Goal: Task Accomplishment & Management: Manage account settings

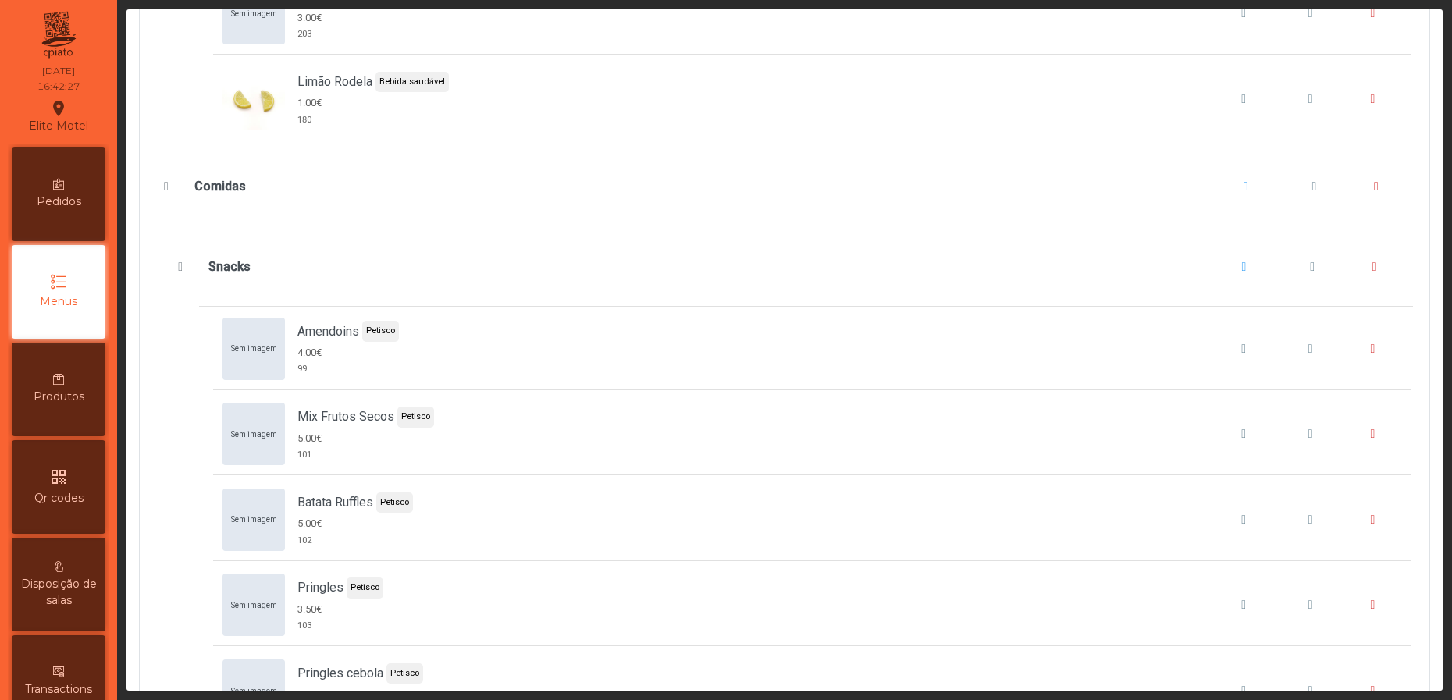
scroll to position [8780, 0]
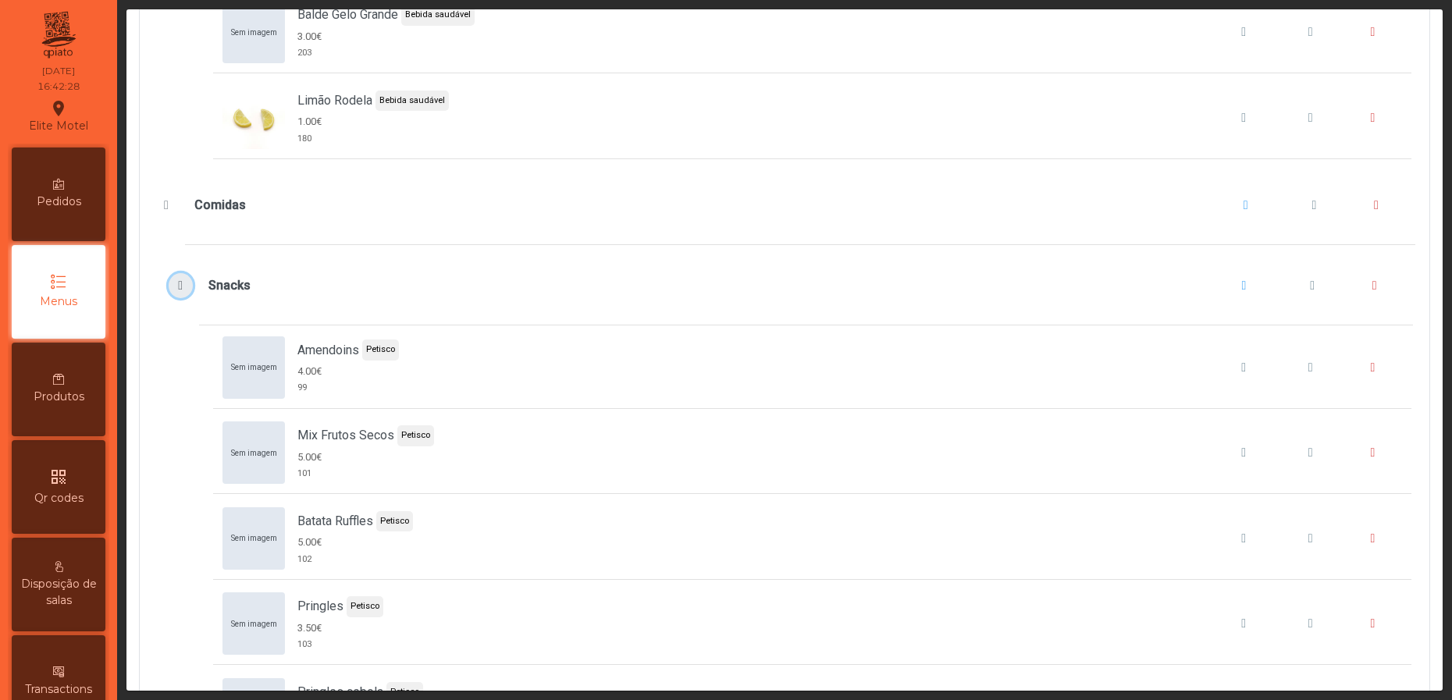
click at [181, 298] on button "Snacks" at bounding box center [181, 285] width 24 height 25
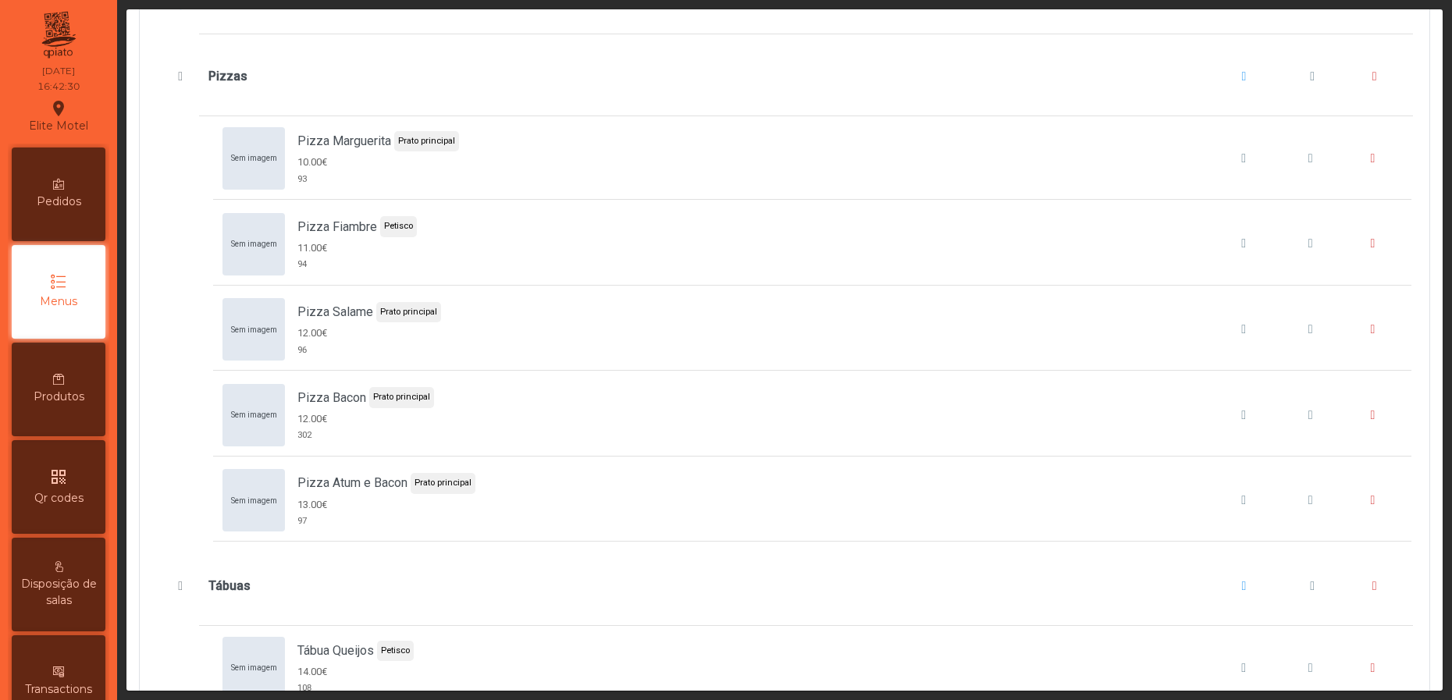
scroll to position [9131, 0]
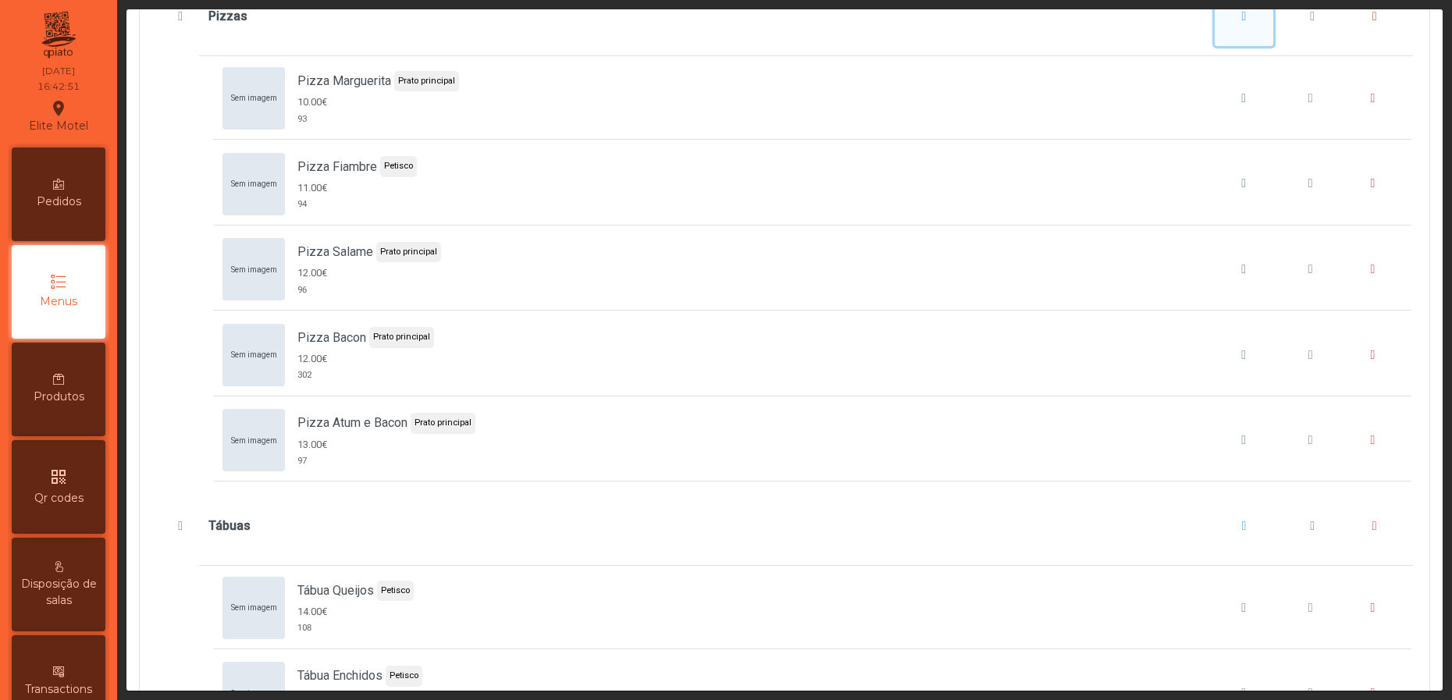
click at [1242, 23] on span "Pizzas" at bounding box center [1244, 16] width 5 height 12
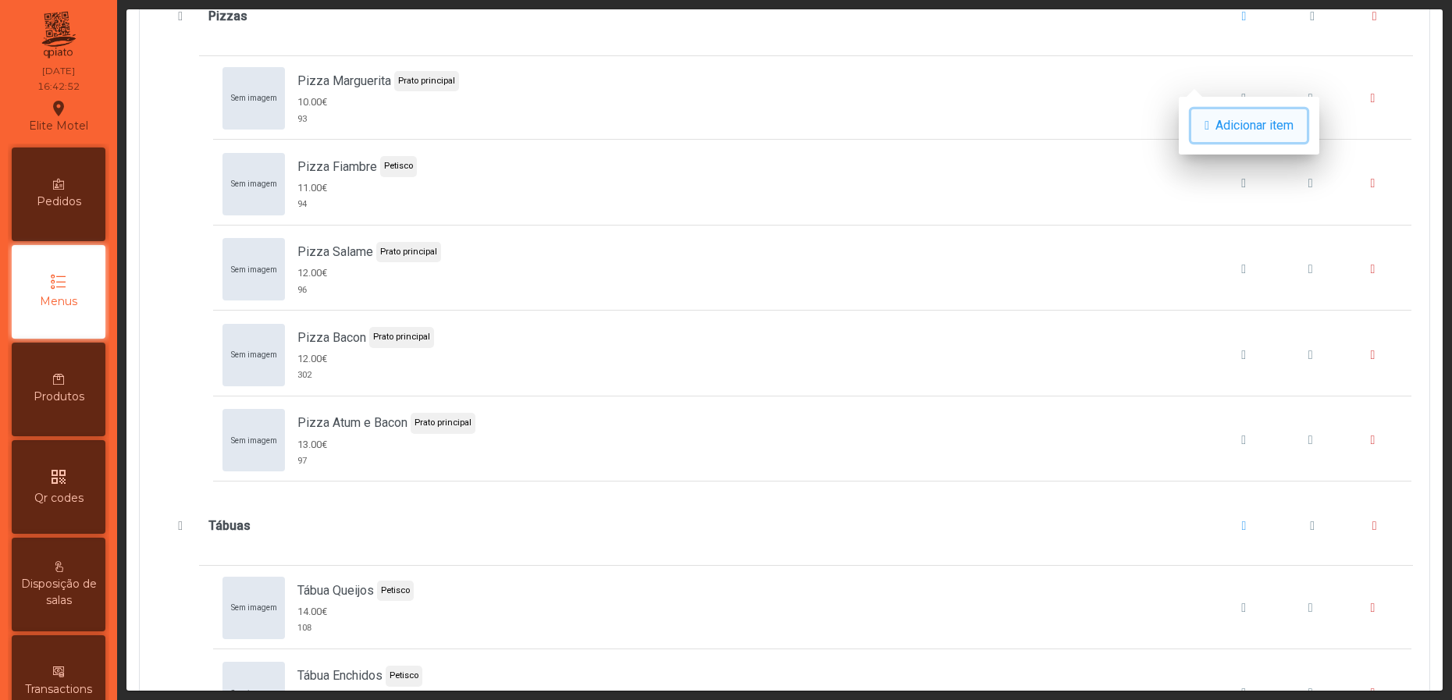
click at [1230, 126] on span "Adicionar item" at bounding box center [1254, 125] width 78 height 19
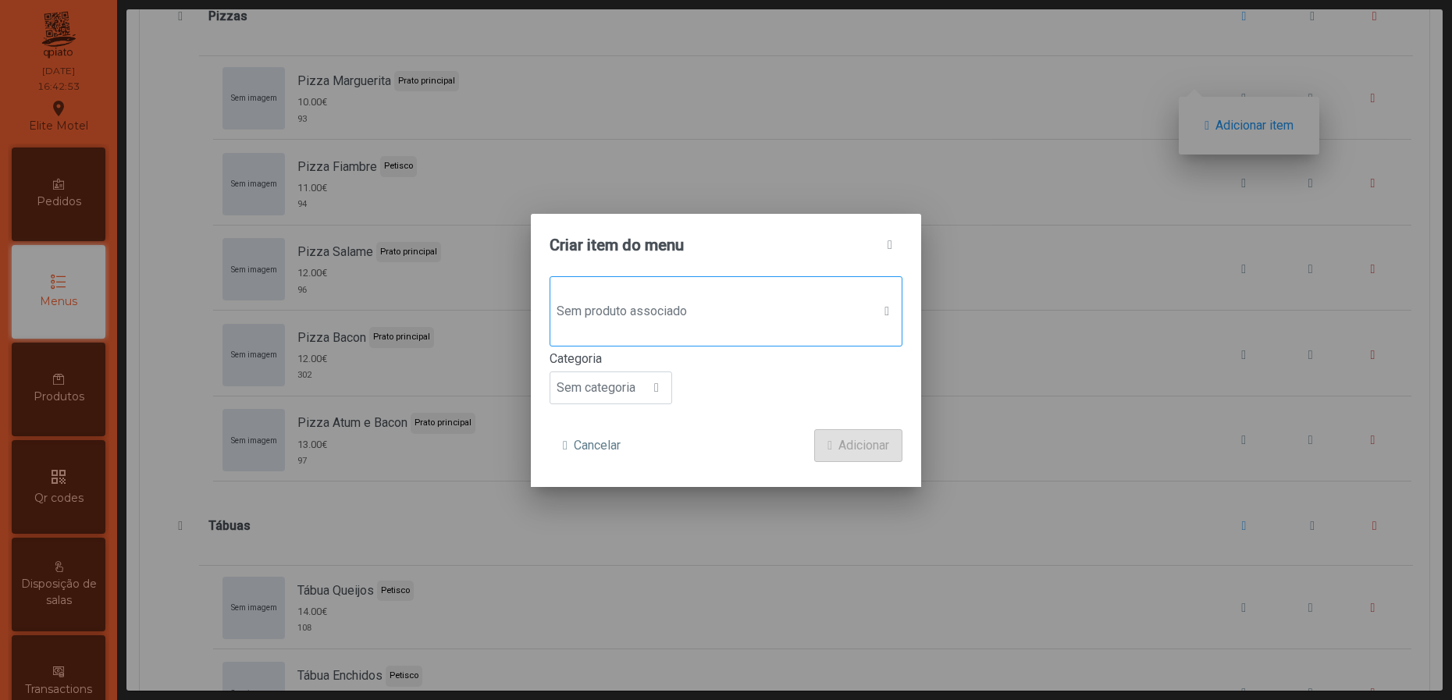
click at [799, 324] on span "Sem produto associado" at bounding box center [711, 311] width 322 height 31
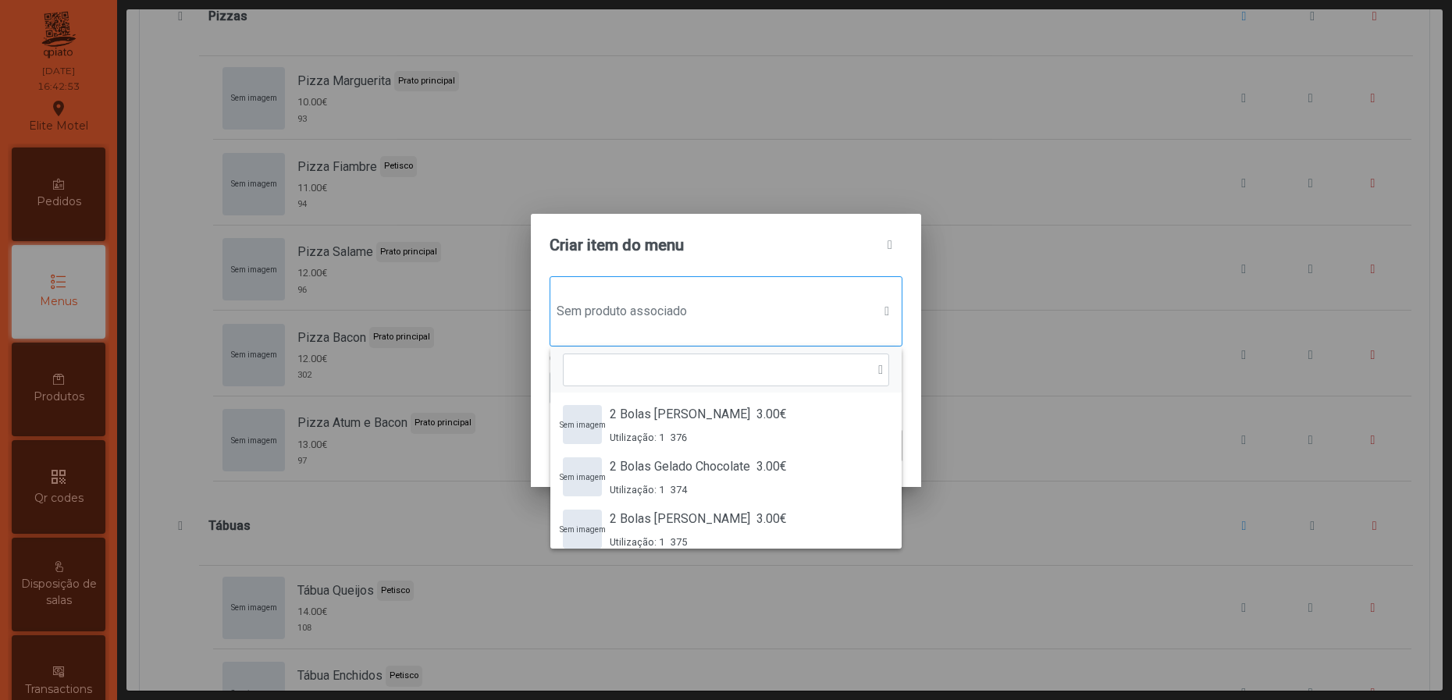
scroll to position [10, 82]
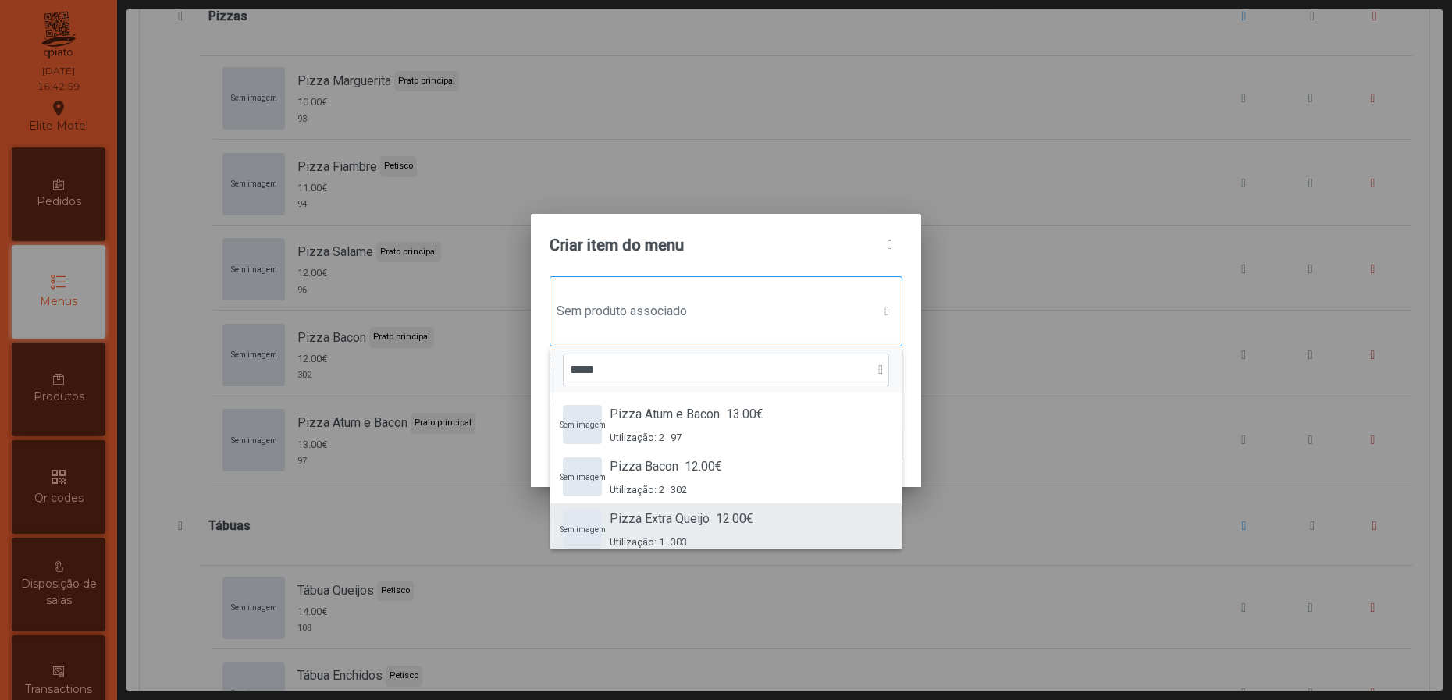
type input "*****"
click at [736, 527] on span "12.00€" at bounding box center [734, 519] width 37 height 19
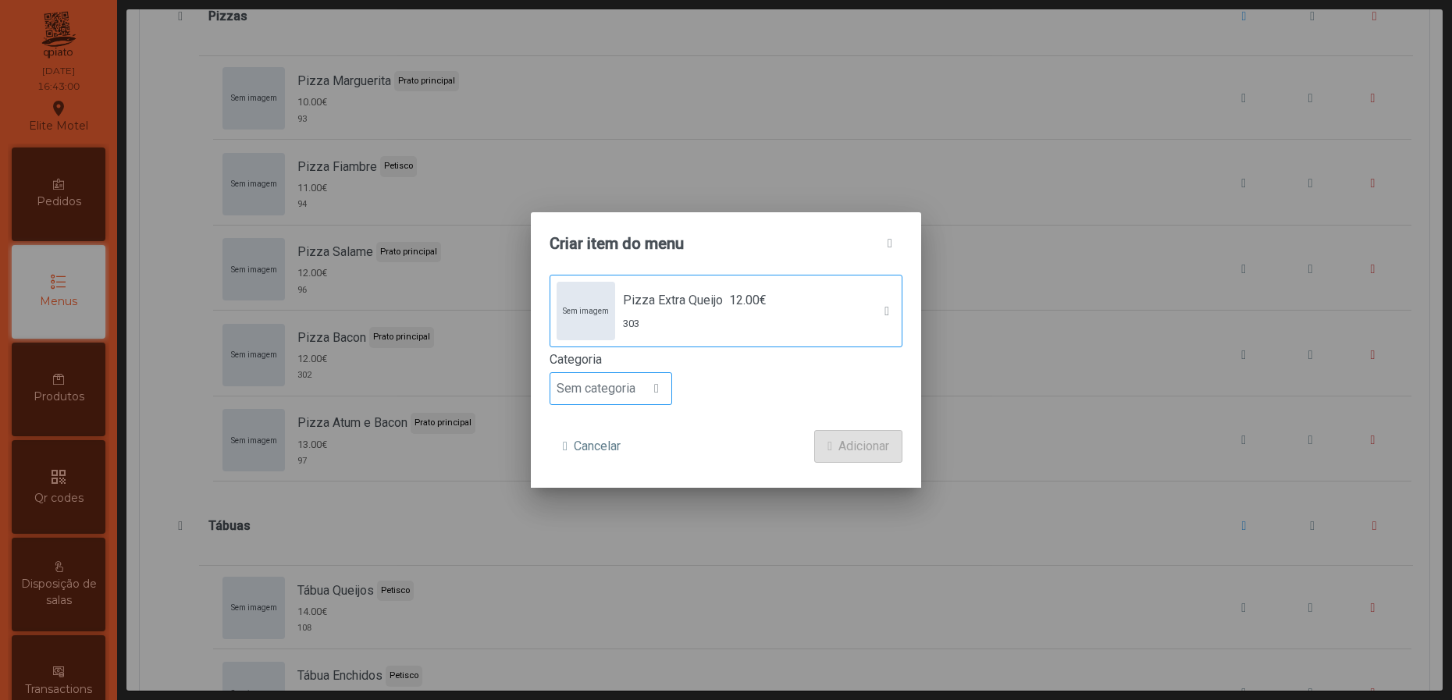
click at [658, 394] on span at bounding box center [656, 388] width 5 height 12
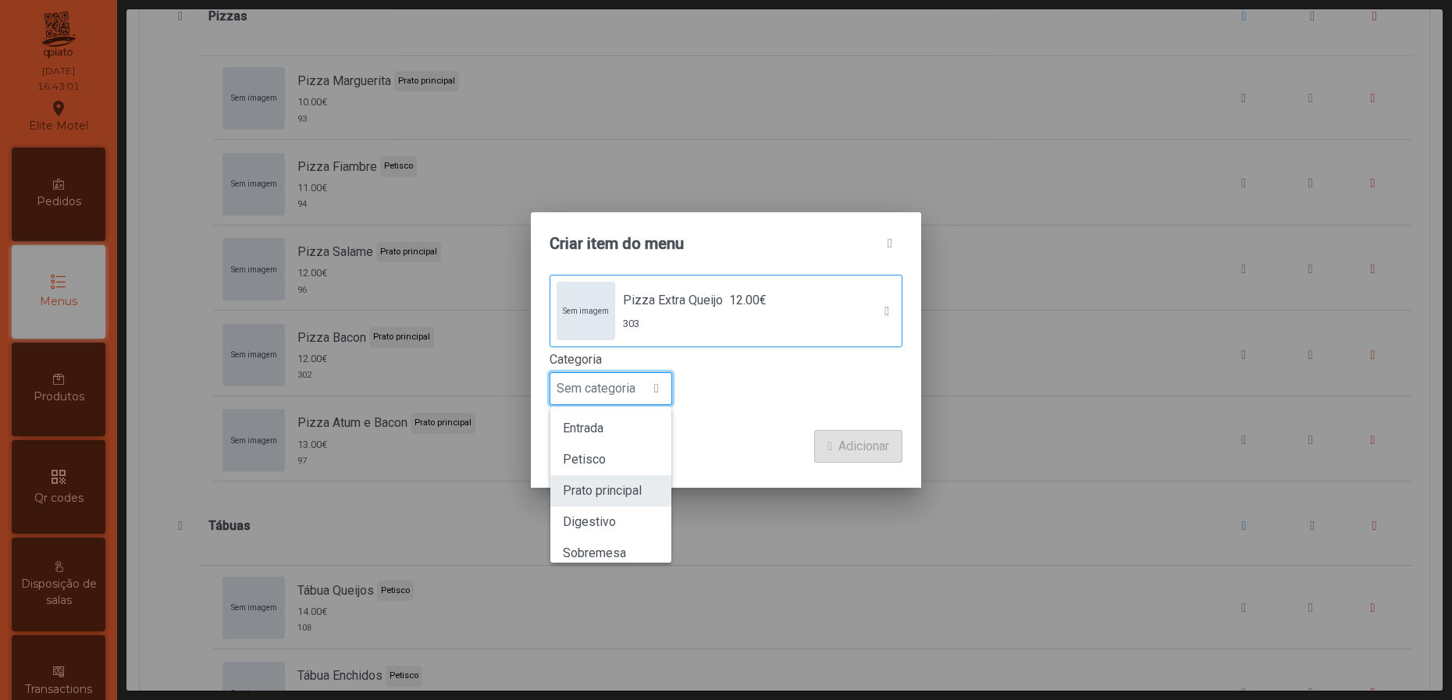
click at [626, 483] on span "Prato principal" at bounding box center [602, 490] width 79 height 15
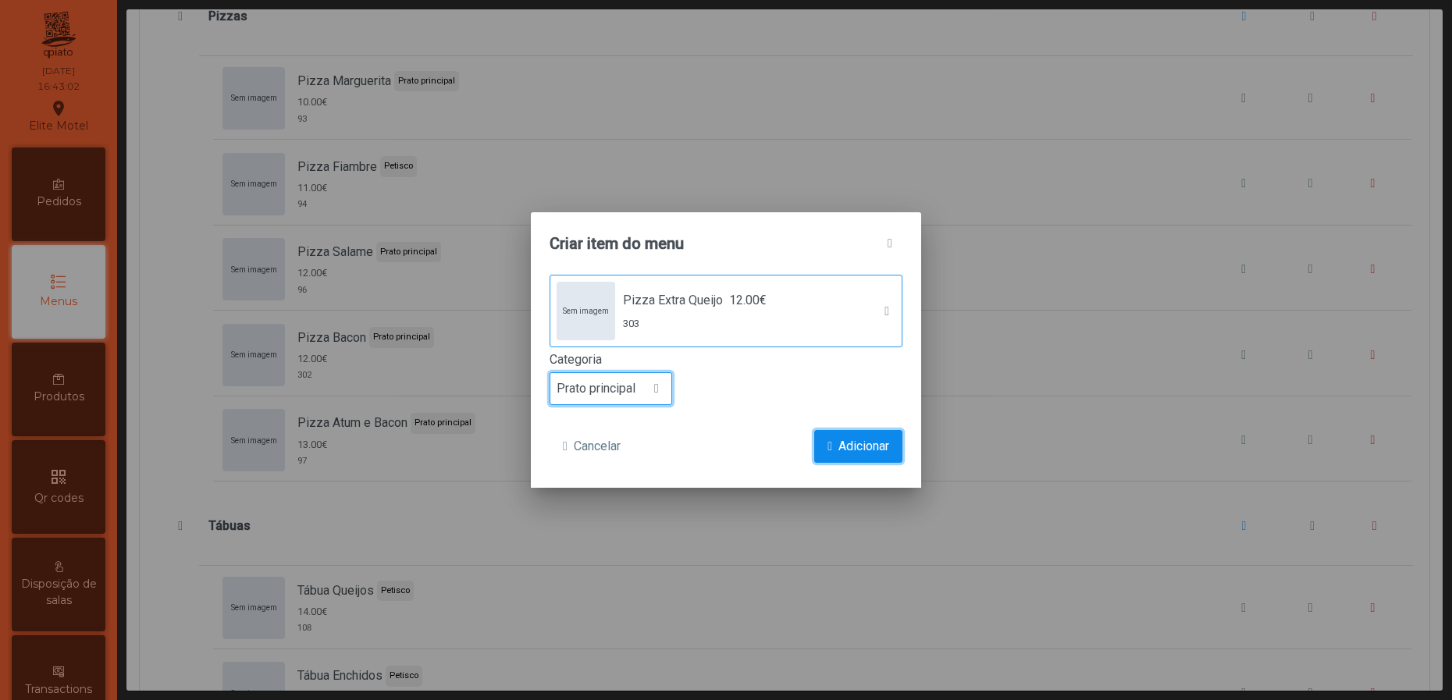
click at [838, 448] on span "Adicionar" at bounding box center [863, 446] width 51 height 19
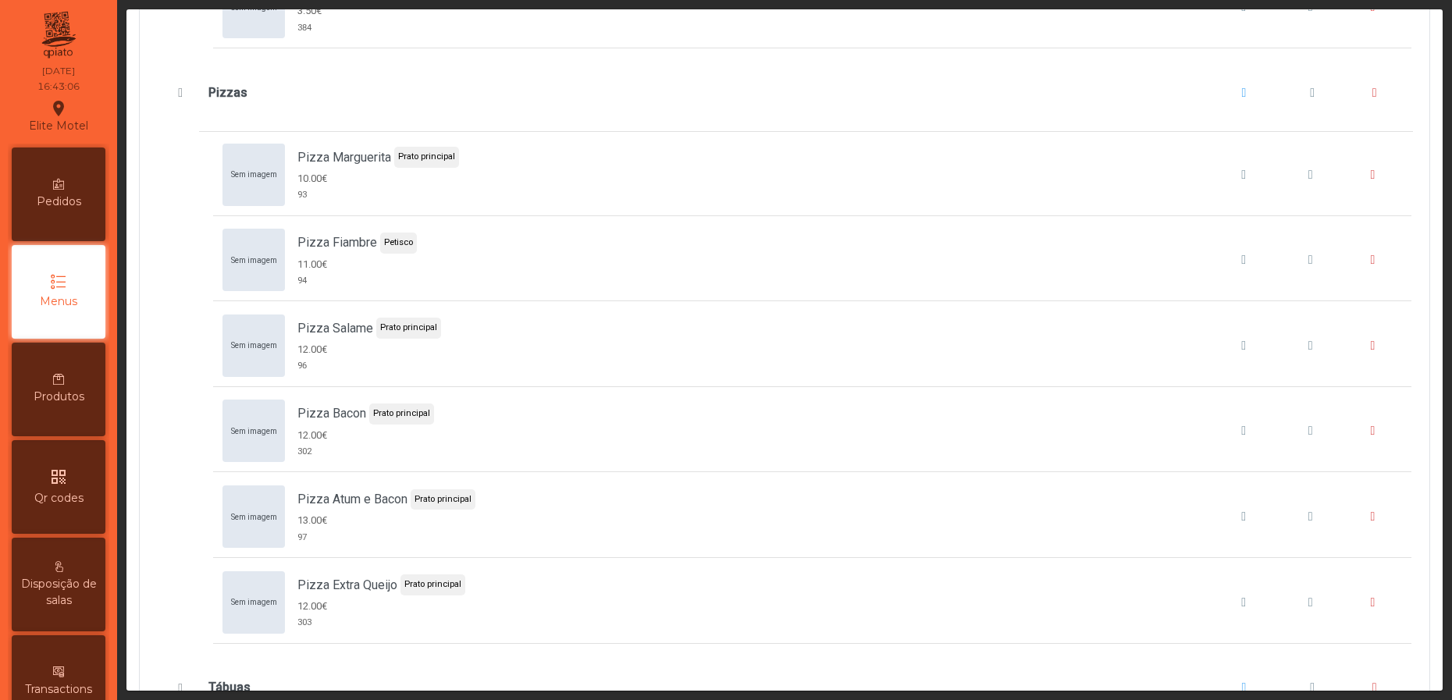
scroll to position [9717, 0]
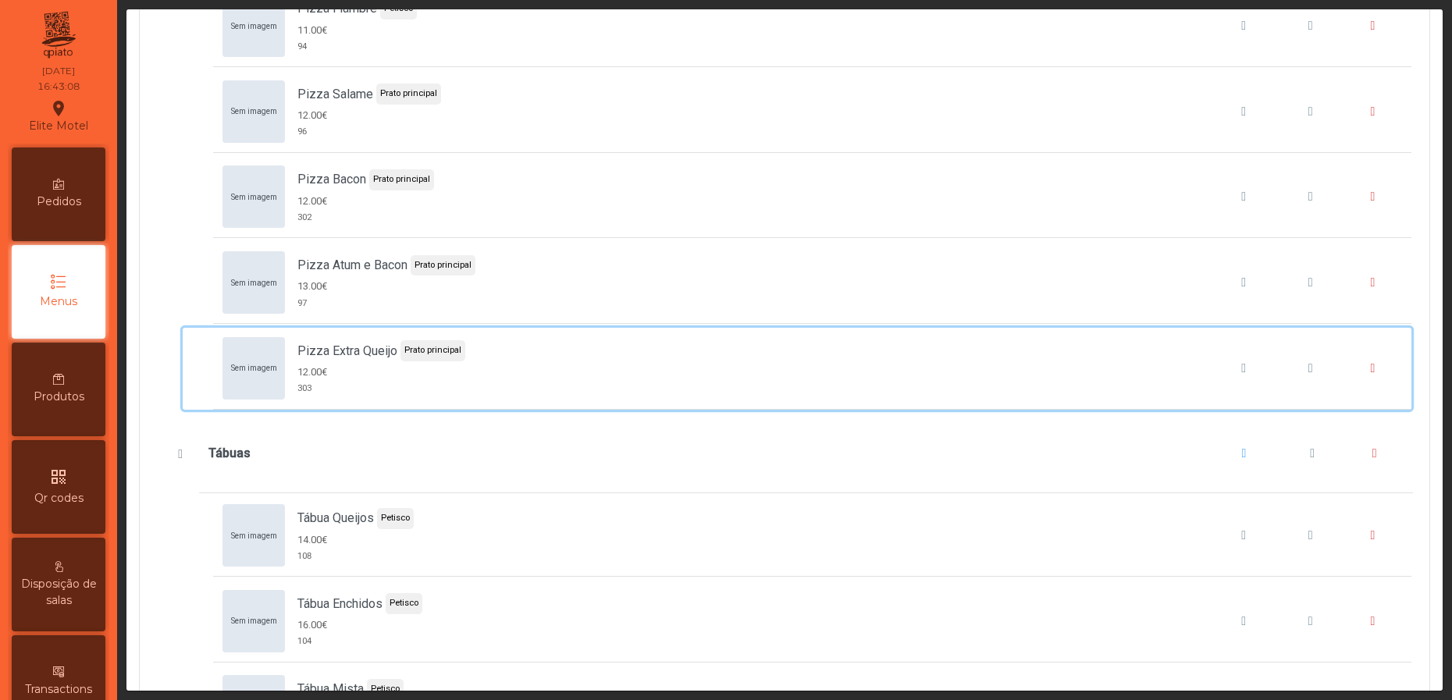
click at [890, 400] on div "Sem imagem Pizza Extra Queijo Prato principal 12.00€ 303" at bounding box center [811, 368] width 1179 height 62
drag, startPoint x: 881, startPoint y: 418, endPoint x: 887, endPoint y: 256, distance: 161.7
click at [887, 256] on ul "Sem imagem Pizza Marguerita Prato principal 10.00€ 93 Sem imagem Pizza Fiambre …" at bounding box center [791, 154] width 1245 height 513
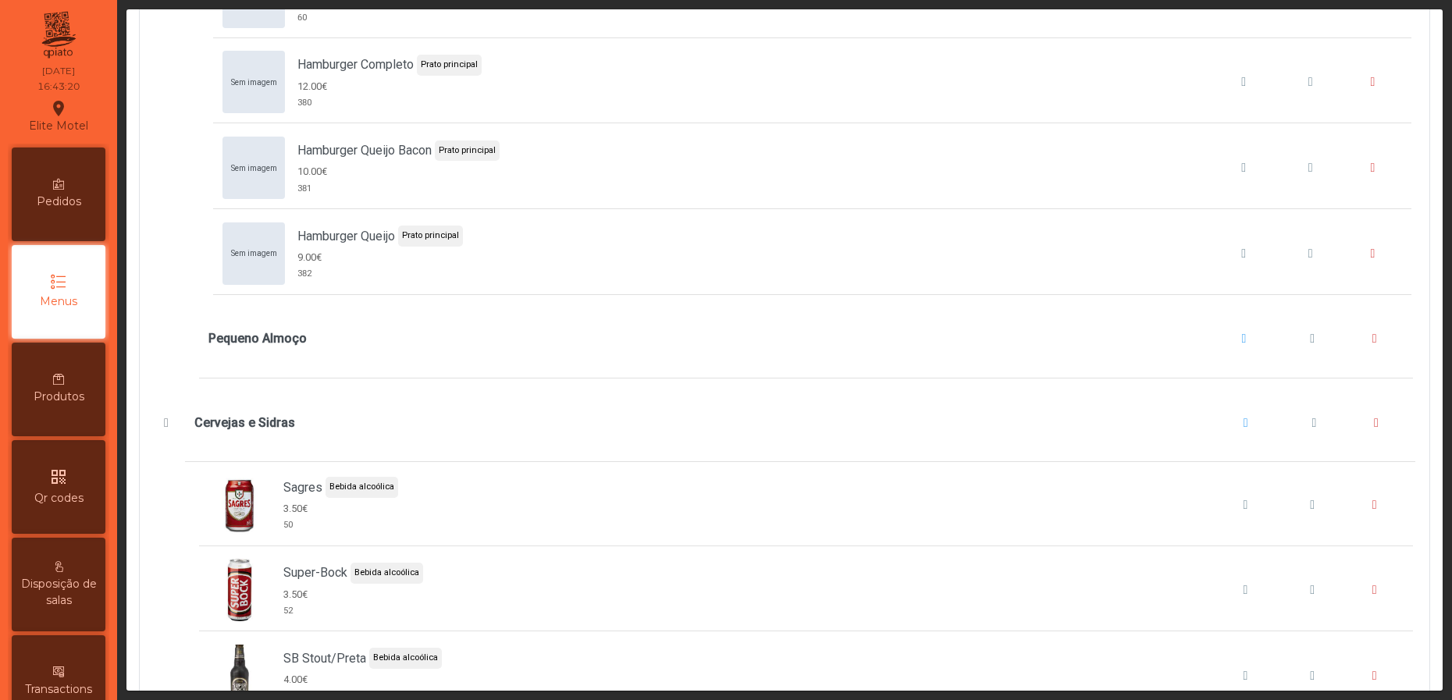
scroll to position [11073, 0]
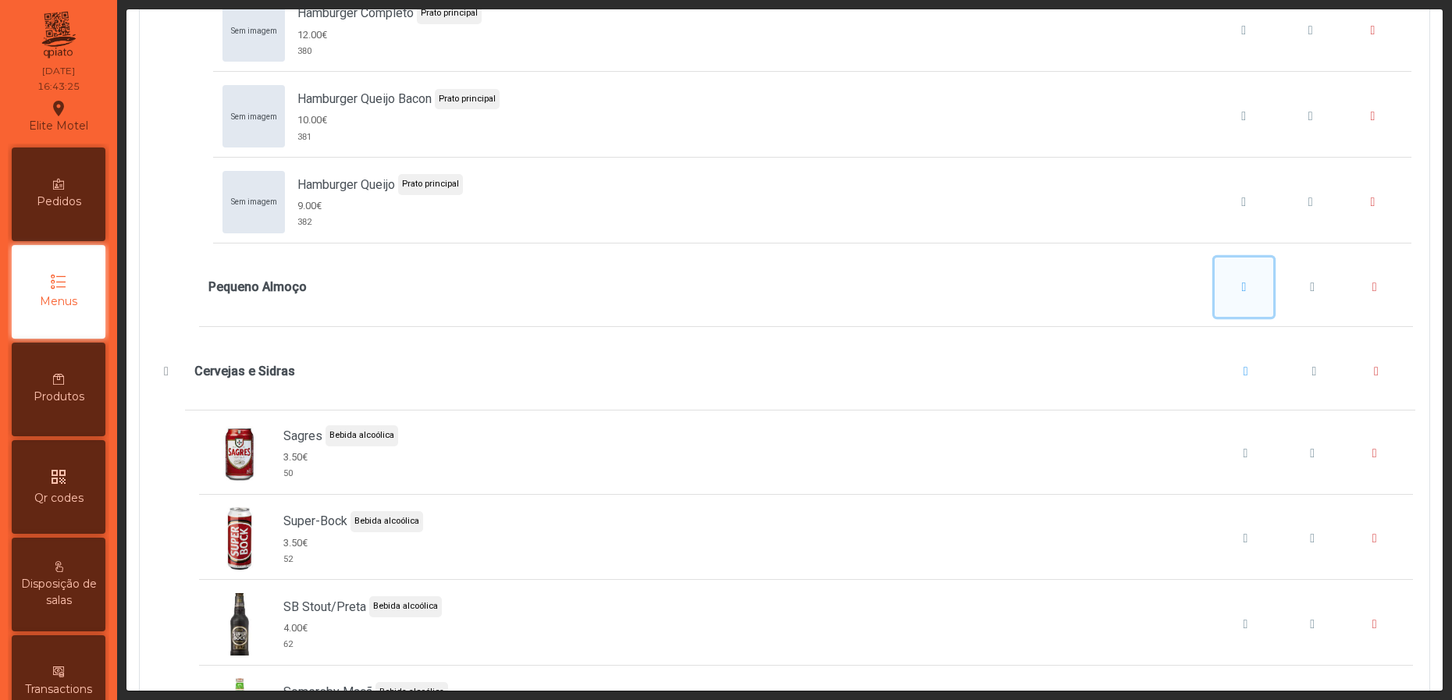
click at [1242, 293] on span "Pequeno Almoço" at bounding box center [1244, 287] width 5 height 12
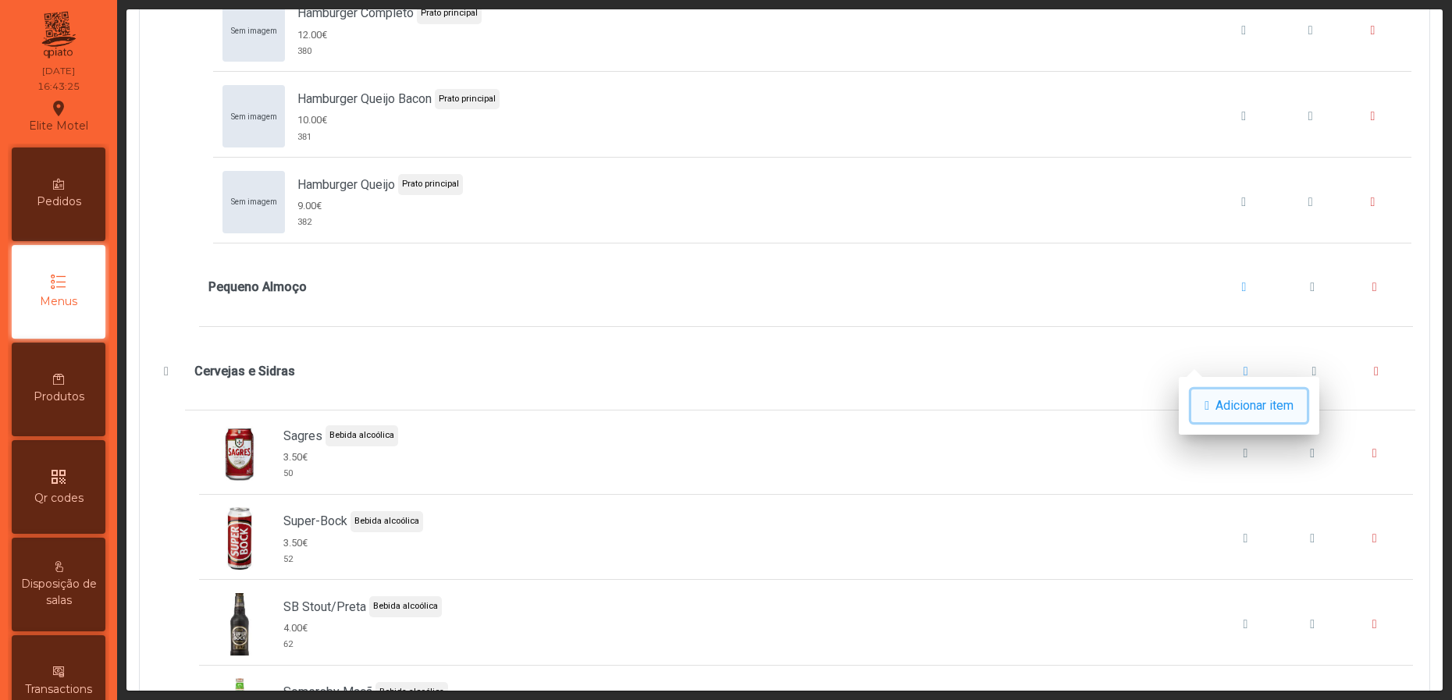
click at [1236, 410] on span "Adicionar item" at bounding box center [1254, 405] width 78 height 19
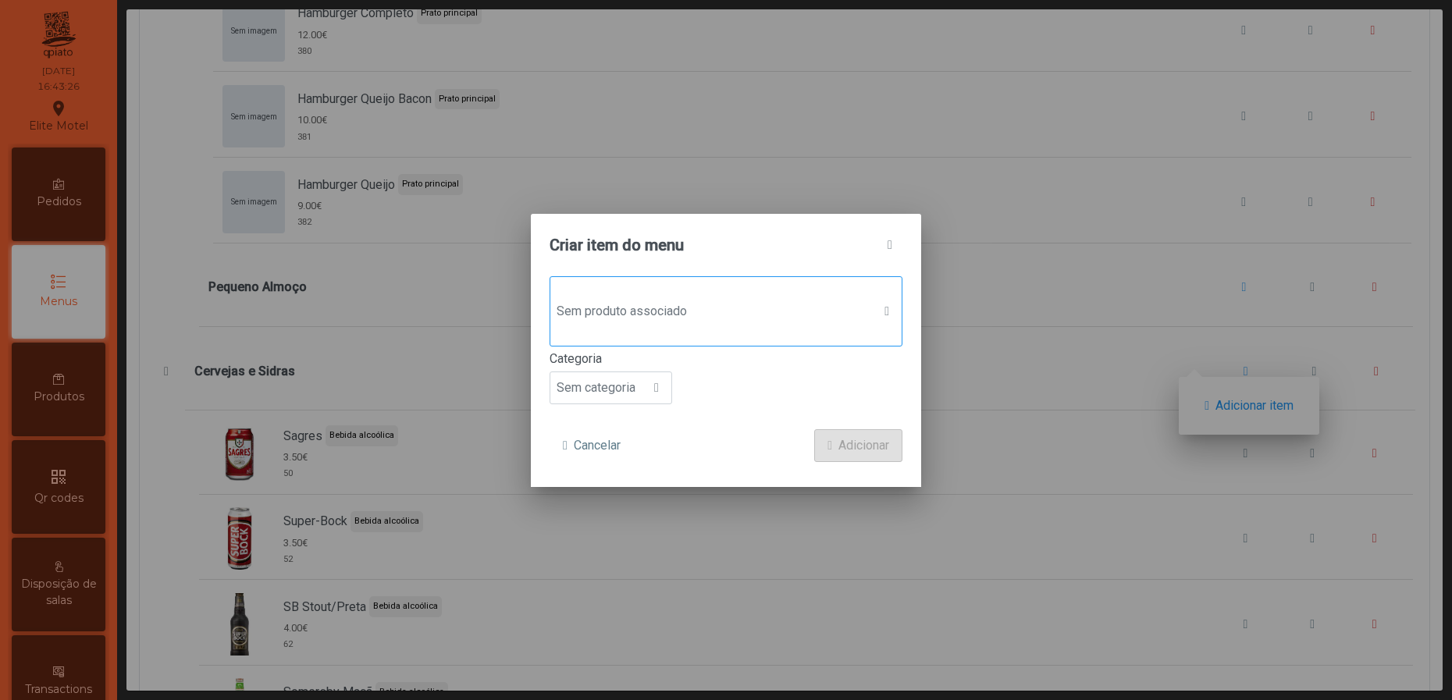
click at [764, 312] on span "Sem produto associado" at bounding box center [711, 311] width 322 height 31
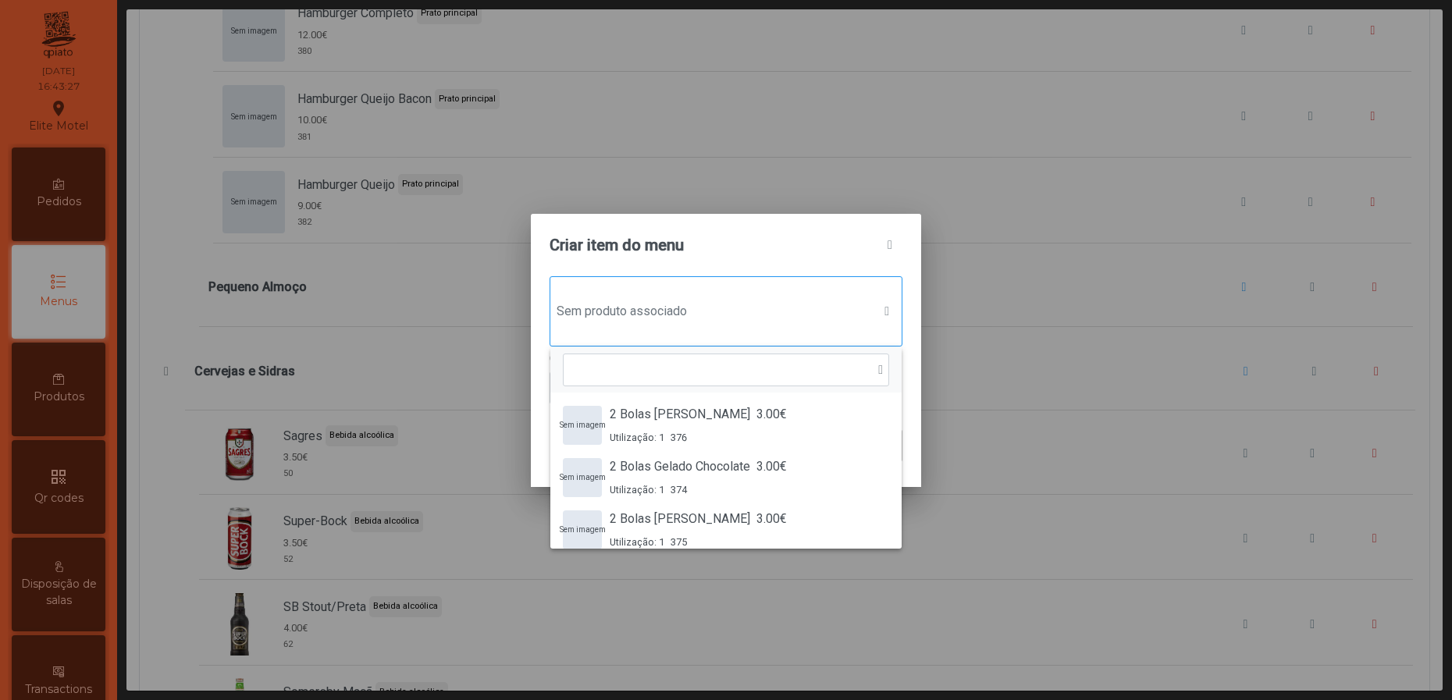
scroll to position [10, 82]
type input "****"
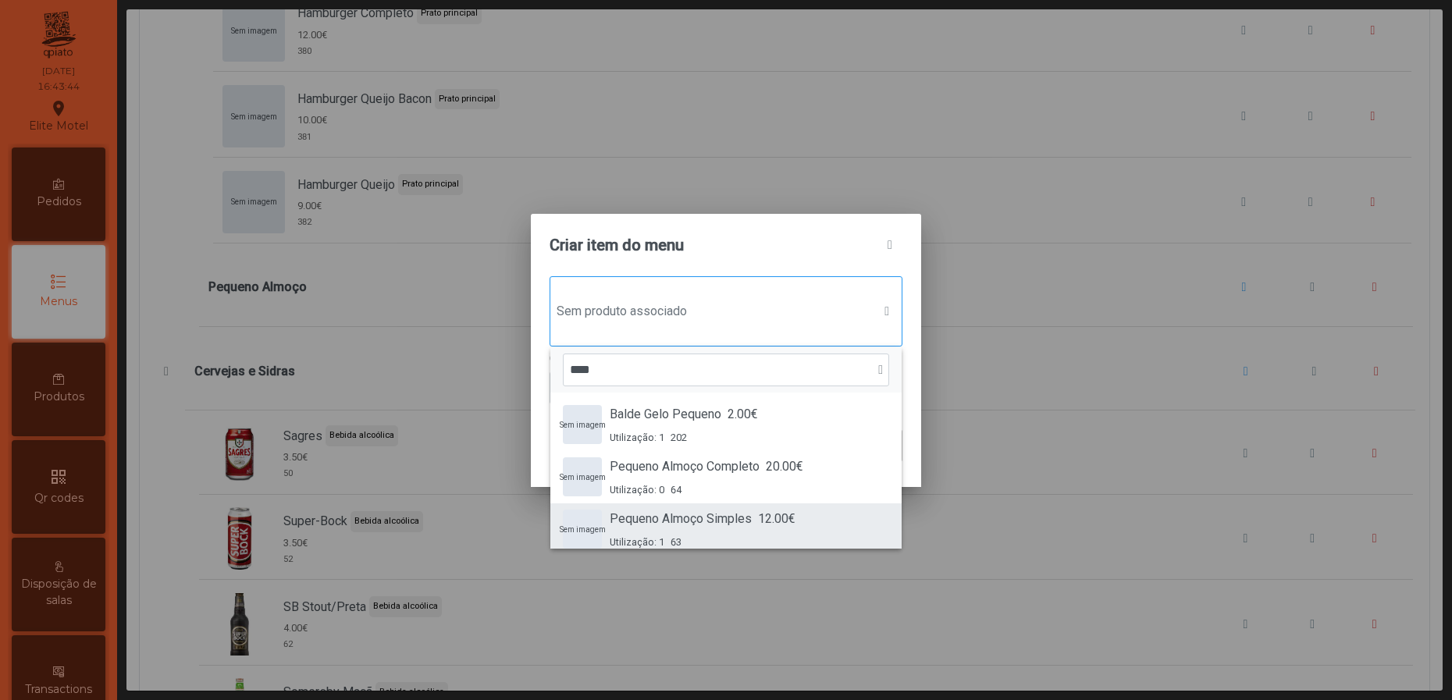
click at [726, 520] on span "Pequeno Almoço Simples" at bounding box center [681, 519] width 142 height 19
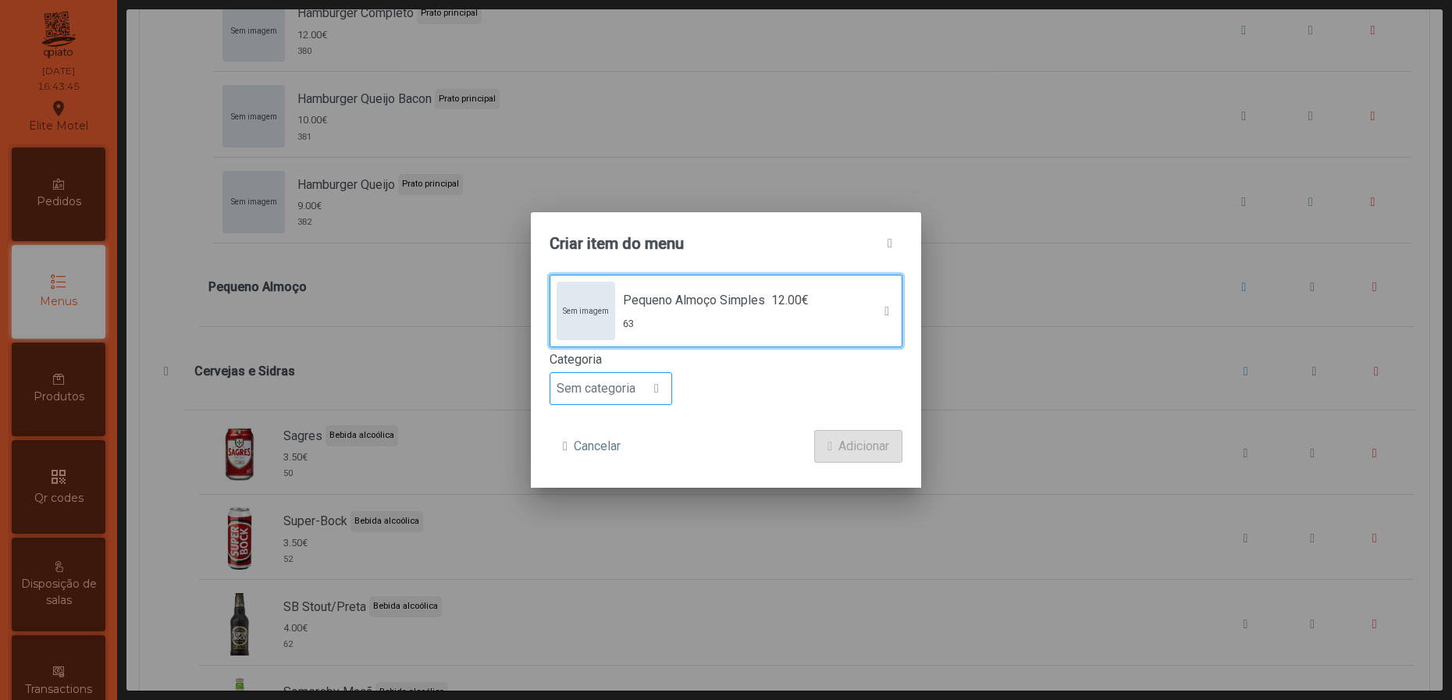
click at [638, 399] on span "Sem categoria" at bounding box center [595, 388] width 91 height 31
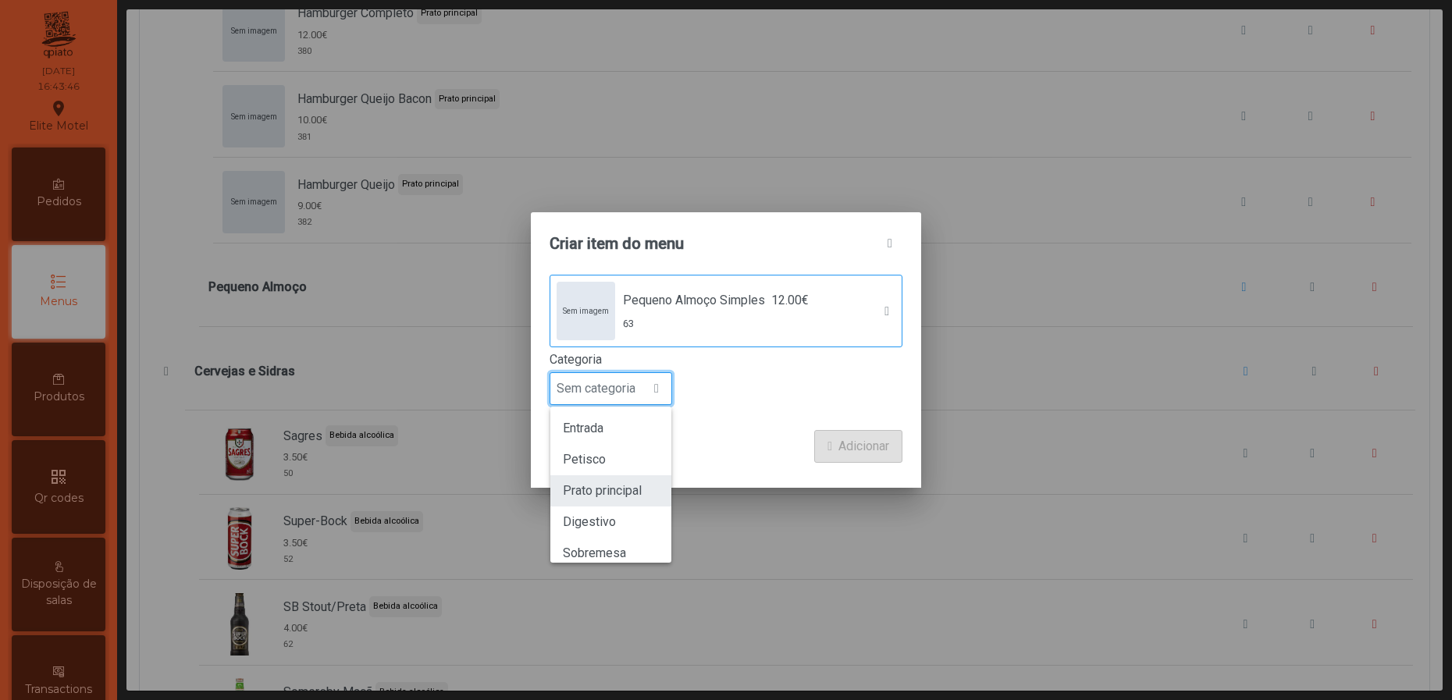
click at [619, 485] on span "Prato principal" at bounding box center [602, 490] width 79 height 15
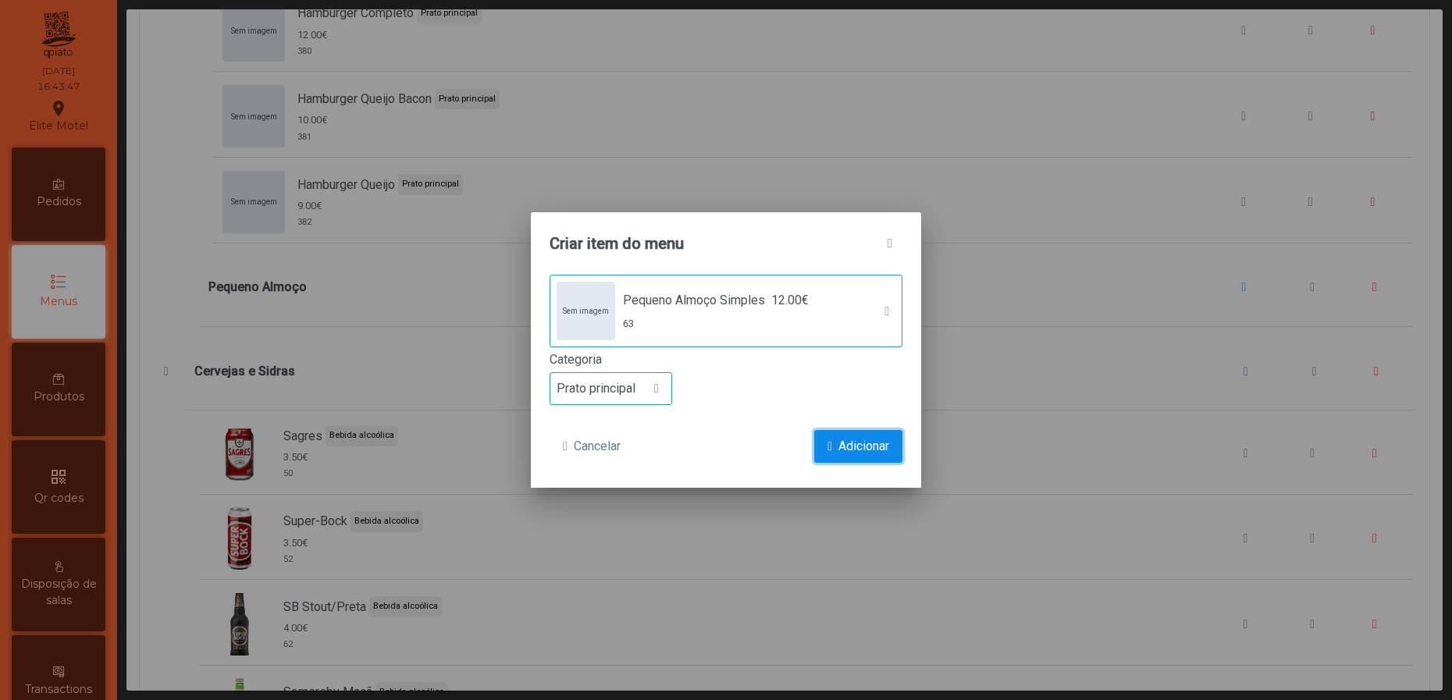
click at [865, 450] on span "Adicionar" at bounding box center [863, 446] width 51 height 19
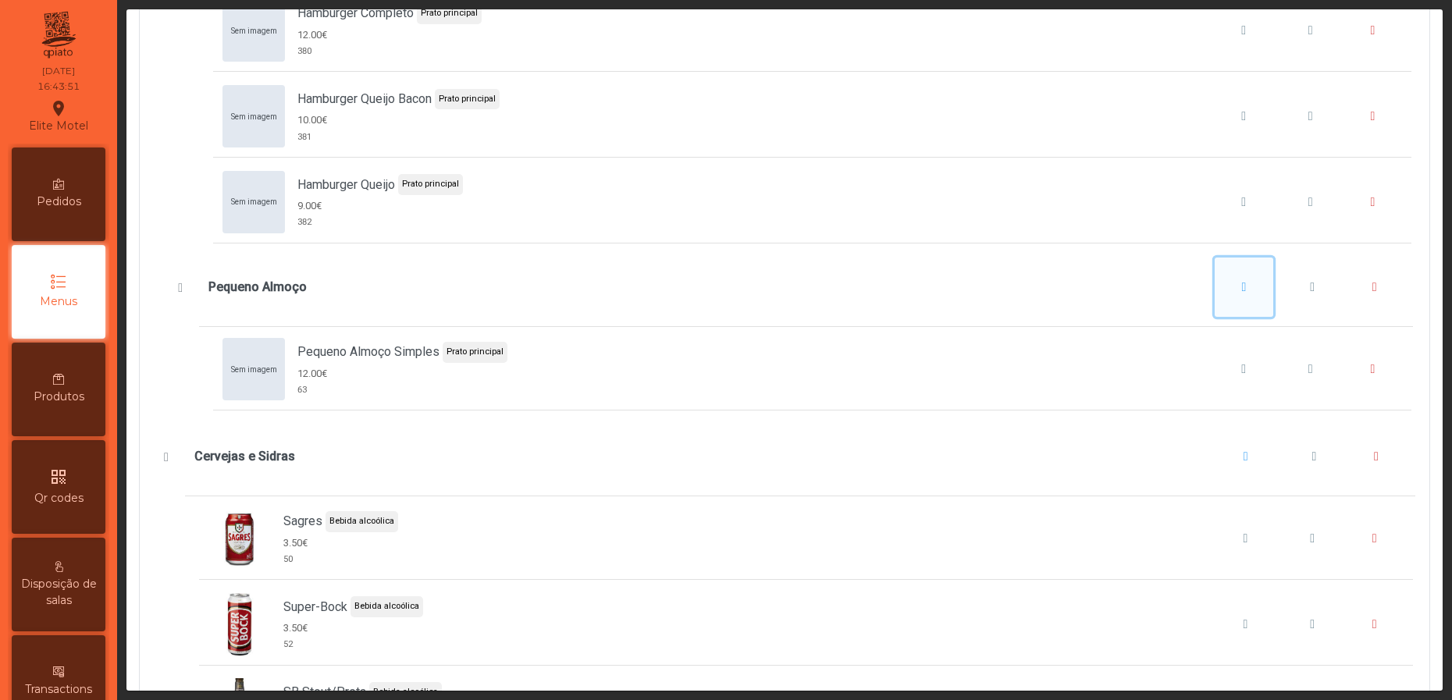
click at [1214, 317] on button "Pequeno Almoço" at bounding box center [1243, 287] width 59 height 59
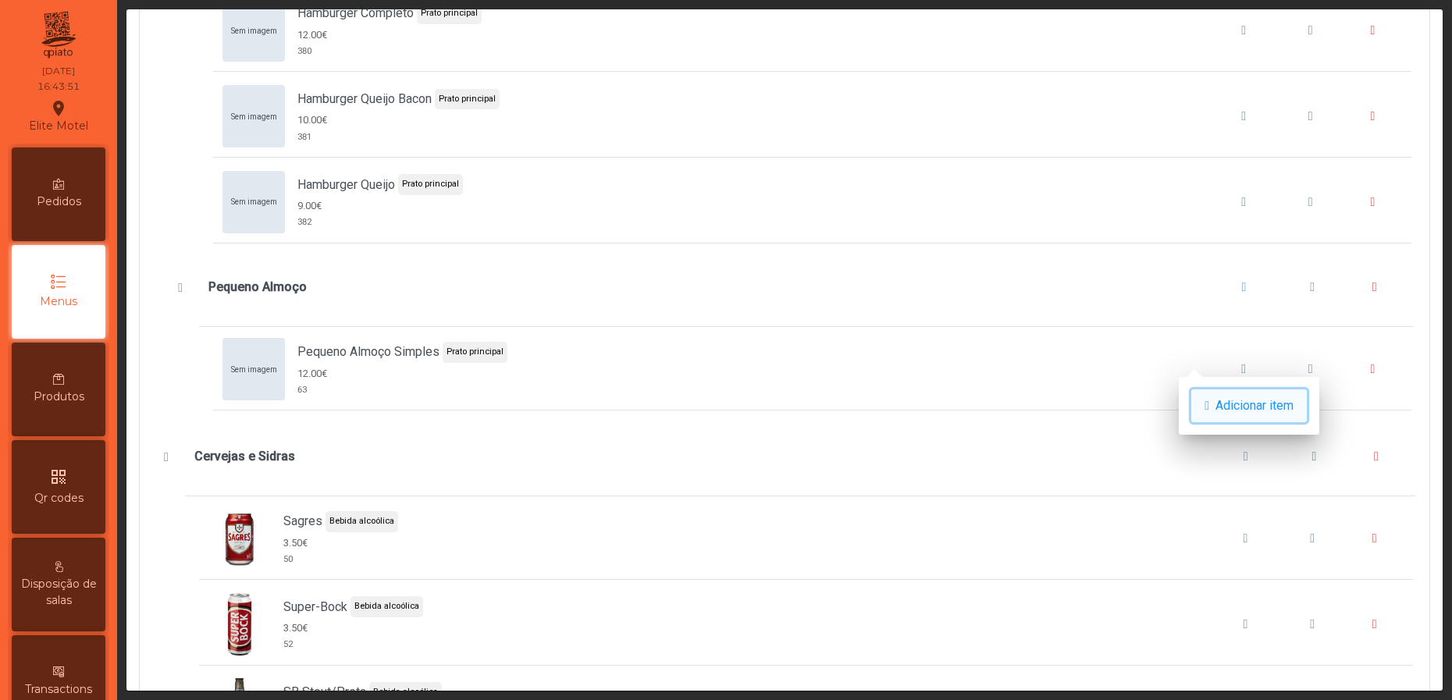
click at [1236, 392] on button "Adicionar item" at bounding box center [1249, 405] width 116 height 33
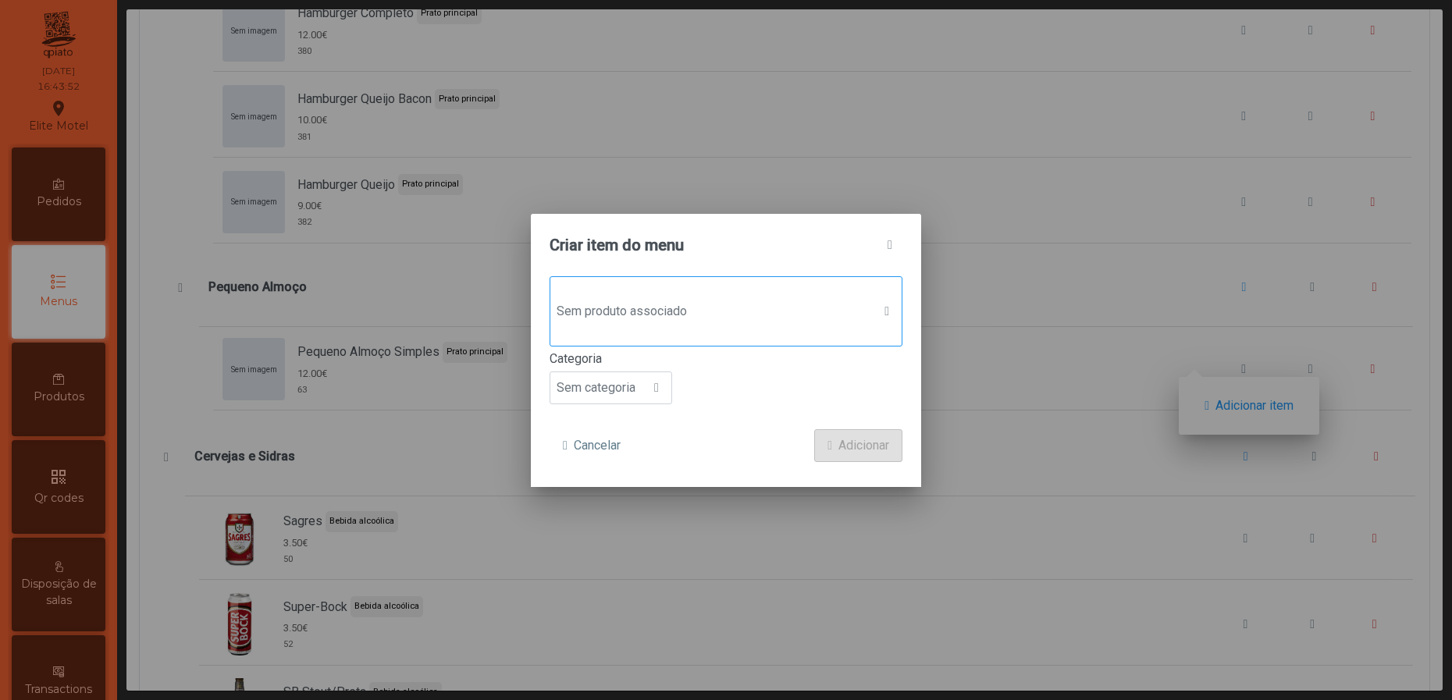
click at [755, 297] on span "Sem produto associado" at bounding box center [711, 311] width 322 height 31
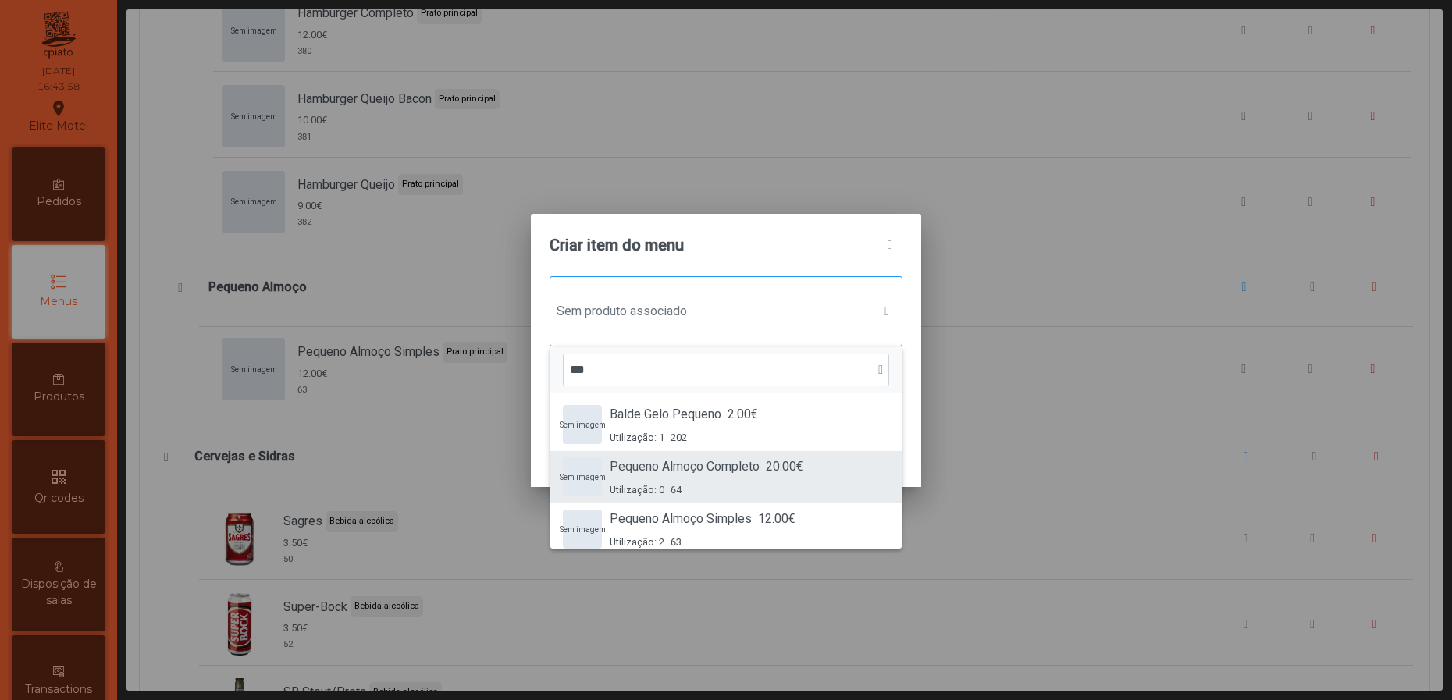
type input "***"
click at [708, 483] on div "Utilização: 0 64" at bounding box center [707, 489] width 194 height 15
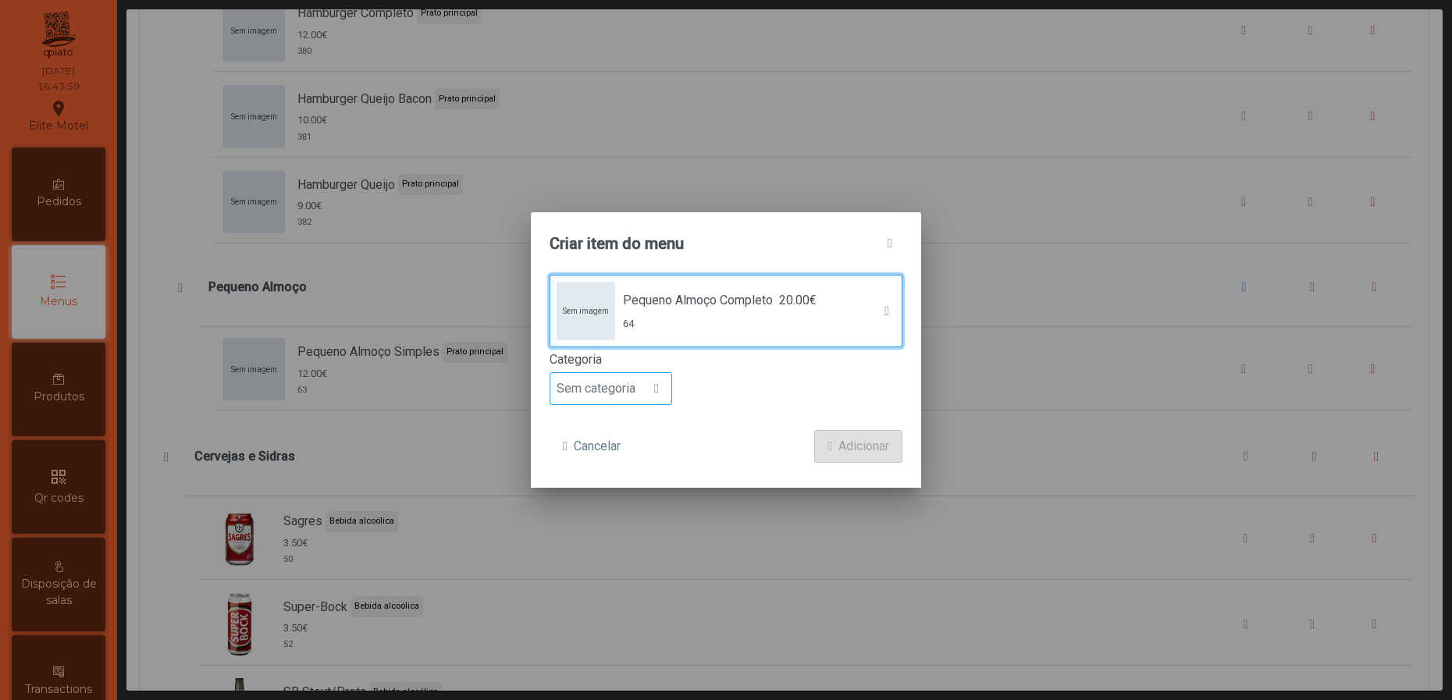
click at [670, 384] on div "Sem categoria" at bounding box center [610, 388] width 123 height 33
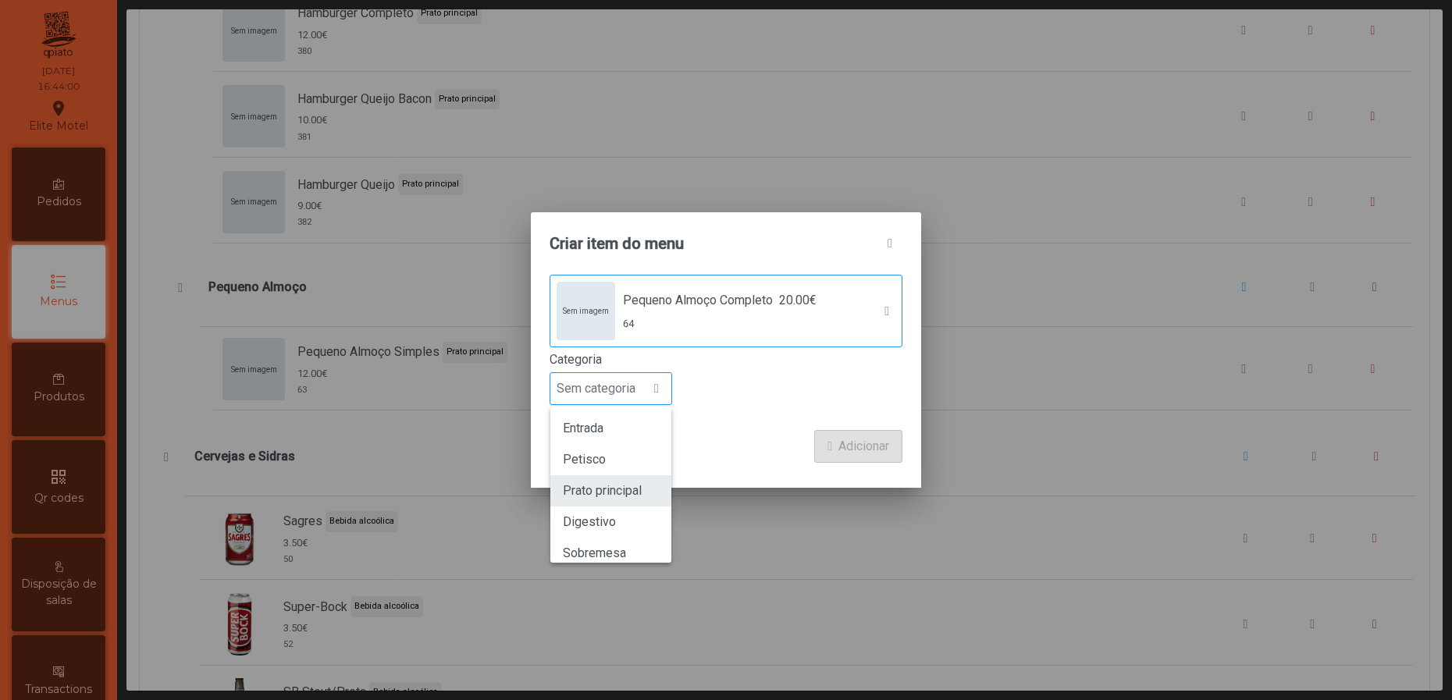
click at [610, 478] on li "Prato principal" at bounding box center [610, 490] width 121 height 31
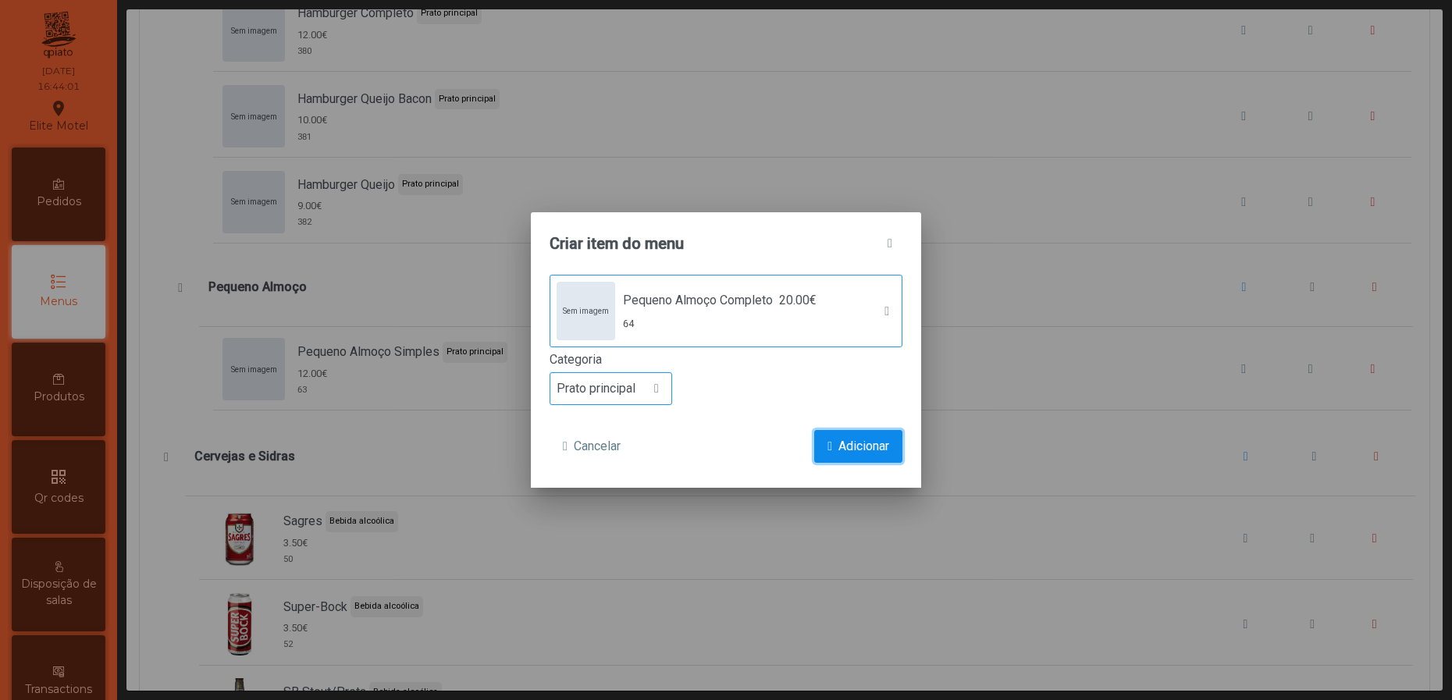
click at [836, 435] on button "Adicionar" at bounding box center [858, 446] width 88 height 33
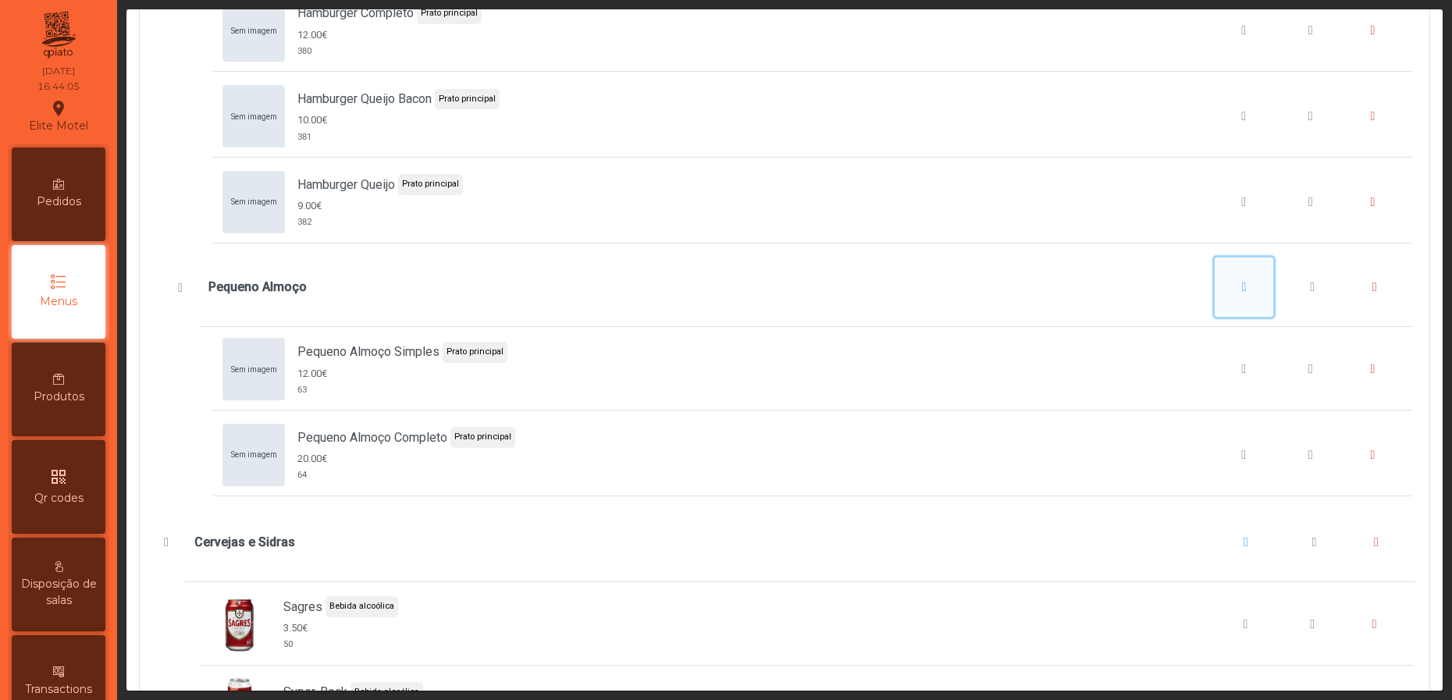
click at [1214, 317] on button "Pequeno Almoço" at bounding box center [1243, 287] width 59 height 59
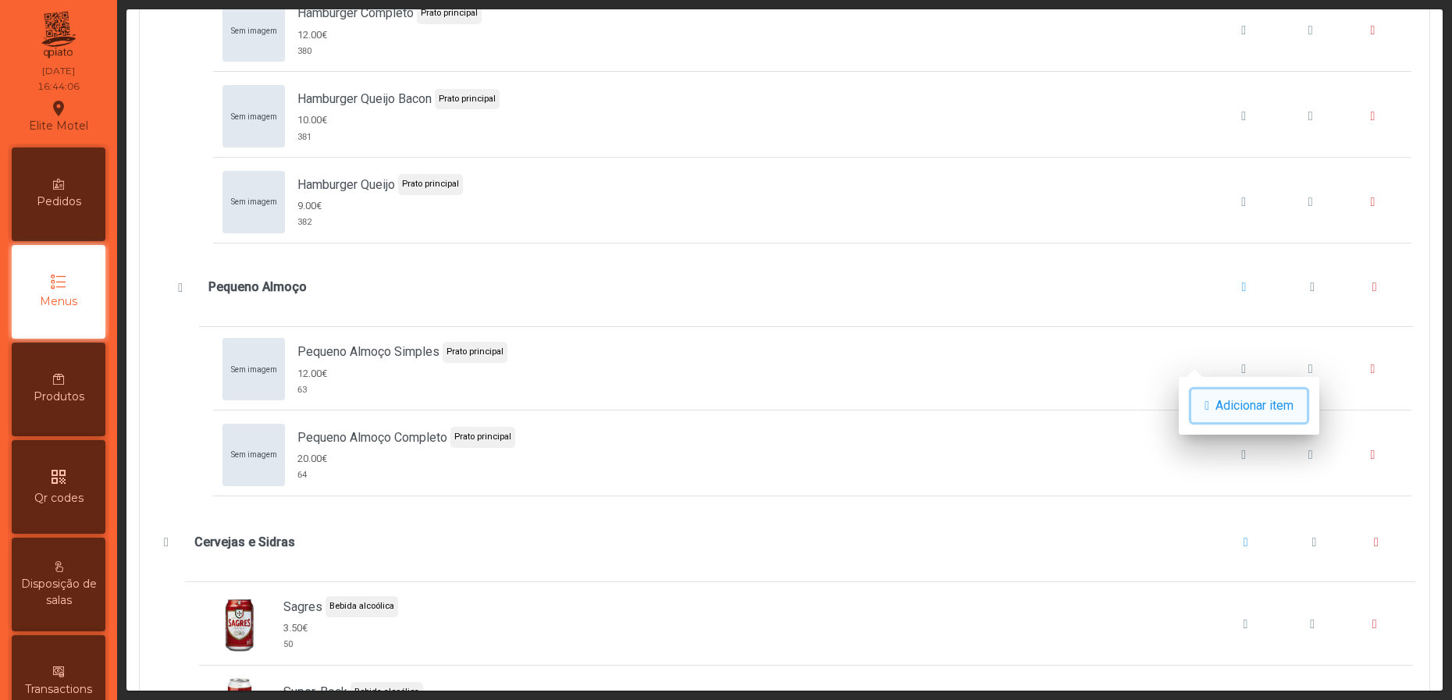
click at [1241, 415] on button "Adicionar item" at bounding box center [1249, 405] width 116 height 33
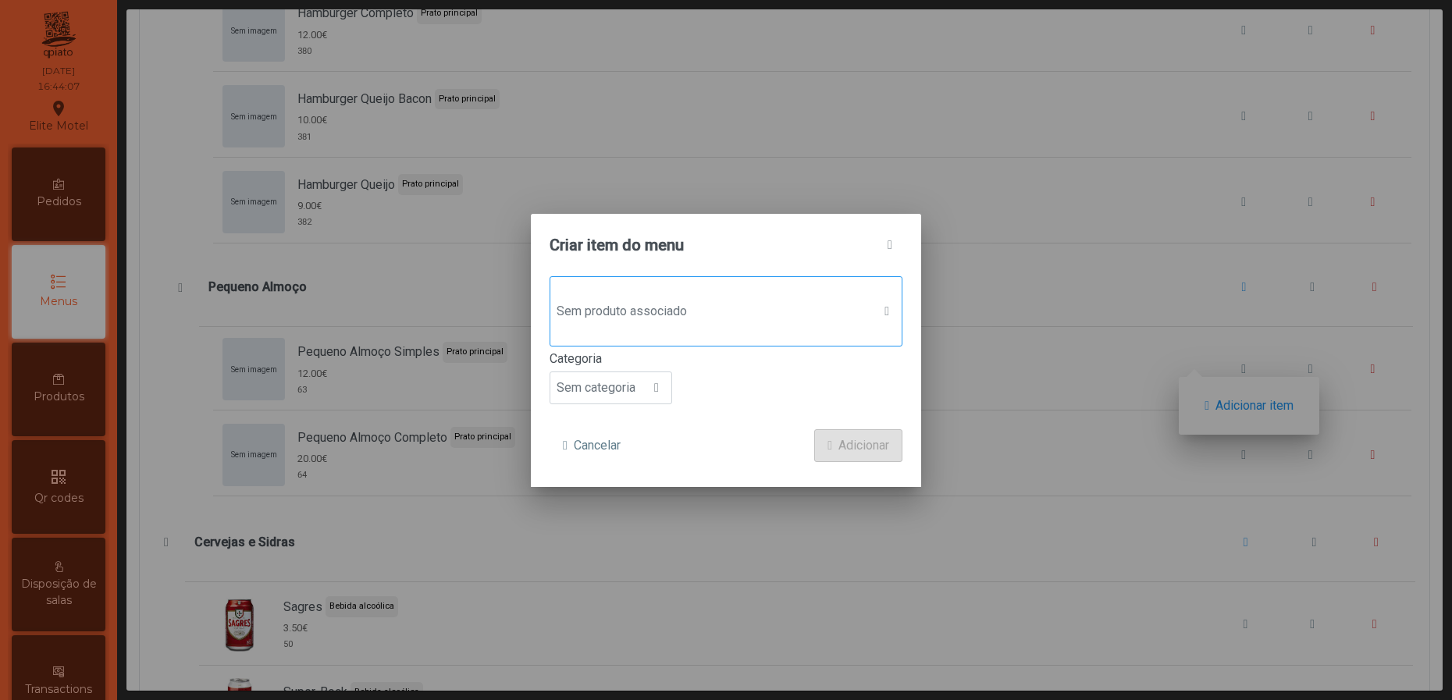
click at [691, 311] on span "Sem produto associado" at bounding box center [711, 311] width 322 height 31
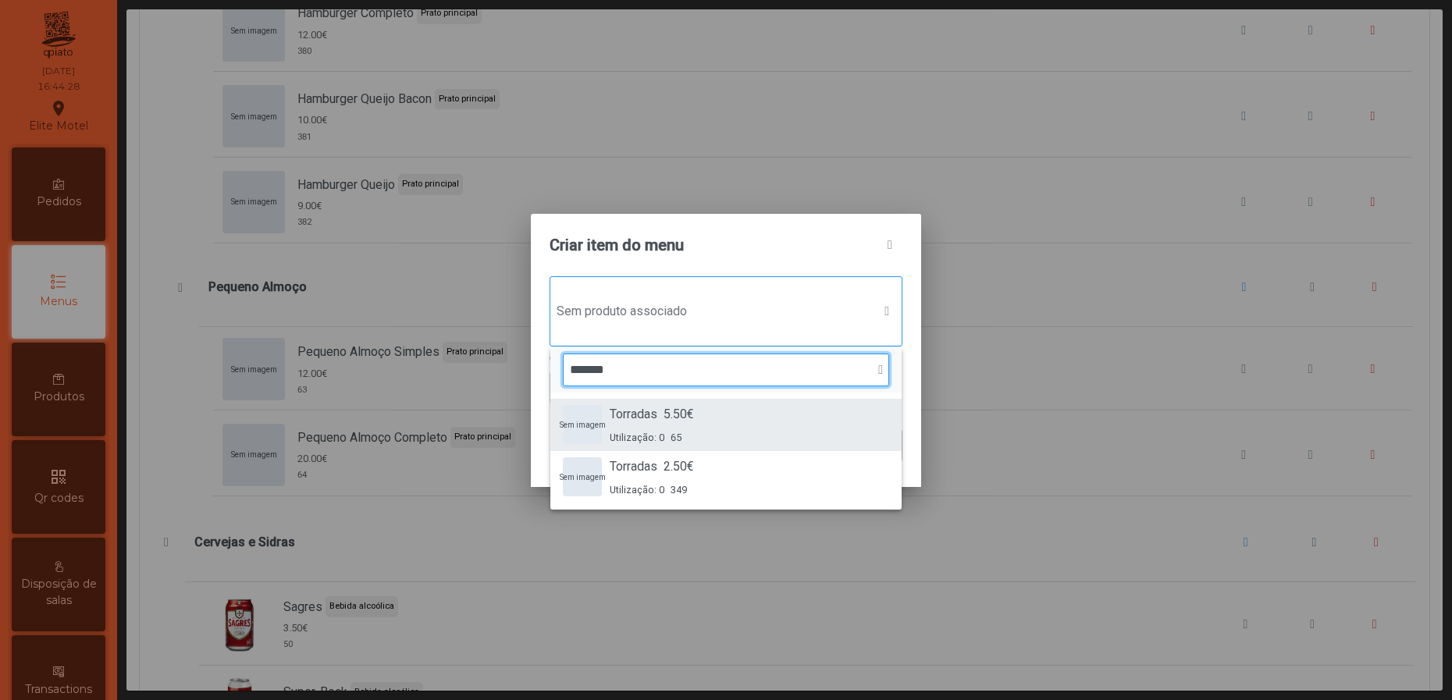
type input "*******"
click at [681, 414] on span "5.50€" at bounding box center [678, 414] width 30 height 19
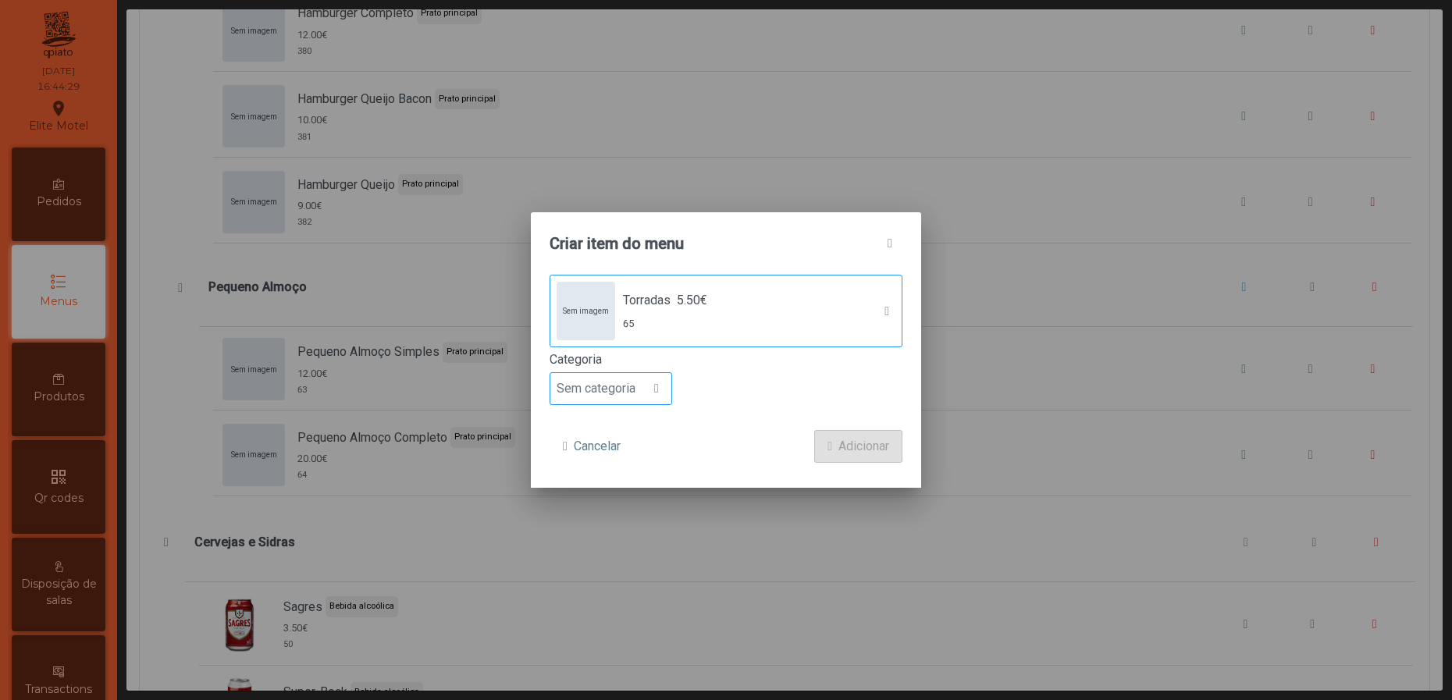
click at [607, 391] on span "Sem categoria" at bounding box center [595, 388] width 91 height 31
click at [619, 483] on span "Prato principal" at bounding box center [602, 490] width 79 height 15
click at [853, 450] on span "Adicionar" at bounding box center [863, 446] width 51 height 19
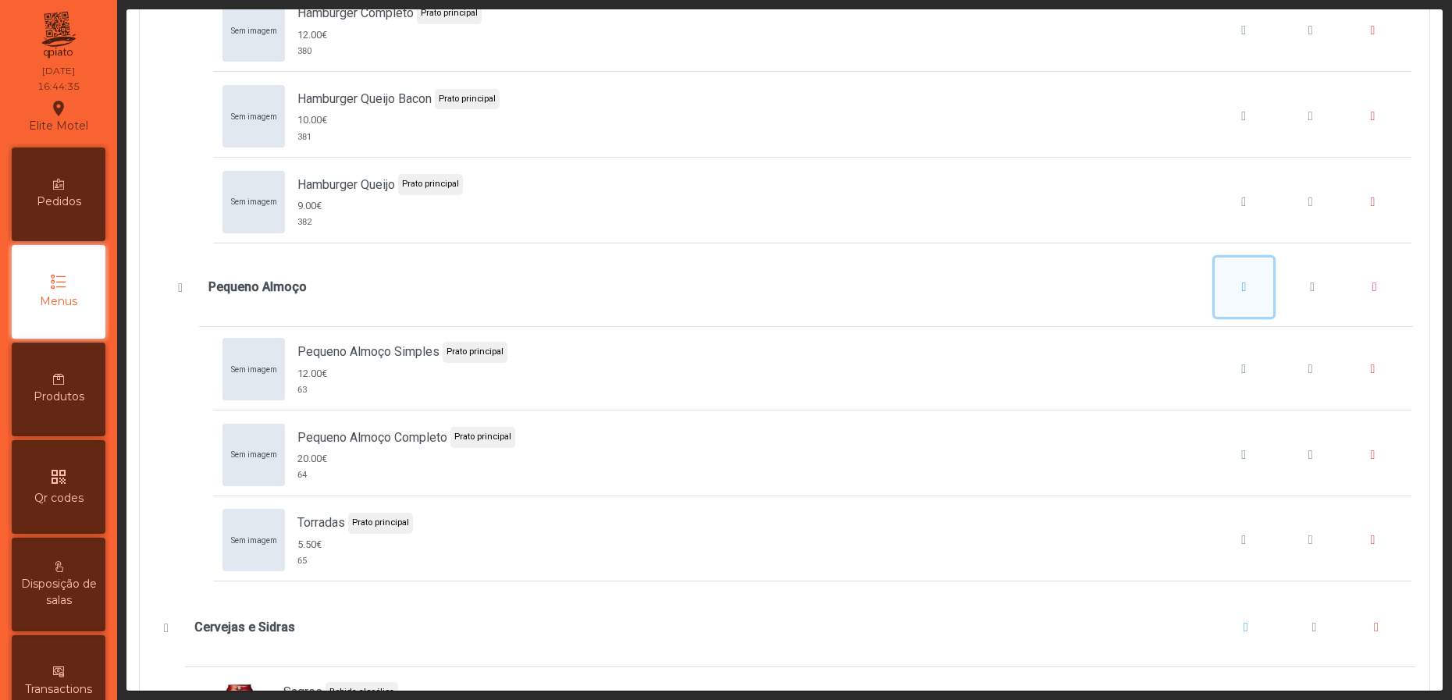
click at [1214, 317] on button "Pequeno Almoço" at bounding box center [1243, 287] width 59 height 59
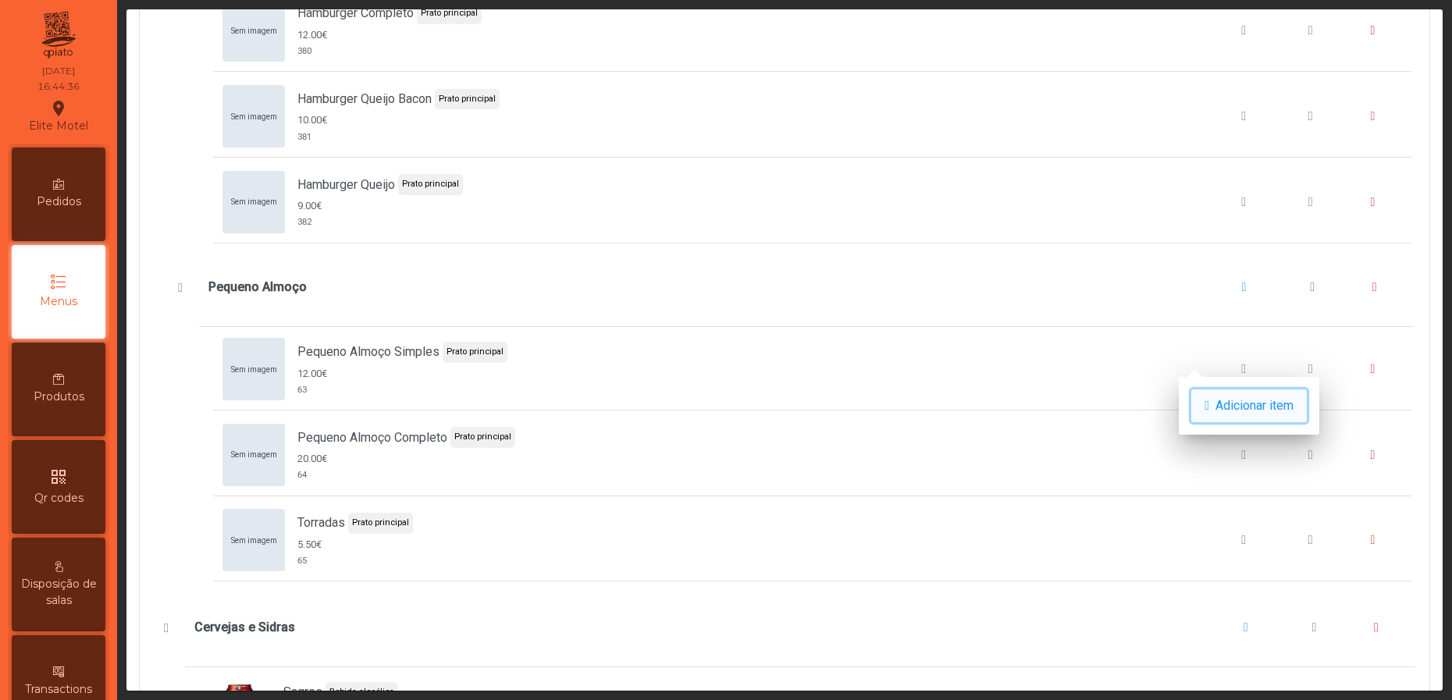
click at [1241, 407] on span "Adicionar item" at bounding box center [1254, 405] width 78 height 19
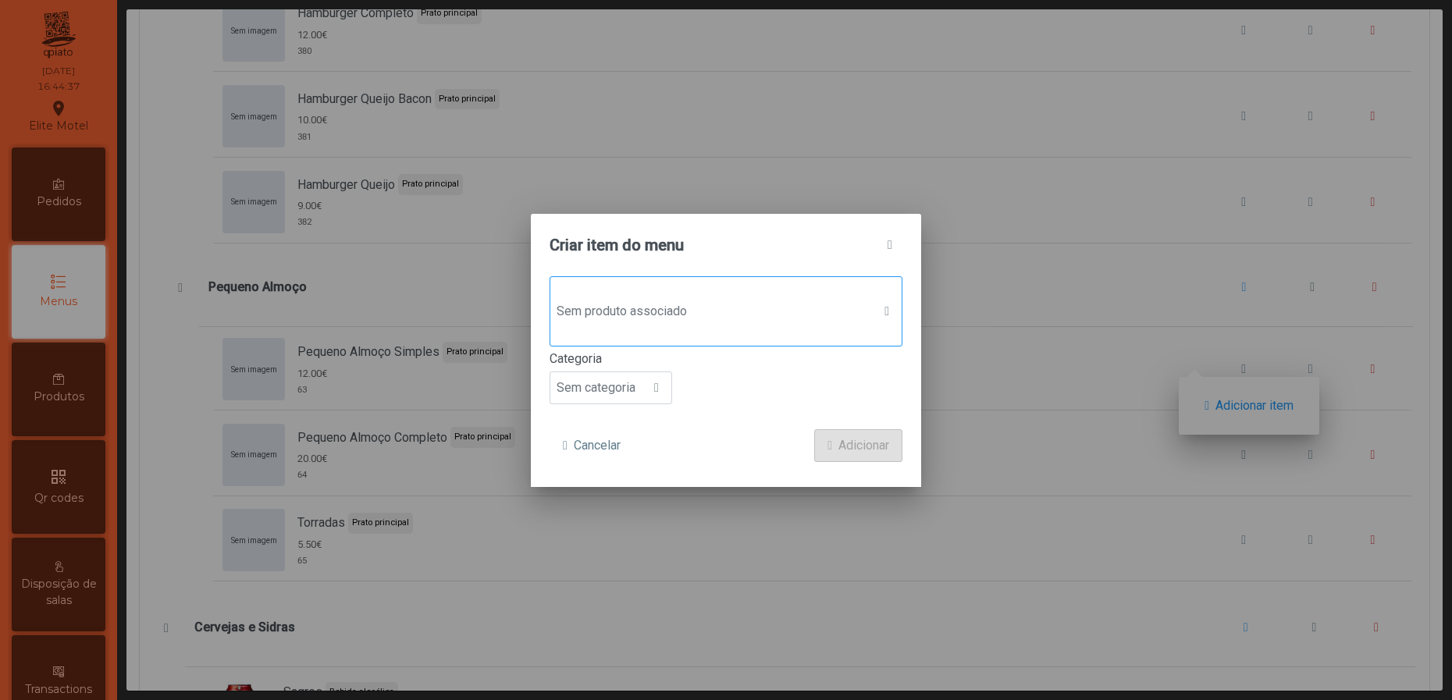
click at [698, 314] on span "Sem produto associado" at bounding box center [711, 311] width 322 height 31
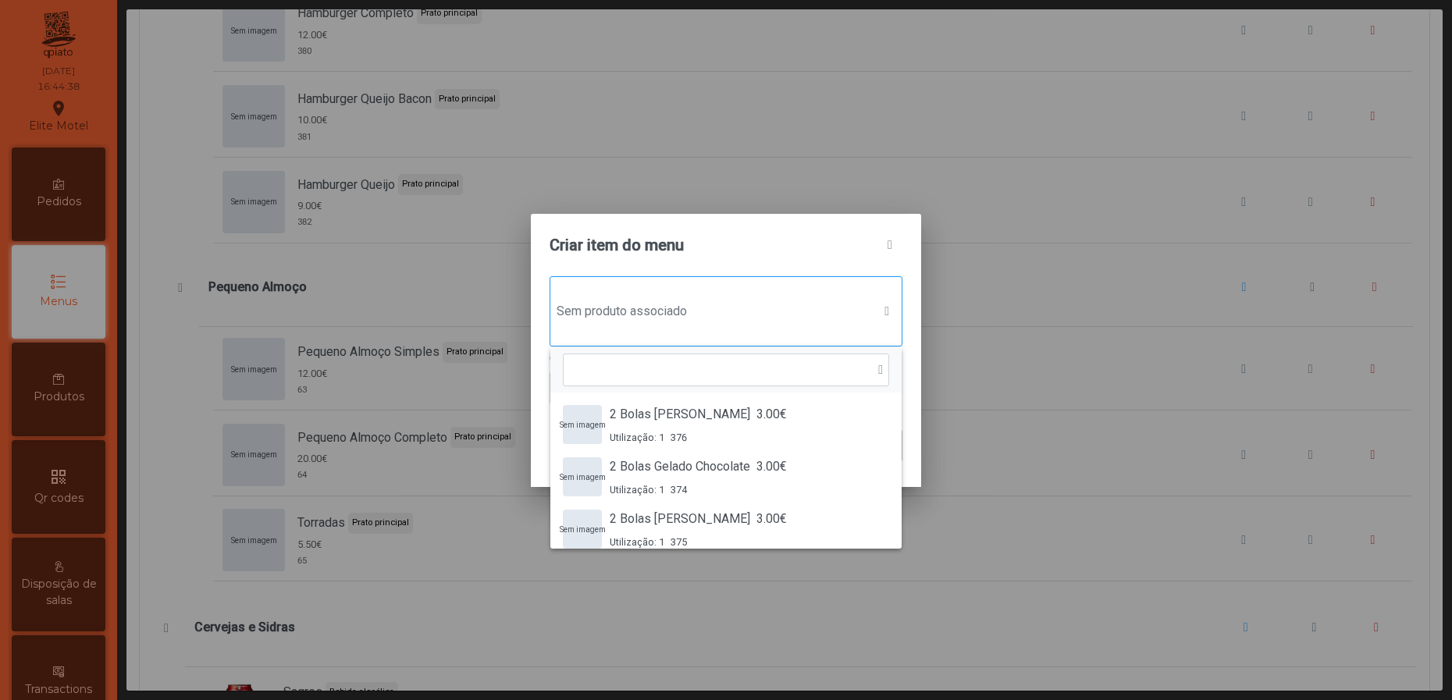
click at [698, 316] on span "Sem produto associado" at bounding box center [711, 311] width 322 height 31
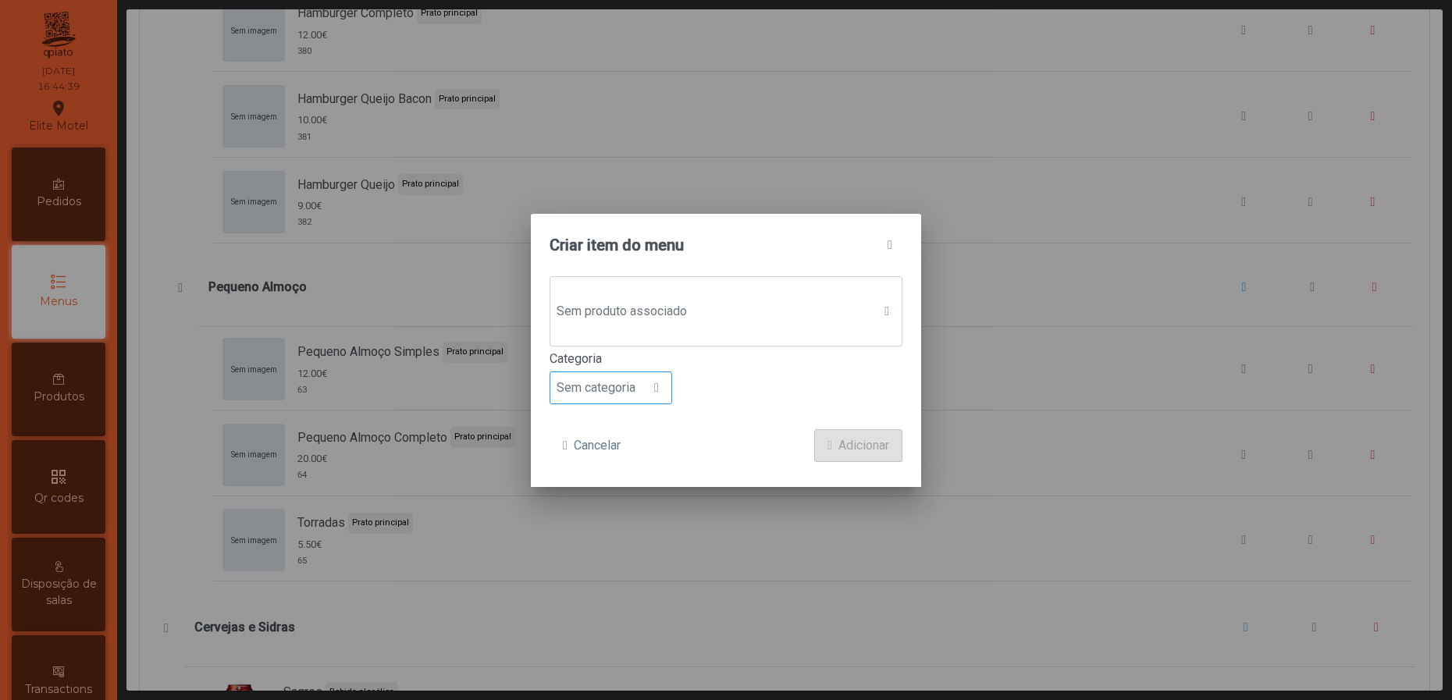
click at [639, 386] on span "Sem categoria" at bounding box center [595, 387] width 91 height 31
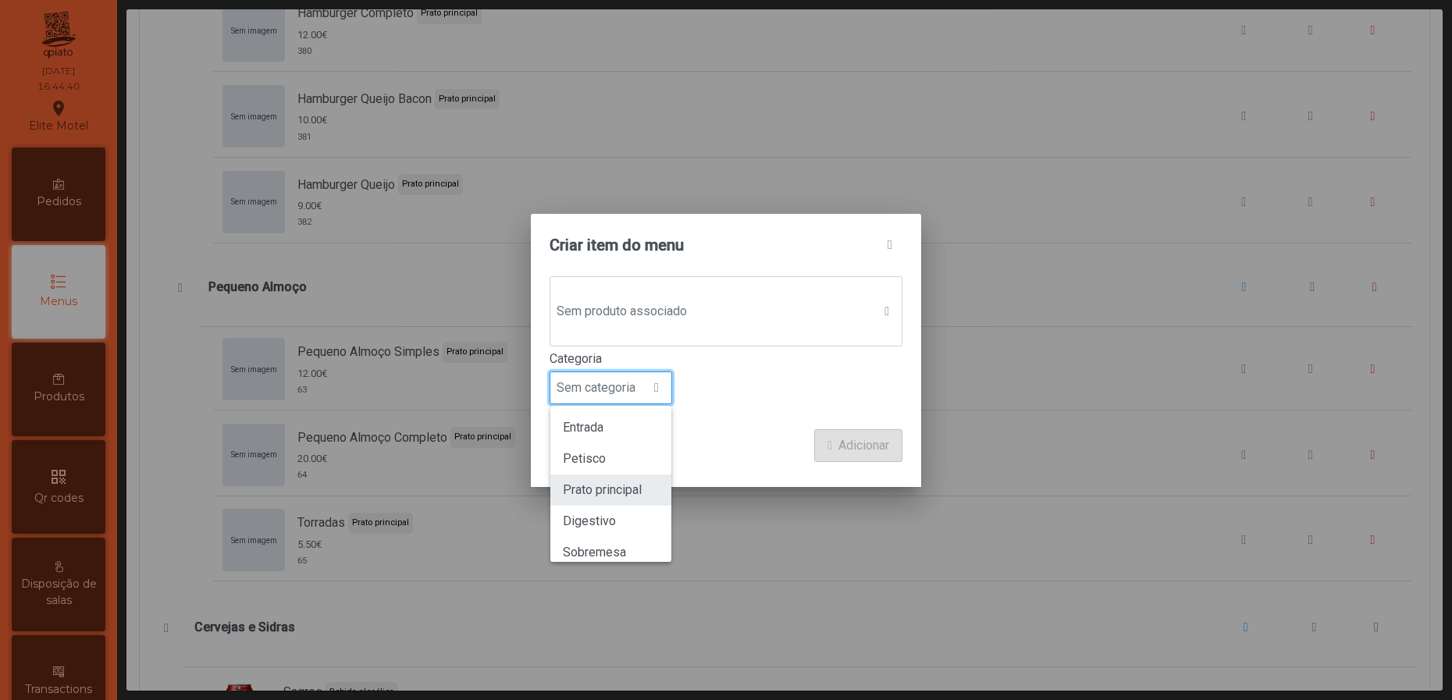
click at [637, 489] on span "Prato principal" at bounding box center [602, 489] width 79 height 15
click at [693, 307] on span "Sem produto associado" at bounding box center [711, 311] width 322 height 31
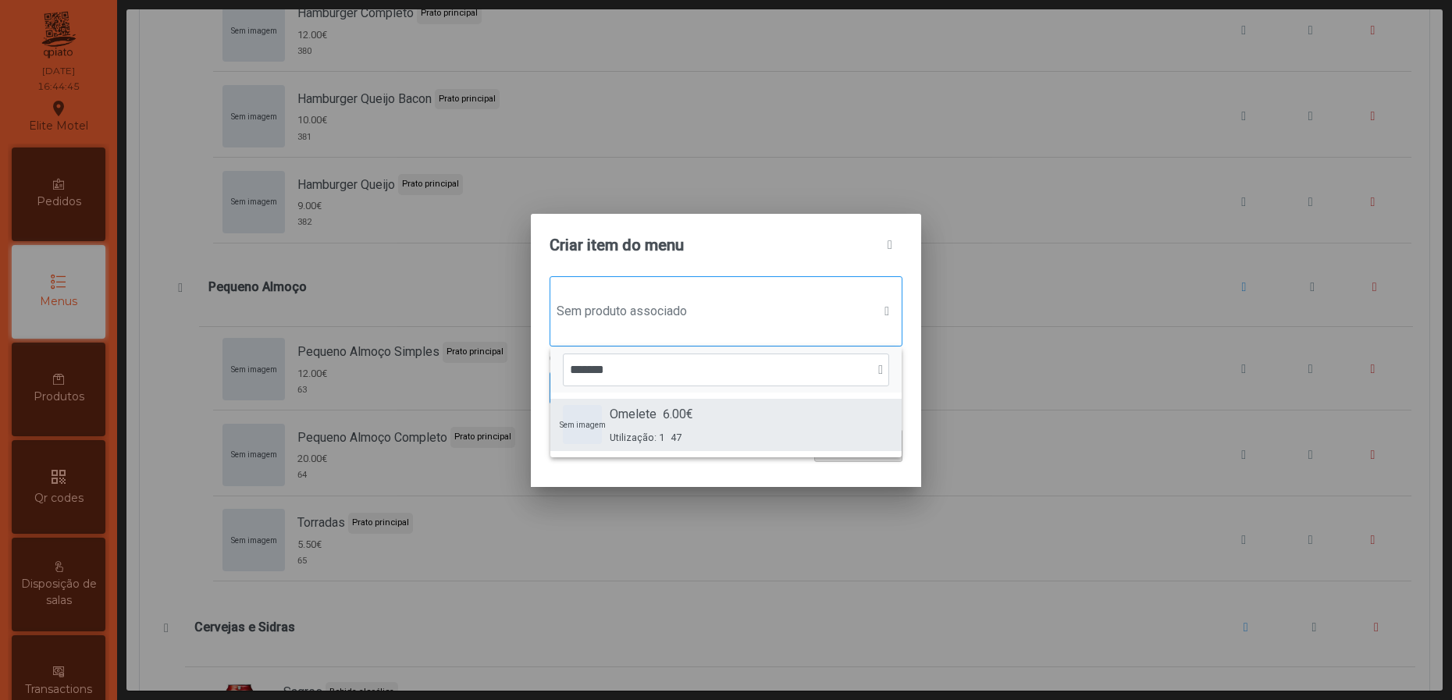
type input "*******"
click at [656, 427] on div "Omelete 6.00€ Utilização: 1 47" at bounding box center [652, 425] width 84 height 40
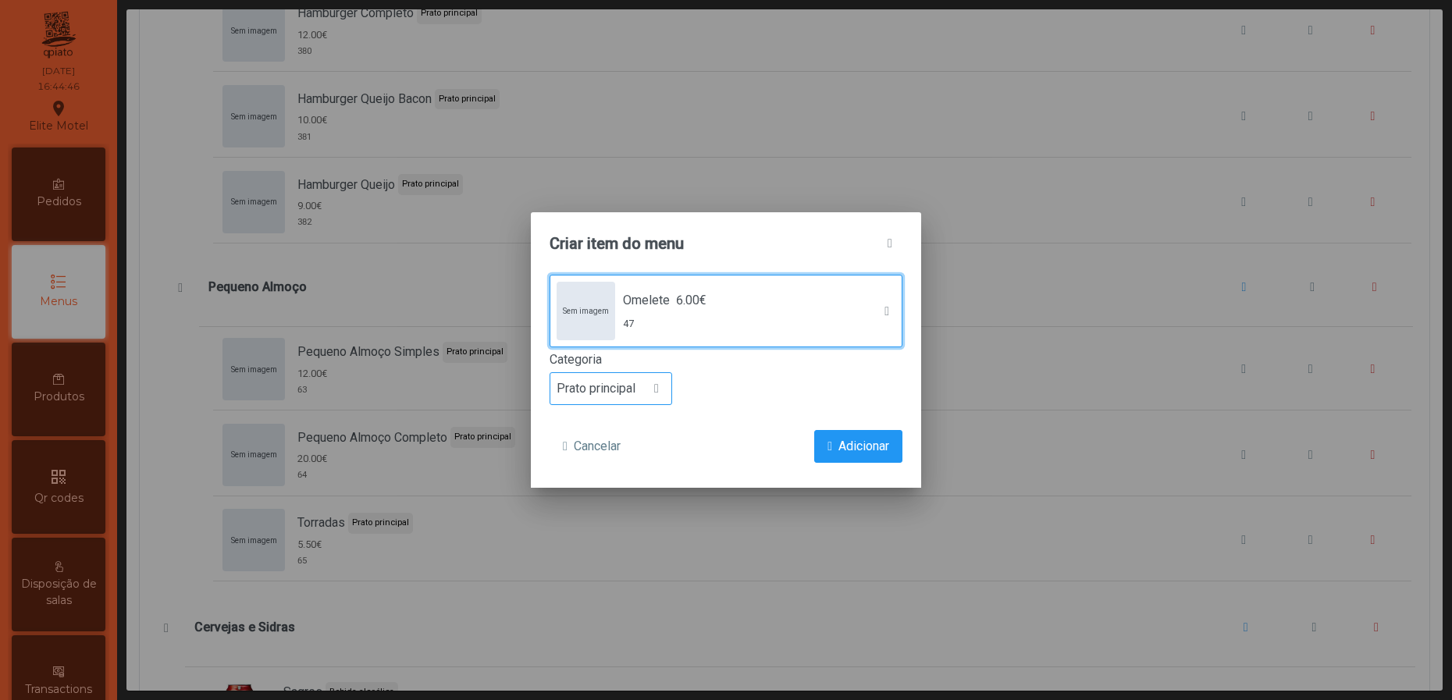
click at [649, 382] on div at bounding box center [657, 388] width 30 height 31
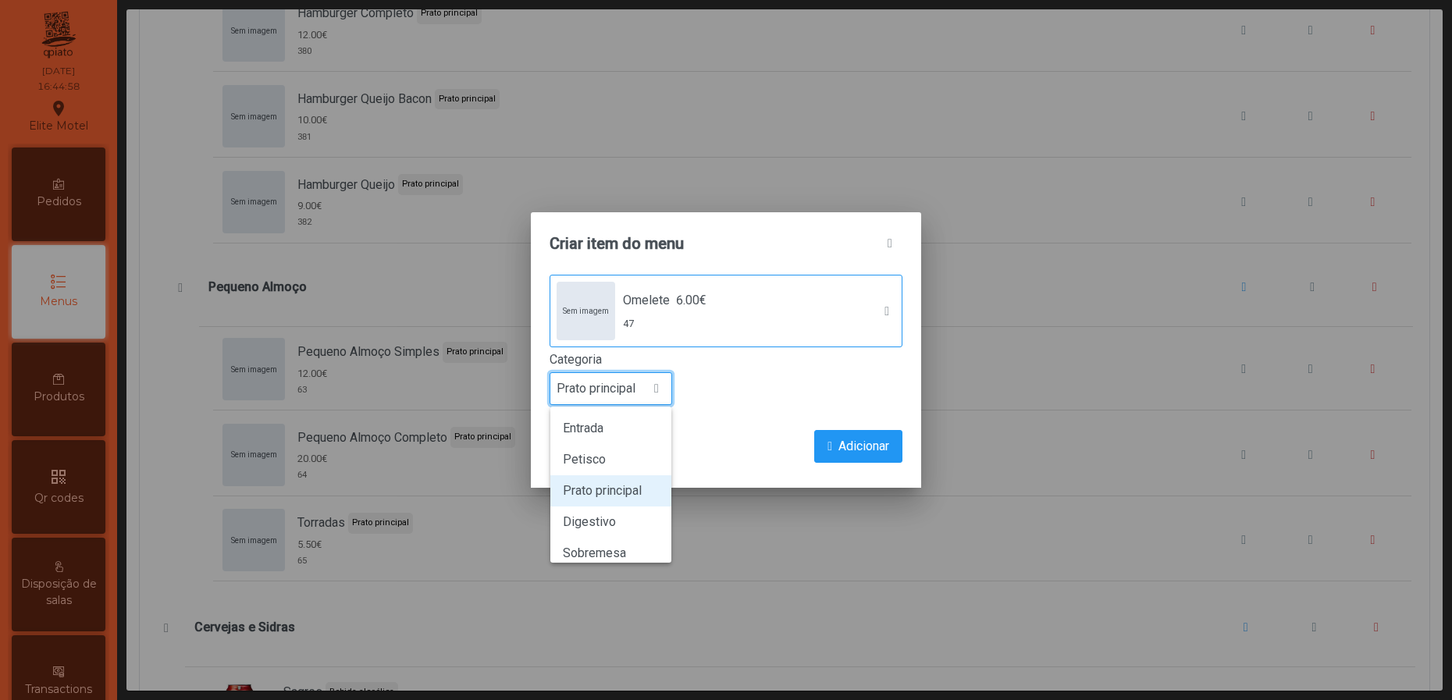
click at [620, 483] on span "Prato principal" at bounding box center [602, 490] width 79 height 15
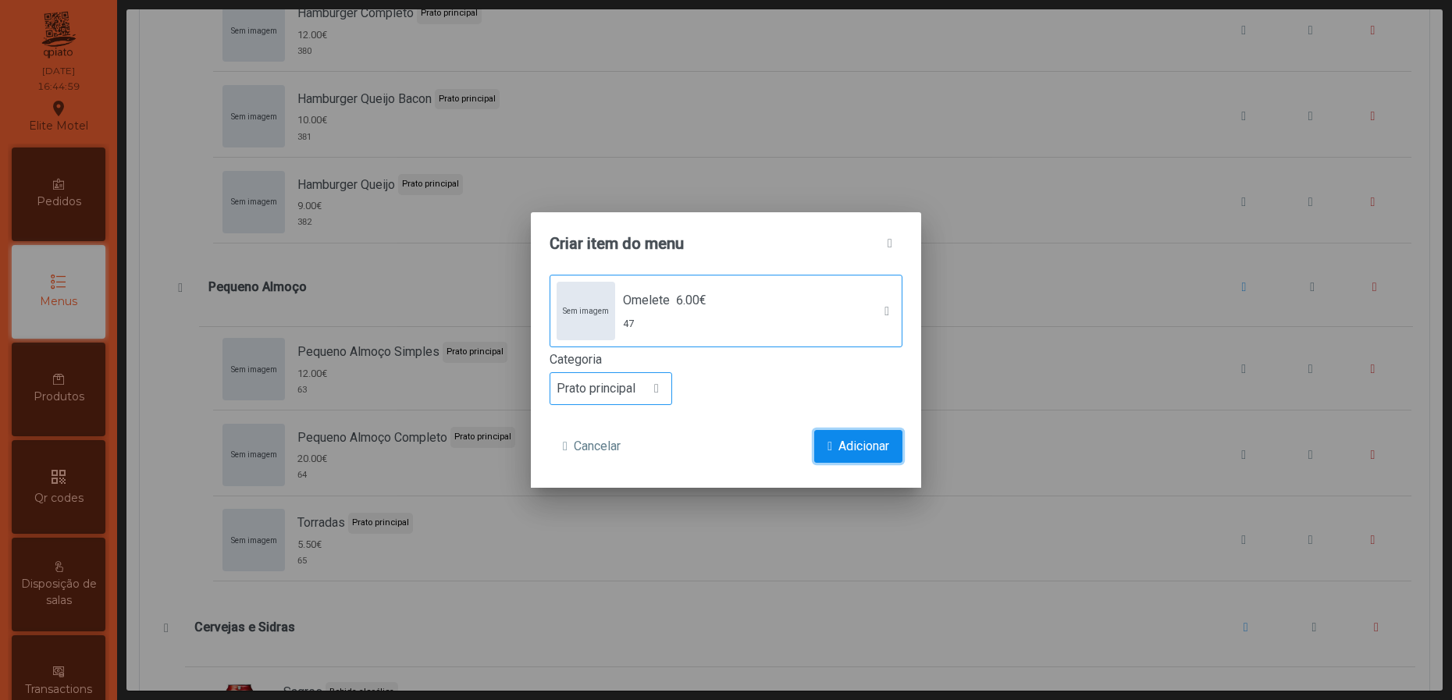
click at [859, 445] on span "Adicionar" at bounding box center [863, 446] width 51 height 19
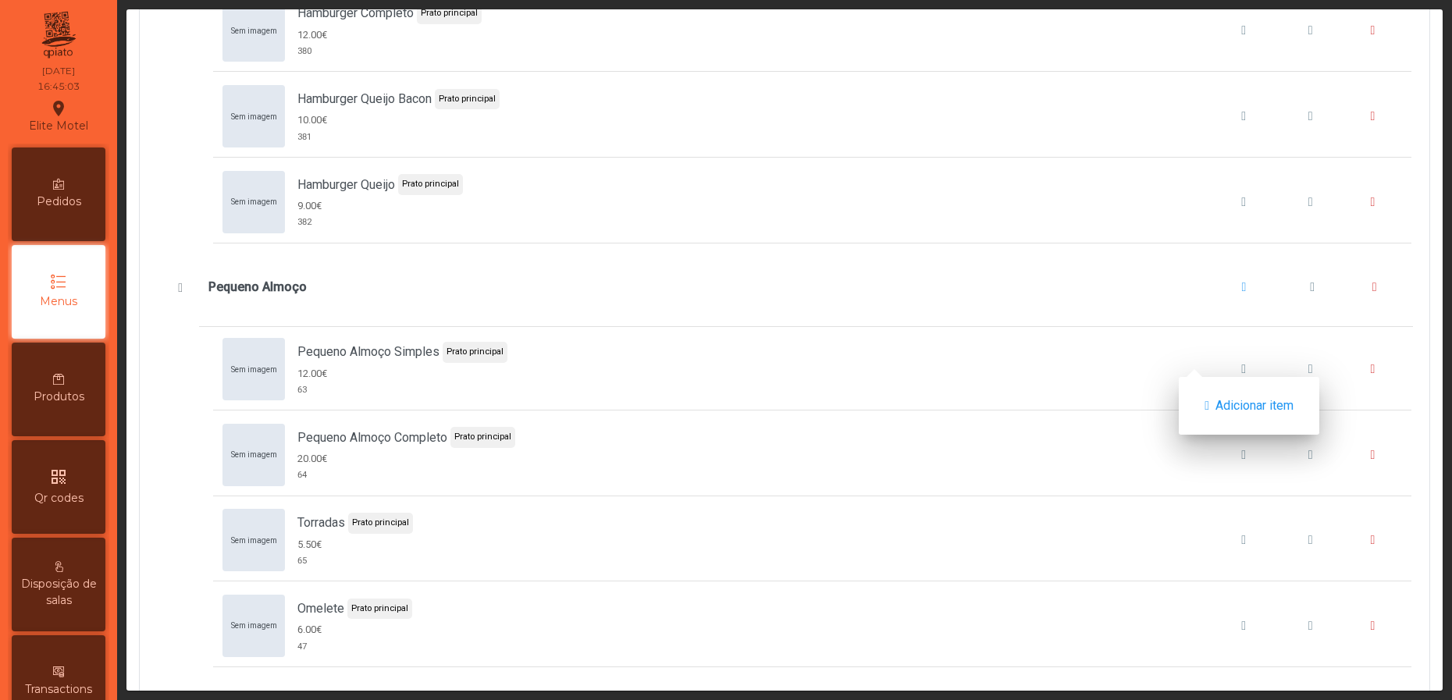
click at [1242, 293] on span "Pequeno Almoço" at bounding box center [1244, 287] width 5 height 12
click at [1217, 317] on button "Pequeno Almoço" at bounding box center [1243, 287] width 59 height 59
click at [1243, 399] on span "Adicionar item" at bounding box center [1254, 405] width 78 height 19
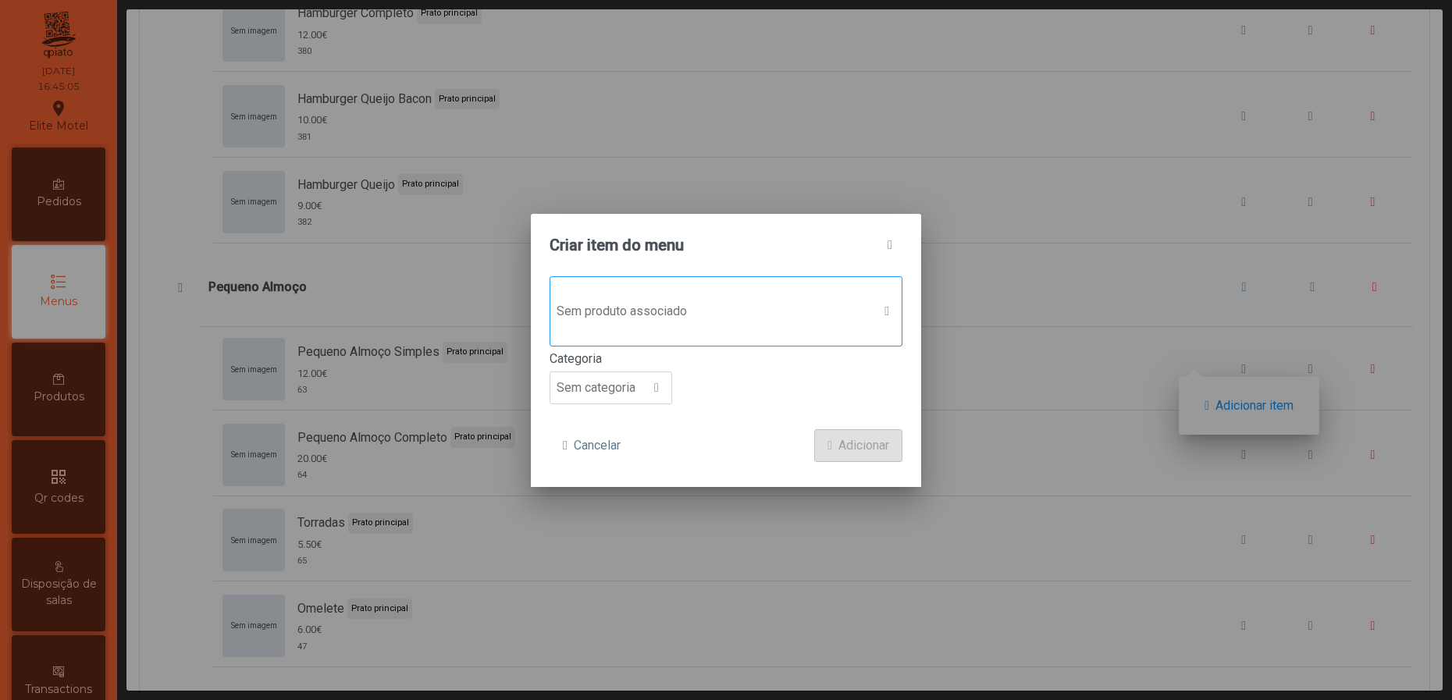
click at [773, 312] on span "Sem produto associado" at bounding box center [711, 311] width 322 height 31
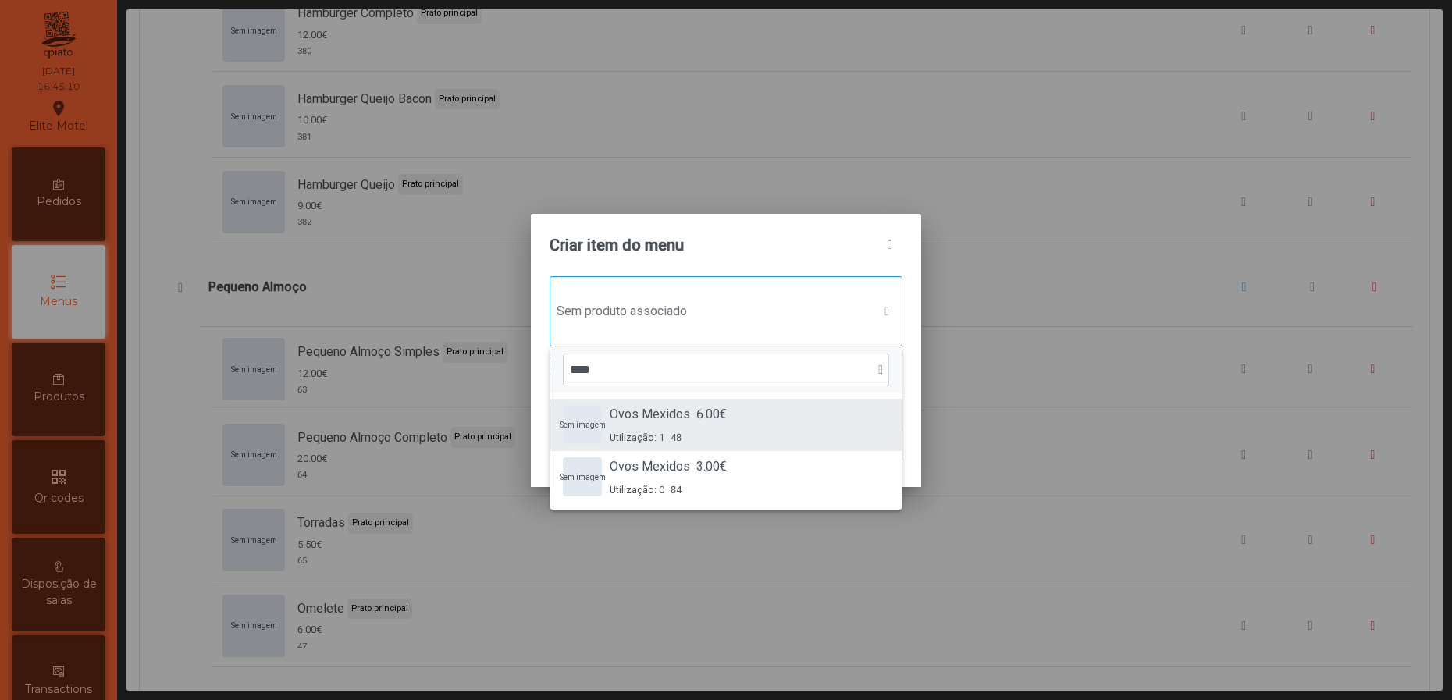
type input "****"
click at [700, 417] on span "6.00€" at bounding box center [711, 414] width 30 height 19
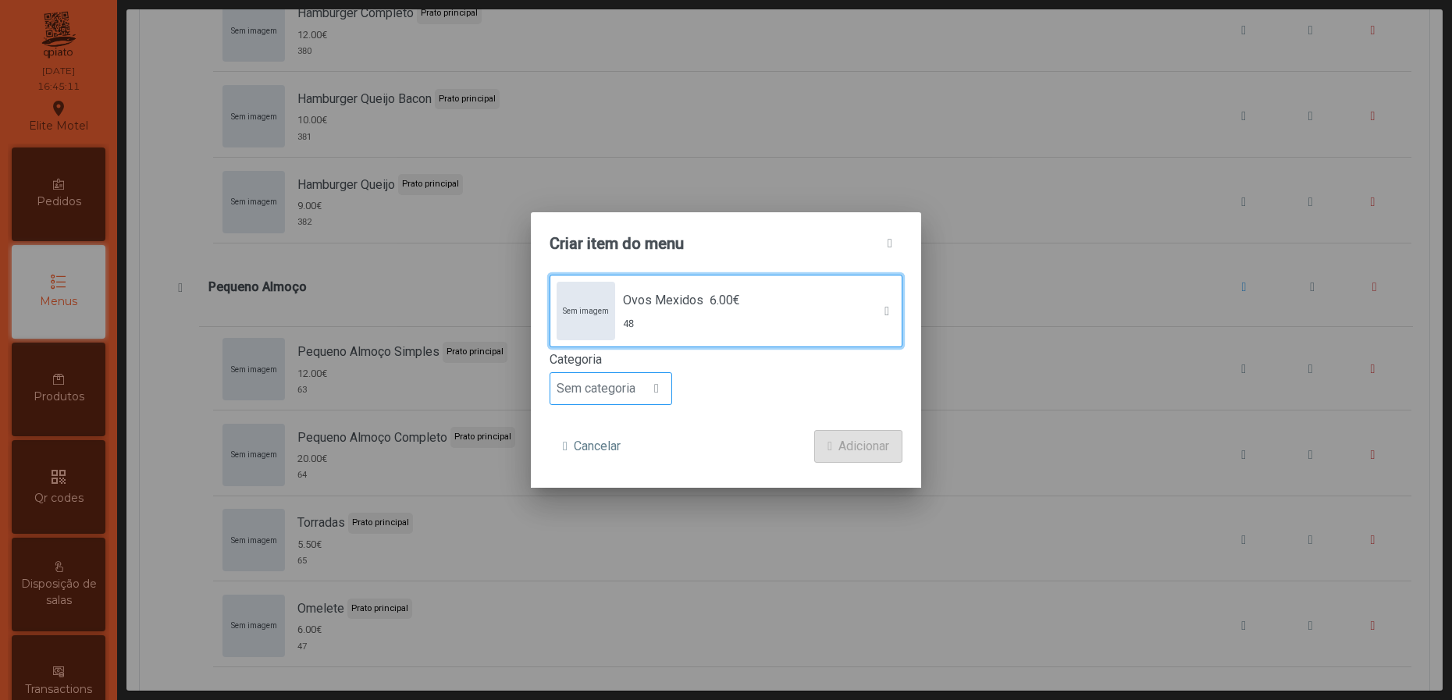
click at [600, 377] on span "Sem categoria" at bounding box center [595, 388] width 91 height 31
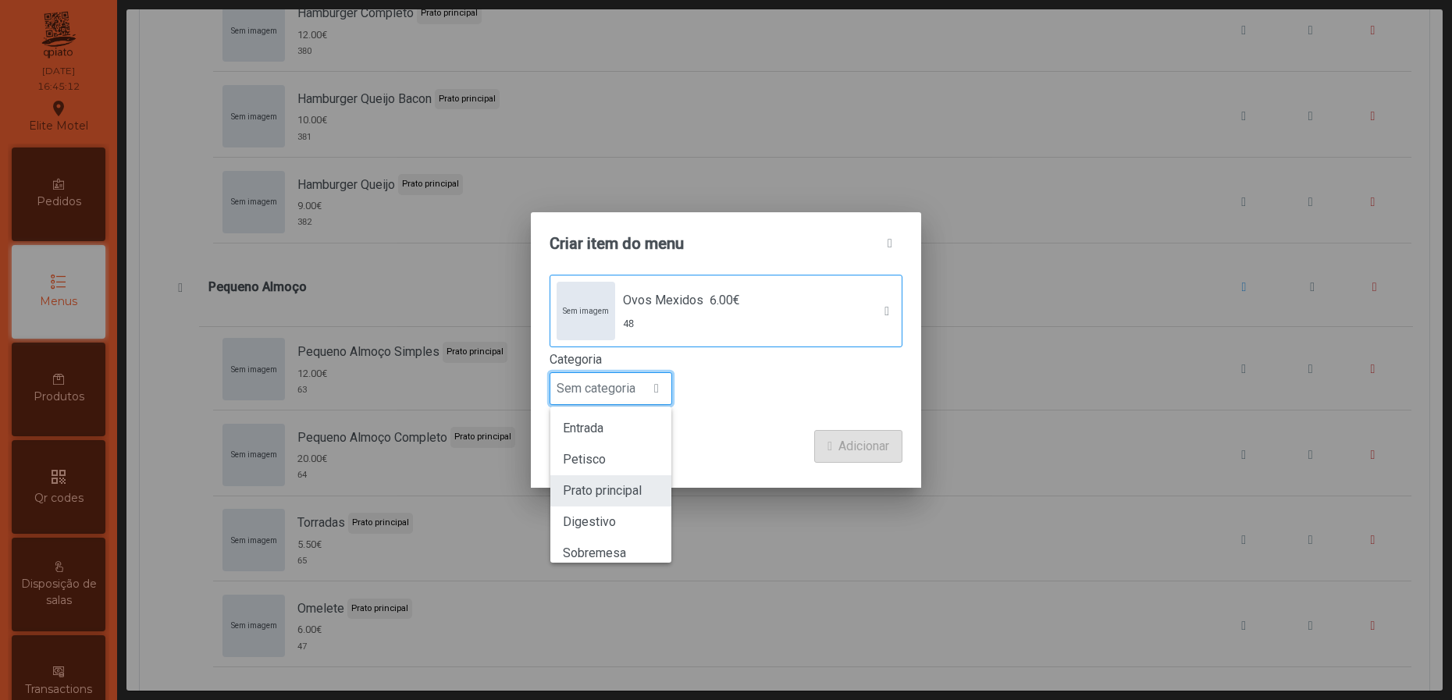
click at [606, 480] on li "Prato principal" at bounding box center [610, 490] width 121 height 31
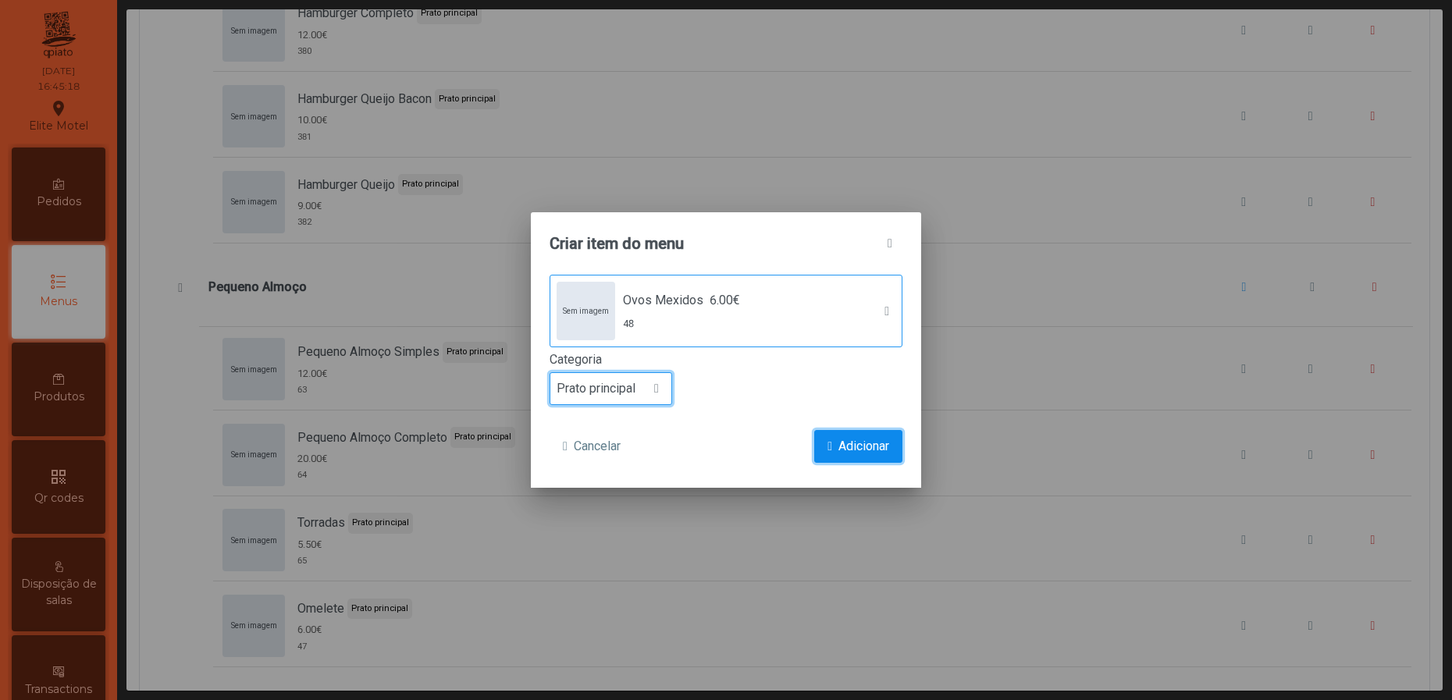
click at [839, 438] on span "Adicionar" at bounding box center [863, 446] width 51 height 19
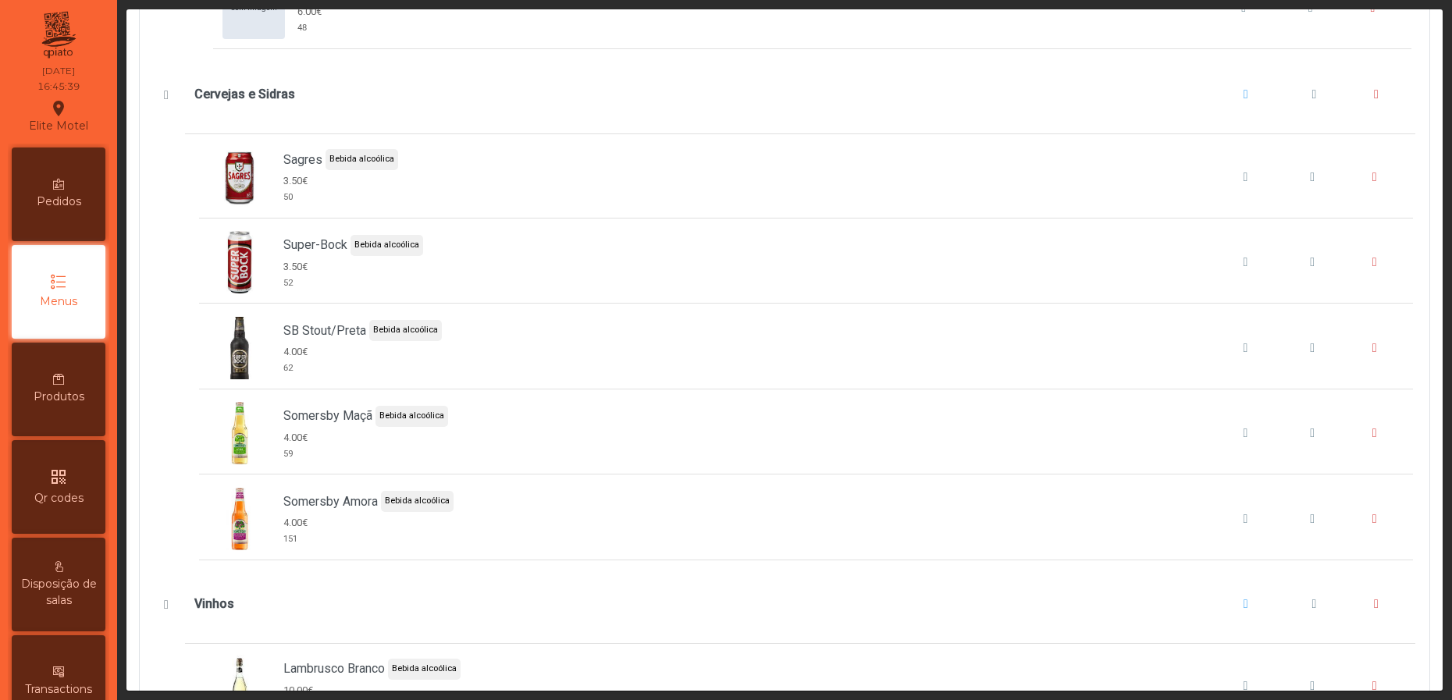
scroll to position [11775, 0]
click at [1346, 126] on button "Cervejas e Sidras" at bounding box center [1375, 96] width 59 height 59
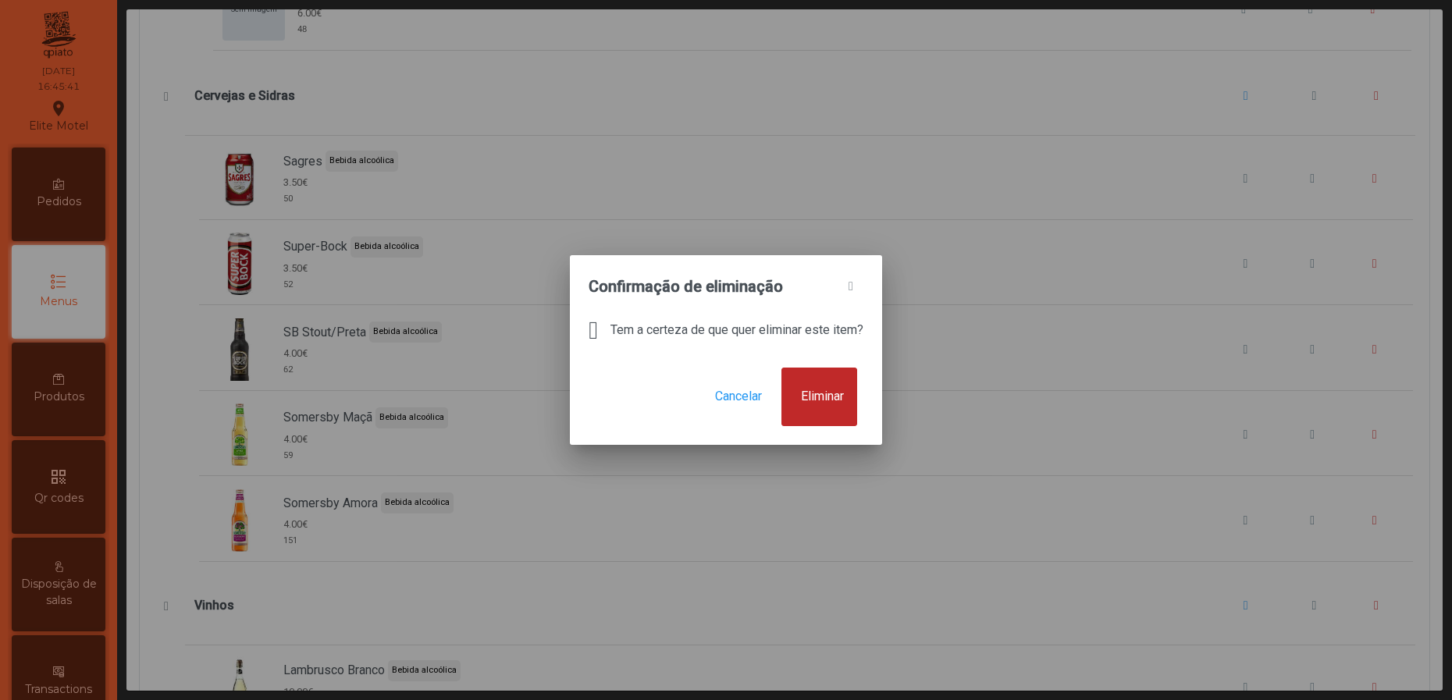
click at [824, 382] on button "Eliminar" at bounding box center [819, 397] width 76 height 59
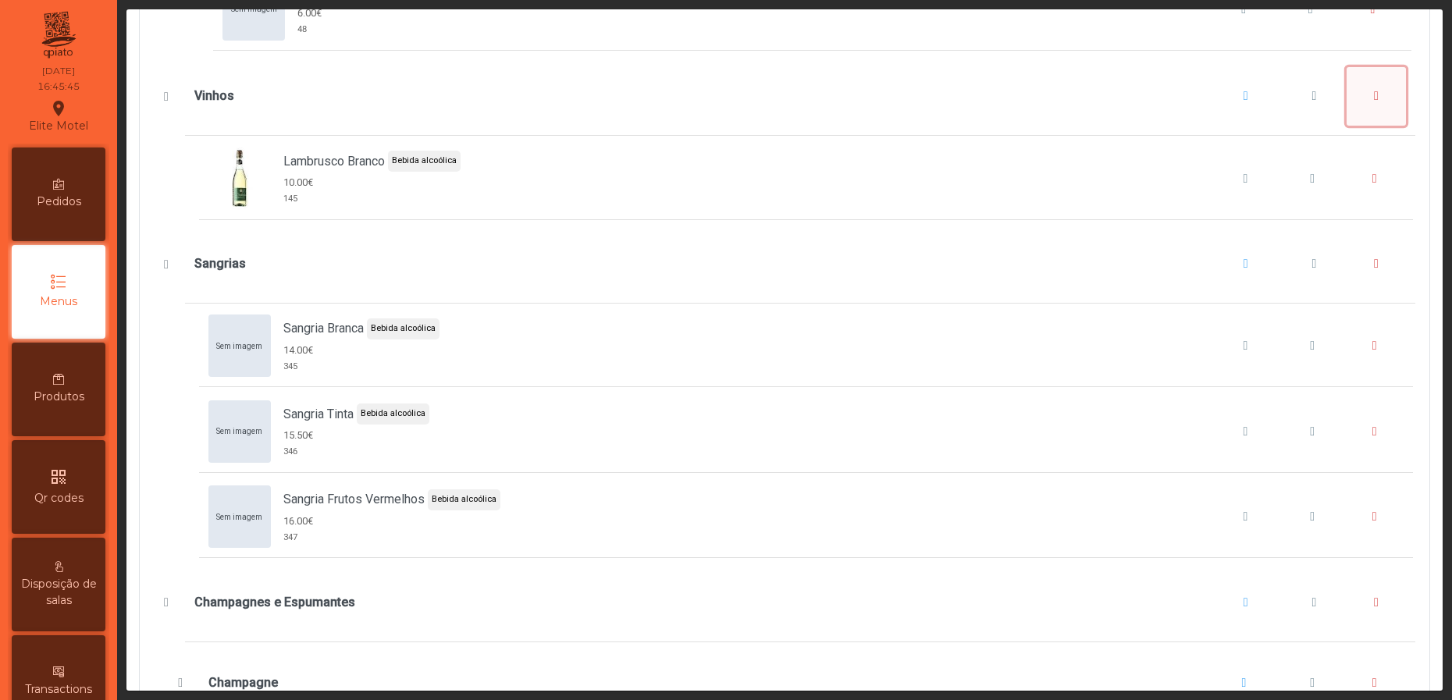
click at [1374, 102] on span "Vinhos" at bounding box center [1376, 96] width 5 height 12
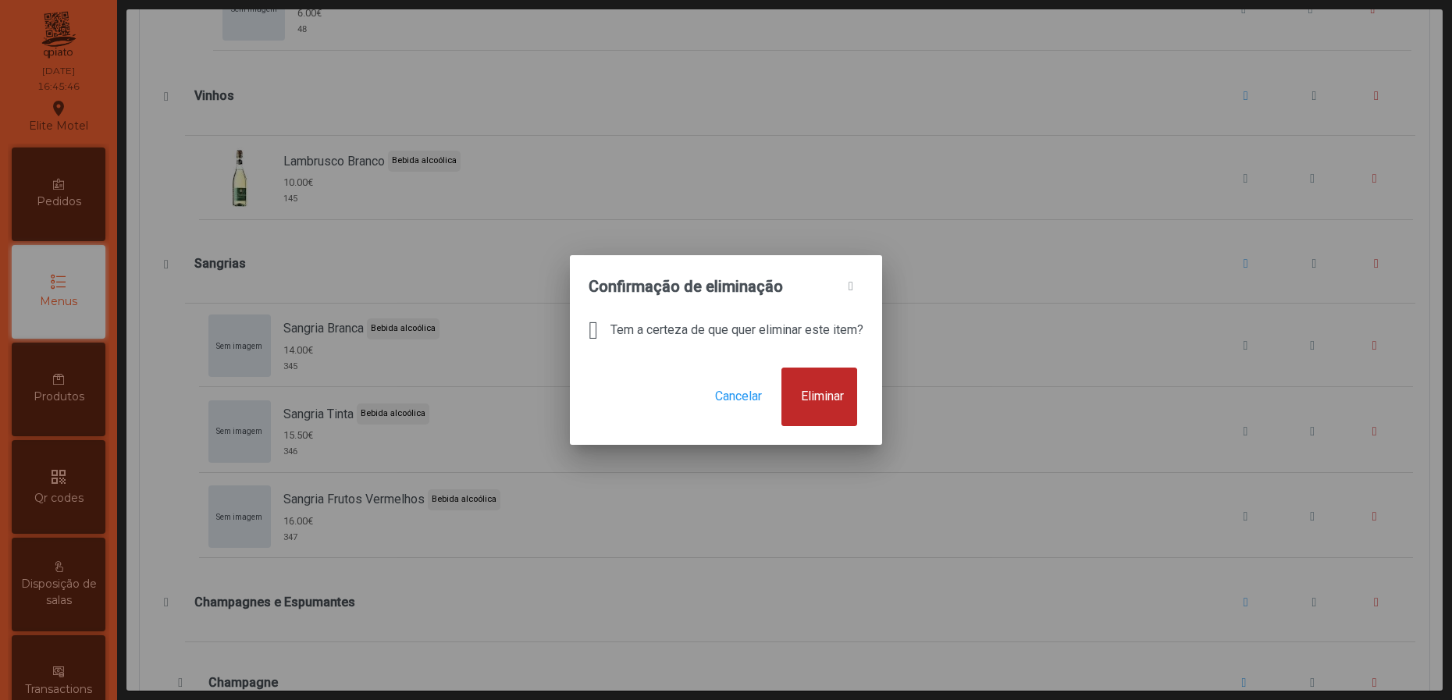
click at [844, 401] on span "Eliminar" at bounding box center [822, 396] width 43 height 19
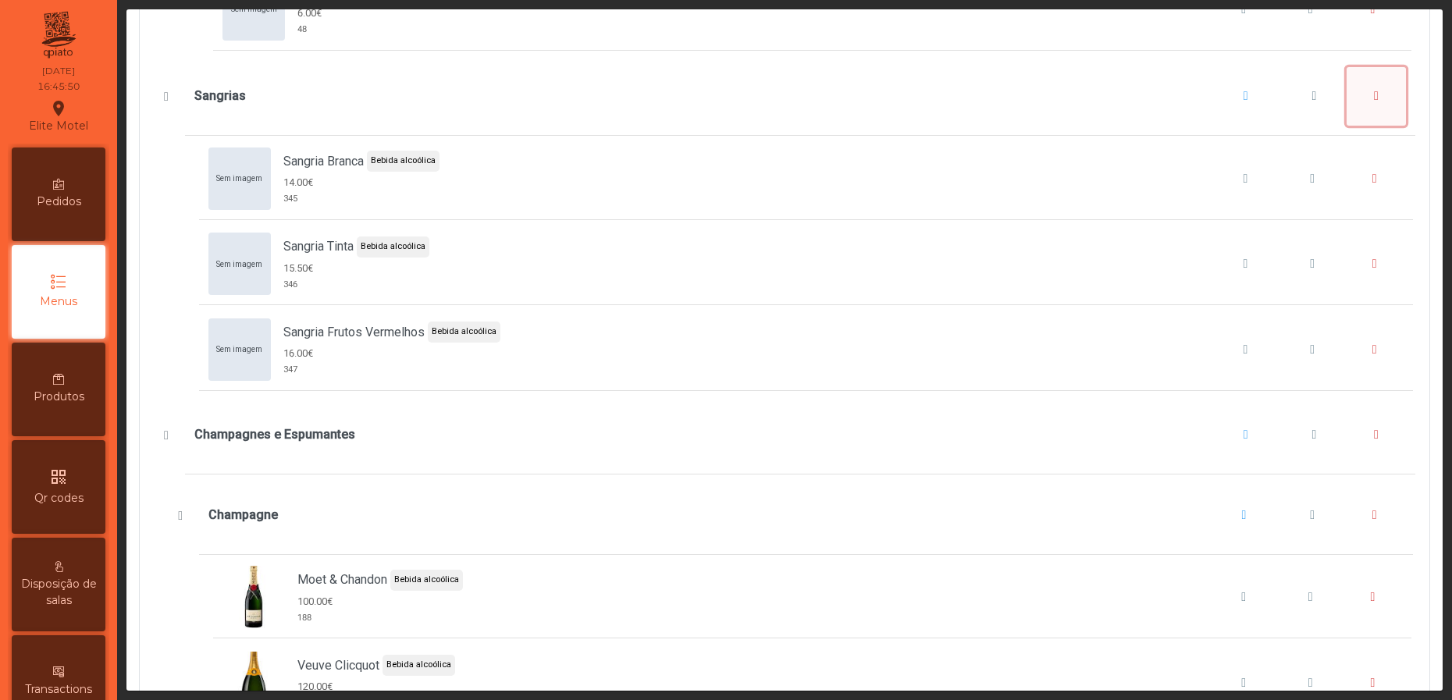
click at [1374, 102] on span "Sangrias" at bounding box center [1376, 96] width 5 height 12
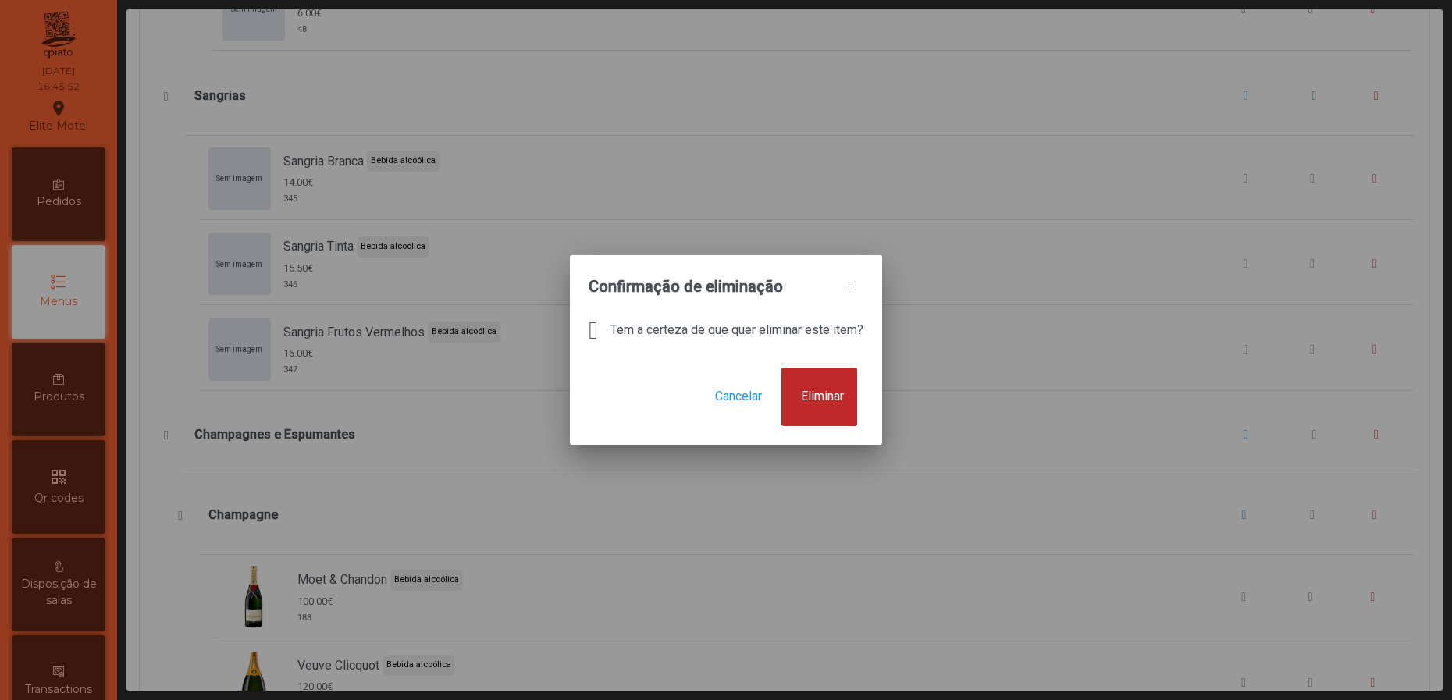
click at [837, 389] on span "Eliminar" at bounding box center [822, 396] width 43 height 19
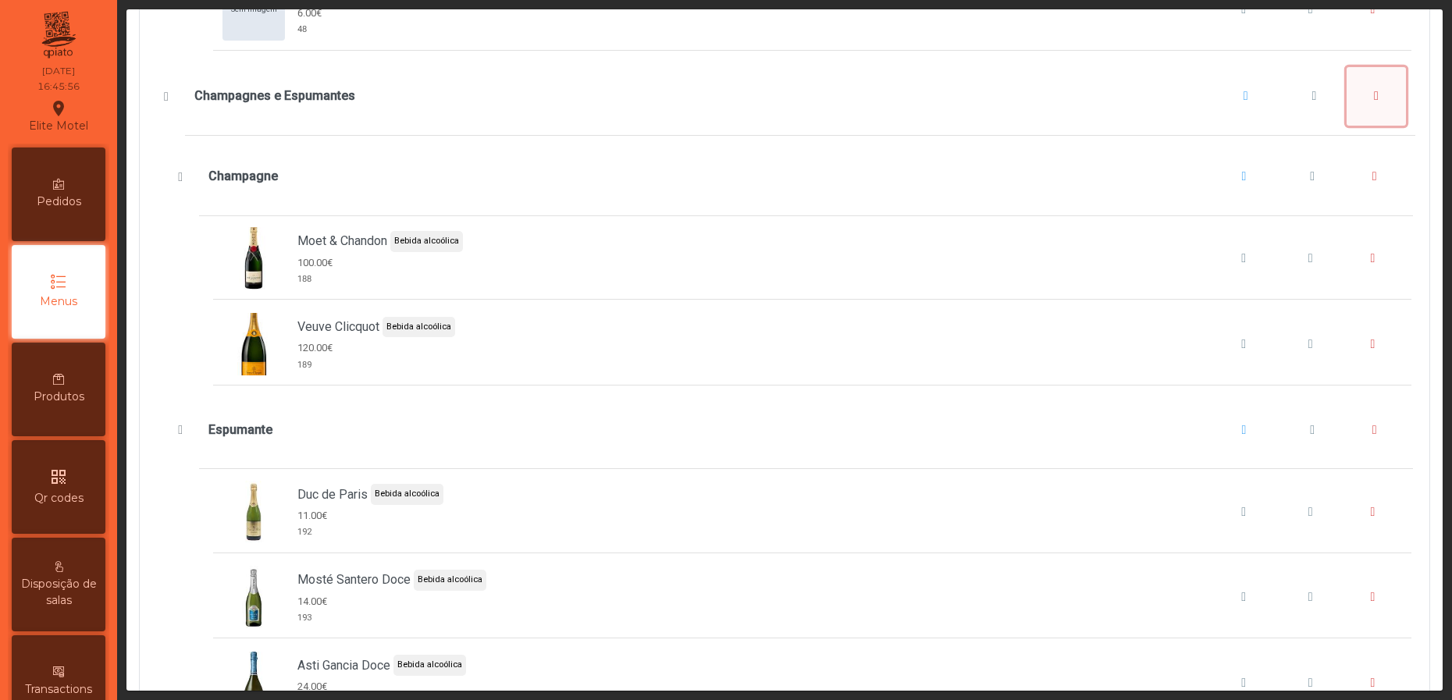
click at [1374, 102] on span "Champagnes e Espumantes" at bounding box center [1376, 96] width 5 height 12
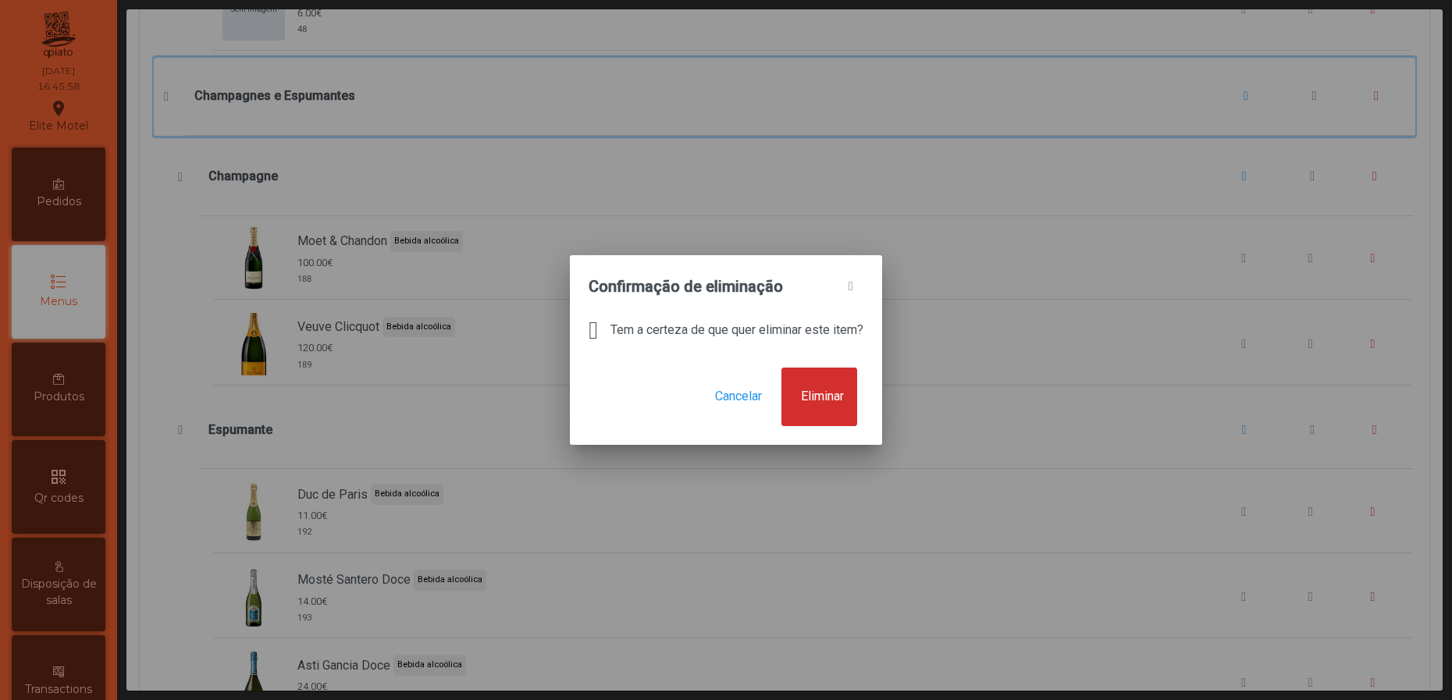
click at [862, 270] on div "Confirmação de eliminação" at bounding box center [726, 286] width 312 height 62
click at [853, 281] on span "Champagnes e Espumantes" at bounding box center [850, 286] width 5 height 12
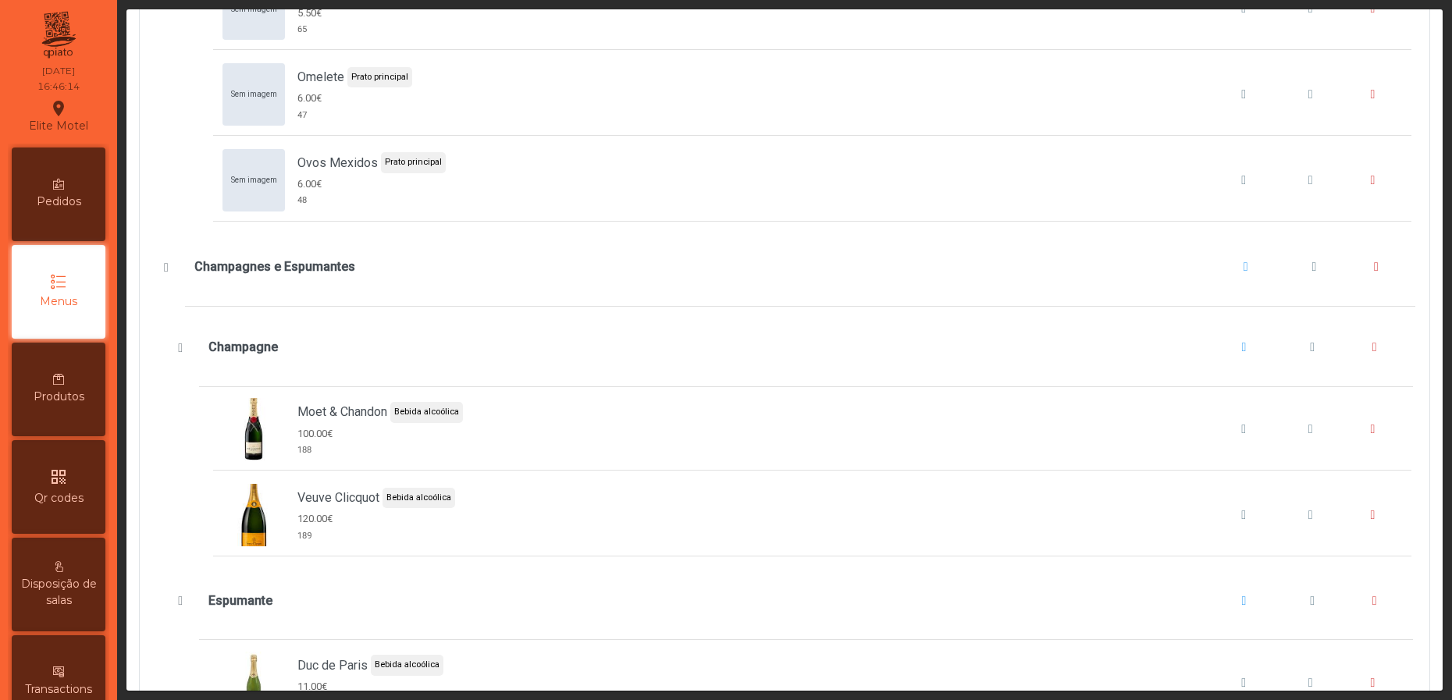
scroll to position [11541, 0]
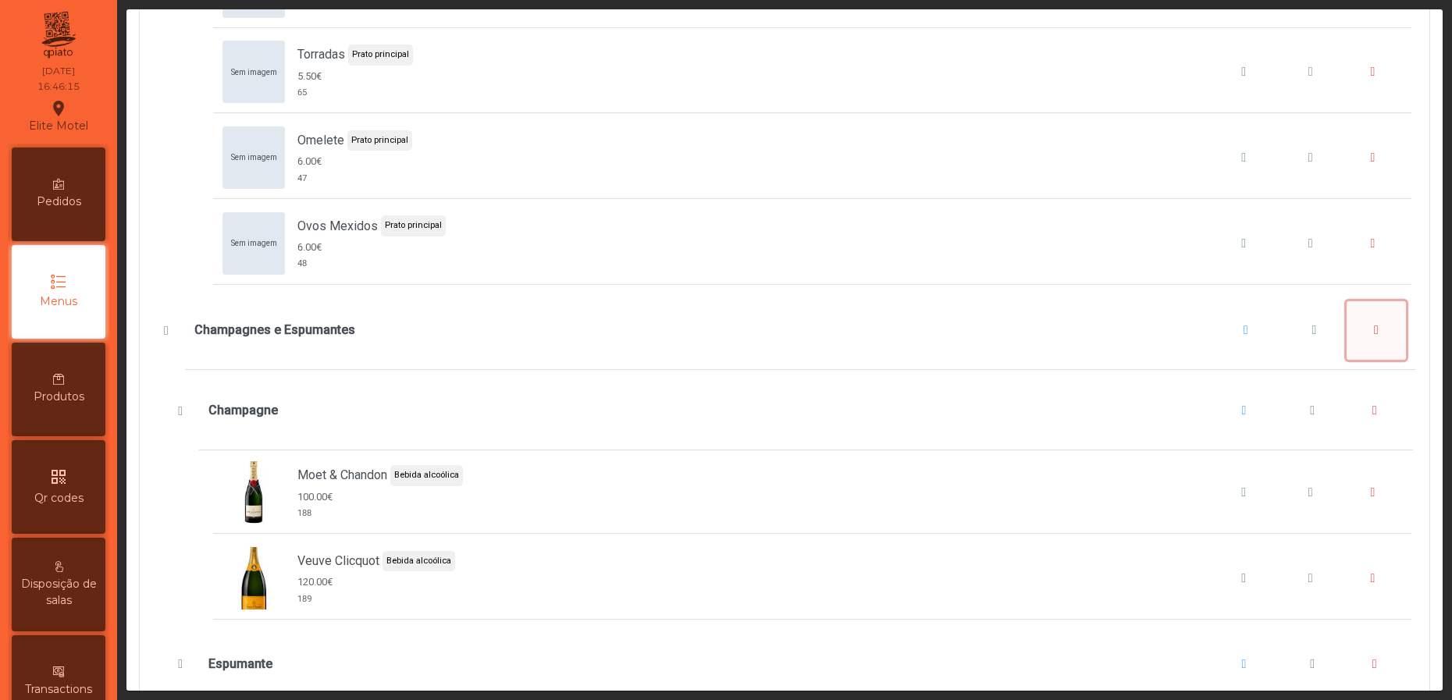
click at [1346, 361] on button "Champagnes e Espumantes" at bounding box center [1375, 330] width 59 height 59
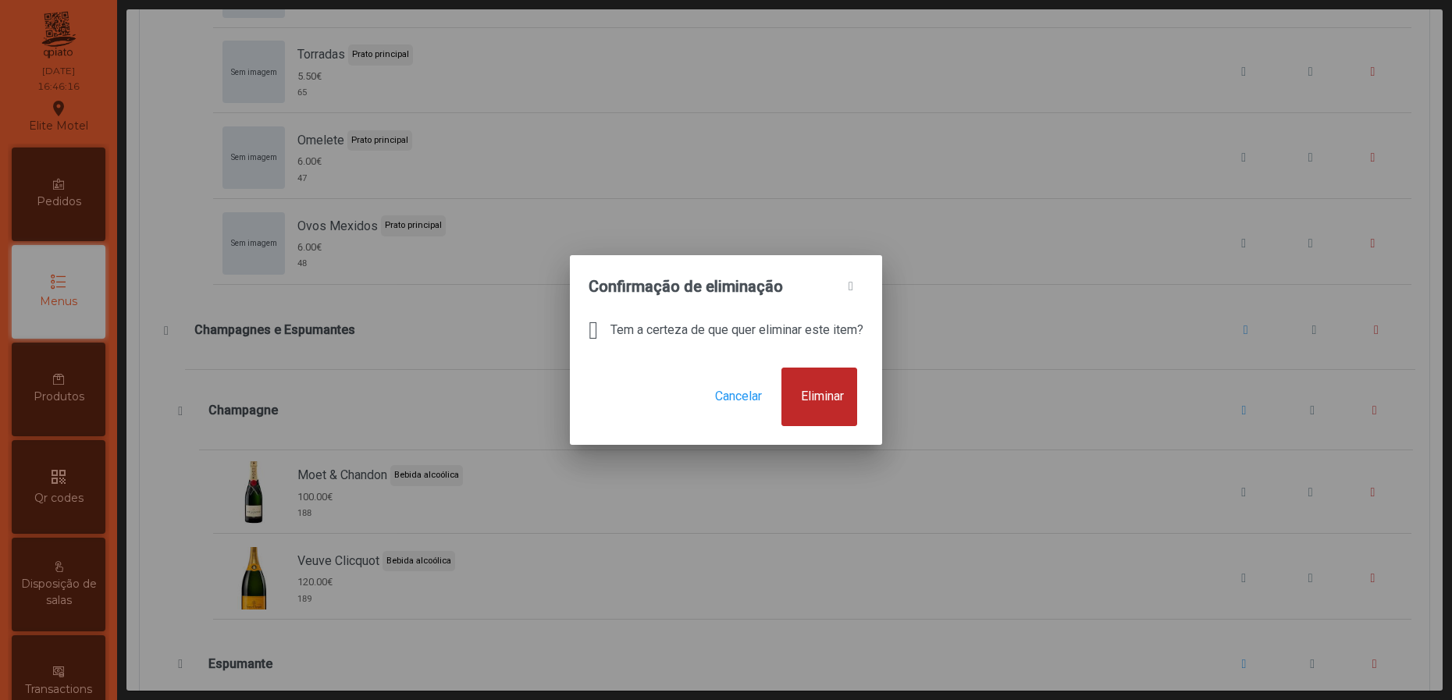
click at [841, 405] on span "Eliminar" at bounding box center [822, 396] width 43 height 19
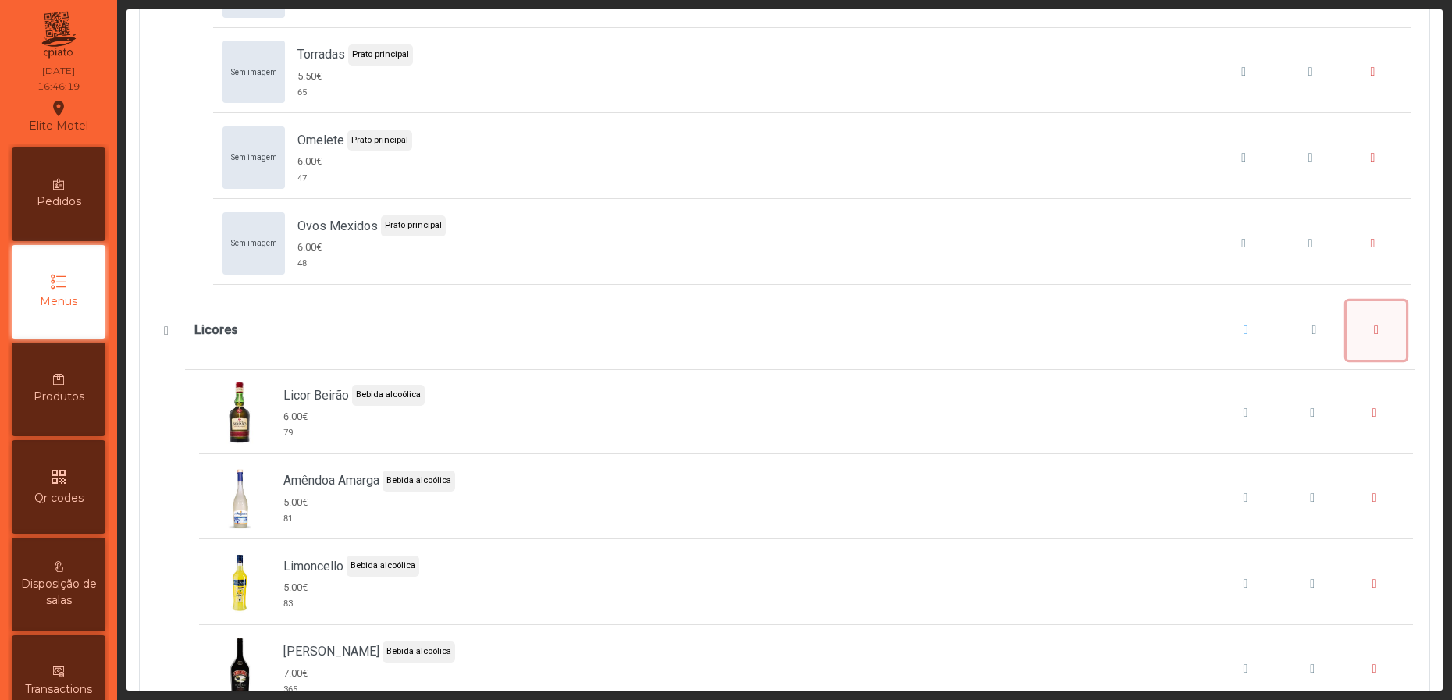
click at [1346, 361] on button "Licores" at bounding box center [1375, 330] width 59 height 59
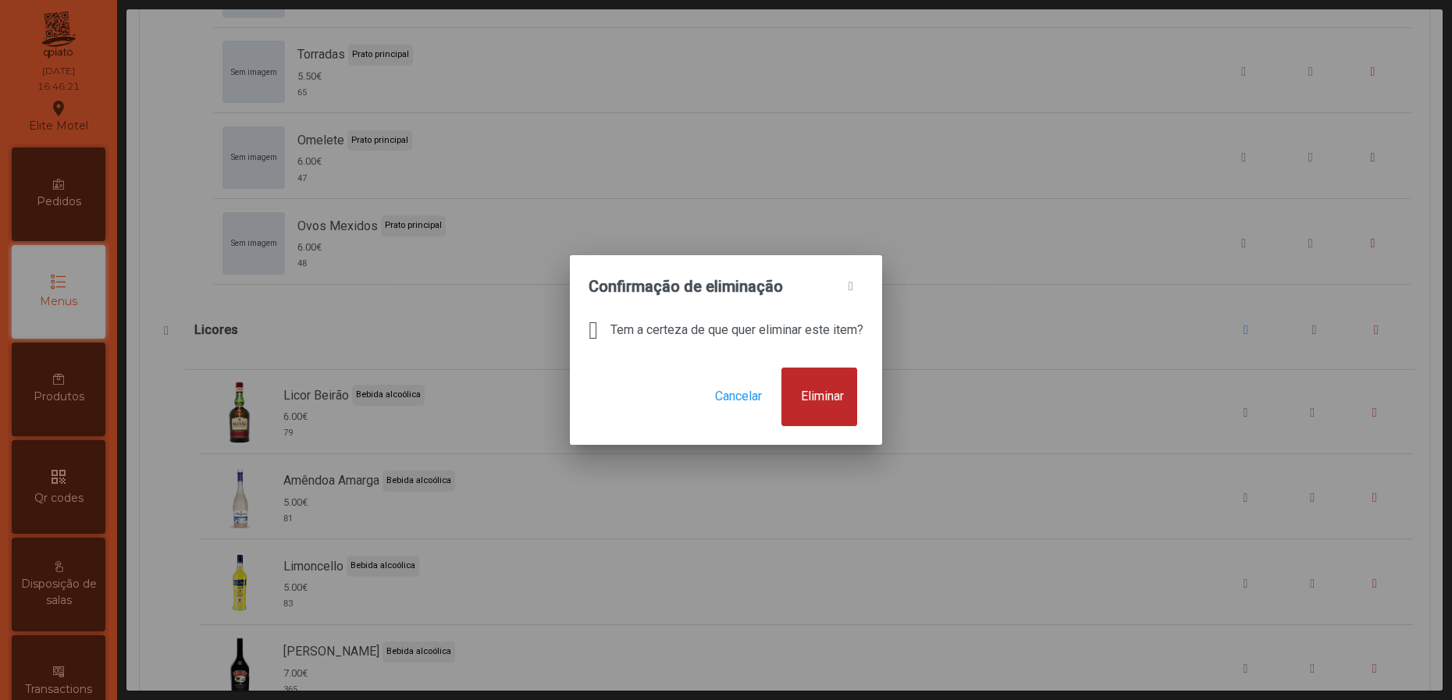
click at [822, 405] on span "Eliminar" at bounding box center [822, 396] width 43 height 19
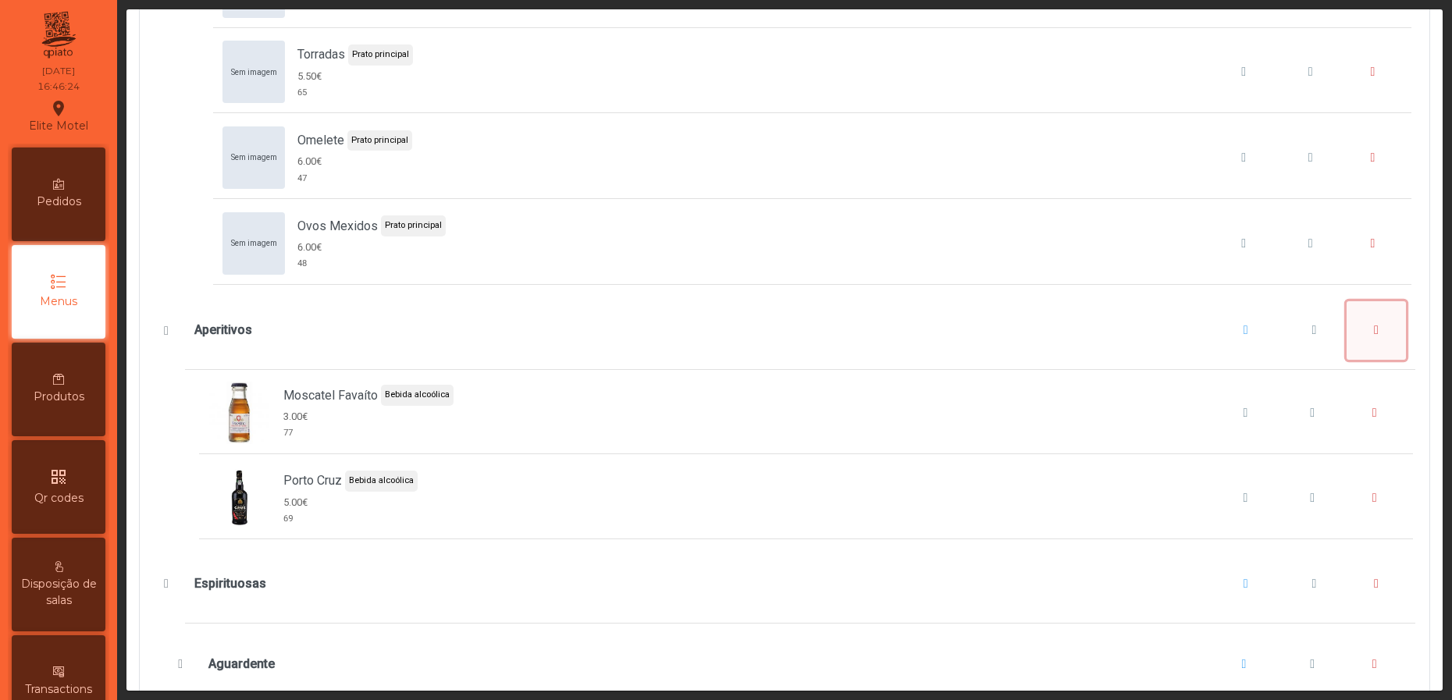
click at [1374, 336] on span "Aperitivos" at bounding box center [1376, 330] width 5 height 12
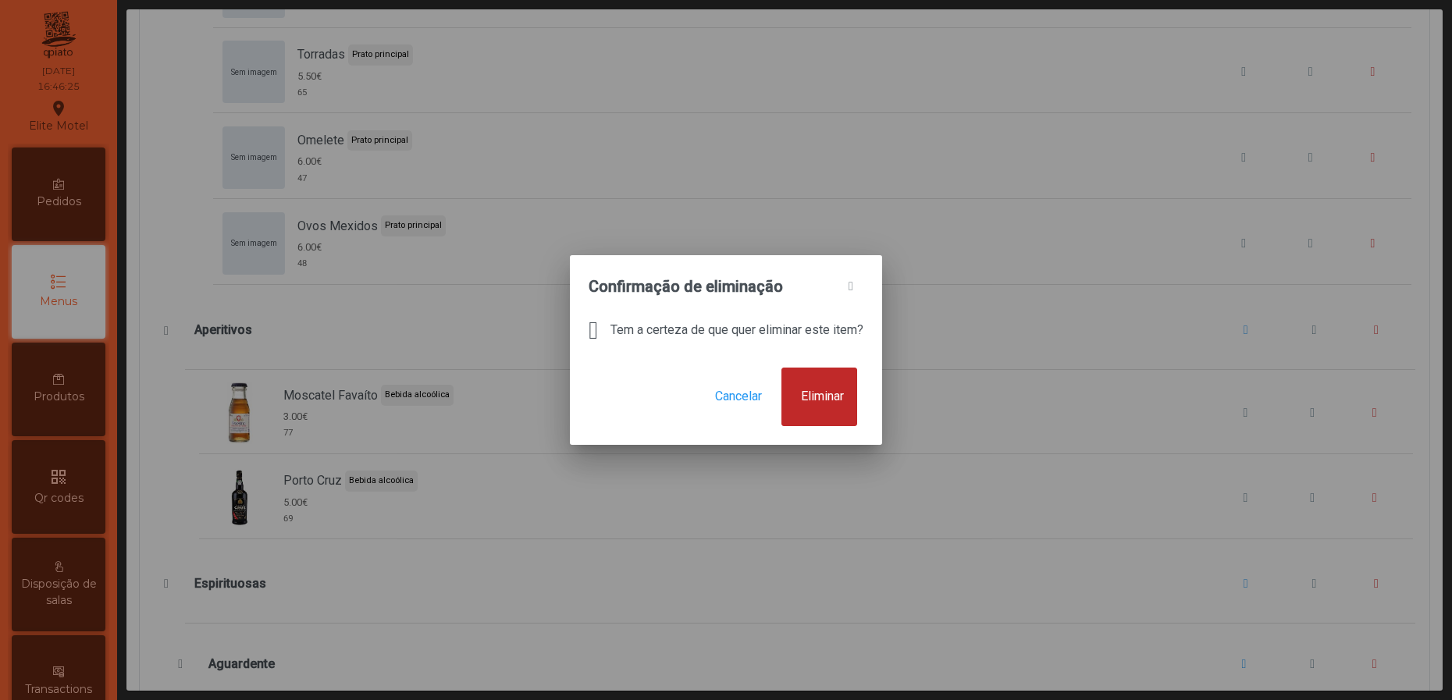
click at [857, 405] on button "Eliminar" at bounding box center [819, 397] width 76 height 59
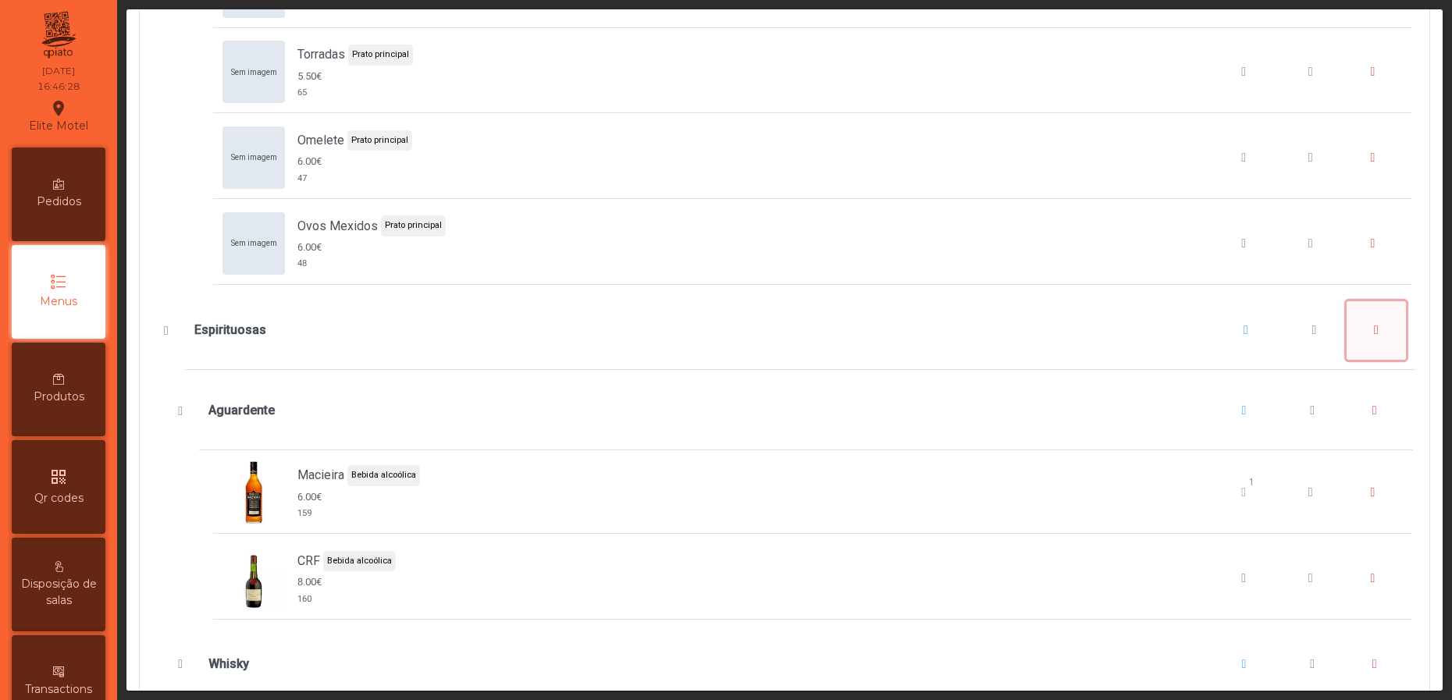
click at [1347, 361] on button "Espirituosas" at bounding box center [1375, 330] width 59 height 59
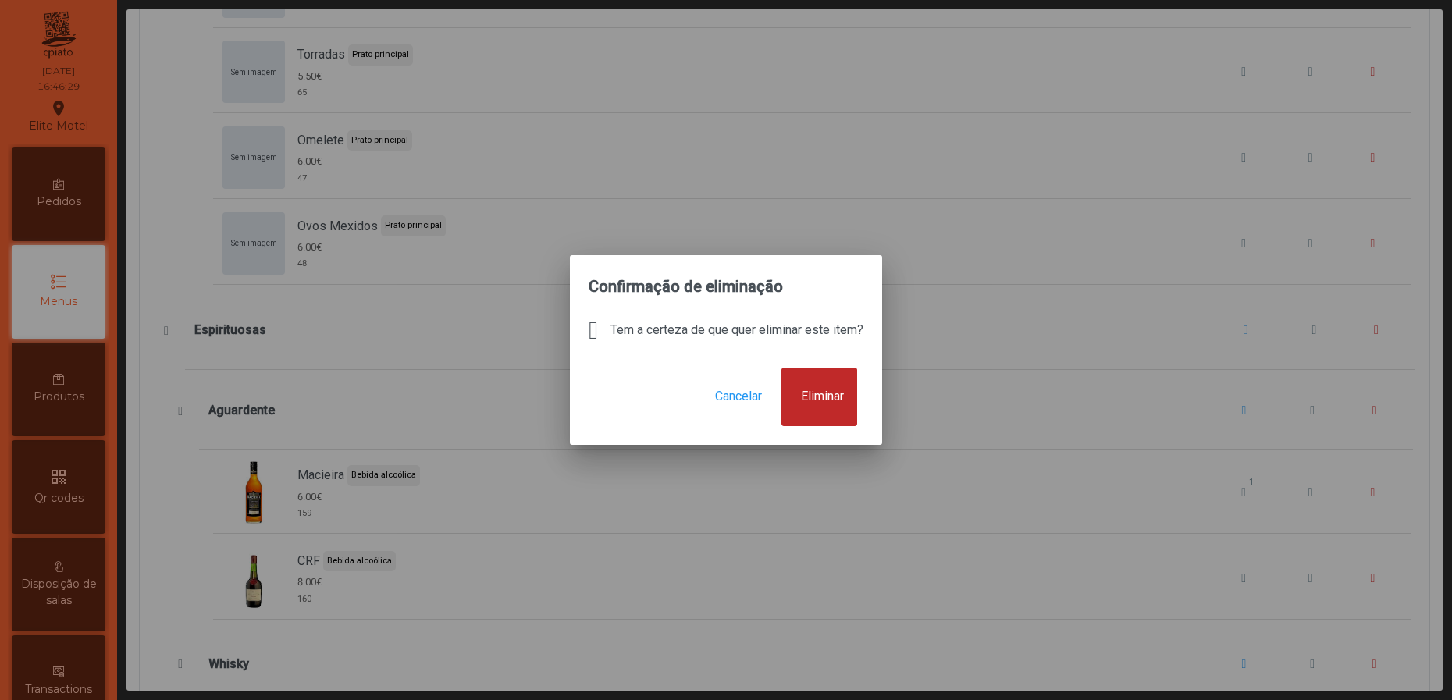
click at [831, 403] on span "Eliminar" at bounding box center [822, 396] width 43 height 19
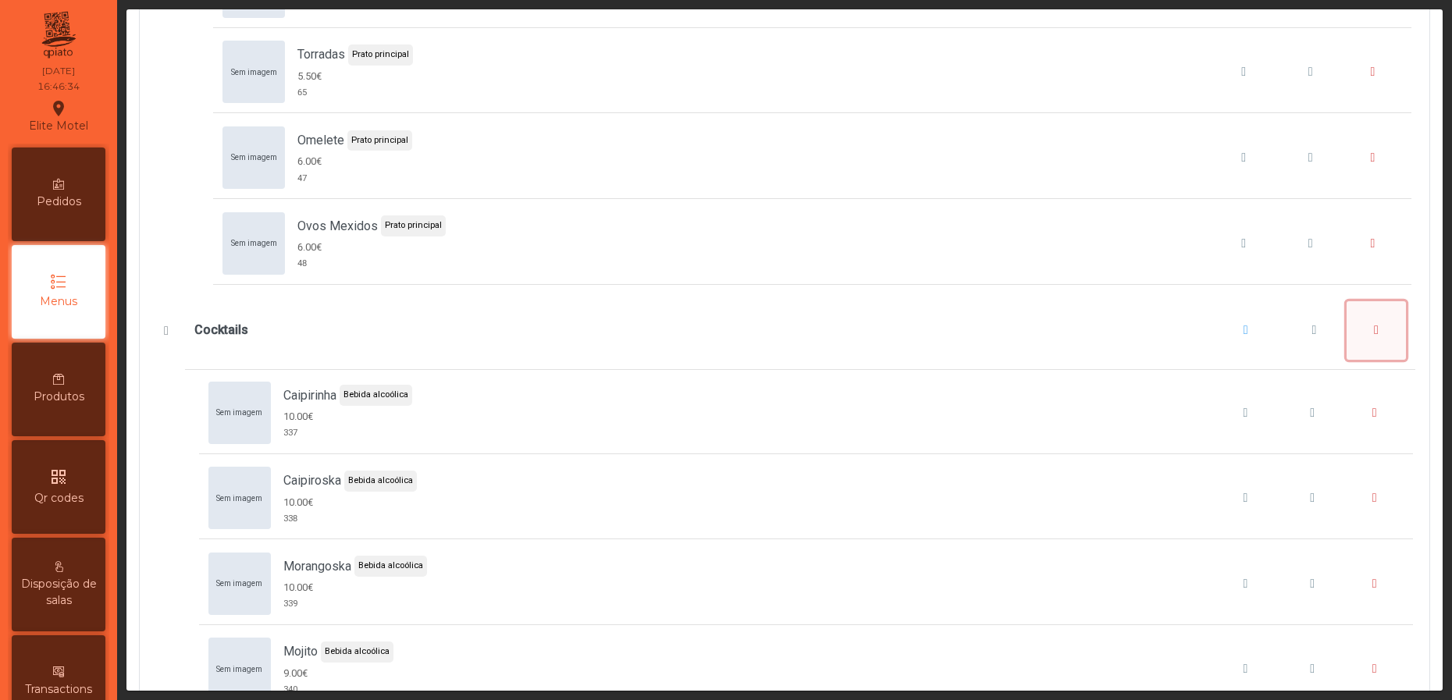
click at [1374, 336] on span "Cocktails" at bounding box center [1376, 330] width 5 height 12
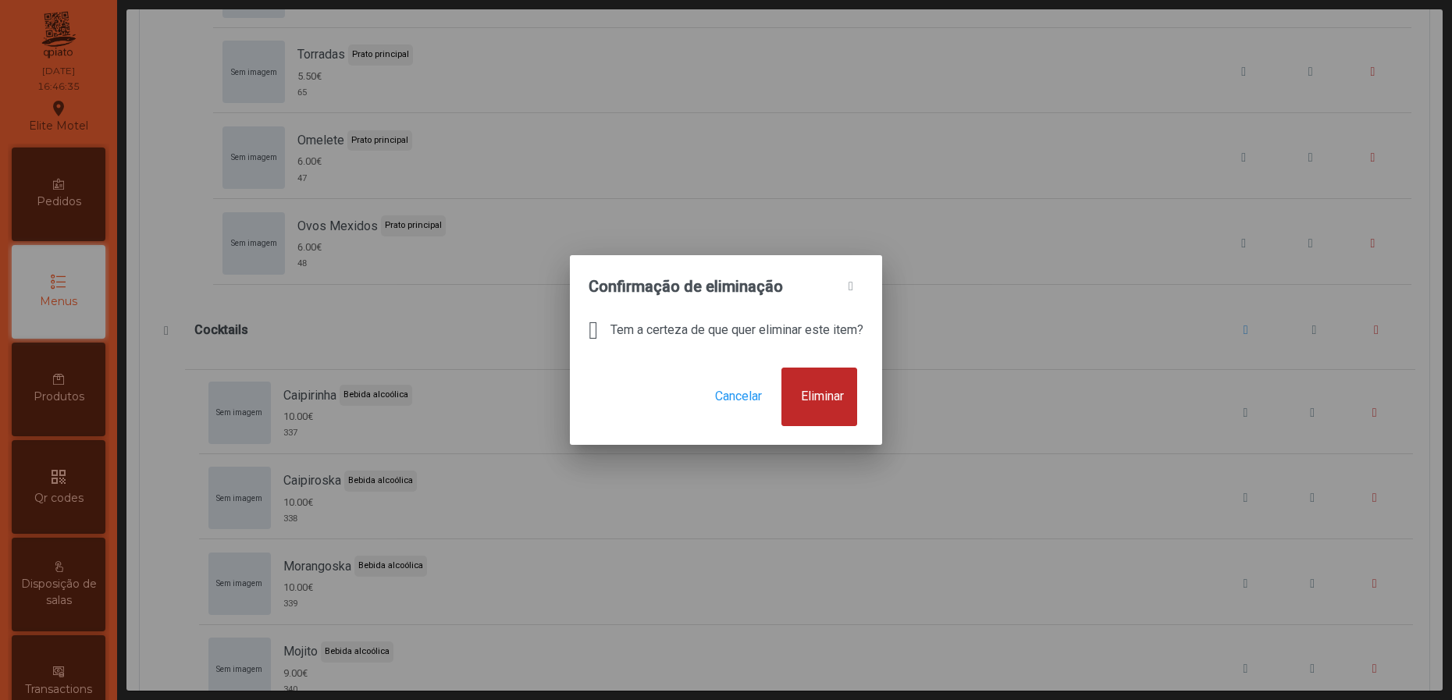
click at [827, 410] on button "Eliminar" at bounding box center [819, 397] width 76 height 59
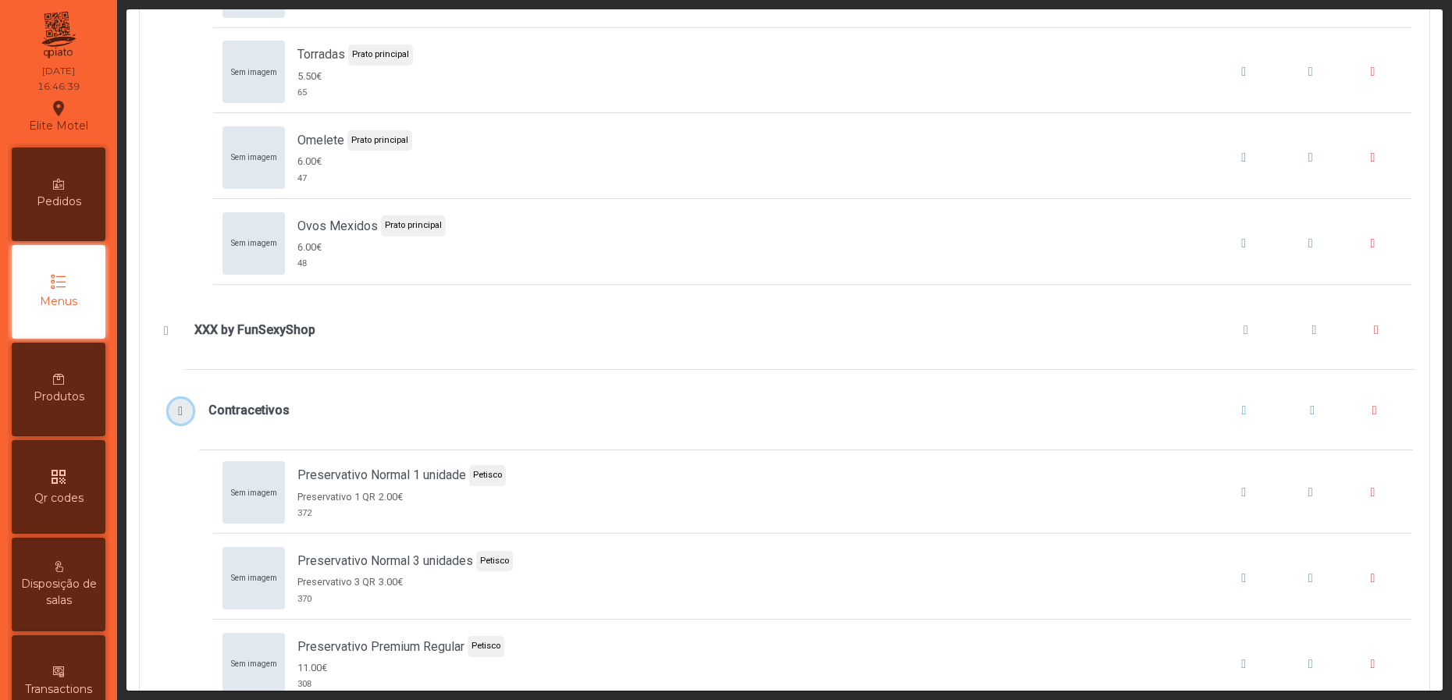
click at [178, 418] on span "Contracetivos" at bounding box center [180, 411] width 16 height 12
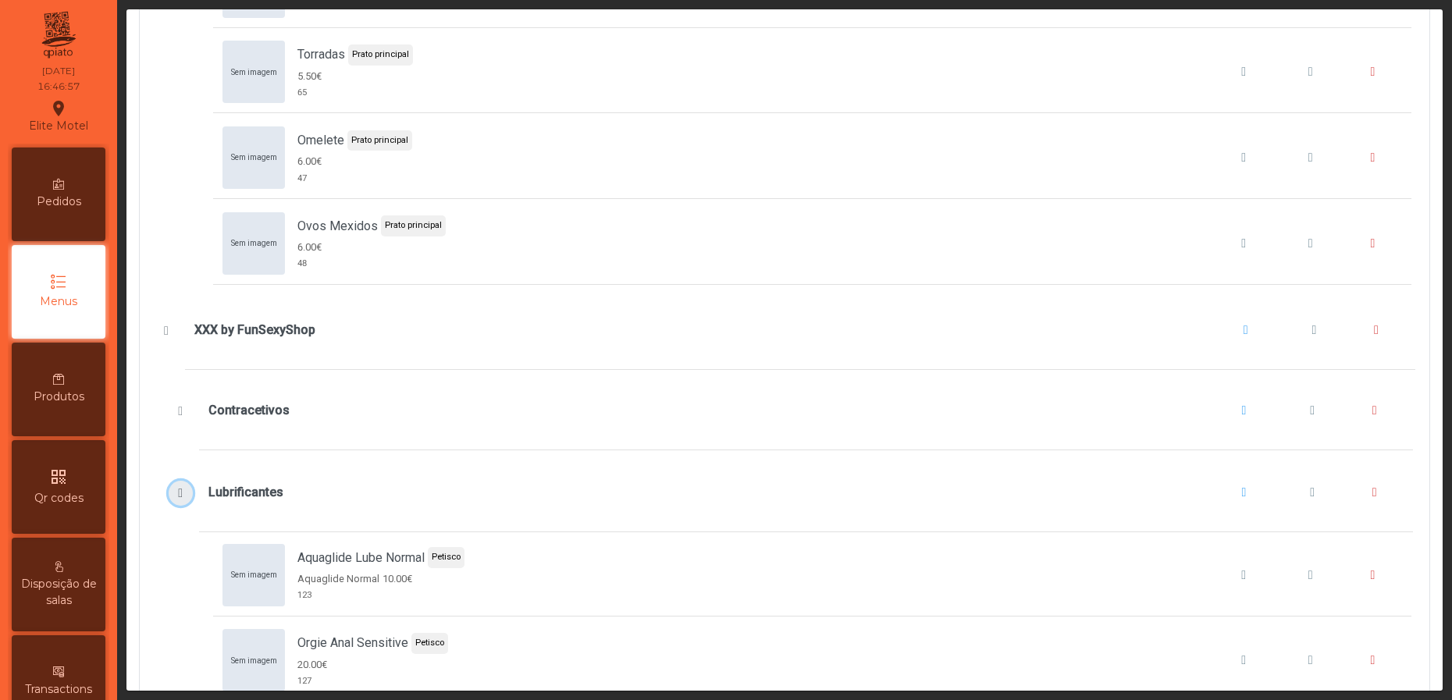
click at [180, 499] on span "Lubrificantes" at bounding box center [180, 493] width 16 height 12
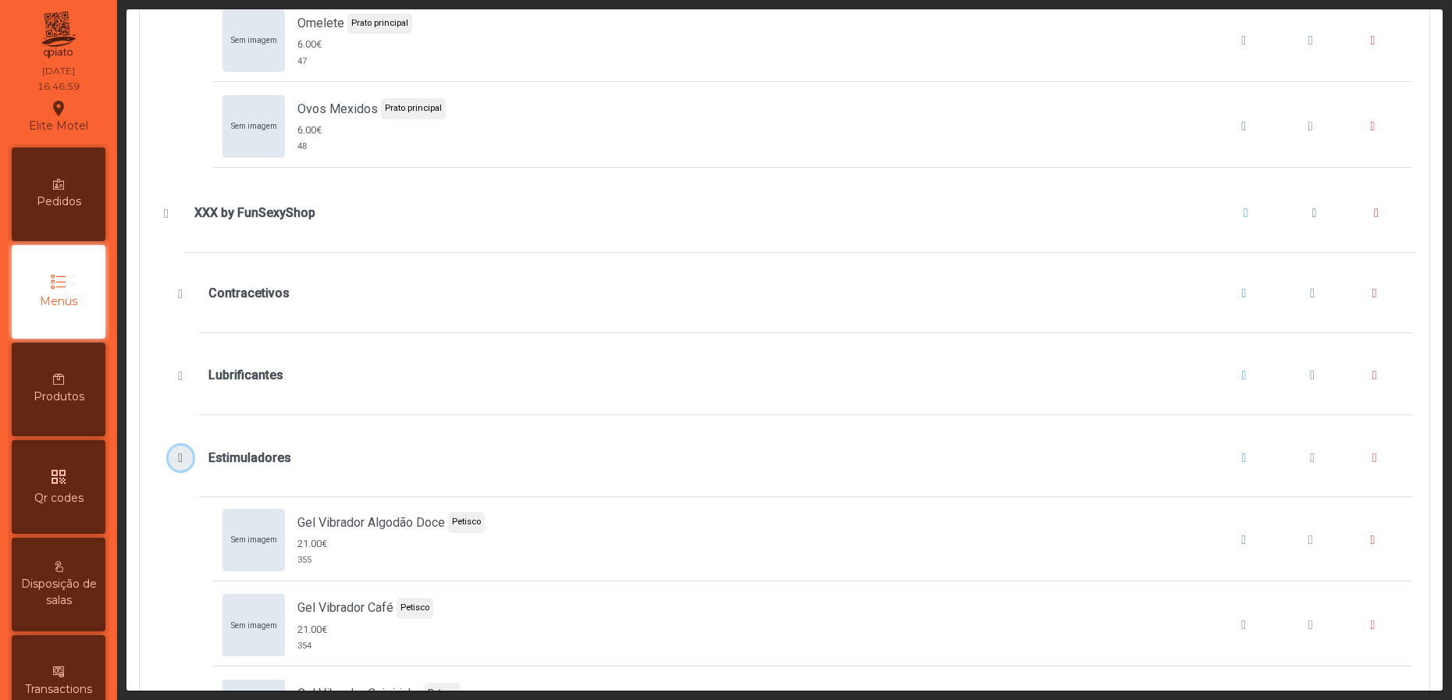
click at [183, 464] on span "Estimuladores" at bounding box center [180, 458] width 16 height 12
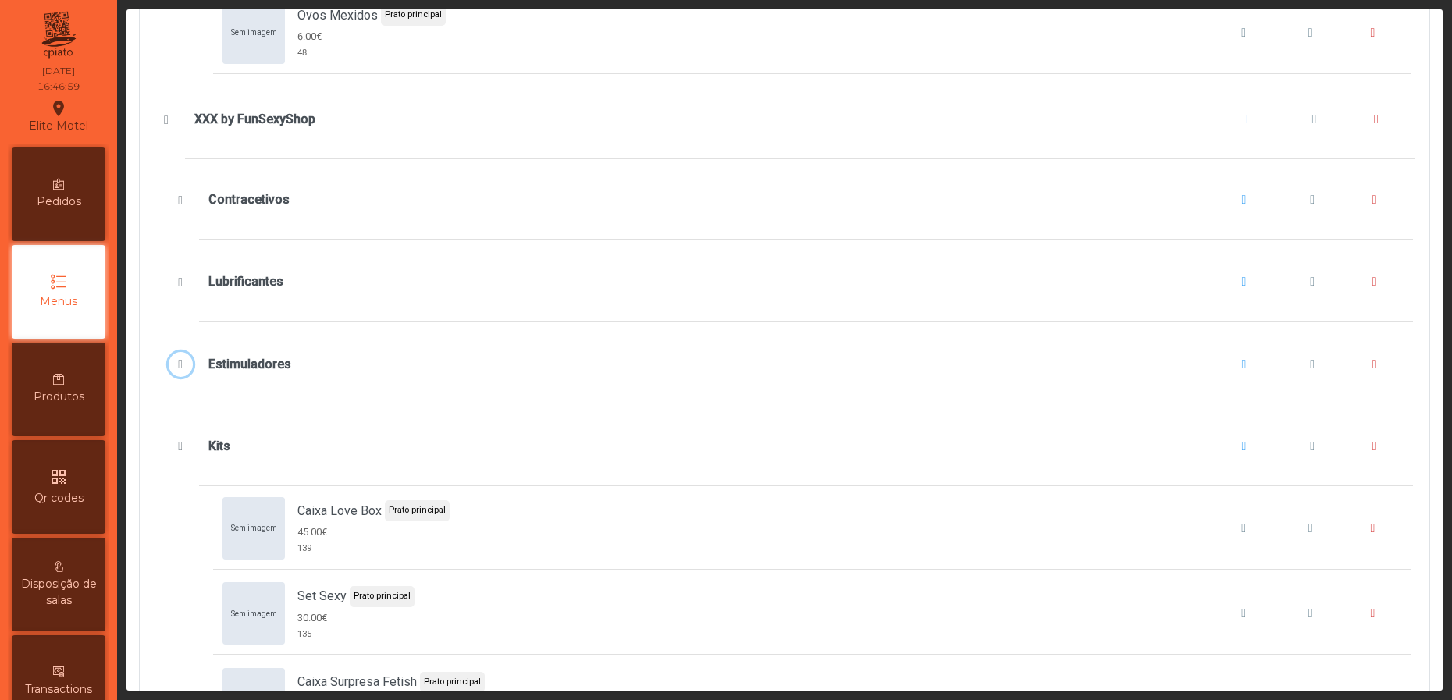
scroll to position [11892, 0]
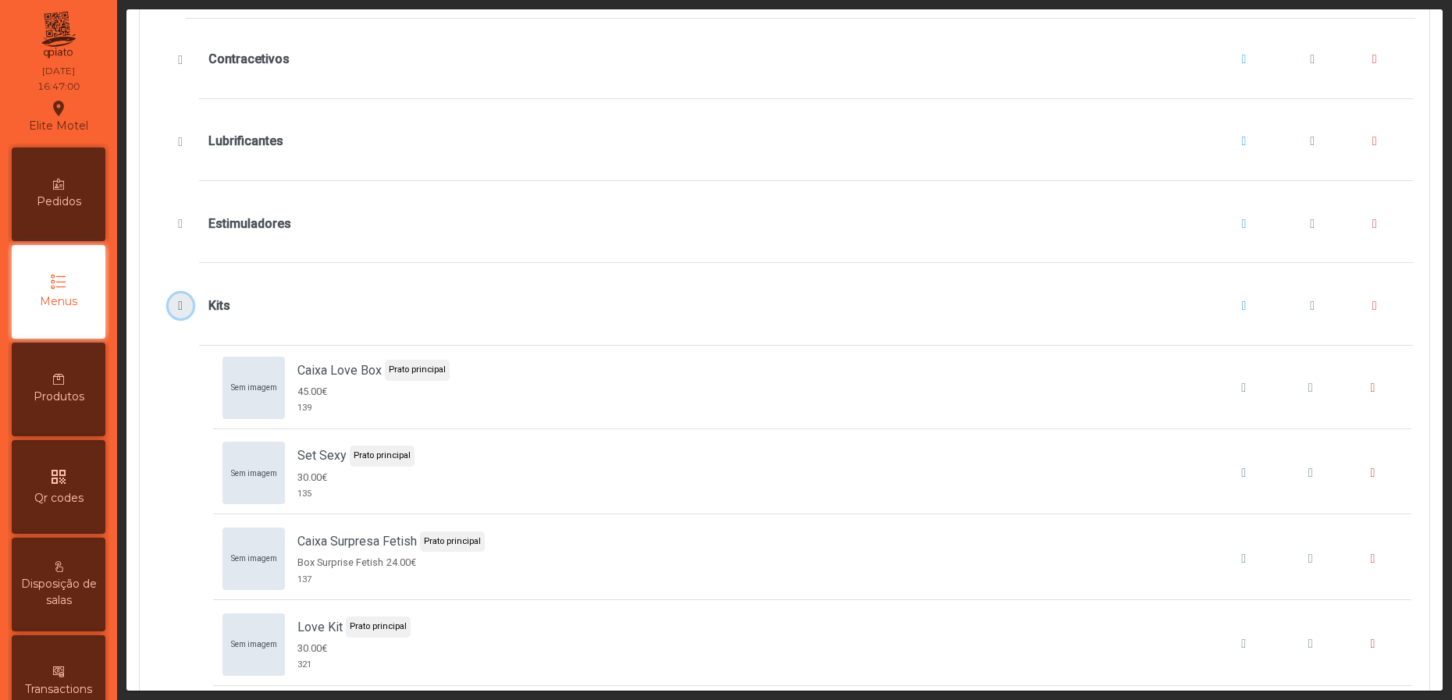
click at [176, 312] on span "Kits" at bounding box center [180, 306] width 16 height 12
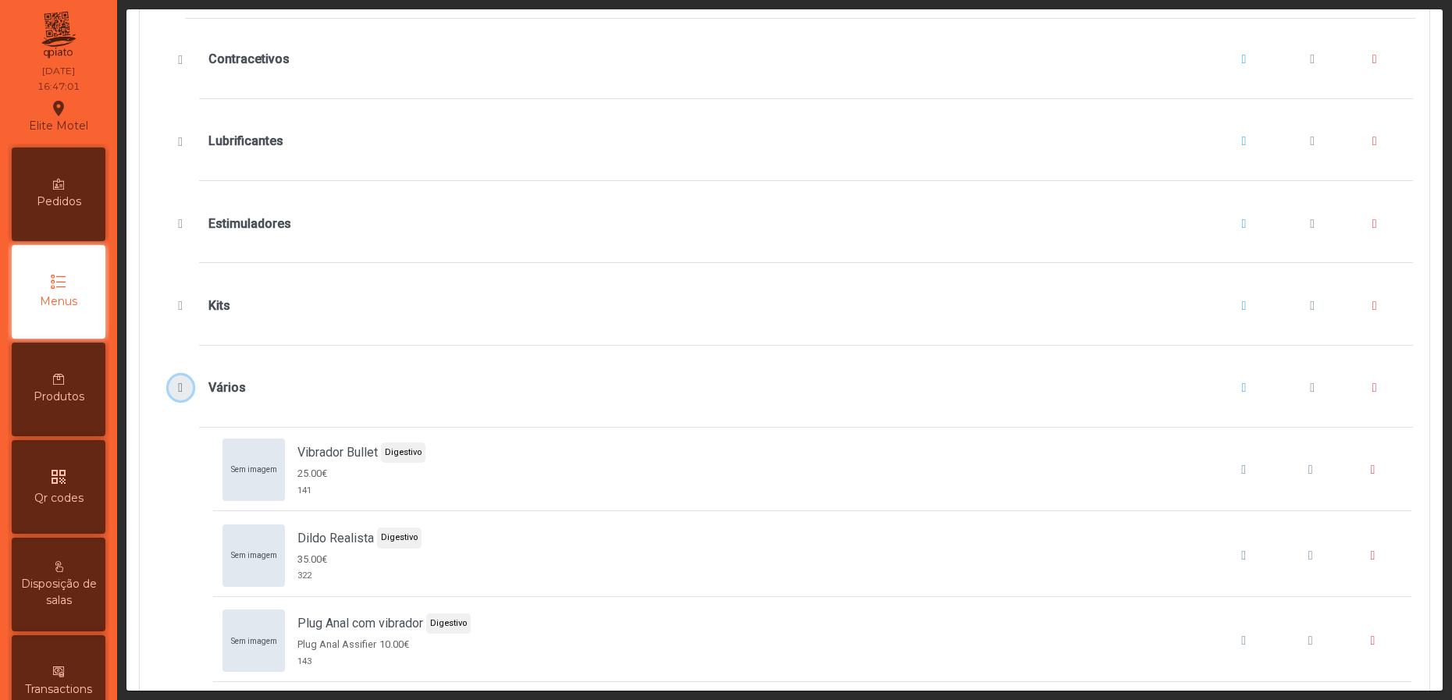
click at [179, 394] on span "Vários" at bounding box center [180, 388] width 16 height 12
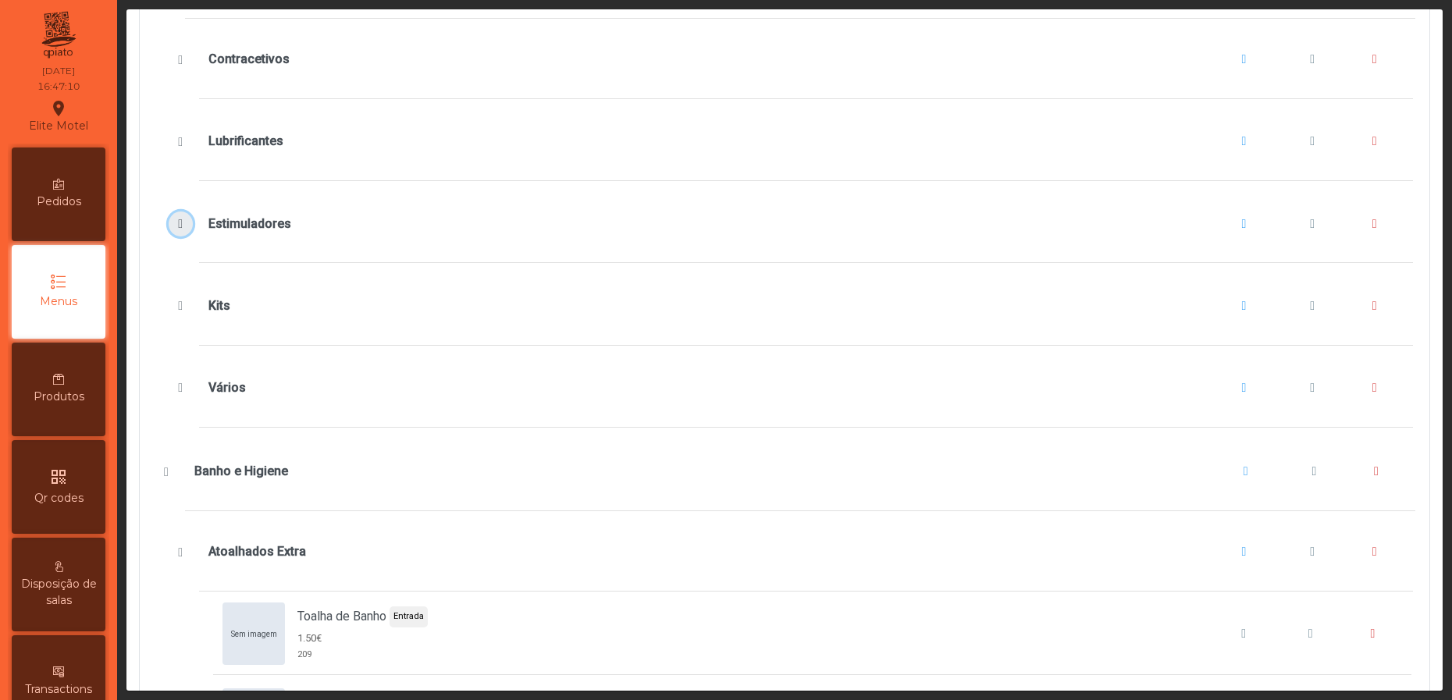
click at [183, 230] on span "Estimuladores" at bounding box center [180, 224] width 16 height 12
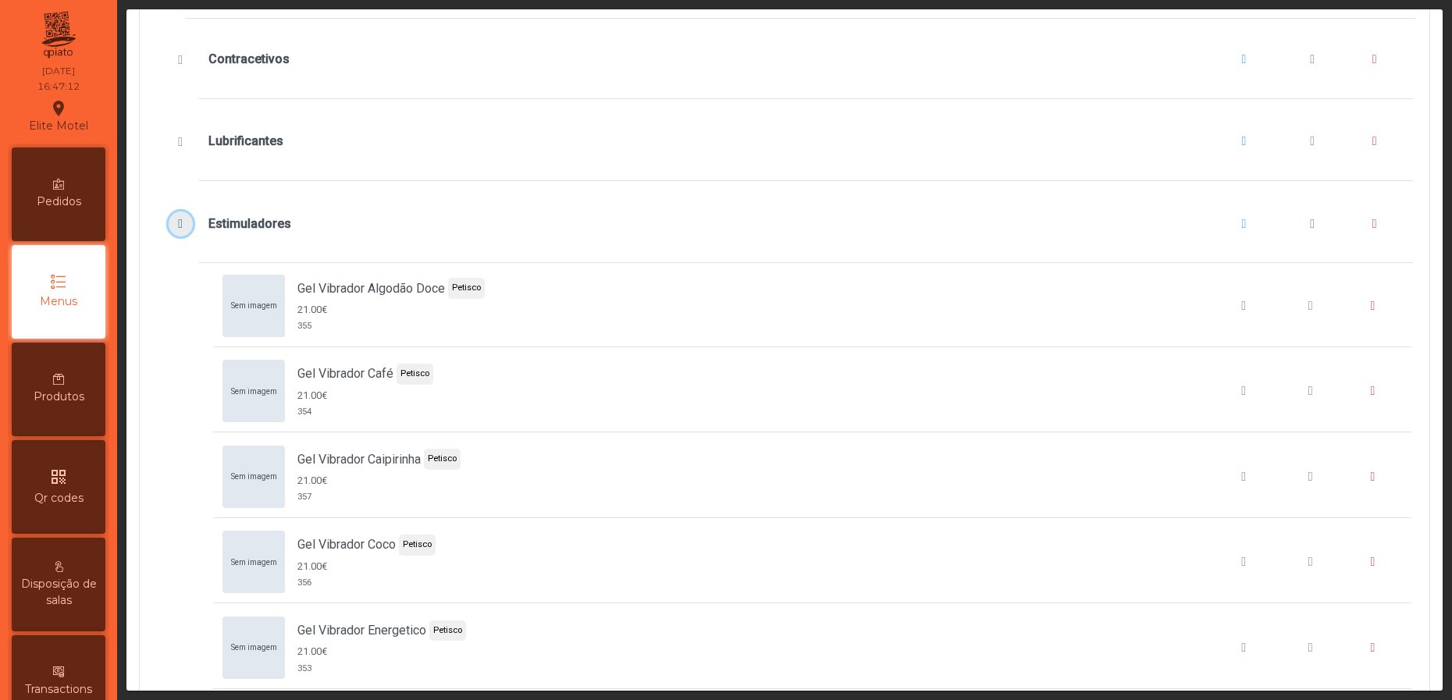
click at [183, 230] on span "Estimuladores" at bounding box center [180, 224] width 16 height 12
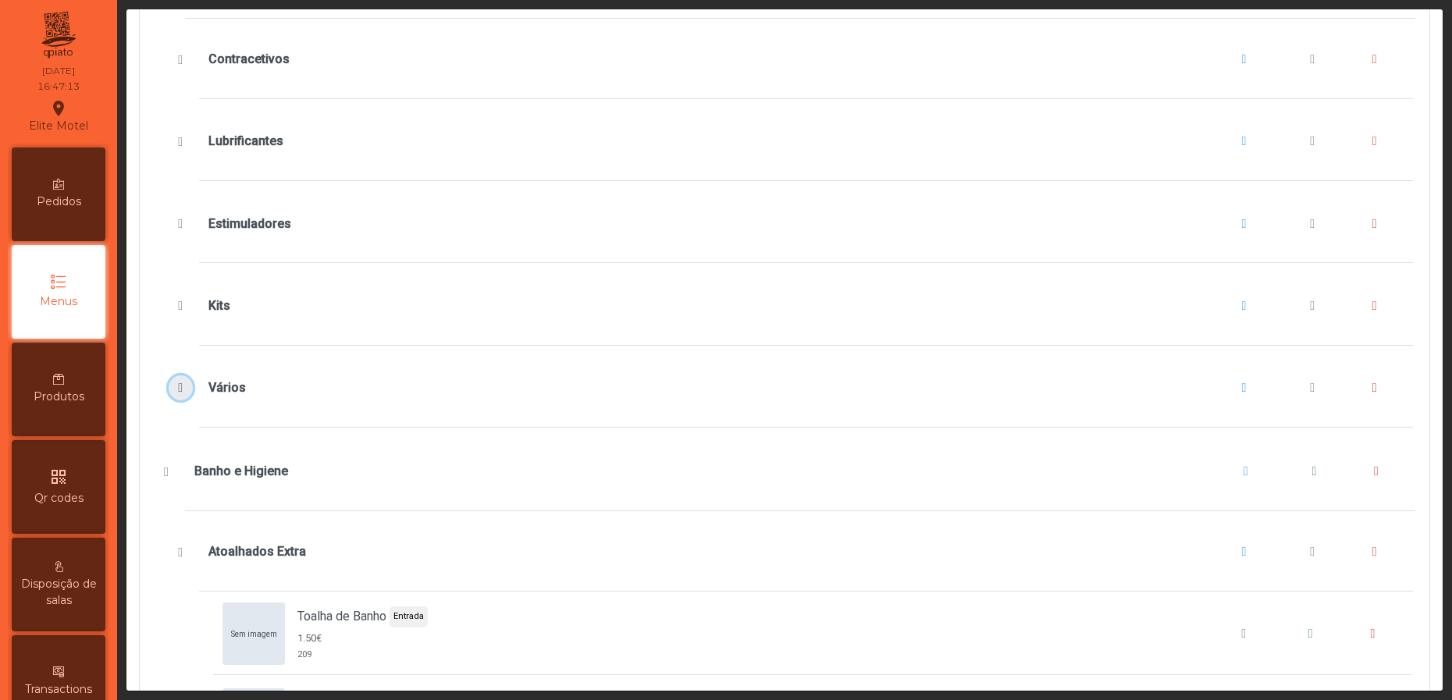
click at [171, 400] on button "Vários" at bounding box center [181, 387] width 24 height 25
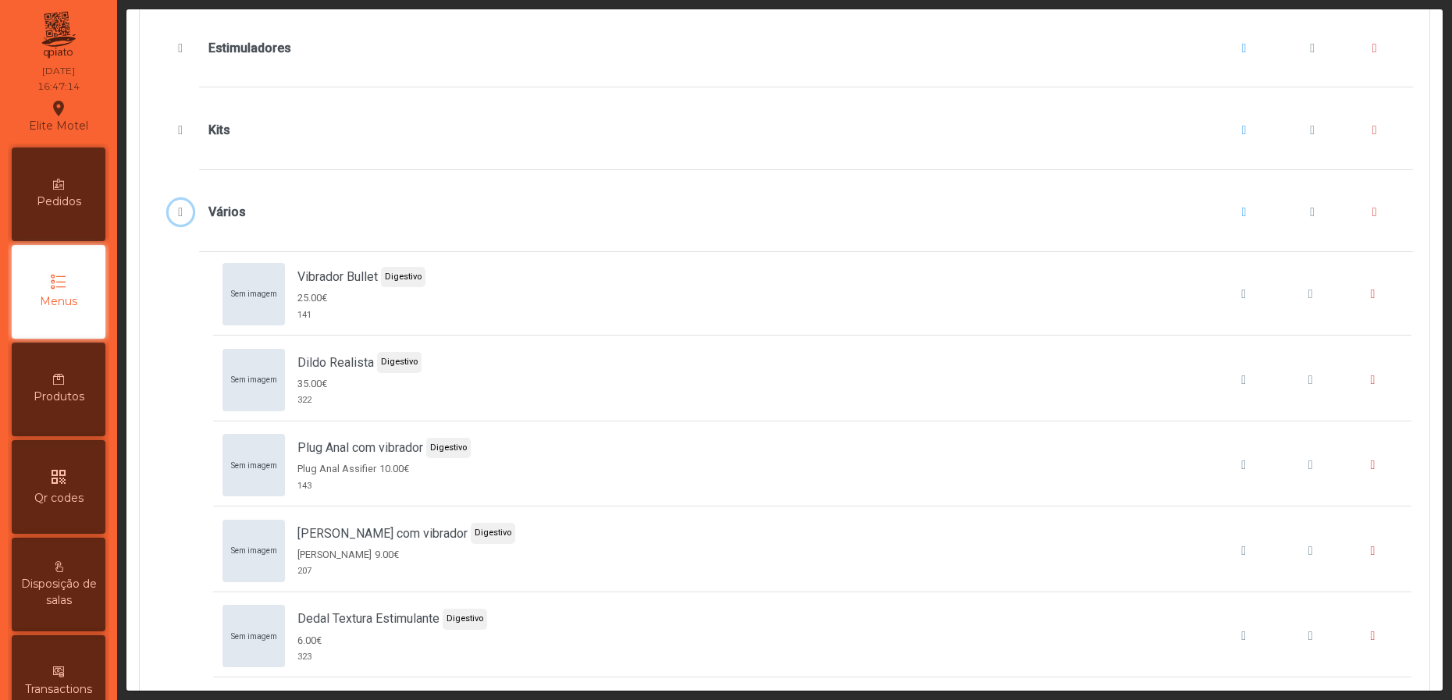
scroll to position [12127, 0]
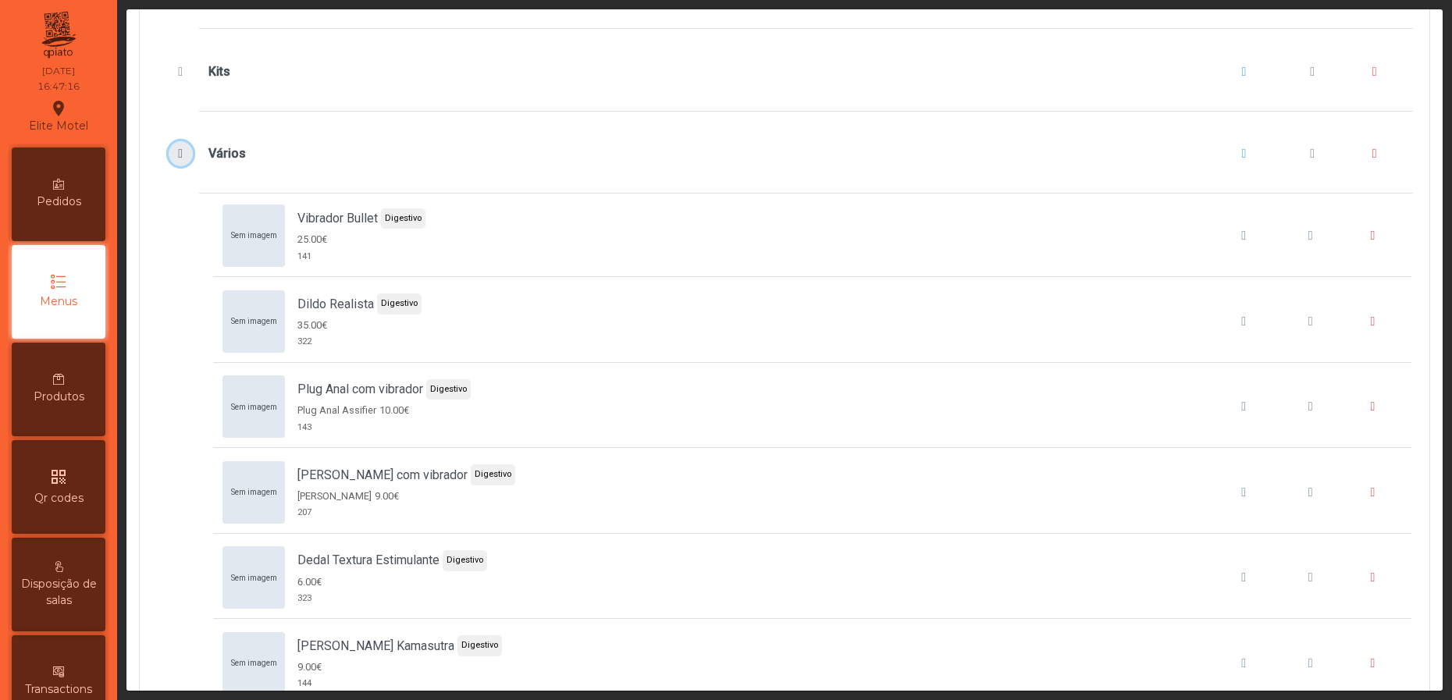
click at [190, 166] on button "Vários" at bounding box center [181, 153] width 24 height 25
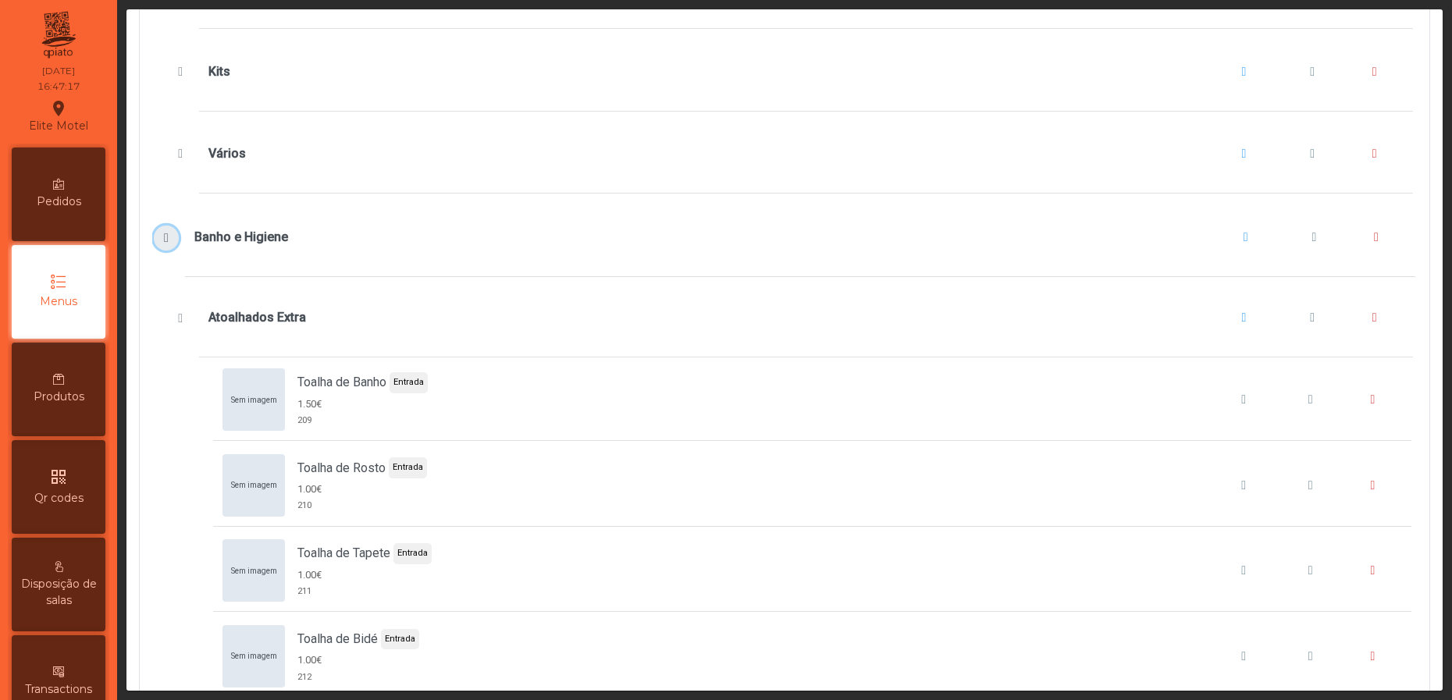
click at [162, 251] on button "Banho e Higiene" at bounding box center [166, 238] width 24 height 25
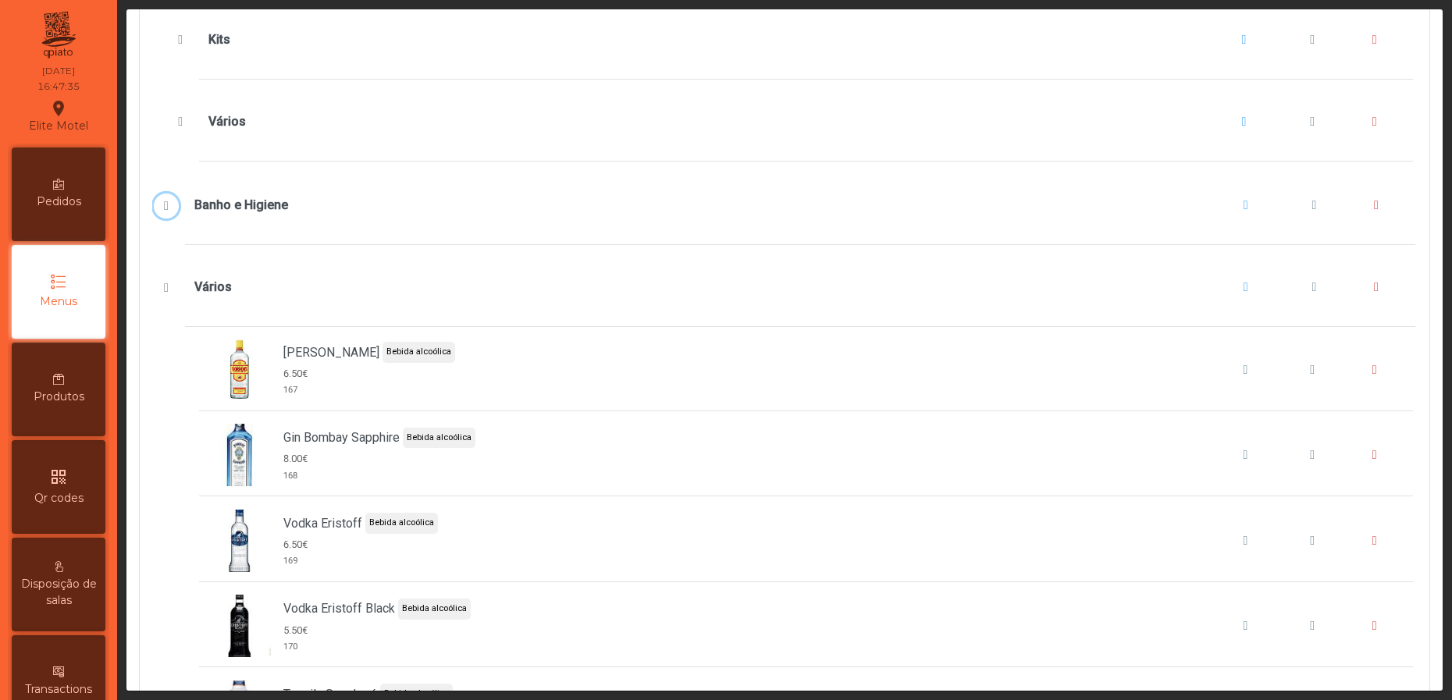
scroll to position [12361, 0]
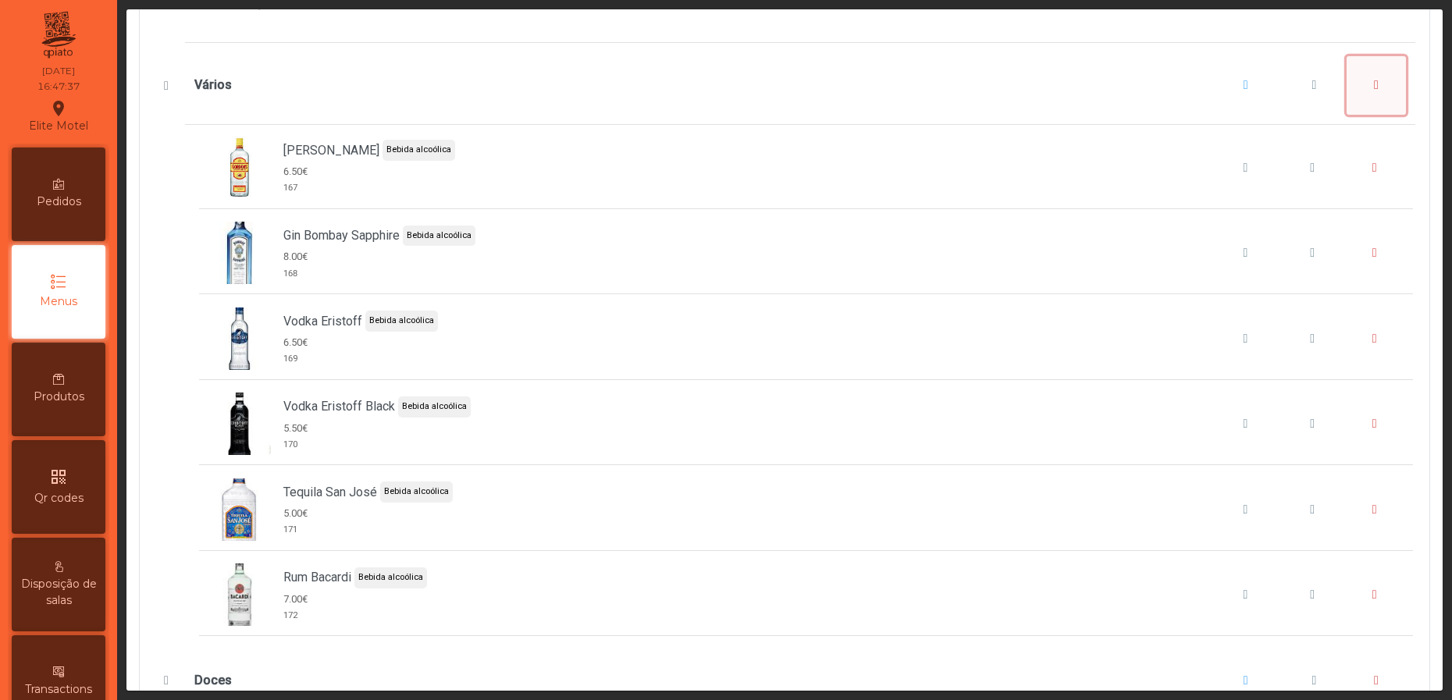
click at [1347, 116] on button "Vários" at bounding box center [1375, 85] width 59 height 59
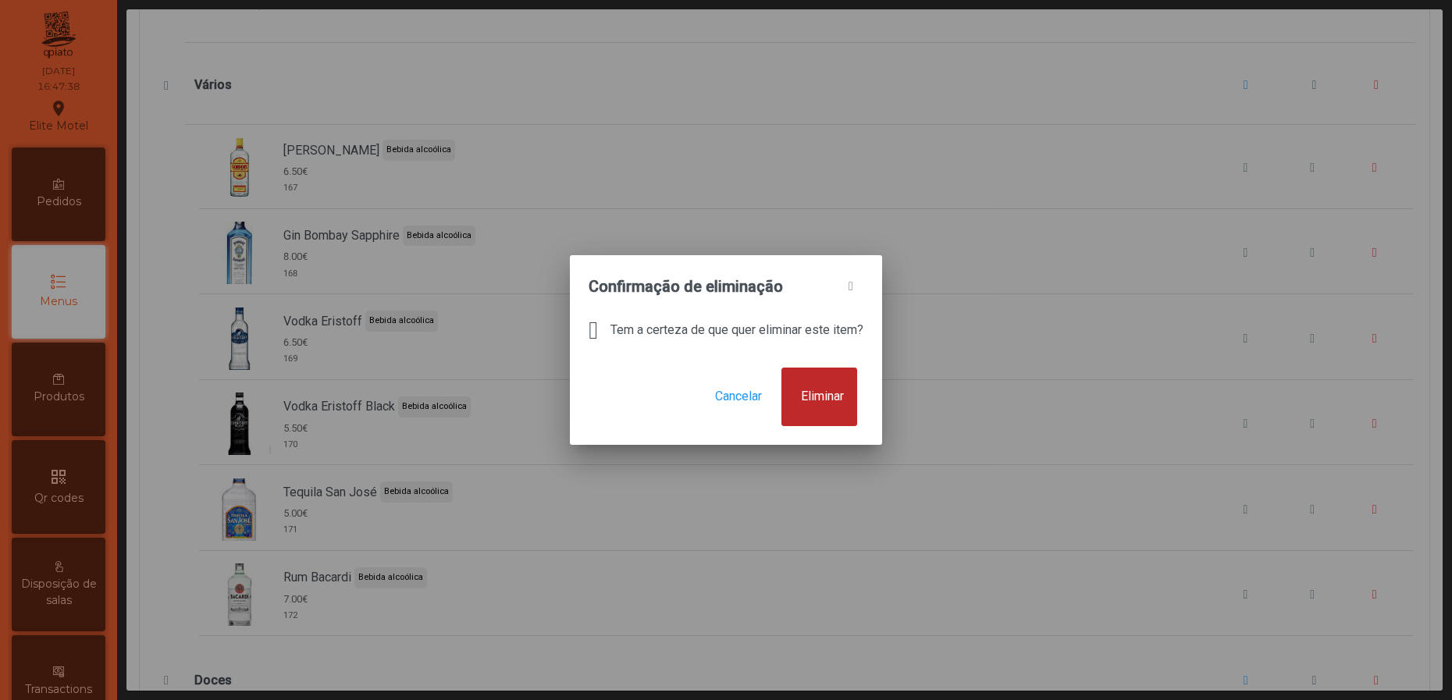
click at [812, 379] on button "Eliminar" at bounding box center [819, 397] width 76 height 59
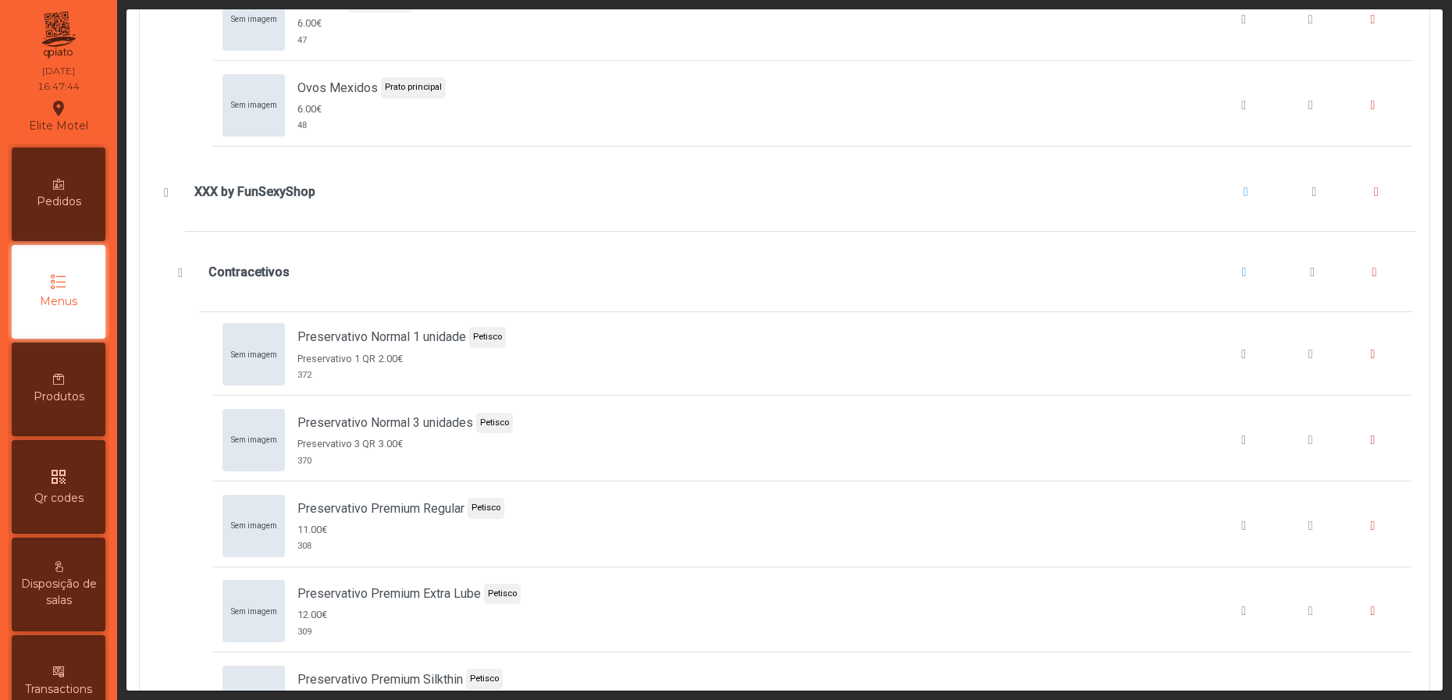
scroll to position [11658, 0]
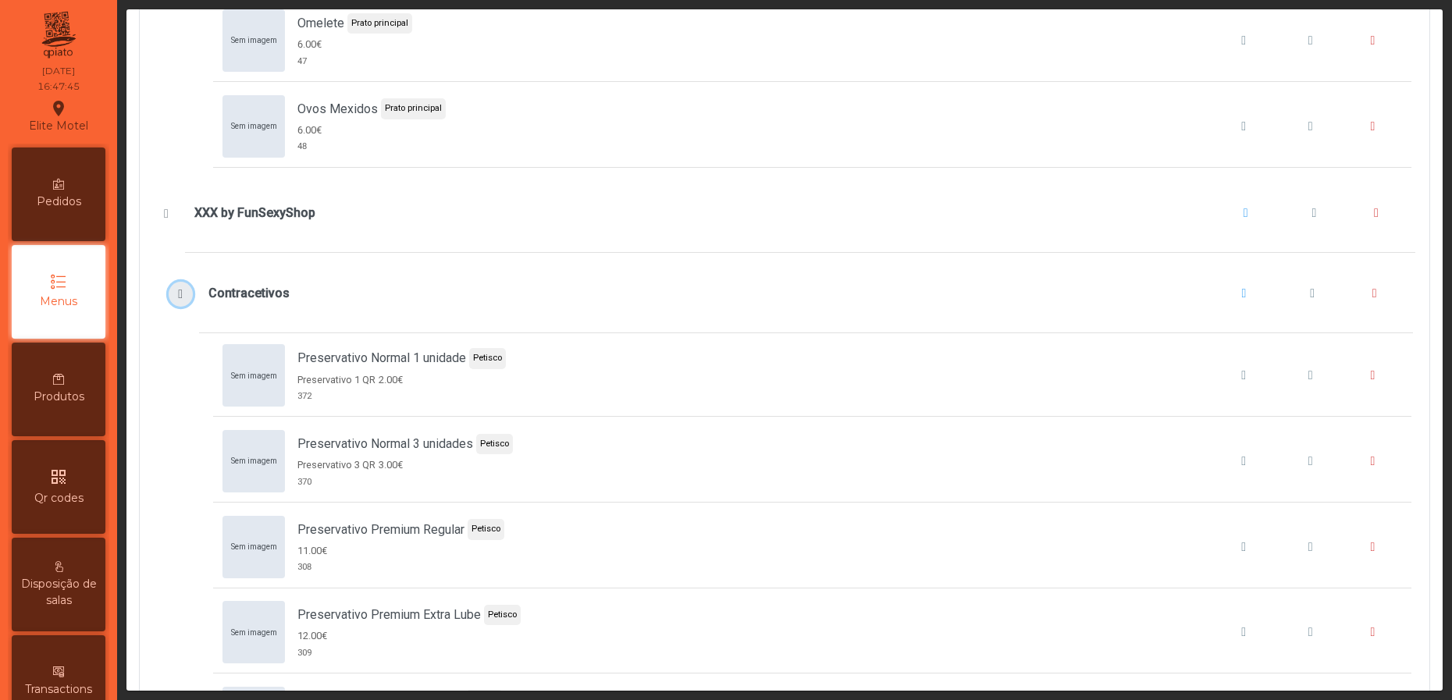
click at [180, 300] on span "Contracetivos" at bounding box center [180, 294] width 16 height 12
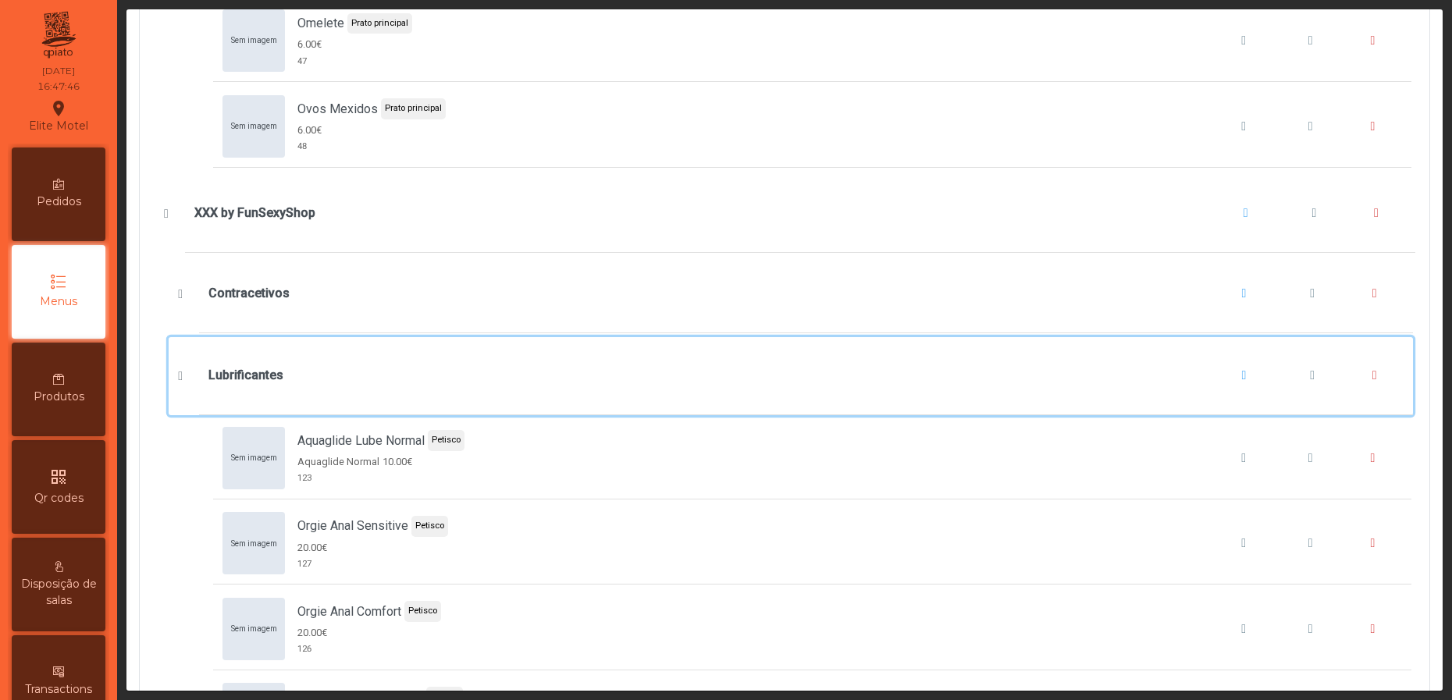
click at [185, 416] on div "Lubrificantes" at bounding box center [791, 376] width 1245 height 79
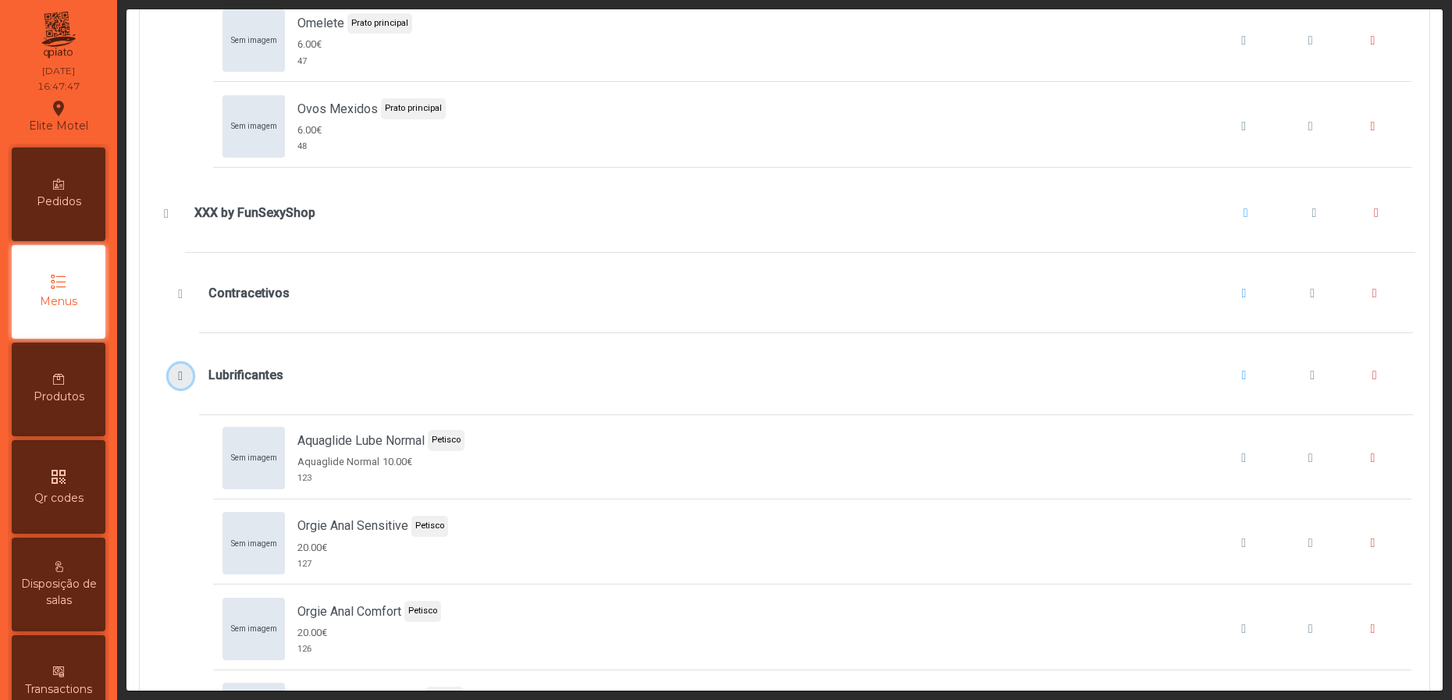
click at [176, 382] on span "Lubrificantes" at bounding box center [180, 376] width 16 height 12
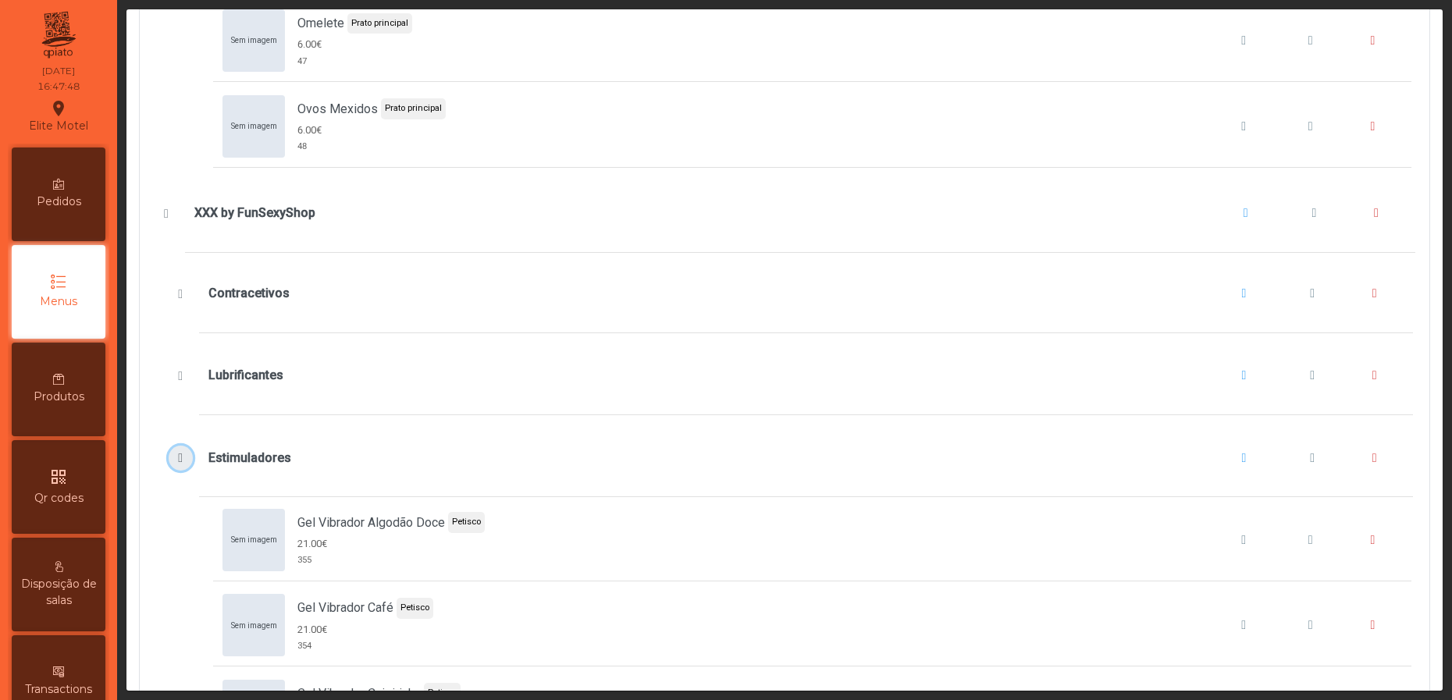
click at [183, 464] on span "Estimuladores" at bounding box center [180, 458] width 16 height 12
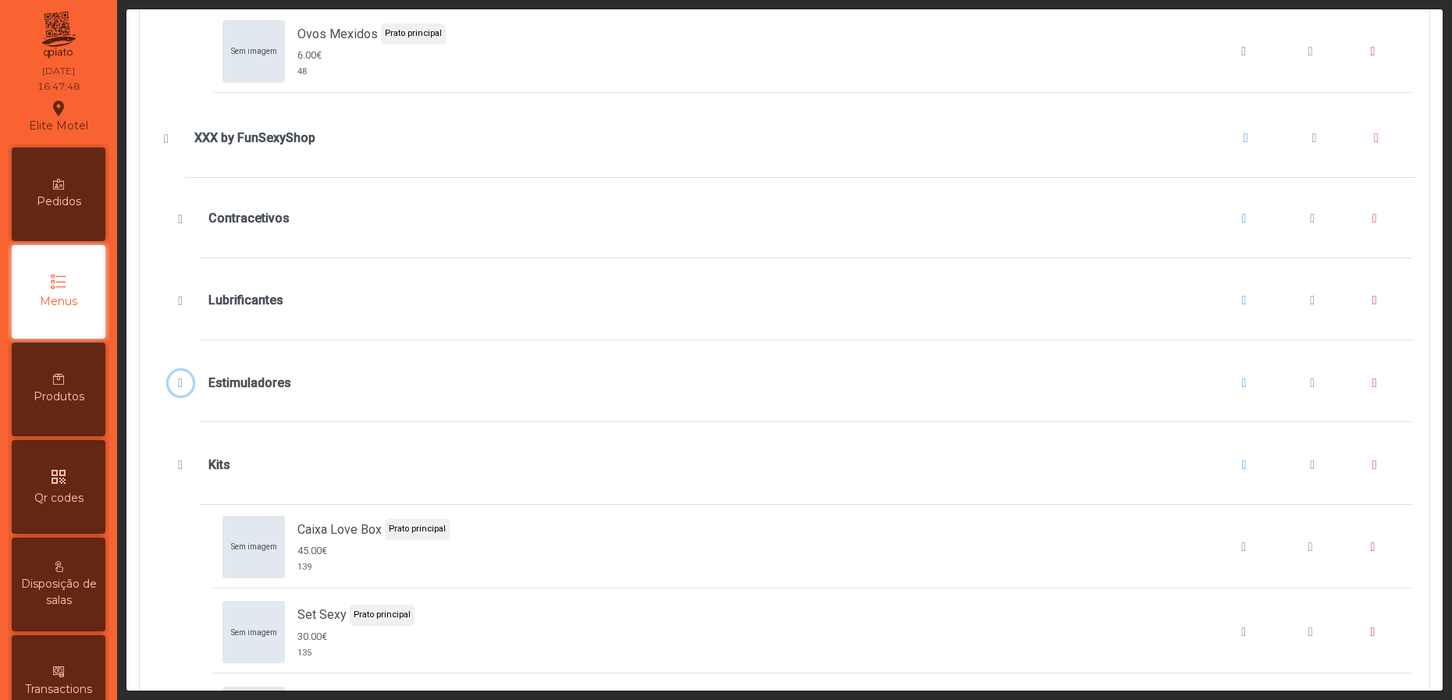
scroll to position [11892, 0]
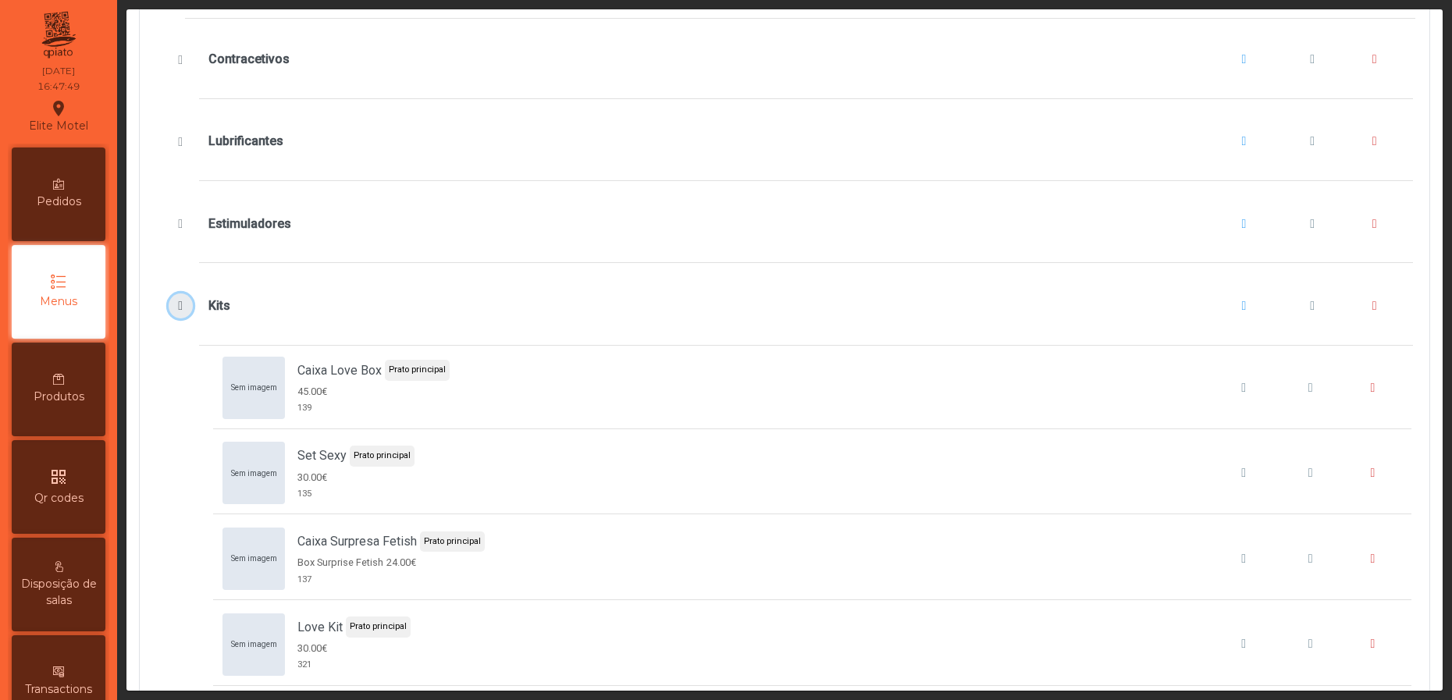
click at [183, 312] on span "Kits" at bounding box center [180, 306] width 16 height 12
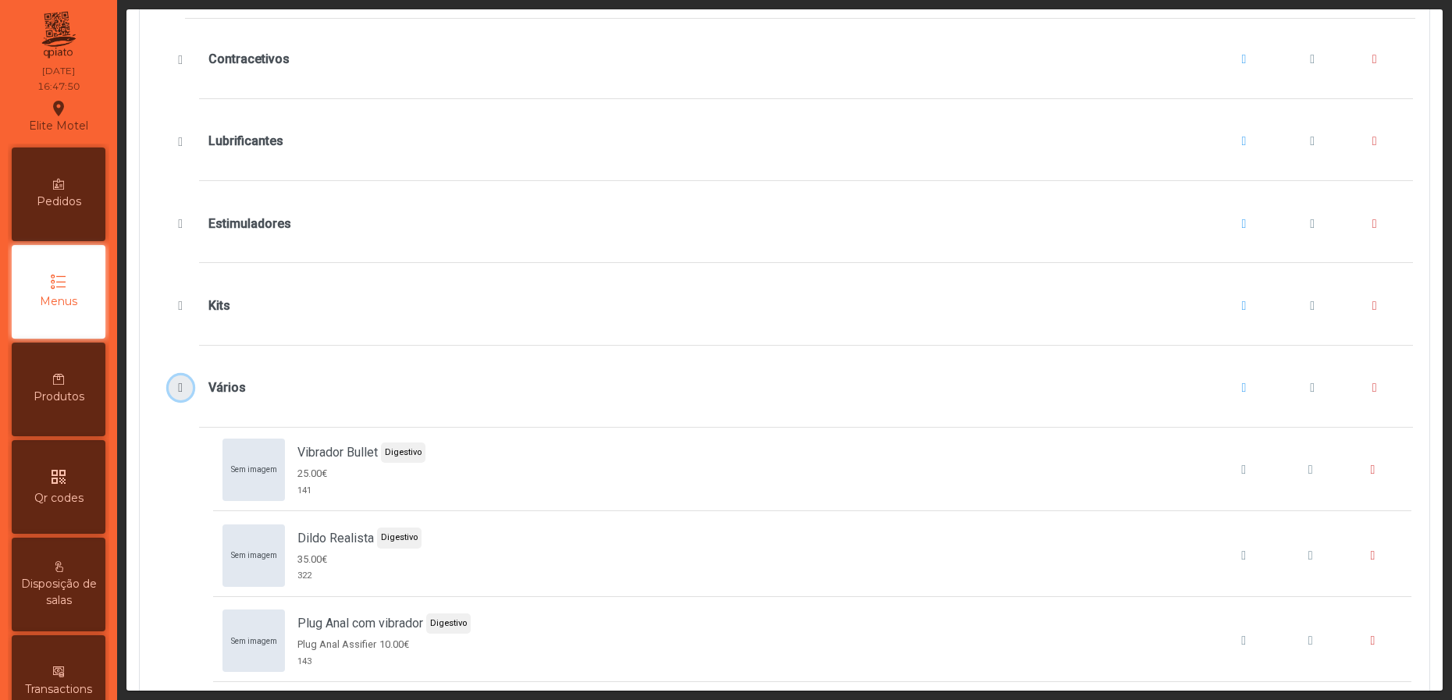
click at [174, 394] on span "Vários" at bounding box center [180, 388] width 16 height 12
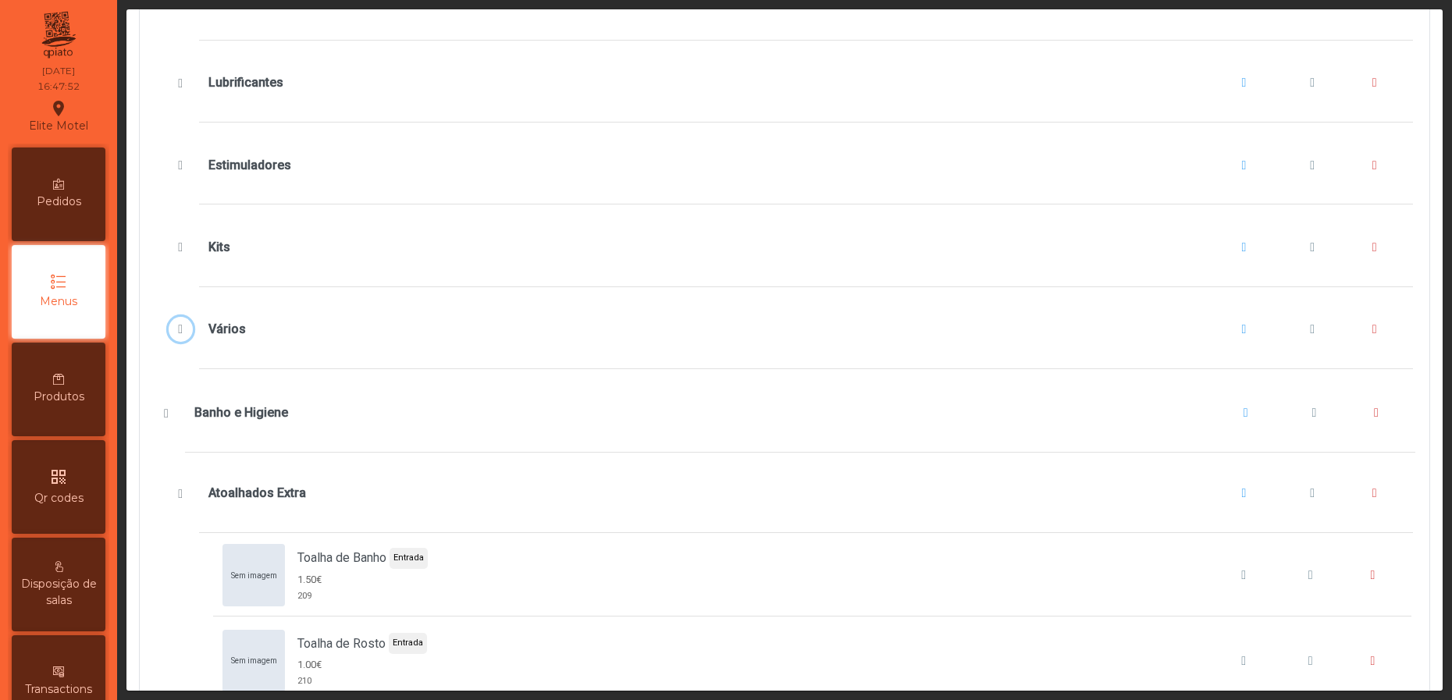
scroll to position [11775, 0]
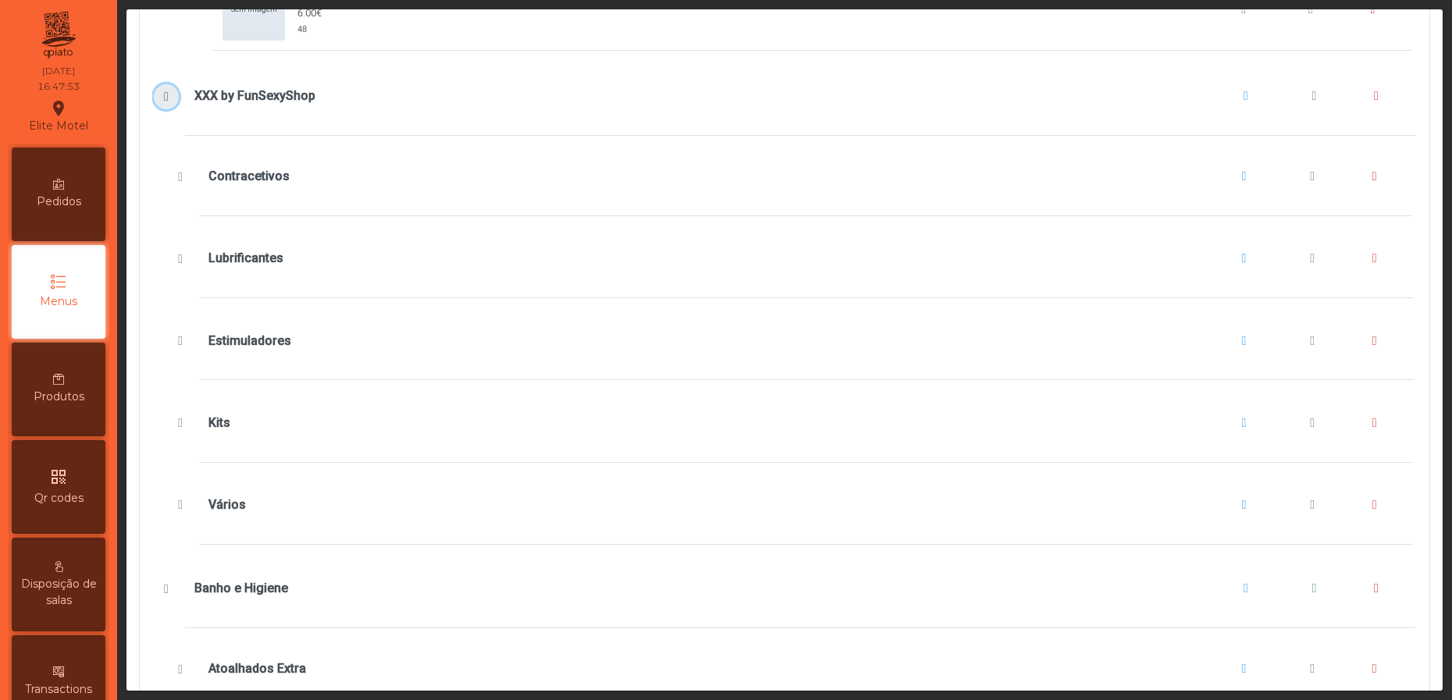
click at [167, 103] on span "XXX by FunSexyShop" at bounding box center [166, 97] width 16 height 12
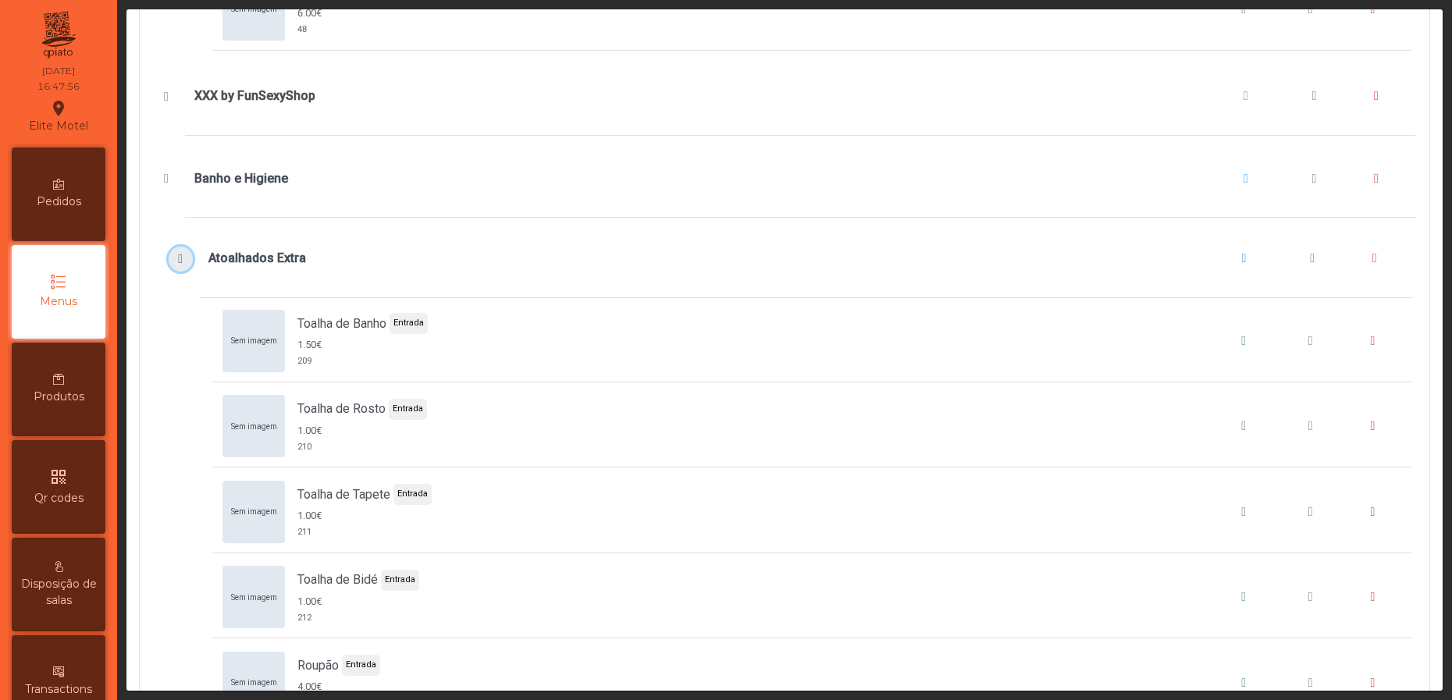
click at [180, 265] on span "Atoalhados Extra" at bounding box center [180, 259] width 16 height 12
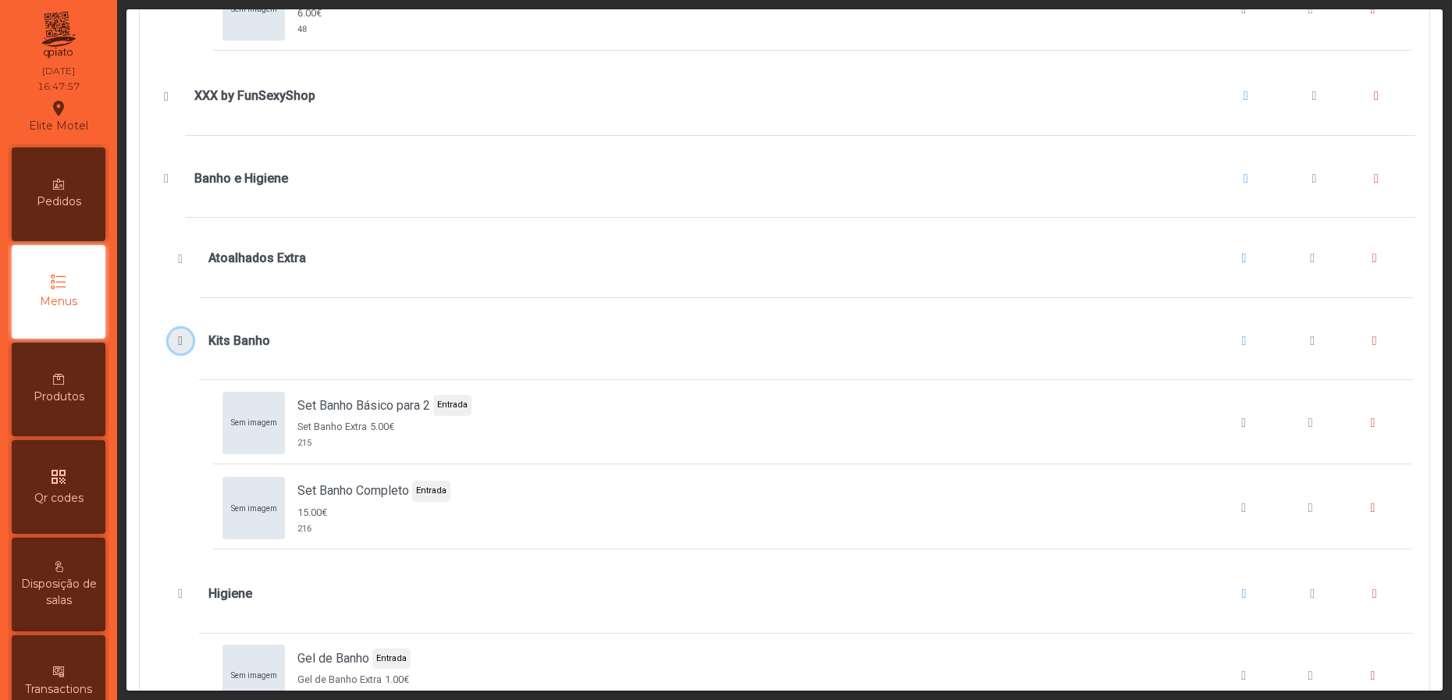
click at [178, 347] on span "Kits Banho" at bounding box center [180, 341] width 16 height 12
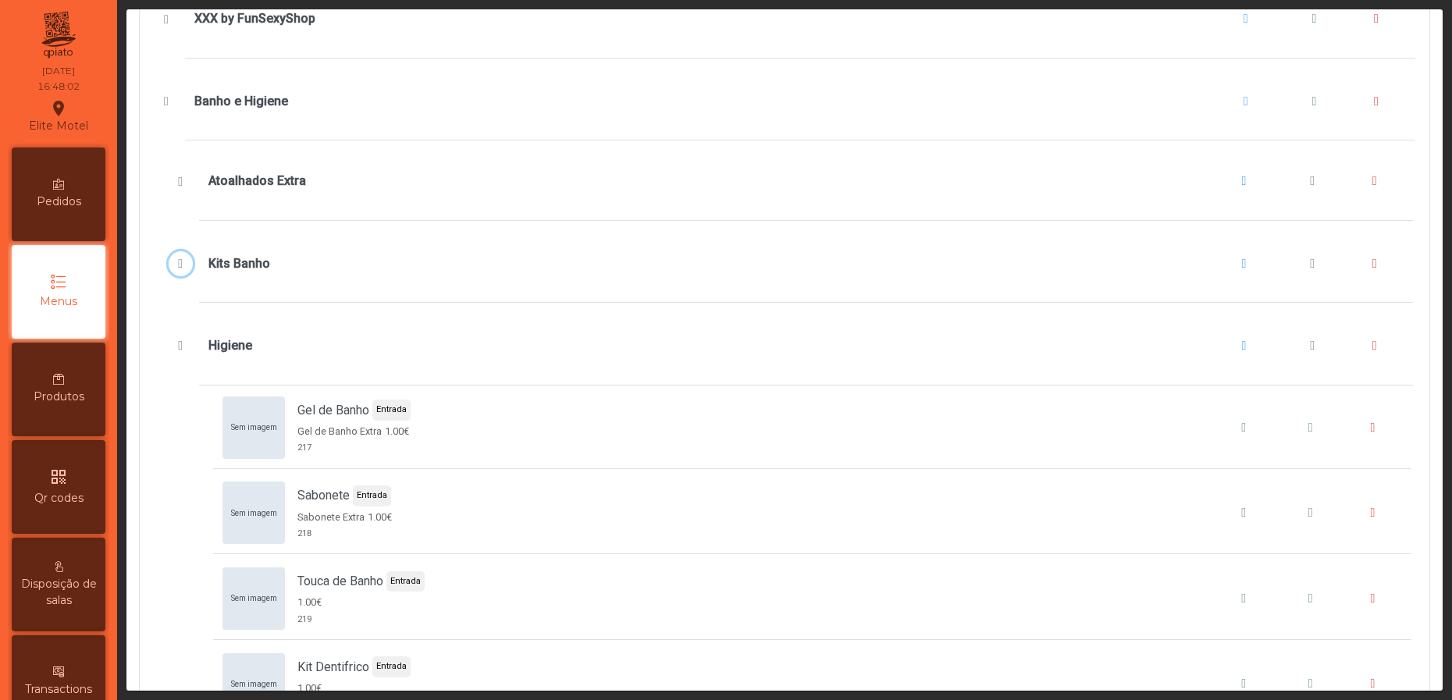
scroll to position [11892, 0]
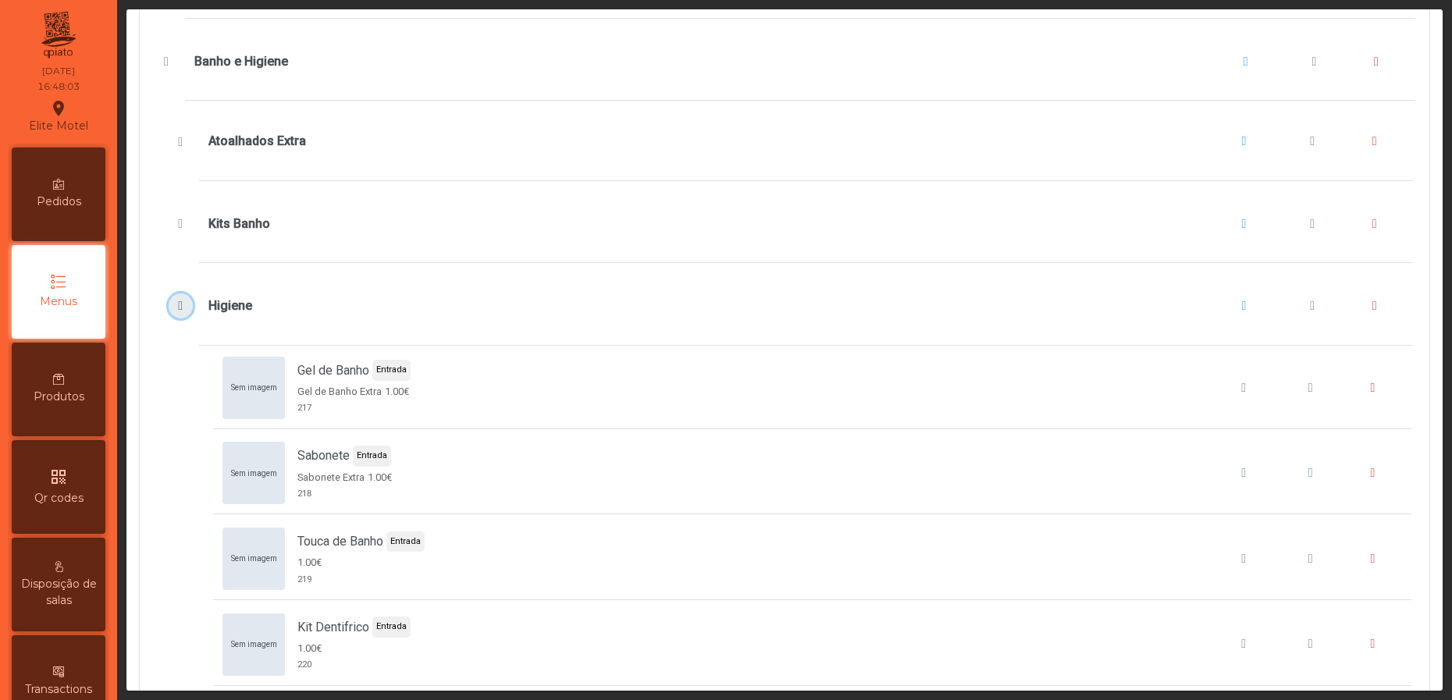
click at [188, 312] on span "Higiene" at bounding box center [180, 306] width 16 height 12
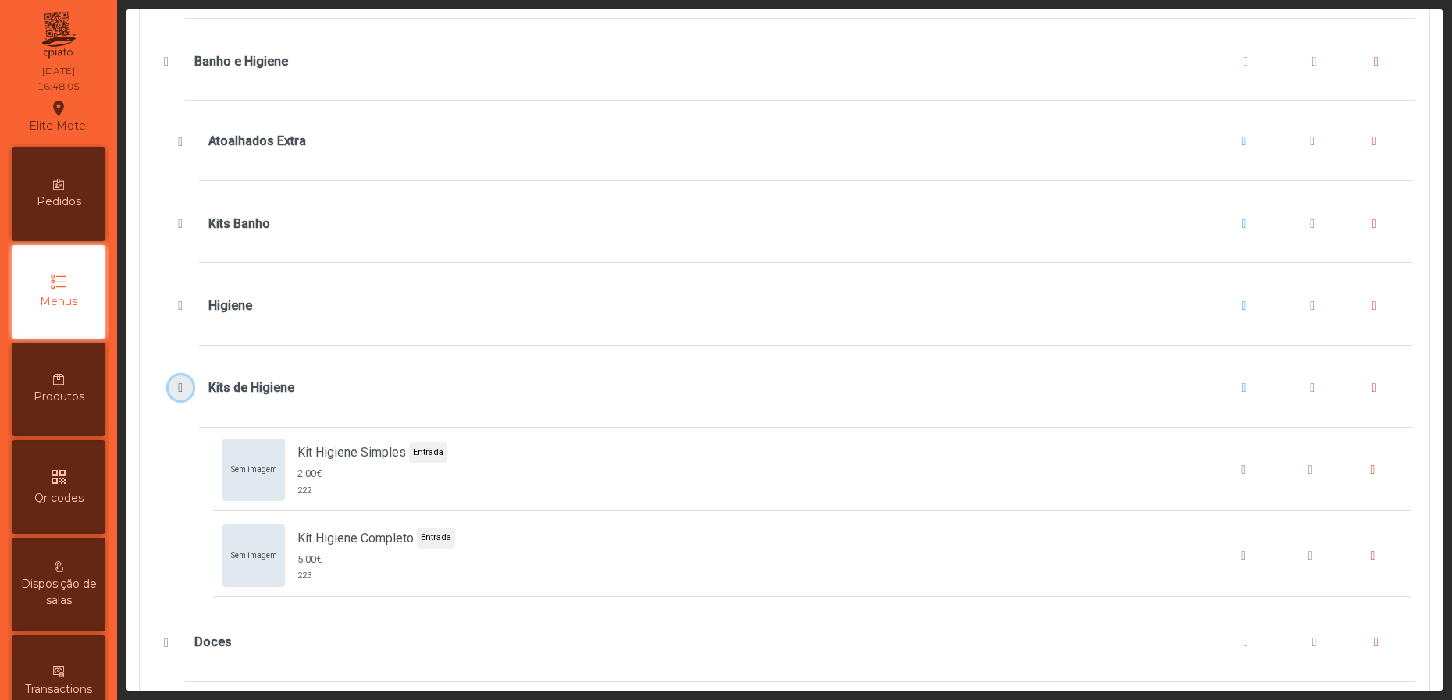
click at [183, 400] on button "Kits de Higiene" at bounding box center [181, 387] width 24 height 25
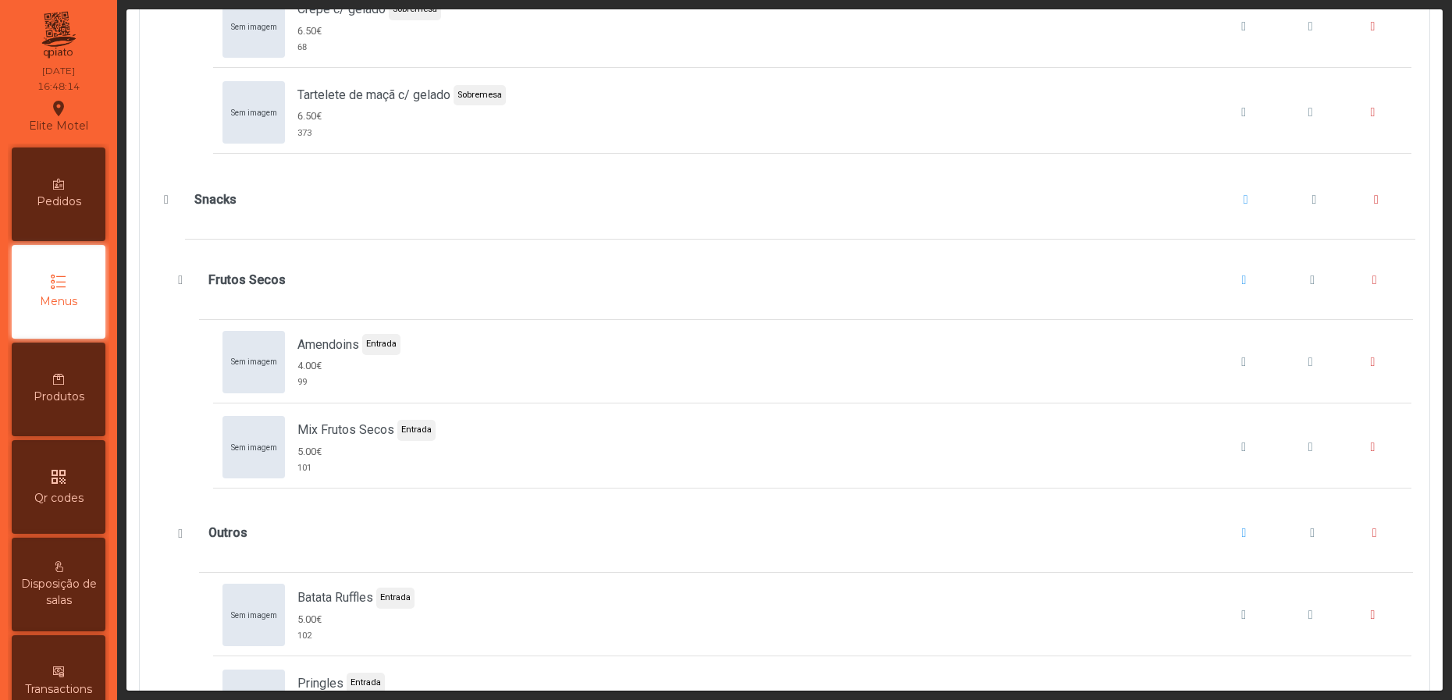
scroll to position [13414, 0]
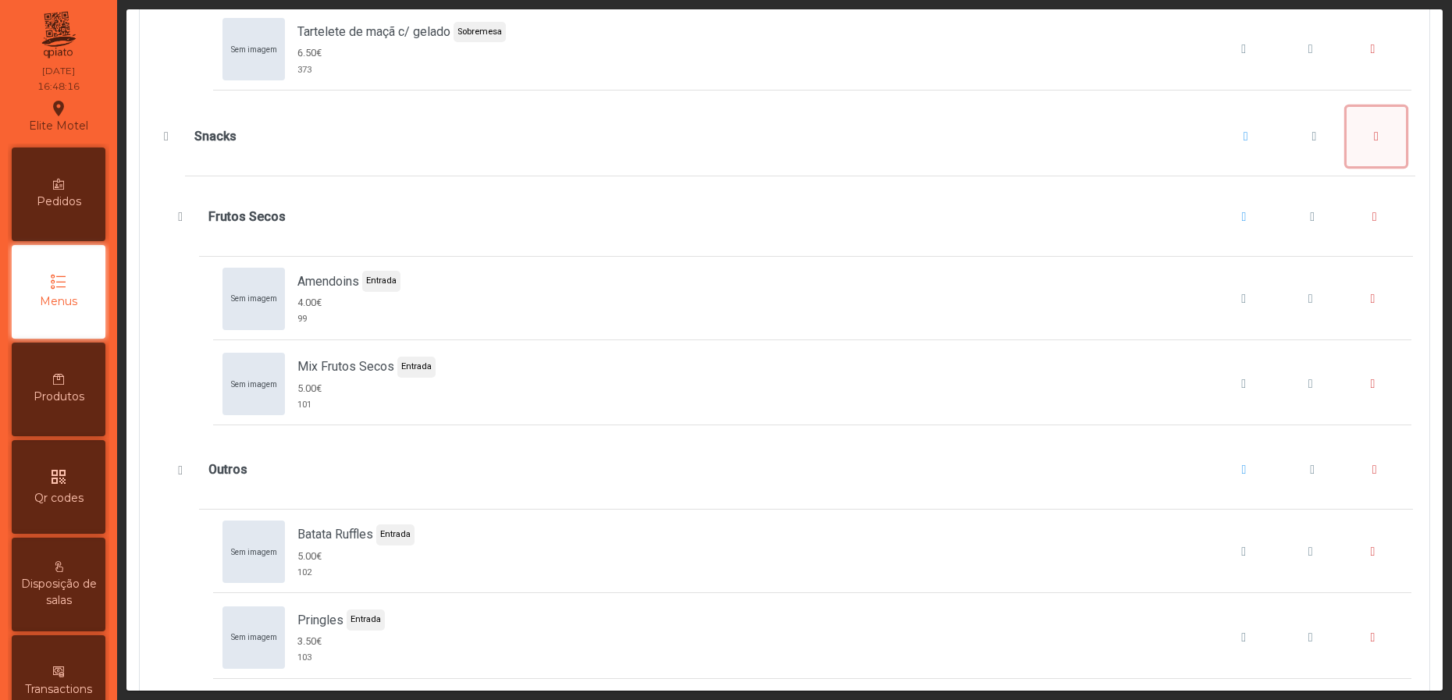
click at [1346, 166] on button "Snacks" at bounding box center [1375, 136] width 59 height 59
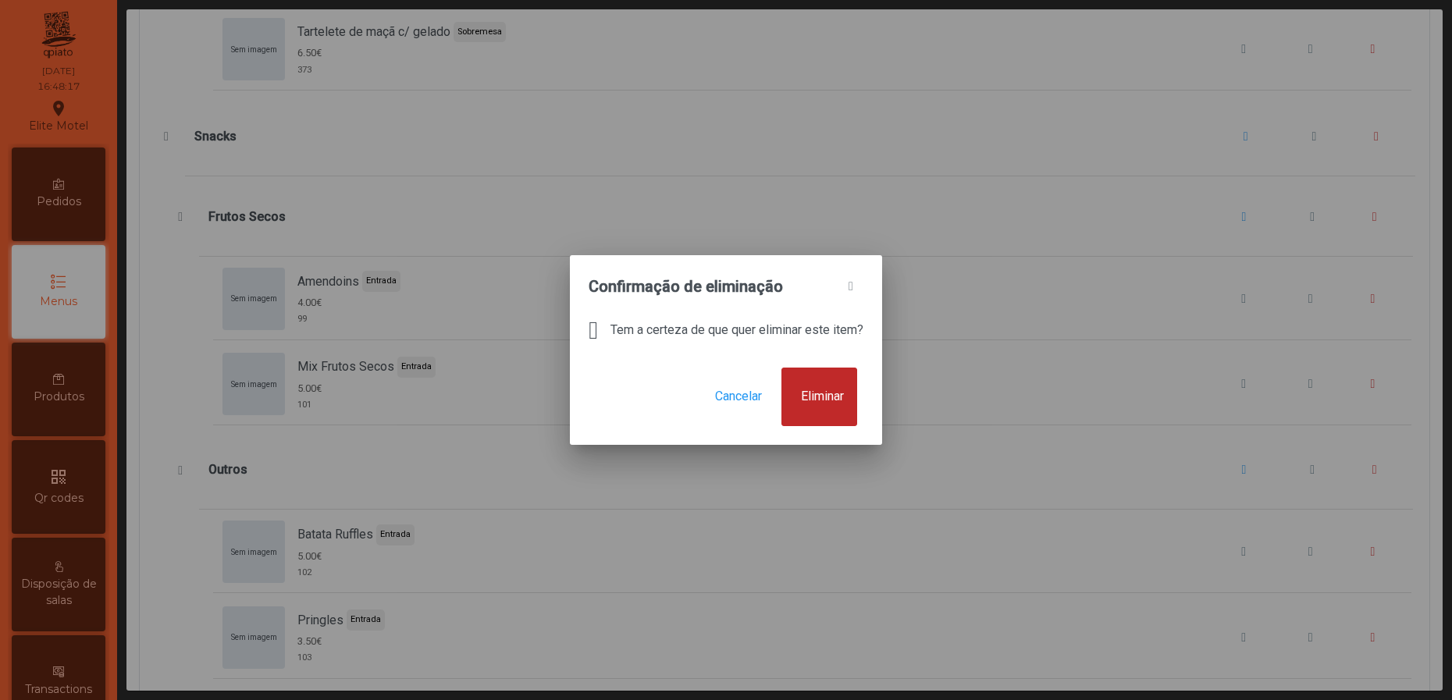
click at [820, 392] on span "Eliminar" at bounding box center [822, 396] width 43 height 19
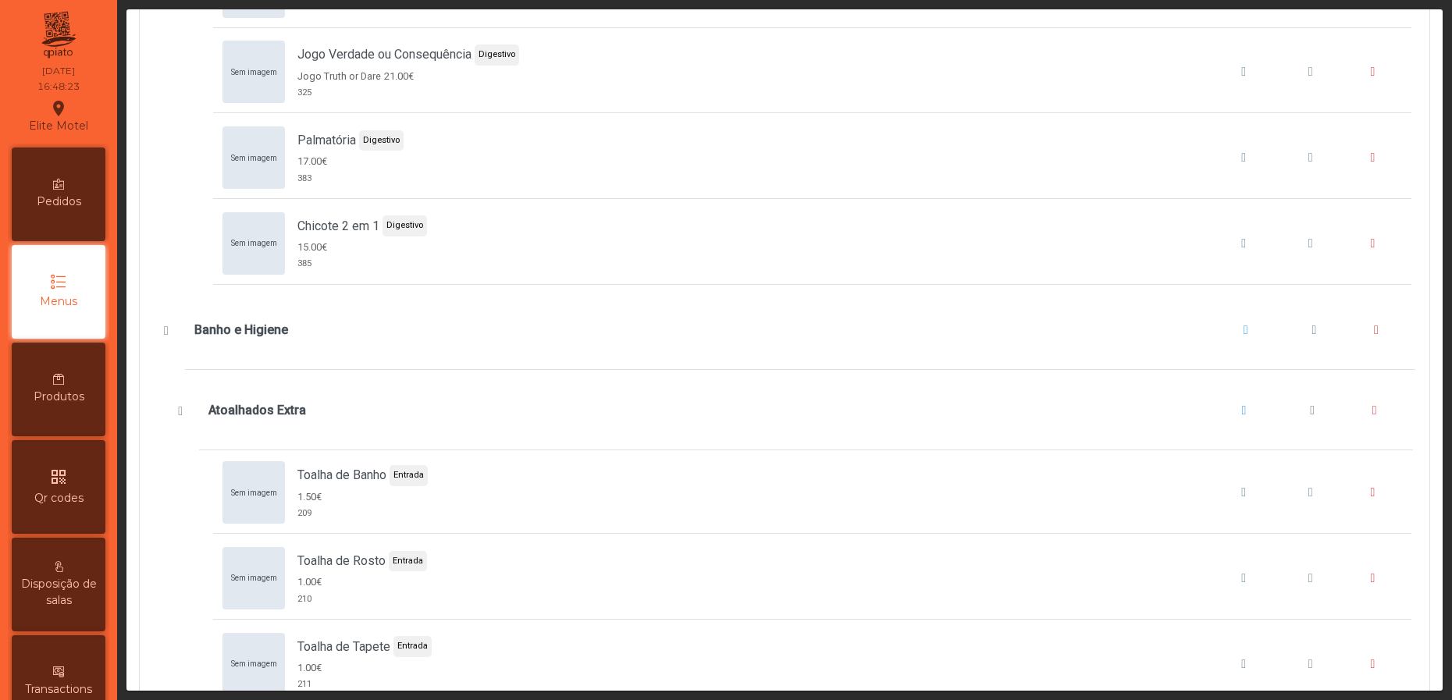
scroll to position [15873, 0]
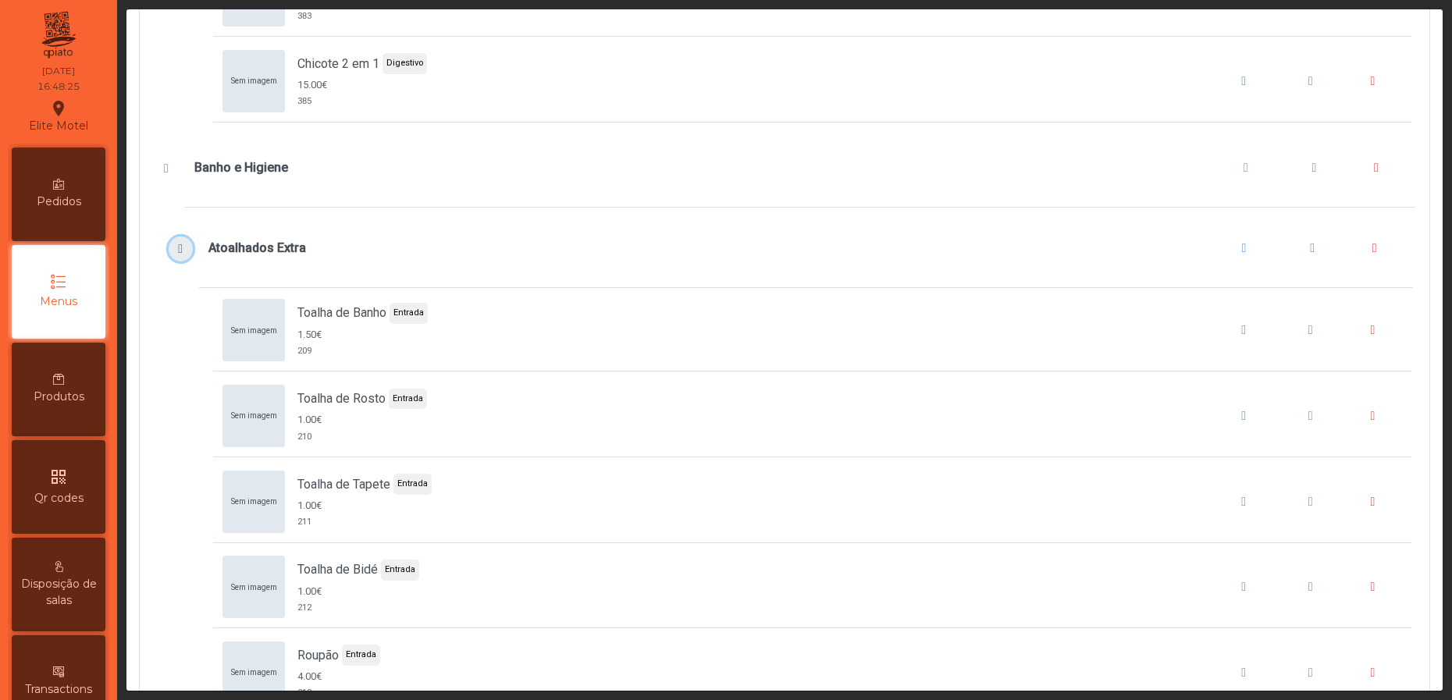
click at [176, 255] on span "Atoalhados Extra" at bounding box center [180, 249] width 16 height 12
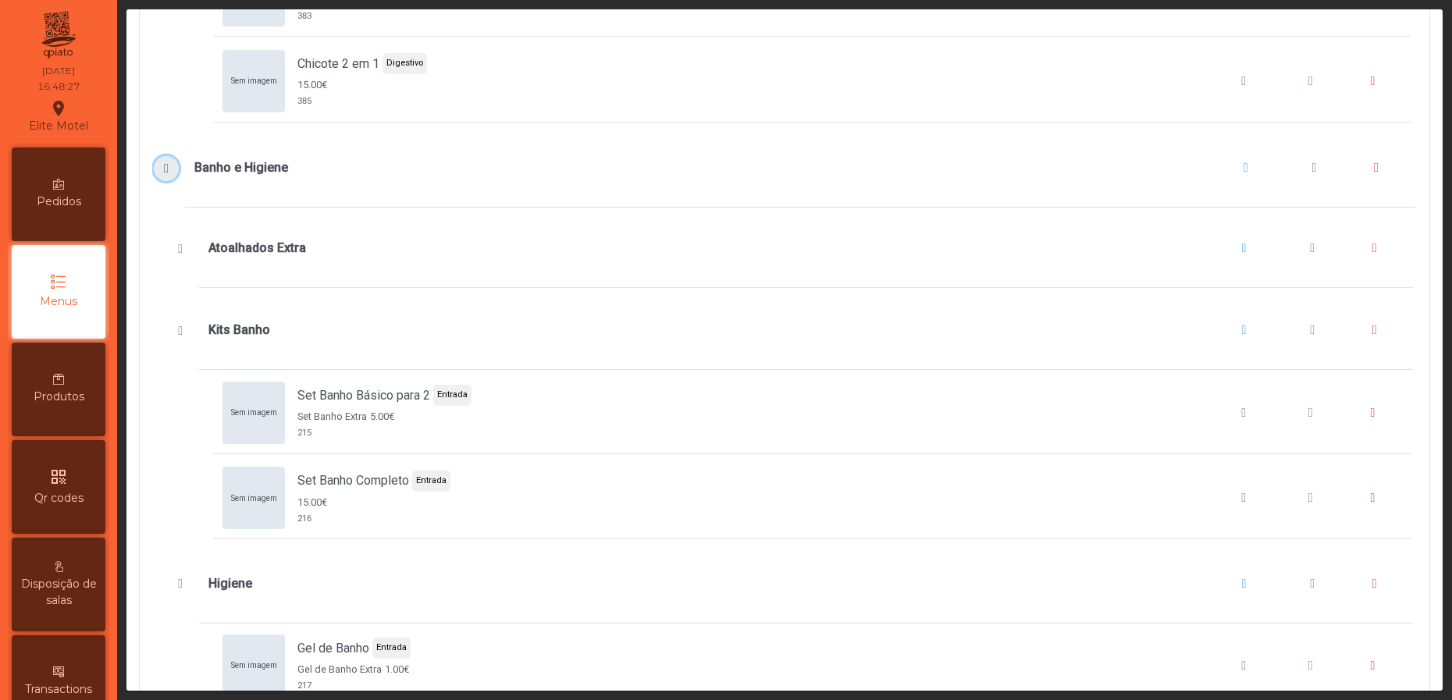
click at [164, 175] on span "Banho e Higiene" at bounding box center [166, 168] width 16 height 12
click at [164, 263] on button "Doces" at bounding box center [166, 250] width 24 height 25
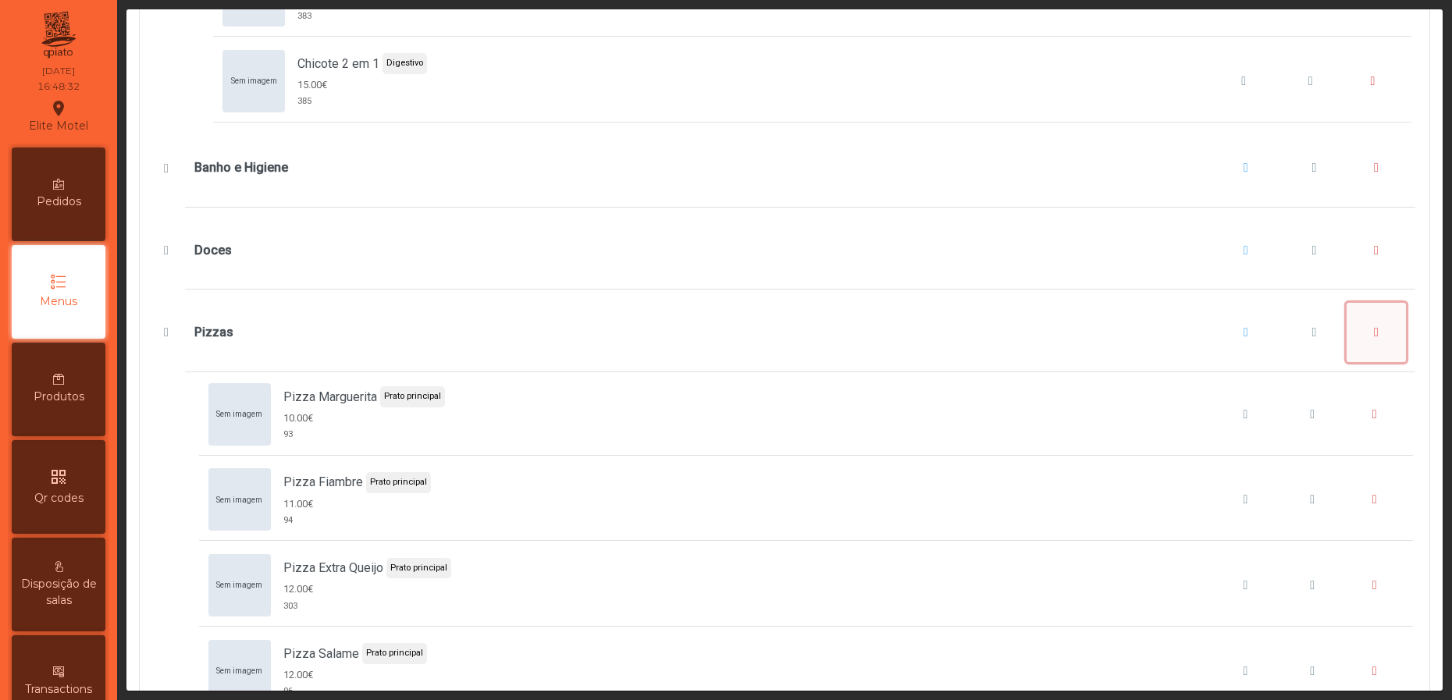
click at [1374, 339] on span "Pizzas" at bounding box center [1376, 332] width 5 height 12
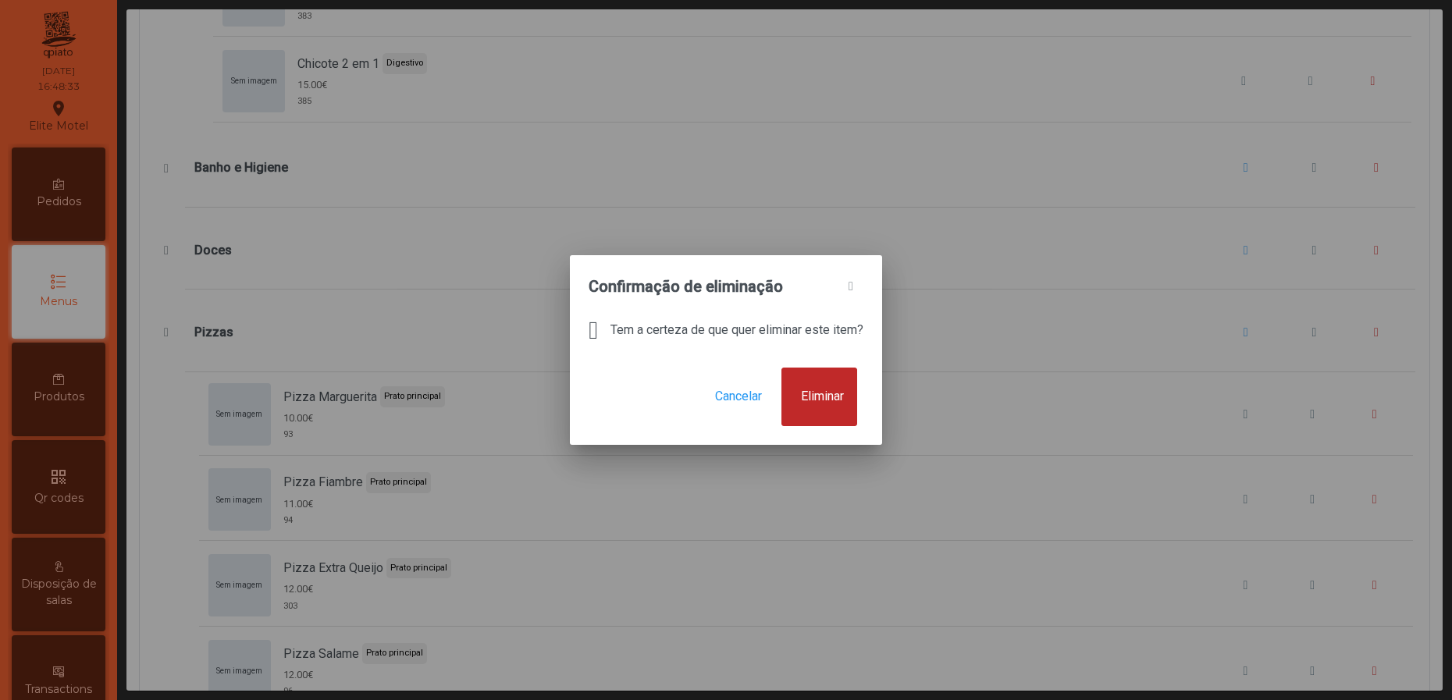
click at [823, 403] on span "Eliminar" at bounding box center [822, 396] width 43 height 19
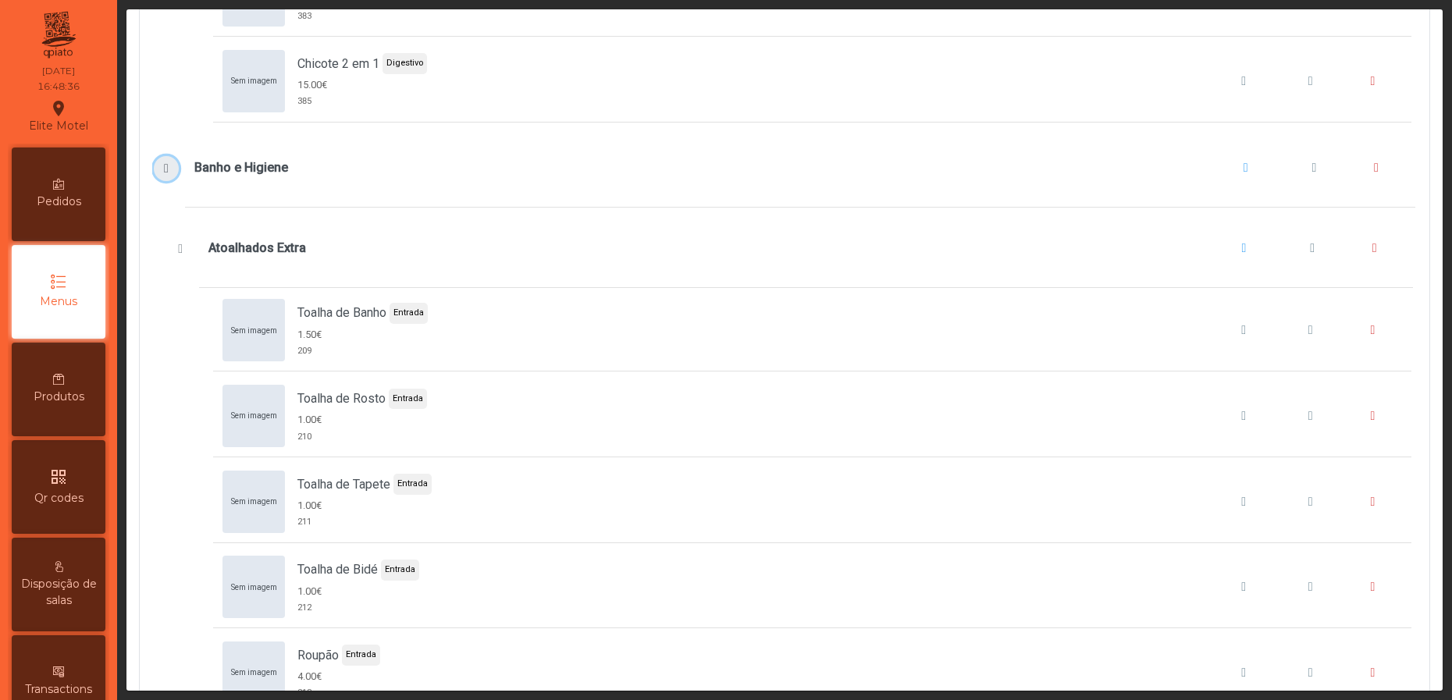
click at [169, 175] on span "Banho e Higiene" at bounding box center [166, 168] width 16 height 12
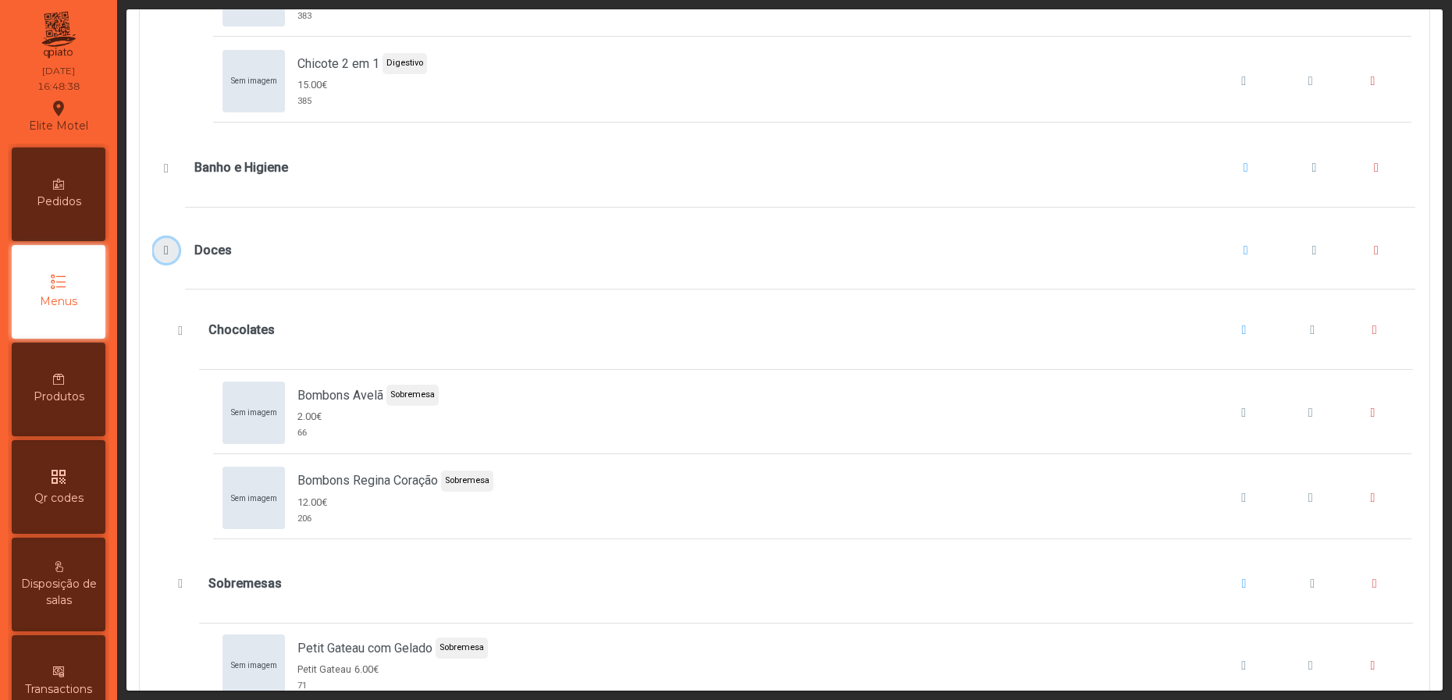
click at [155, 263] on button "Doces" at bounding box center [166, 250] width 24 height 25
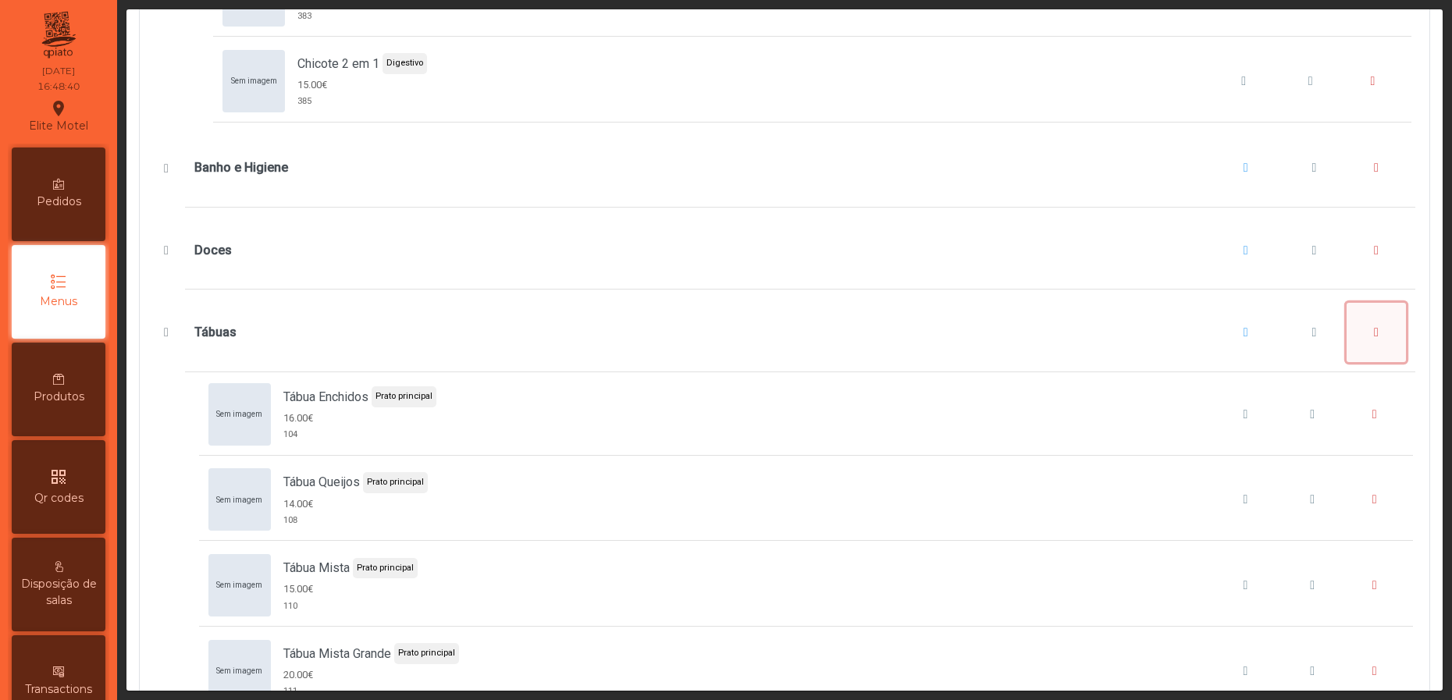
click at [1349, 362] on button "Tábuas" at bounding box center [1375, 332] width 59 height 59
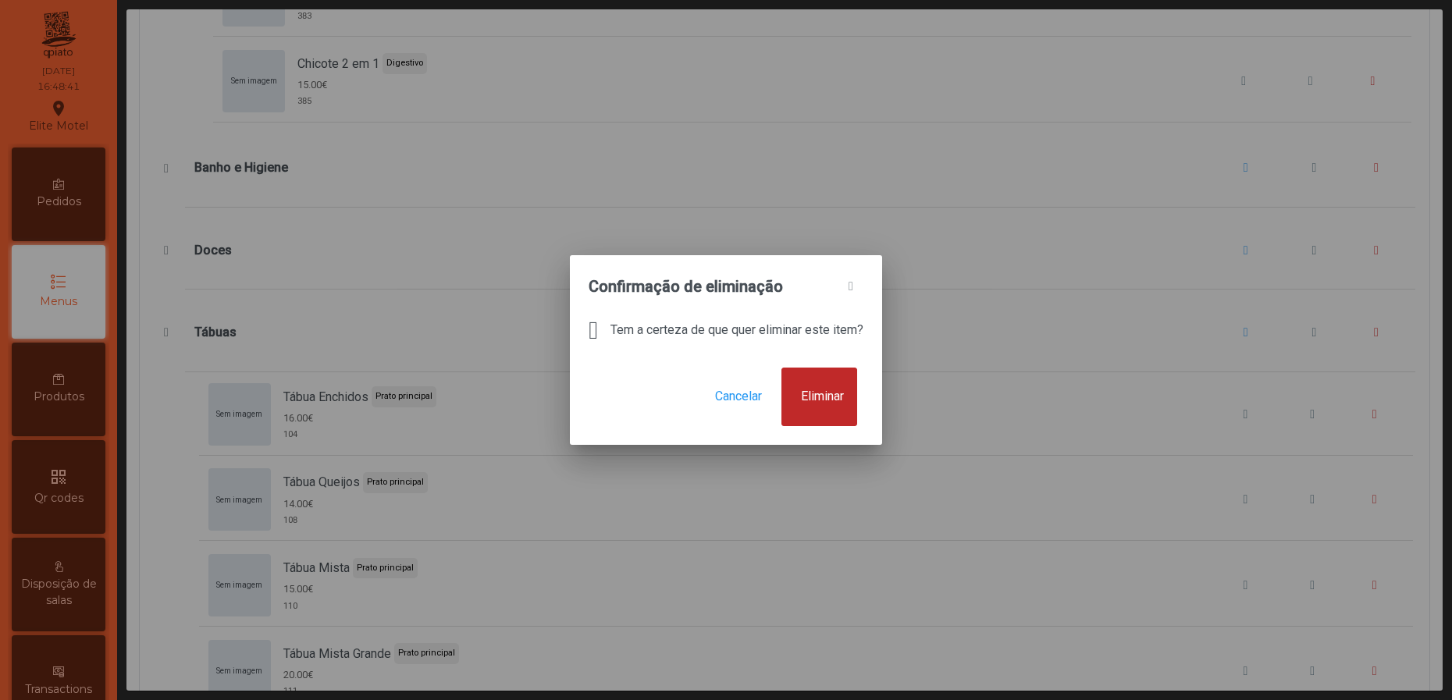
click at [844, 401] on span "Eliminar" at bounding box center [822, 396] width 43 height 19
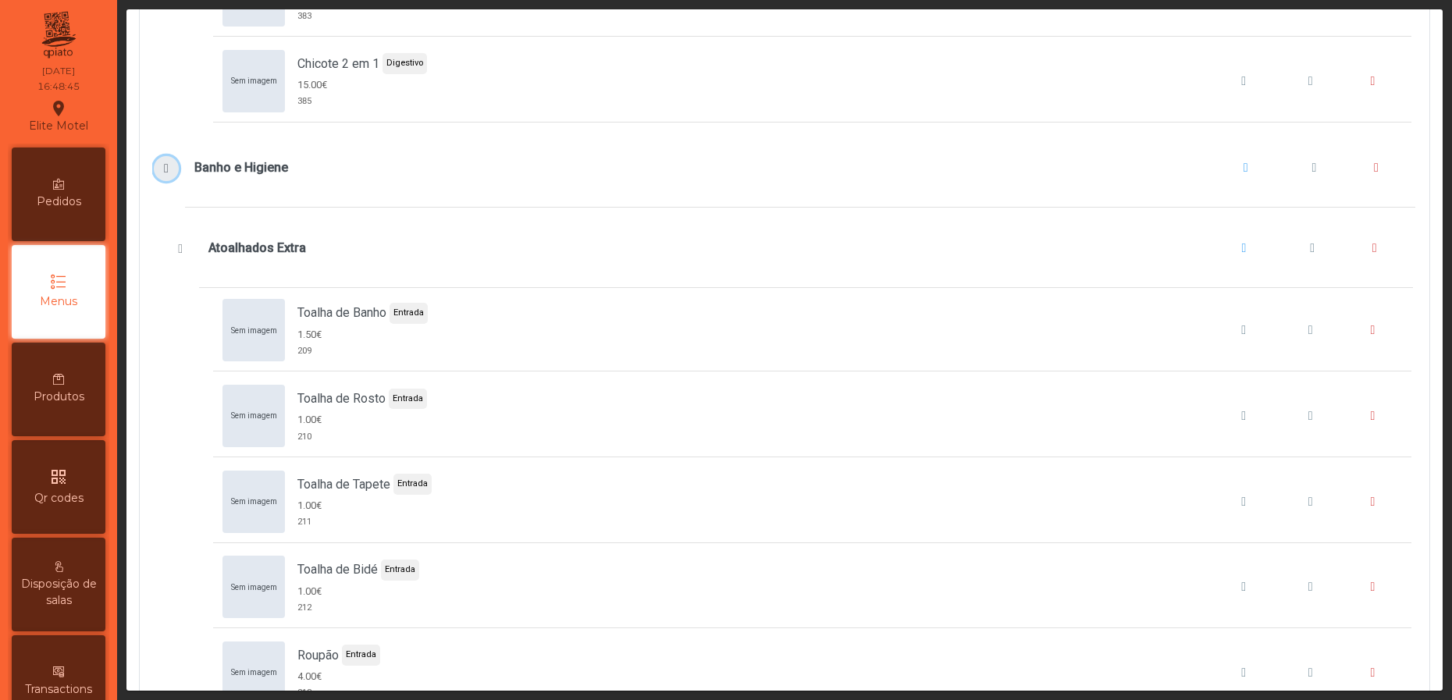
click at [173, 175] on span "Banho e Higiene" at bounding box center [166, 168] width 16 height 12
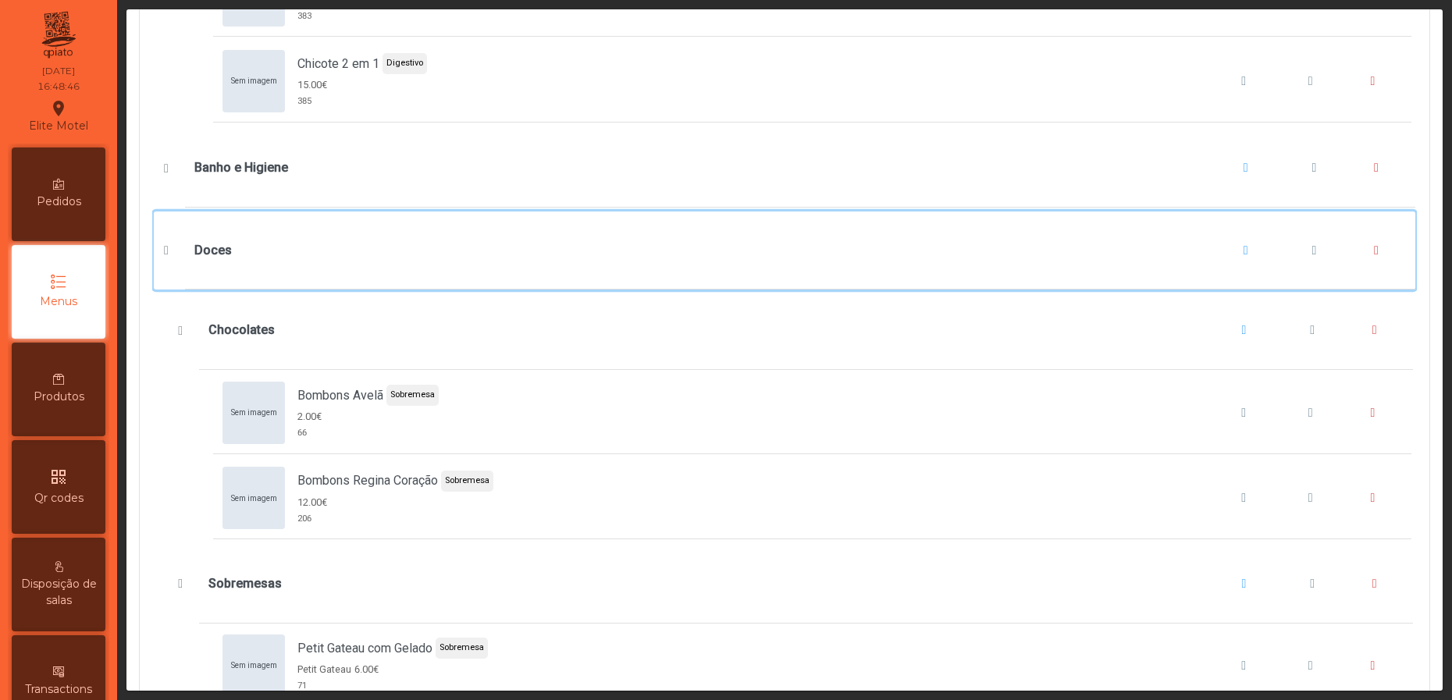
click at [165, 290] on div "Doces" at bounding box center [784, 251] width 1260 height 79
click at [174, 290] on div "Doces" at bounding box center [784, 251] width 1260 height 79
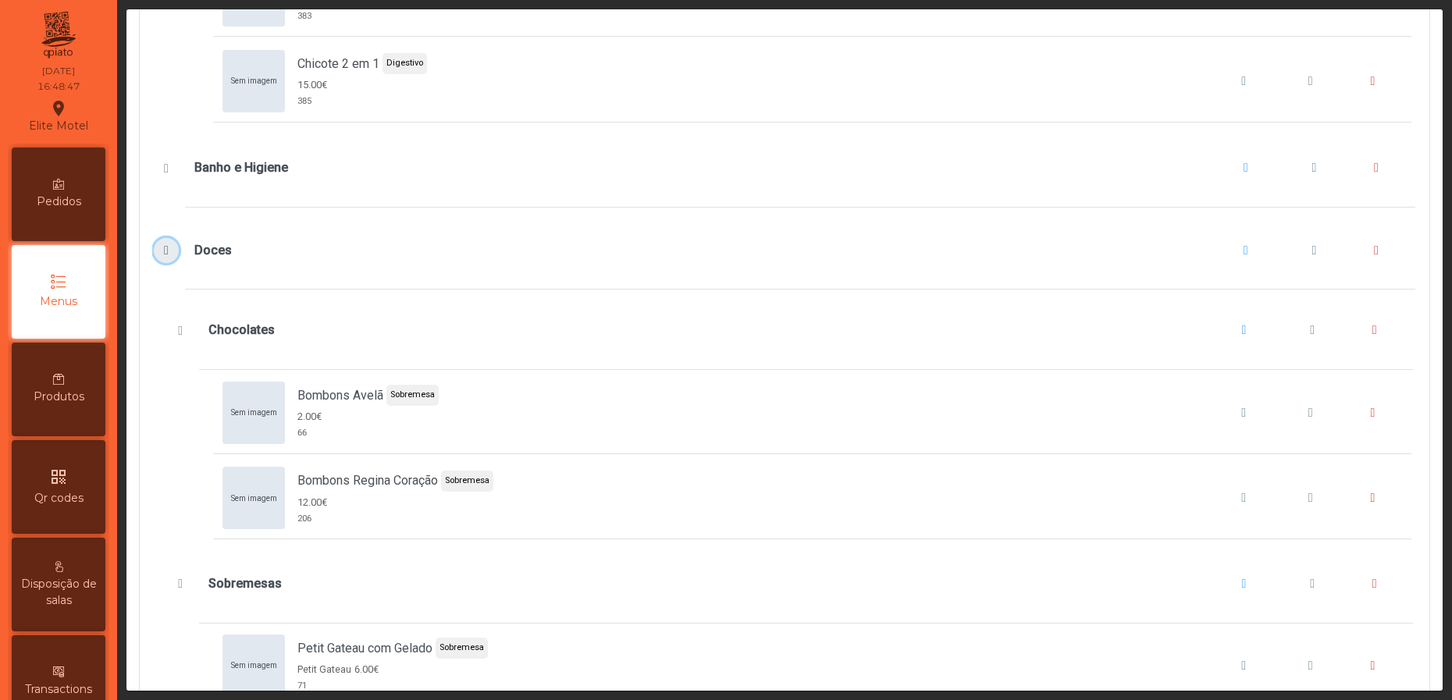
click at [166, 257] on span "Doces" at bounding box center [166, 250] width 16 height 12
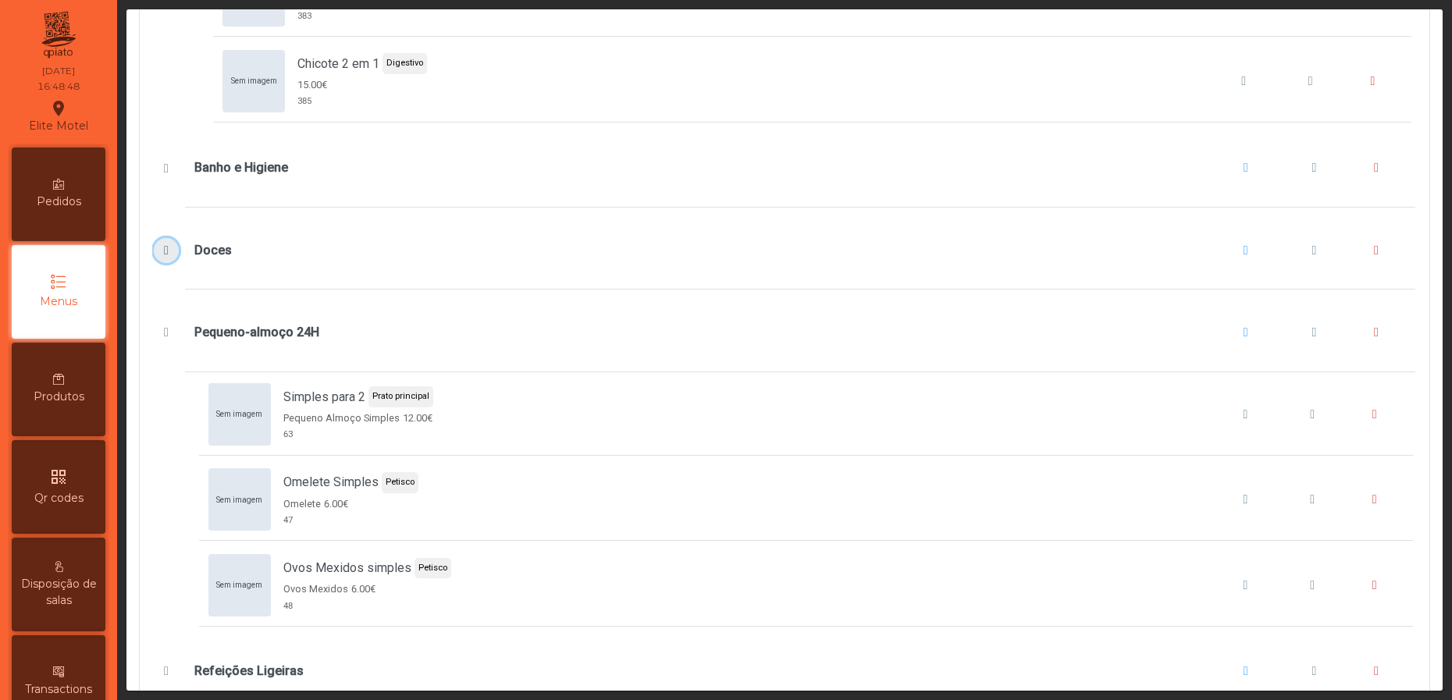
drag, startPoint x: 166, startPoint y: 322, endPoint x: 155, endPoint y: 319, distance: 11.2
click at [155, 263] on button "Doces" at bounding box center [166, 250] width 24 height 25
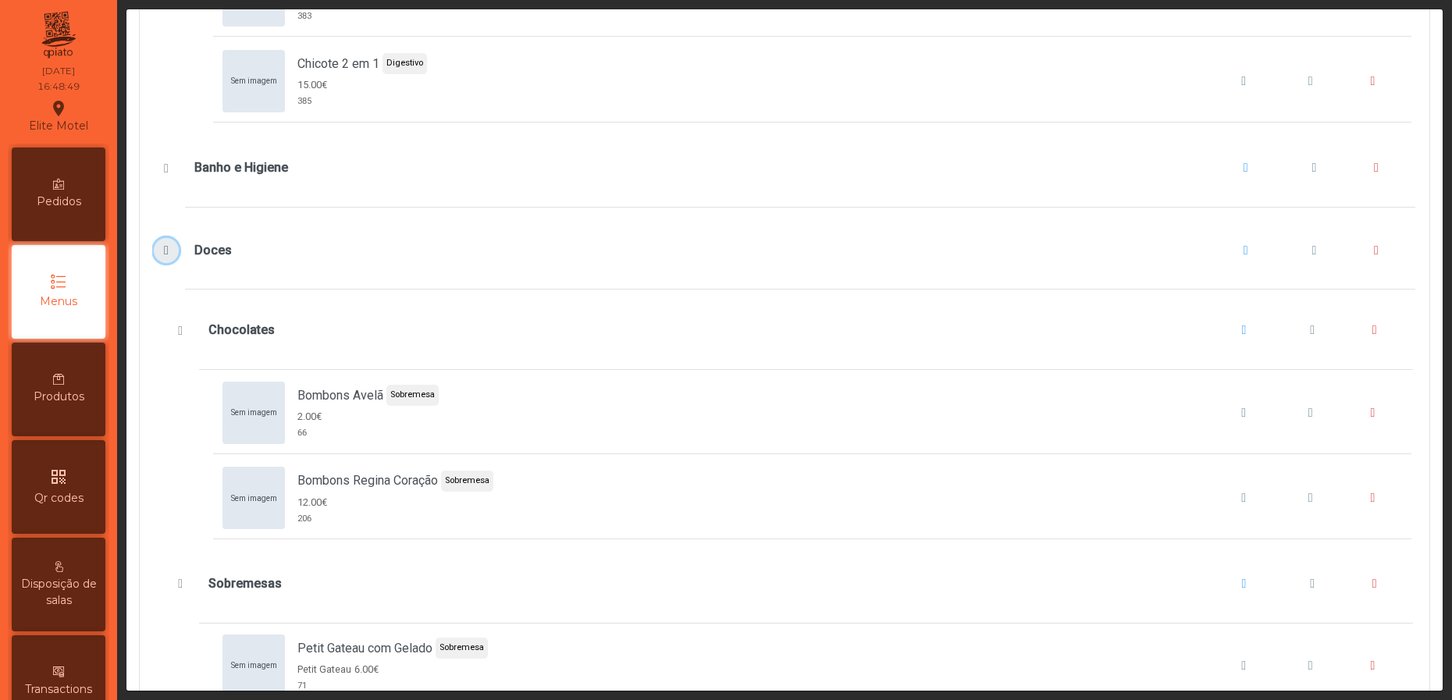
click at [155, 263] on button "Doces" at bounding box center [166, 250] width 24 height 25
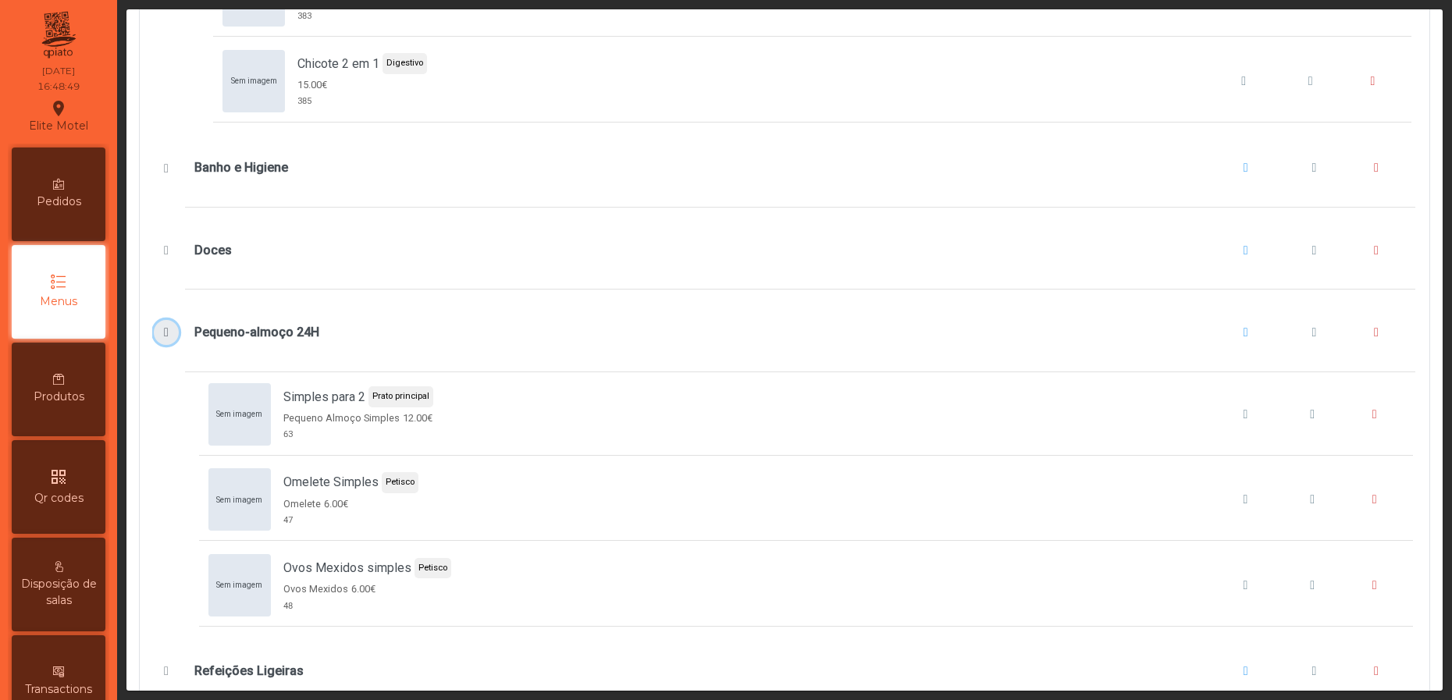
click at [164, 339] on span "Pequeno-almoço 24H" at bounding box center [166, 332] width 16 height 12
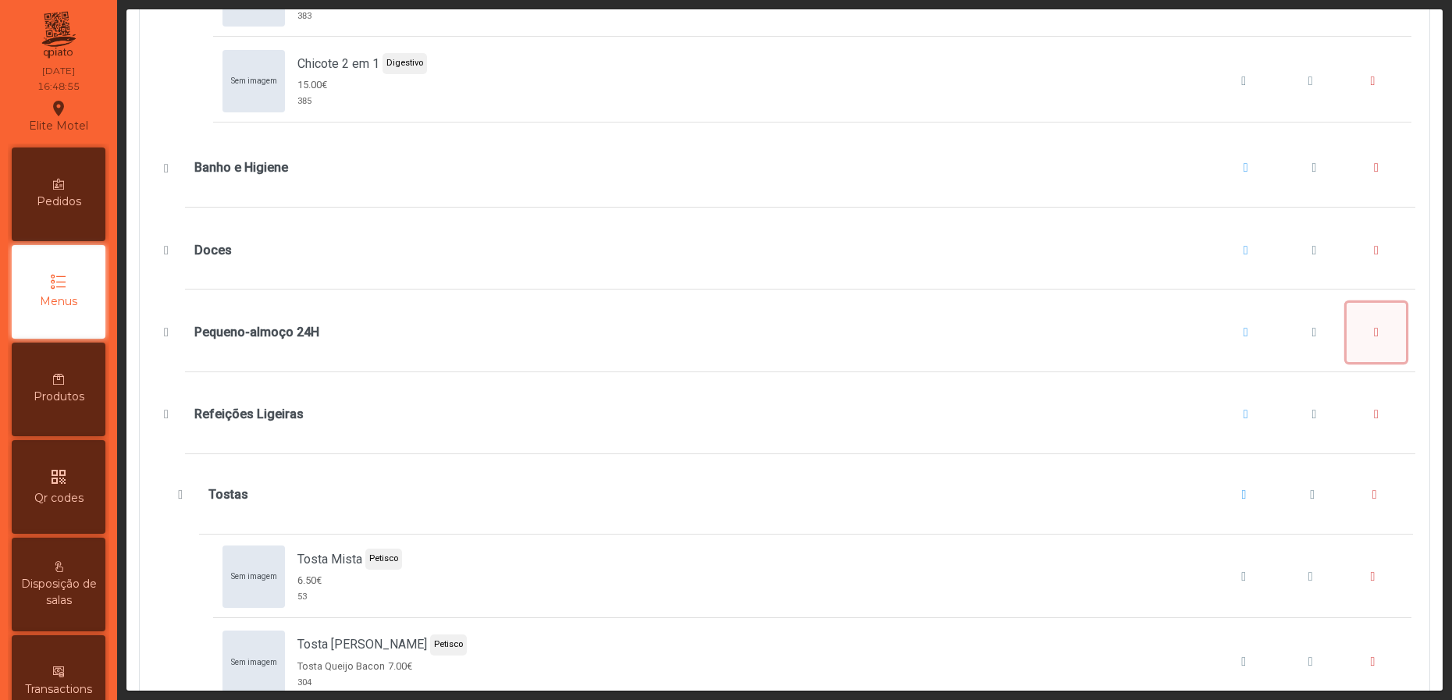
click at [1374, 339] on span "Pequeno-almoço 24H" at bounding box center [1376, 332] width 5 height 12
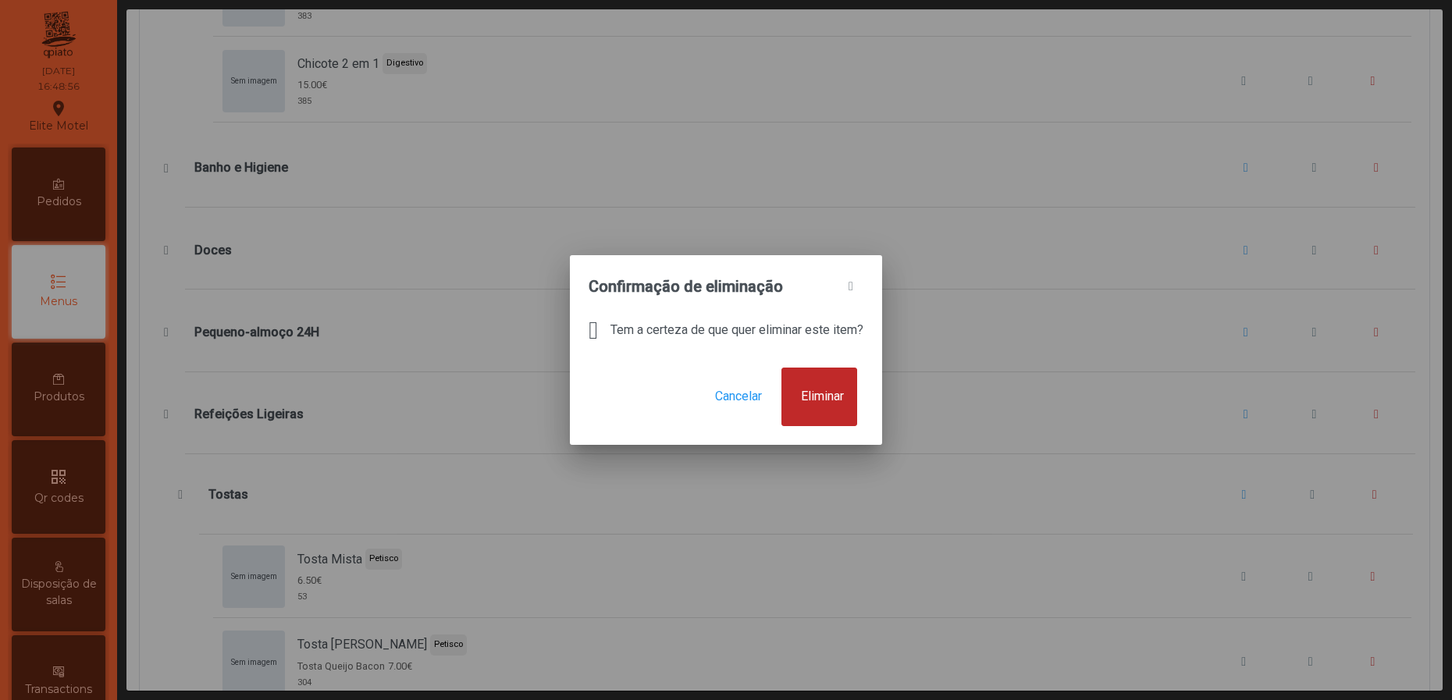
click at [844, 385] on button "Eliminar" at bounding box center [819, 397] width 76 height 59
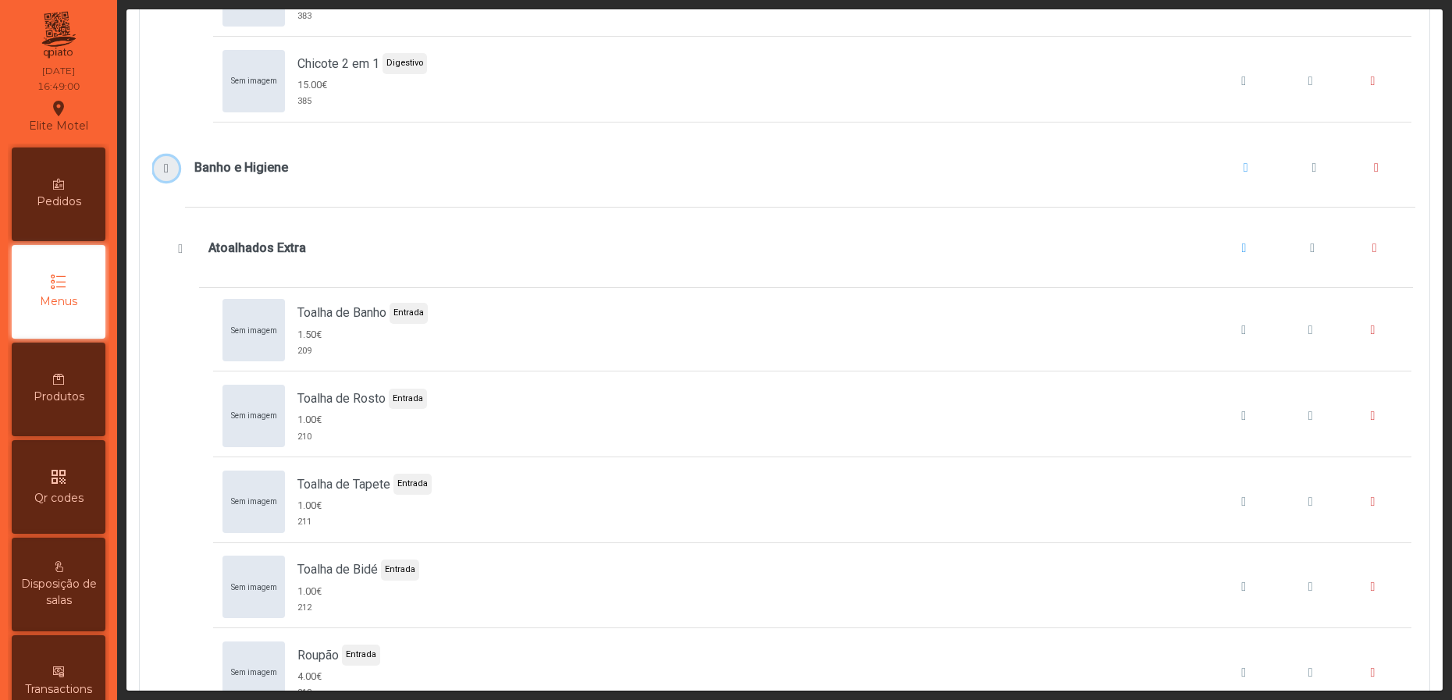
click at [166, 175] on span "Banho e Higiene" at bounding box center [166, 168] width 16 height 12
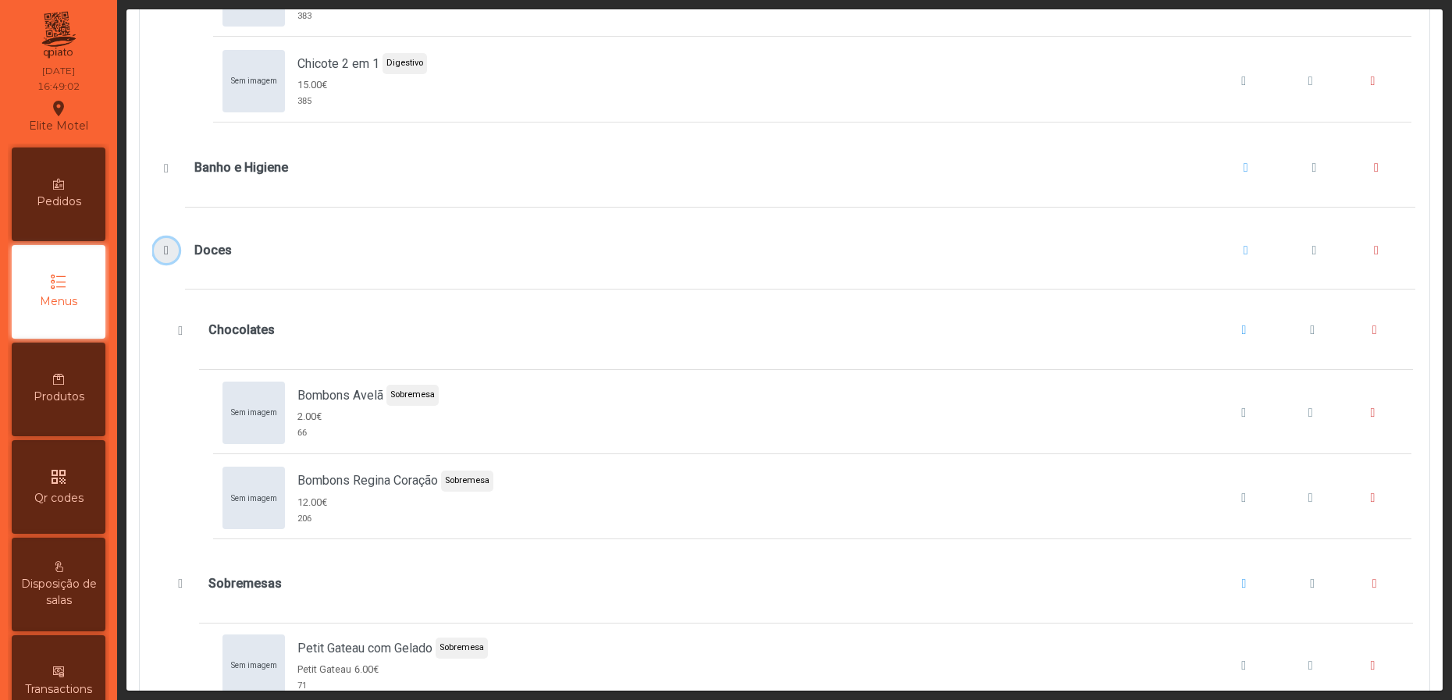
click at [160, 257] on span "Doces" at bounding box center [166, 250] width 16 height 12
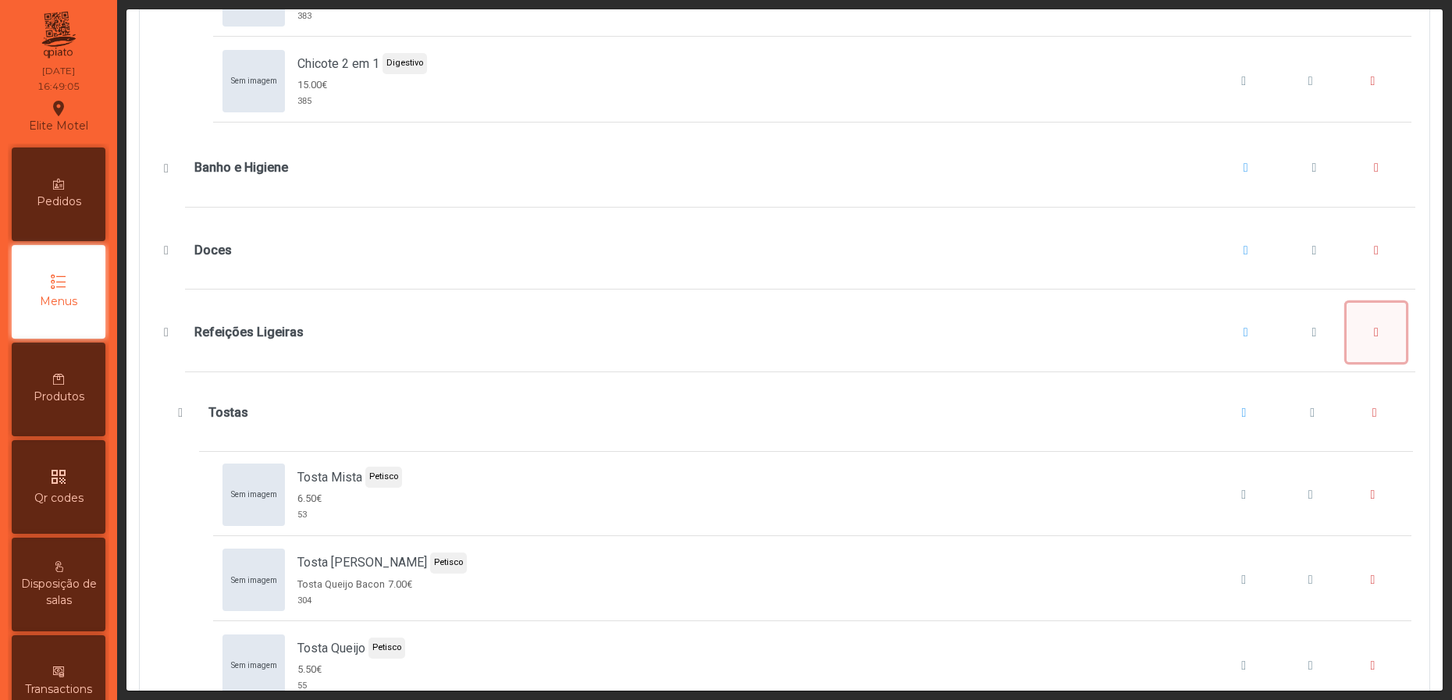
click at [1351, 362] on button "Refeições Ligeiras" at bounding box center [1375, 332] width 59 height 59
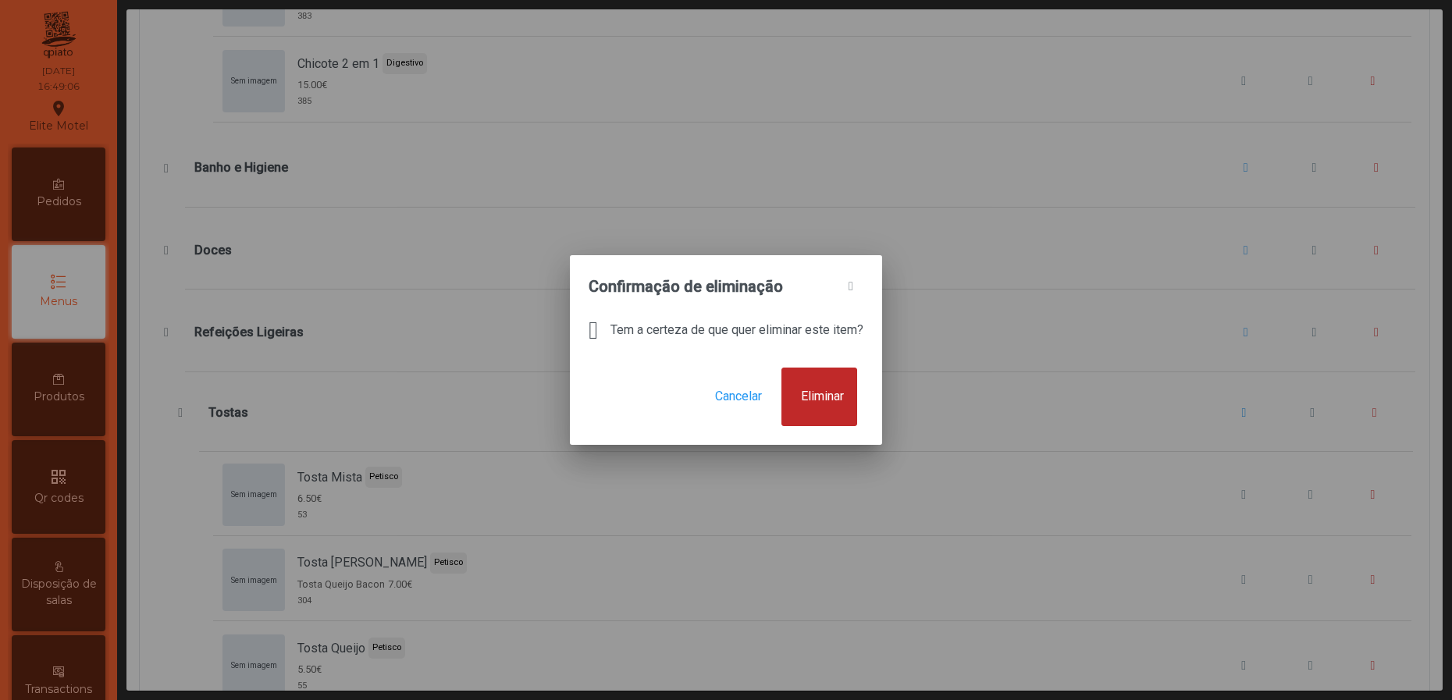
click at [813, 399] on span "Eliminar" at bounding box center [822, 396] width 43 height 19
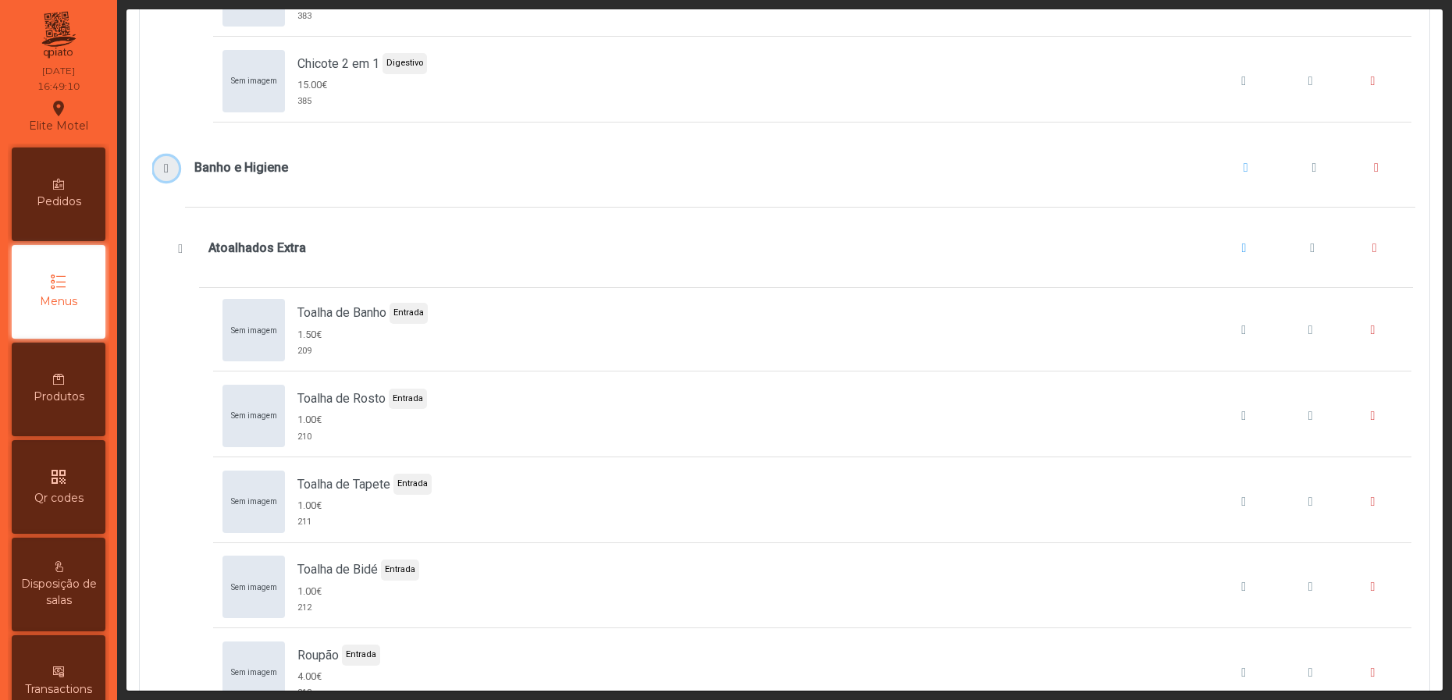
click at [165, 175] on span "Banho e Higiene" at bounding box center [166, 168] width 16 height 12
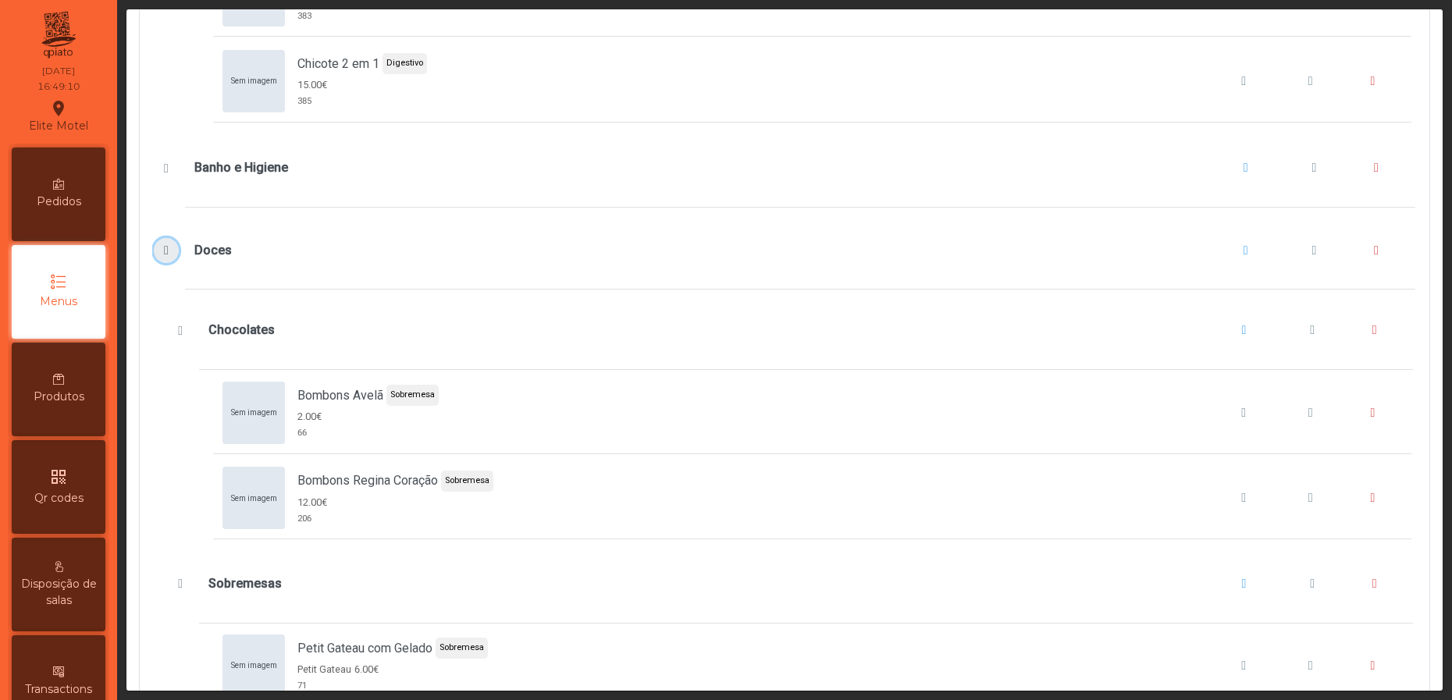
click at [164, 257] on span "Doces" at bounding box center [166, 250] width 16 height 12
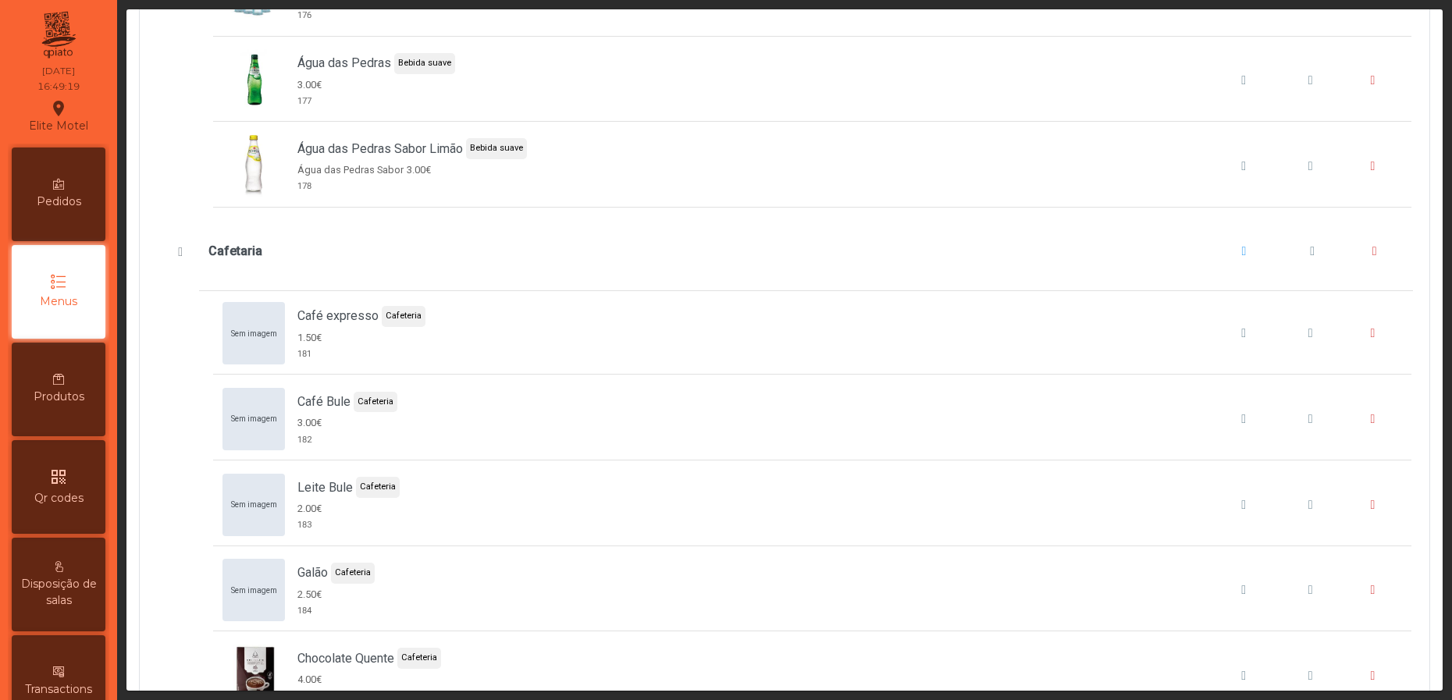
scroll to position [0, 0]
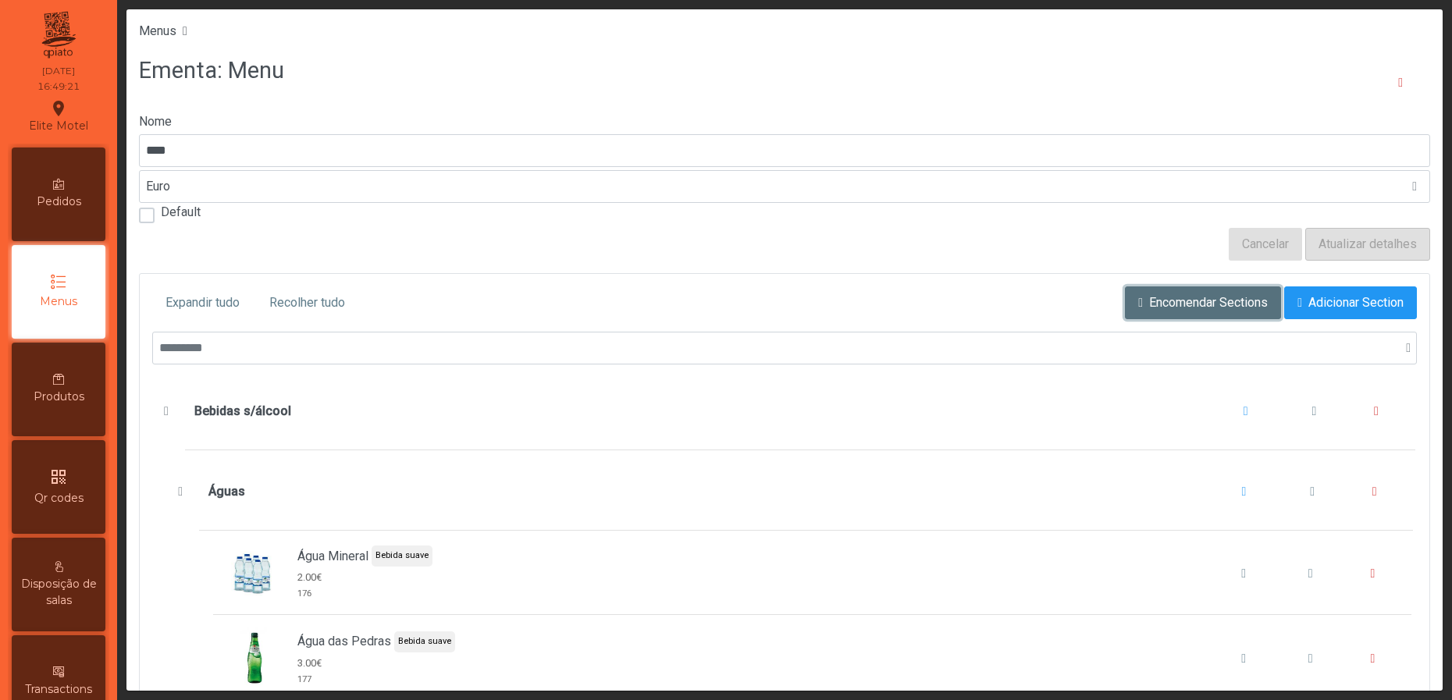
click at [1136, 316] on button "Encomendar Sections" at bounding box center [1203, 302] width 156 height 33
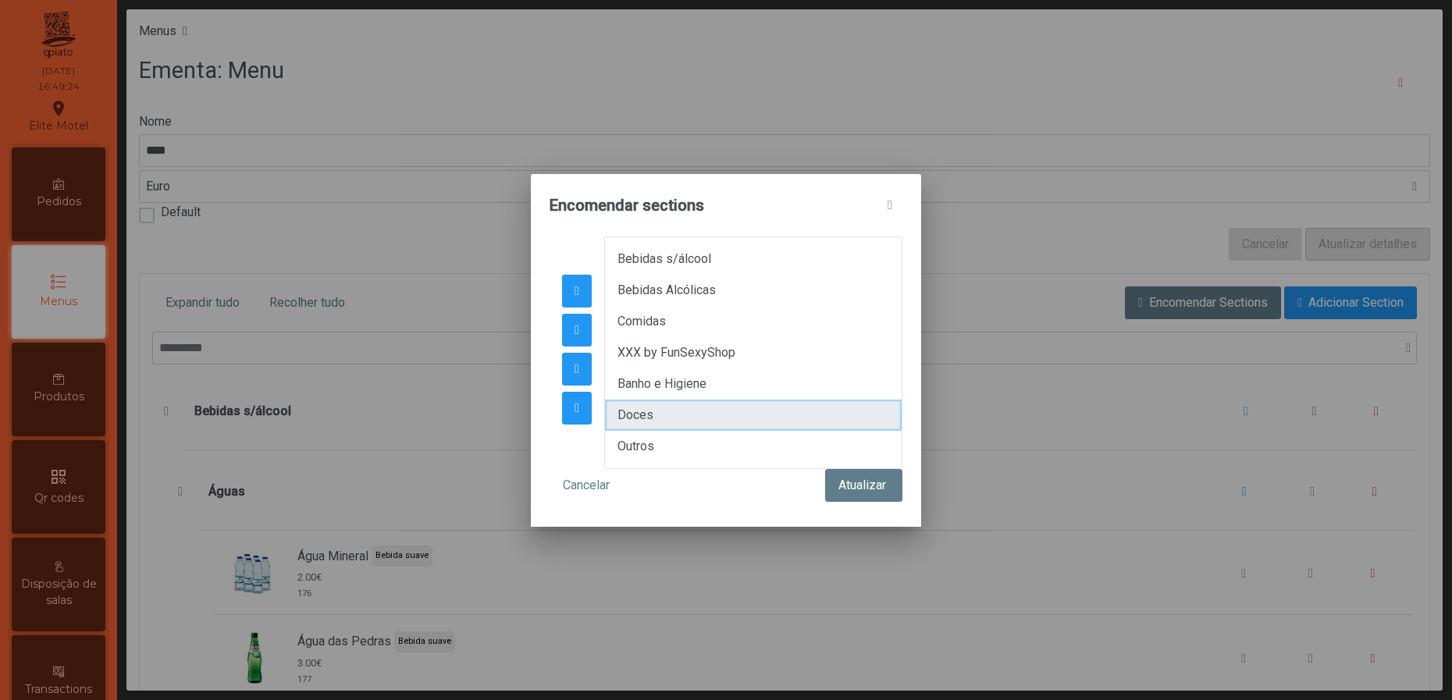
click at [707, 413] on li "Doces" at bounding box center [753, 415] width 297 height 31
click at [567, 286] on button "button" at bounding box center [577, 291] width 30 height 33
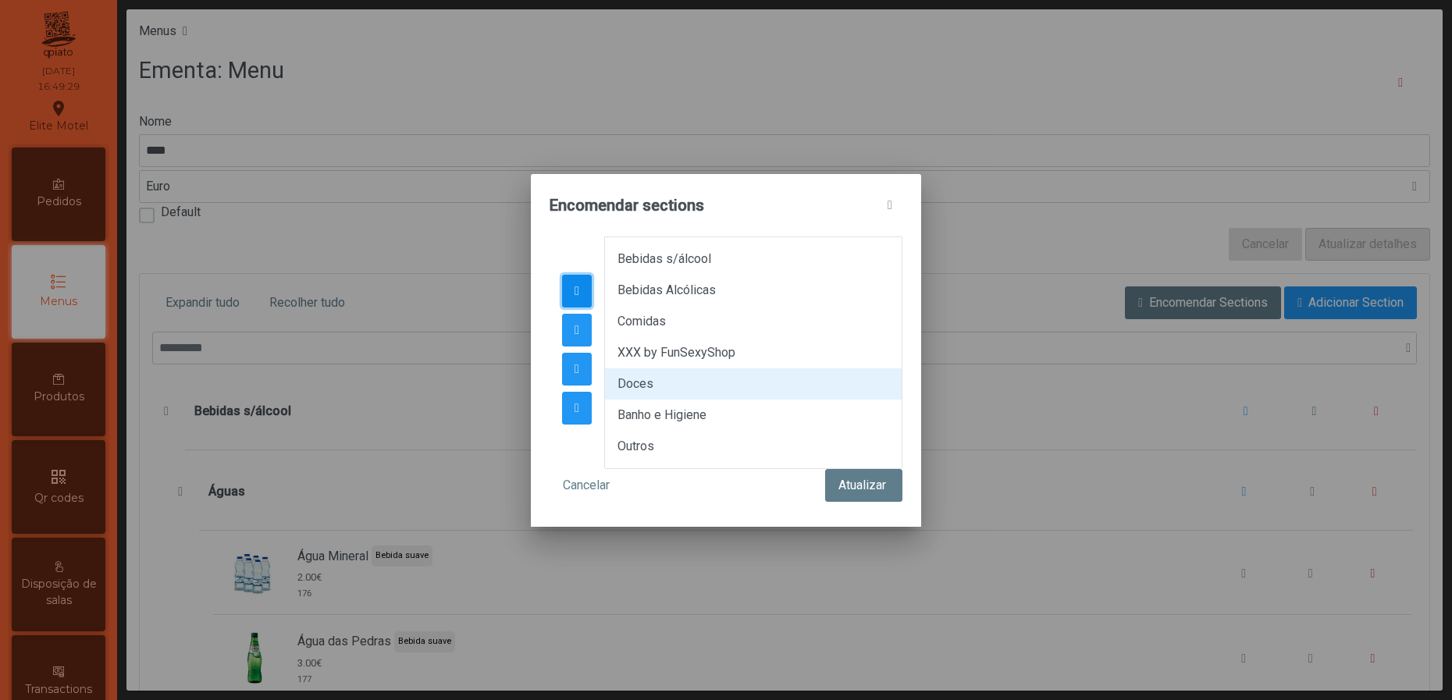
click at [567, 286] on button "button" at bounding box center [577, 291] width 30 height 33
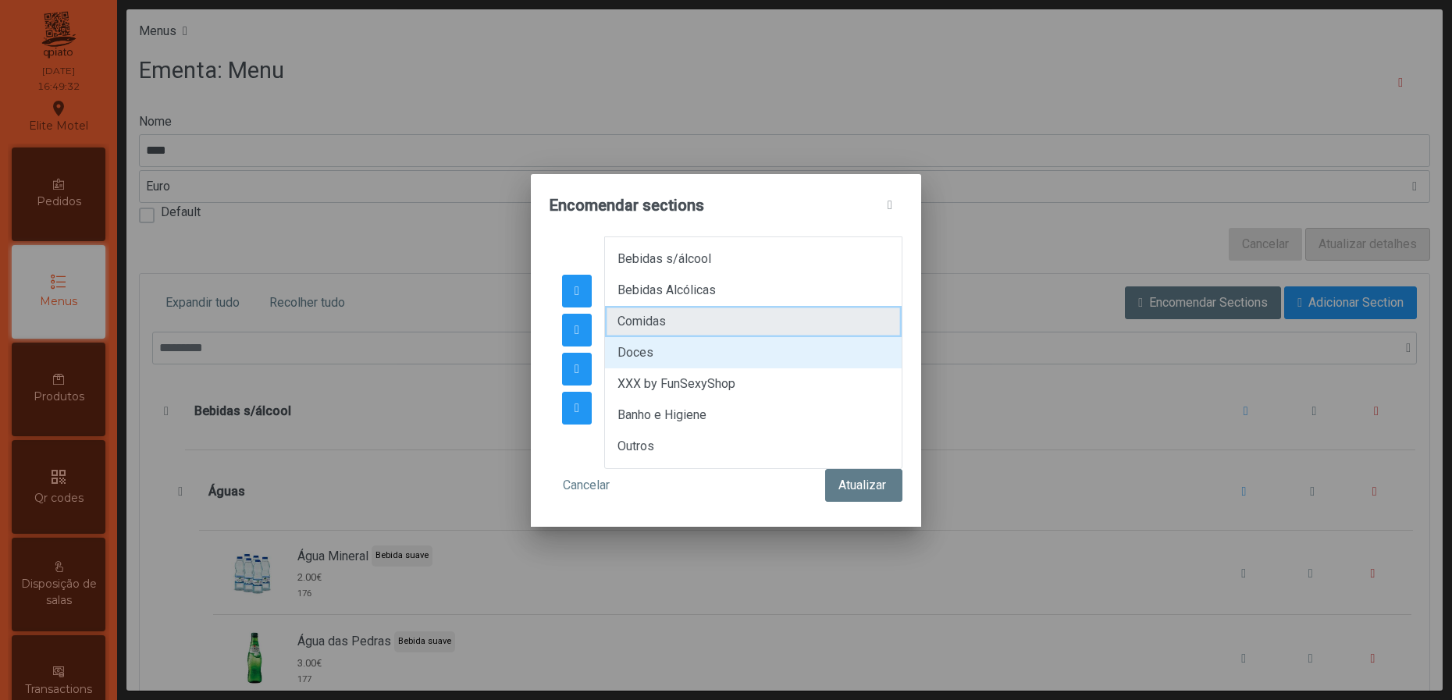
click at [660, 316] on li "Comidas" at bounding box center [753, 321] width 297 height 31
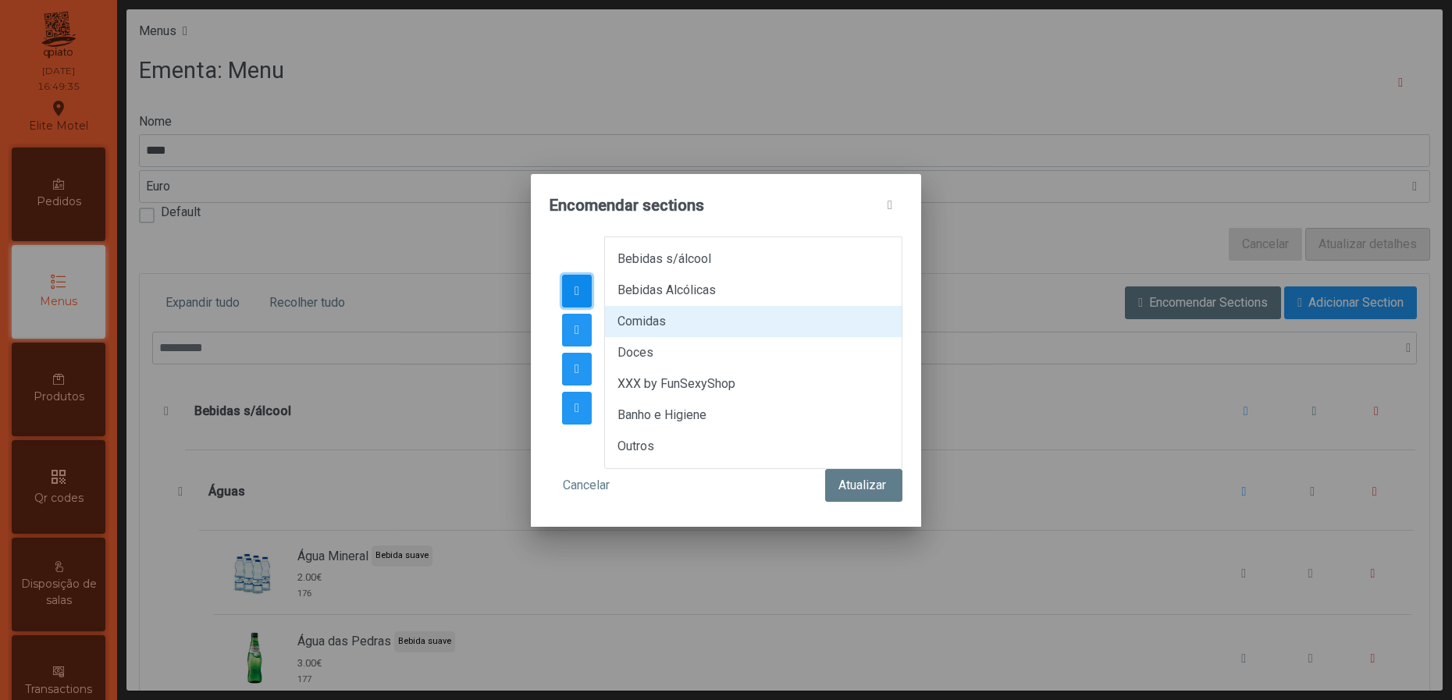
click at [579, 285] on span "button" at bounding box center [576, 291] width 5 height 12
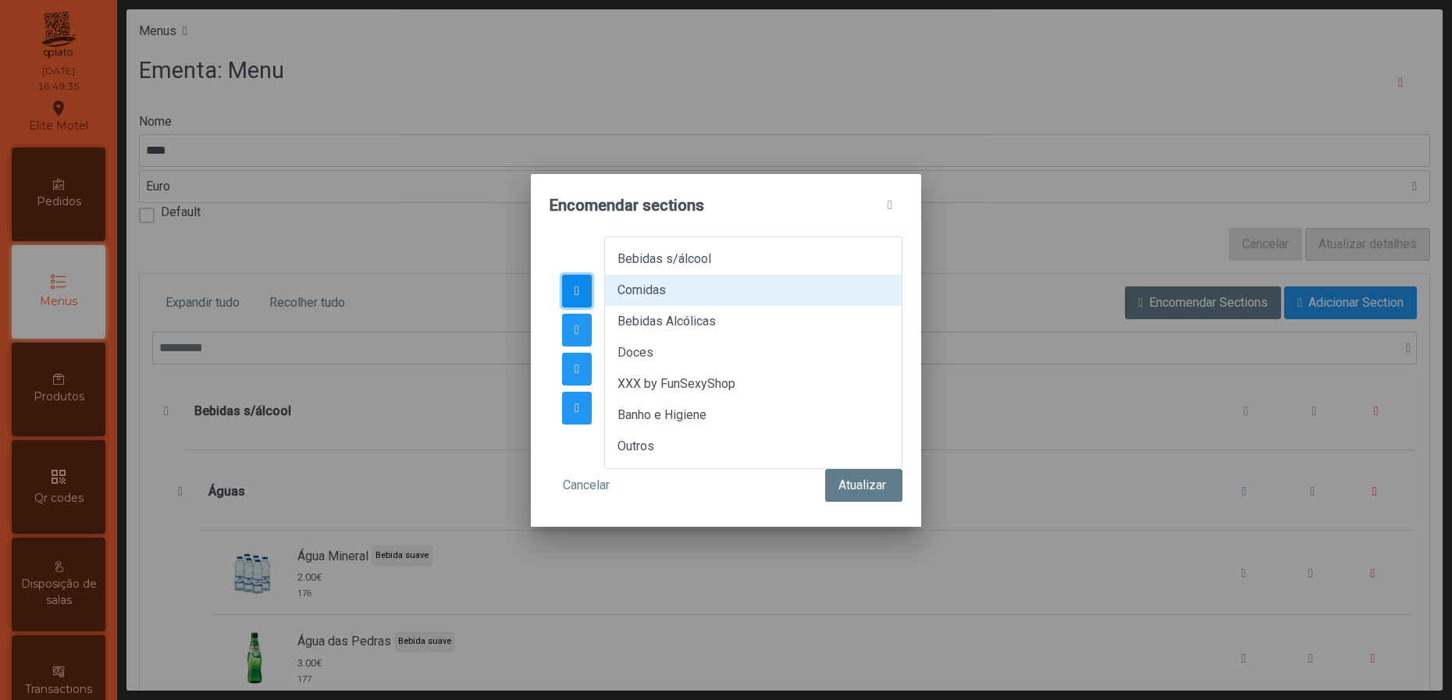
click at [579, 285] on span "button" at bounding box center [576, 291] width 5 height 12
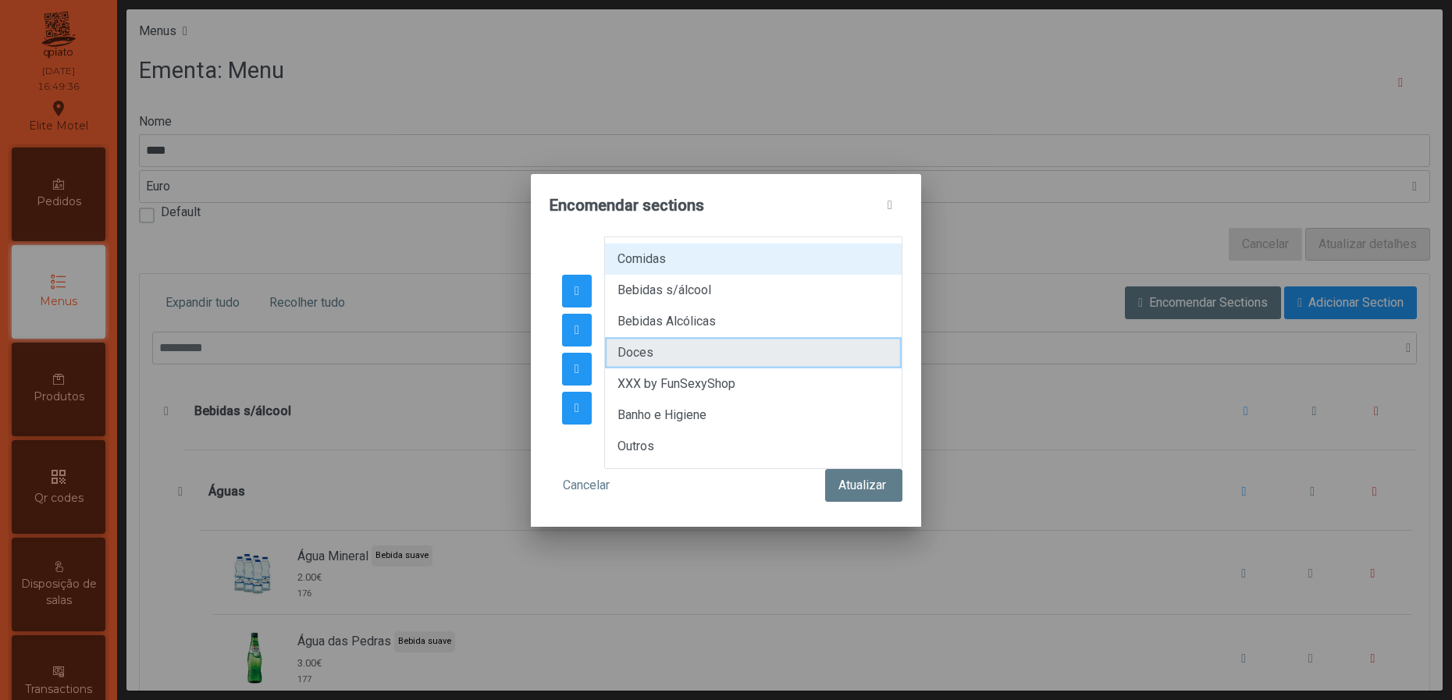
click at [639, 347] on li "Doces" at bounding box center [753, 352] width 297 height 31
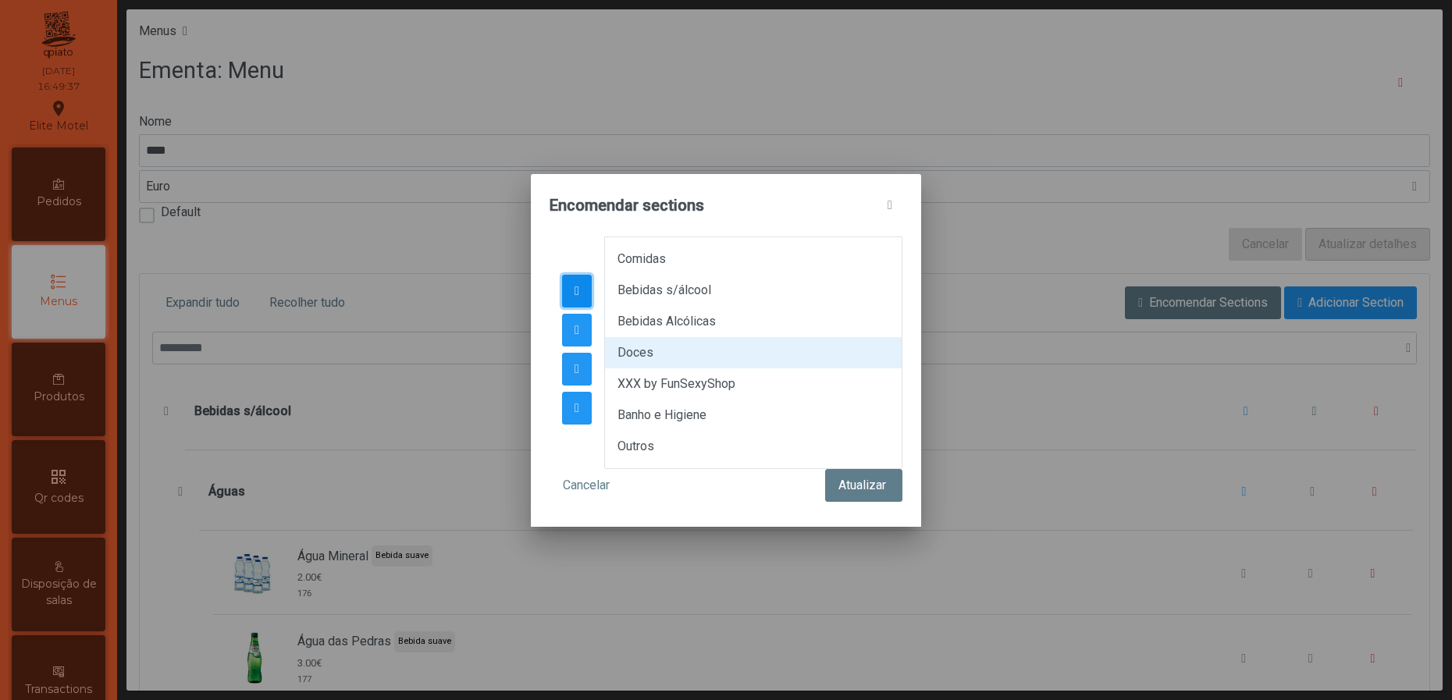
click at [579, 285] on span "button" at bounding box center [576, 291] width 5 height 12
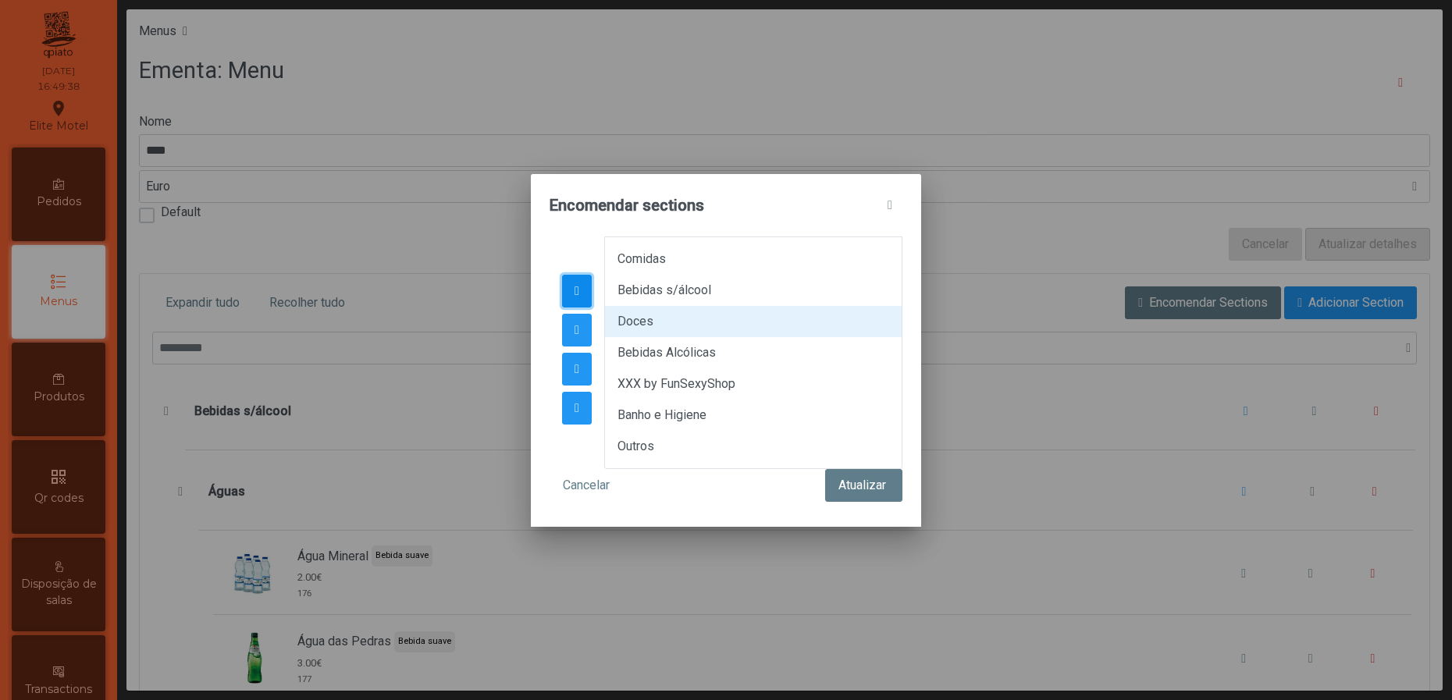
click at [579, 285] on span "button" at bounding box center [576, 291] width 5 height 12
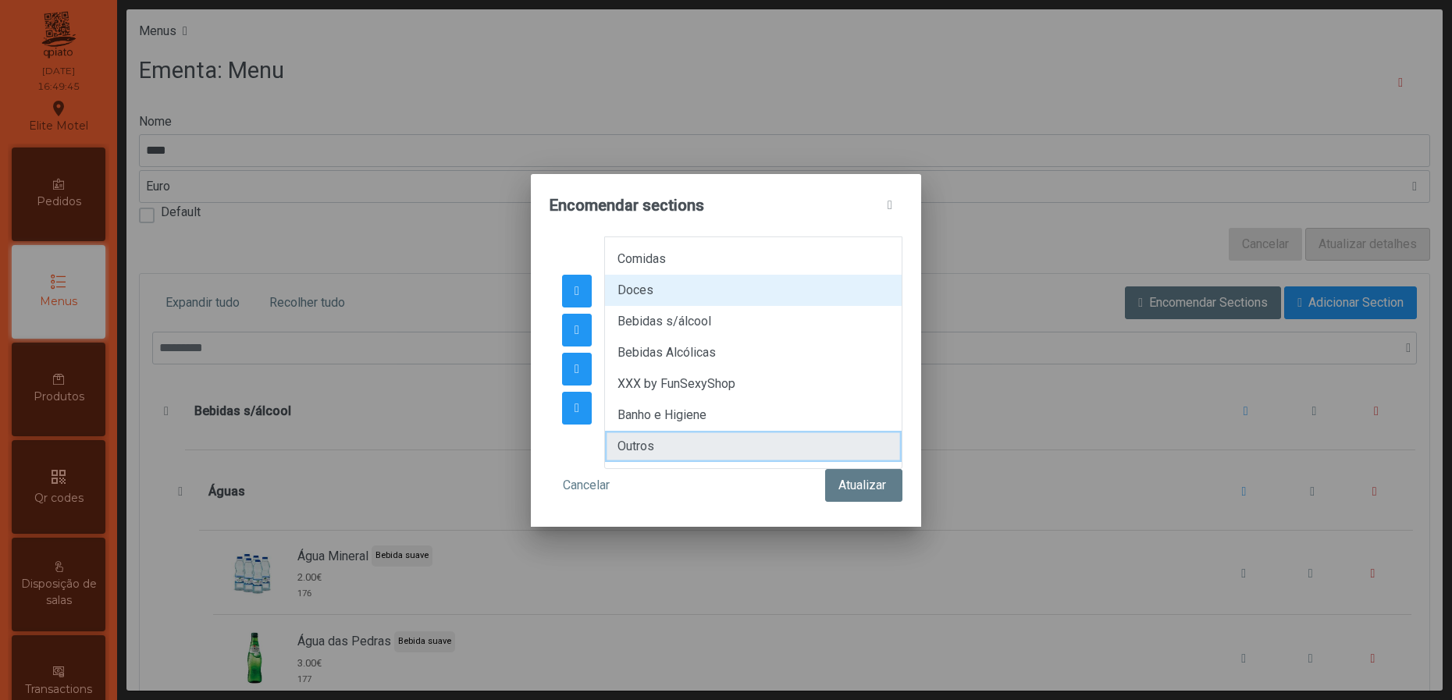
click at [675, 450] on li "Outros" at bounding box center [753, 446] width 297 height 31
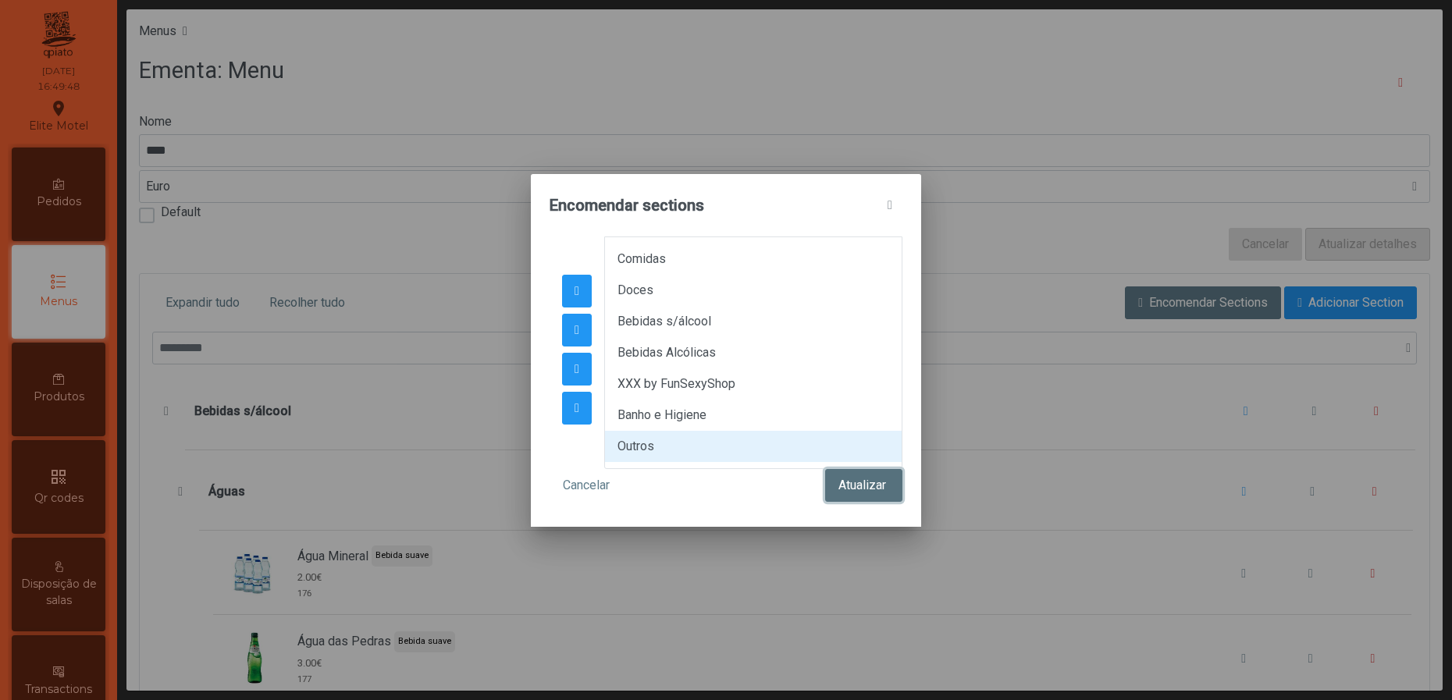
click at [876, 481] on button "Atualizar" at bounding box center [863, 485] width 77 height 33
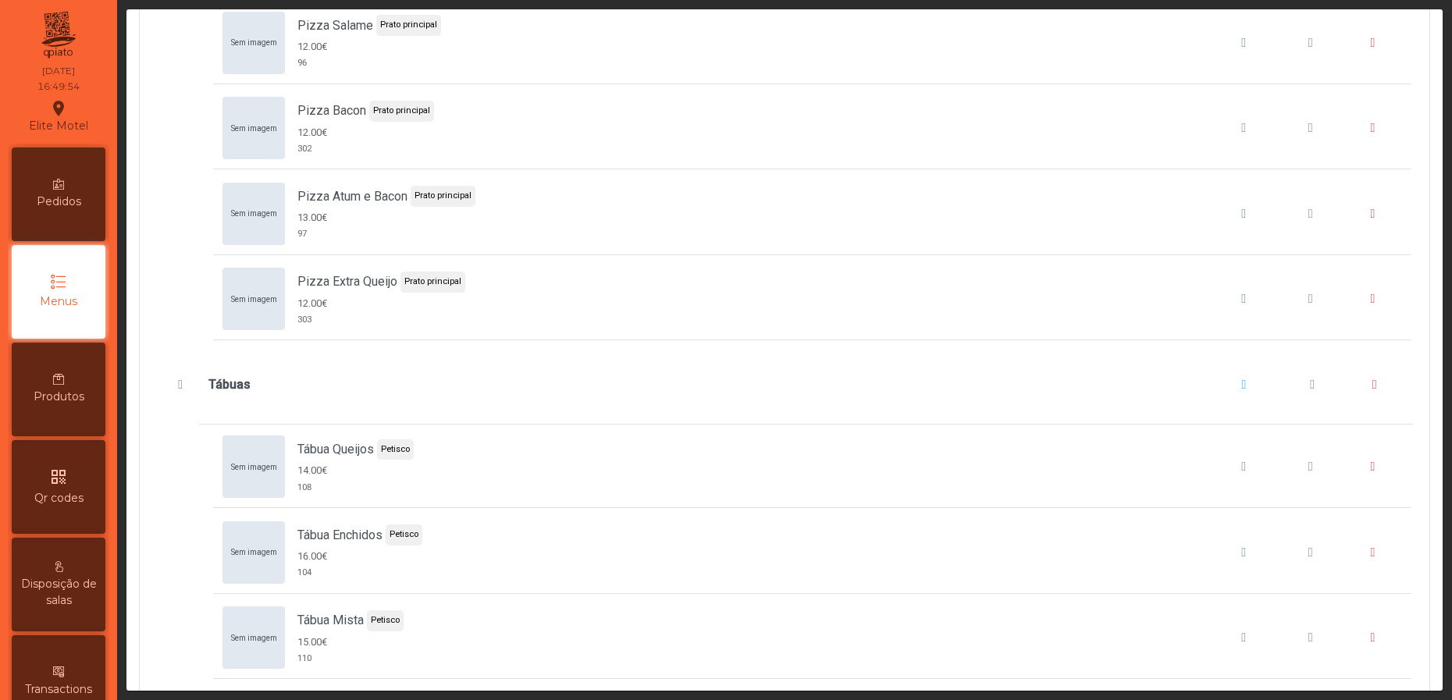
scroll to position [1171, 0]
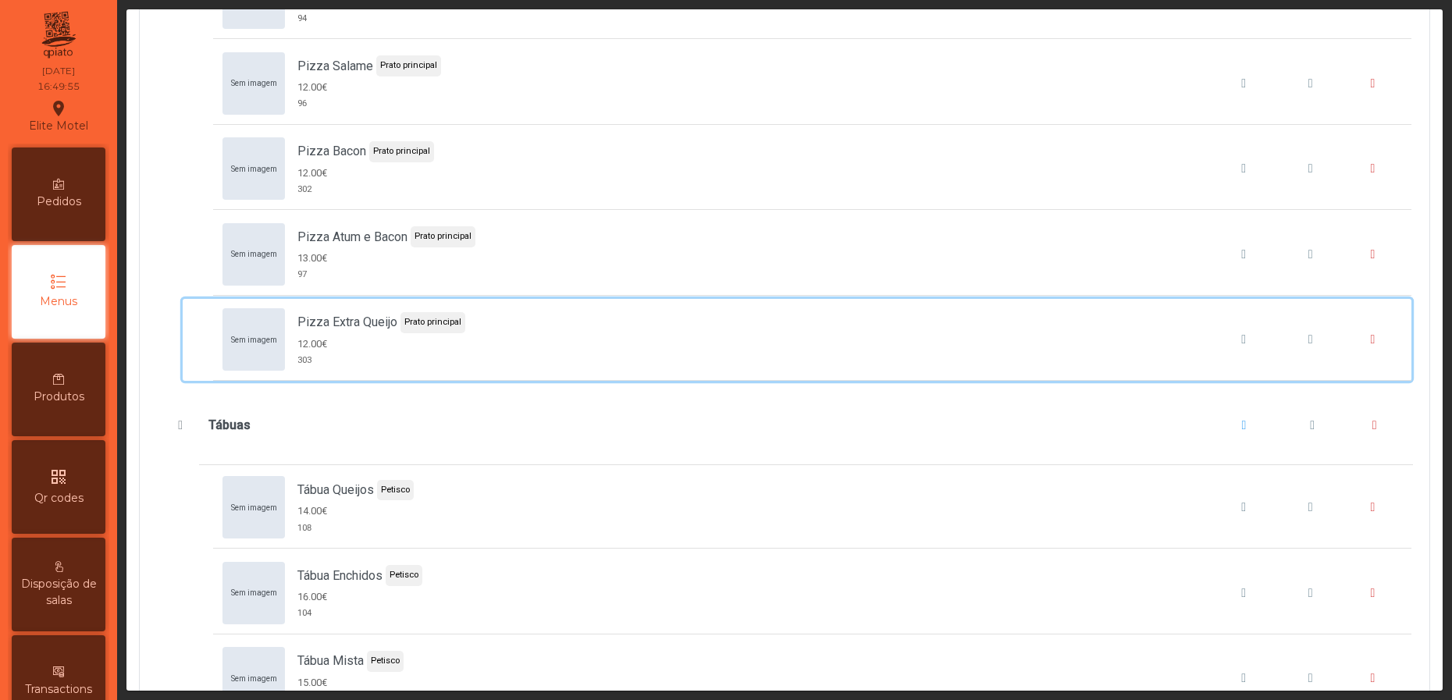
click at [563, 361] on div "Sem imagem Pizza Extra Queijo Prato principal 12.00€ 303" at bounding box center [811, 339] width 1179 height 62
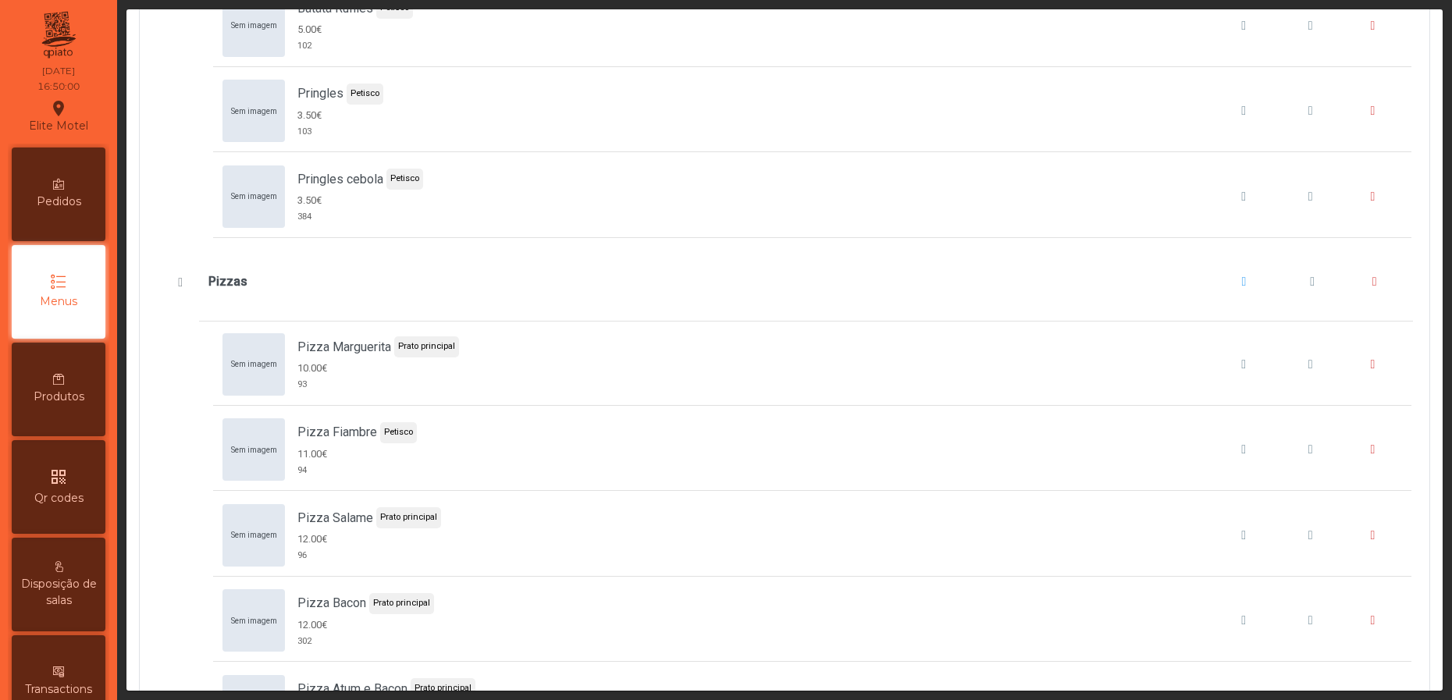
scroll to position [937, 0]
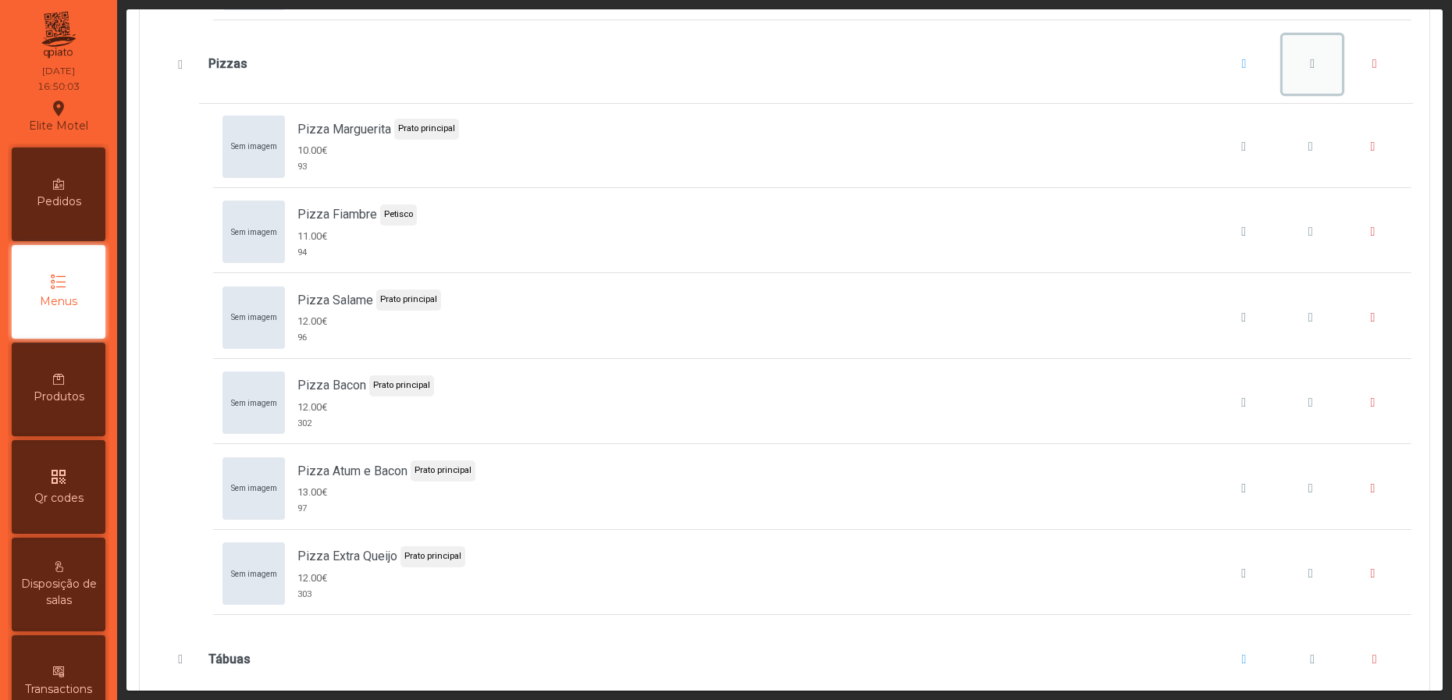
click at [1282, 69] on button "Pizzas" at bounding box center [1311, 64] width 59 height 59
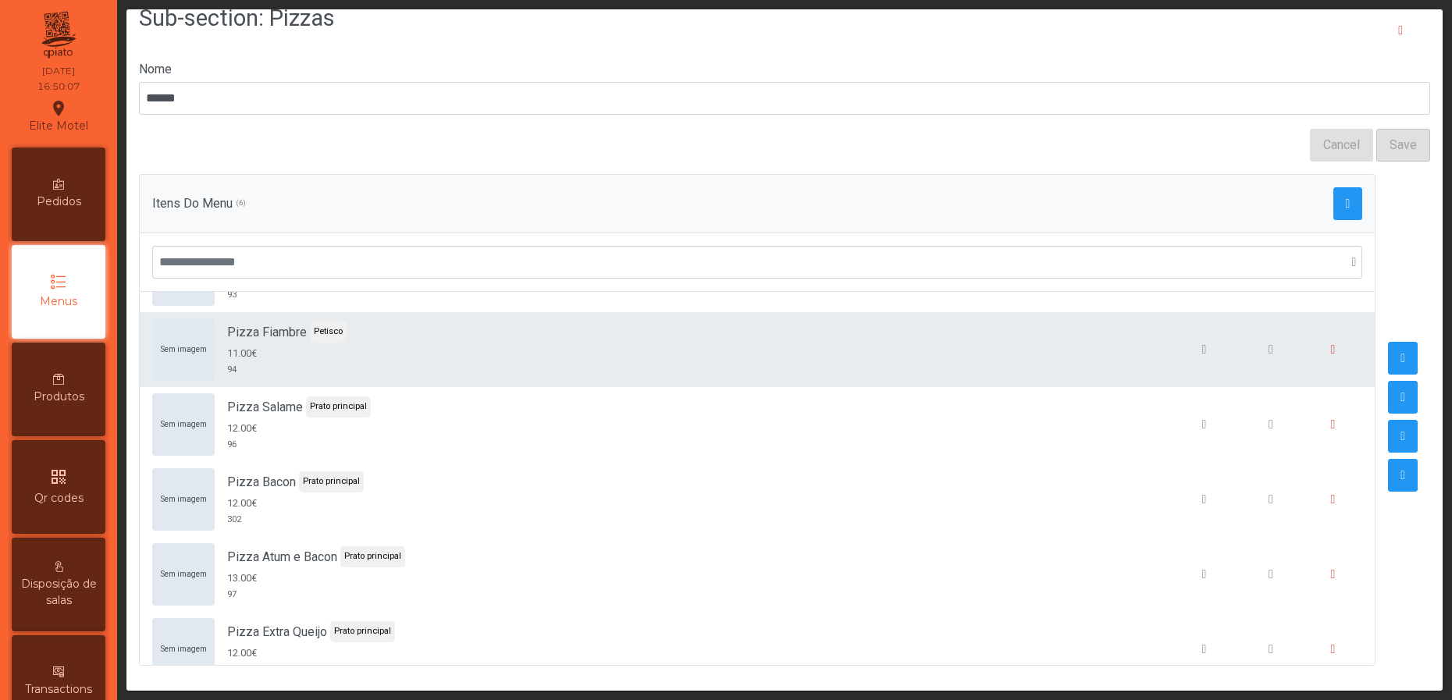
scroll to position [90, 0]
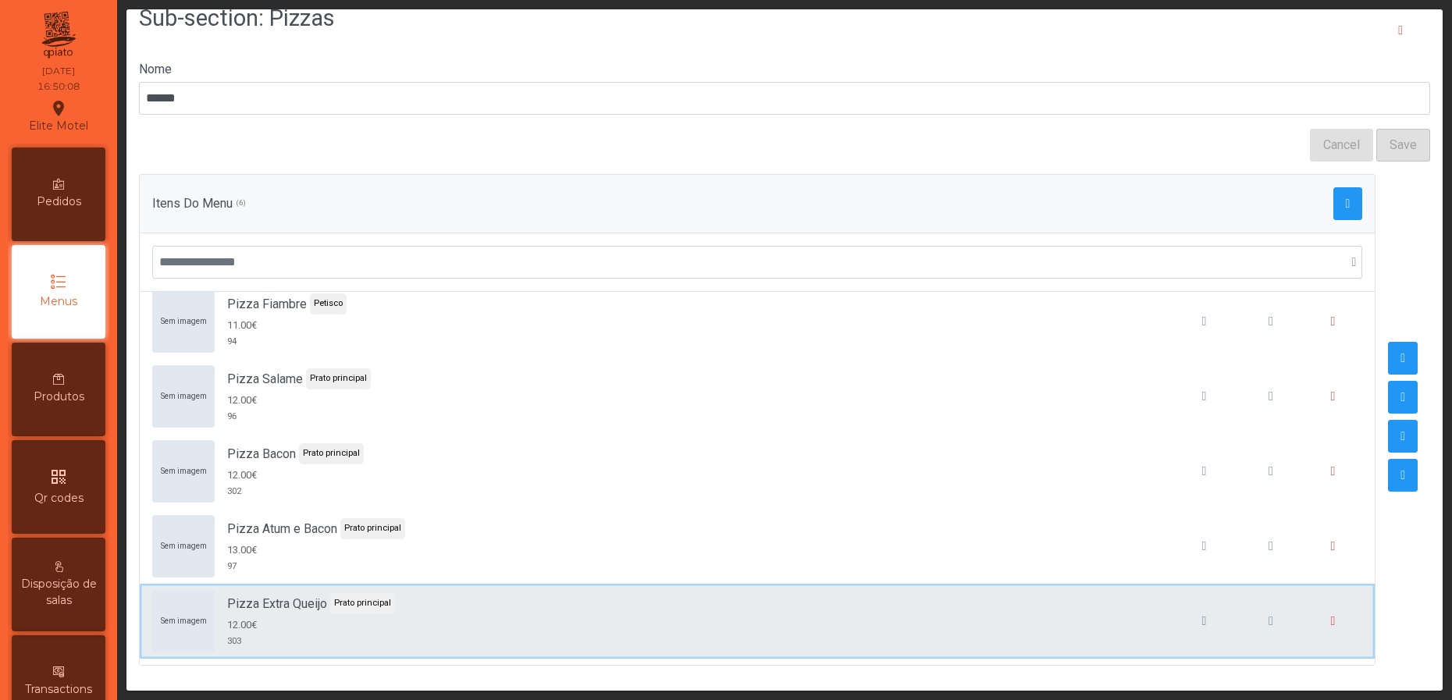
click at [462, 592] on div "Sem imagem Pizza Extra Queijo Prato principal 12.00€ 303" at bounding box center [757, 621] width 1210 height 62
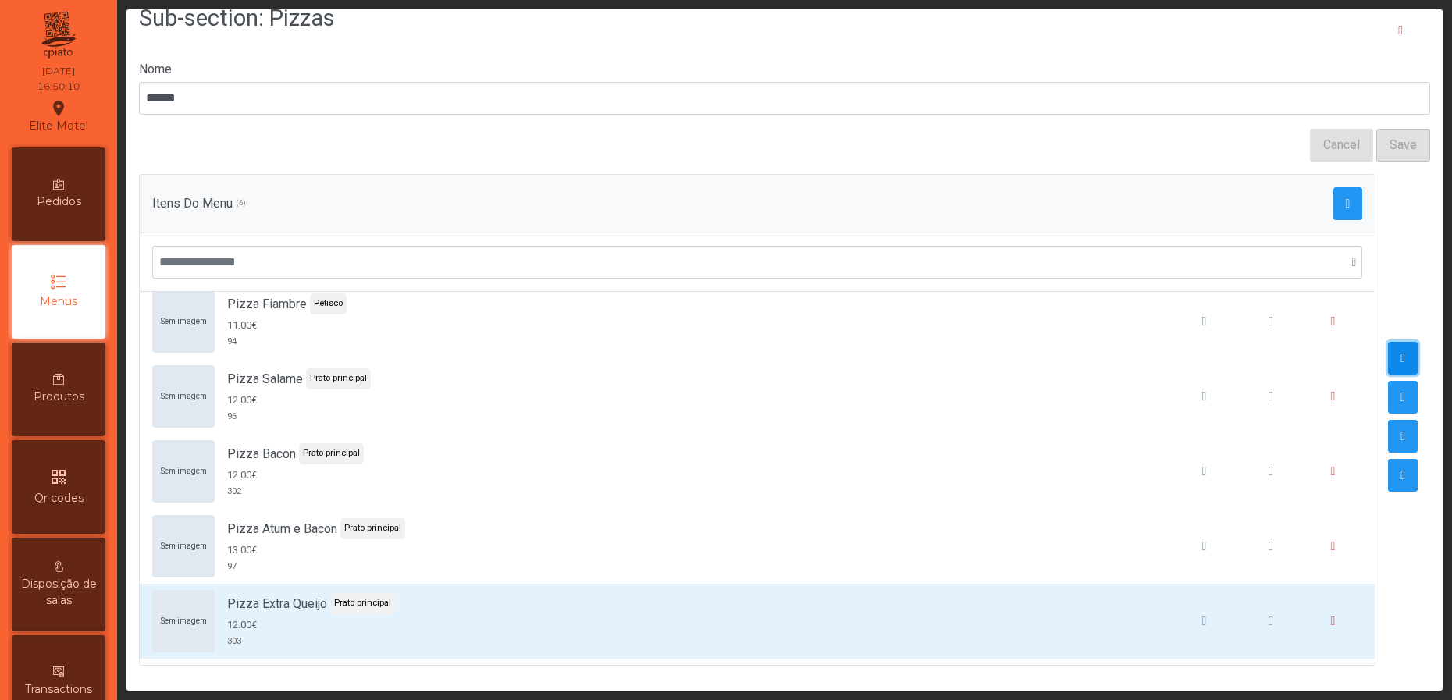
click at [1388, 342] on button "button" at bounding box center [1403, 358] width 30 height 33
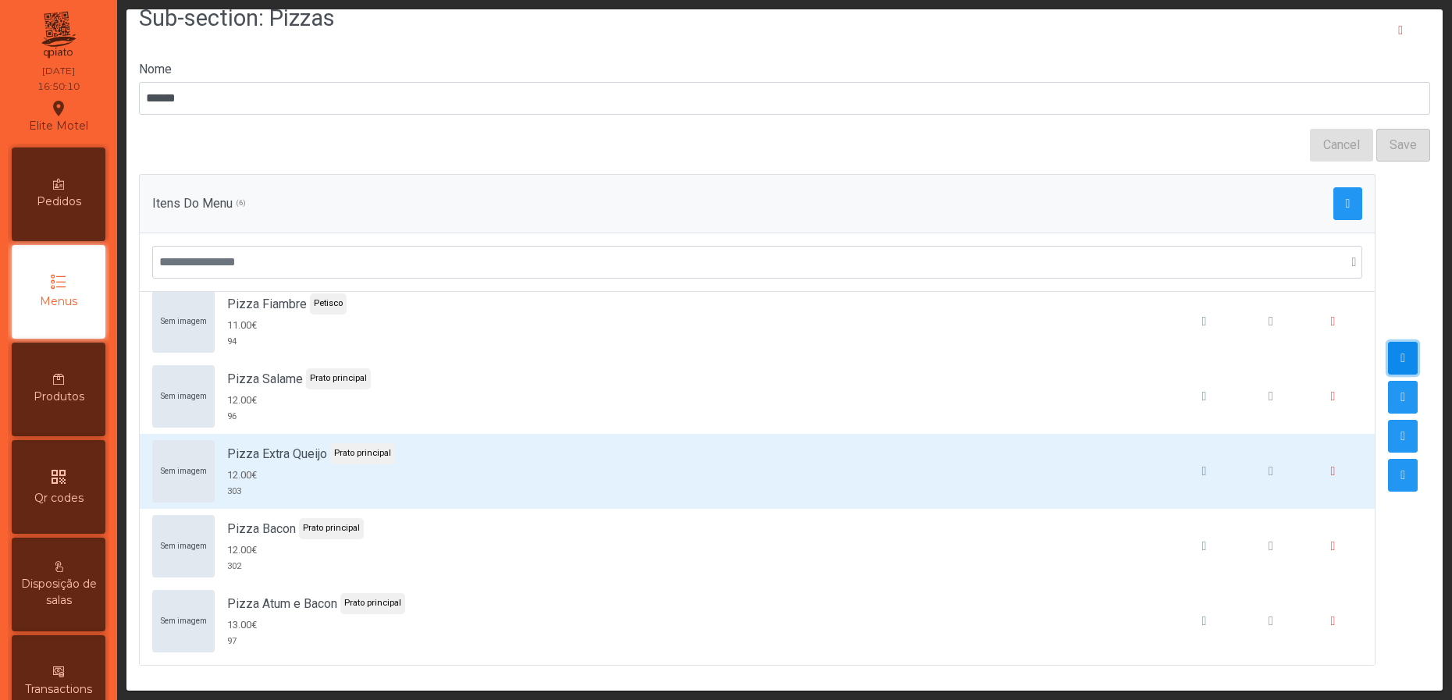
click at [1388, 342] on button "button" at bounding box center [1403, 358] width 30 height 33
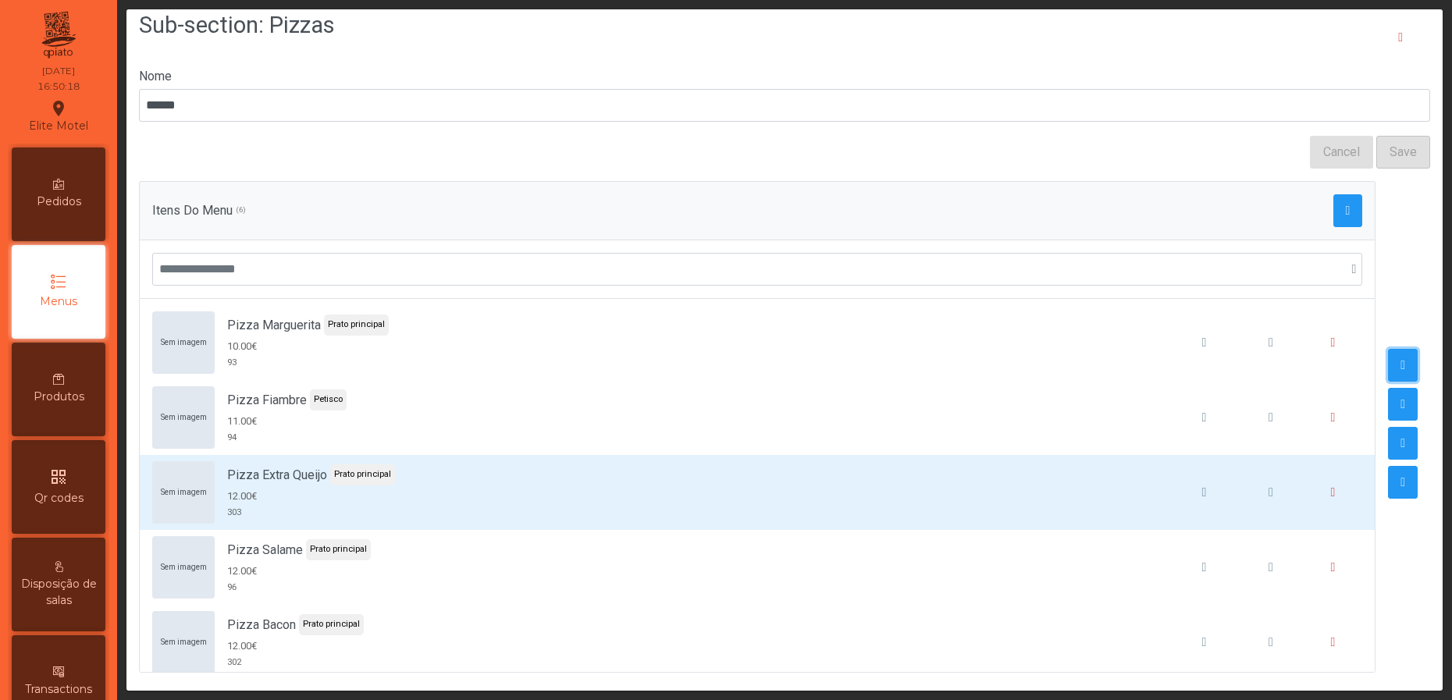
scroll to position [0, 0]
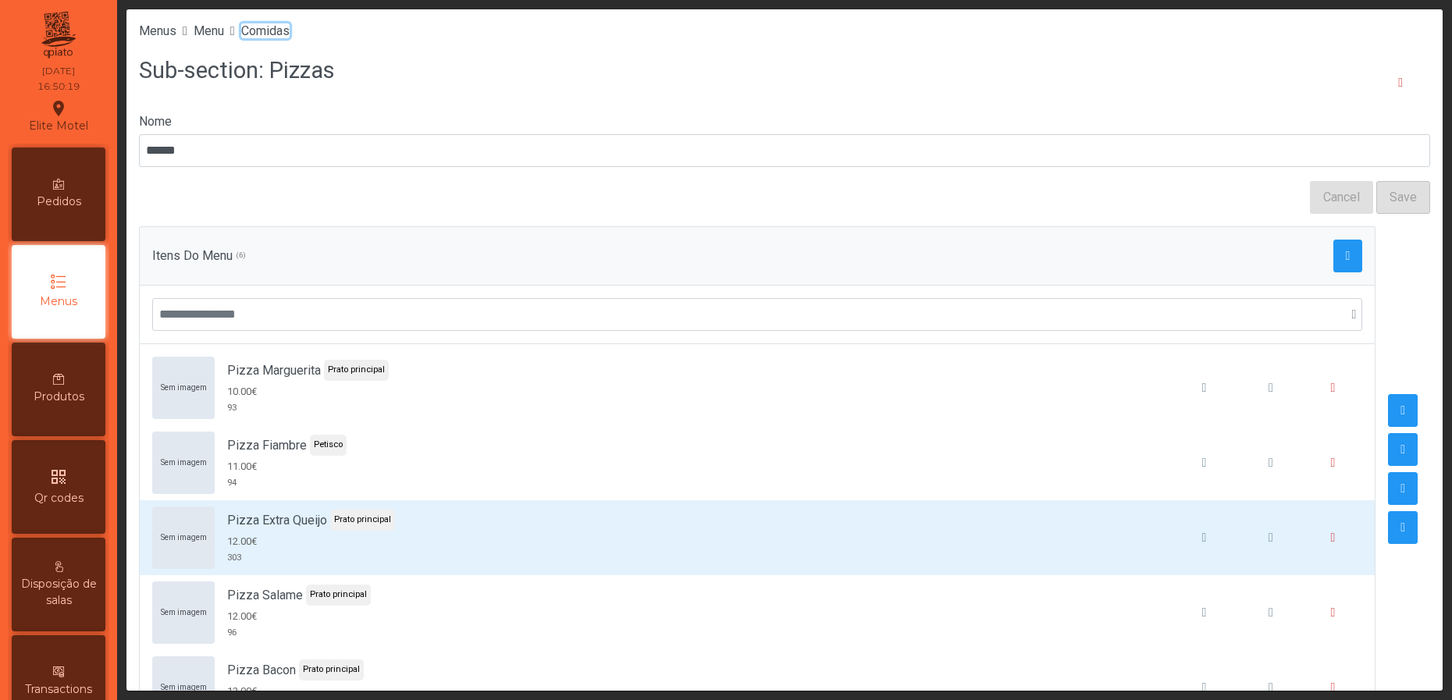
click at [275, 26] on span "Comidas" at bounding box center [265, 30] width 48 height 15
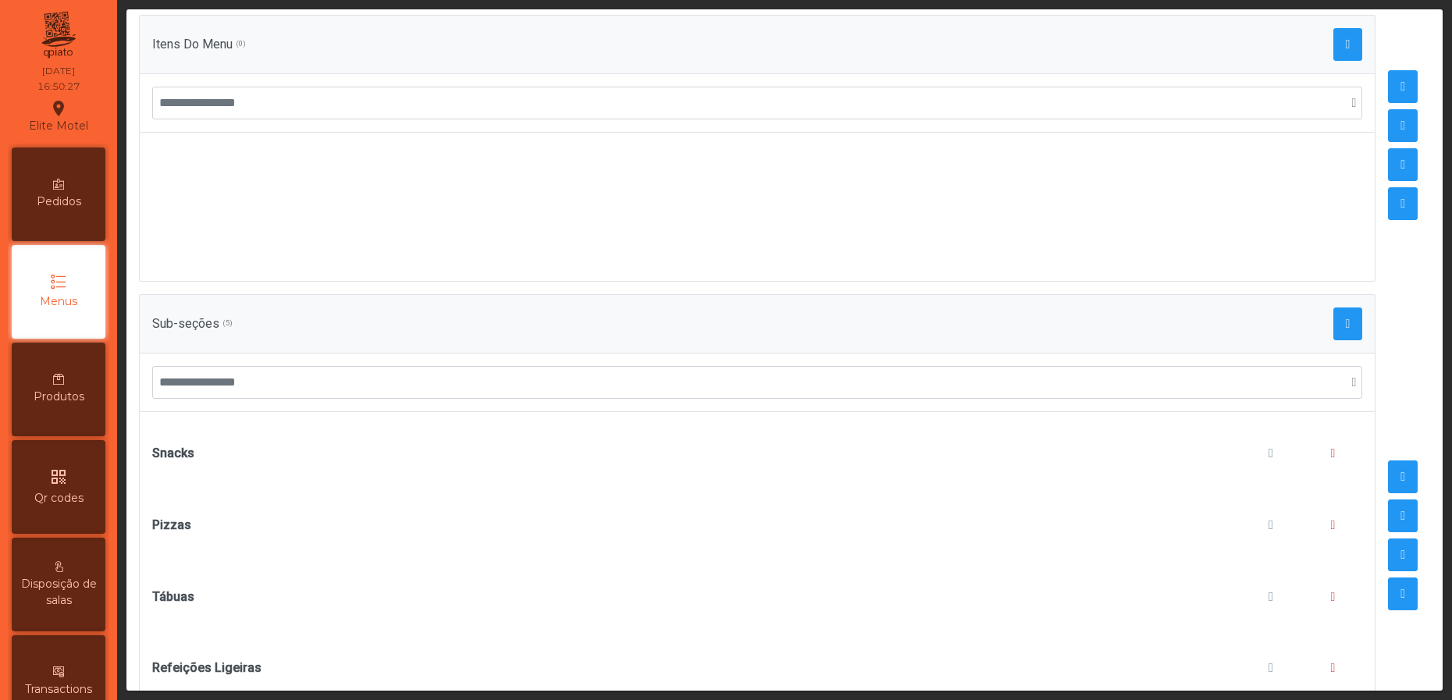
scroll to position [118, 0]
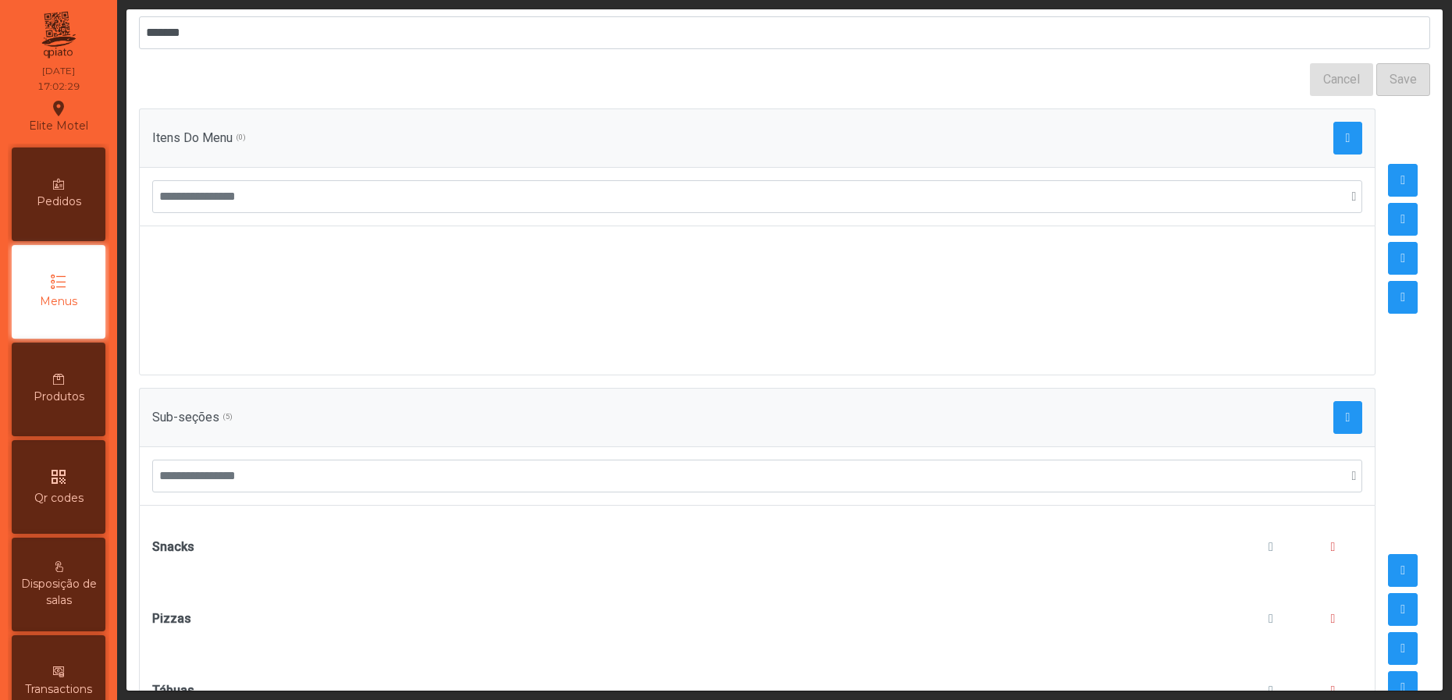
click at [62, 385] on div "Produtos" at bounding box center [59, 390] width 94 height 94
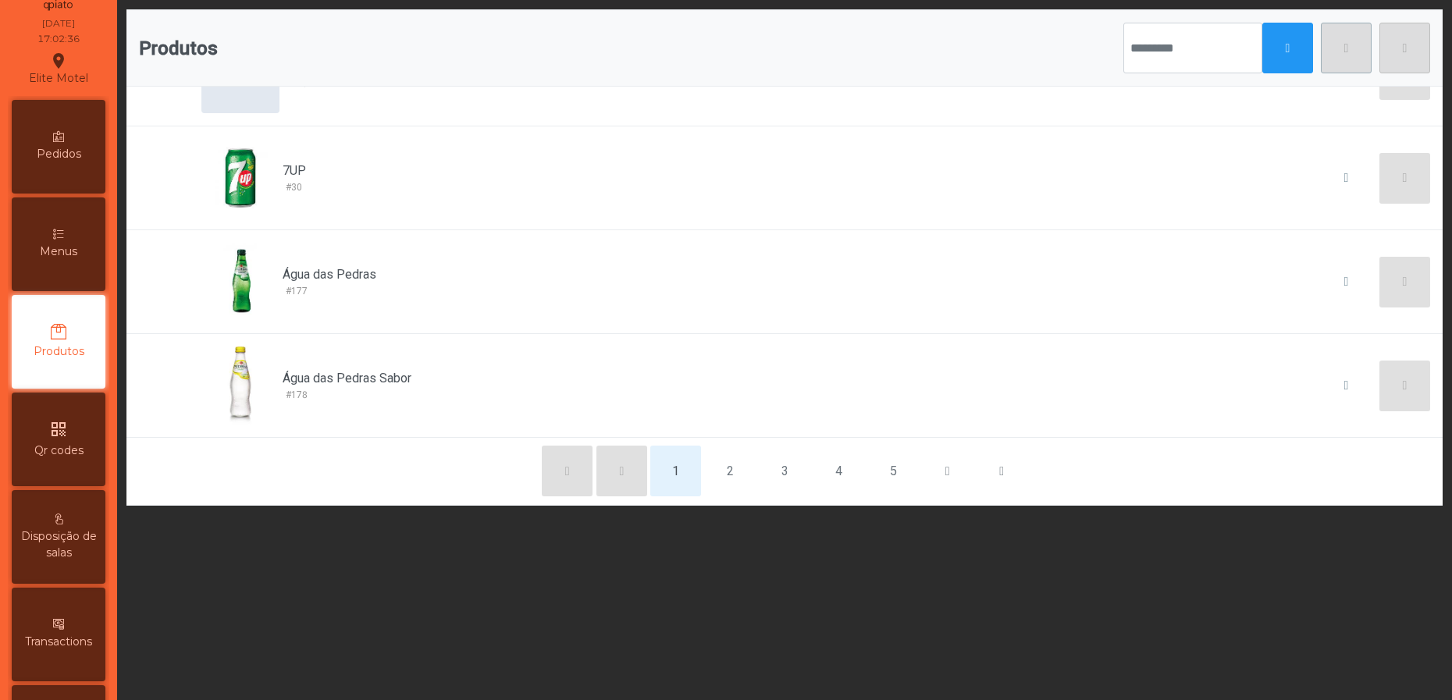
scroll to position [585, 0]
click at [1344, 176] on span "button" at bounding box center [1346, 175] width 5 height 12
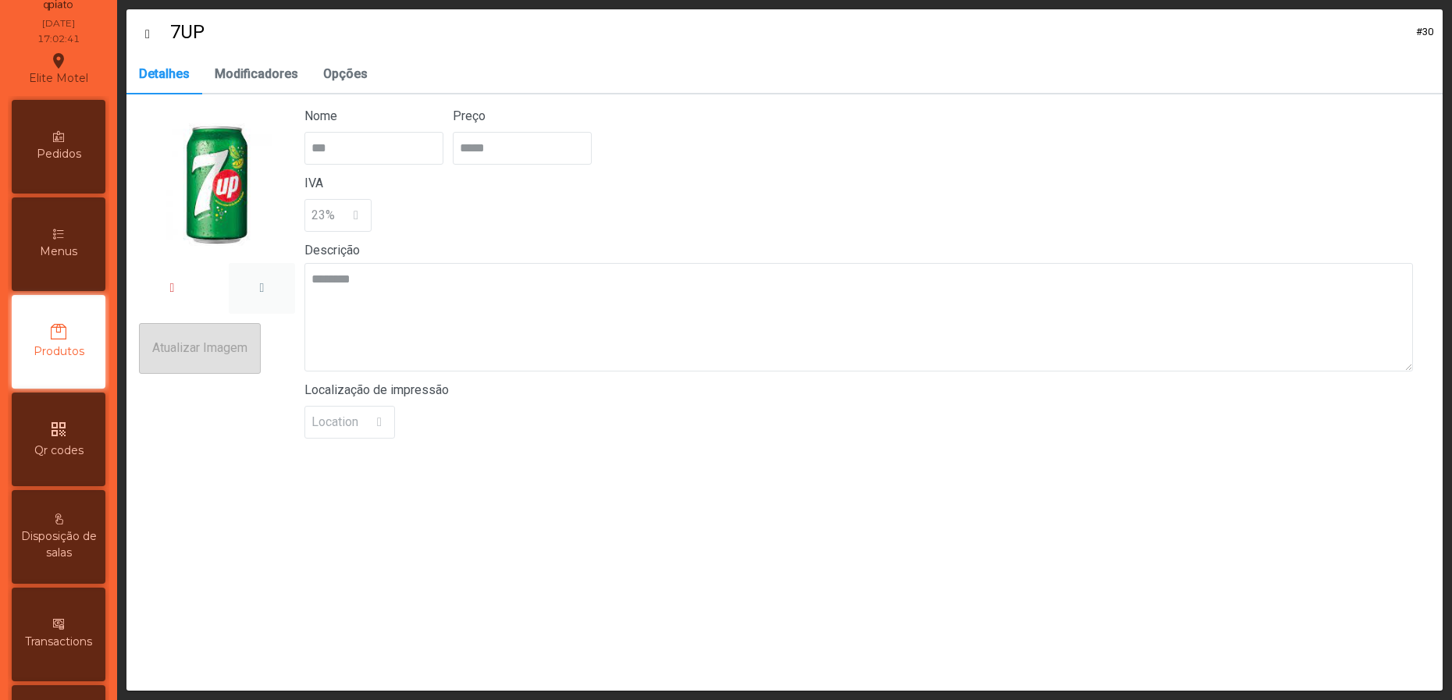
click at [265, 286] on span "button" at bounding box center [262, 288] width 5 height 12
click at [267, 68] on span "Modificadores" at bounding box center [257, 74] width 84 height 12
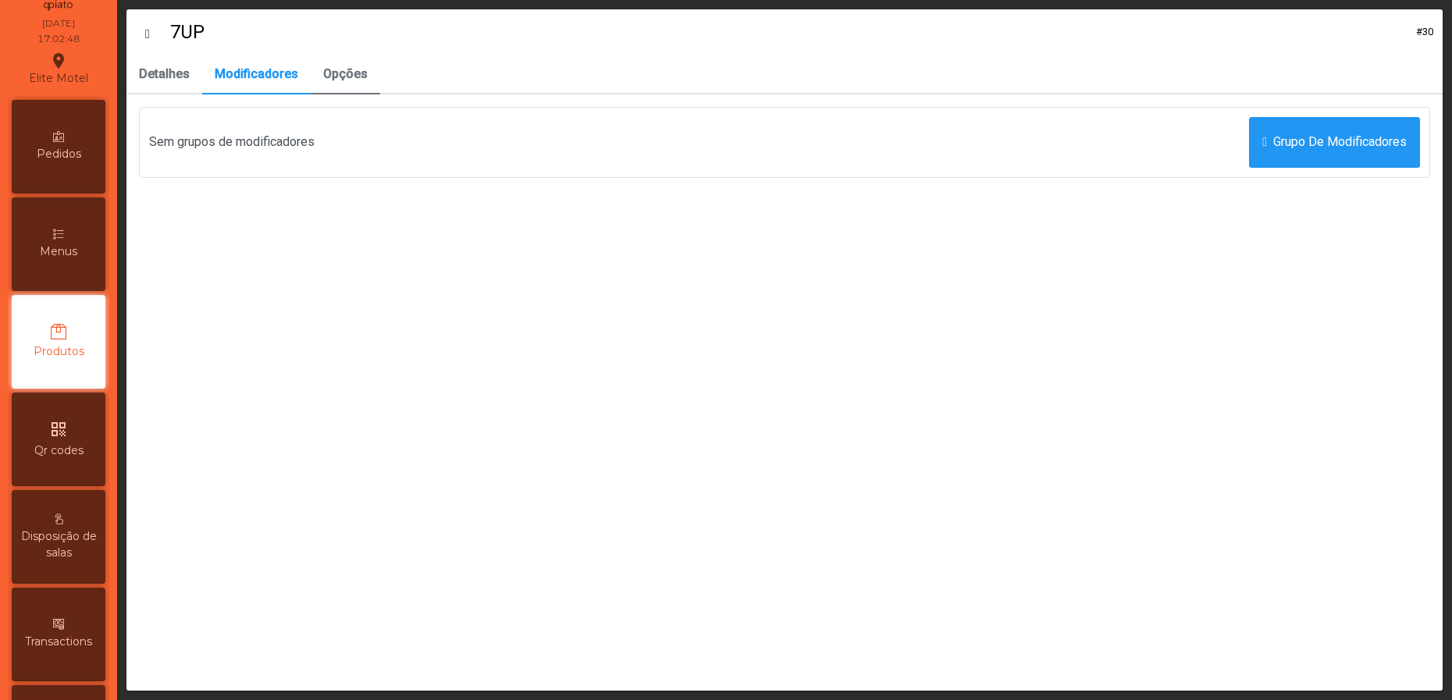
click at [352, 73] on span "Opções" at bounding box center [345, 74] width 44 height 12
click at [89, 242] on div "Menus" at bounding box center [59, 244] width 94 height 94
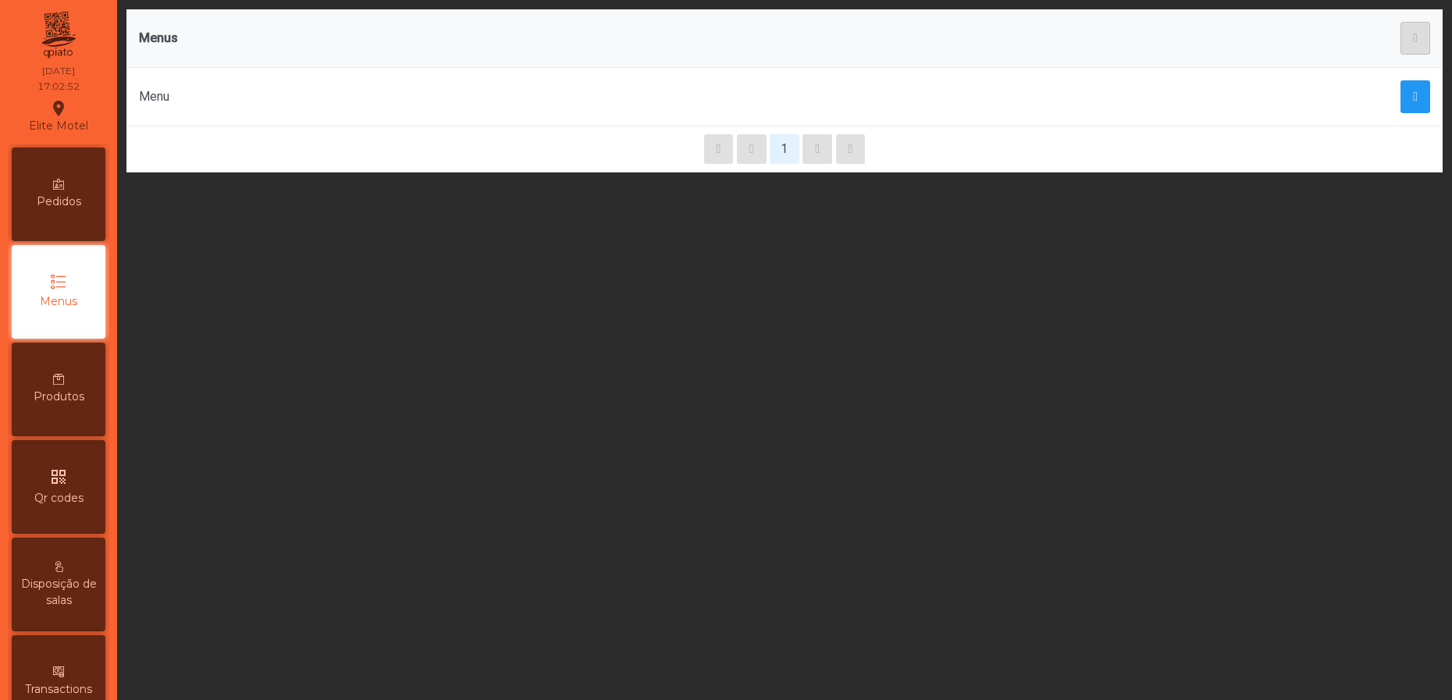
click at [92, 385] on div "Produtos" at bounding box center [59, 390] width 94 height 94
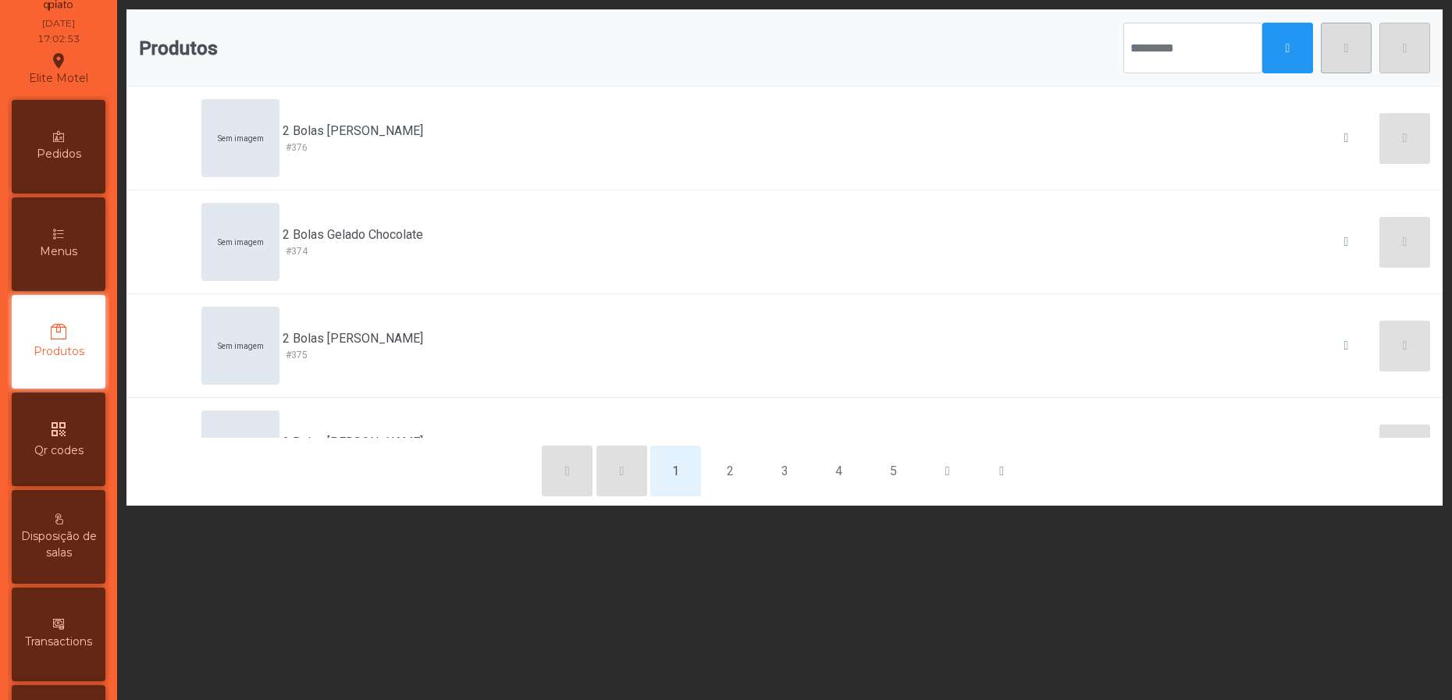
click at [94, 247] on div "Menus" at bounding box center [59, 244] width 94 height 94
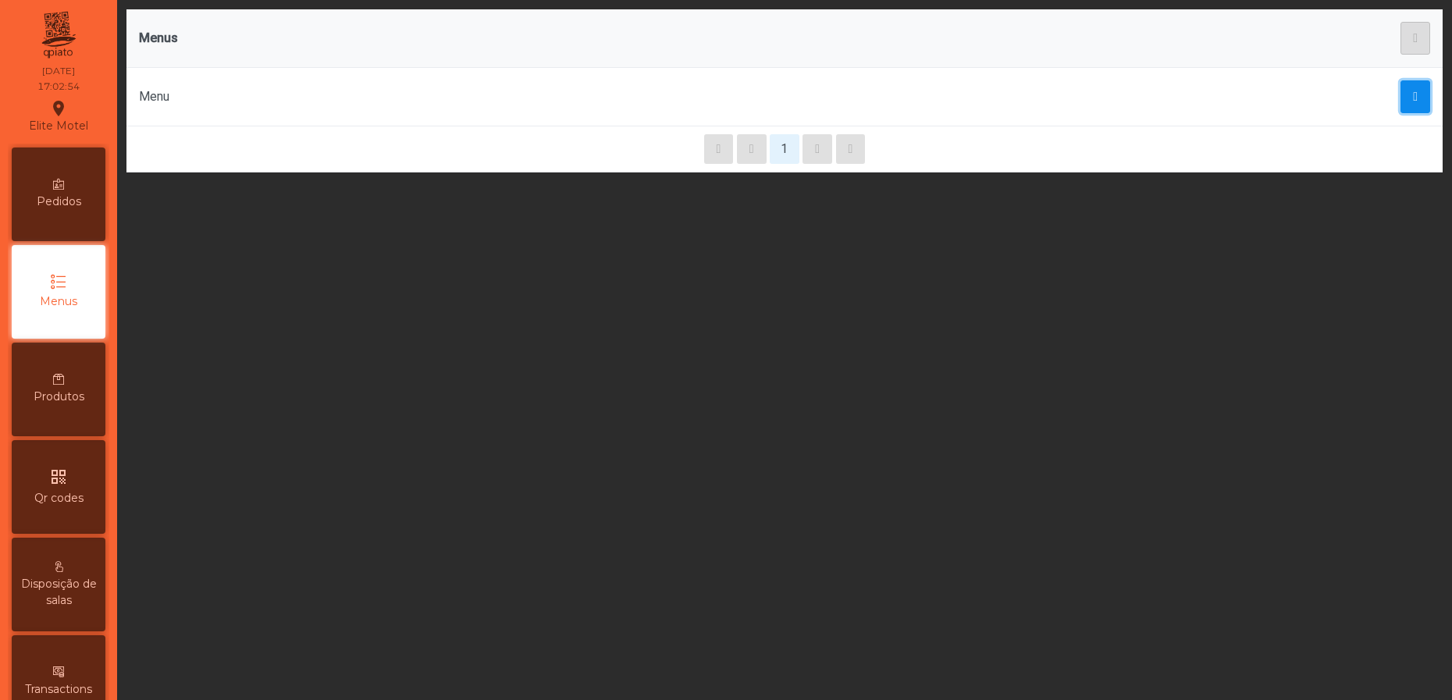
click at [1413, 98] on span "button" at bounding box center [1415, 97] width 5 height 12
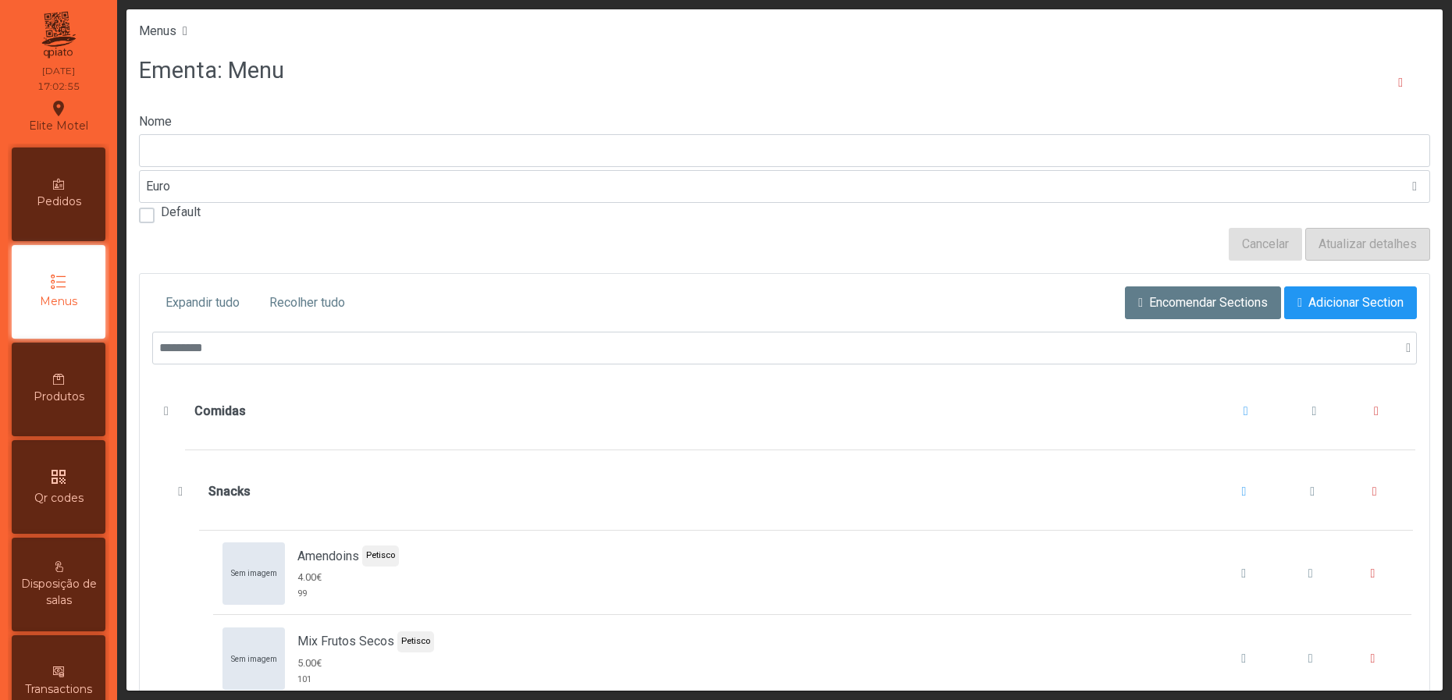
type input "****"
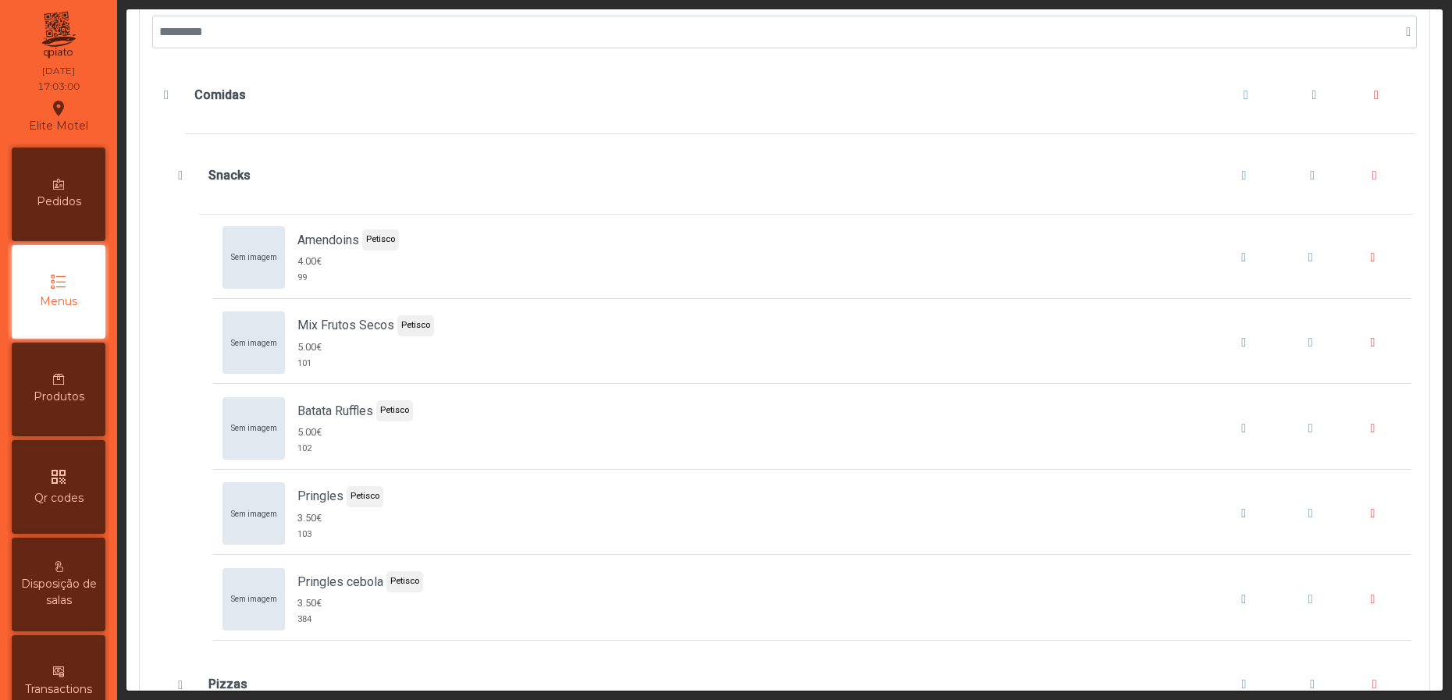
scroll to position [351, 0]
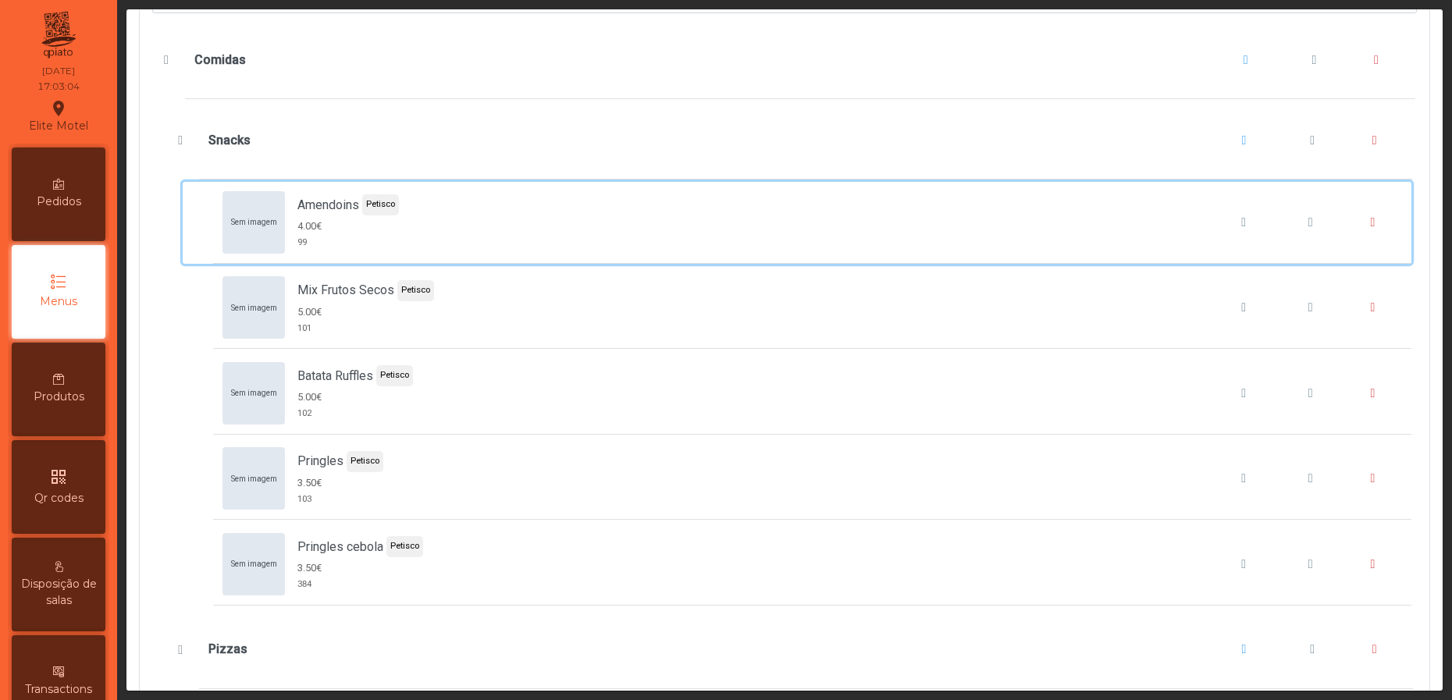
click at [358, 233] on div "4.00€" at bounding box center [347, 226] width 101 height 15
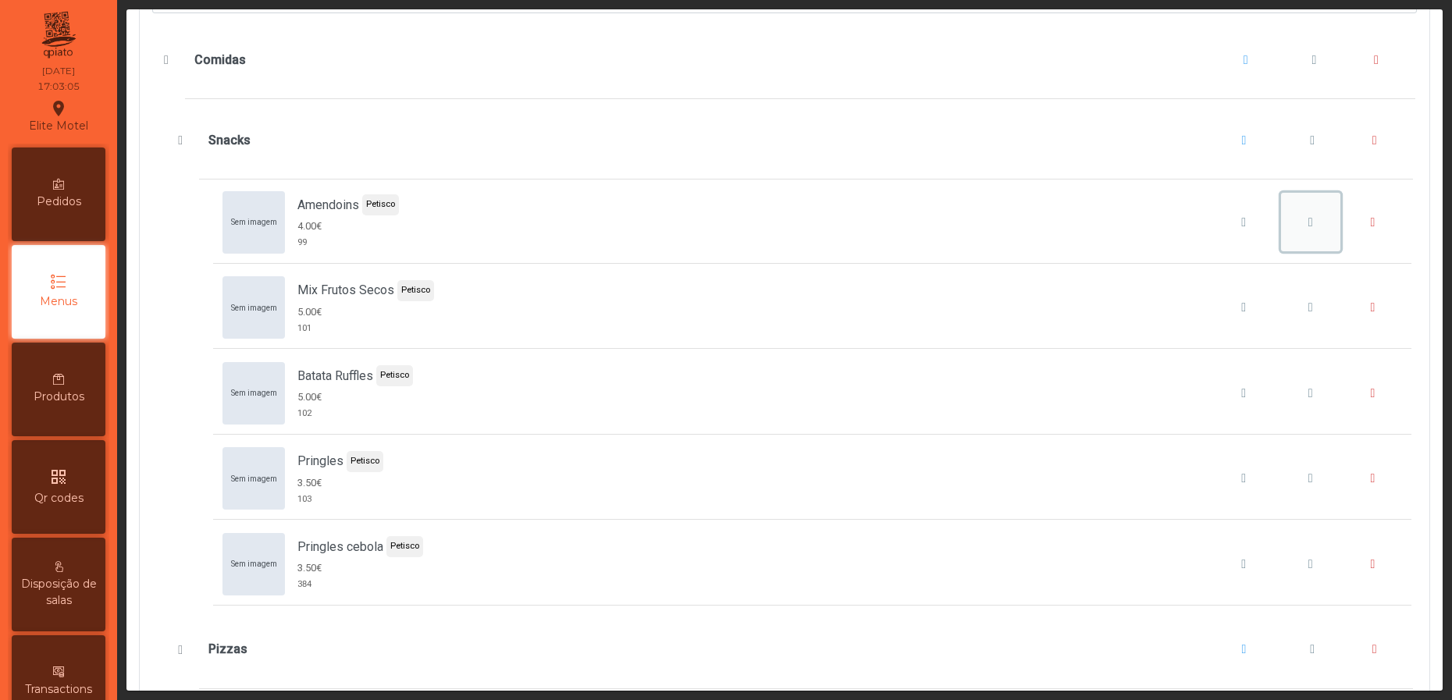
click at [1308, 227] on span "Amendoins" at bounding box center [1310, 222] width 5 height 12
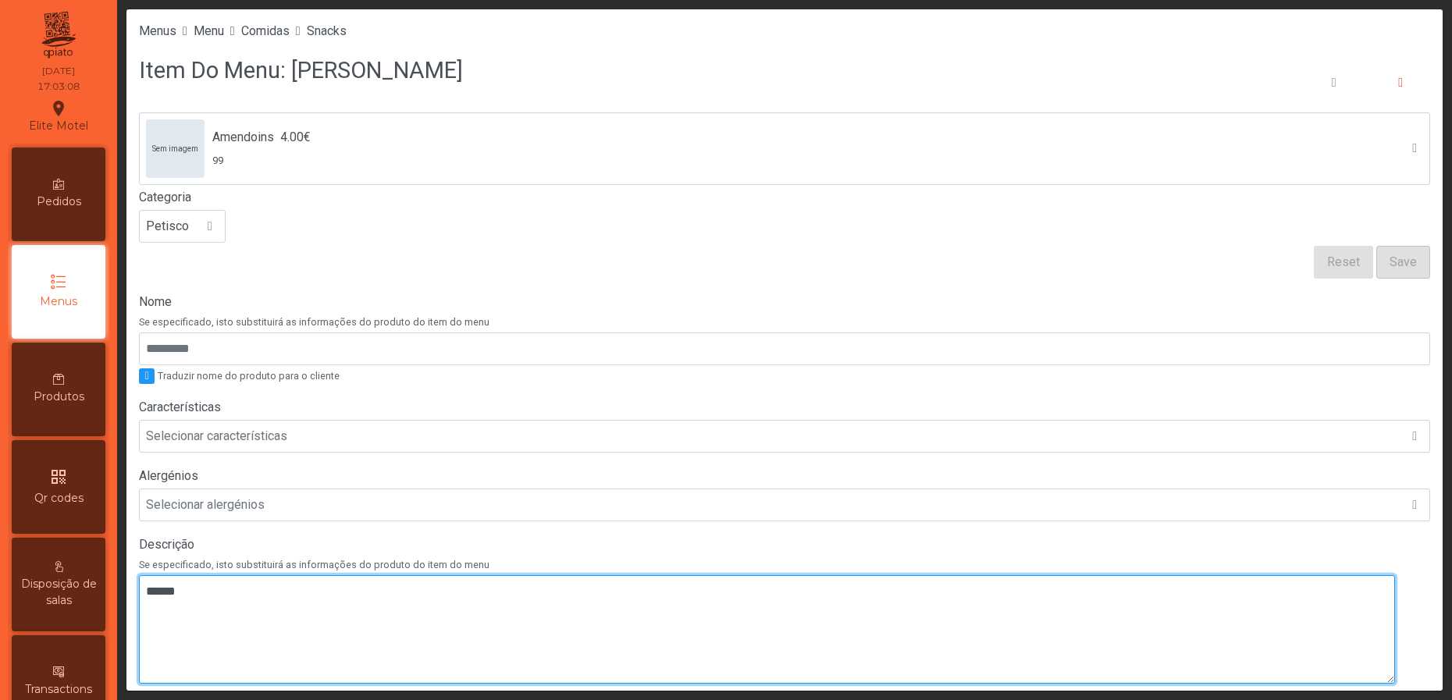
click at [236, 620] on textarea at bounding box center [767, 629] width 1256 height 108
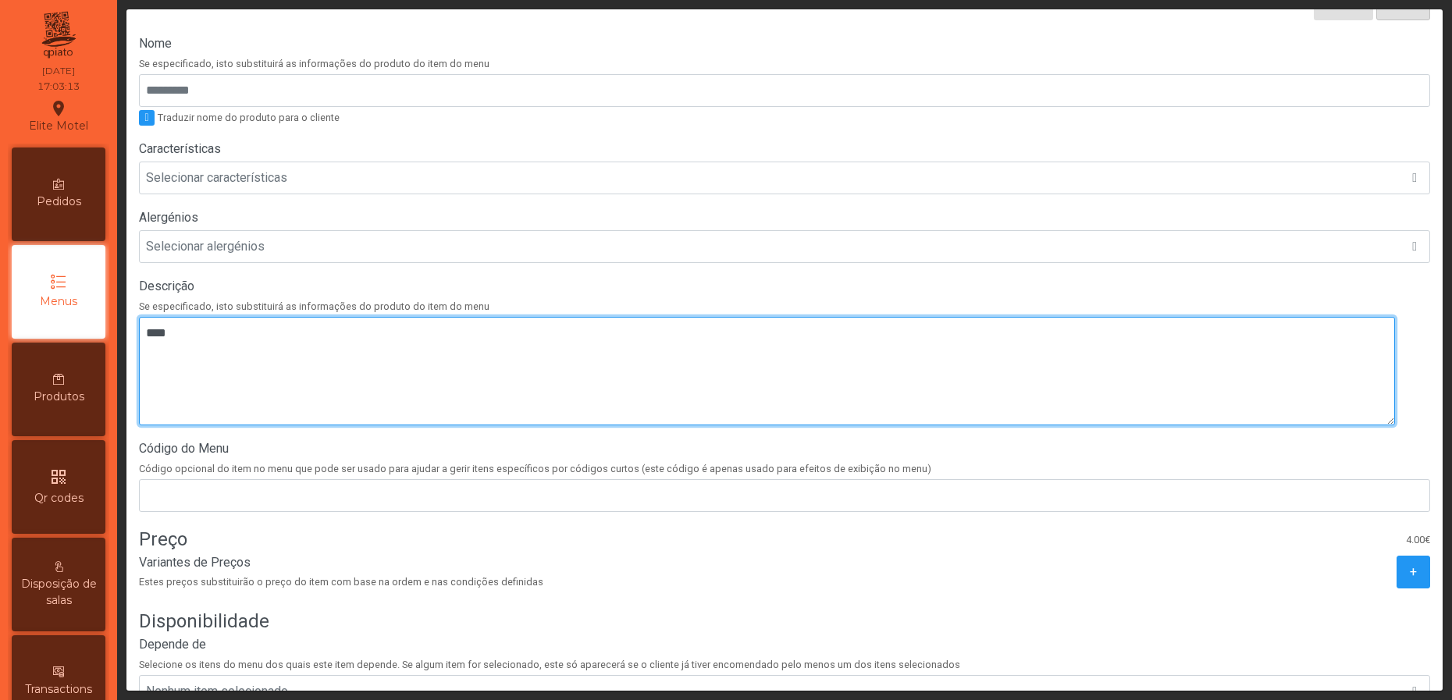
scroll to position [384, 0]
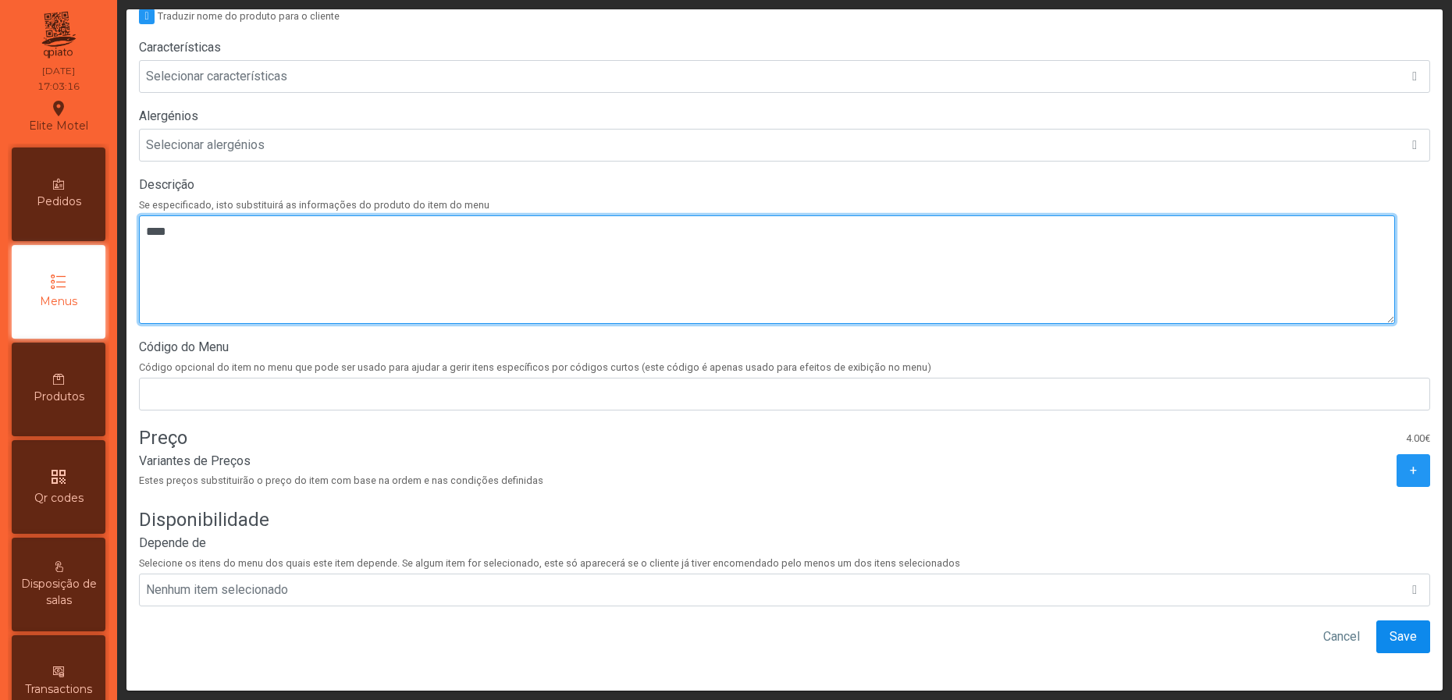
type textarea "****"
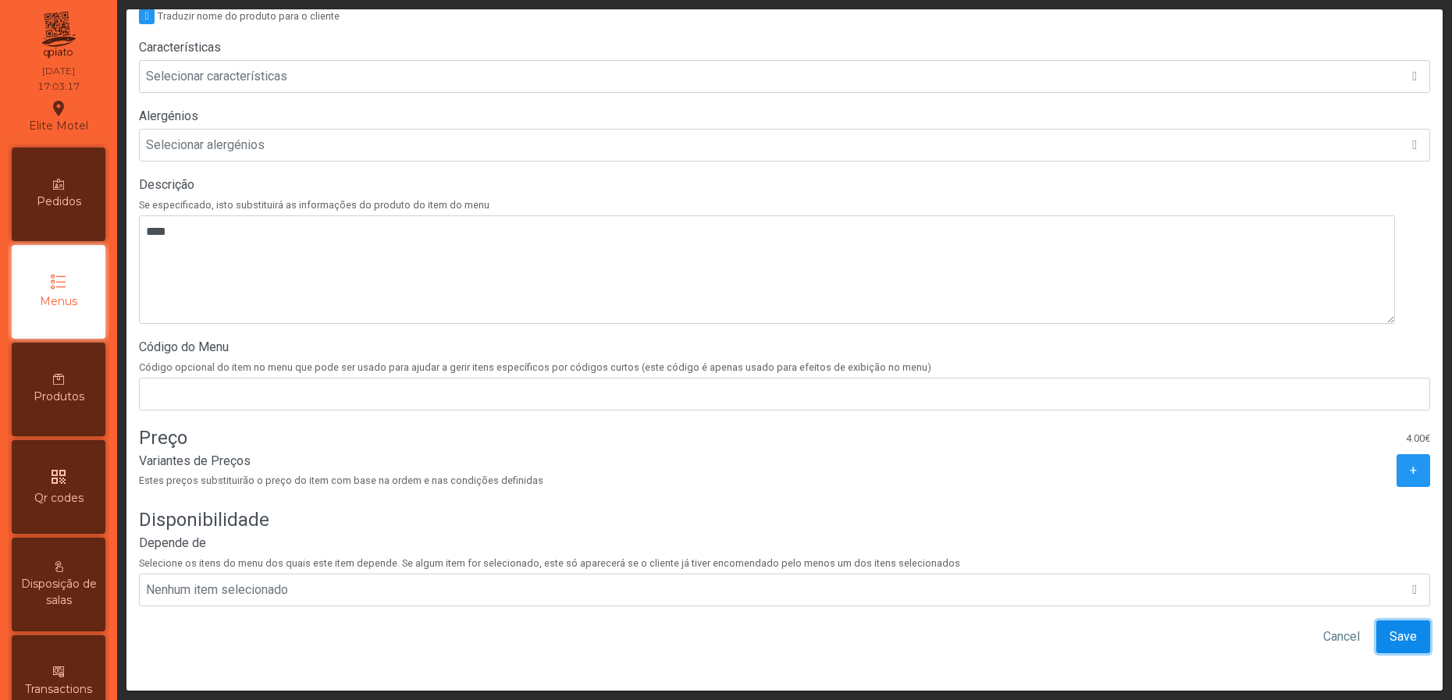
click at [1389, 627] on span "Save" at bounding box center [1402, 636] width 27 height 19
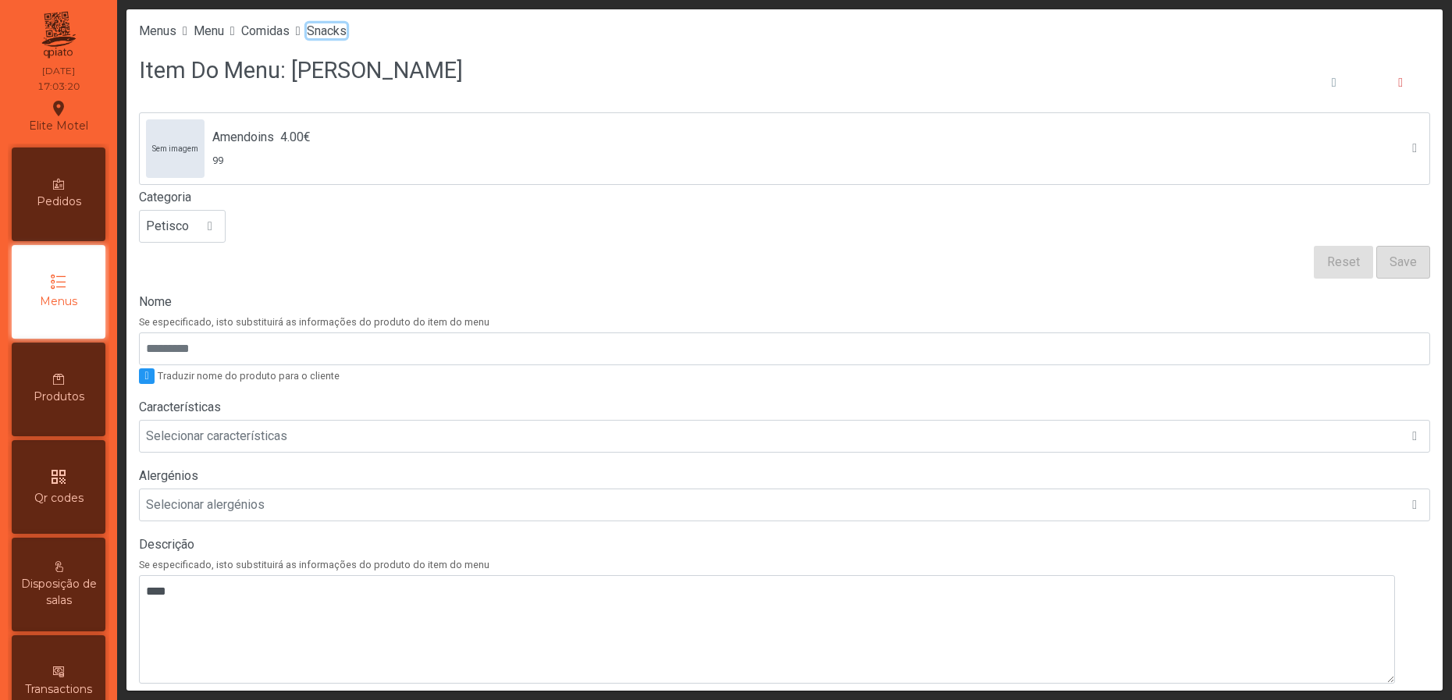
click at [344, 29] on span "Snacks" at bounding box center [327, 30] width 40 height 15
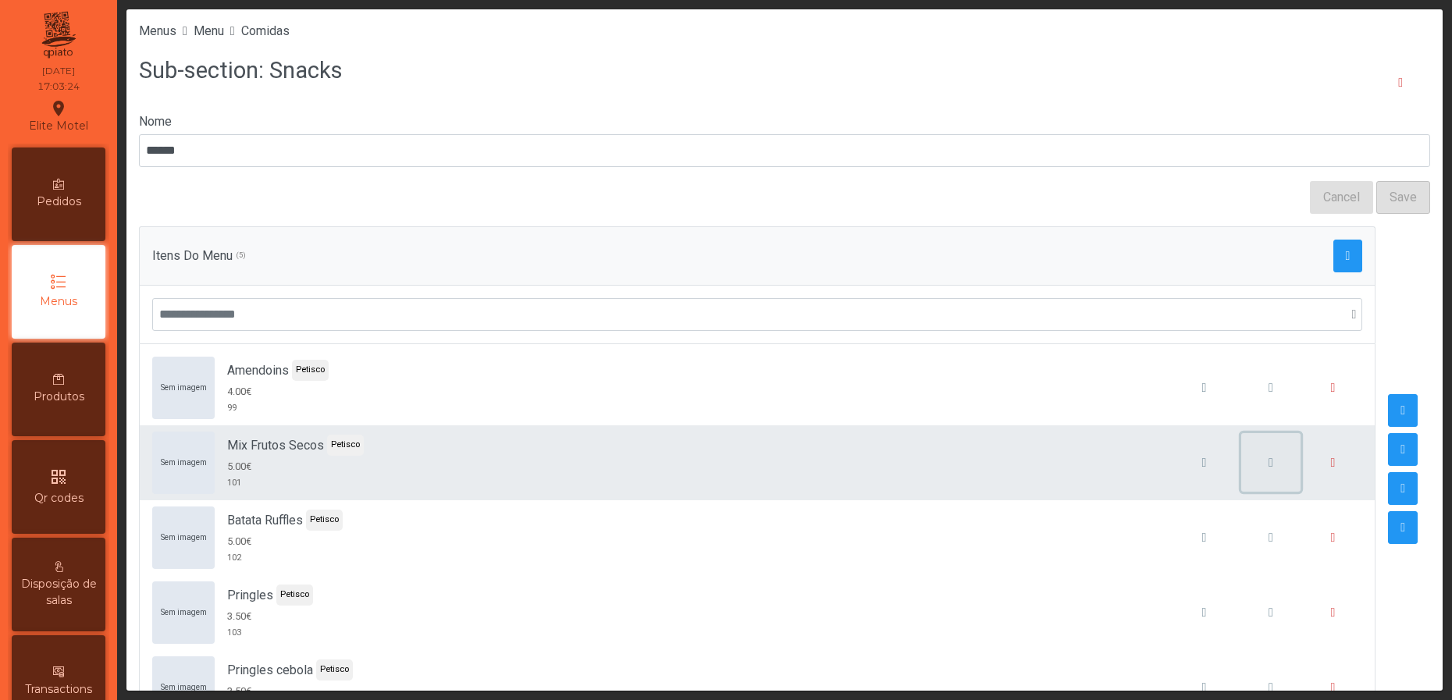
click at [1241, 466] on button "button" at bounding box center [1270, 462] width 59 height 59
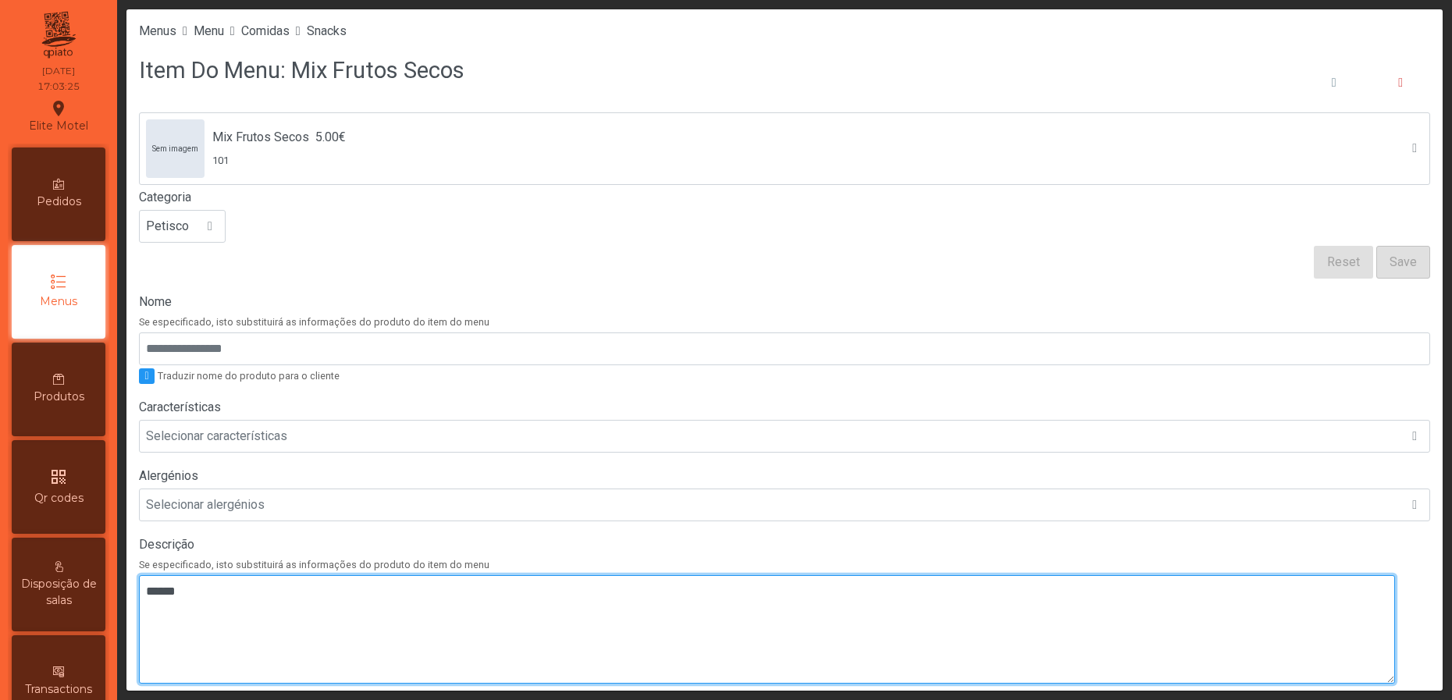
click at [227, 606] on textarea at bounding box center [767, 629] width 1256 height 108
type textarea "****"
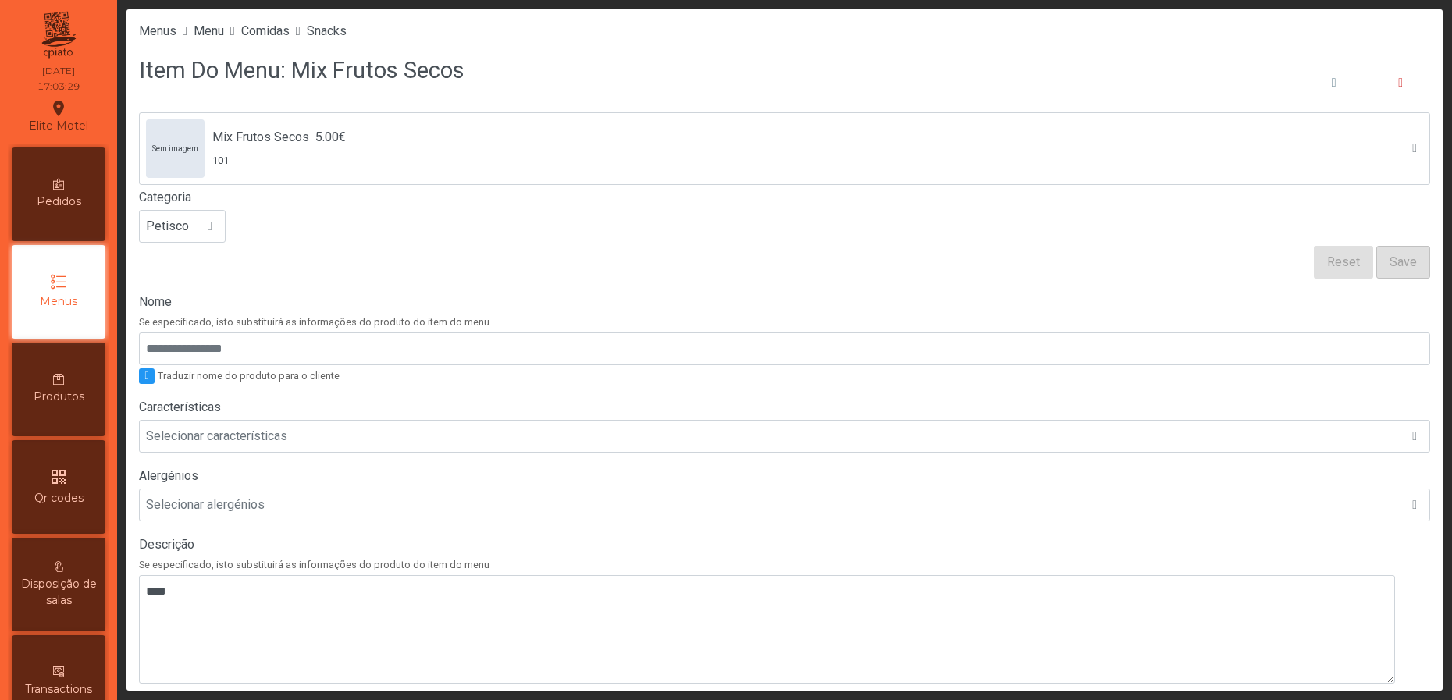
click at [405, 530] on form "Nome Se especificado, isto substituirá as informações do produto do item do men…" at bounding box center [784, 653] width 1291 height 720
click at [382, 511] on div "Selecionar alergénios" at bounding box center [770, 504] width 1260 height 31
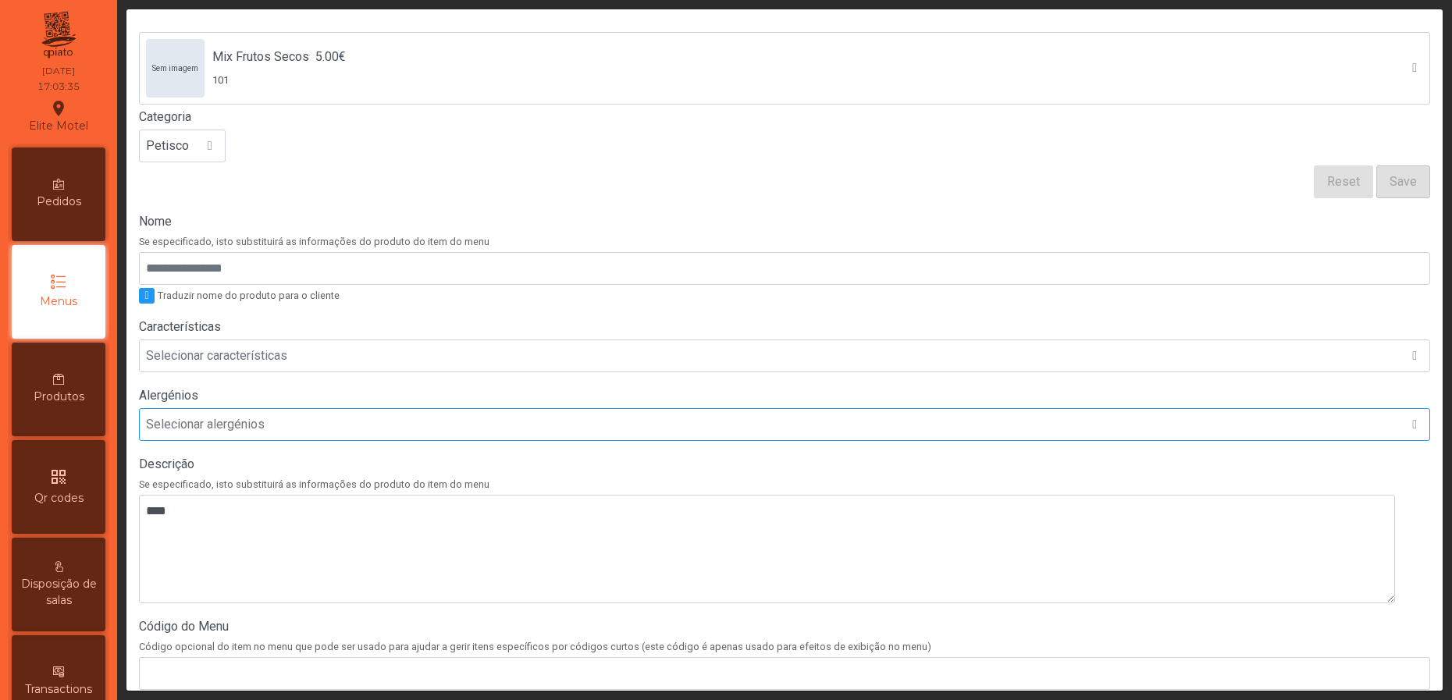
scroll to position [117, 0]
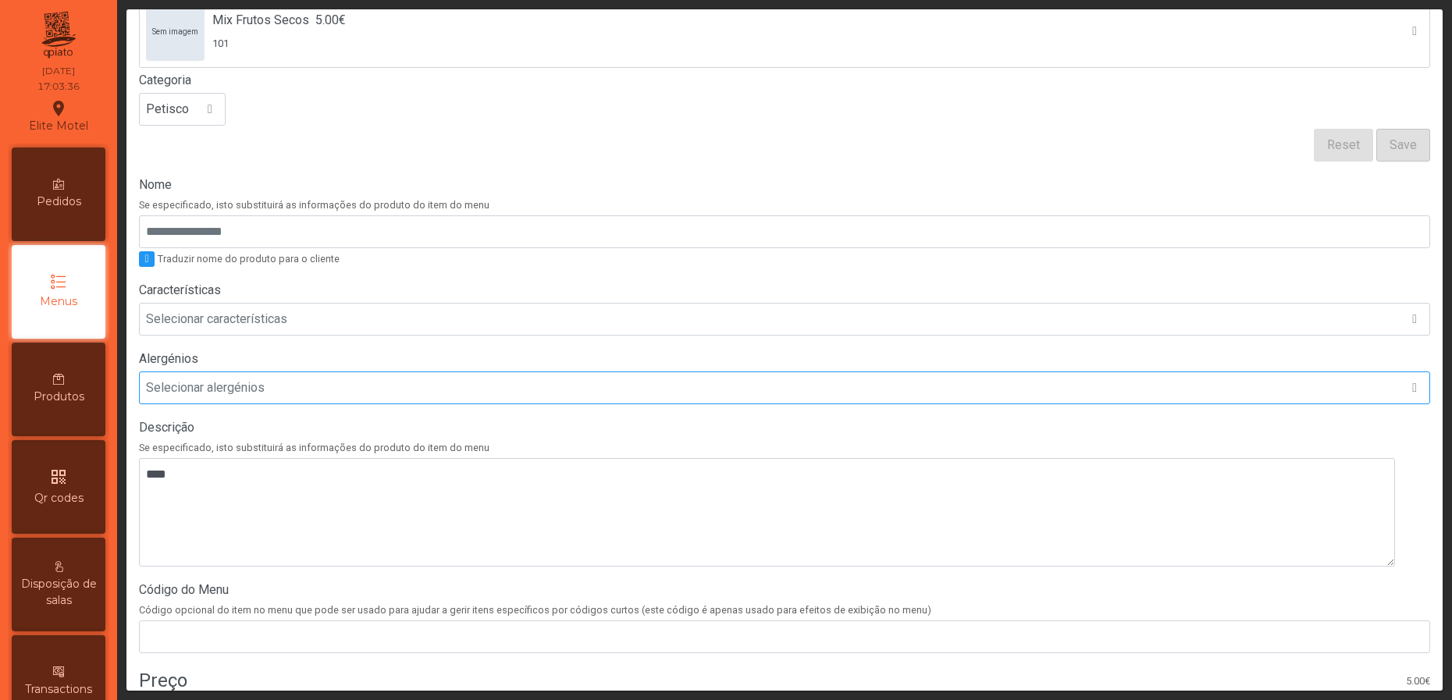
click at [316, 403] on div "Selecionar alergénios" at bounding box center [770, 387] width 1260 height 31
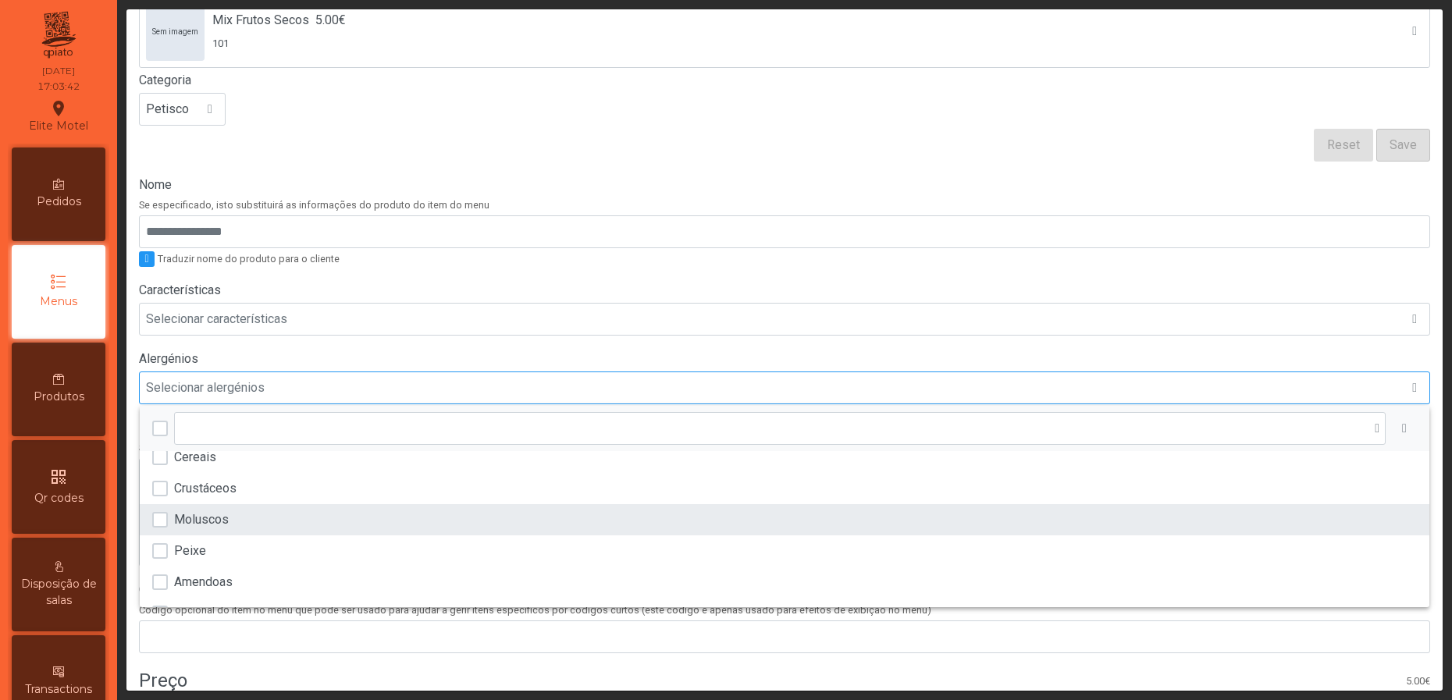
scroll to position [324, 0]
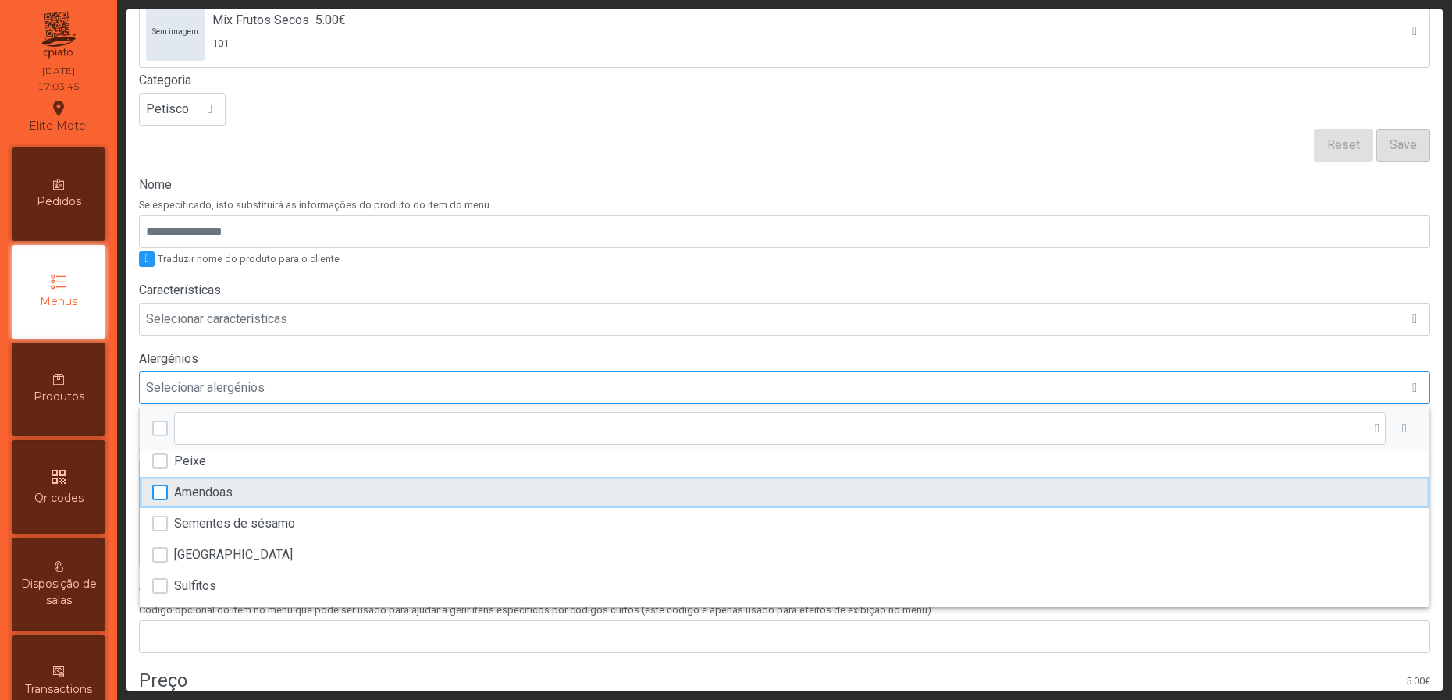
click at [155, 492] on div "Amendoas" at bounding box center [160, 493] width 16 height 16
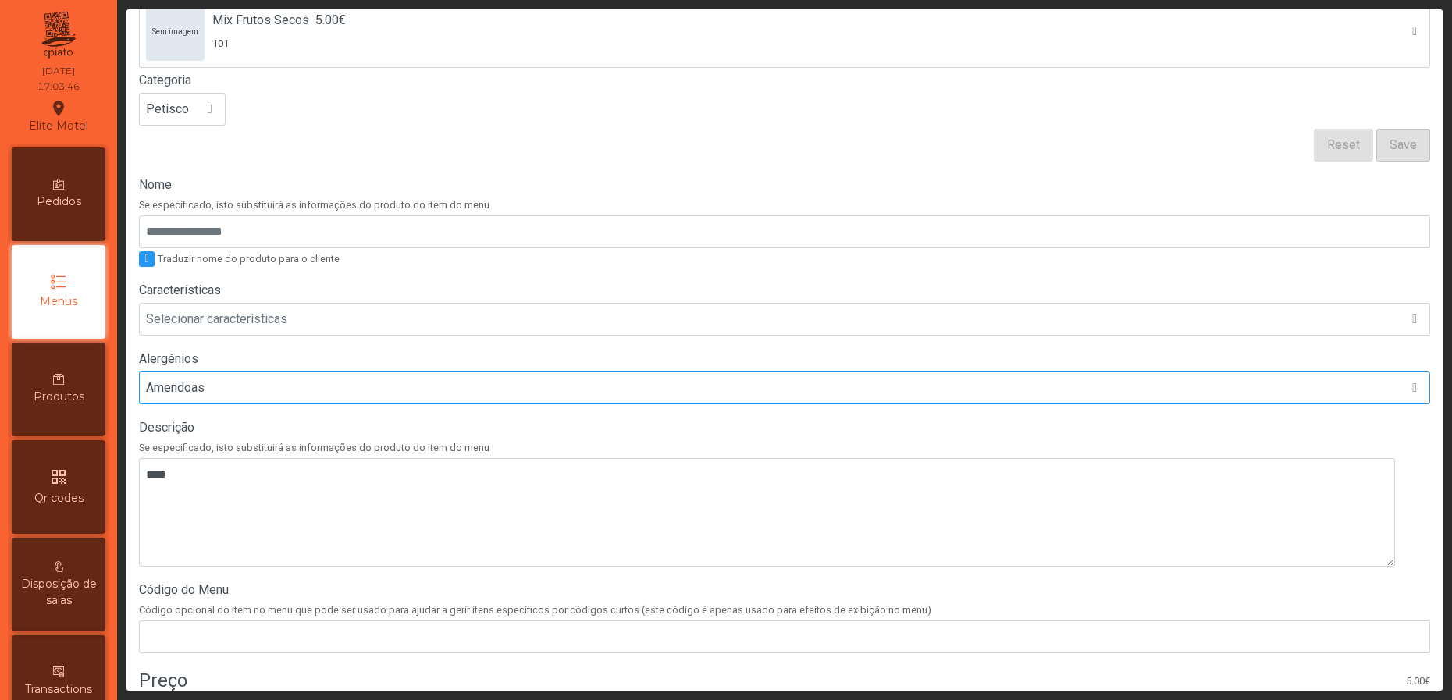
scroll to position [234, 0]
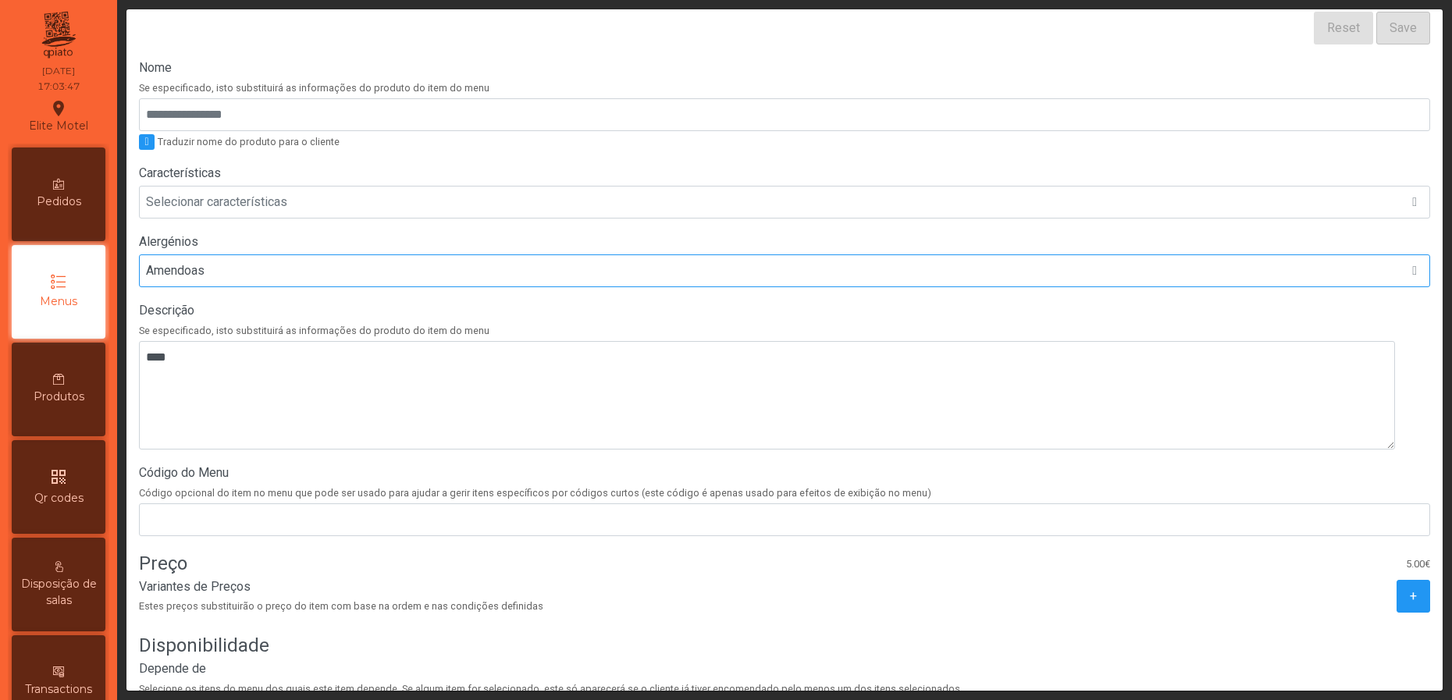
click at [274, 284] on div "Amendoas" at bounding box center [770, 270] width 1260 height 31
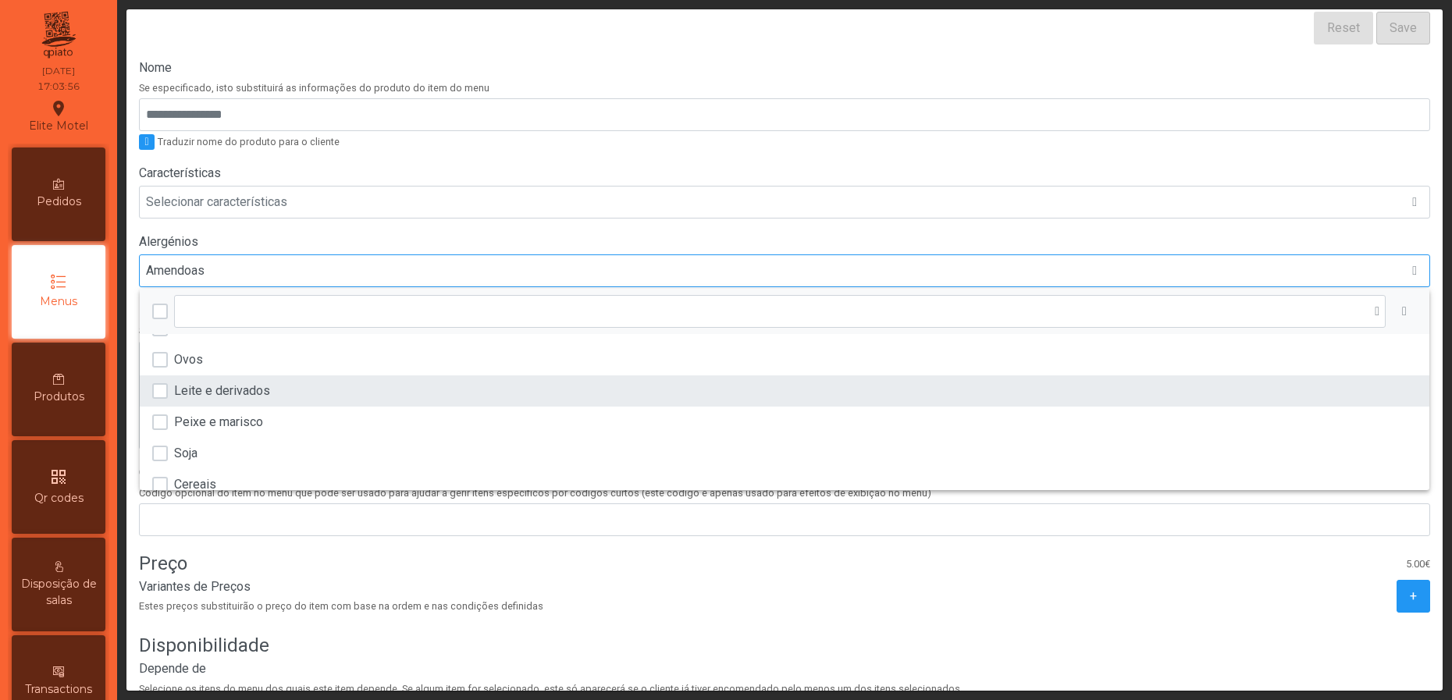
scroll to position [0, 0]
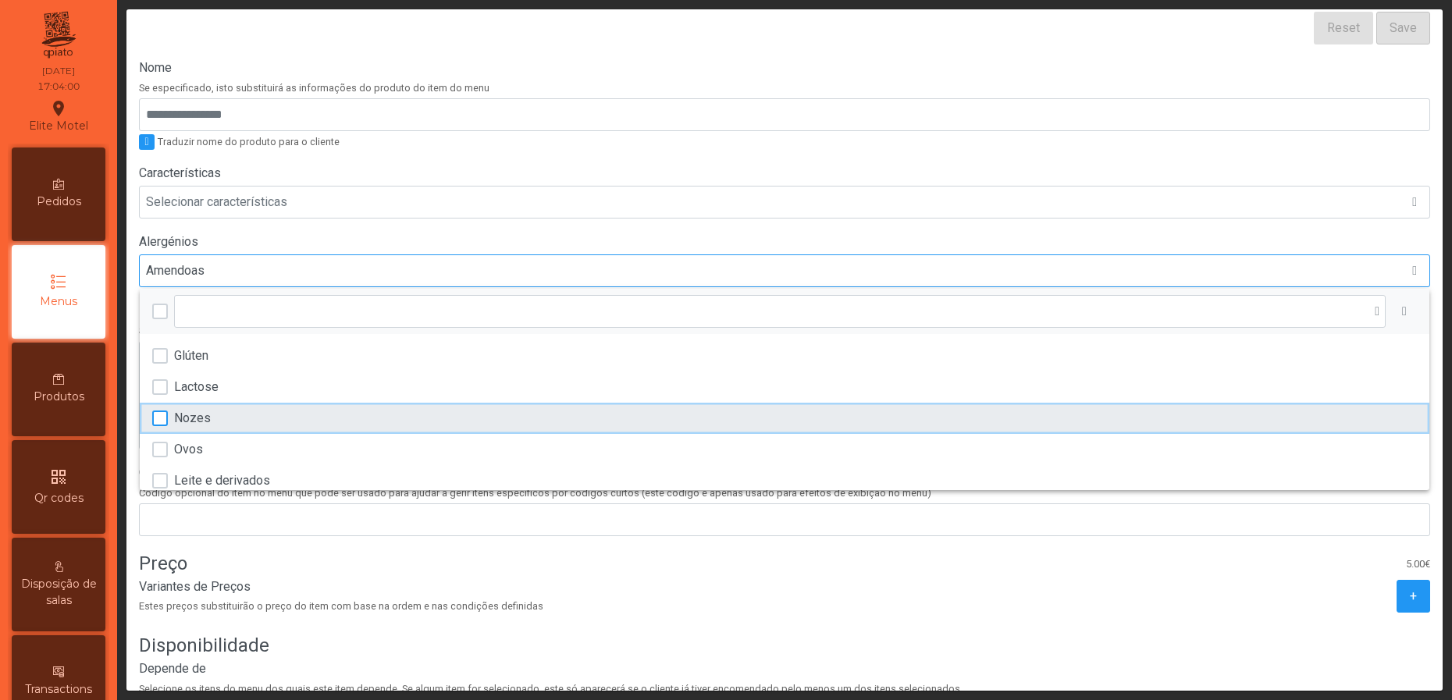
click at [160, 424] on div "Nozes" at bounding box center [160, 419] width 16 height 16
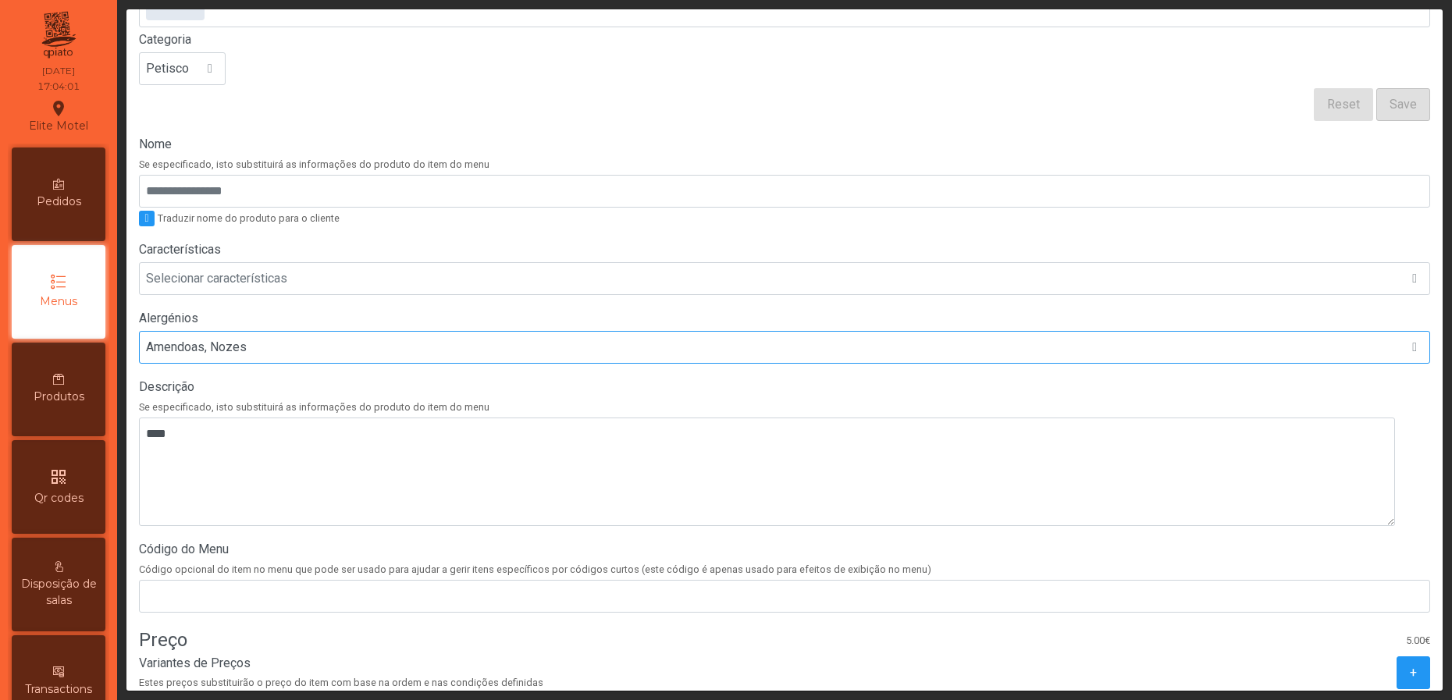
scroll to position [117, 0]
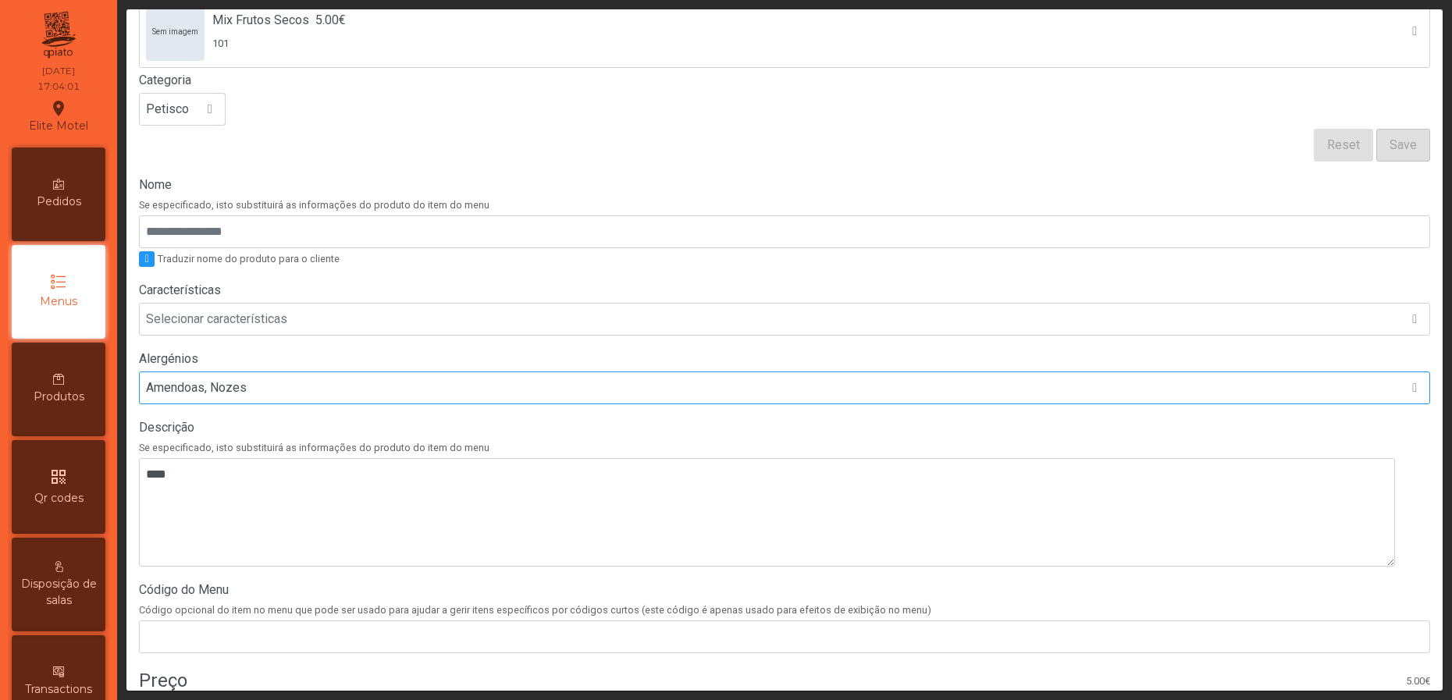
click at [249, 396] on div "Amendoas, Nozes" at bounding box center [770, 387] width 1260 height 31
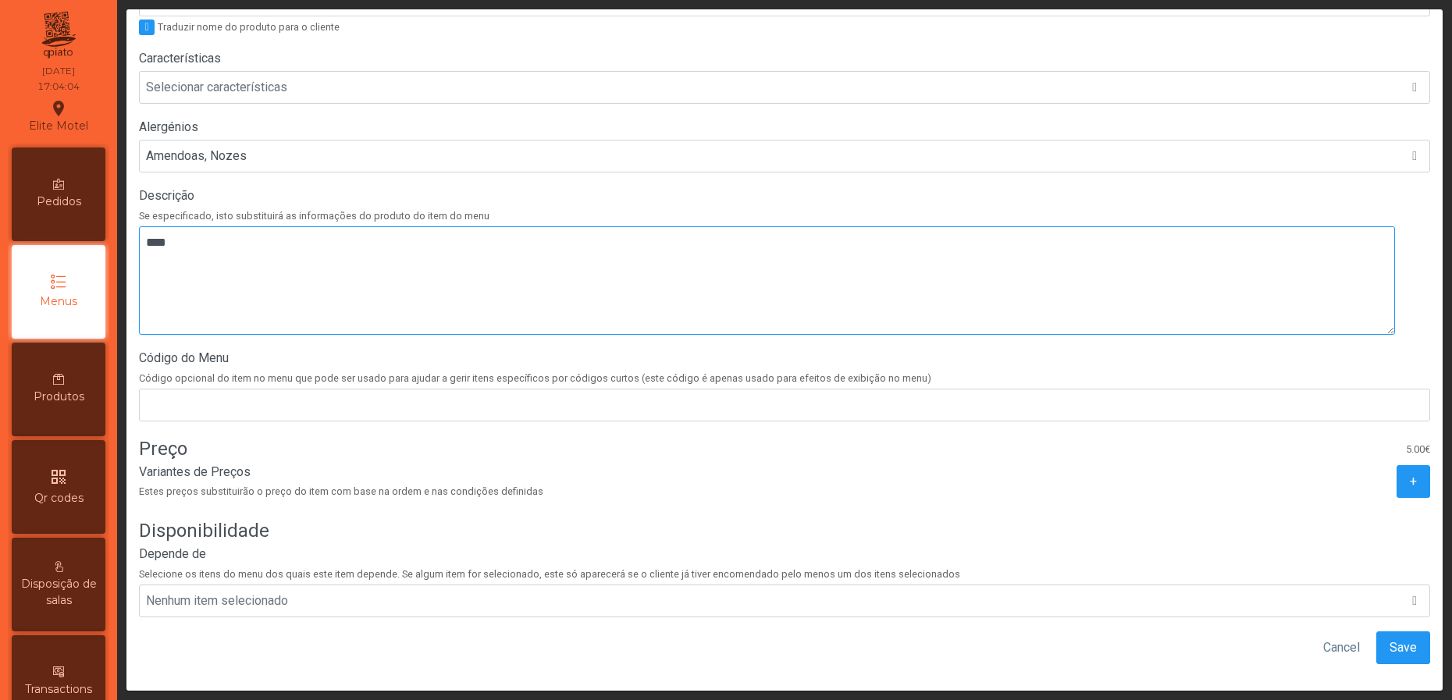
scroll to position [351, 0]
click at [1389, 654] on span "Save" at bounding box center [1402, 645] width 27 height 19
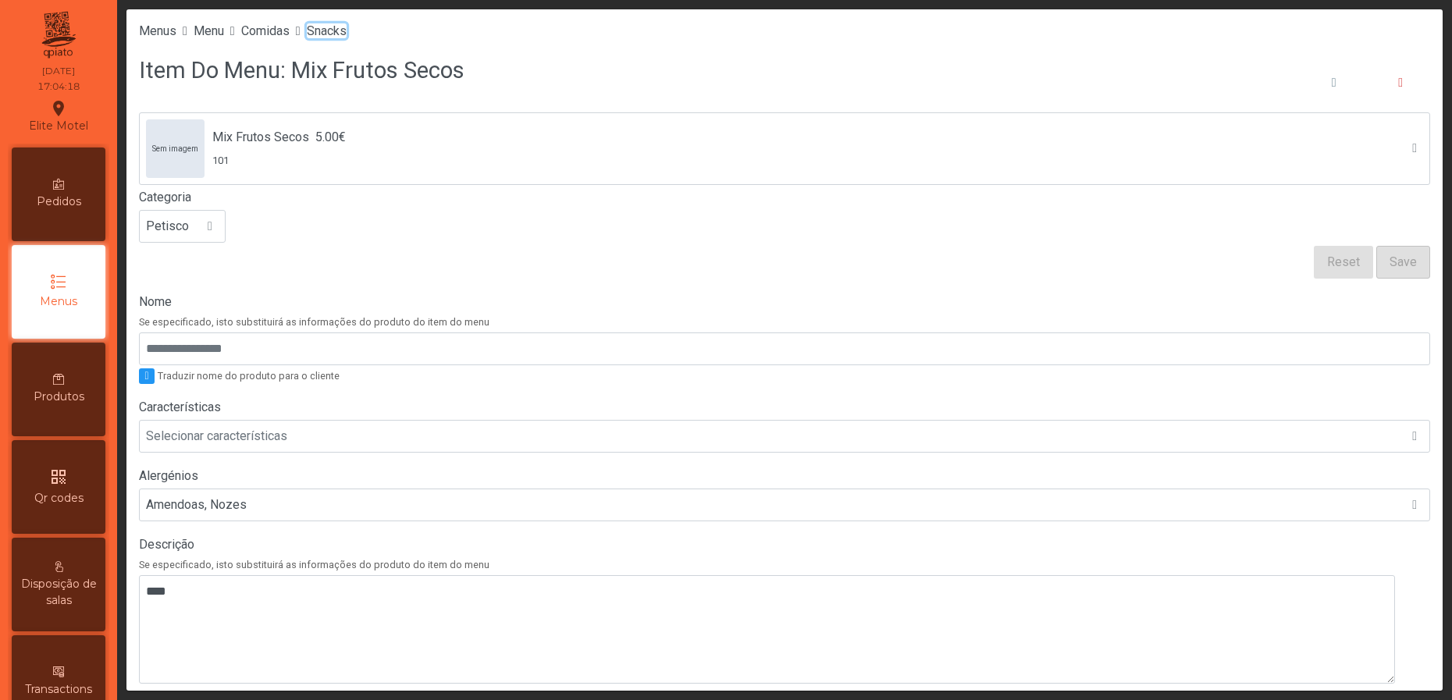
click at [347, 33] on span "Snacks" at bounding box center [327, 30] width 40 height 15
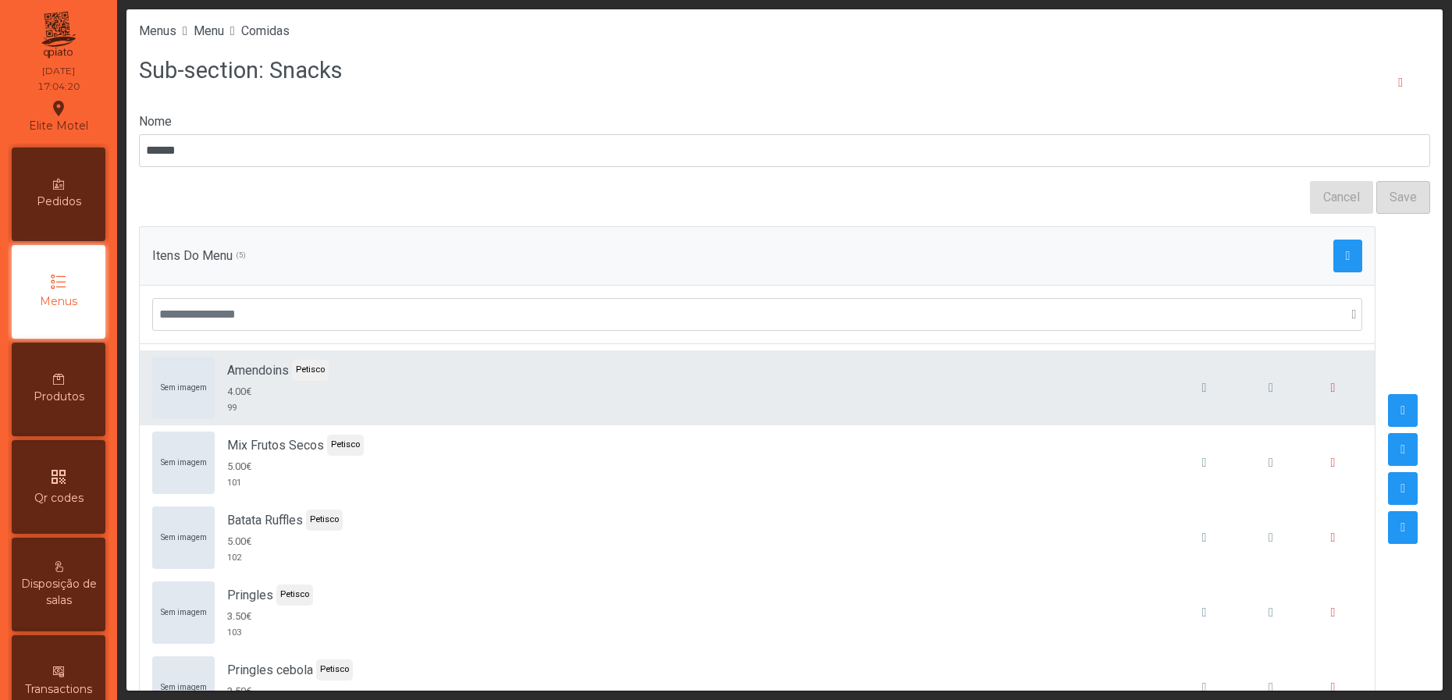
scroll to position [15, 0]
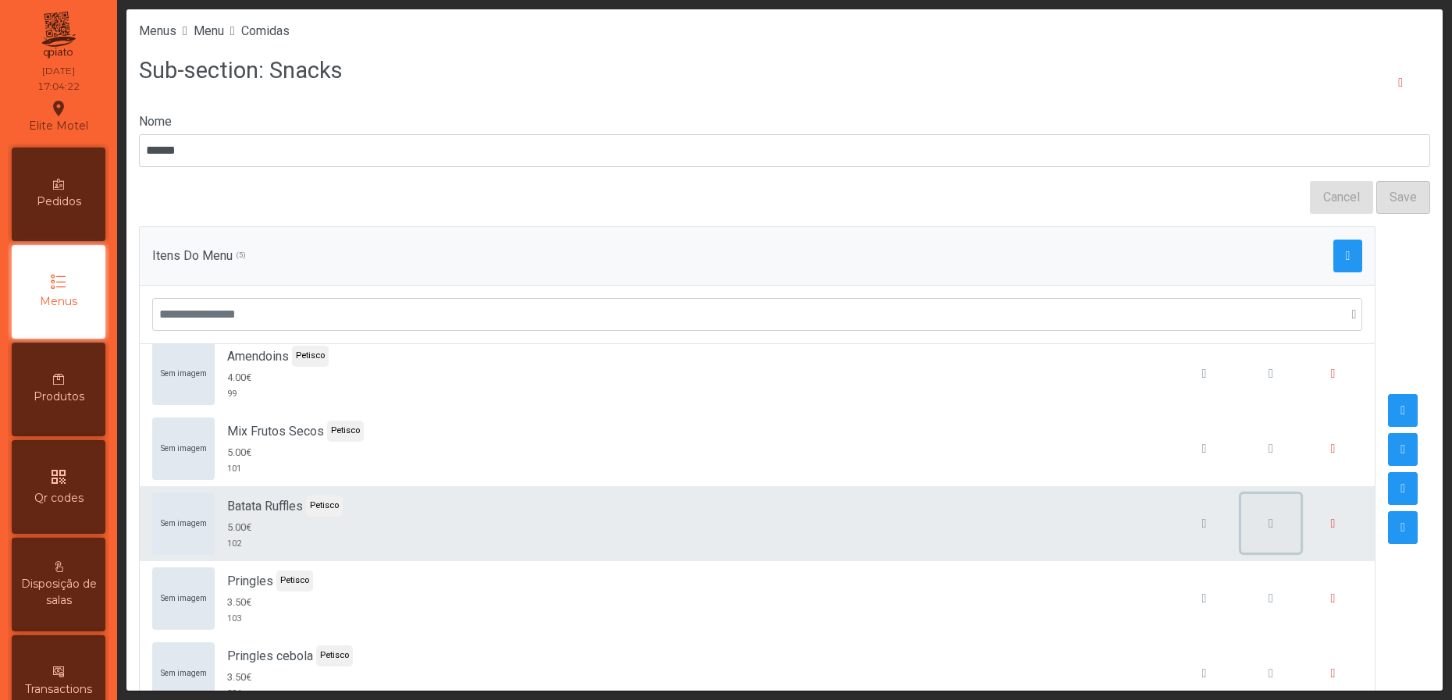
click at [1241, 528] on button "button" at bounding box center [1270, 523] width 59 height 59
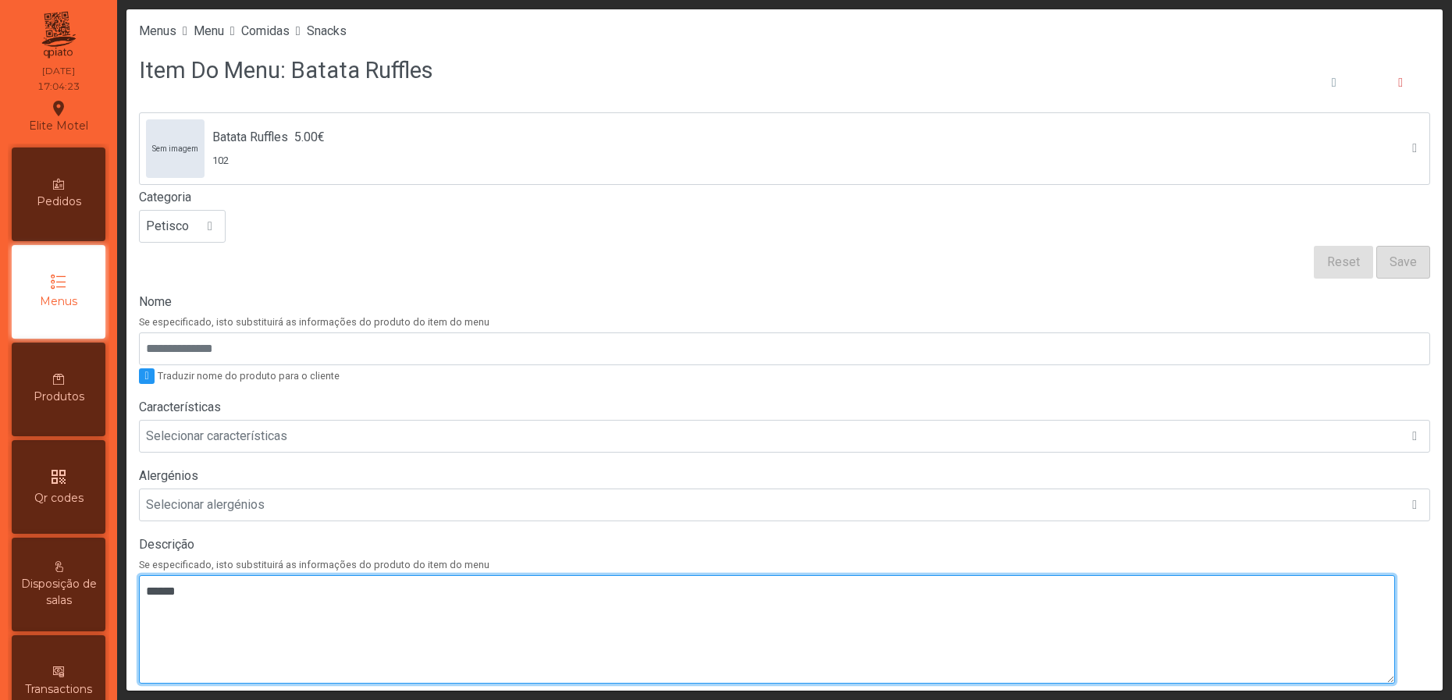
click at [310, 624] on textarea at bounding box center [767, 629] width 1256 height 108
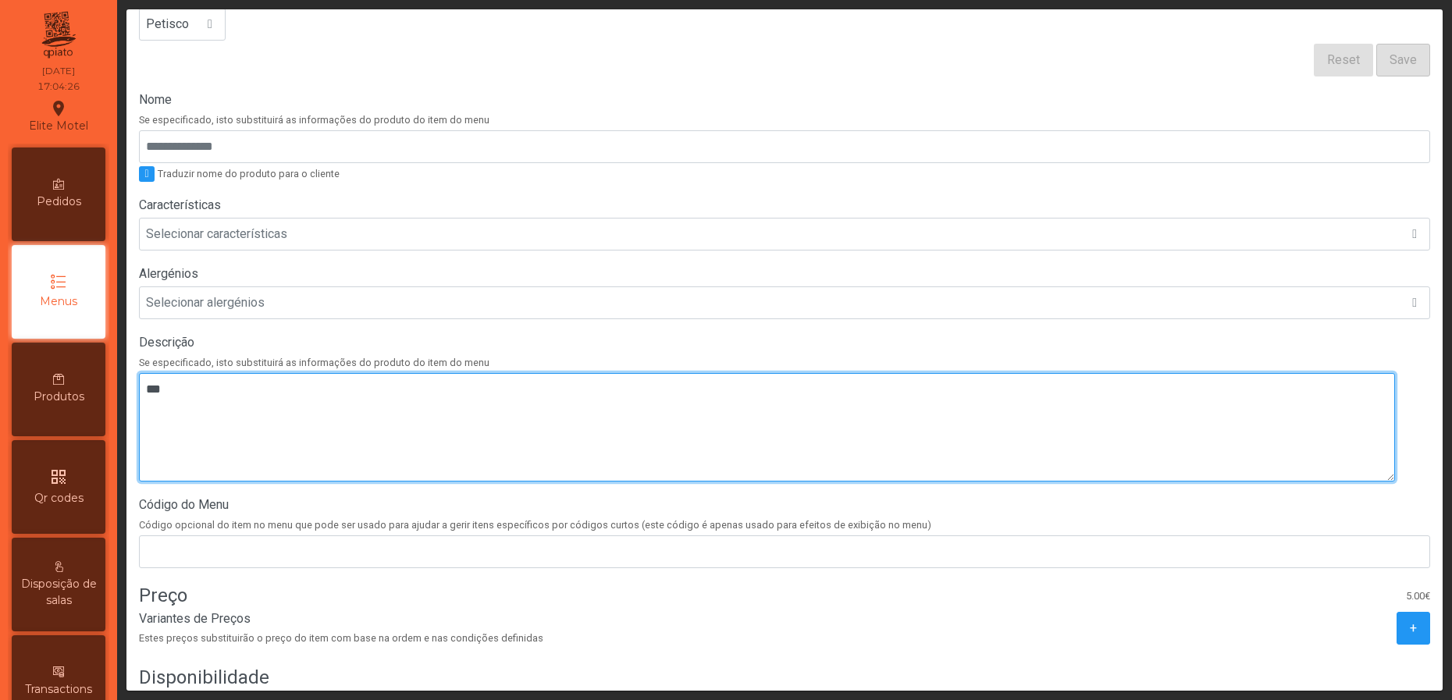
scroll to position [351, 0]
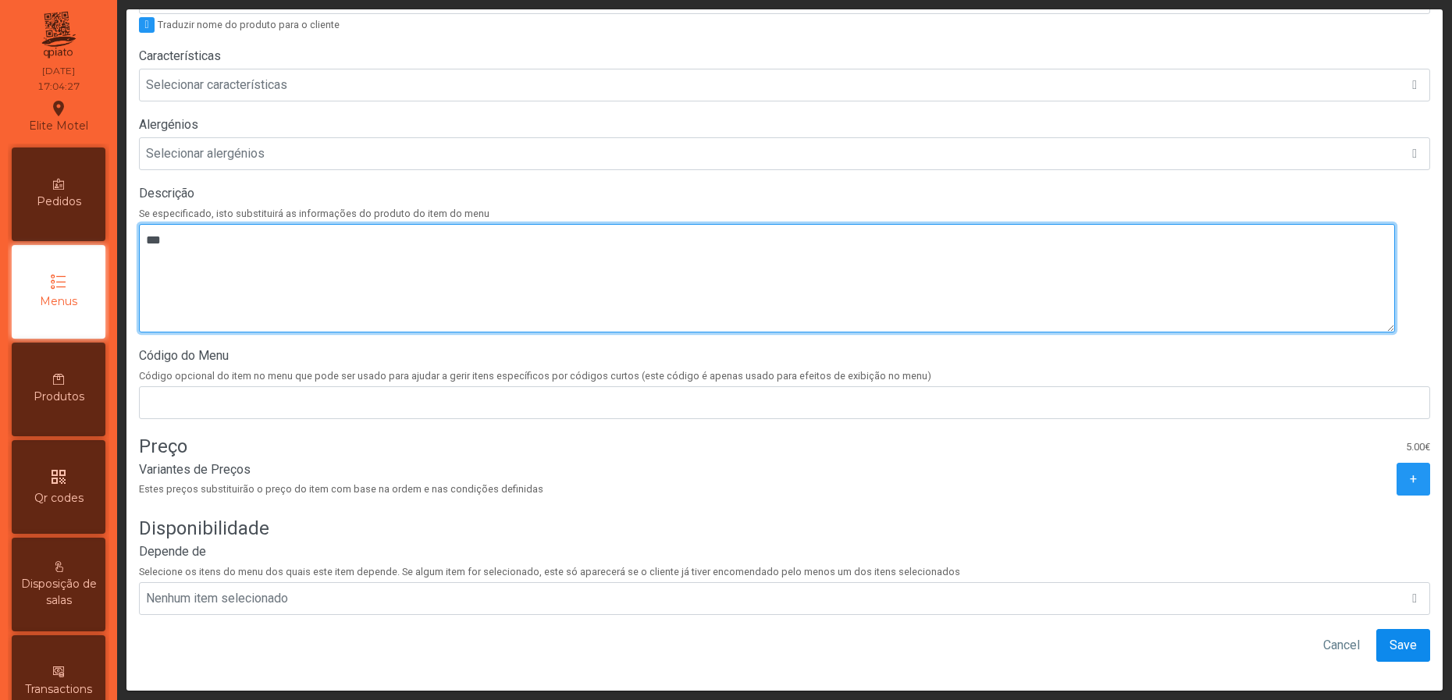
type textarea "***"
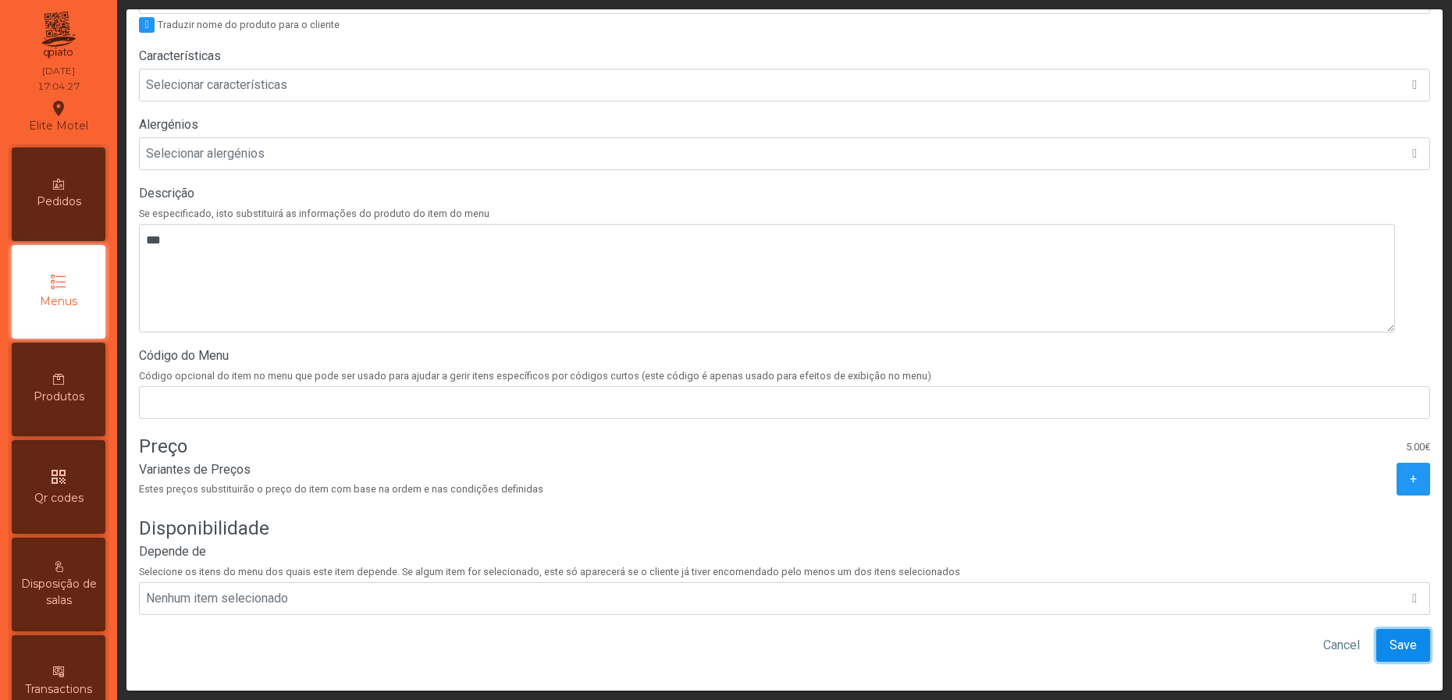
click at [1389, 654] on span "Save" at bounding box center [1402, 645] width 27 height 19
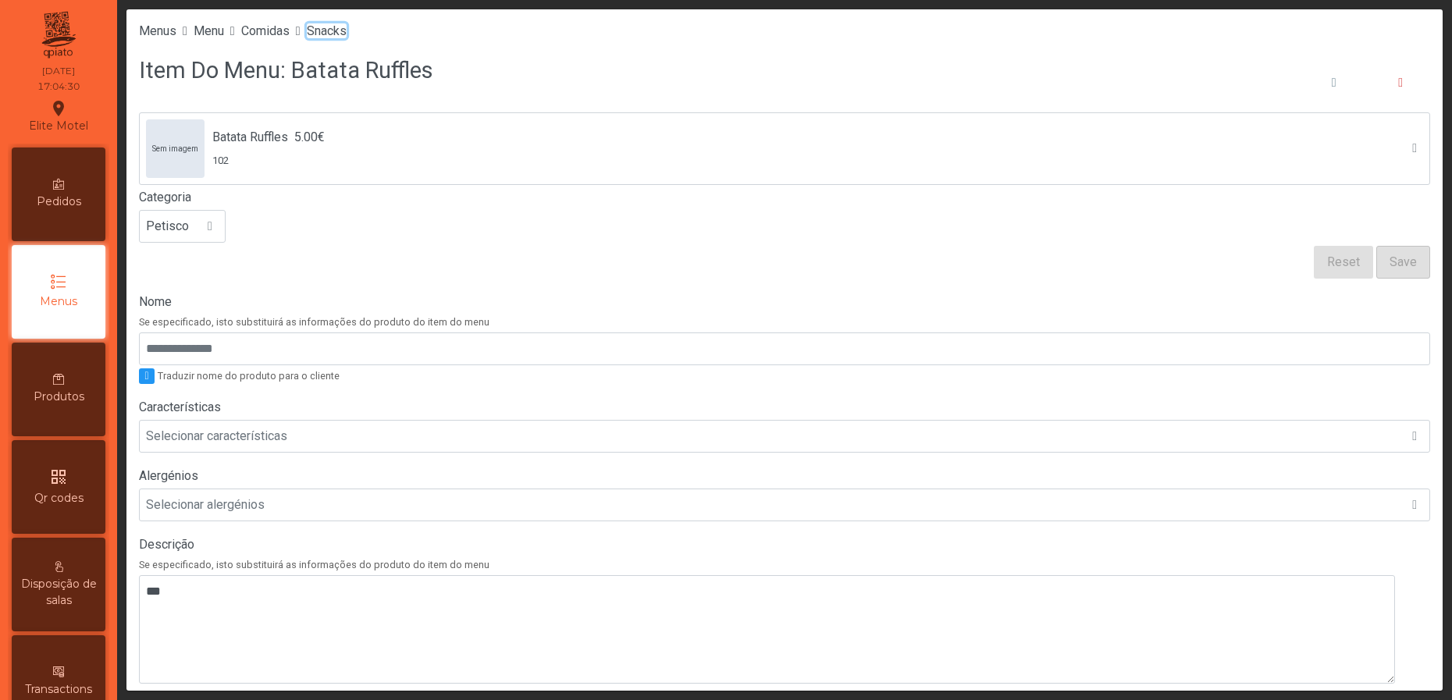
click at [344, 36] on span "Snacks" at bounding box center [327, 30] width 40 height 15
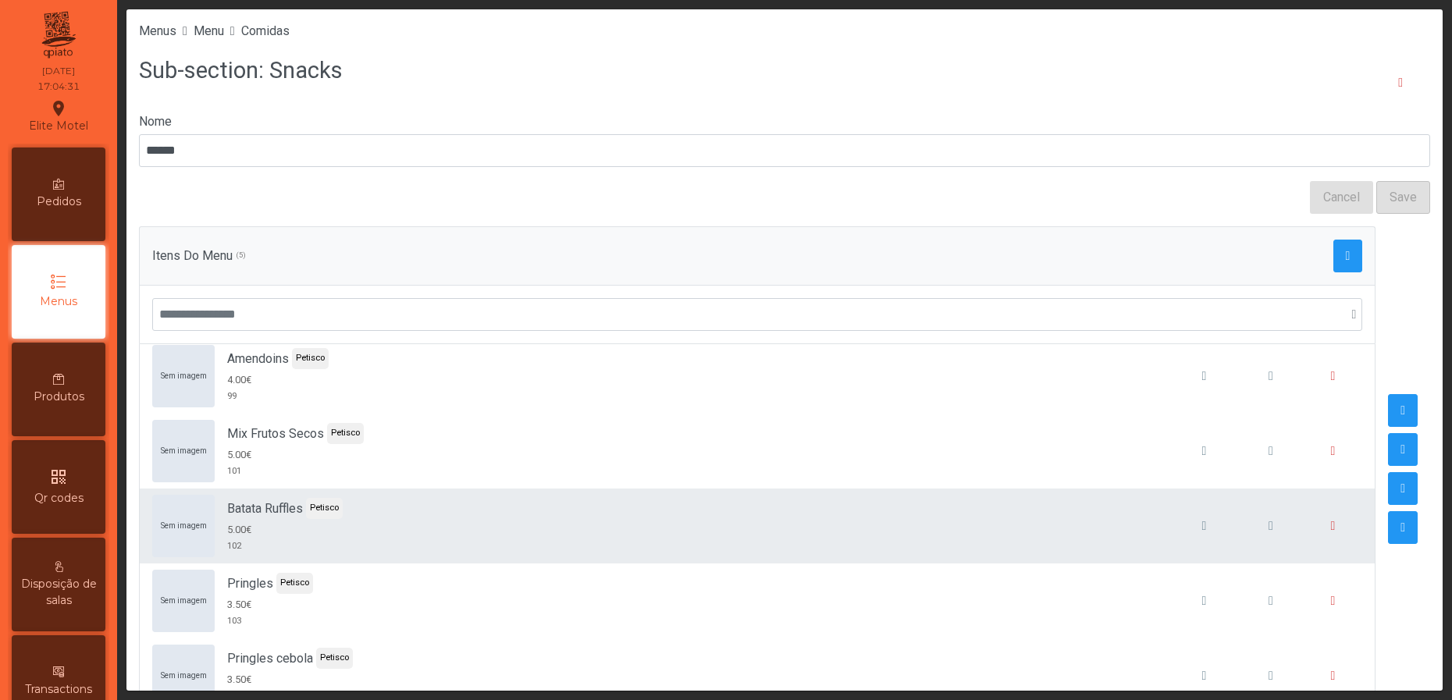
scroll to position [15, 0]
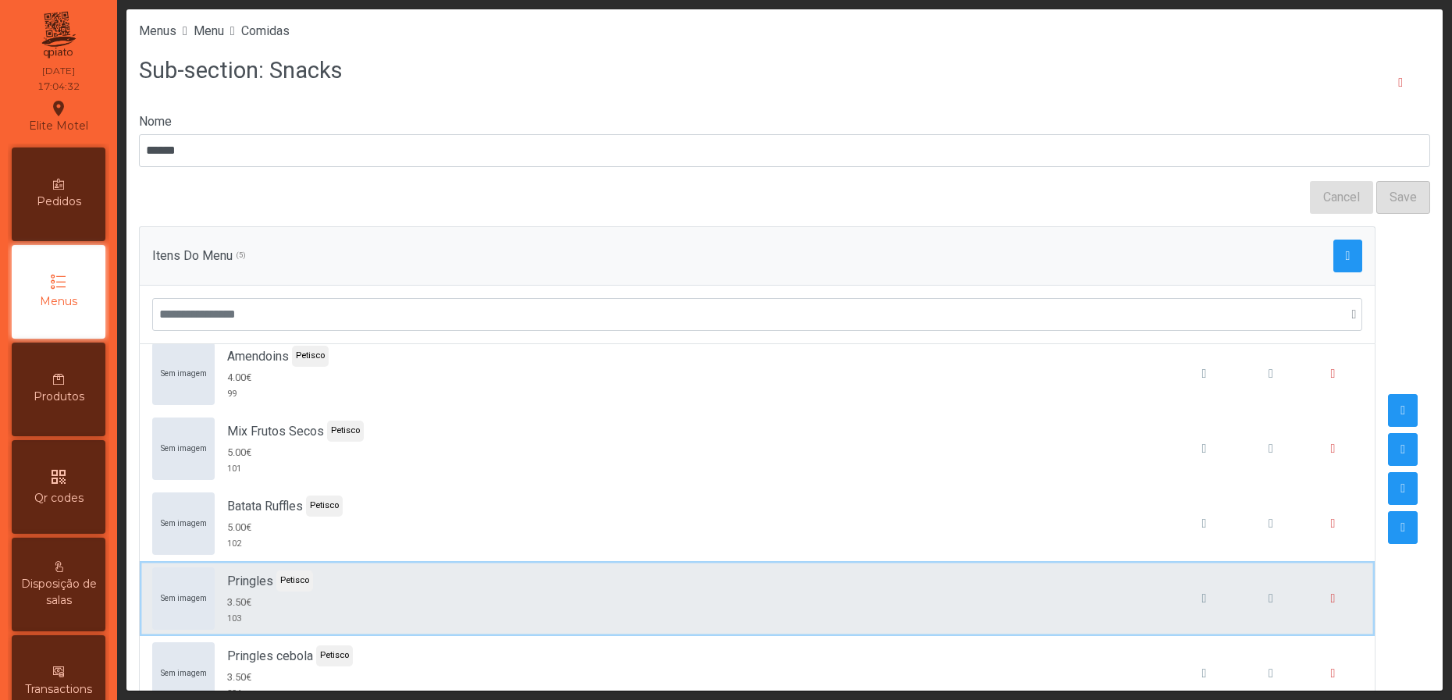
click at [263, 599] on div "3.50€" at bounding box center [270, 602] width 86 height 15
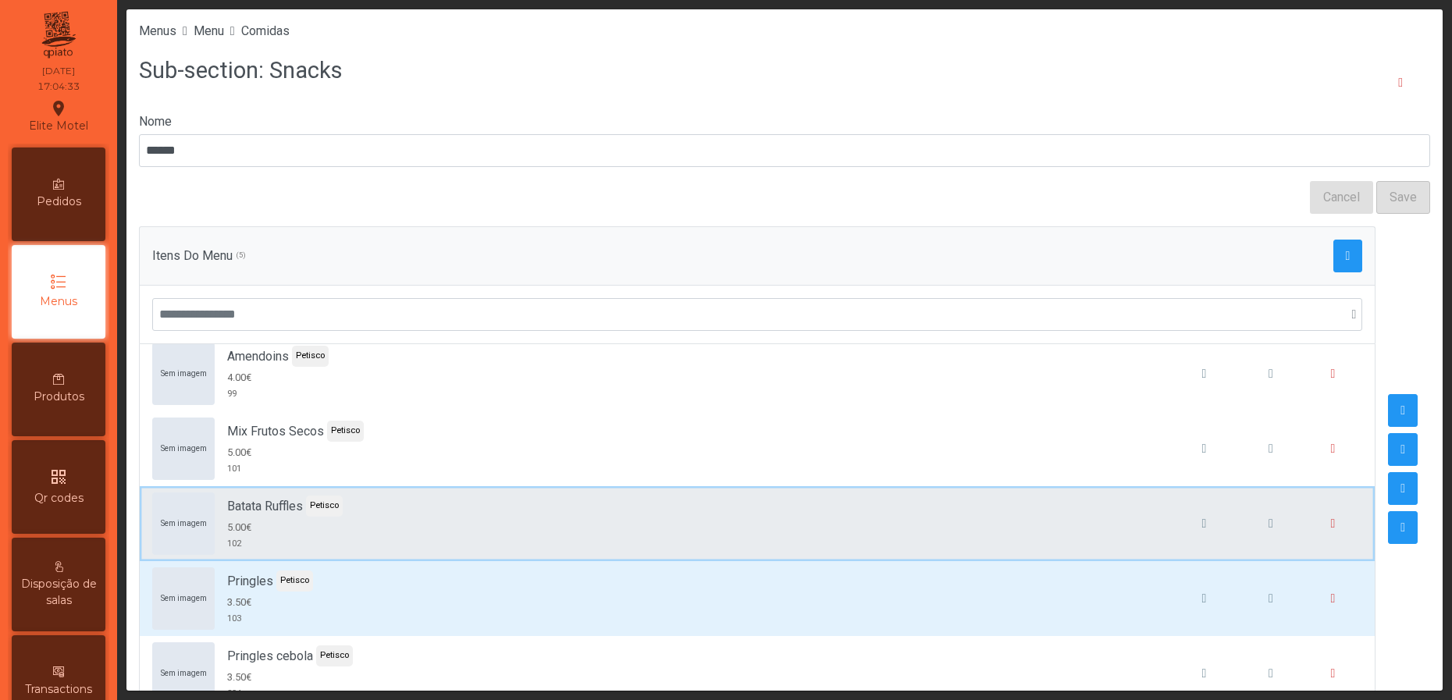
click at [281, 525] on div "5.00€" at bounding box center [285, 527] width 116 height 15
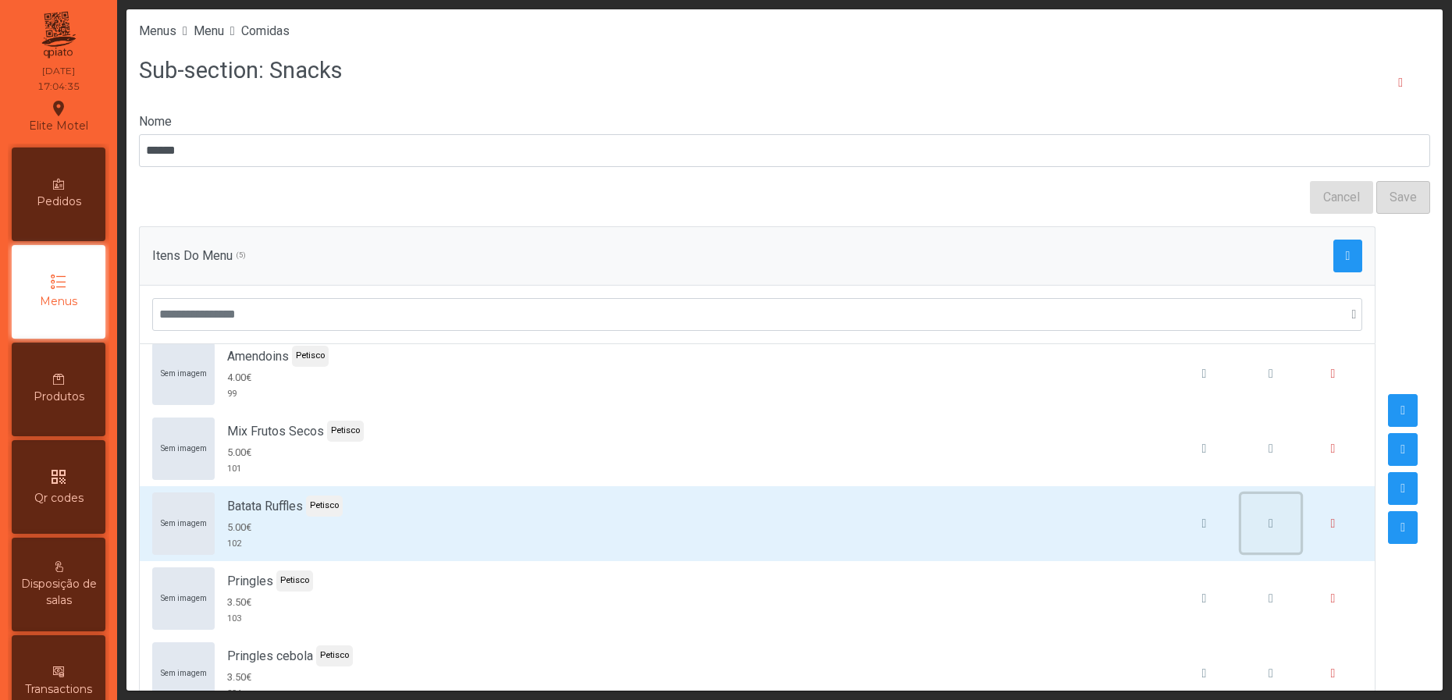
click at [1241, 514] on button "button" at bounding box center [1270, 523] width 59 height 59
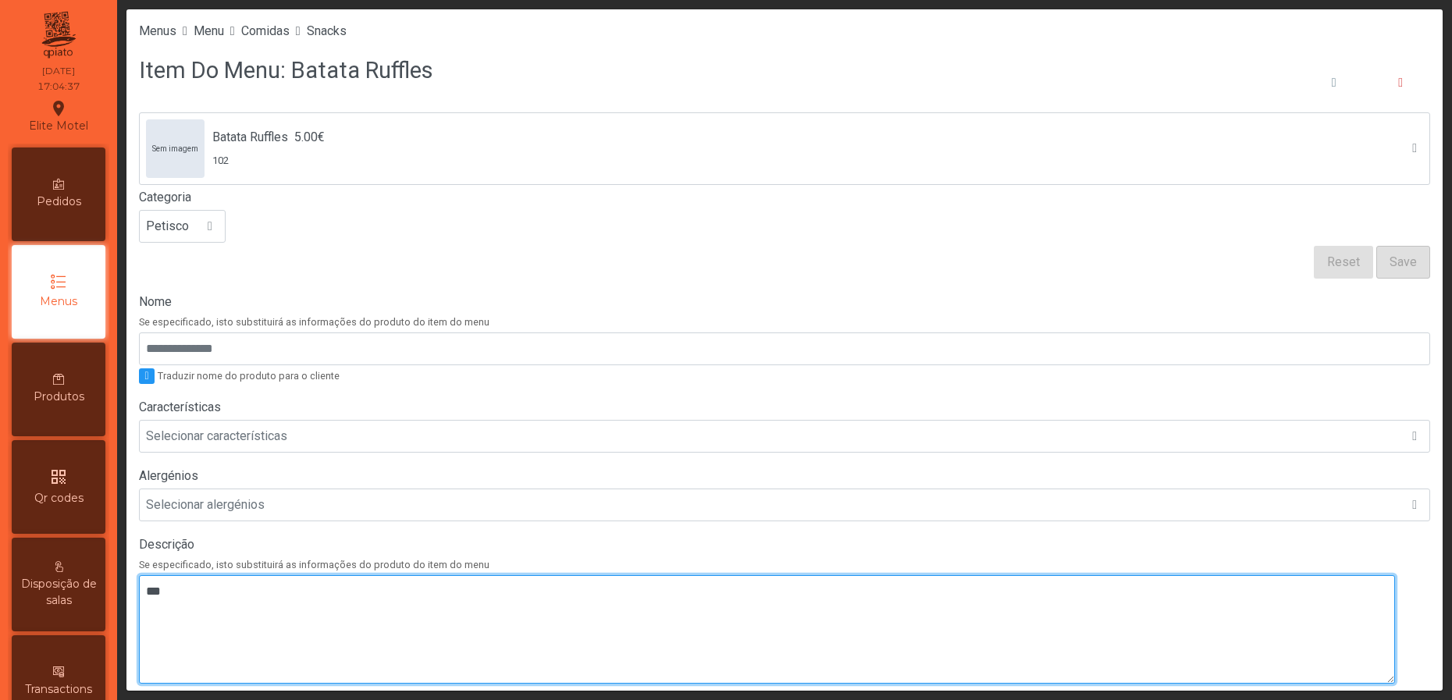
drag, startPoint x: 158, startPoint y: 593, endPoint x: 138, endPoint y: 593, distance: 19.5
click at [139, 593] on textarea at bounding box center [767, 629] width 1256 height 108
type textarea "****"
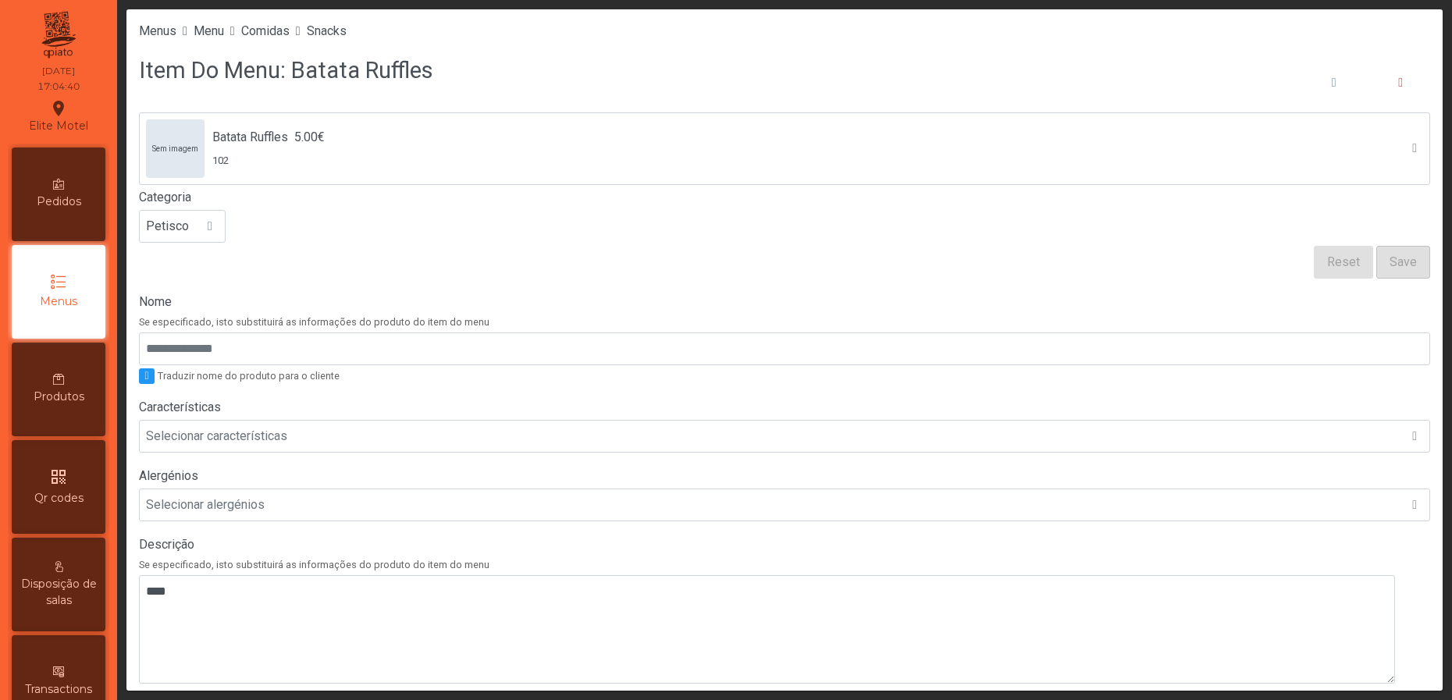
click at [569, 551] on label "Descrição" at bounding box center [784, 544] width 1291 height 19
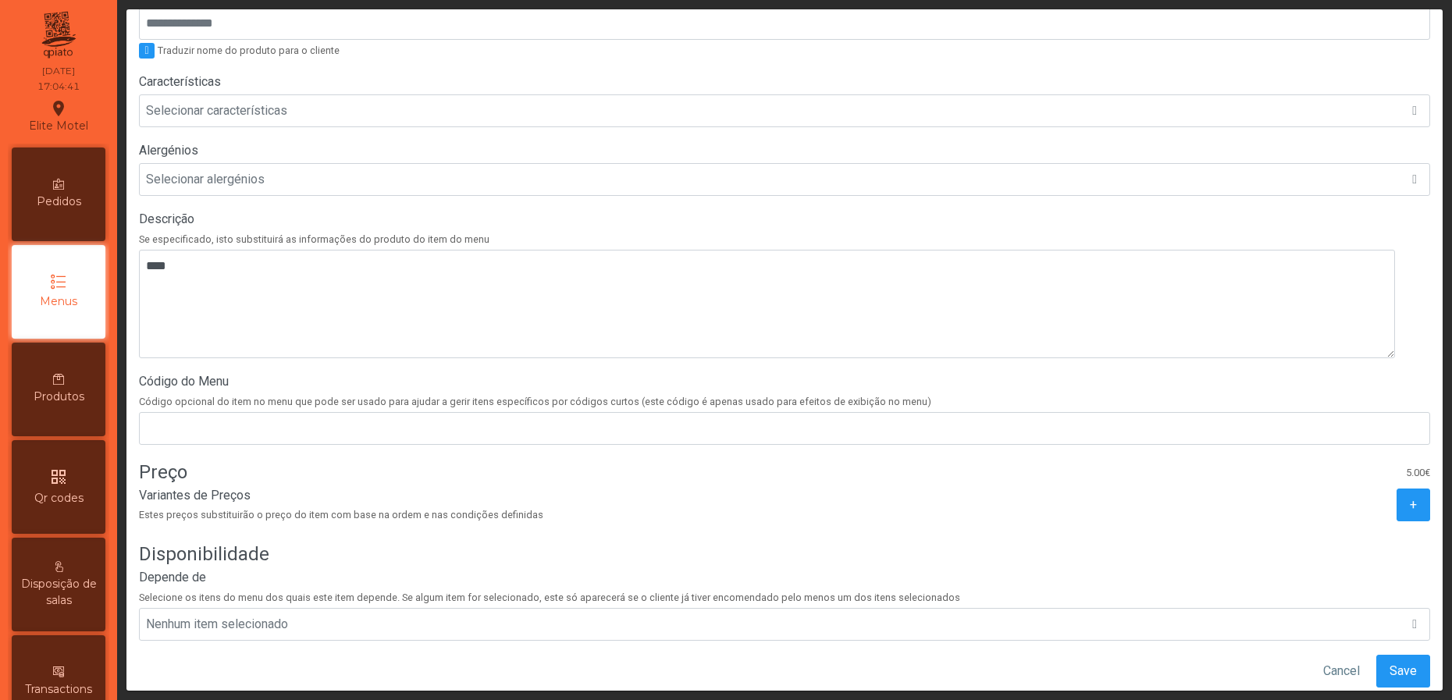
scroll to position [351, 0]
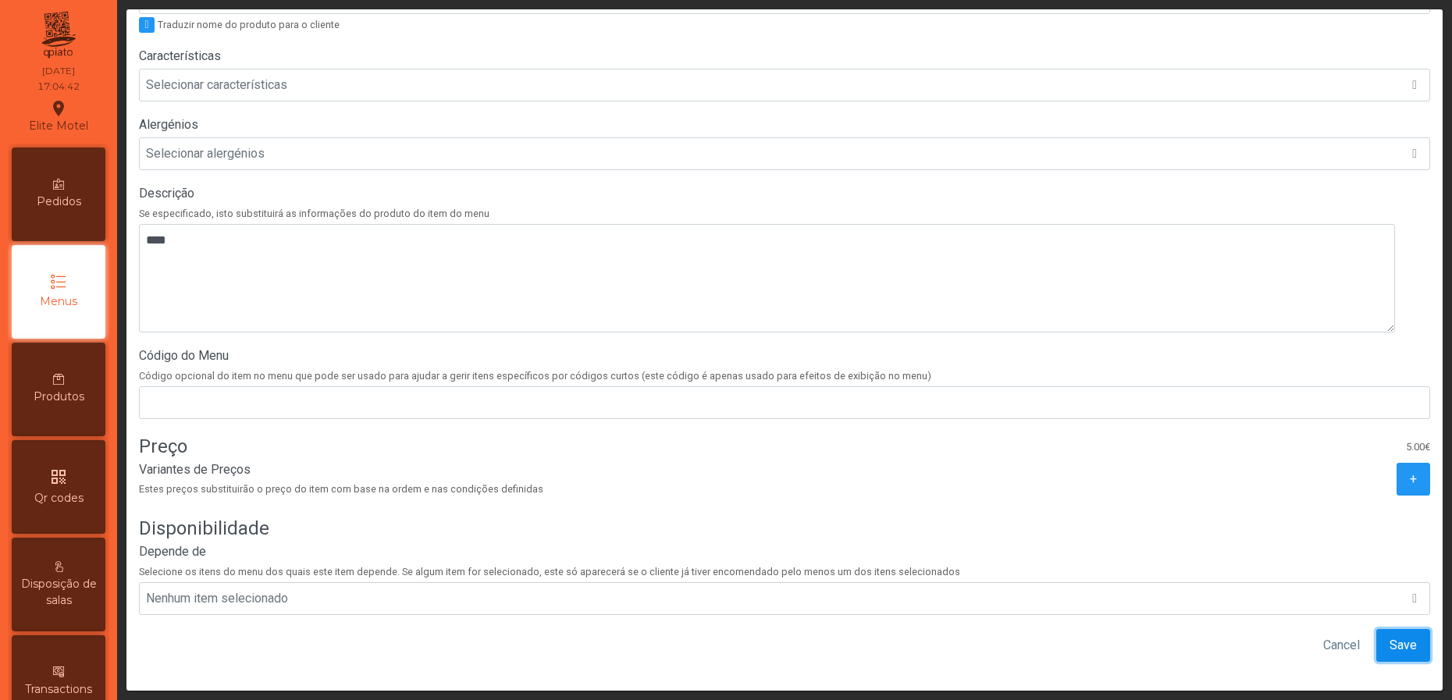
click at [1376, 639] on button "Save" at bounding box center [1403, 645] width 54 height 33
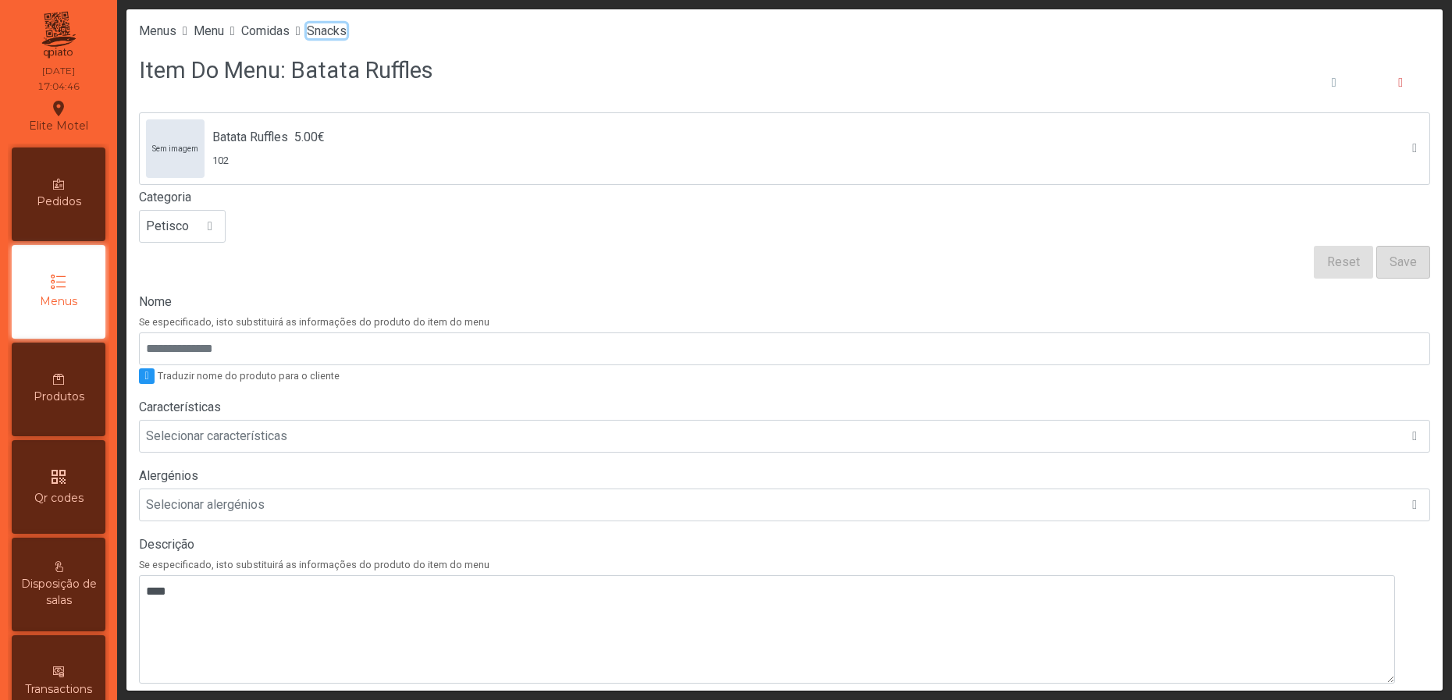
click at [332, 27] on span "Snacks" at bounding box center [327, 30] width 40 height 15
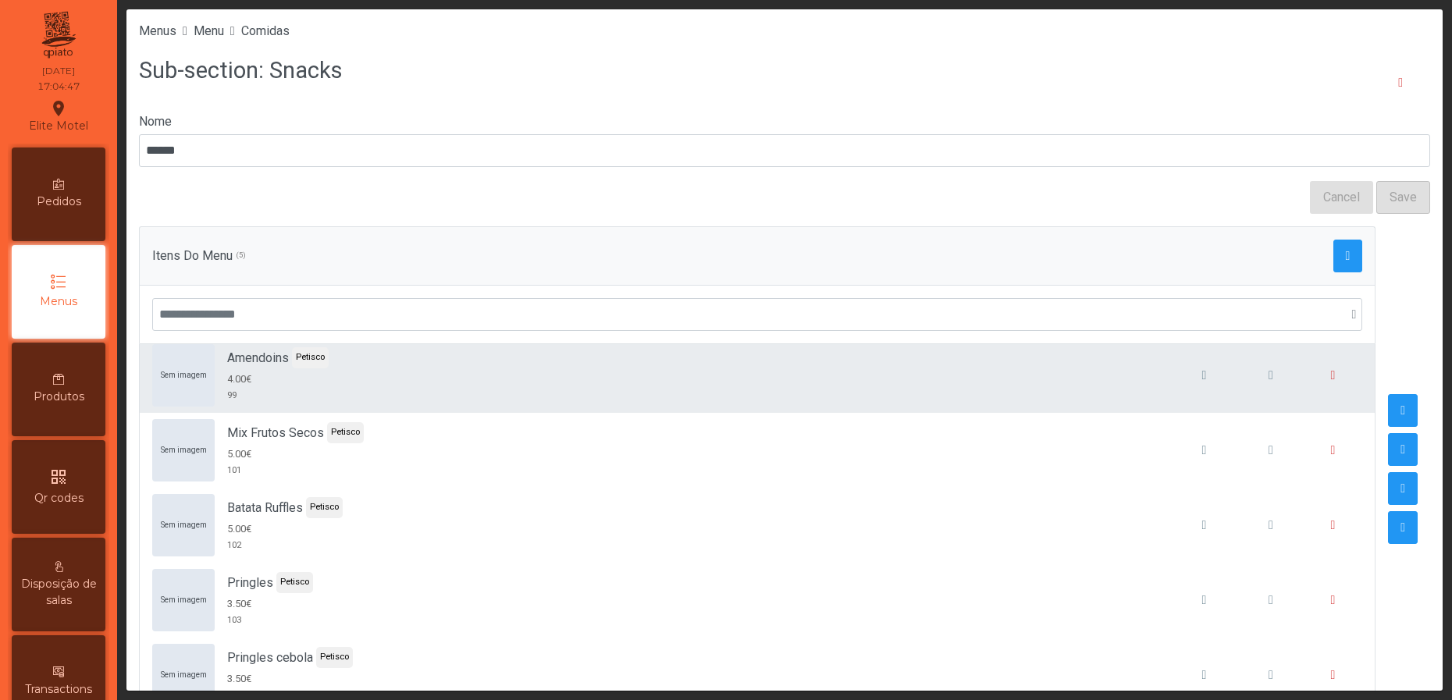
scroll to position [15, 0]
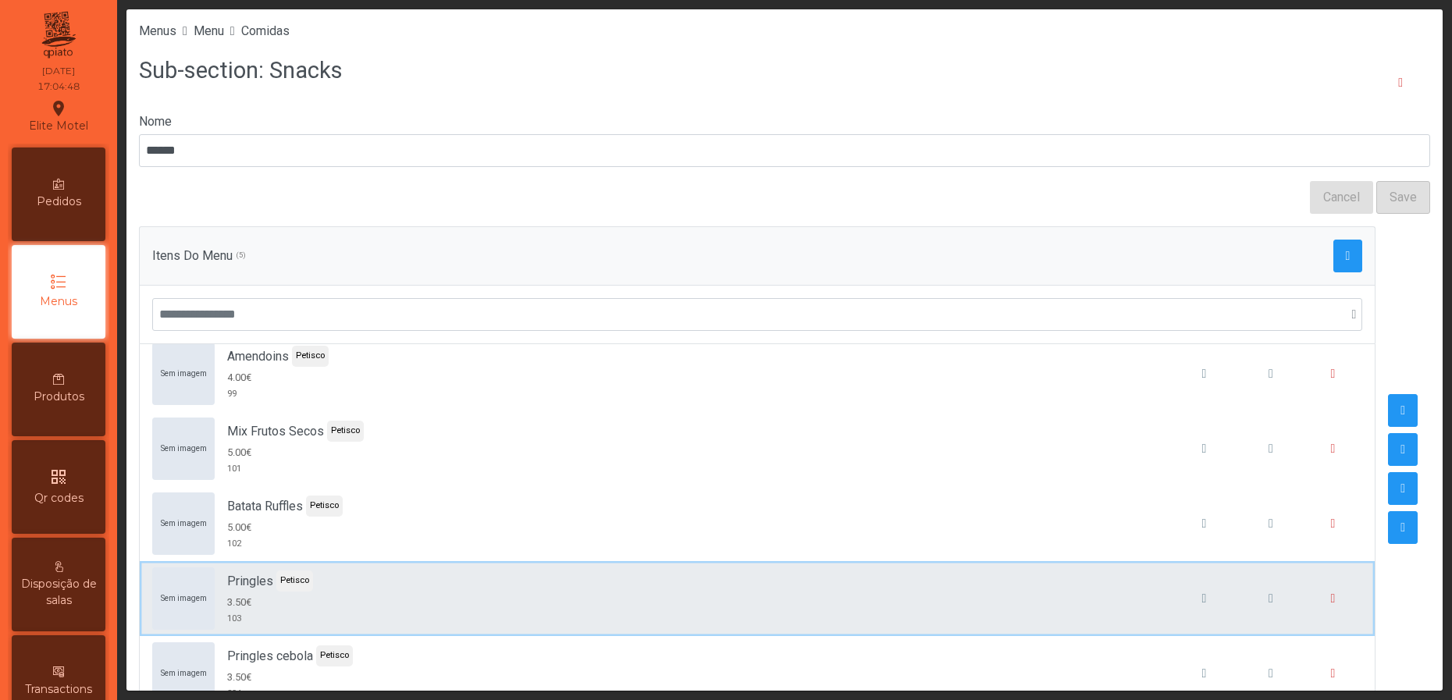
click at [347, 604] on div "Sem imagem Pringles Petisco 3.50€ 103" at bounding box center [757, 598] width 1210 height 62
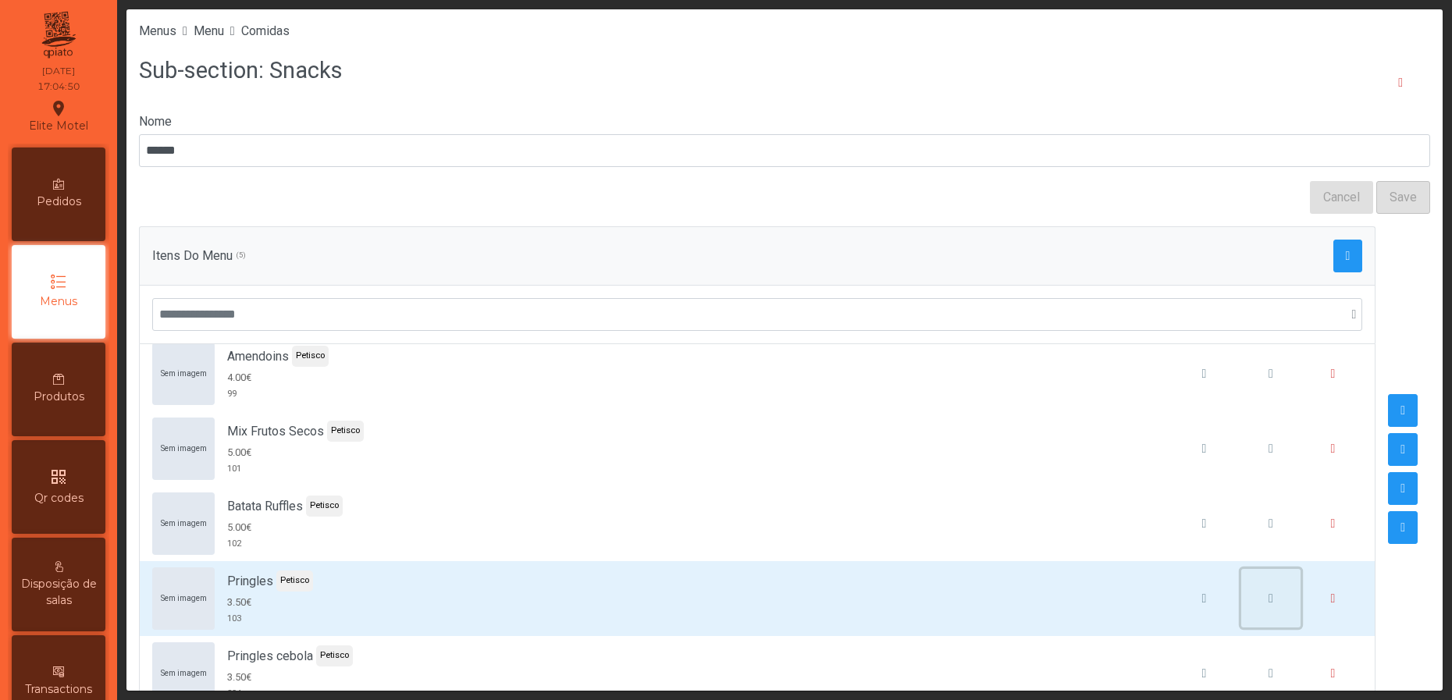
click at [1241, 595] on button "button" at bounding box center [1270, 598] width 59 height 59
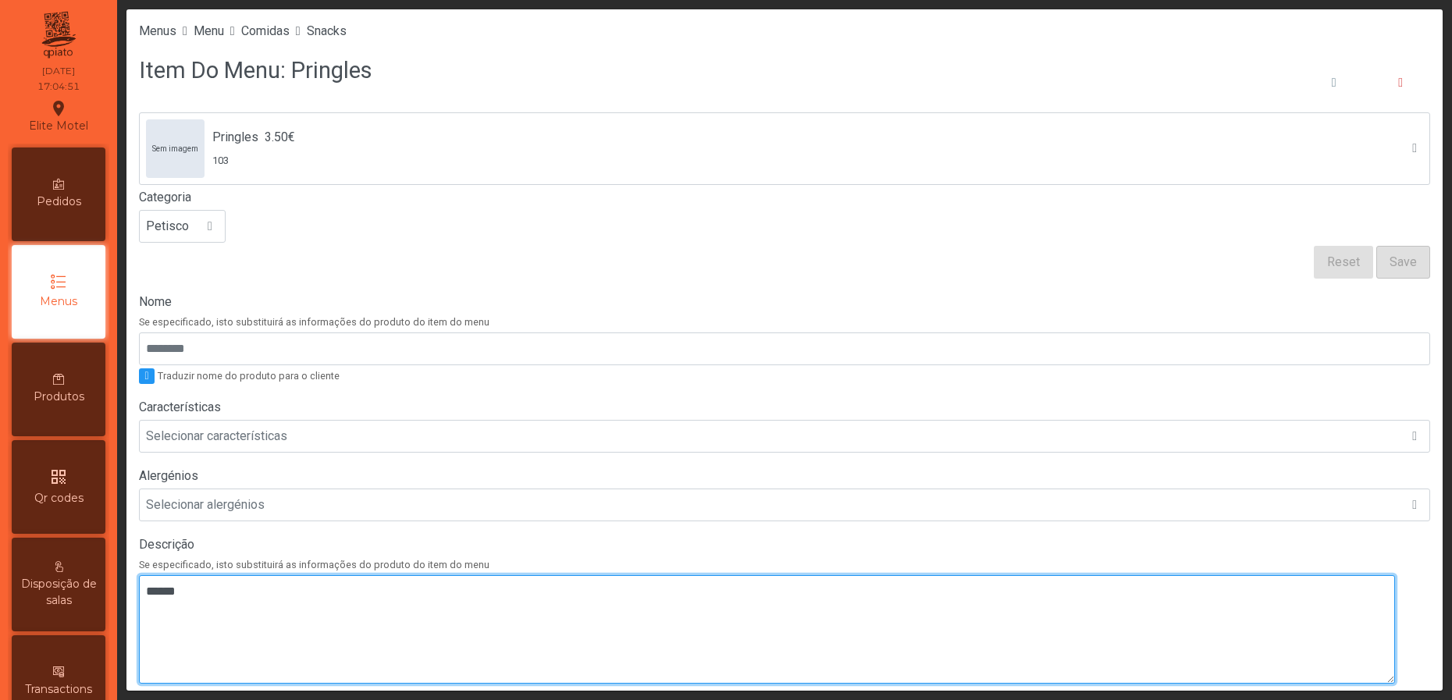
click at [403, 598] on textarea at bounding box center [767, 629] width 1256 height 108
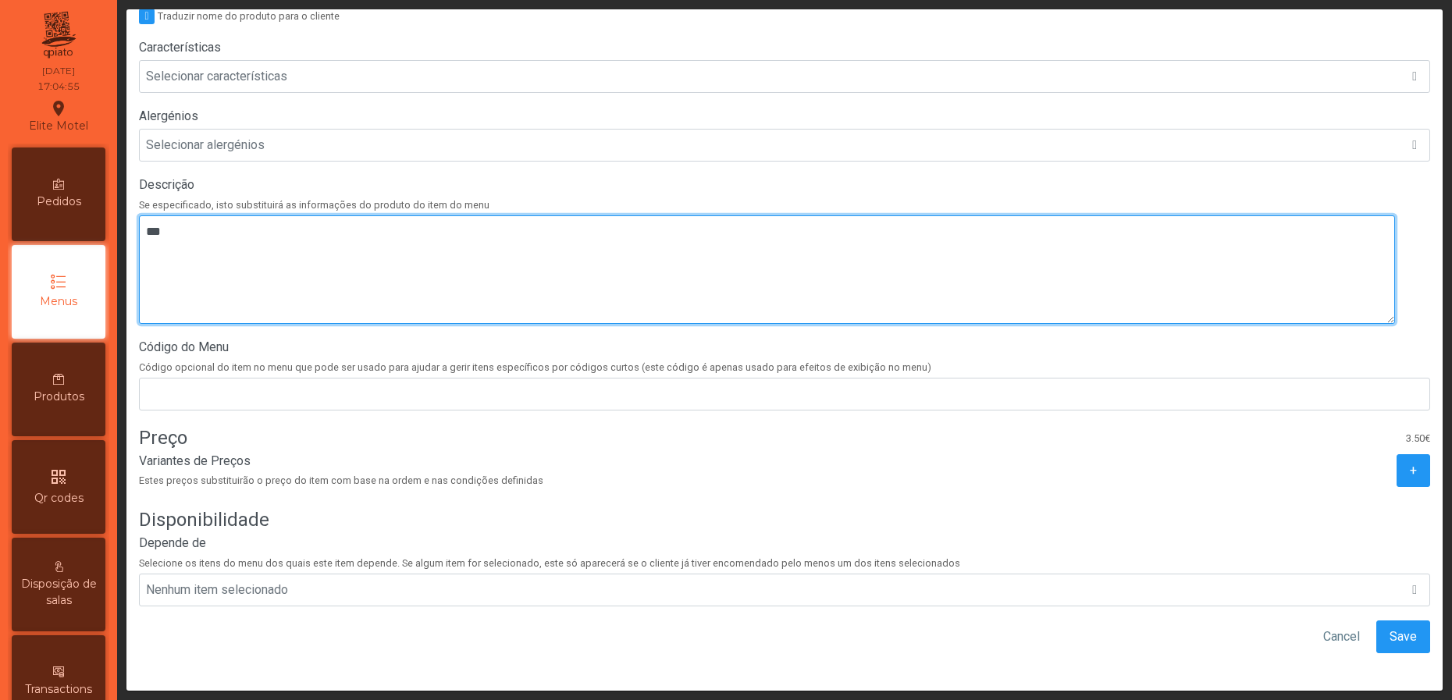
scroll to position [384, 0]
type textarea "***"
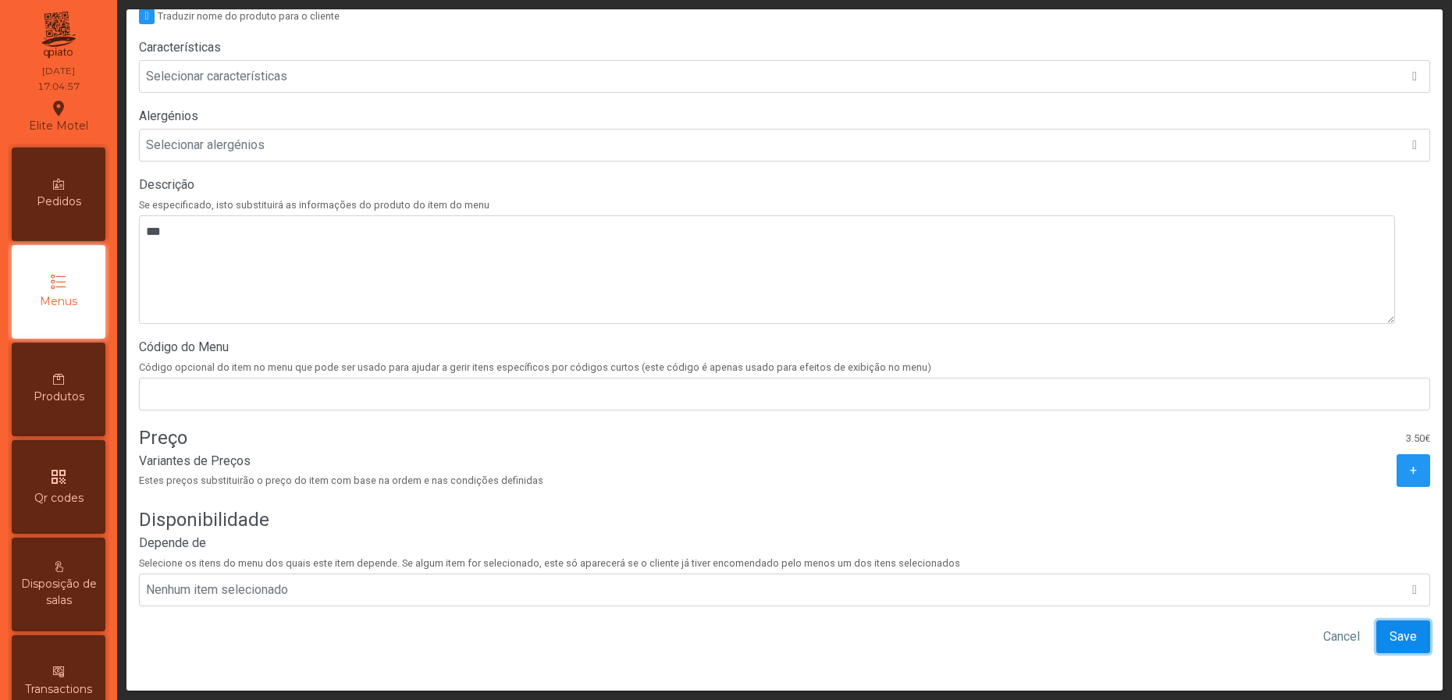
click at [1381, 620] on button "Save" at bounding box center [1403, 636] width 54 height 33
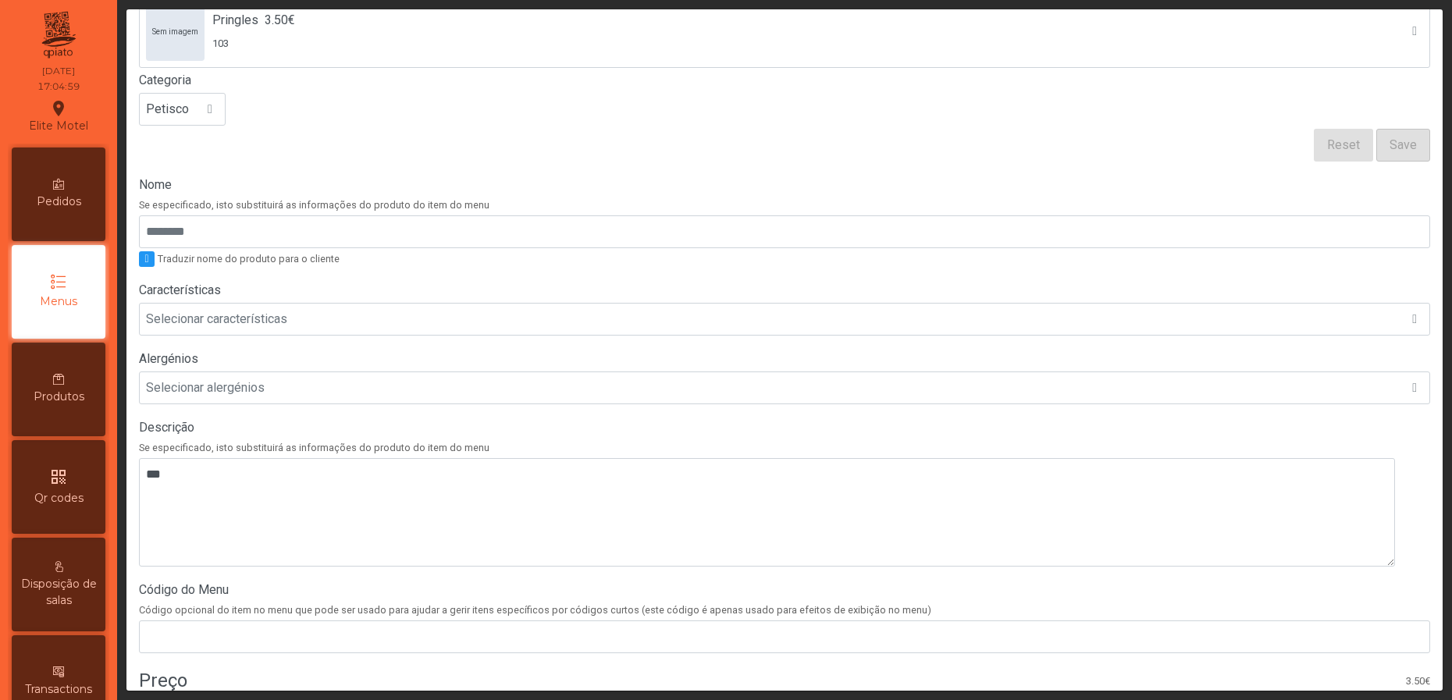
scroll to position [234, 0]
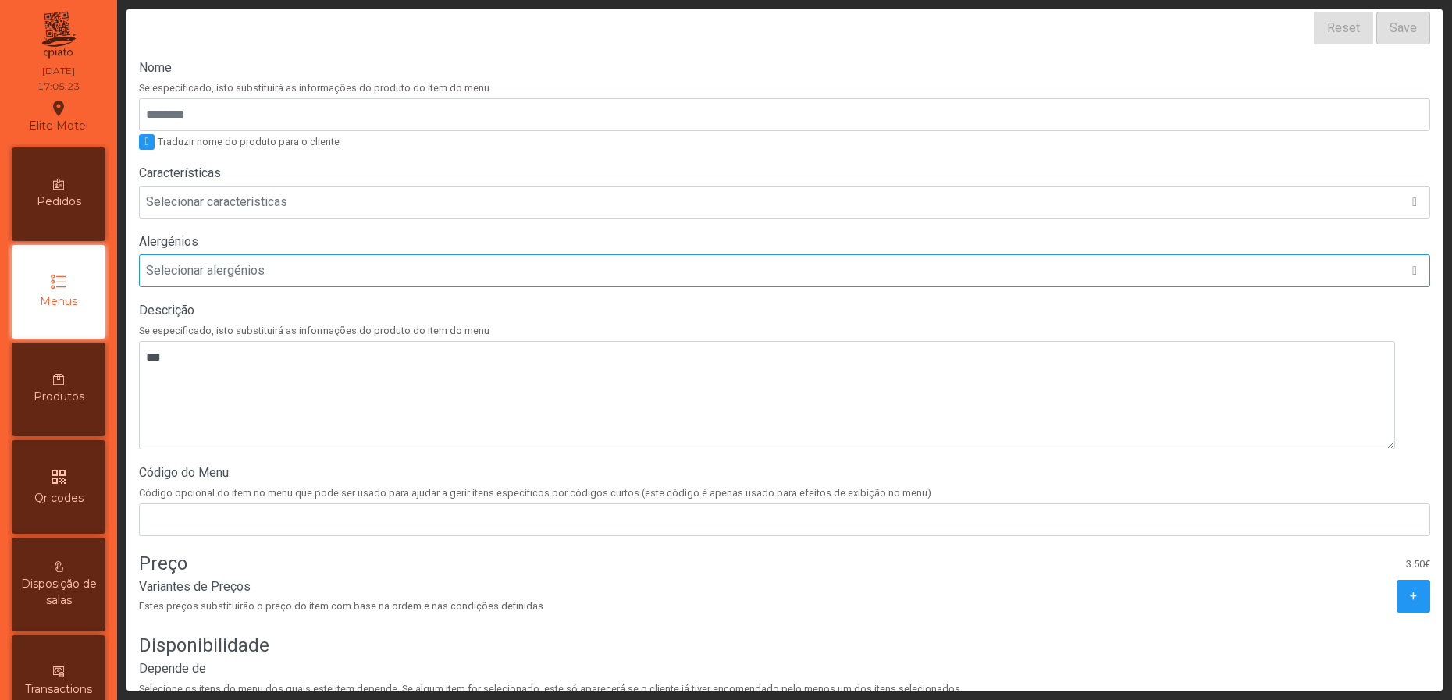
click at [396, 272] on div "Selecionar alergénios" at bounding box center [770, 270] width 1260 height 31
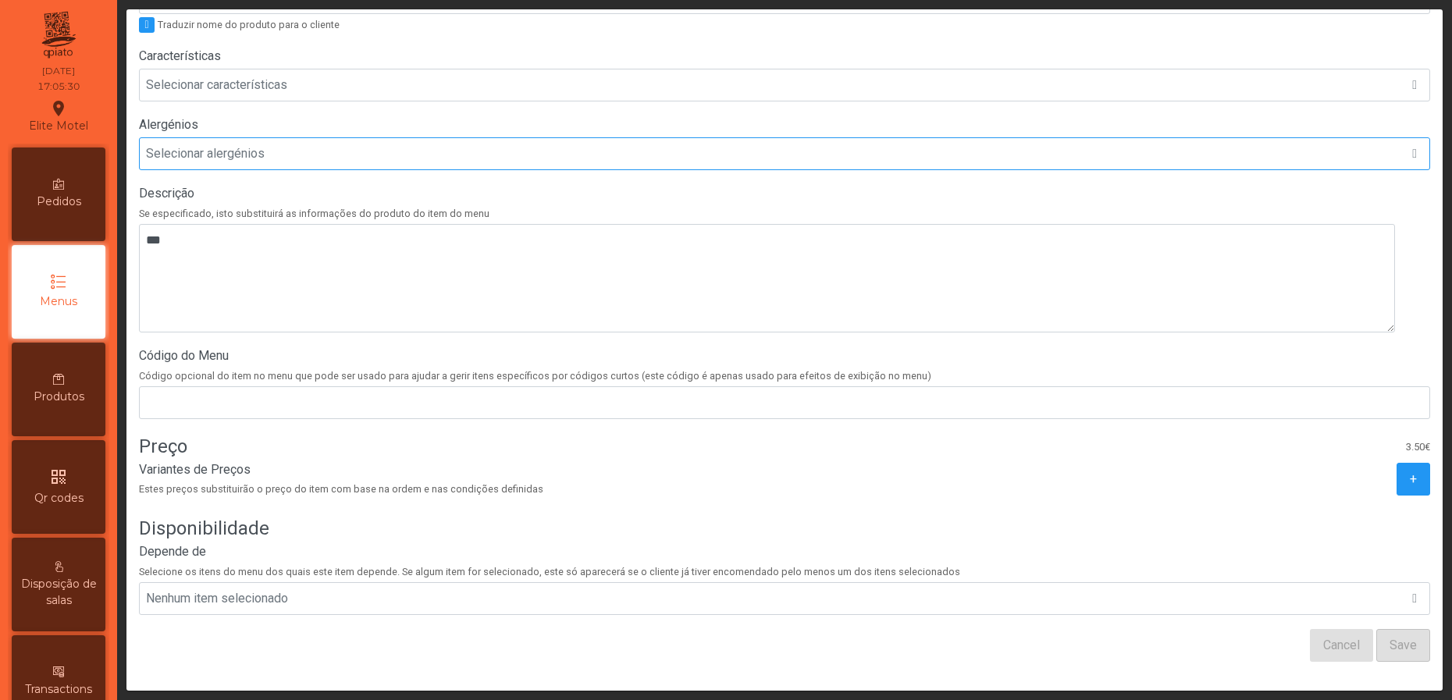
click at [262, 146] on div "Selecionar alergénios" at bounding box center [770, 153] width 1260 height 31
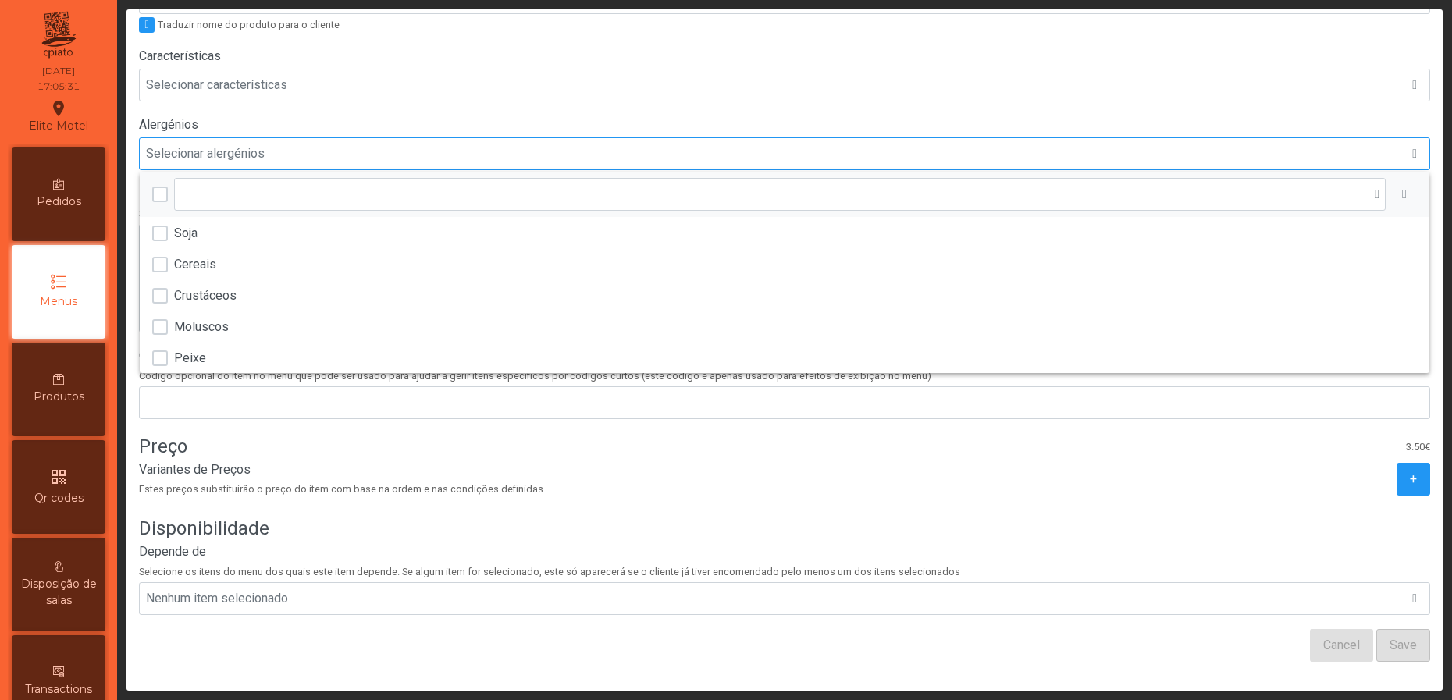
scroll to position [234, 0]
click at [352, 118] on label "Alergénios" at bounding box center [784, 125] width 1291 height 19
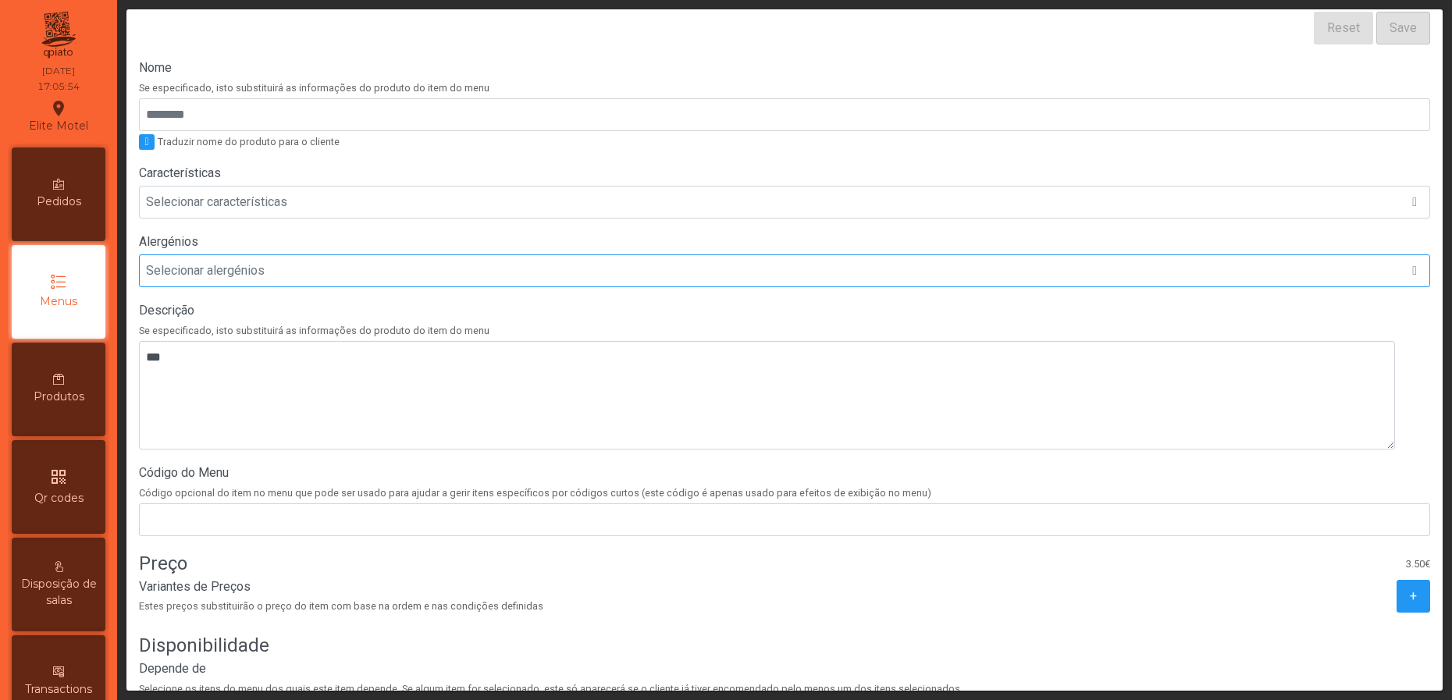
click at [339, 282] on div "Selecionar alergénios" at bounding box center [770, 270] width 1260 height 31
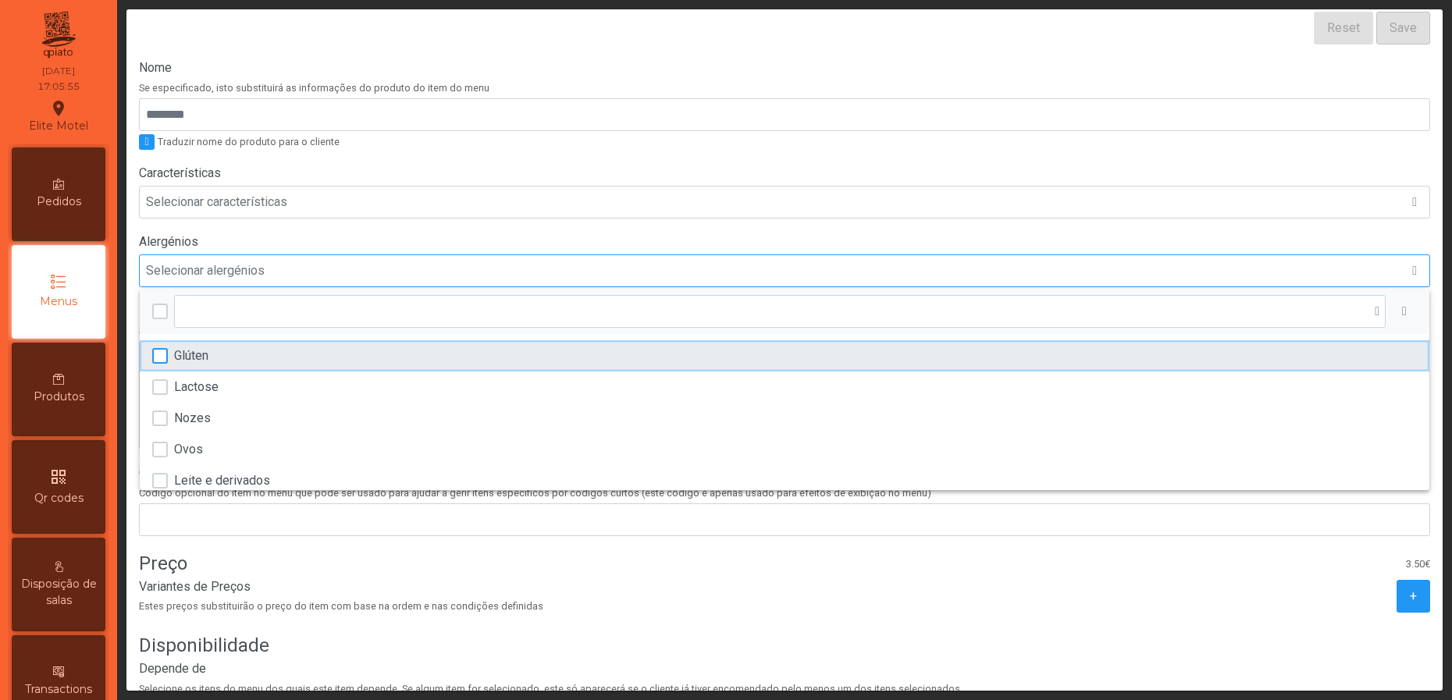
click at [158, 358] on div "Glúten" at bounding box center [160, 356] width 16 height 16
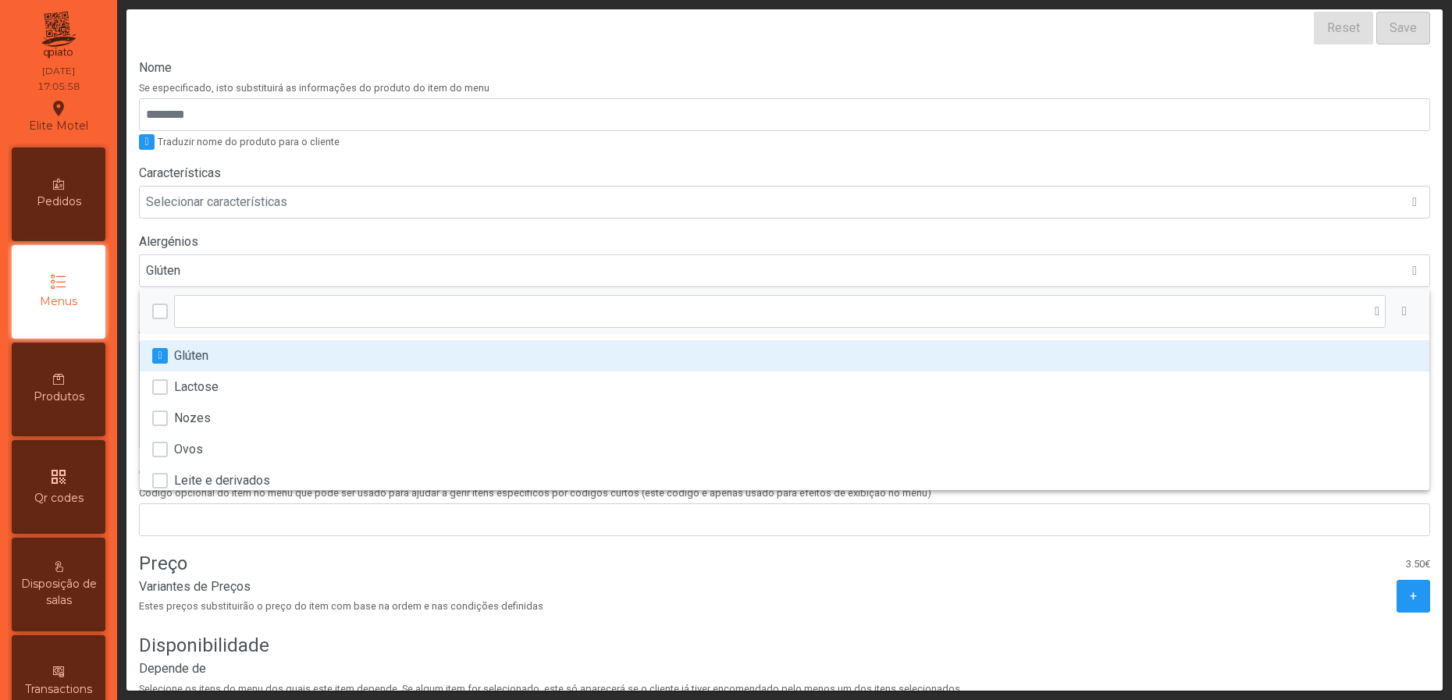
click at [1296, 172] on label "Características" at bounding box center [784, 173] width 1291 height 19
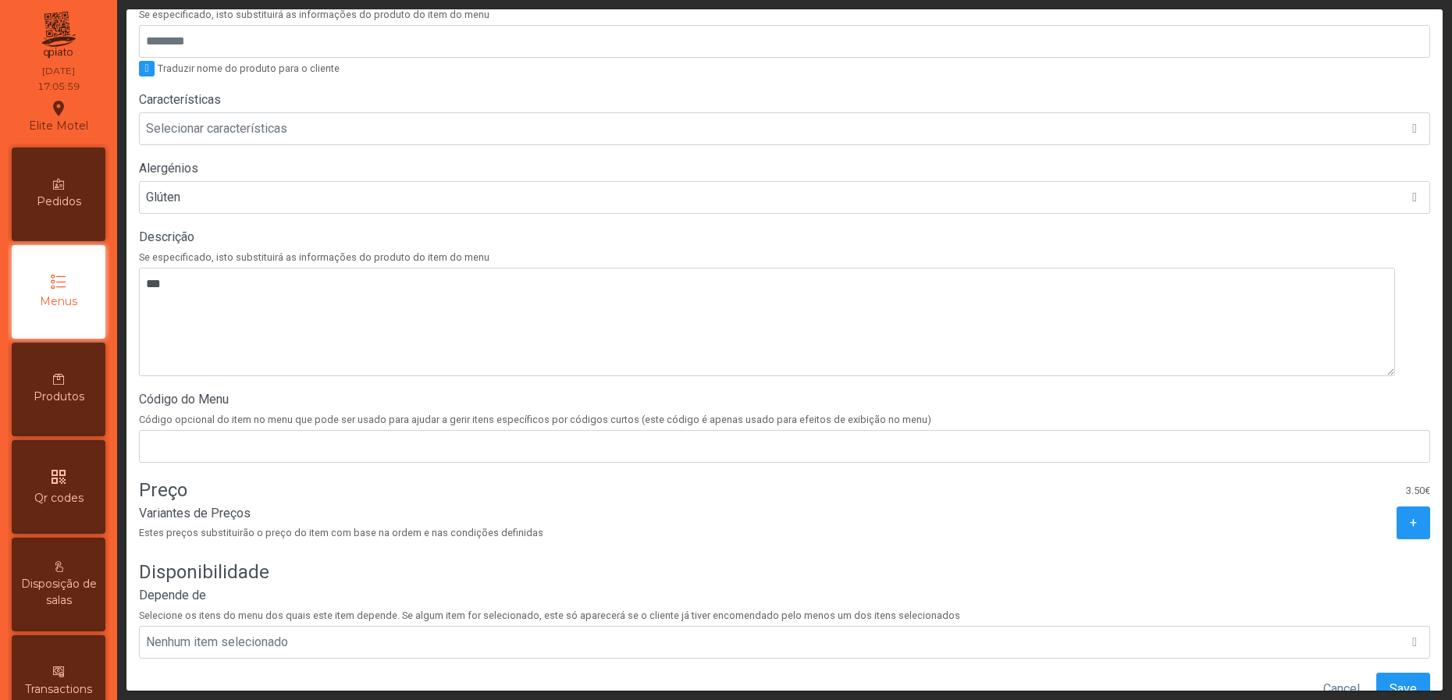
scroll to position [384, 0]
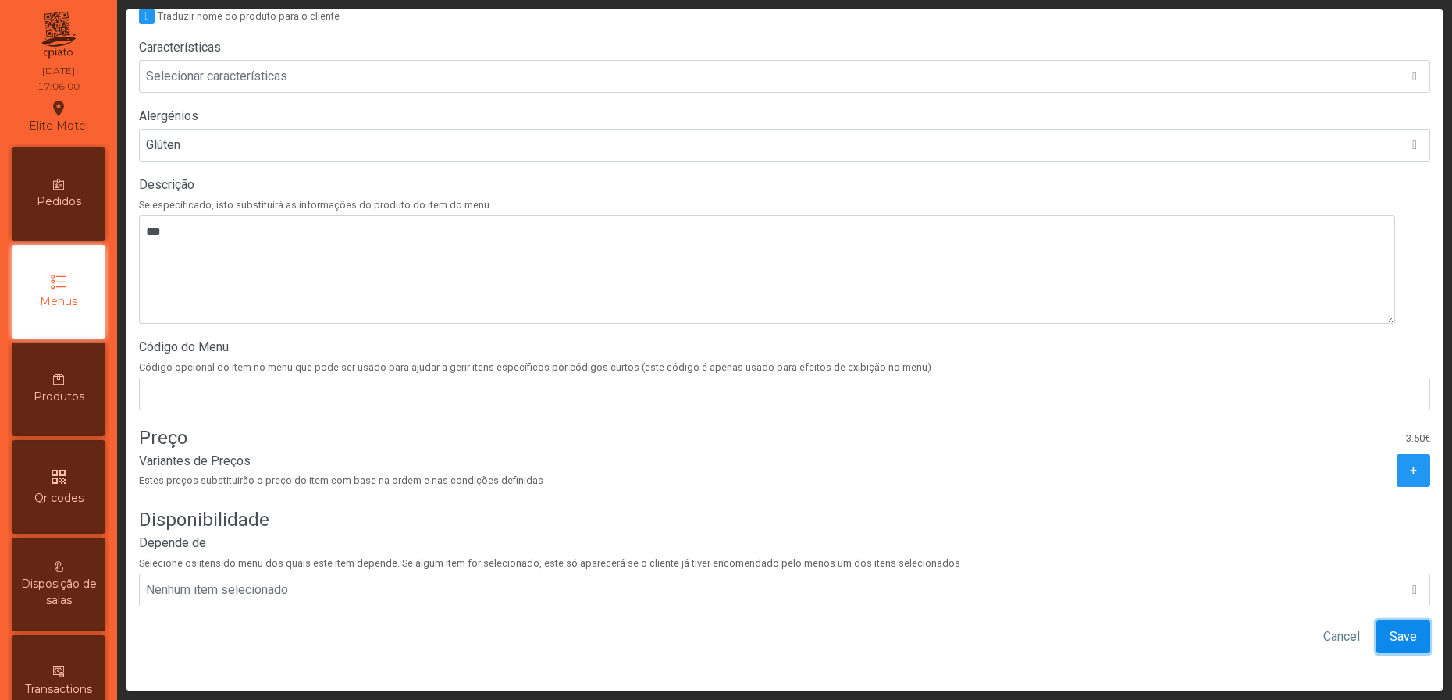
click at [1389, 627] on span "Save" at bounding box center [1402, 636] width 27 height 19
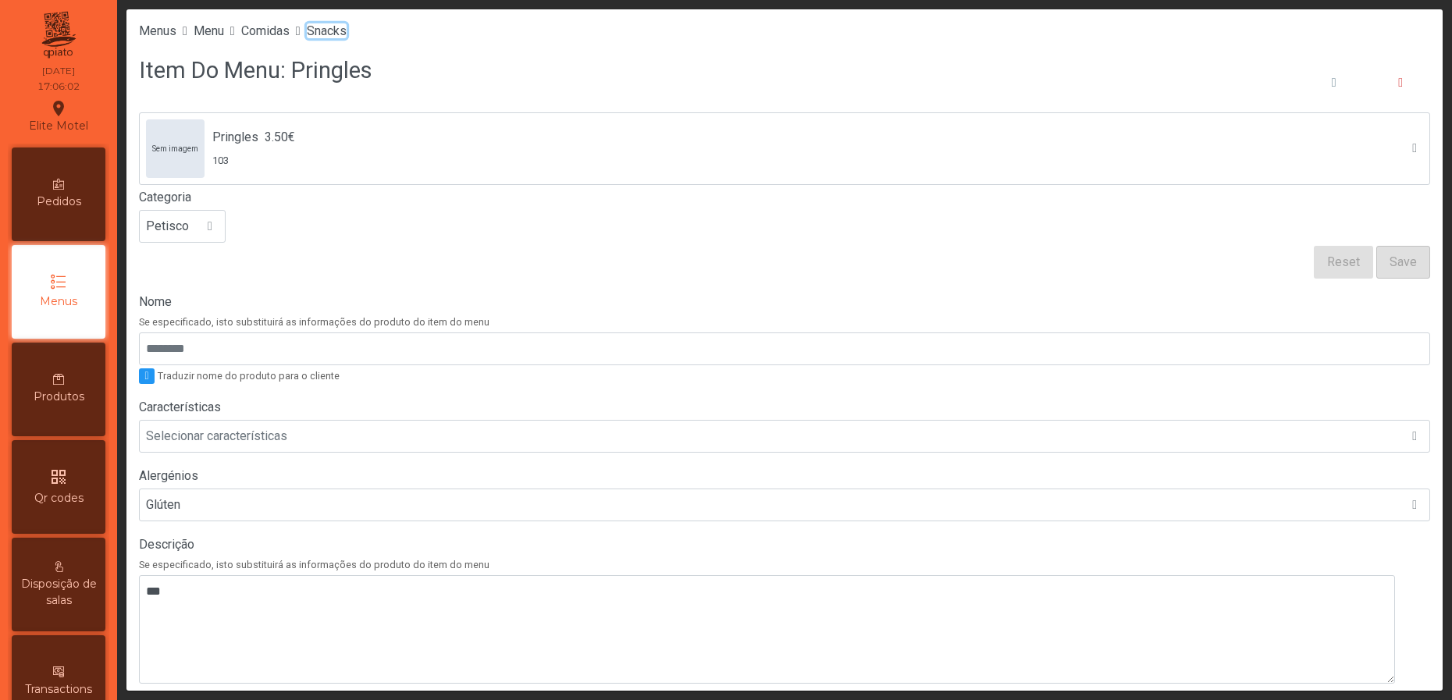
click at [347, 31] on span "Snacks" at bounding box center [327, 30] width 40 height 15
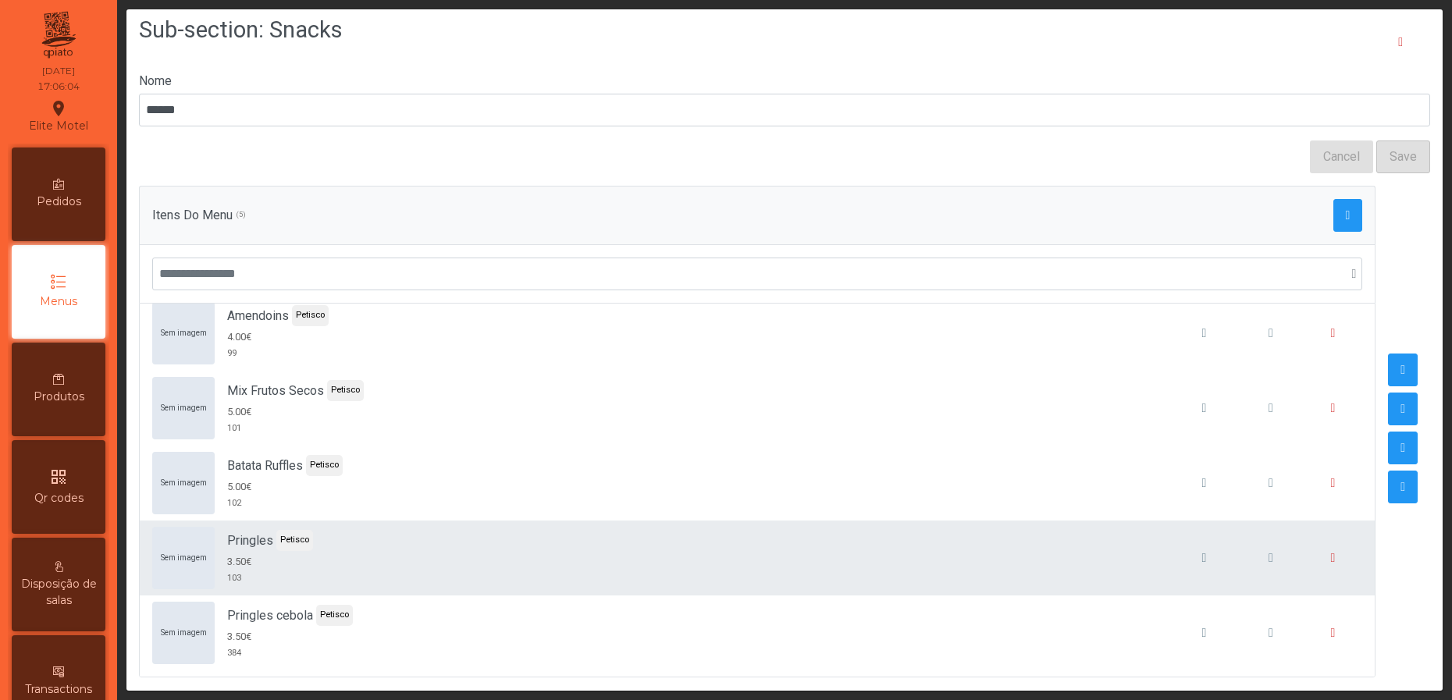
scroll to position [73, 0]
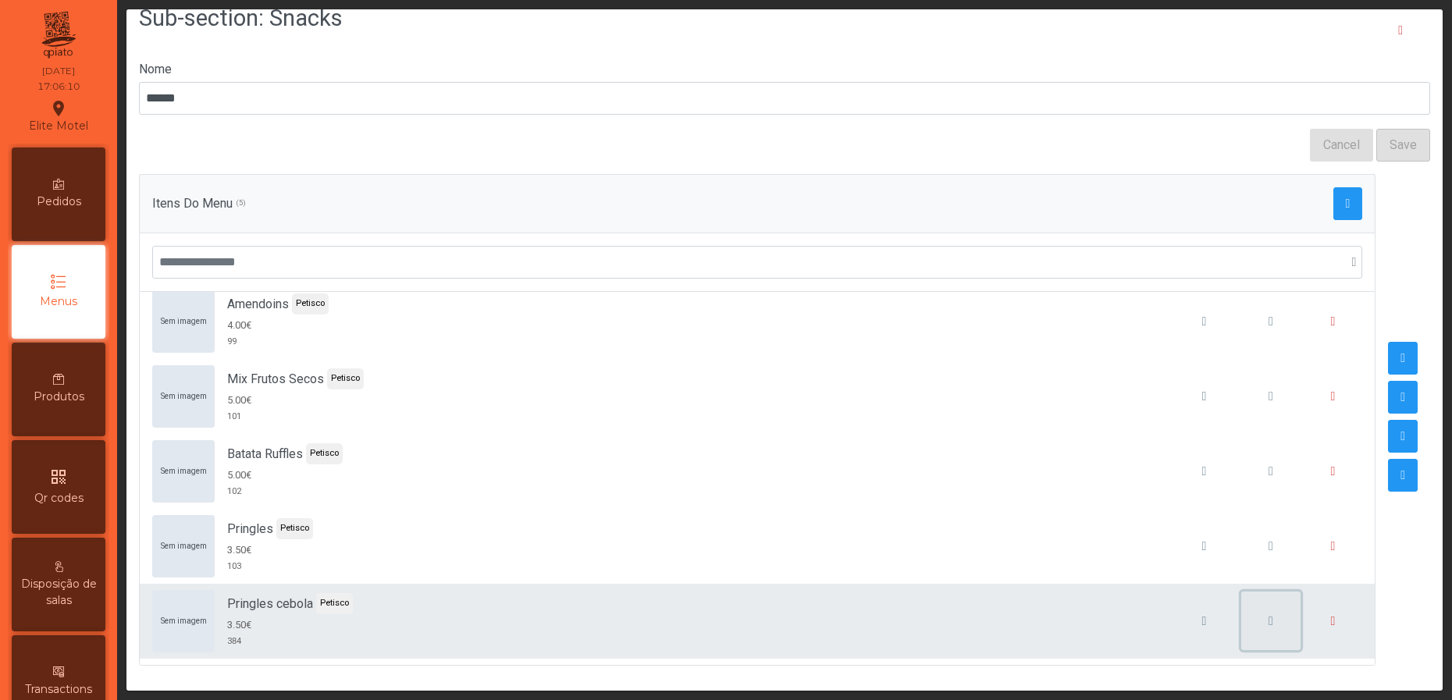
click at [1241, 609] on button "button" at bounding box center [1270, 621] width 59 height 59
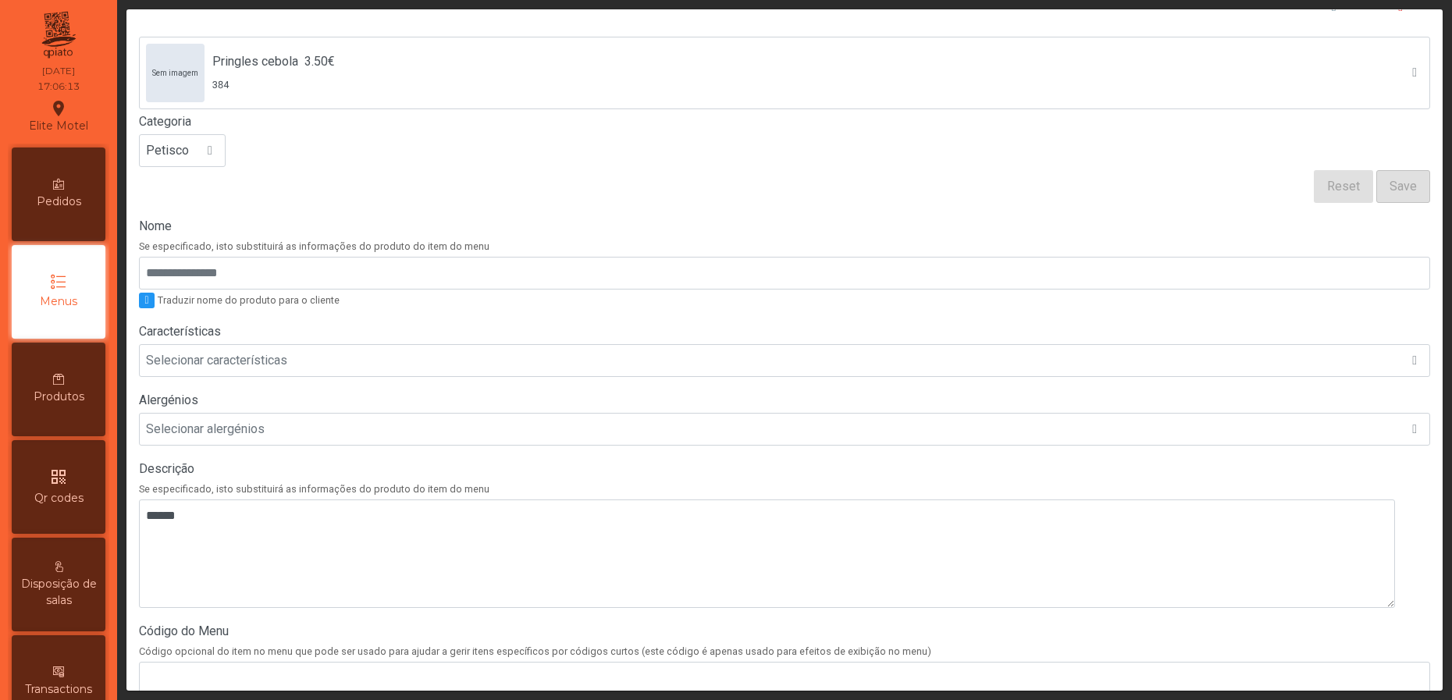
scroll to position [117, 0]
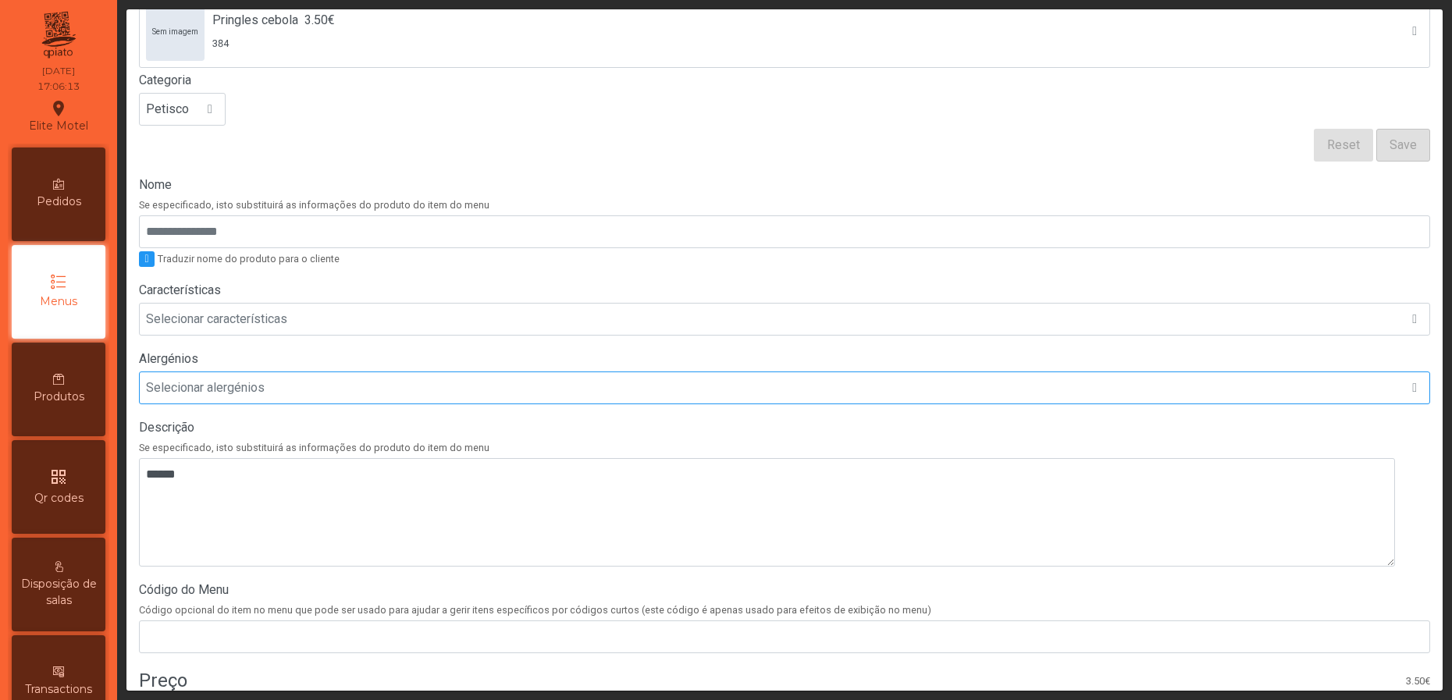
click at [296, 392] on div "Selecionar alergénios" at bounding box center [770, 387] width 1260 height 31
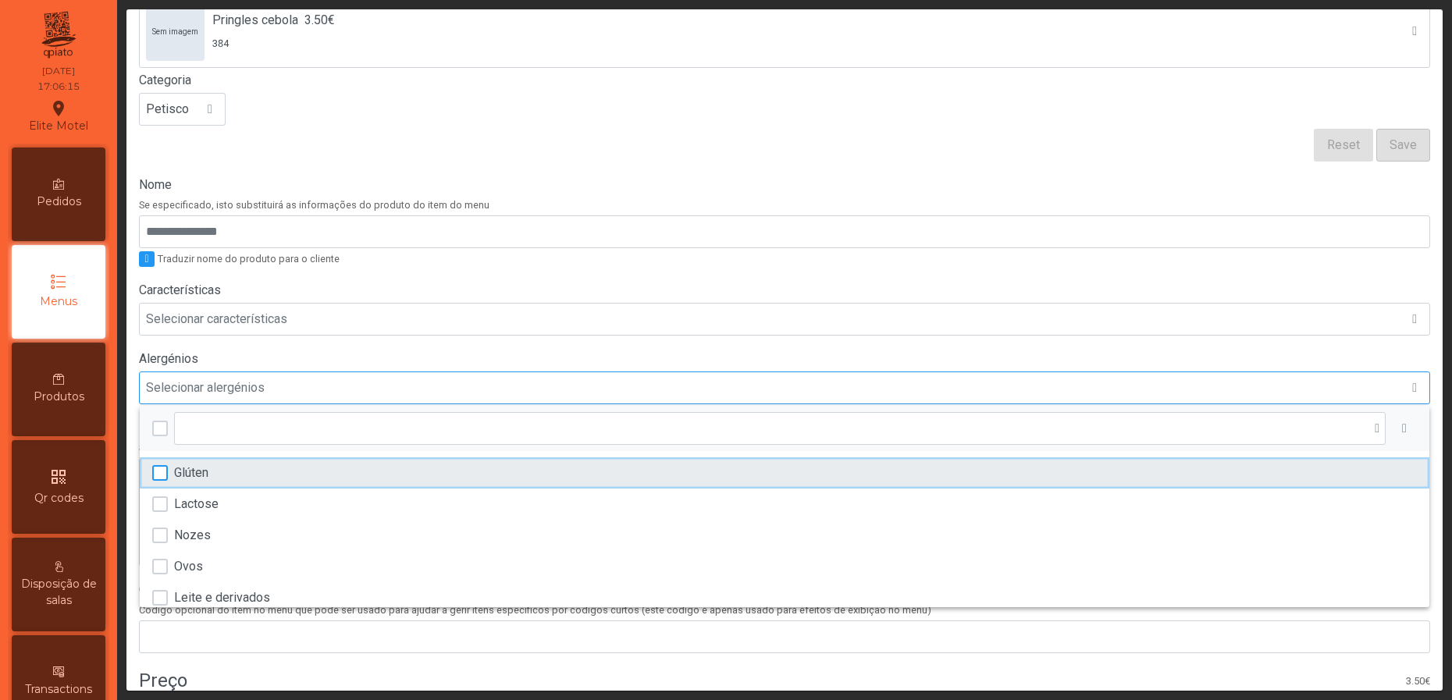
click at [159, 480] on div "Glúten" at bounding box center [160, 473] width 16 height 16
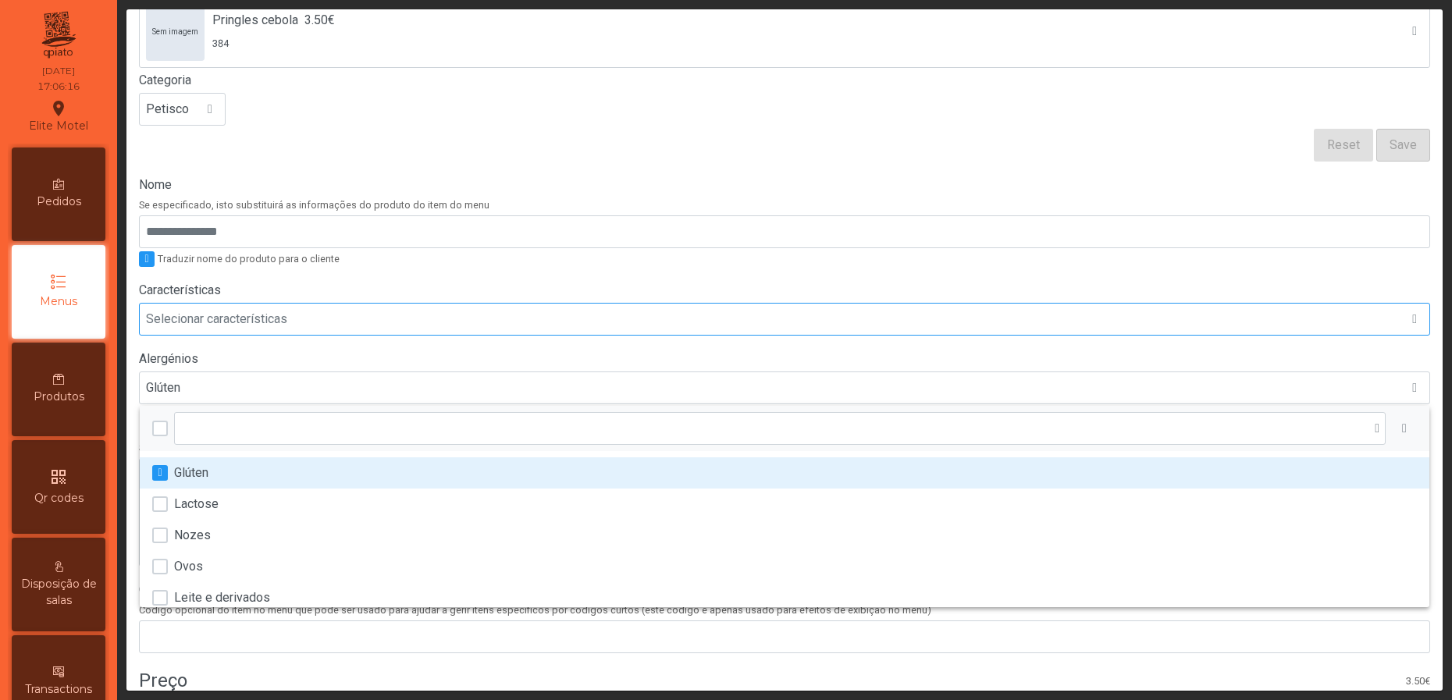
click at [258, 318] on div "Selecionar características" at bounding box center [770, 319] width 1260 height 31
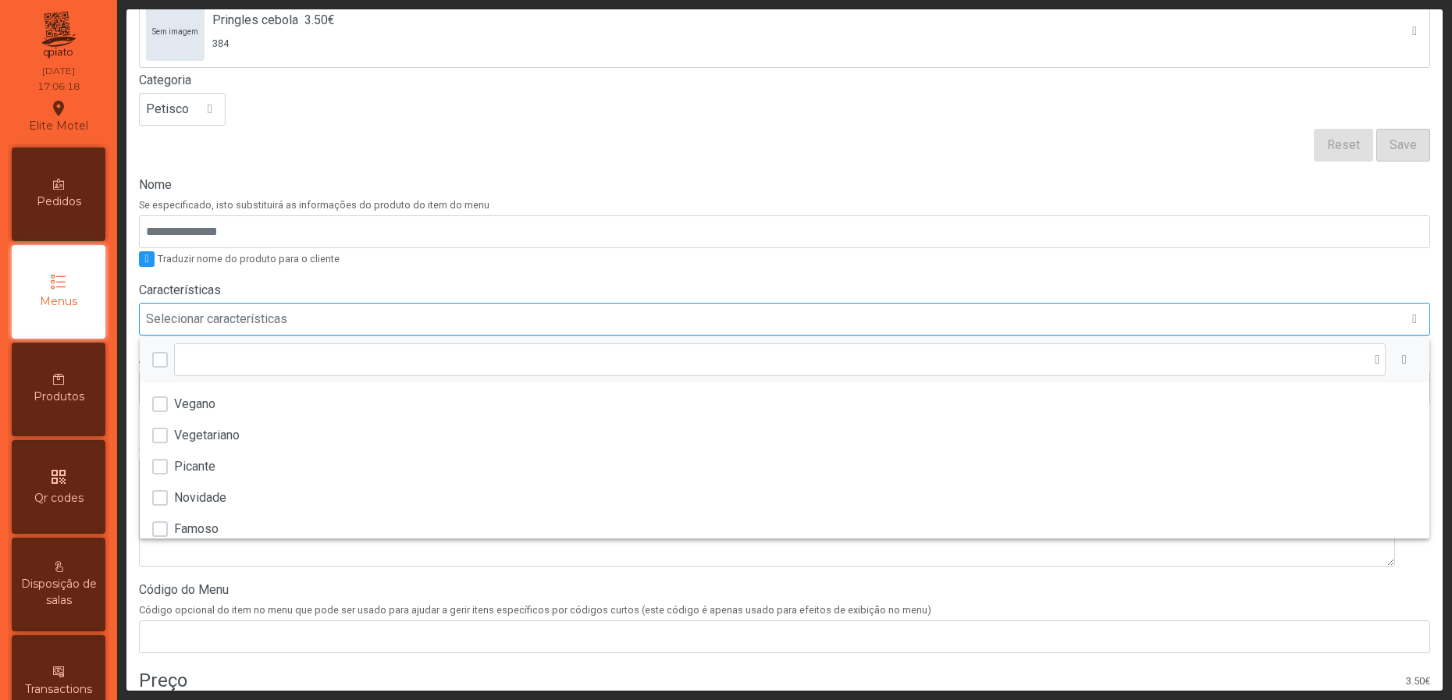
click at [258, 318] on div "Selecionar características" at bounding box center [770, 319] width 1260 height 31
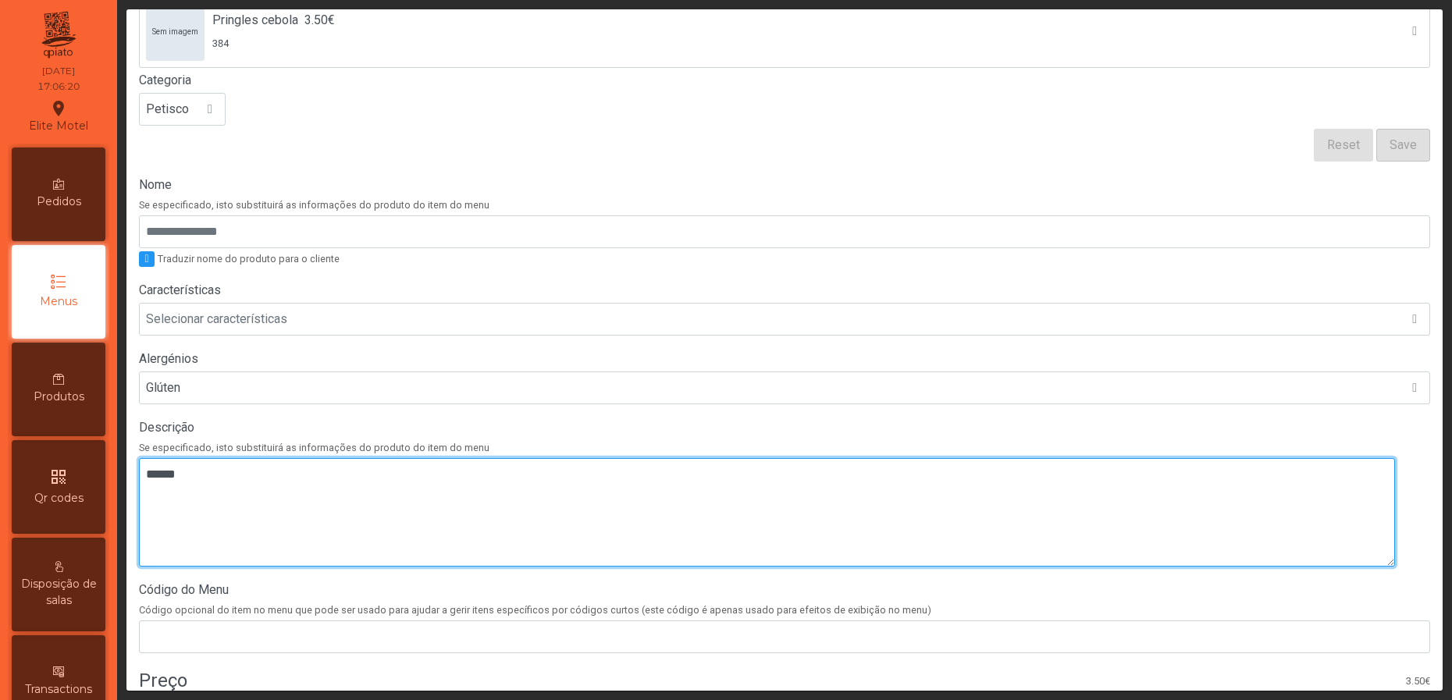
click at [207, 514] on textarea at bounding box center [767, 512] width 1256 height 108
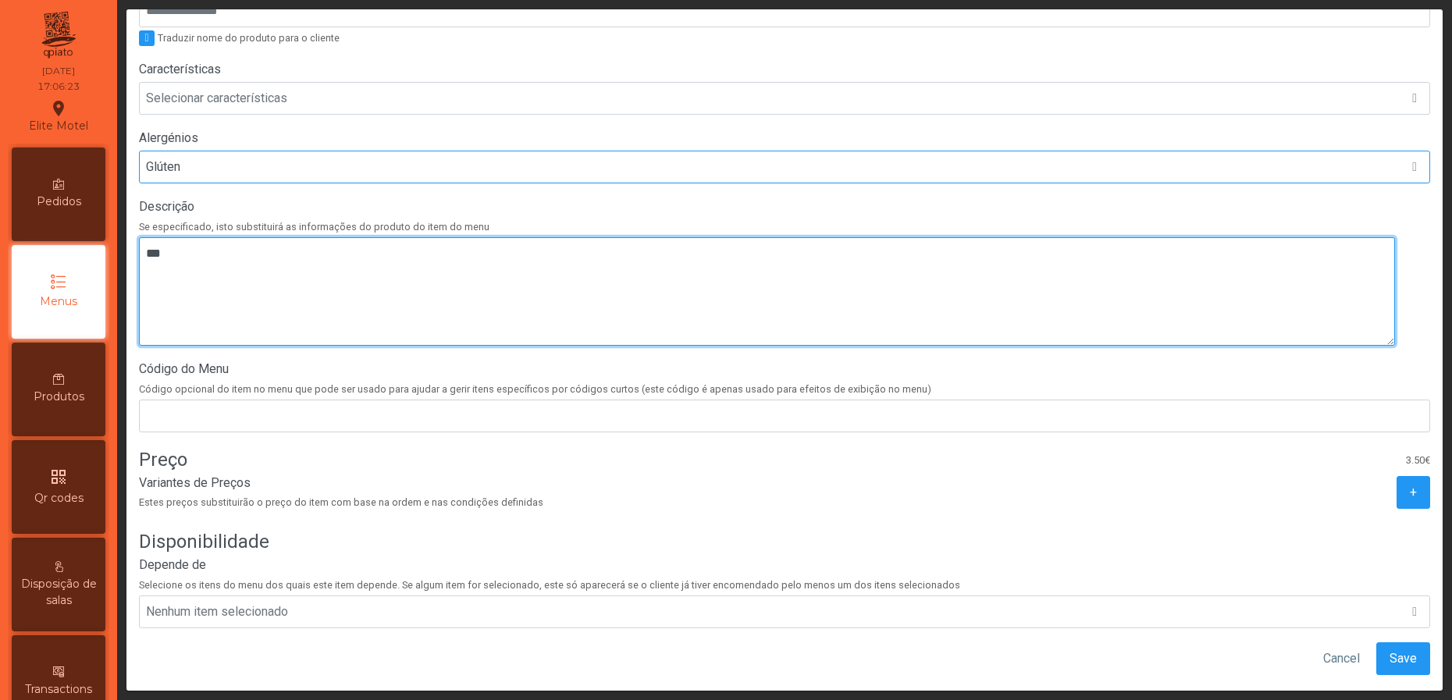
scroll to position [384, 0]
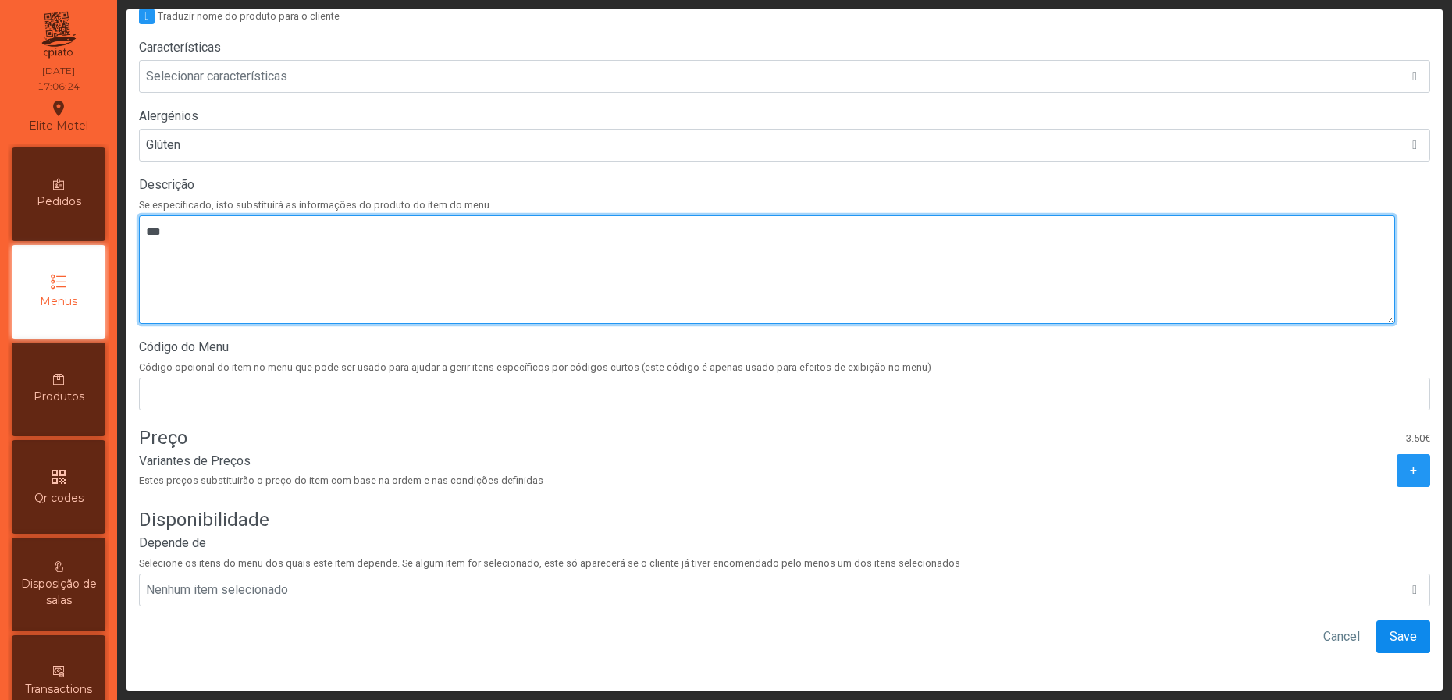
type textarea "***"
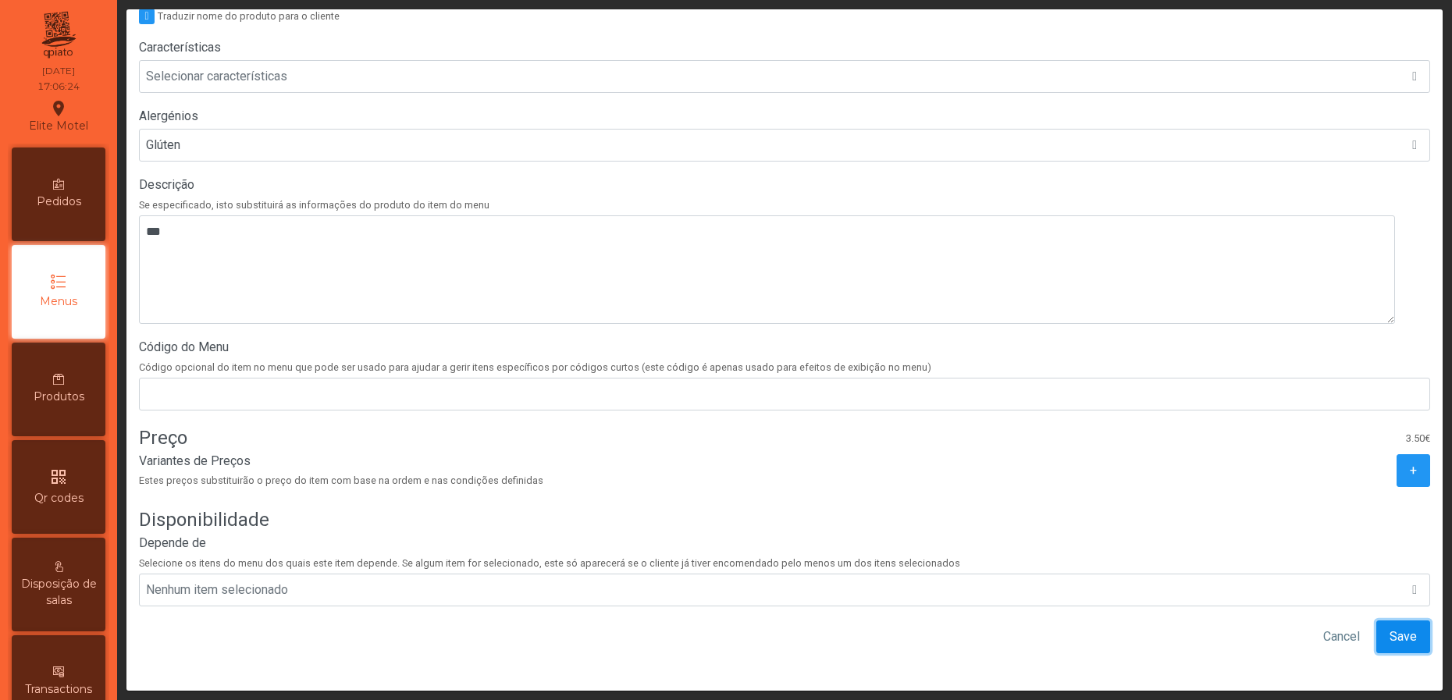
click at [1389, 627] on span "Save" at bounding box center [1402, 636] width 27 height 19
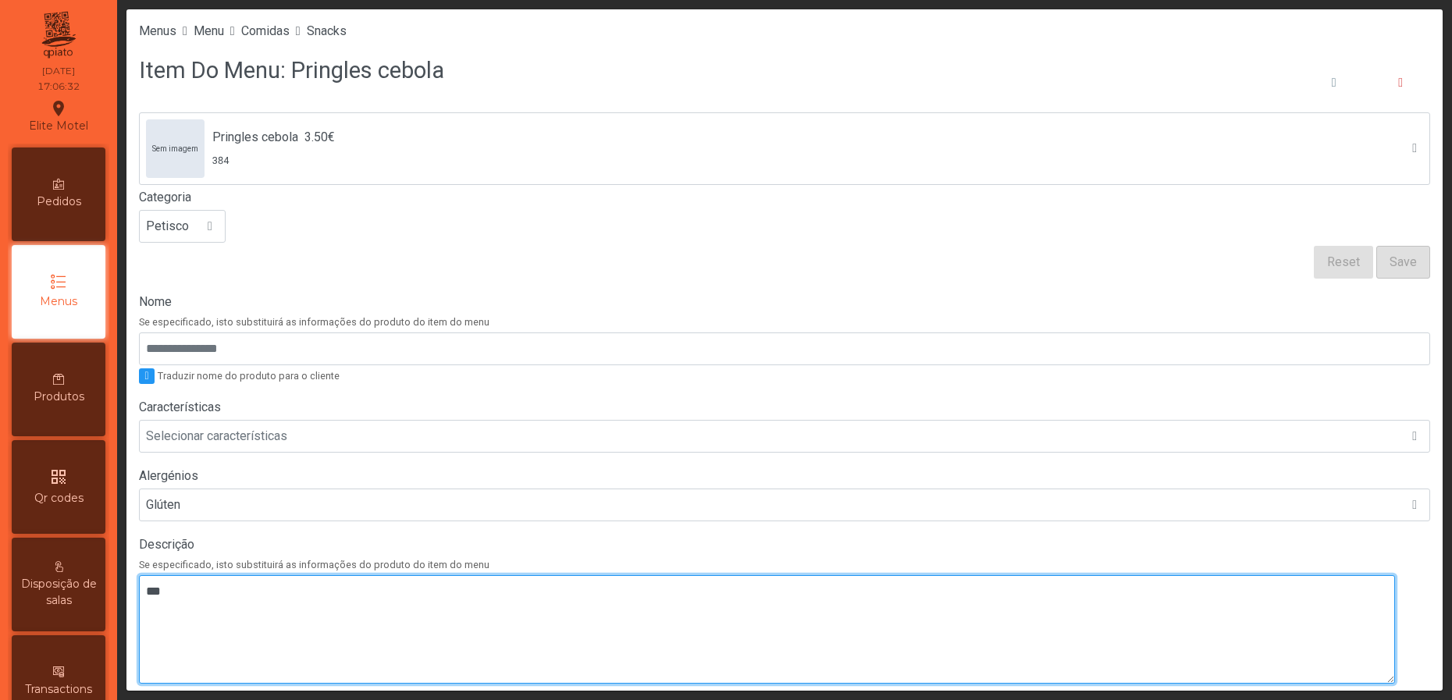
click at [165, 595] on textarea at bounding box center [767, 629] width 1256 height 108
drag, startPoint x: 157, startPoint y: 593, endPoint x: 127, endPoint y: 605, distance: 31.9
click at [127, 605] on div "Item Do Menu: Pringles cebola Sem imagem Pringles cebola 3.50€ 384 Categoria Pe…" at bounding box center [784, 551] width 1316 height 997
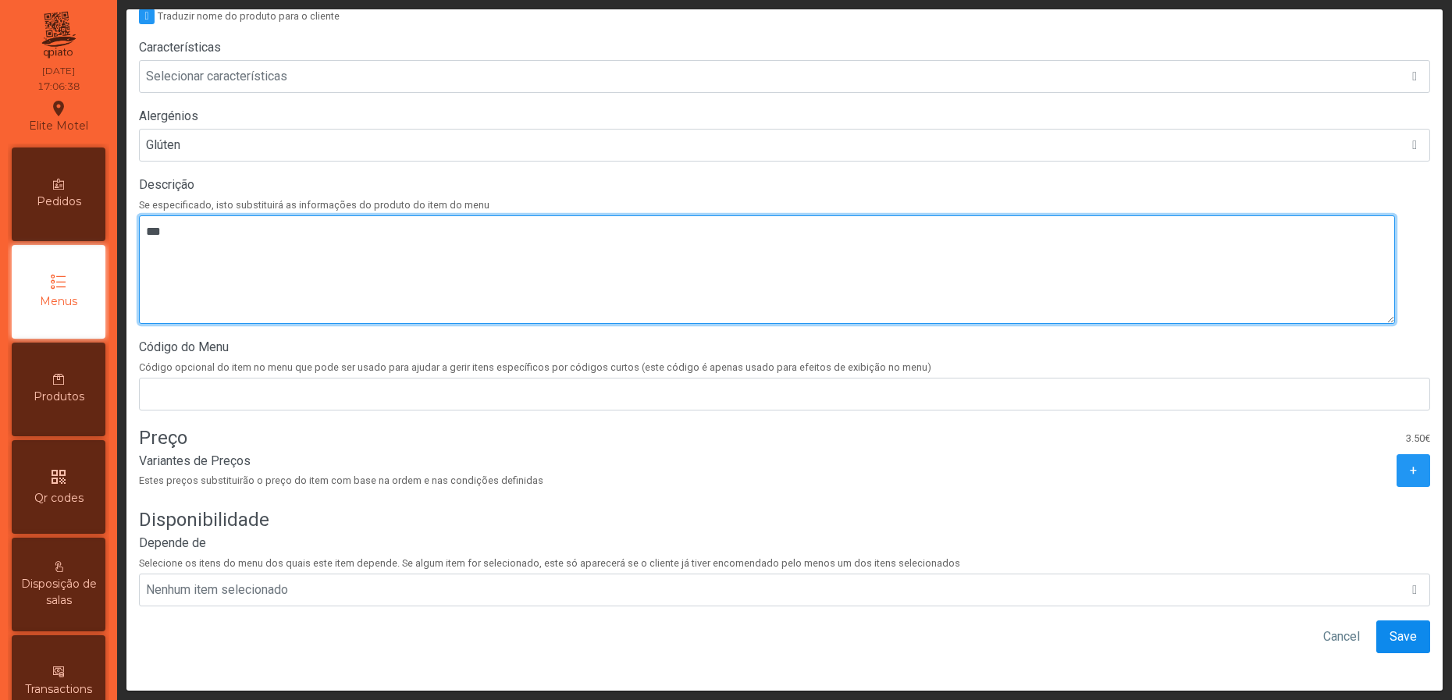
type textarea "***"
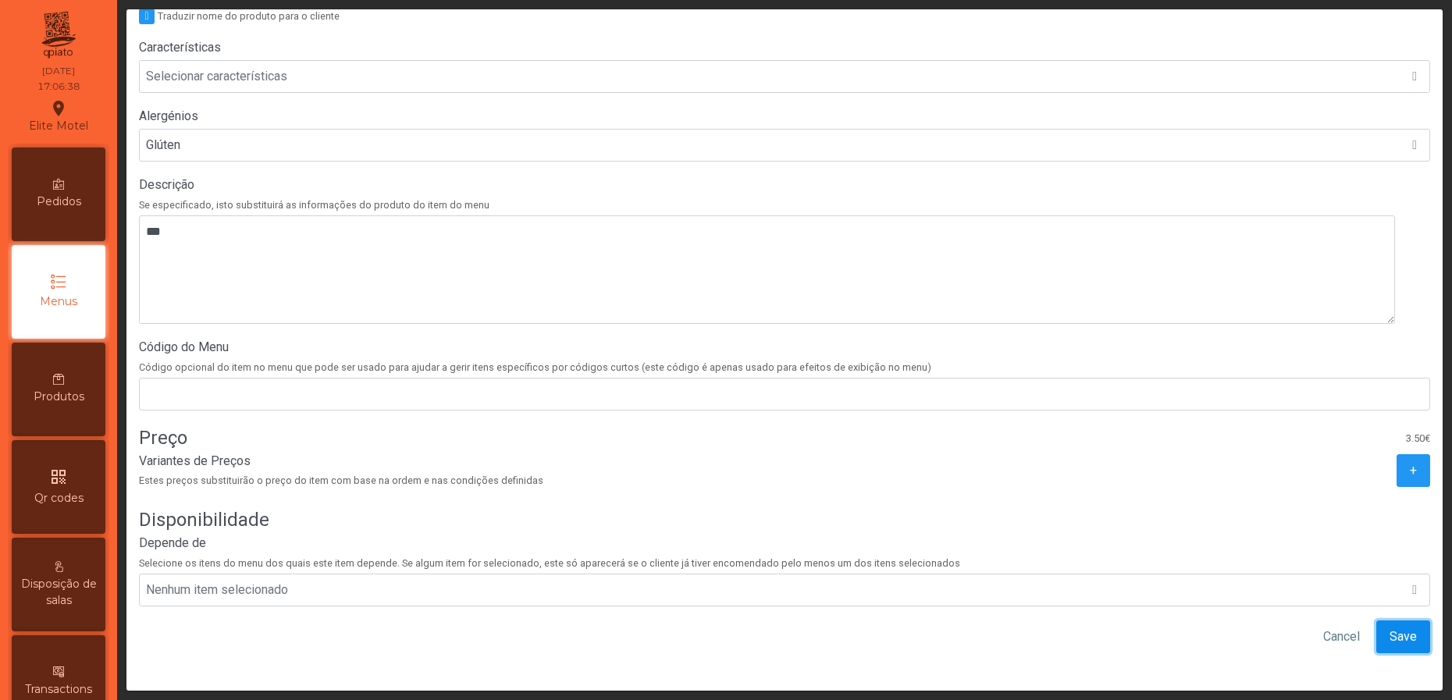
click at [1389, 627] on span "Save" at bounding box center [1402, 636] width 27 height 19
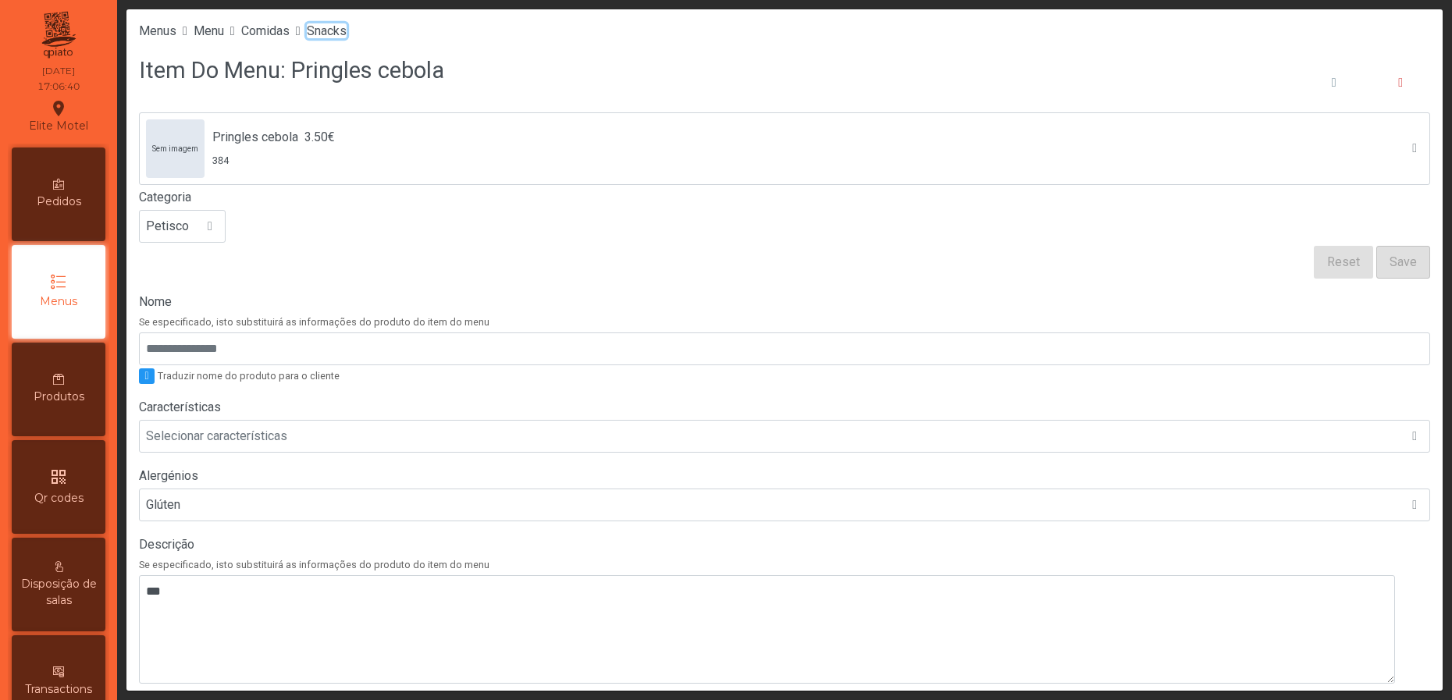
click at [347, 38] on span "Snacks" at bounding box center [327, 30] width 40 height 15
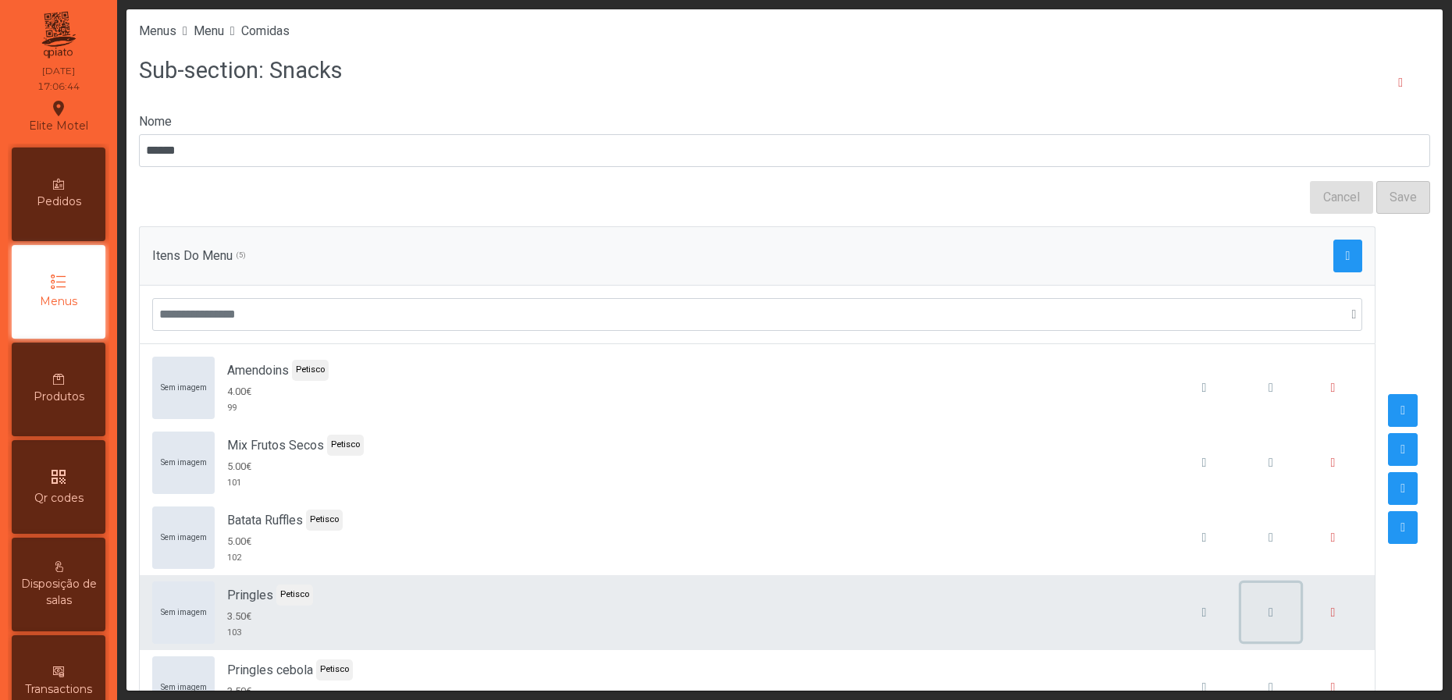
click at [1241, 625] on button "button" at bounding box center [1270, 612] width 59 height 59
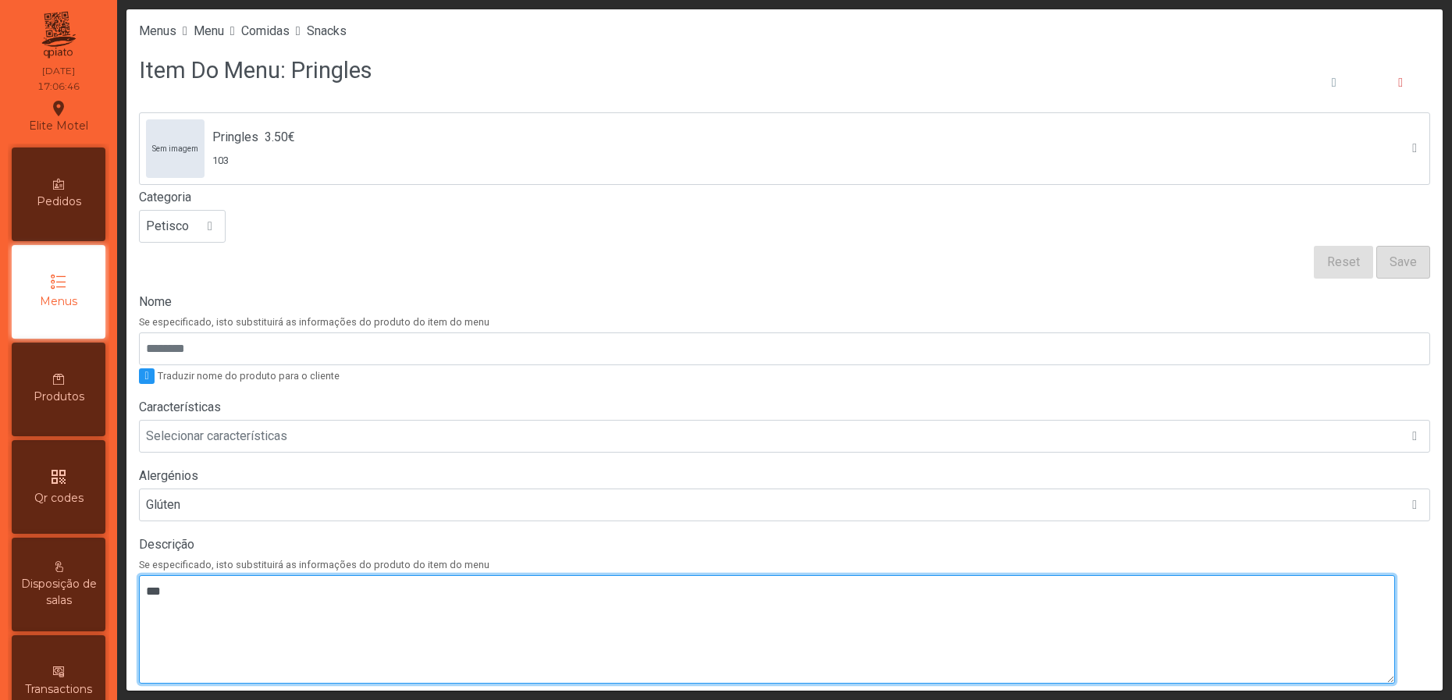
drag, startPoint x: 160, startPoint y: 588, endPoint x: 110, endPoint y: 597, distance: 50.7
click at [110, 597] on div "Elite Motel location_on [DATE] 17:06:46 Pedidos Menus Produtos qr_code Qr codes…" at bounding box center [726, 350] width 1452 height 700
type textarea "***"
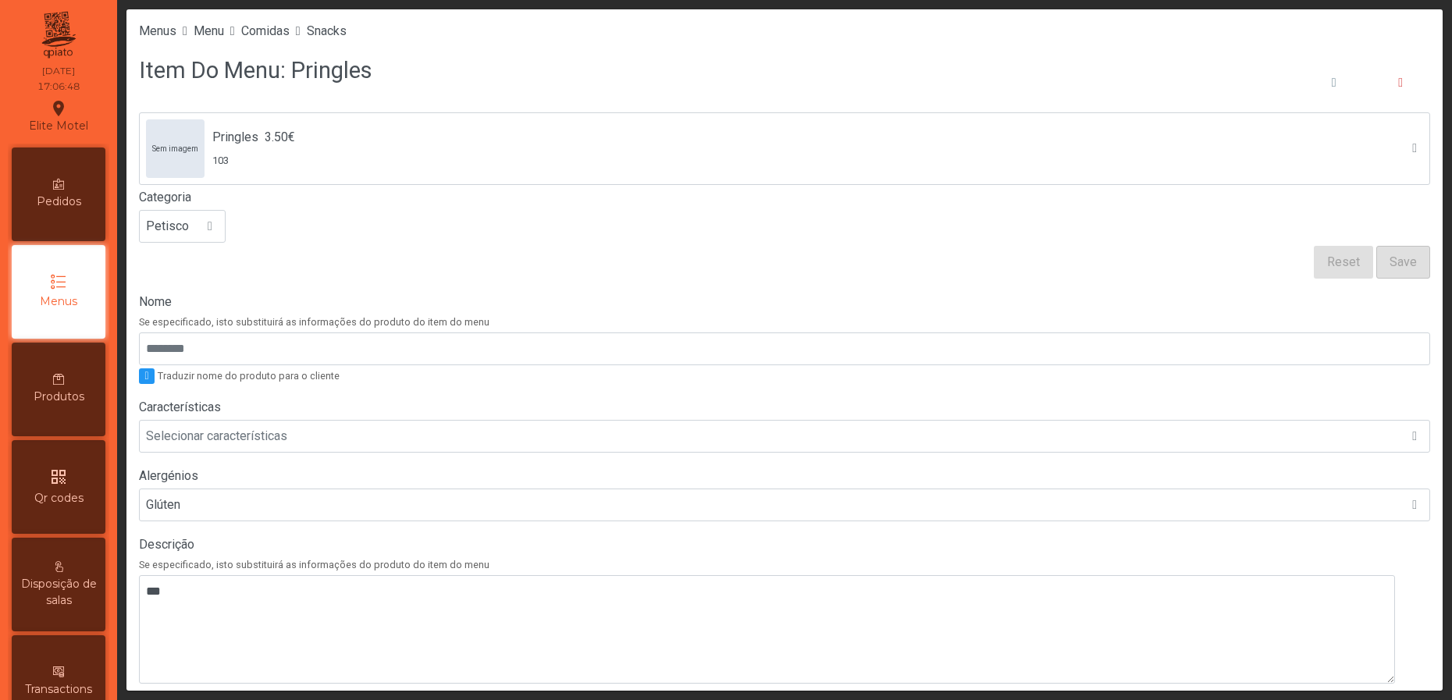
click at [635, 251] on form "Sem imagem Pringles 3.50€ 103 Categoria Petisco Reset Save" at bounding box center [784, 195] width 1291 height 166
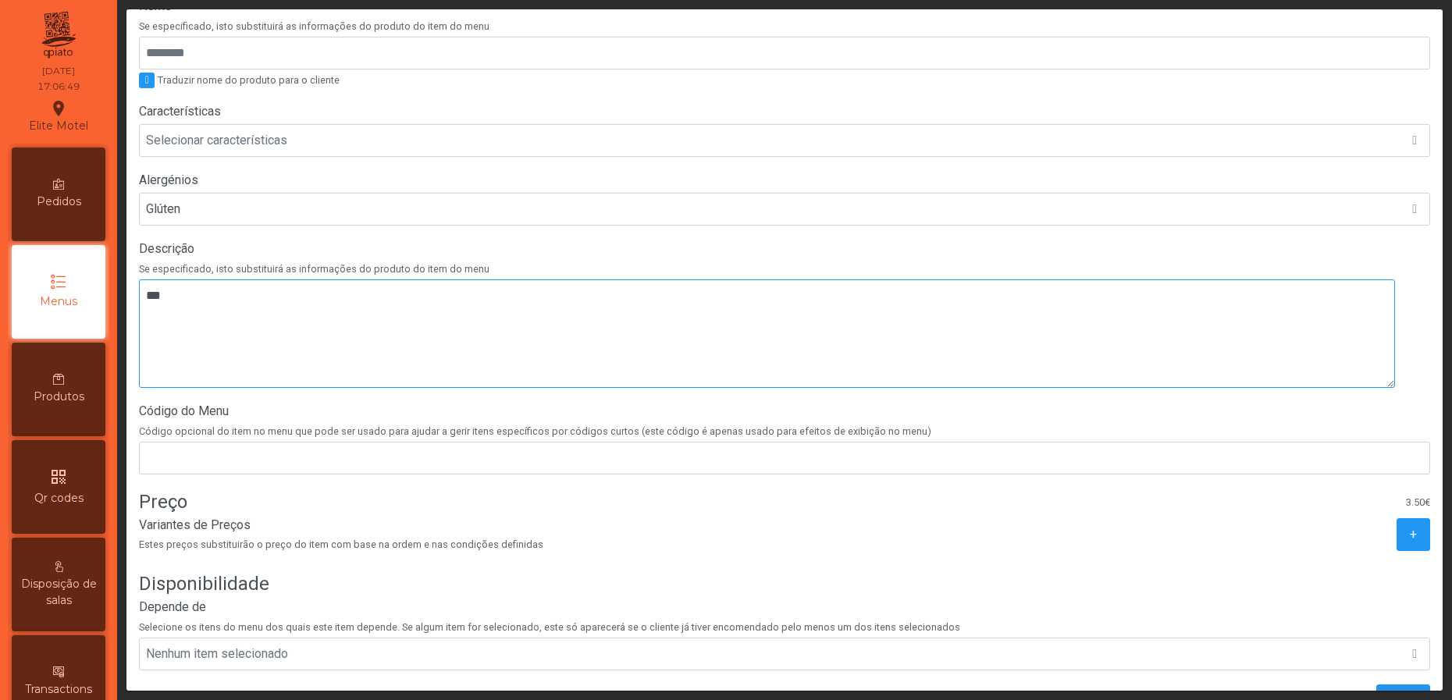
scroll to position [351, 0]
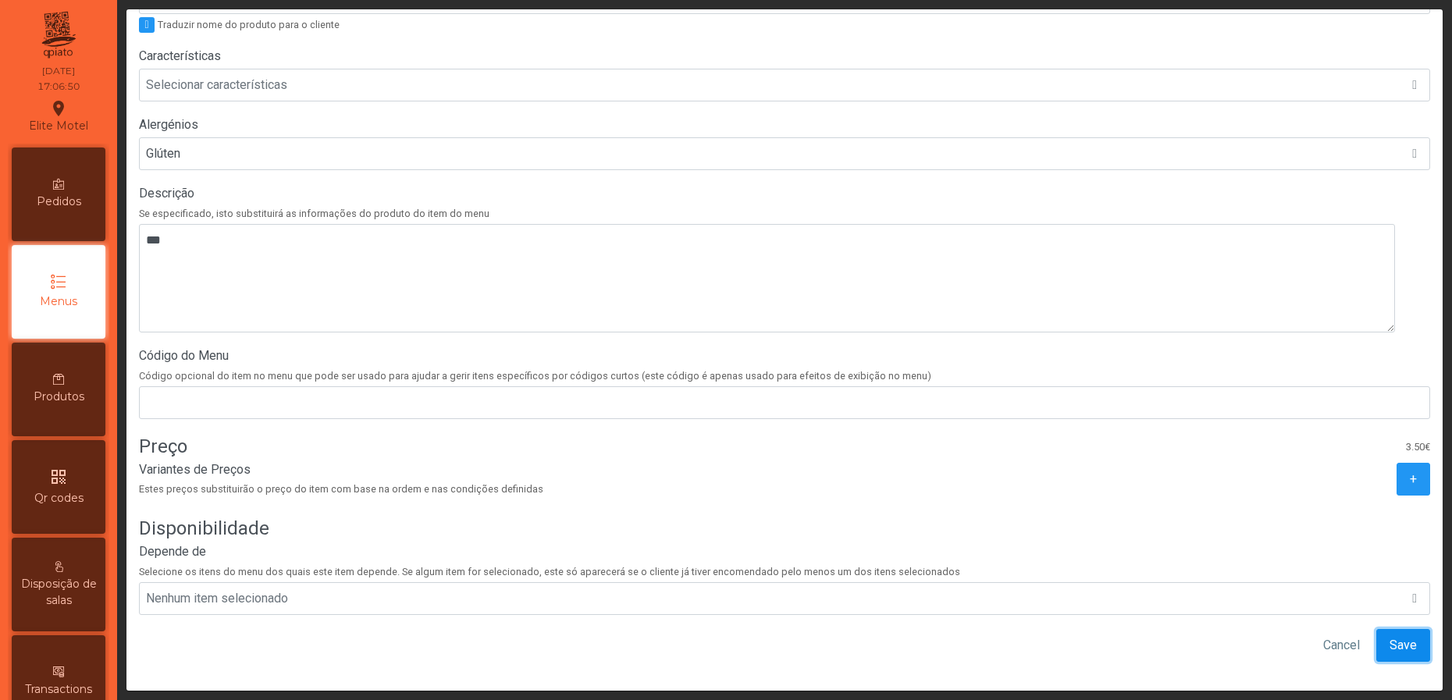
click at [1389, 645] on span "Save" at bounding box center [1402, 645] width 27 height 19
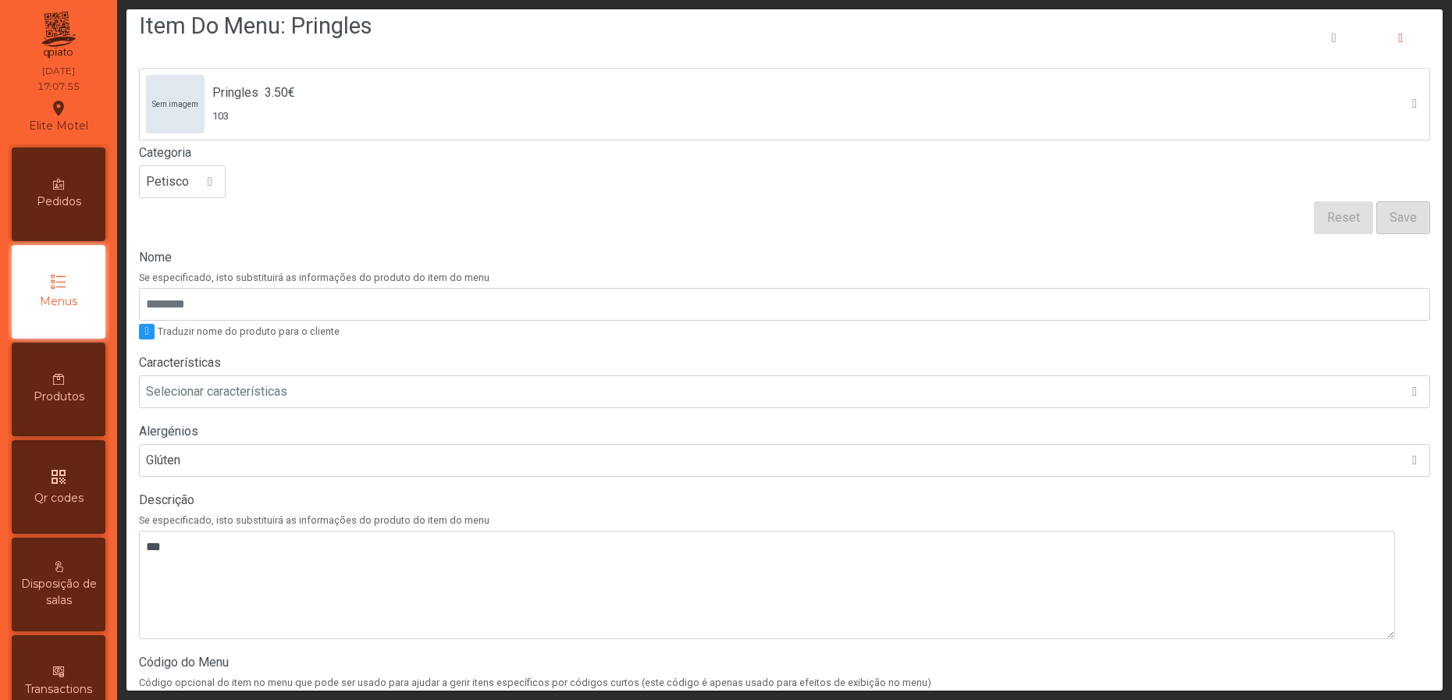
scroll to position [0, 0]
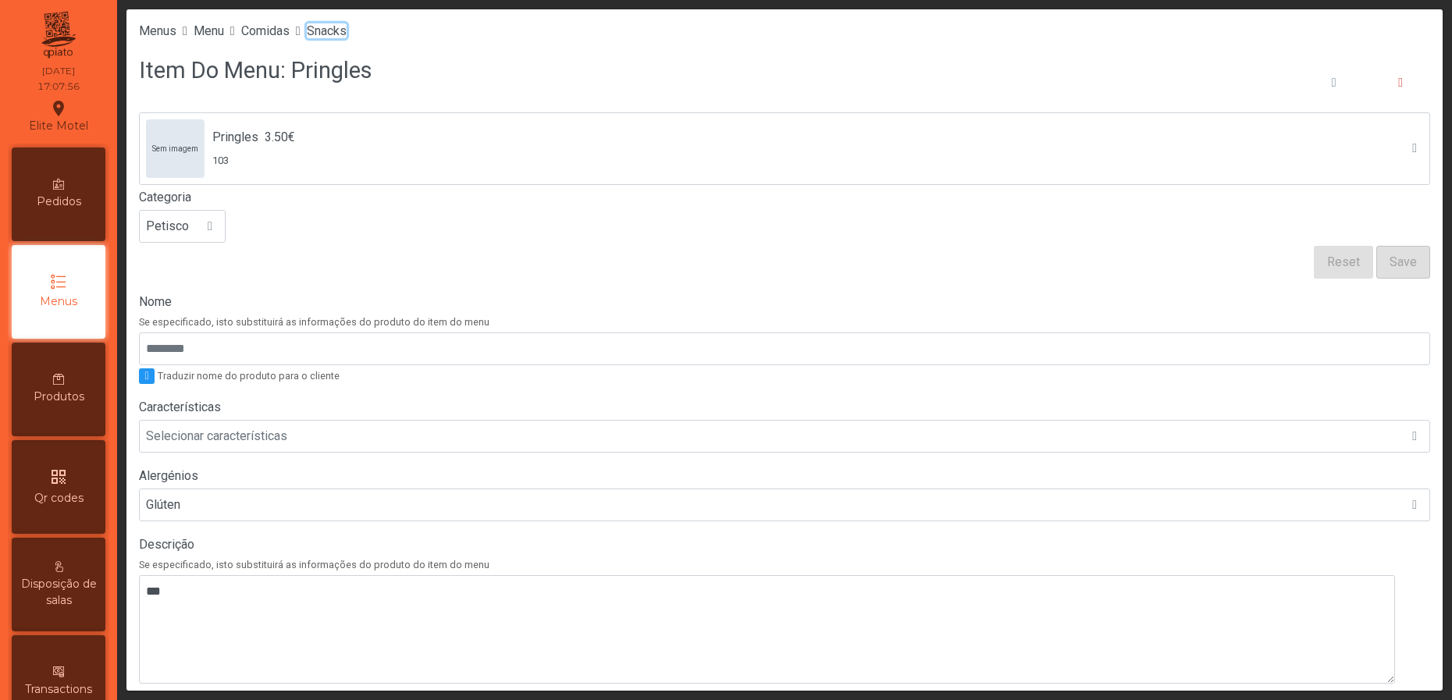
click at [347, 34] on span "Snacks" at bounding box center [327, 30] width 40 height 15
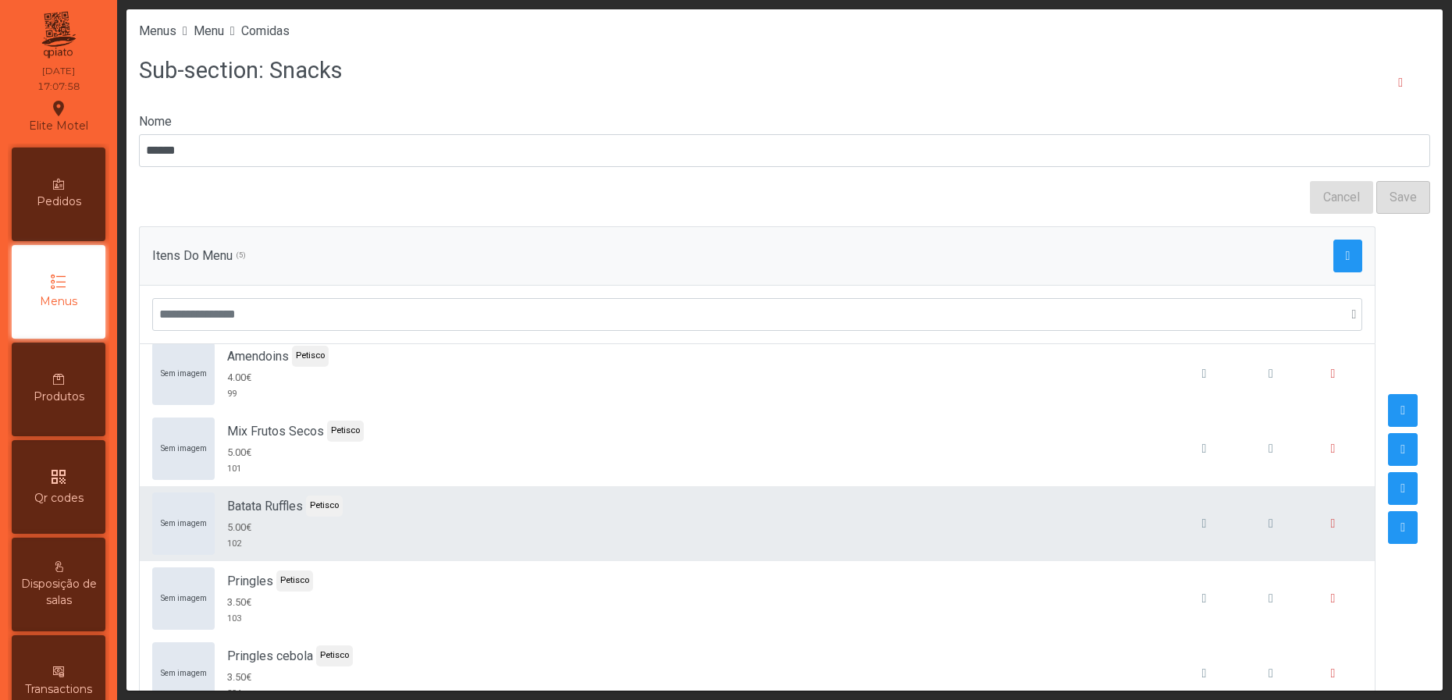
scroll to position [73, 0]
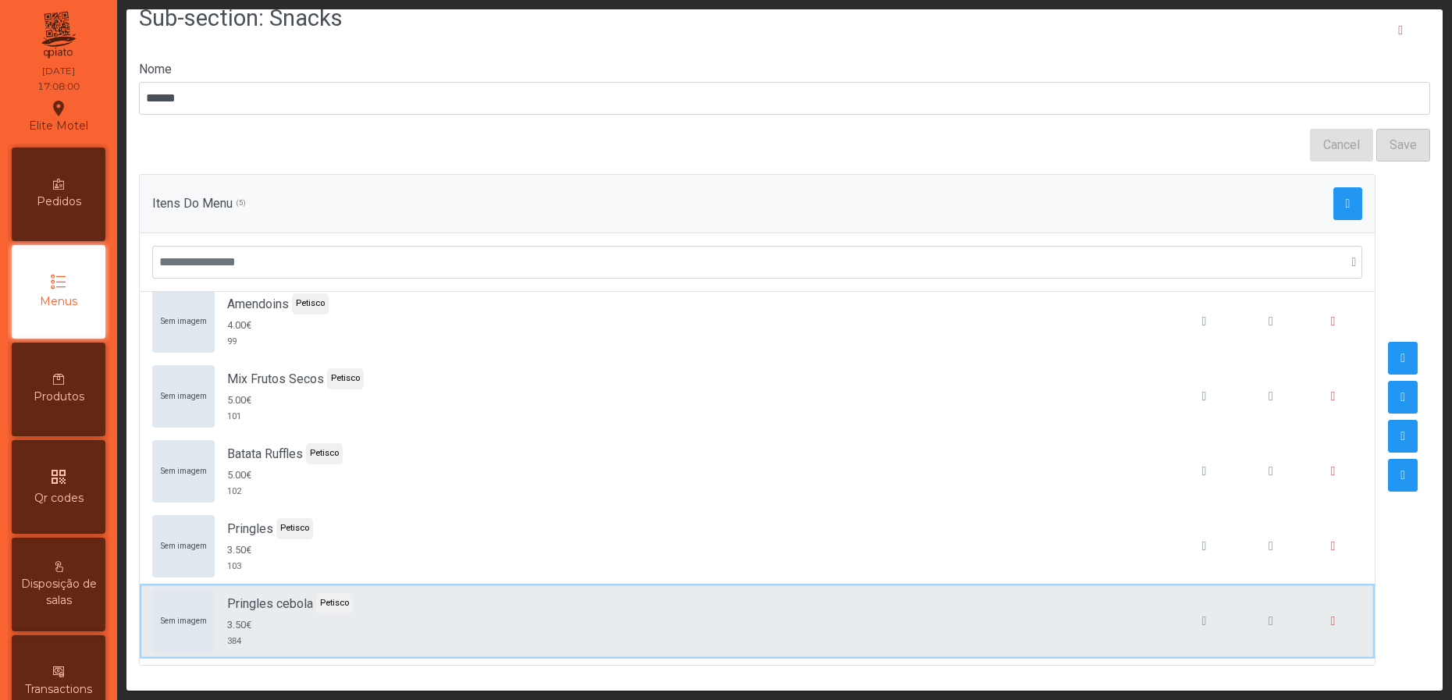
click at [295, 617] on div "3.50€" at bounding box center [290, 624] width 126 height 15
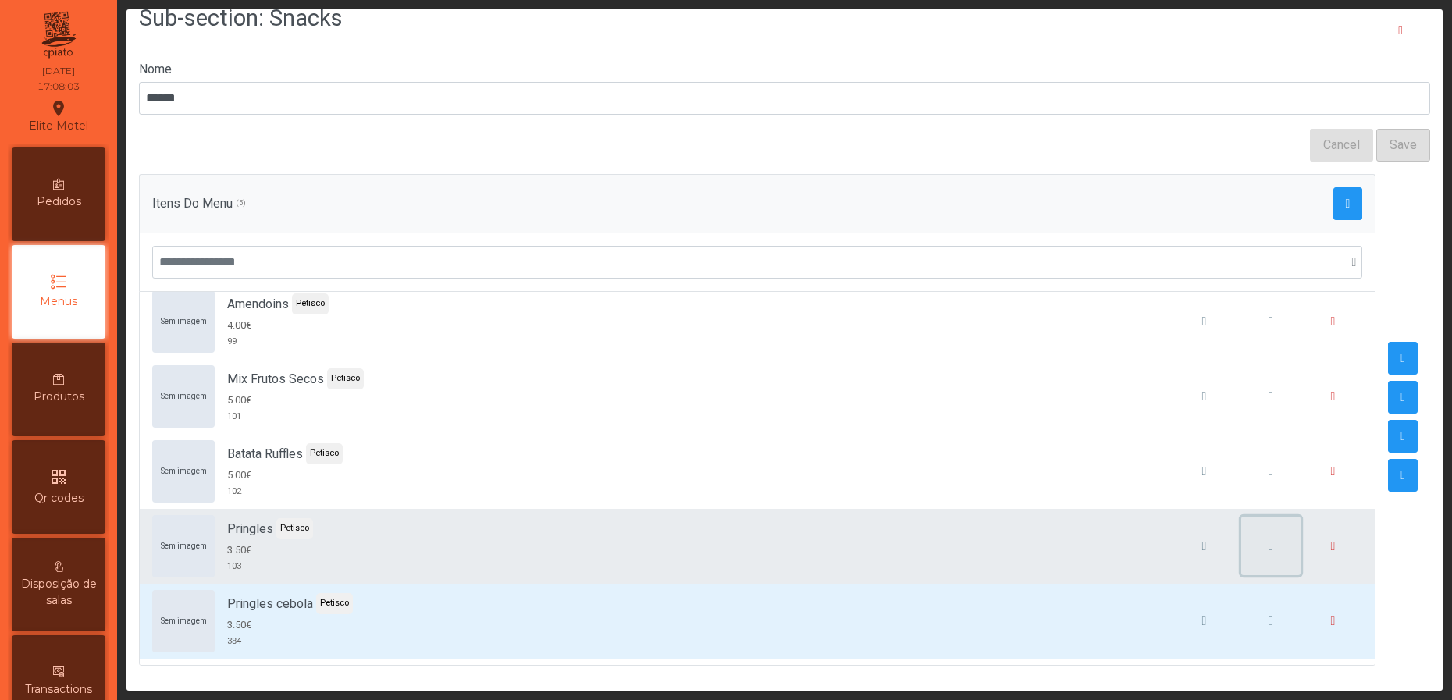
click at [1241, 517] on button "button" at bounding box center [1270, 546] width 59 height 59
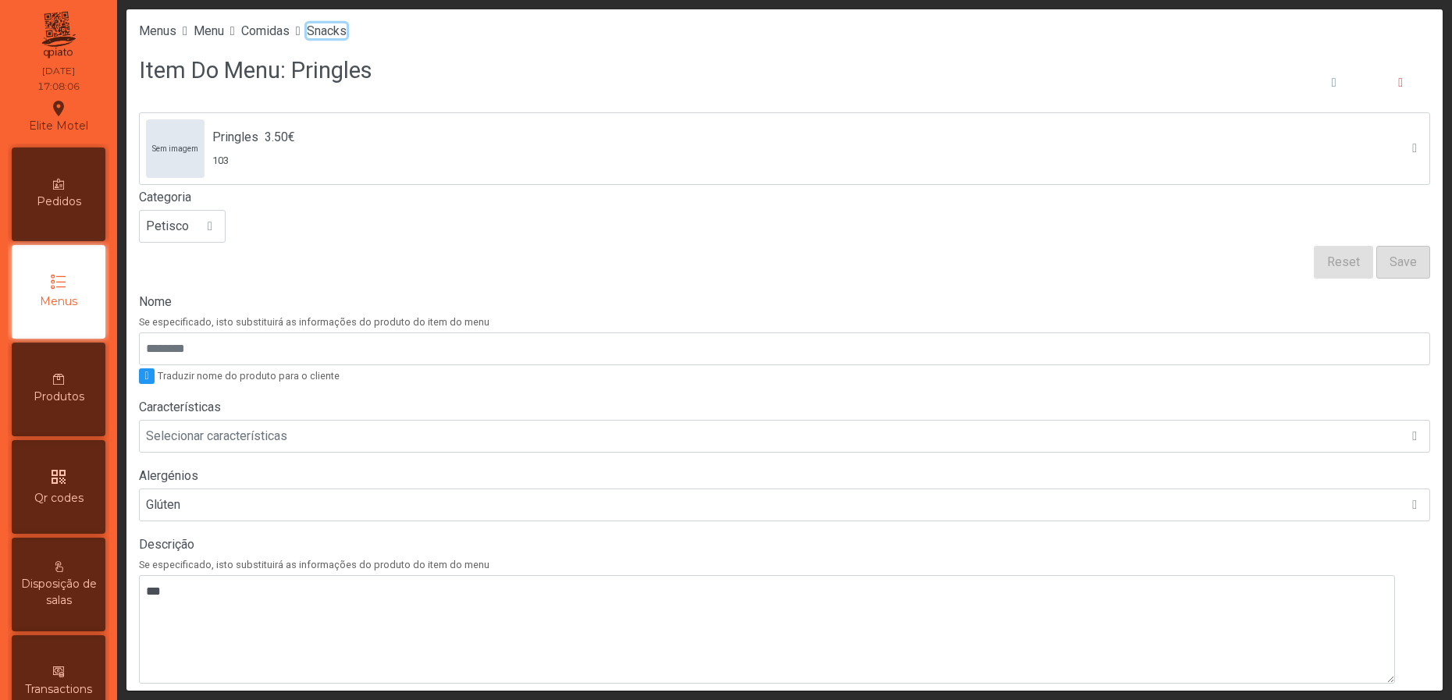
click at [347, 29] on span "Snacks" at bounding box center [327, 30] width 40 height 15
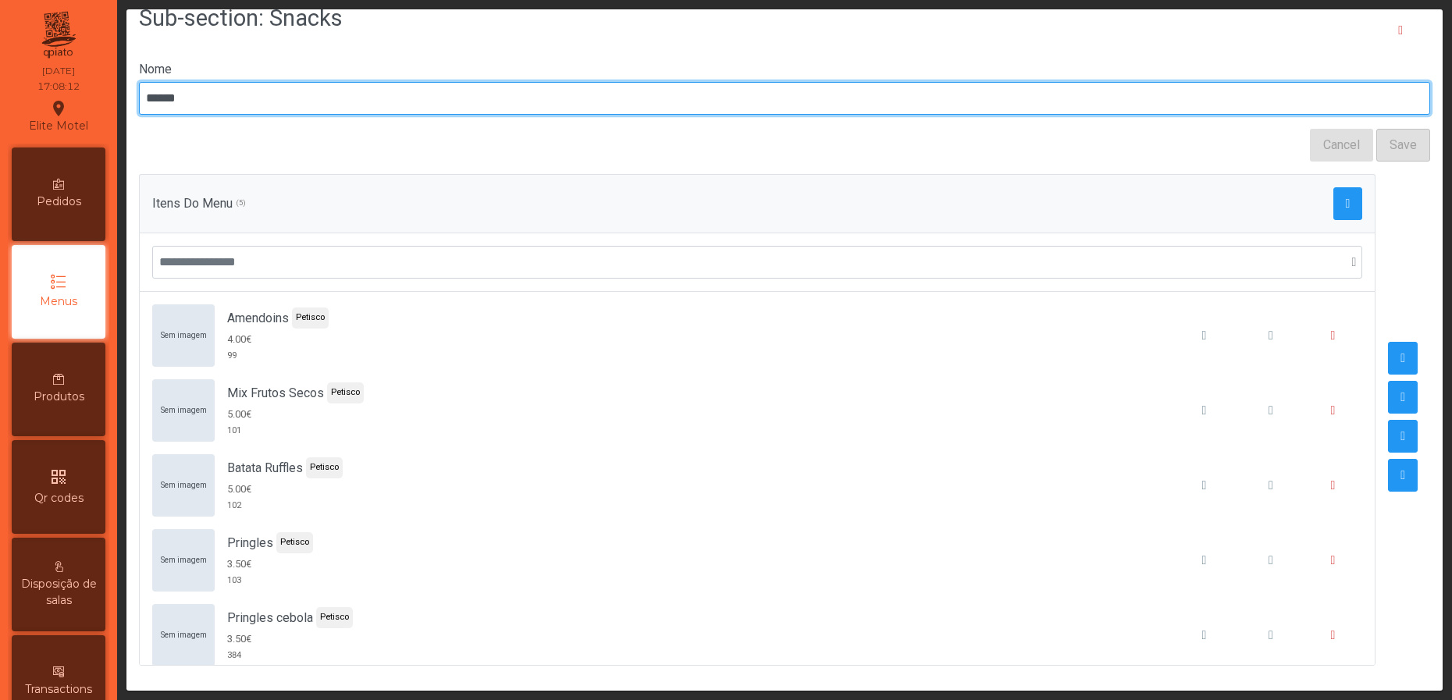
click at [331, 82] on input "******" at bounding box center [784, 98] width 1291 height 33
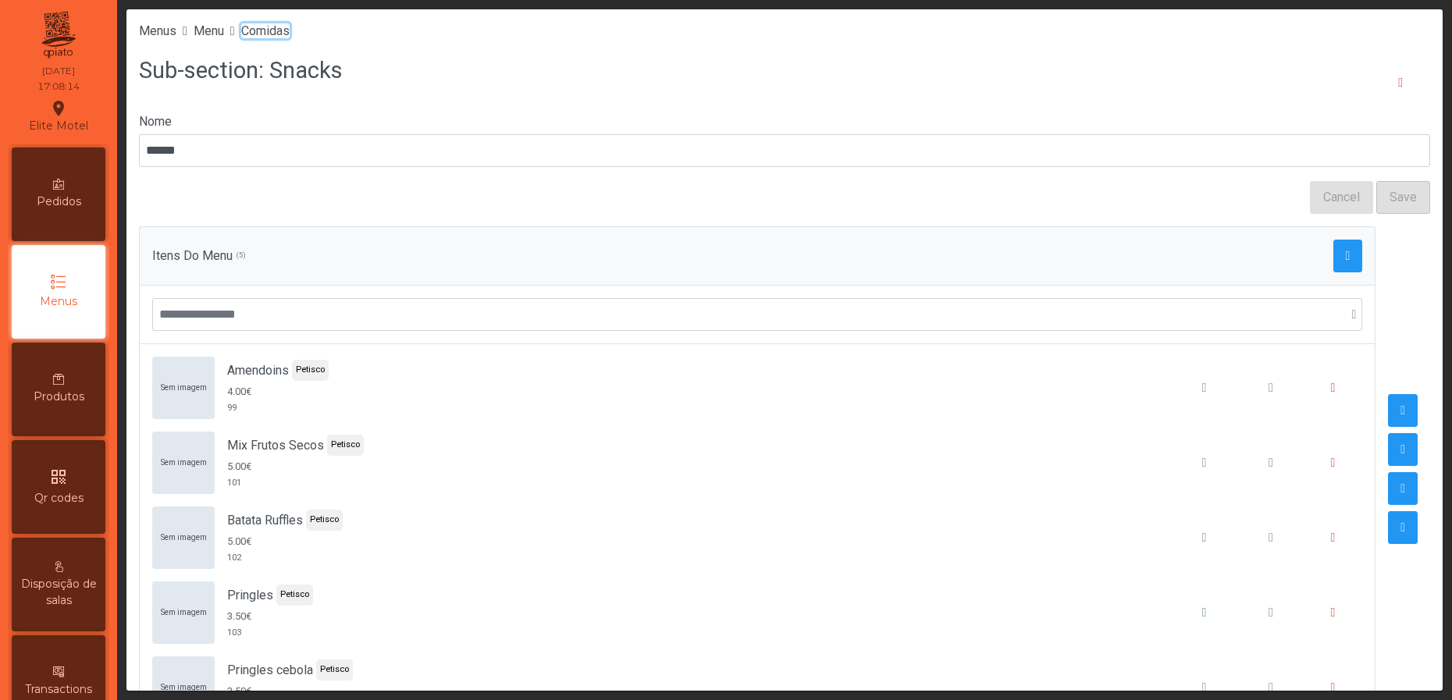
click at [275, 26] on span "Comidas" at bounding box center [265, 30] width 48 height 15
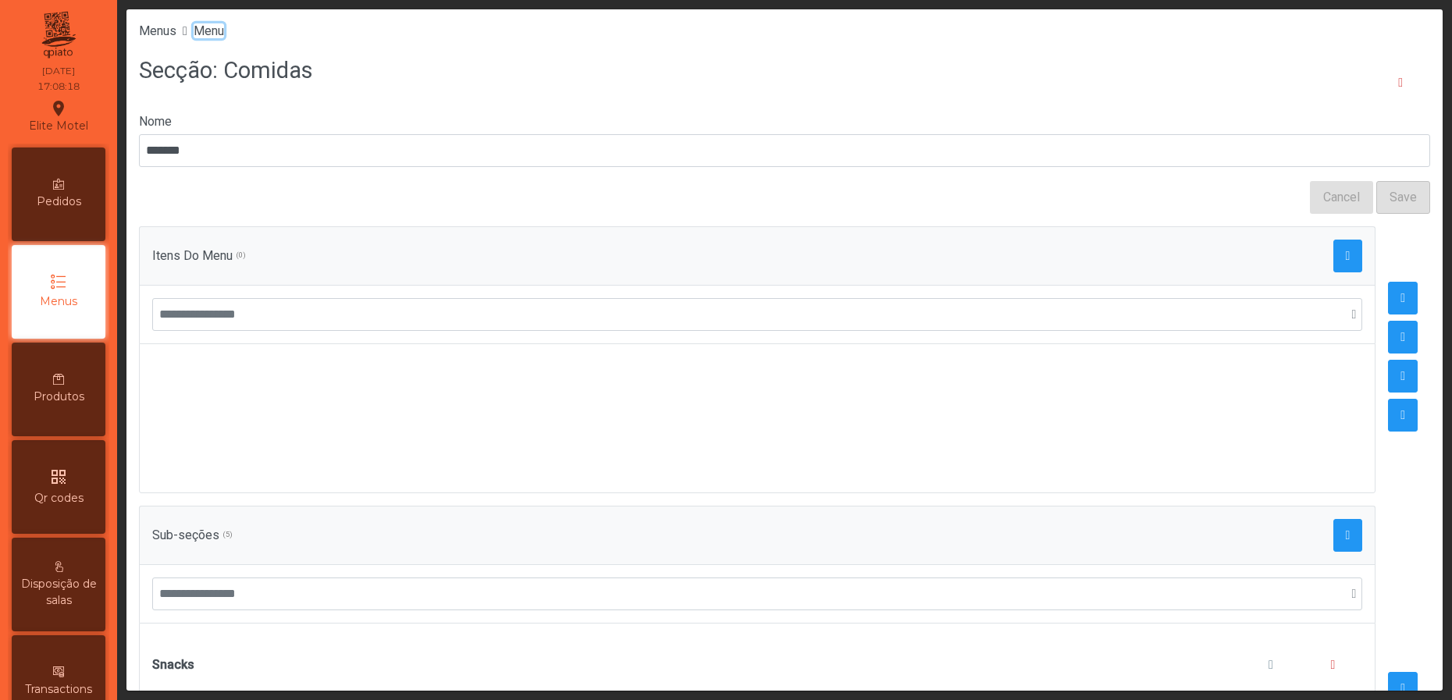
click at [219, 31] on span "Menu" at bounding box center [209, 30] width 30 height 15
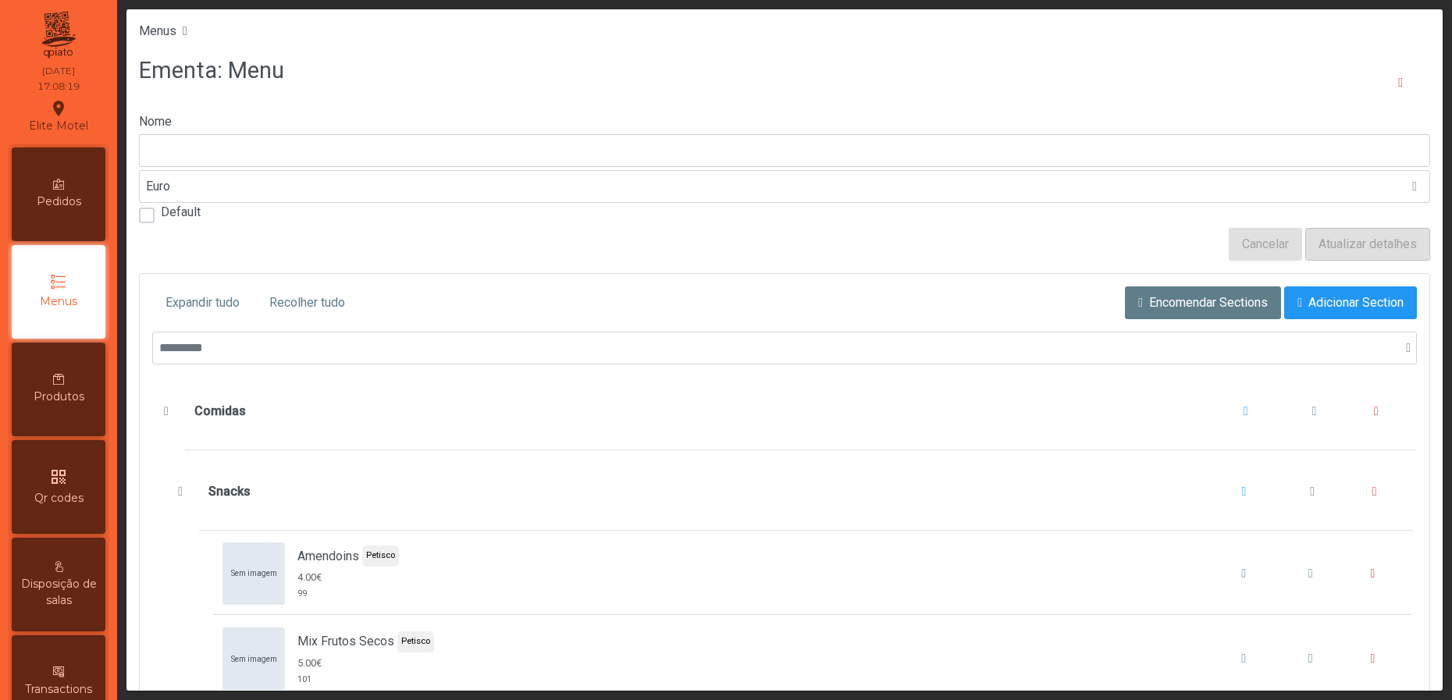
type input "****"
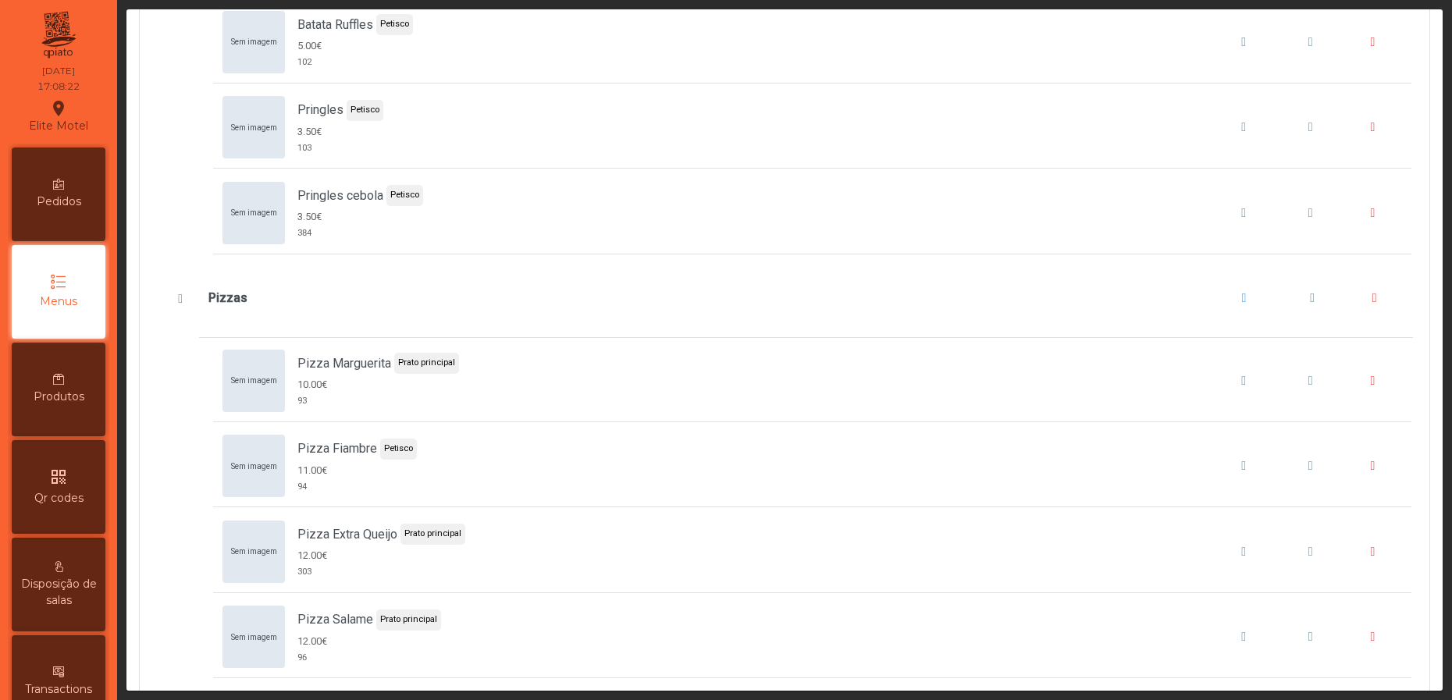
scroll to position [819, 0]
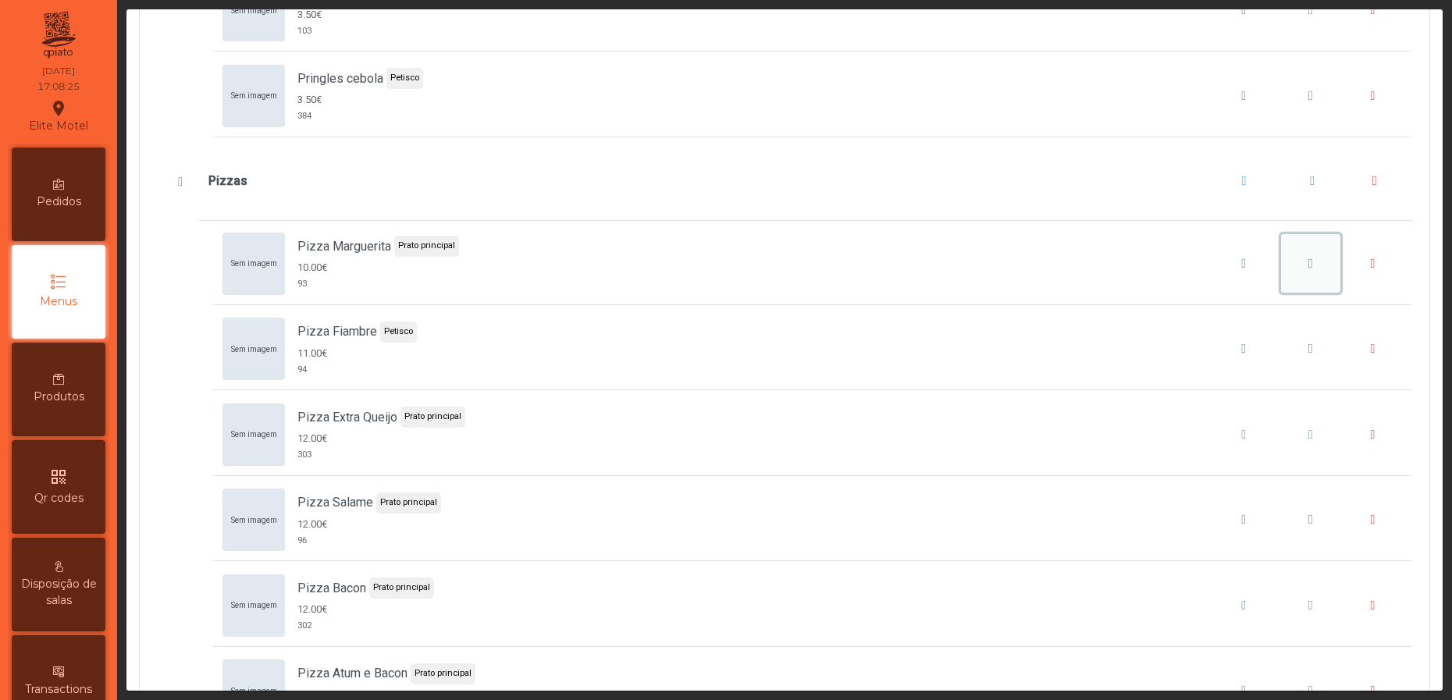
click at [1308, 270] on span "Pizza Marguerita" at bounding box center [1310, 264] width 5 height 12
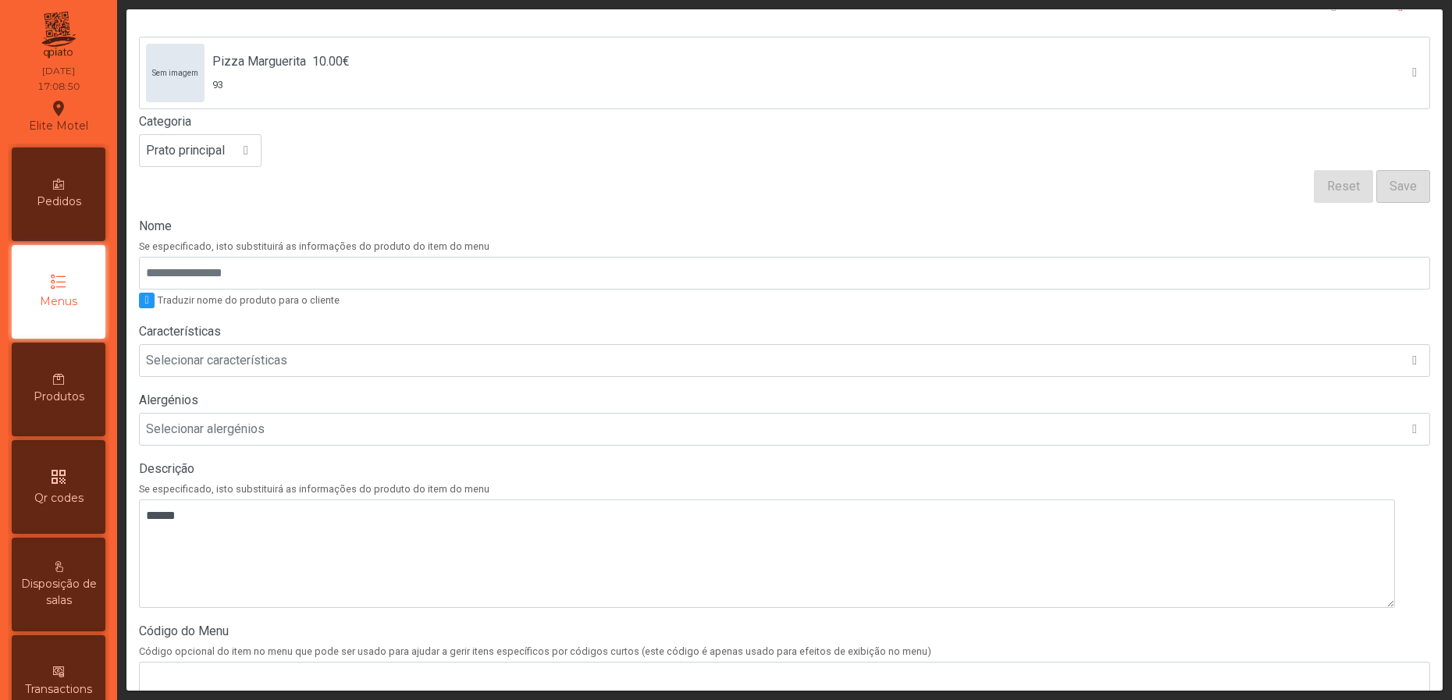
scroll to position [117, 0]
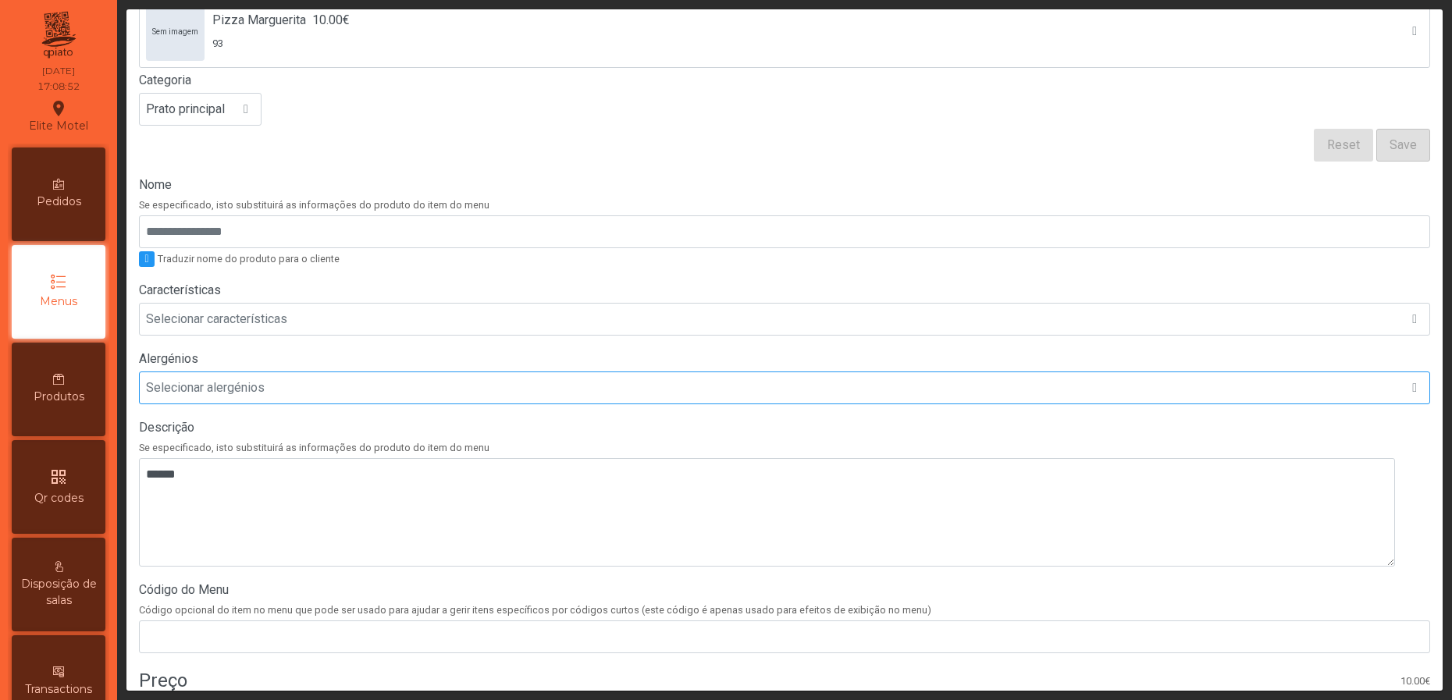
click at [302, 386] on div "Selecionar alergénios" at bounding box center [770, 387] width 1260 height 31
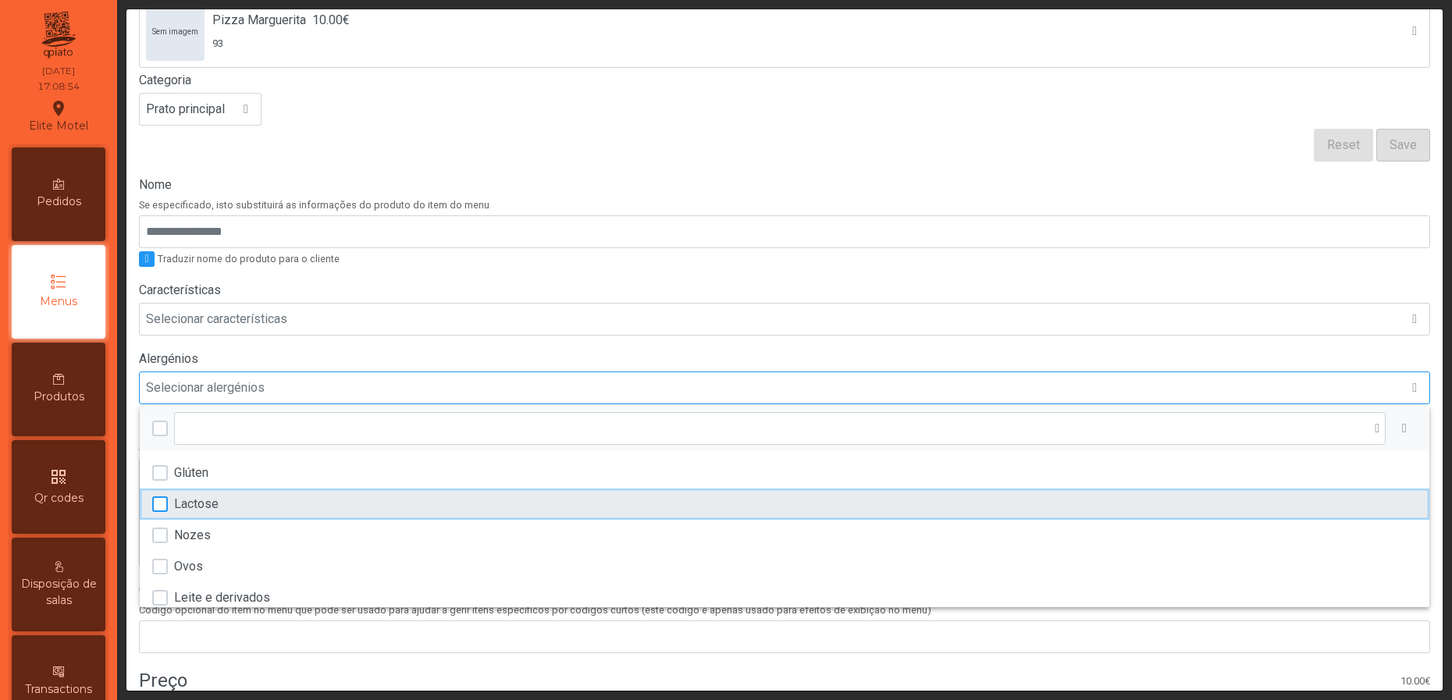
click at [162, 508] on div "Lactose" at bounding box center [160, 504] width 16 height 16
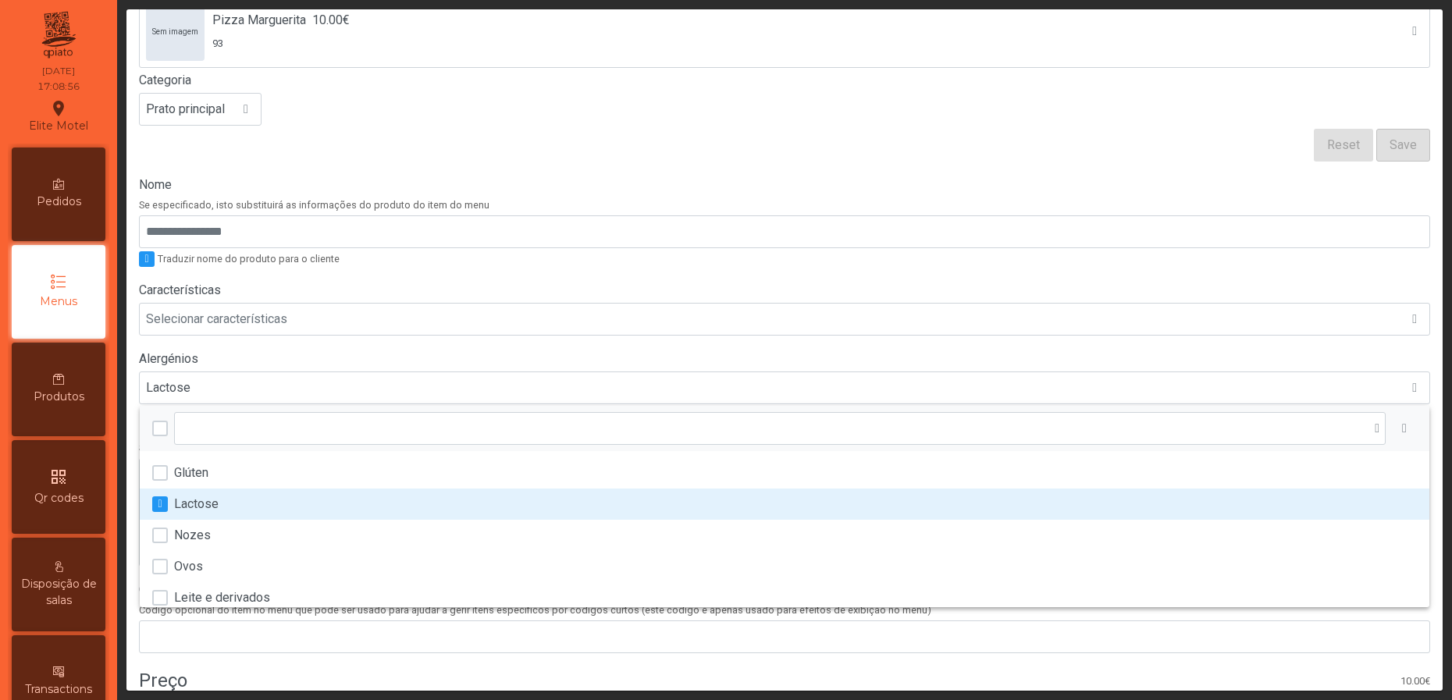
click at [277, 357] on label "Alergénios" at bounding box center [784, 359] width 1291 height 19
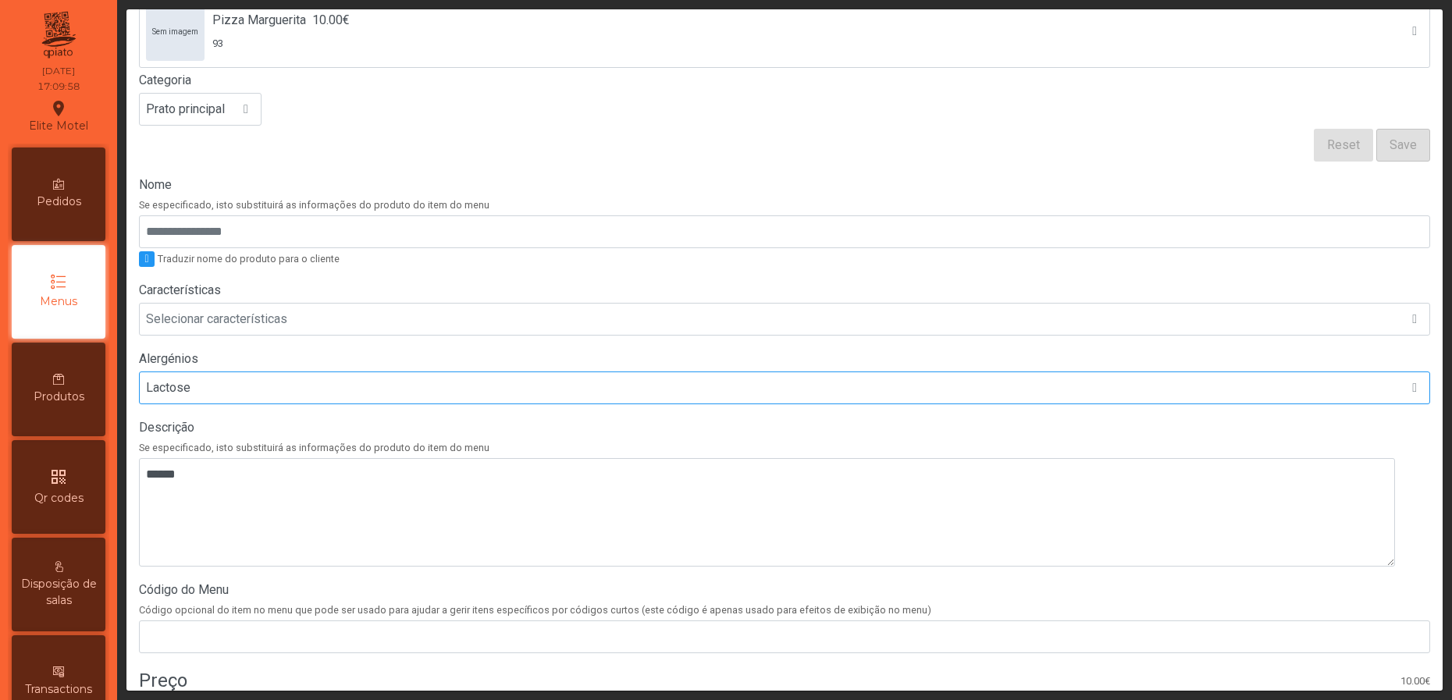
click at [467, 400] on div "Lactose" at bounding box center [770, 387] width 1260 height 31
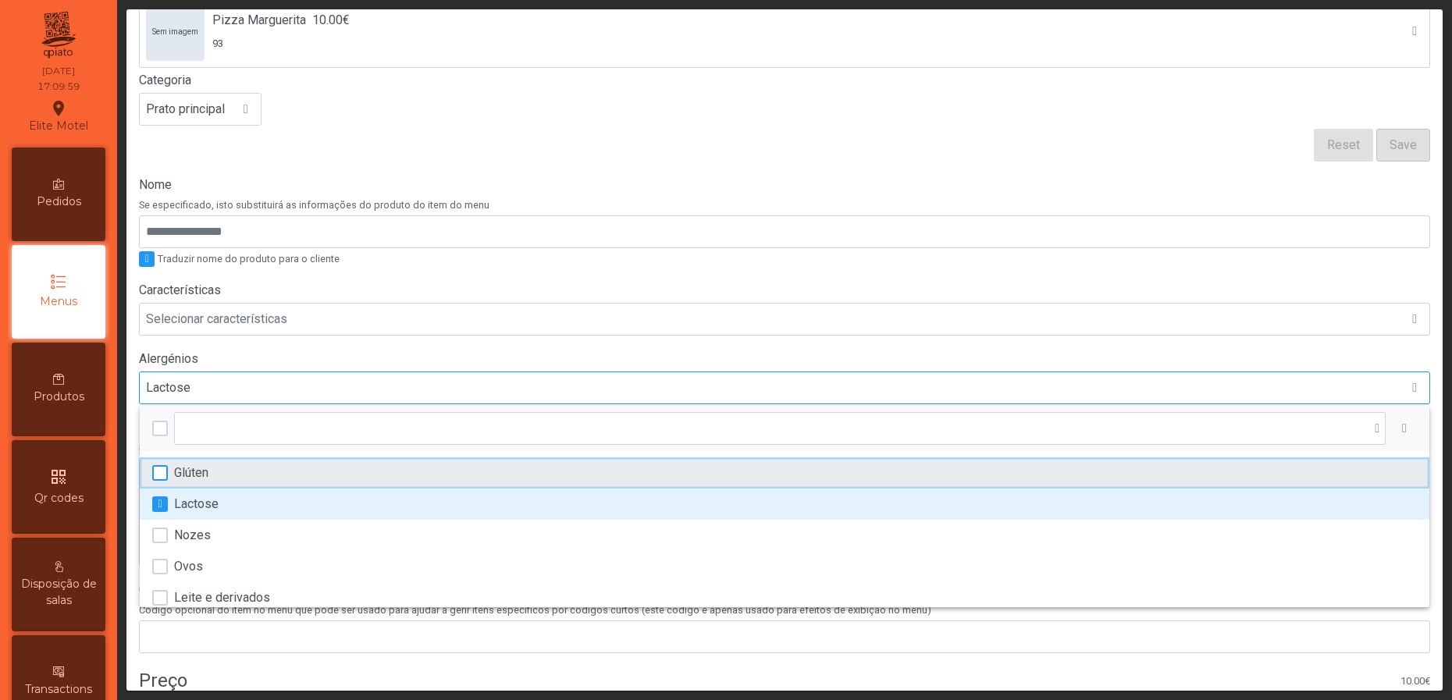
click at [155, 473] on div "Glúten" at bounding box center [160, 473] width 16 height 16
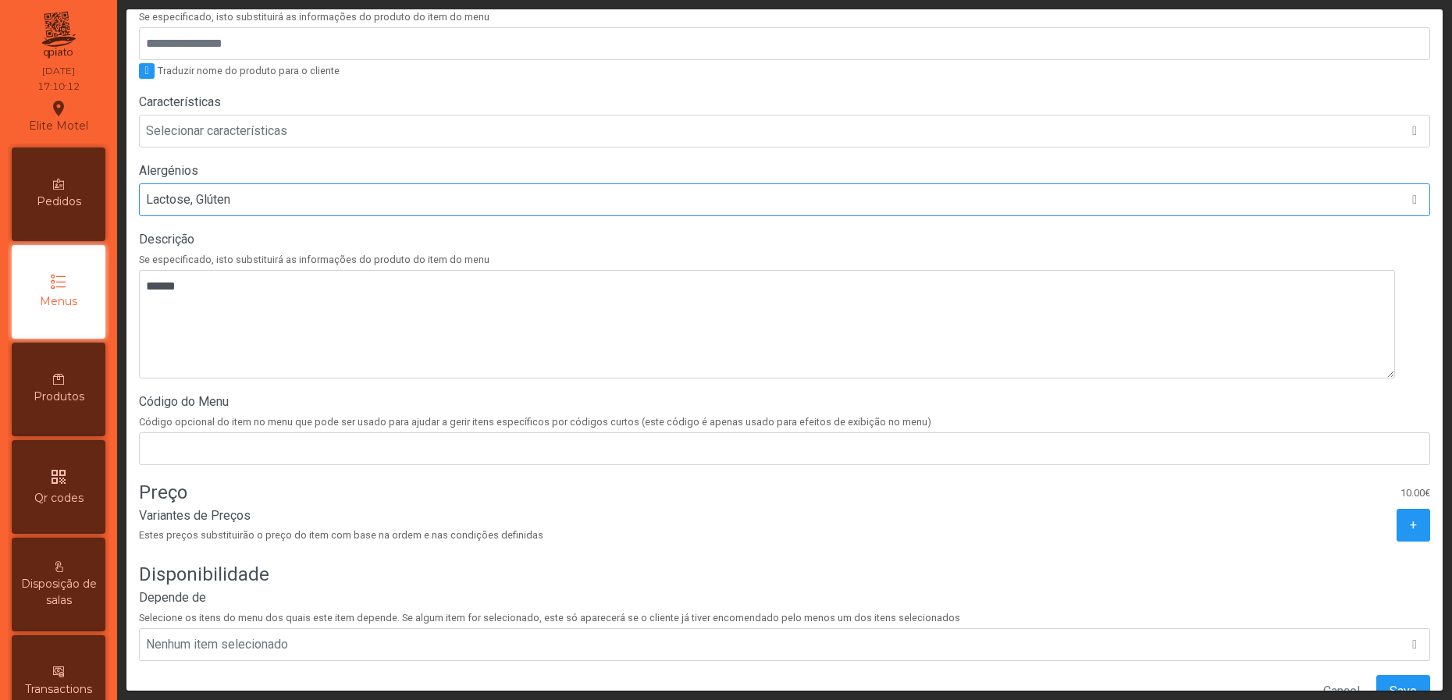
scroll to position [384, 0]
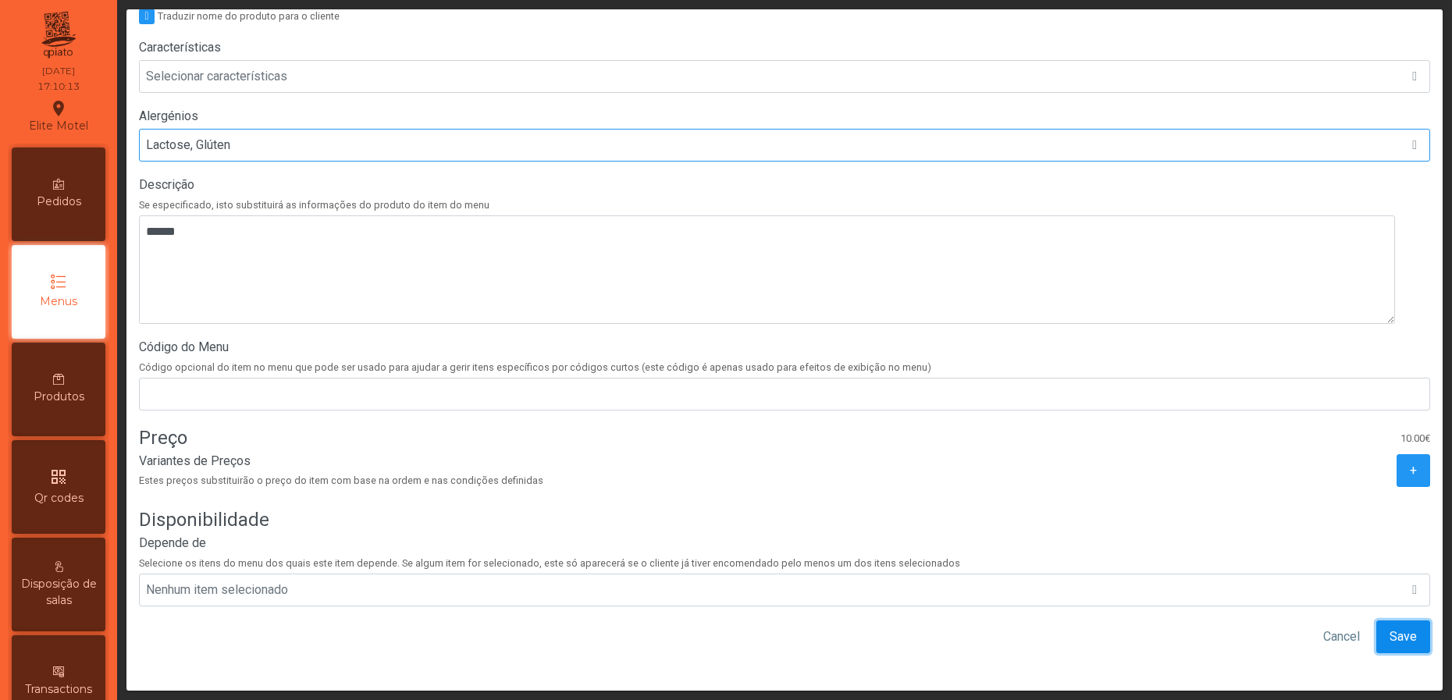
click at [1389, 627] on span "Save" at bounding box center [1402, 636] width 27 height 19
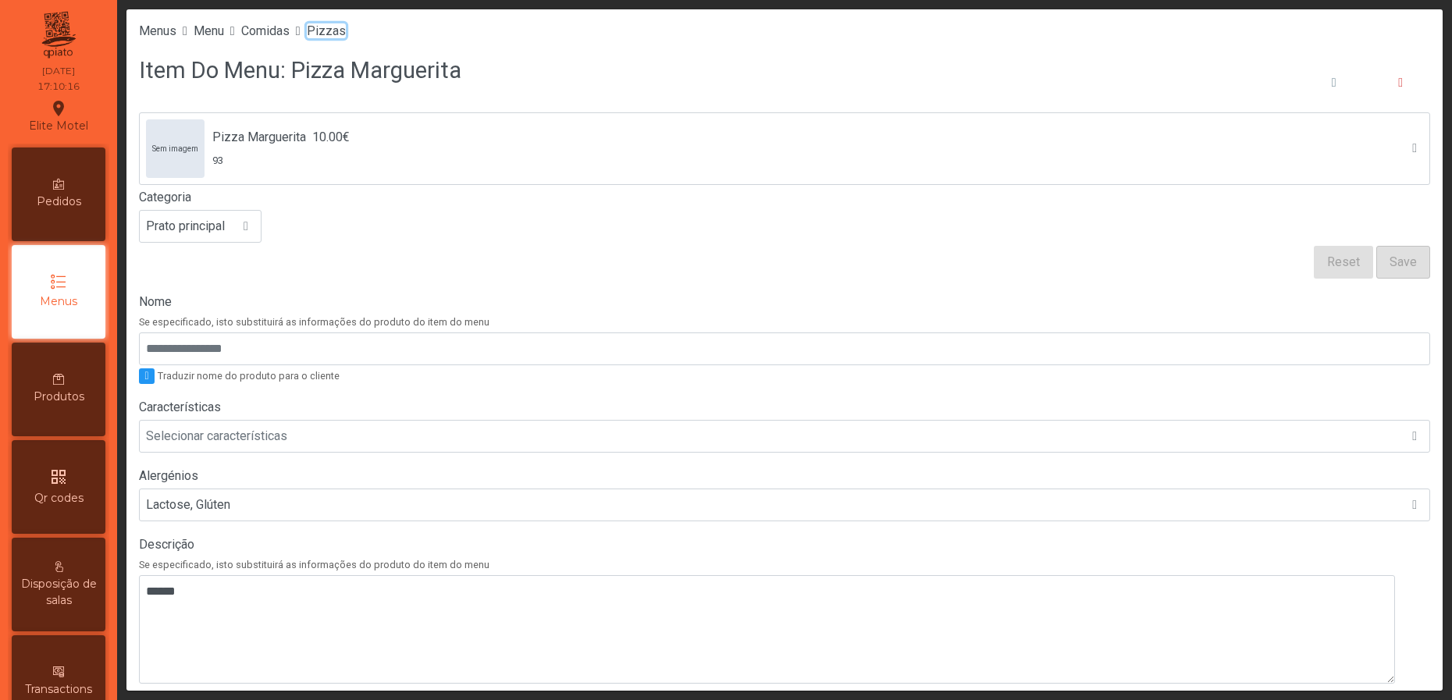
click at [346, 35] on span "Pizzas" at bounding box center [326, 30] width 39 height 15
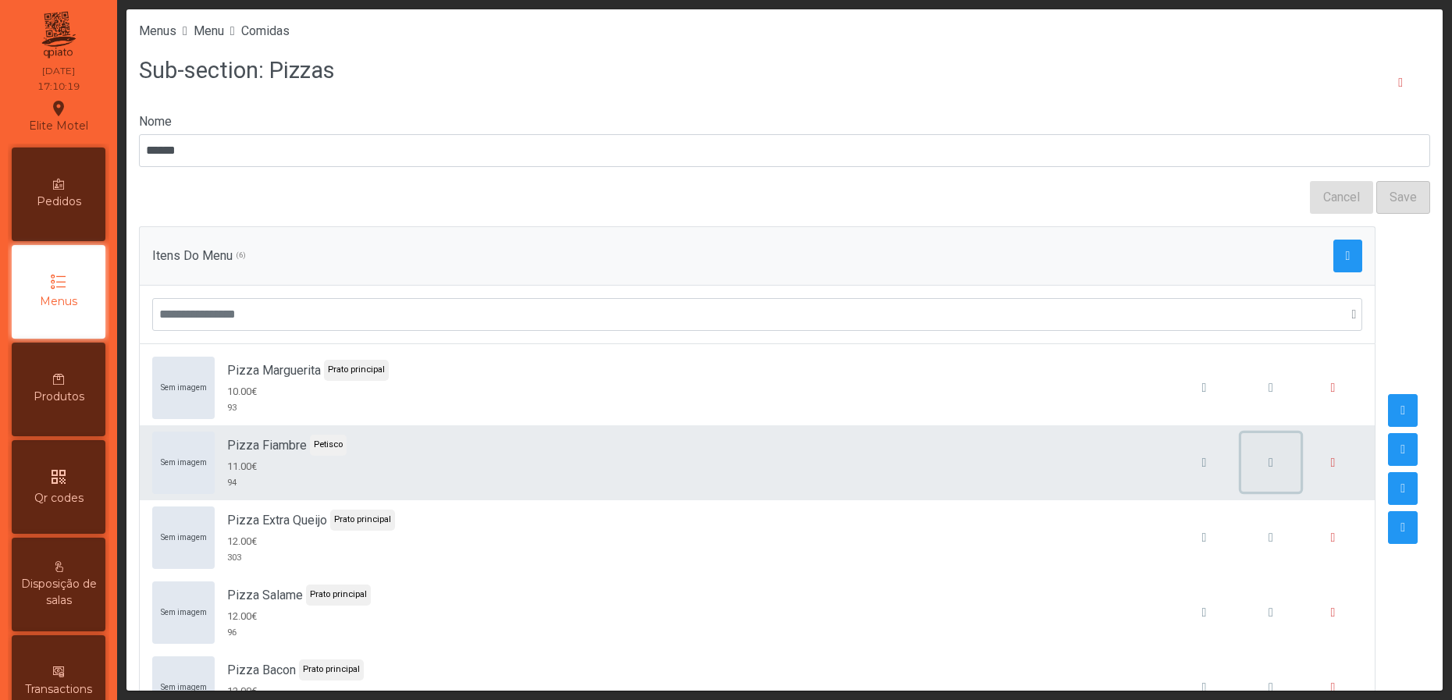
click at [1241, 464] on button "button" at bounding box center [1270, 462] width 59 height 59
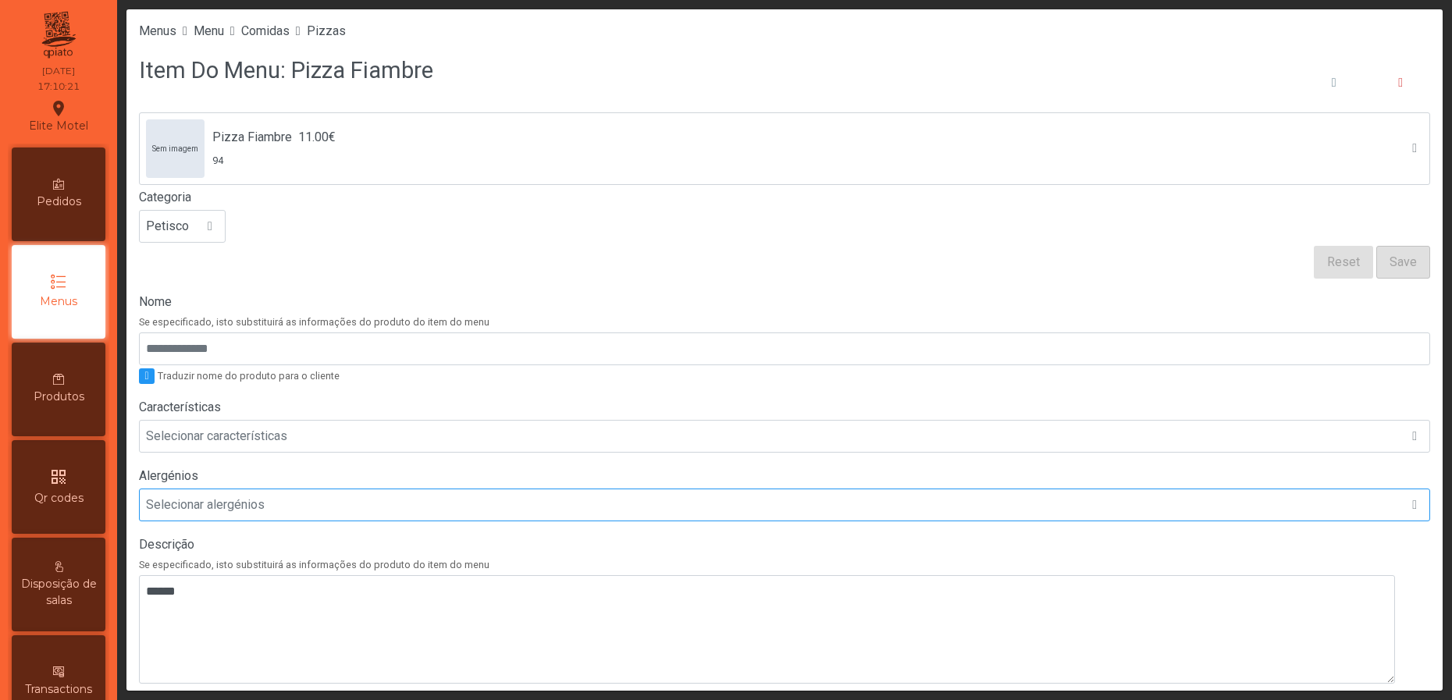
click at [304, 508] on div "Selecionar alergénios" at bounding box center [770, 504] width 1260 height 31
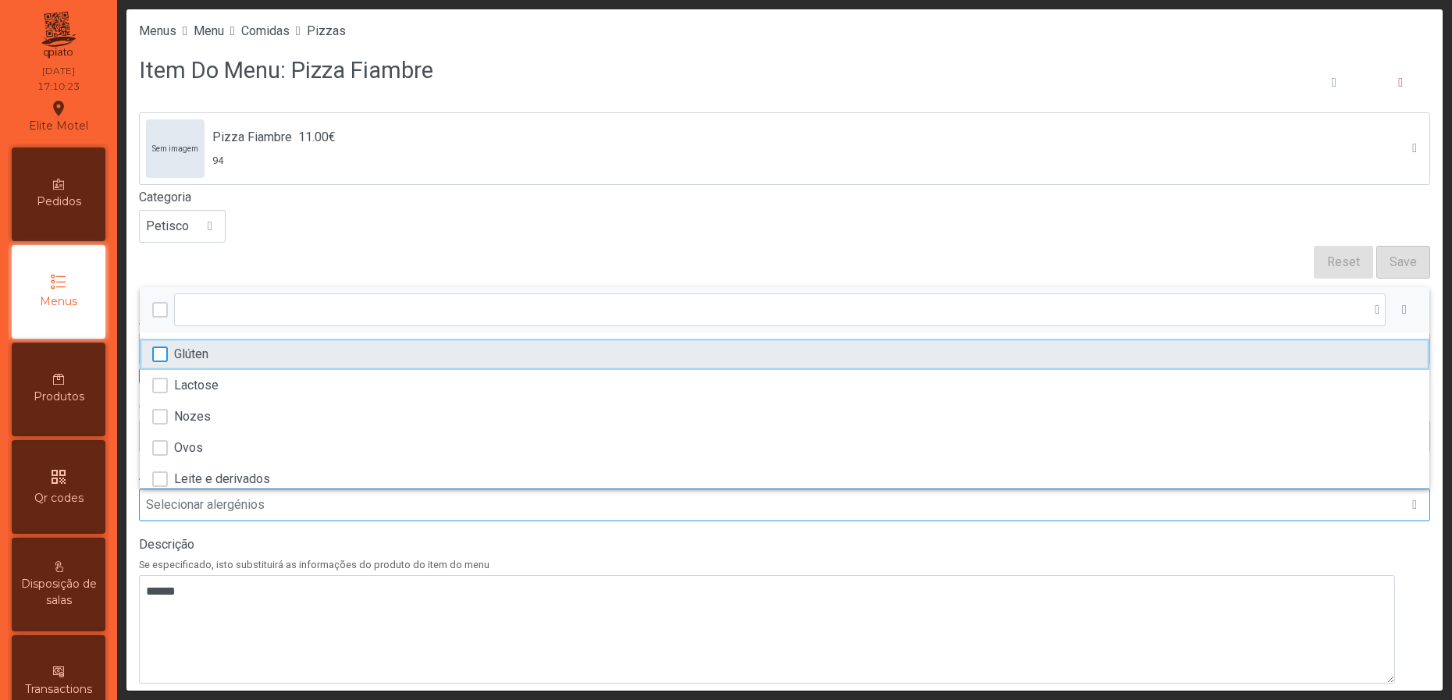
click at [155, 361] on div "Glúten" at bounding box center [160, 355] width 16 height 16
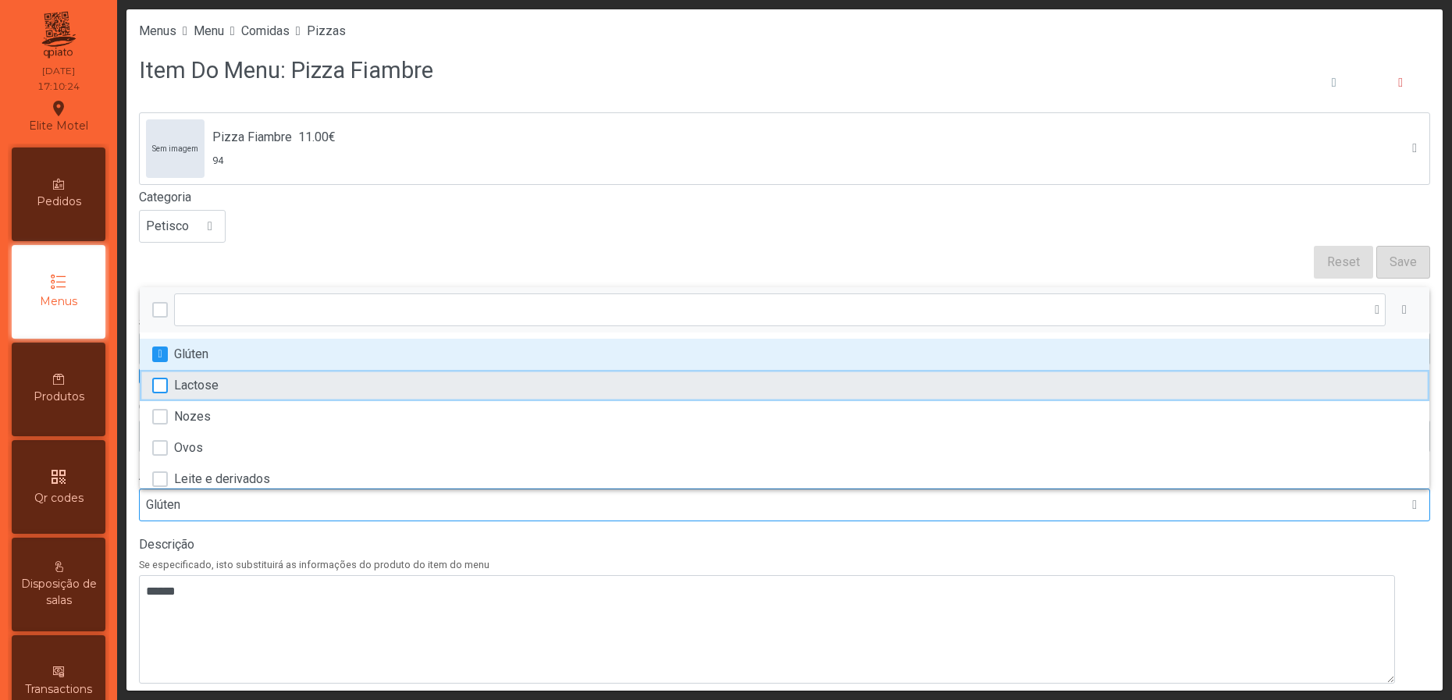
click at [155, 385] on div "Lactose" at bounding box center [160, 386] width 16 height 16
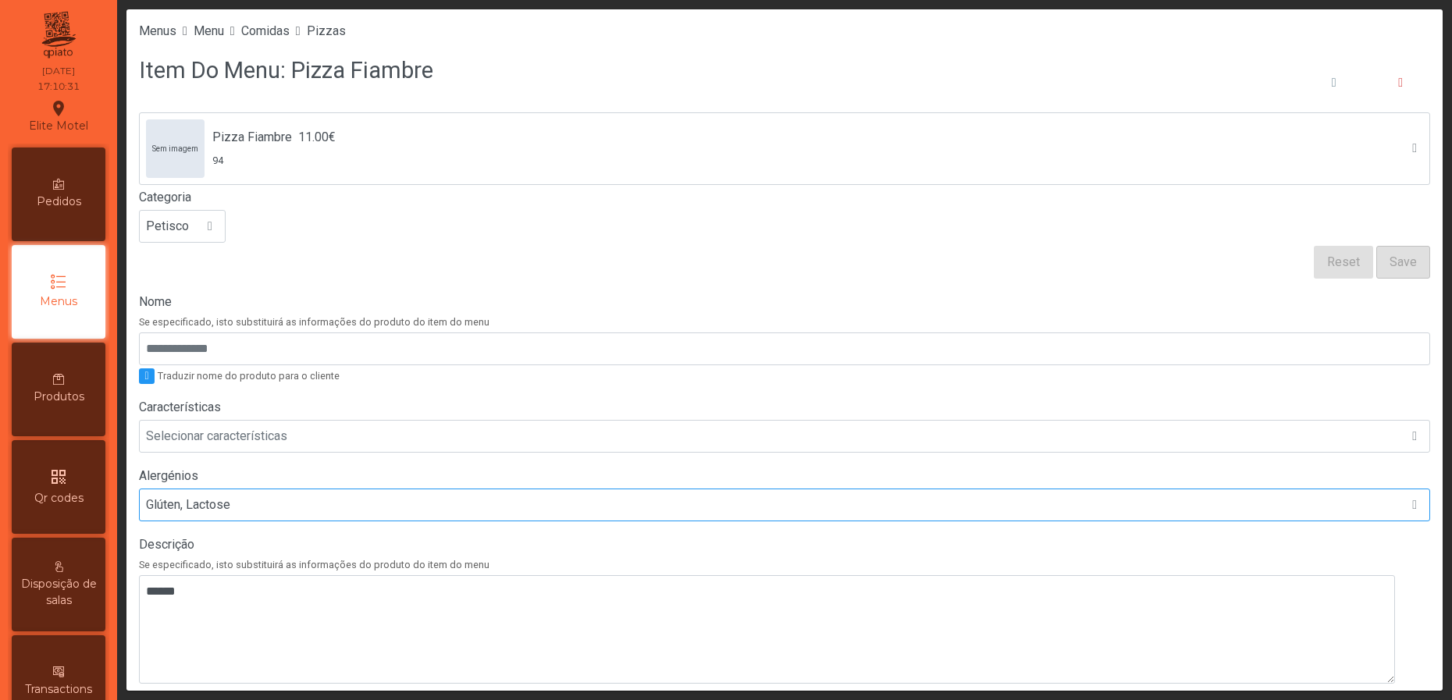
scroll to position [117, 0]
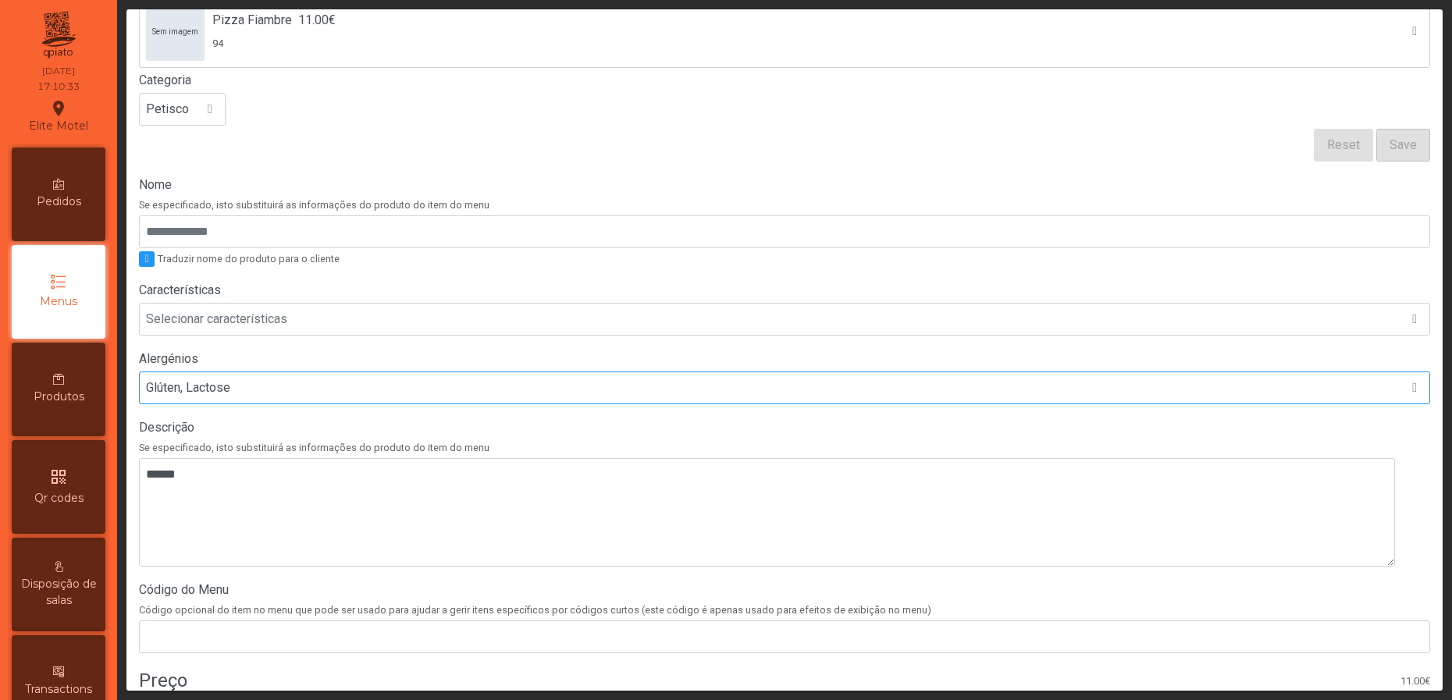
click at [253, 386] on div "Glúten, Lactose" at bounding box center [770, 387] width 1260 height 31
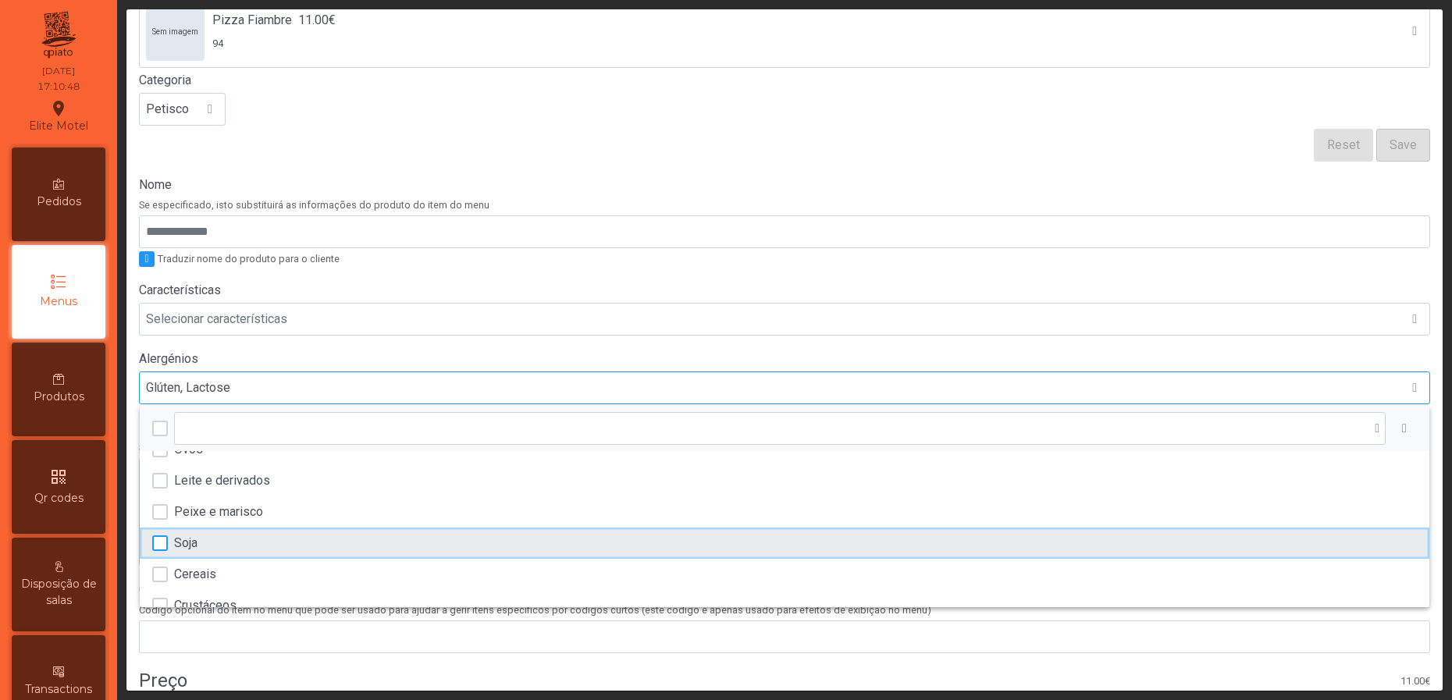
click at [155, 546] on div "Soja" at bounding box center [160, 543] width 16 height 16
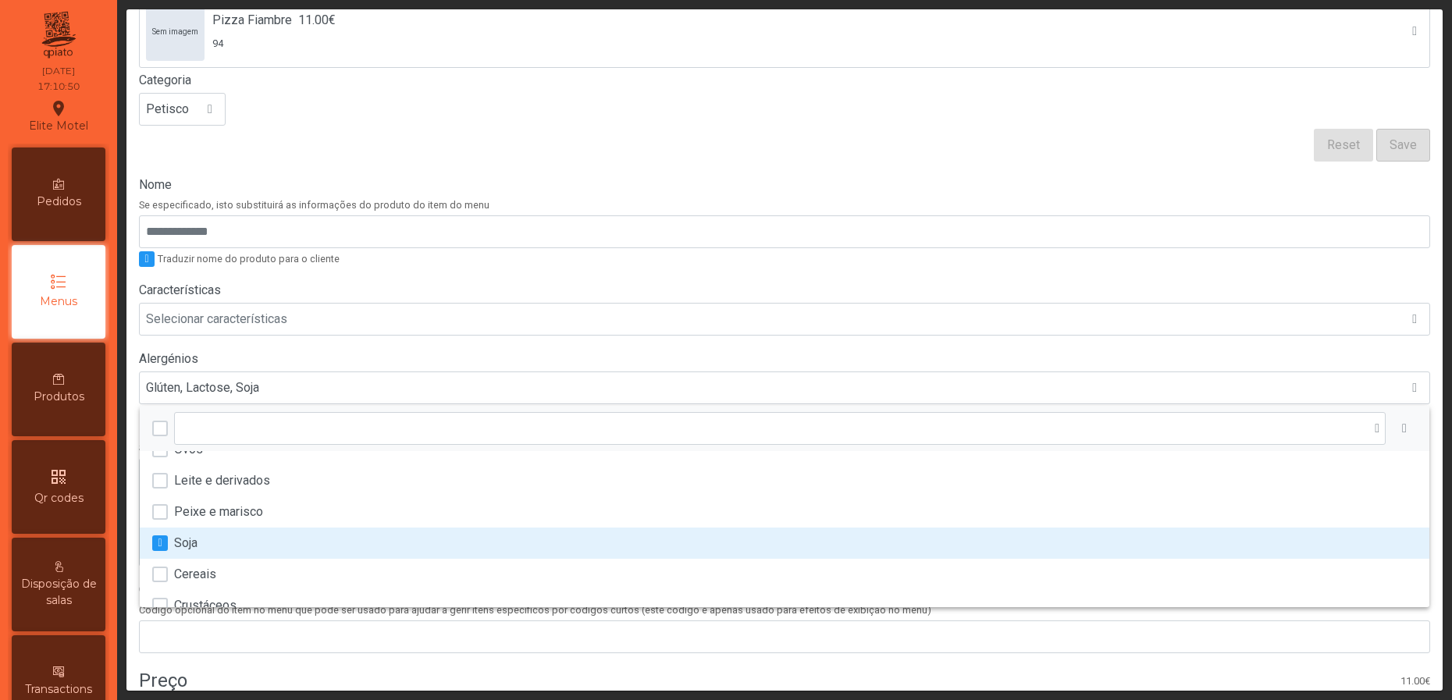
click at [787, 279] on form "Nome Se especificado, isto substituirá as informações do produto do item do men…" at bounding box center [784, 536] width 1291 height 720
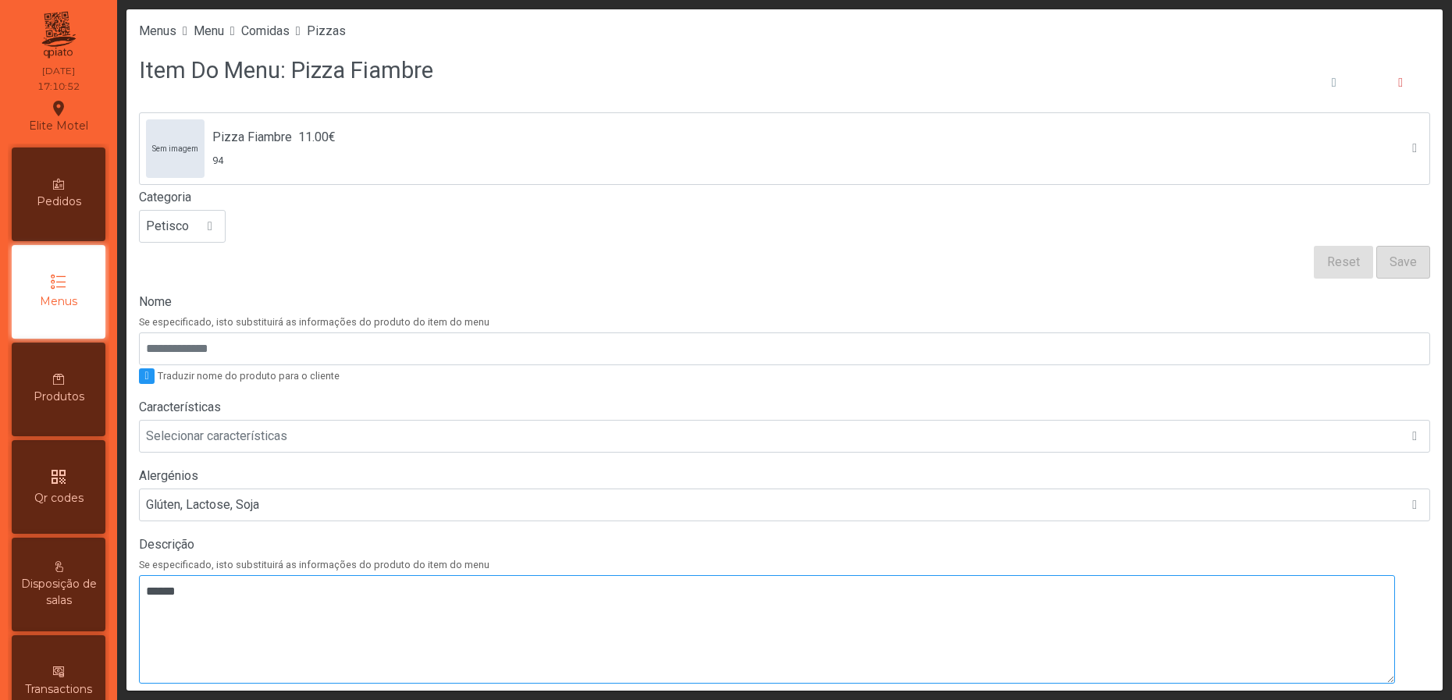
scroll to position [351, 0]
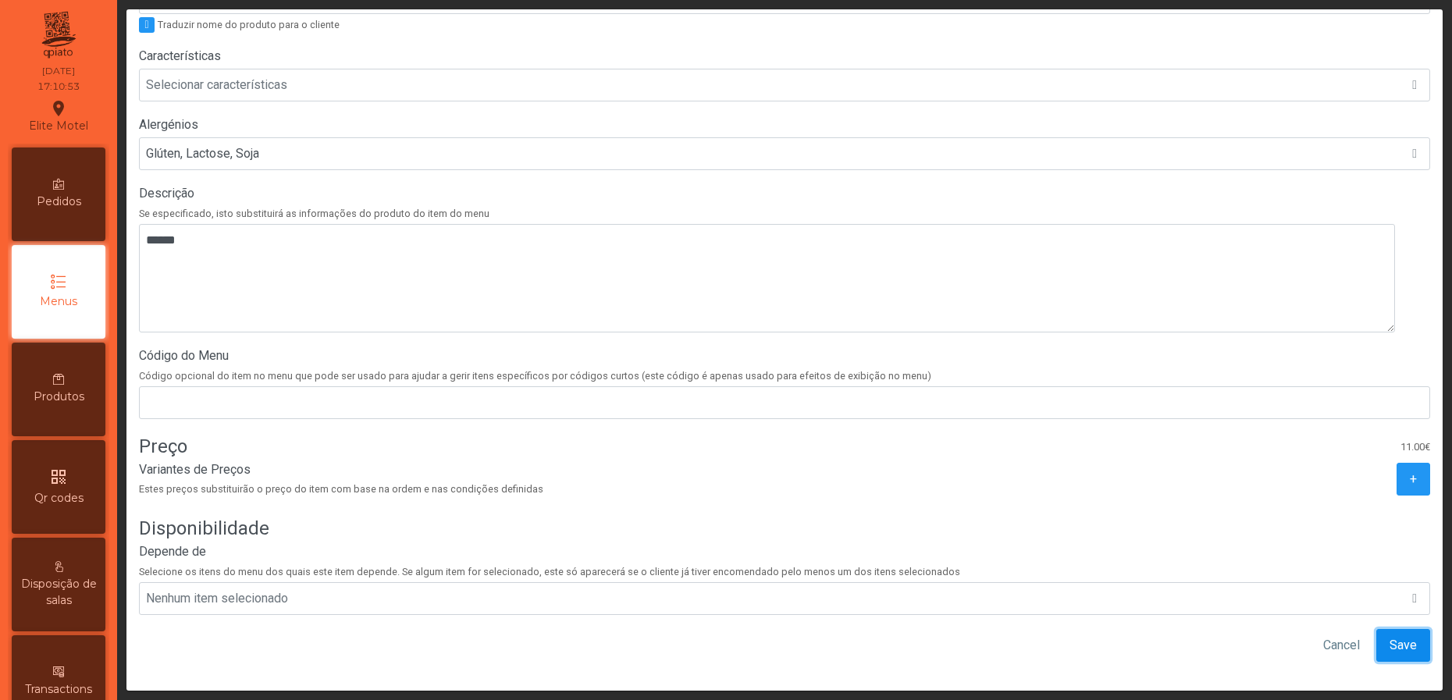
click at [1389, 652] on span "Save" at bounding box center [1402, 645] width 27 height 19
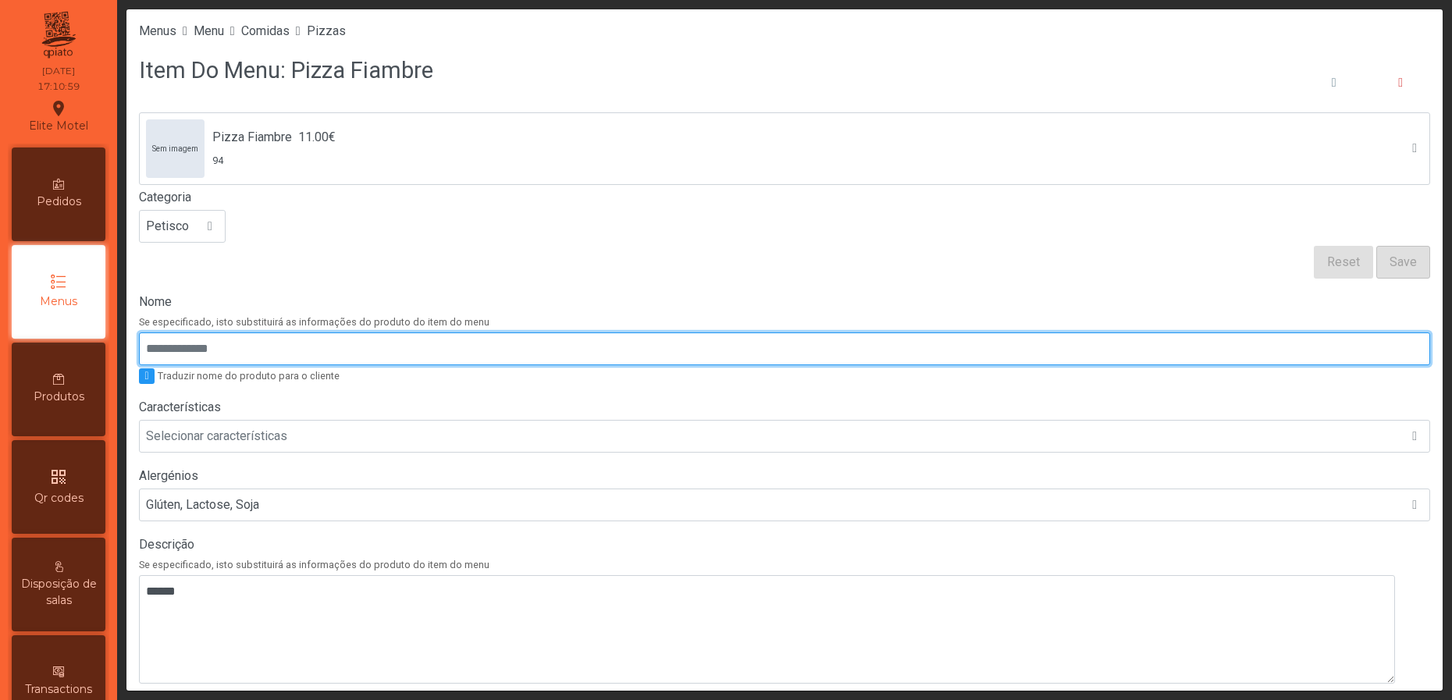
click at [251, 349] on input "Nome" at bounding box center [784, 348] width 1291 height 33
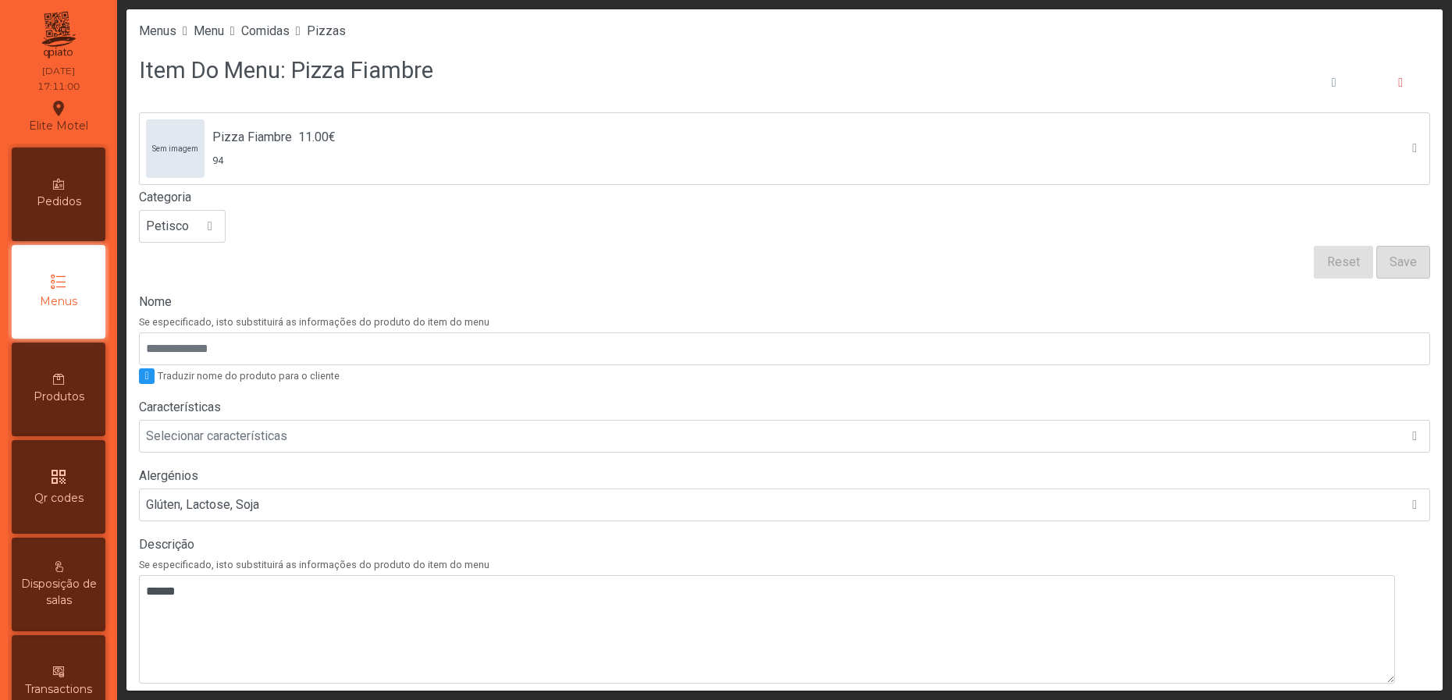
click at [349, 296] on label "Nome" at bounding box center [784, 302] width 1291 height 19
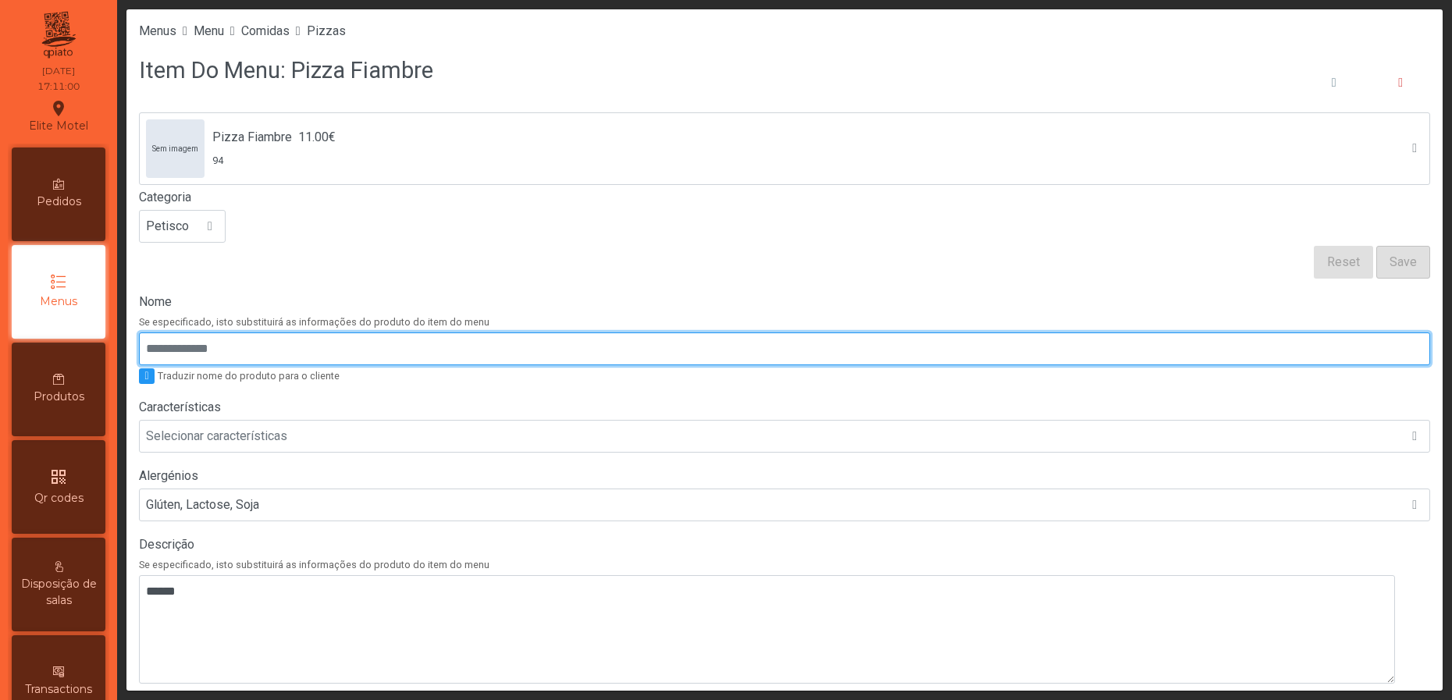
click at [349, 332] on input "Nome" at bounding box center [784, 348] width 1291 height 33
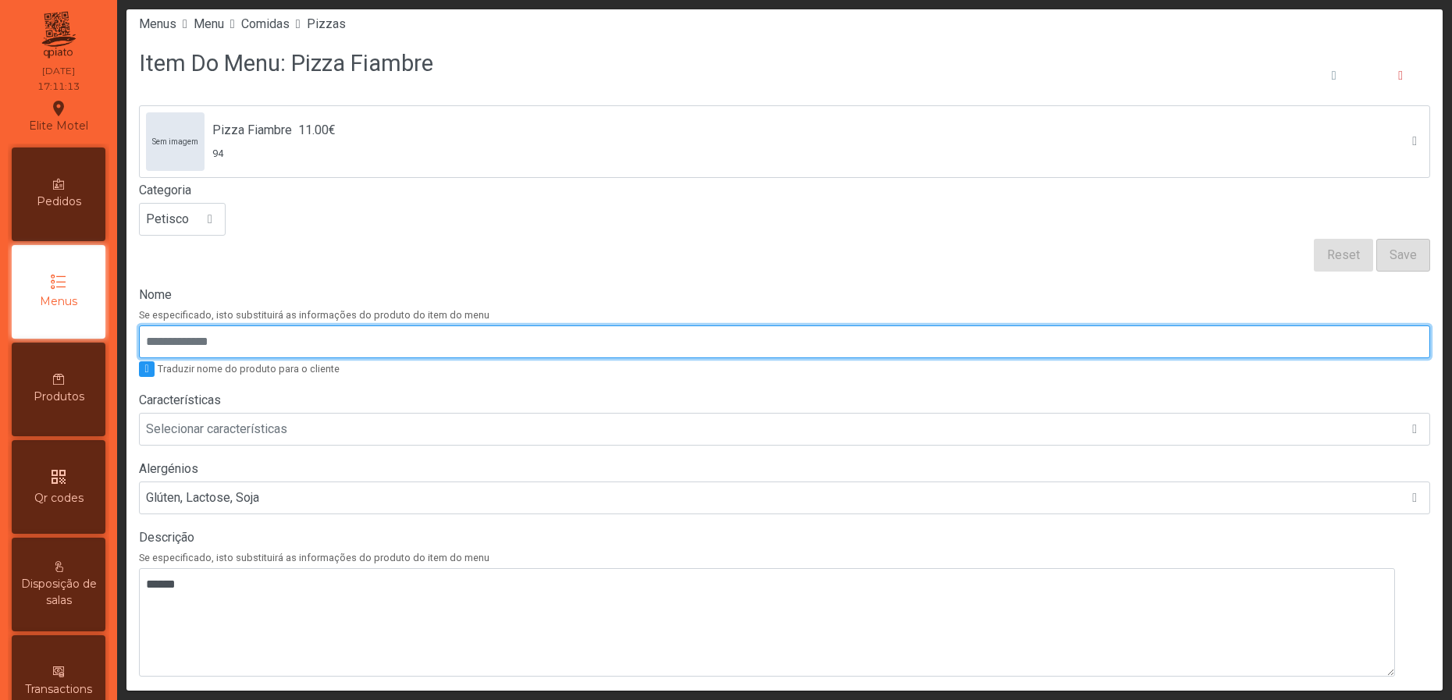
scroll to position [0, 0]
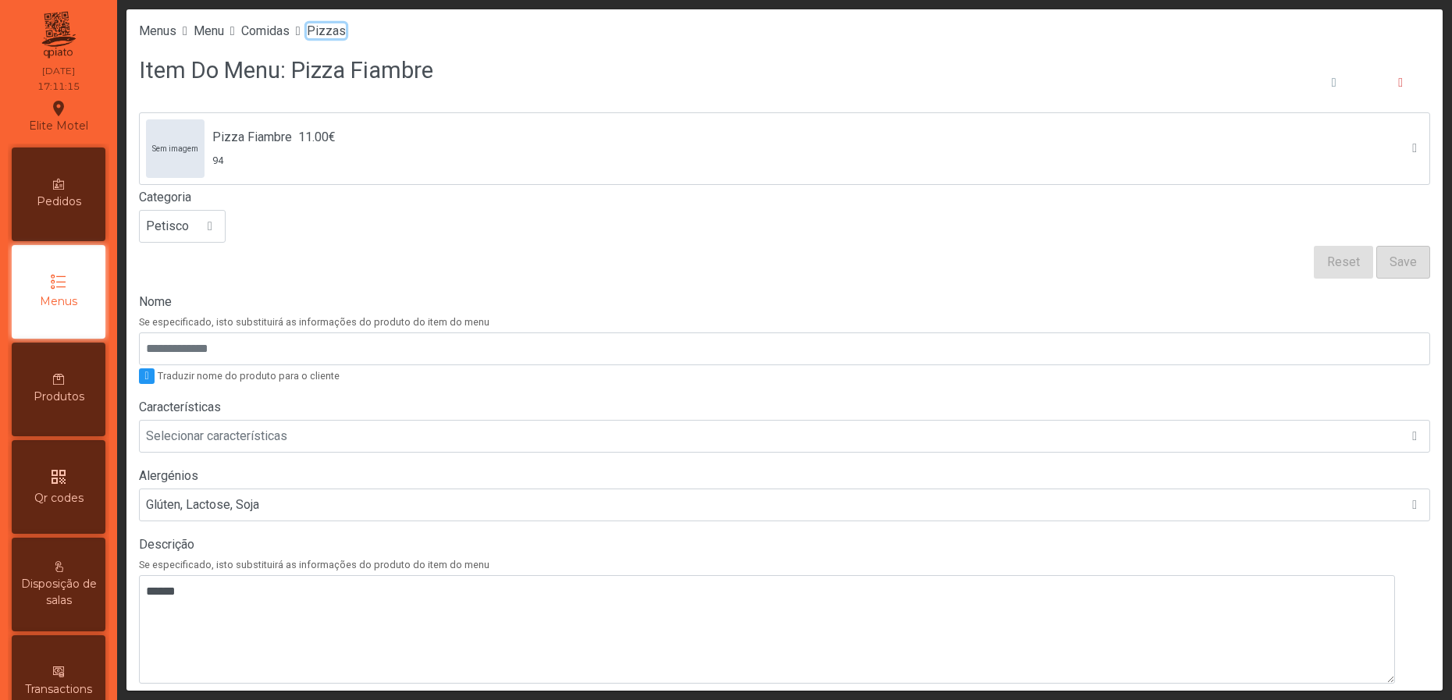
click at [346, 33] on span "Pizzas" at bounding box center [326, 30] width 39 height 15
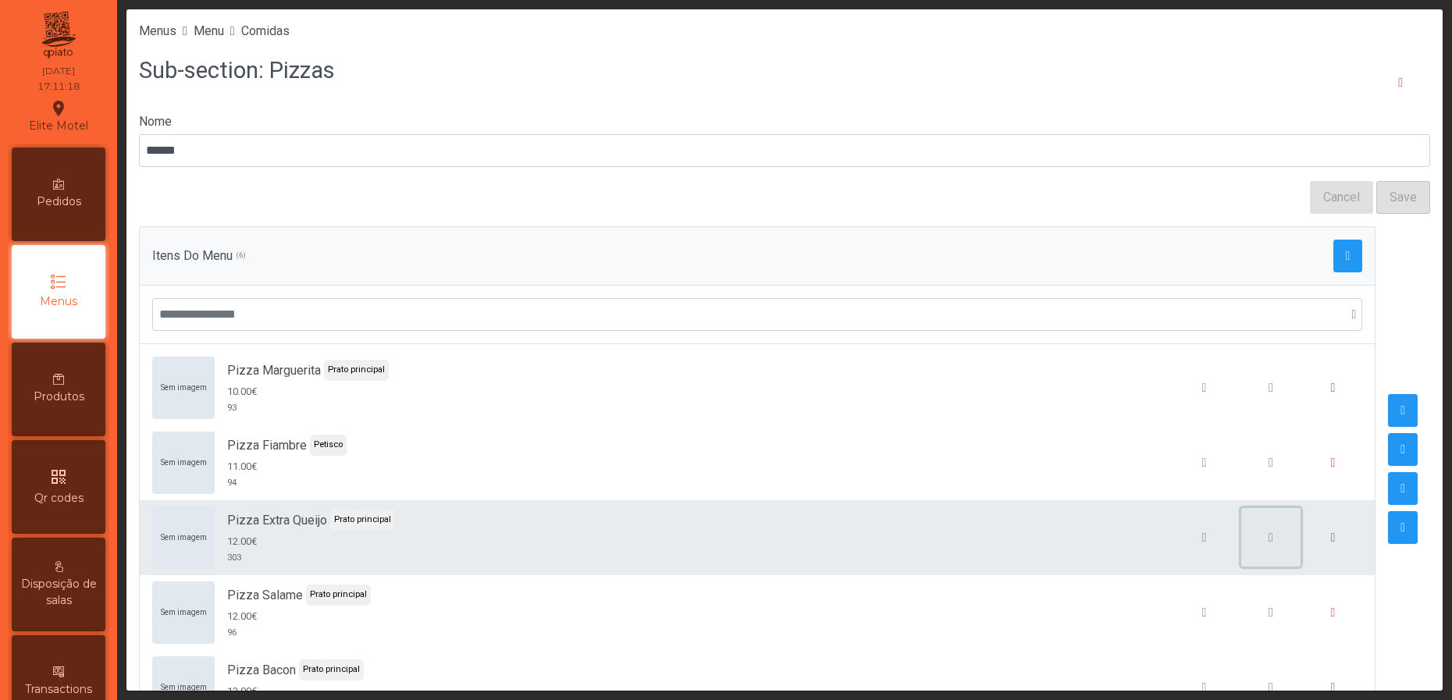
click at [1268, 542] on span "button" at bounding box center [1270, 537] width 5 height 12
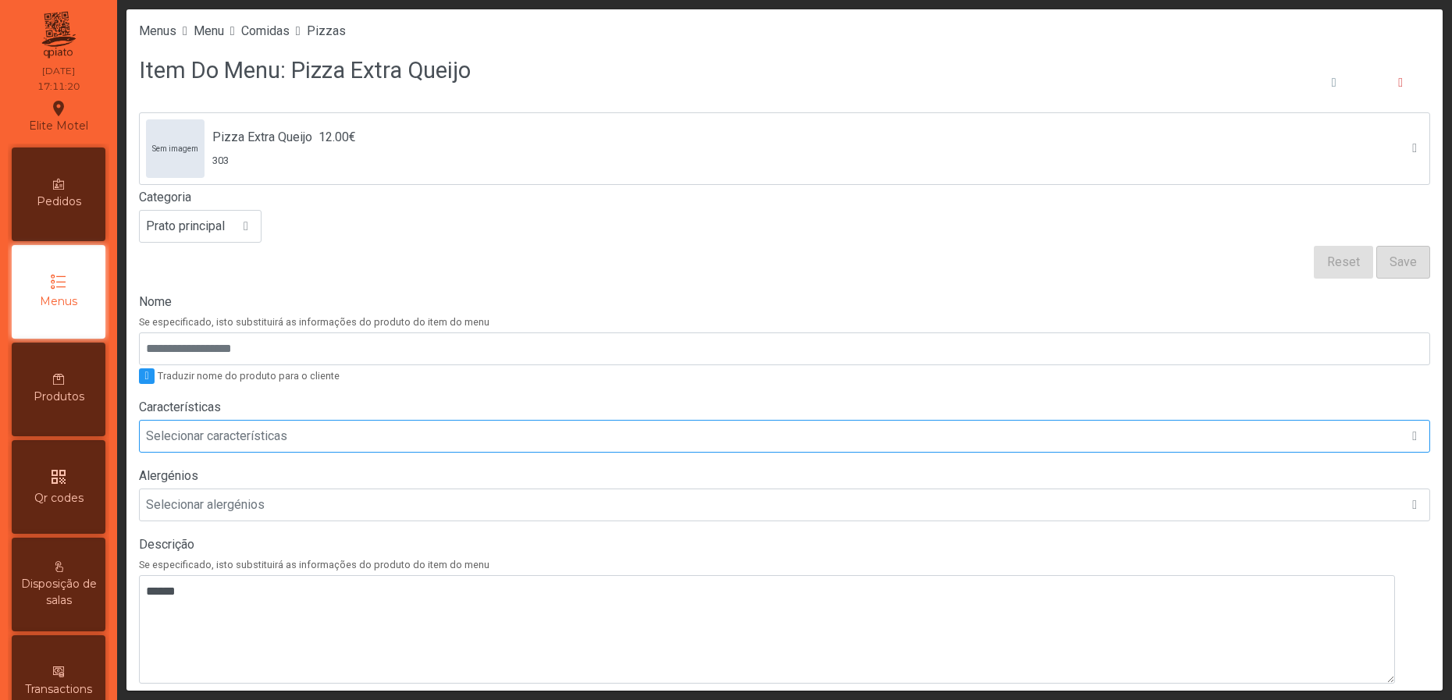
click at [246, 435] on div "Selecionar características" at bounding box center [770, 436] width 1260 height 31
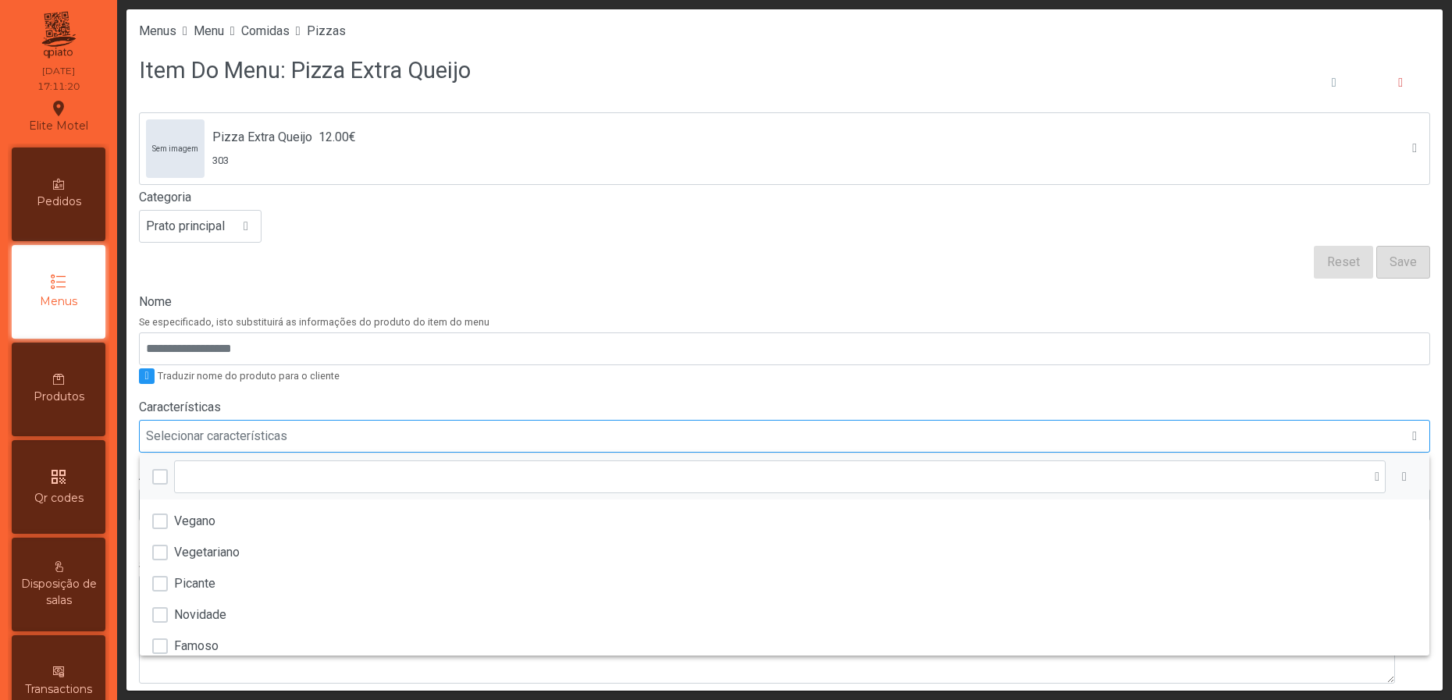
scroll to position [10, 82]
click at [246, 435] on div "Selecionar características" at bounding box center [770, 436] width 1260 height 31
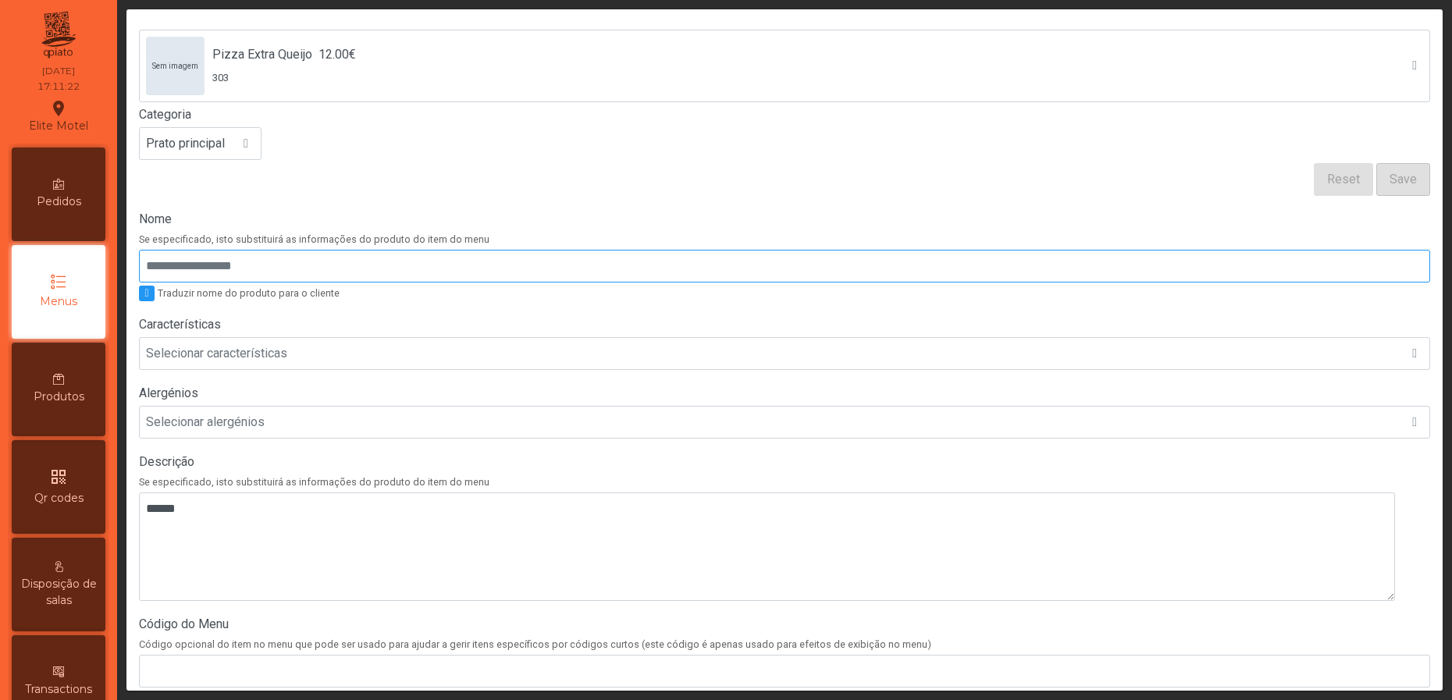
scroll to position [117, 0]
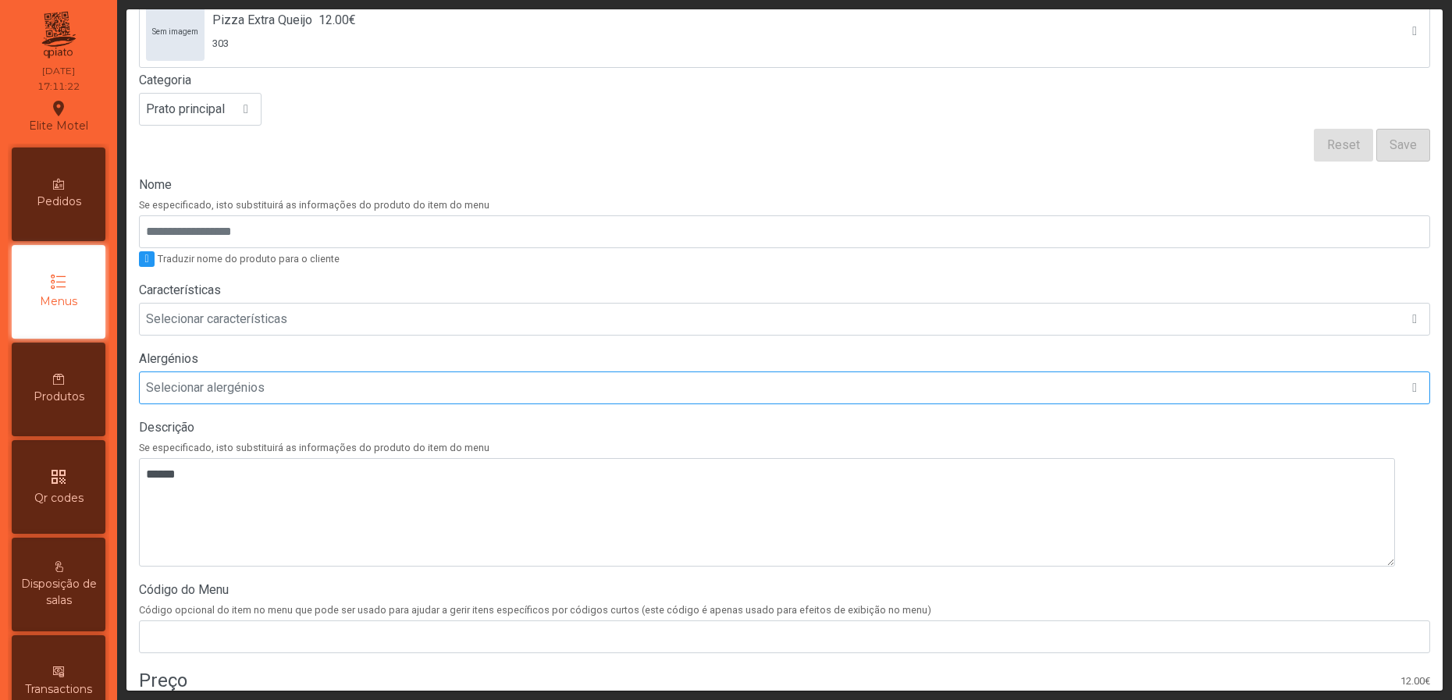
click at [261, 387] on div "Selecionar alergénios" at bounding box center [770, 387] width 1260 height 31
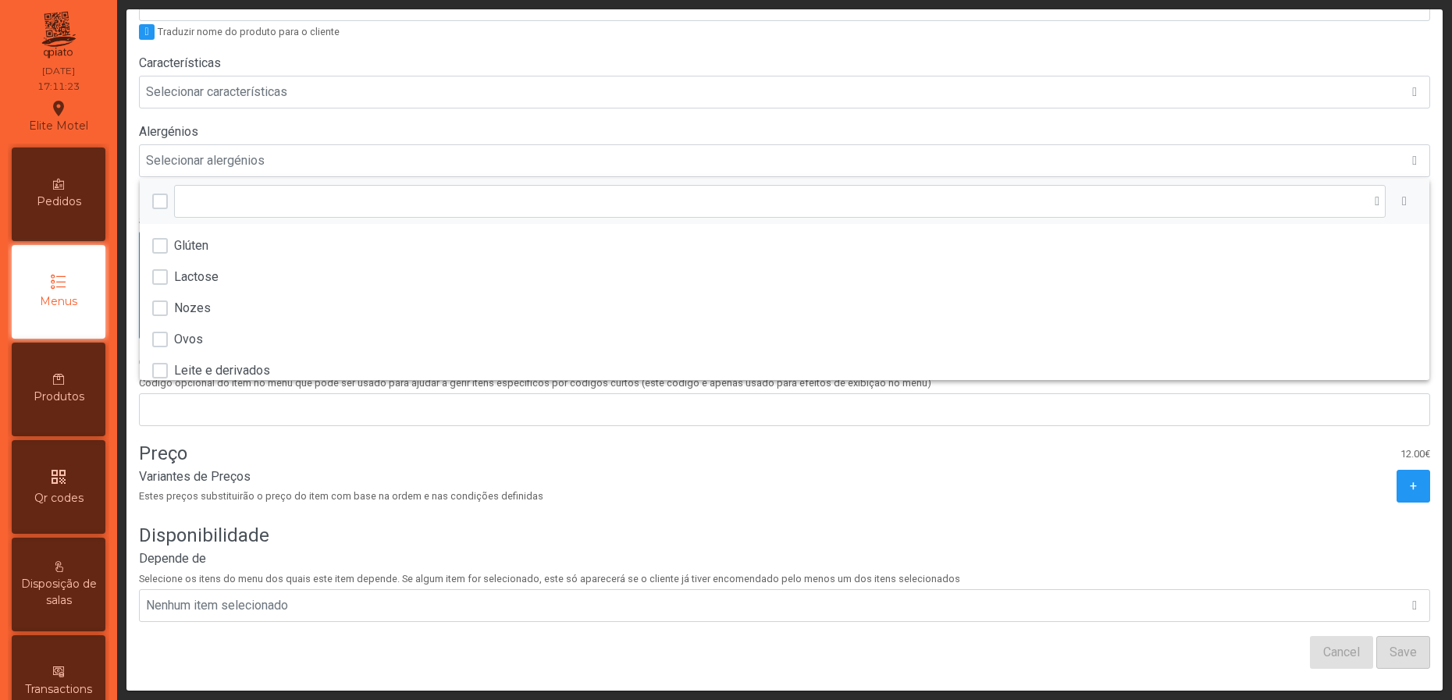
scroll to position [351, 0]
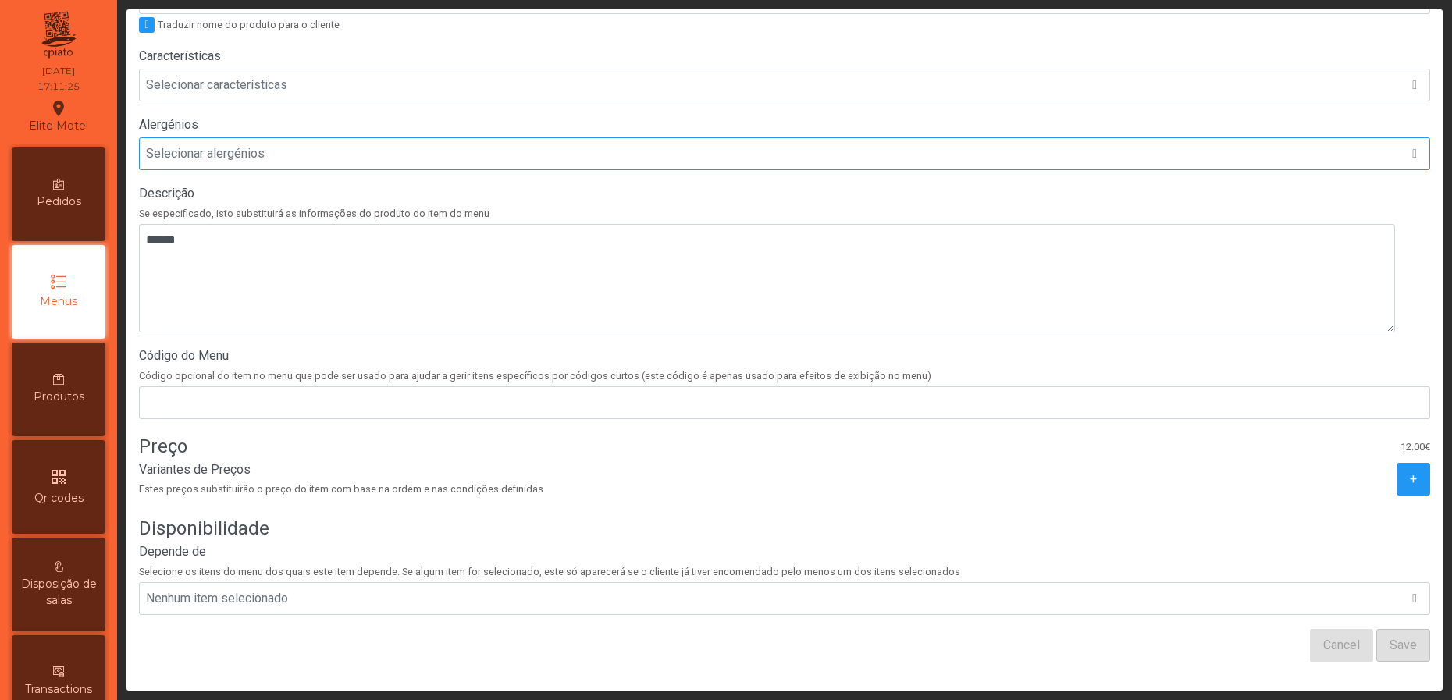
click at [255, 148] on div "Selecionar alergénios" at bounding box center [770, 153] width 1260 height 31
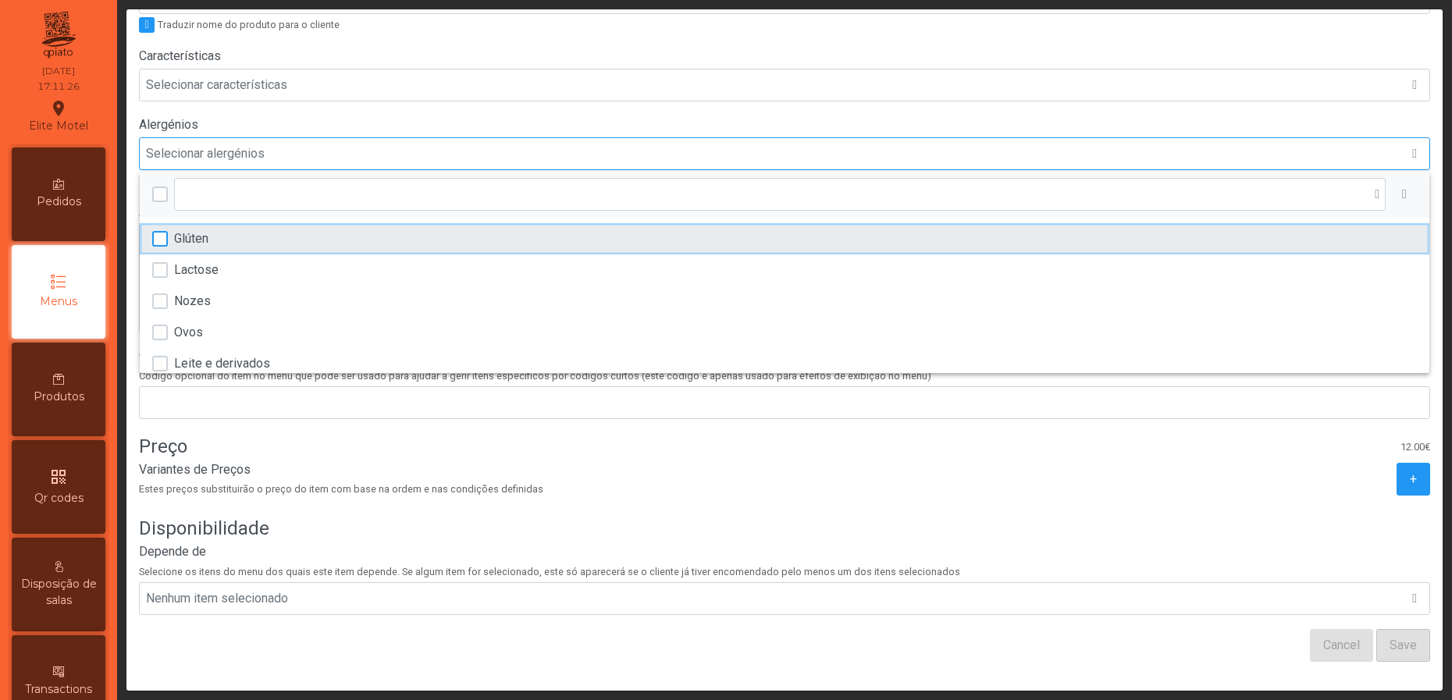
click at [164, 247] on div "Glúten" at bounding box center [160, 239] width 16 height 16
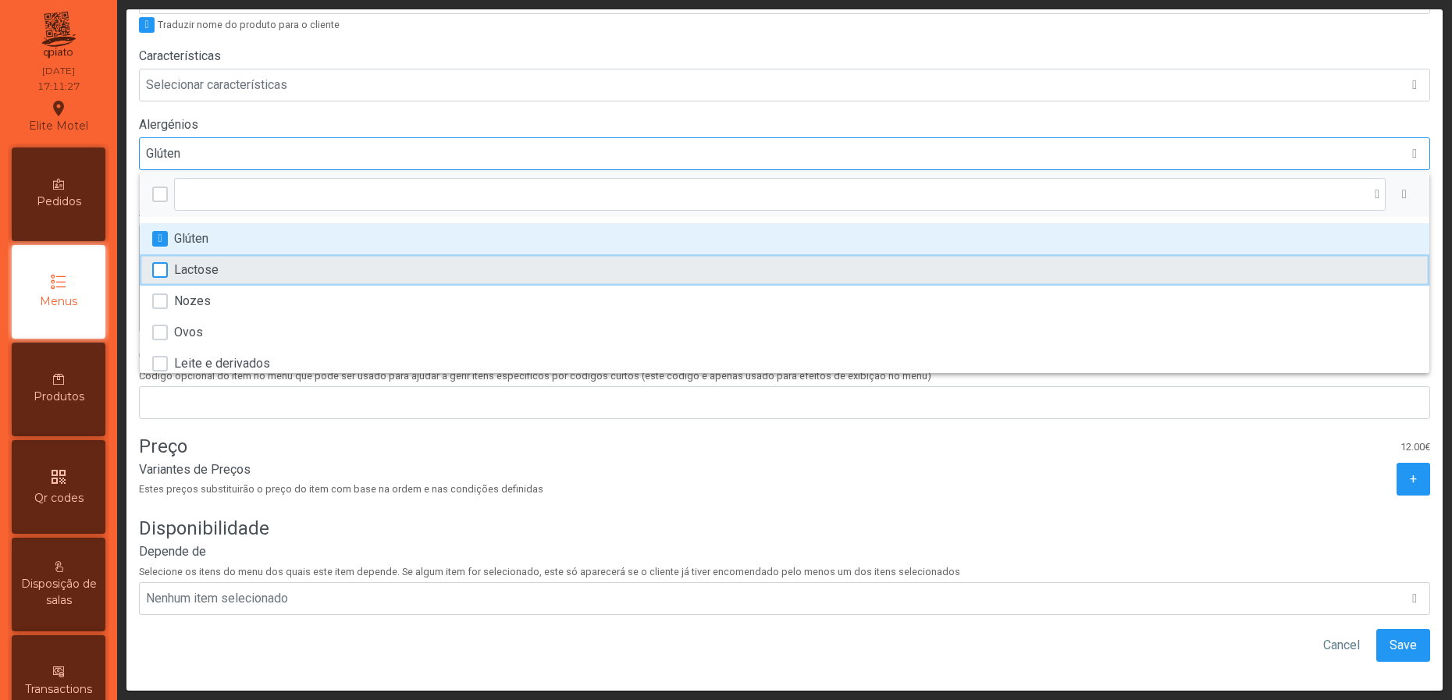
click at [155, 278] on div "Lactose" at bounding box center [160, 270] width 16 height 16
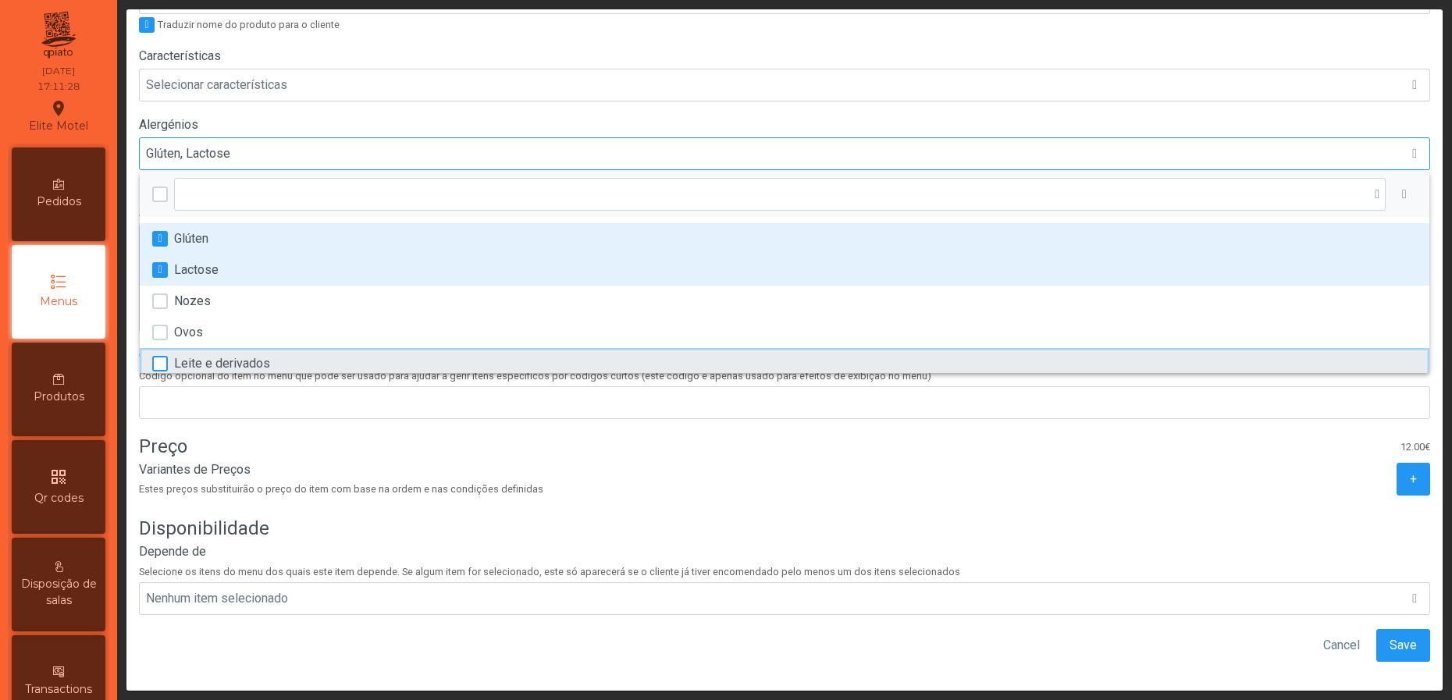
click at [164, 368] on div "Leite e derivados" at bounding box center [160, 364] width 16 height 16
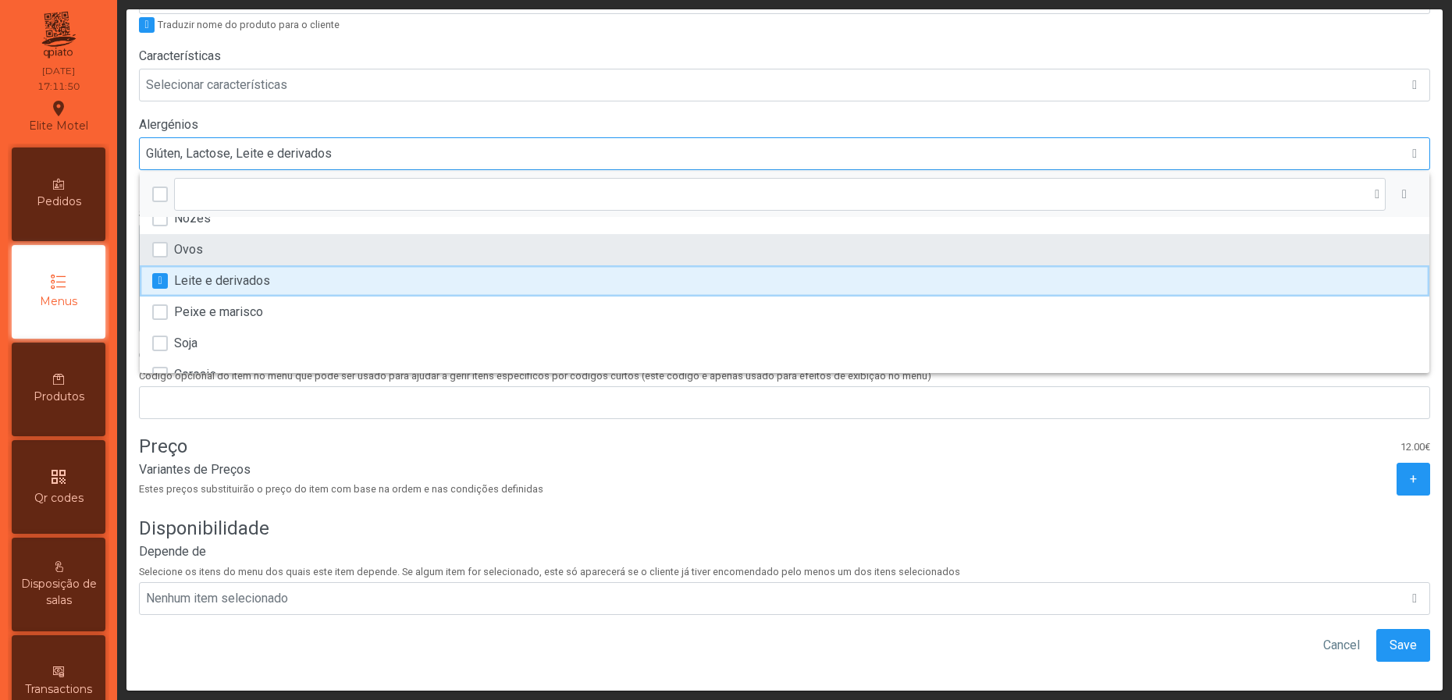
scroll to position [117, 0]
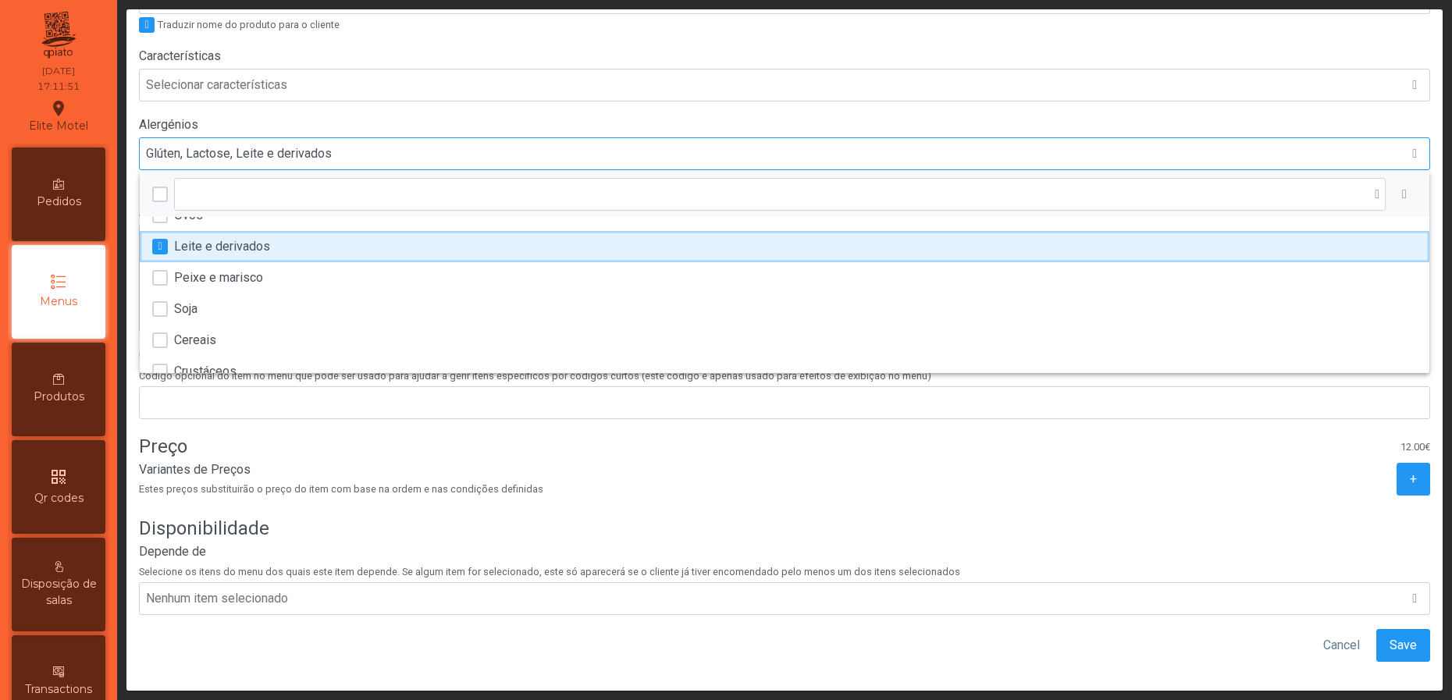
click at [143, 251] on li "Leite e derivados" at bounding box center [784, 246] width 1289 height 31
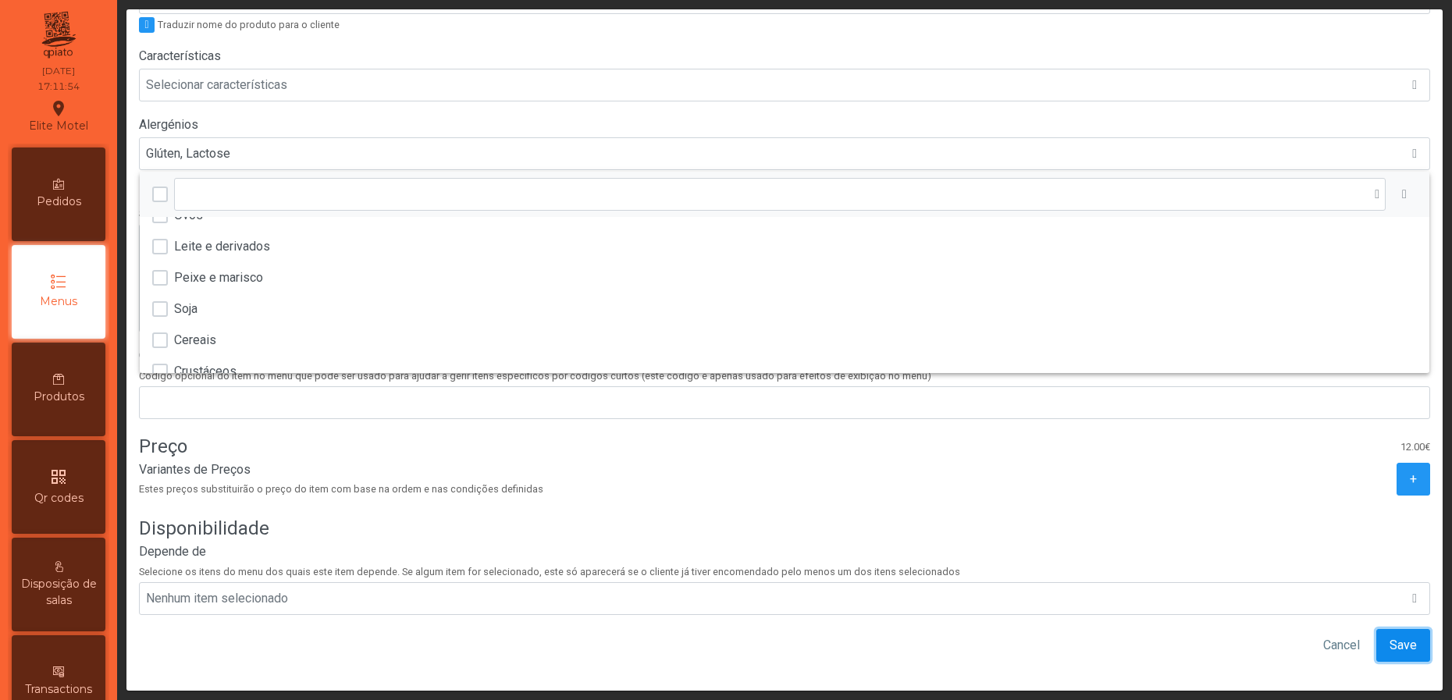
click at [1389, 649] on span "Save" at bounding box center [1402, 645] width 27 height 19
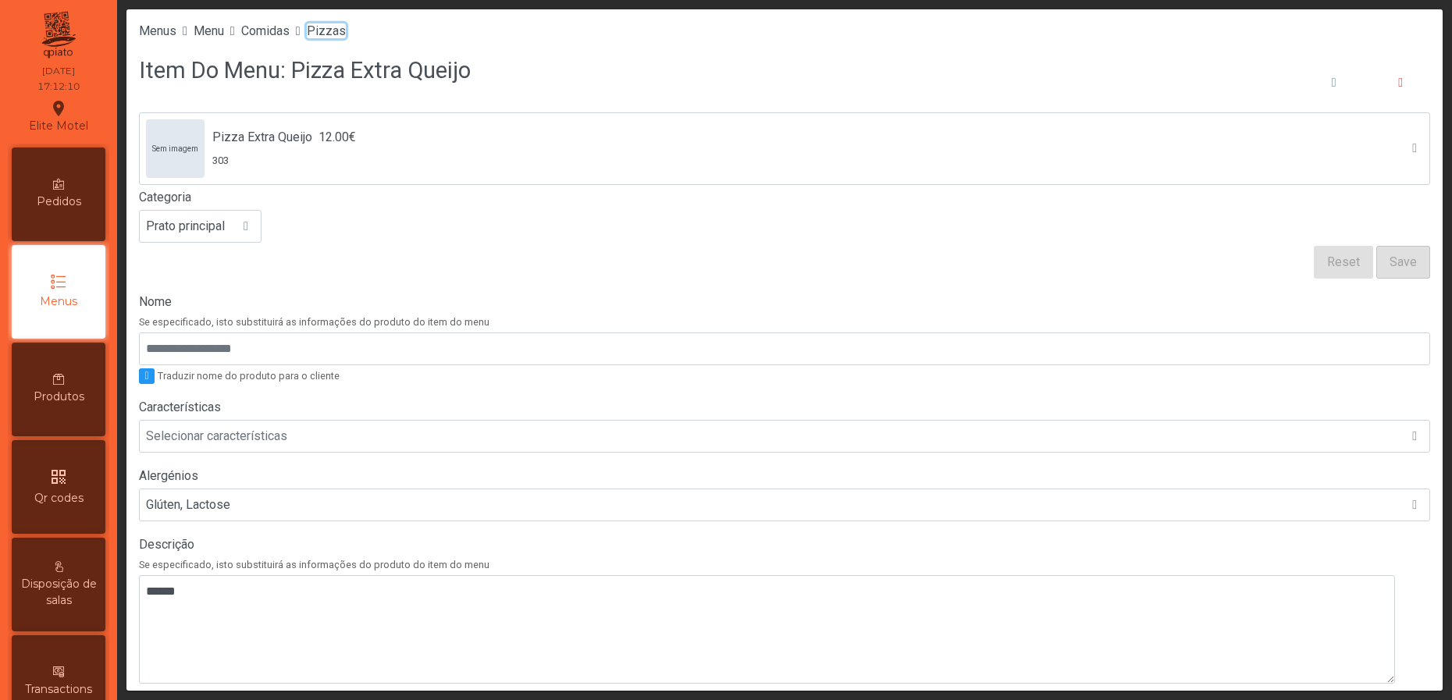
click at [346, 34] on span "Pizzas" at bounding box center [326, 30] width 39 height 15
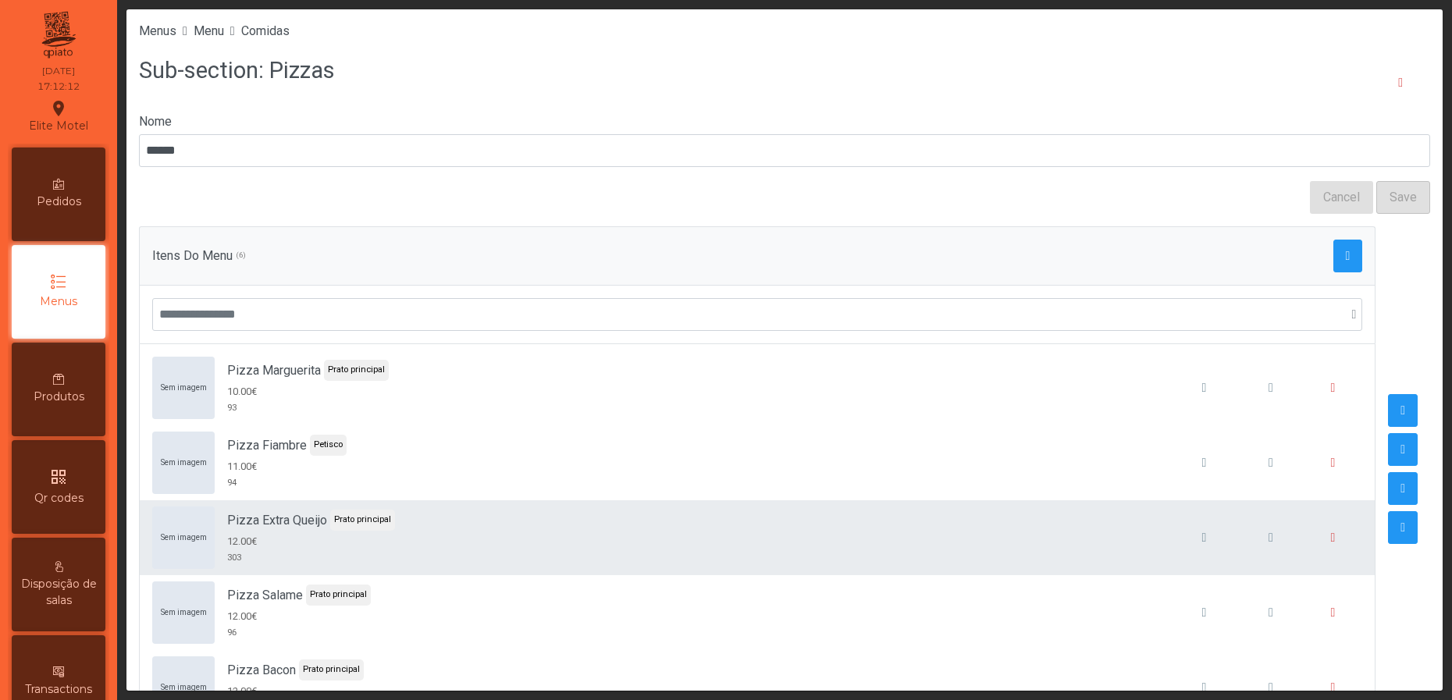
scroll to position [90, 0]
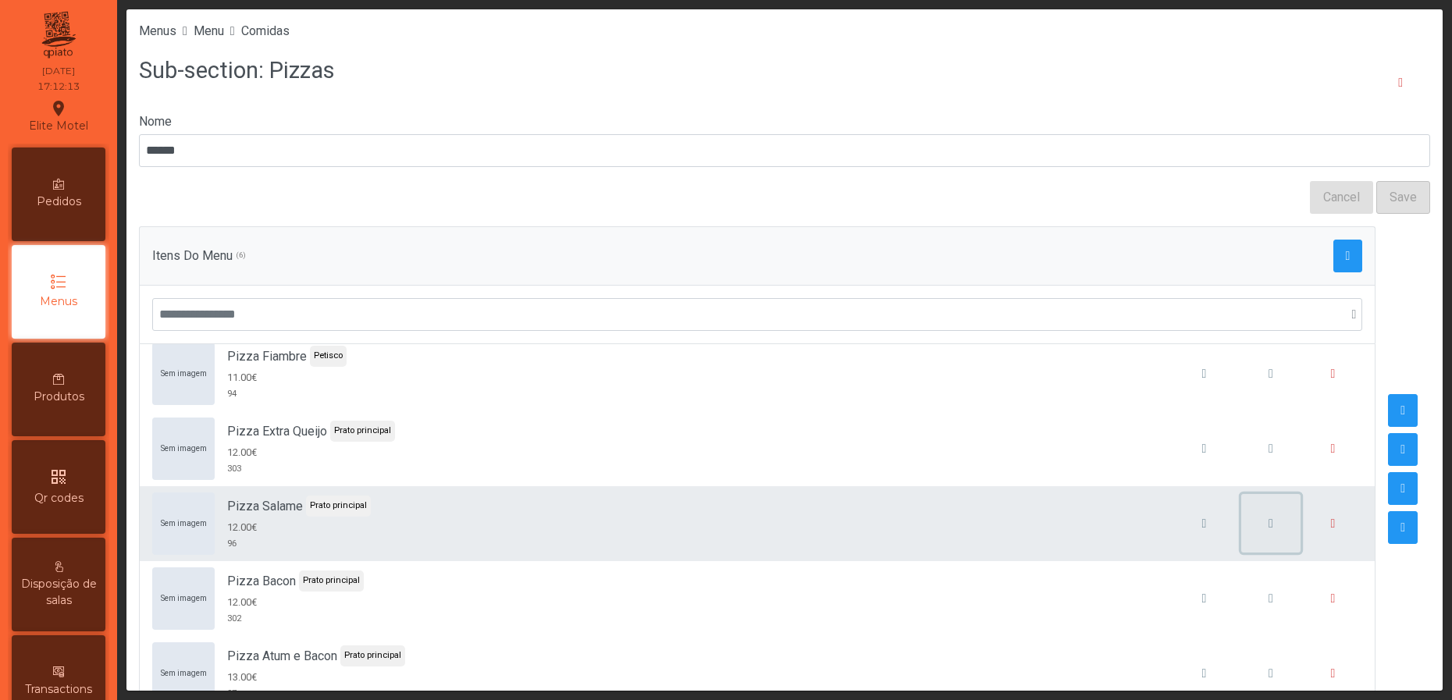
click at [1268, 523] on span "button" at bounding box center [1270, 523] width 5 height 12
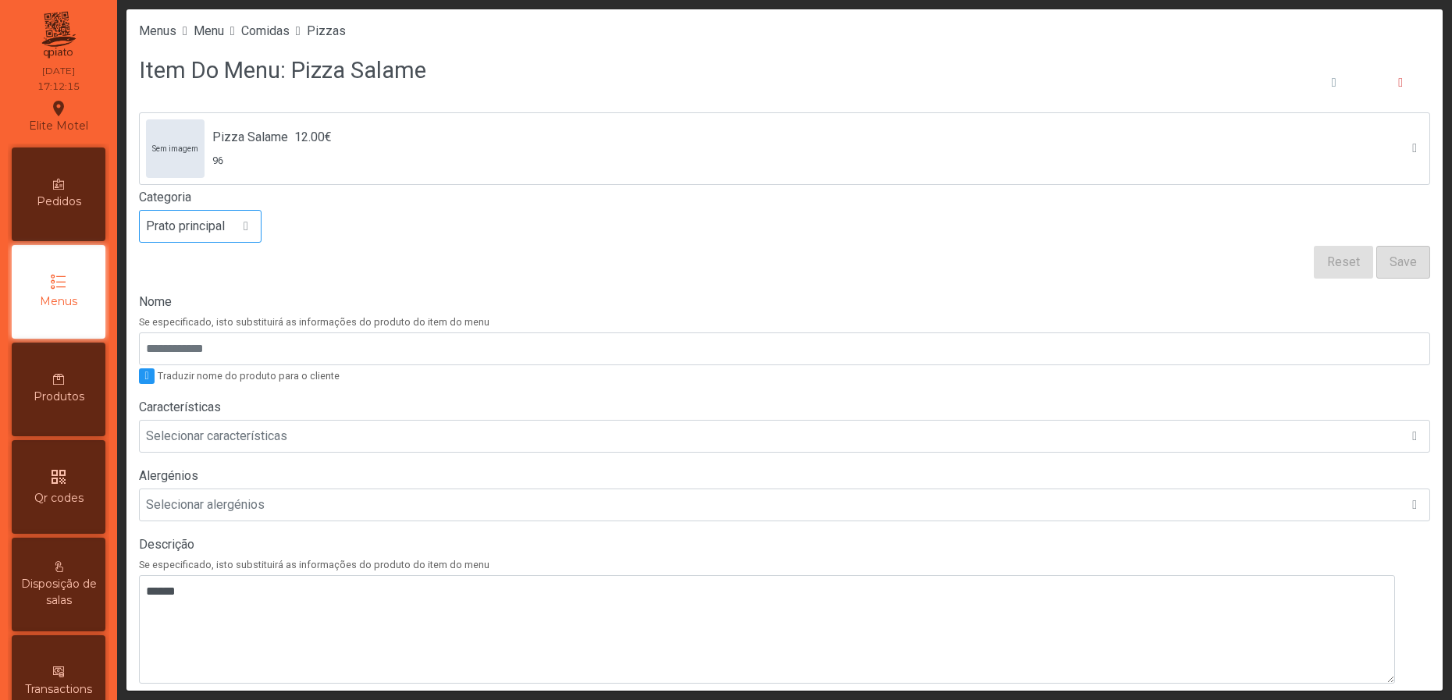
click at [244, 232] on span at bounding box center [245, 226] width 5 height 12
click at [384, 220] on div "Sem imagem Pizza Salame 12.00€ 96 Categoria Prato principal Entrada Petisco Pra…" at bounding box center [784, 177] width 1291 height 130
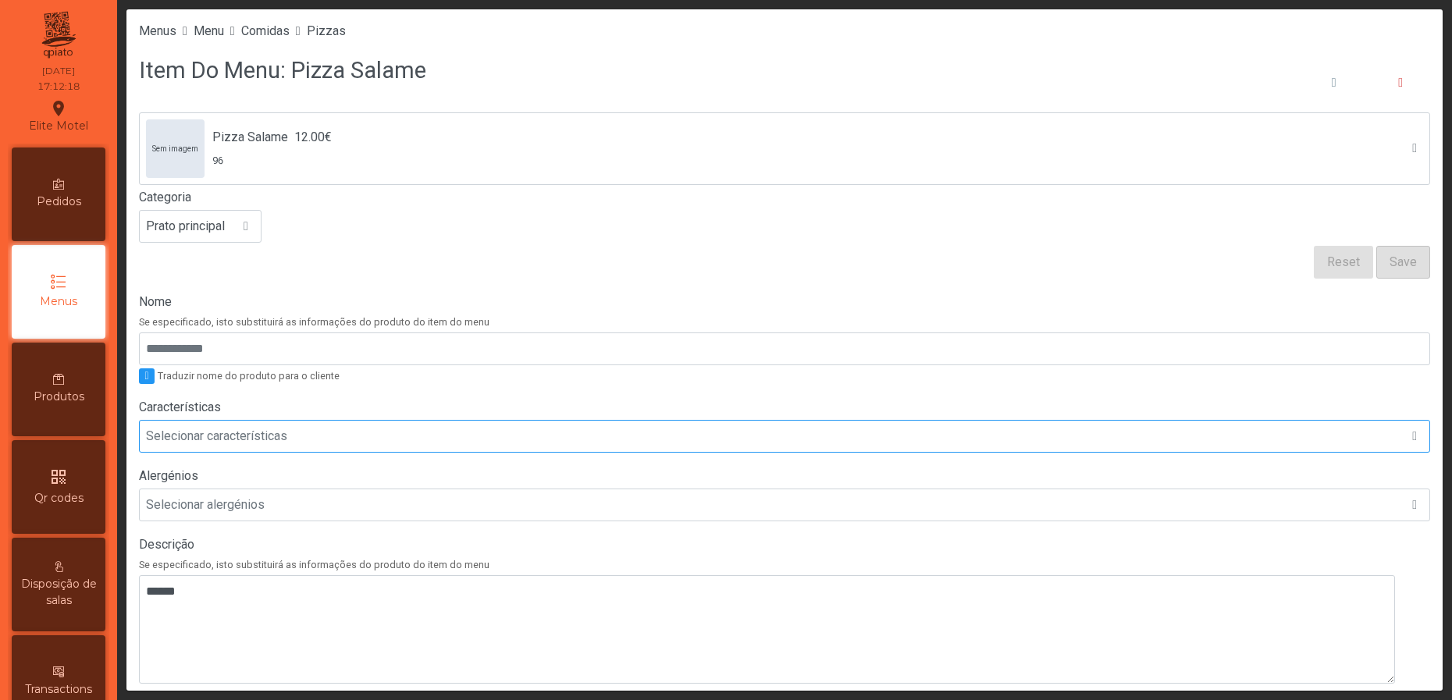
click at [258, 448] on div "Selecionar características" at bounding box center [770, 436] width 1260 height 31
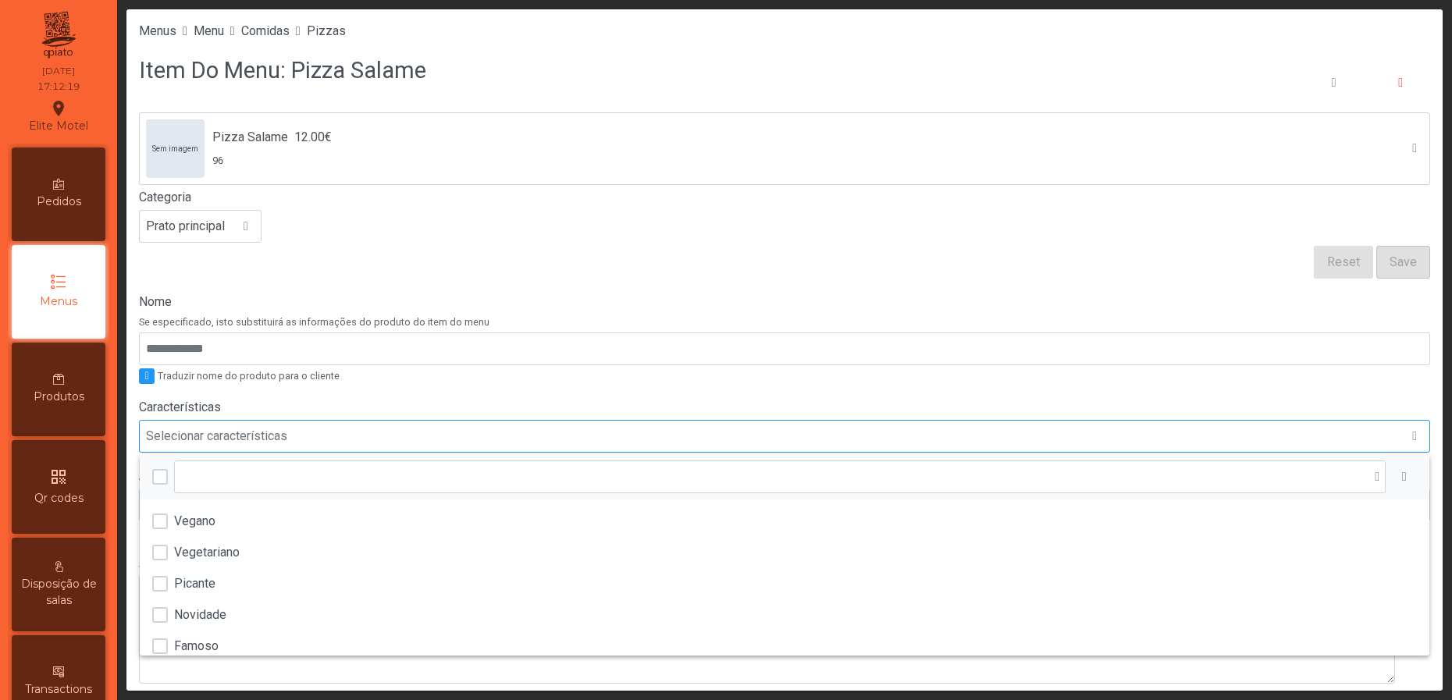
click at [236, 436] on div "Selecionar características" at bounding box center [770, 436] width 1260 height 31
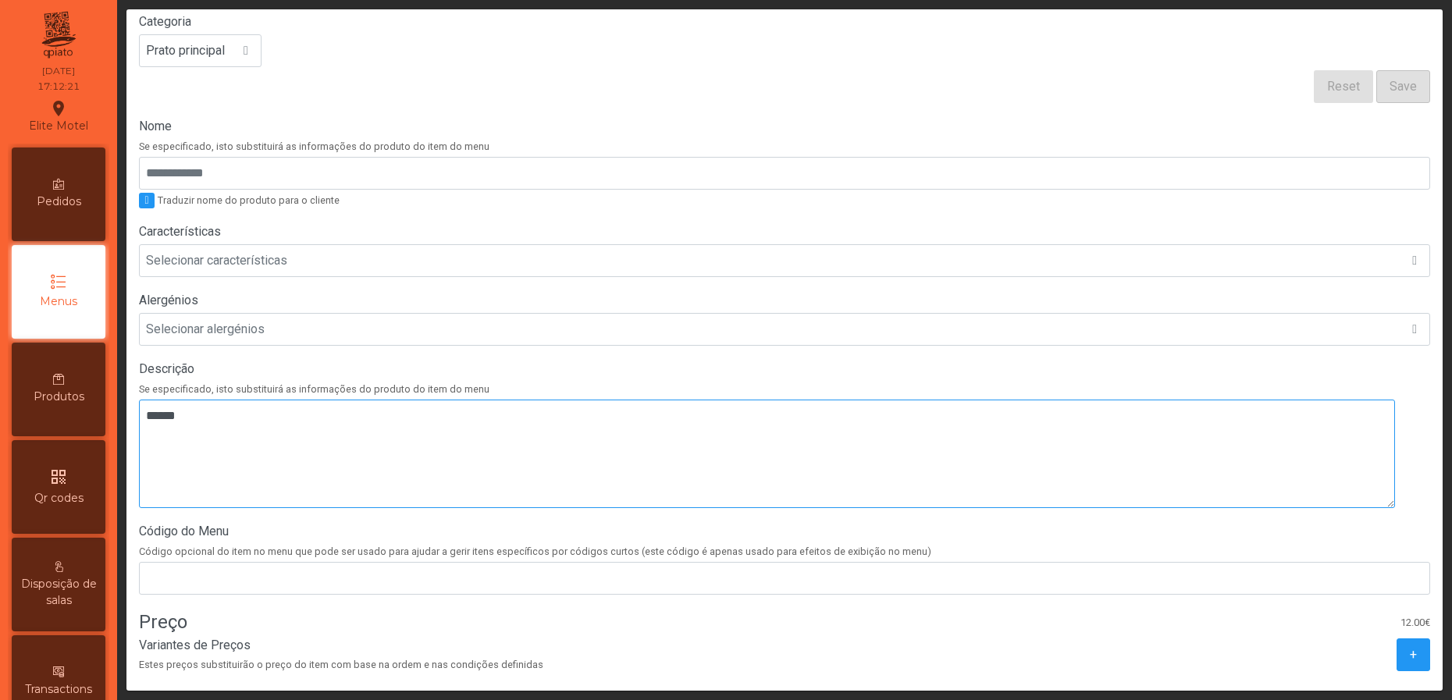
scroll to position [234, 0]
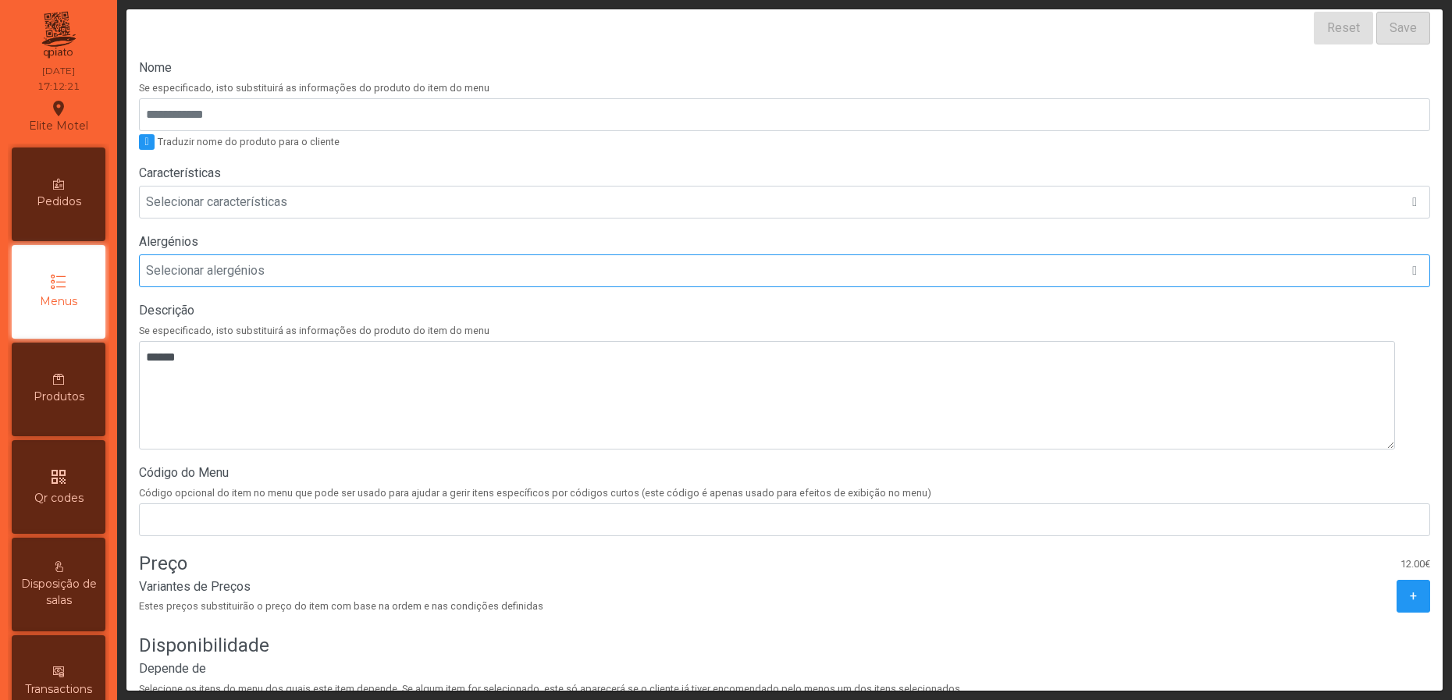
click at [240, 262] on div "Selecionar alergénios" at bounding box center [770, 270] width 1260 height 31
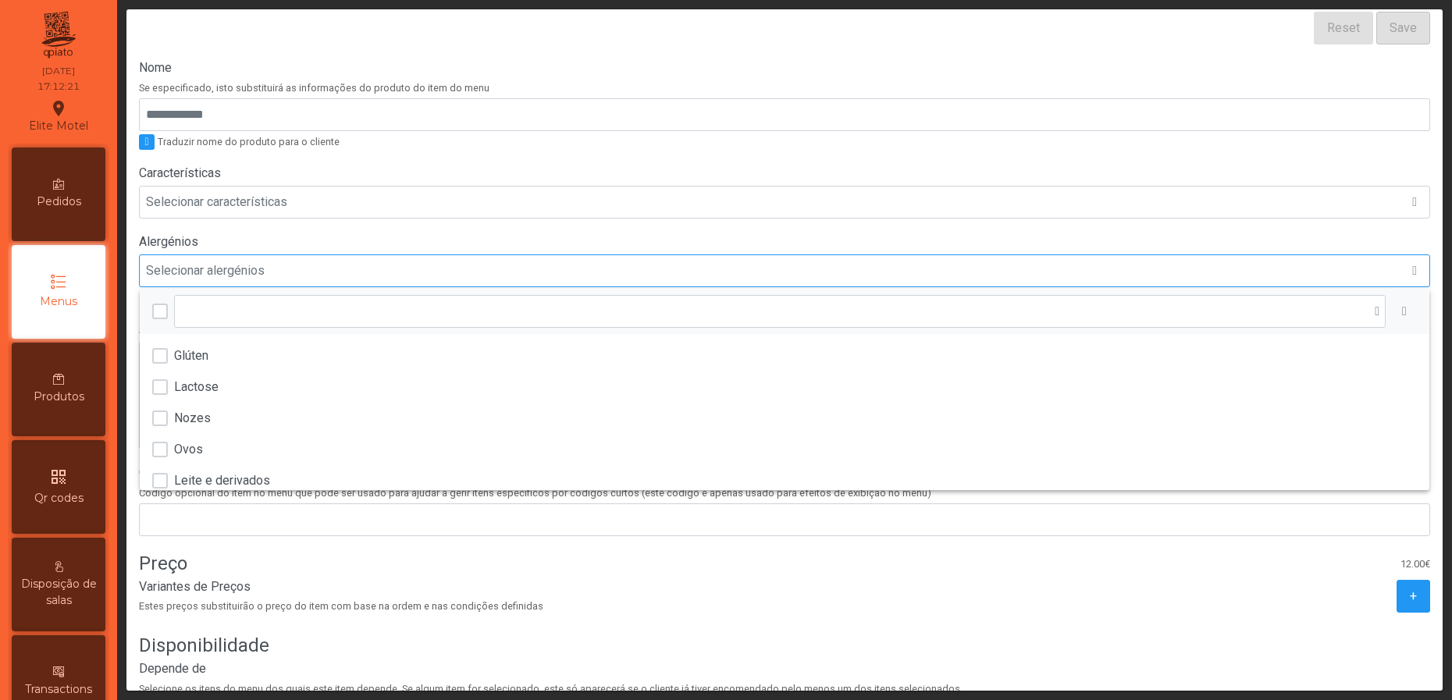
scroll to position [10, 82]
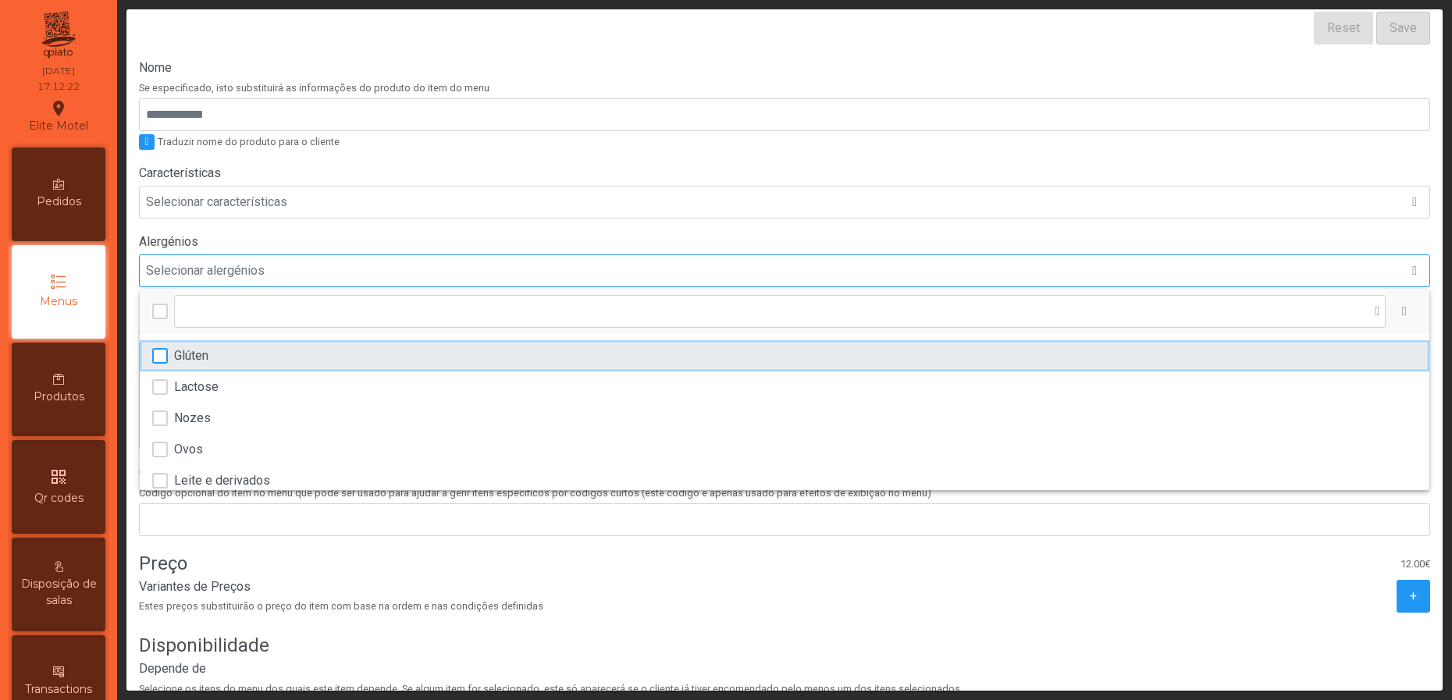
click at [162, 356] on div "Glúten" at bounding box center [160, 356] width 16 height 16
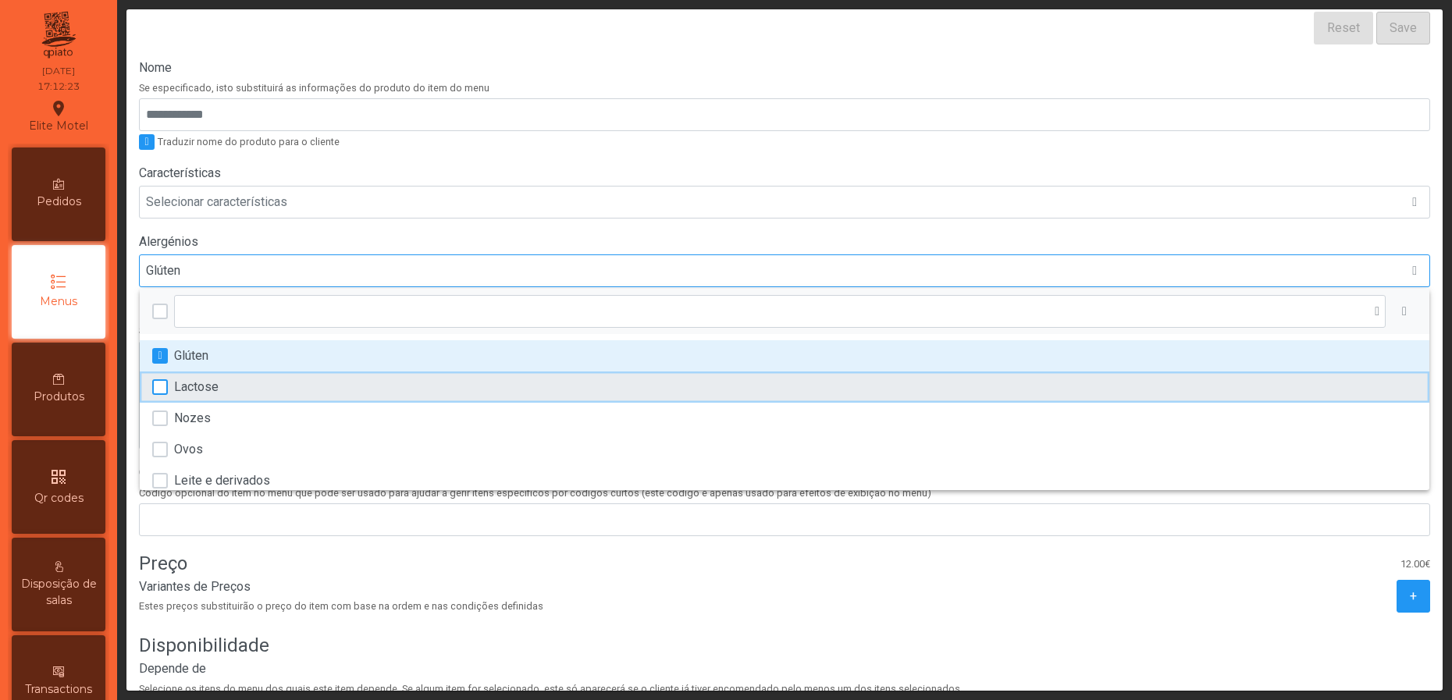
click at [162, 395] on div "Lactose" at bounding box center [160, 387] width 16 height 16
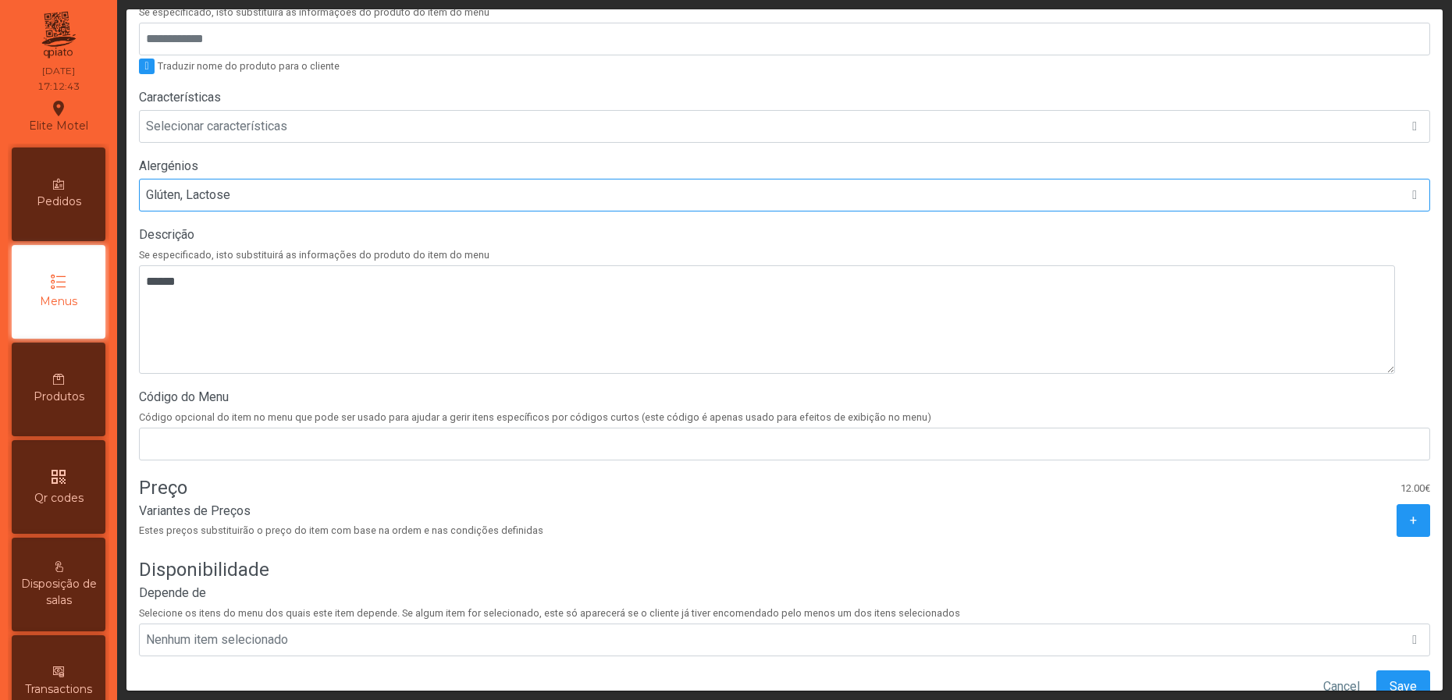
scroll to position [351, 0]
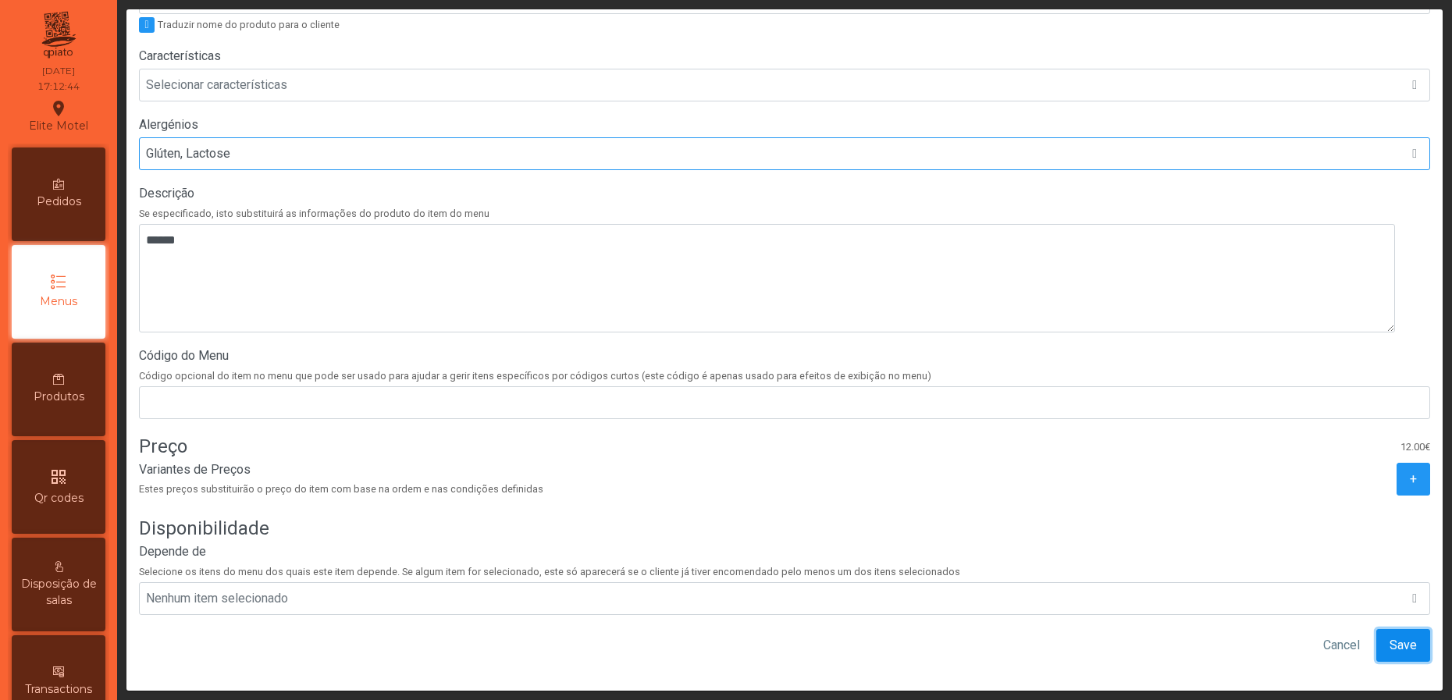
click at [1389, 642] on span "Save" at bounding box center [1402, 645] width 27 height 19
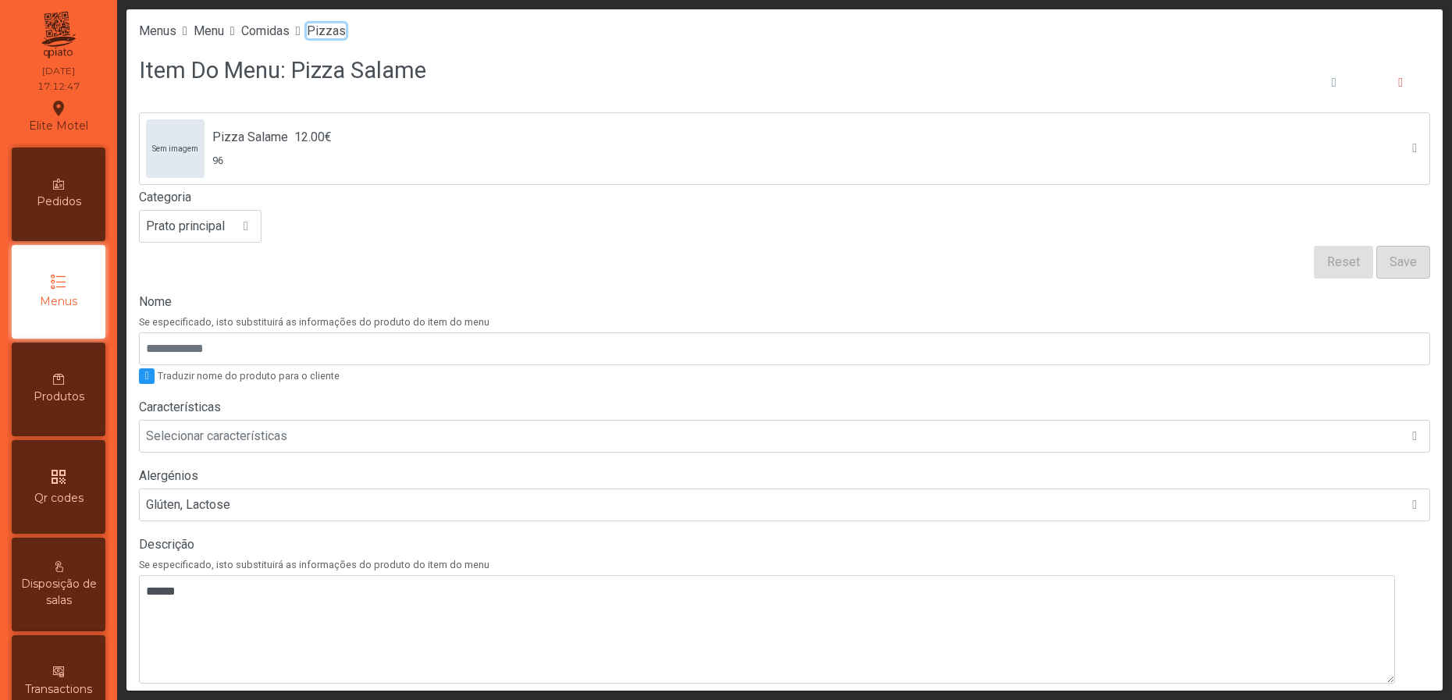
click at [346, 36] on span "Pizzas" at bounding box center [326, 30] width 39 height 15
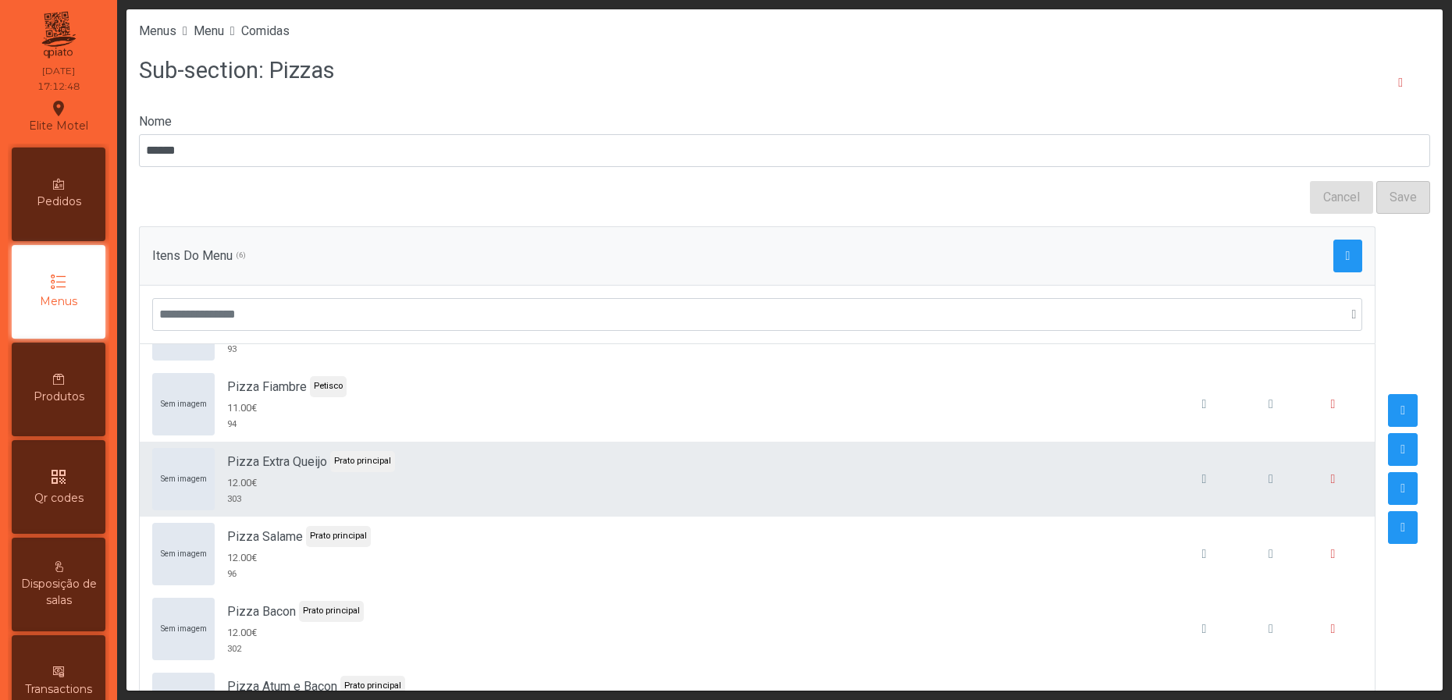
scroll to position [90, 0]
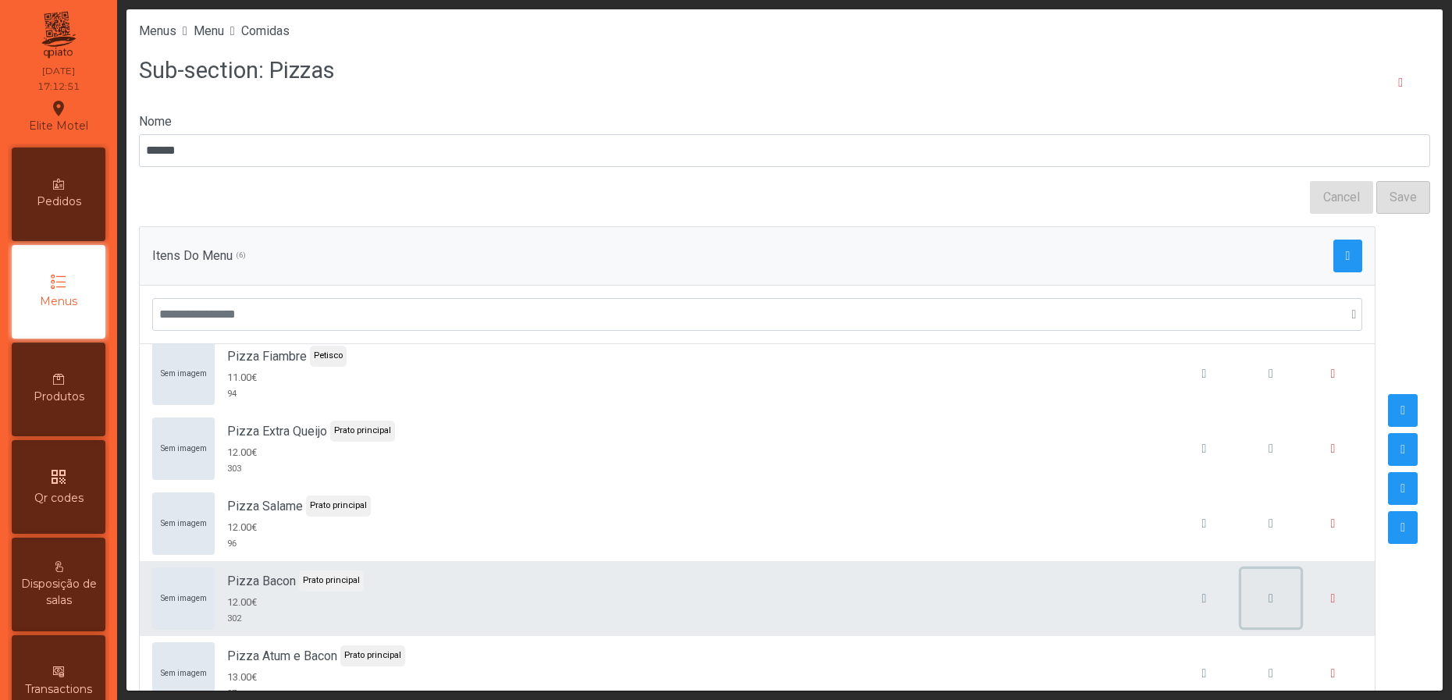
click at [1268, 597] on span "button" at bounding box center [1270, 598] width 5 height 12
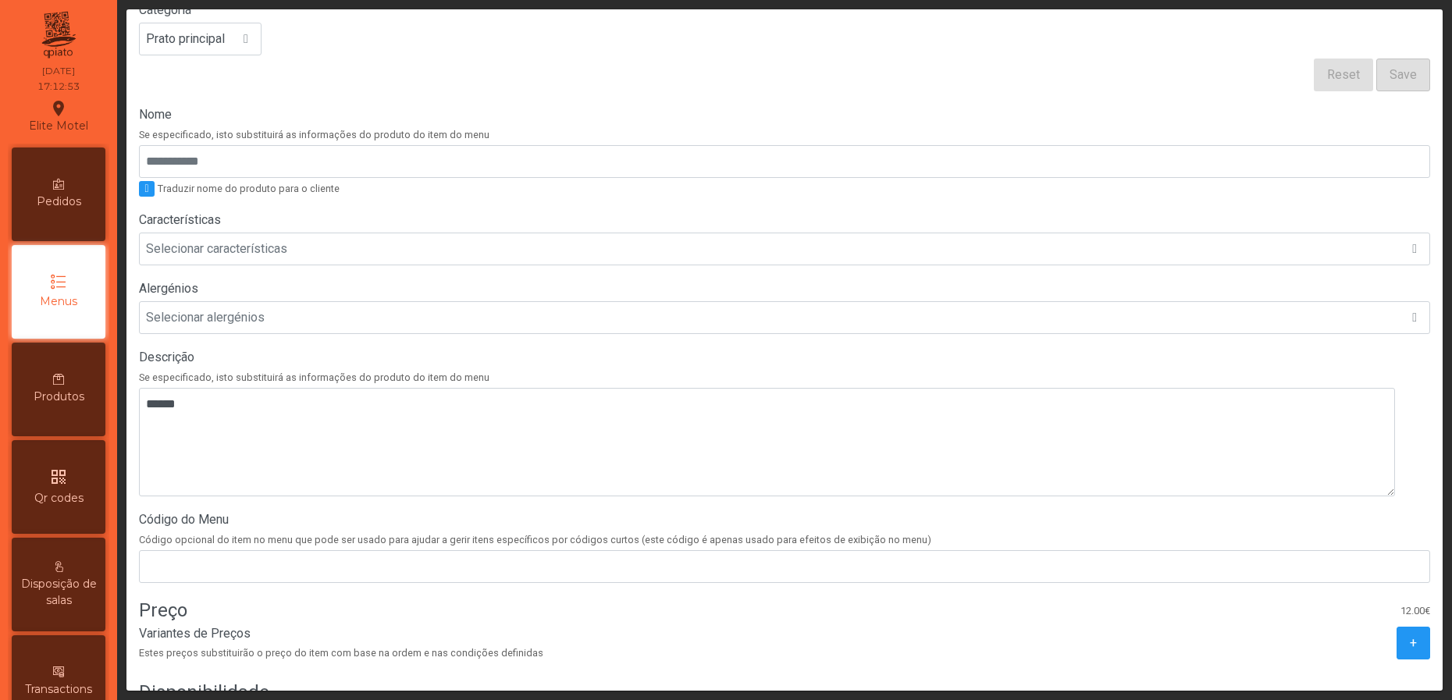
scroll to position [234, 0]
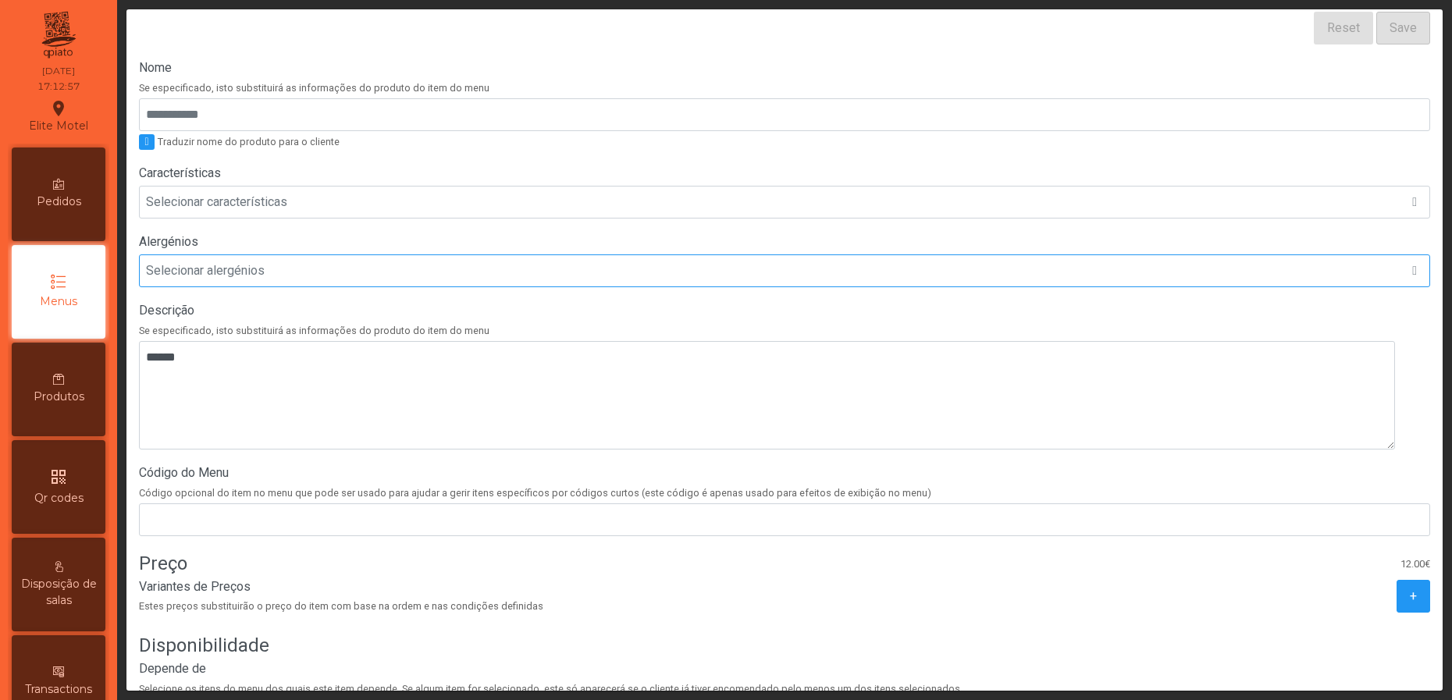
click at [268, 279] on div "Selecionar alergénios" at bounding box center [770, 270] width 1260 height 31
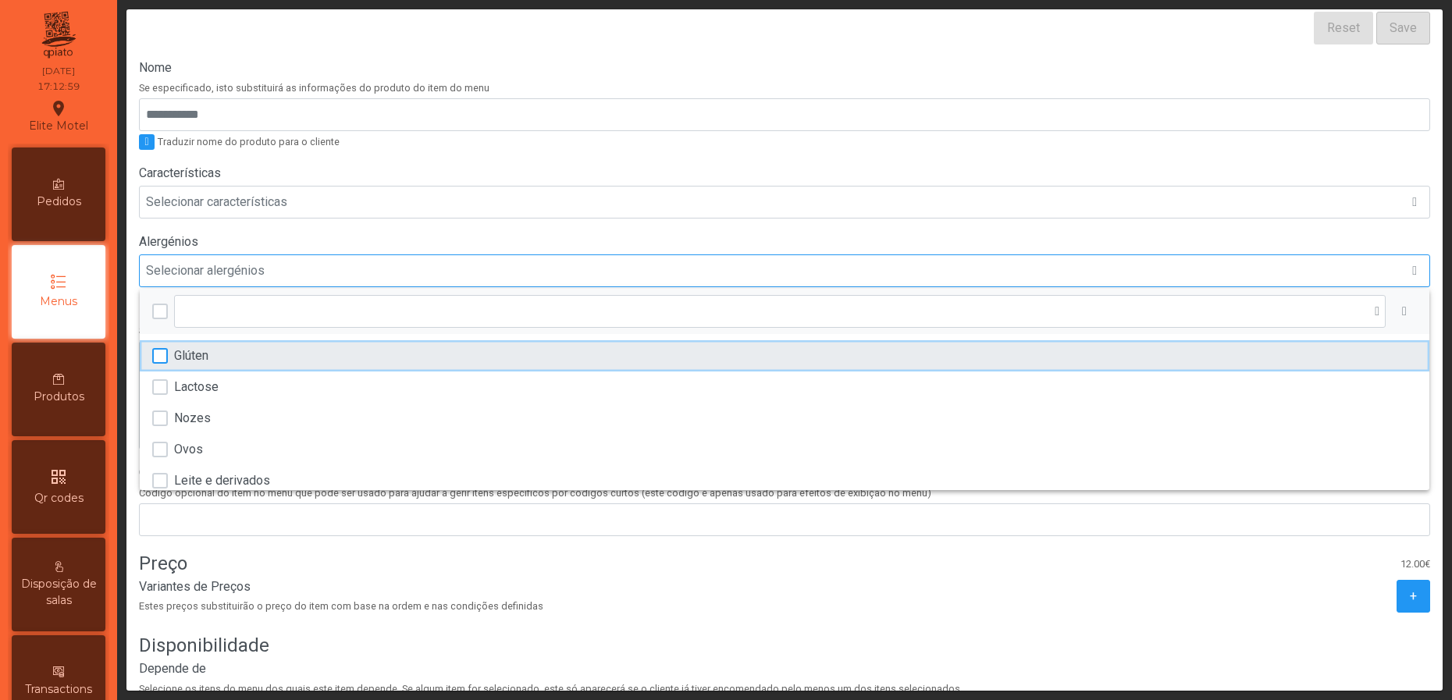
click at [155, 356] on div "Glúten" at bounding box center [160, 356] width 16 height 16
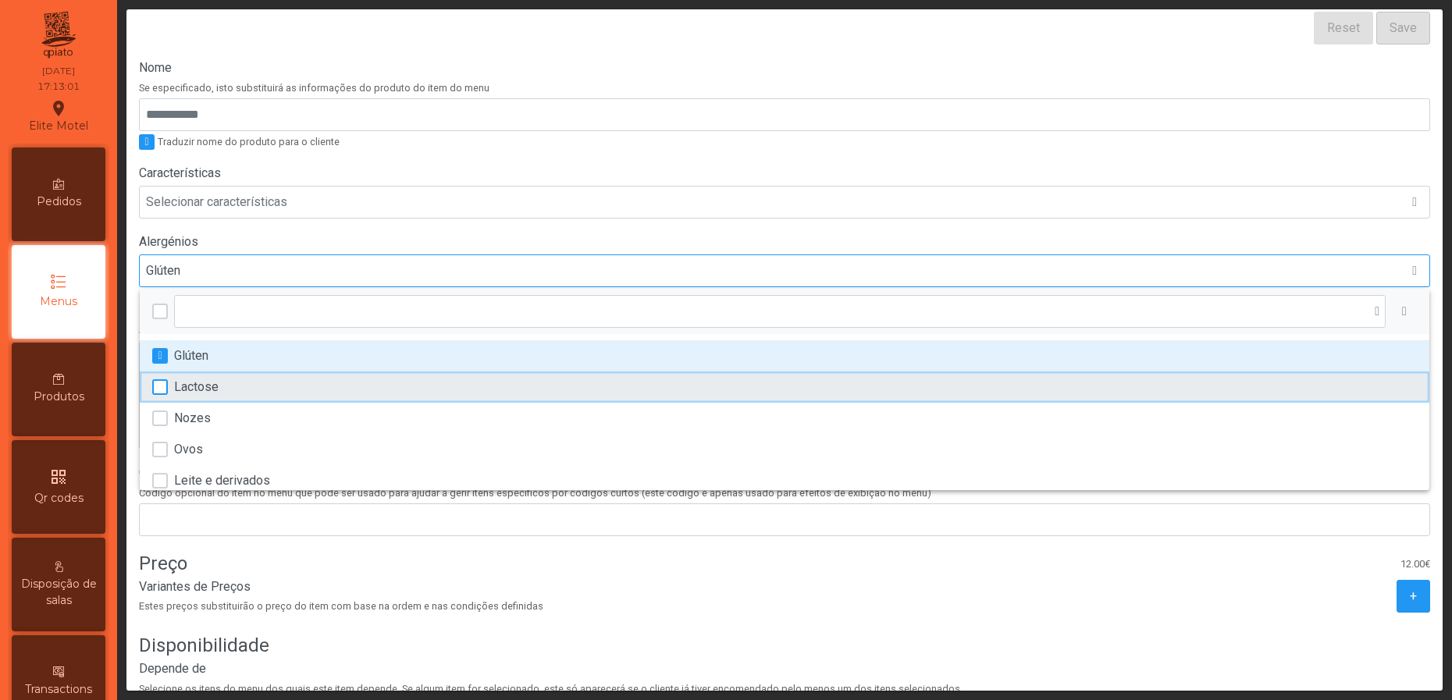
click at [162, 391] on div "Lactose" at bounding box center [160, 387] width 16 height 16
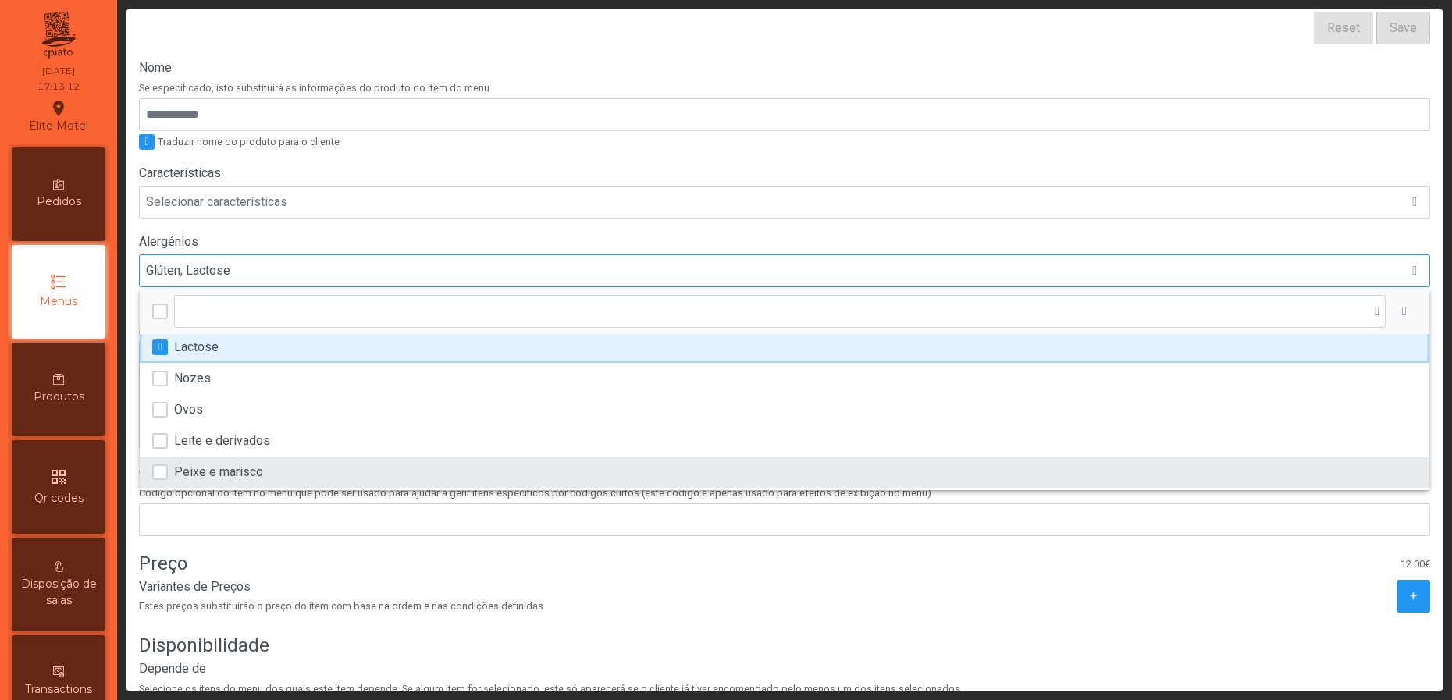
scroll to position [0, 0]
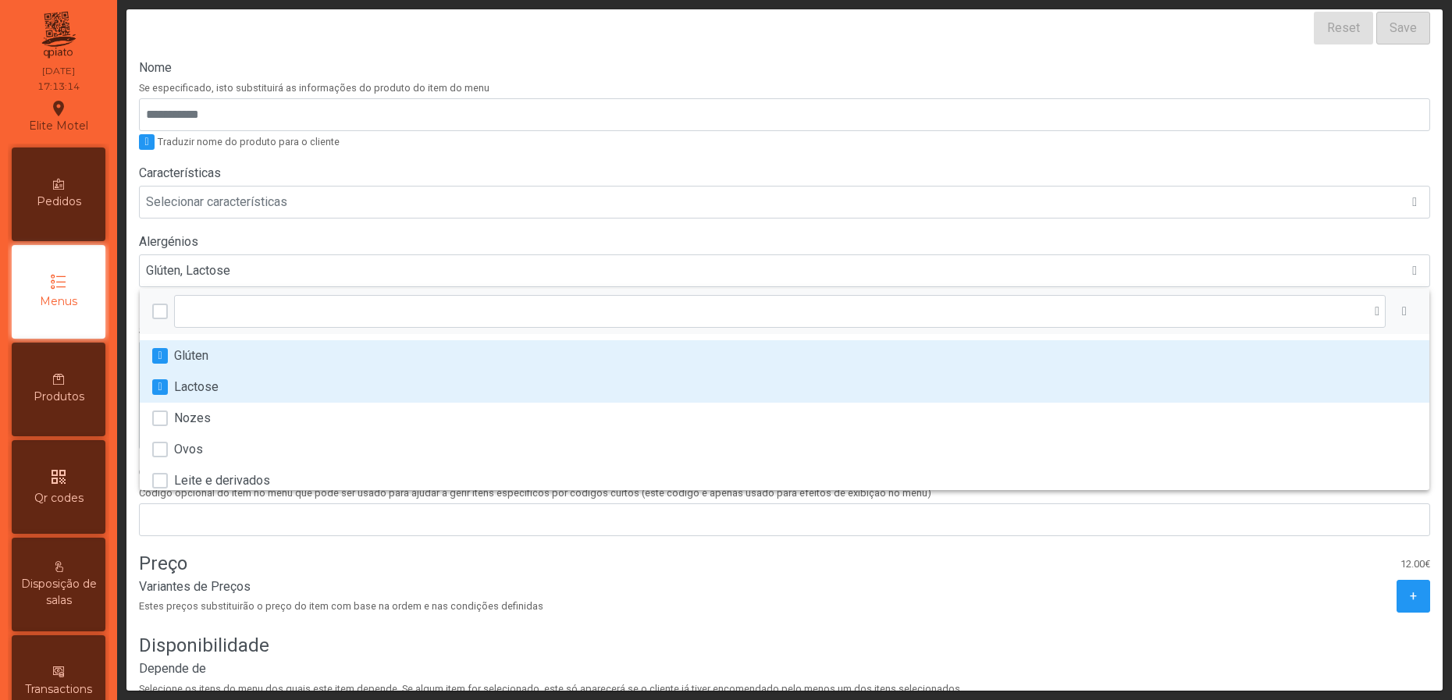
click at [1082, 613] on div "Variantes de Preços Estes preços substituirão o preço do item com base na ordem…" at bounding box center [784, 596] width 1291 height 37
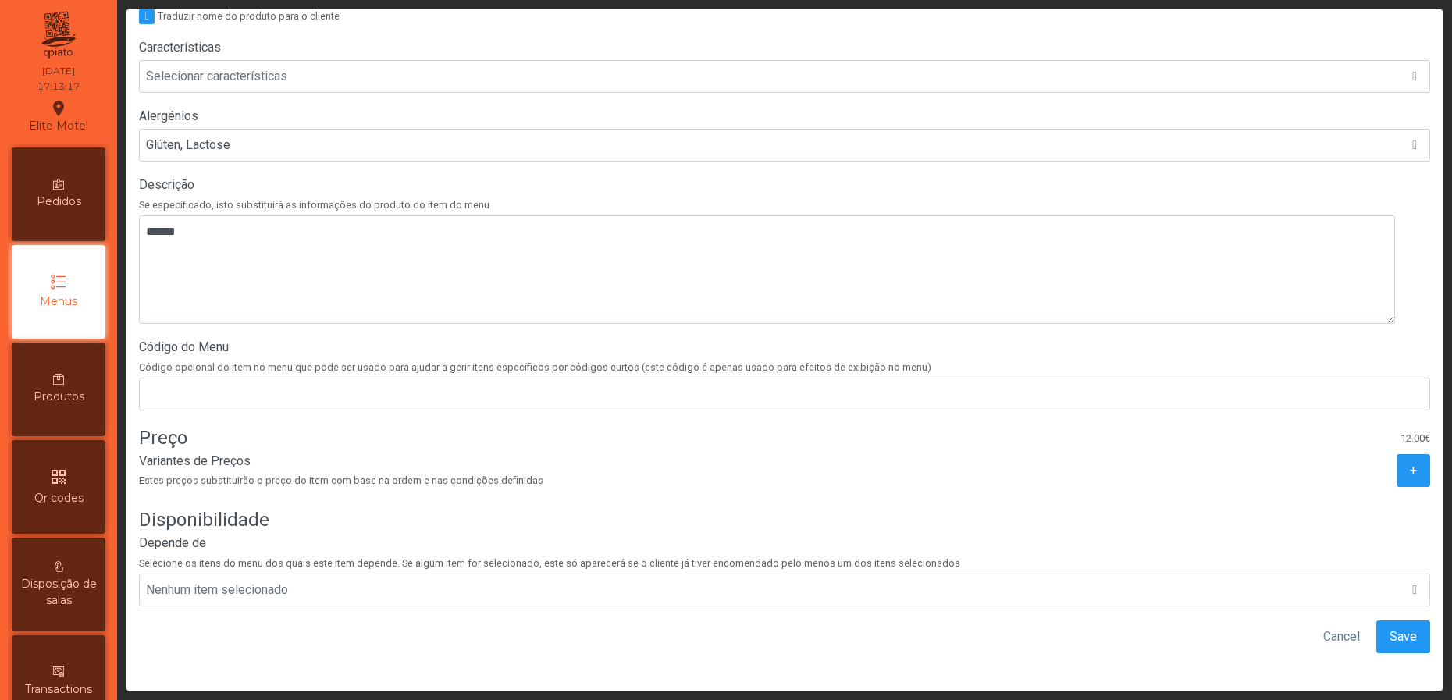
scroll to position [384, 0]
click at [1376, 620] on button "Save" at bounding box center [1403, 636] width 54 height 33
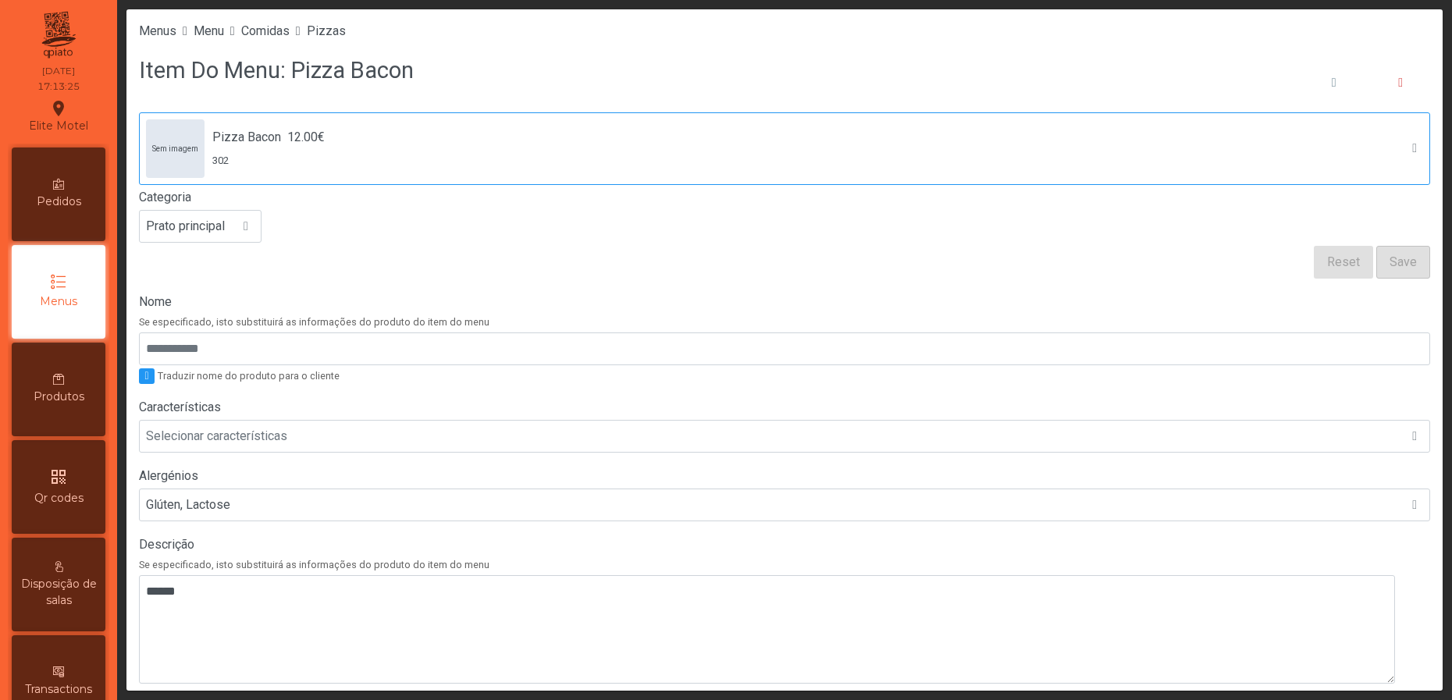
click at [680, 145] on div "Sem imagem Pizza Bacon 12.00€ 302" at bounding box center [769, 148] width 1247 height 59
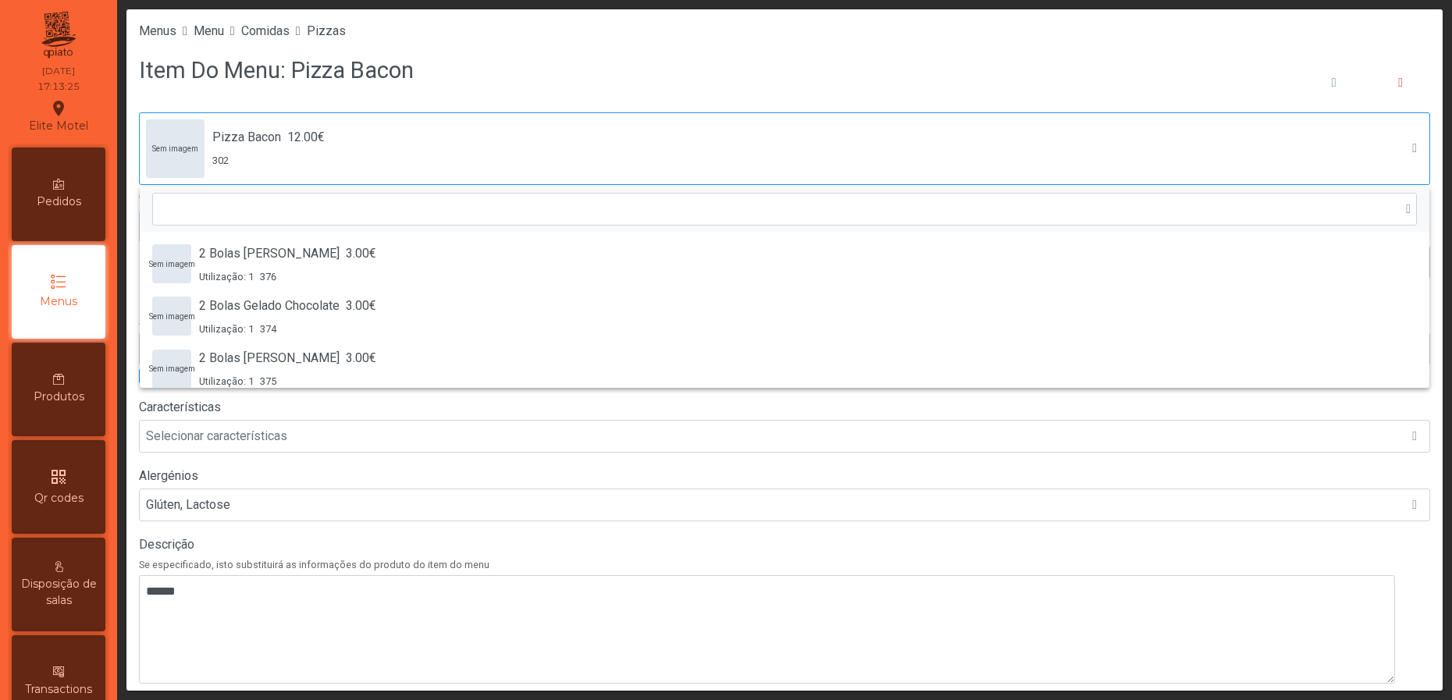
scroll to position [7380, 0]
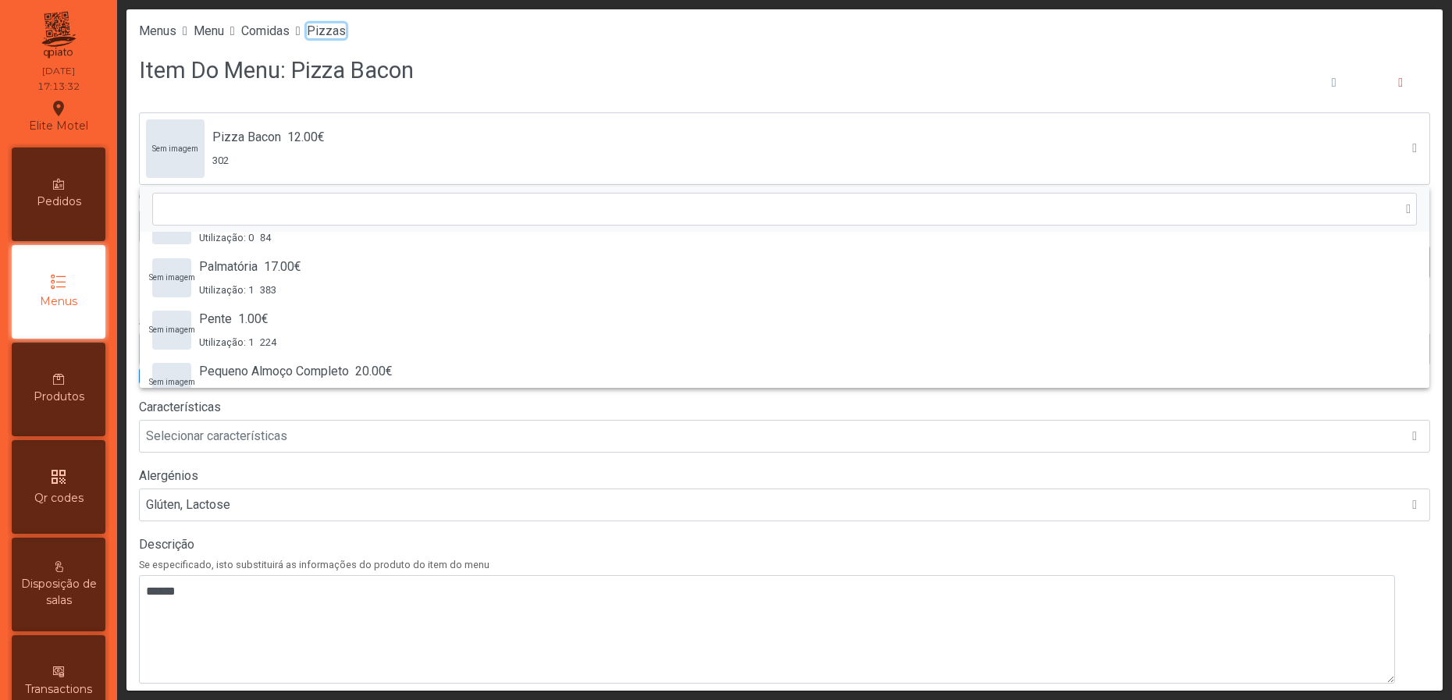
click at [345, 33] on span "Pizzas" at bounding box center [326, 30] width 39 height 15
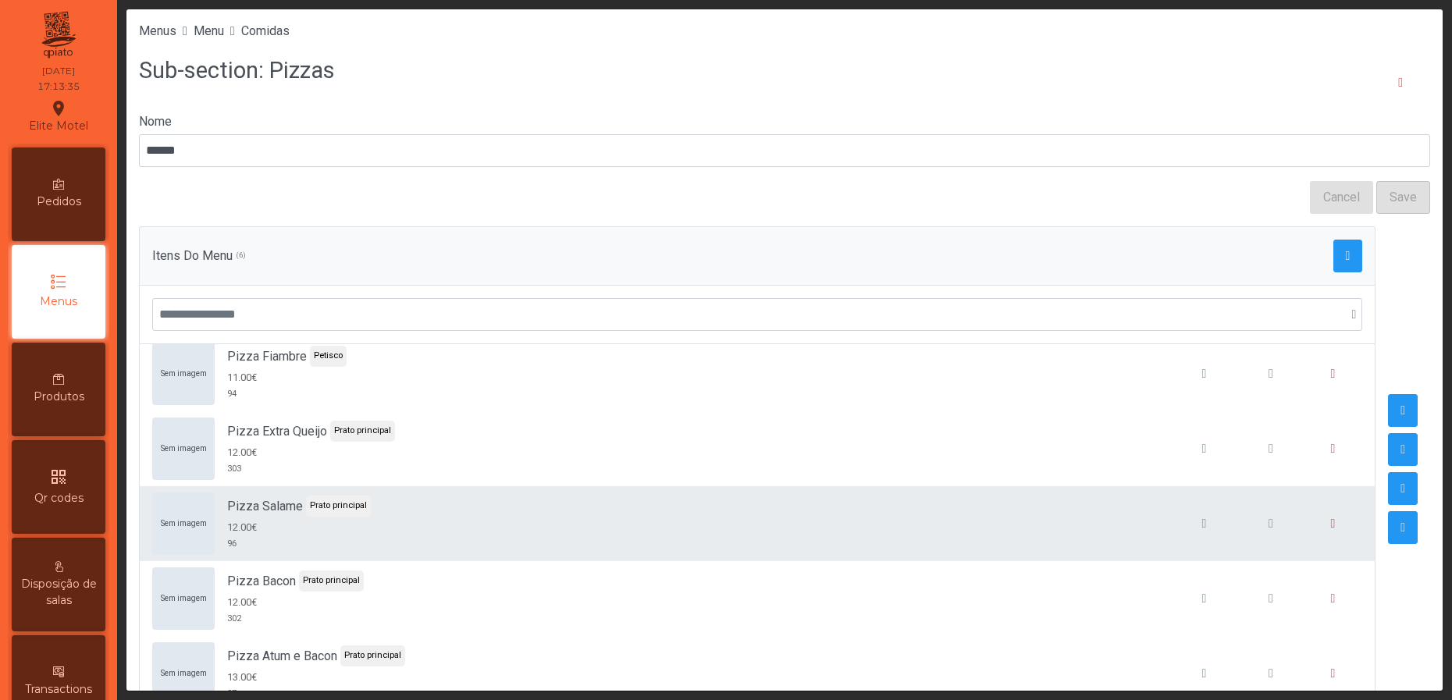
scroll to position [73, 0]
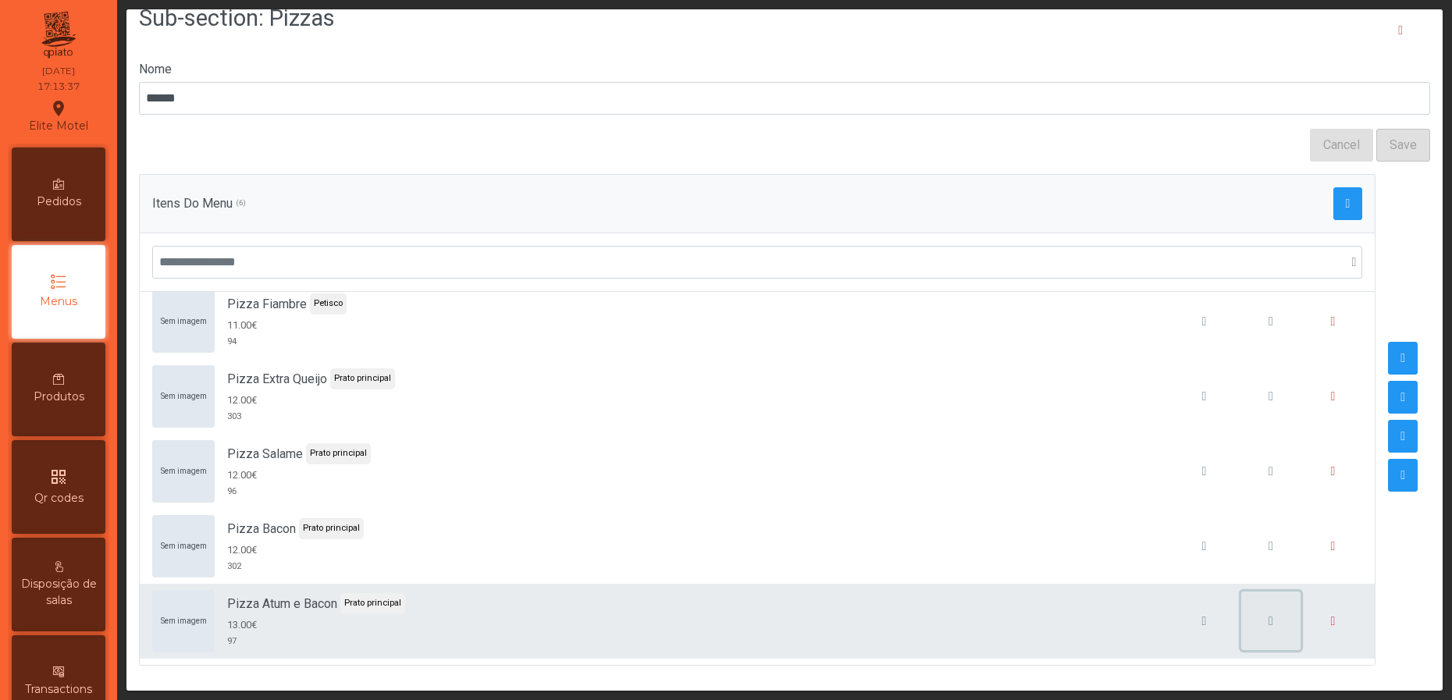
click at [1268, 615] on span "button" at bounding box center [1270, 621] width 5 height 12
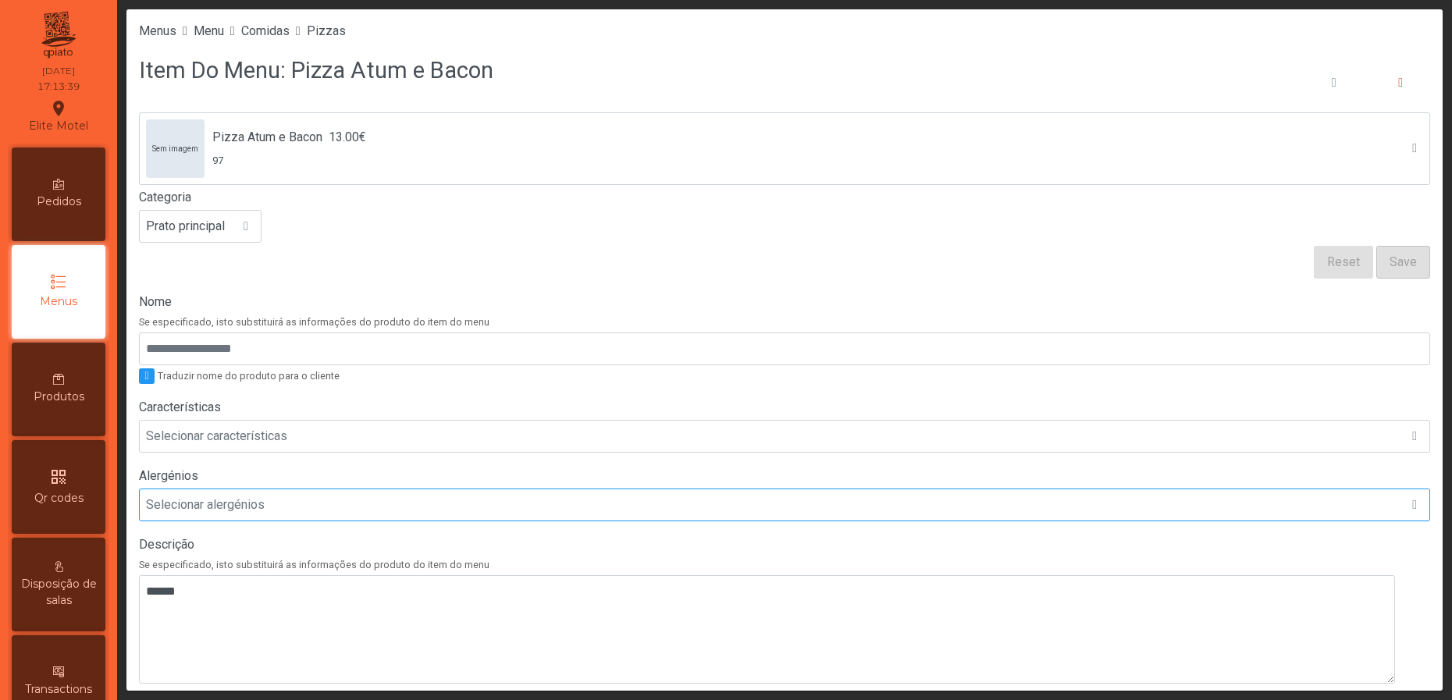
click at [268, 507] on div "Selecionar alergénios" at bounding box center [770, 504] width 1260 height 31
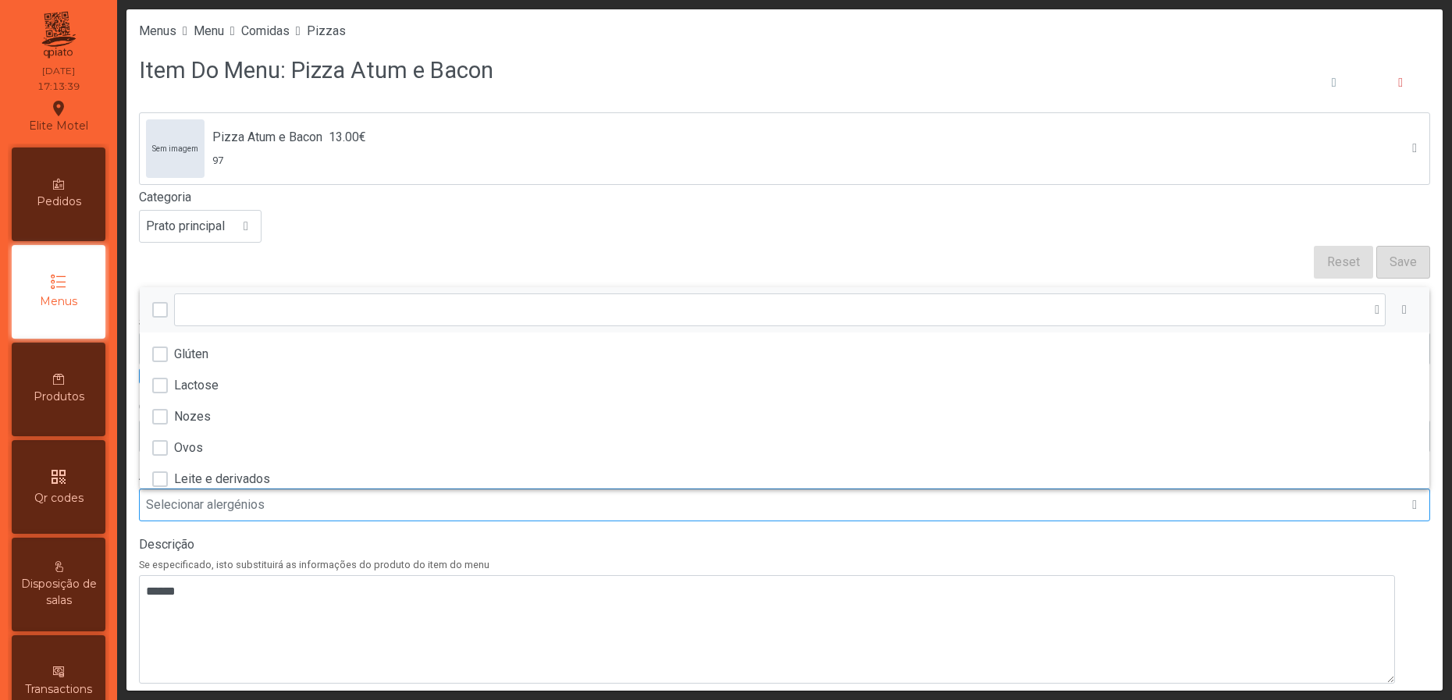
scroll to position [10, 82]
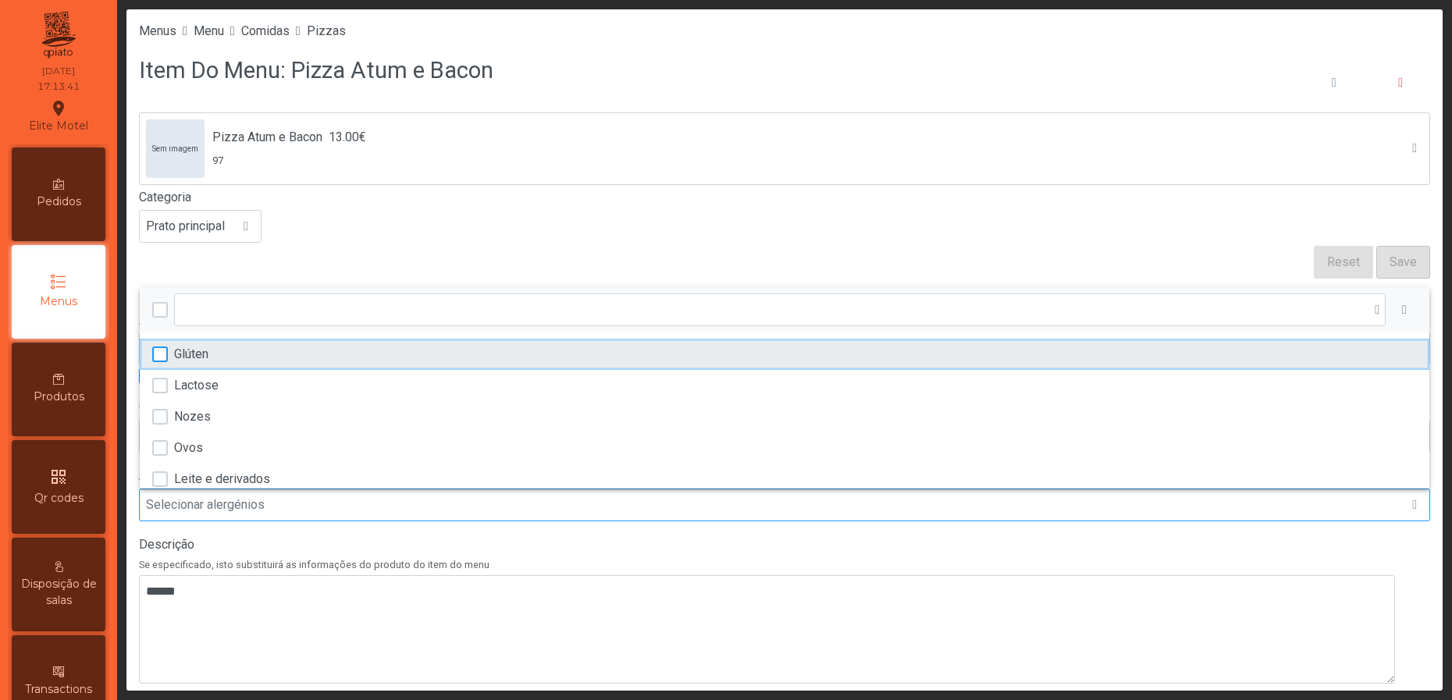
click at [162, 354] on div "Glúten" at bounding box center [160, 355] width 16 height 16
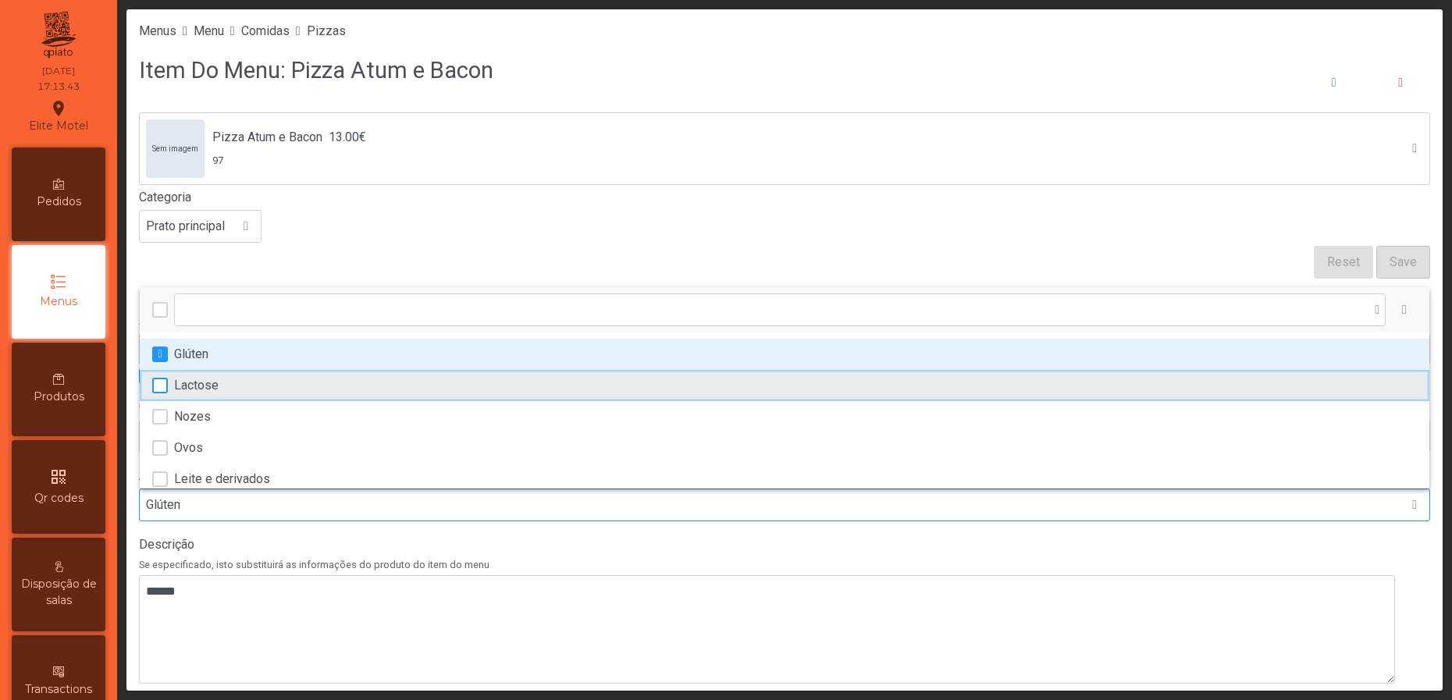
click at [164, 392] on div "Lactose" at bounding box center [160, 386] width 16 height 16
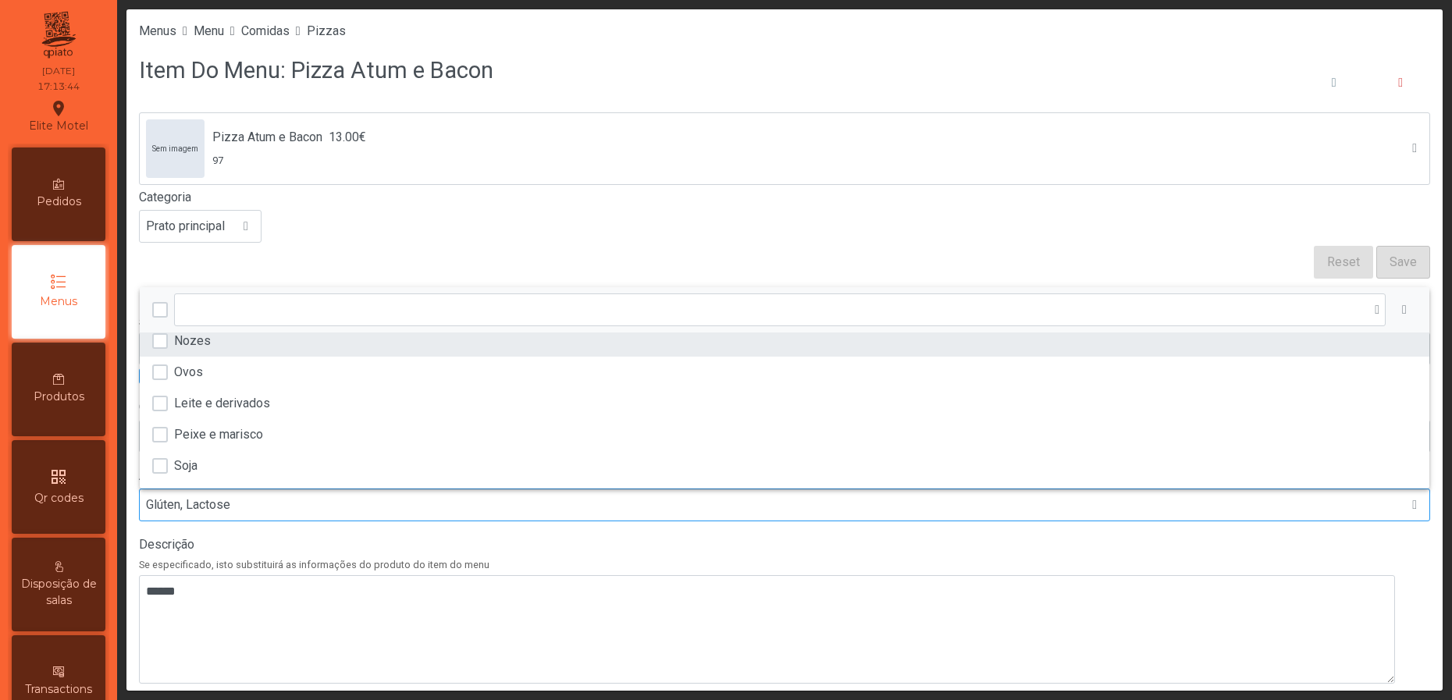
scroll to position [117, 0]
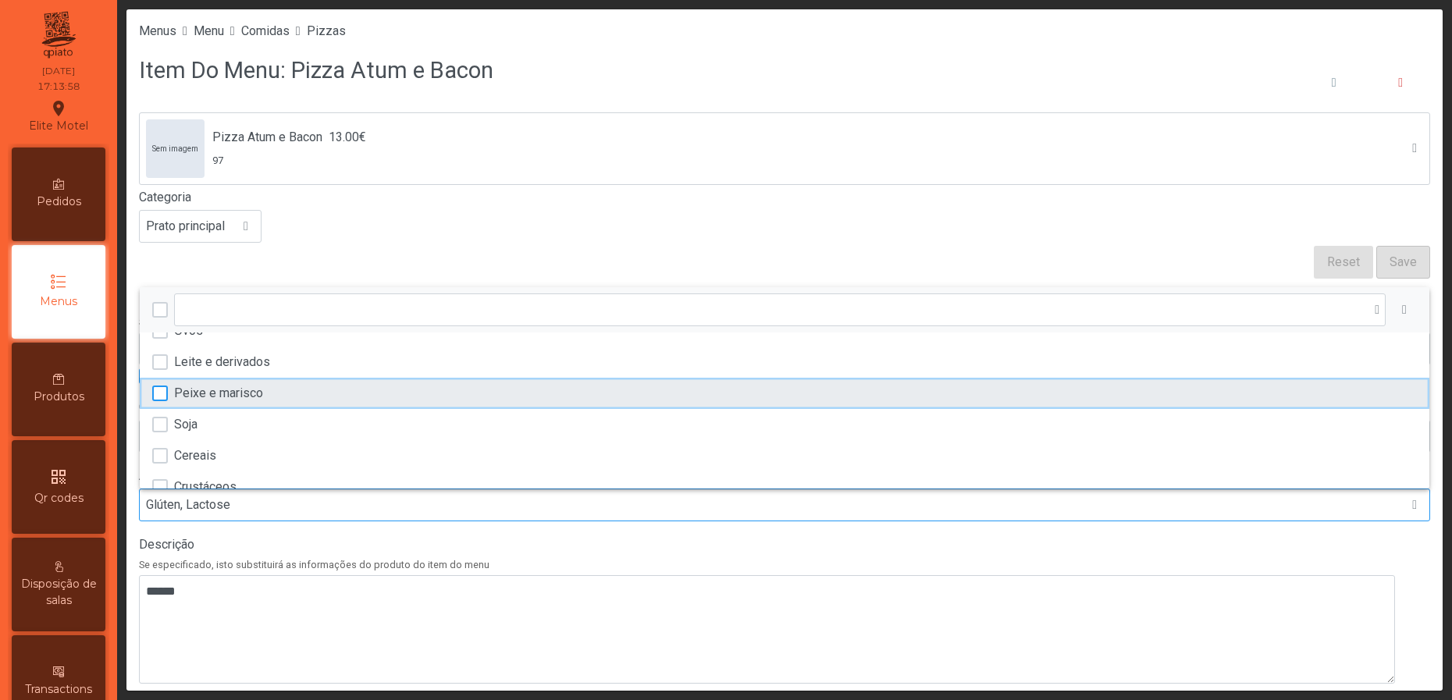
click at [155, 392] on div "Peixe e marisco" at bounding box center [160, 394] width 16 height 16
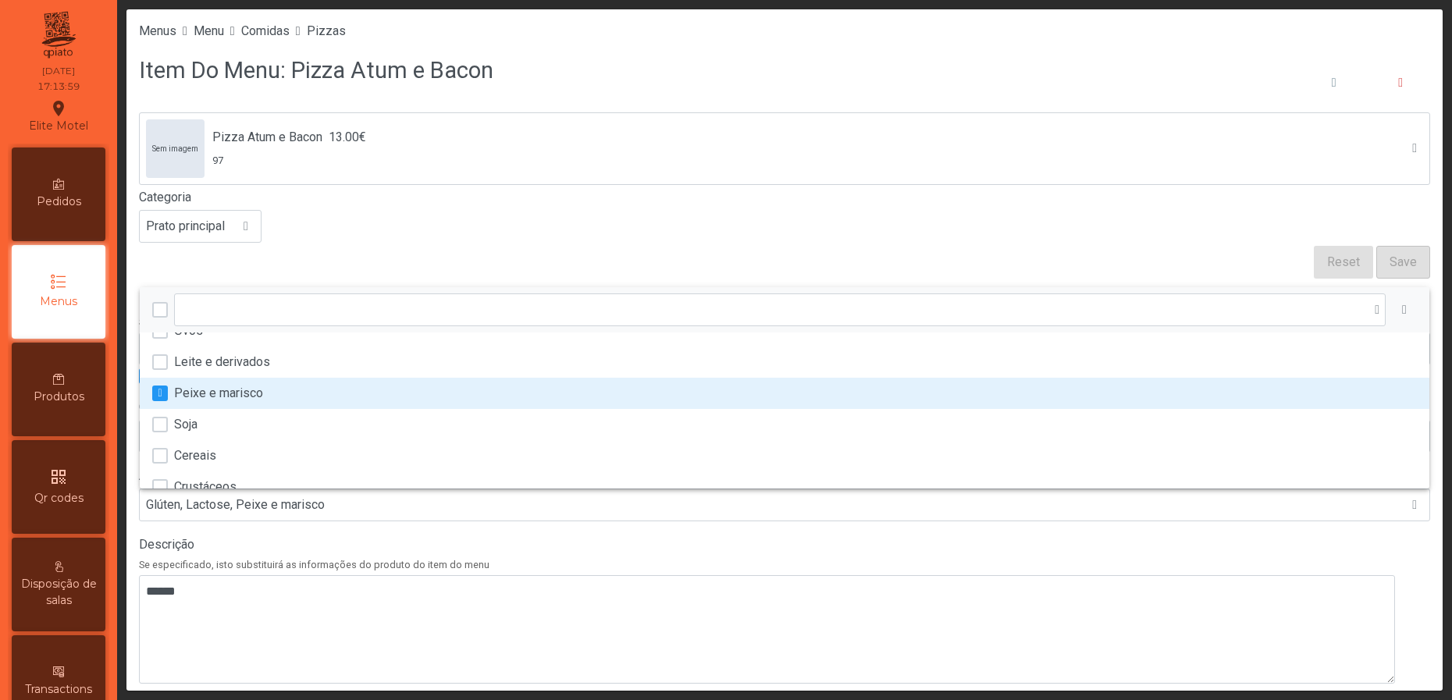
click at [571, 228] on div "Sem imagem Pizza Atum e Bacon 13.00€ 97 Categoria Prato principal" at bounding box center [784, 177] width 1291 height 130
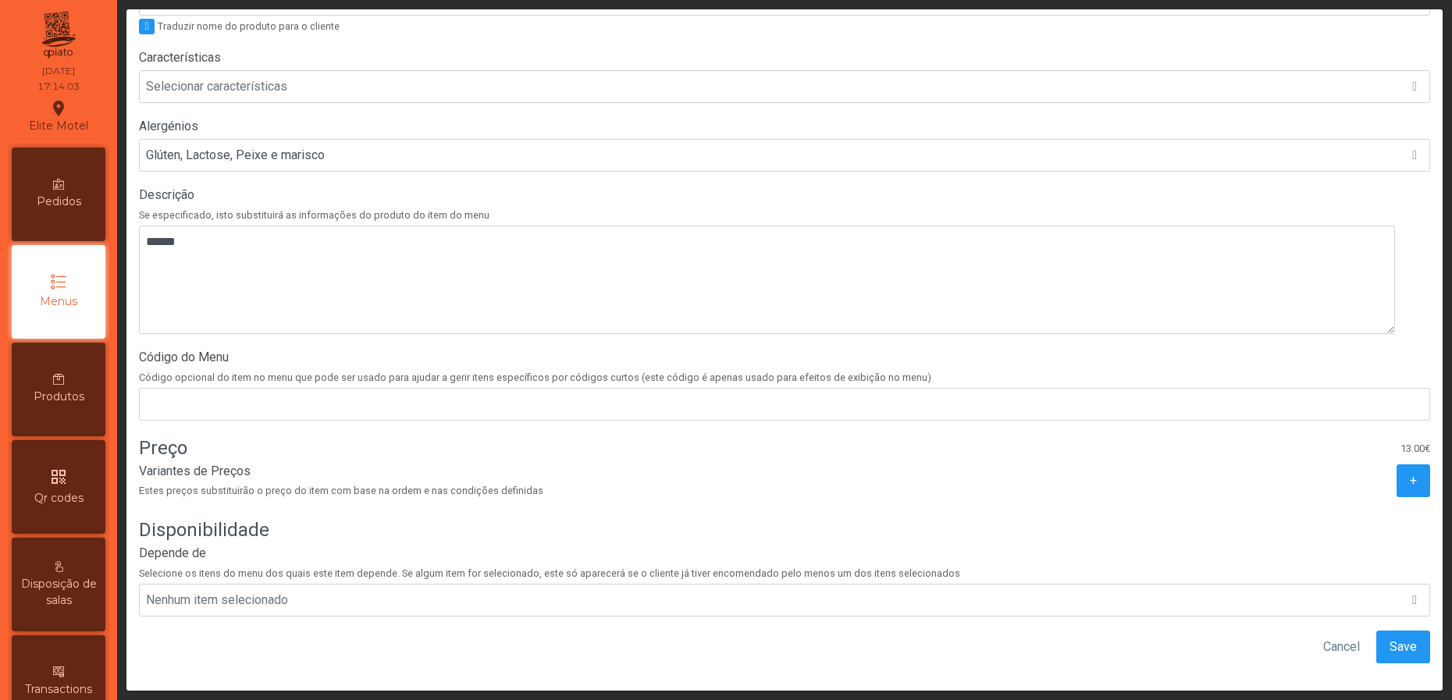
scroll to position [351, 0]
click at [1389, 645] on span "Save" at bounding box center [1402, 645] width 27 height 19
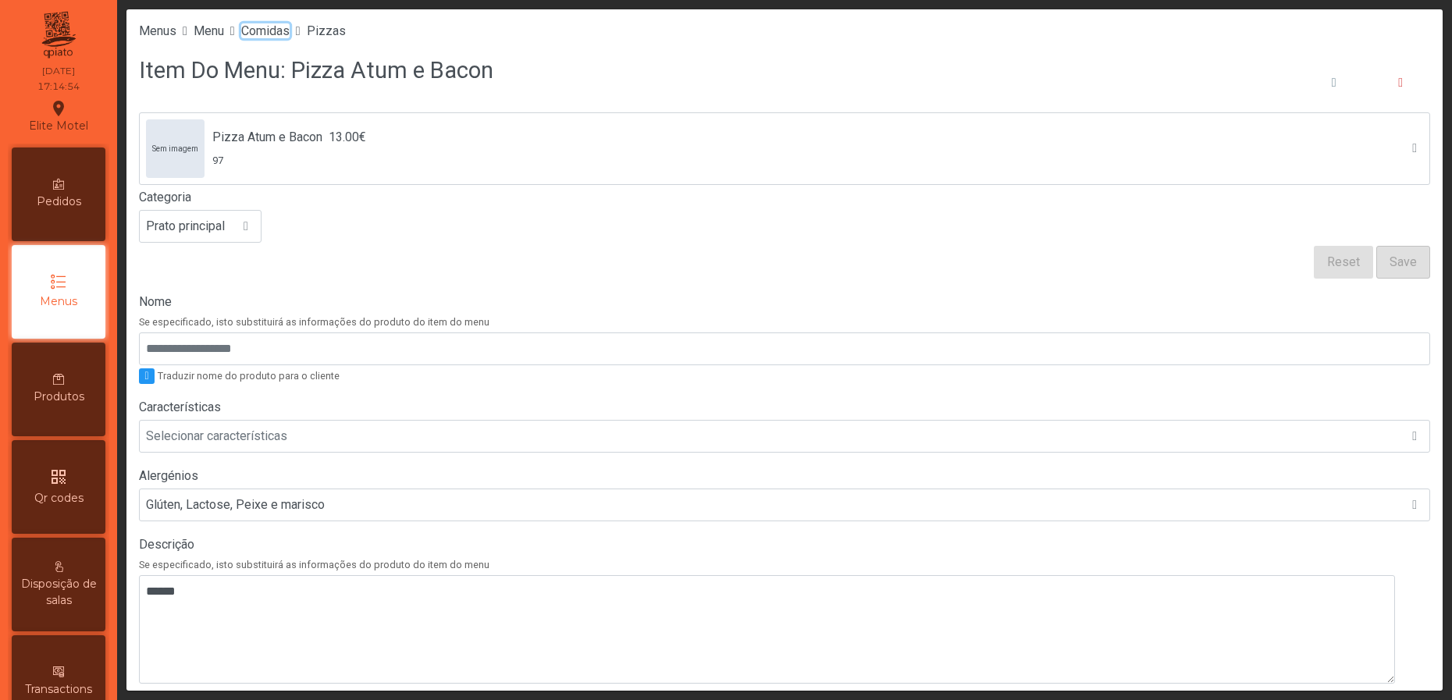
click at [290, 35] on span "Comidas" at bounding box center [265, 30] width 48 height 15
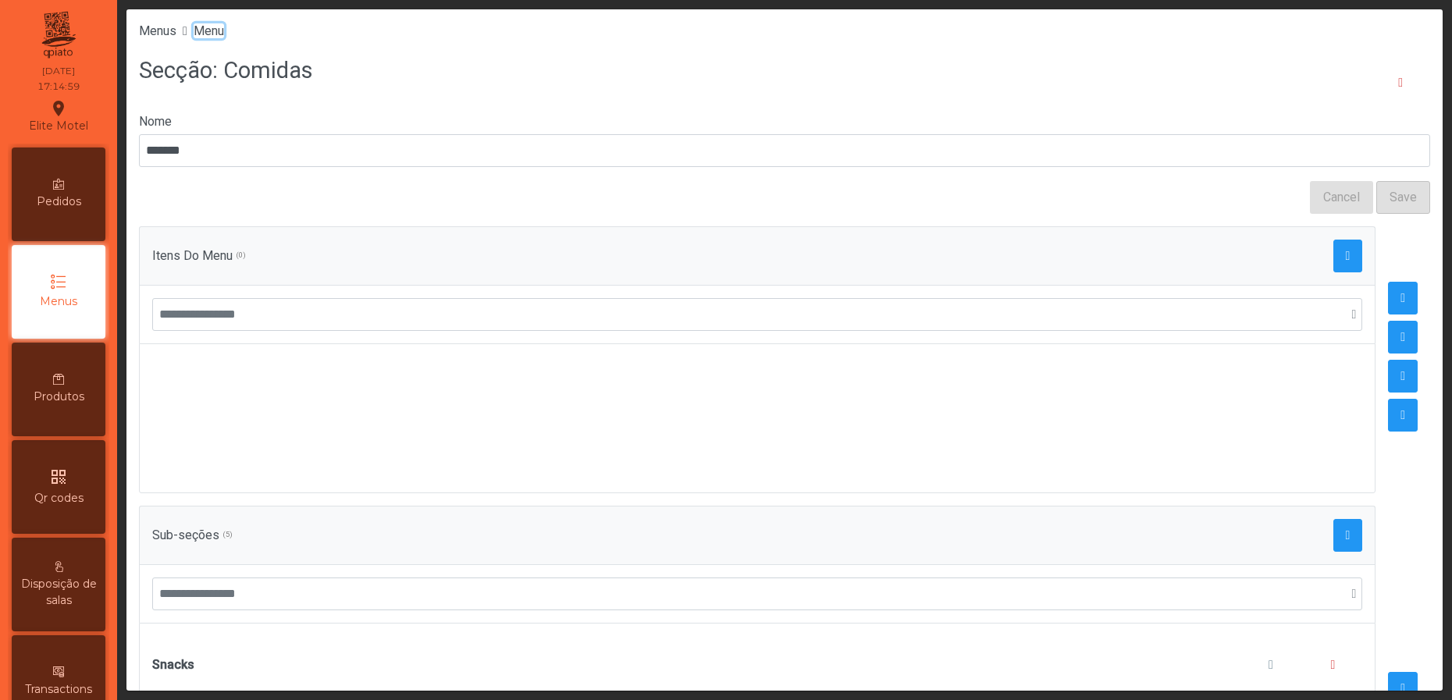
click at [211, 24] on span "Menu" at bounding box center [209, 30] width 30 height 15
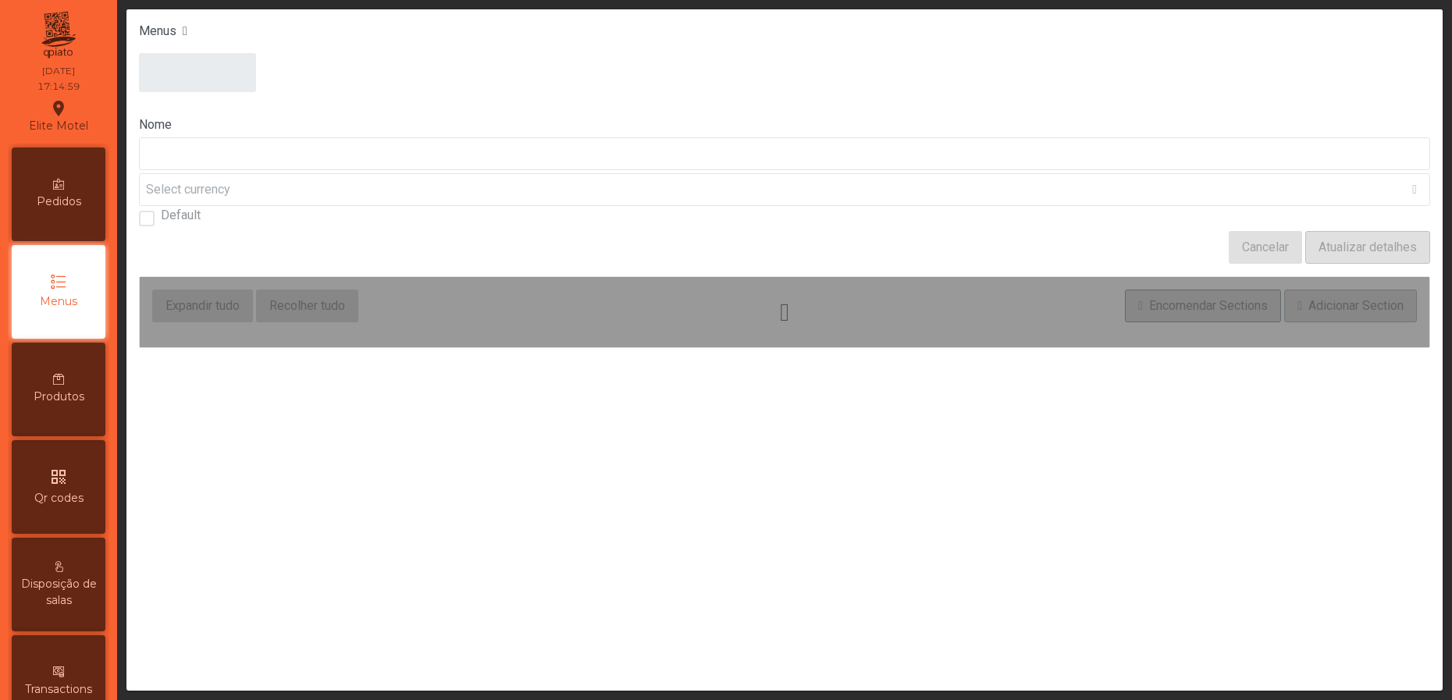
type input "****"
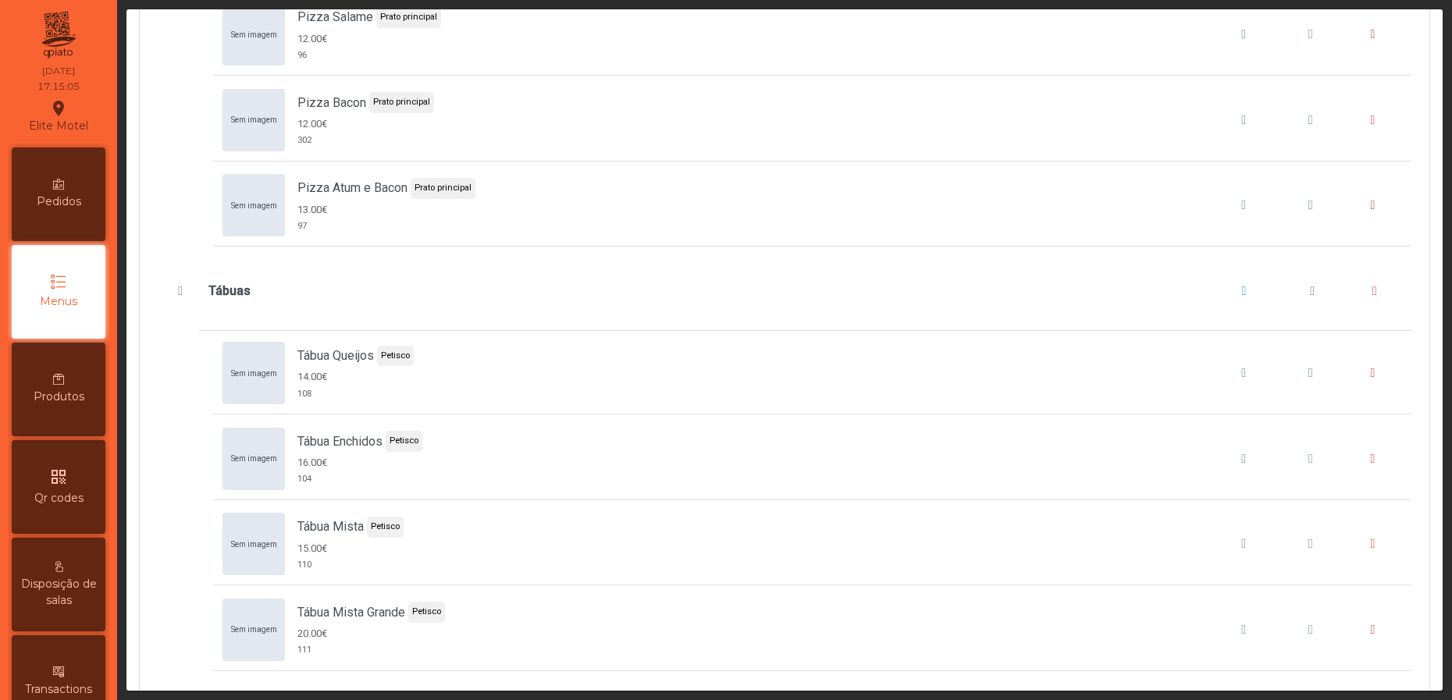
scroll to position [1405, 0]
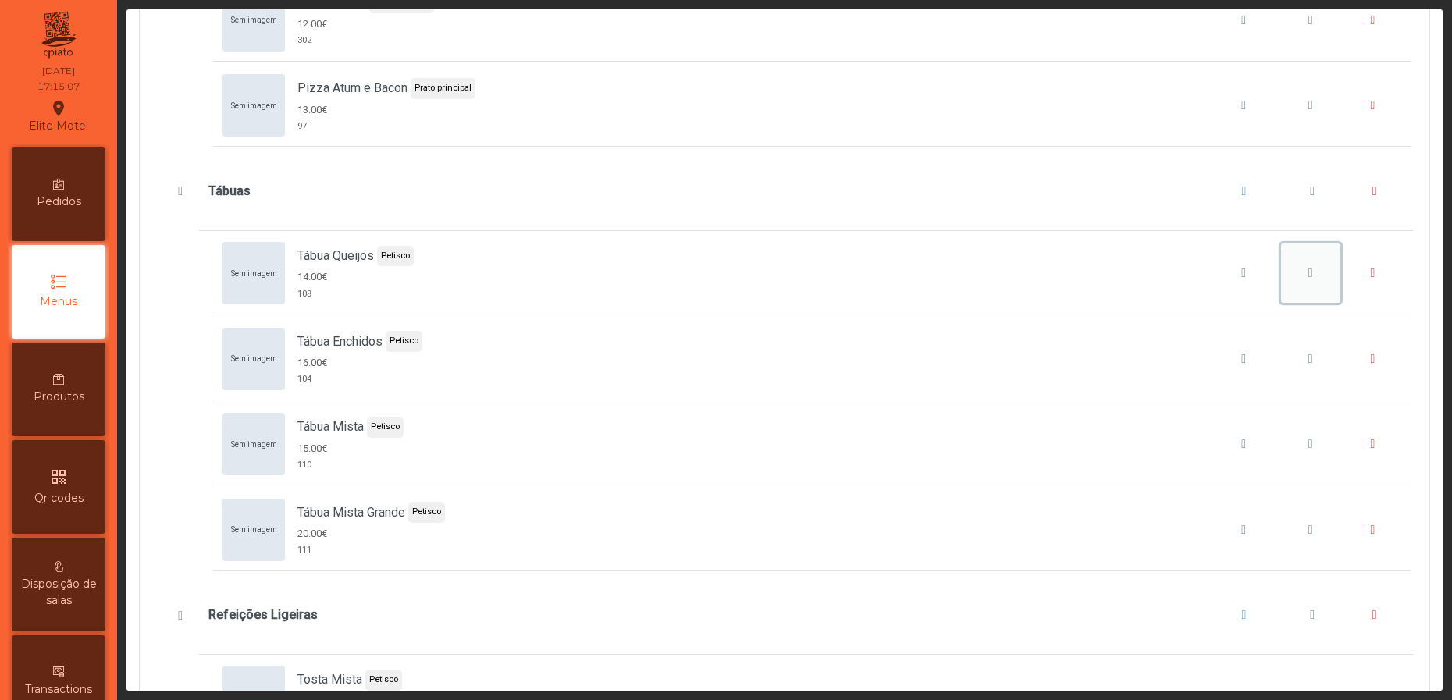
click at [1281, 284] on button "Tábua Queijos" at bounding box center [1310, 272] width 59 height 59
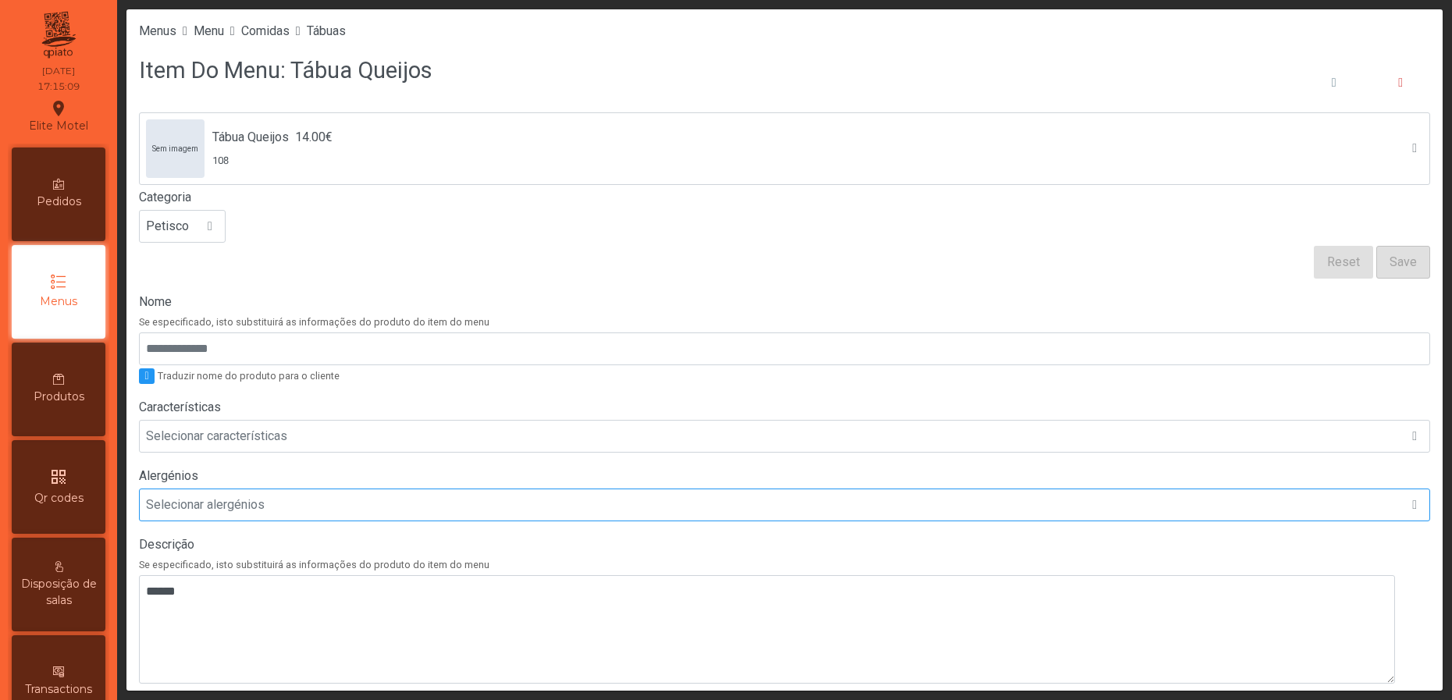
click at [258, 502] on div "Selecionar alergénios" at bounding box center [770, 504] width 1260 height 31
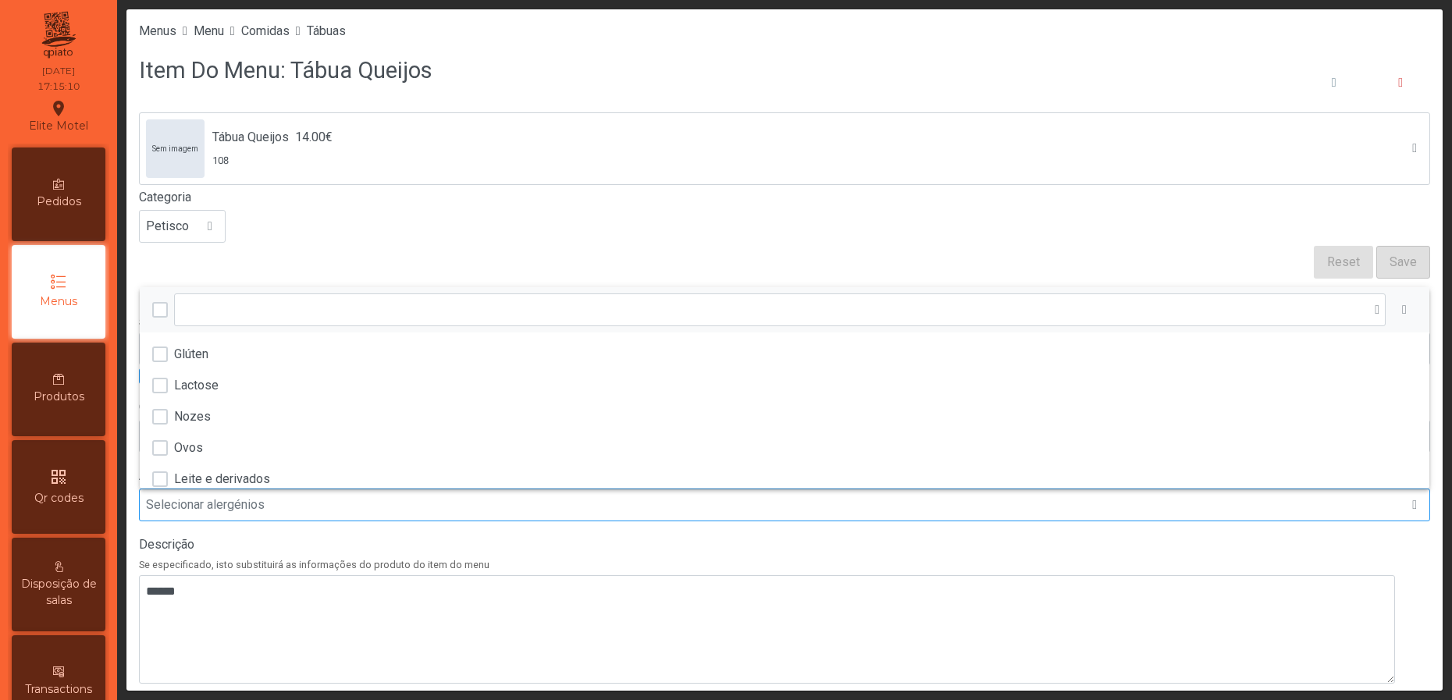
scroll to position [10, 82]
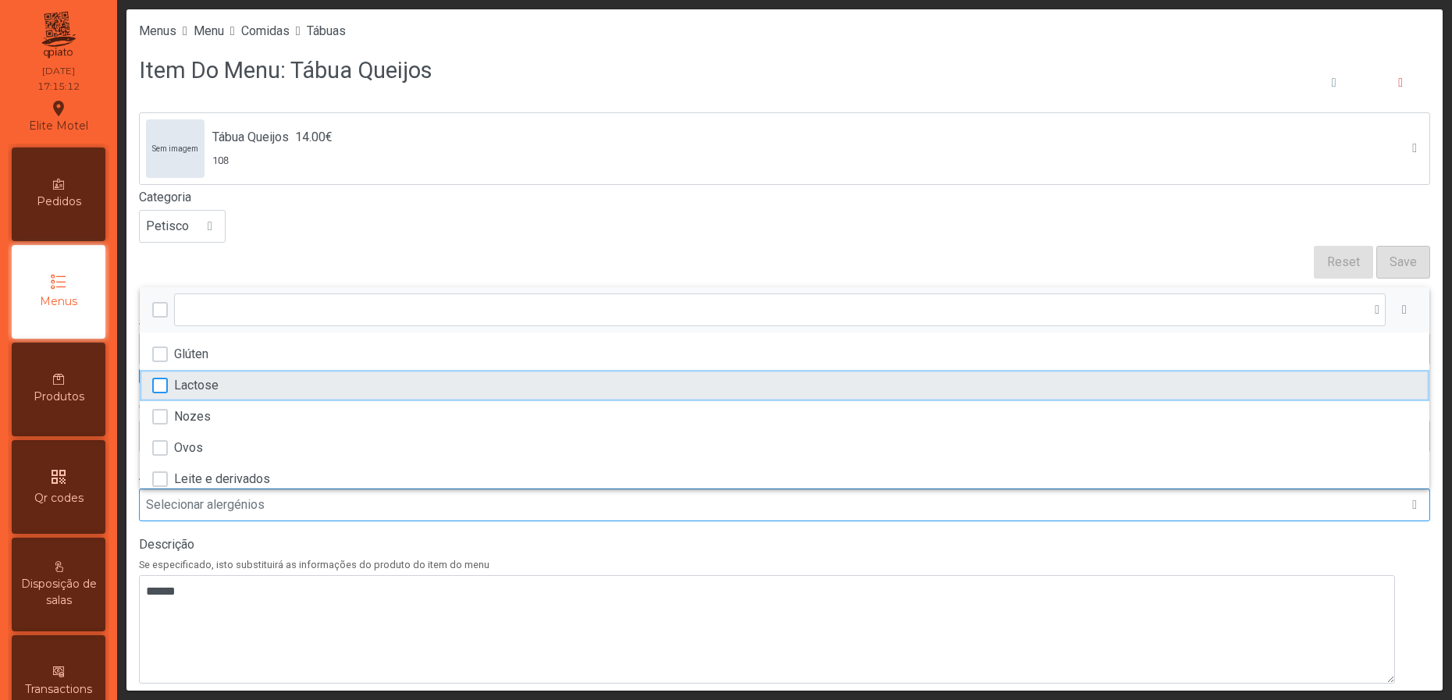
click at [157, 393] on div "Lactose" at bounding box center [160, 386] width 16 height 16
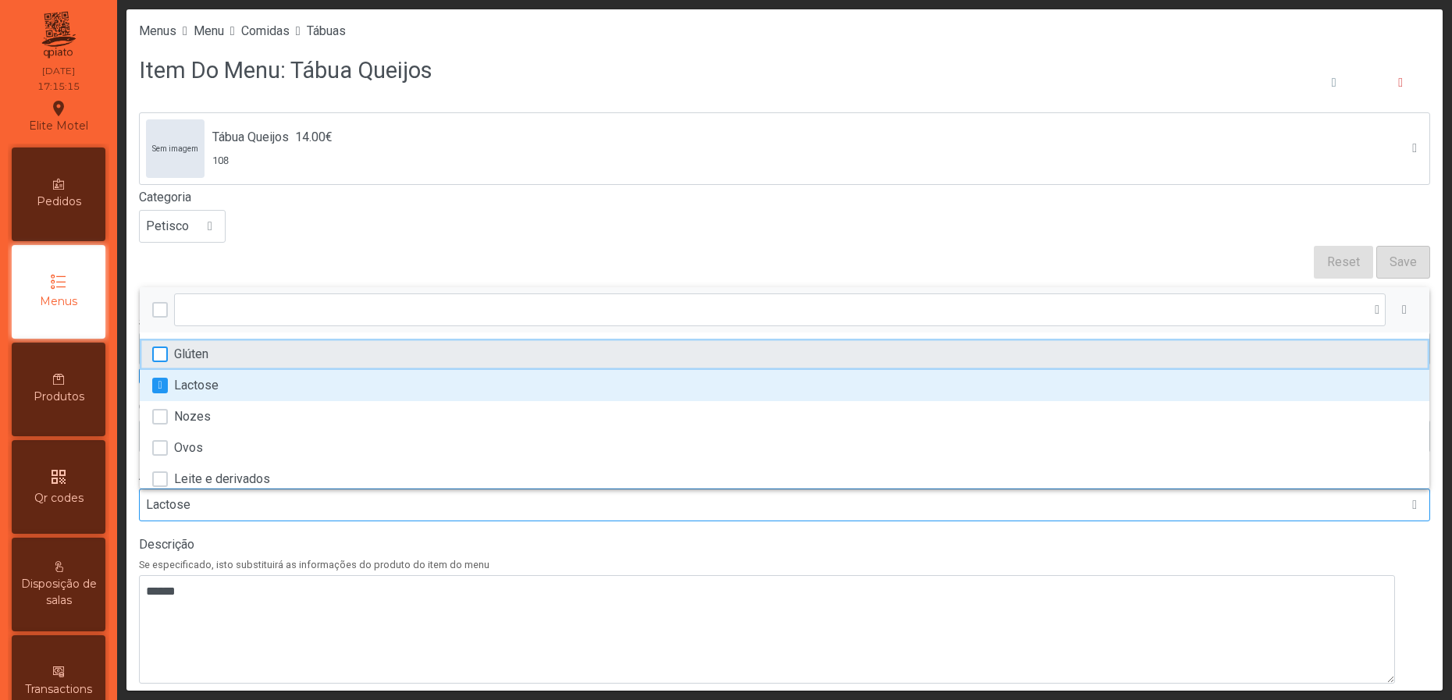
click at [155, 350] on div "Glúten" at bounding box center [160, 355] width 16 height 16
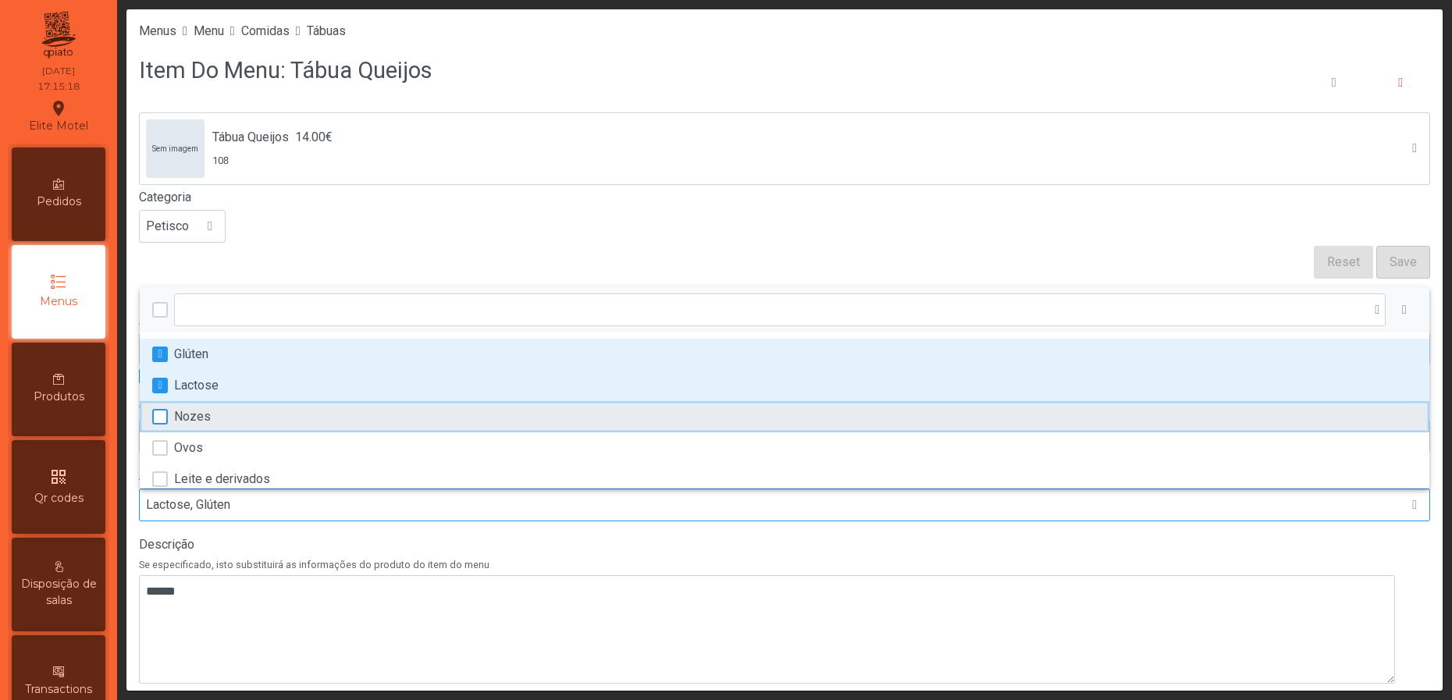
click at [155, 419] on div "Nozes" at bounding box center [160, 417] width 16 height 16
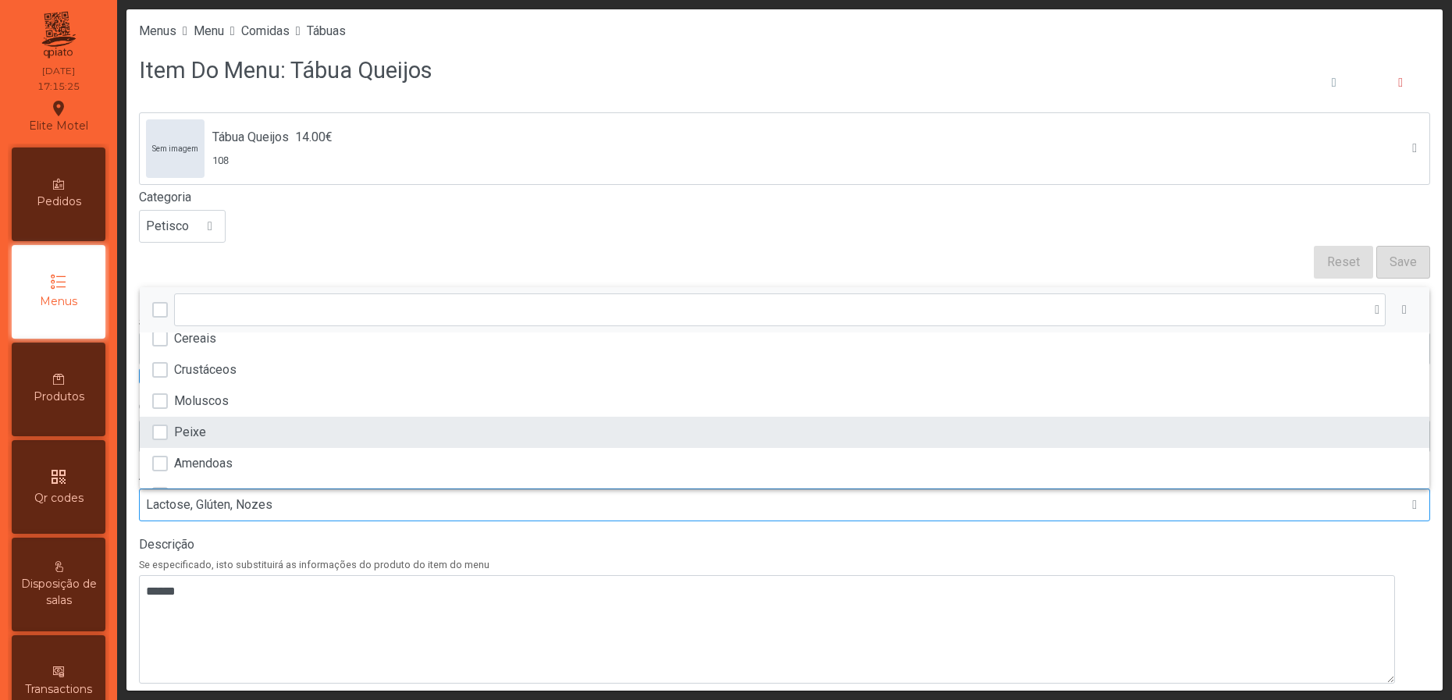
scroll to position [324, 0]
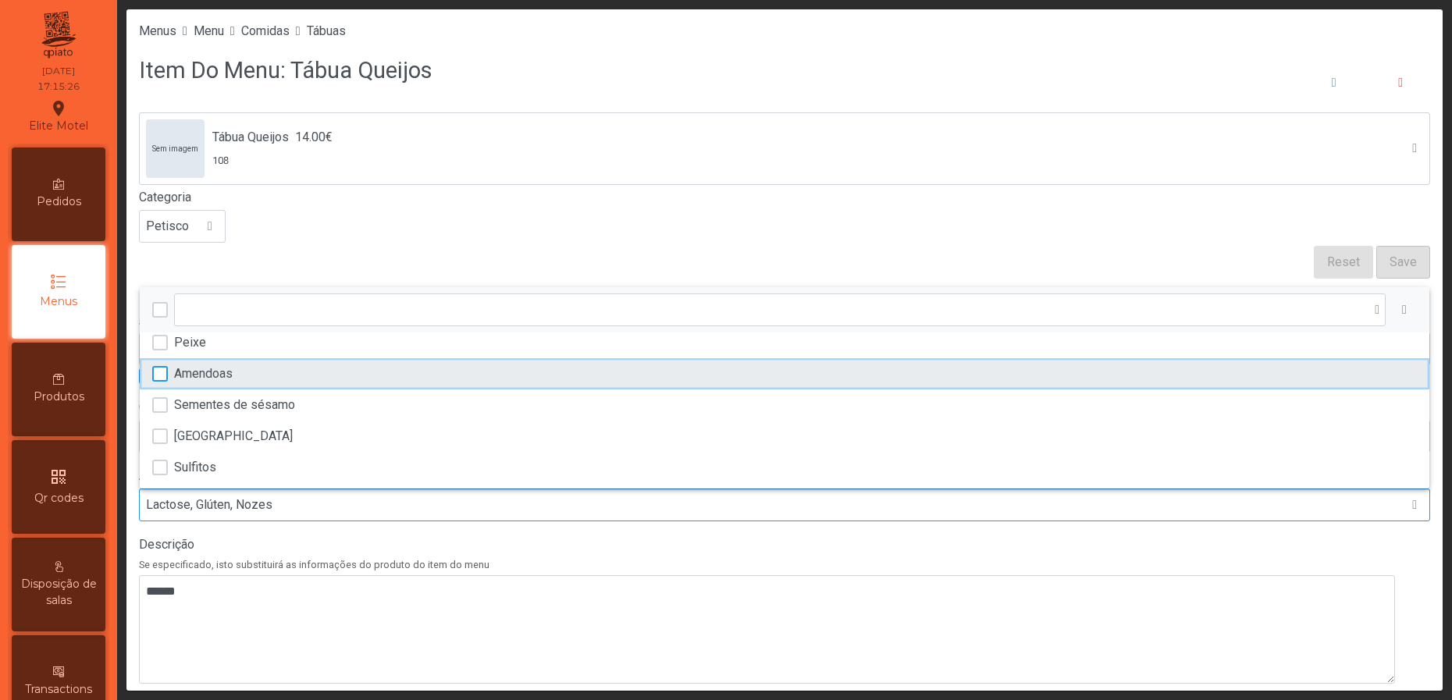
click at [164, 378] on div "Amendoas" at bounding box center [160, 374] width 16 height 16
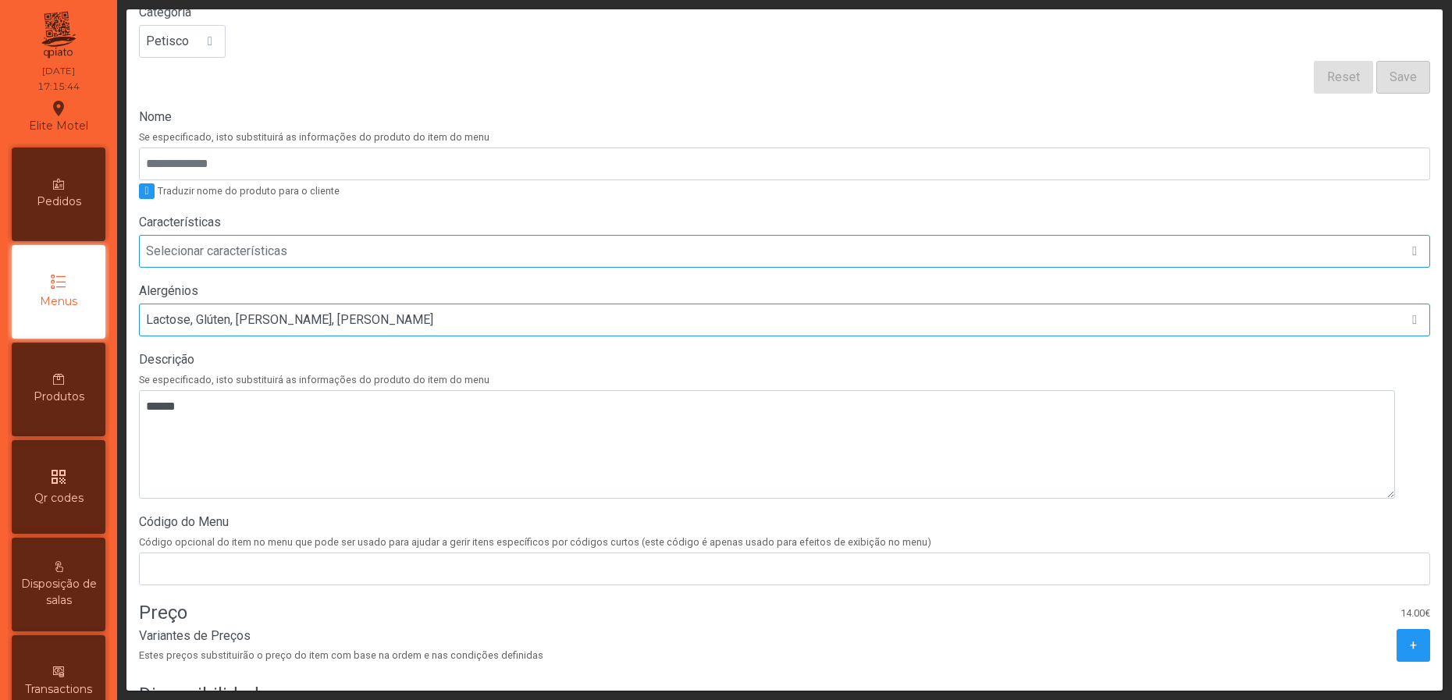
scroll to position [384, 0]
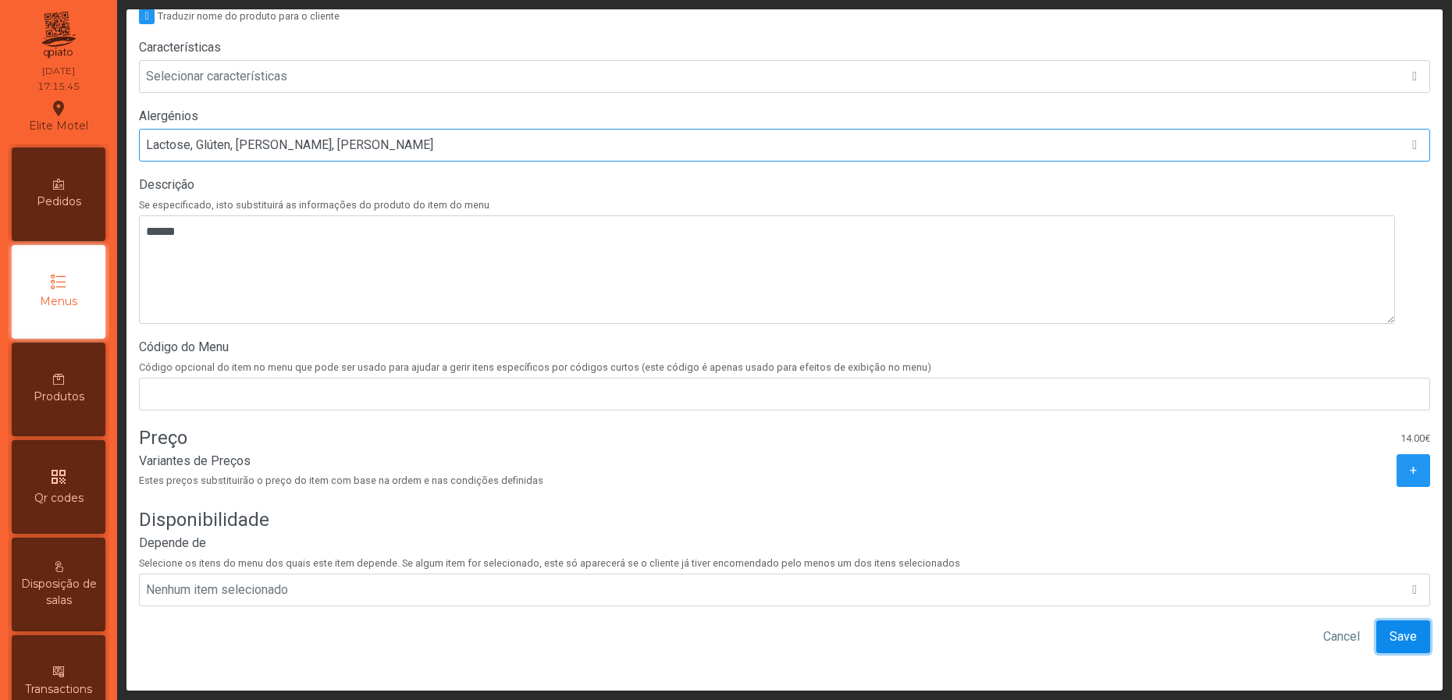
click at [1389, 627] on span "Save" at bounding box center [1402, 636] width 27 height 19
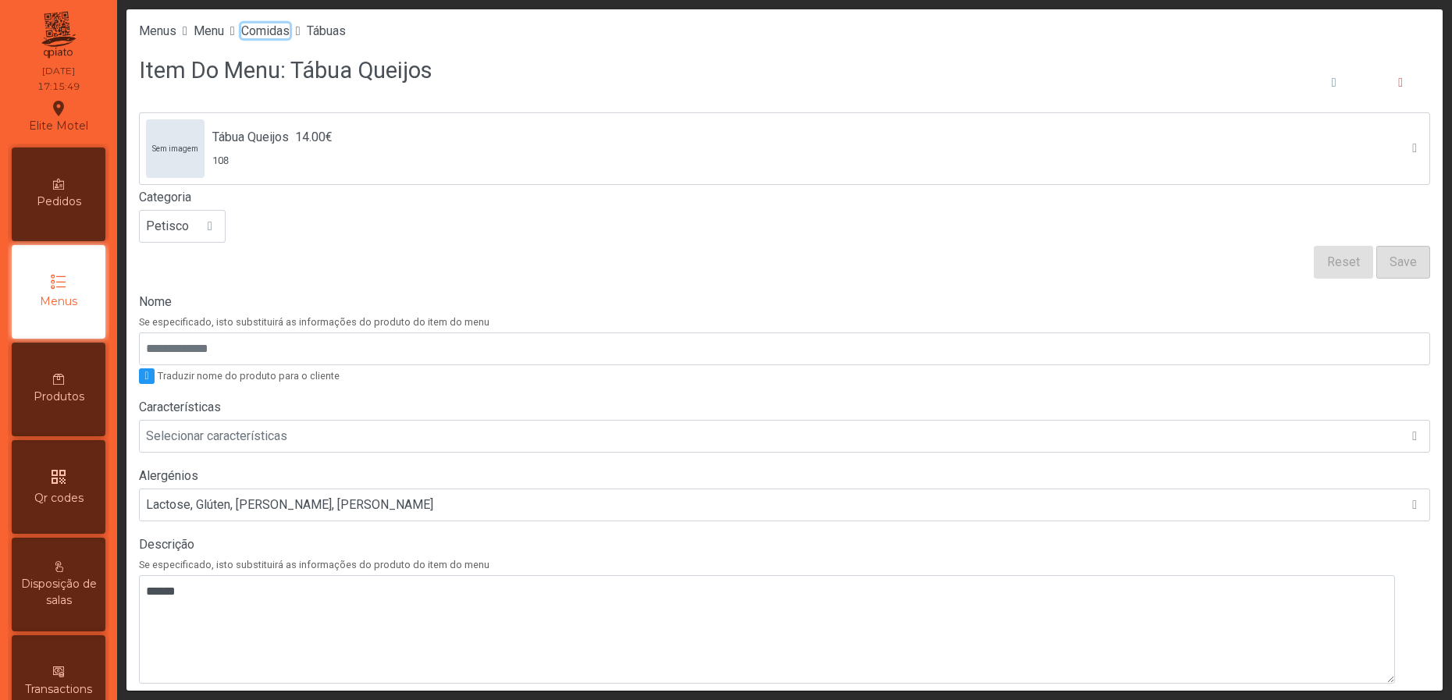
click at [274, 30] on span "Comidas" at bounding box center [265, 30] width 48 height 15
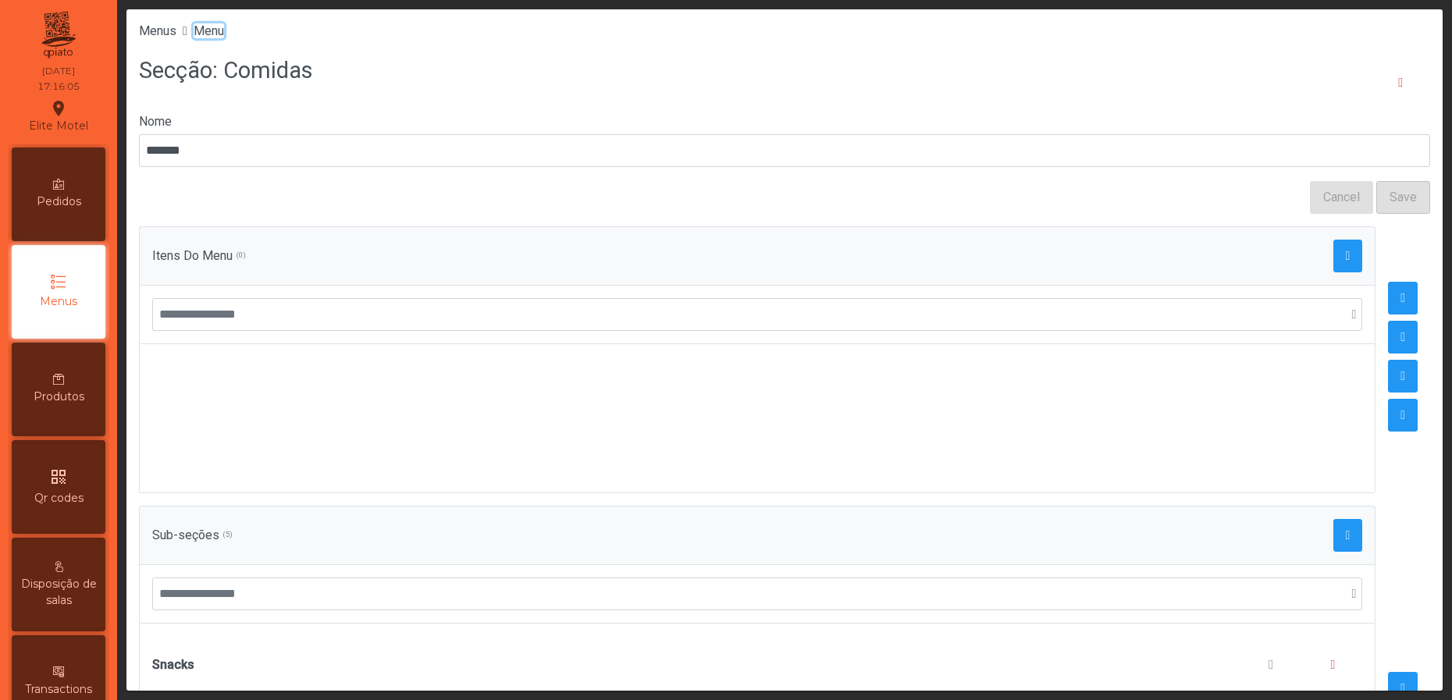
click at [218, 37] on span "Menu" at bounding box center [209, 30] width 30 height 15
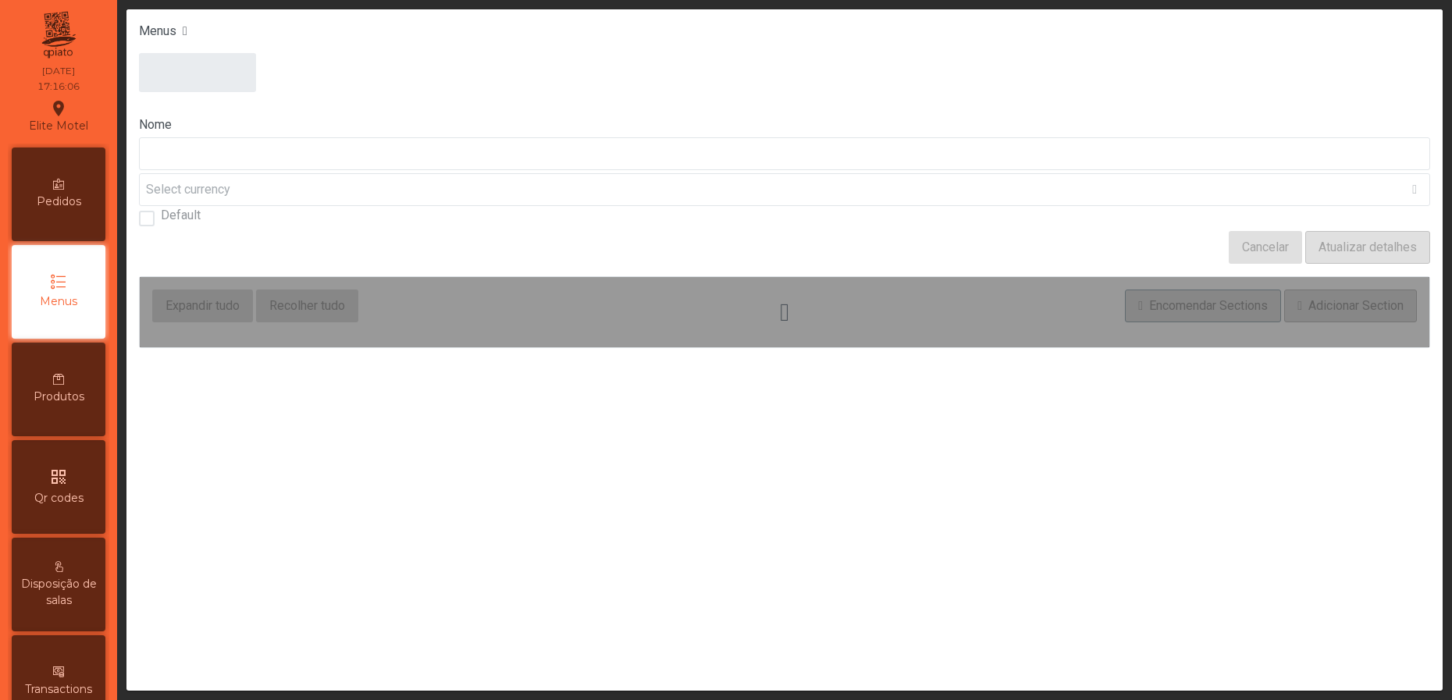
type input "****"
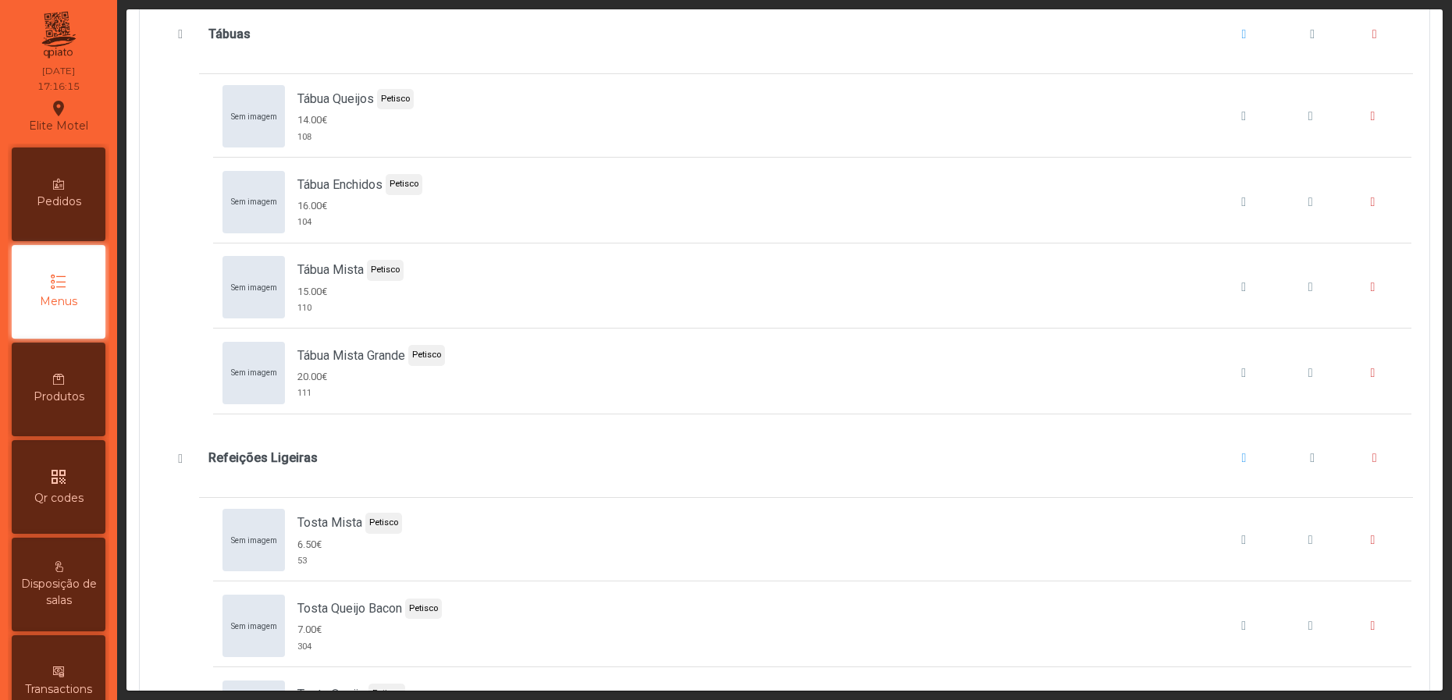
scroll to position [1522, 0]
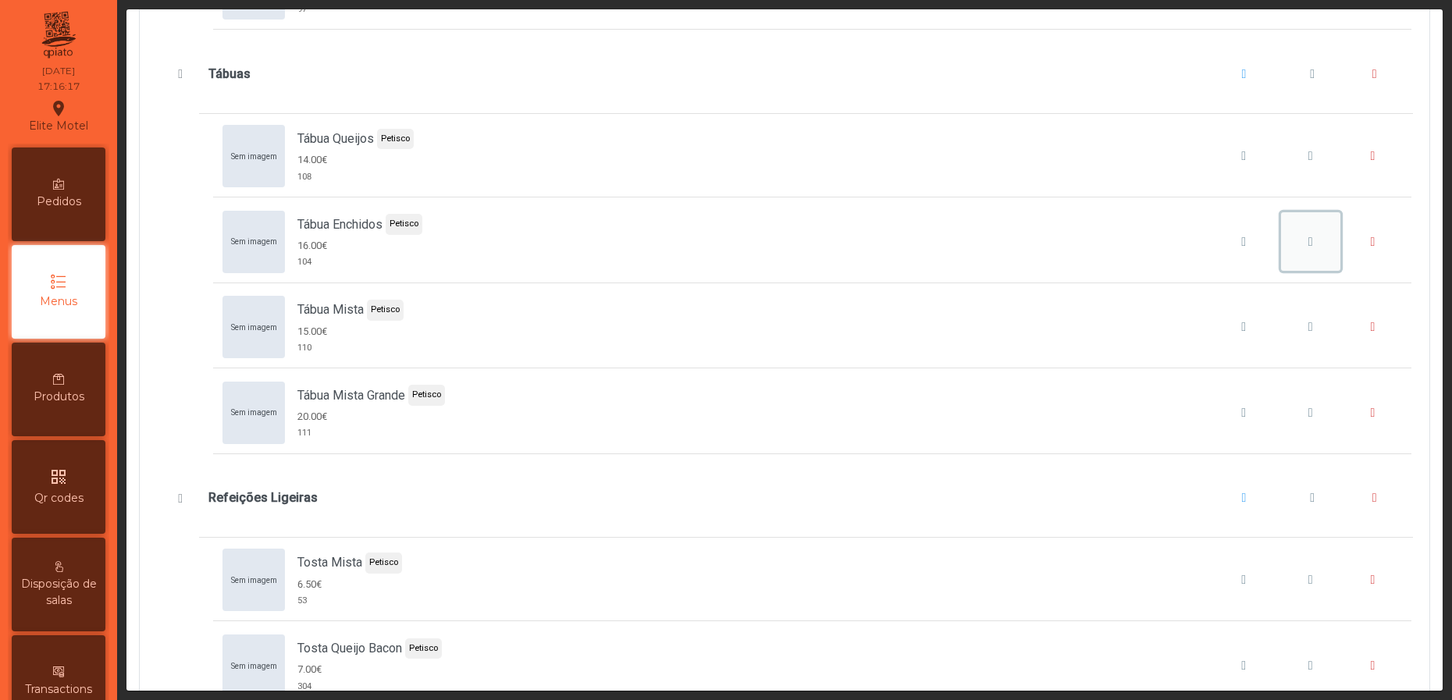
click at [1308, 248] on span "Tábua Enchidos" at bounding box center [1310, 242] width 5 height 12
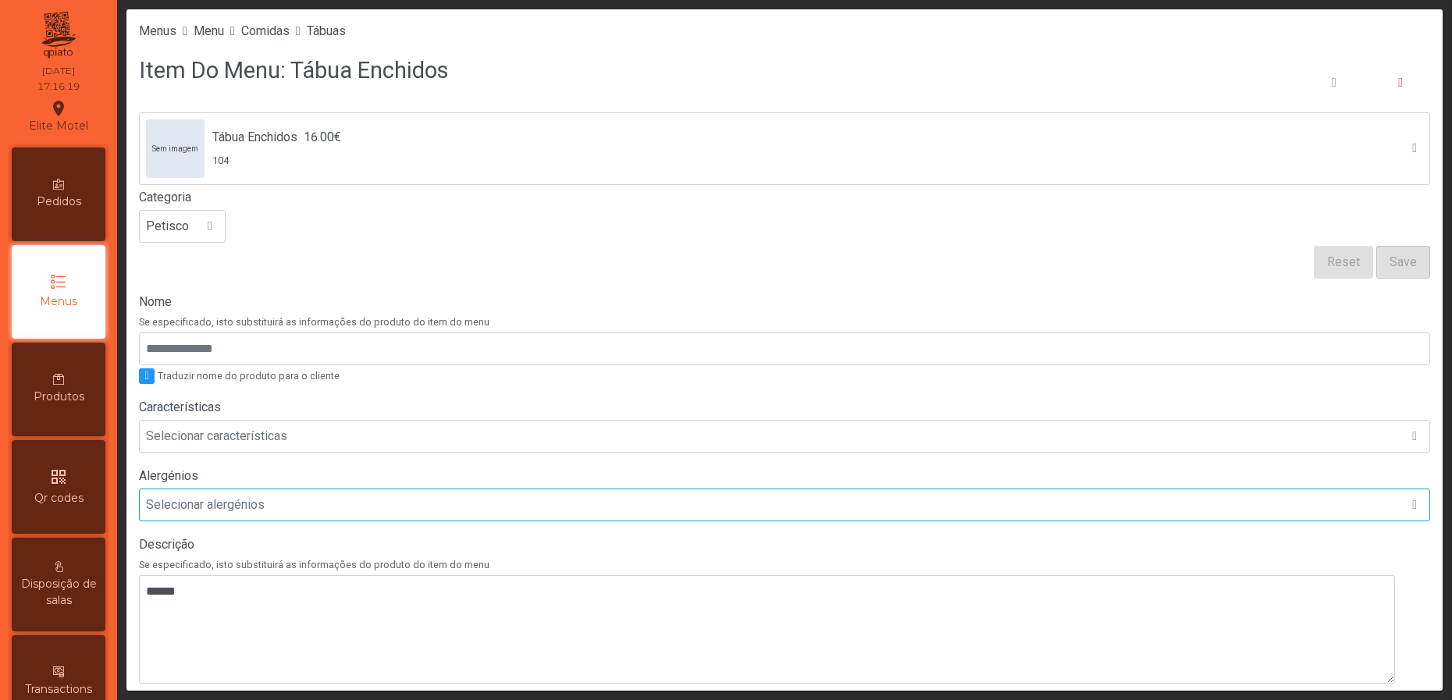
click at [377, 509] on div "Selecionar alergénios" at bounding box center [770, 504] width 1260 height 31
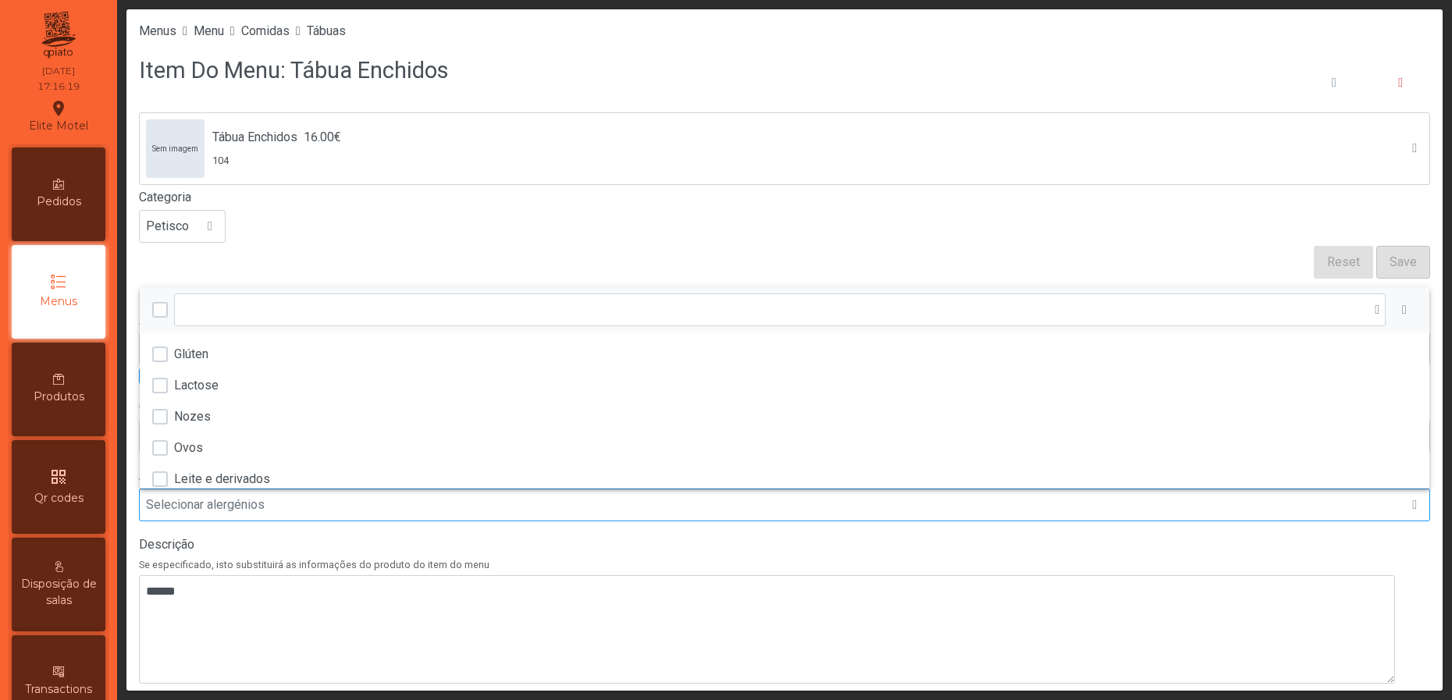
scroll to position [10, 82]
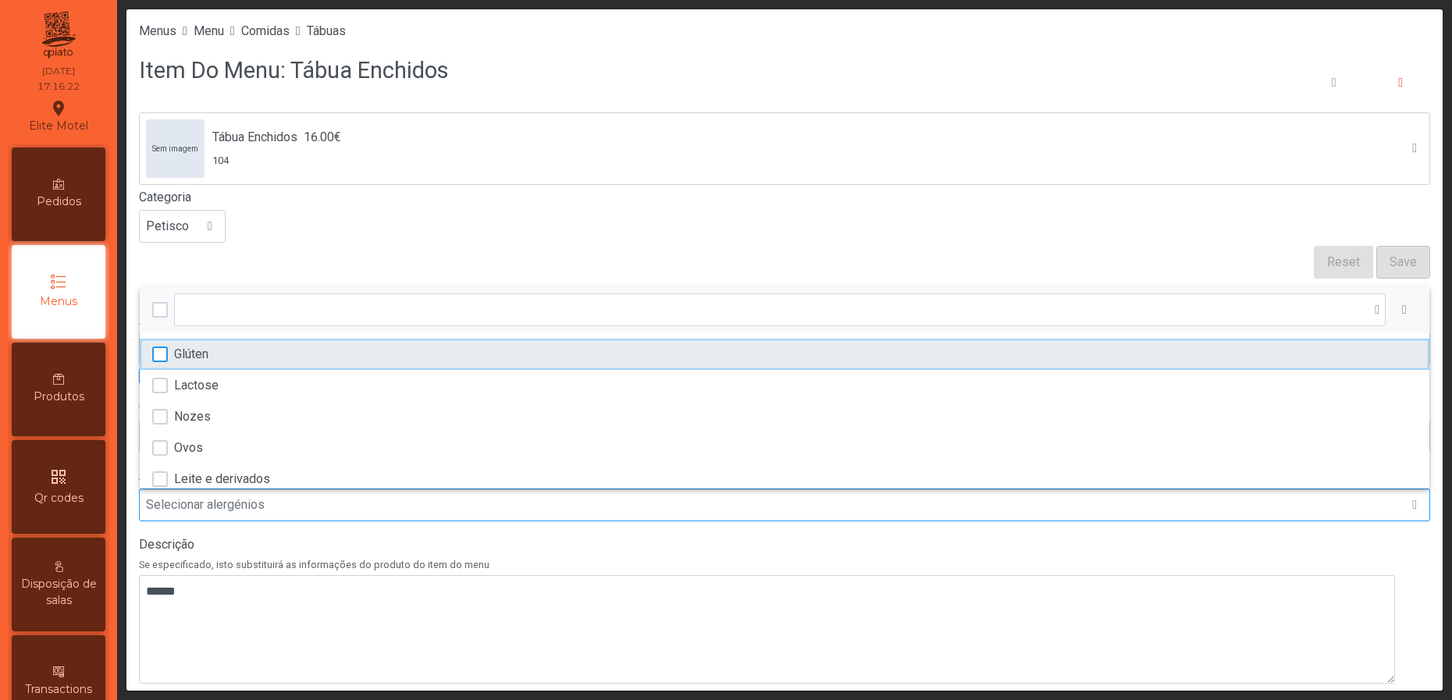
click at [162, 362] on div "Glúten" at bounding box center [160, 355] width 16 height 16
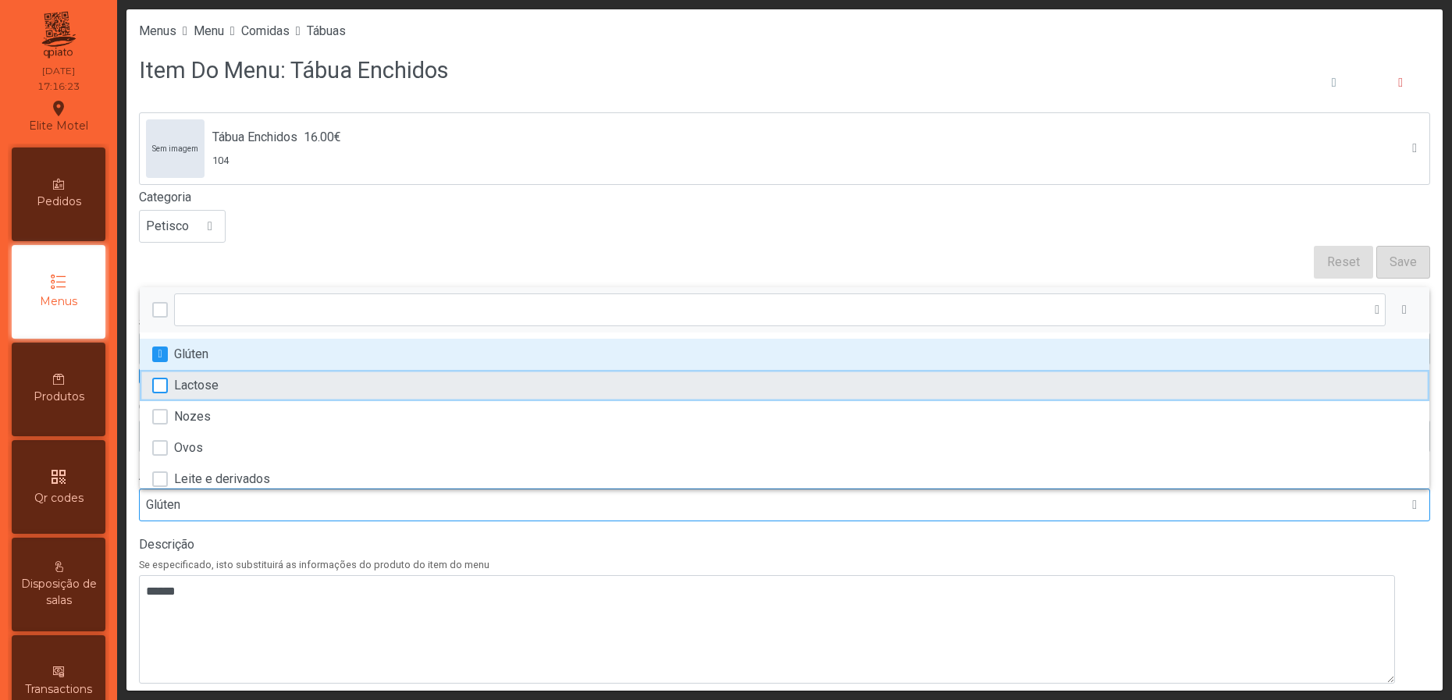
click at [158, 389] on div "Lactose" at bounding box center [160, 386] width 16 height 16
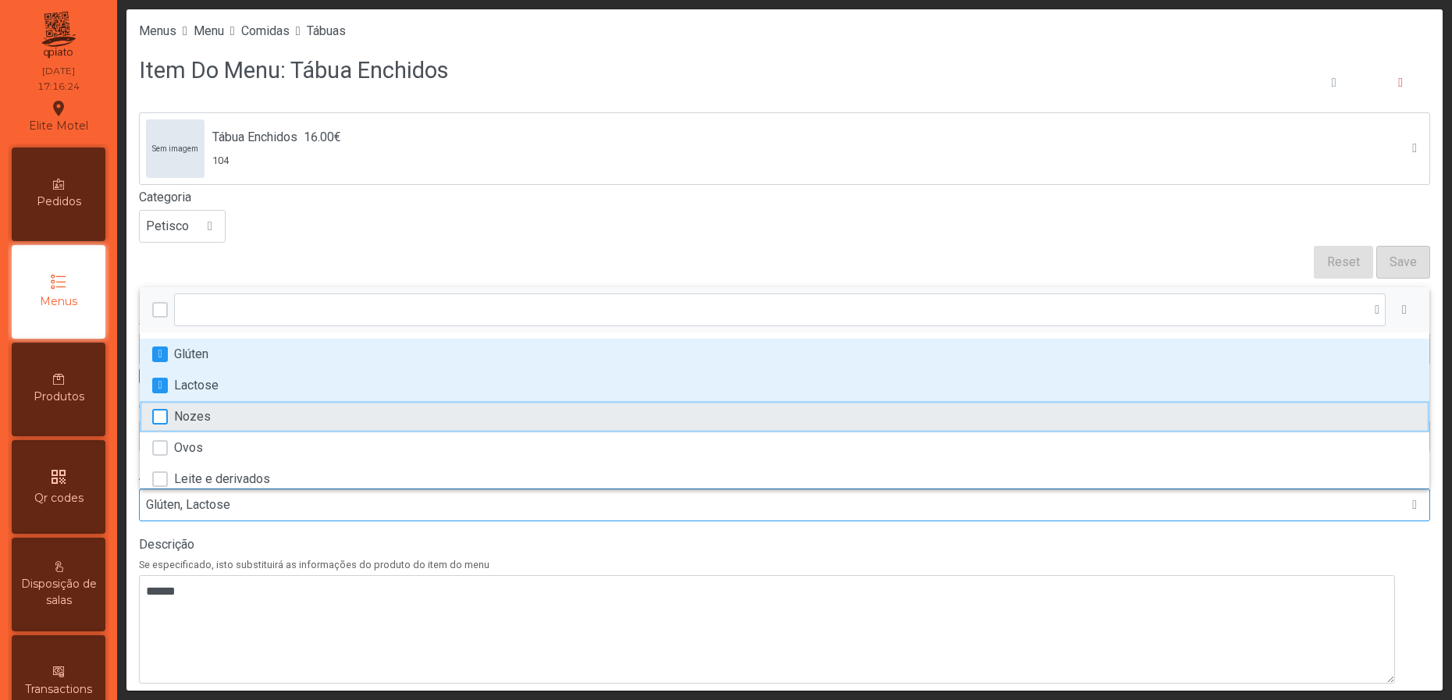
click at [162, 420] on div "Nozes" at bounding box center [160, 417] width 16 height 16
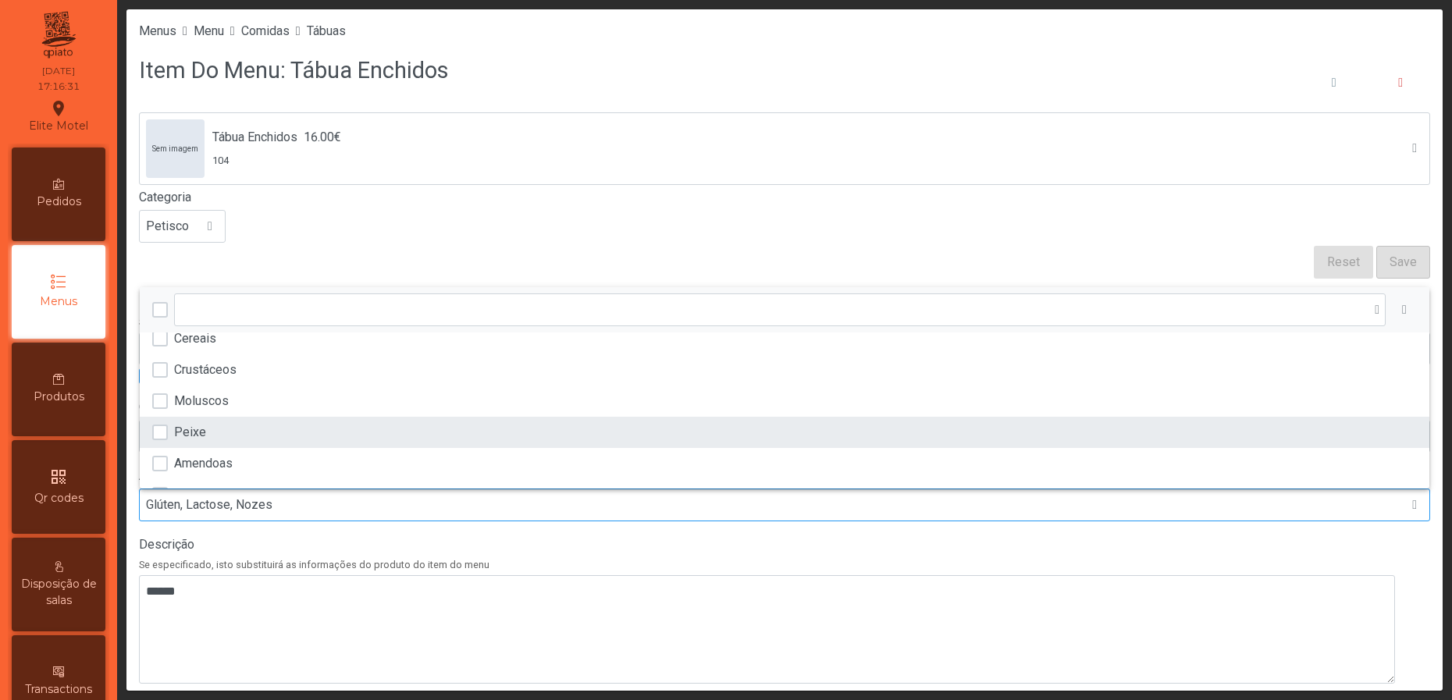
scroll to position [324, 0]
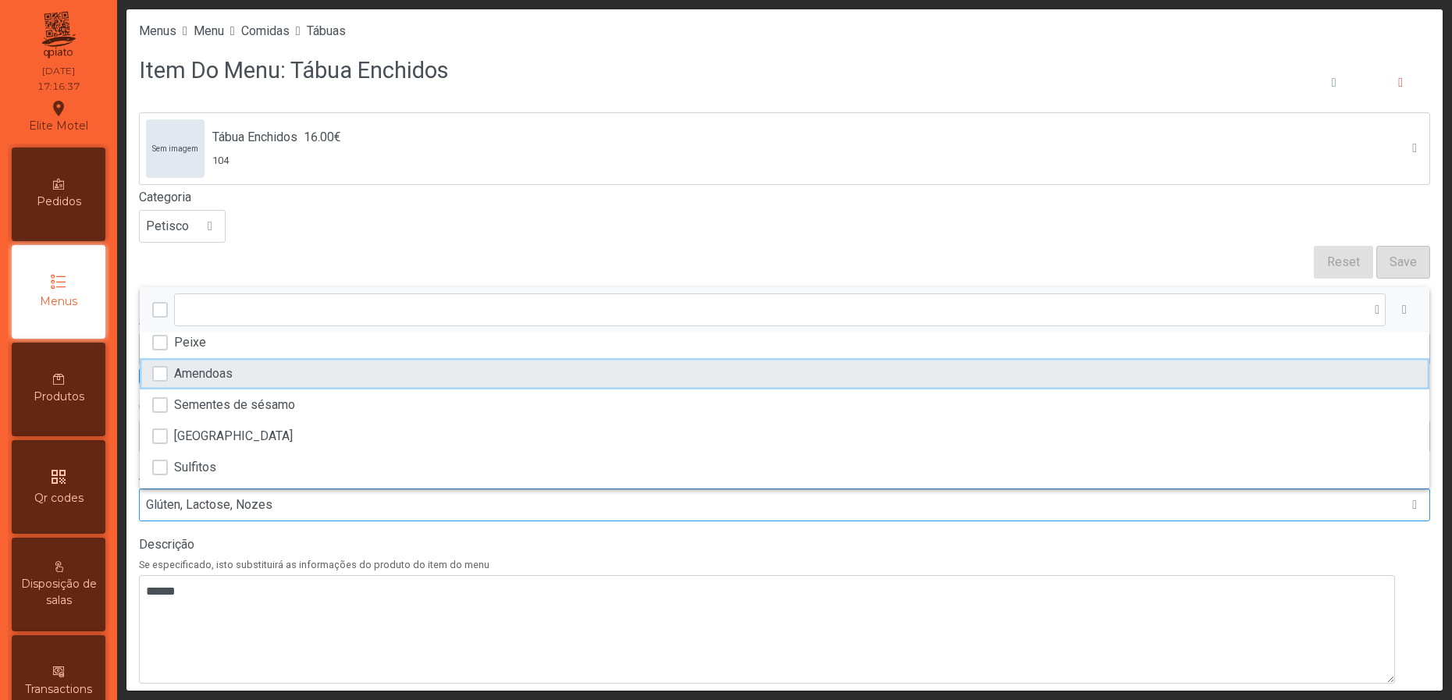
click at [187, 383] on span "Amendoas" at bounding box center [203, 373] width 59 height 19
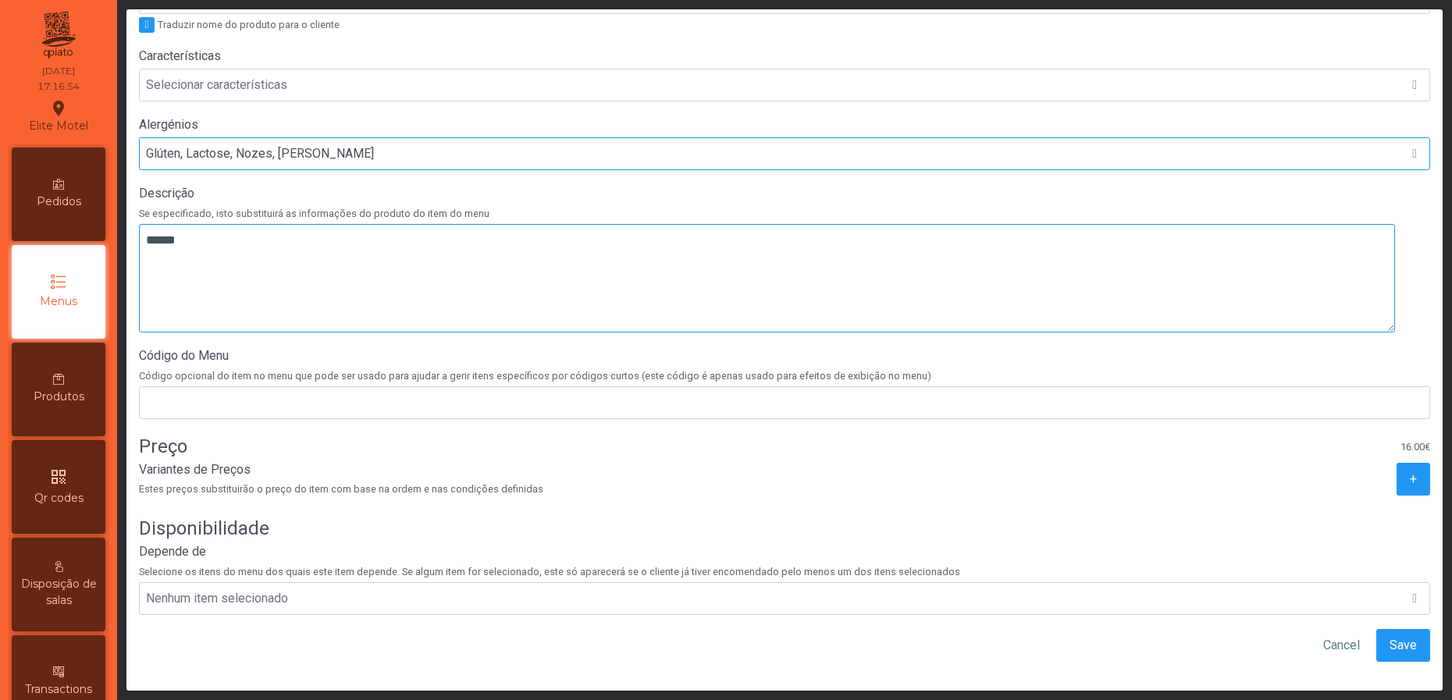
scroll to position [384, 0]
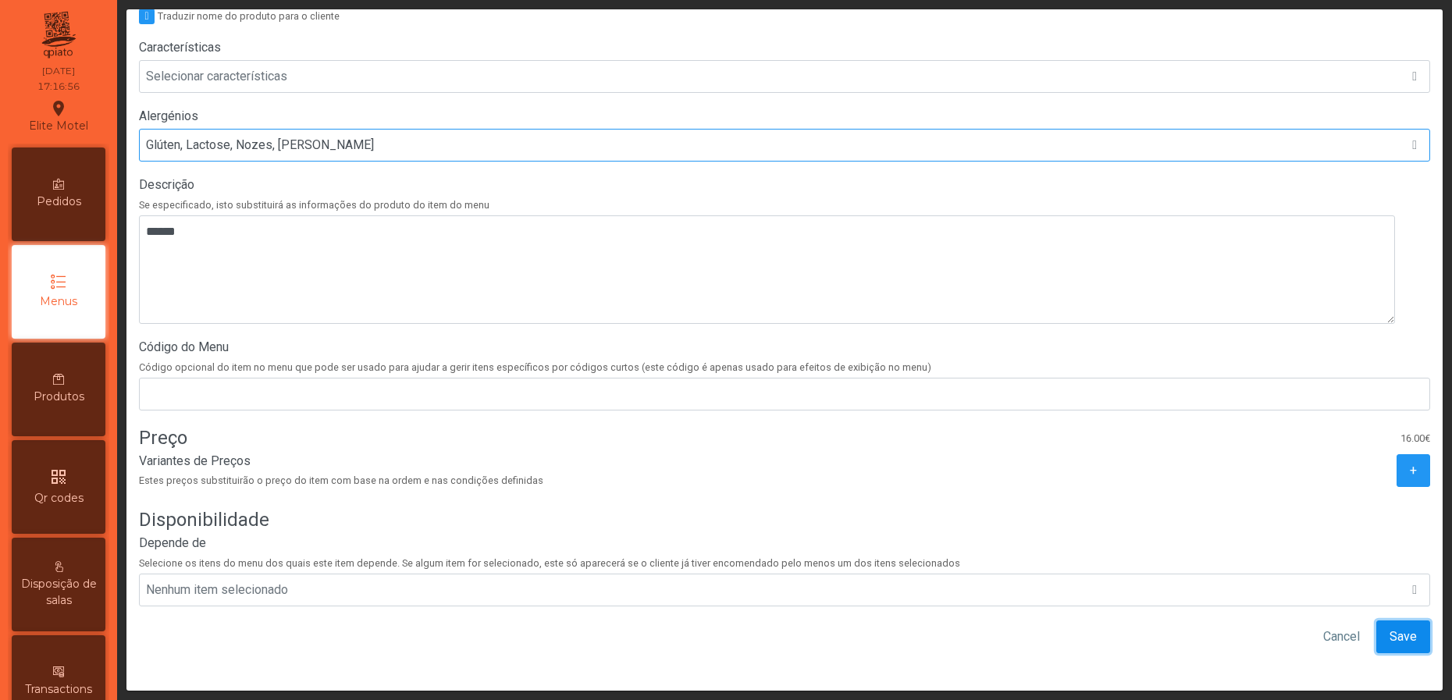
click at [1389, 627] on span "Save" at bounding box center [1402, 636] width 27 height 19
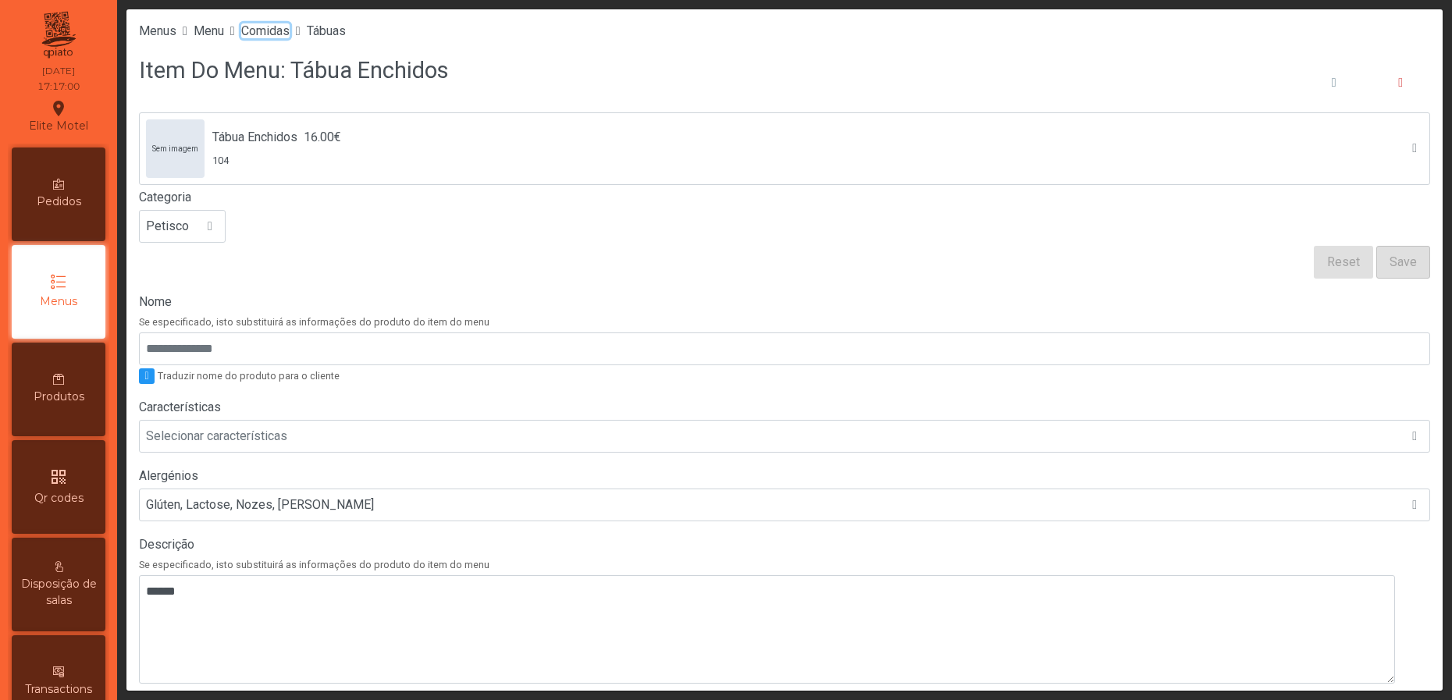
click at [277, 27] on span "Comidas" at bounding box center [265, 30] width 48 height 15
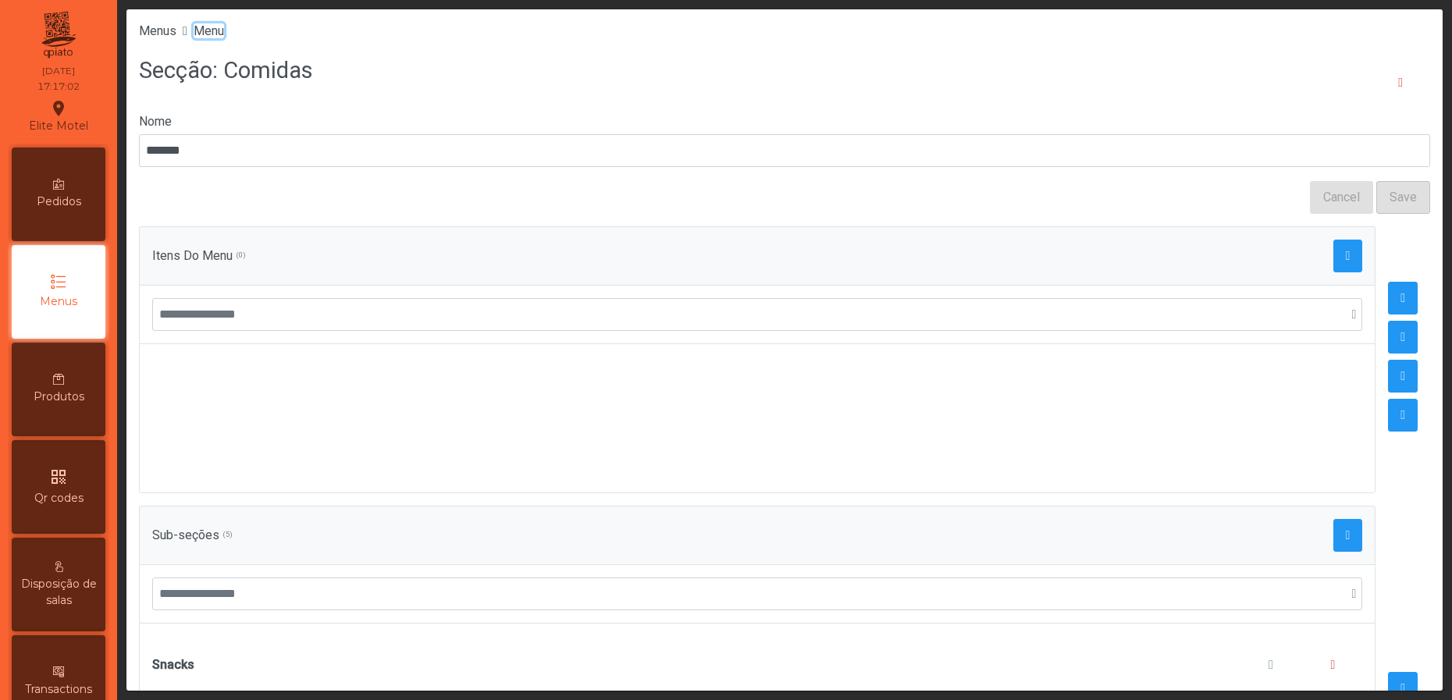
click at [224, 28] on span "Menu" at bounding box center [209, 30] width 30 height 15
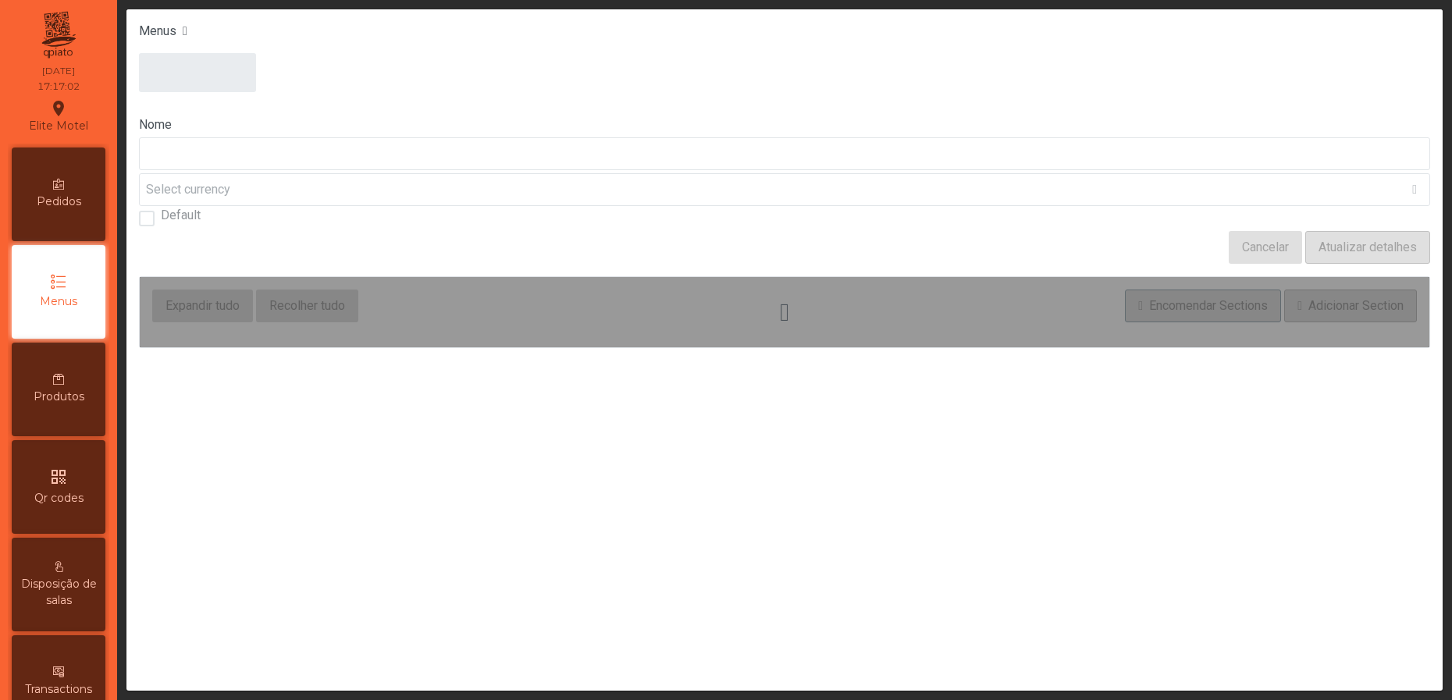
type input "****"
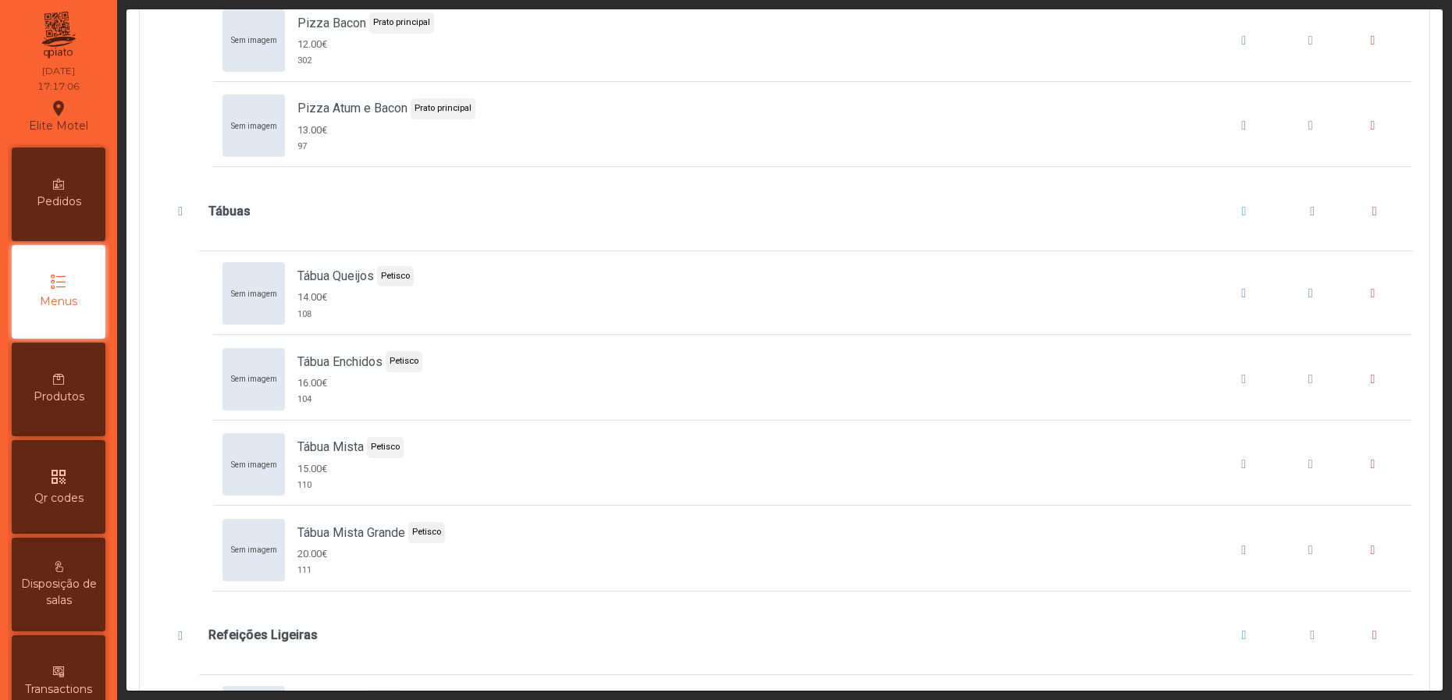
scroll to position [1405, 0]
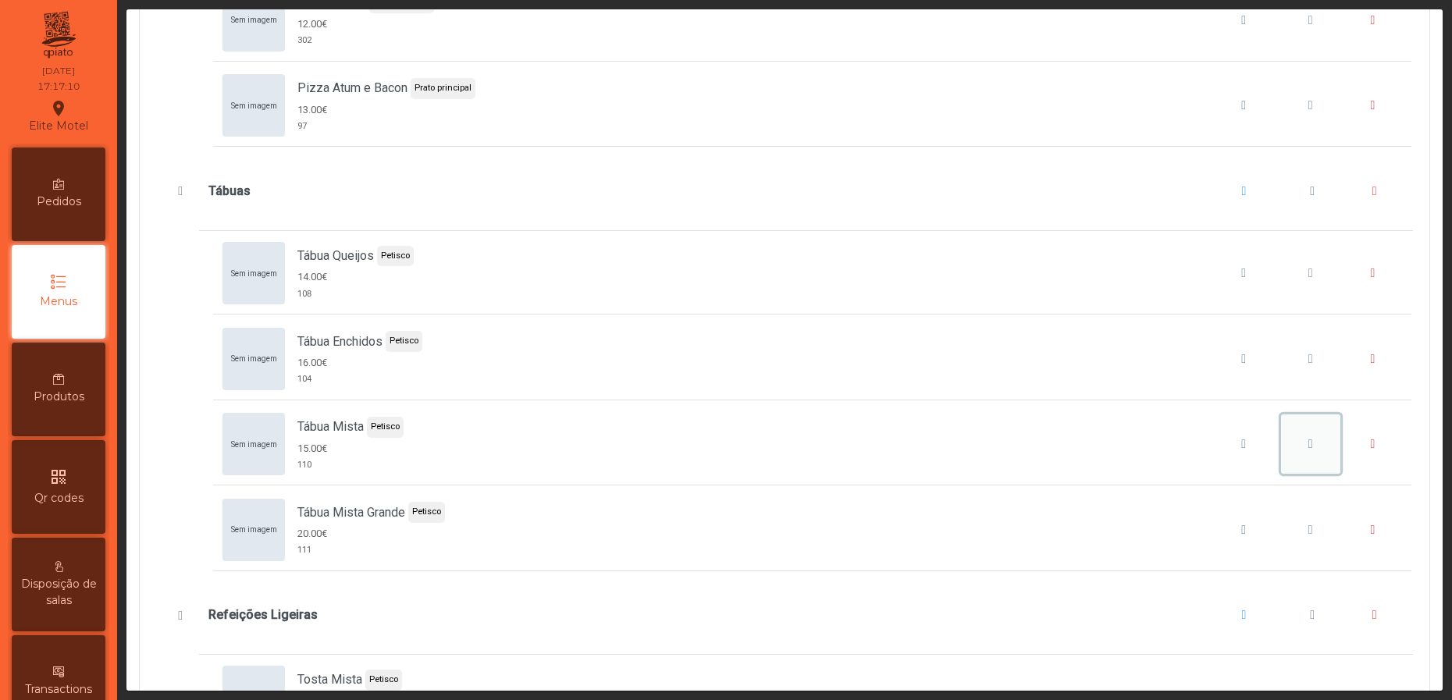
click at [1308, 450] on span "Tábua Mista" at bounding box center [1310, 444] width 5 height 12
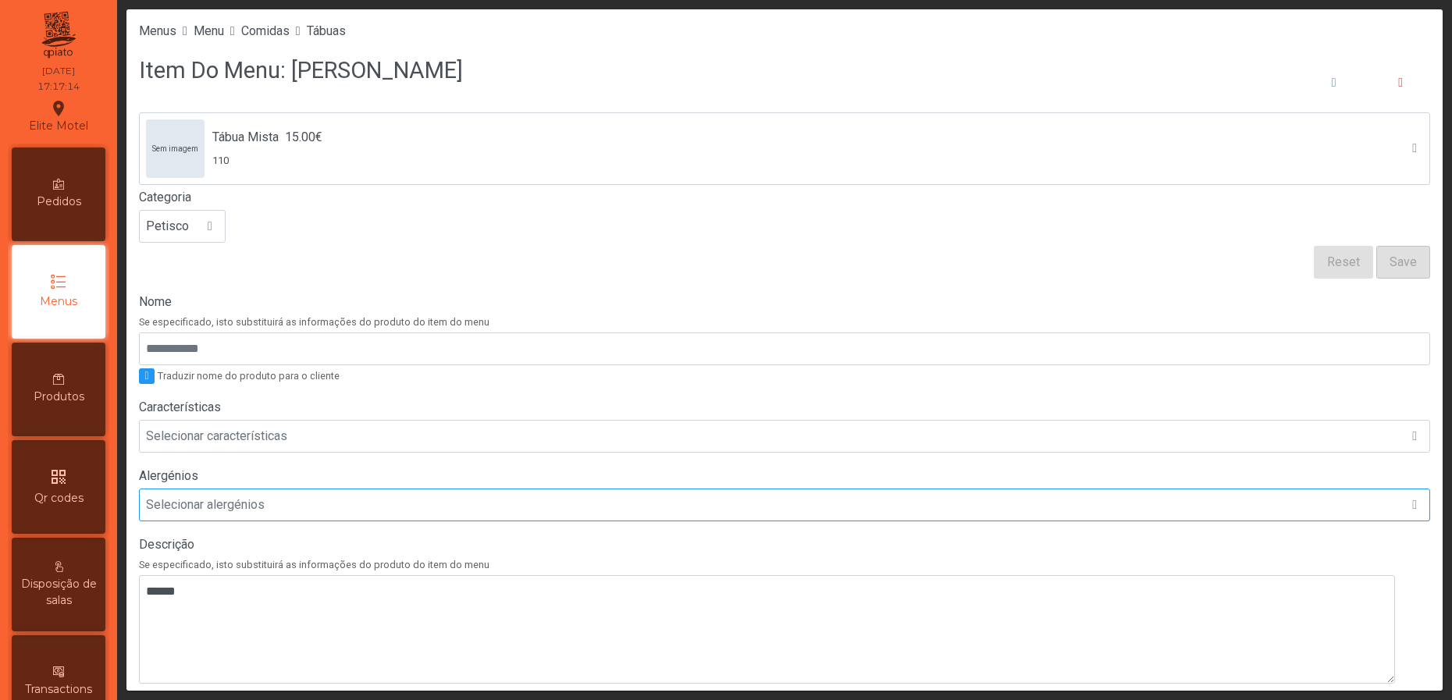
click at [240, 504] on div "Selecionar alergénios" at bounding box center [770, 504] width 1260 height 31
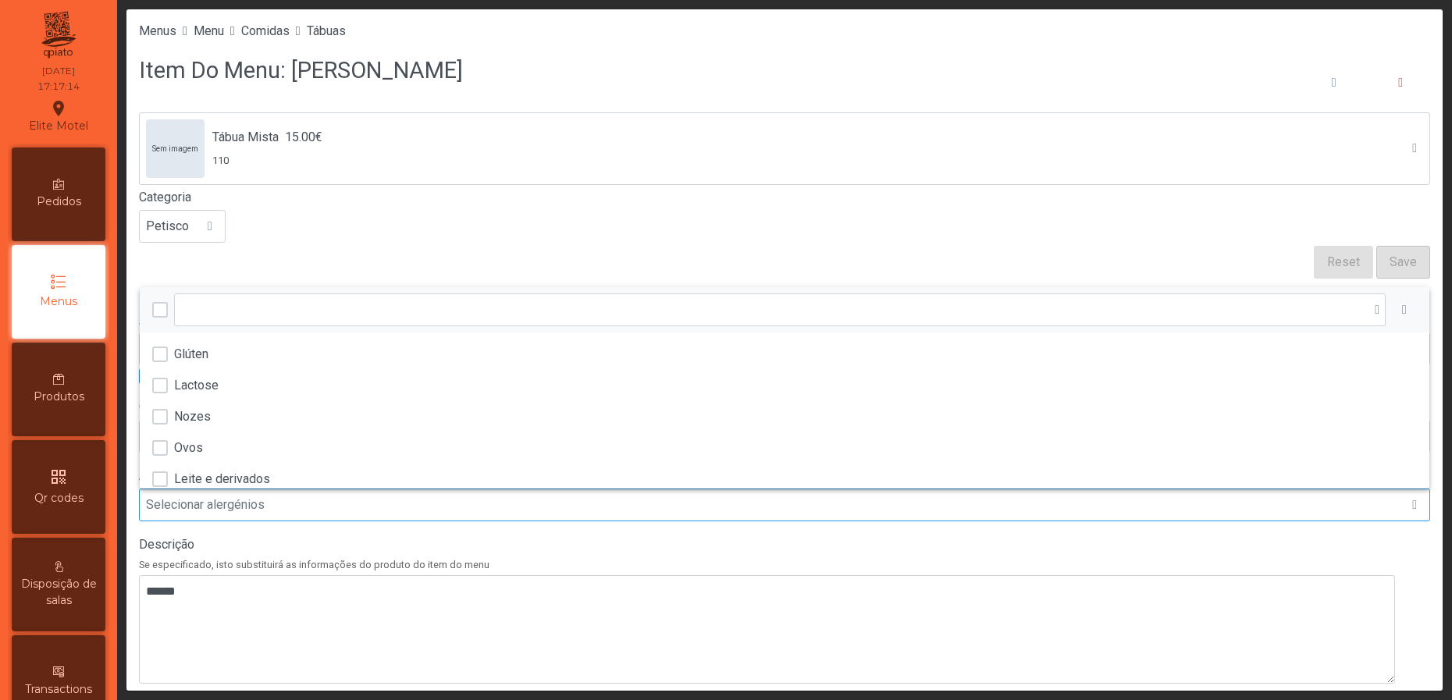
scroll to position [10, 82]
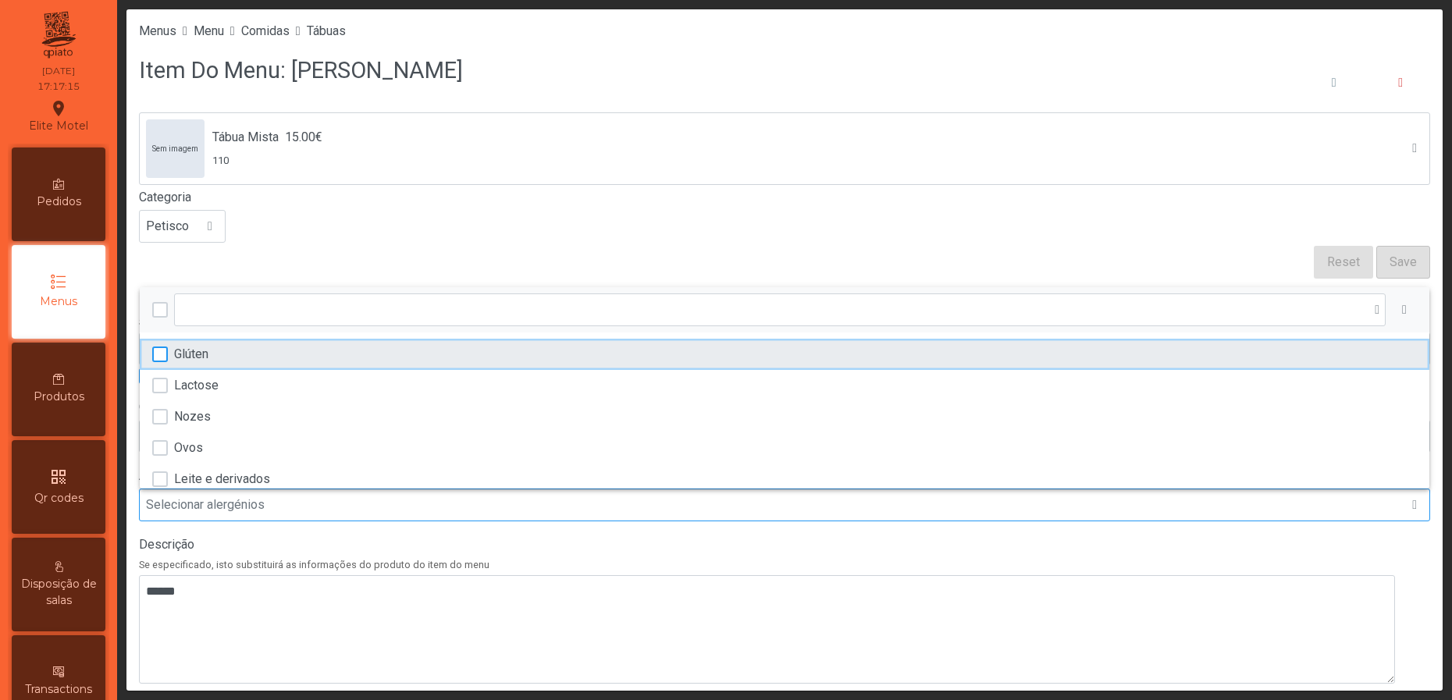
click at [162, 358] on div "Glúten" at bounding box center [160, 355] width 16 height 16
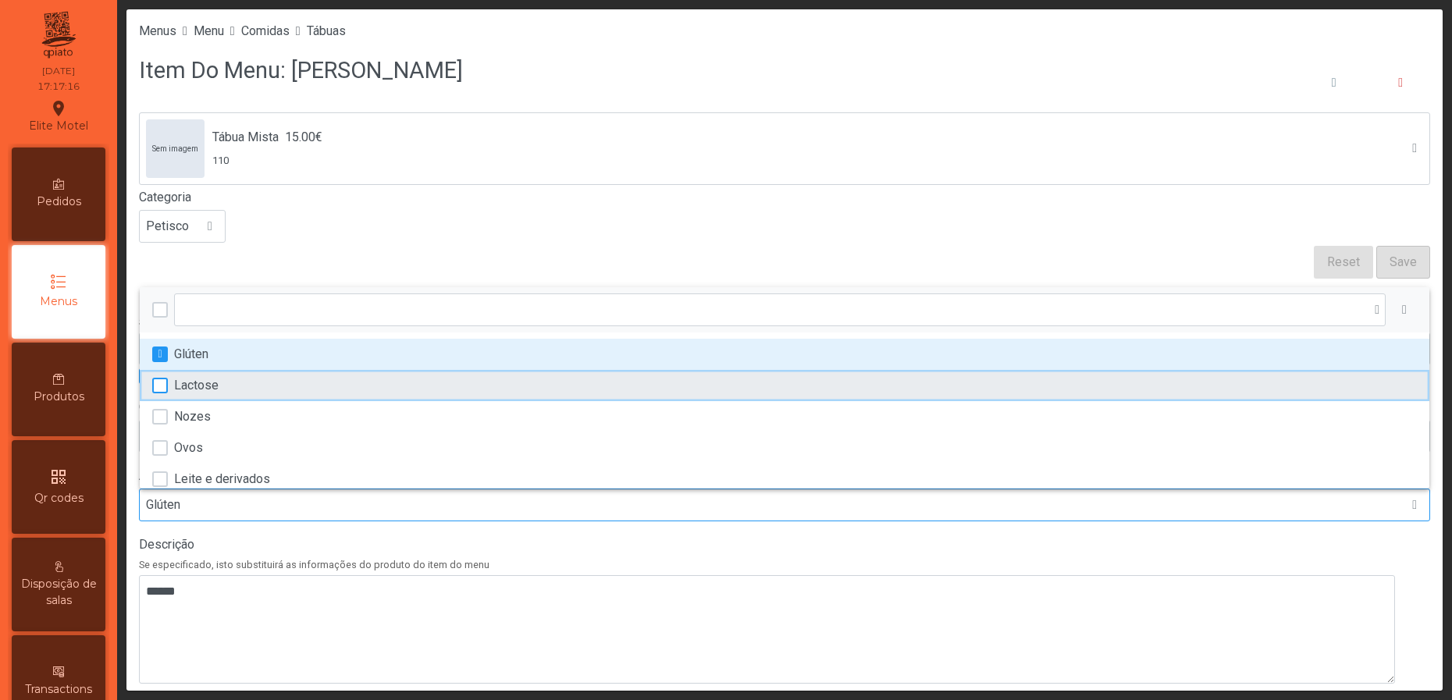
click at [162, 393] on div "Lactose" at bounding box center [160, 386] width 16 height 16
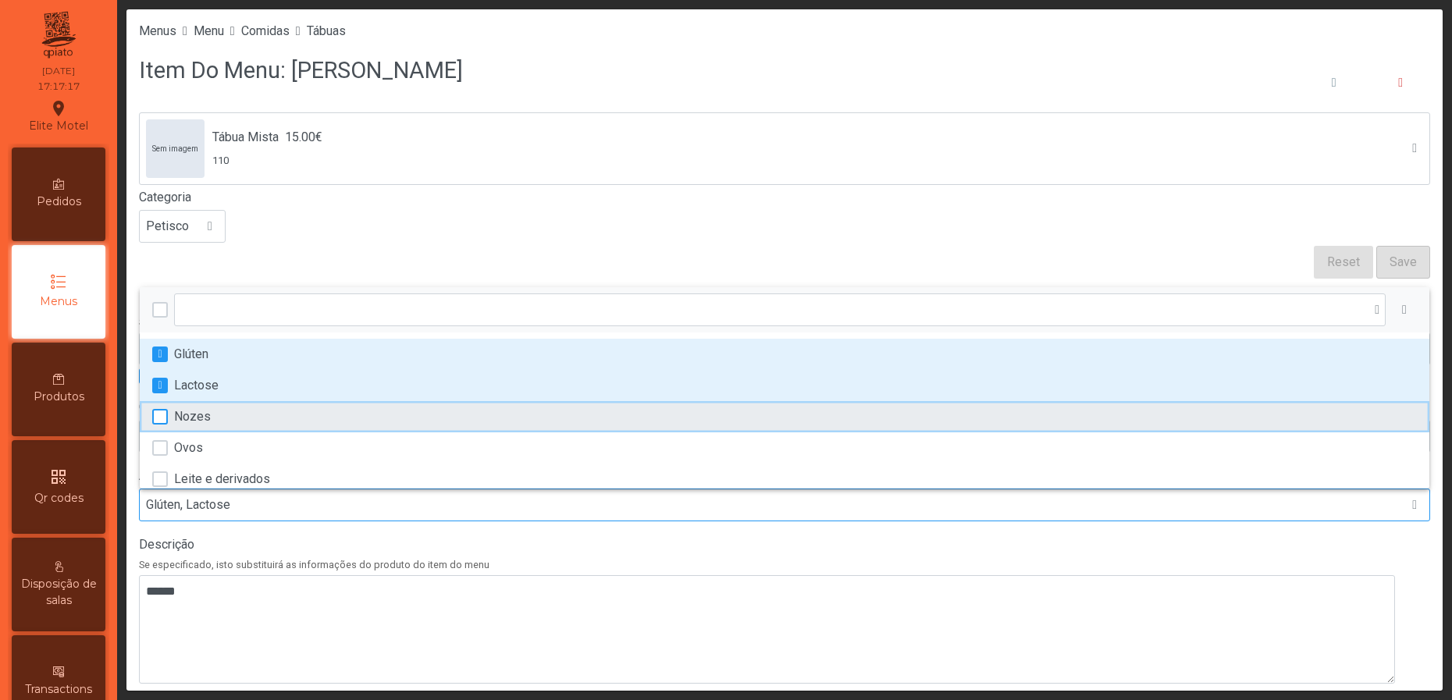
click at [166, 420] on div "Nozes" at bounding box center [160, 417] width 16 height 16
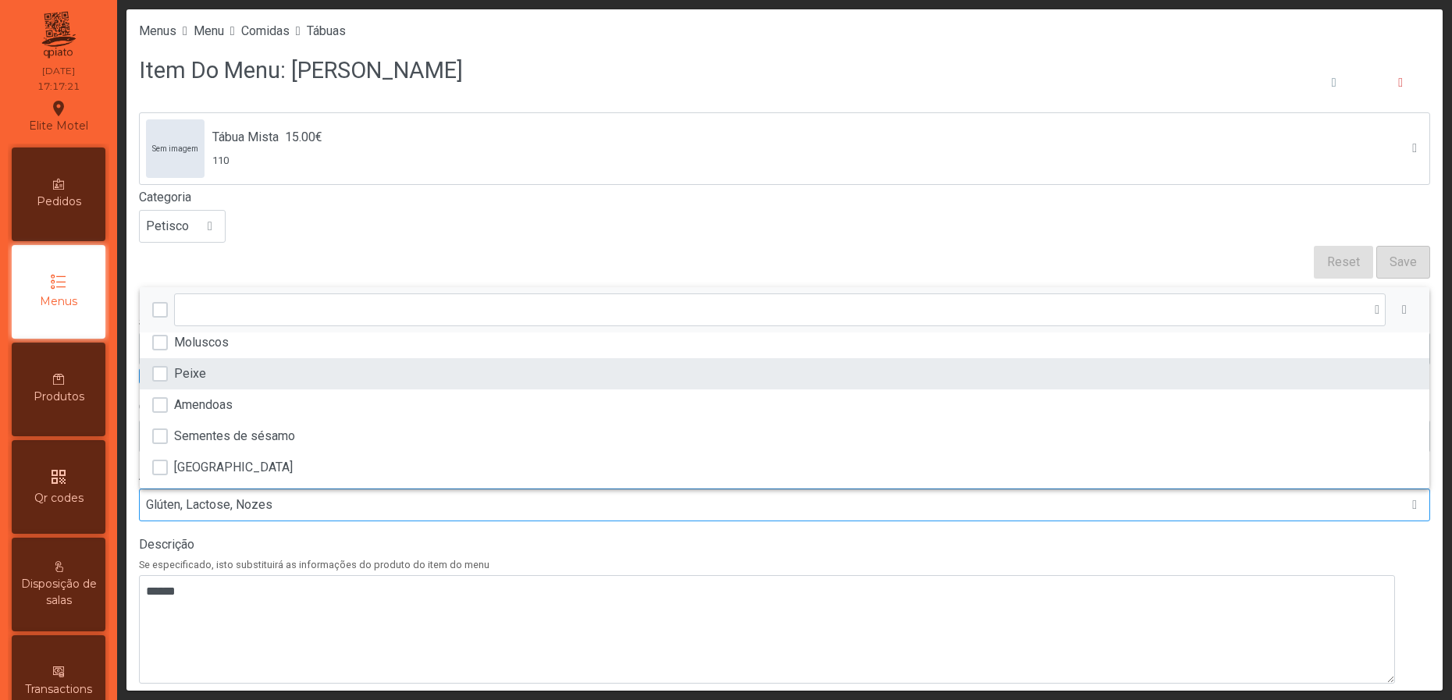
scroll to position [324, 0]
click at [159, 378] on div "Amendoas" at bounding box center [160, 374] width 16 height 16
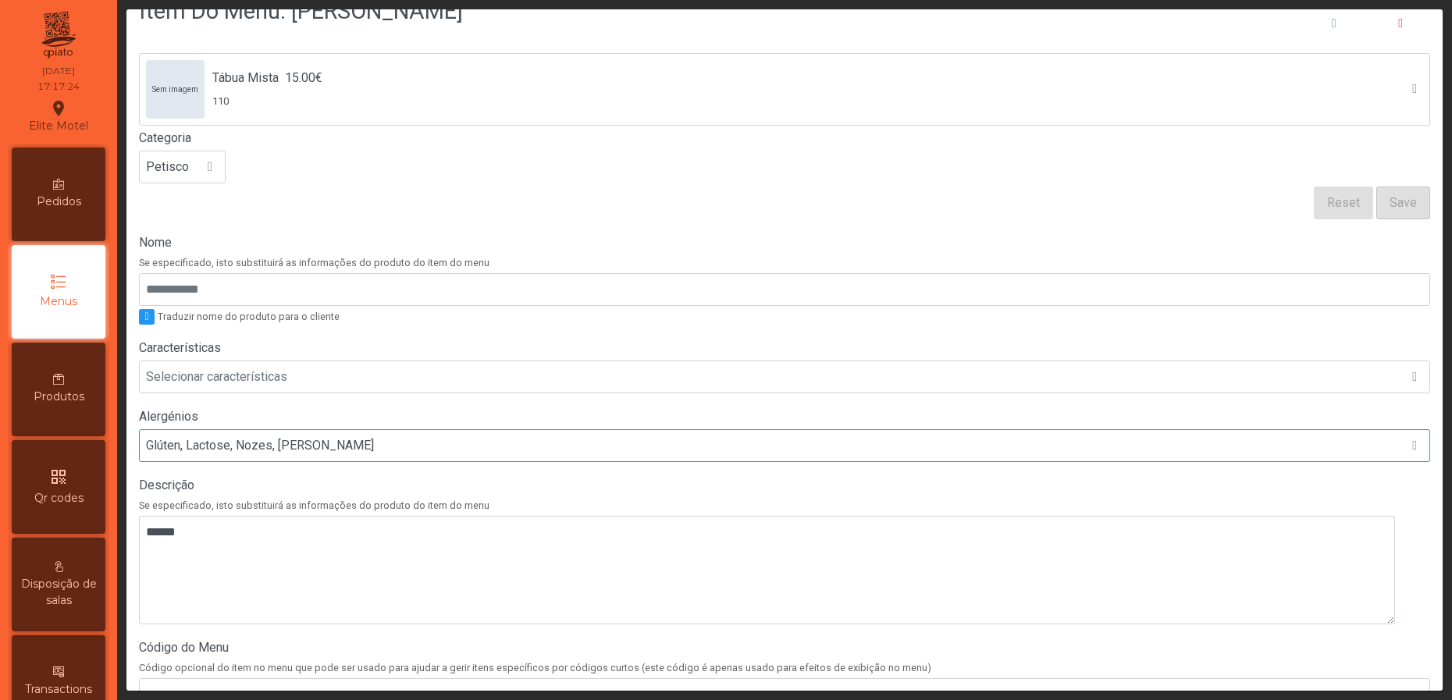
scroll to position [117, 0]
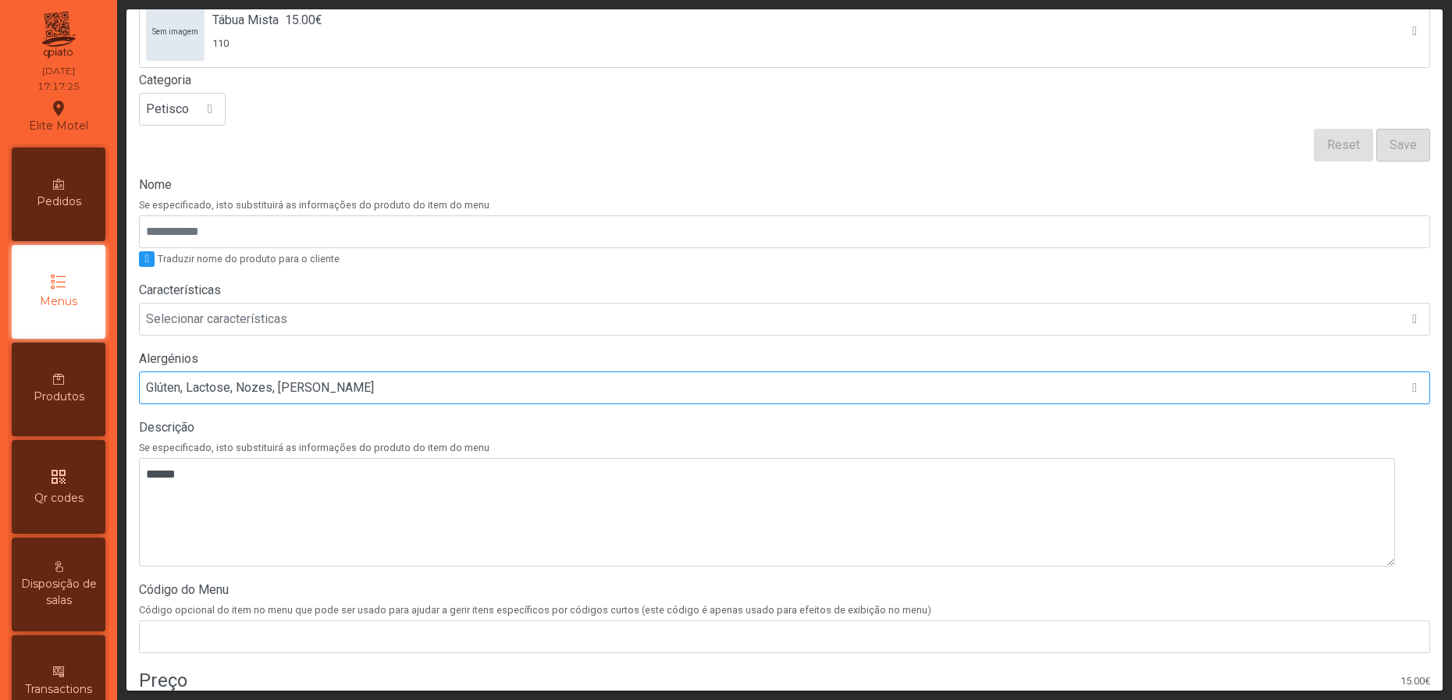
click at [364, 386] on div "Glúten, Lactose, Nozes, [PERSON_NAME]" at bounding box center [770, 387] width 1260 height 31
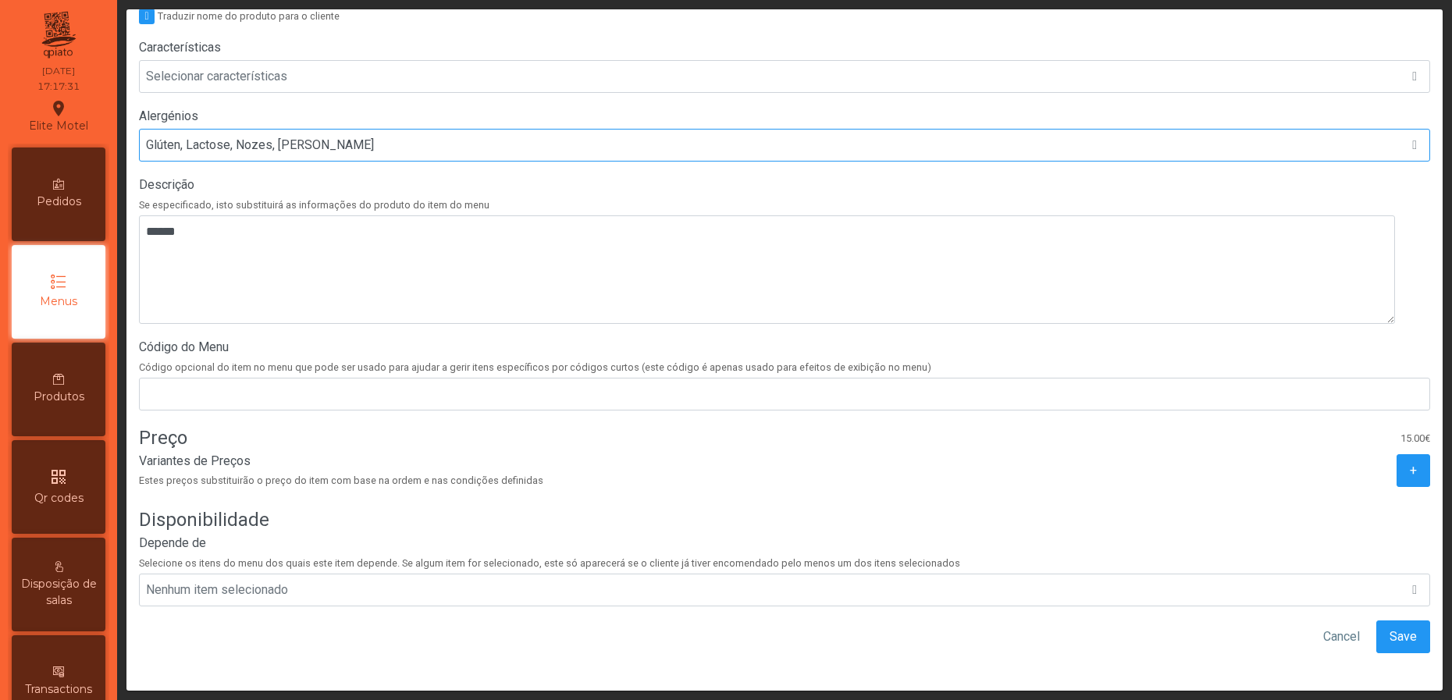
scroll to position [384, 0]
click at [1389, 627] on span "Save" at bounding box center [1402, 636] width 27 height 19
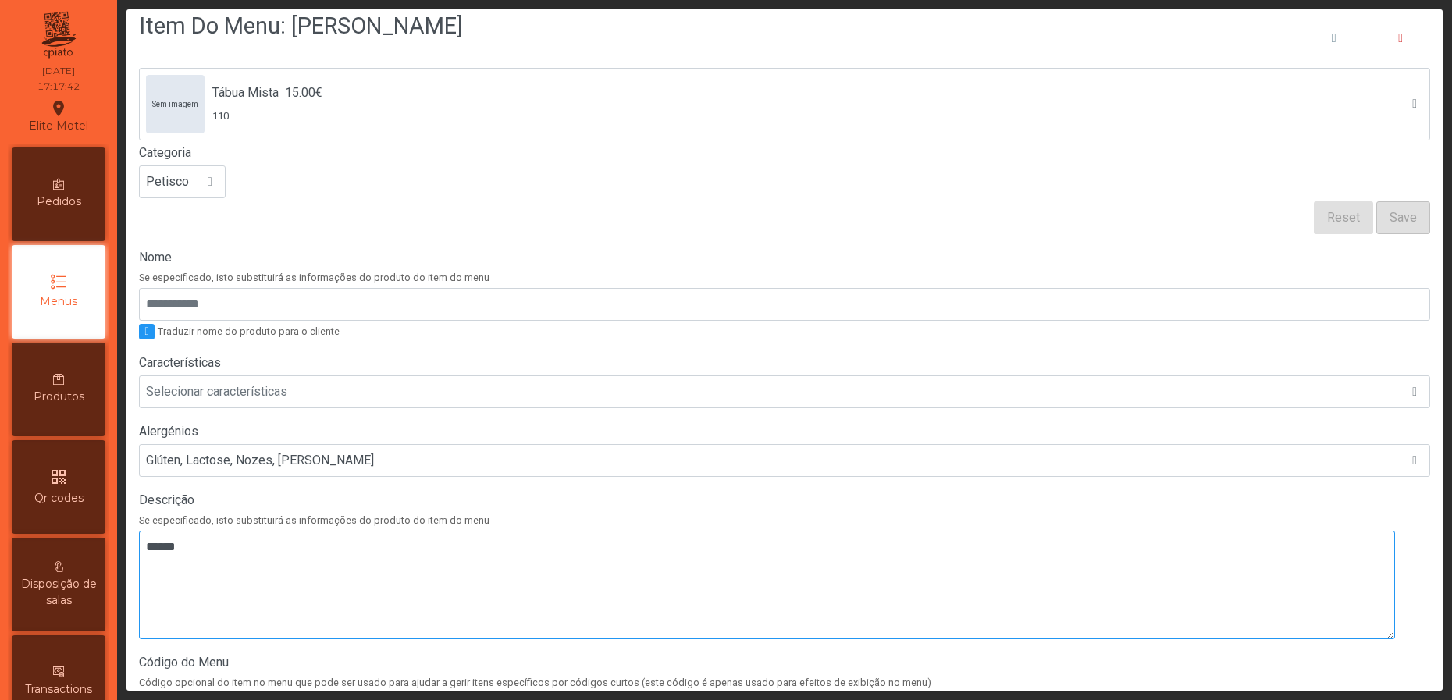
scroll to position [33, 0]
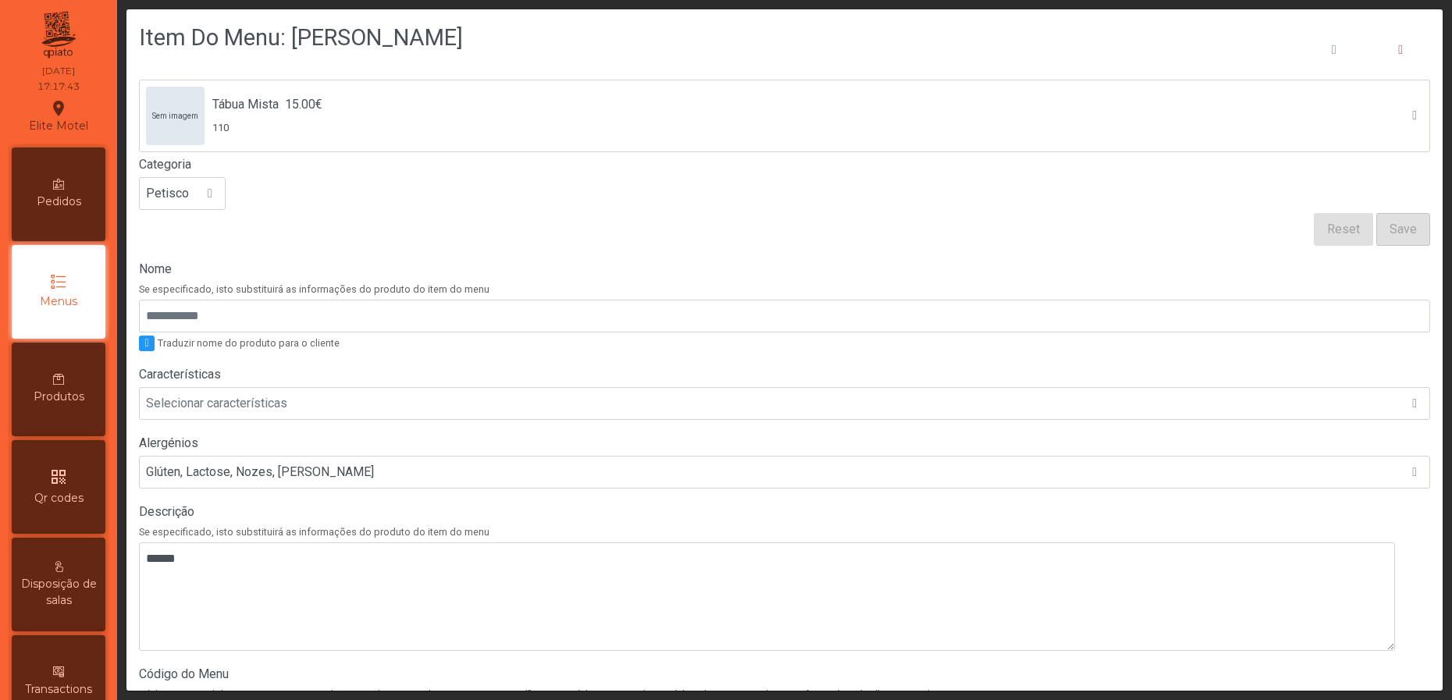
click at [443, 366] on form "Nome Se especificado, isto substituirá as informações do produto do item do men…" at bounding box center [784, 620] width 1291 height 720
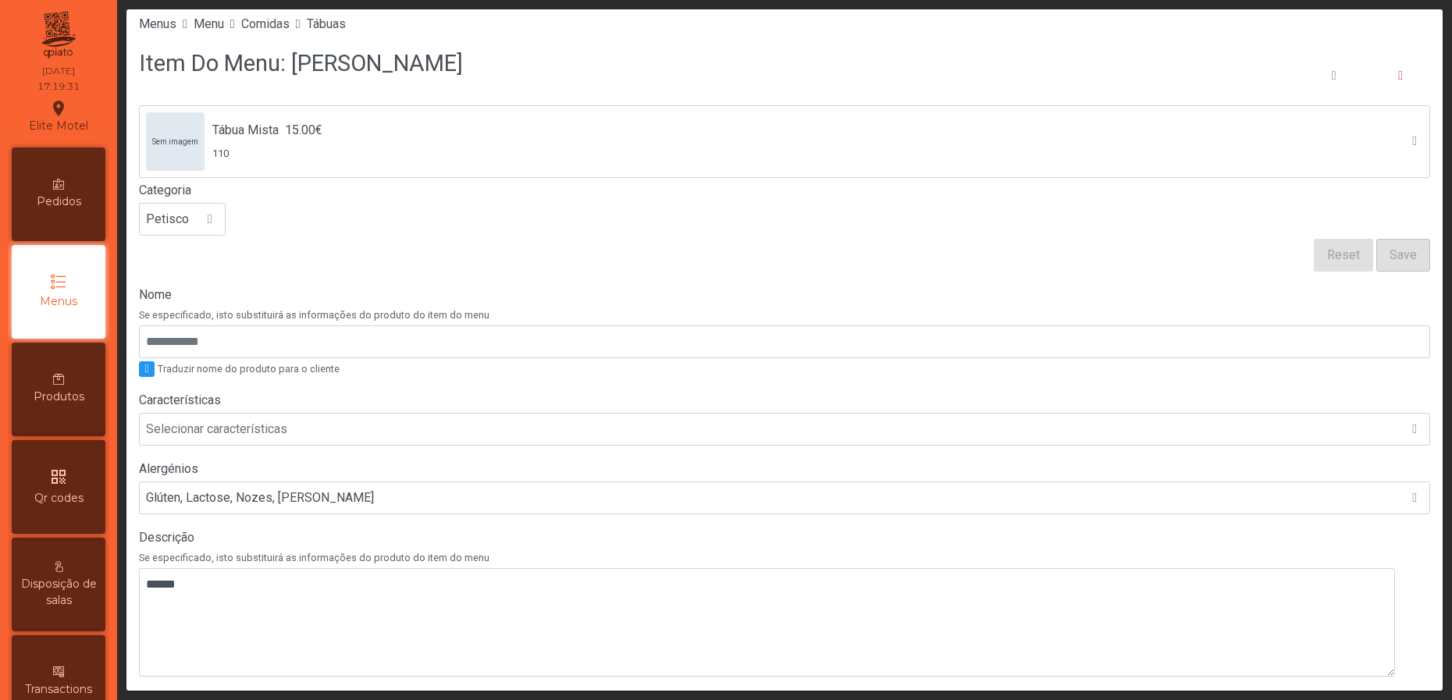
scroll to position [0, 0]
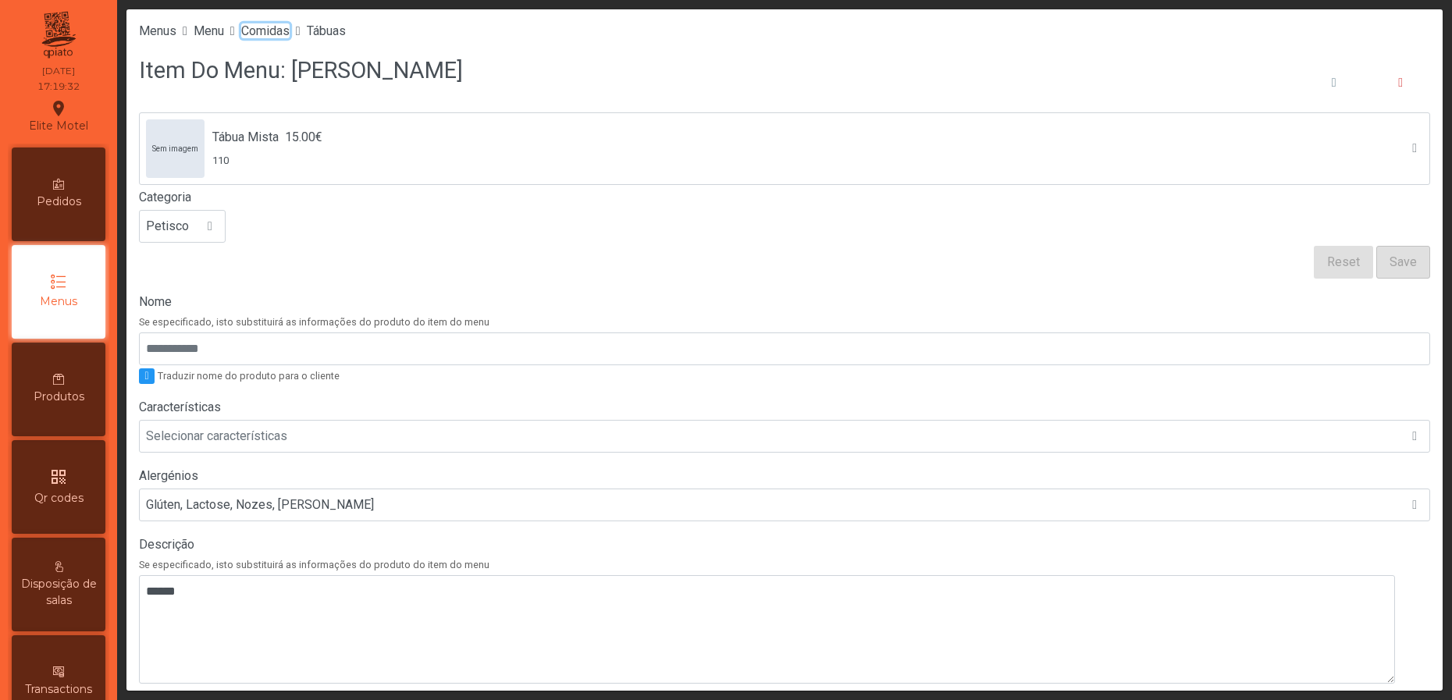
click at [290, 29] on span "Comidas" at bounding box center [265, 30] width 48 height 15
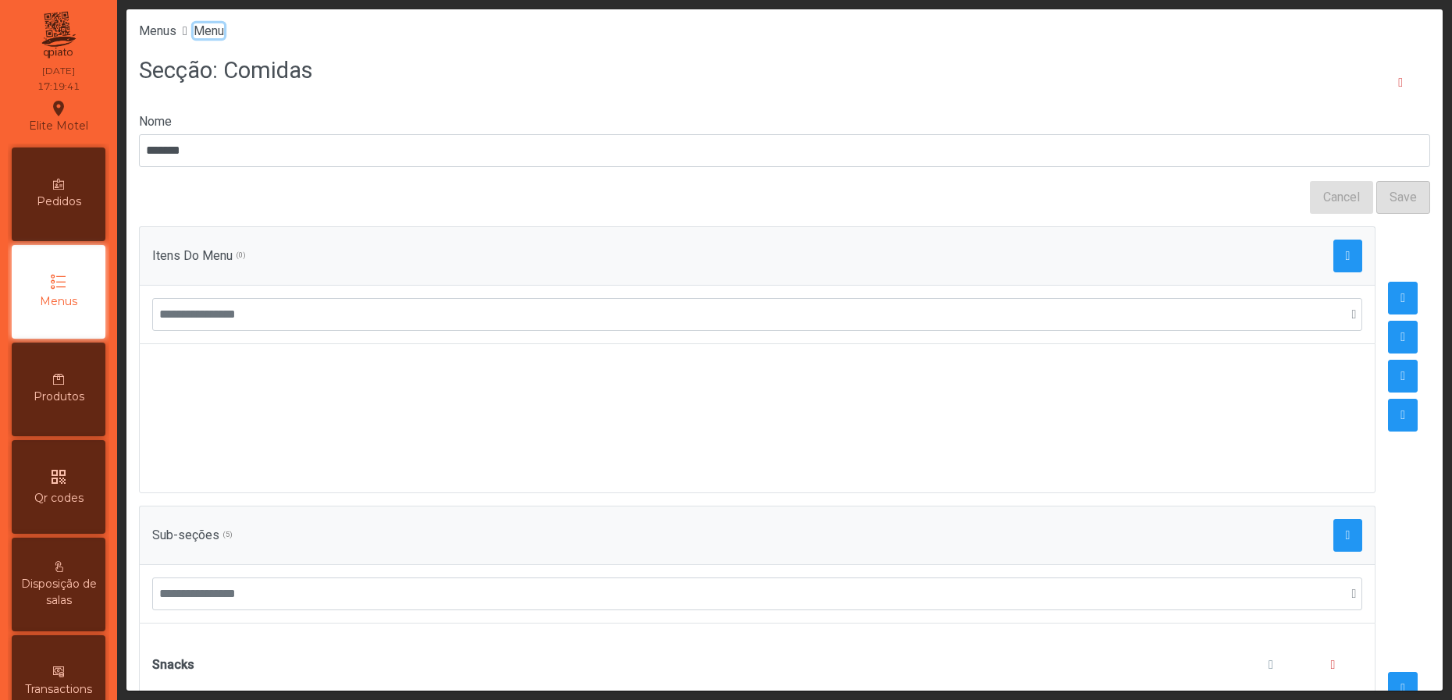
click at [224, 34] on span "Menu" at bounding box center [209, 30] width 30 height 15
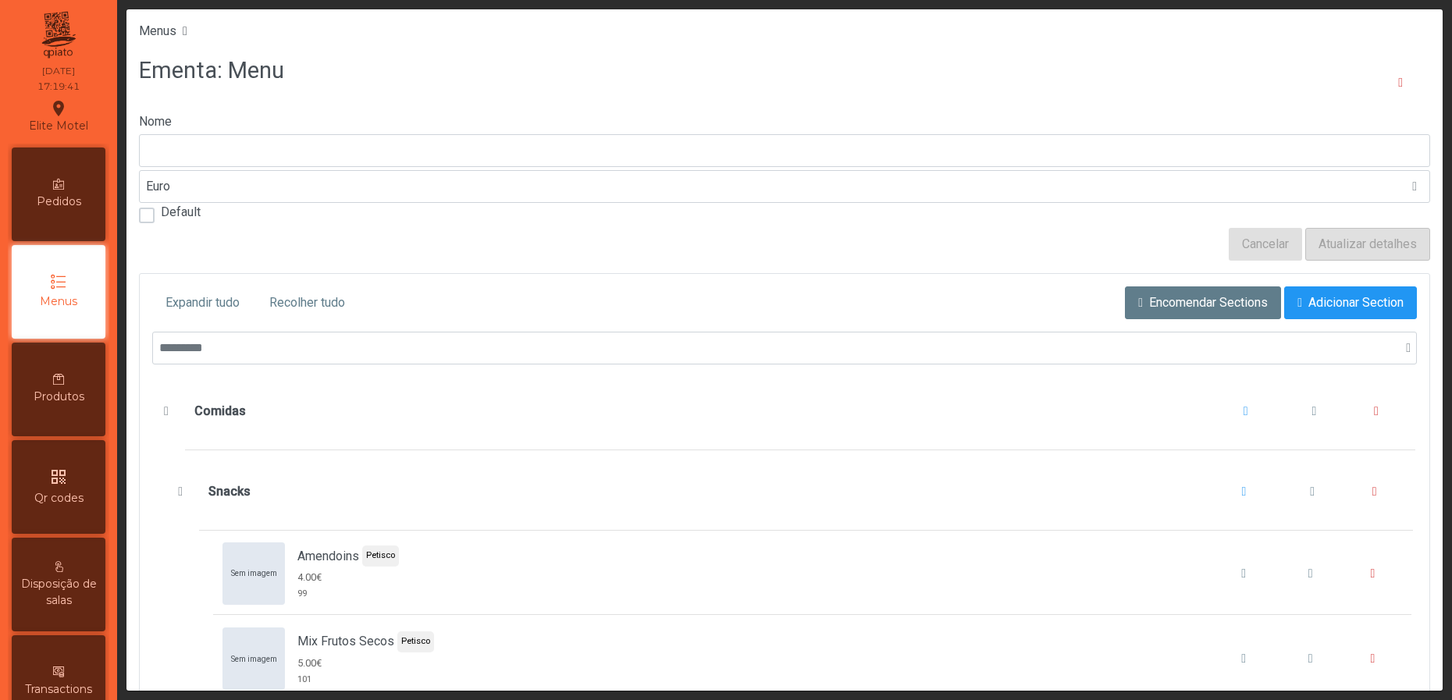
type input "****"
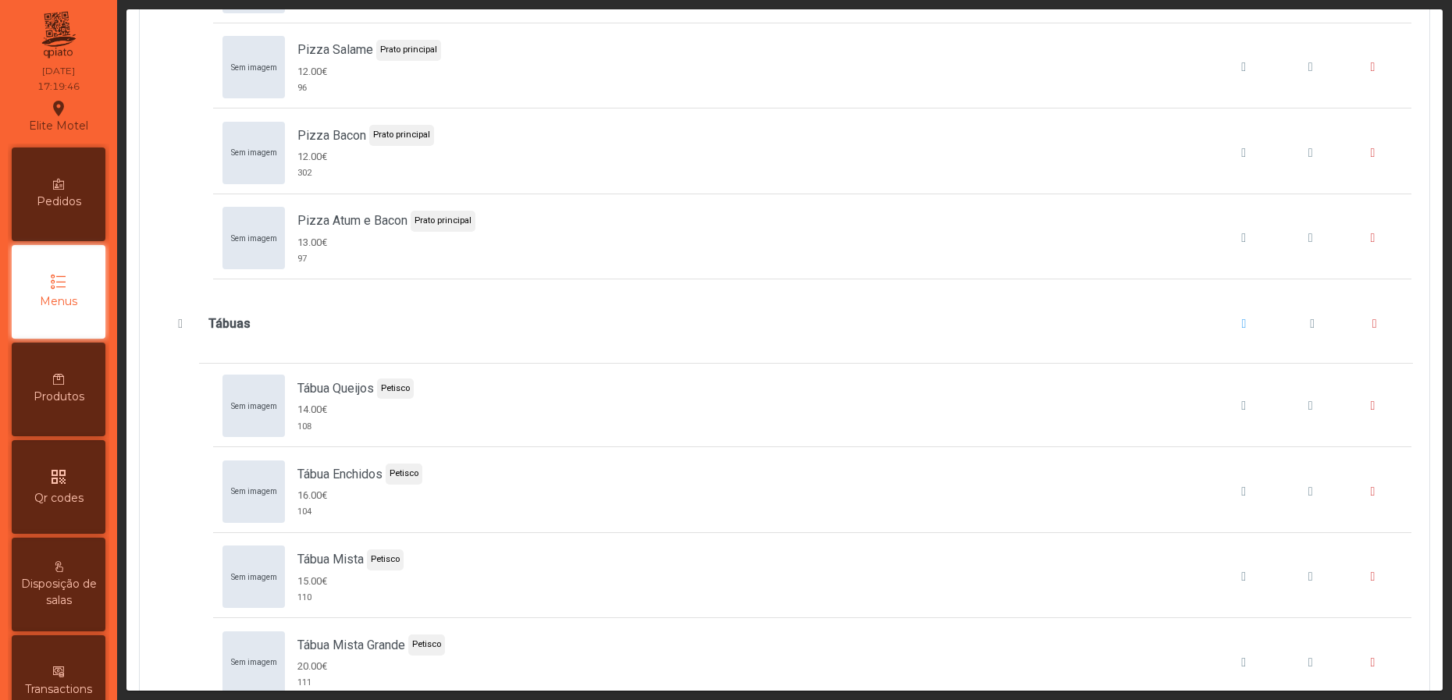
scroll to position [1405, 0]
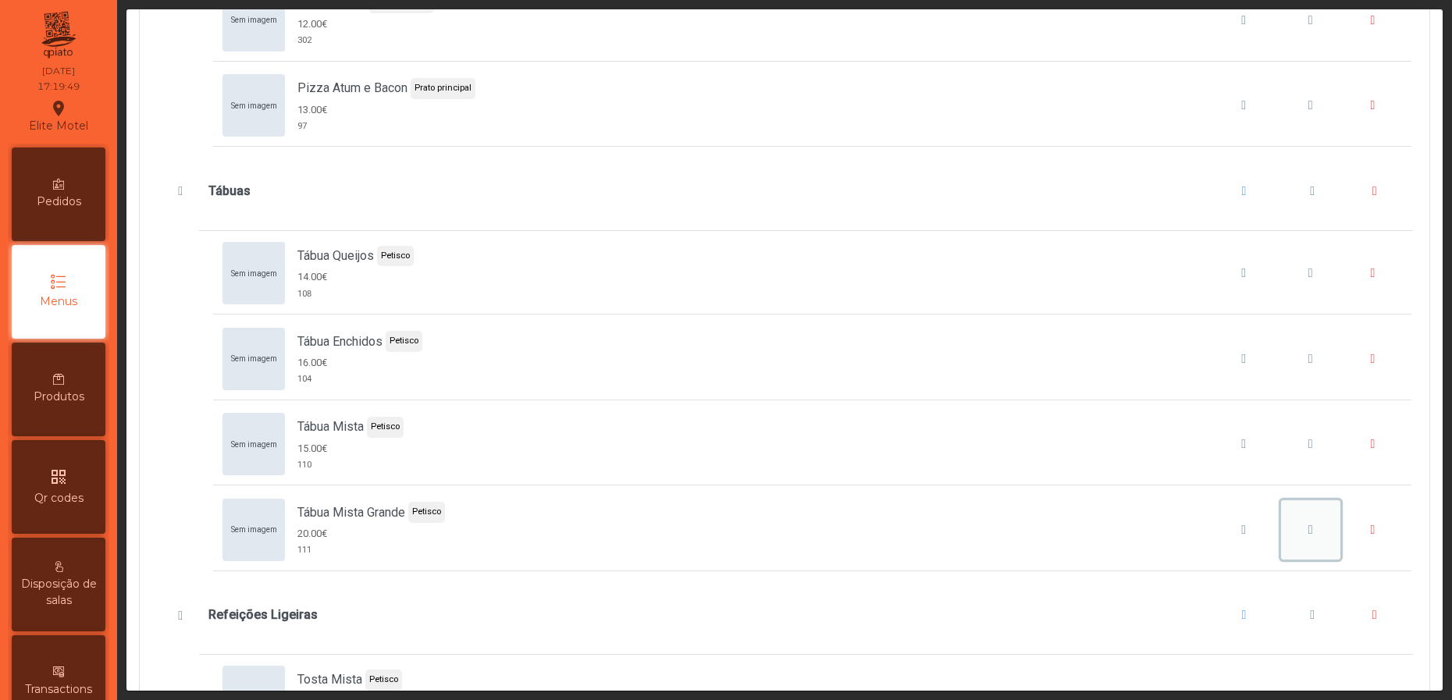
click at [1284, 539] on button "Tábua Mista Grande" at bounding box center [1310, 529] width 59 height 59
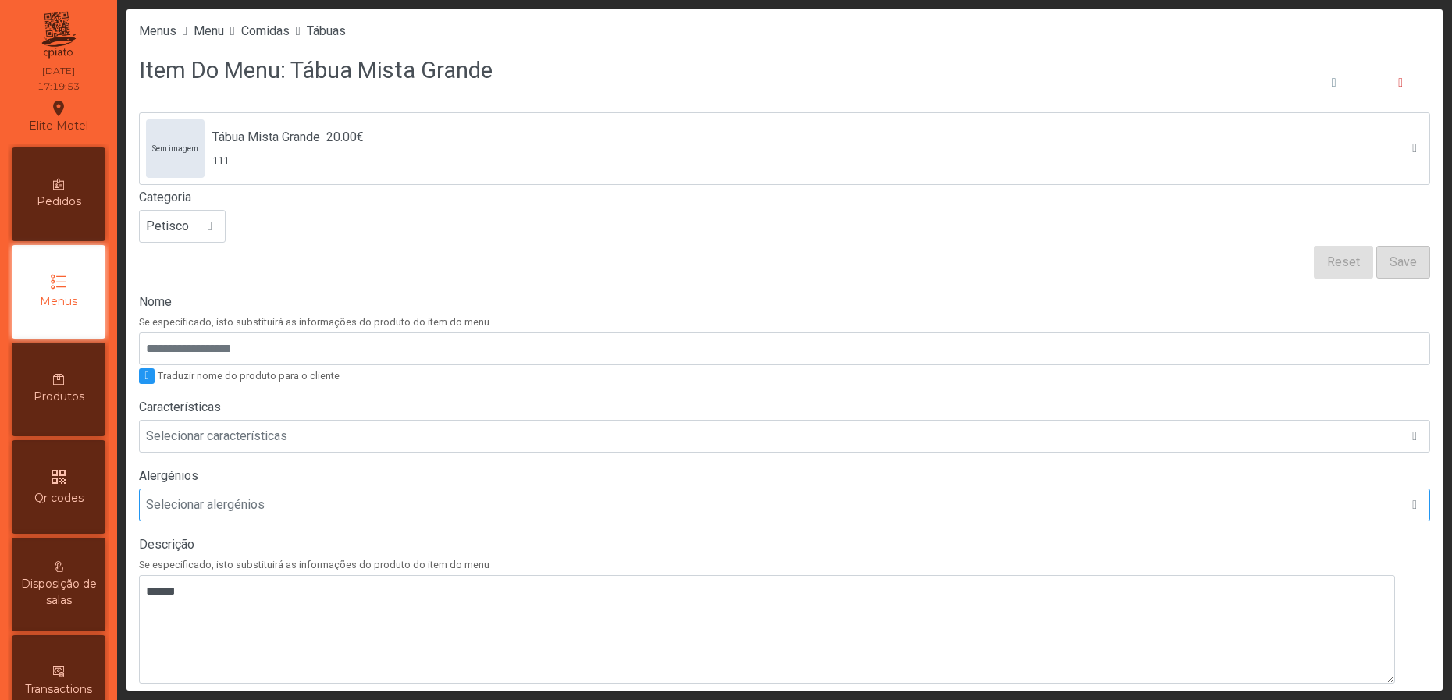
click at [272, 504] on div "Selecionar alergénios" at bounding box center [770, 504] width 1260 height 31
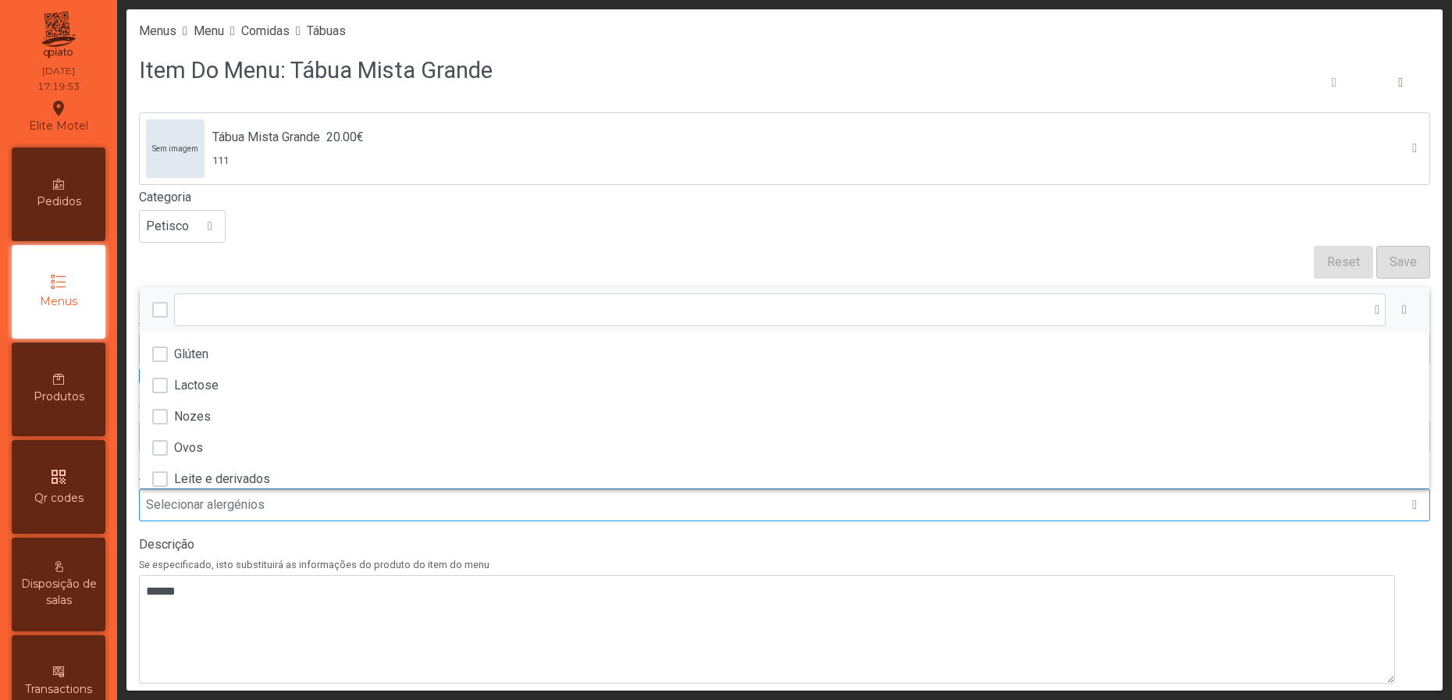
scroll to position [10, 82]
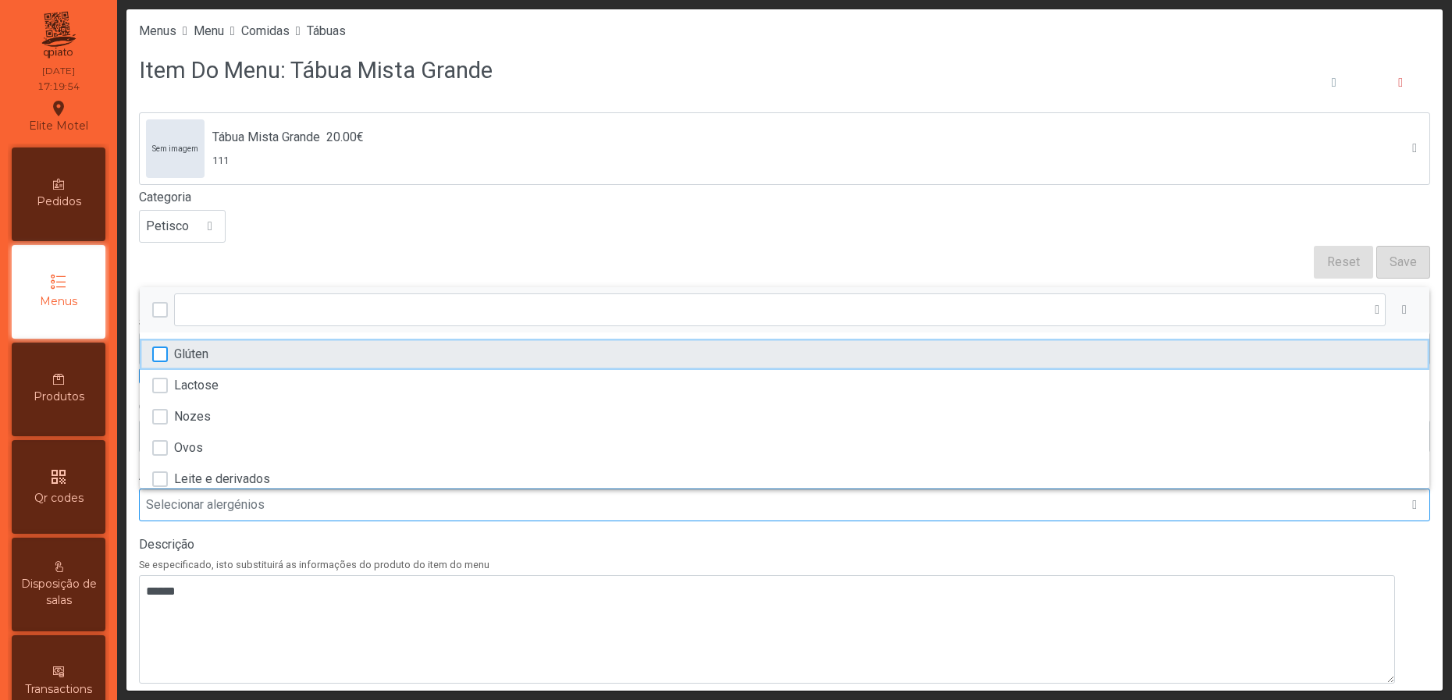
click at [160, 361] on div "Glúten" at bounding box center [160, 355] width 16 height 16
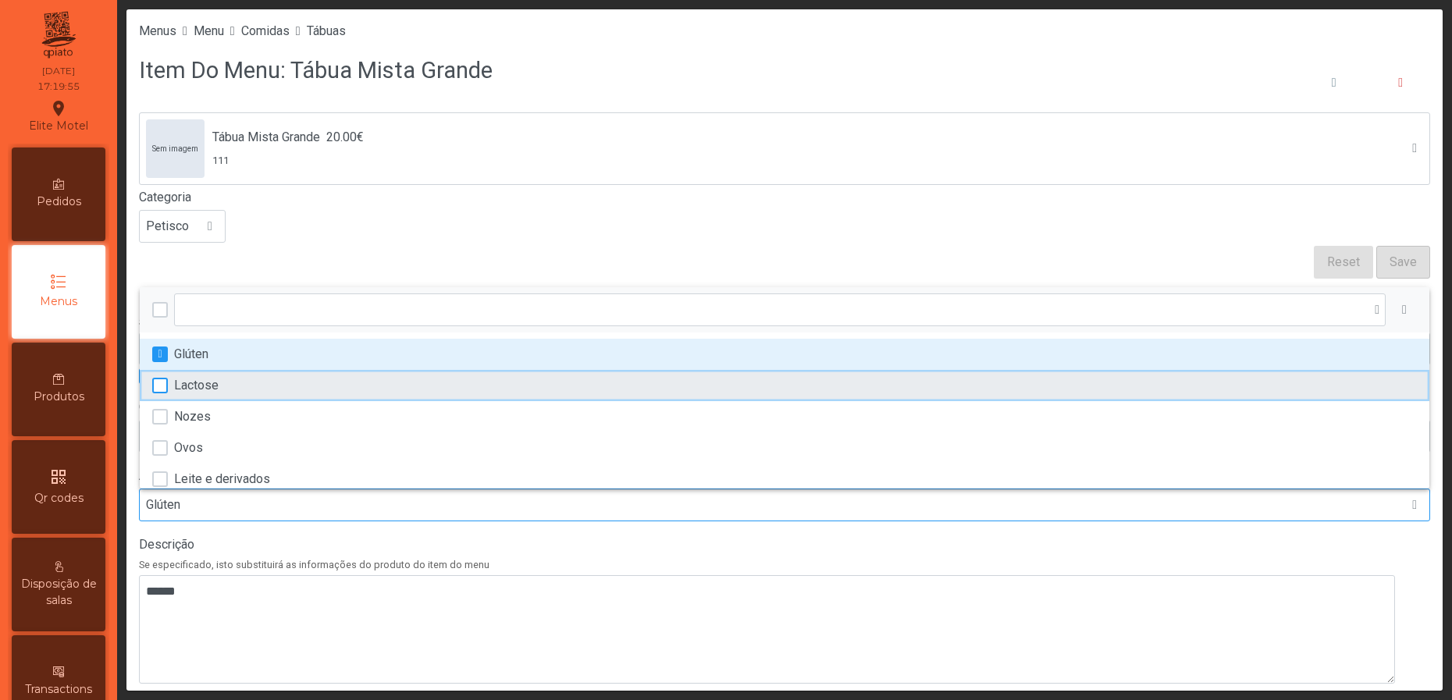
click at [155, 393] on div "Lactose" at bounding box center [160, 386] width 16 height 16
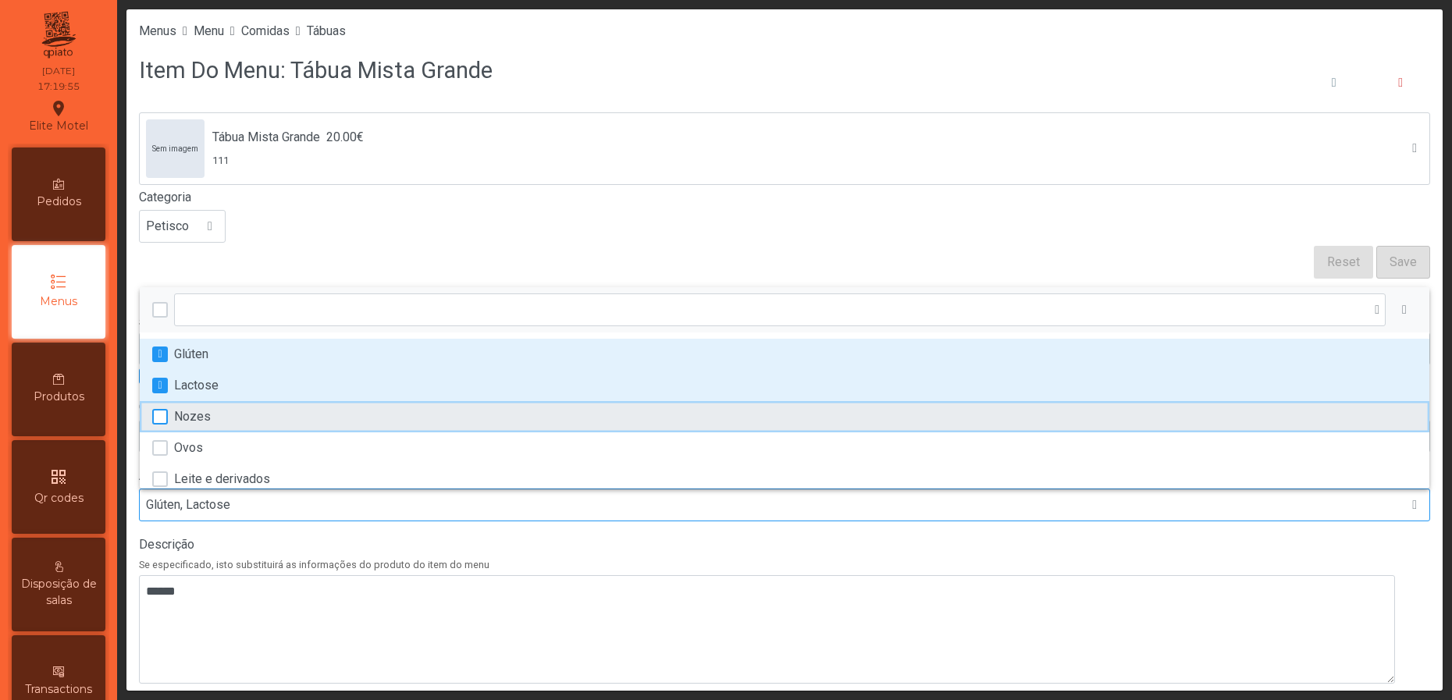
click at [162, 422] on div "Nozes" at bounding box center [160, 417] width 16 height 16
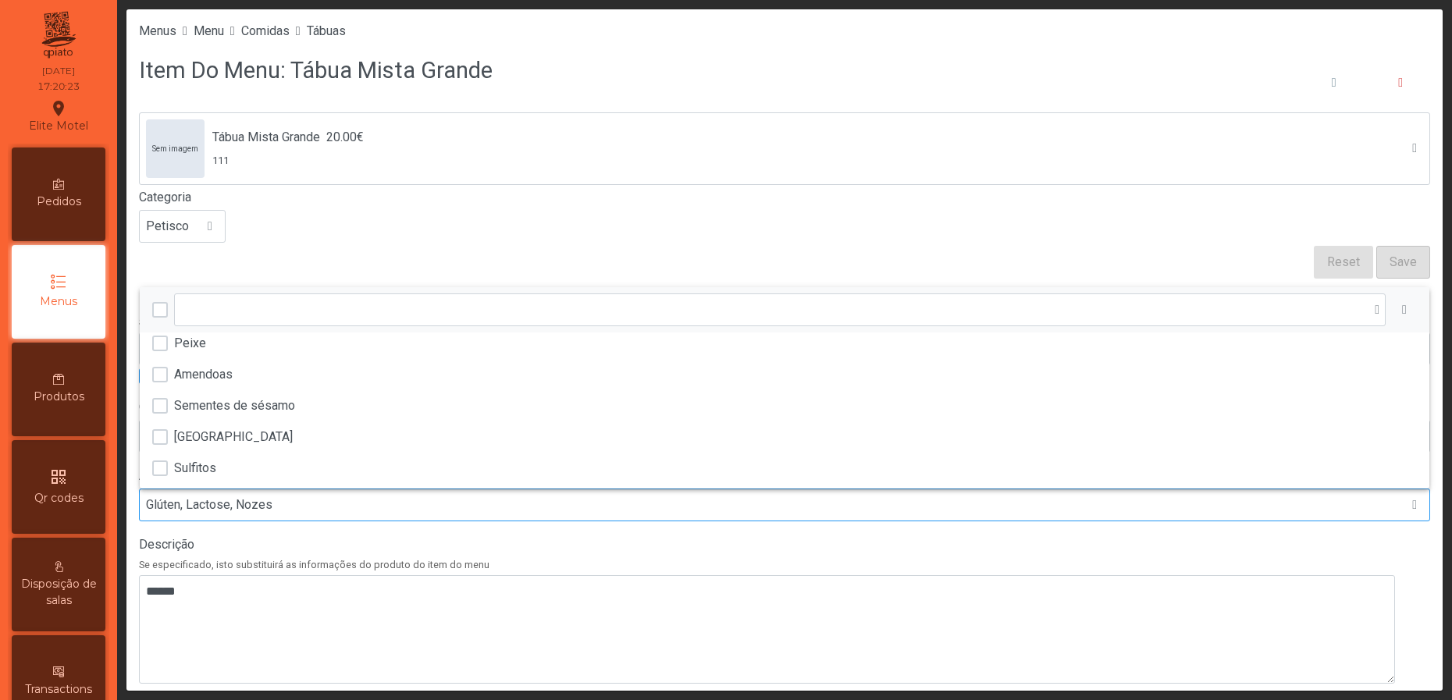
scroll to position [324, 0]
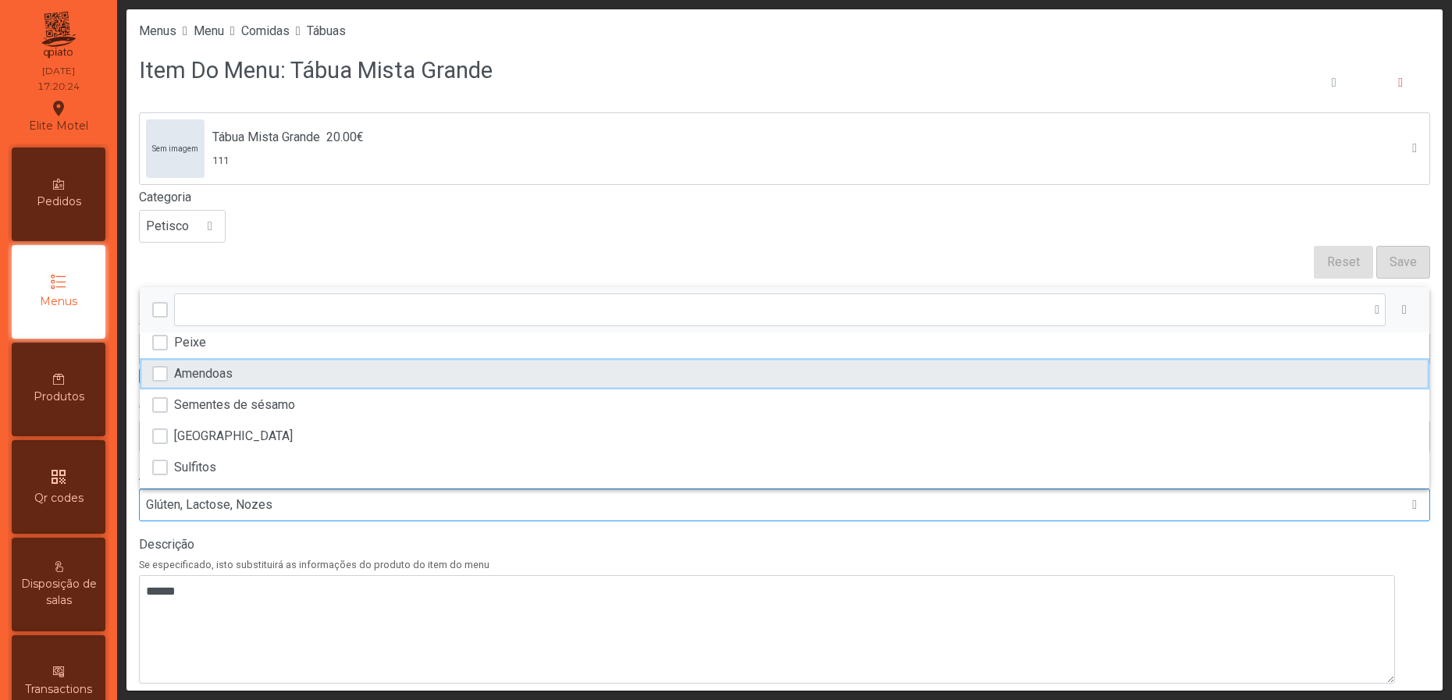
click at [223, 378] on span "Amendoas" at bounding box center [203, 373] width 59 height 19
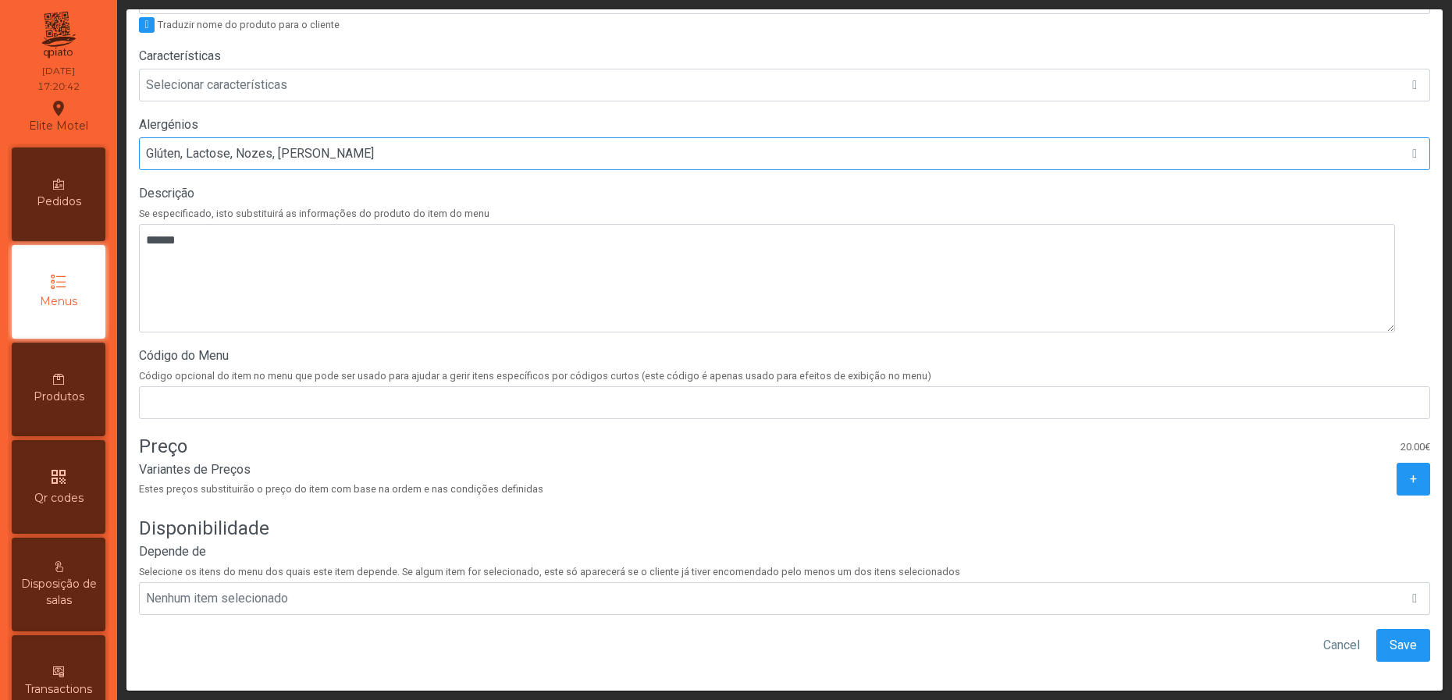
scroll to position [384, 0]
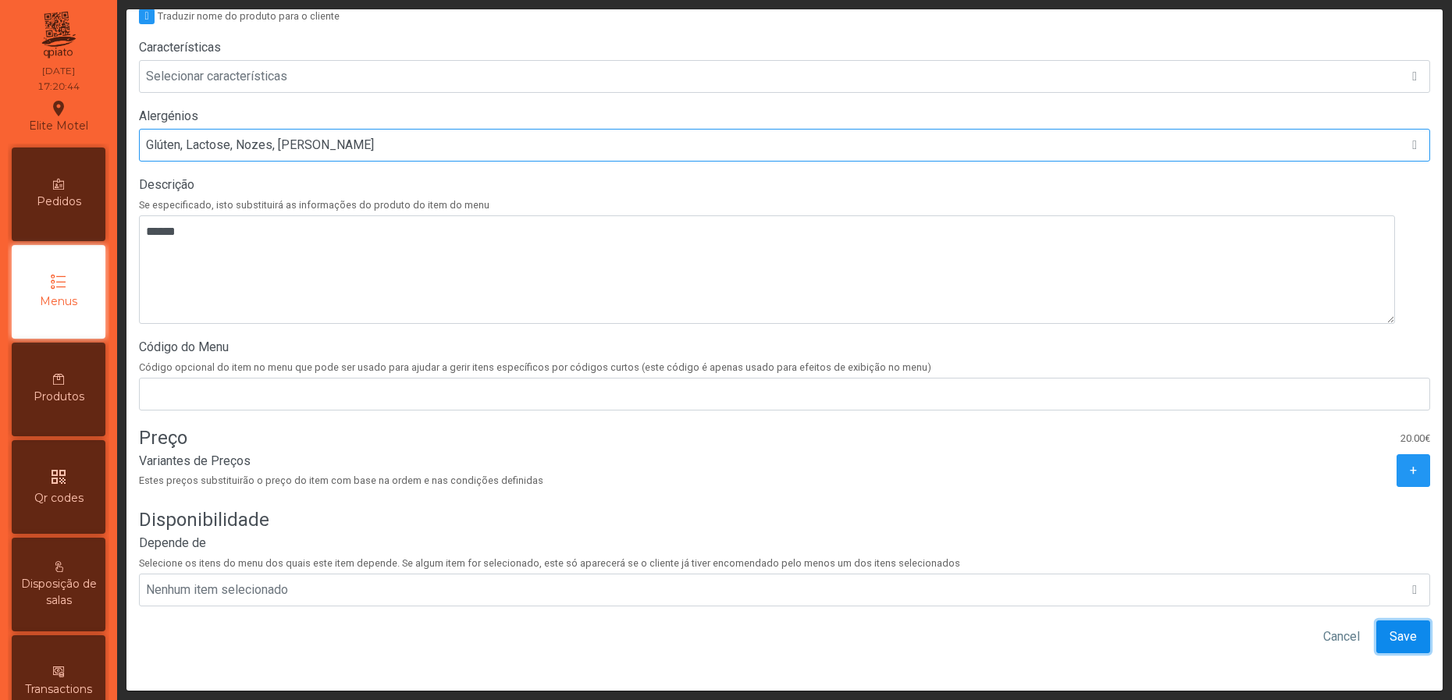
click at [1389, 627] on span "Save" at bounding box center [1402, 636] width 27 height 19
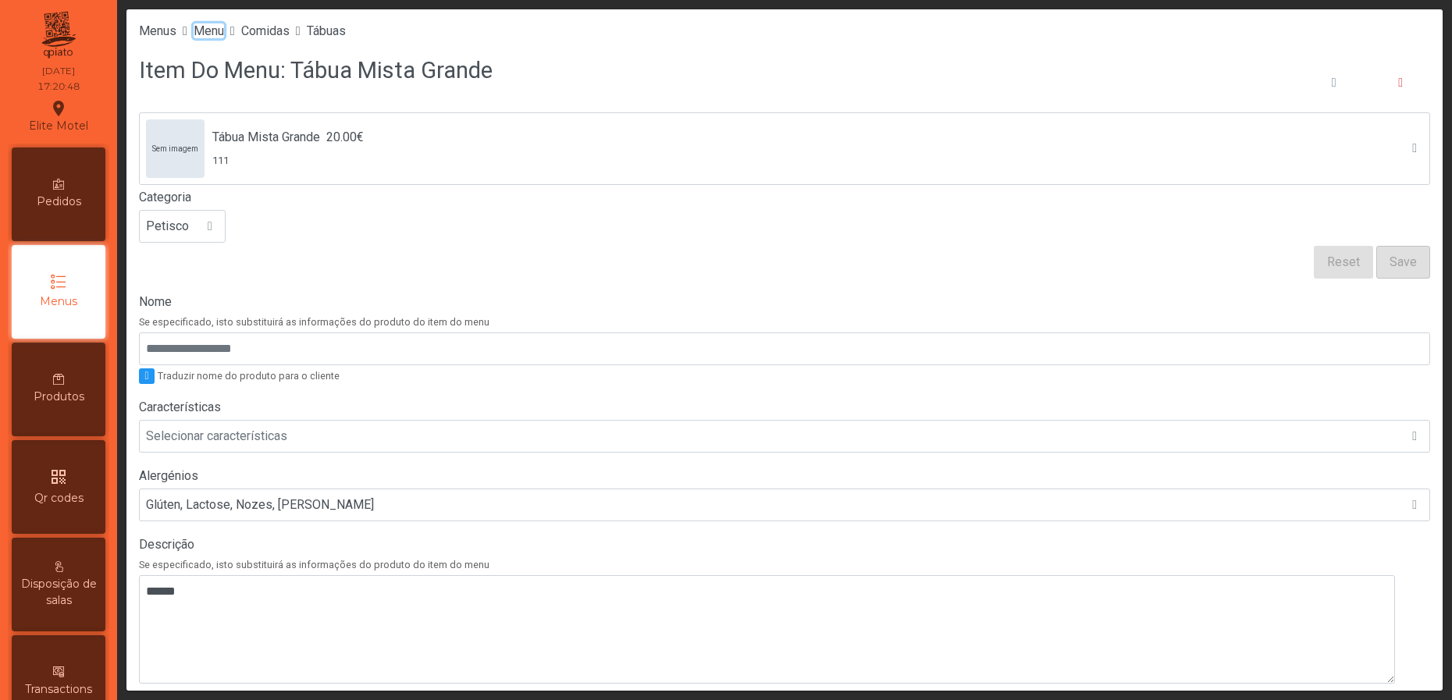
click at [216, 33] on span "Menu" at bounding box center [209, 30] width 30 height 15
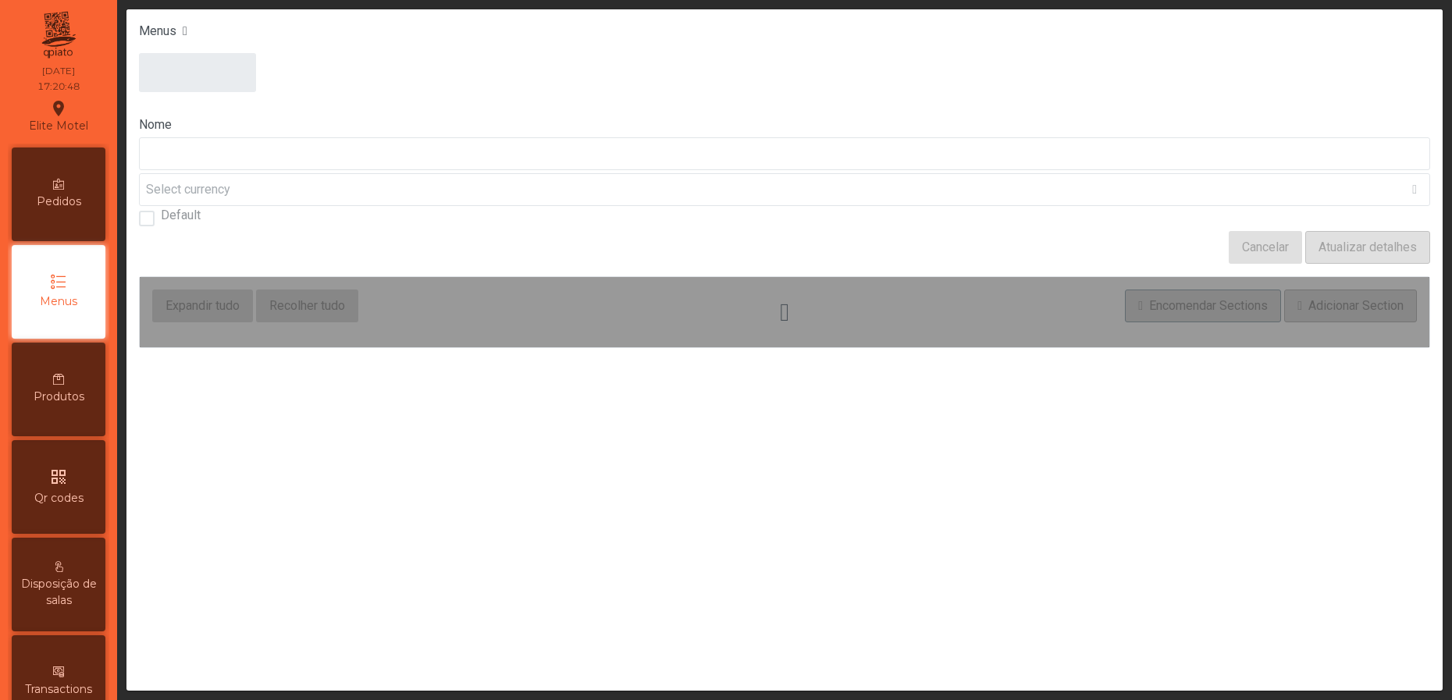
type input "****"
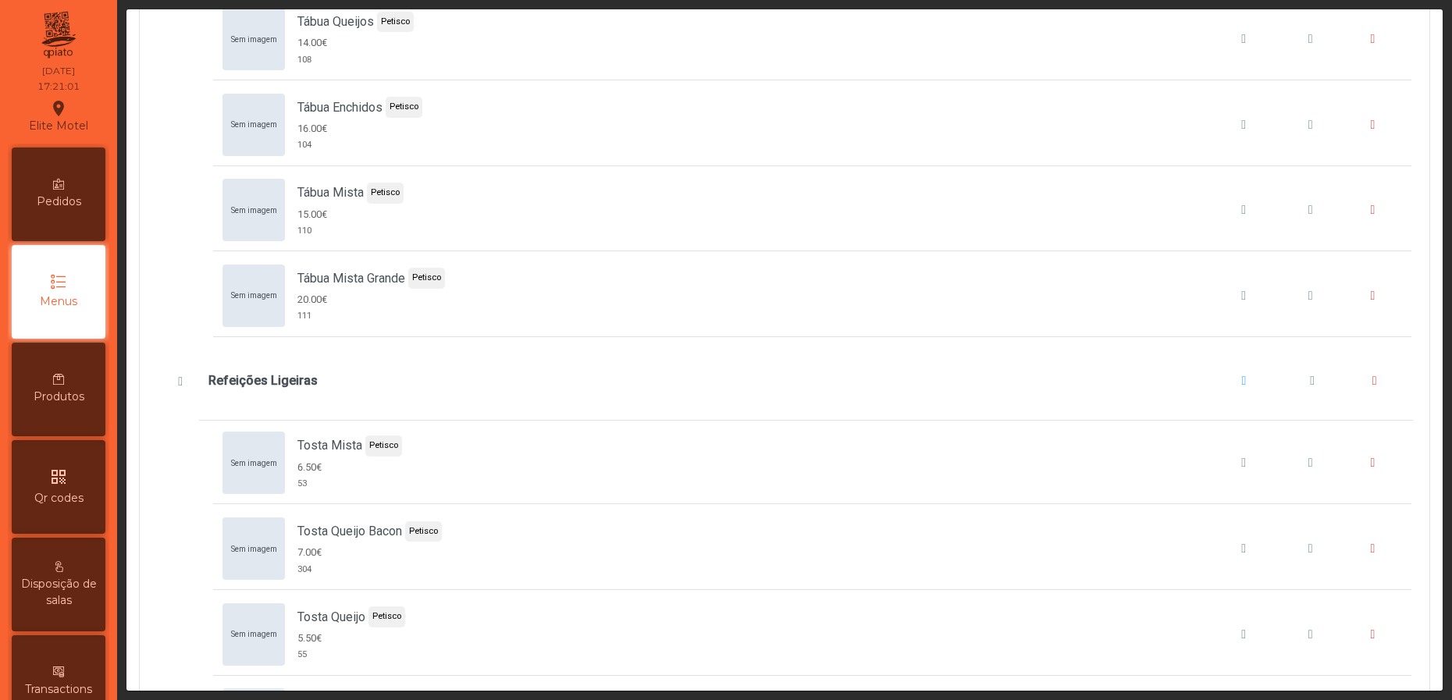
scroll to position [1756, 0]
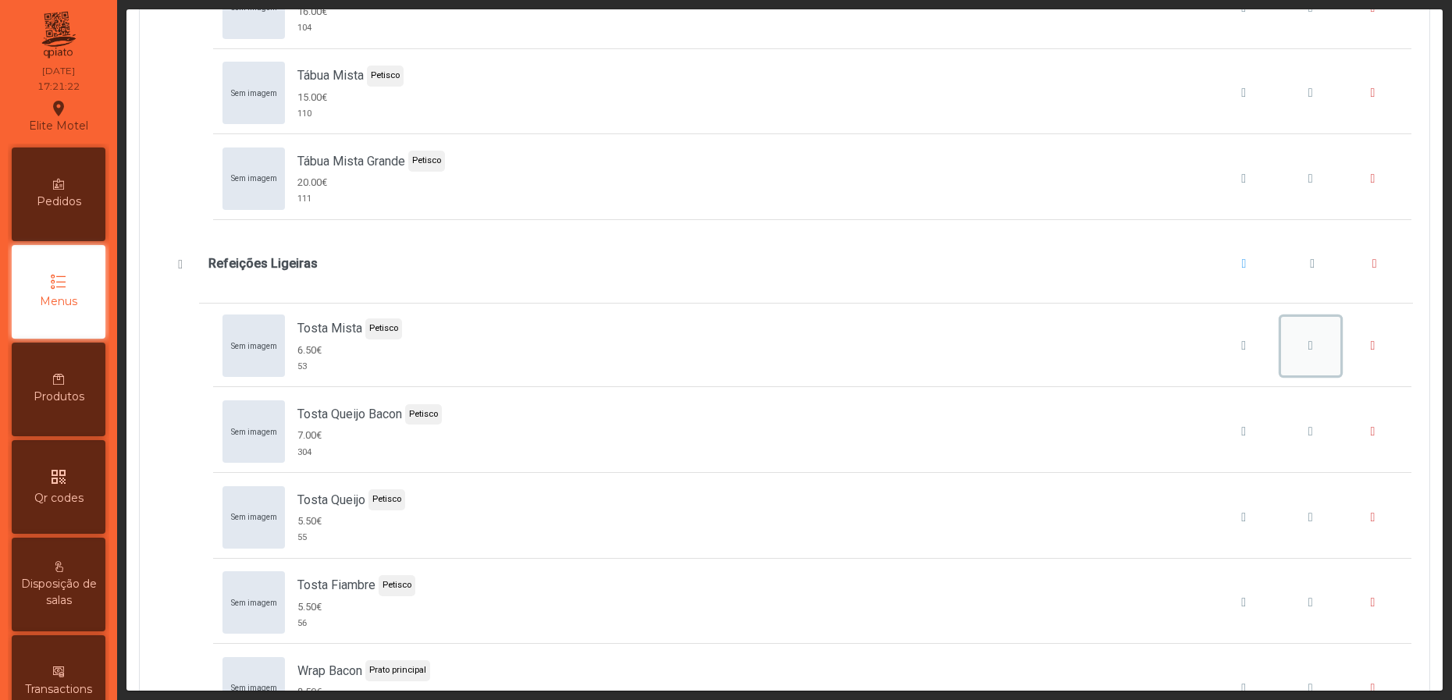
click at [1308, 351] on span "Tosta Mista" at bounding box center [1310, 345] width 5 height 12
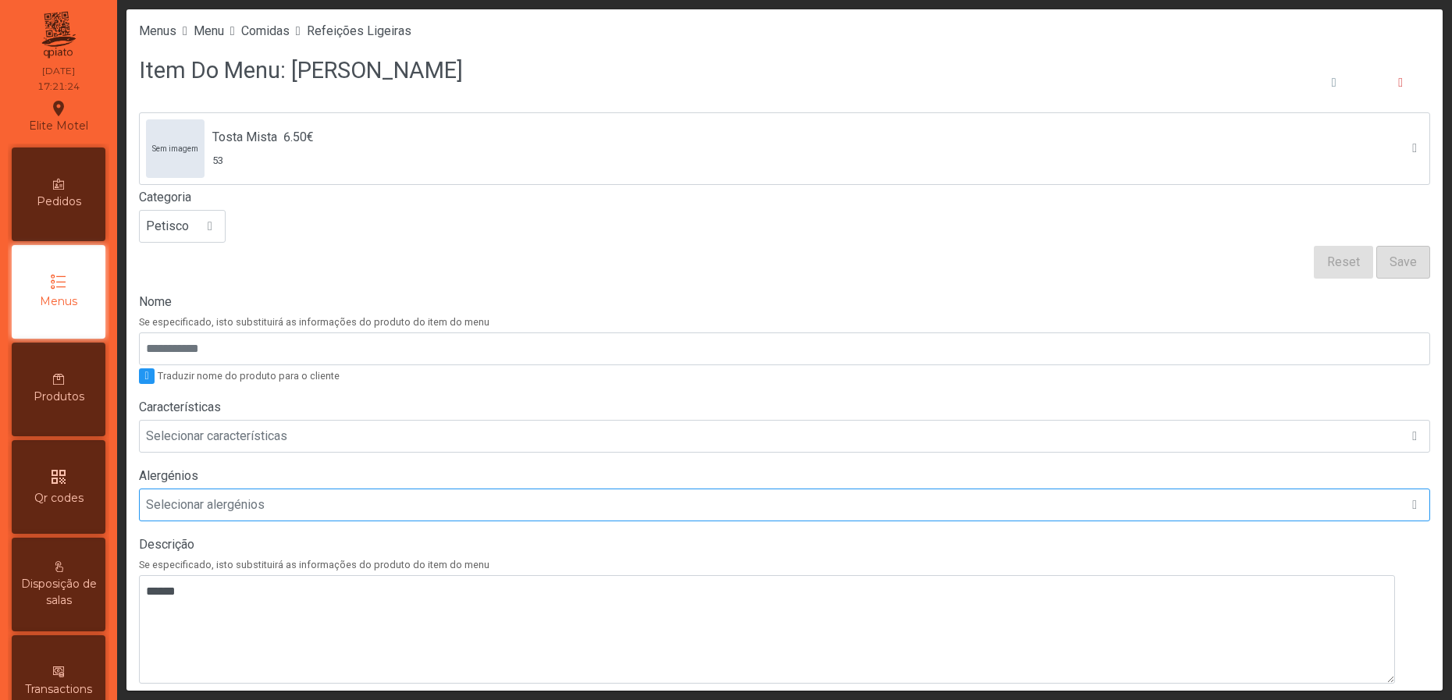
click at [229, 509] on div "Selecionar alergénios" at bounding box center [770, 504] width 1260 height 31
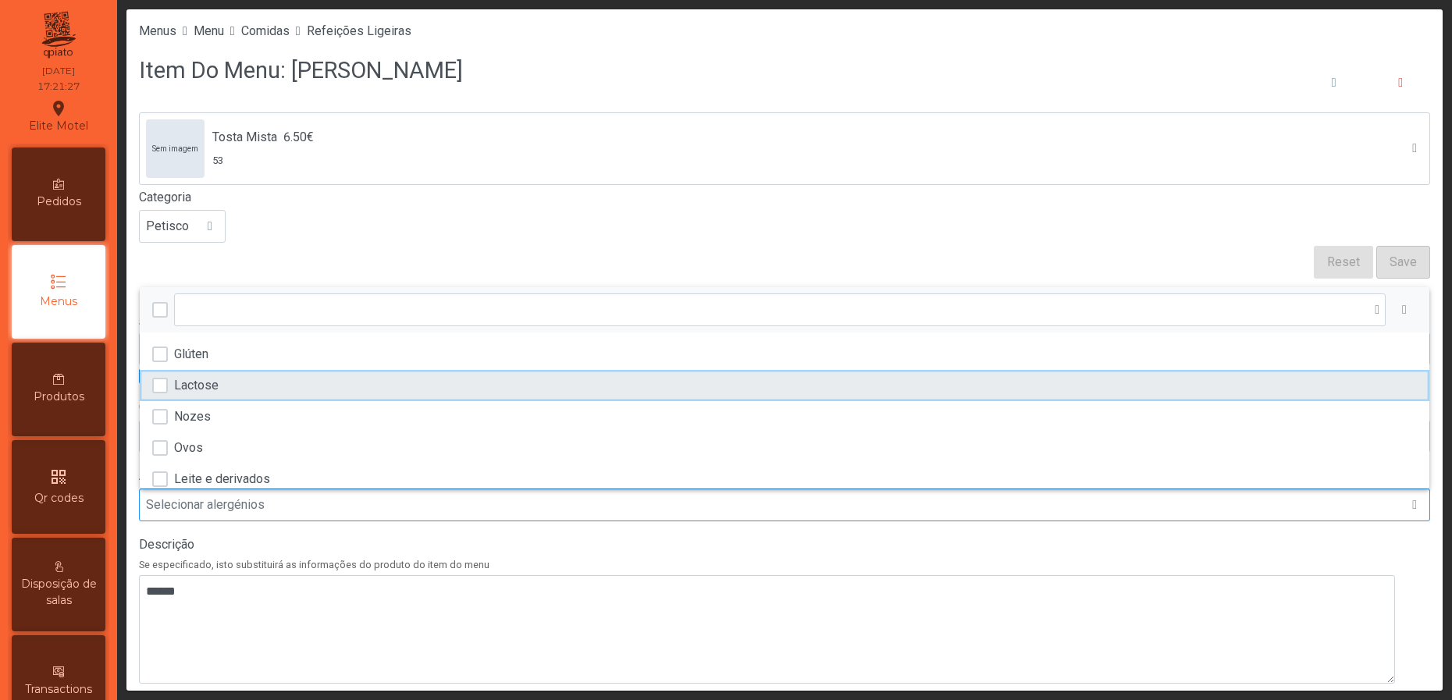
click at [193, 392] on span "Lactose" at bounding box center [196, 385] width 44 height 19
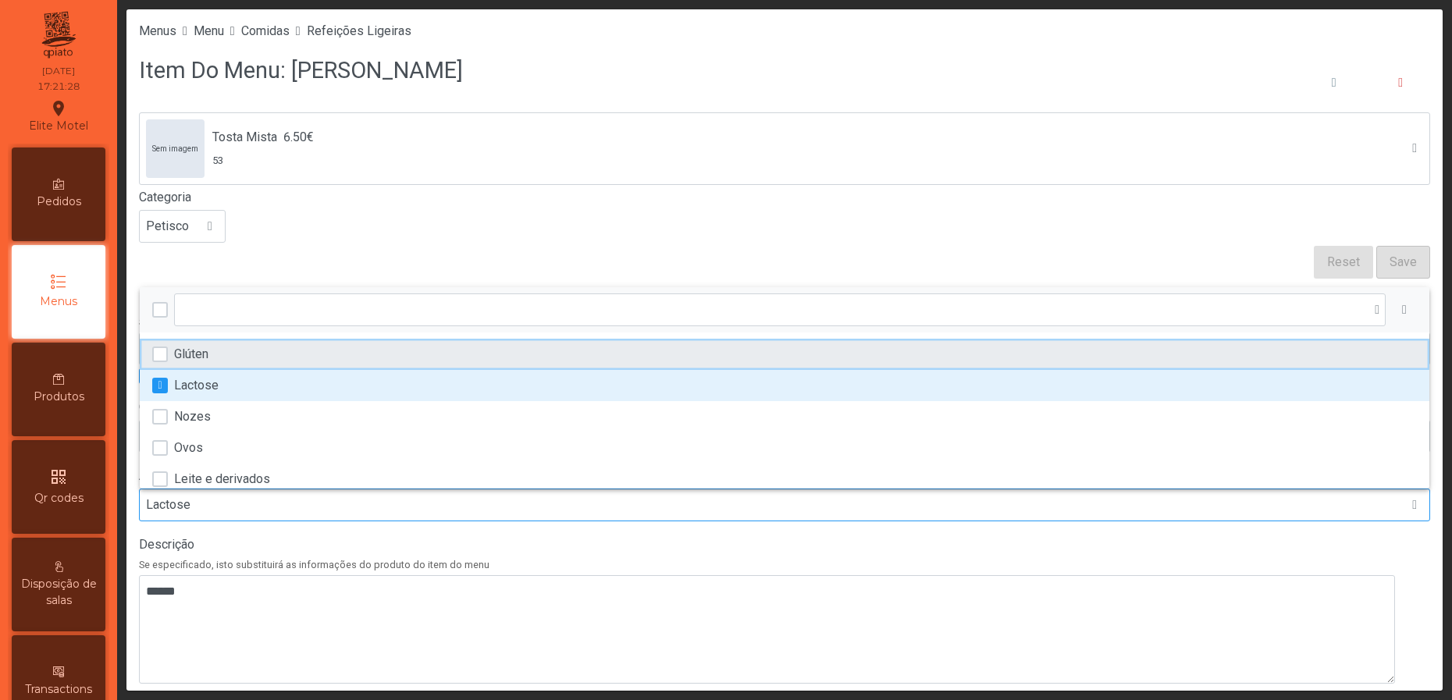
click at [204, 364] on span "Glúten" at bounding box center [191, 354] width 34 height 19
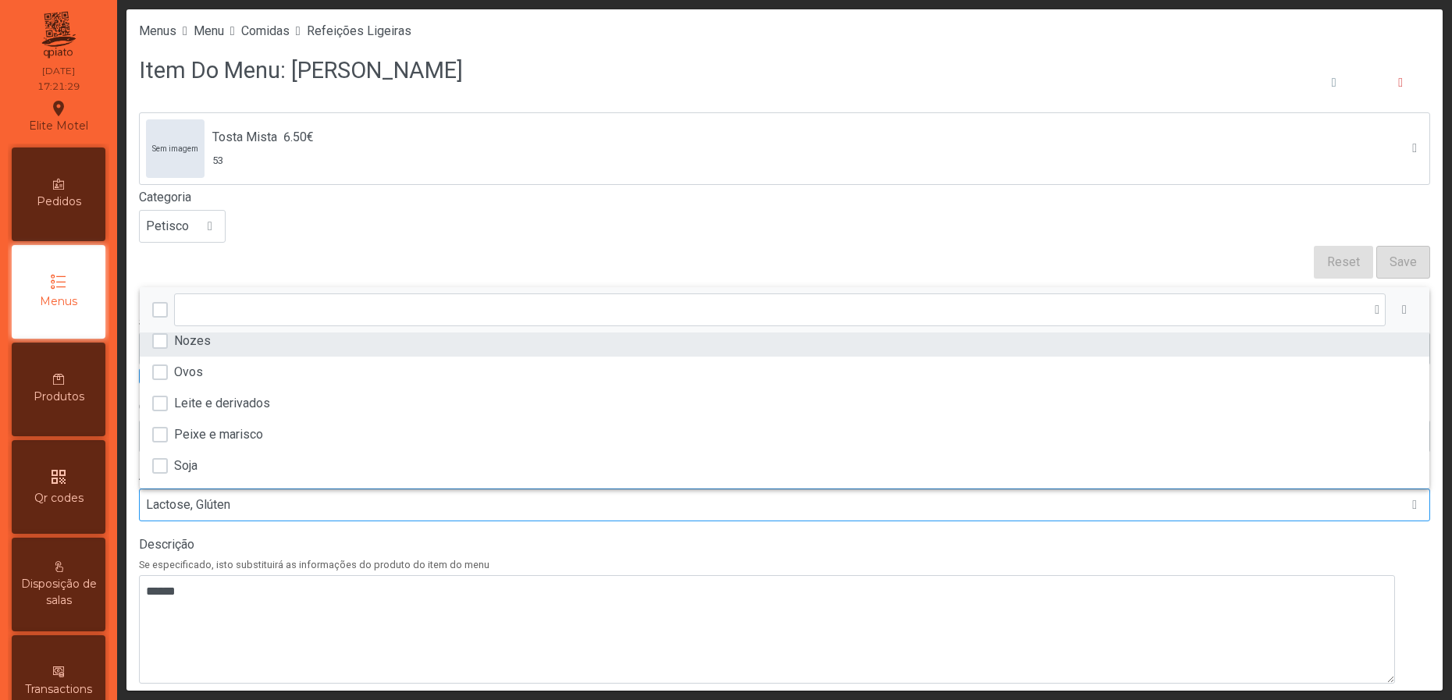
scroll to position [117, 0]
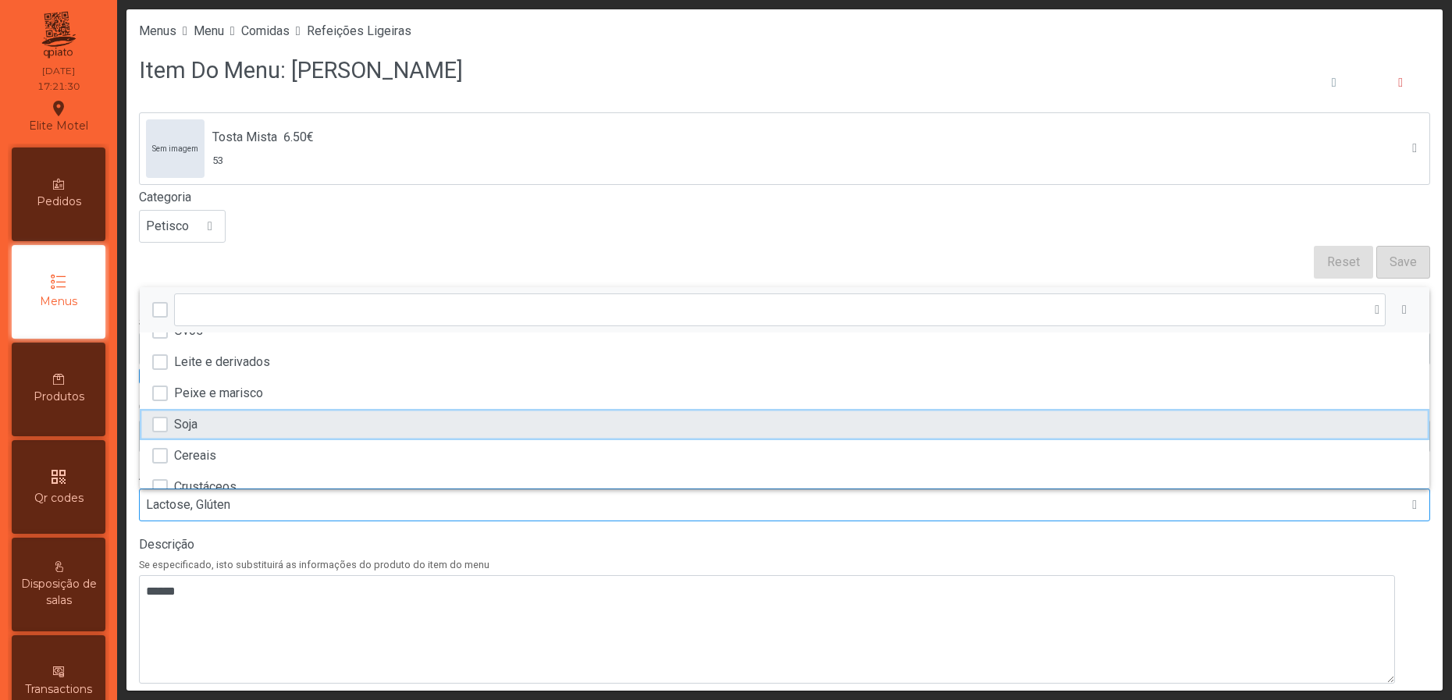
click at [237, 420] on li "Soja" at bounding box center [784, 424] width 1289 height 31
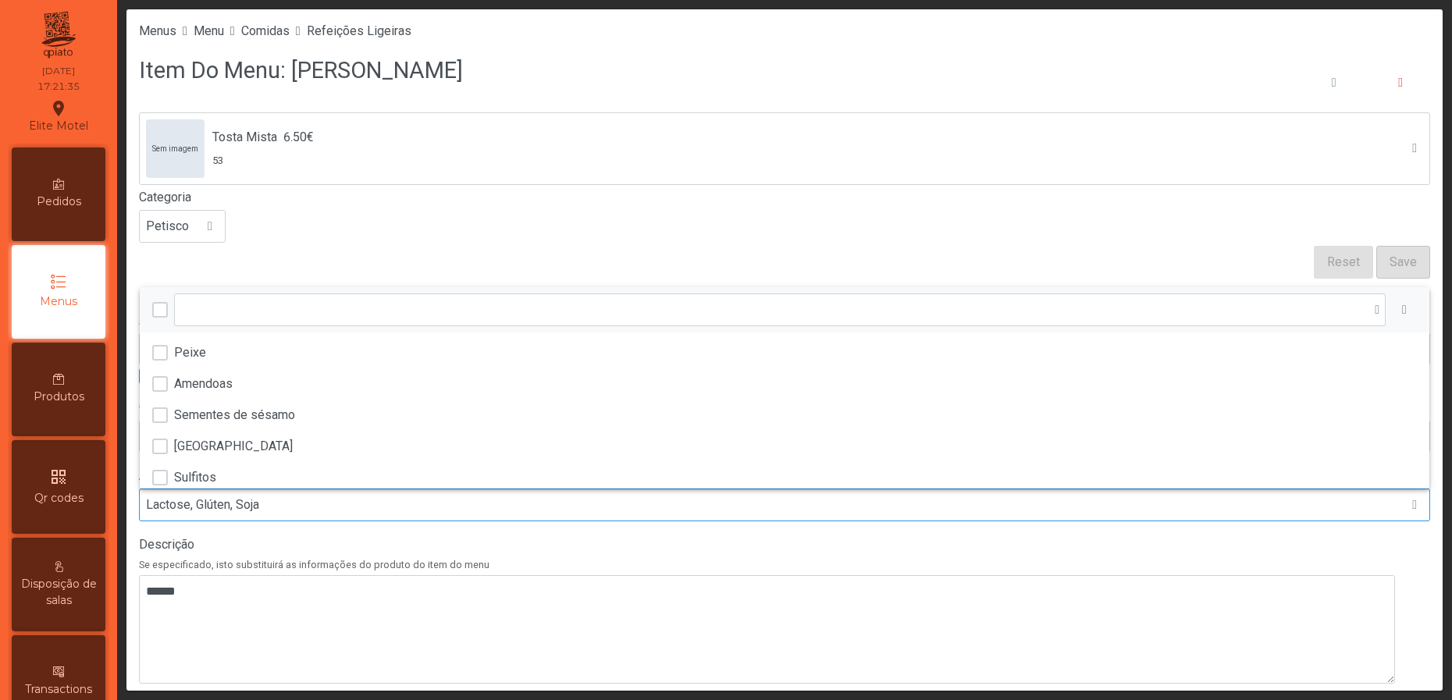
scroll to position [324, 0]
click at [915, 553] on label "Descrição" at bounding box center [784, 544] width 1291 height 19
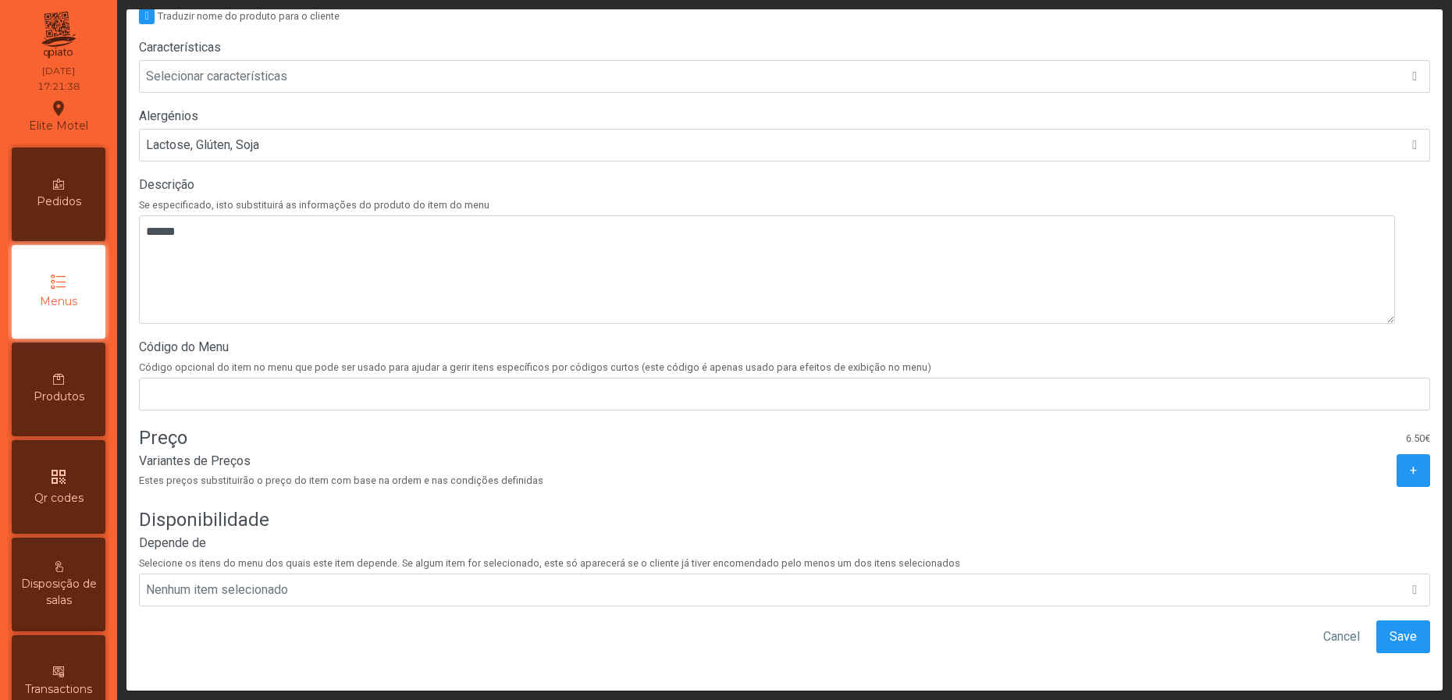
scroll to position [384, 0]
click at [1389, 627] on span "Save" at bounding box center [1402, 636] width 27 height 19
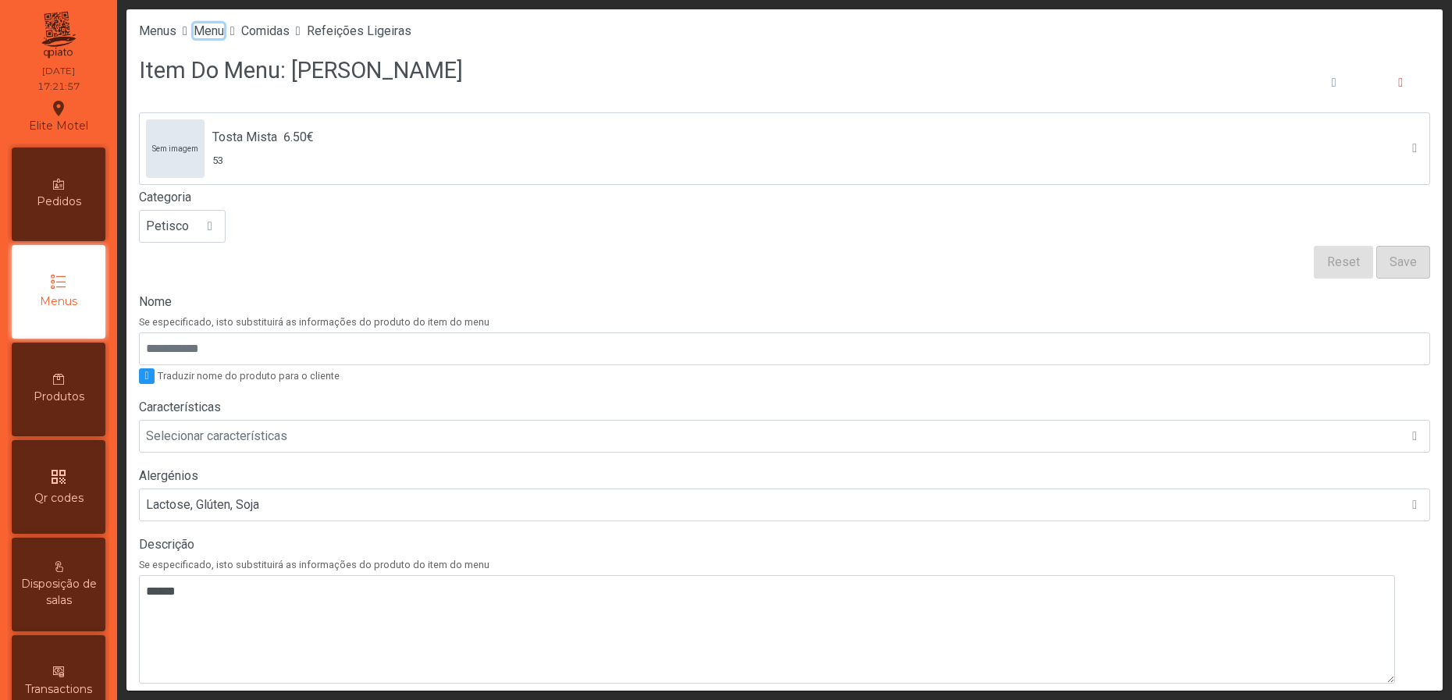
click at [224, 30] on span "Menu" at bounding box center [209, 30] width 30 height 15
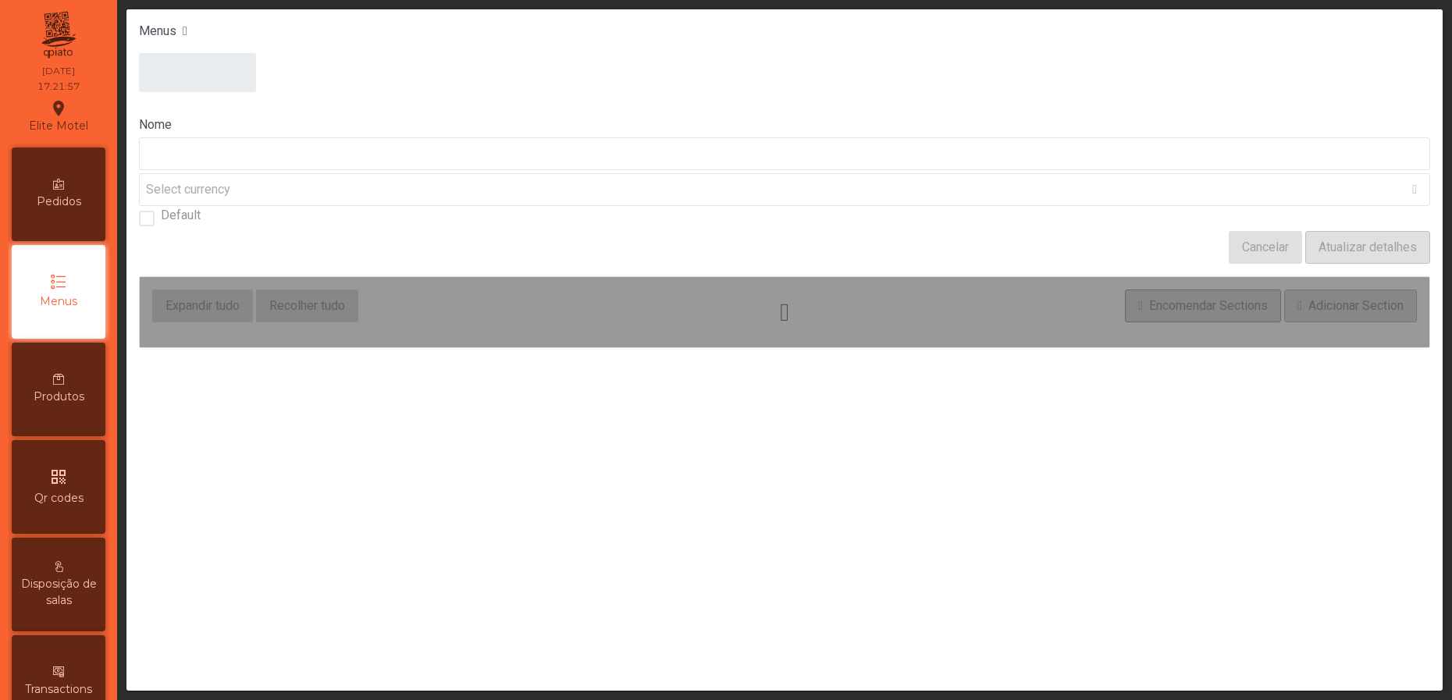
type input "****"
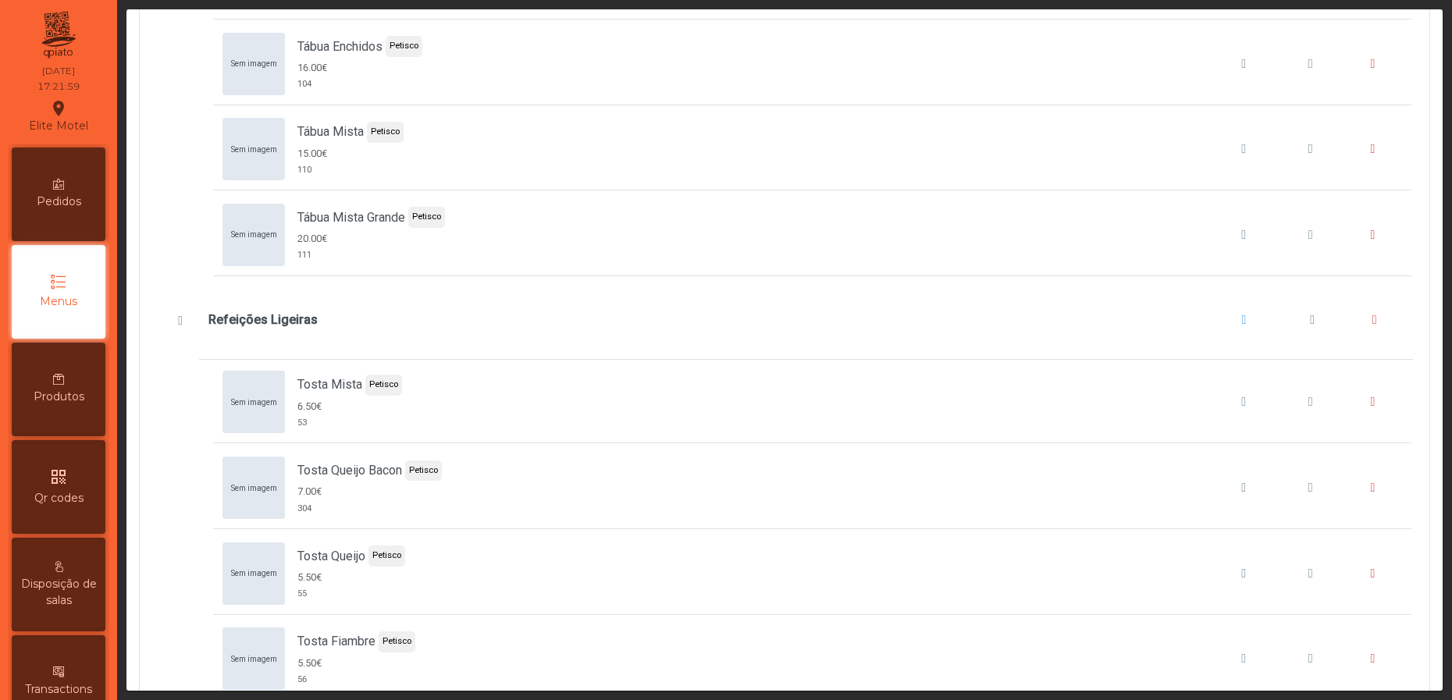
scroll to position [1990, 0]
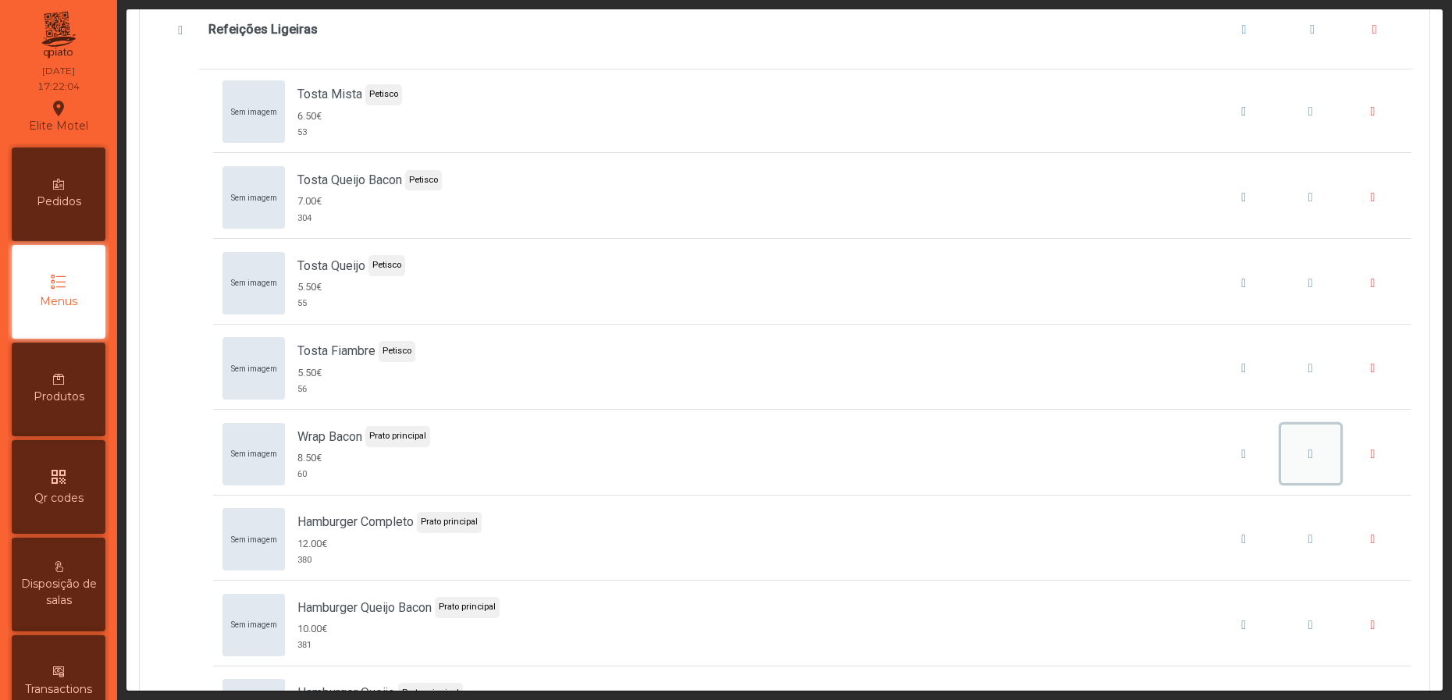
click at [1308, 460] on span "Wrap Bacon" at bounding box center [1310, 454] width 5 height 12
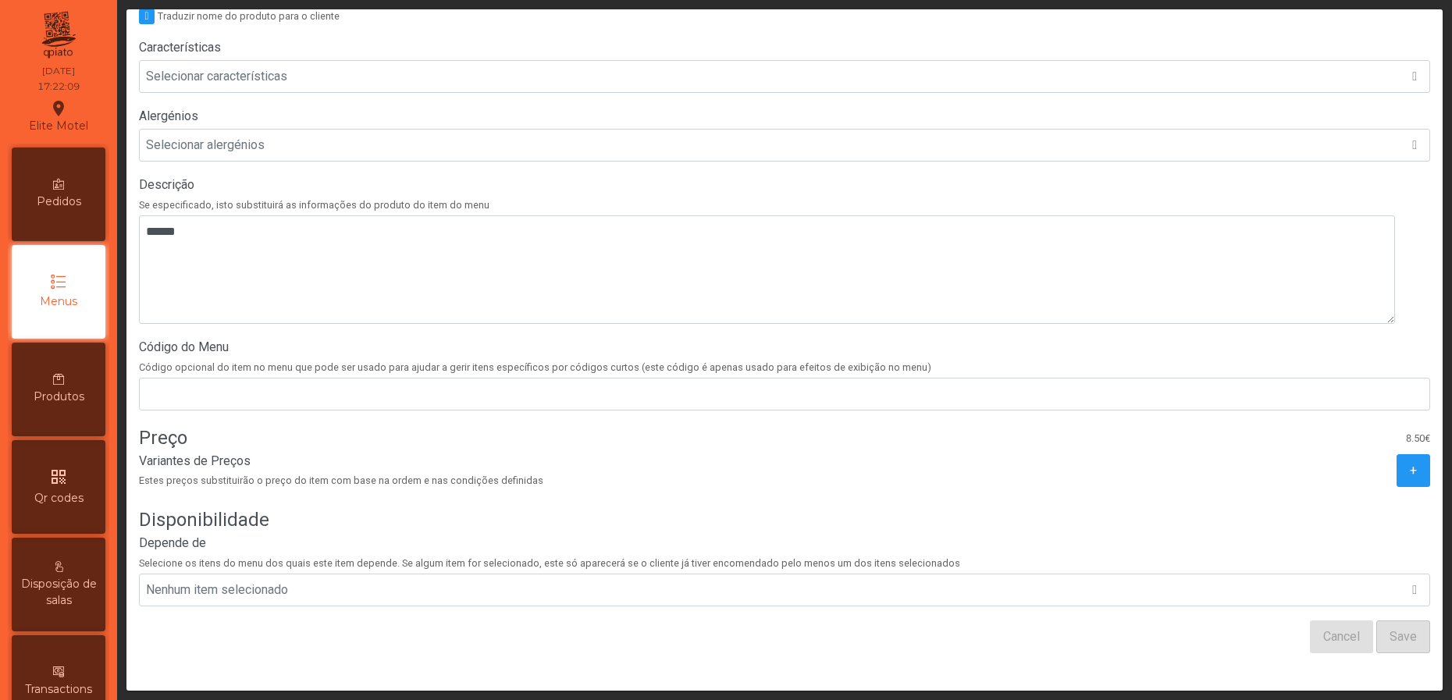
scroll to position [384, 0]
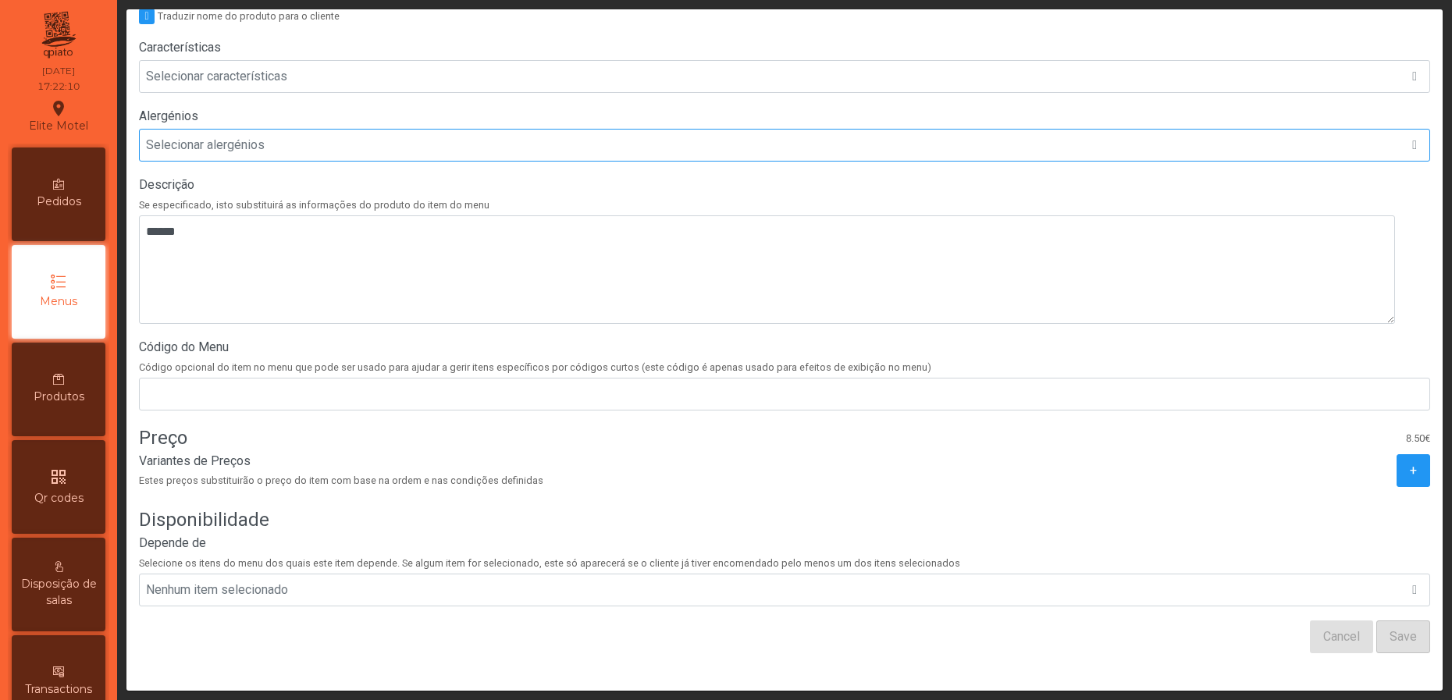
click at [260, 131] on div "Selecionar alergénios" at bounding box center [770, 145] width 1260 height 31
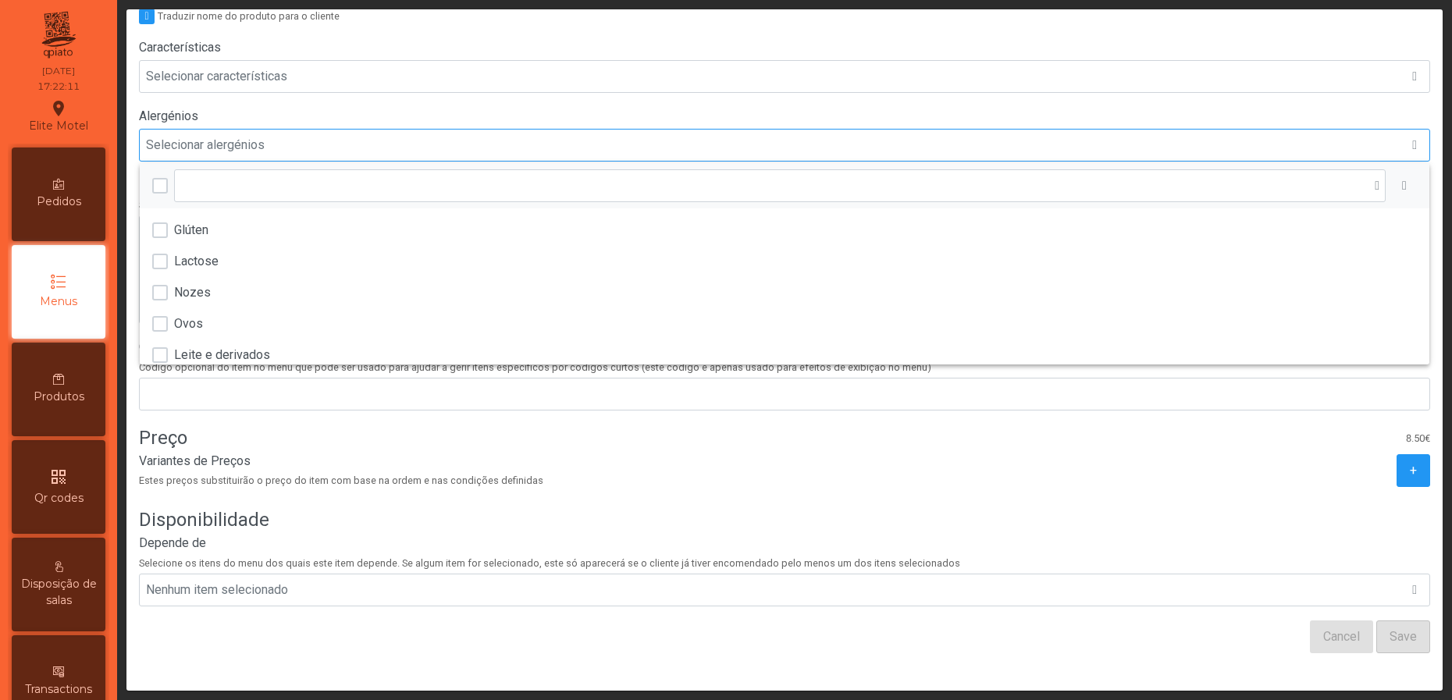
scroll to position [10, 82]
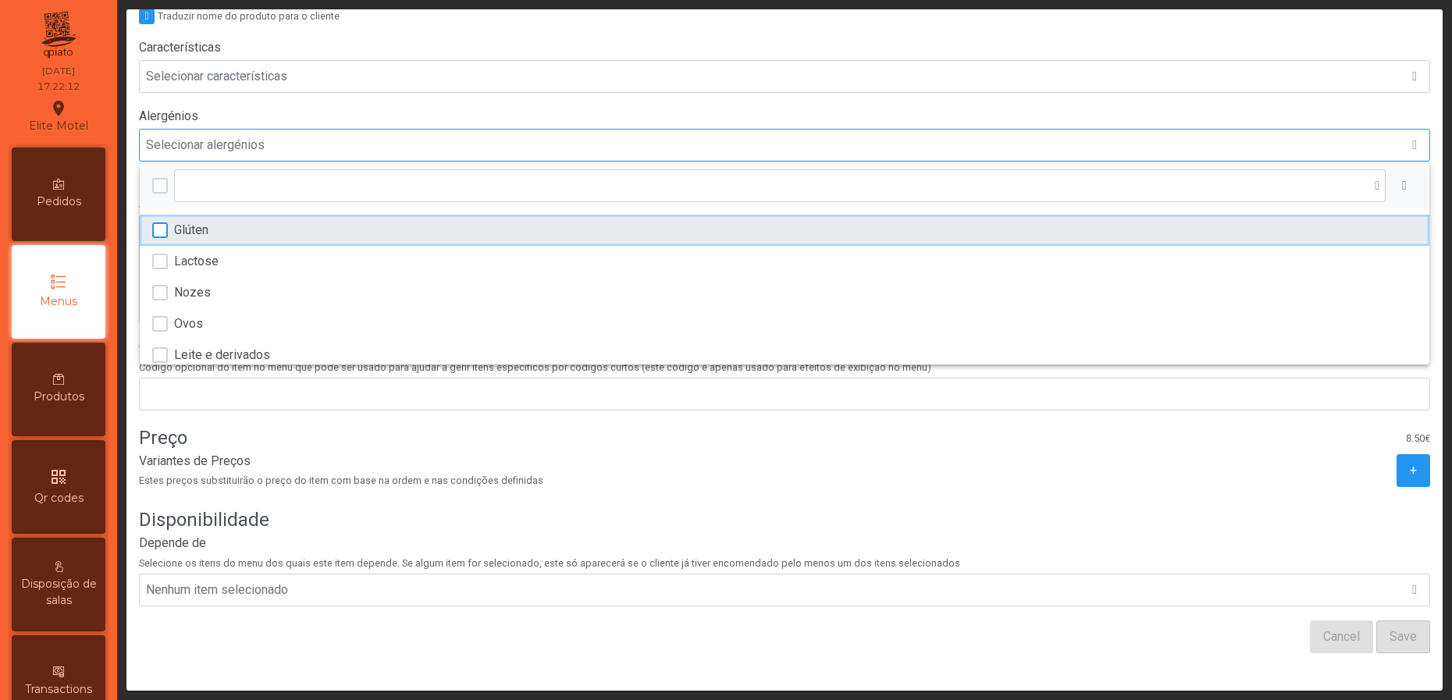
click at [157, 222] on div "Glúten" at bounding box center [160, 230] width 16 height 16
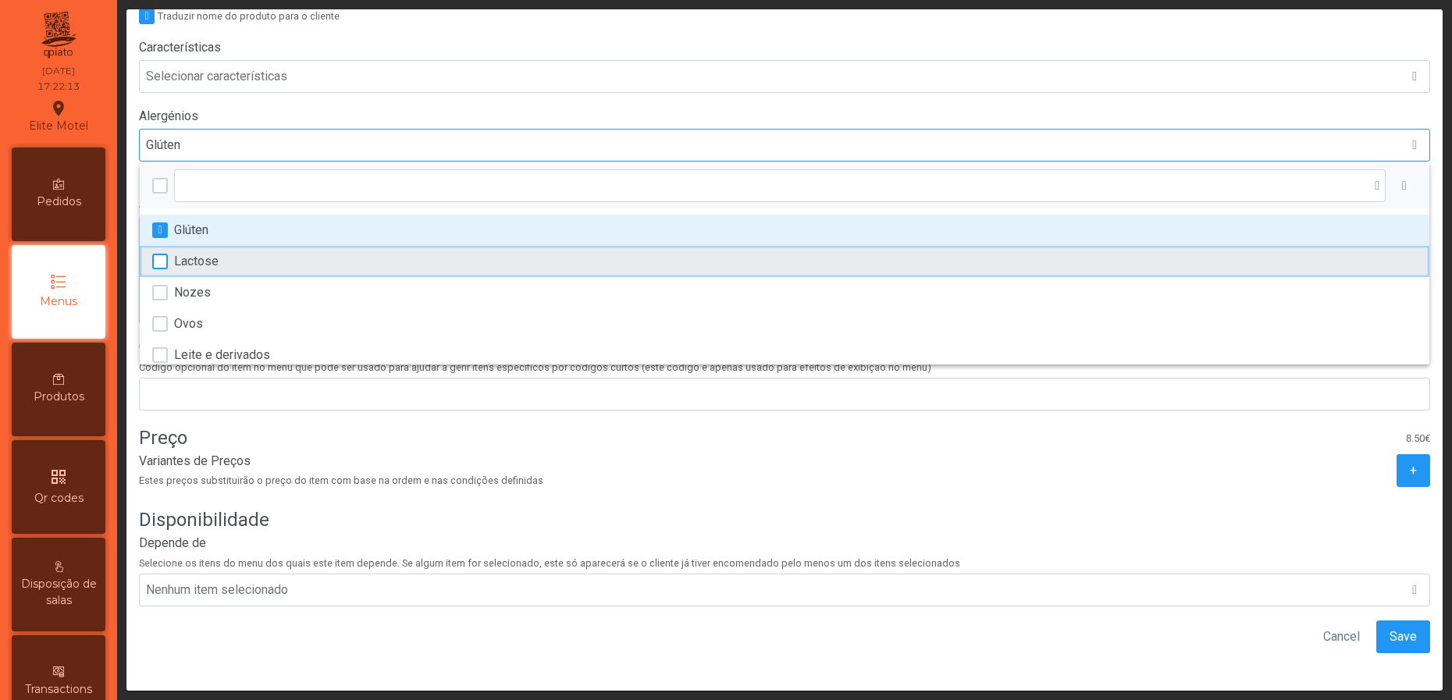
click at [162, 254] on div "Lactose" at bounding box center [160, 262] width 16 height 16
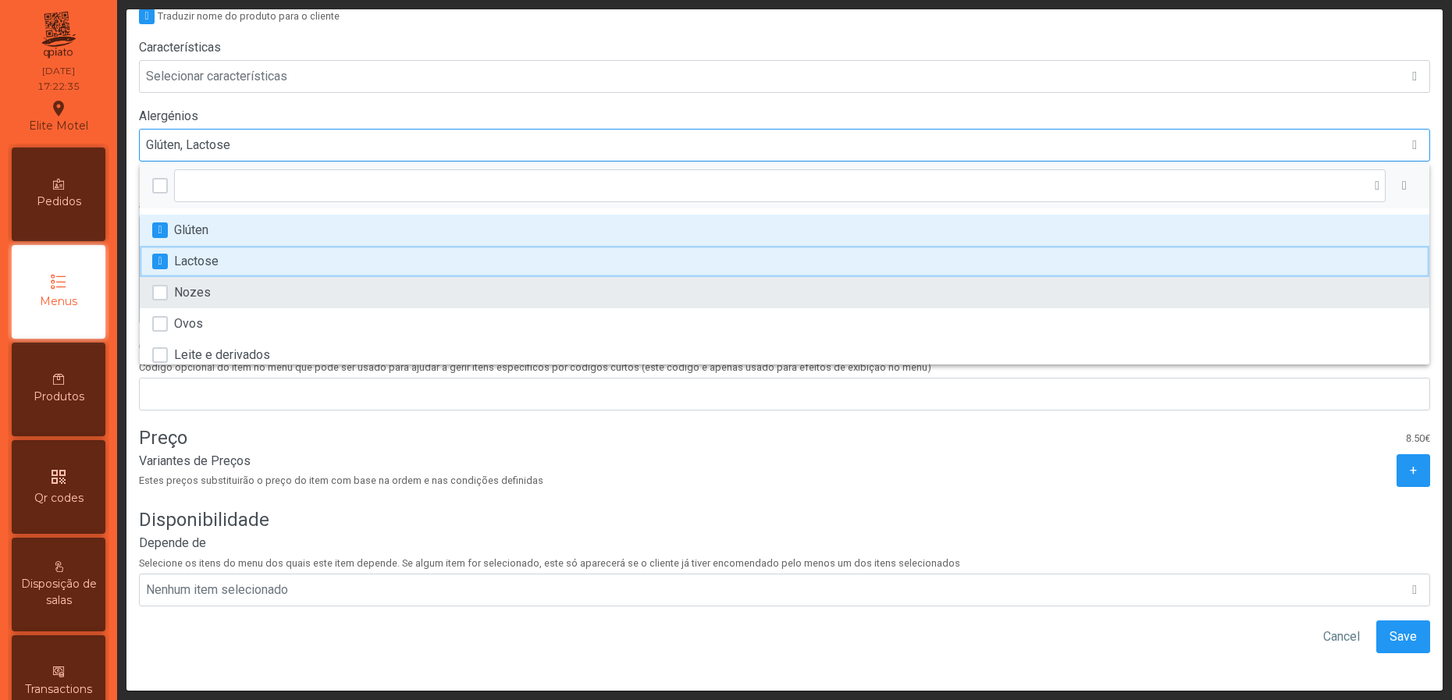
scroll to position [117, 0]
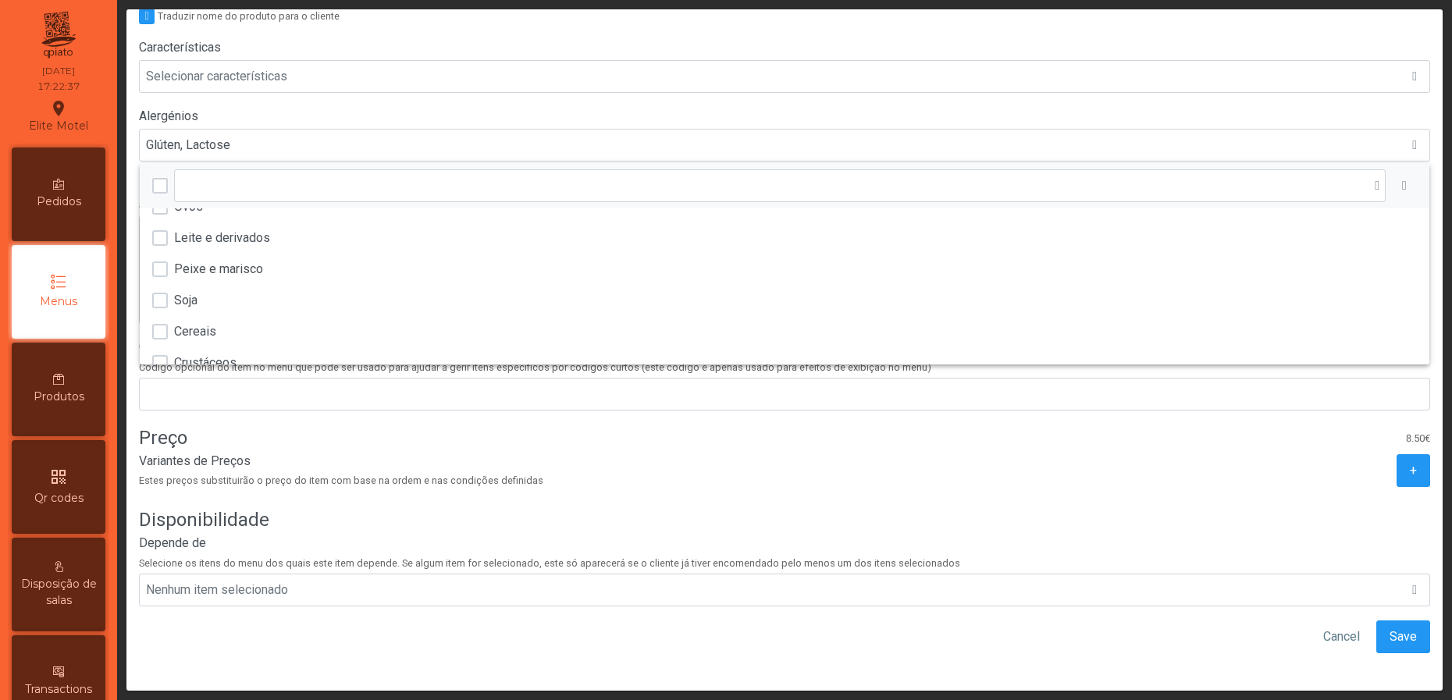
click at [1171, 453] on div "Variantes de Preços Estes preços substituirão o preço do item com base na ordem…" at bounding box center [784, 470] width 1291 height 37
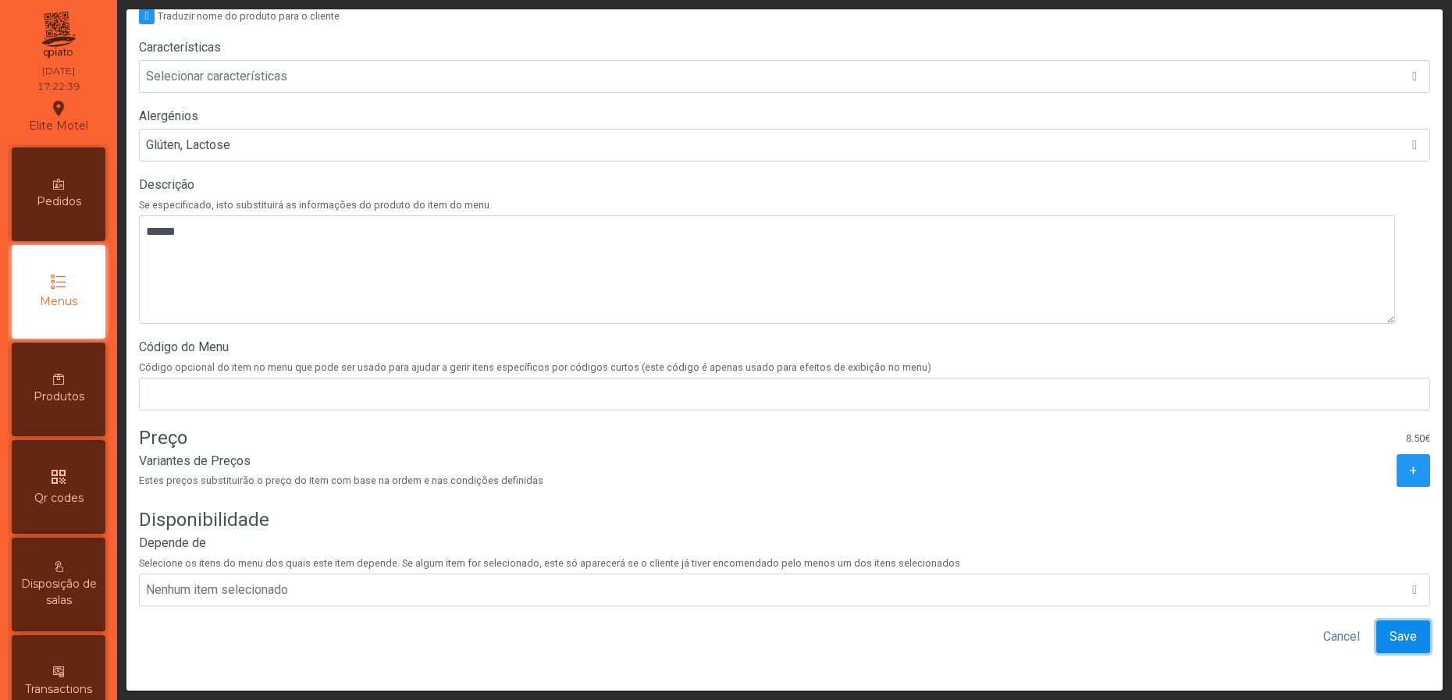
click at [1389, 627] on span "Save" at bounding box center [1402, 636] width 27 height 19
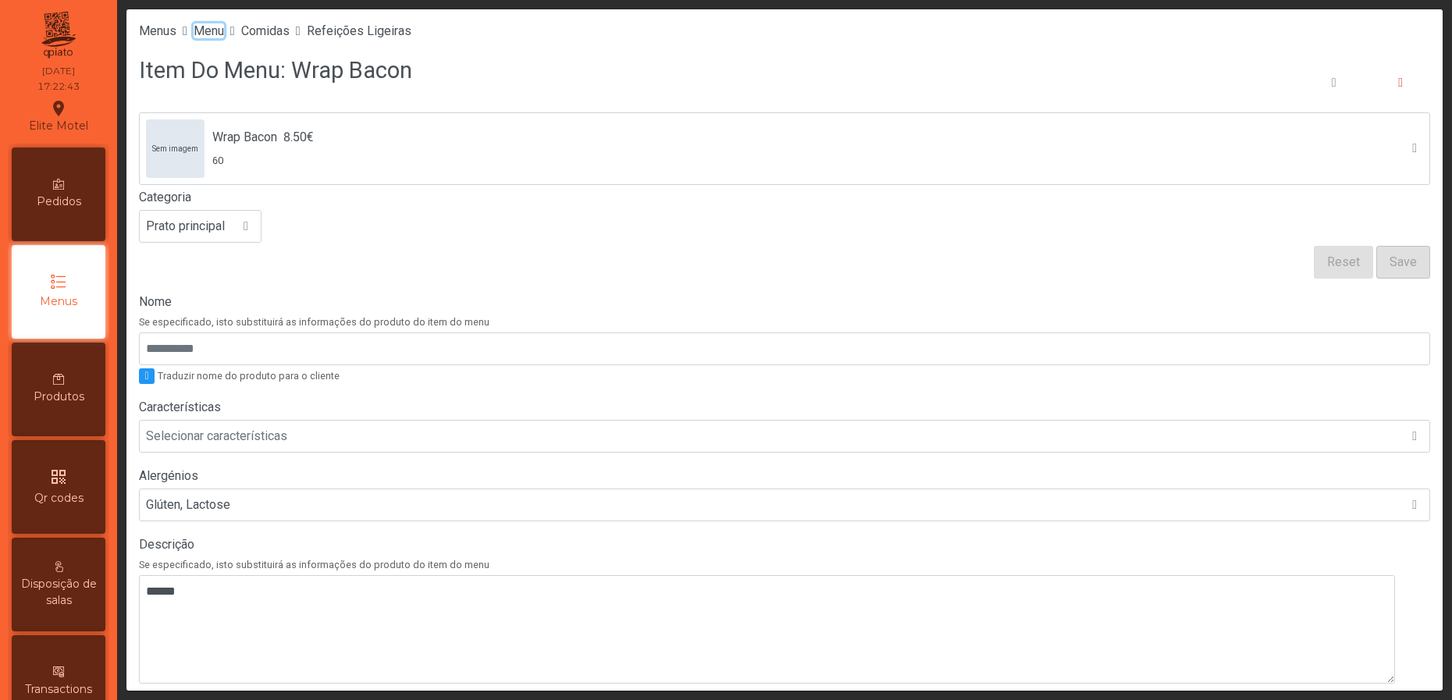
click at [215, 33] on span "Menu" at bounding box center [209, 30] width 30 height 15
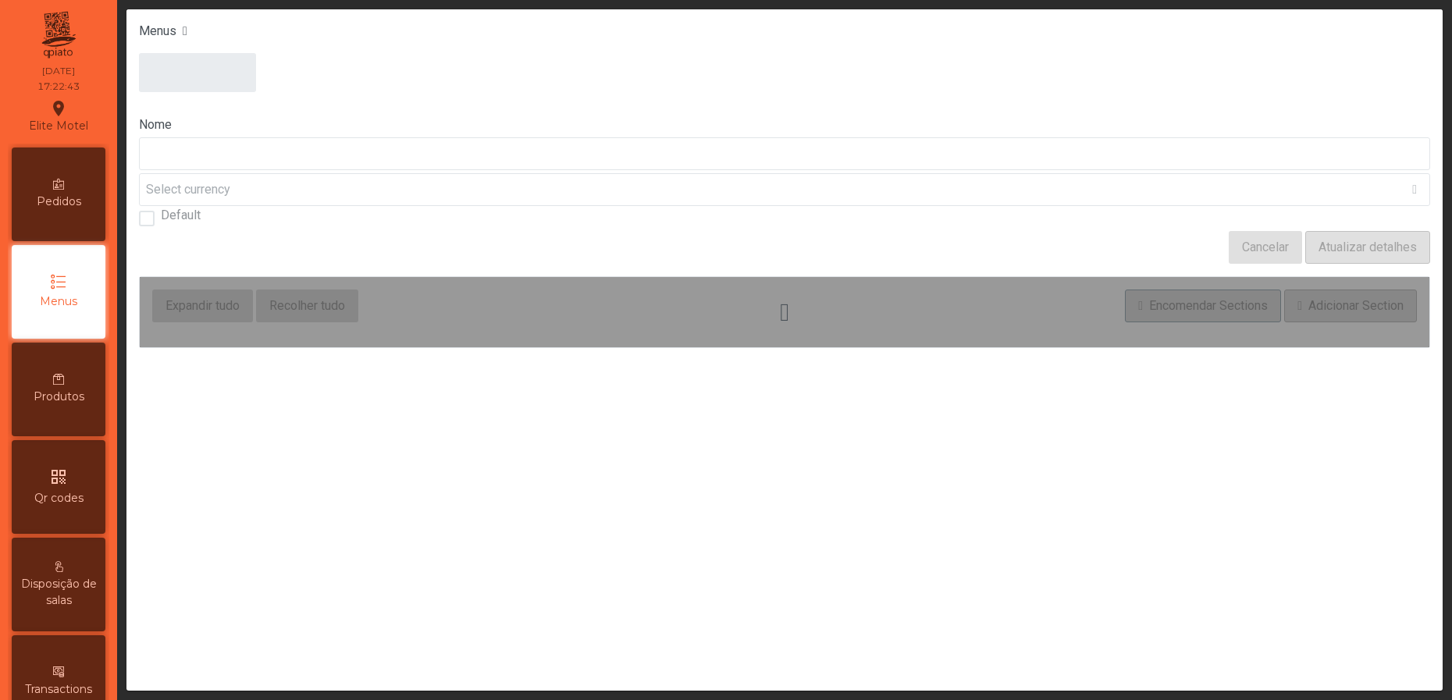
type input "****"
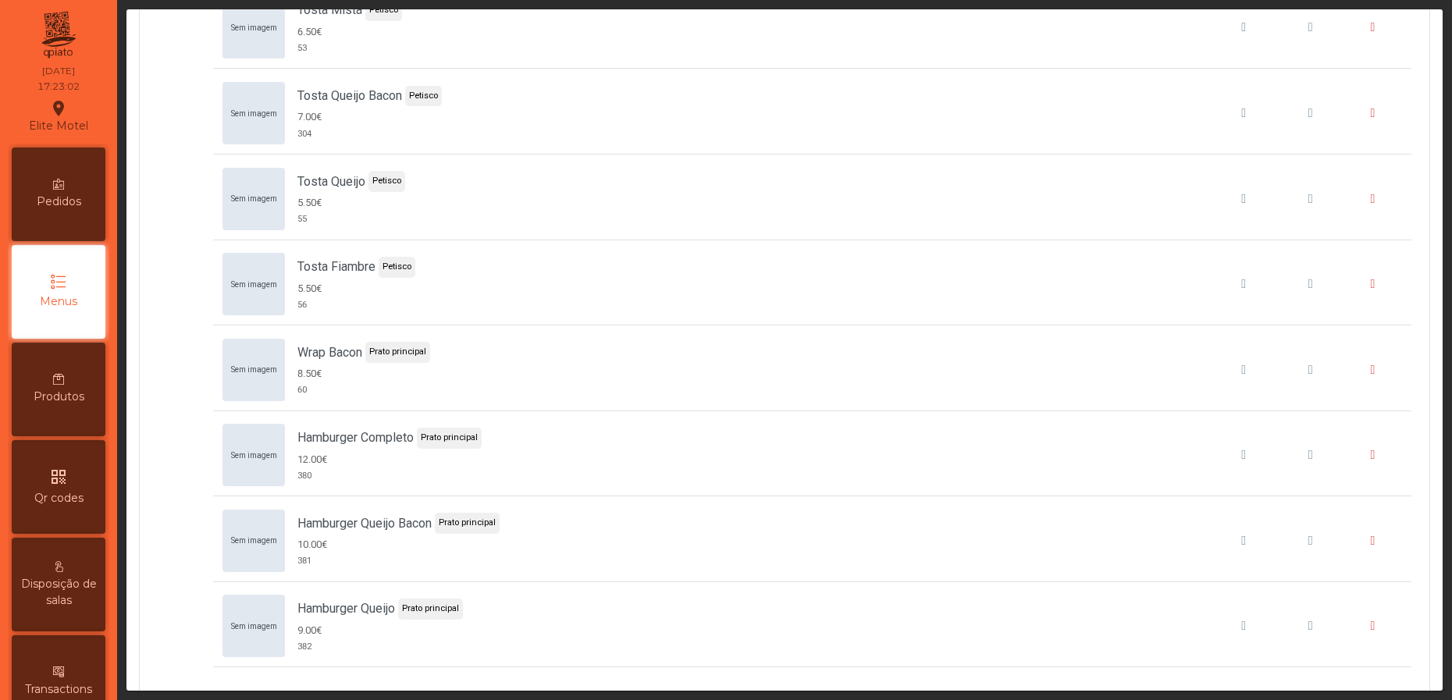
scroll to position [2107, 0]
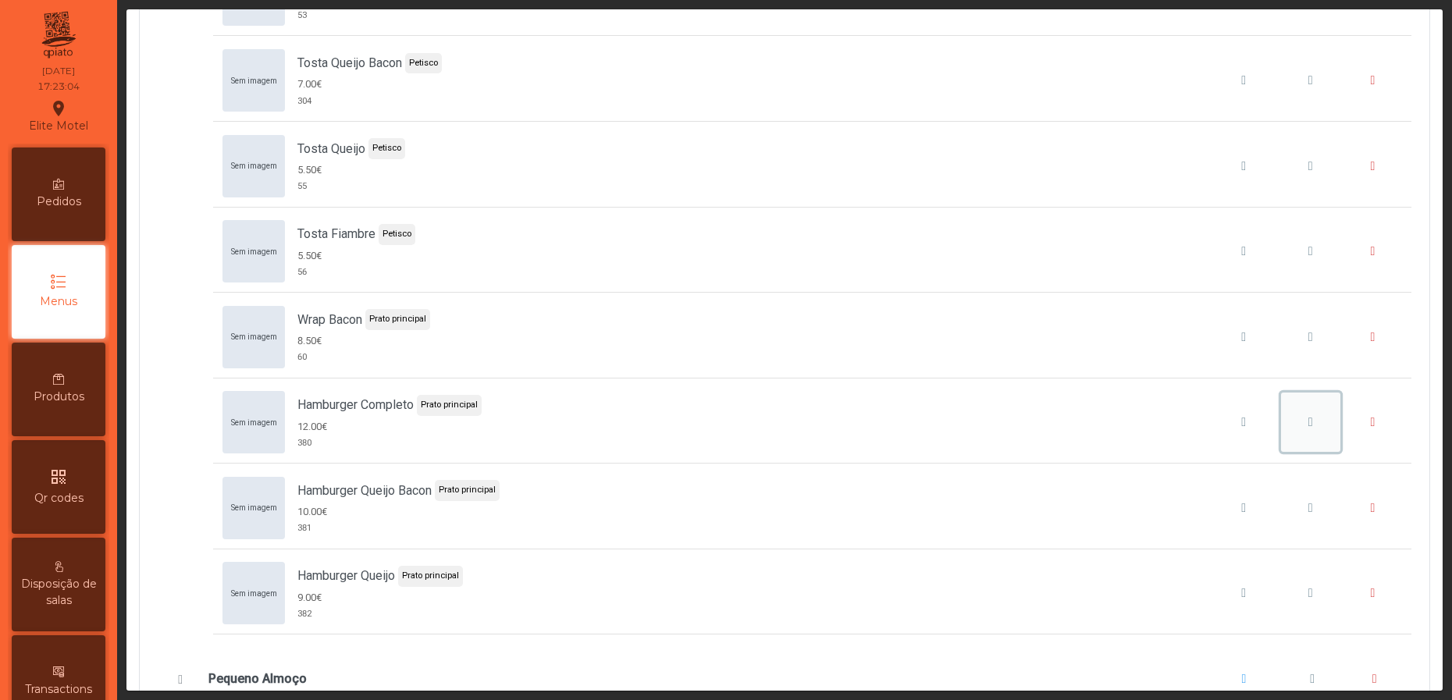
click at [1286, 432] on button "Hamburger Completo" at bounding box center [1310, 422] width 59 height 59
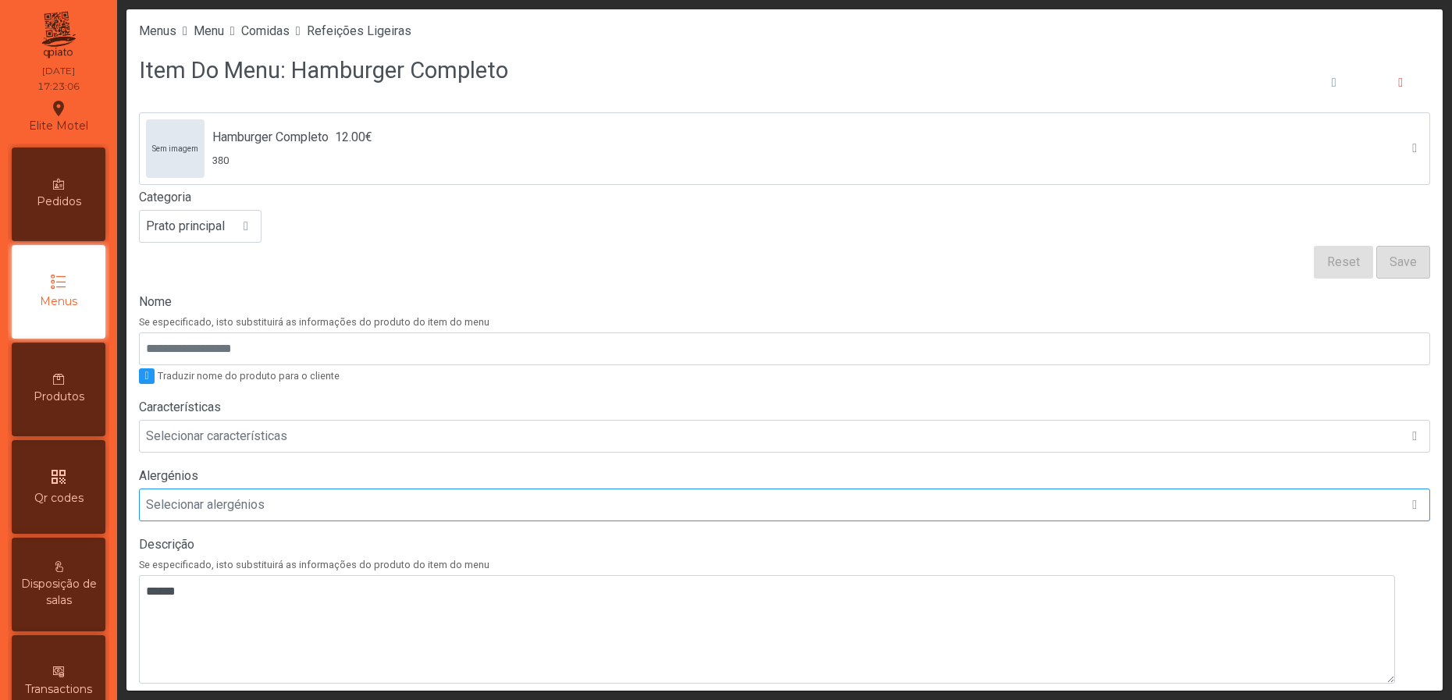
click at [243, 503] on div "Selecionar alergénios" at bounding box center [770, 504] width 1260 height 31
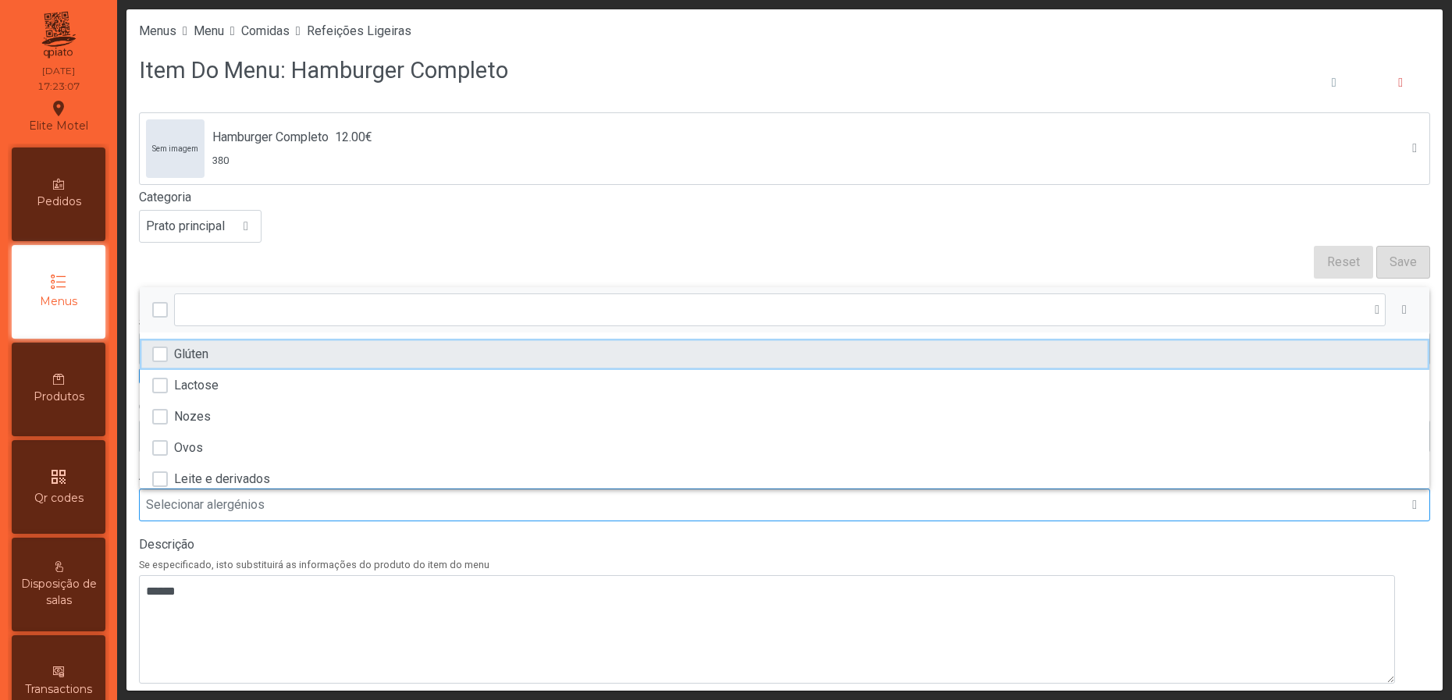
click at [169, 354] on li "Glúten" at bounding box center [784, 354] width 1289 height 31
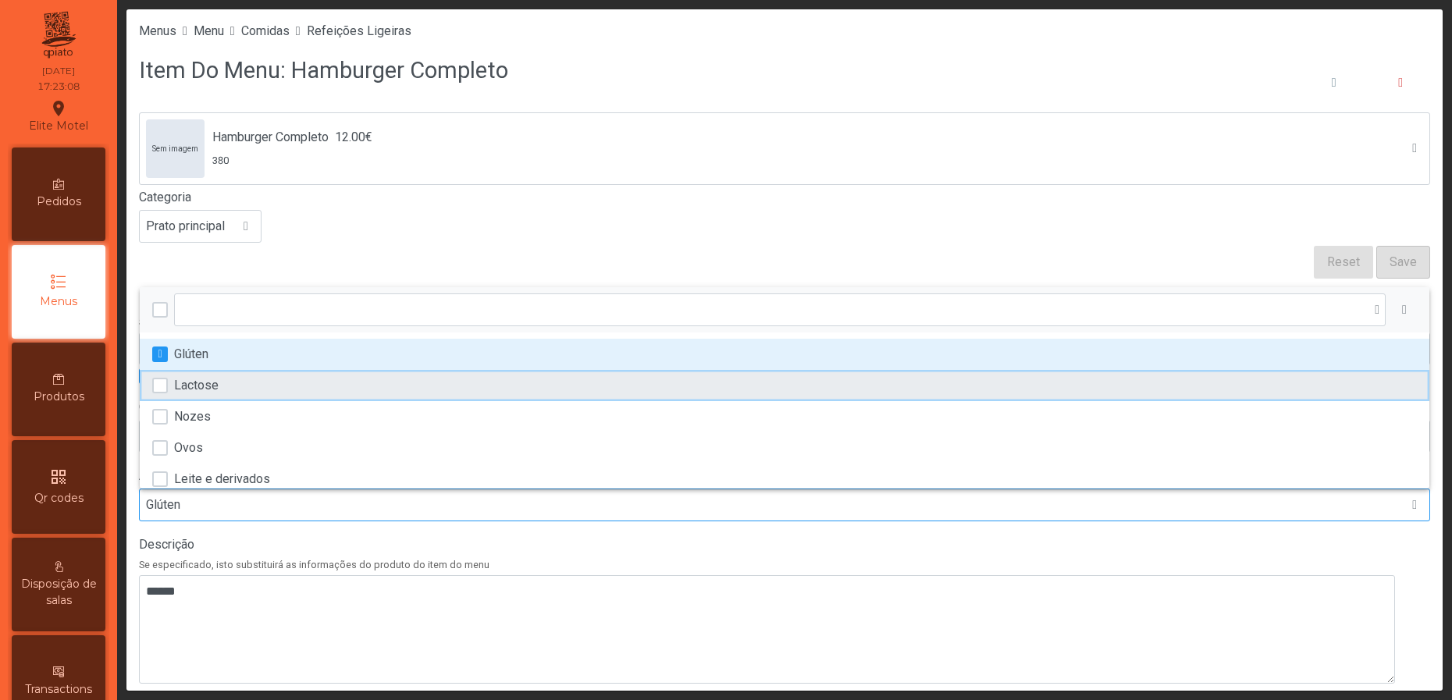
click at [179, 389] on span "Lactose" at bounding box center [196, 385] width 44 height 19
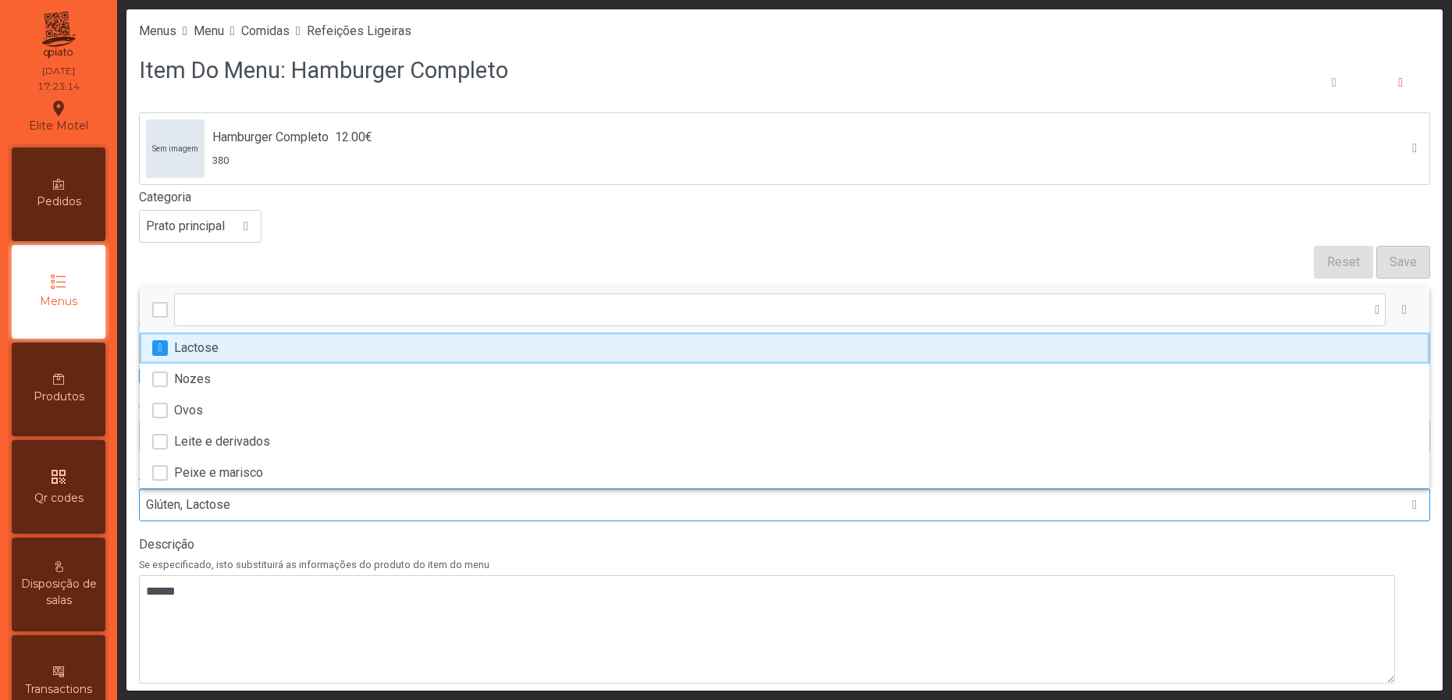
scroll to position [0, 0]
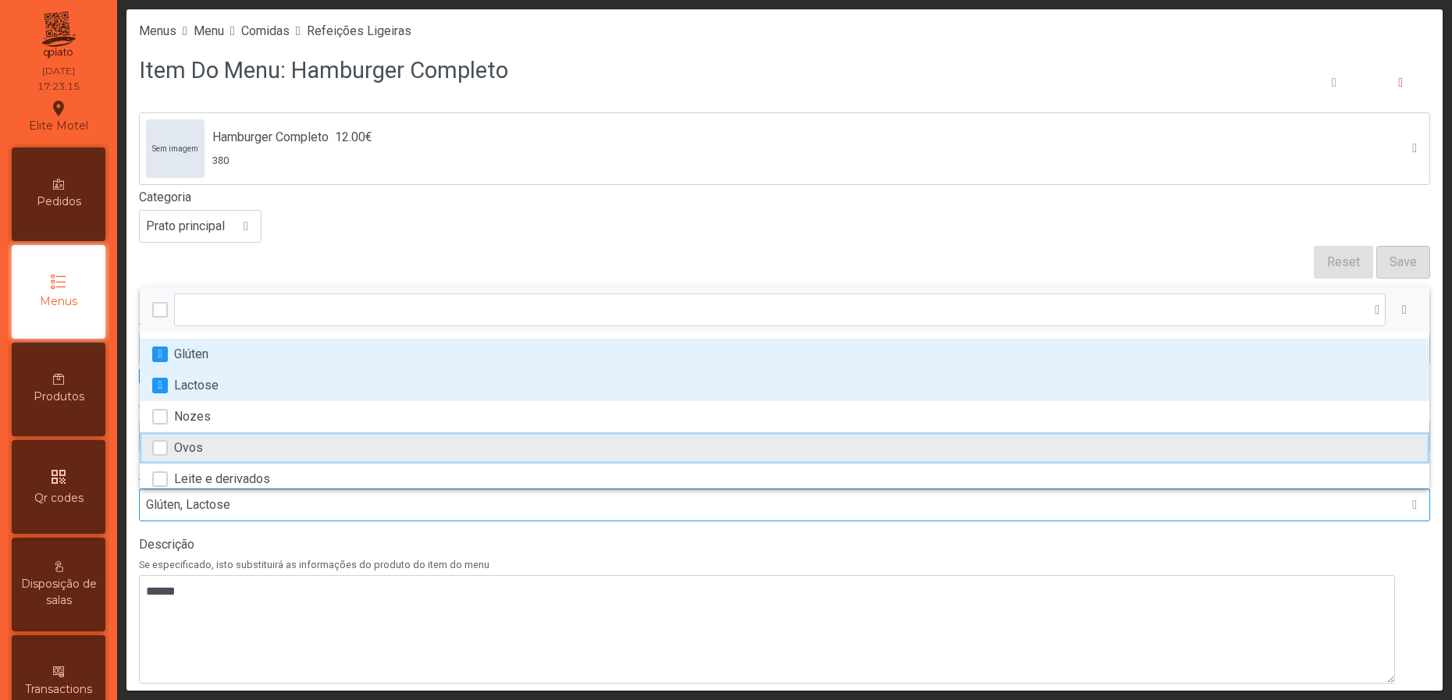
click at [181, 448] on span "Ovos" at bounding box center [188, 448] width 29 height 19
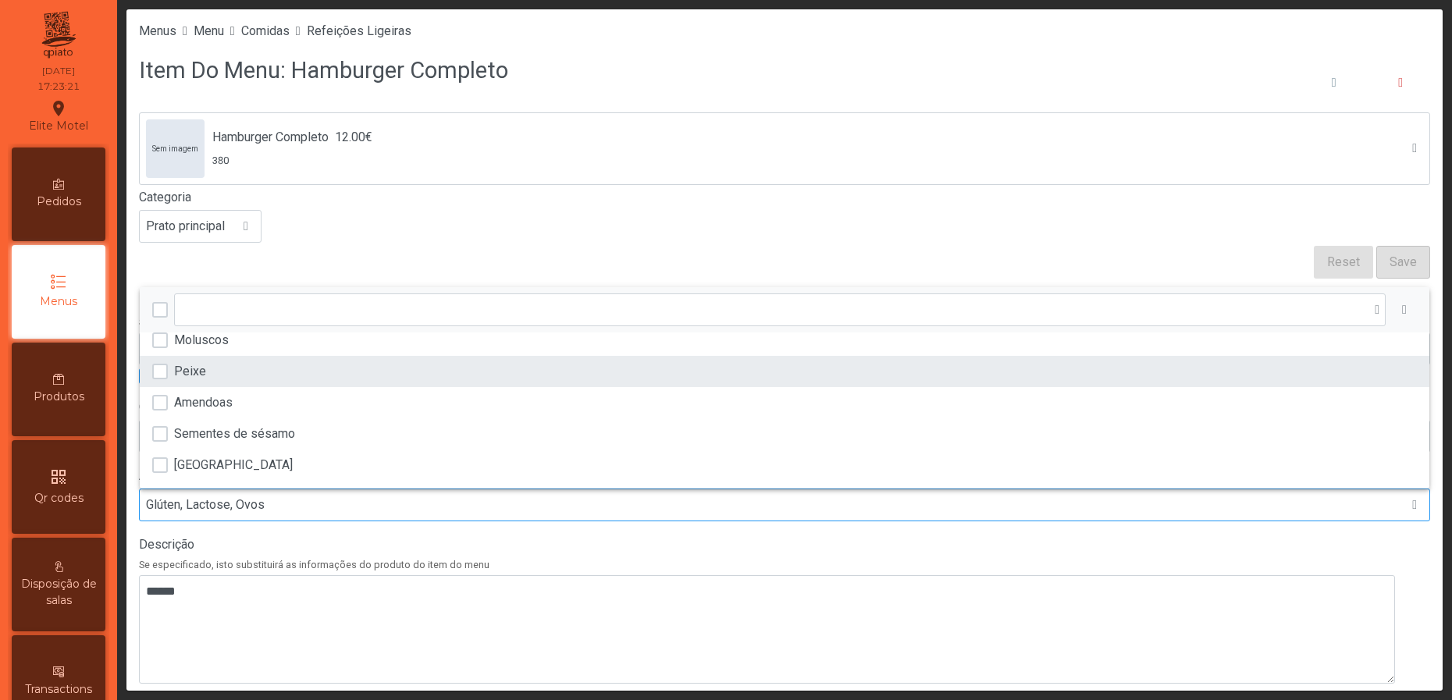
scroll to position [324, 0]
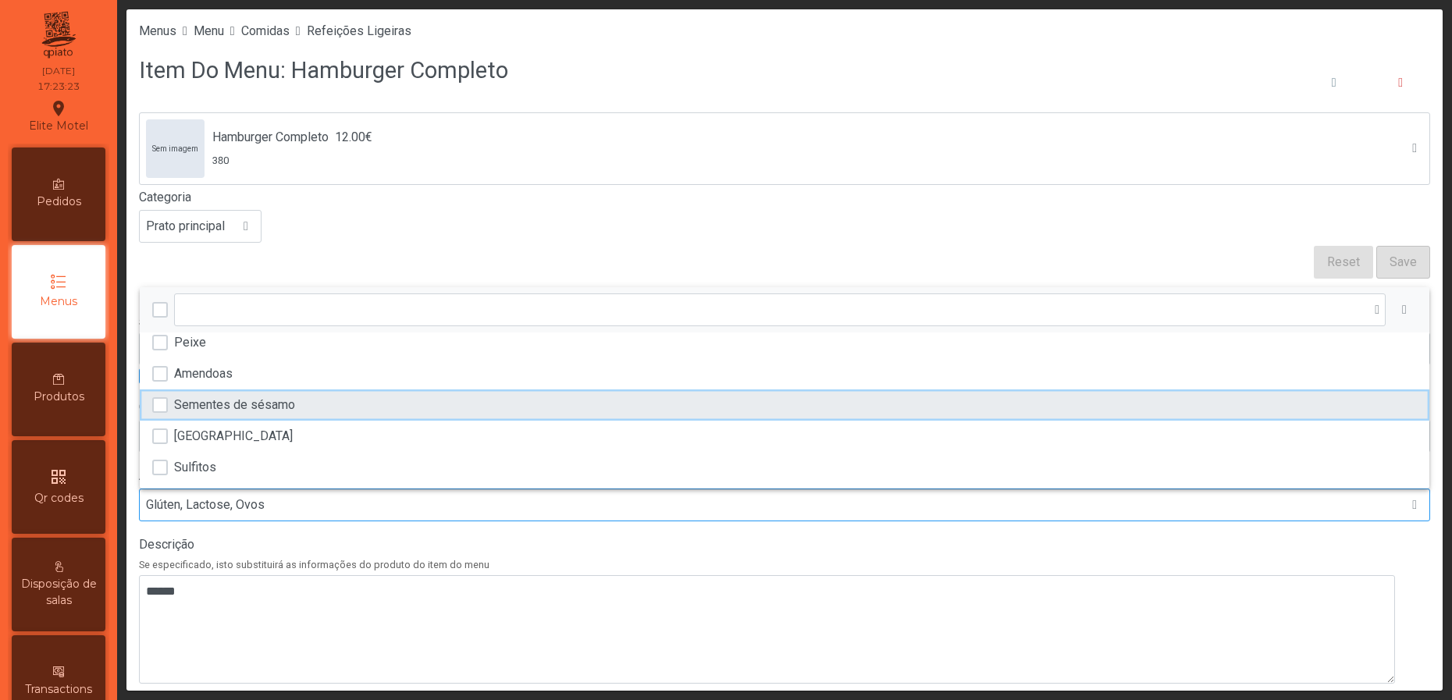
click at [249, 410] on span "Sementes de sésamo" at bounding box center [234, 405] width 121 height 19
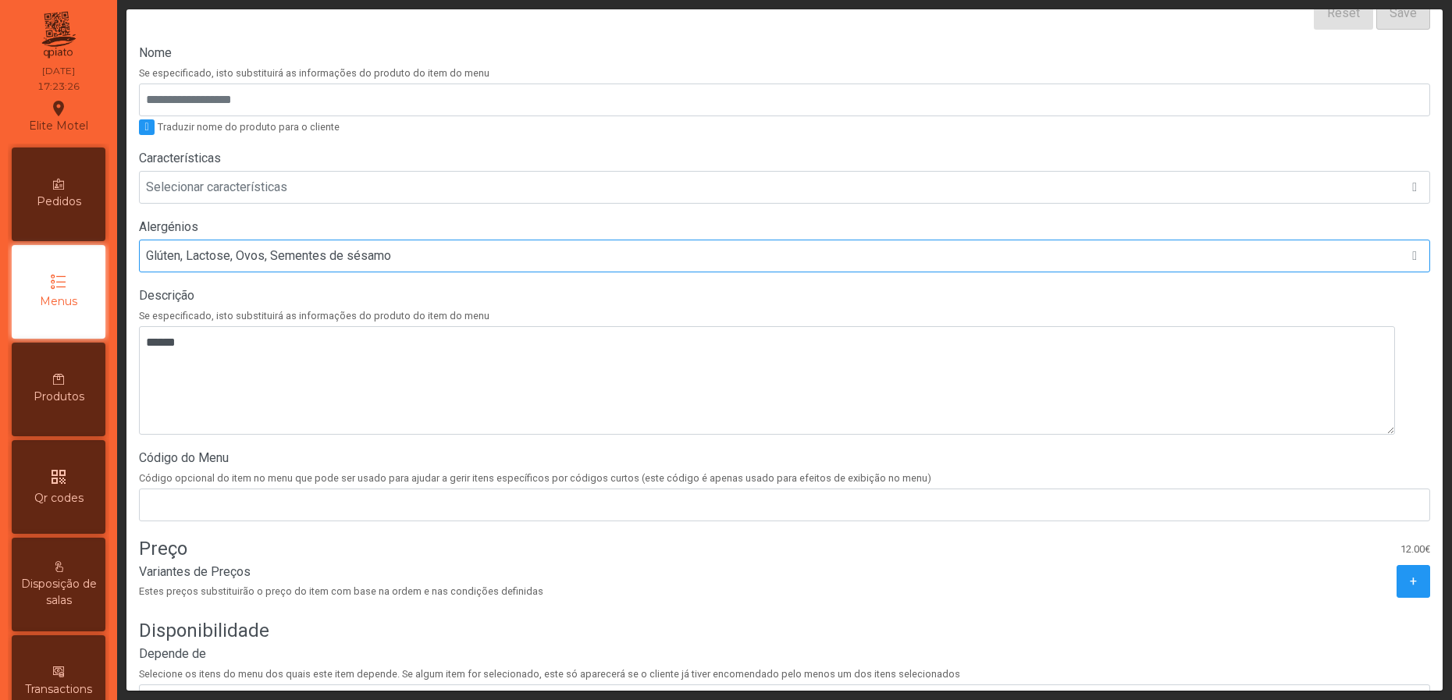
scroll to position [384, 0]
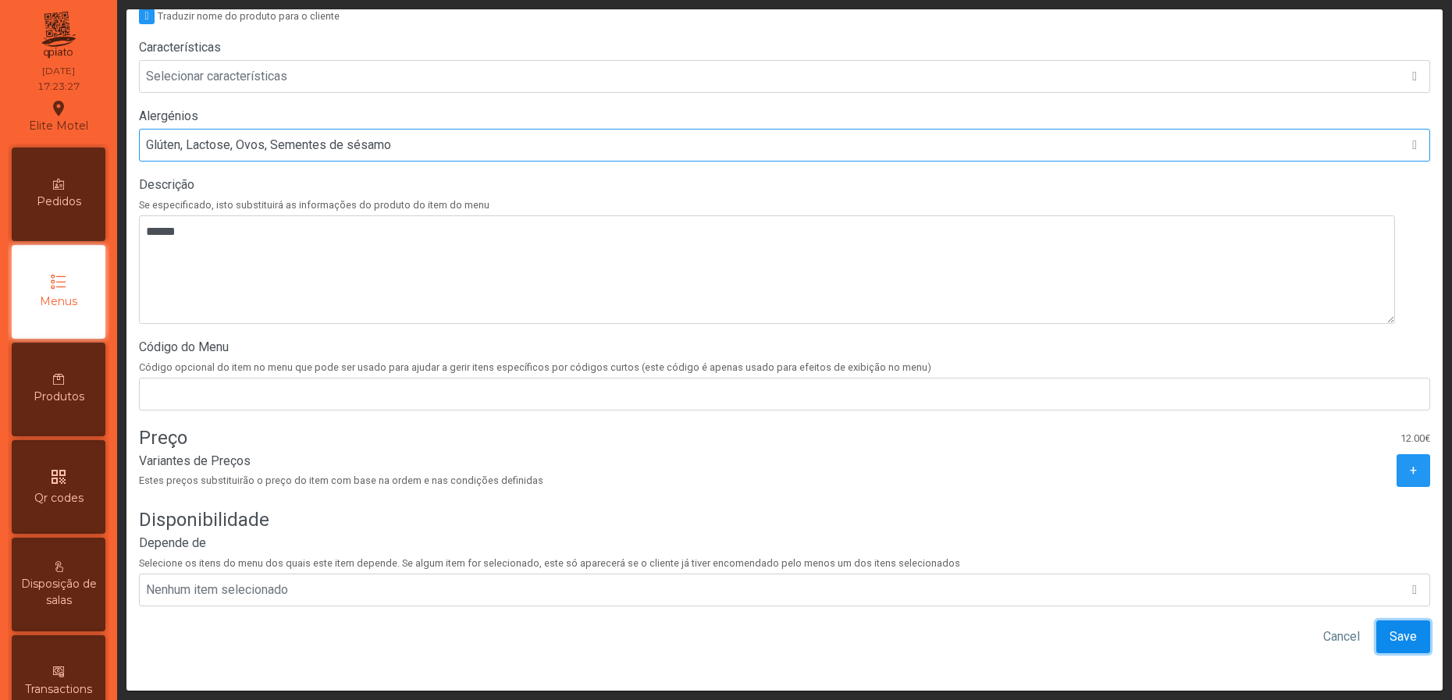
click at [1389, 627] on span "Save" at bounding box center [1402, 636] width 27 height 19
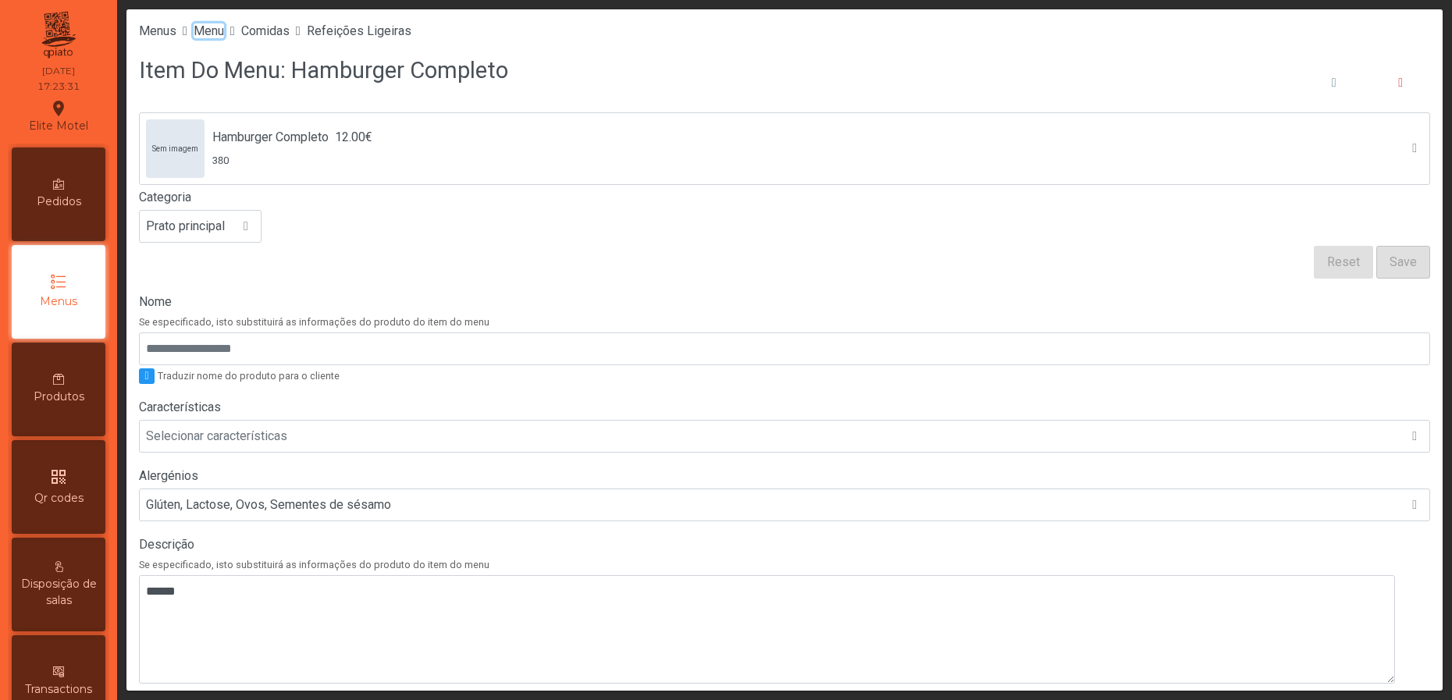
click at [221, 31] on span "Menu" at bounding box center [209, 30] width 30 height 15
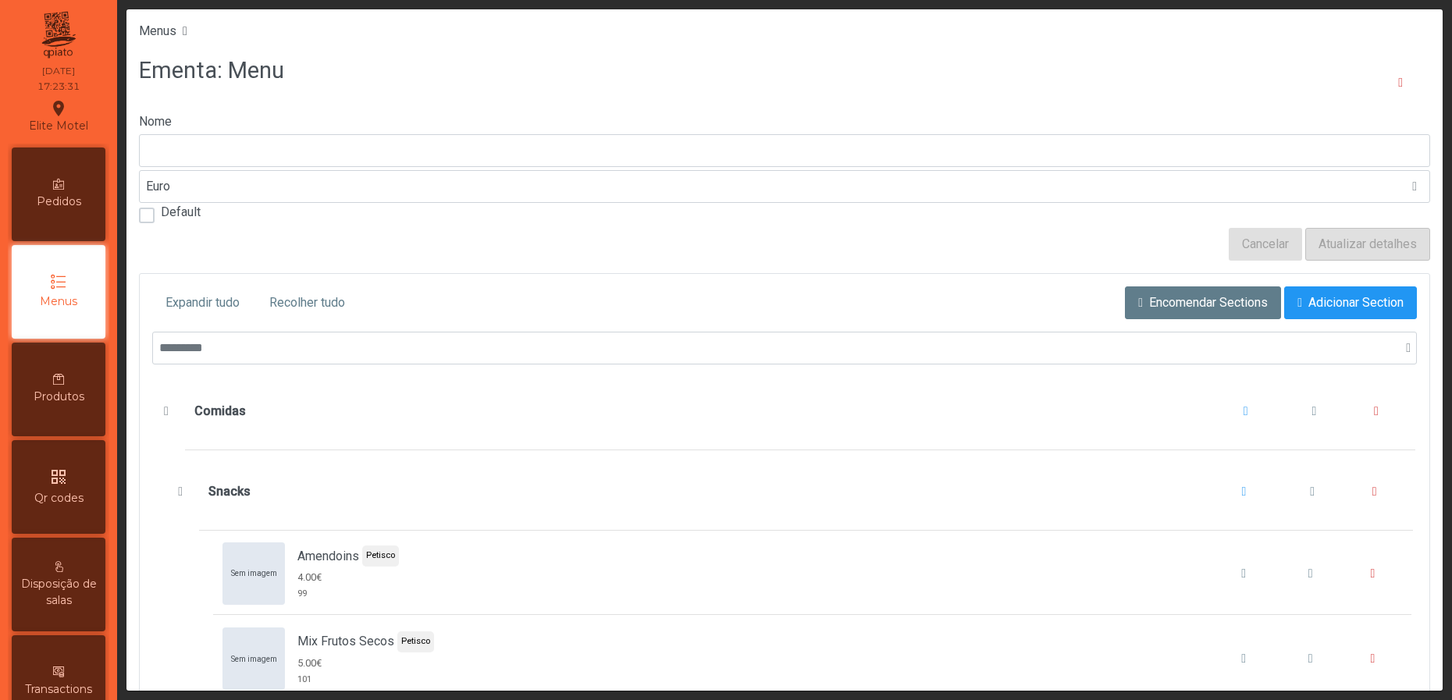
type input "****"
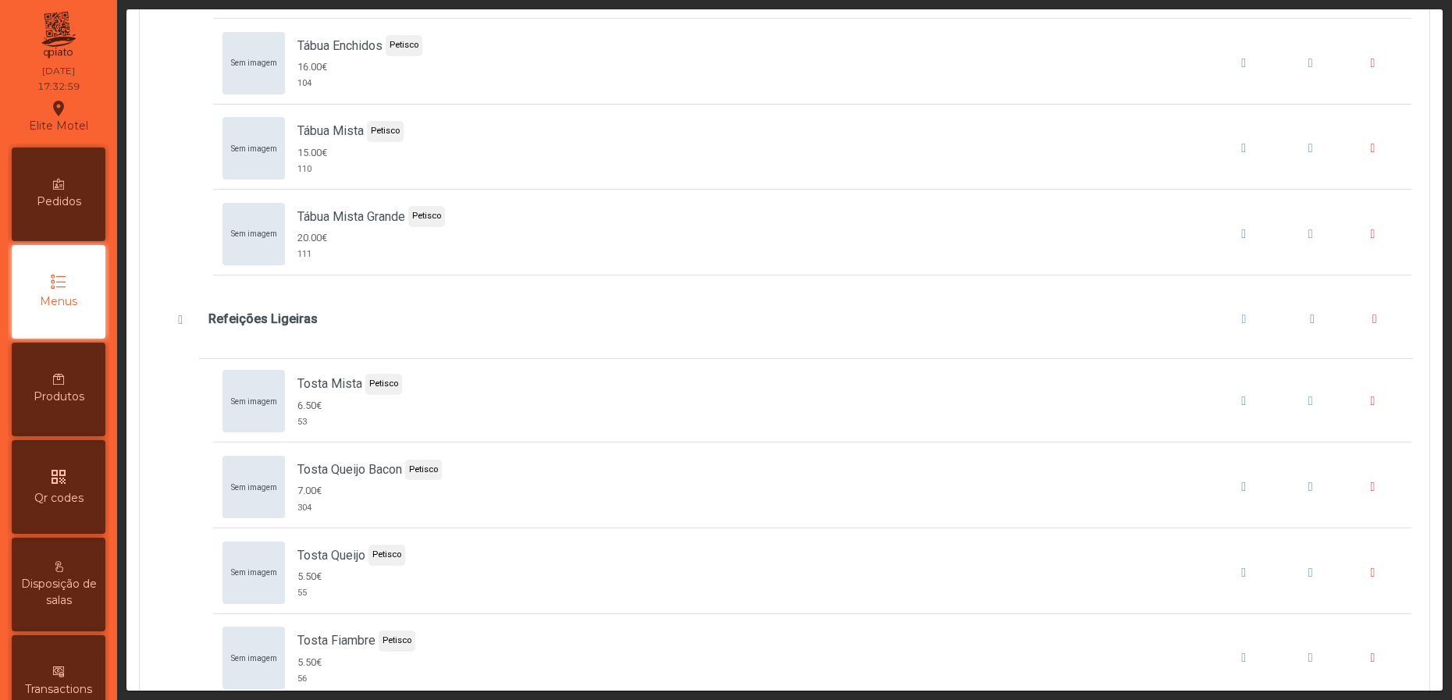
scroll to position [1756, 0]
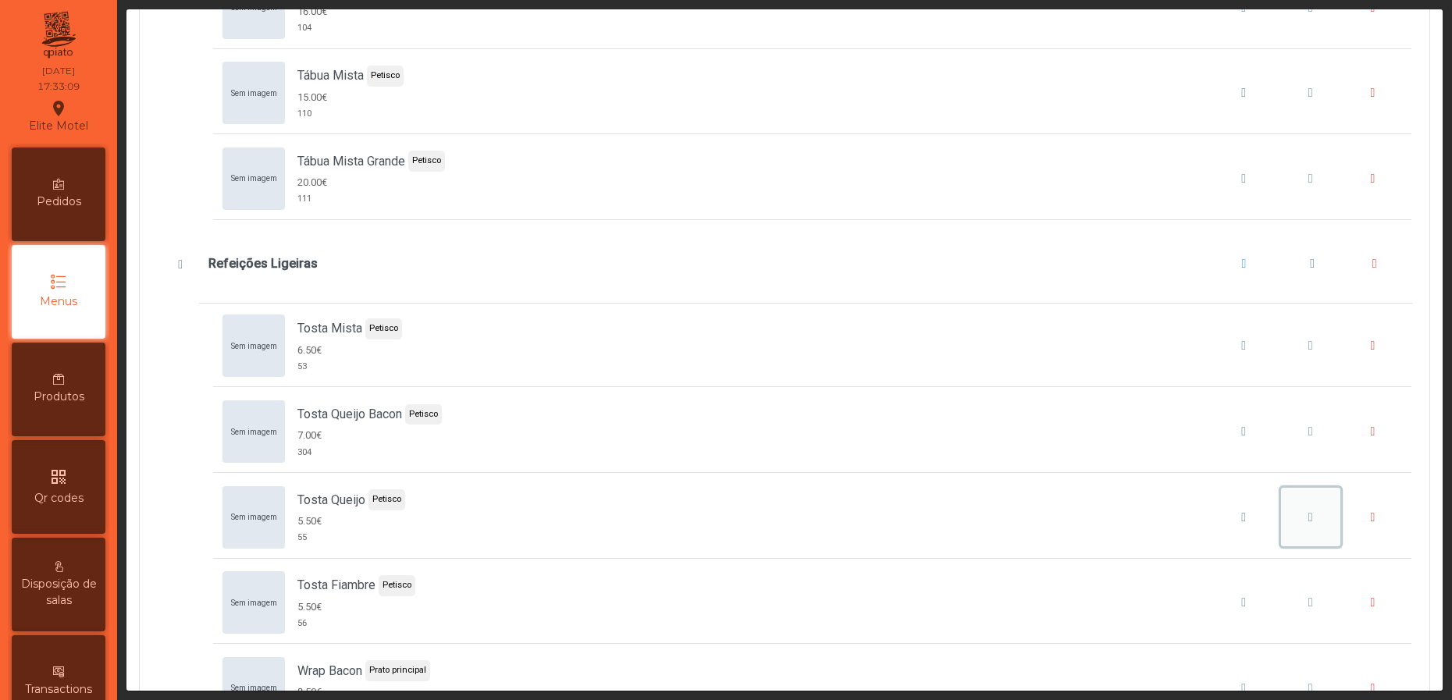
click at [1281, 537] on button "Tosta Queijo" at bounding box center [1310, 517] width 59 height 59
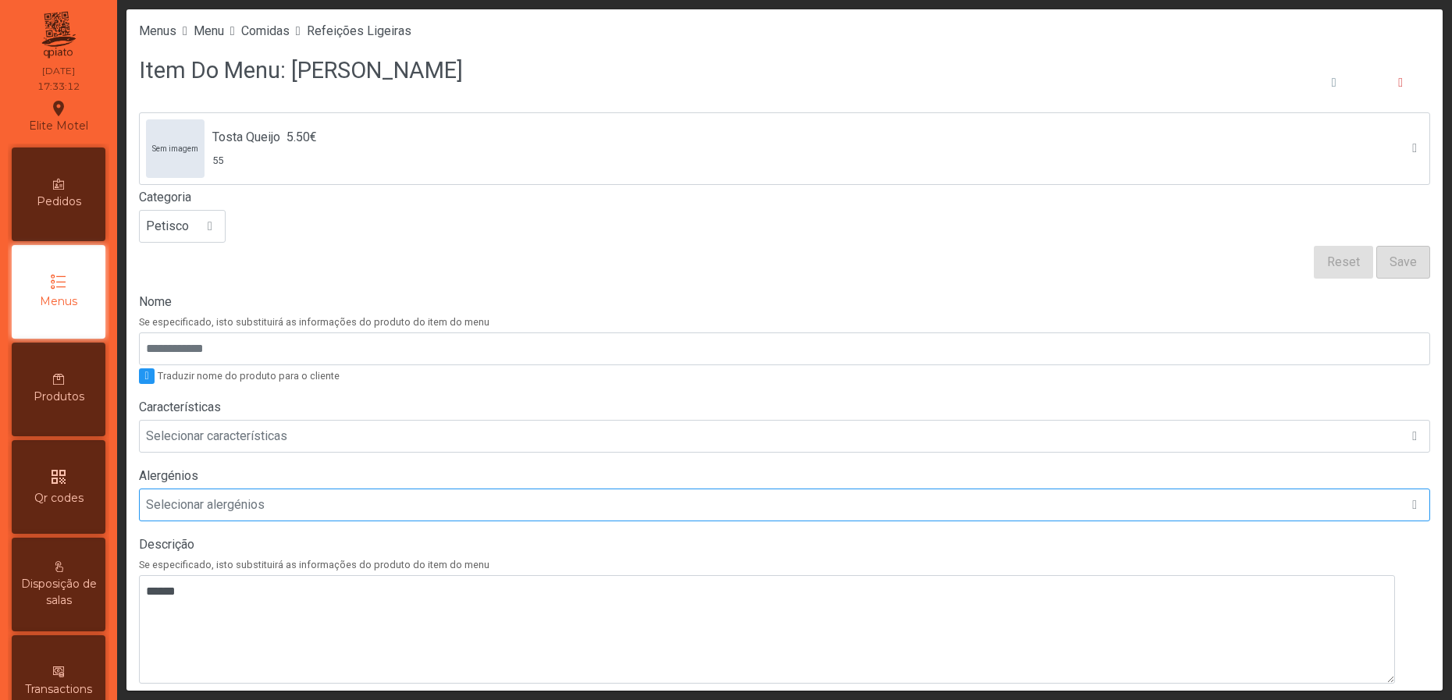
click at [251, 503] on div "Selecionar alergénios" at bounding box center [770, 504] width 1260 height 31
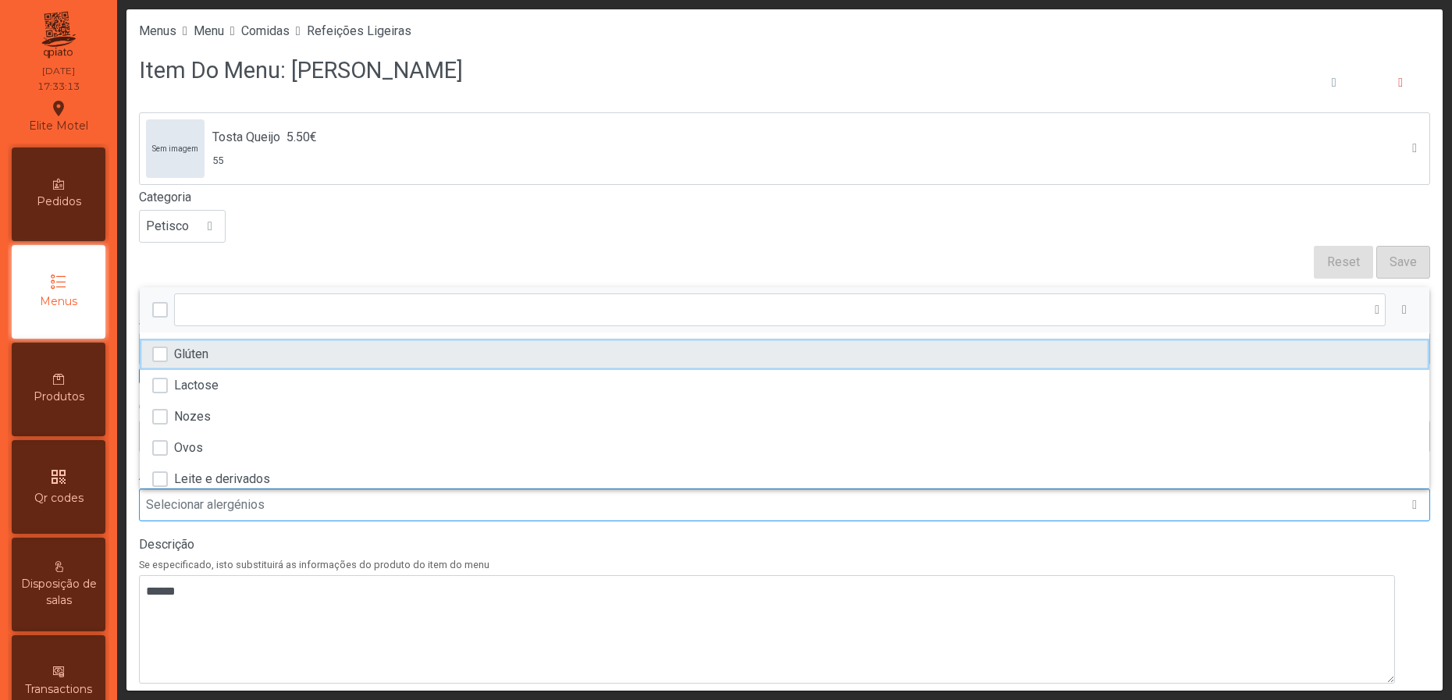
click at [148, 352] on li "Glúten" at bounding box center [784, 354] width 1289 height 31
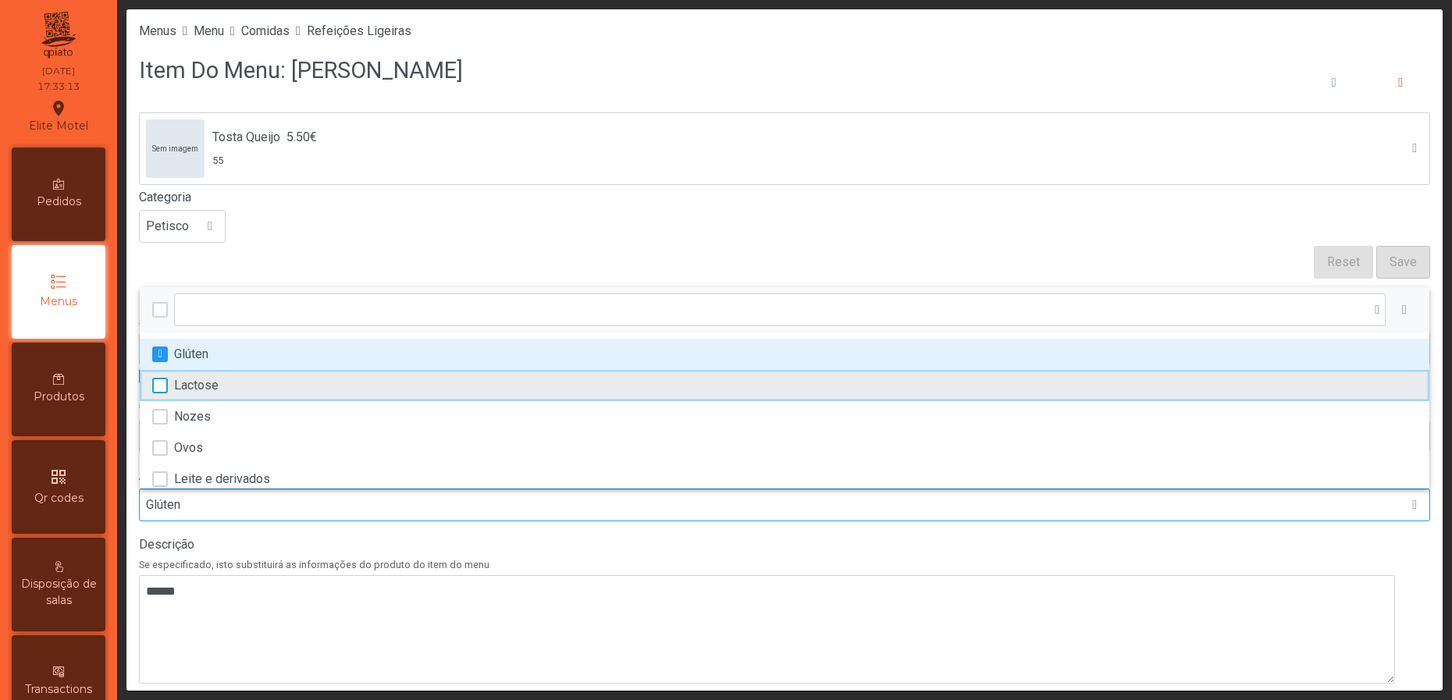
click at [155, 391] on div "Lactose" at bounding box center [160, 386] width 16 height 16
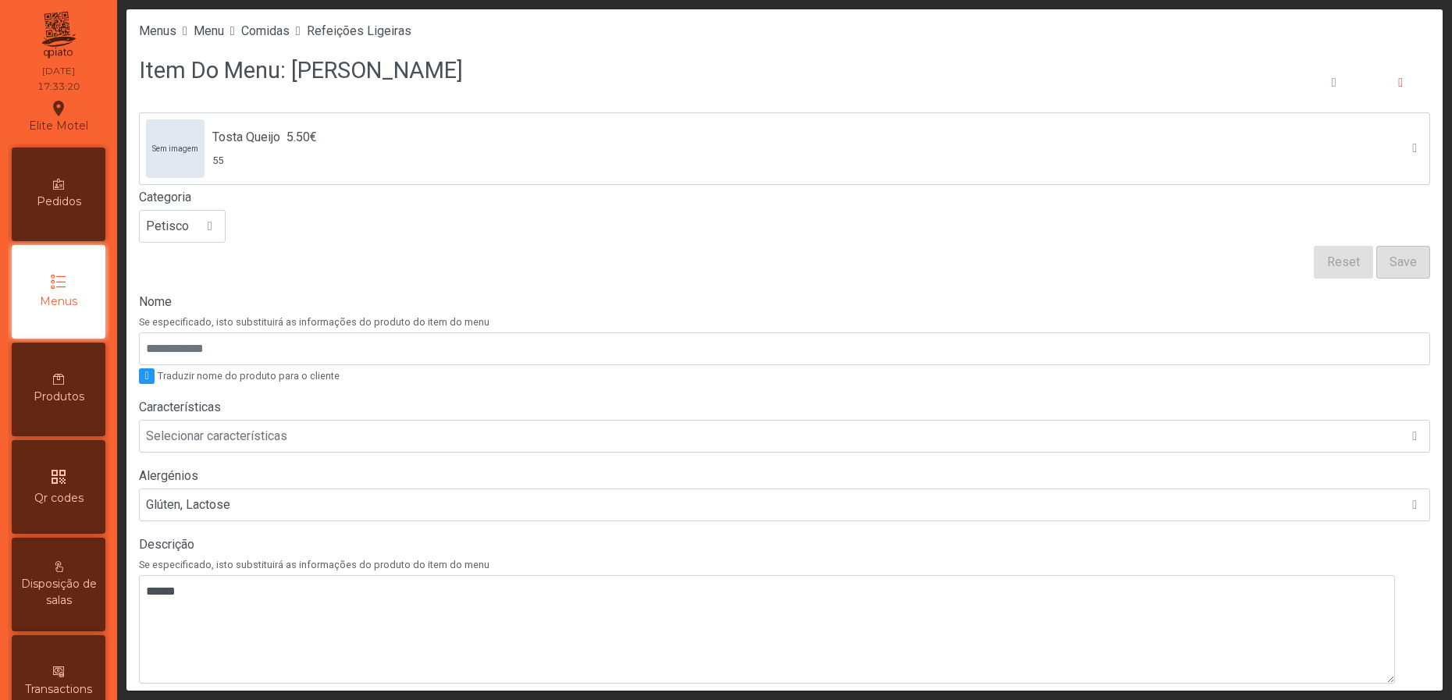
scroll to position [384, 0]
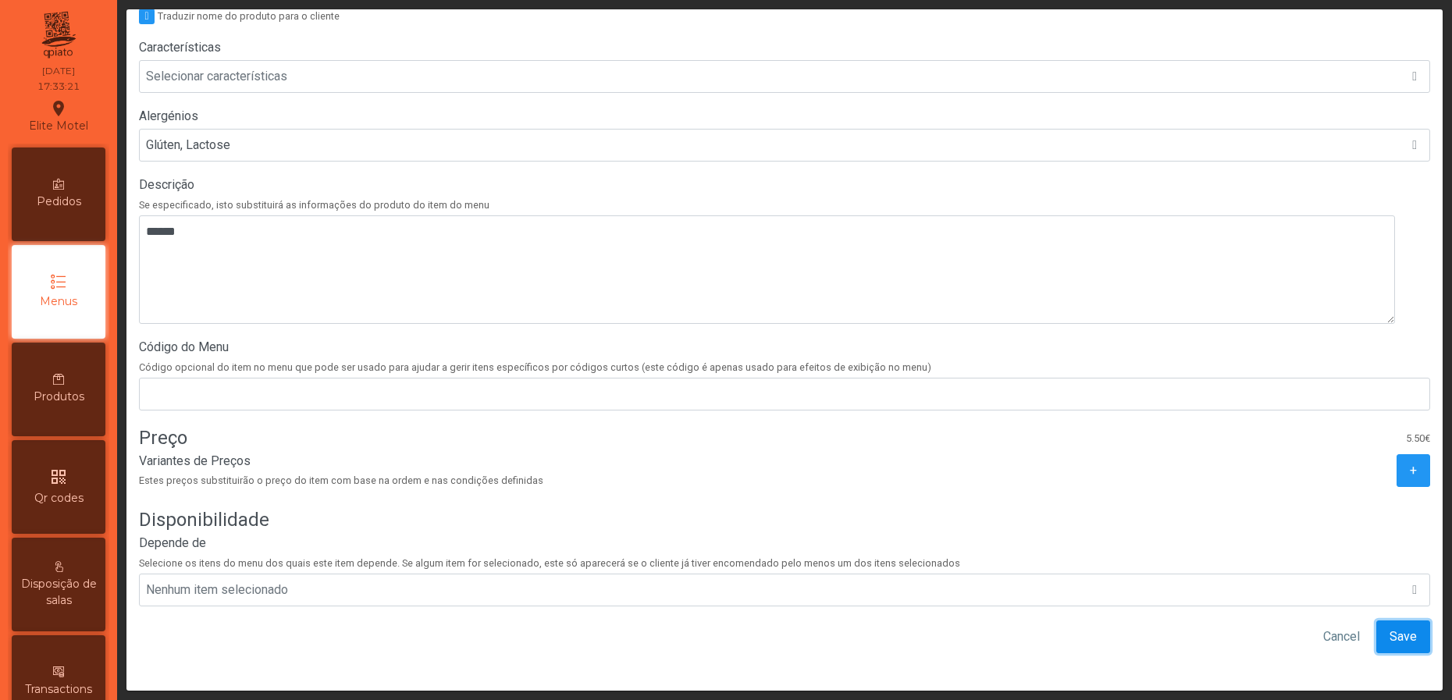
click at [1386, 620] on button "Save" at bounding box center [1403, 636] width 54 height 33
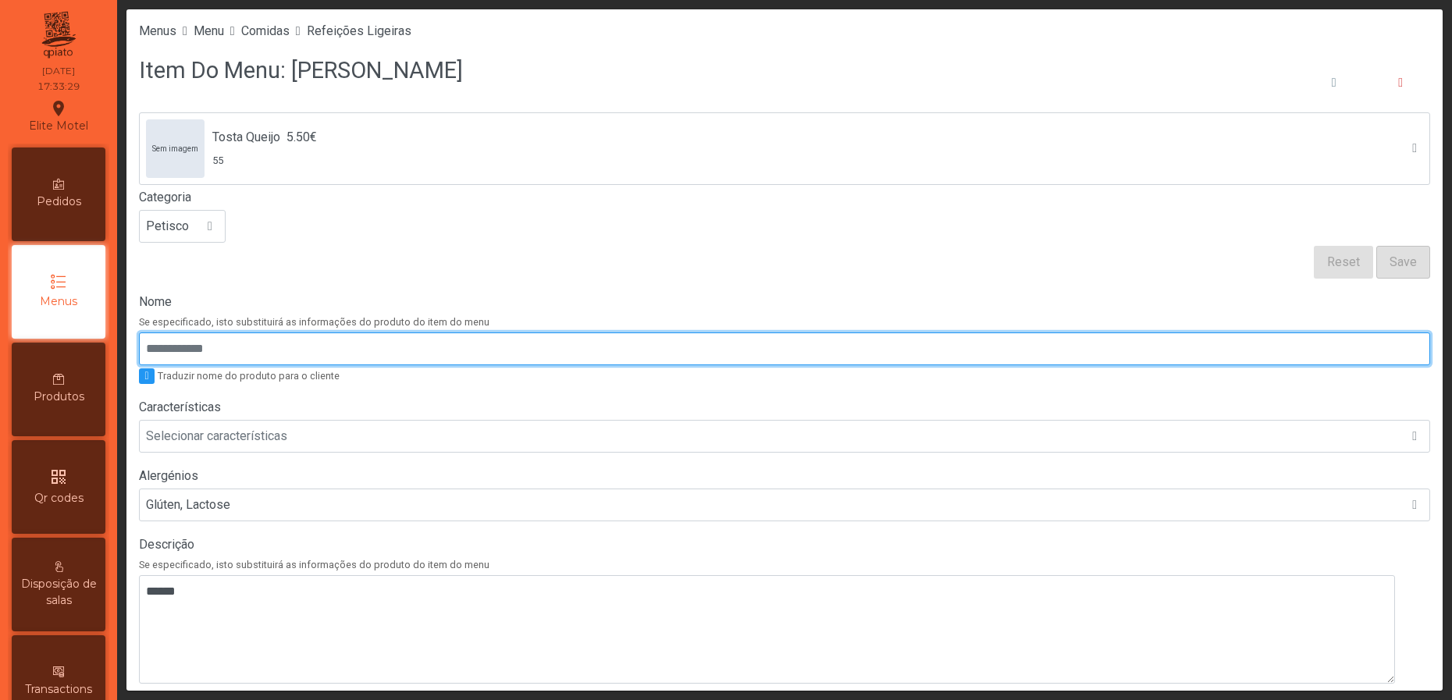
click at [244, 344] on input "Nome" at bounding box center [784, 348] width 1291 height 33
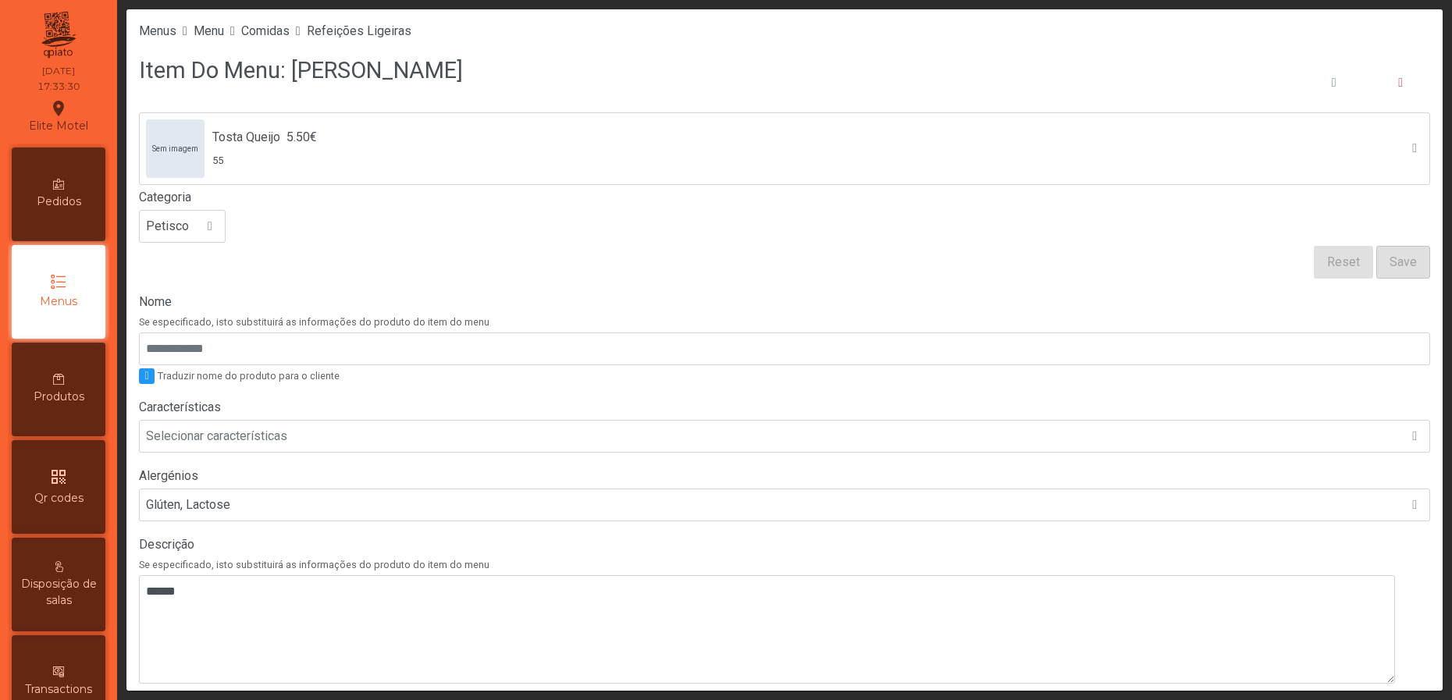
click at [279, 293] on div "Sem imagem Tosta Queijo 5.50€ 55 Categoria Petisco Reset Save Nome Se especific…" at bounding box center [784, 568] width 1291 height 913
click at [268, 27] on span "Comidas" at bounding box center [265, 30] width 48 height 15
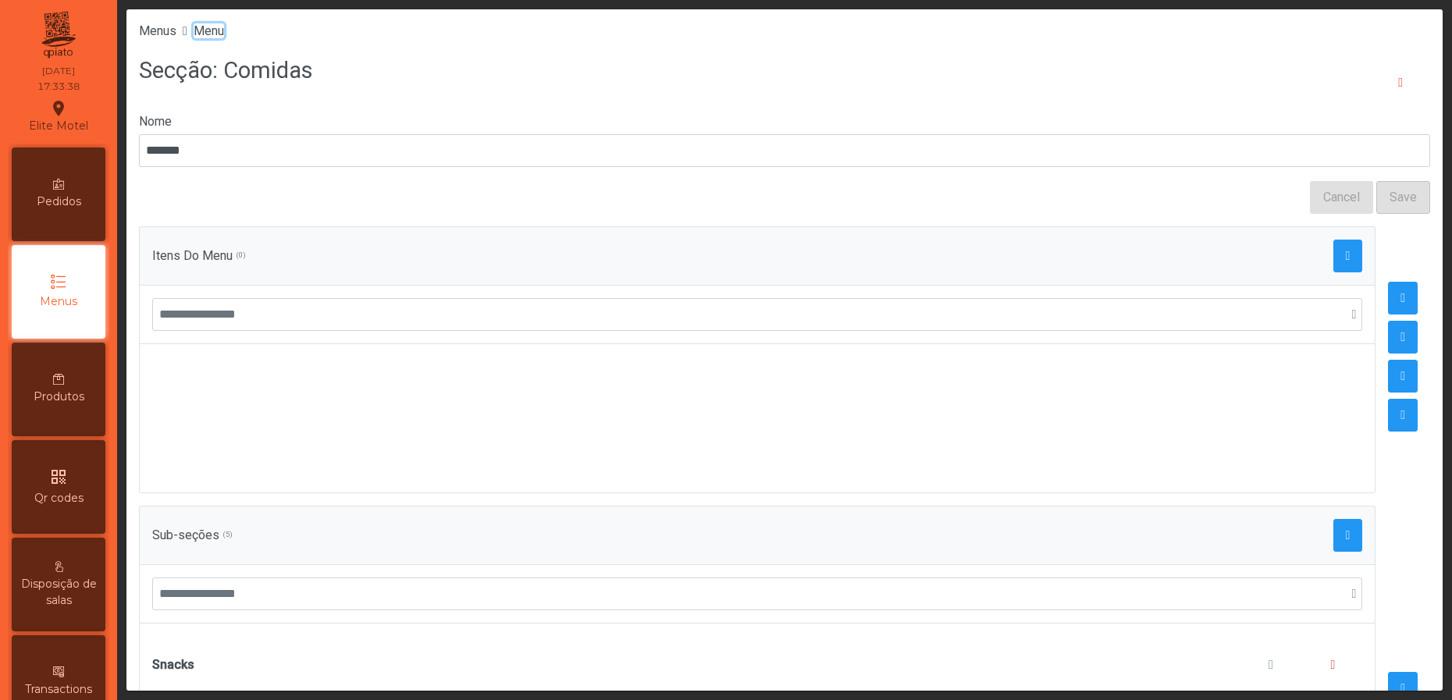
click at [223, 35] on span "Menu" at bounding box center [209, 30] width 30 height 15
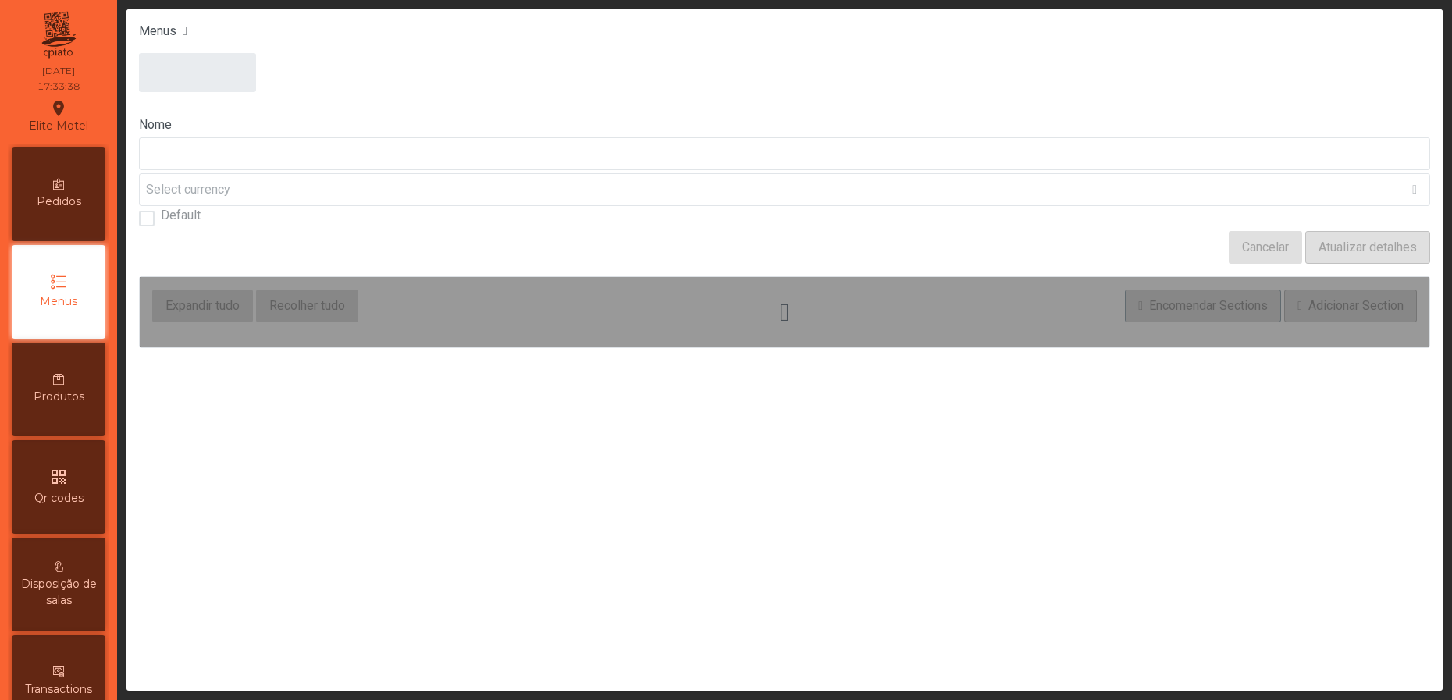
type input "****"
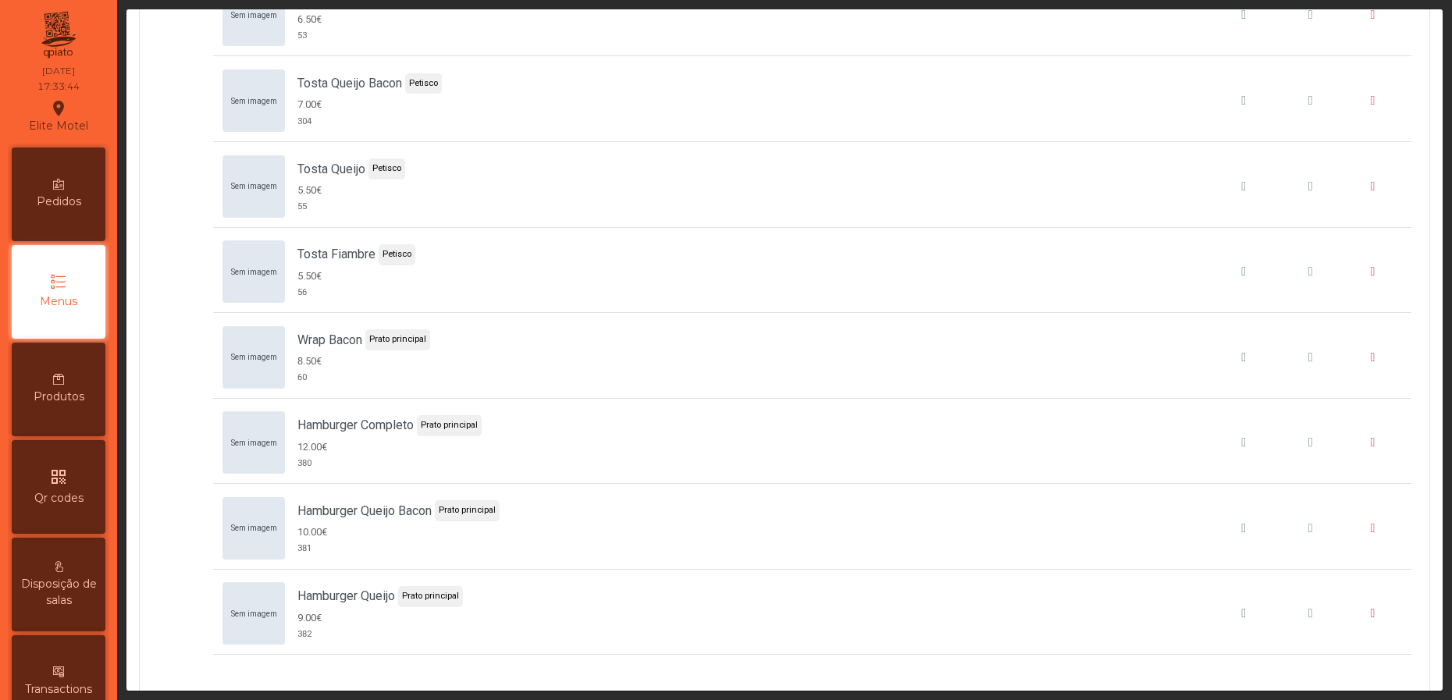
scroll to position [2107, 0]
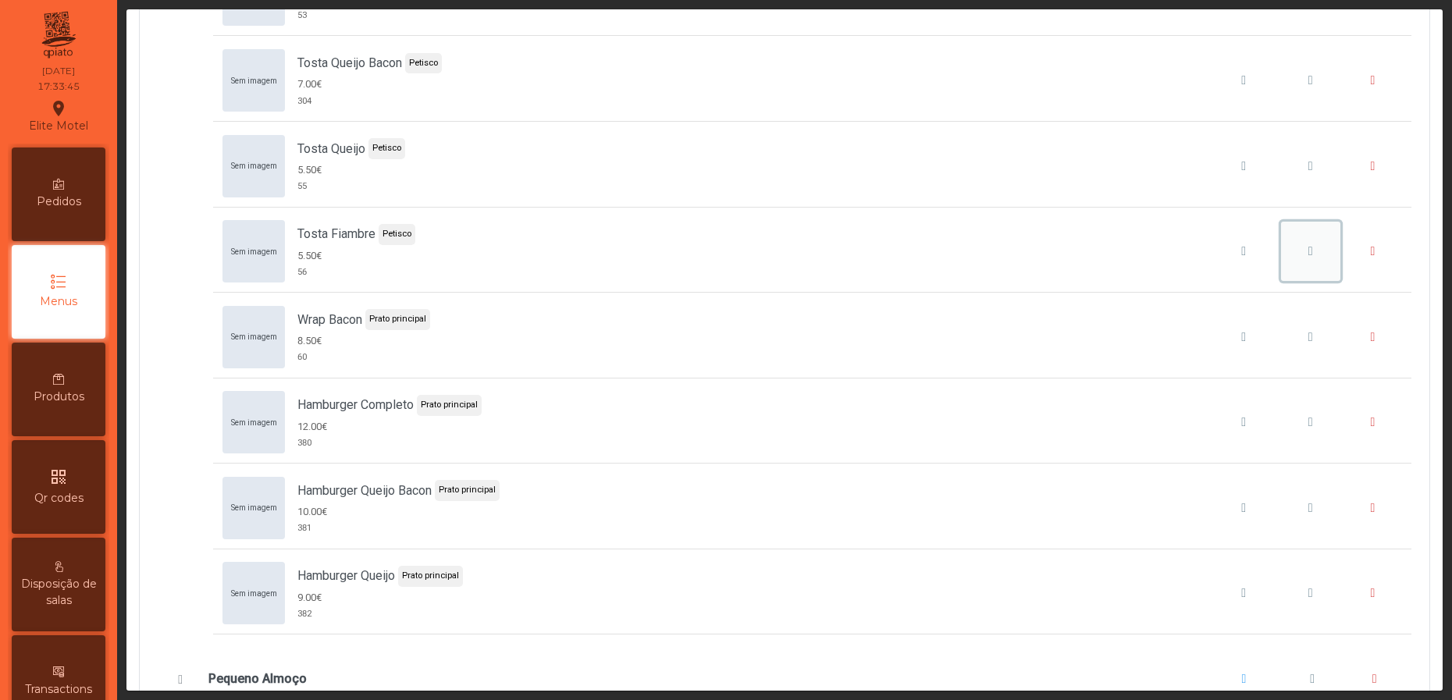
click at [1308, 258] on span "Tosta Fiambre" at bounding box center [1310, 251] width 5 height 12
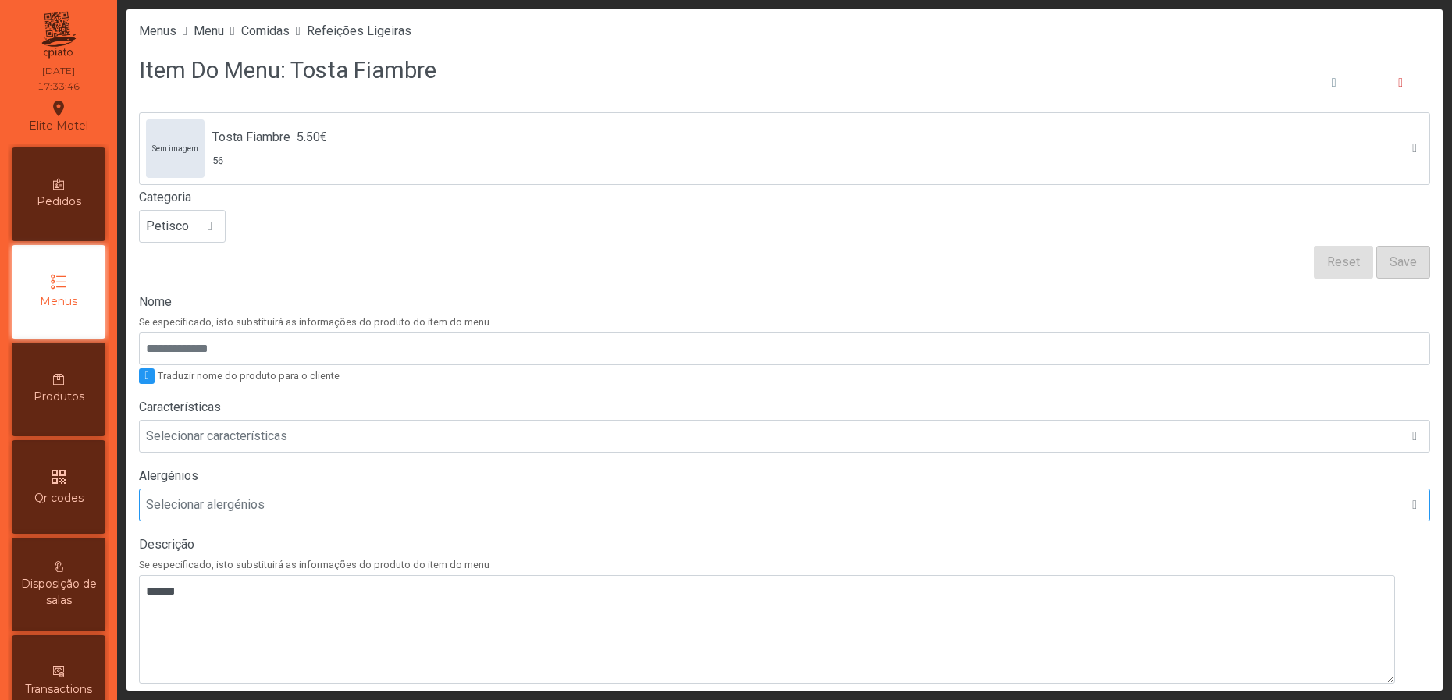
click at [372, 521] on div "Selecionar alergénios" at bounding box center [770, 504] width 1260 height 31
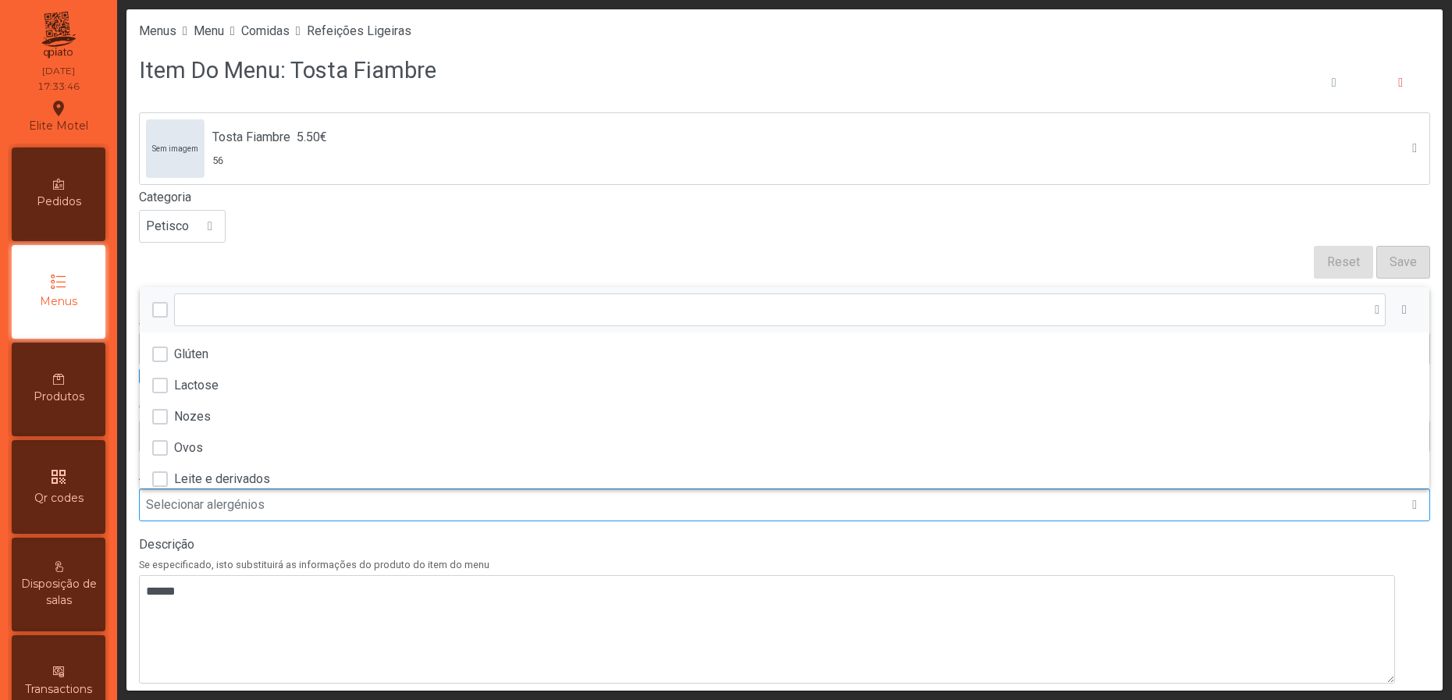
scroll to position [10, 82]
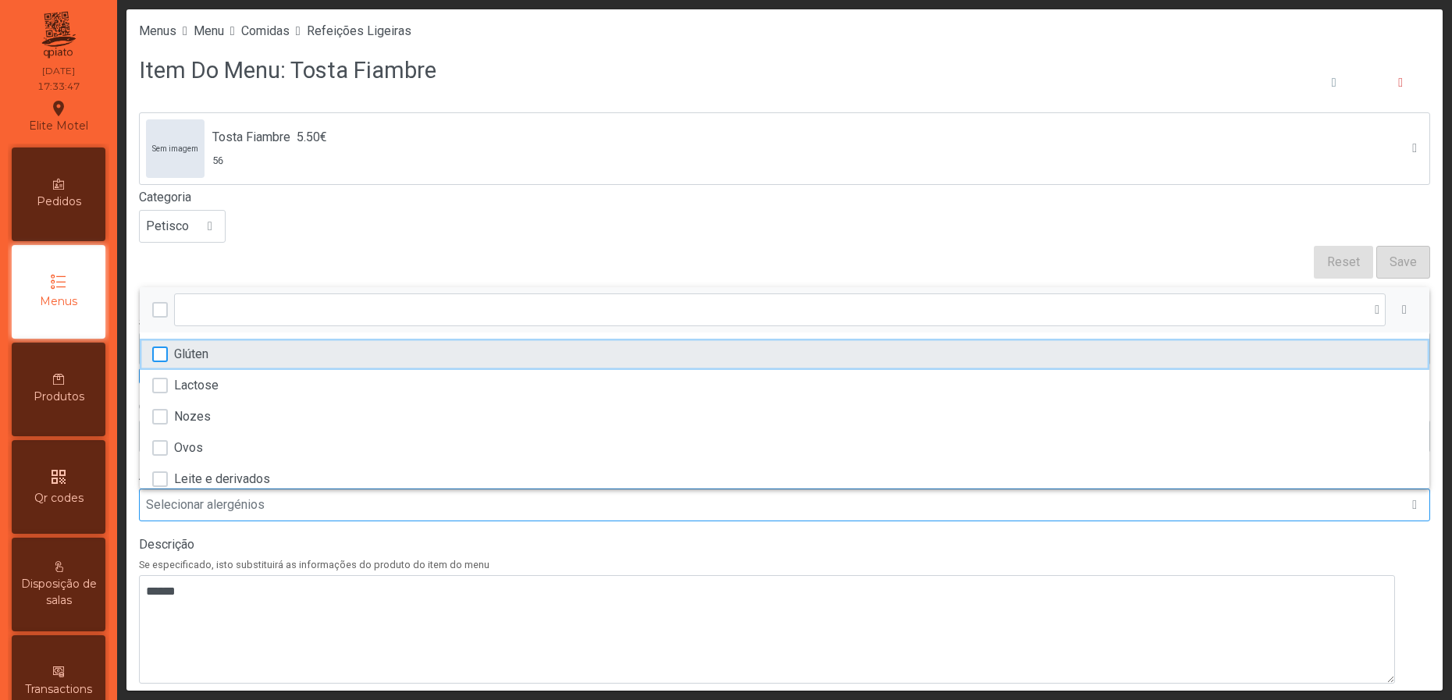
click at [160, 350] on div "Glúten" at bounding box center [160, 355] width 16 height 16
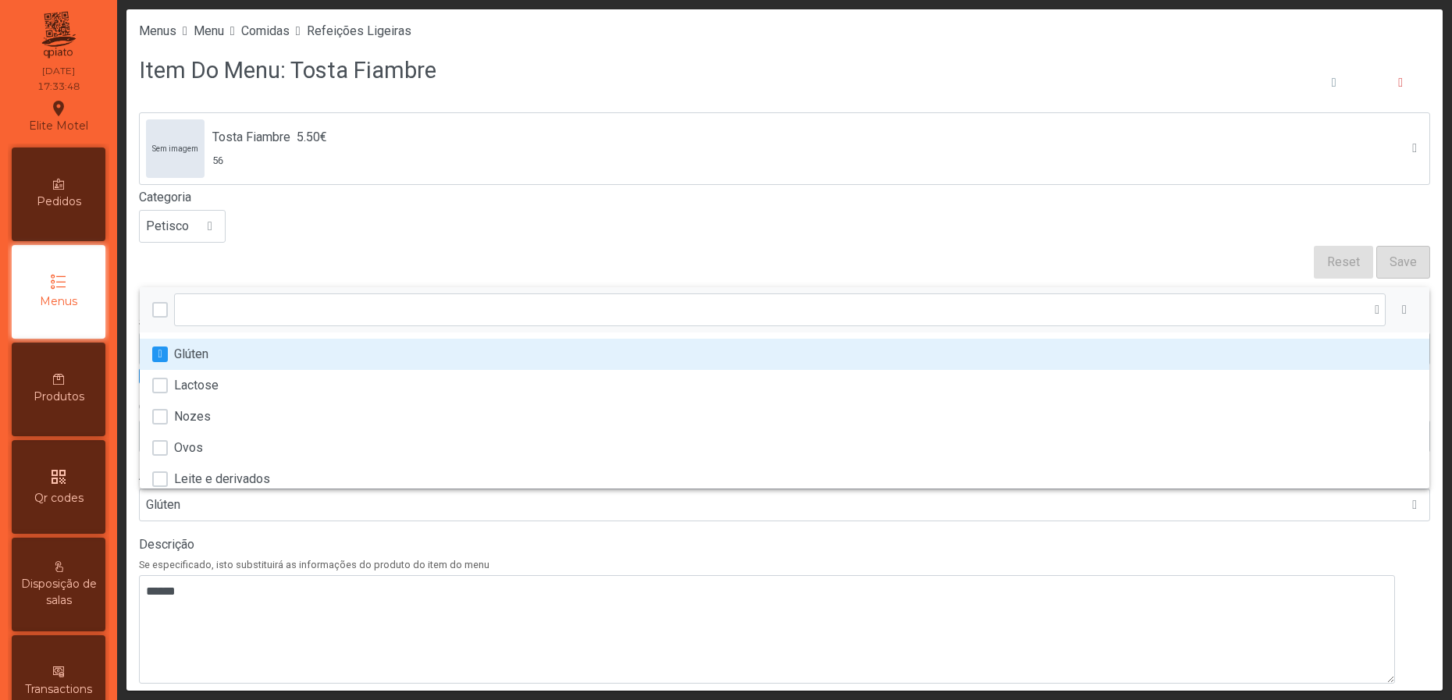
click at [535, 244] on form "Sem imagem Tosta Fiambre 5.50€ 56 Categoria Petisco Reset Save" at bounding box center [784, 195] width 1291 height 166
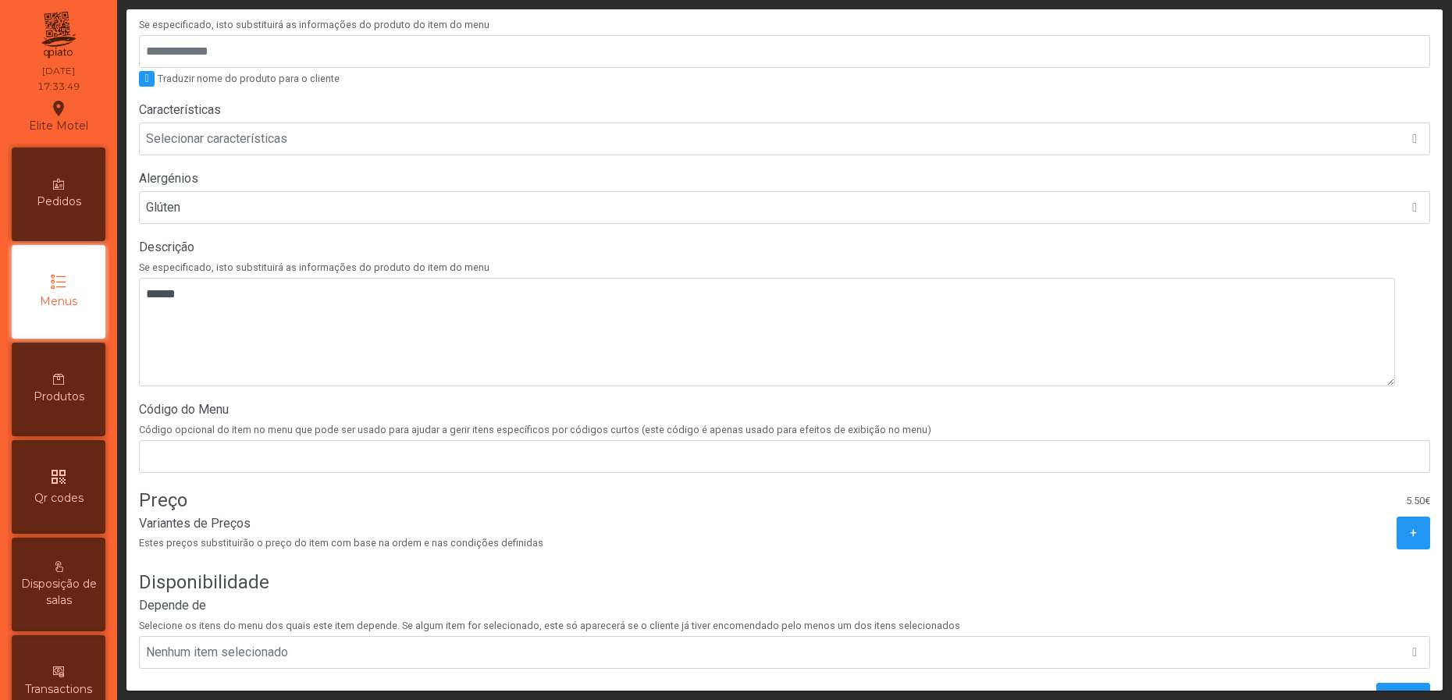
scroll to position [384, 0]
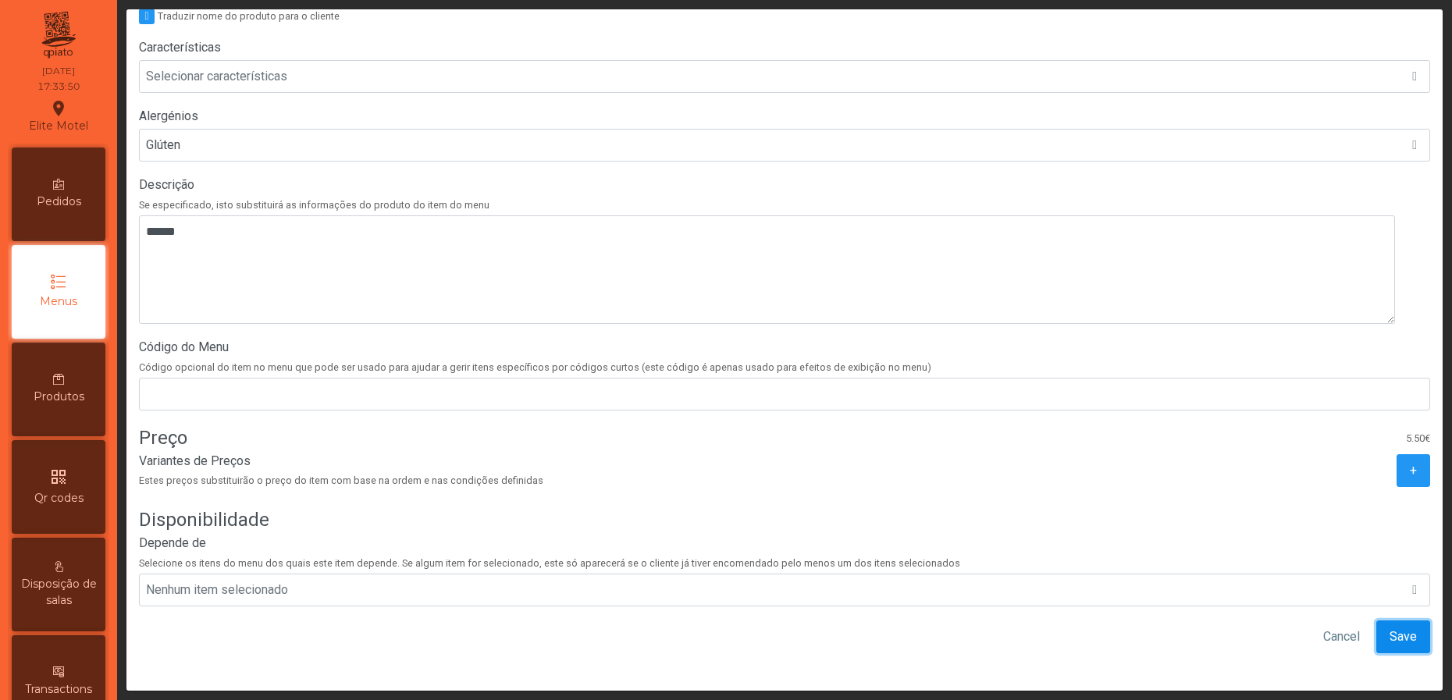
click at [1389, 627] on span "Save" at bounding box center [1402, 636] width 27 height 19
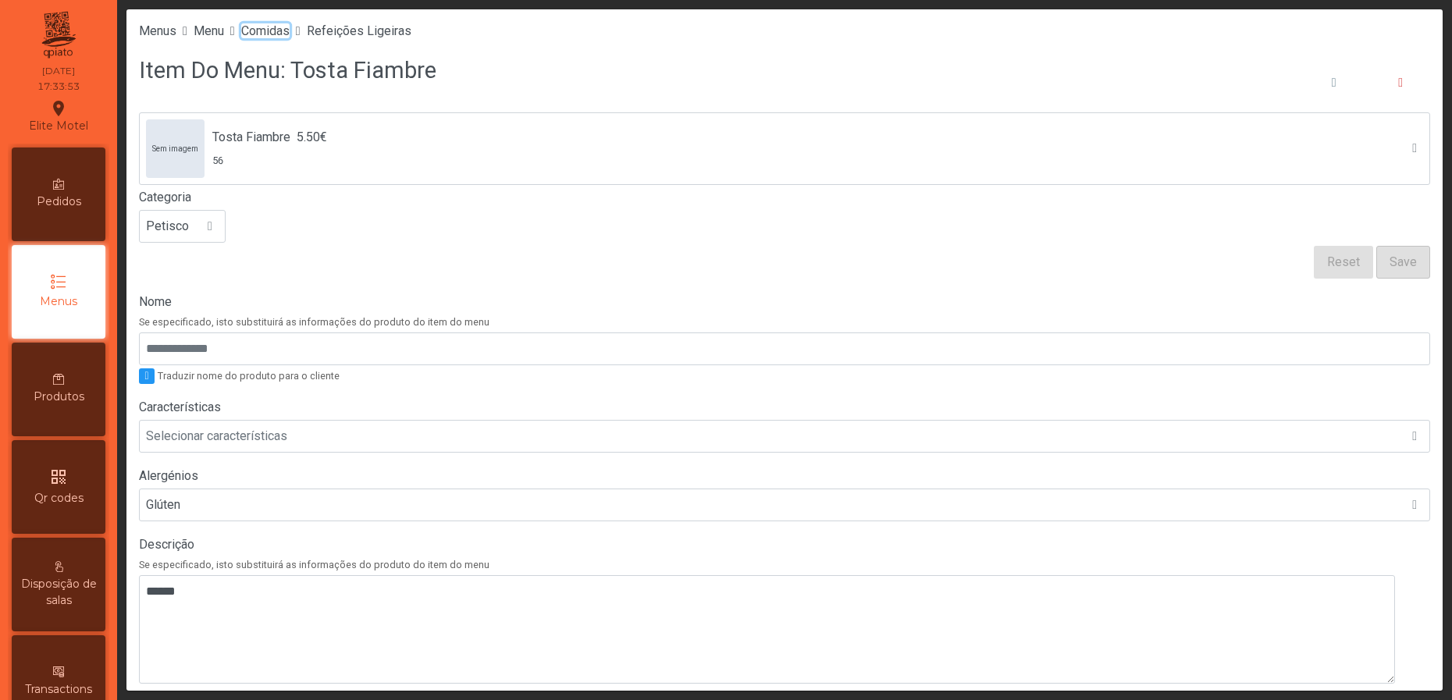
click at [290, 23] on span "Comidas" at bounding box center [265, 30] width 48 height 15
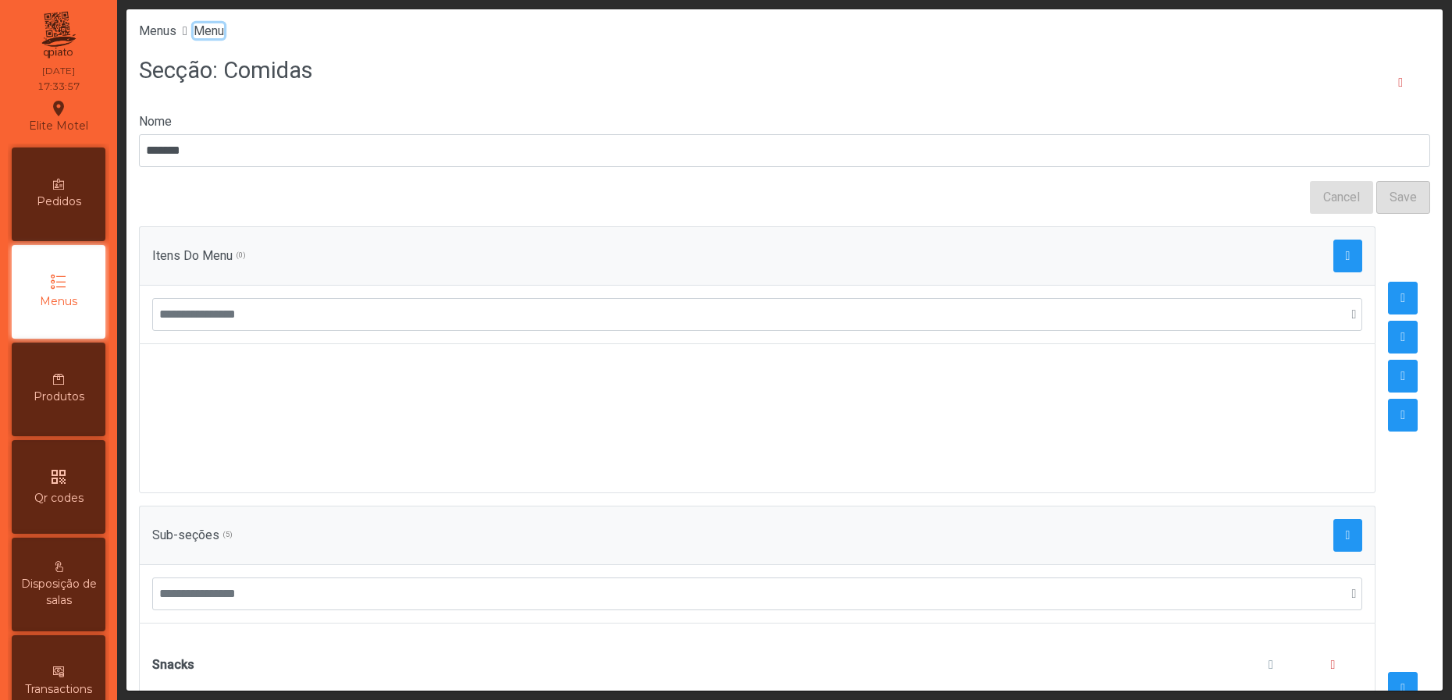
click at [221, 23] on span "Menu" at bounding box center [209, 30] width 30 height 15
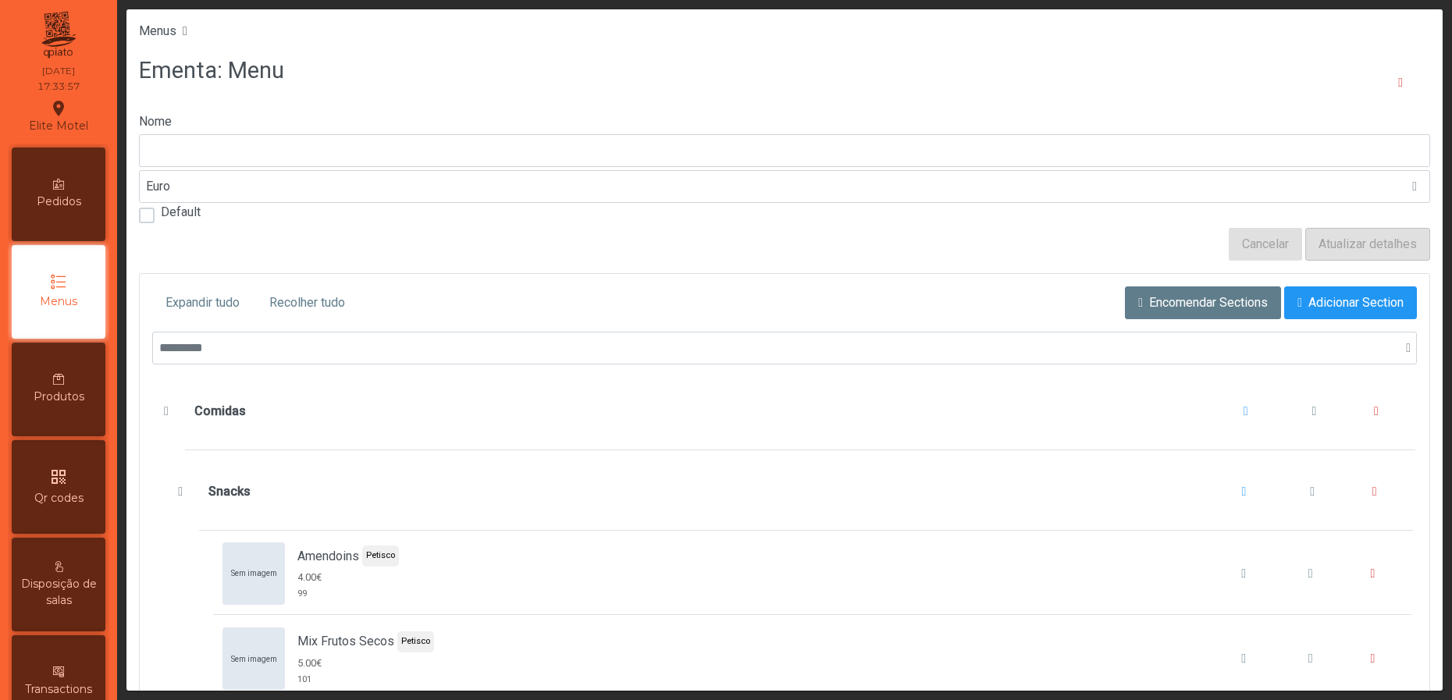
type input "****"
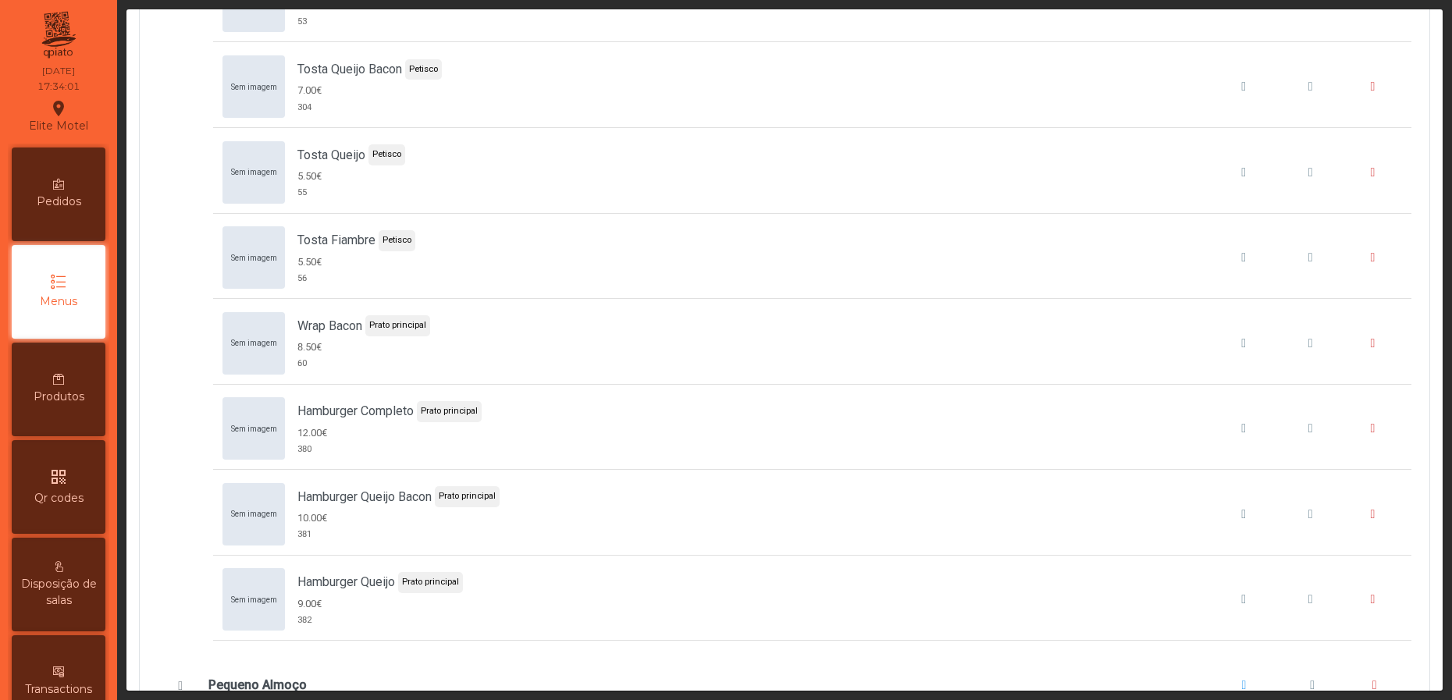
scroll to position [2107, 0]
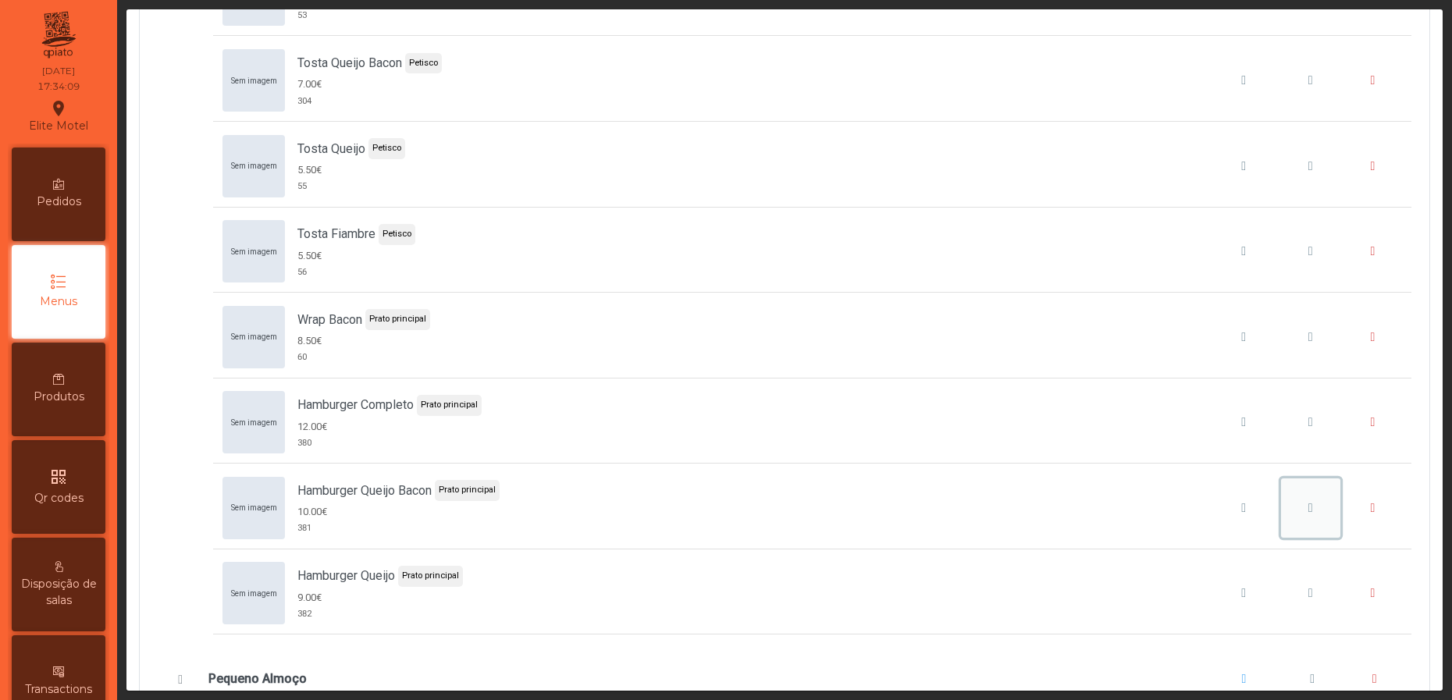
click at [1308, 514] on span "Hamburger Queijo Bacon" at bounding box center [1310, 508] width 5 height 12
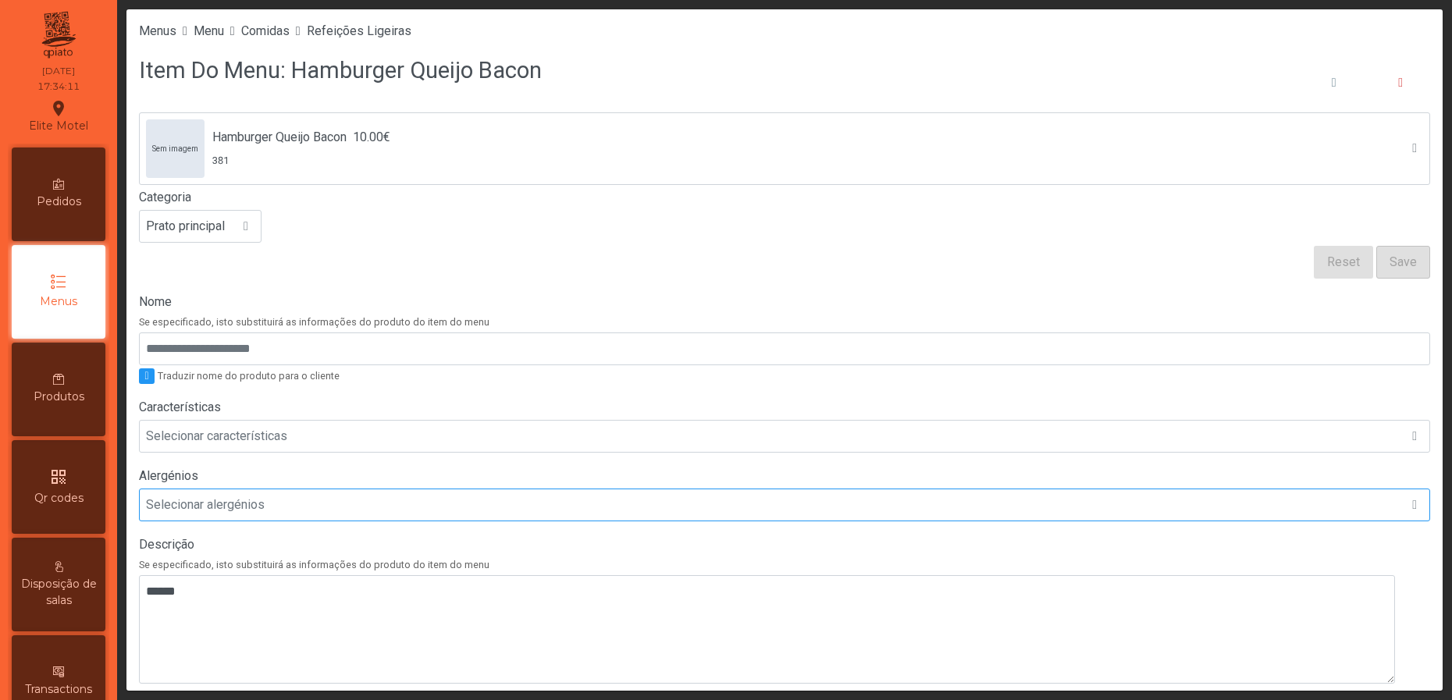
click at [537, 503] on div "Selecionar alergénios" at bounding box center [770, 504] width 1260 height 31
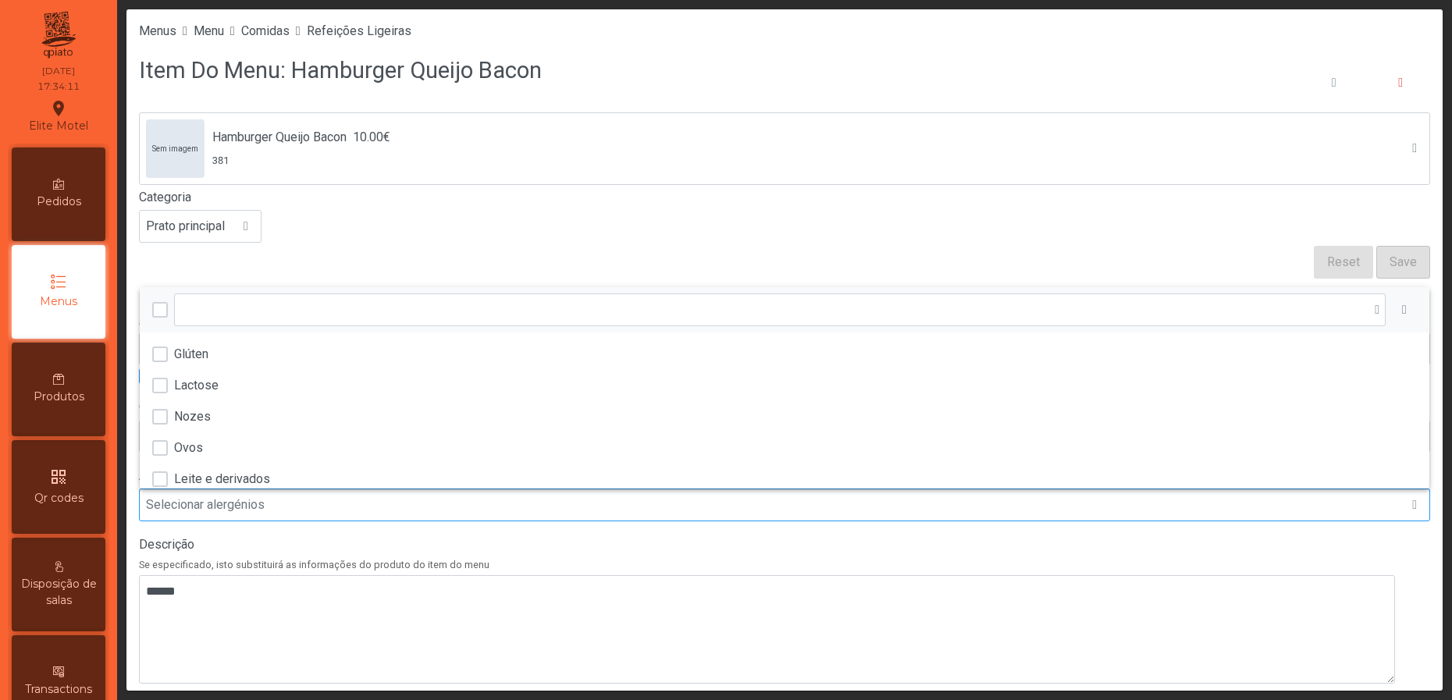
scroll to position [10, 82]
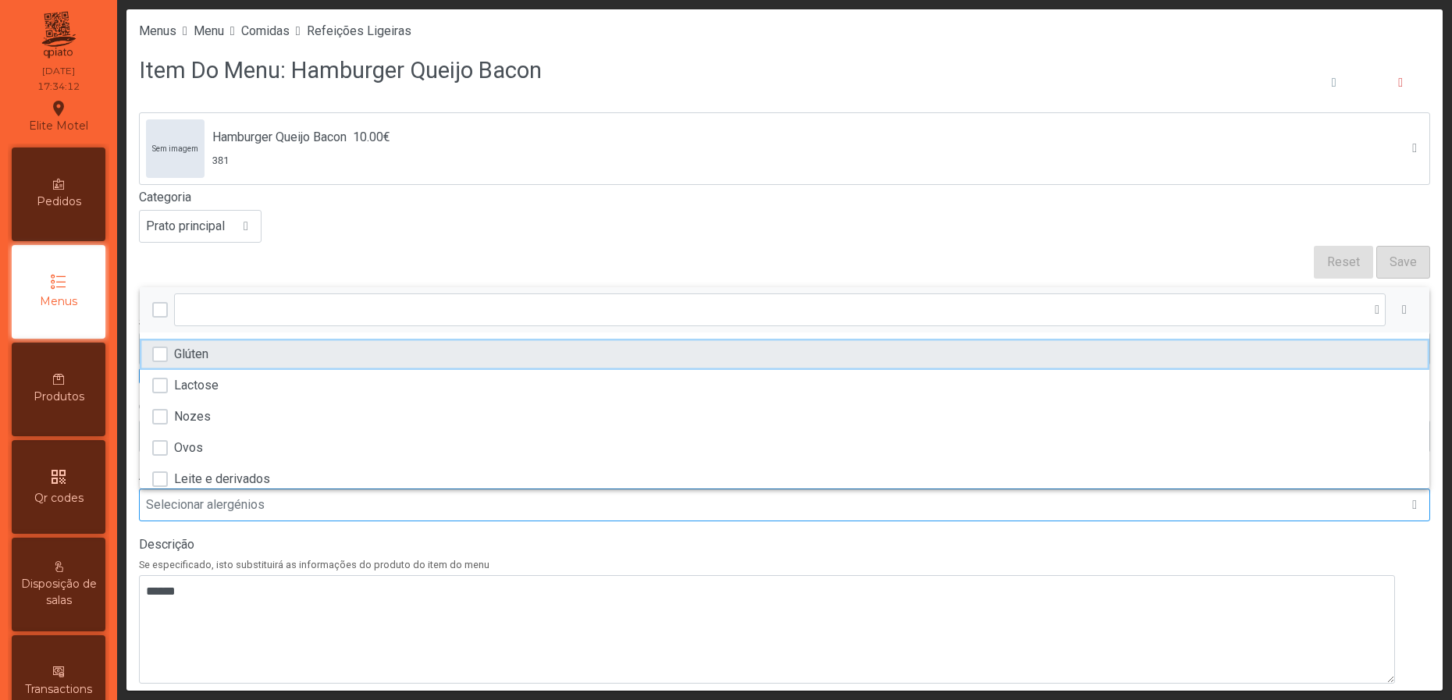
click at [174, 364] on span "Glúten" at bounding box center [191, 354] width 34 height 19
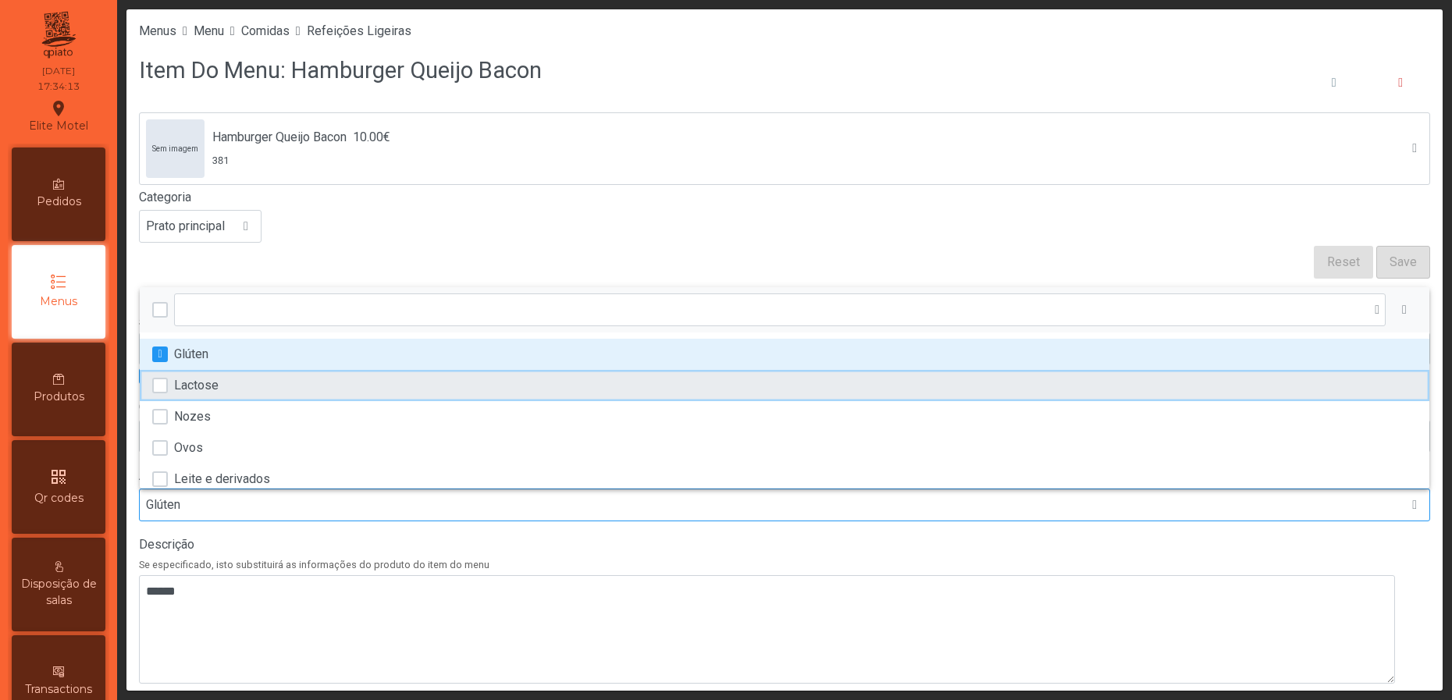
click at [186, 389] on span "Lactose" at bounding box center [196, 385] width 44 height 19
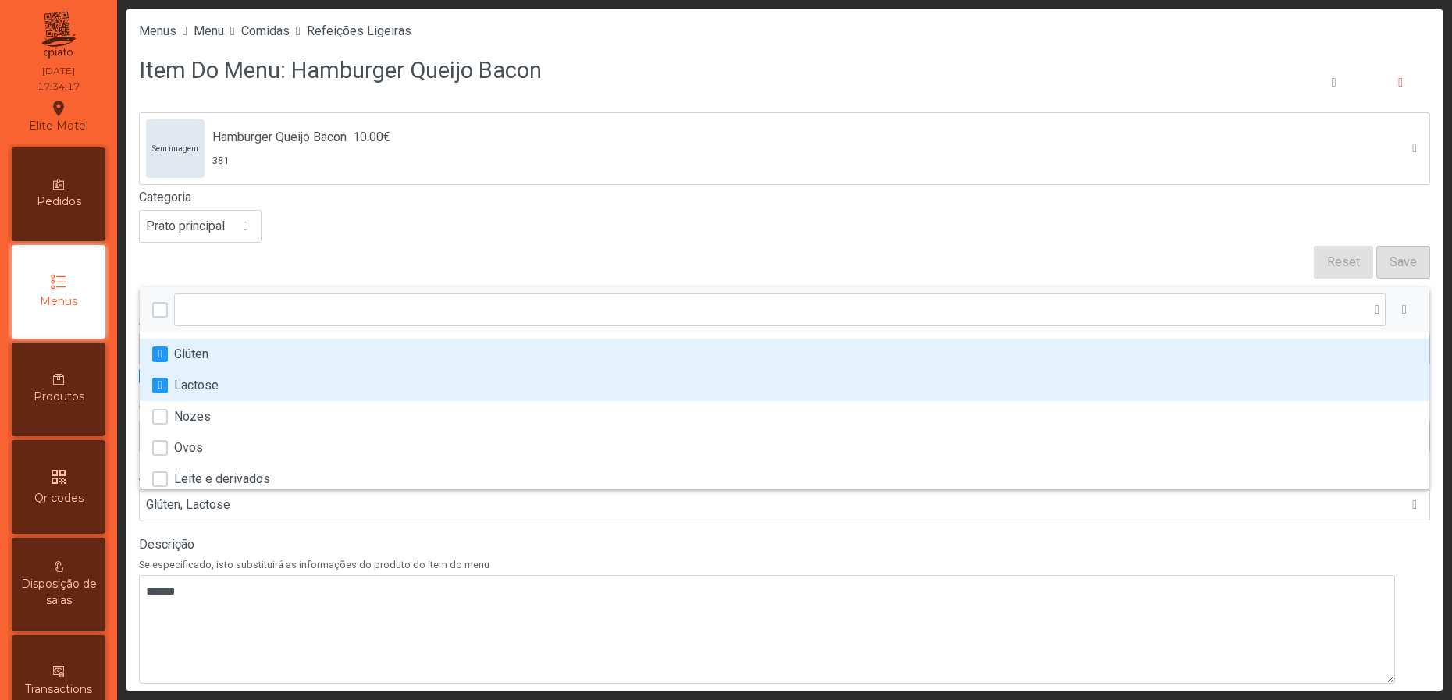
click at [850, 537] on form "Nome Se especificado, isto substituirá as informações do produto do item do men…" at bounding box center [784, 653] width 1291 height 720
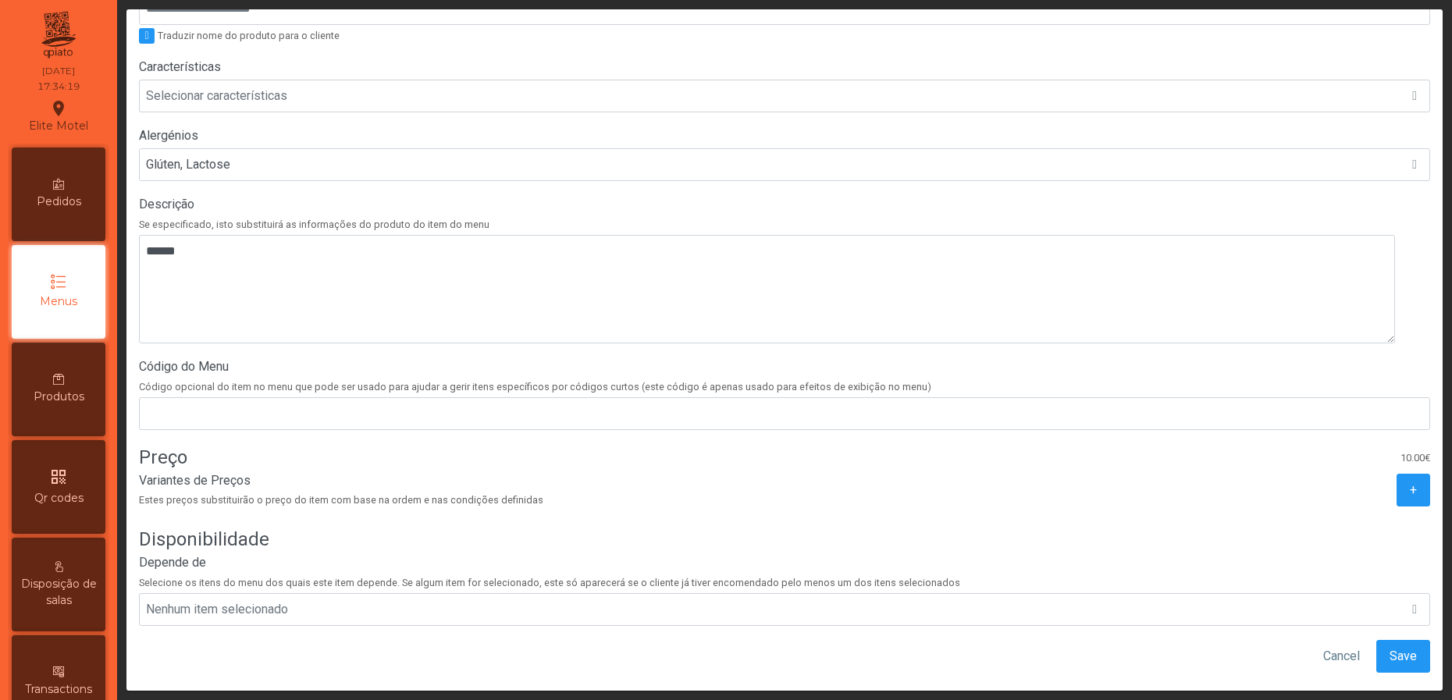
scroll to position [384, 0]
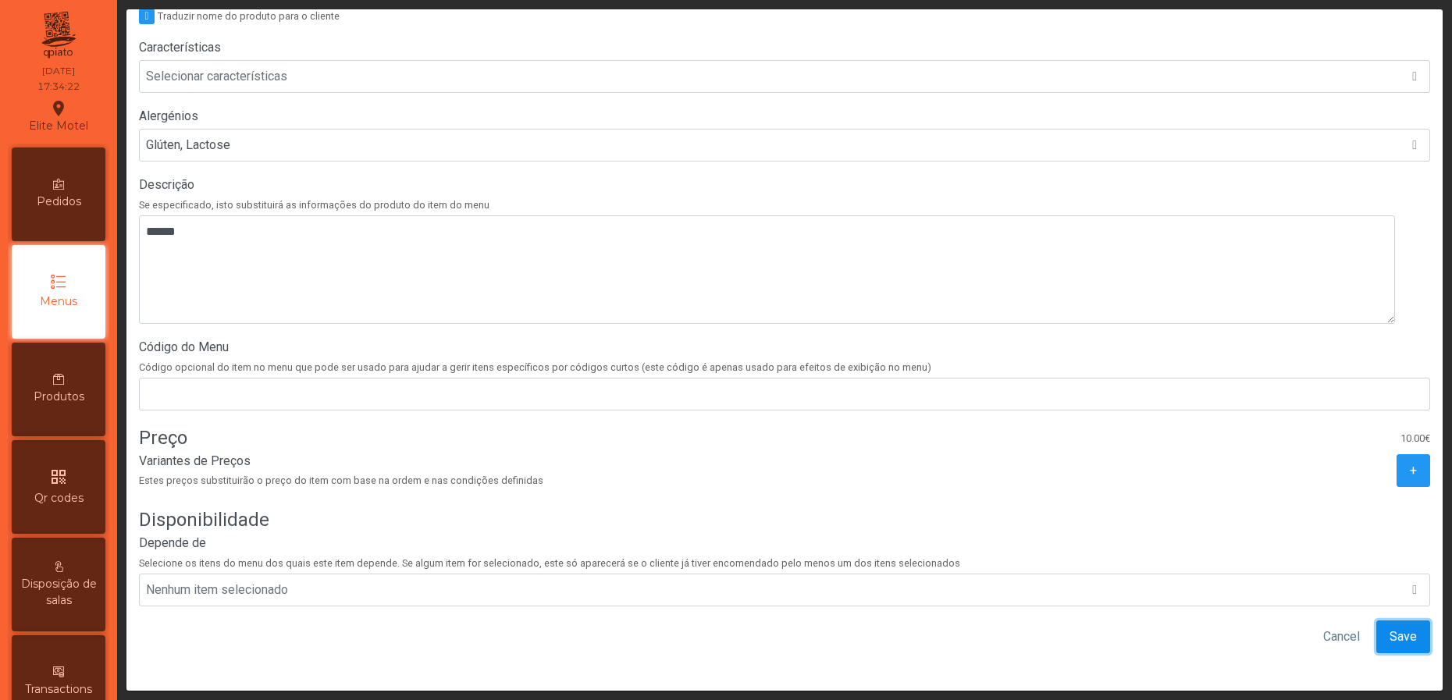
click at [1389, 627] on span "Save" at bounding box center [1402, 636] width 27 height 19
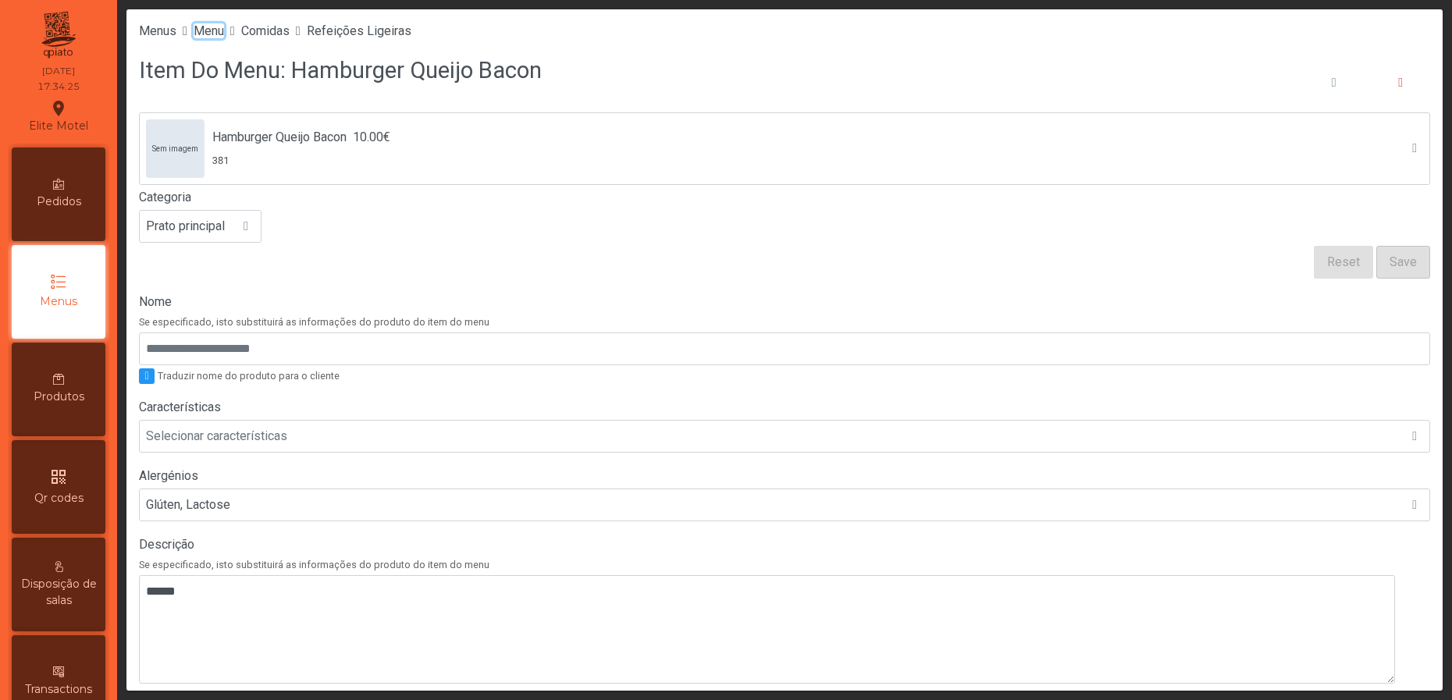
click at [214, 27] on span "Menu" at bounding box center [209, 30] width 30 height 15
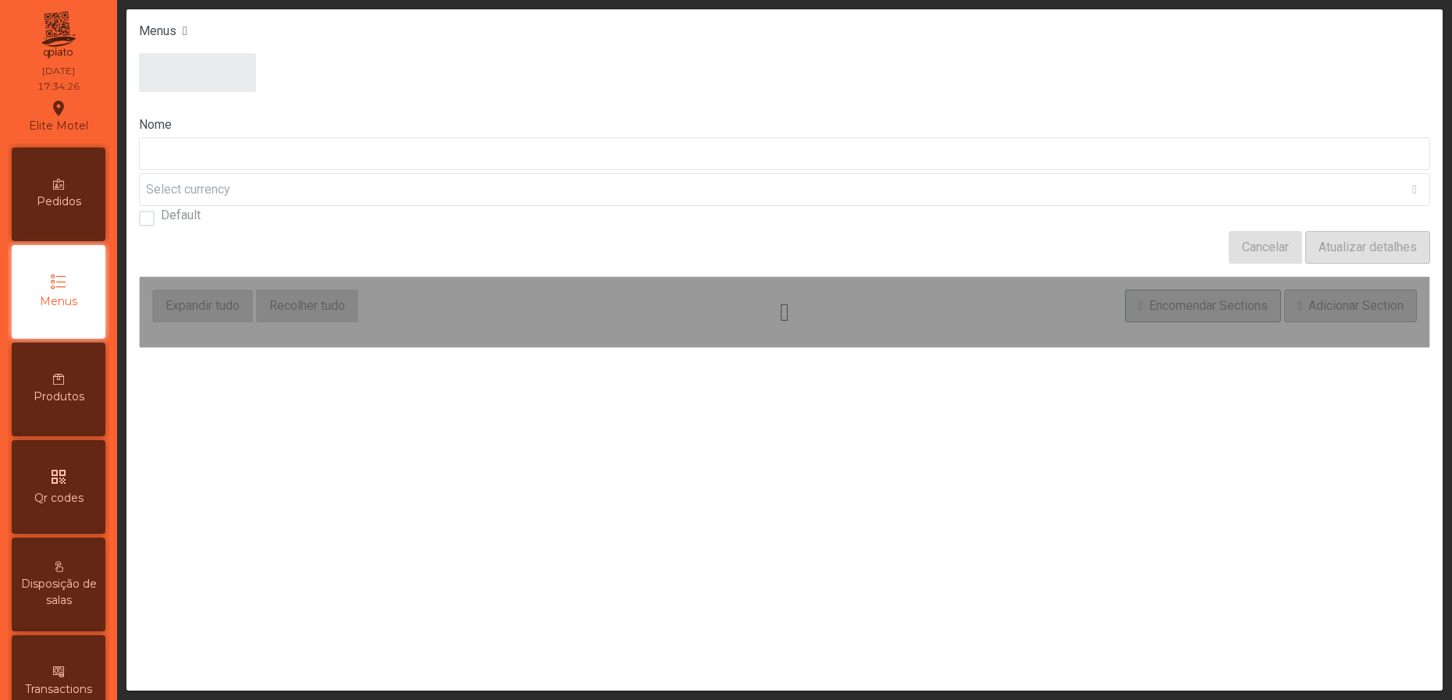
type input "****"
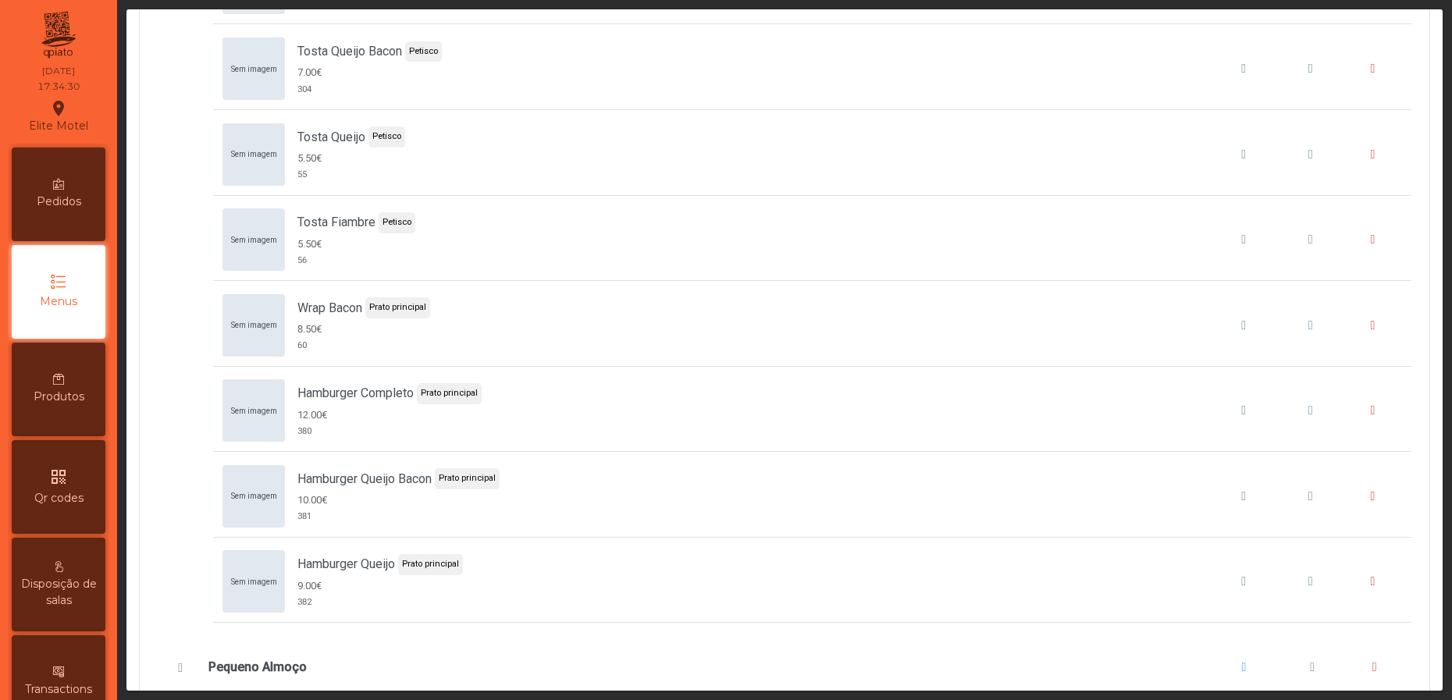
scroll to position [2224, 0]
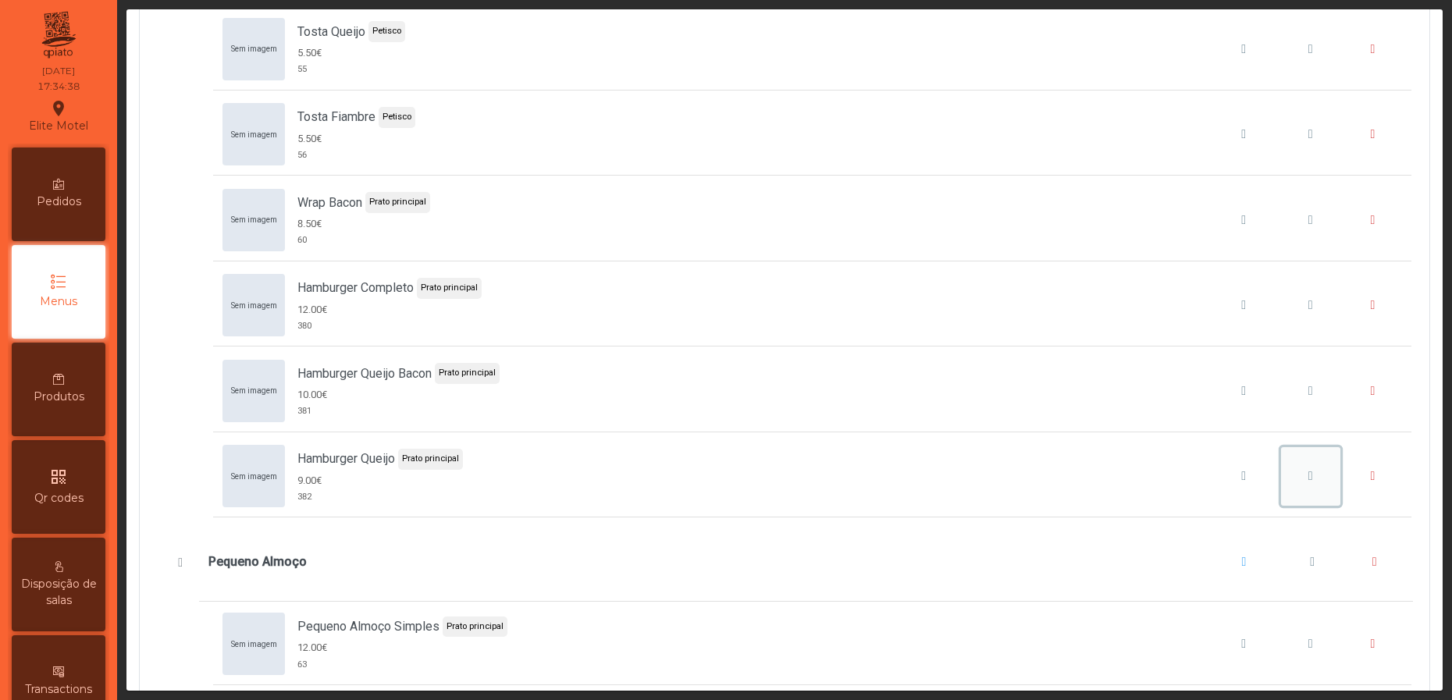
click at [1308, 482] on span "Hamburger Queijo" at bounding box center [1310, 476] width 5 height 12
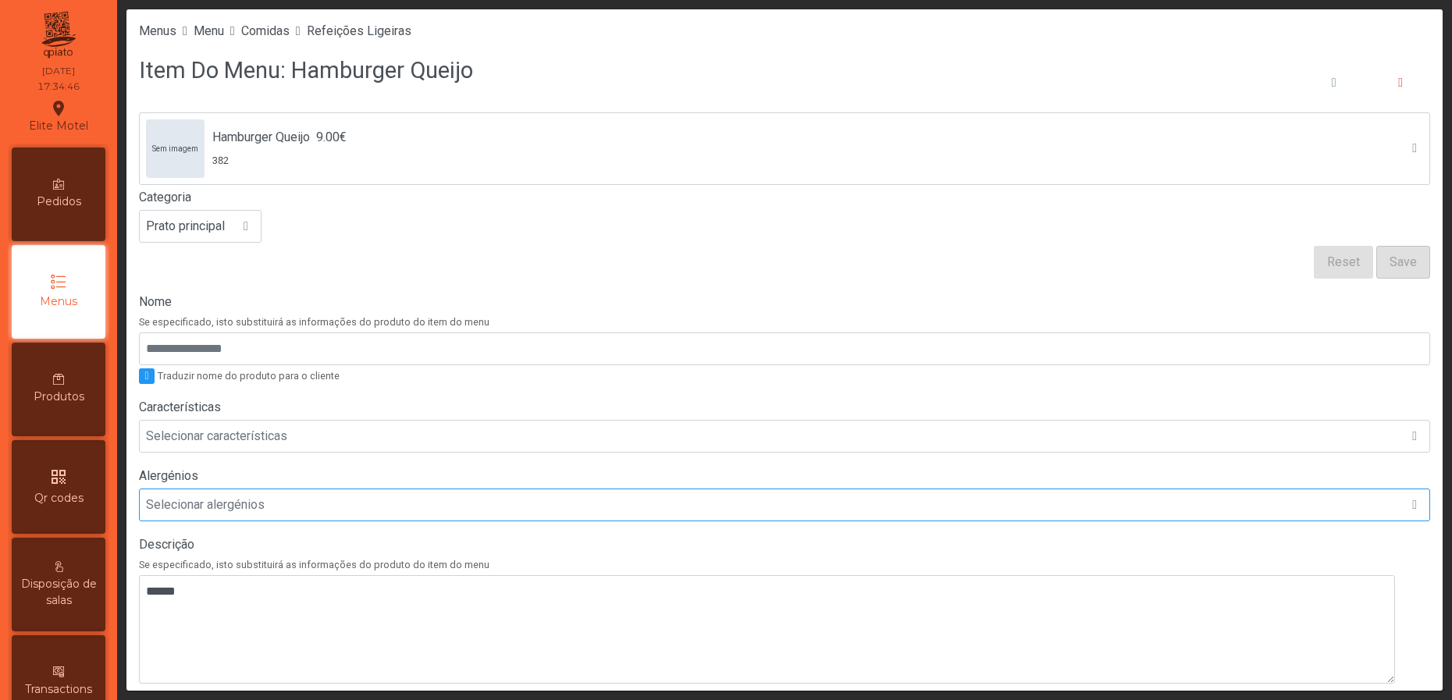
click at [236, 513] on div "Selecionar alergénios" at bounding box center [770, 504] width 1260 height 31
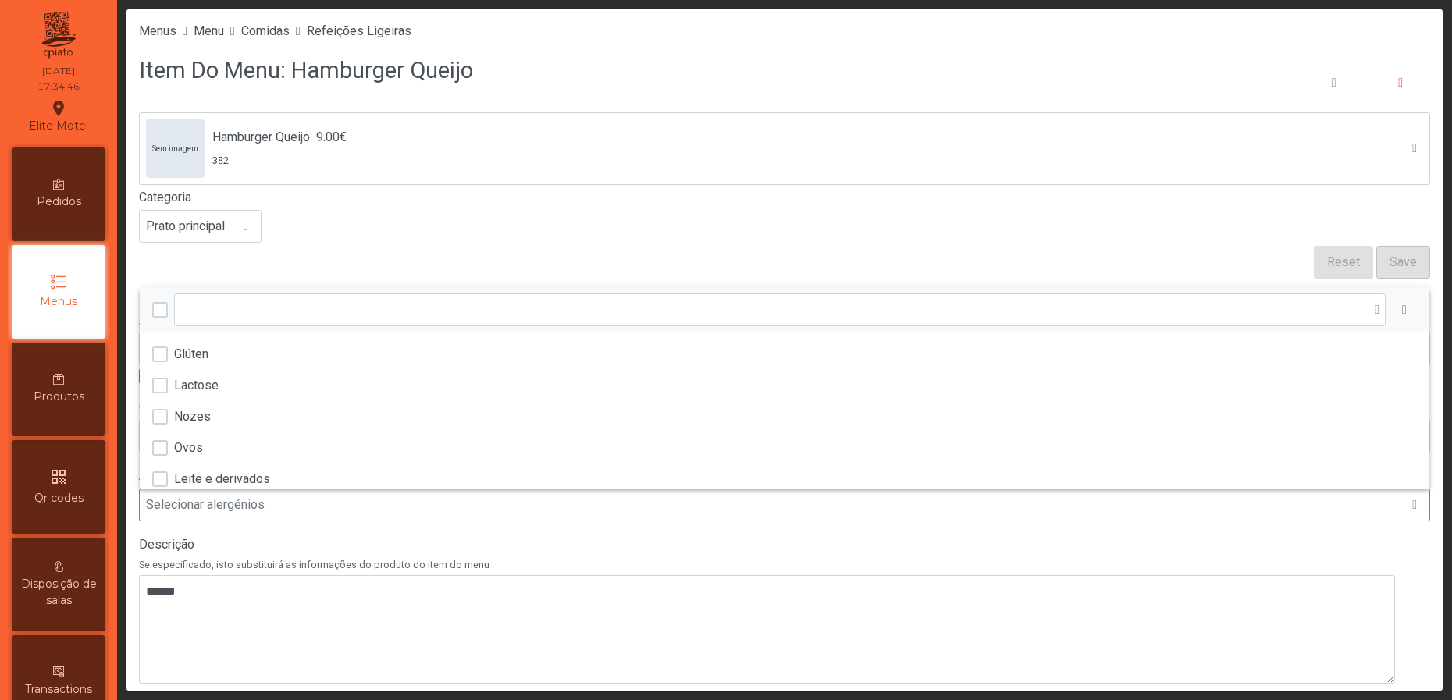
scroll to position [10, 82]
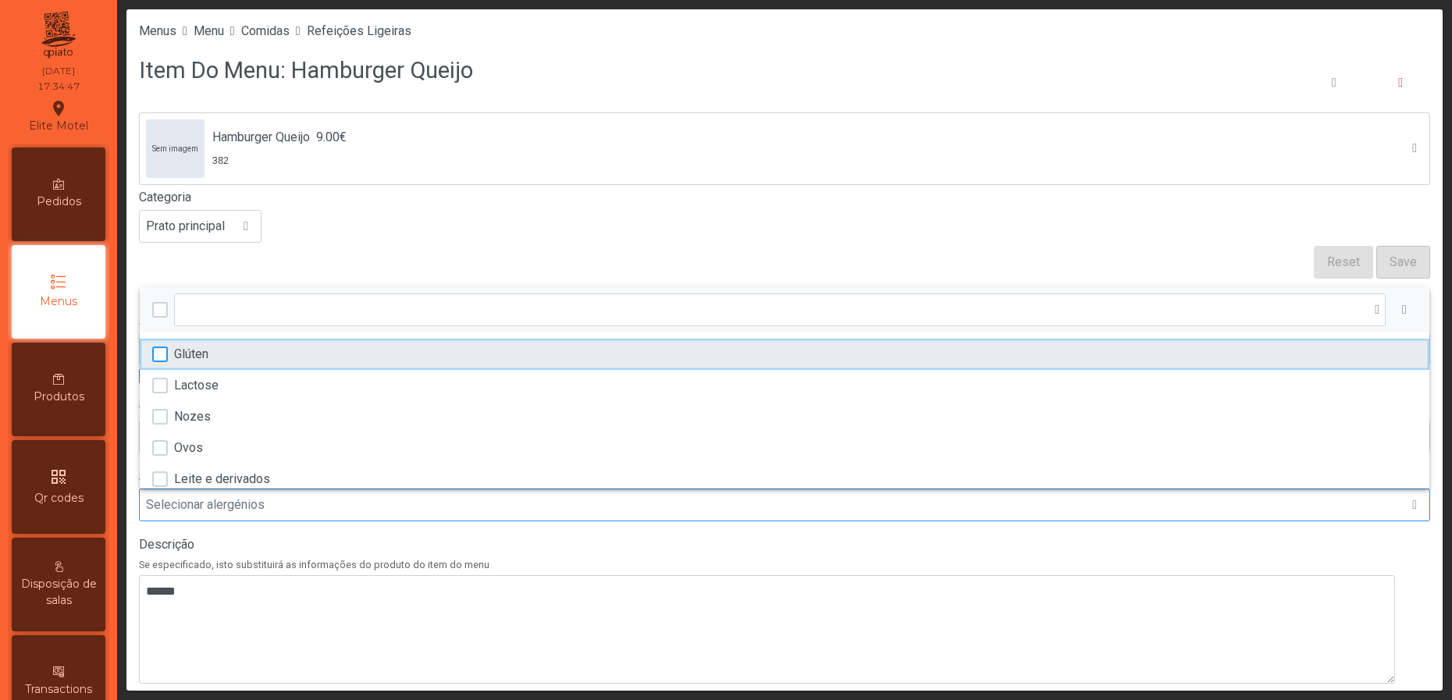
drag, startPoint x: 158, startPoint y: 361, endPoint x: 160, endPoint y: 391, distance: 29.7
click at [157, 361] on div "Glúten" at bounding box center [160, 355] width 16 height 16
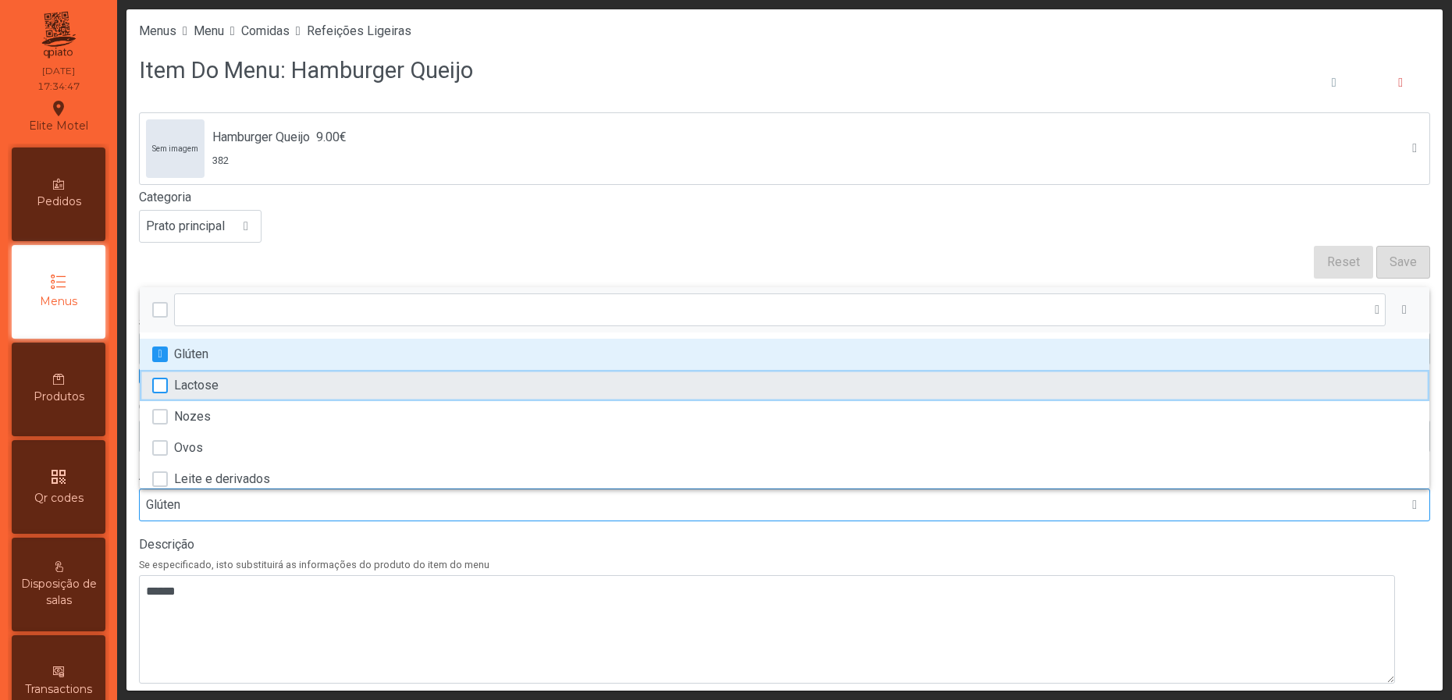
click at [162, 393] on div "Lactose" at bounding box center [160, 386] width 16 height 16
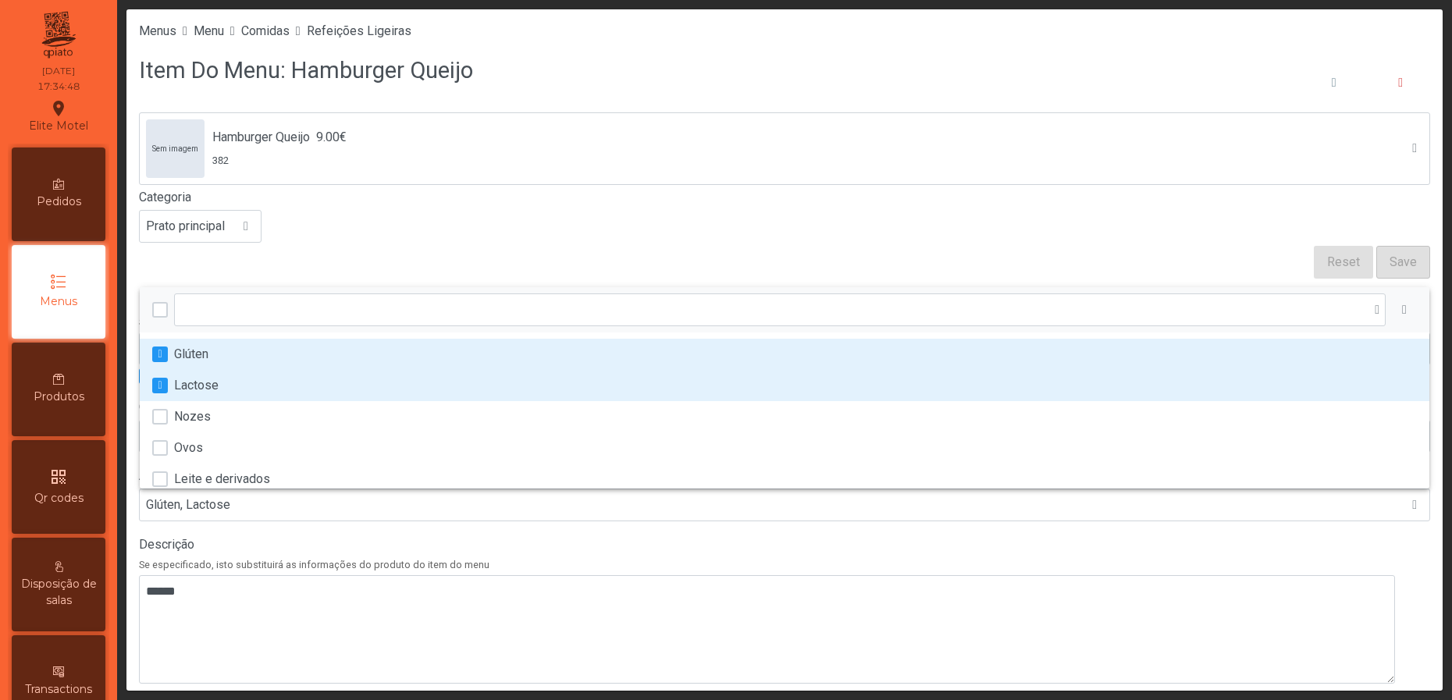
click at [452, 243] on div "Sem imagem Hamburger Queijo 9.00€ 382 Categoria Prato principal" at bounding box center [784, 177] width 1291 height 130
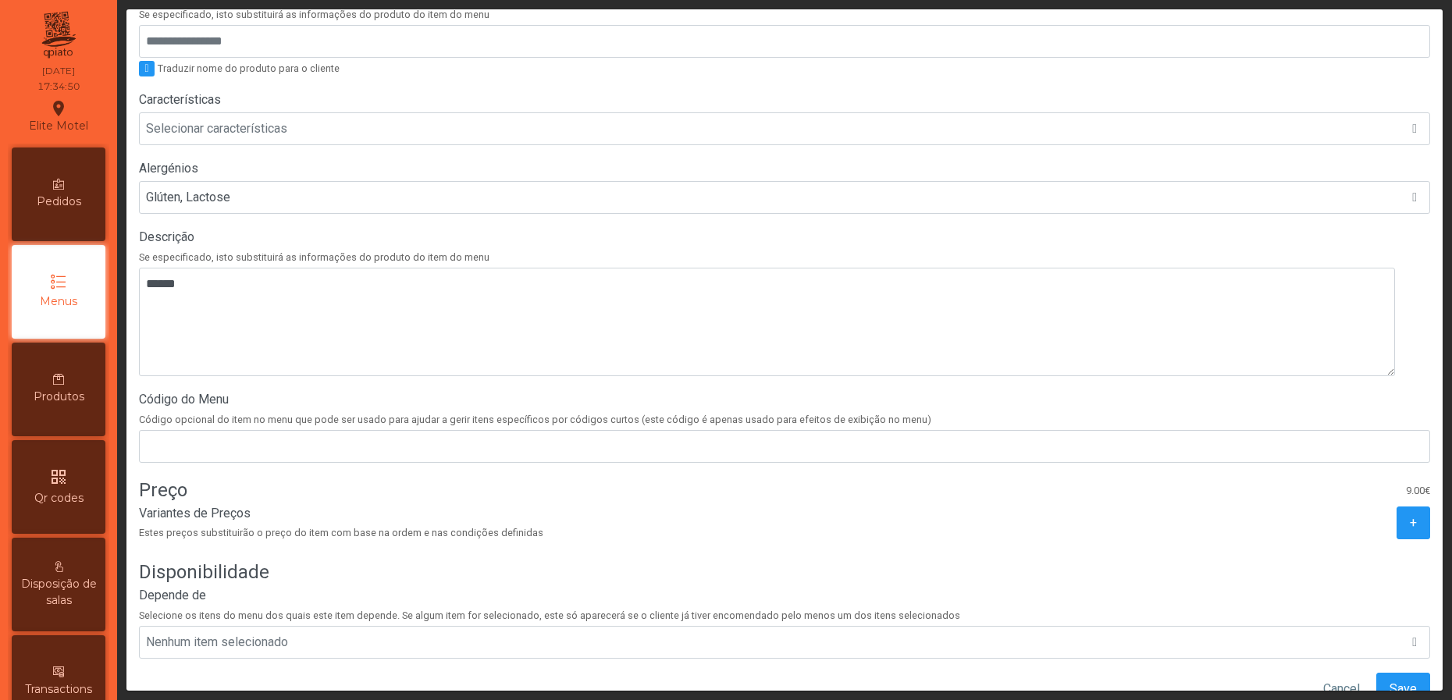
scroll to position [384, 0]
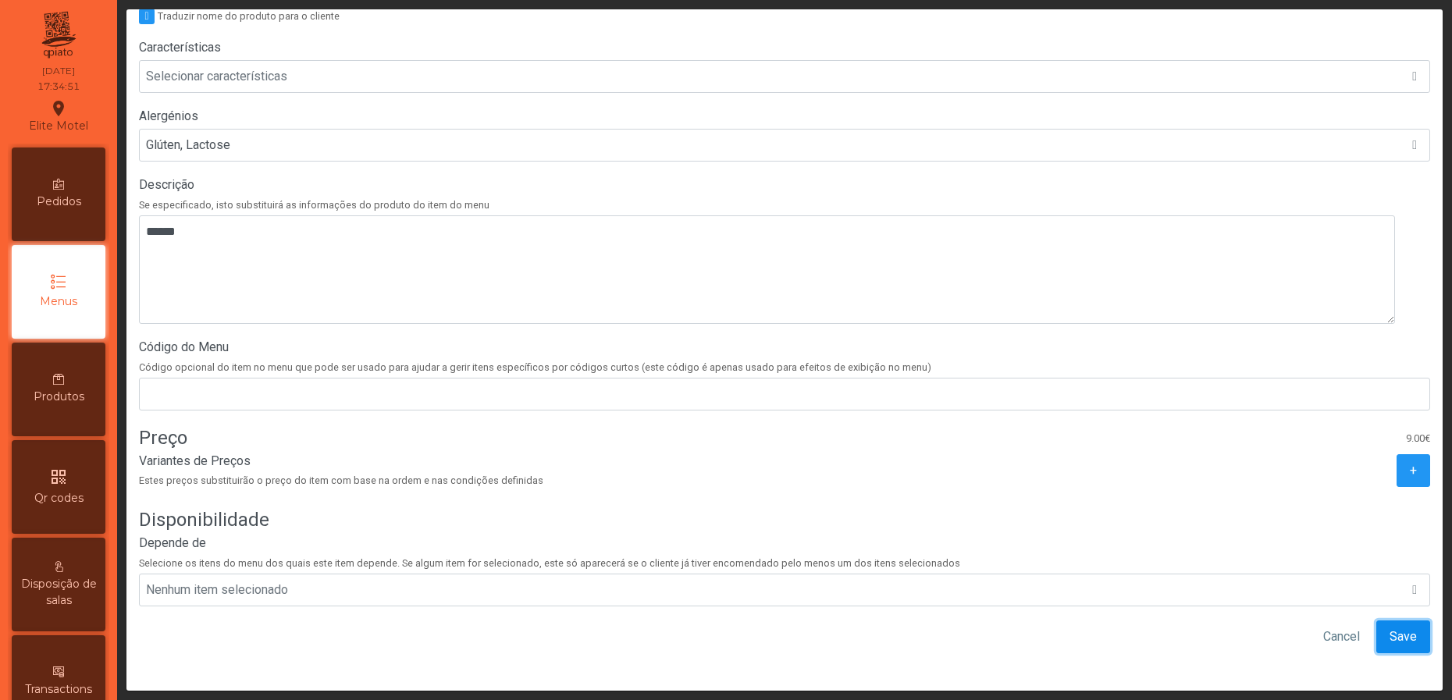
click at [1381, 620] on button "Save" at bounding box center [1403, 636] width 54 height 33
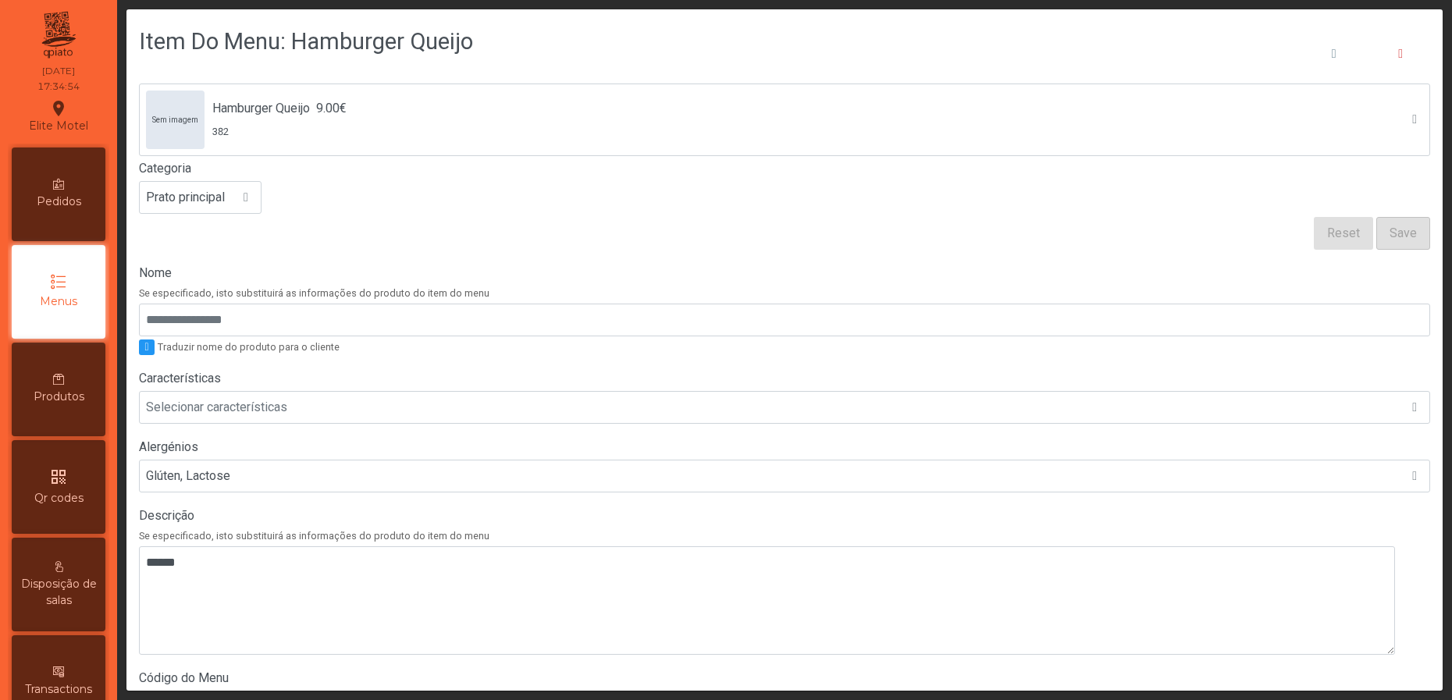
scroll to position [0, 0]
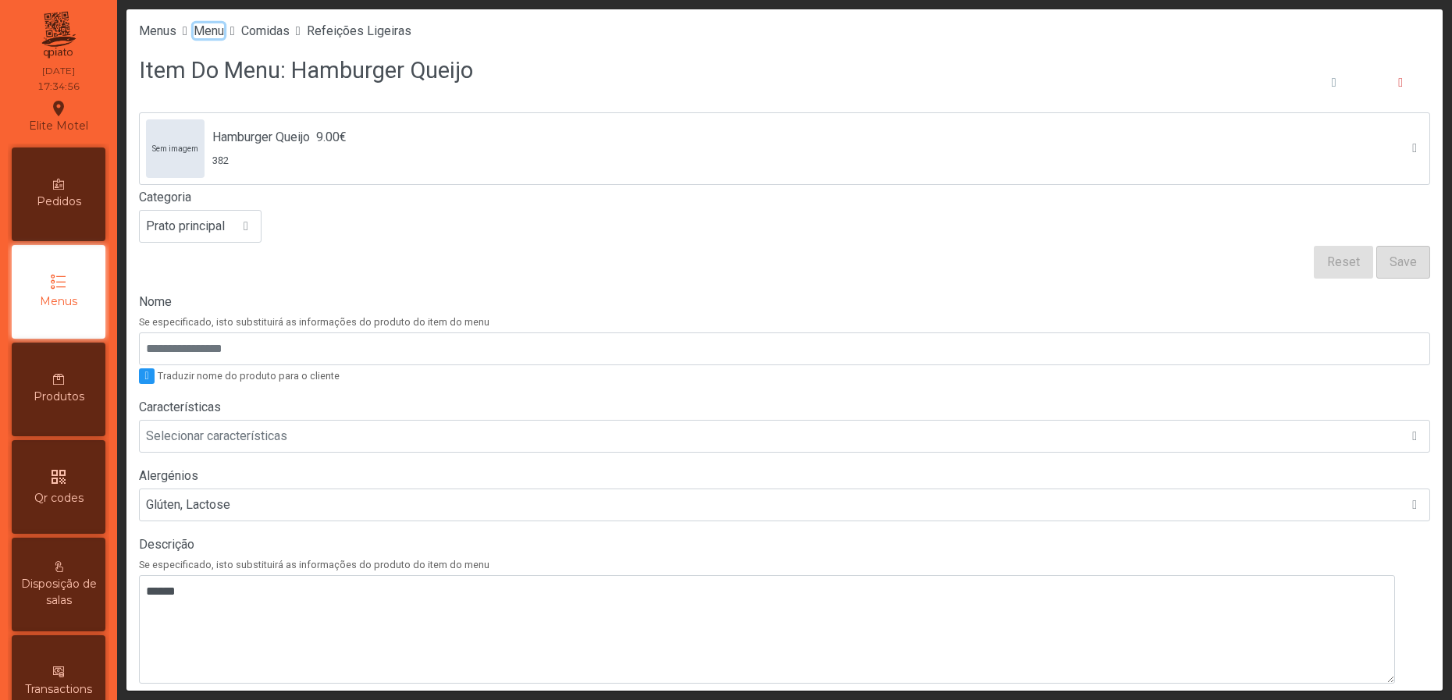
click at [221, 30] on span "Menu" at bounding box center [209, 30] width 30 height 15
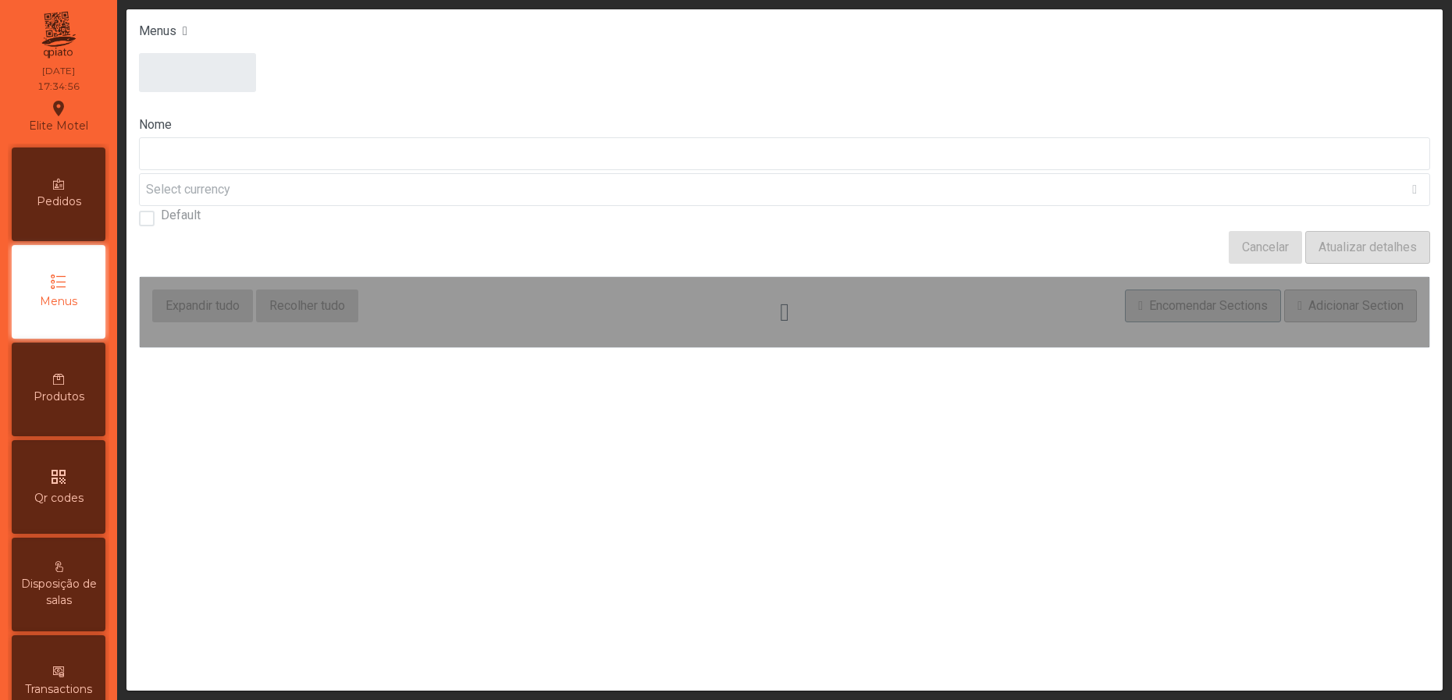
type input "****"
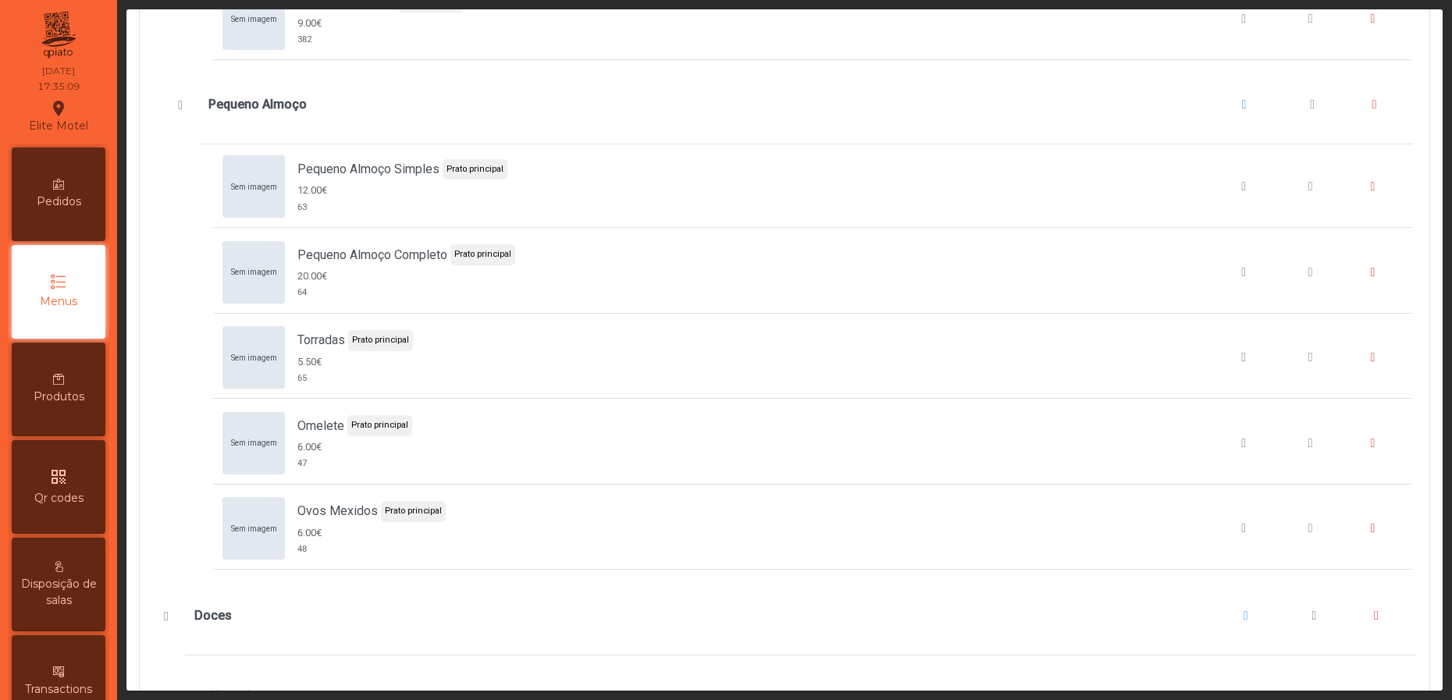
scroll to position [2693, 0]
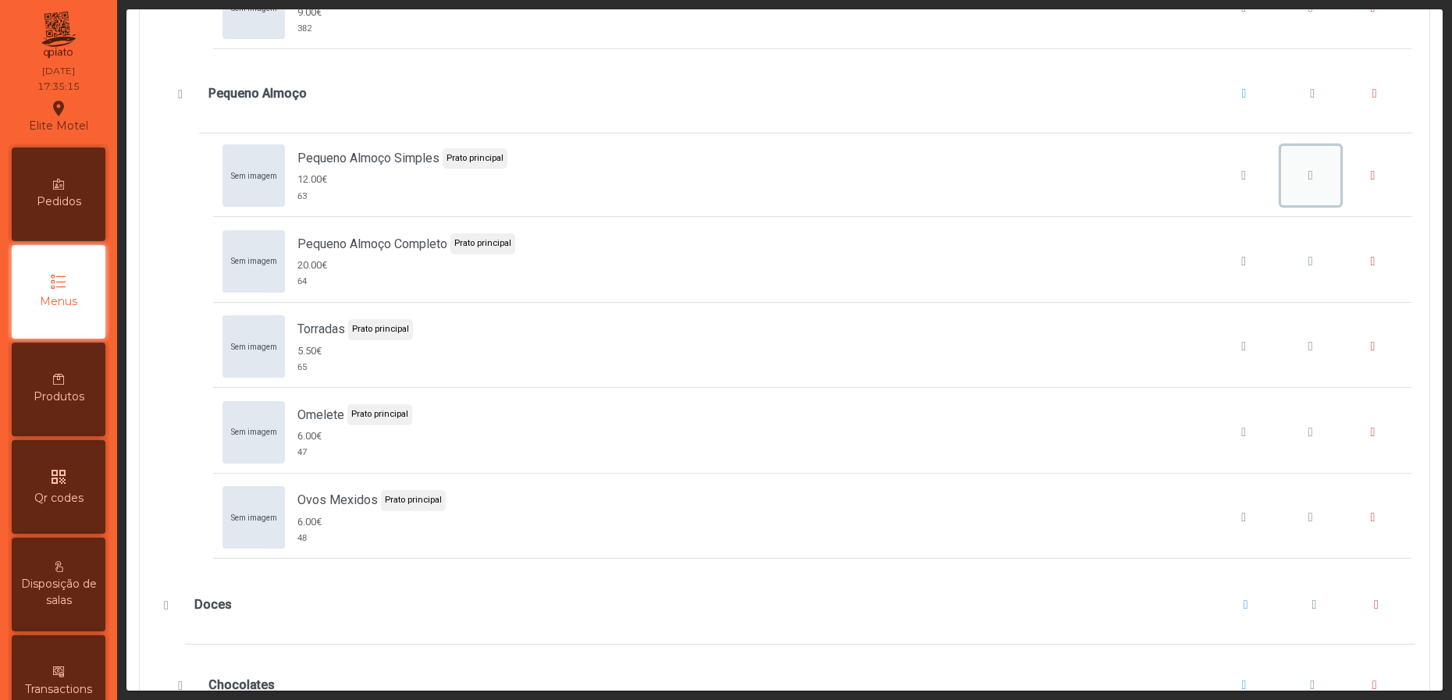
click at [1308, 182] on span "Pequeno Almoço Simples" at bounding box center [1310, 175] width 5 height 12
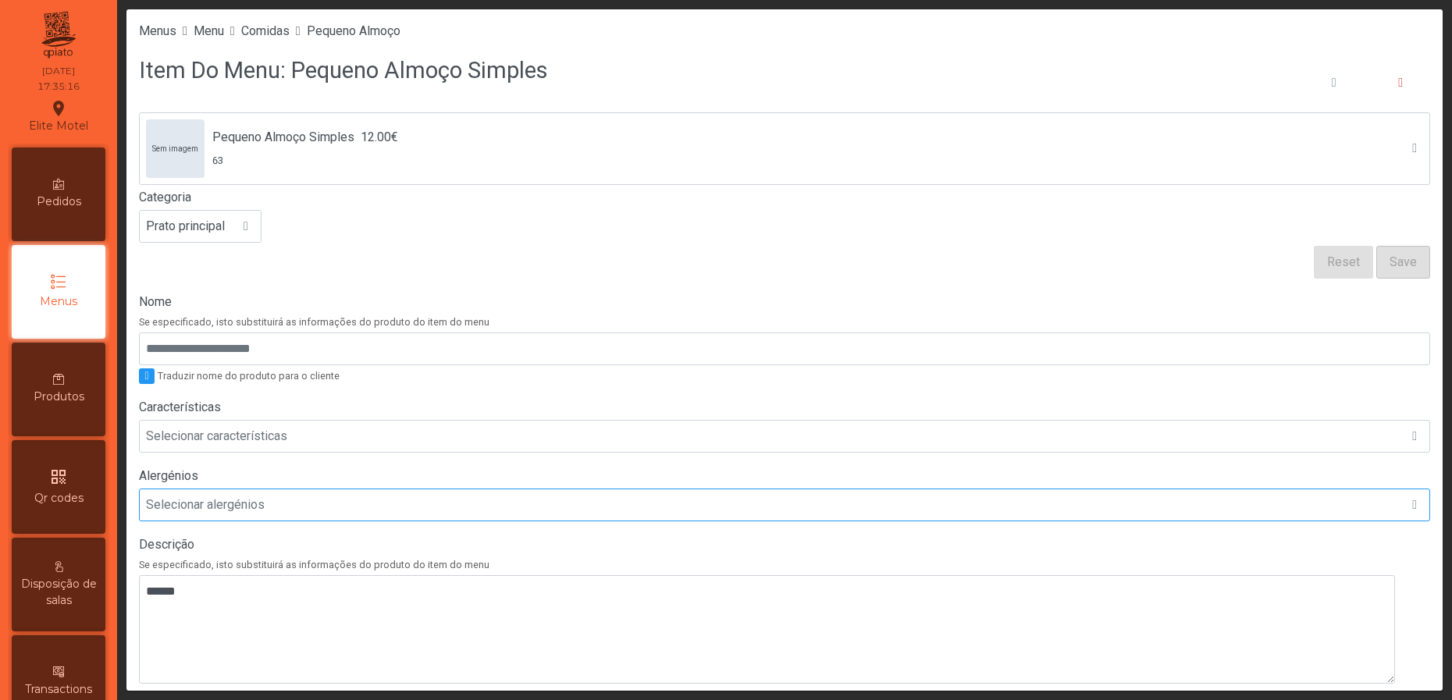
click at [276, 504] on div "Selecionar alergénios" at bounding box center [770, 504] width 1260 height 31
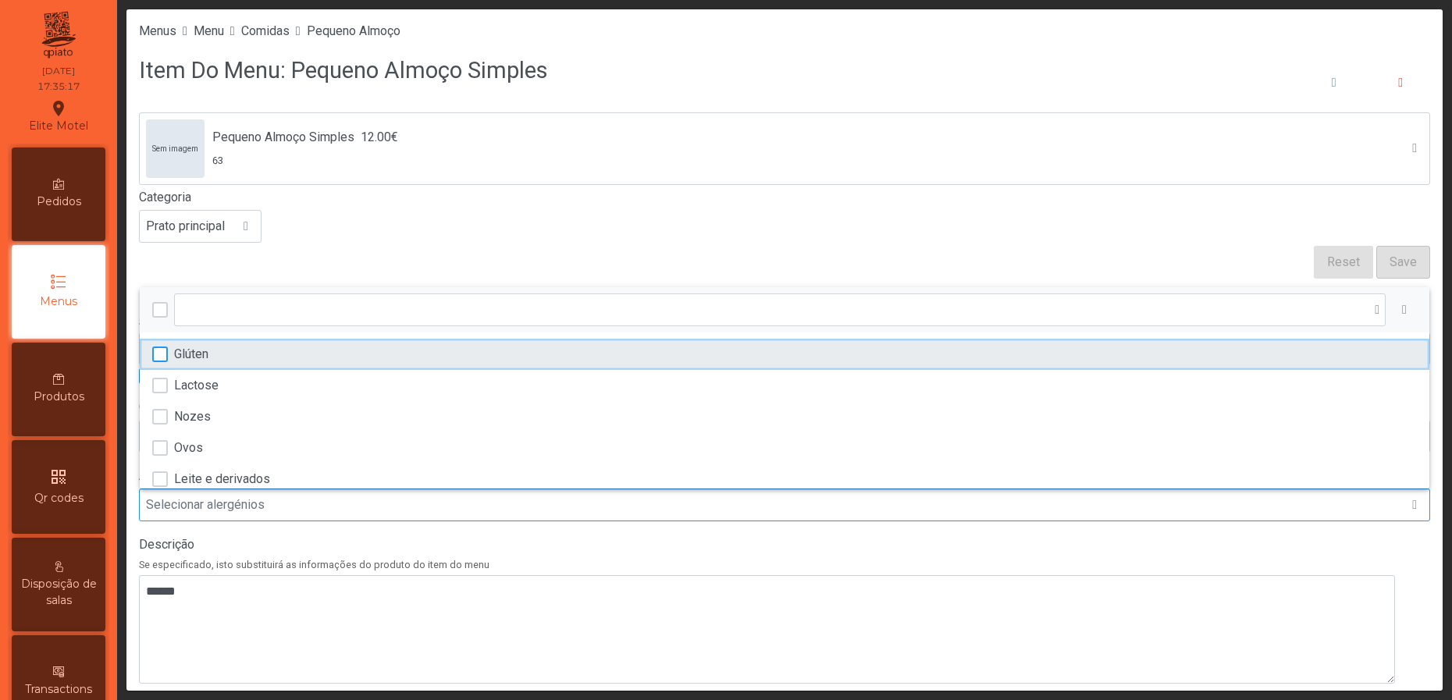
click at [162, 352] on div "Glúten" at bounding box center [160, 355] width 16 height 16
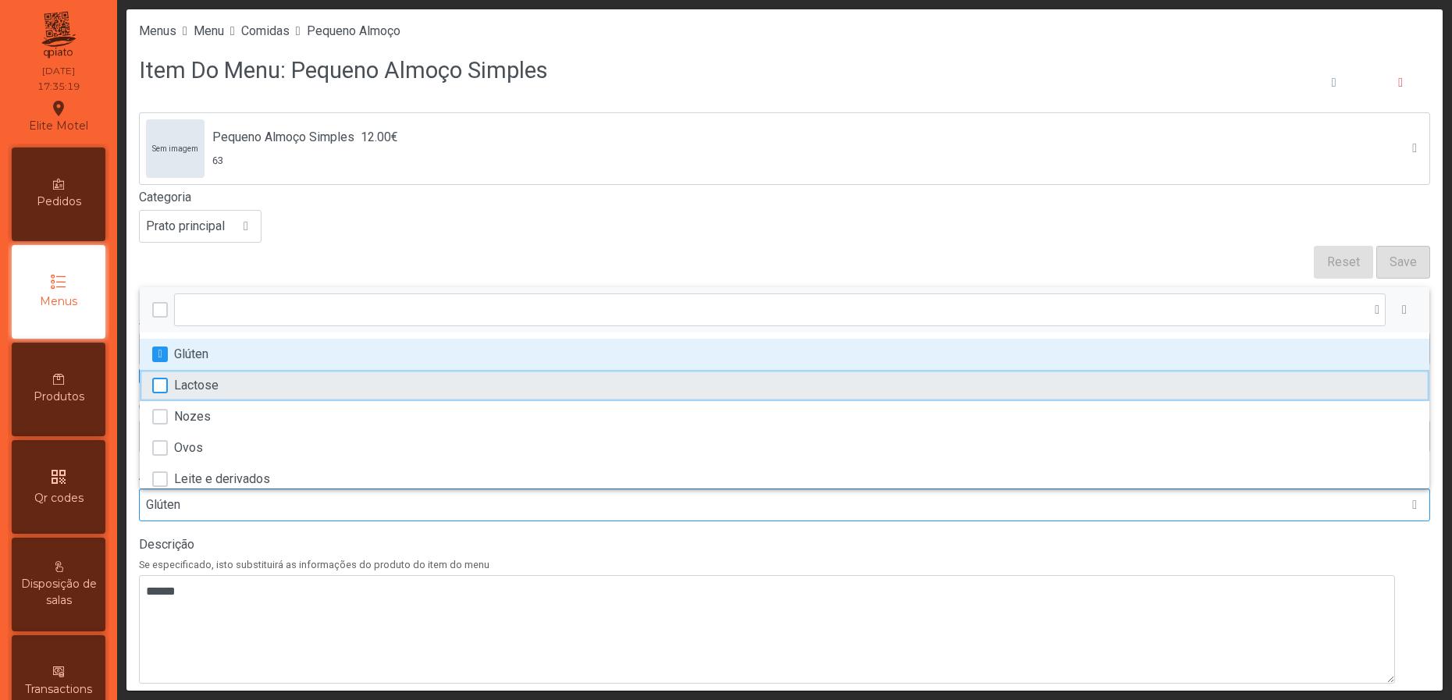
click at [166, 389] on div "Lactose" at bounding box center [160, 386] width 16 height 16
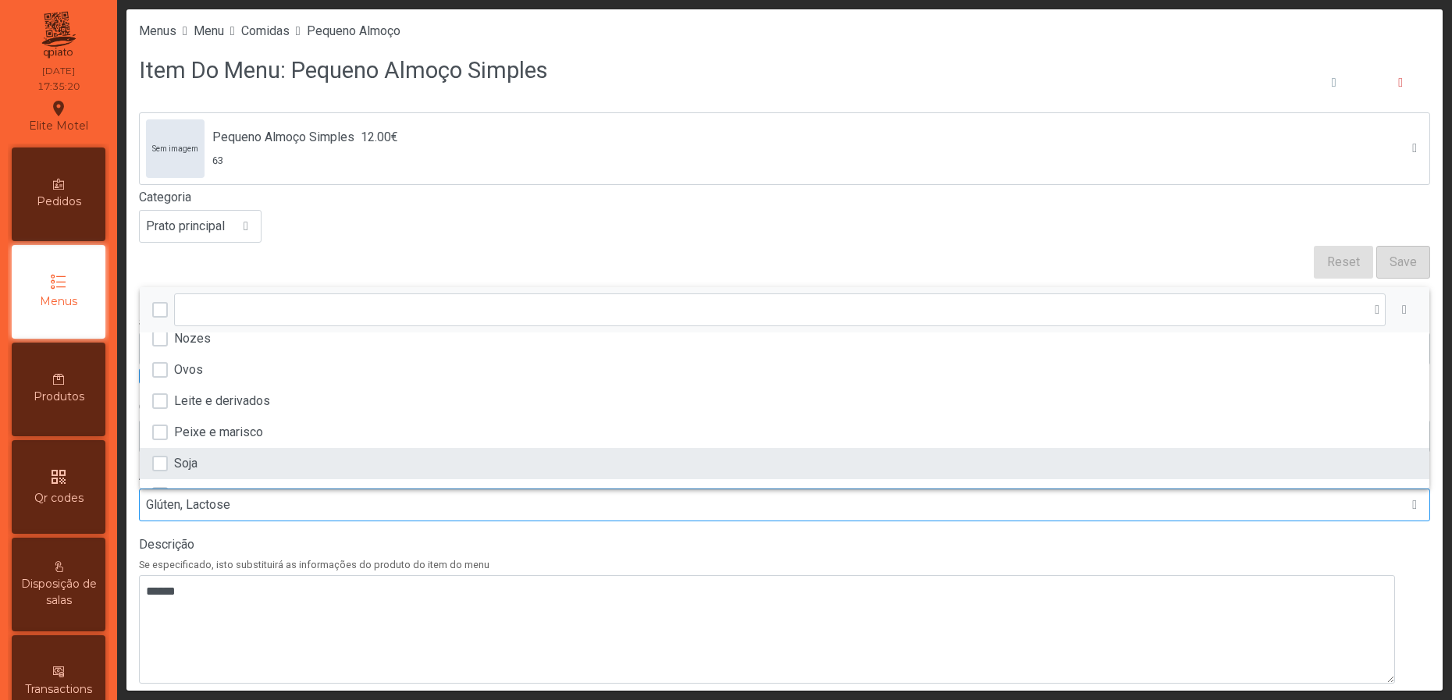
scroll to position [117, 0]
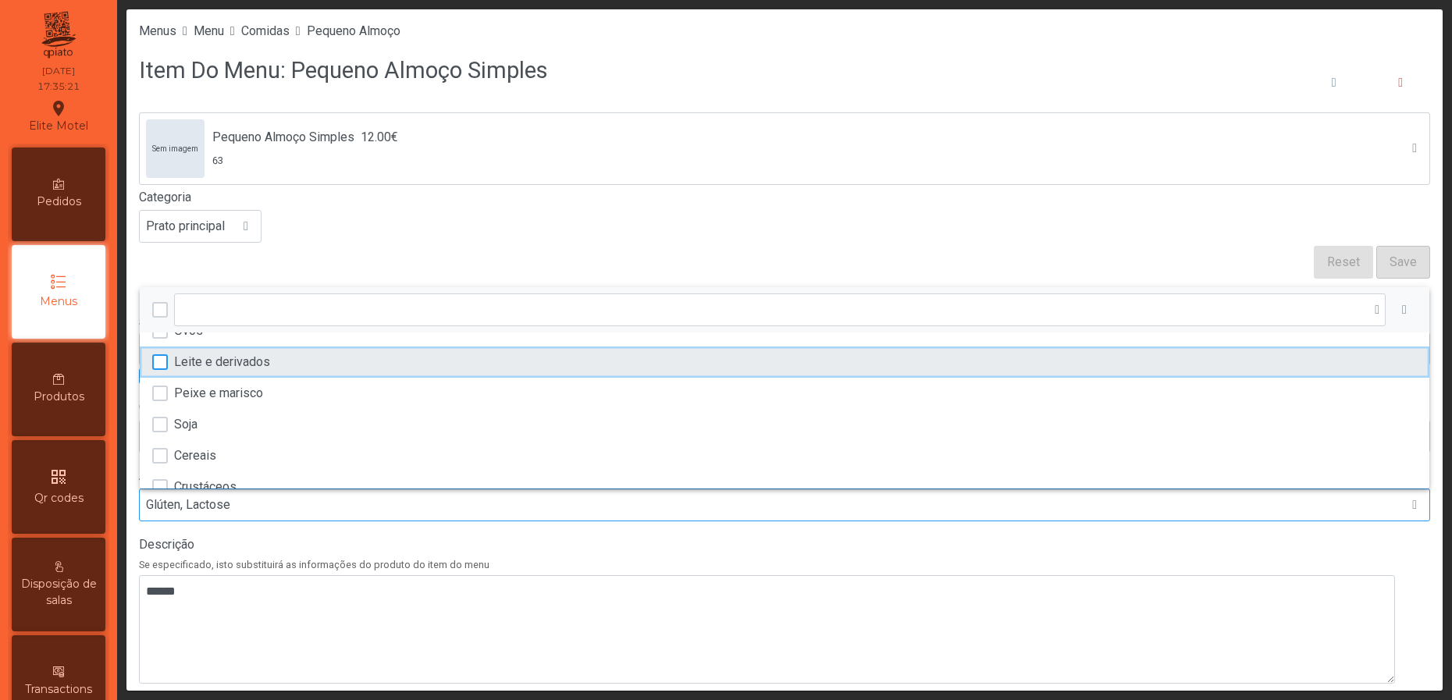
click at [162, 361] on div "Leite e derivados" at bounding box center [160, 362] width 16 height 16
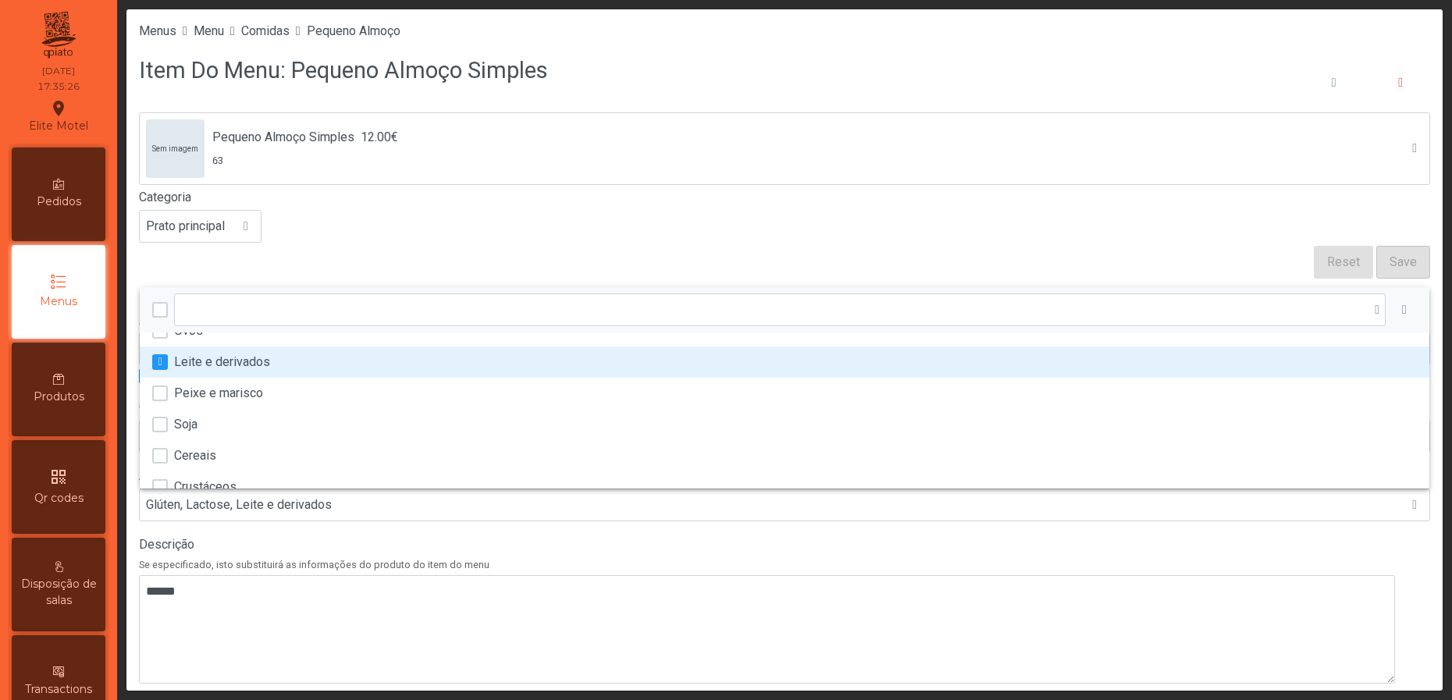
click at [1361, 554] on label "Descrição" at bounding box center [784, 544] width 1291 height 19
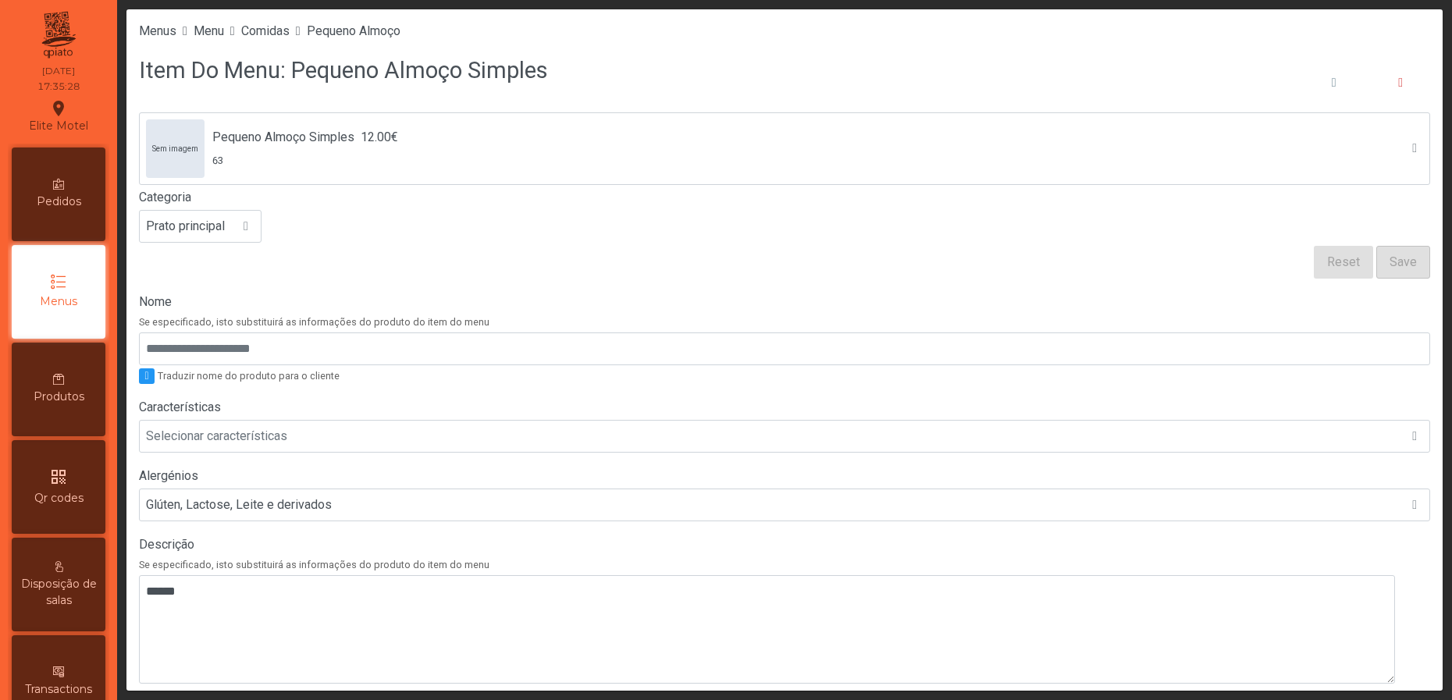
scroll to position [351, 0]
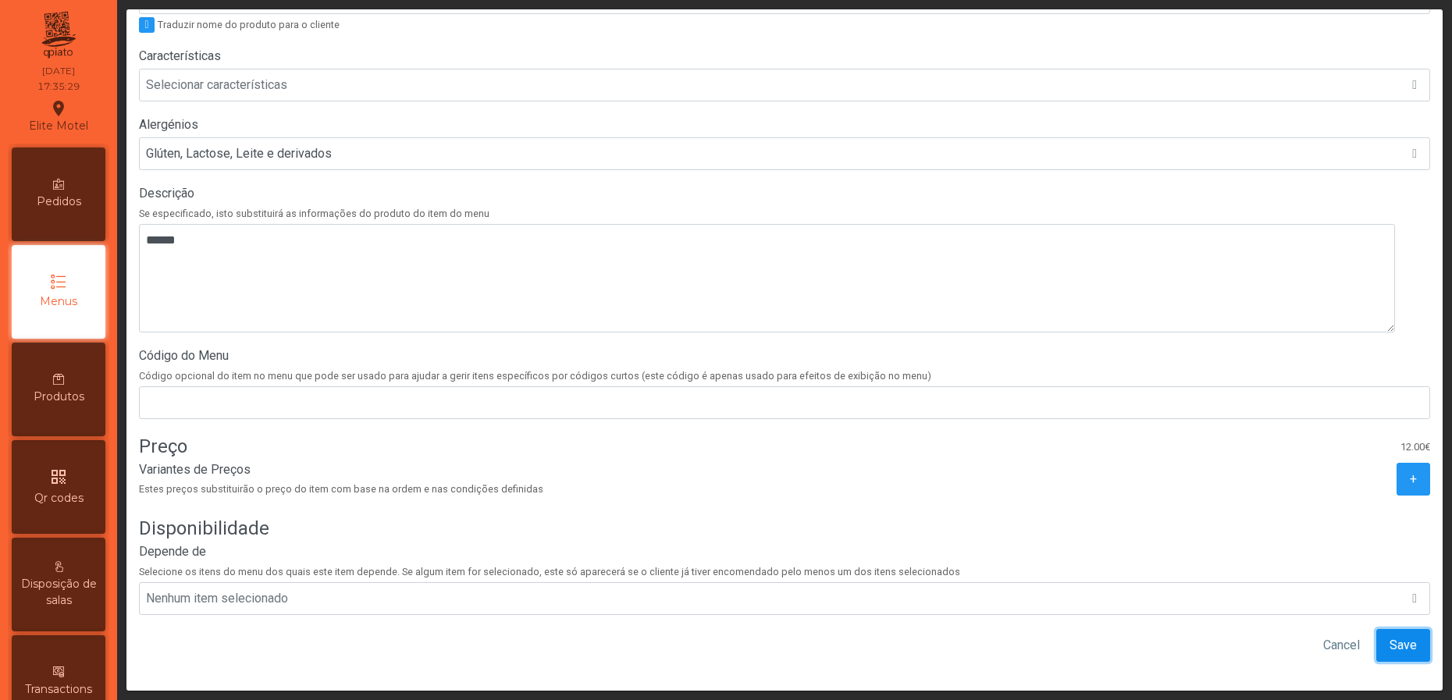
click at [1389, 653] on span "Save" at bounding box center [1402, 645] width 27 height 19
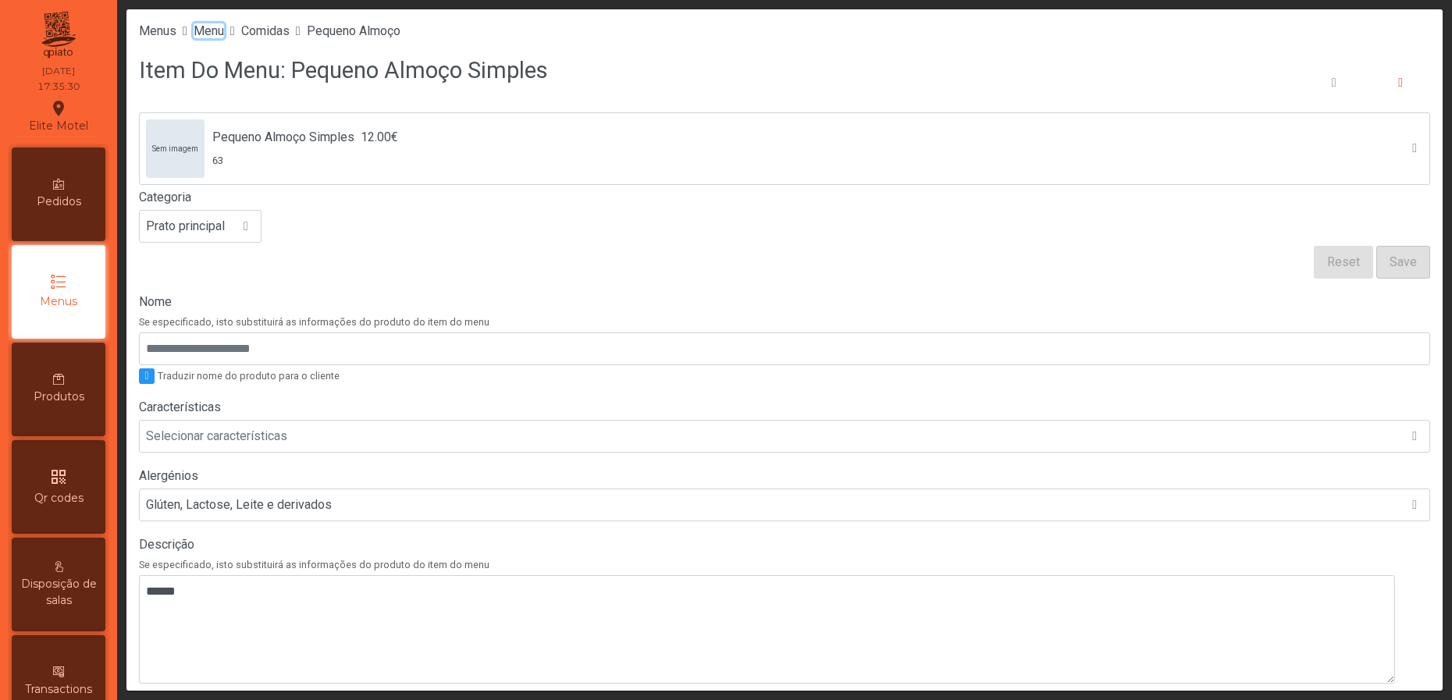
click at [221, 23] on span "Menu" at bounding box center [209, 30] width 30 height 15
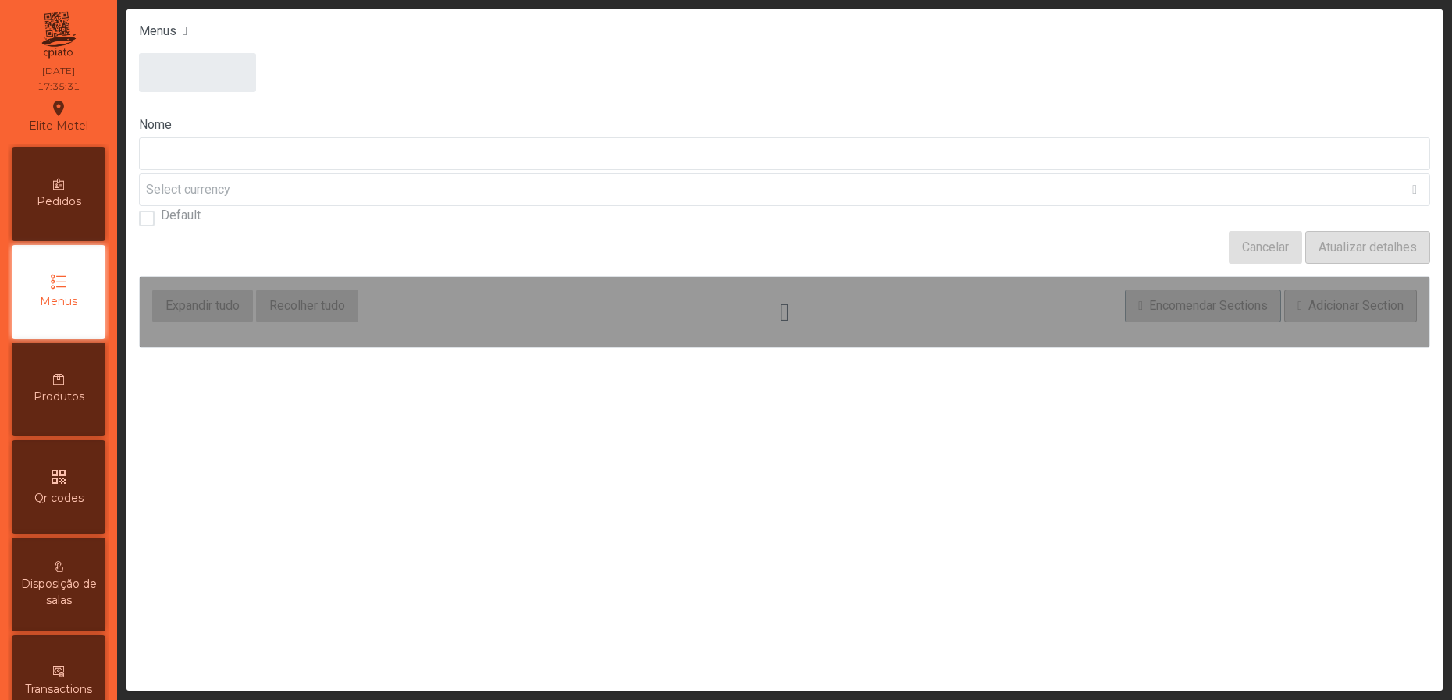
type input "****"
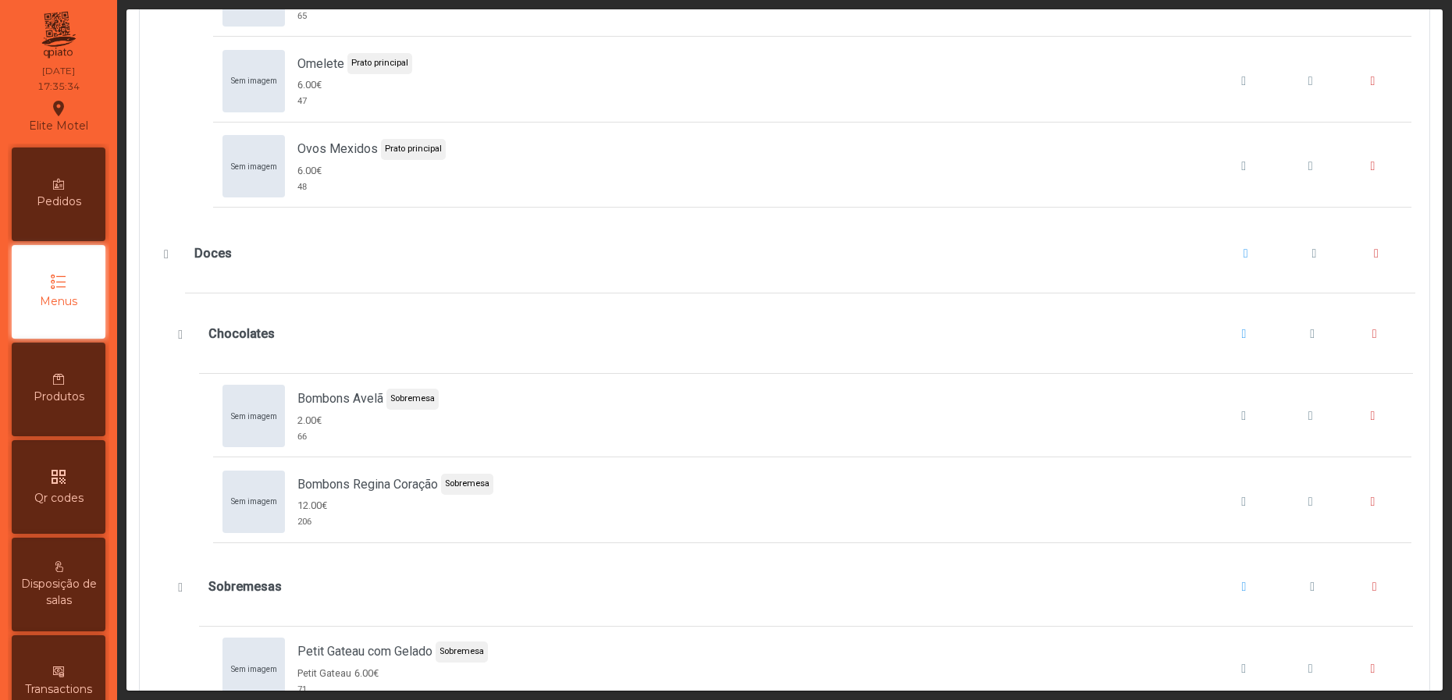
scroll to position [2575, 0]
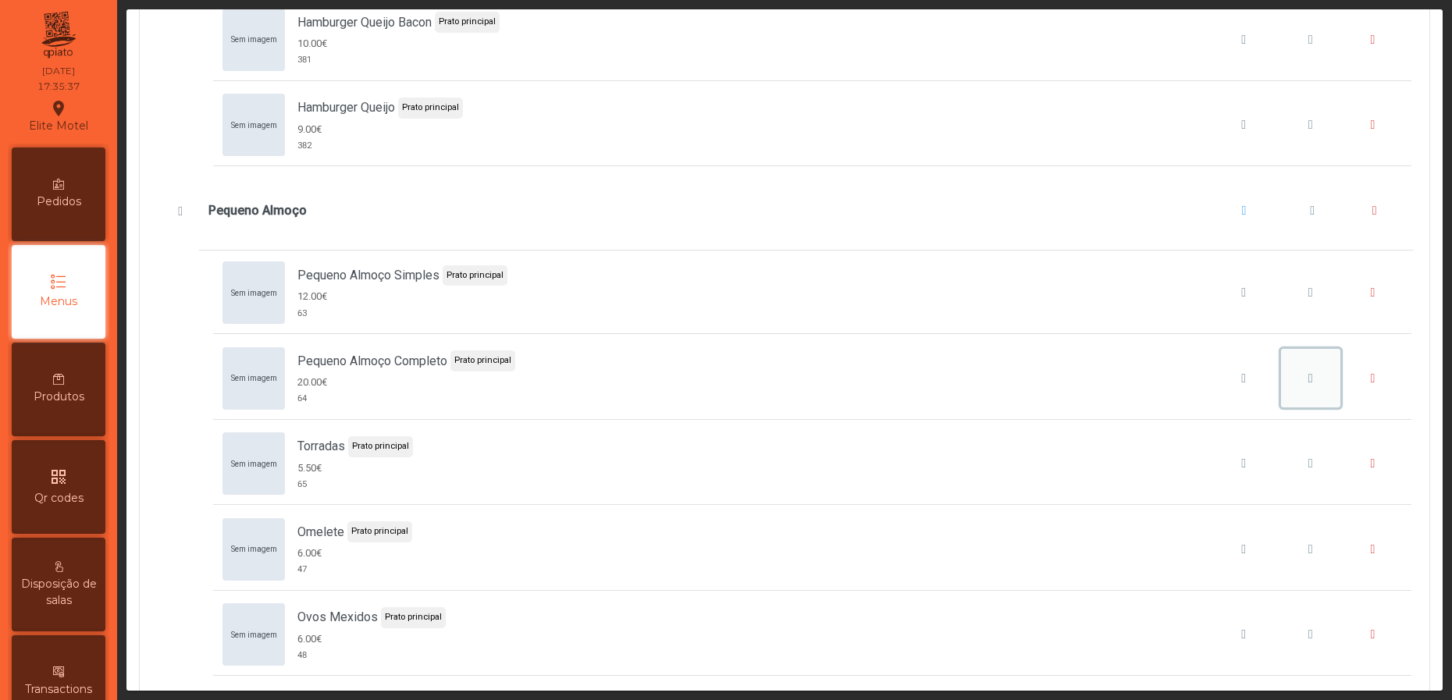
click at [1308, 385] on span "Pequeno Almoço Completo" at bounding box center [1310, 378] width 5 height 12
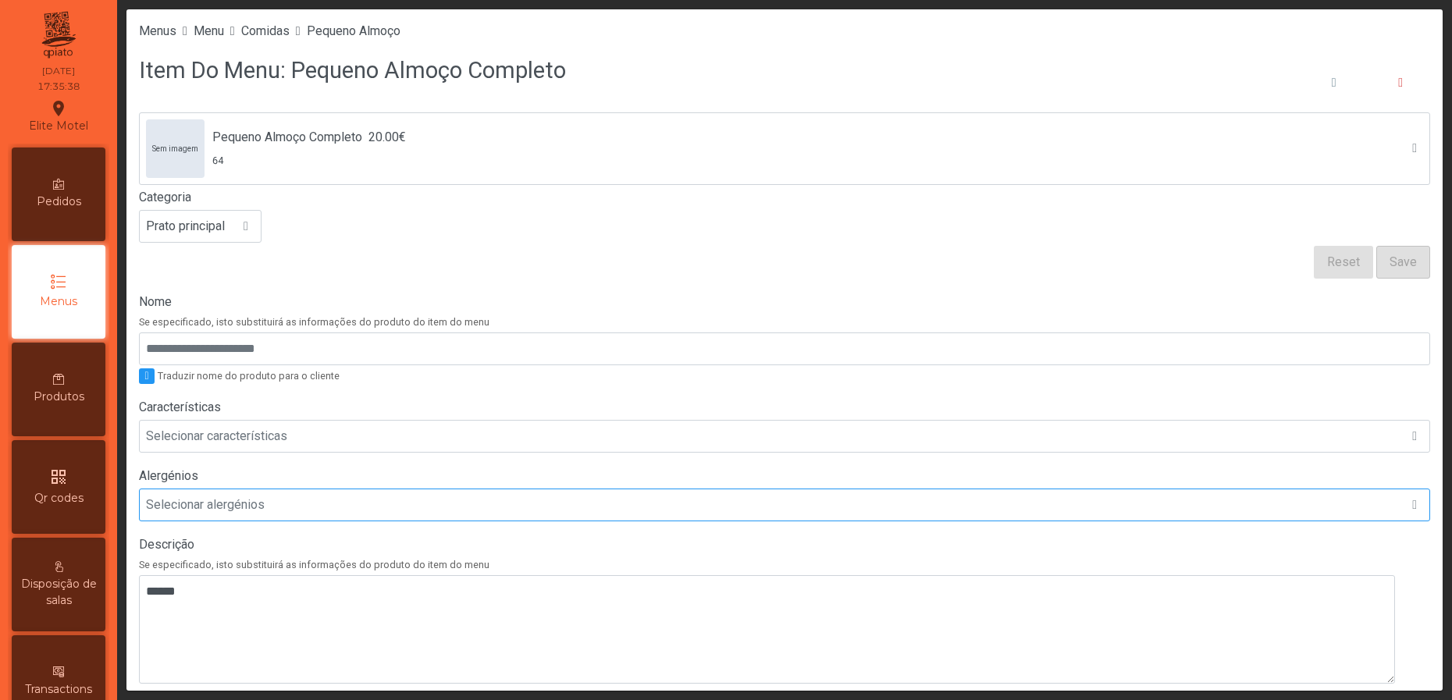
click at [297, 506] on div "Selecionar alergénios" at bounding box center [770, 504] width 1260 height 31
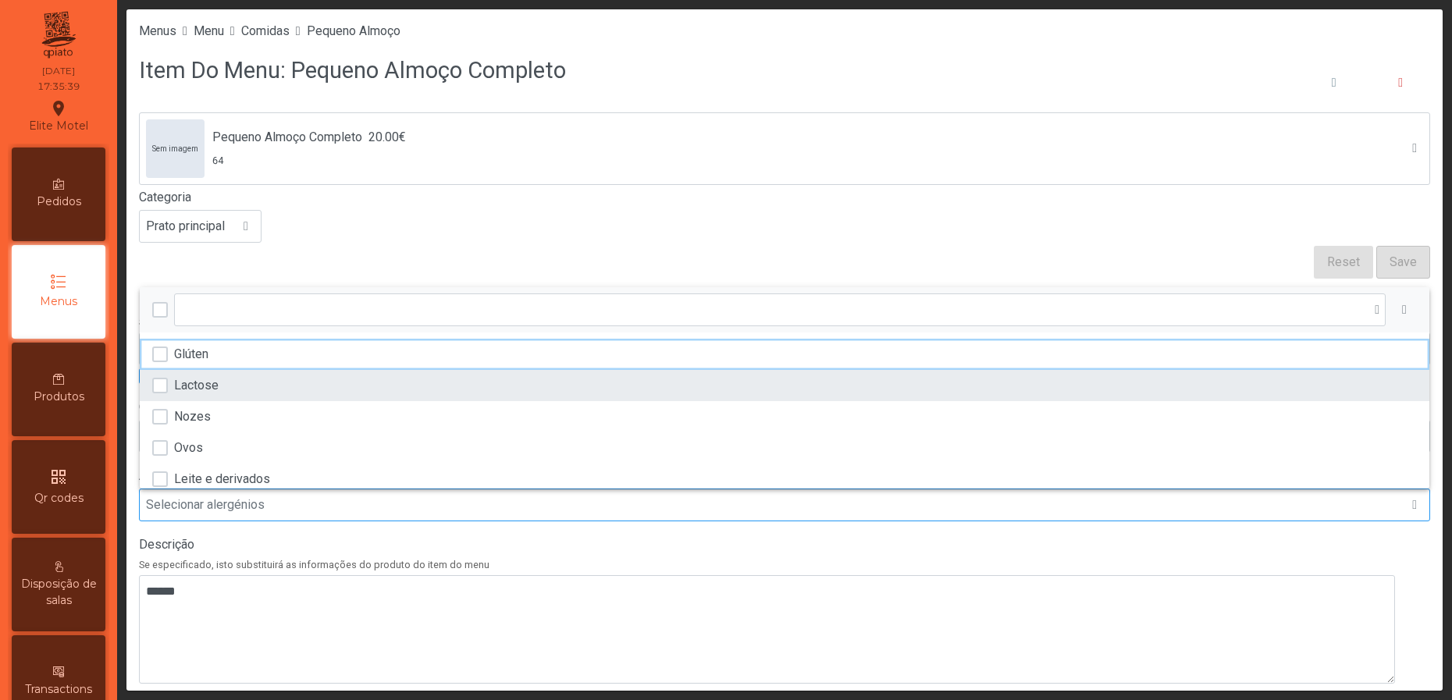
drag, startPoint x: 160, startPoint y: 350, endPoint x: 155, endPoint y: 373, distance: 24.0
click at [159, 354] on div "Glúten" at bounding box center [160, 355] width 16 height 16
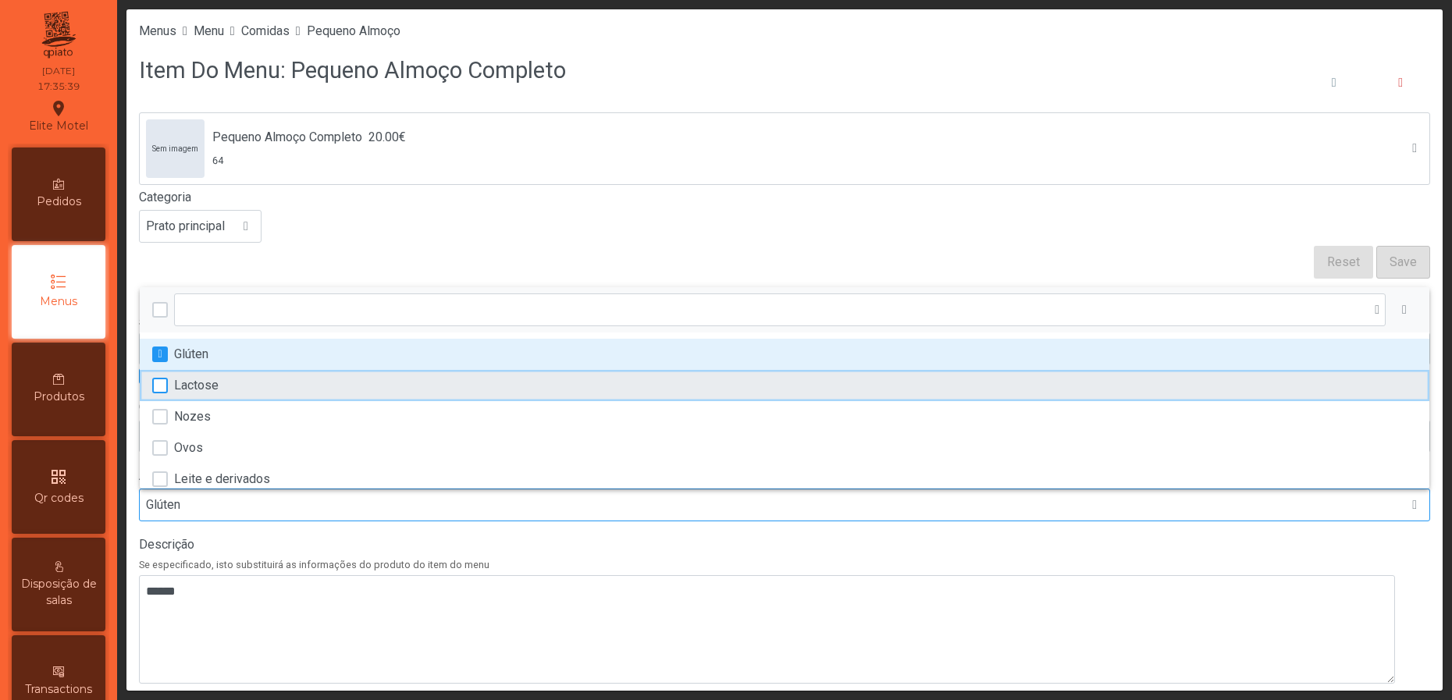
click at [153, 382] on div "Lactose" at bounding box center [160, 386] width 16 height 16
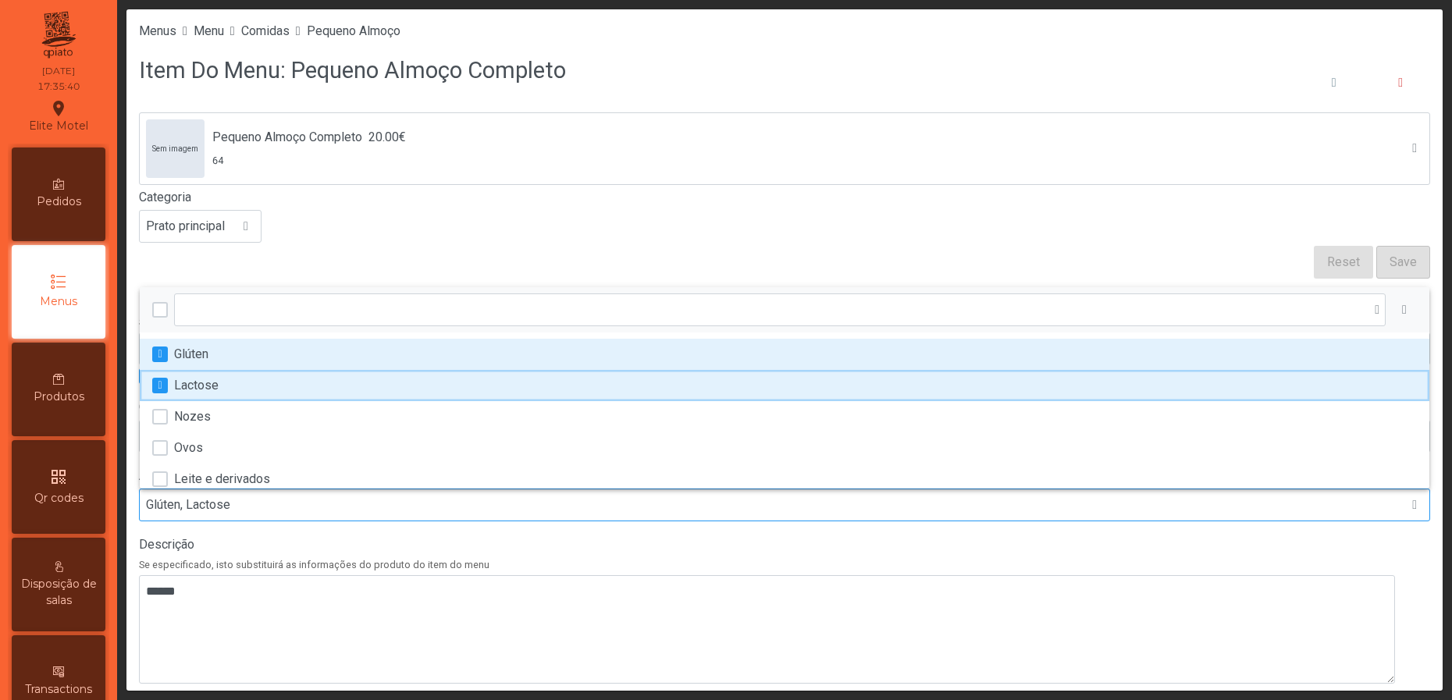
scroll to position [117, 0]
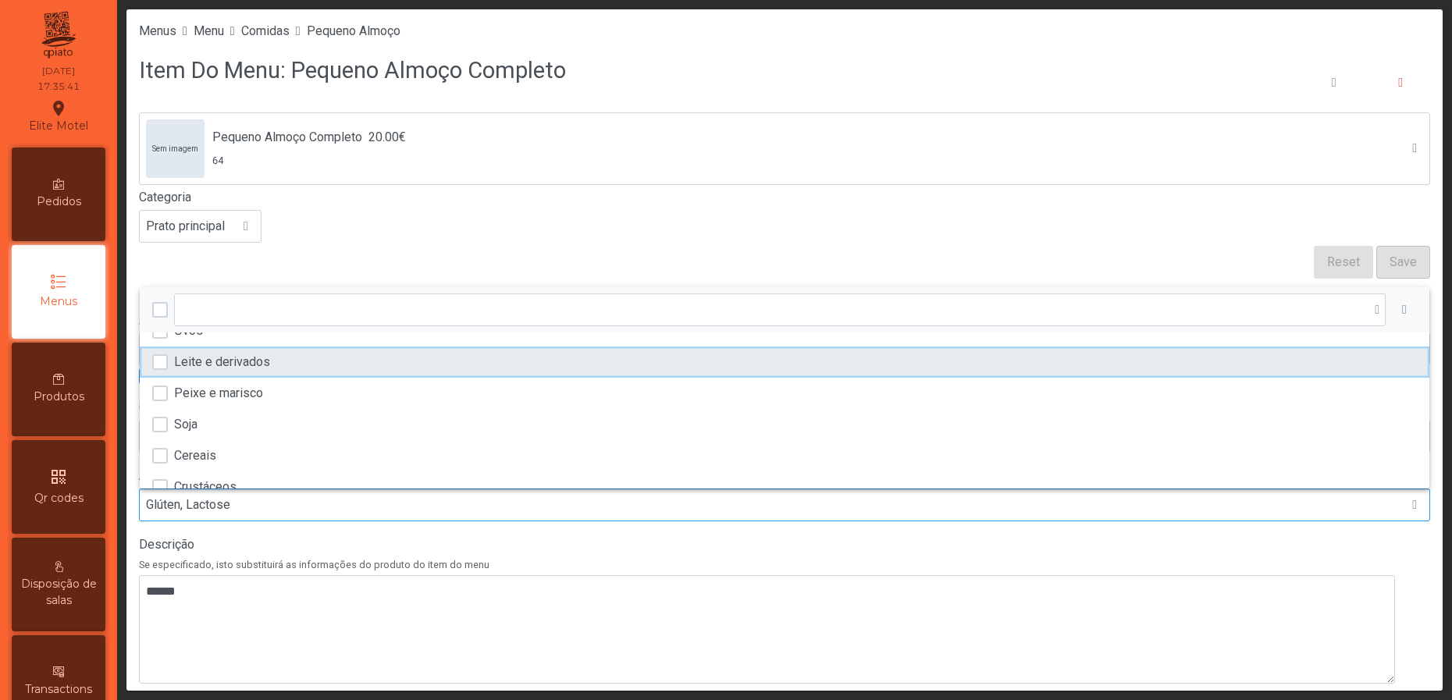
click at [158, 375] on li "Leite e derivados" at bounding box center [784, 362] width 1289 height 31
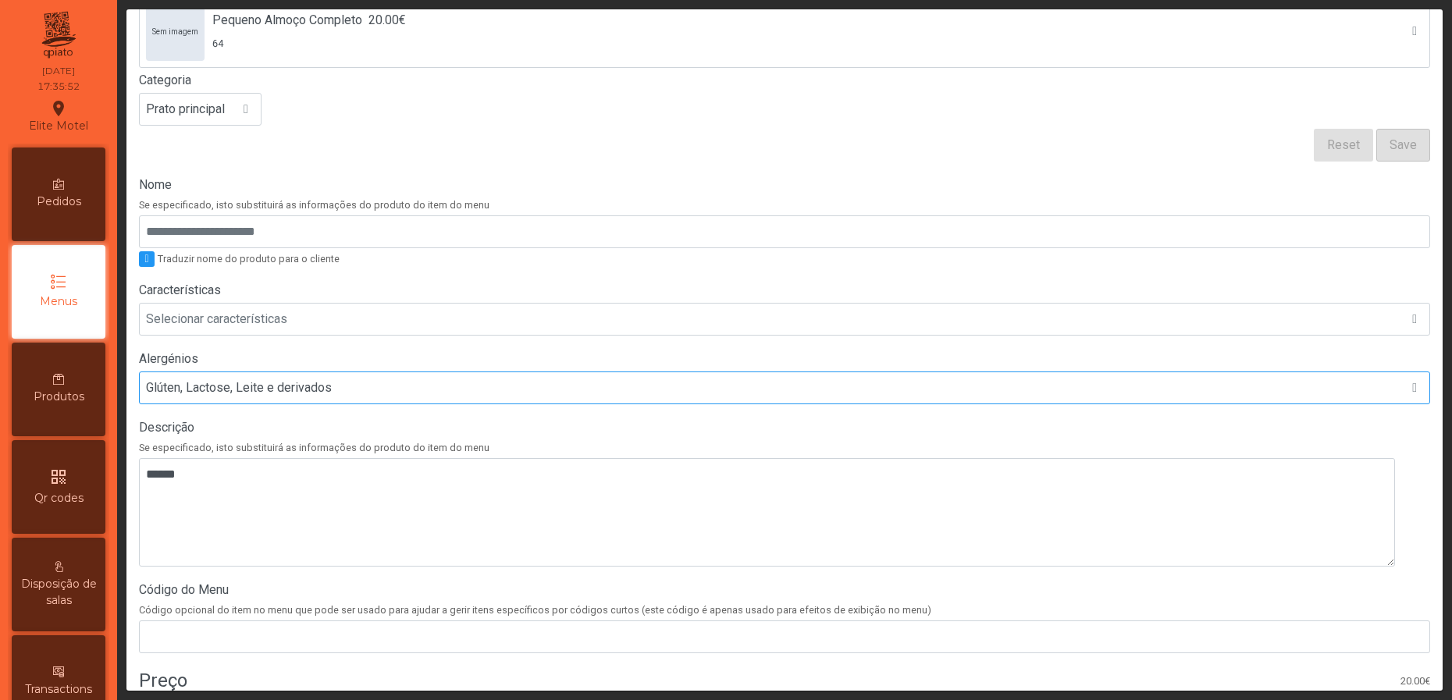
click at [207, 398] on div "Glúten, Lactose, Leite e derivados" at bounding box center [770, 387] width 1260 height 31
click at [272, 399] on div "Glúten, Lactose, Leite e derivados" at bounding box center [770, 387] width 1260 height 31
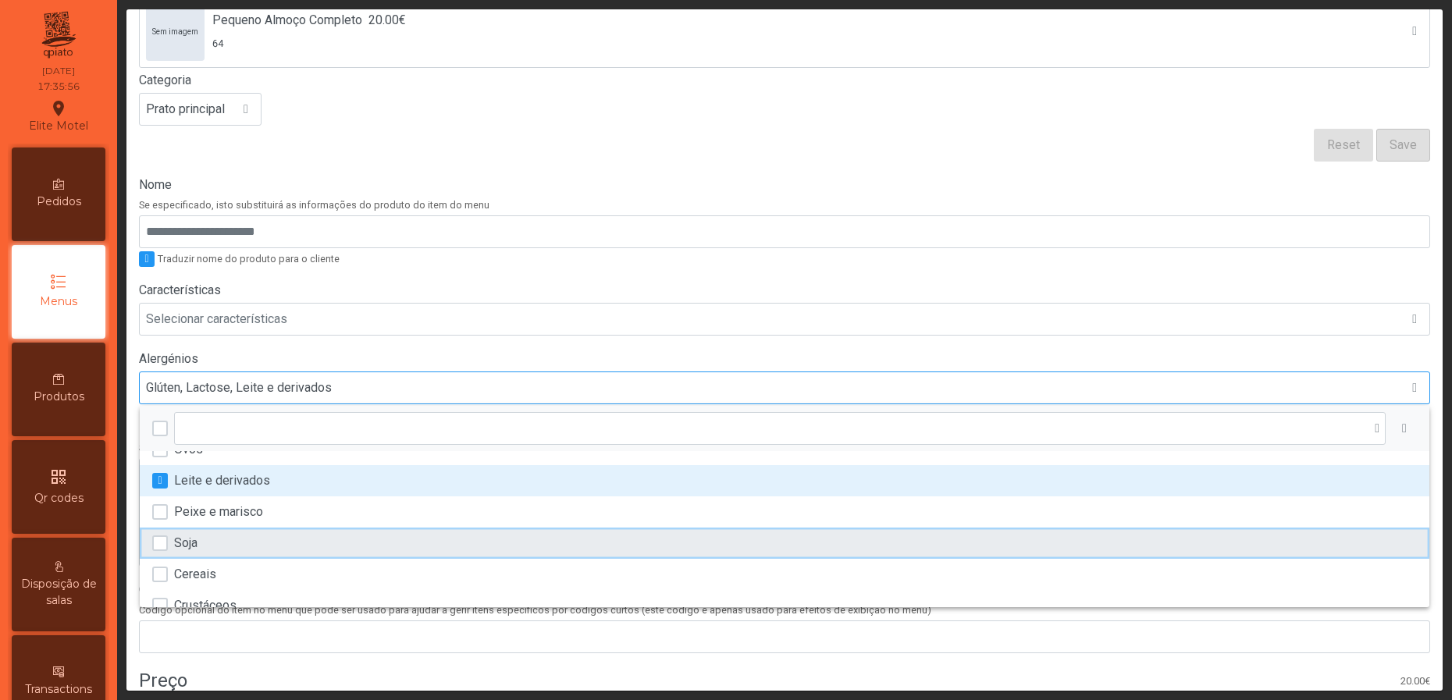
click at [215, 537] on li "Soja" at bounding box center [784, 543] width 1289 height 31
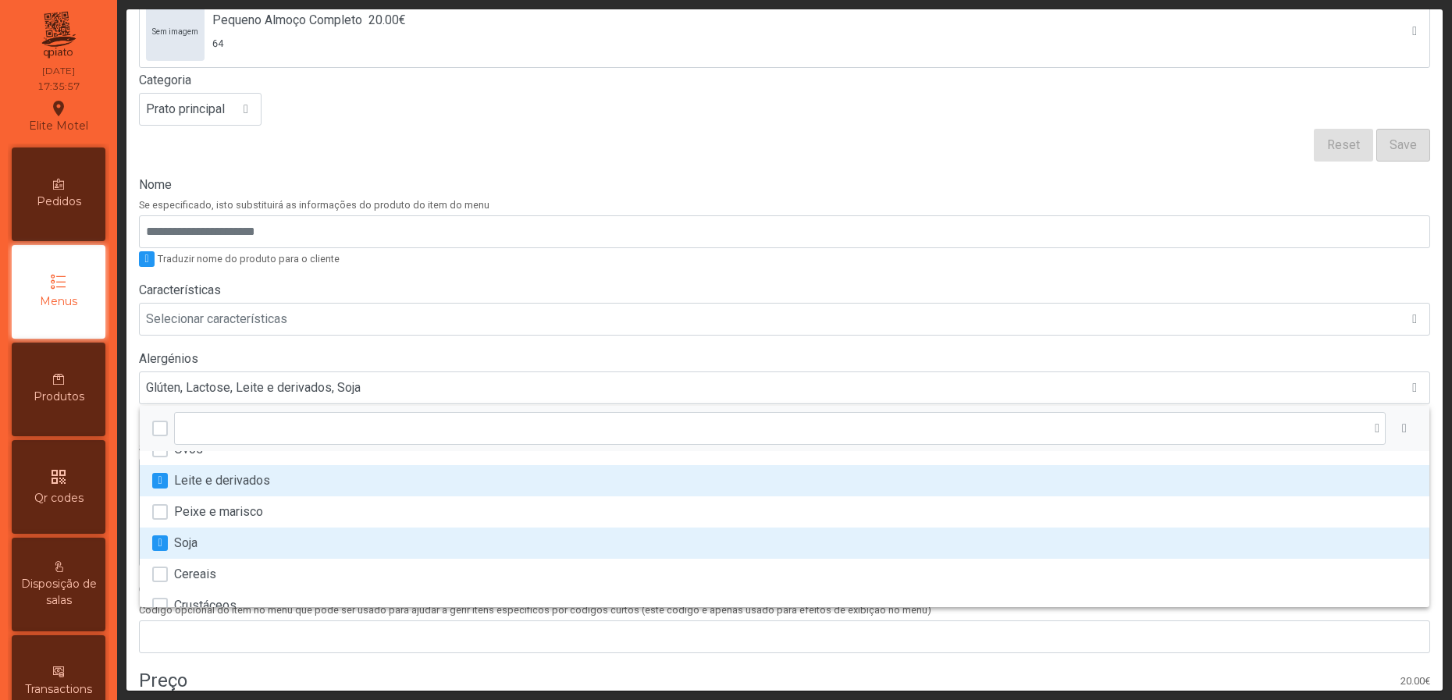
click at [805, 352] on label "Alergénios" at bounding box center [784, 359] width 1291 height 19
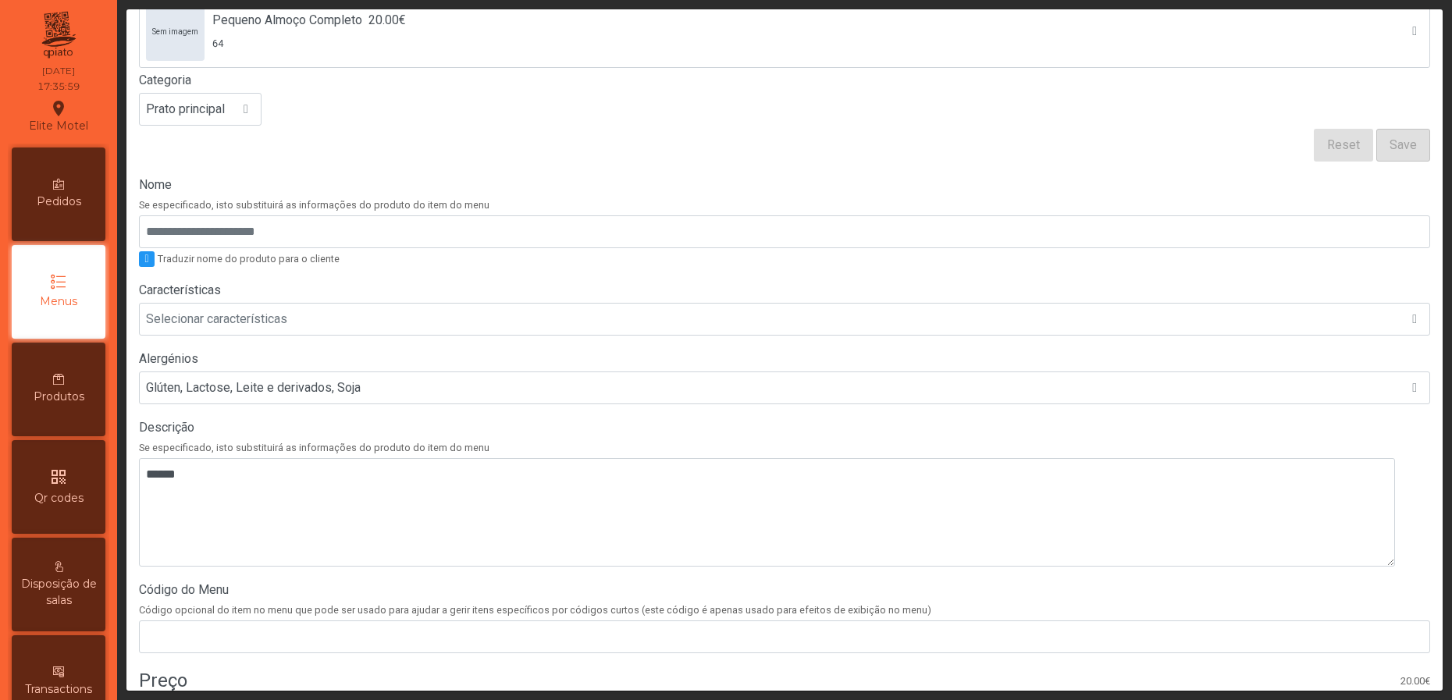
scroll to position [351, 0]
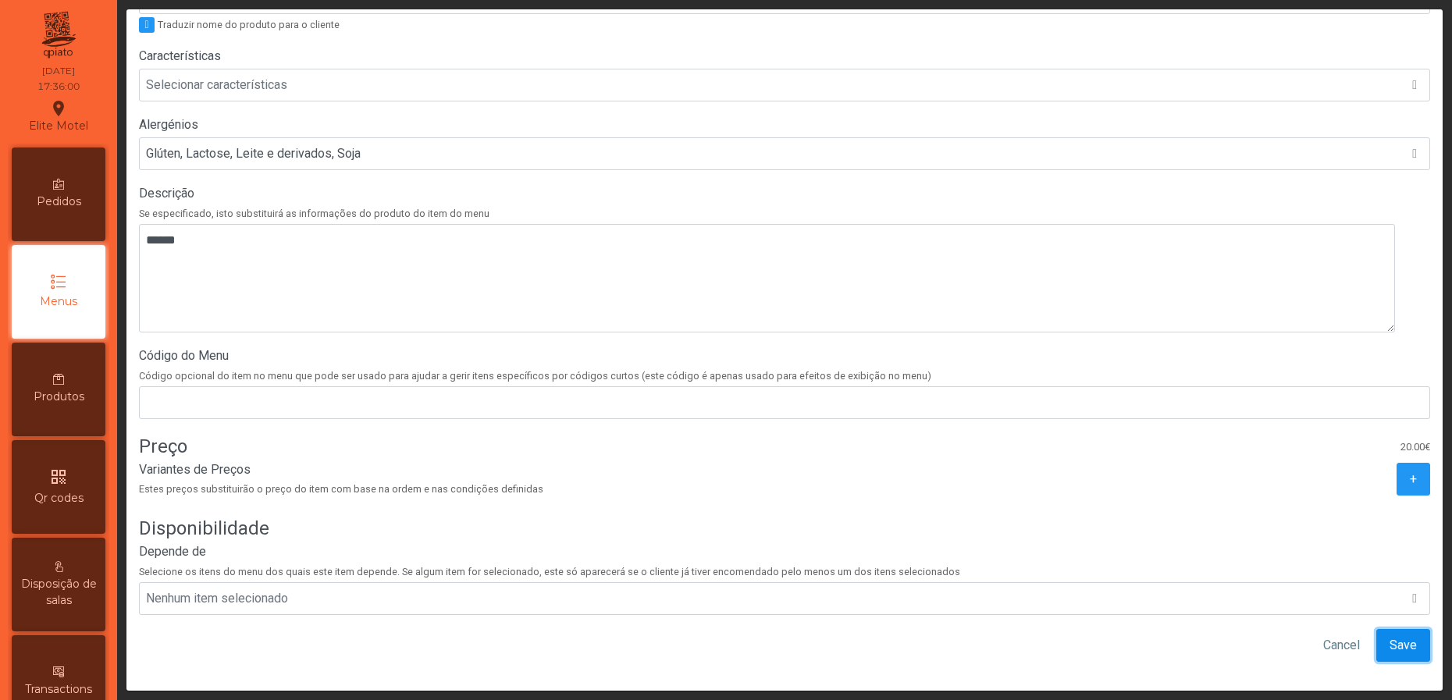
click at [1389, 652] on span "Save" at bounding box center [1402, 645] width 27 height 19
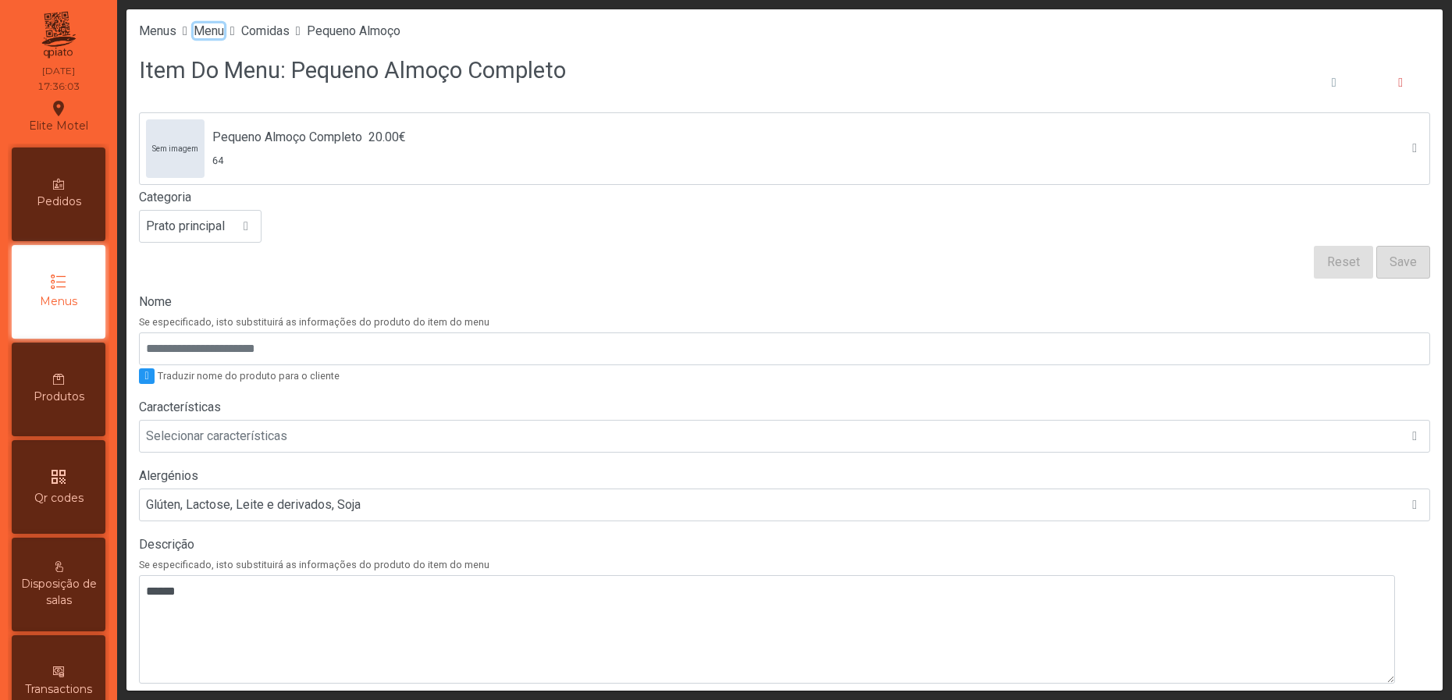
click at [224, 26] on span "Menu" at bounding box center [209, 30] width 30 height 15
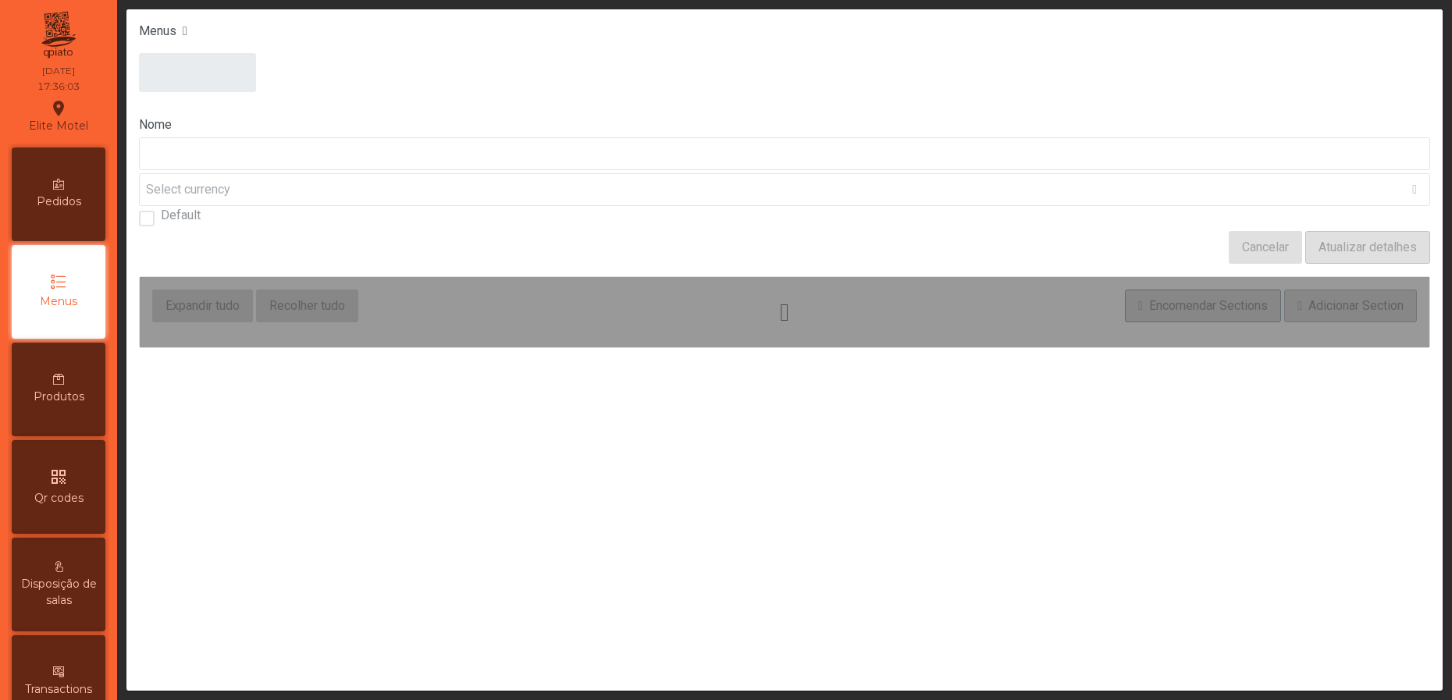
type input "****"
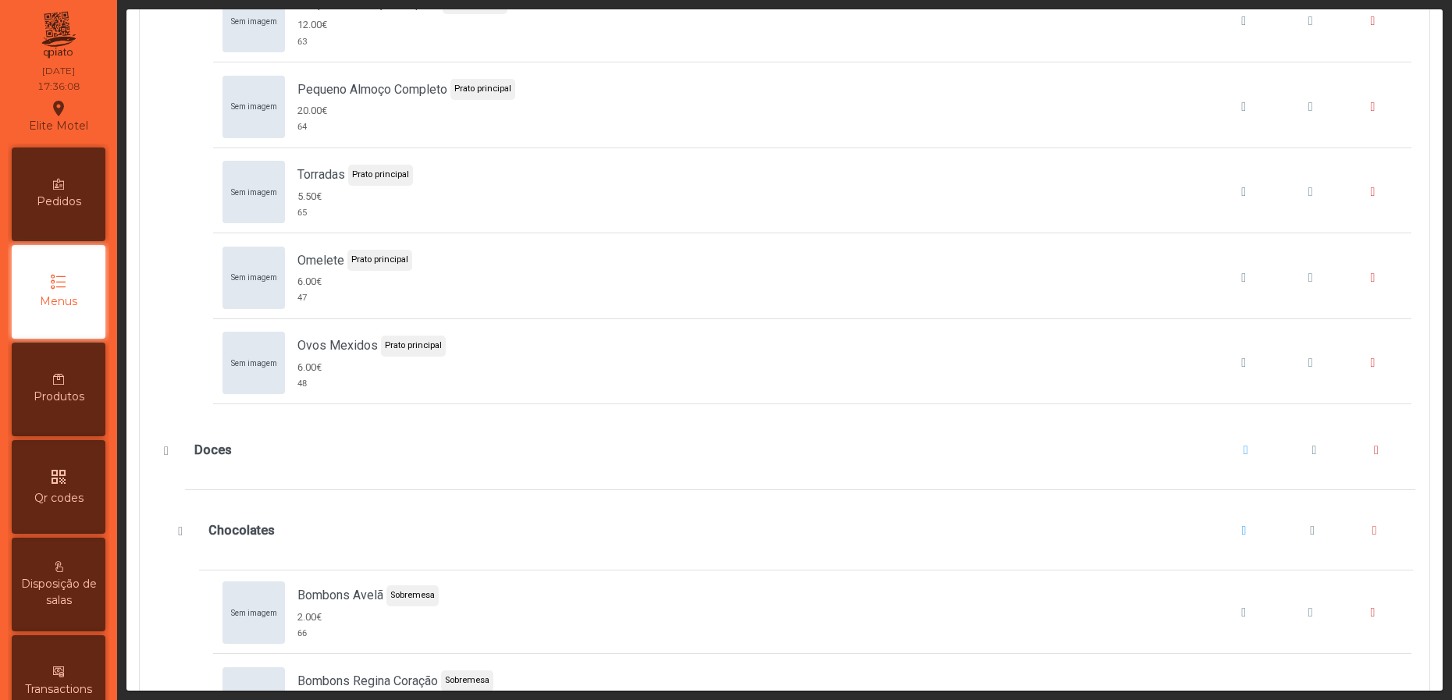
scroll to position [2810, 0]
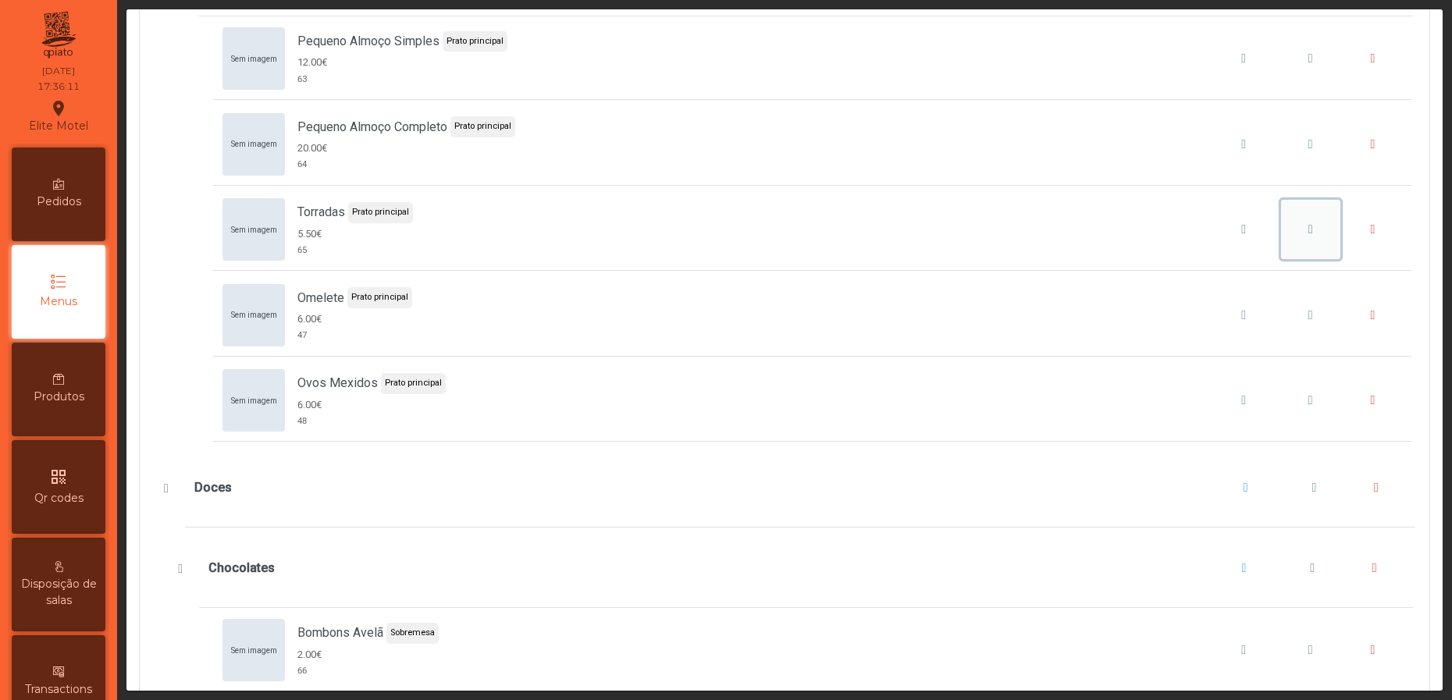
click at [1308, 236] on span "Torradas" at bounding box center [1310, 229] width 5 height 12
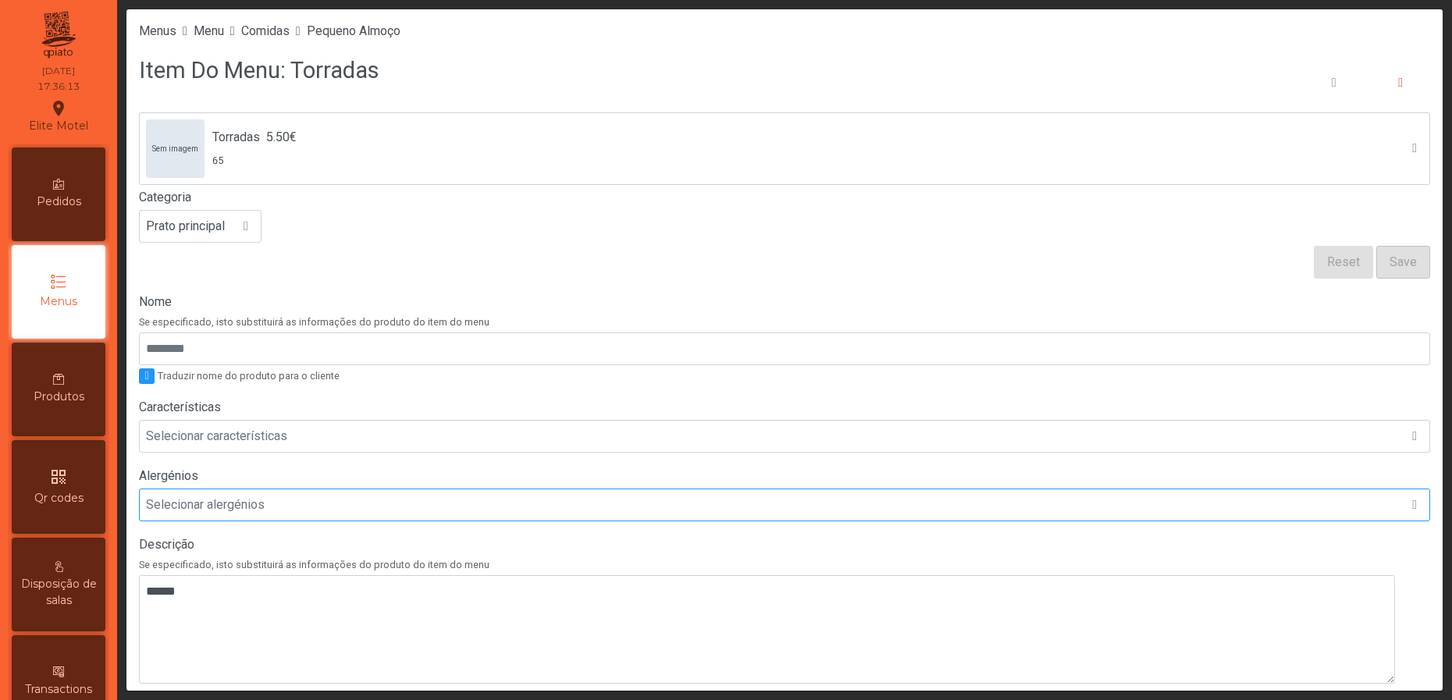
click at [239, 506] on div "Selecionar alergénios" at bounding box center [770, 504] width 1260 height 31
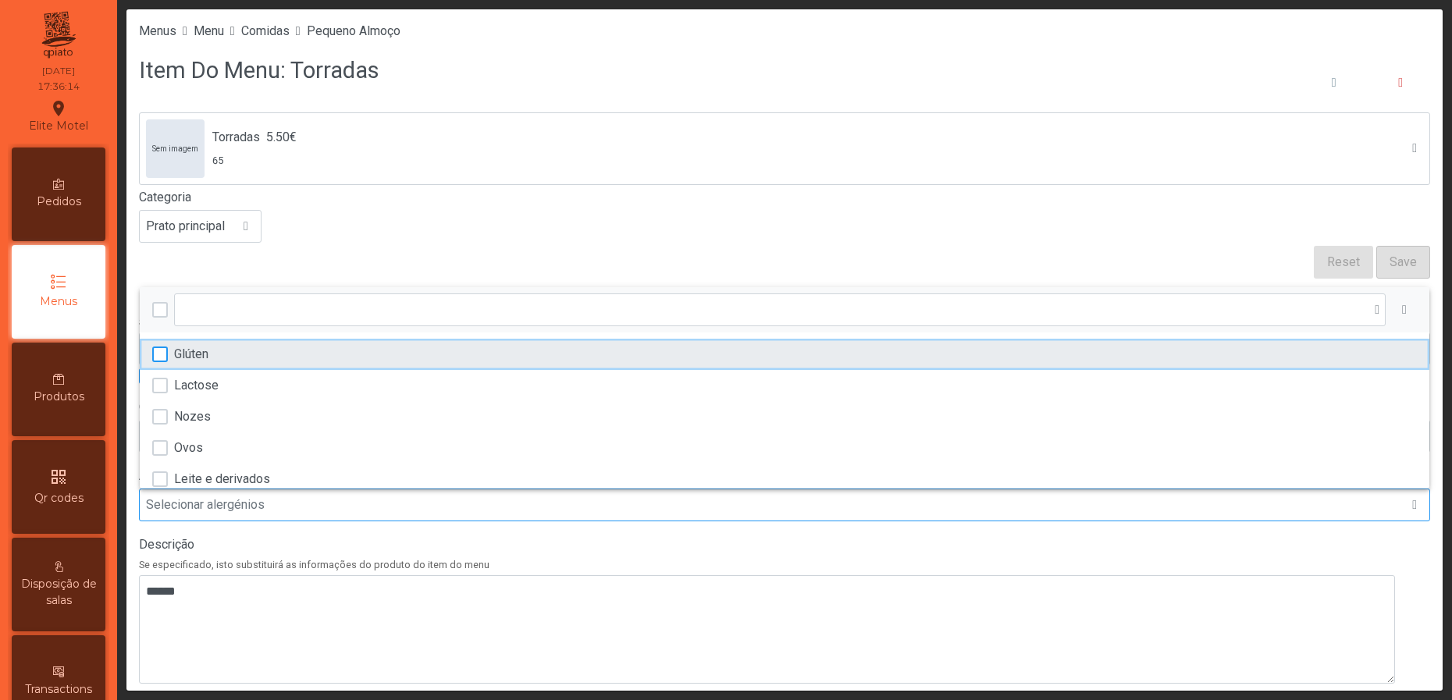
click at [167, 358] on div "Glúten" at bounding box center [160, 355] width 16 height 16
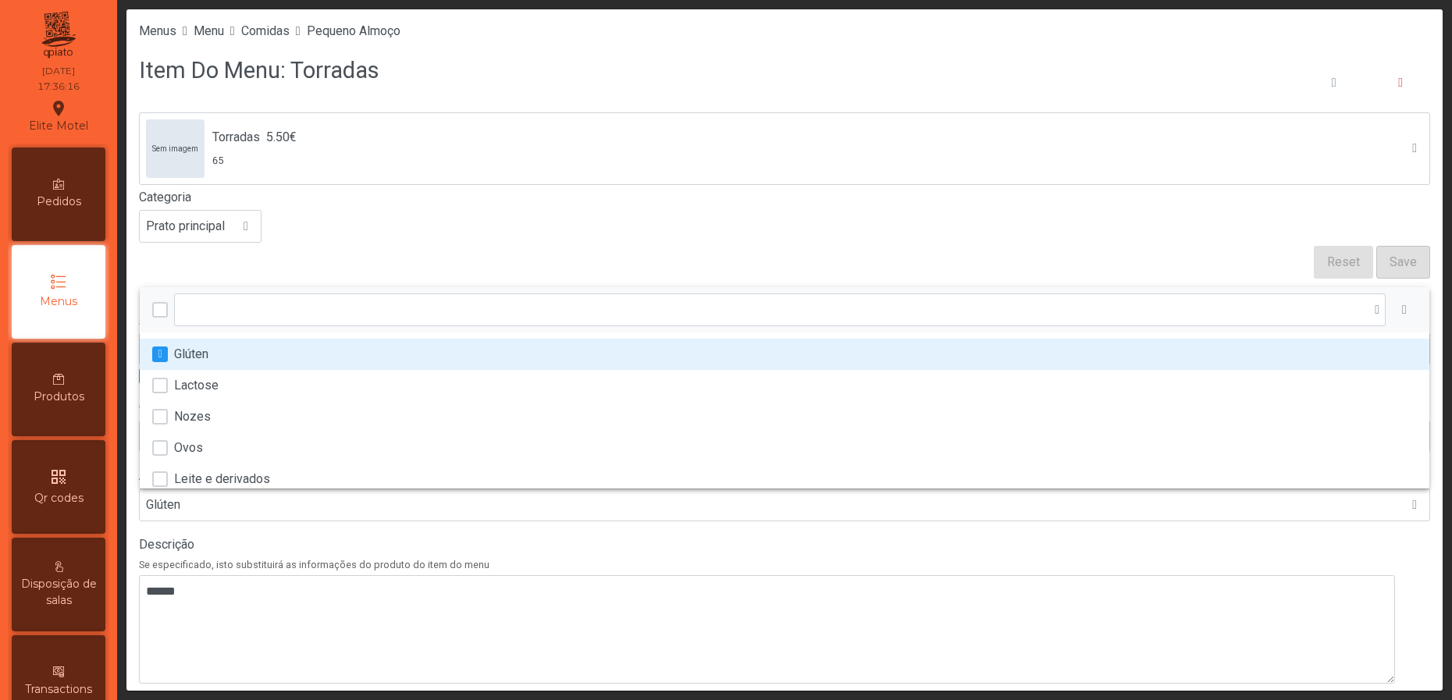
click at [422, 261] on form "Sem imagem Torradas 5.50€ 65 Categoria Prato principal Reset Save" at bounding box center [784, 195] width 1291 height 166
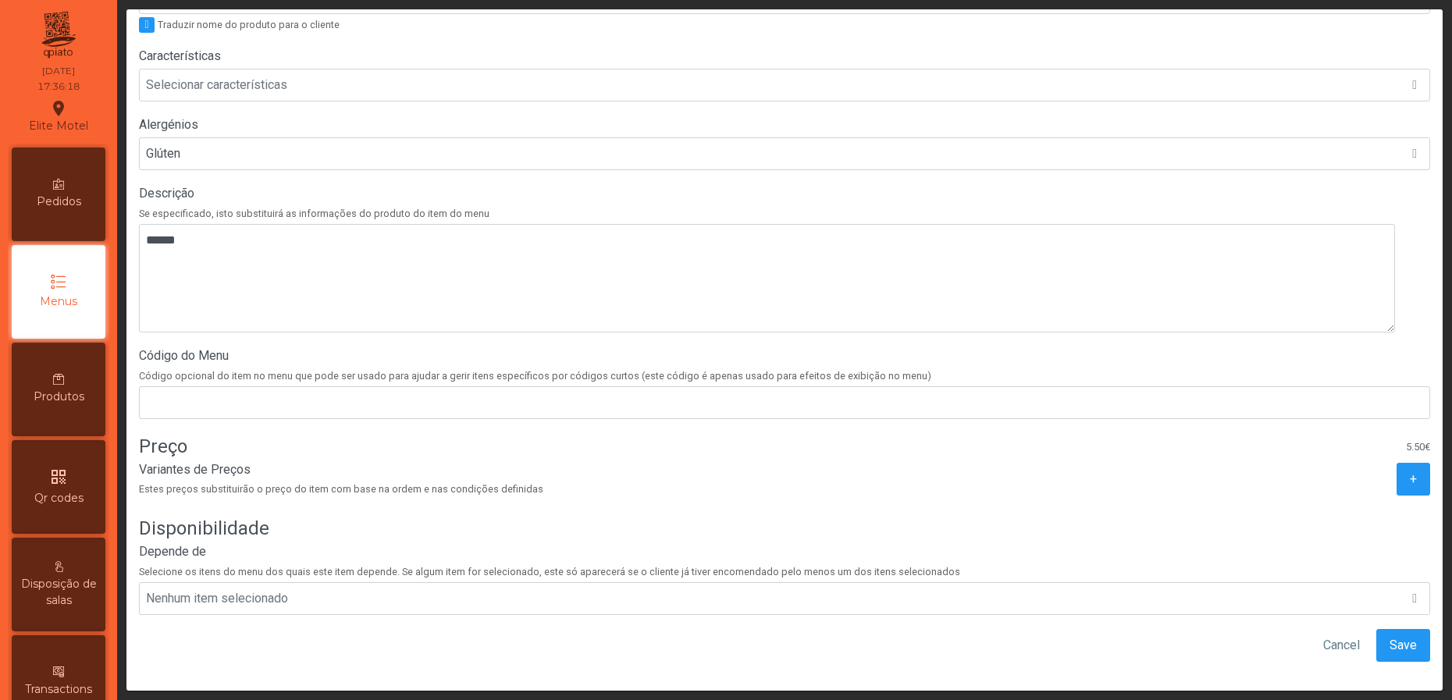
scroll to position [384, 0]
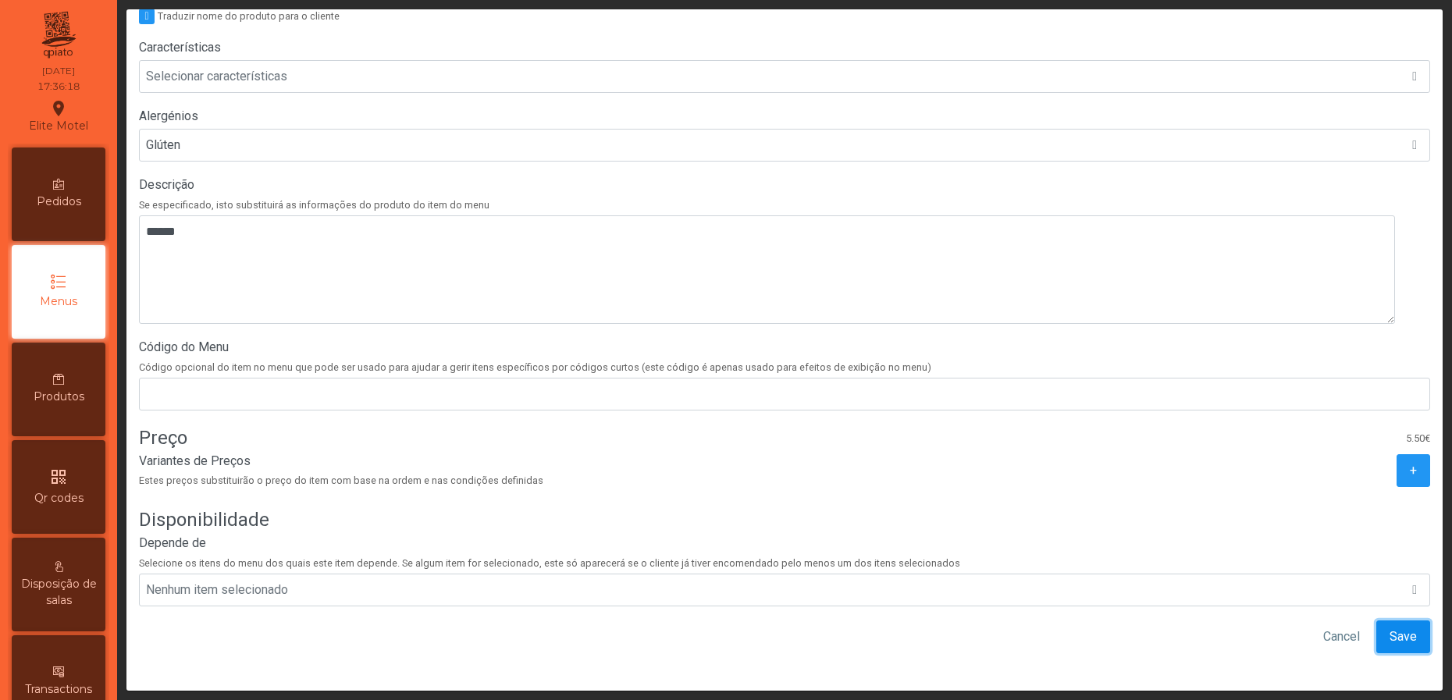
click at [1381, 620] on button "Save" at bounding box center [1403, 636] width 54 height 33
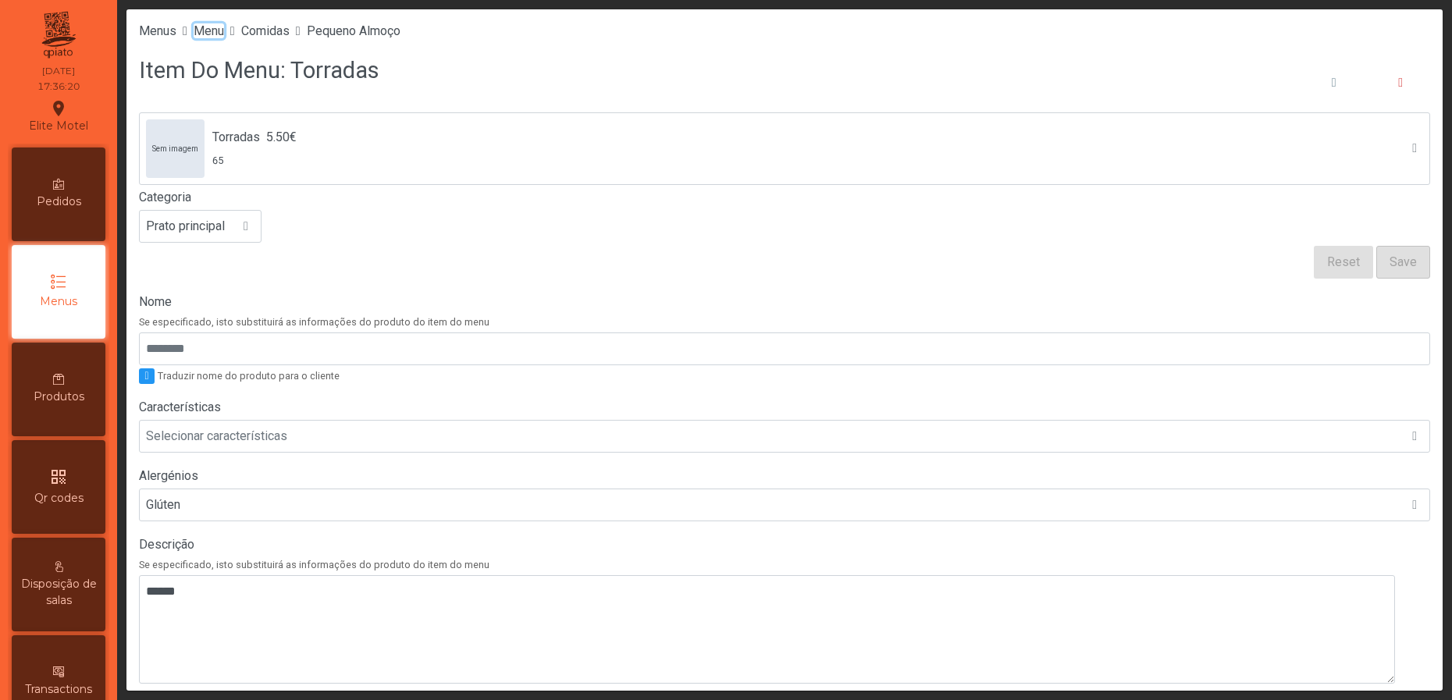
click at [224, 30] on span "Menu" at bounding box center [209, 30] width 30 height 15
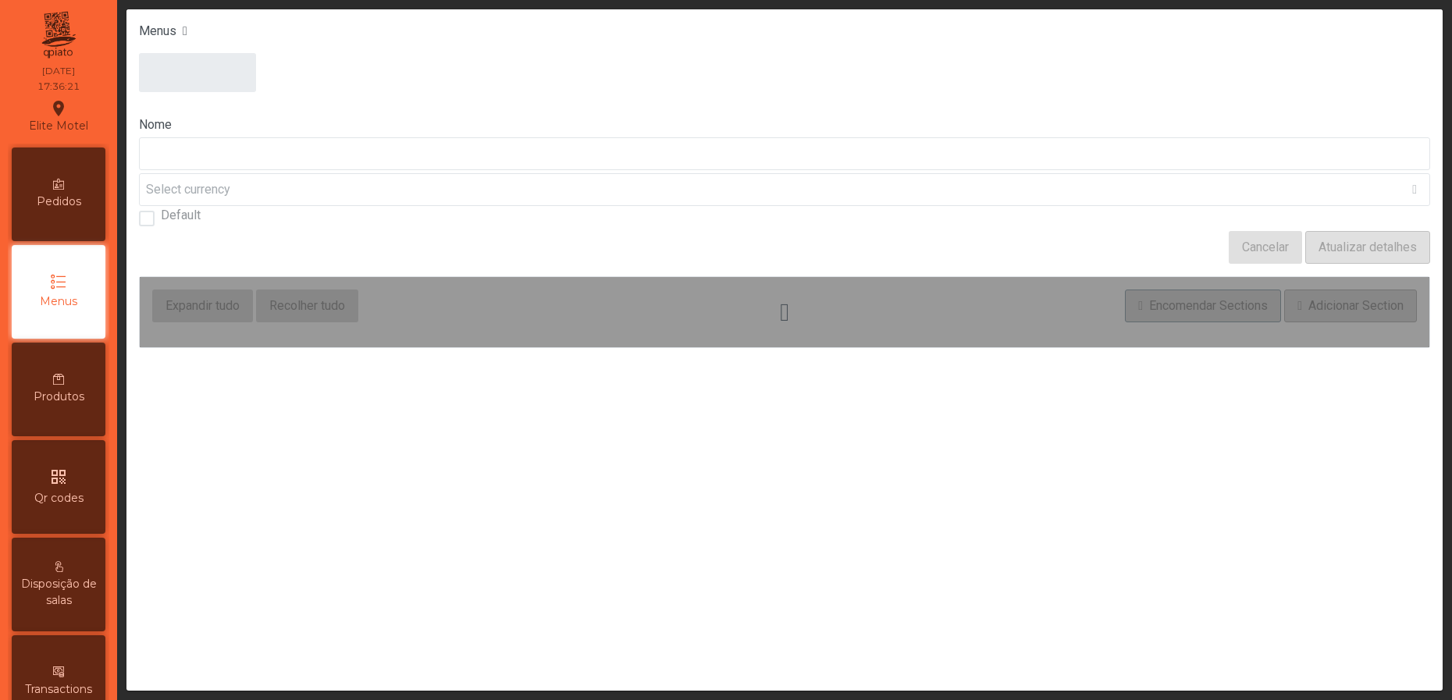
type input "****"
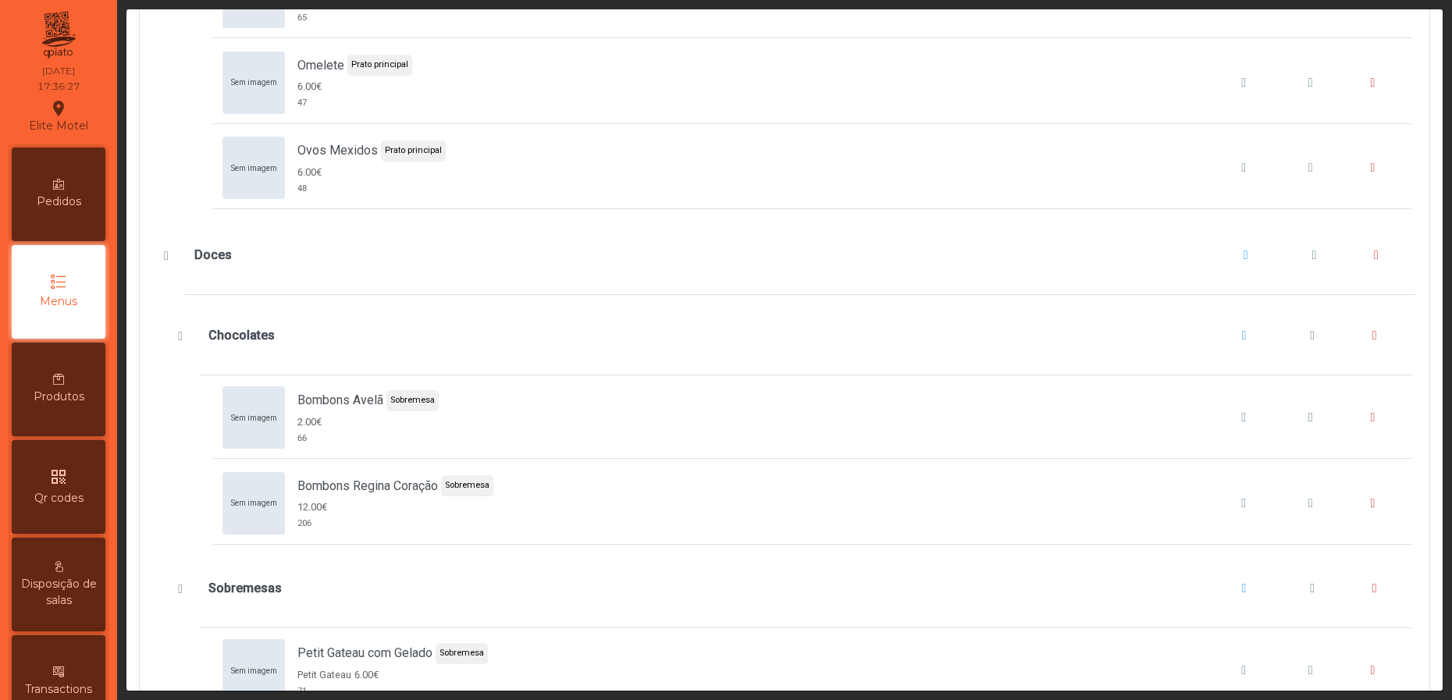
scroll to position [3044, 0]
click at [1308, 422] on span "Bombons Avelã" at bounding box center [1310, 416] width 5 height 12
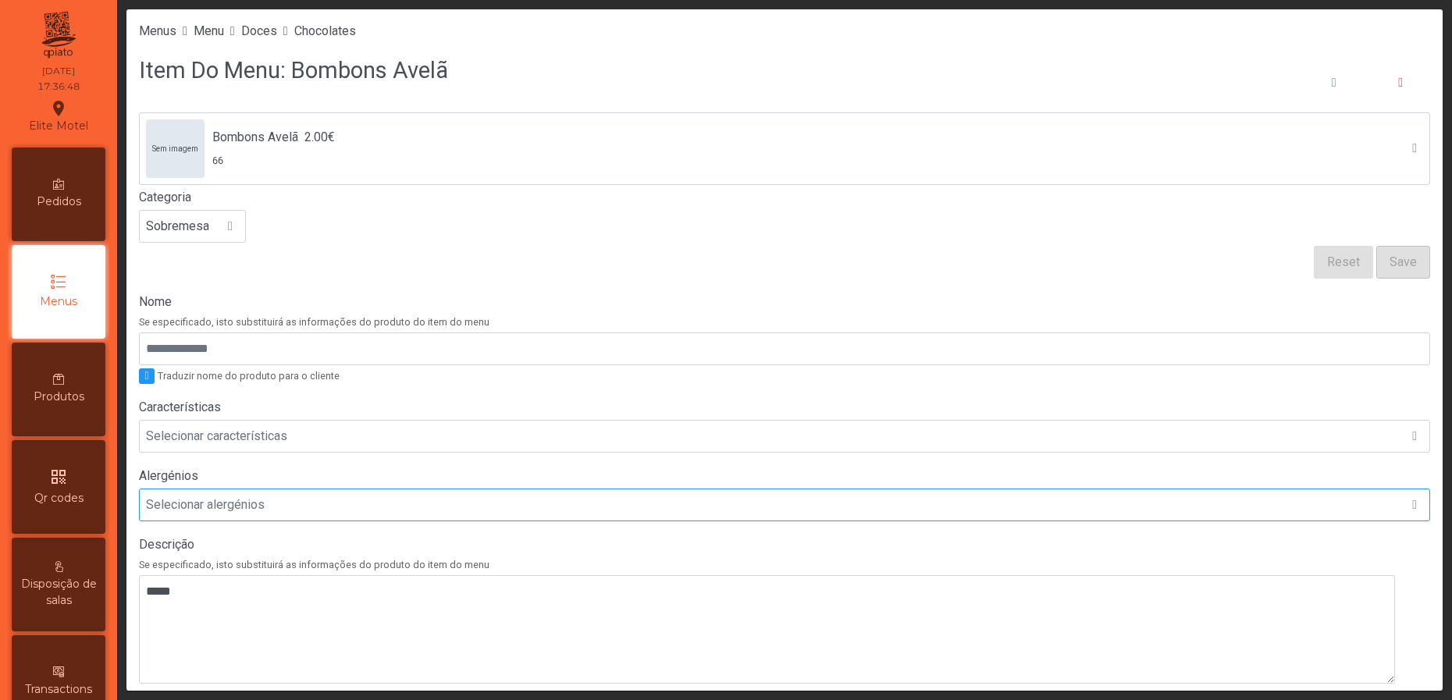
click at [241, 511] on div "Selecionar alergénios" at bounding box center [770, 504] width 1260 height 31
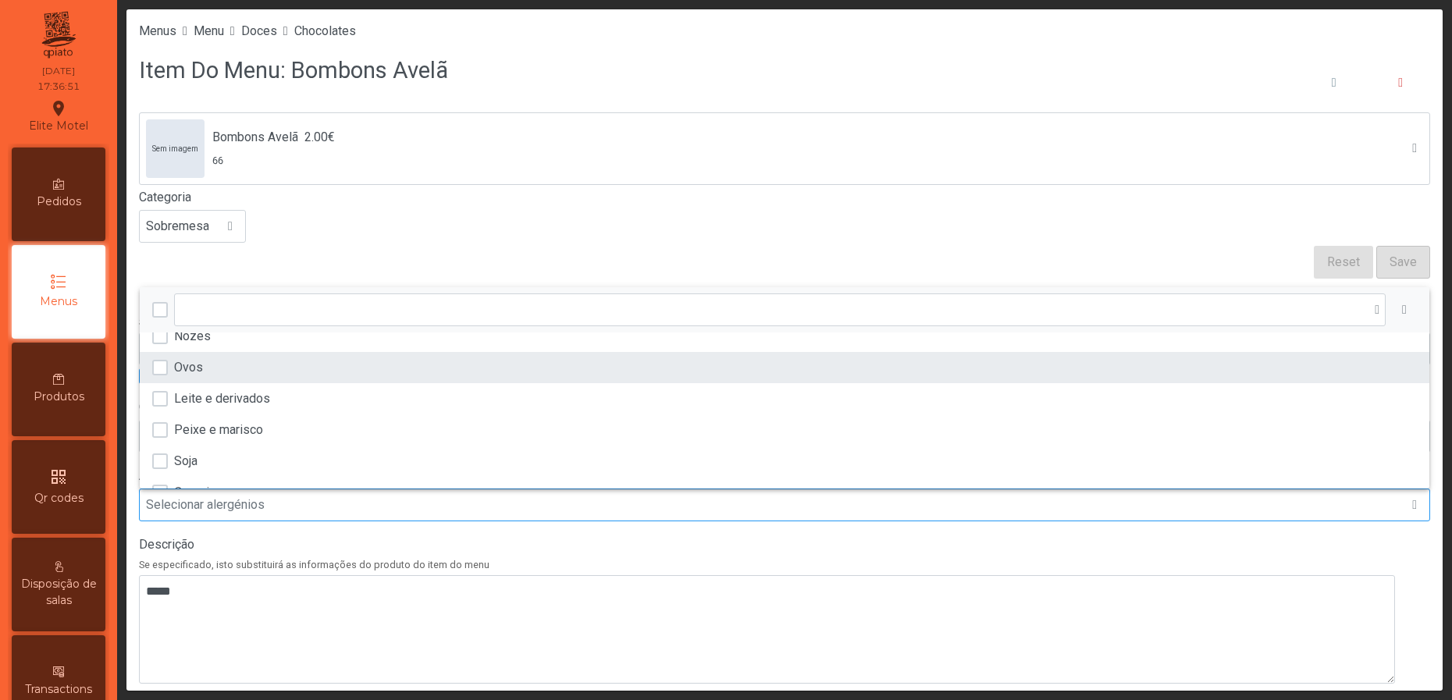
scroll to position [117, 0]
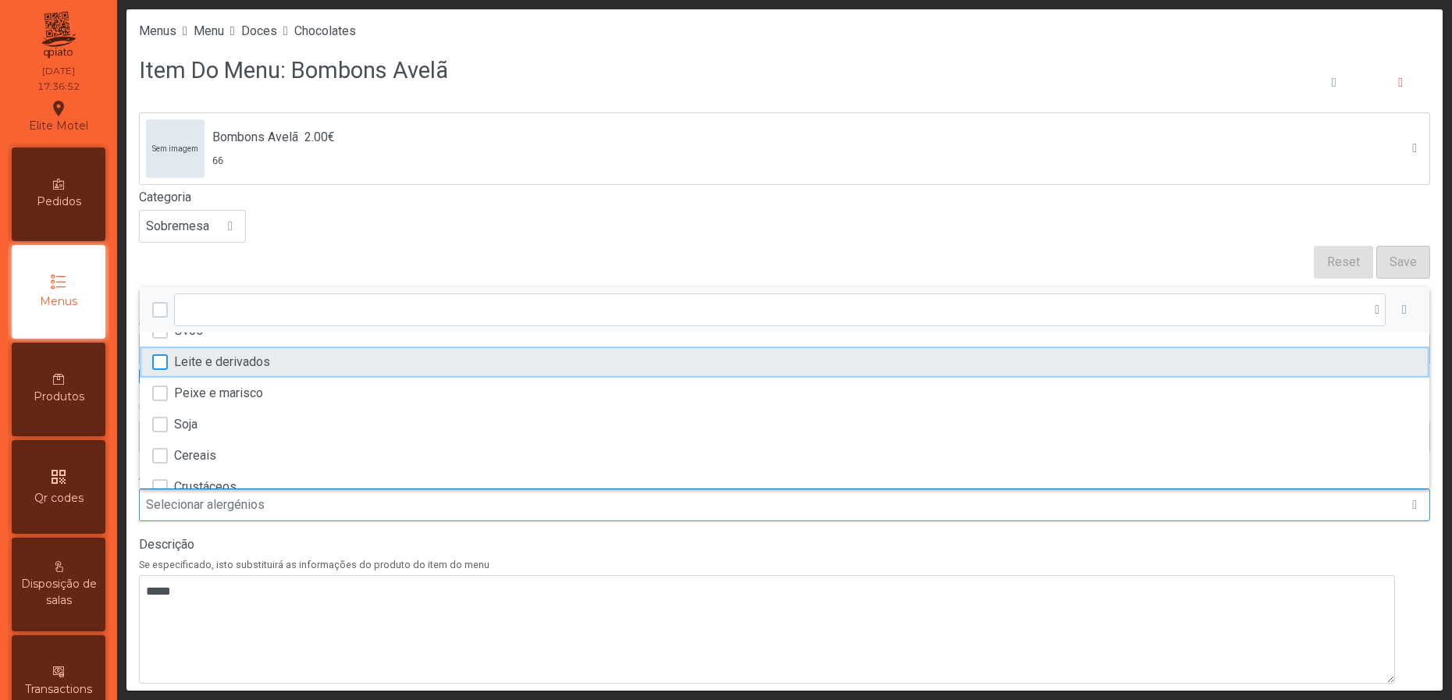
click at [162, 368] on div "Leite e derivados" at bounding box center [160, 362] width 16 height 16
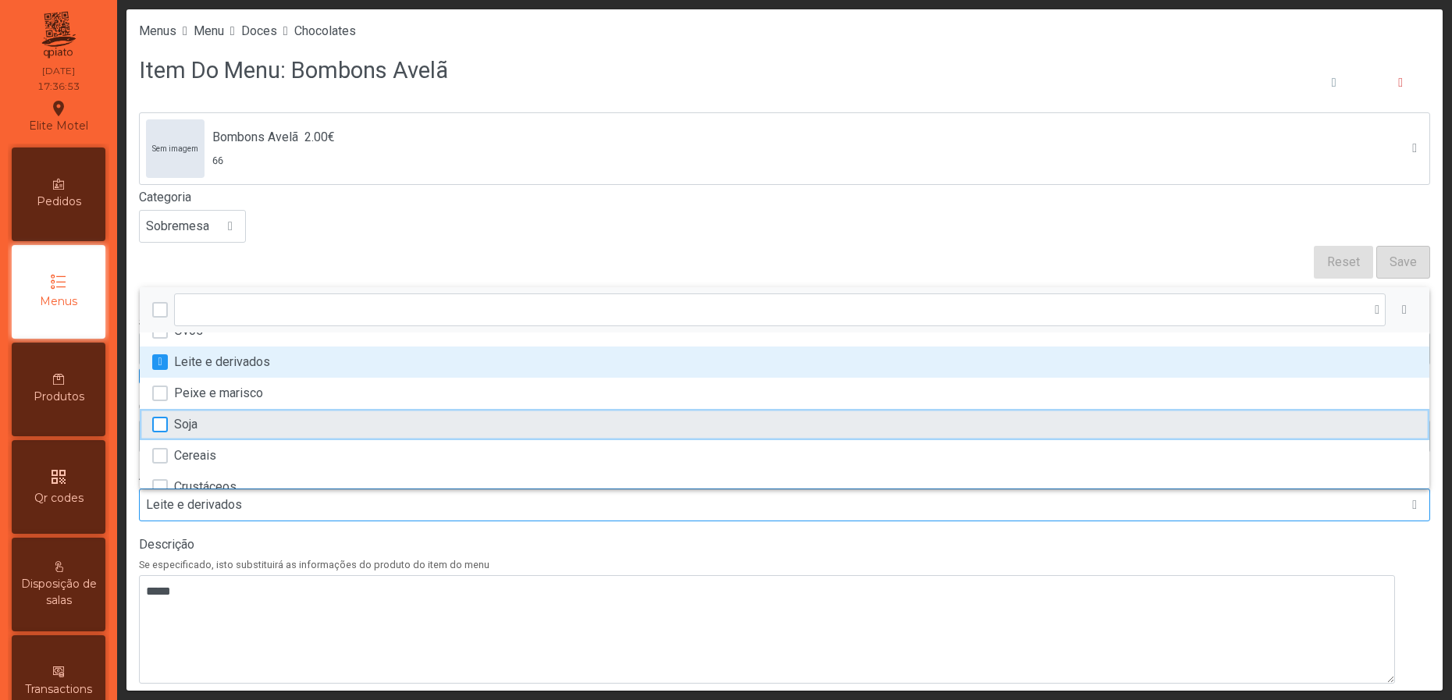
click at [166, 426] on div "Soja" at bounding box center [160, 425] width 16 height 16
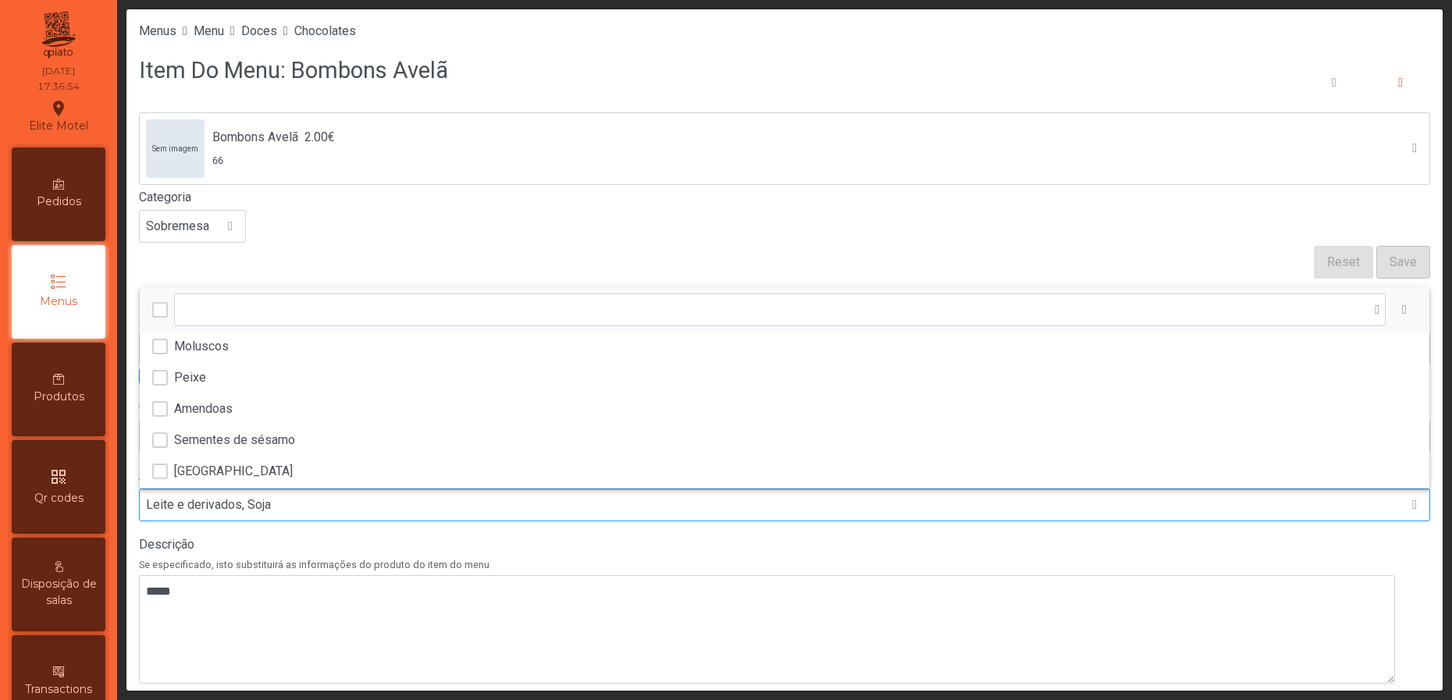
scroll to position [324, 0]
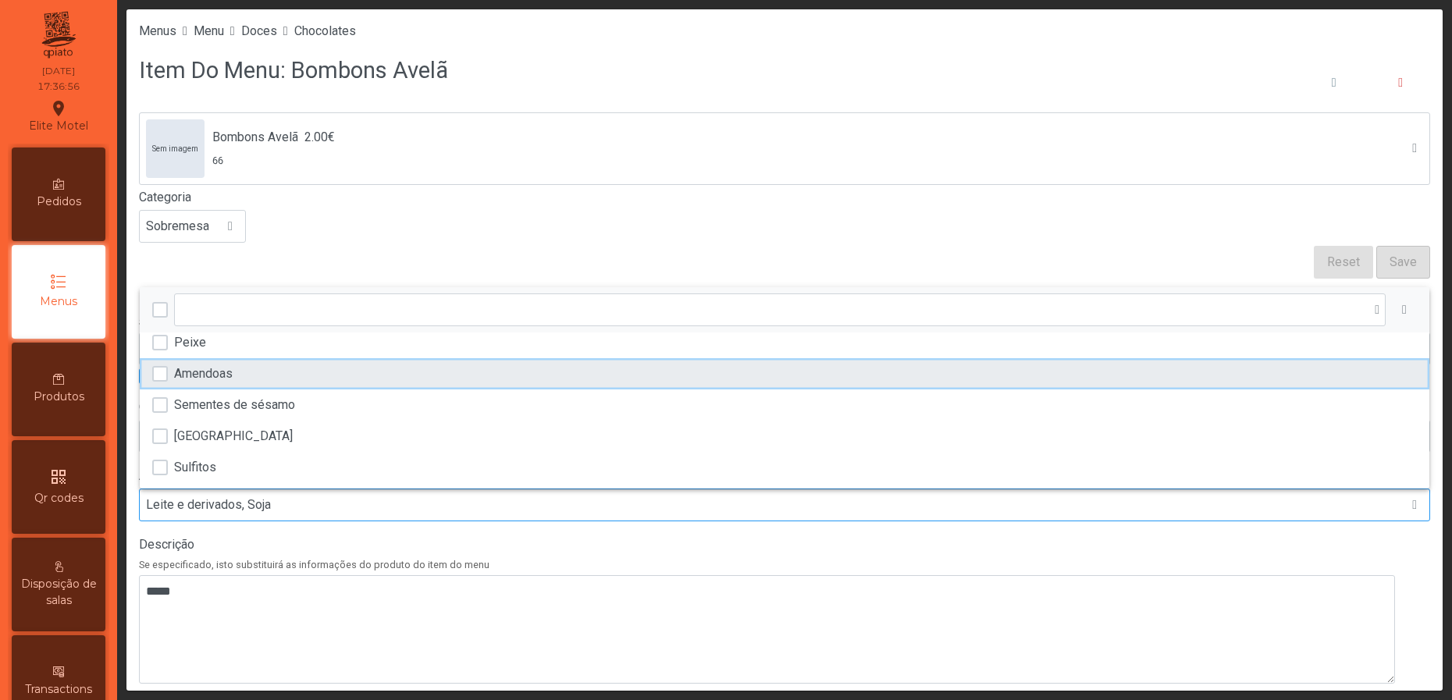
click at [176, 375] on span "Amendoas" at bounding box center [203, 373] width 59 height 19
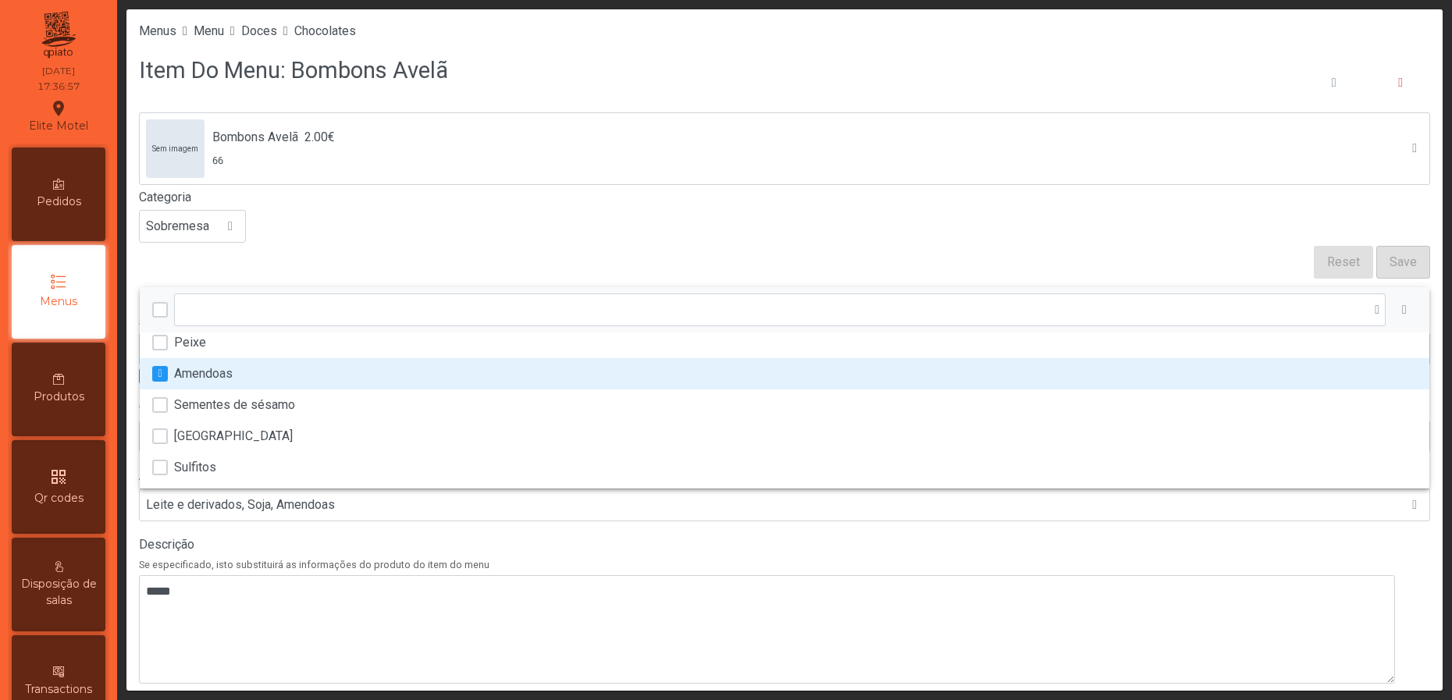
click at [1147, 261] on form "Sem imagem Bombons Avelã 2.00€ 66 Categoria Sobremesa Reset Save" at bounding box center [784, 195] width 1291 height 166
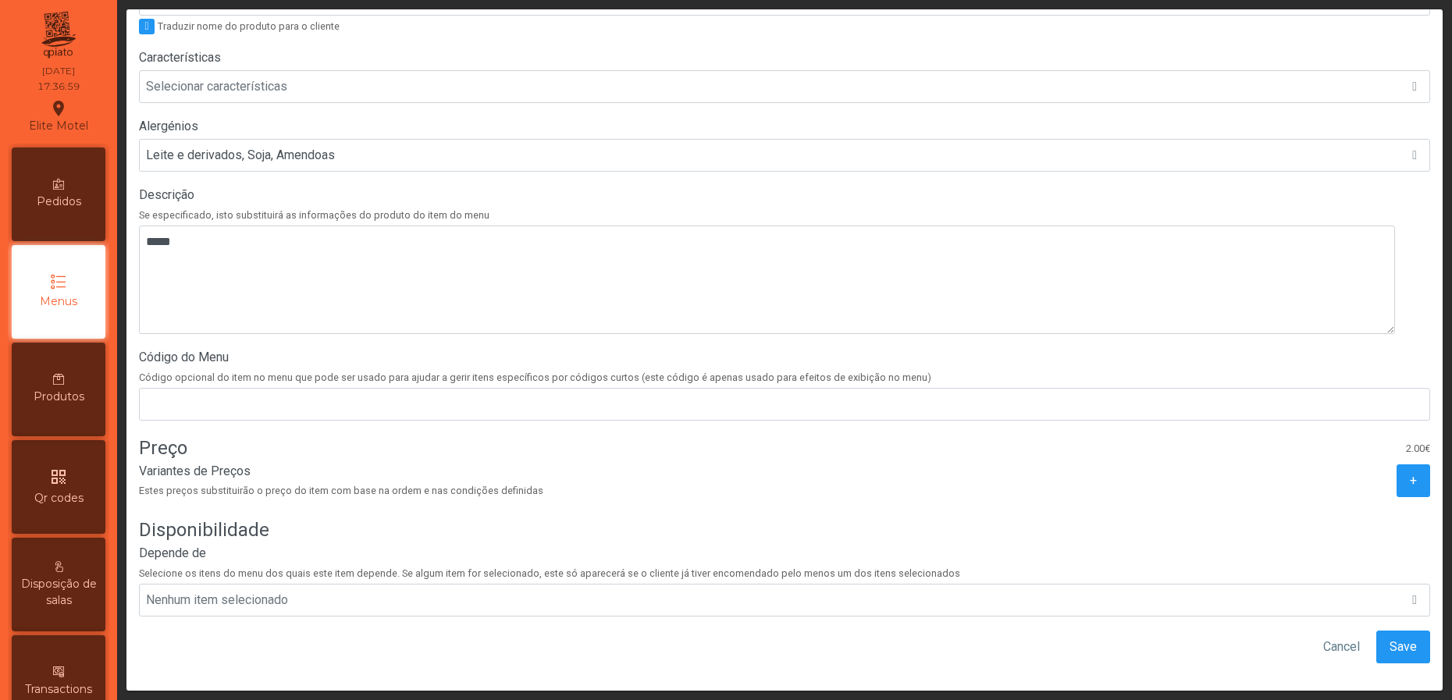
scroll to position [351, 0]
click at [1389, 645] on span "Save" at bounding box center [1402, 645] width 27 height 19
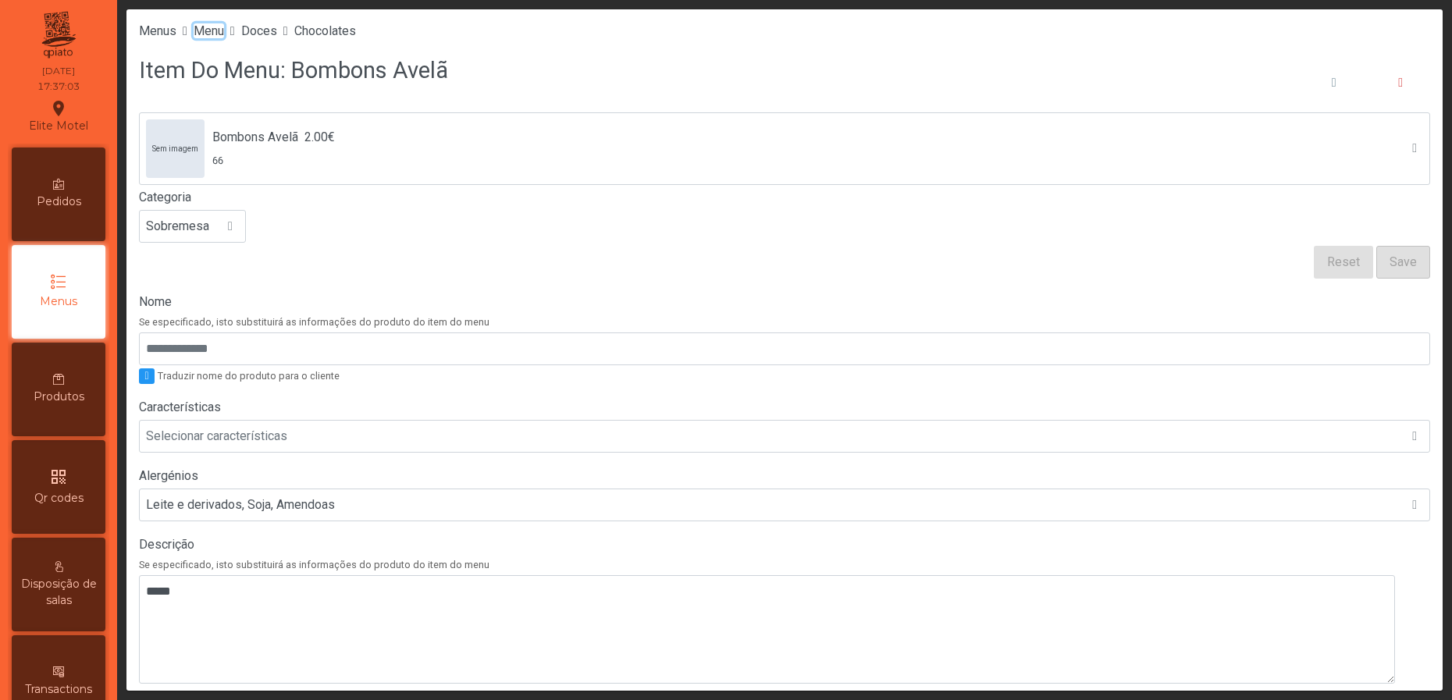
click at [209, 23] on span "Menu" at bounding box center [209, 30] width 30 height 15
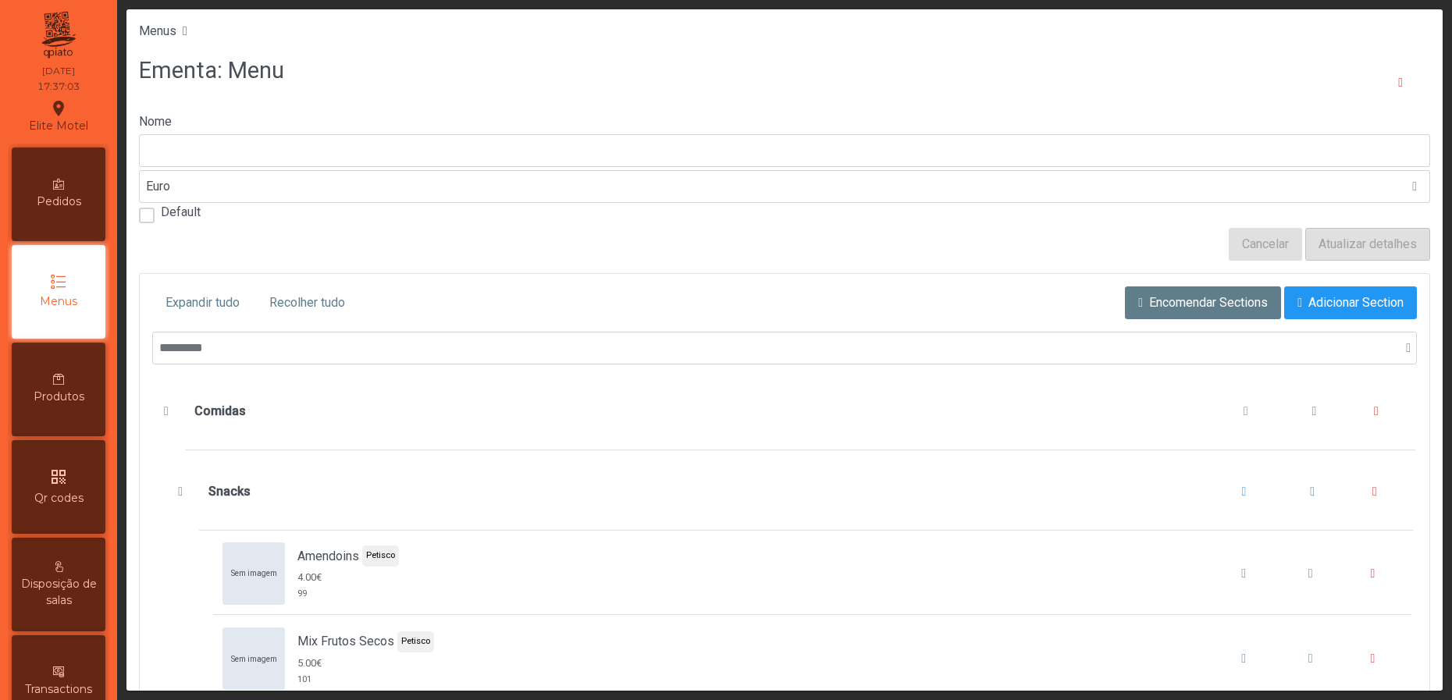
type input "****"
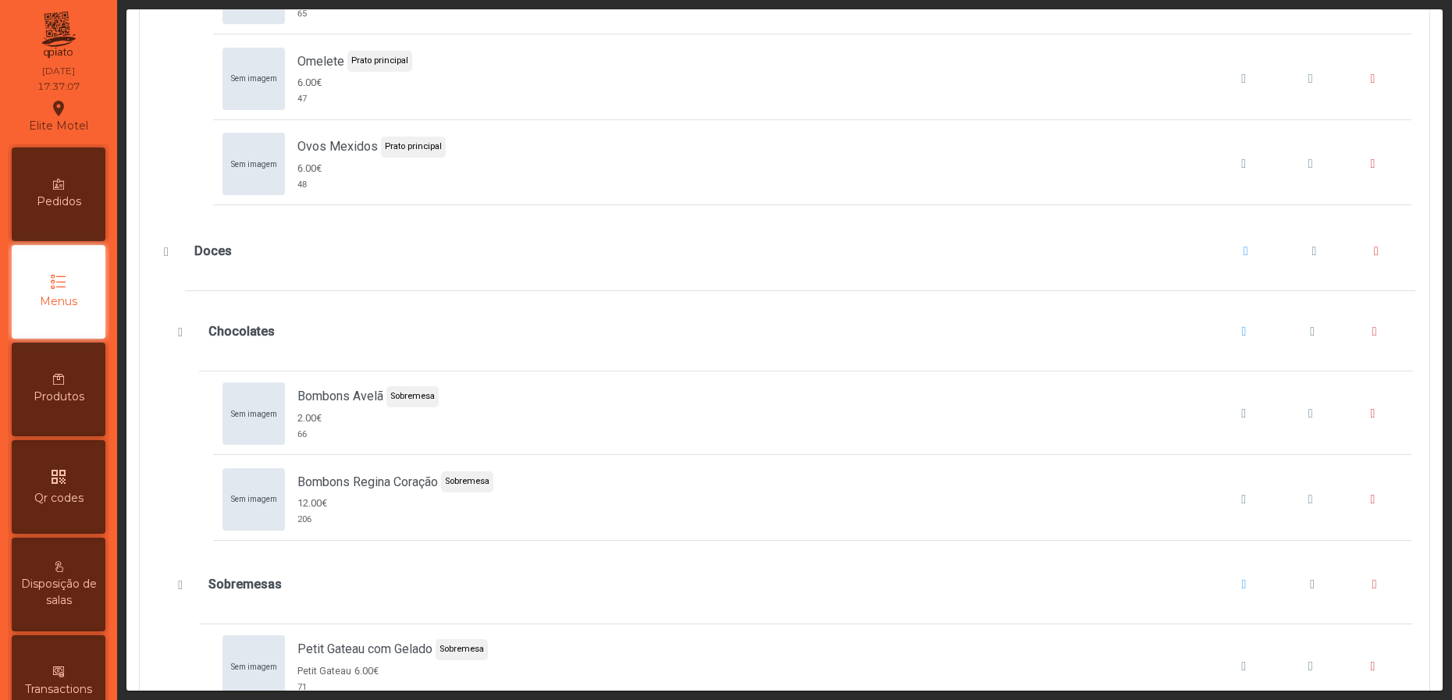
scroll to position [3044, 0]
click at [1308, 508] on span "Bombons Regina Coração" at bounding box center [1310, 502] width 5 height 12
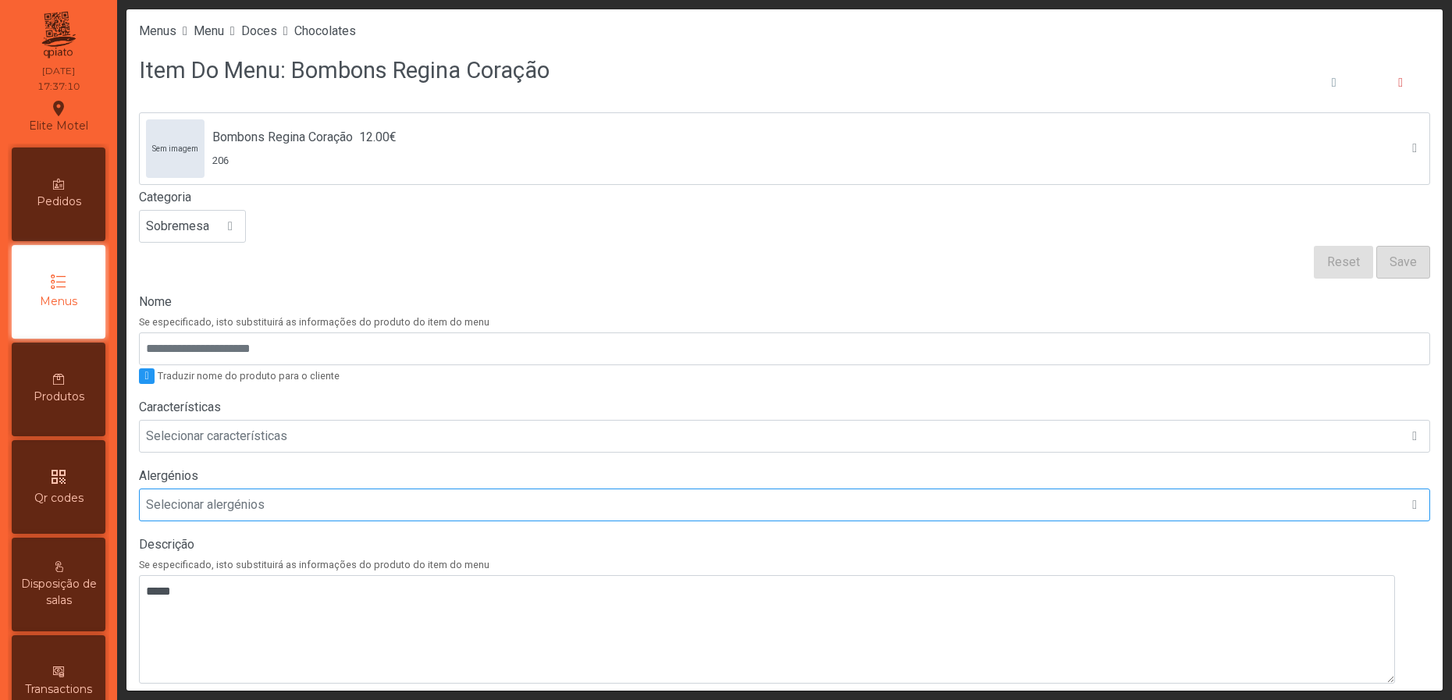
click at [322, 516] on div "Selecionar alergénios" at bounding box center [770, 504] width 1260 height 31
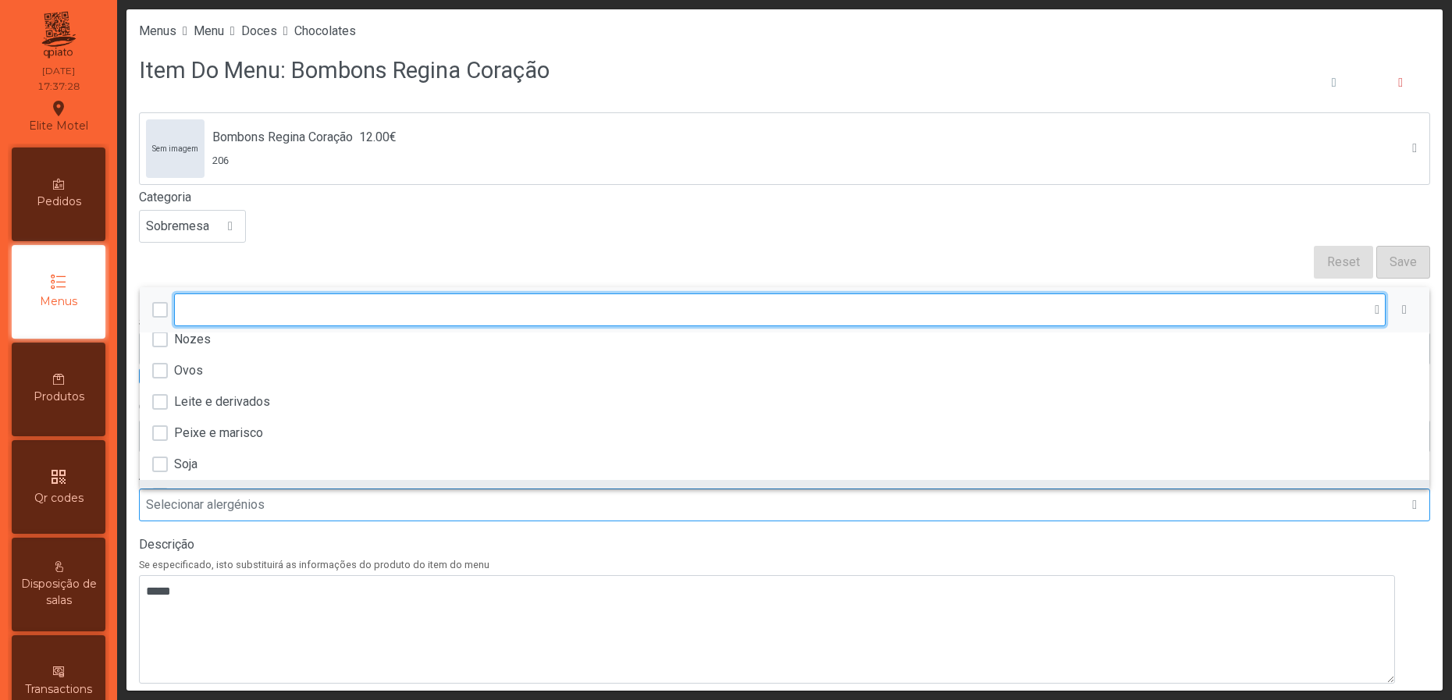
scroll to position [117, 0]
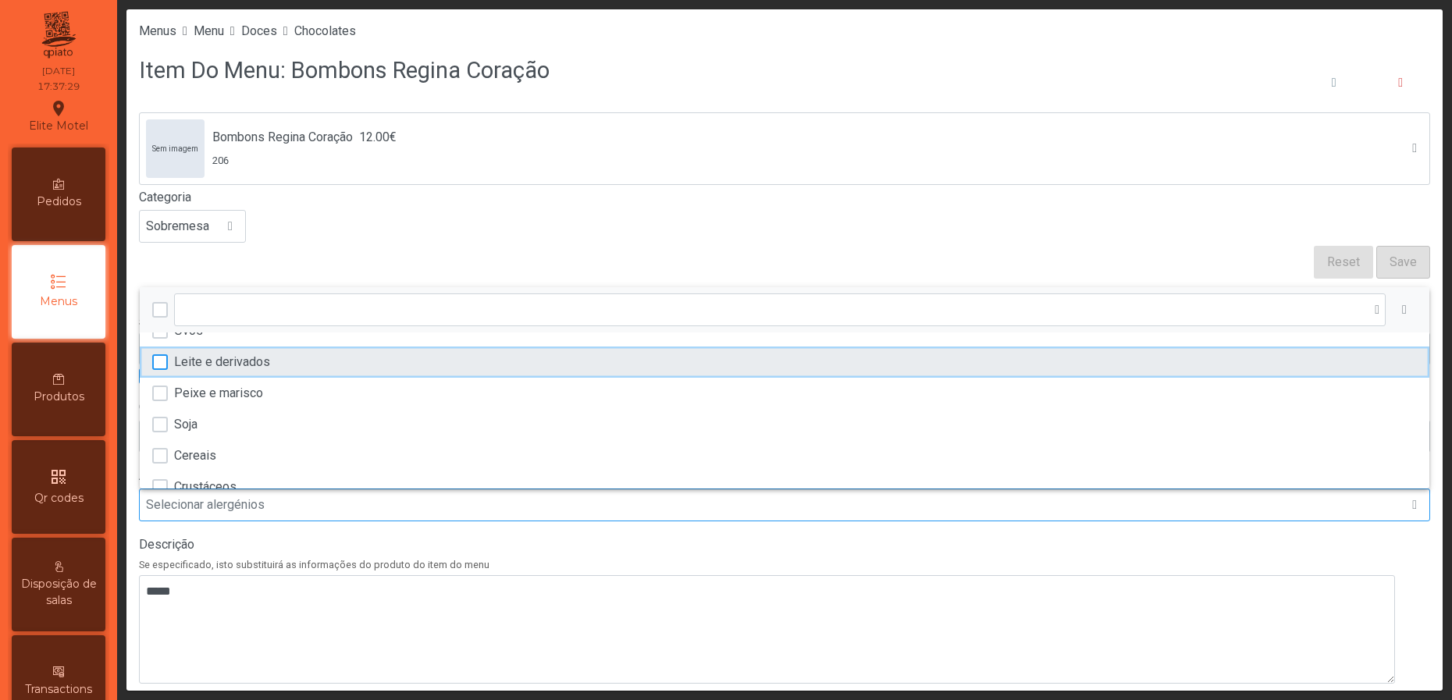
click at [165, 364] on div "Leite e derivados" at bounding box center [160, 362] width 16 height 16
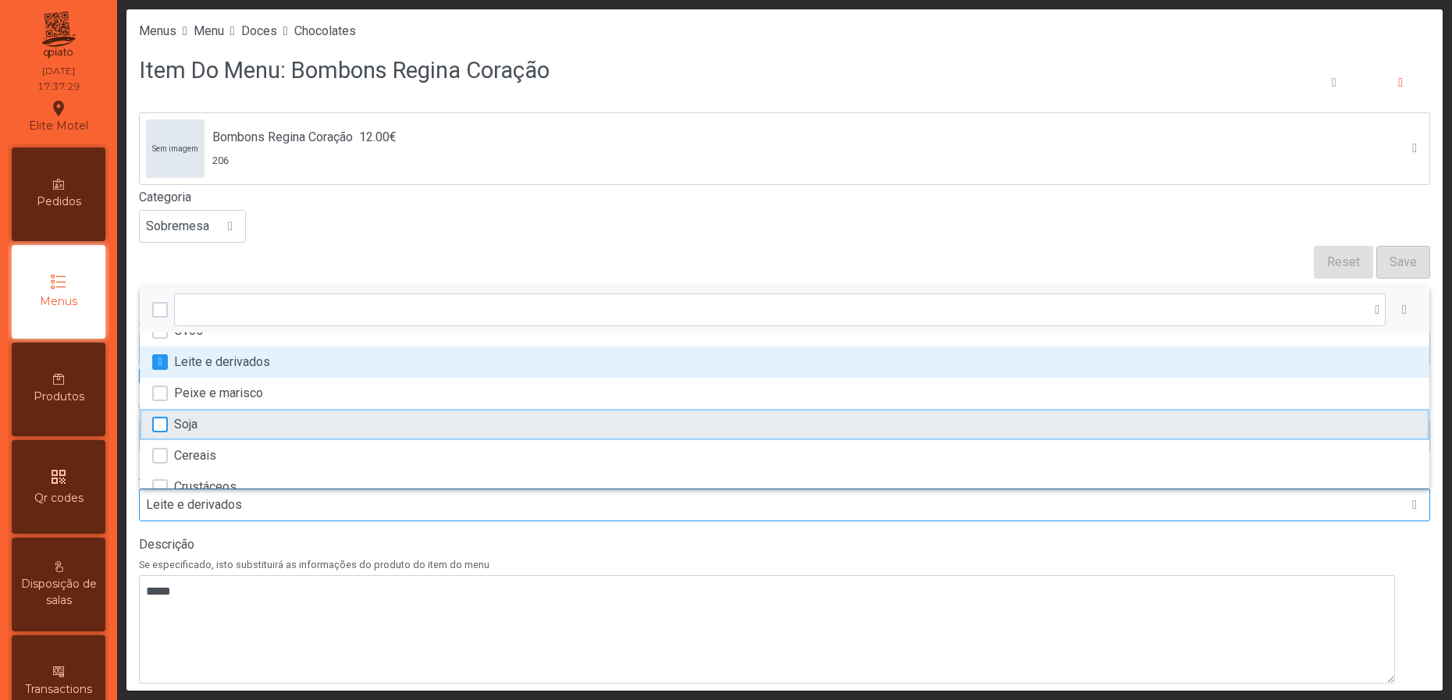
click at [158, 424] on div "Soja" at bounding box center [160, 425] width 16 height 16
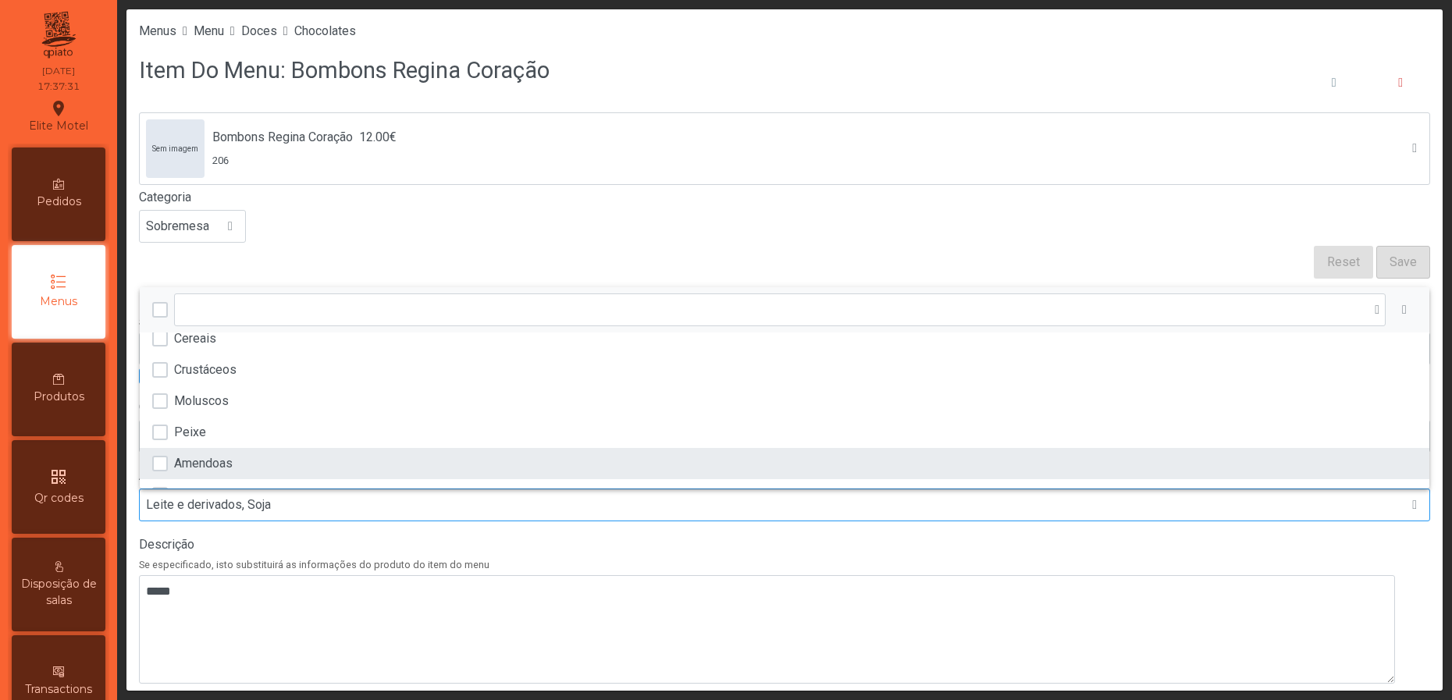
scroll to position [324, 0]
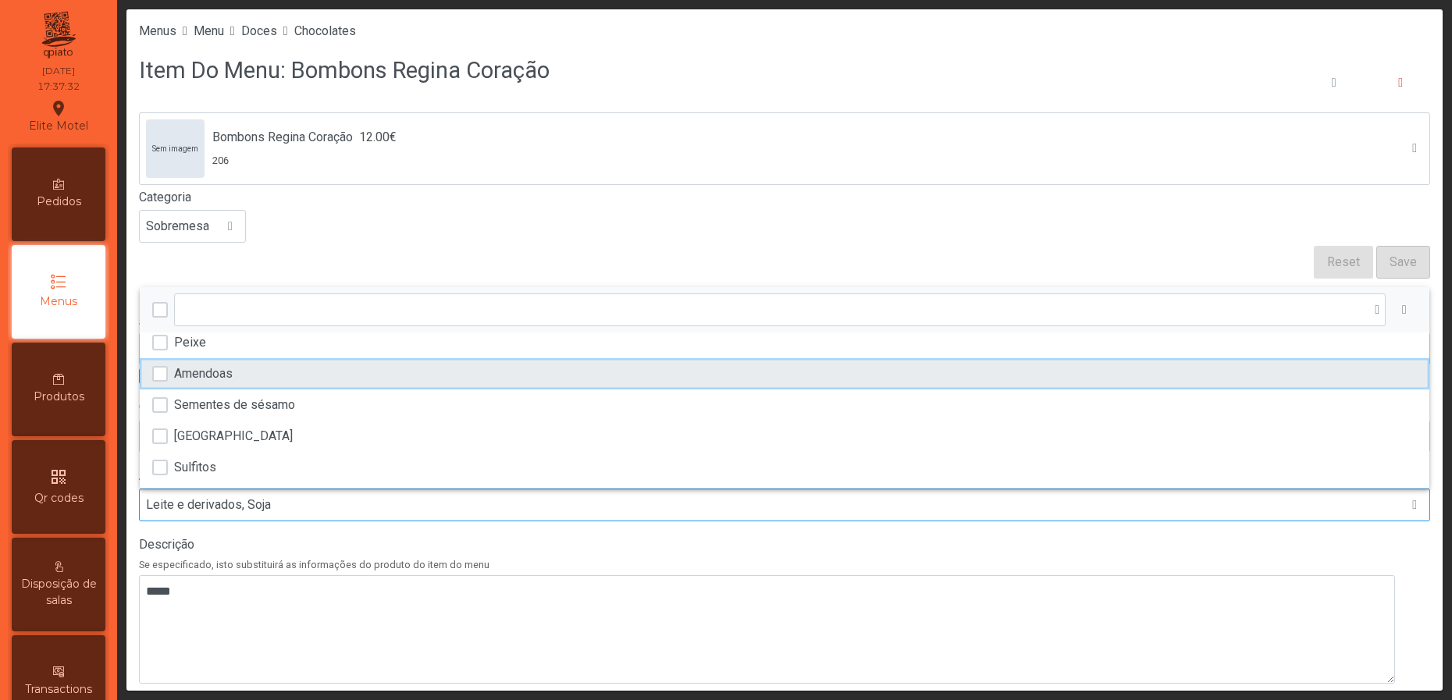
click at [179, 377] on span "Amendoas" at bounding box center [203, 373] width 59 height 19
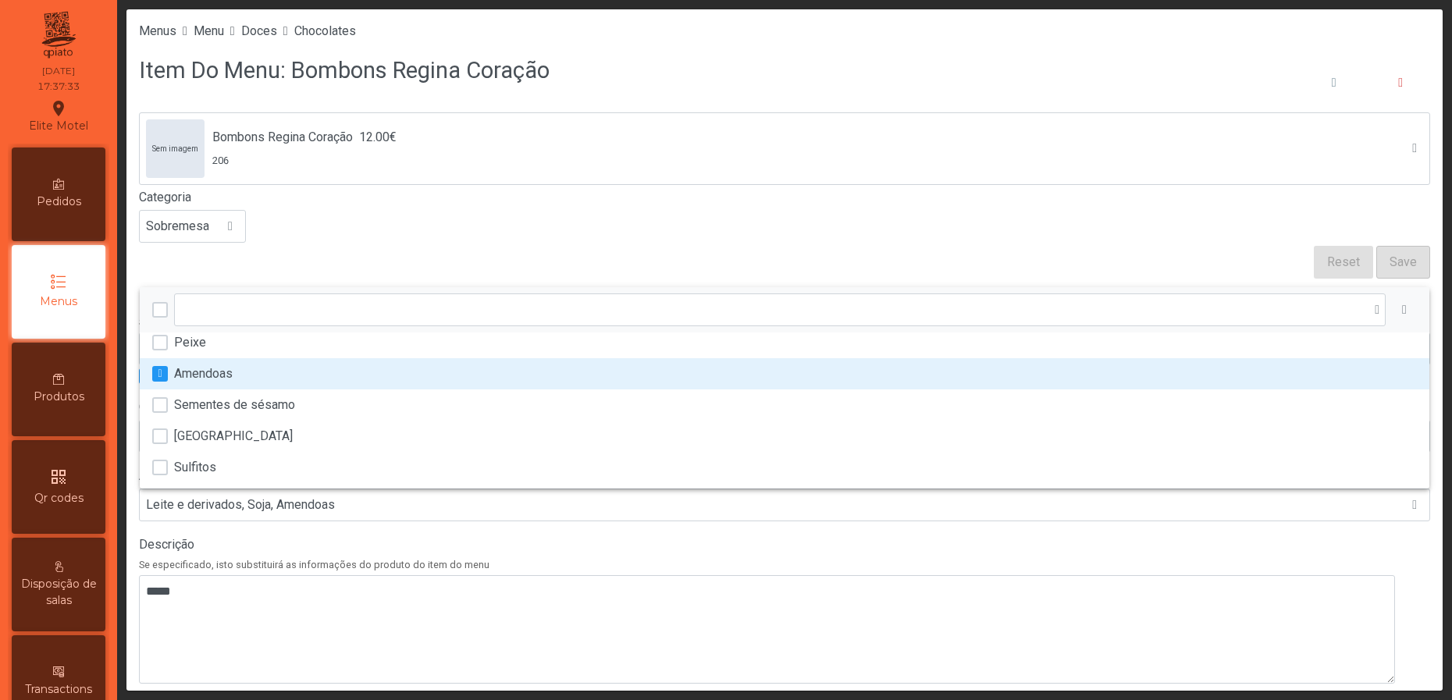
click at [595, 243] on div "Sem imagem Bombons Regina Coração 12.00€ 206 Categoria Sobremesa" at bounding box center [784, 177] width 1291 height 130
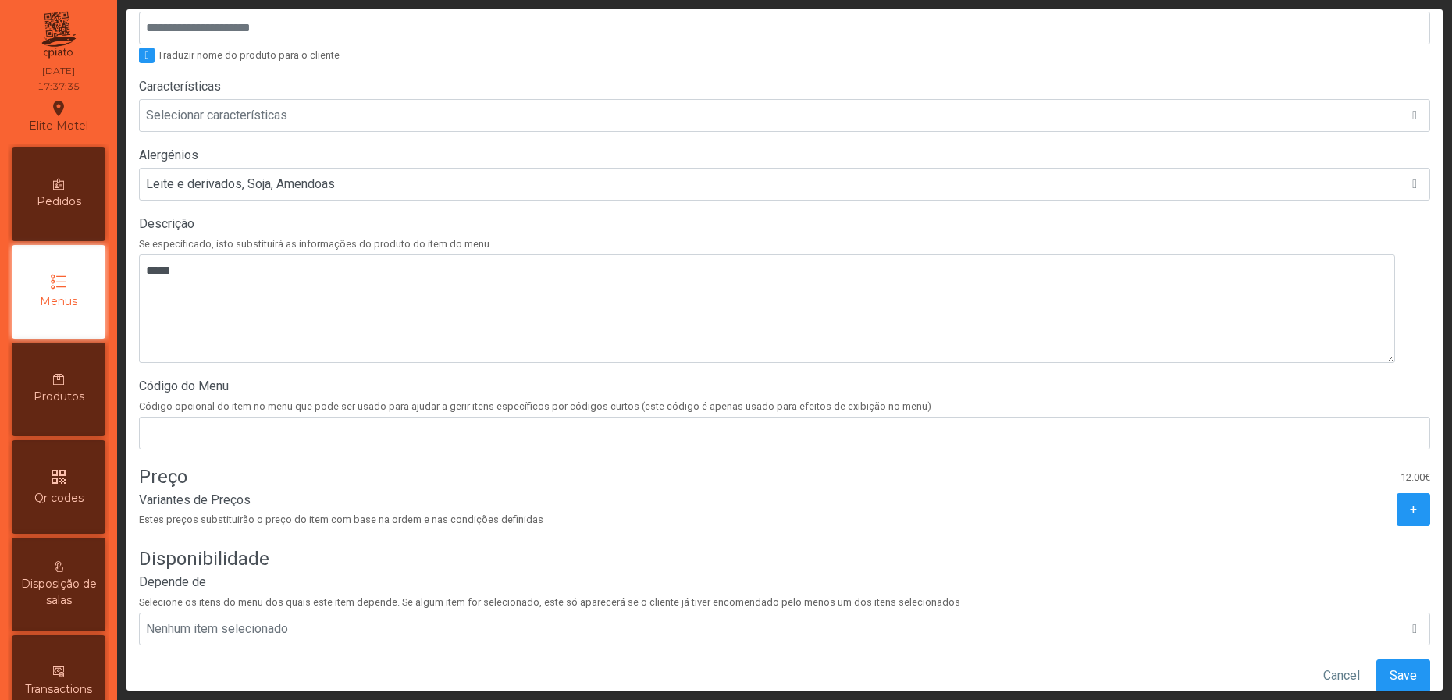
scroll to position [384, 0]
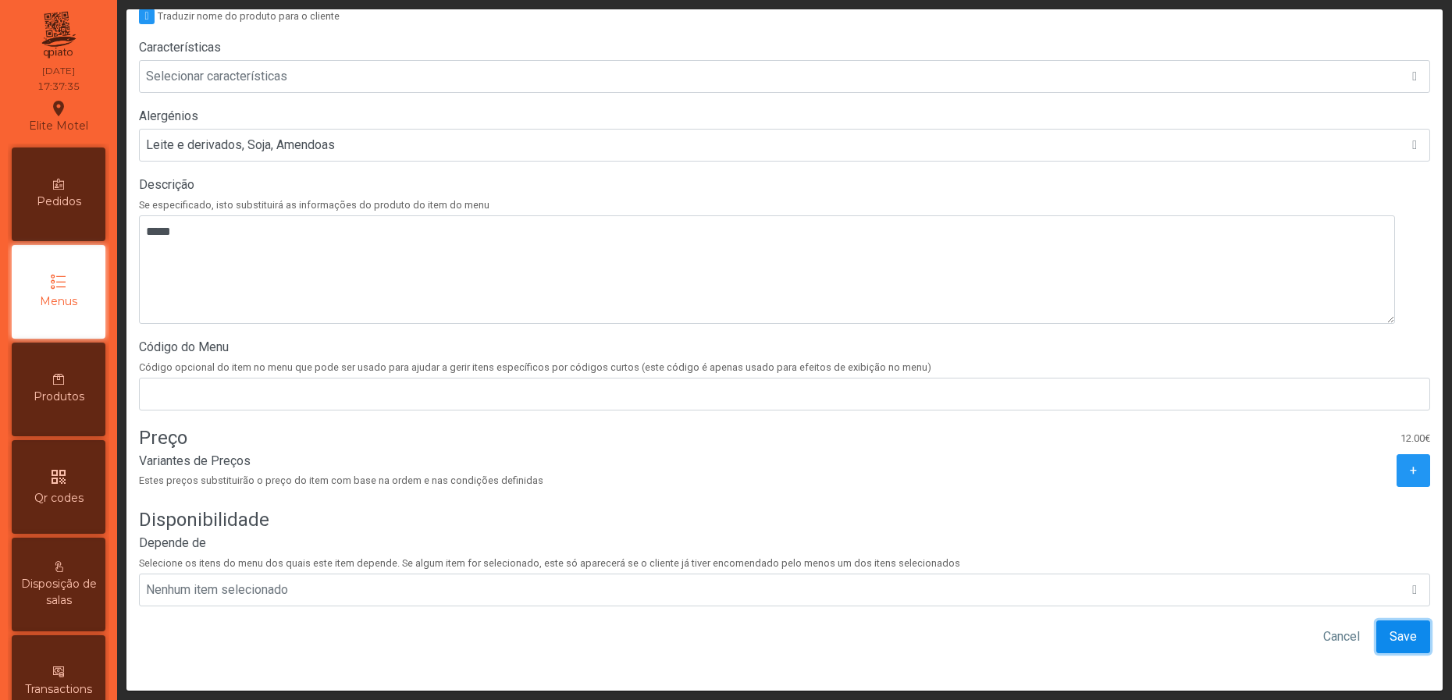
click at [1389, 627] on span "Save" at bounding box center [1402, 636] width 27 height 19
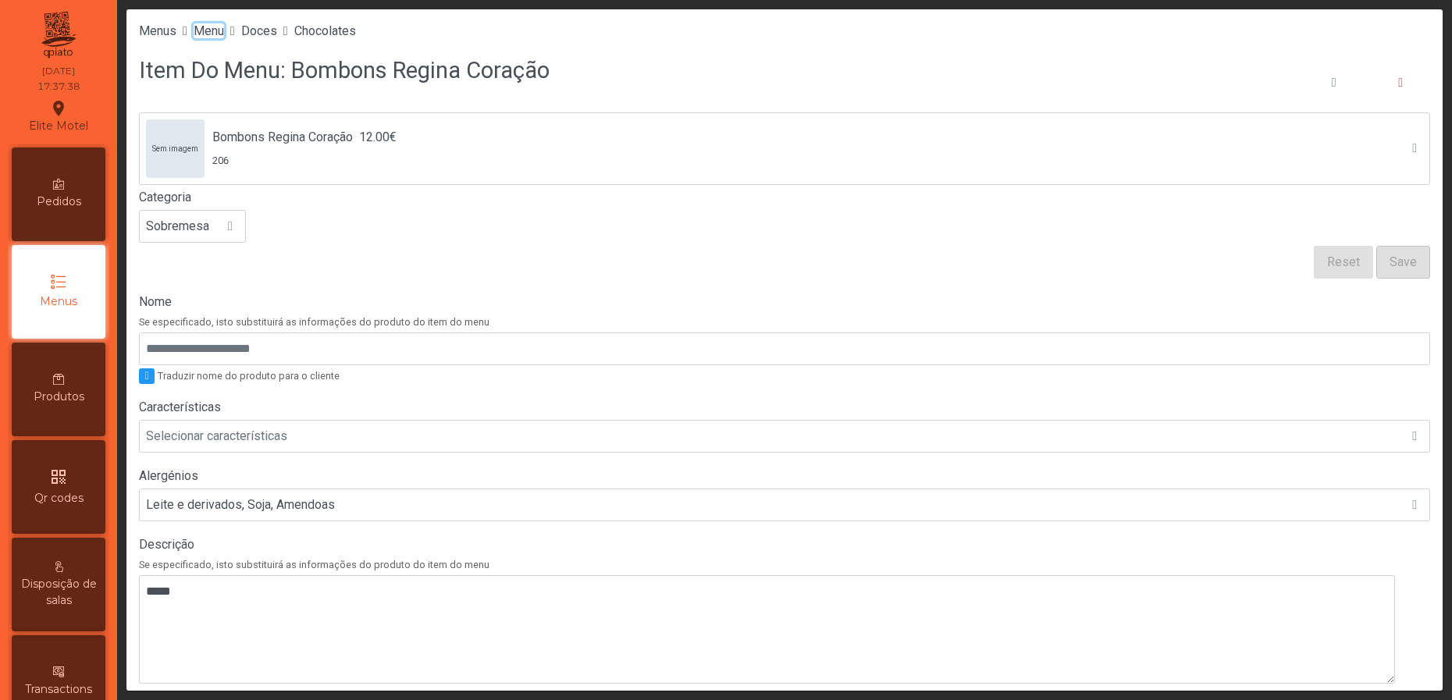
click at [223, 24] on span "Menu" at bounding box center [209, 30] width 30 height 15
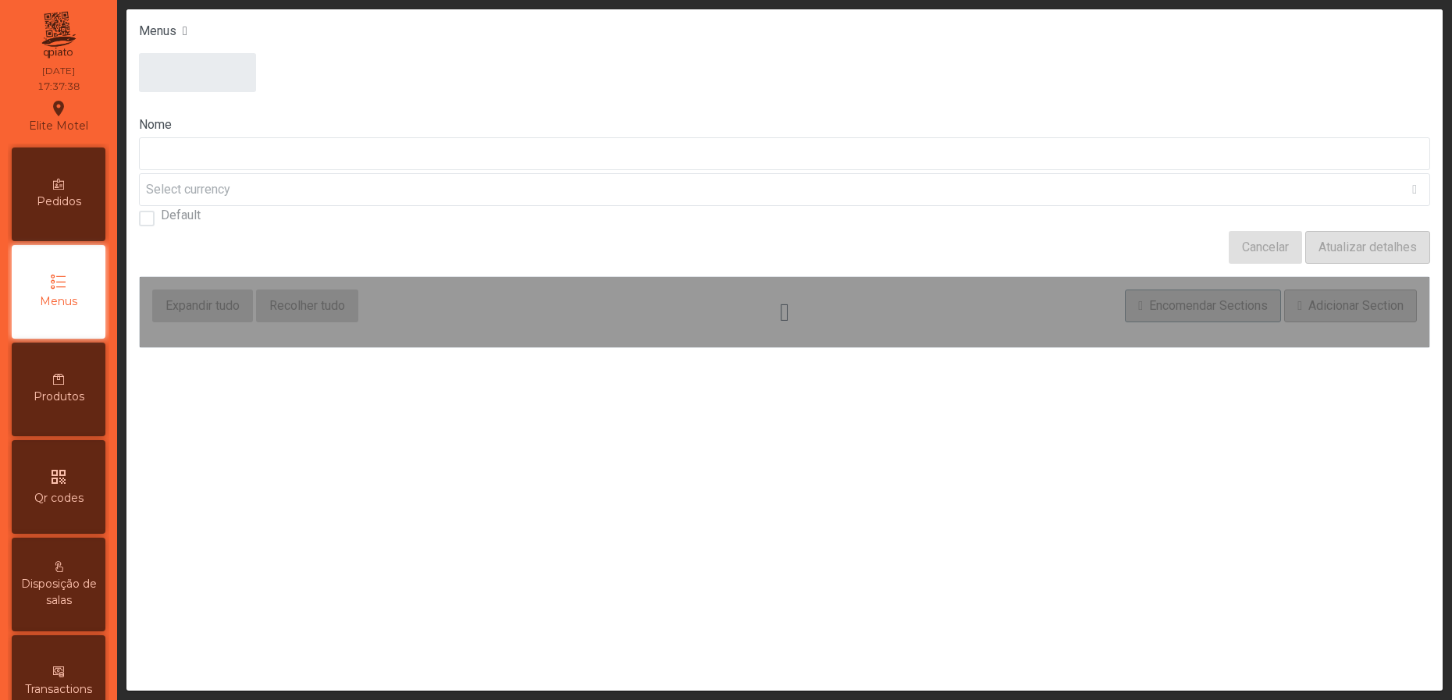
type input "****"
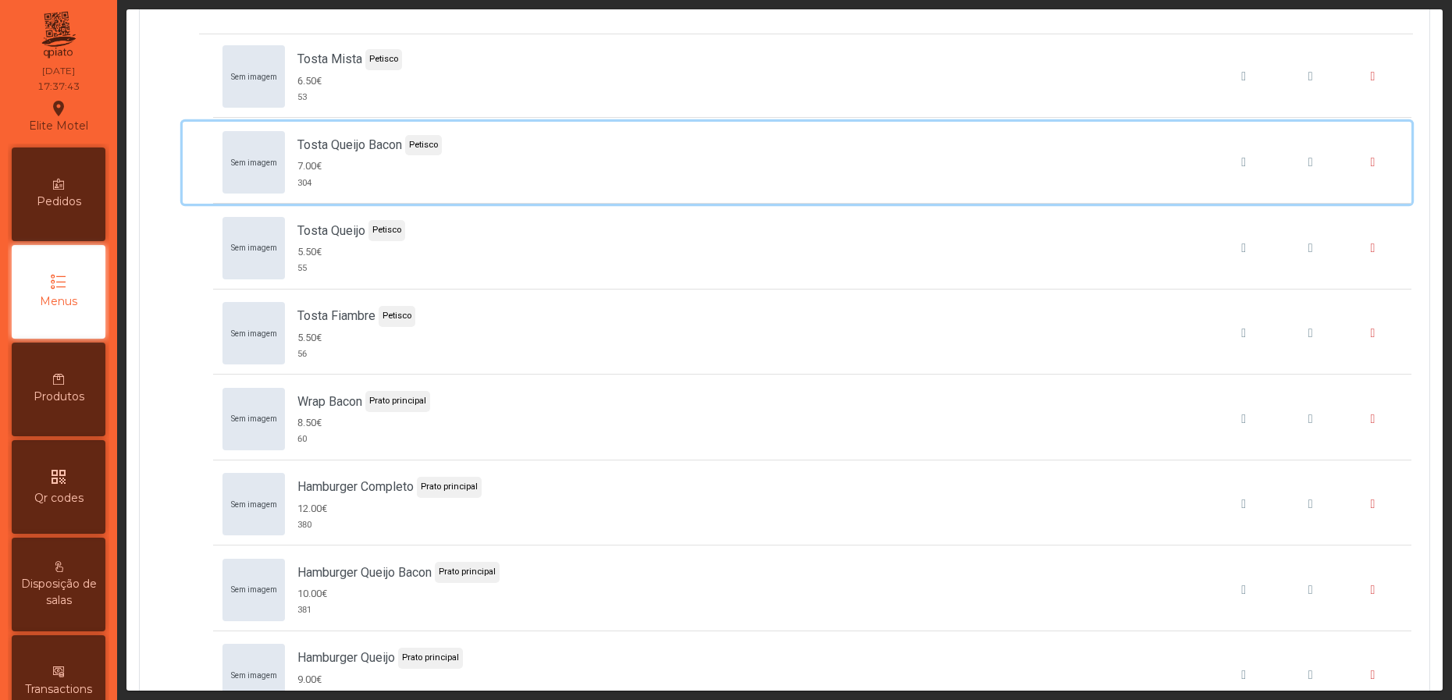
scroll to position [2107, 0]
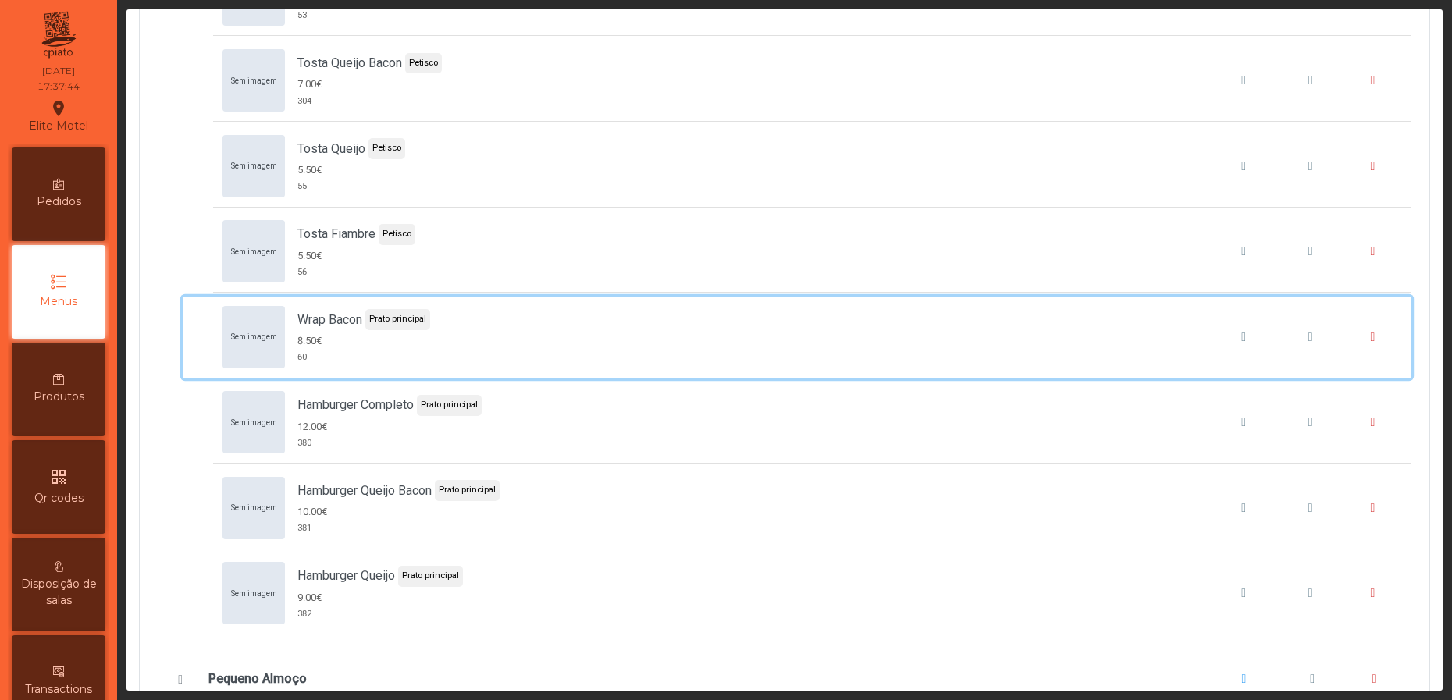
drag, startPoint x: 529, startPoint y: 274, endPoint x: 183, endPoint y: 364, distance: 357.2
click at [183, 364] on div "Sem imagem Wrap Bacon Prato principal 8.50€ 60" at bounding box center [797, 338] width 1228 height 82
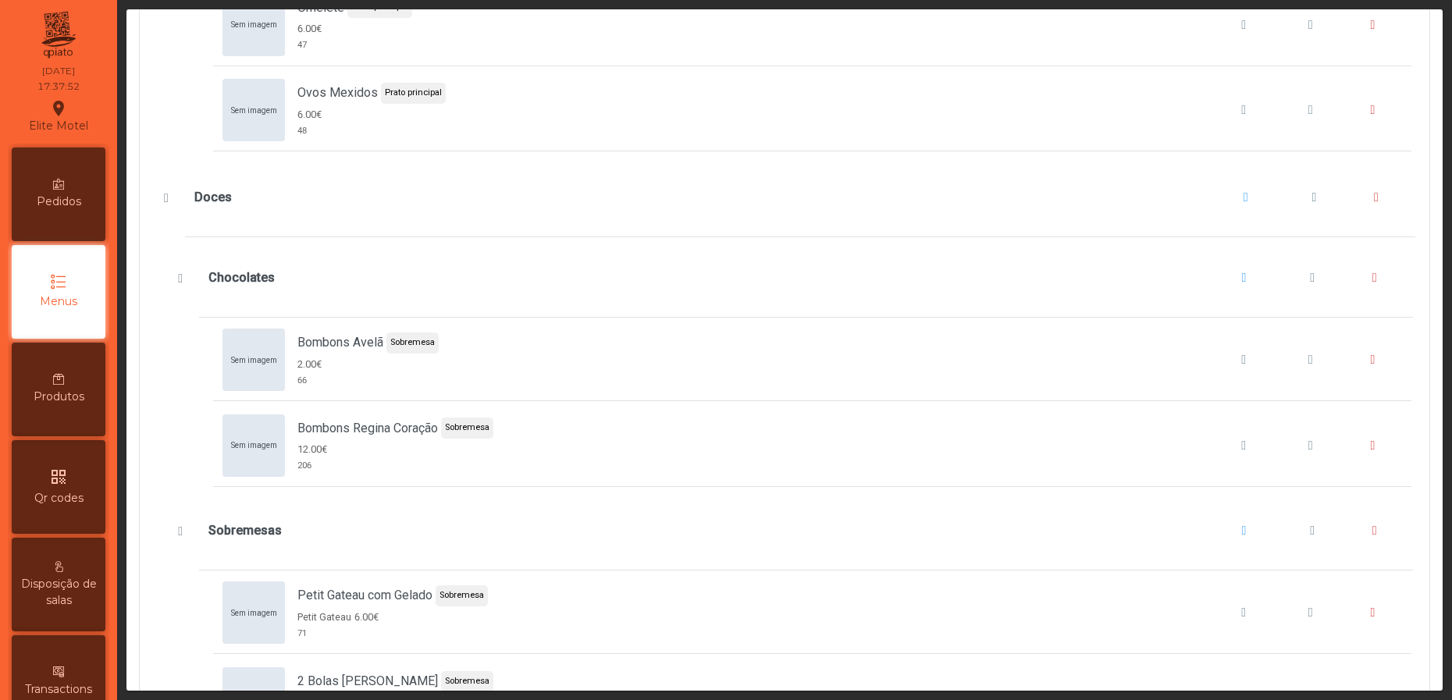
scroll to position [3044, 0]
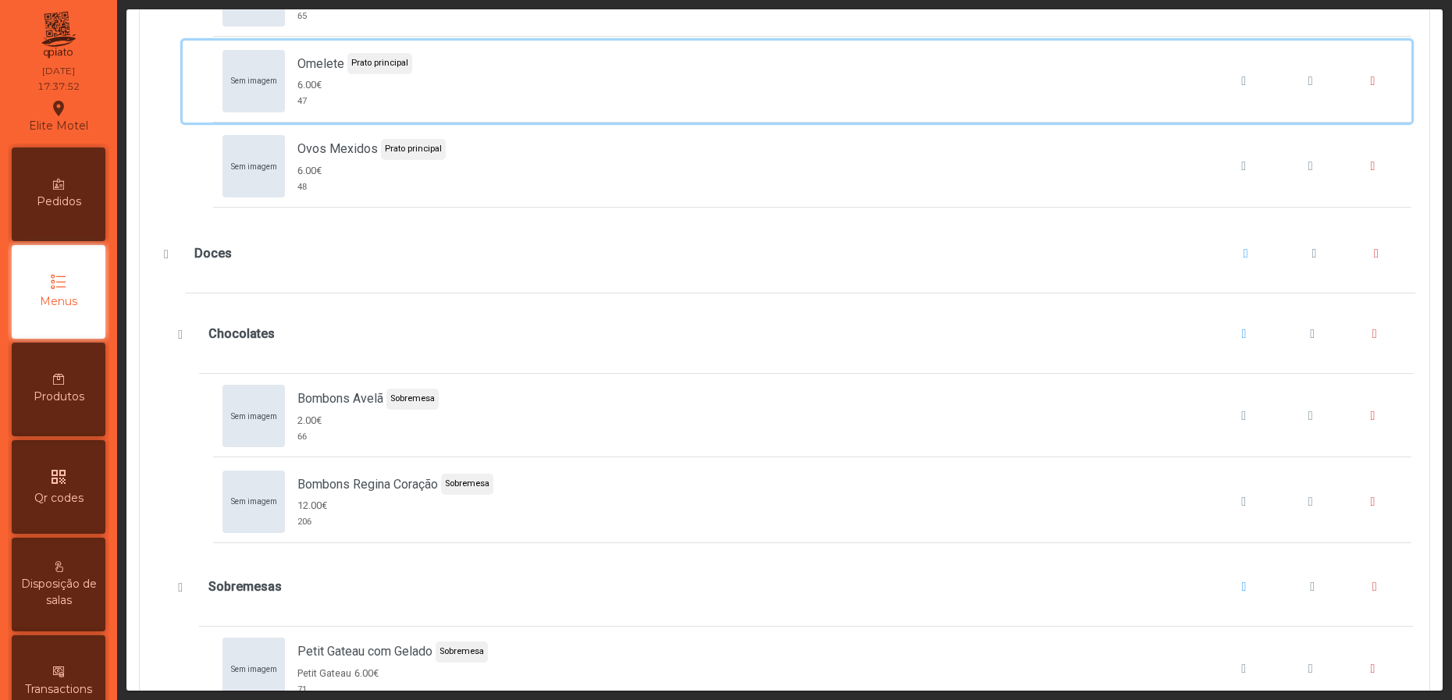
click at [576, 103] on div "Sem imagem Omelete Prato principal 6.00€ 47" at bounding box center [811, 81] width 1179 height 62
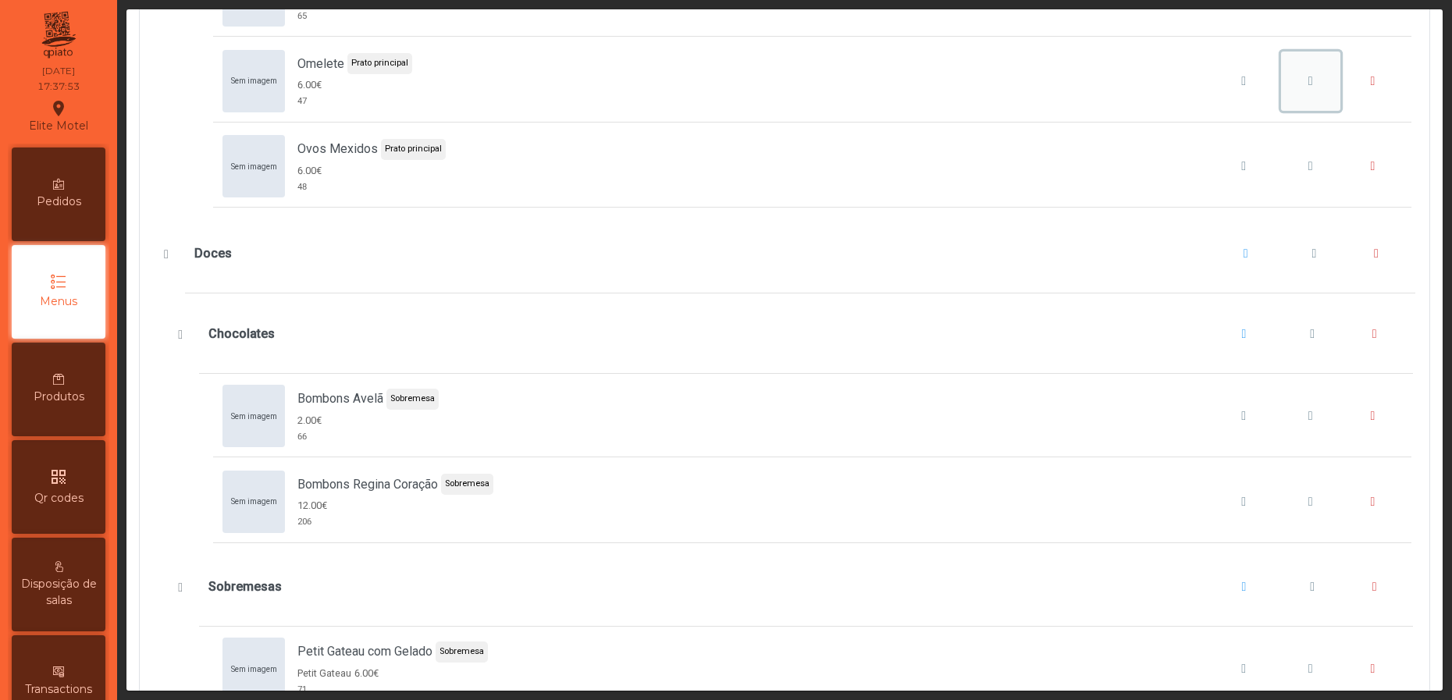
click at [1281, 99] on button "Omelete" at bounding box center [1310, 81] width 59 height 59
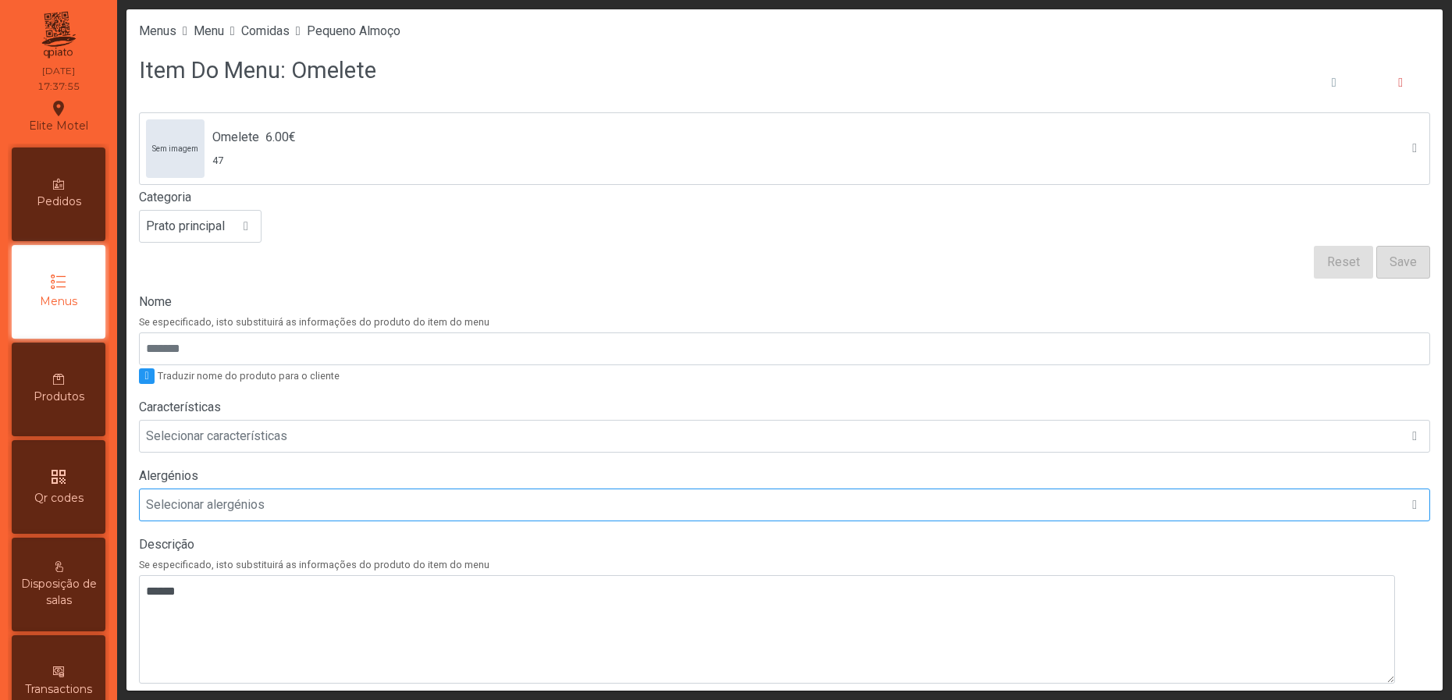
click at [323, 518] on div "Selecionar alergénios" at bounding box center [770, 504] width 1260 height 31
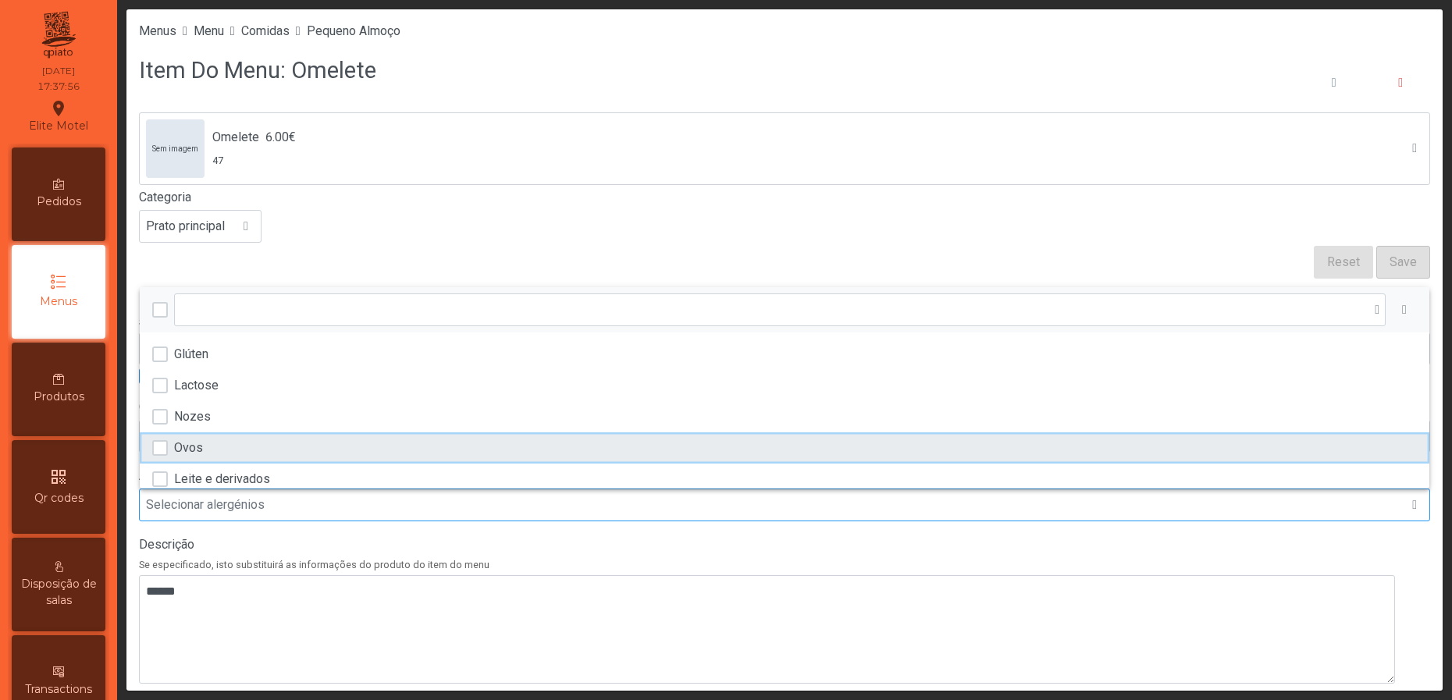
click at [183, 457] on span "Ovos" at bounding box center [188, 448] width 29 height 19
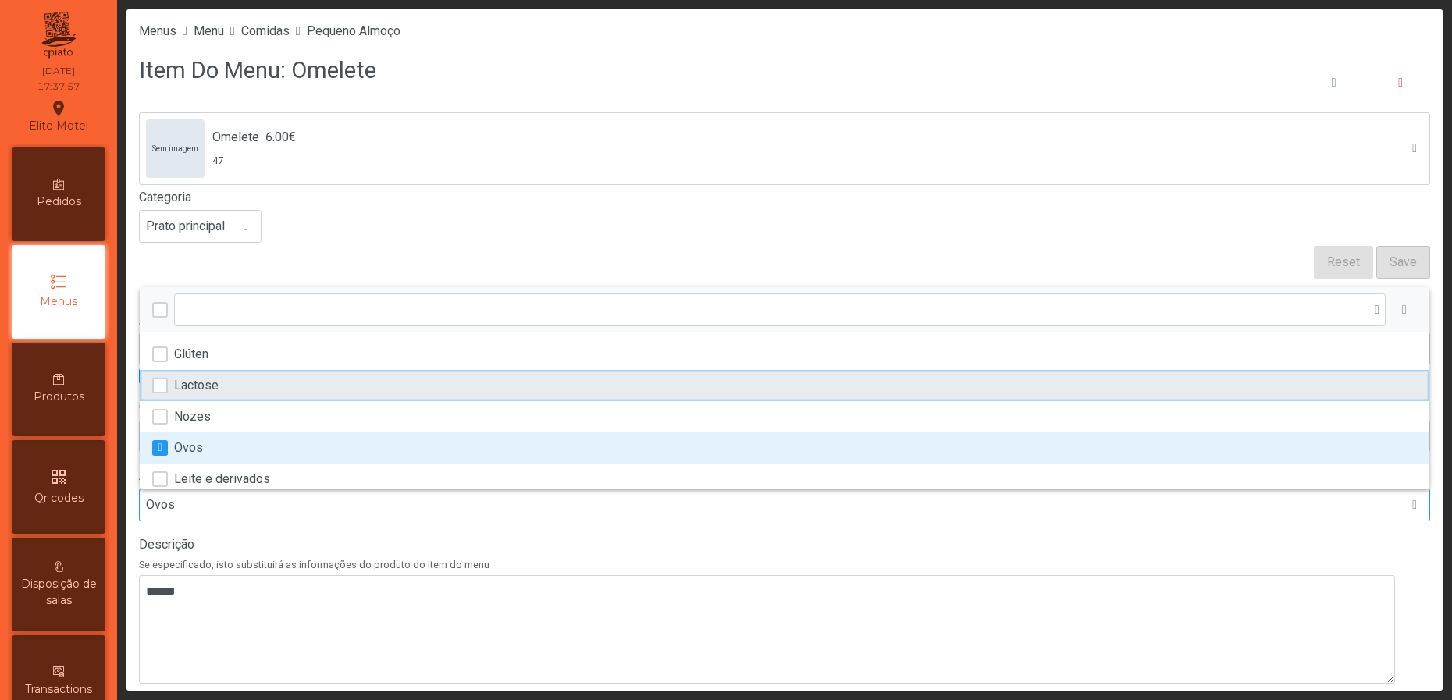
click at [180, 393] on span "Lactose" at bounding box center [196, 385] width 44 height 19
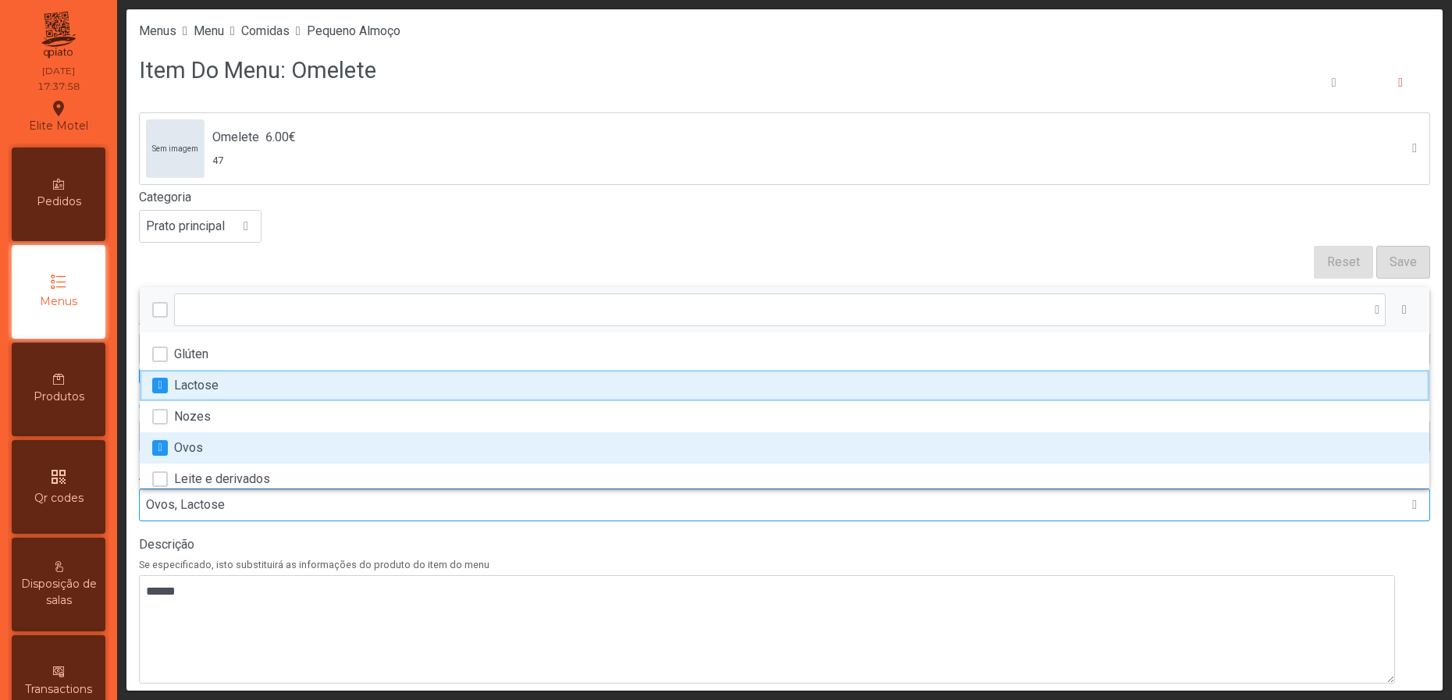
click at [181, 392] on span "Lactose" at bounding box center [196, 385] width 44 height 19
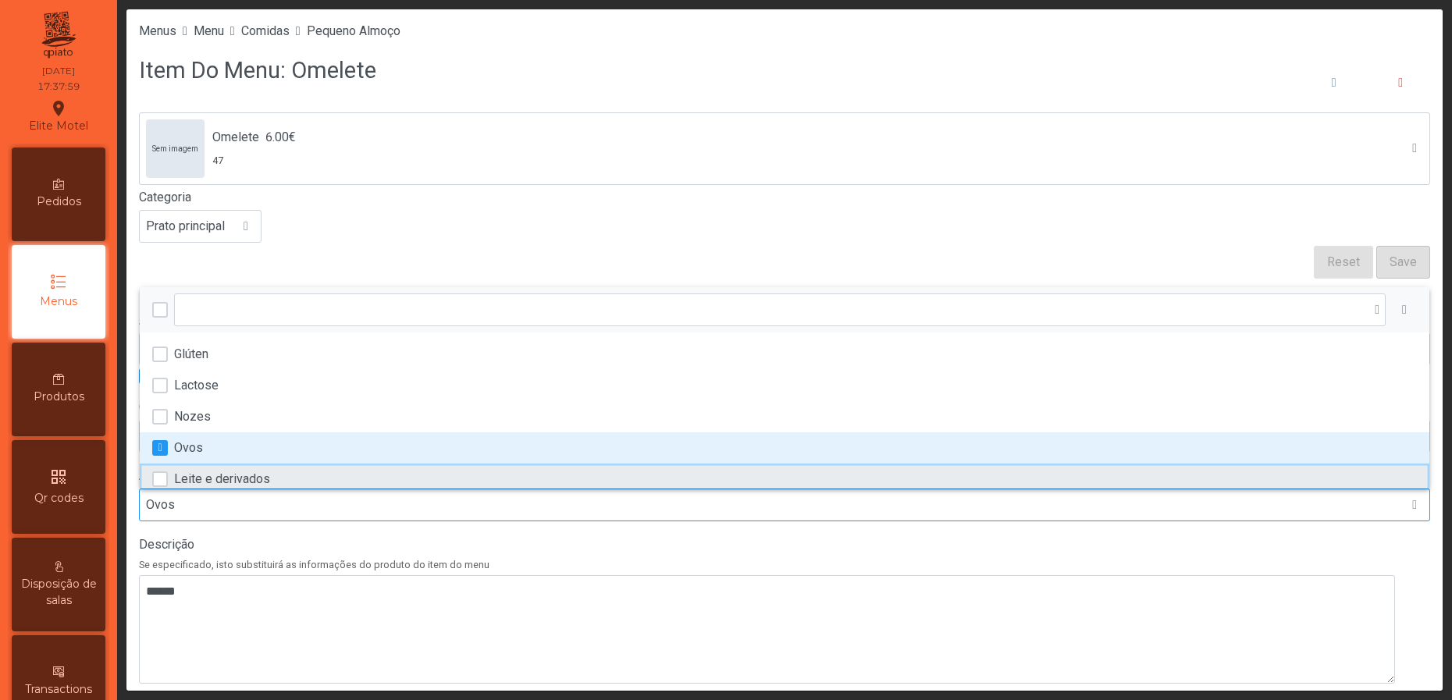
click at [190, 480] on span "Leite e derivados" at bounding box center [222, 479] width 96 height 19
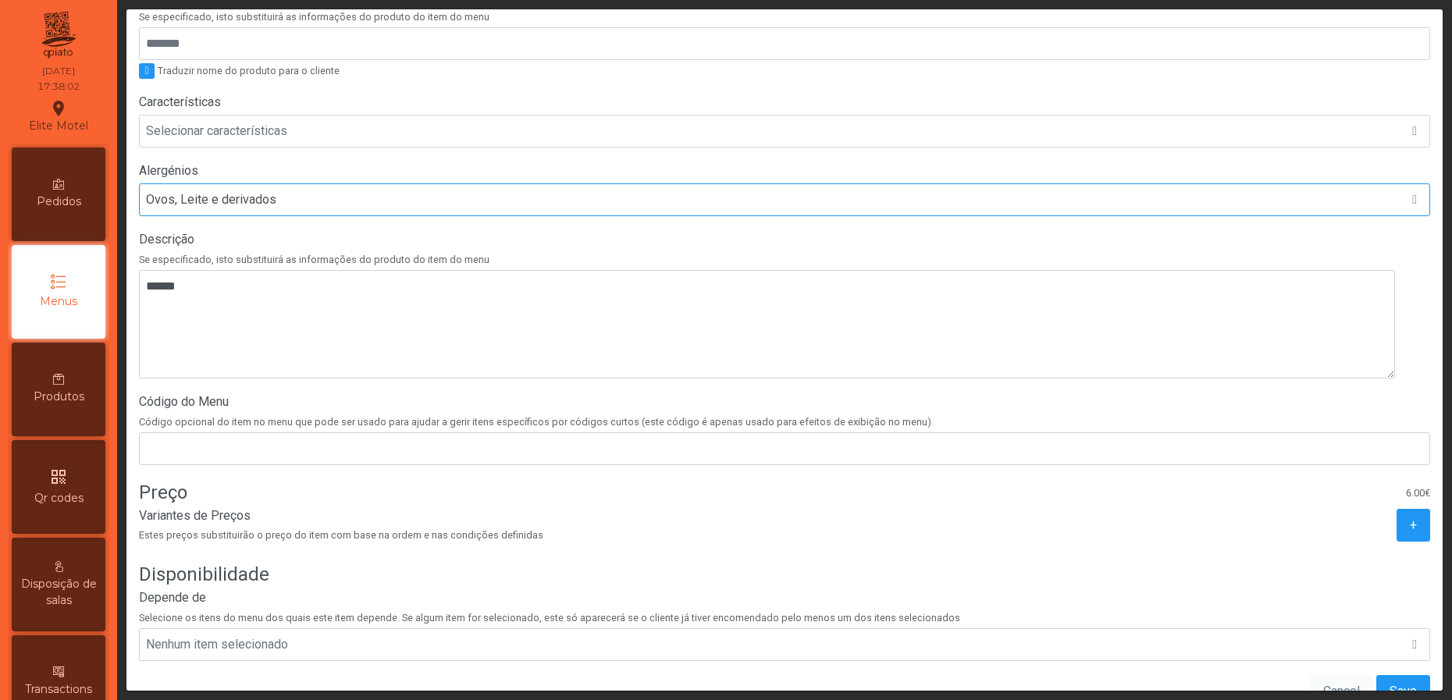
scroll to position [384, 0]
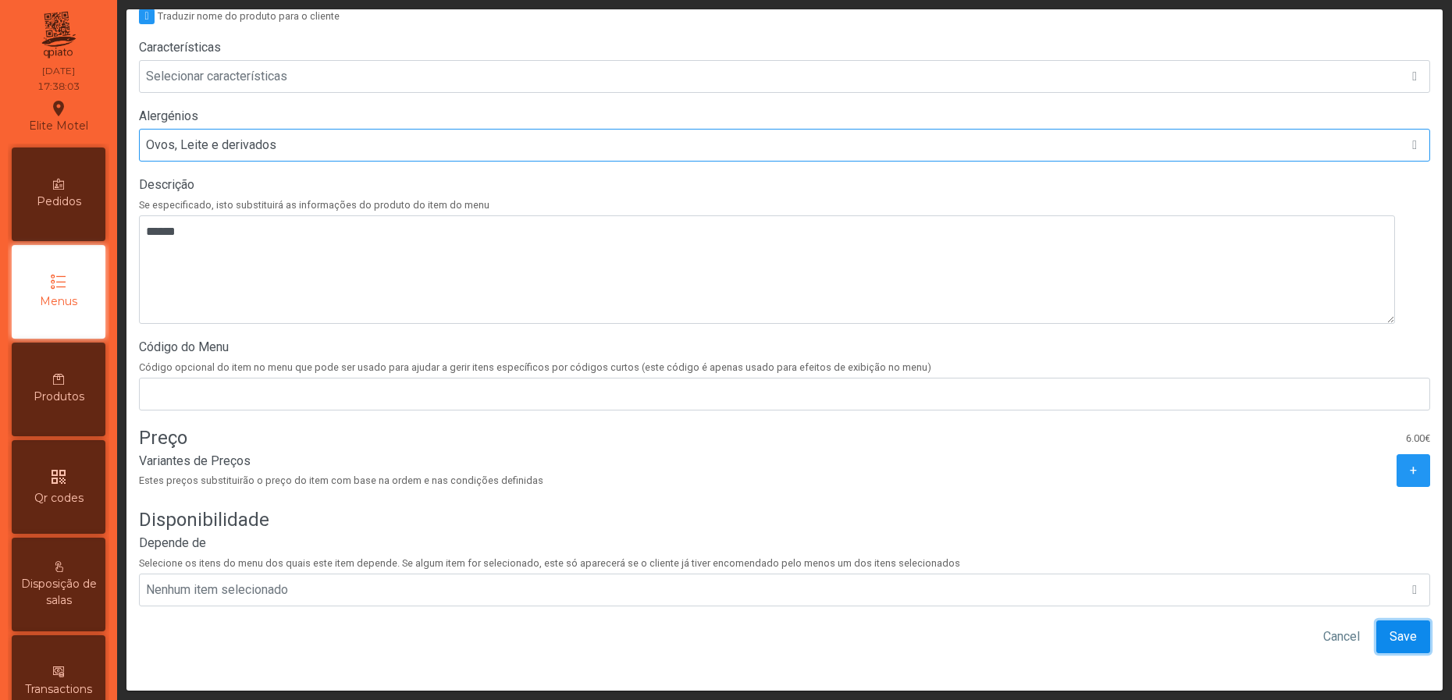
click at [1376, 620] on button "Save" at bounding box center [1403, 636] width 54 height 33
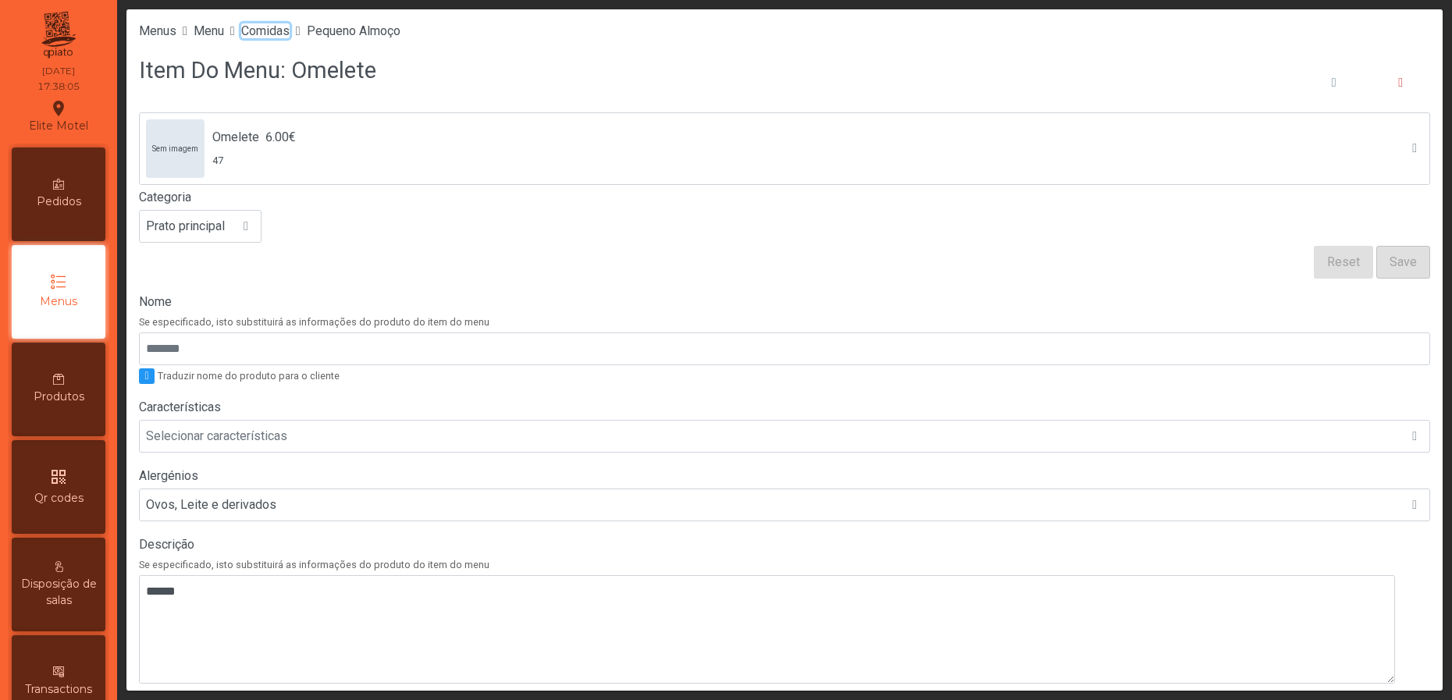
click at [269, 29] on span "Comidas" at bounding box center [265, 30] width 48 height 15
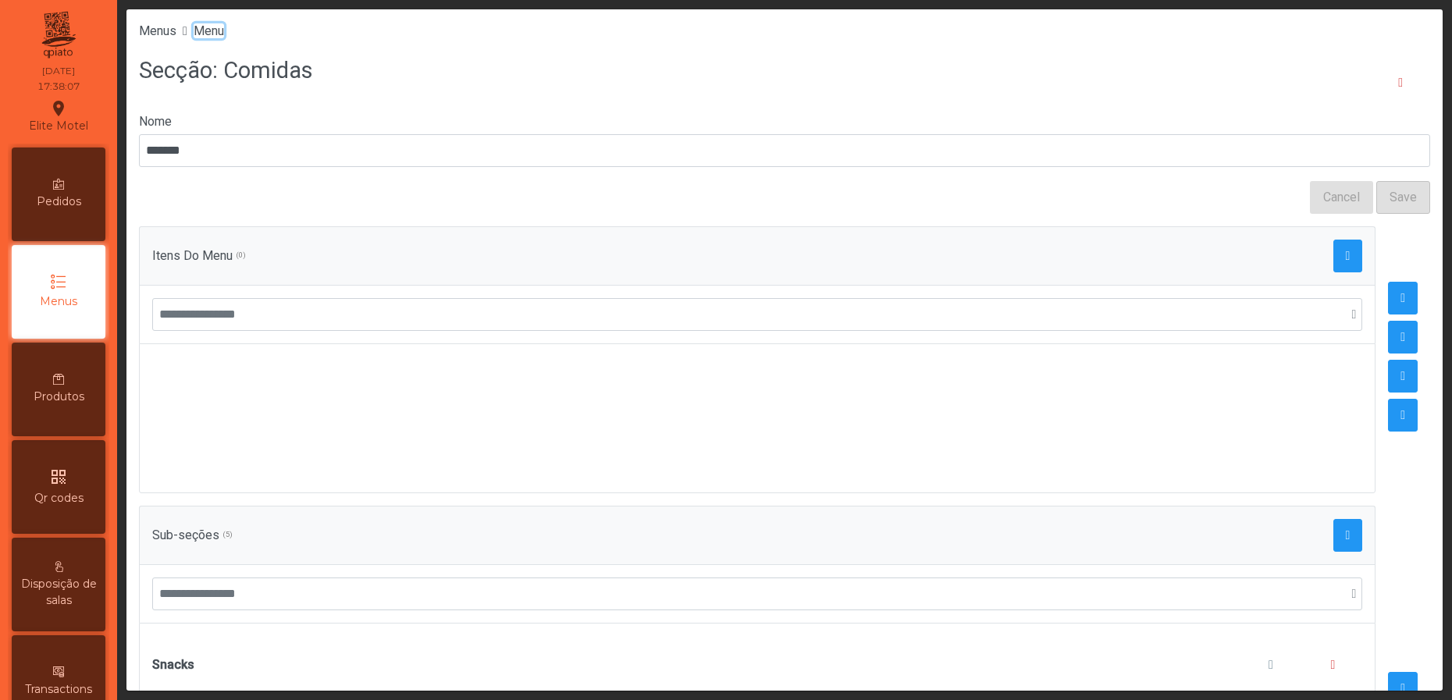
click at [224, 34] on span "Menu" at bounding box center [209, 30] width 30 height 15
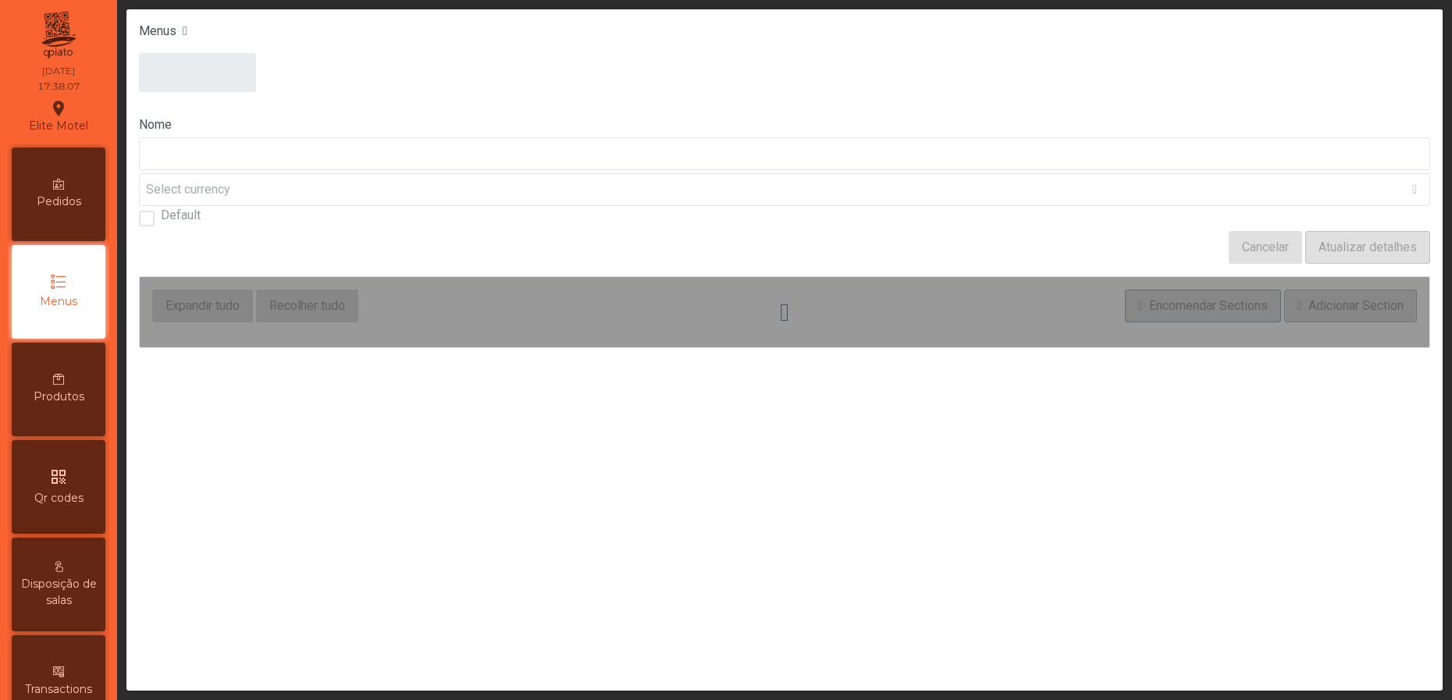
type input "****"
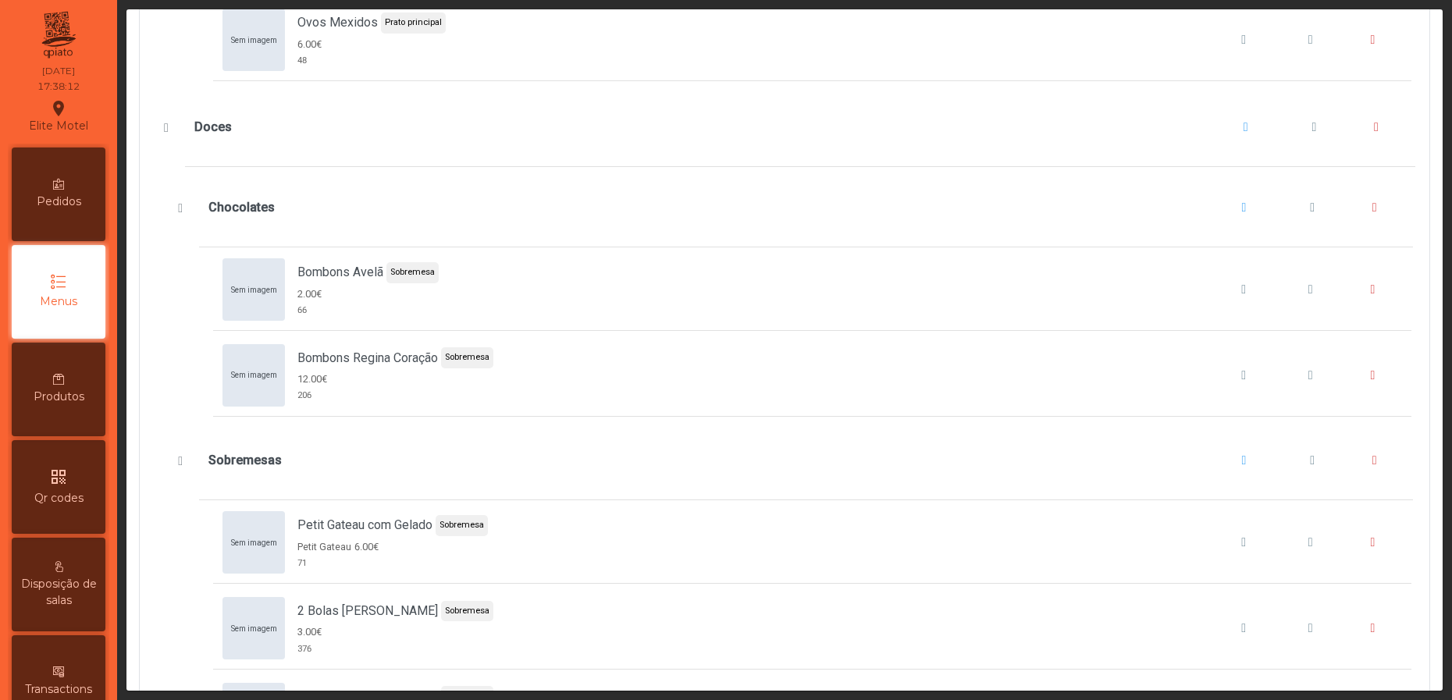
scroll to position [3161, 0]
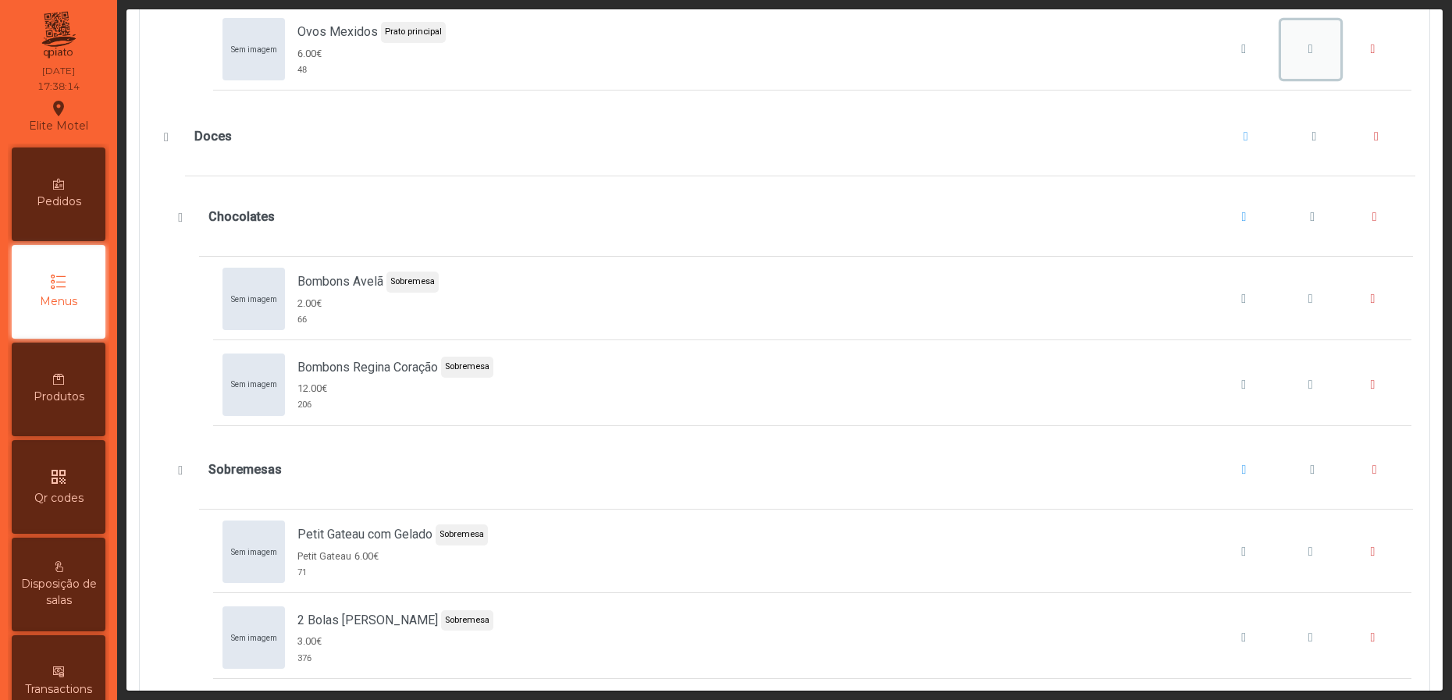
click at [1308, 55] on span "Ovos Mexidos" at bounding box center [1310, 49] width 5 height 12
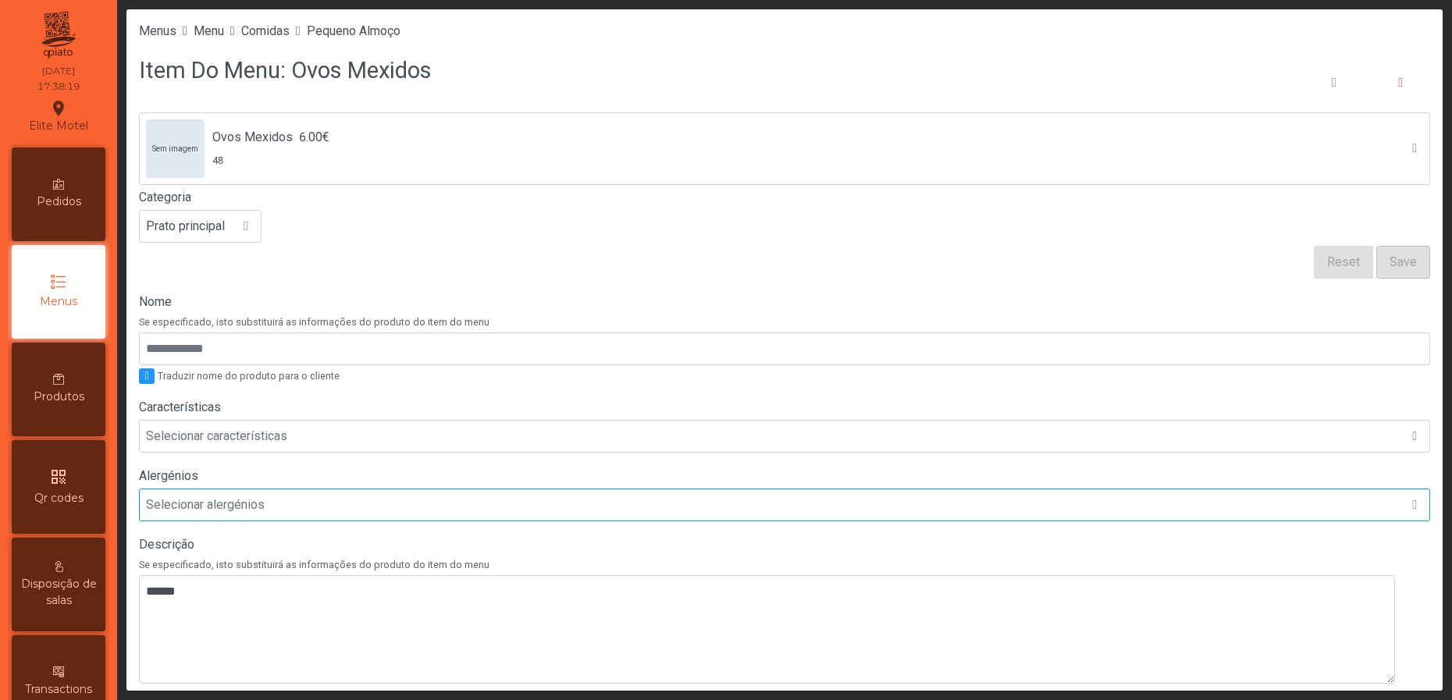
click at [574, 514] on div "Selecionar alergénios" at bounding box center [770, 504] width 1260 height 31
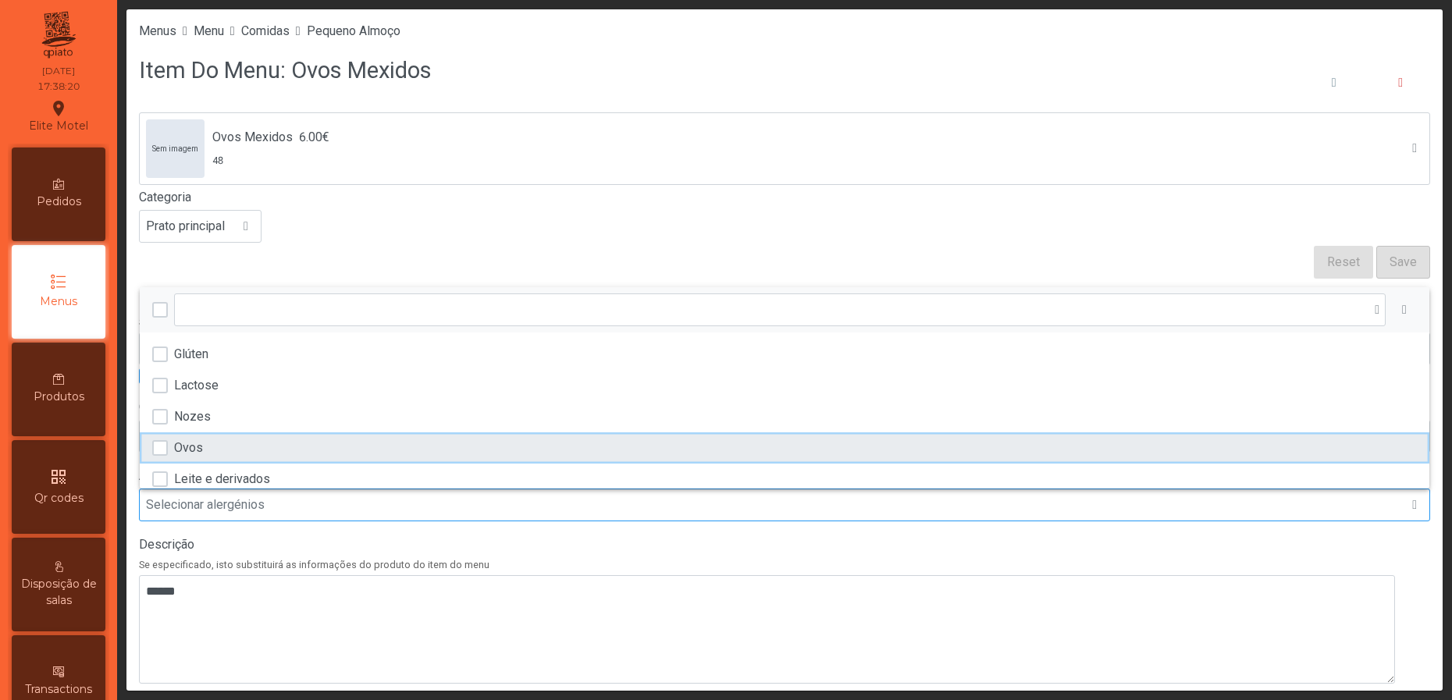
click at [190, 452] on span "Ovos" at bounding box center [188, 448] width 29 height 19
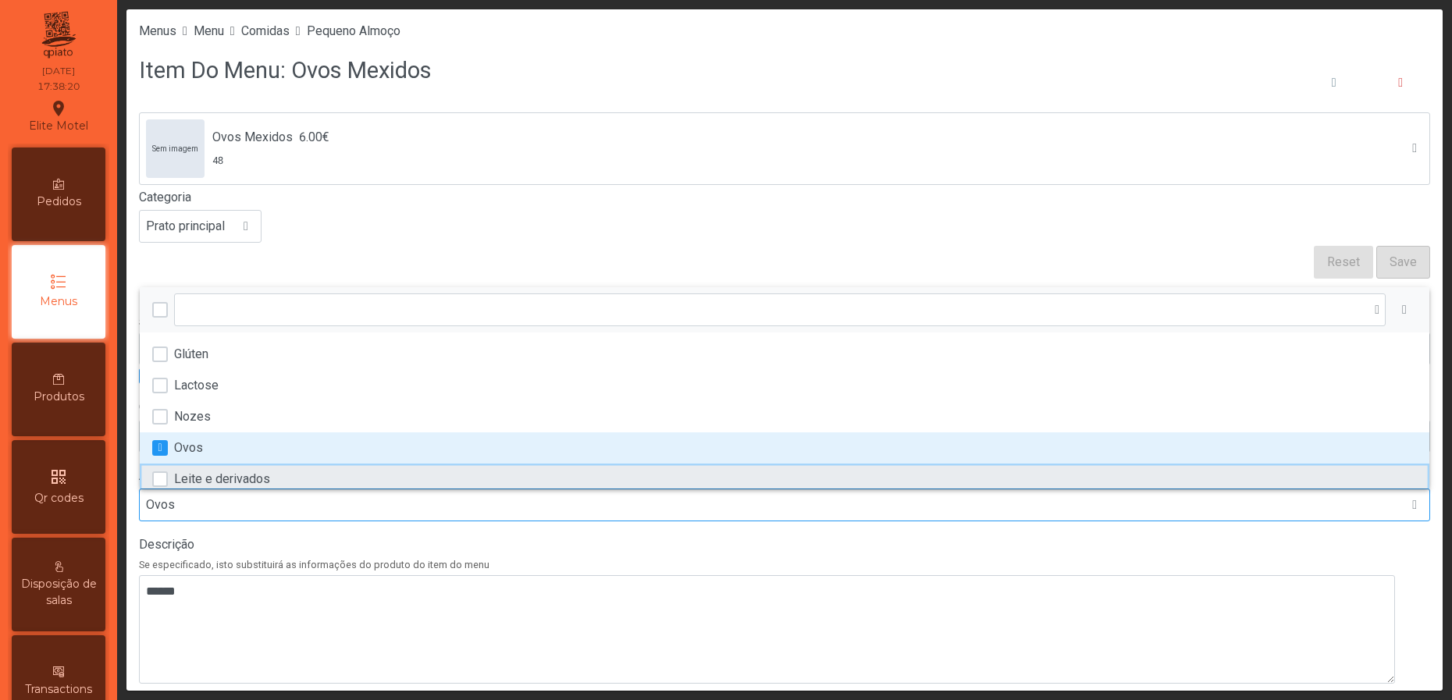
click at [197, 487] on span "Leite e derivados" at bounding box center [222, 479] width 96 height 19
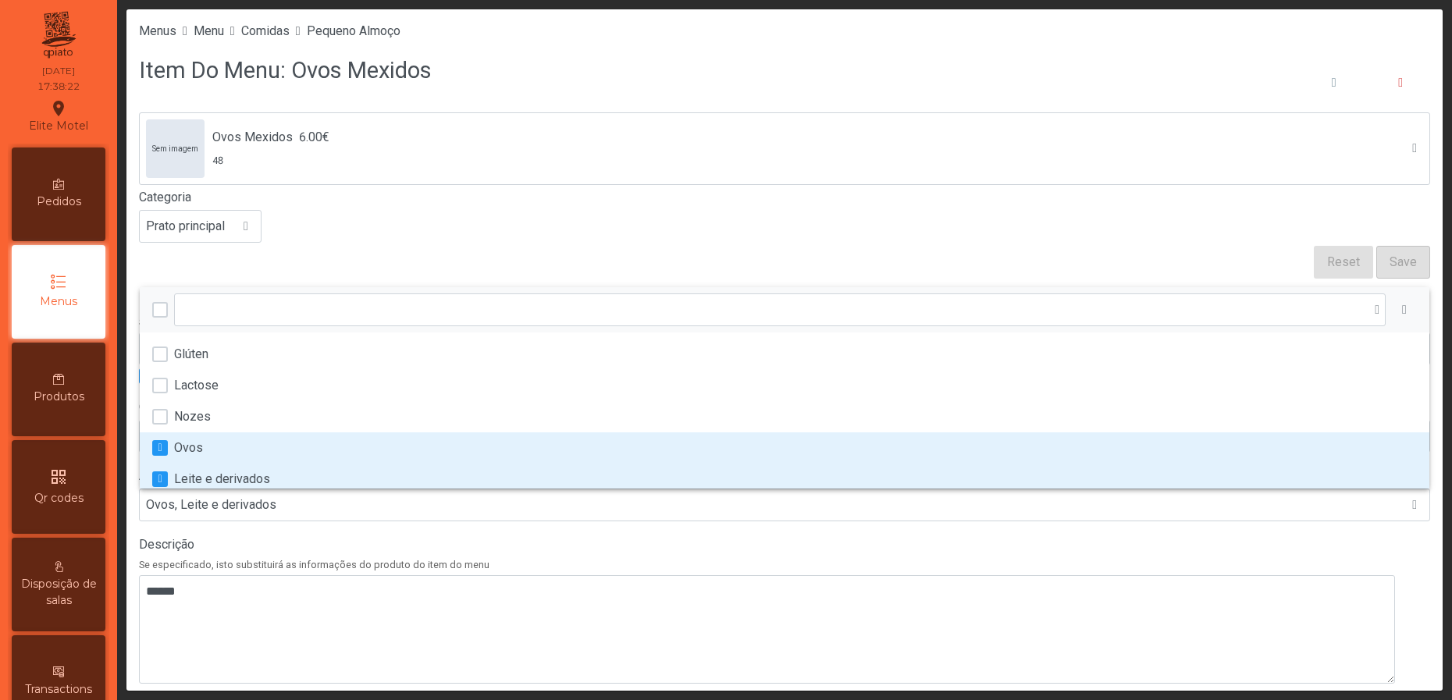
click at [1243, 554] on label "Descrição" at bounding box center [784, 544] width 1291 height 19
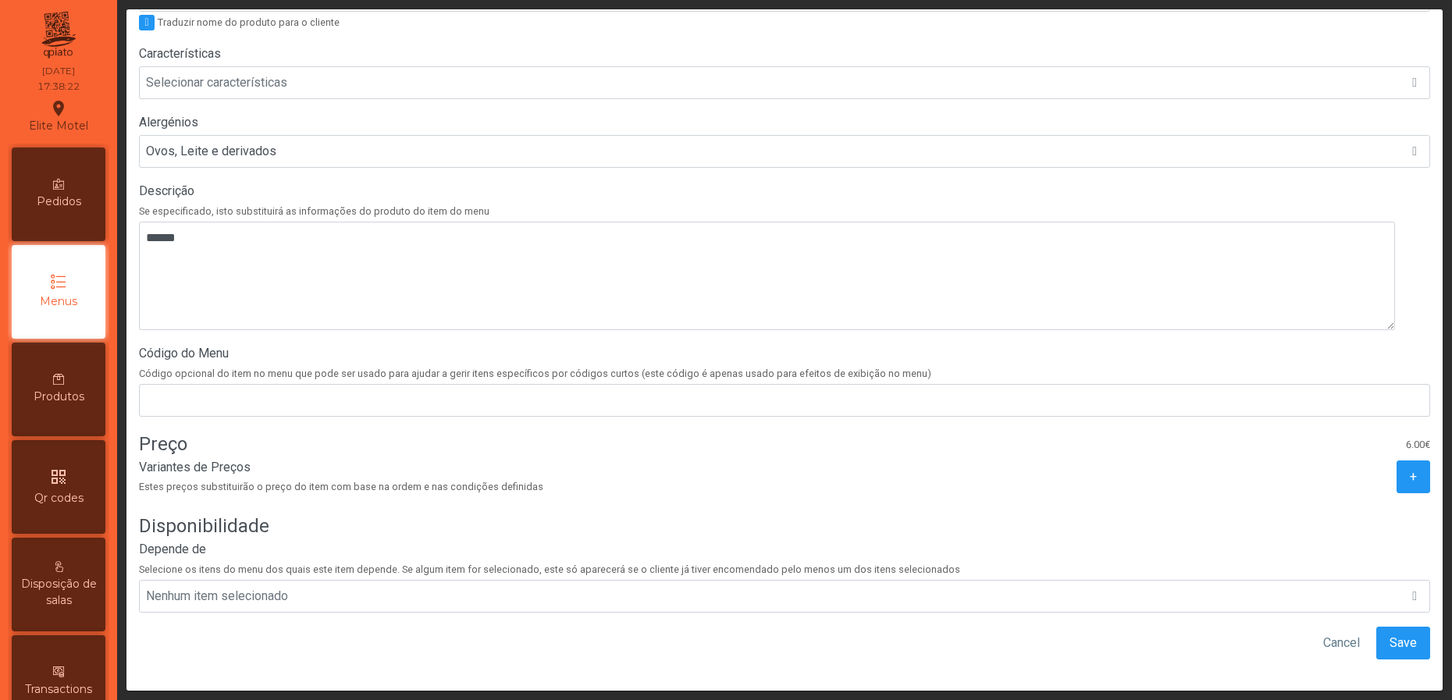
scroll to position [384, 0]
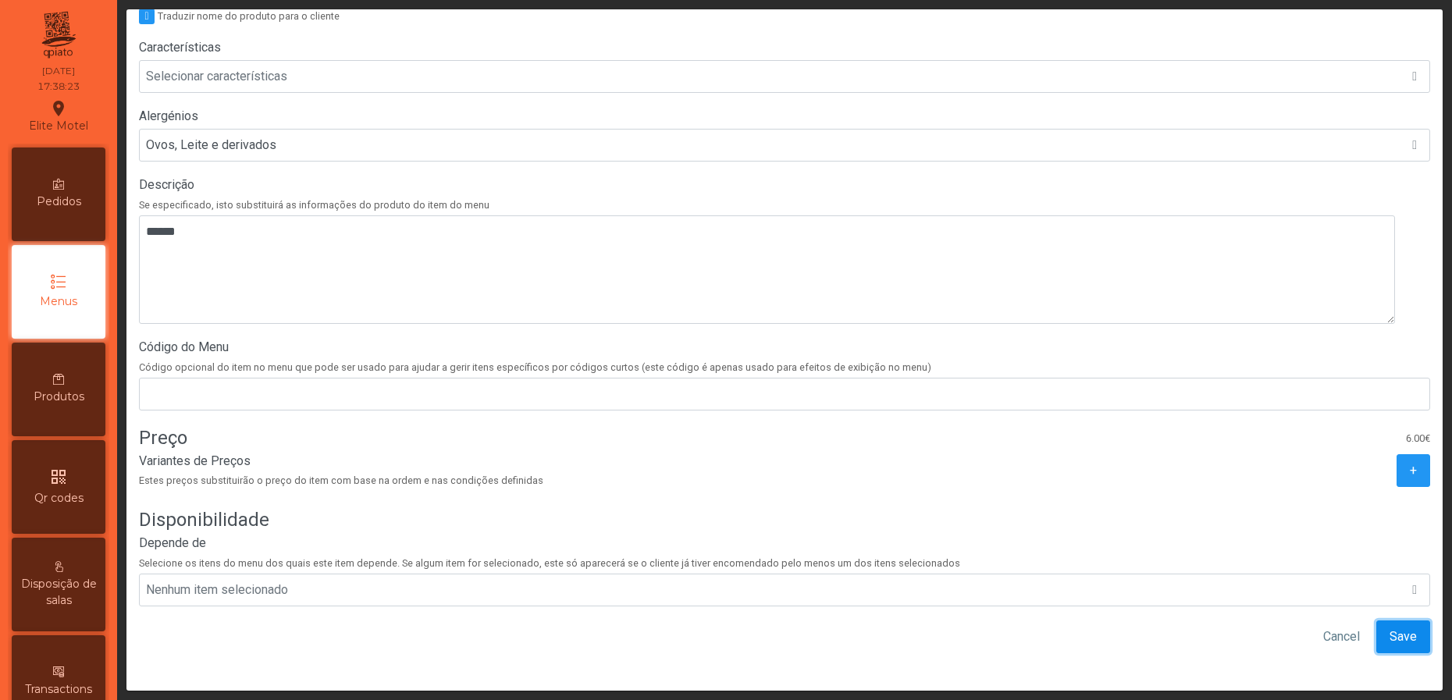
click at [1389, 627] on span "Save" at bounding box center [1402, 636] width 27 height 19
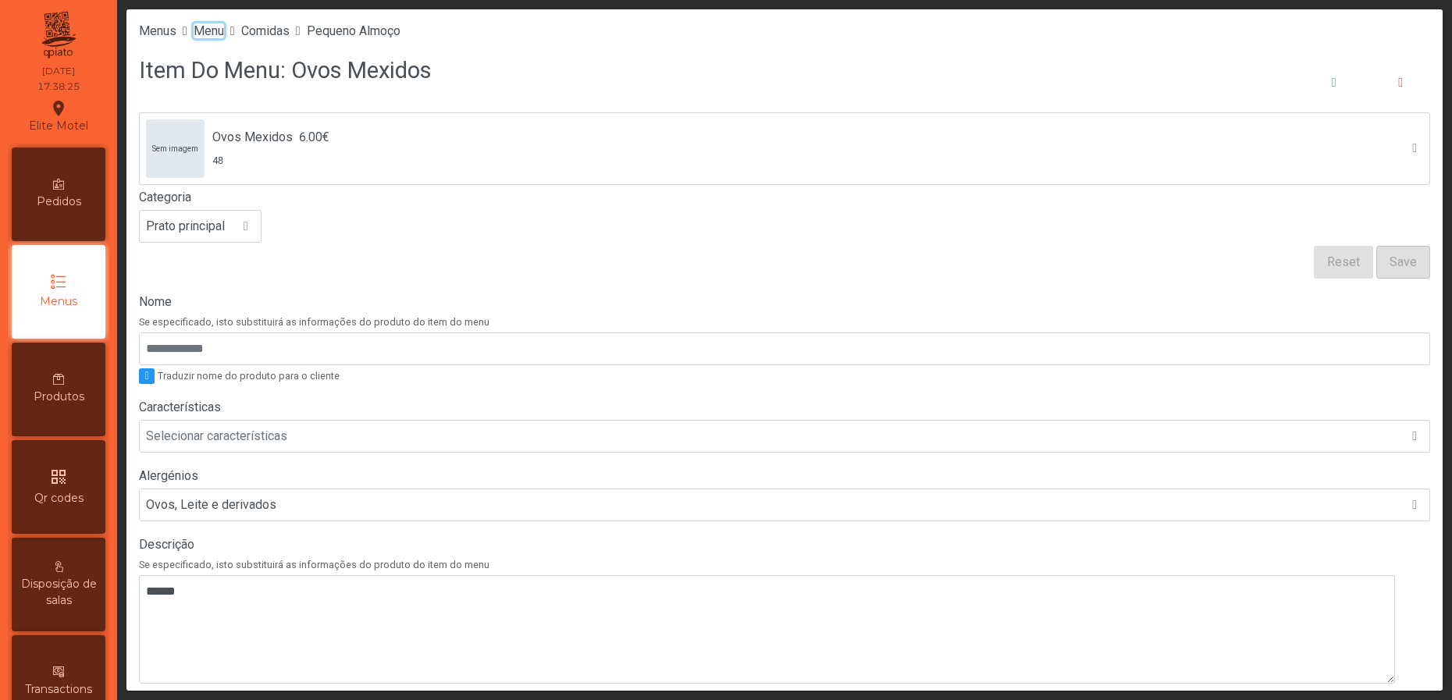
click at [213, 30] on span "Menu" at bounding box center [209, 30] width 30 height 15
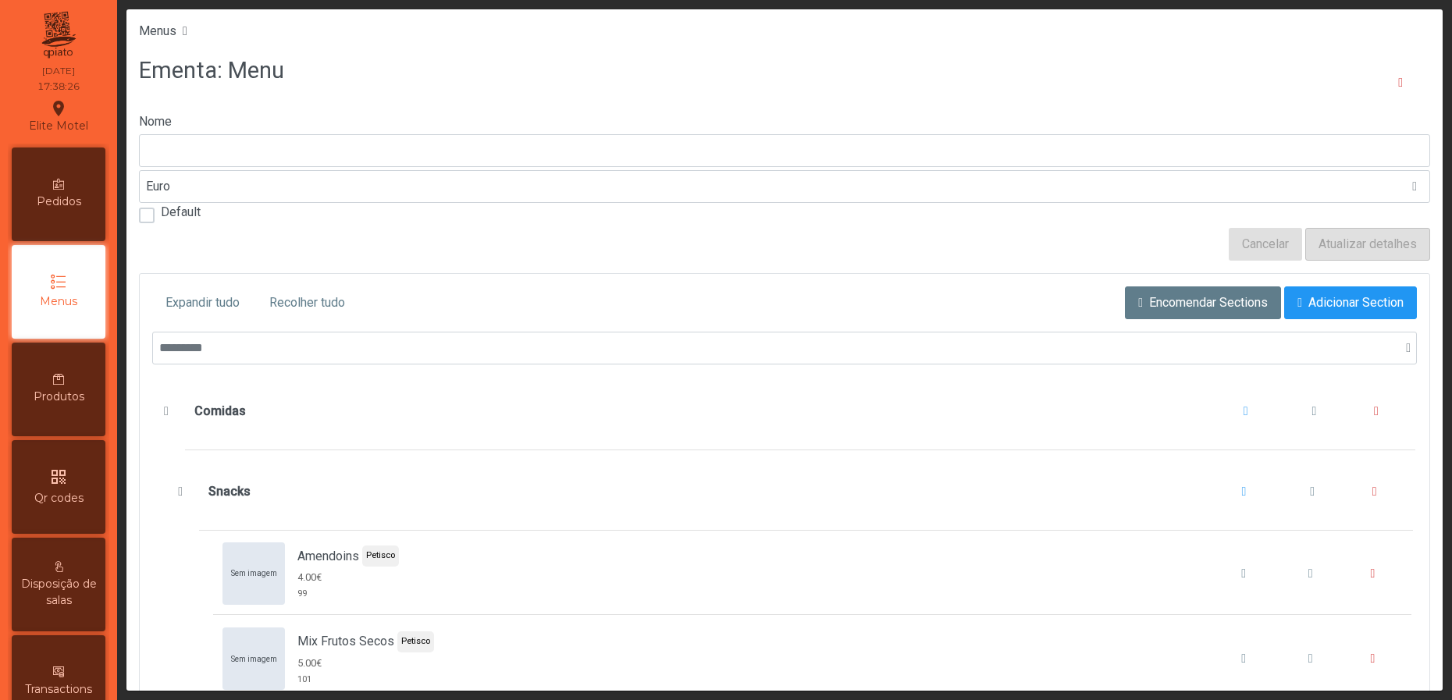
type input "****"
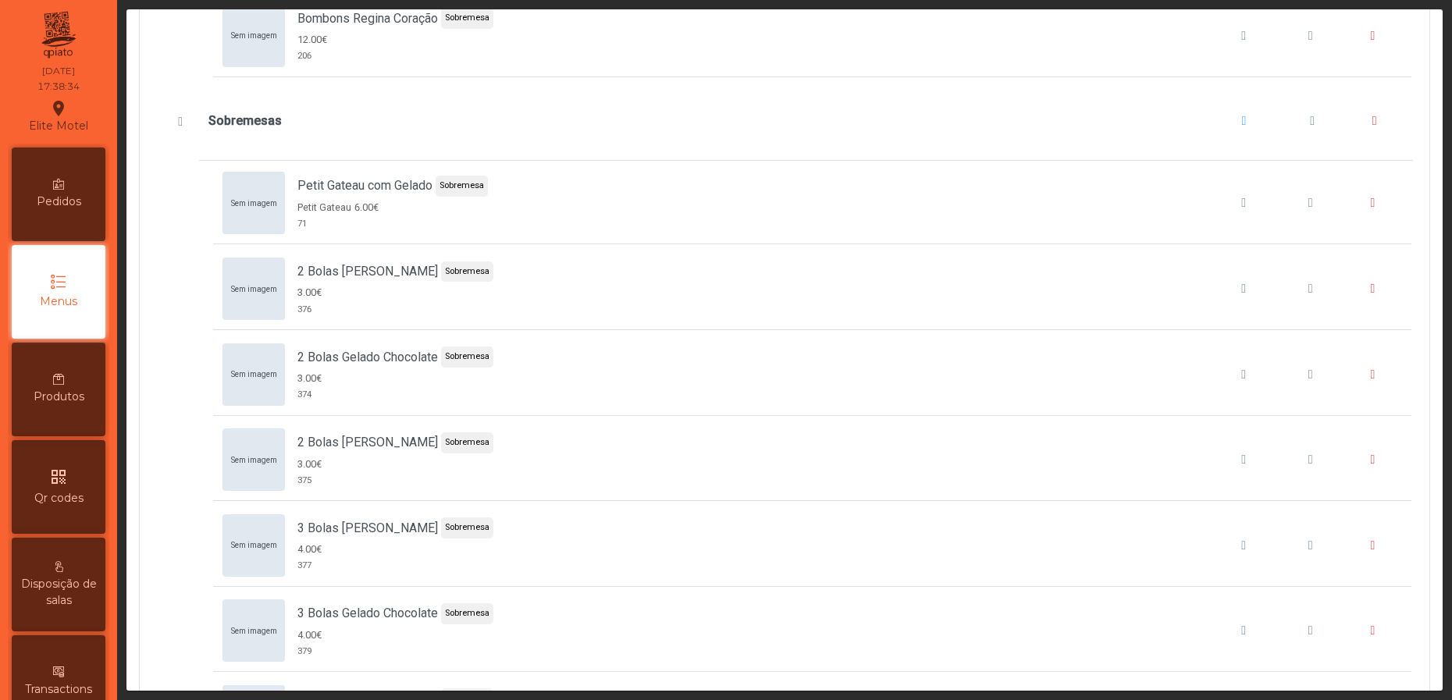
scroll to position [3512, 0]
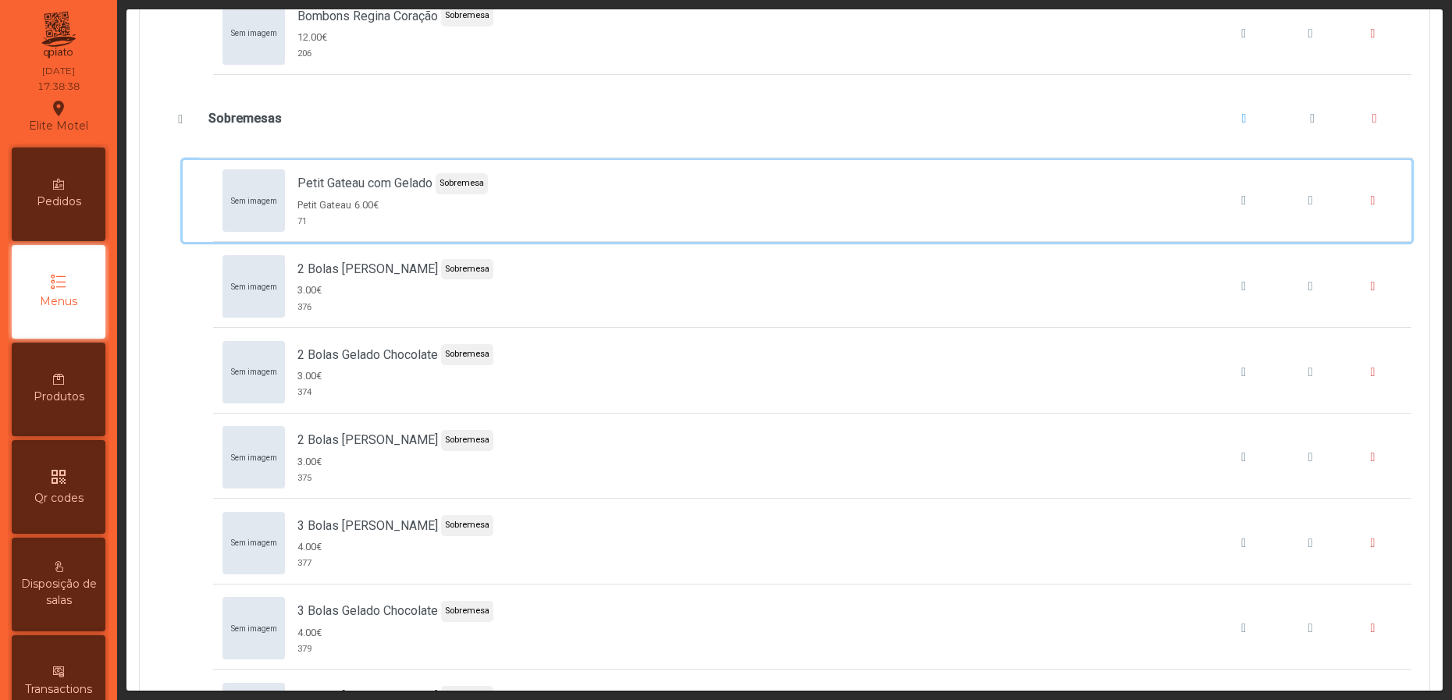
click at [550, 207] on div "Sem imagem Petit Gateau com Gelado Sobremesa Petit Gateau 6.00€ 71" at bounding box center [811, 200] width 1179 height 62
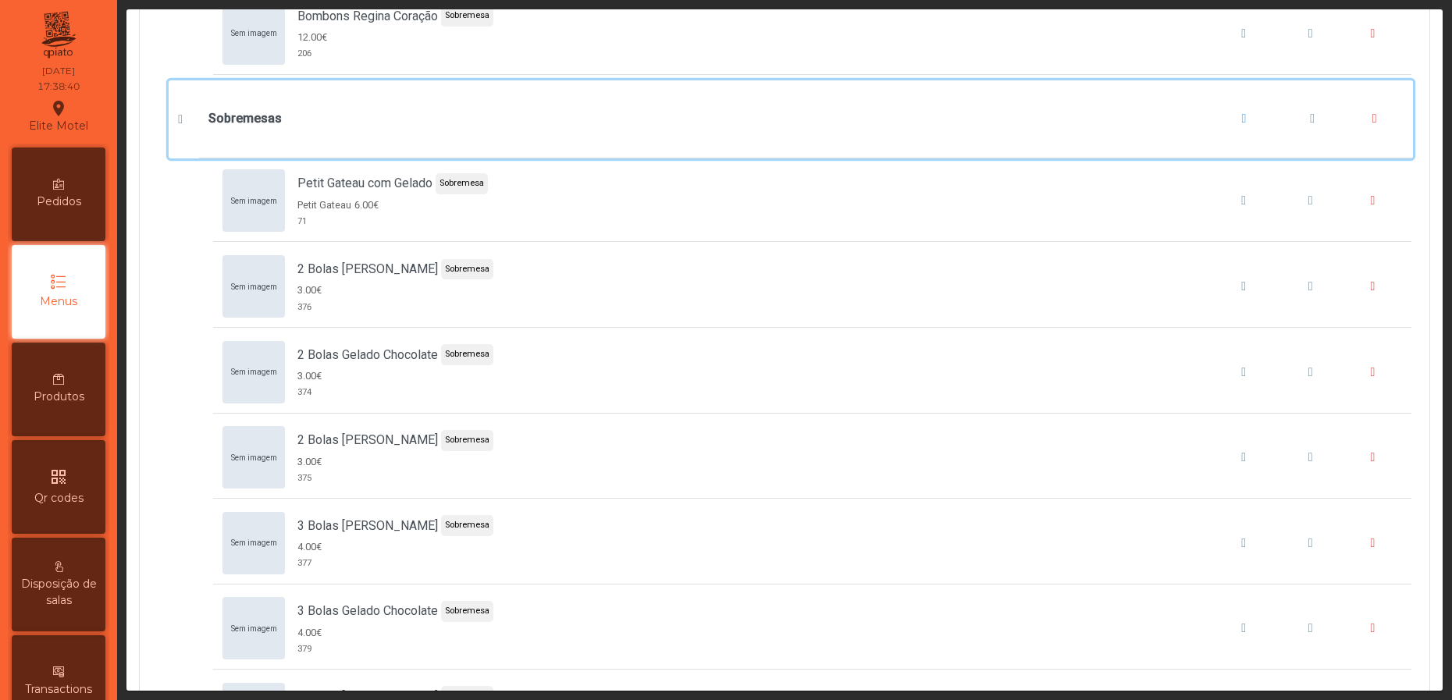
click at [572, 137] on div "Sobremesas" at bounding box center [806, 119] width 1196 height 59
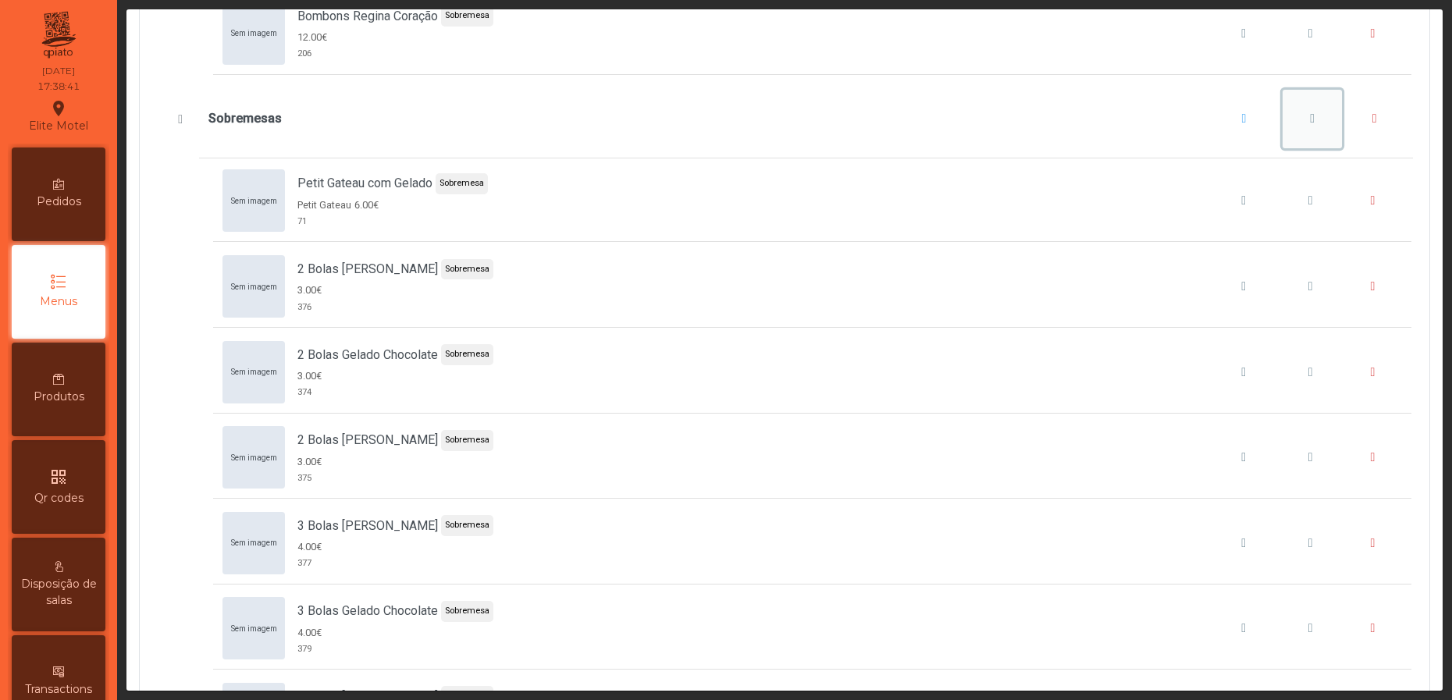
click at [1310, 125] on span "Sobremesas" at bounding box center [1312, 118] width 5 height 12
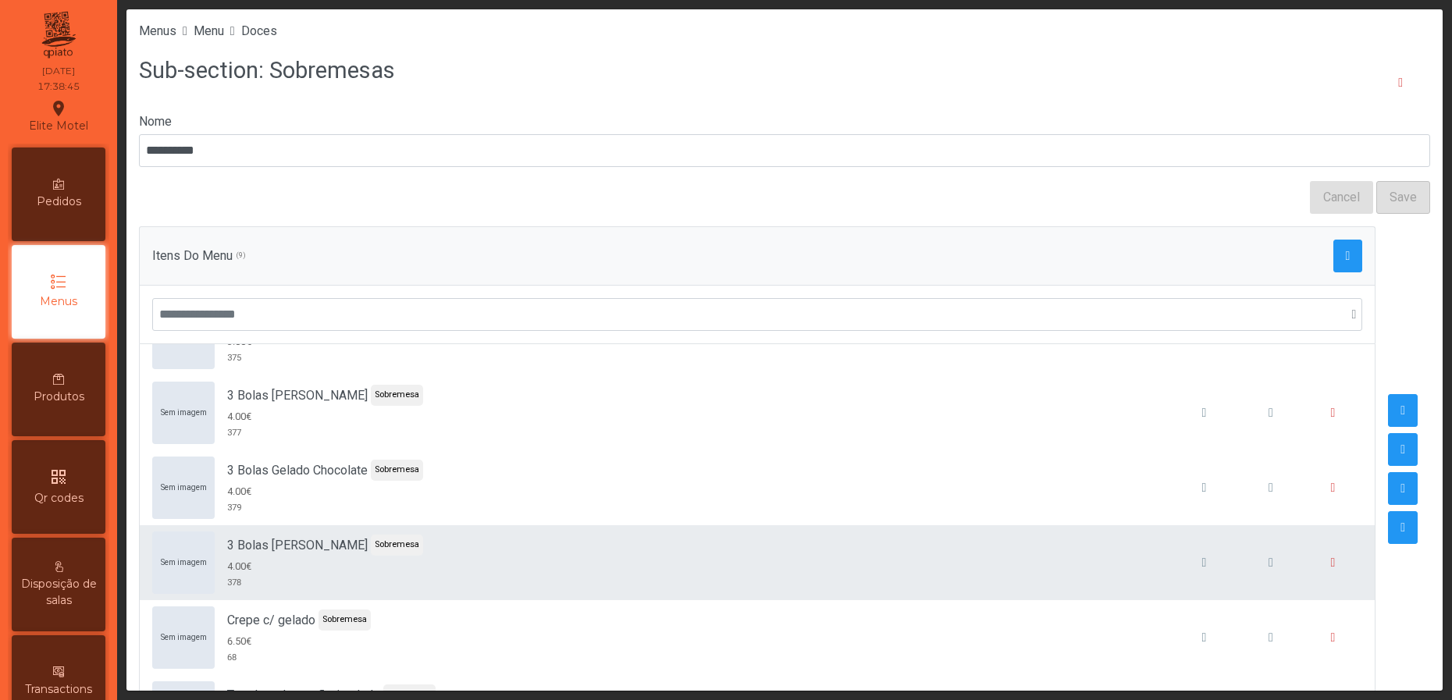
scroll to position [315, 0]
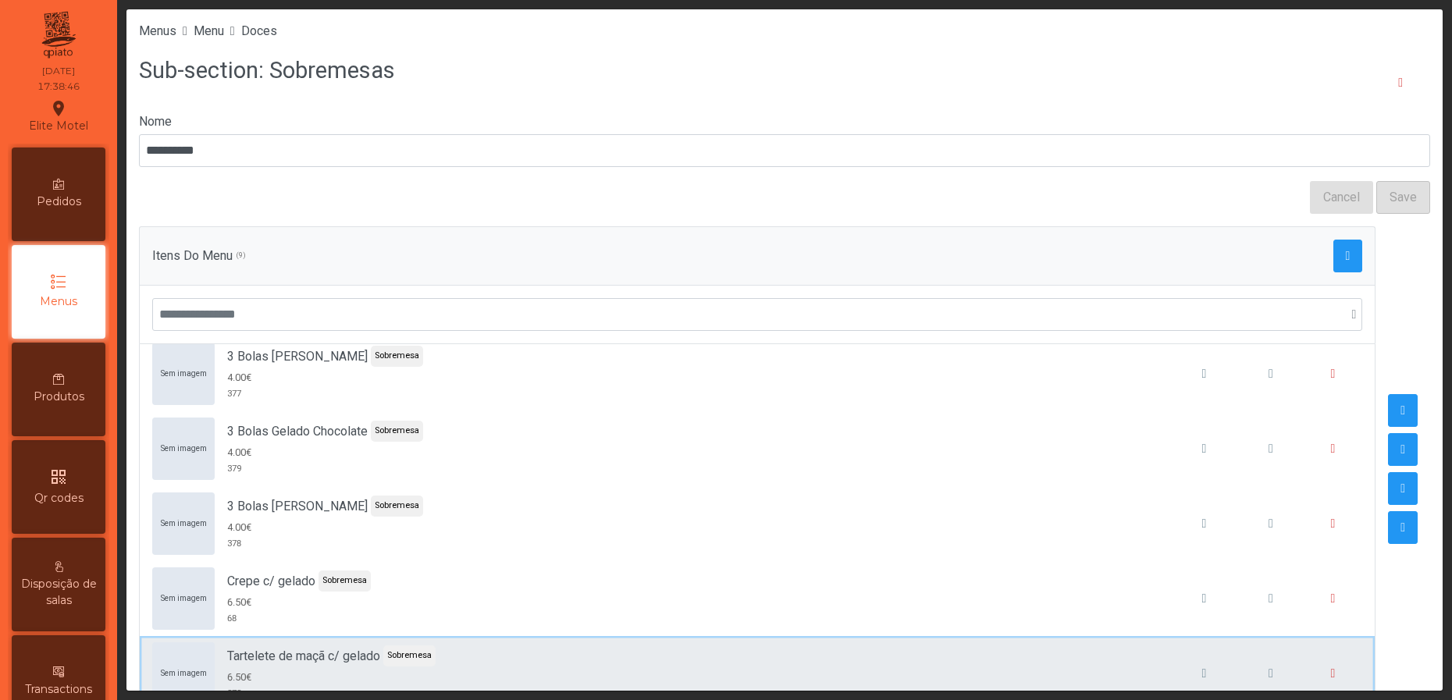
click at [525, 654] on div "Sem imagem Tartelete de maçã c/ gelado Sobremesa 6.50€ 373" at bounding box center [757, 673] width 1210 height 62
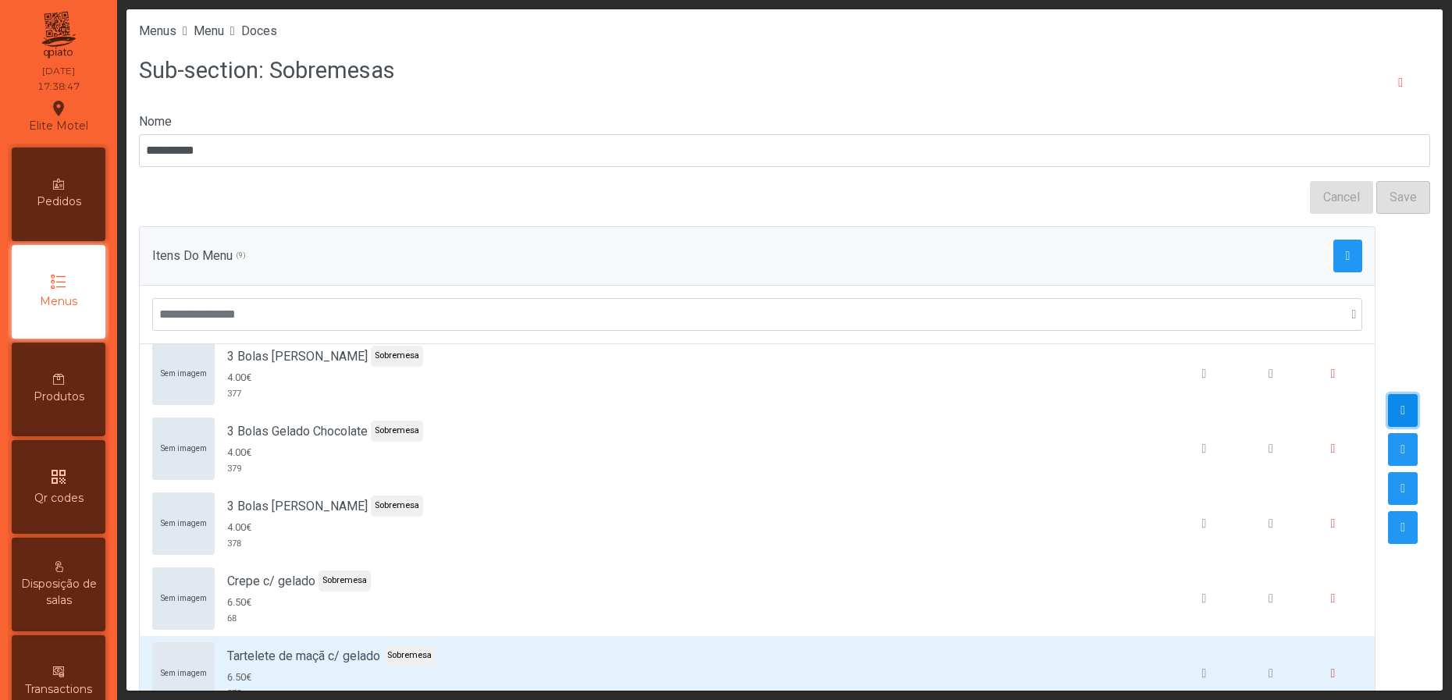
click at [1400, 404] on span "button" at bounding box center [1402, 410] width 5 height 12
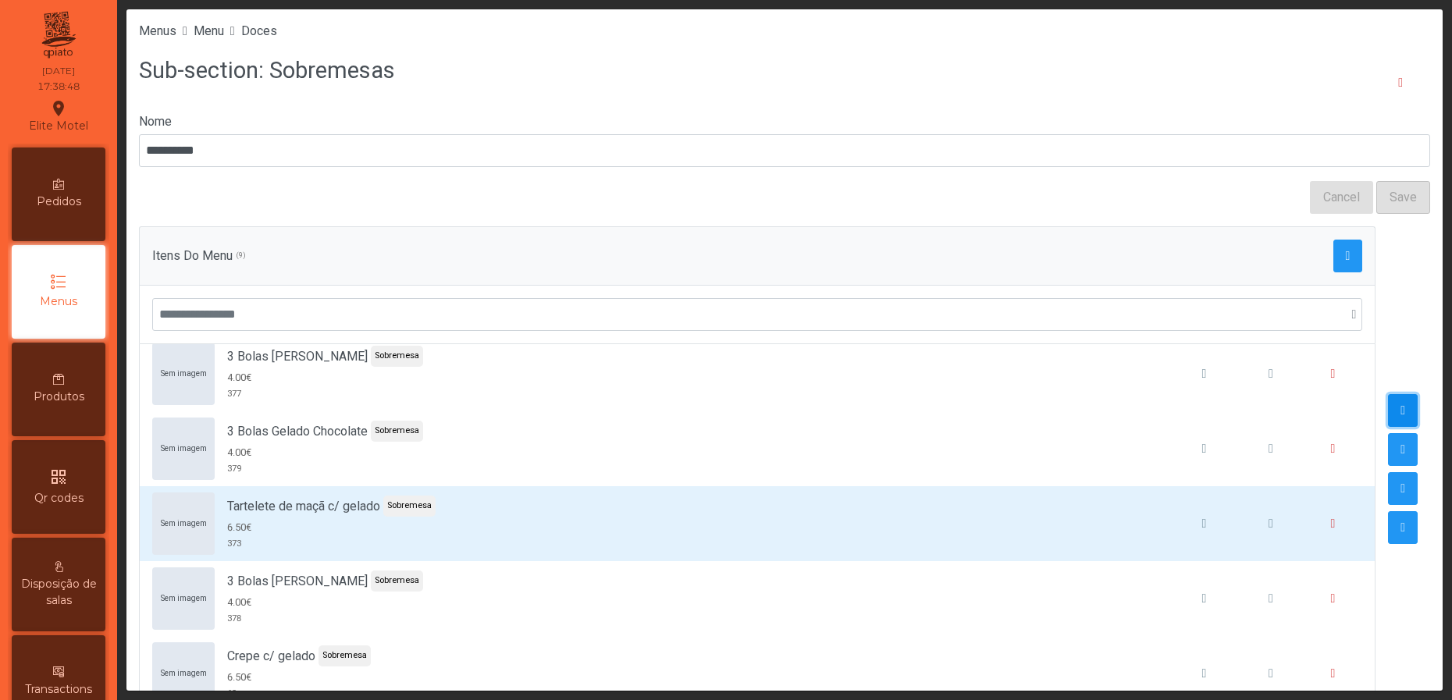
click at [1400, 404] on span "button" at bounding box center [1402, 410] width 5 height 12
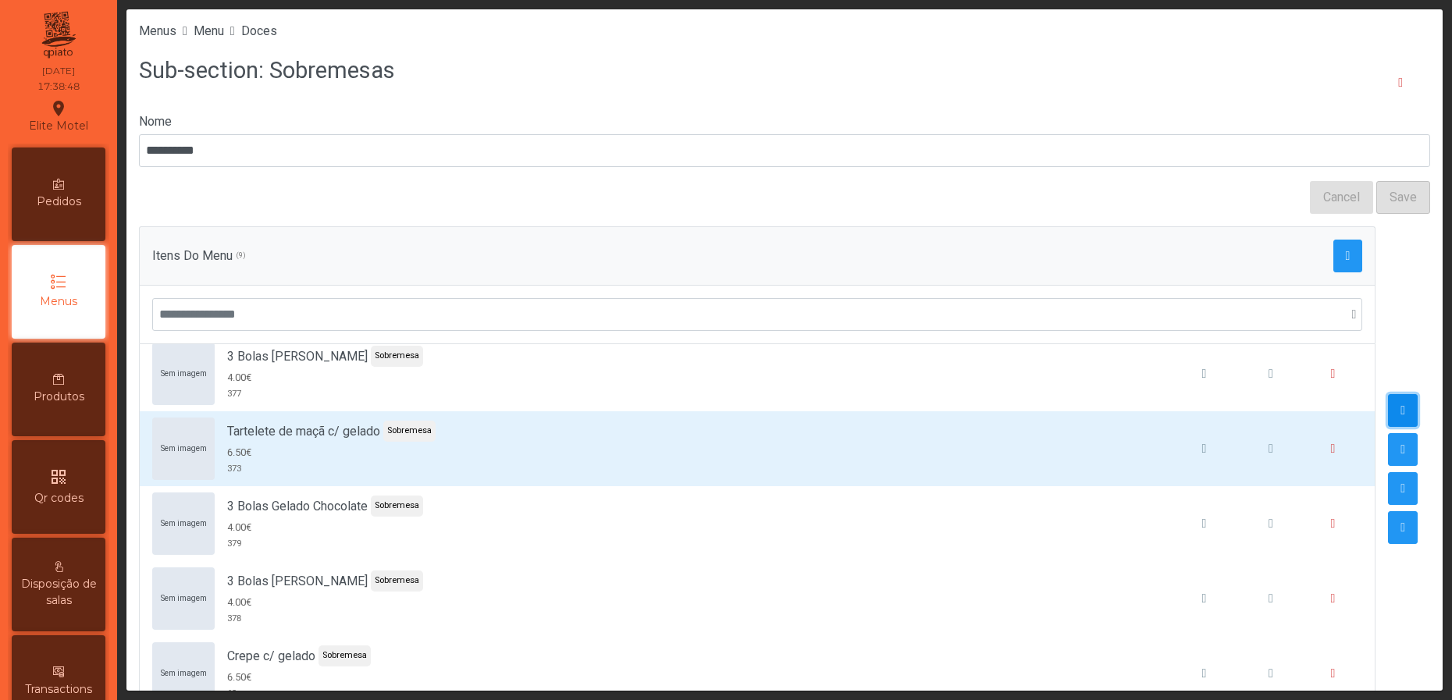
click at [1400, 404] on span "button" at bounding box center [1402, 410] width 5 height 12
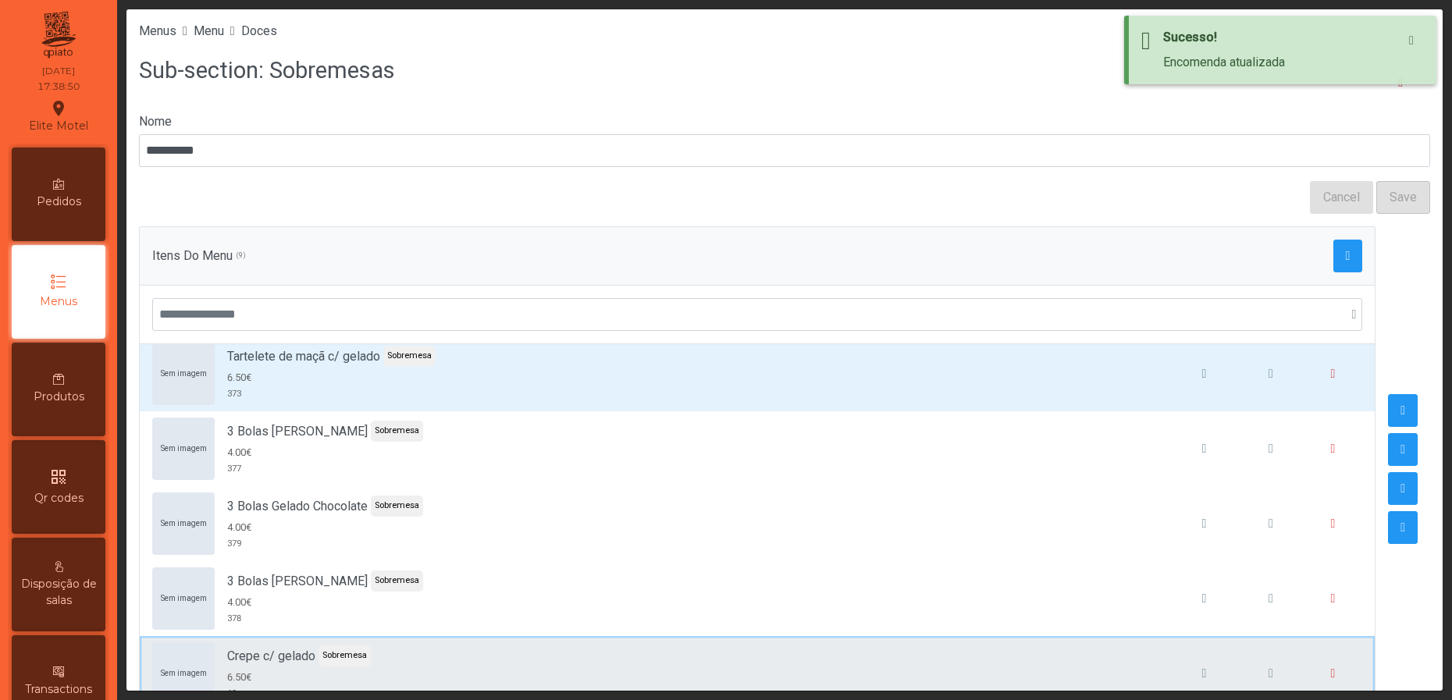
click at [595, 656] on div "Sem imagem Crepe c/ gelado Sobremesa 6.50€ 68" at bounding box center [757, 673] width 1210 height 62
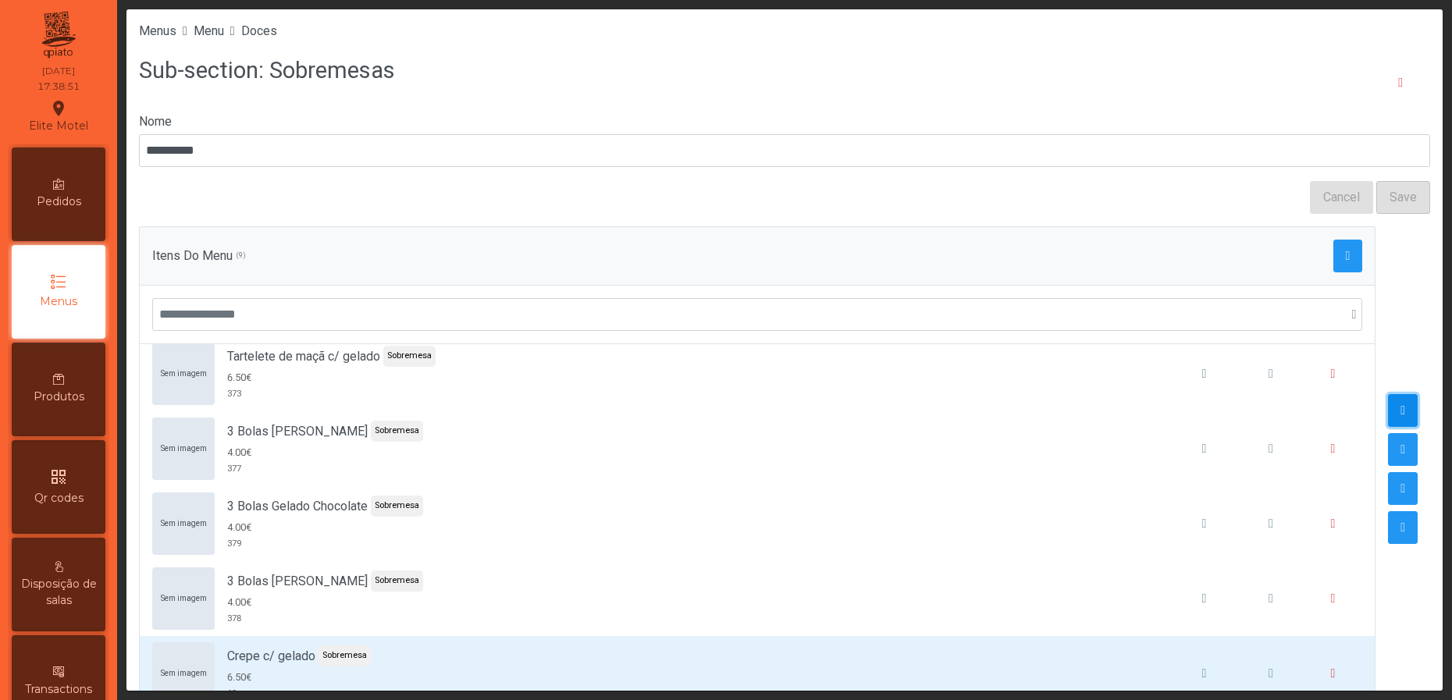
click at [1388, 405] on button "button" at bounding box center [1403, 410] width 30 height 33
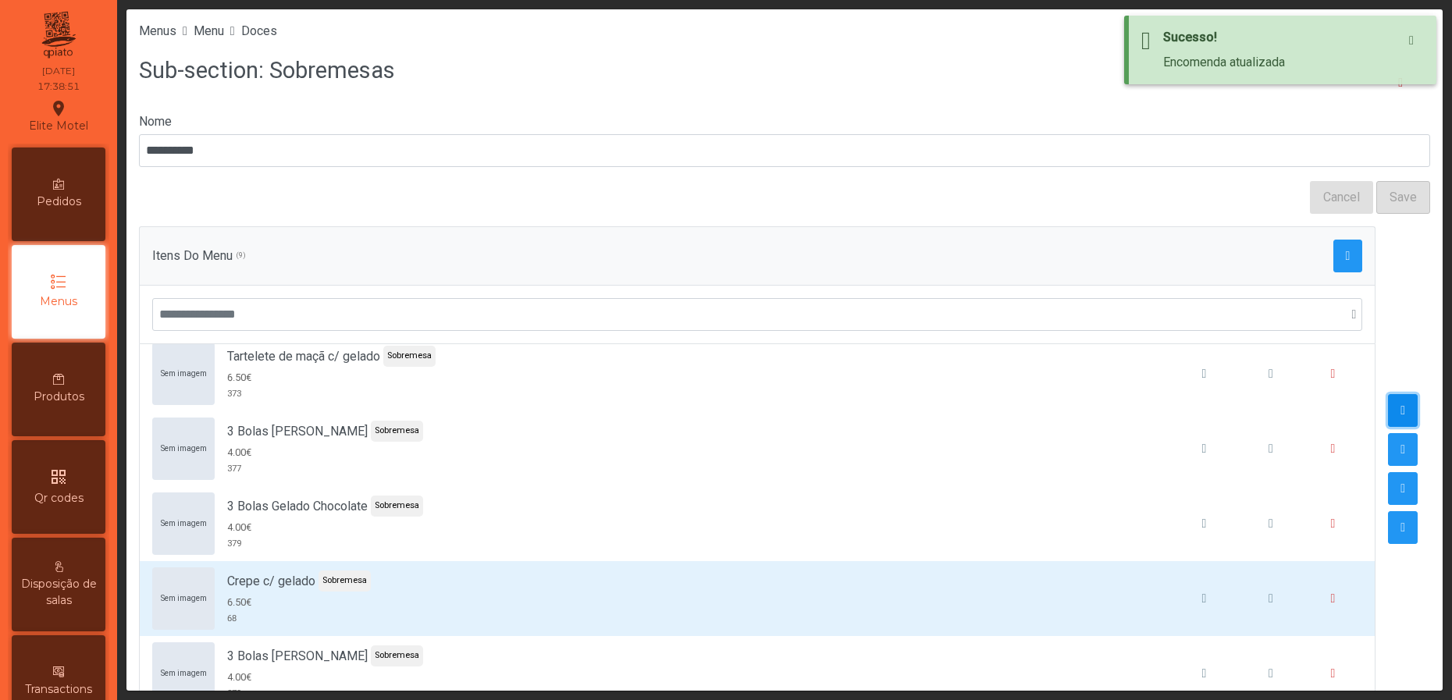
click at [1388, 405] on button "button" at bounding box center [1403, 410] width 30 height 33
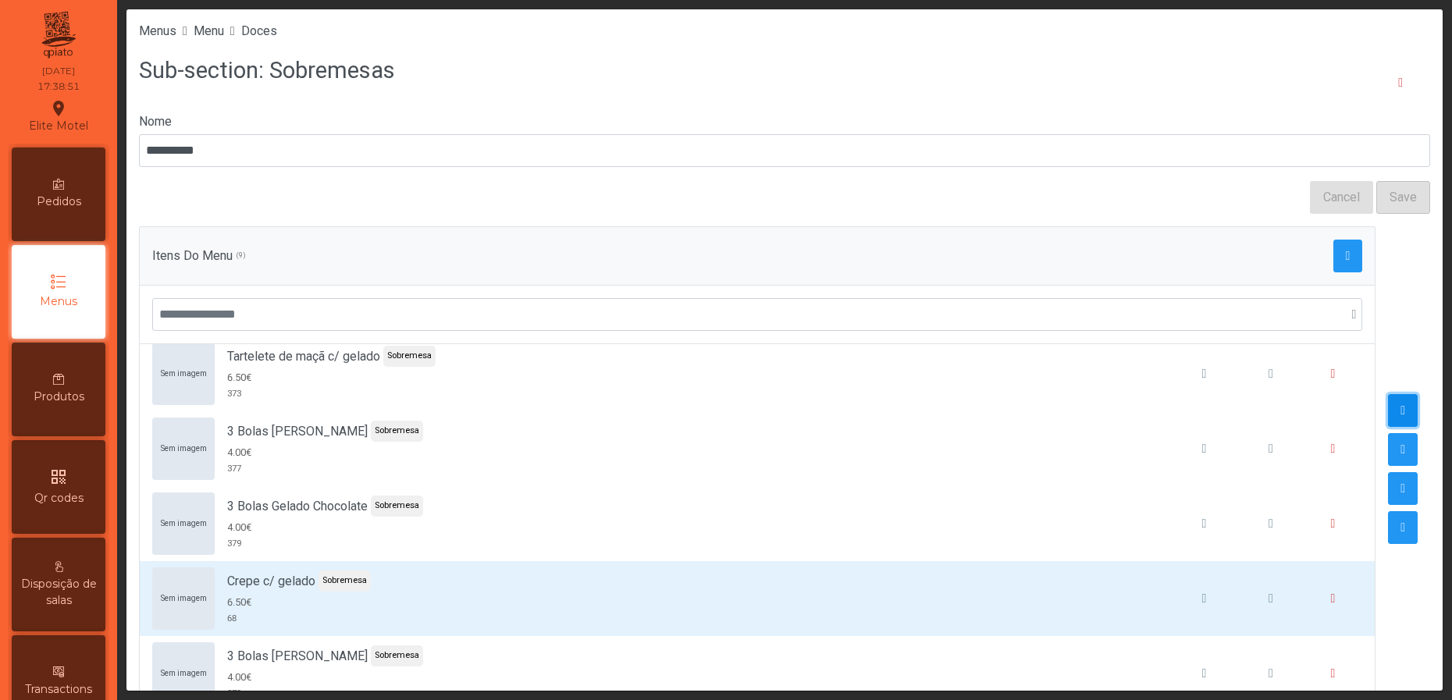
click at [1388, 405] on button "button" at bounding box center [1403, 410] width 30 height 33
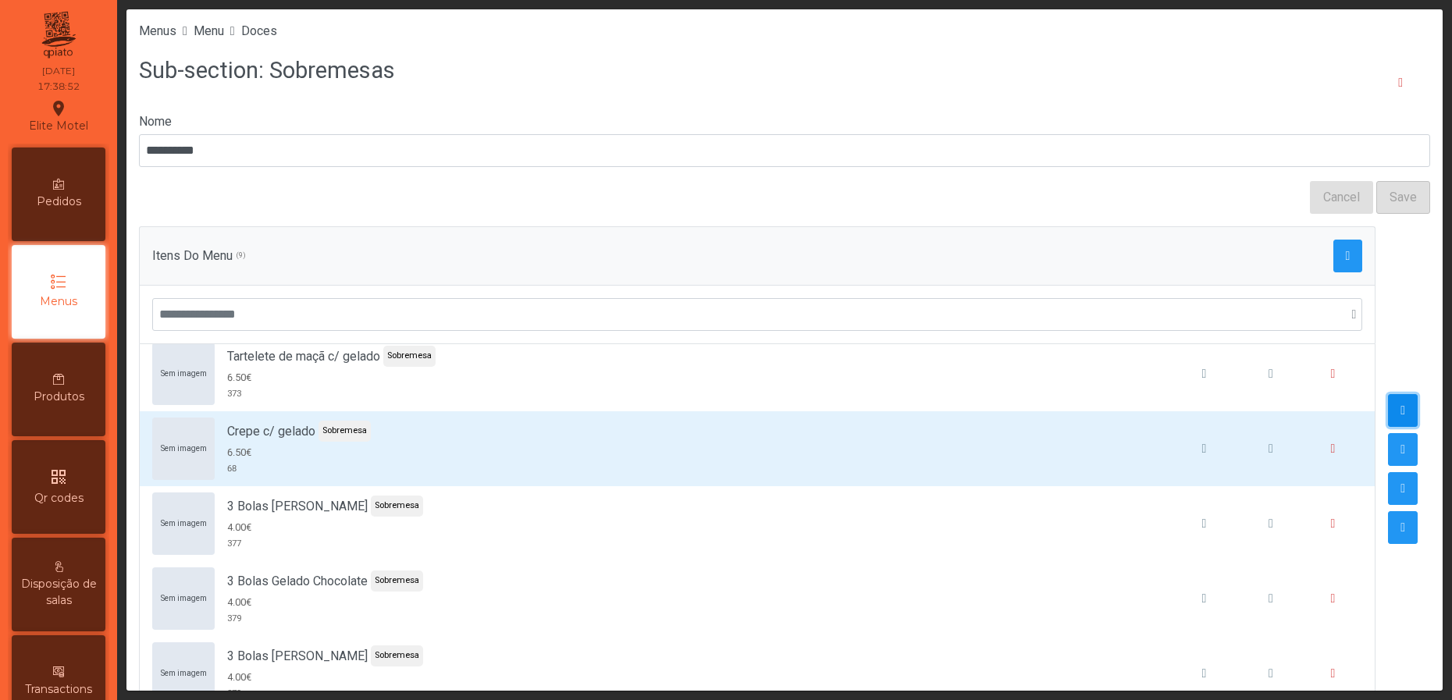
click at [1388, 405] on button "button" at bounding box center [1403, 410] width 30 height 33
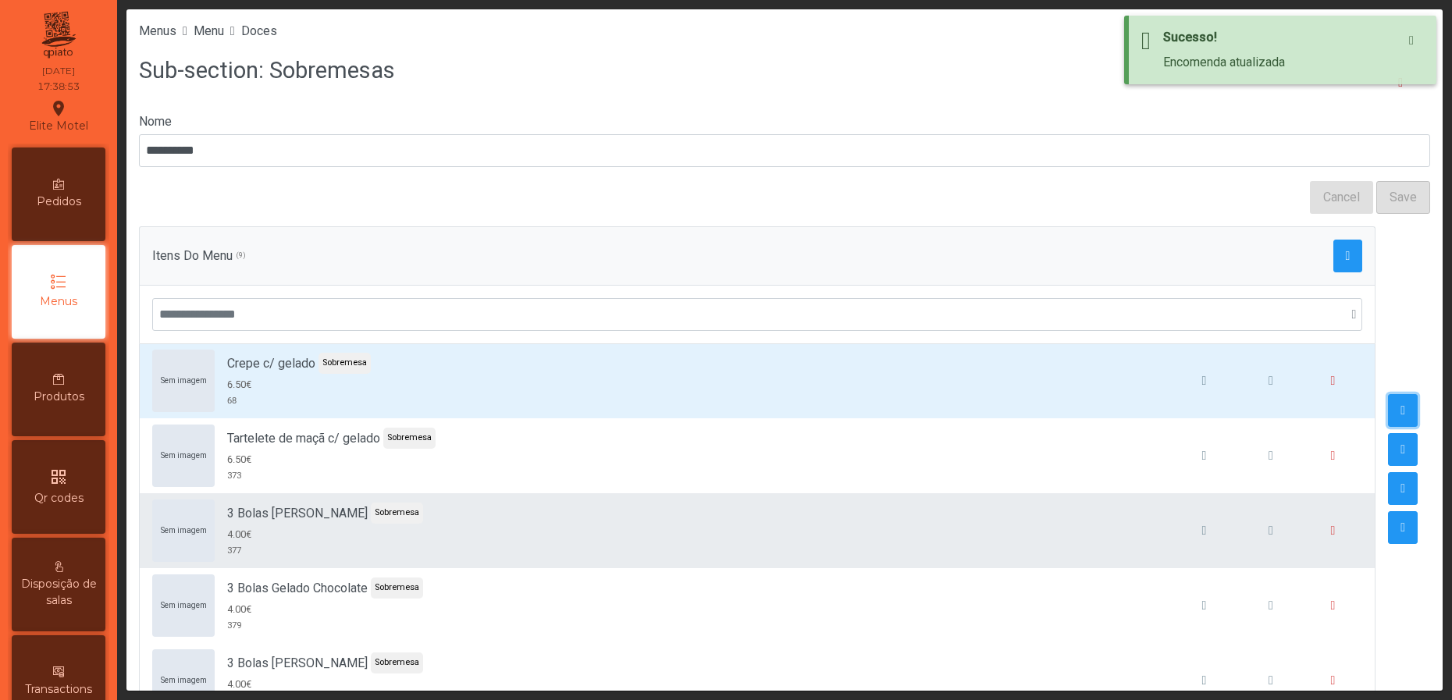
scroll to position [190, 0]
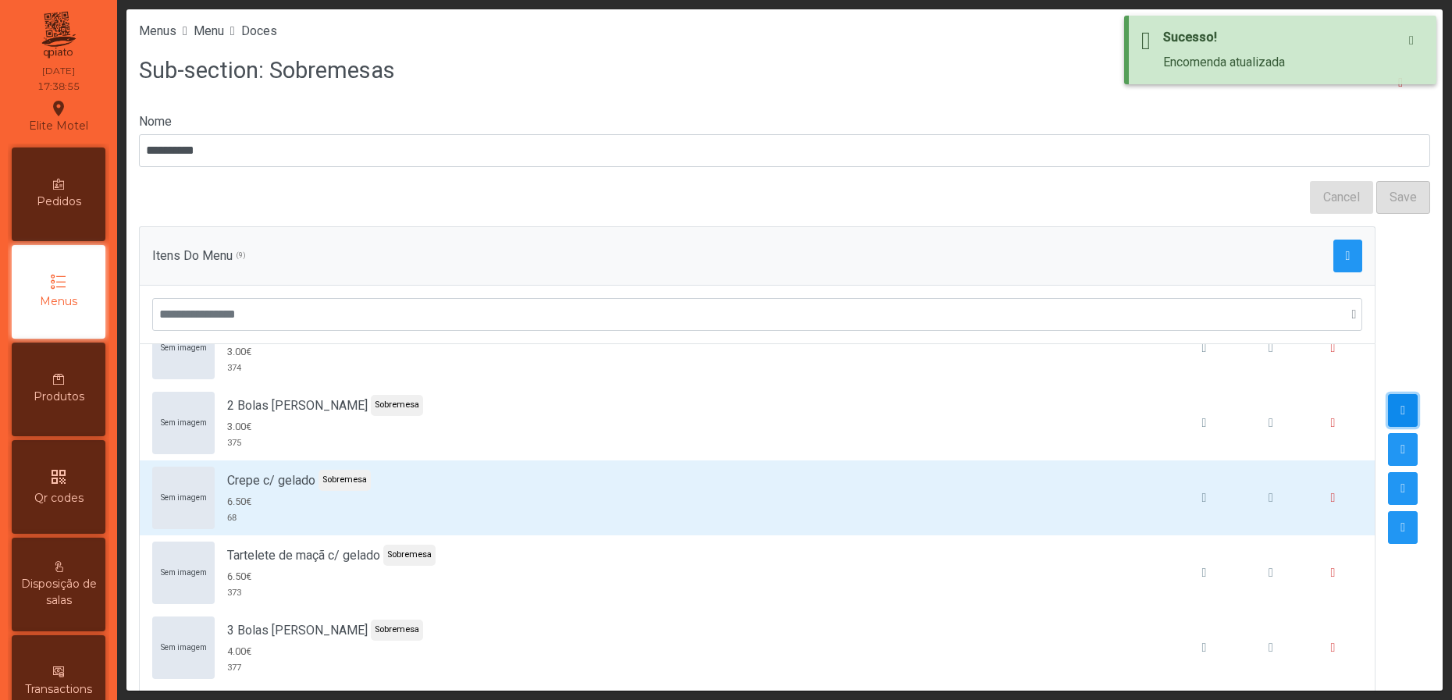
click at [1400, 410] on span "button" at bounding box center [1402, 410] width 5 height 12
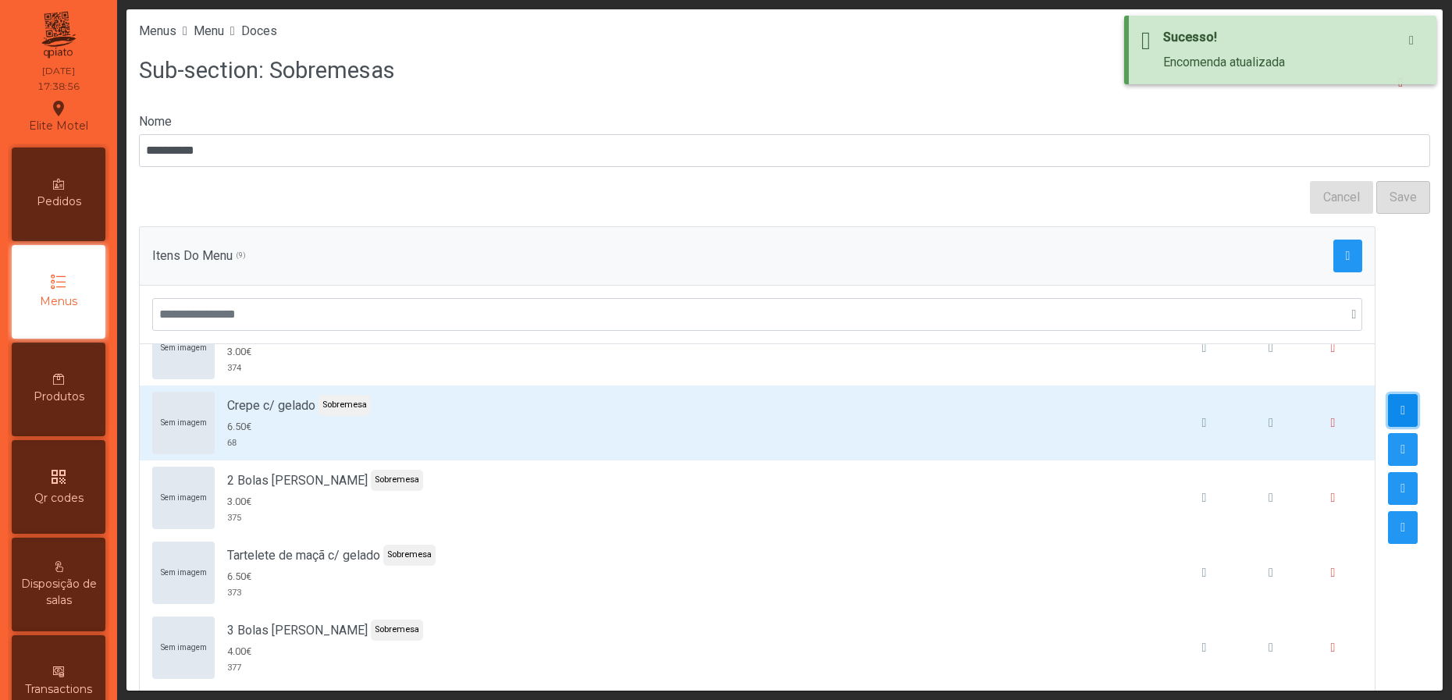
click at [1400, 410] on span "button" at bounding box center [1402, 410] width 5 height 12
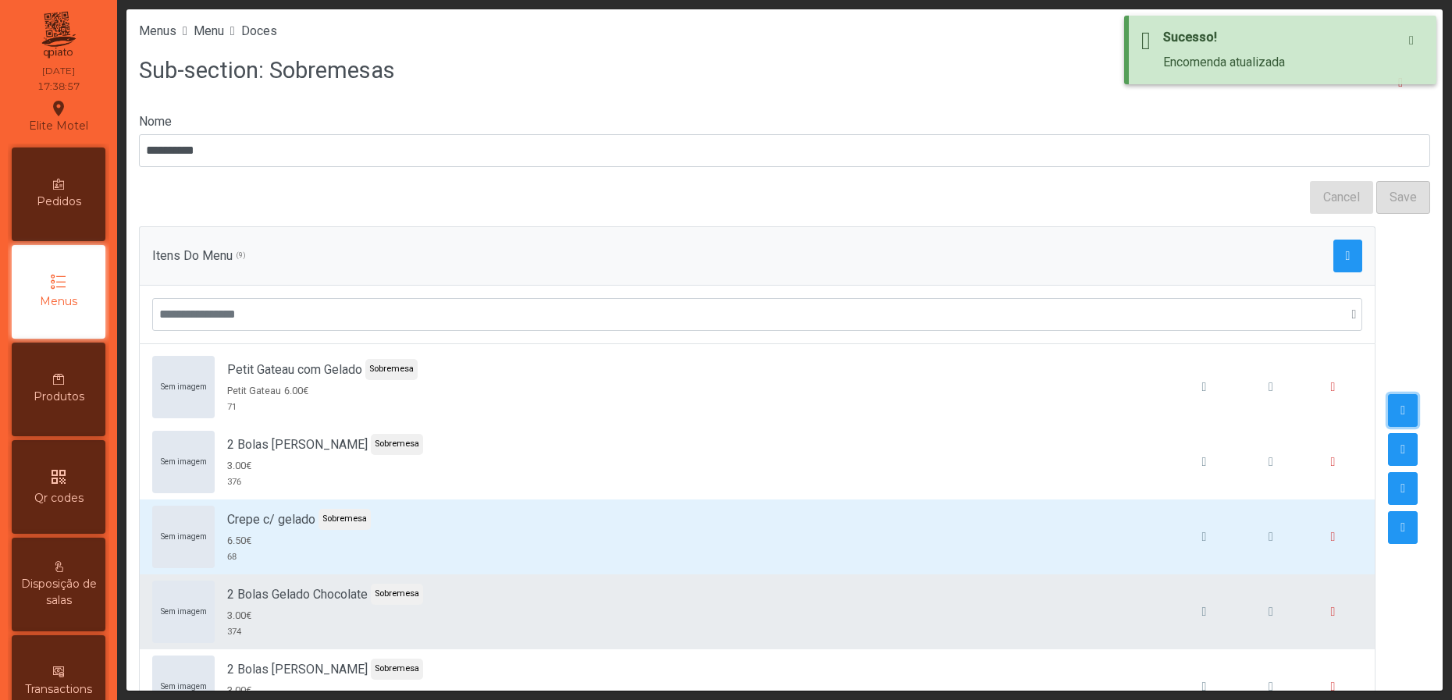
scroll to position [0, 0]
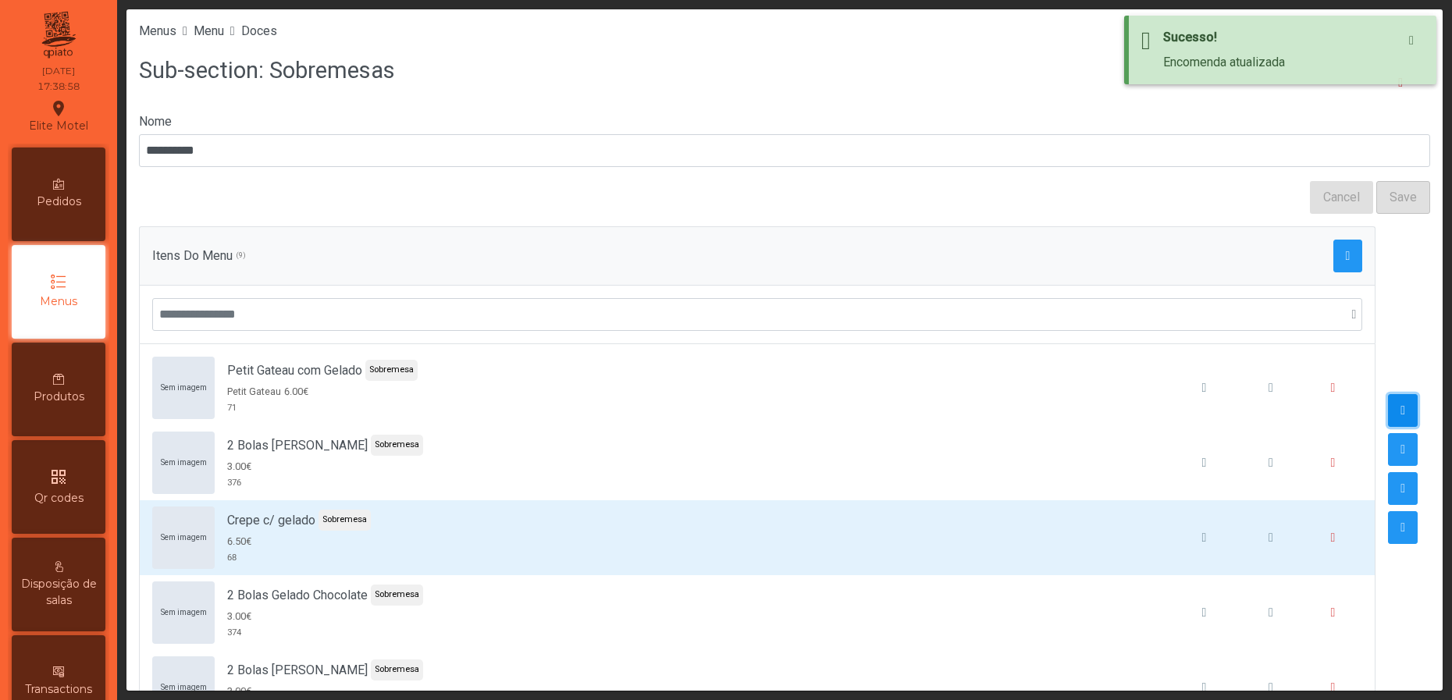
click at [1400, 406] on span "button" at bounding box center [1402, 410] width 5 height 12
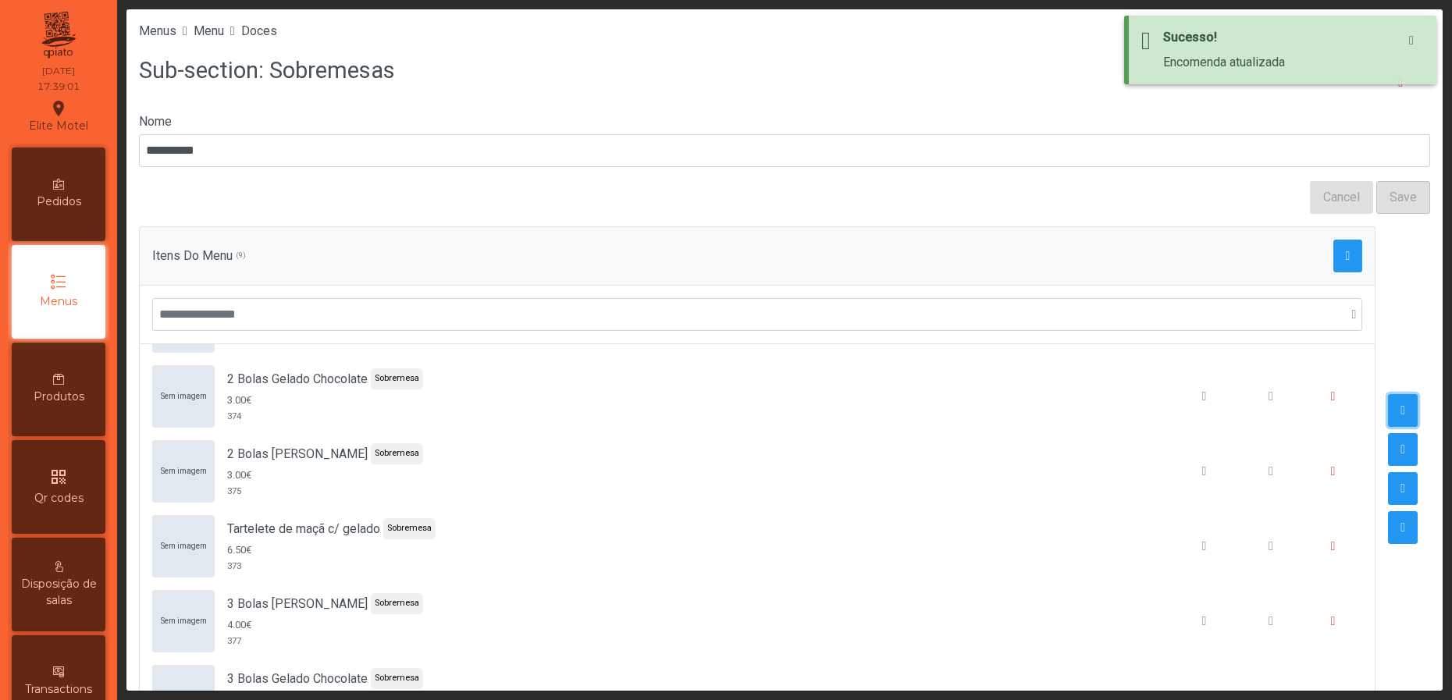
scroll to position [234, 0]
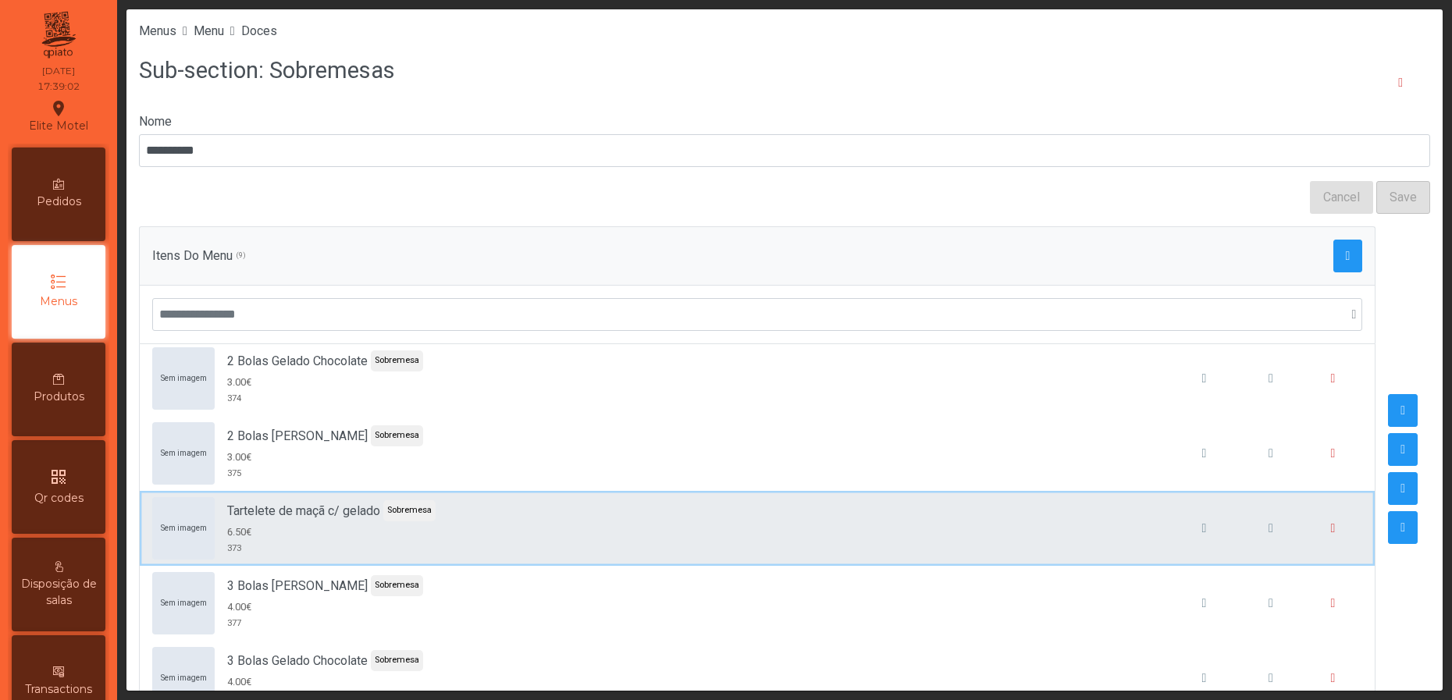
click at [349, 535] on div "6.50€" at bounding box center [331, 531] width 208 height 15
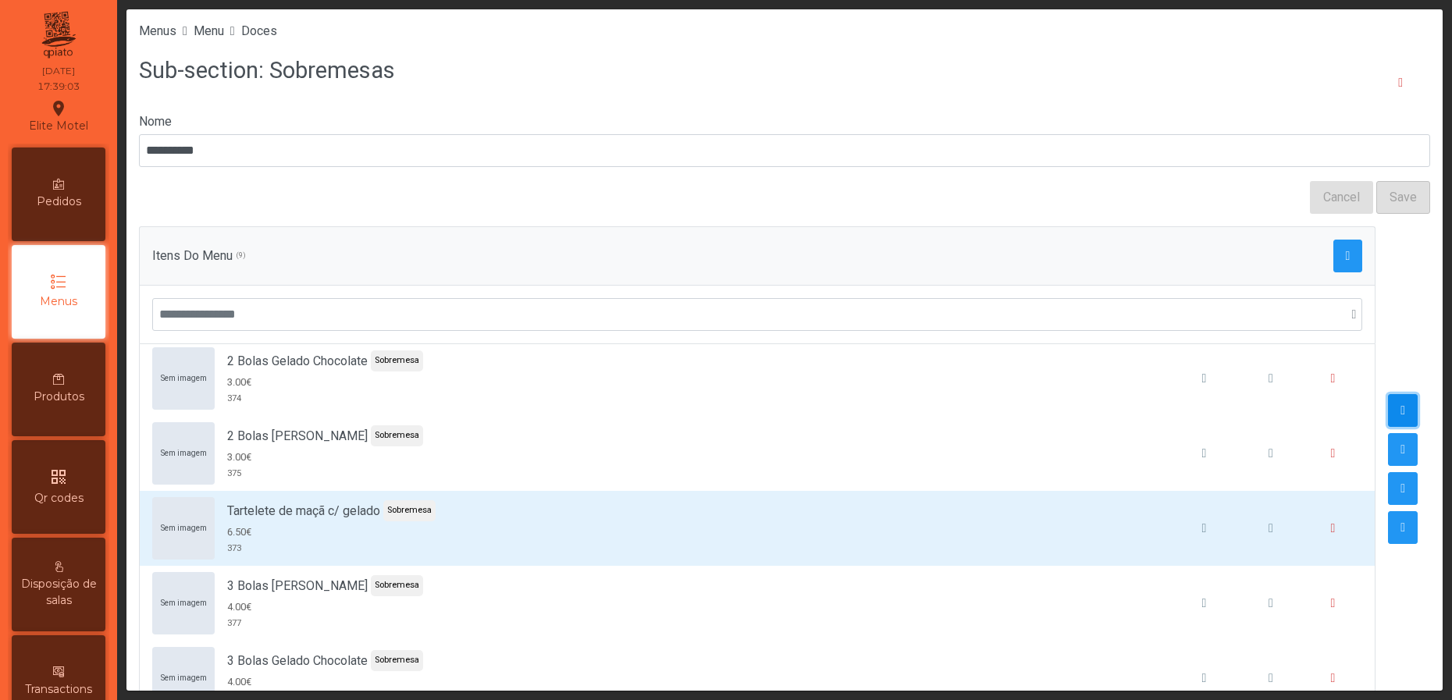
click at [1400, 412] on span "button" at bounding box center [1402, 410] width 5 height 12
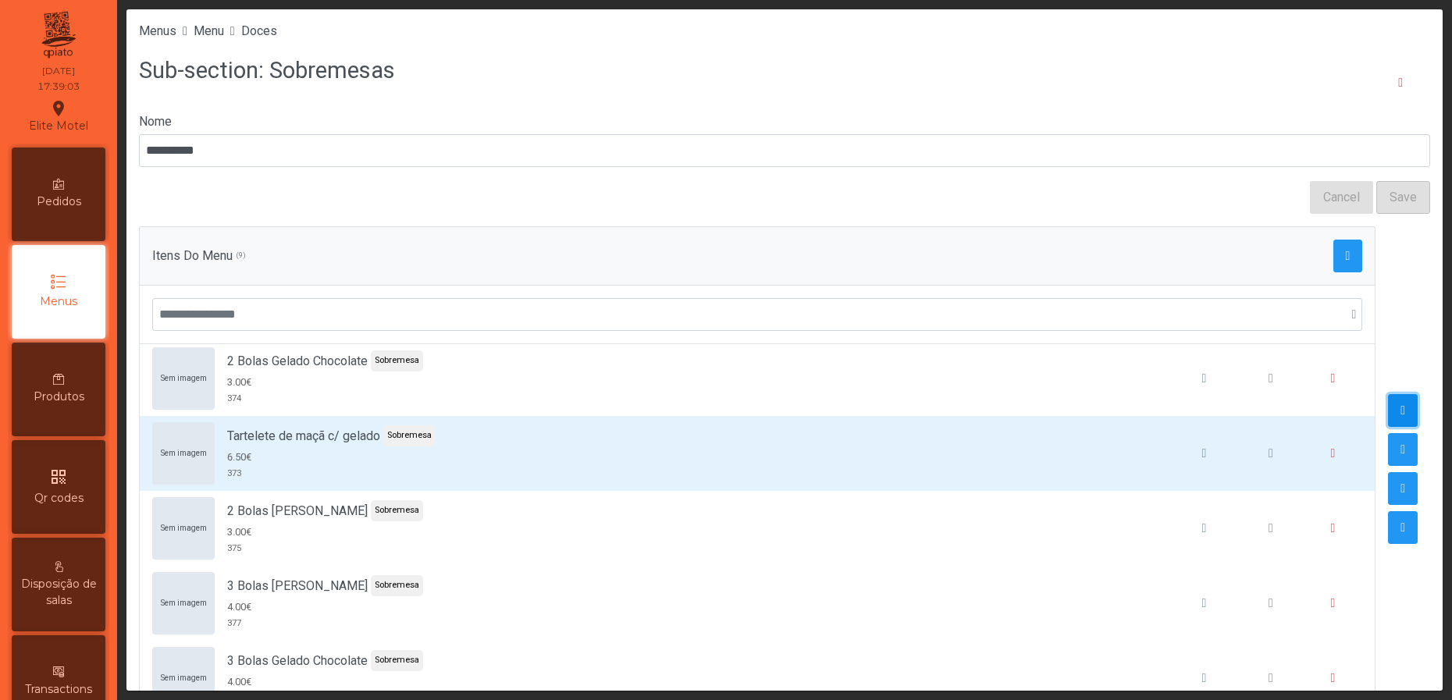
click at [1400, 412] on span "button" at bounding box center [1402, 410] width 5 height 12
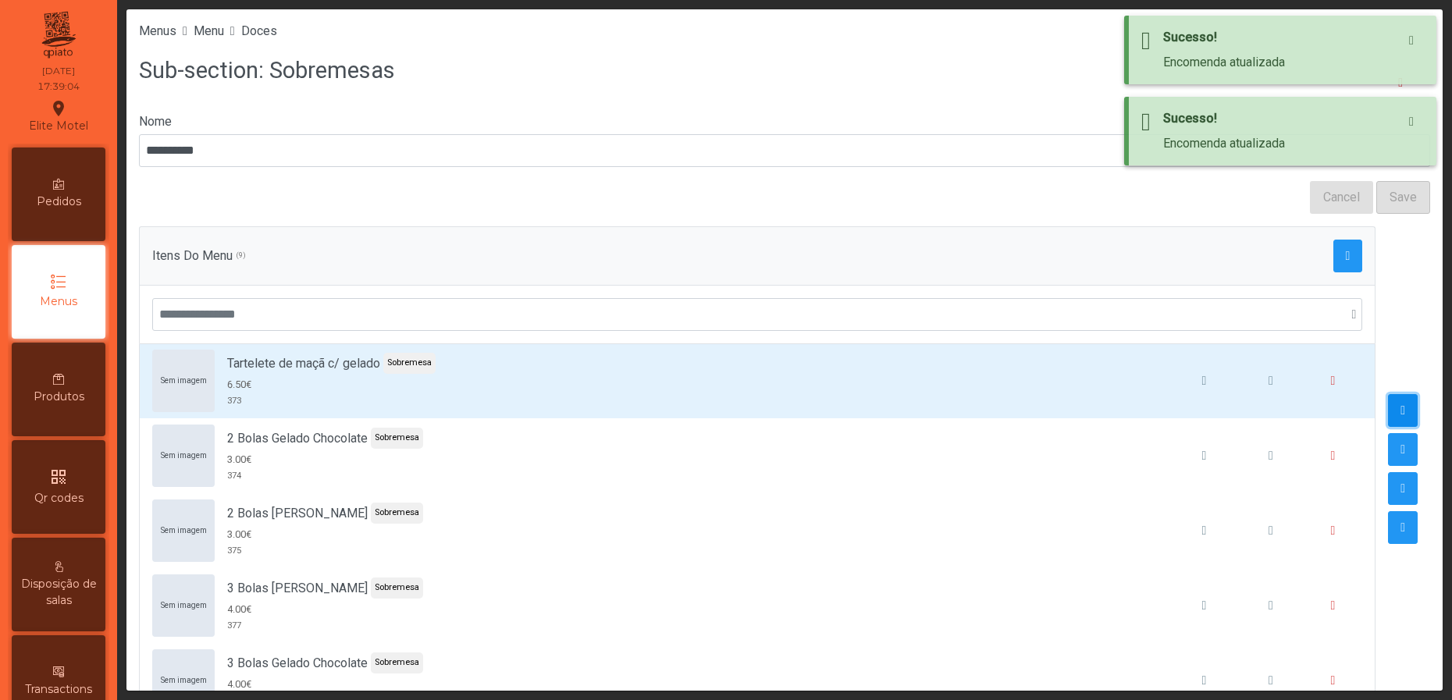
click at [1400, 412] on span "button" at bounding box center [1402, 410] width 5 height 12
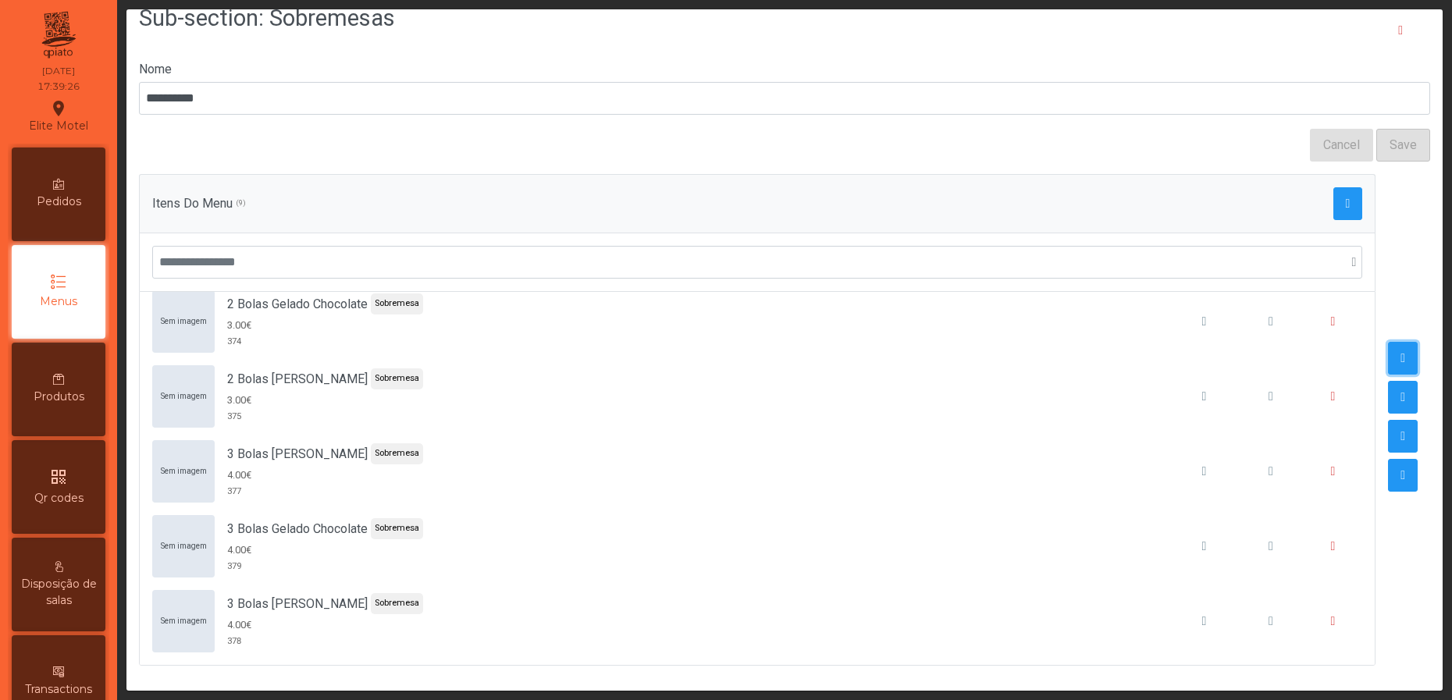
scroll to position [0, 0]
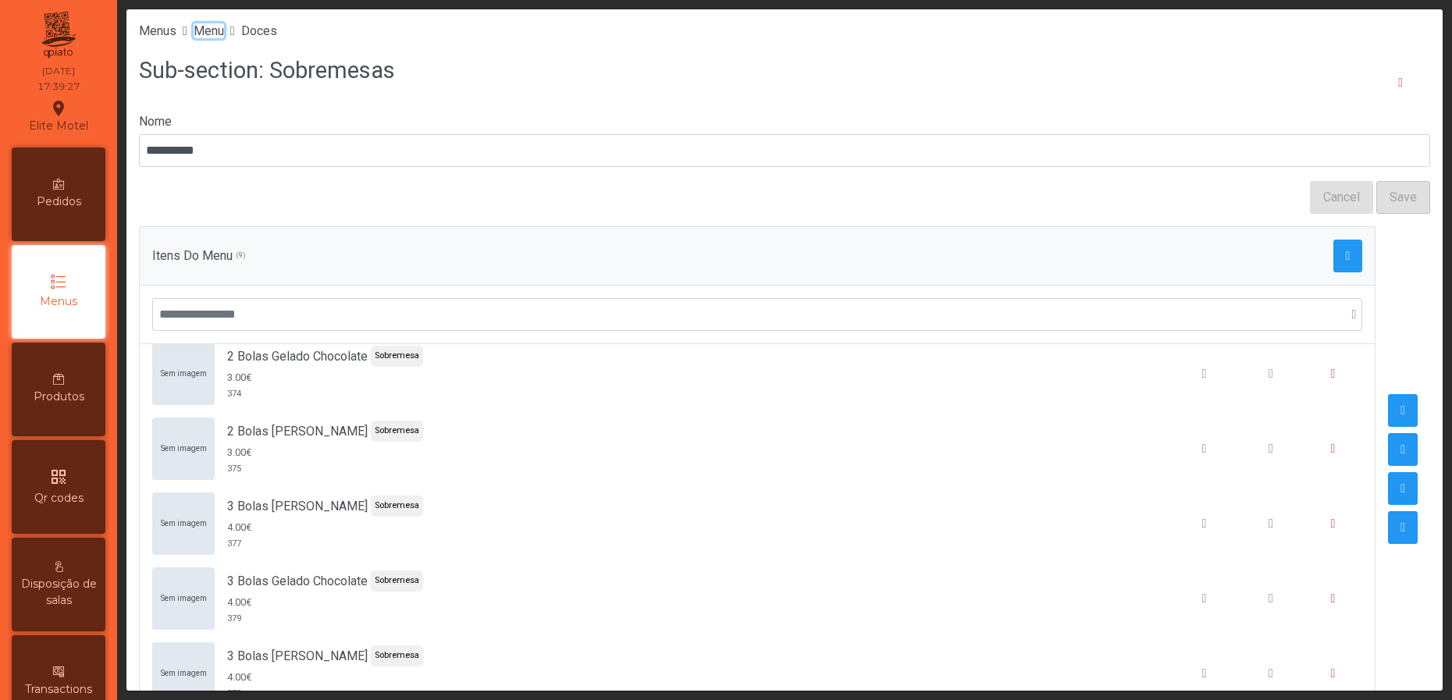
click at [221, 27] on span "Menu" at bounding box center [209, 30] width 30 height 15
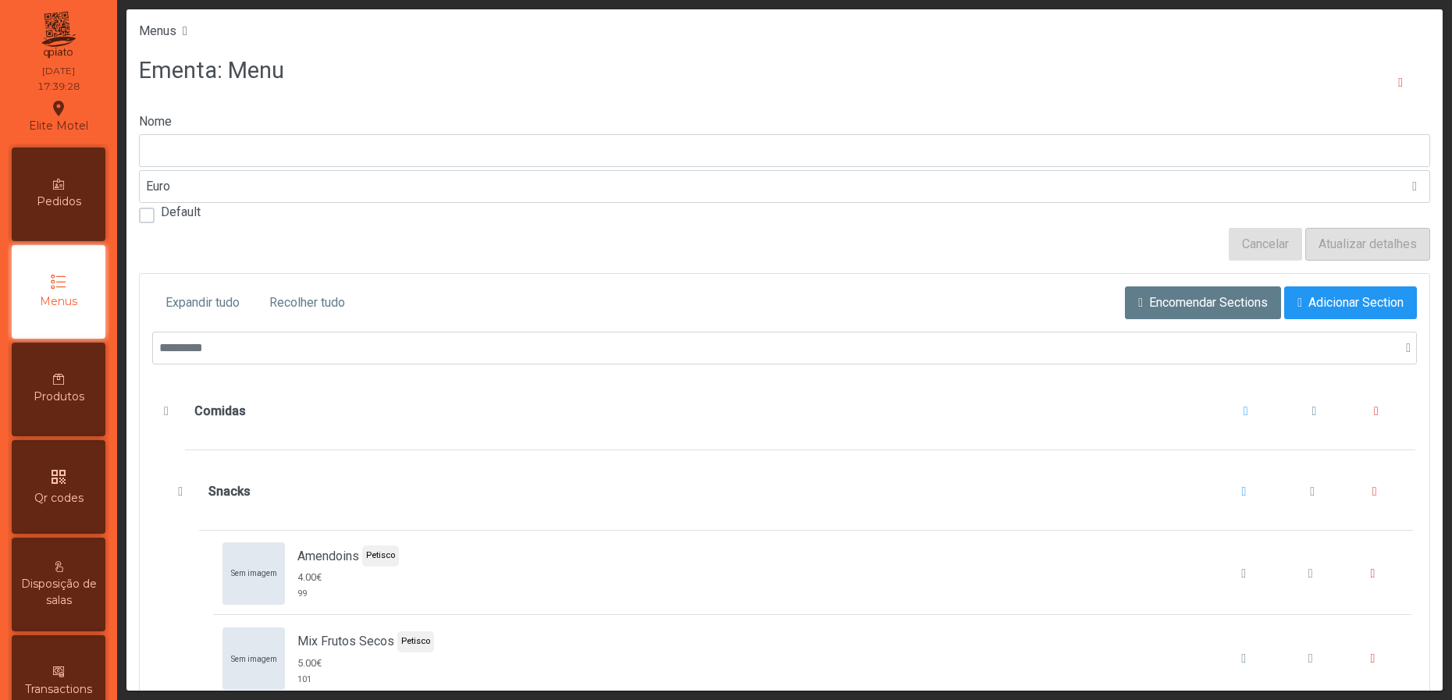
type input "****"
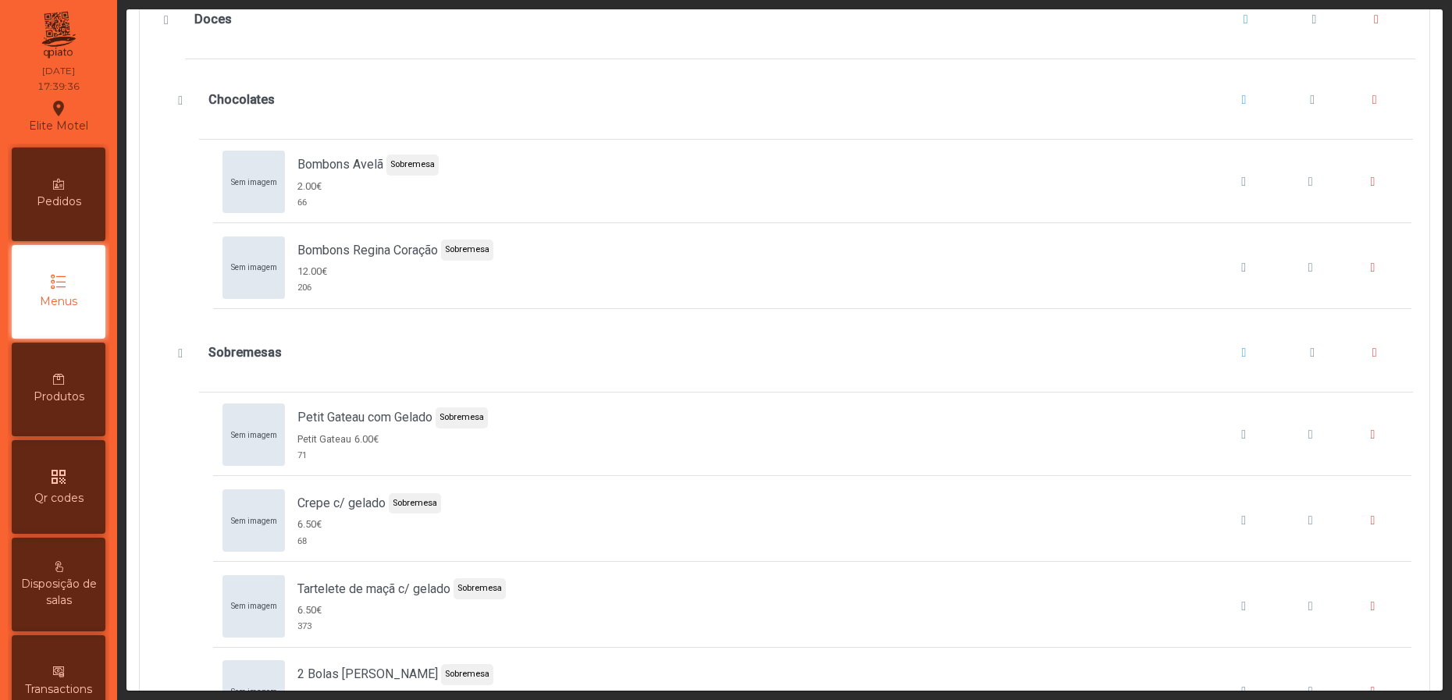
scroll to position [3395, 0]
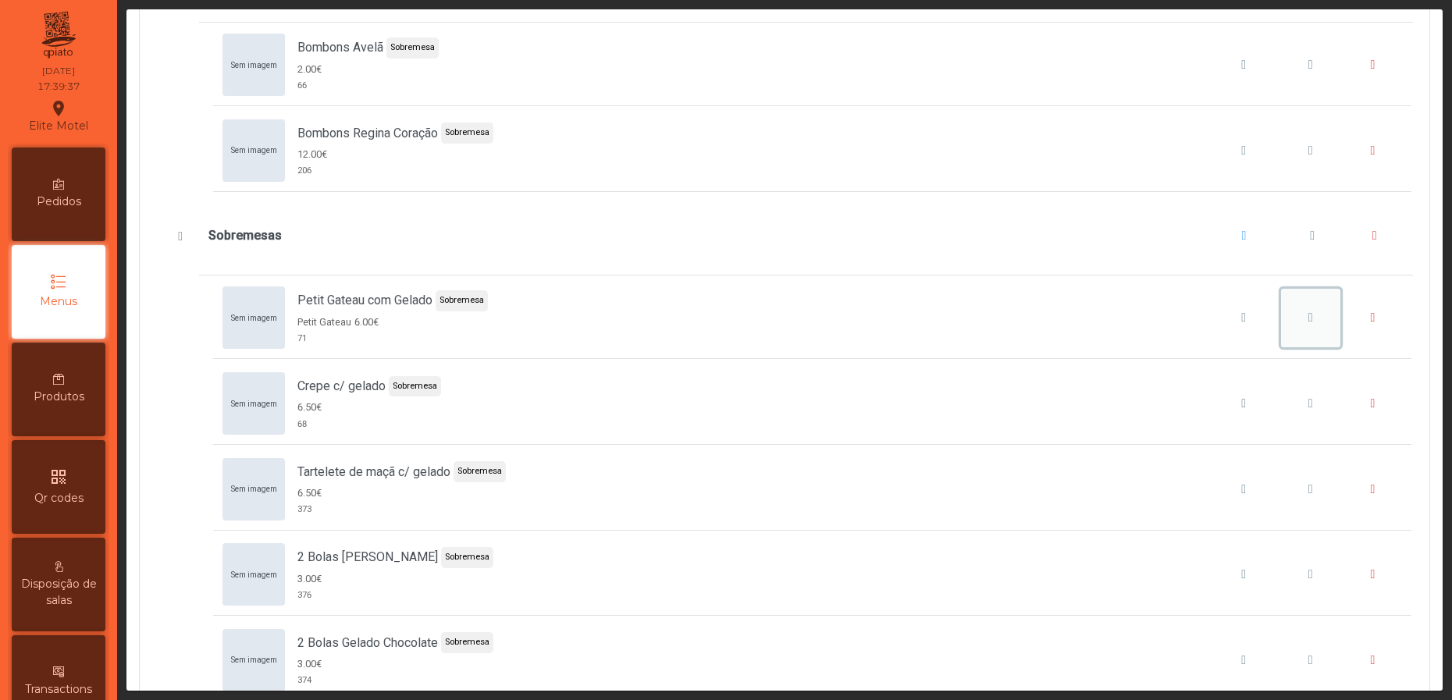
click at [1281, 324] on button "Petit Gateau com Gelado" at bounding box center [1310, 318] width 59 height 59
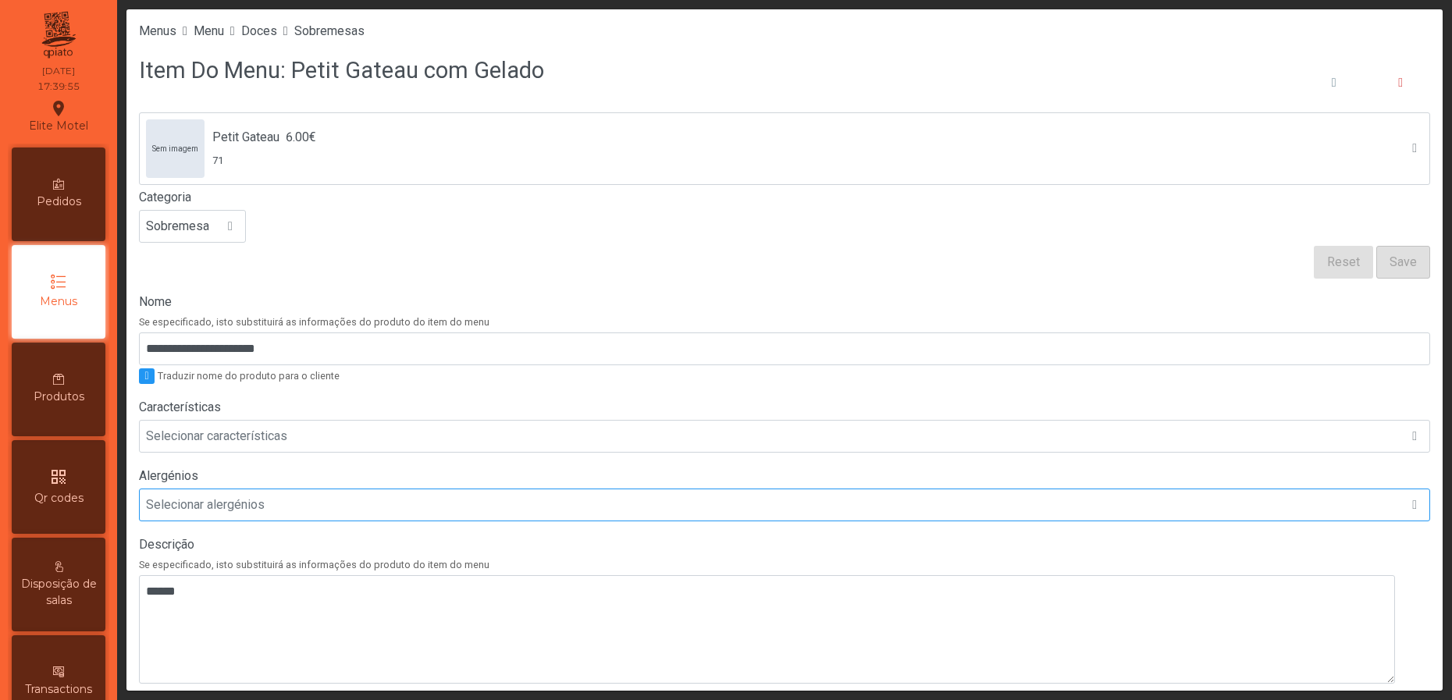
click at [242, 504] on div "Selecionar alergénios" at bounding box center [770, 504] width 1260 height 31
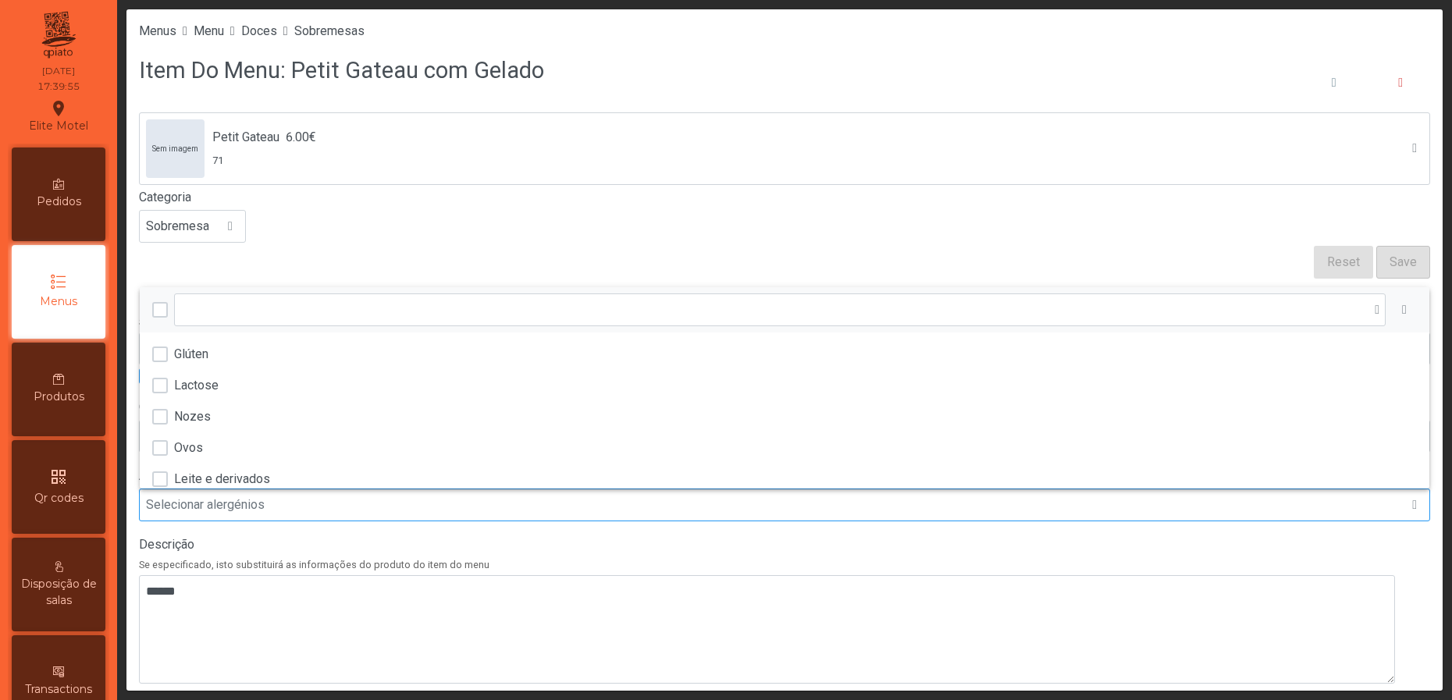
scroll to position [10, 82]
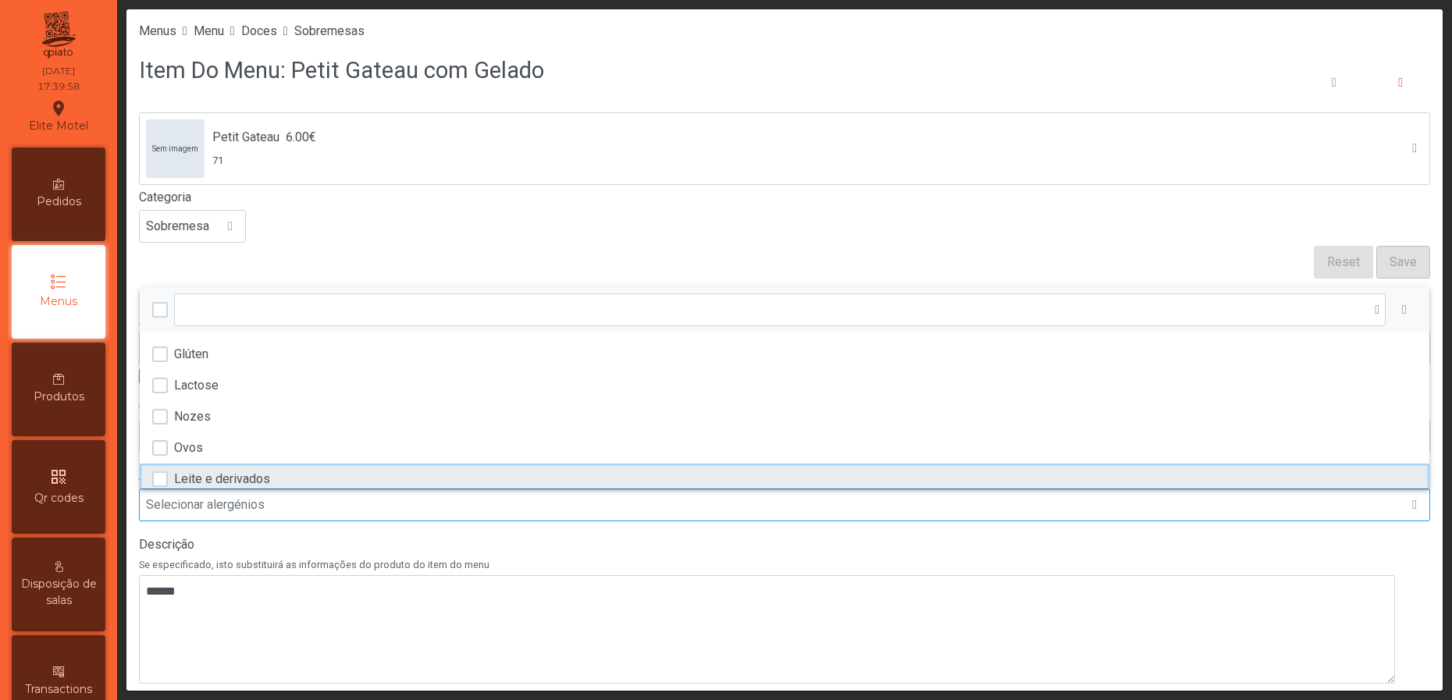
click at [199, 478] on span "Leite e derivados" at bounding box center [222, 479] width 96 height 19
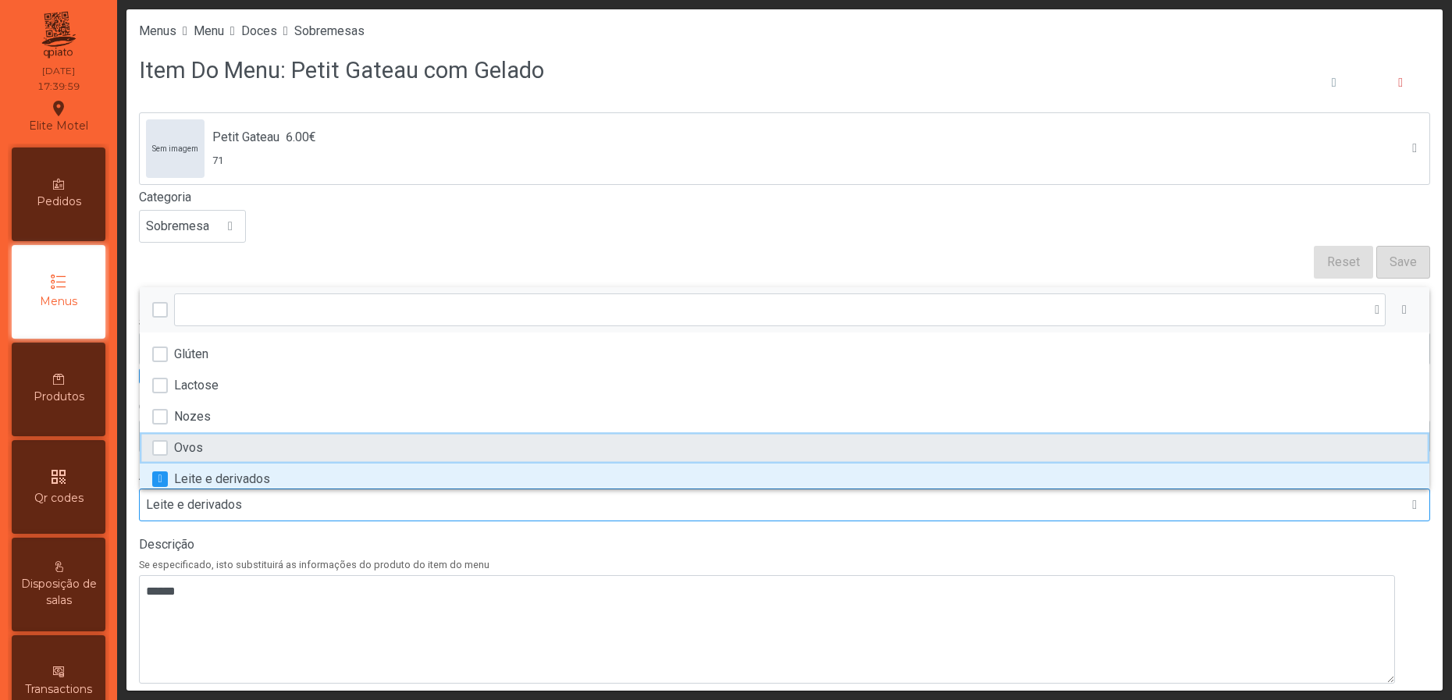
click at [190, 453] on span "Ovos" at bounding box center [188, 448] width 29 height 19
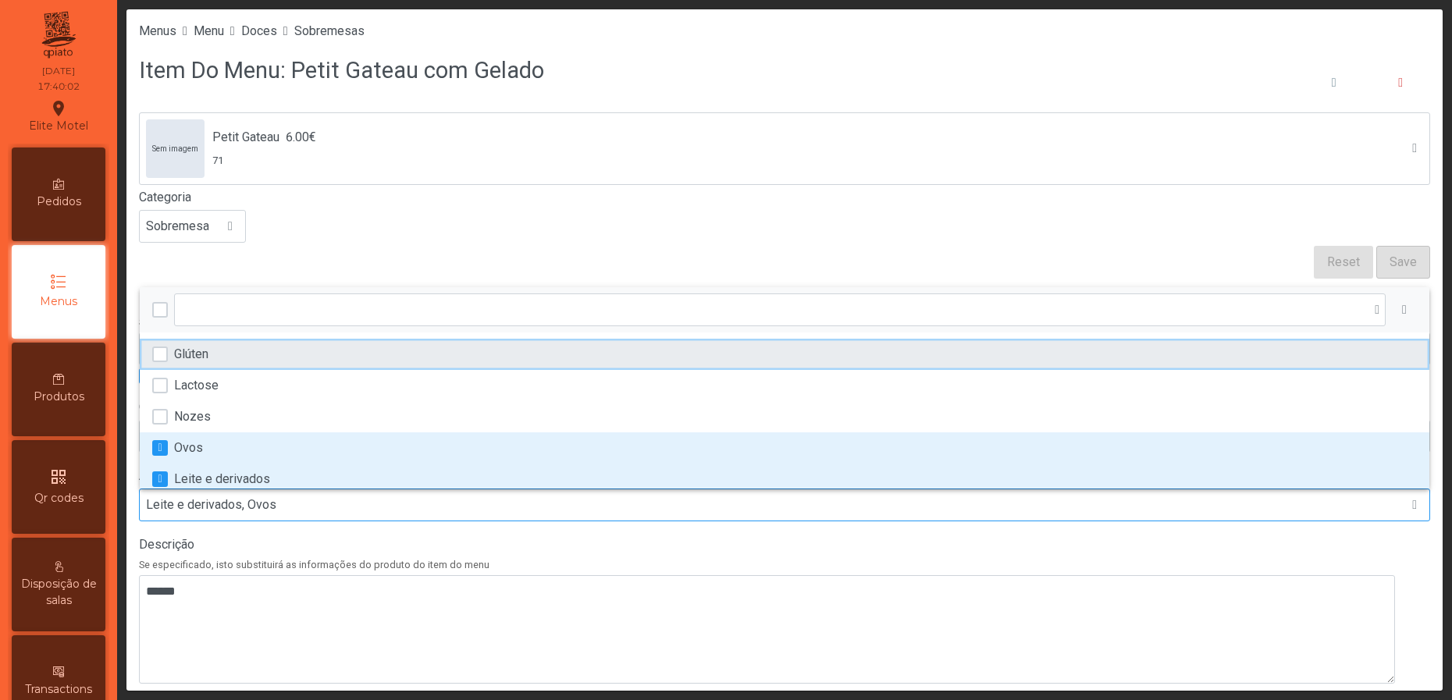
click at [207, 356] on span "Glúten" at bounding box center [191, 354] width 34 height 19
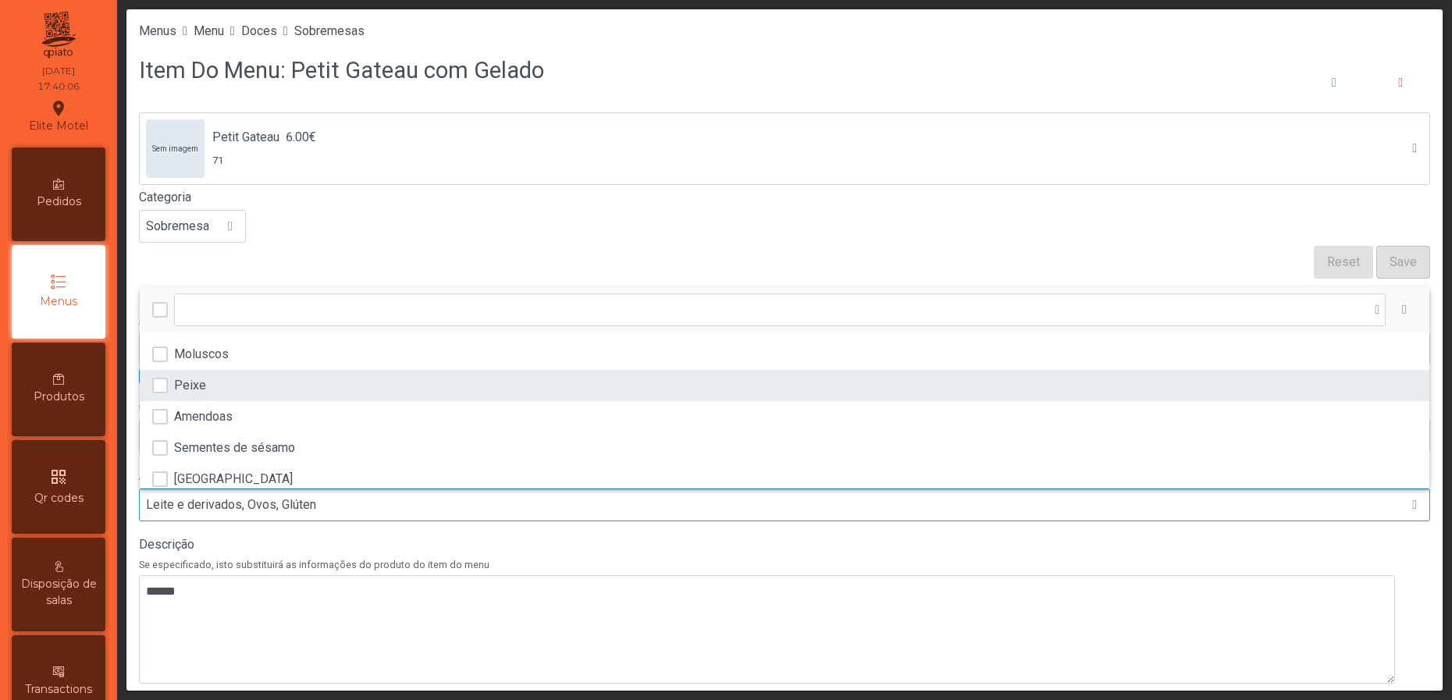
scroll to position [324, 0]
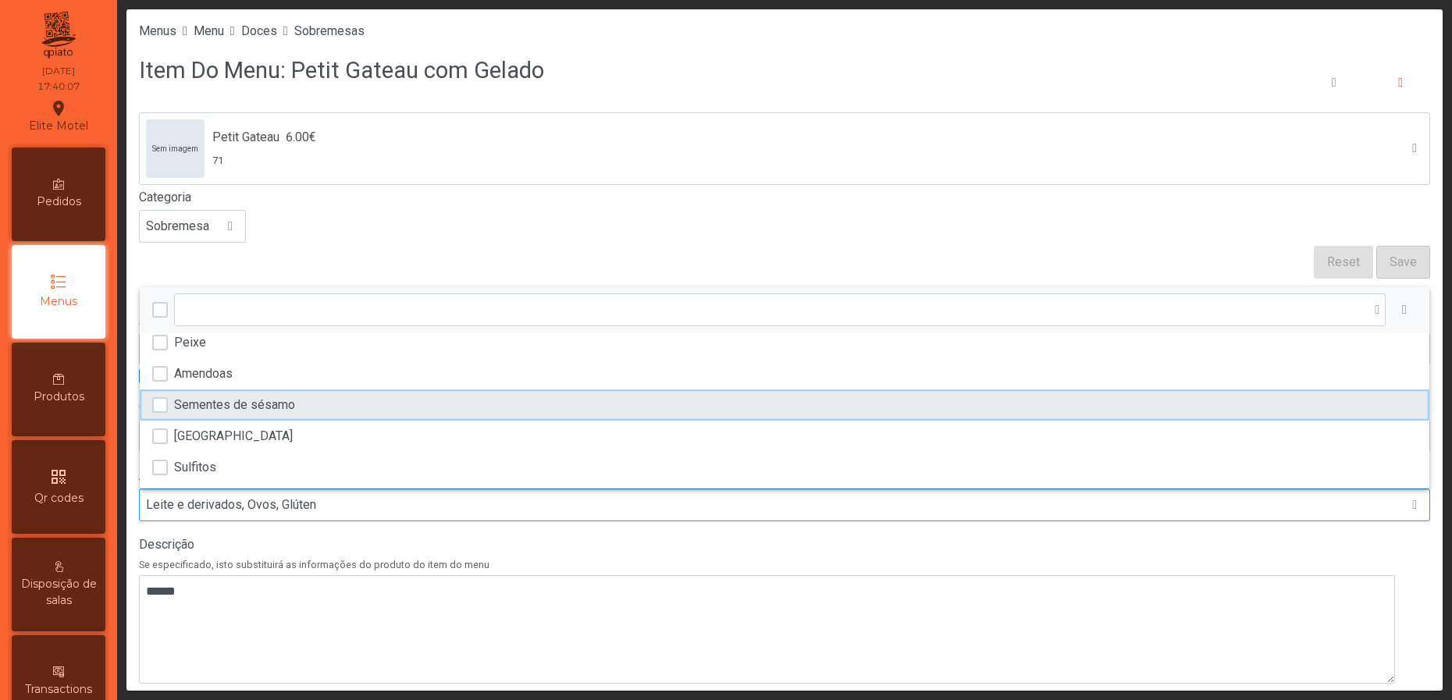
click at [222, 414] on span "Sementes de sésamo" at bounding box center [234, 405] width 121 height 19
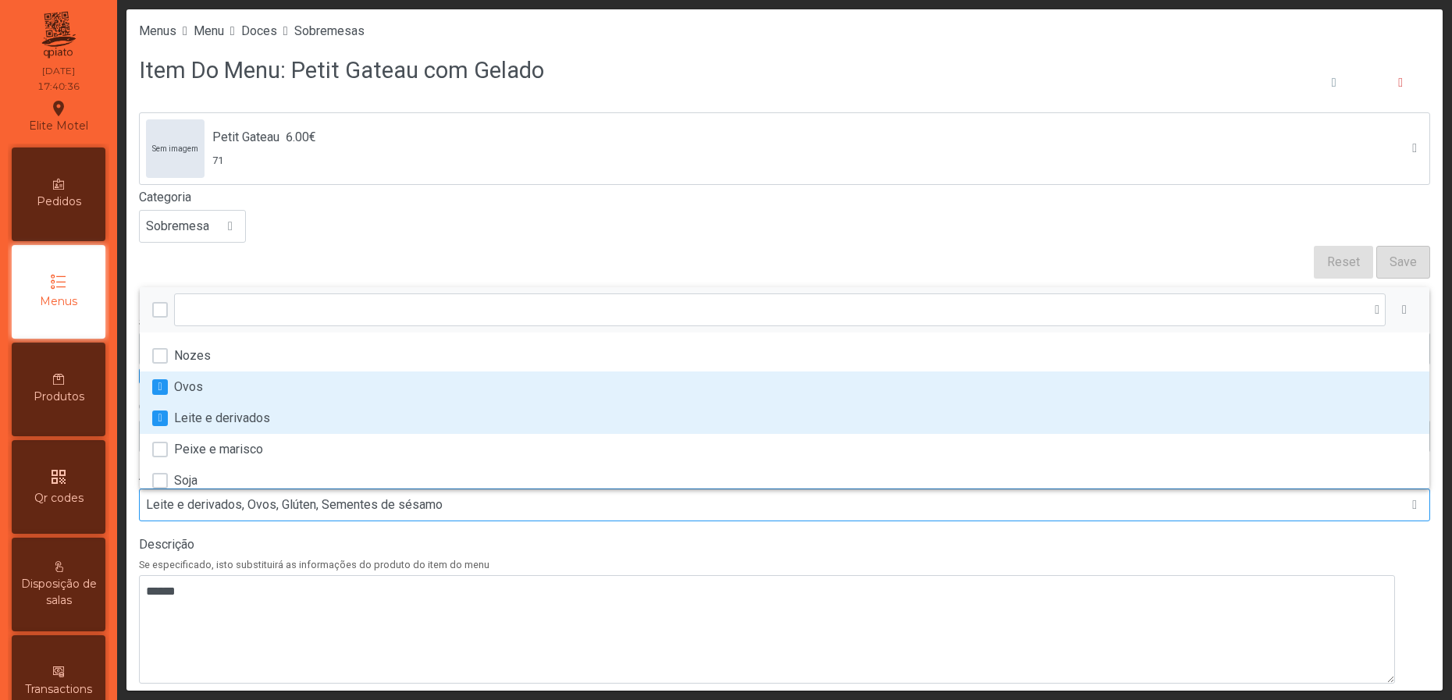
scroll to position [117, 0]
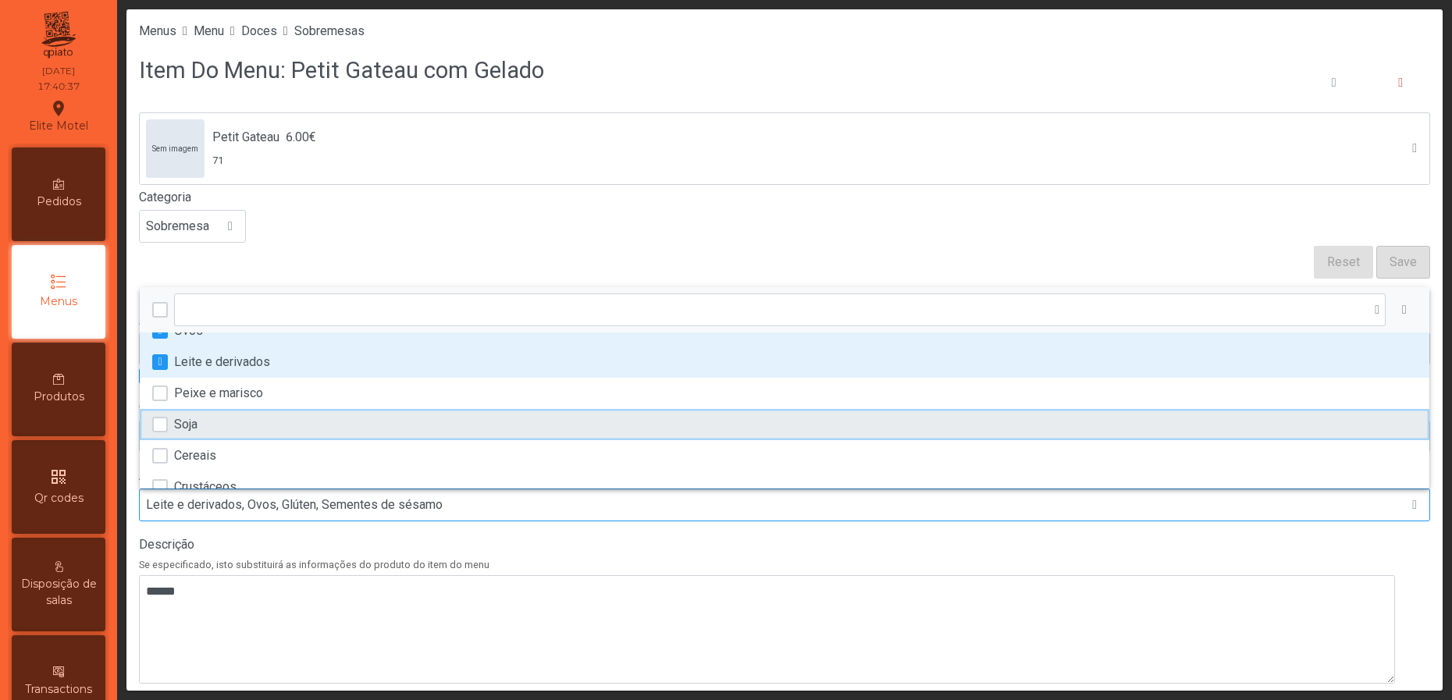
click at [240, 427] on li "Soja" at bounding box center [784, 424] width 1289 height 31
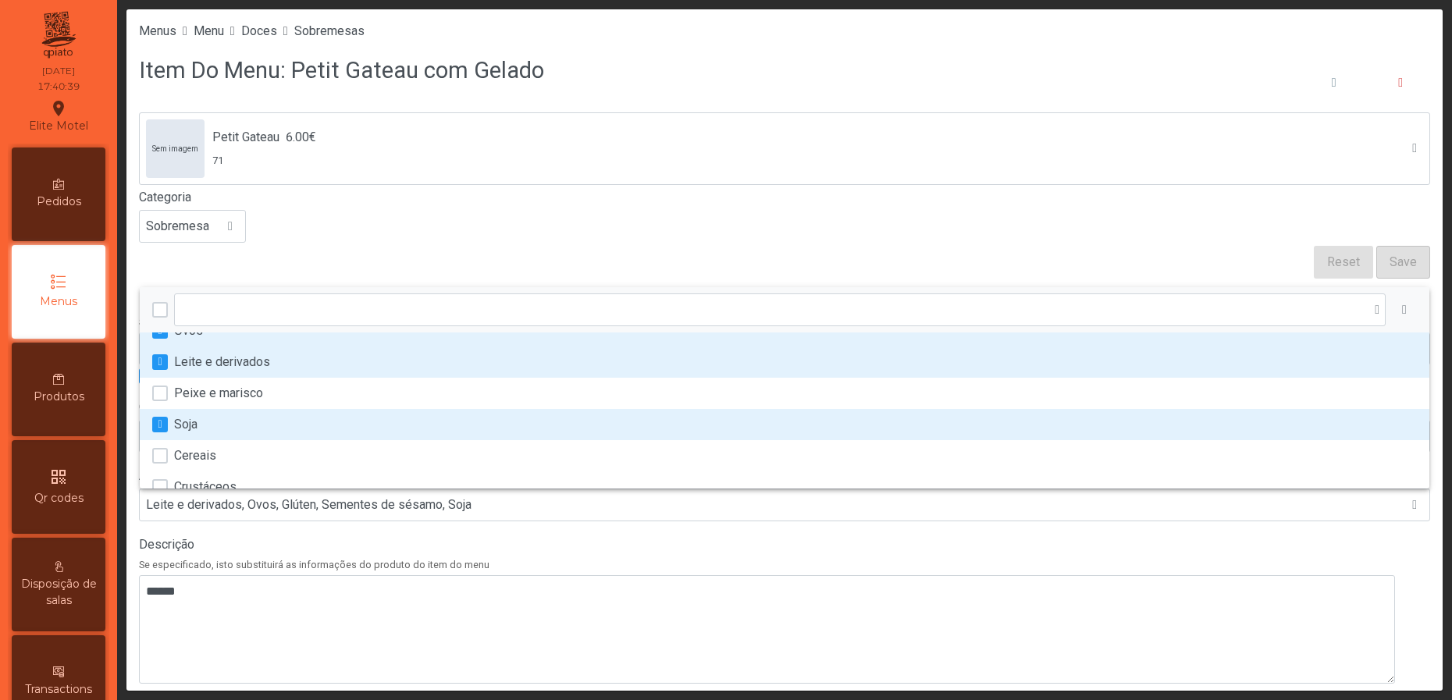
click at [867, 554] on label "Descrição" at bounding box center [784, 544] width 1291 height 19
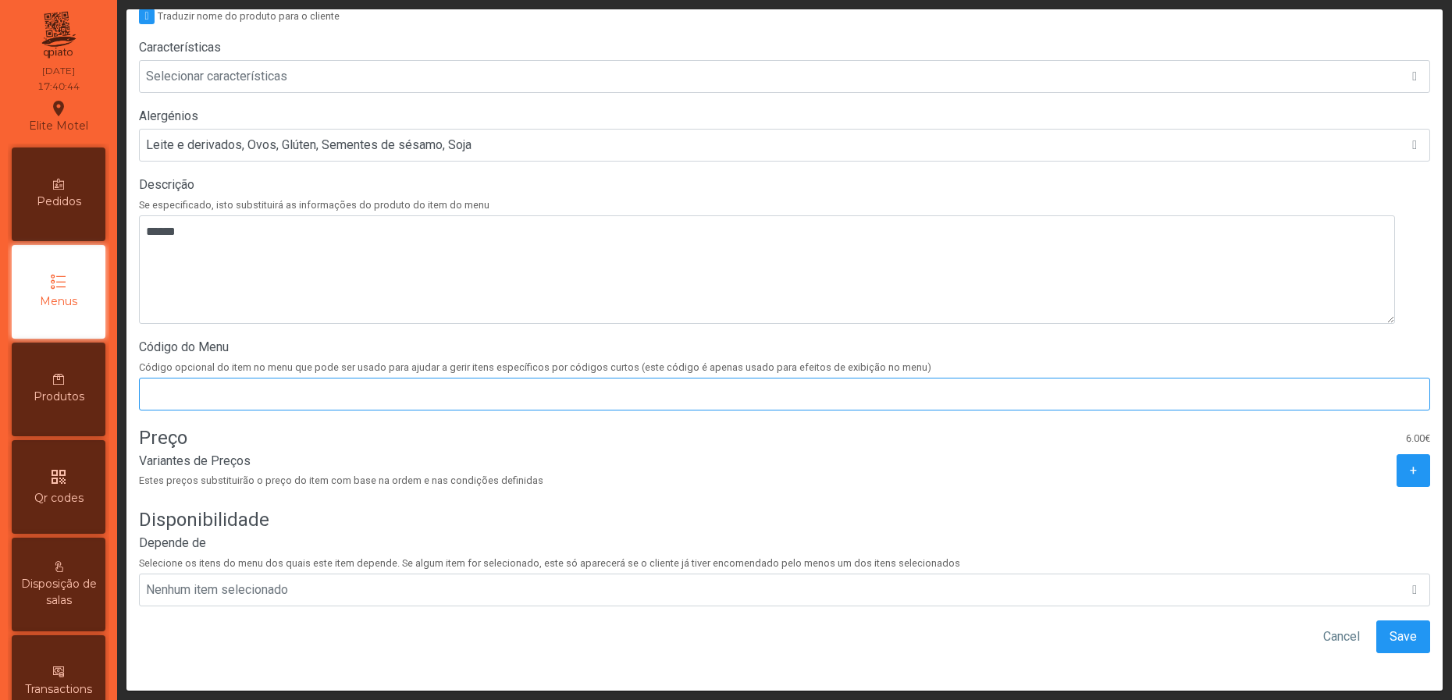
scroll to position [384, 0]
click at [1389, 627] on span "Save" at bounding box center [1402, 636] width 27 height 19
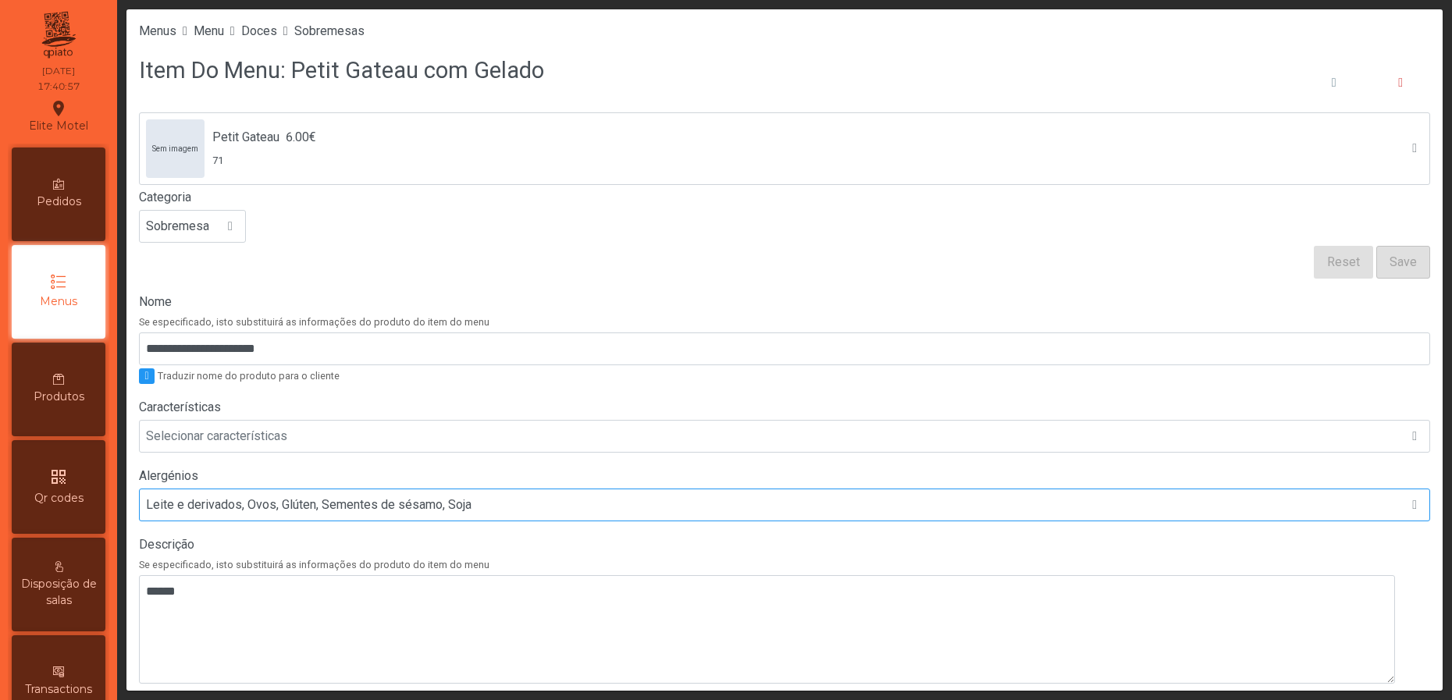
click at [501, 507] on div "Leite e derivados, Ovos, Glúten, Sementes de sésamo, Soja" at bounding box center [770, 504] width 1260 height 31
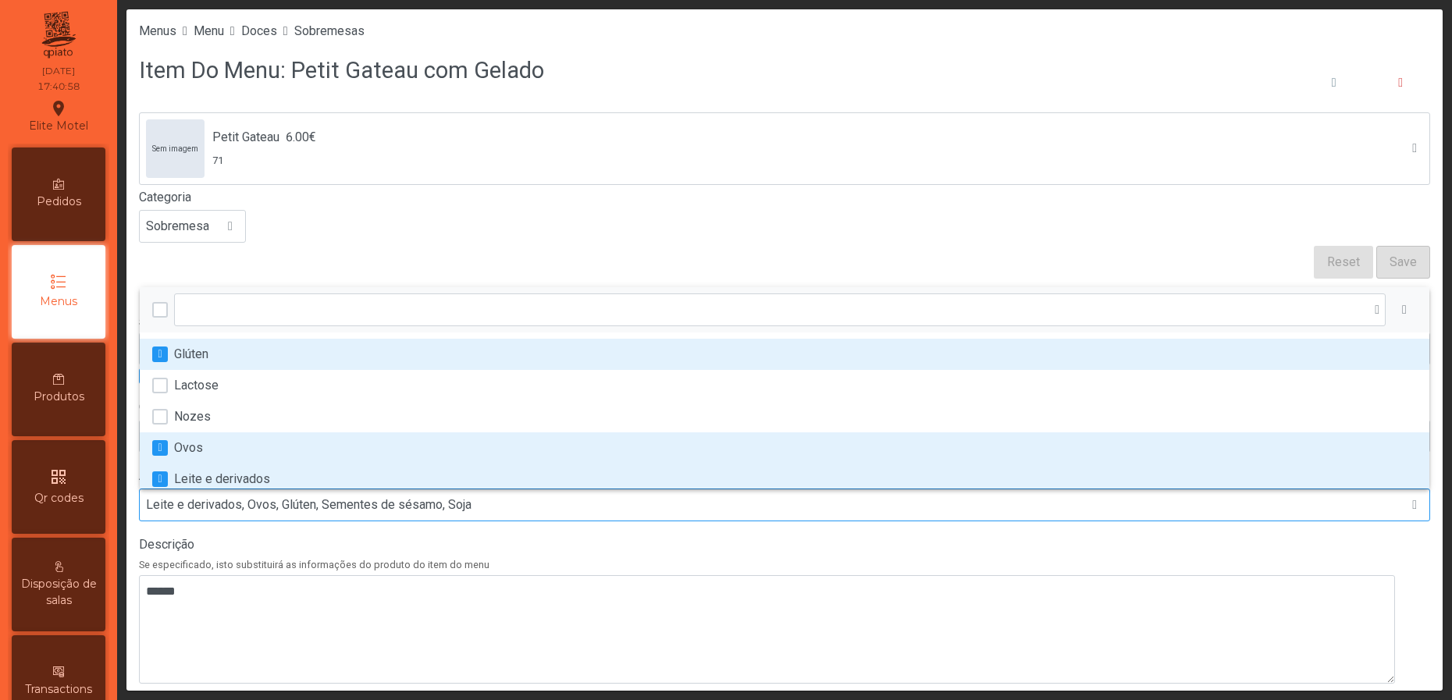
scroll to position [10, 82]
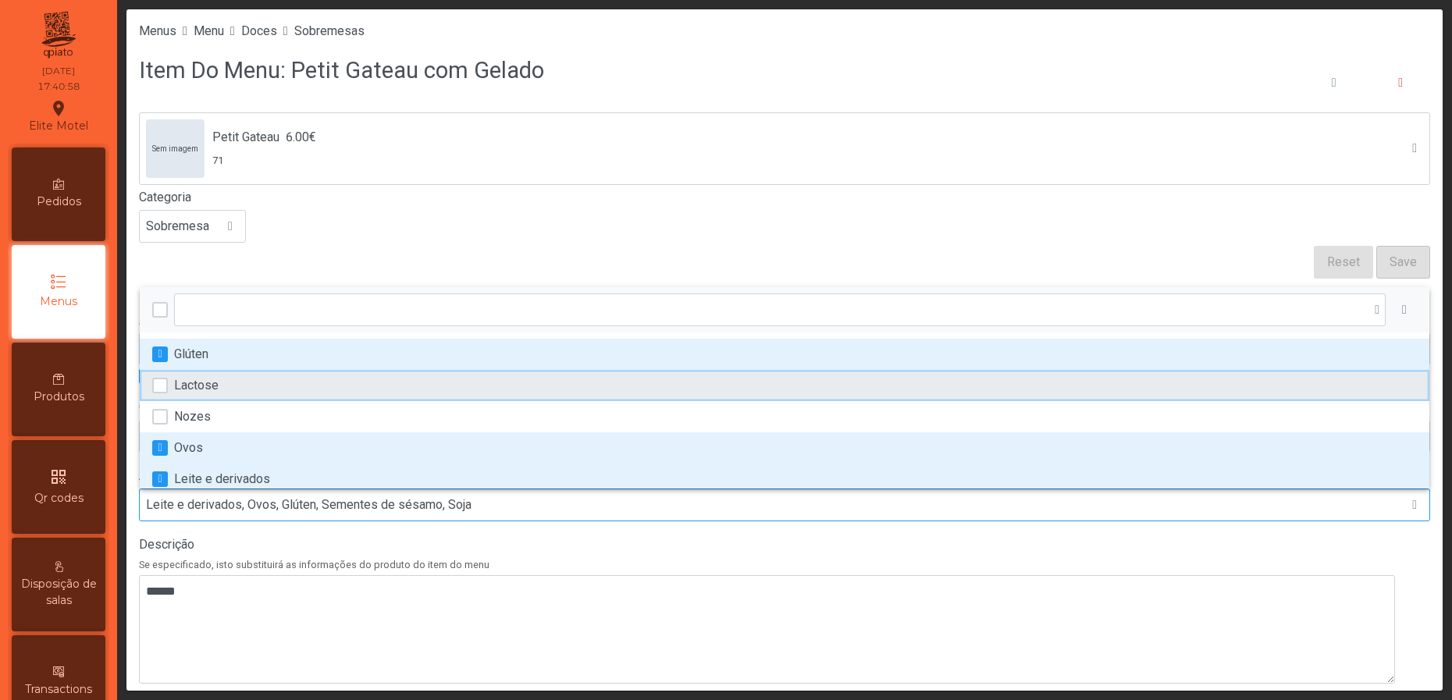
click at [237, 396] on li "Lactose" at bounding box center [784, 385] width 1289 height 31
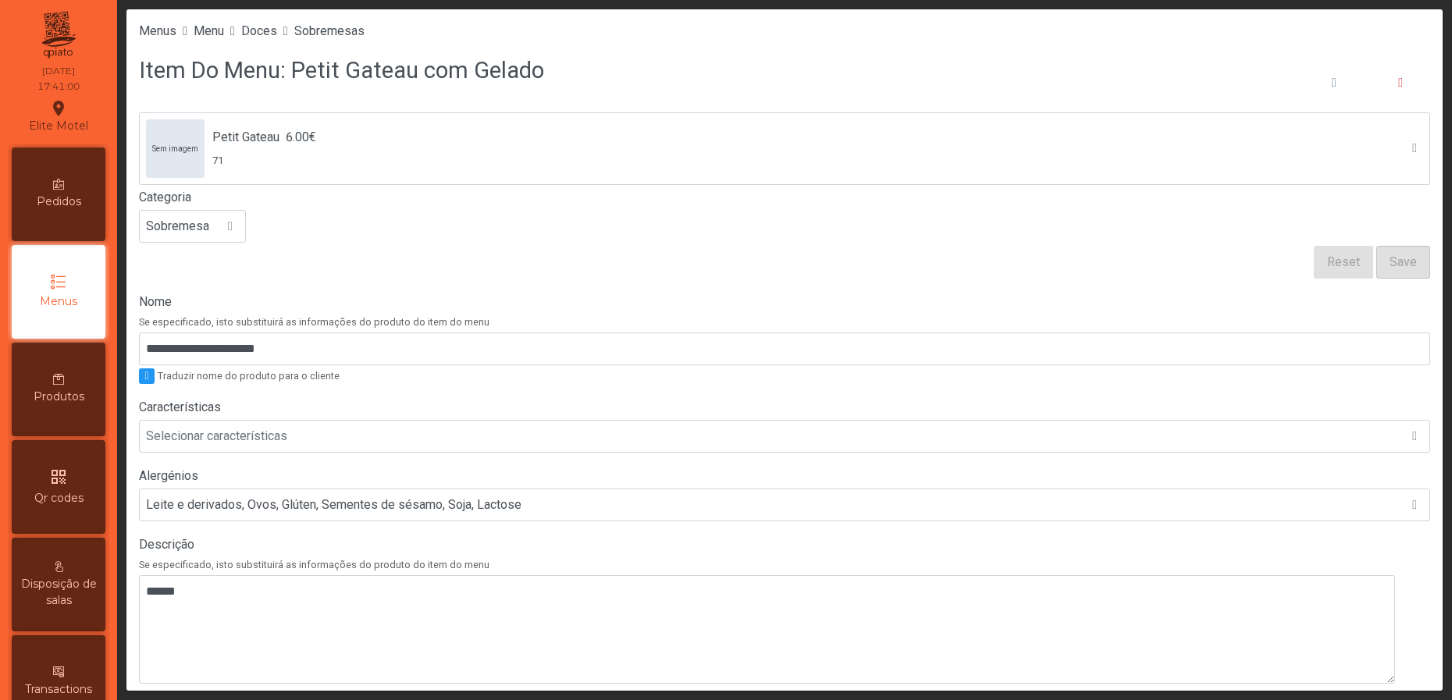
scroll to position [351, 0]
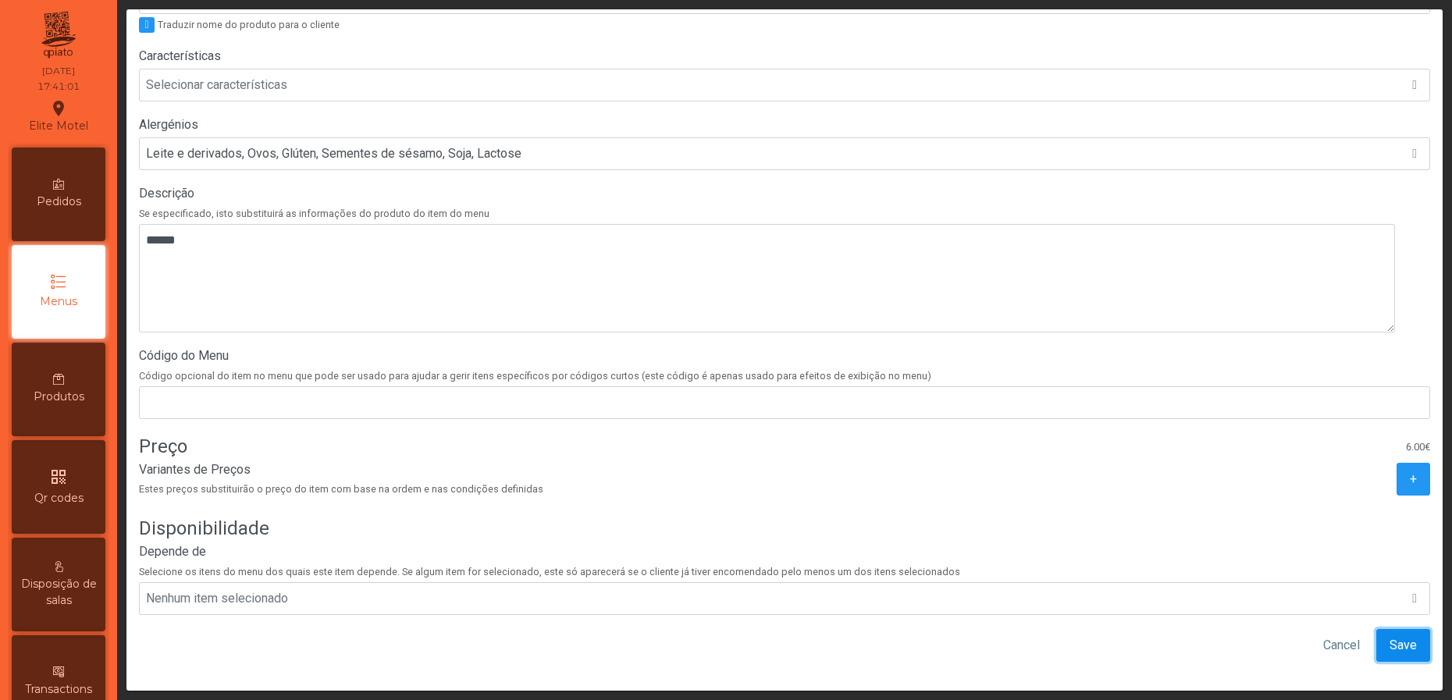
click at [1389, 645] on span "Save" at bounding box center [1402, 645] width 27 height 19
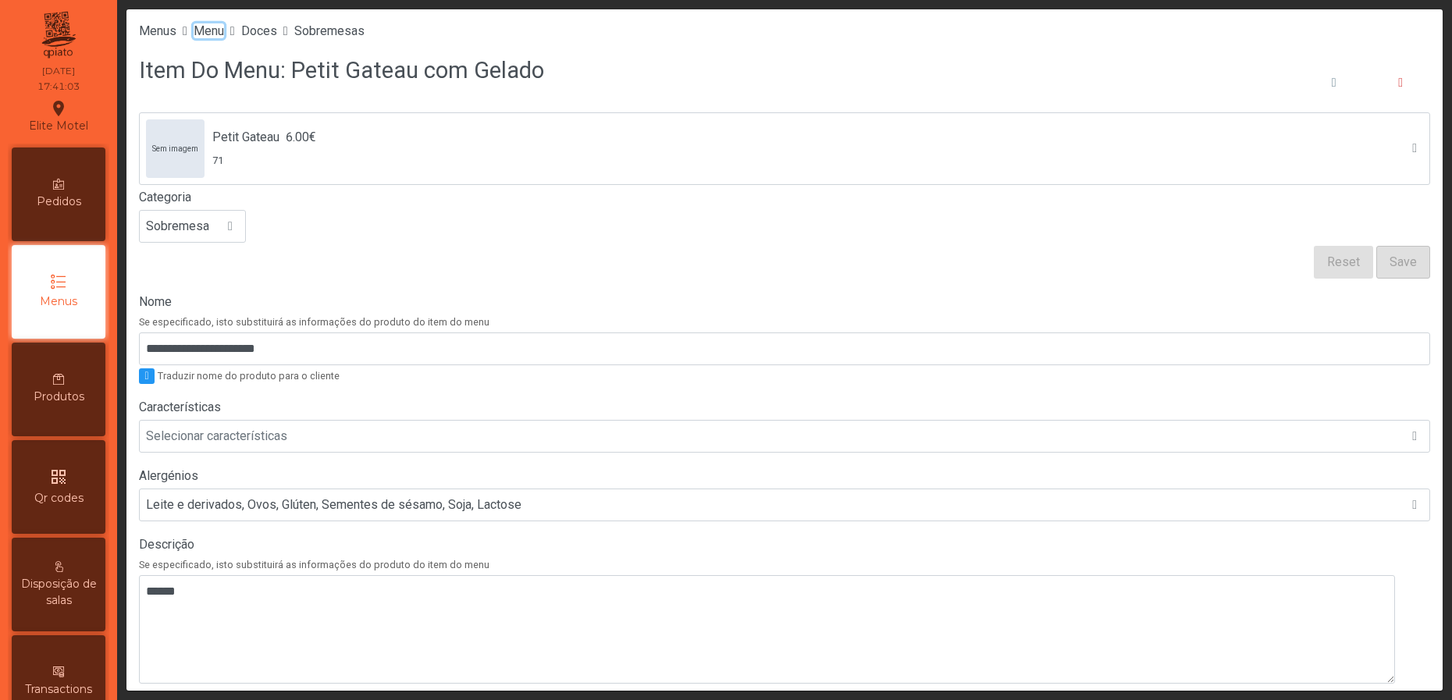
click at [220, 29] on span "Menu" at bounding box center [209, 30] width 30 height 15
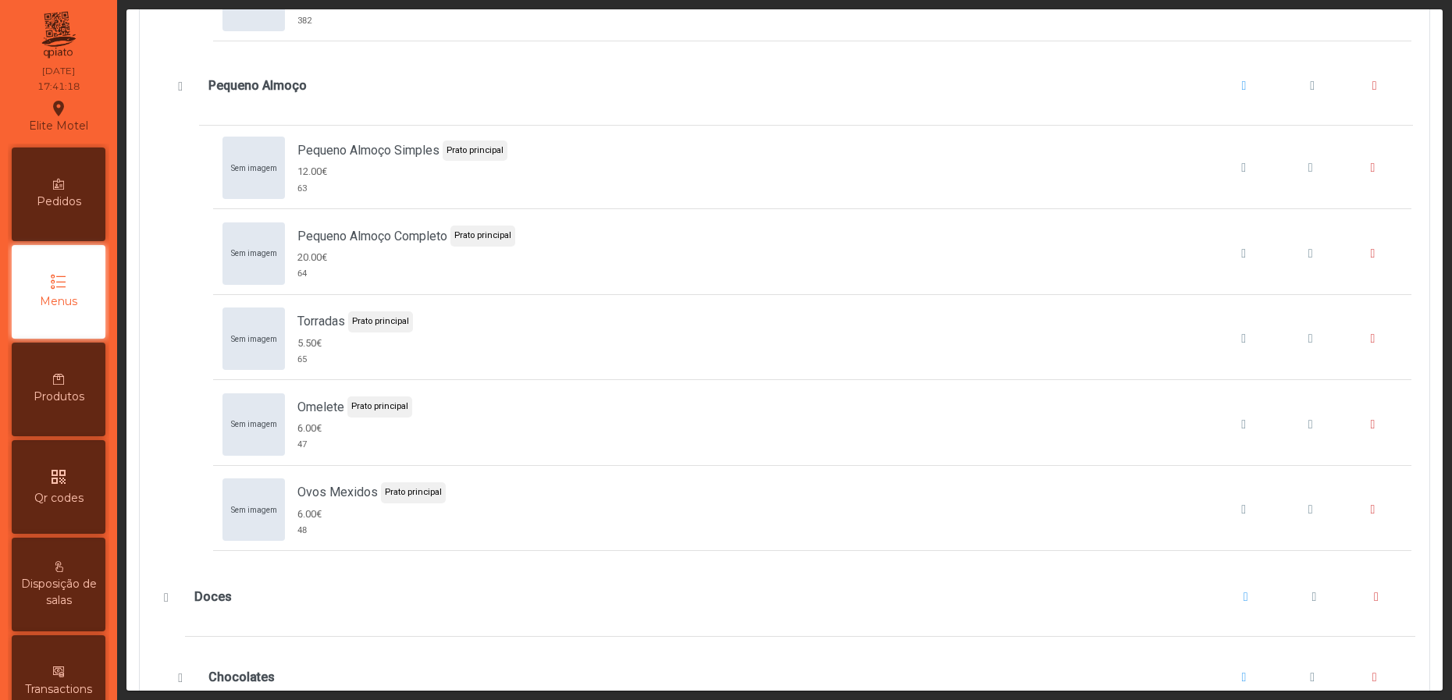
scroll to position [2693, 0]
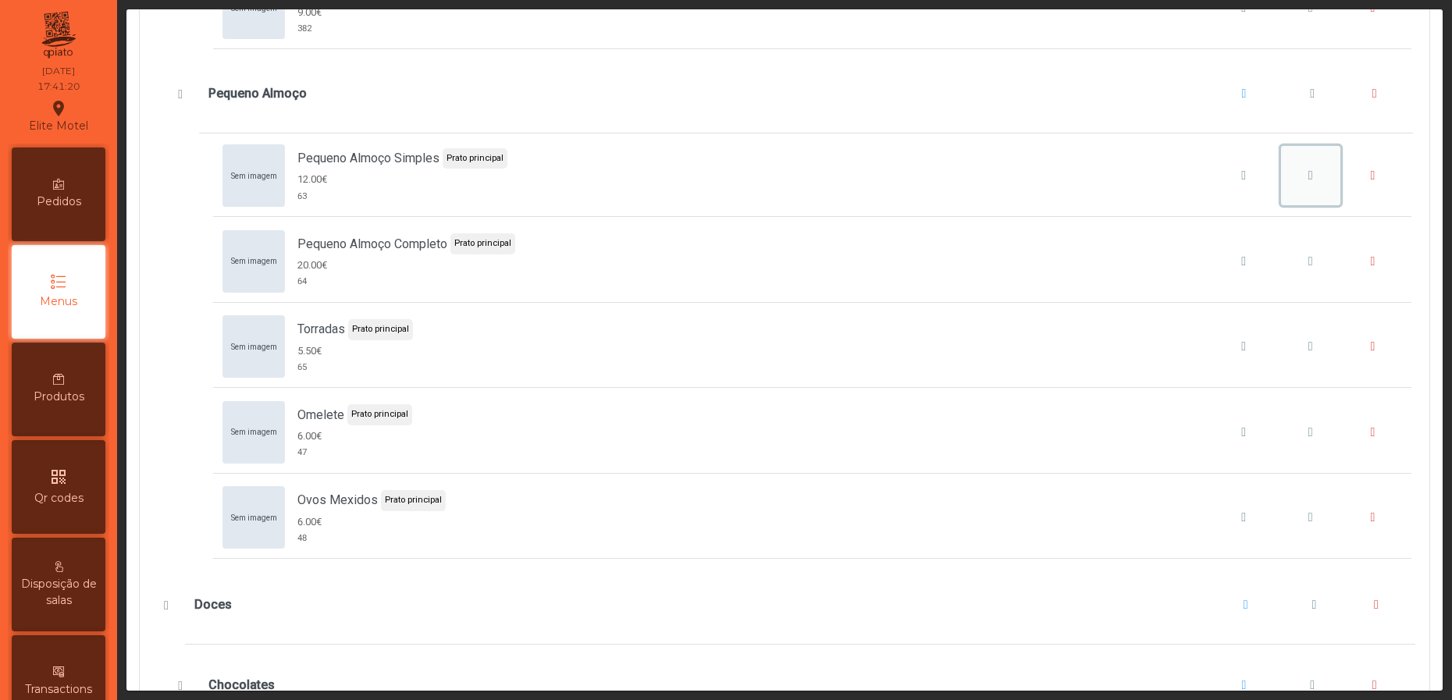
click at [1281, 200] on button "Pequeno Almoço Simples" at bounding box center [1310, 175] width 59 height 59
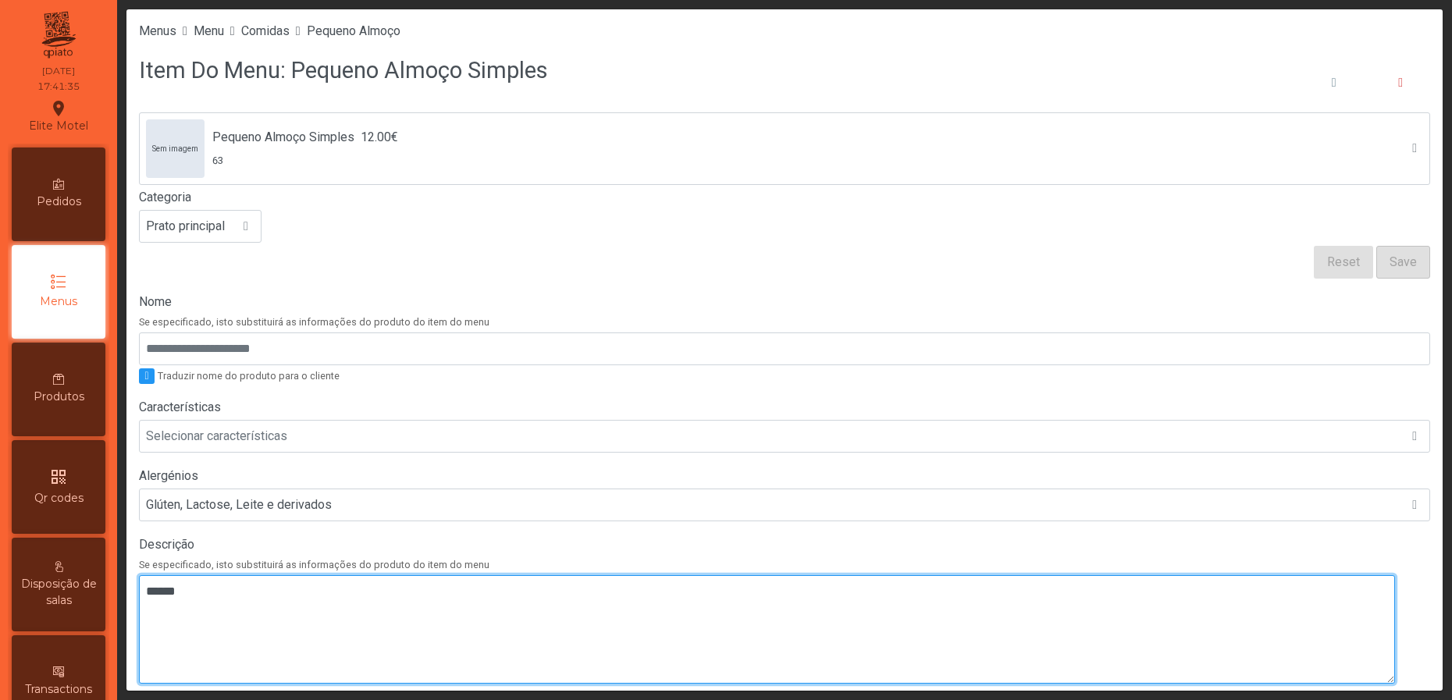
click at [185, 609] on textarea at bounding box center [767, 629] width 1256 height 108
paste textarea "**********"
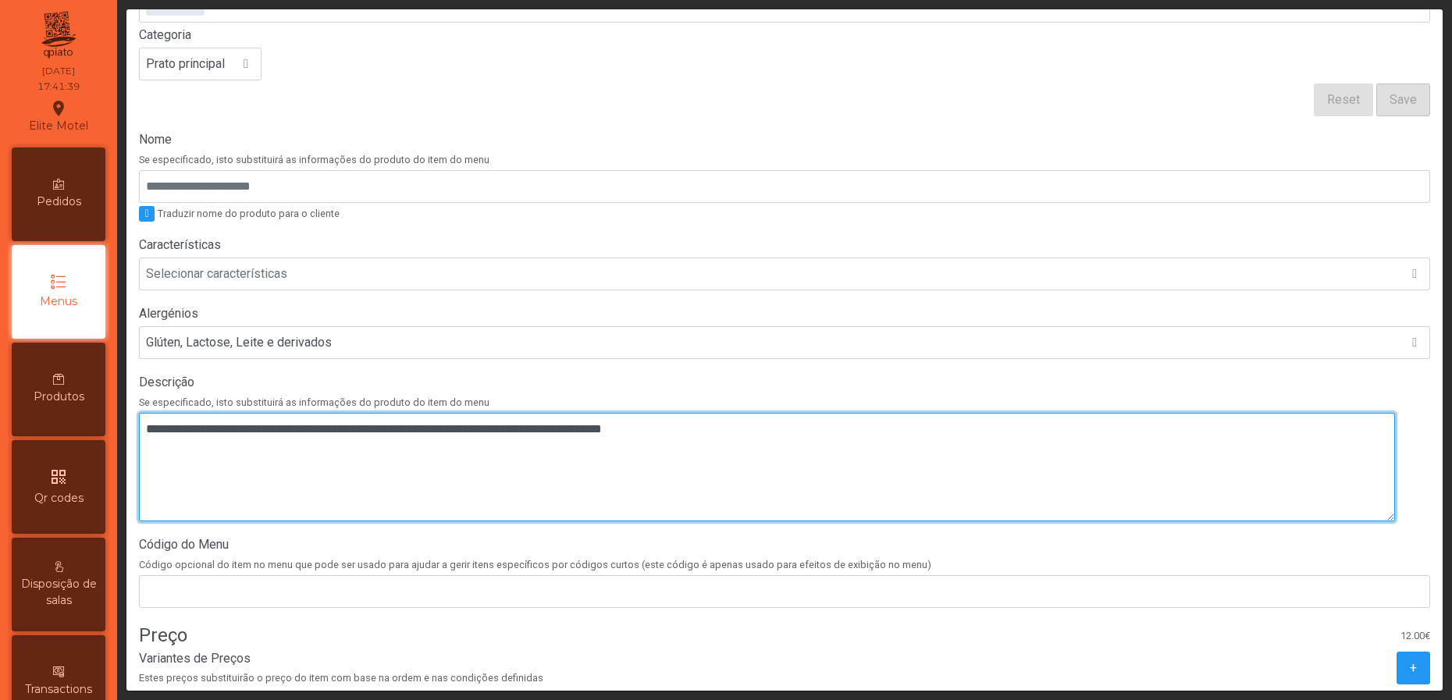
scroll to position [351, 0]
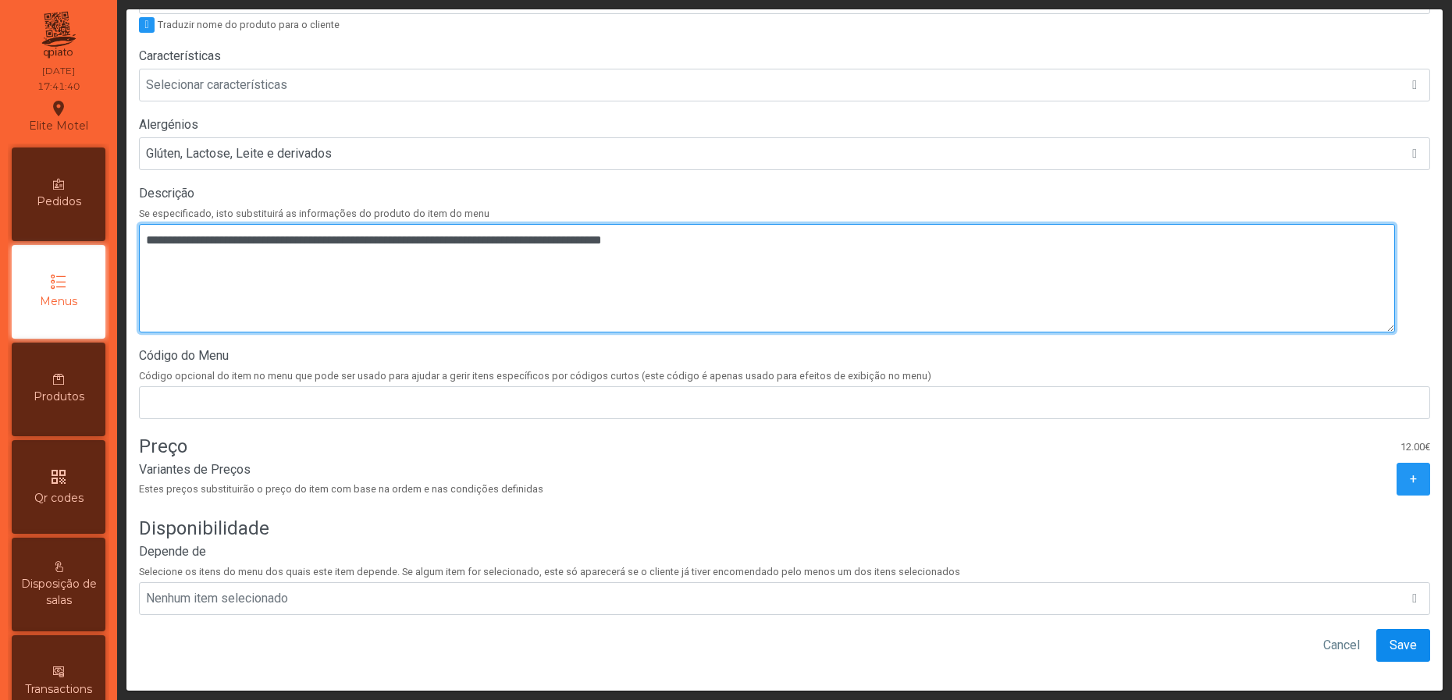
type textarea "**********"
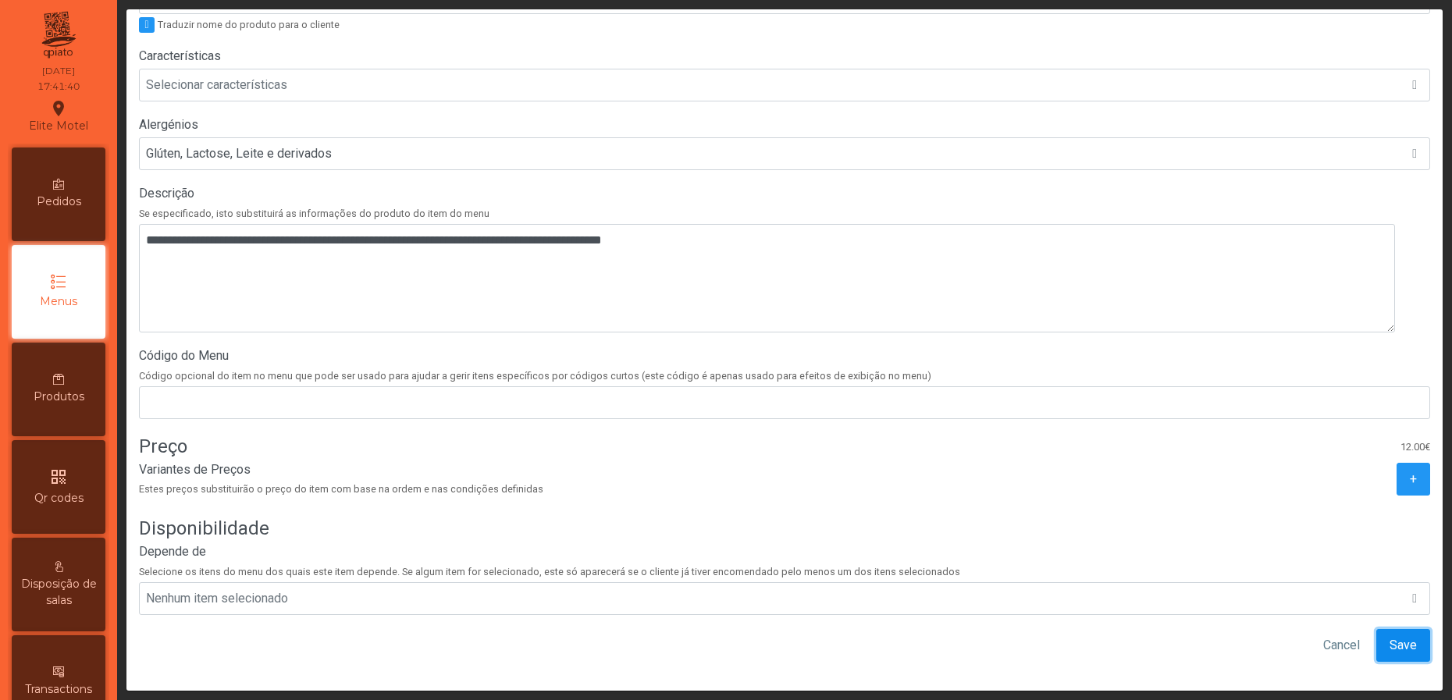
click at [1389, 652] on span "Save" at bounding box center [1402, 645] width 27 height 19
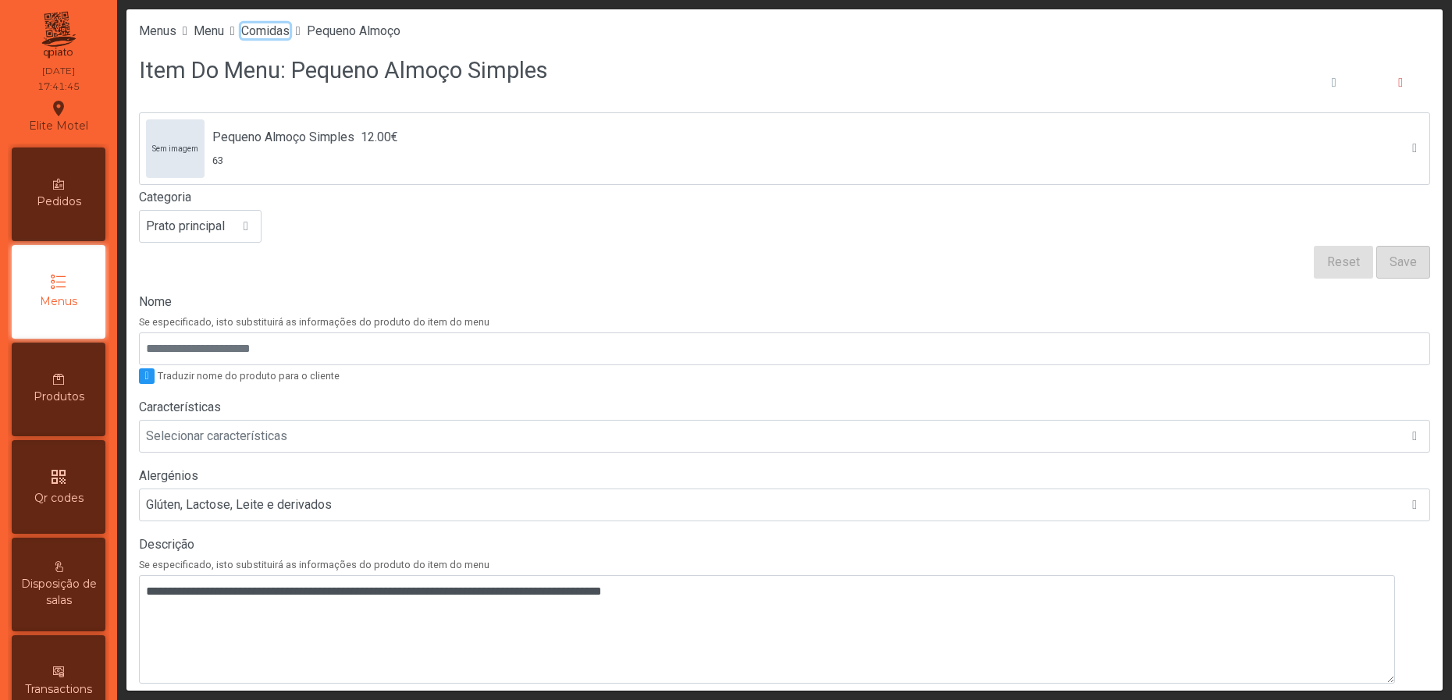
click at [290, 30] on span "Comidas" at bounding box center [265, 30] width 48 height 15
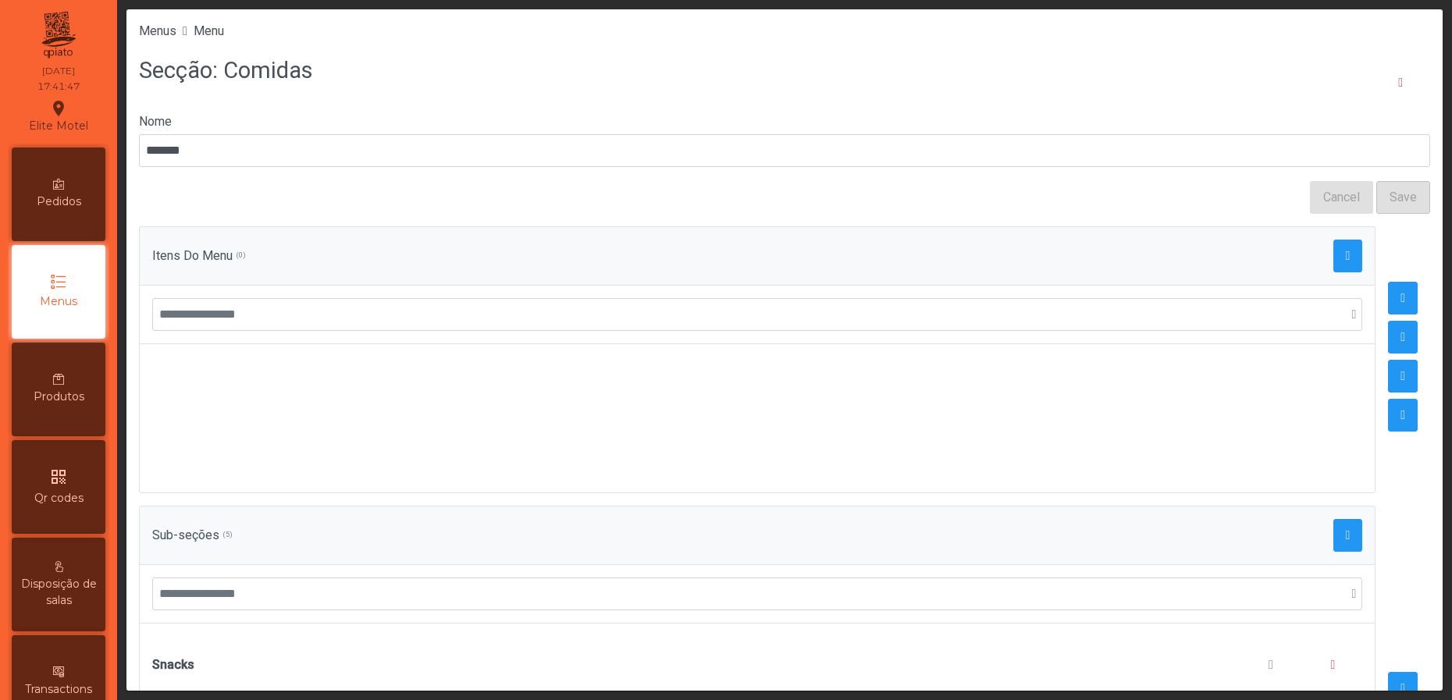
click at [226, 12] on div "Menus Menu" at bounding box center [784, 31] width 1316 height 44
click at [224, 28] on span "Menu" at bounding box center [209, 30] width 30 height 15
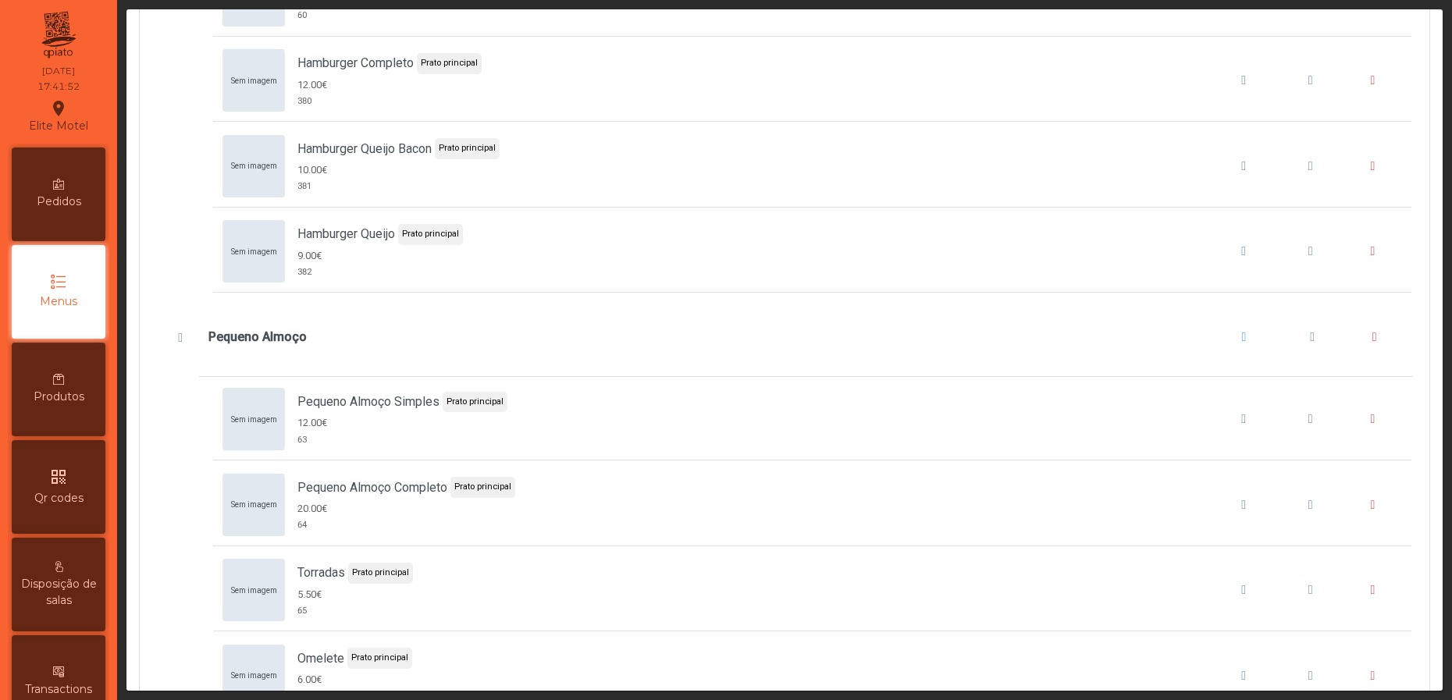
scroll to position [2693, 0]
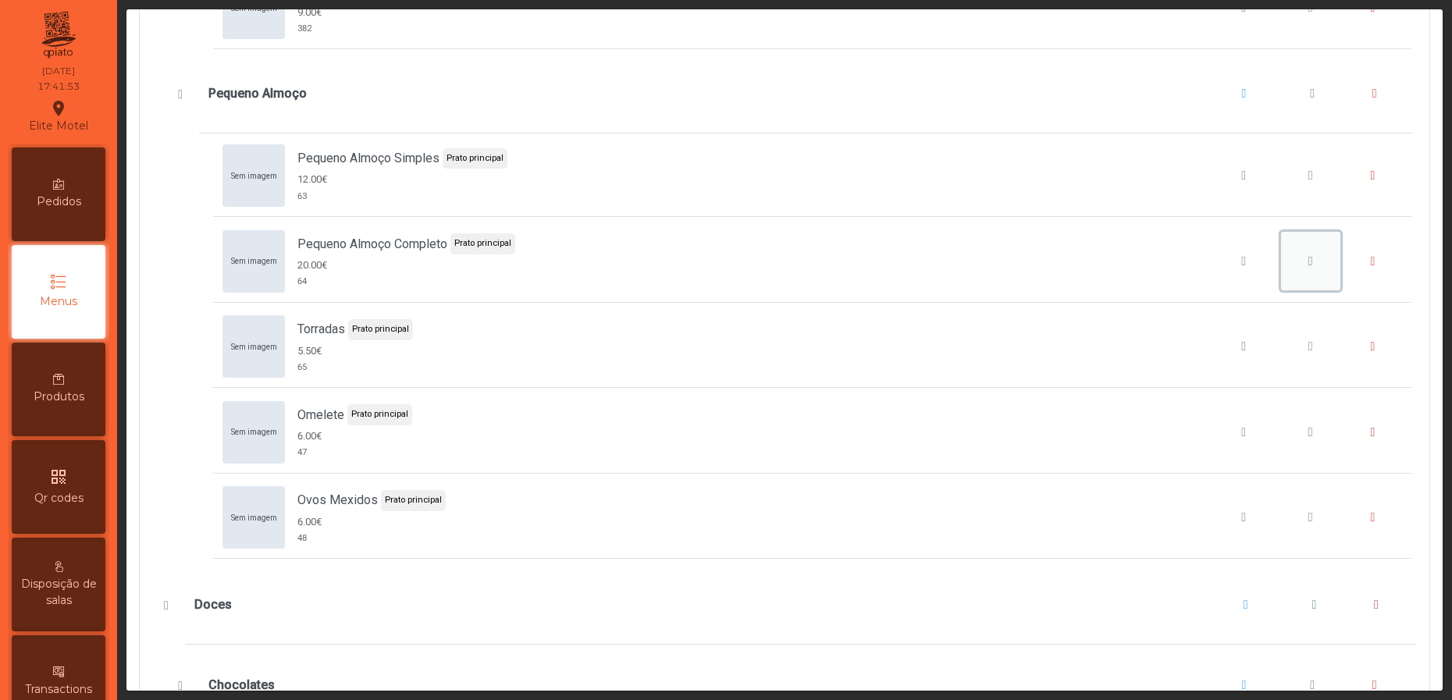
click at [1308, 268] on span "Pequeno Almoço Completo" at bounding box center [1310, 261] width 5 height 12
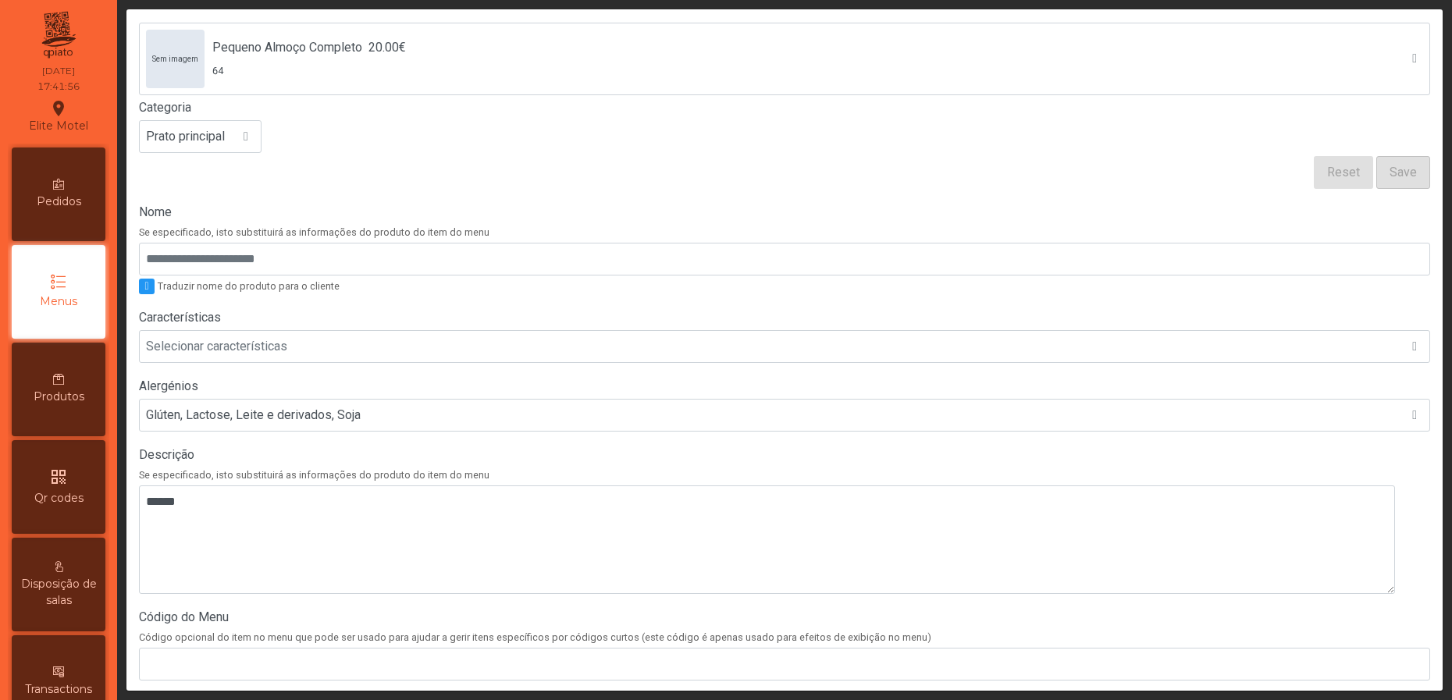
scroll to position [234, 0]
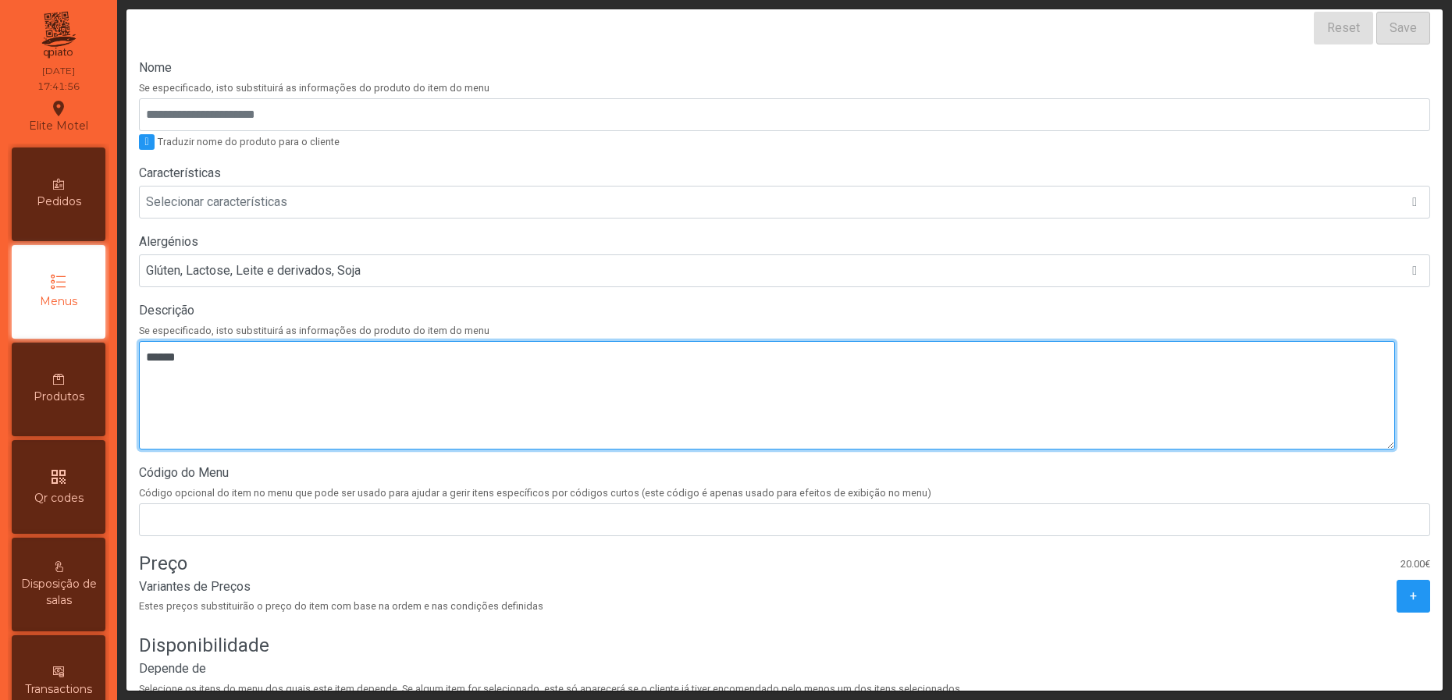
click at [283, 378] on textarea at bounding box center [767, 395] width 1256 height 108
paste textarea "**********"
click at [609, 363] on textarea at bounding box center [767, 395] width 1256 height 108
click at [286, 363] on textarea at bounding box center [767, 395] width 1256 height 108
click at [293, 365] on textarea at bounding box center [767, 395] width 1256 height 108
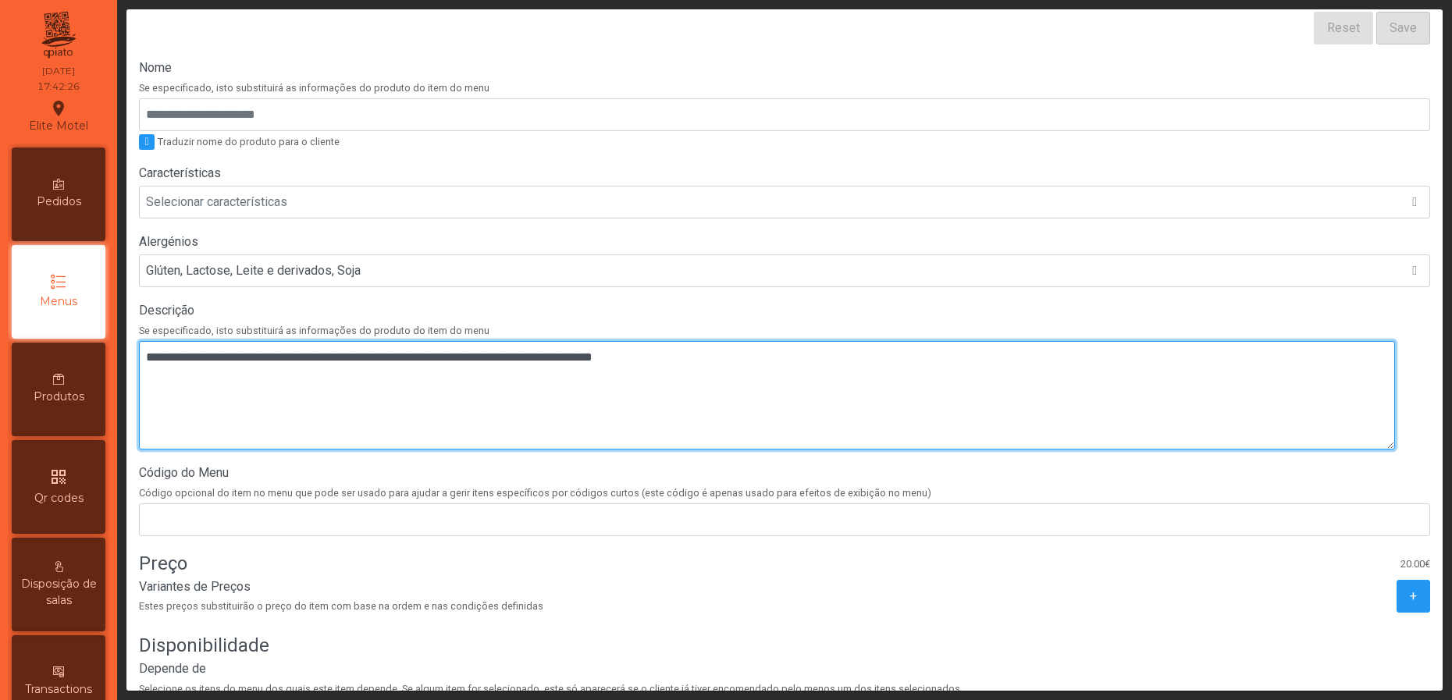
paste textarea "**********"
click at [295, 370] on textarea at bounding box center [767, 395] width 1256 height 108
click at [632, 359] on textarea at bounding box center [767, 395] width 1256 height 108
click at [805, 433] on textarea at bounding box center [767, 395] width 1256 height 108
click at [1089, 396] on textarea at bounding box center [767, 395] width 1256 height 108
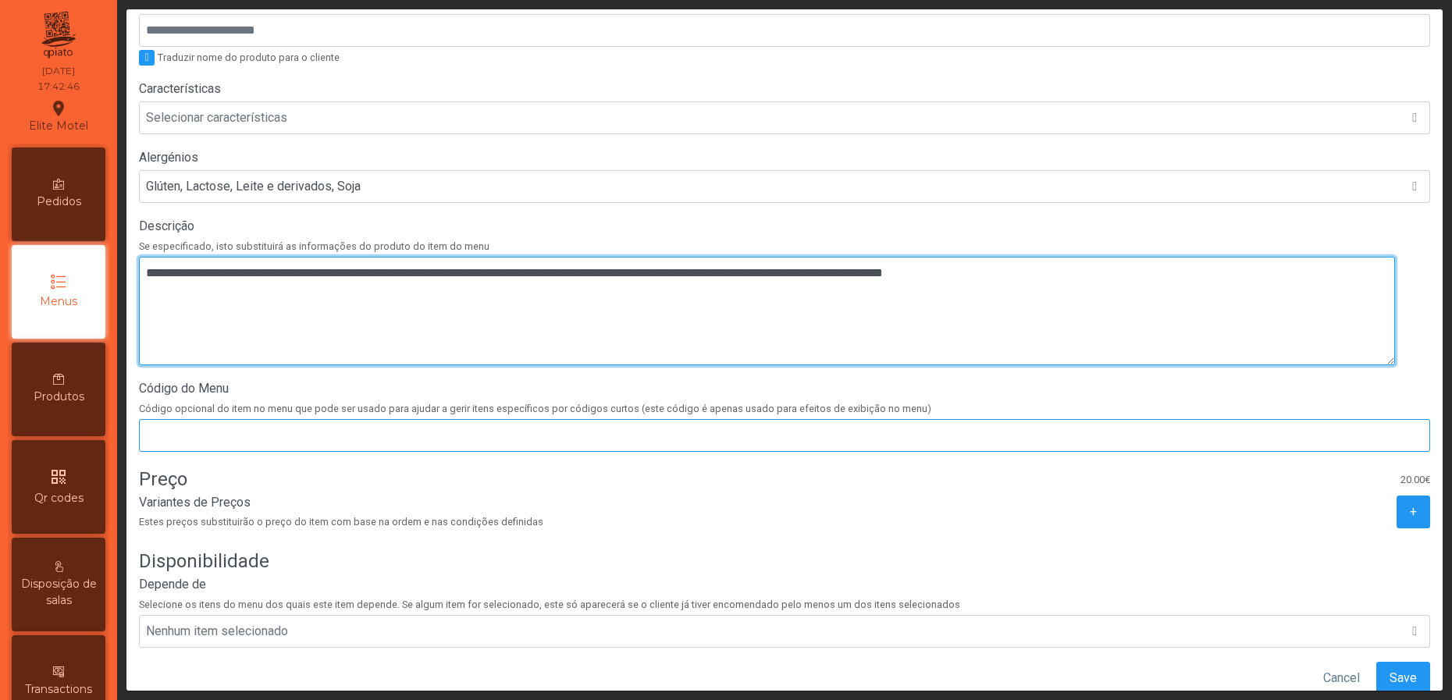
scroll to position [384, 0]
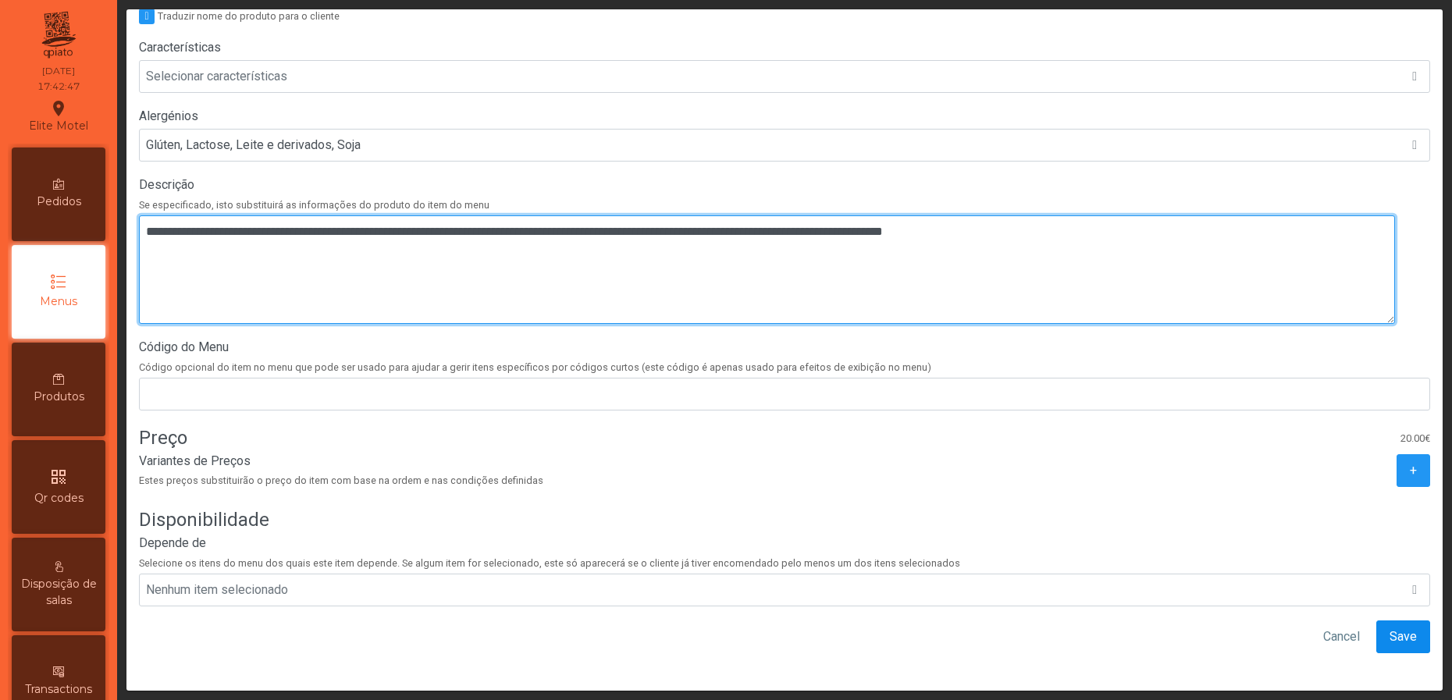
type textarea "**********"
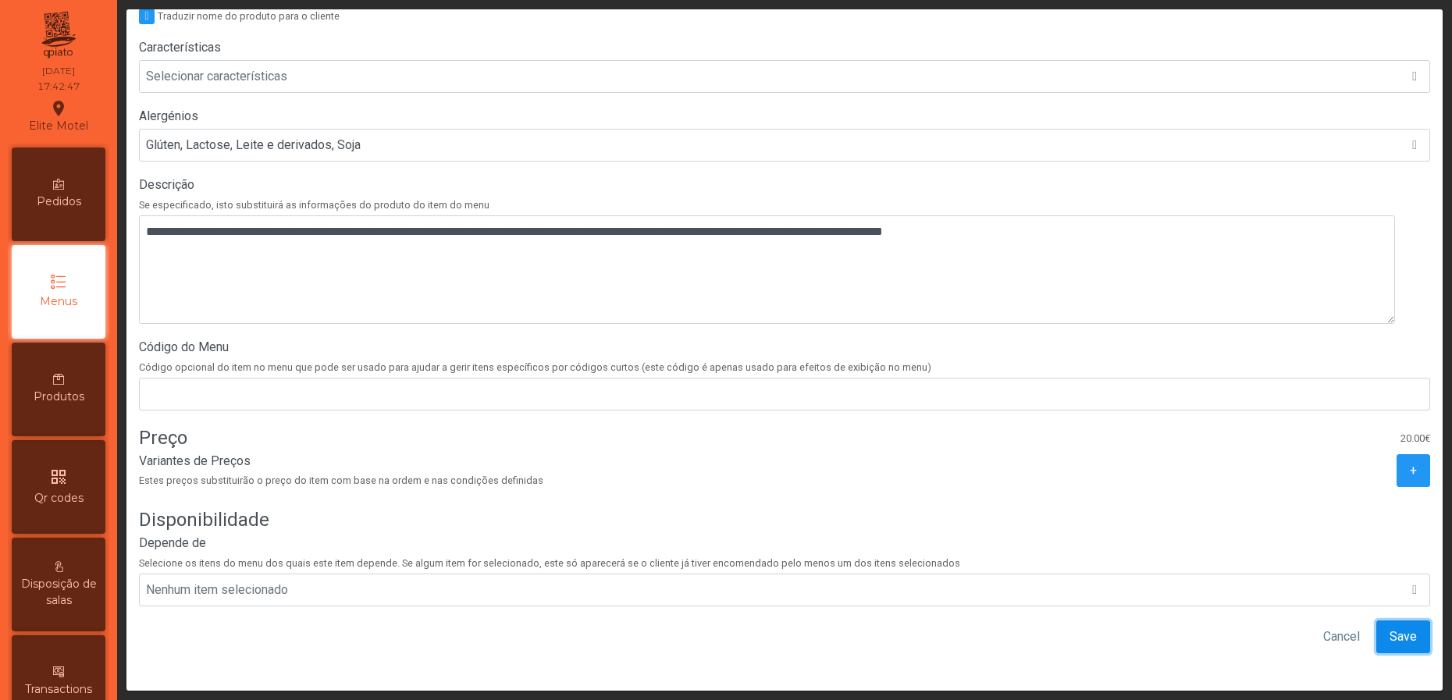
click at [1389, 627] on span "Save" at bounding box center [1402, 636] width 27 height 19
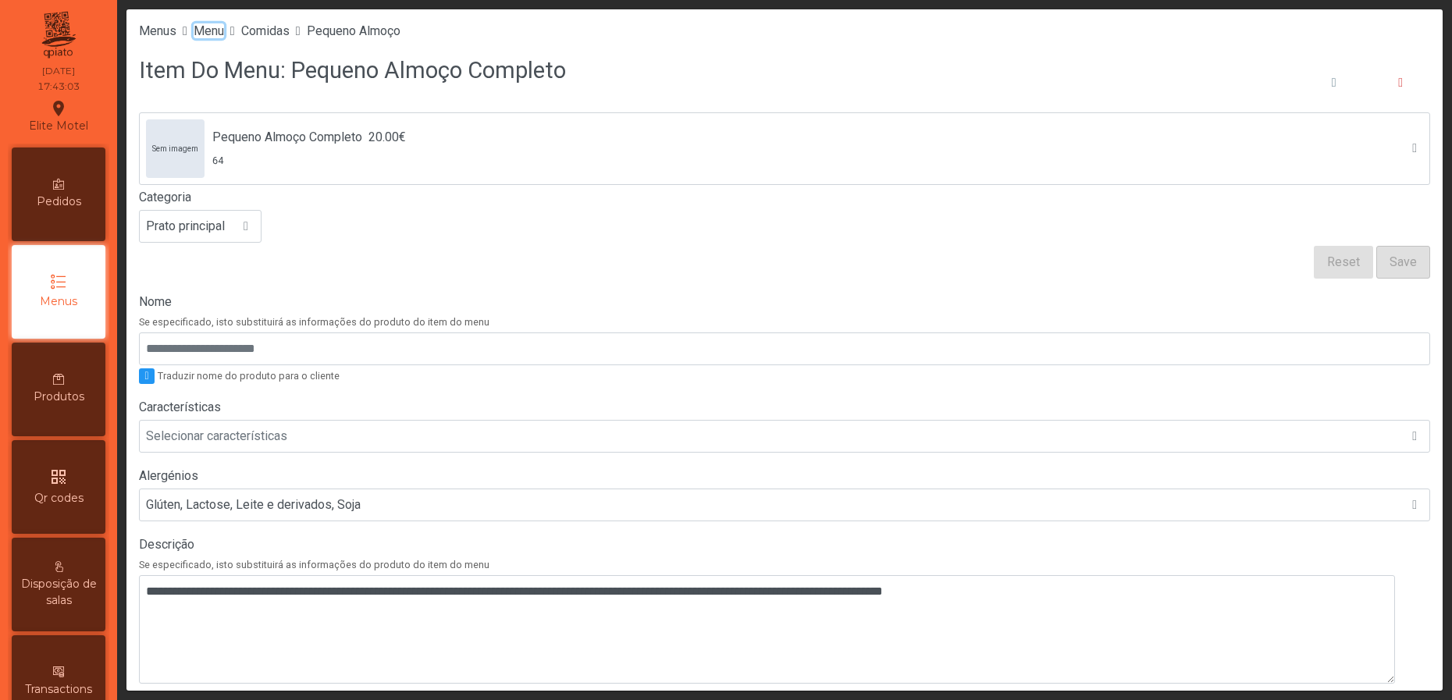
click at [214, 29] on span "Menu" at bounding box center [209, 30] width 30 height 15
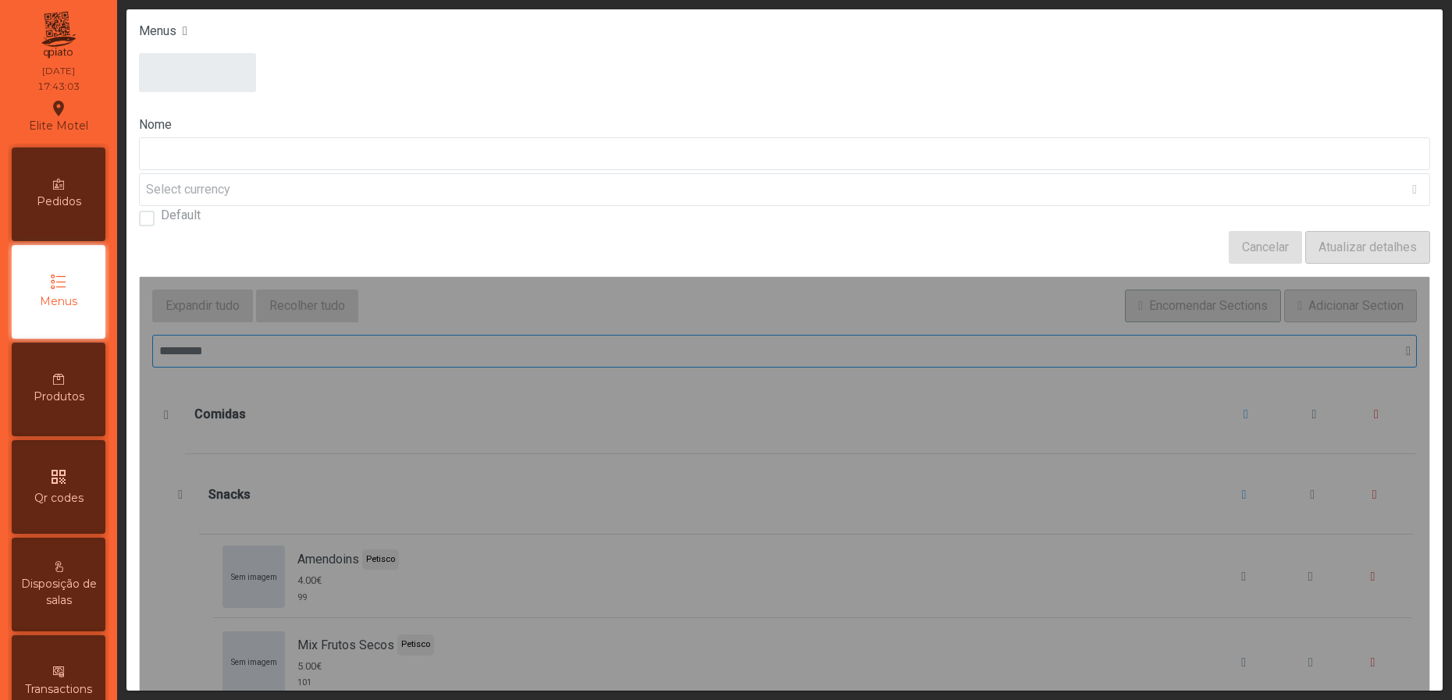
type input "****"
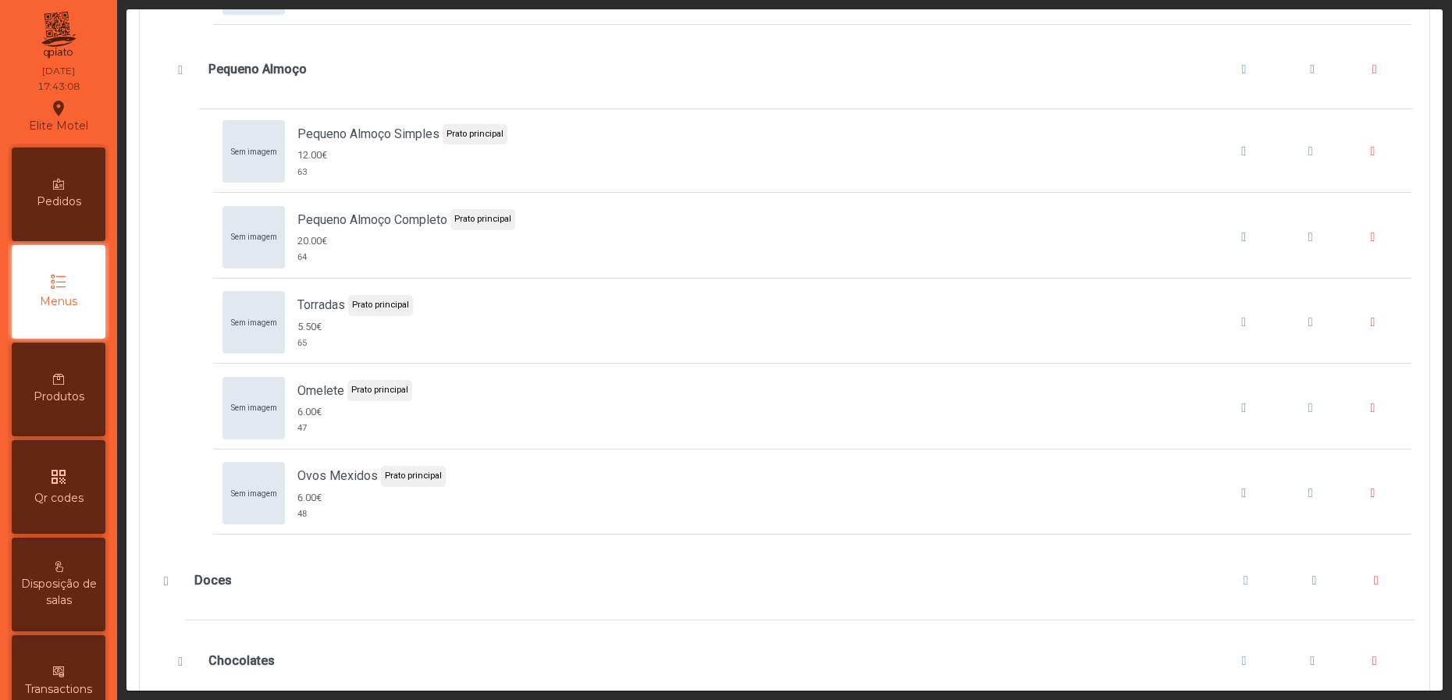
scroll to position [2693, 0]
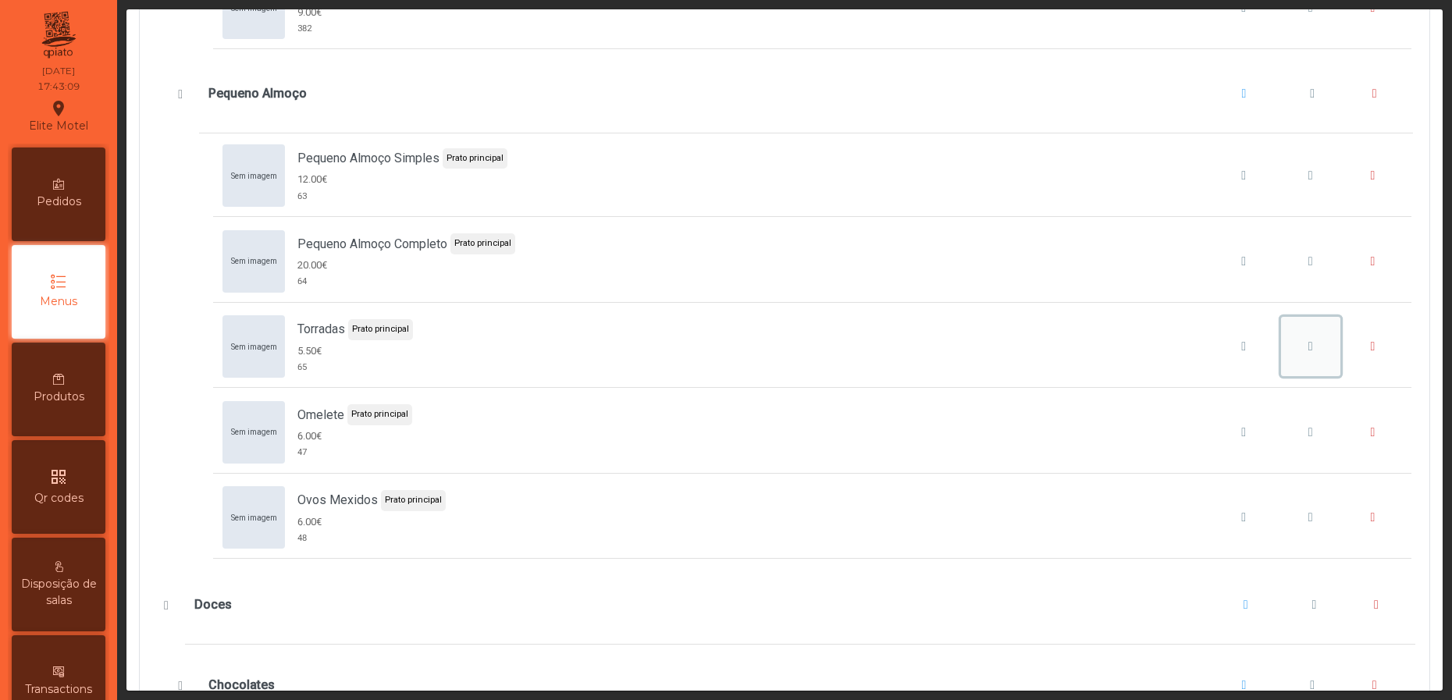
click at [1281, 354] on button "Torradas" at bounding box center [1310, 346] width 59 height 59
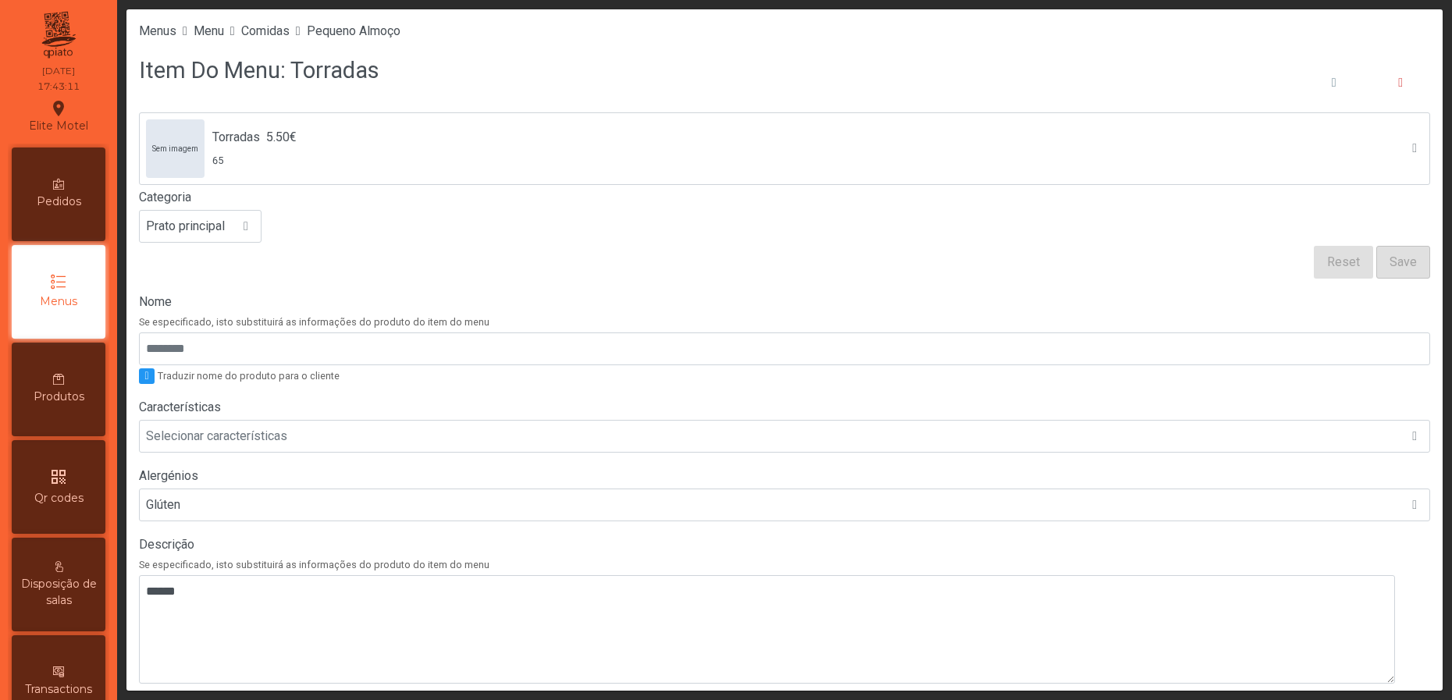
scroll to position [234, 0]
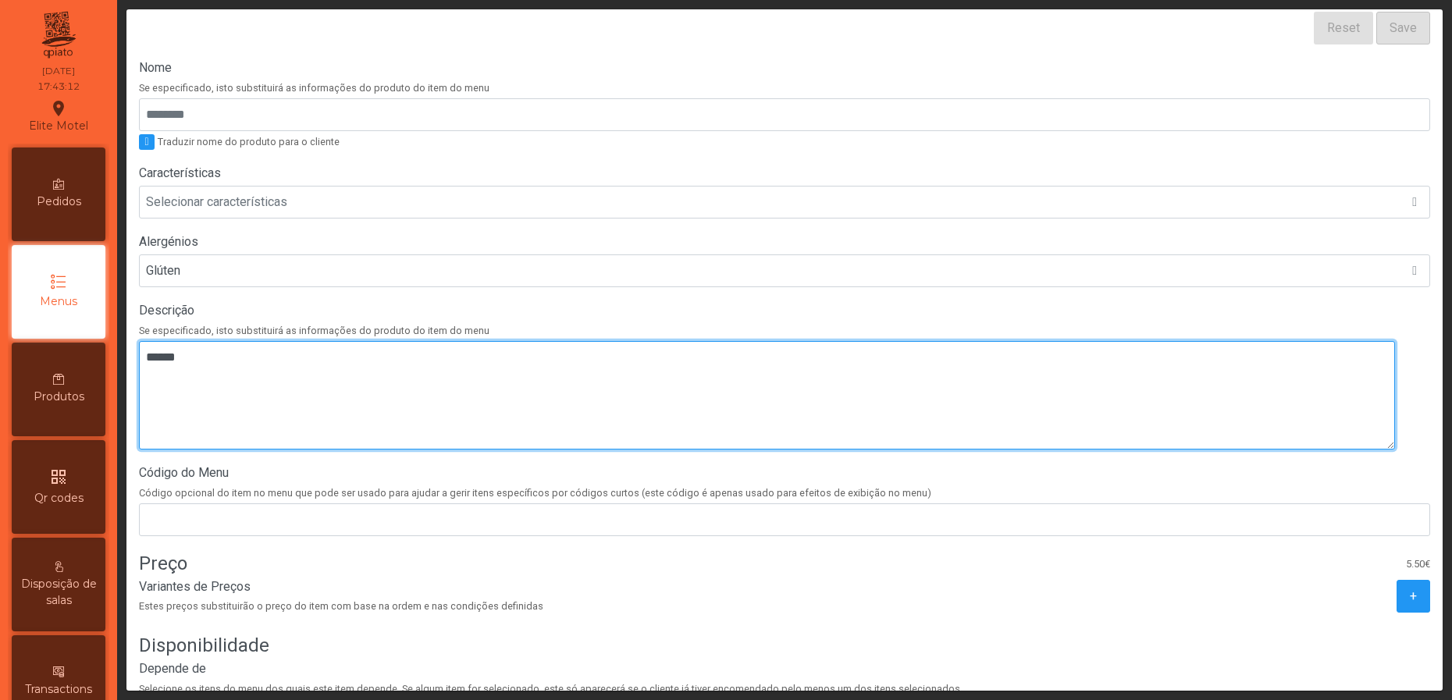
click at [286, 372] on textarea at bounding box center [767, 395] width 1256 height 108
paste textarea "**********"
click at [148, 361] on textarea at bounding box center [767, 395] width 1256 height 108
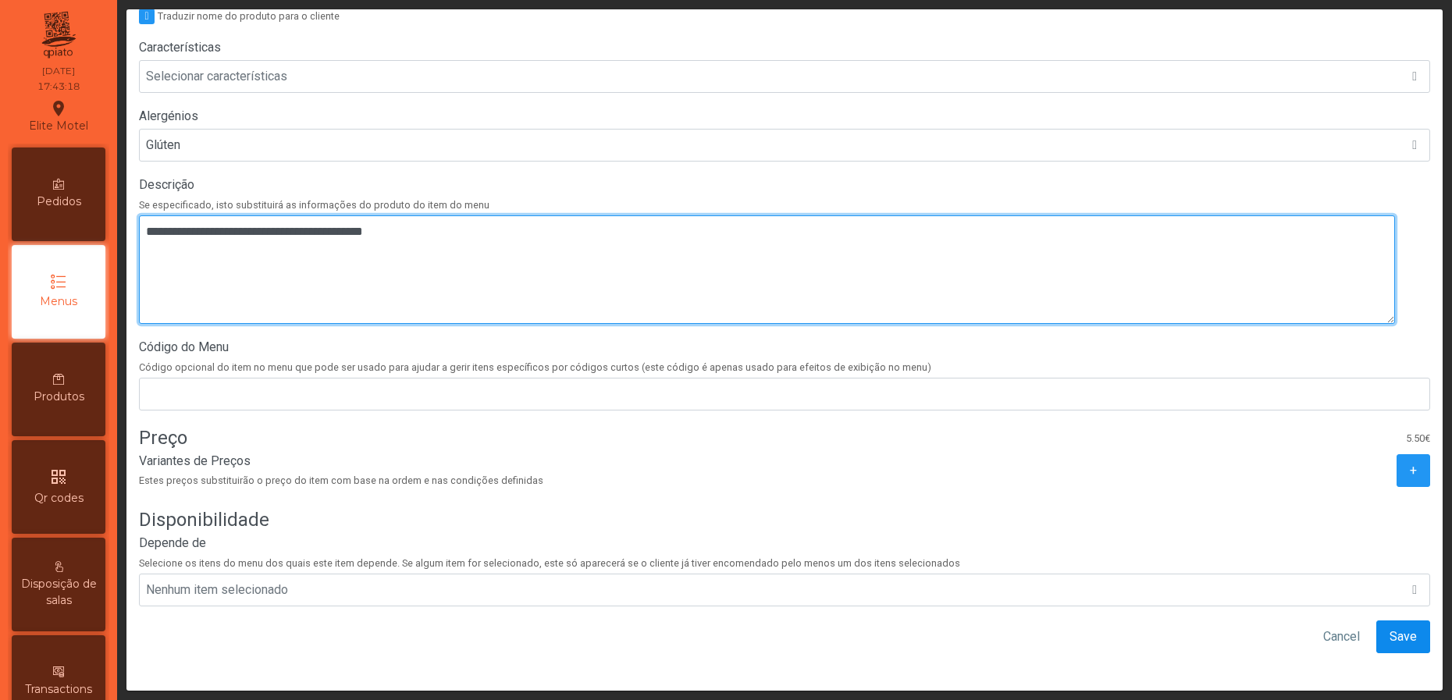
type textarea "**********"
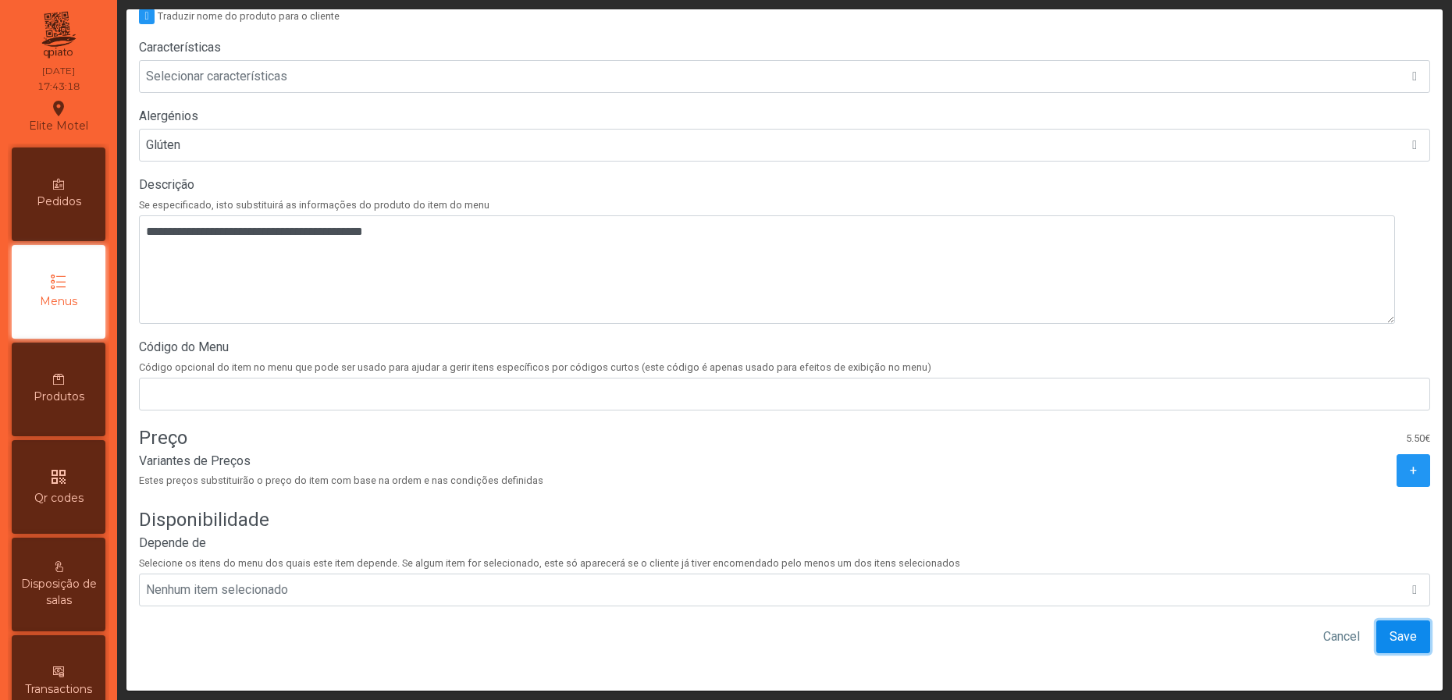
click at [1389, 627] on span "Save" at bounding box center [1402, 636] width 27 height 19
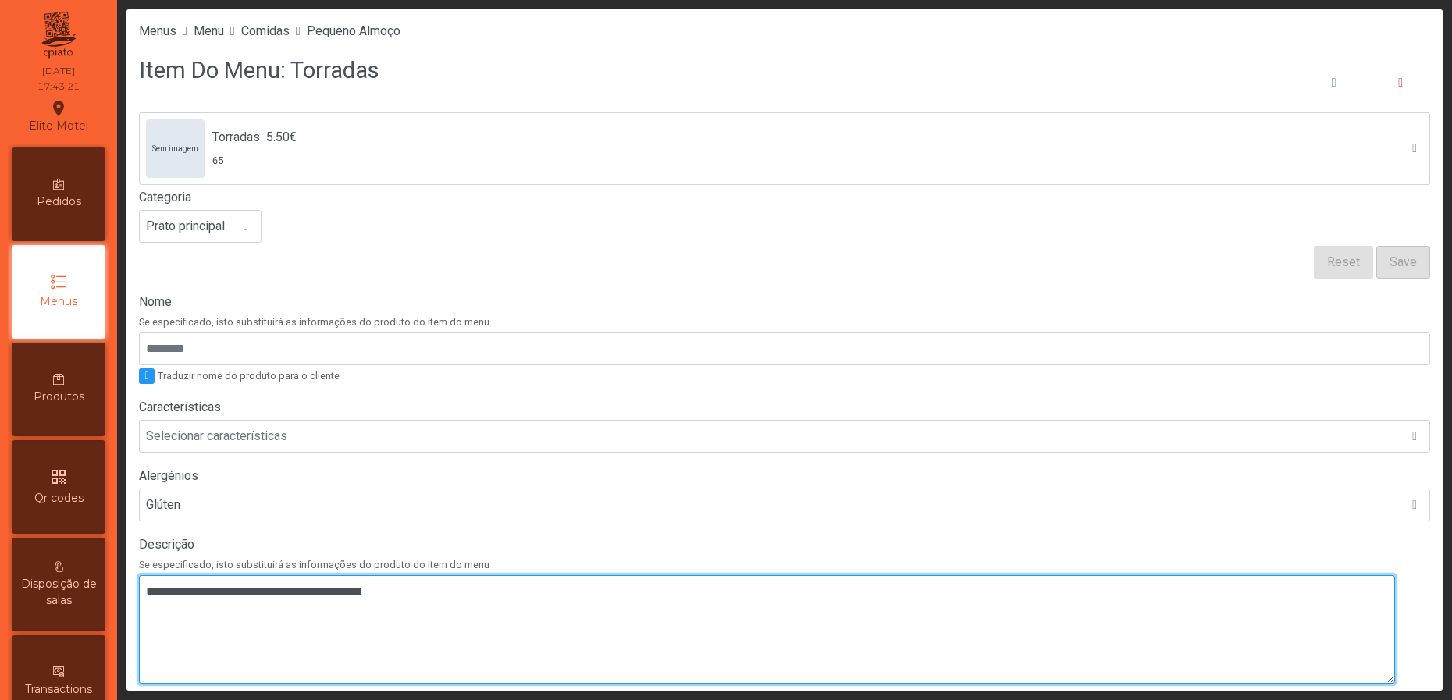
click at [420, 604] on textarea at bounding box center [767, 629] width 1256 height 108
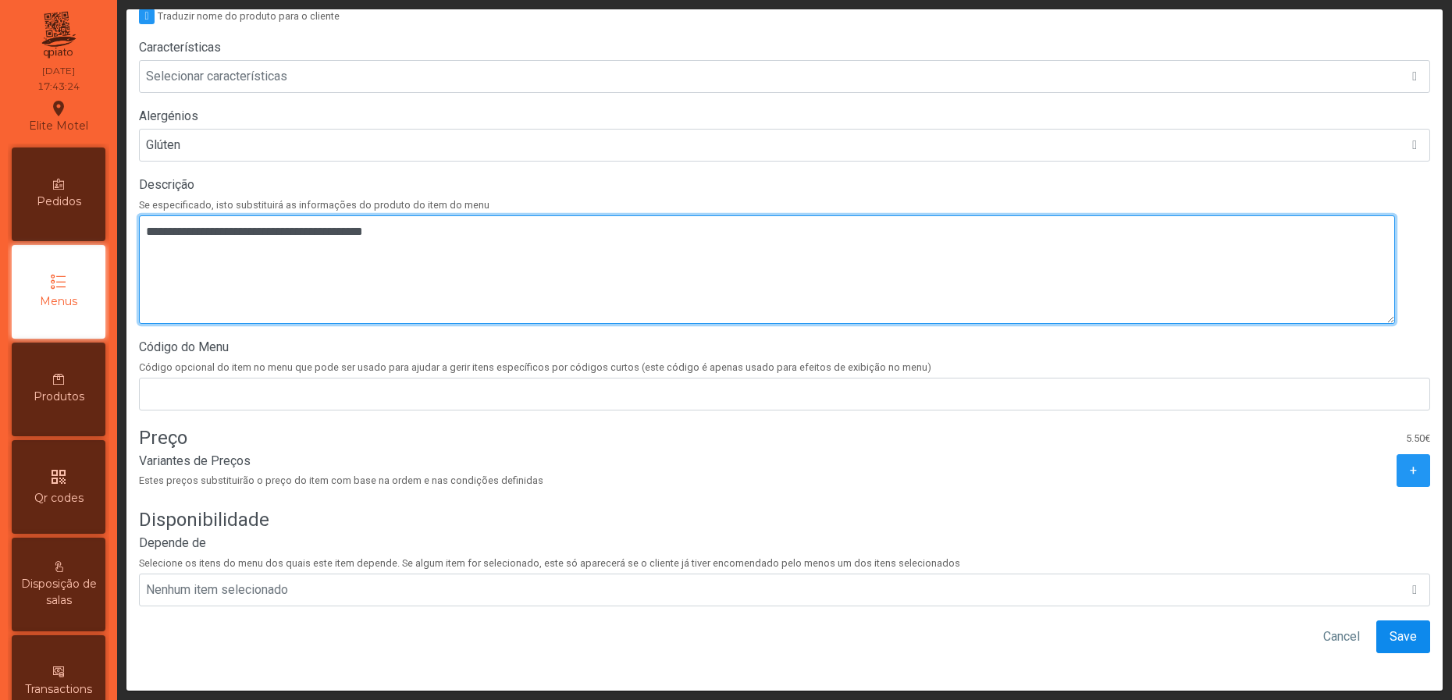
type textarea "**********"
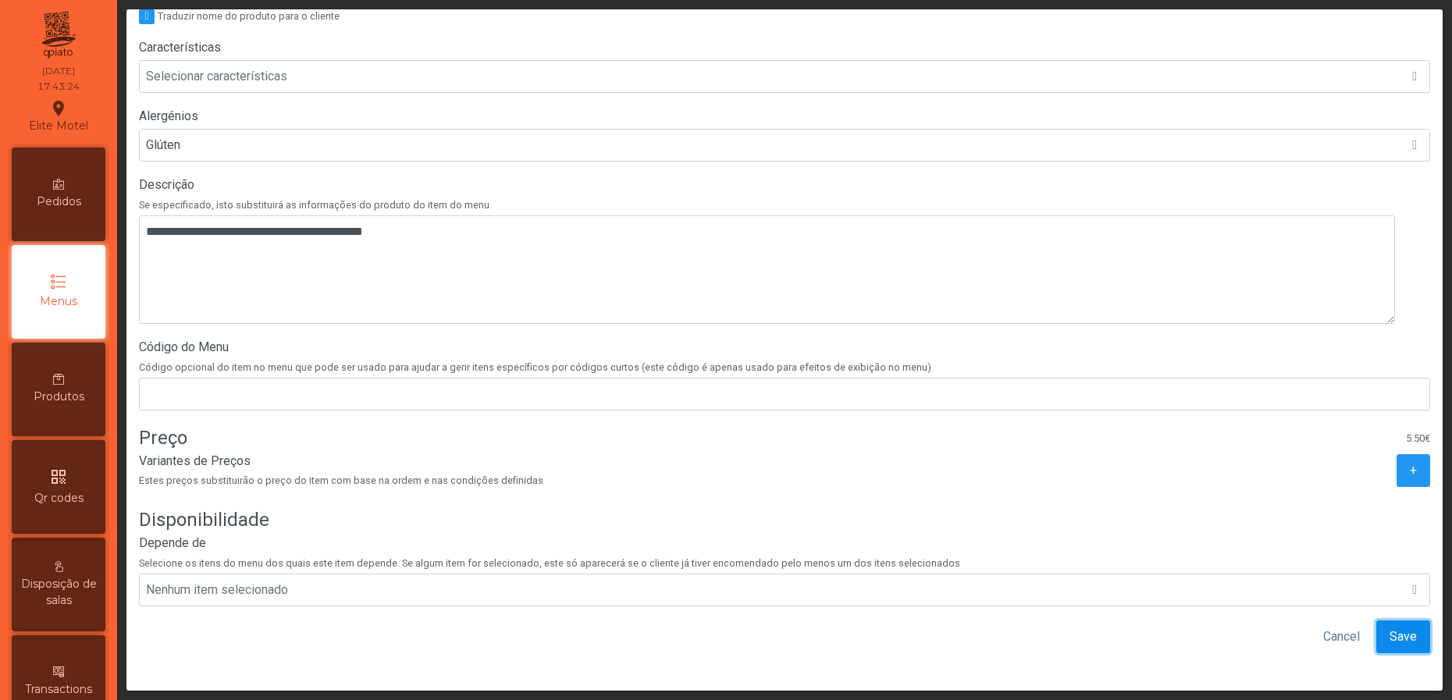
click at [1384, 627] on button "Save" at bounding box center [1403, 636] width 54 height 33
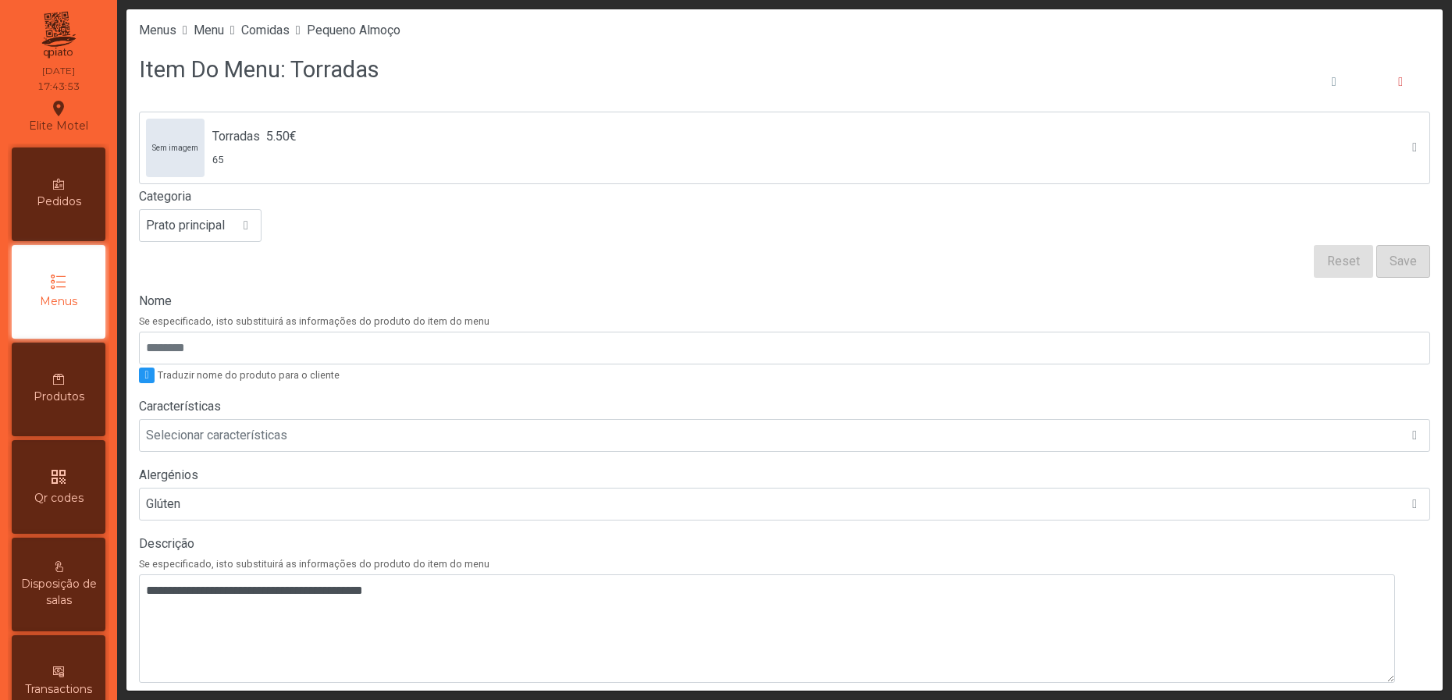
scroll to position [0, 0]
click at [223, 29] on span "Menu" at bounding box center [209, 30] width 30 height 15
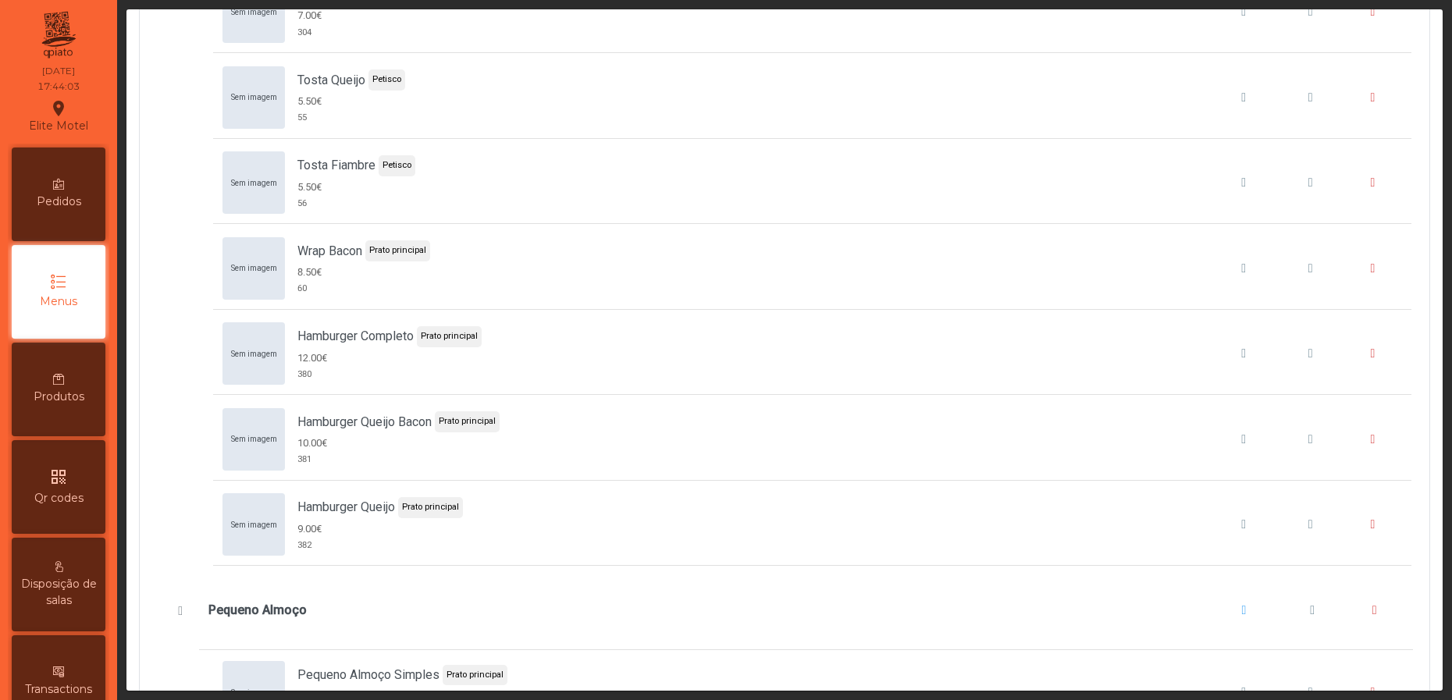
scroll to position [2224, 0]
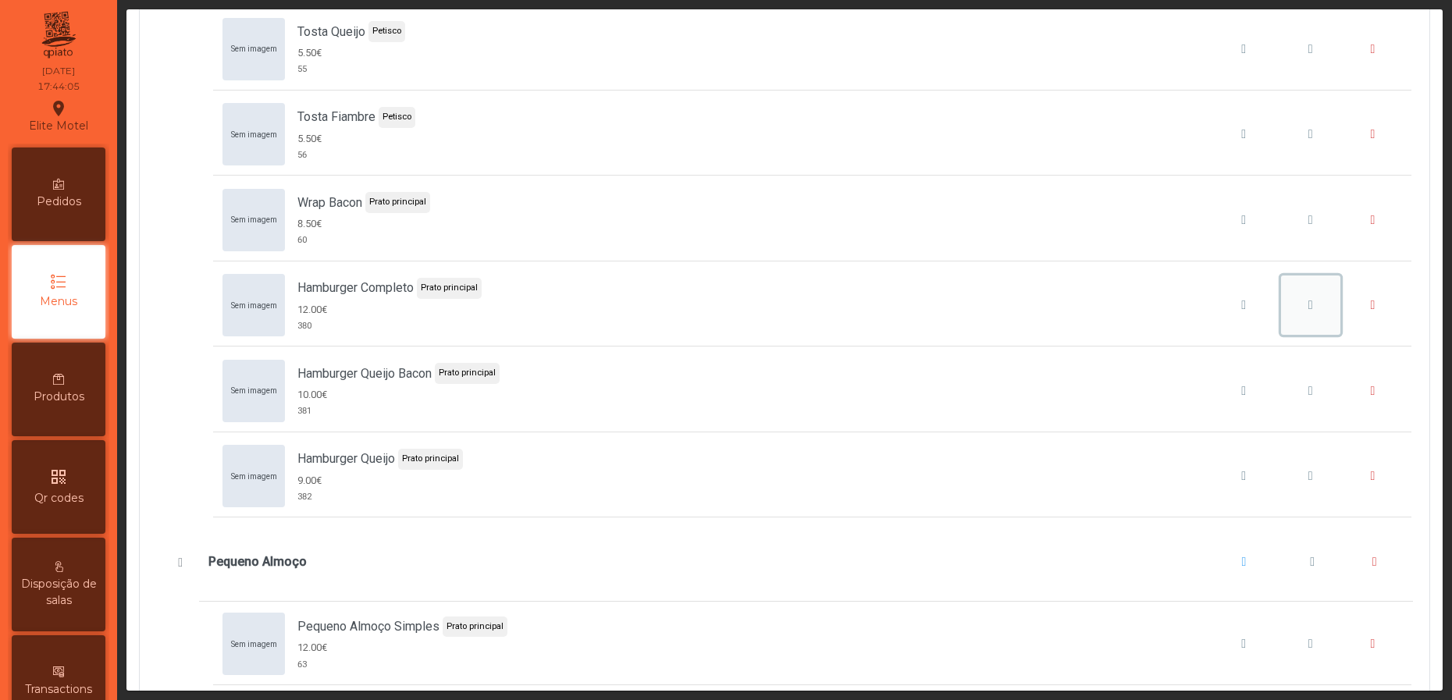
click at [1308, 311] on span "Hamburger Completo" at bounding box center [1310, 305] width 5 height 12
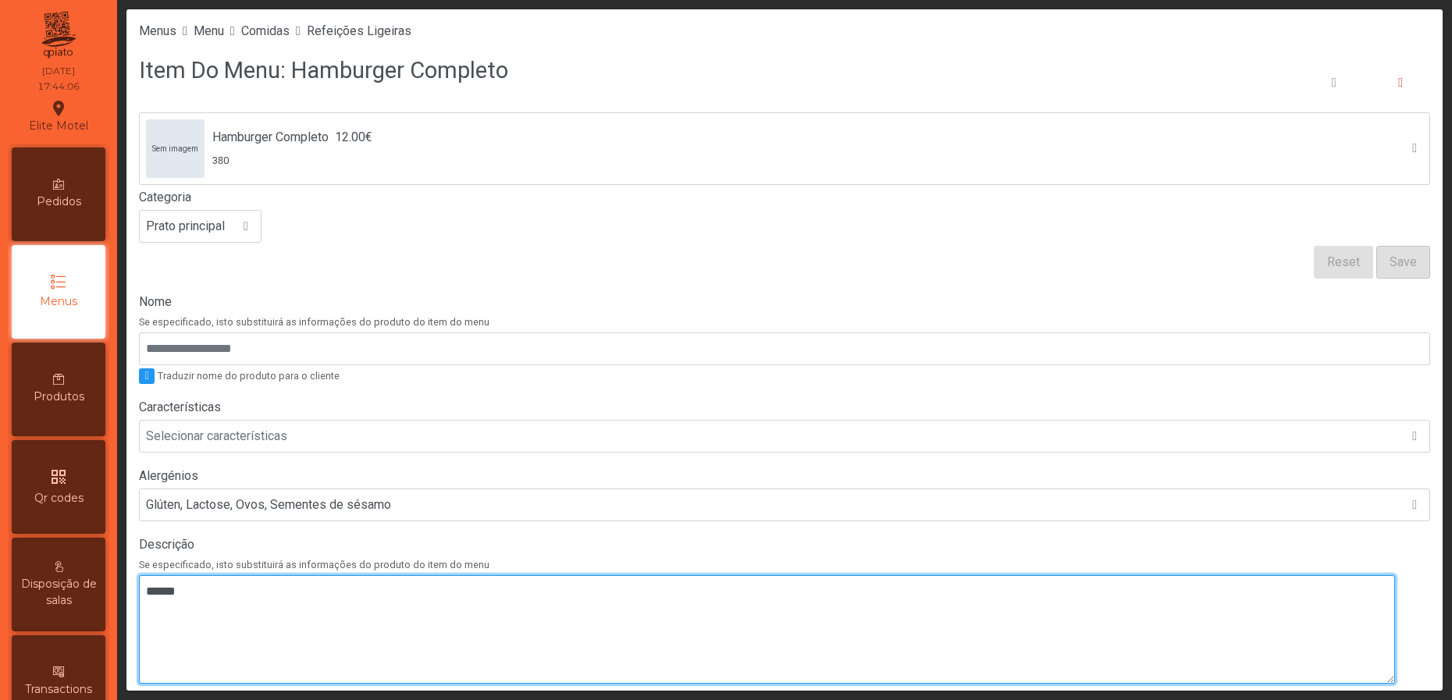
click at [281, 627] on textarea at bounding box center [767, 629] width 1256 height 108
paste textarea "**********"
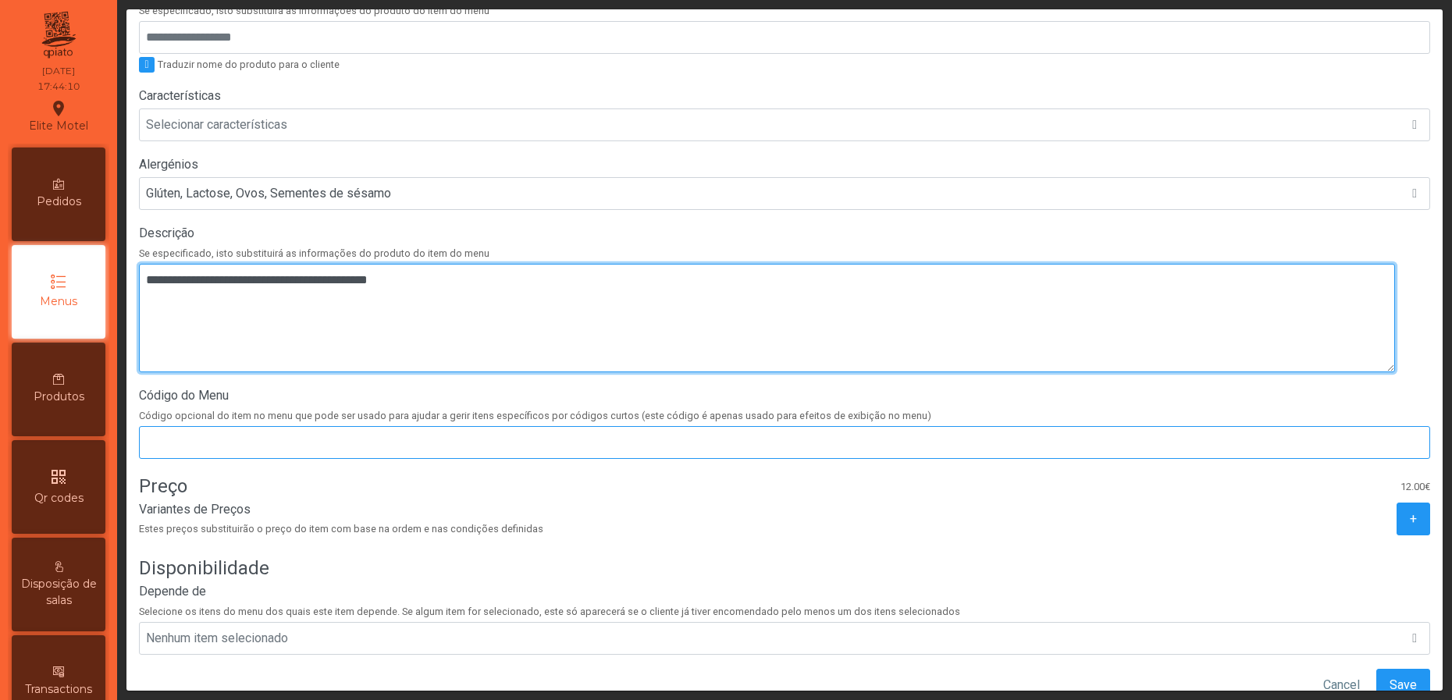
scroll to position [384, 0]
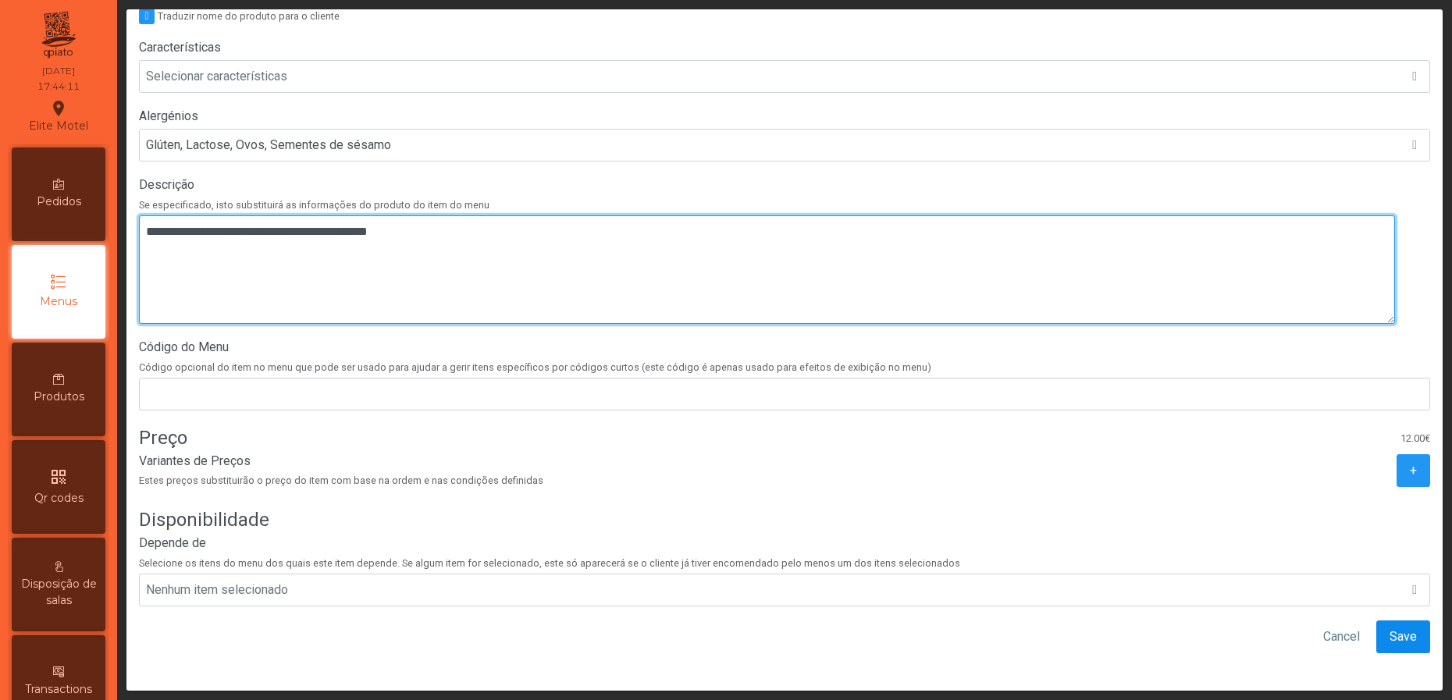
type textarea "**********"
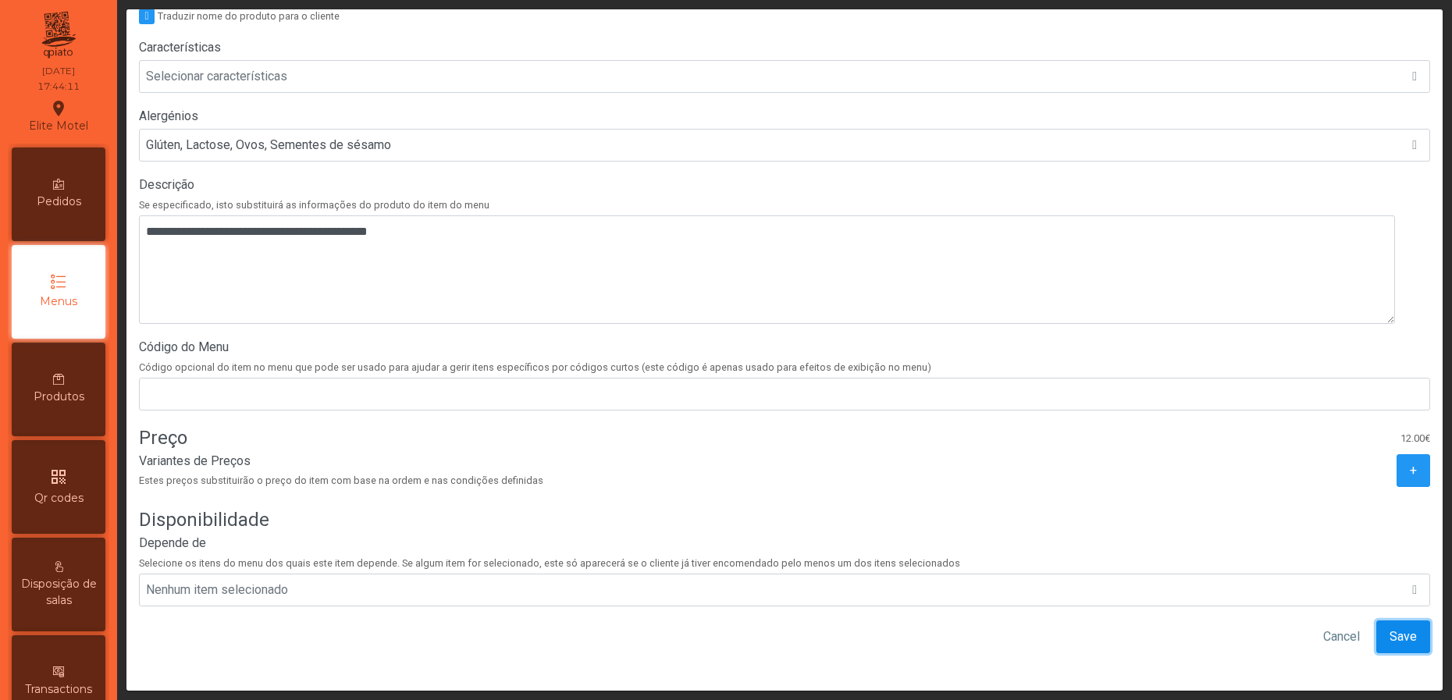
drag, startPoint x: 1373, startPoint y: 606, endPoint x: 1370, endPoint y: 616, distance: 9.9
click at [1376, 620] on button "Save" at bounding box center [1403, 636] width 54 height 33
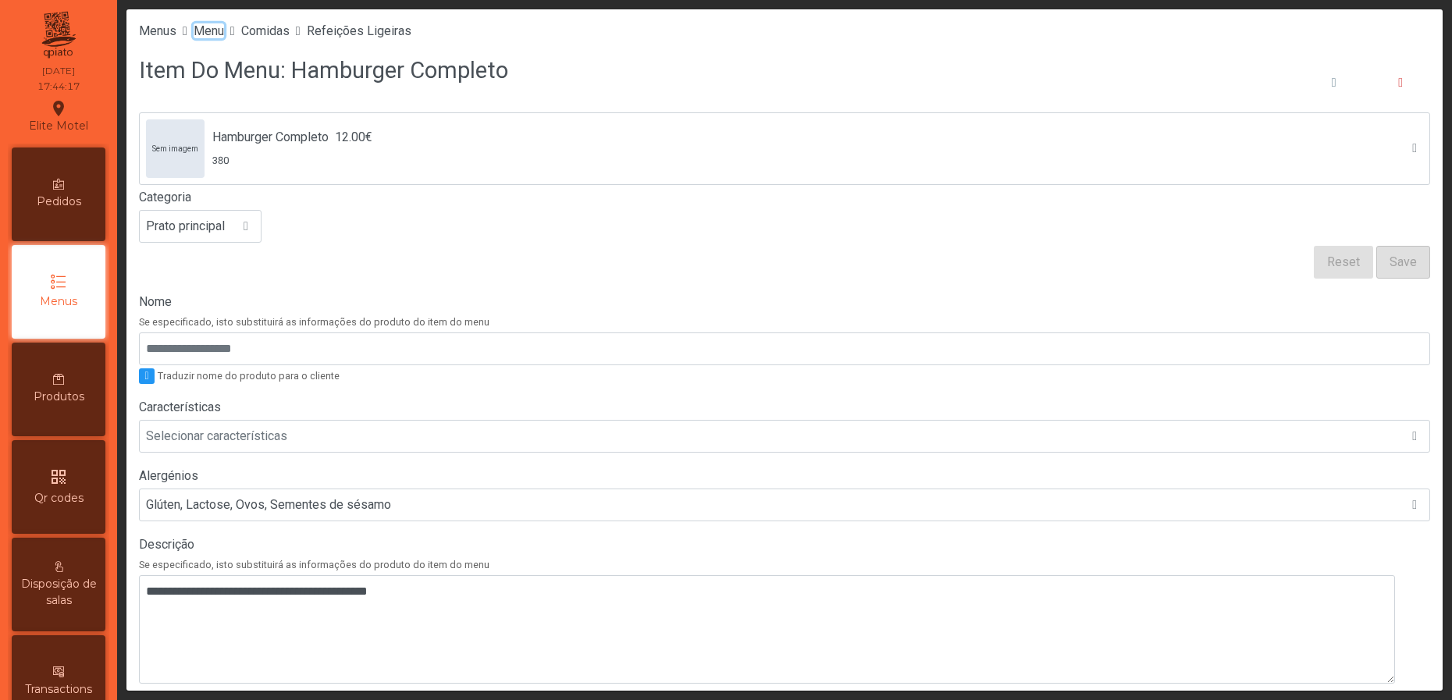
click at [223, 28] on span "Menu" at bounding box center [209, 30] width 30 height 15
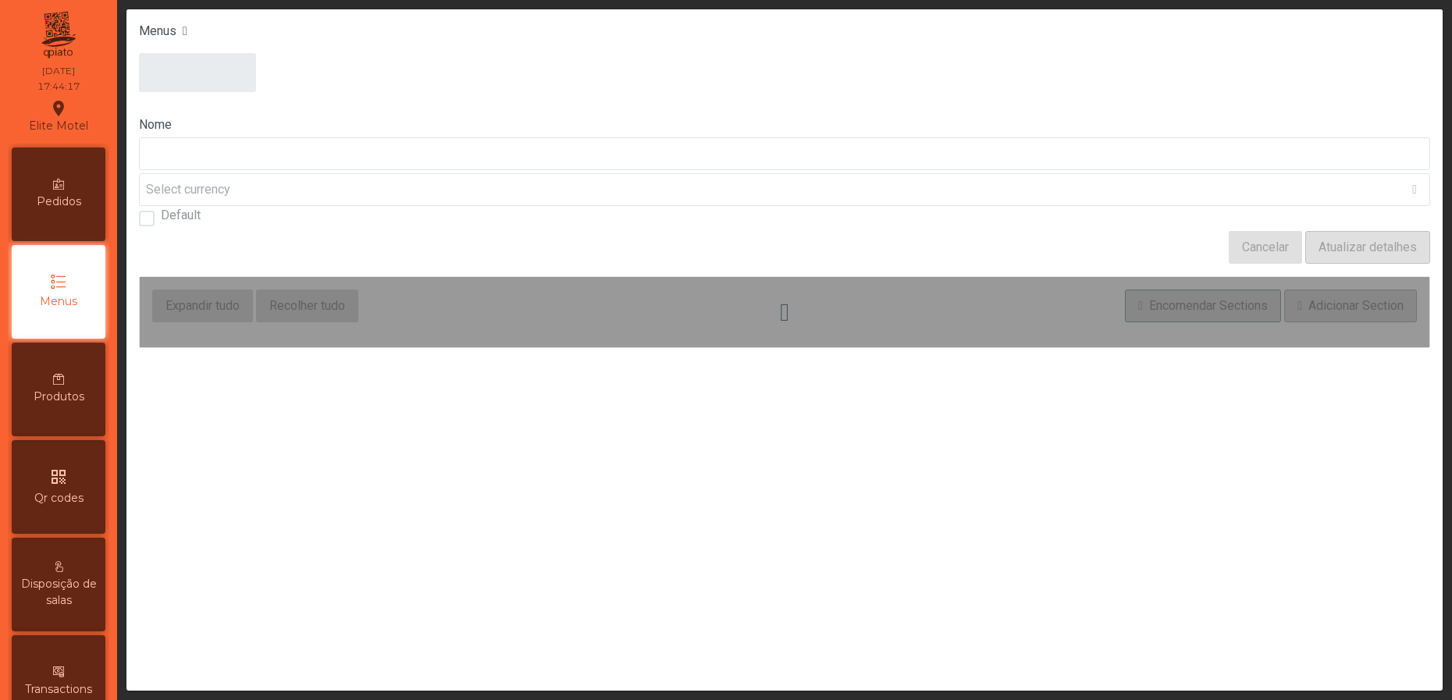
type input "****"
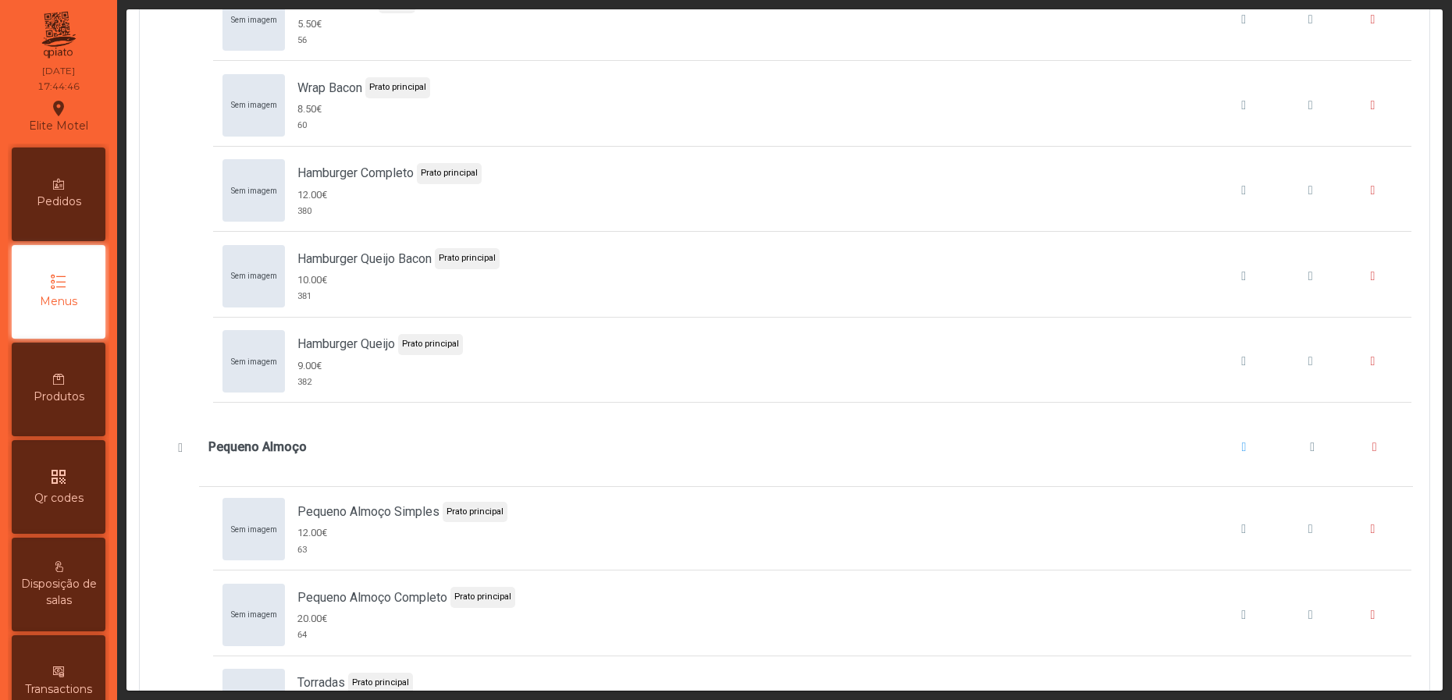
scroll to position [2341, 0]
click at [1281, 289] on button "Hamburger Queijo Bacon" at bounding box center [1310, 273] width 59 height 59
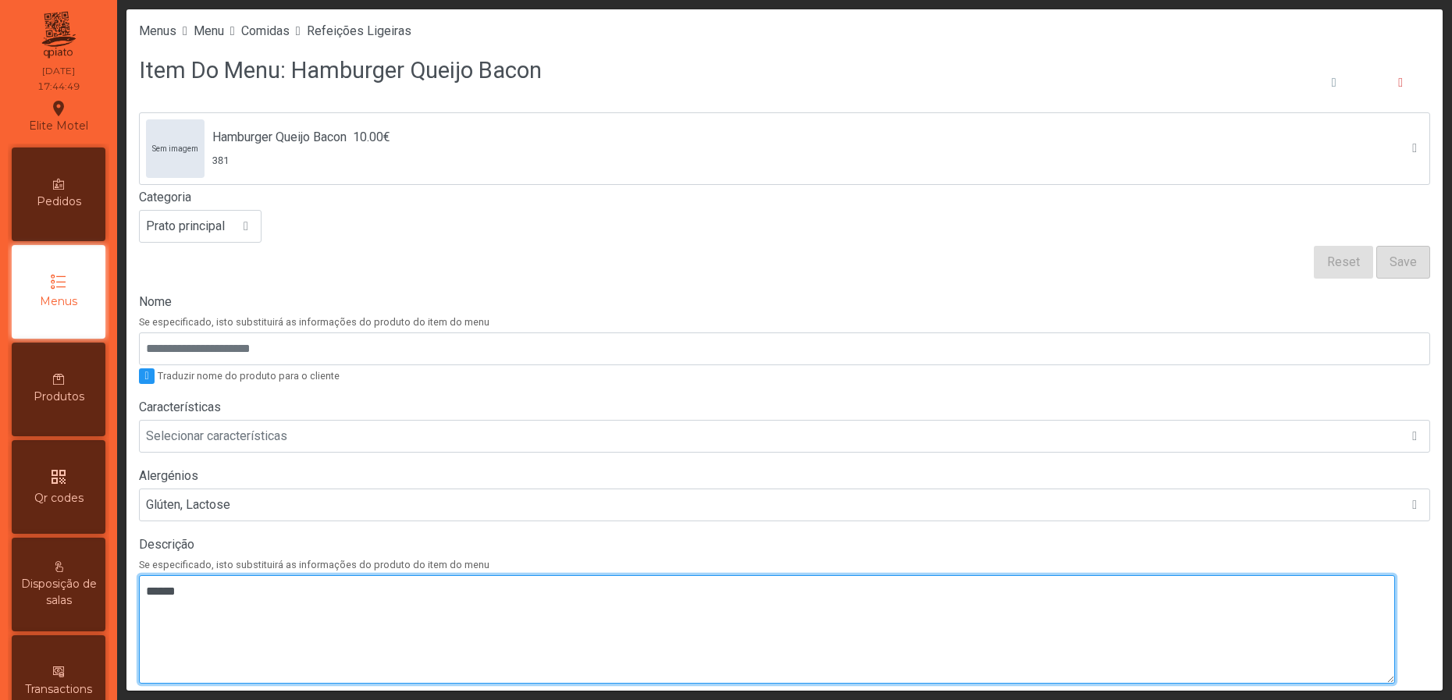
click at [202, 614] on textarea at bounding box center [767, 629] width 1256 height 108
paste textarea "**********"
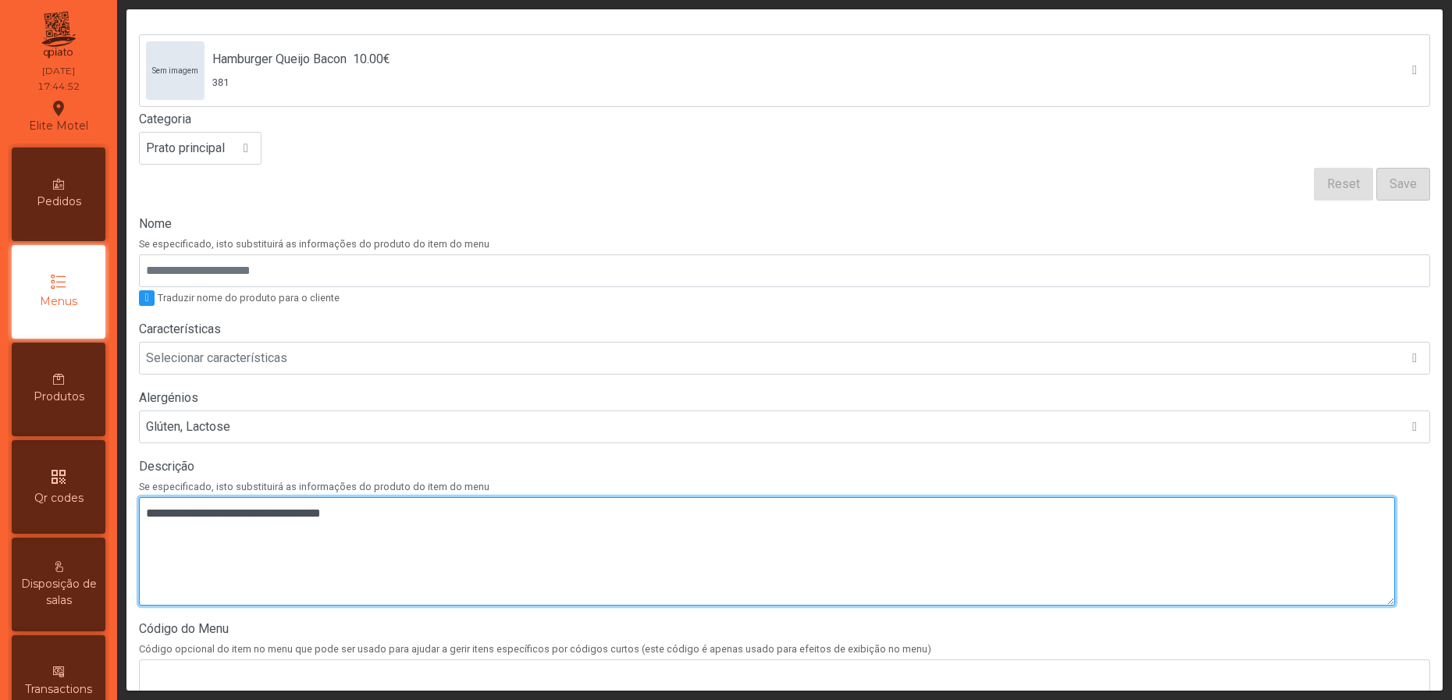
scroll to position [117, 0]
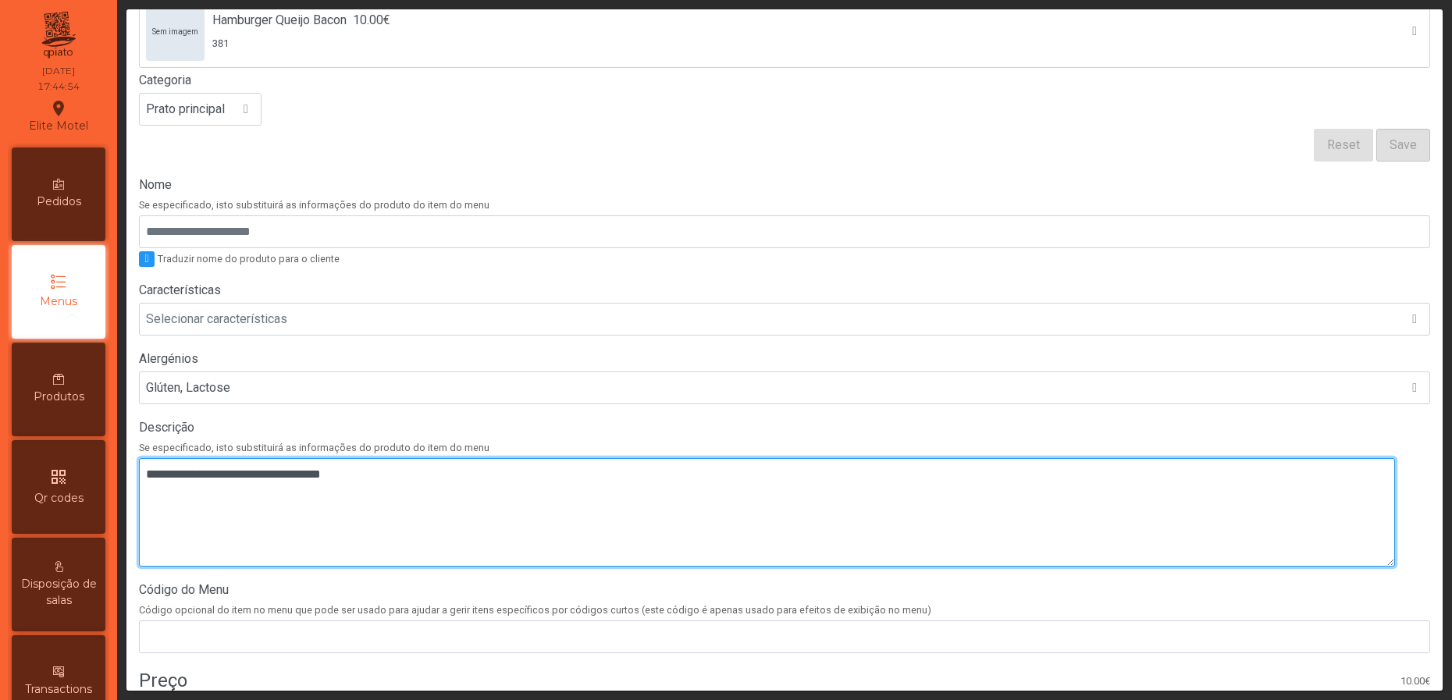
drag, startPoint x: 258, startPoint y: 474, endPoint x: 80, endPoint y: 478, distance: 178.0
click at [80, 478] on div "Elite Motel location_on [DATE] 17:44:54 Pedidos Menus Produtos qr_code Qr codes…" at bounding box center [726, 350] width 1452 height 700
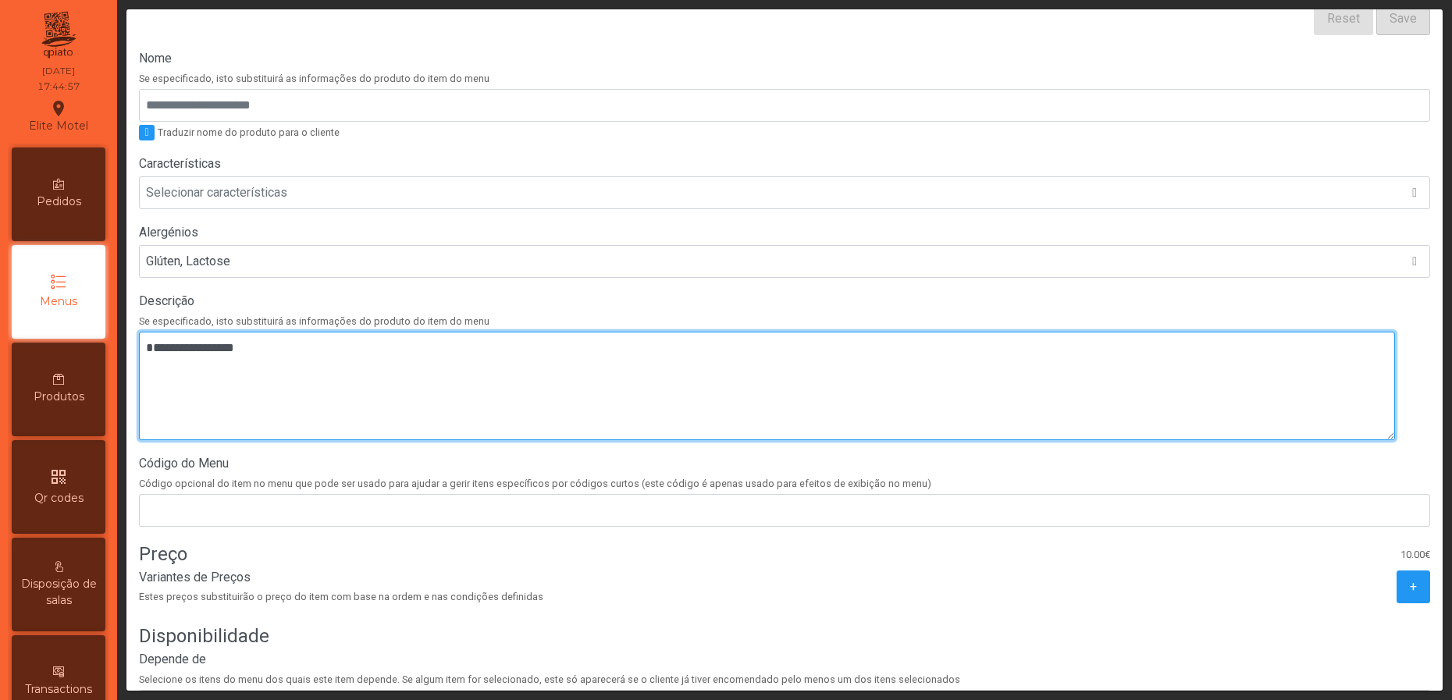
scroll to position [384, 0]
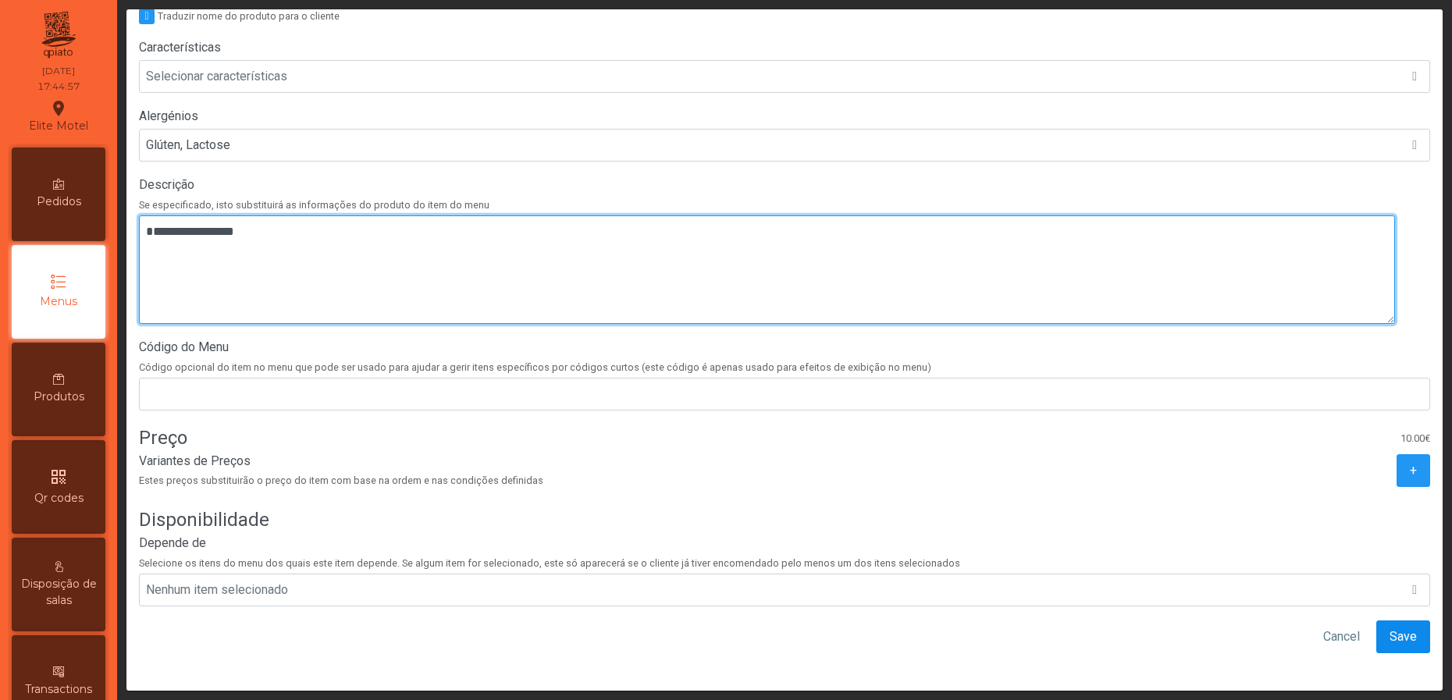
type textarea "**********"
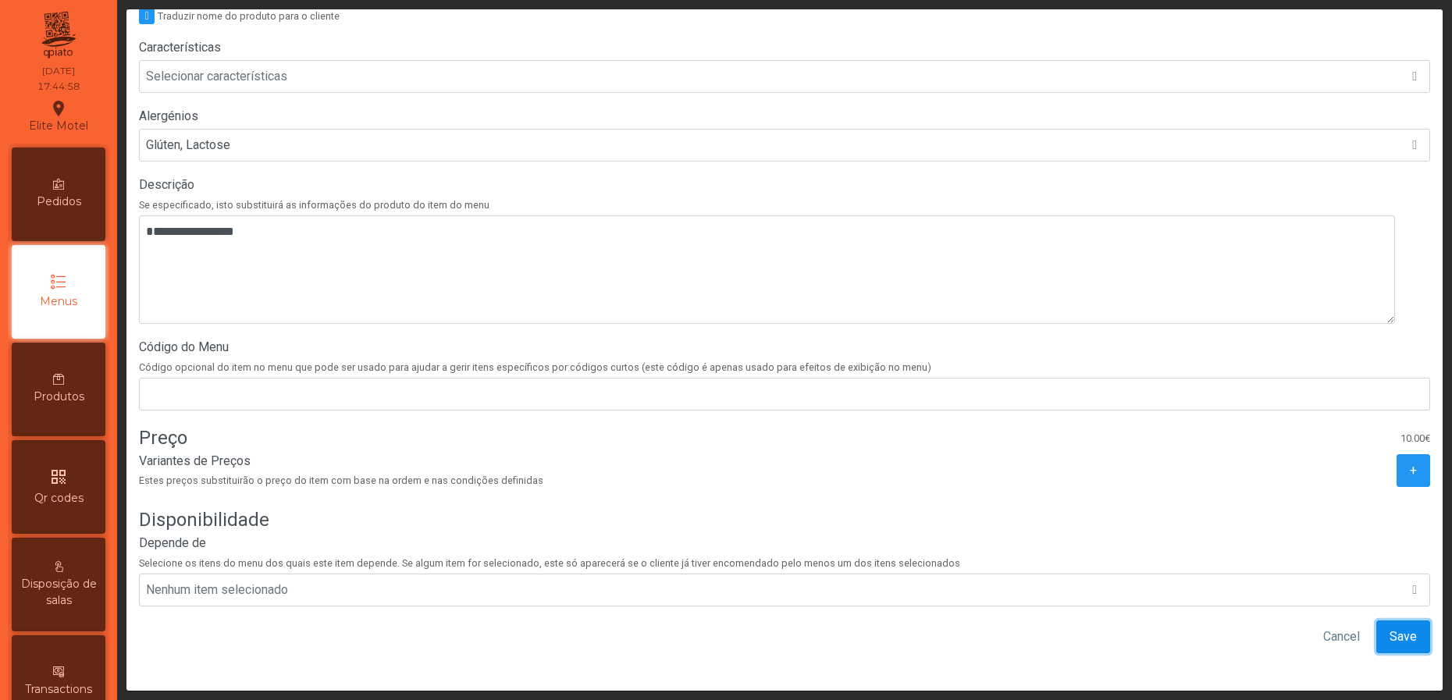
click at [1389, 627] on span "Save" at bounding box center [1402, 636] width 27 height 19
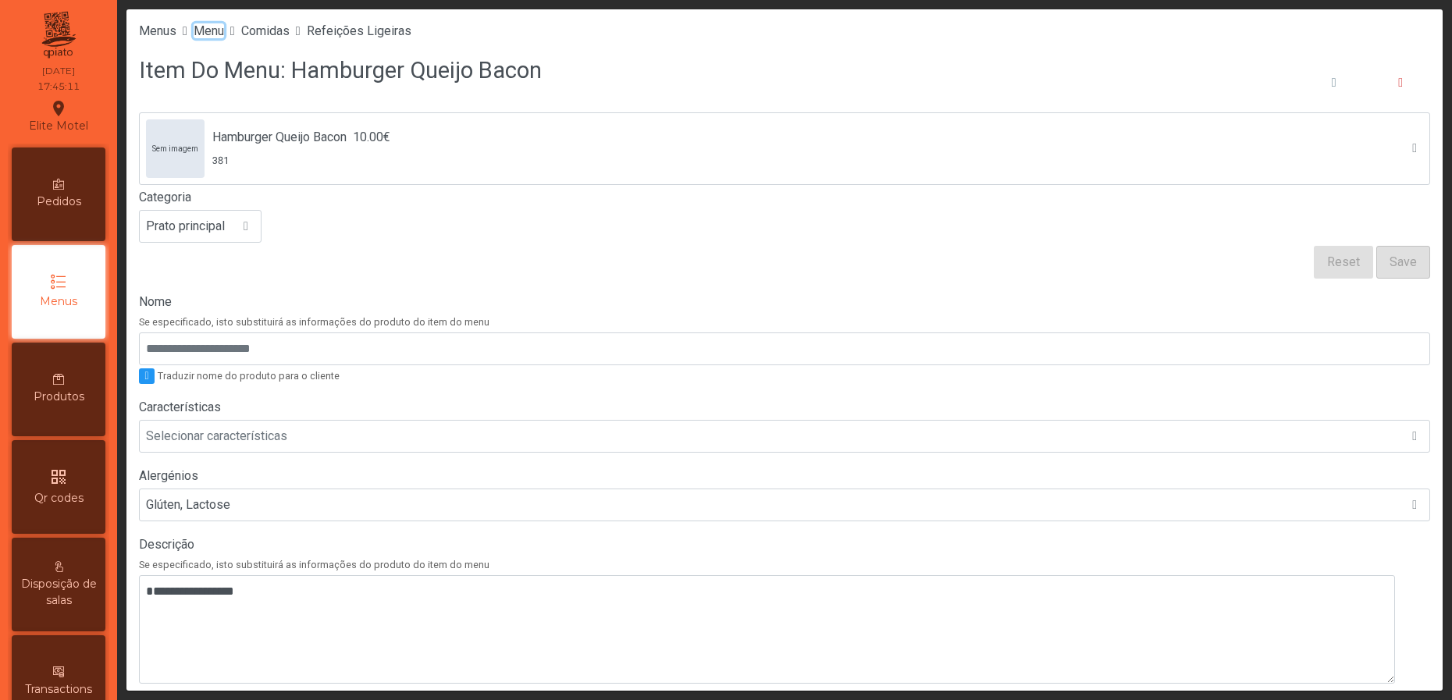
click at [220, 27] on span "Menu" at bounding box center [209, 30] width 30 height 15
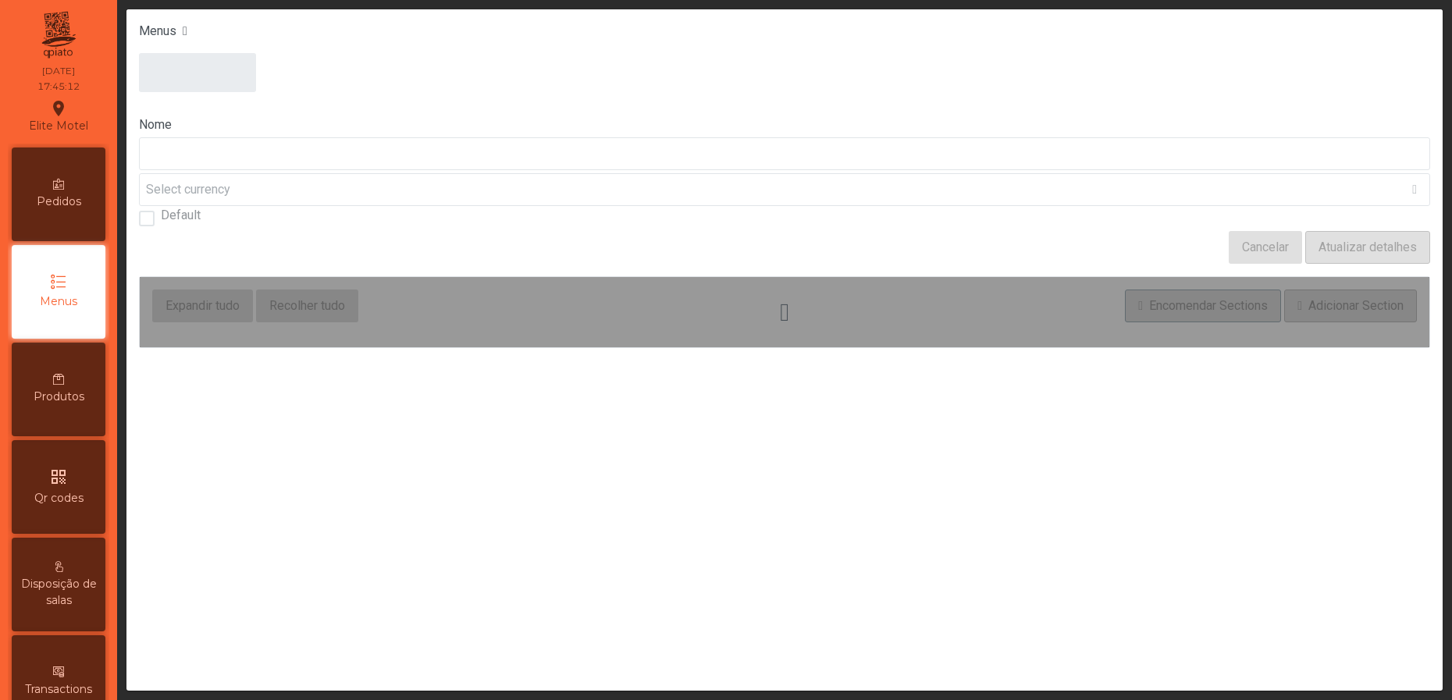
type input "****"
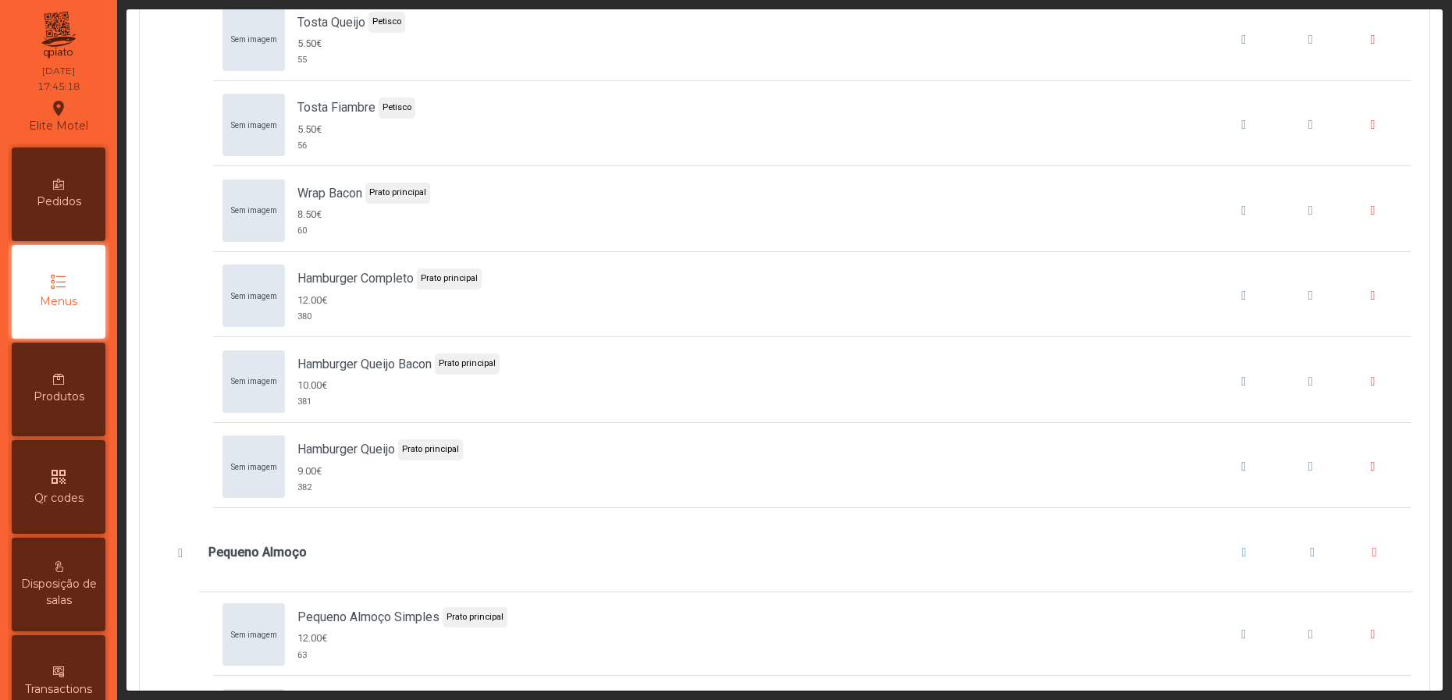
scroll to position [2458, 0]
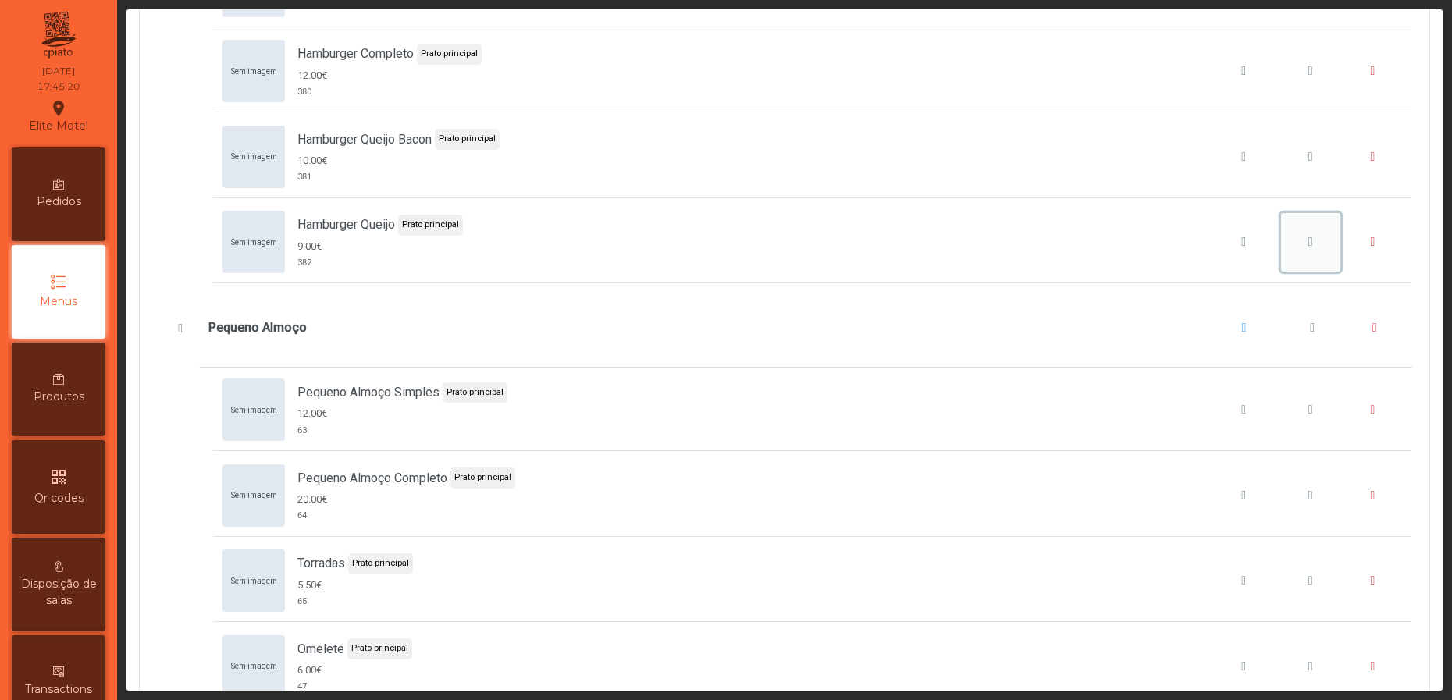
click at [1281, 248] on button "Hamburger Queijo" at bounding box center [1310, 242] width 59 height 59
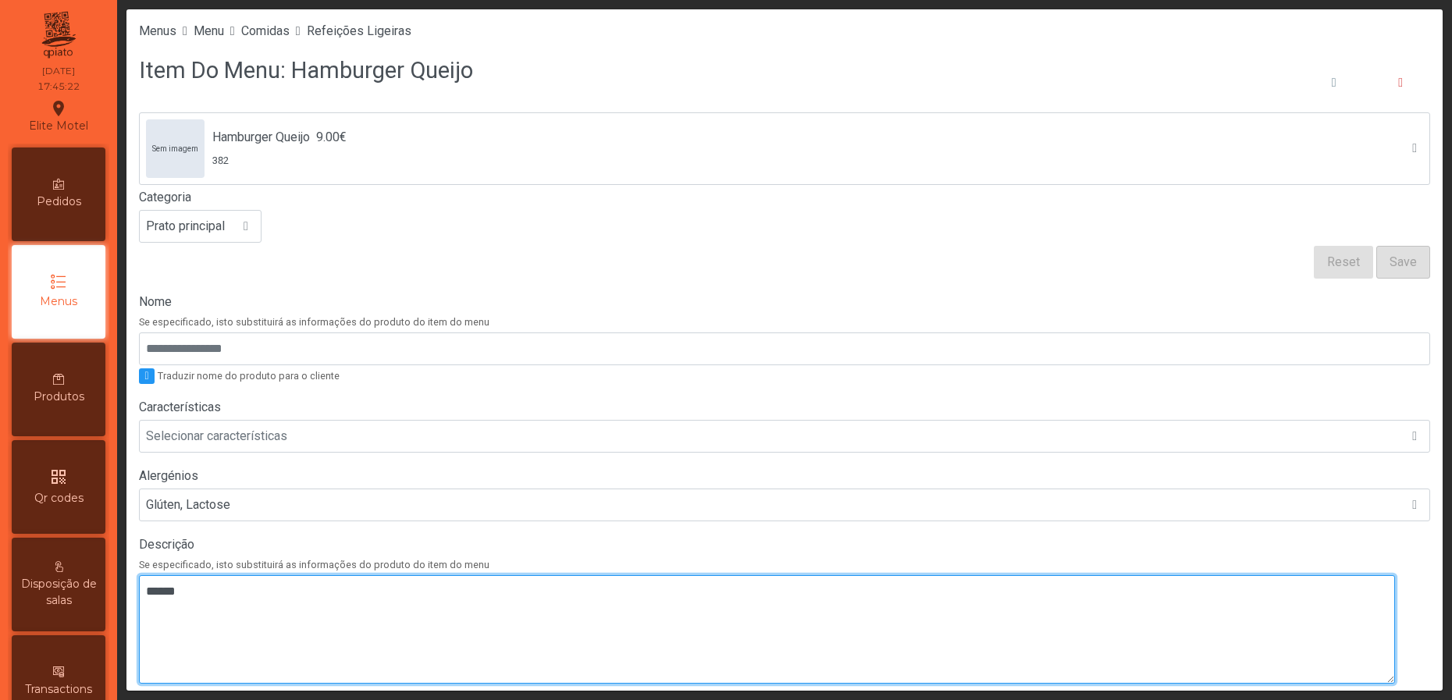
click at [139, 633] on textarea at bounding box center [767, 629] width 1256 height 108
paste textarea "*********"
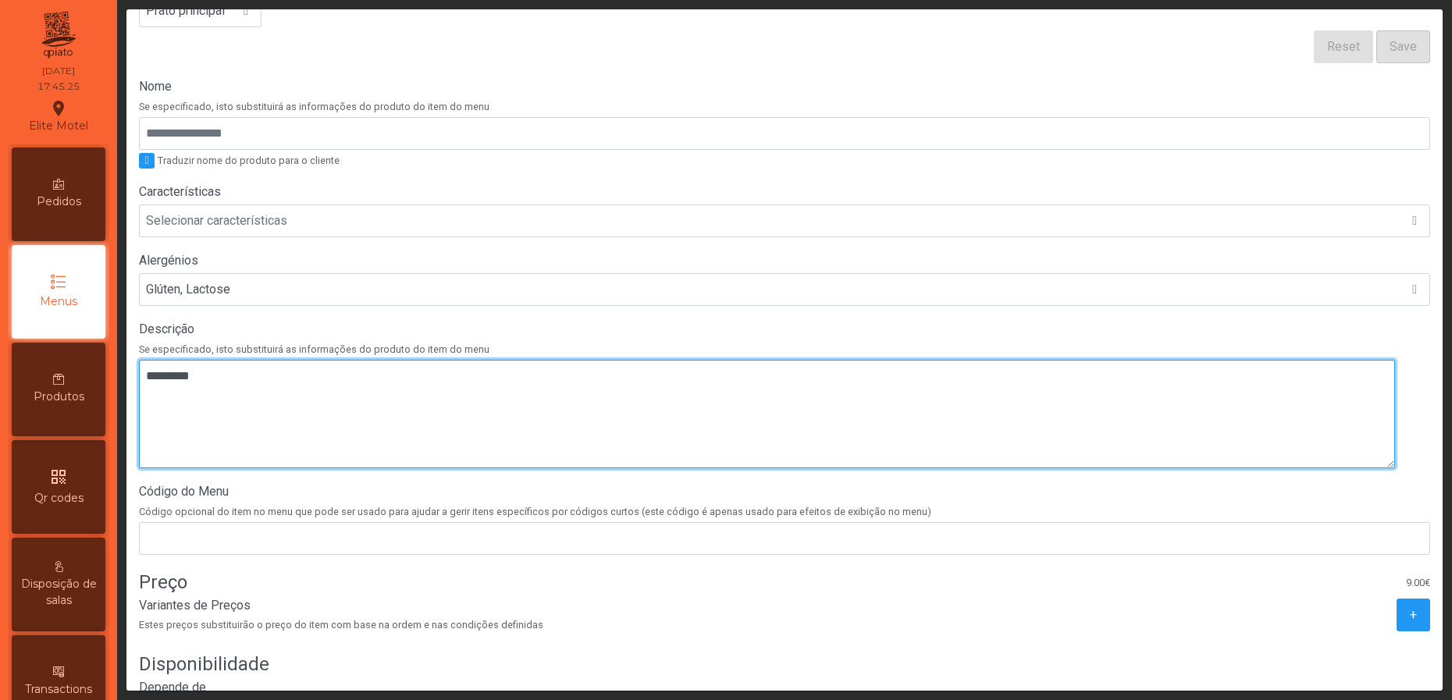
scroll to position [384, 0]
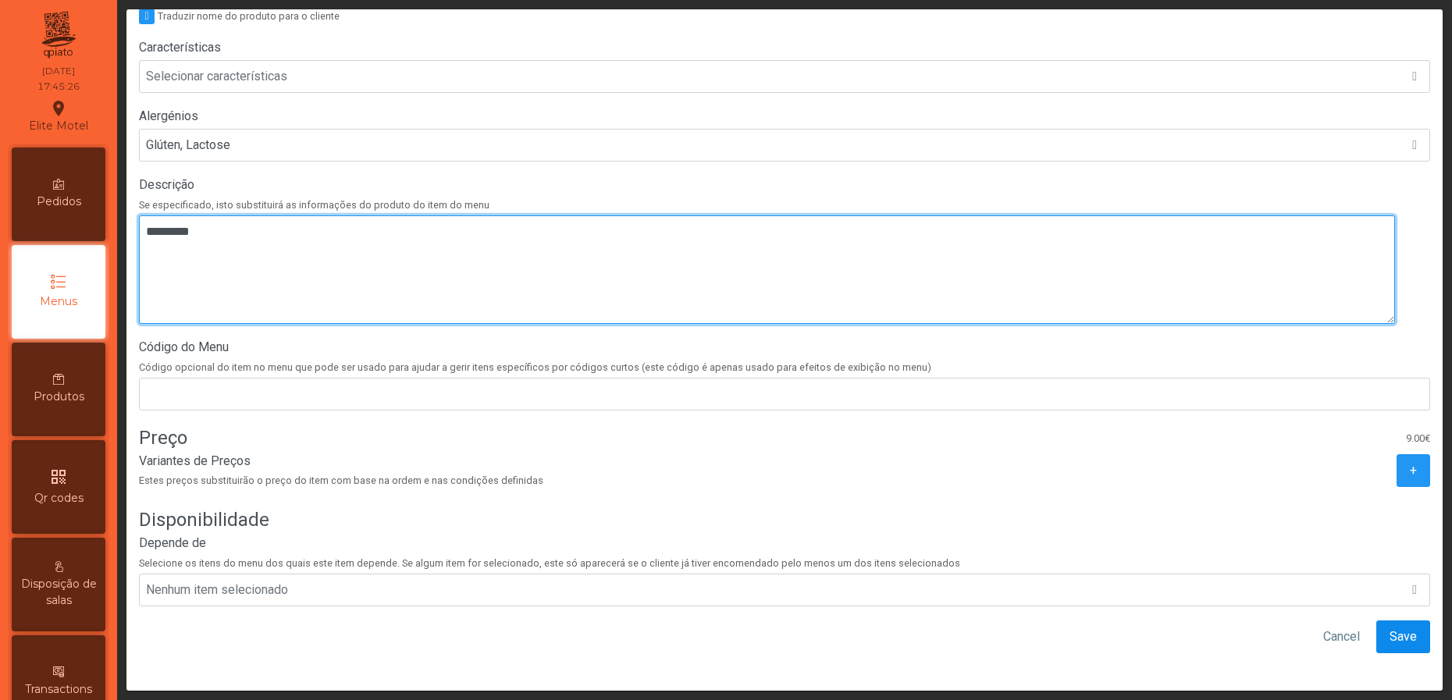
type textarea "*********"
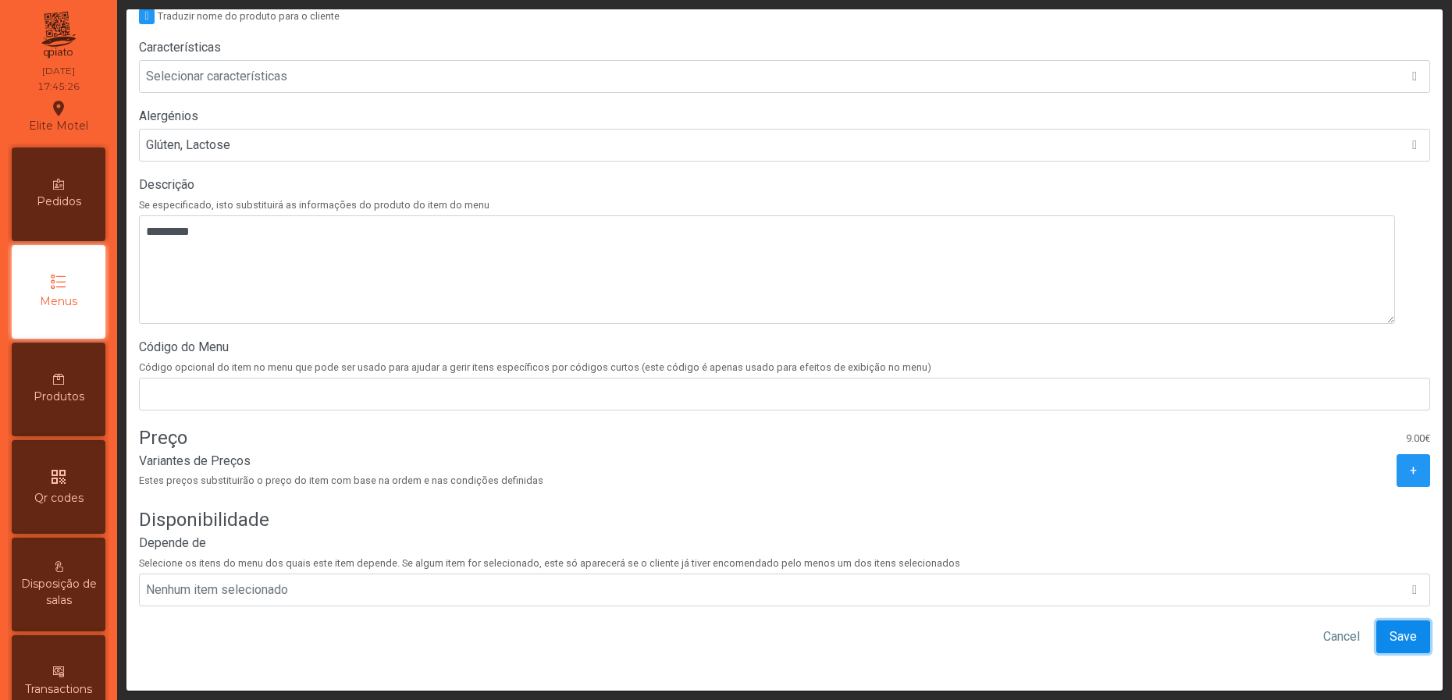
click at [1389, 627] on span "Save" at bounding box center [1402, 636] width 27 height 19
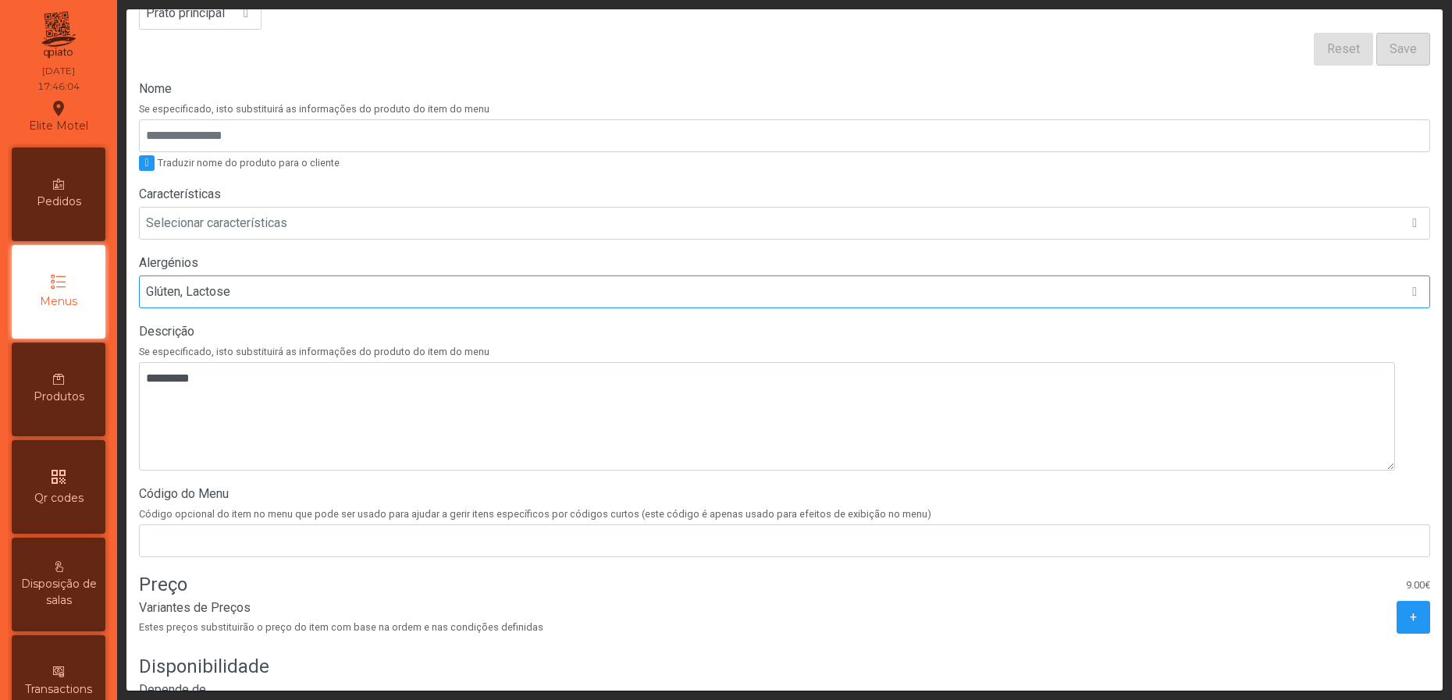
scroll to position [0, 0]
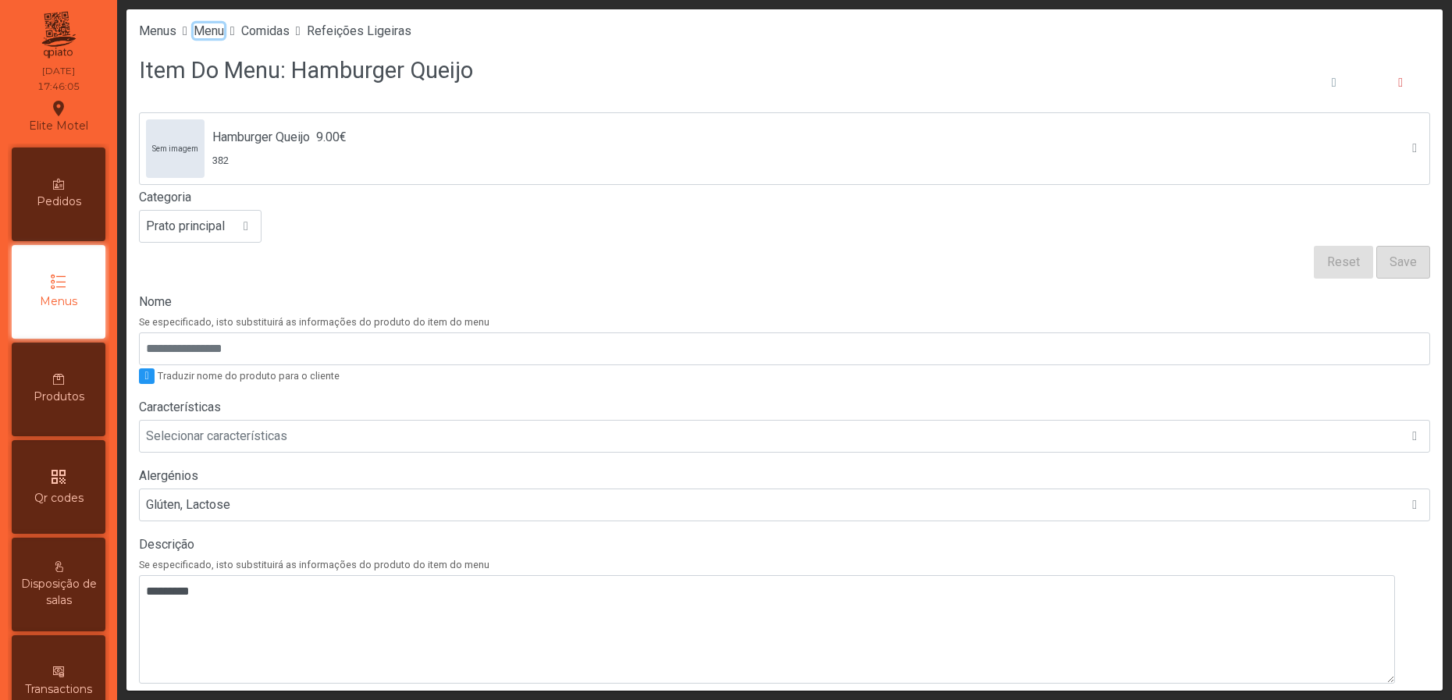
click at [211, 28] on span "Menu" at bounding box center [209, 30] width 30 height 15
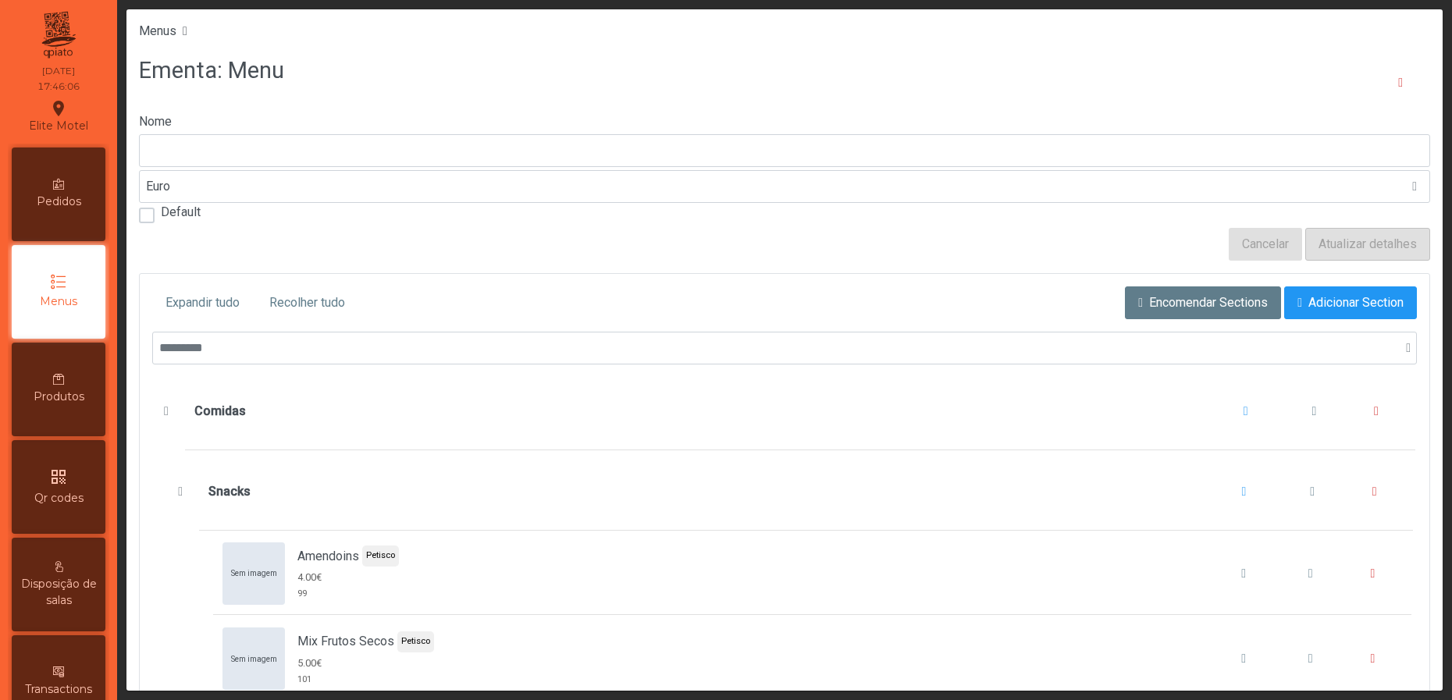
type input "****"
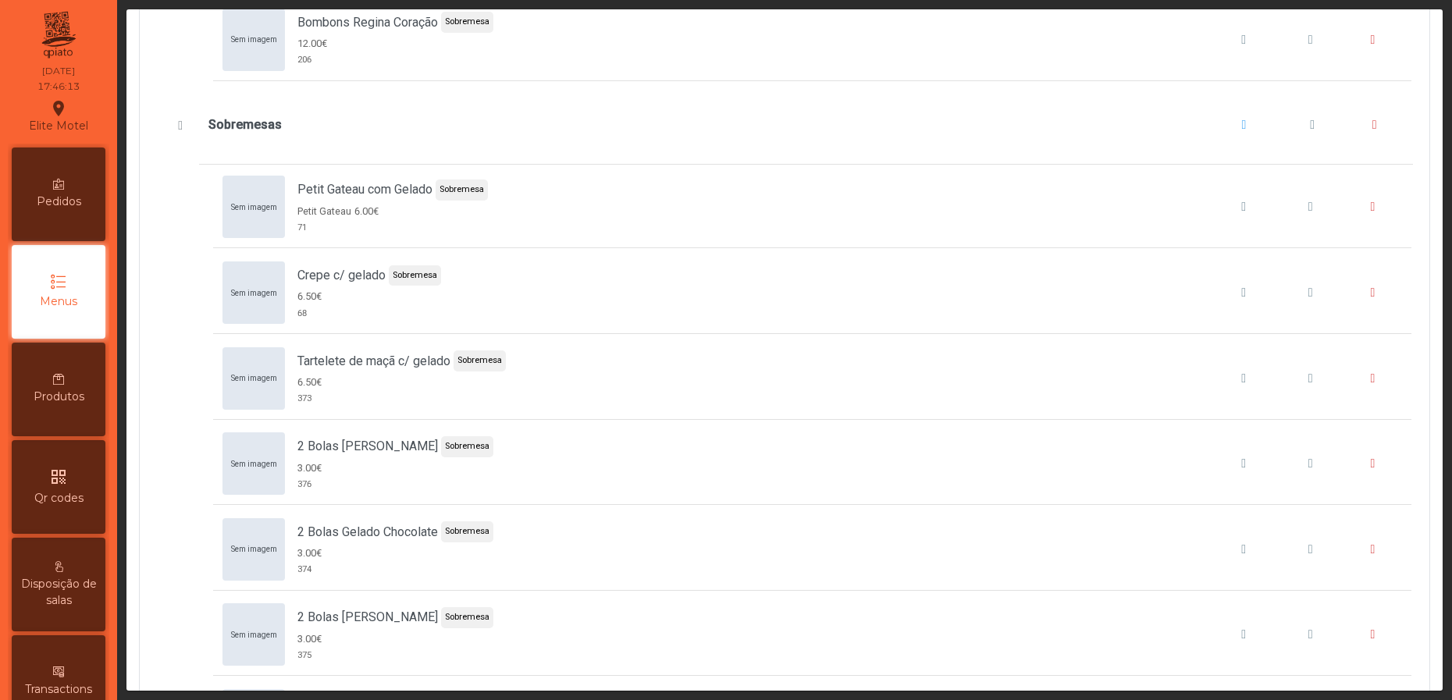
scroll to position [3512, 0]
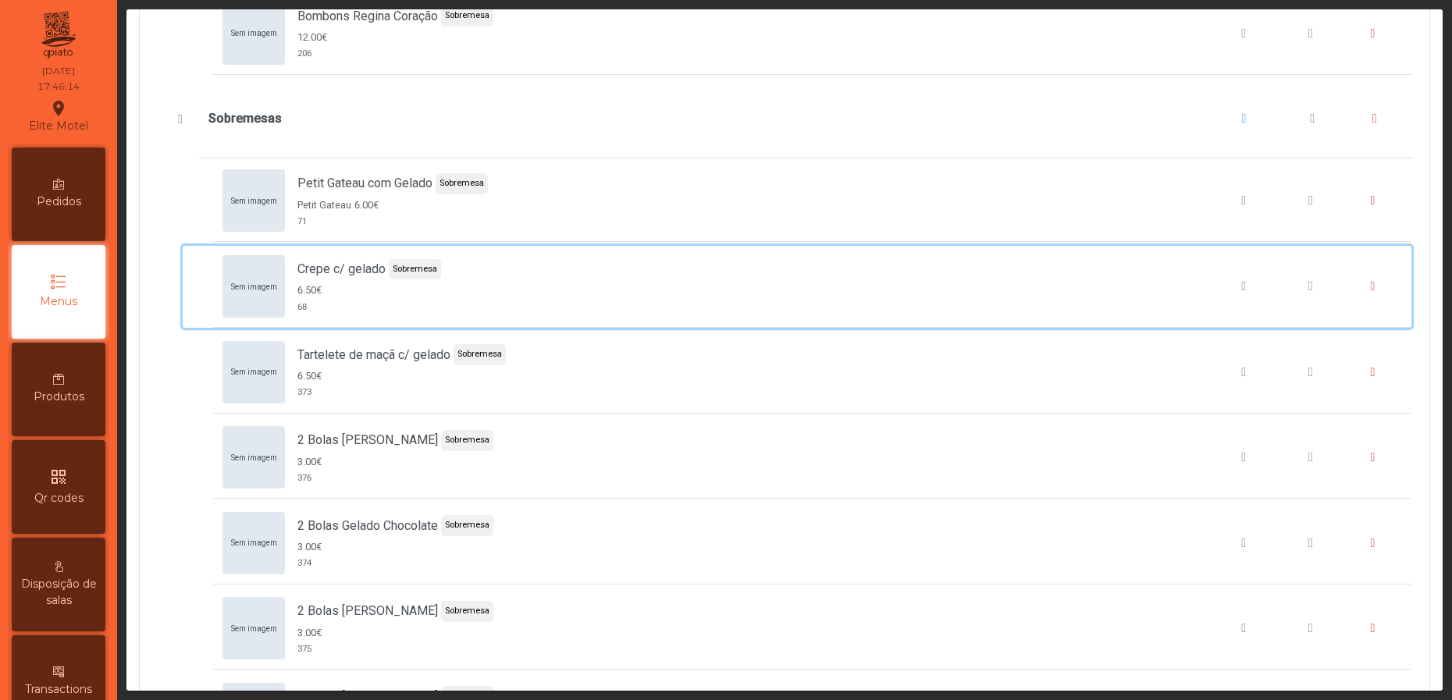
click at [265, 293] on span "Sem imagem" at bounding box center [254, 287] width 46 height 12
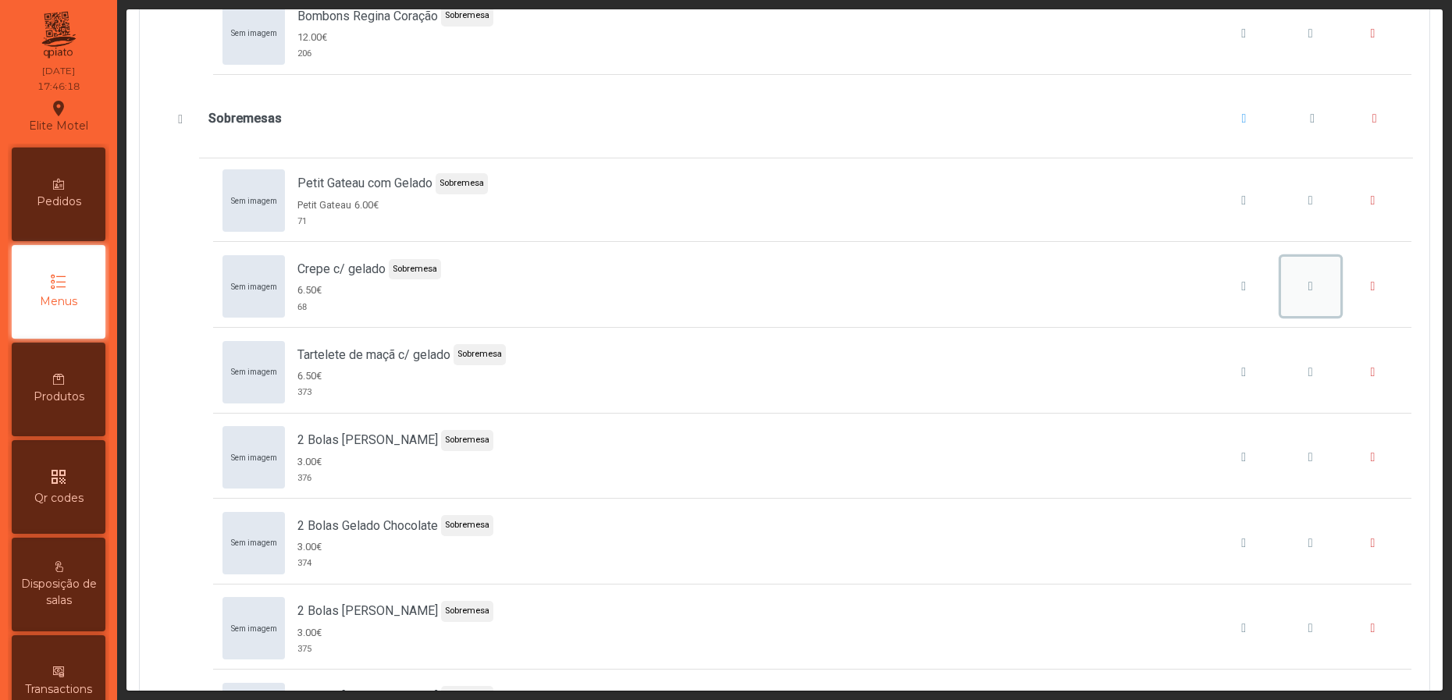
click at [1308, 293] on span "Crepe c/ gelado" at bounding box center [1310, 286] width 5 height 12
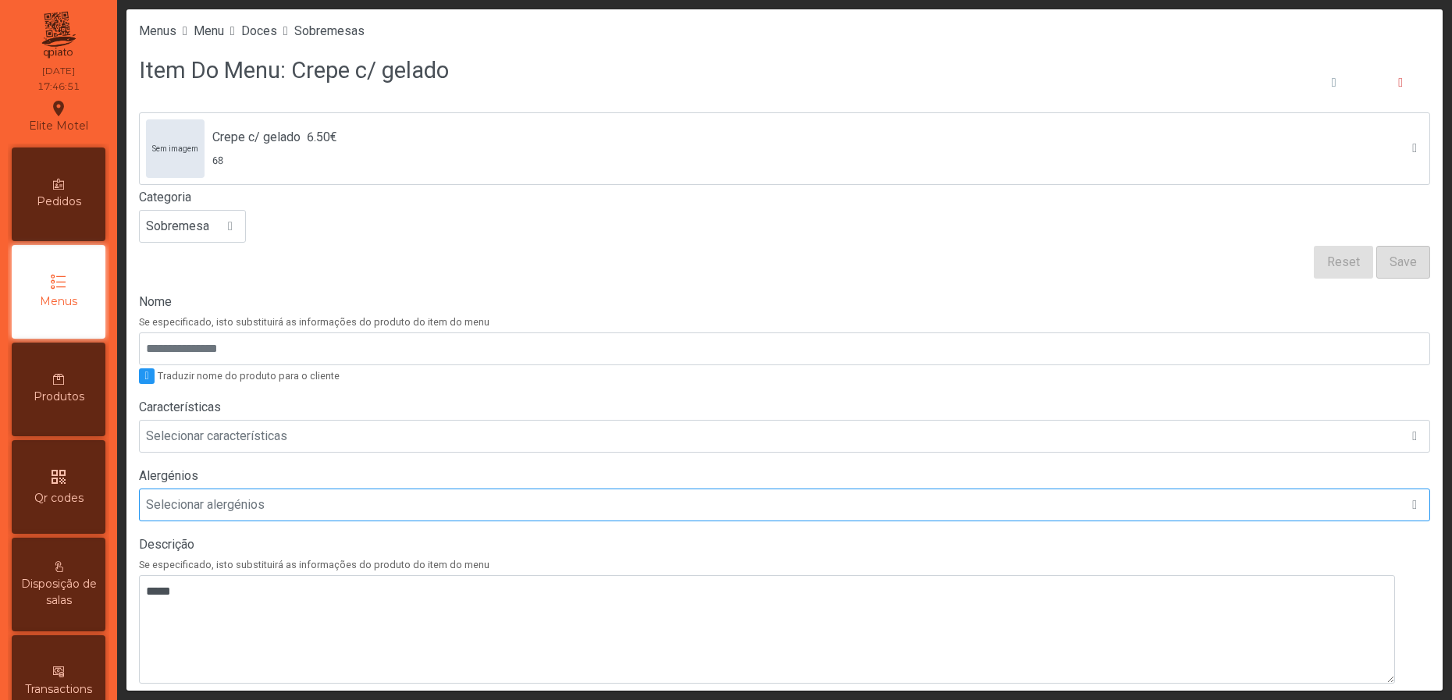
click at [236, 492] on div "Selecionar alergénios" at bounding box center [770, 504] width 1260 height 31
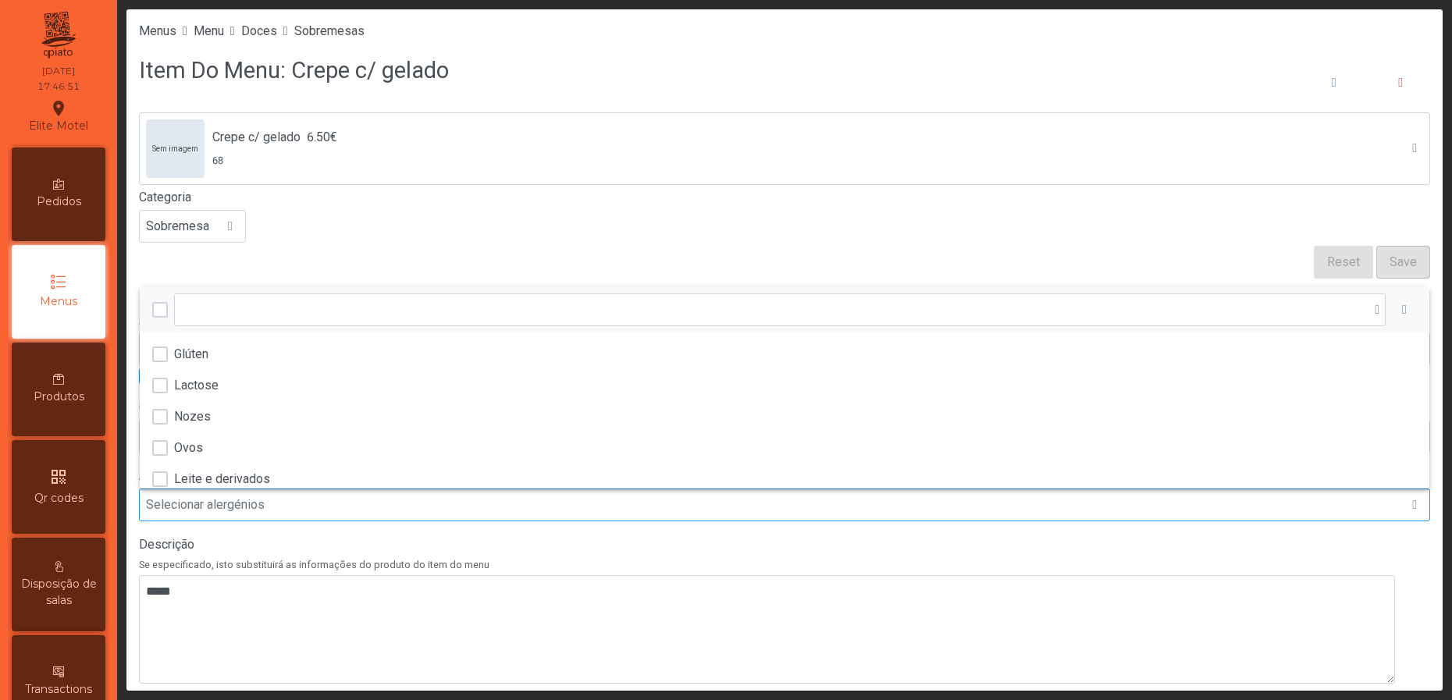
scroll to position [10, 82]
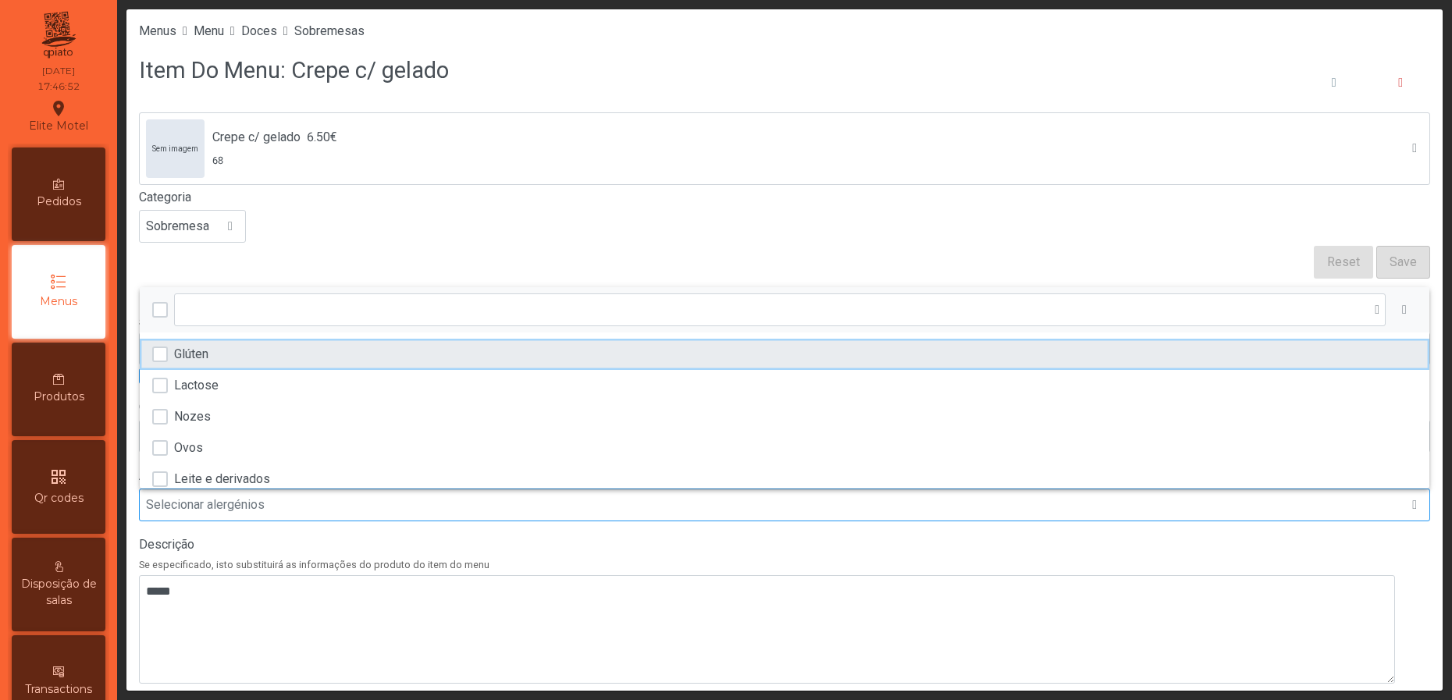
click at [187, 351] on span "Glúten" at bounding box center [191, 354] width 34 height 19
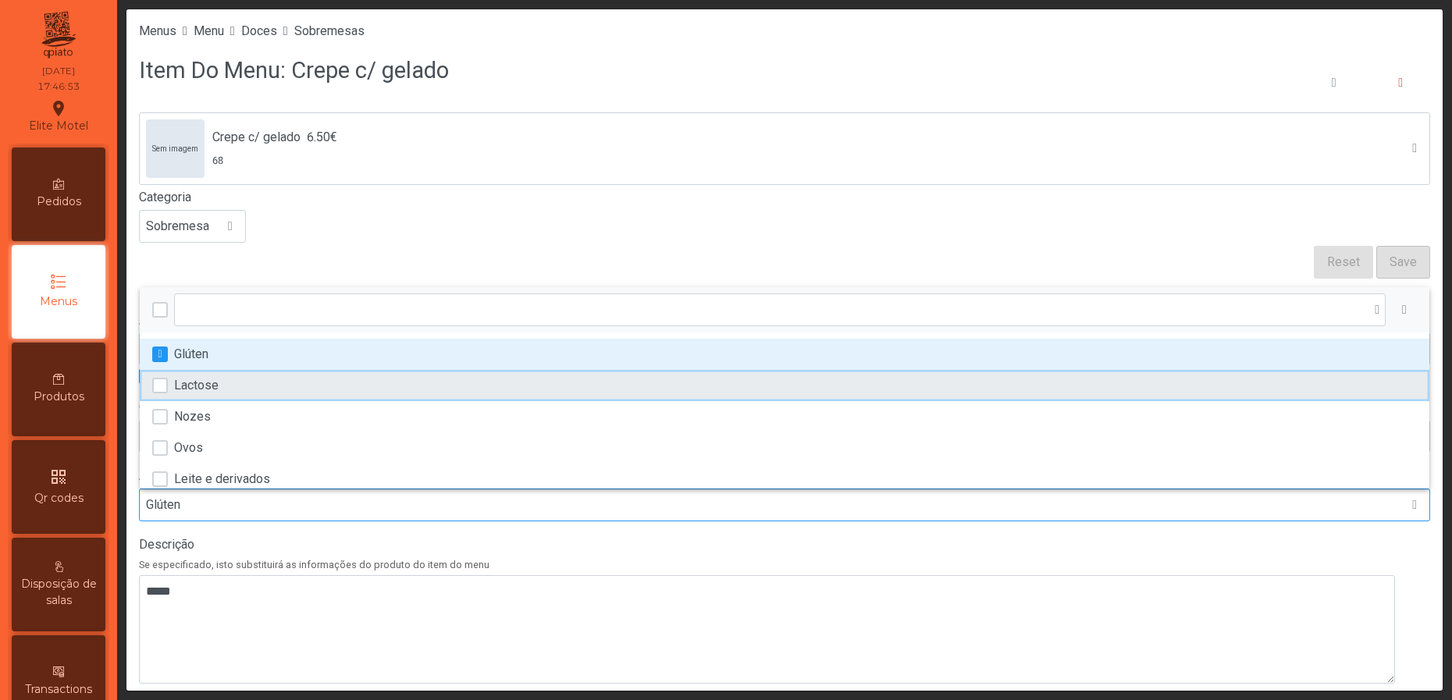
click at [197, 389] on span "Lactose" at bounding box center [196, 385] width 44 height 19
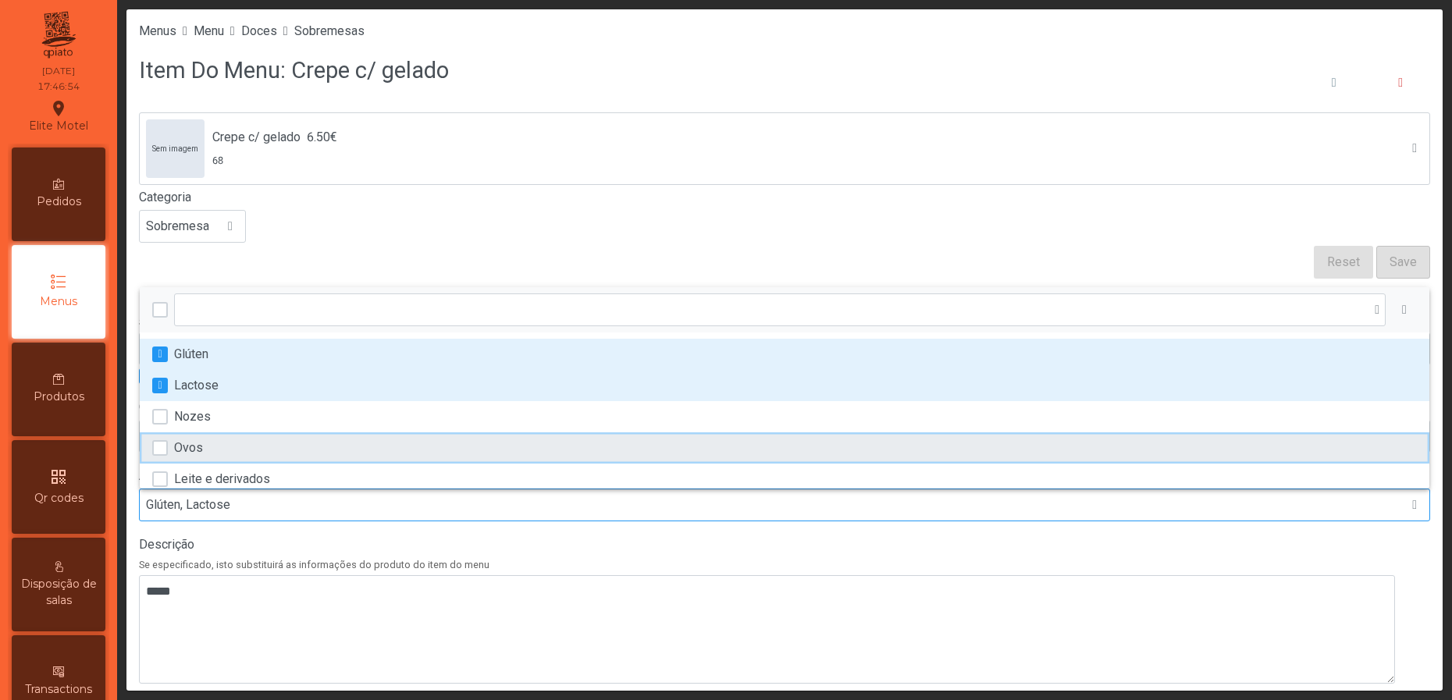
click at [197, 445] on span "Ovos" at bounding box center [188, 448] width 29 height 19
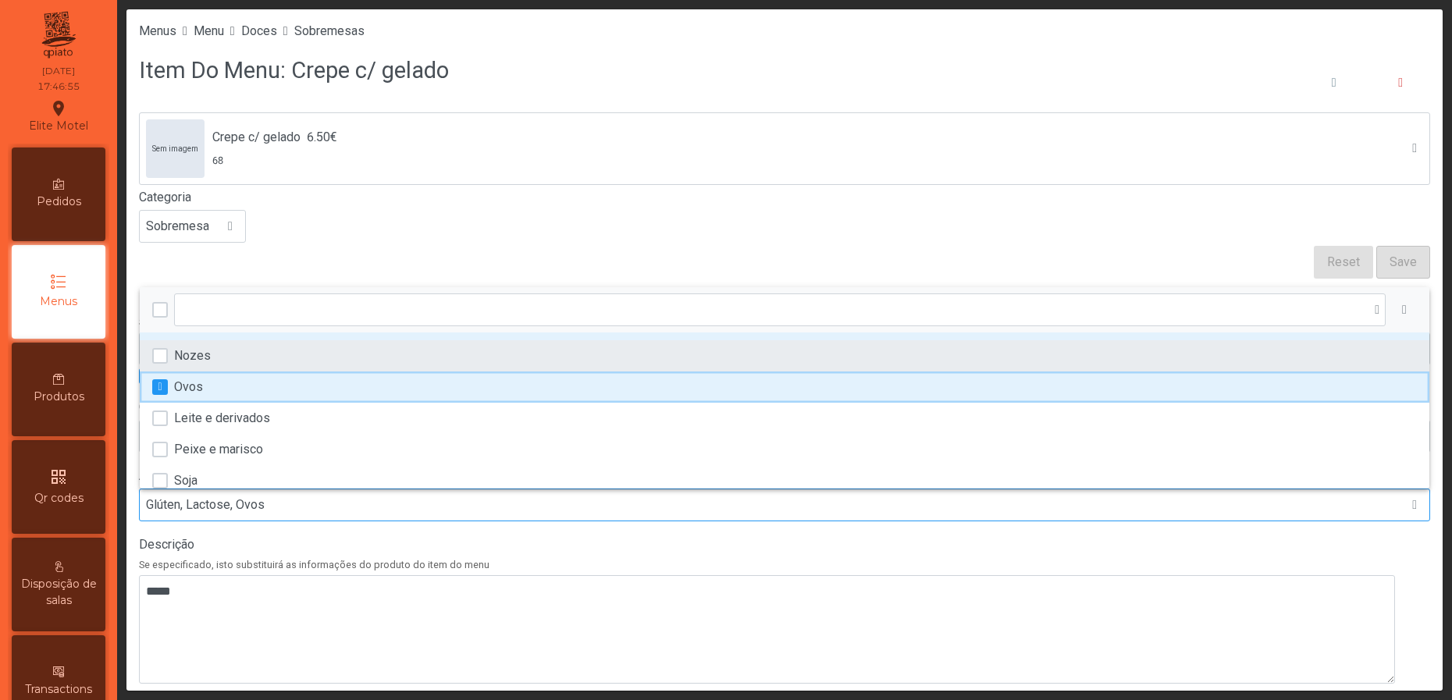
scroll to position [117, 0]
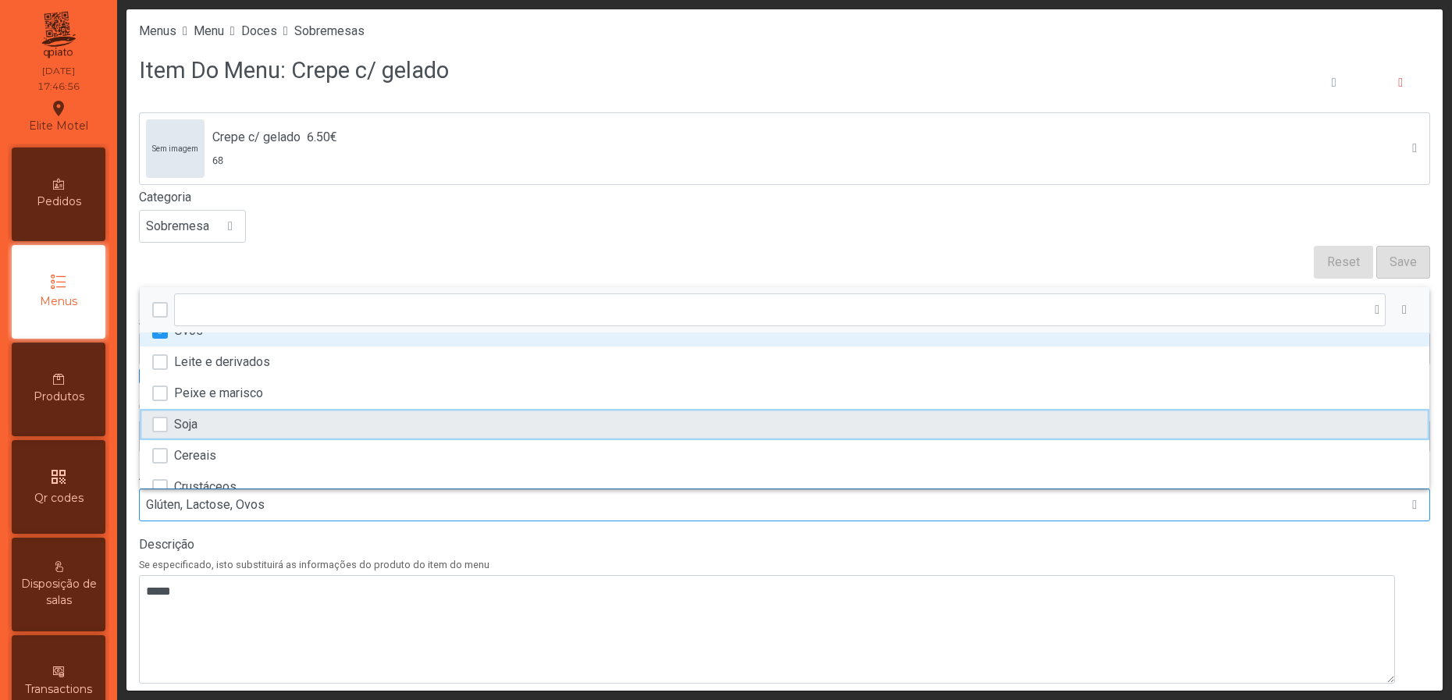
click at [199, 419] on li "Soja" at bounding box center [784, 424] width 1289 height 31
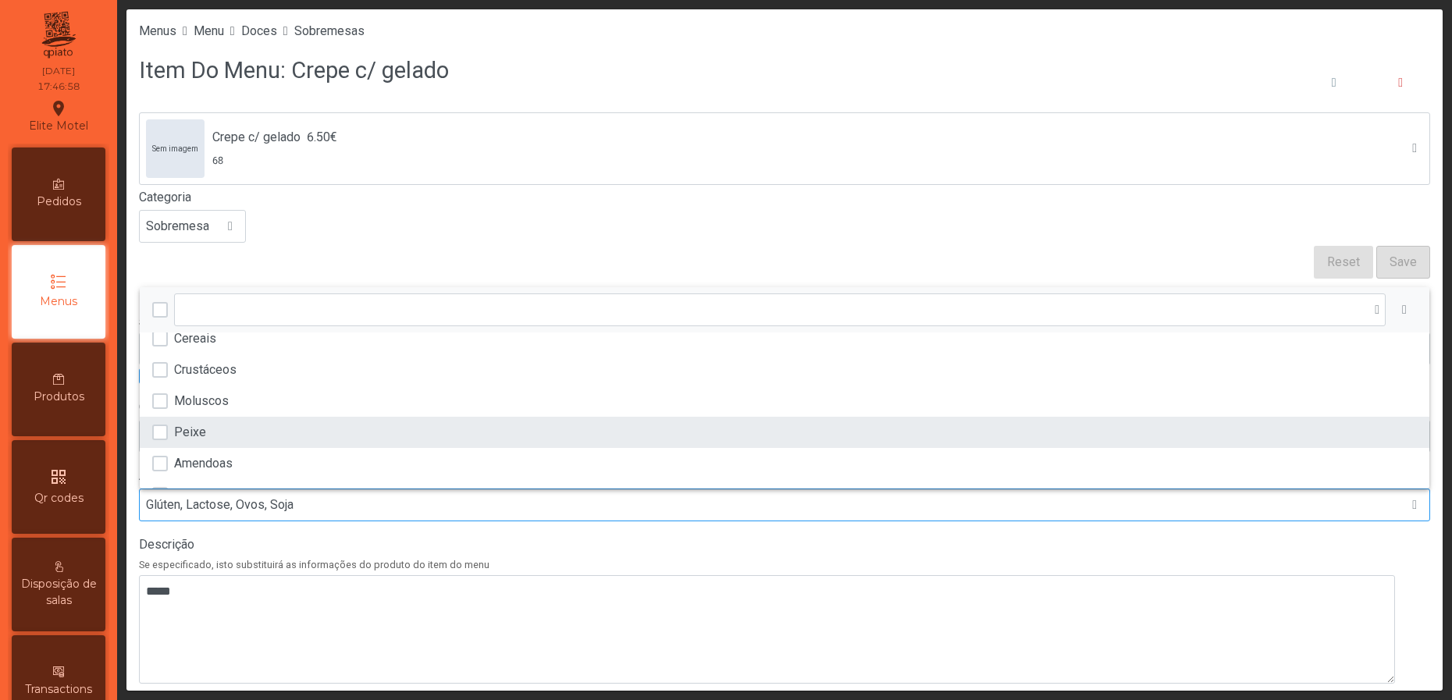
scroll to position [324, 0]
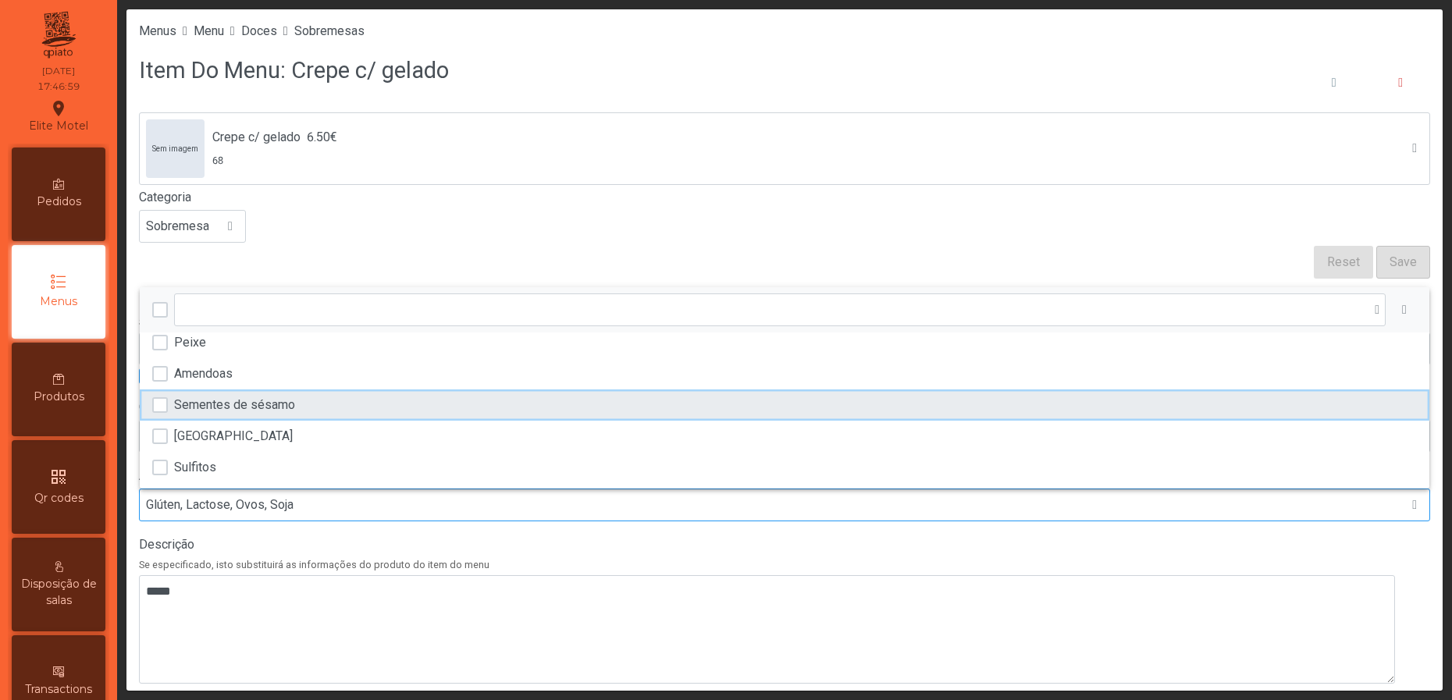
click at [228, 407] on span "Sementes de sésamo" at bounding box center [234, 405] width 121 height 19
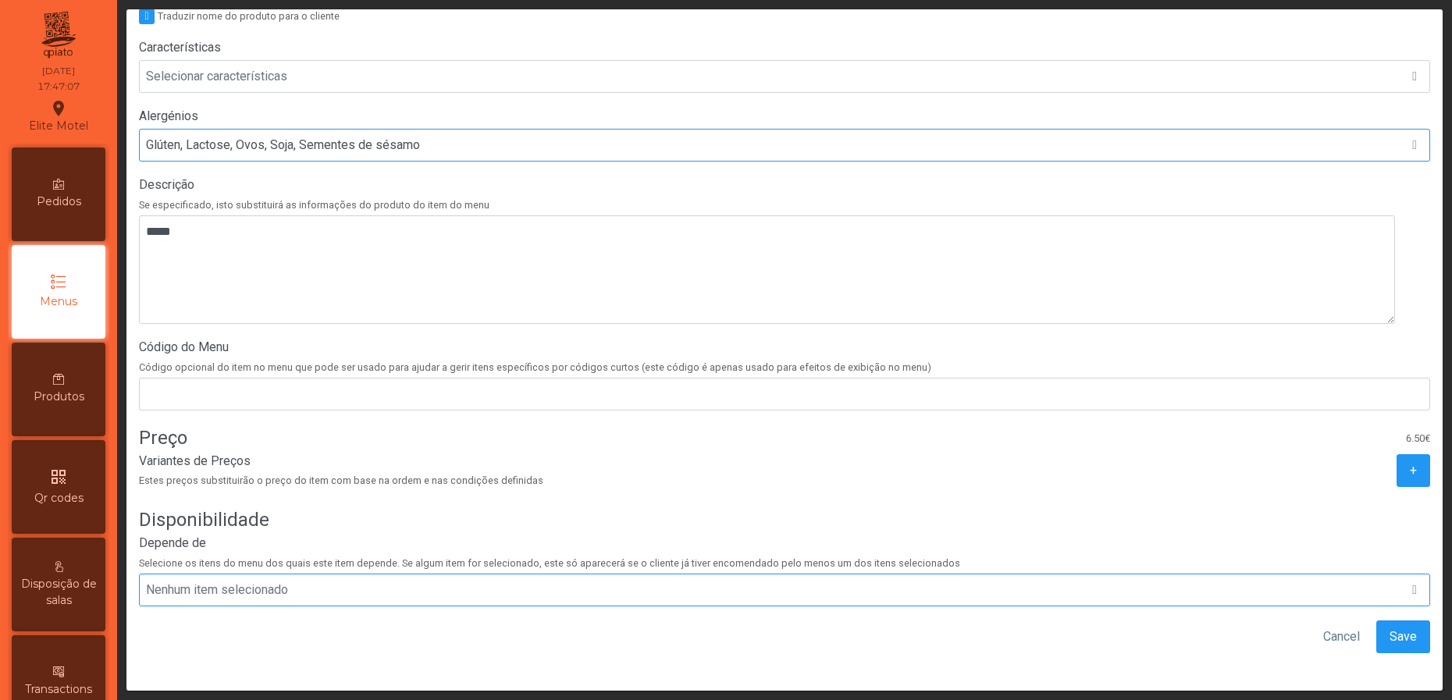
scroll to position [384, 0]
click at [1389, 627] on span "Save" at bounding box center [1402, 636] width 27 height 19
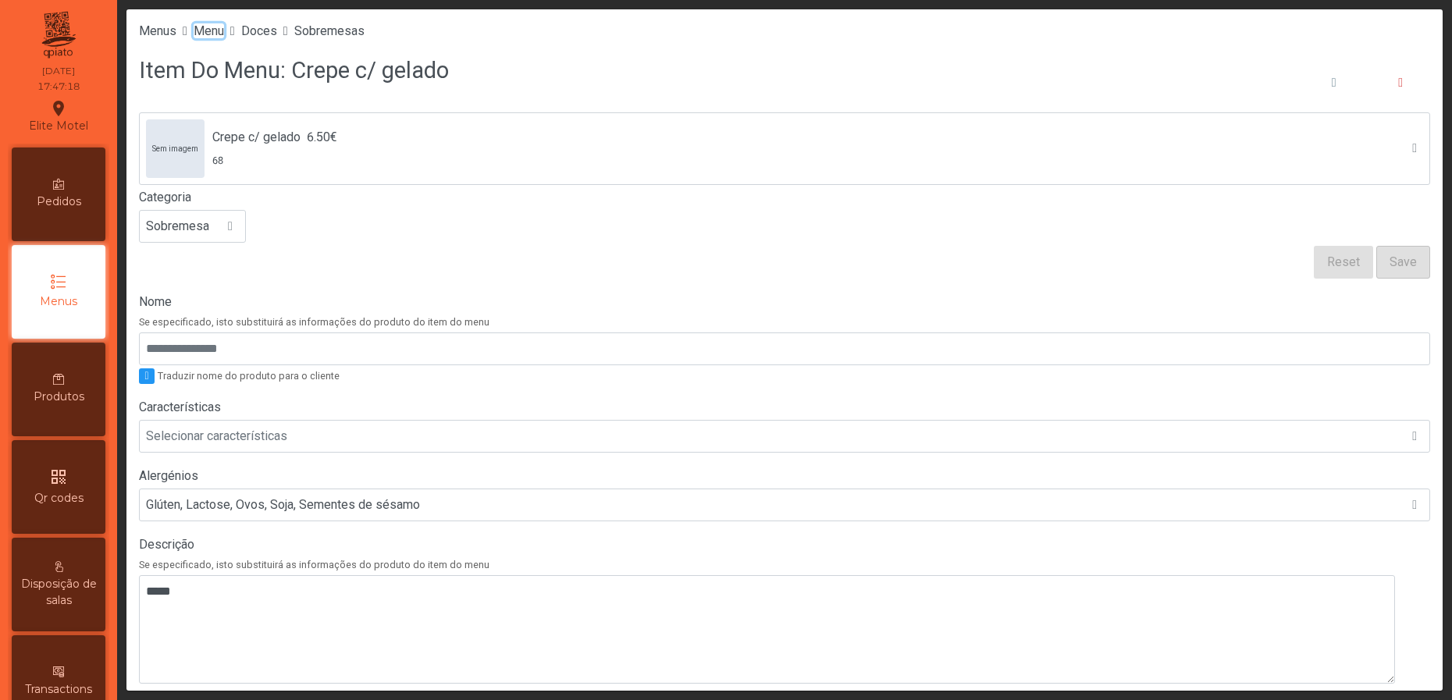
click at [219, 31] on span "Menu" at bounding box center [209, 30] width 30 height 15
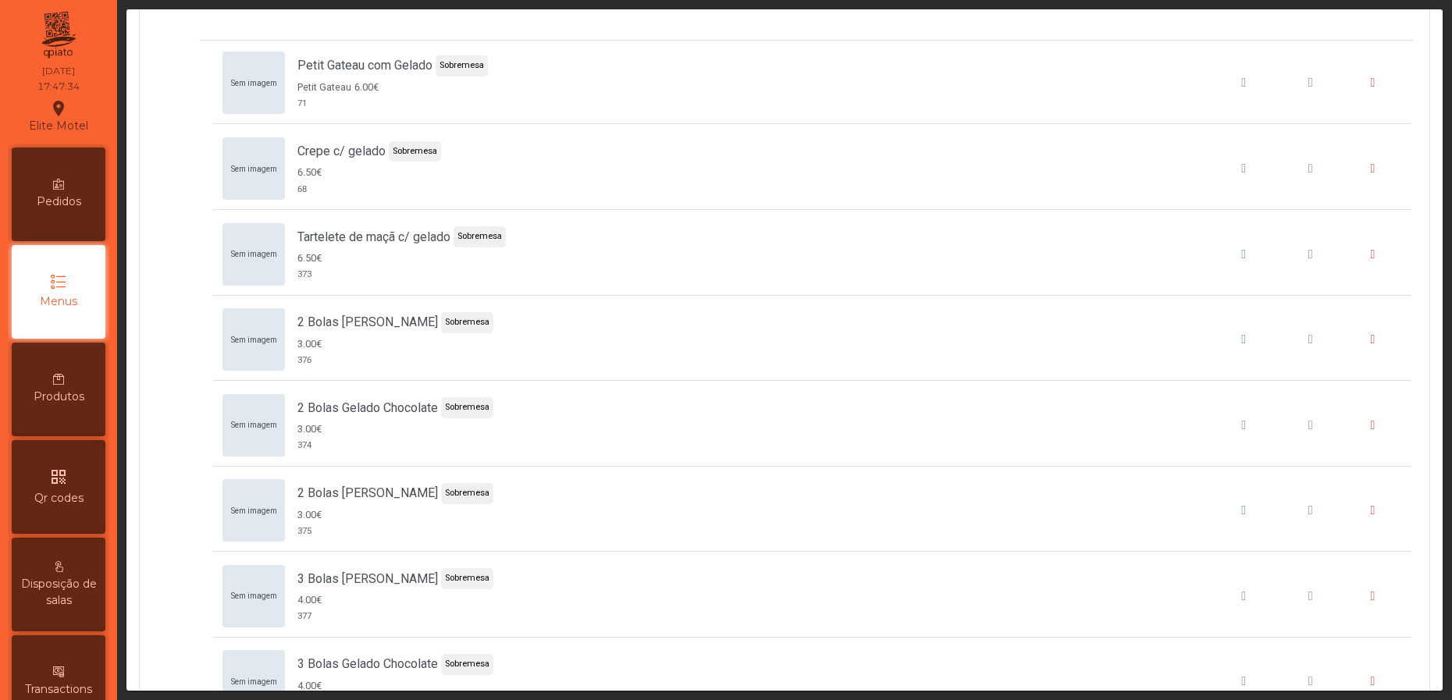
scroll to position [3629, 0]
click at [1281, 275] on button "Tartelete de maçã c/ gelado" at bounding box center [1310, 255] width 59 height 59
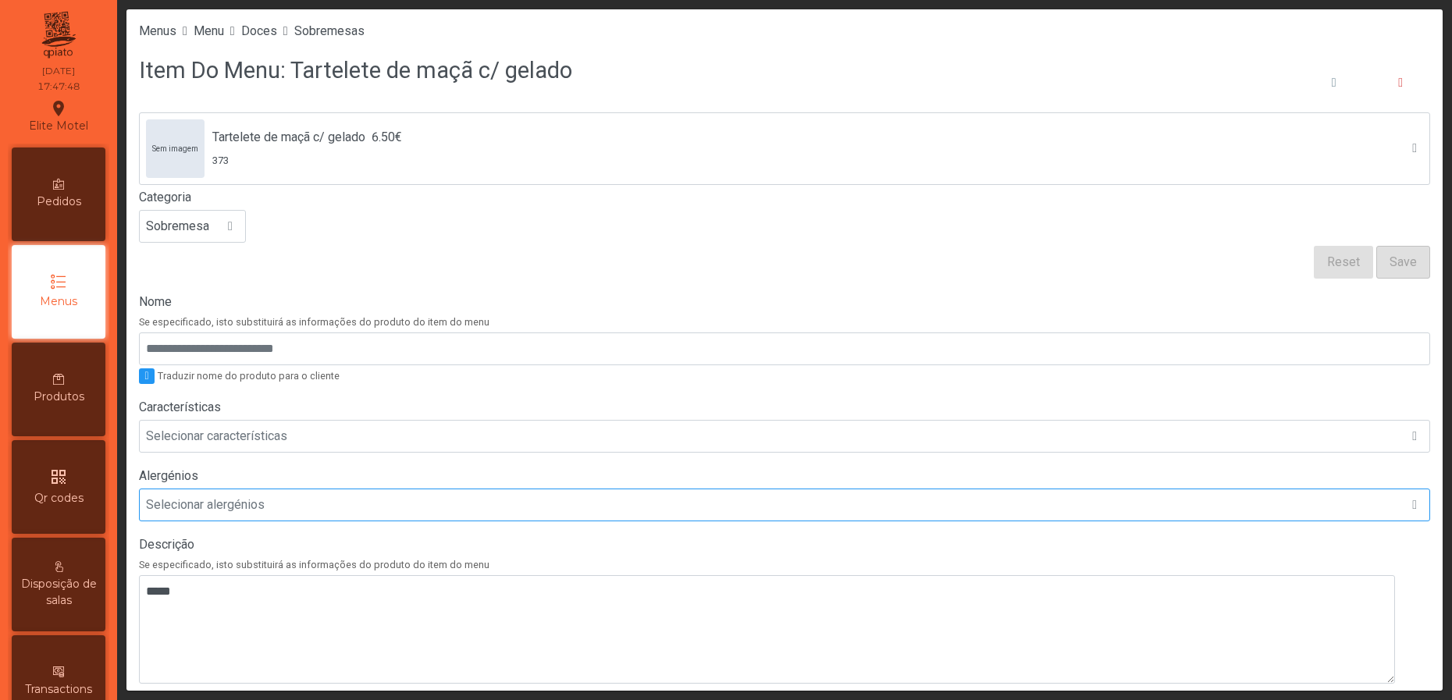
click at [261, 499] on div "Selecionar alergénios" at bounding box center [770, 504] width 1260 height 31
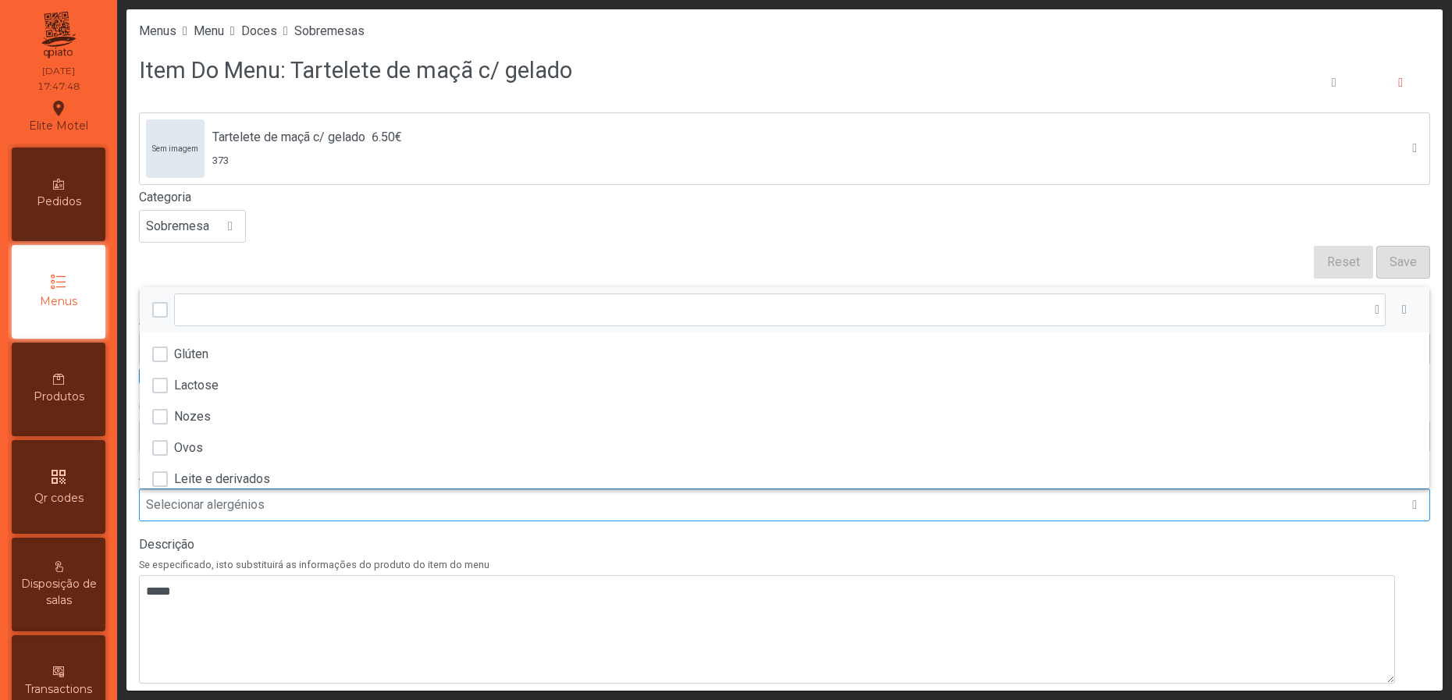
scroll to position [10, 82]
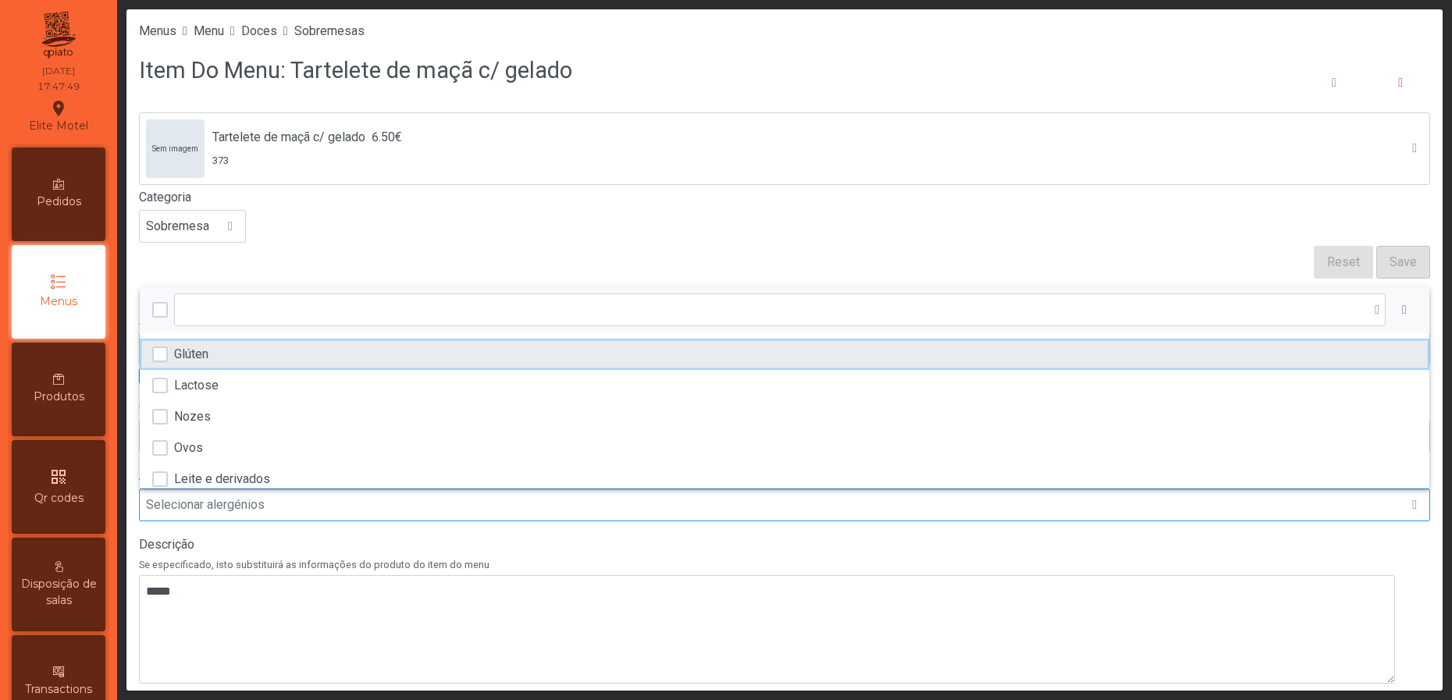
click at [192, 361] on span "Glúten" at bounding box center [191, 354] width 34 height 19
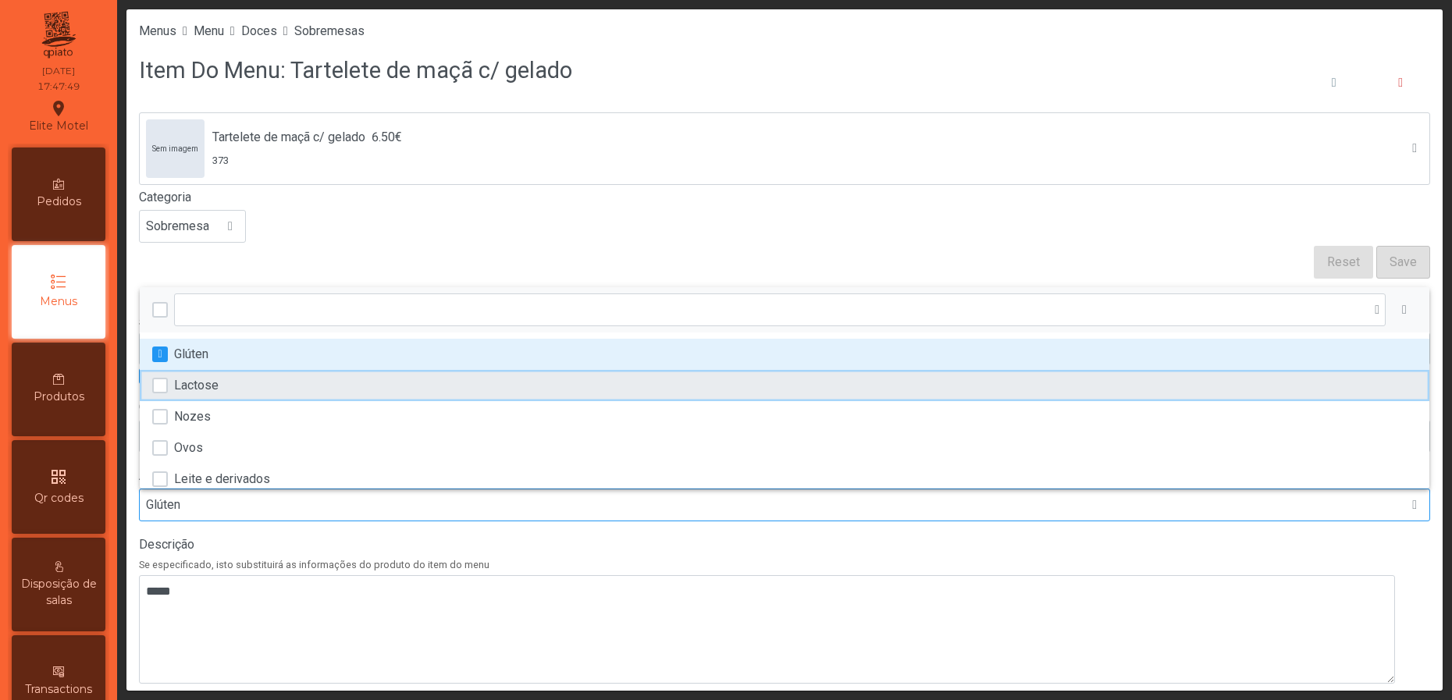
click at [185, 389] on span "Lactose" at bounding box center [196, 385] width 44 height 19
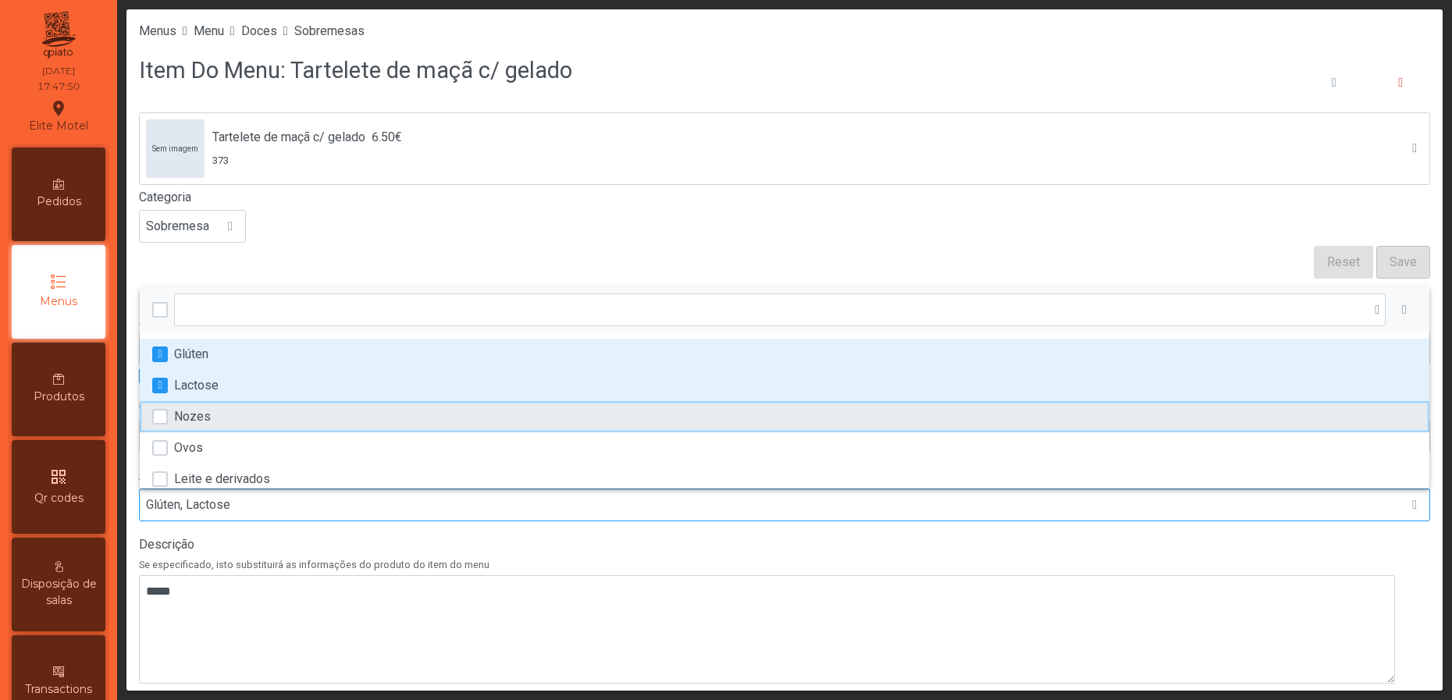
click at [187, 419] on span "Nozes" at bounding box center [192, 416] width 37 height 19
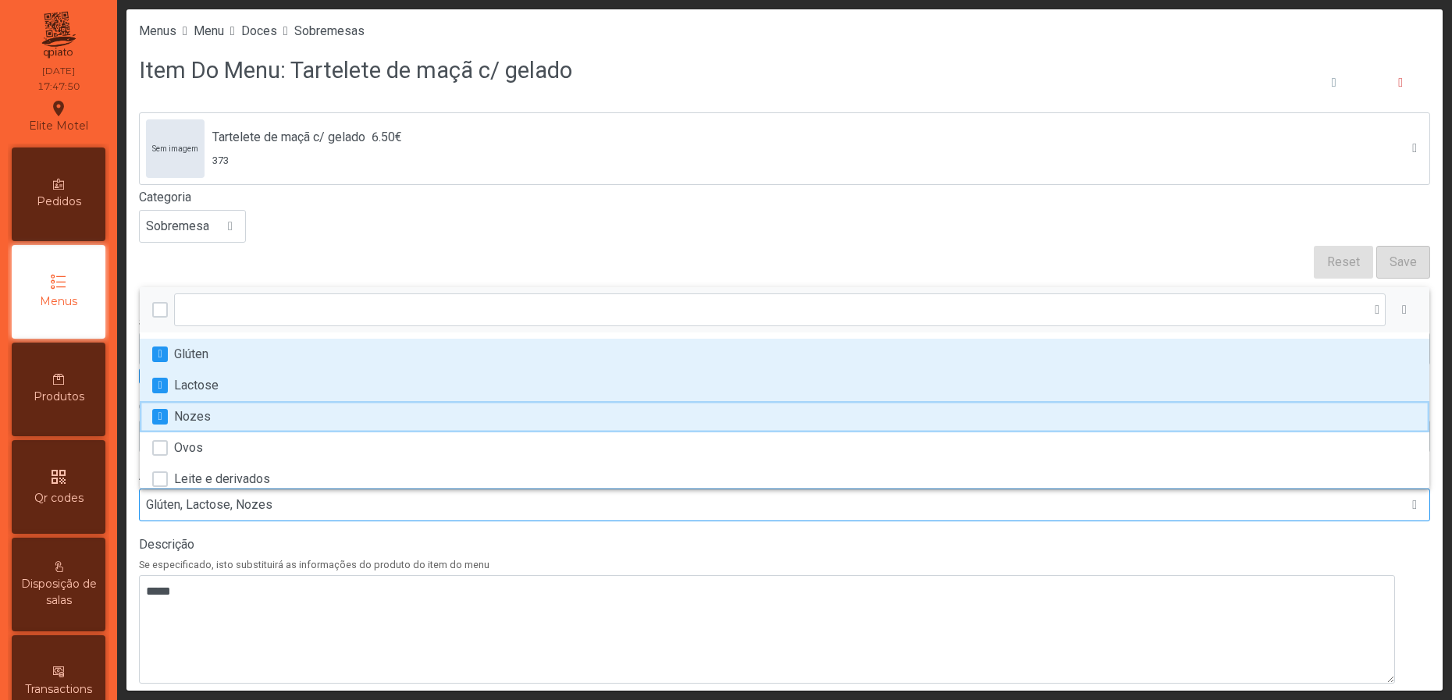
click at [190, 422] on span "Nozes" at bounding box center [192, 416] width 37 height 19
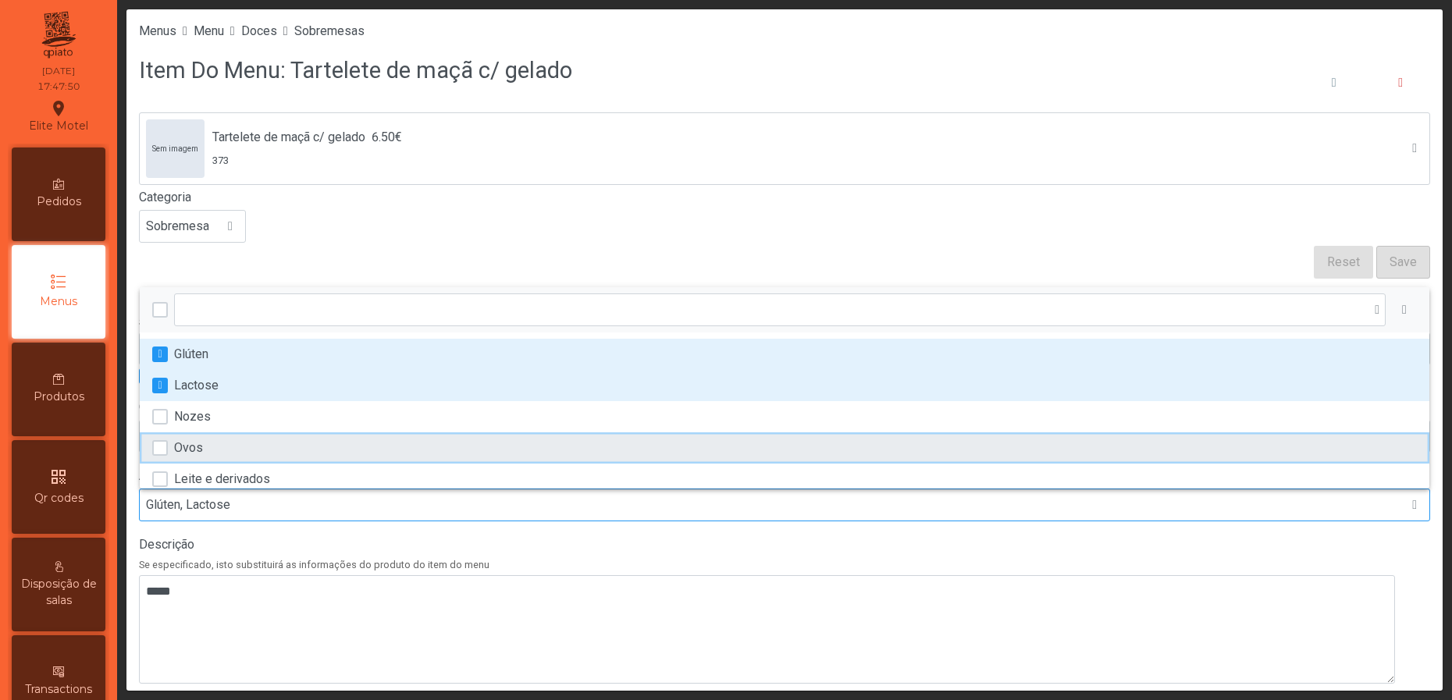
click at [195, 450] on span "Ovos" at bounding box center [188, 448] width 29 height 19
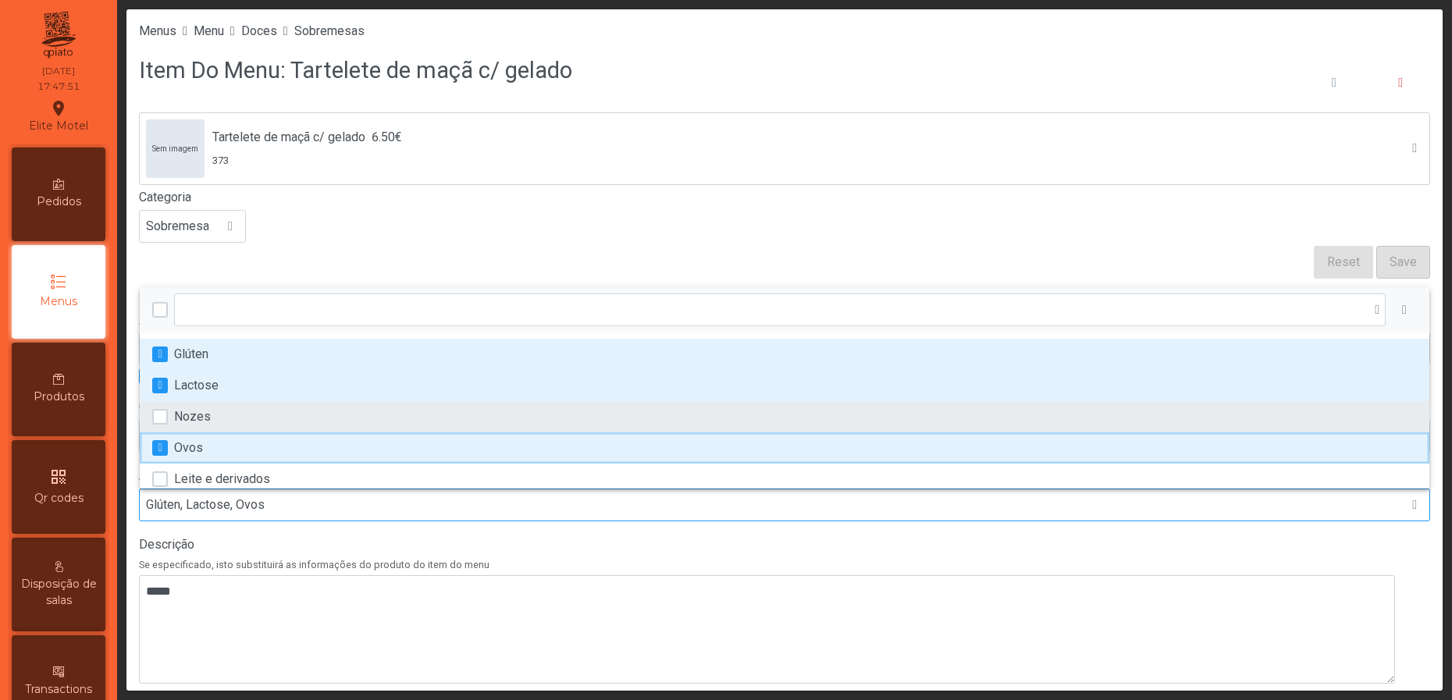
scroll to position [117, 0]
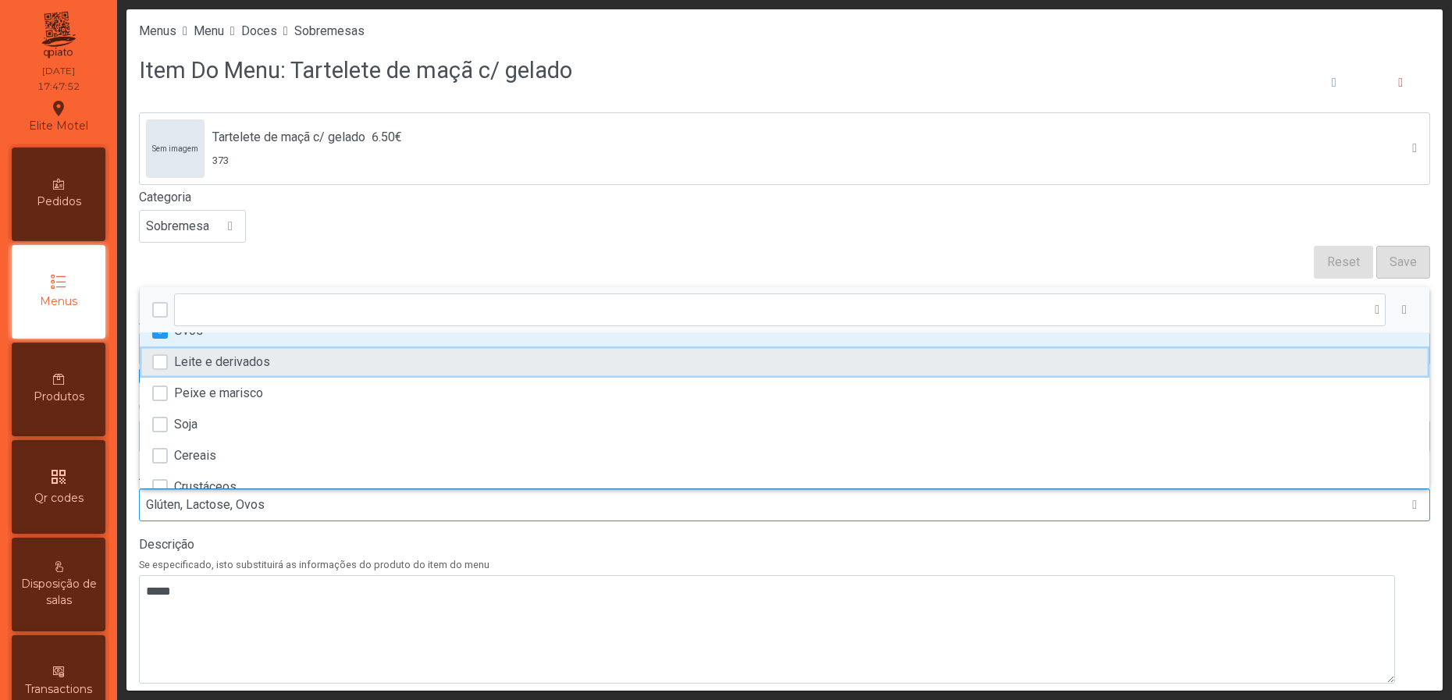
click at [228, 368] on span "Leite e derivados" at bounding box center [222, 362] width 96 height 19
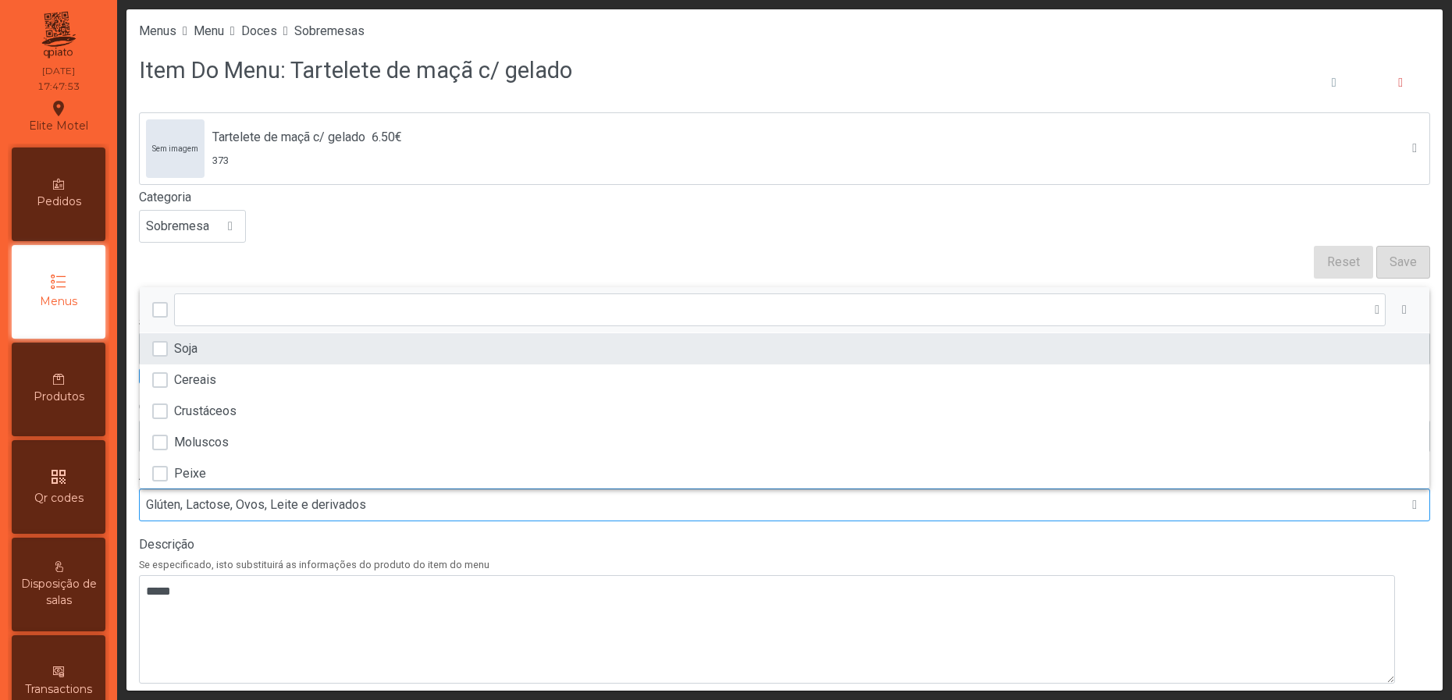
scroll to position [234, 0]
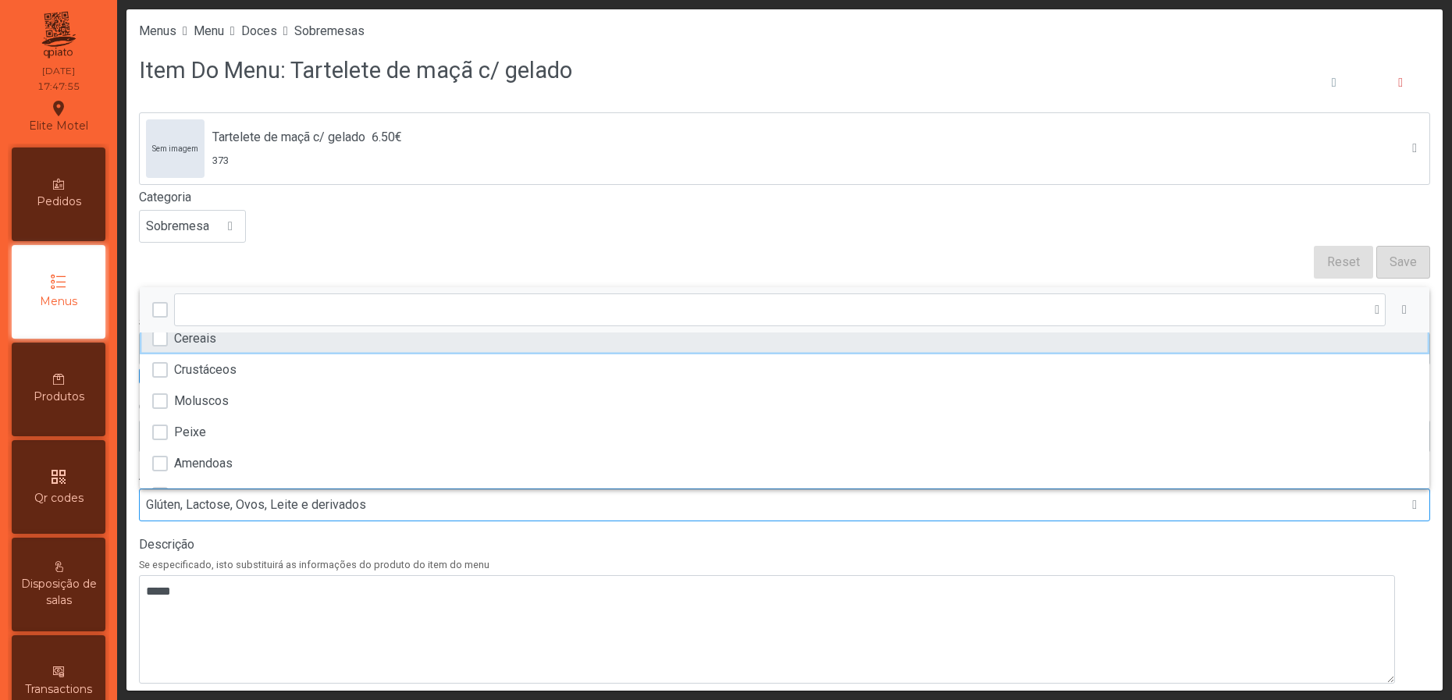
click at [207, 345] on span "Cereais" at bounding box center [195, 338] width 42 height 19
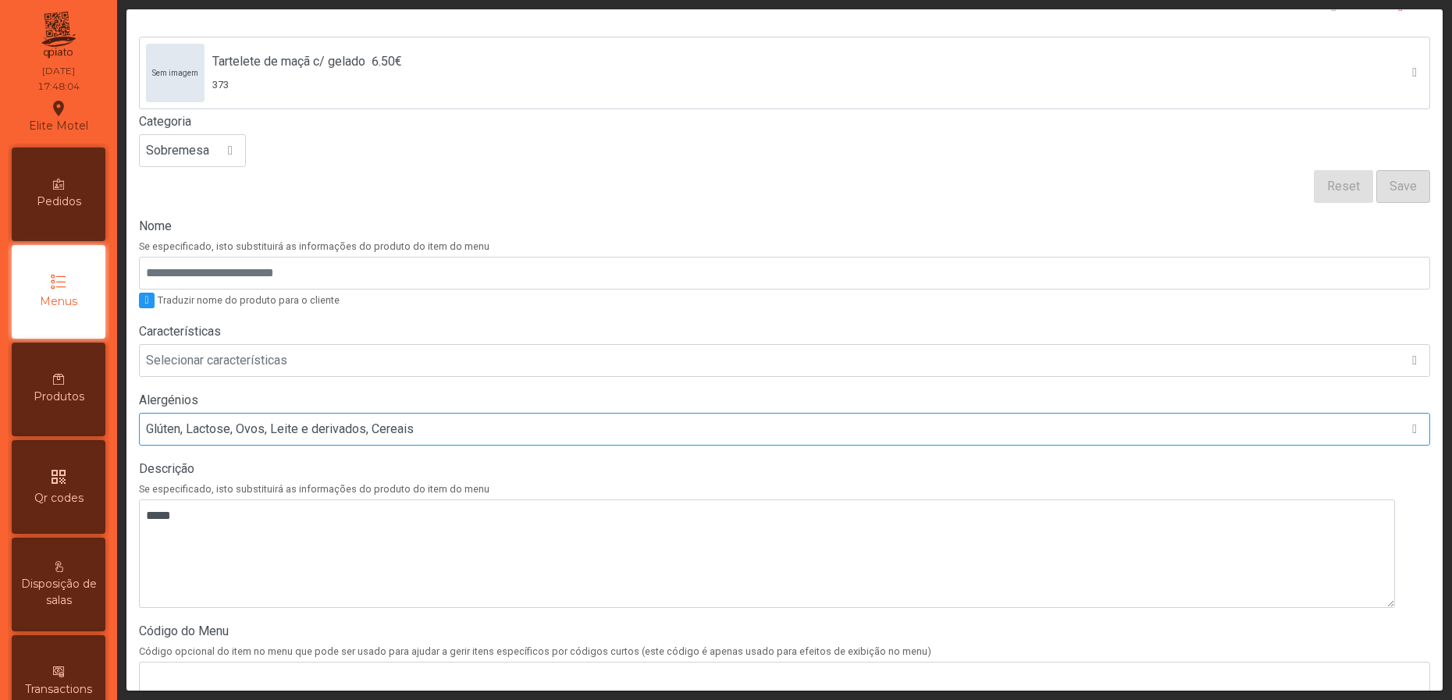
scroll to position [117, 0]
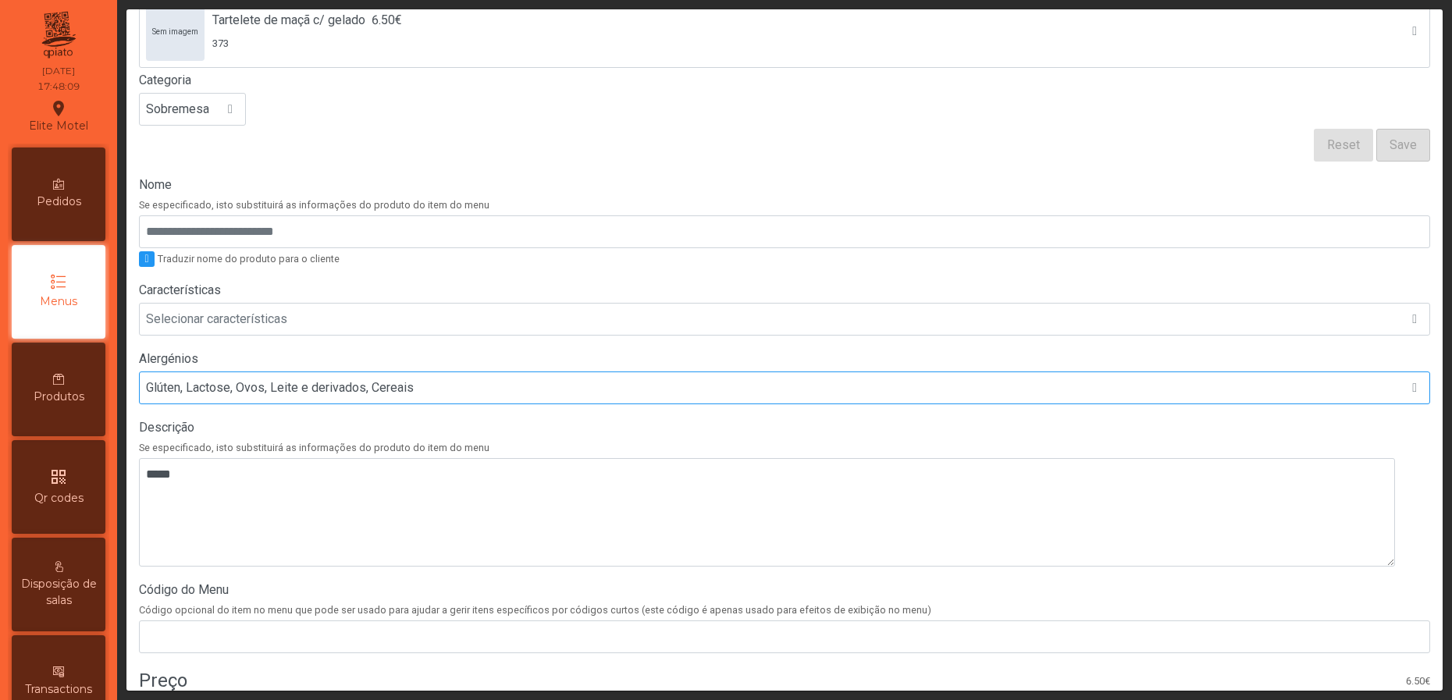
click at [311, 382] on div "Glúten, Lactose, Ovos, Leite e derivados, Cereais" at bounding box center [770, 387] width 1260 height 31
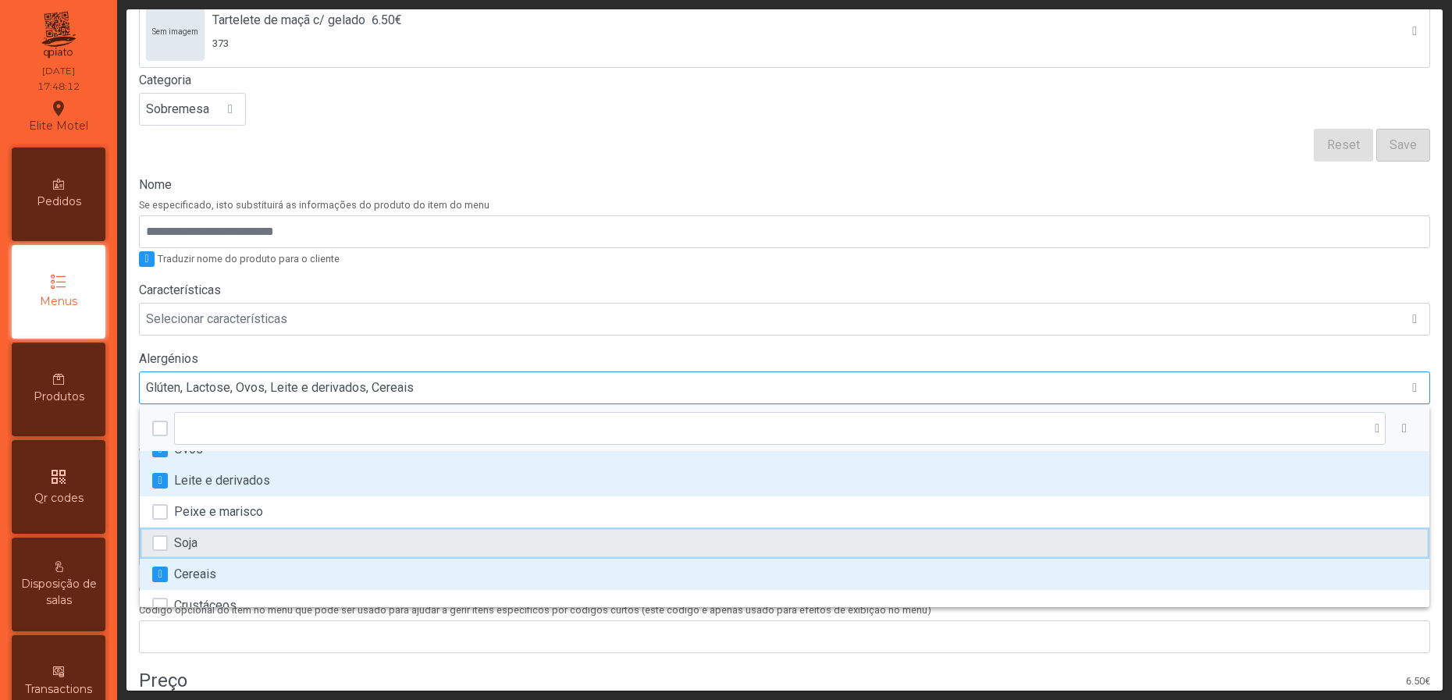
click at [212, 550] on li "Soja" at bounding box center [784, 543] width 1289 height 31
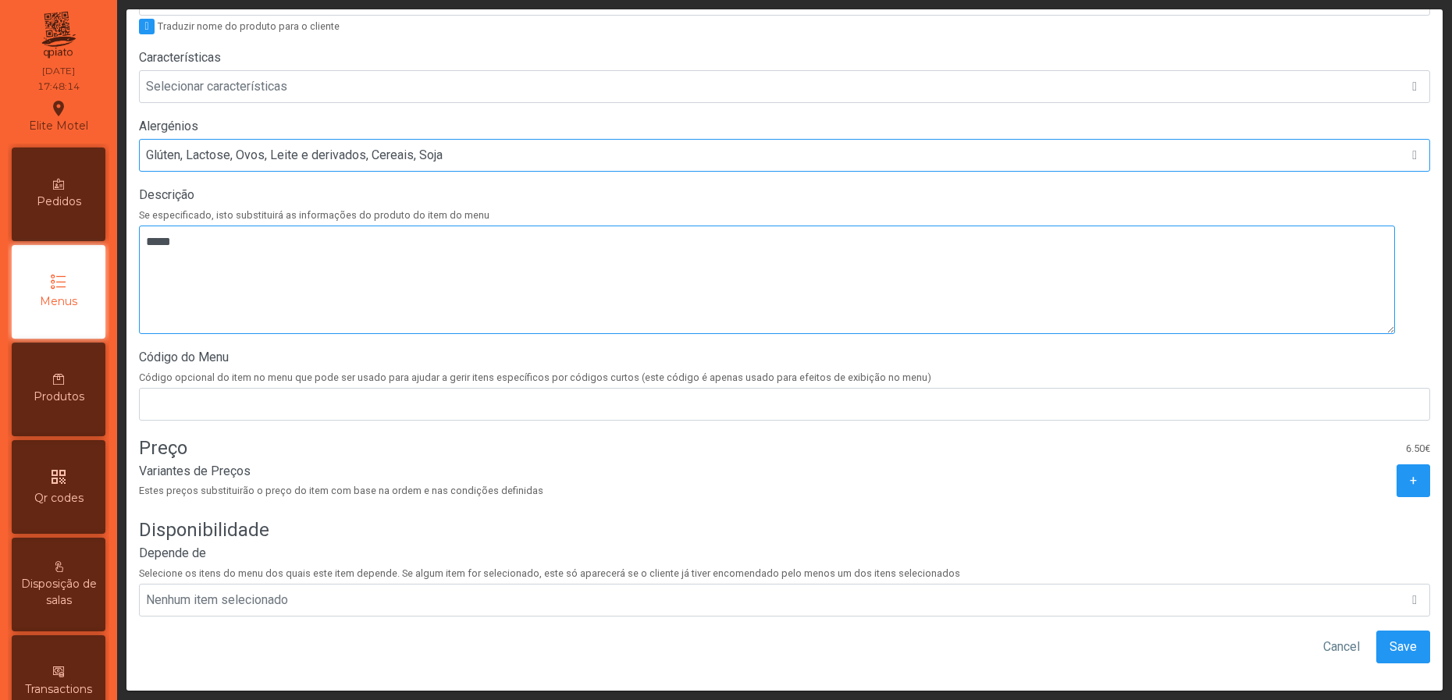
scroll to position [351, 0]
click at [1389, 647] on span "Save" at bounding box center [1402, 645] width 27 height 19
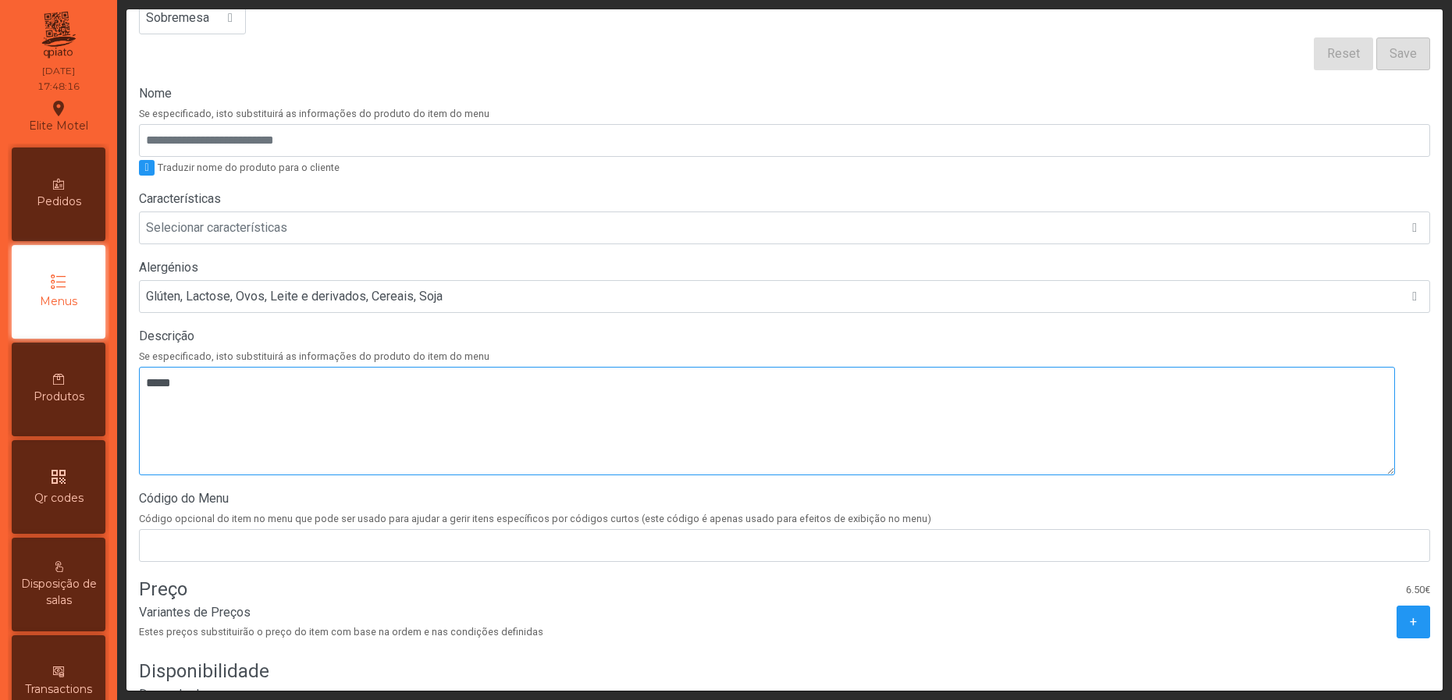
scroll to position [234, 0]
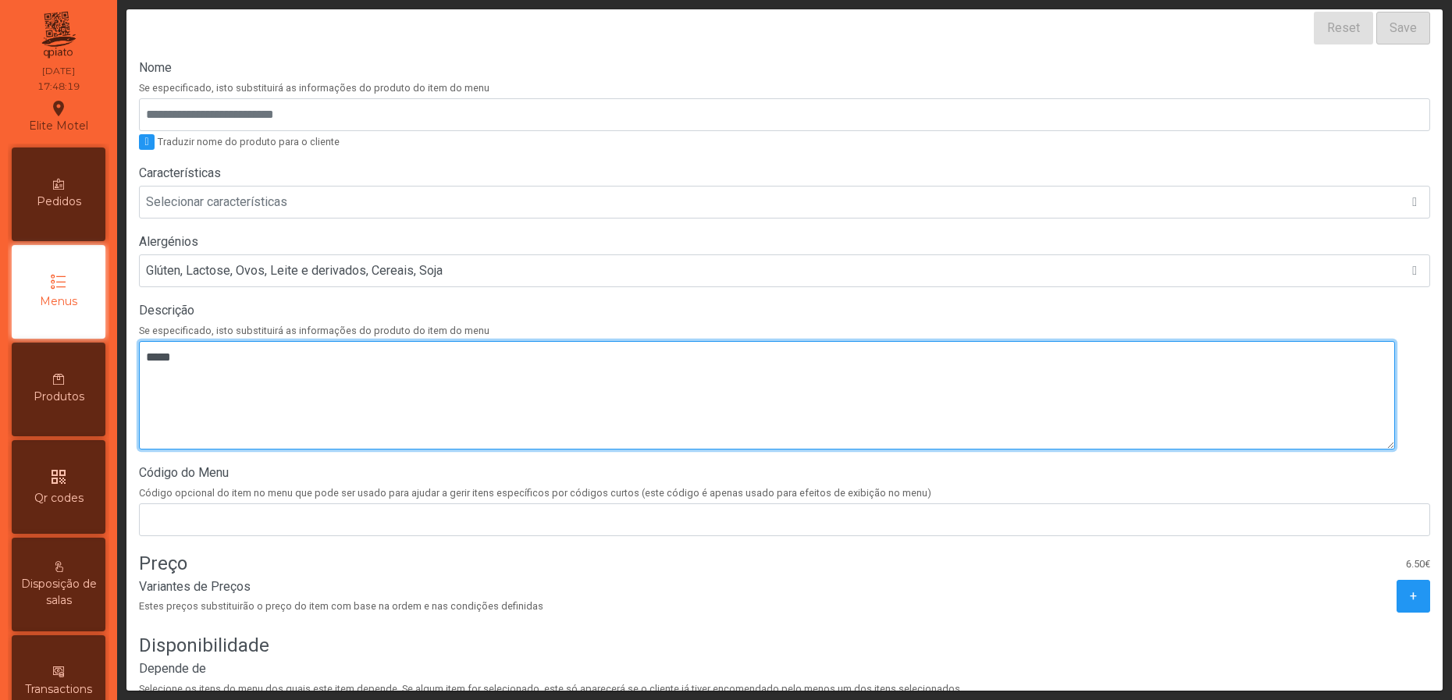
click at [226, 363] on textarea at bounding box center [767, 395] width 1256 height 108
drag, startPoint x: 227, startPoint y: 366, endPoint x: 106, endPoint y: 356, distance: 121.4
click at [106, 356] on div "Elite Motel location_on [DATE] 17:48:20 Pedidos Menus Produtos qr_code Qr codes…" at bounding box center [726, 350] width 1452 height 700
type textarea "**********"
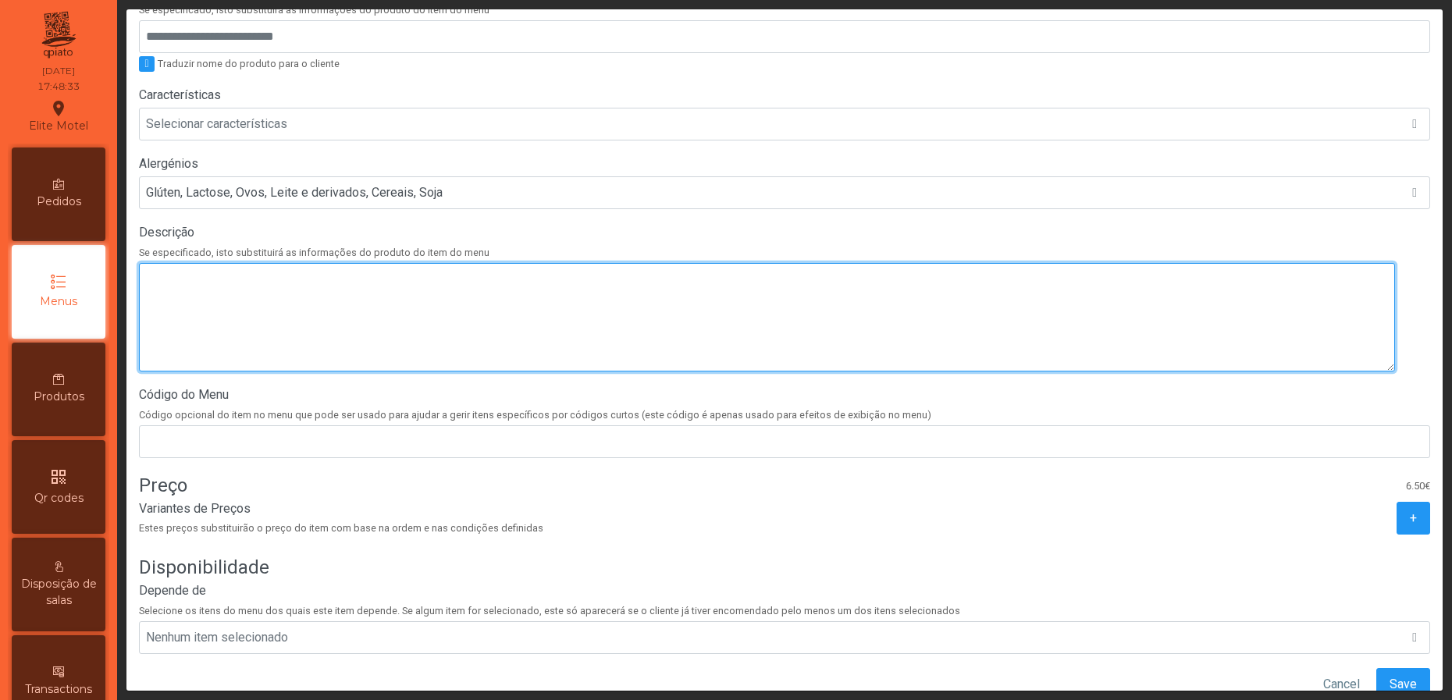
scroll to position [384, 0]
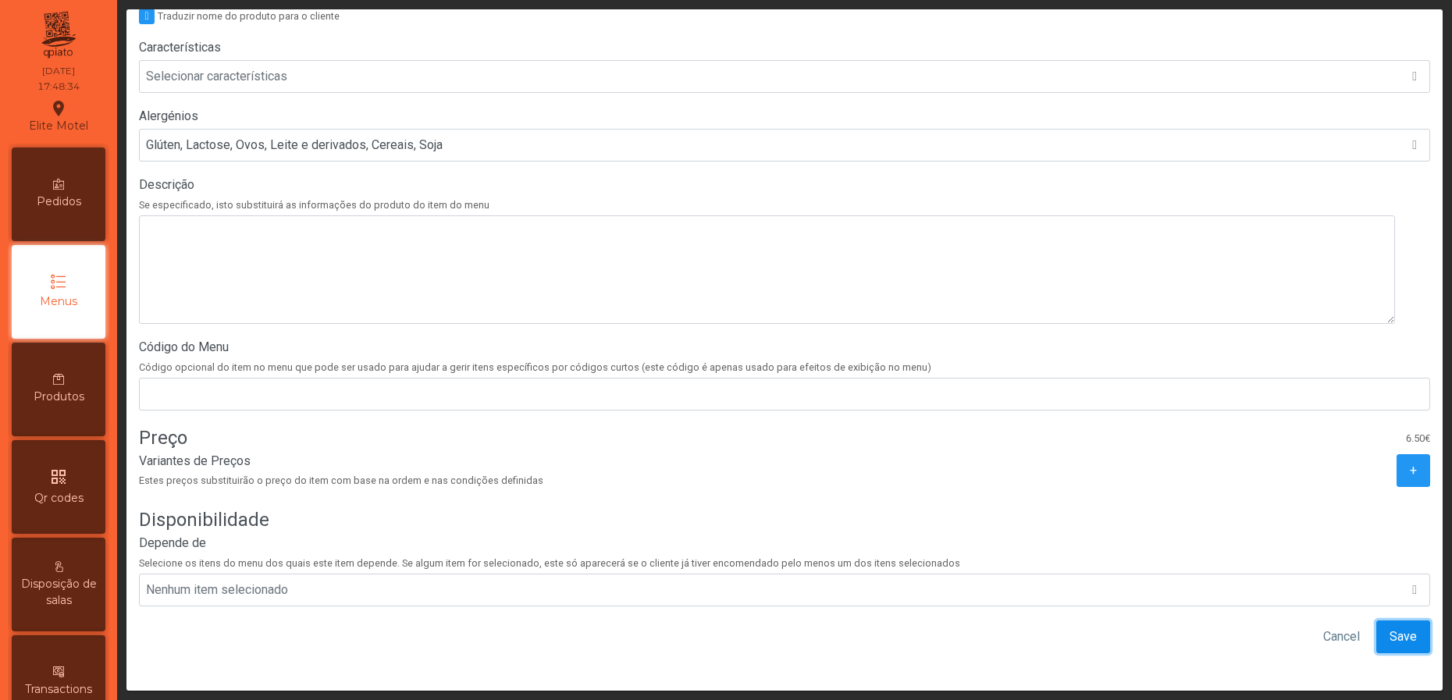
click at [1376, 620] on button "Save" at bounding box center [1403, 636] width 54 height 33
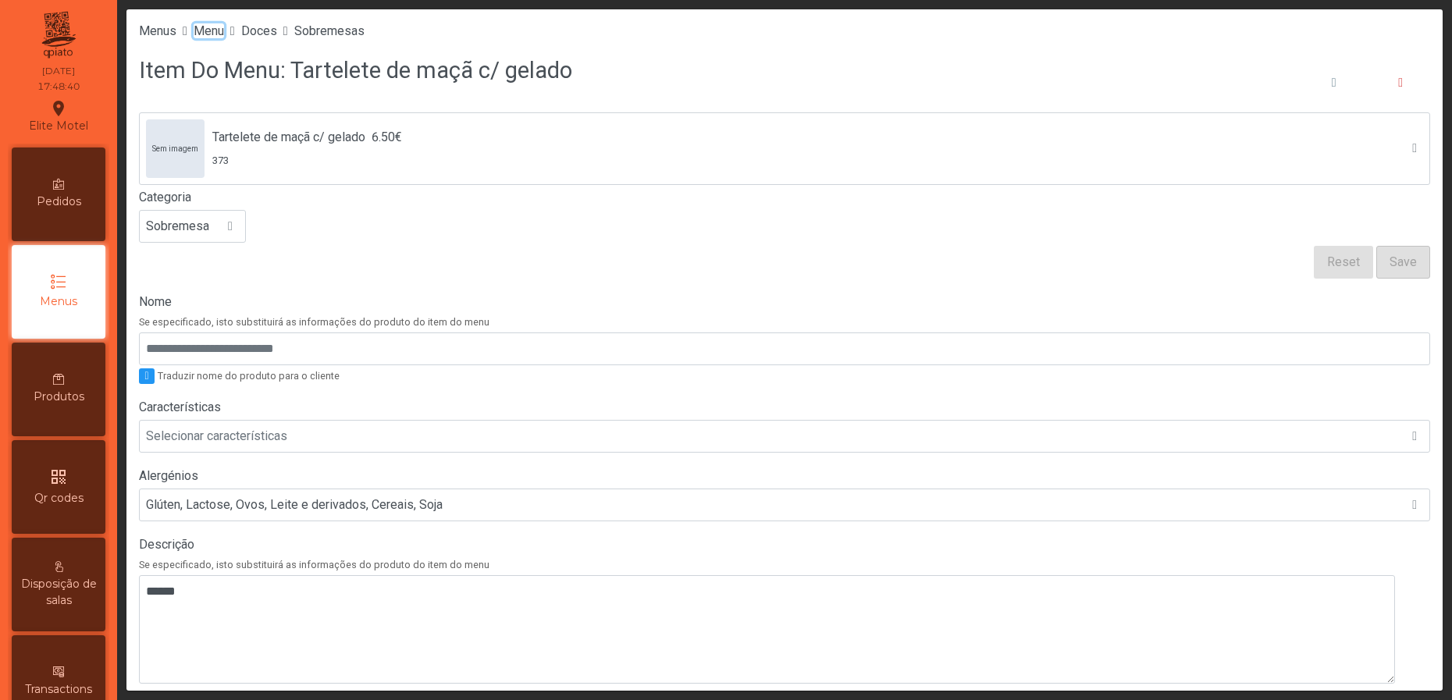
click at [215, 29] on span "Menu" at bounding box center [209, 30] width 30 height 15
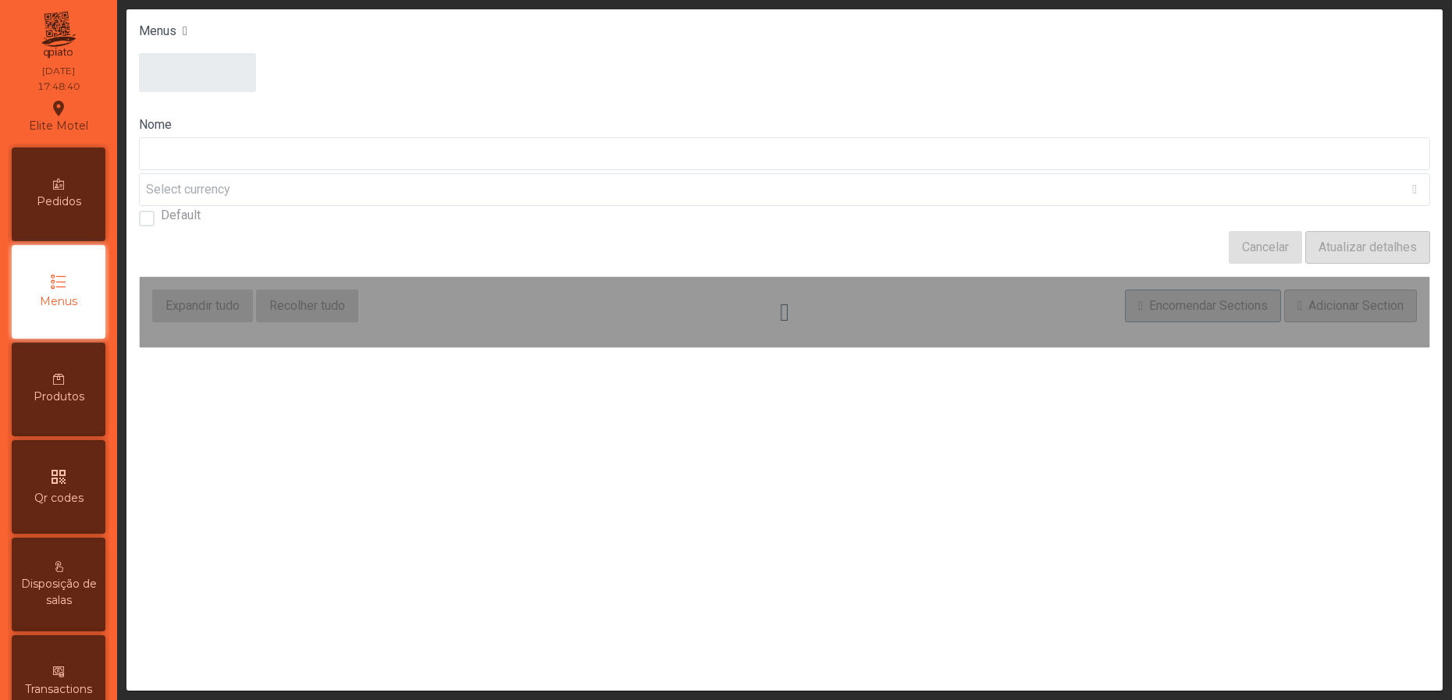
type input "****"
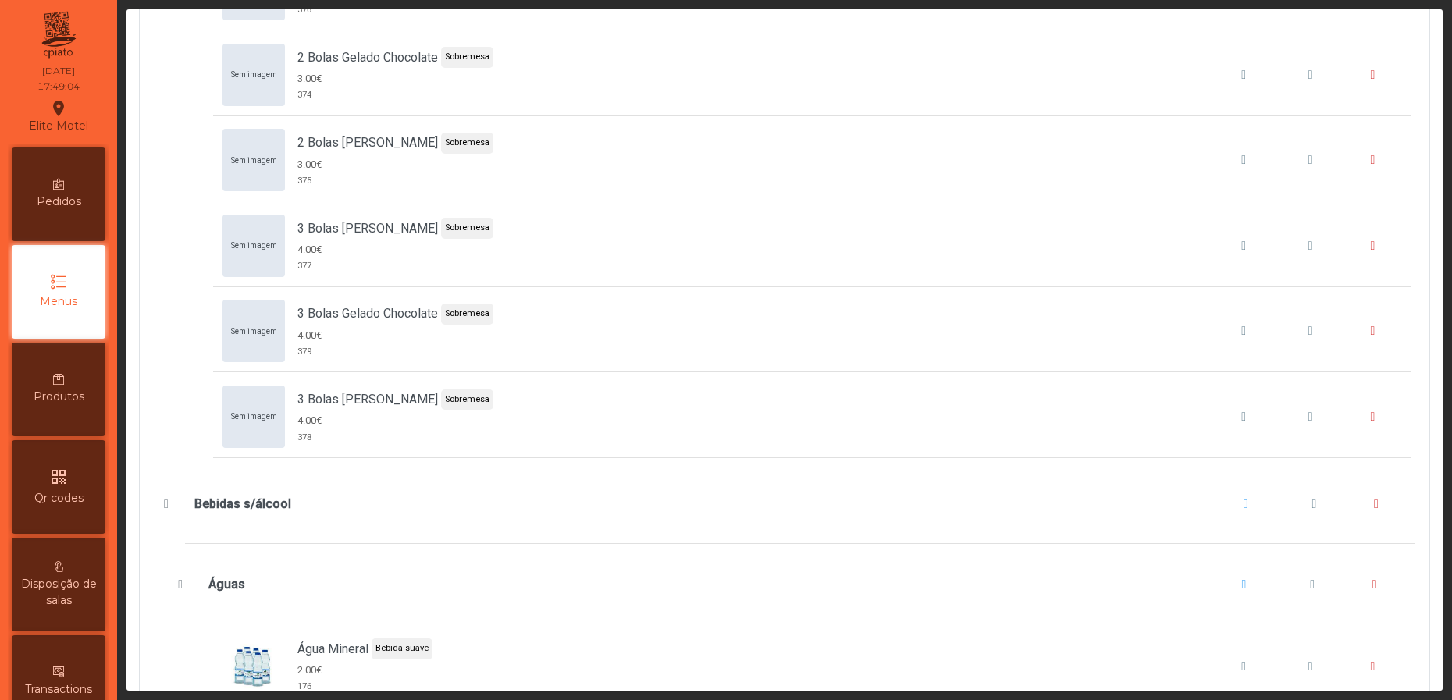
scroll to position [4331, 0]
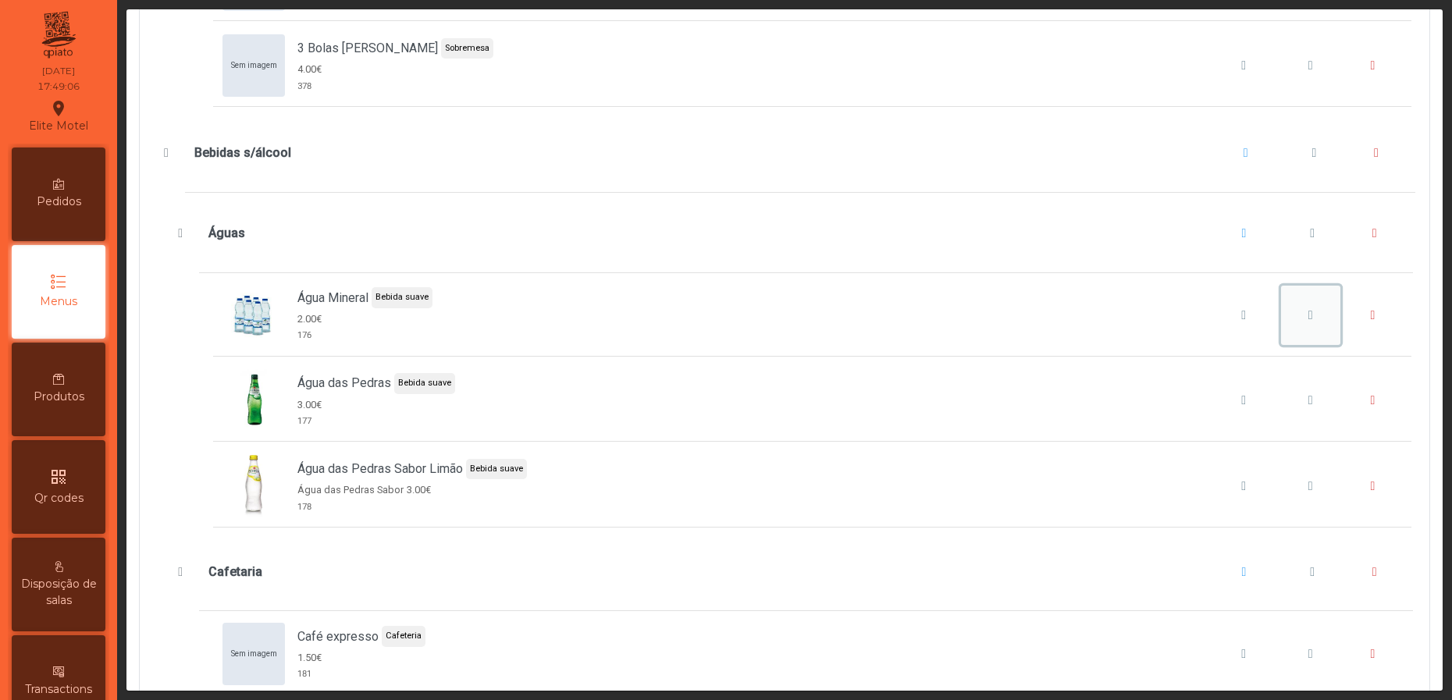
click at [1281, 325] on button "Água Mineral" at bounding box center [1310, 315] width 59 height 59
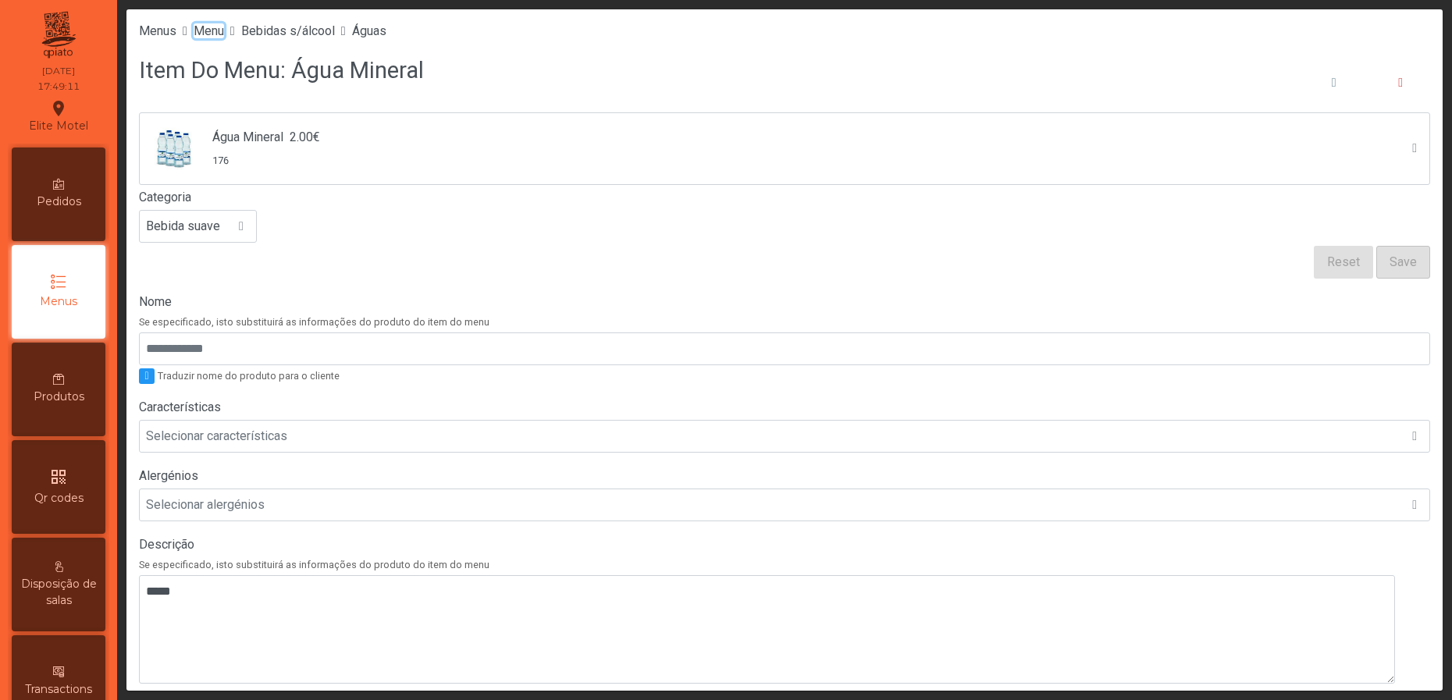
click at [221, 29] on span "Menu" at bounding box center [209, 30] width 30 height 15
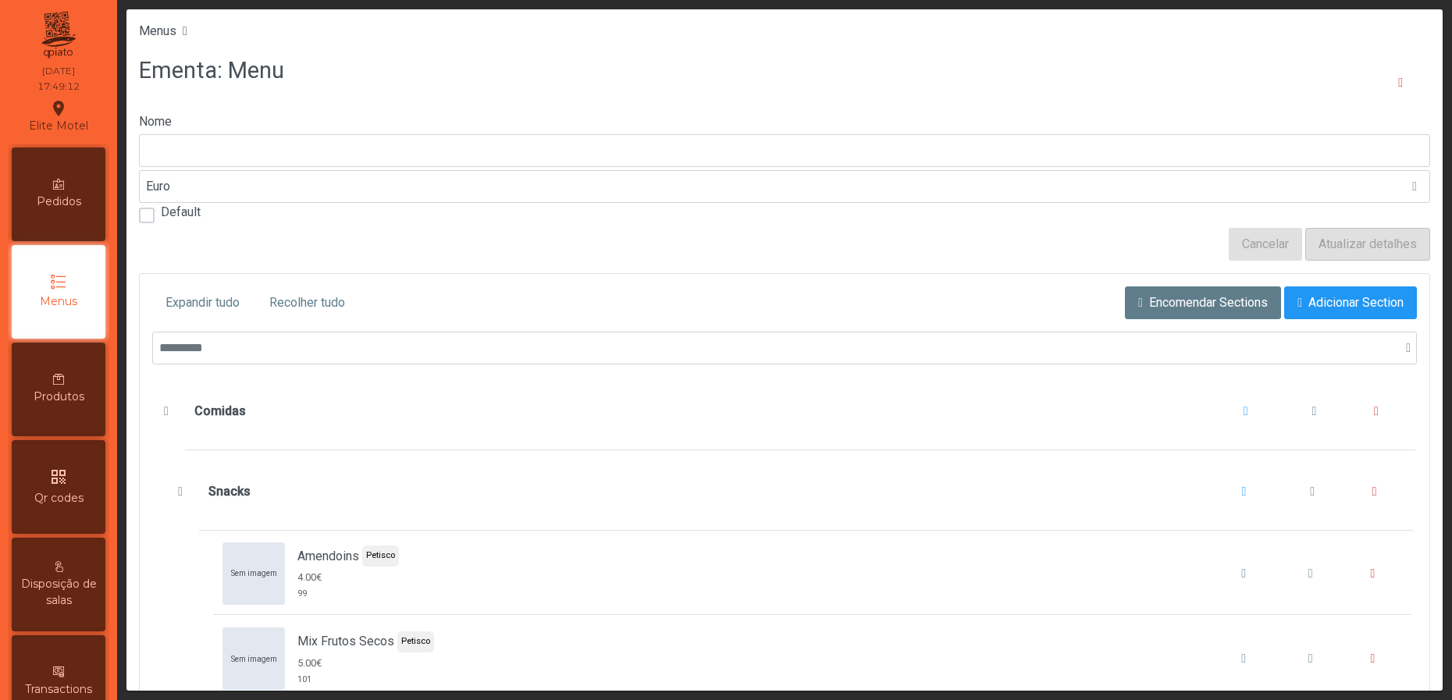
type input "****"
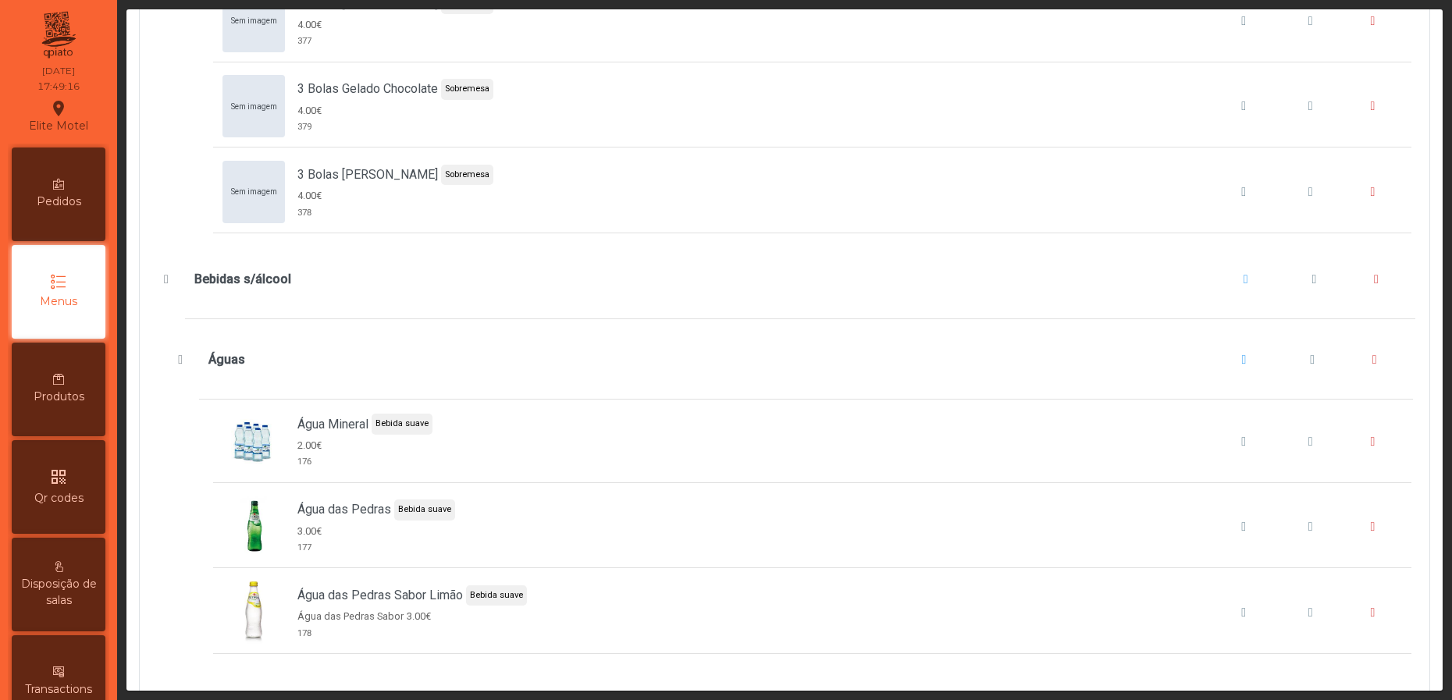
scroll to position [4449, 0]
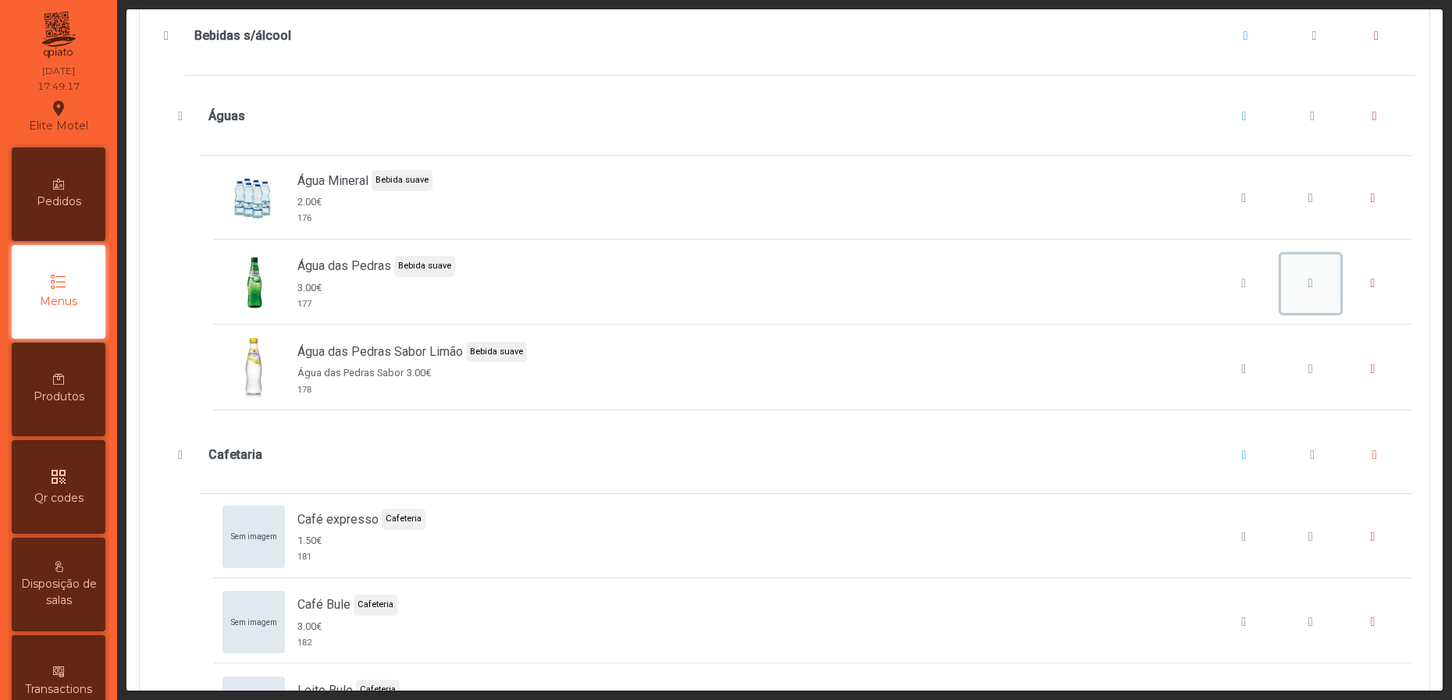
click at [1308, 290] on span "Água das Pedras" at bounding box center [1310, 283] width 5 height 12
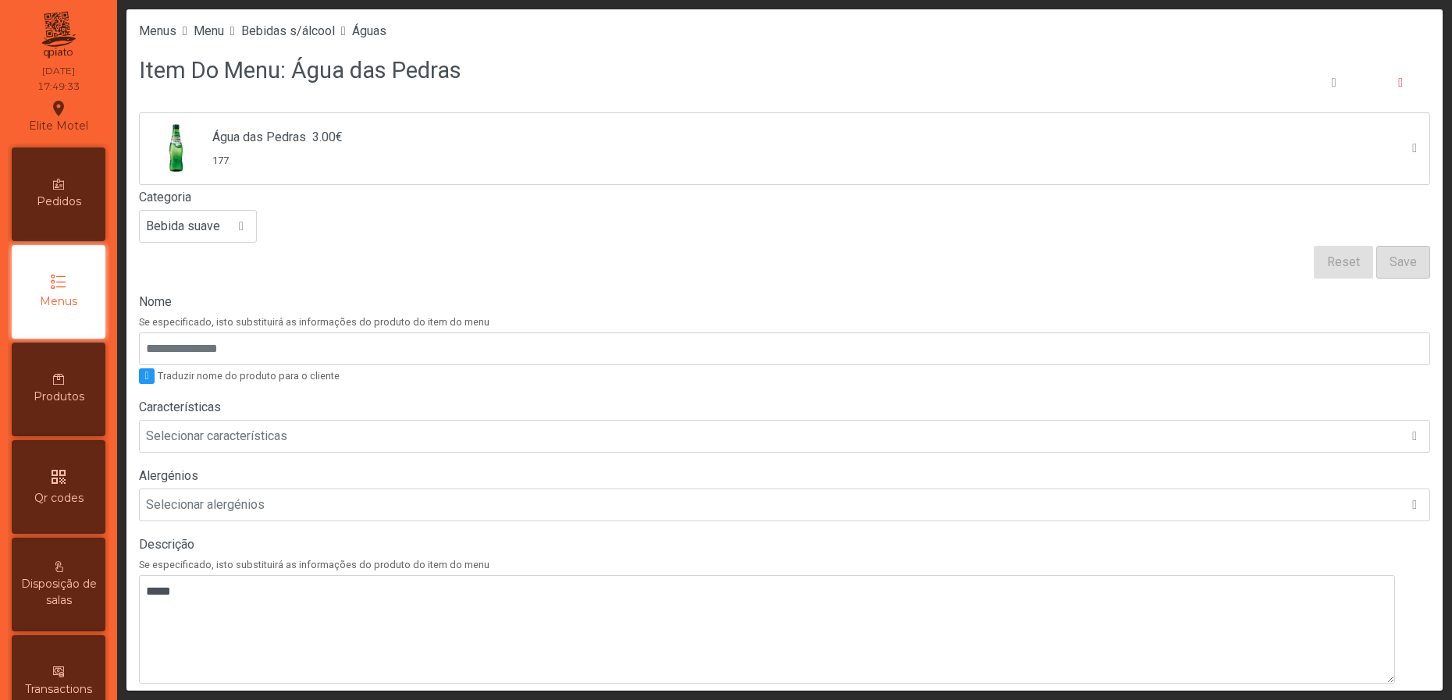
click at [200, 20] on div "Menus Menu Bebidas s/álcool Águas" at bounding box center [784, 31] width 1316 height 44
click at [209, 31] on span "Menu" at bounding box center [209, 30] width 30 height 15
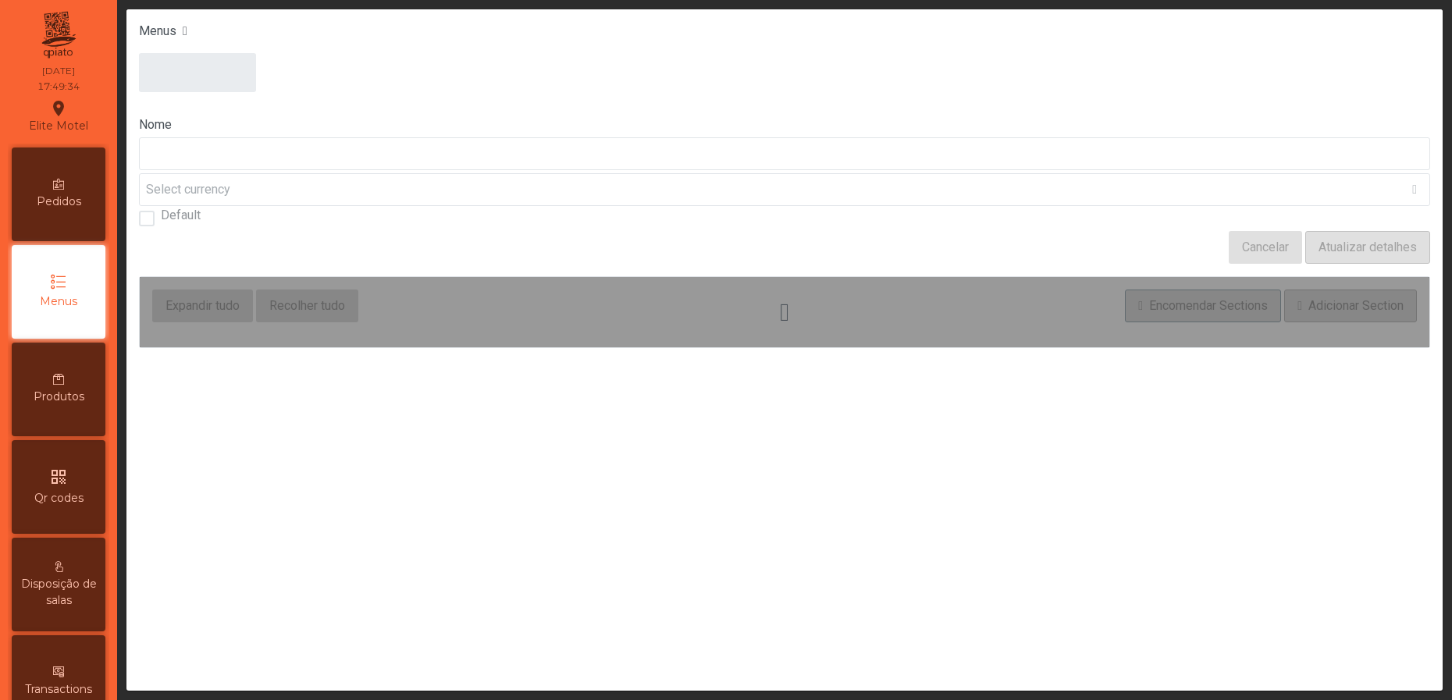
type input "****"
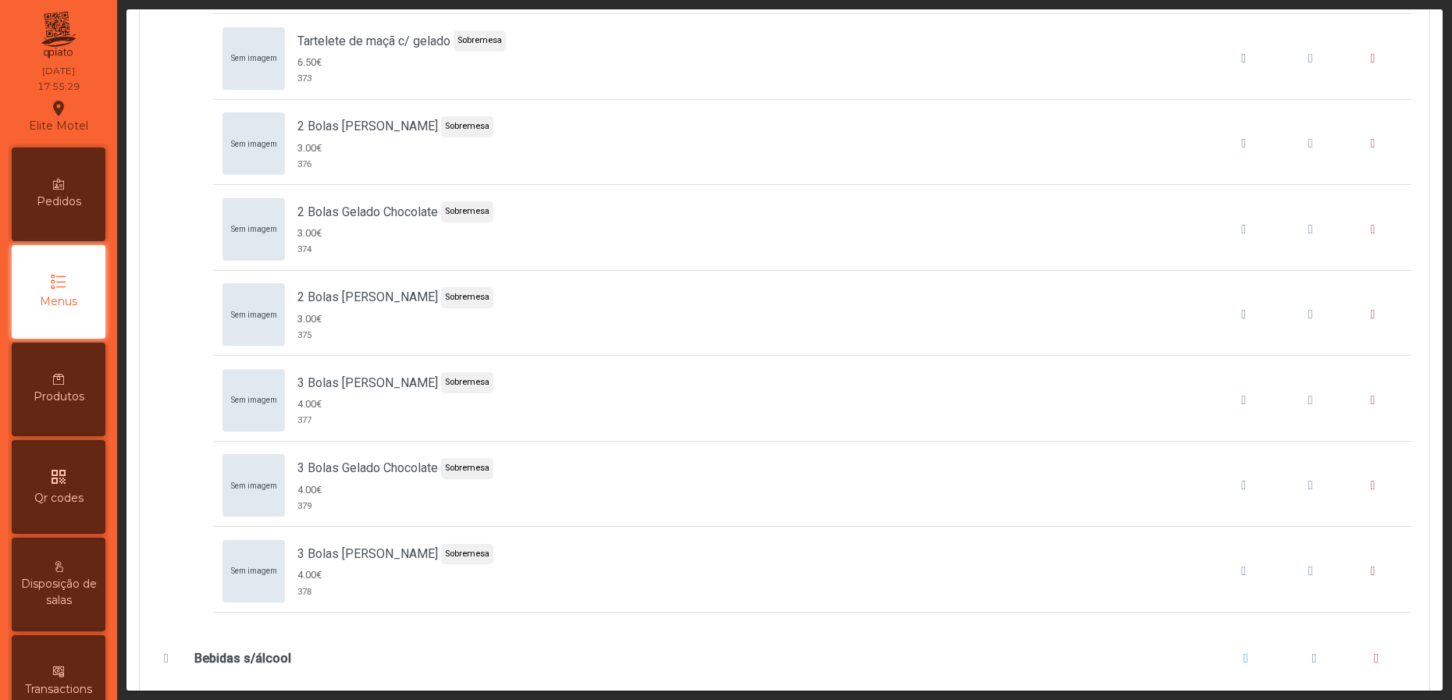
scroll to position [3746, 0]
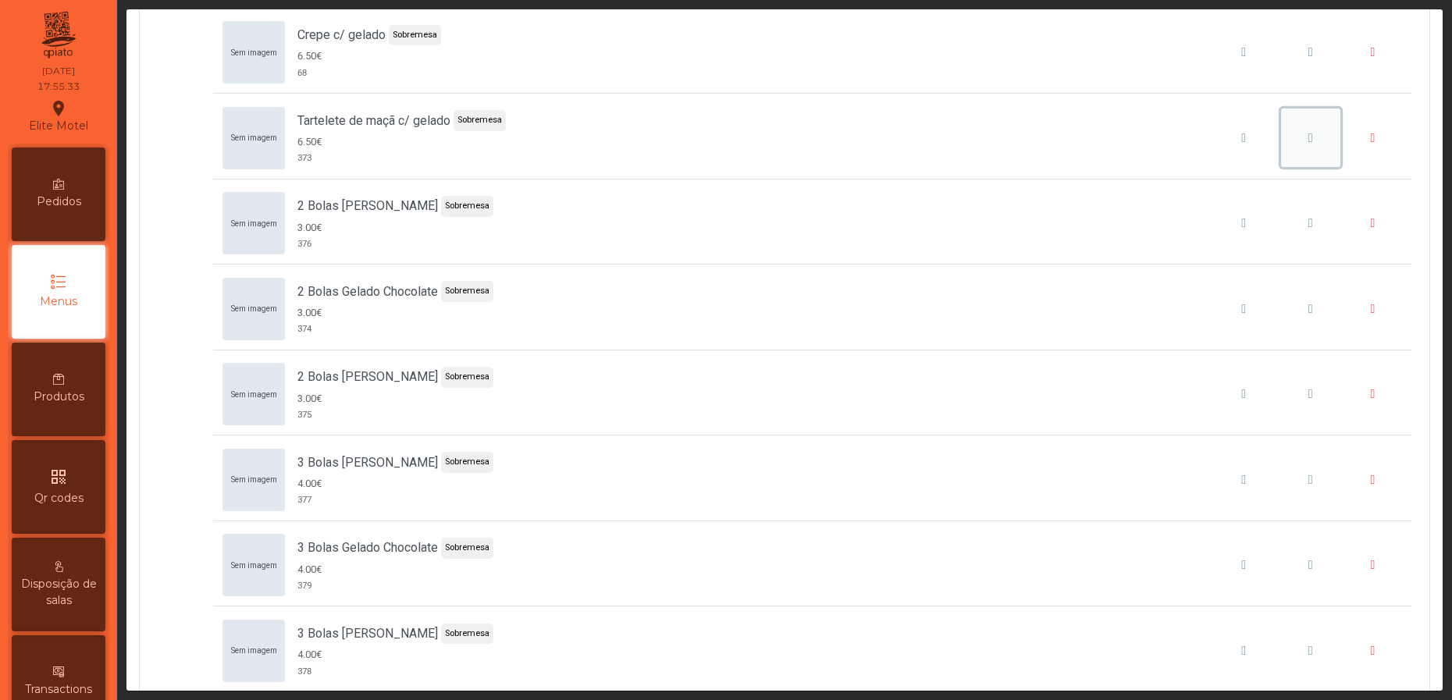
click at [1308, 144] on span "Tartelete de maçã c/ gelado" at bounding box center [1310, 138] width 5 height 12
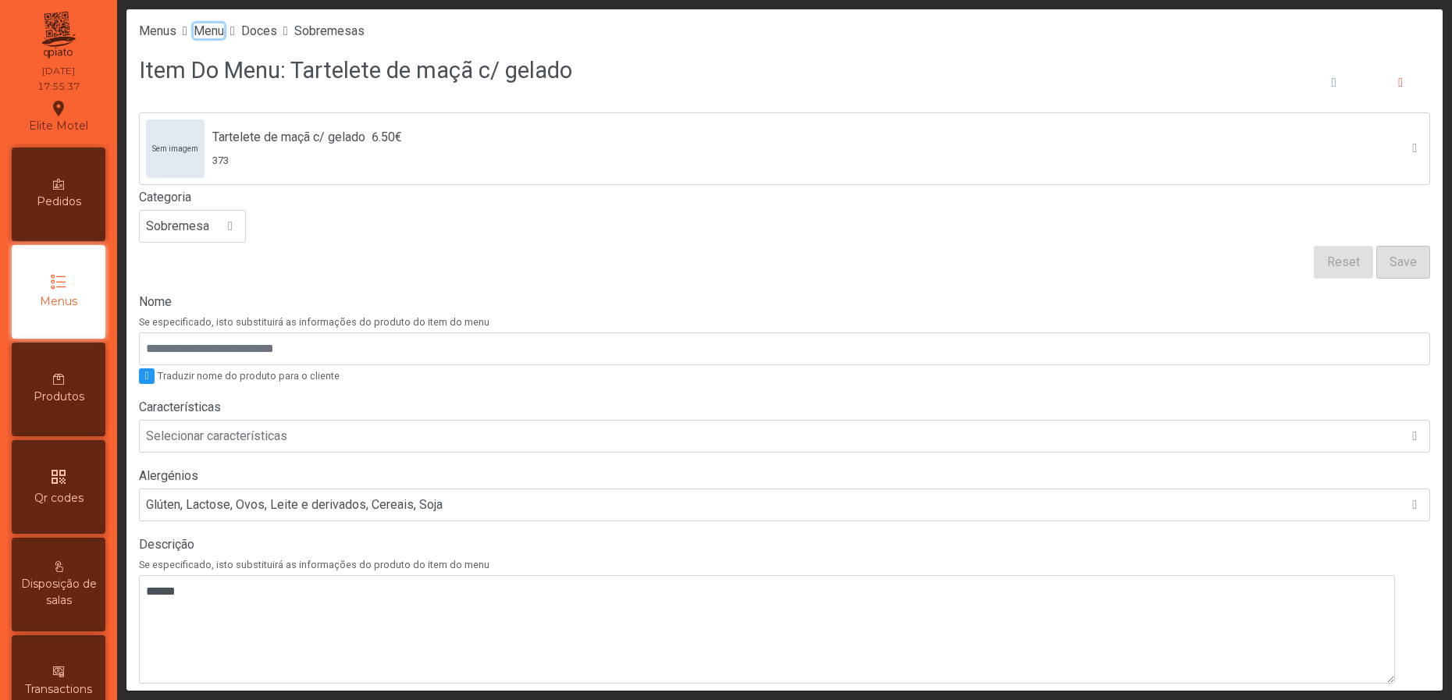
click at [221, 27] on span "Menu" at bounding box center [209, 30] width 30 height 15
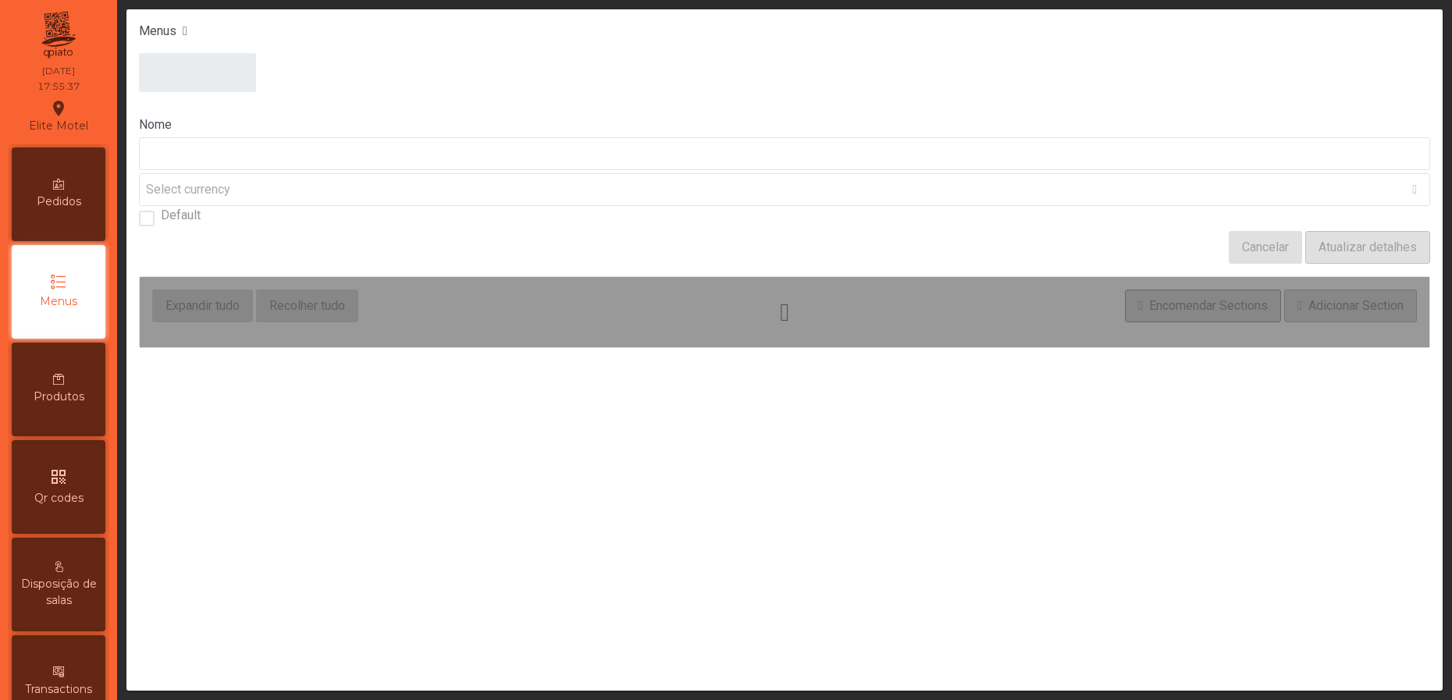
type input "****"
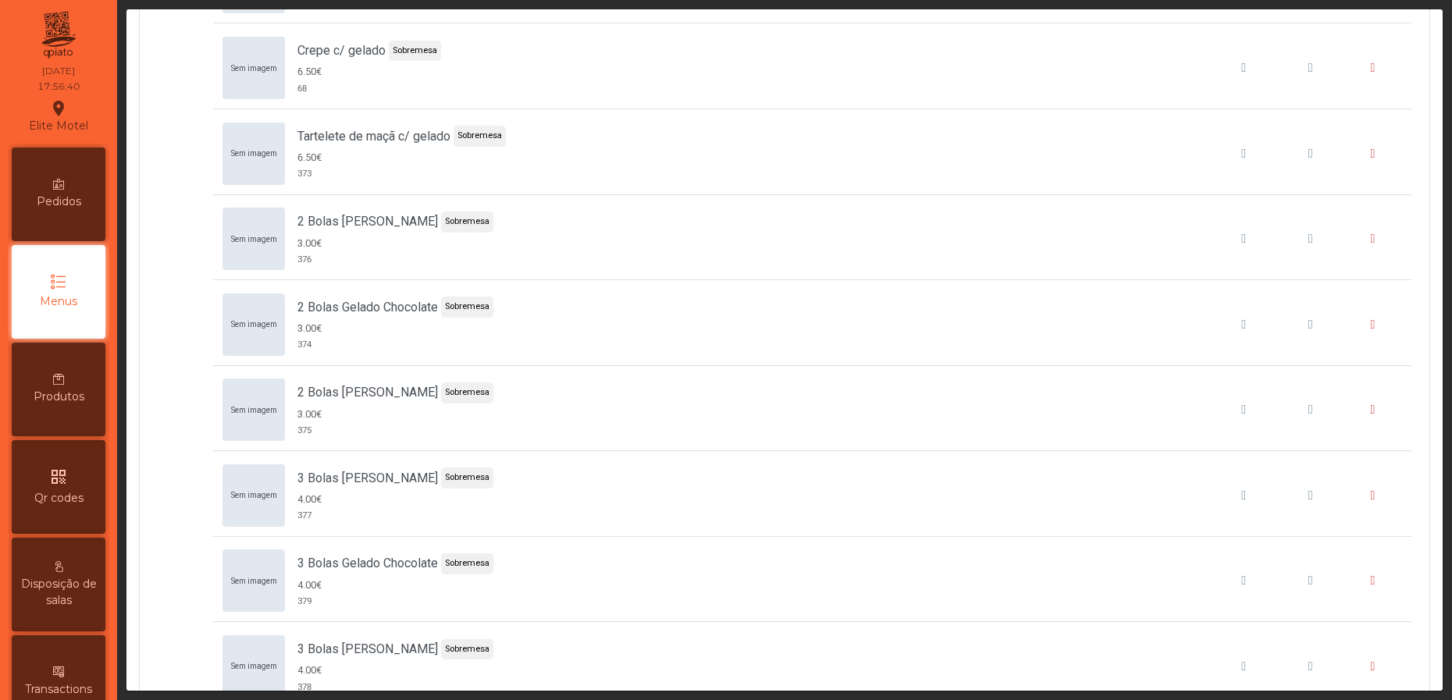
scroll to position [3746, 0]
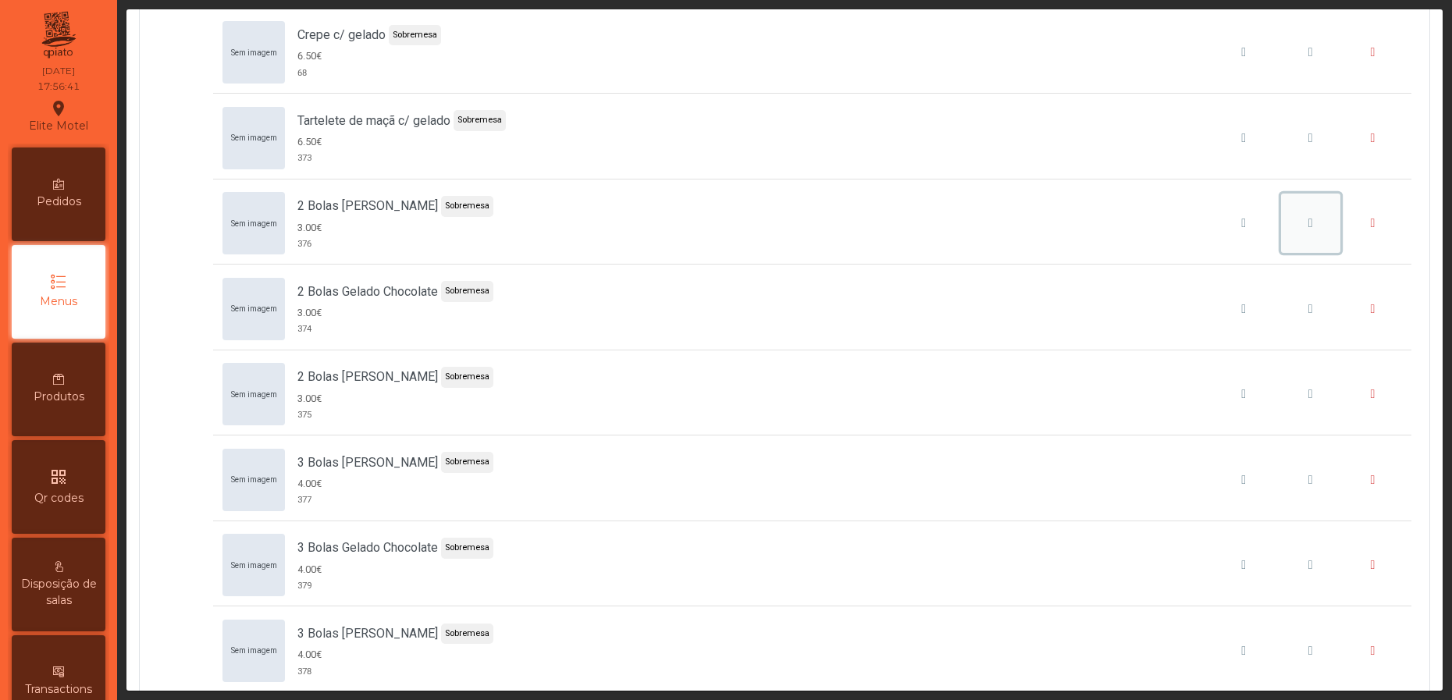
click at [1281, 232] on button "2 Bolas Gelado Baunilha" at bounding box center [1310, 223] width 59 height 59
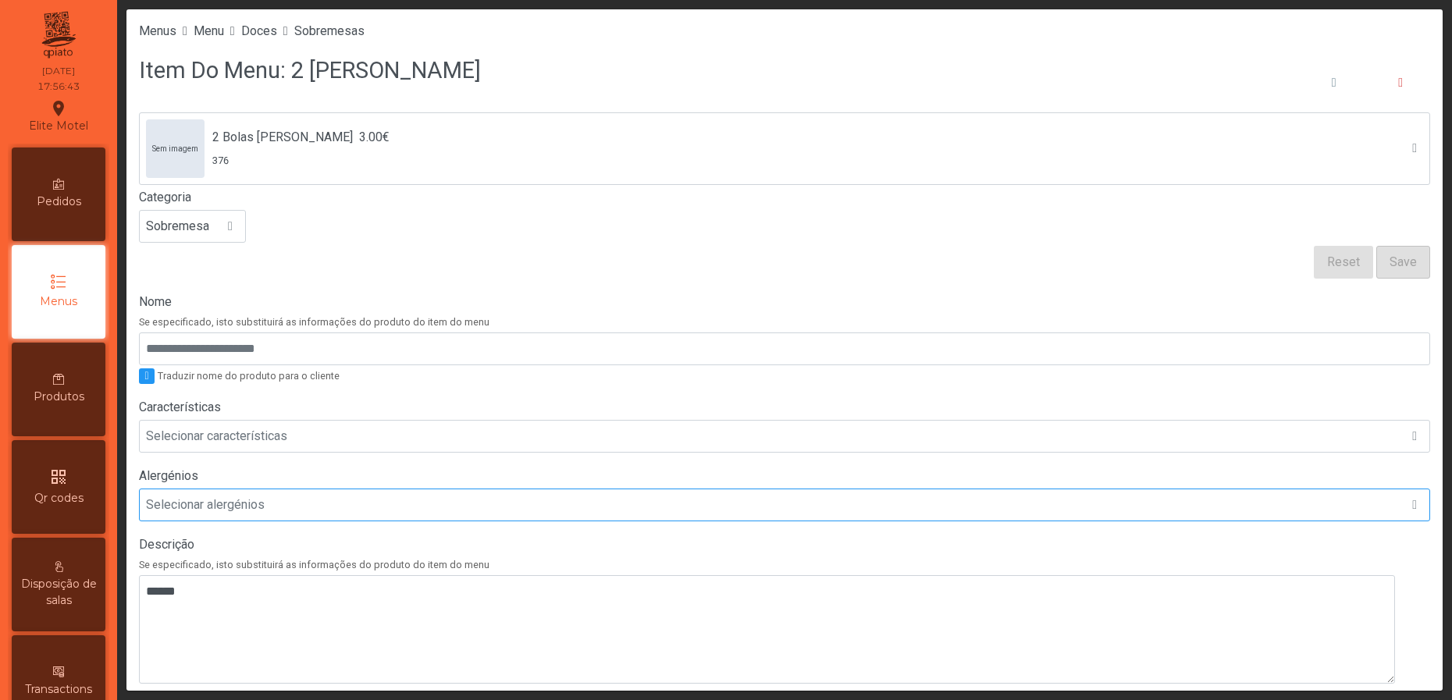
click at [204, 511] on div "Selecionar alergénios" at bounding box center [770, 504] width 1260 height 31
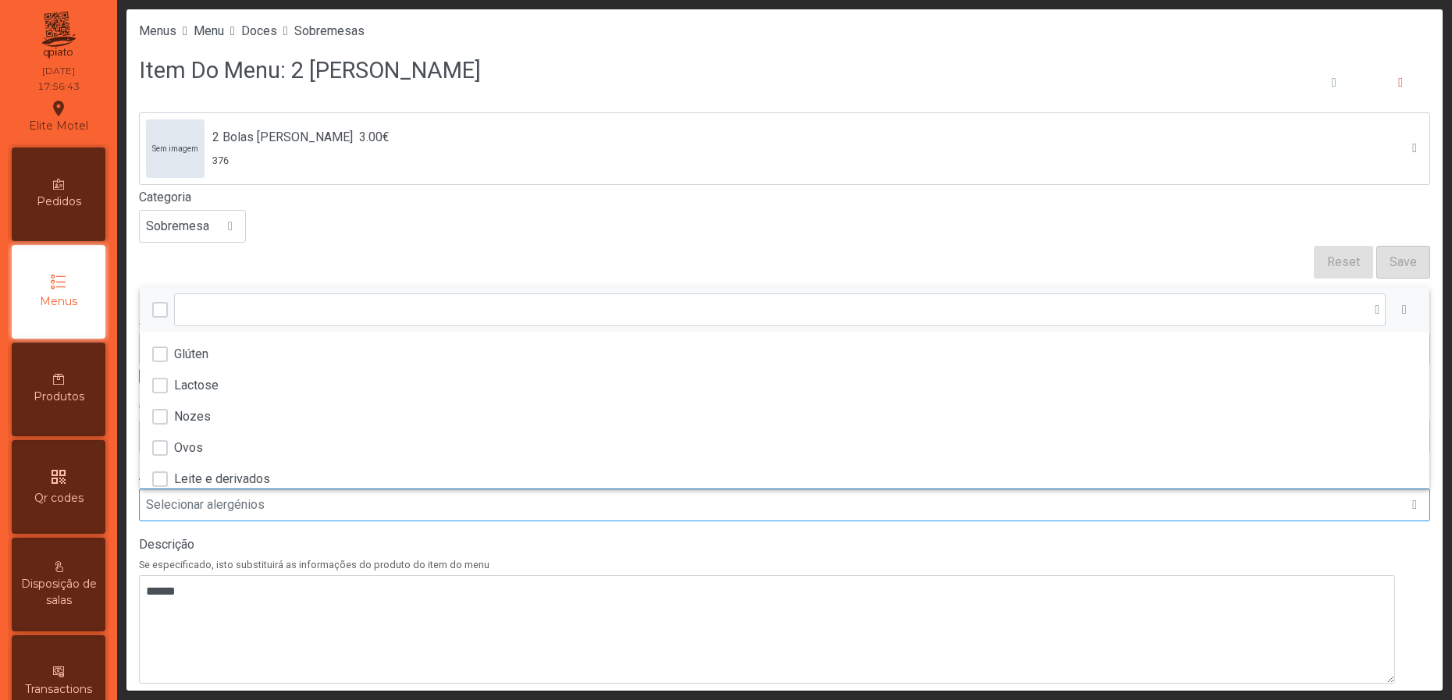
scroll to position [10, 82]
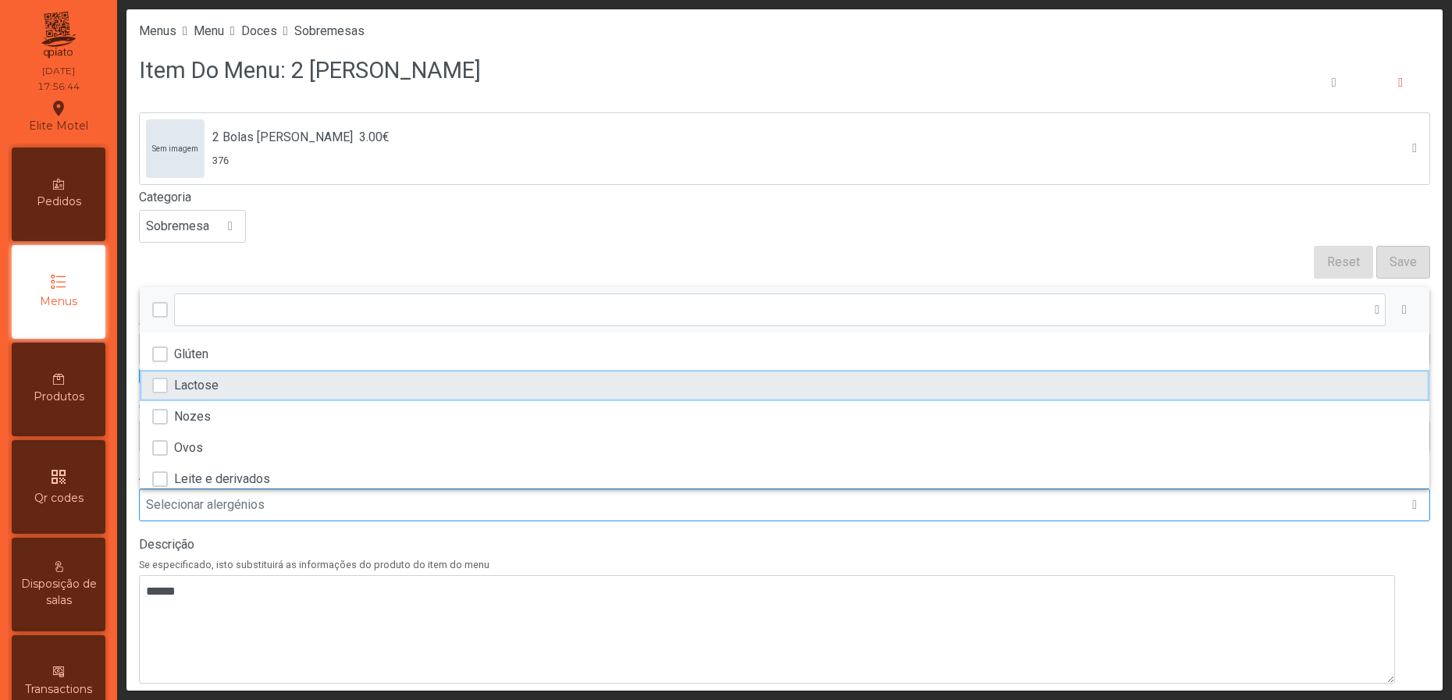
click at [213, 389] on span "Lactose" at bounding box center [196, 385] width 44 height 19
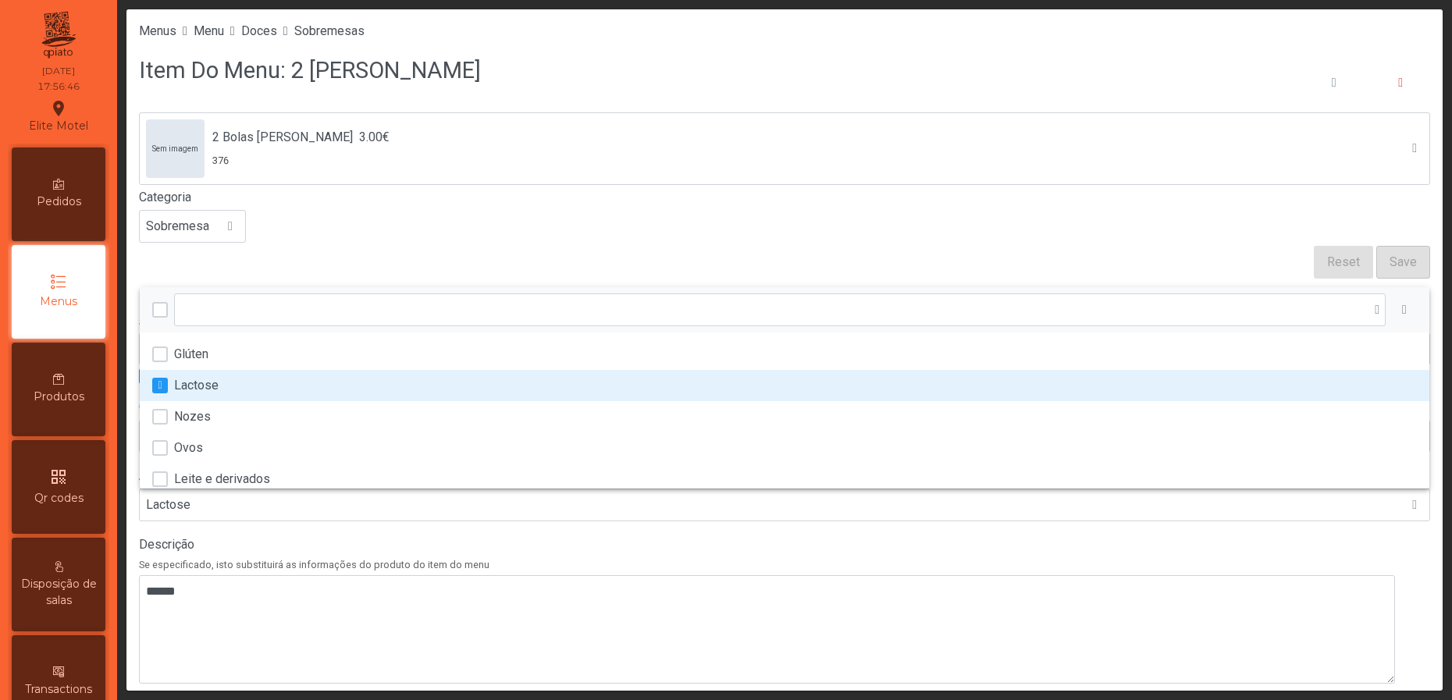
click at [611, 215] on div "Sem imagem 2 Bolas Gelado Baunilha 3.00€ 376 Categoria Sobremesa" at bounding box center [784, 177] width 1291 height 130
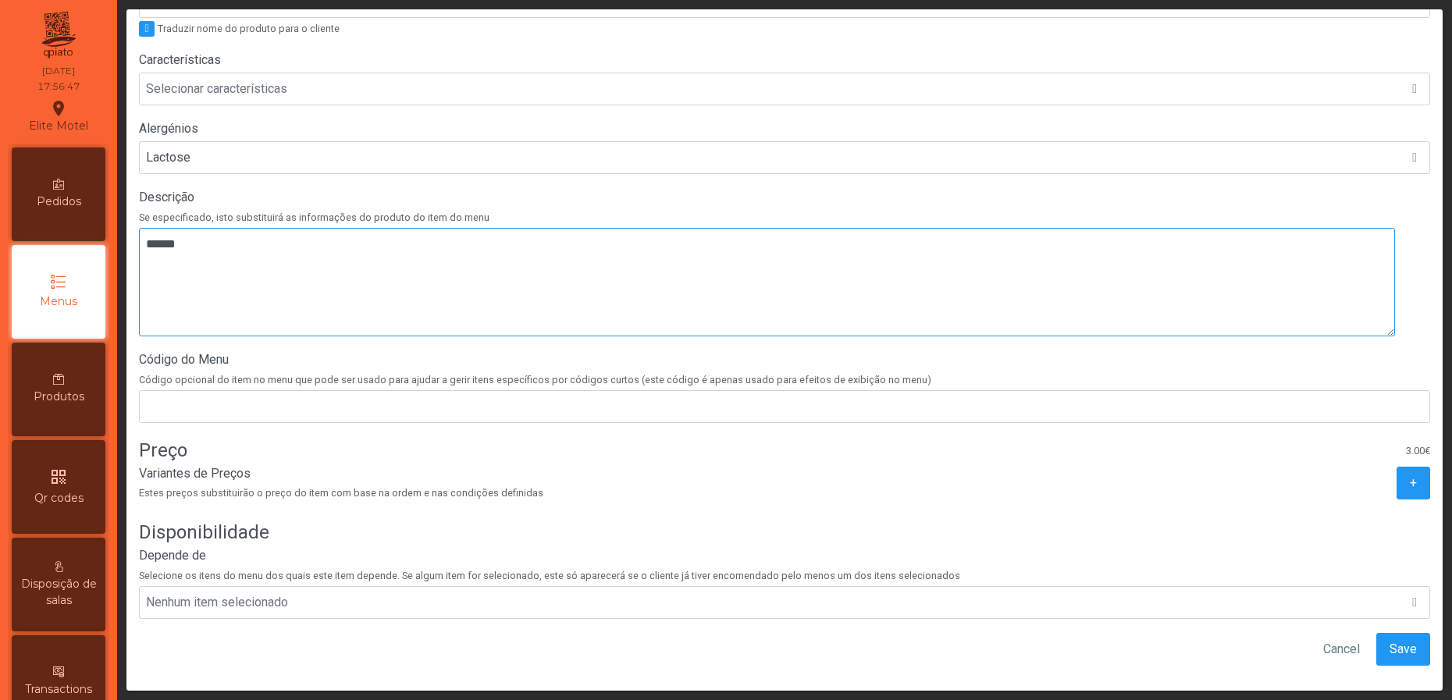
scroll to position [384, 0]
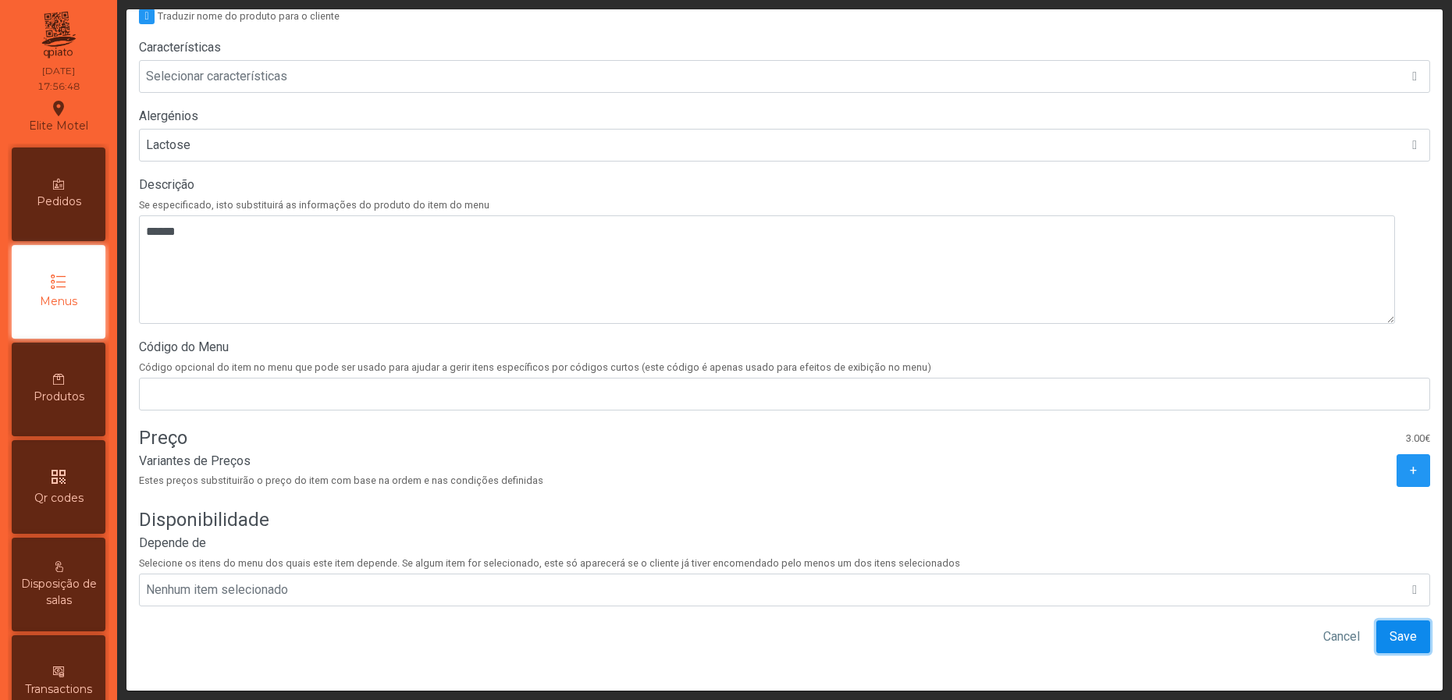
click at [1389, 627] on span "Save" at bounding box center [1402, 636] width 27 height 19
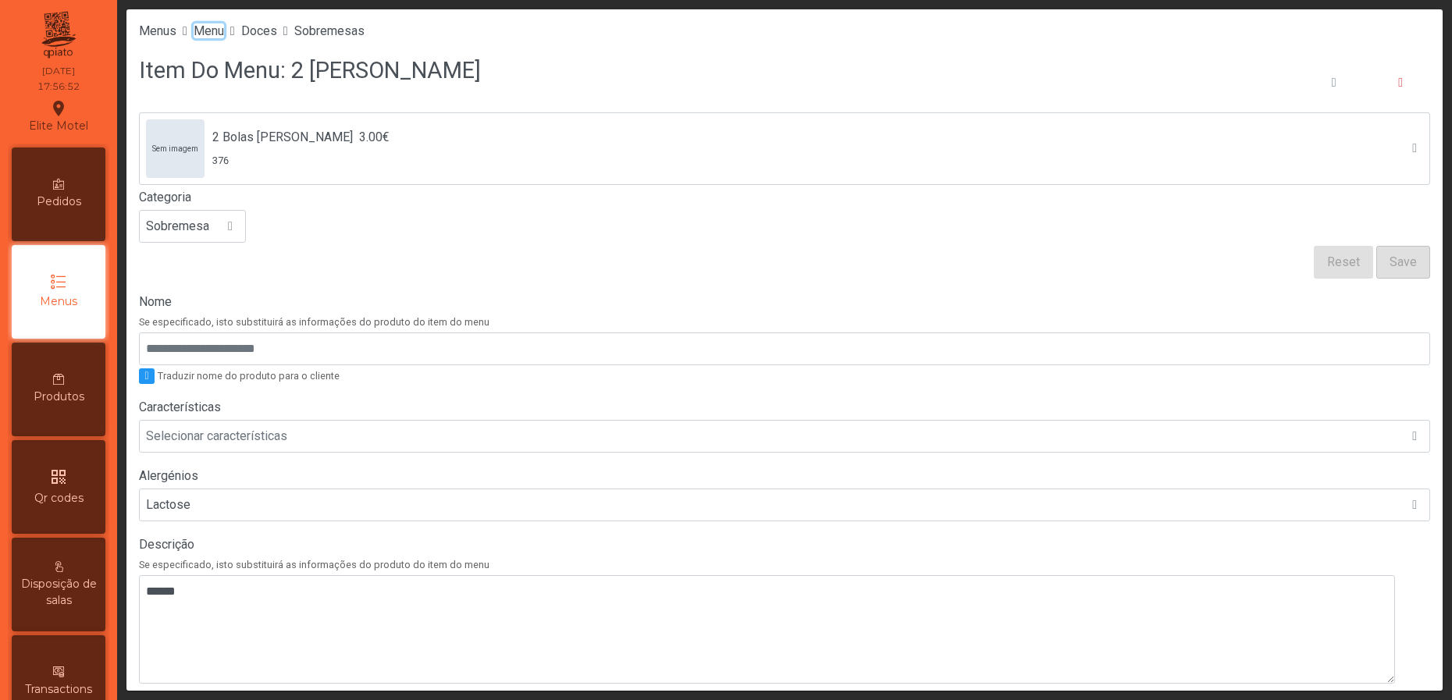
click at [223, 33] on span "Menu" at bounding box center [209, 30] width 30 height 15
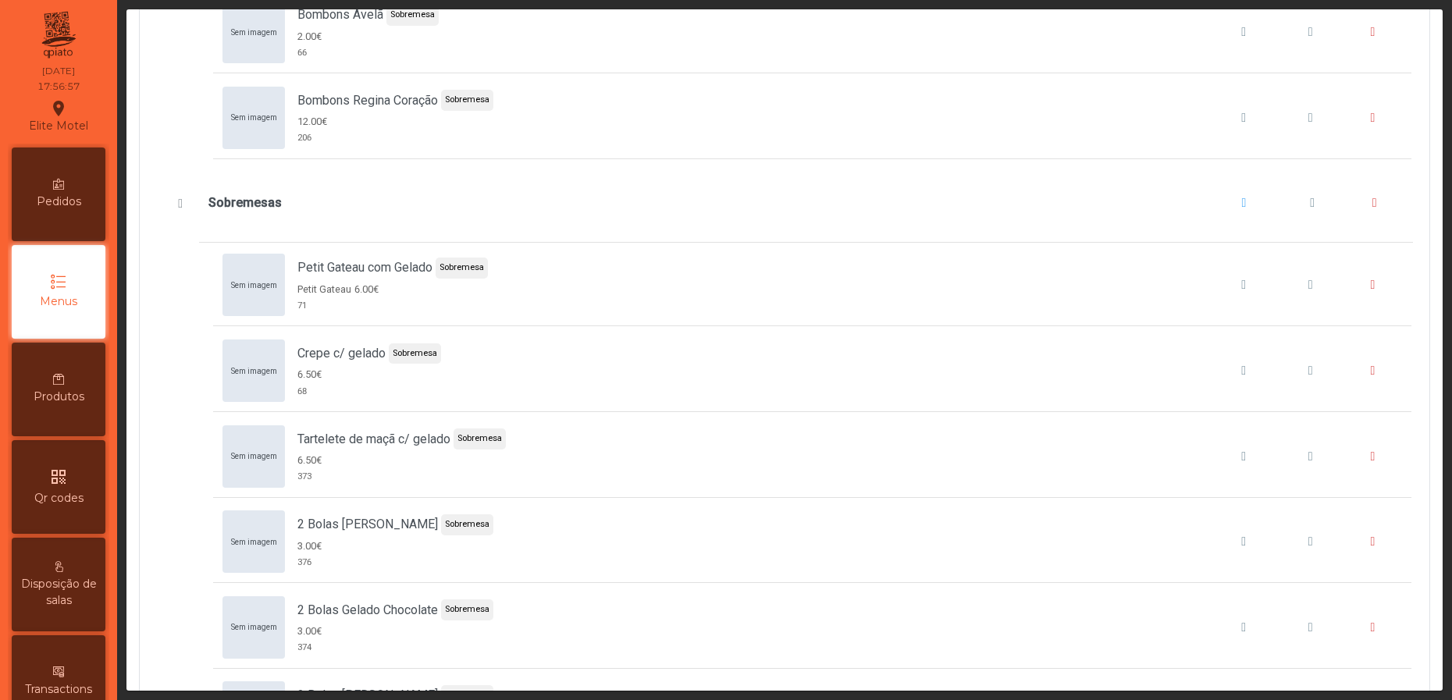
scroll to position [3629, 0]
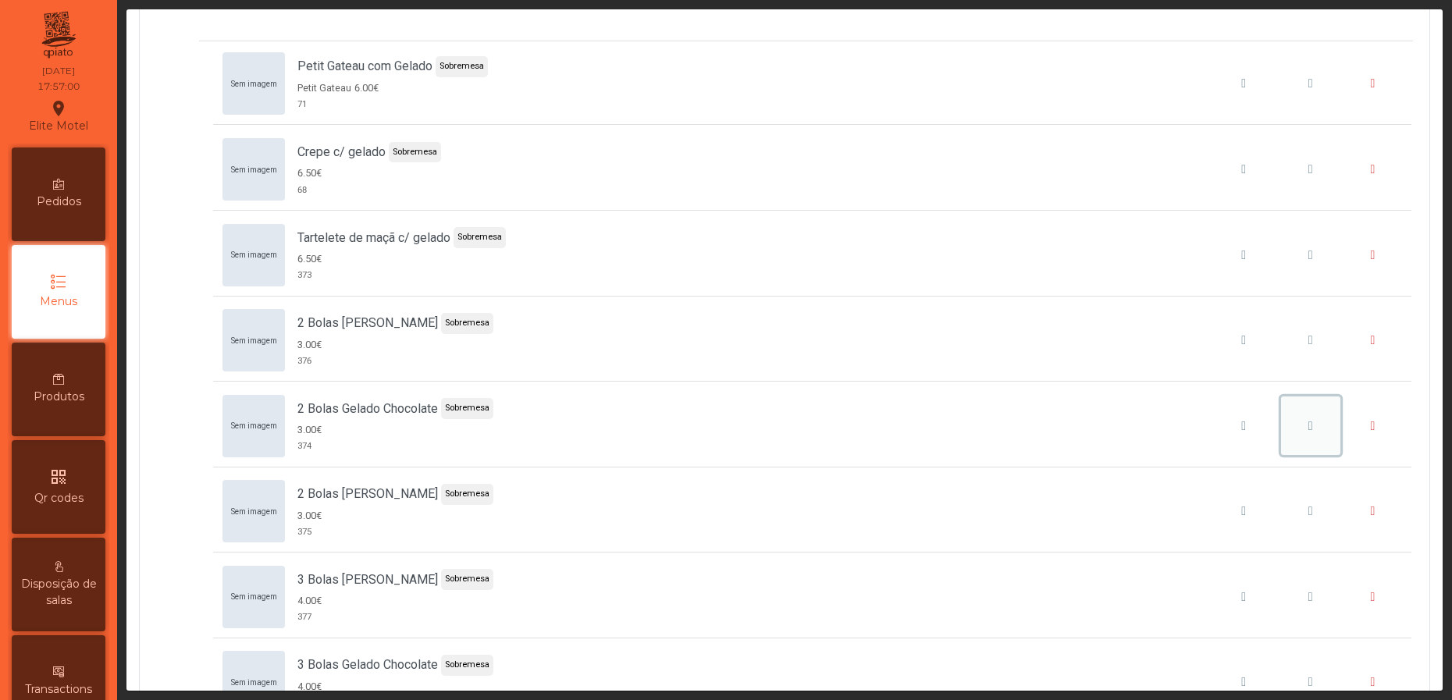
click at [1285, 445] on button "2 Bolas Gelado Chocolate" at bounding box center [1310, 425] width 59 height 59
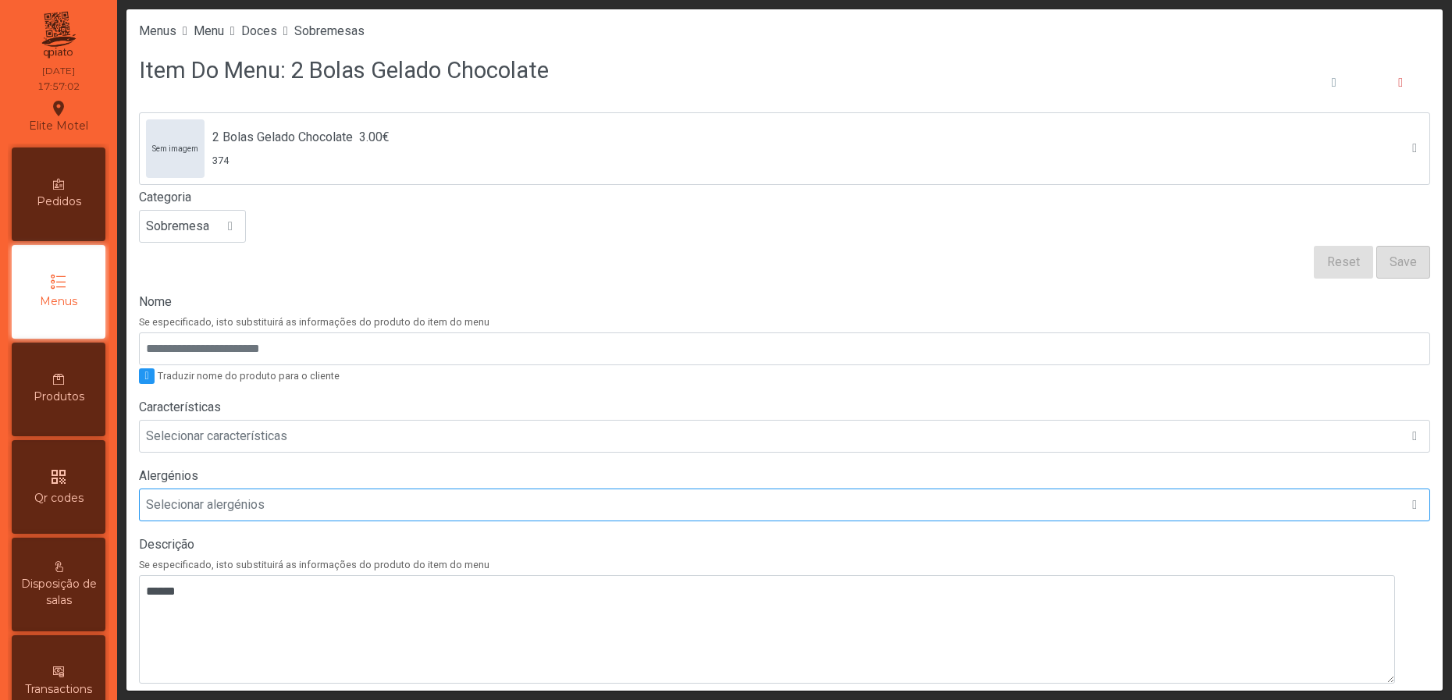
click at [323, 510] on div "Selecionar alergénios" at bounding box center [770, 504] width 1260 height 31
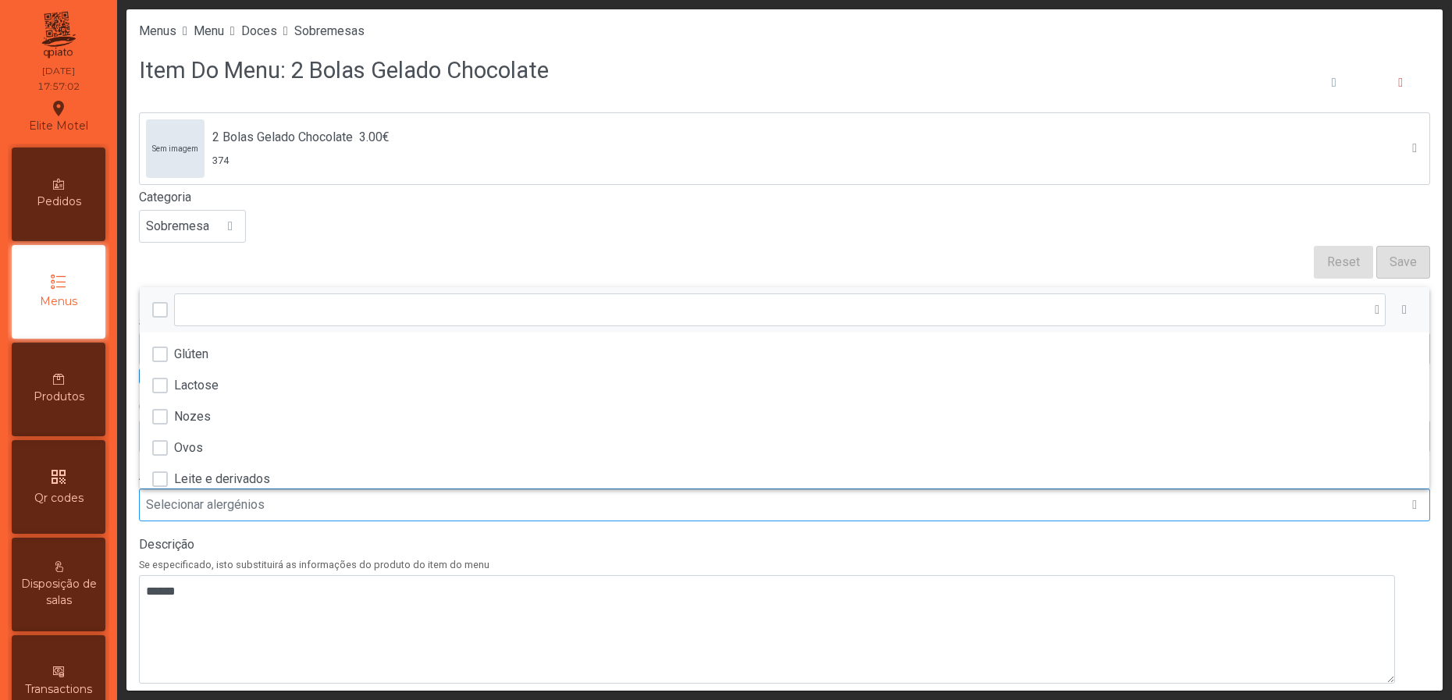
scroll to position [10, 82]
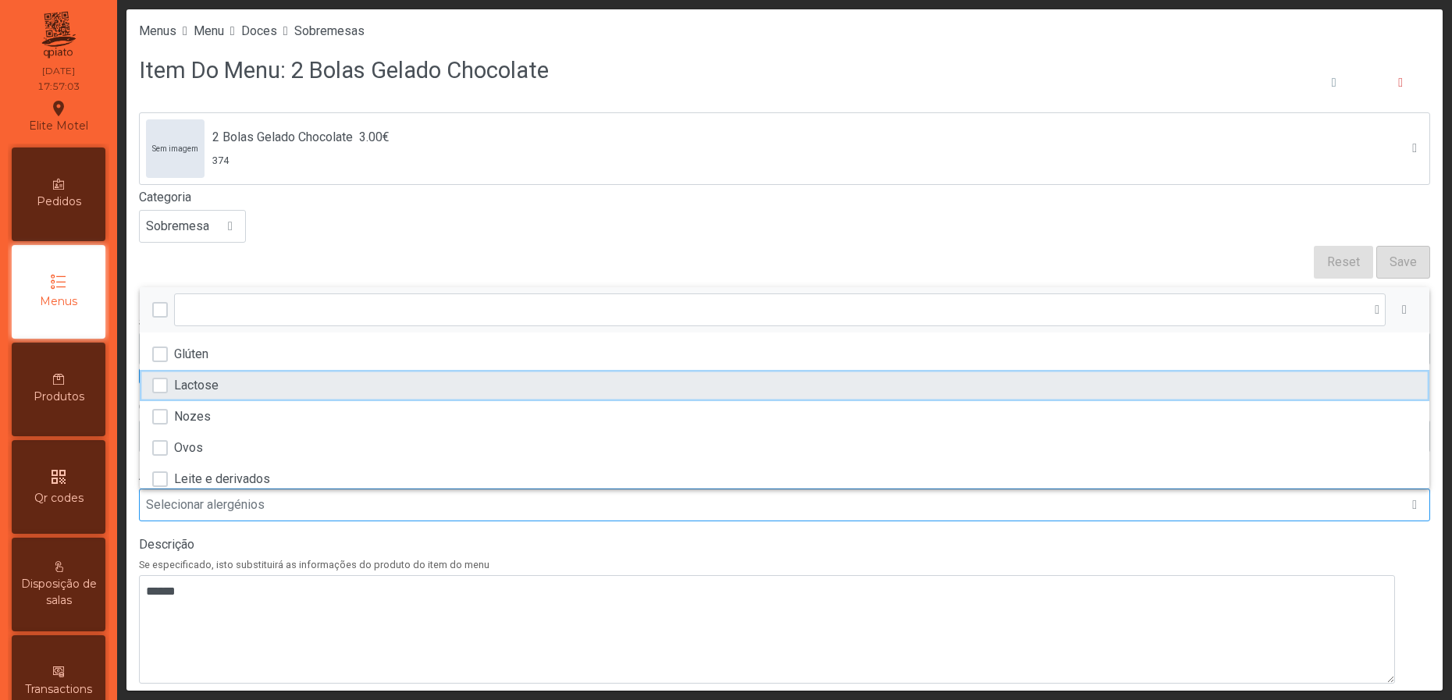
click at [194, 384] on span "Lactose" at bounding box center [196, 385] width 44 height 19
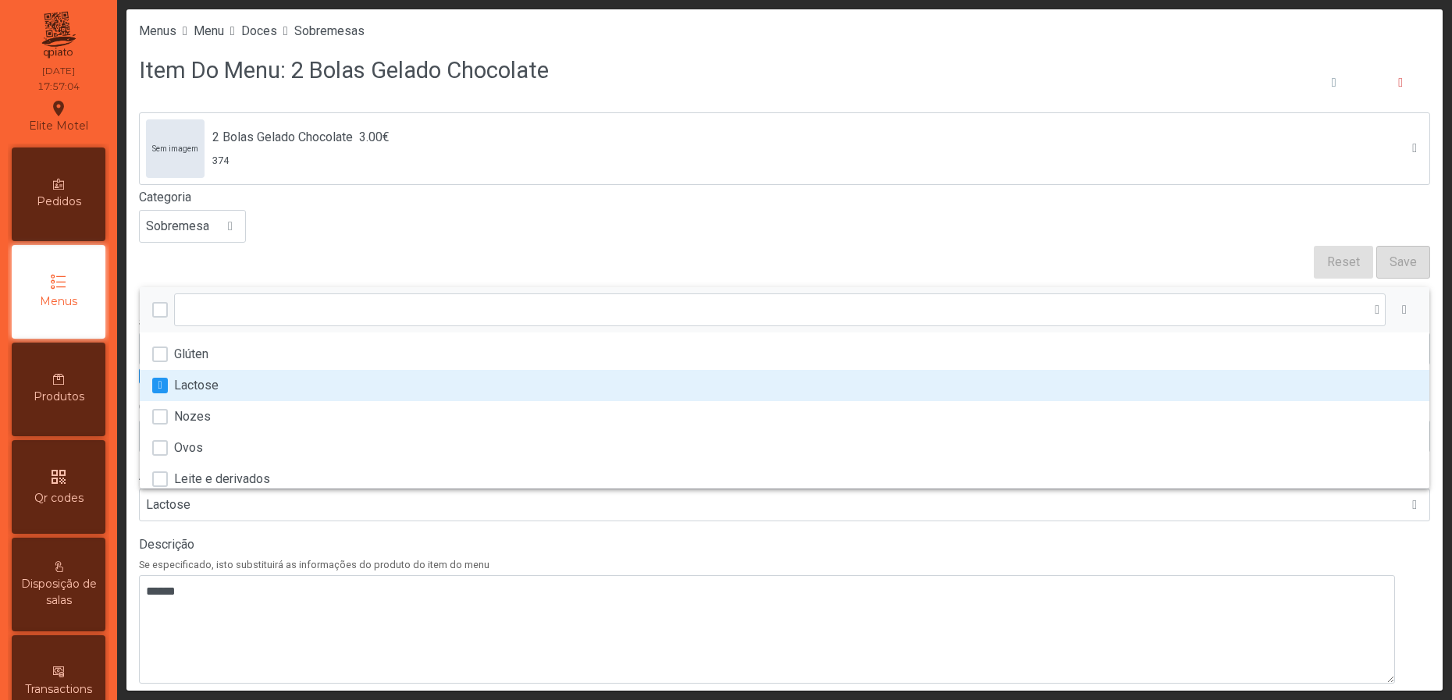
click at [562, 251] on form "Sem imagem 2 Bolas Gelado Chocolate 3.00€ 374 Categoria Sobremesa Reset Save" at bounding box center [784, 195] width 1291 height 166
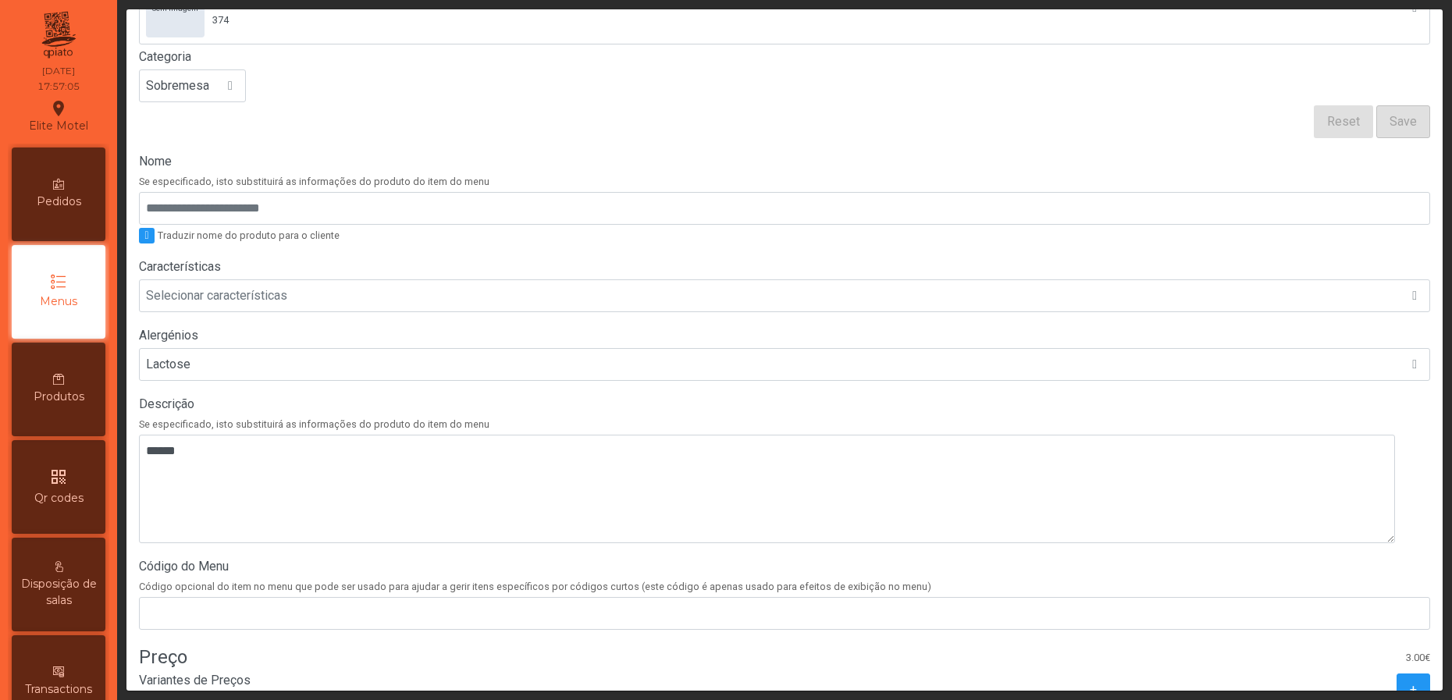
scroll to position [384, 0]
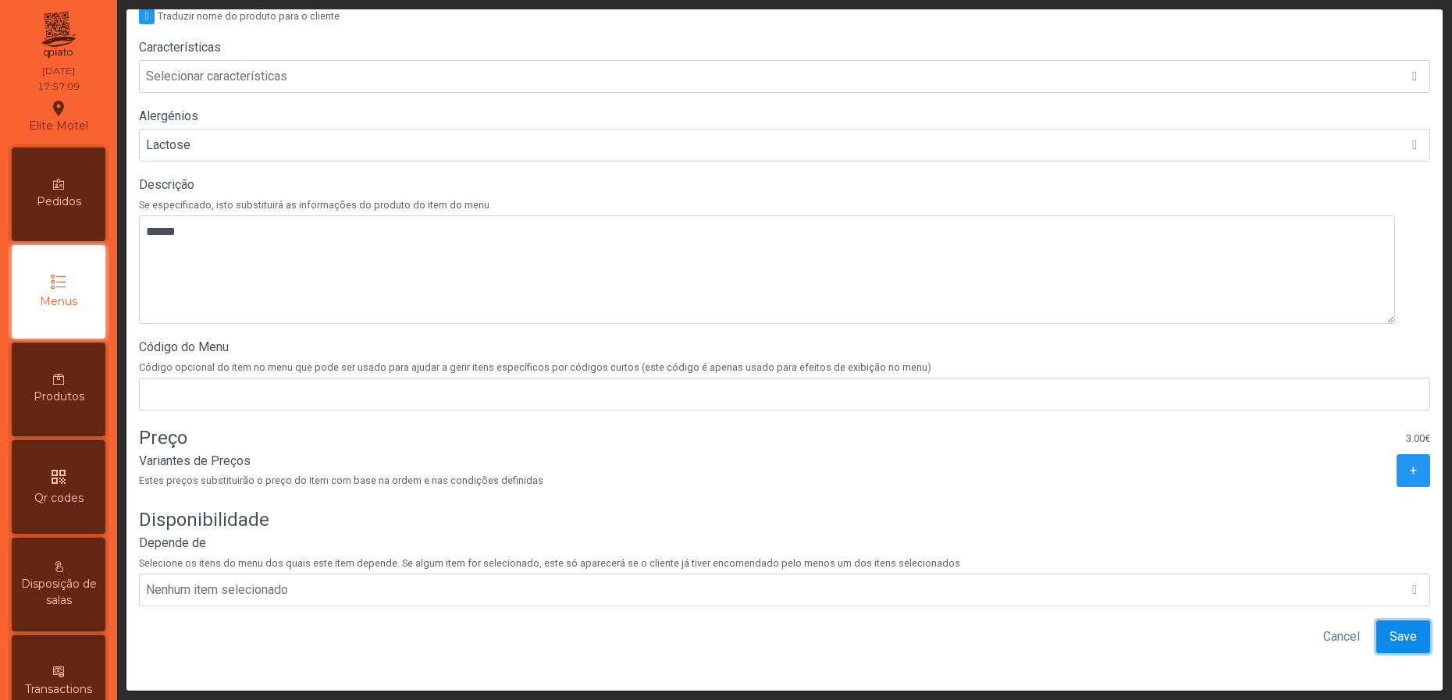
click at [1389, 627] on span "Save" at bounding box center [1402, 636] width 27 height 19
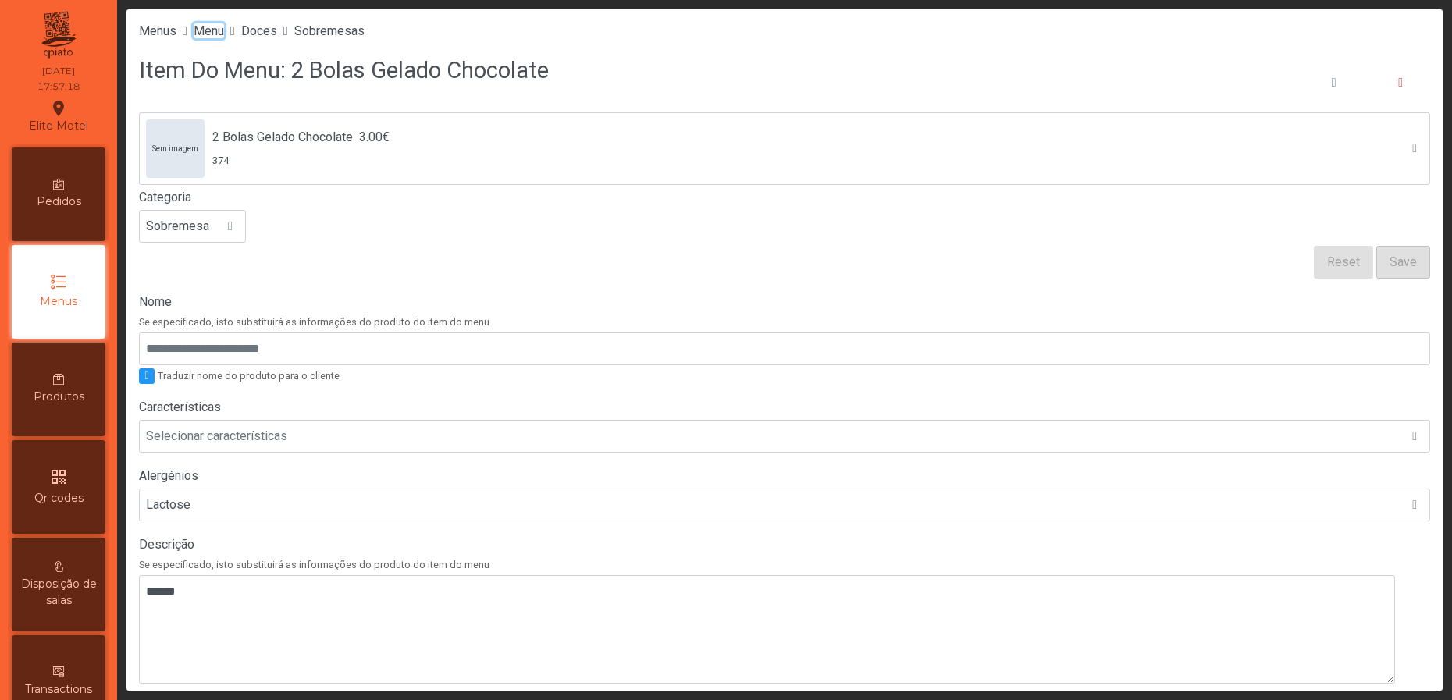
click at [223, 37] on span "Menu" at bounding box center [209, 30] width 30 height 15
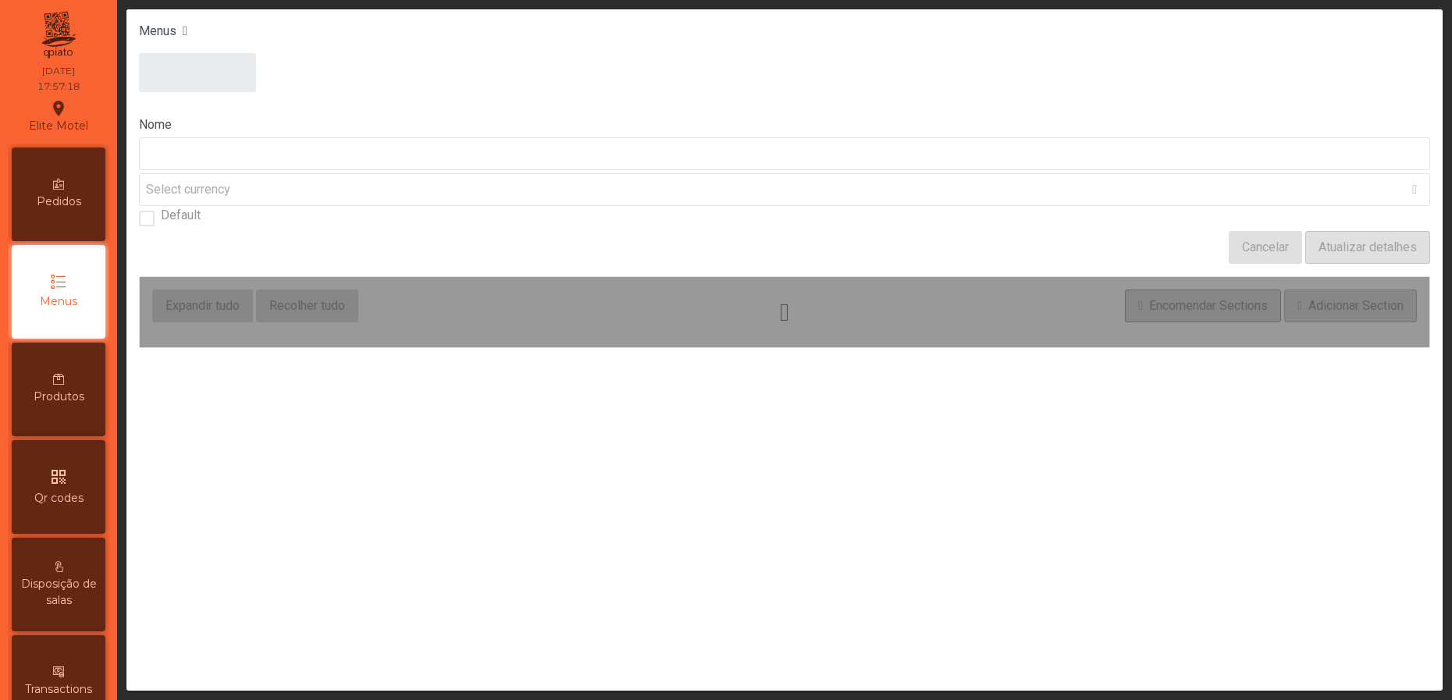
type input "****"
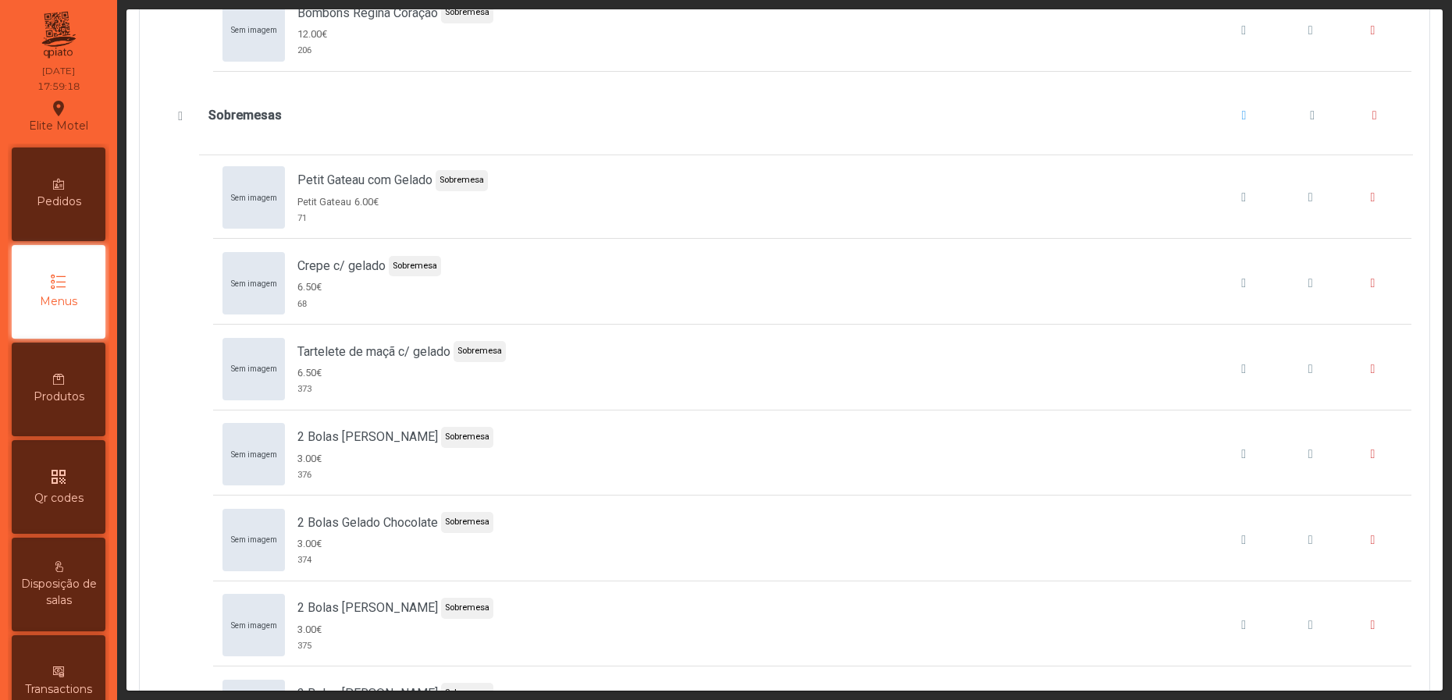
scroll to position [3629, 0]
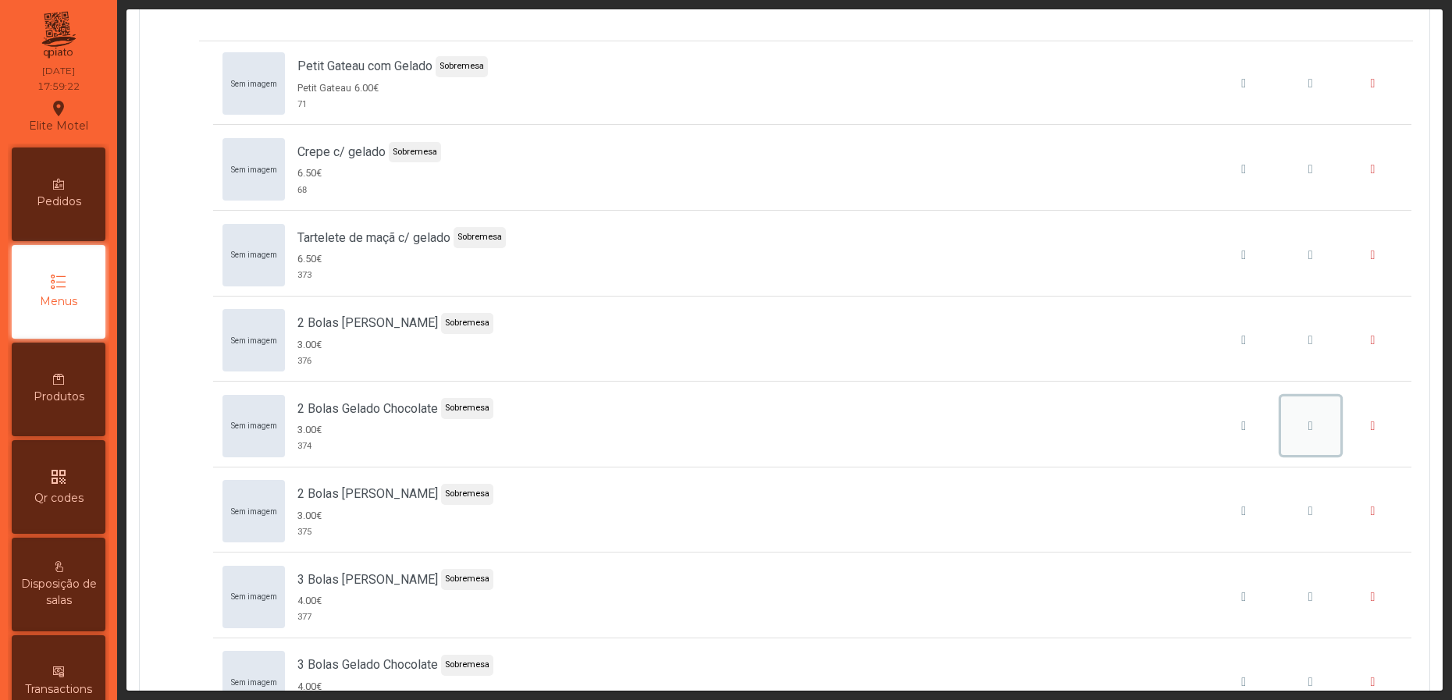
click at [1293, 443] on button "2 Bolas Gelado Chocolate" at bounding box center [1310, 425] width 59 height 59
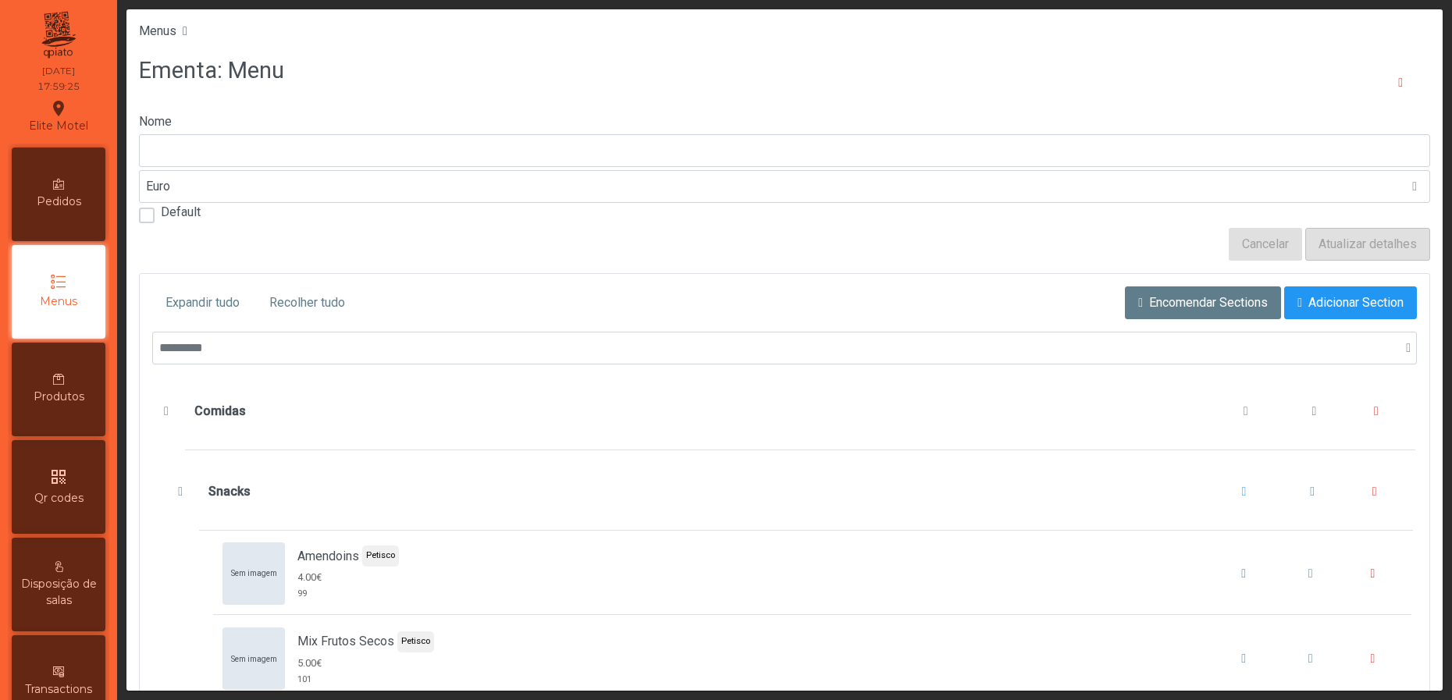
type input "****"
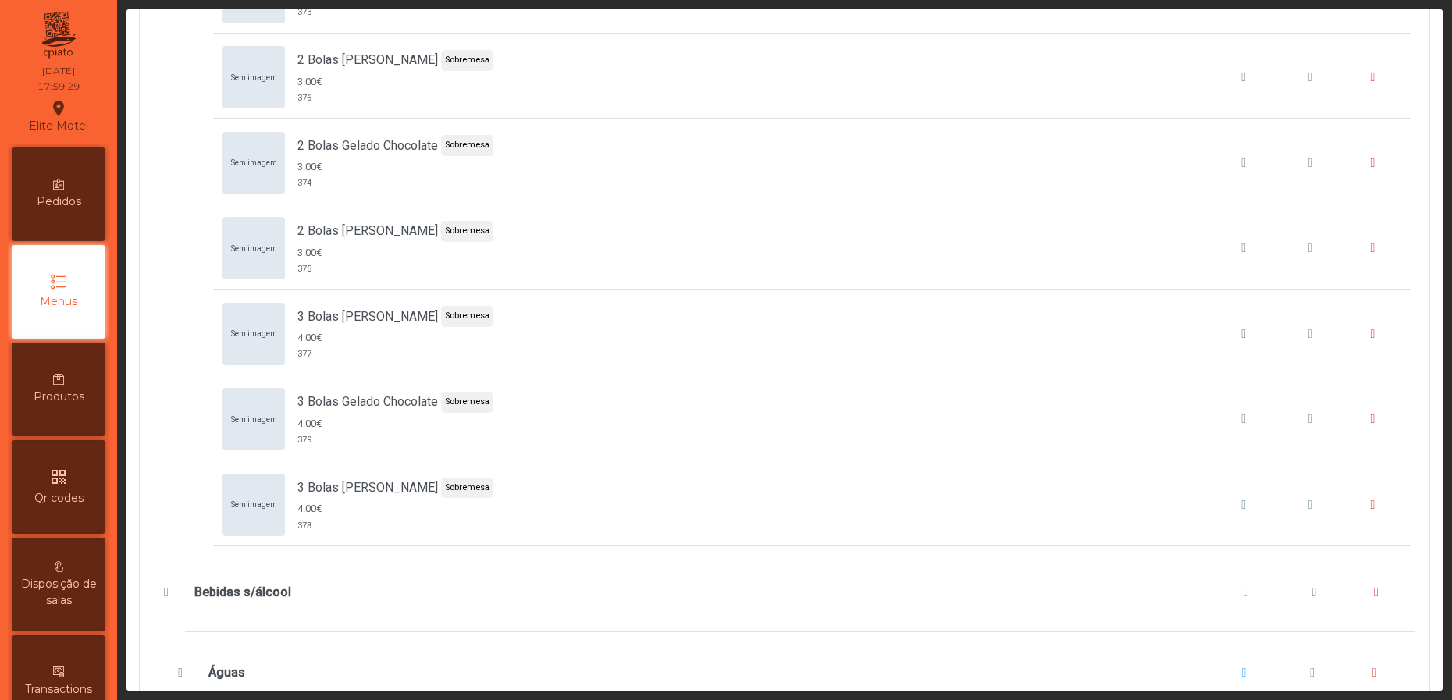
scroll to position [3863, 0]
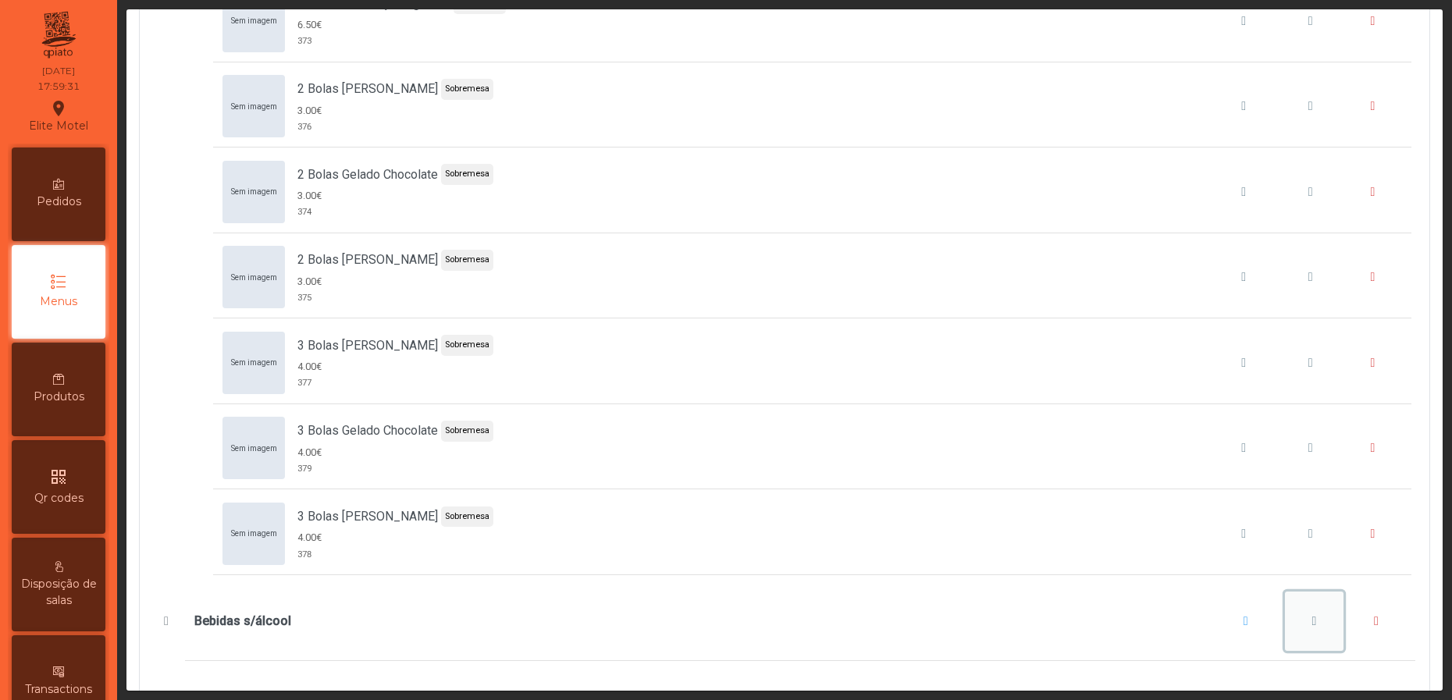
click at [1311, 627] on span "Bebidas s/álcool" at bounding box center [1313, 621] width 5 height 12
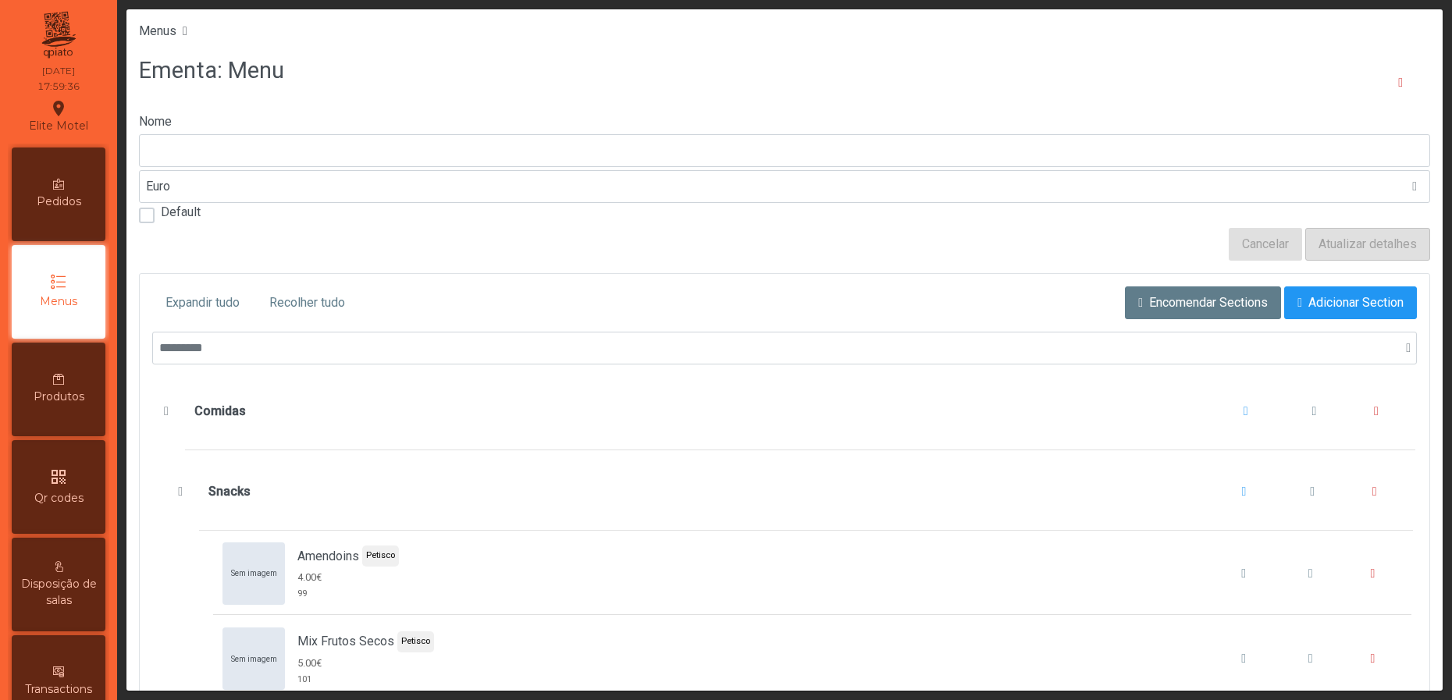
type input "****"
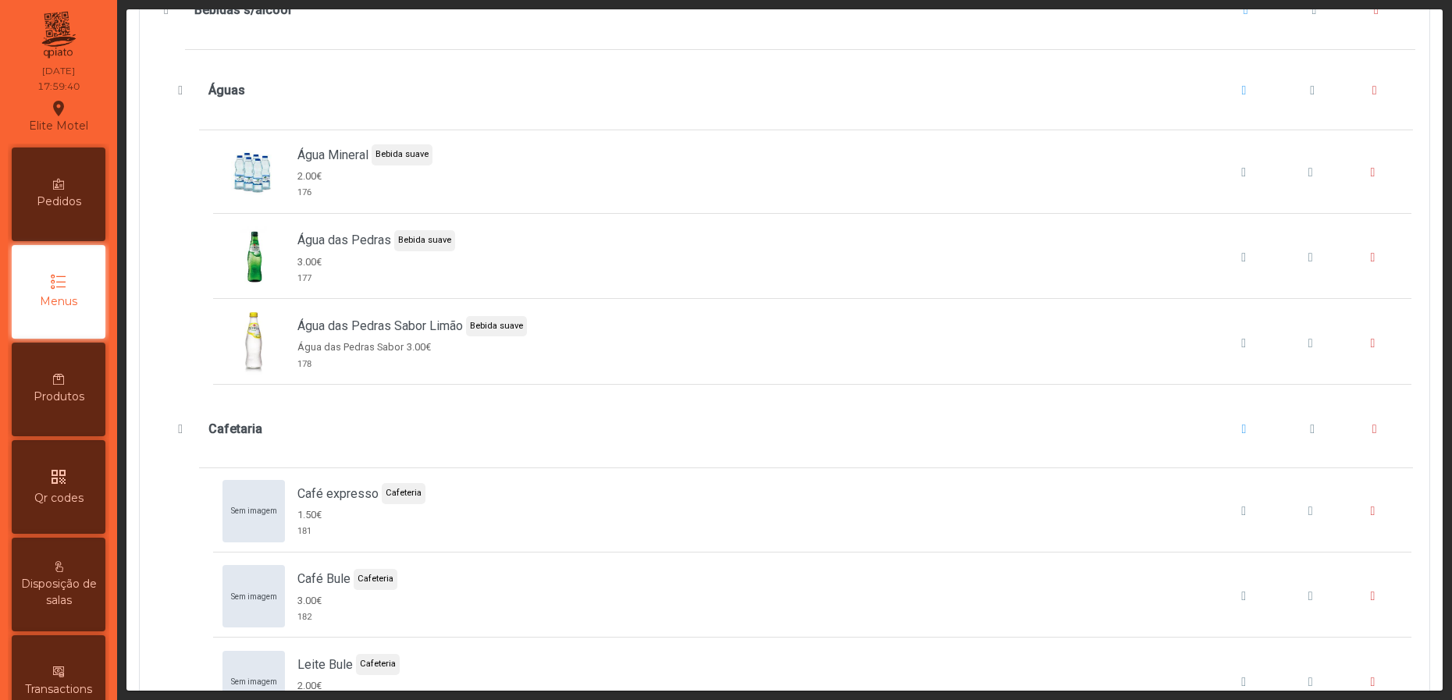
scroll to position [4097, 0]
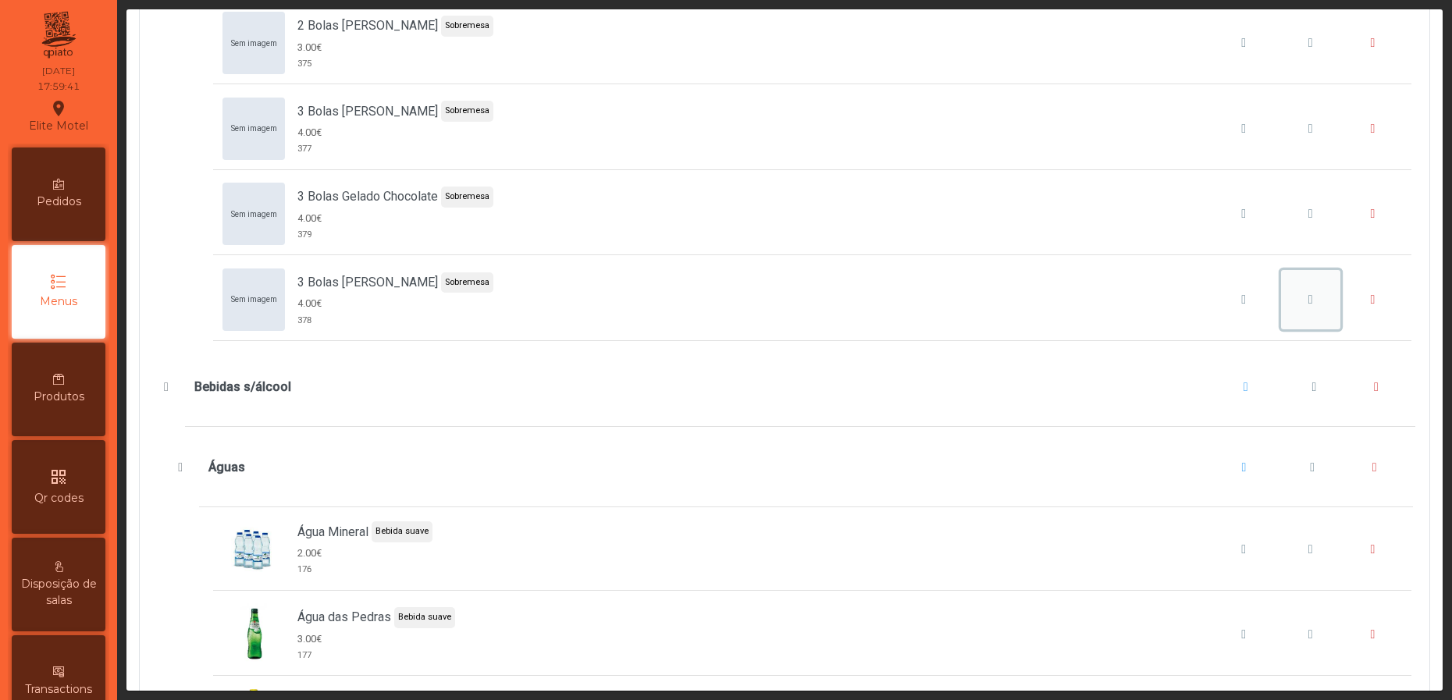
click at [1281, 311] on button "3 Bolas Gelado Morango" at bounding box center [1310, 299] width 59 height 59
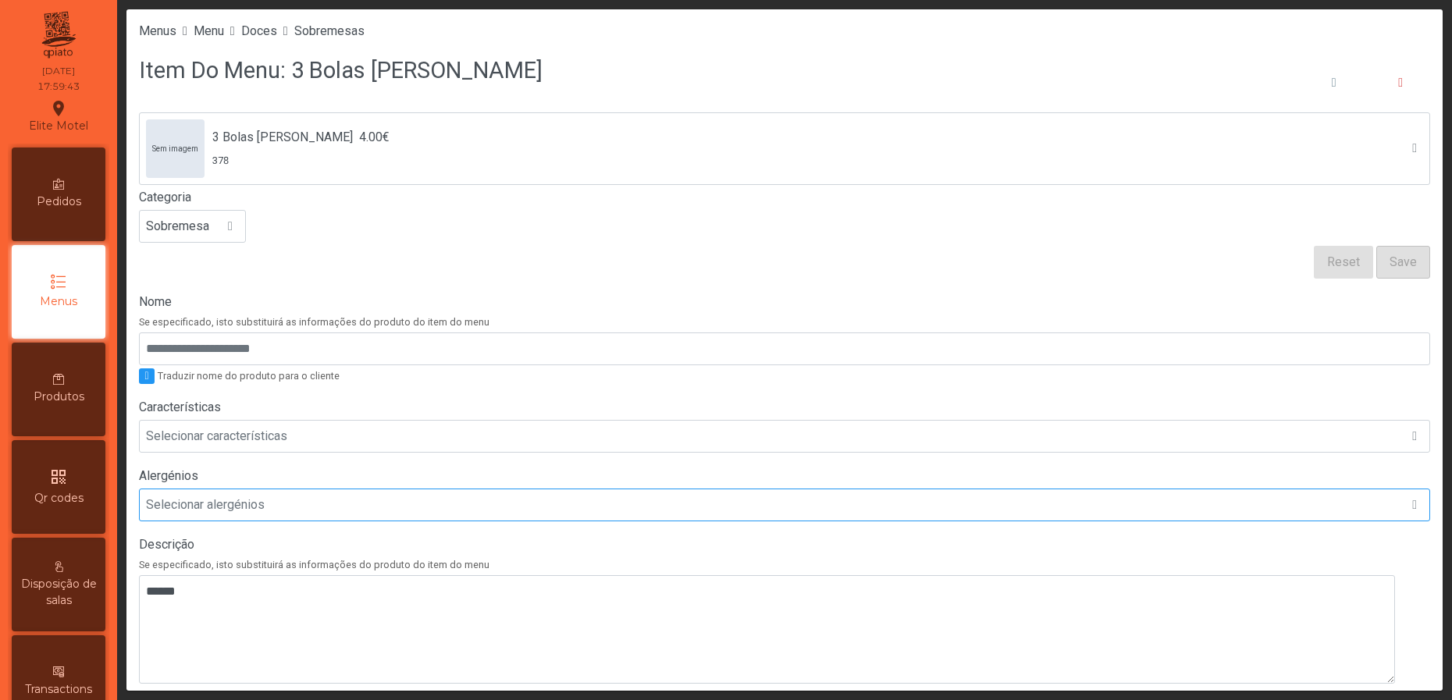
click at [324, 517] on div "Selecionar alergénios" at bounding box center [770, 504] width 1260 height 31
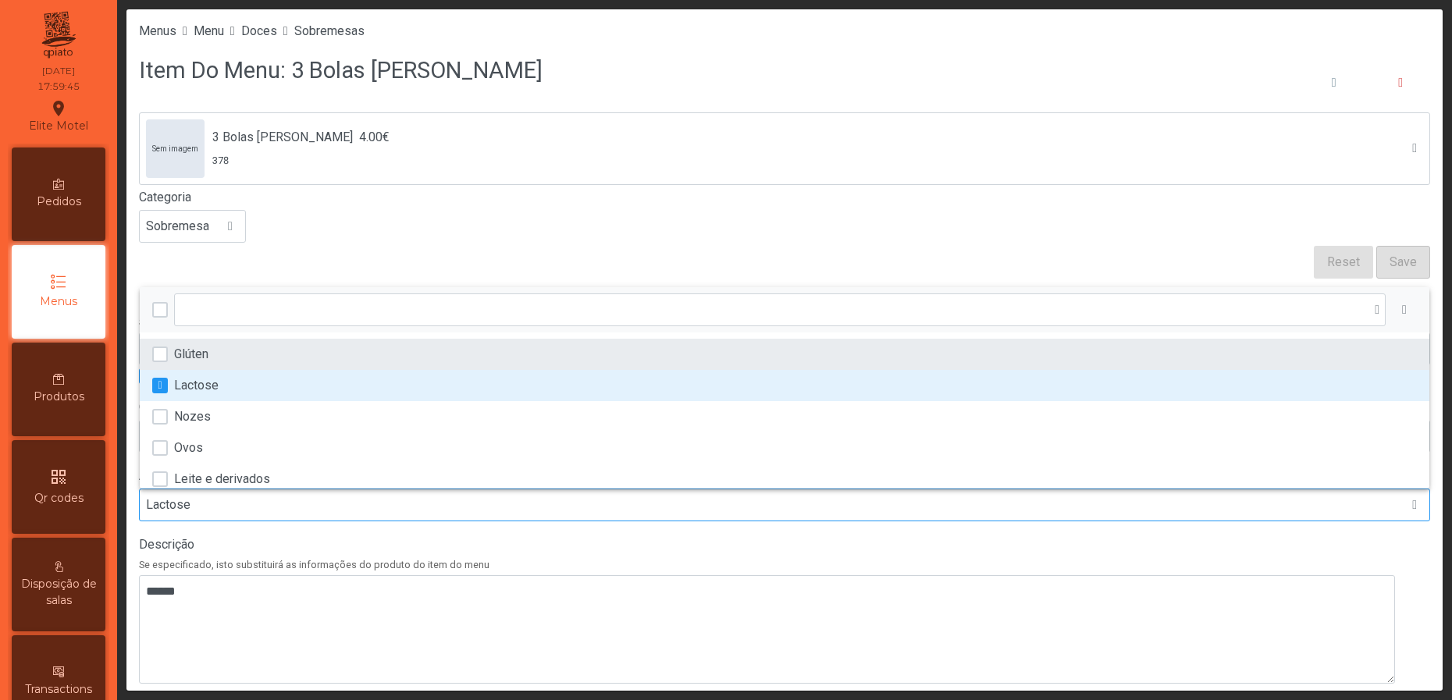
scroll to position [10, 82]
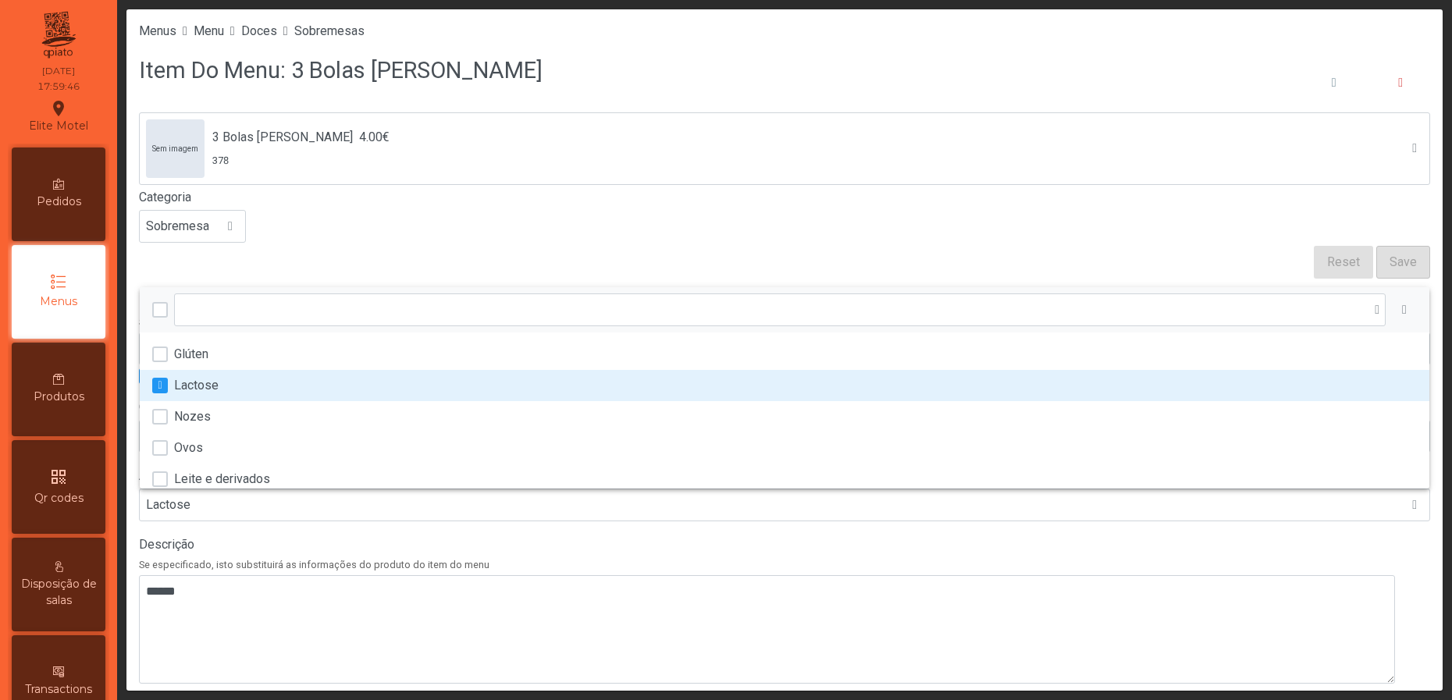
click at [962, 201] on div "Sem imagem 3 Bolas Gelado Morango 4.00€ 378 Categoria Sobremesa" at bounding box center [784, 177] width 1291 height 130
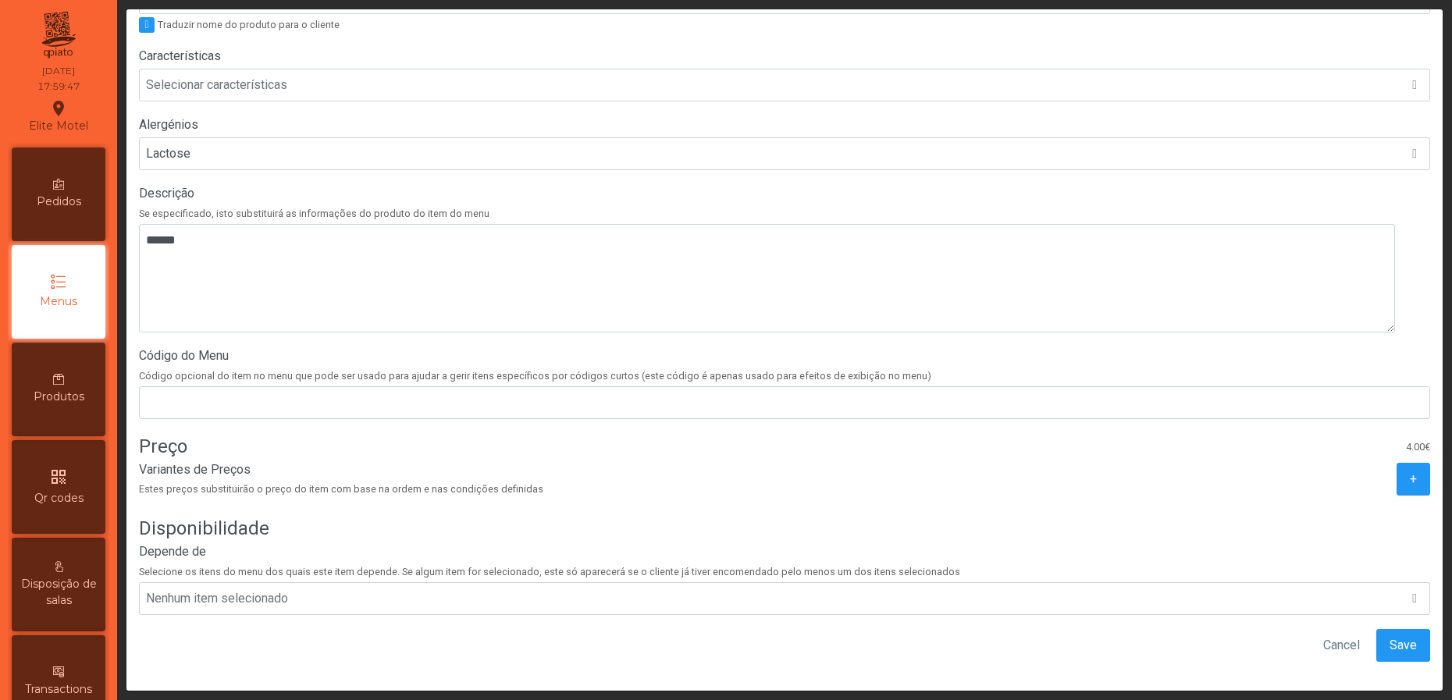
scroll to position [384, 0]
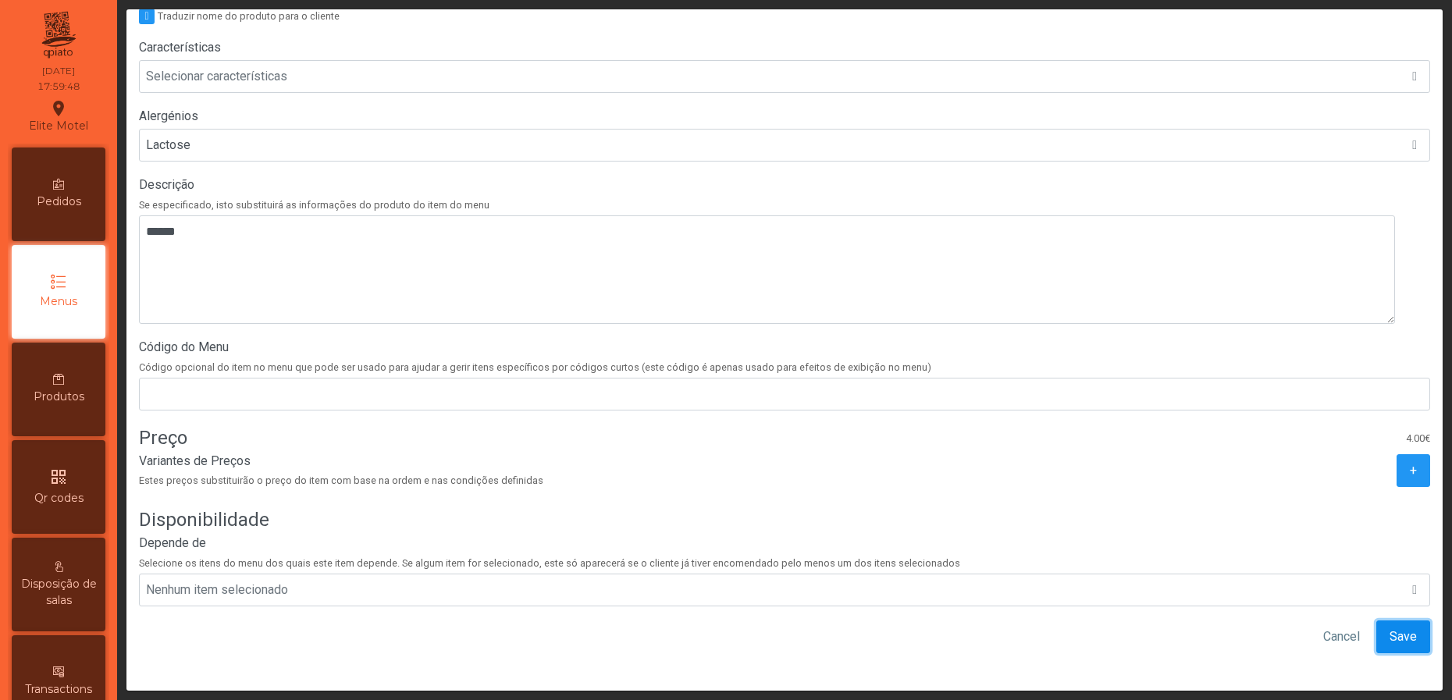
click at [1389, 627] on span "Save" at bounding box center [1402, 636] width 27 height 19
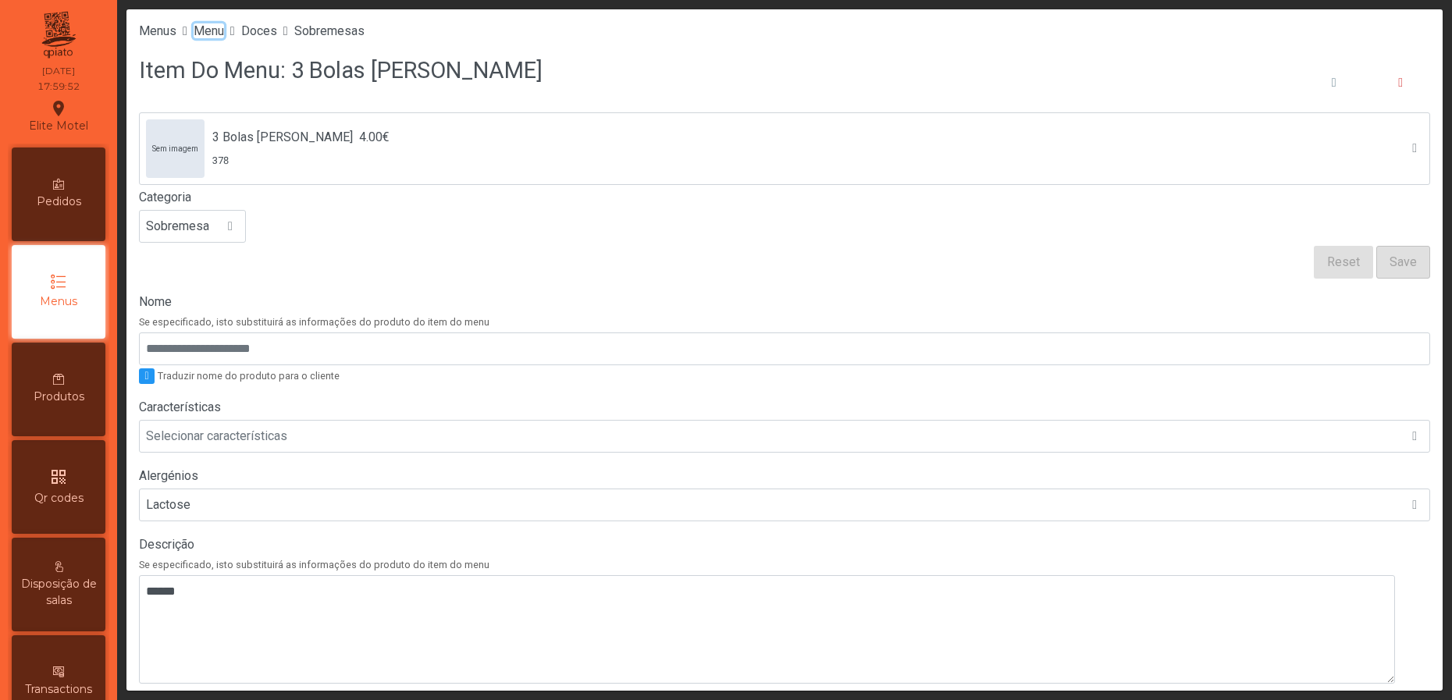
click at [215, 31] on span "Menu" at bounding box center [209, 30] width 30 height 15
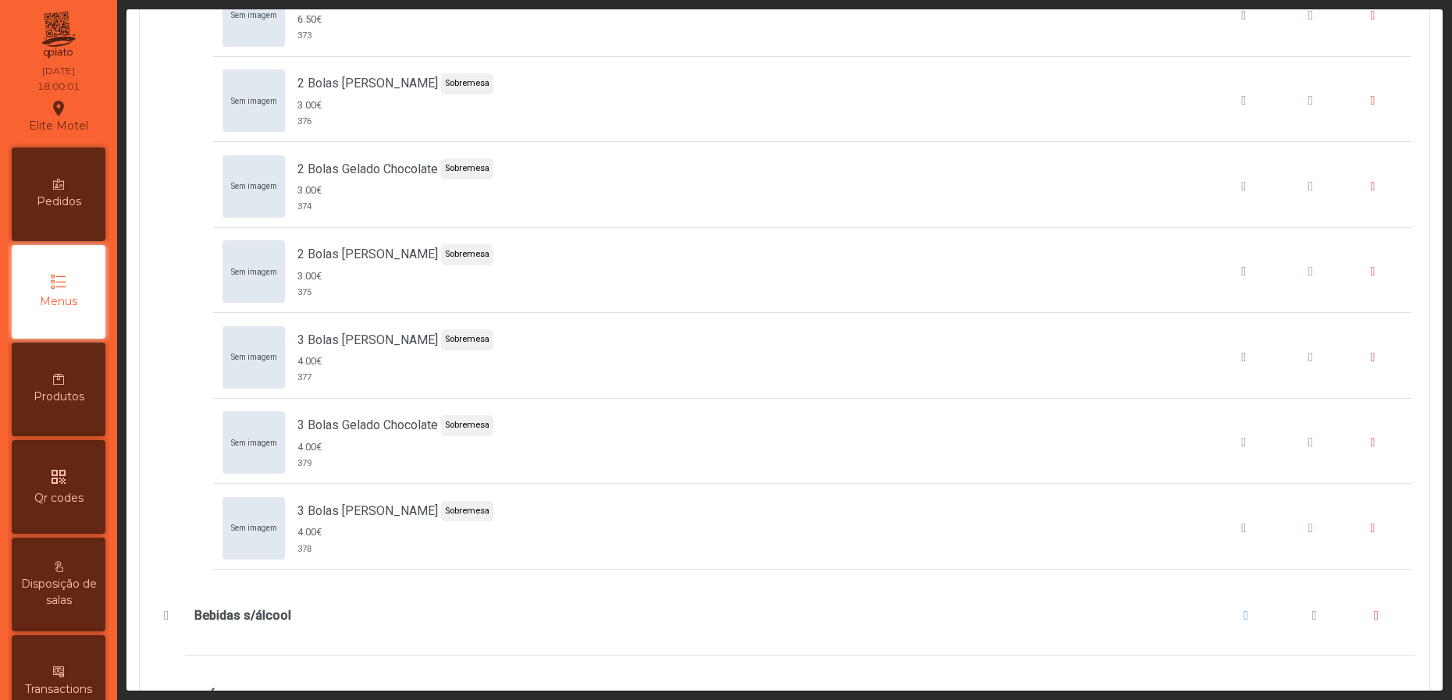
scroll to position [3980, 0]
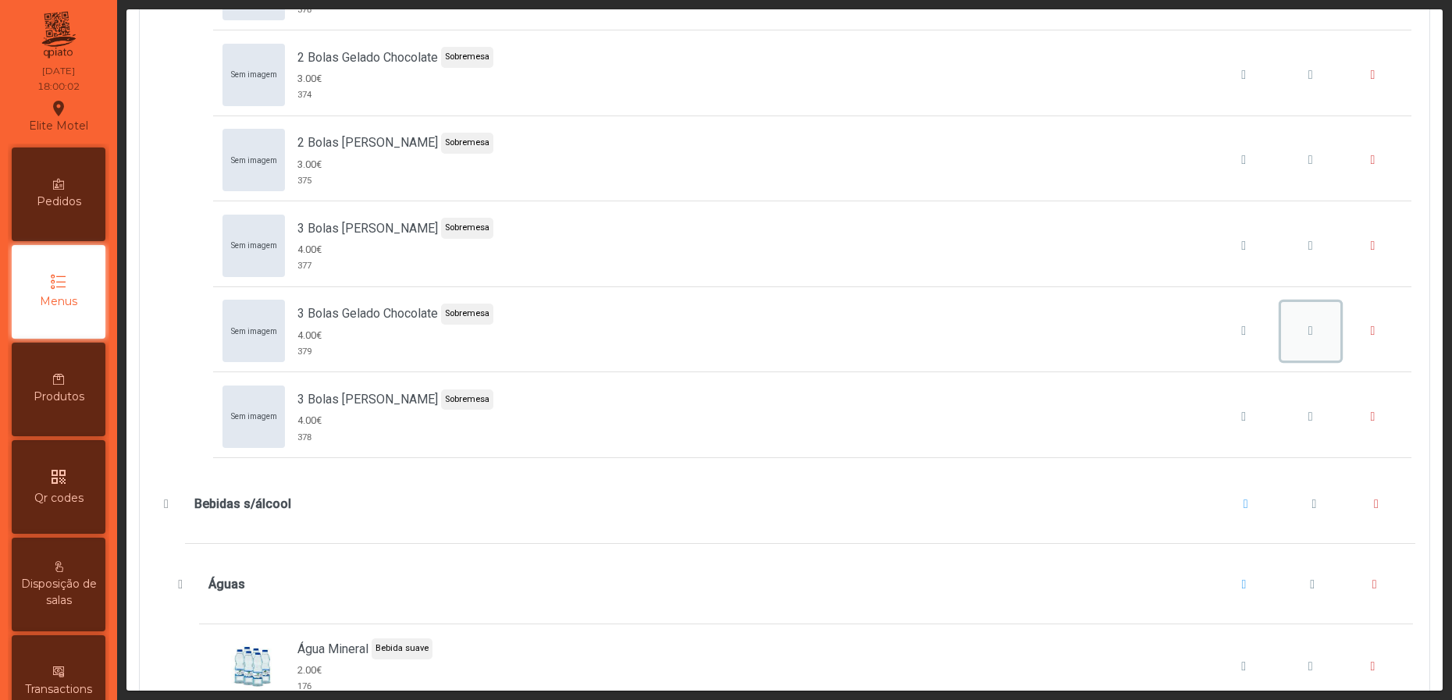
click at [1281, 354] on button "3 Bolas Gelado Chocolate" at bounding box center [1310, 331] width 59 height 59
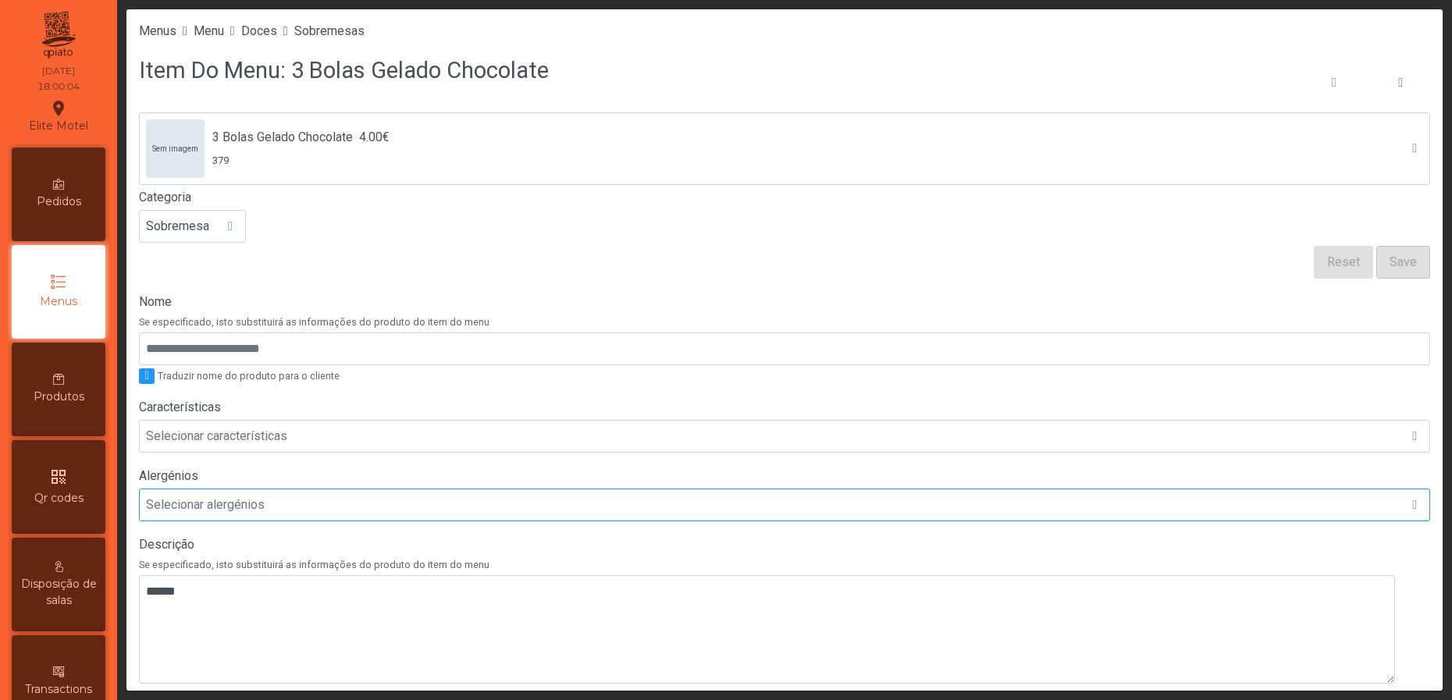
click at [335, 501] on div "Selecionar alergénios" at bounding box center [770, 504] width 1260 height 31
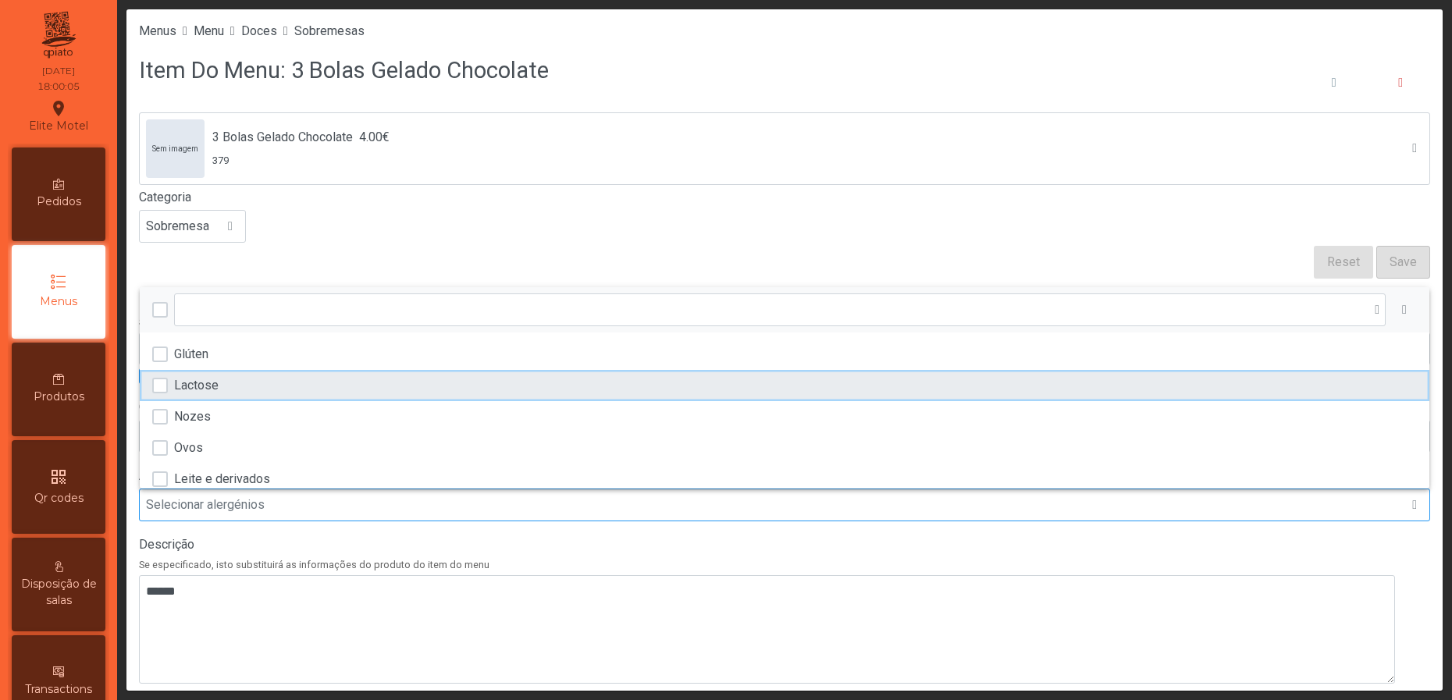
click at [221, 394] on li "Lactose" at bounding box center [784, 385] width 1289 height 31
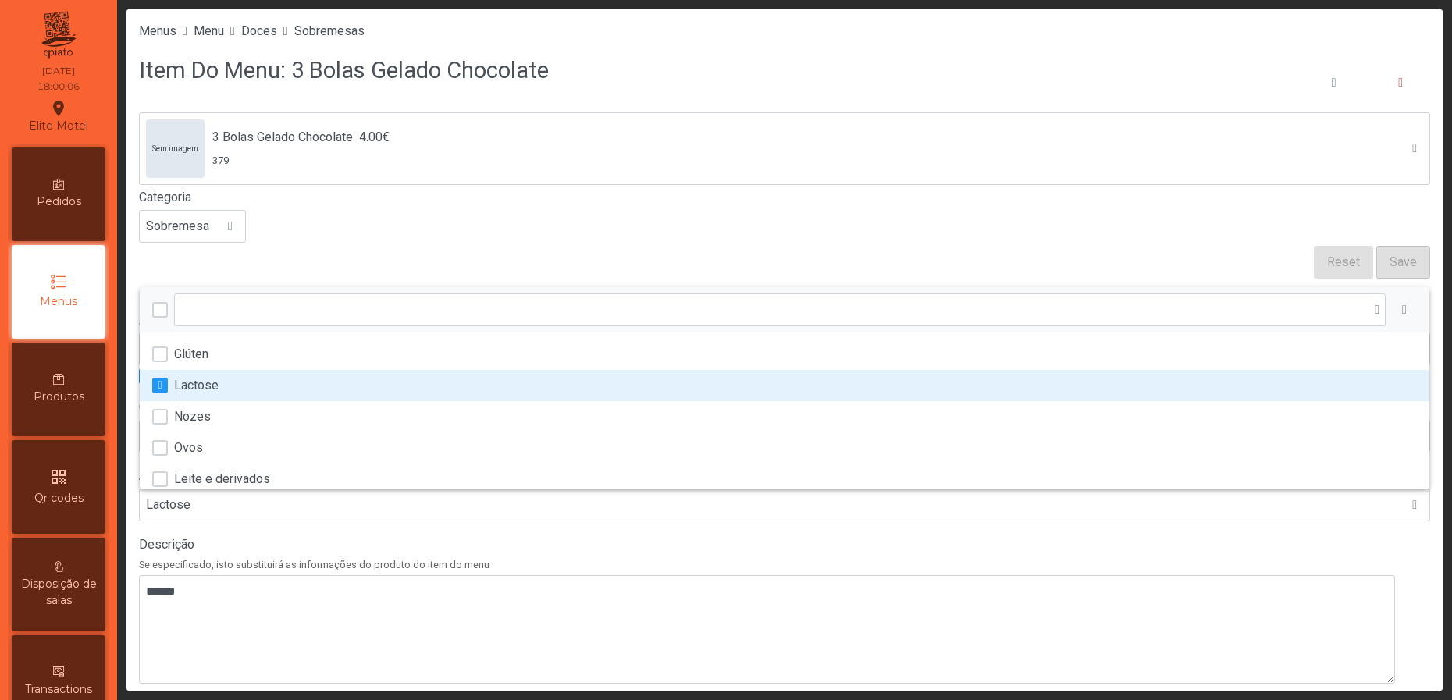
click at [867, 256] on form "Sem imagem 3 Bolas Gelado Chocolate 4.00€ 379 Categoria Sobremesa Reset Save" at bounding box center [784, 195] width 1291 height 166
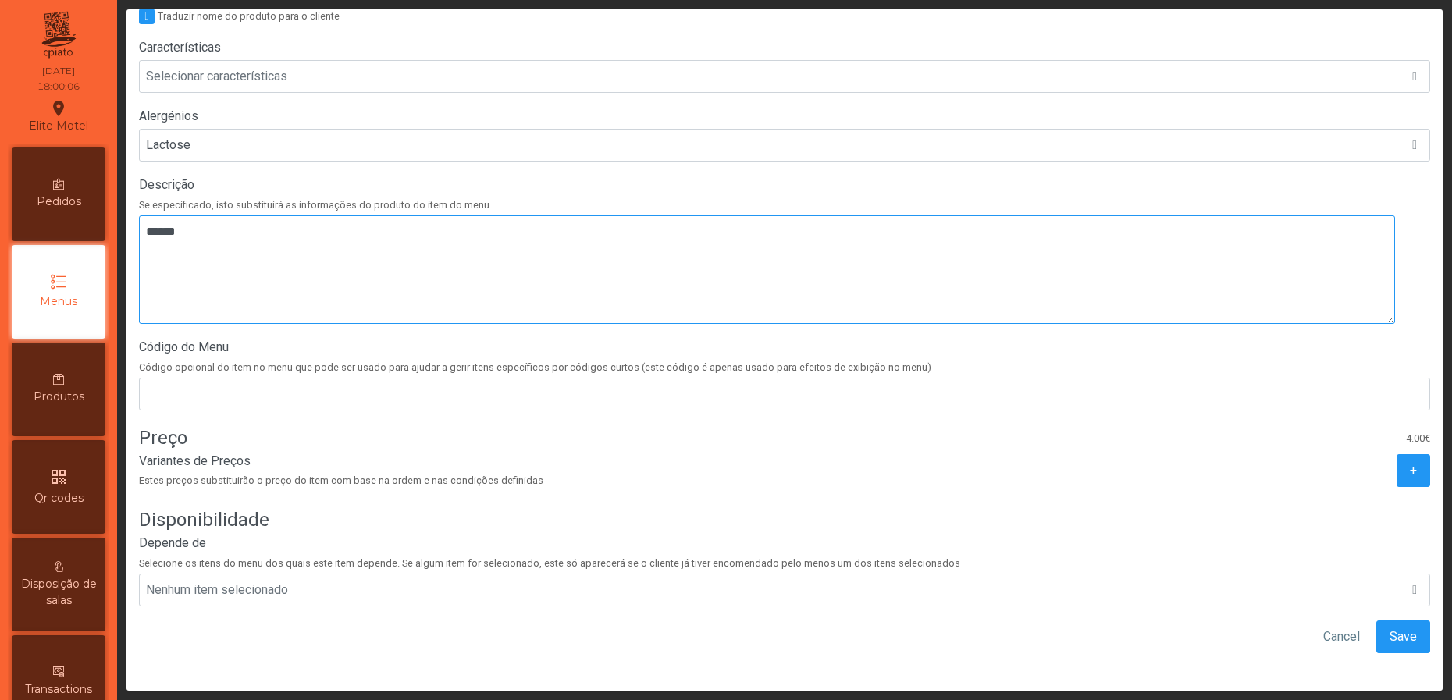
scroll to position [384, 0]
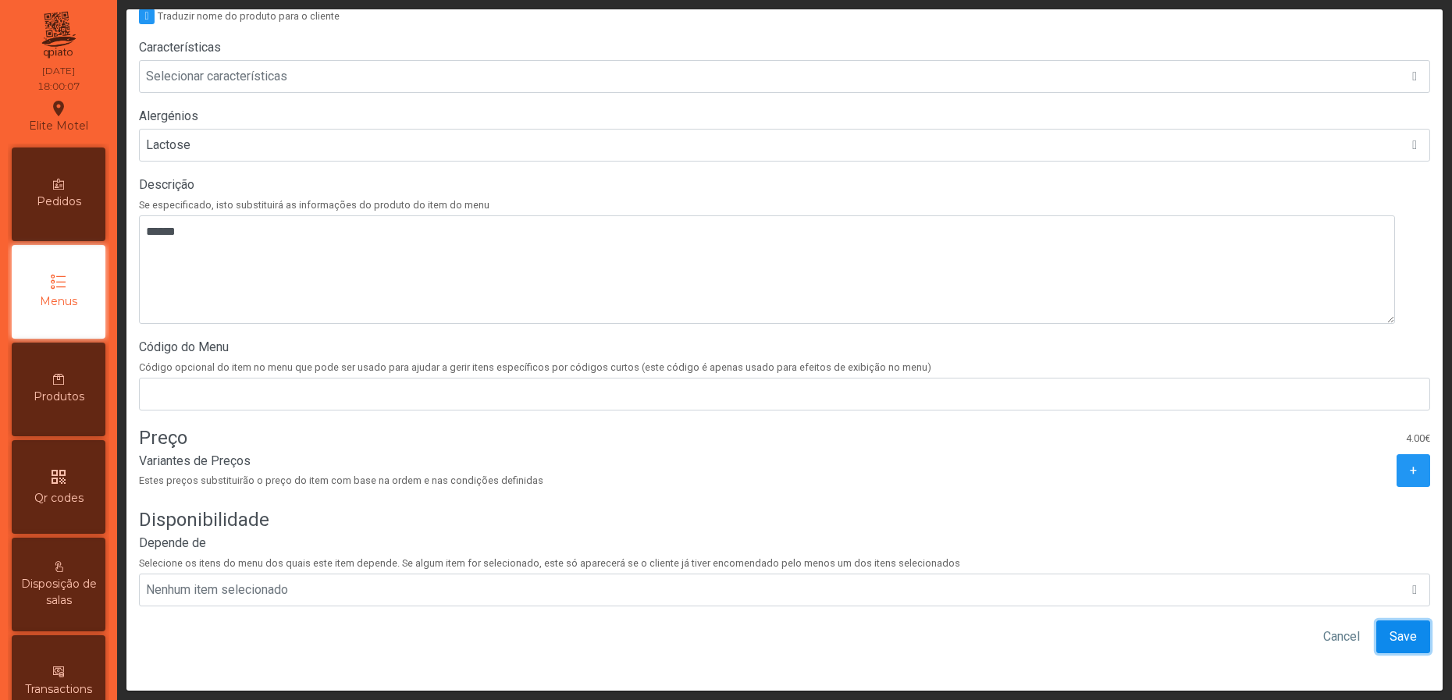
click at [1389, 627] on span "Save" at bounding box center [1402, 636] width 27 height 19
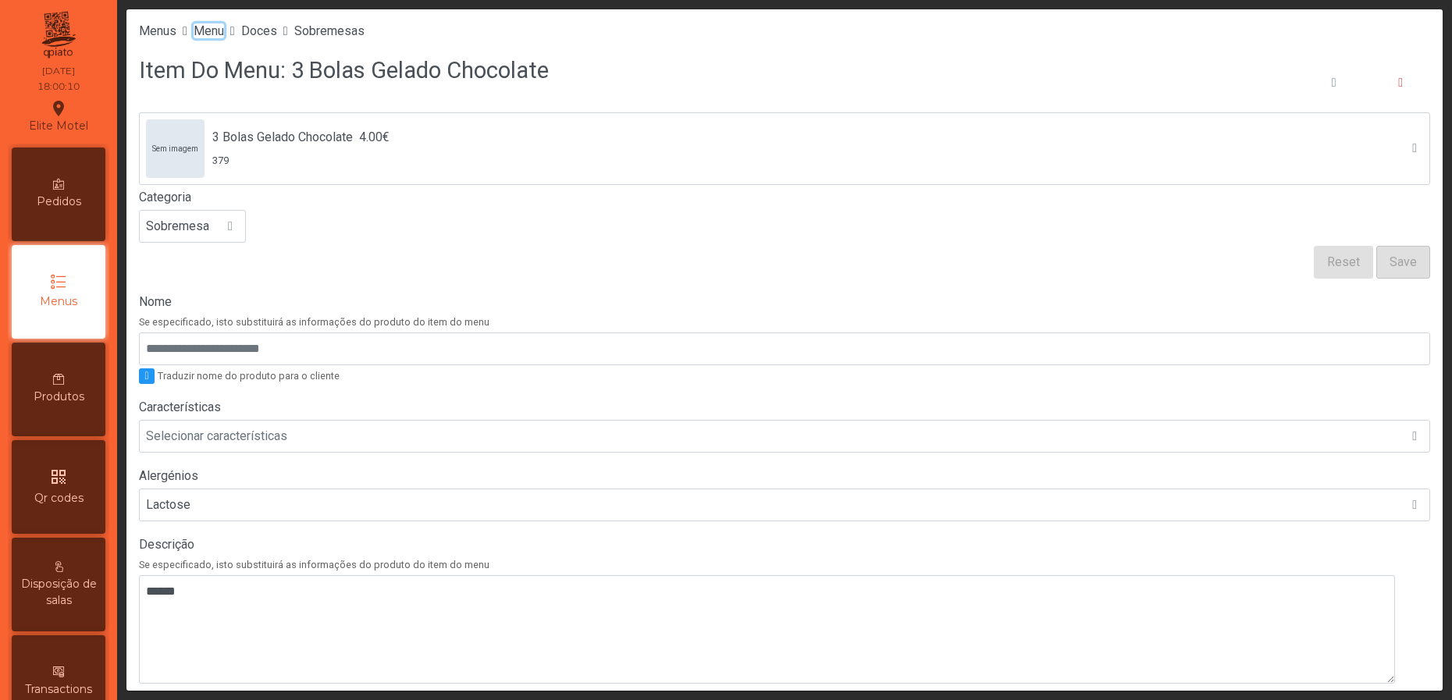
click at [216, 29] on span "Menu" at bounding box center [209, 30] width 30 height 15
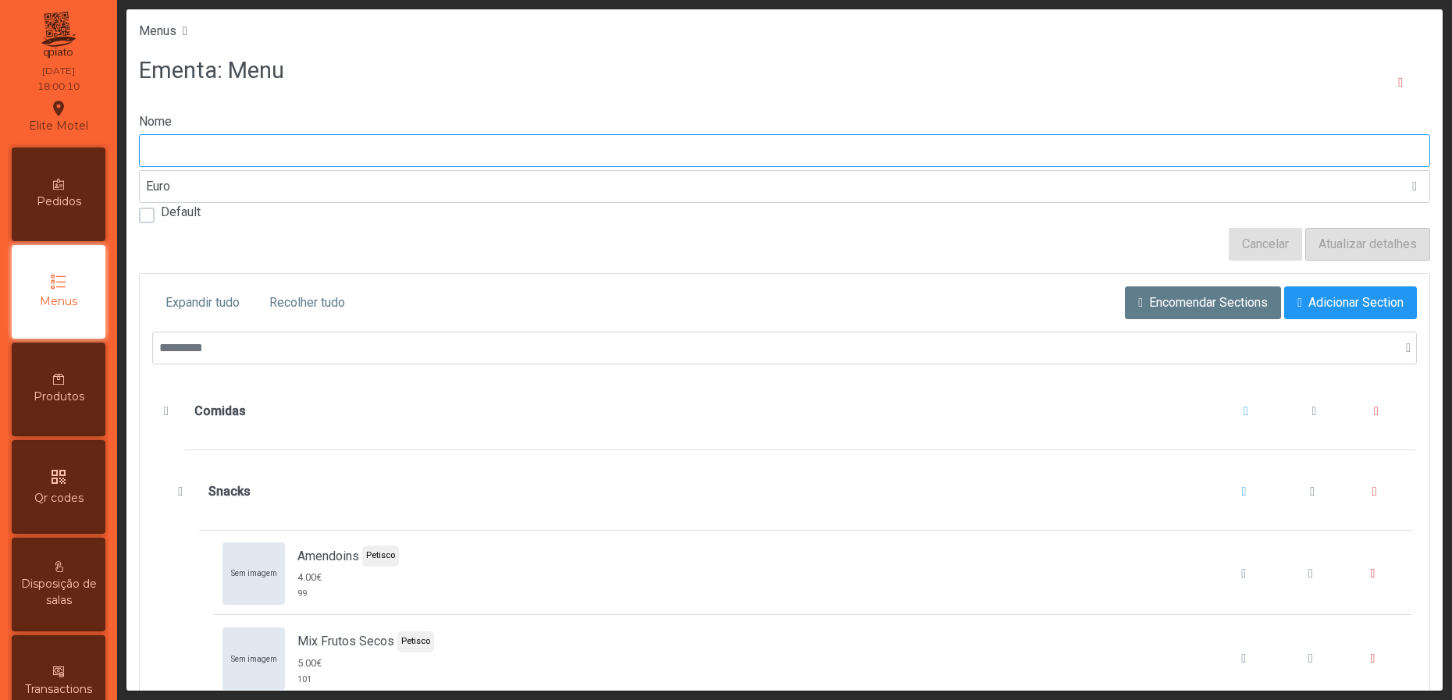
type input "****"
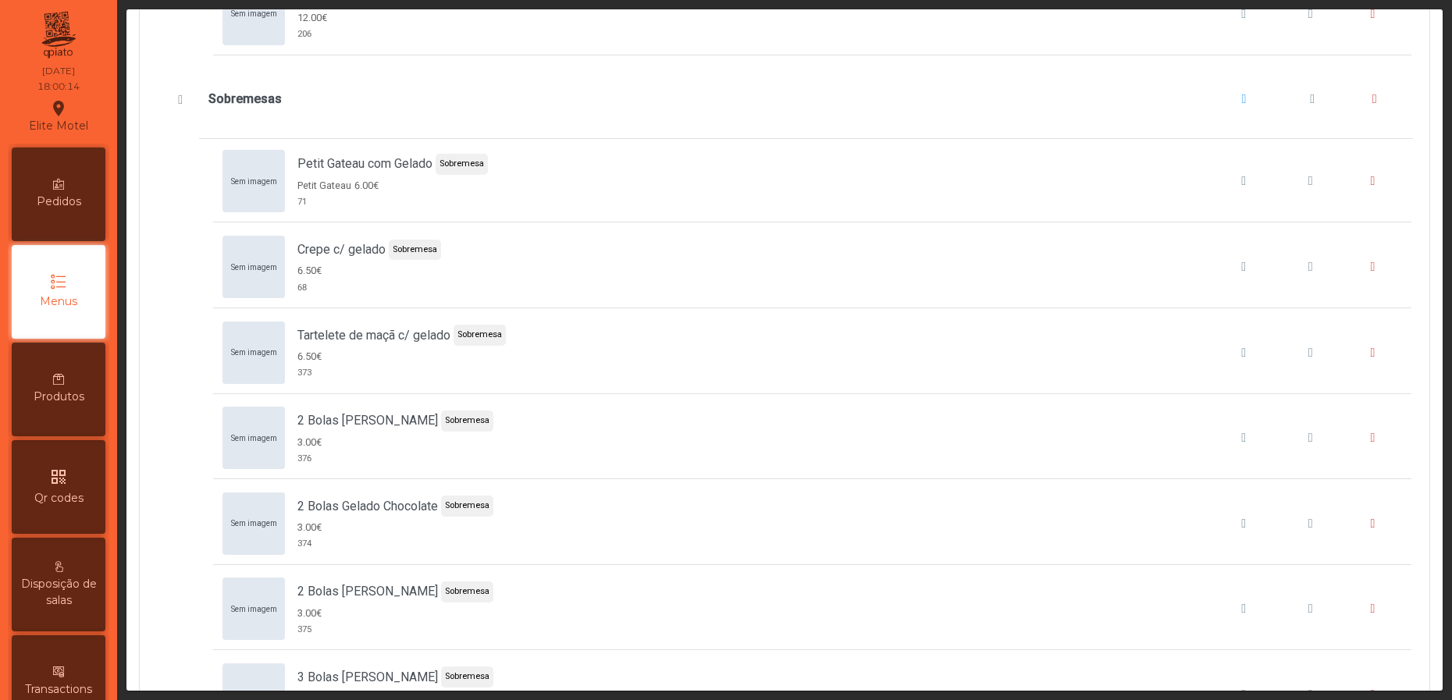
scroll to position [3980, 0]
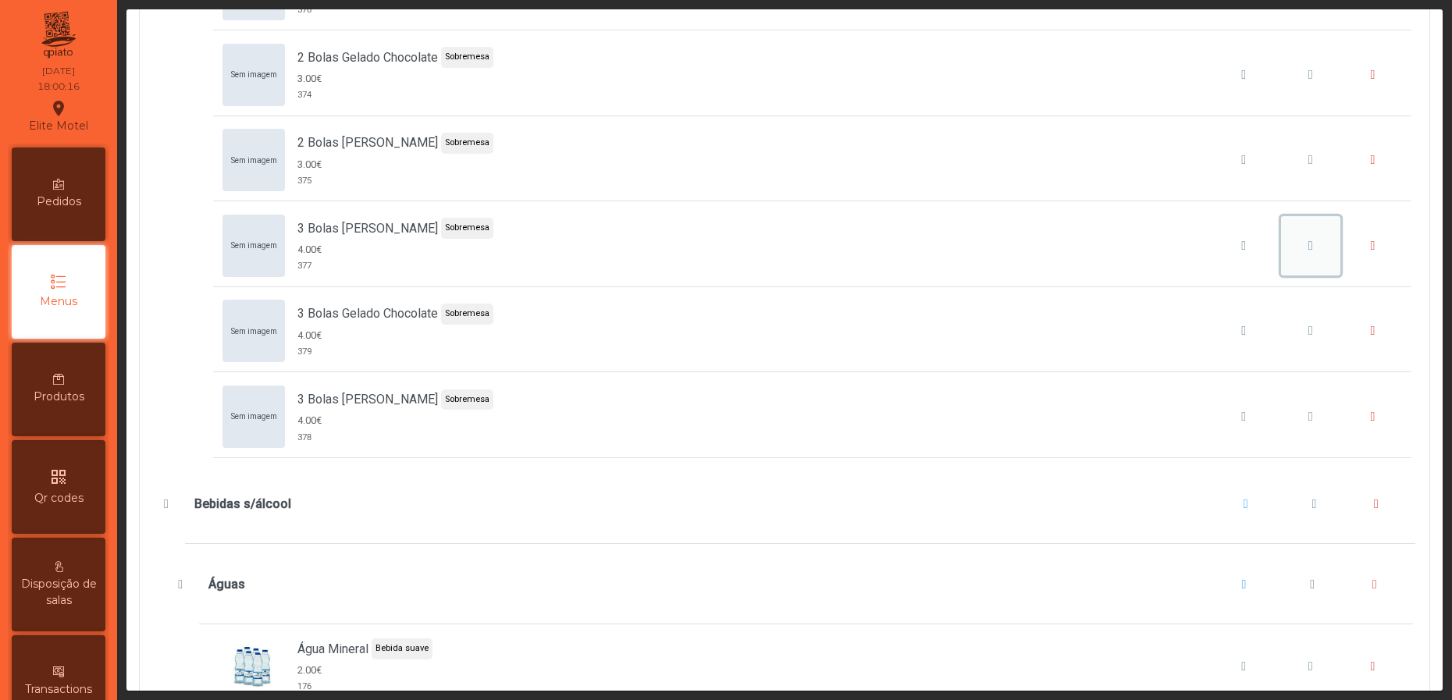
click at [1308, 252] on span "3 Bolas Gelado Baunilha" at bounding box center [1310, 246] width 5 height 12
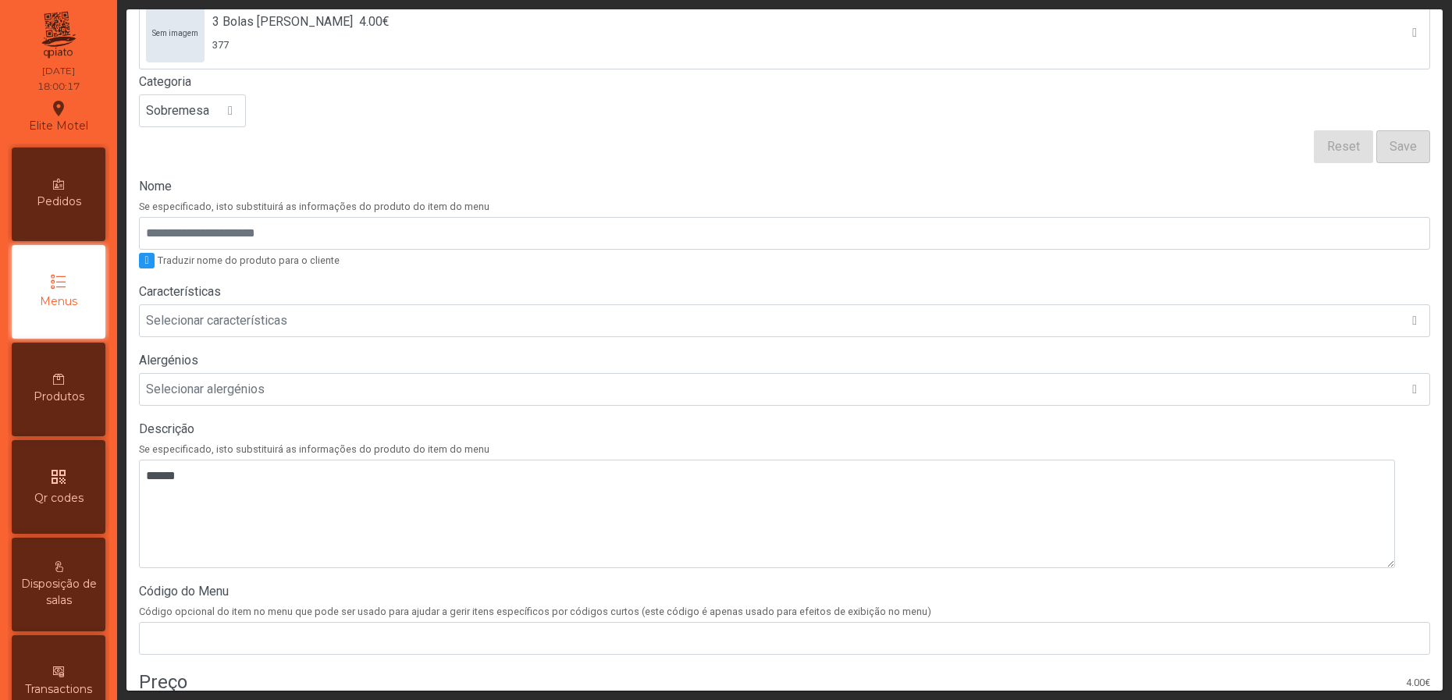
scroll to position [351, 0]
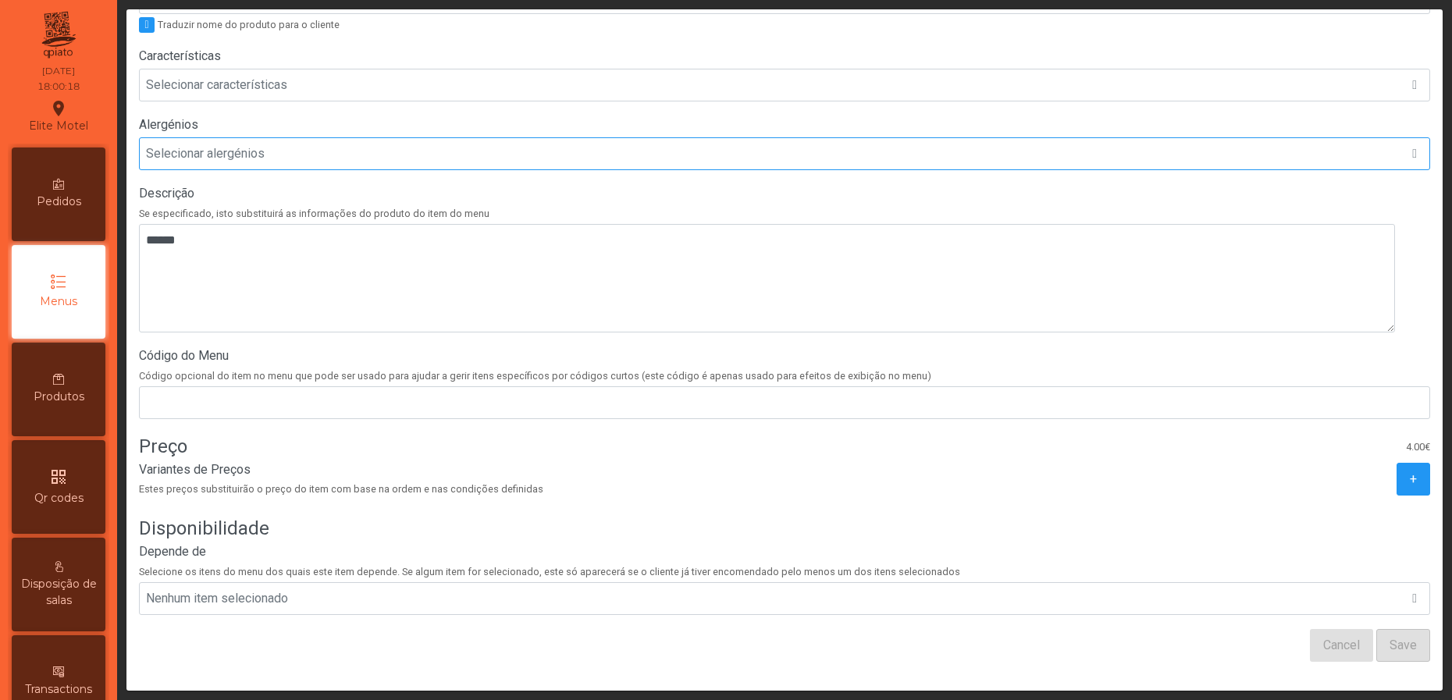
click at [382, 162] on div "Selecionar alergénios" at bounding box center [770, 153] width 1260 height 31
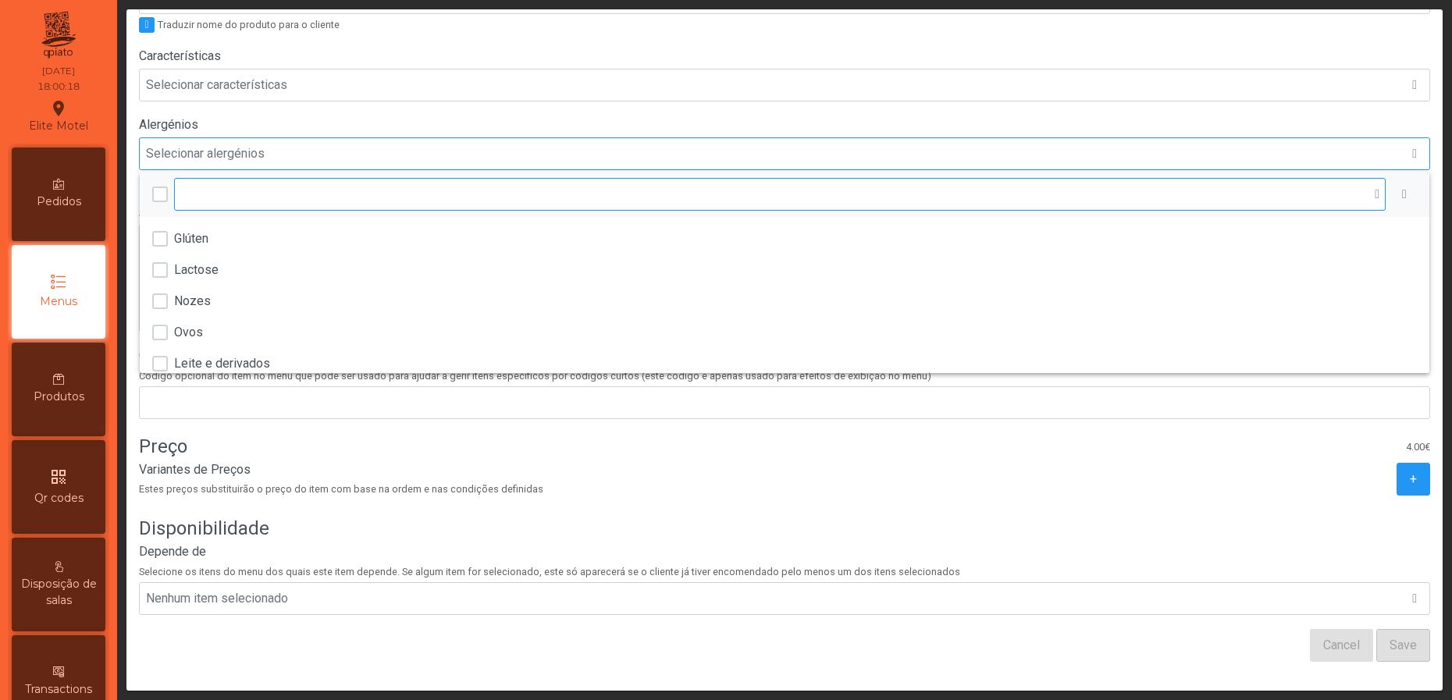
scroll to position [10, 82]
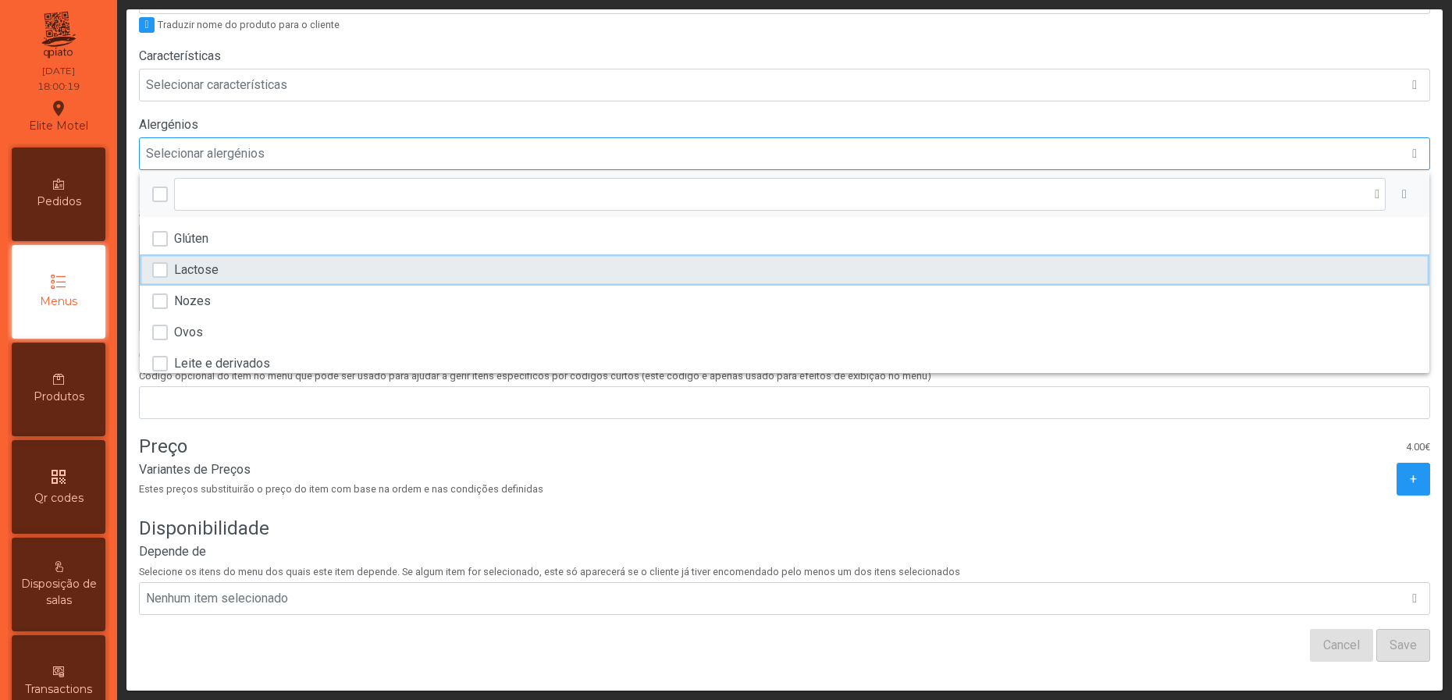
click at [212, 262] on li "Lactose" at bounding box center [784, 269] width 1289 height 31
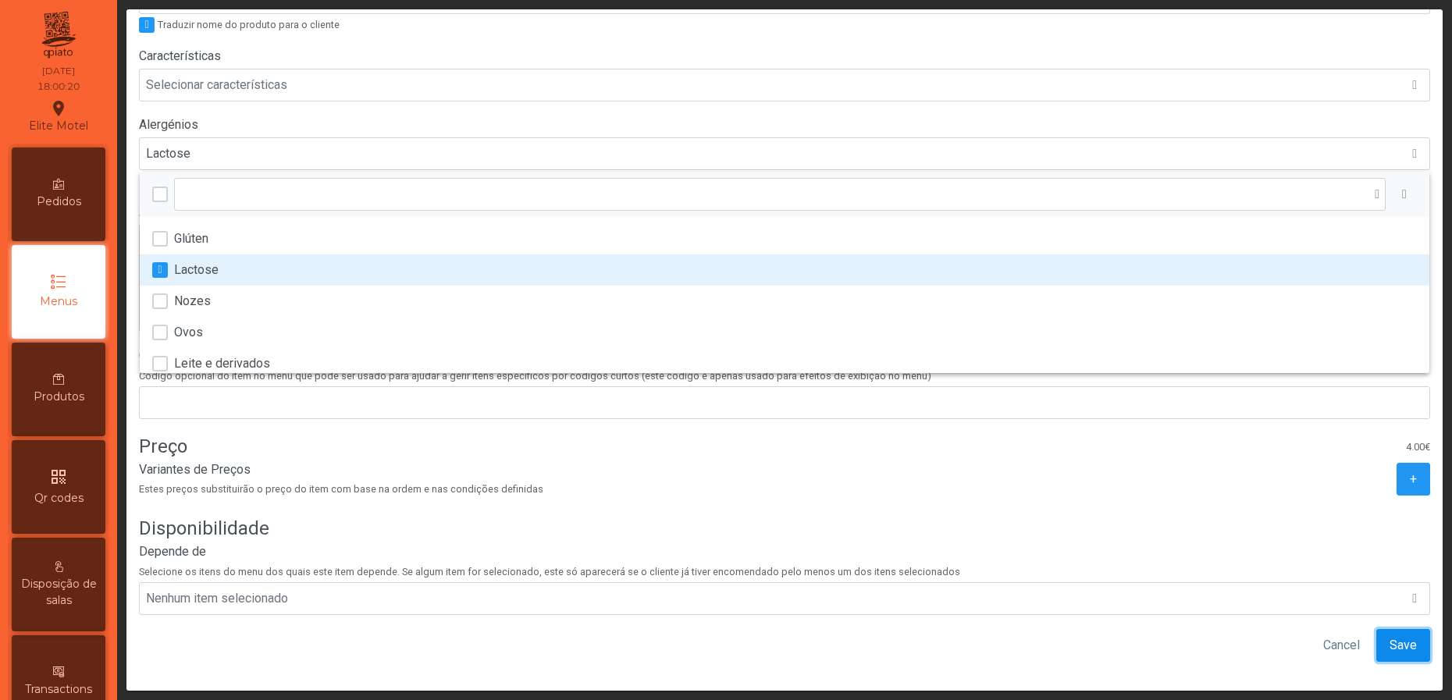
click at [1389, 644] on span "Save" at bounding box center [1402, 645] width 27 height 19
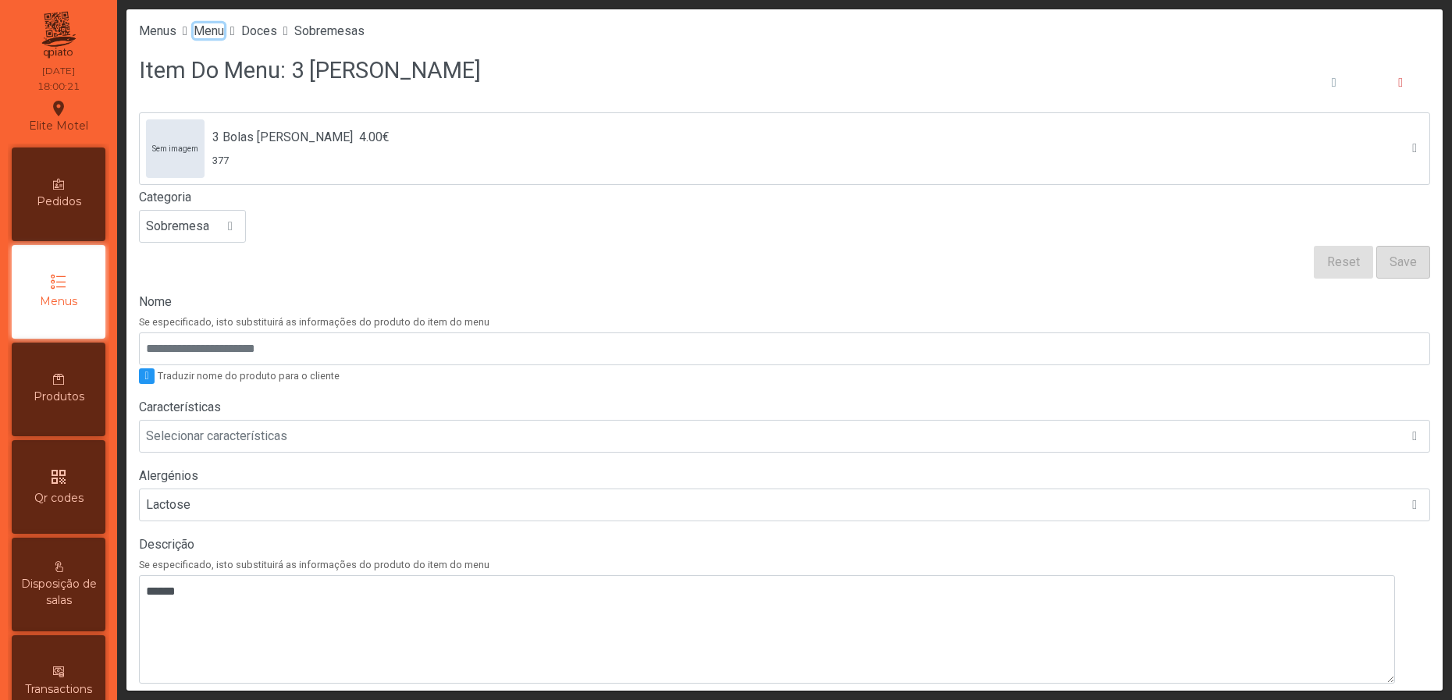
click at [215, 31] on span "Menu" at bounding box center [209, 30] width 30 height 15
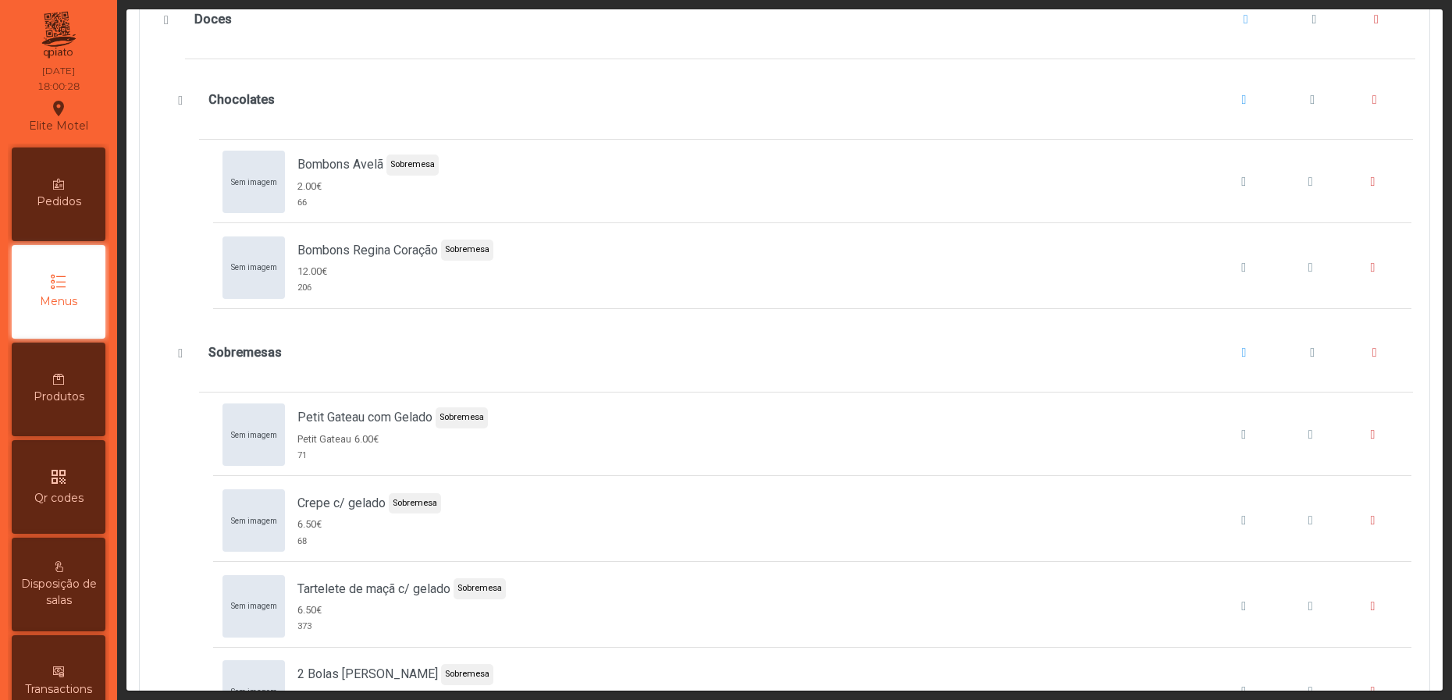
scroll to position [3746, 0]
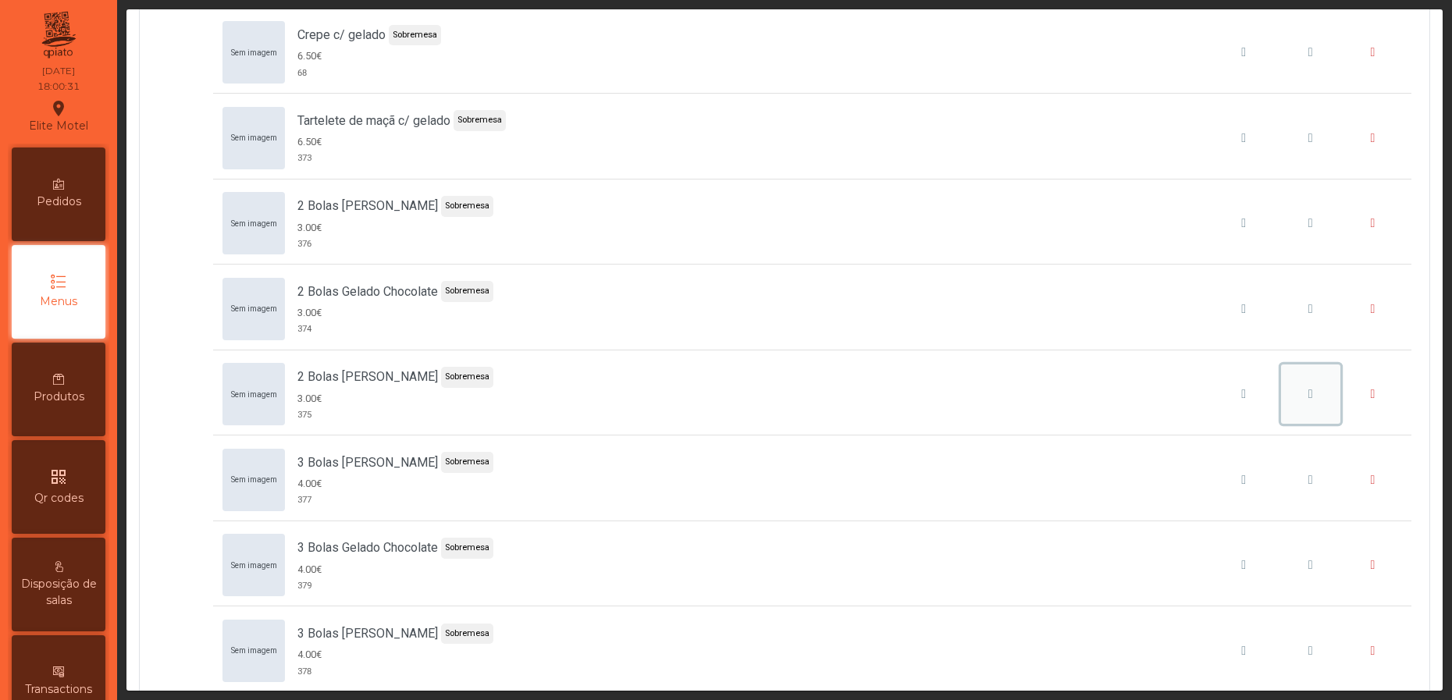
click at [1308, 400] on span "2 Bolas Gelado Morango" at bounding box center [1310, 394] width 5 height 12
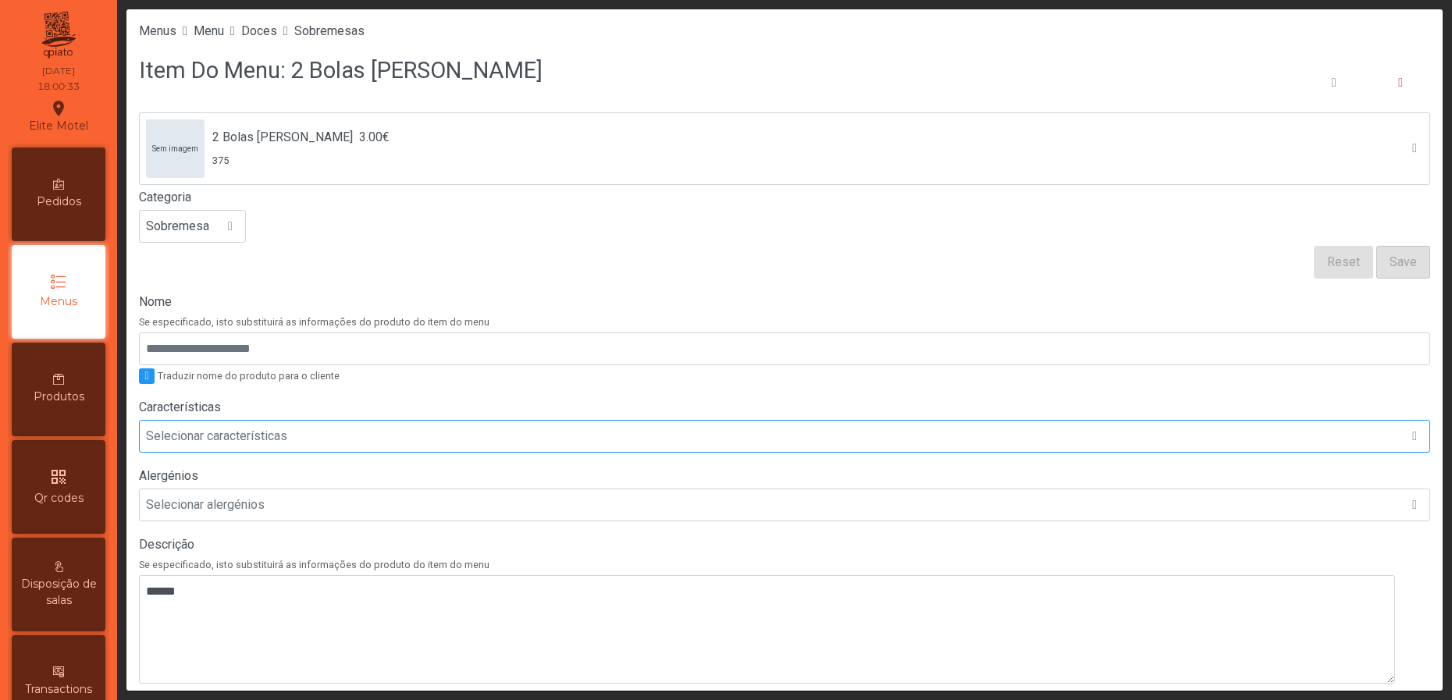
click at [403, 436] on div "Selecionar características" at bounding box center [770, 436] width 1260 height 31
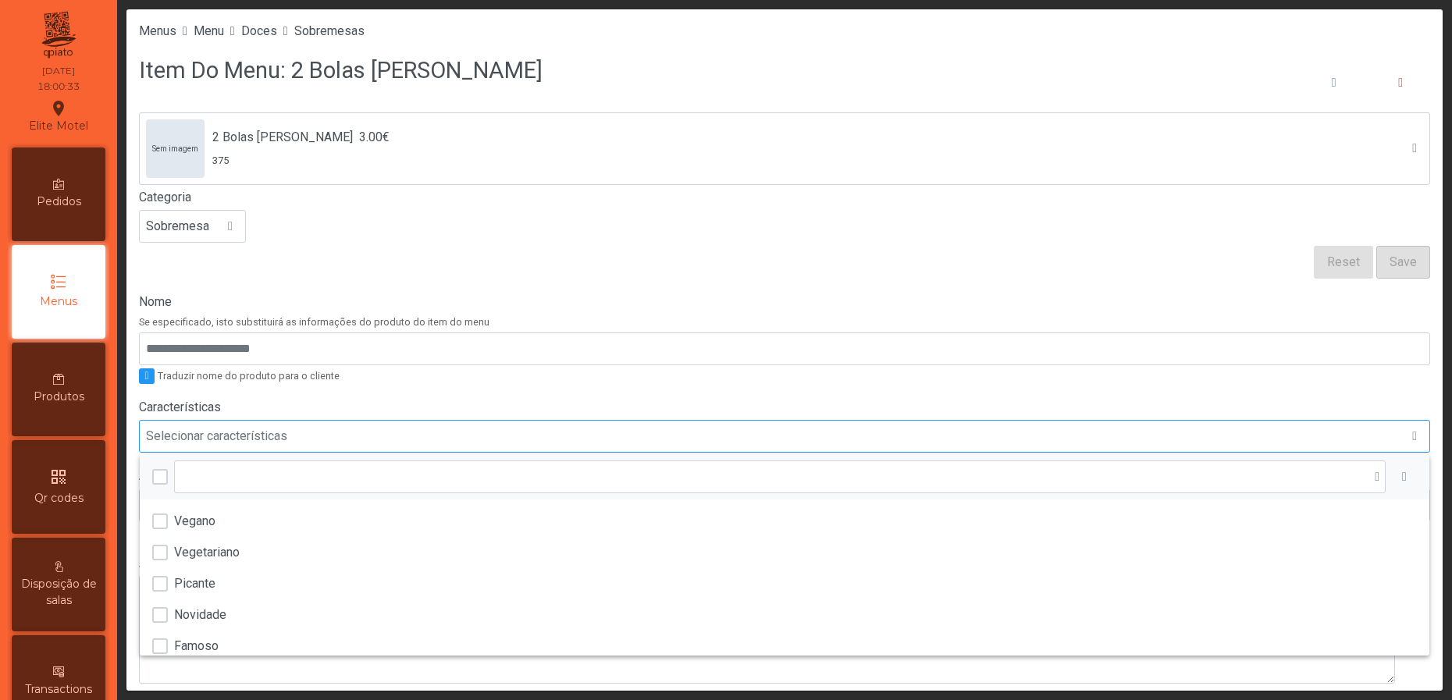
scroll to position [10, 82]
click at [365, 429] on div "Selecionar características" at bounding box center [770, 436] width 1260 height 31
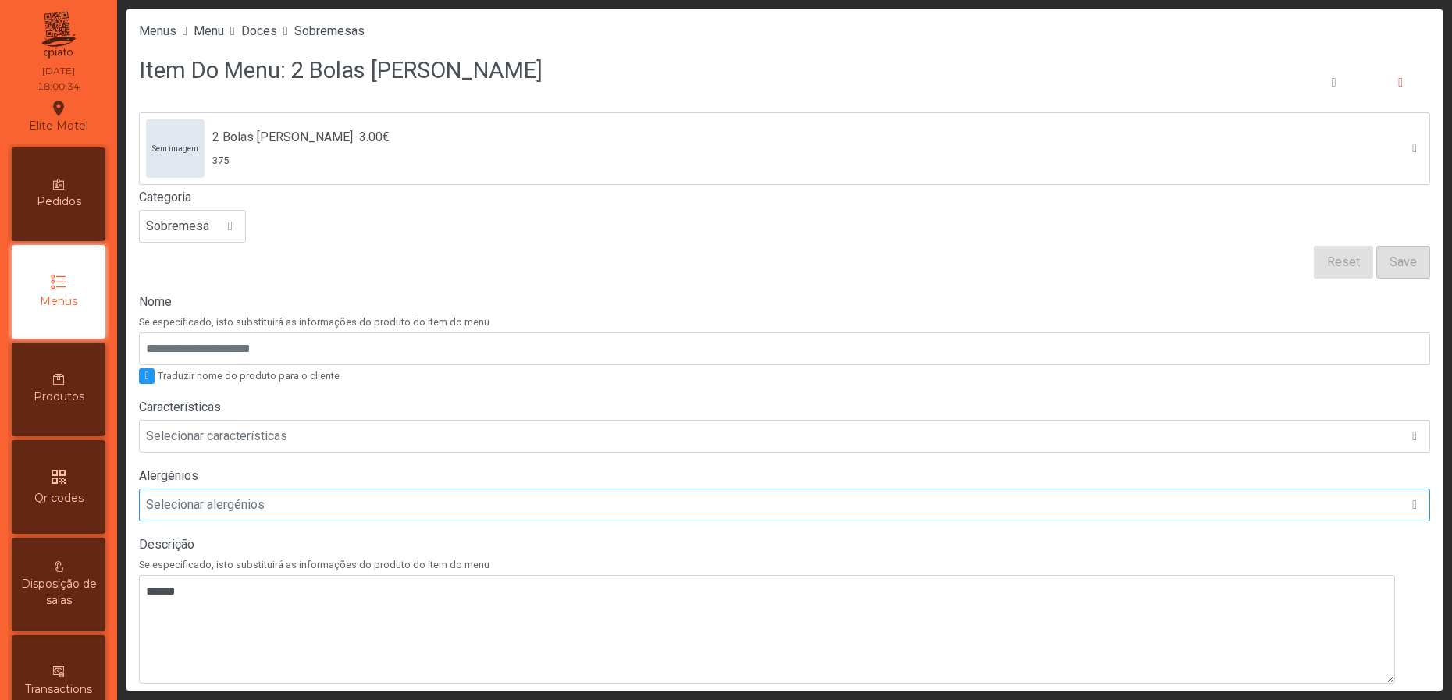
click at [318, 502] on div "Selecionar alergénios" at bounding box center [770, 504] width 1260 height 31
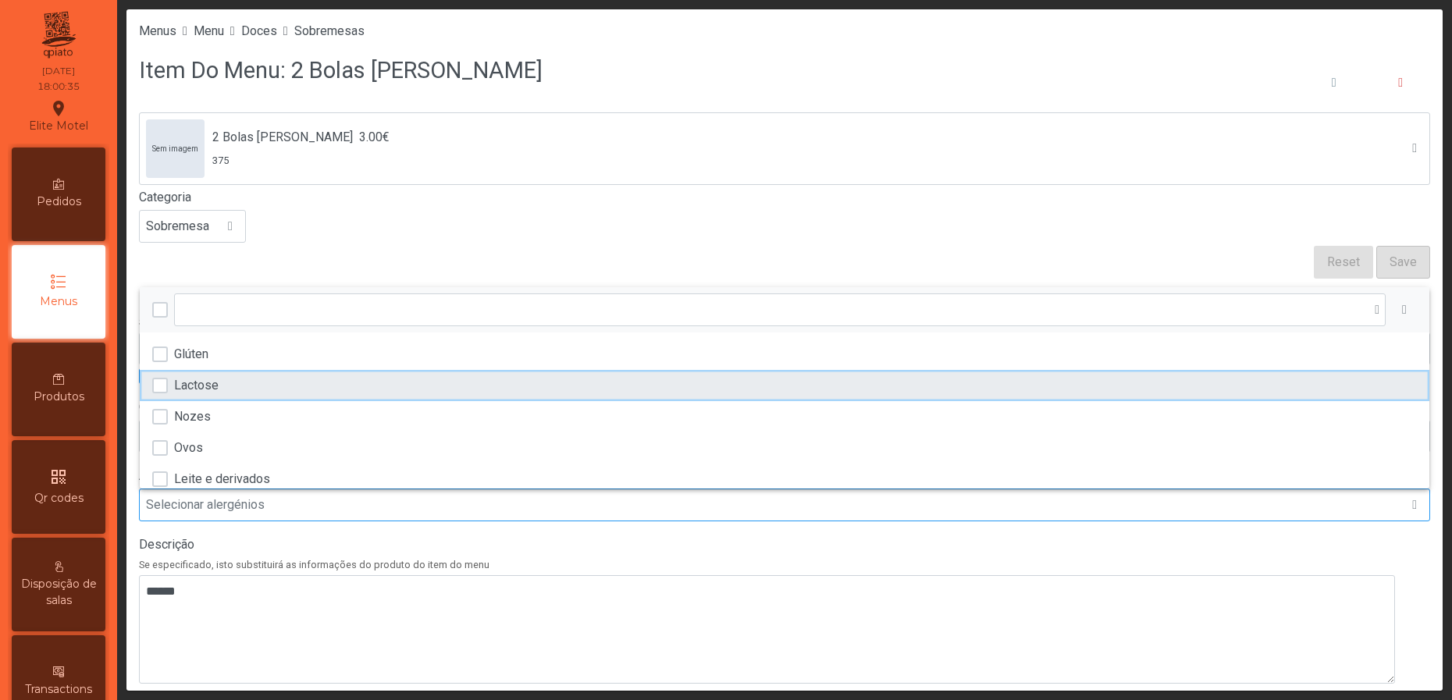
click at [233, 392] on li "Lactose" at bounding box center [784, 385] width 1289 height 31
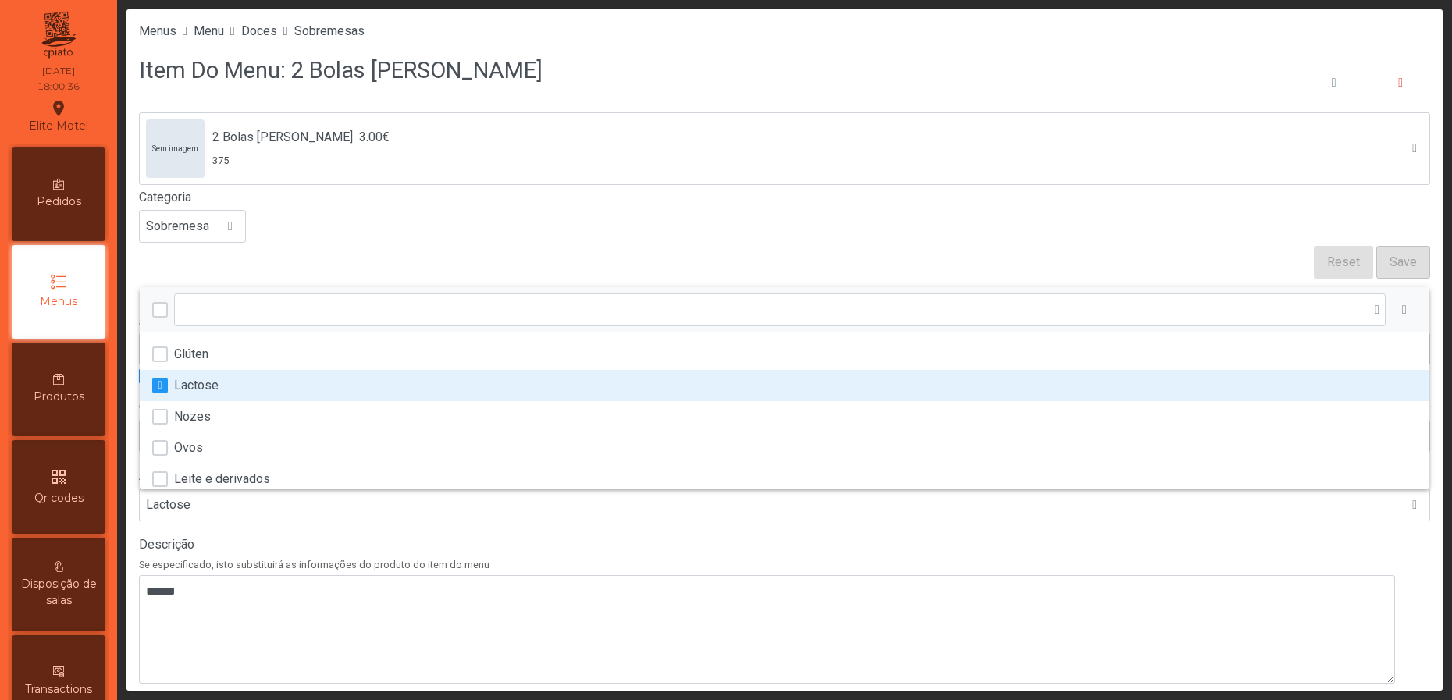
click at [516, 254] on form "Sem imagem 2 Bolas Gelado Morango 3.00€ 375 Categoria Sobremesa Reset Save" at bounding box center [784, 195] width 1291 height 166
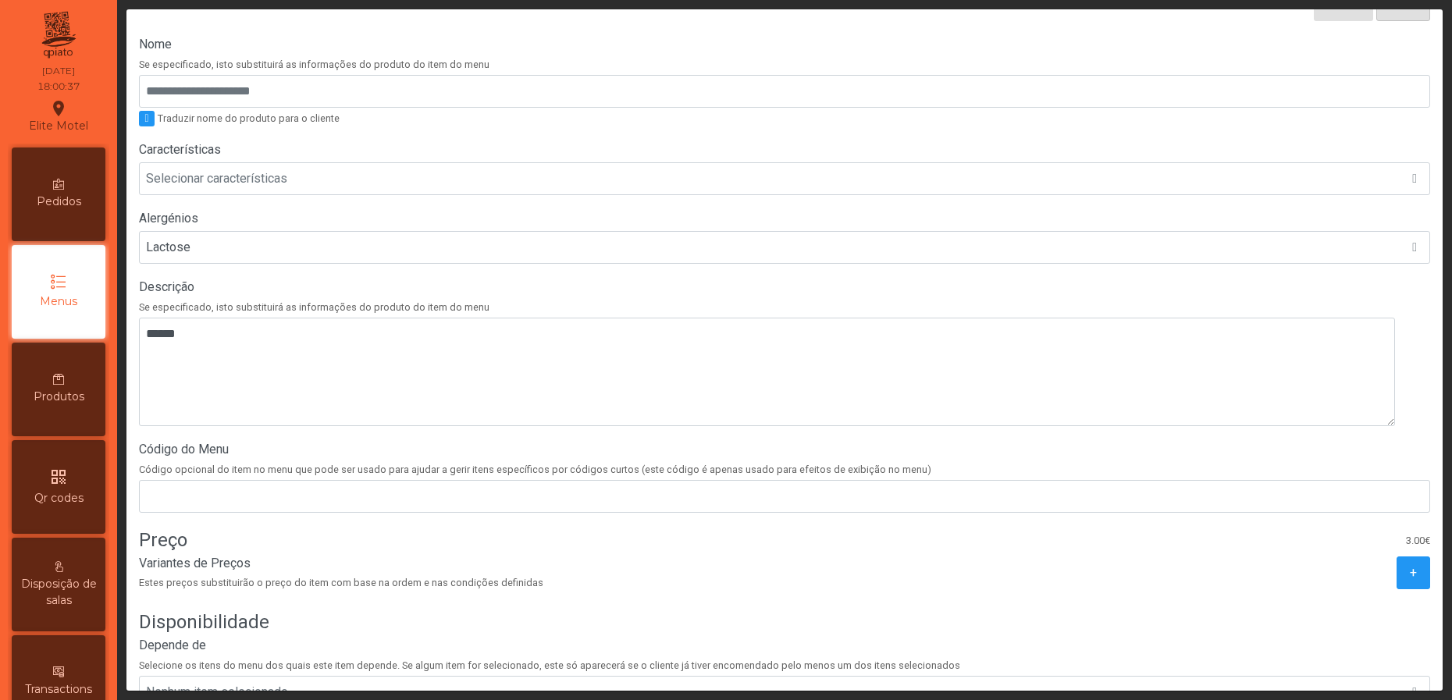
scroll to position [384, 0]
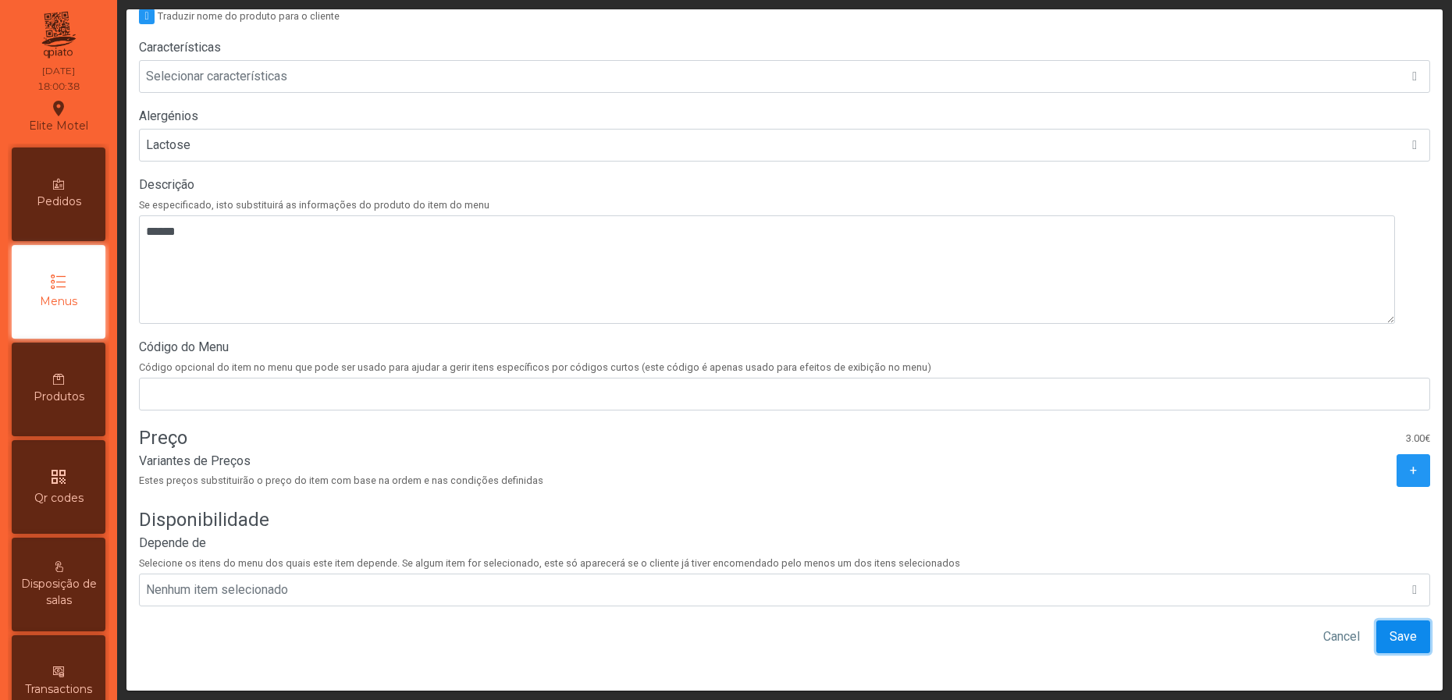
click at [1389, 627] on span "Save" at bounding box center [1402, 636] width 27 height 19
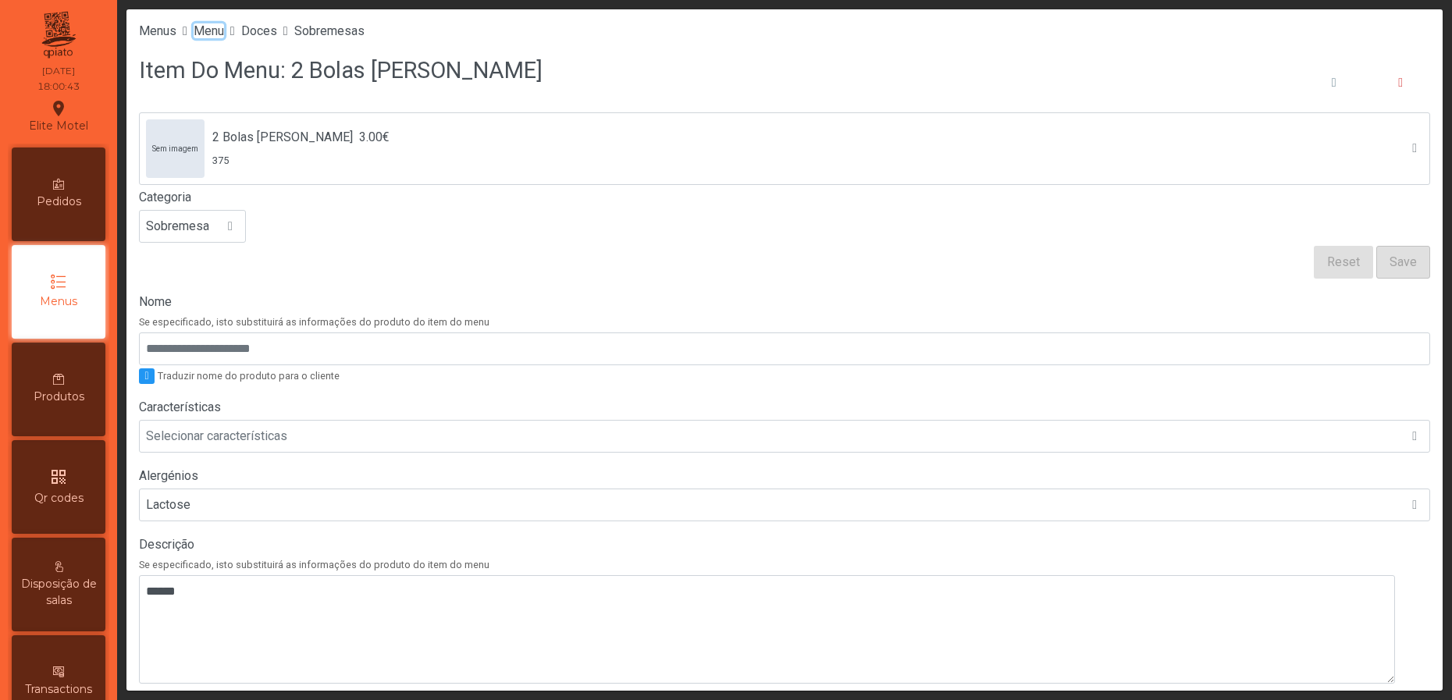
click at [221, 28] on span "Menu" at bounding box center [209, 30] width 30 height 15
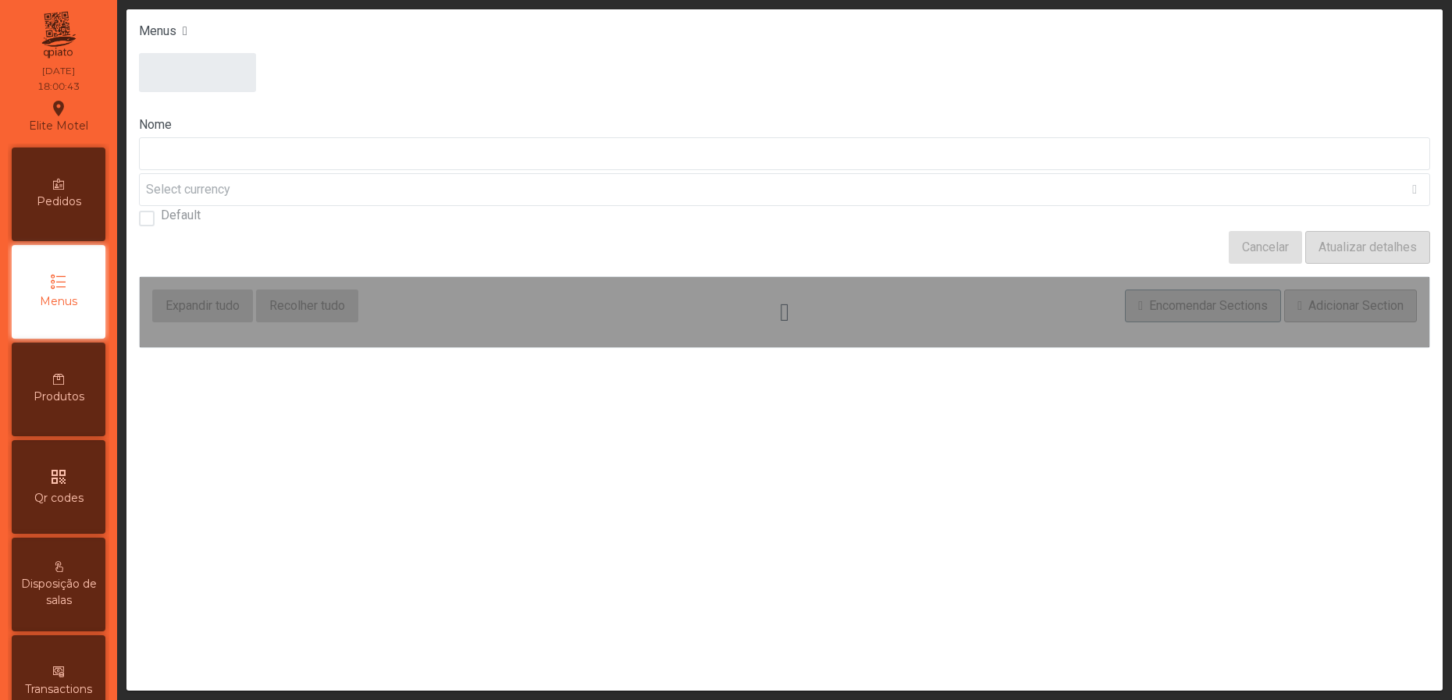
type input "****"
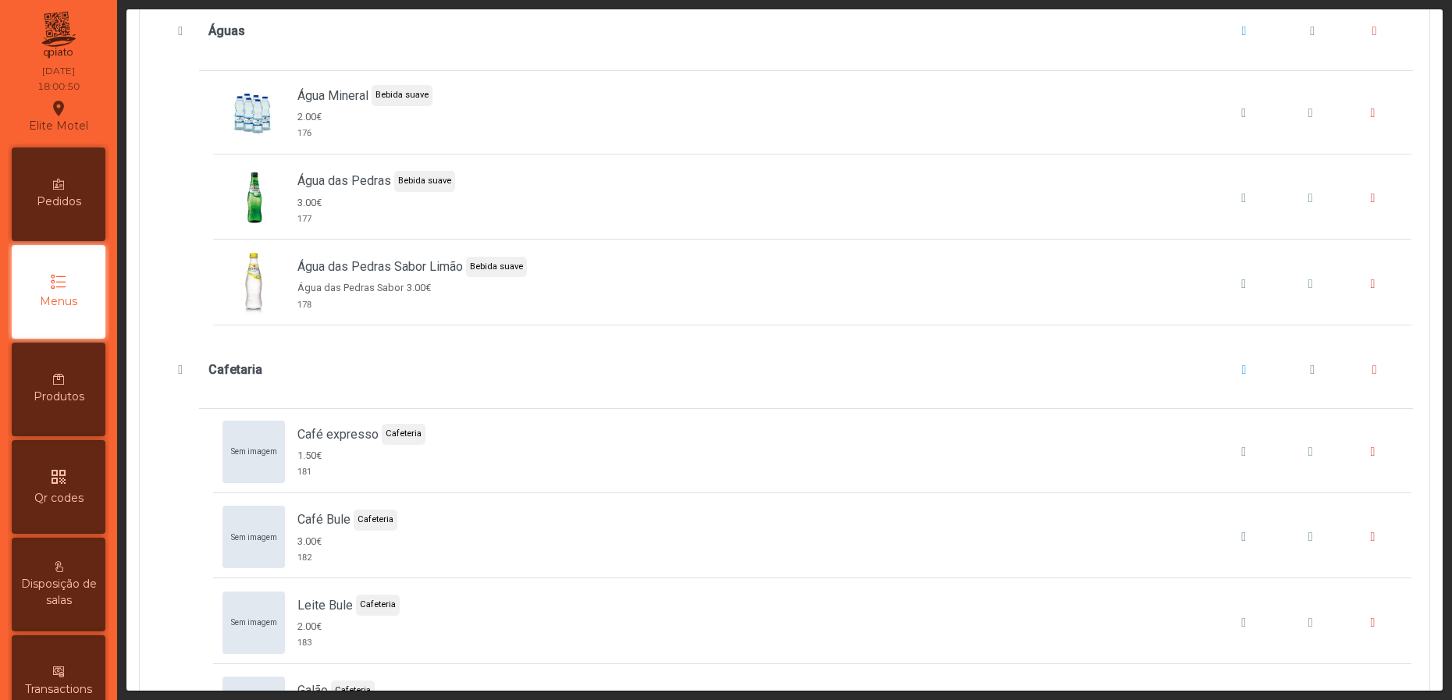
scroll to position [4566, 0]
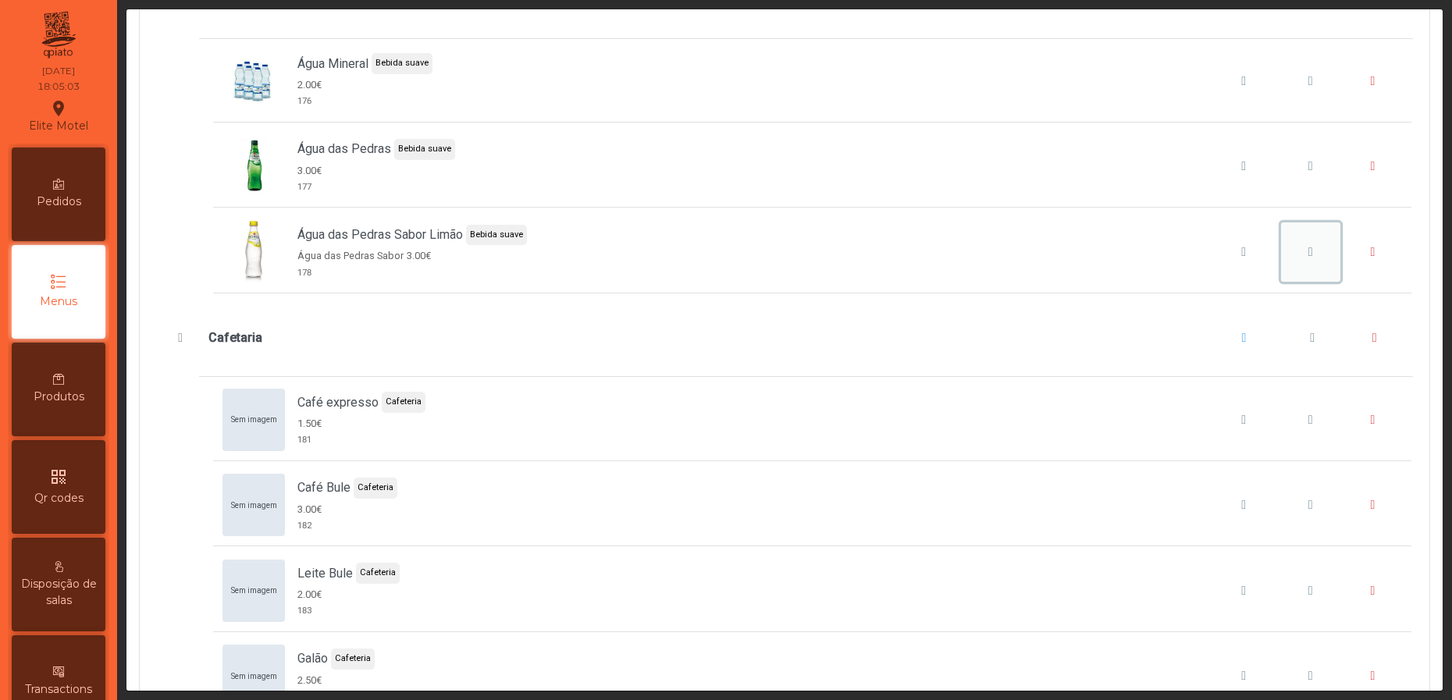
click at [1281, 282] on button "Água das Pedras Sabor Limão" at bounding box center [1310, 251] width 59 height 59
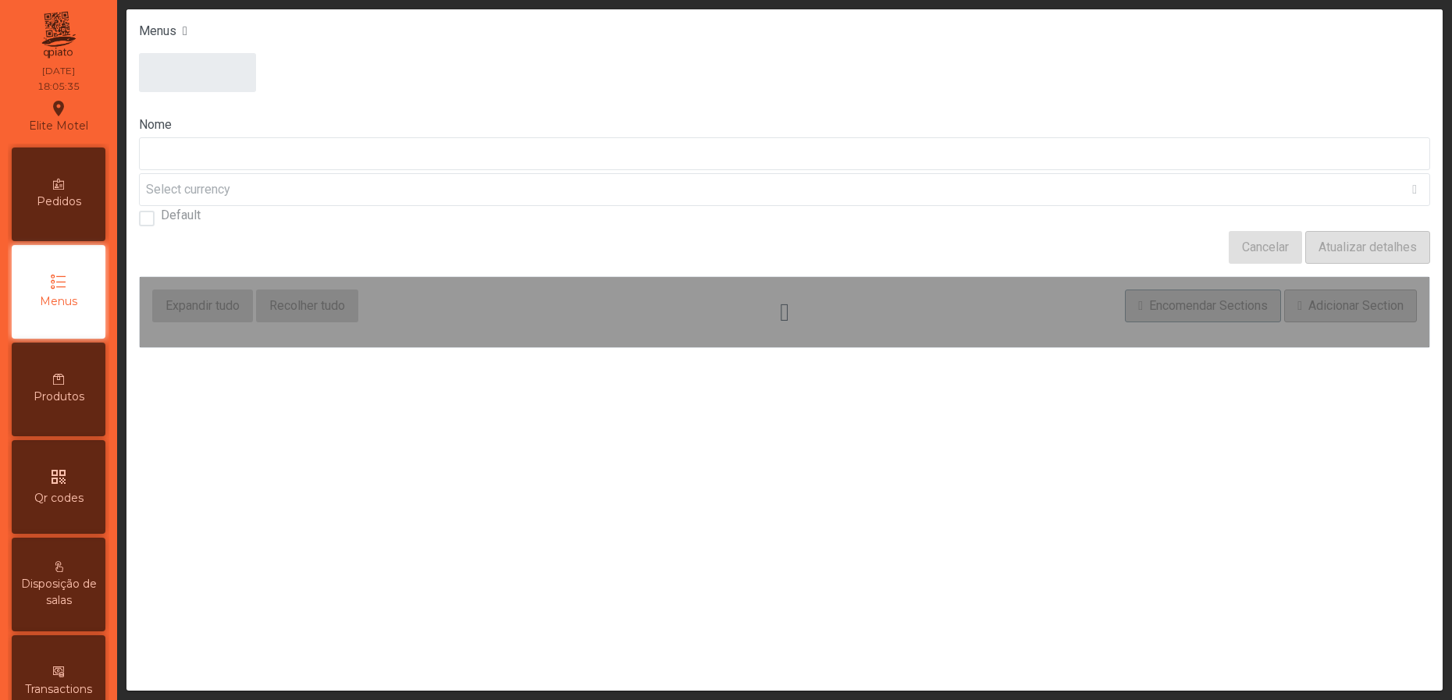
type input "****"
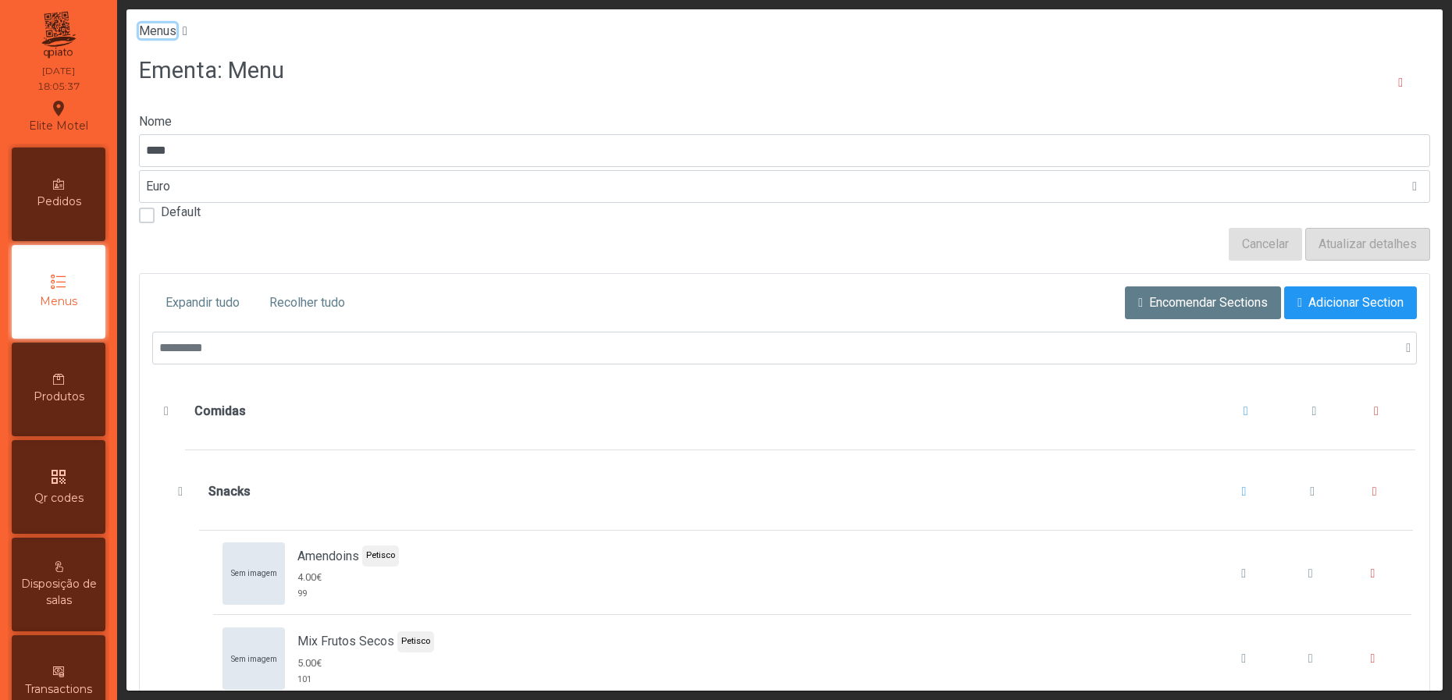
click at [173, 23] on span "Menus" at bounding box center [157, 30] width 37 height 15
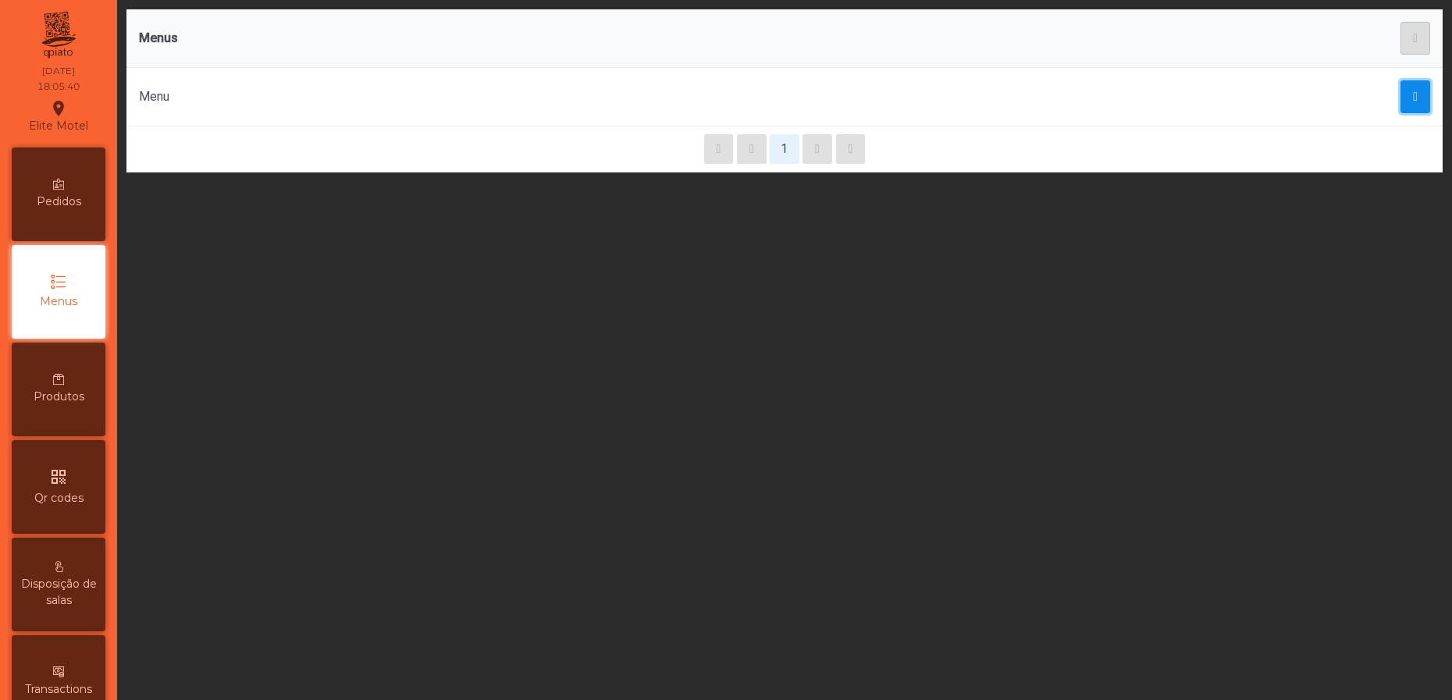
click at [1413, 101] on span "button" at bounding box center [1415, 97] width 5 height 12
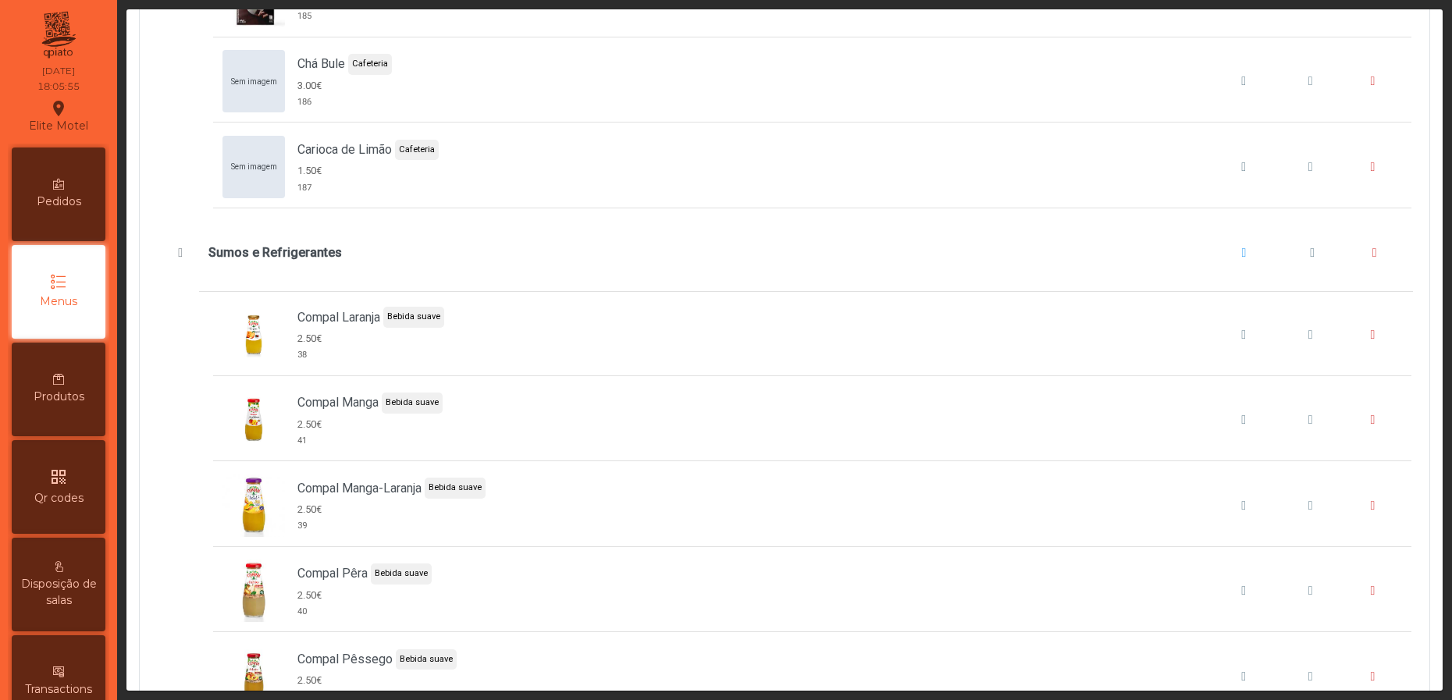
scroll to position [5385, 0]
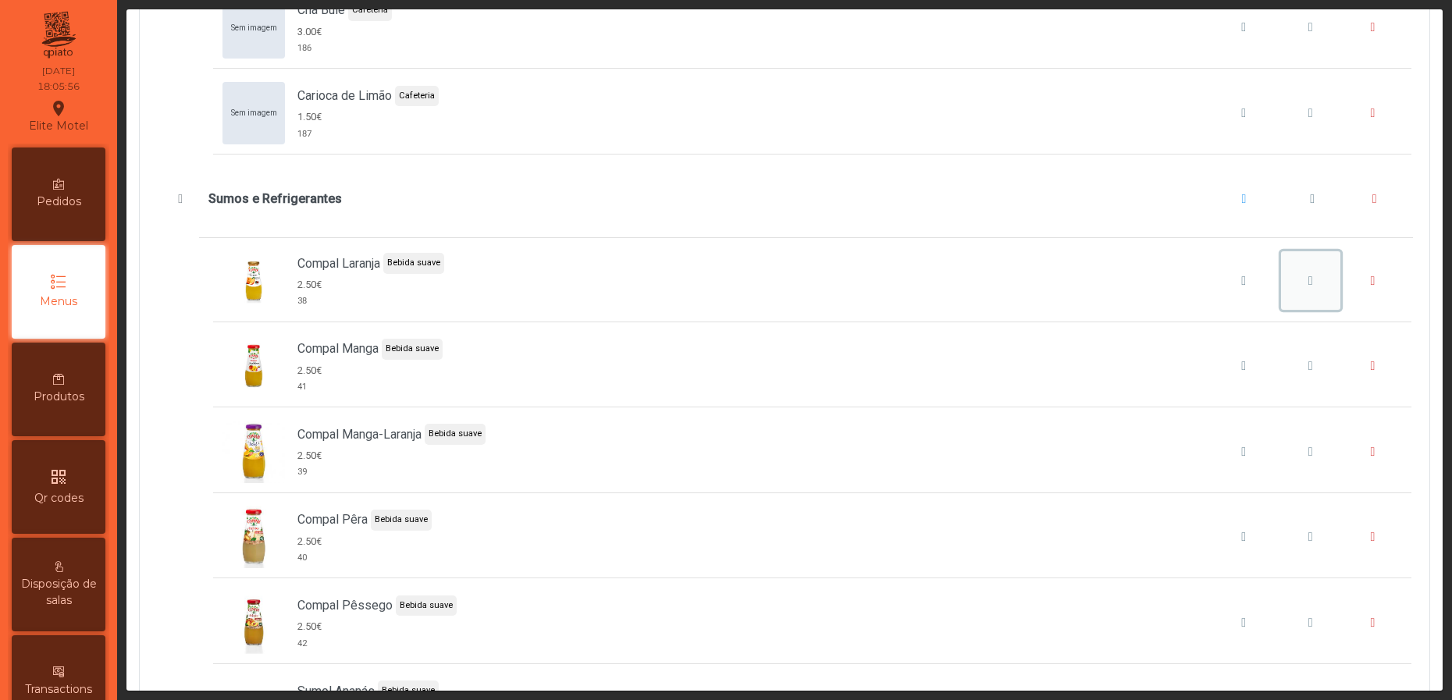
click at [1281, 305] on button "Compal Laranja" at bounding box center [1310, 280] width 59 height 59
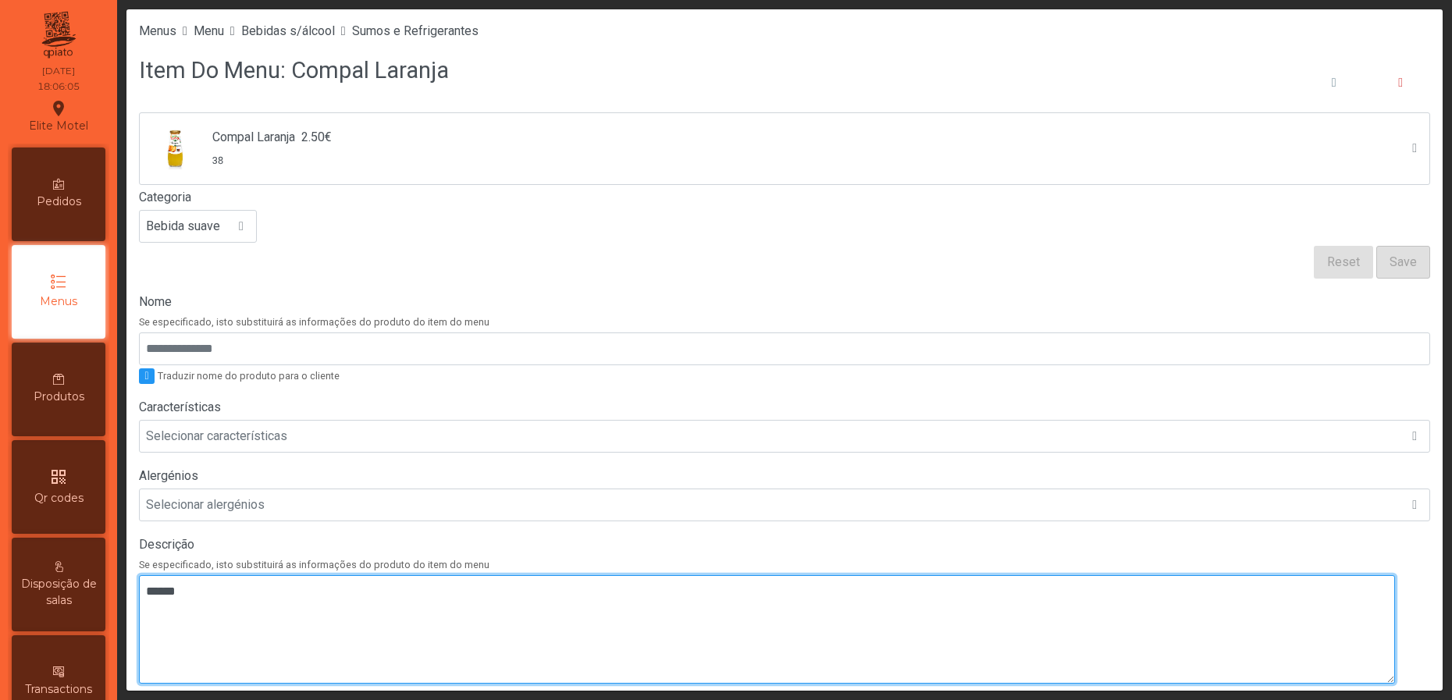
click at [225, 620] on textarea at bounding box center [767, 629] width 1256 height 108
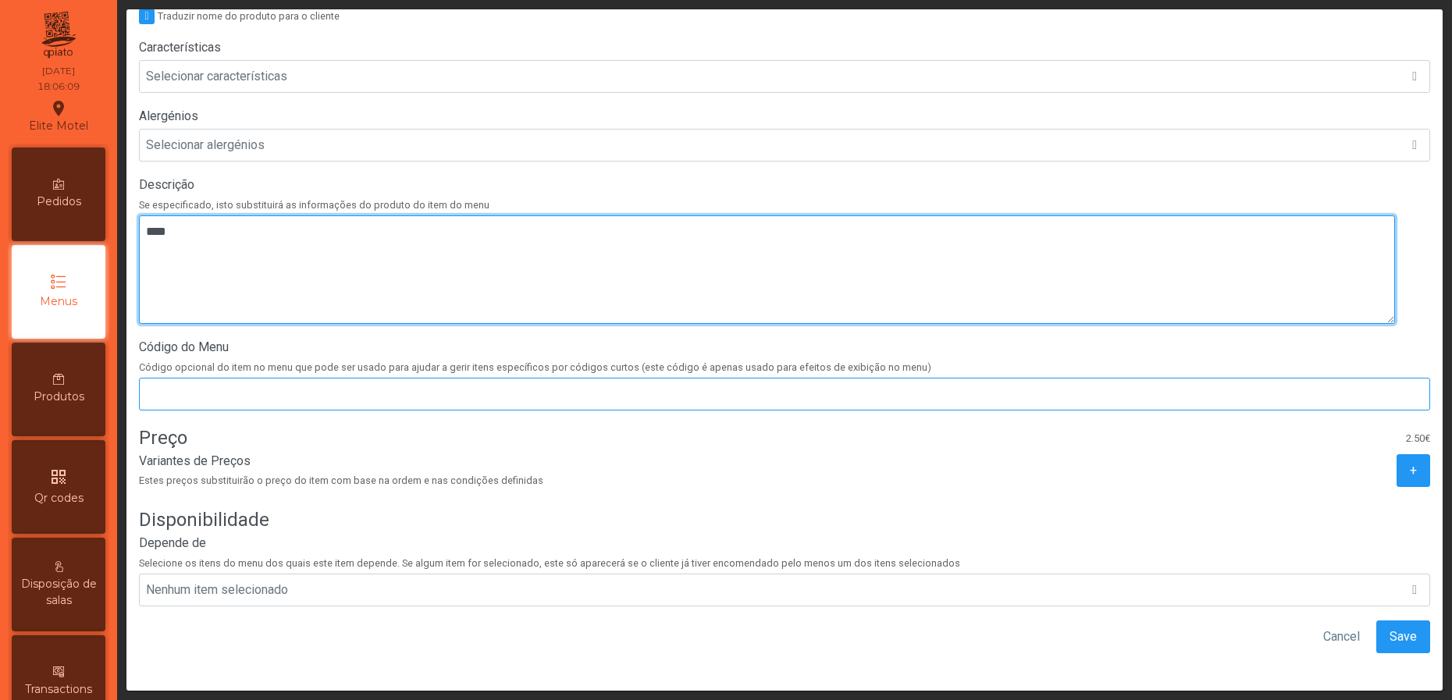
scroll to position [384, 0]
type textarea "****"
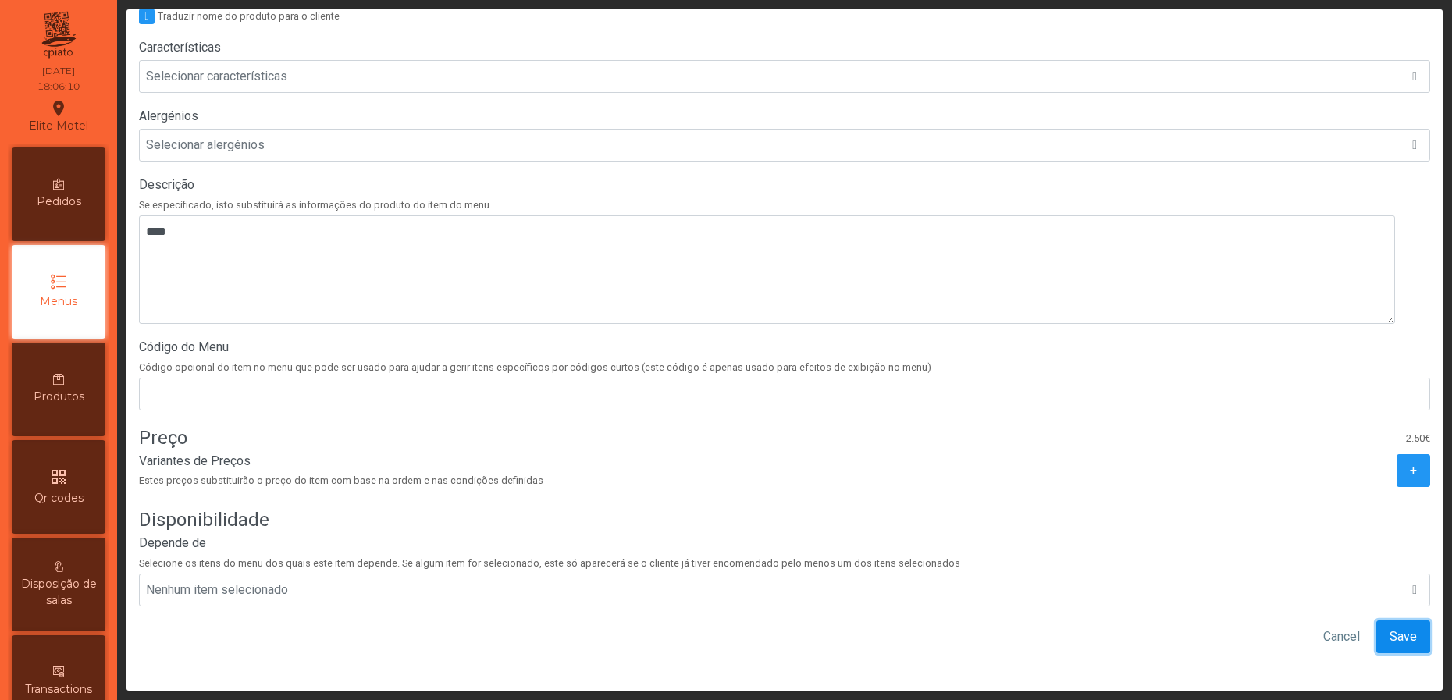
click at [1389, 627] on span "Save" at bounding box center [1402, 636] width 27 height 19
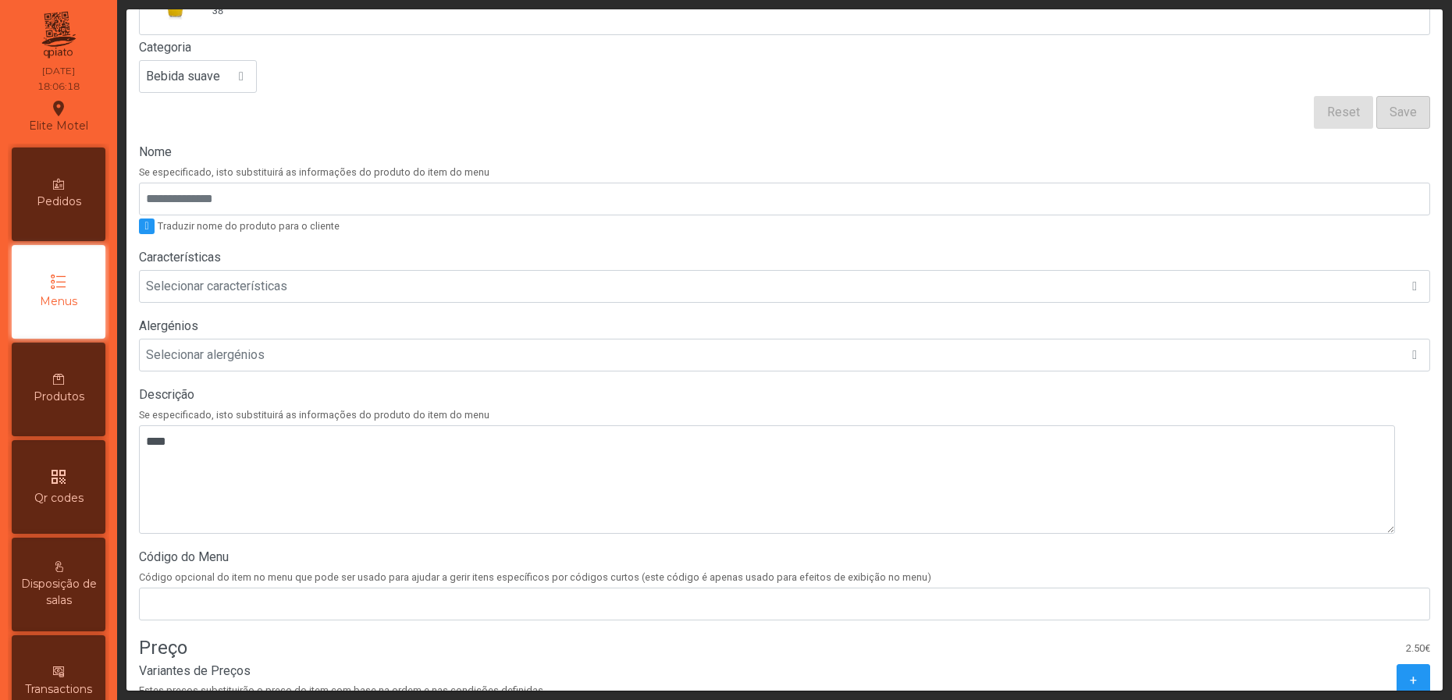
scroll to position [33, 0]
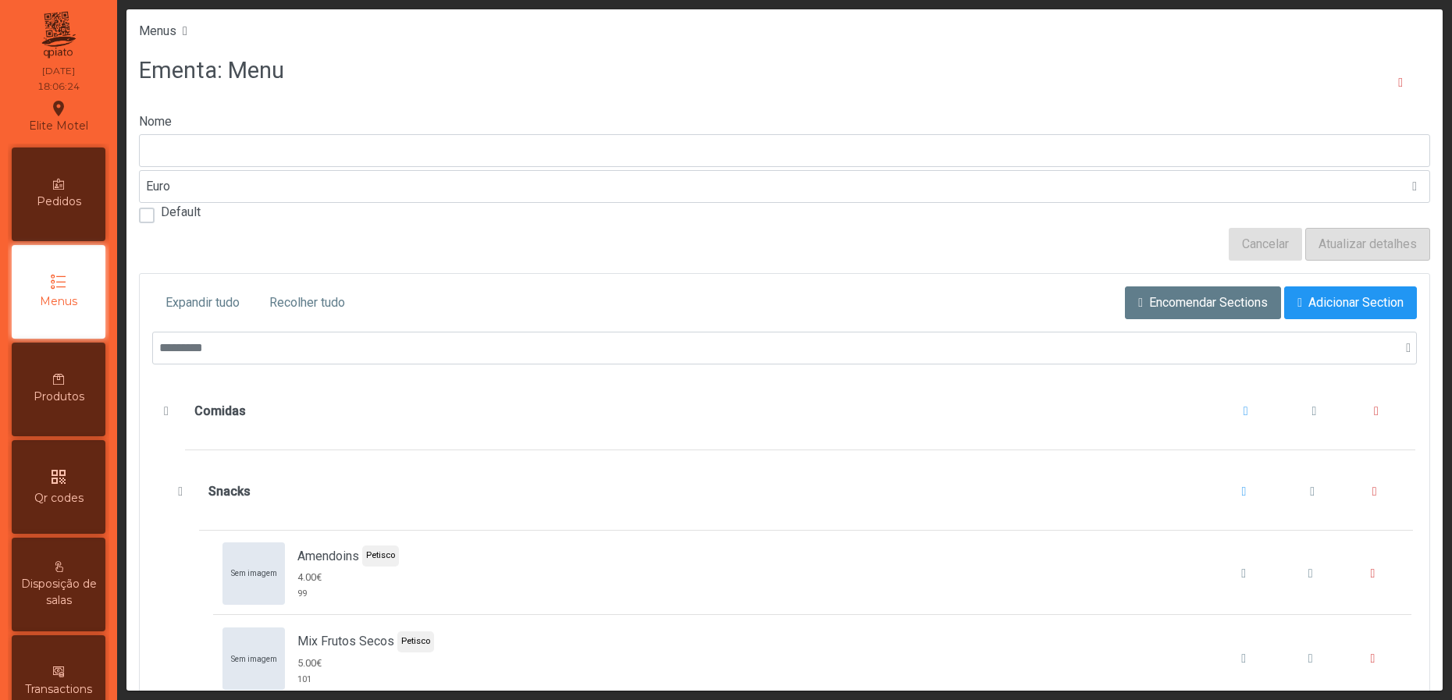
type input "****"
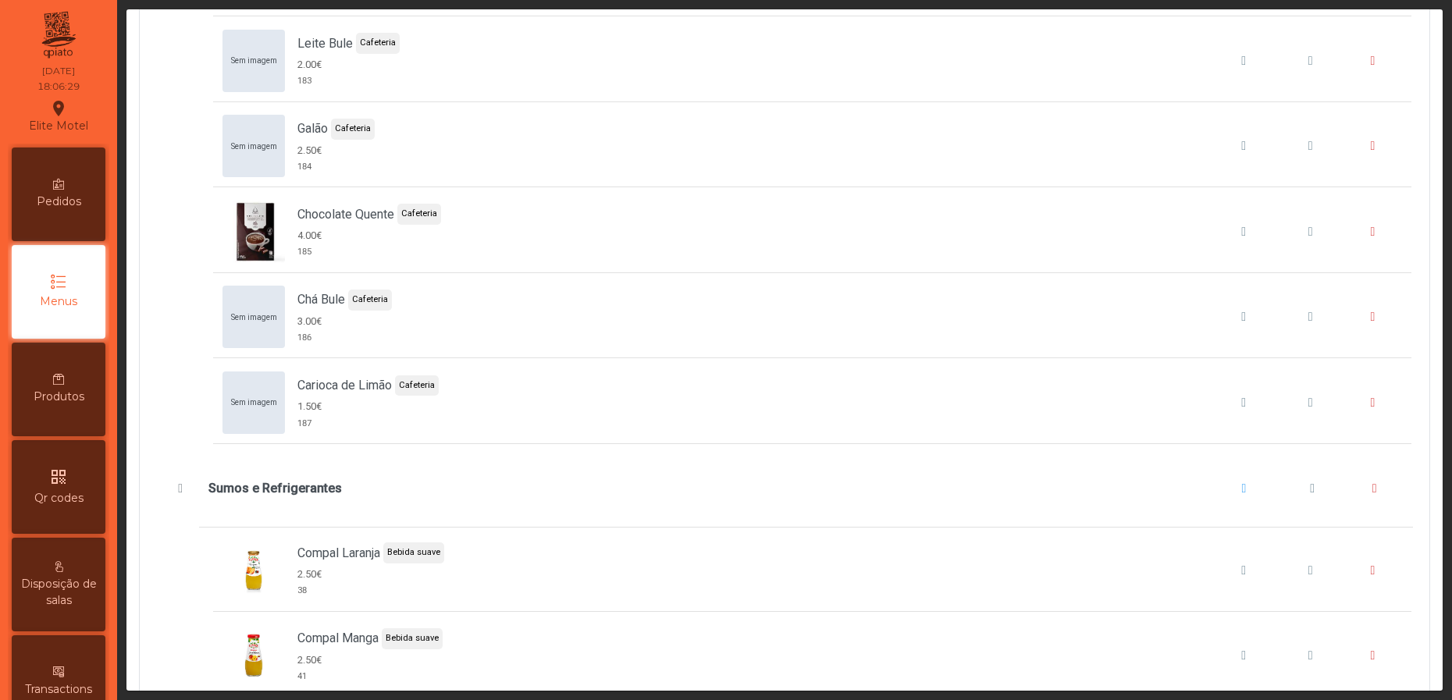
scroll to position [5502, 0]
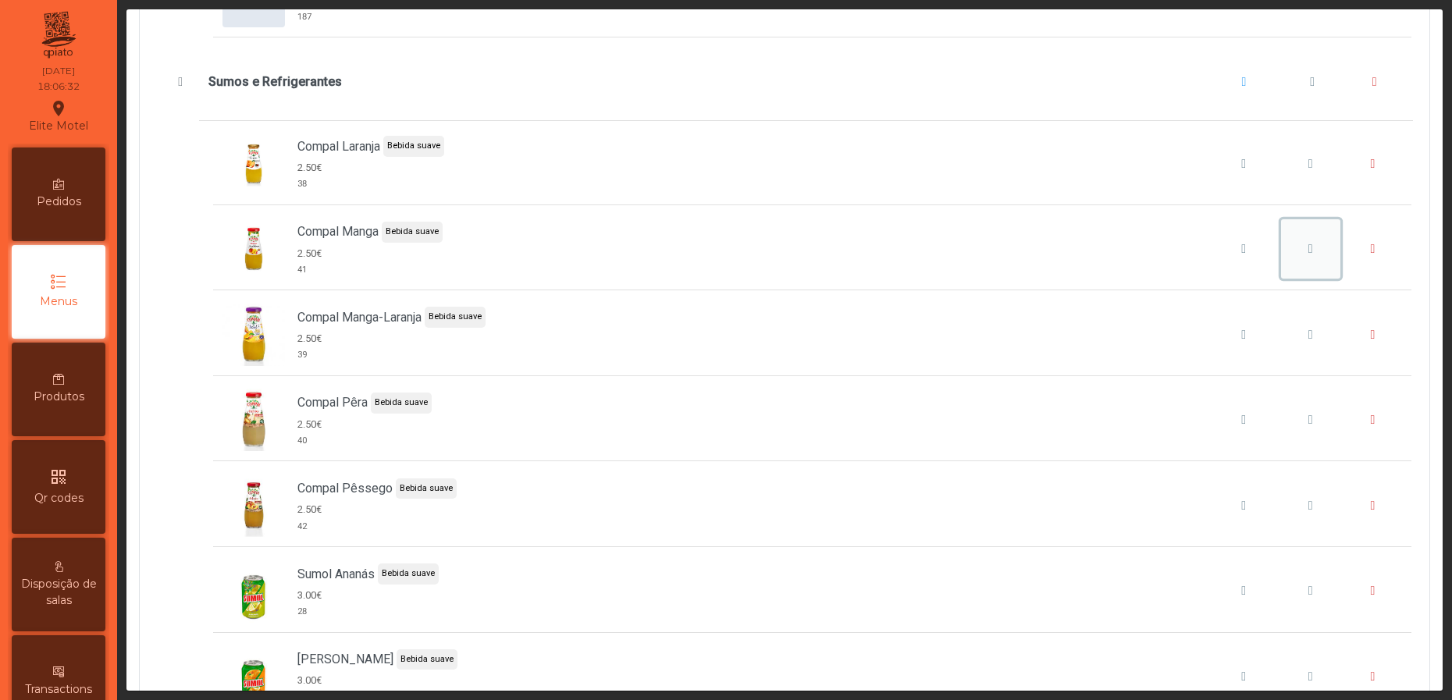
click at [1281, 265] on button "Compal Manga" at bounding box center [1310, 248] width 59 height 59
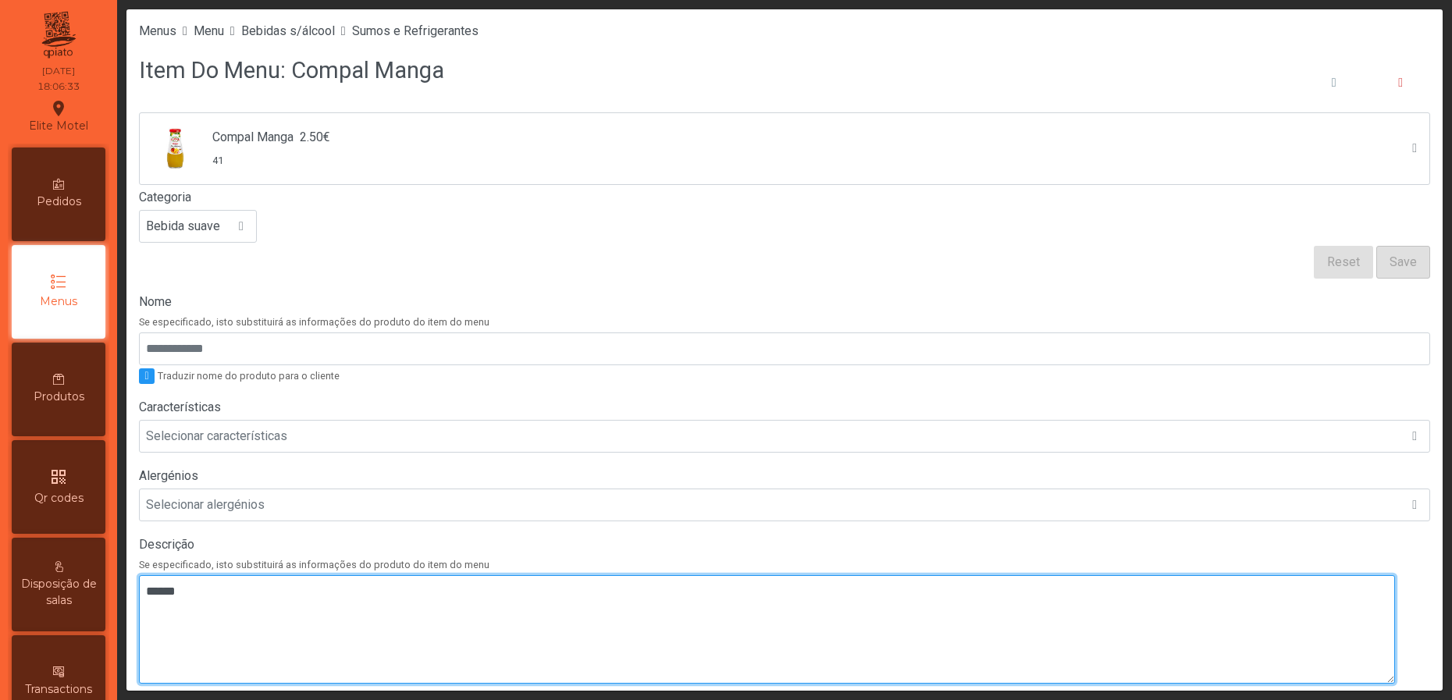
click at [164, 597] on textarea at bounding box center [767, 629] width 1256 height 108
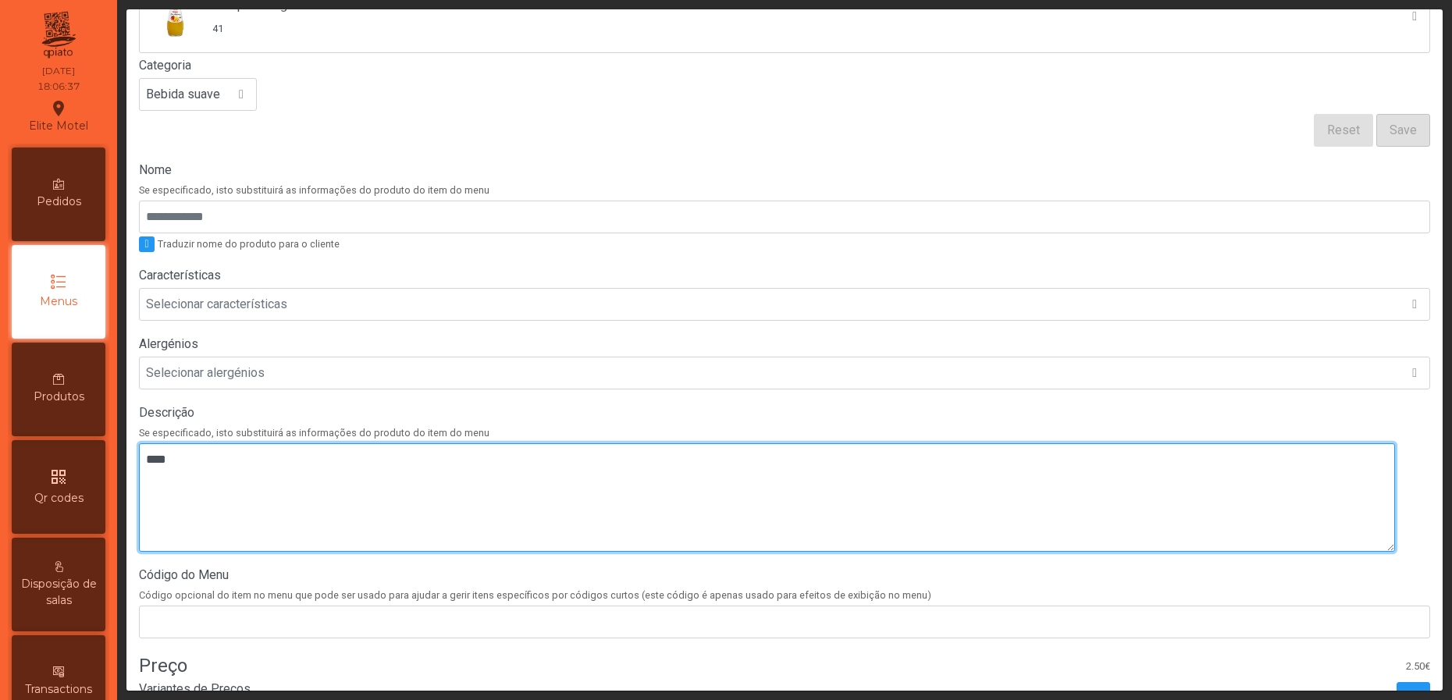
scroll to position [384, 0]
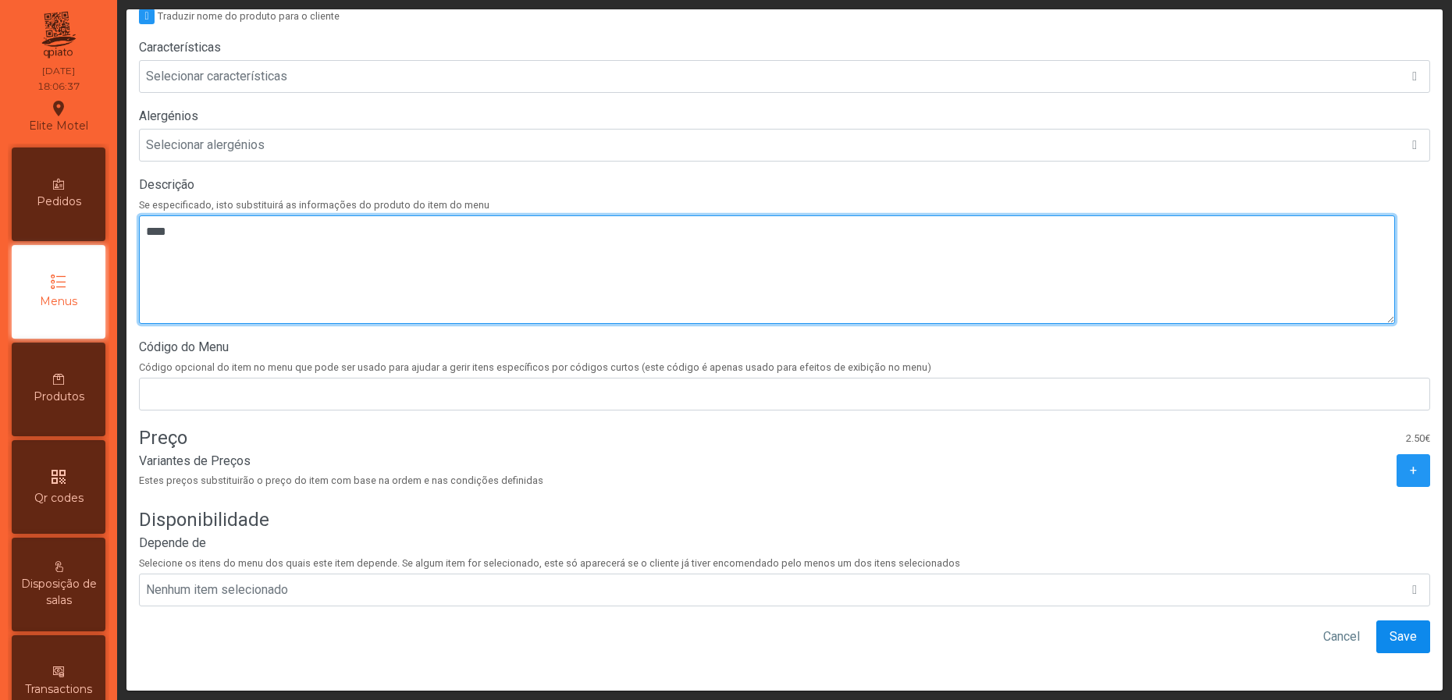
type textarea "****"
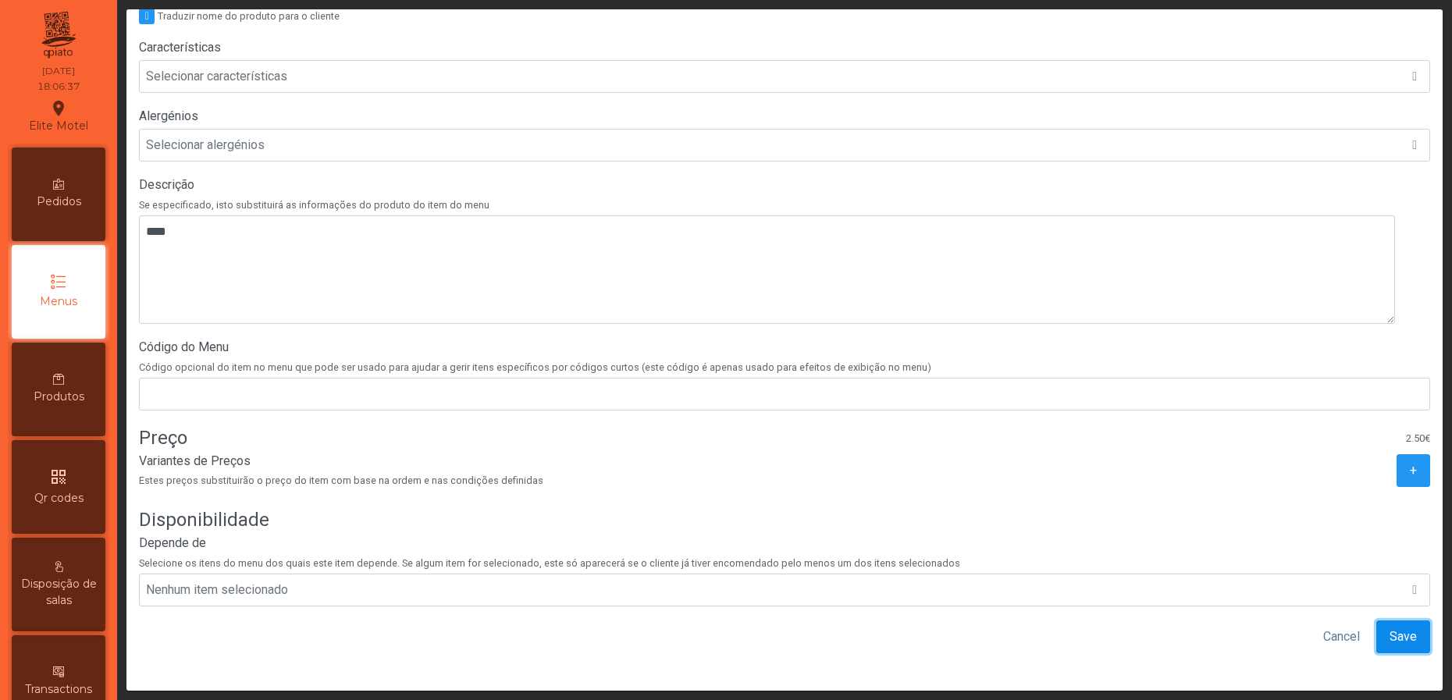
click at [1389, 627] on span "Save" at bounding box center [1402, 636] width 27 height 19
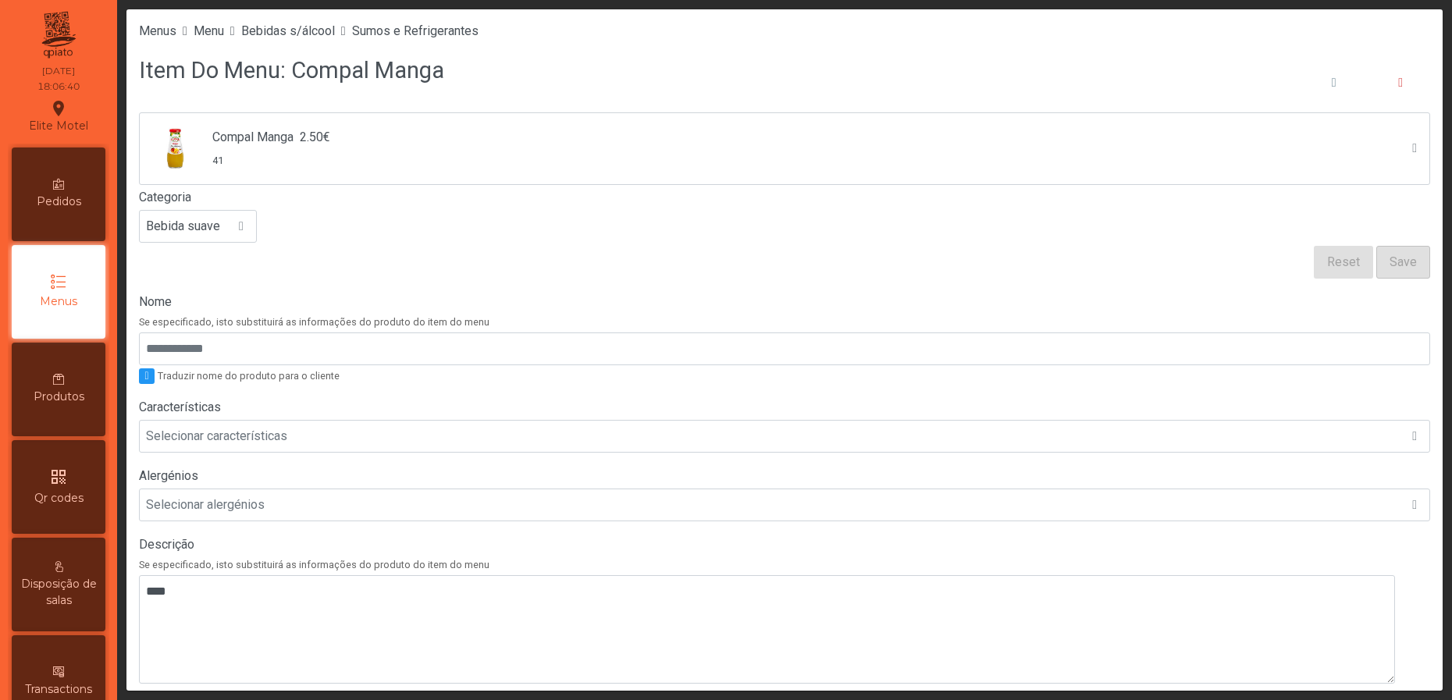
drag, startPoint x: 195, startPoint y: 22, endPoint x: 206, endPoint y: 22, distance: 10.9
click at [206, 22] on ul "Menus Menu Bebidas s/álcool Sumos e Refrigerantes" at bounding box center [784, 31] width 1291 height 19
click at [206, 23] on span "Menu" at bounding box center [209, 30] width 30 height 15
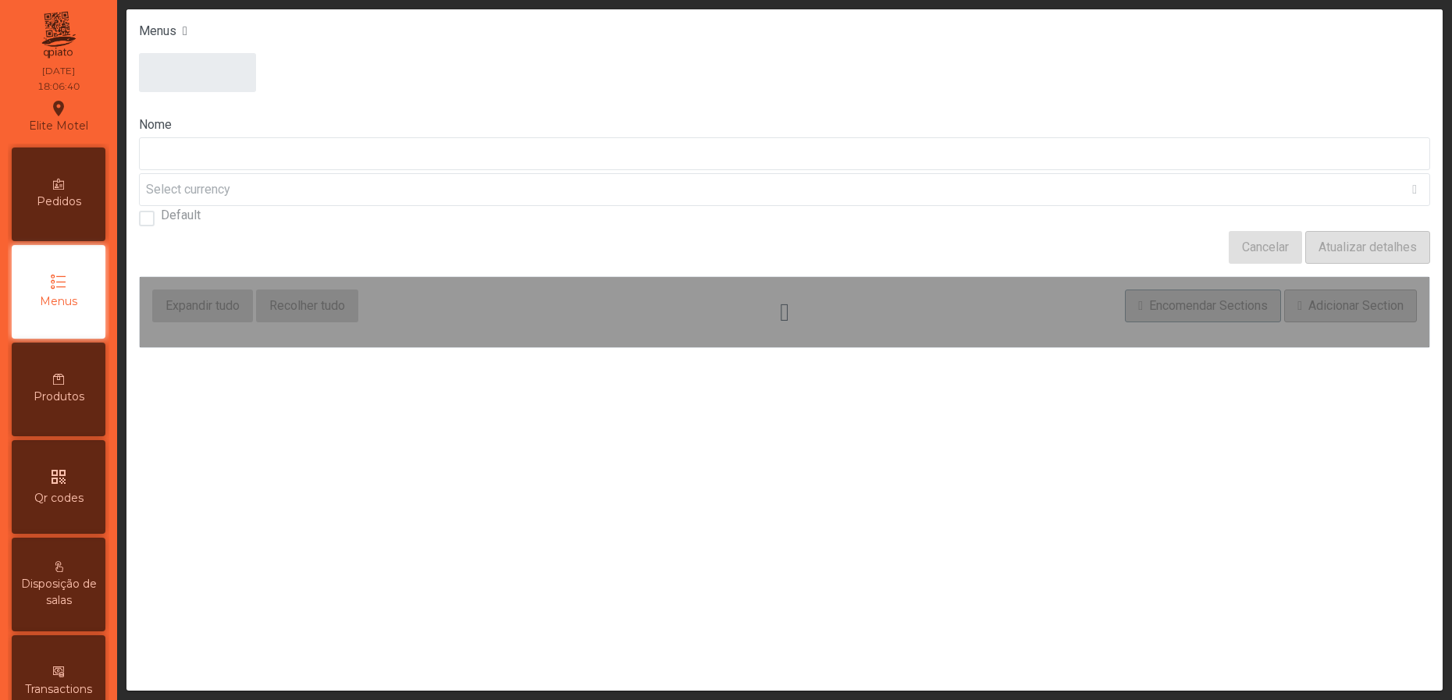
type input "****"
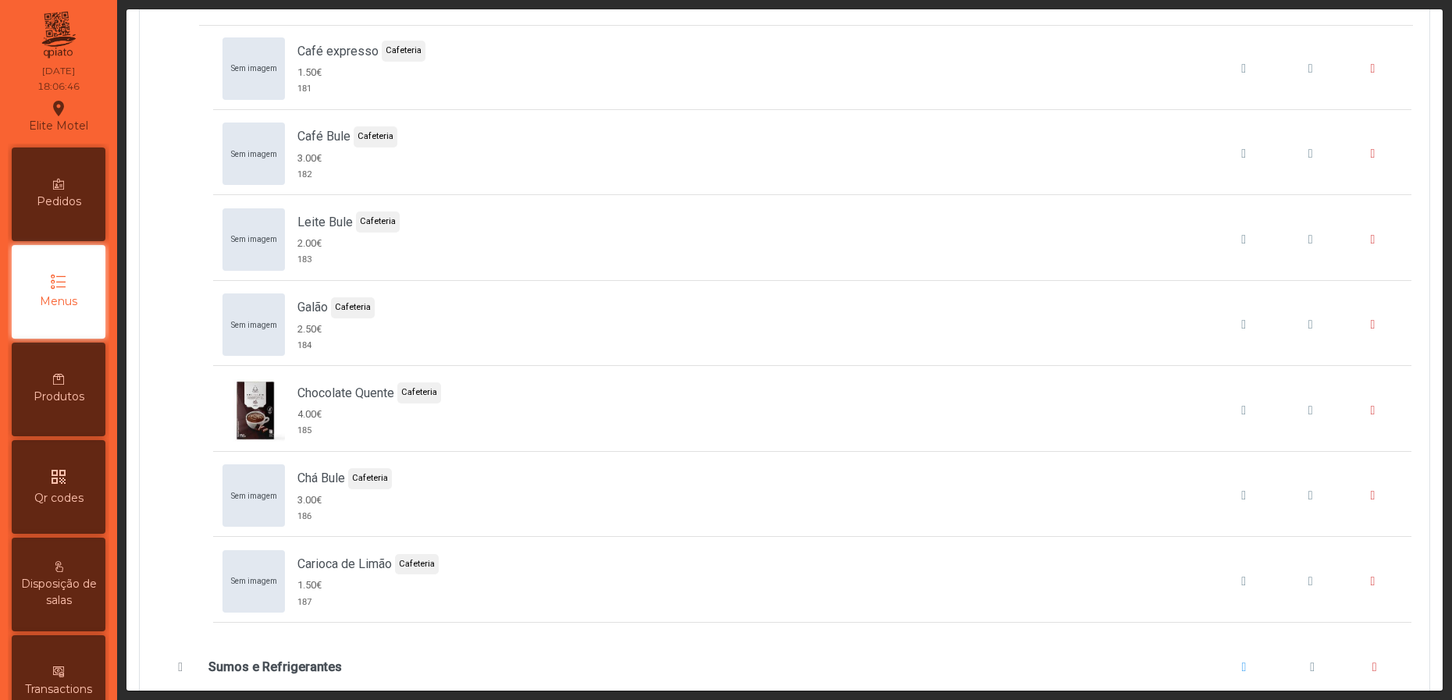
scroll to position [5502, 0]
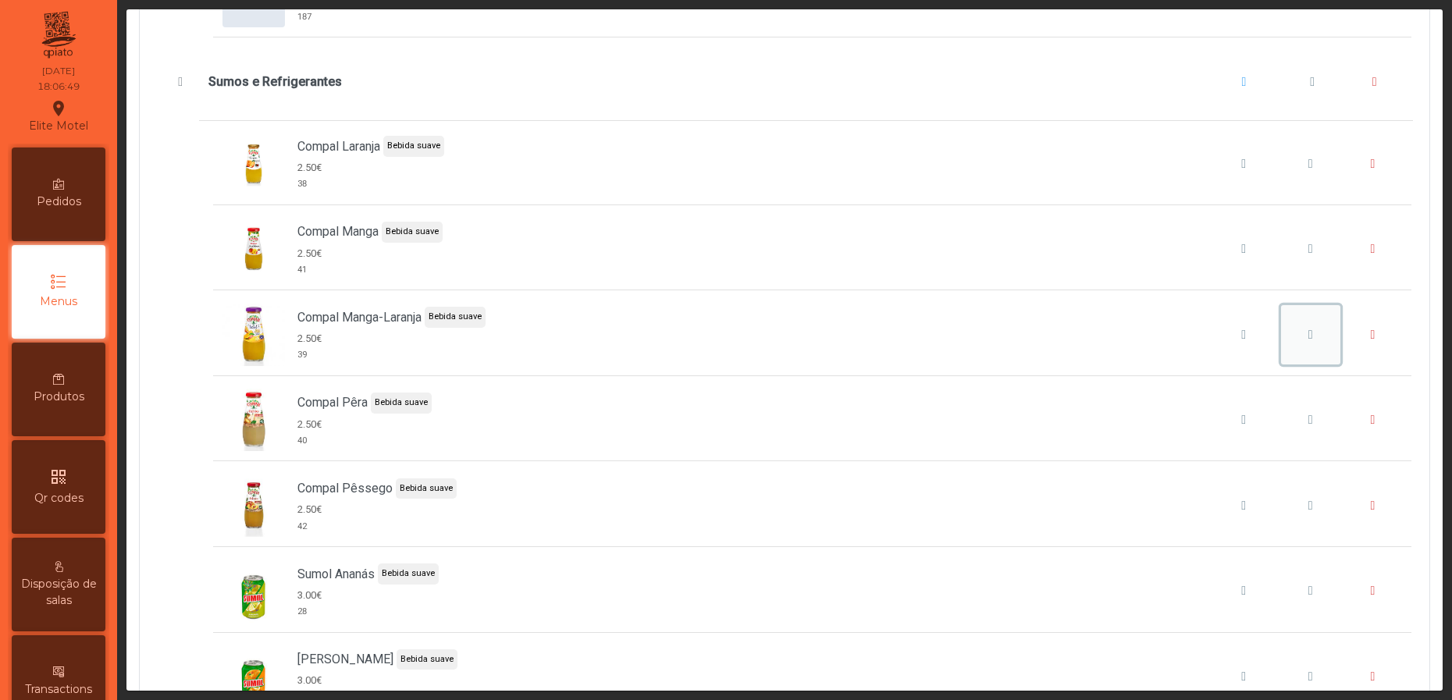
click at [1308, 341] on span "Compal Manga-Laranja" at bounding box center [1310, 335] width 5 height 12
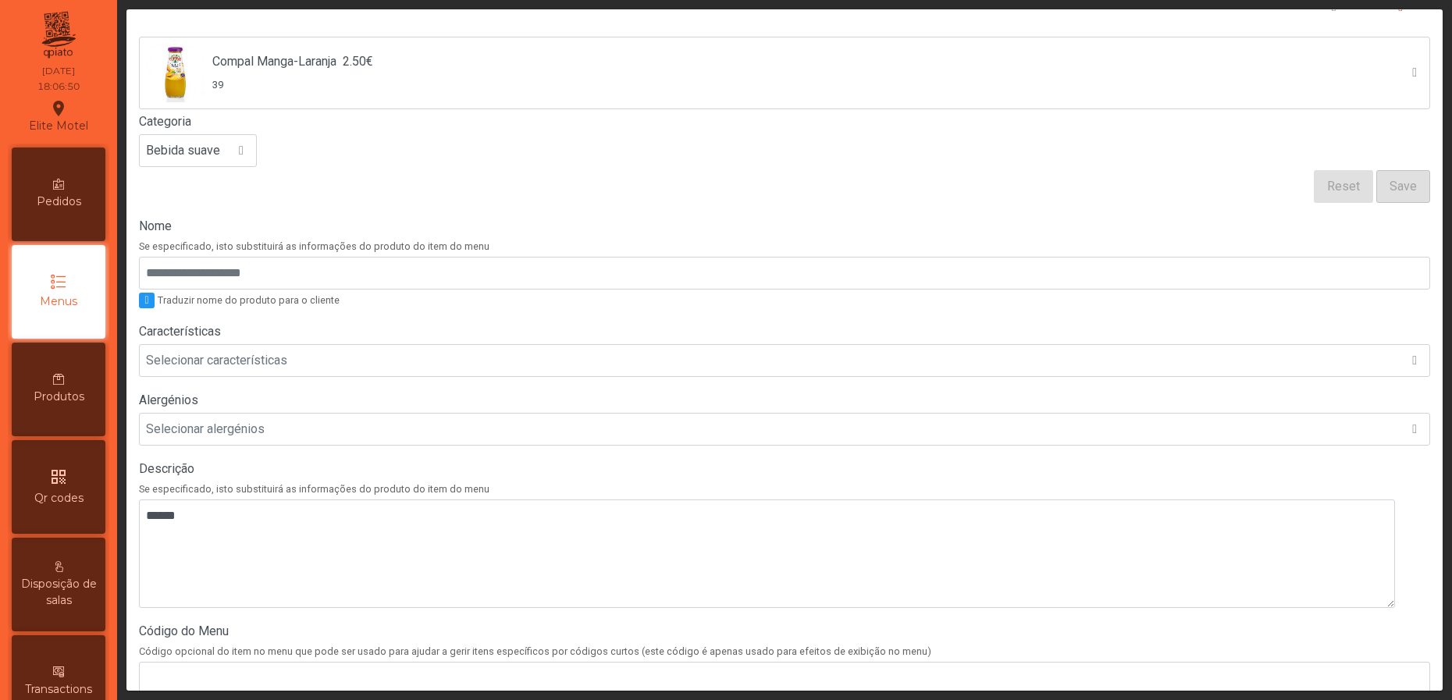
scroll to position [117, 0]
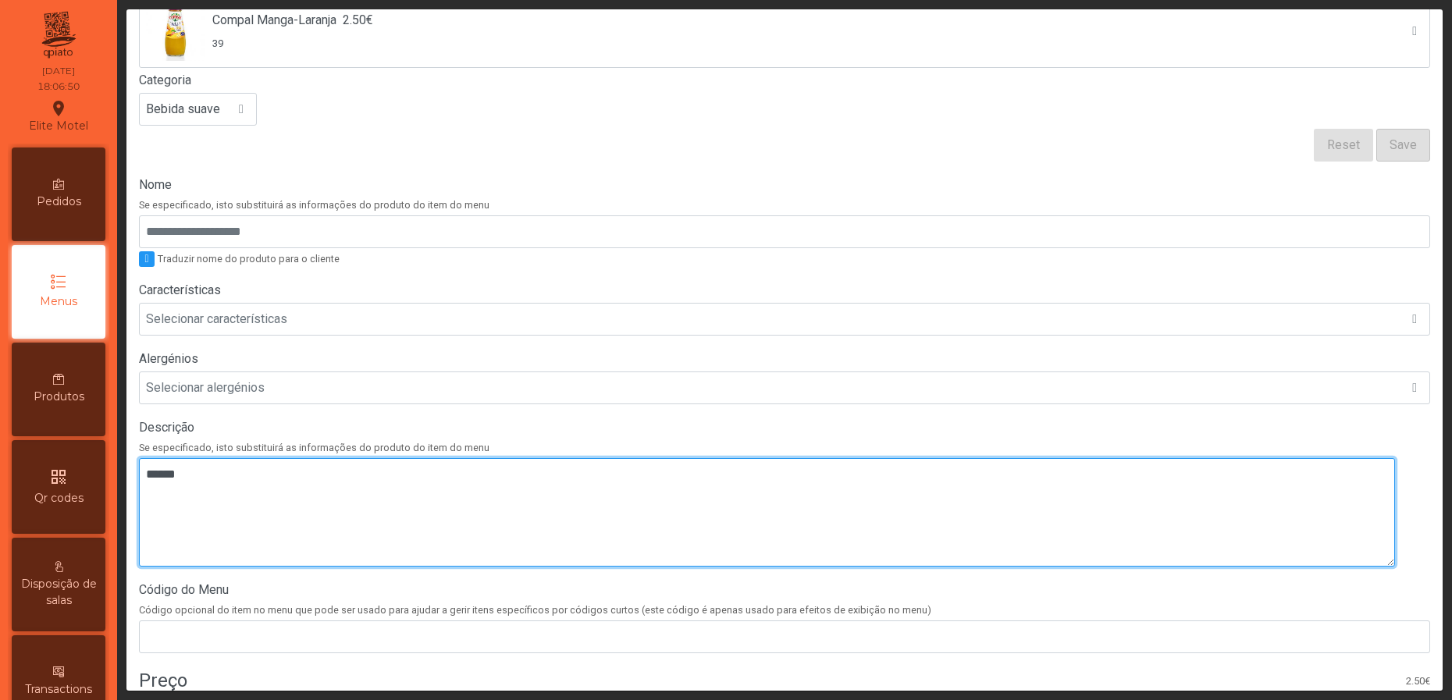
click at [183, 508] on textarea at bounding box center [767, 512] width 1256 height 108
type textarea "****"
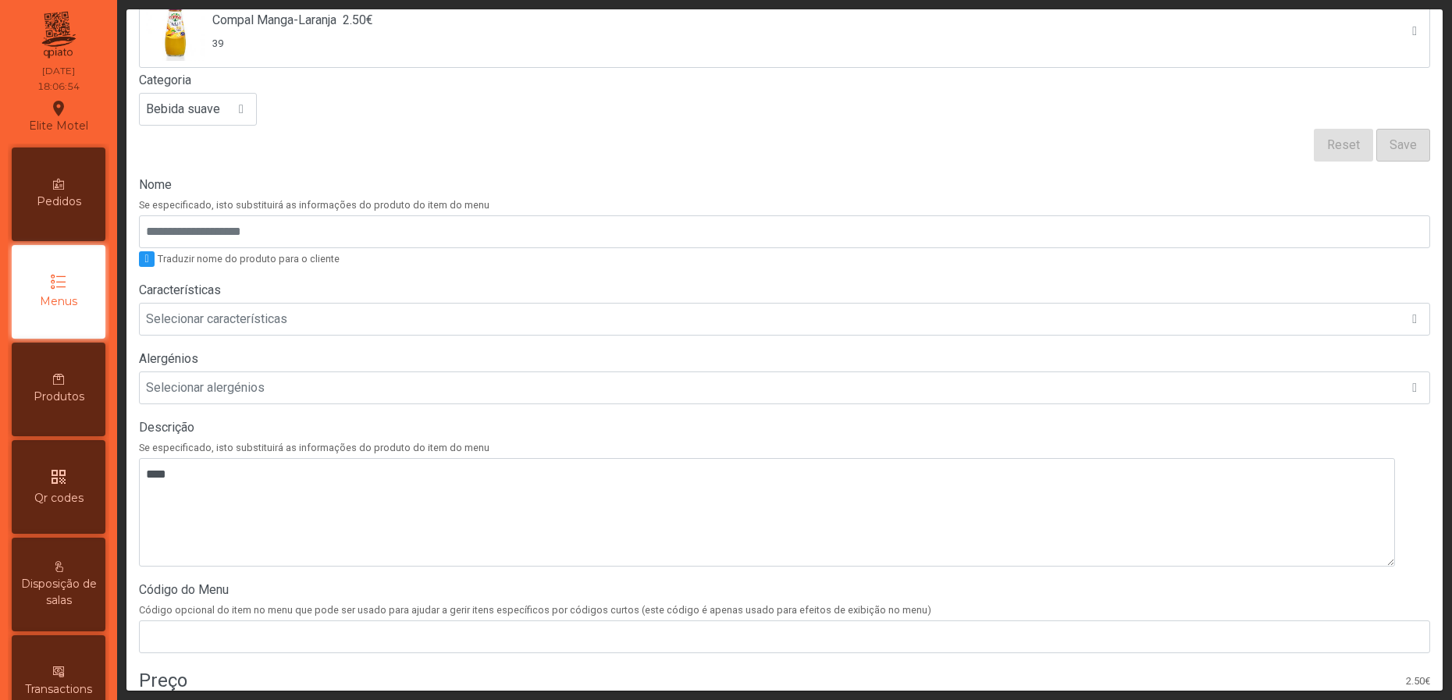
click at [623, 425] on label "Descrição" at bounding box center [784, 427] width 1291 height 19
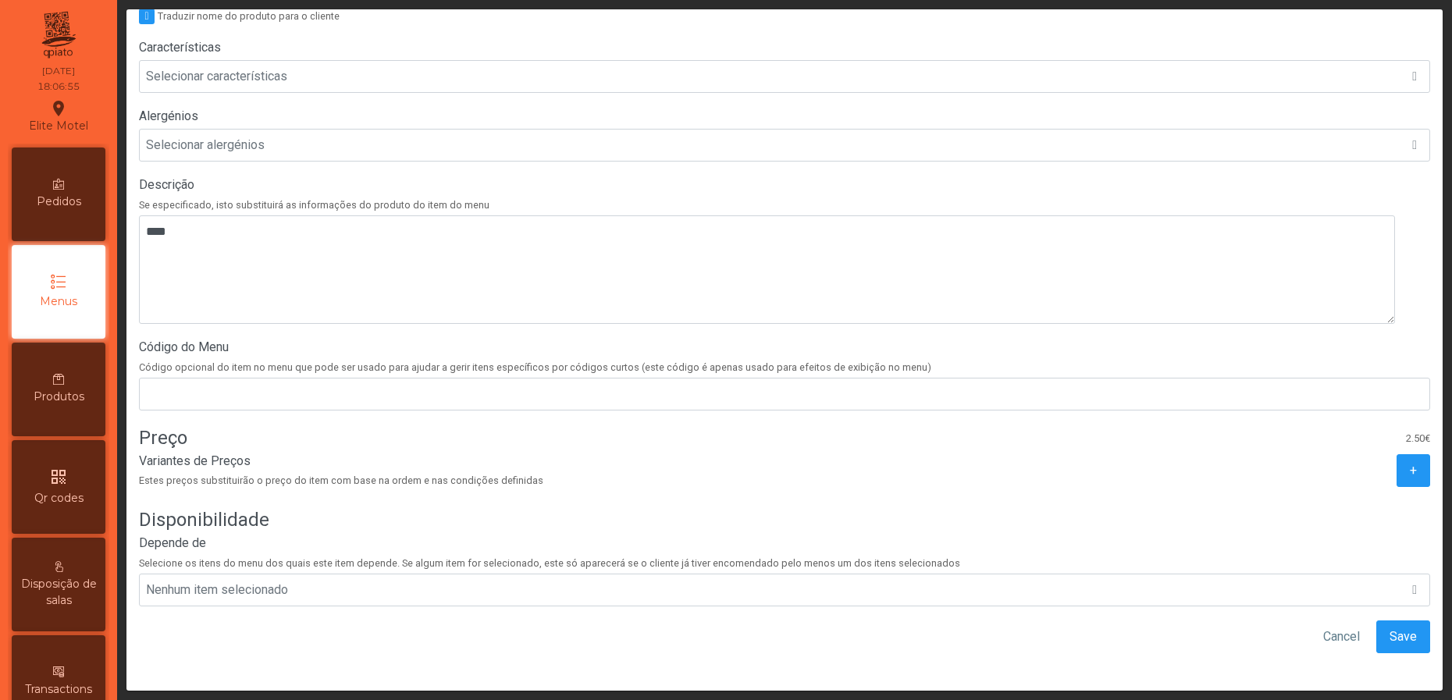
scroll to position [384, 0]
click at [1389, 627] on span "Save" at bounding box center [1402, 636] width 27 height 19
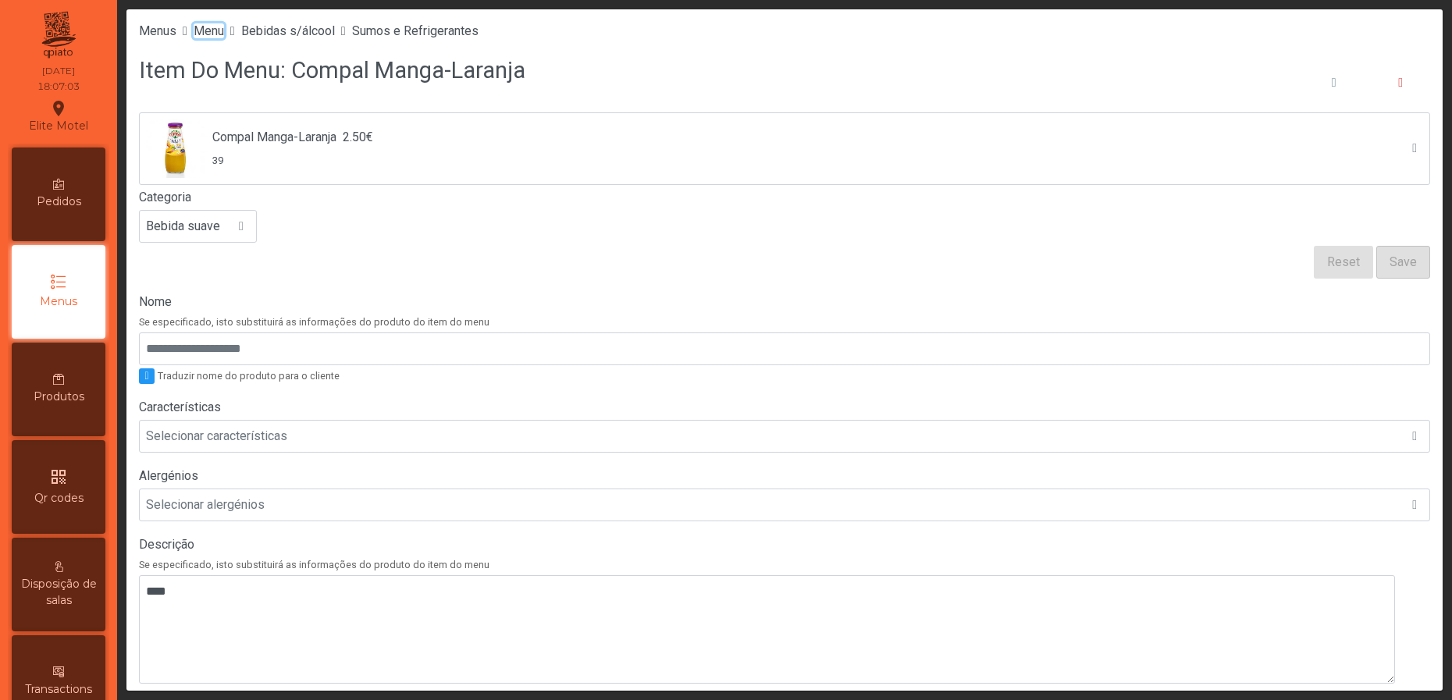
click at [222, 30] on span "Menu" at bounding box center [209, 30] width 30 height 15
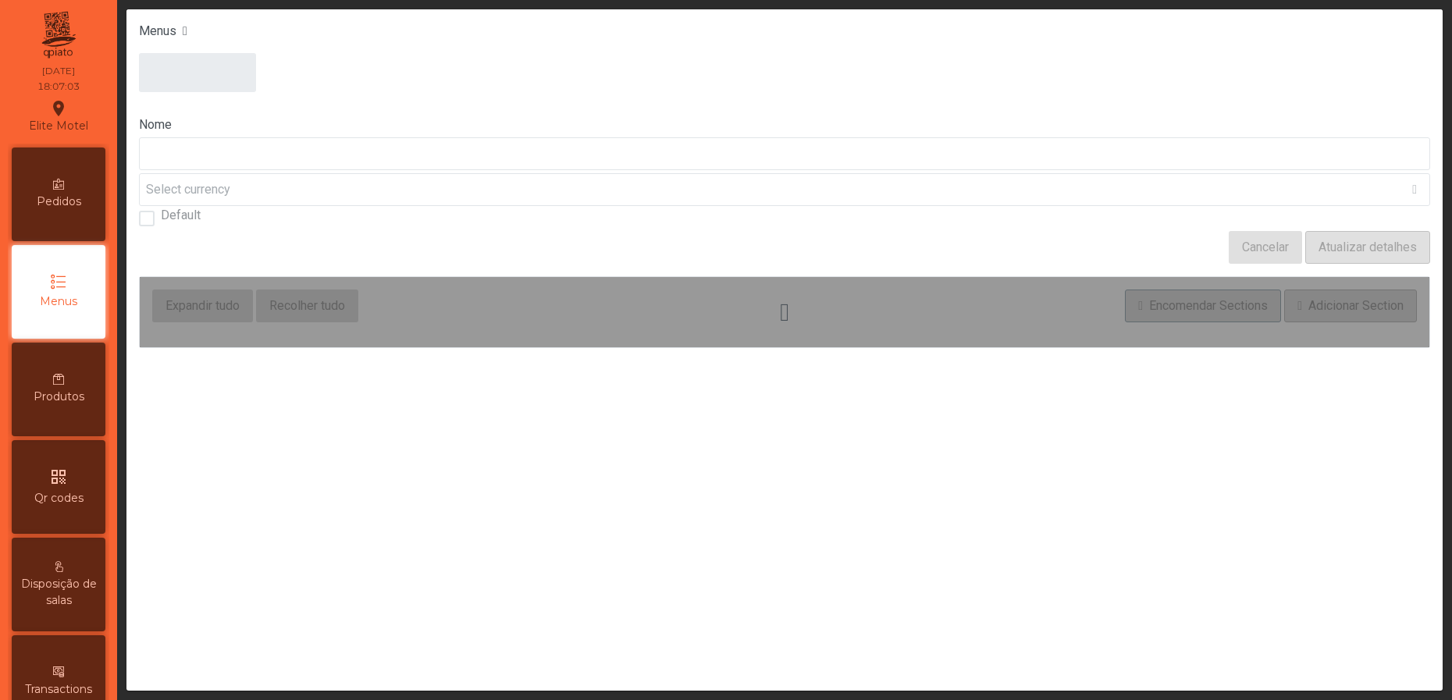
type input "****"
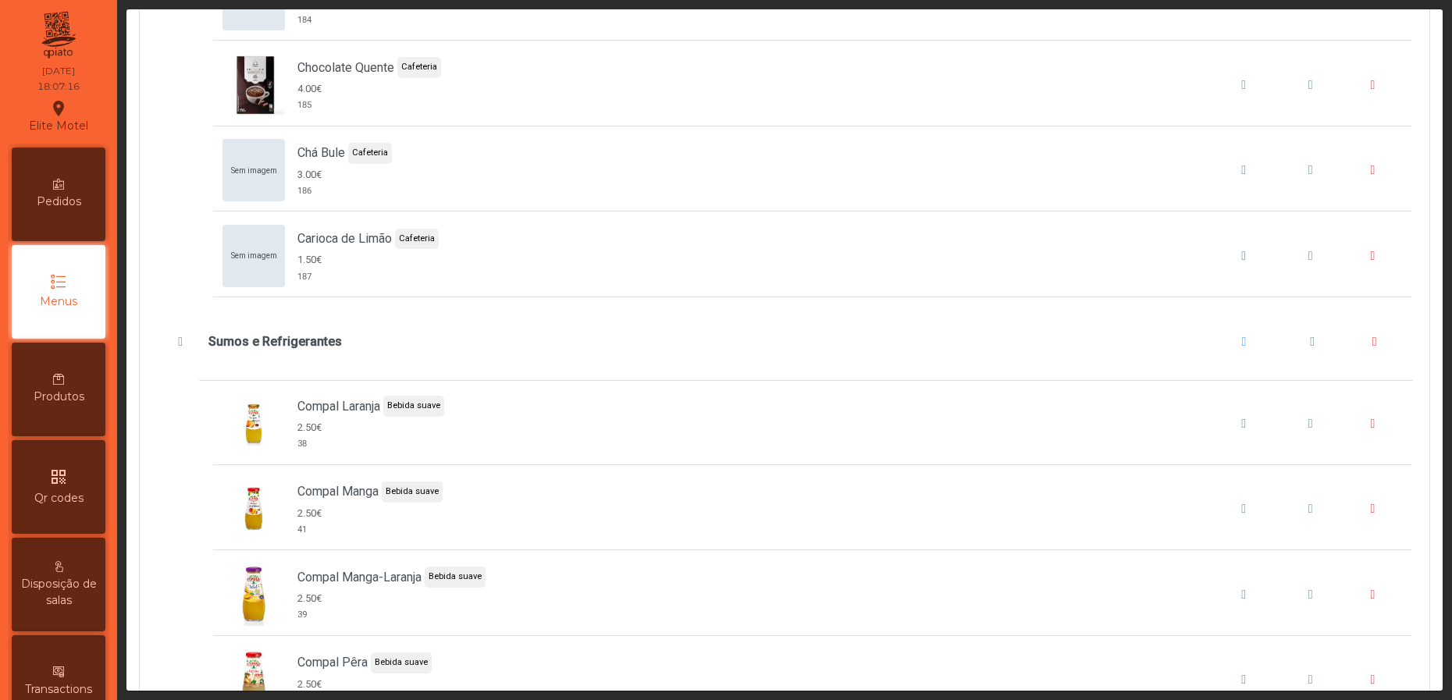
scroll to position [5385, 0]
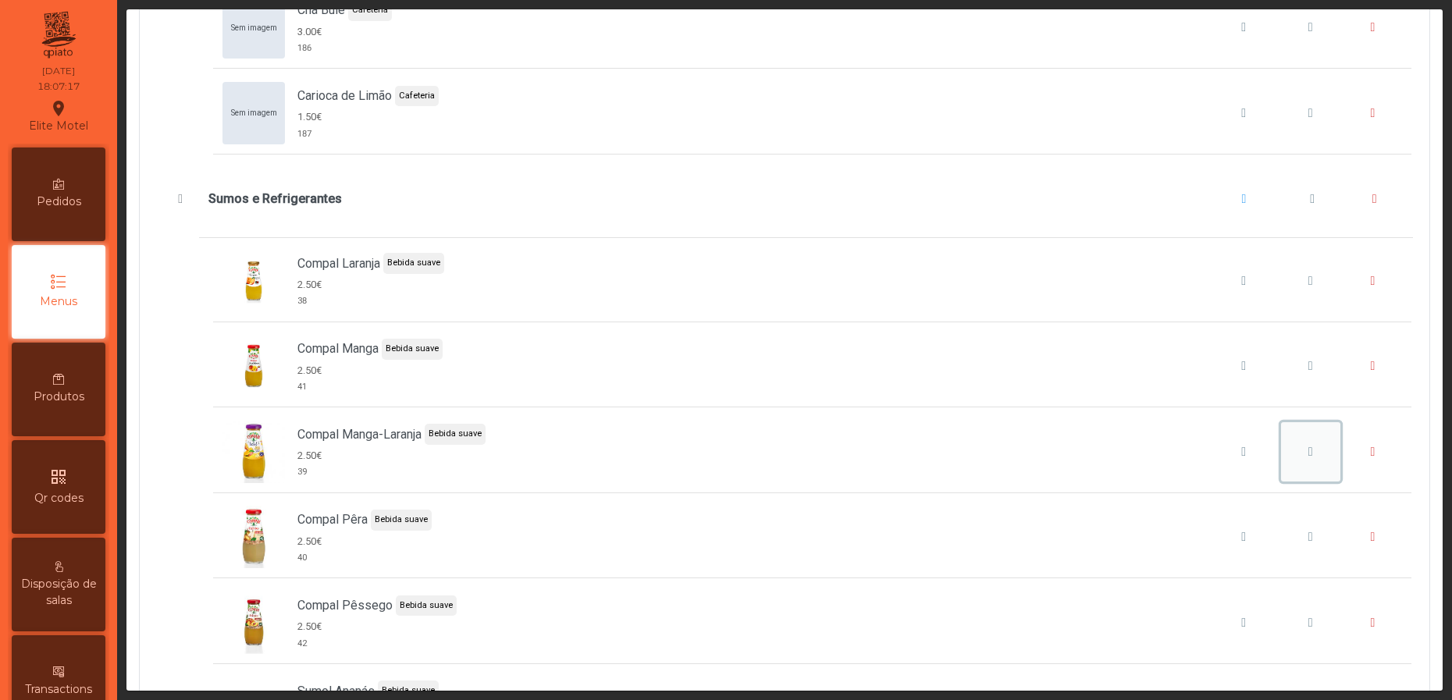
click at [1281, 482] on button "Compal Manga-Laranja" at bounding box center [1310, 451] width 59 height 59
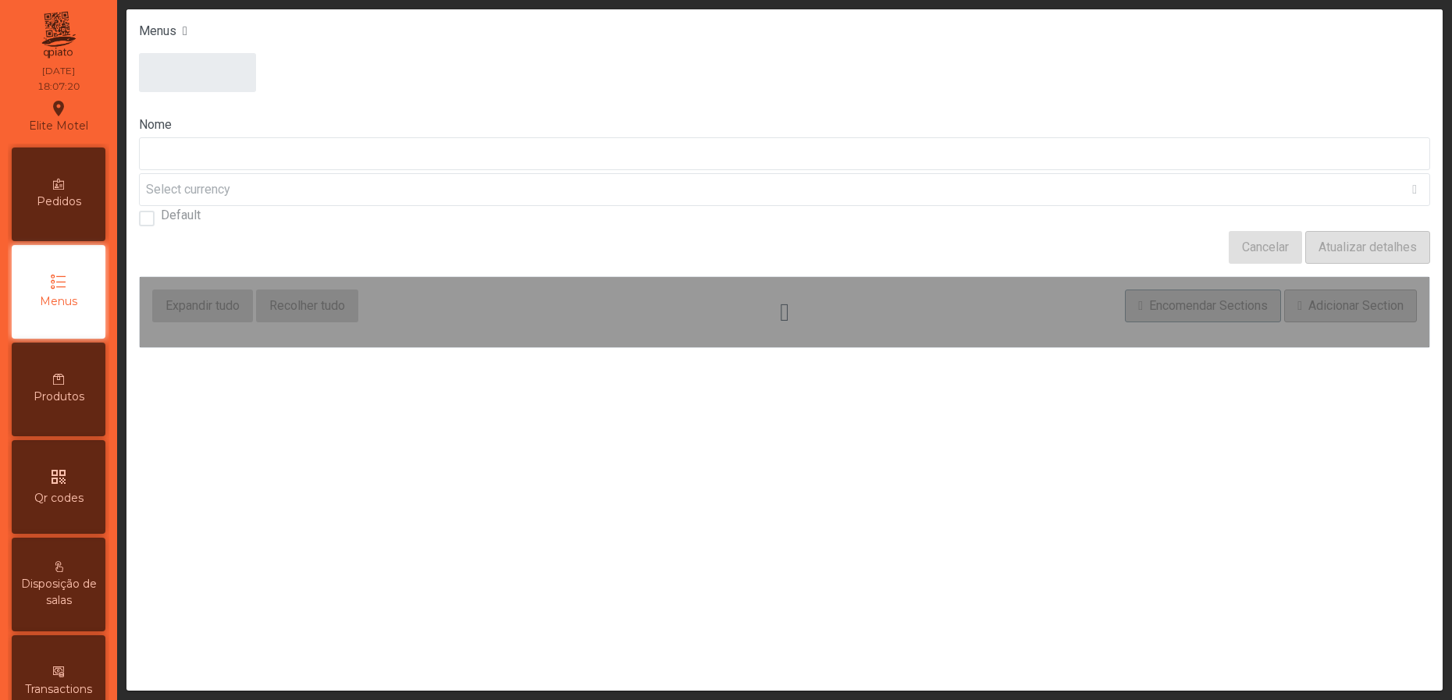
type input "****"
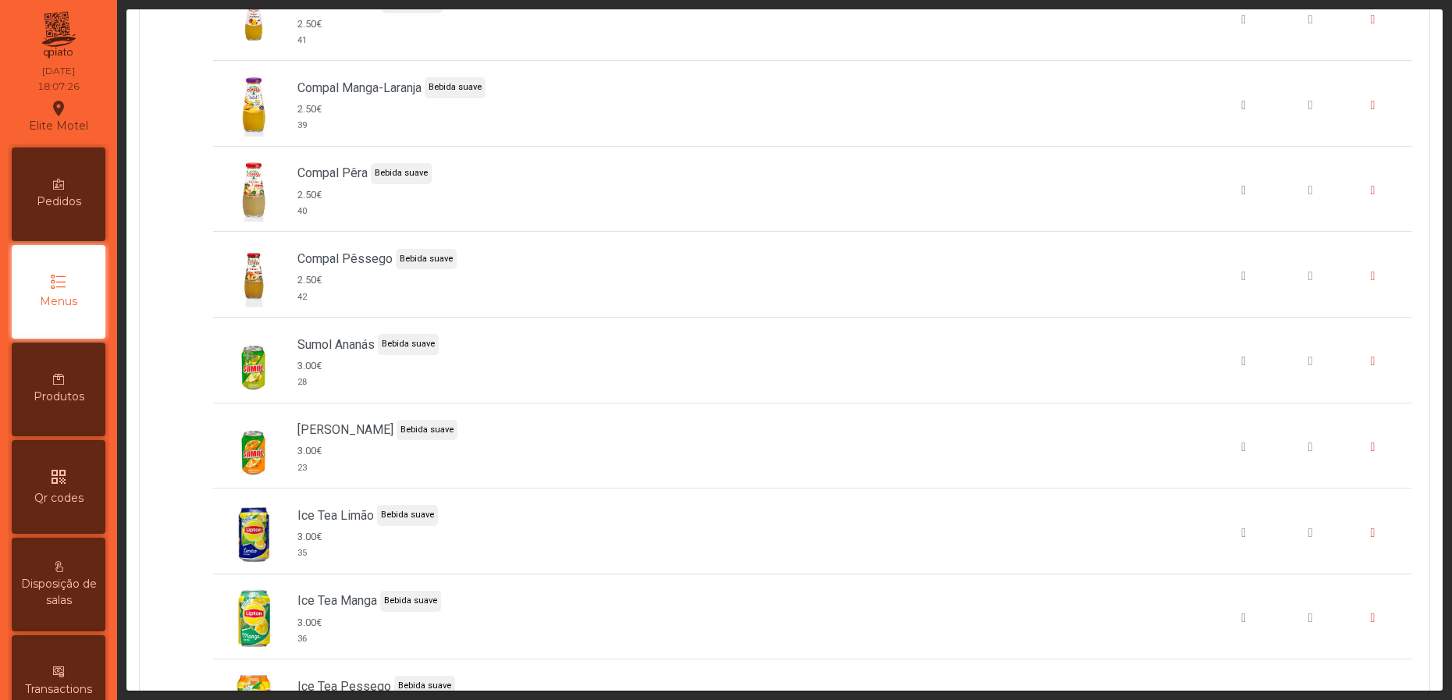
scroll to position [5736, 0]
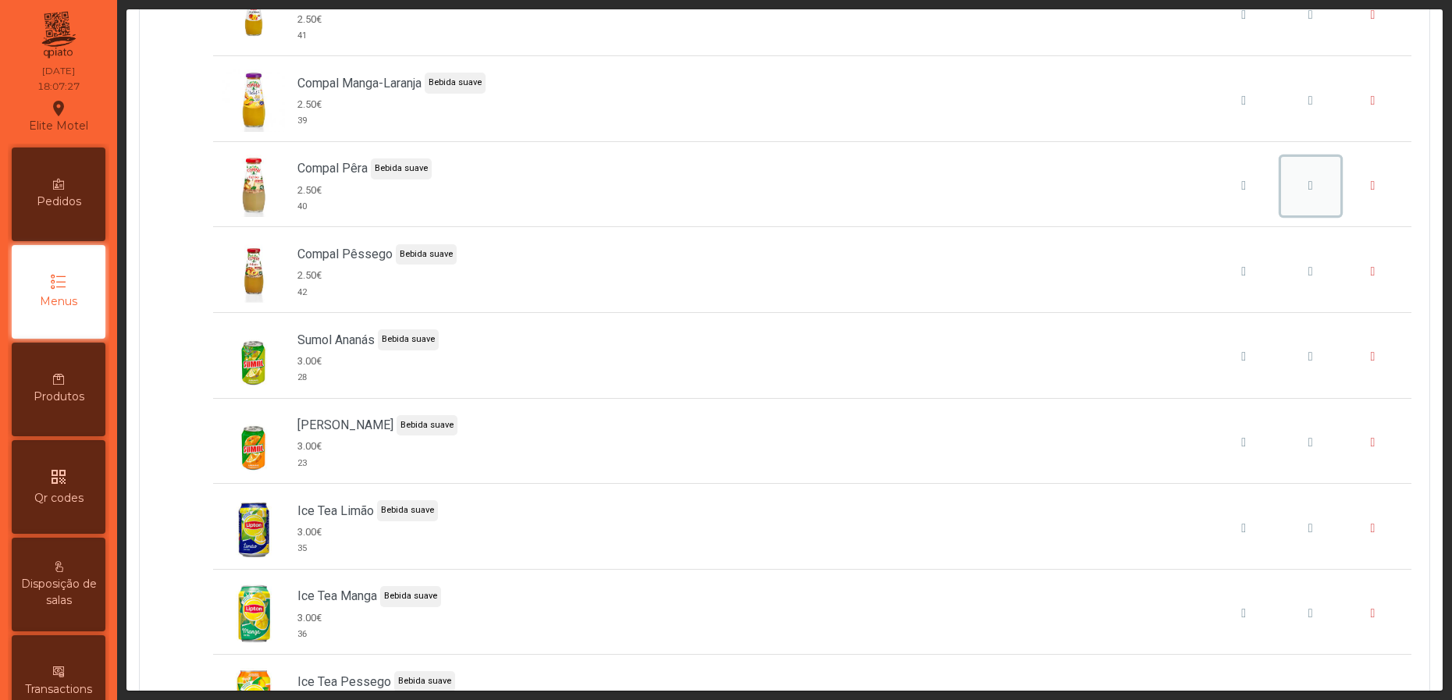
click at [1281, 216] on button "Compal Pêra" at bounding box center [1310, 186] width 59 height 59
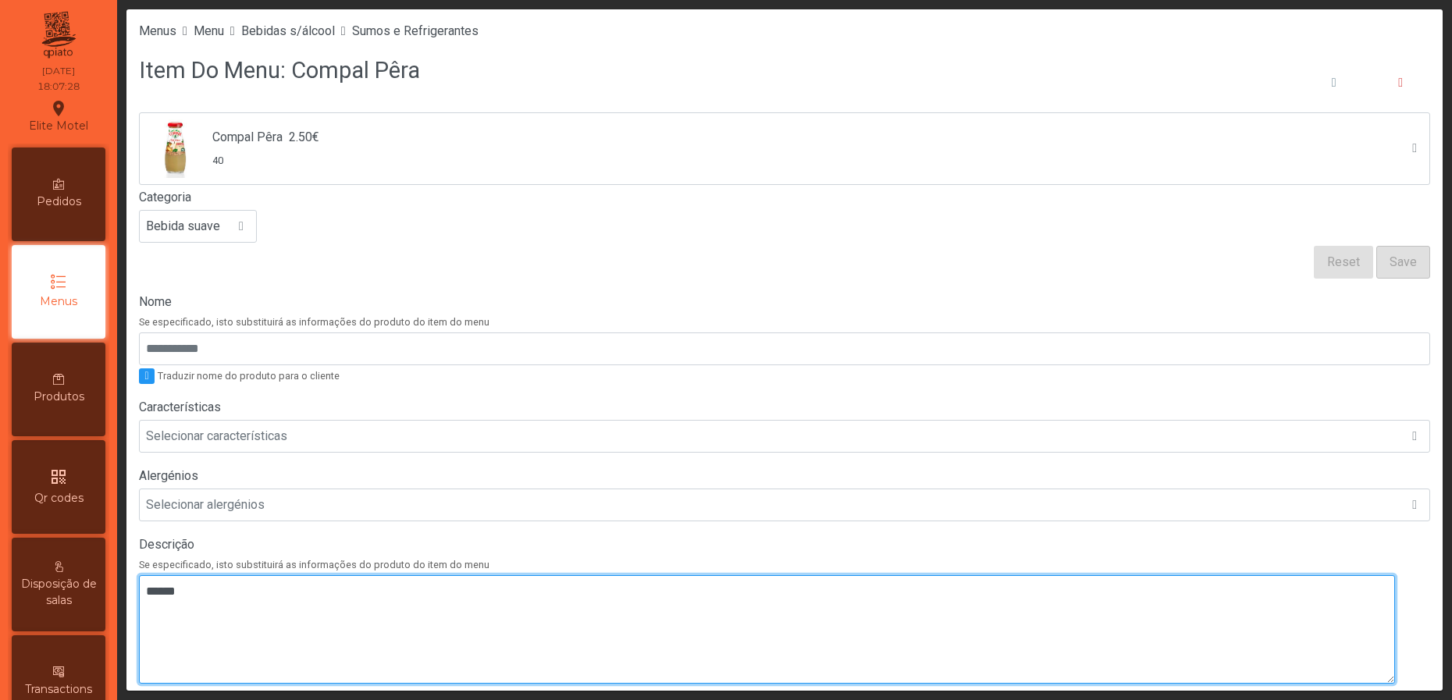
click at [206, 599] on textarea at bounding box center [767, 629] width 1256 height 108
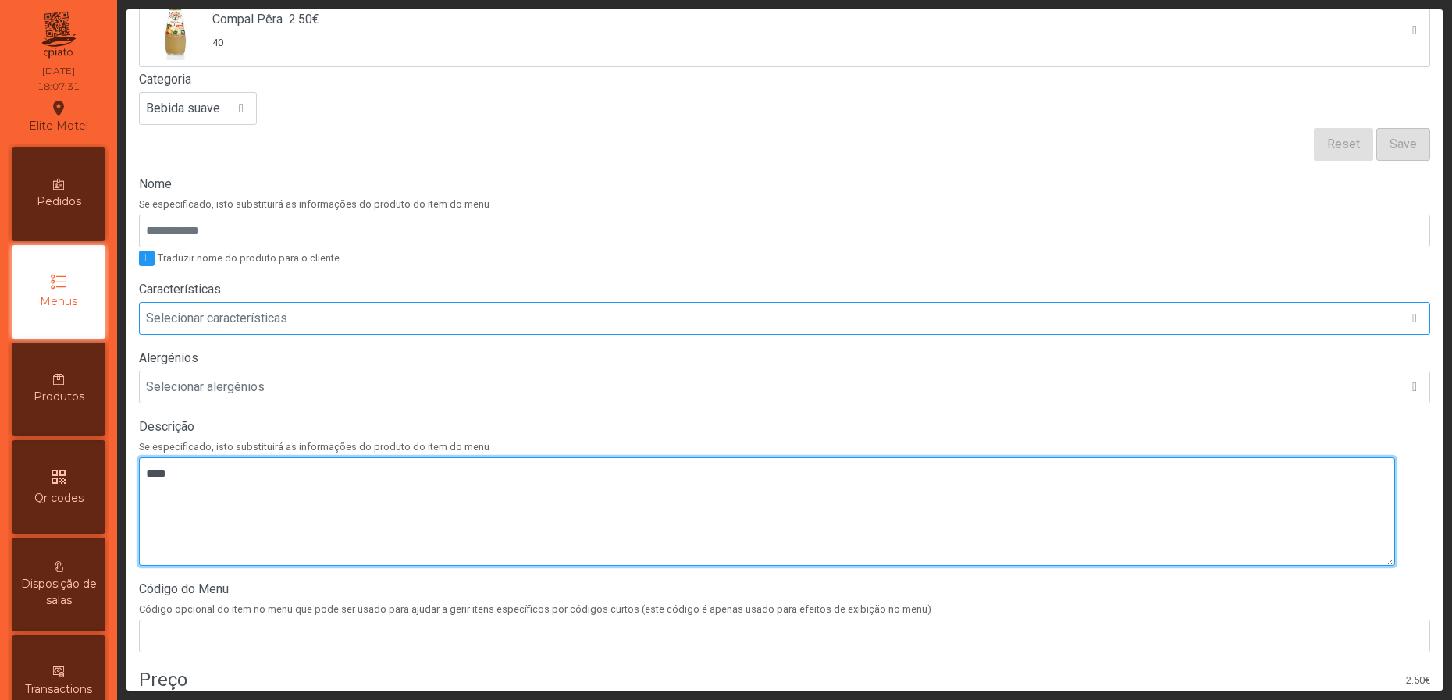
scroll to position [351, 0]
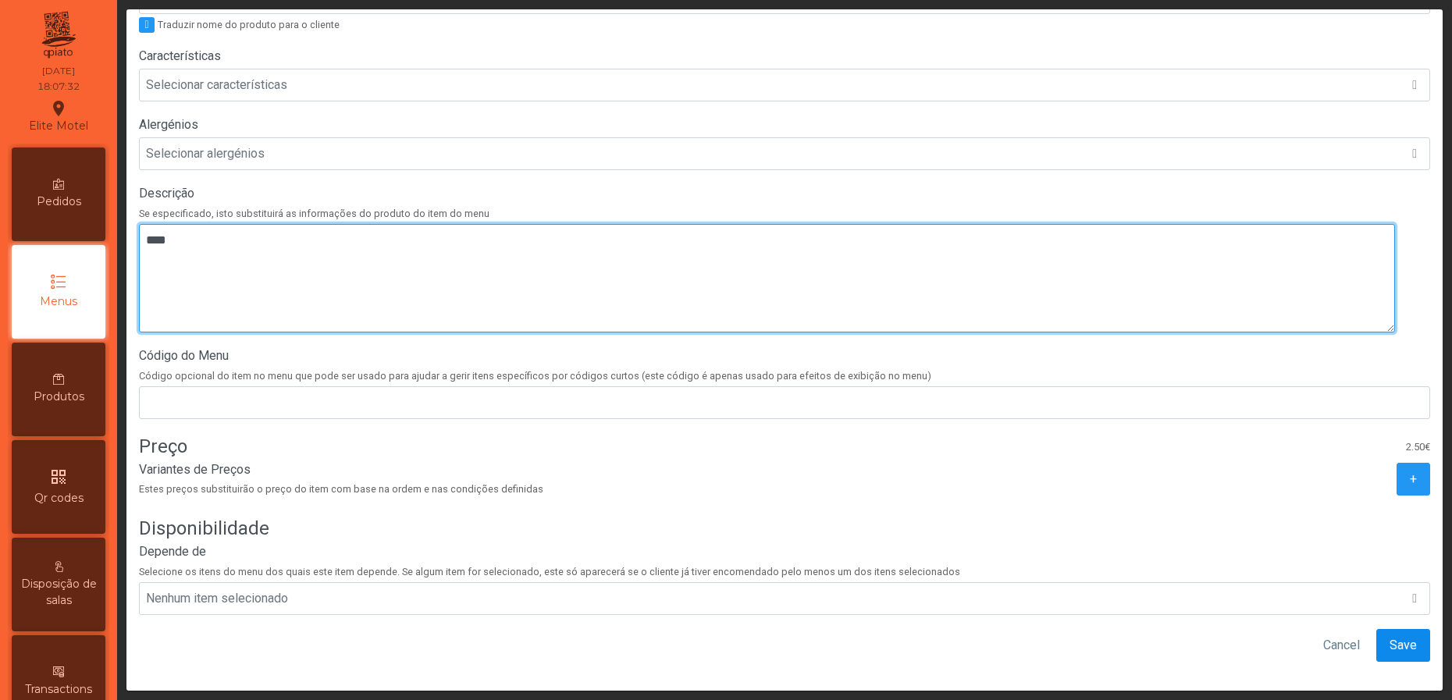
type textarea "****"
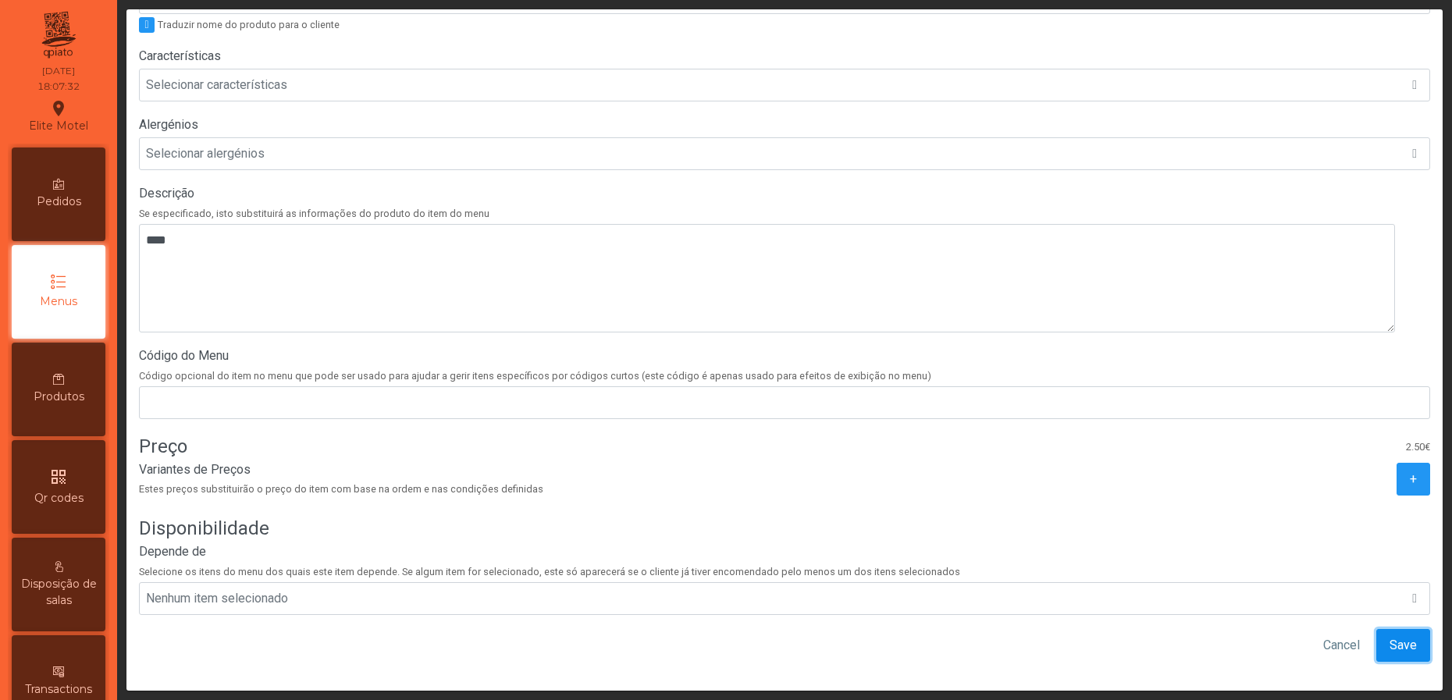
click at [1389, 649] on span "Save" at bounding box center [1402, 645] width 27 height 19
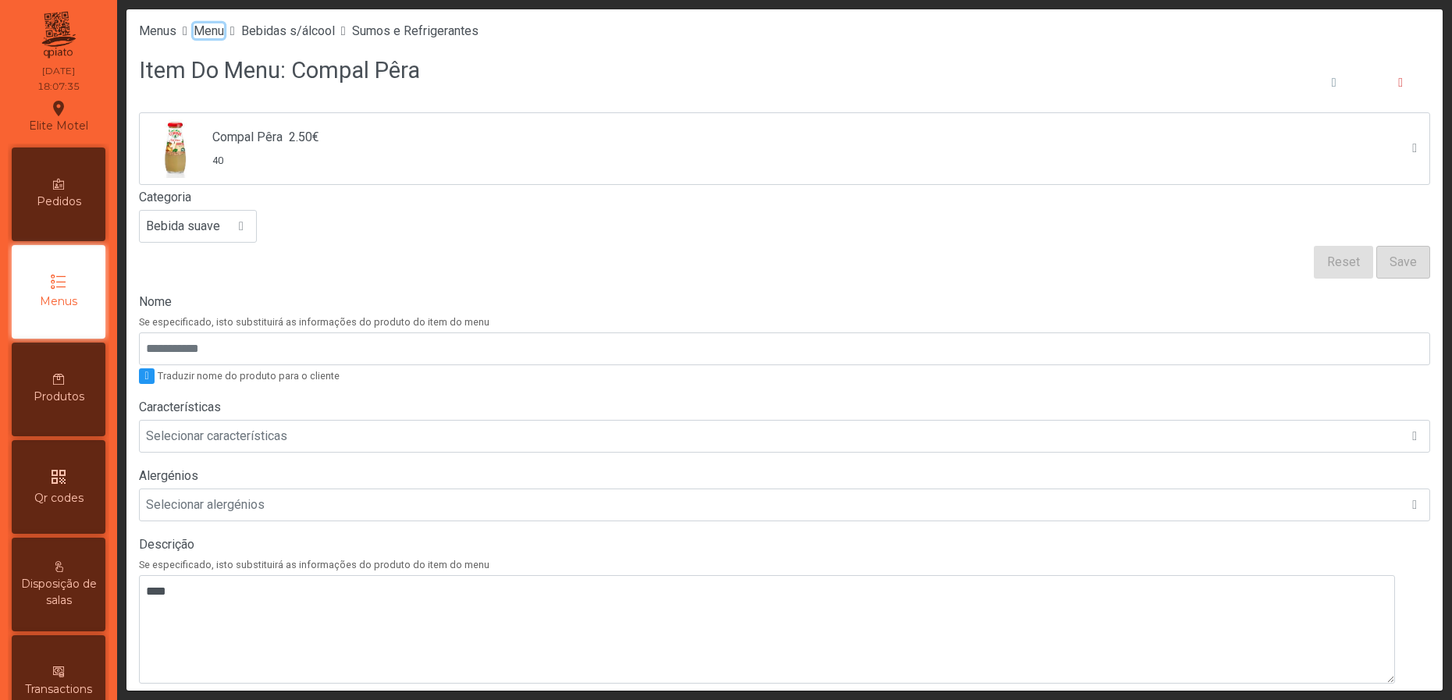
click at [221, 26] on span "Menu" at bounding box center [209, 30] width 30 height 15
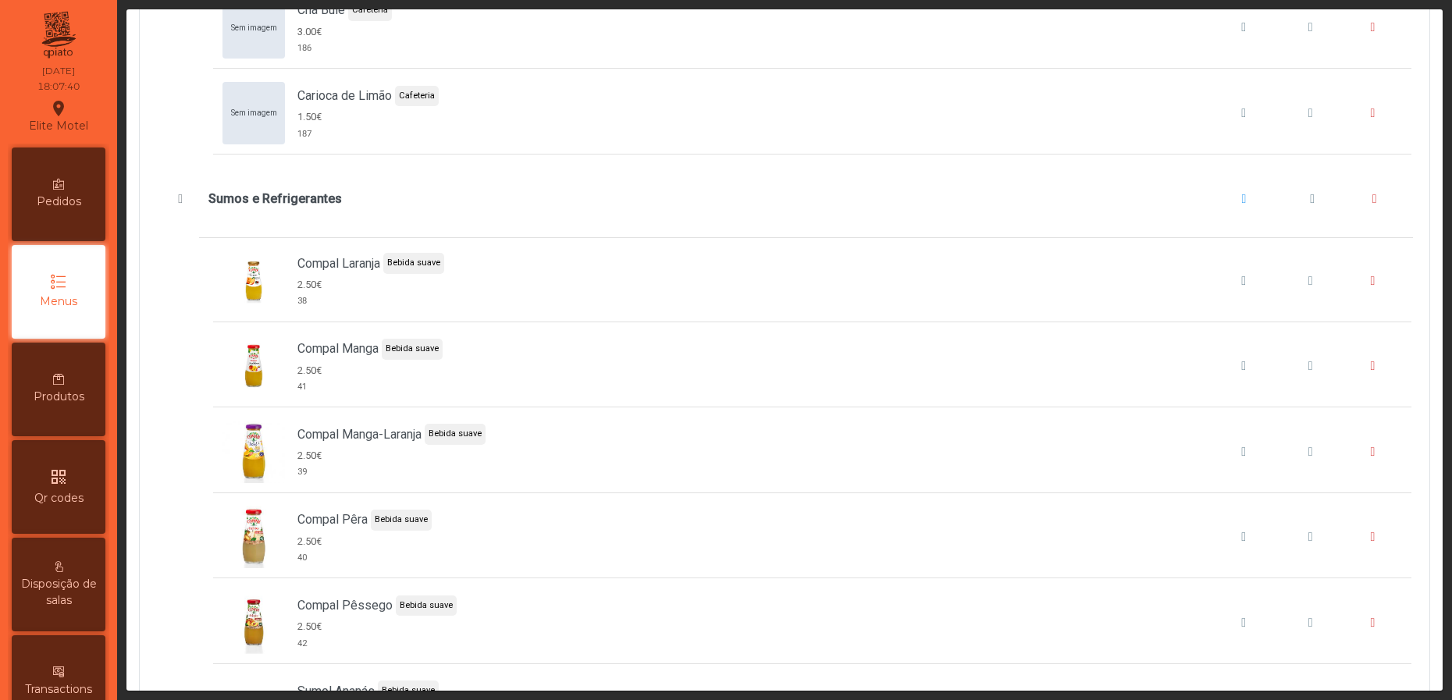
scroll to position [5736, 0]
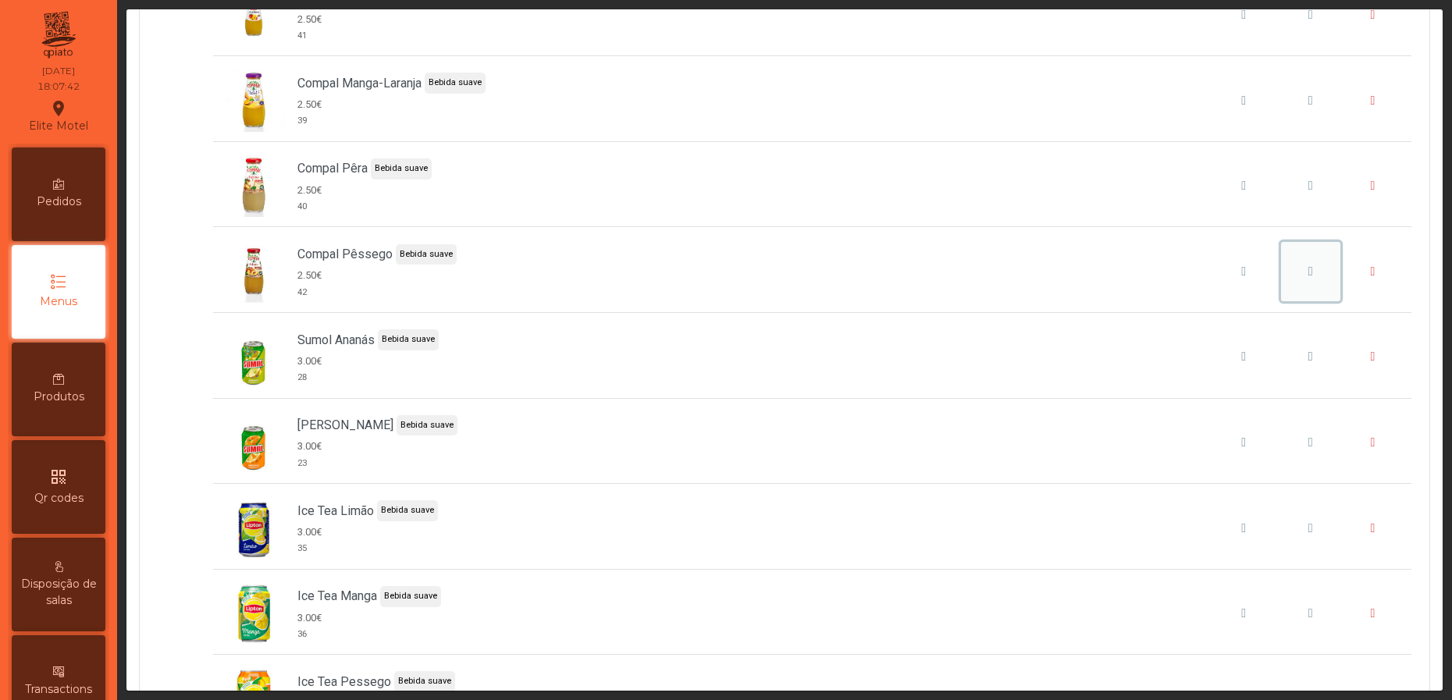
click at [1308, 278] on span "Compal Pêssego" at bounding box center [1310, 271] width 5 height 12
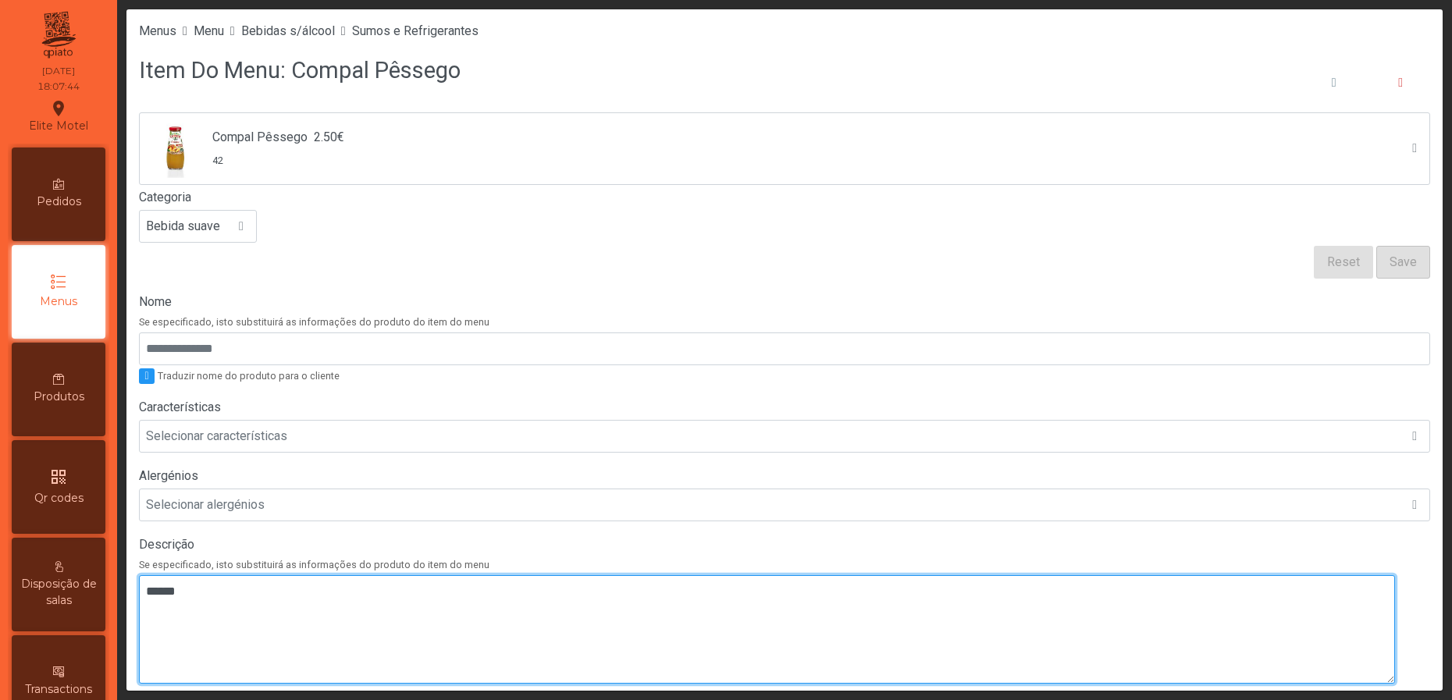
click at [304, 603] on textarea at bounding box center [767, 629] width 1256 height 108
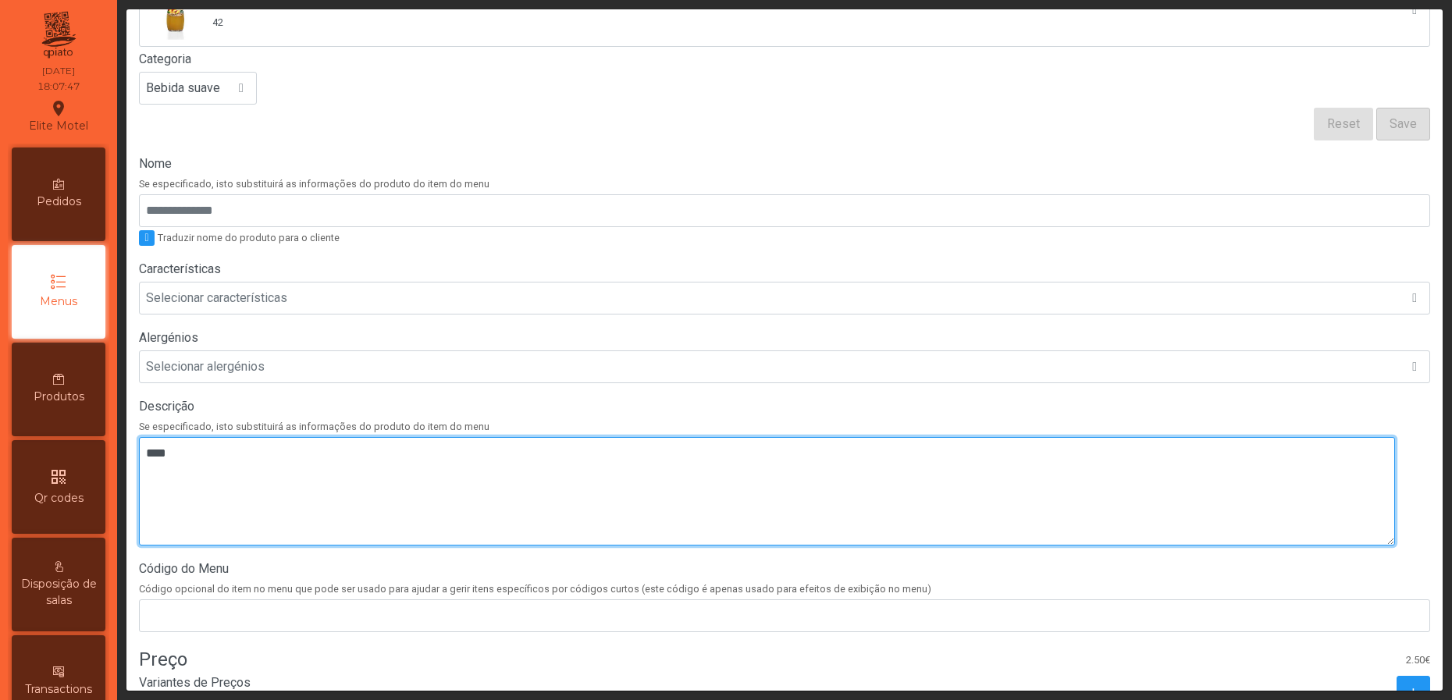
scroll to position [384, 0]
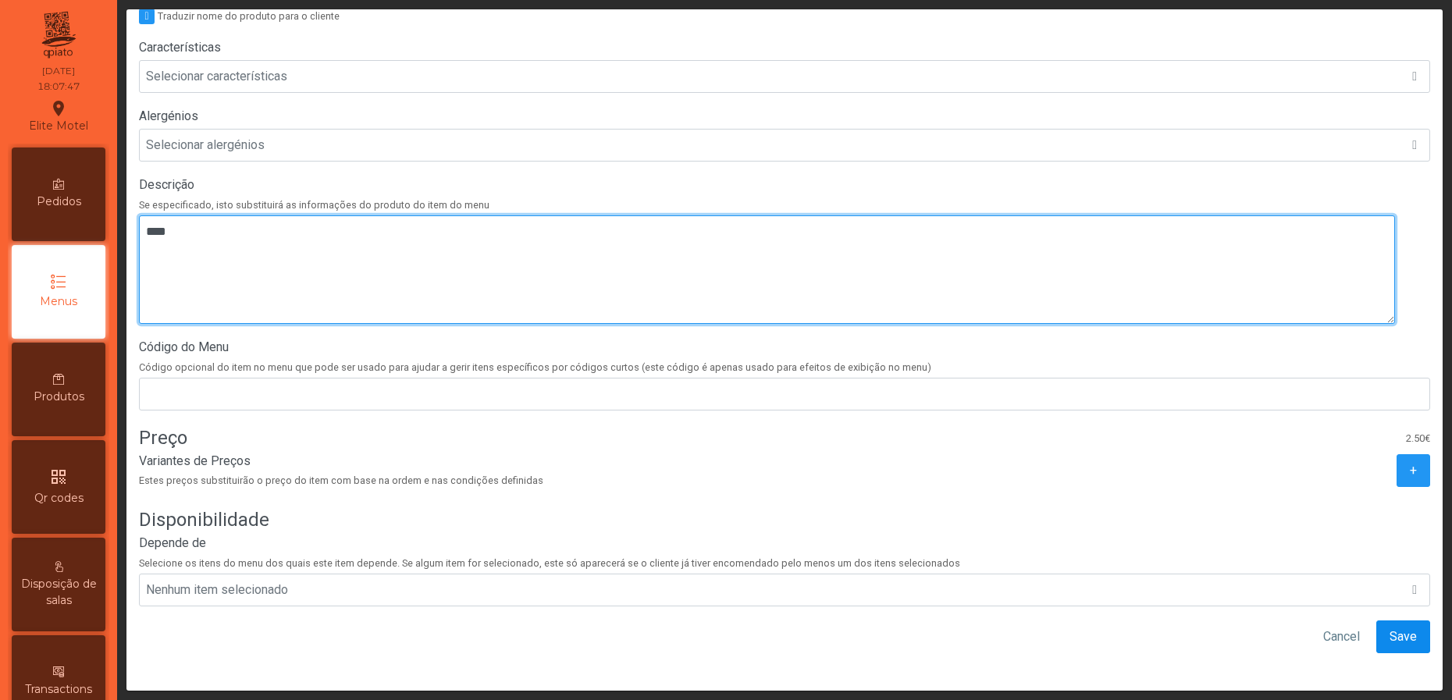
type textarea "****"
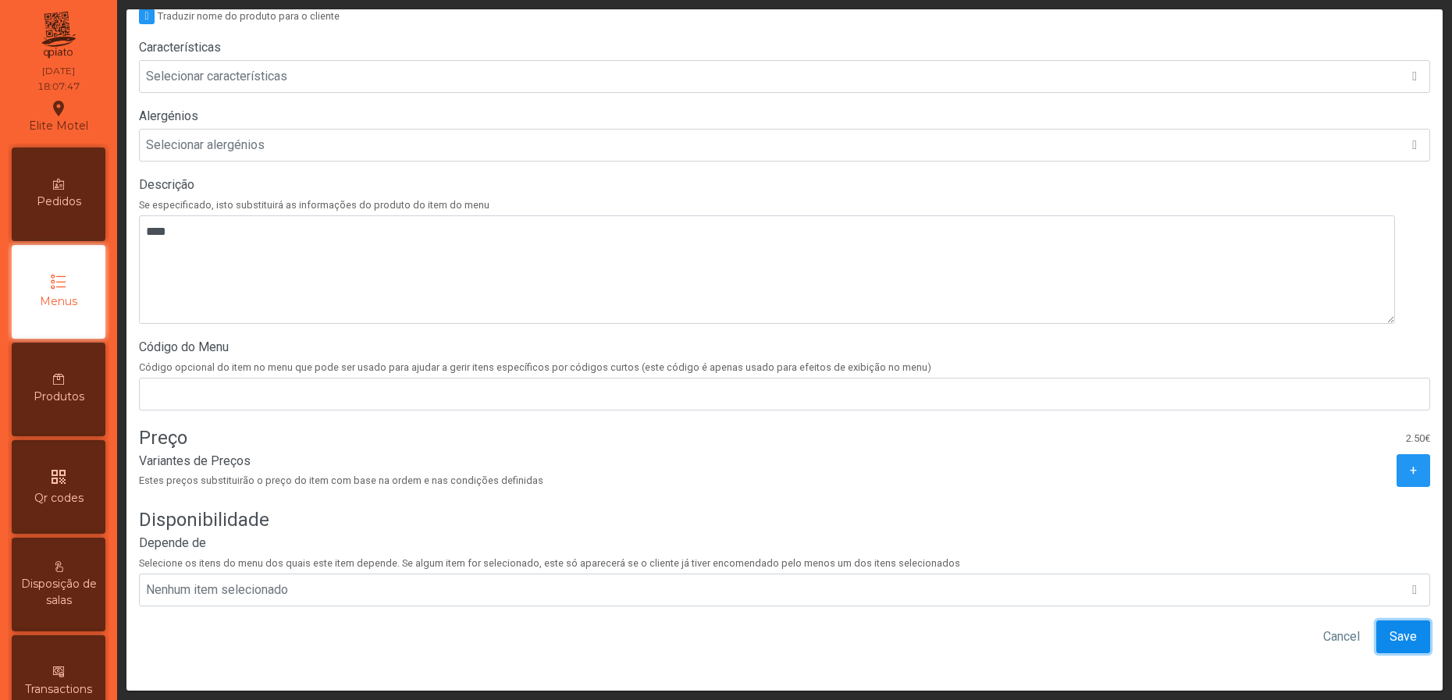
click at [1376, 620] on button "Save" at bounding box center [1403, 636] width 54 height 33
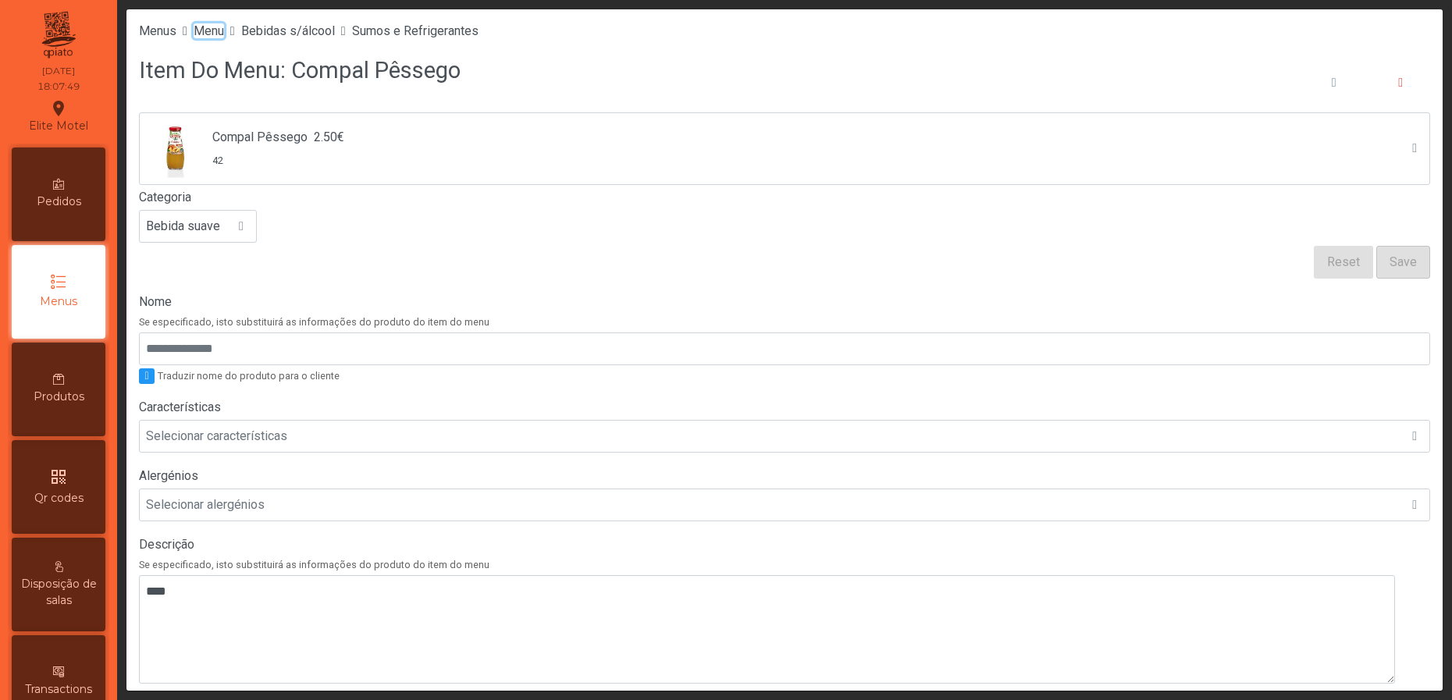
click at [223, 35] on span "Menu" at bounding box center [209, 30] width 30 height 15
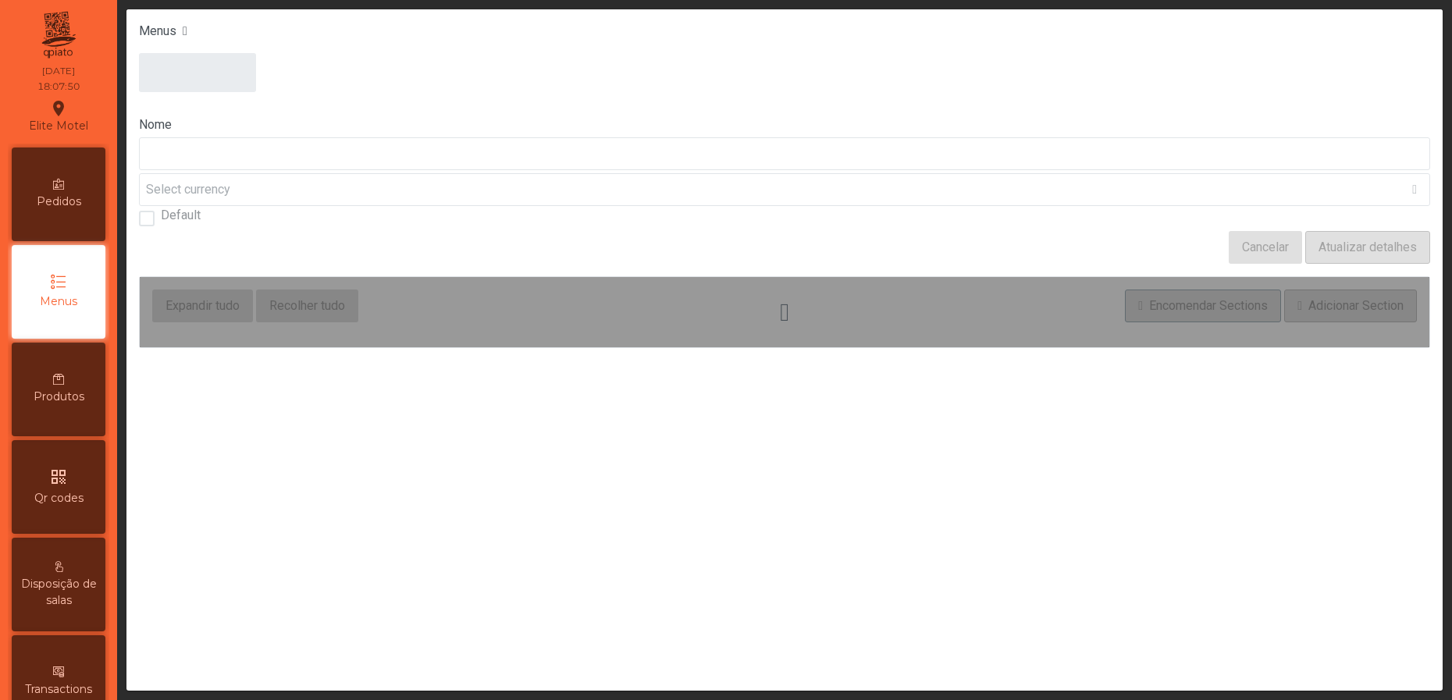
type input "****"
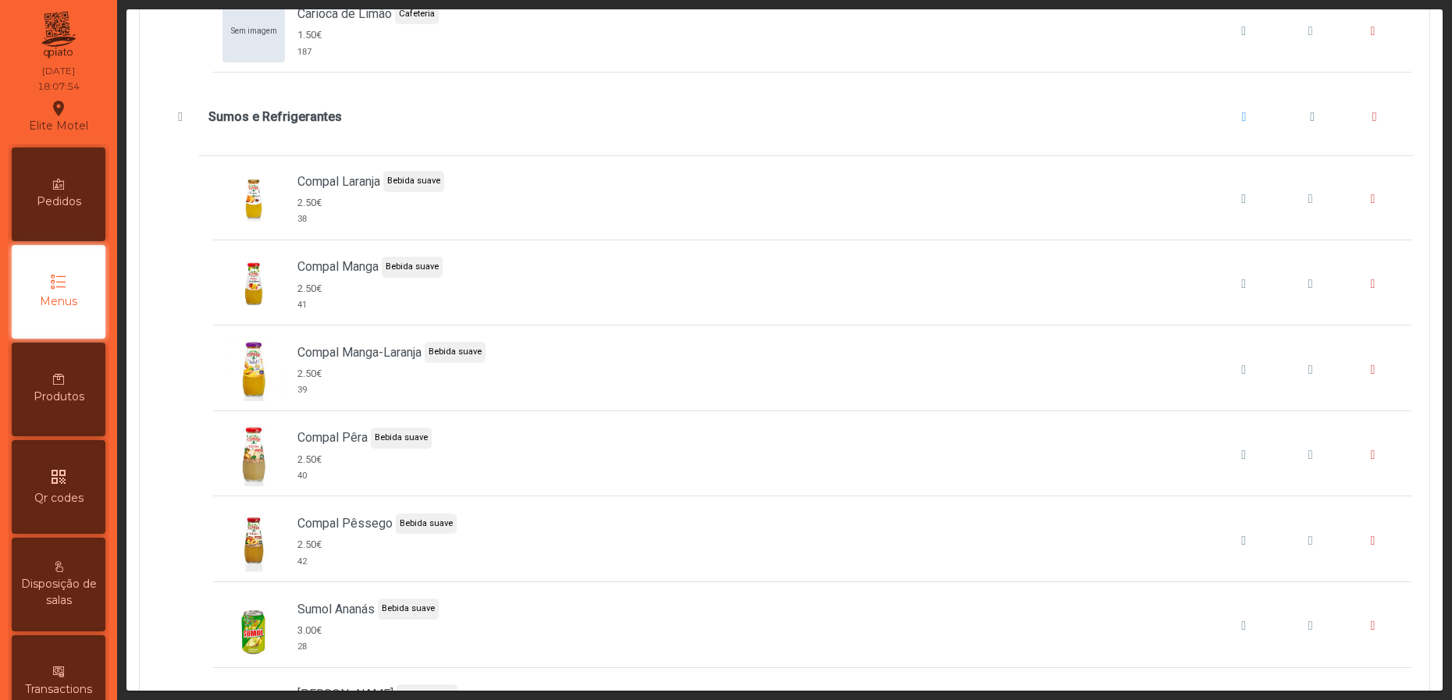
scroll to position [5736, 0]
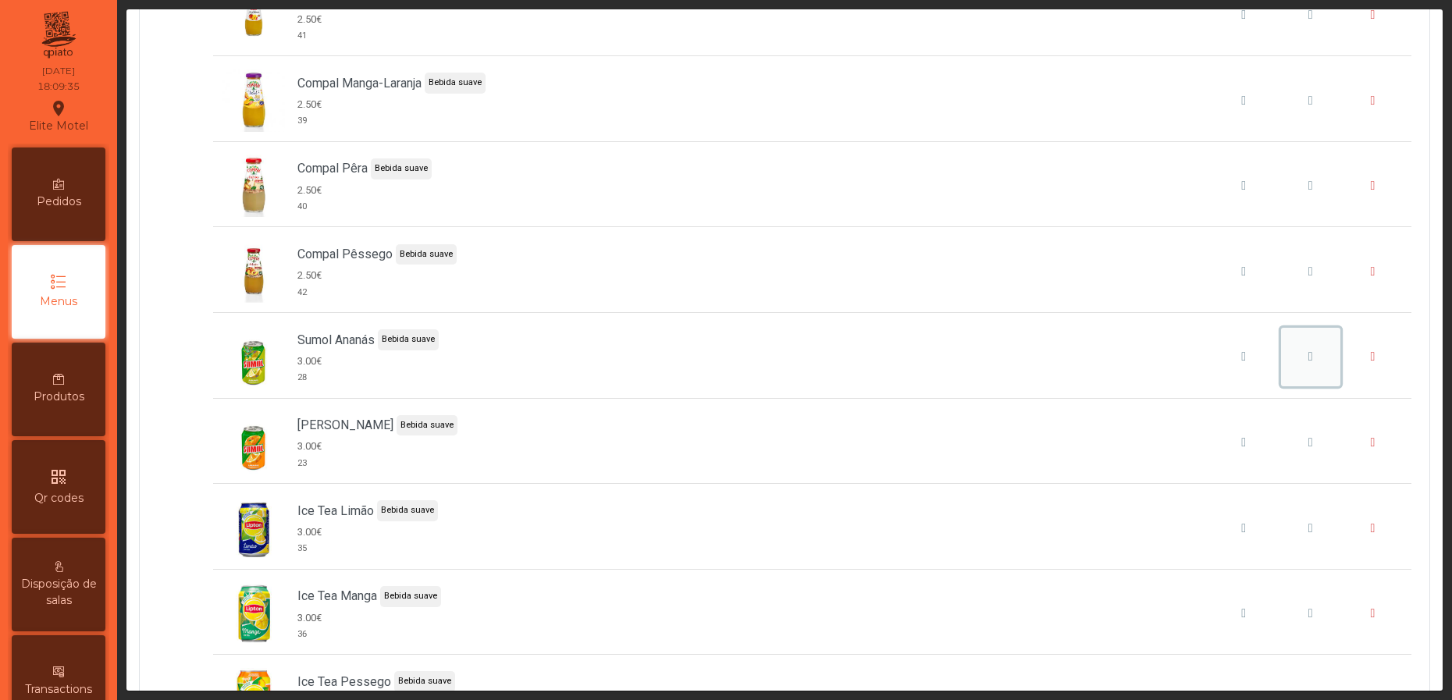
click at [1308, 363] on span "Sumol Ananás" at bounding box center [1310, 356] width 5 height 12
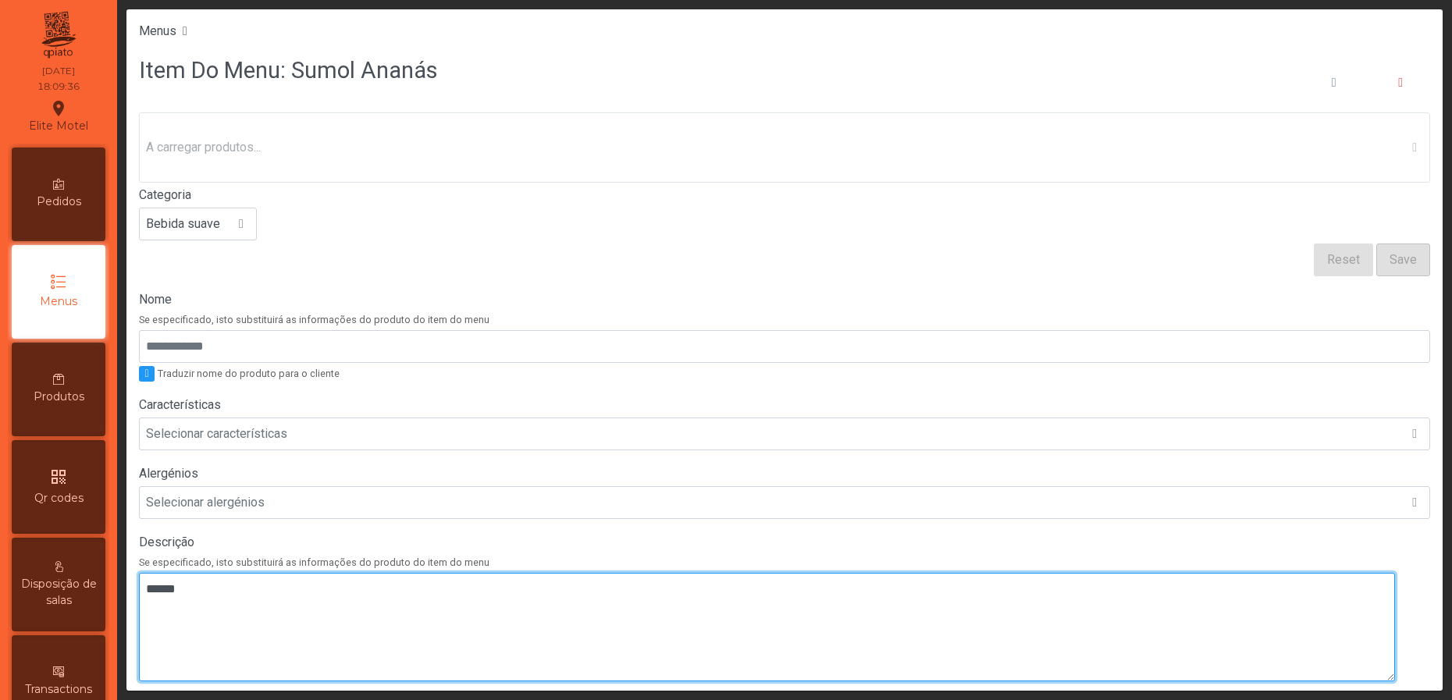
click at [241, 632] on textarea at bounding box center [767, 627] width 1256 height 108
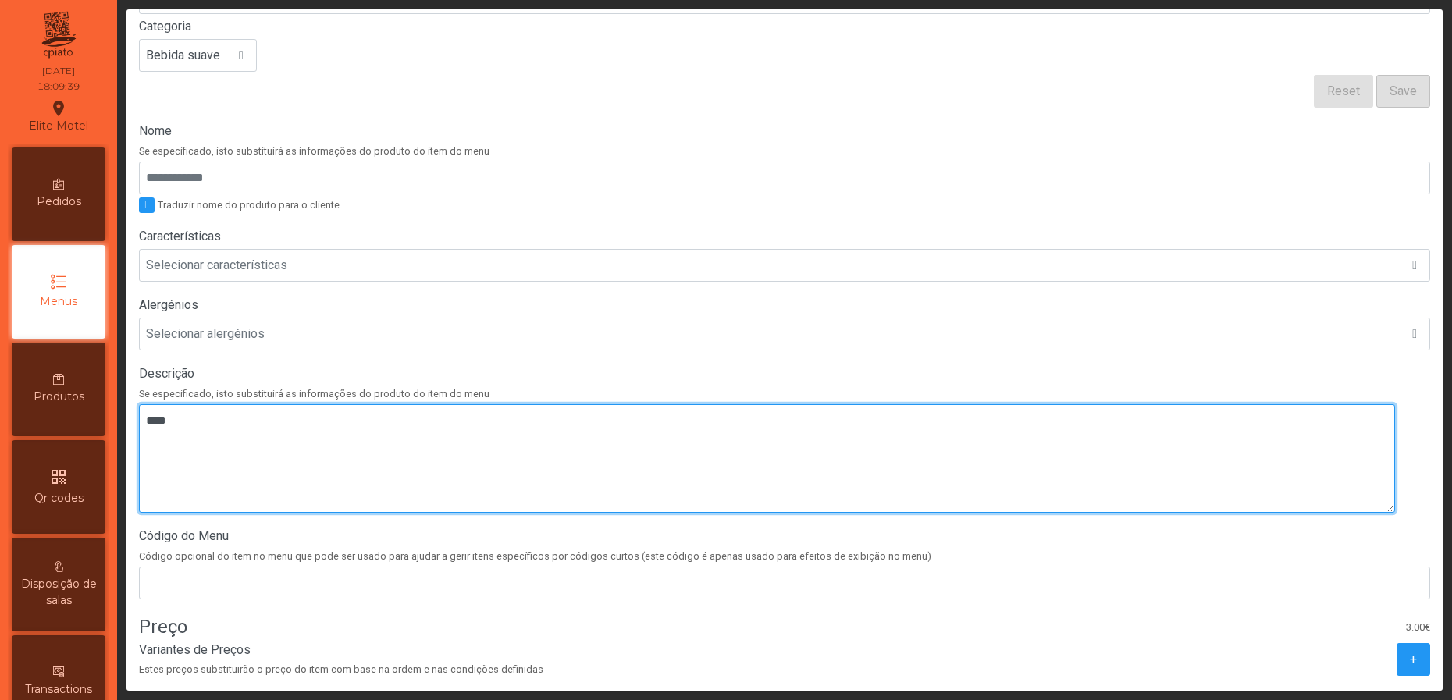
scroll to position [351, 0]
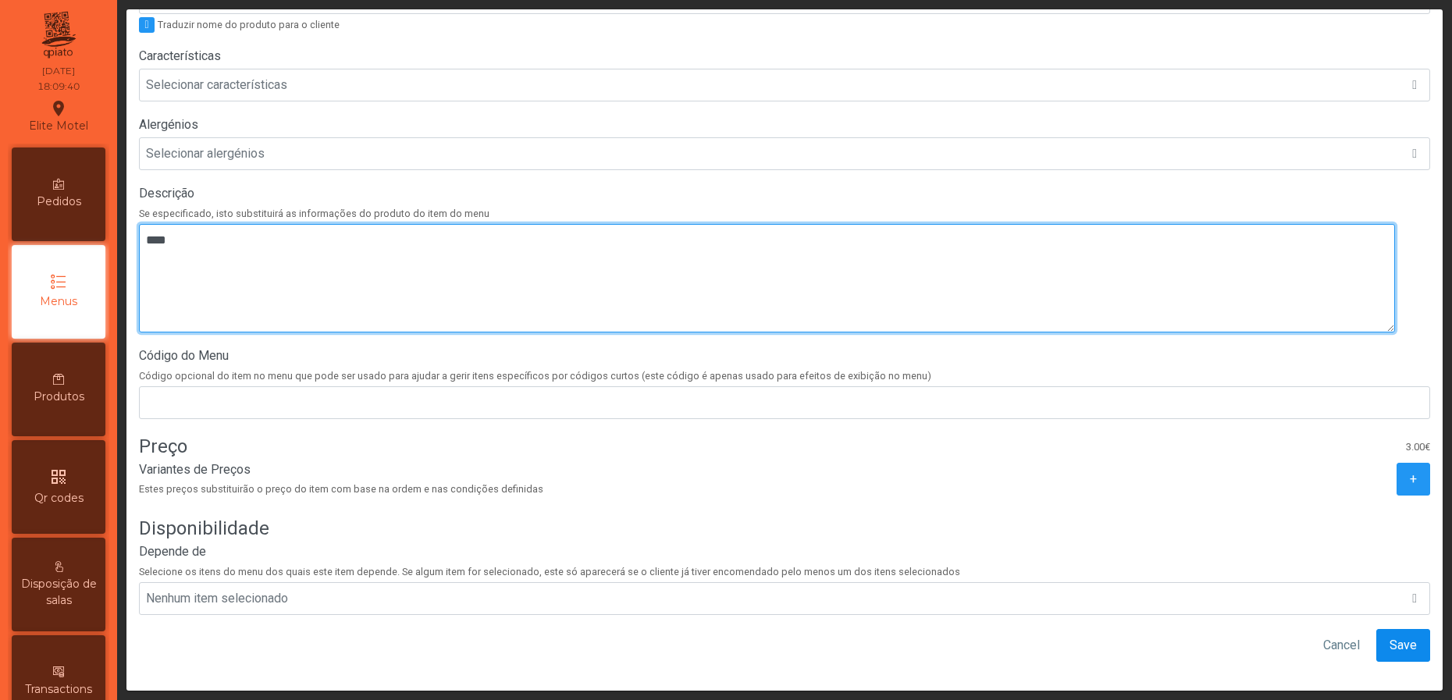
type textarea "****"
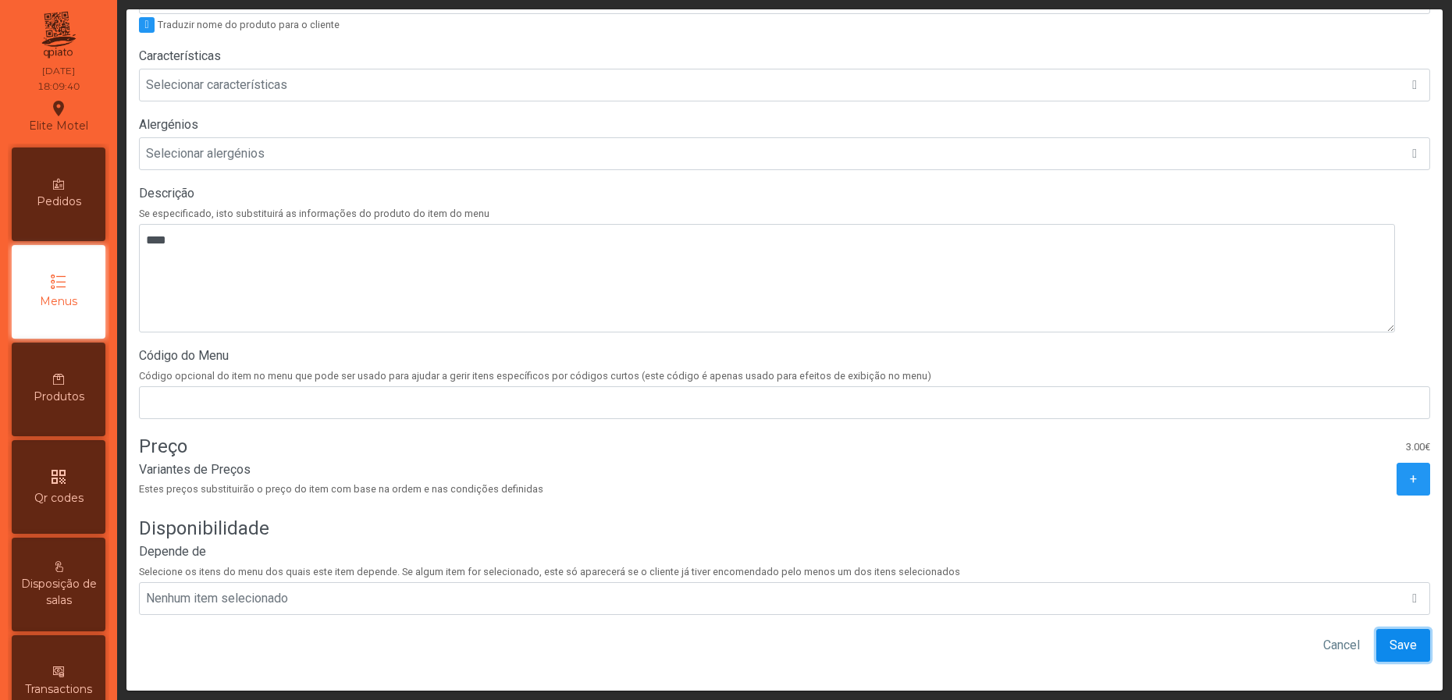
click at [1389, 652] on span "Save" at bounding box center [1402, 645] width 27 height 19
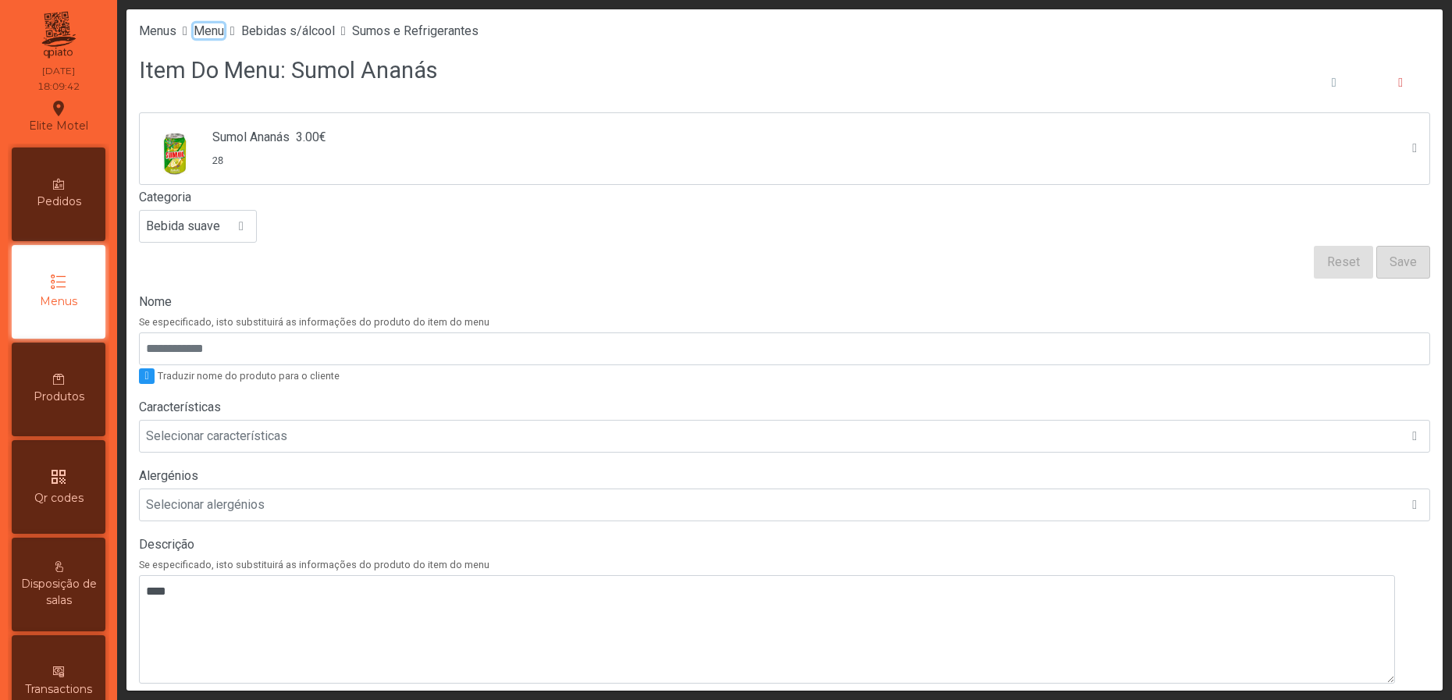
click at [216, 28] on span "Menu" at bounding box center [209, 30] width 30 height 15
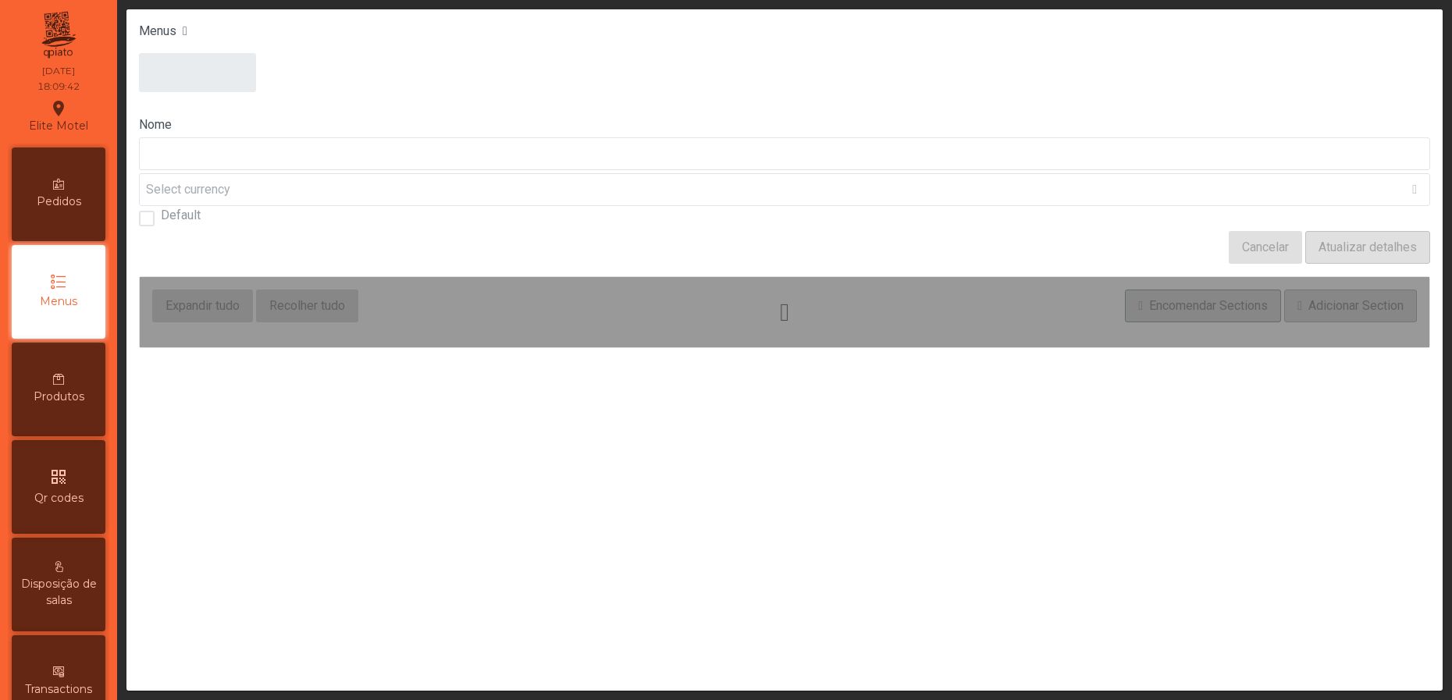
type input "****"
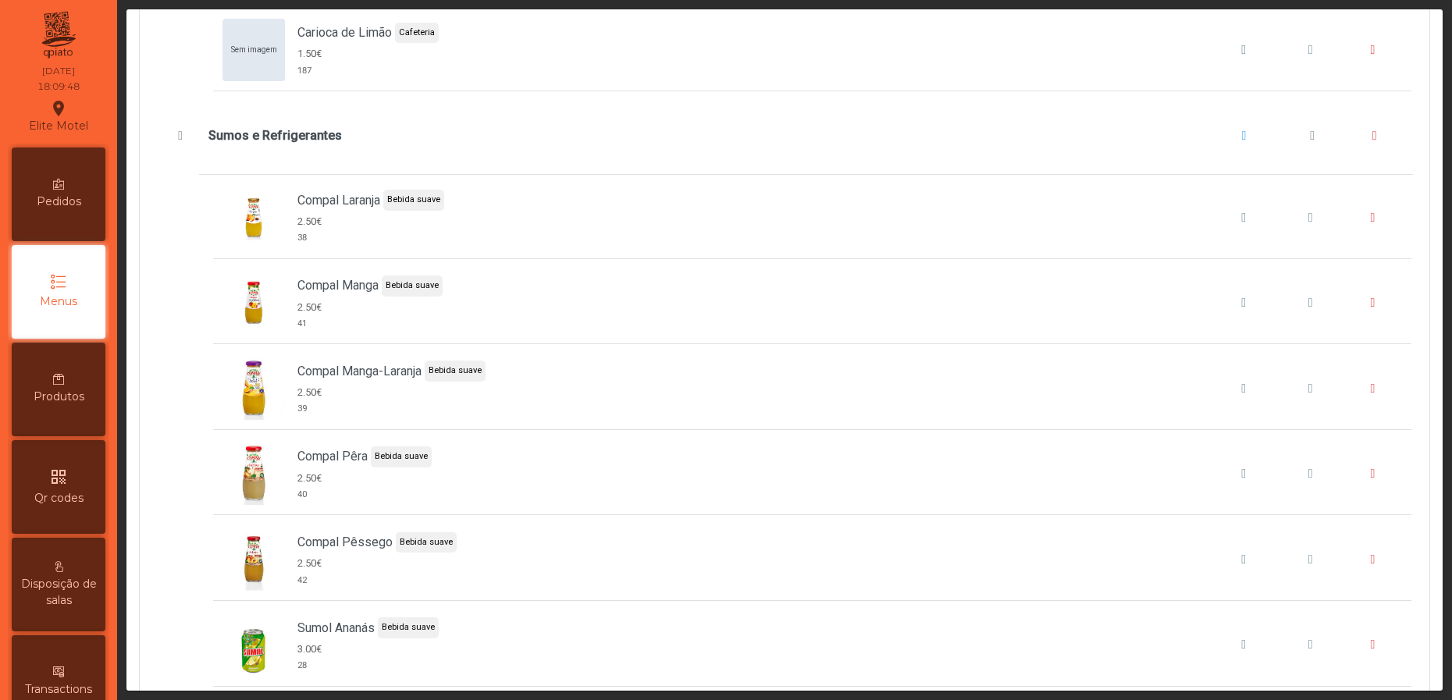
scroll to position [5736, 0]
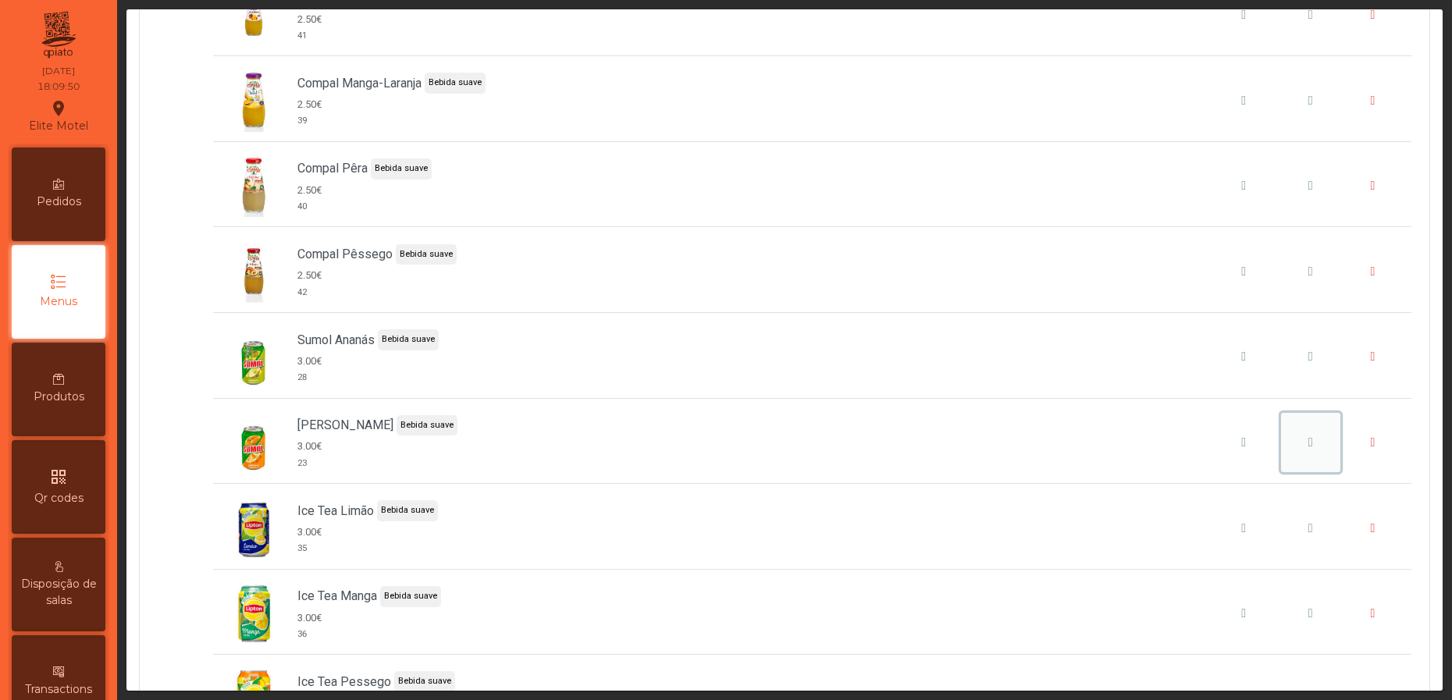
click at [1284, 472] on button "Sumol Laranja" at bounding box center [1310, 442] width 59 height 59
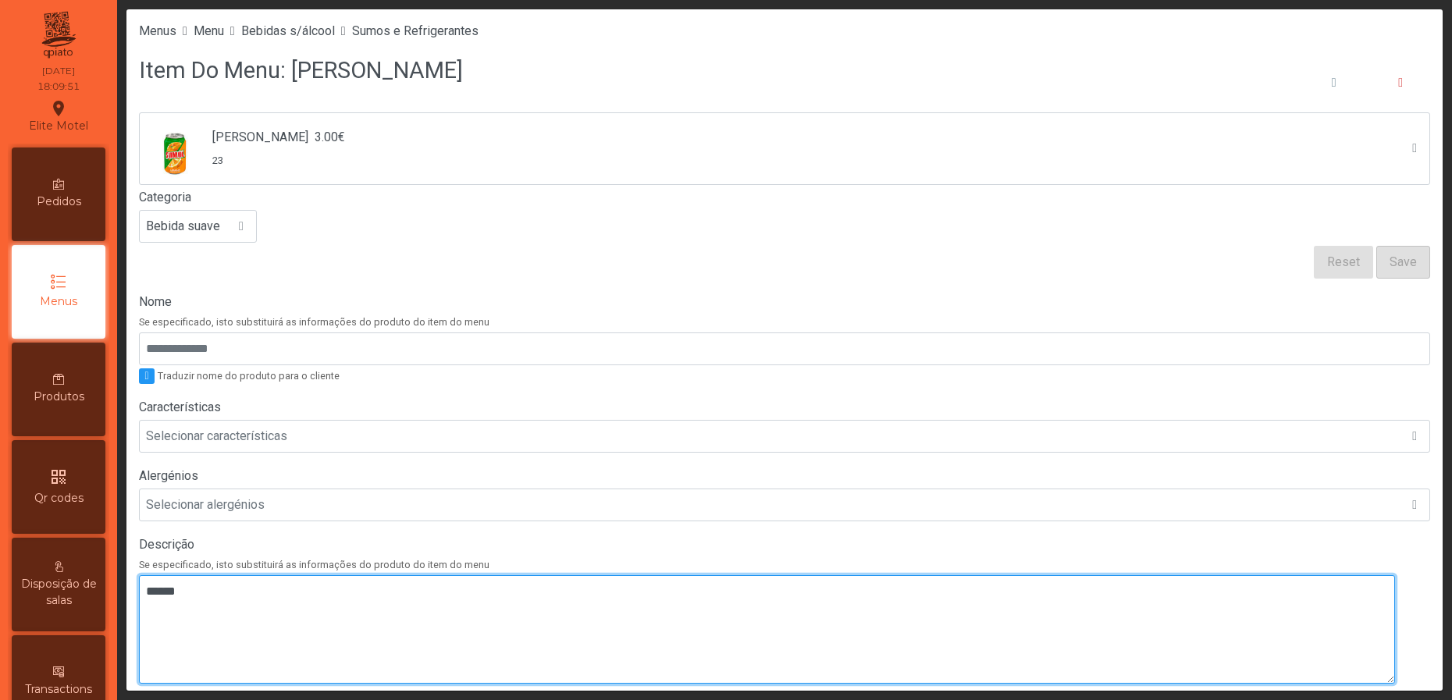
click at [262, 602] on textarea at bounding box center [767, 629] width 1256 height 108
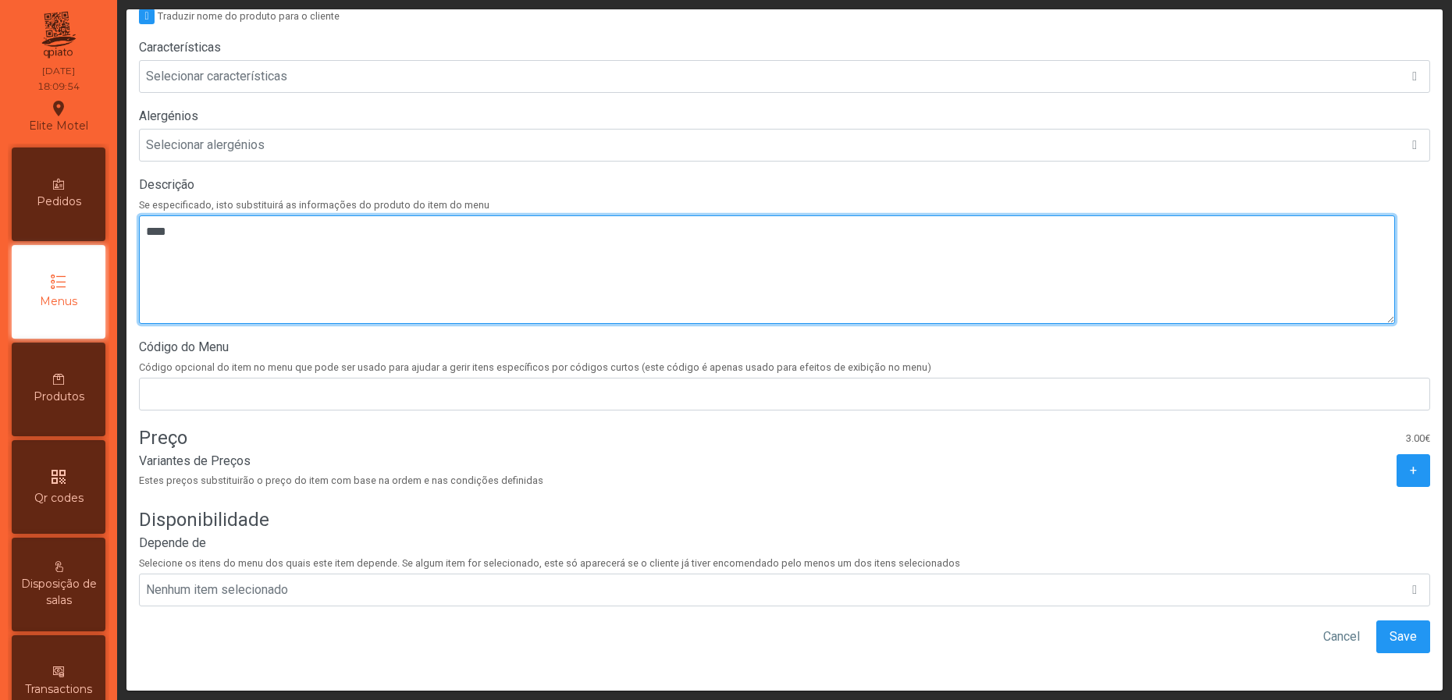
scroll to position [384, 0]
type textarea "****"
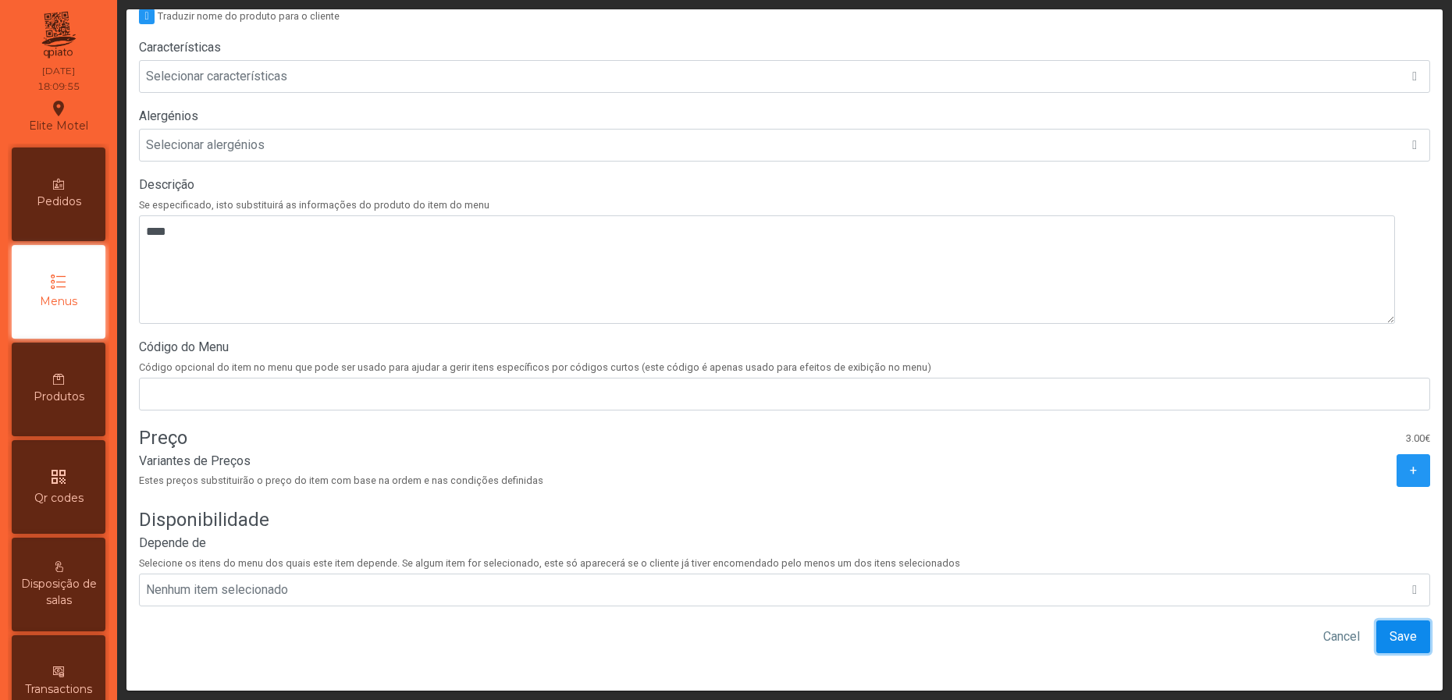
click at [1389, 627] on span "Save" at bounding box center [1402, 636] width 27 height 19
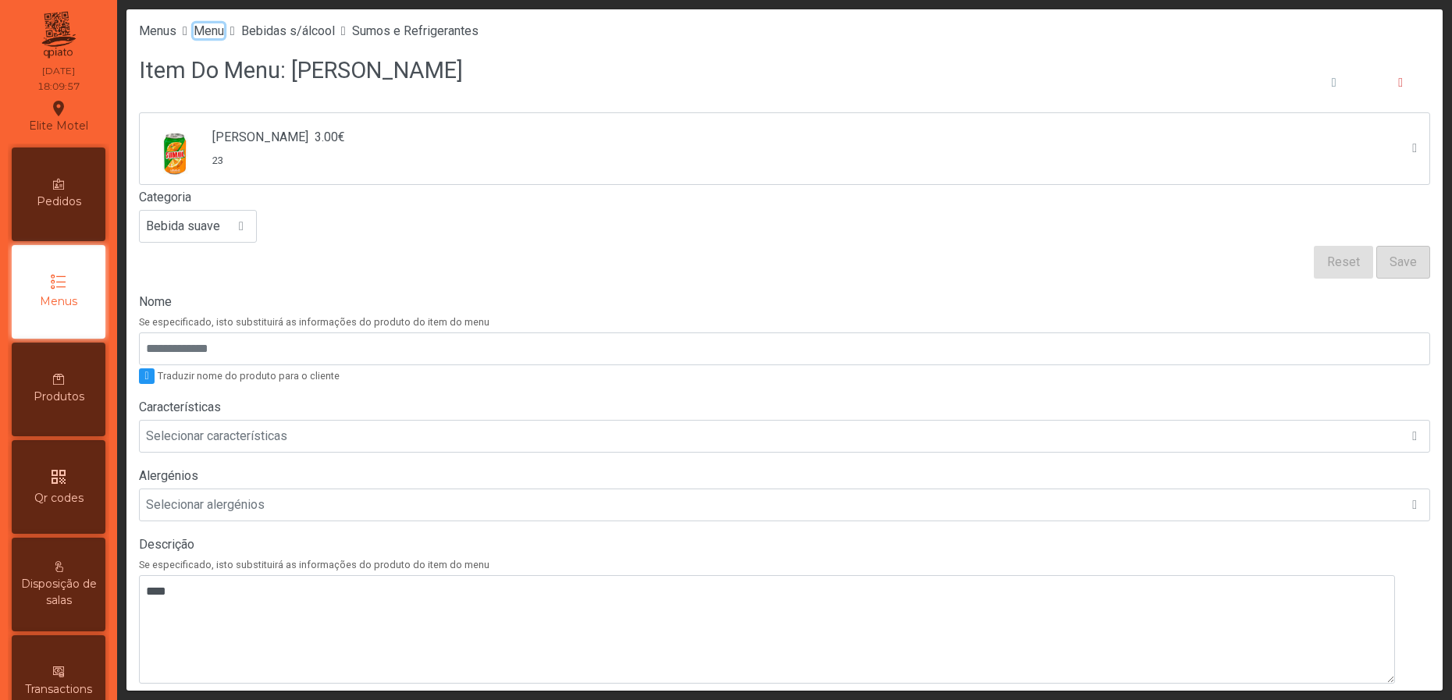
click at [221, 28] on span "Menu" at bounding box center [209, 30] width 30 height 15
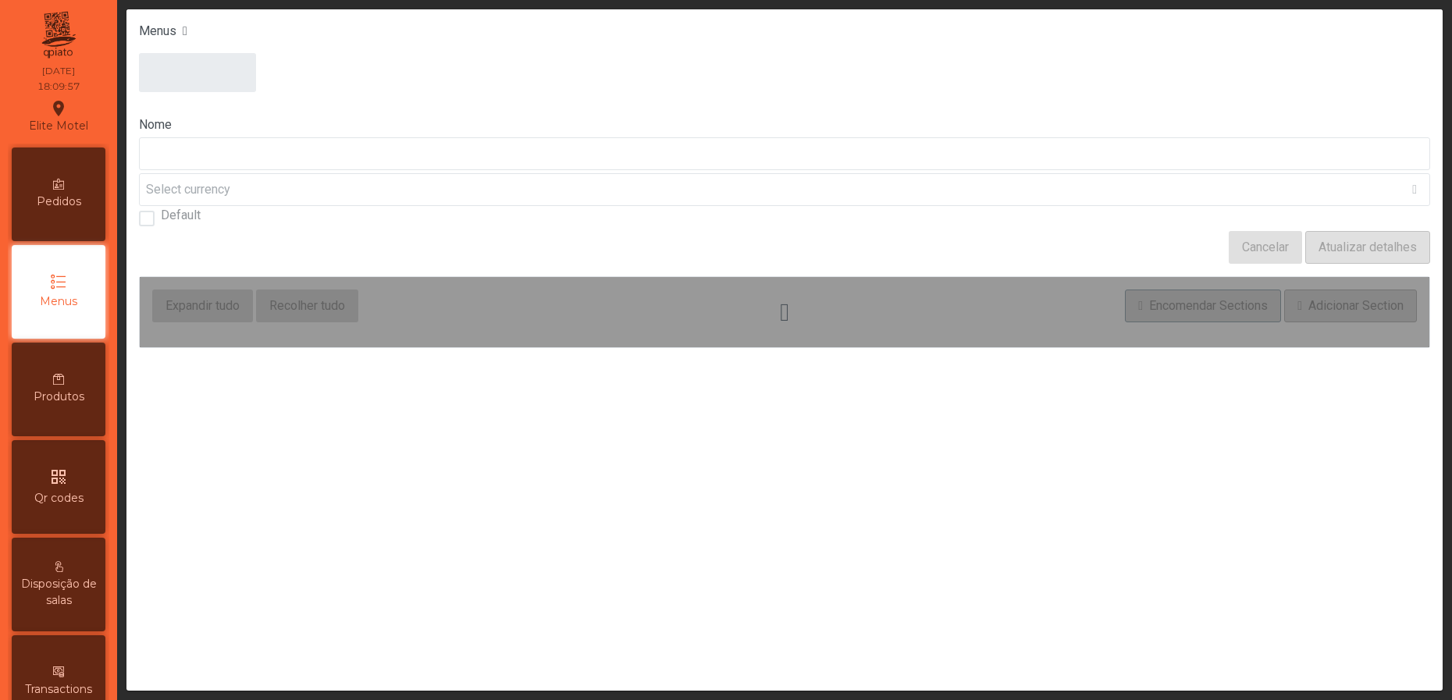
type input "****"
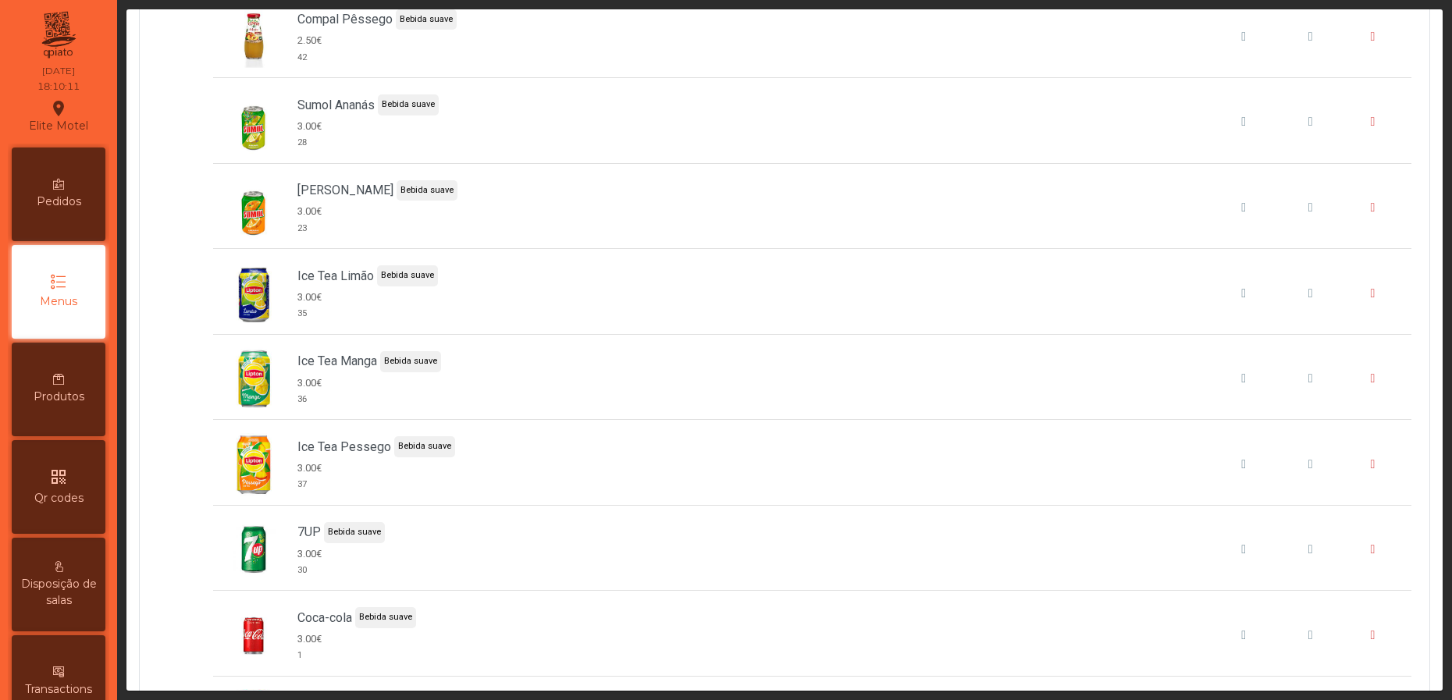
scroll to position [5970, 0]
click at [1281, 324] on button "Ice Tea Limão" at bounding box center [1310, 294] width 59 height 59
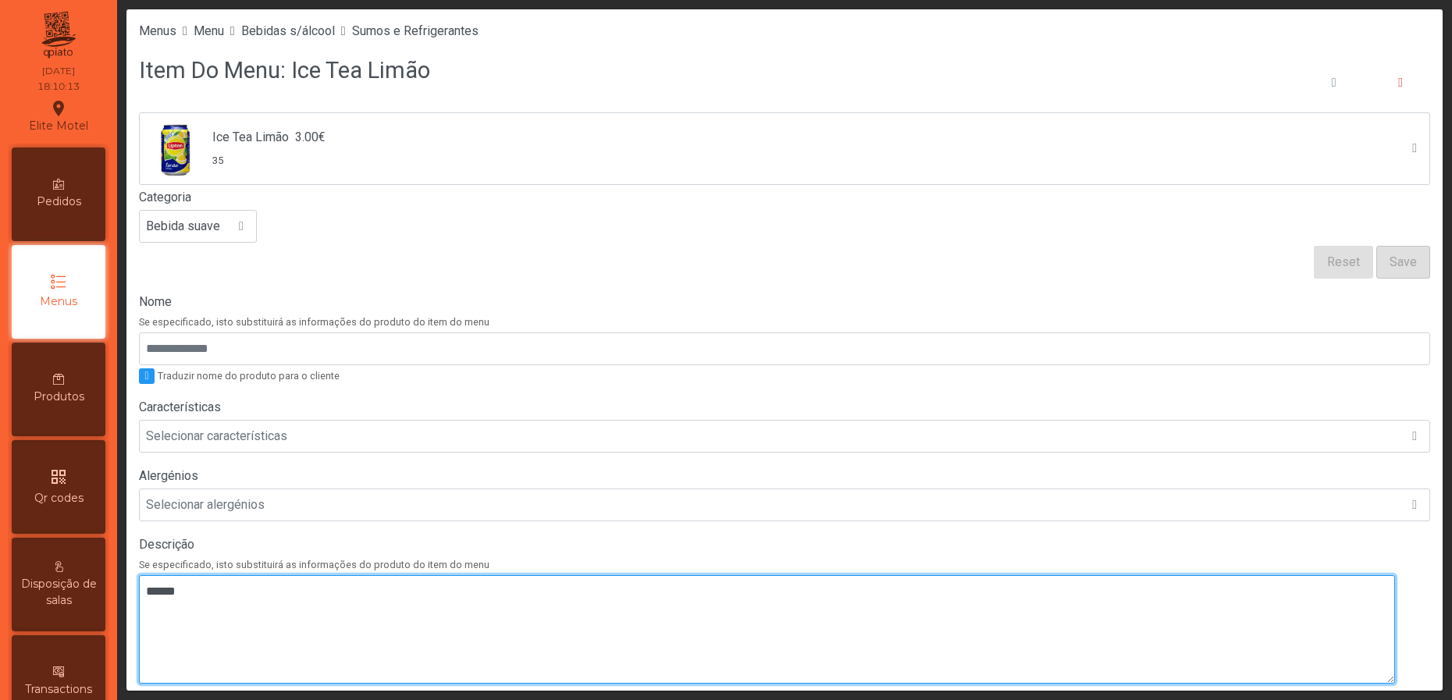
click at [300, 609] on textarea at bounding box center [767, 629] width 1256 height 108
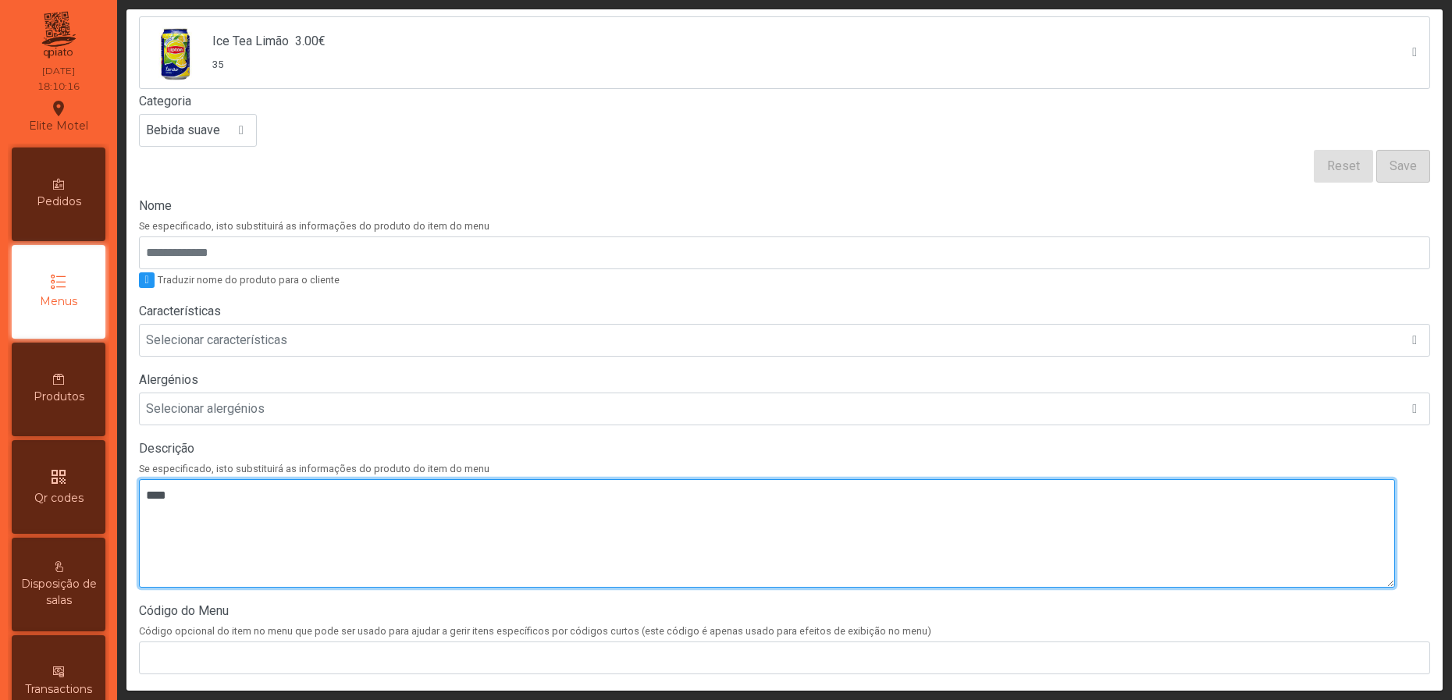
scroll to position [351, 0]
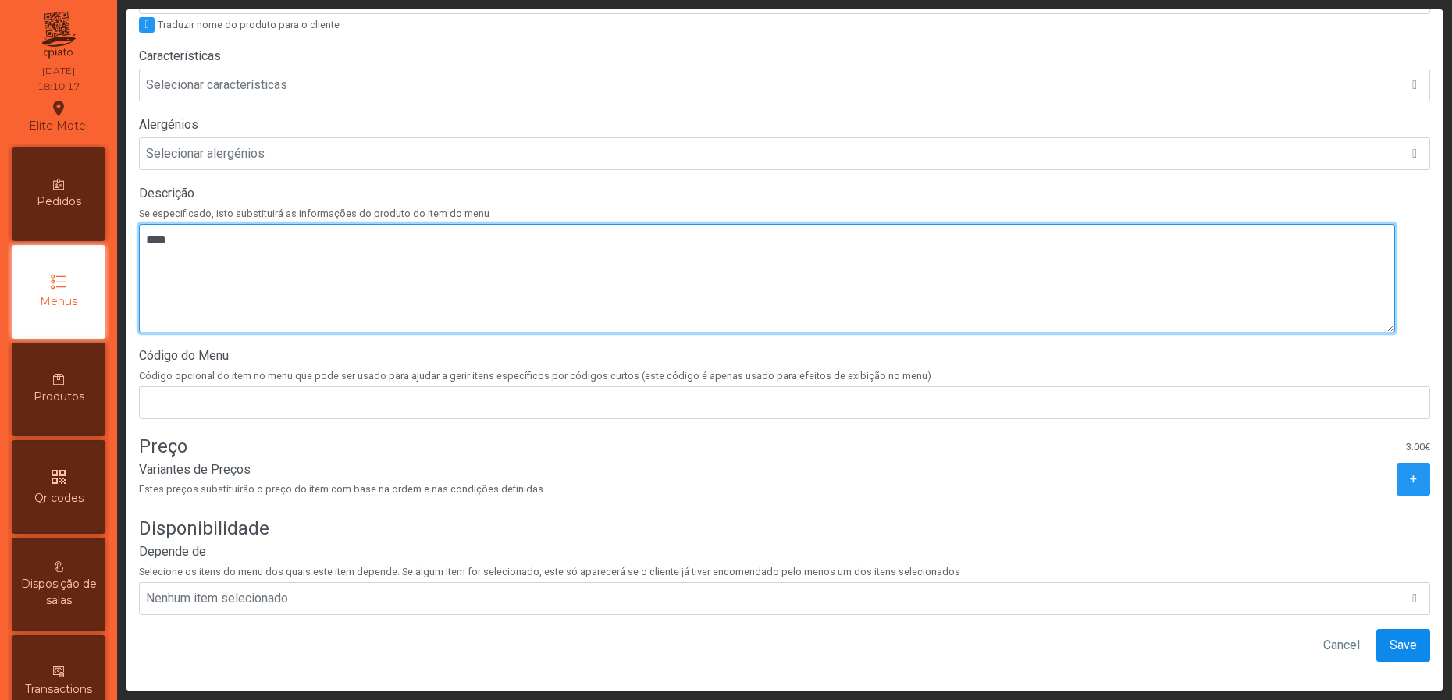
type textarea "****"
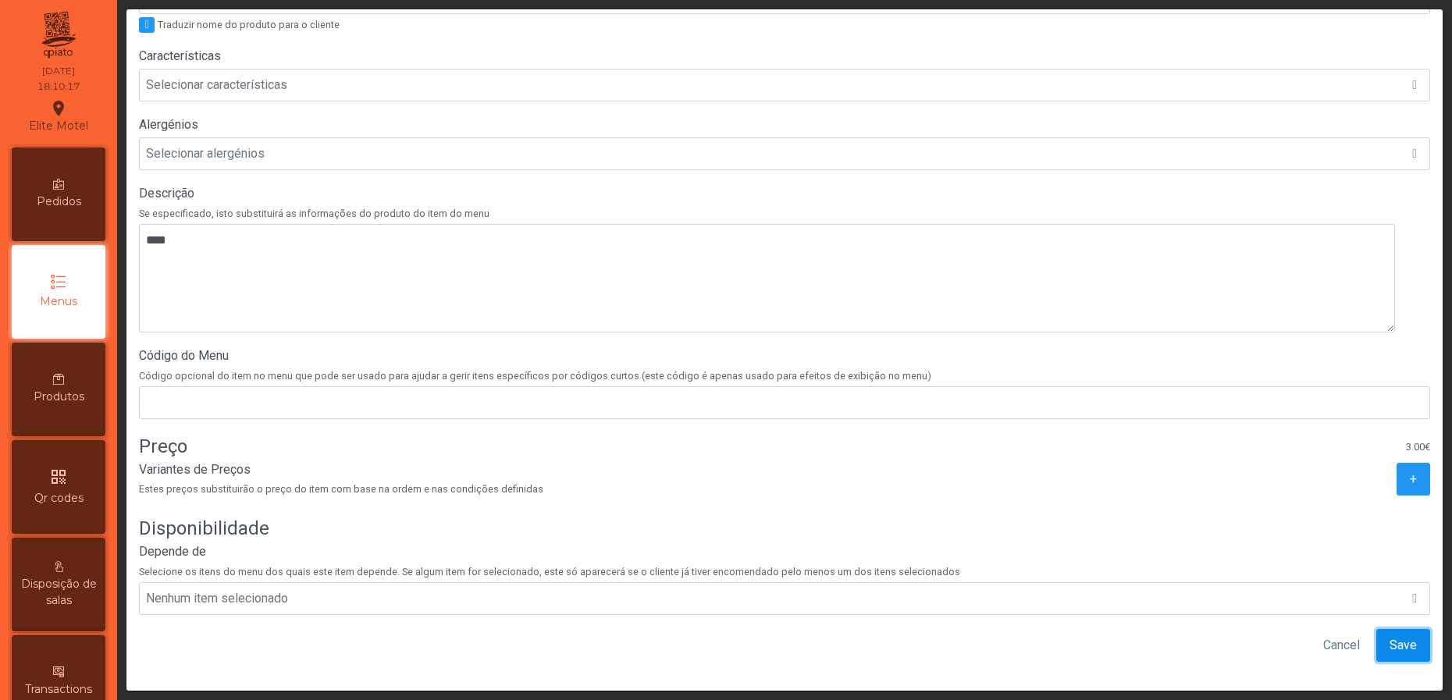
click at [1389, 647] on span "Save" at bounding box center [1402, 645] width 27 height 19
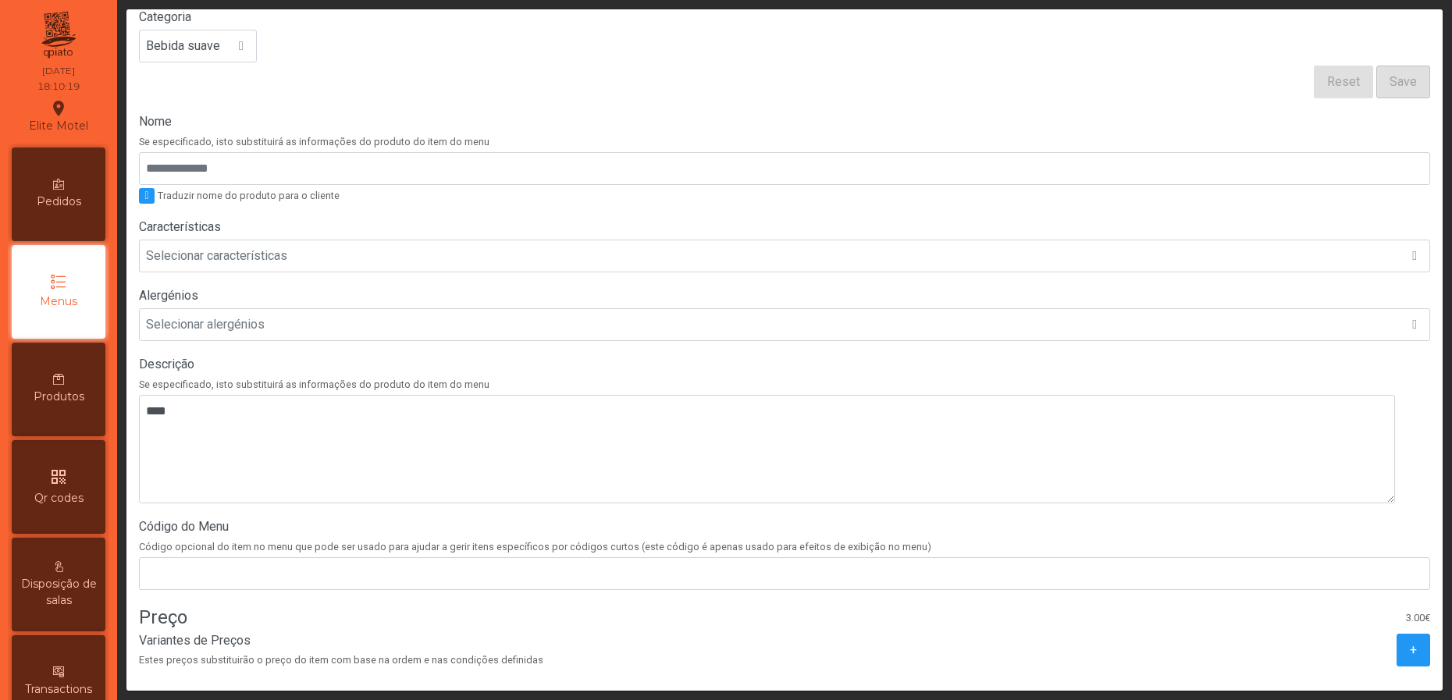
scroll to position [0, 0]
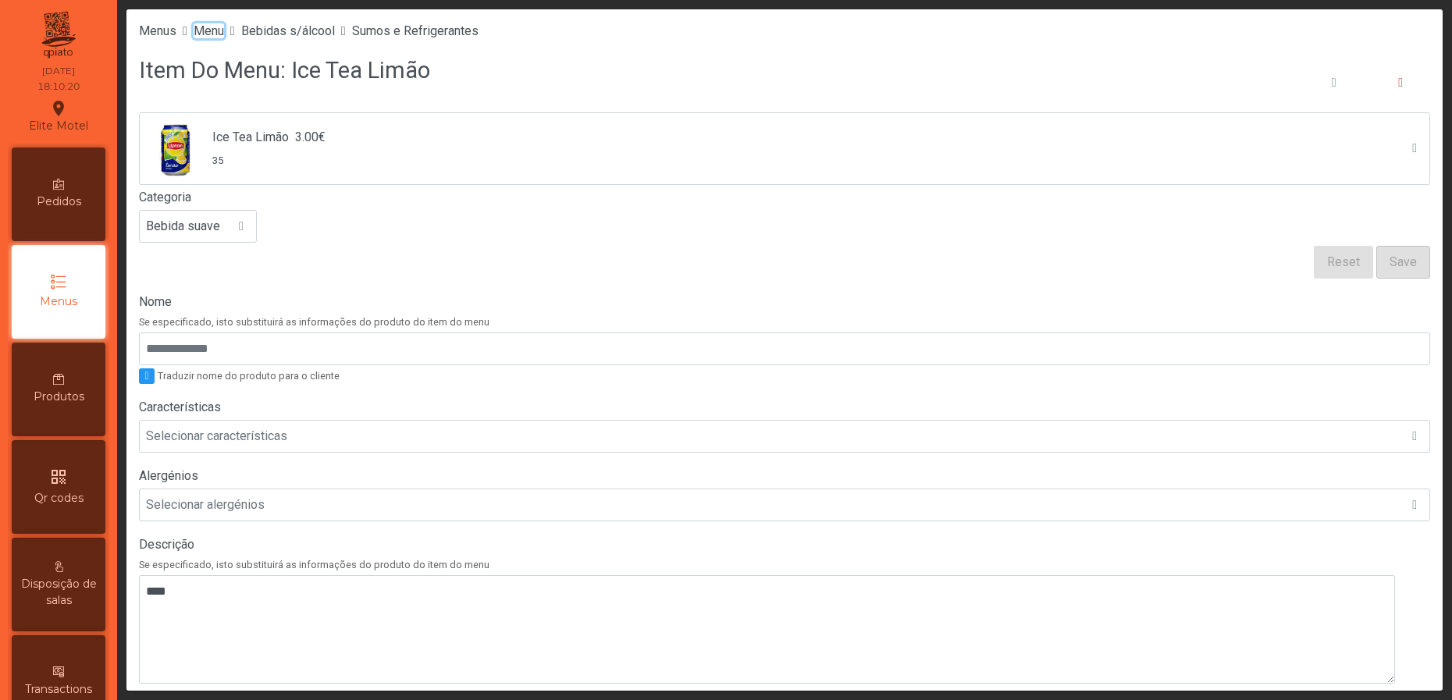
click at [220, 31] on span "Menu" at bounding box center [209, 30] width 30 height 15
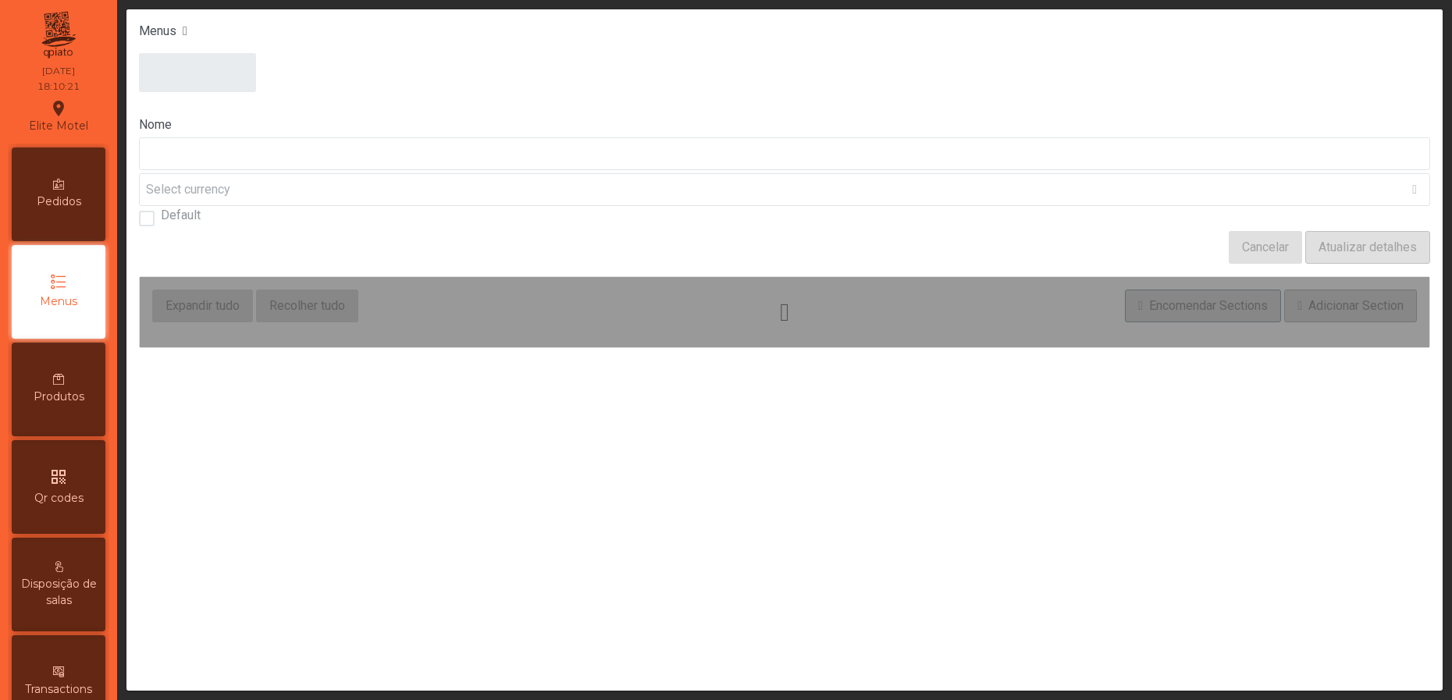
type input "****"
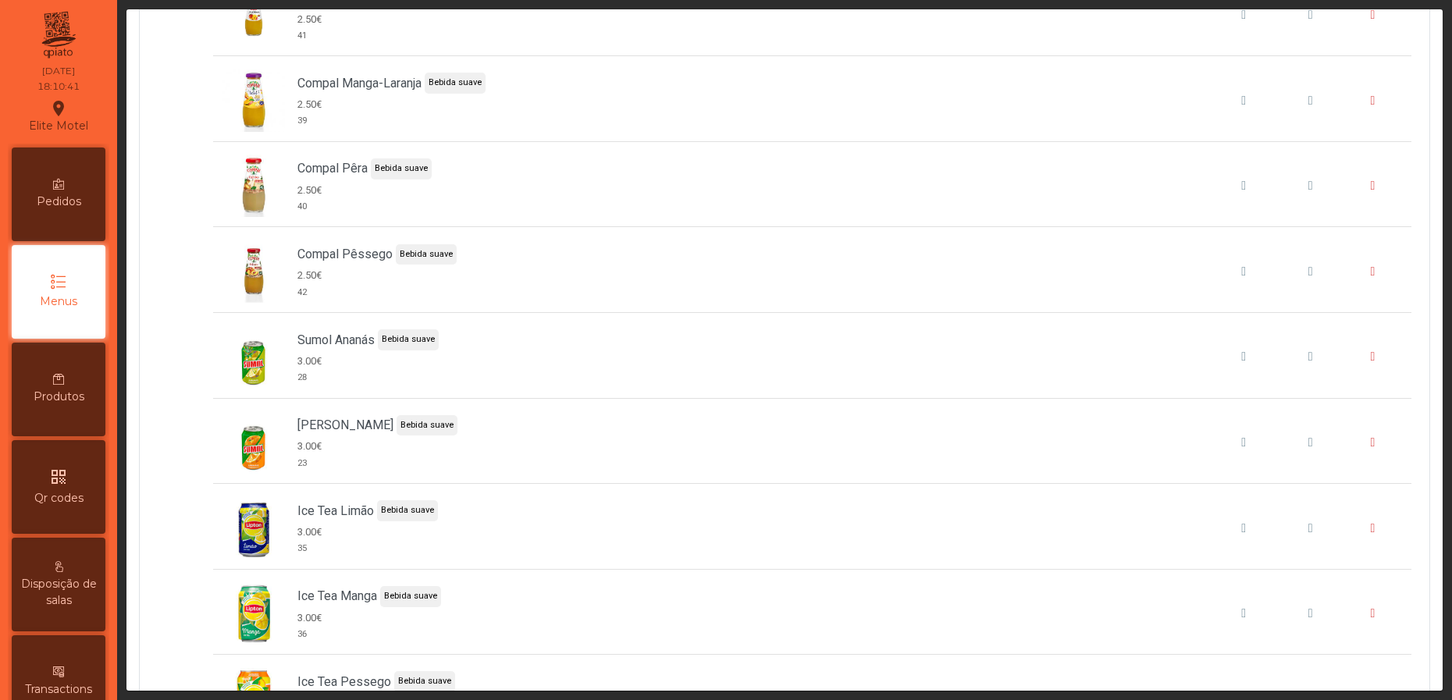
scroll to position [6322, 0]
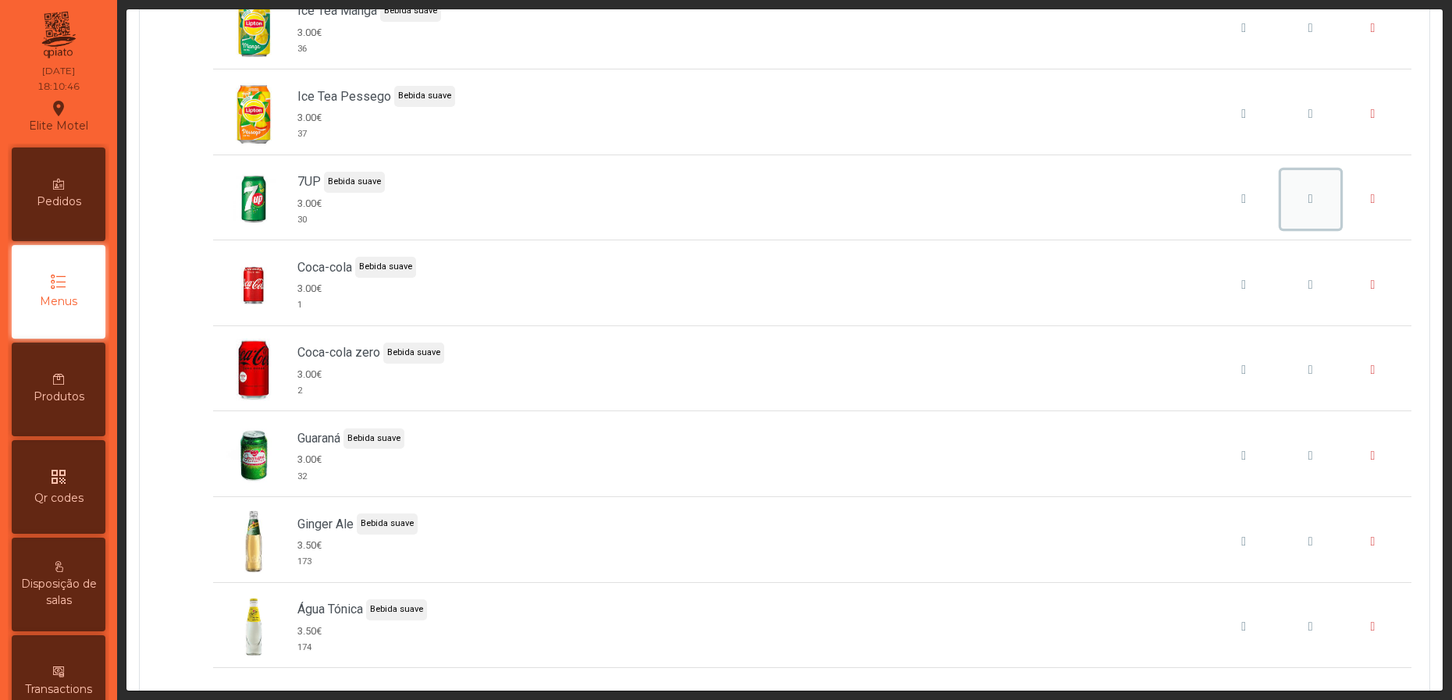
click at [1308, 205] on span "7UP" at bounding box center [1310, 199] width 5 height 12
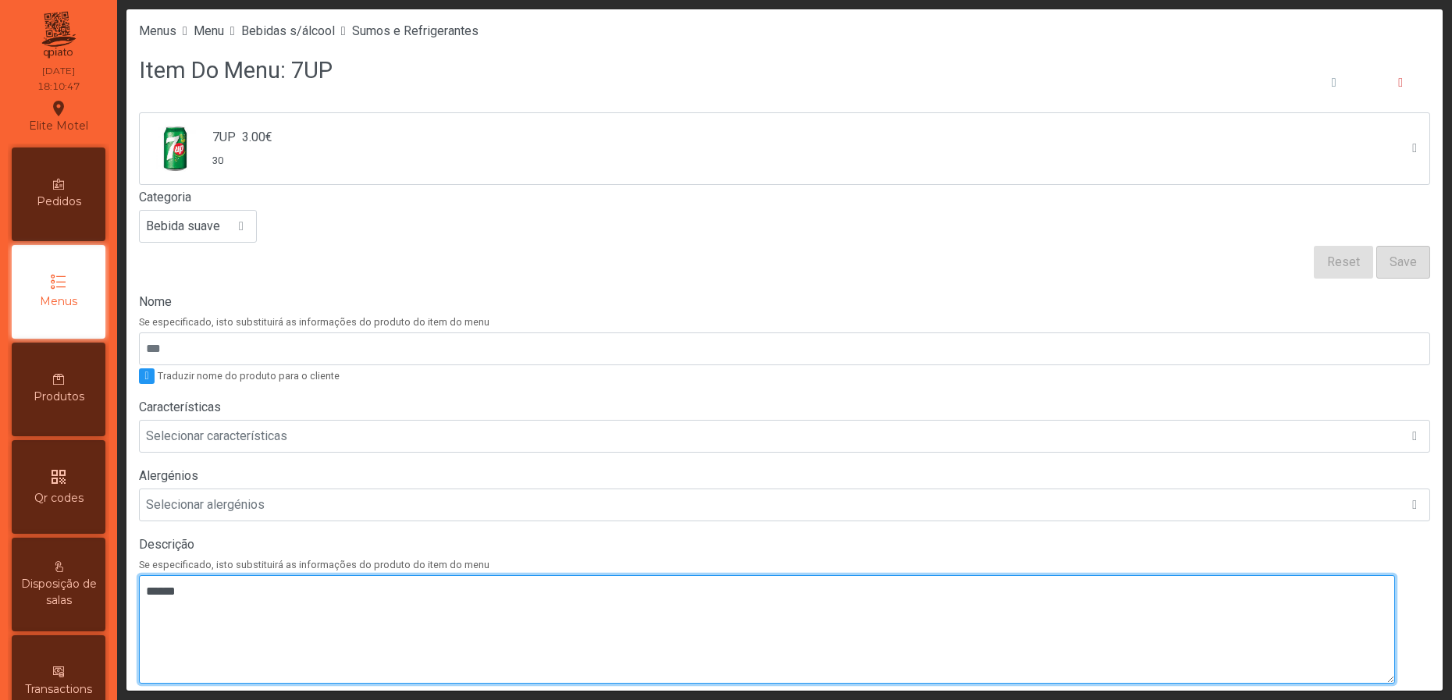
click at [300, 617] on textarea at bounding box center [767, 629] width 1256 height 108
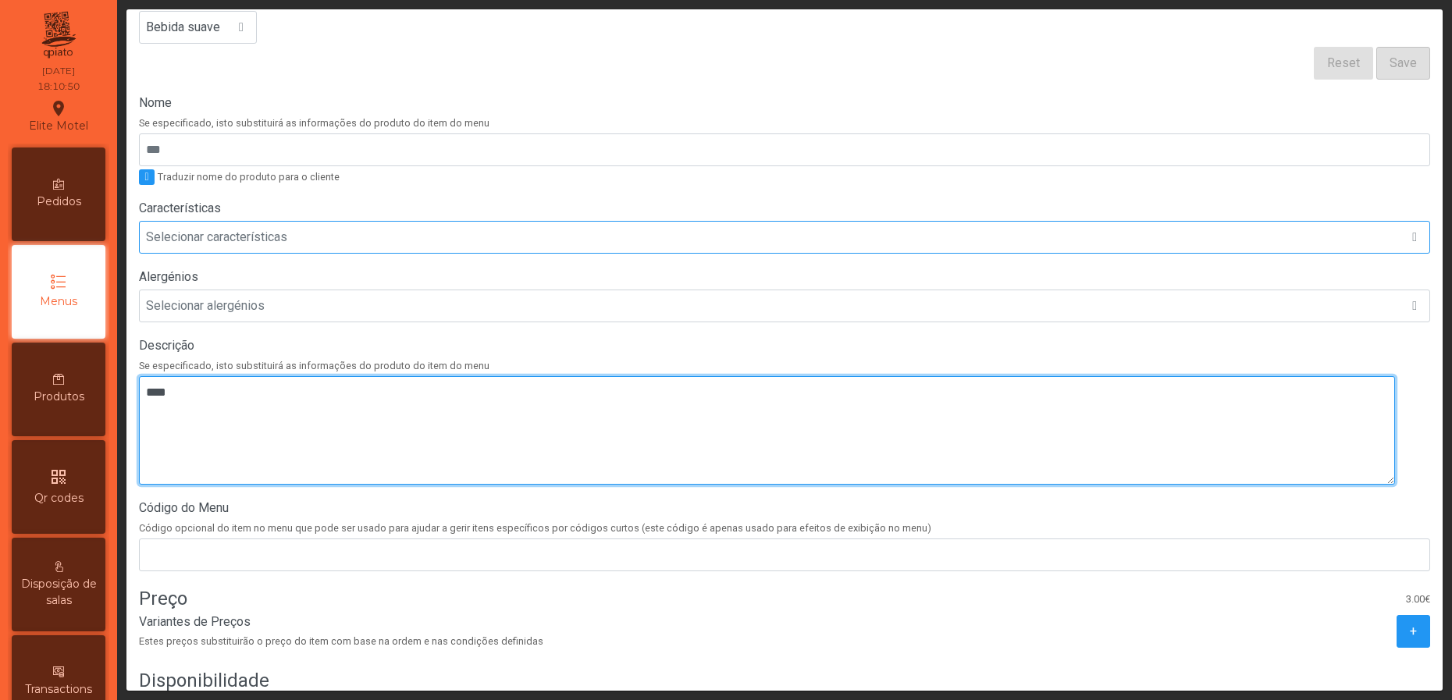
scroll to position [384, 0]
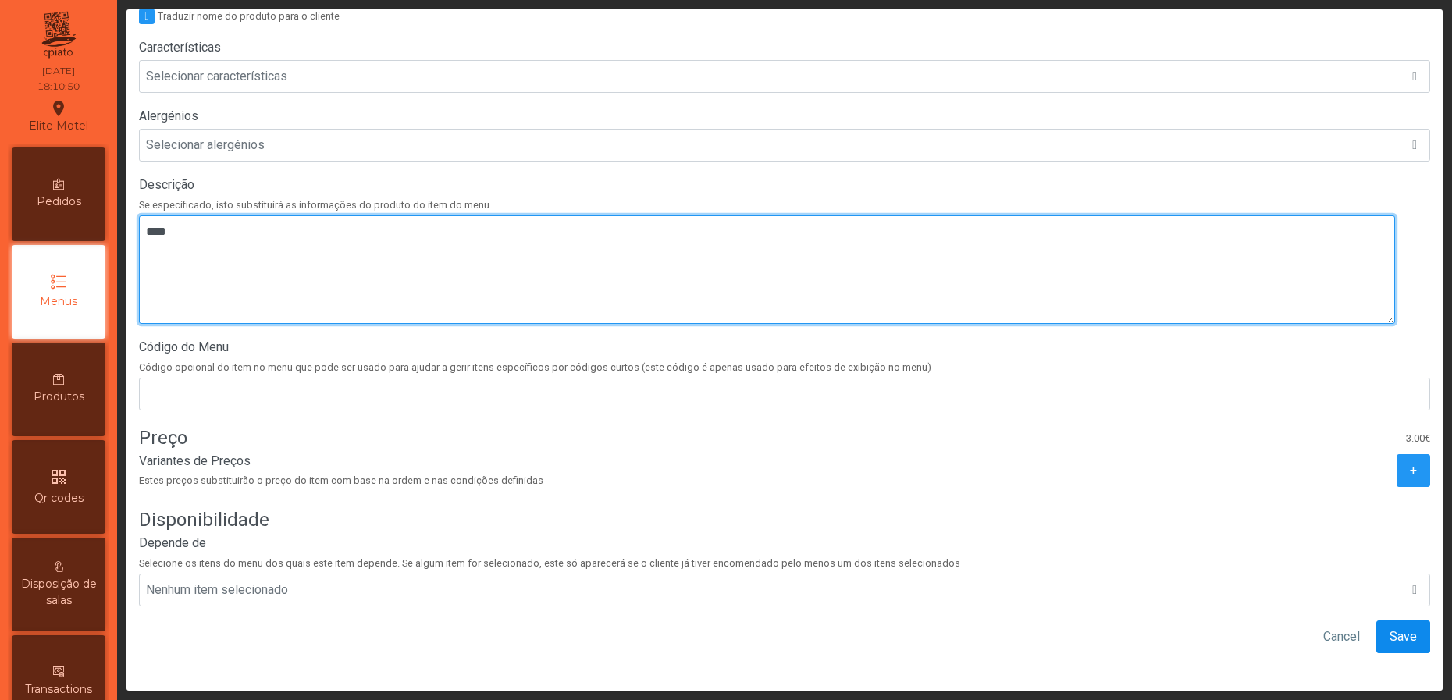
type textarea "****"
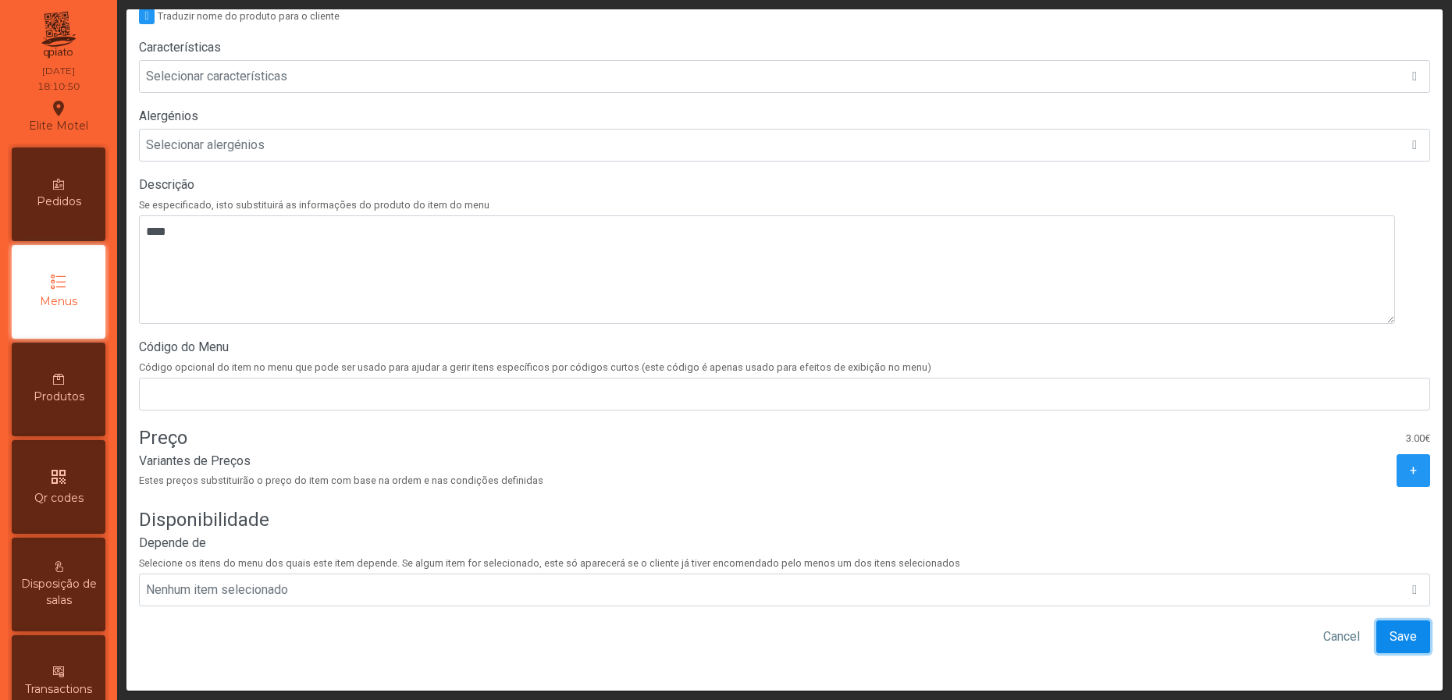
click at [1389, 627] on span "Save" at bounding box center [1402, 636] width 27 height 19
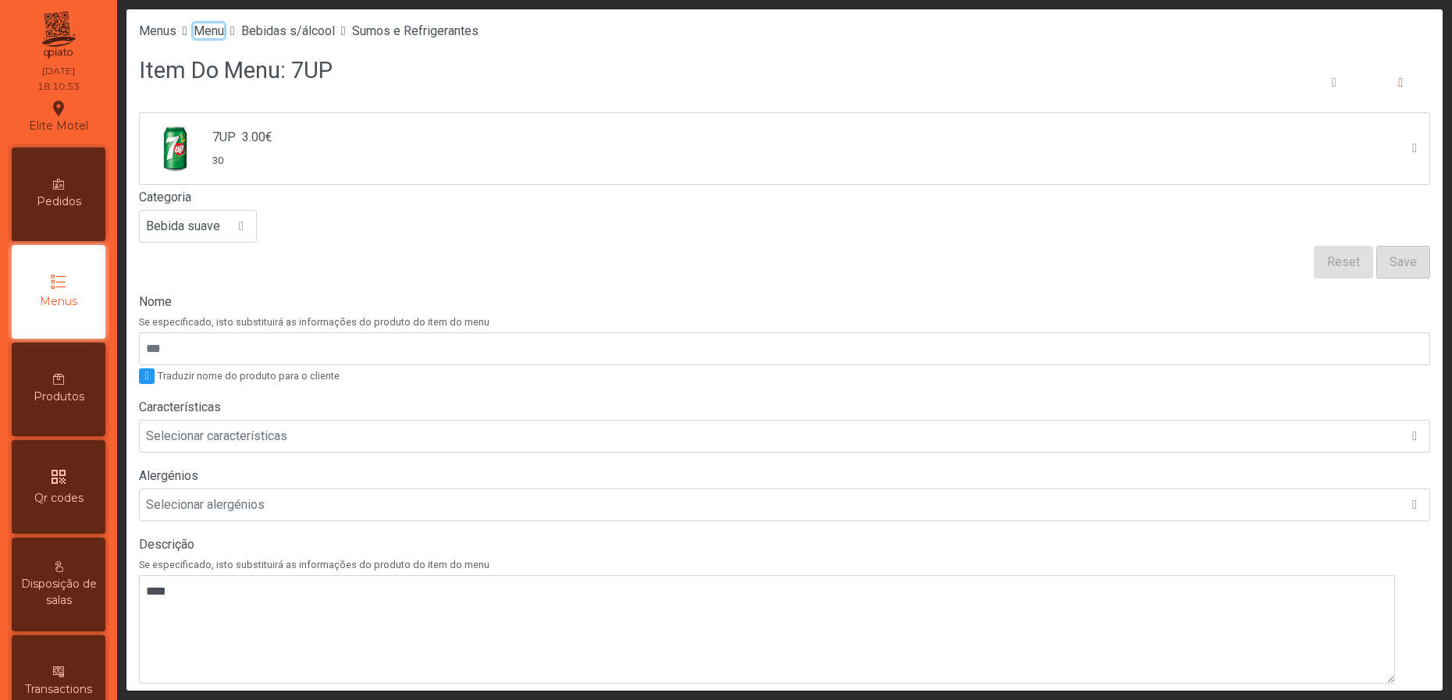
click at [224, 31] on span "Menu" at bounding box center [209, 30] width 30 height 15
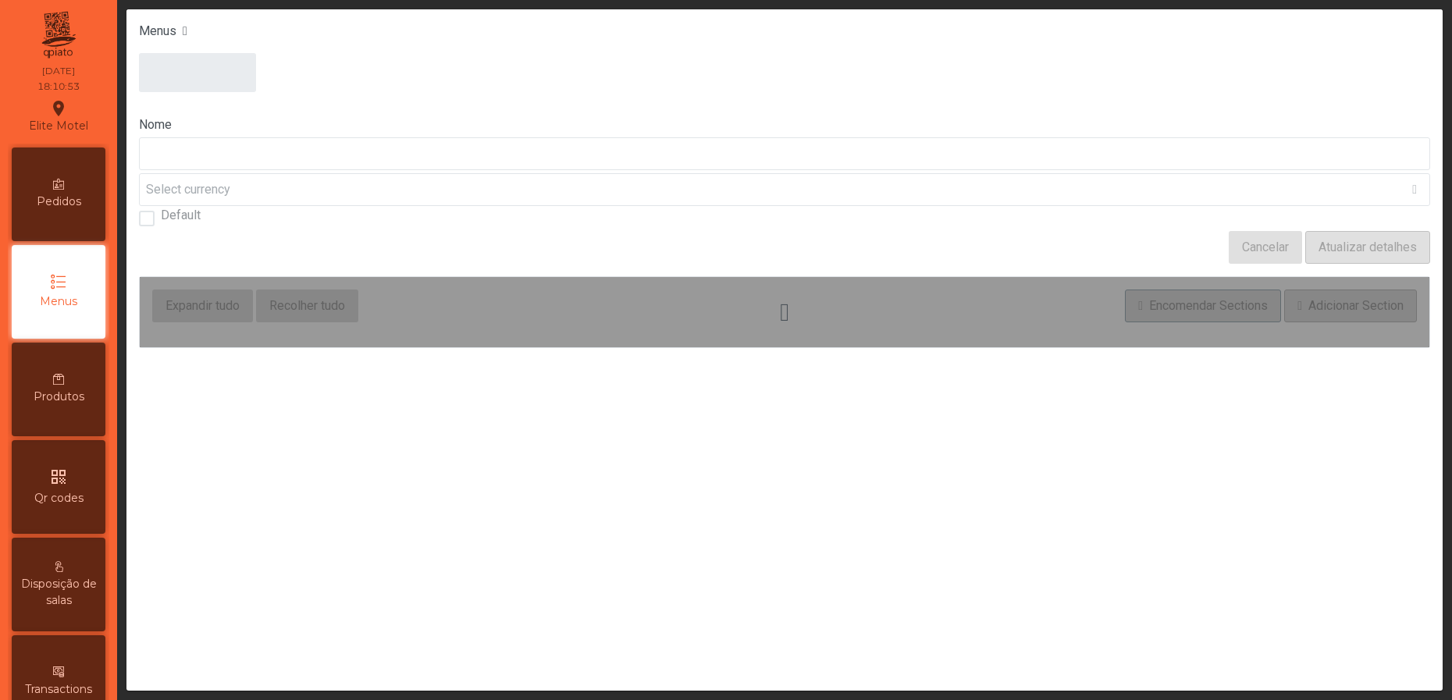
type input "****"
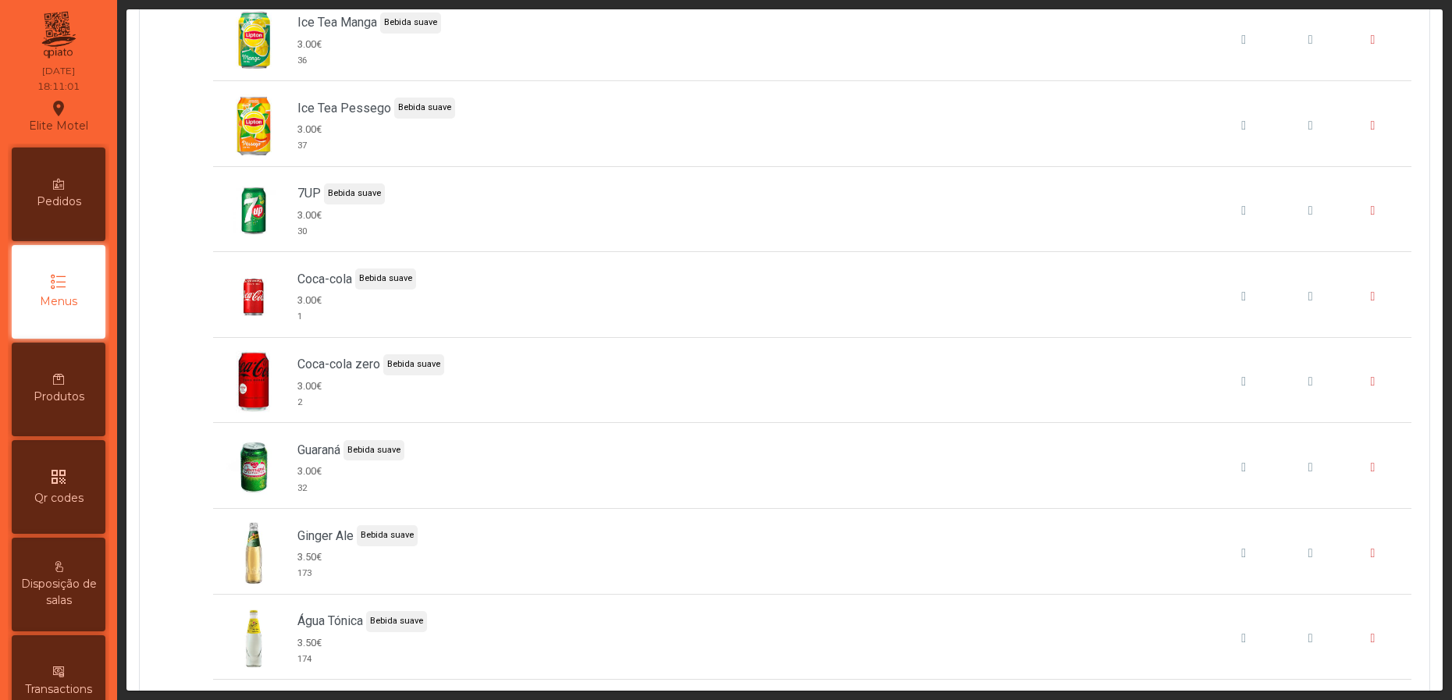
scroll to position [6322, 0]
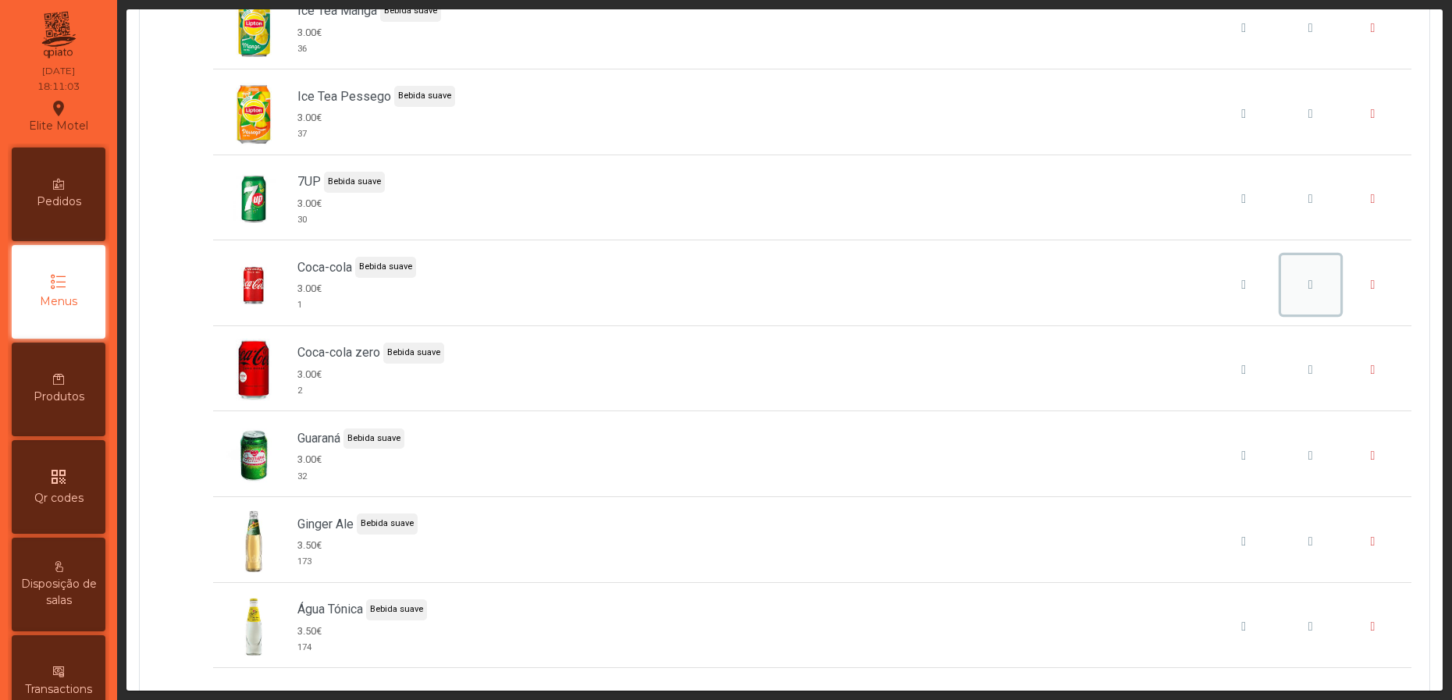
click at [1284, 315] on button "Coca-cola" at bounding box center [1310, 284] width 59 height 59
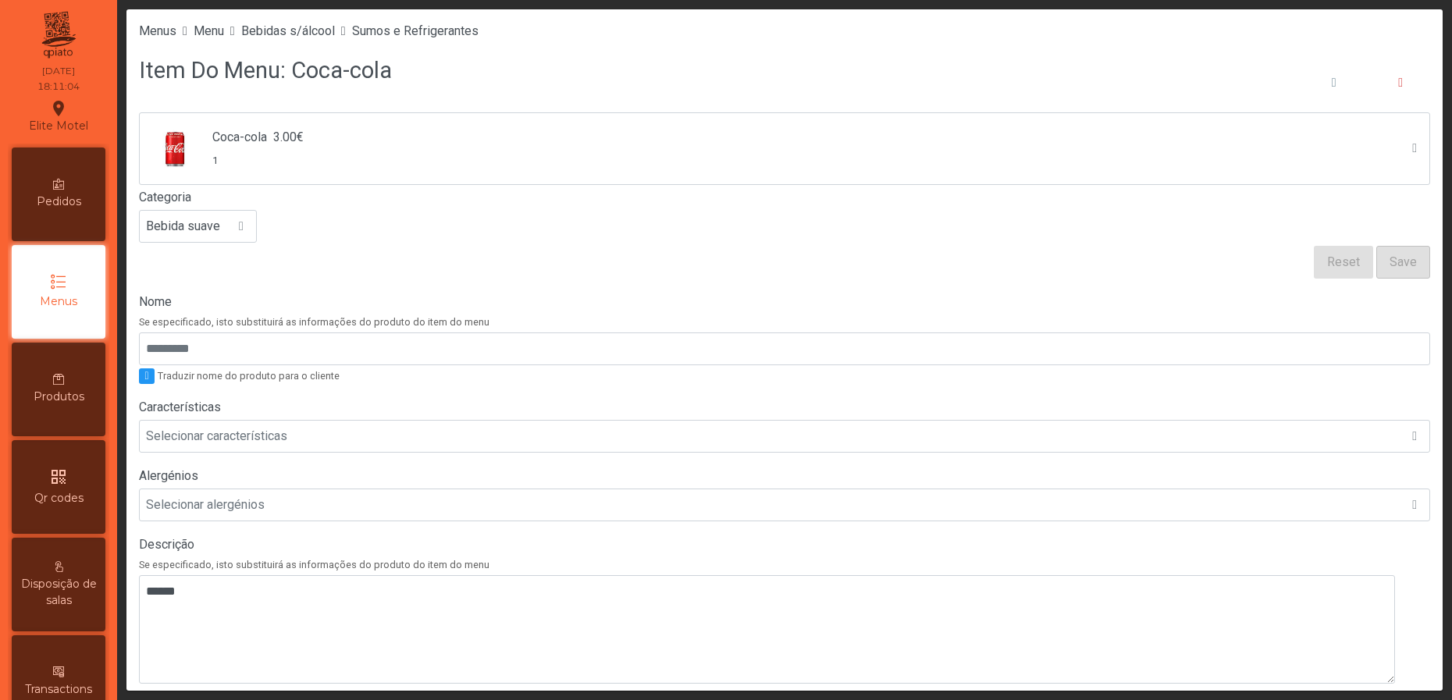
click at [424, 567] on span "Se especificado, isto substituirá as informações do produto do item do menu" at bounding box center [784, 564] width 1291 height 15
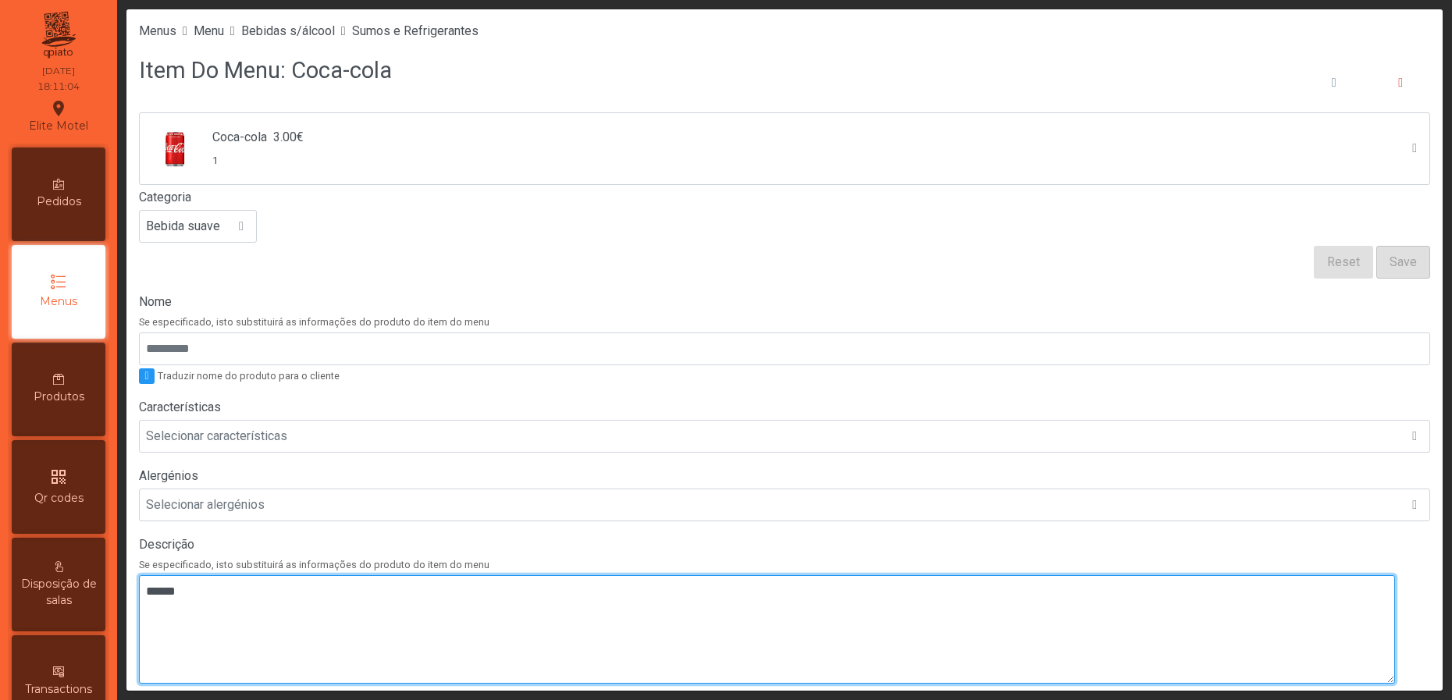
click at [403, 600] on textarea at bounding box center [767, 629] width 1256 height 108
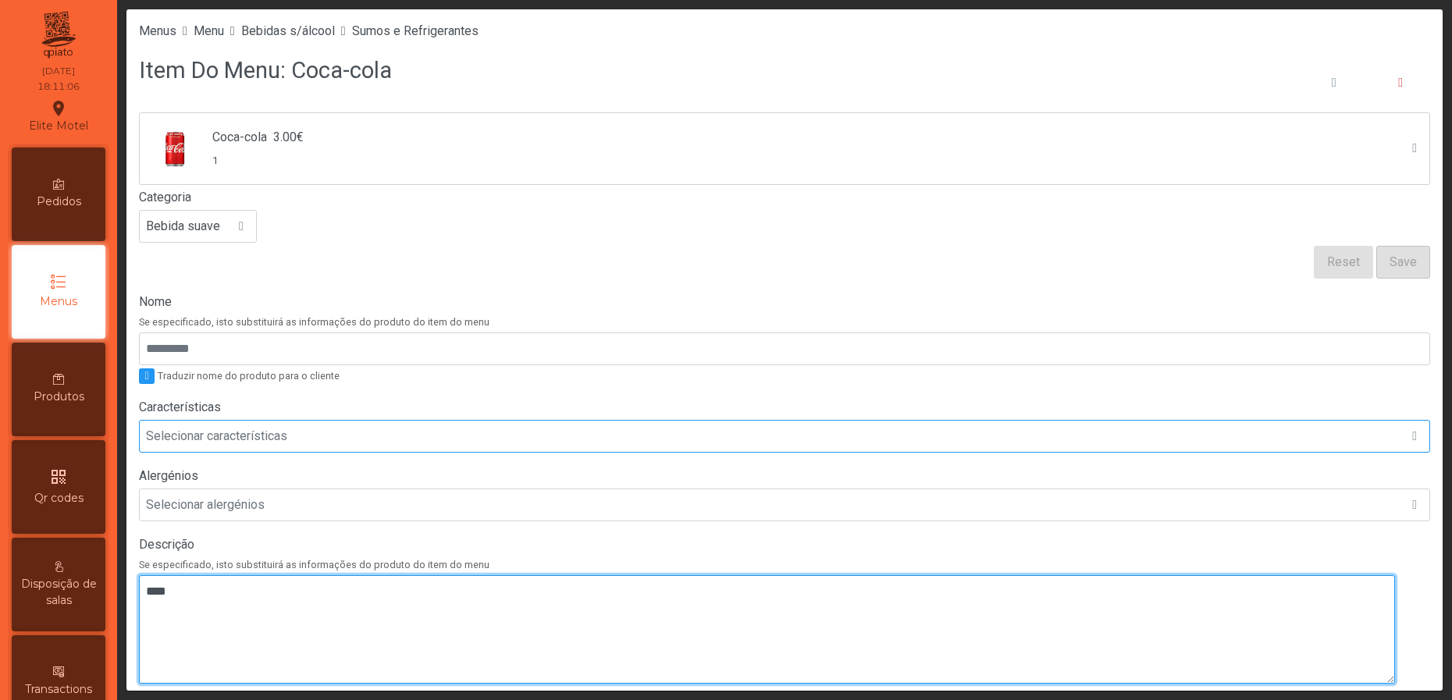
scroll to position [351, 0]
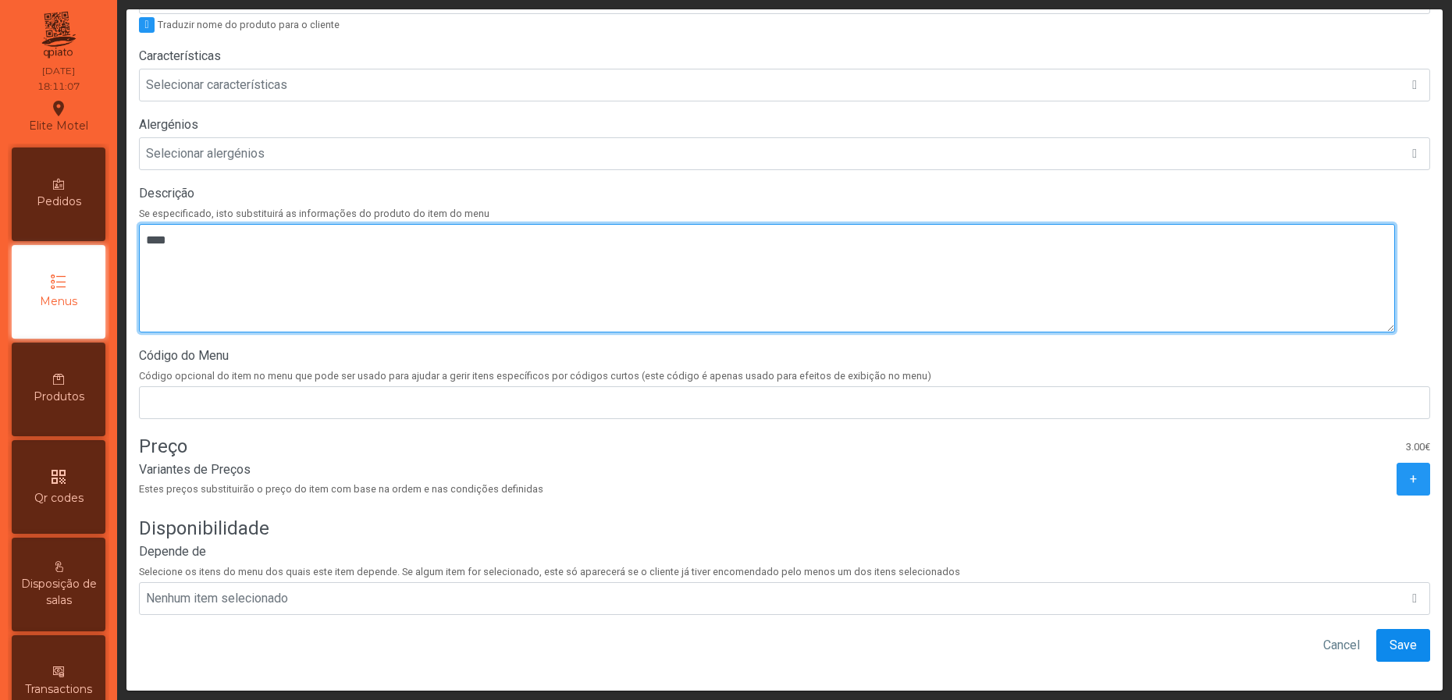
type textarea "****"
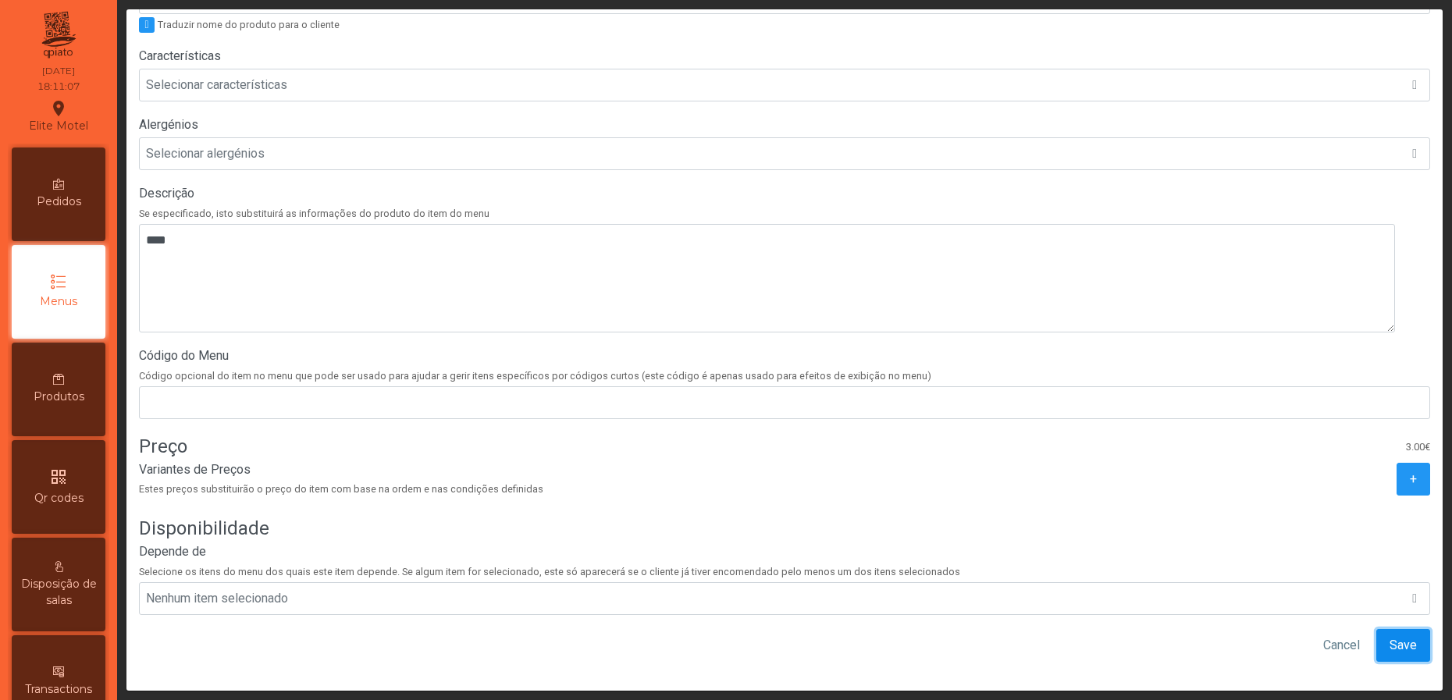
click at [1389, 655] on span "Save" at bounding box center [1402, 645] width 27 height 19
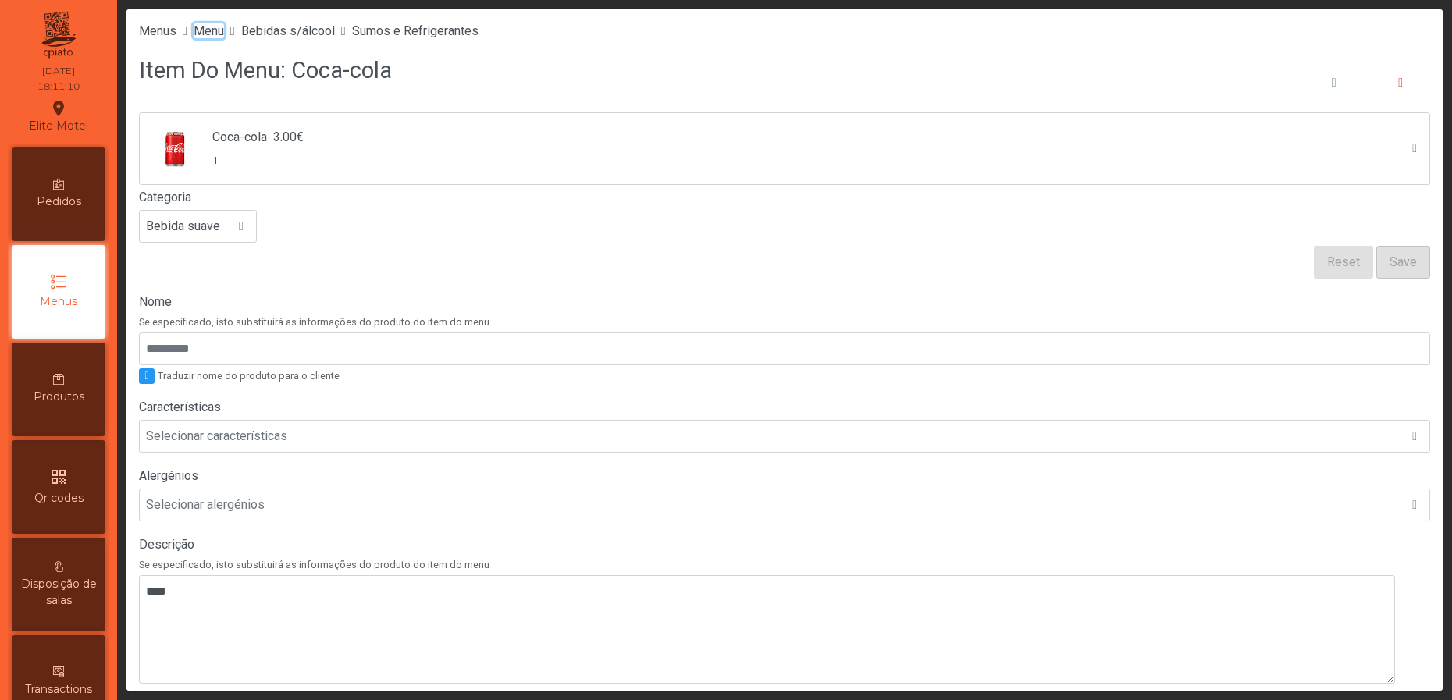
click at [224, 27] on span "Menu" at bounding box center [209, 30] width 30 height 15
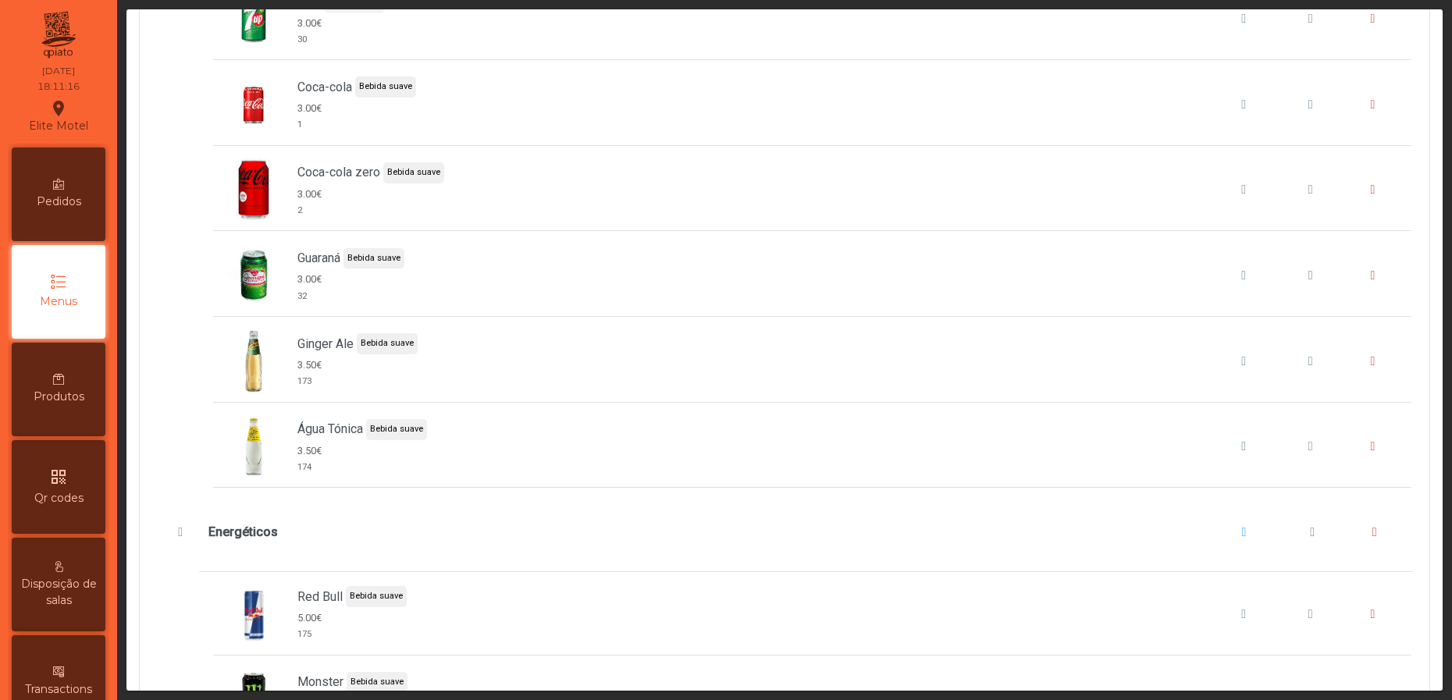
scroll to position [6439, 0]
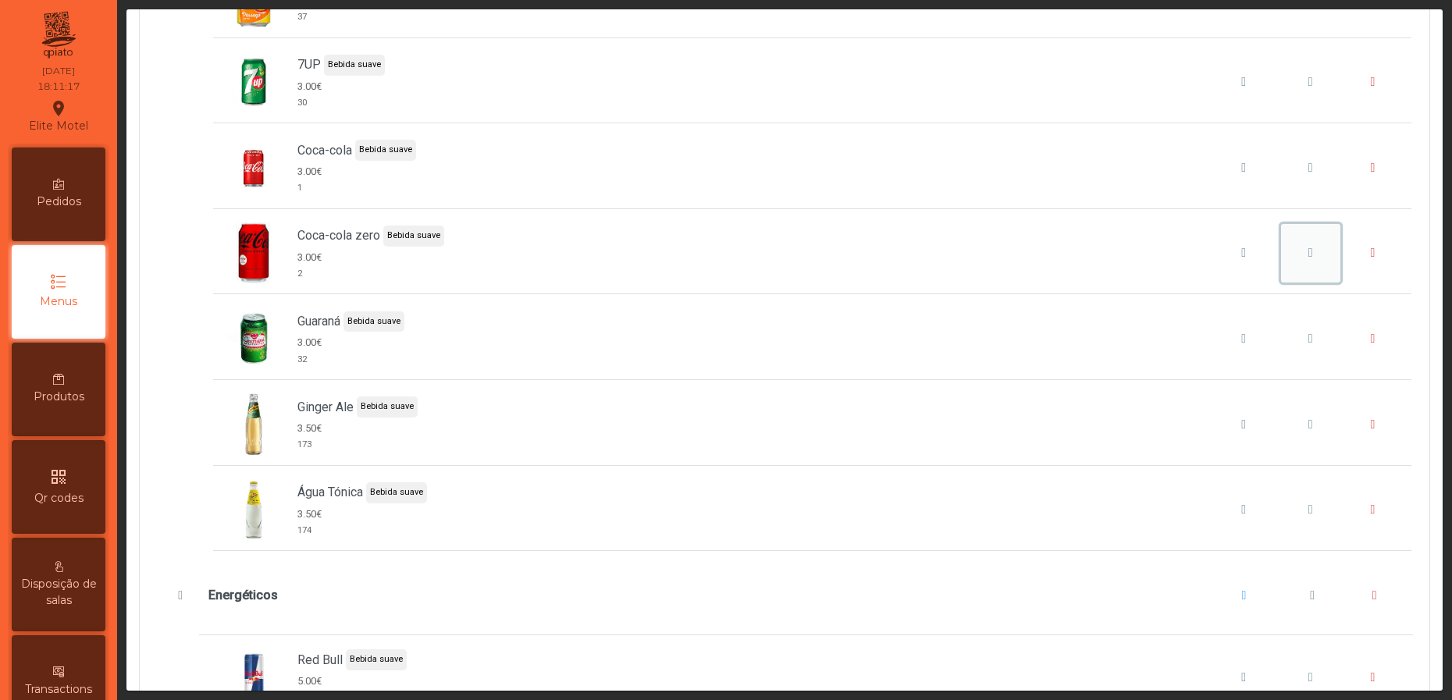
click at [1308, 259] on span "Coca-cola zero" at bounding box center [1310, 253] width 5 height 12
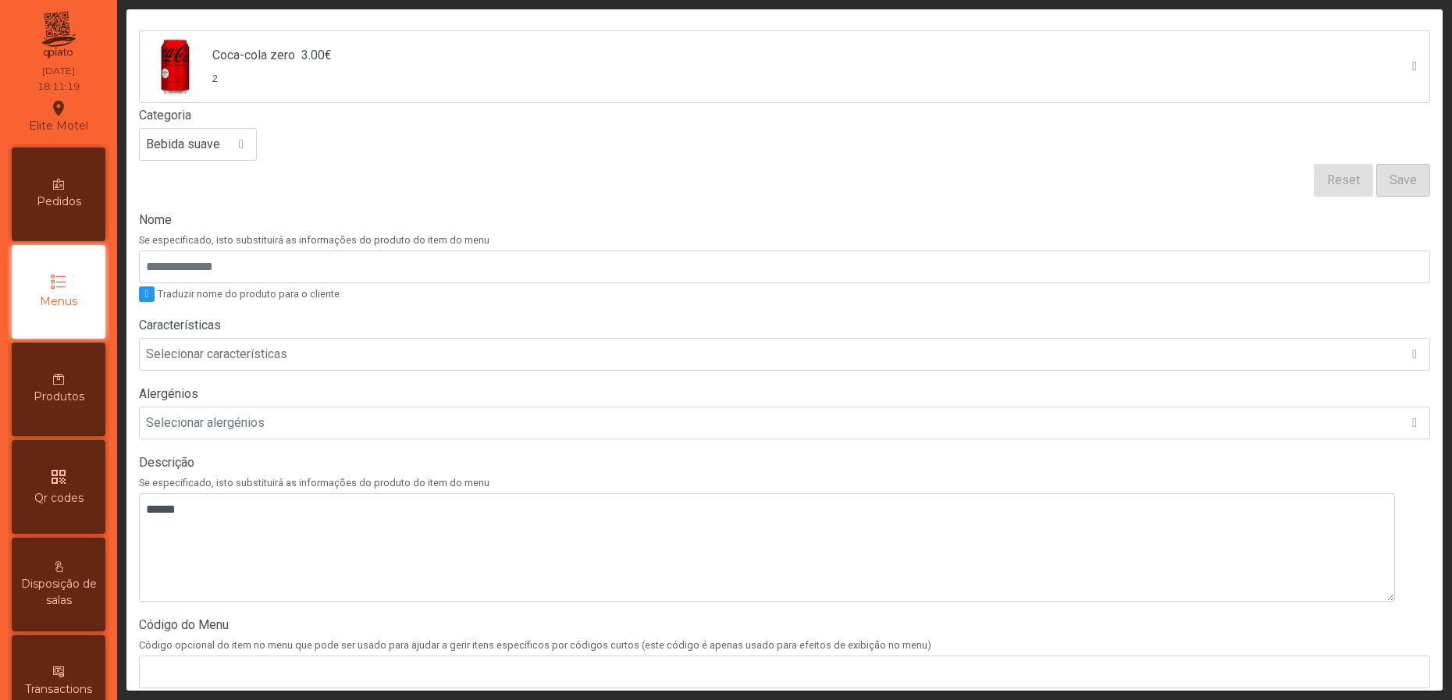
scroll to position [117, 0]
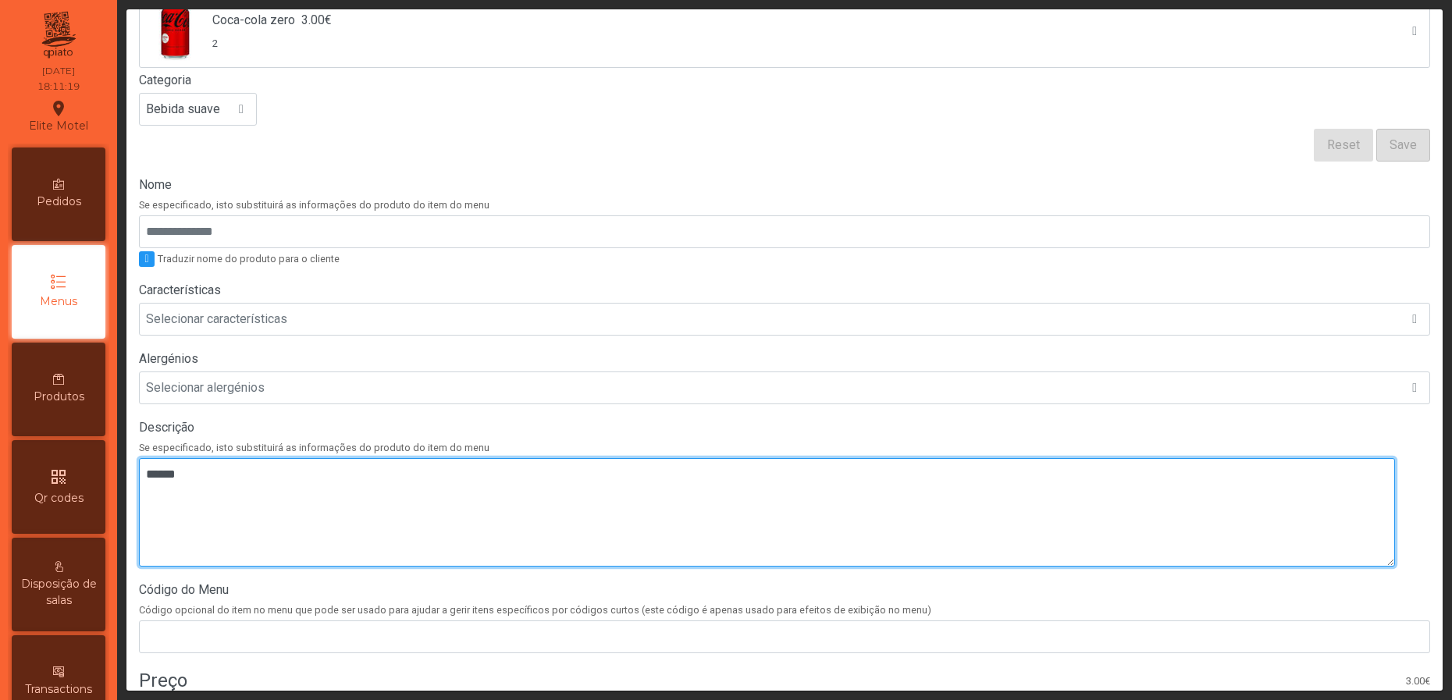
click at [226, 534] on textarea at bounding box center [767, 512] width 1256 height 108
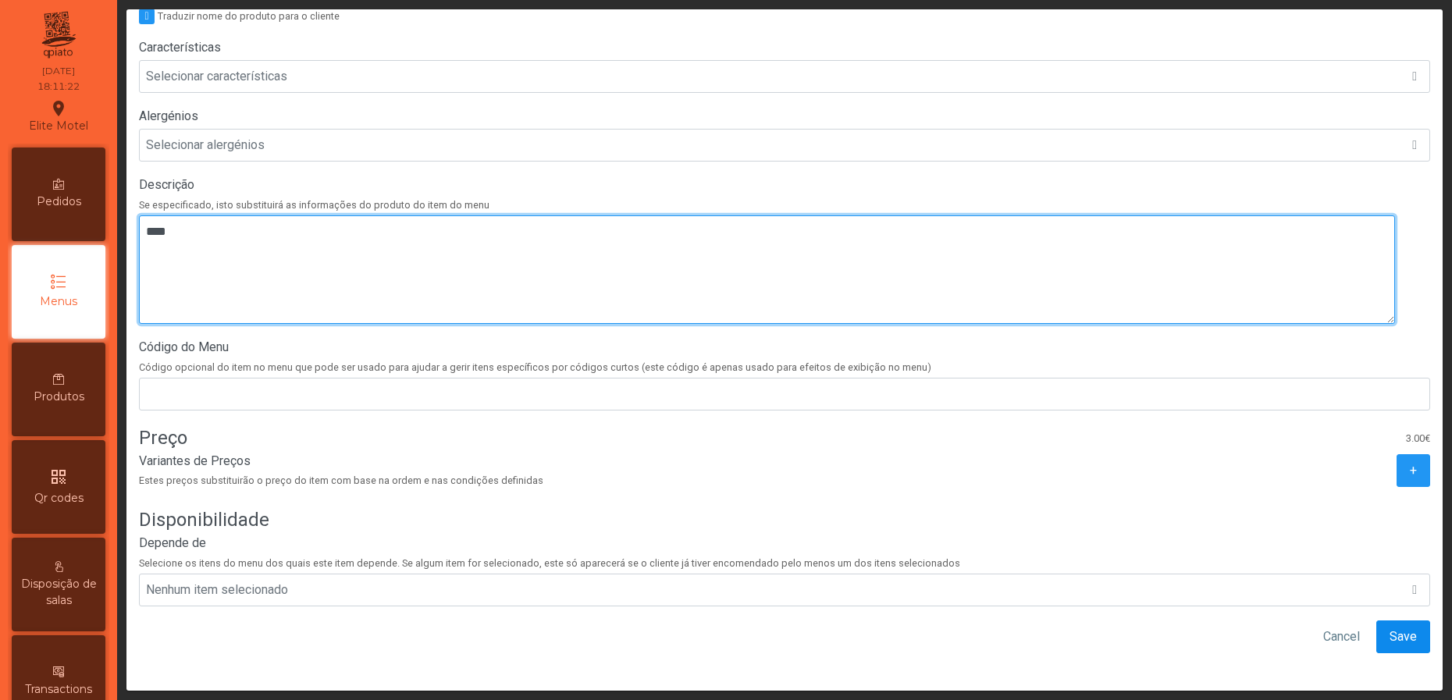
type textarea "****"
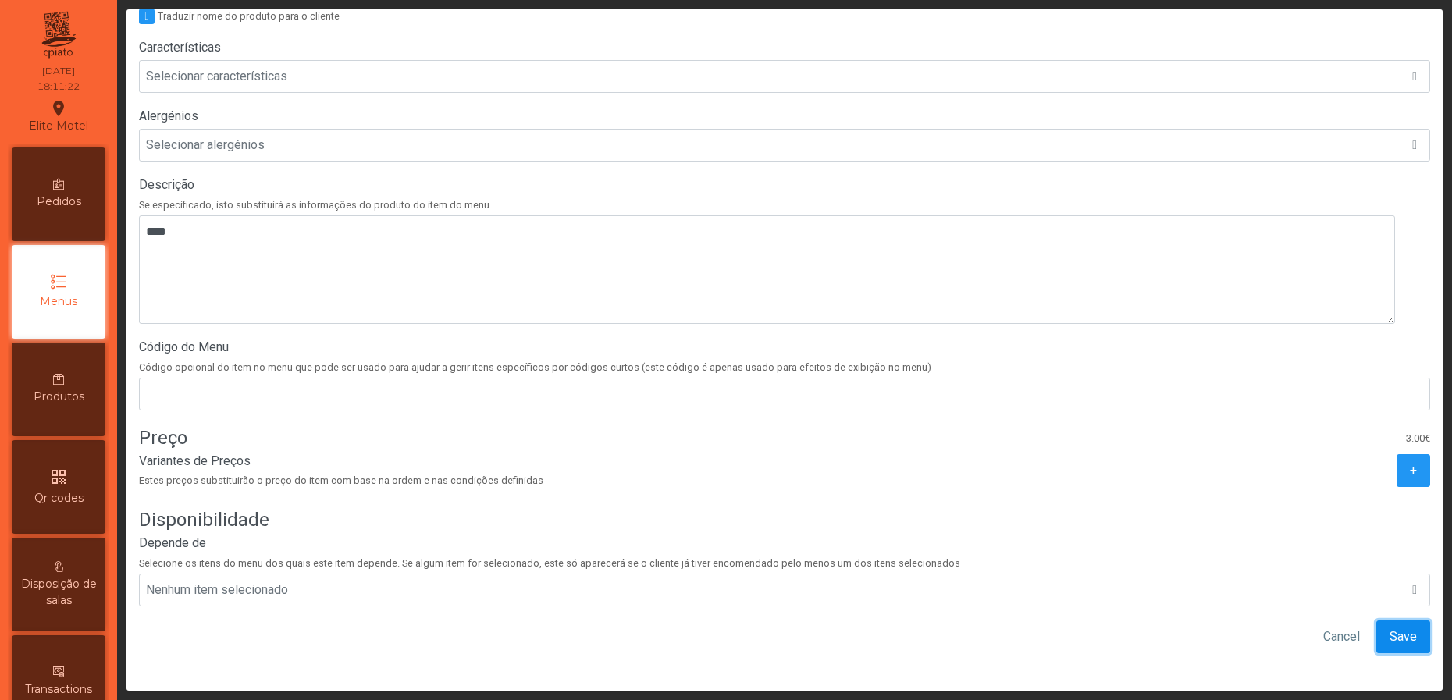
click at [1389, 627] on span "Save" at bounding box center [1402, 636] width 27 height 19
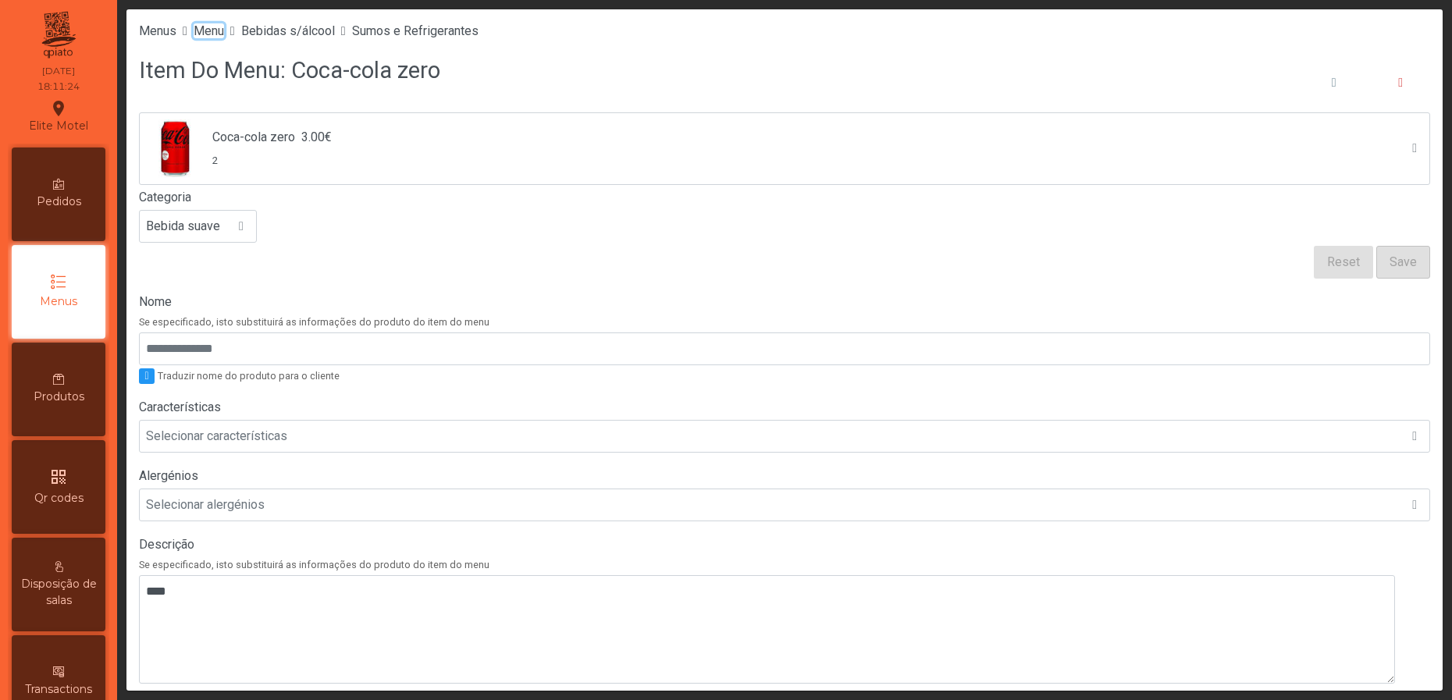
click at [224, 29] on span "Menu" at bounding box center [209, 30] width 30 height 15
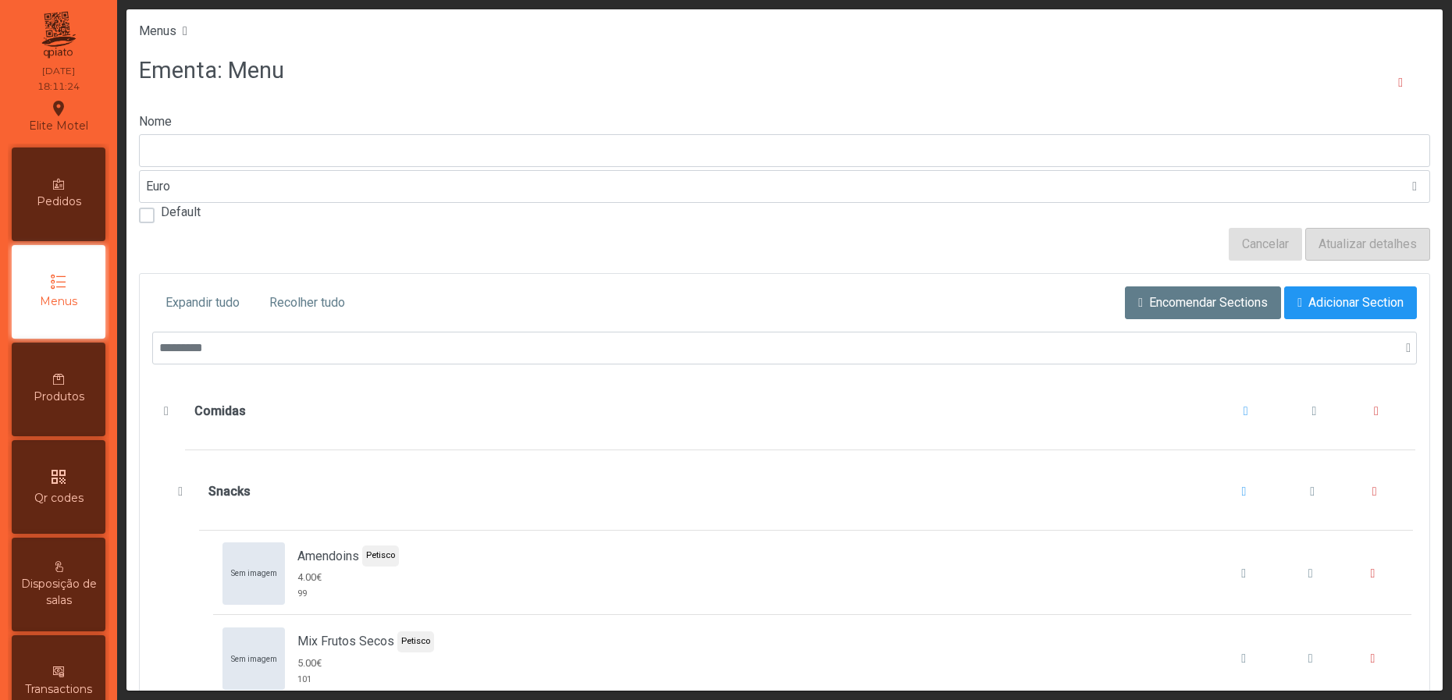
type input "****"
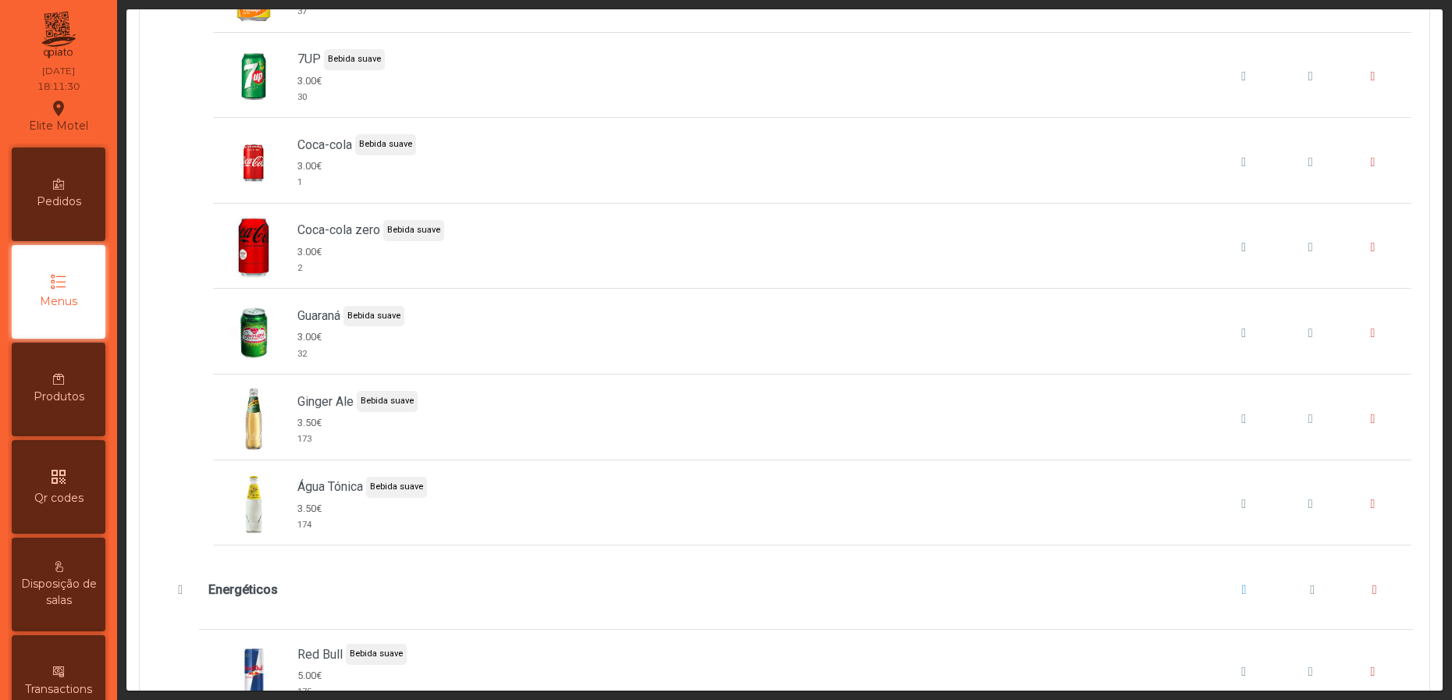
scroll to position [6556, 0]
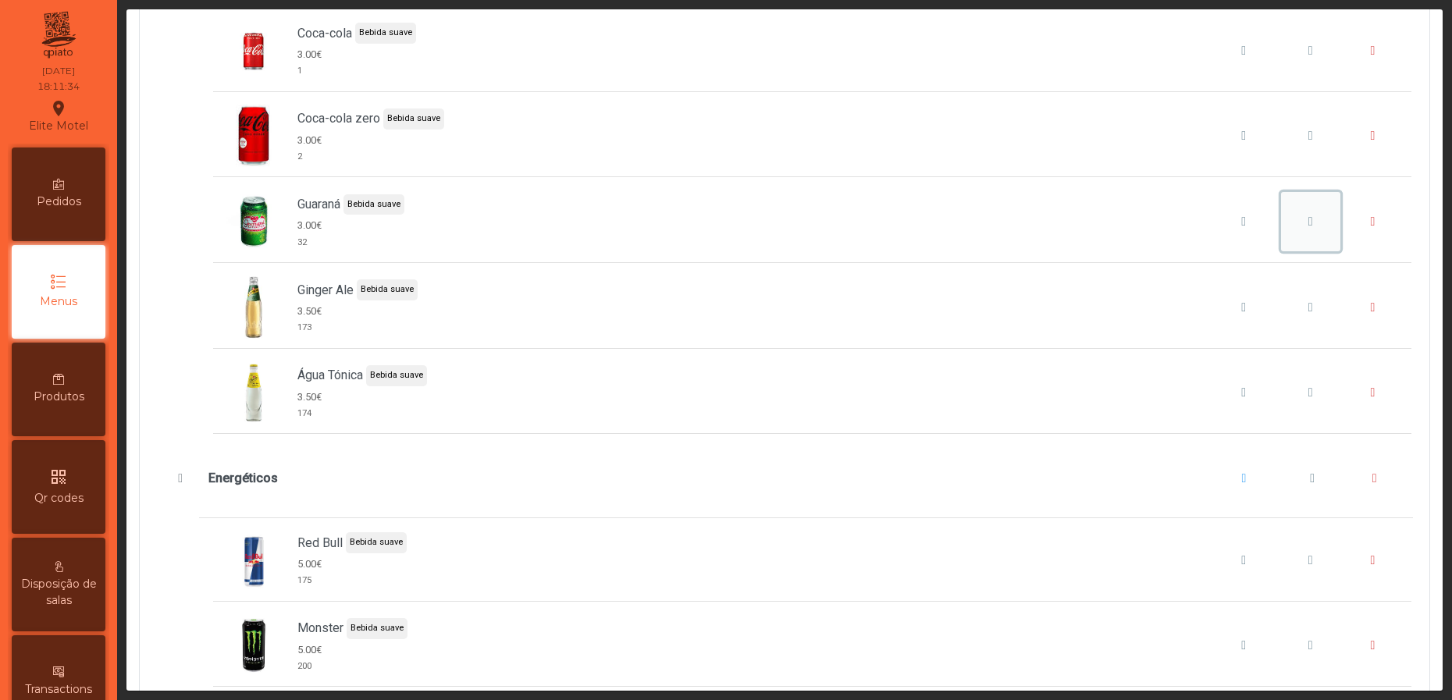
click at [1281, 251] on button "Guaraná" at bounding box center [1310, 221] width 59 height 59
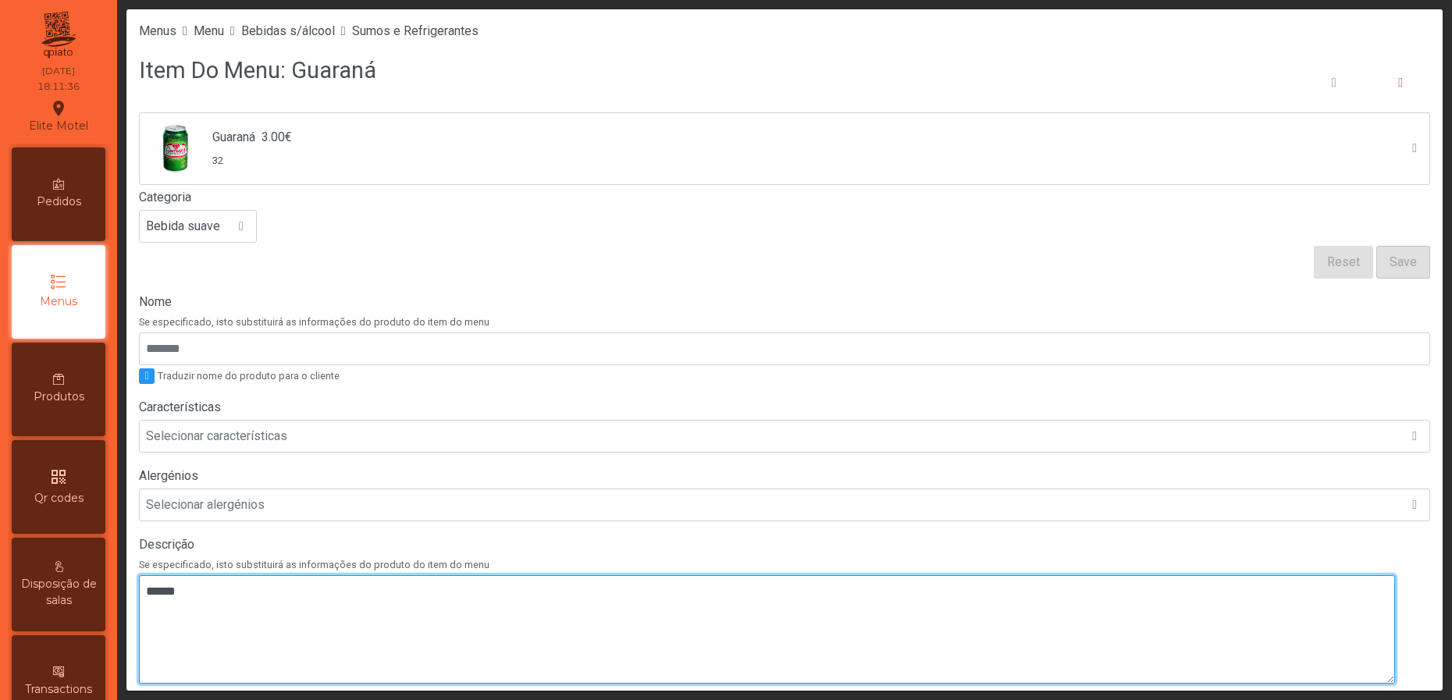
click at [455, 658] on textarea at bounding box center [767, 629] width 1256 height 108
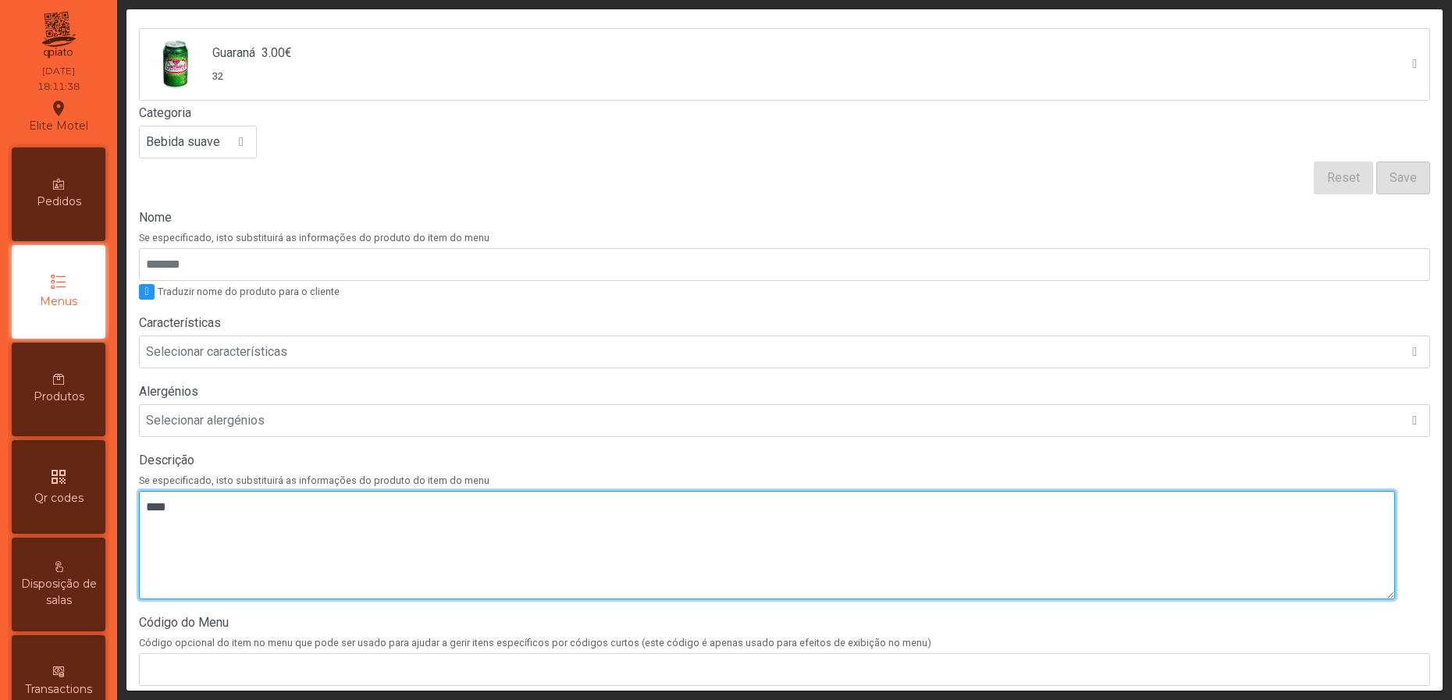
scroll to position [384, 0]
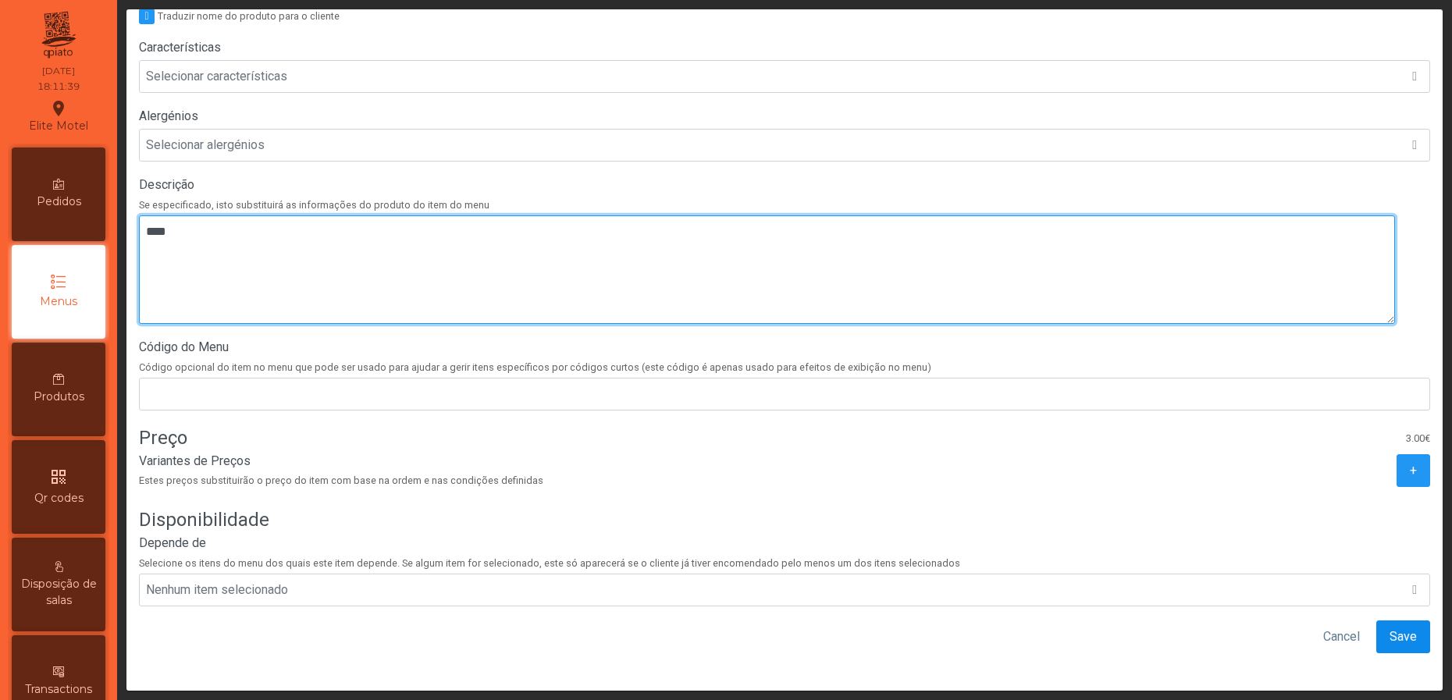
type textarea "****"
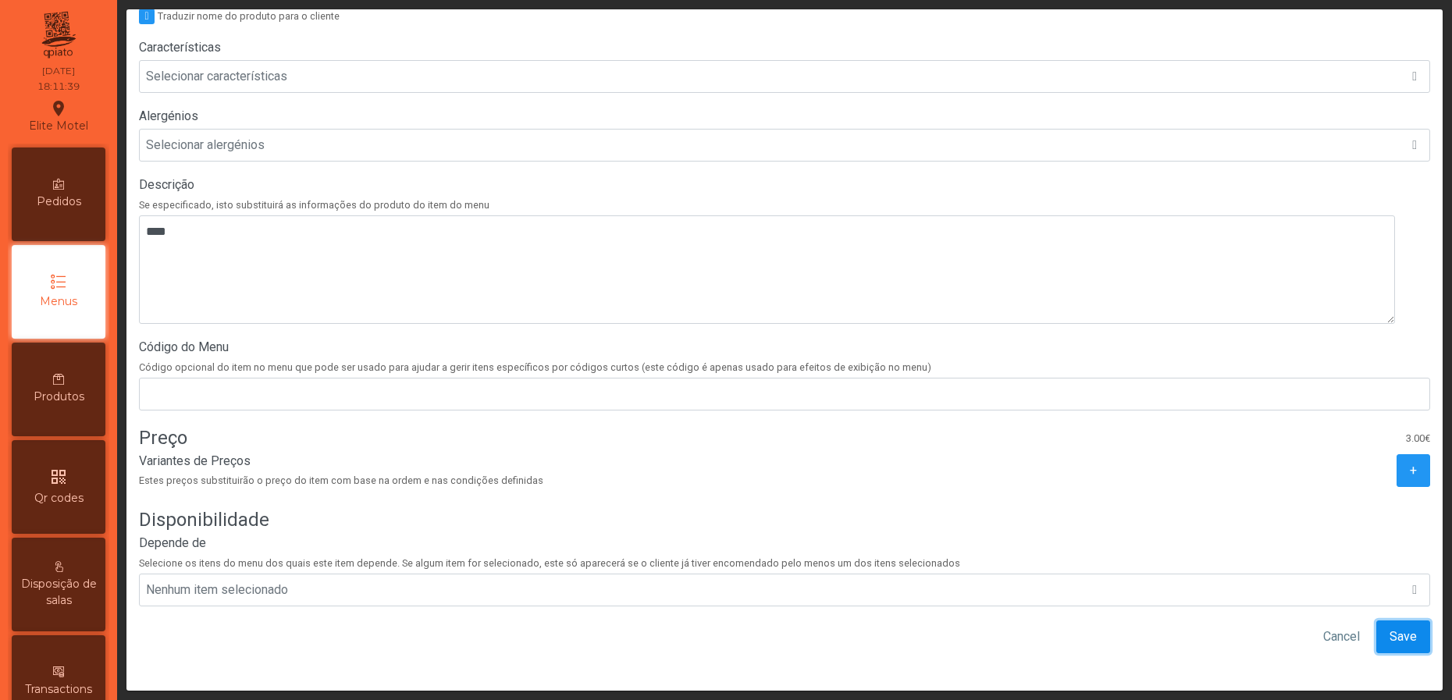
click at [1389, 627] on span "Save" at bounding box center [1402, 636] width 27 height 19
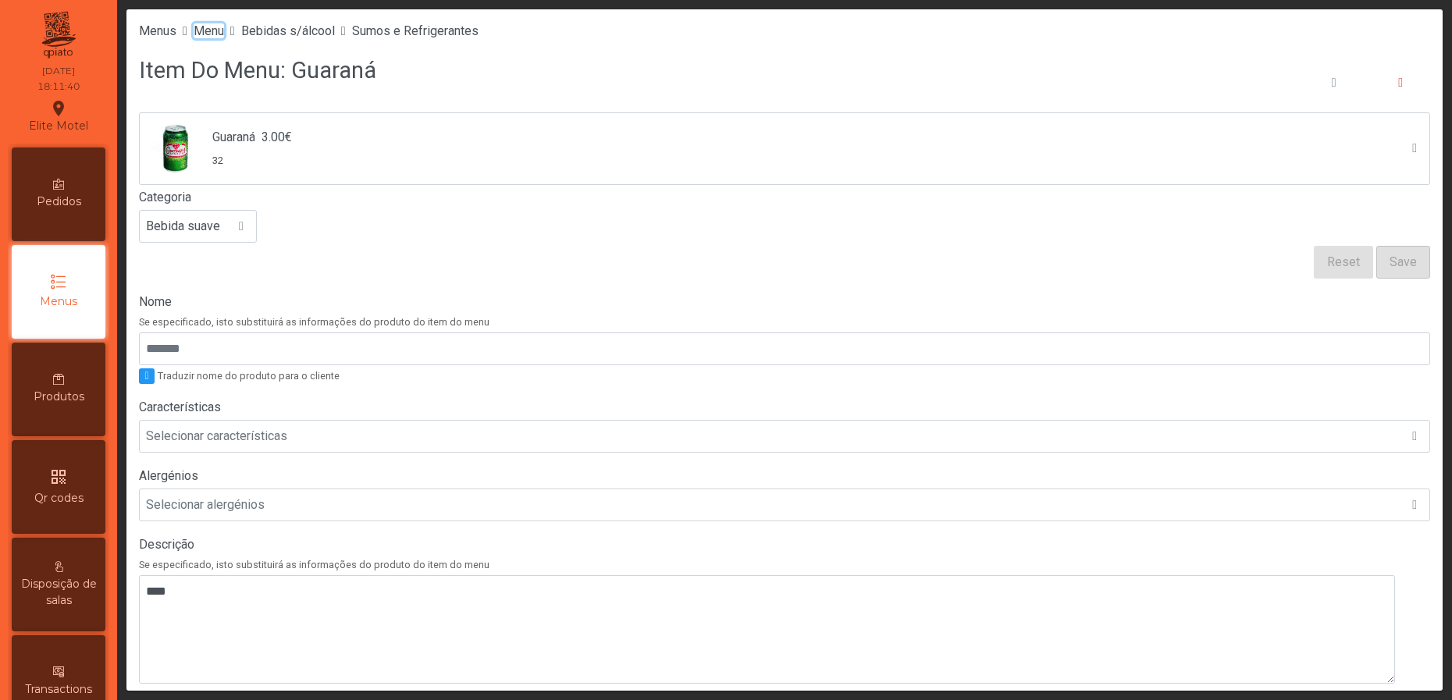
click at [216, 30] on span "Menu" at bounding box center [209, 30] width 30 height 15
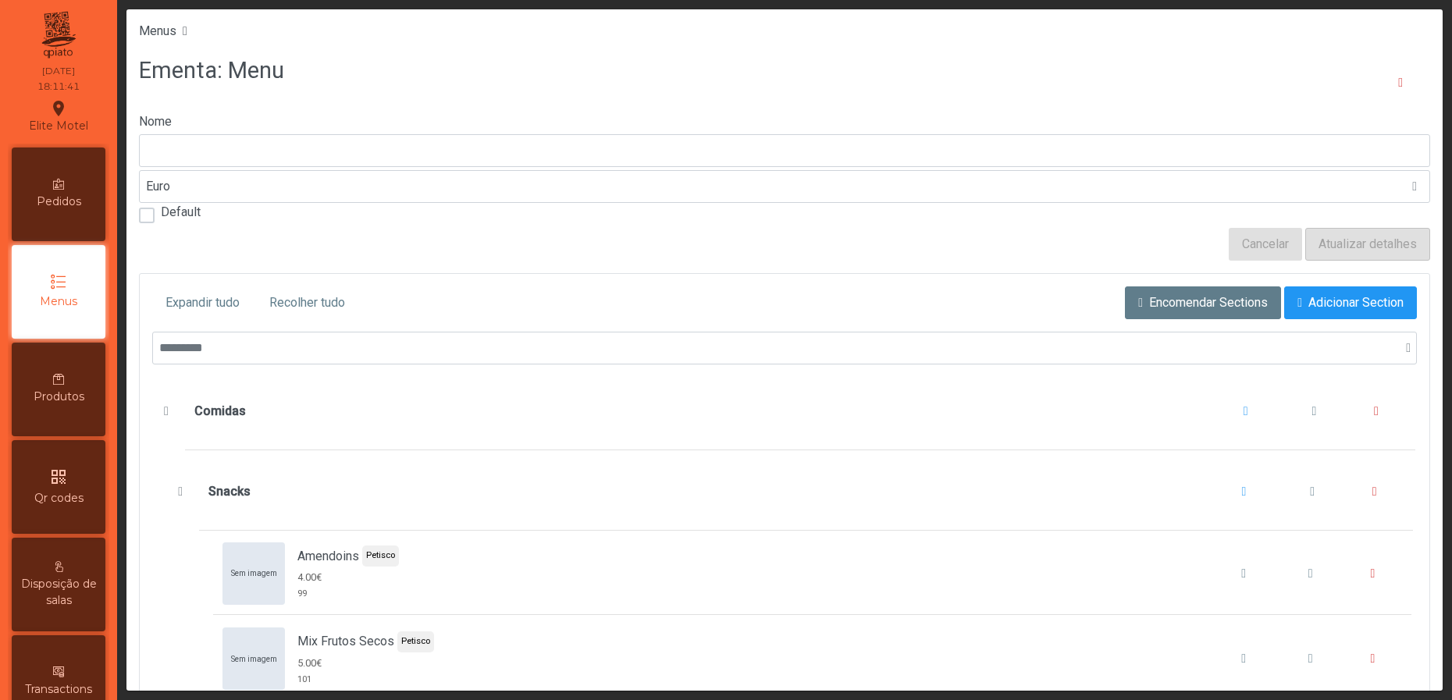
type input "****"
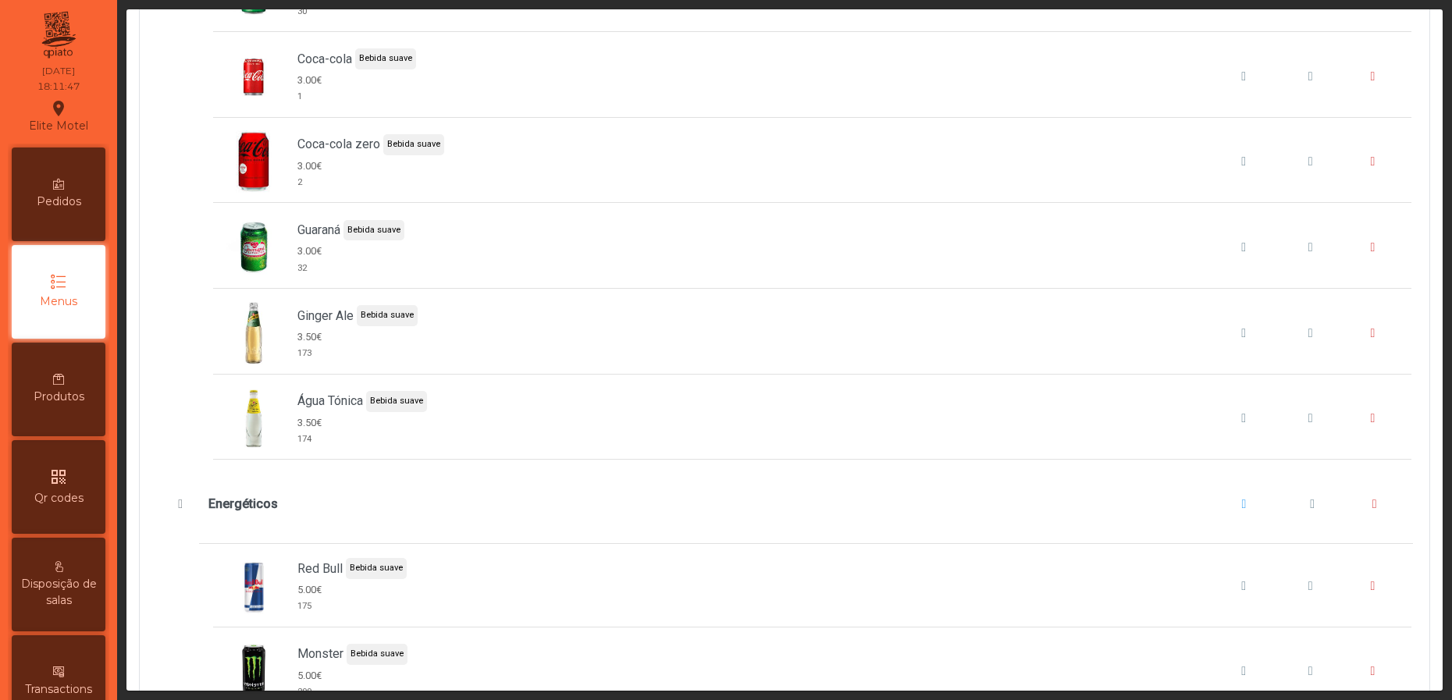
scroll to position [6556, 0]
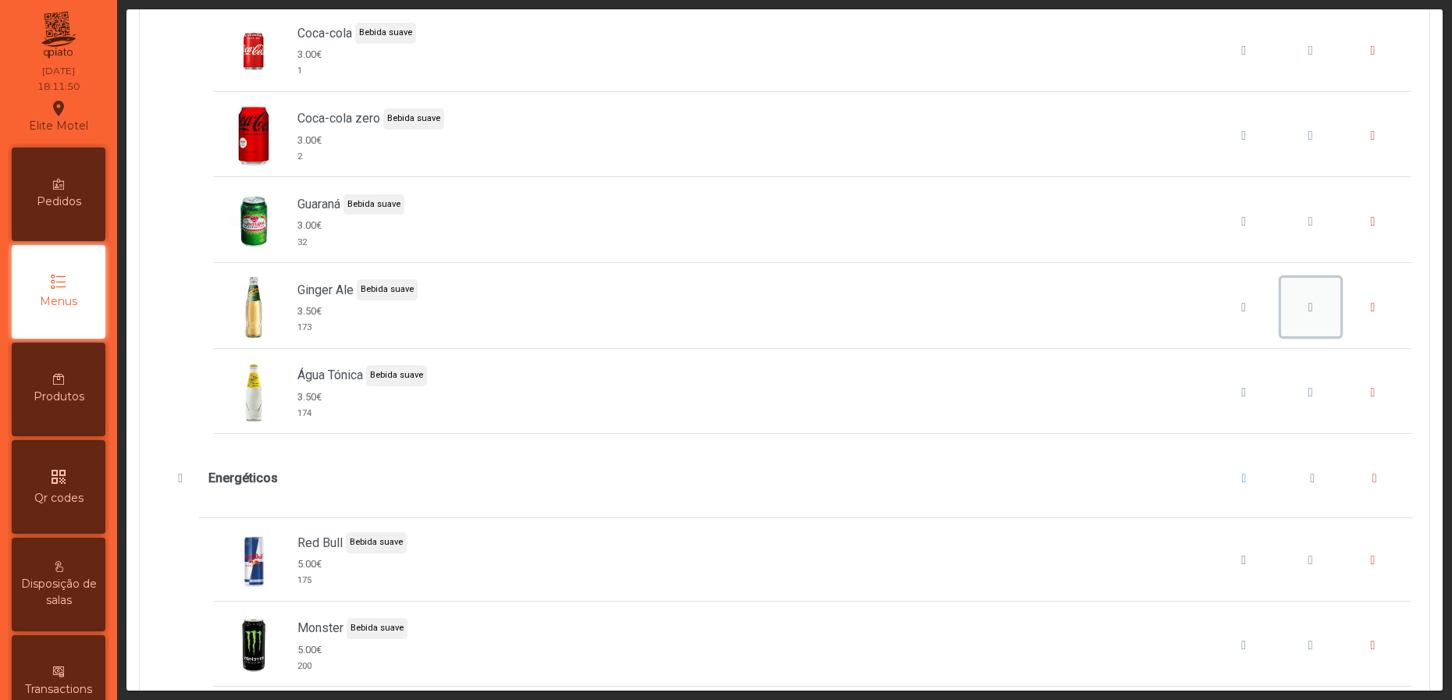
click at [1308, 314] on span "Ginger Ale" at bounding box center [1310, 307] width 5 height 12
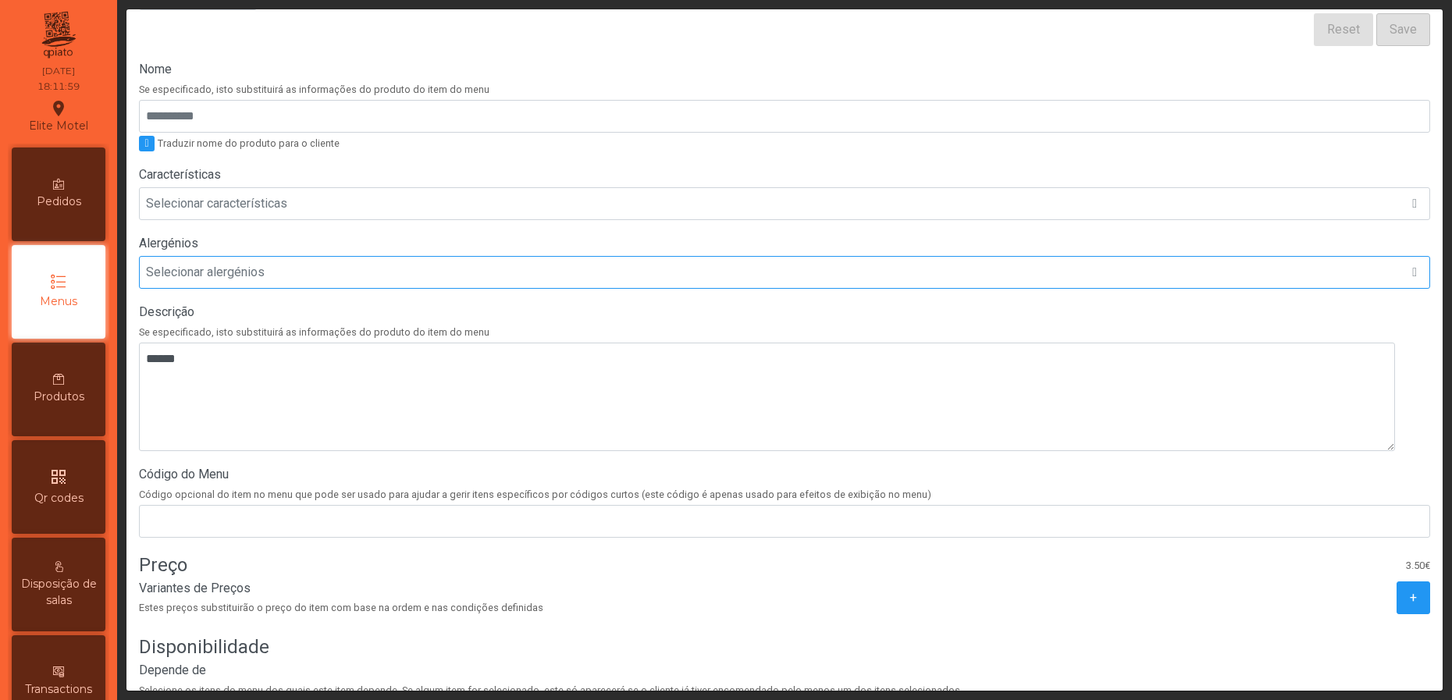
scroll to position [234, 0]
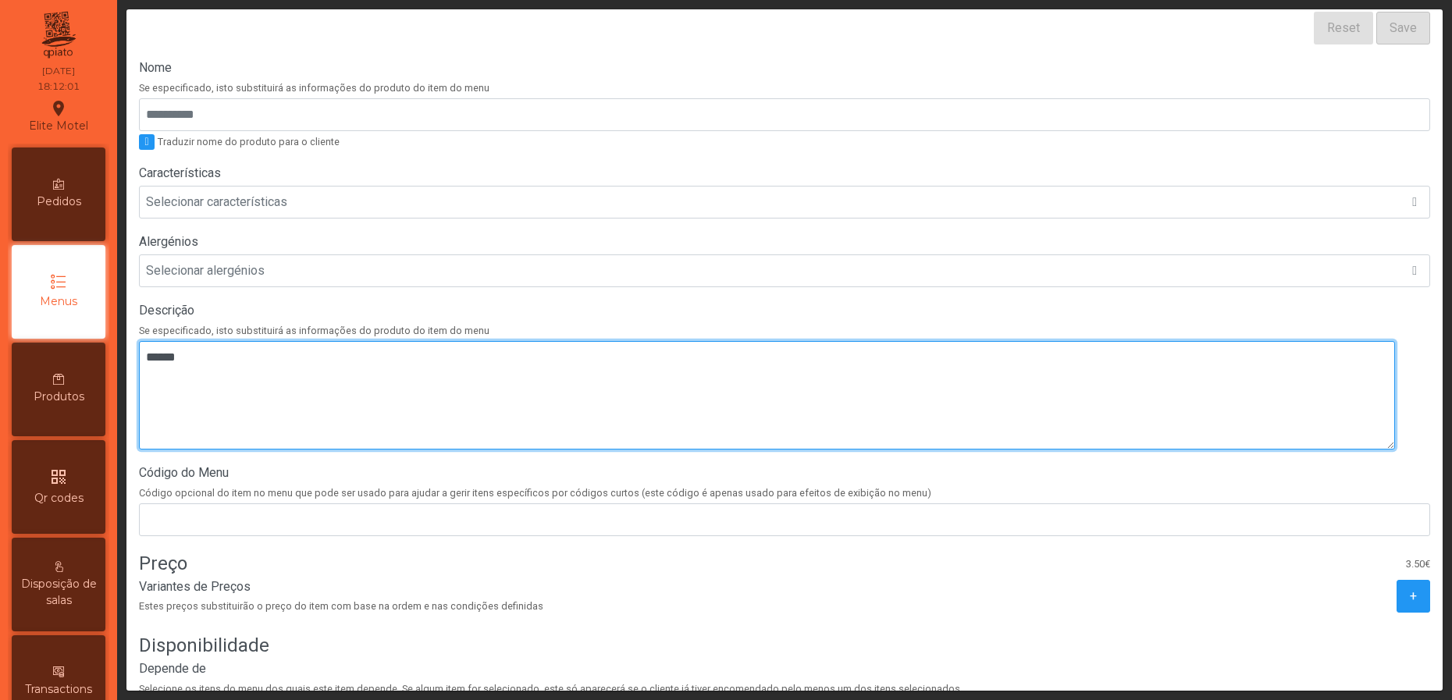
click at [251, 389] on textarea at bounding box center [767, 395] width 1256 height 108
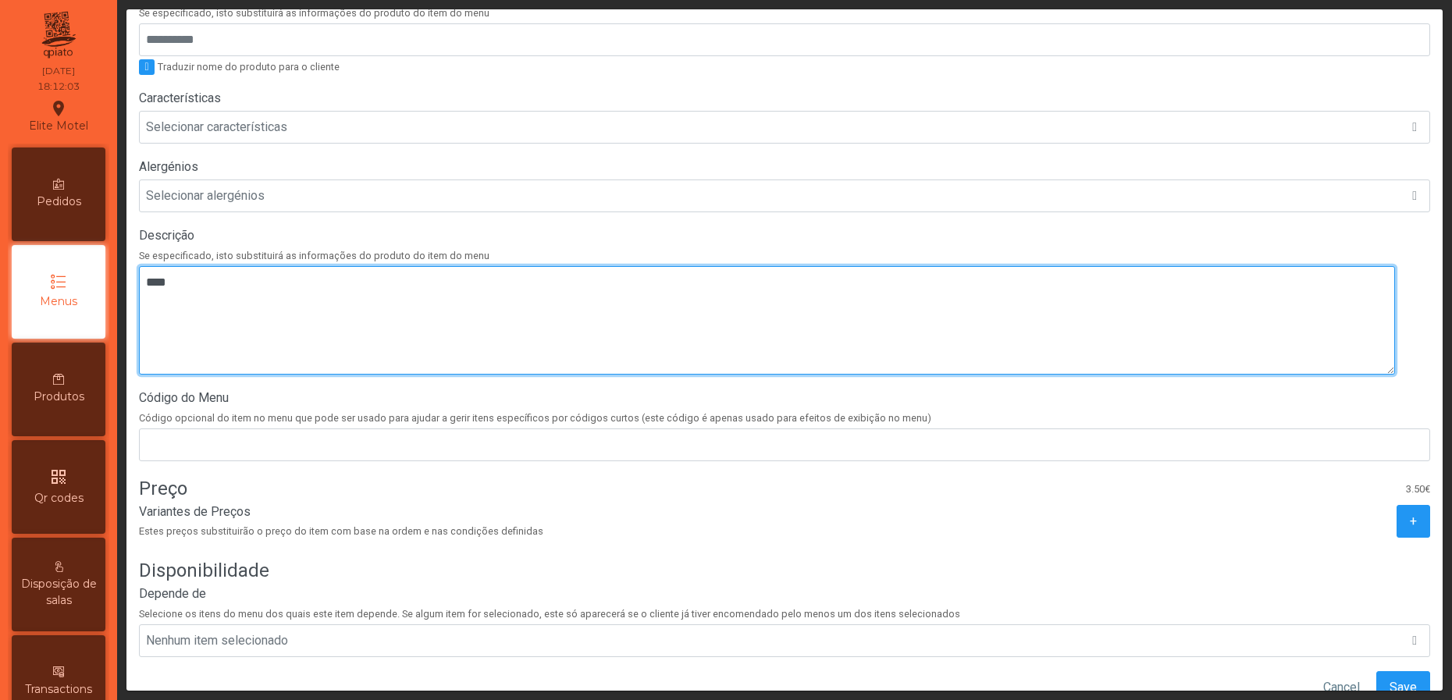
scroll to position [384, 0]
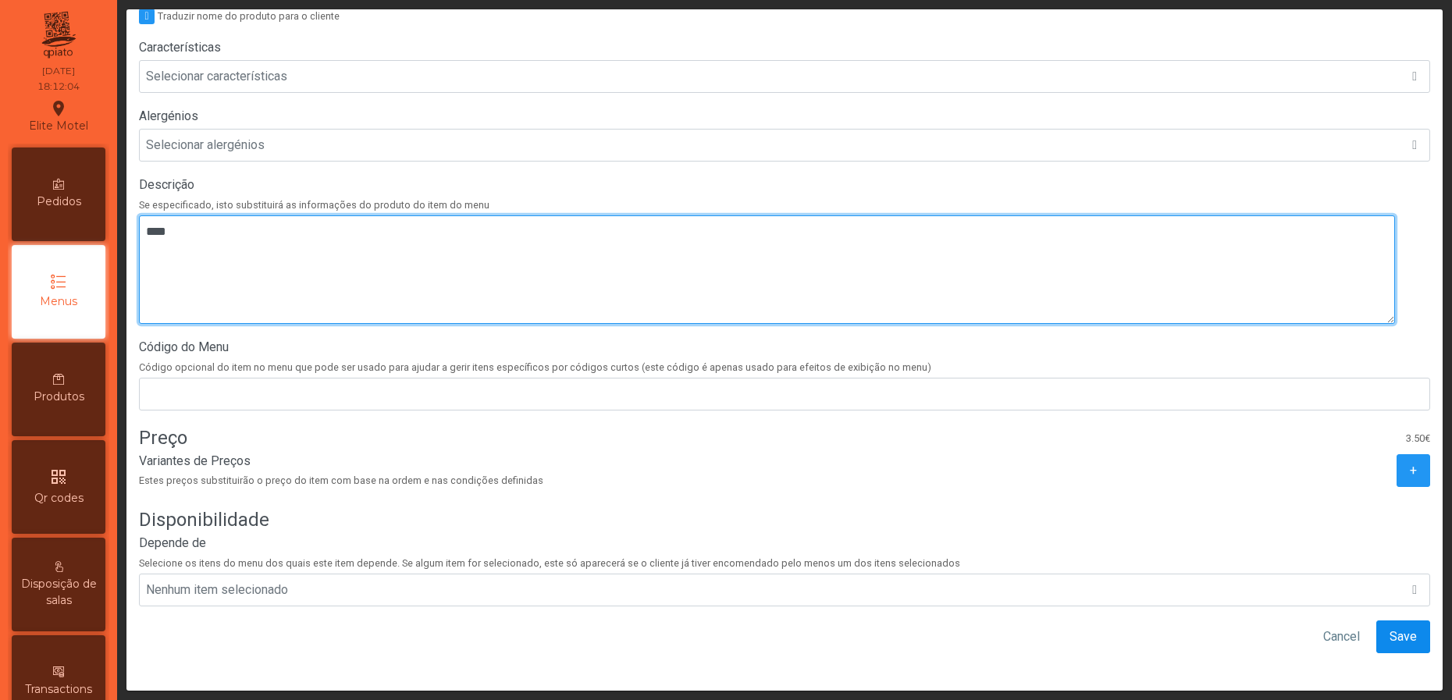
type textarea "****"
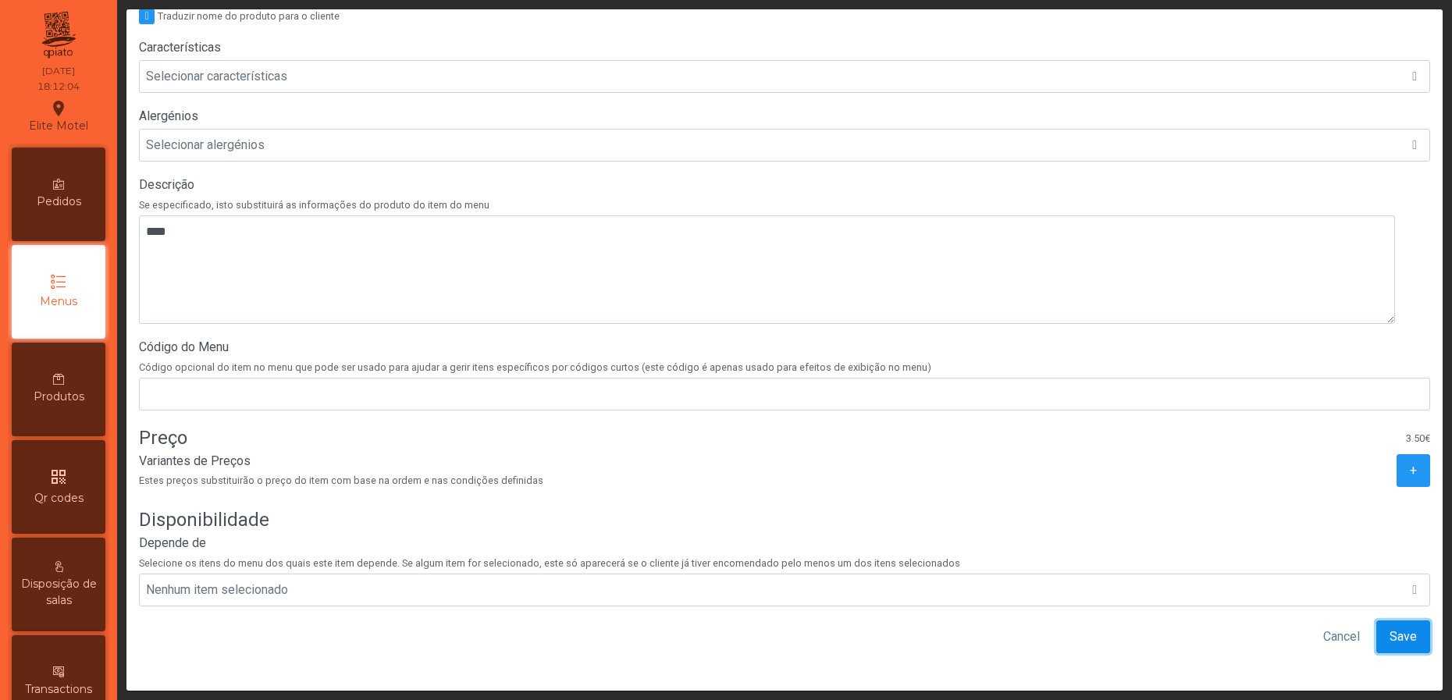
click at [1384, 625] on button "Save" at bounding box center [1403, 636] width 54 height 33
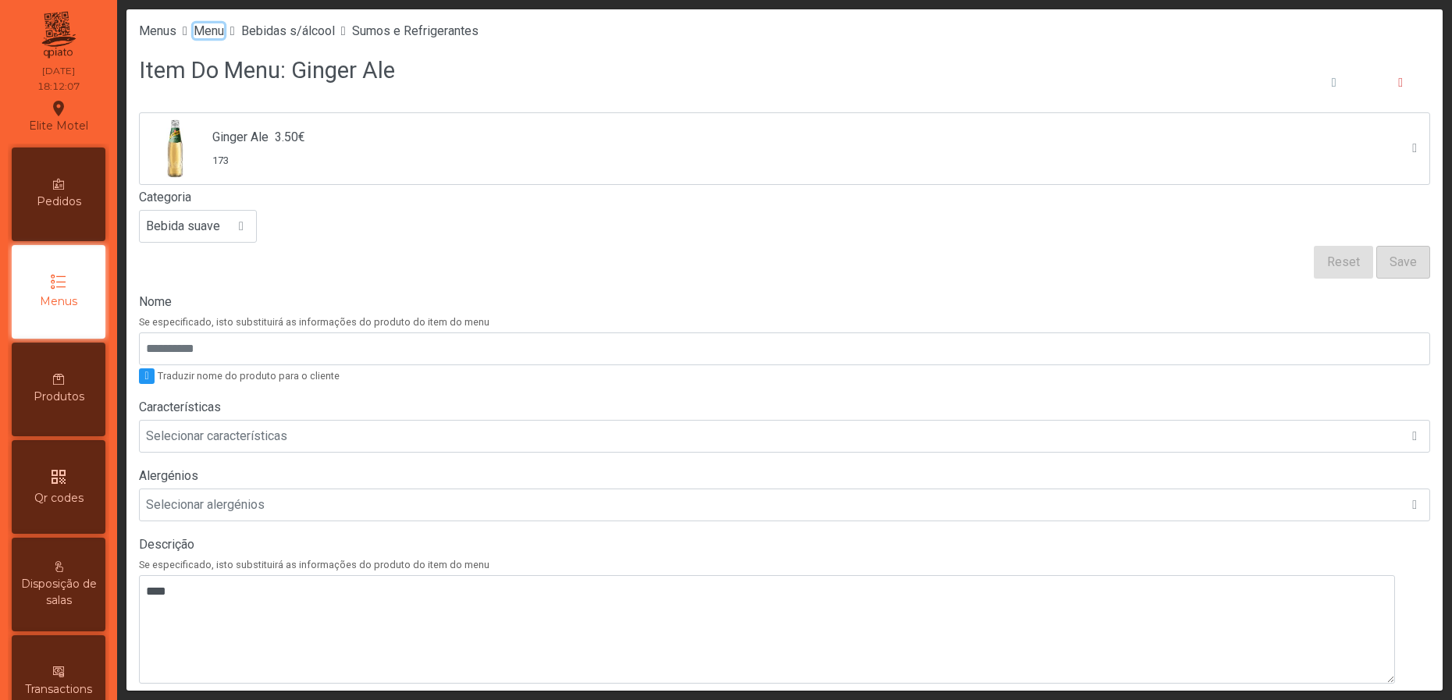
click at [224, 23] on span "Menu" at bounding box center [209, 30] width 30 height 15
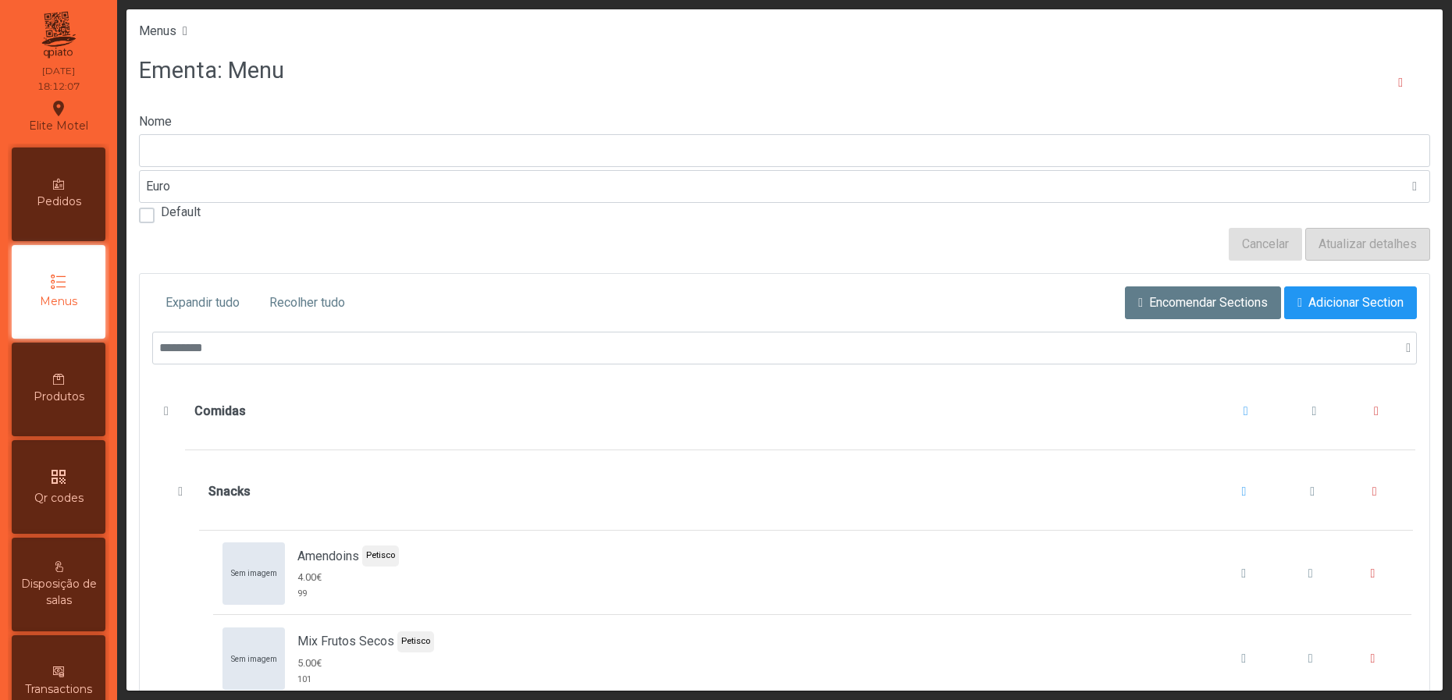
type input "****"
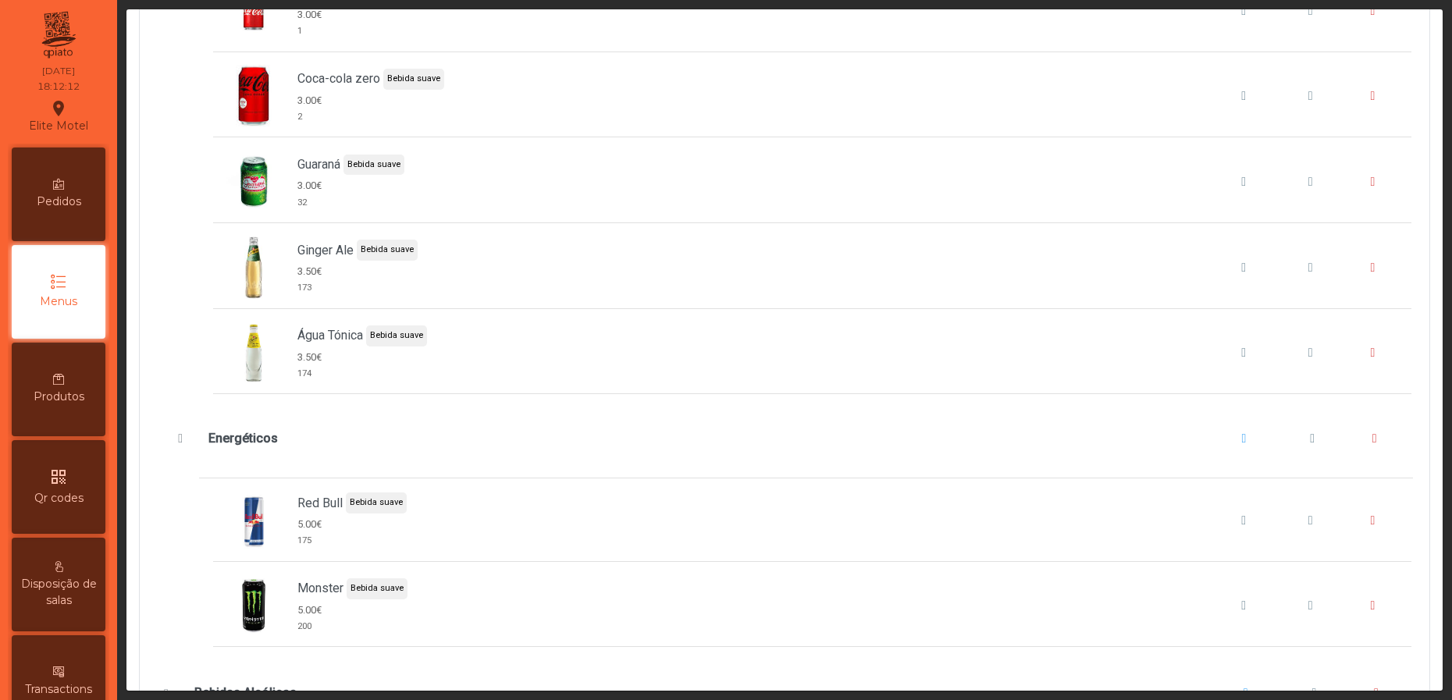
scroll to position [6673, 0]
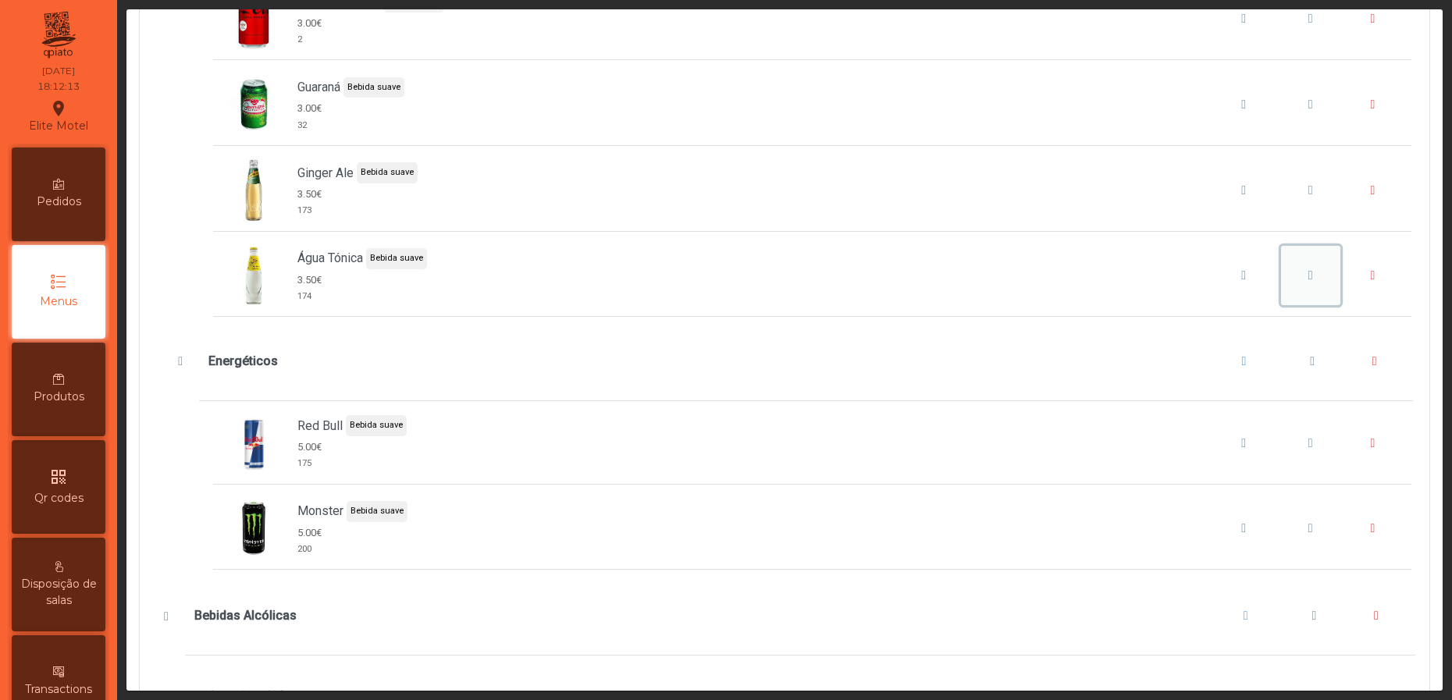
click at [1281, 303] on button "Água Tónica" at bounding box center [1310, 275] width 59 height 59
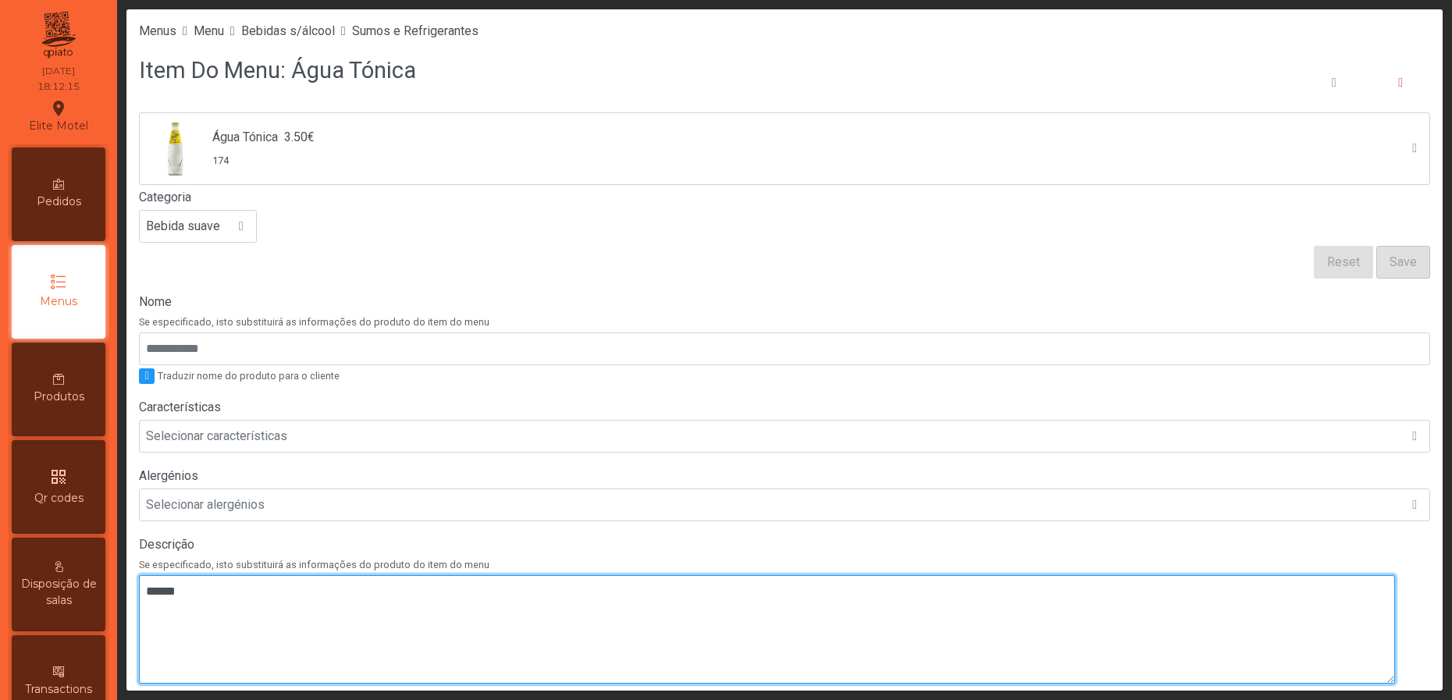
click at [323, 599] on textarea at bounding box center [767, 629] width 1256 height 108
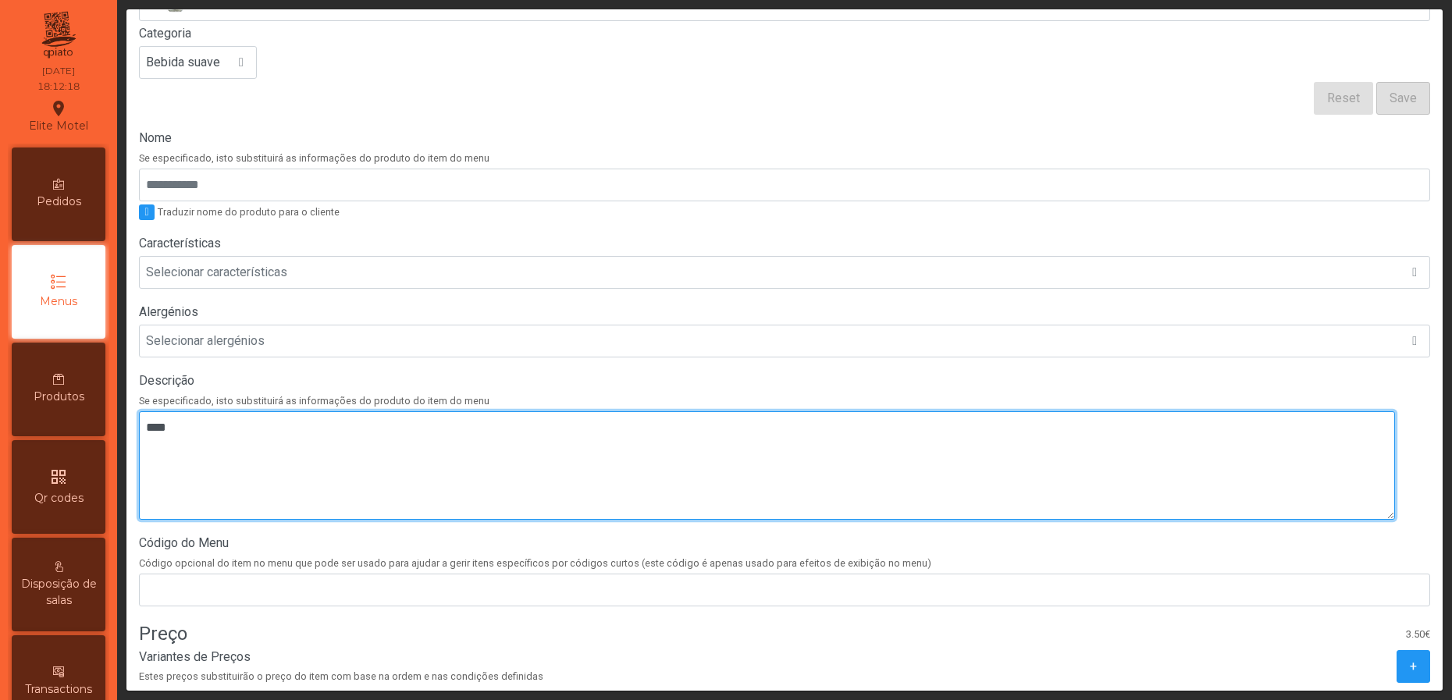
scroll to position [384, 0]
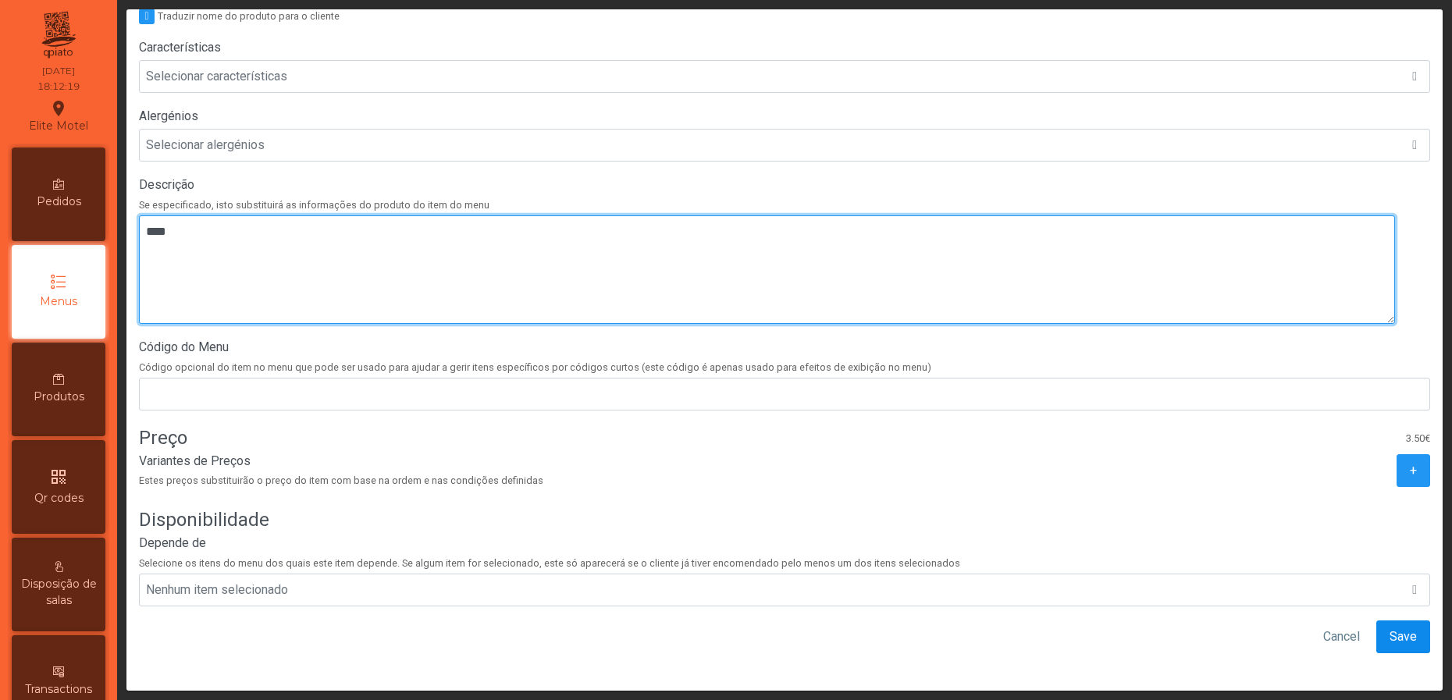
type textarea "****"
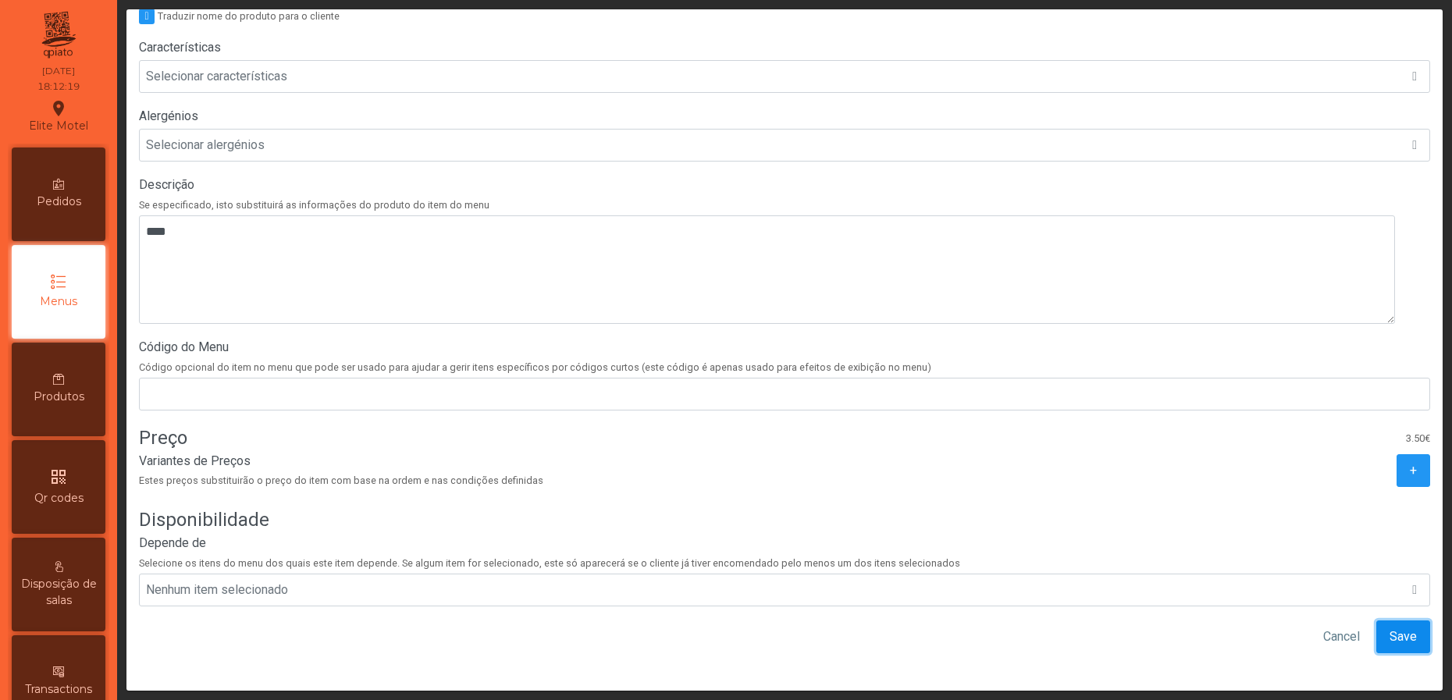
click at [1376, 620] on button "Save" at bounding box center [1403, 636] width 54 height 33
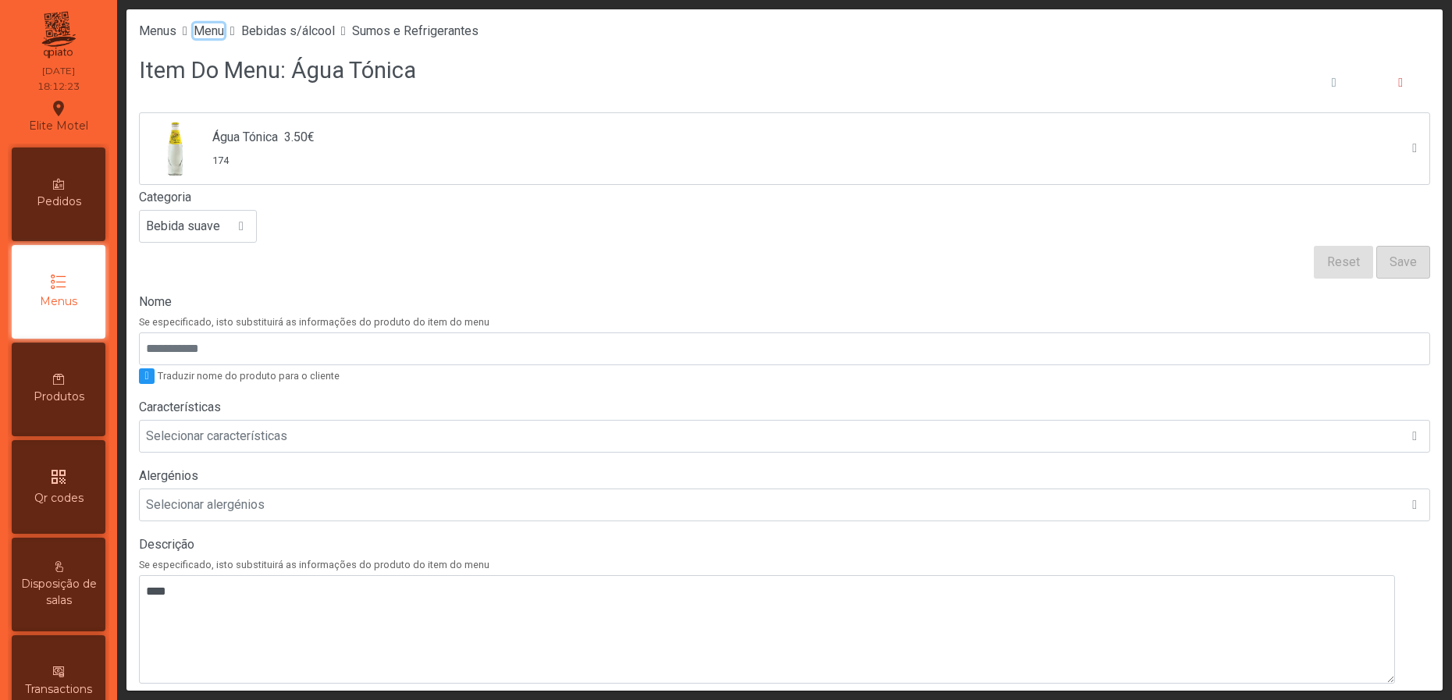
click at [204, 26] on span "Menu" at bounding box center [209, 30] width 30 height 15
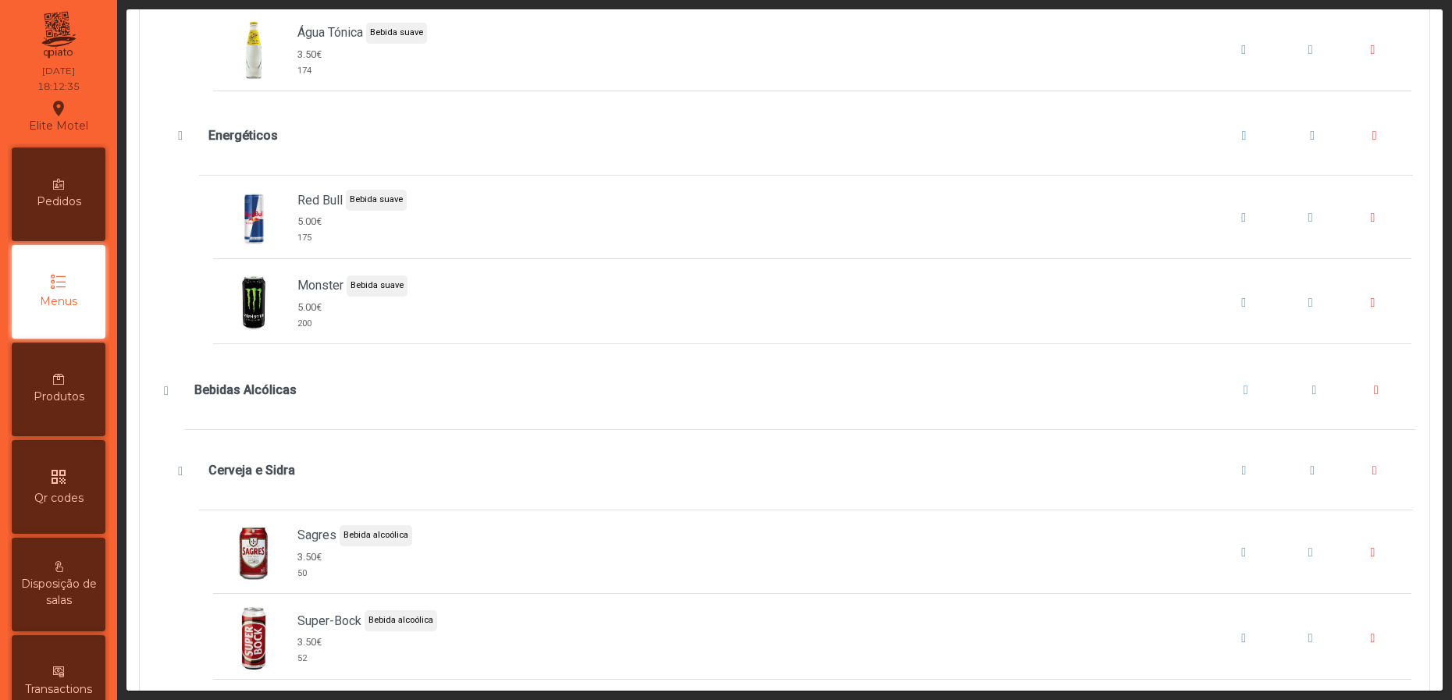
scroll to position [6907, 0]
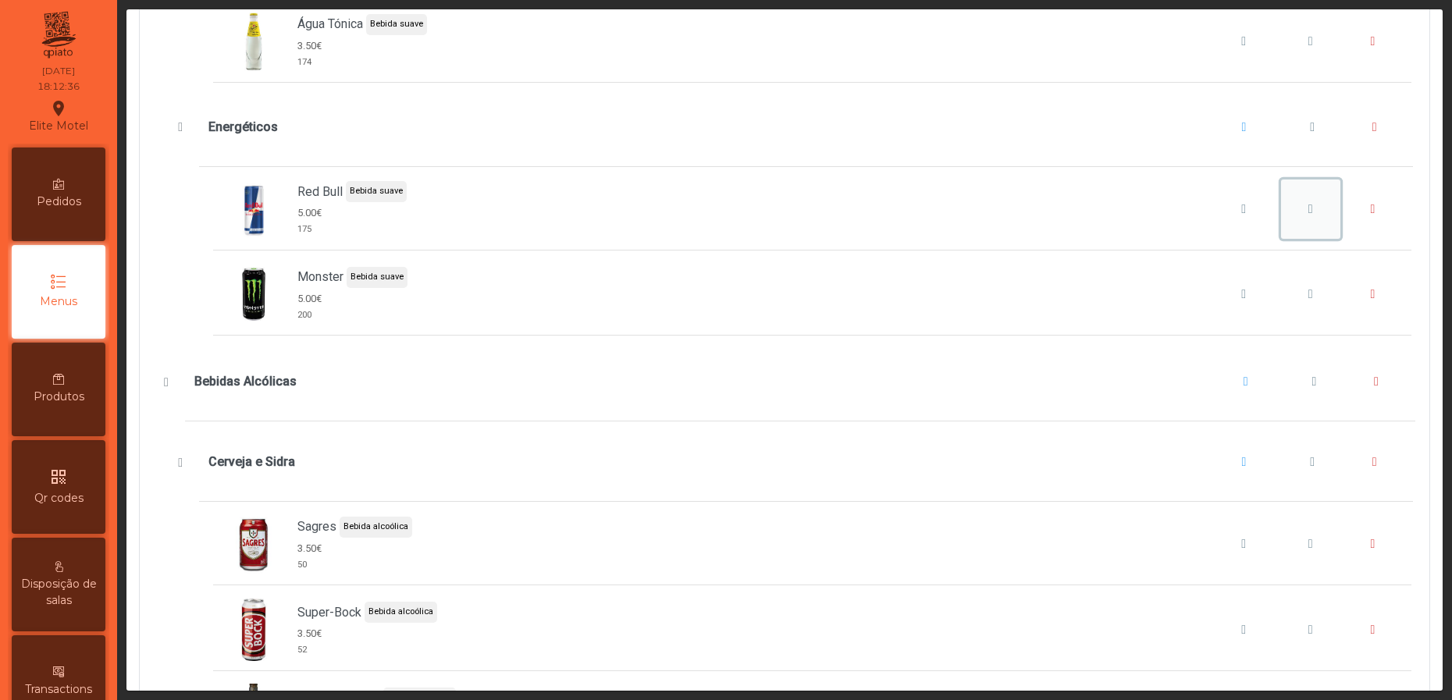
click at [1308, 215] on span "Red Bull" at bounding box center [1310, 209] width 5 height 12
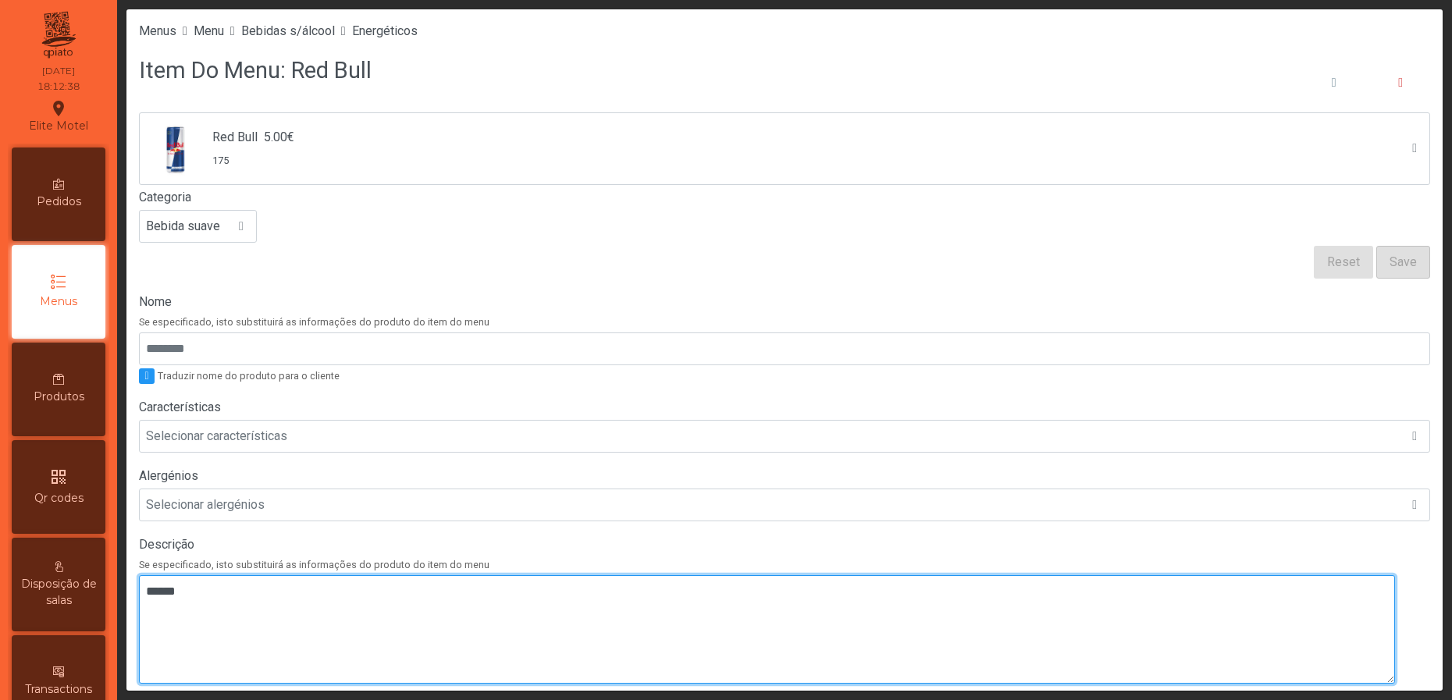
click at [501, 642] on textarea at bounding box center [767, 629] width 1256 height 108
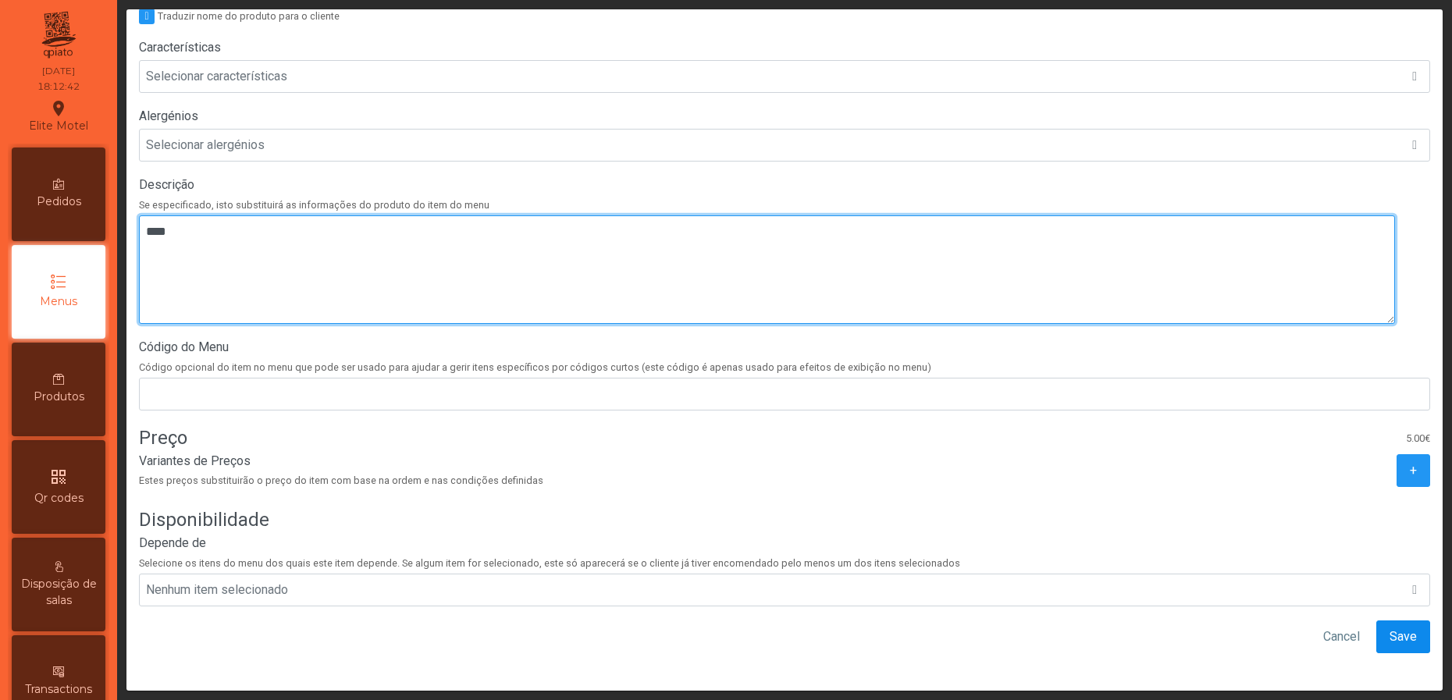
type textarea "****"
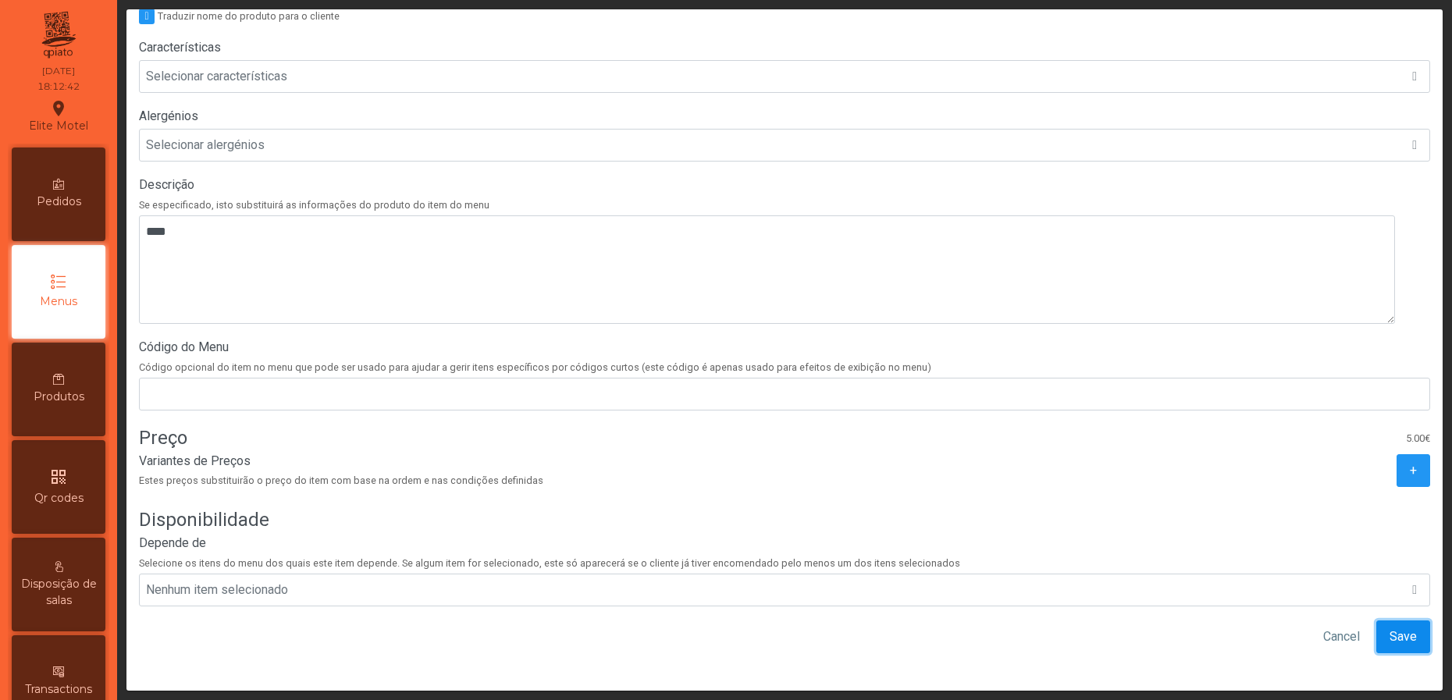
click at [1381, 625] on button "Save" at bounding box center [1403, 636] width 54 height 33
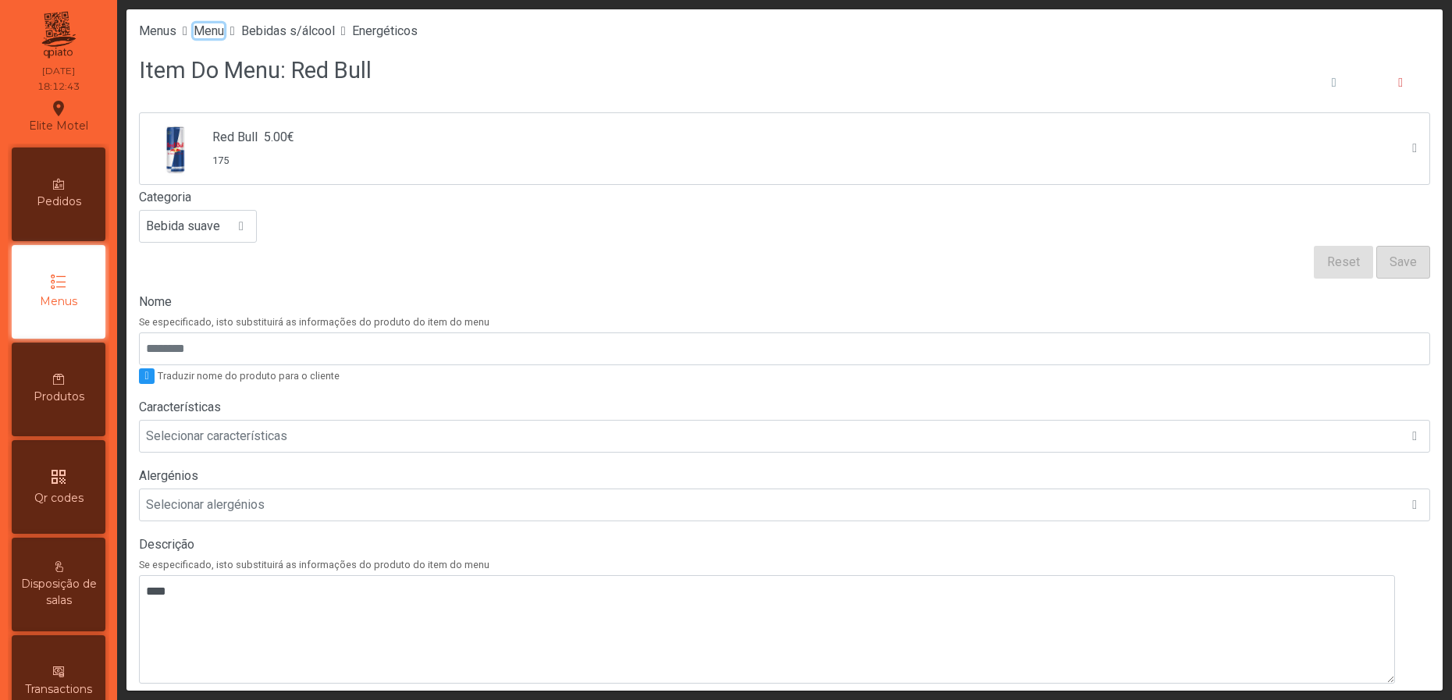
click at [221, 35] on span "Menu" at bounding box center [209, 30] width 30 height 15
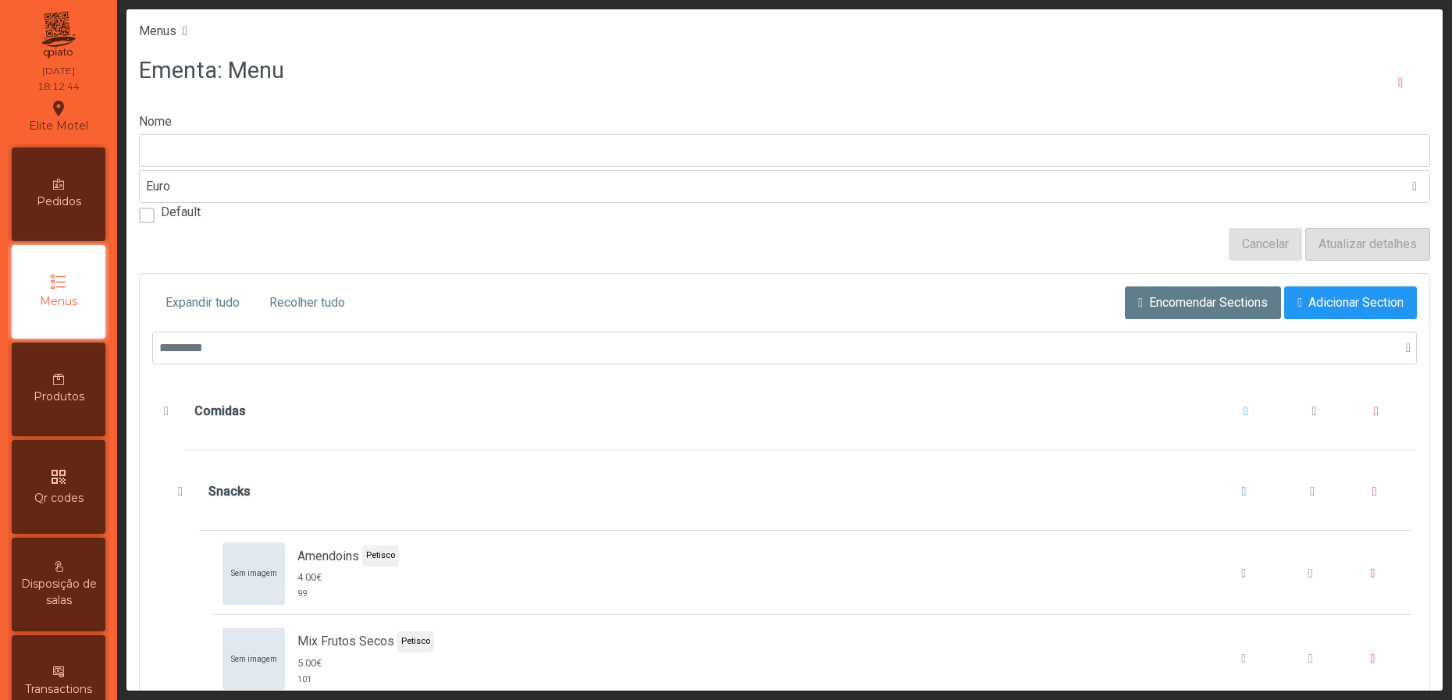
type input "****"
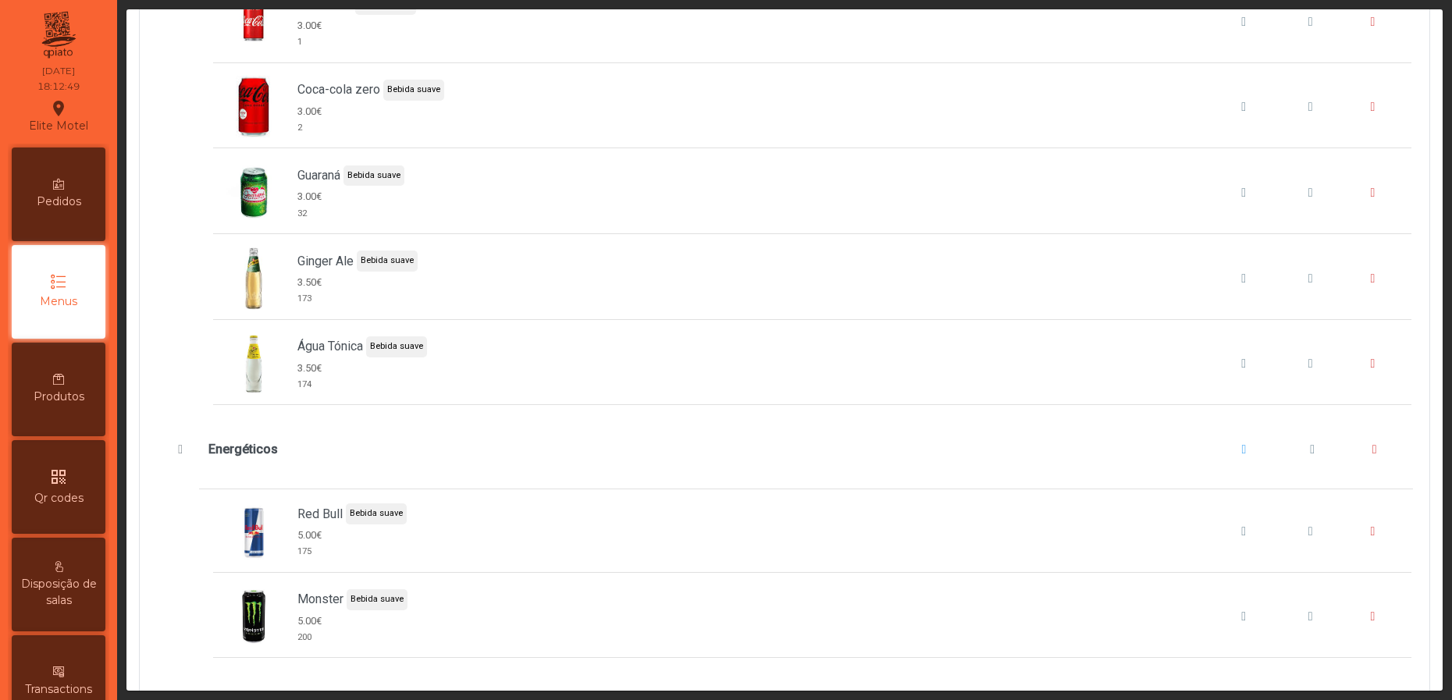
scroll to position [6673, 0]
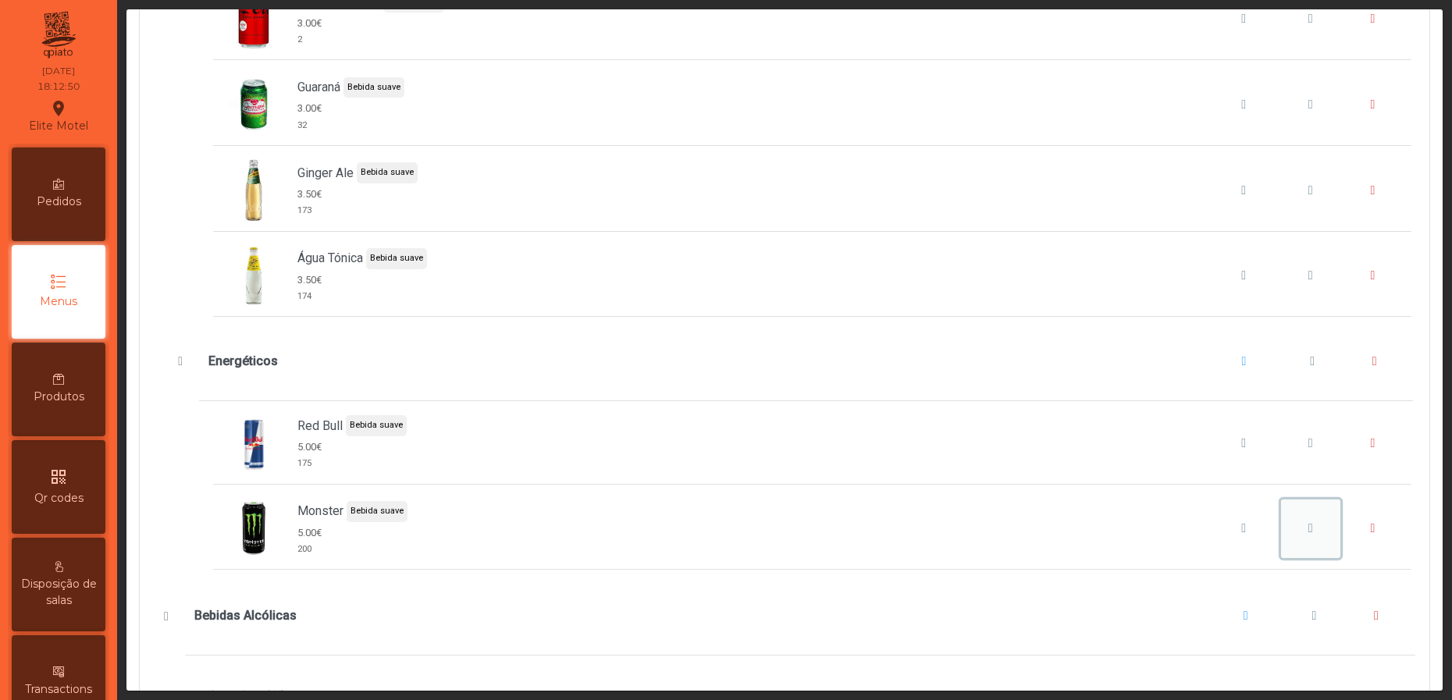
click at [1281, 553] on button "Monster" at bounding box center [1310, 528] width 59 height 59
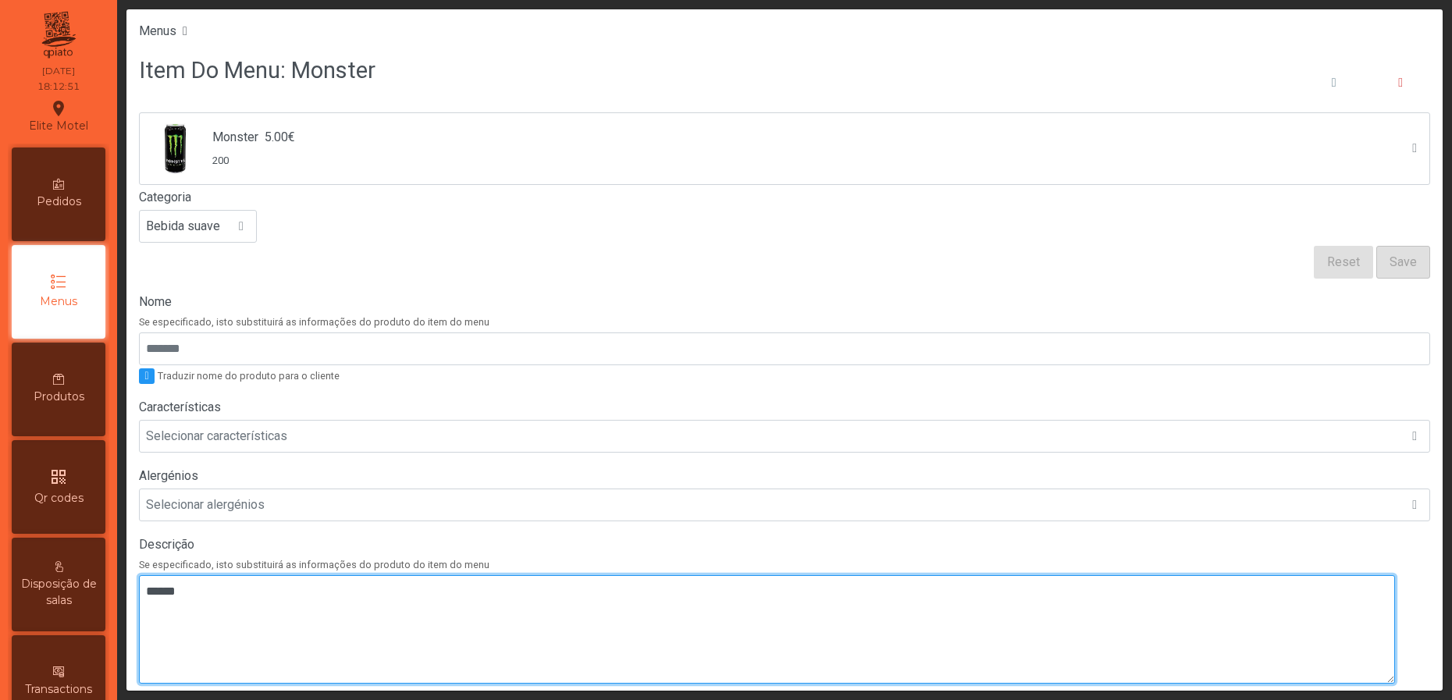
click at [457, 604] on textarea at bounding box center [767, 629] width 1256 height 108
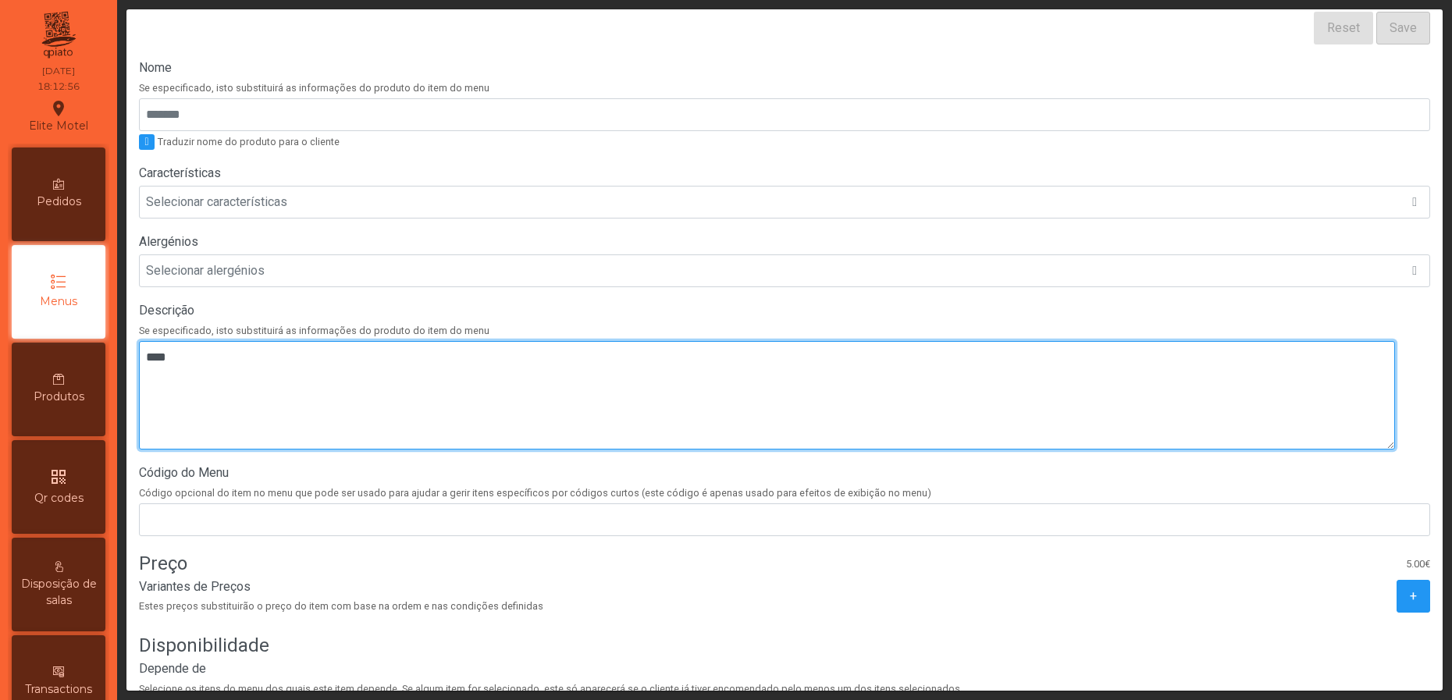
type textarea "****"
click at [970, 378] on form "Nome Se especificado, isto substituirá as informações do produto do item do men…" at bounding box center [784, 419] width 1291 height 720
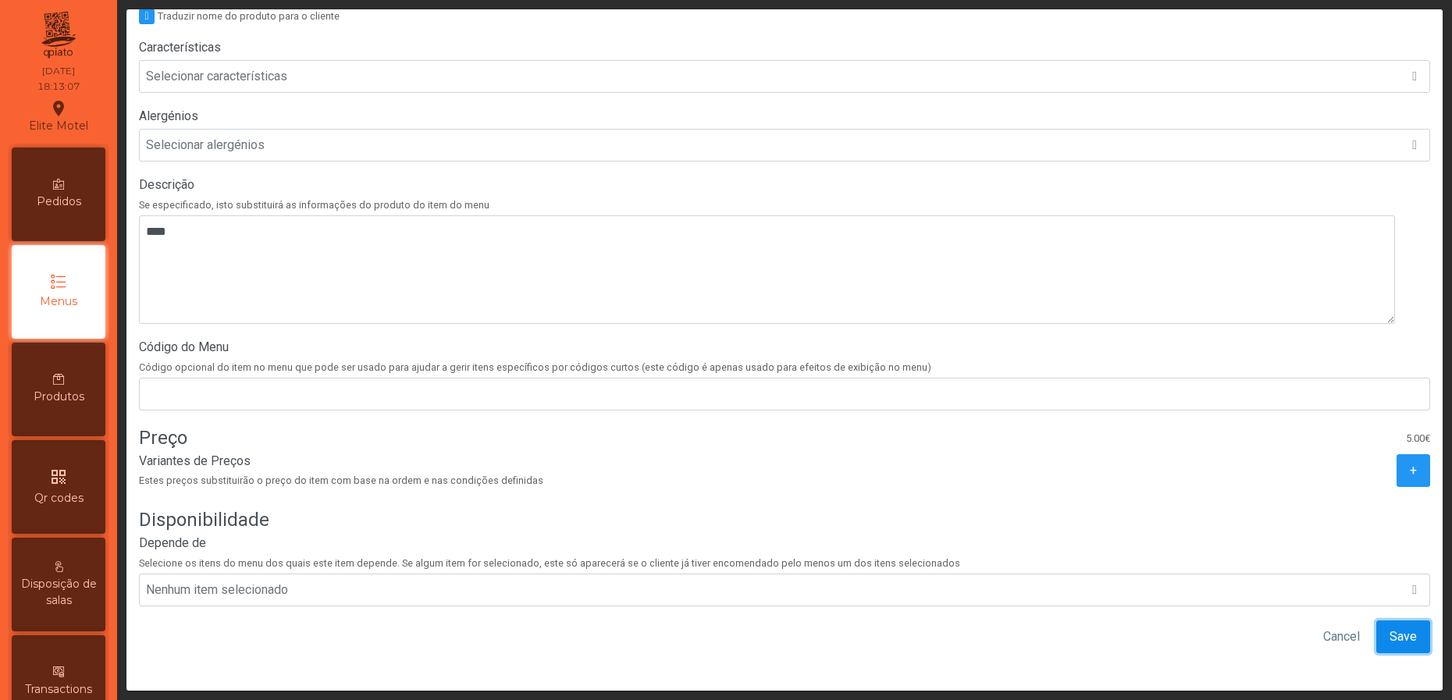
click at [1382, 620] on button "Save" at bounding box center [1403, 636] width 54 height 33
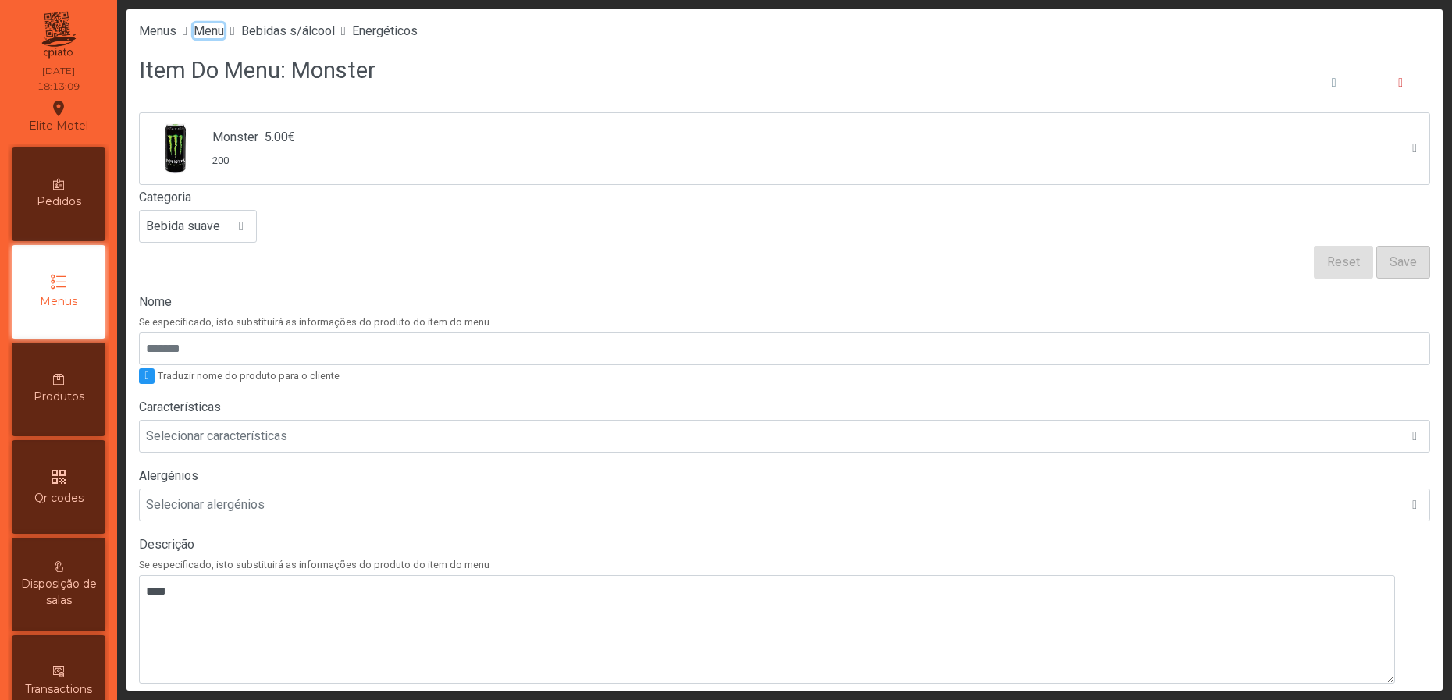
click at [221, 26] on span "Menu" at bounding box center [209, 30] width 30 height 15
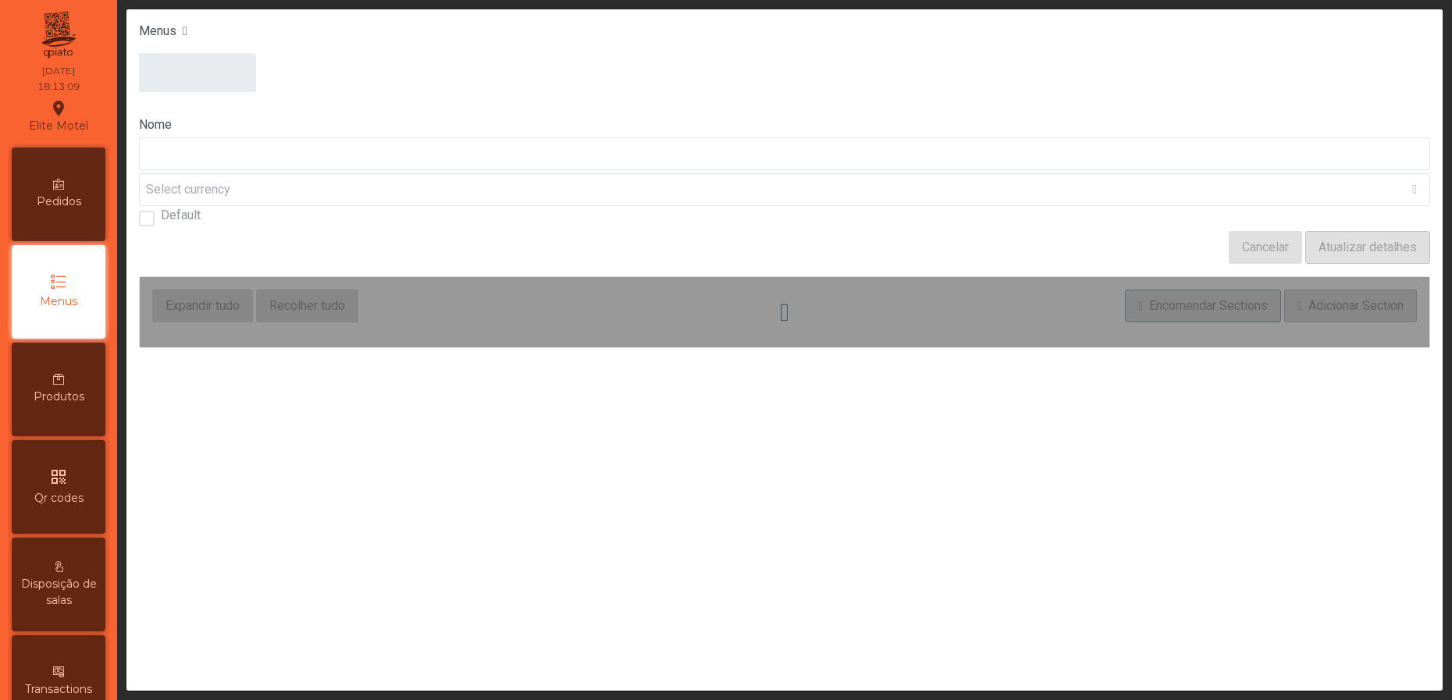
type input "****"
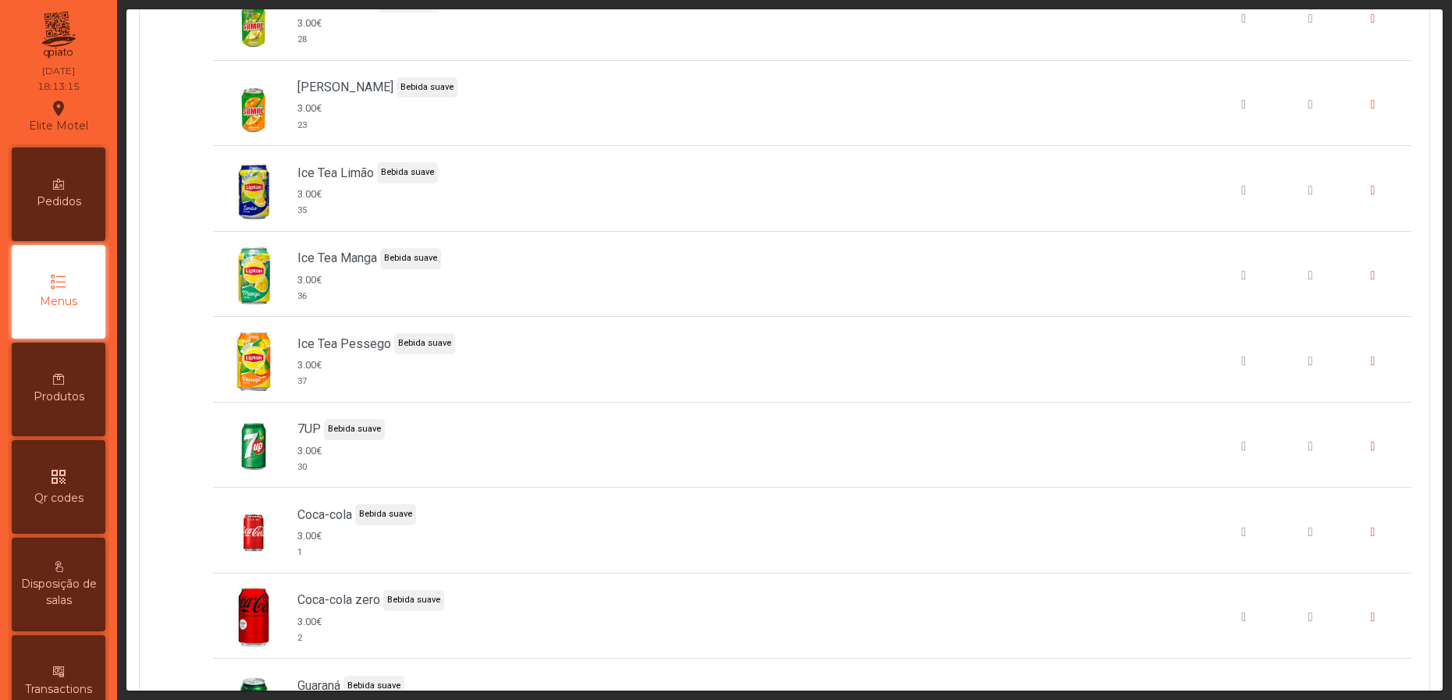
scroll to position [6673, 0]
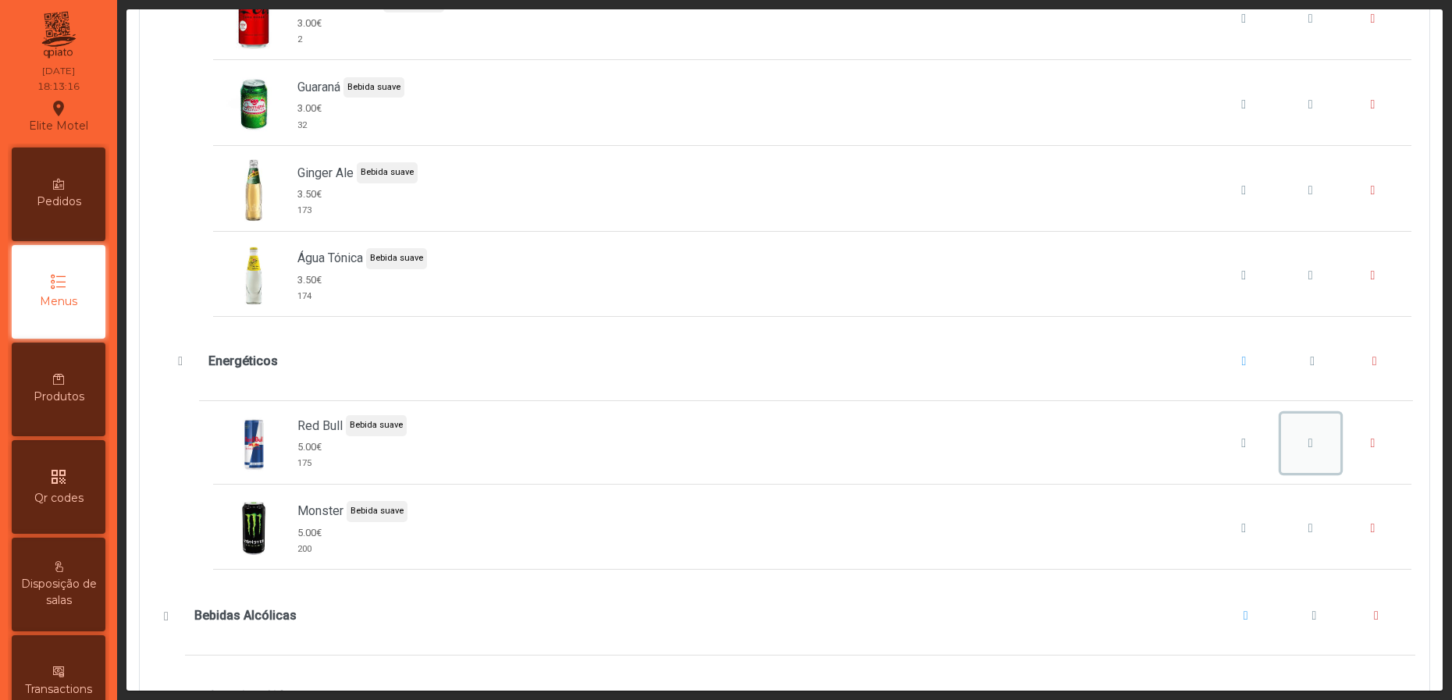
click at [1283, 473] on button "Red Bull" at bounding box center [1310, 443] width 59 height 59
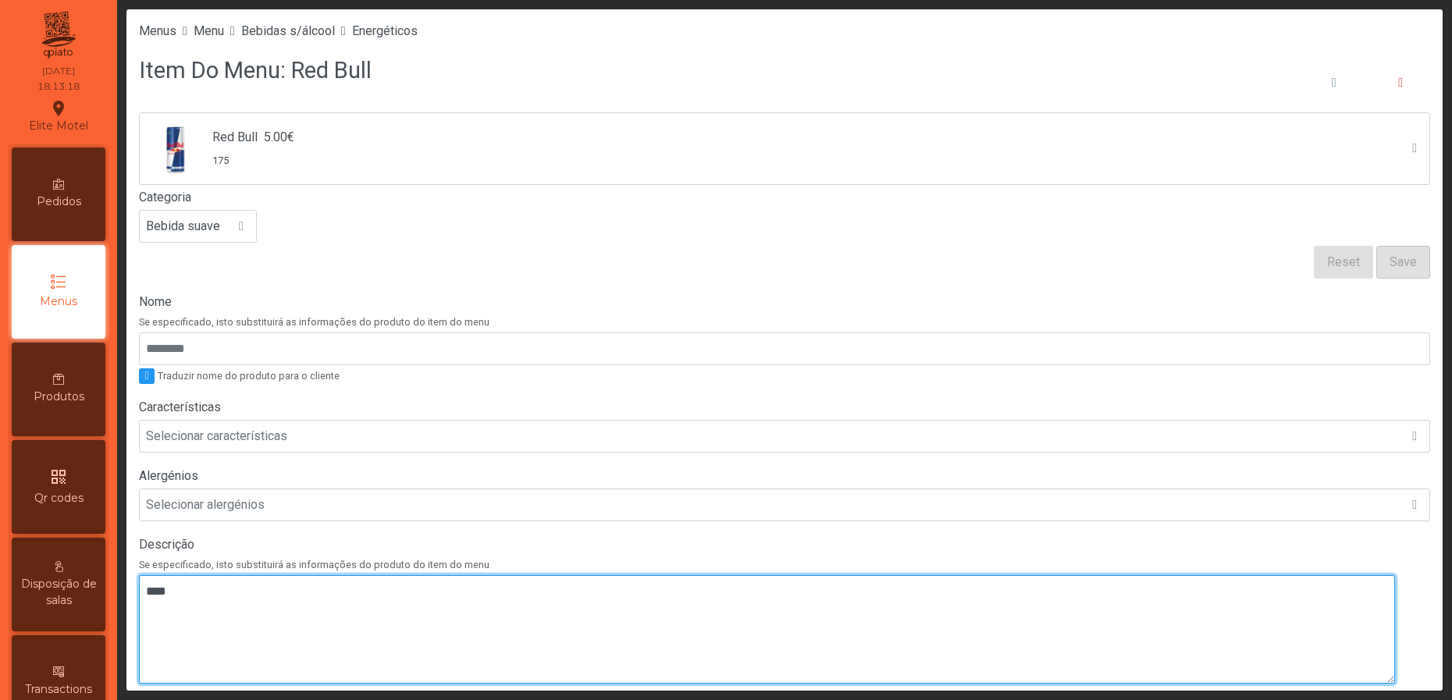
drag, startPoint x: 160, startPoint y: 591, endPoint x: 103, endPoint y: 600, distance: 57.7
click at [101, 602] on div "Elite Motel location_on 27/09/2025 18:13:18 Pedidos Menus Produtos qr_code Qr c…" at bounding box center [726, 350] width 1452 height 700
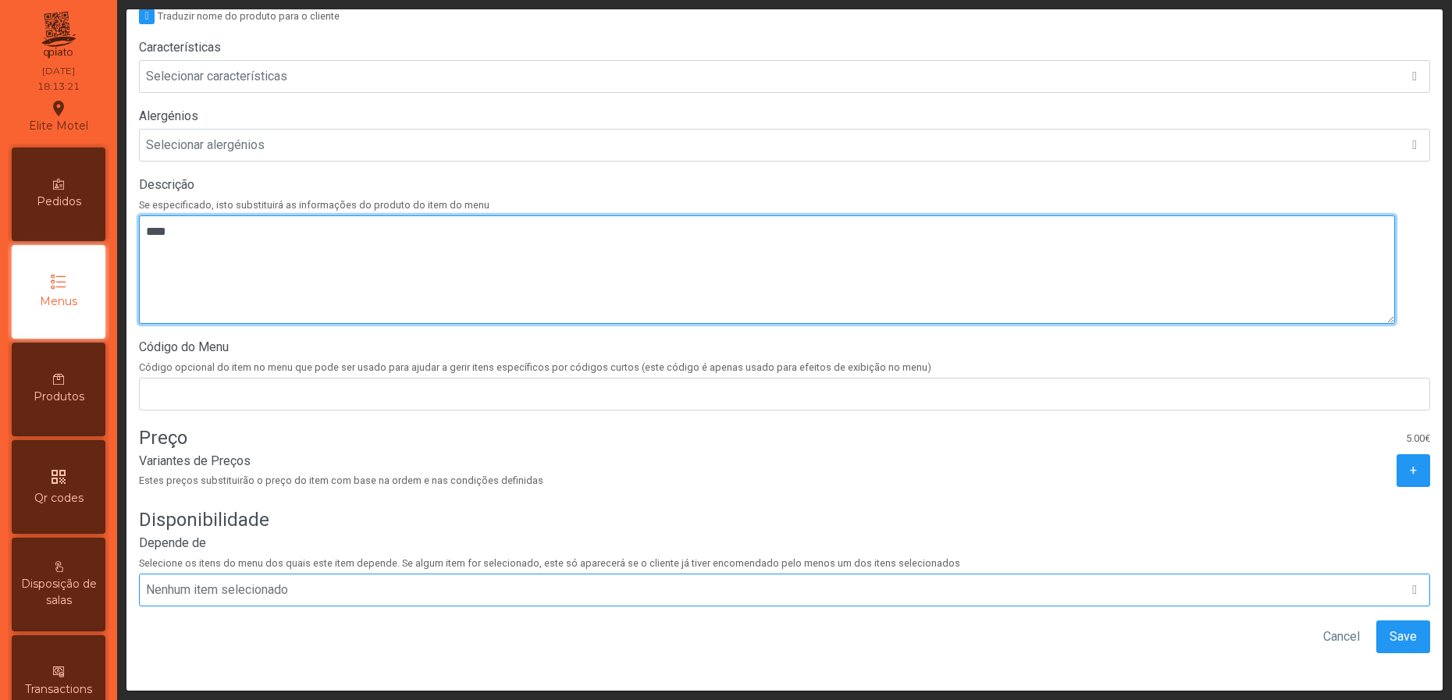
scroll to position [384, 0]
type textarea "****"
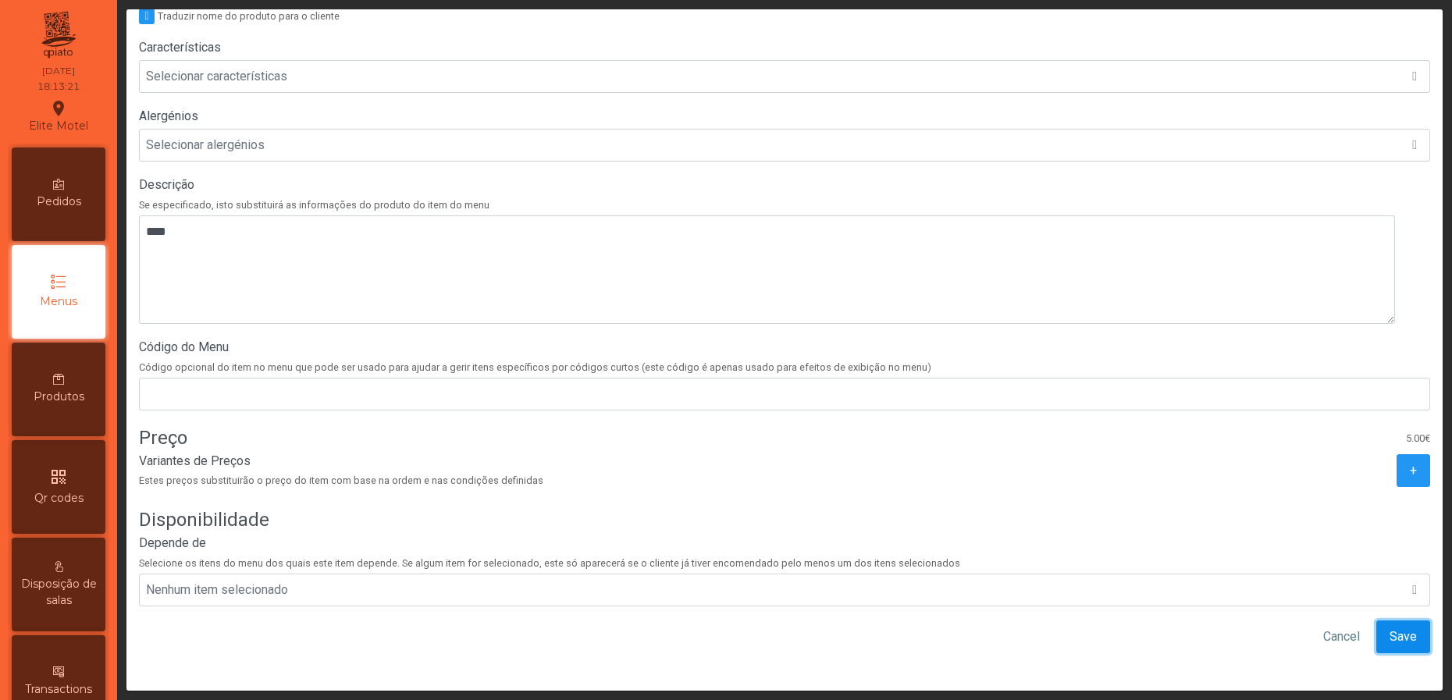
click at [1389, 627] on span "Save" at bounding box center [1402, 636] width 27 height 19
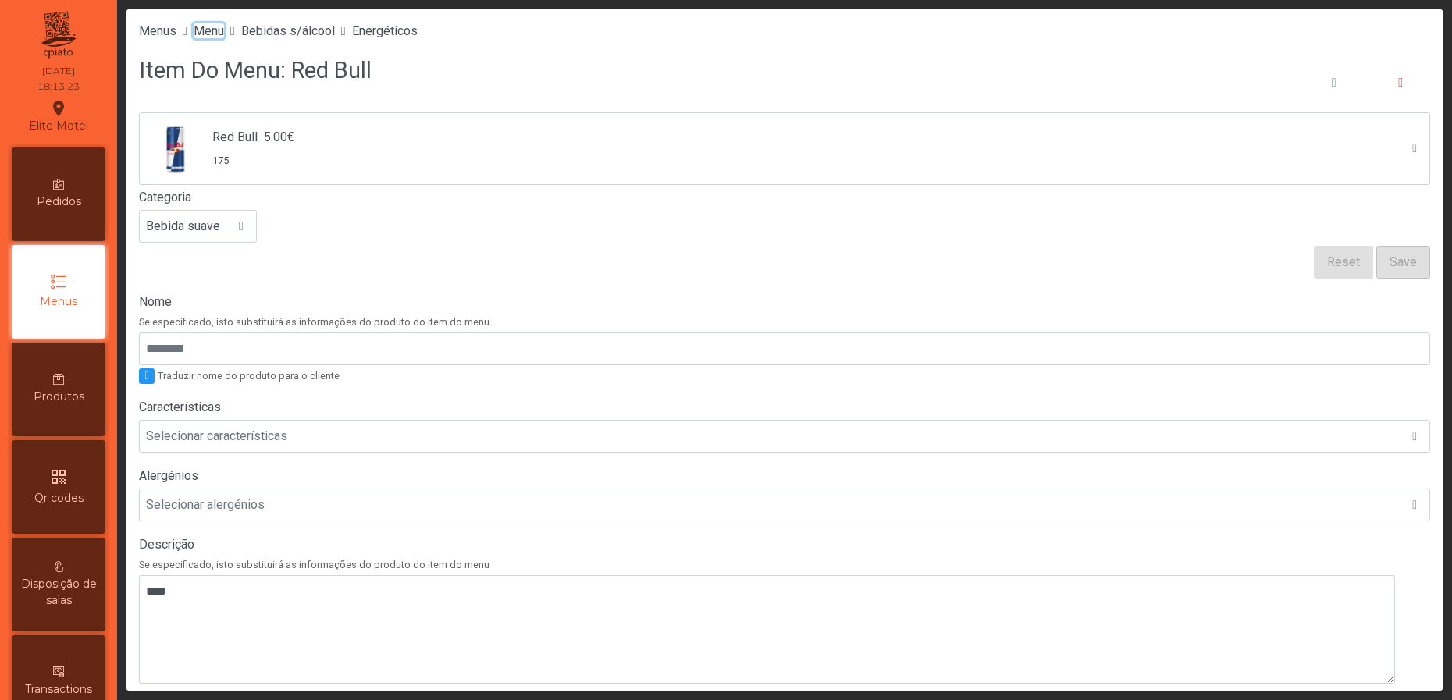
click at [224, 24] on span "Menu" at bounding box center [209, 30] width 30 height 15
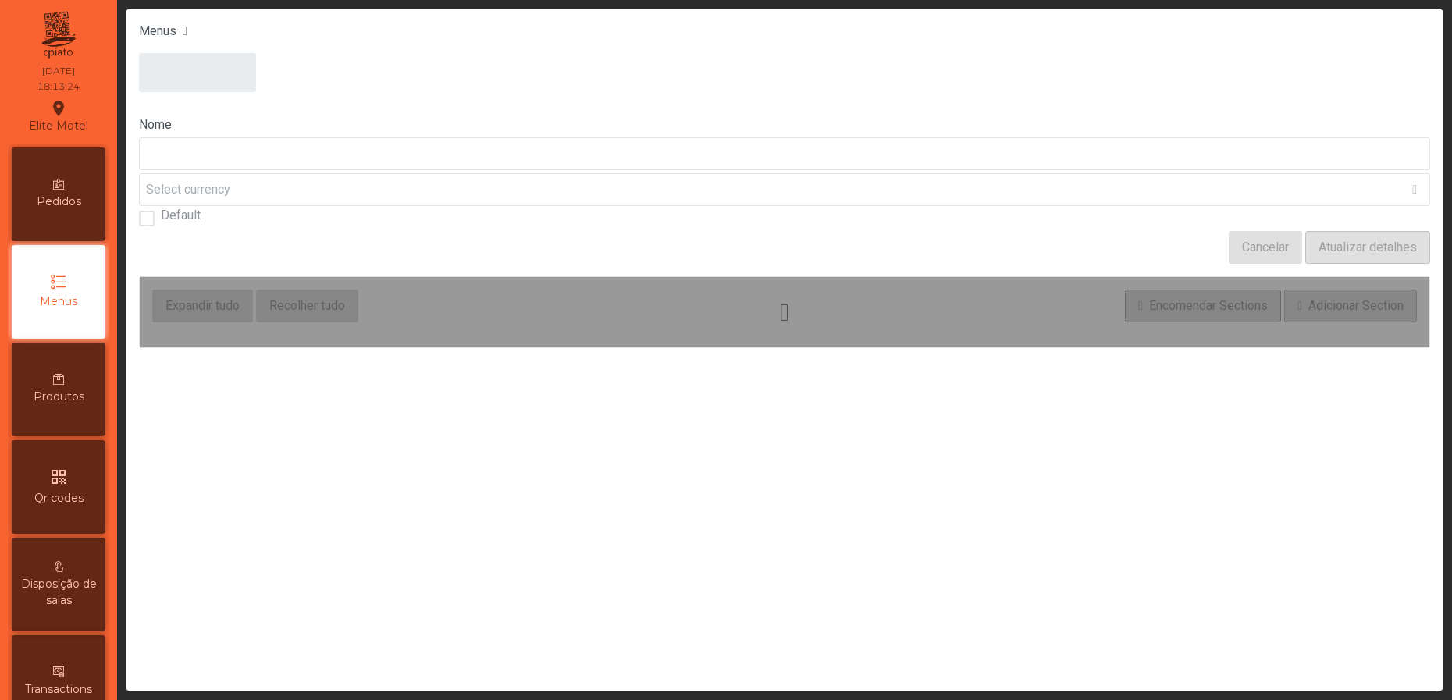
type input "****"
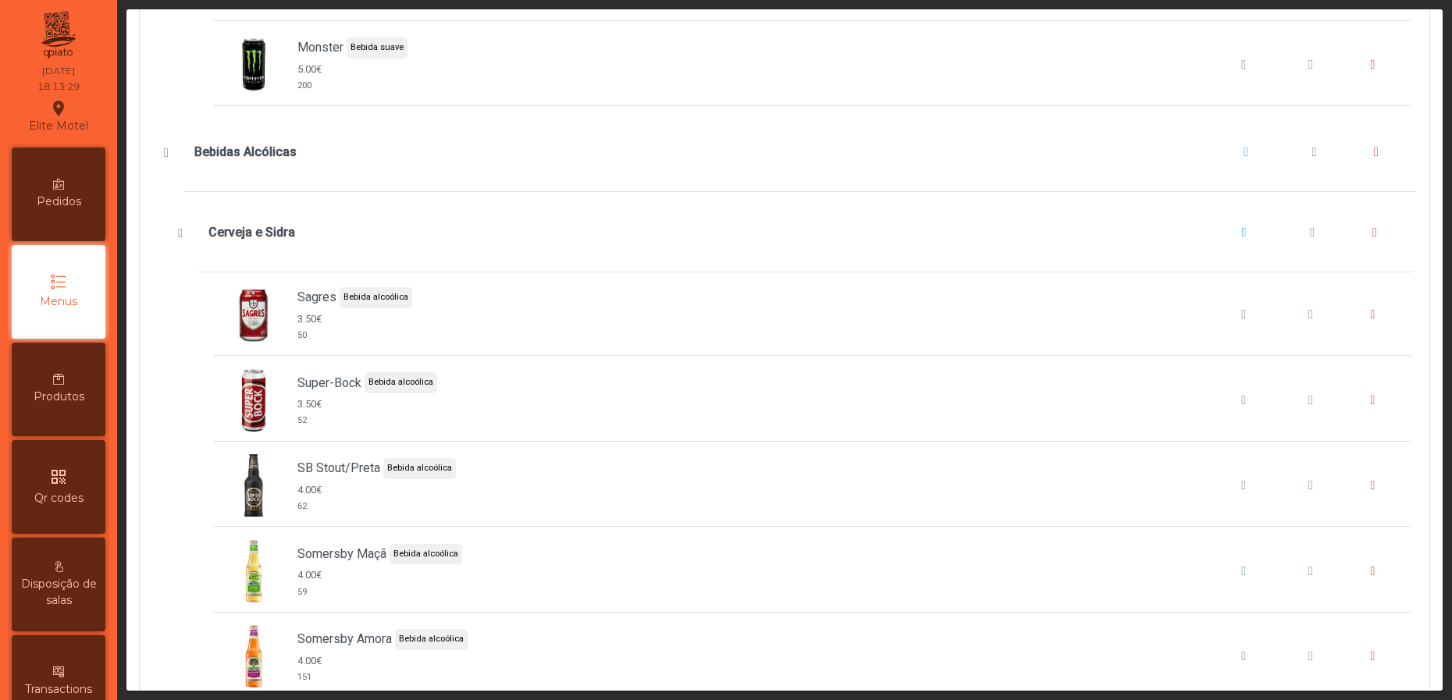
scroll to position [7141, 0]
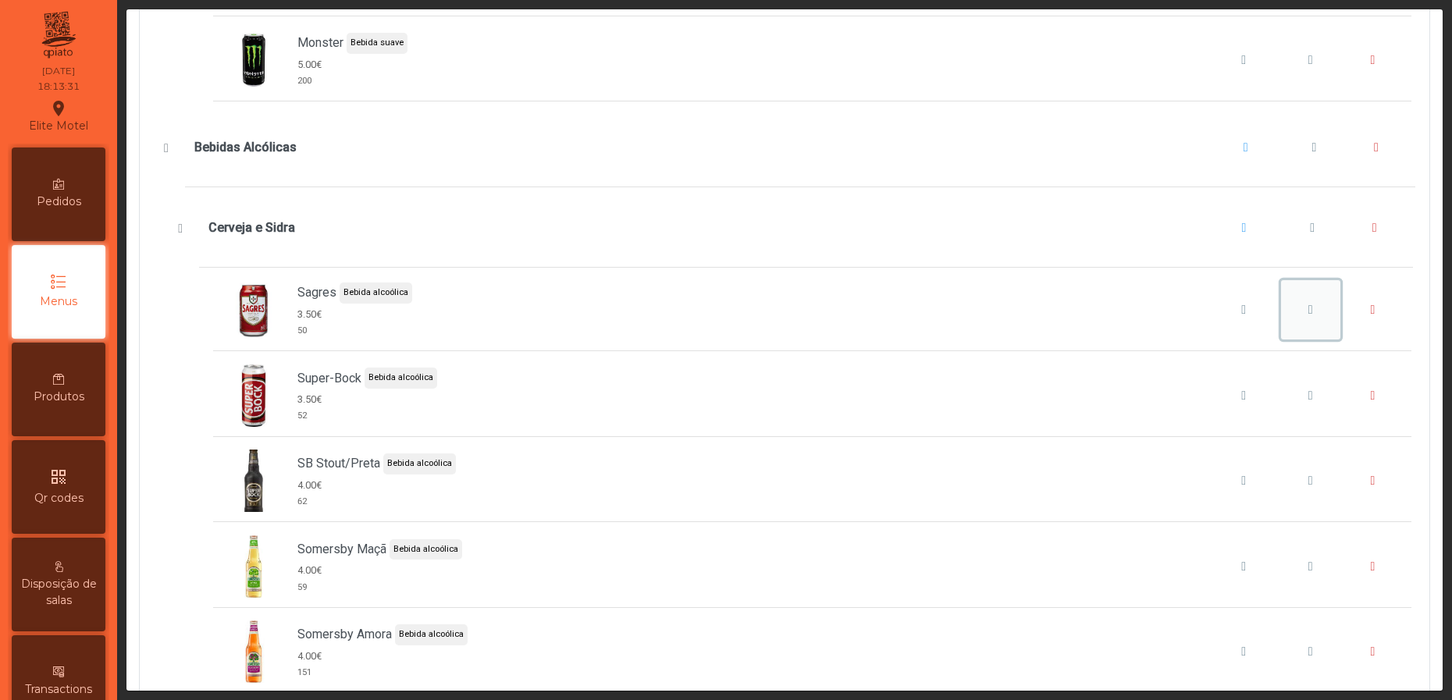
click at [1308, 316] on span "Sagres" at bounding box center [1310, 310] width 5 height 12
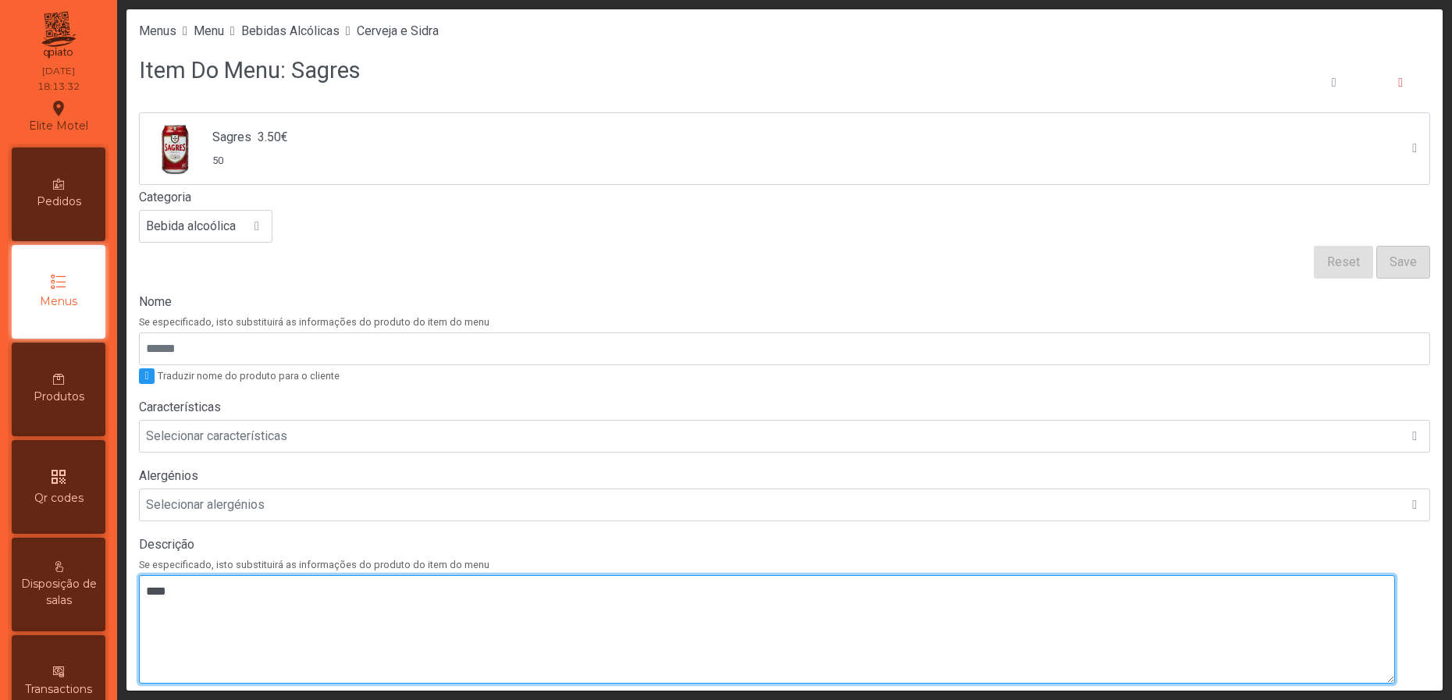
click at [270, 597] on textarea at bounding box center [767, 629] width 1256 height 108
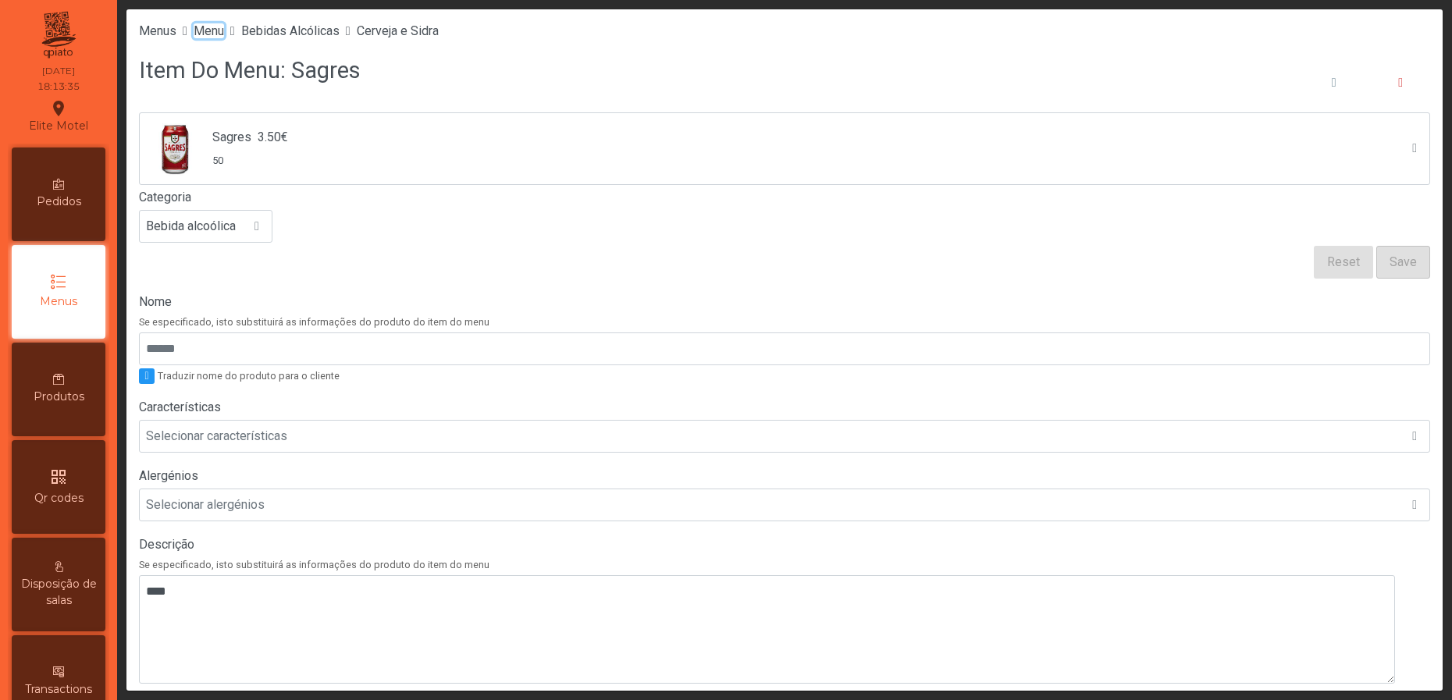
click at [220, 33] on span "Menu" at bounding box center [209, 30] width 30 height 15
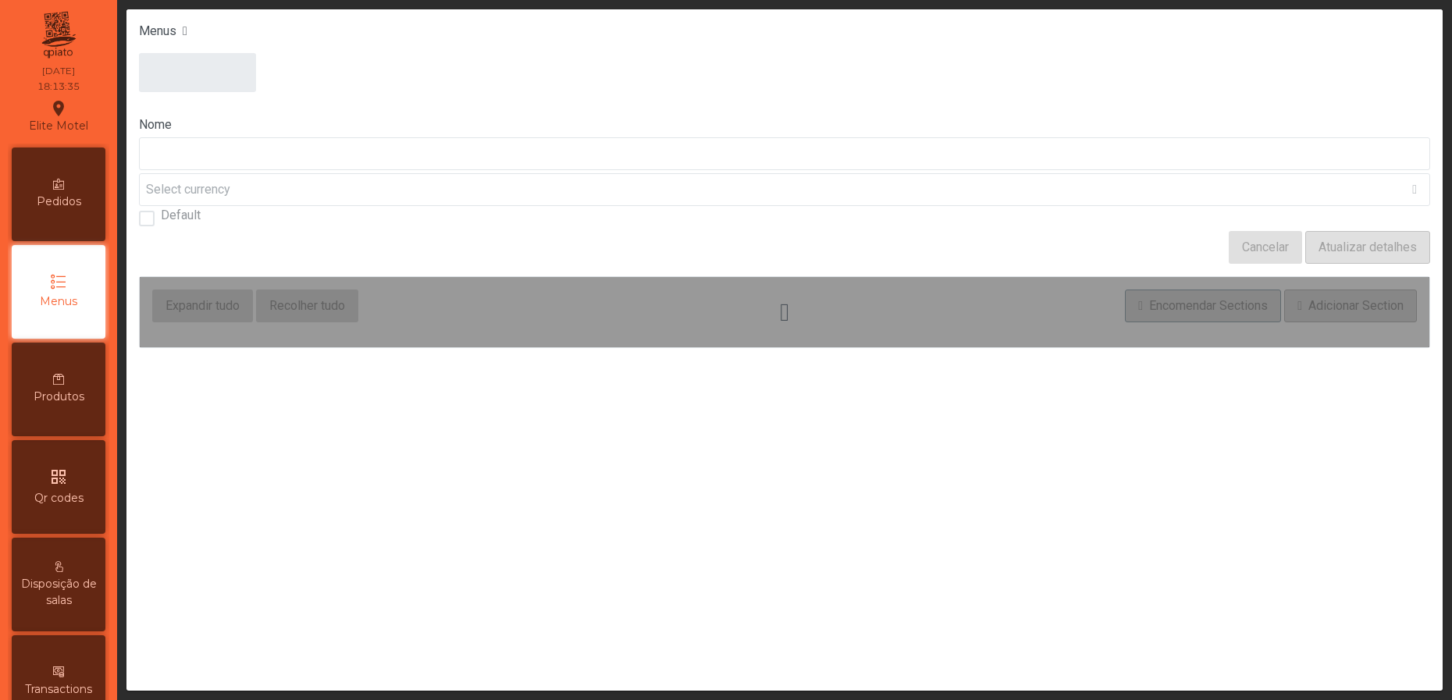
type input "****"
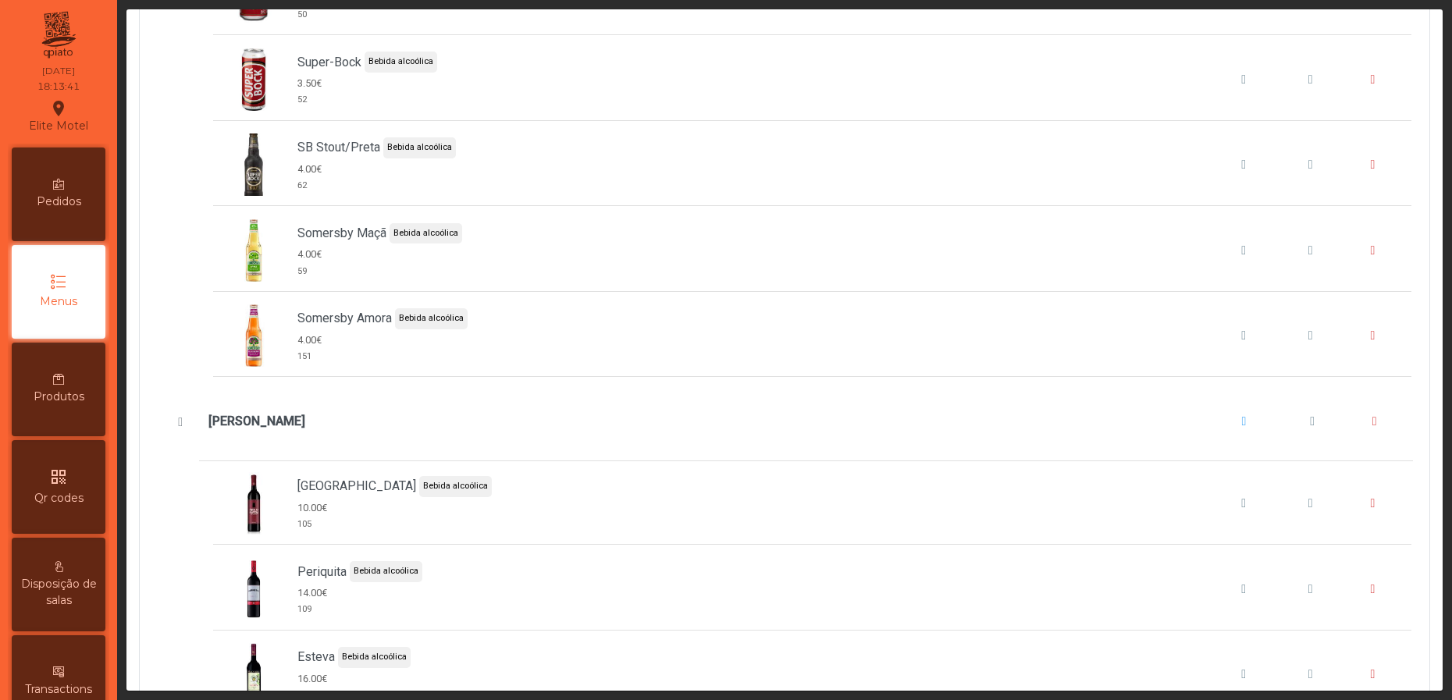
scroll to position [7258, 0]
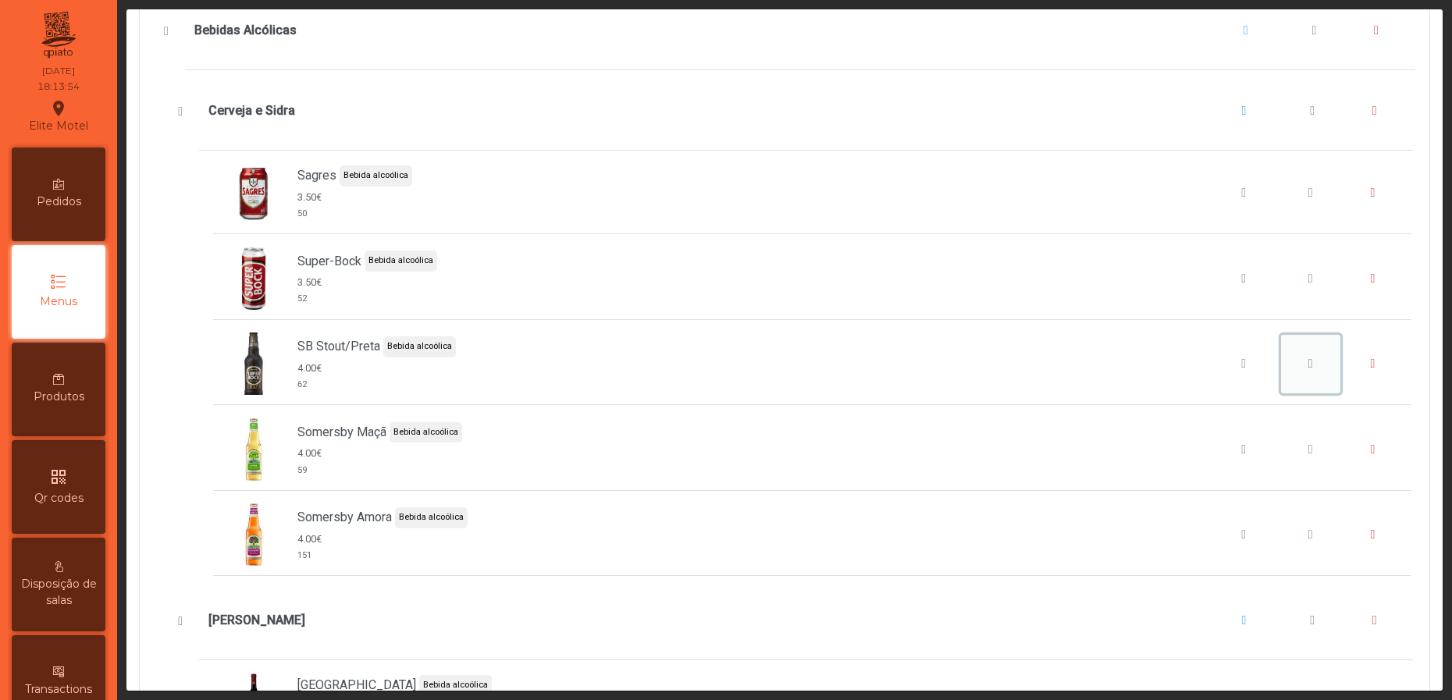
click at [1308, 370] on span "SB Stout/Preta" at bounding box center [1310, 363] width 5 height 12
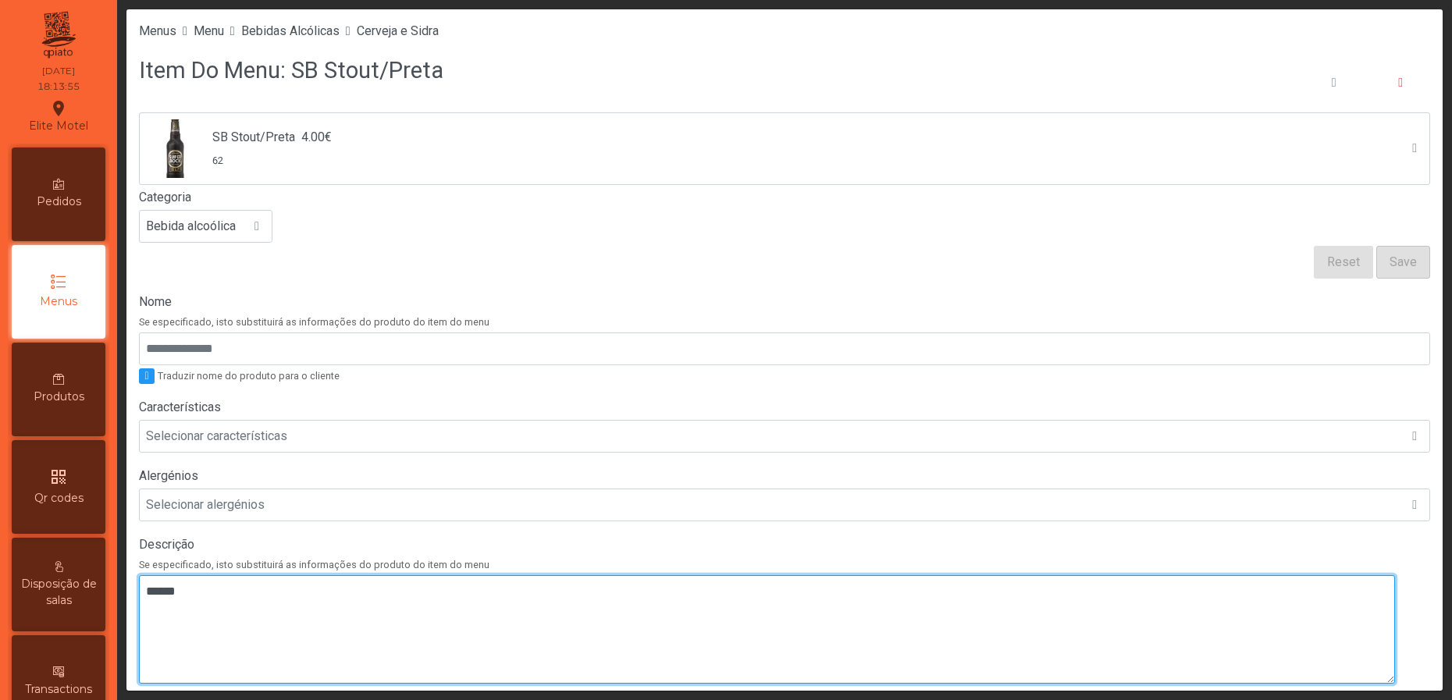
click at [325, 598] on textarea at bounding box center [767, 629] width 1256 height 108
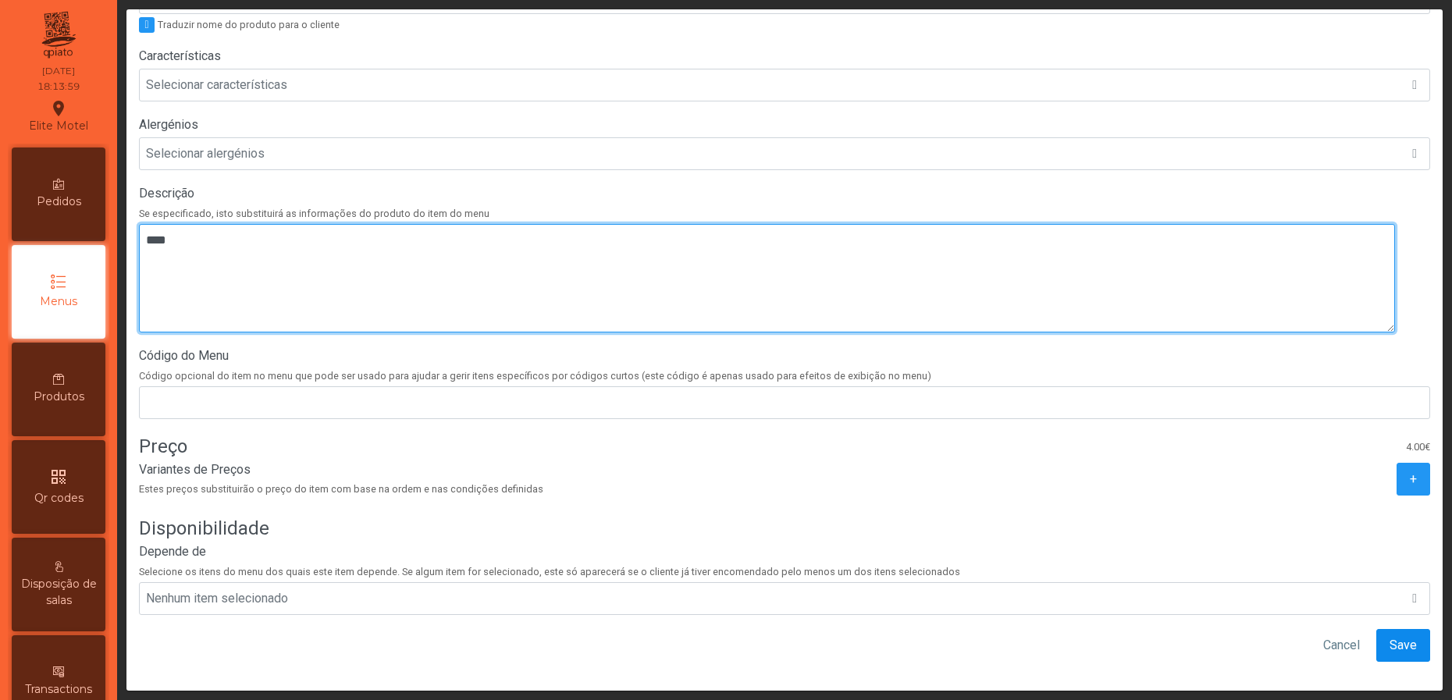
type textarea "****"
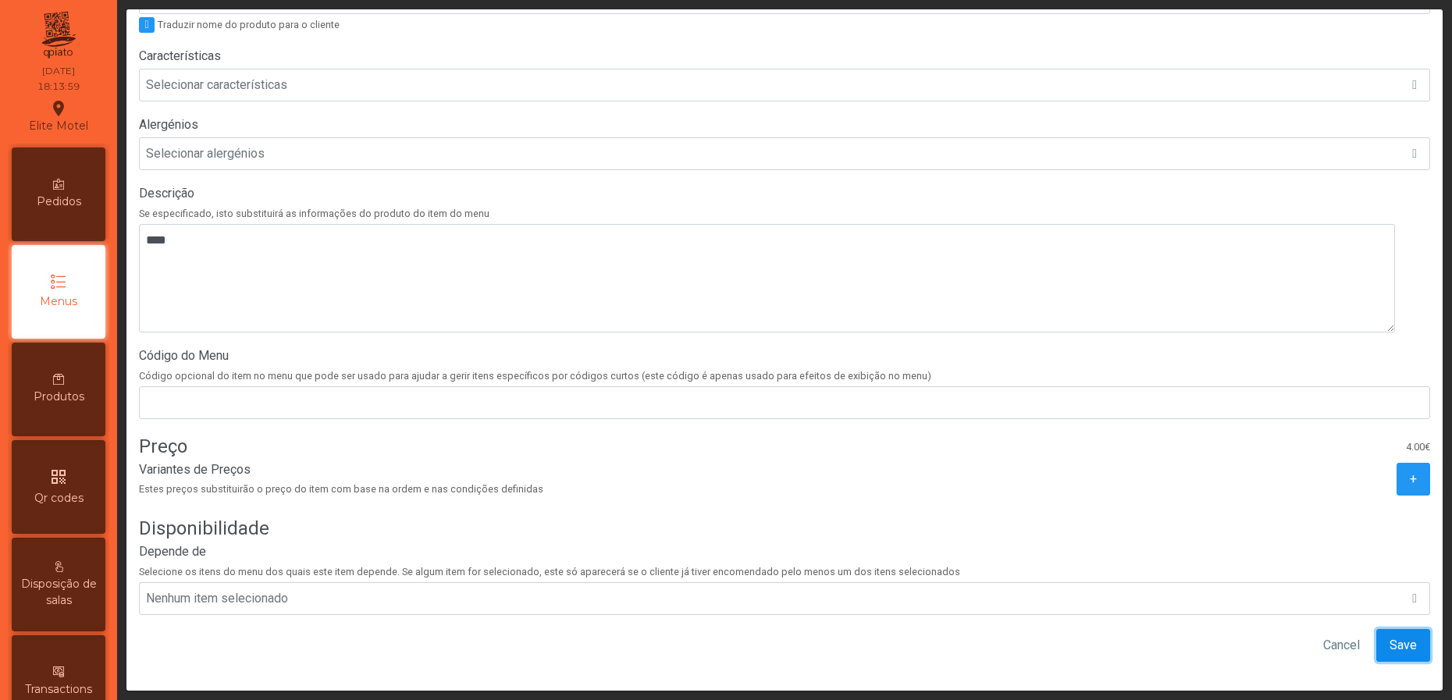
click at [1394, 656] on button "Save" at bounding box center [1403, 645] width 54 height 33
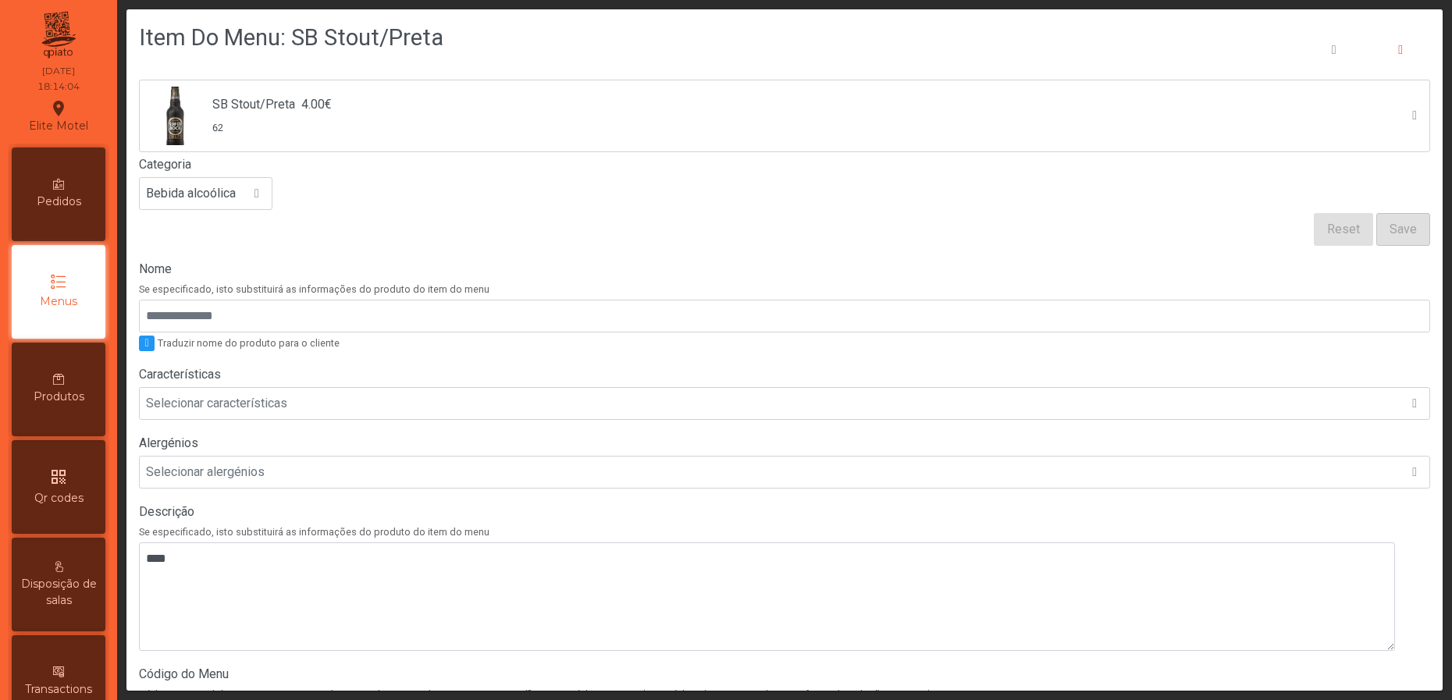
scroll to position [0, 0]
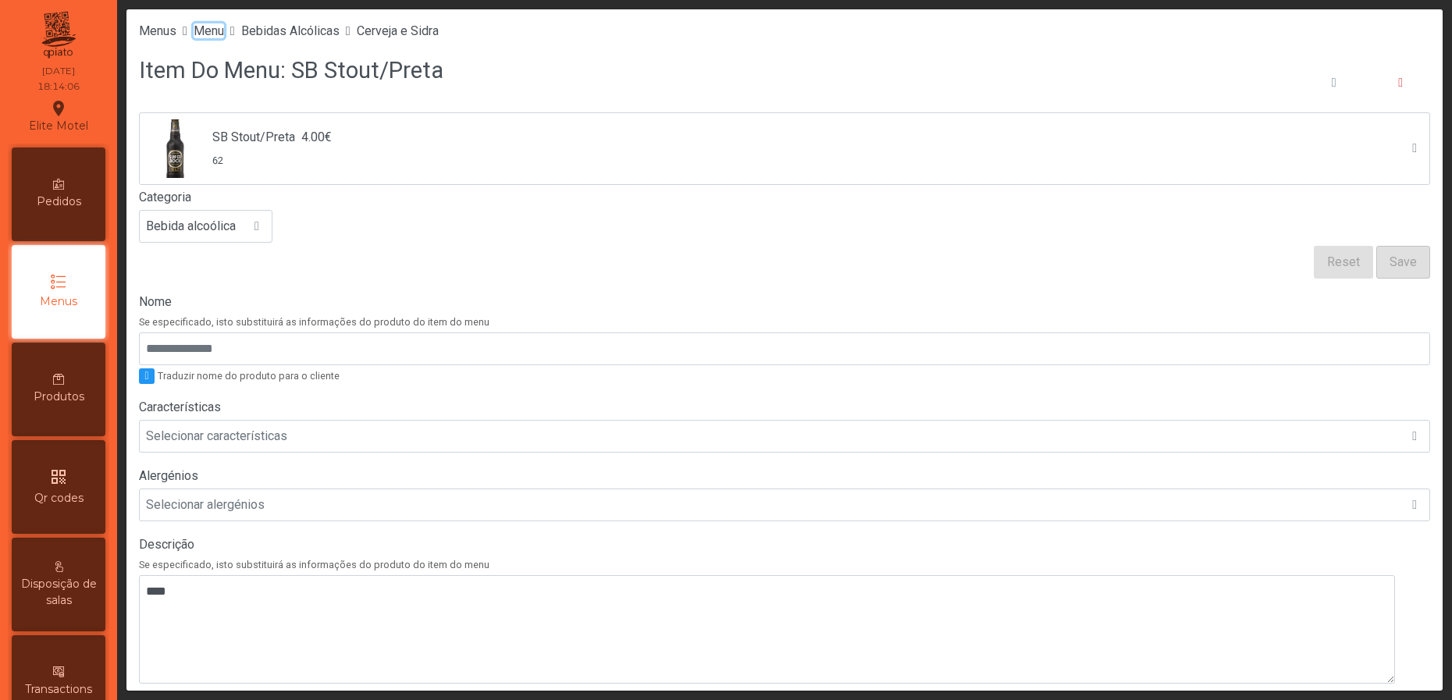
click at [215, 23] on span "Menu" at bounding box center [209, 30] width 30 height 15
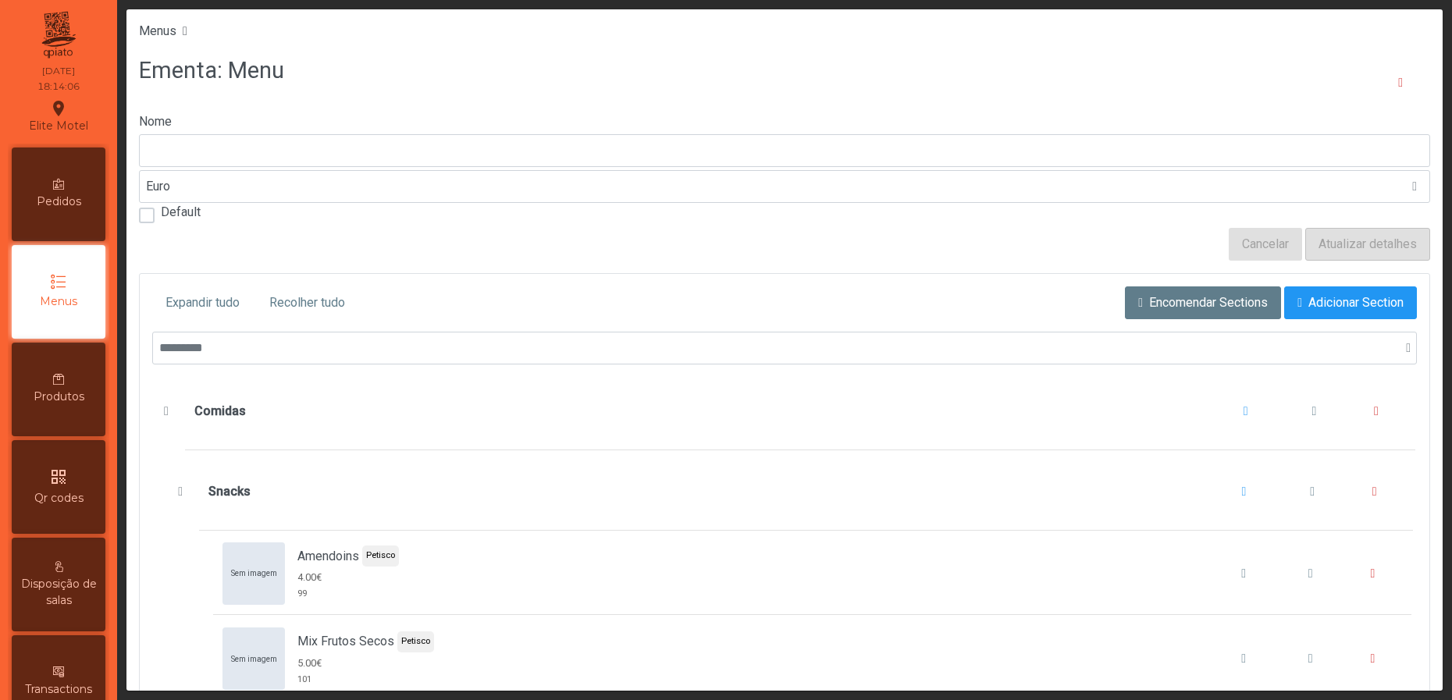
type input "****"
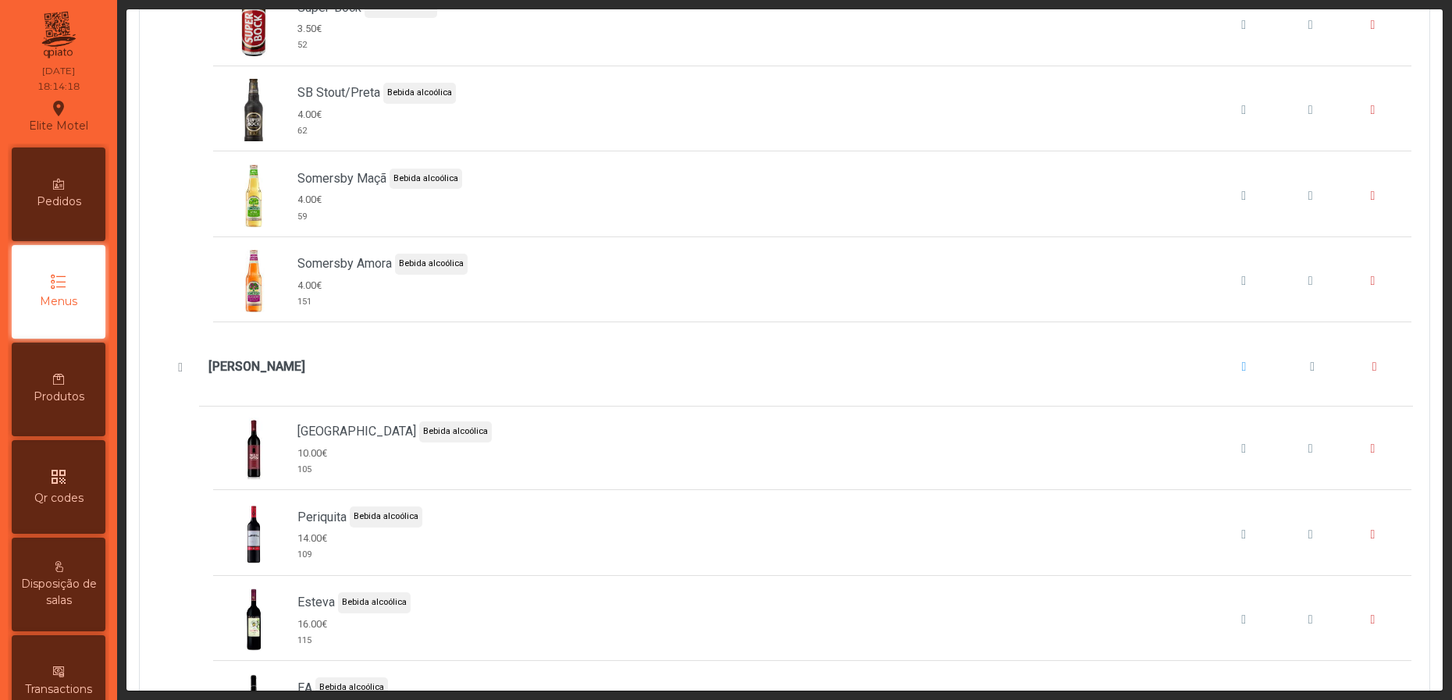
scroll to position [7371, 0]
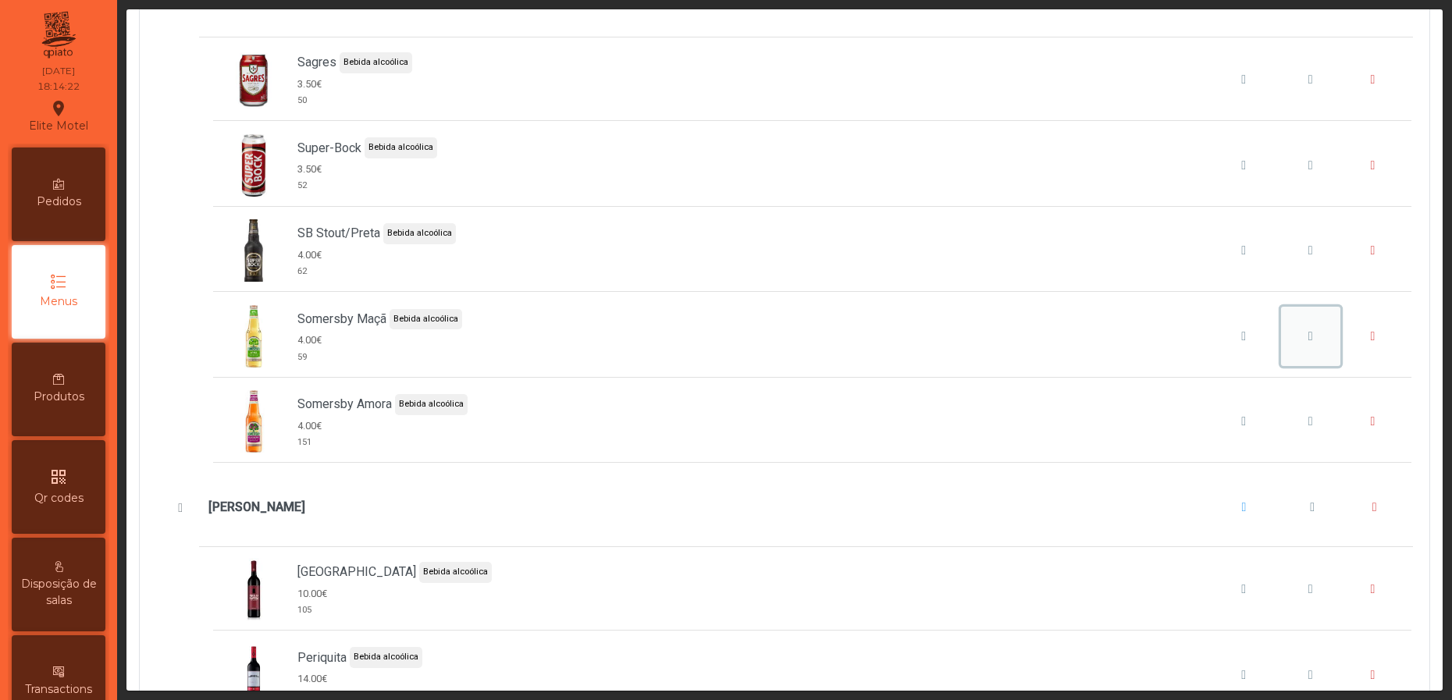
click at [1308, 343] on span "Somersby Maçã" at bounding box center [1310, 336] width 5 height 12
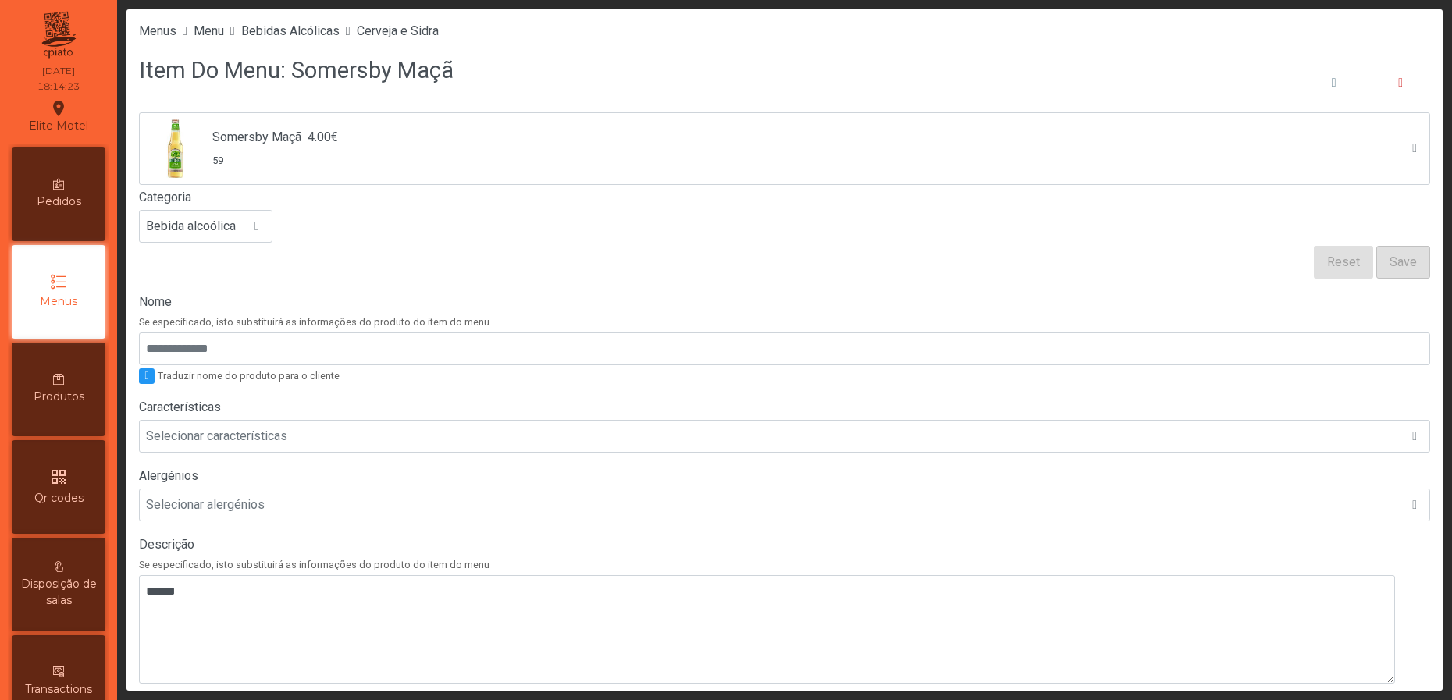
scroll to position [234, 0]
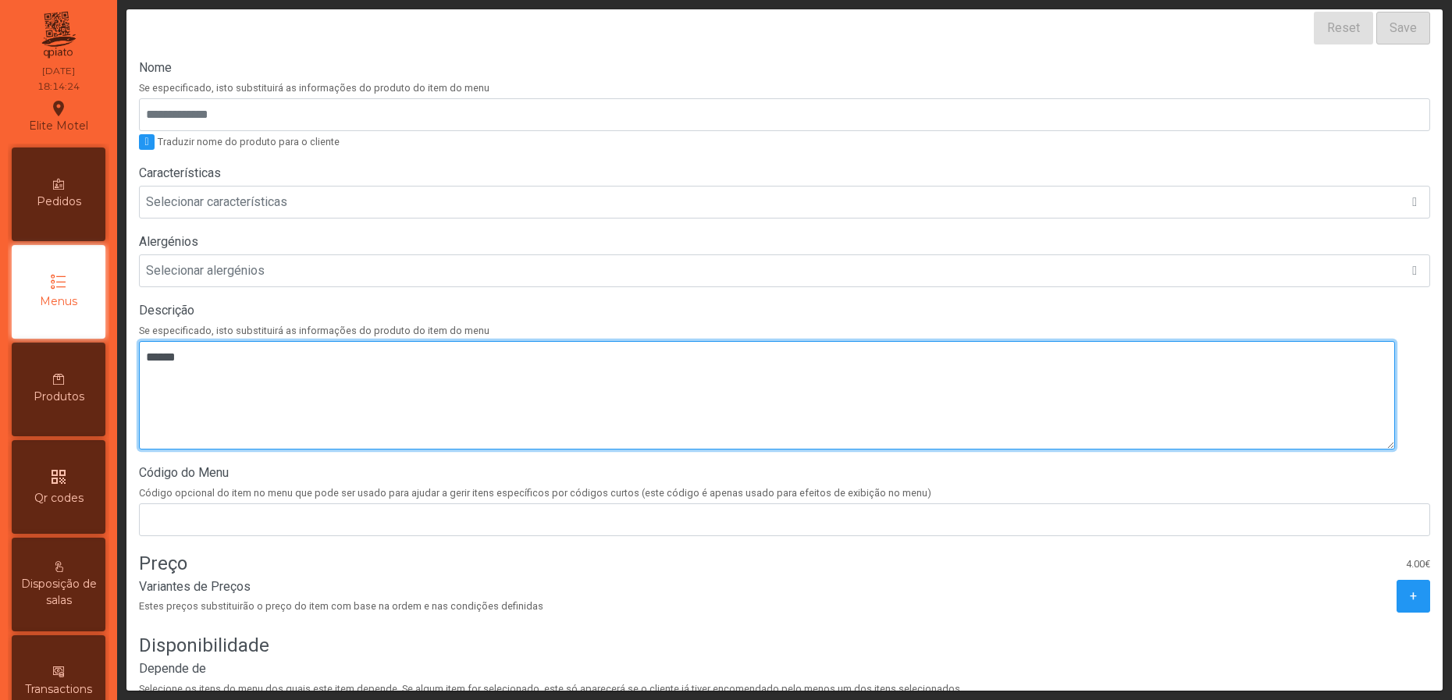
click at [303, 428] on textarea at bounding box center [767, 395] width 1256 height 108
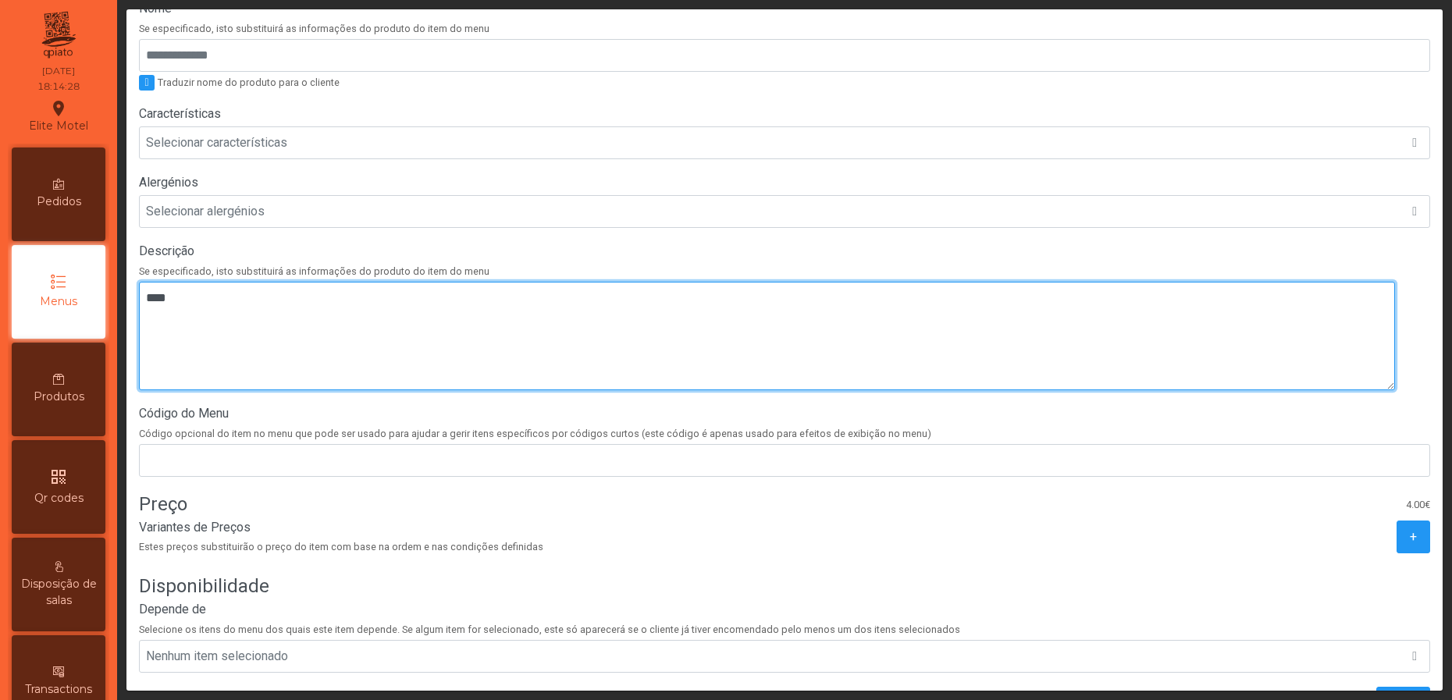
scroll to position [384, 0]
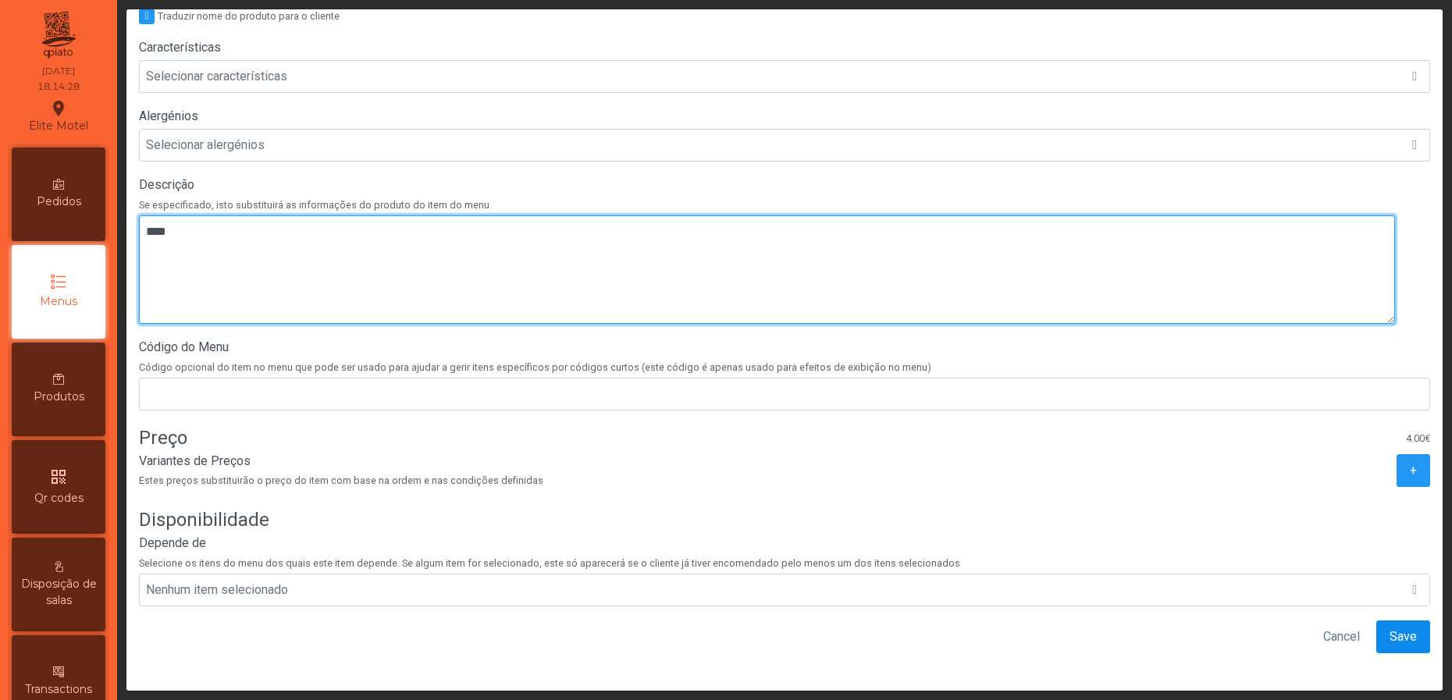
type textarea "****"
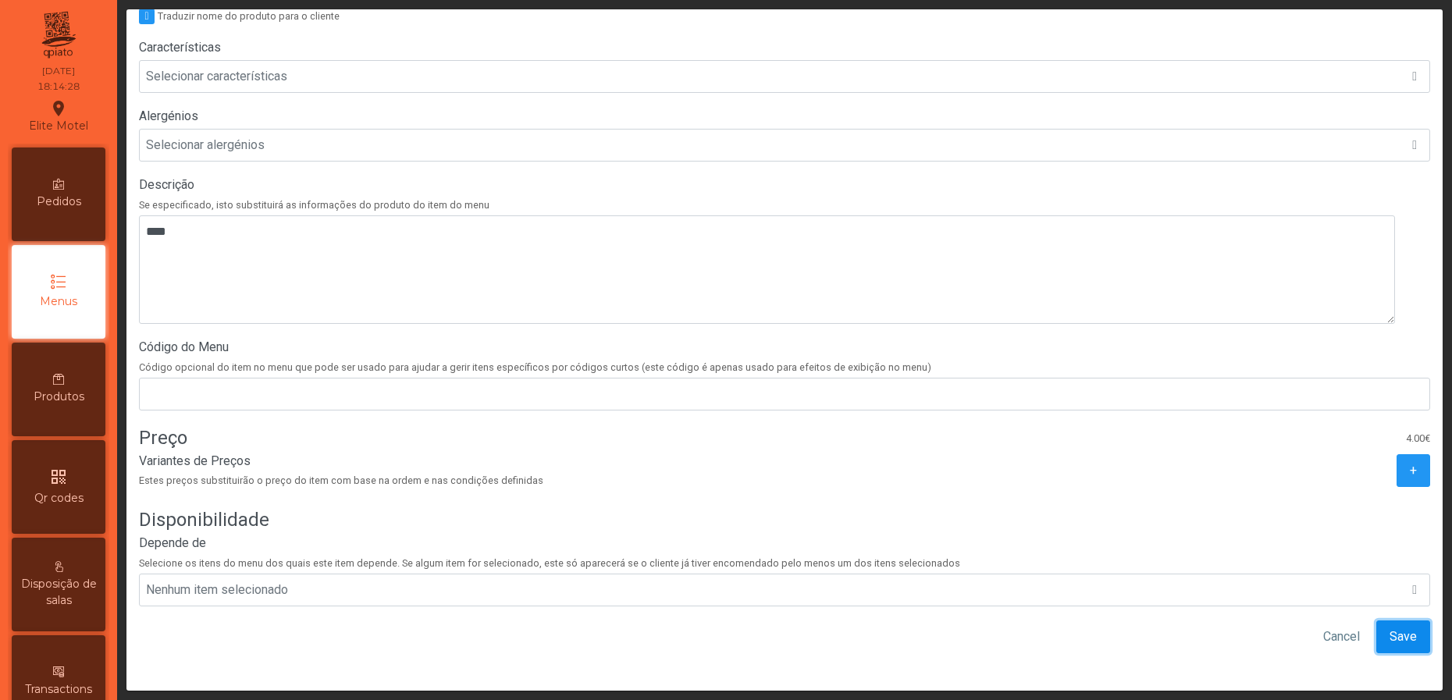
click at [1382, 620] on button "Save" at bounding box center [1403, 636] width 54 height 33
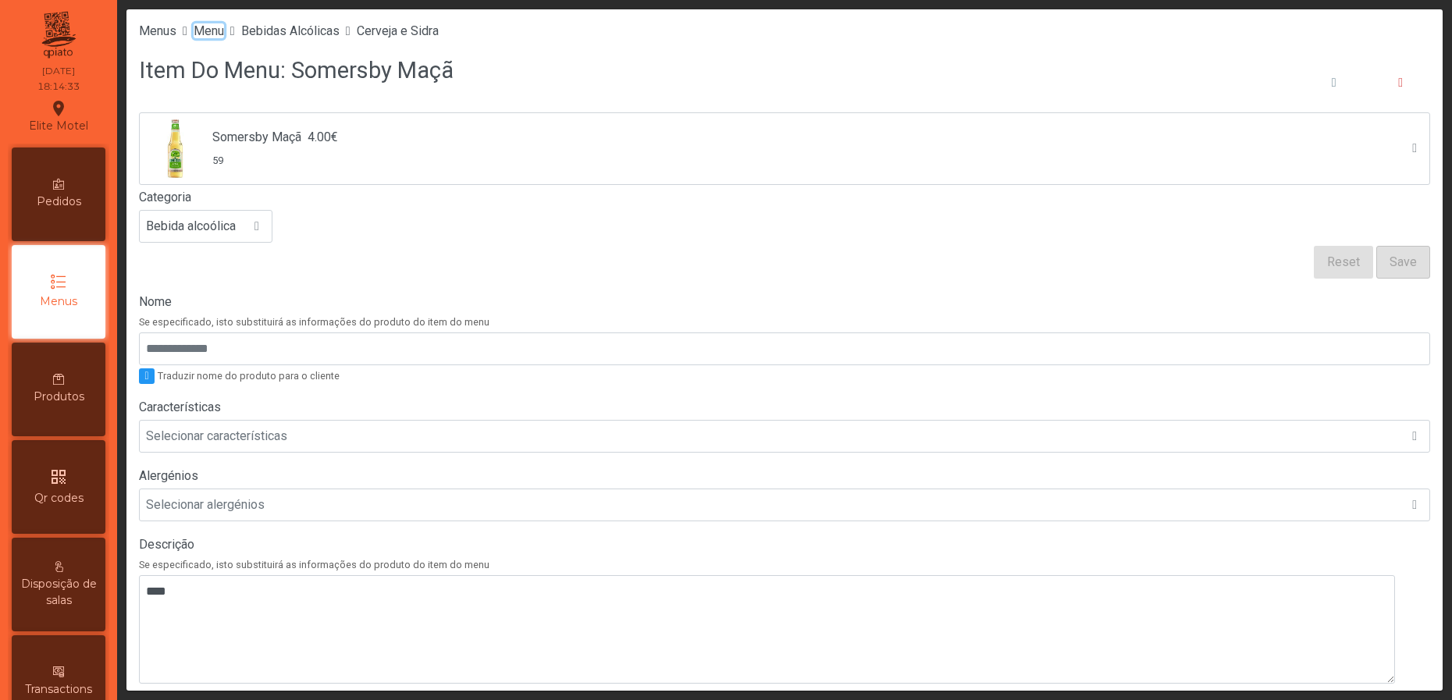
click at [208, 31] on span "Menu" at bounding box center [209, 30] width 30 height 15
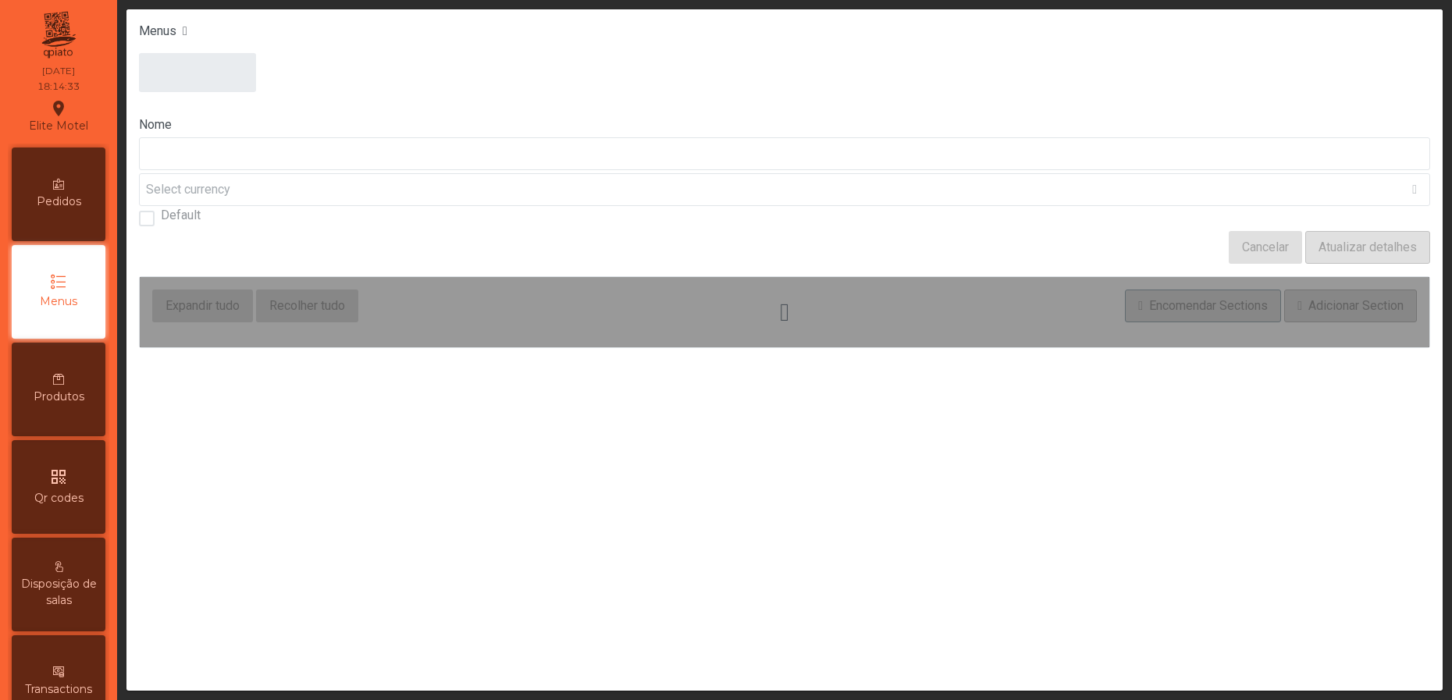
type input "****"
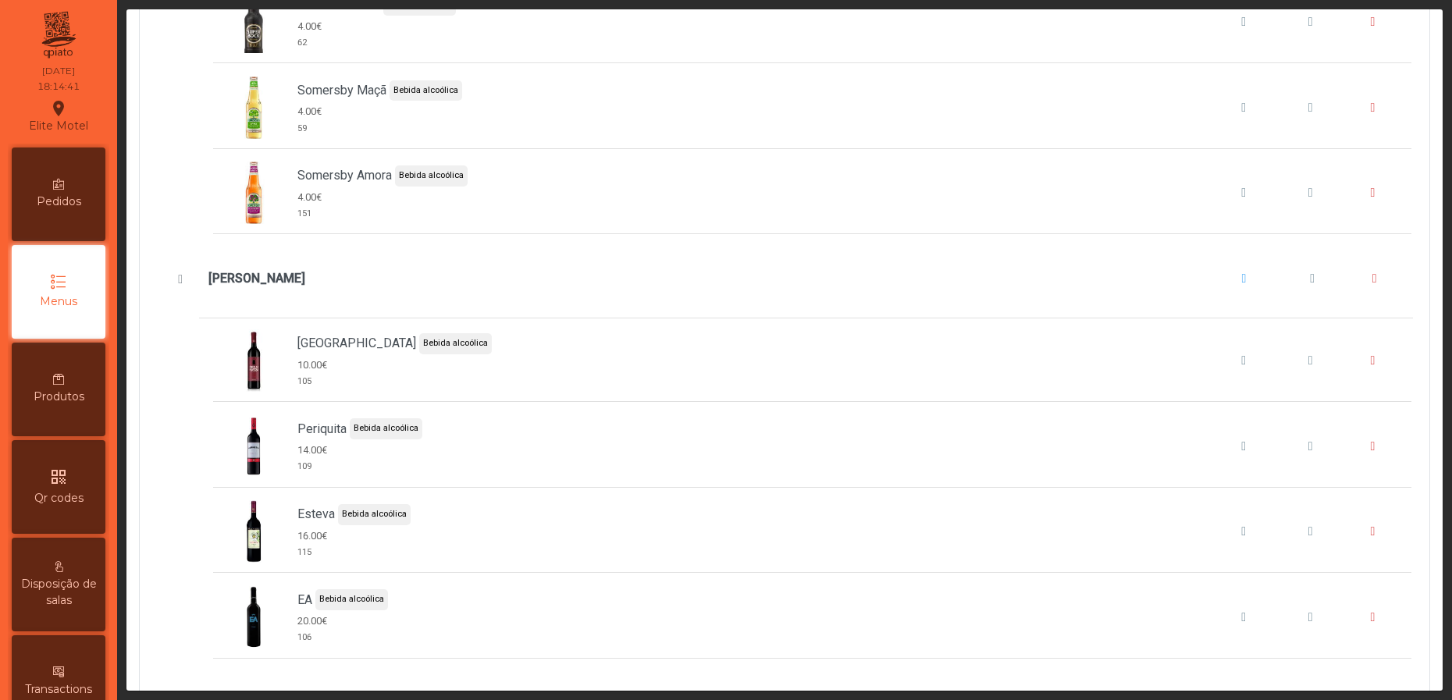
scroll to position [7609, 0]
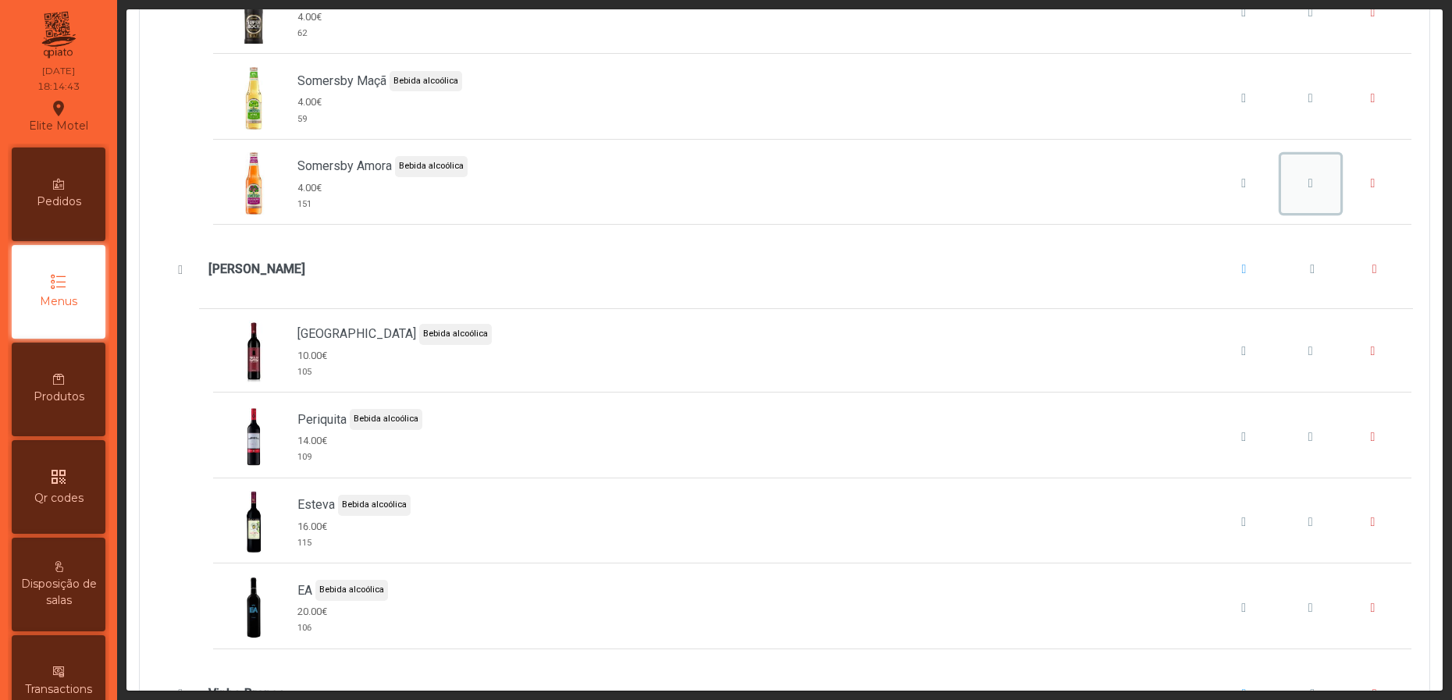
click at [1308, 190] on span "Somersby Amora" at bounding box center [1310, 183] width 5 height 12
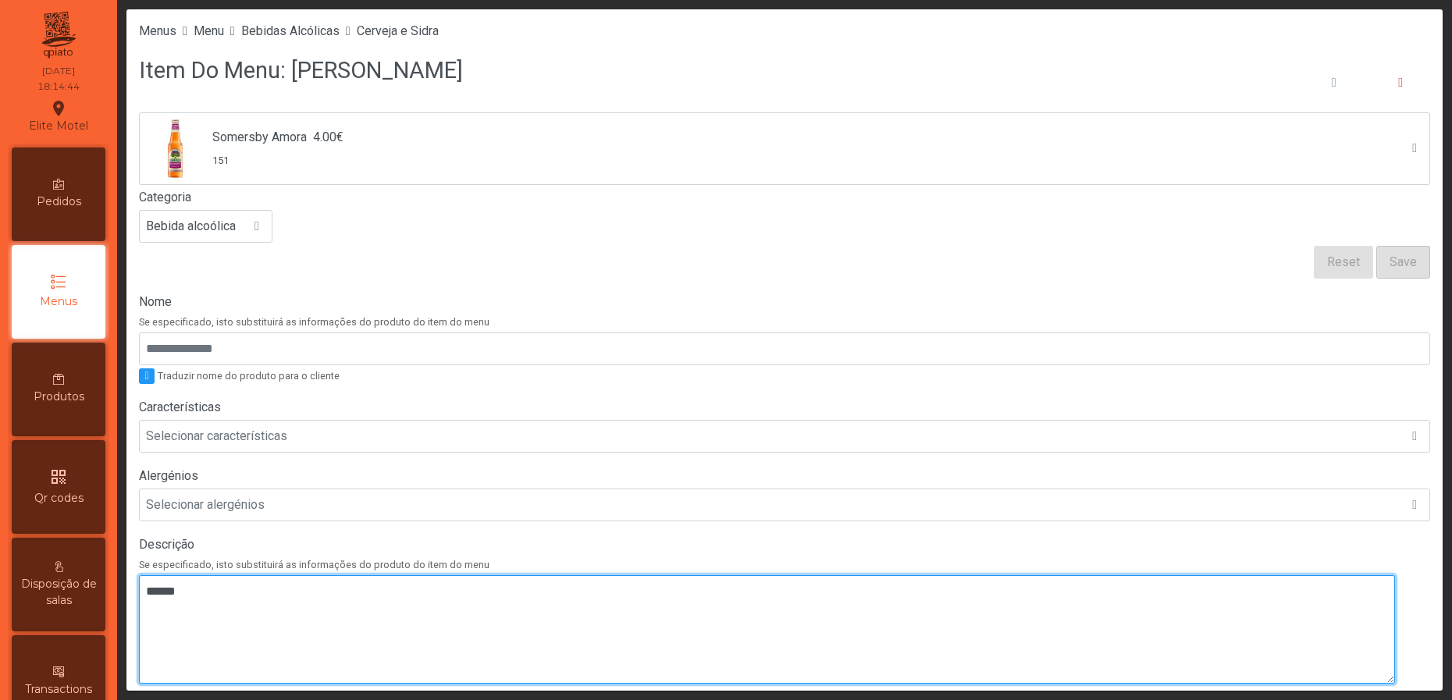
click at [368, 611] on textarea at bounding box center [767, 629] width 1256 height 108
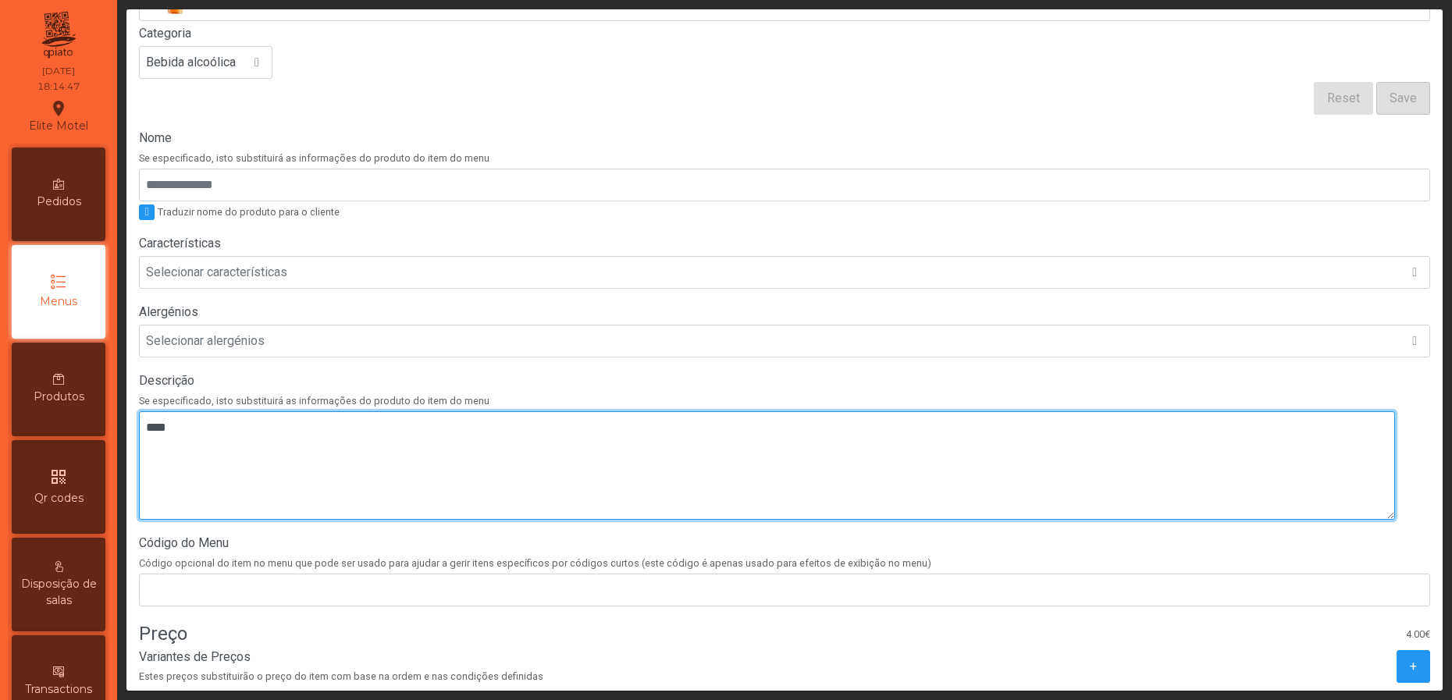
scroll to position [384, 0]
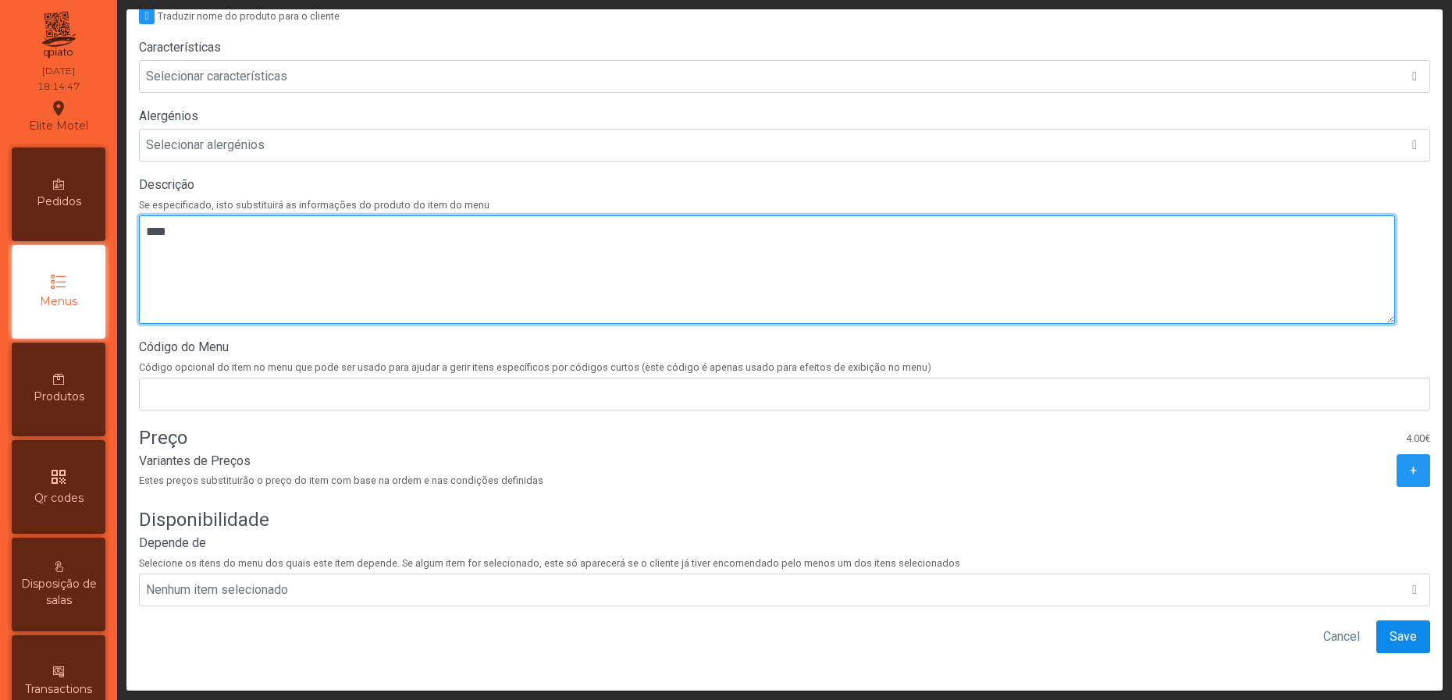
type textarea "****"
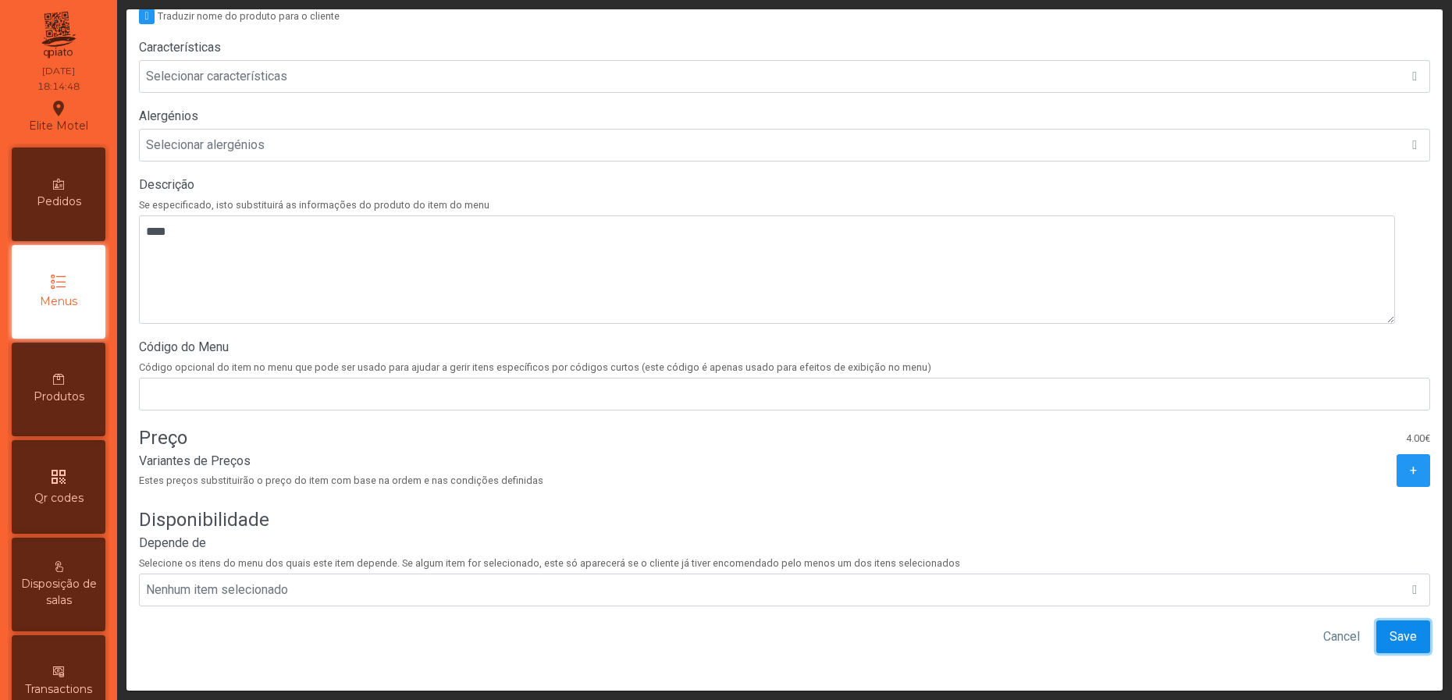
click at [1389, 627] on span "Save" at bounding box center [1402, 636] width 27 height 19
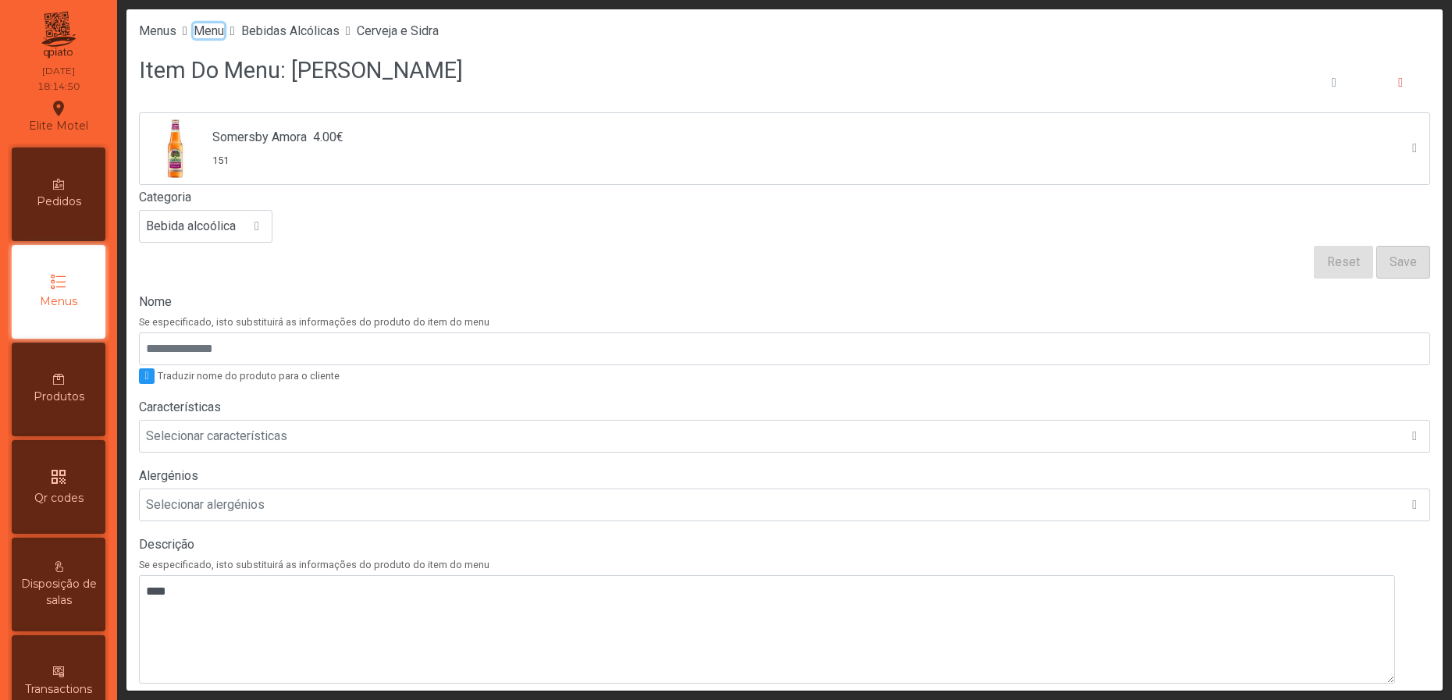
click at [223, 34] on span "Menu" at bounding box center [209, 30] width 30 height 15
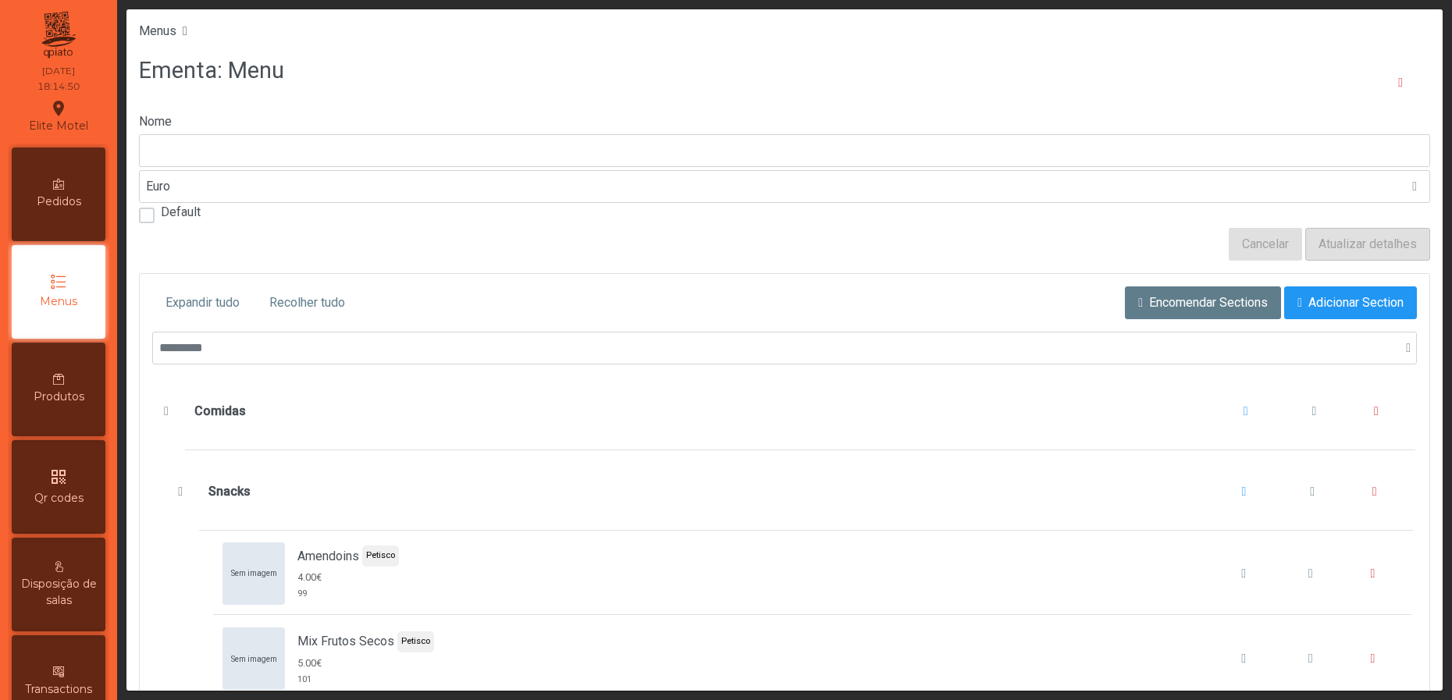
type input "****"
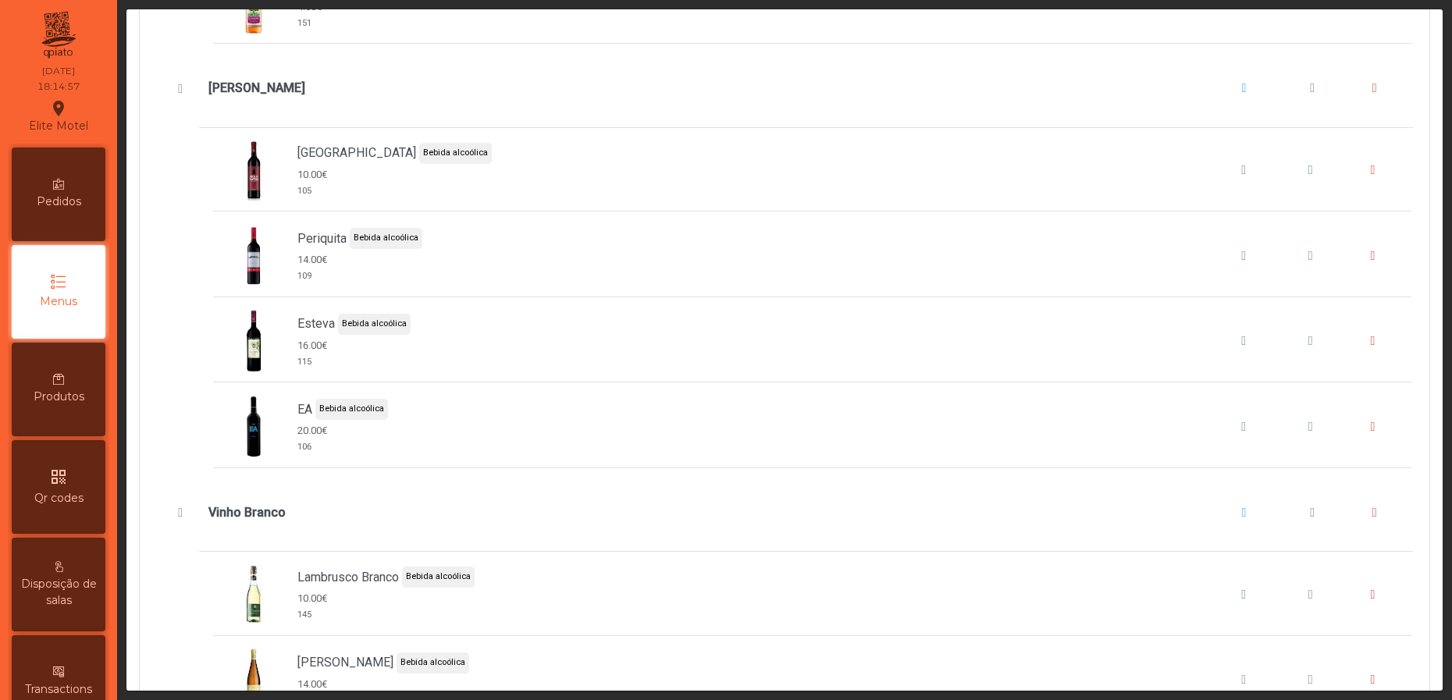
scroll to position [7843, 0]
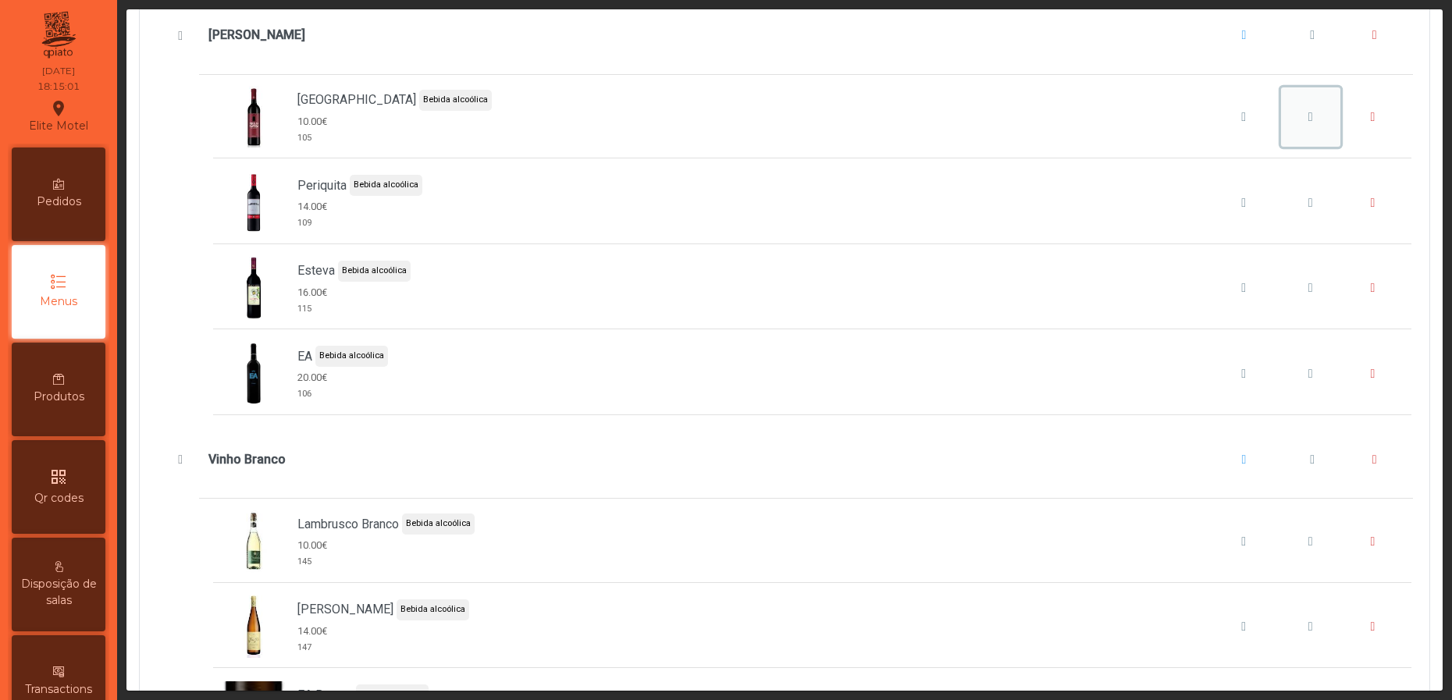
click at [1281, 147] on button "Porta Ravessa" at bounding box center [1310, 116] width 59 height 59
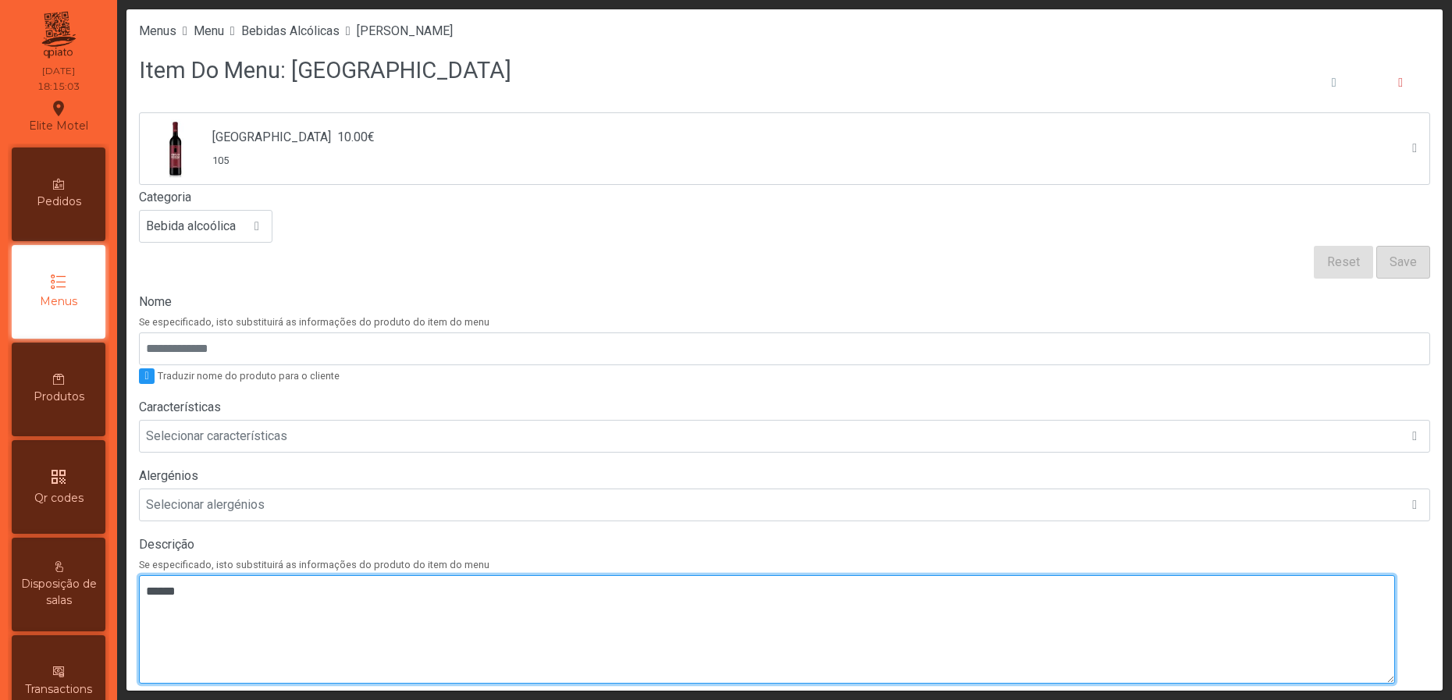
click at [256, 597] on textarea at bounding box center [767, 629] width 1256 height 108
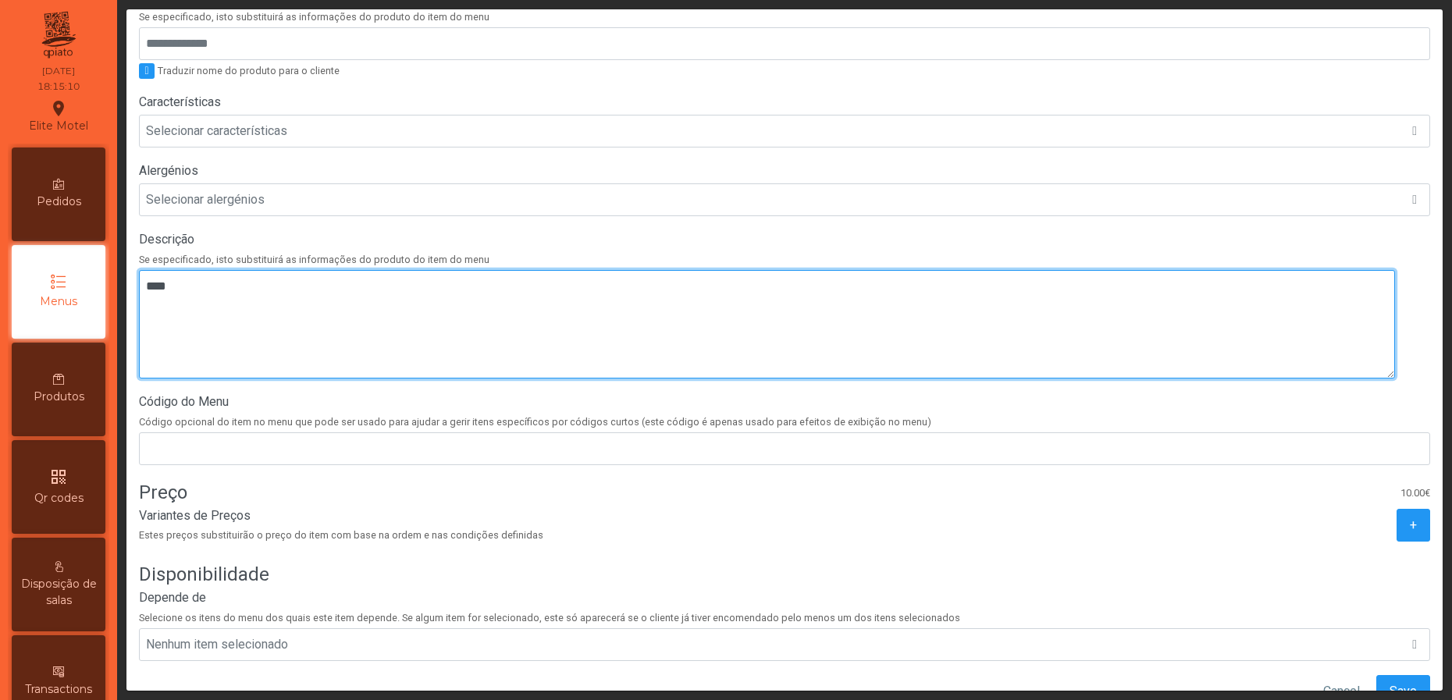
scroll to position [384, 0]
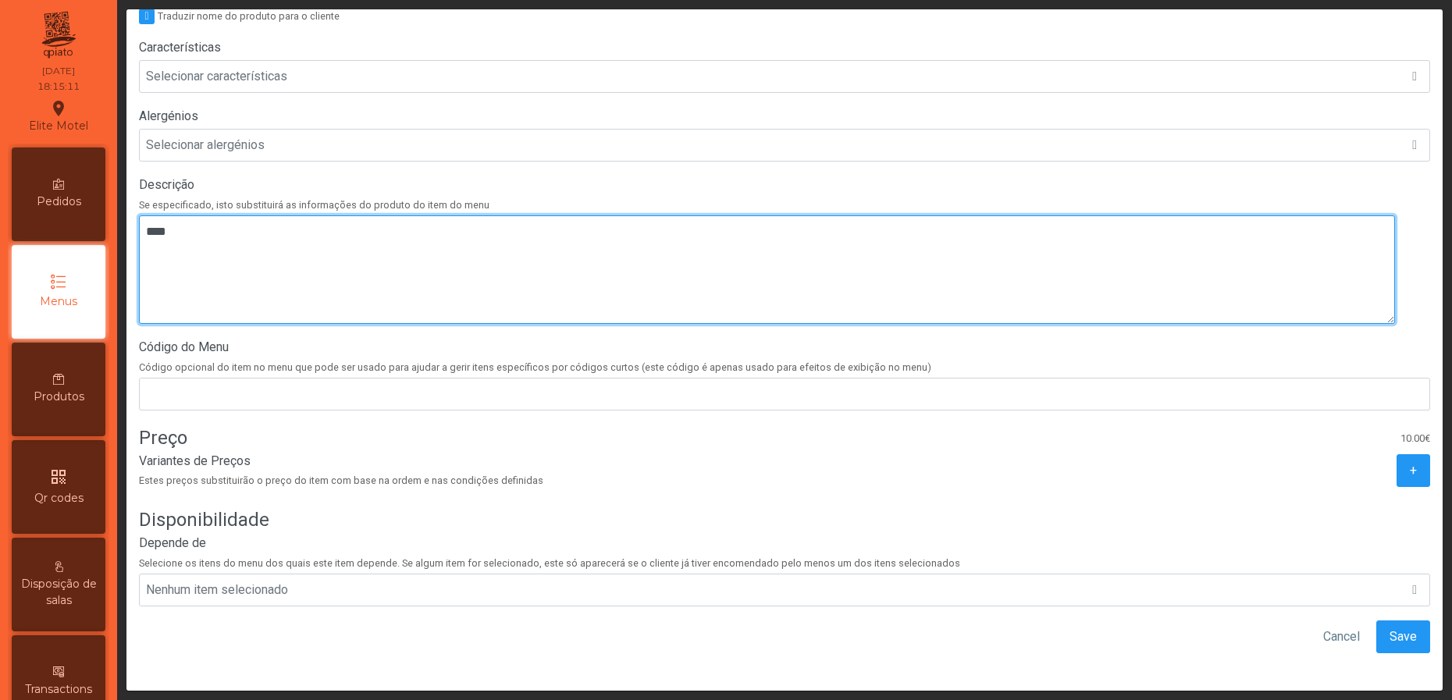
type textarea "****"
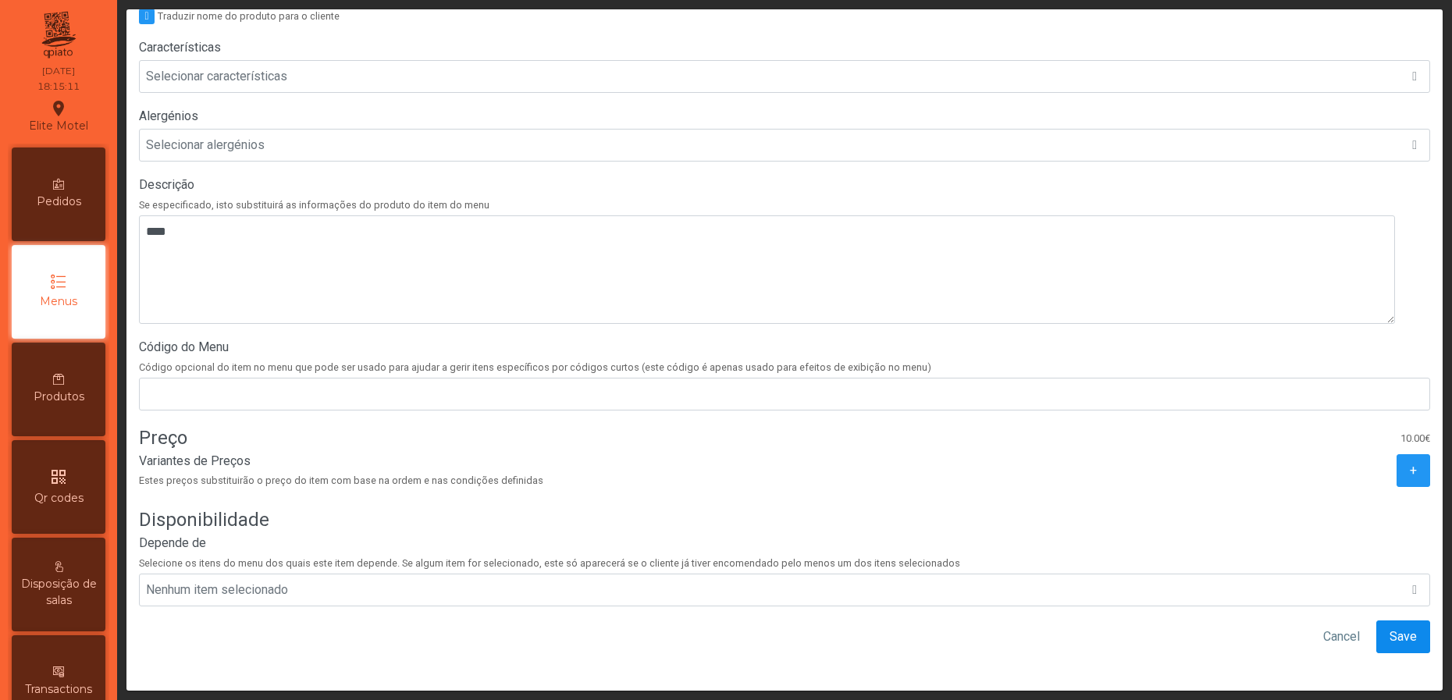
drag, startPoint x: 1395, startPoint y: 621, endPoint x: 1385, endPoint y: 621, distance: 10.9
click at [1389, 621] on div "Item Do Menu: Porta Ravessa Porta Ravessa 10.00€ 105 Categoria Bebida alcoólica…" at bounding box center [784, 191] width 1316 height 997
click at [1389, 627] on span "Save" at bounding box center [1402, 636] width 27 height 19
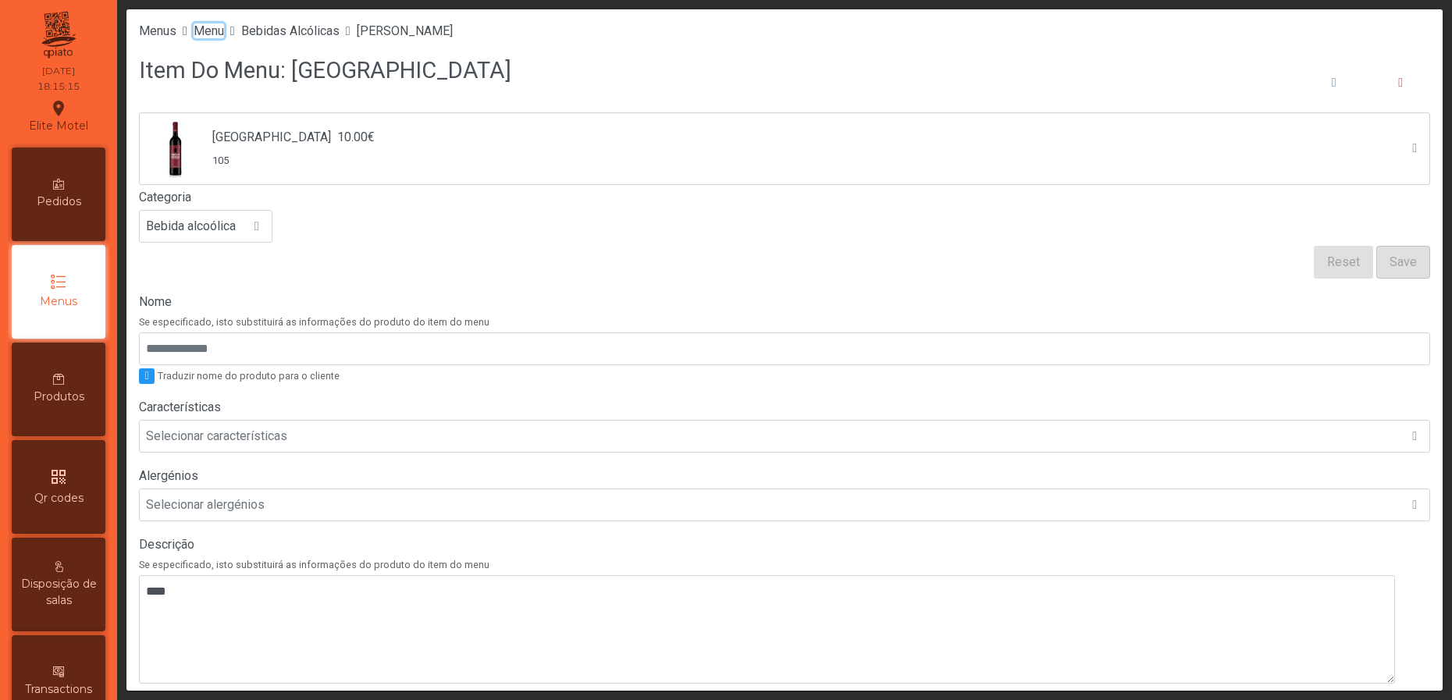
click at [223, 26] on span "Menu" at bounding box center [209, 30] width 30 height 15
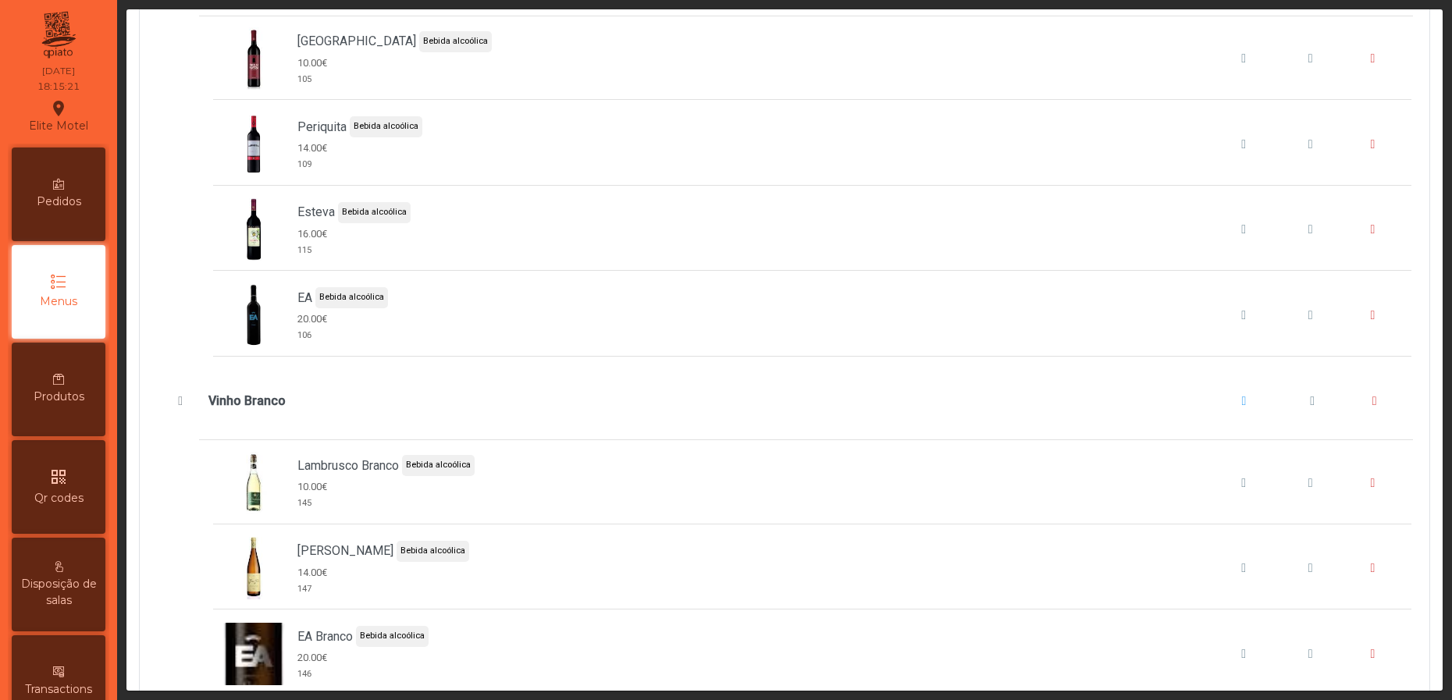
scroll to position [7843, 0]
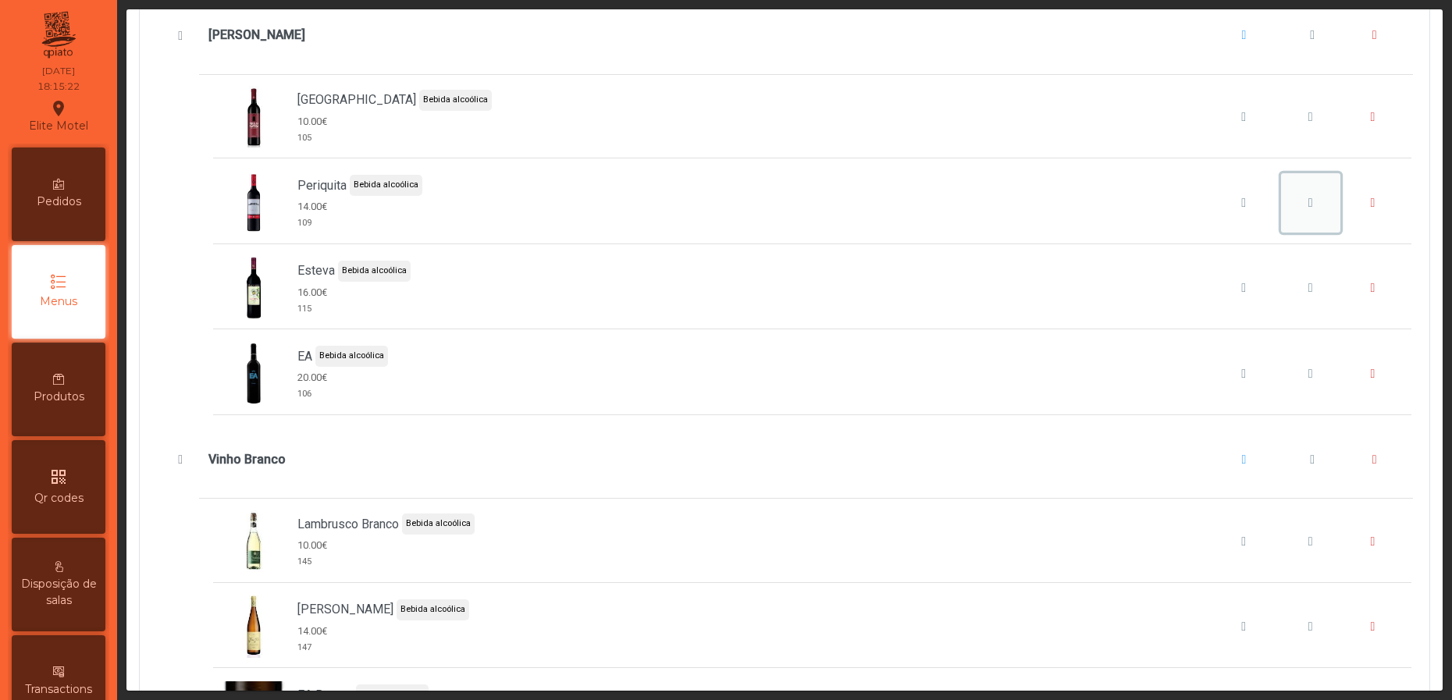
click at [1286, 229] on button "Periquita" at bounding box center [1310, 202] width 59 height 59
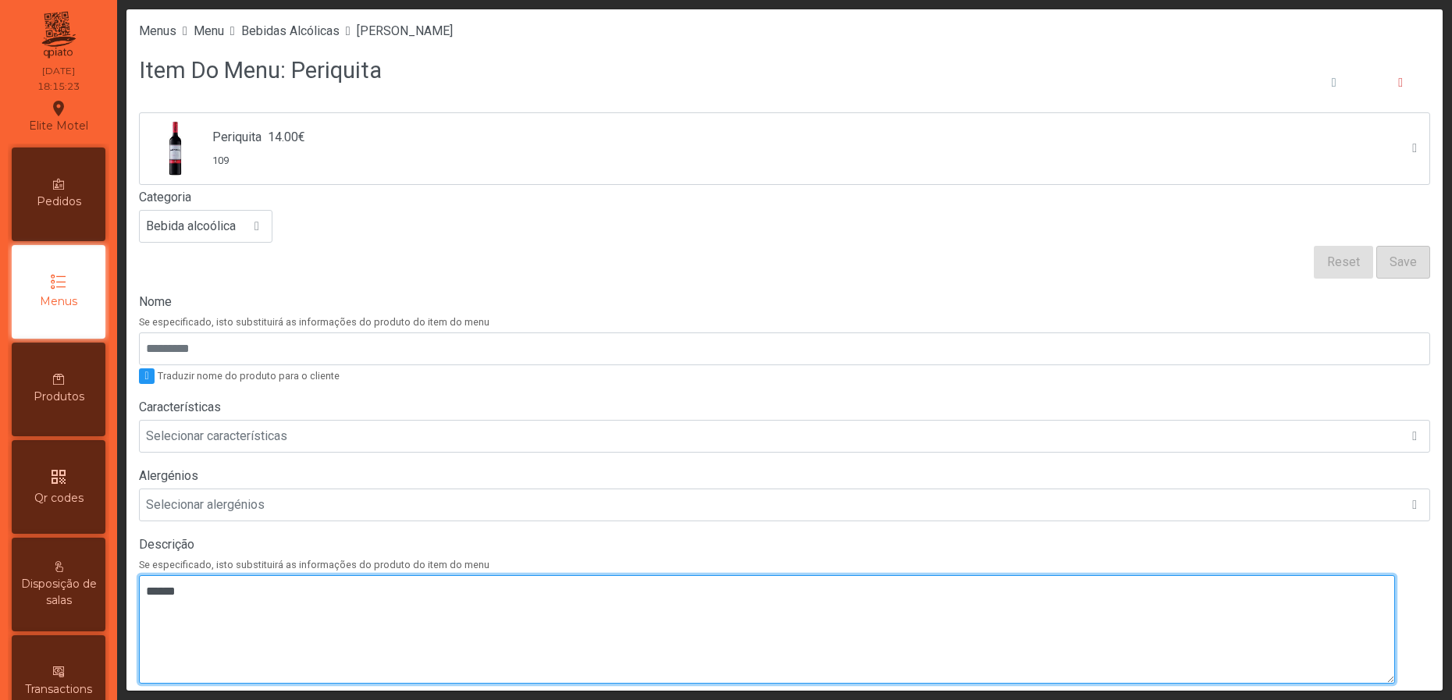
click at [272, 599] on textarea at bounding box center [767, 629] width 1256 height 108
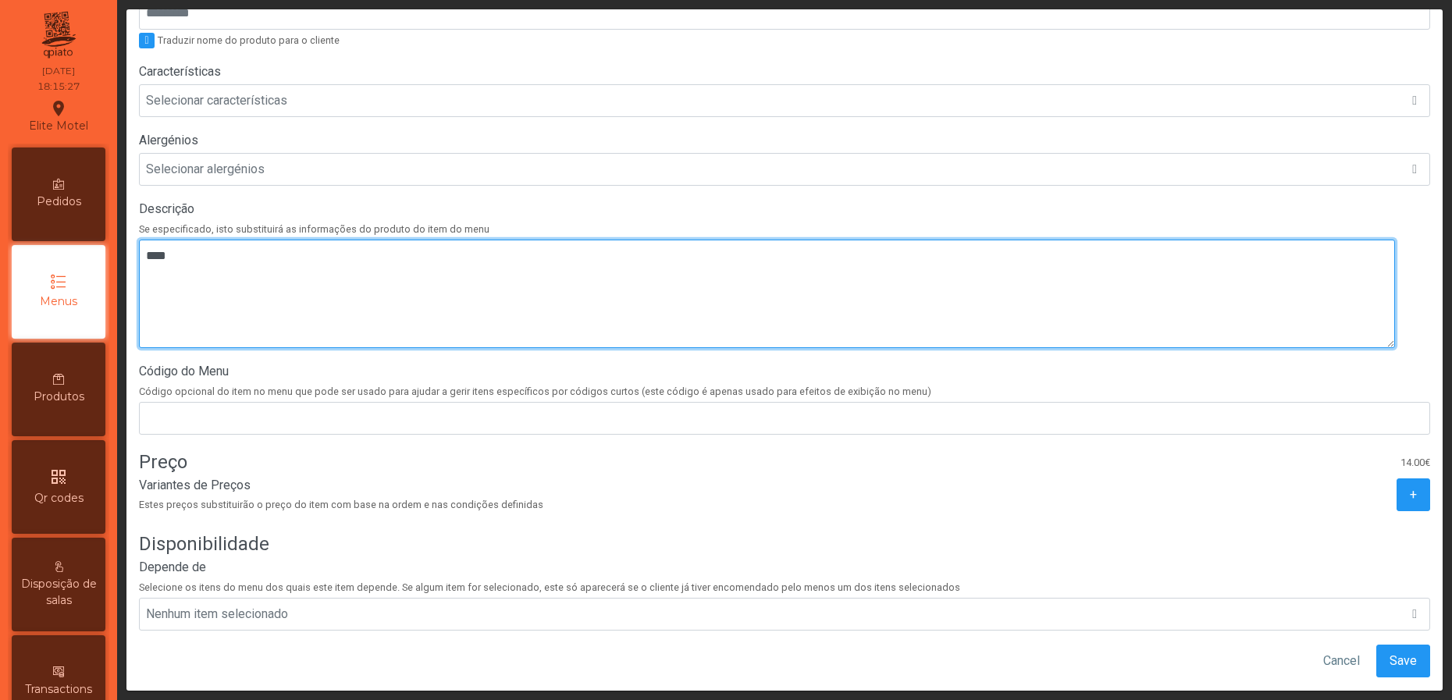
scroll to position [384, 0]
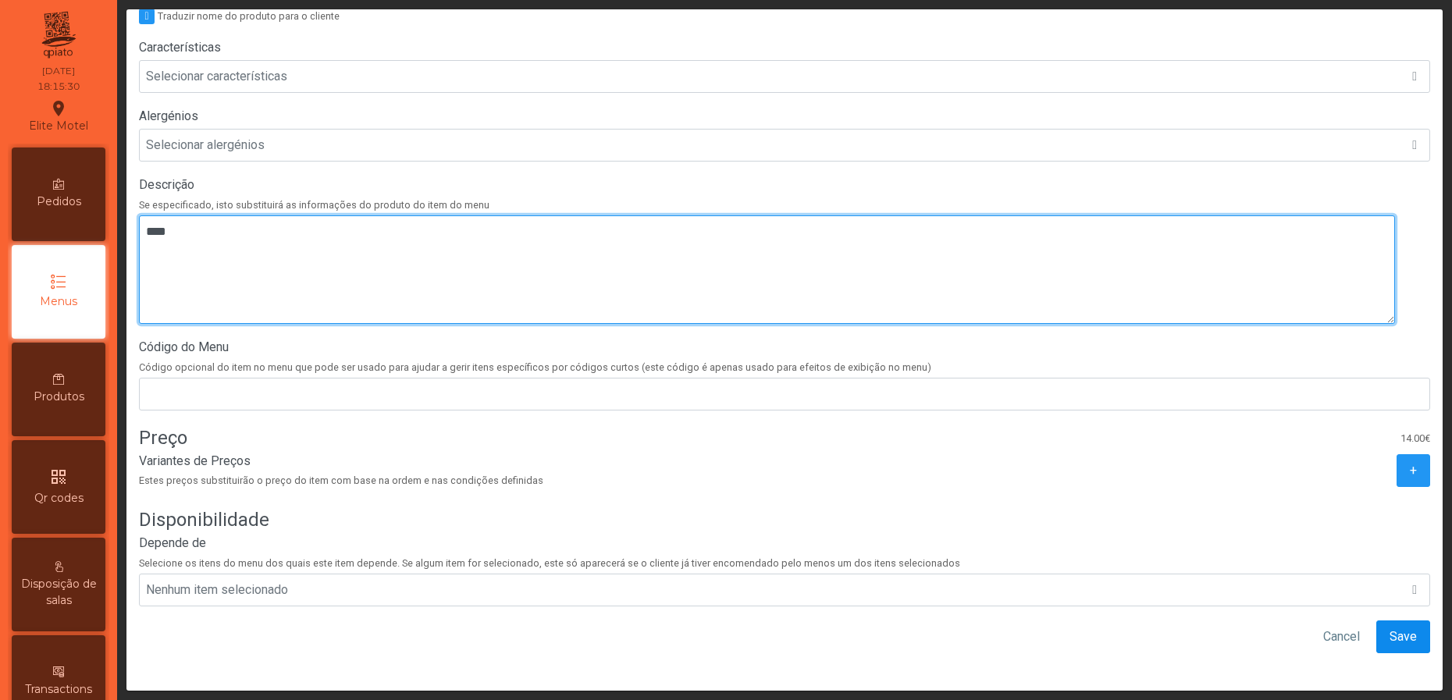
type textarea "****"
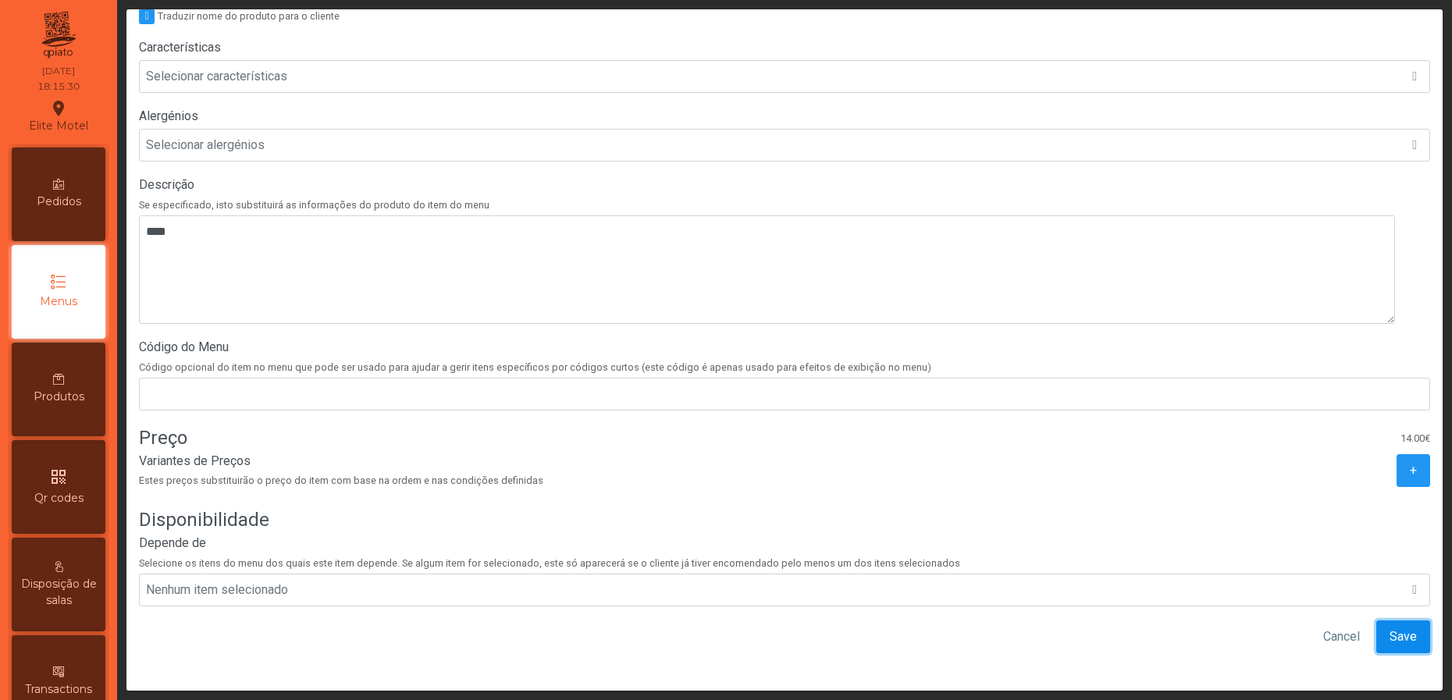
click at [1389, 627] on span "Save" at bounding box center [1402, 636] width 27 height 19
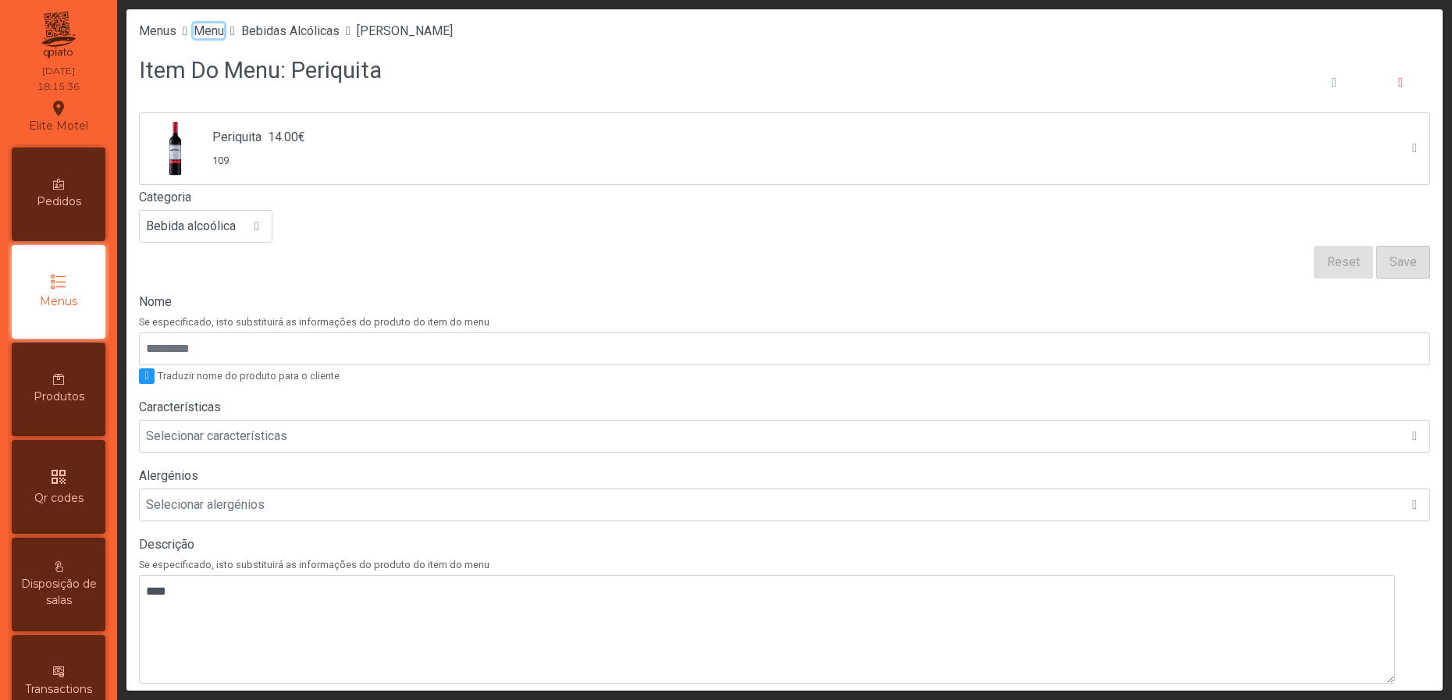
click at [218, 36] on span "Menu" at bounding box center [209, 30] width 30 height 15
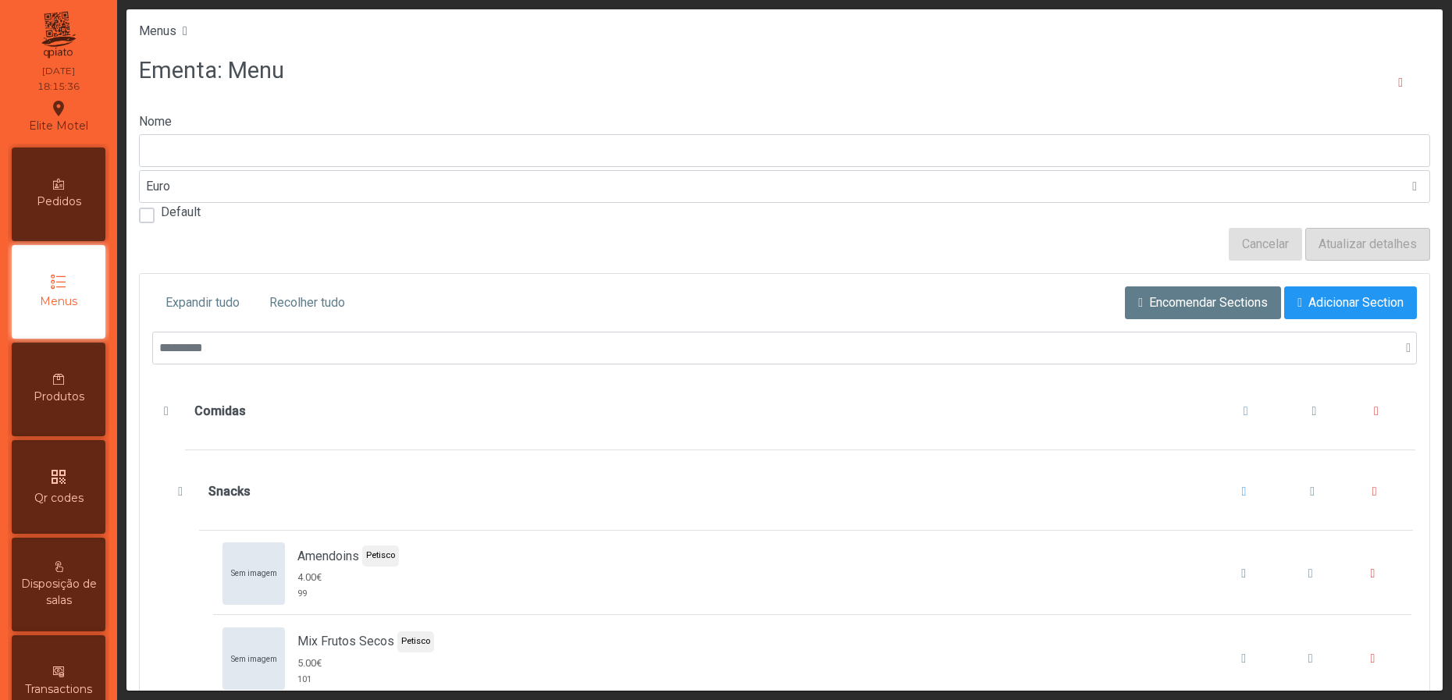
type input "****"
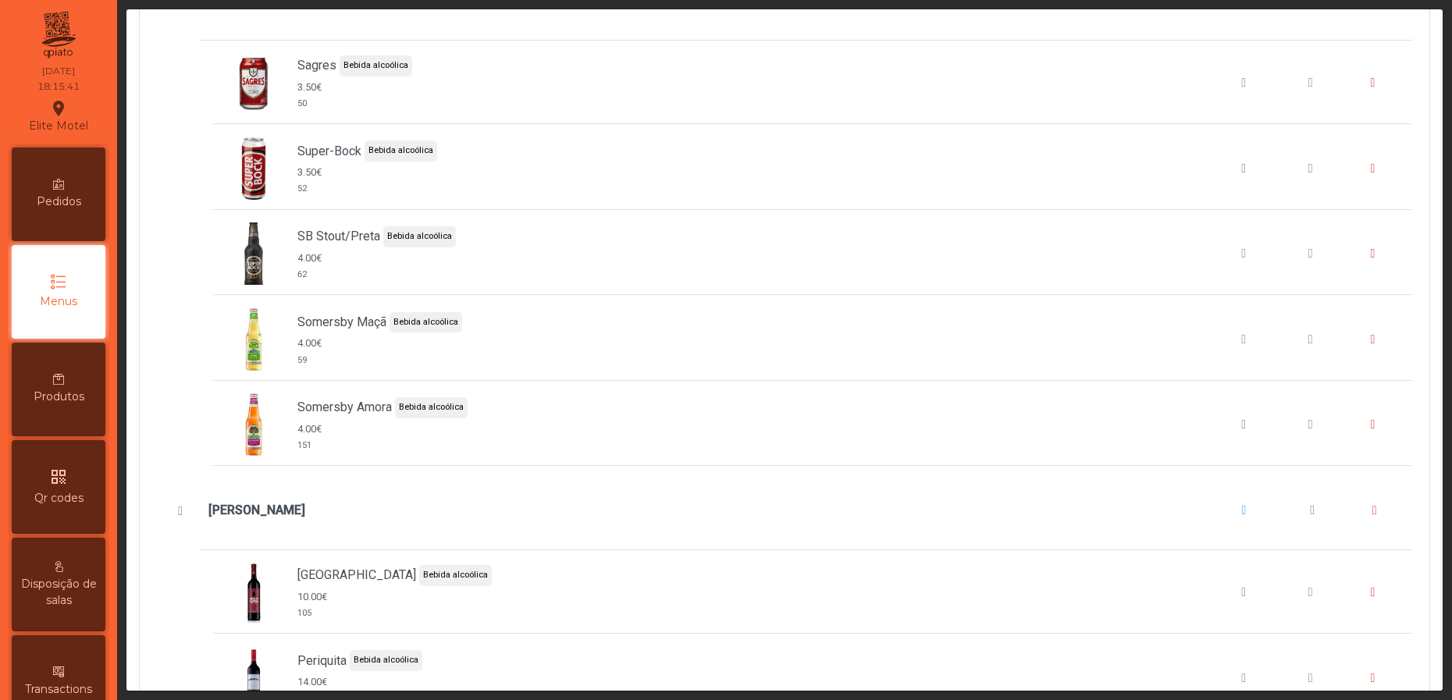
scroll to position [7843, 0]
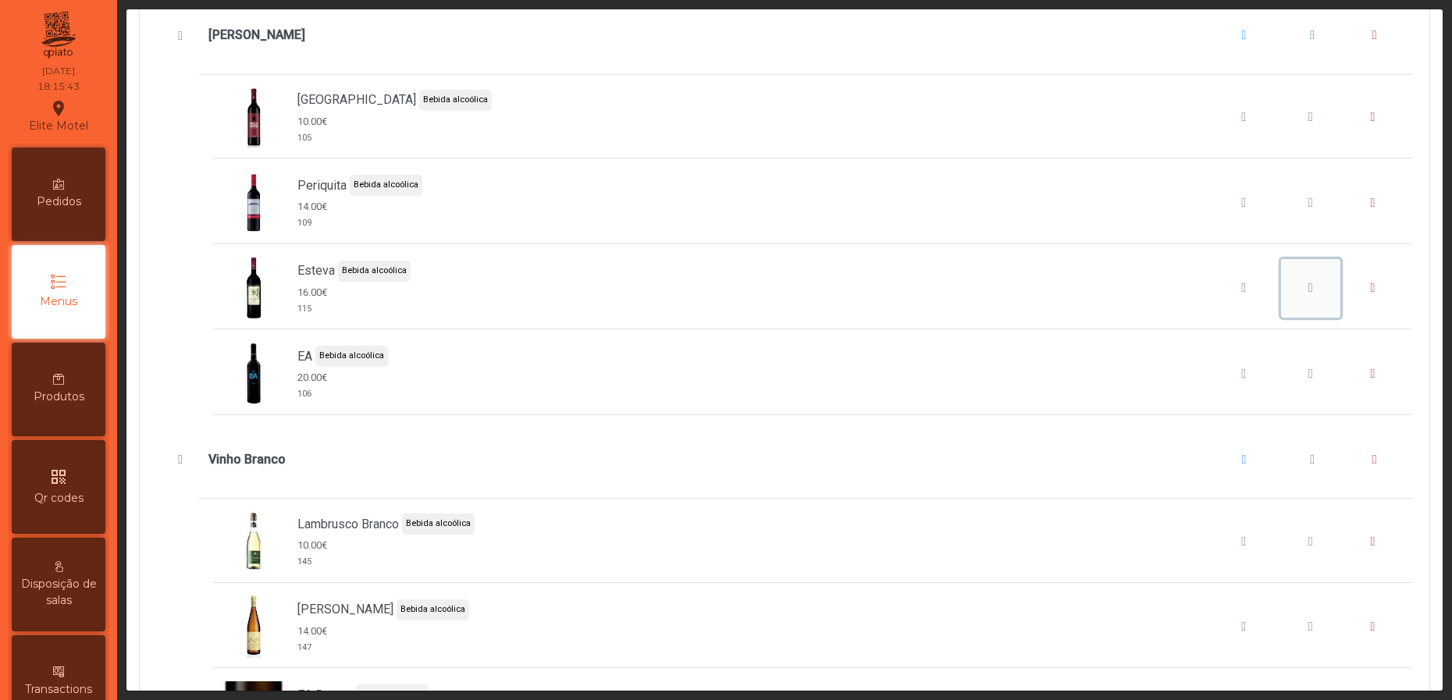
click at [1281, 317] on button "Esteva" at bounding box center [1310, 288] width 59 height 59
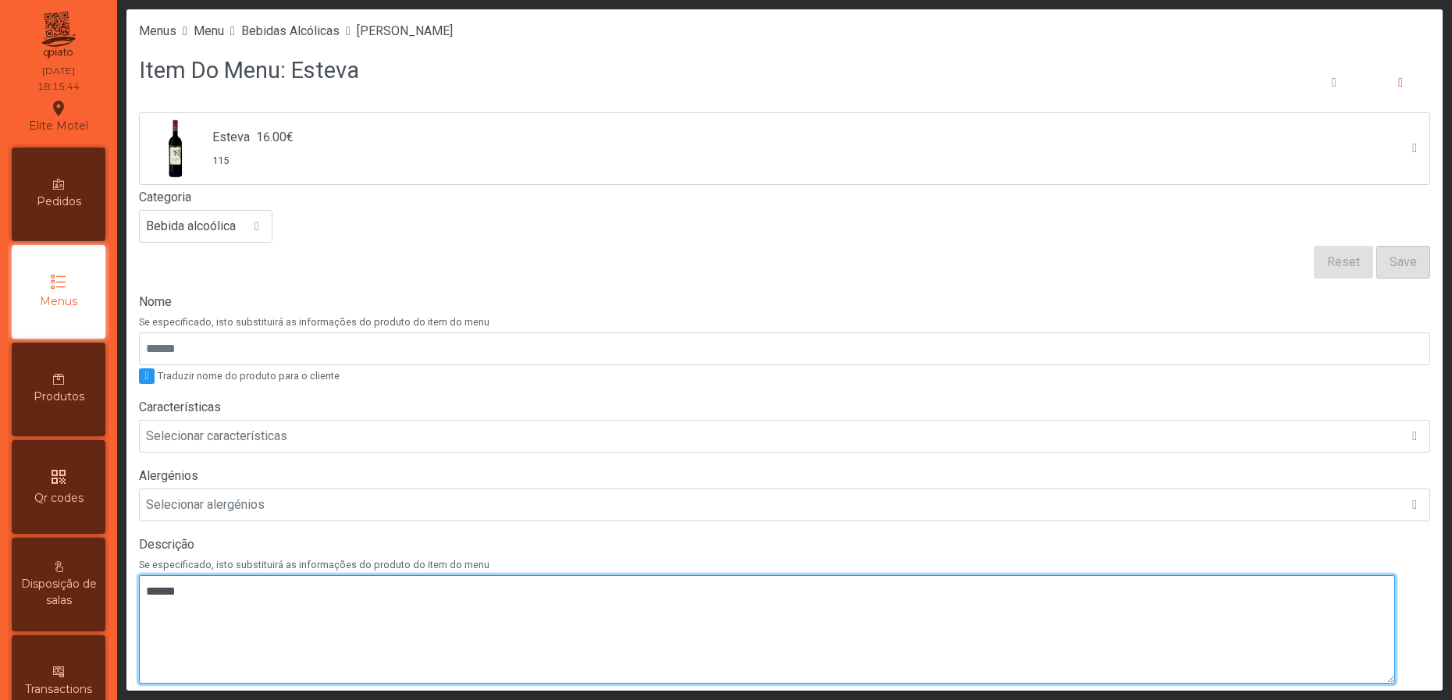
click at [322, 613] on textarea at bounding box center [767, 629] width 1256 height 108
type textarea "****"
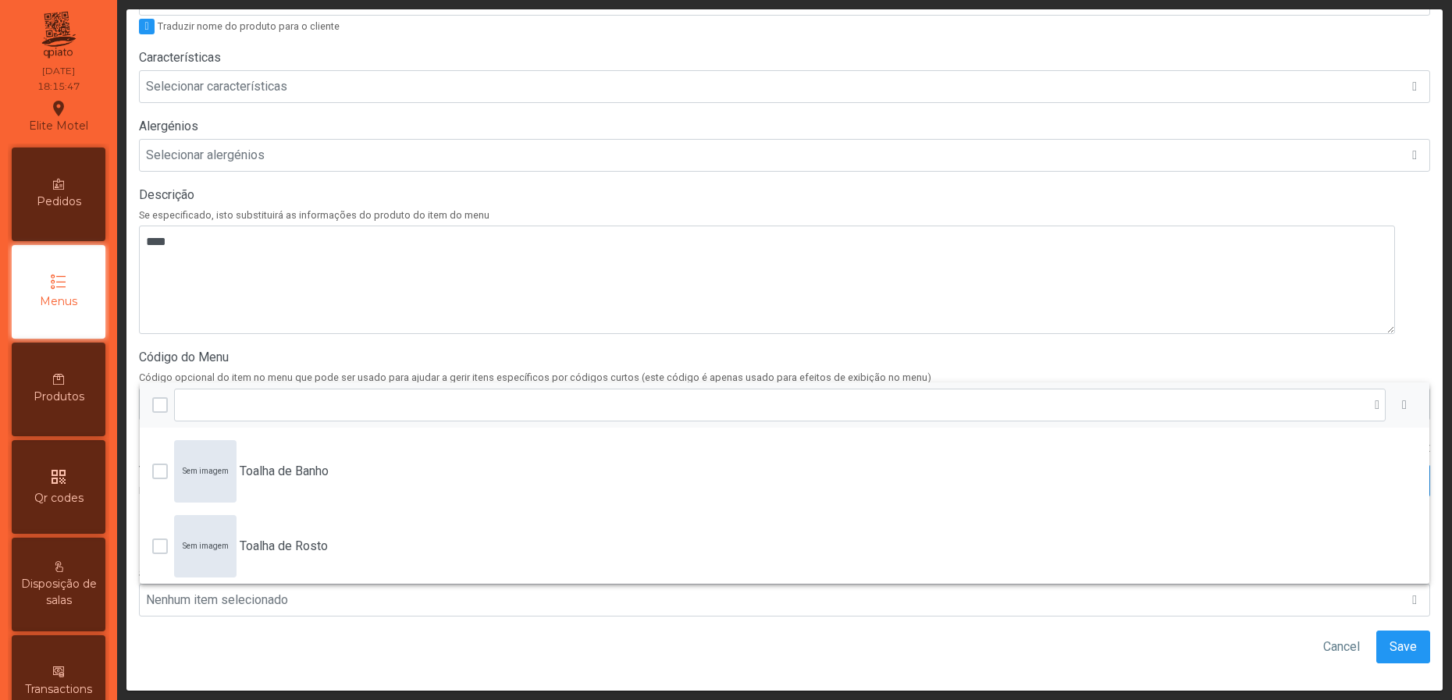
scroll to position [384, 0]
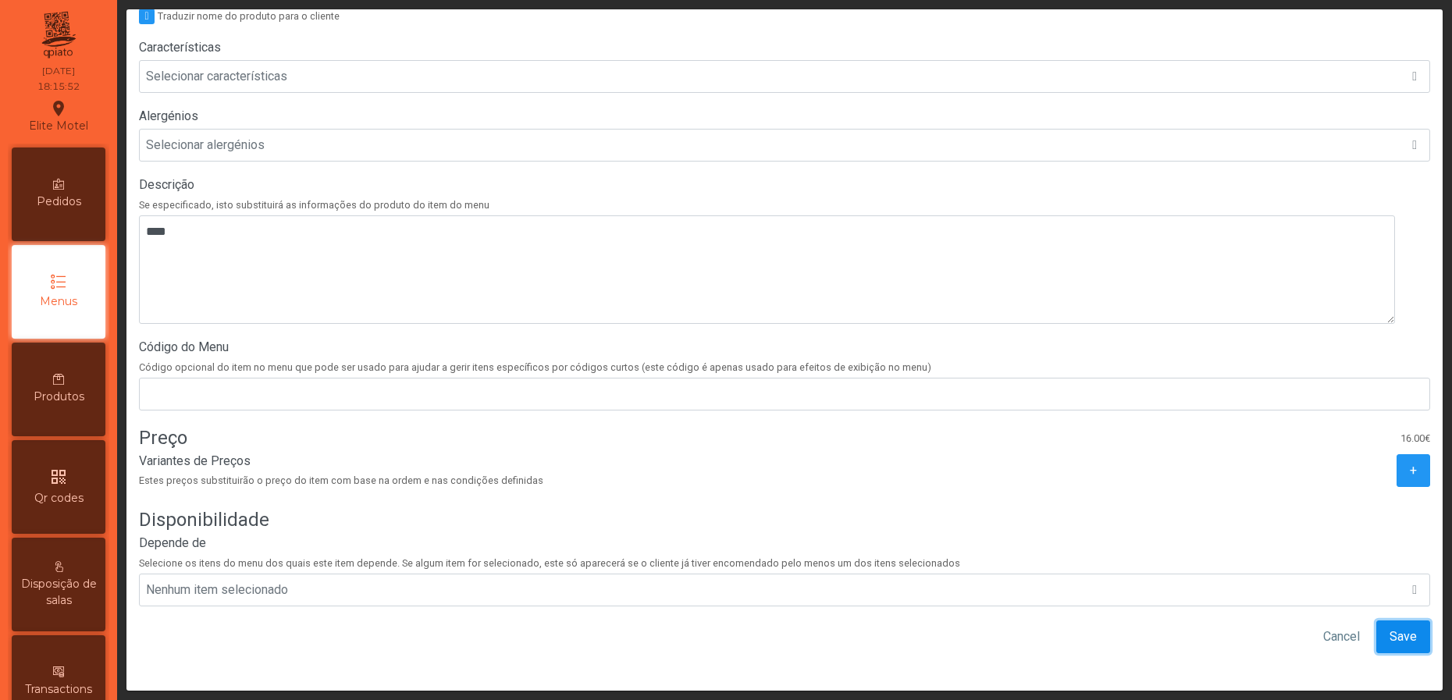
click at [1389, 627] on span "Save" at bounding box center [1402, 636] width 27 height 19
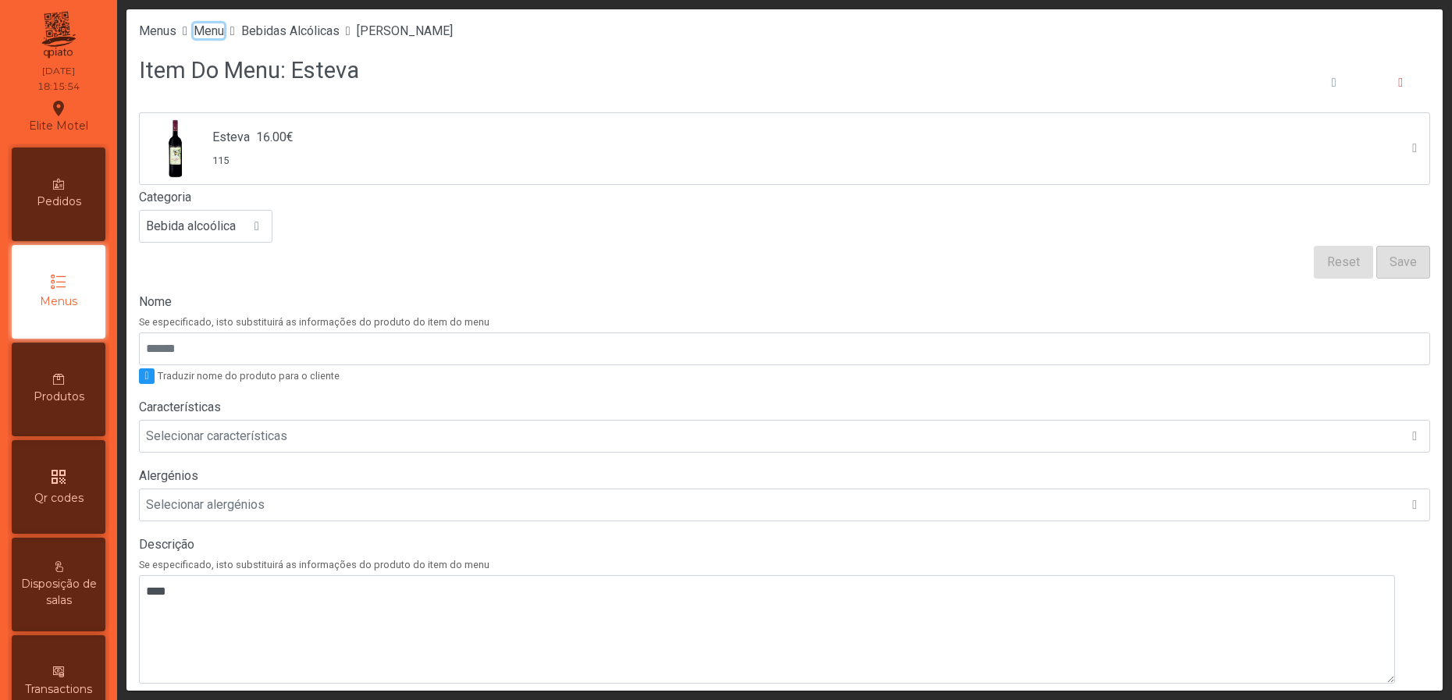
click at [219, 23] on span "Menu" at bounding box center [209, 30] width 30 height 15
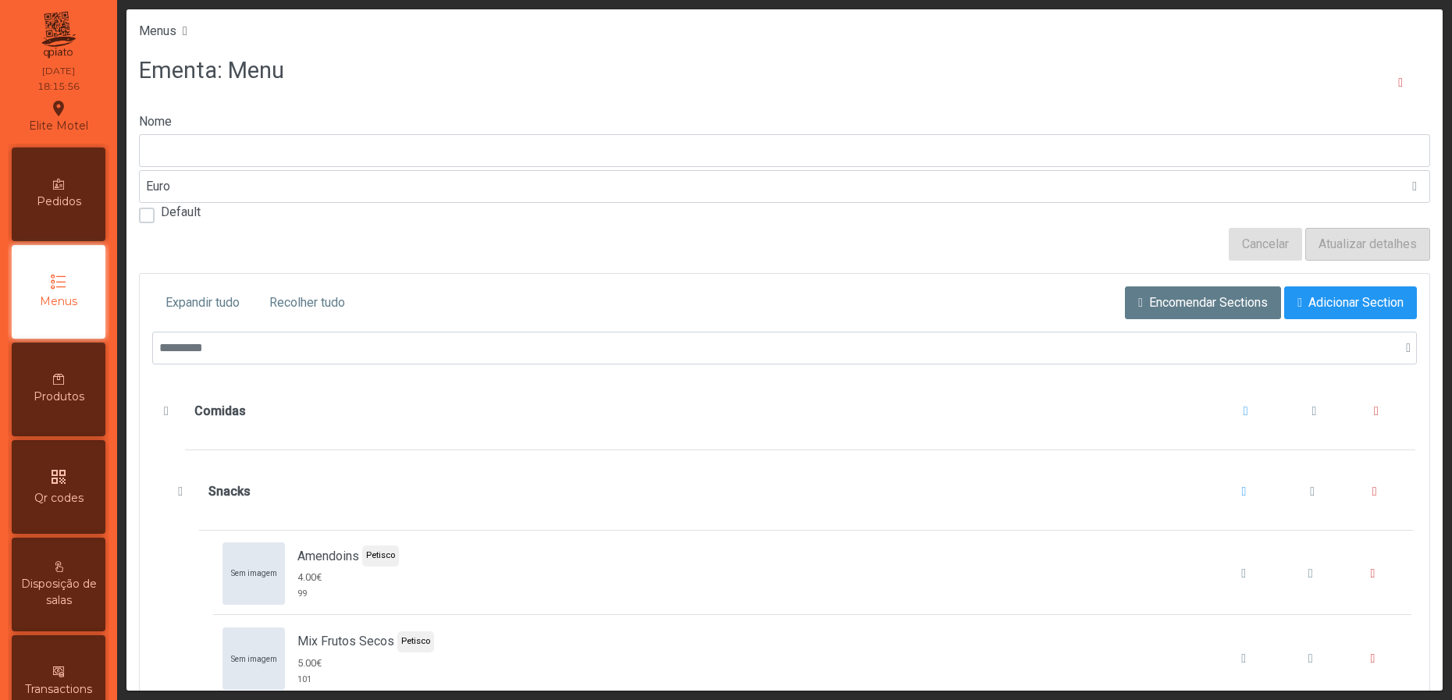
type input "****"
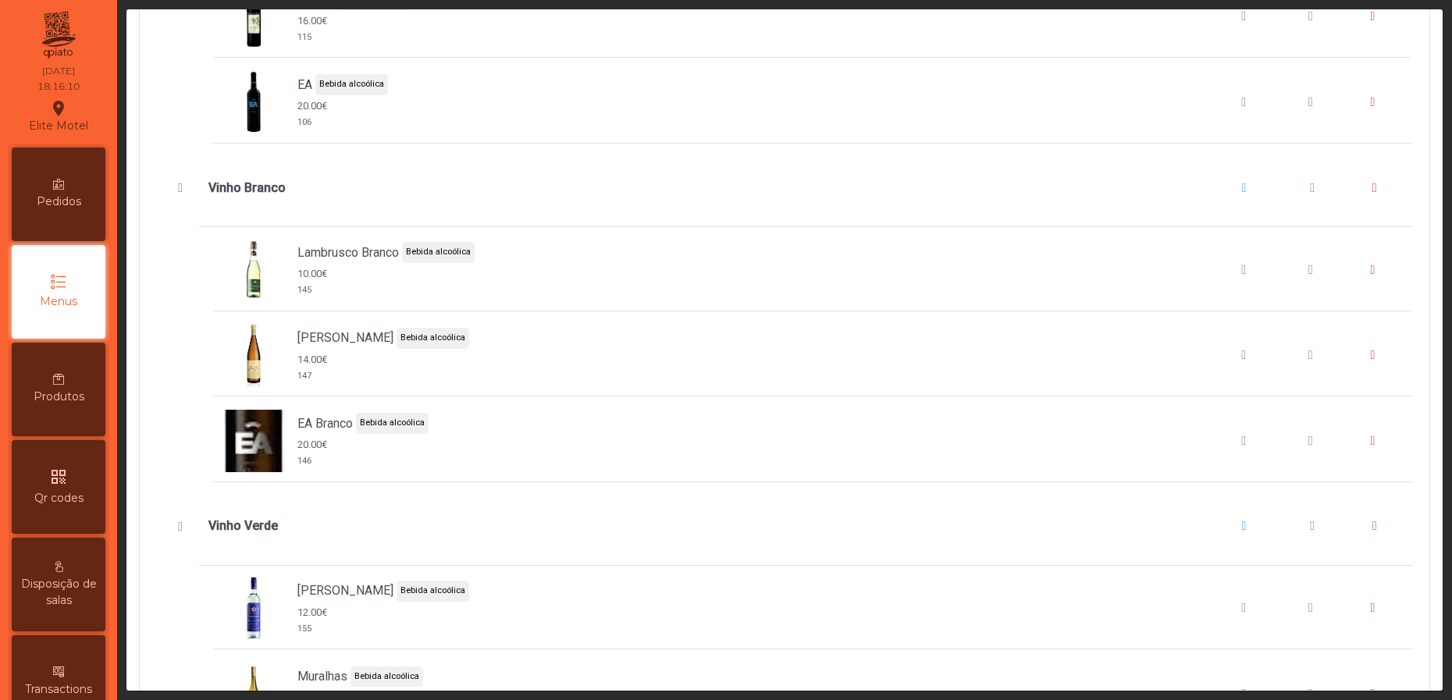
scroll to position [8078, 0]
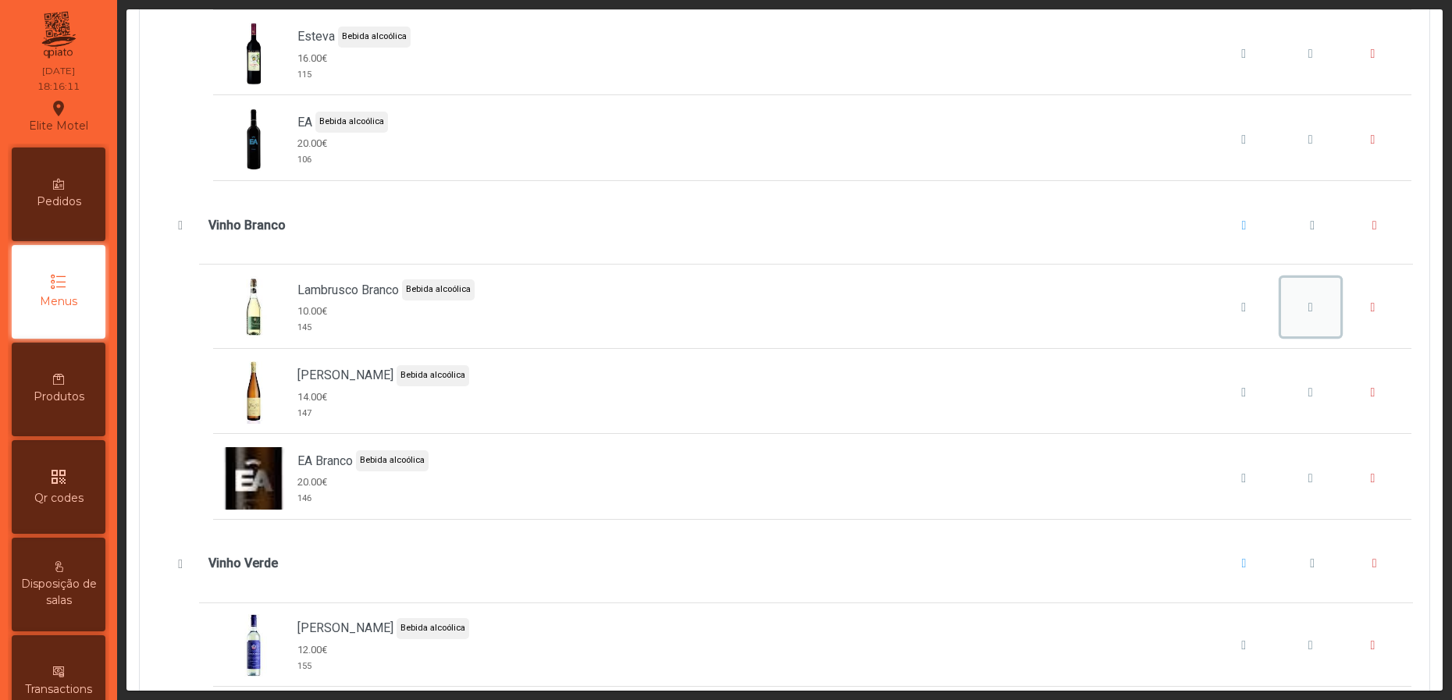
click at [1308, 314] on span "Lambrusco Branco" at bounding box center [1310, 307] width 5 height 12
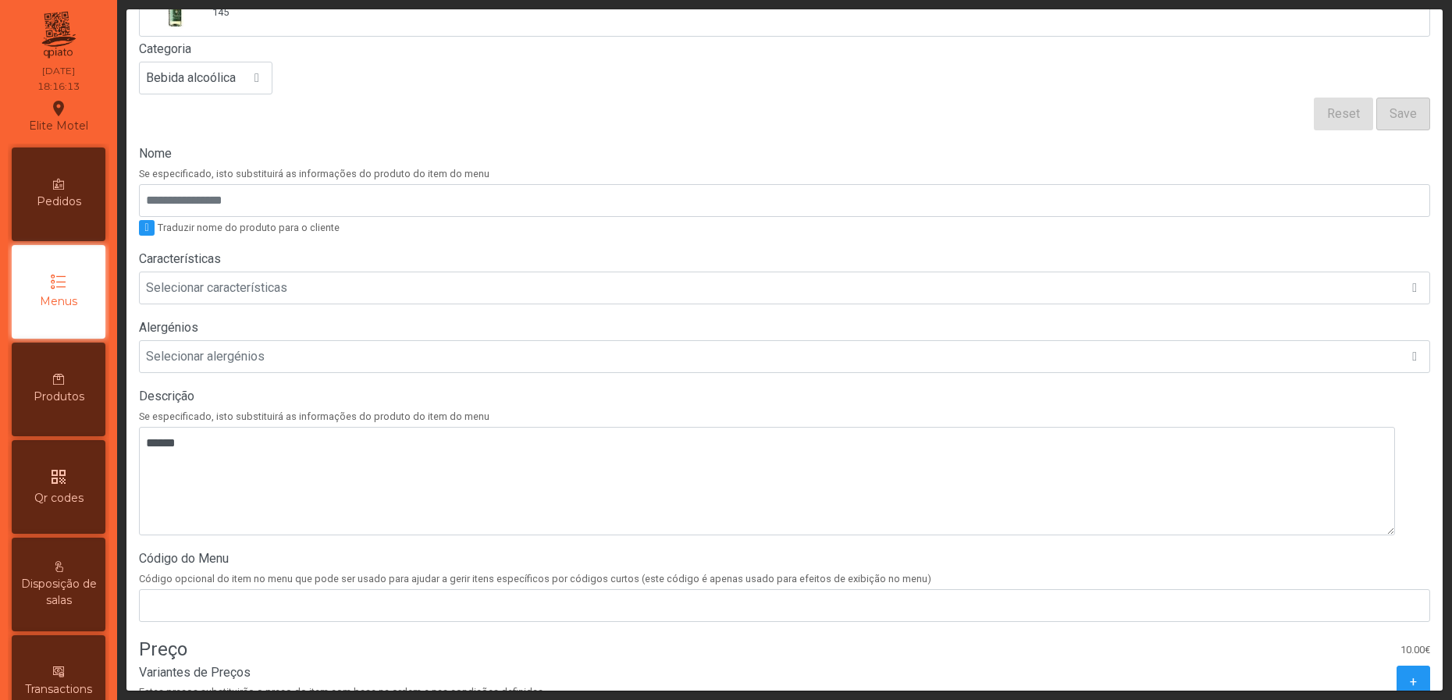
scroll to position [384, 0]
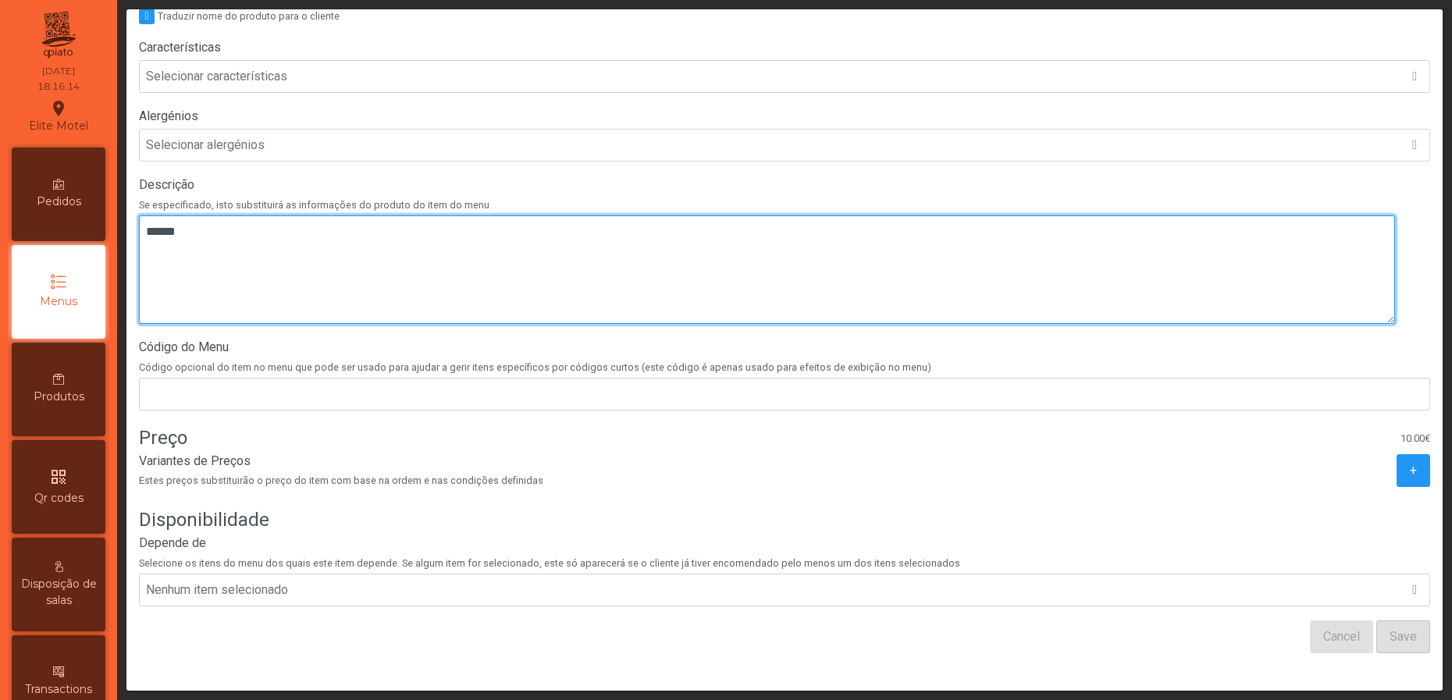
click at [225, 254] on textarea at bounding box center [767, 269] width 1256 height 108
type textarea "****"
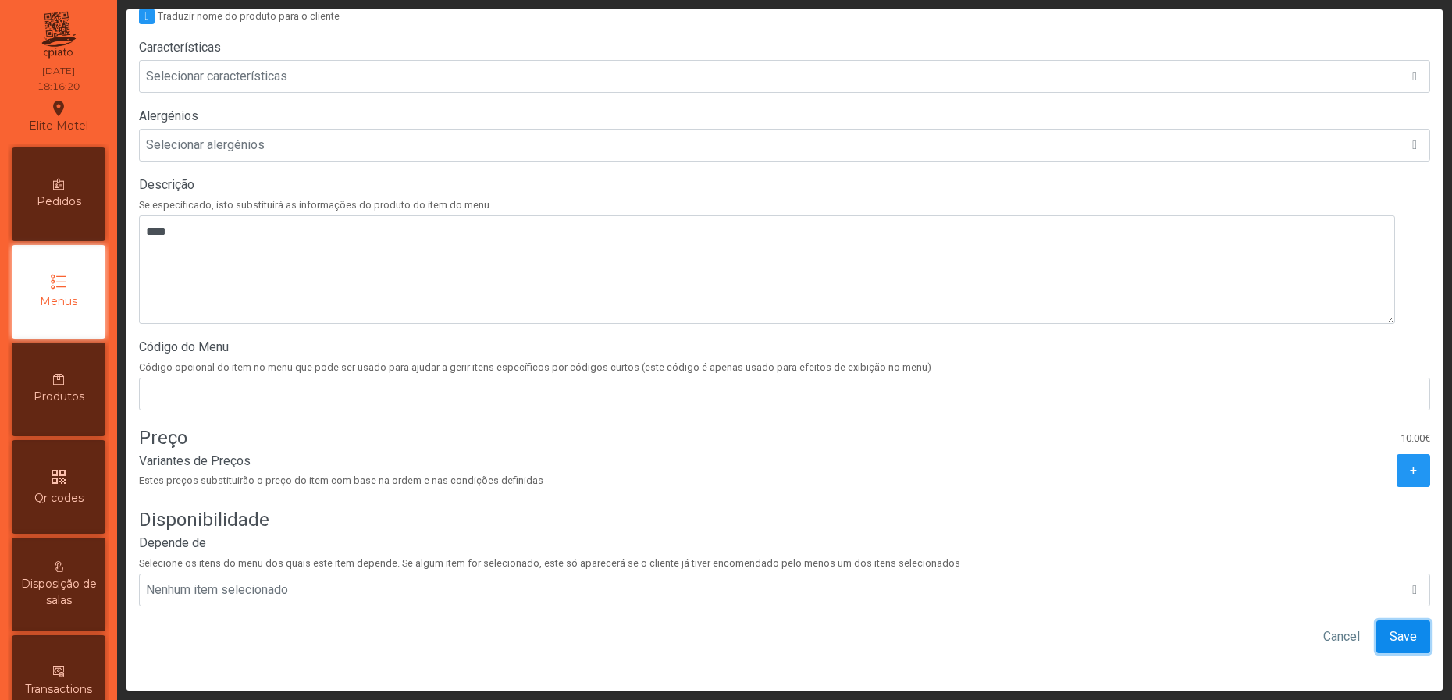
click at [1389, 627] on span "Save" at bounding box center [1402, 636] width 27 height 19
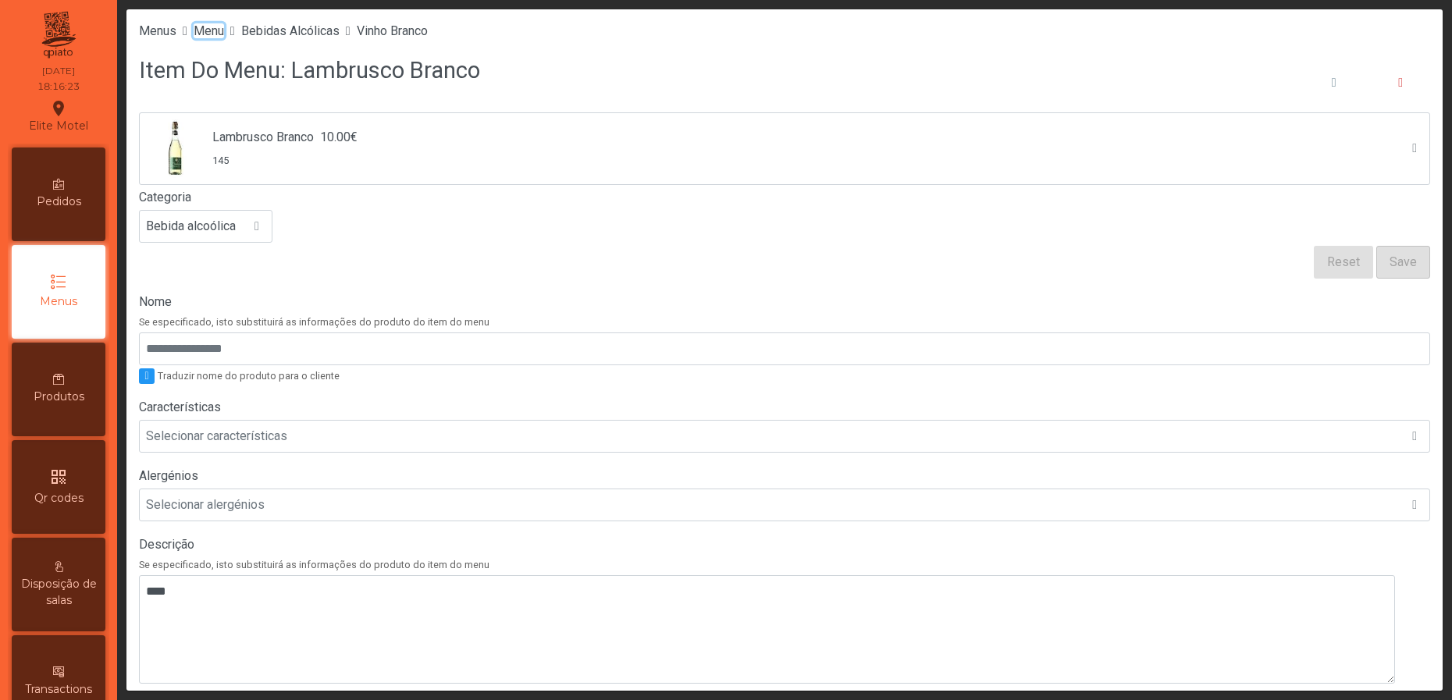
click at [224, 28] on span "Menu" at bounding box center [209, 30] width 30 height 15
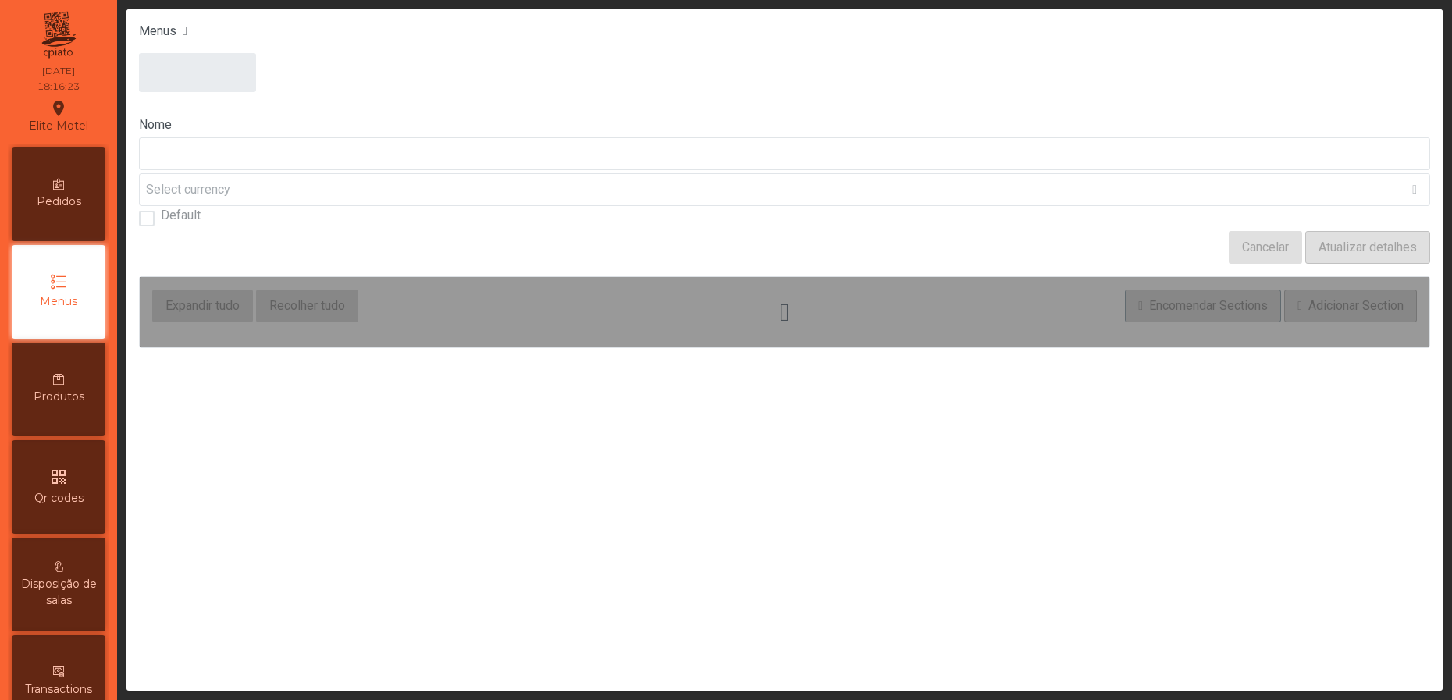
type input "****"
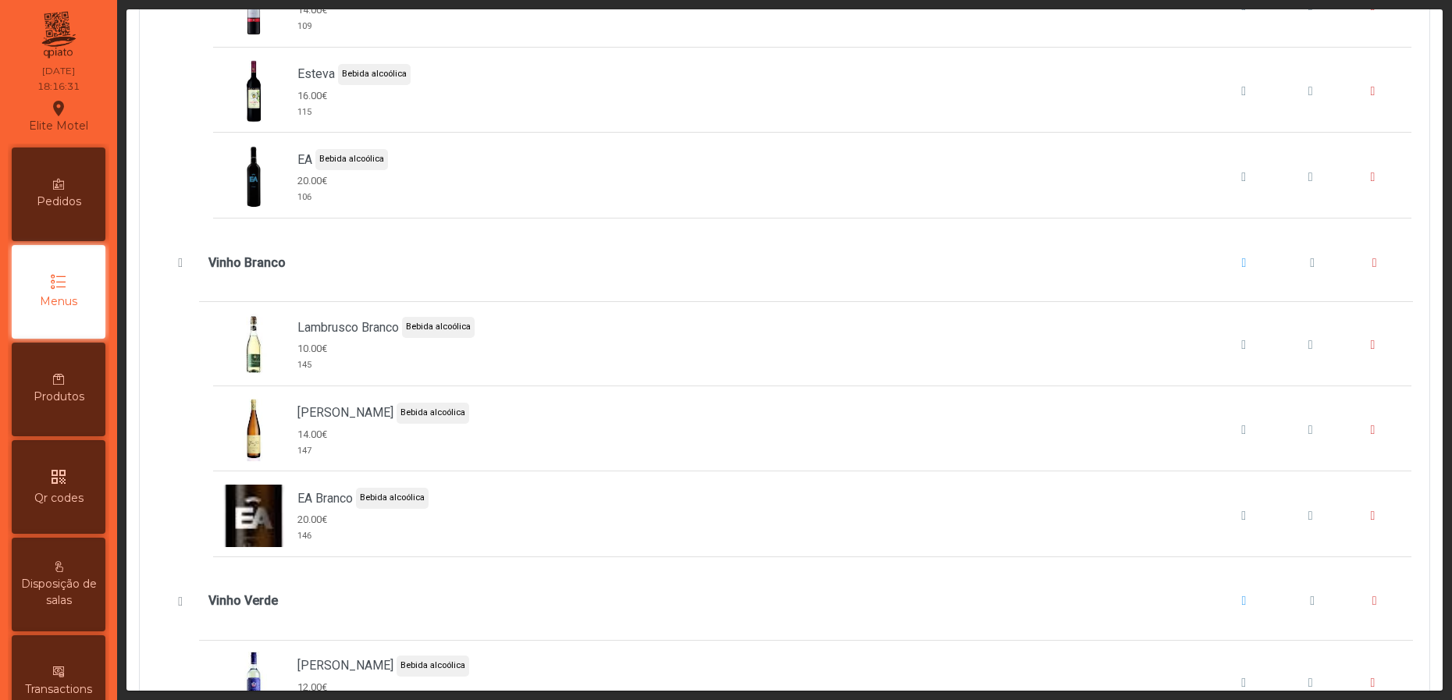
scroll to position [8078, 0]
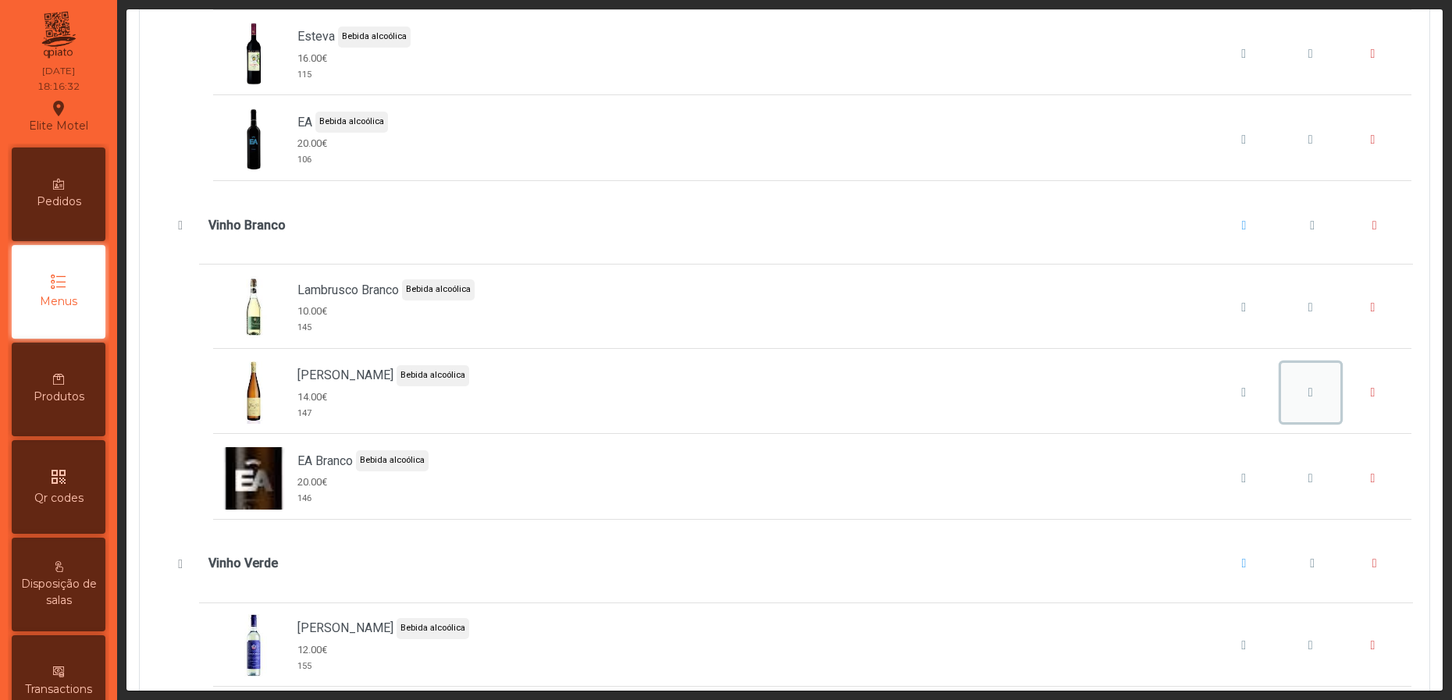
click at [1281, 422] on button "João Pires Branco" at bounding box center [1310, 392] width 59 height 59
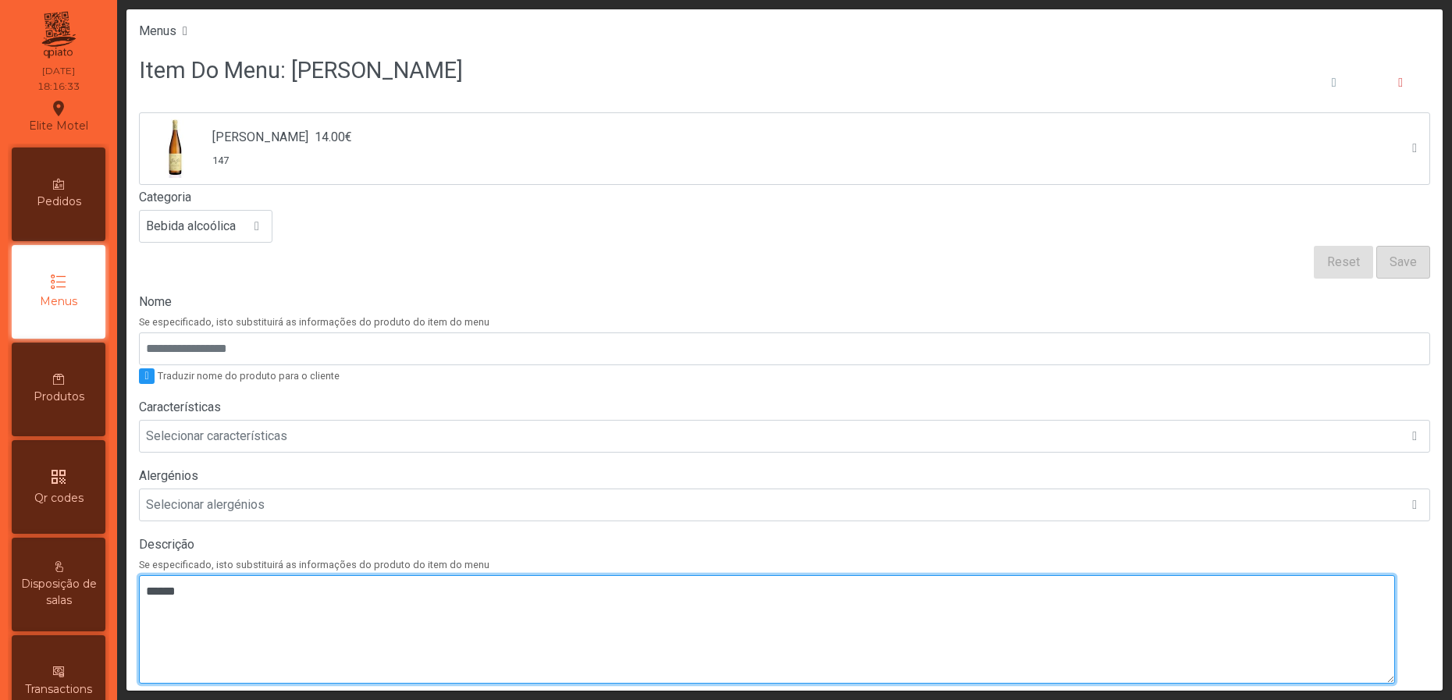
click at [347, 595] on textarea at bounding box center [767, 629] width 1256 height 108
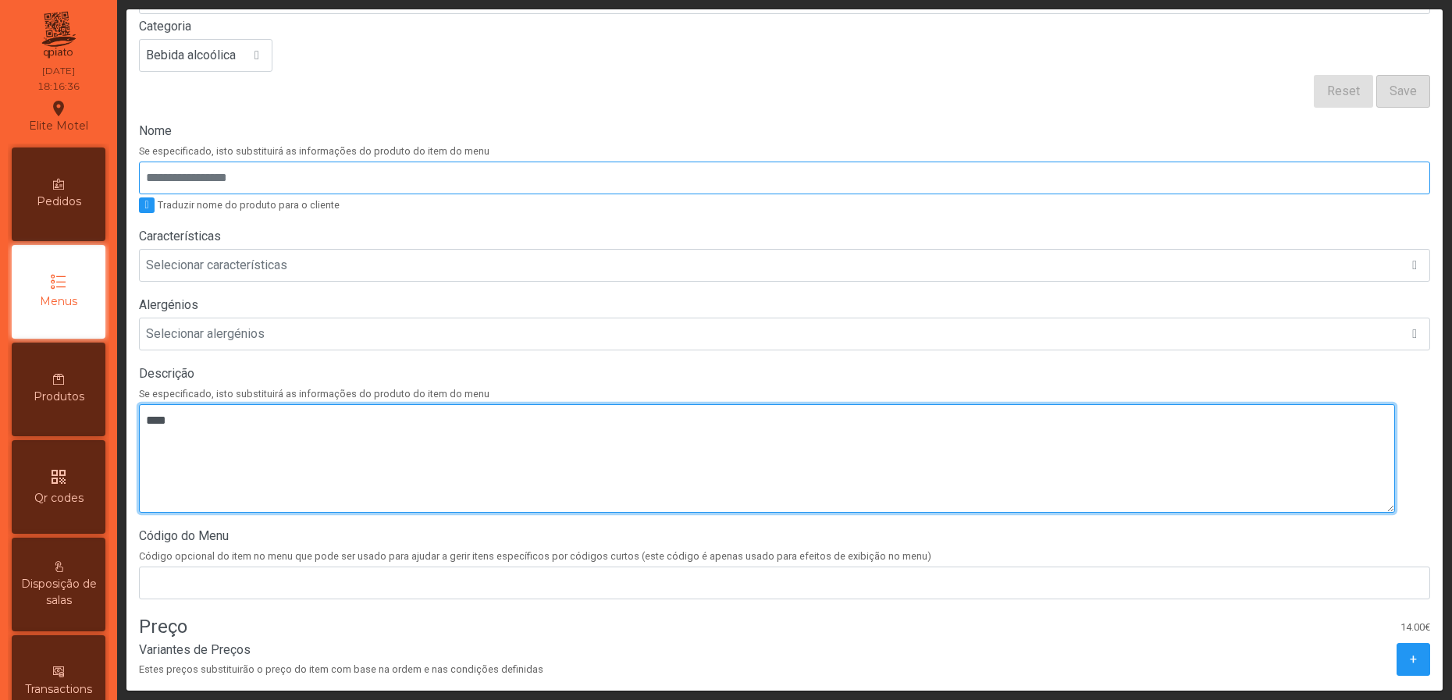
scroll to position [384, 0]
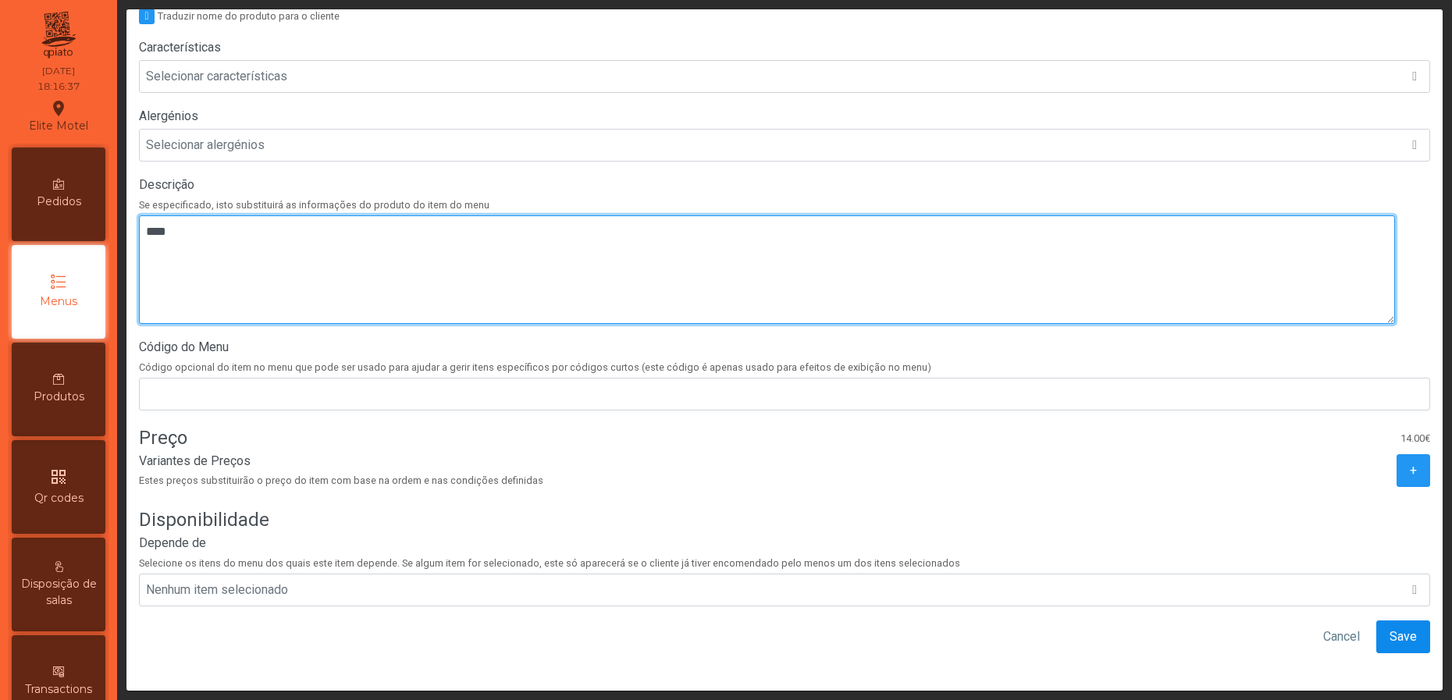
type textarea "****"
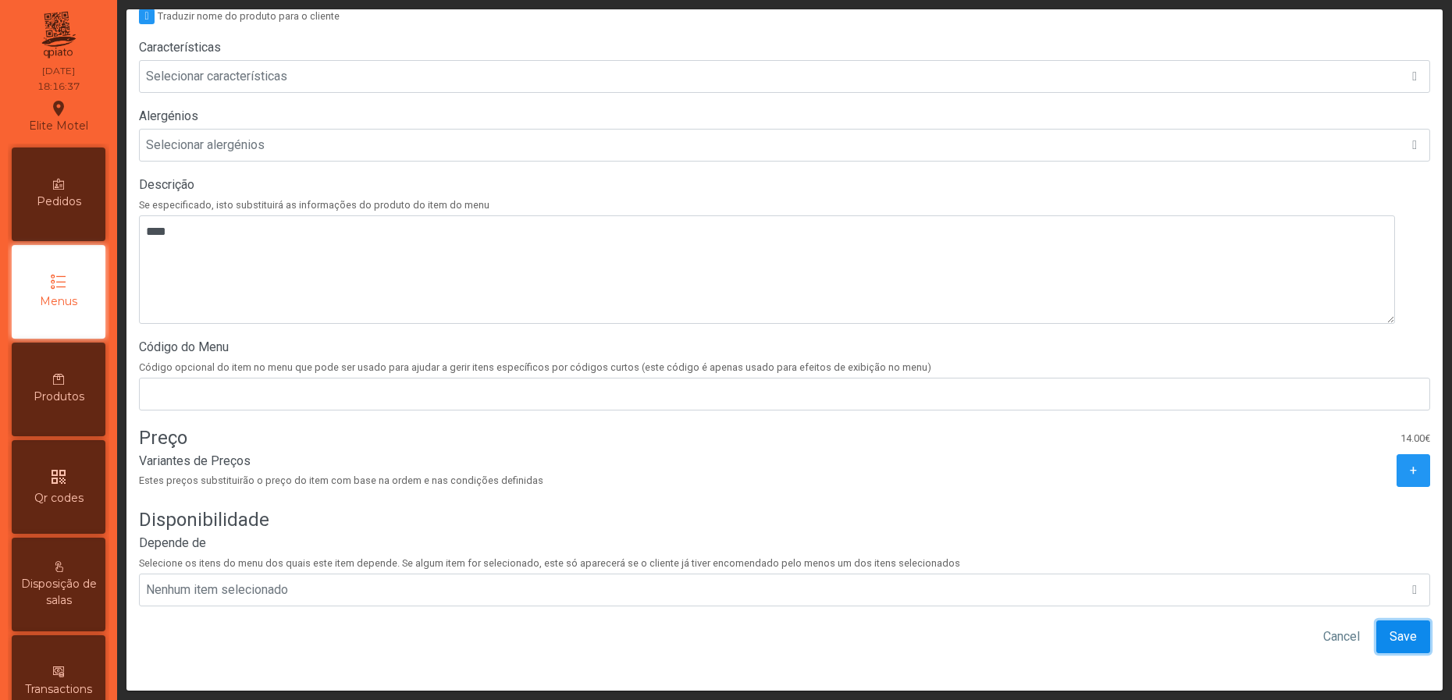
click at [1389, 627] on span "Save" at bounding box center [1402, 636] width 27 height 19
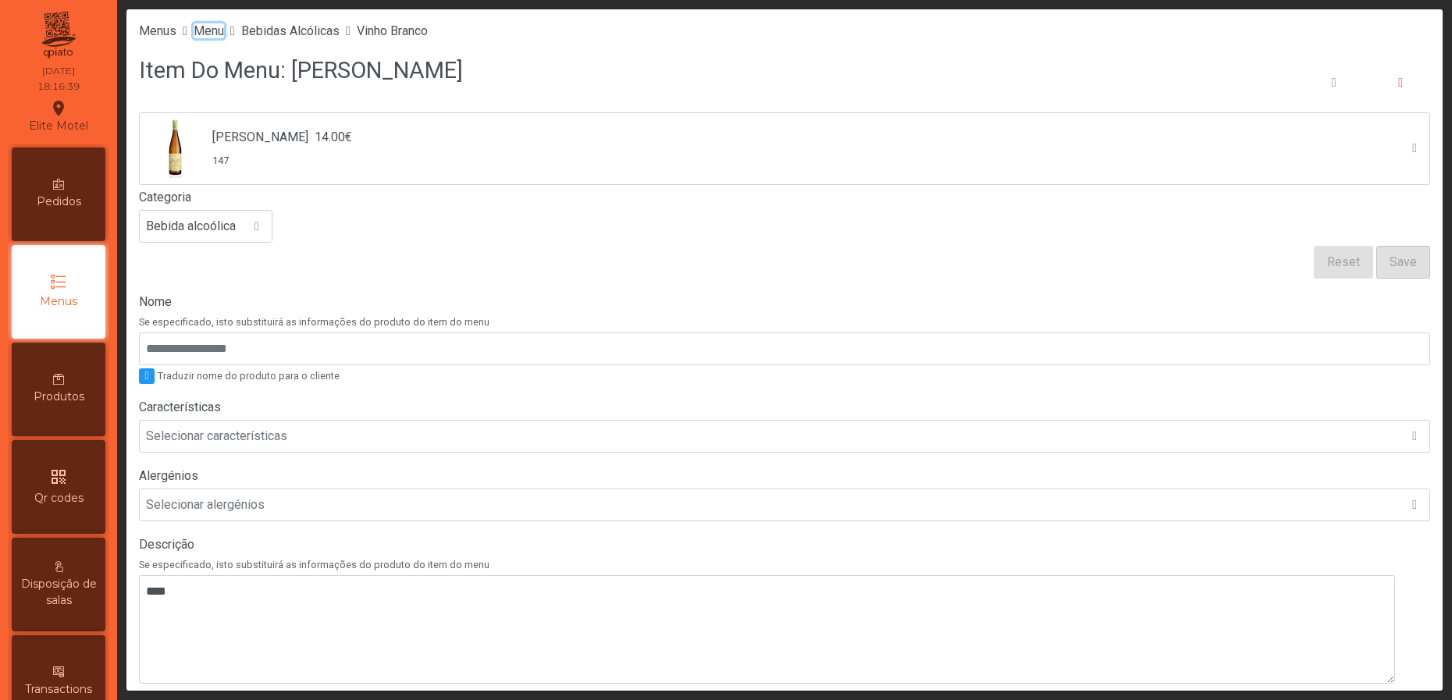
click at [204, 26] on span "Menu" at bounding box center [209, 30] width 30 height 15
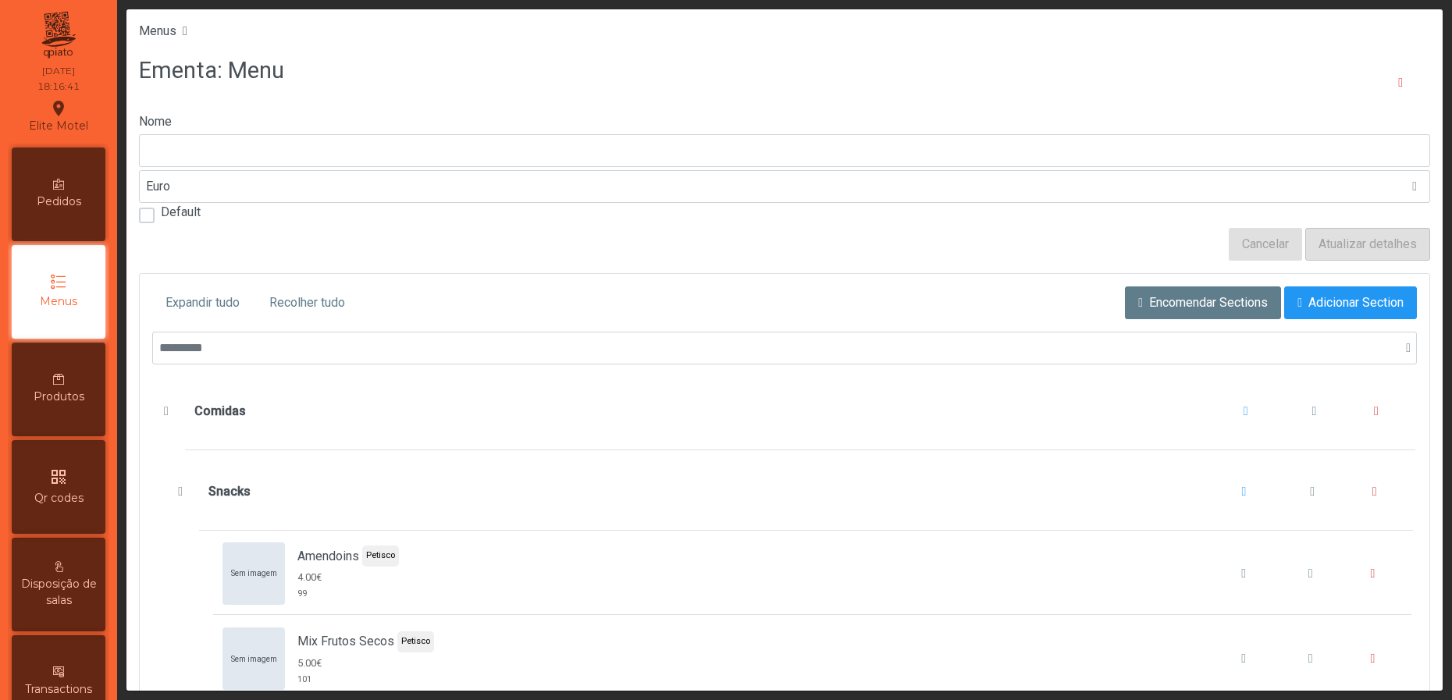
type input "****"
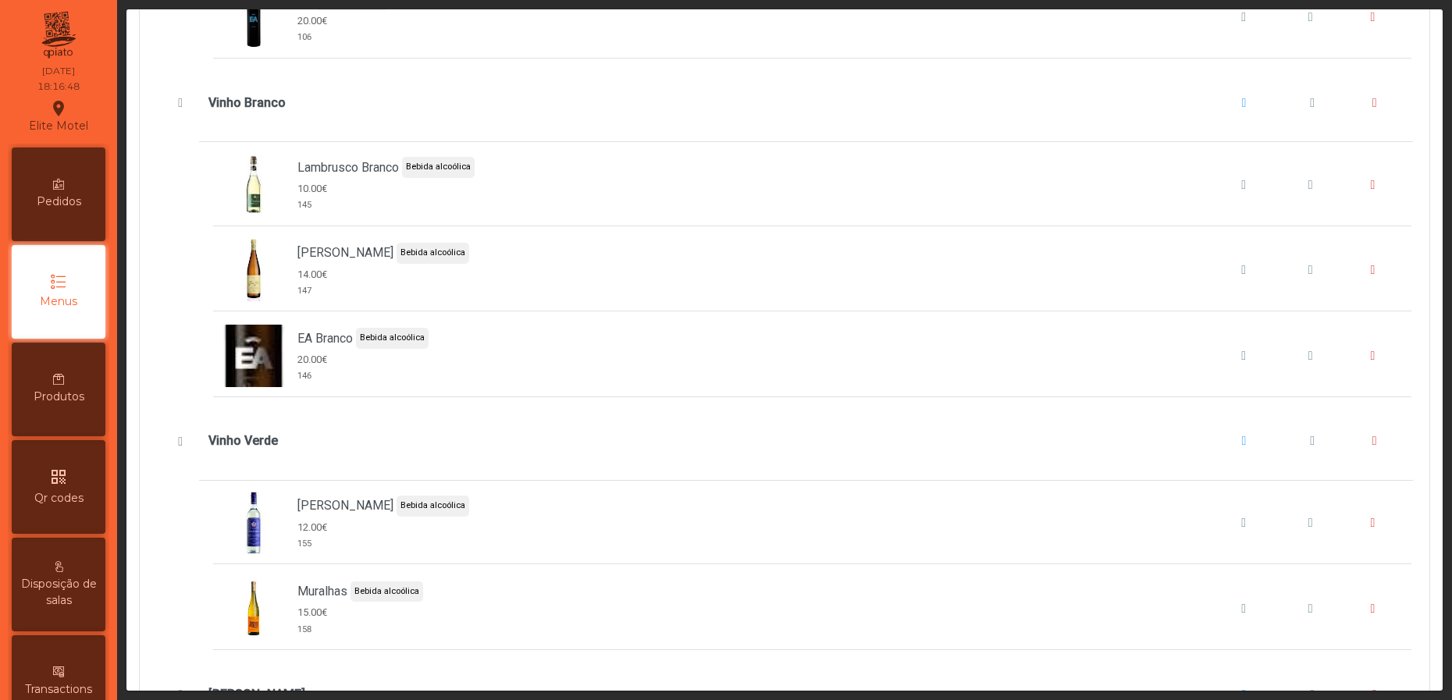
scroll to position [8195, 0]
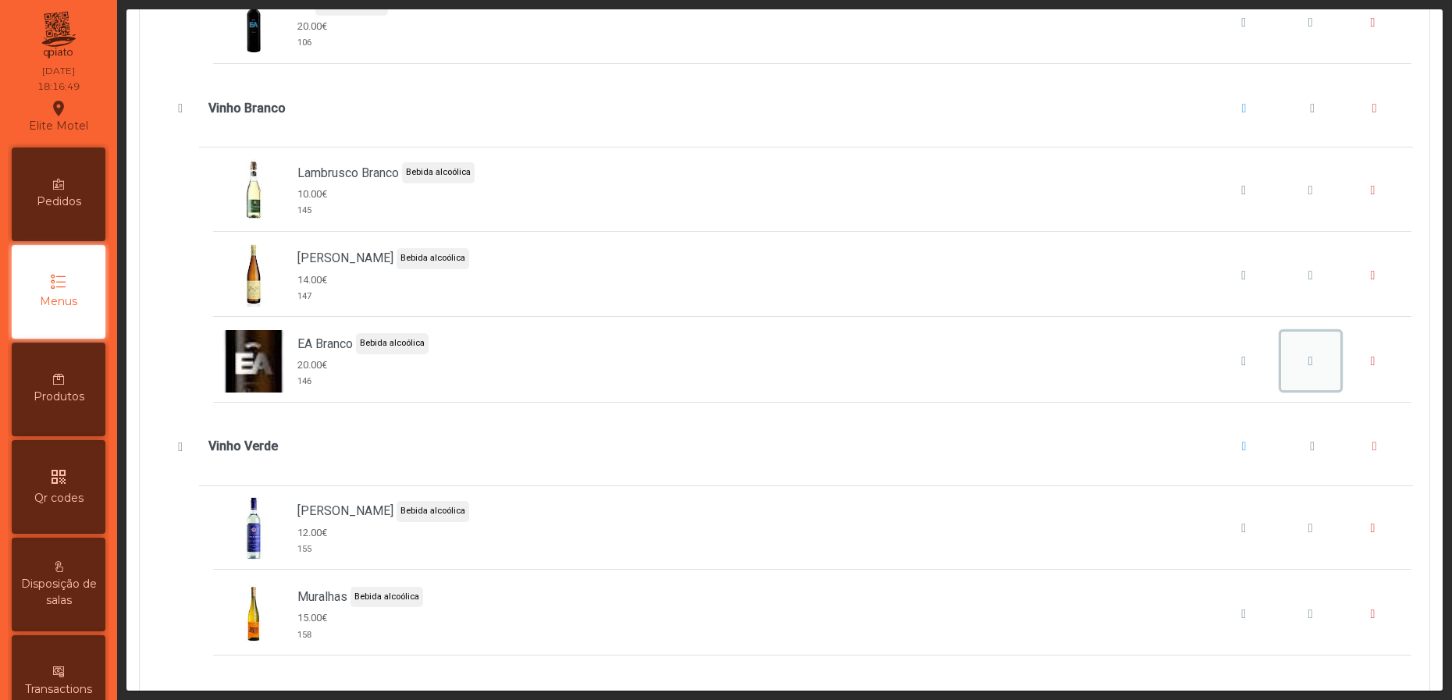
click at [1281, 391] on button "EA Branco" at bounding box center [1310, 361] width 59 height 59
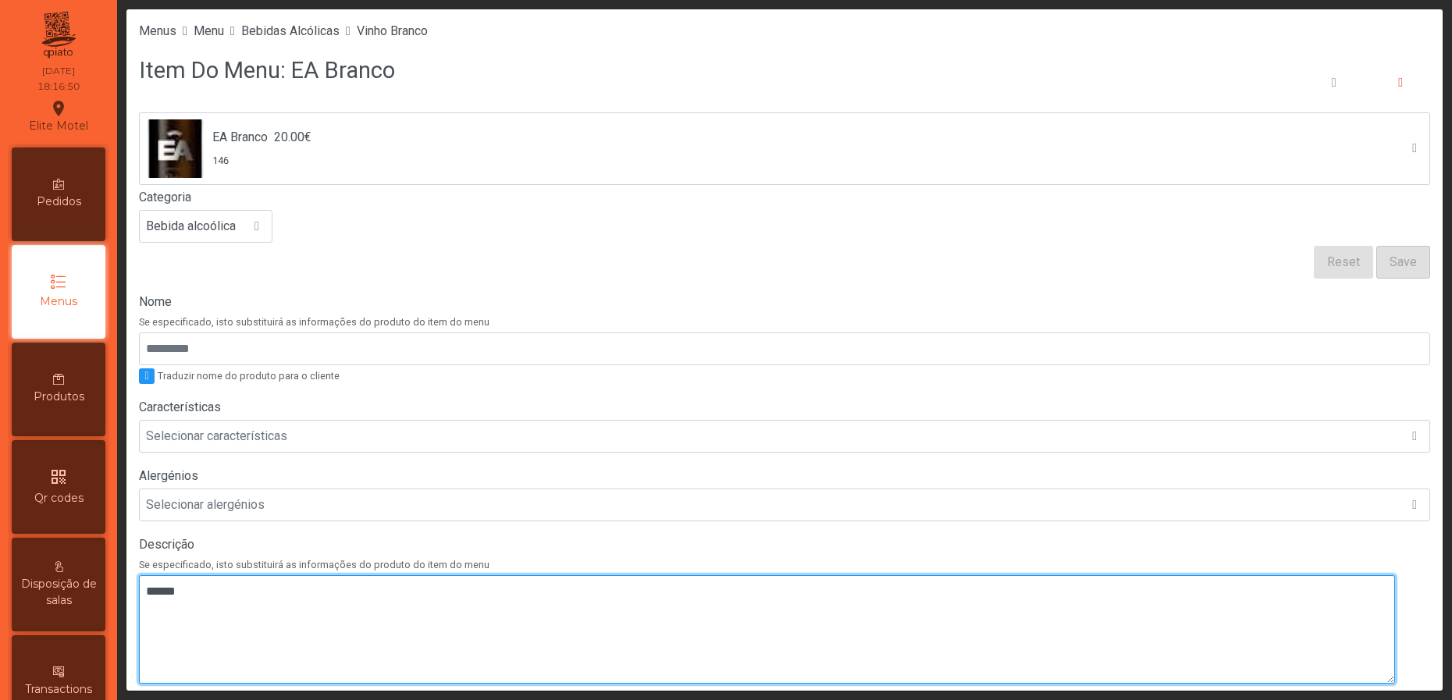
click at [237, 619] on textarea at bounding box center [767, 629] width 1256 height 108
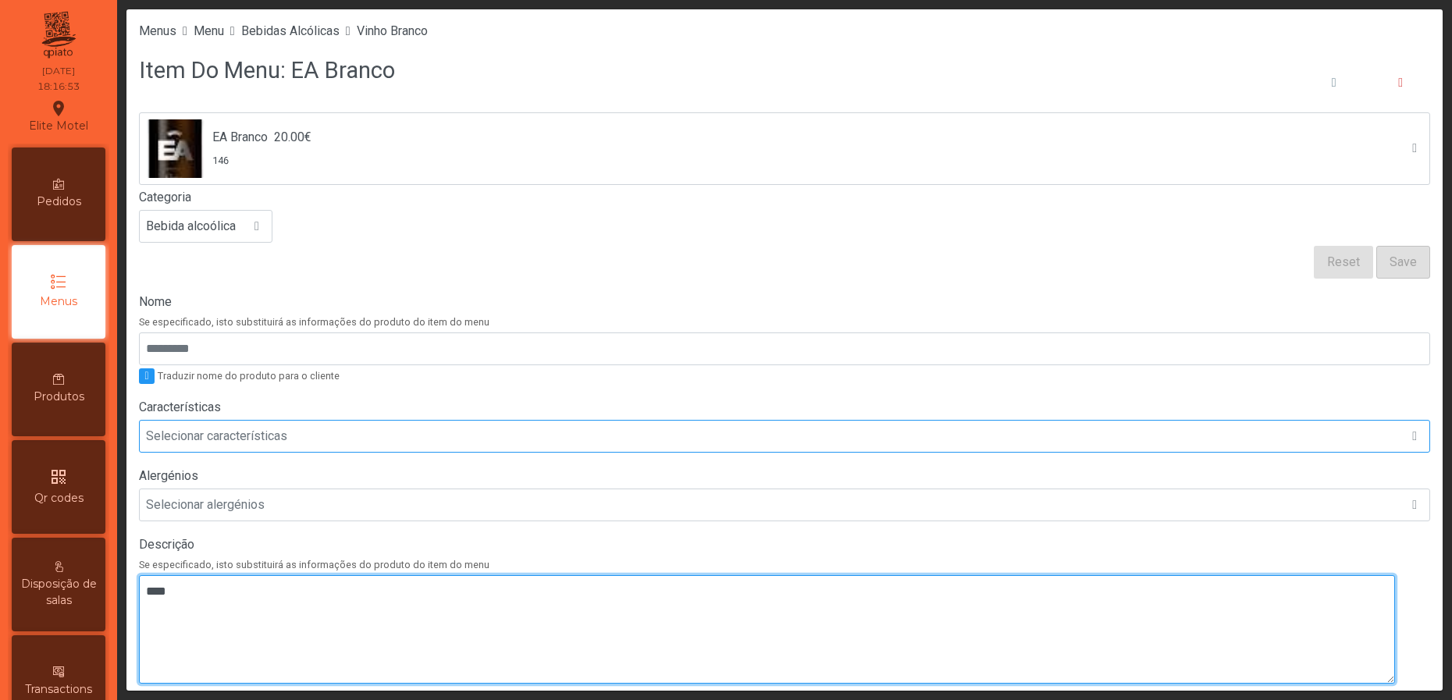
scroll to position [351, 0]
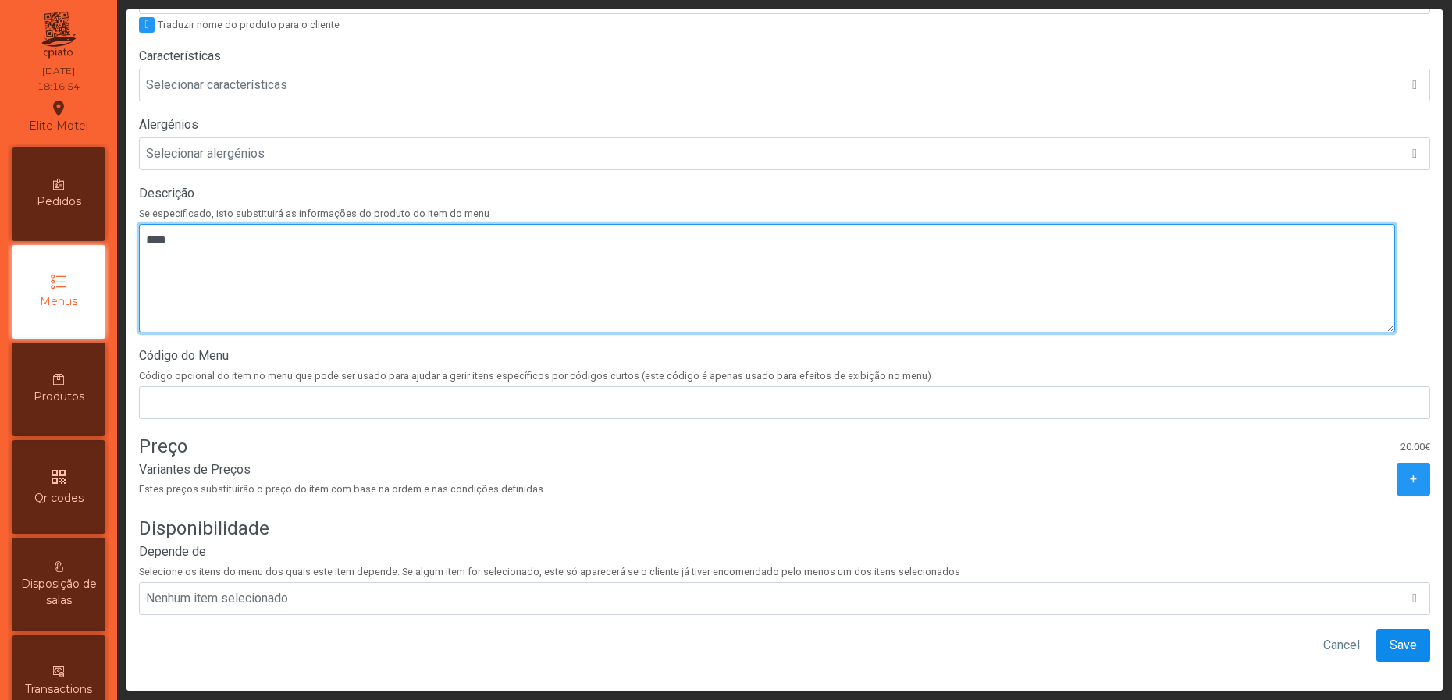
type textarea "****"
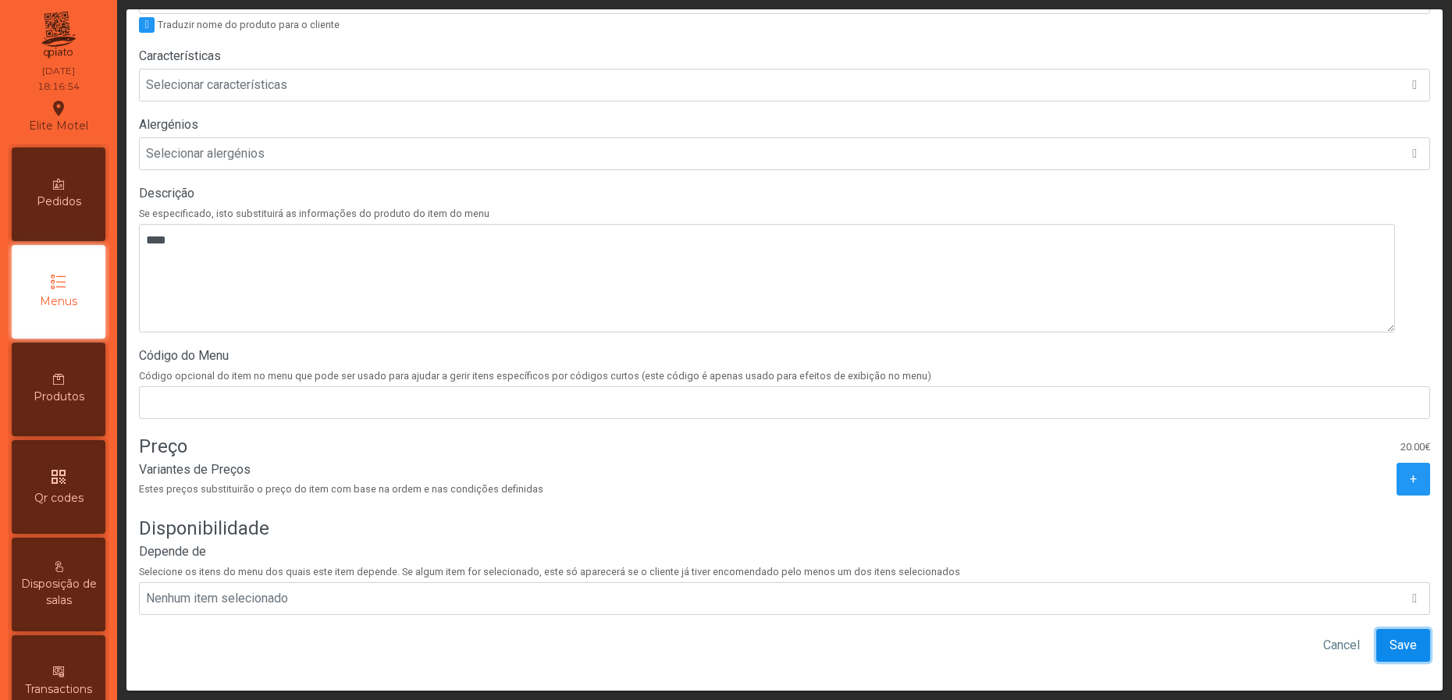
click at [1389, 645] on span "Save" at bounding box center [1402, 645] width 27 height 19
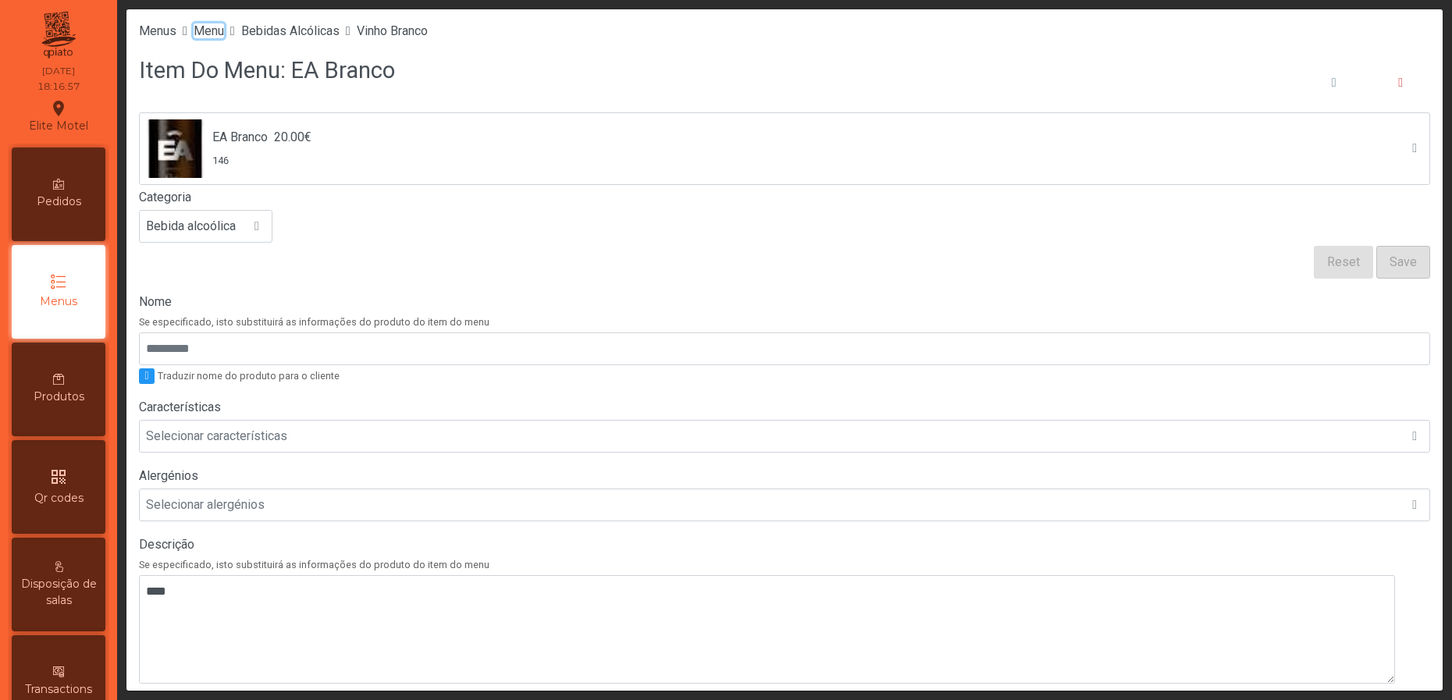
click at [224, 27] on span "Menu" at bounding box center [209, 30] width 30 height 15
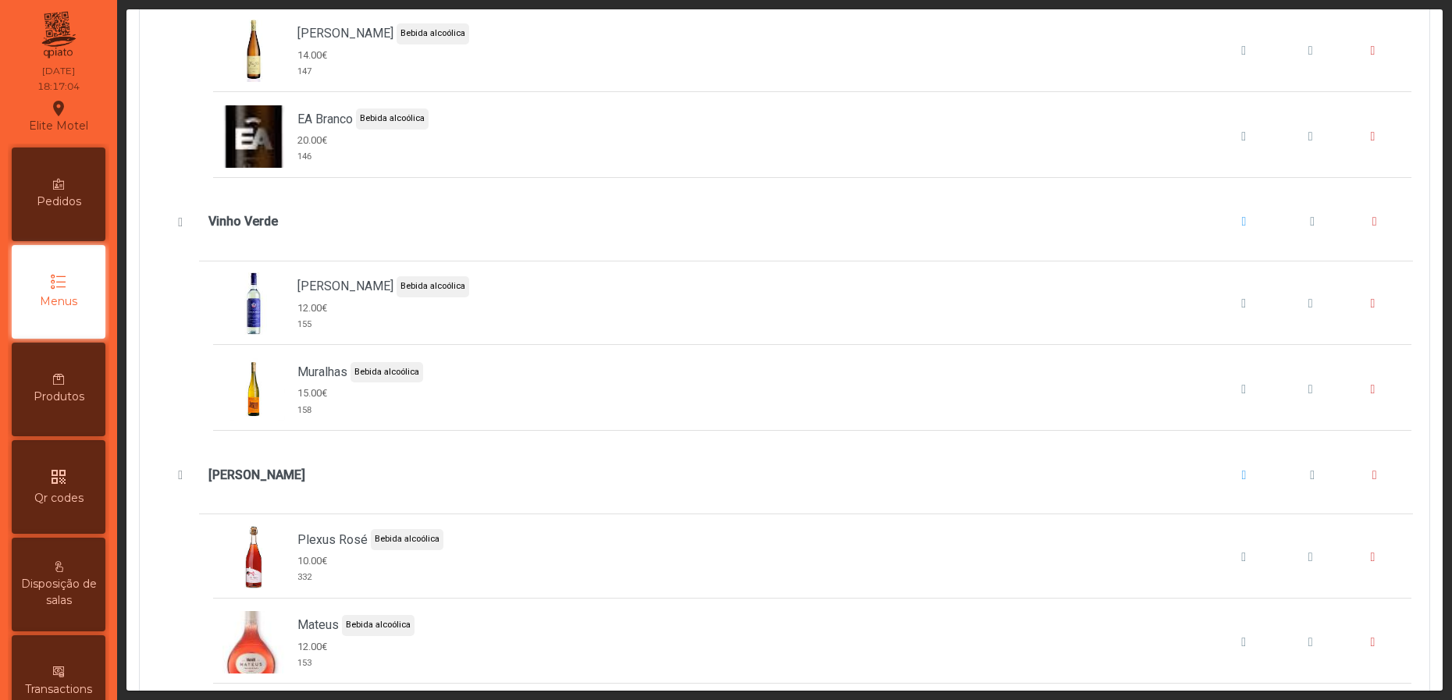
scroll to position [8429, 0]
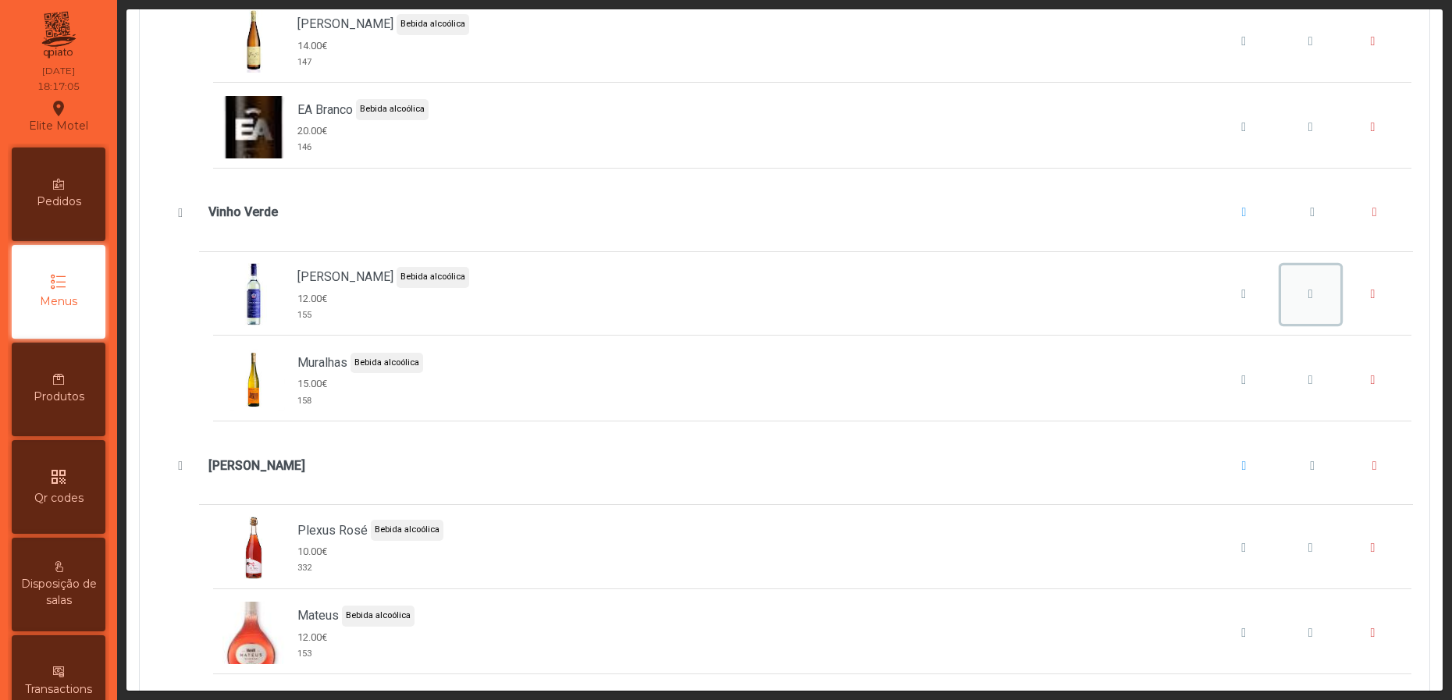
click at [1285, 325] on button "Casal Garcia" at bounding box center [1310, 294] width 59 height 59
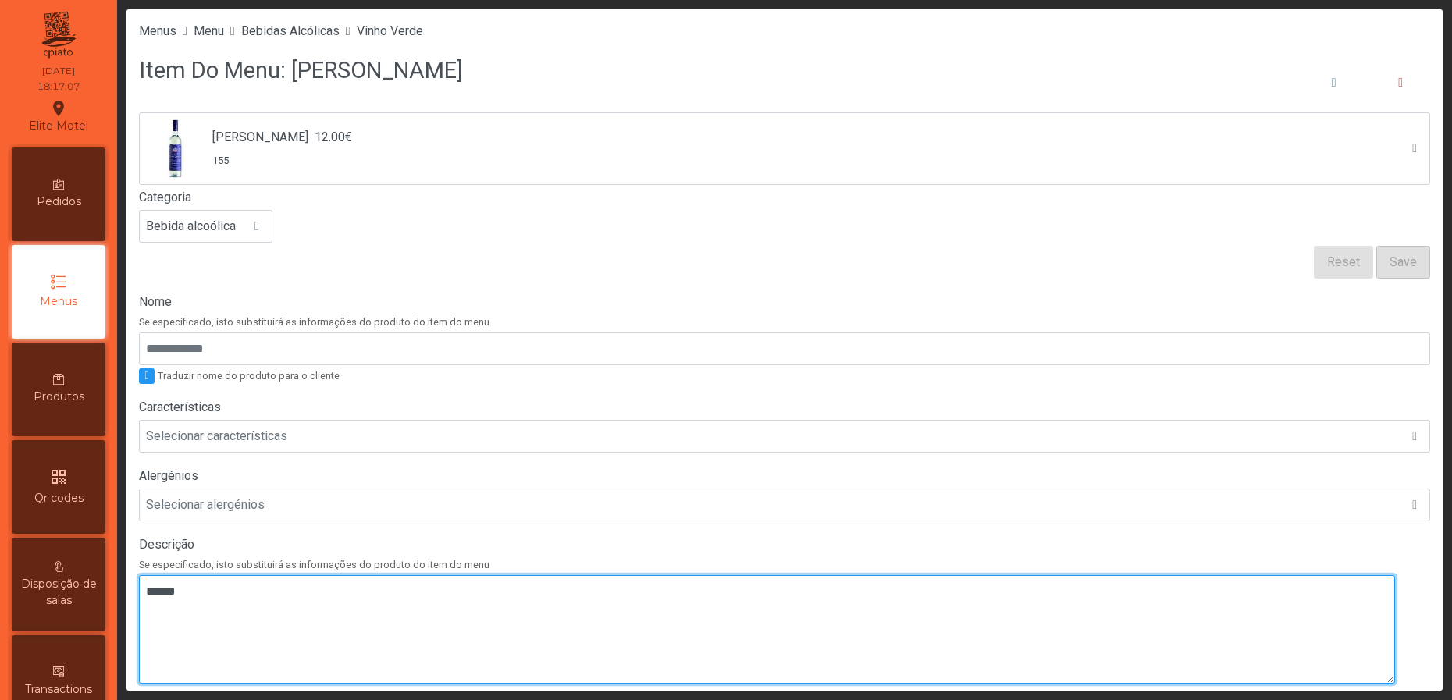
click at [300, 607] on textarea at bounding box center [767, 629] width 1256 height 108
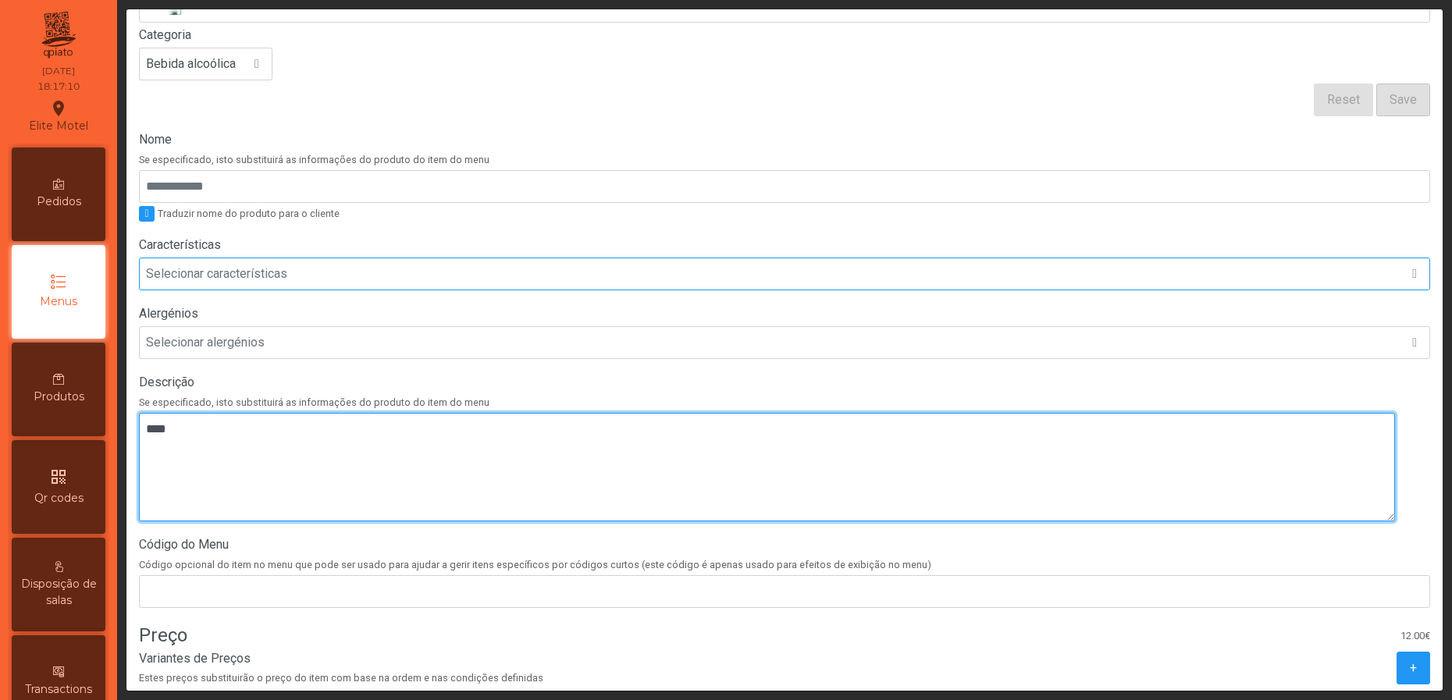
scroll to position [384, 0]
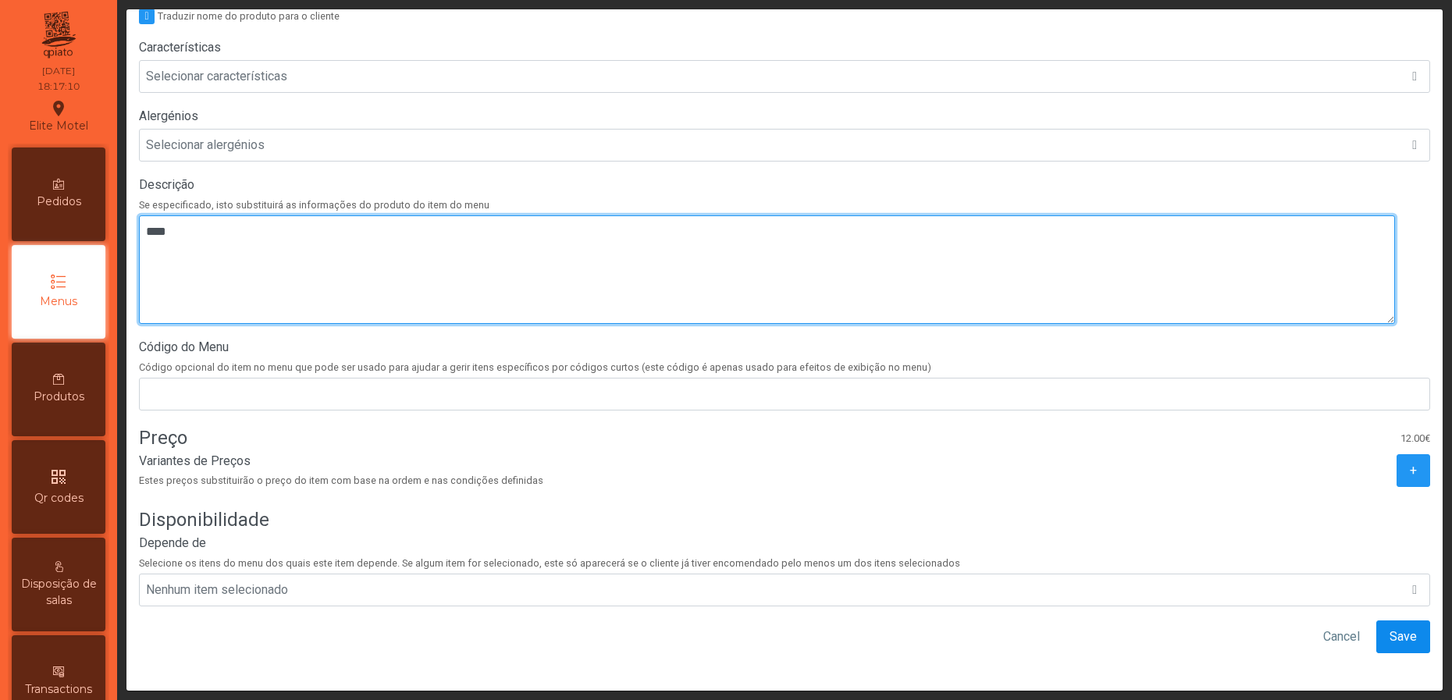
type textarea "****"
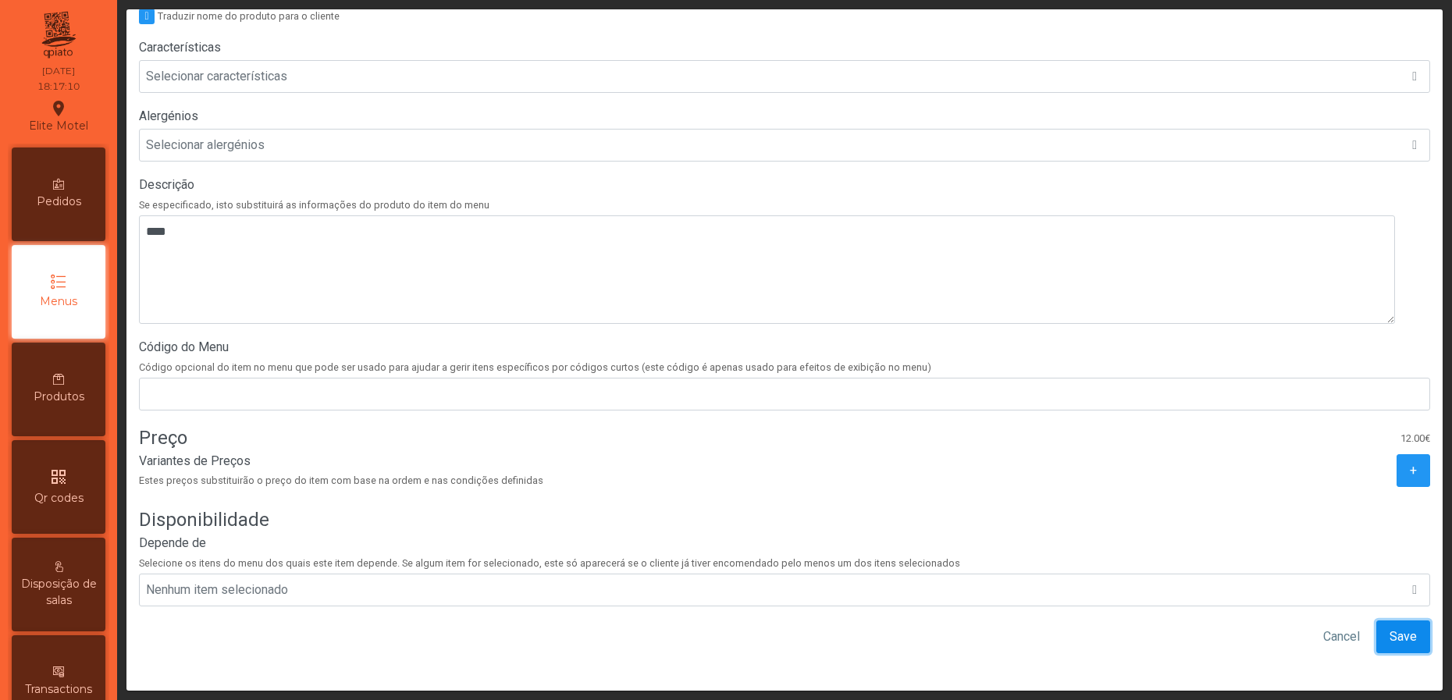
click at [1389, 627] on span "Save" at bounding box center [1402, 636] width 27 height 19
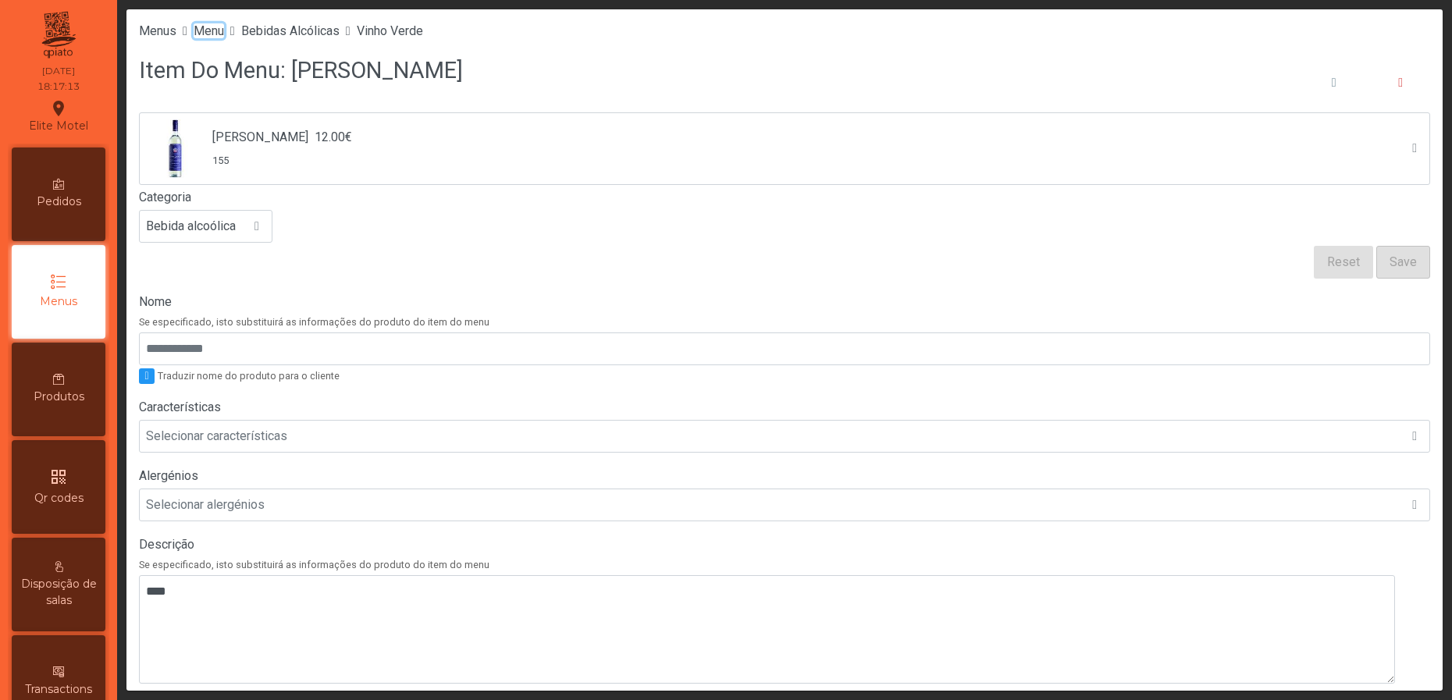
click at [208, 23] on span "Menu" at bounding box center [209, 30] width 30 height 15
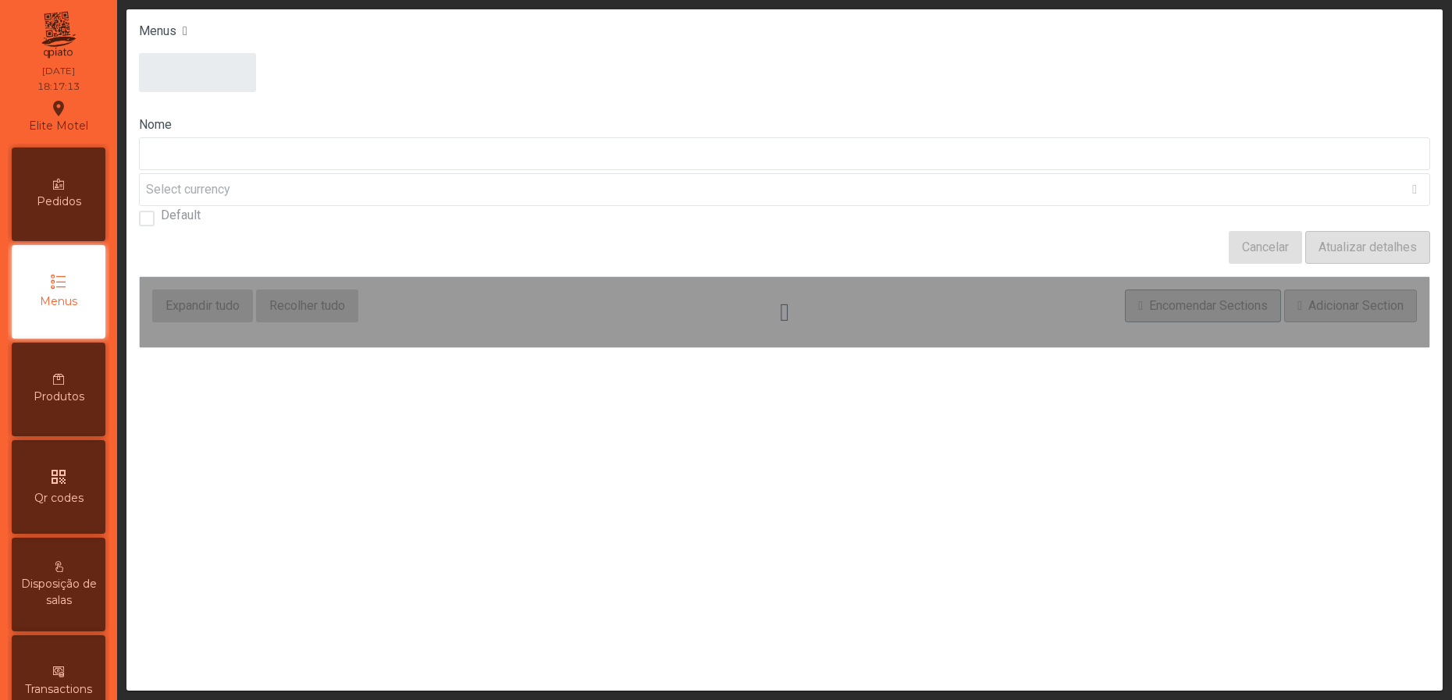
type input "****"
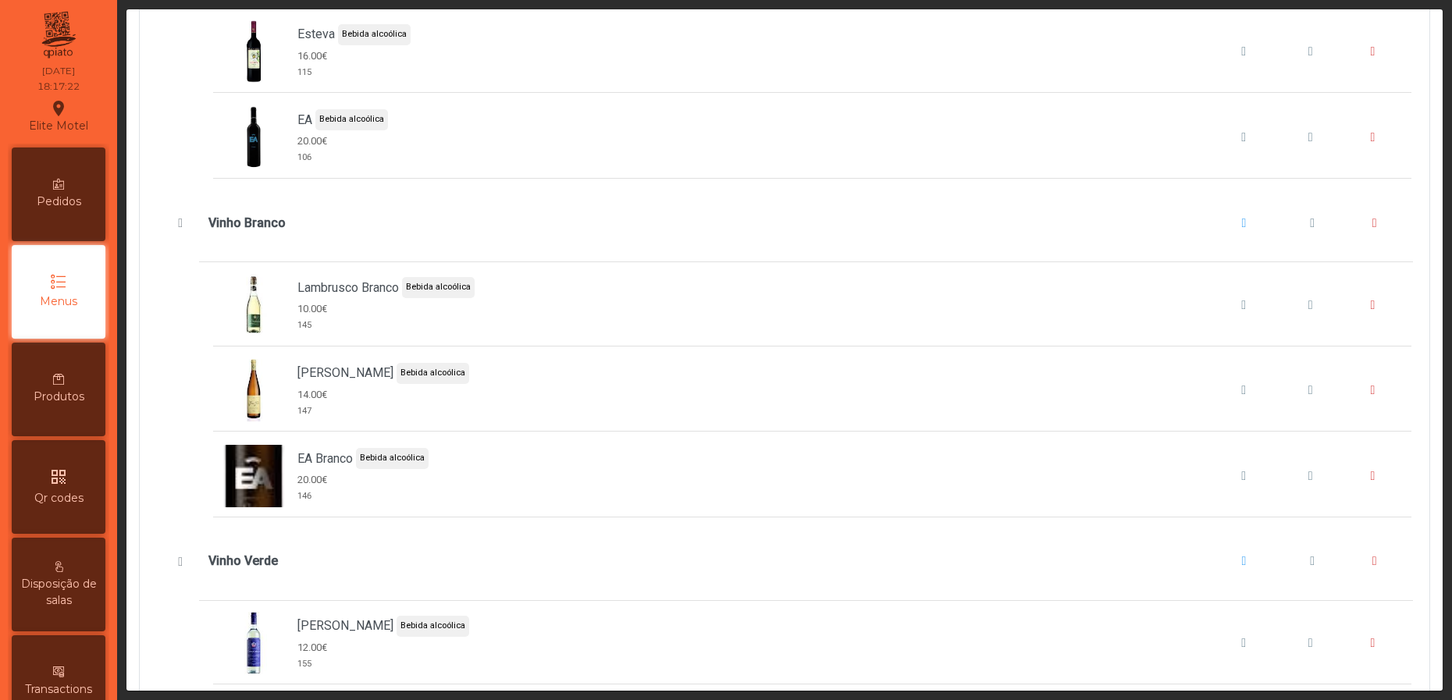
scroll to position [8429, 0]
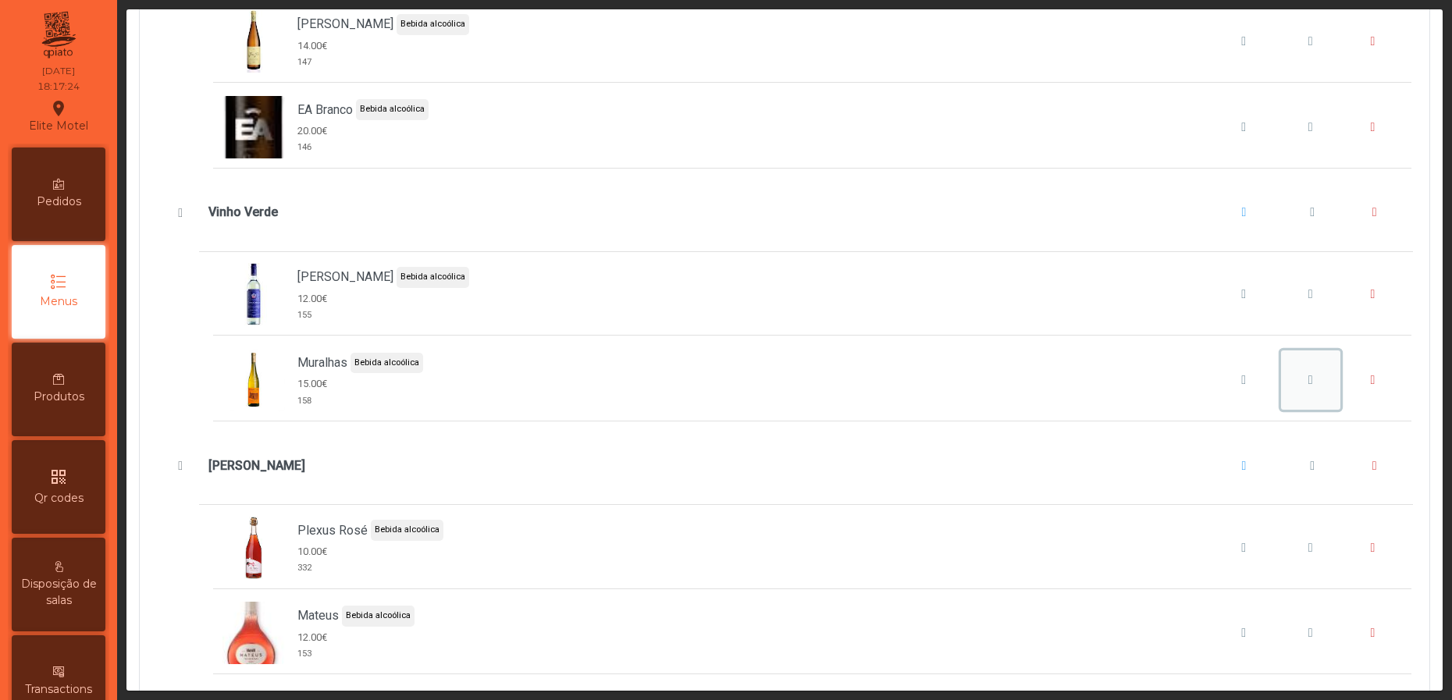
click at [1308, 386] on span "Muralhas" at bounding box center [1310, 380] width 5 height 12
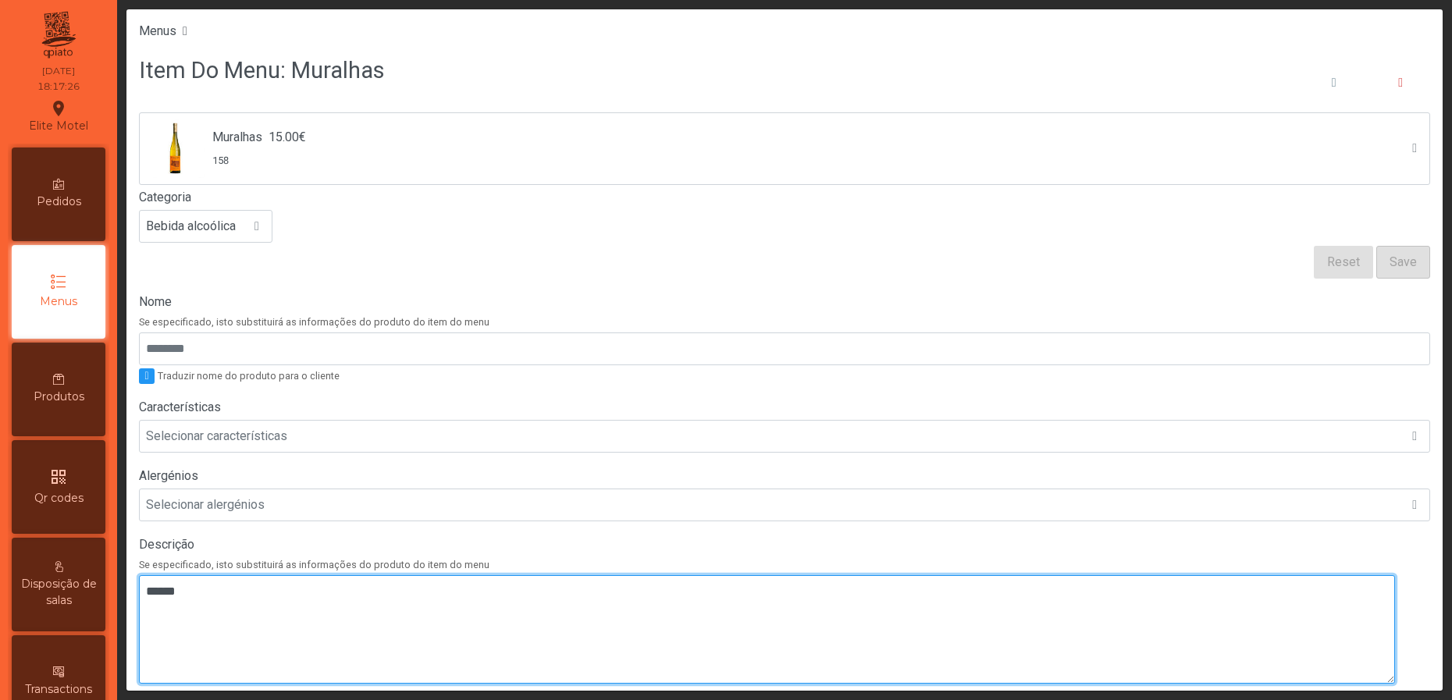
click at [262, 595] on textarea at bounding box center [767, 629] width 1256 height 108
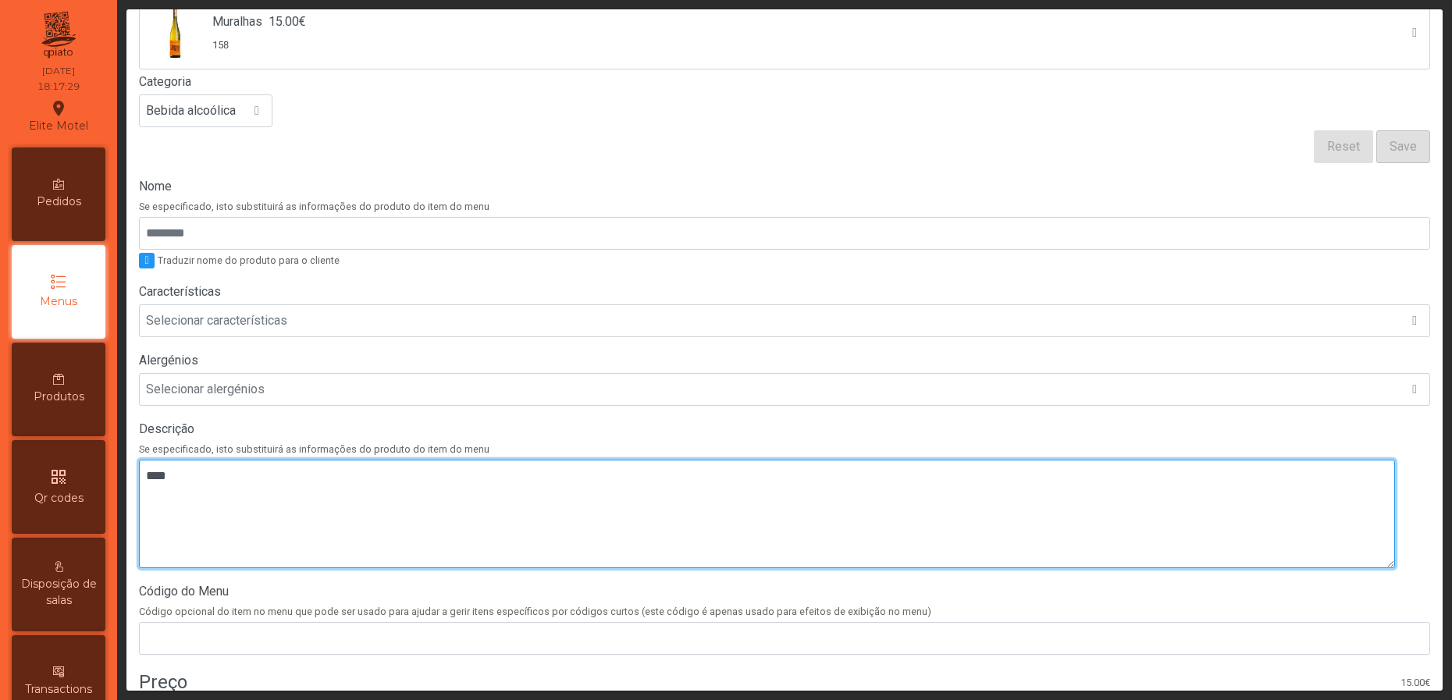
scroll to position [351, 0]
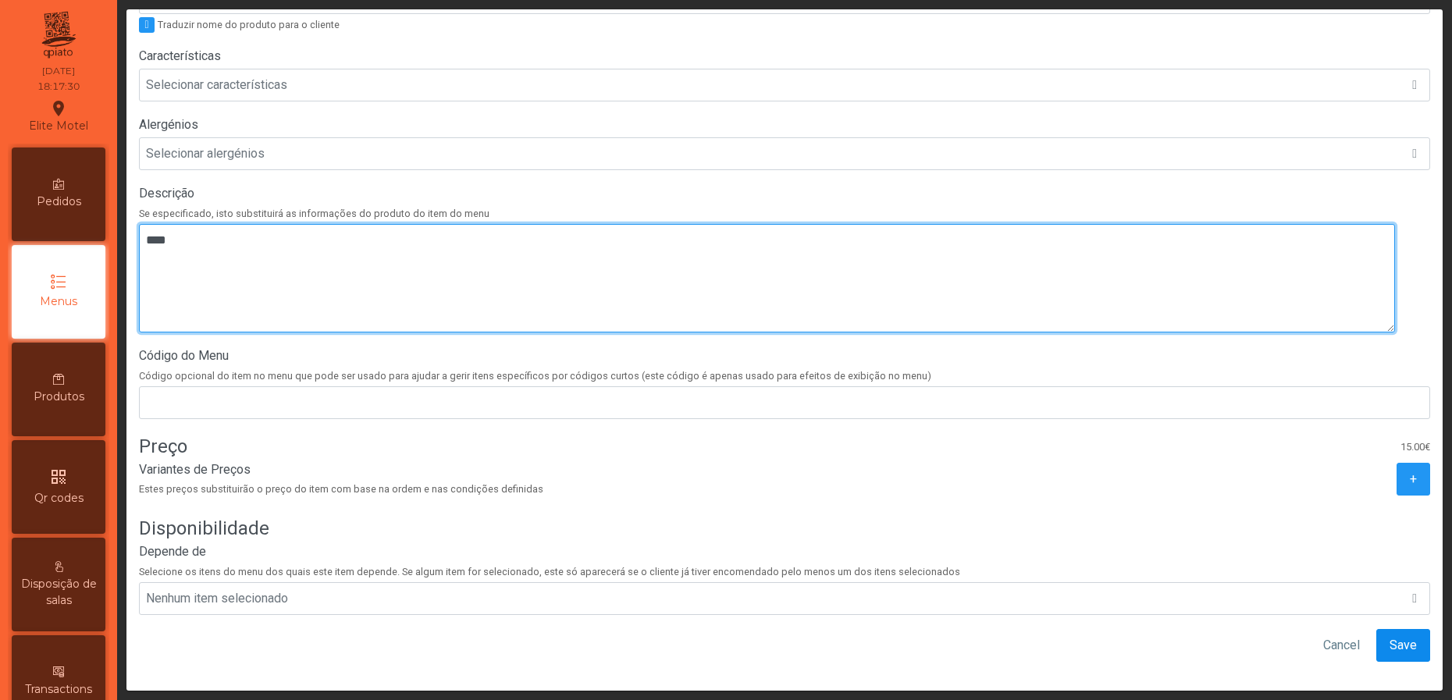
type textarea "****"
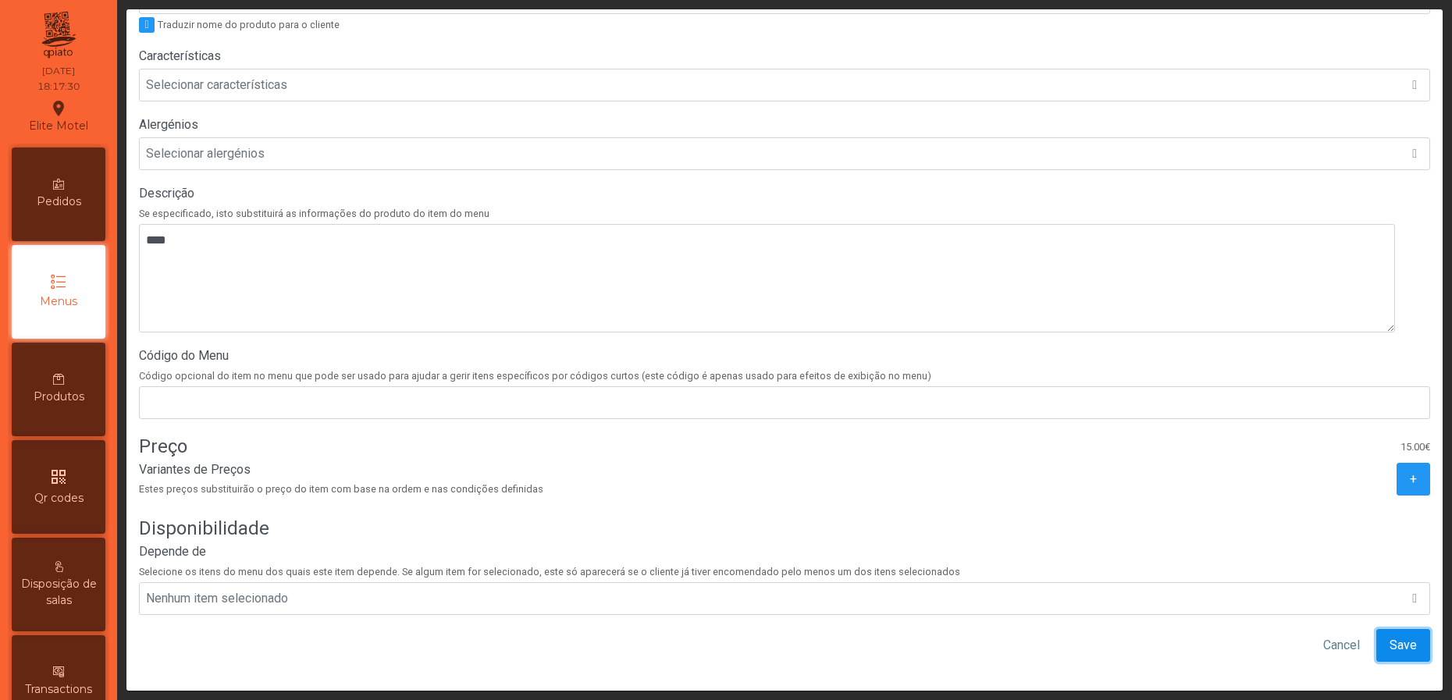
click at [1389, 651] on span "Save" at bounding box center [1402, 645] width 27 height 19
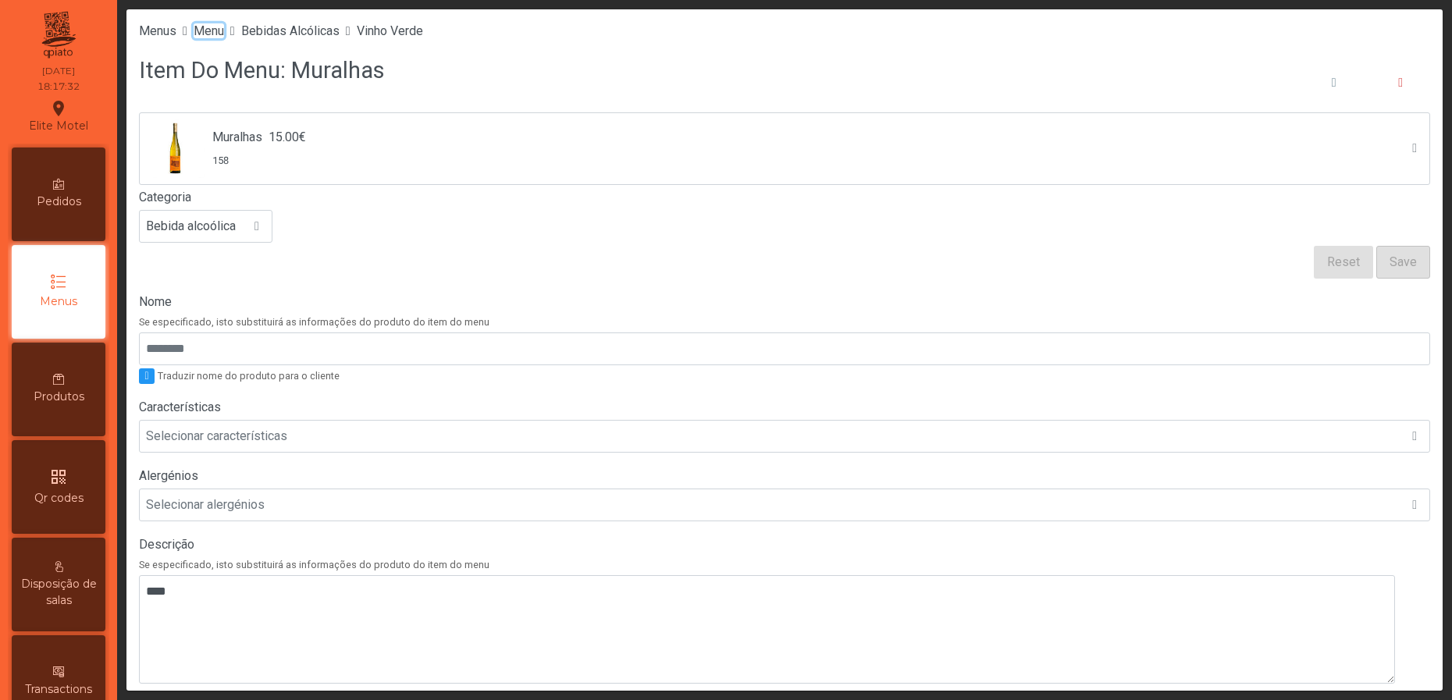
click at [213, 33] on span "Menu" at bounding box center [209, 30] width 30 height 15
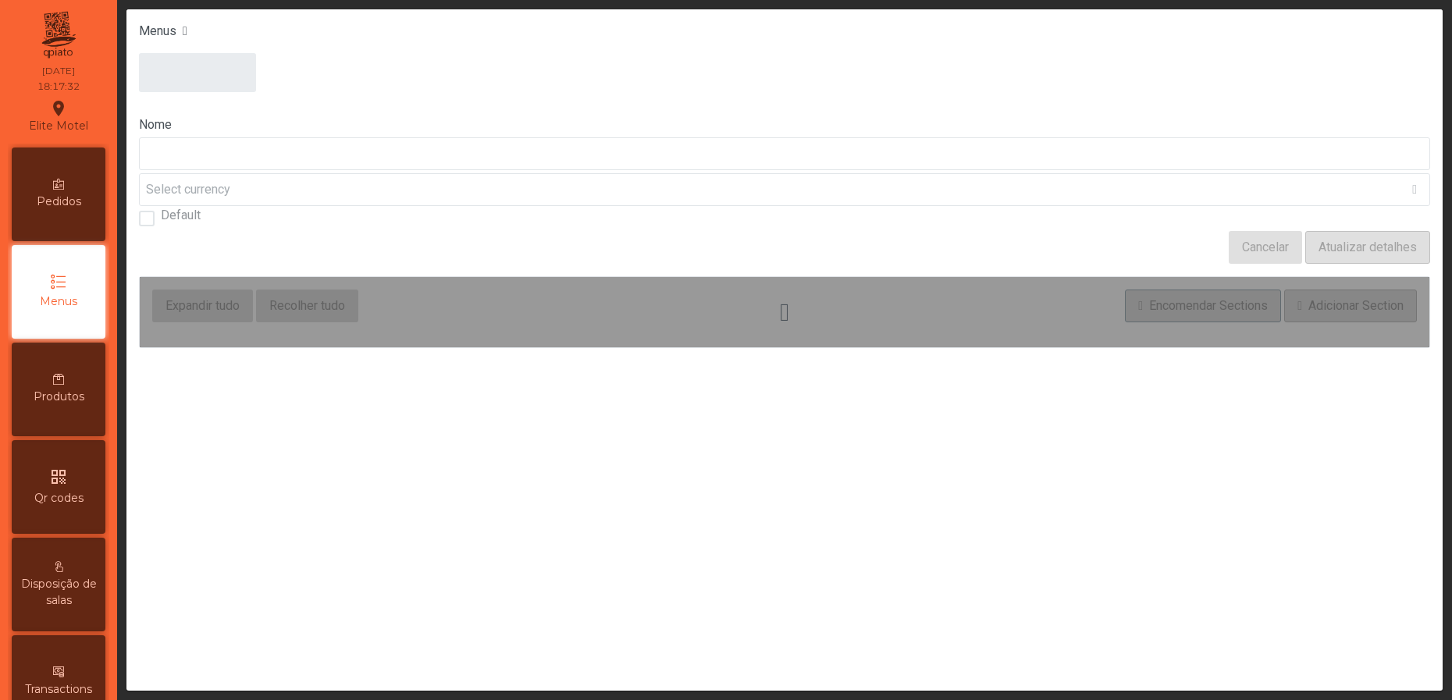
type input "****"
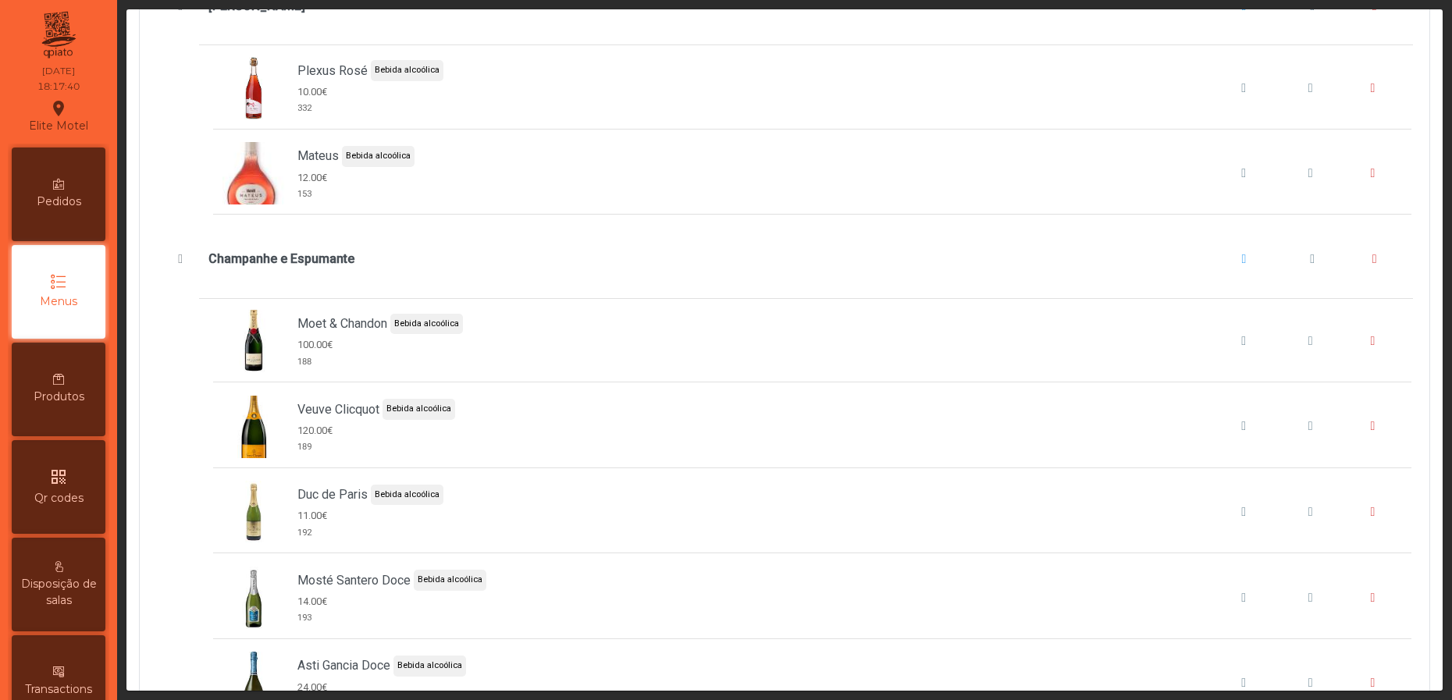
scroll to position [8897, 0]
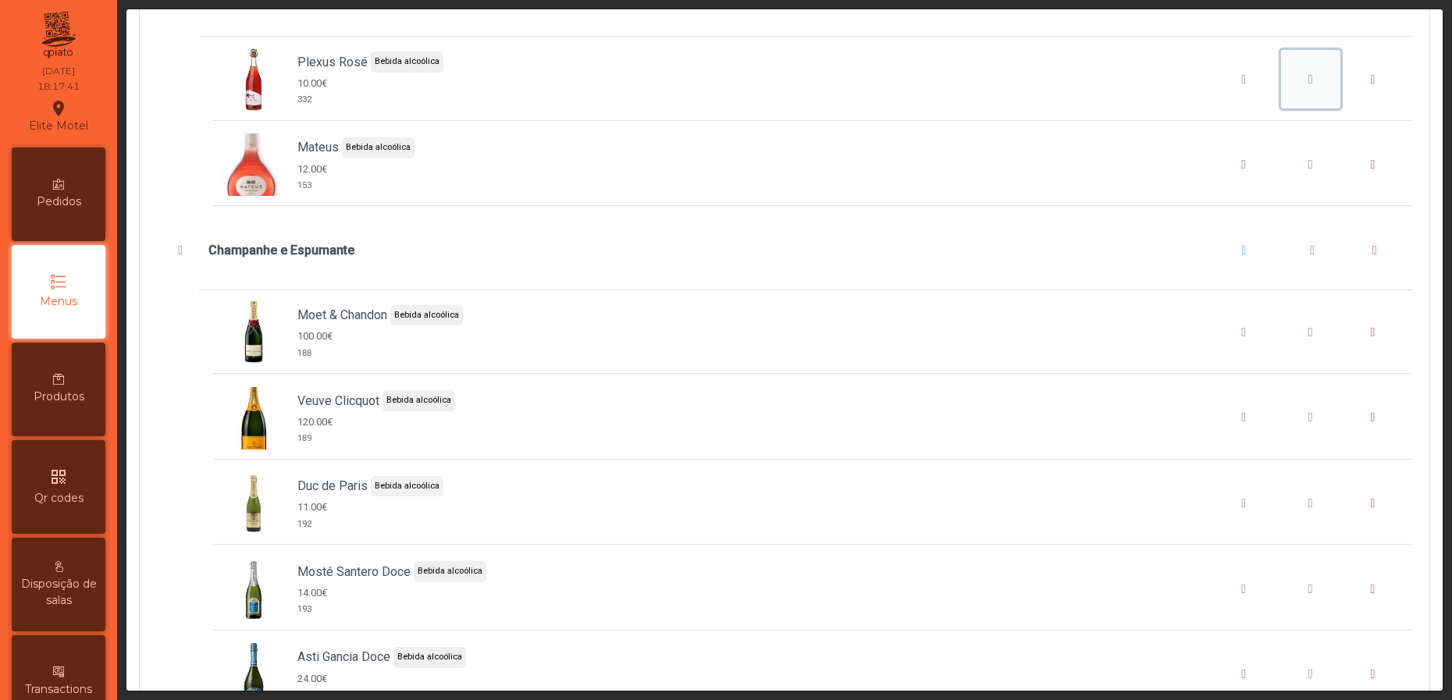
click at [1308, 86] on span "Plexus Rosé" at bounding box center [1310, 79] width 5 height 12
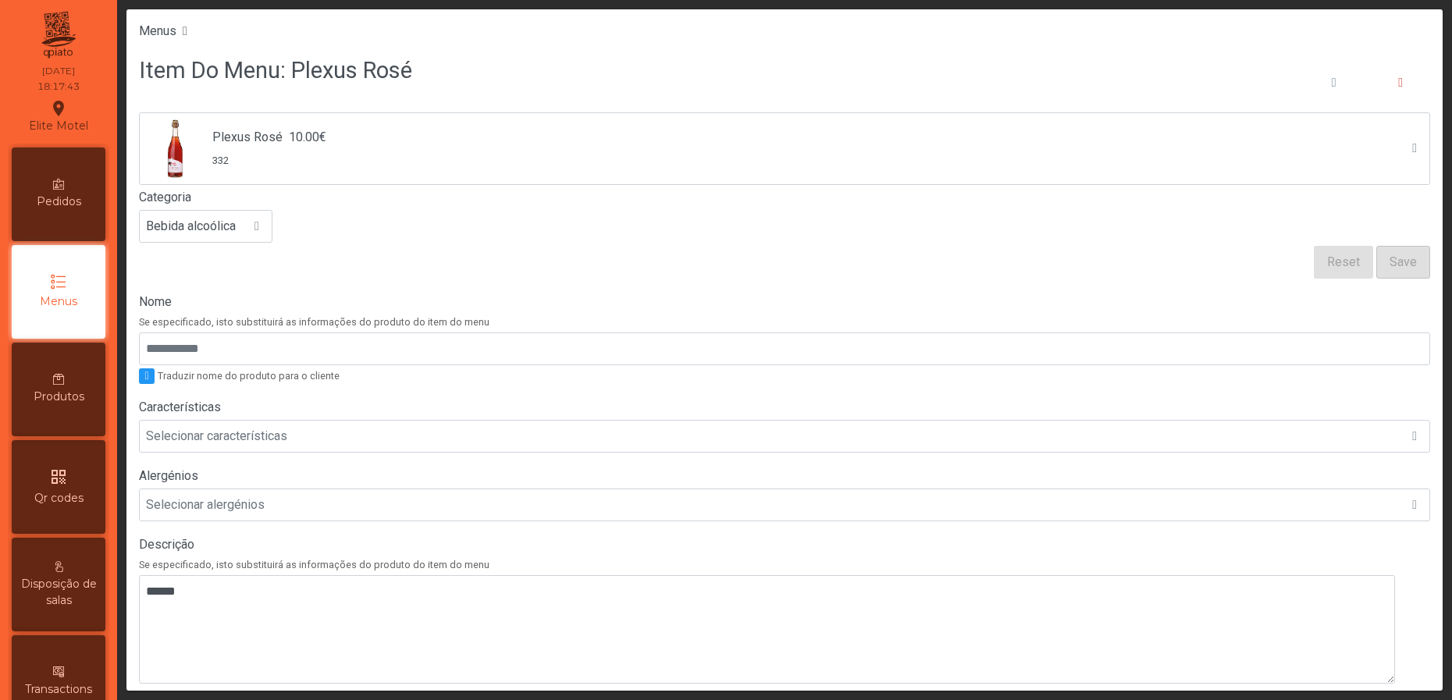
scroll to position [384, 0]
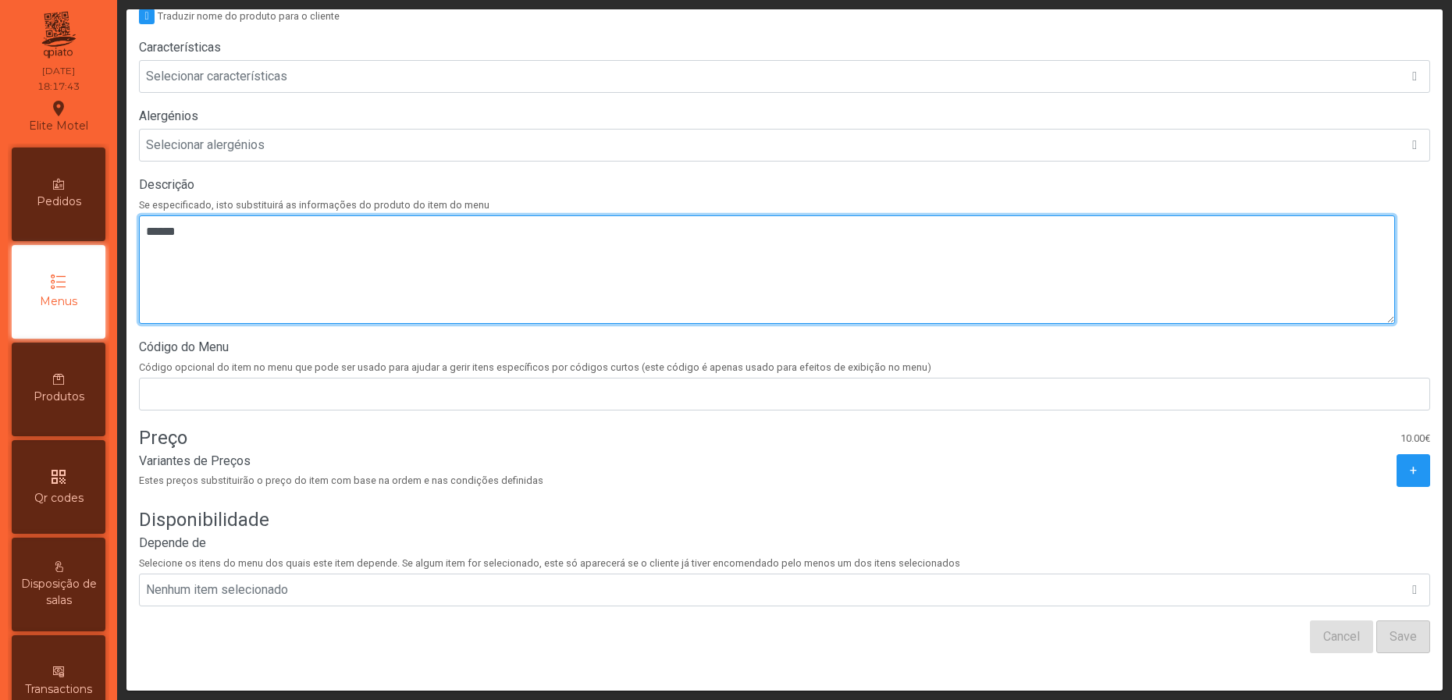
click at [279, 251] on textarea at bounding box center [767, 269] width 1256 height 108
type textarea "****"
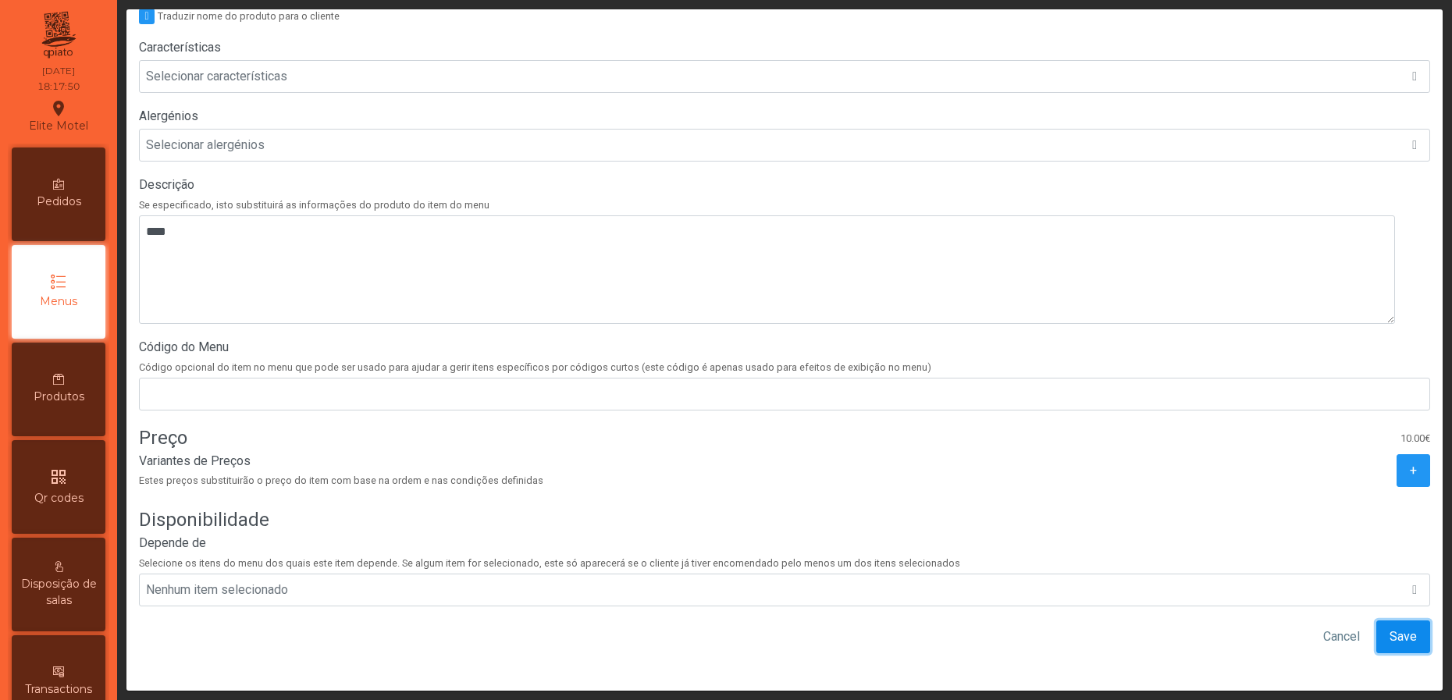
click at [1389, 627] on span "Save" at bounding box center [1402, 636] width 27 height 19
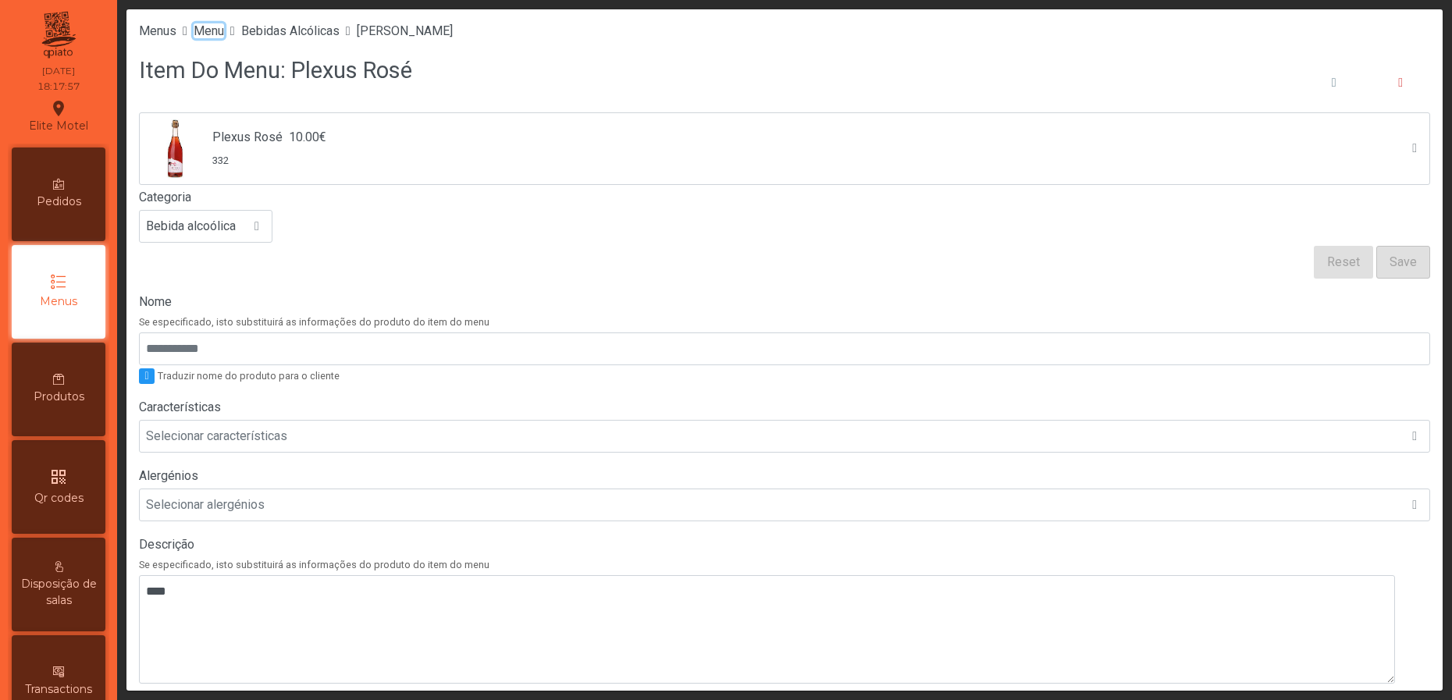
click at [224, 23] on span "Menu" at bounding box center [209, 30] width 30 height 15
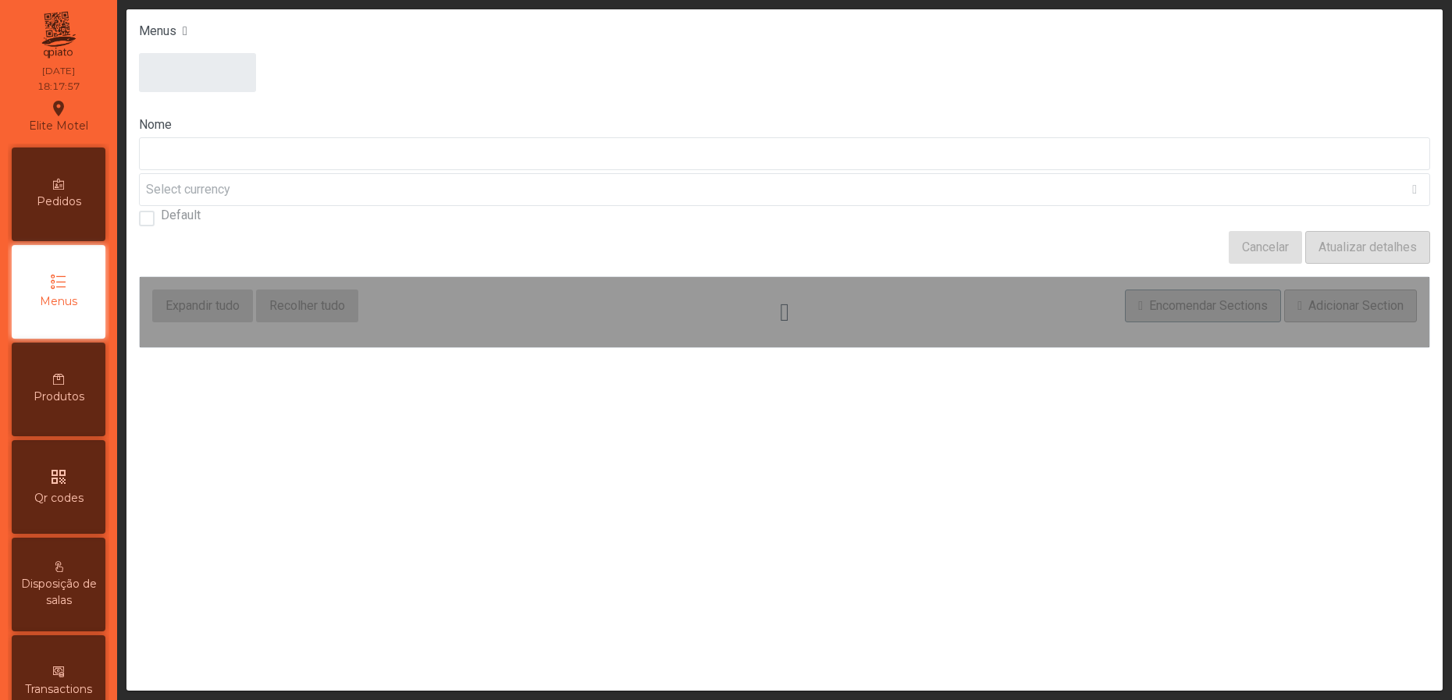
type input "****"
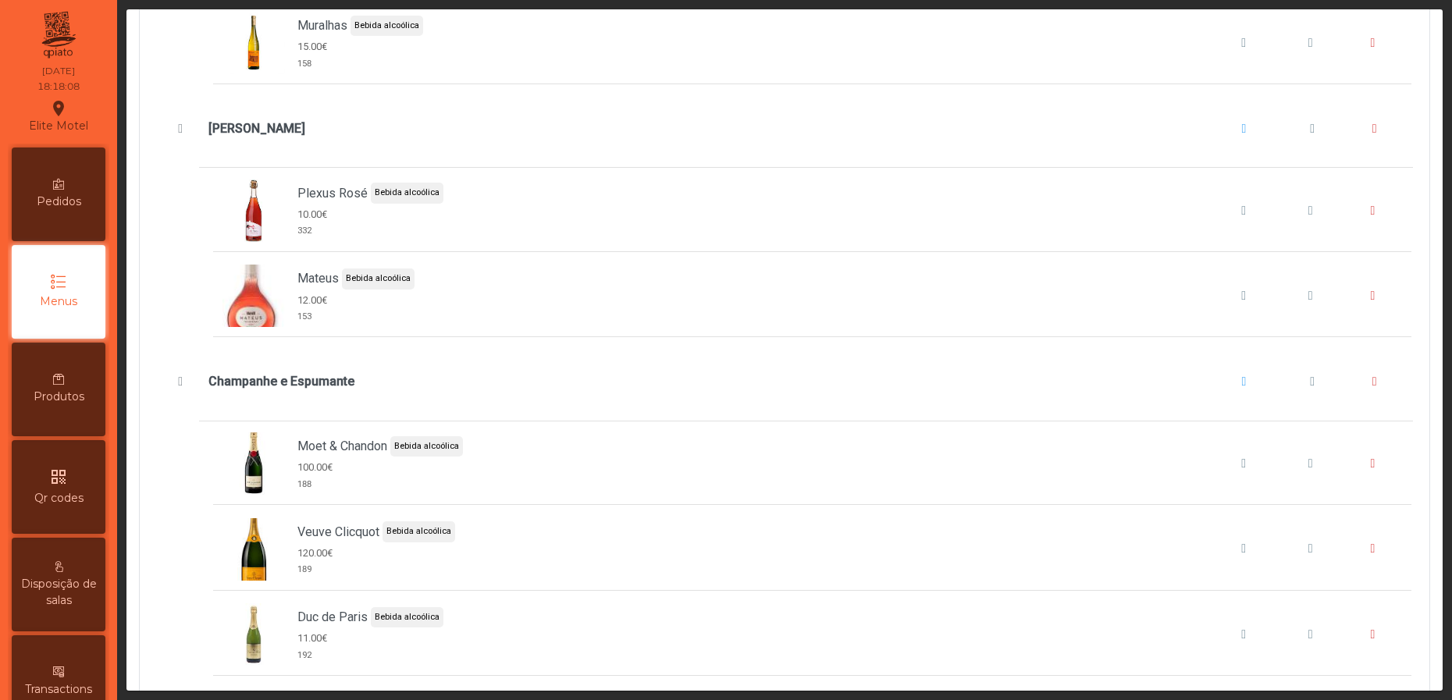
scroll to position [8780, 0]
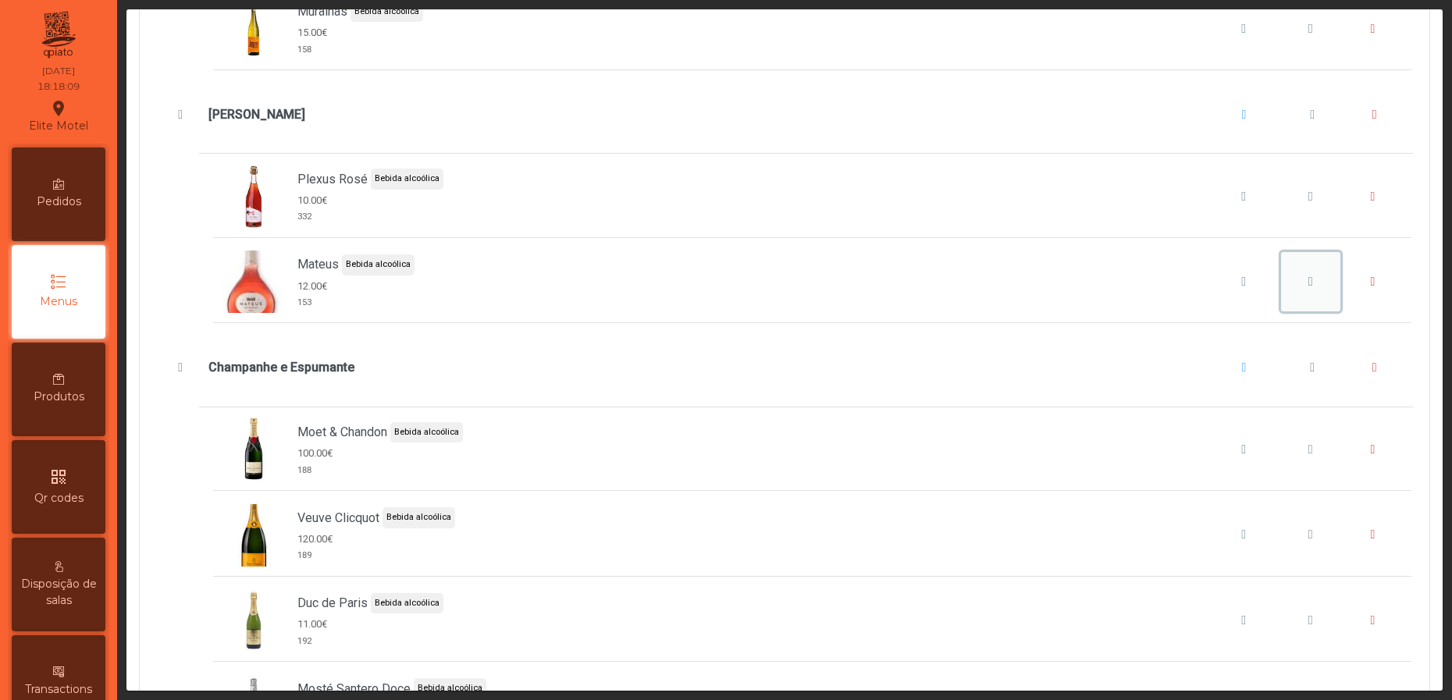
click at [1308, 288] on span "Mateus" at bounding box center [1310, 281] width 5 height 12
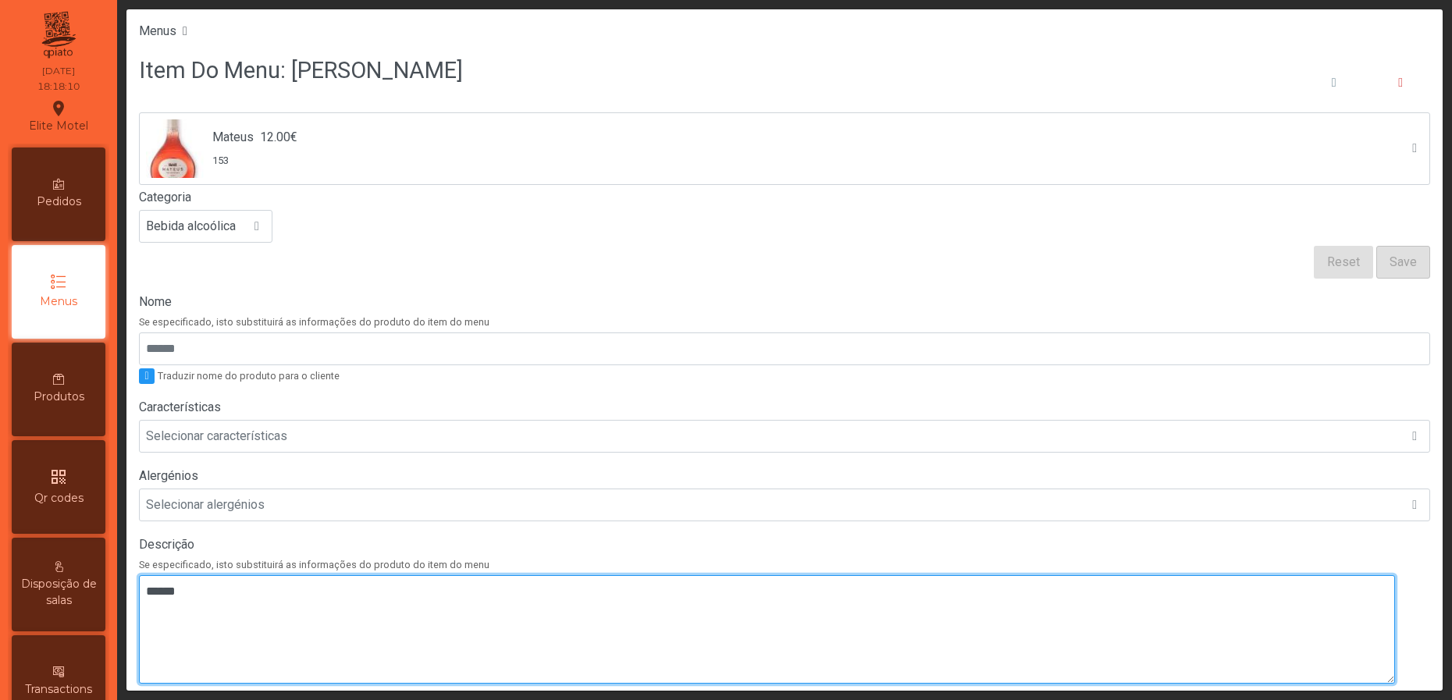
click at [364, 605] on textarea at bounding box center [767, 629] width 1256 height 108
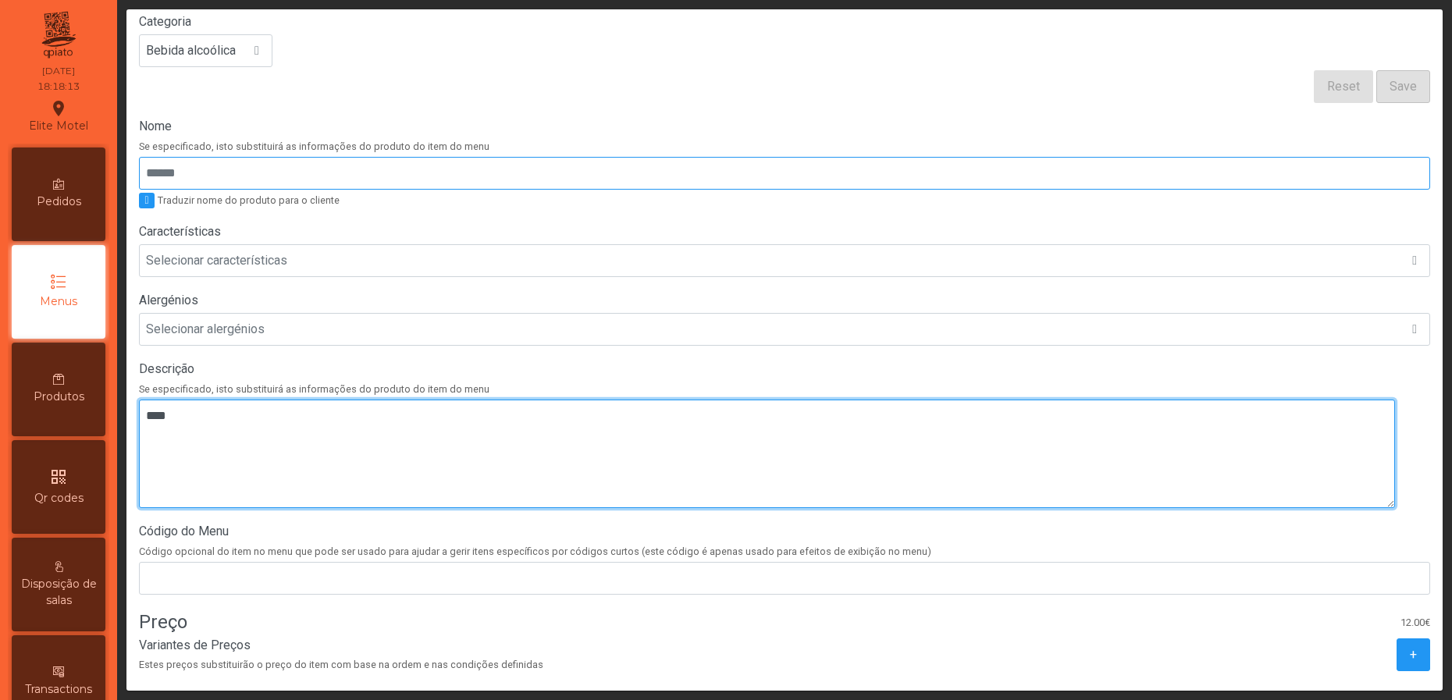
scroll to position [384, 0]
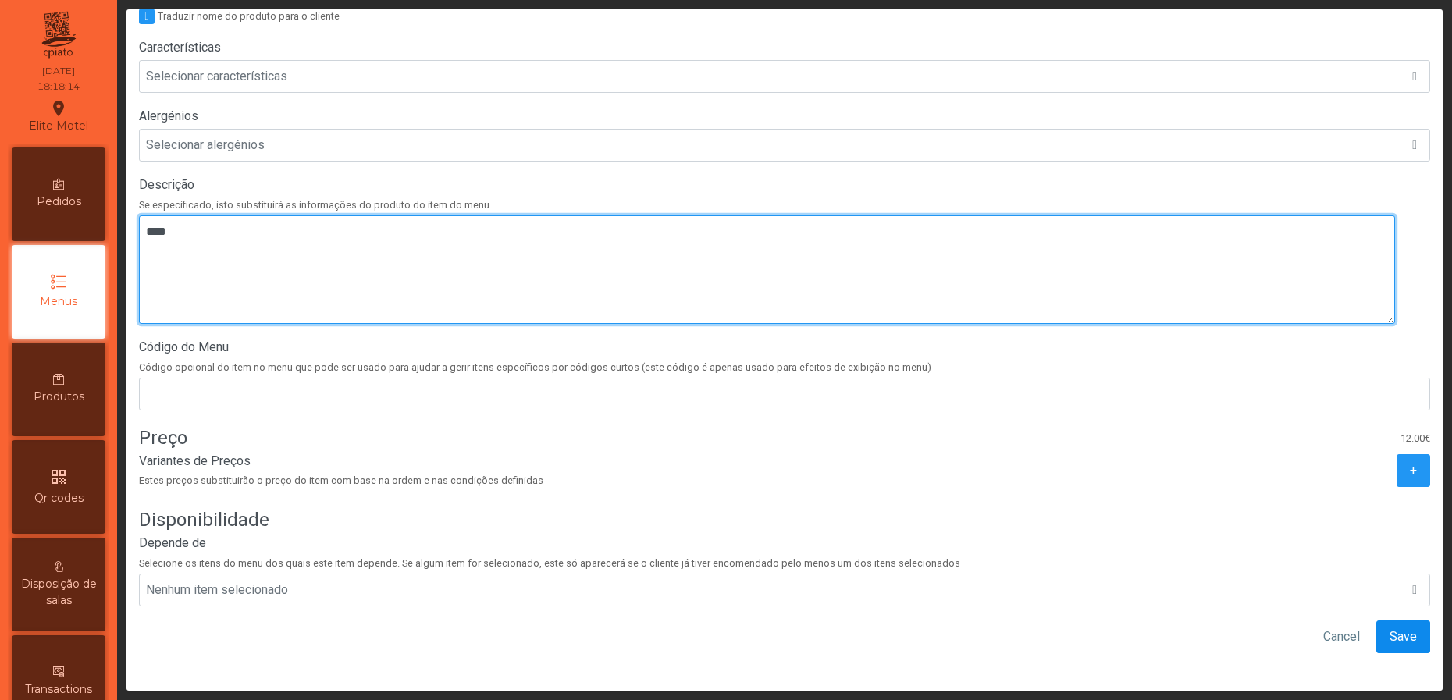
type textarea "****"
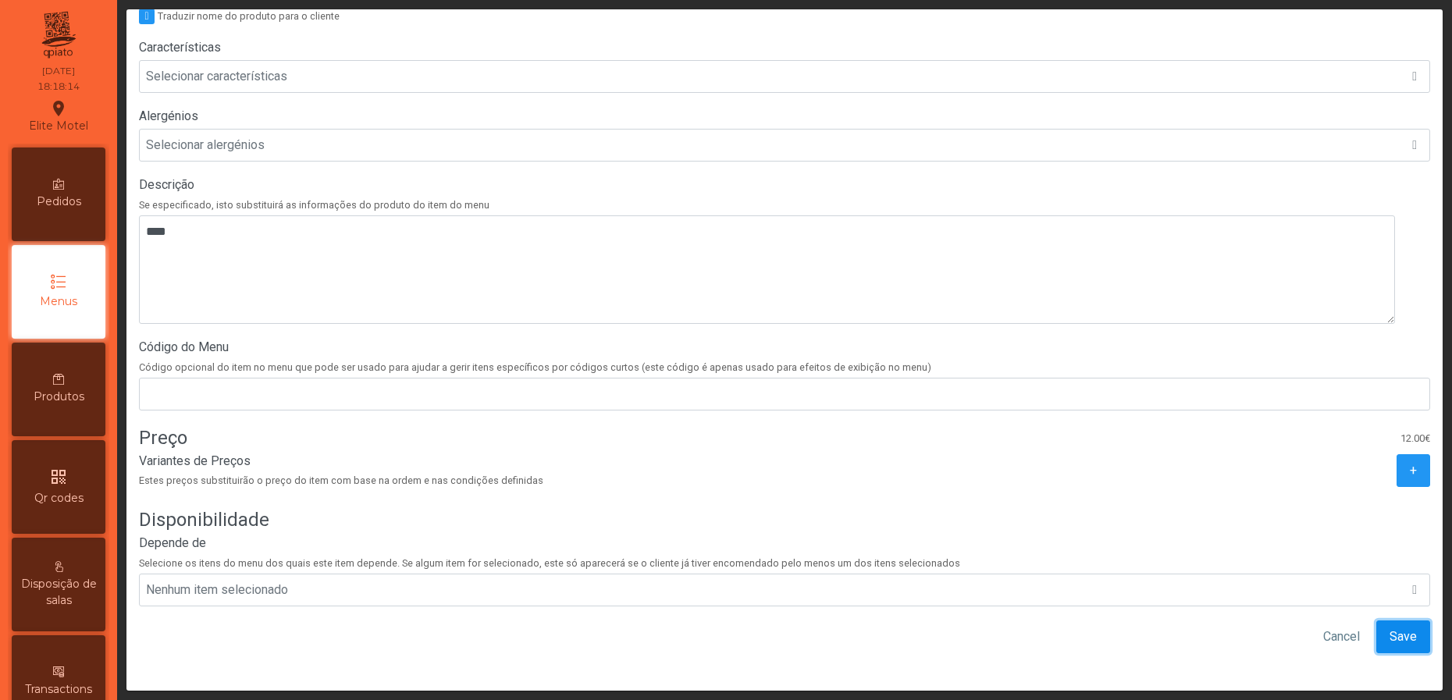
click at [1389, 627] on span "Save" at bounding box center [1402, 636] width 27 height 19
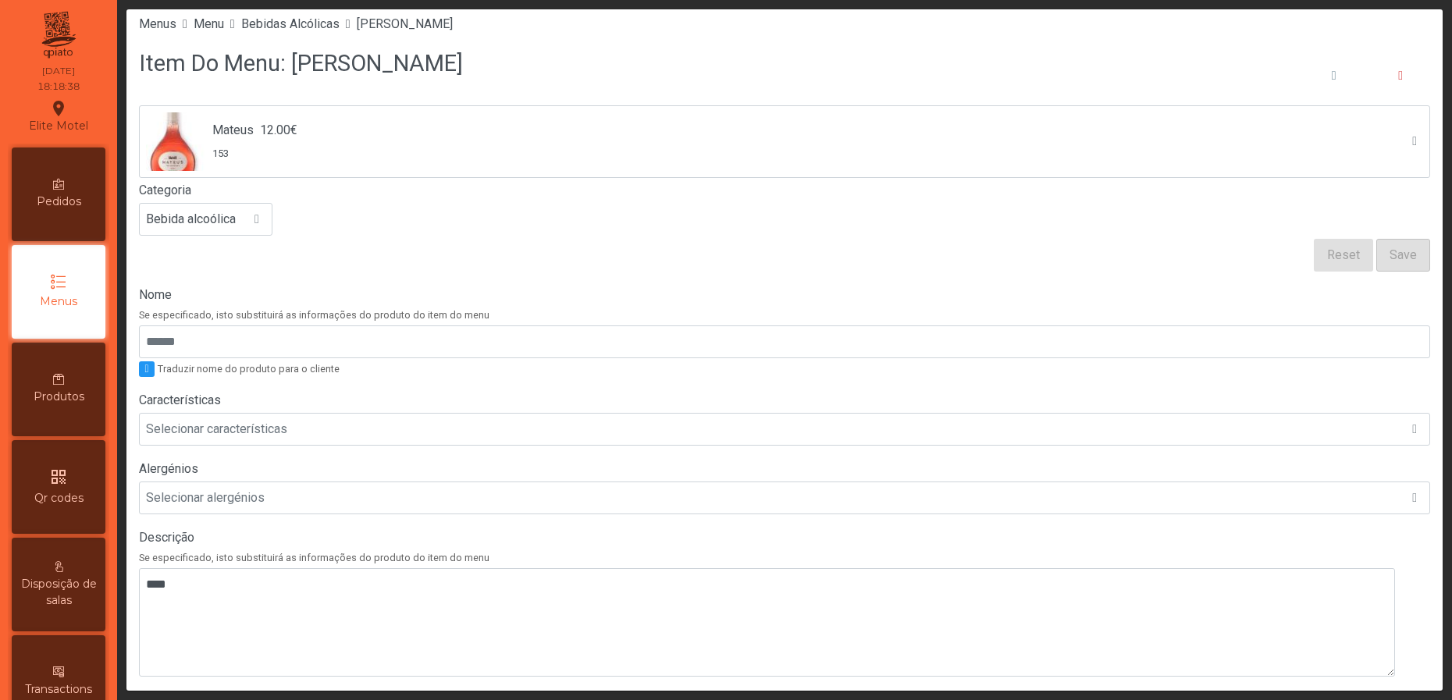
scroll to position [0, 0]
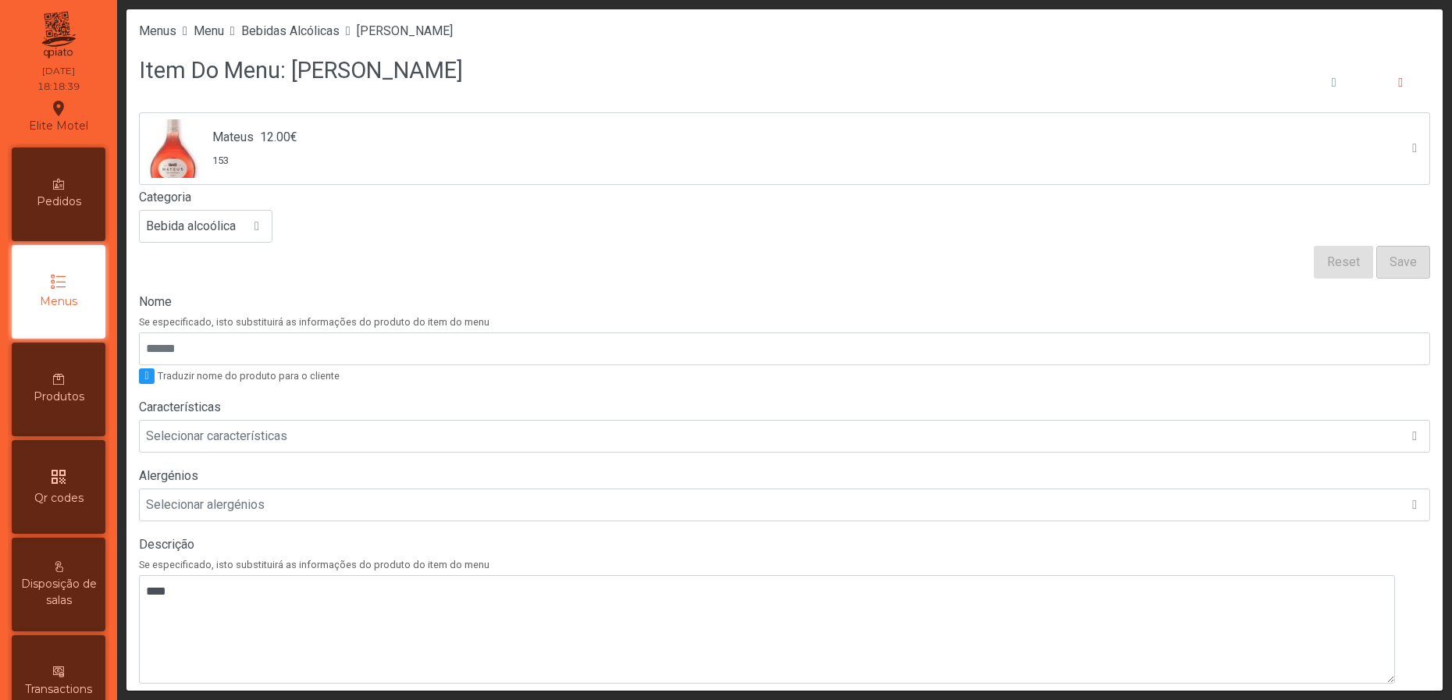
click at [233, 30] on ul "Menus Menu Bebidas Alcólicas Vinho Rosé" at bounding box center [784, 31] width 1291 height 19
click at [222, 29] on span "Menu" at bounding box center [209, 30] width 30 height 15
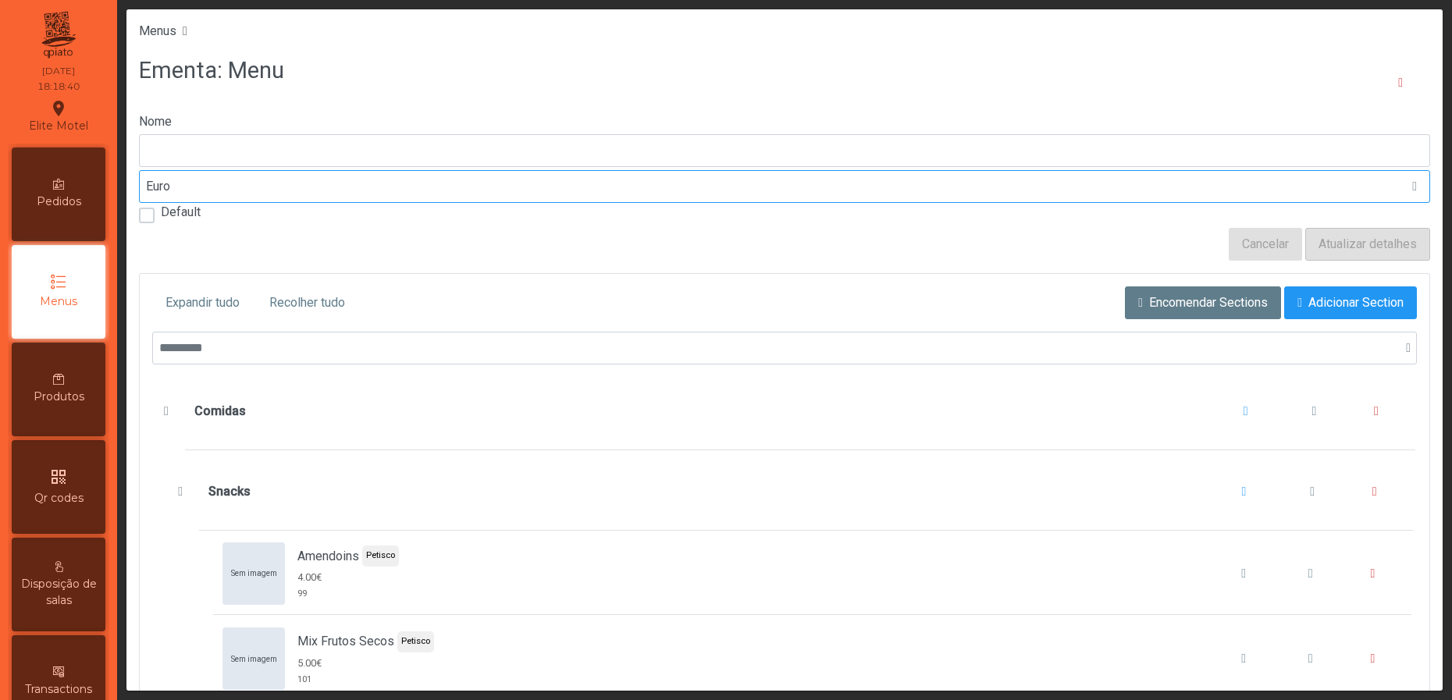
type input "****"
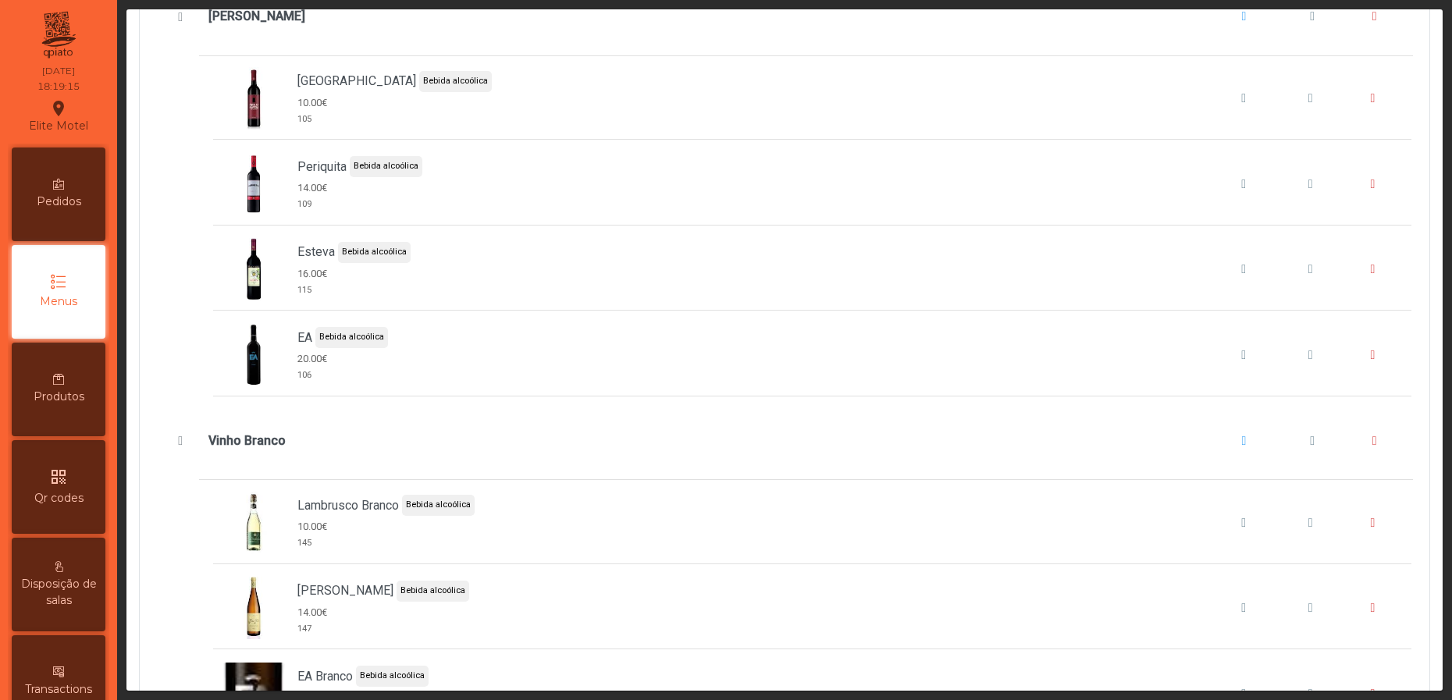
scroll to position [7843, 0]
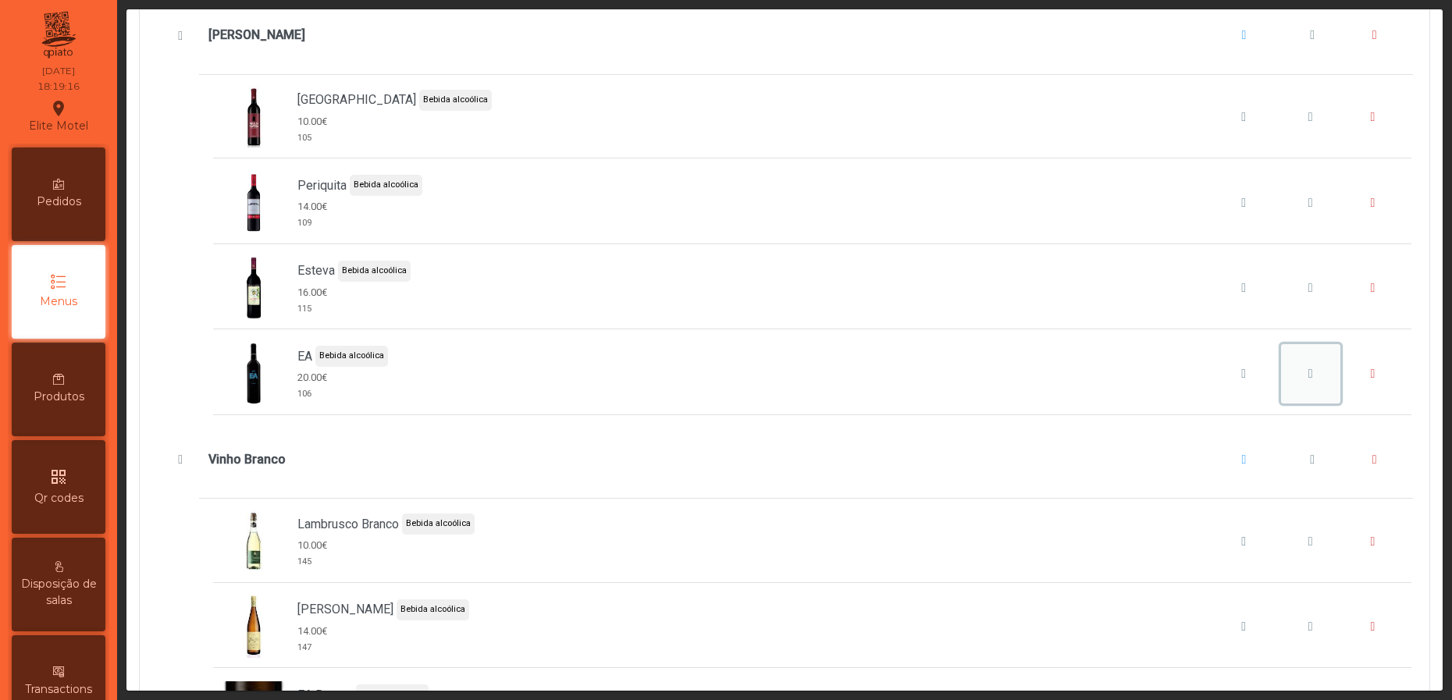
click at [1283, 403] on button "EA" at bounding box center [1310, 373] width 59 height 59
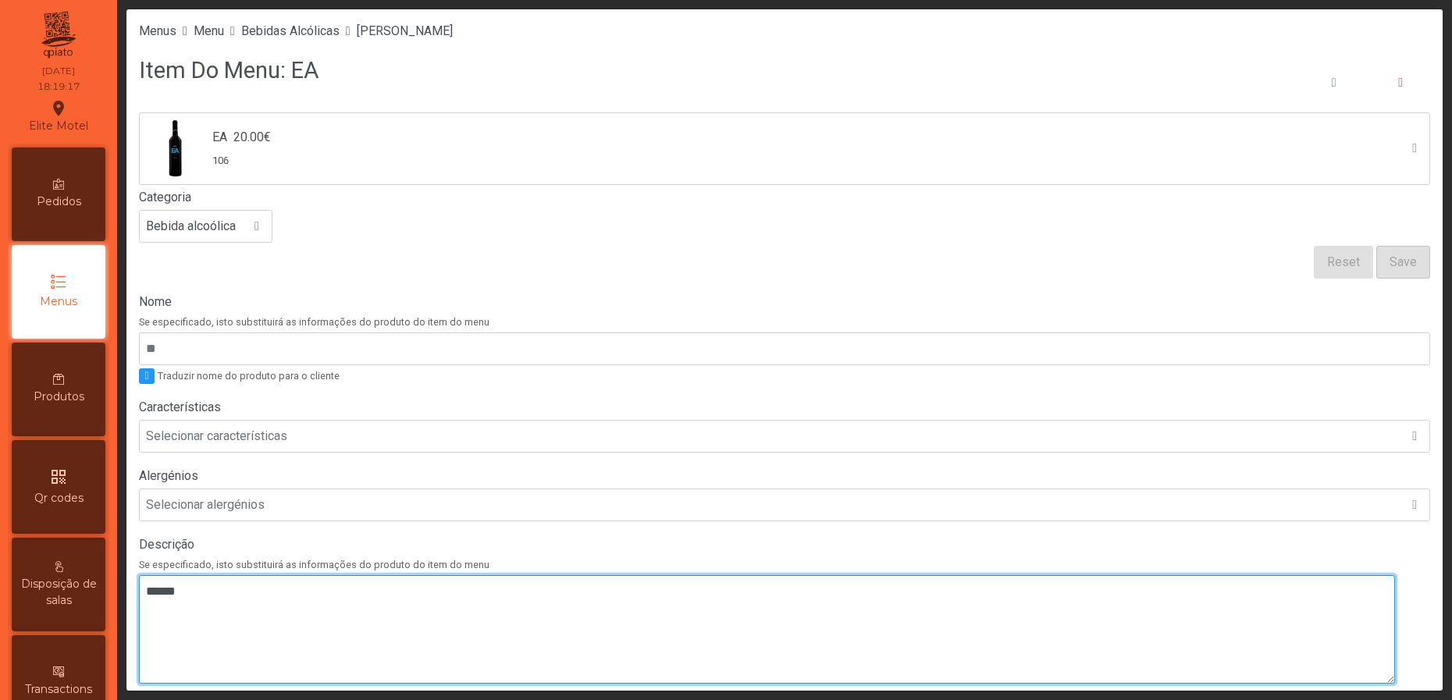
click at [276, 614] on textarea at bounding box center [767, 629] width 1256 height 108
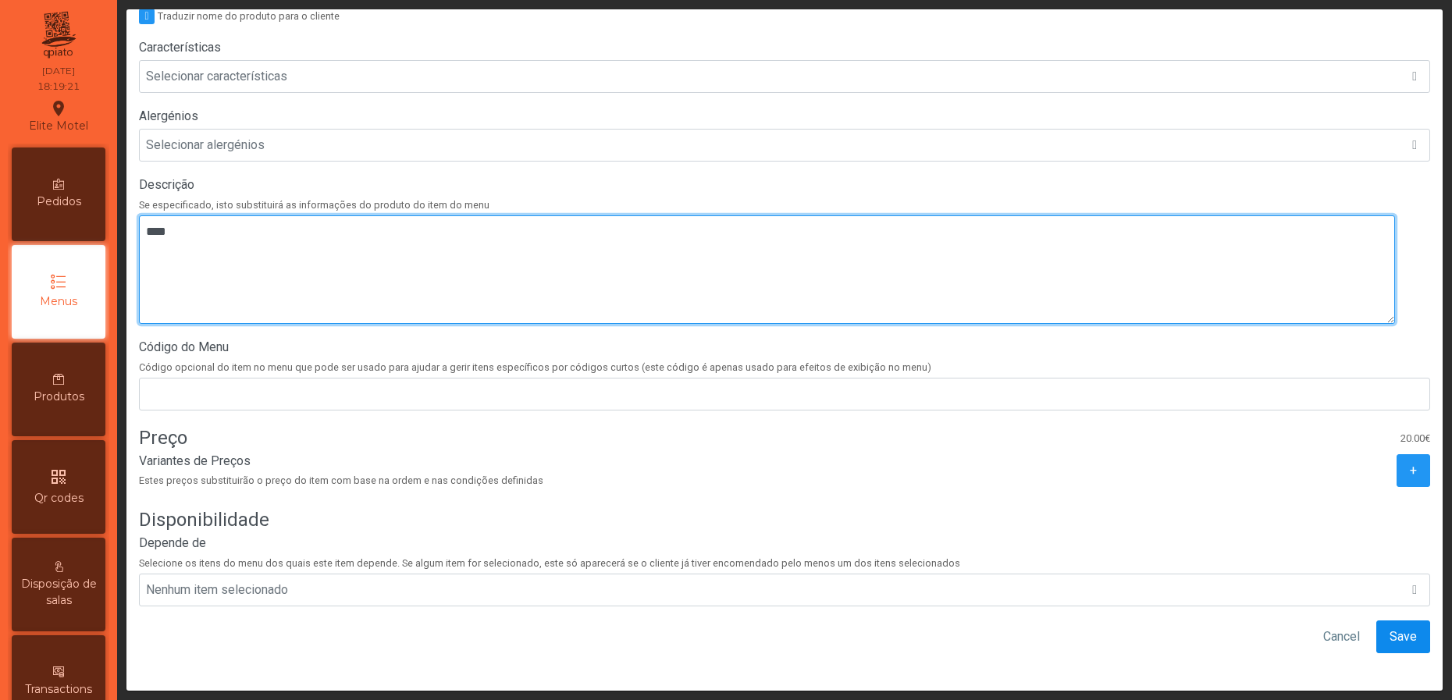
type textarea "****"
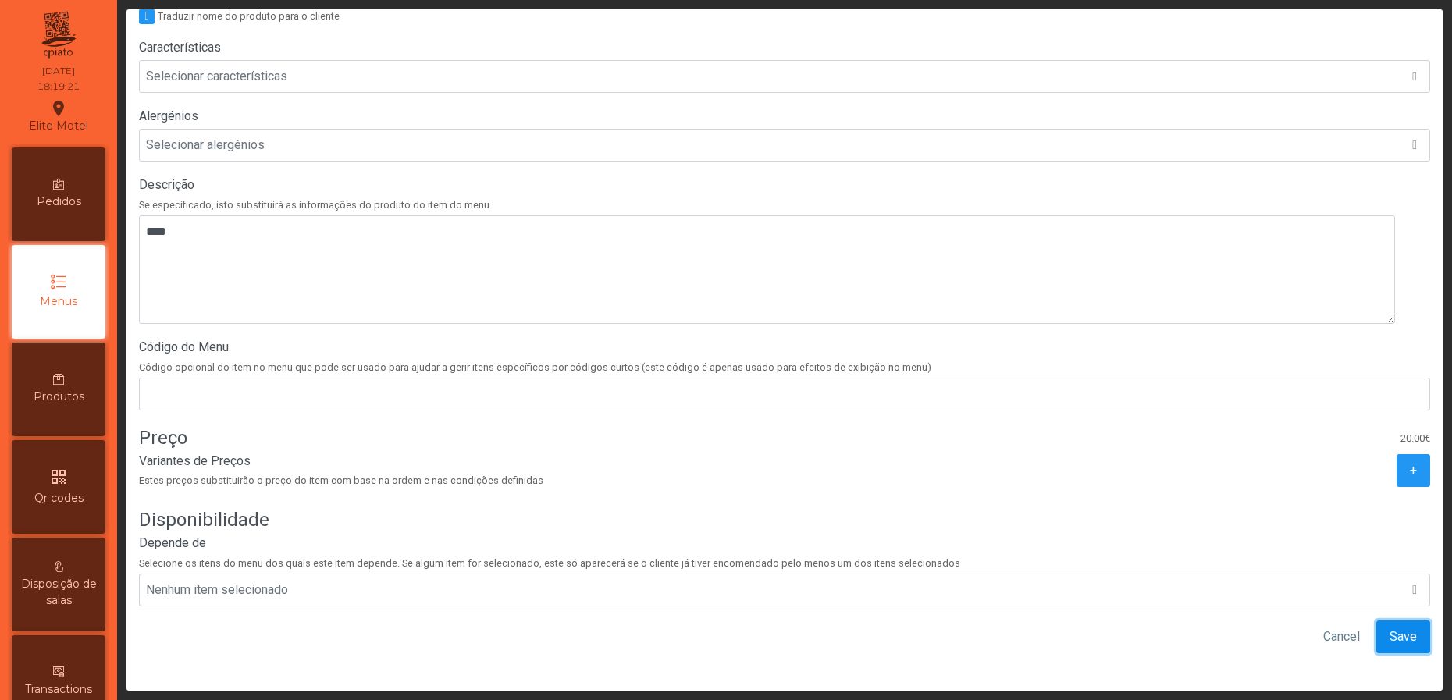
click at [1389, 627] on span "Save" at bounding box center [1402, 636] width 27 height 19
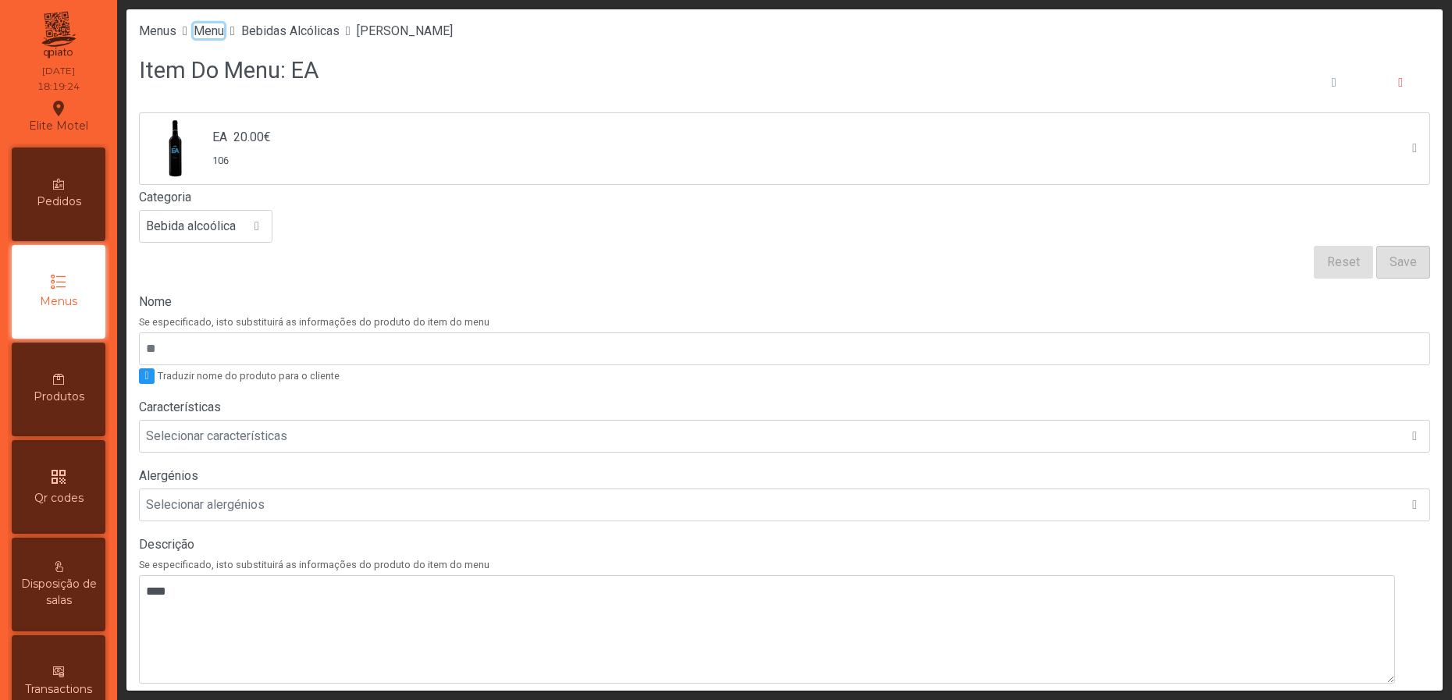
click at [218, 33] on span "Menu" at bounding box center [209, 30] width 30 height 15
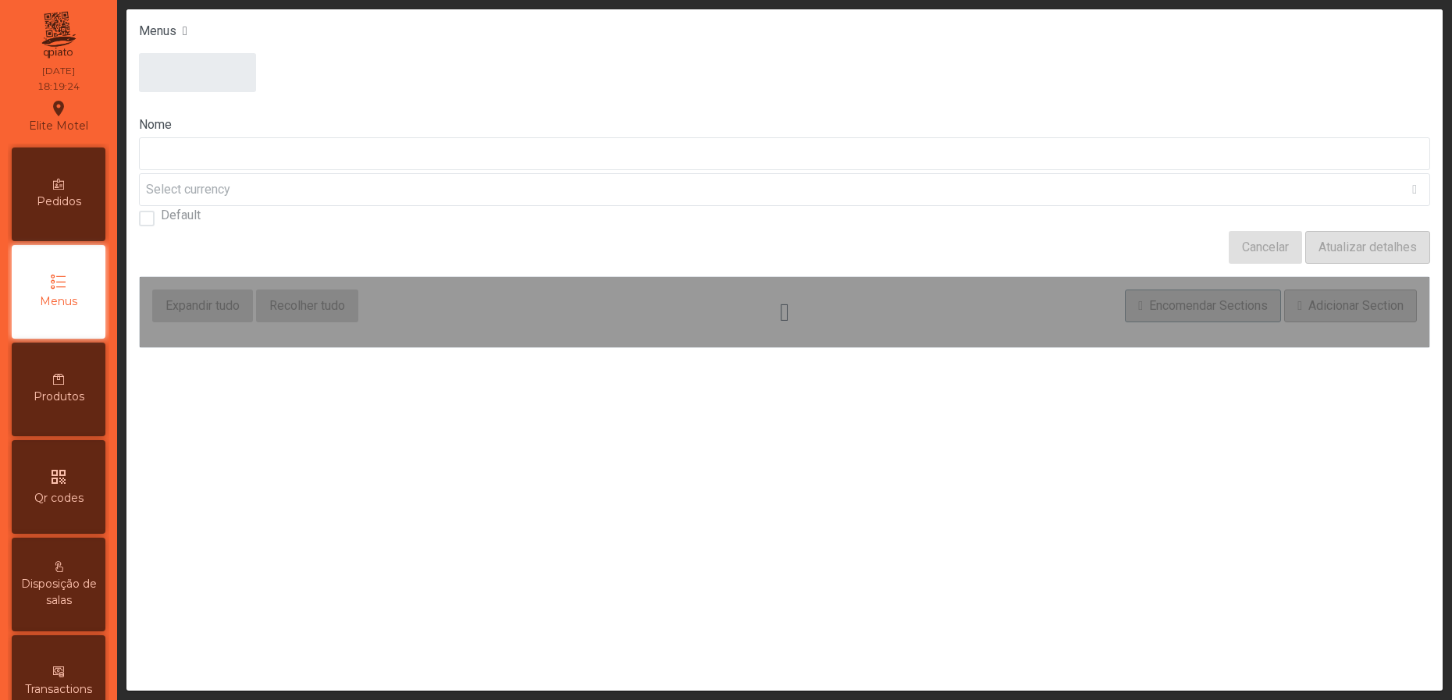
type input "****"
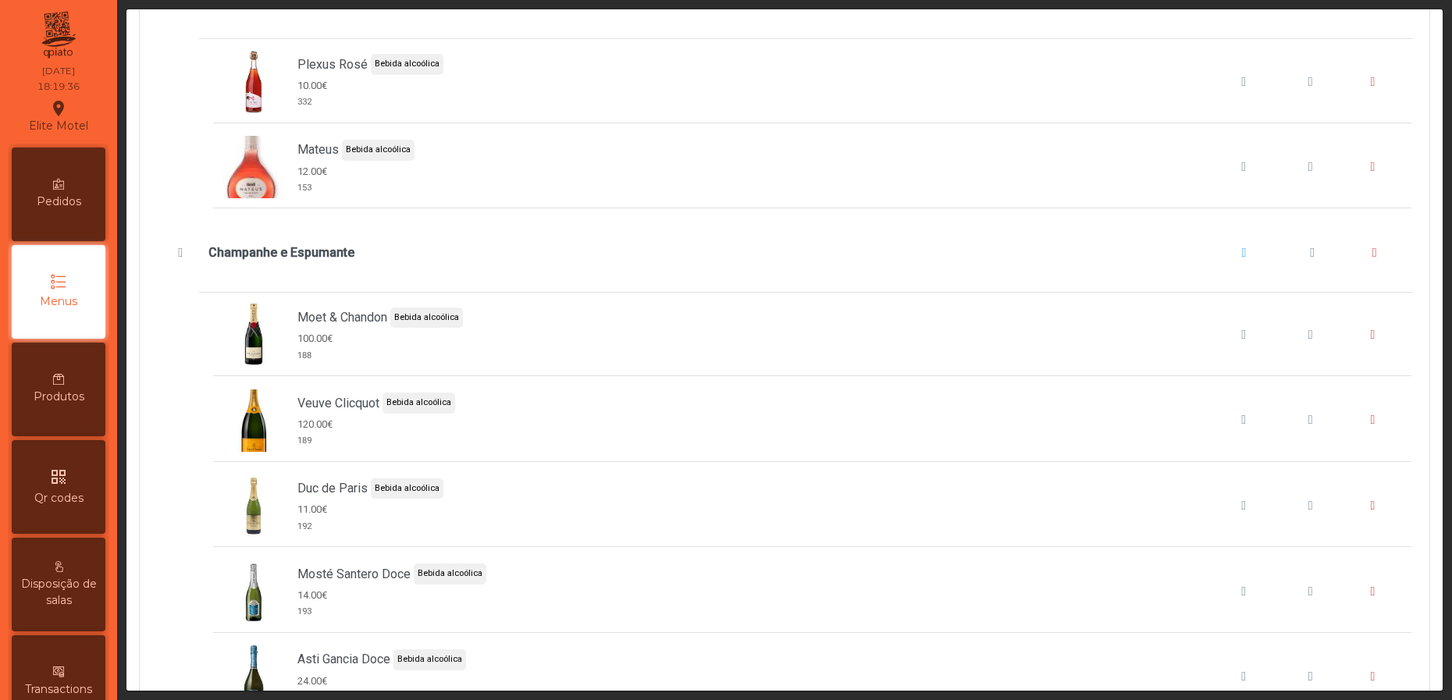
scroll to position [8897, 0]
click at [1293, 362] on button "Moet & Chandon" at bounding box center [1310, 332] width 59 height 59
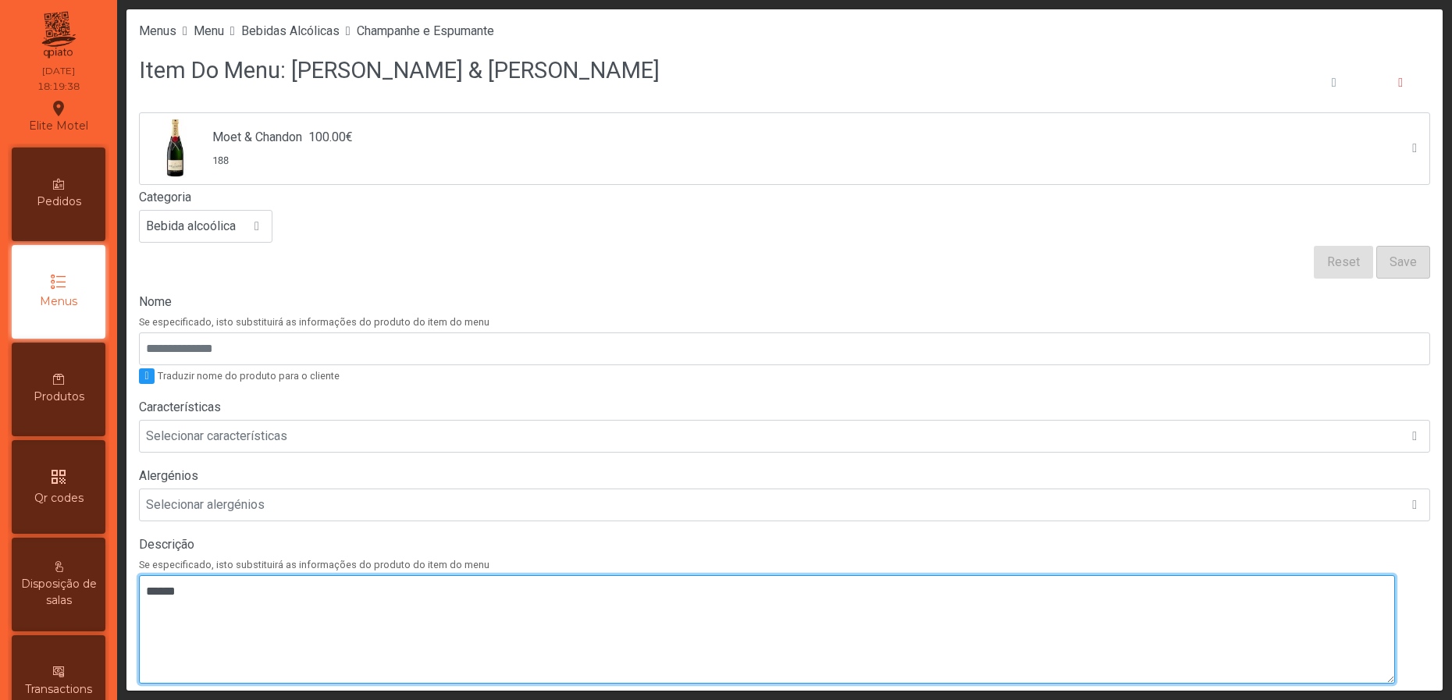
click at [291, 598] on textarea at bounding box center [767, 629] width 1256 height 108
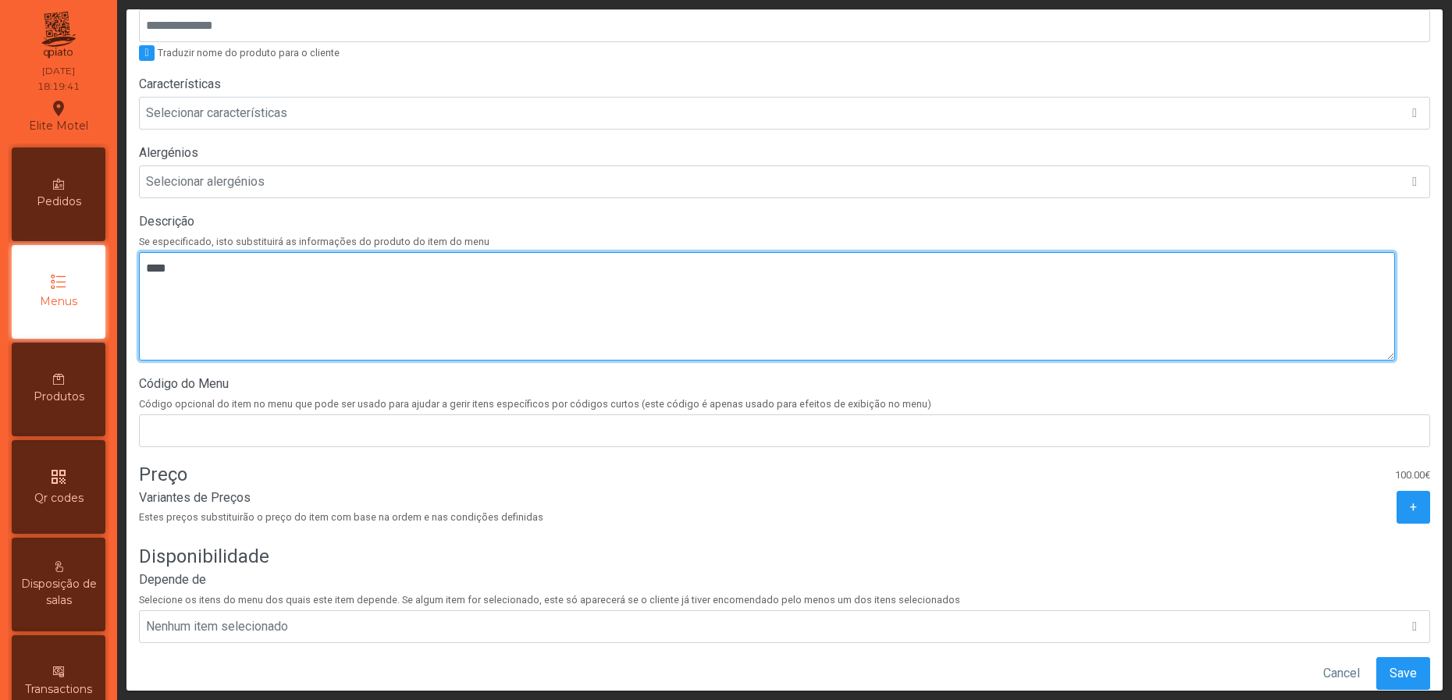
scroll to position [351, 0]
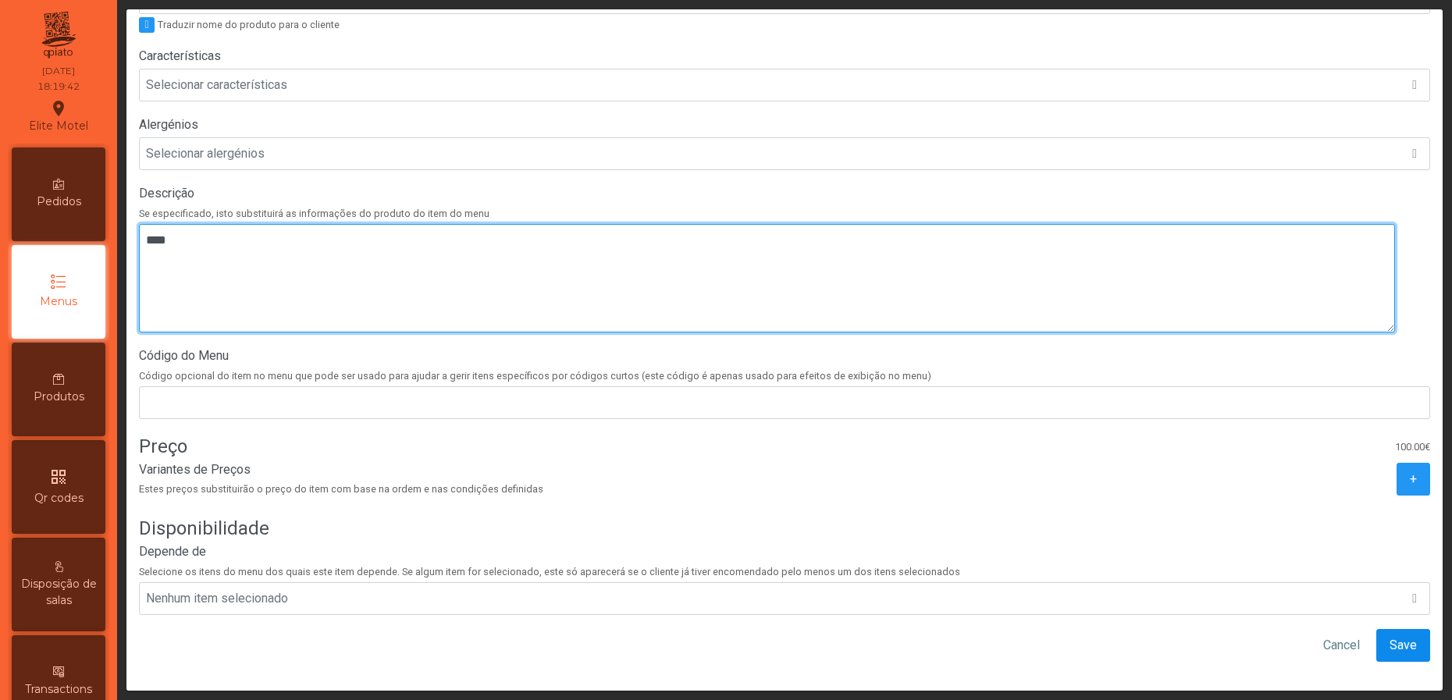
type textarea "****"
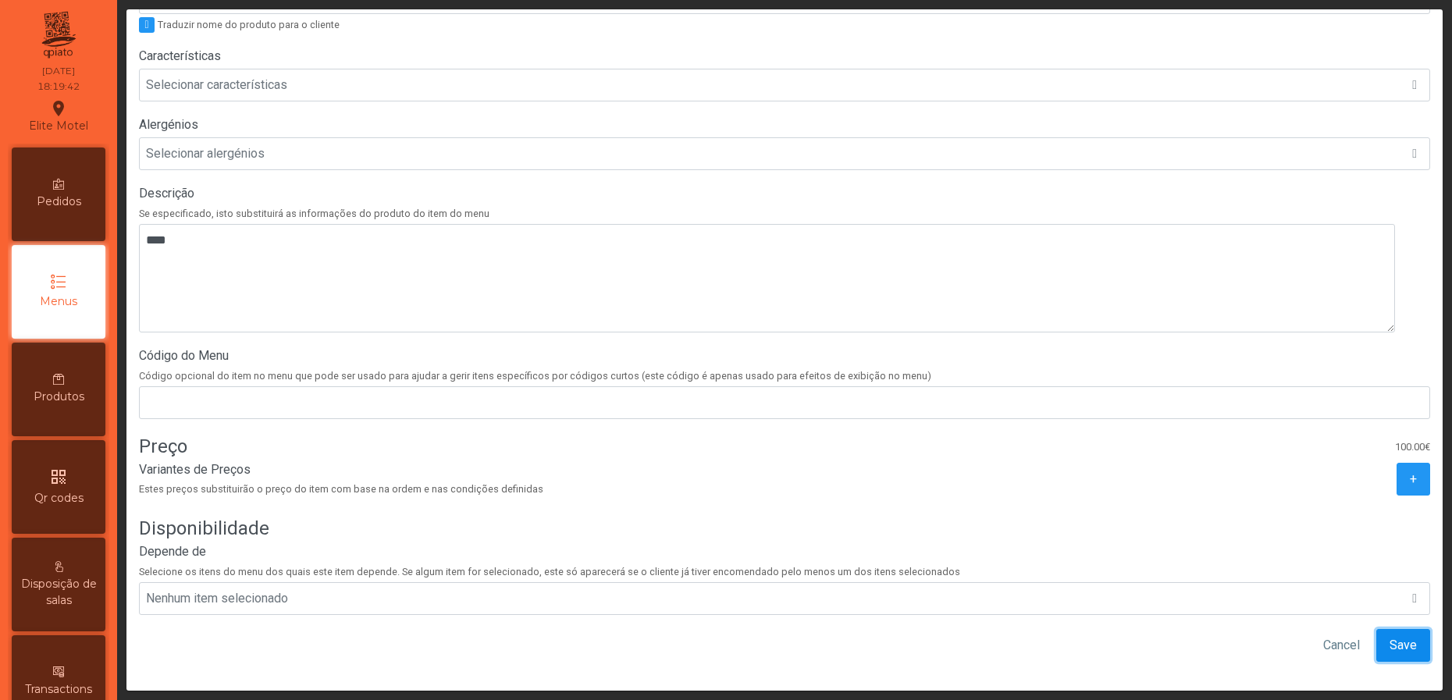
click at [1382, 647] on button "Save" at bounding box center [1403, 645] width 54 height 33
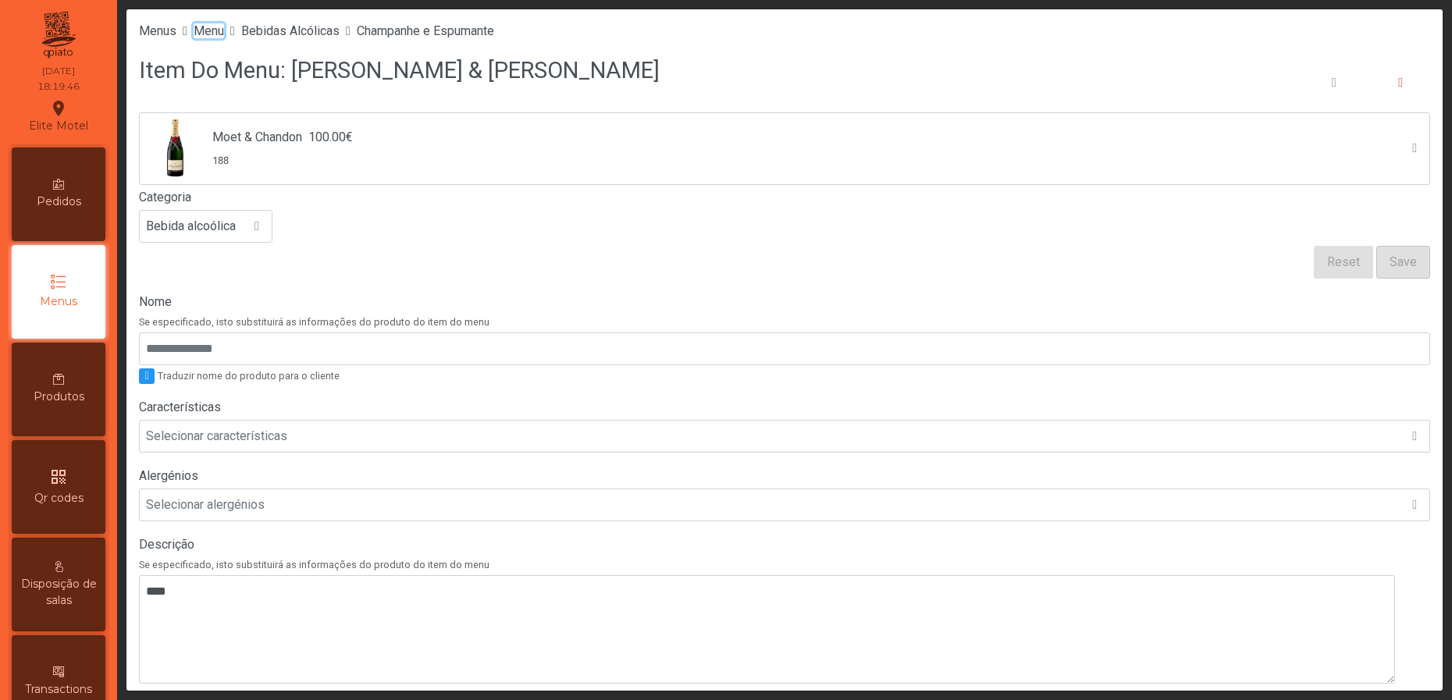
click at [224, 29] on span "Menu" at bounding box center [209, 30] width 30 height 15
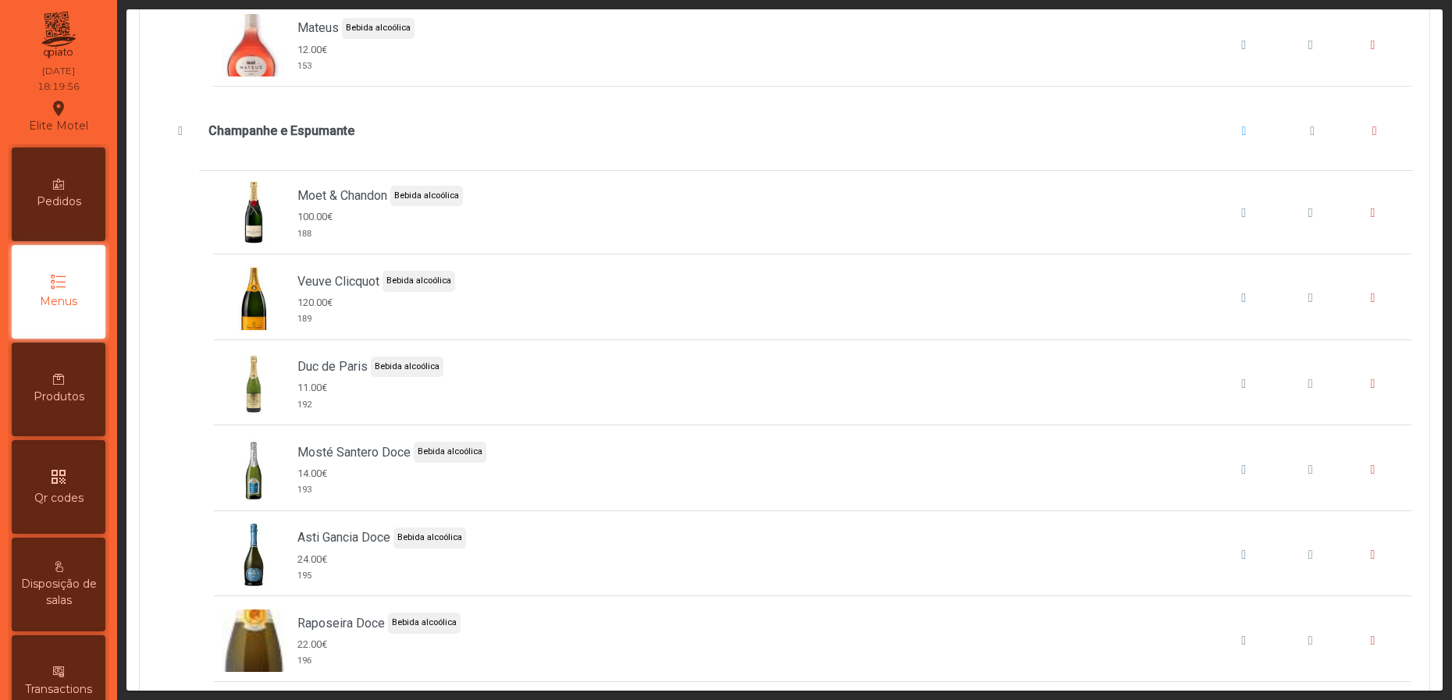
scroll to position [9014, 0]
click at [1281, 331] on button "Veuve Clicquot" at bounding box center [1310, 301] width 59 height 59
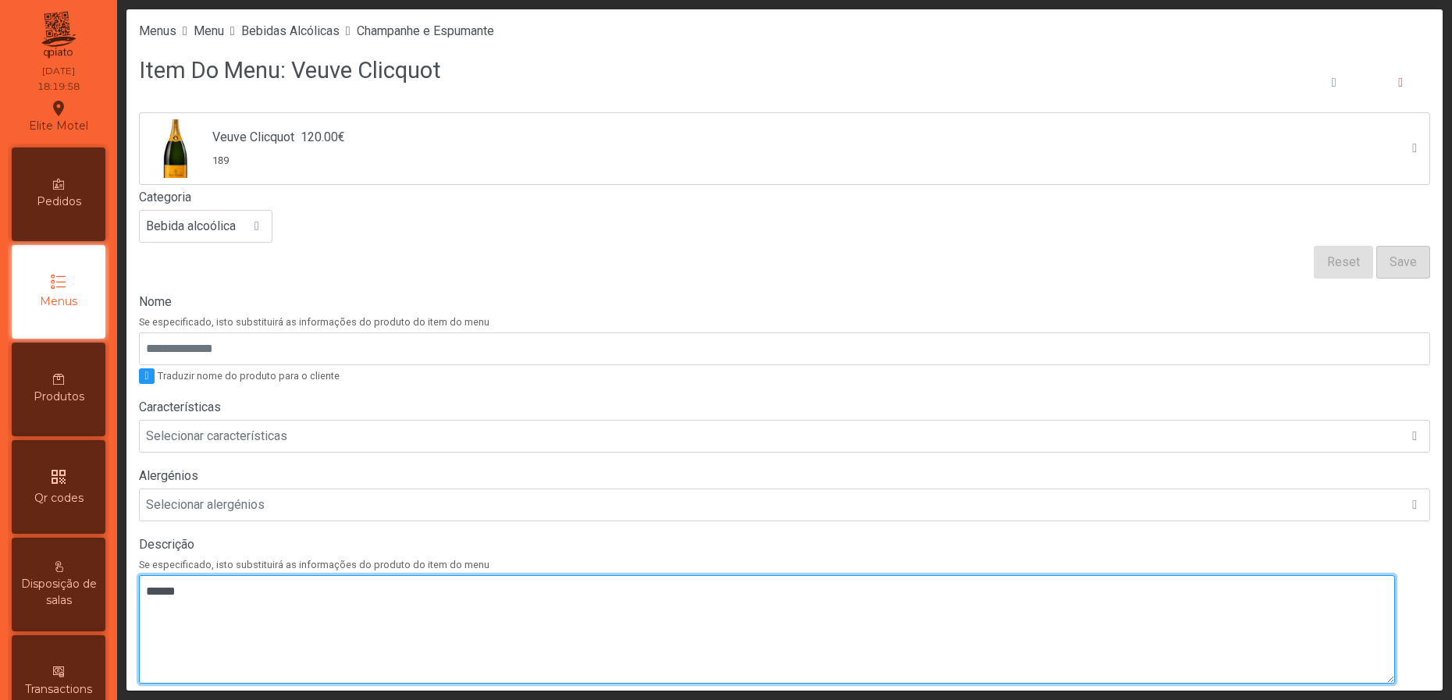
click at [216, 590] on textarea at bounding box center [767, 629] width 1256 height 108
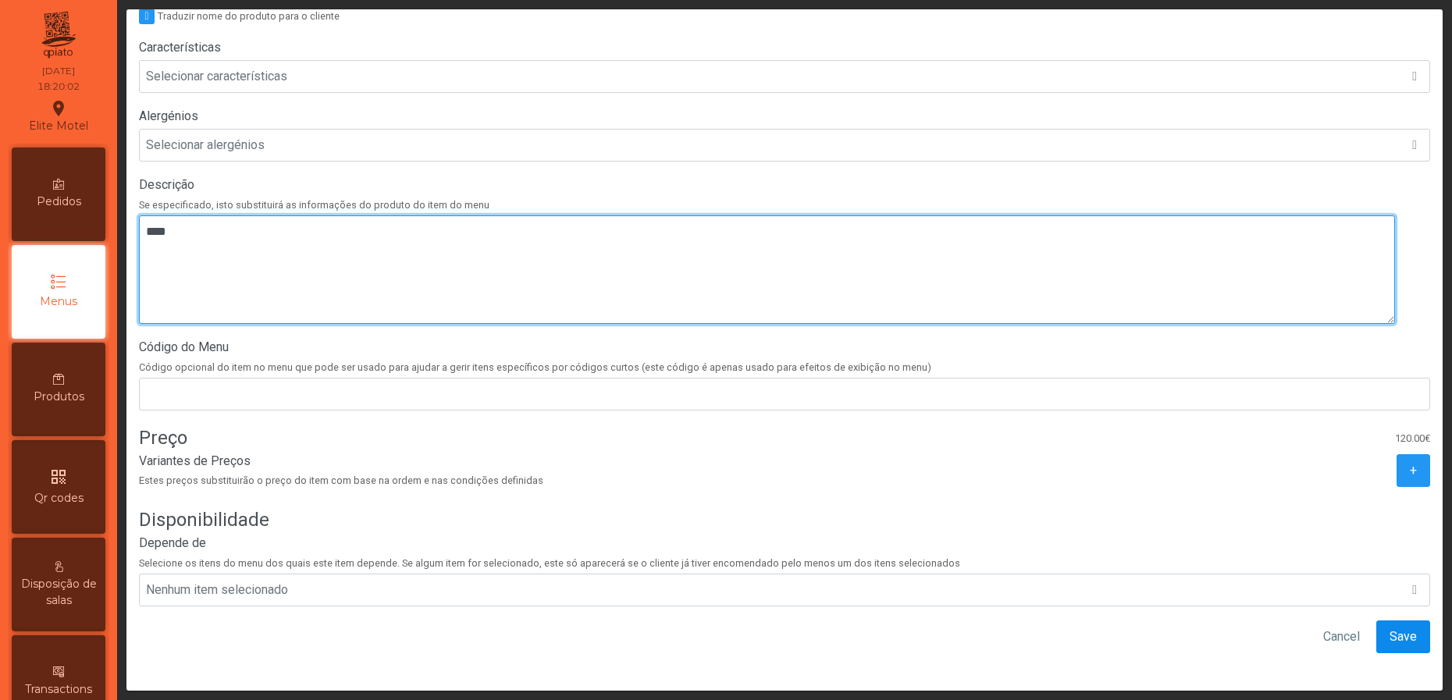
type textarea "****"
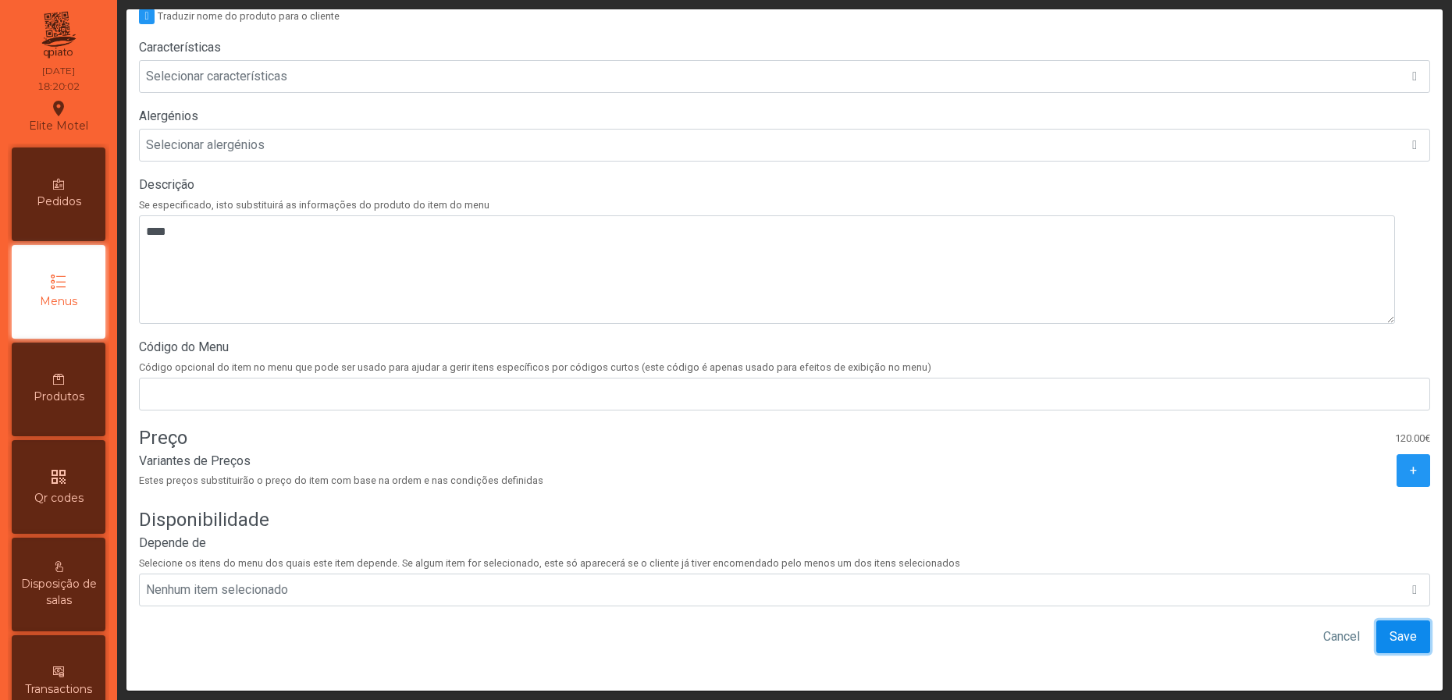
click at [1389, 627] on span "Save" at bounding box center [1402, 636] width 27 height 19
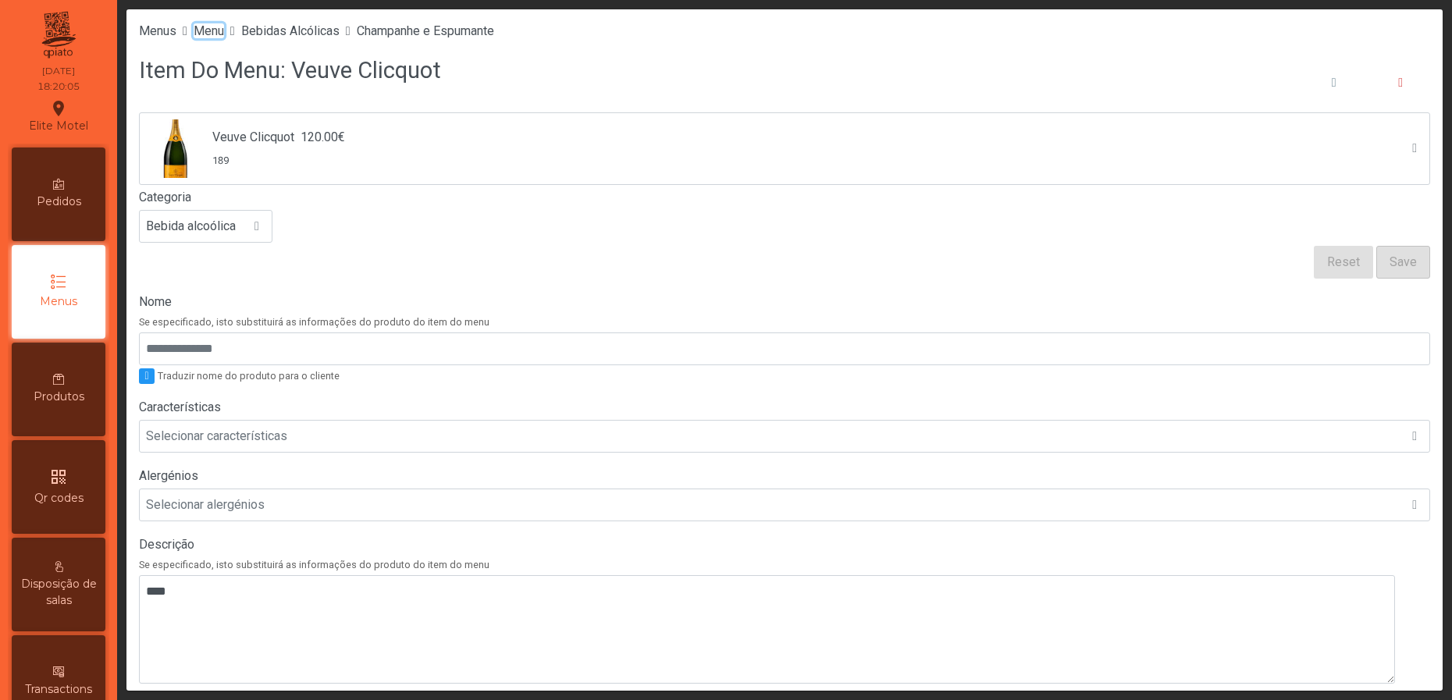
click at [216, 31] on span "Menu" at bounding box center [209, 30] width 30 height 15
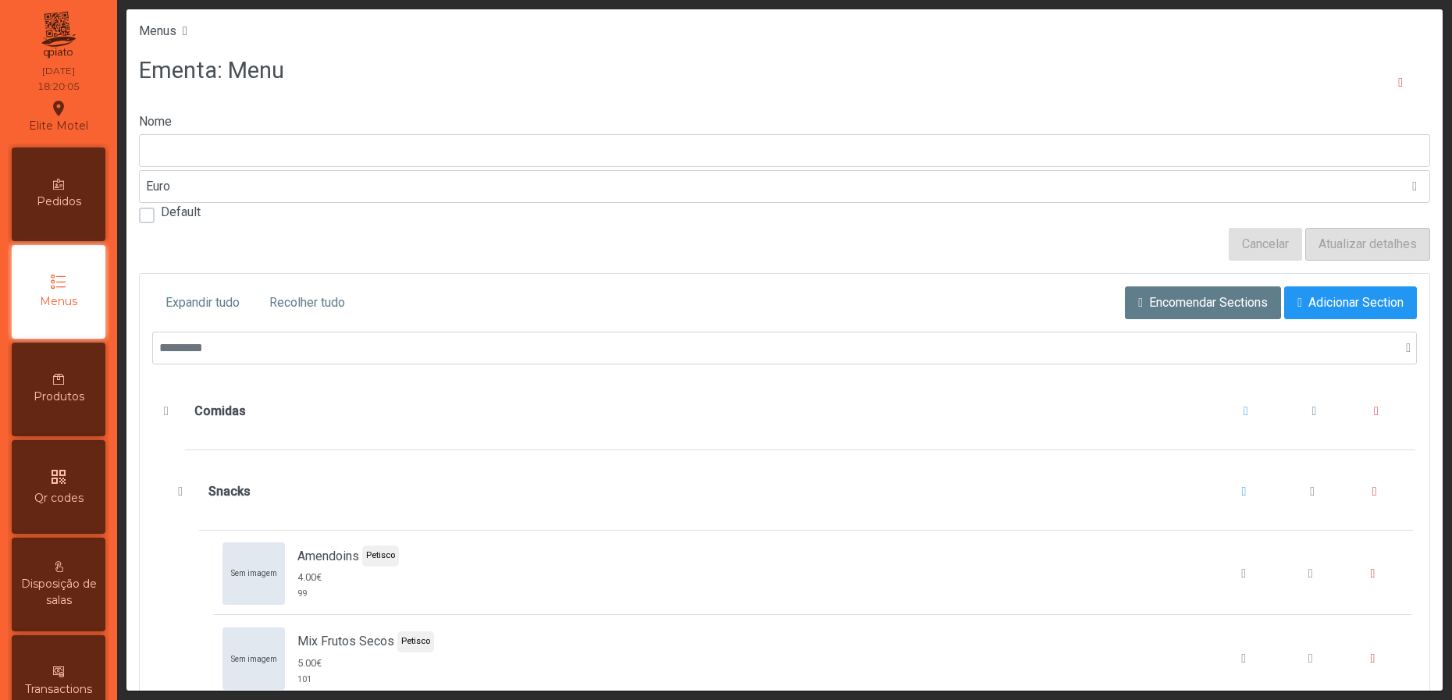
type input "****"
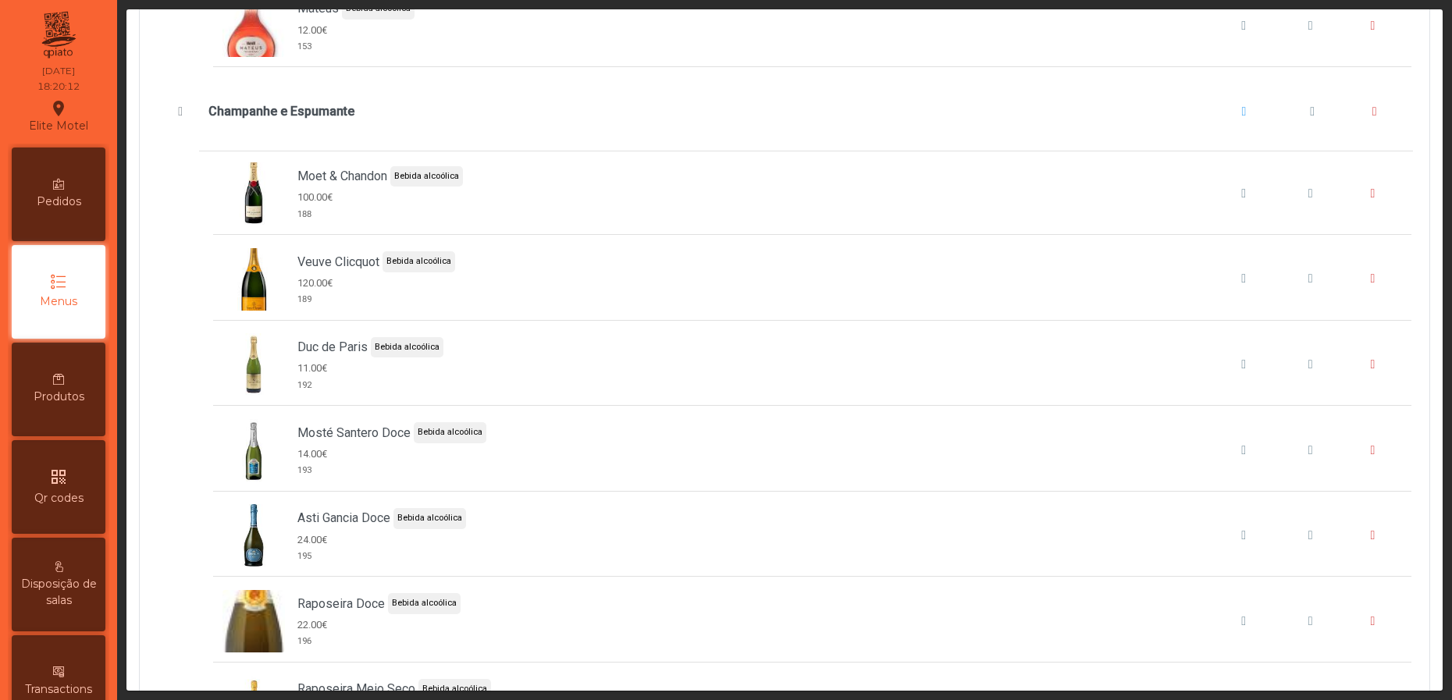
scroll to position [9131, 0]
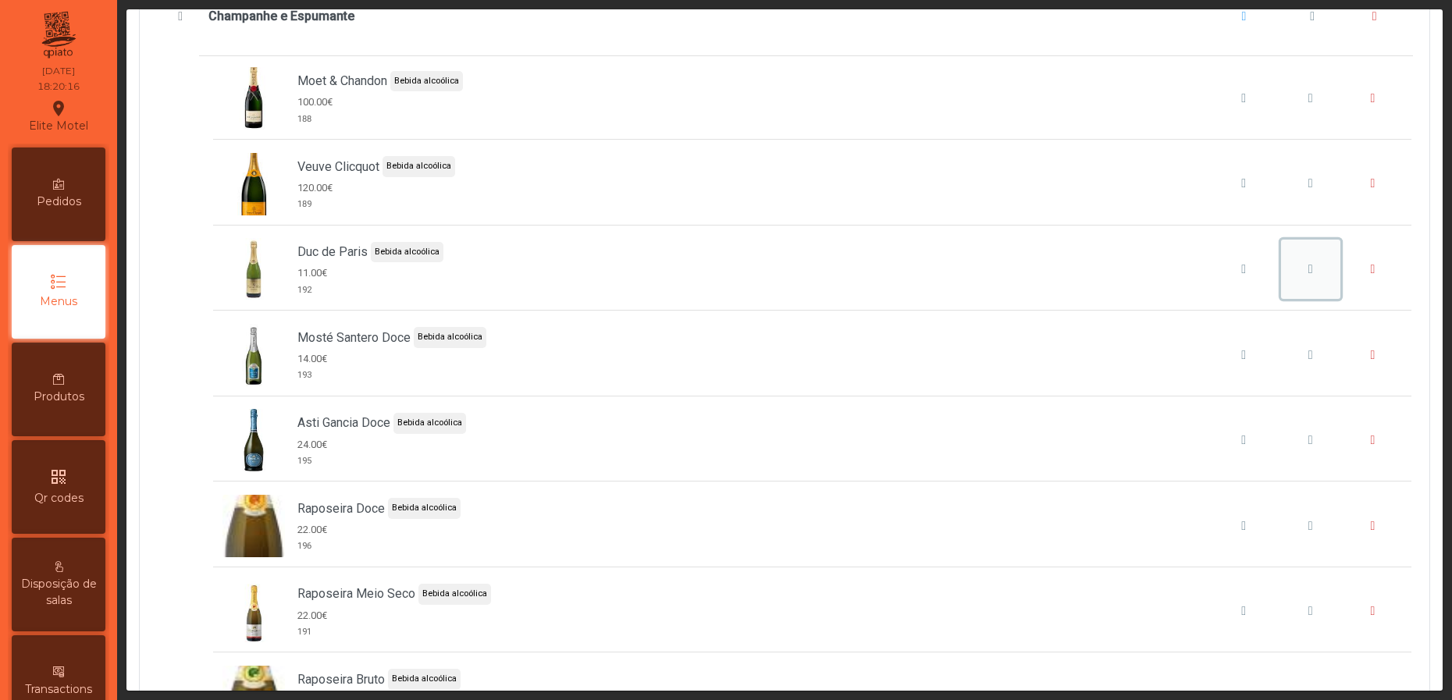
click at [1308, 275] on span "Duc de Paris" at bounding box center [1310, 269] width 5 height 12
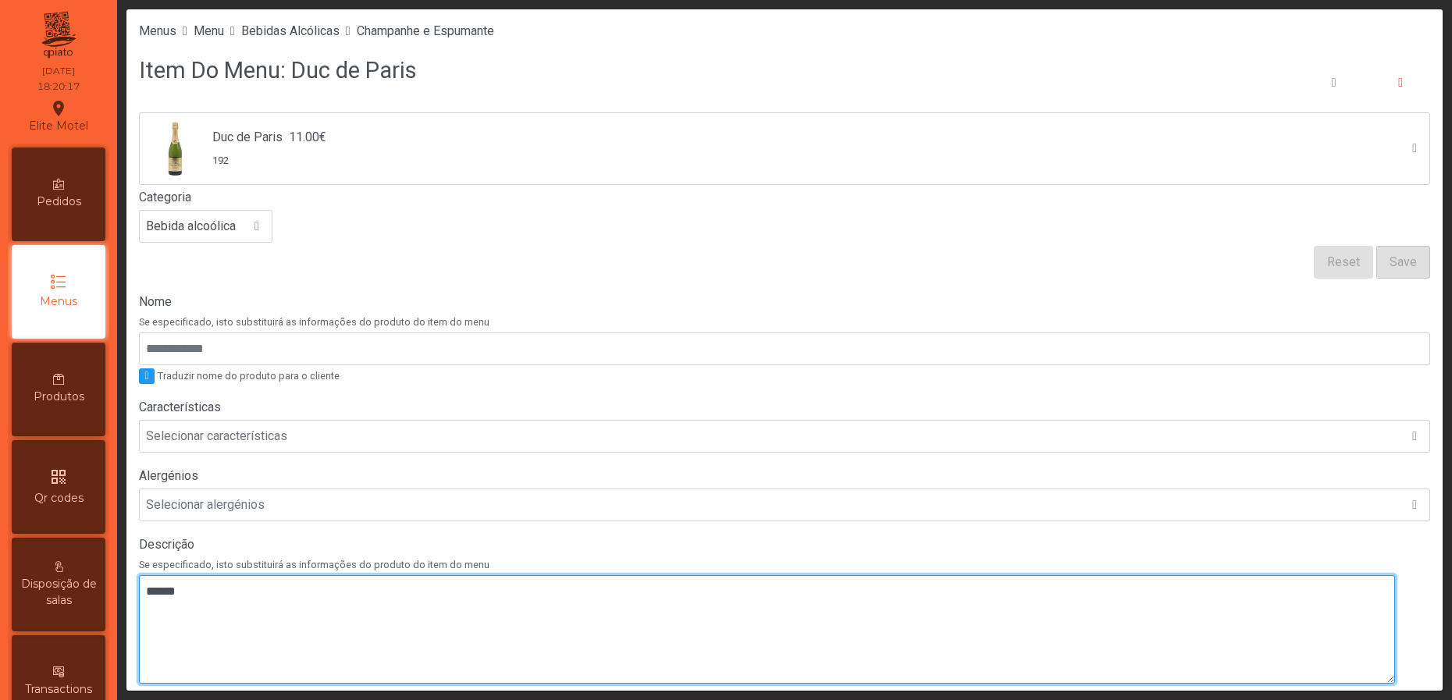
click at [352, 612] on textarea at bounding box center [767, 629] width 1256 height 108
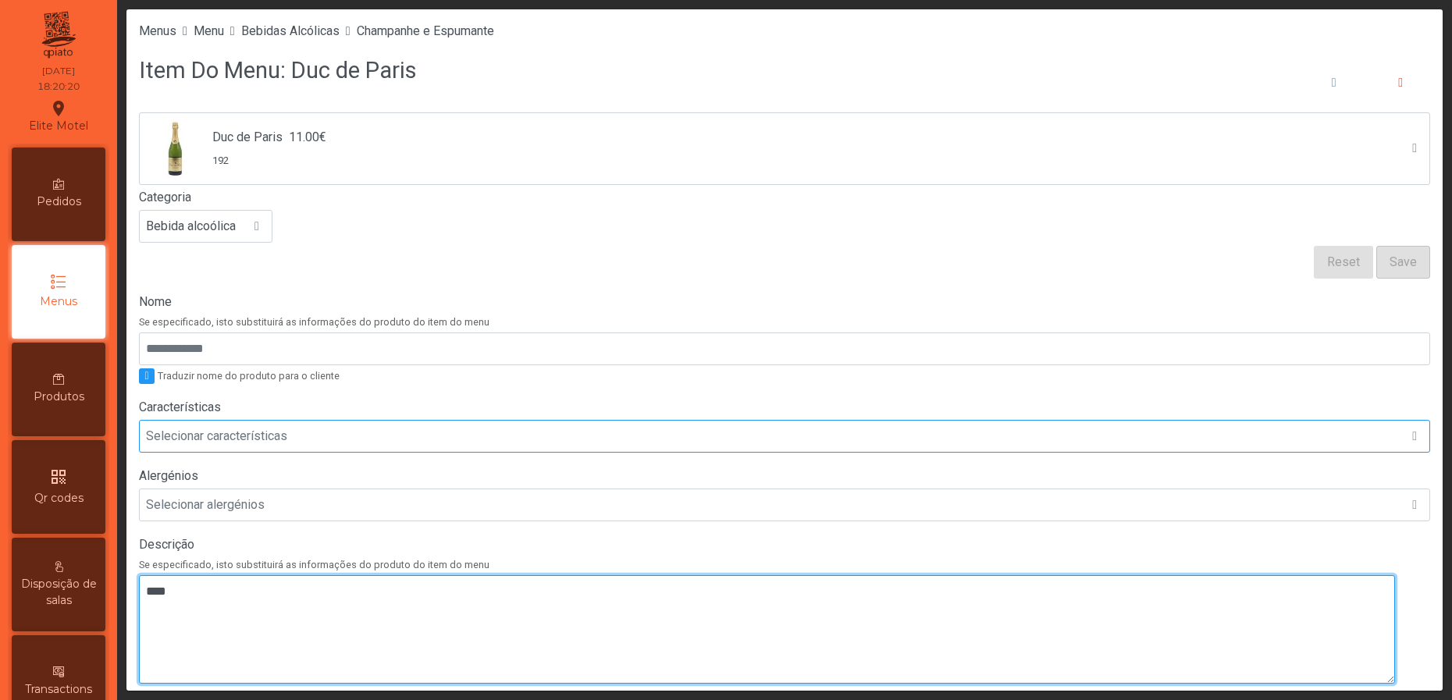
scroll to position [384, 0]
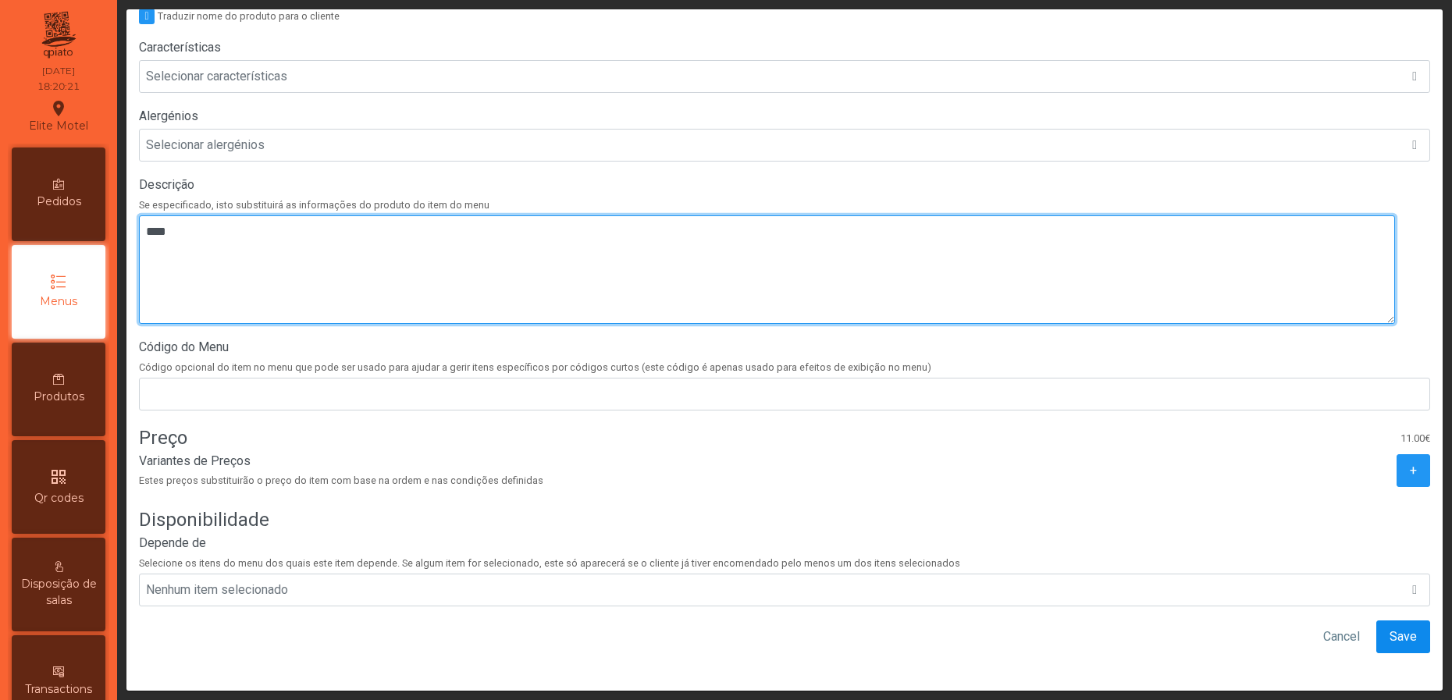
type textarea "****"
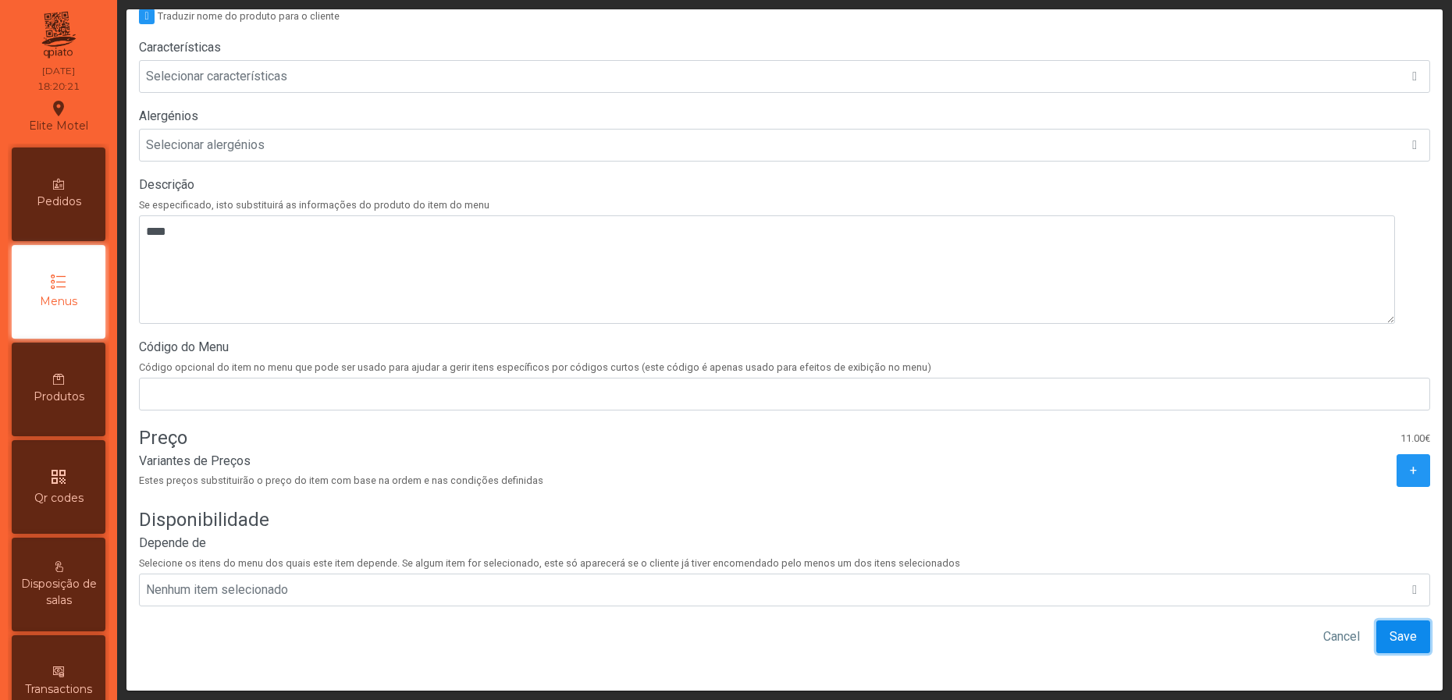
click at [1389, 627] on span "Save" at bounding box center [1402, 636] width 27 height 19
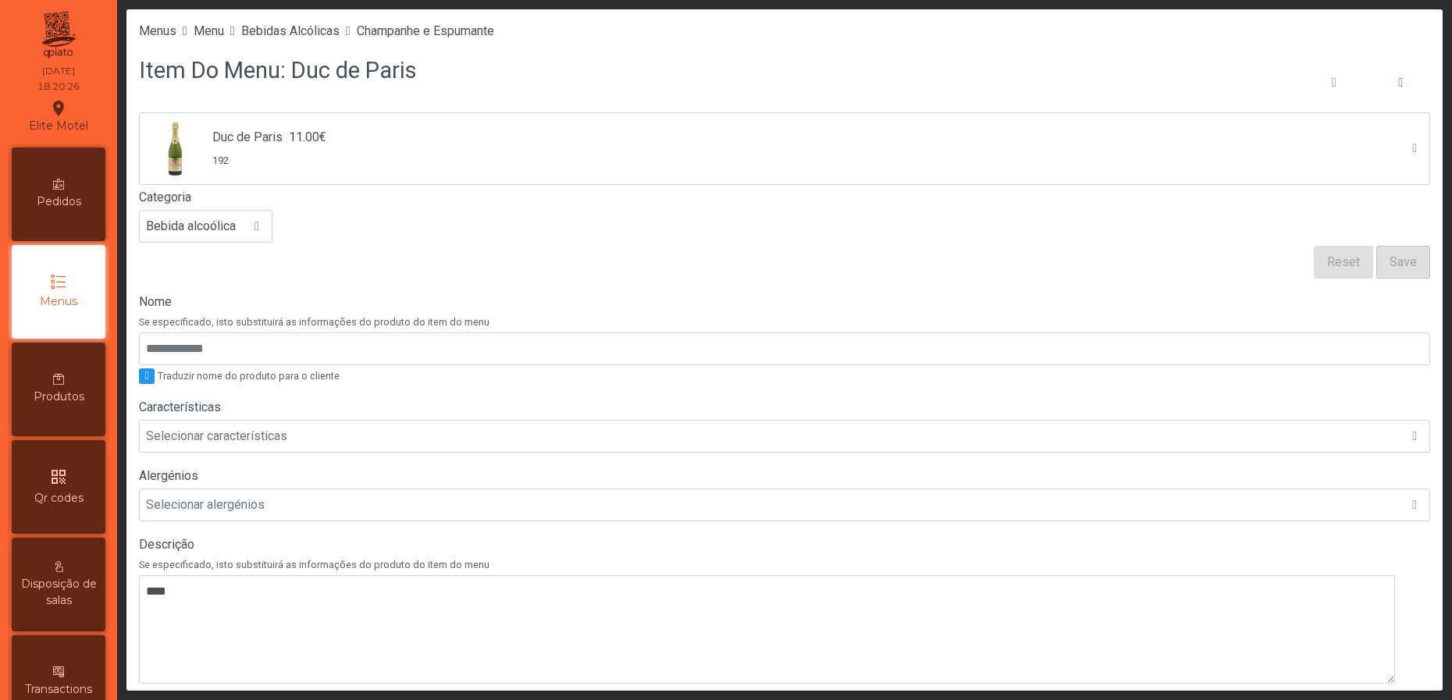
click at [234, 29] on ul "Menus Menu Bebidas Alcólicas Champanhe e Espumante" at bounding box center [784, 31] width 1291 height 19
click at [218, 31] on span "Menu" at bounding box center [209, 30] width 30 height 15
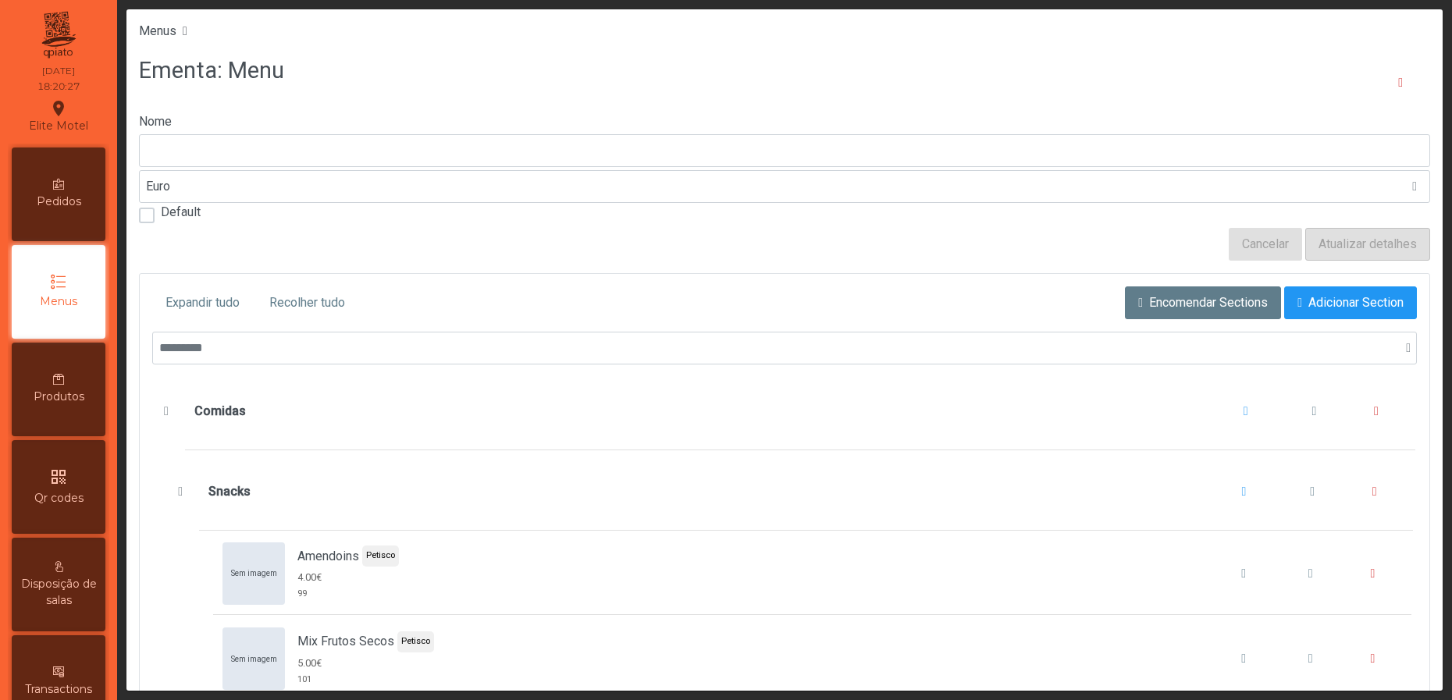
type input "****"
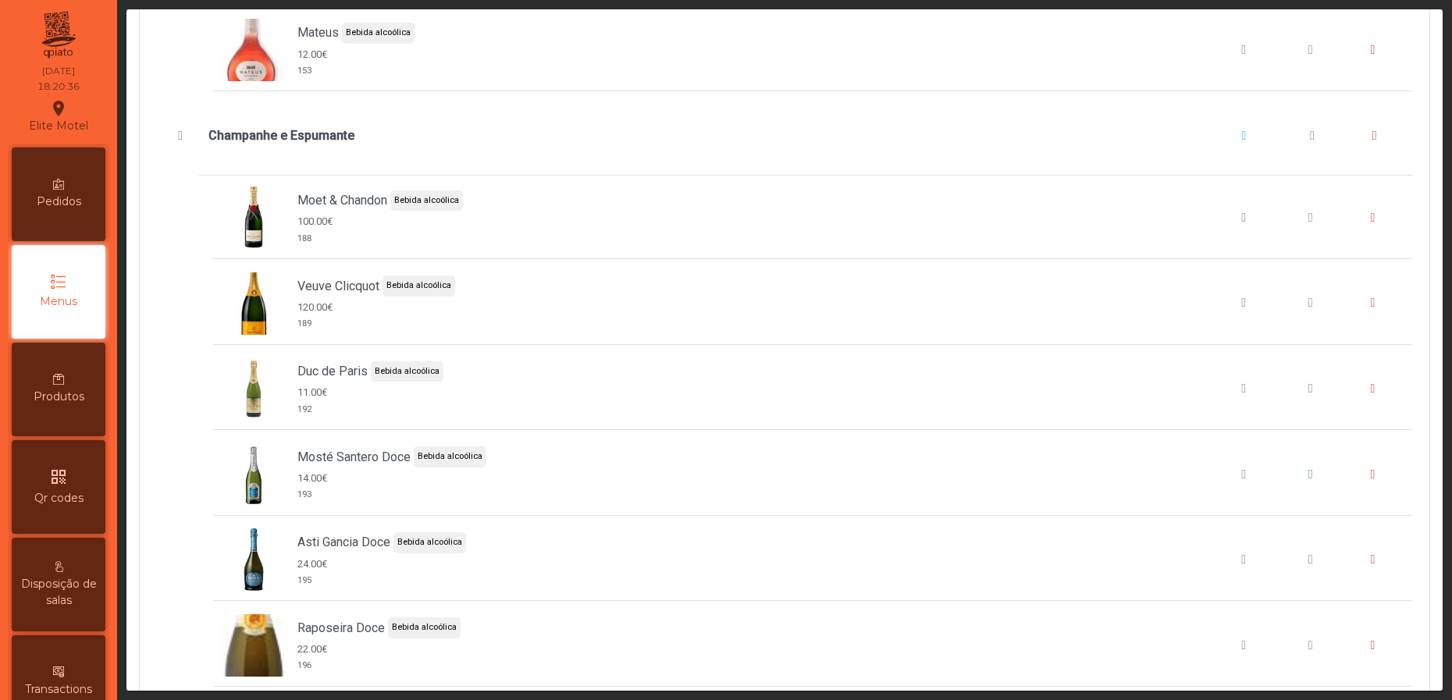
scroll to position [9014, 0]
click at [1308, 478] on span "Mosté Santero Doce" at bounding box center [1310, 472] width 5 height 12
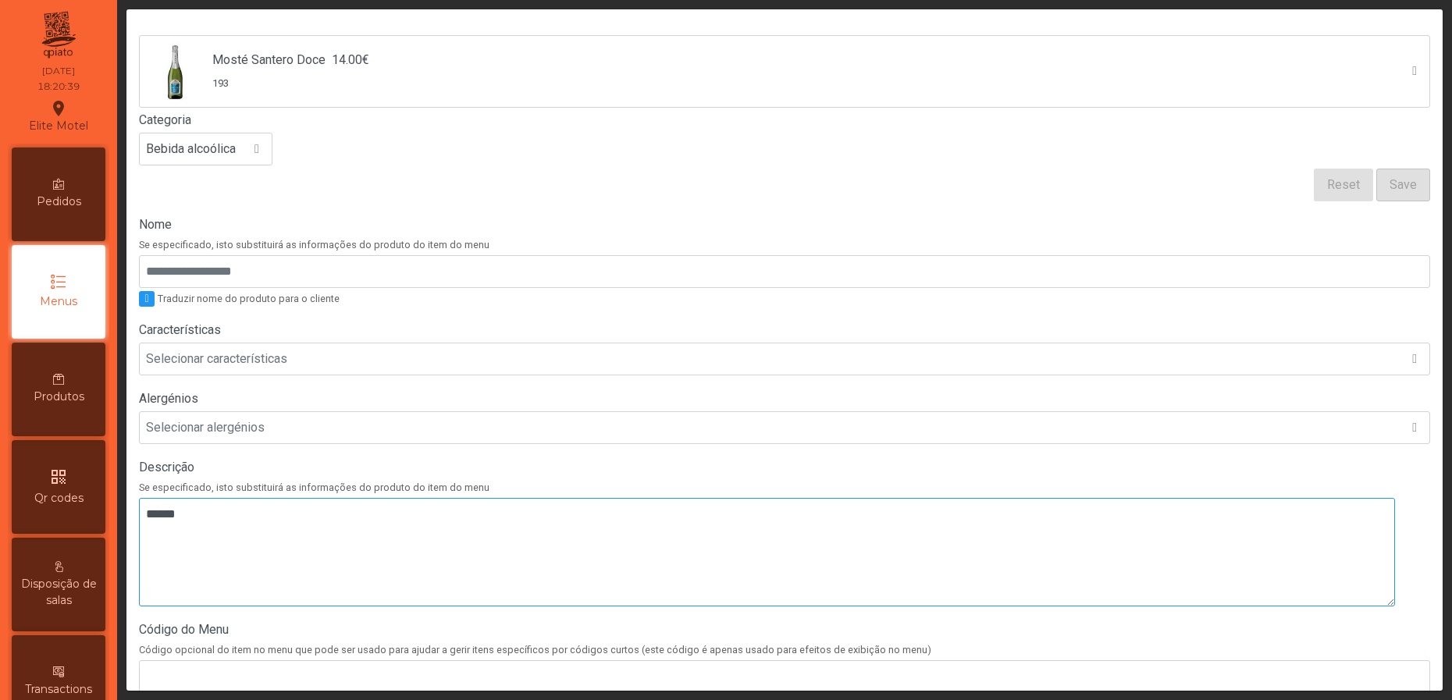
scroll to position [234, 0]
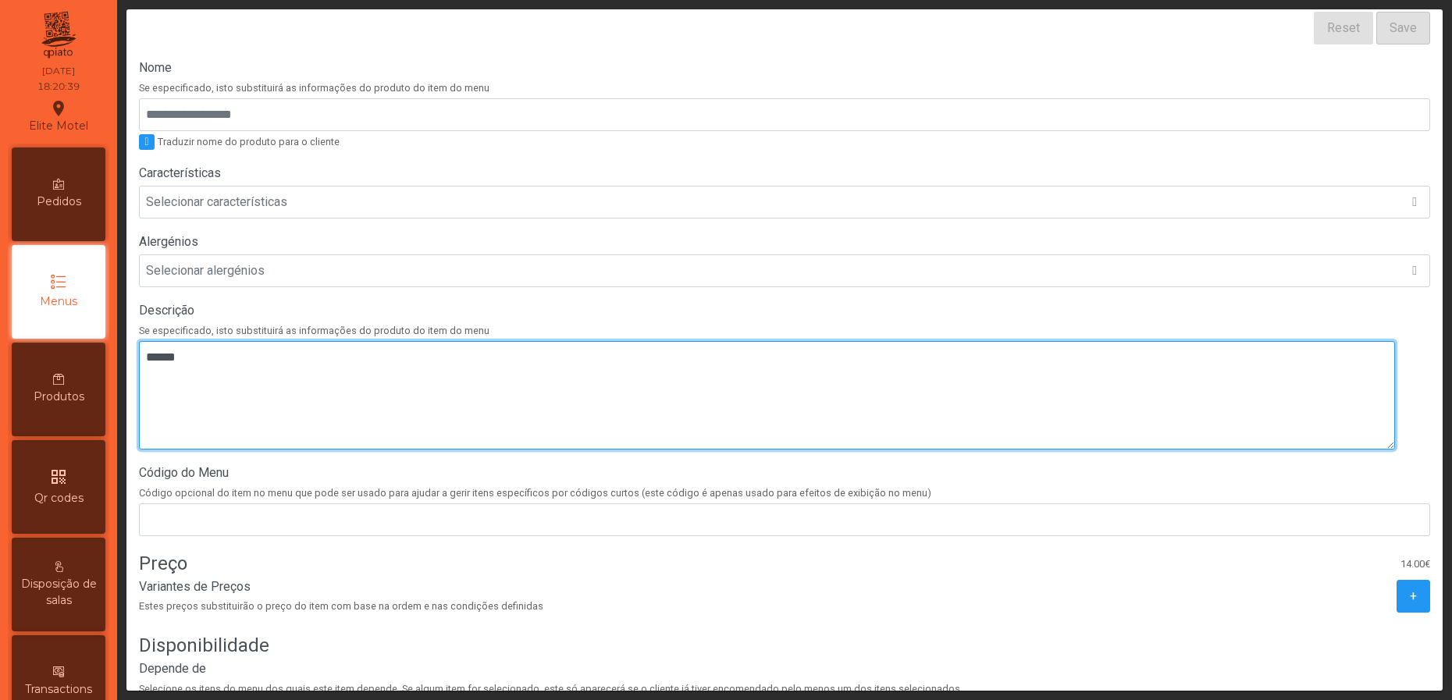
click at [277, 412] on textarea at bounding box center [767, 395] width 1256 height 108
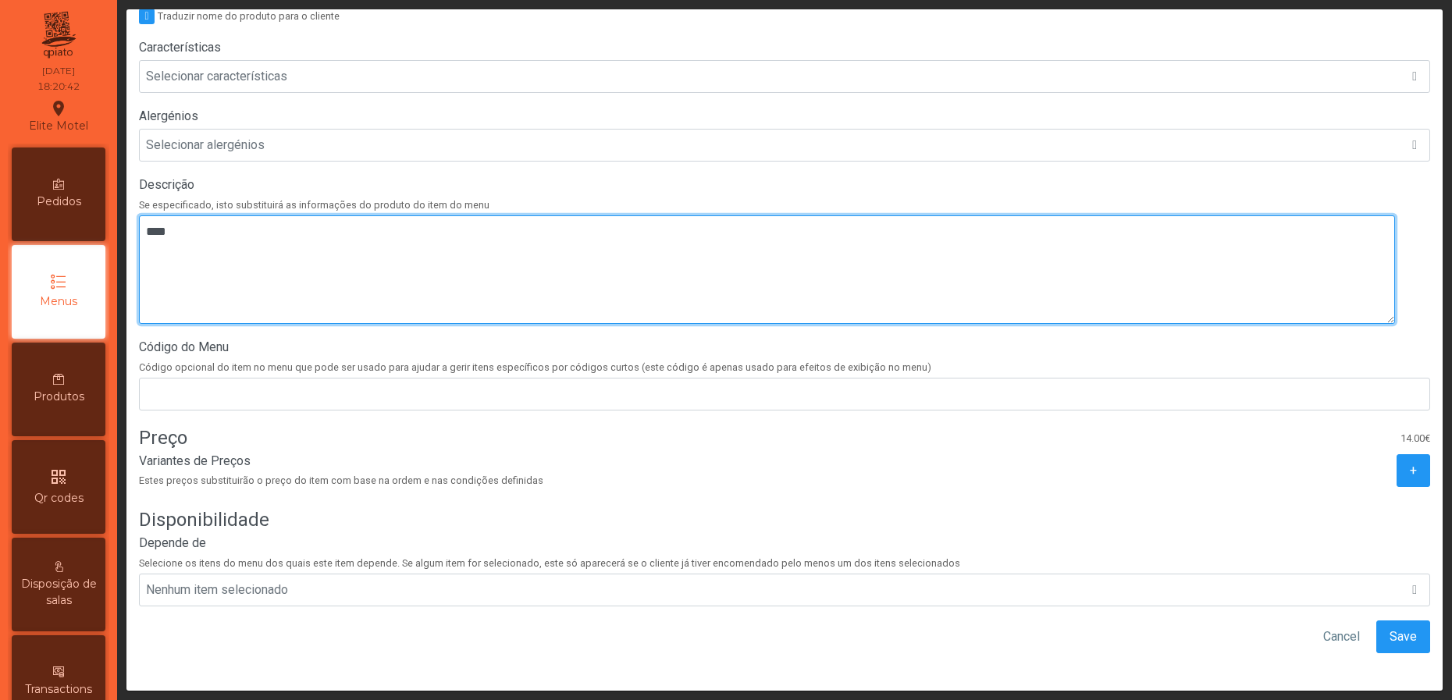
scroll to position [384, 0]
type textarea "****"
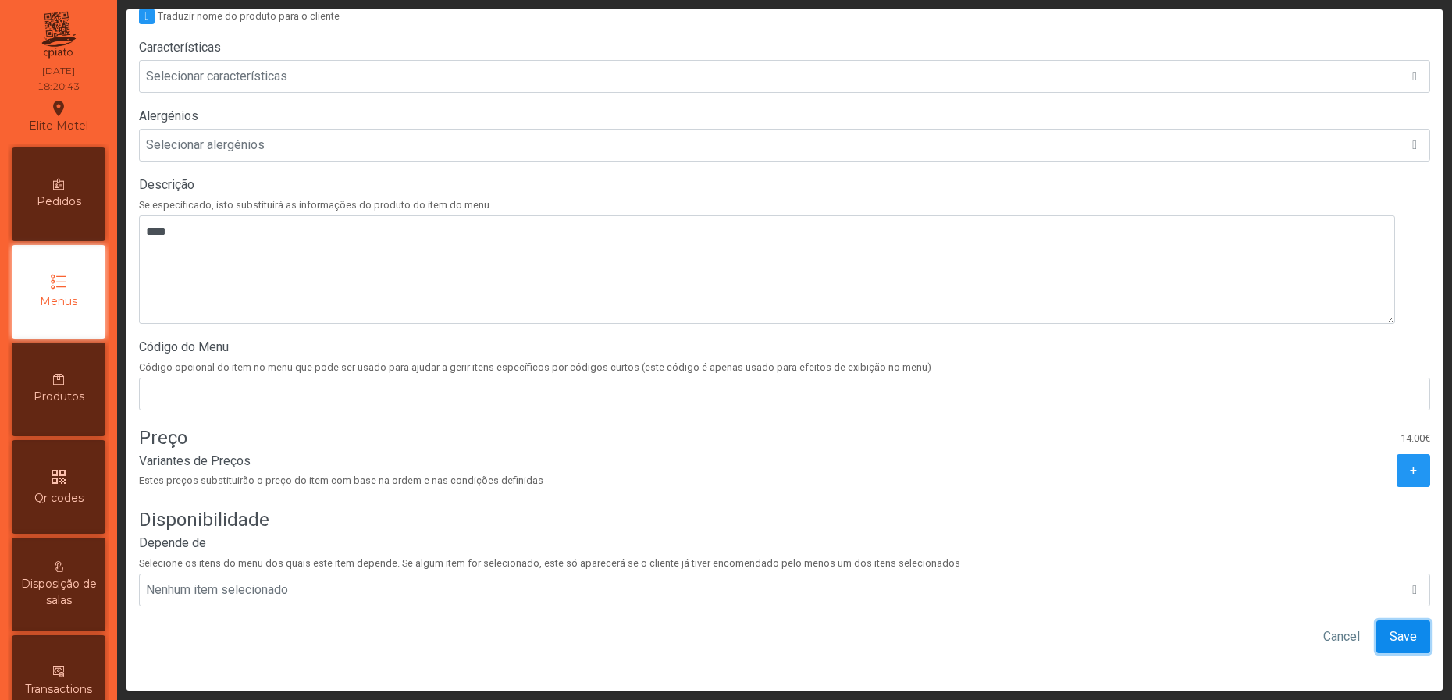
click at [1389, 627] on span "Save" at bounding box center [1402, 636] width 27 height 19
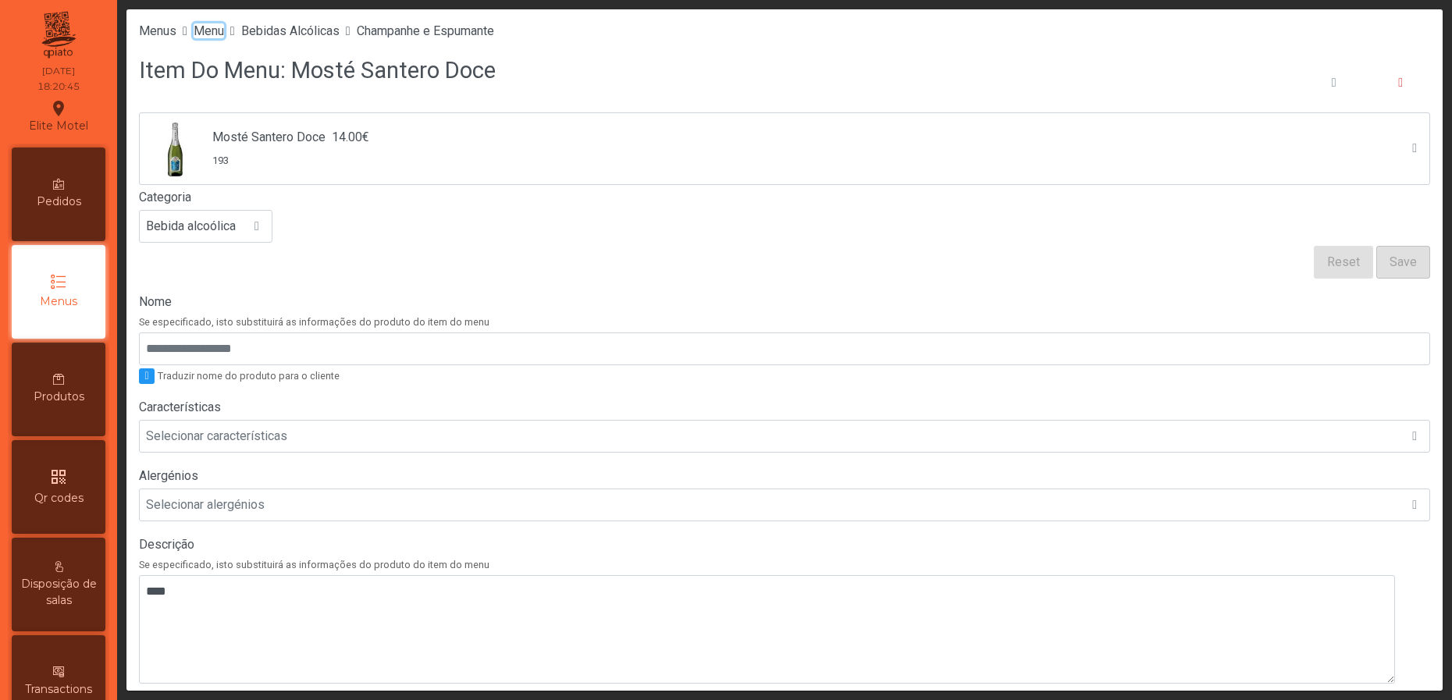
click at [221, 23] on span "Menu" at bounding box center [209, 30] width 30 height 15
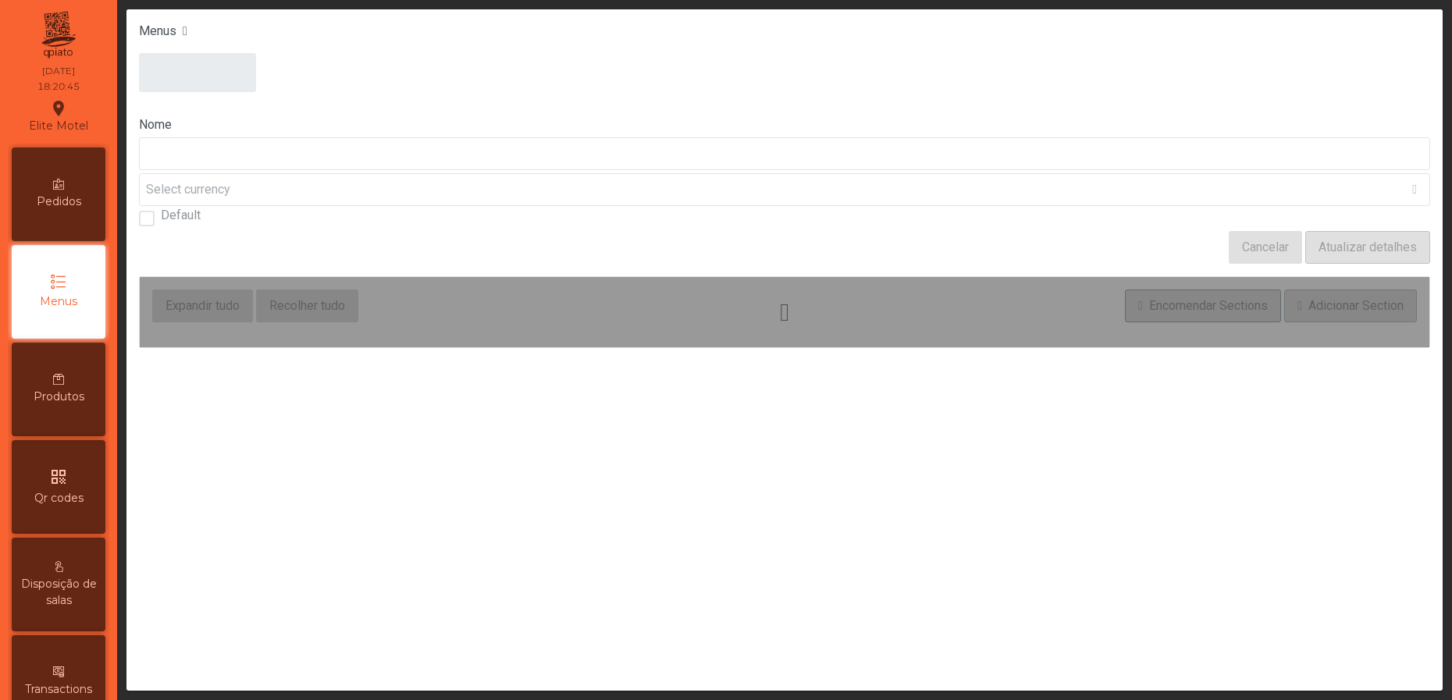
type input "****"
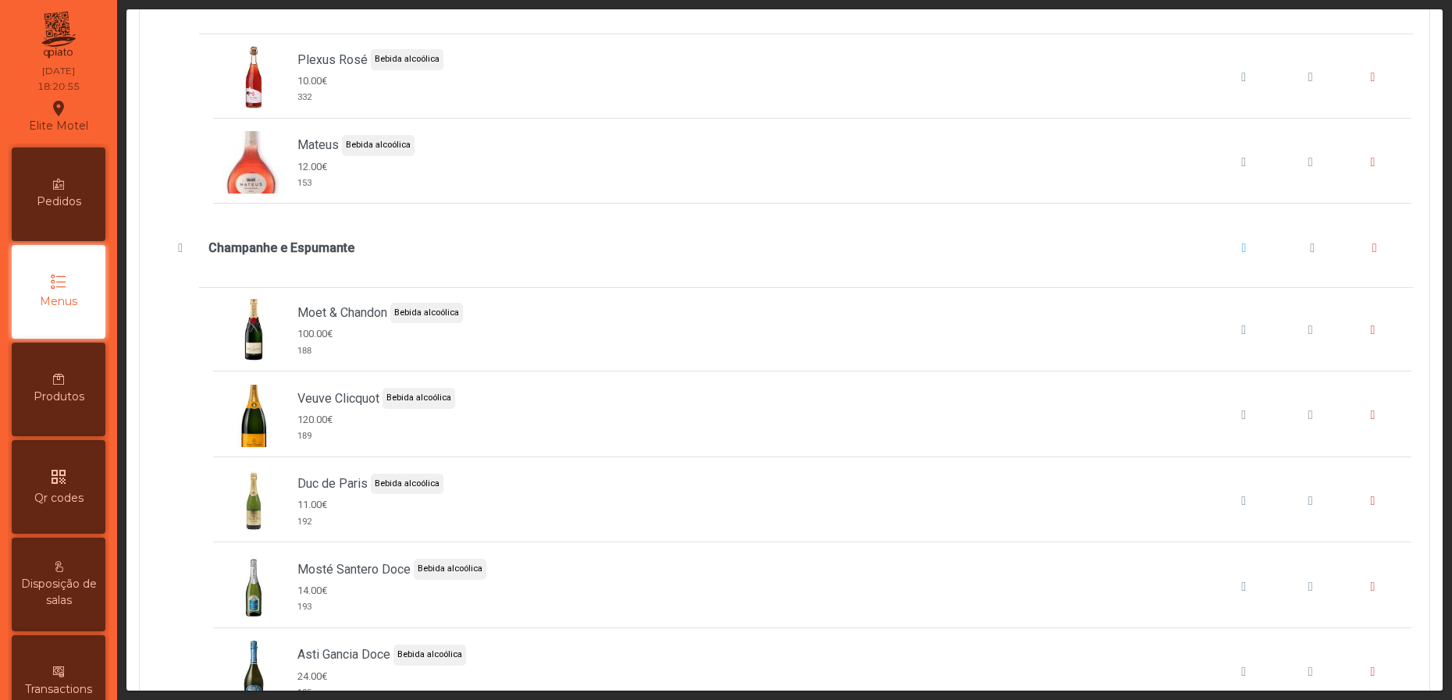
scroll to position [9131, 0]
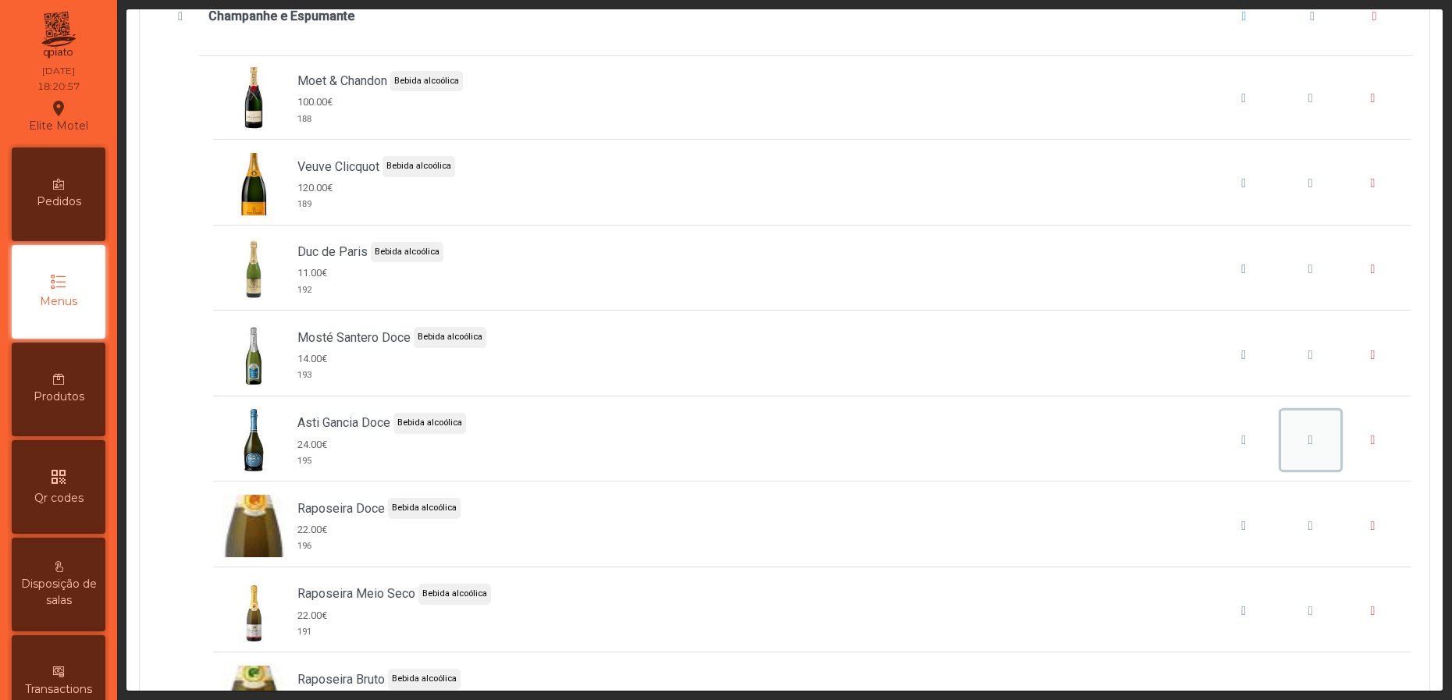
click at [1286, 470] on button "Asti Gancia Doce" at bounding box center [1310, 440] width 59 height 59
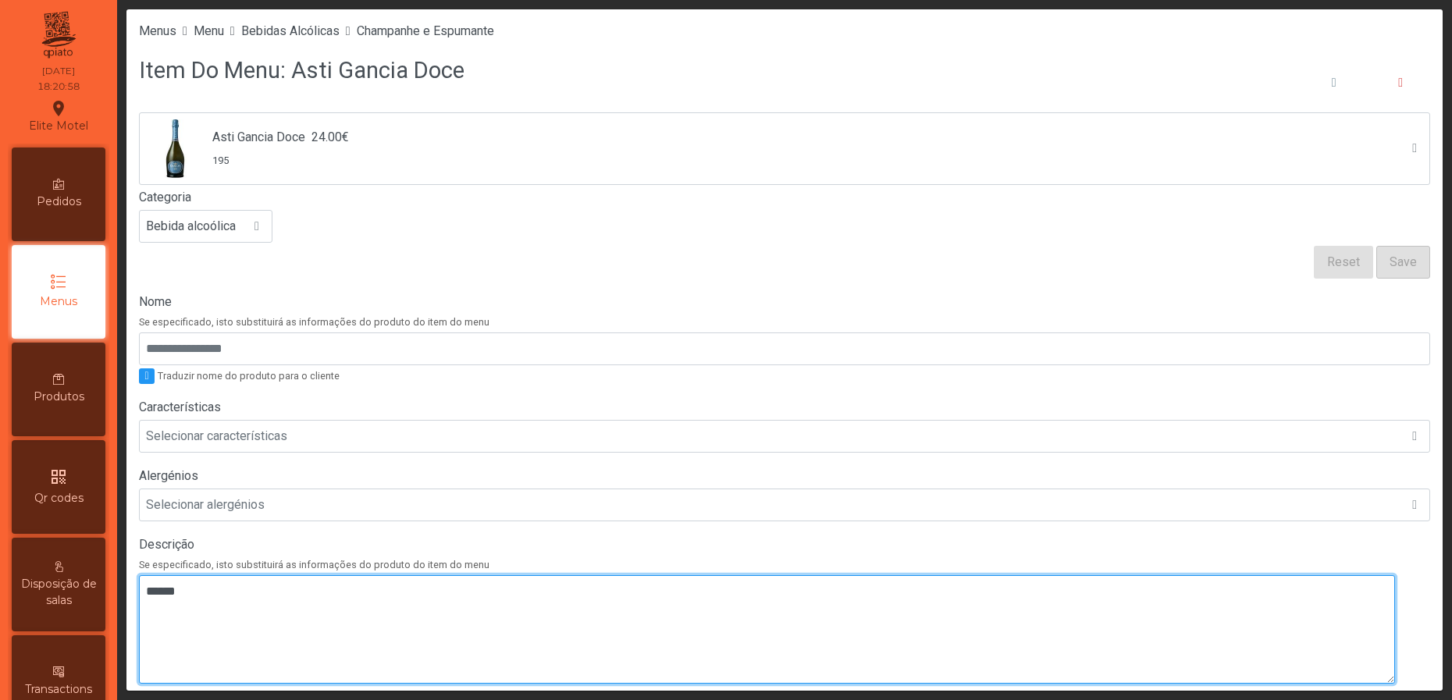
click at [399, 635] on textarea at bounding box center [767, 629] width 1256 height 108
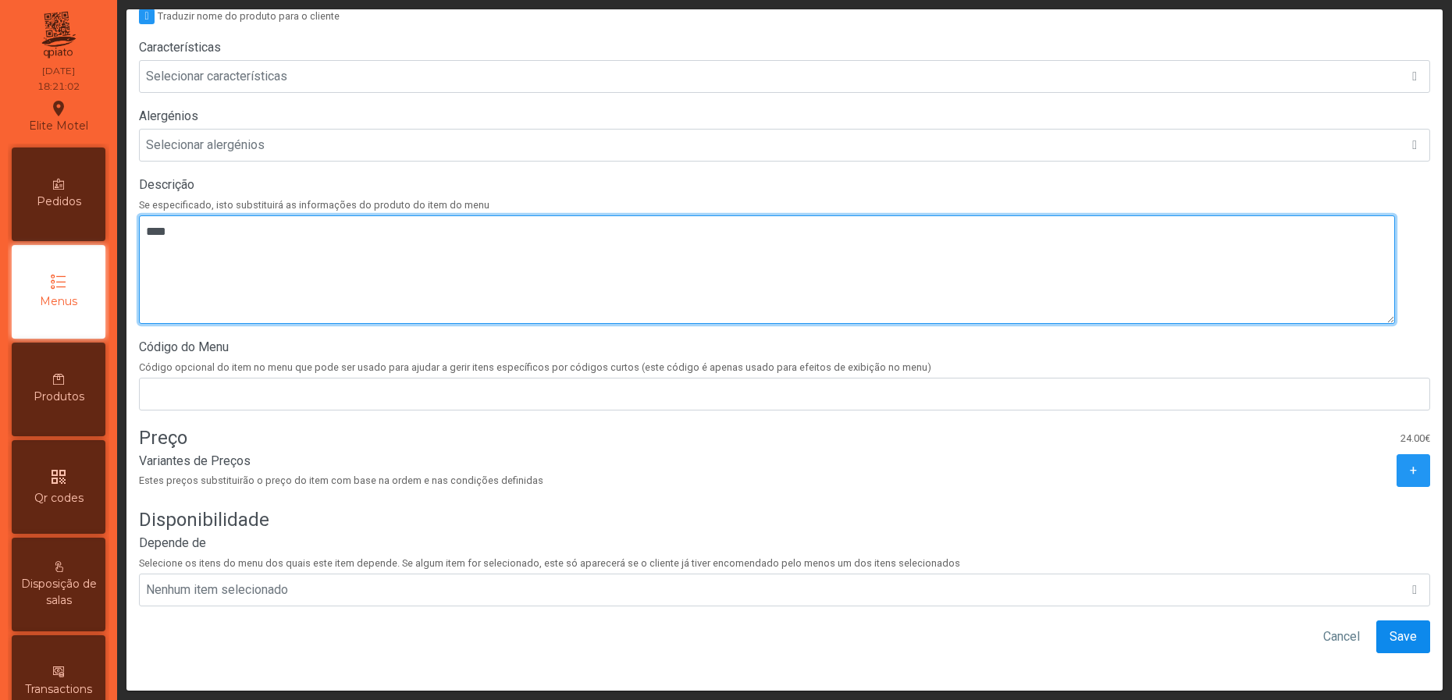
type textarea "****"
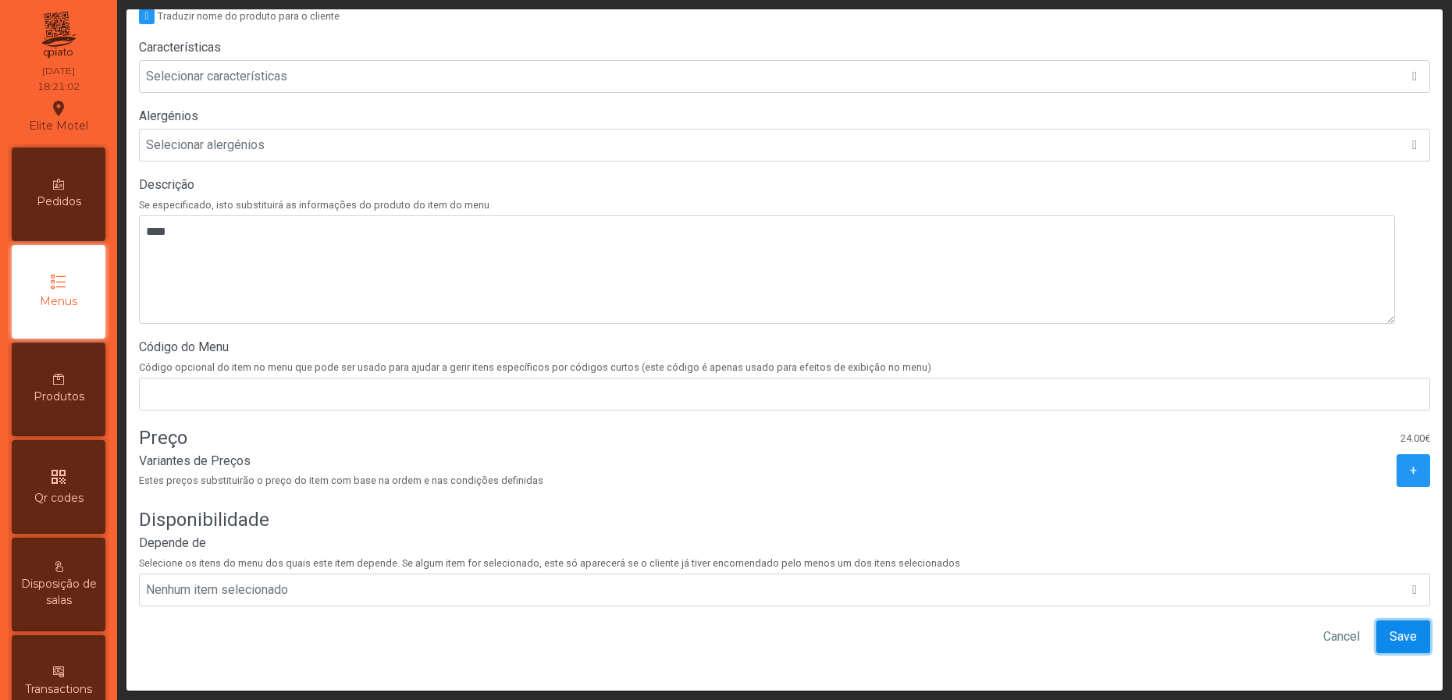
click at [1389, 627] on span "Save" at bounding box center [1402, 636] width 27 height 19
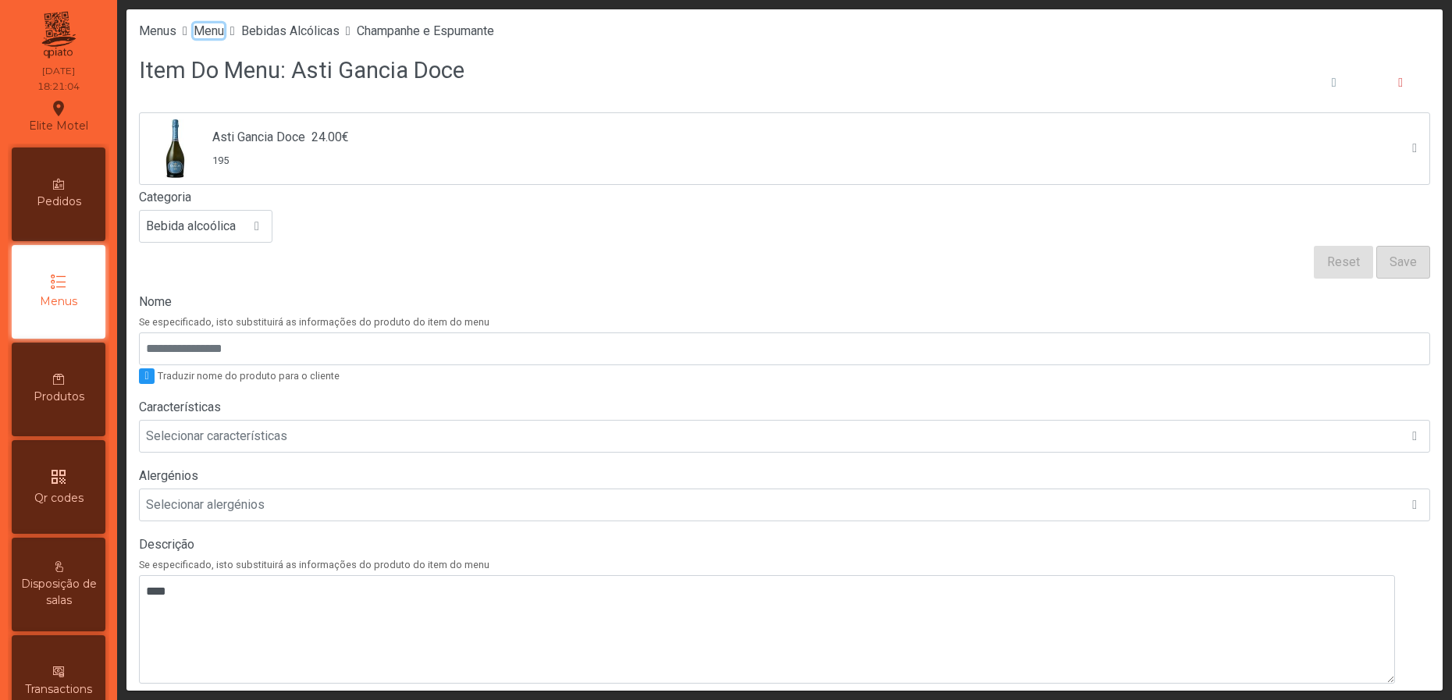
click at [215, 28] on span "Menu" at bounding box center [209, 30] width 30 height 15
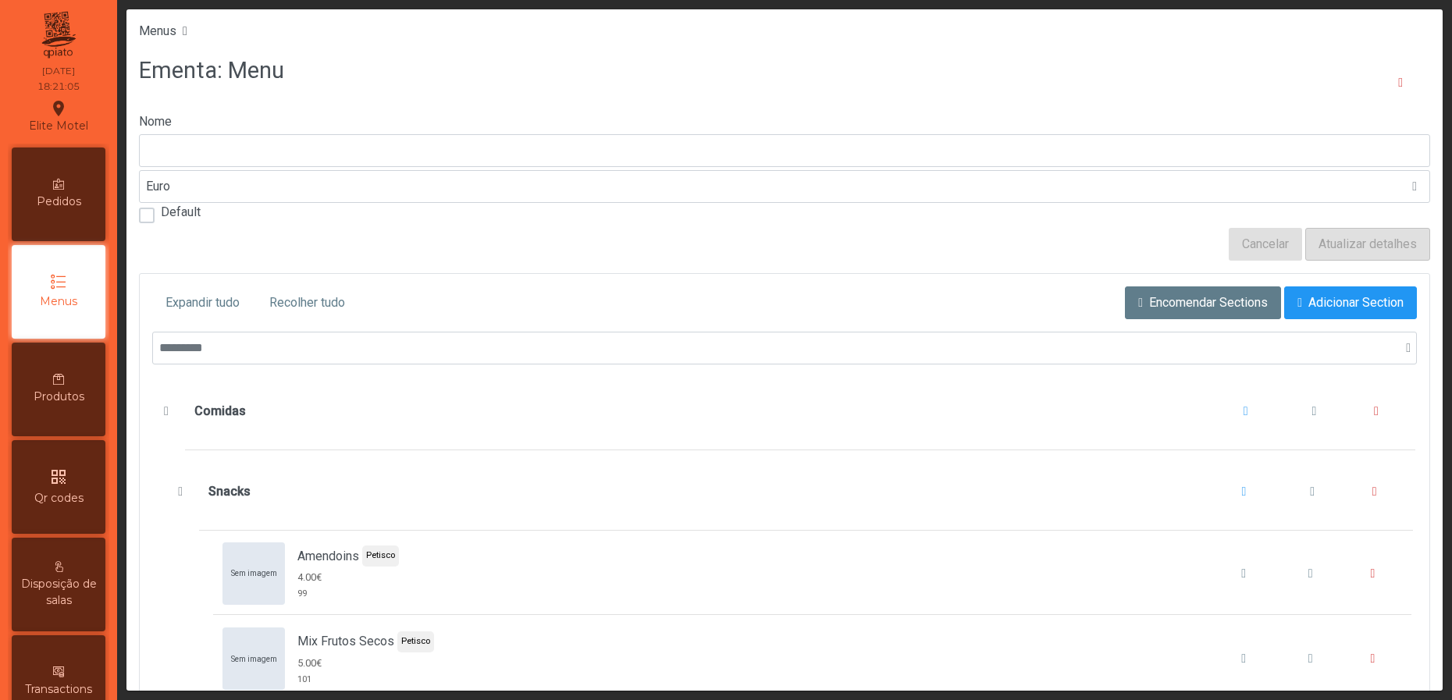
type input "****"
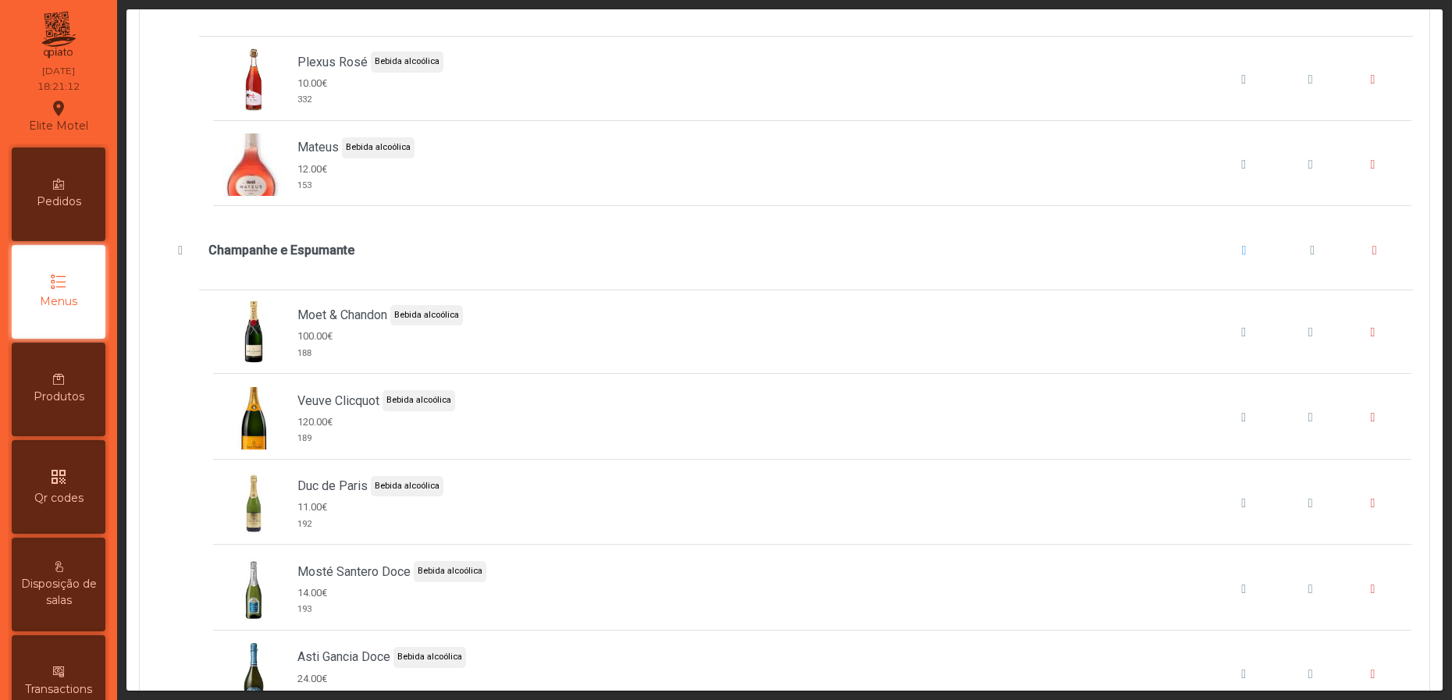
scroll to position [9365, 0]
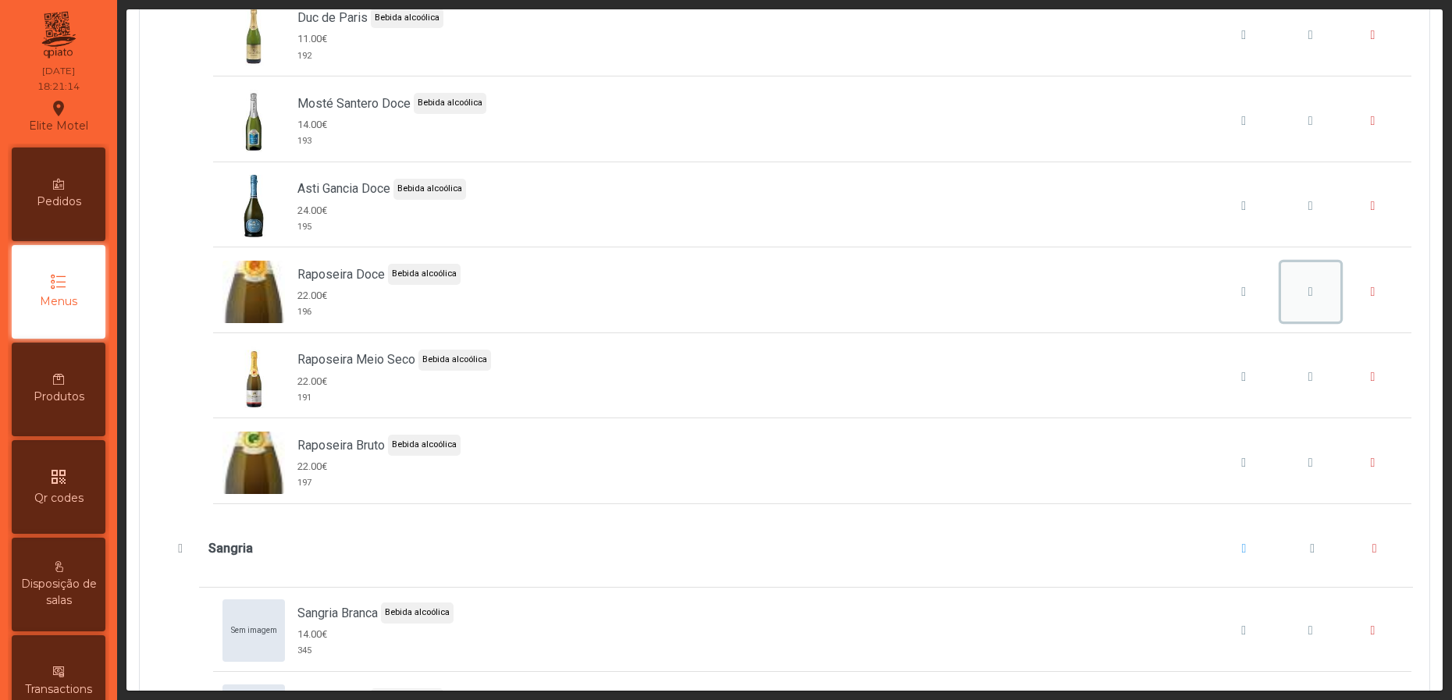
click at [1308, 298] on span "Raposeira Doce" at bounding box center [1310, 292] width 5 height 12
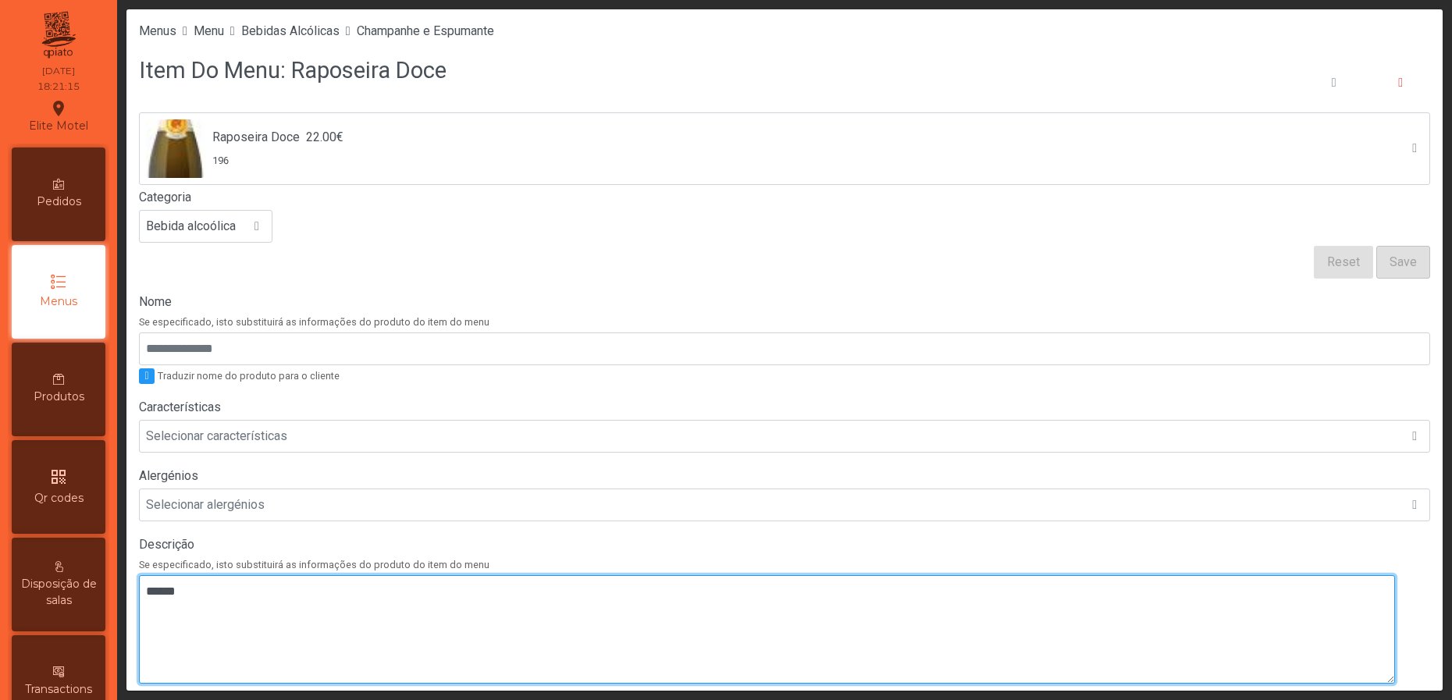
click at [296, 600] on textarea at bounding box center [767, 629] width 1256 height 108
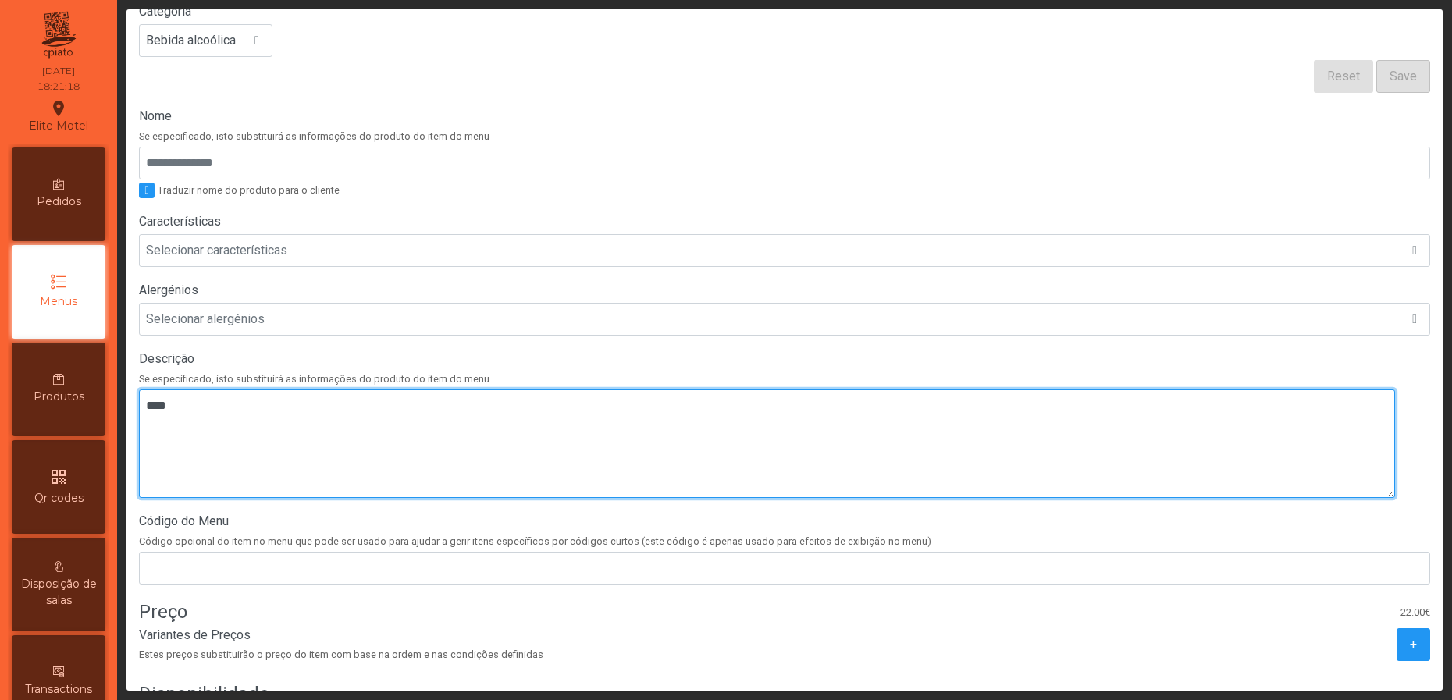
scroll to position [384, 0]
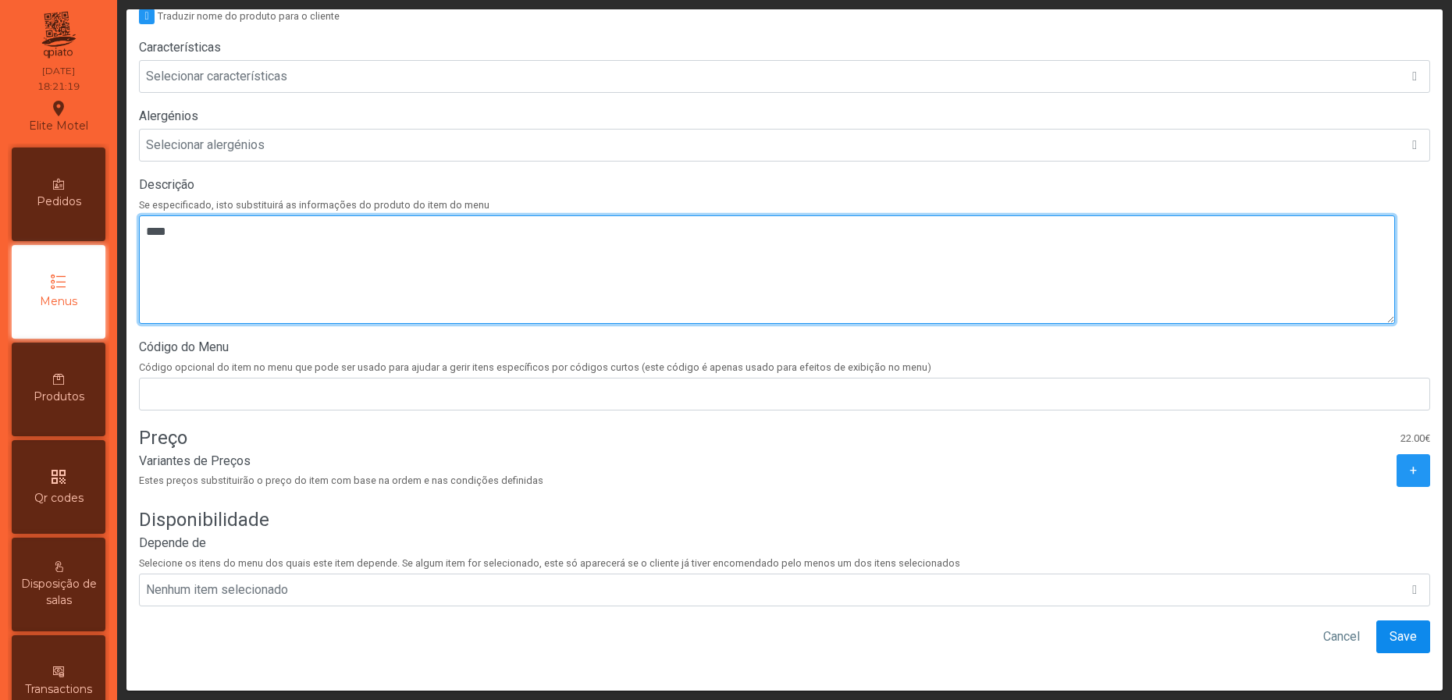
type textarea "****"
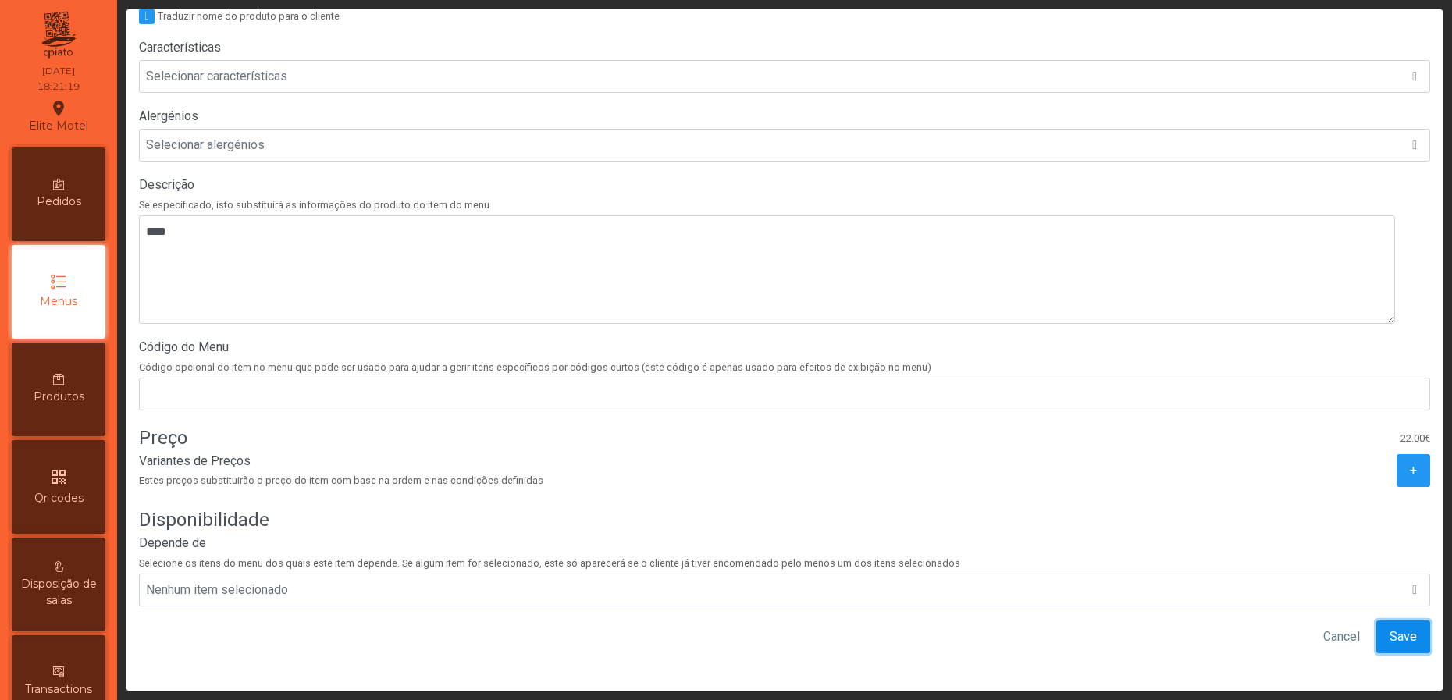
click at [1389, 627] on span "Save" at bounding box center [1402, 636] width 27 height 19
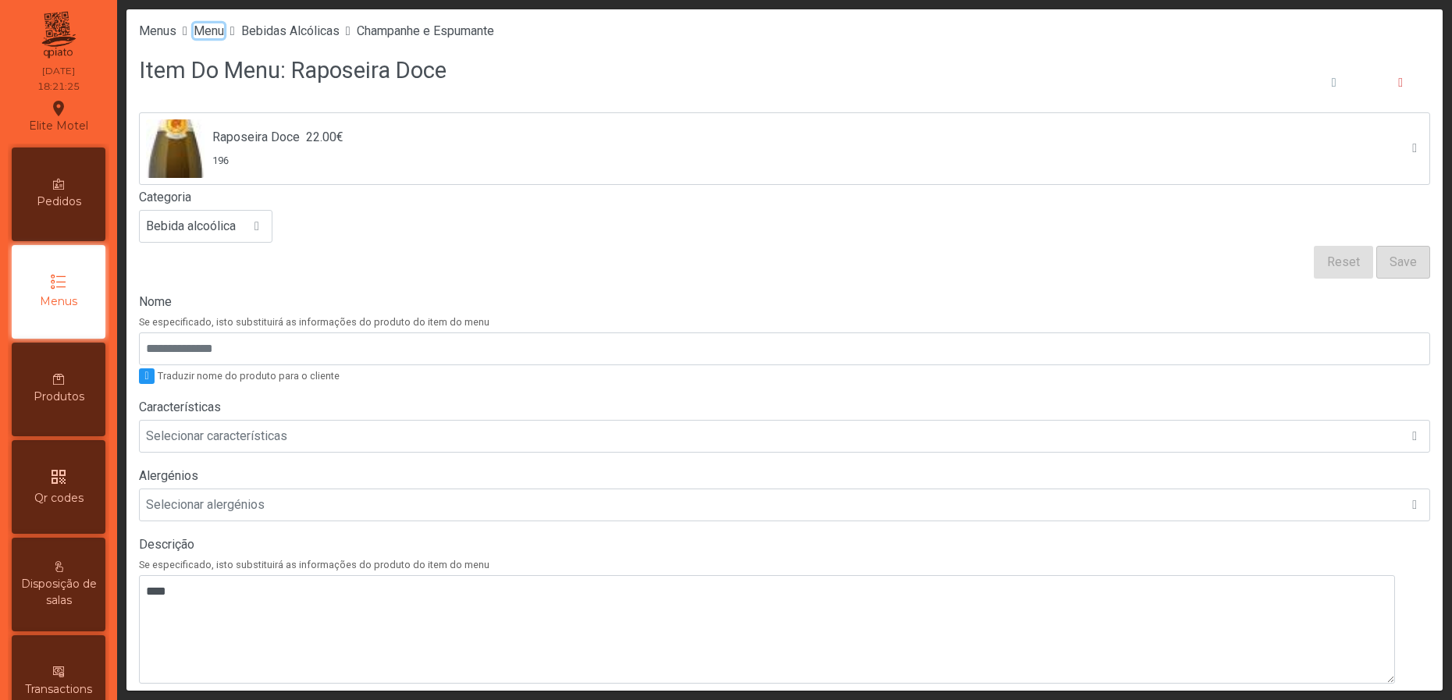
click at [211, 31] on span "Menu" at bounding box center [209, 30] width 30 height 15
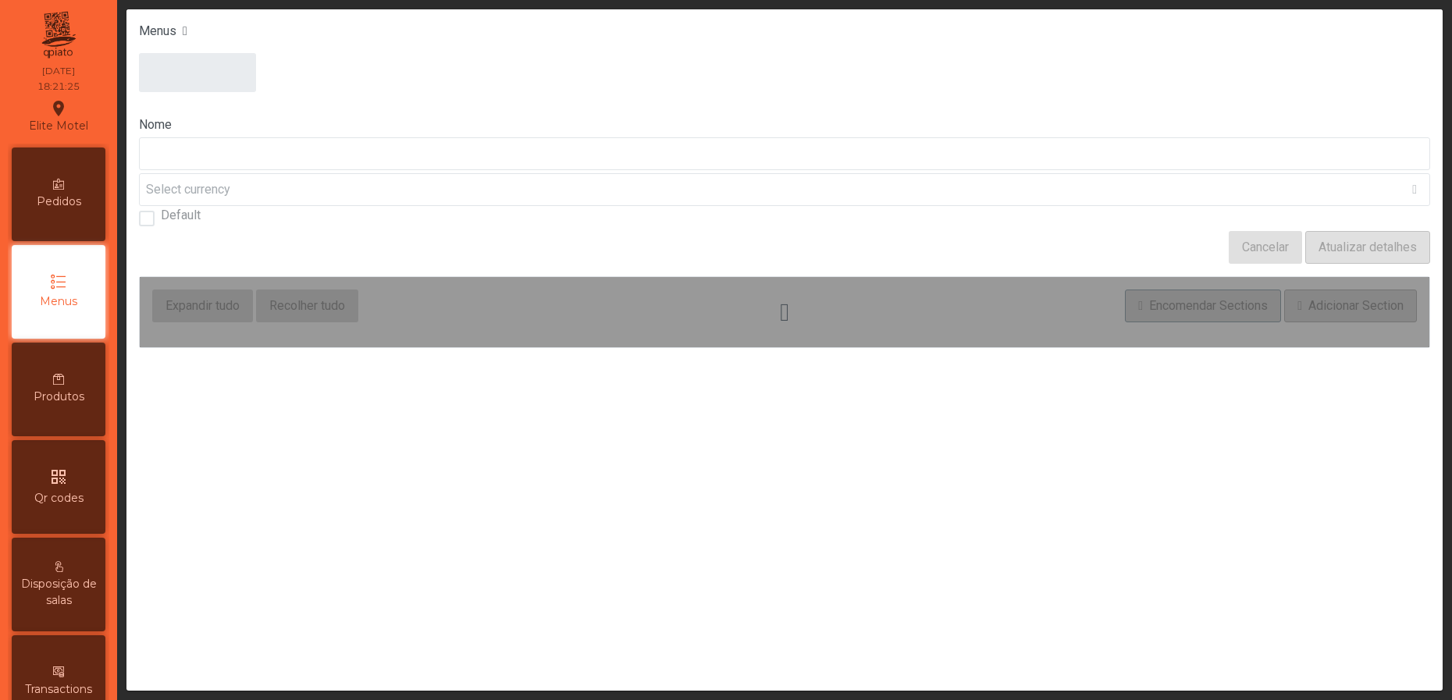
type input "****"
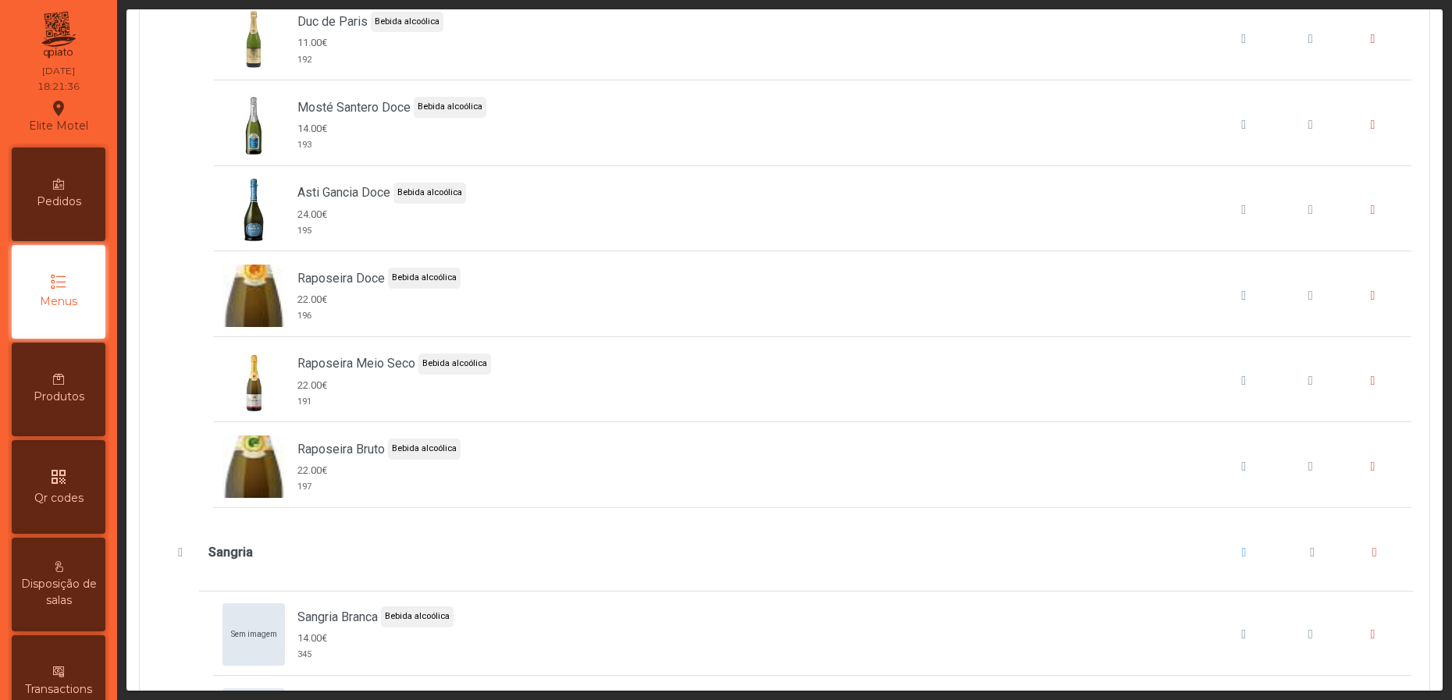
scroll to position [9482, 0]
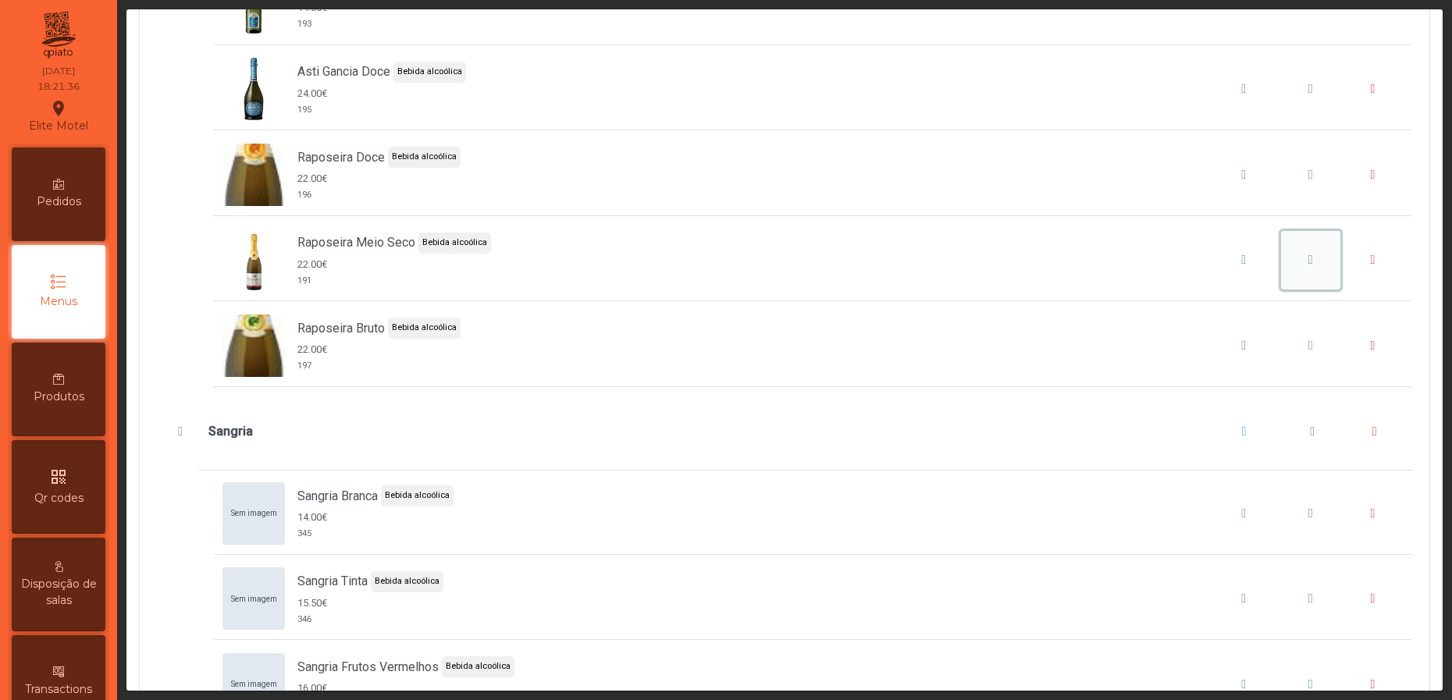
click at [1308, 266] on span "Raposeira Meio Seco" at bounding box center [1310, 260] width 5 height 12
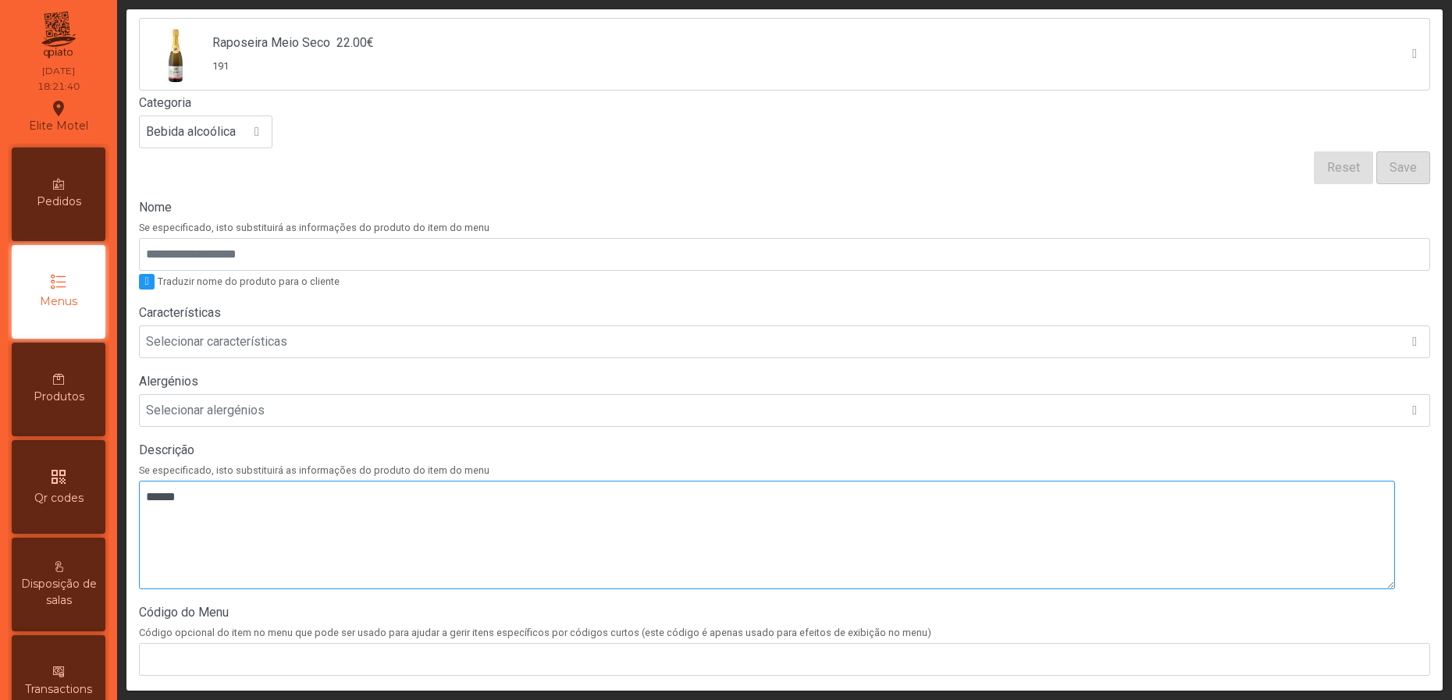
scroll to position [234, 0]
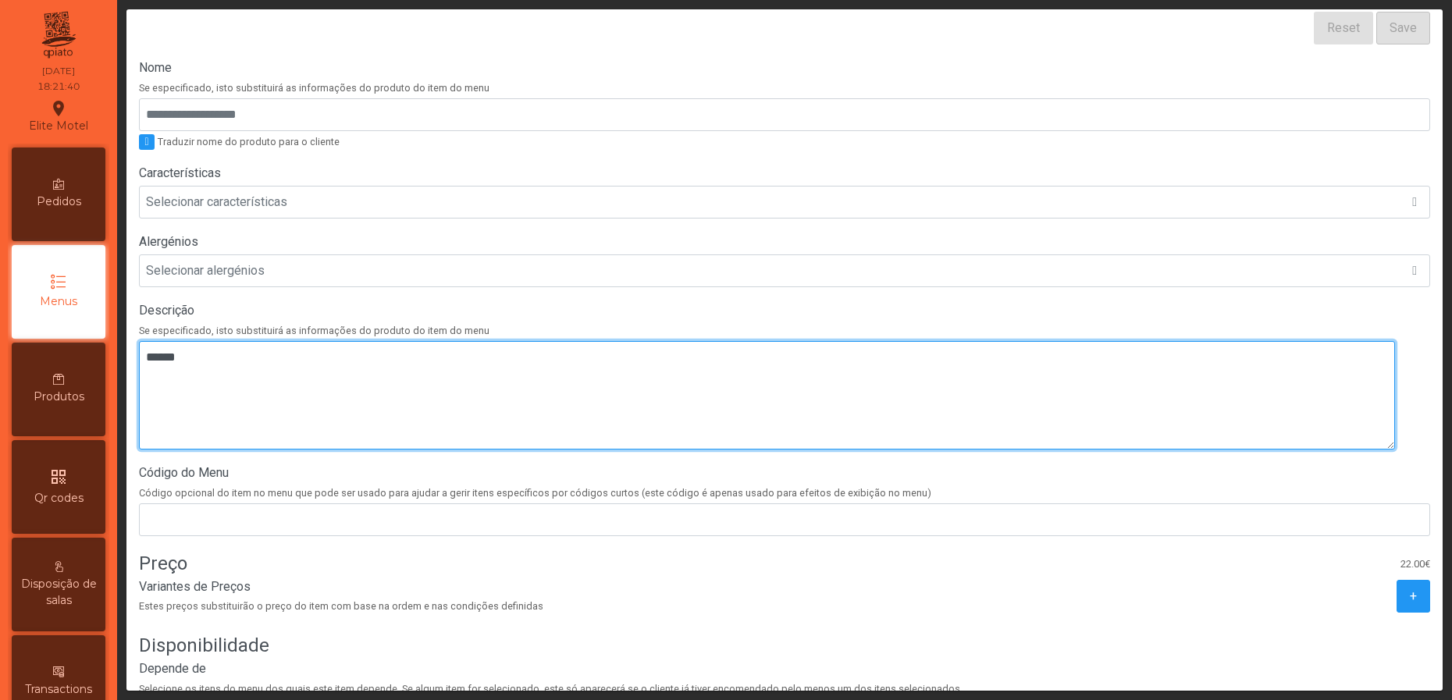
click at [322, 396] on textarea at bounding box center [767, 395] width 1256 height 108
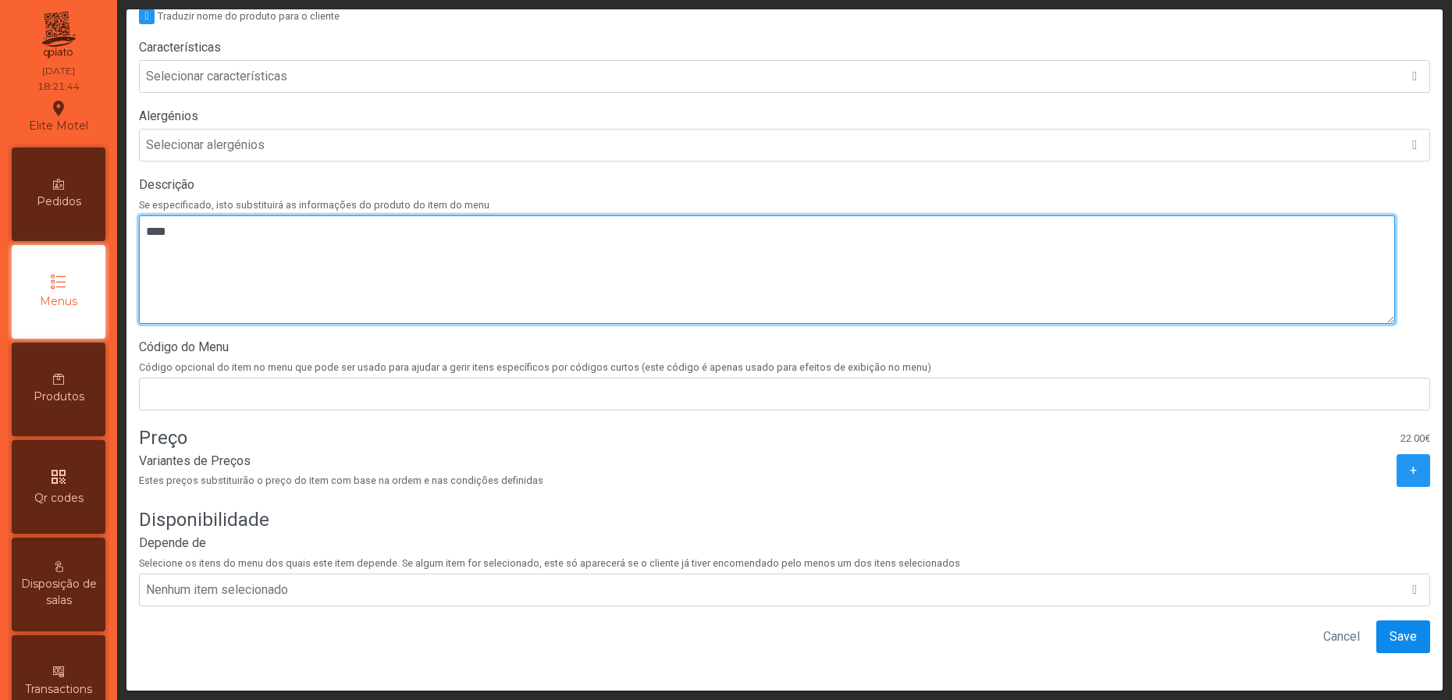
type textarea "****"
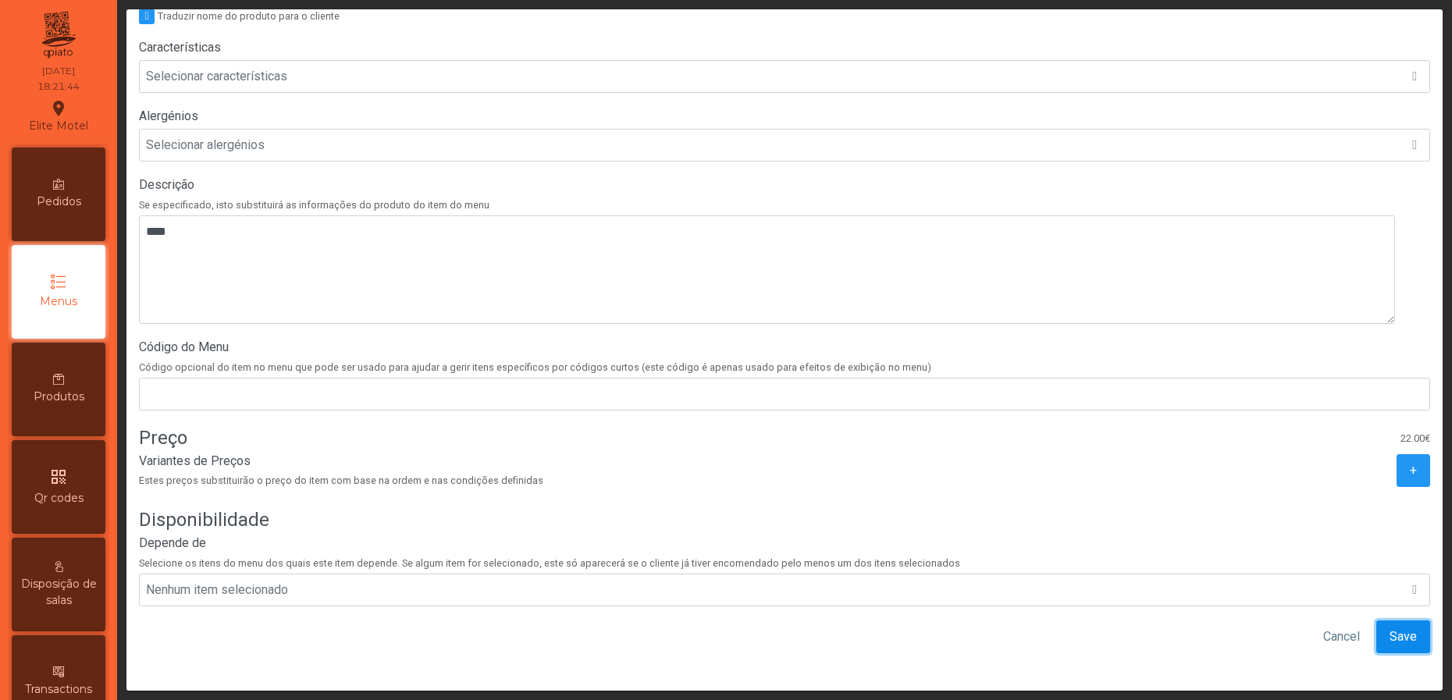
click at [1389, 623] on button "Save" at bounding box center [1403, 636] width 54 height 33
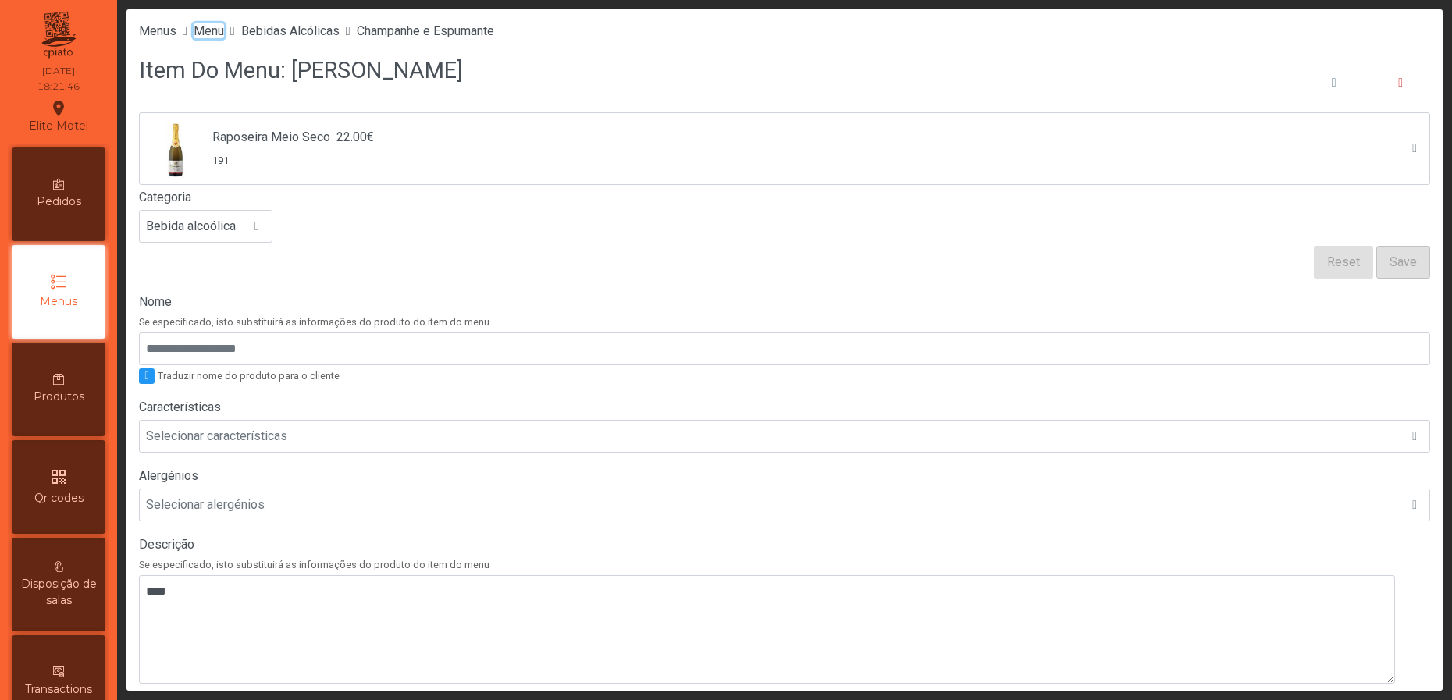
click at [224, 31] on span "Menu" at bounding box center [209, 30] width 30 height 15
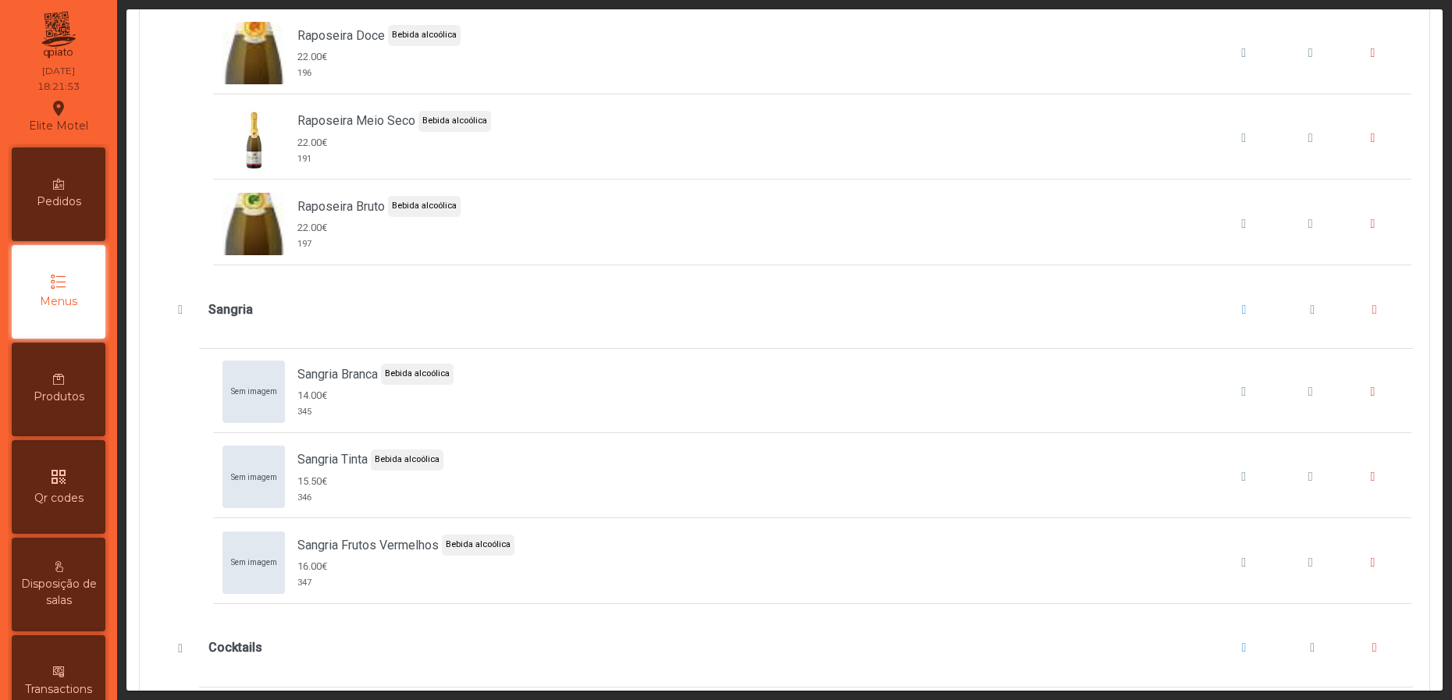
scroll to position [9599, 0]
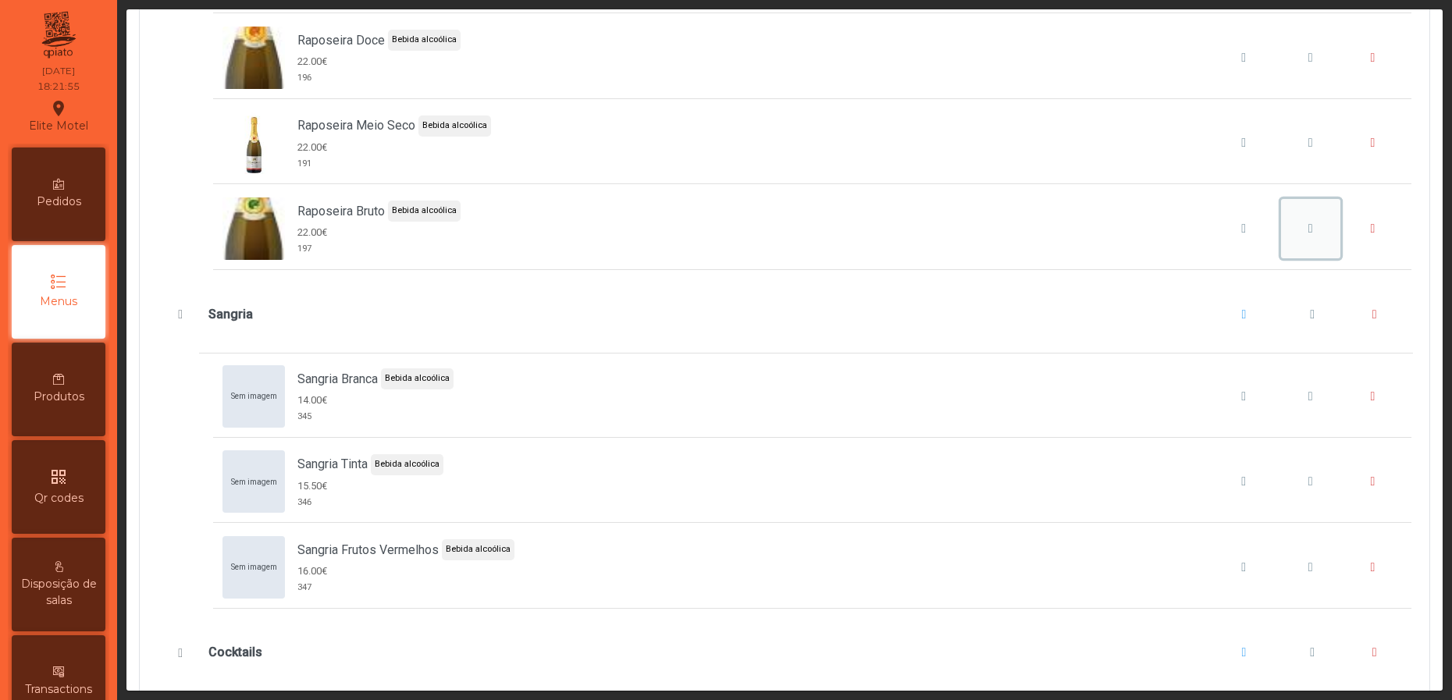
click at [1281, 258] on button "Raposeira Bruto" at bounding box center [1310, 228] width 59 height 59
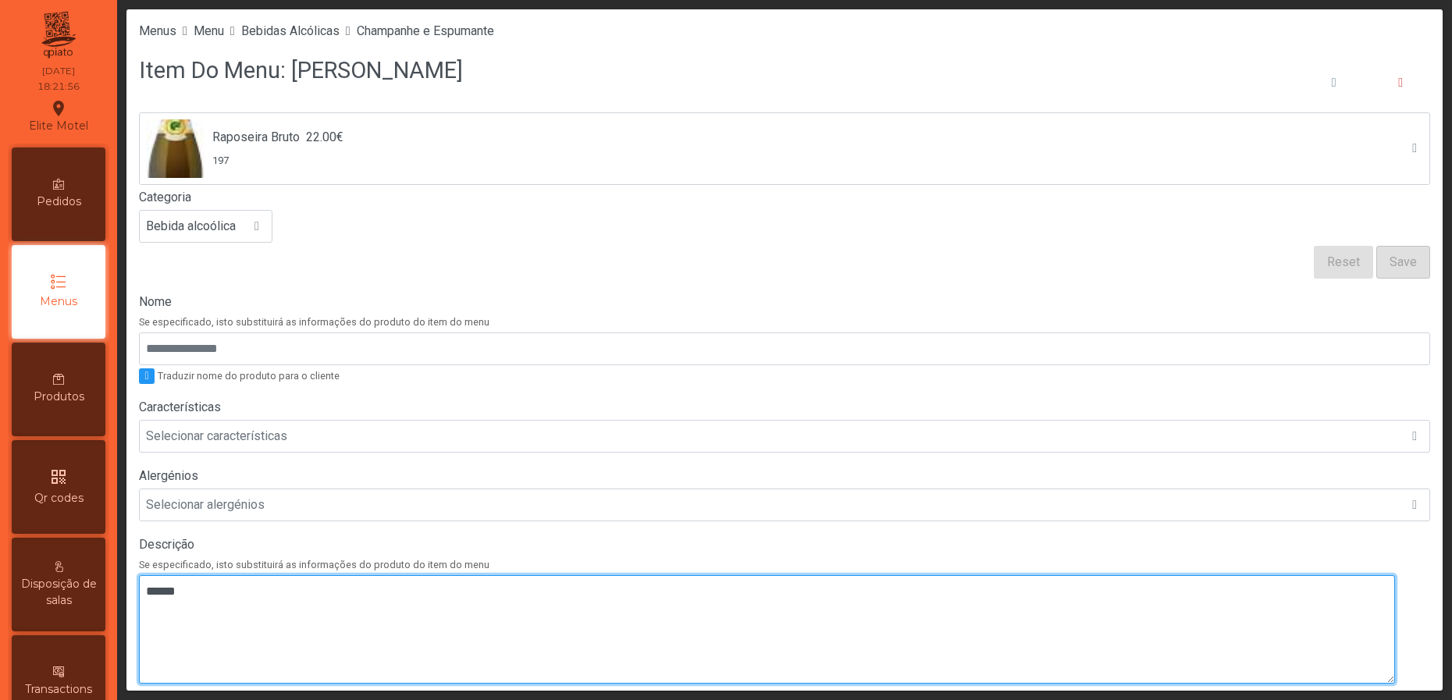
click at [354, 639] on textarea at bounding box center [767, 629] width 1256 height 108
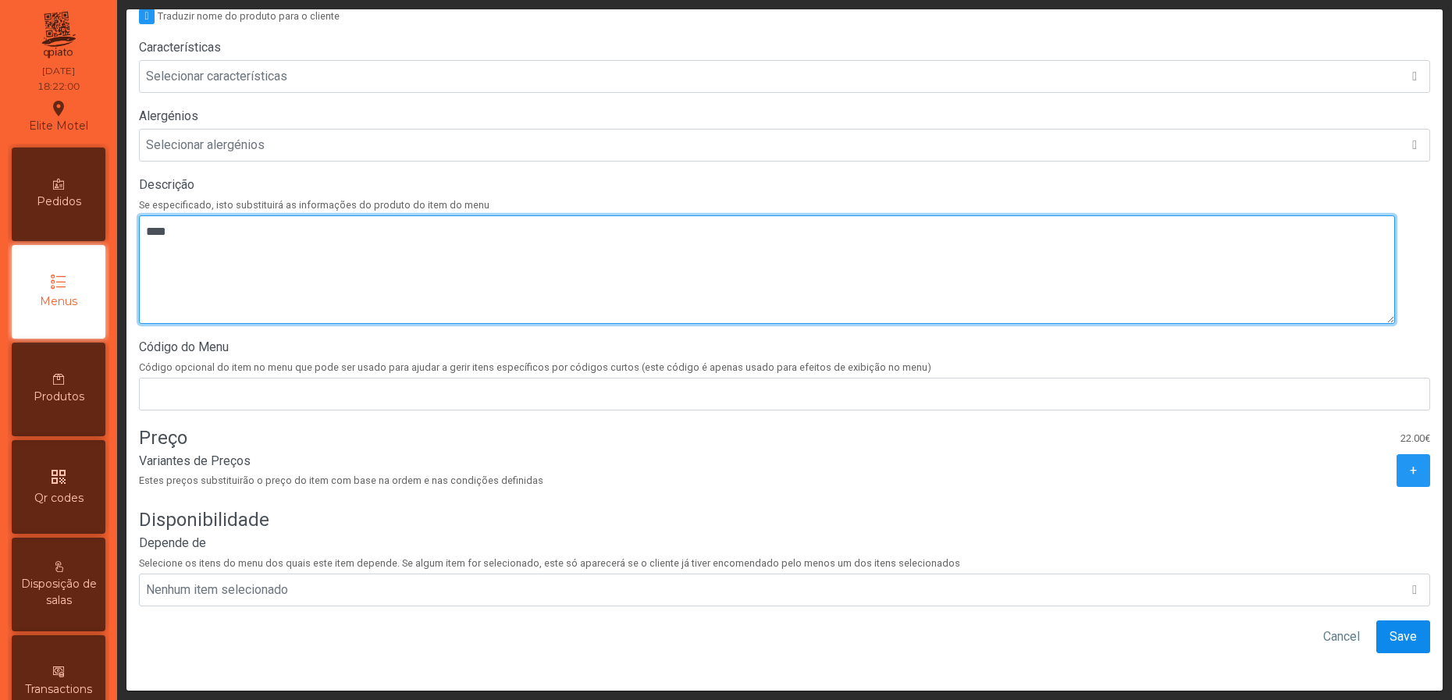
type textarea "****"
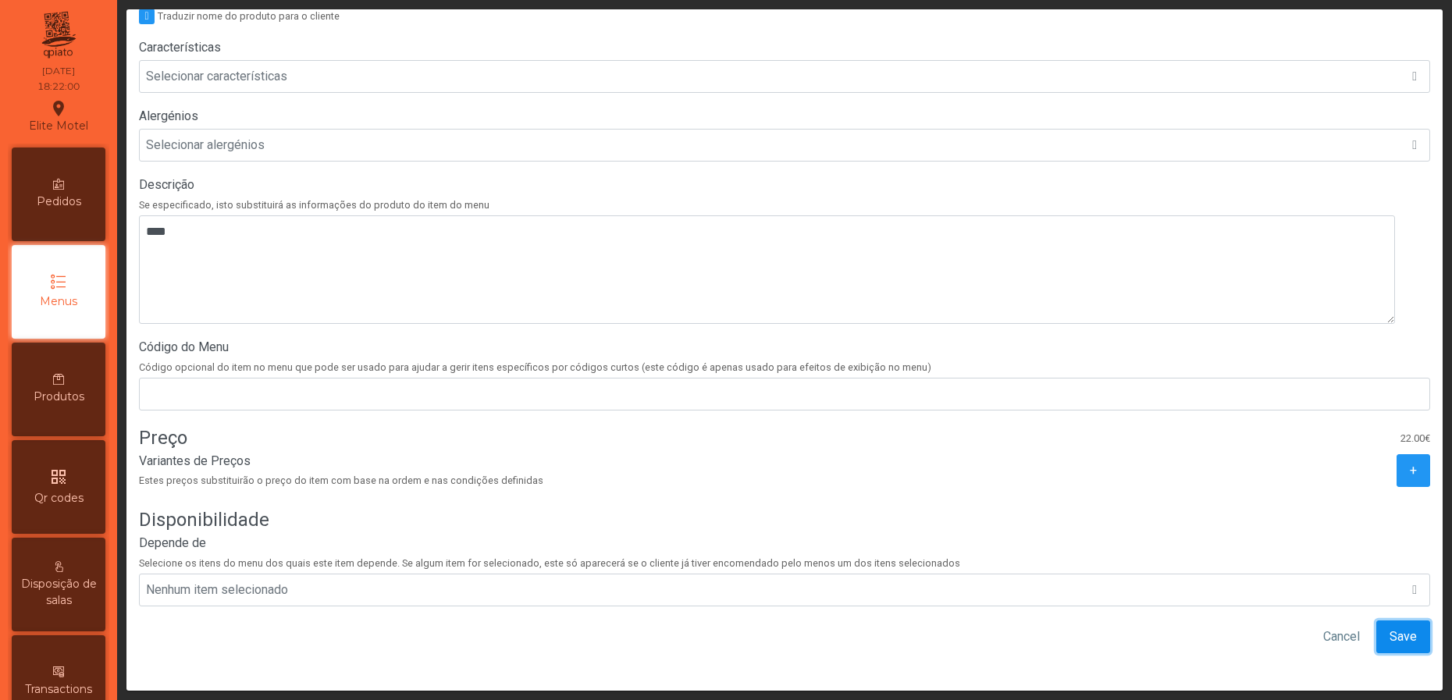
click at [1376, 620] on button "Save" at bounding box center [1403, 636] width 54 height 33
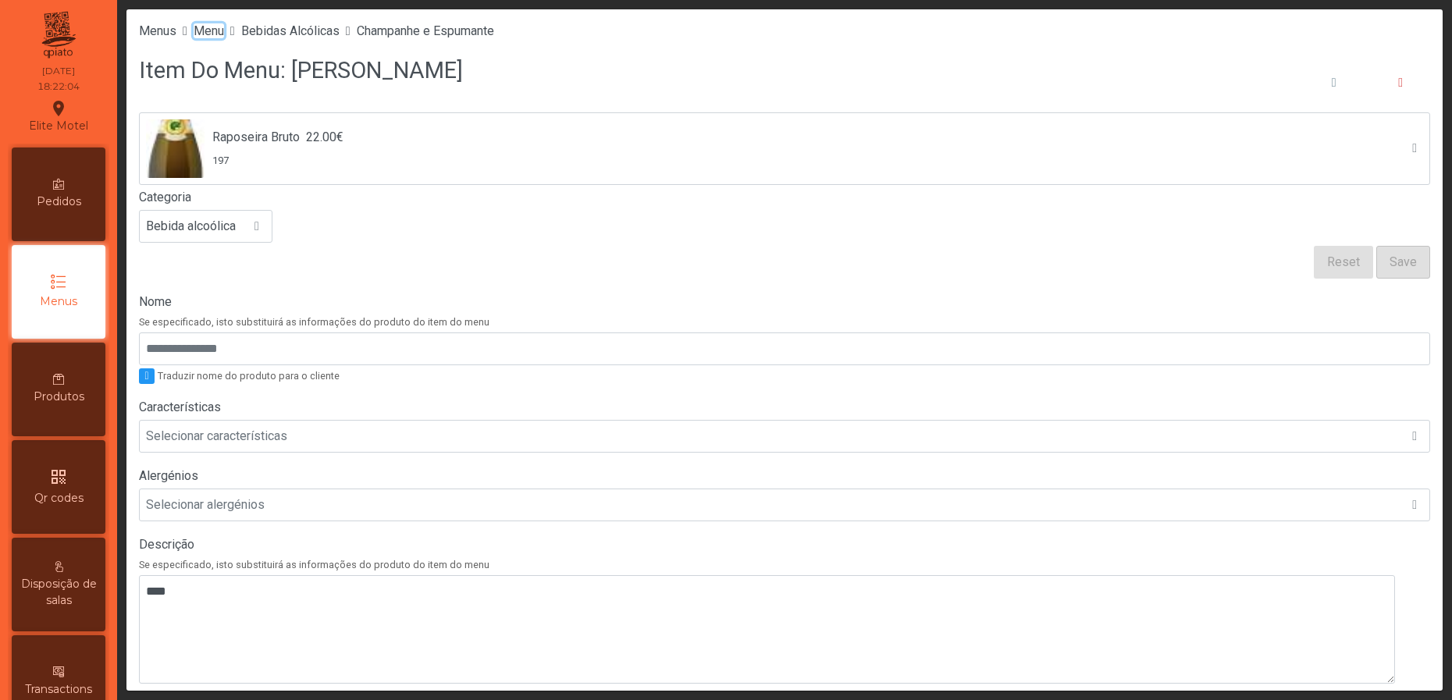
click at [213, 31] on span "Menu" at bounding box center [209, 30] width 30 height 15
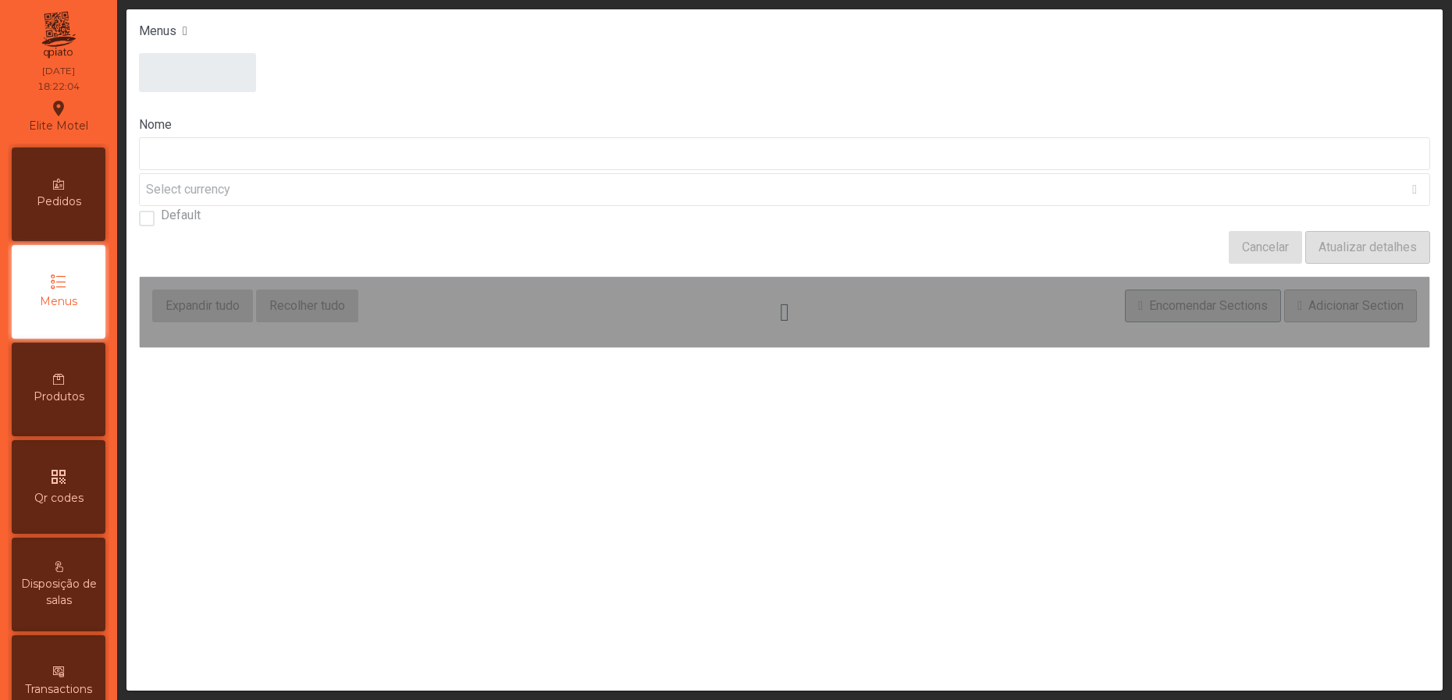
type input "****"
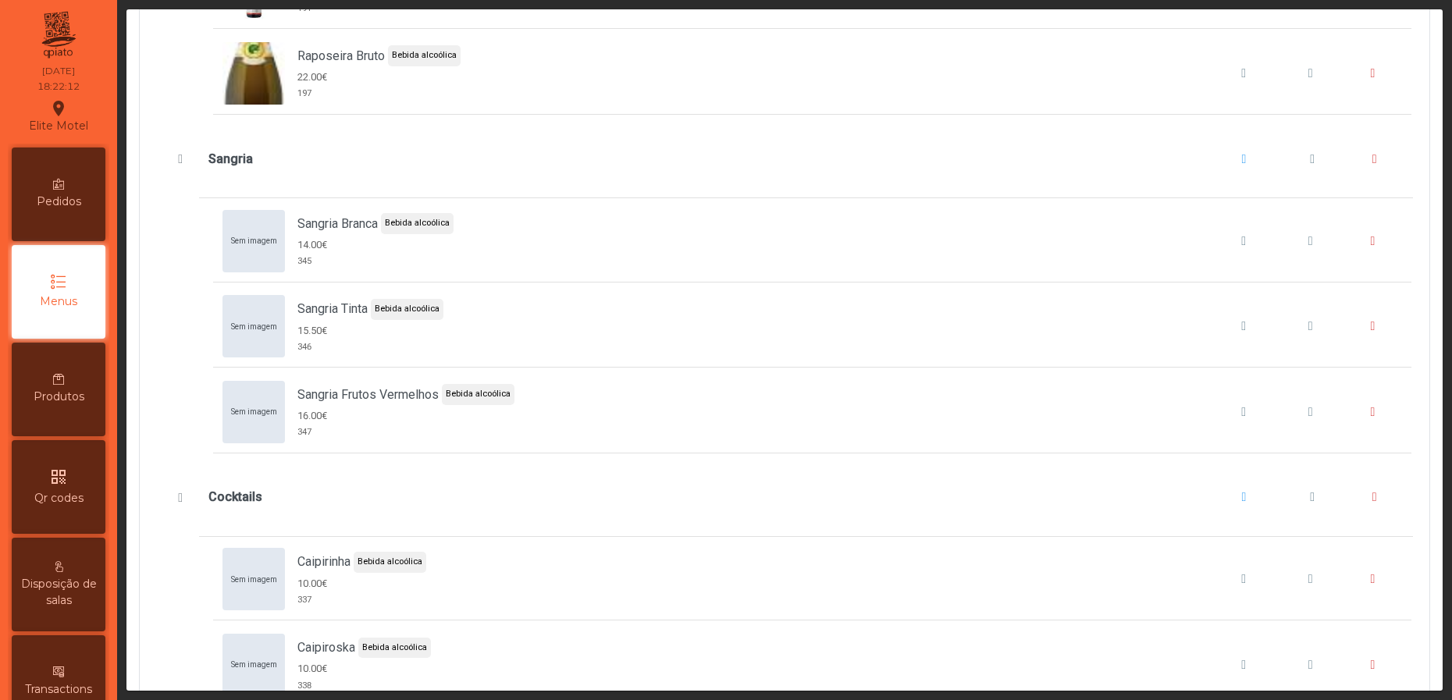
scroll to position [9834, 0]
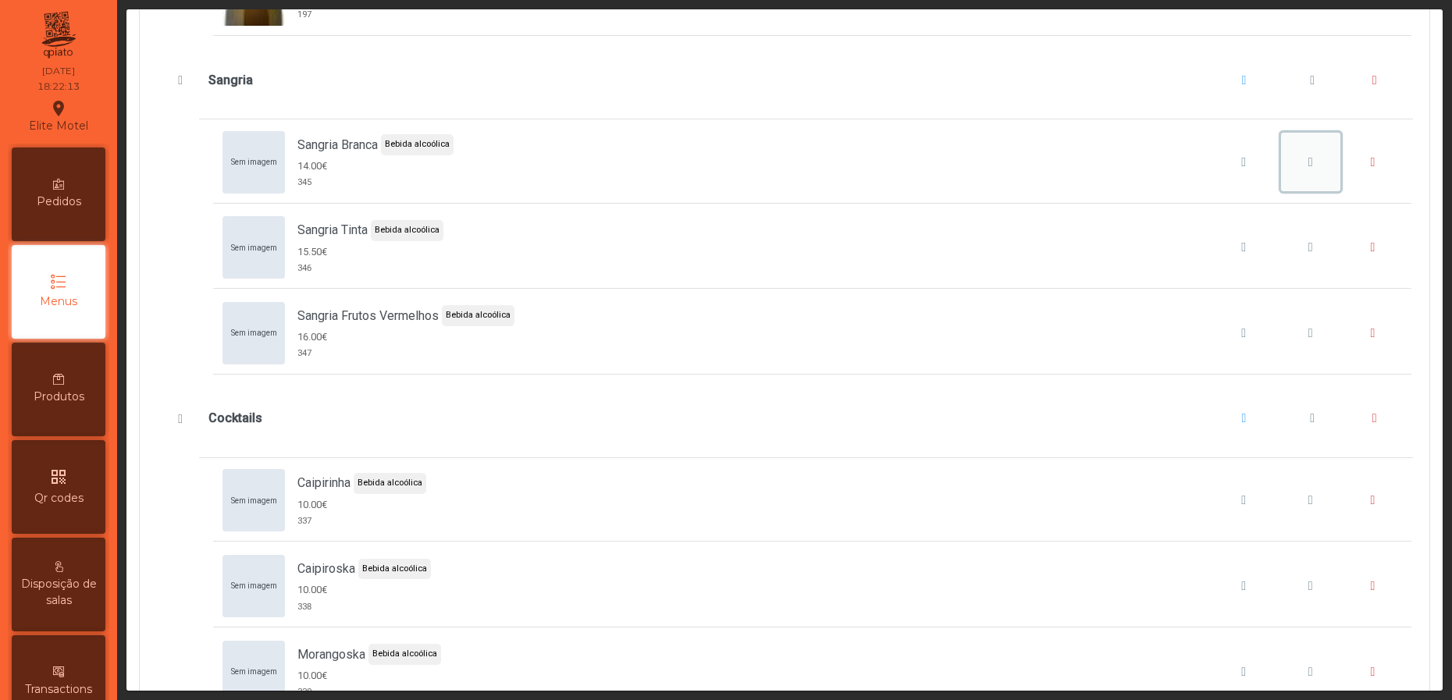
click at [1308, 169] on span "Sangria Branca" at bounding box center [1310, 162] width 5 height 12
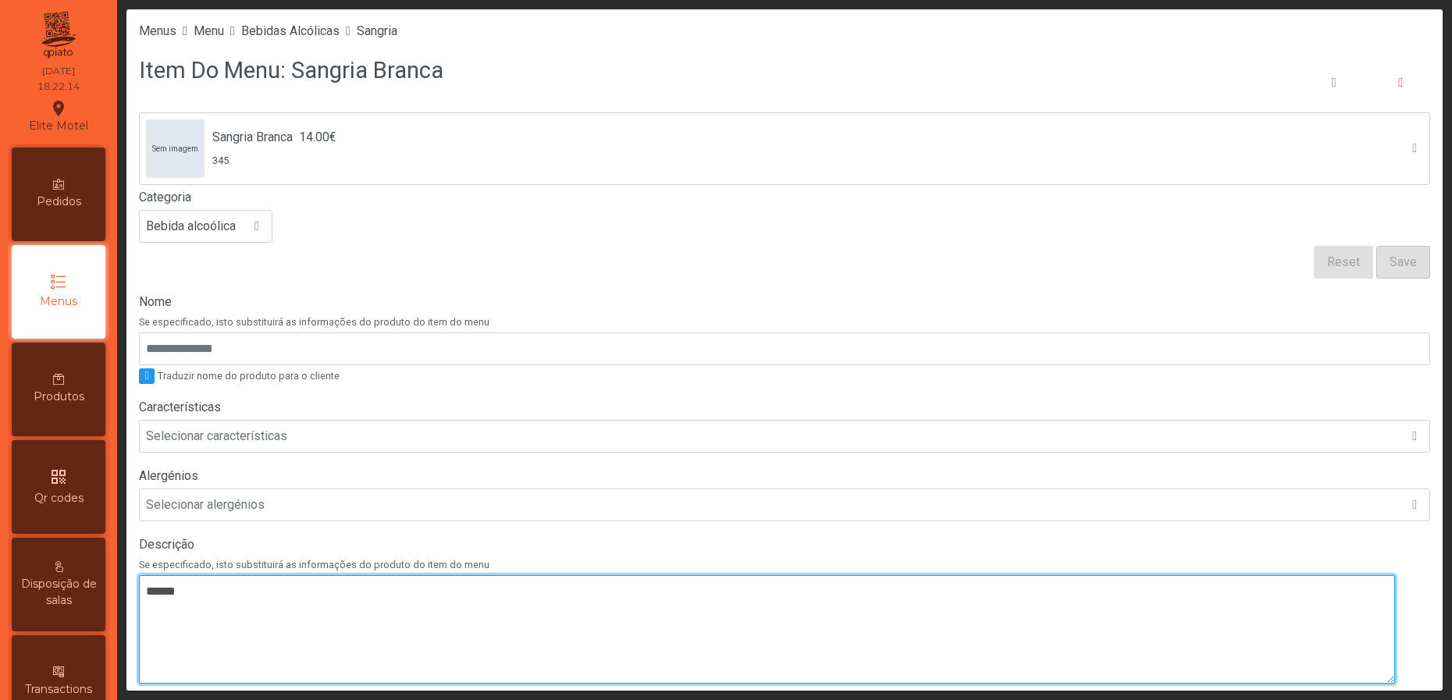
click at [319, 600] on textarea at bounding box center [767, 629] width 1256 height 108
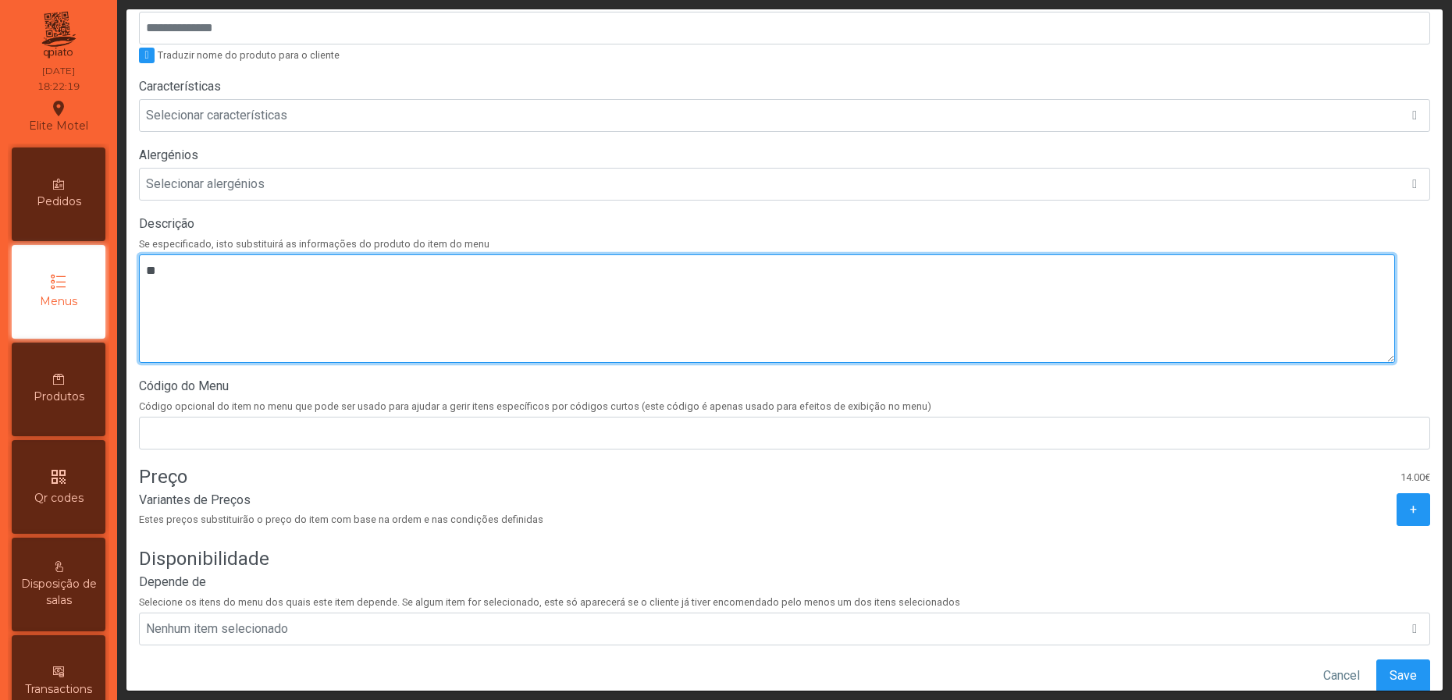
scroll to position [384, 0]
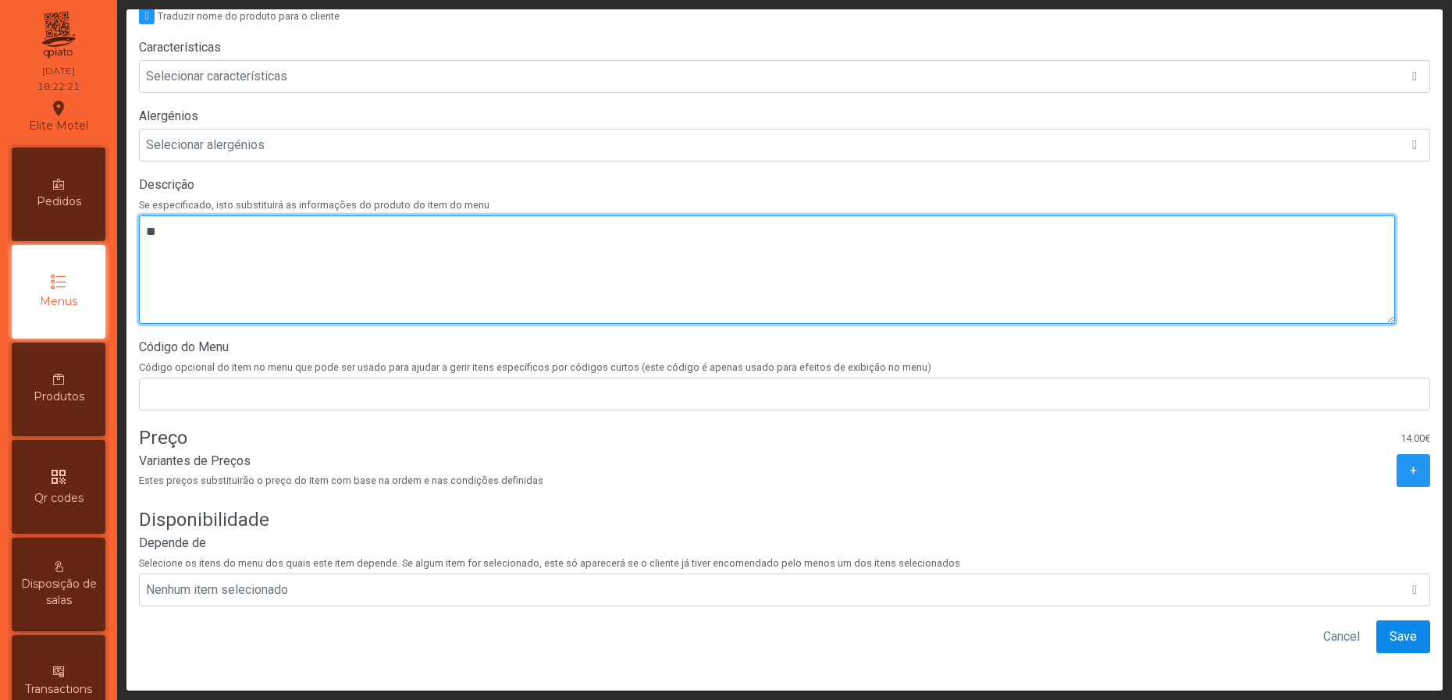
type textarea "**"
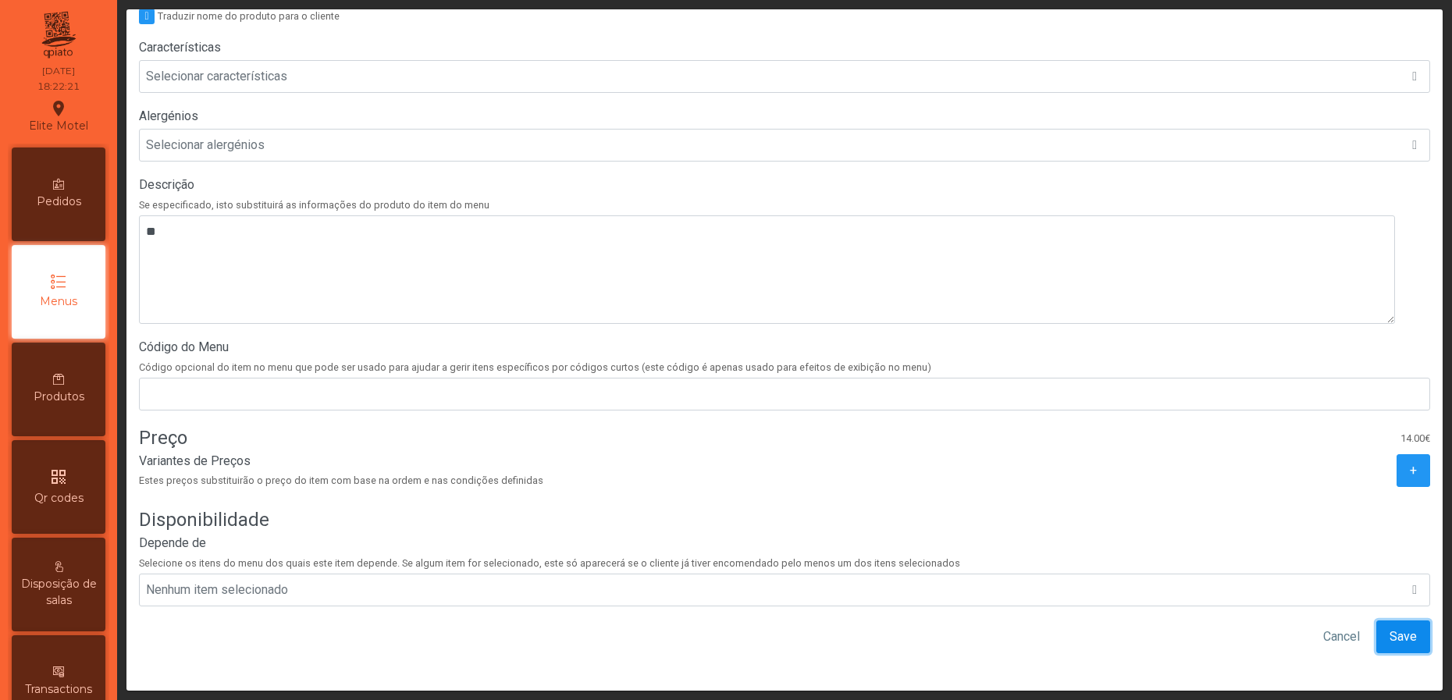
click at [1384, 628] on button "Save" at bounding box center [1403, 636] width 54 height 33
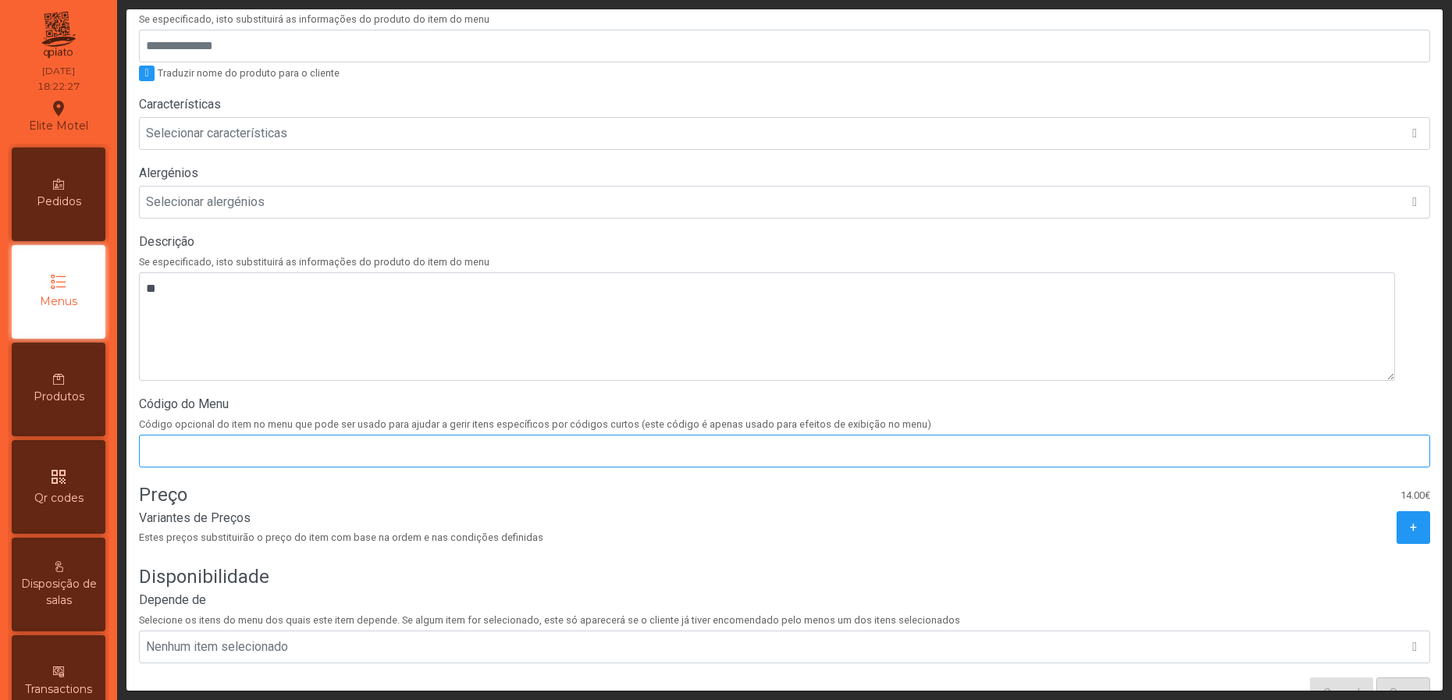
scroll to position [267, 0]
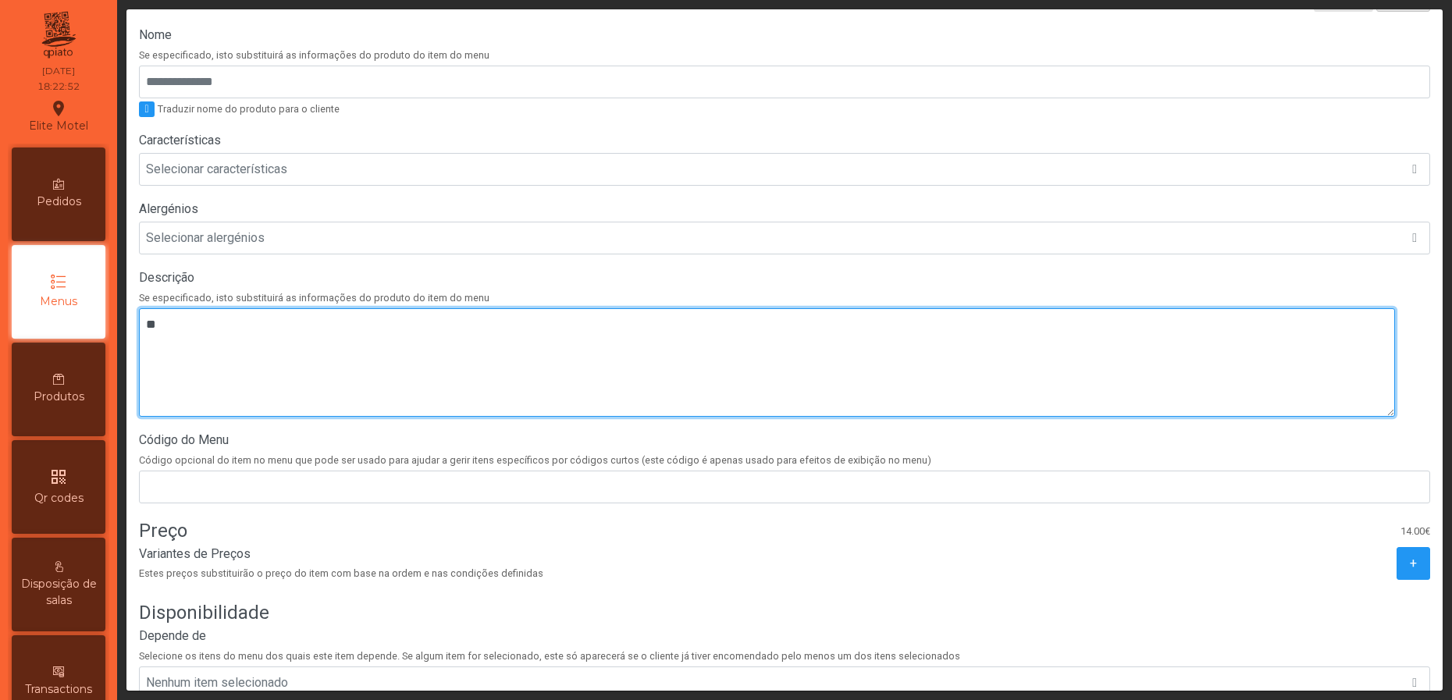
click at [202, 325] on textarea at bounding box center [767, 362] width 1256 height 108
paste textarea "**********"
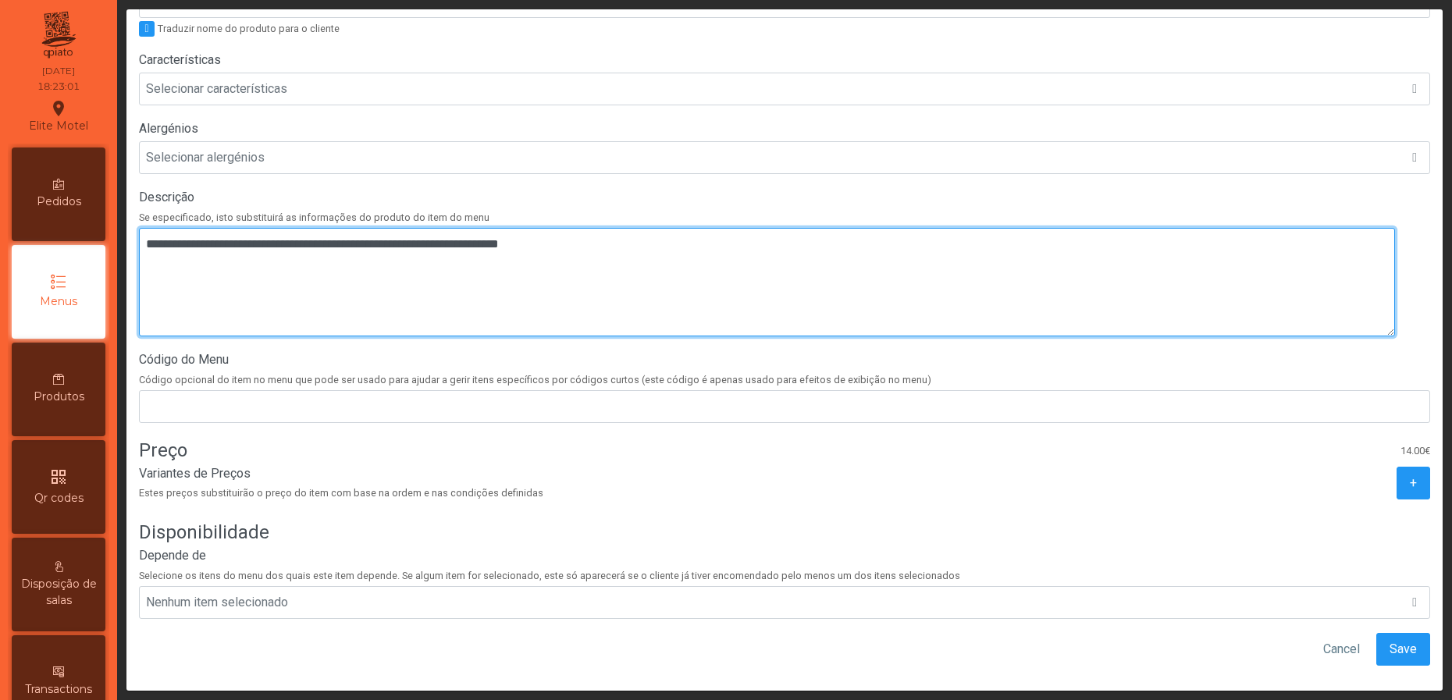
scroll to position [384, 0]
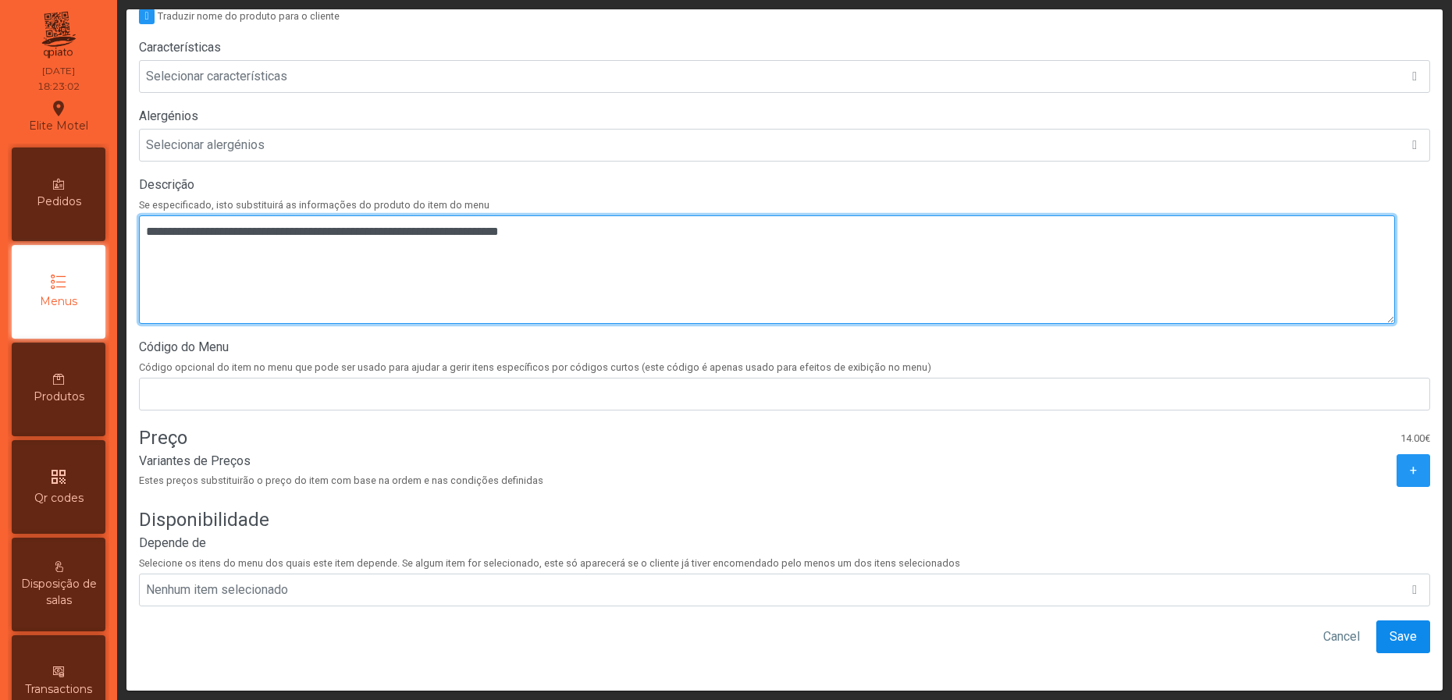
type textarea "**********"
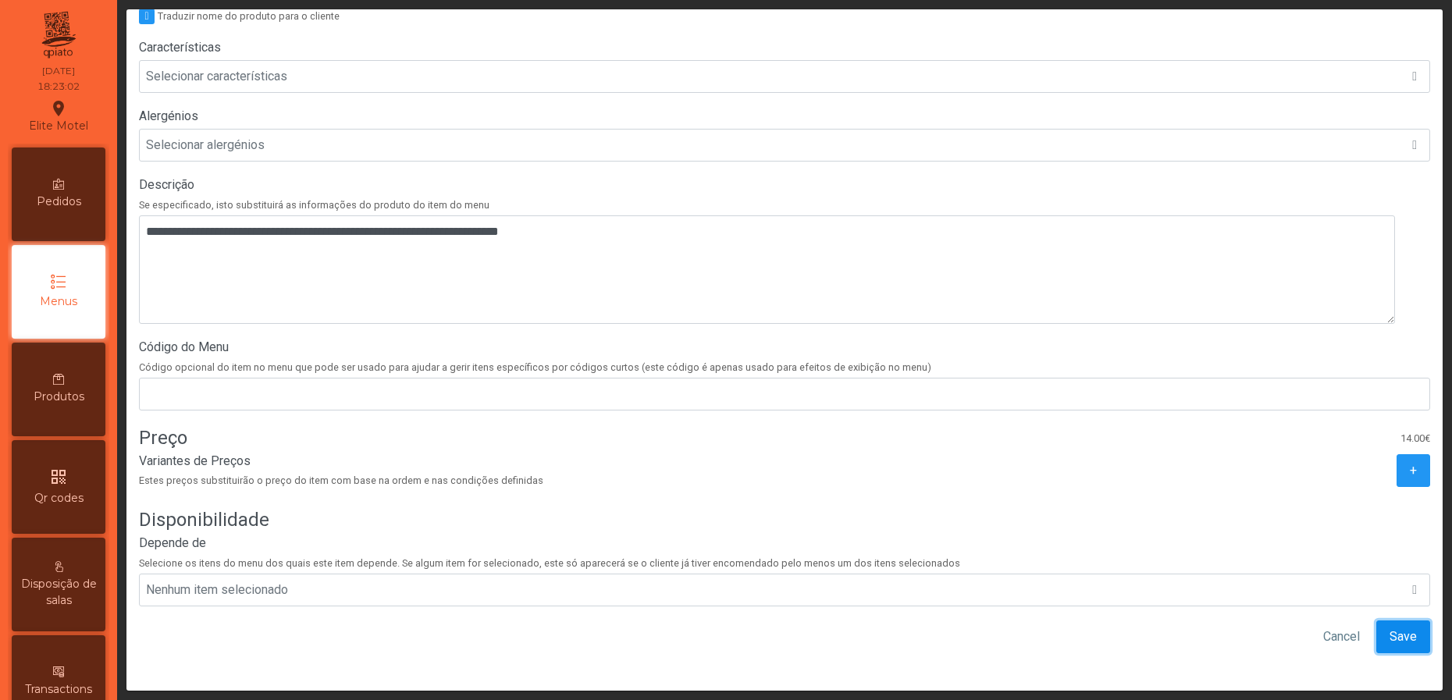
click at [1389, 627] on span "Save" at bounding box center [1402, 636] width 27 height 19
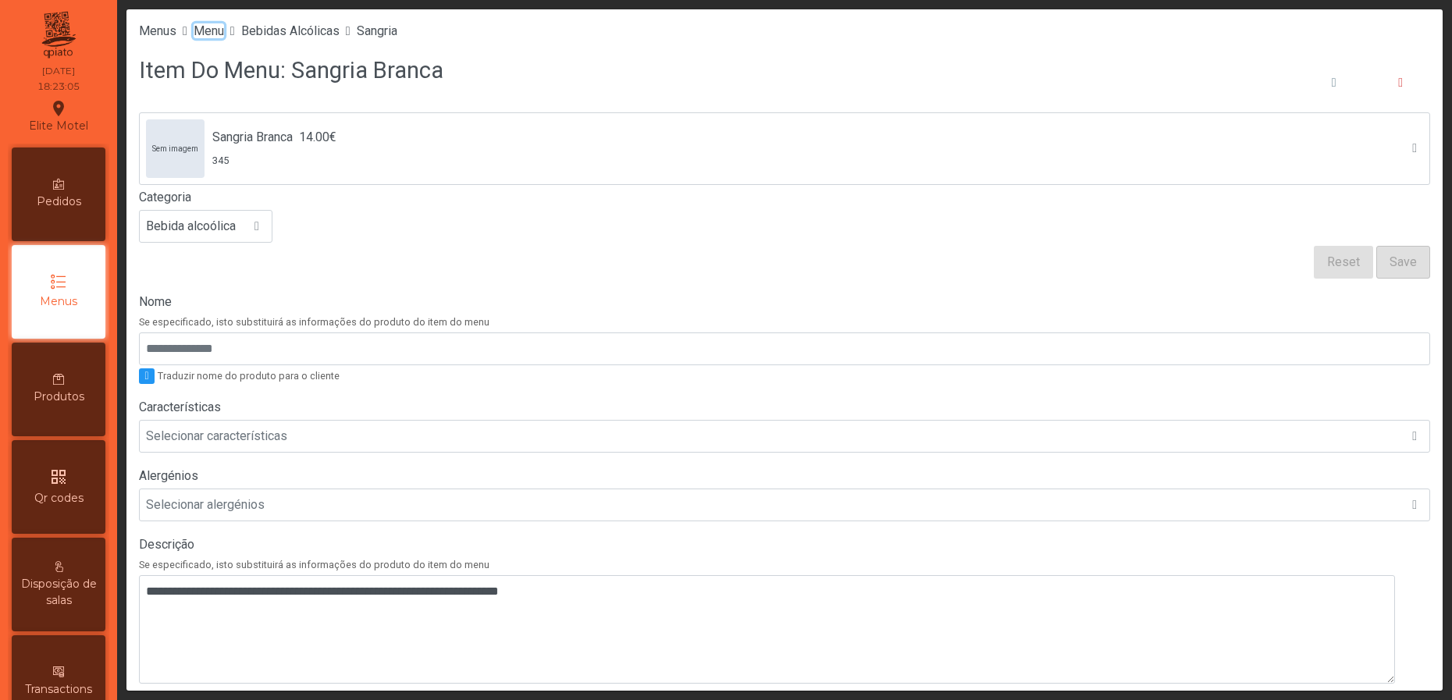
click at [212, 29] on span "Menu" at bounding box center [209, 30] width 30 height 15
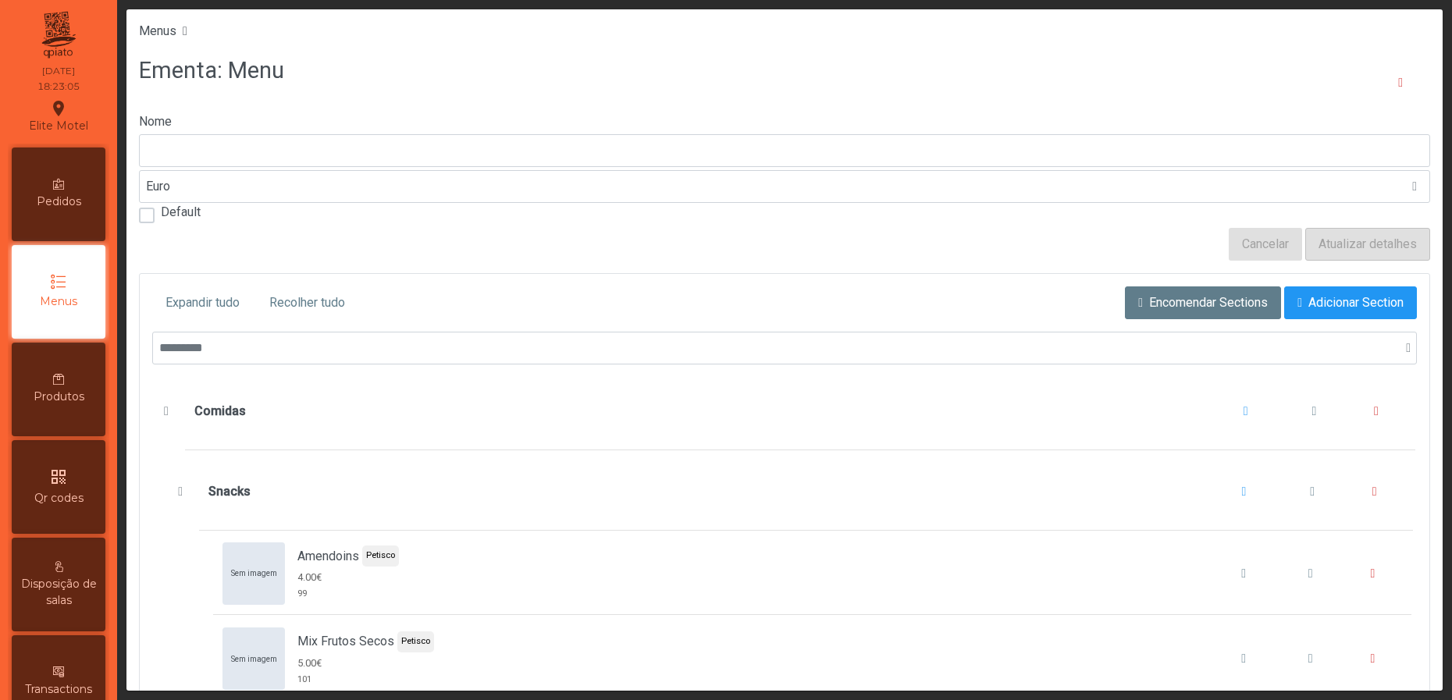
type input "****"
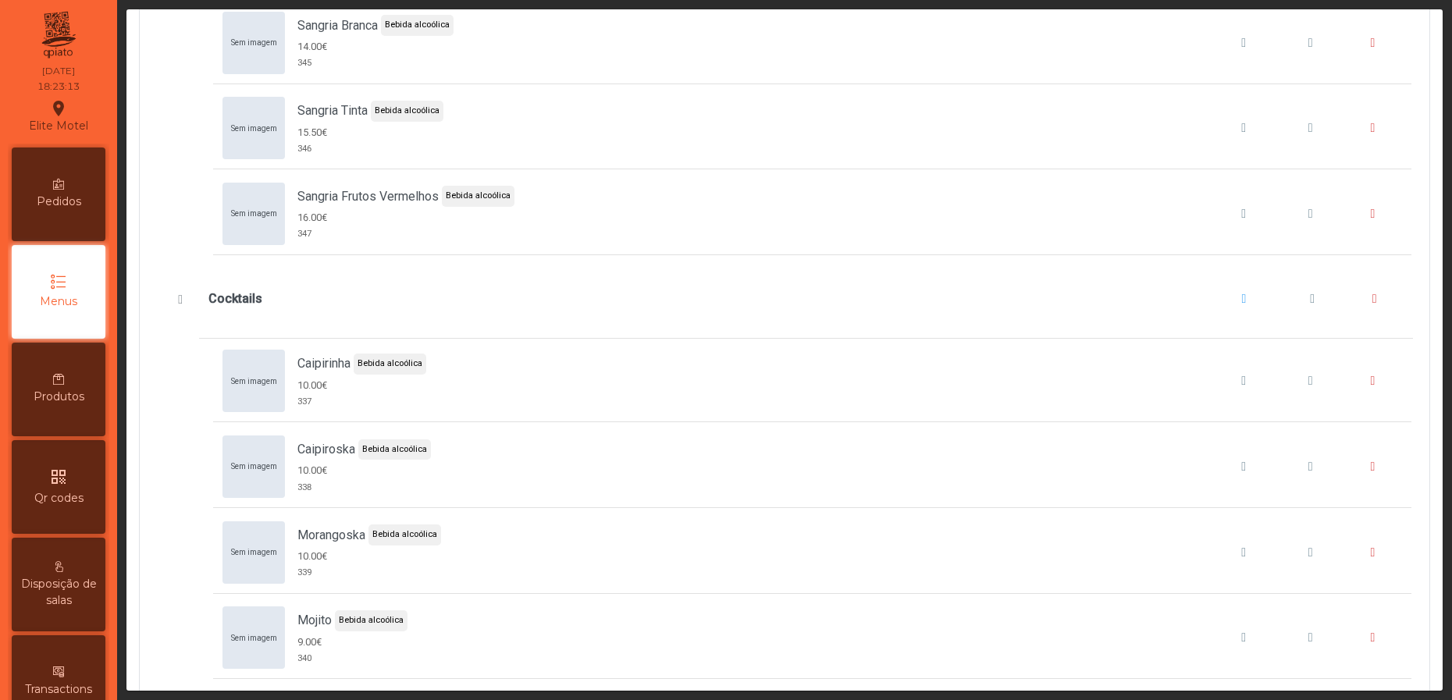
scroll to position [9951, 0]
click at [1308, 137] on span "Sangria Tinta" at bounding box center [1310, 130] width 5 height 12
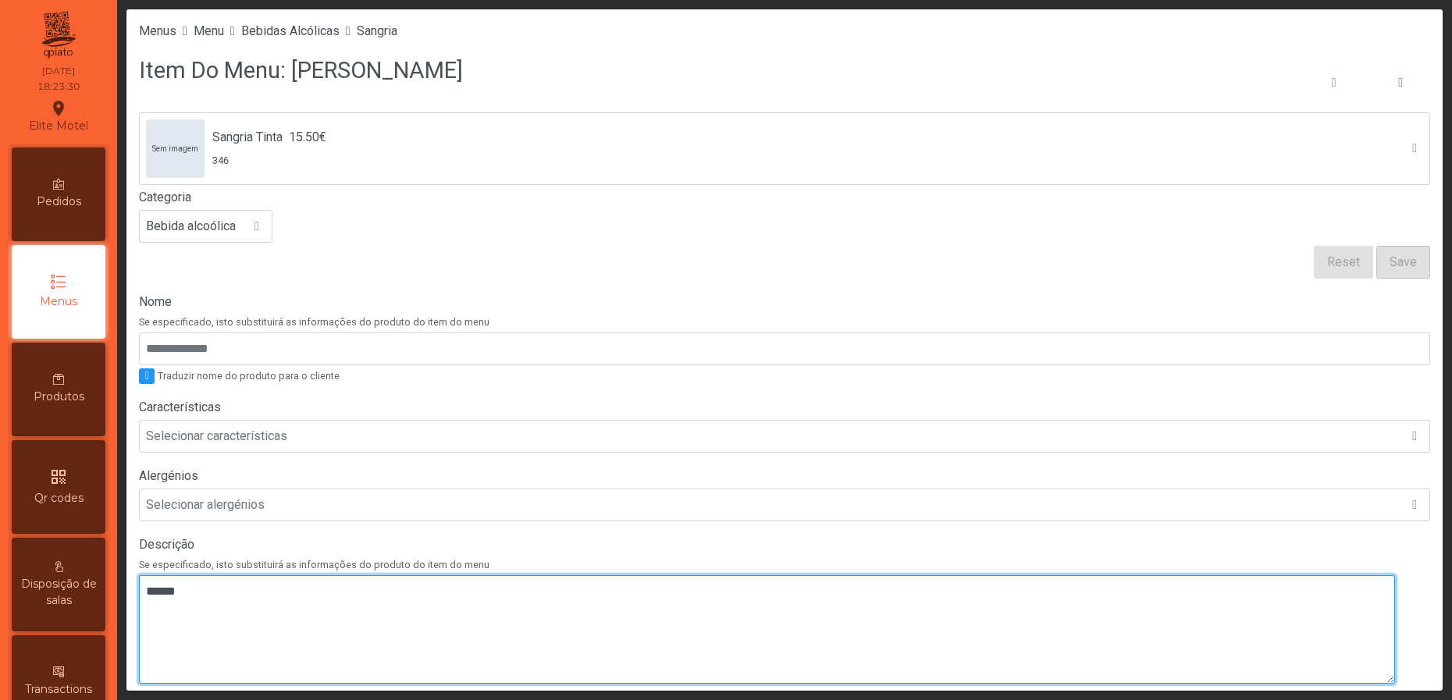
click at [185, 609] on textarea at bounding box center [767, 629] width 1256 height 108
paste textarea "**********"
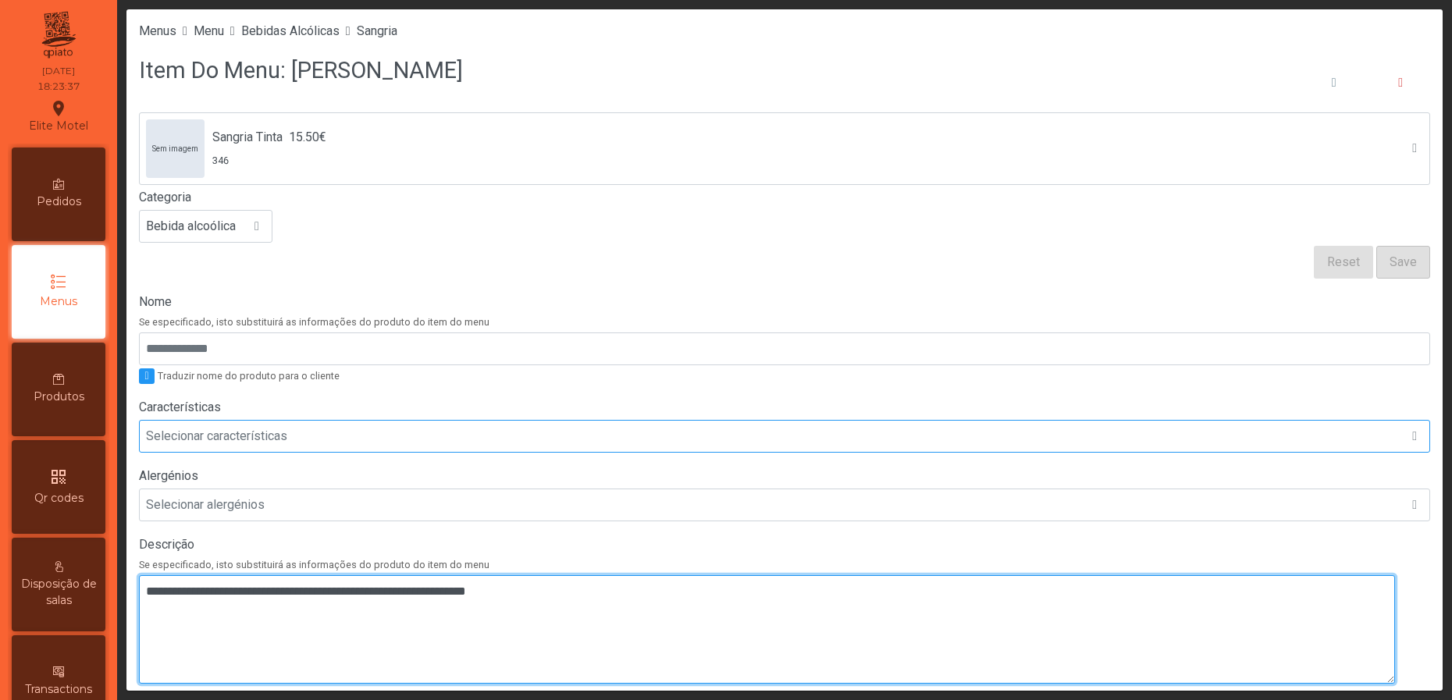
scroll to position [351, 0]
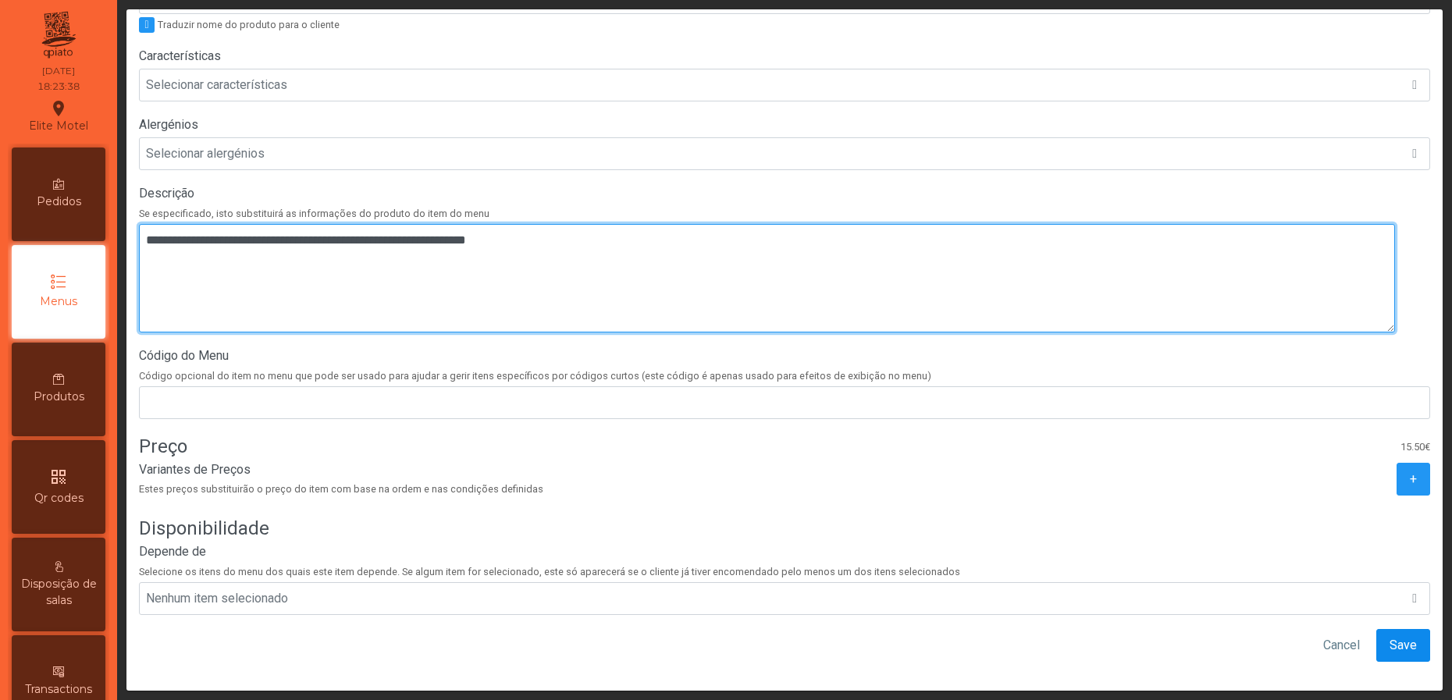
type textarea "**********"
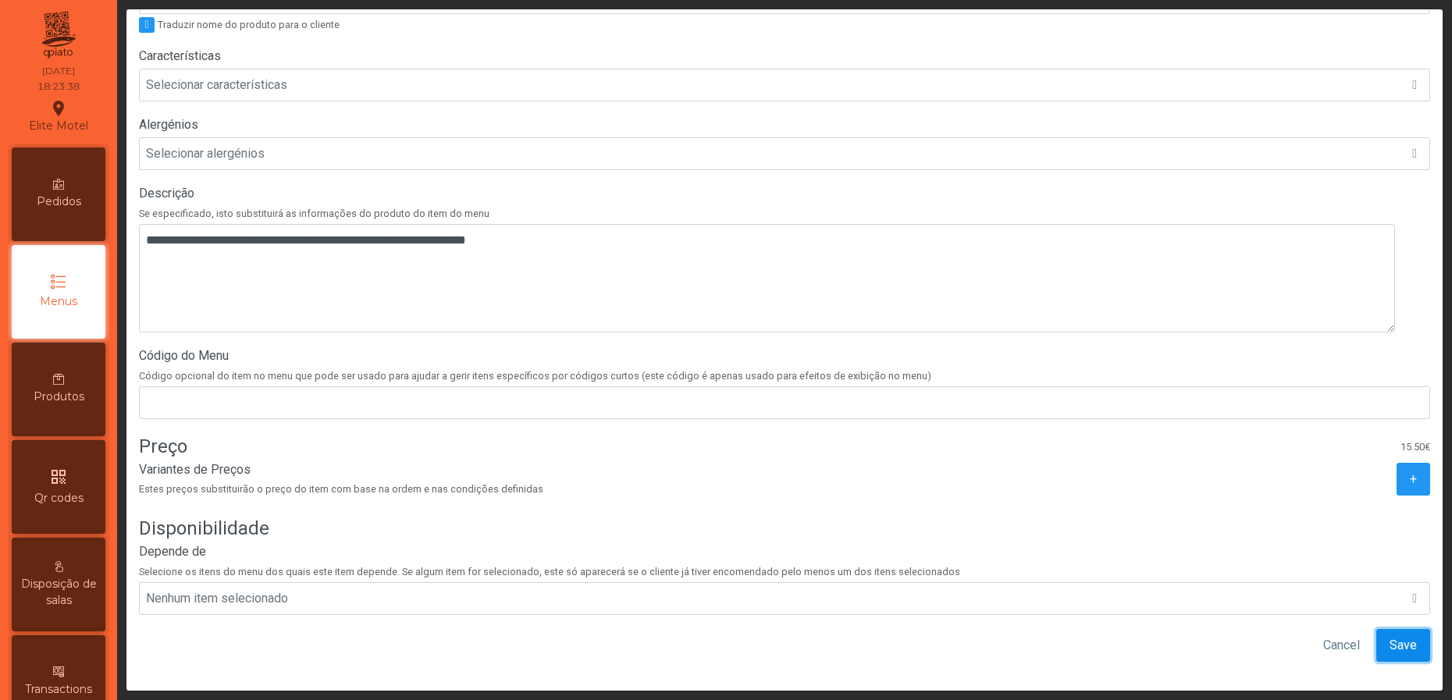
click at [1376, 640] on button "Save" at bounding box center [1403, 645] width 54 height 33
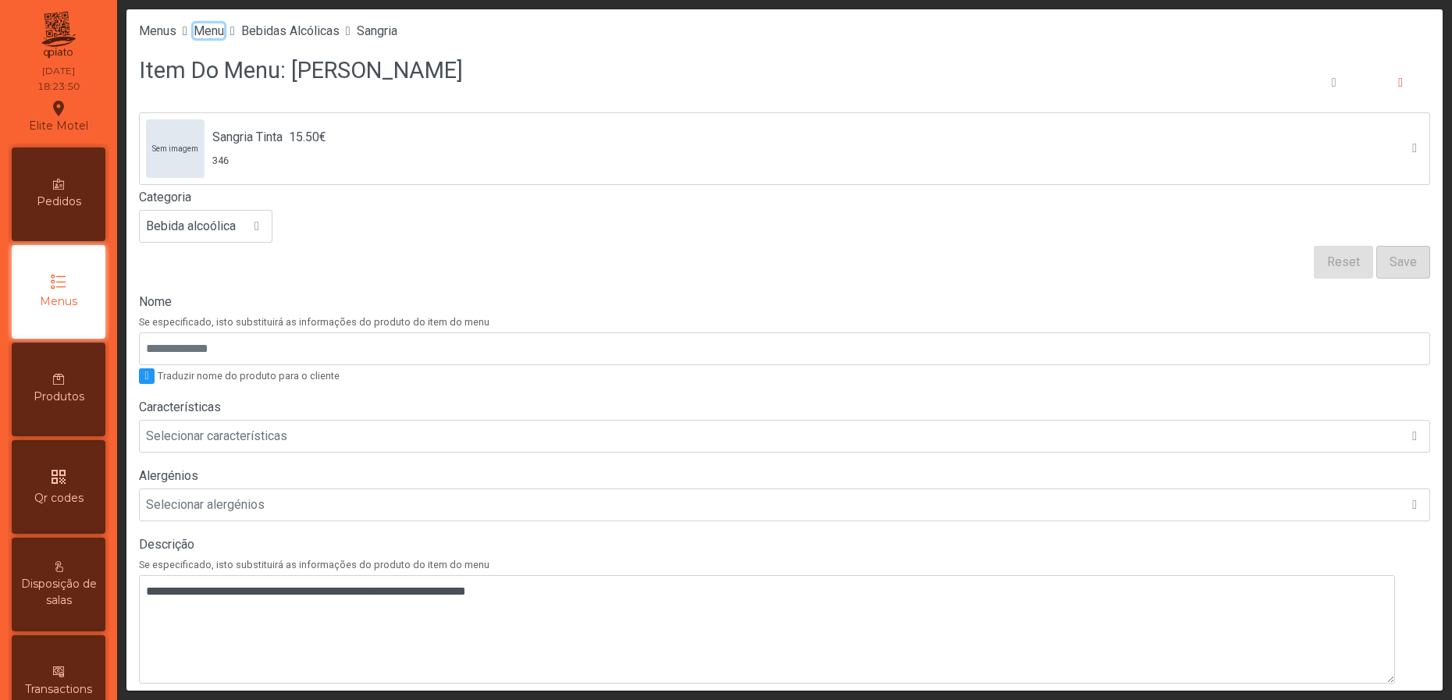
click at [223, 29] on span "Menu" at bounding box center [209, 30] width 30 height 15
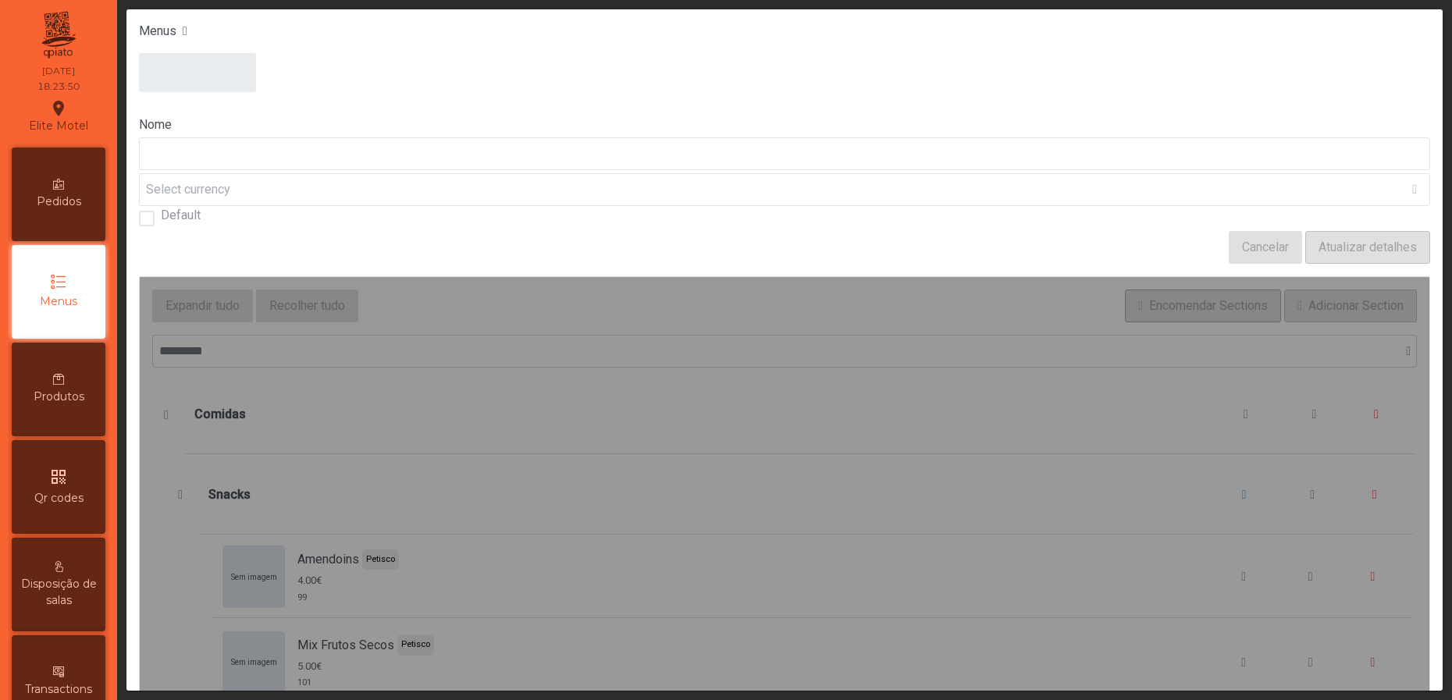
type input "****"
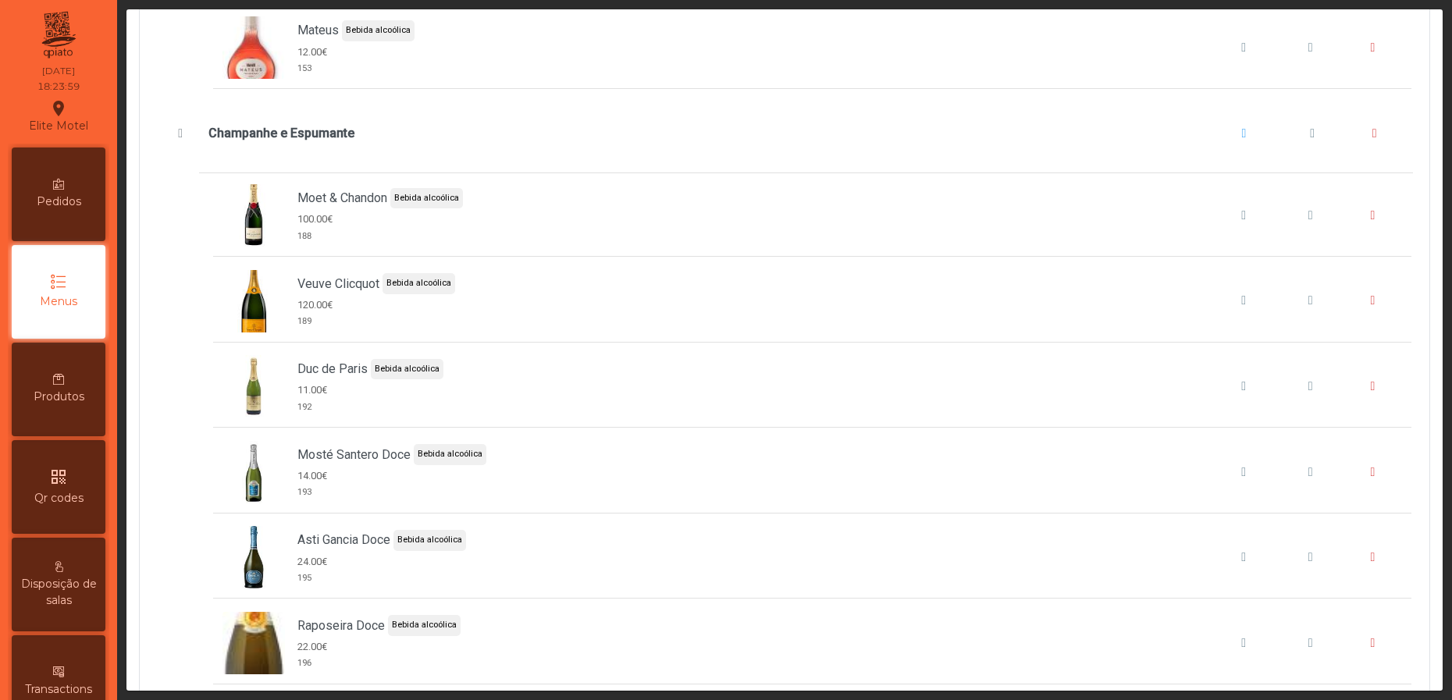
scroll to position [10417, 0]
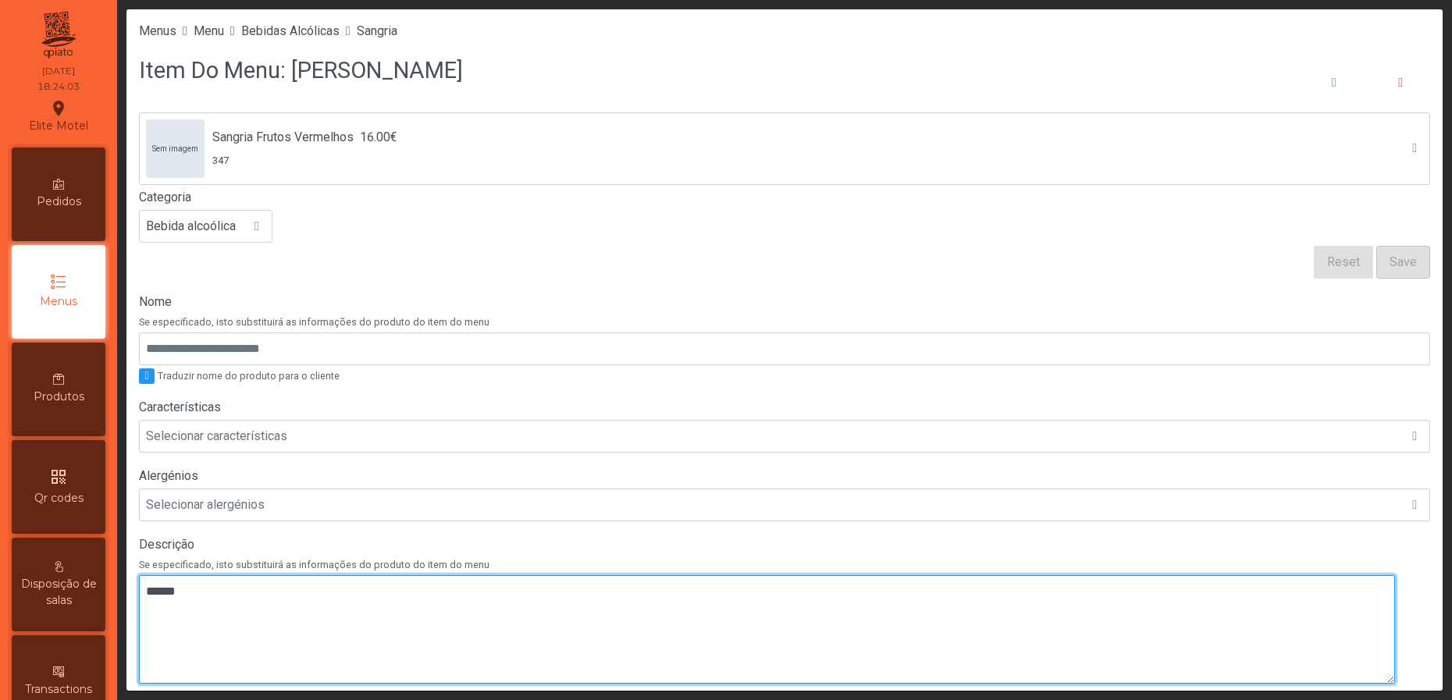
drag, startPoint x: 267, startPoint y: 605, endPoint x: 283, endPoint y: 600, distance: 17.0
click at [272, 600] on textarea at bounding box center [767, 629] width 1256 height 108
paste textarea "**********"
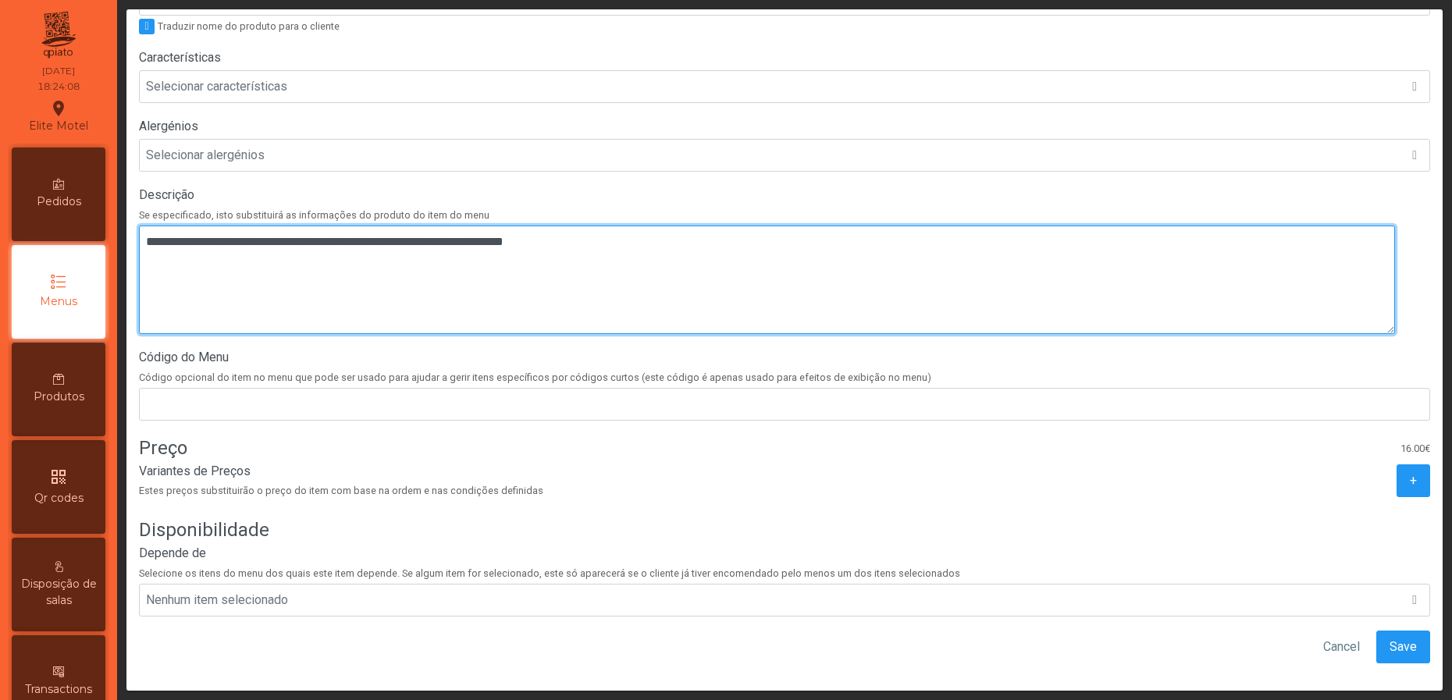
scroll to position [351, 0]
type textarea "**********"
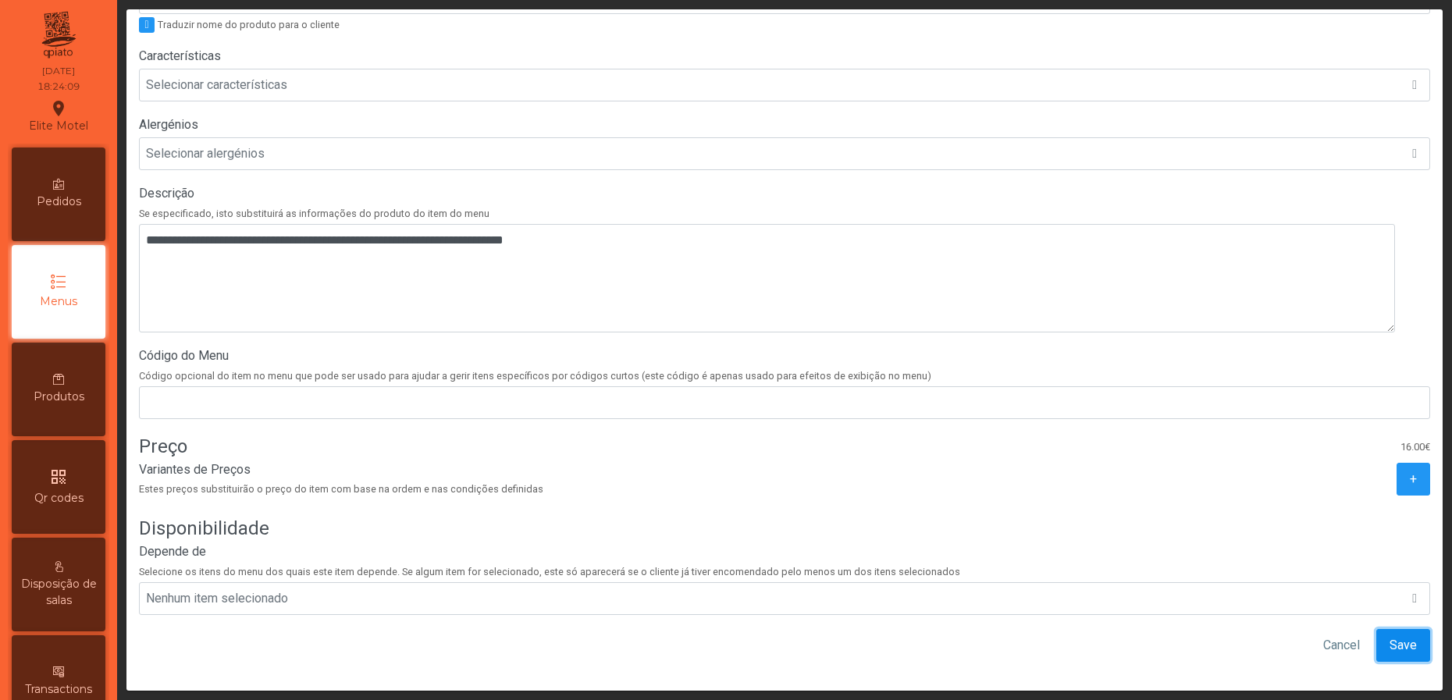
click at [1386, 653] on button "Save" at bounding box center [1403, 645] width 54 height 33
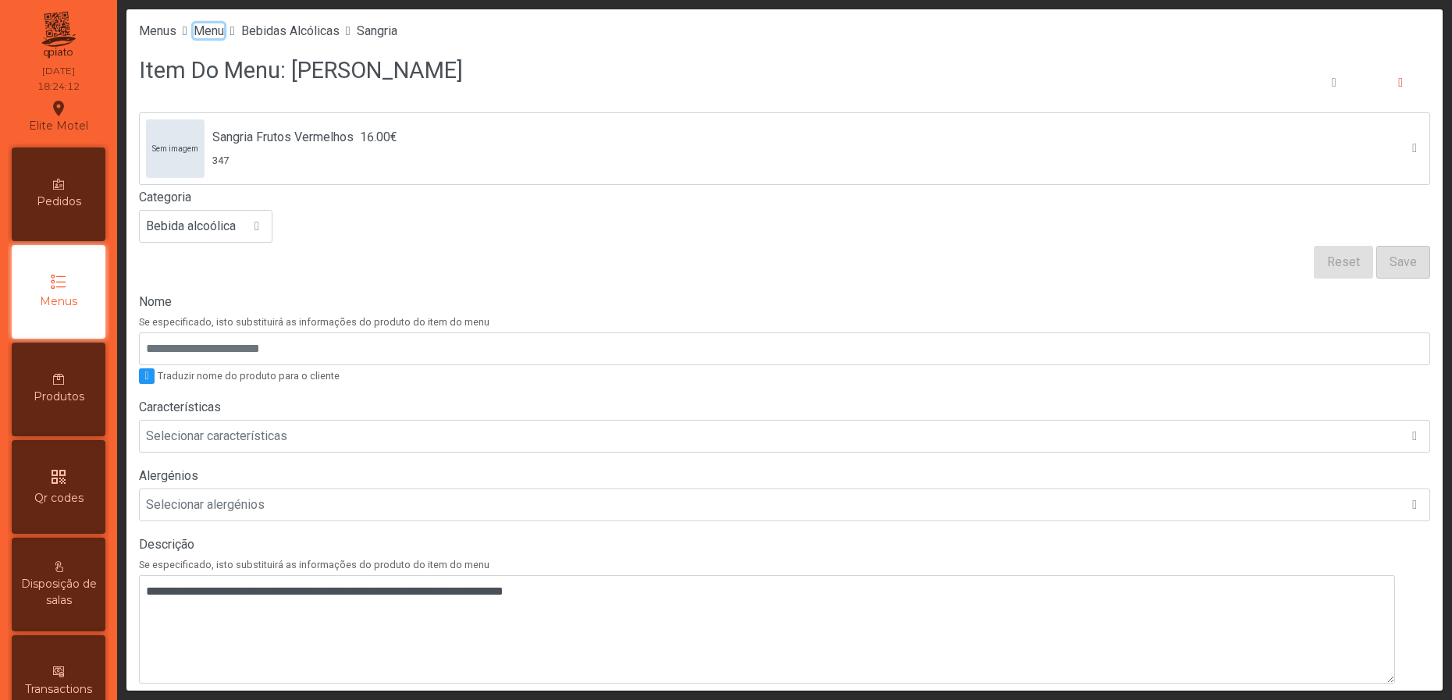
click at [219, 23] on span "Menu" at bounding box center [209, 30] width 30 height 15
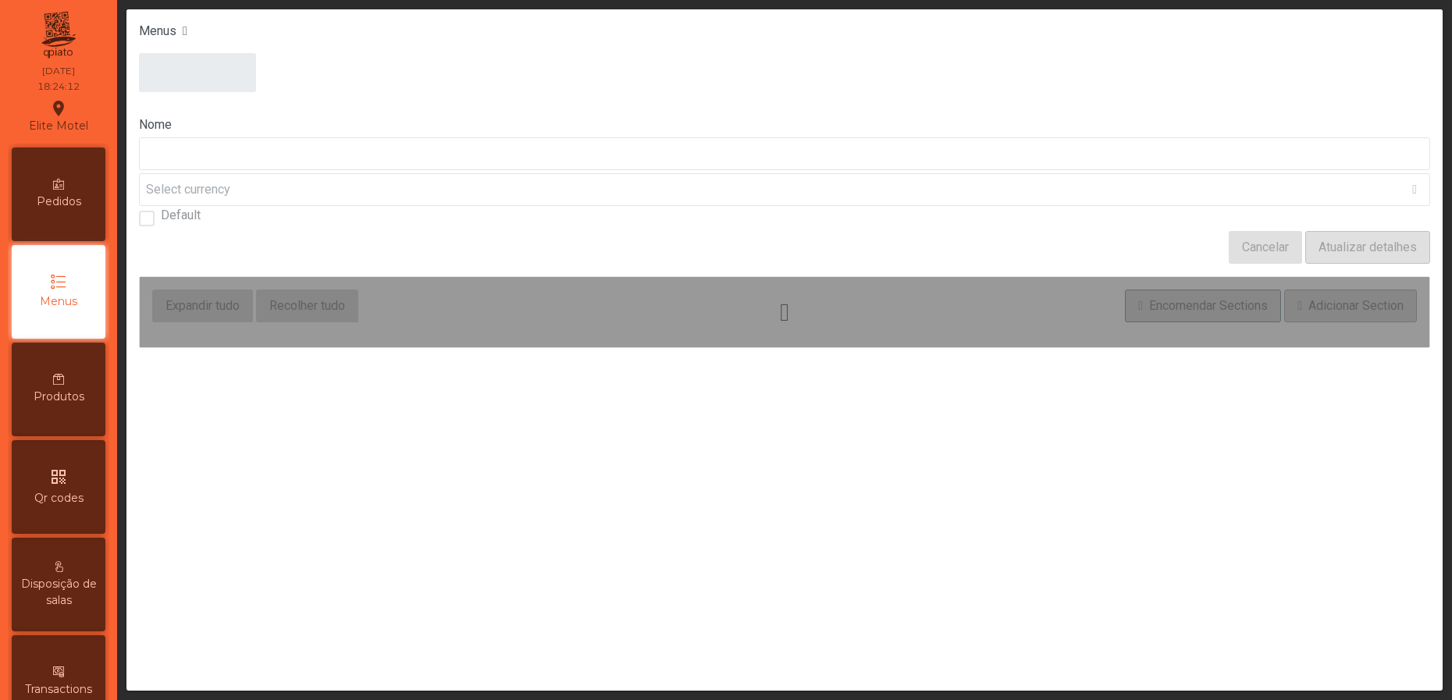
type input "****"
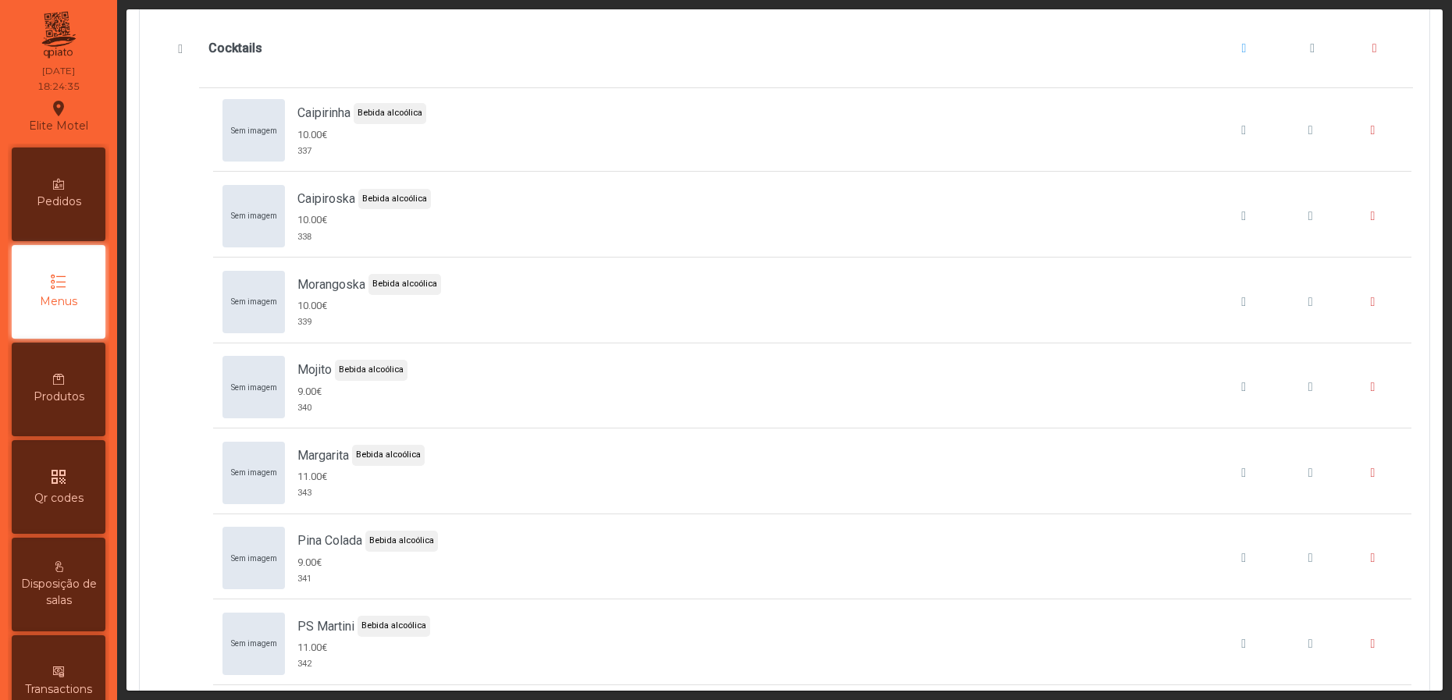
scroll to position [10185, 0]
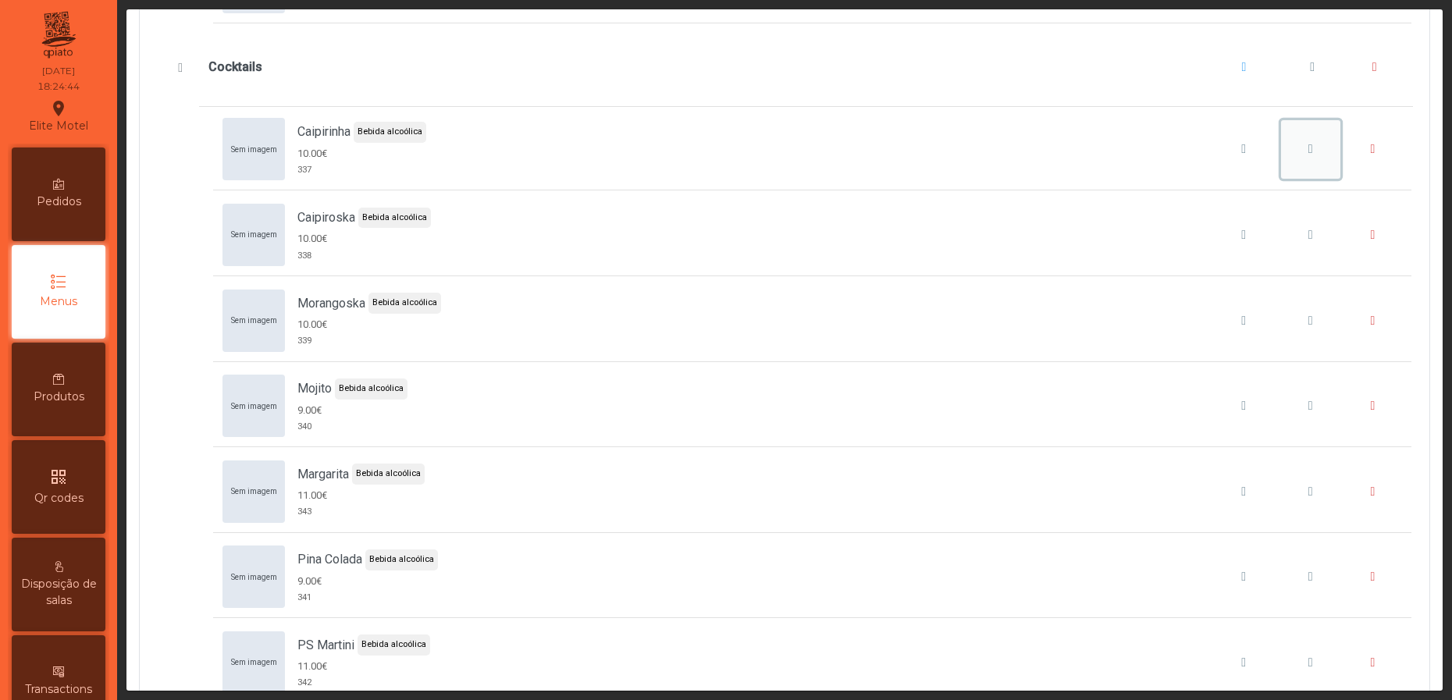
click at [1308, 155] on span "Caipirinha" at bounding box center [1310, 149] width 5 height 12
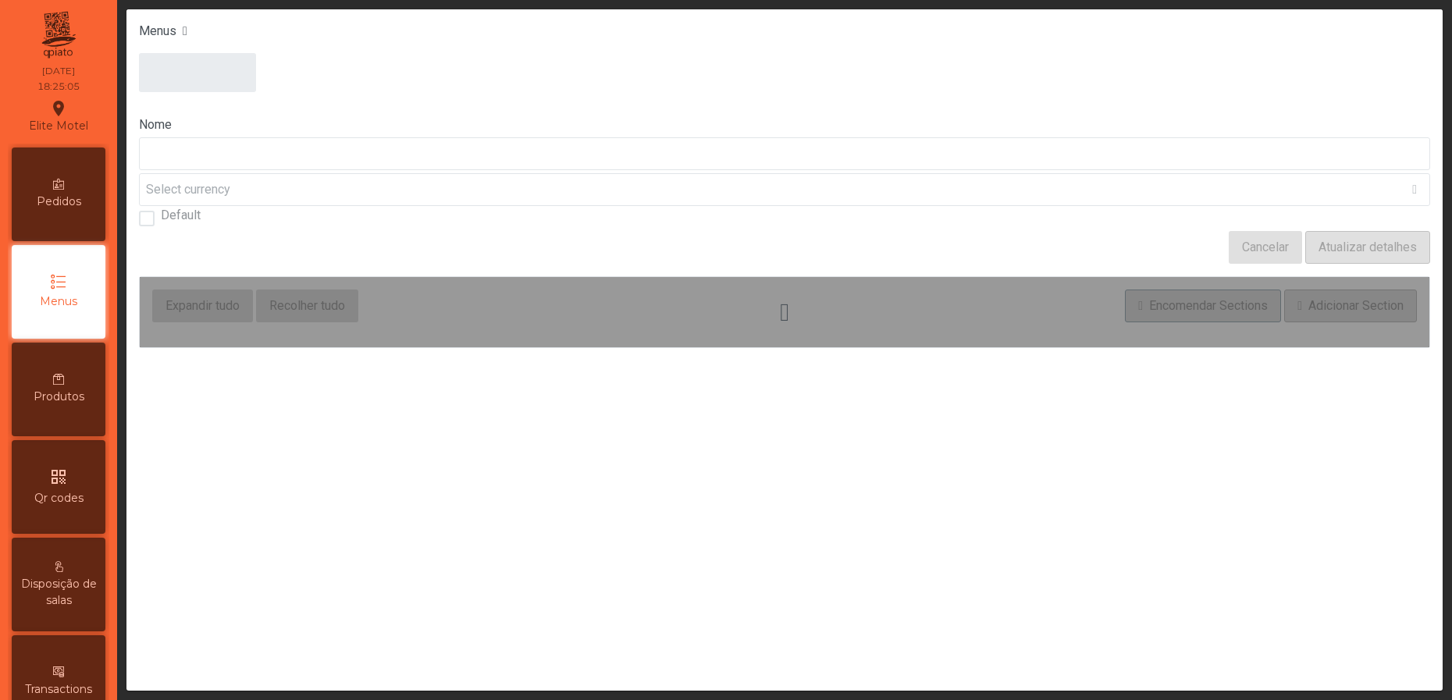
type input "****"
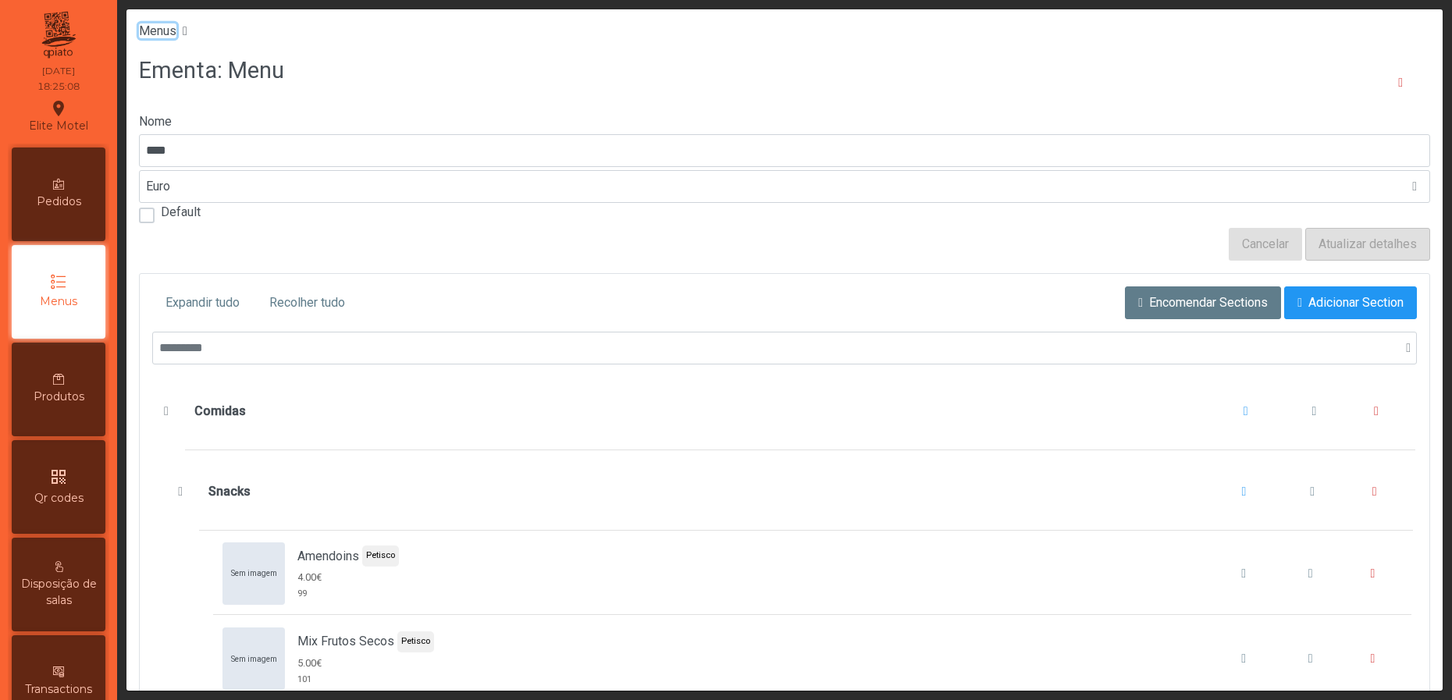
click at [172, 31] on span "Menus" at bounding box center [157, 30] width 37 height 15
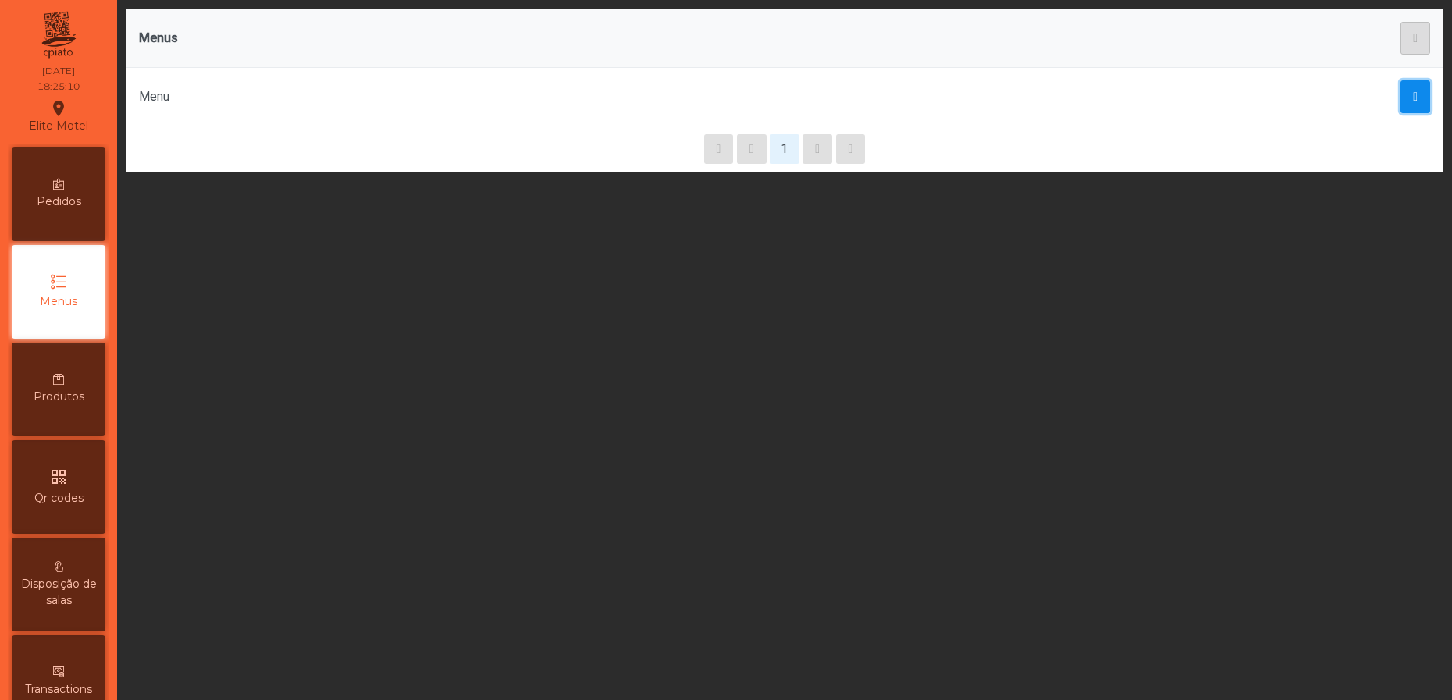
click at [1400, 90] on button "button" at bounding box center [1415, 96] width 30 height 33
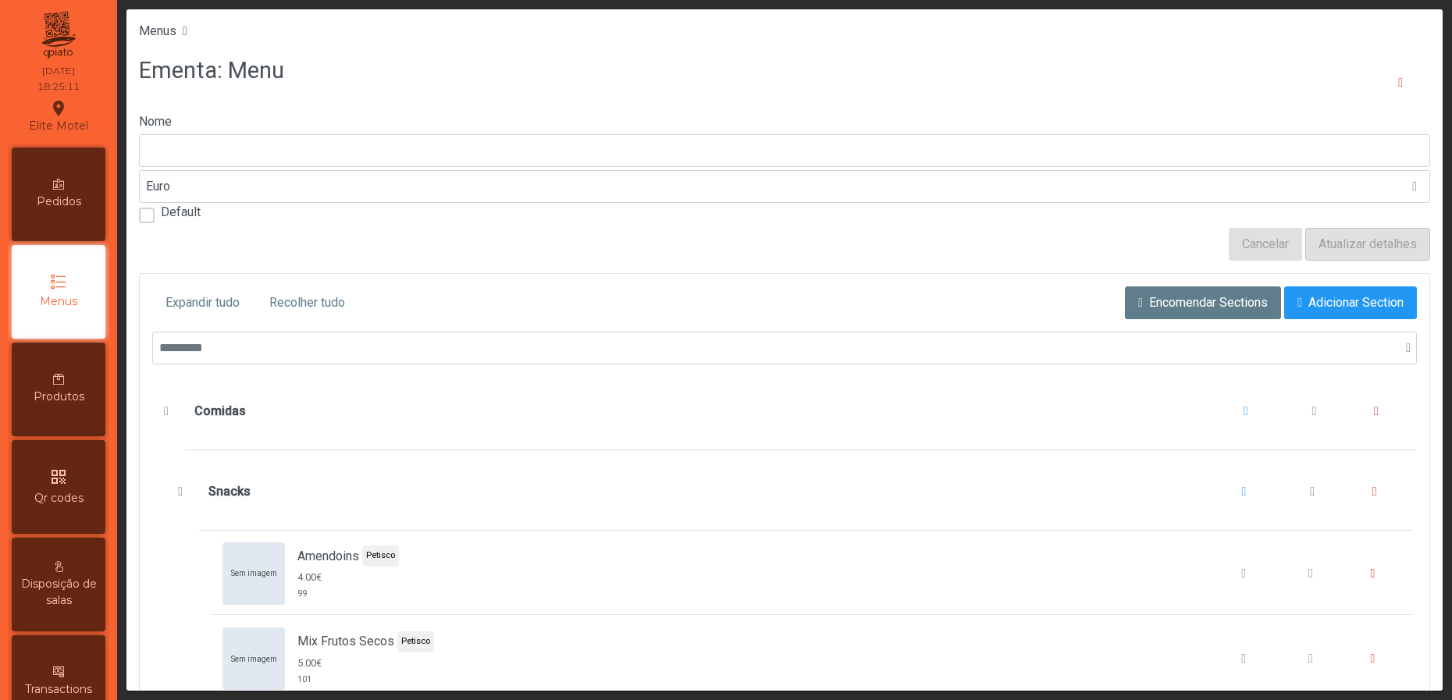
type input "****"
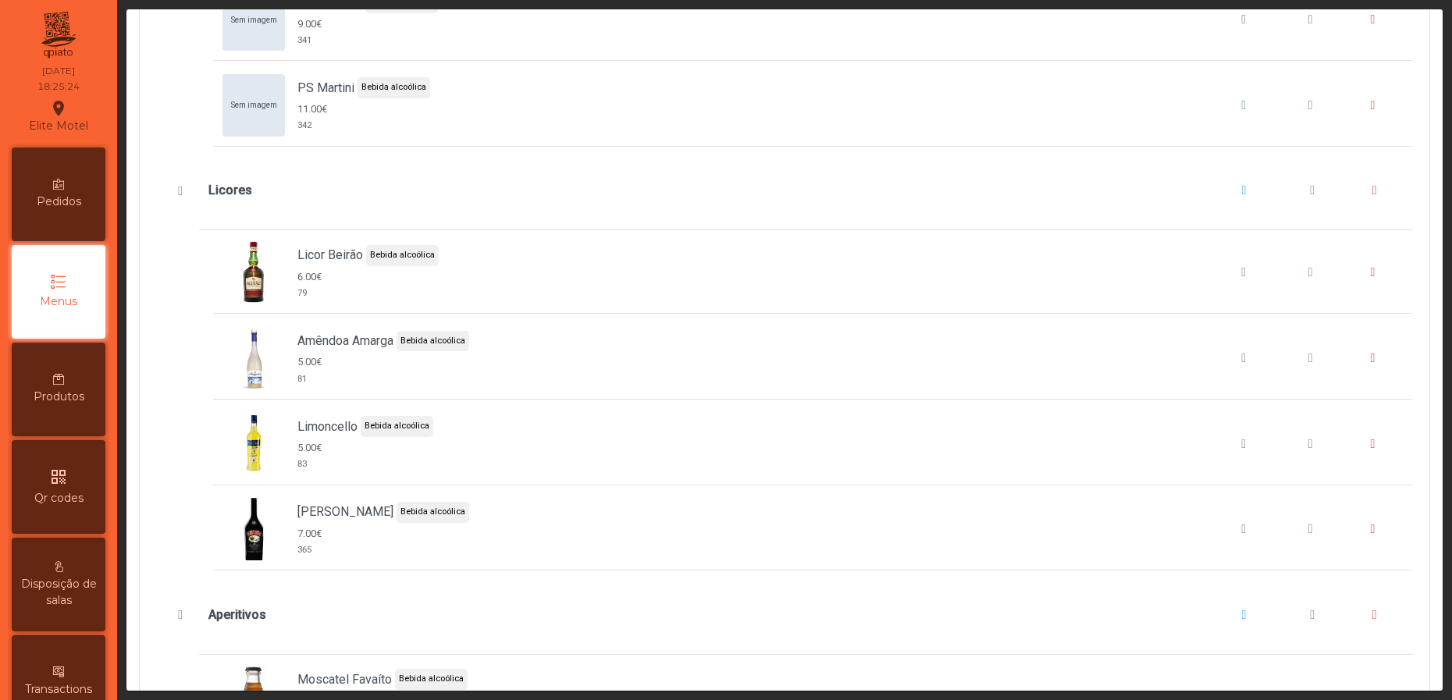
scroll to position [10887, 0]
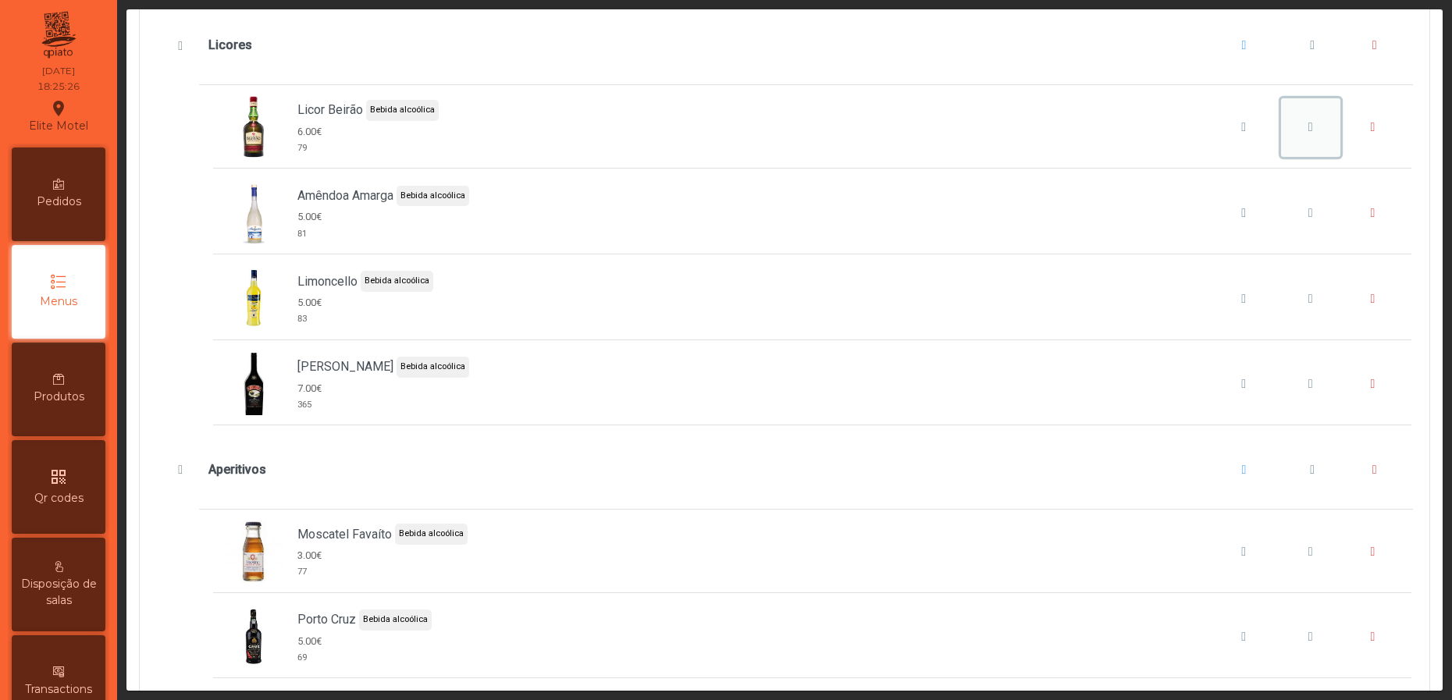
click at [1308, 133] on span "Licor Beirão" at bounding box center [1310, 127] width 5 height 12
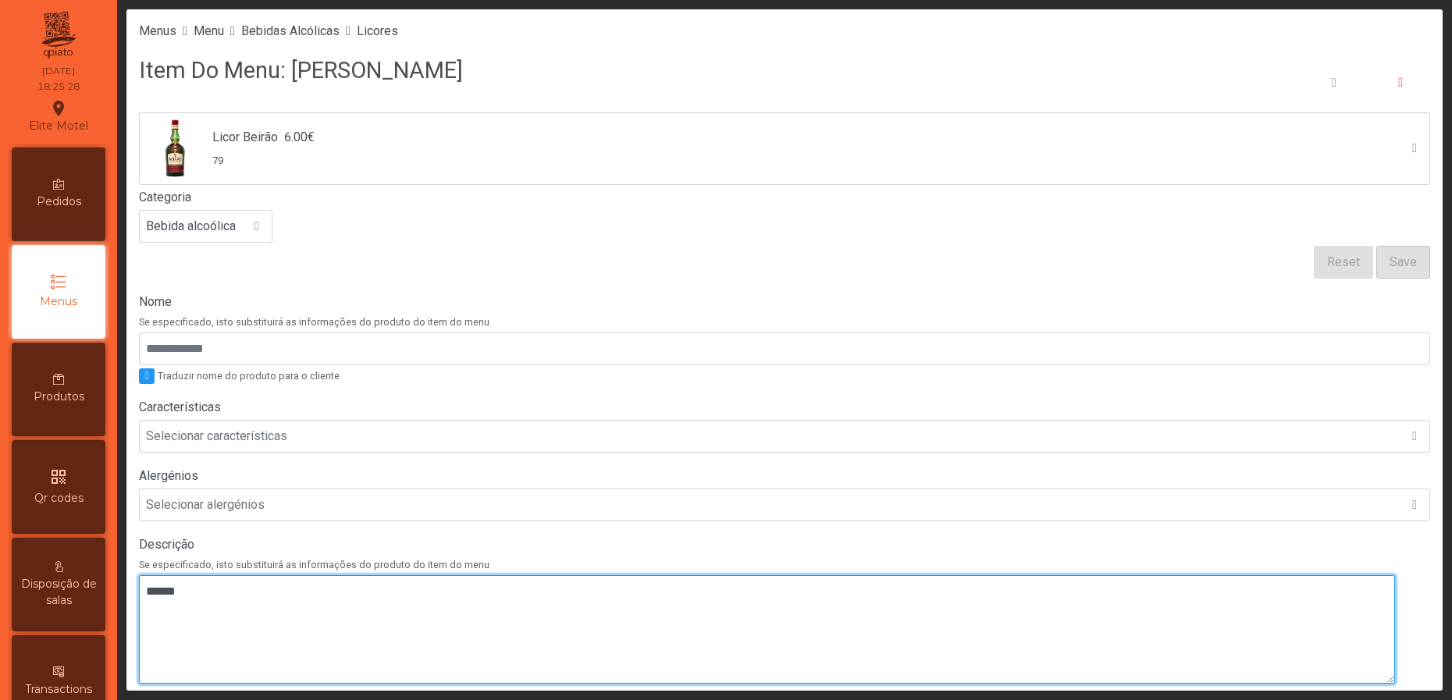
click at [279, 603] on textarea at bounding box center [767, 629] width 1256 height 108
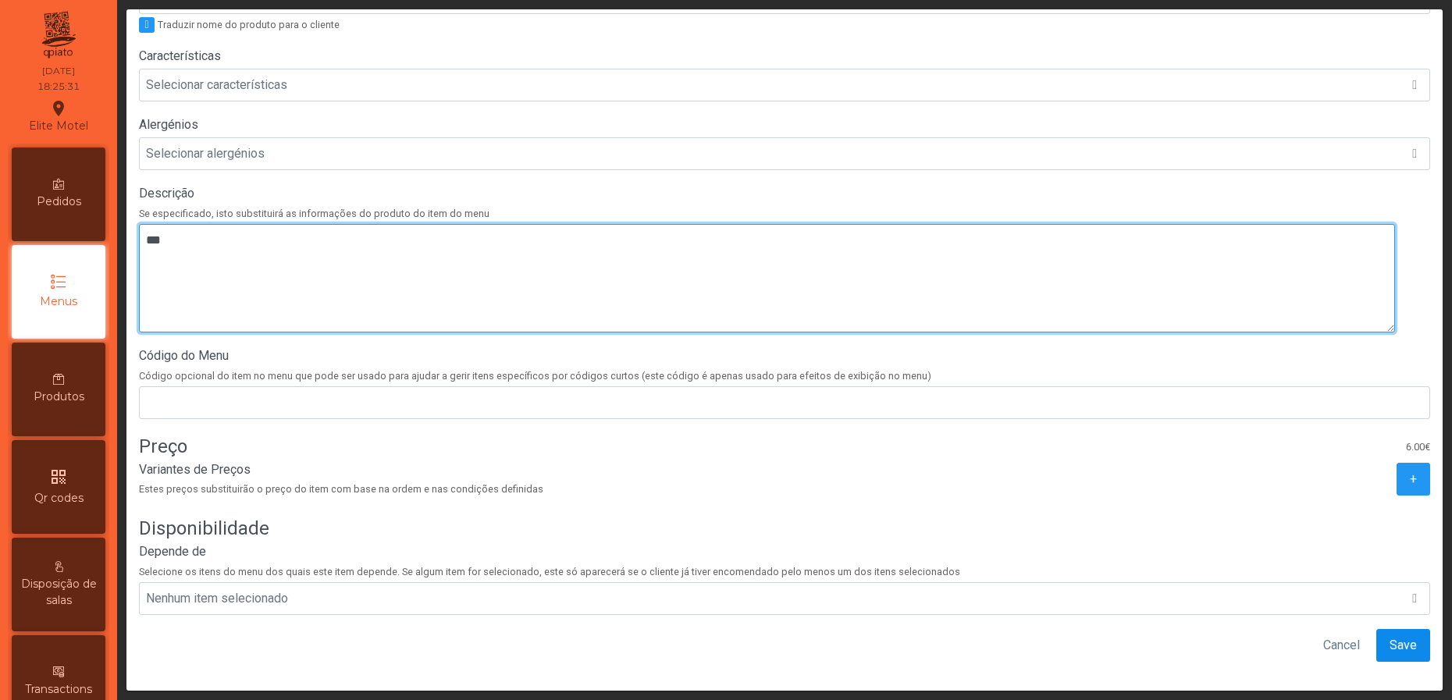
type textarea "***"
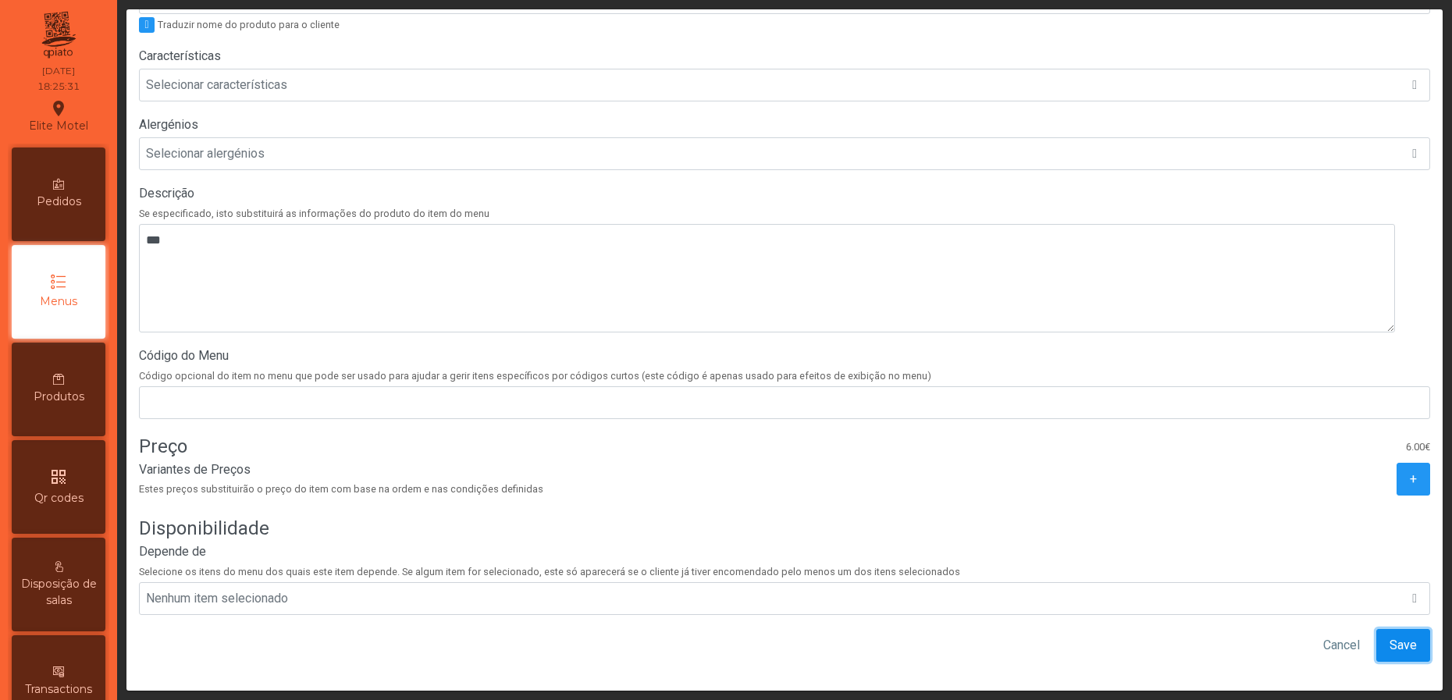
click at [1389, 642] on span "Save" at bounding box center [1402, 645] width 27 height 19
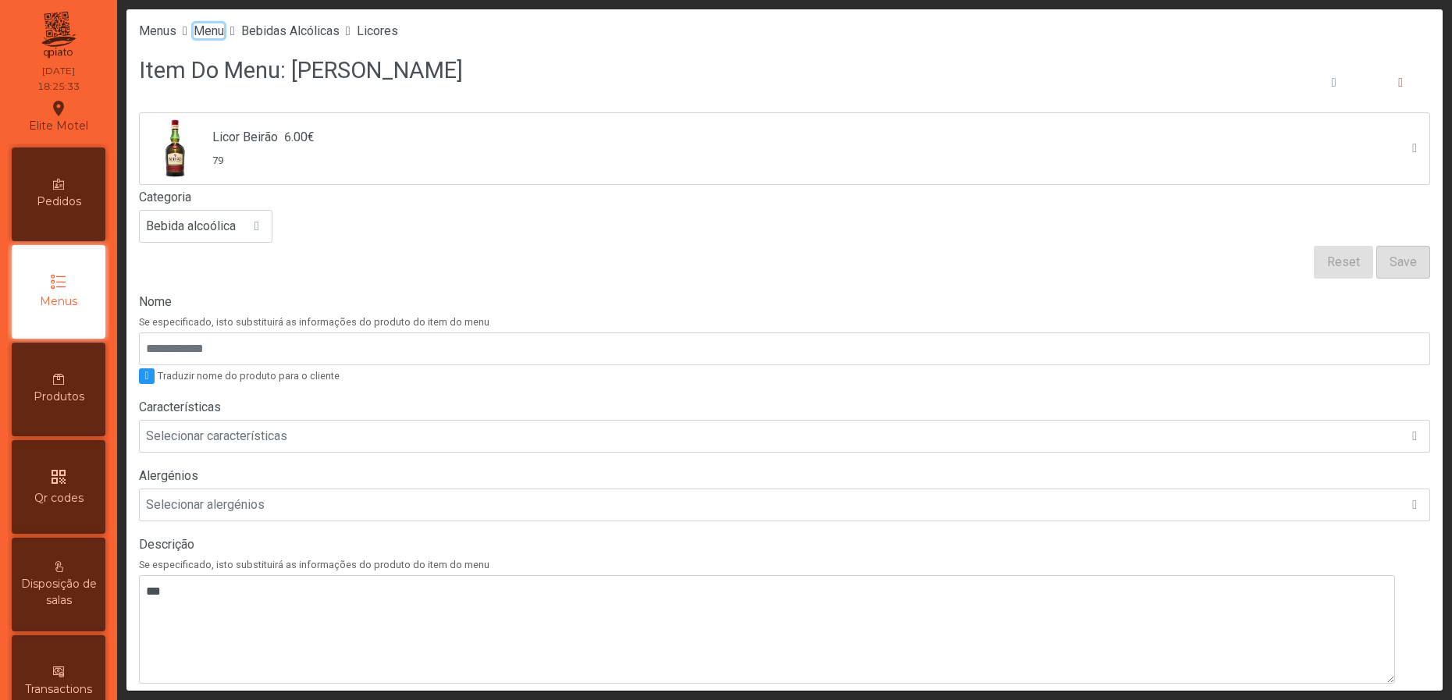
click at [222, 30] on span "Menu" at bounding box center [209, 30] width 30 height 15
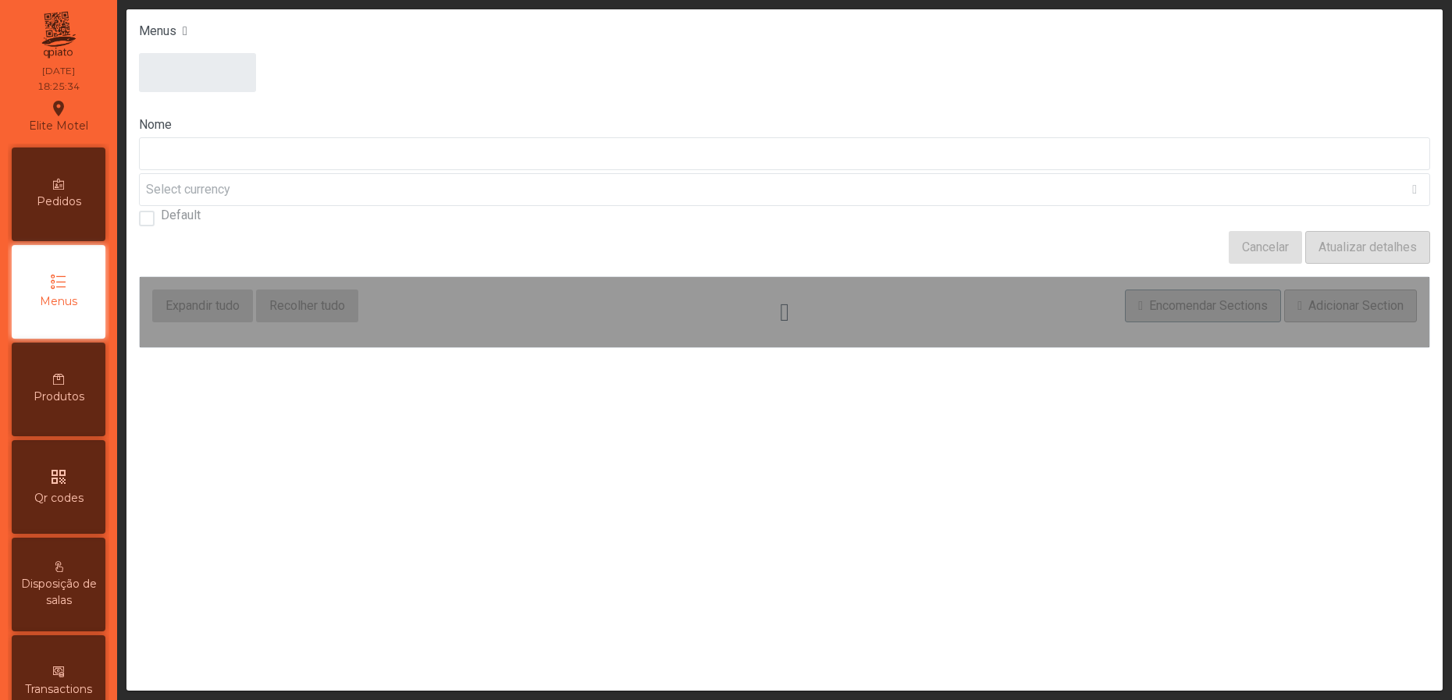
type input "****"
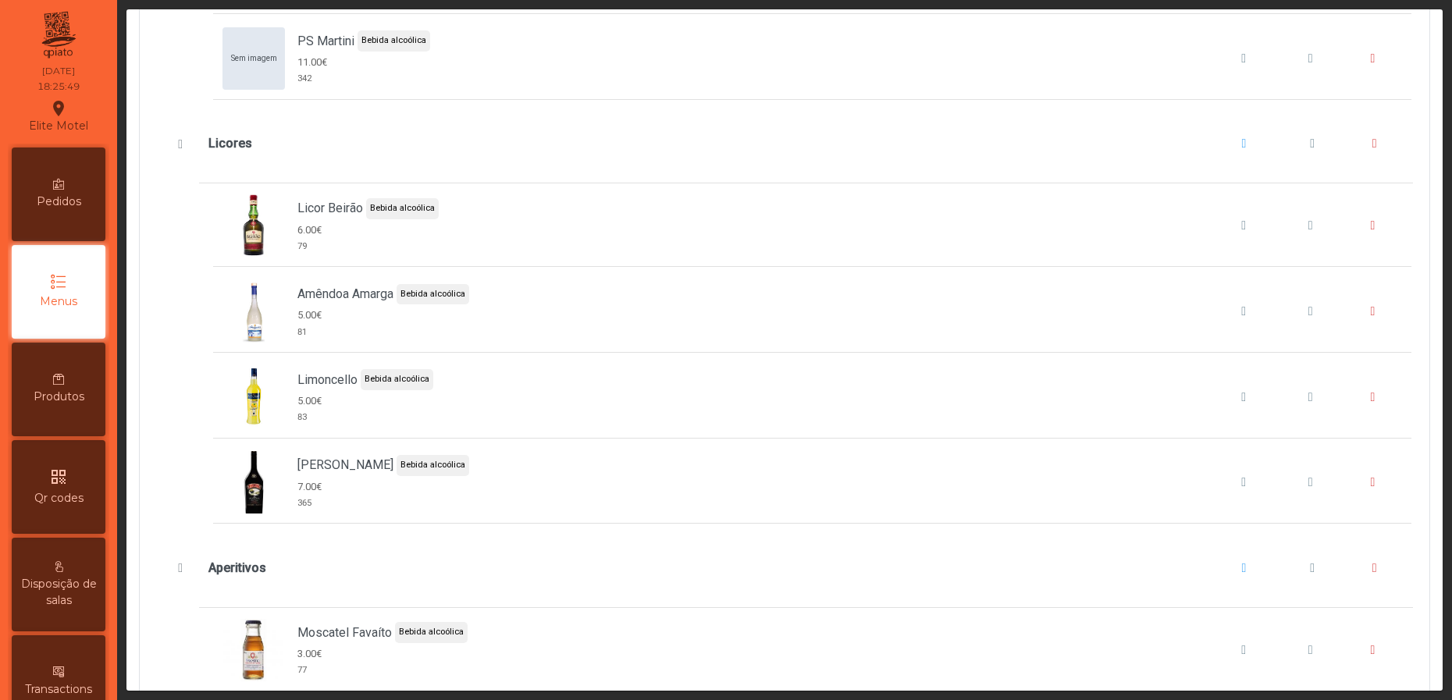
scroll to position [10780, 0]
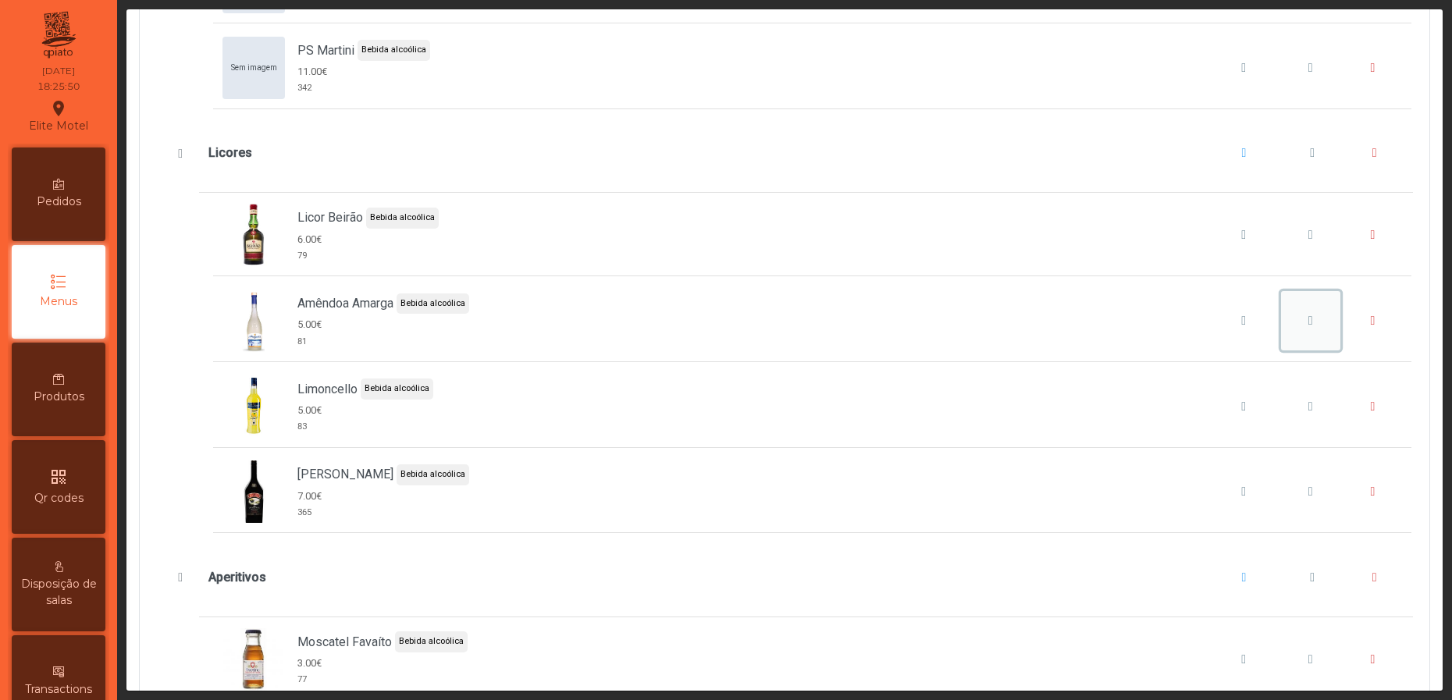
click at [1308, 327] on span "Amêndoa Amarga" at bounding box center [1310, 321] width 5 height 12
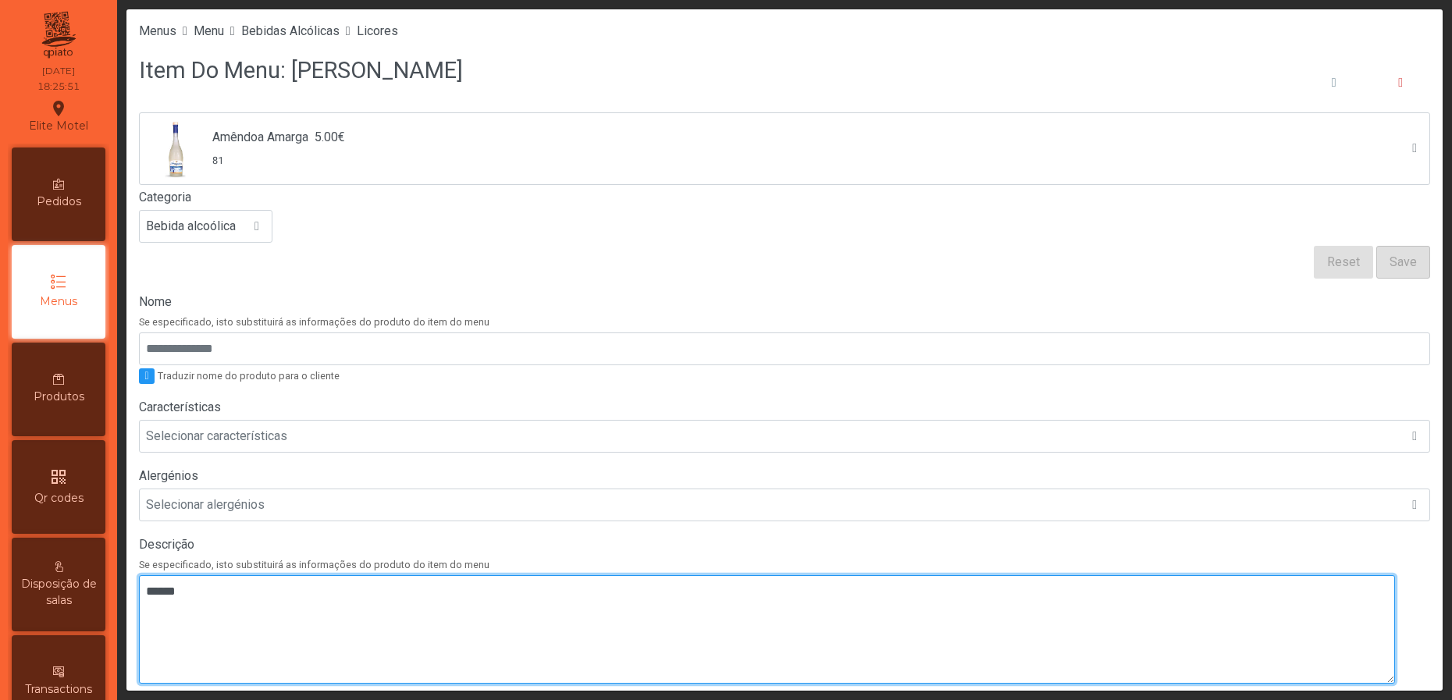
click at [298, 606] on textarea at bounding box center [767, 629] width 1256 height 108
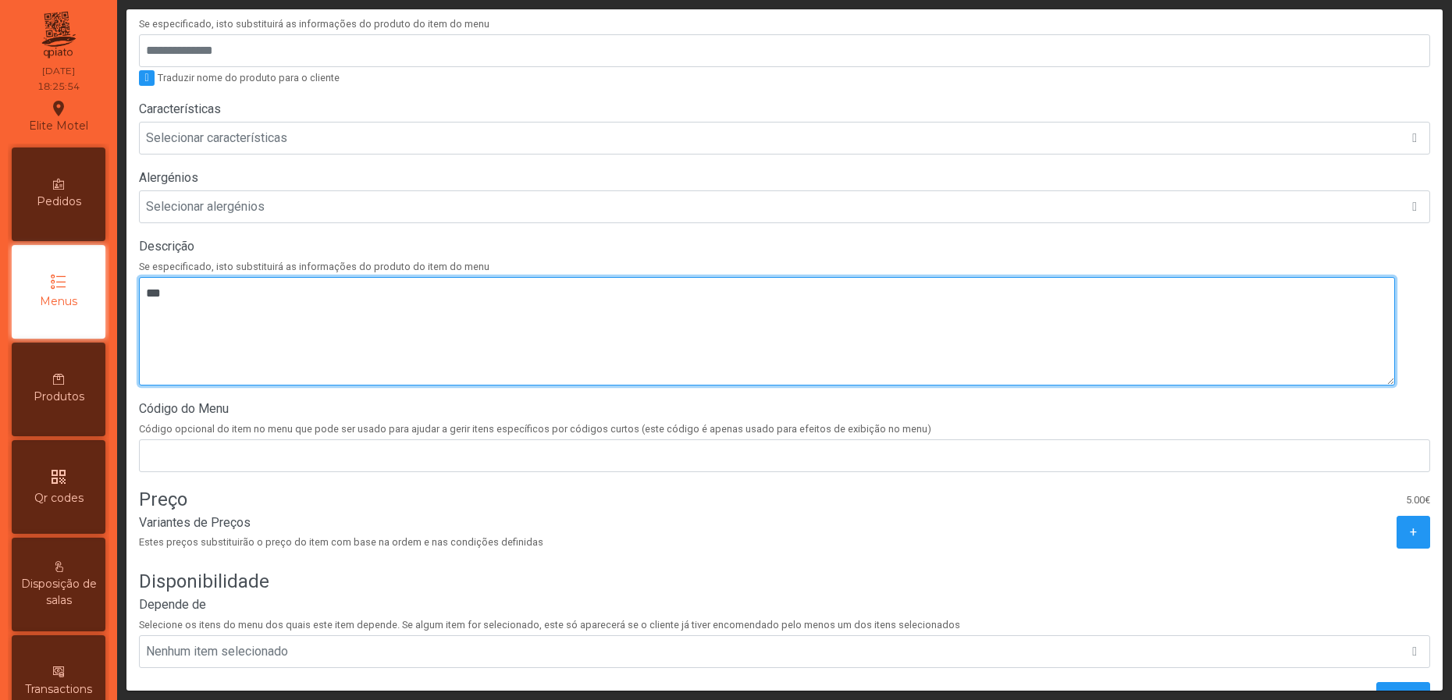
scroll to position [351, 0]
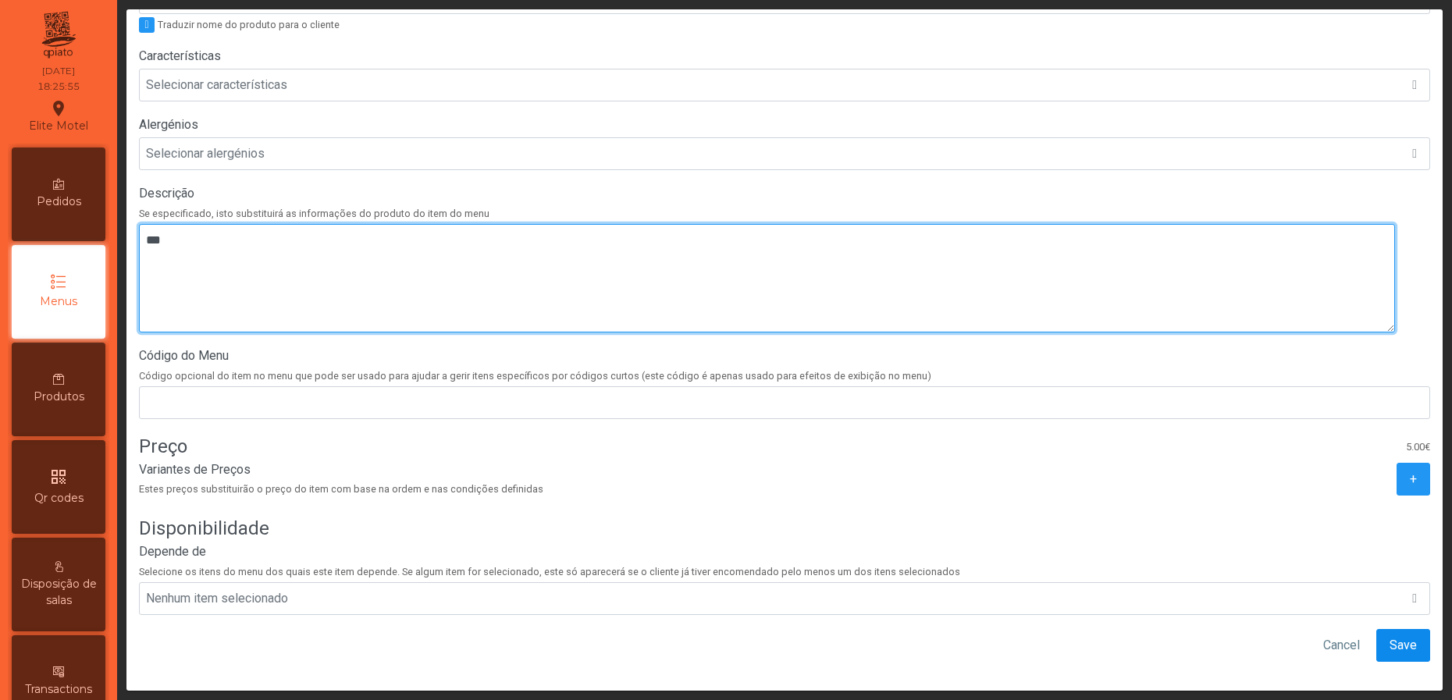
type textarea "***"
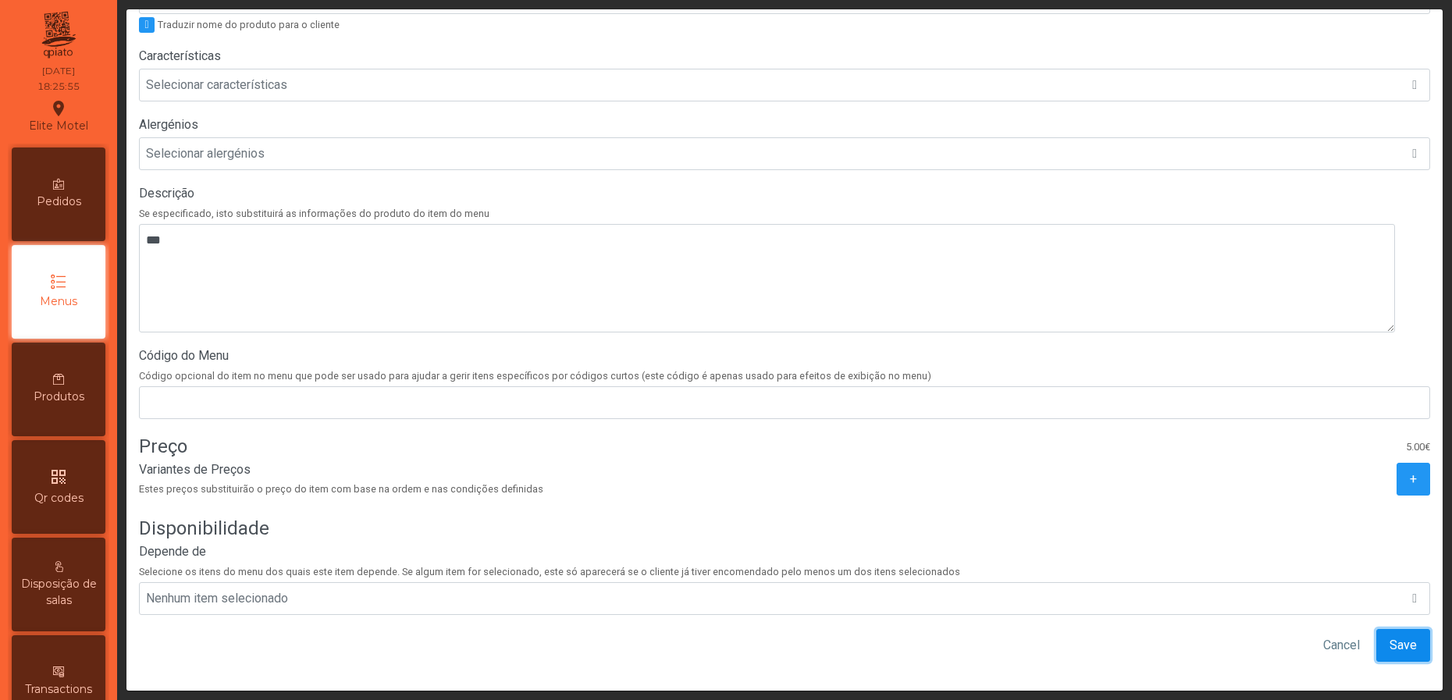
click at [1376, 638] on button "Save" at bounding box center [1403, 645] width 54 height 33
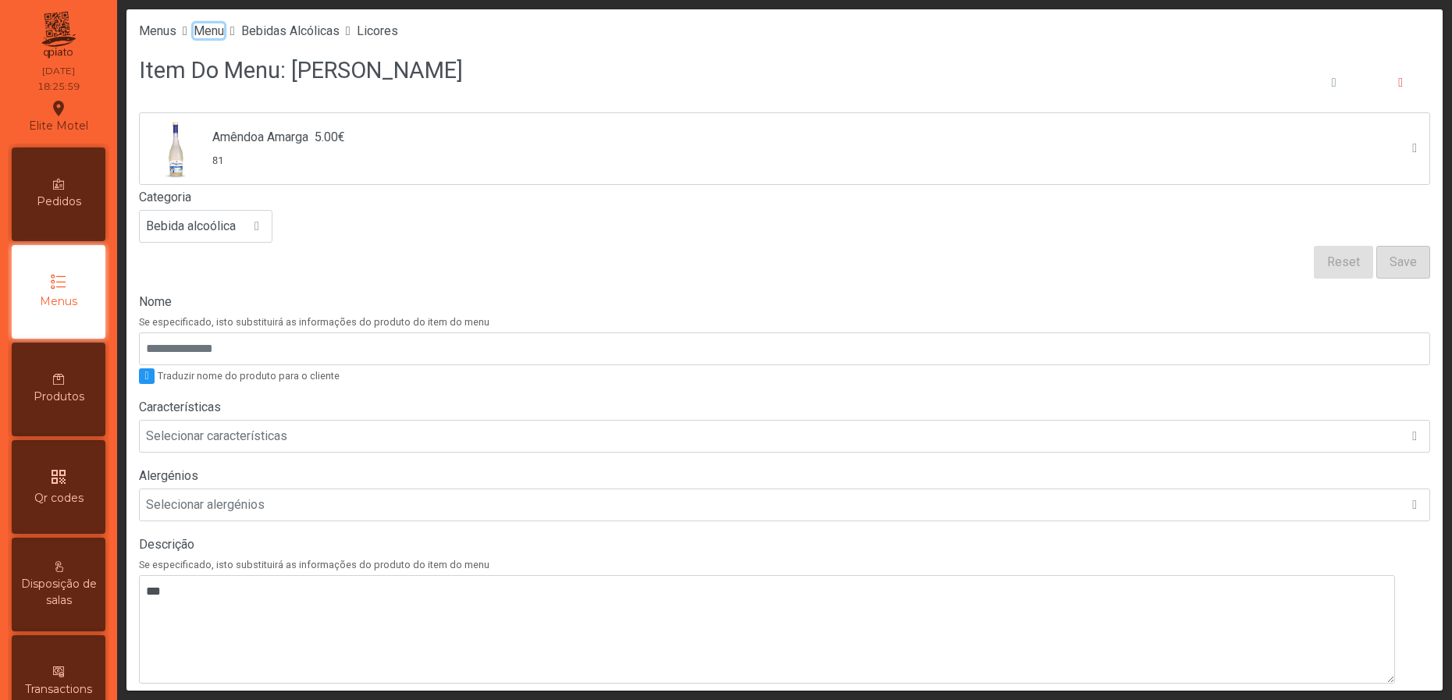
click at [224, 33] on span "Menu" at bounding box center [209, 30] width 30 height 15
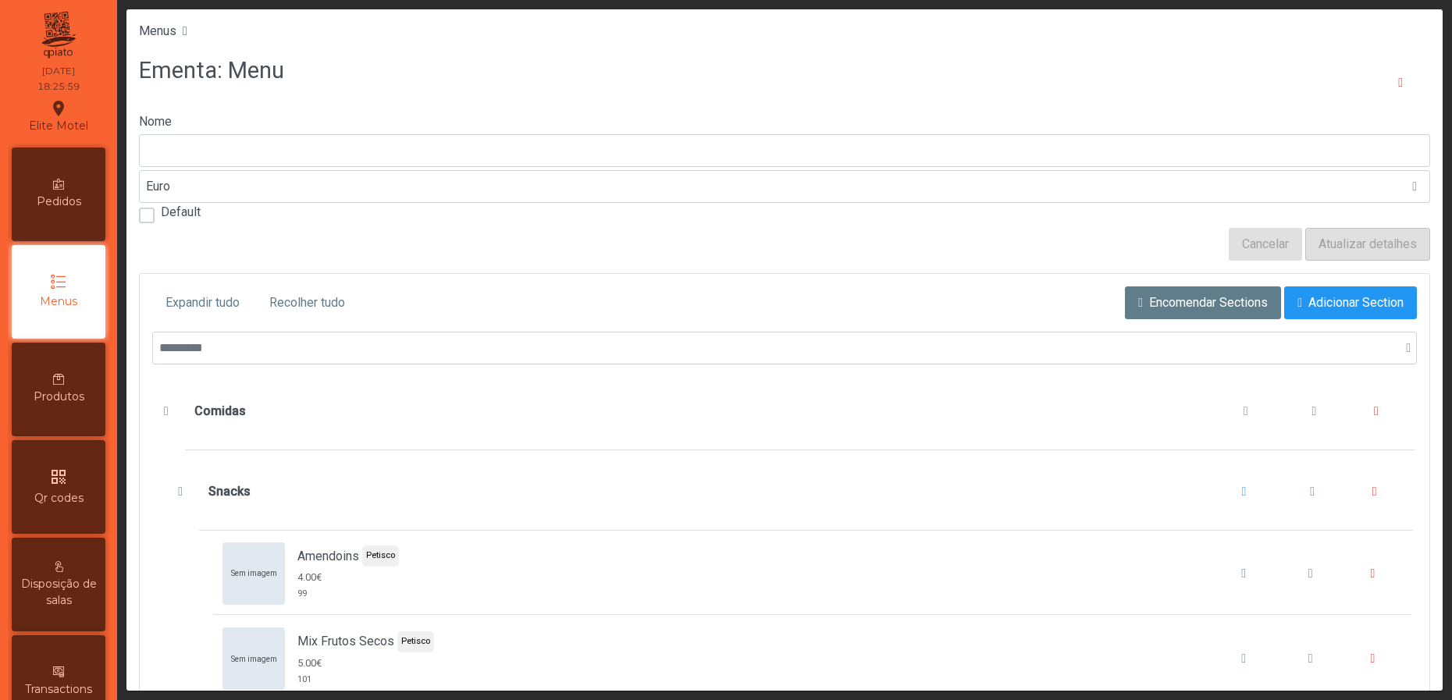
type input "****"
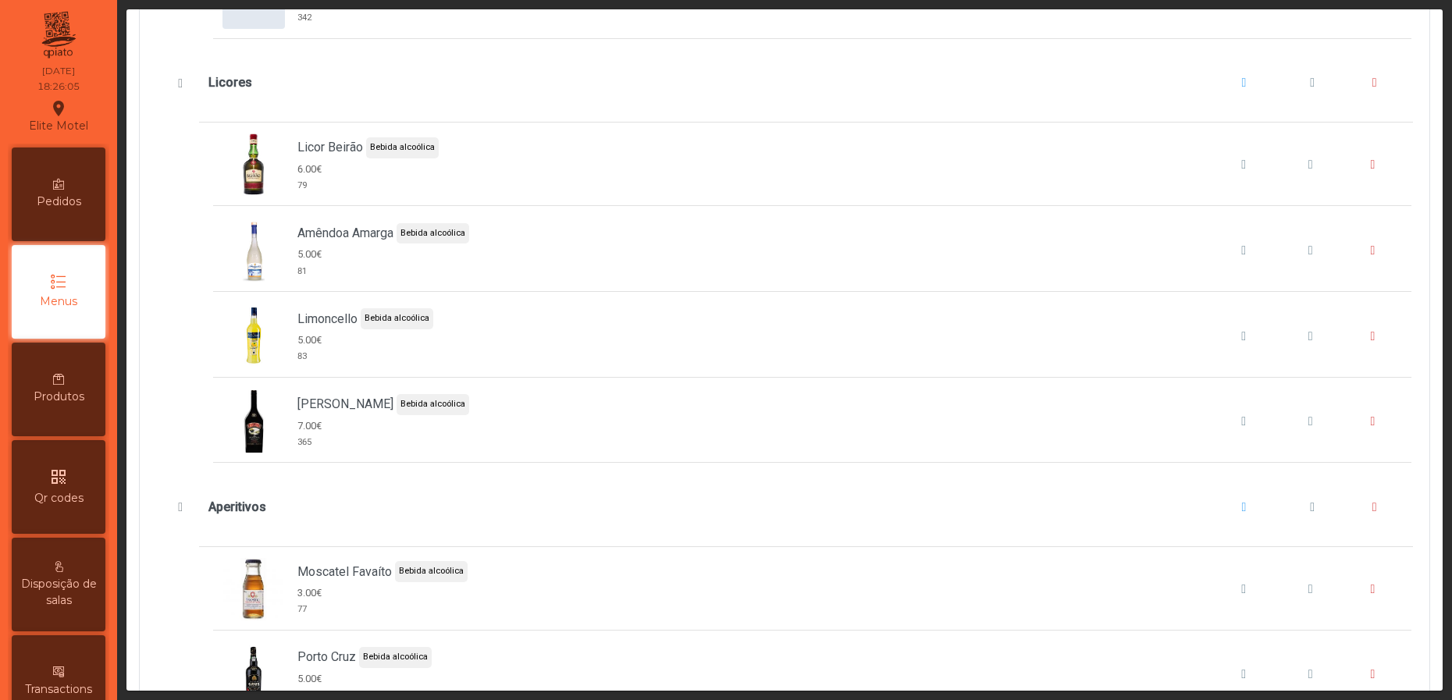
scroll to position [10958, 0]
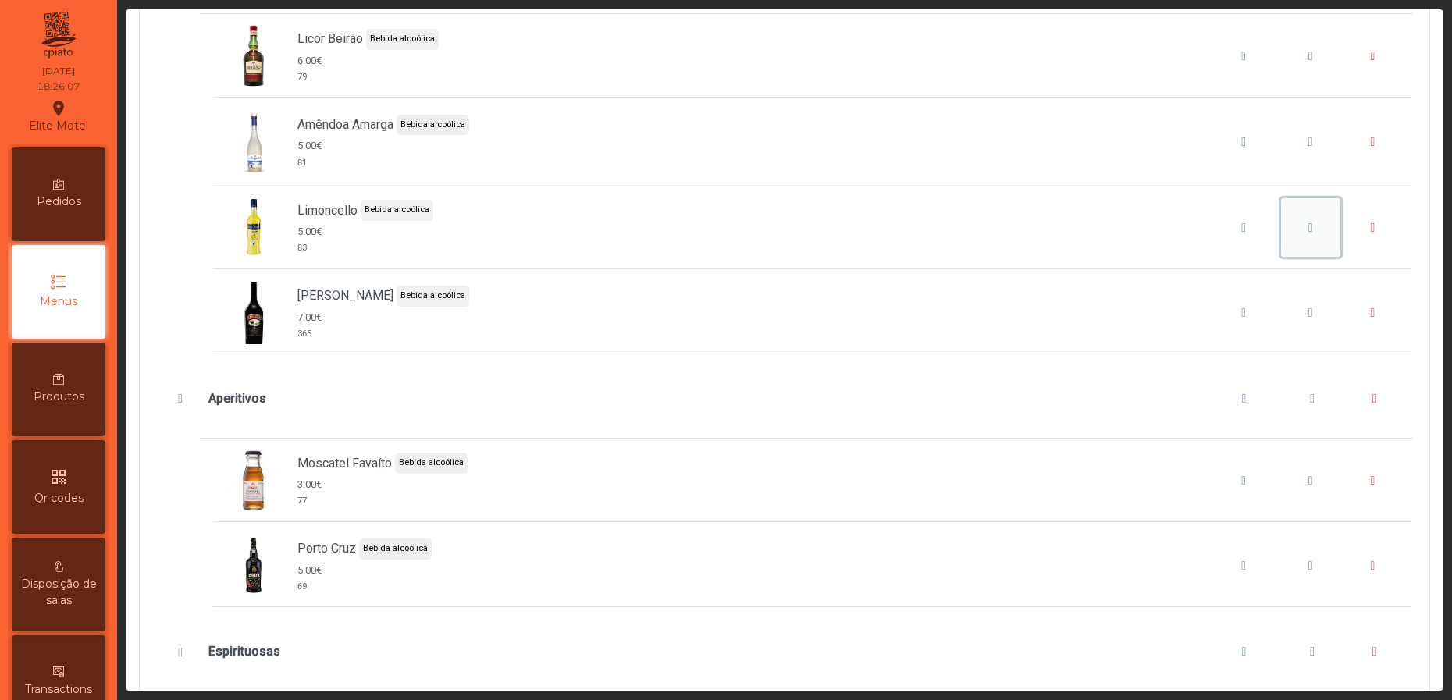
click at [1308, 234] on span "Limoncello" at bounding box center [1310, 228] width 5 height 12
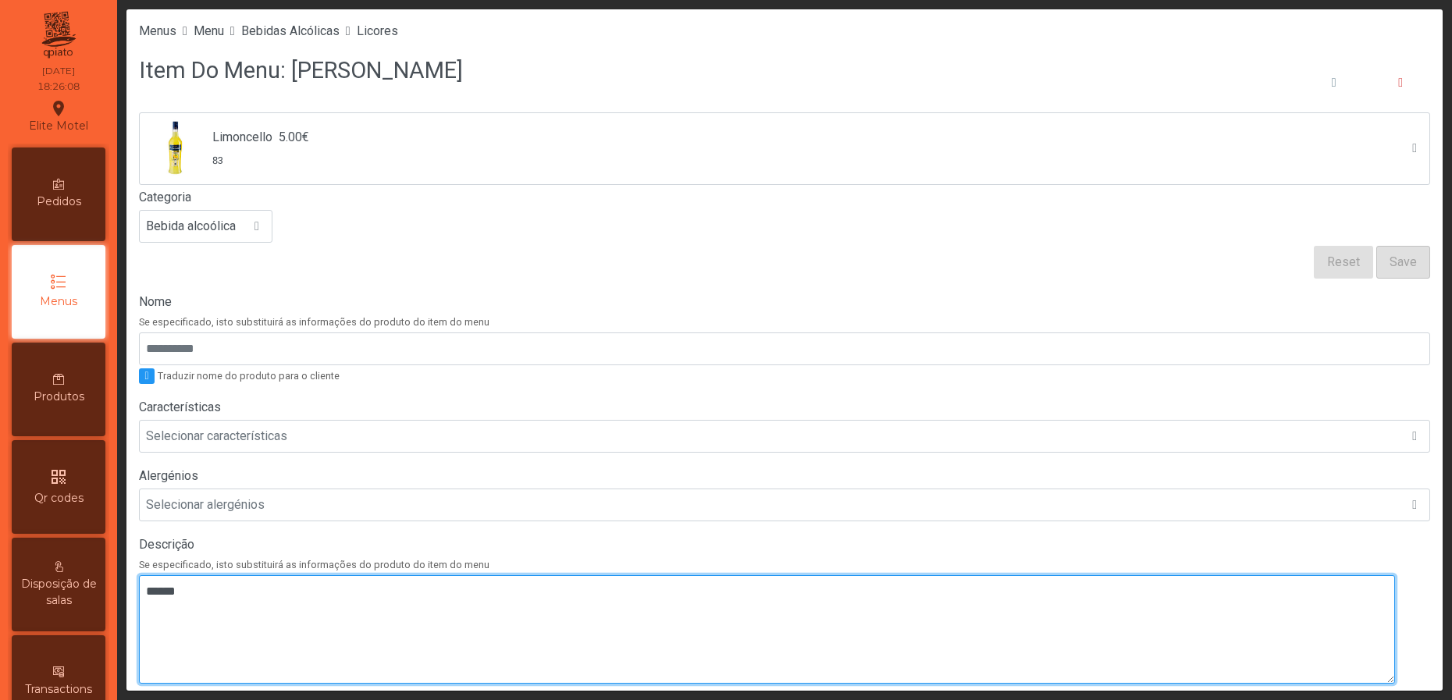
click at [300, 591] on textarea at bounding box center [767, 629] width 1256 height 108
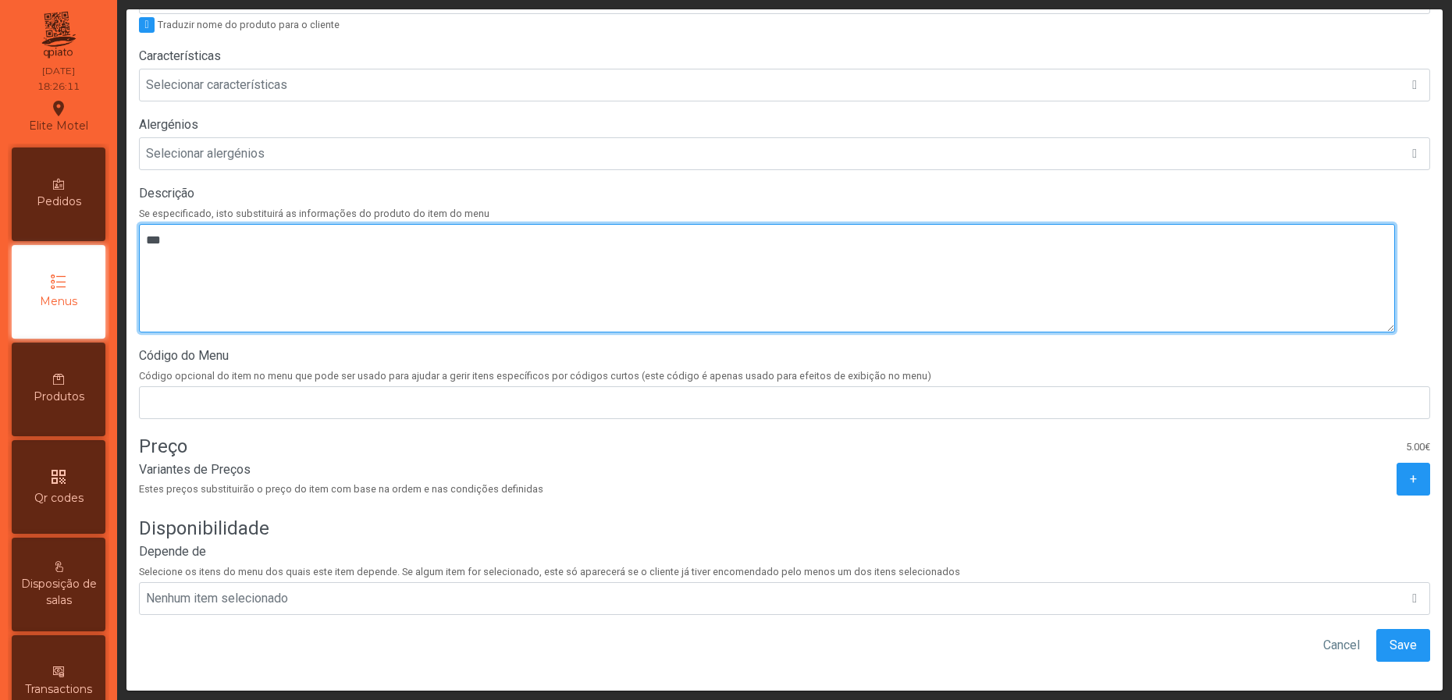
scroll to position [384, 0]
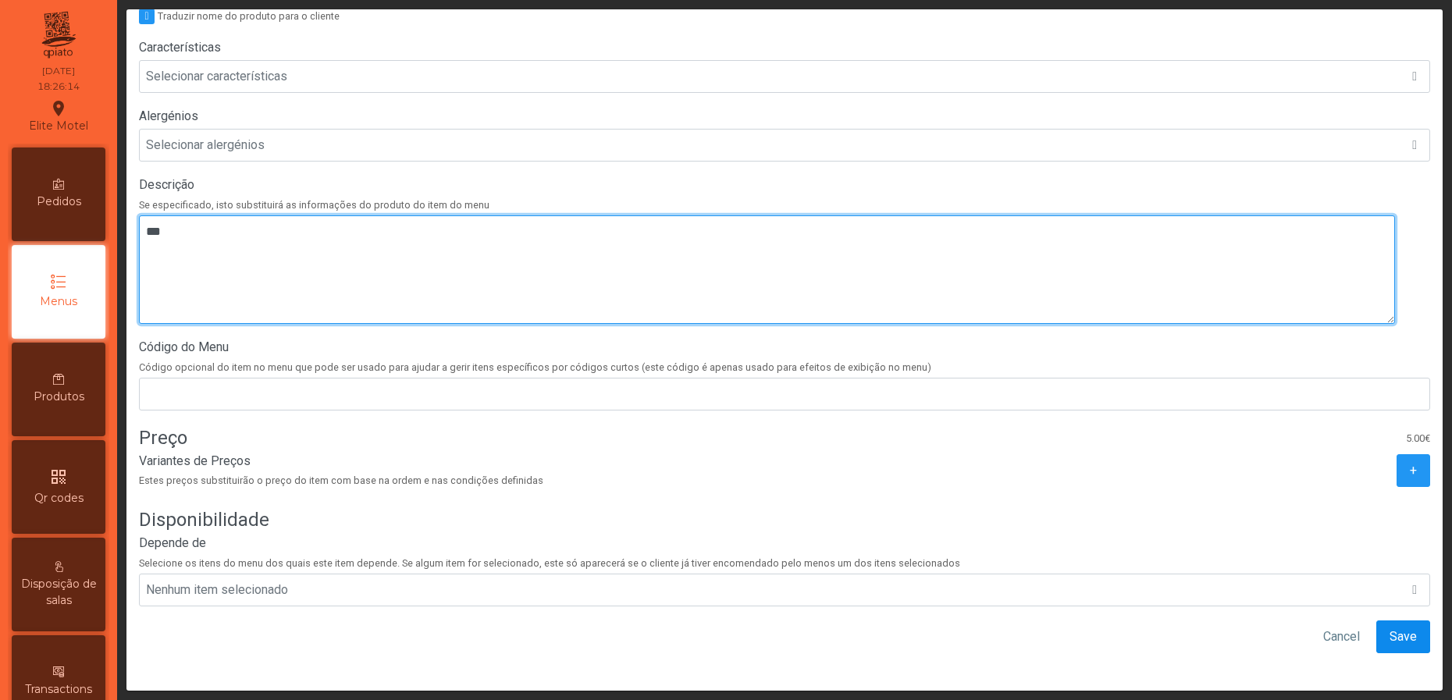
type textarea "***"
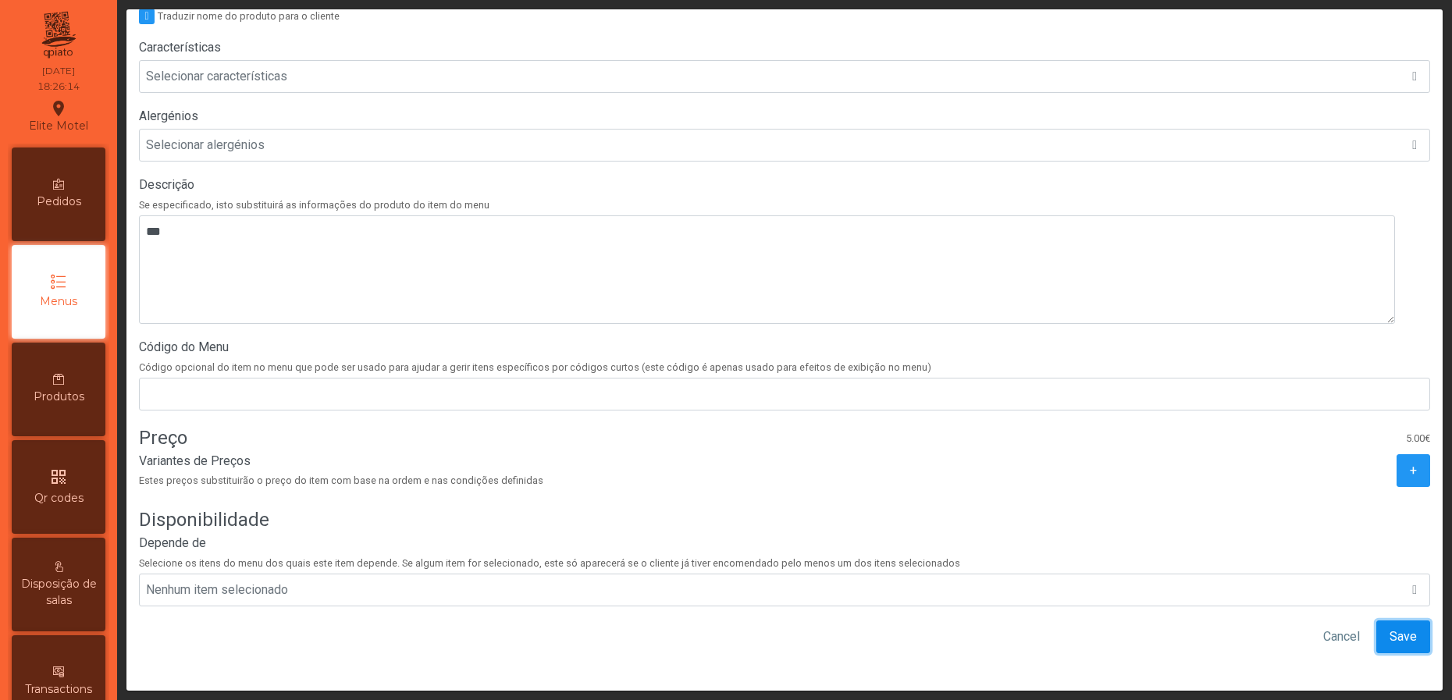
click at [1389, 627] on span "Save" at bounding box center [1402, 636] width 27 height 19
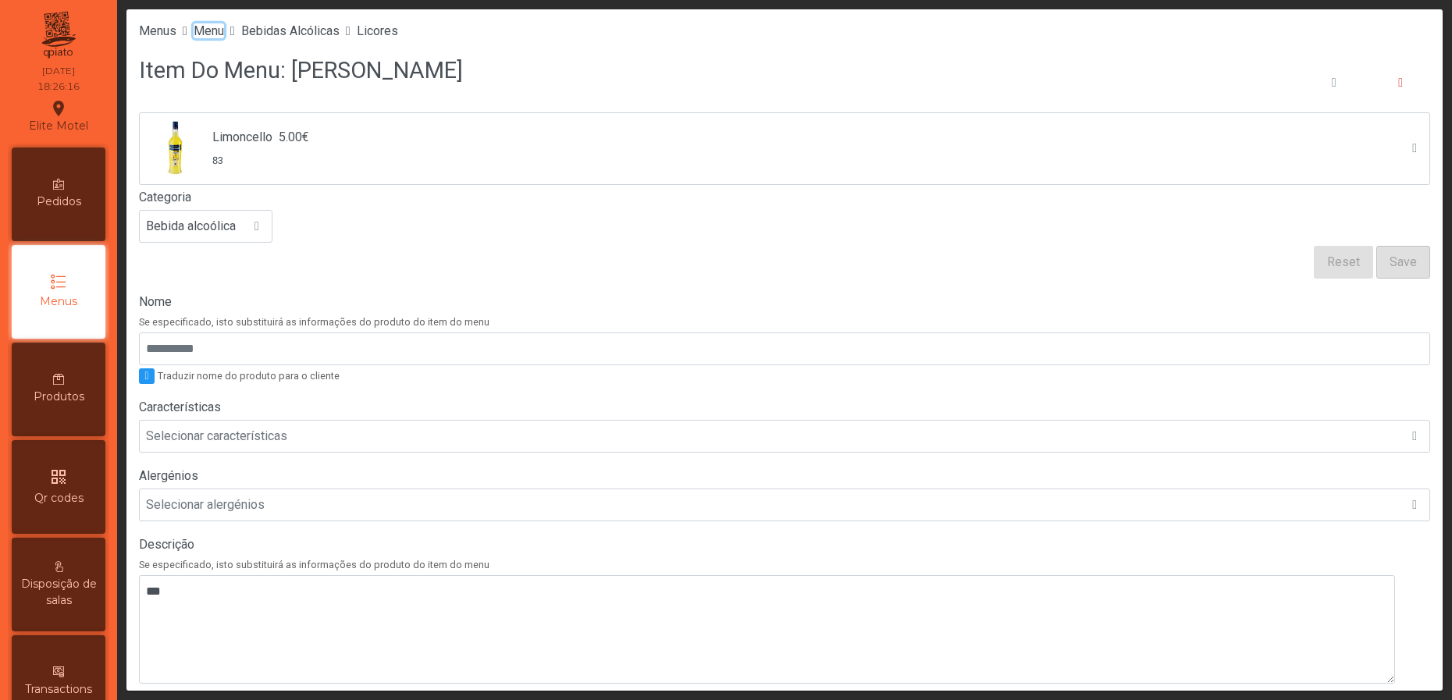
click at [212, 23] on span "Menu" at bounding box center [209, 30] width 30 height 15
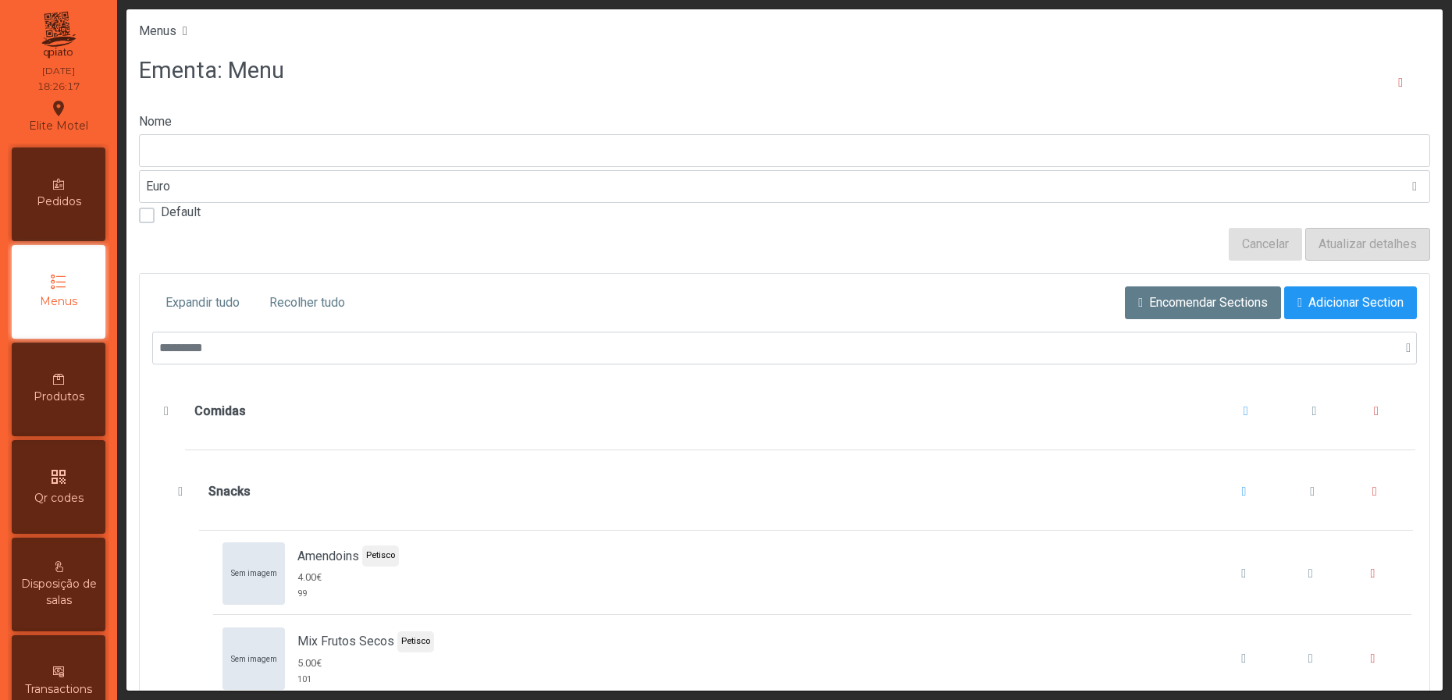
type input "****"
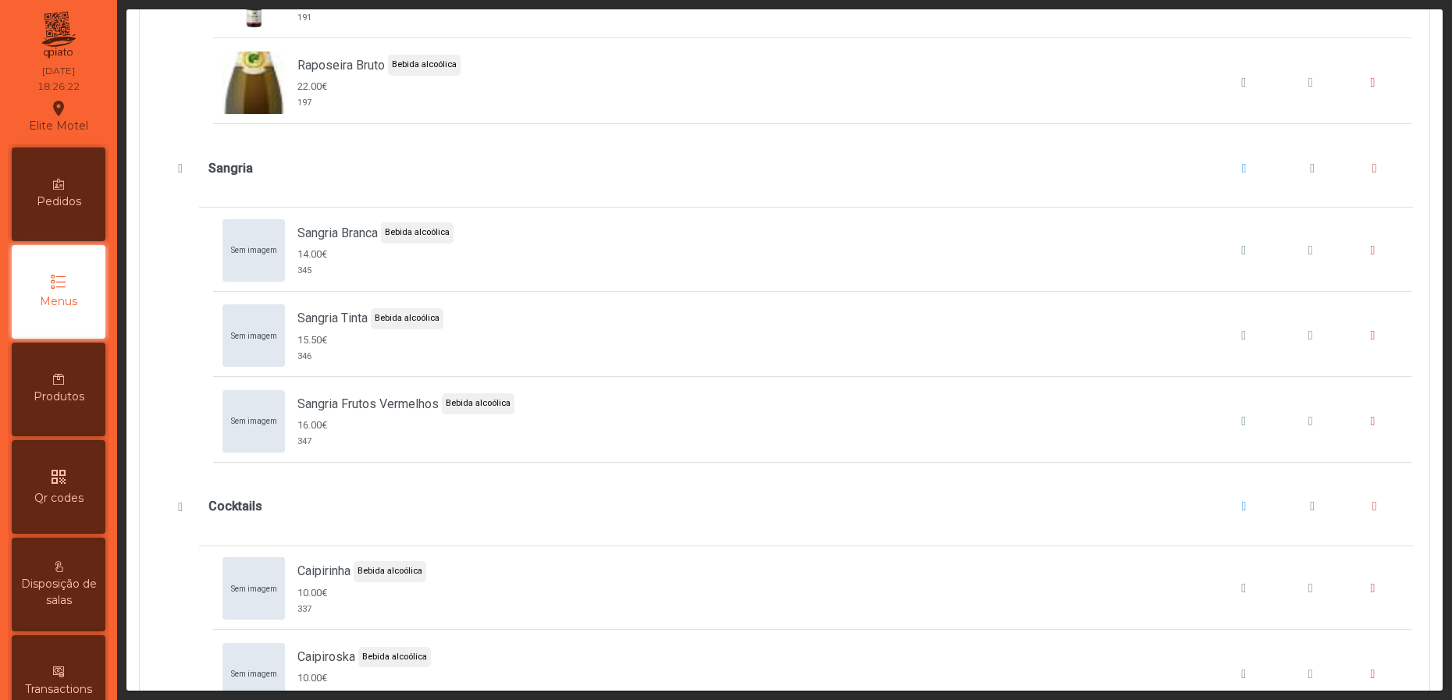
scroll to position [10216, 0]
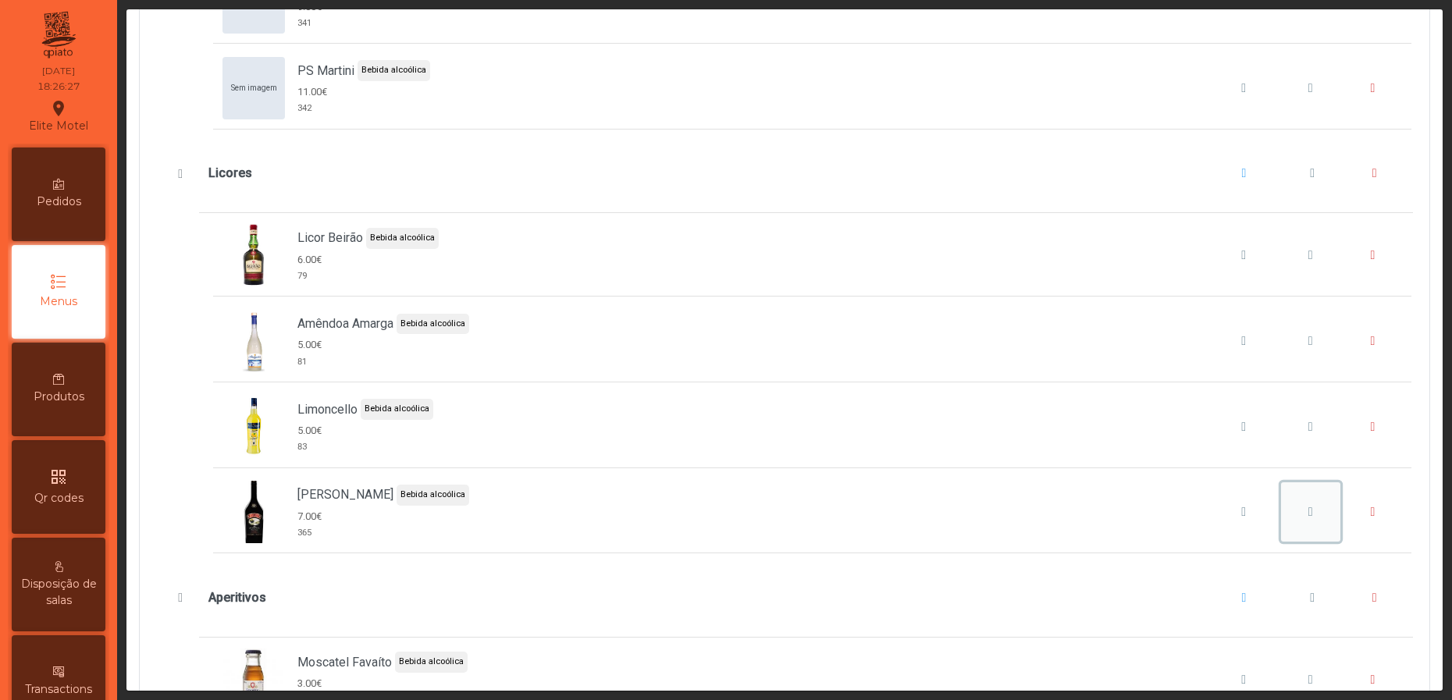
click at [1308, 518] on span "Bailey's" at bounding box center [1310, 512] width 5 height 12
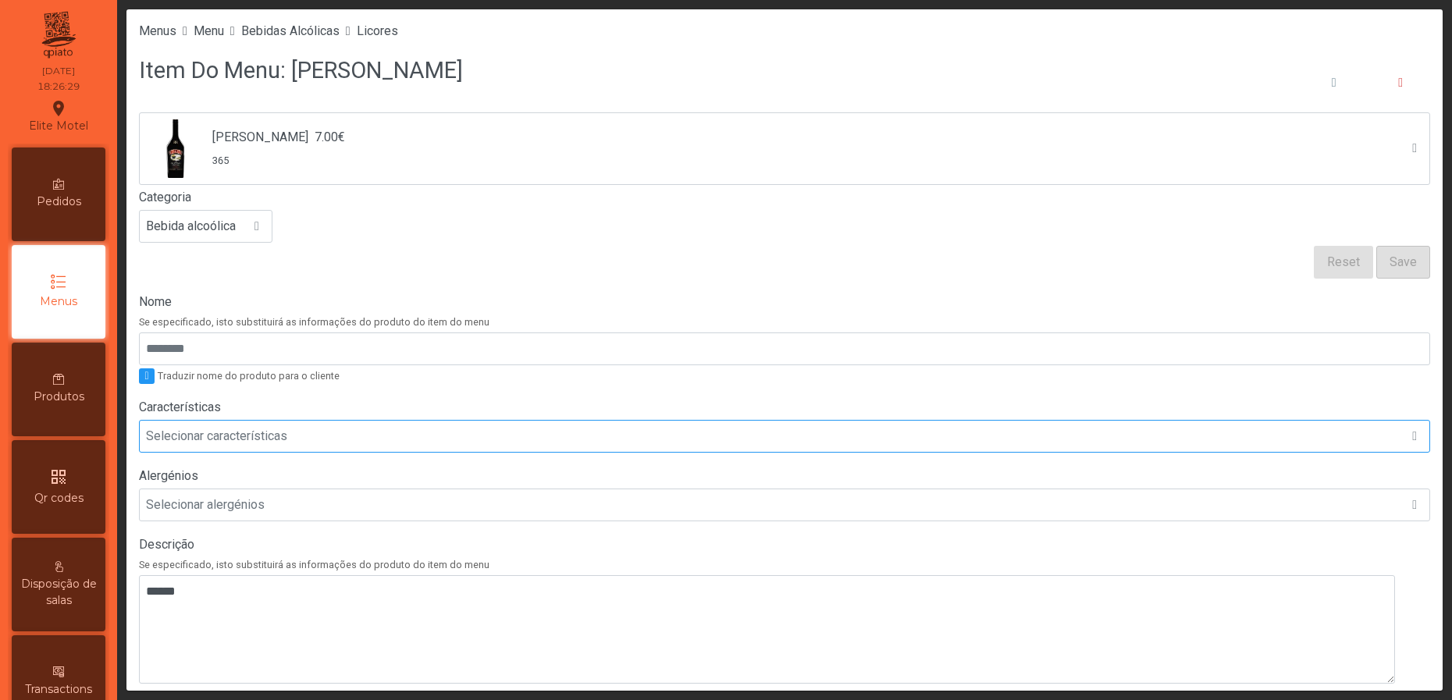
scroll to position [384, 0]
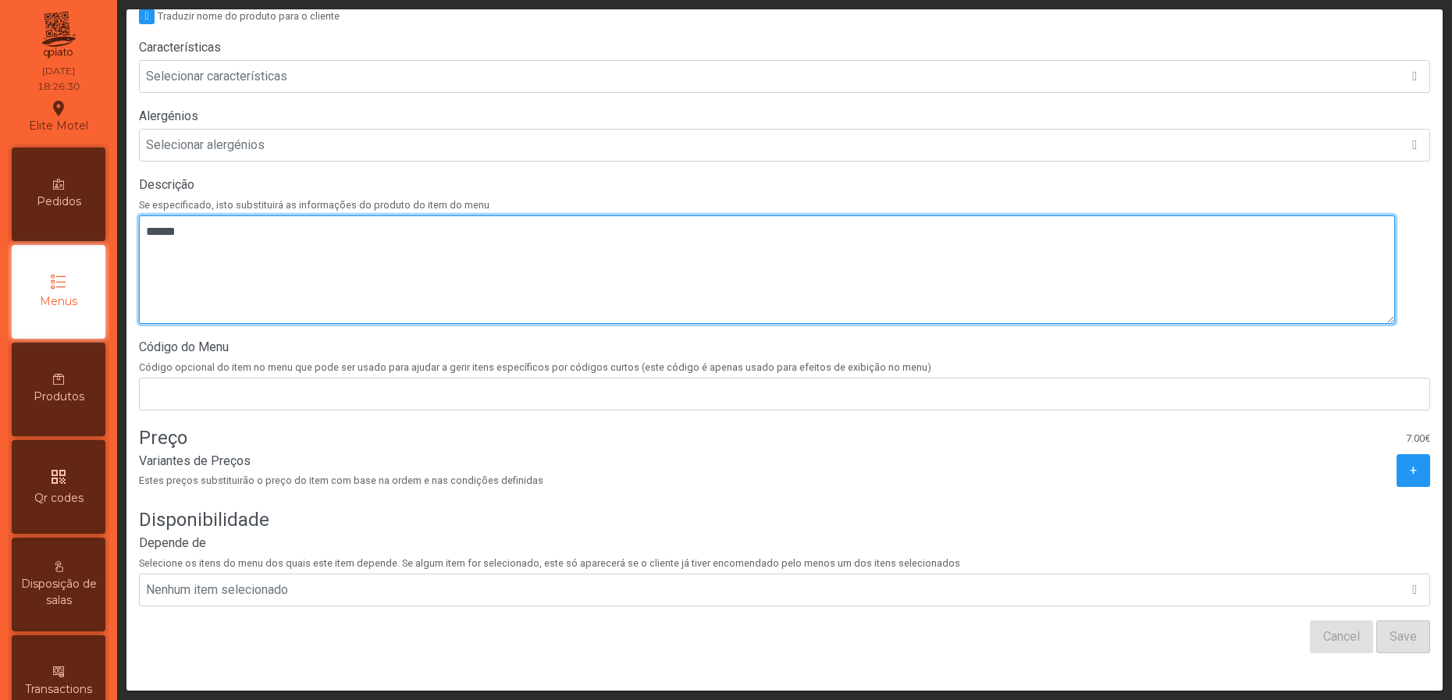
click at [295, 246] on textarea at bounding box center [767, 269] width 1256 height 108
type textarea "***"
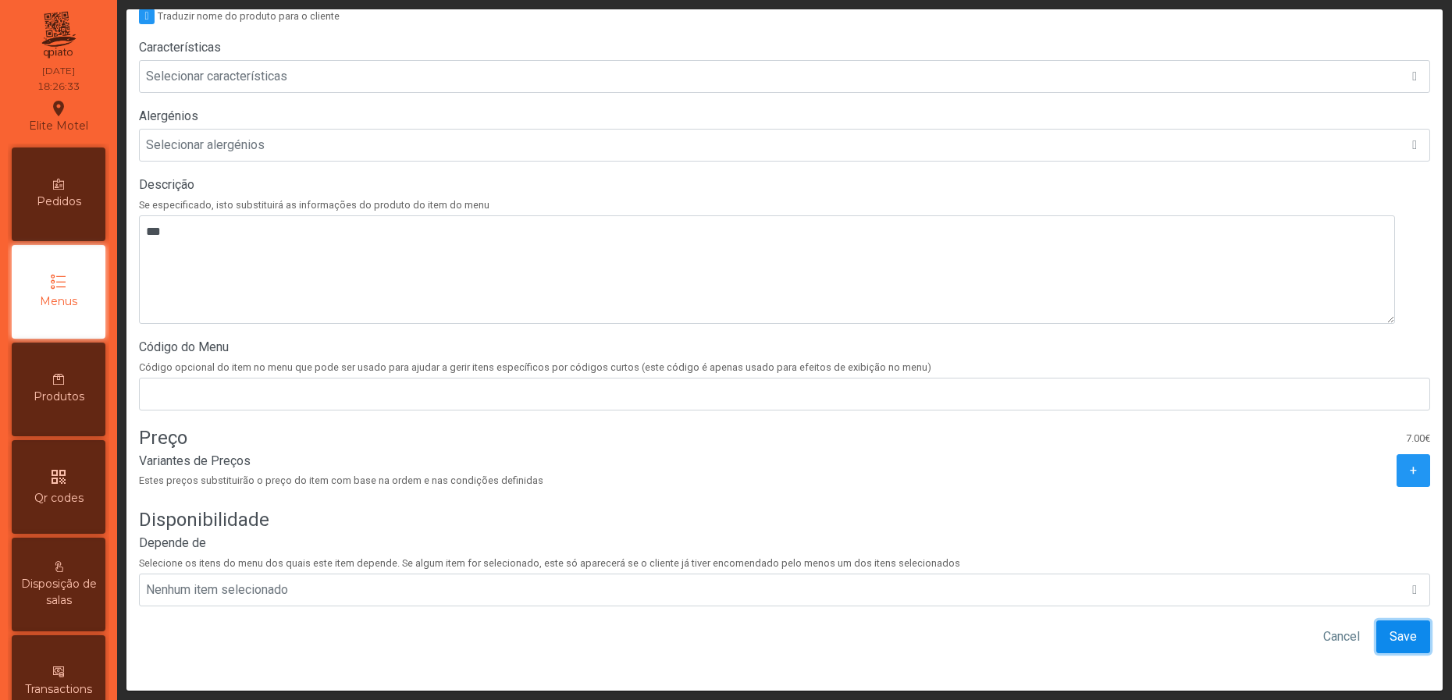
click at [1389, 627] on span "Save" at bounding box center [1402, 636] width 27 height 19
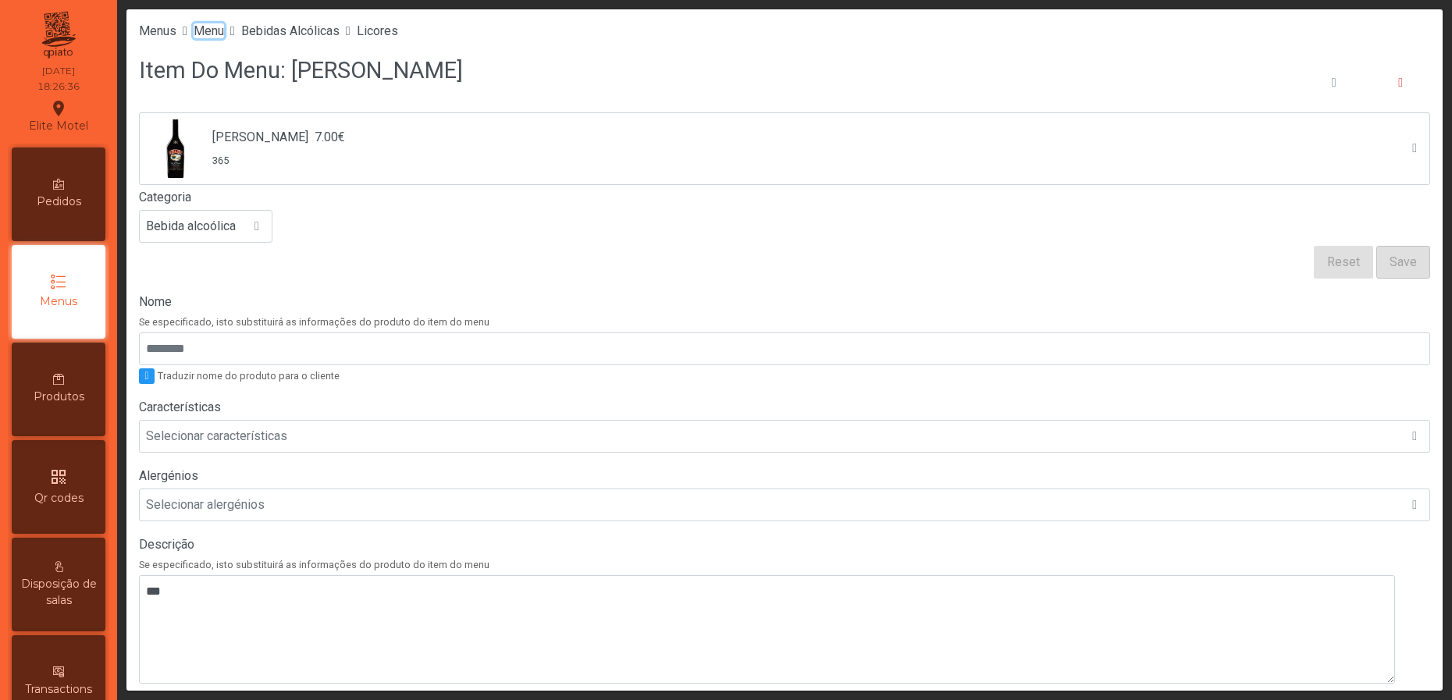
click at [218, 30] on span "Menu" at bounding box center [209, 30] width 30 height 15
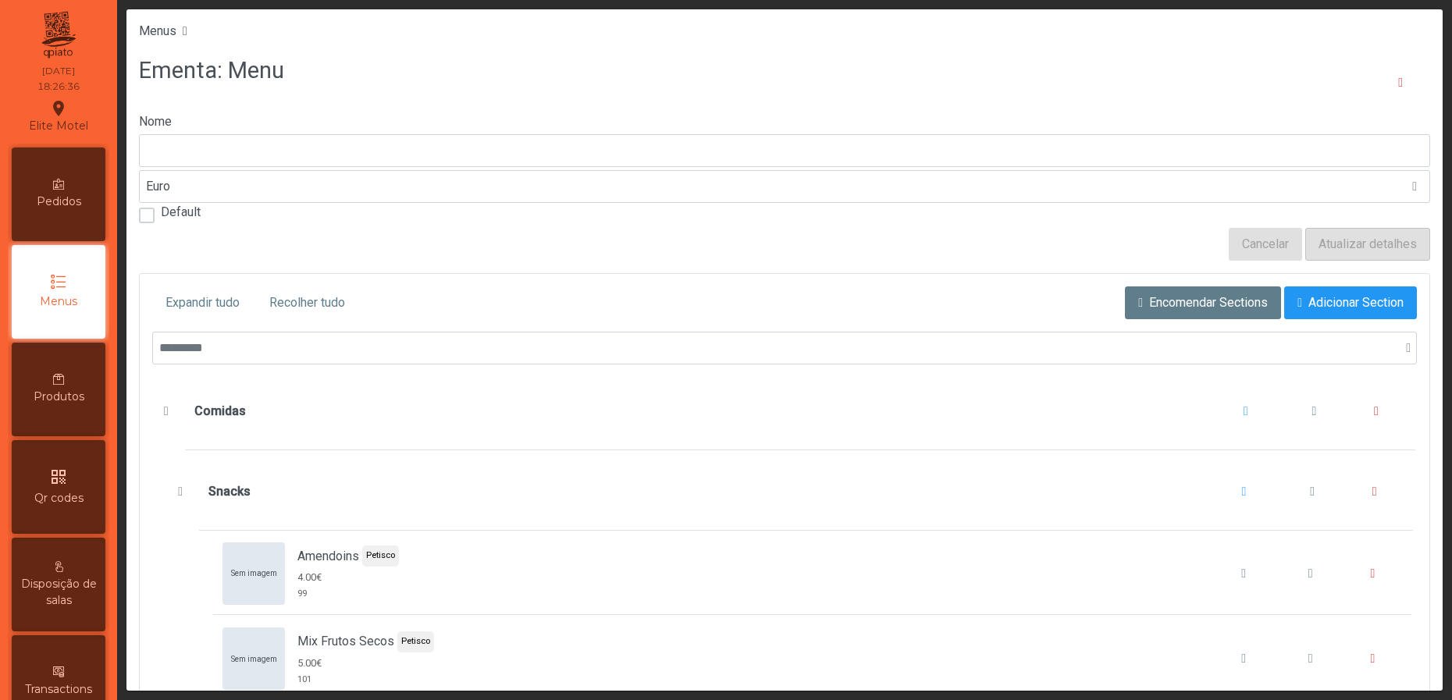
type input "****"
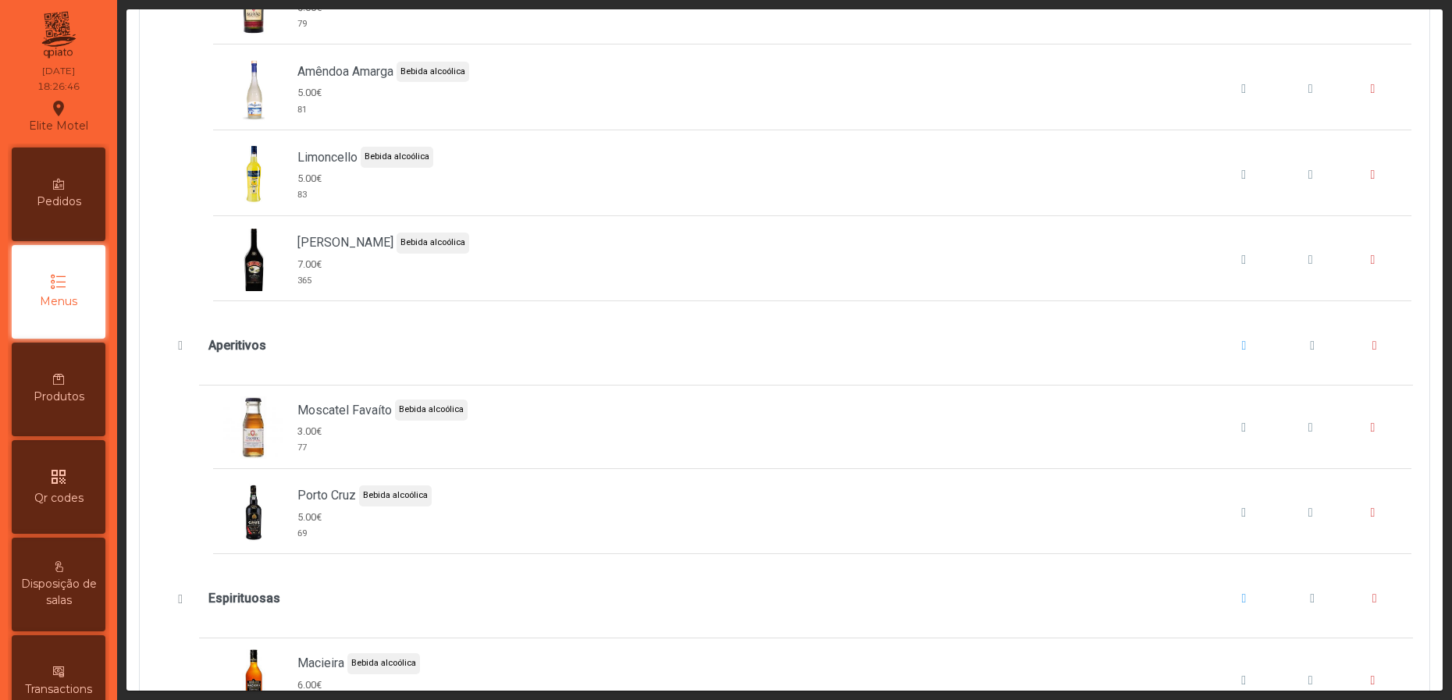
scroll to position [11047, 0]
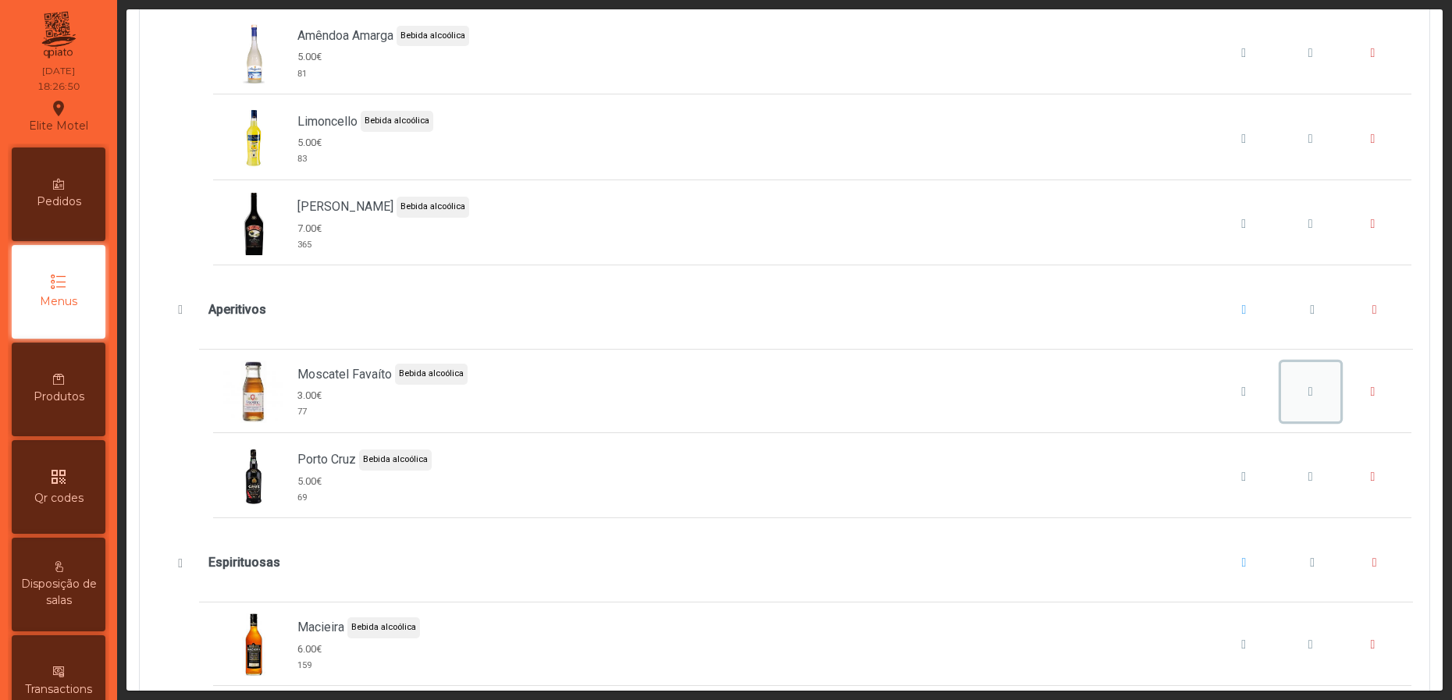
click at [1308, 398] on span "Moscatel Favaíto" at bounding box center [1310, 392] width 5 height 12
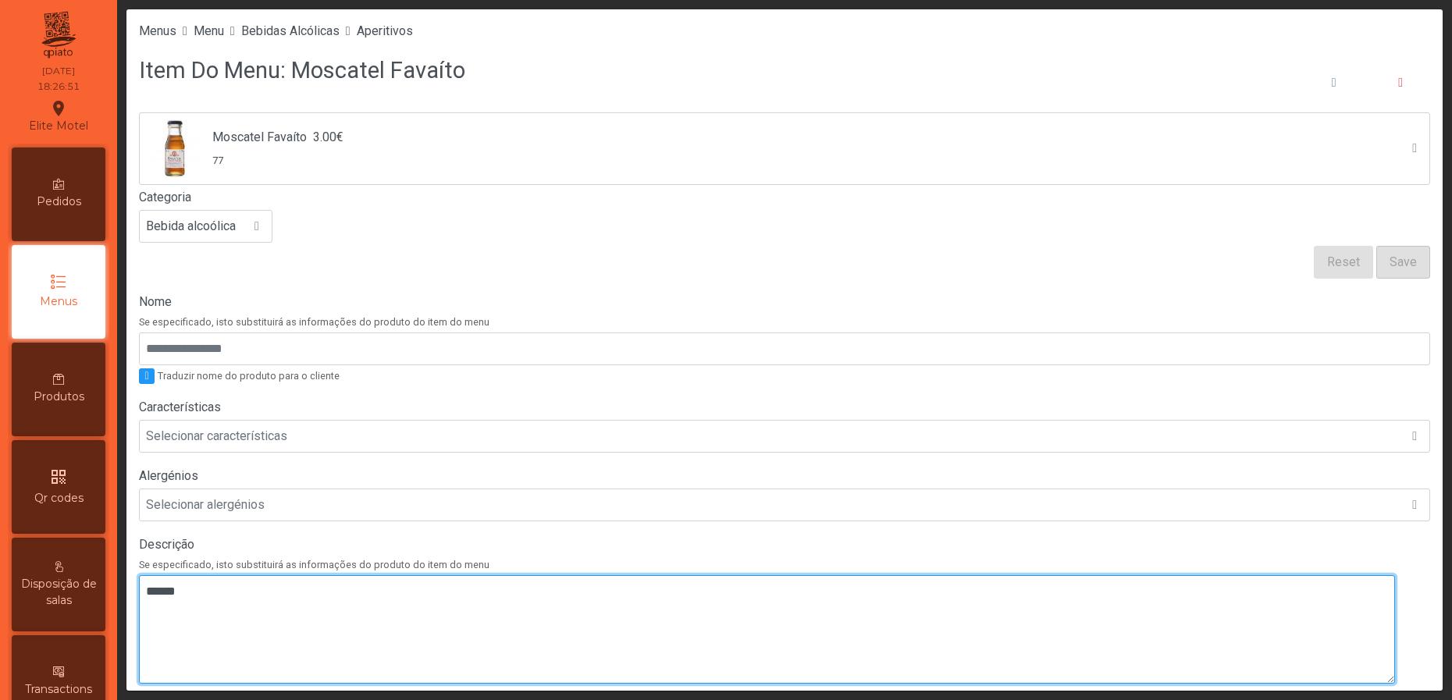
drag, startPoint x: 263, startPoint y: 609, endPoint x: 284, endPoint y: 603, distance: 22.0
click at [263, 609] on textarea at bounding box center [767, 629] width 1256 height 108
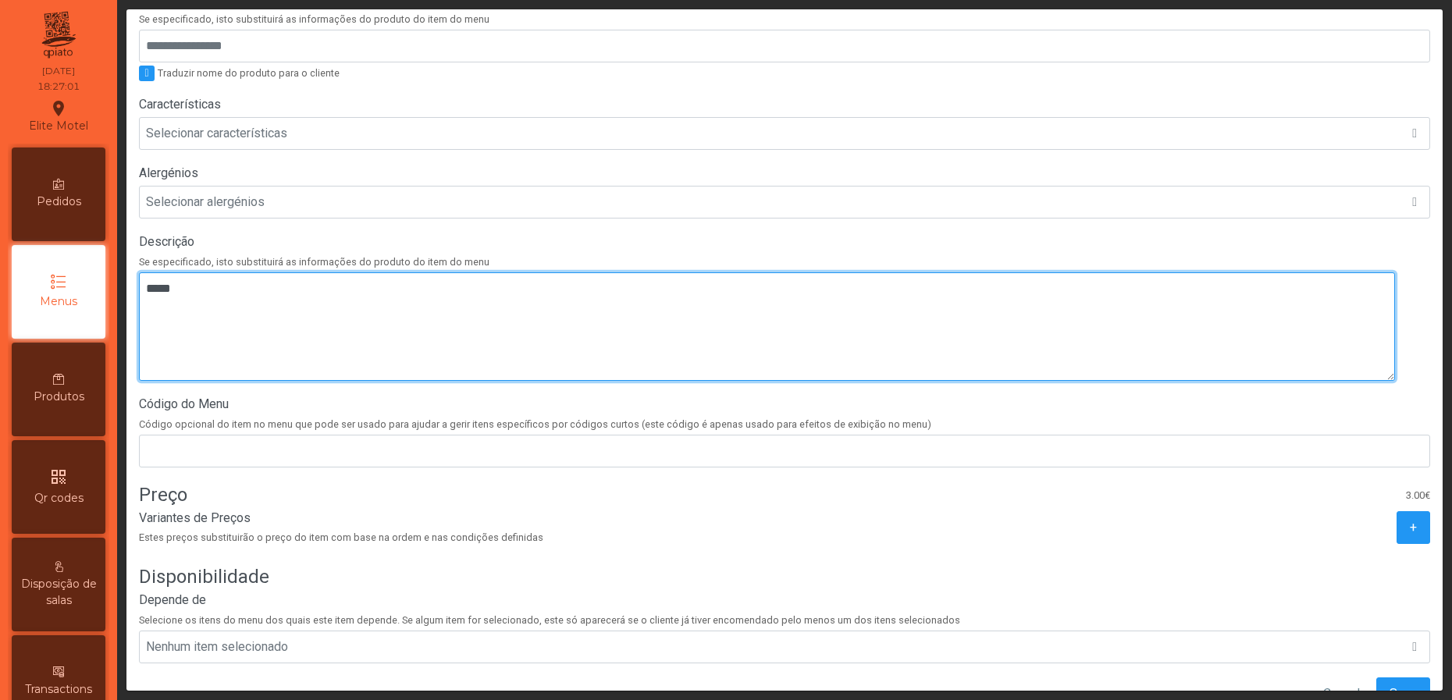
scroll to position [384, 0]
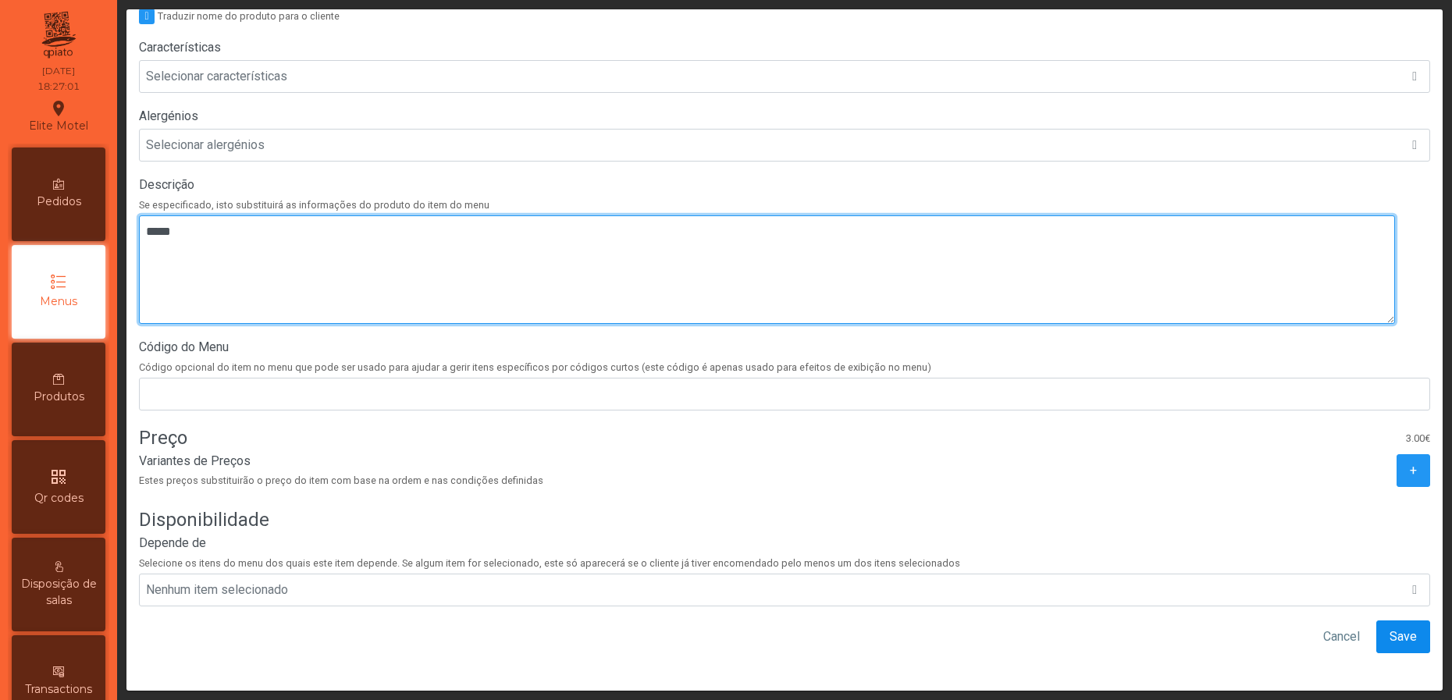
type textarea "*****"
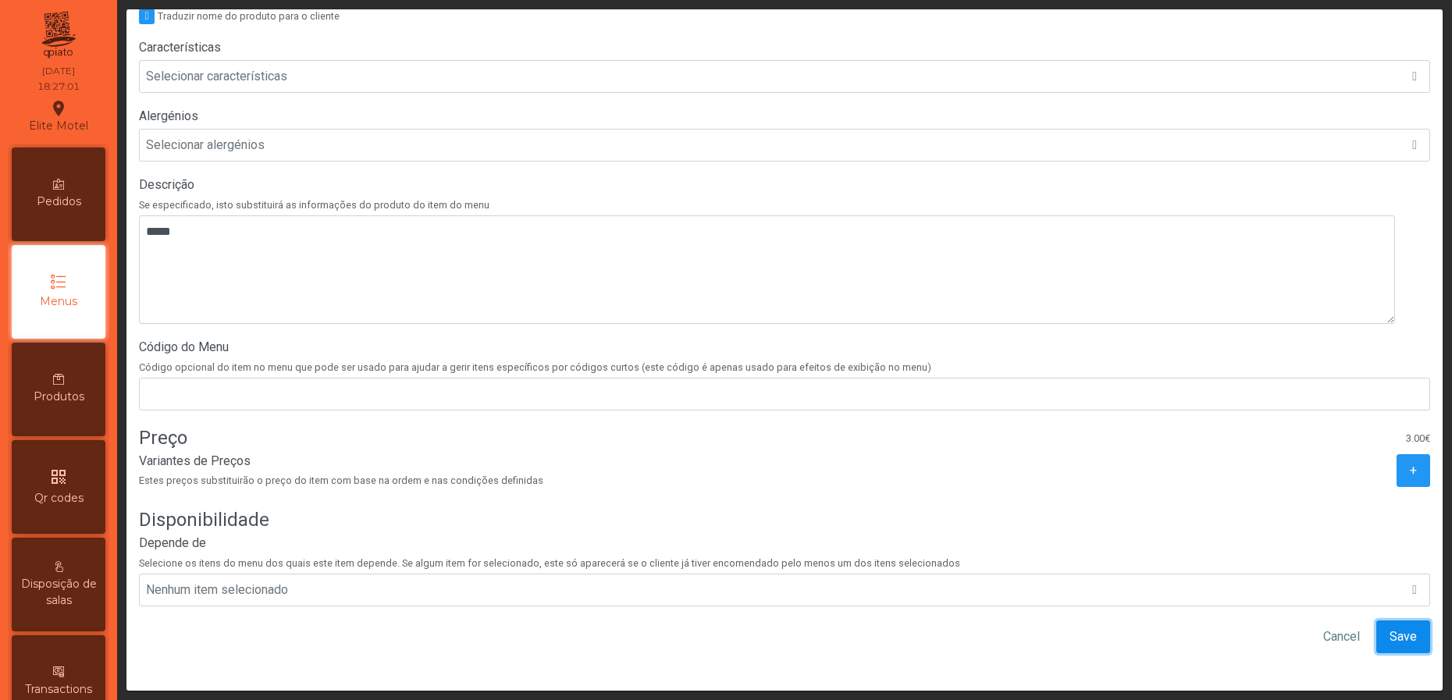
click at [1389, 627] on span "Save" at bounding box center [1402, 636] width 27 height 19
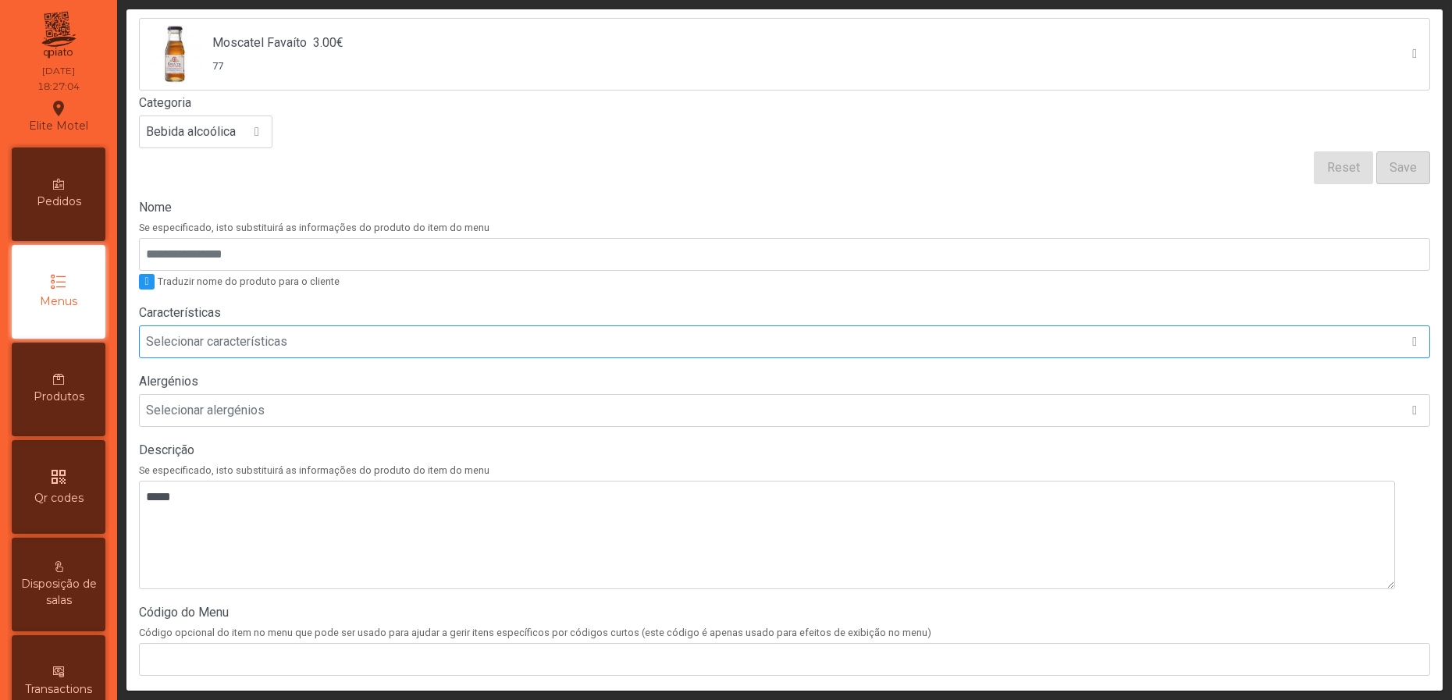
scroll to position [0, 0]
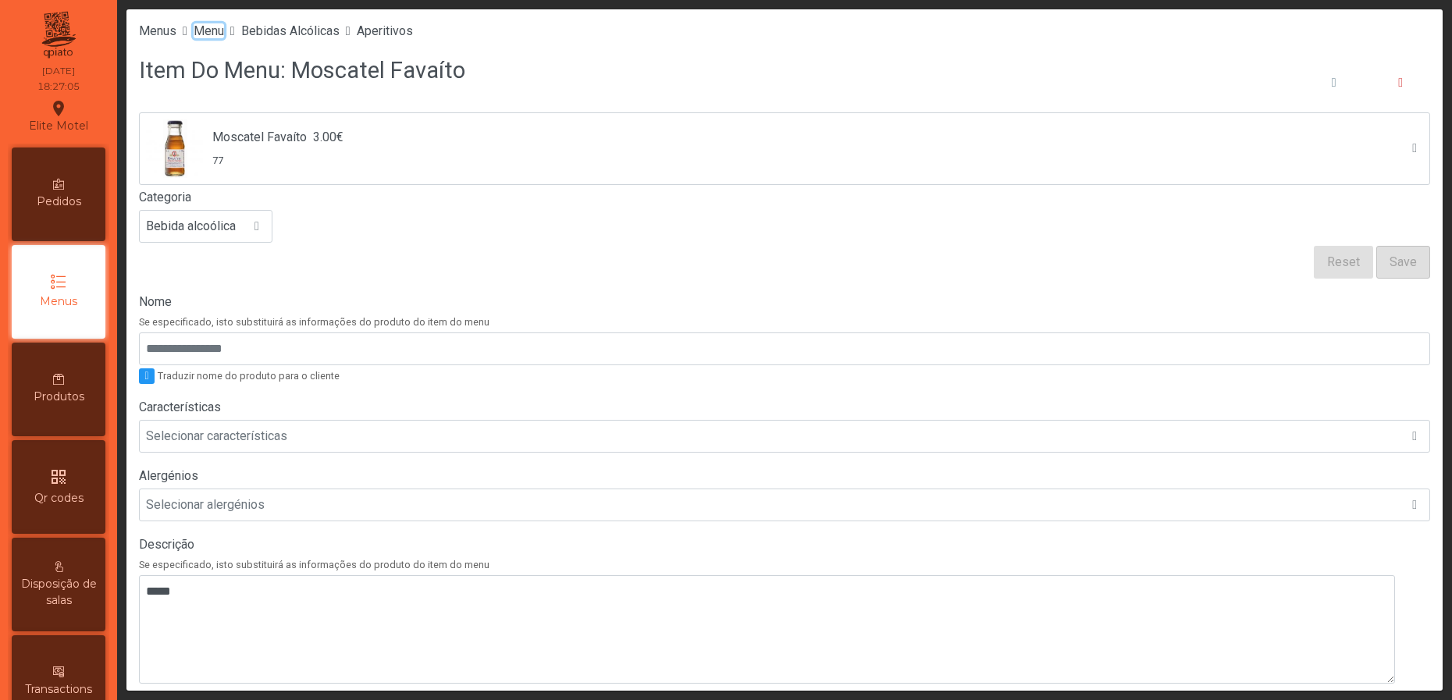
click at [209, 31] on span "Menu" at bounding box center [209, 30] width 30 height 15
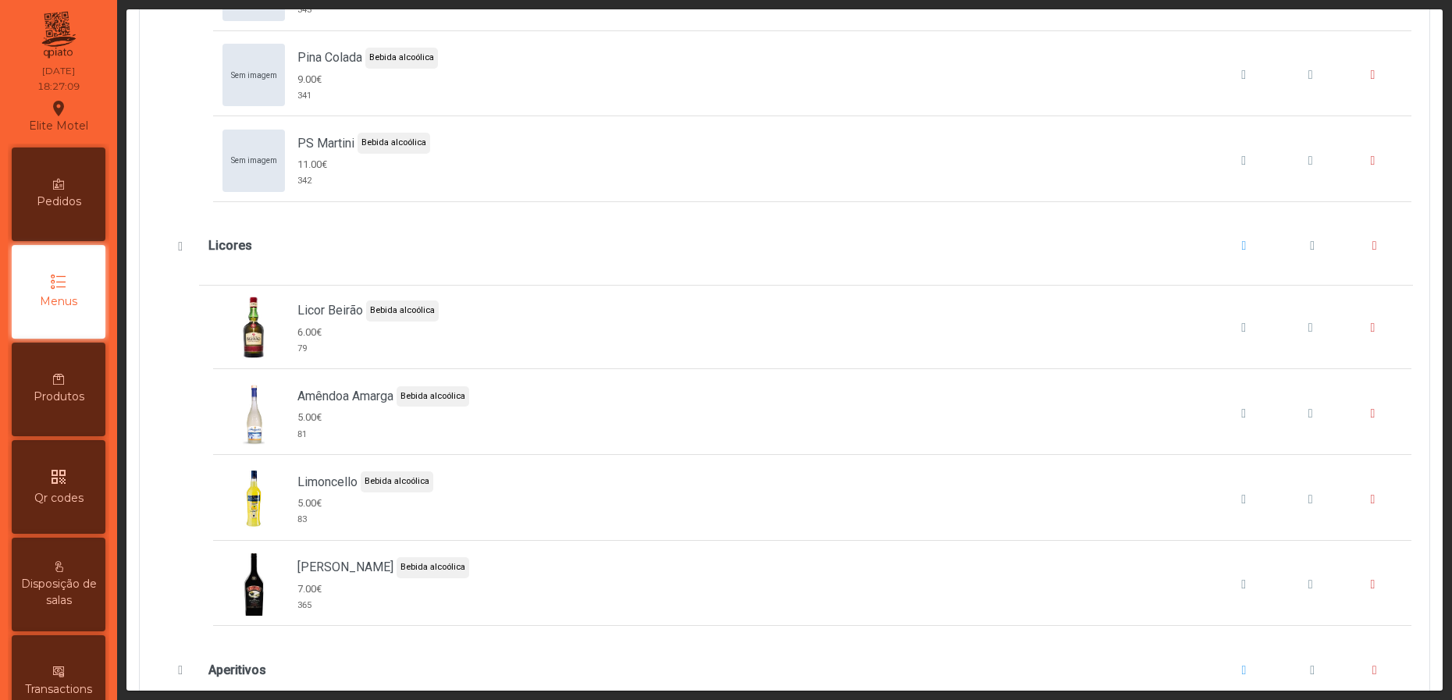
scroll to position [11038, 0]
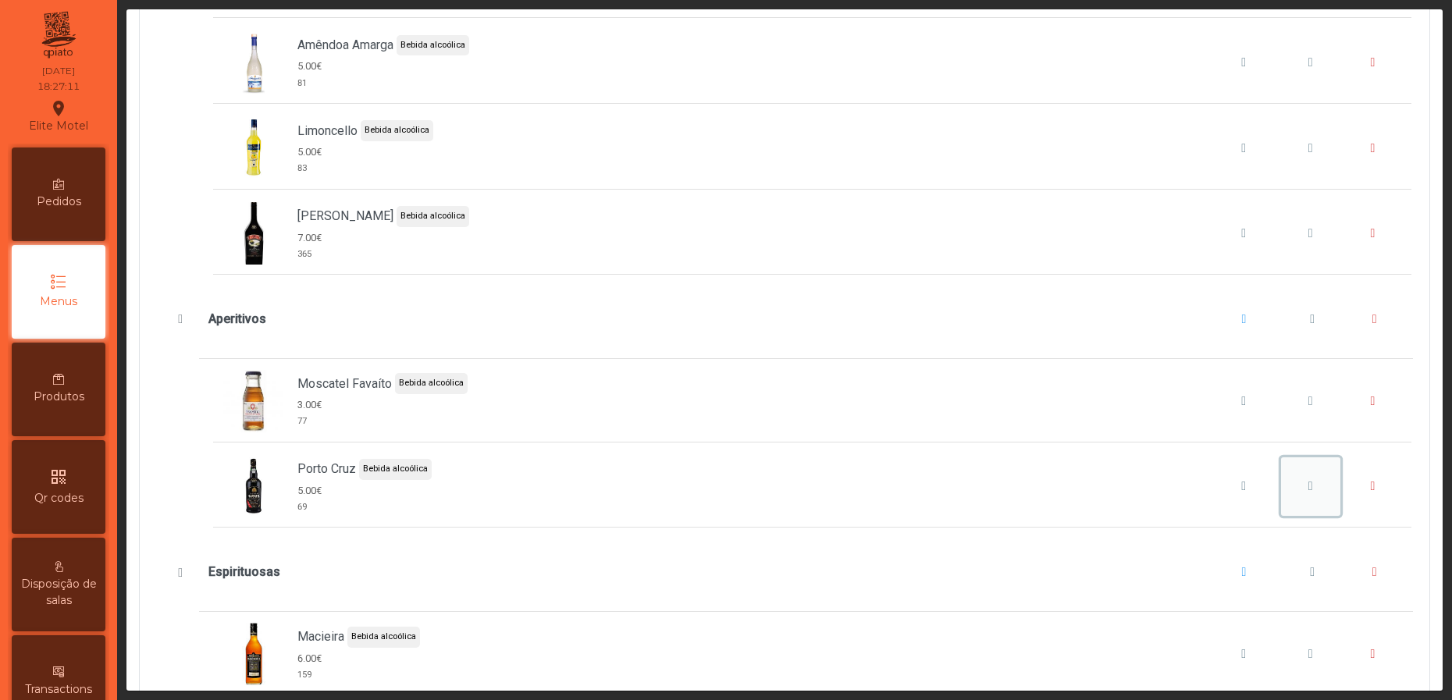
click at [1308, 492] on span "Porto Cruz" at bounding box center [1310, 486] width 5 height 12
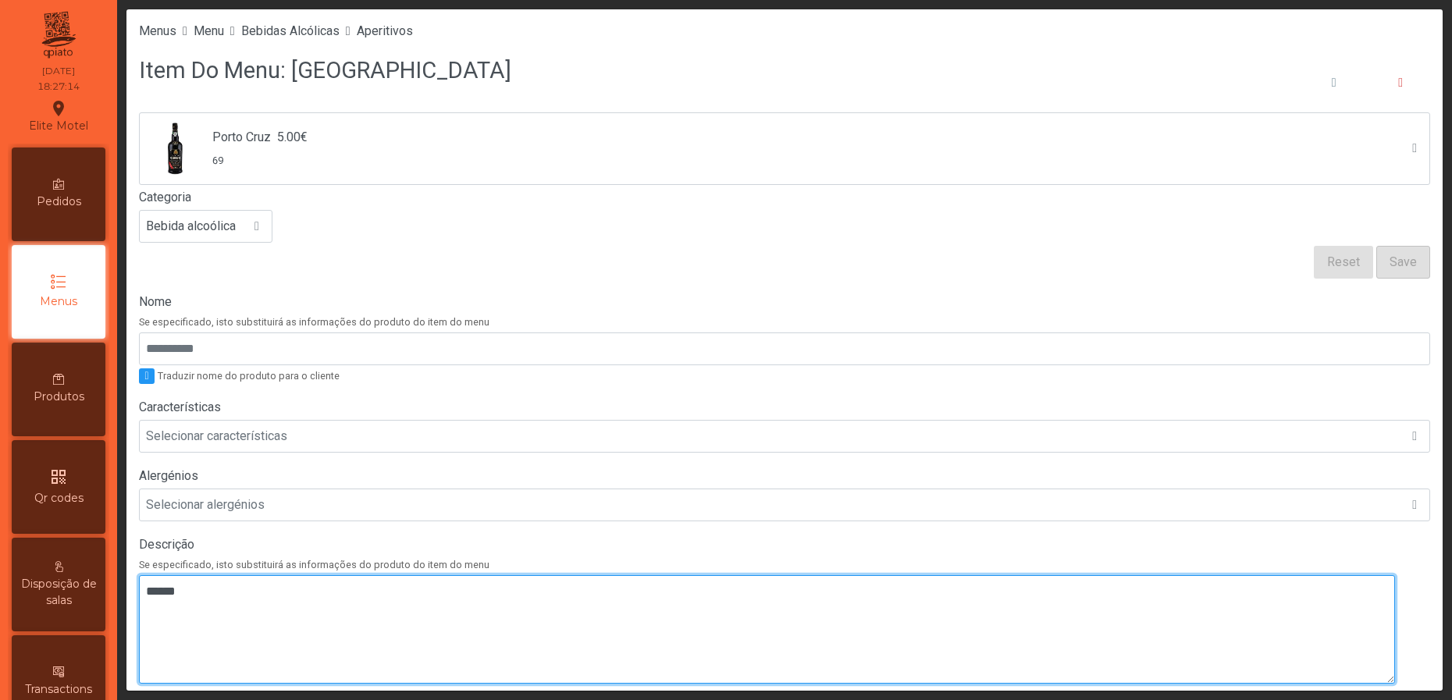
click at [236, 612] on textarea at bounding box center [767, 629] width 1256 height 108
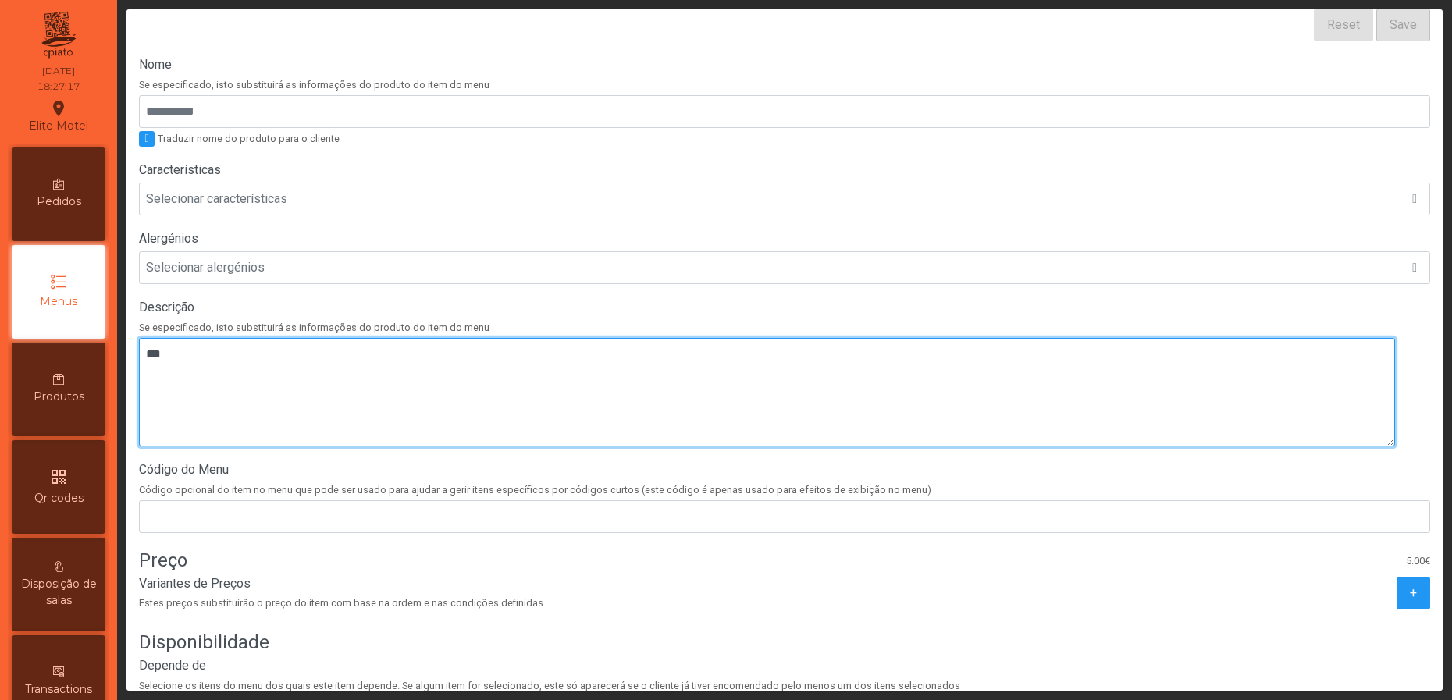
scroll to position [384, 0]
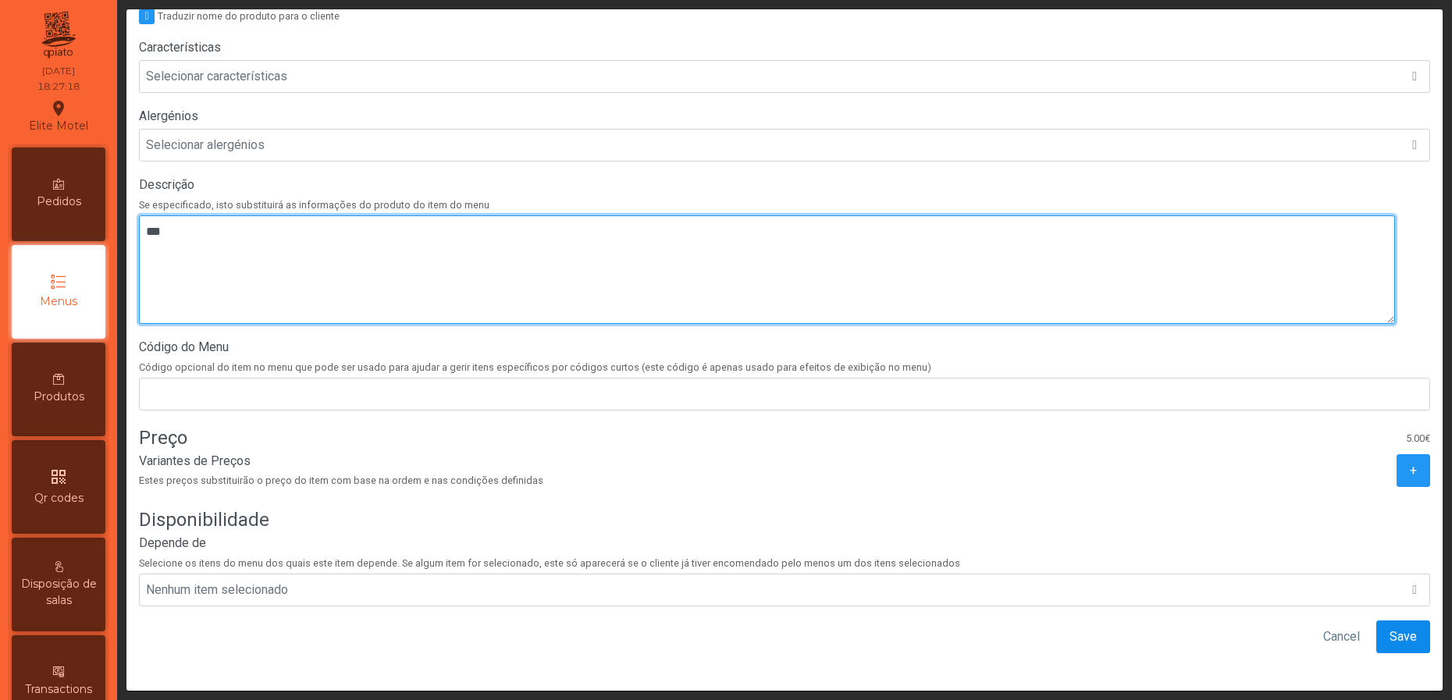
type textarea "***"
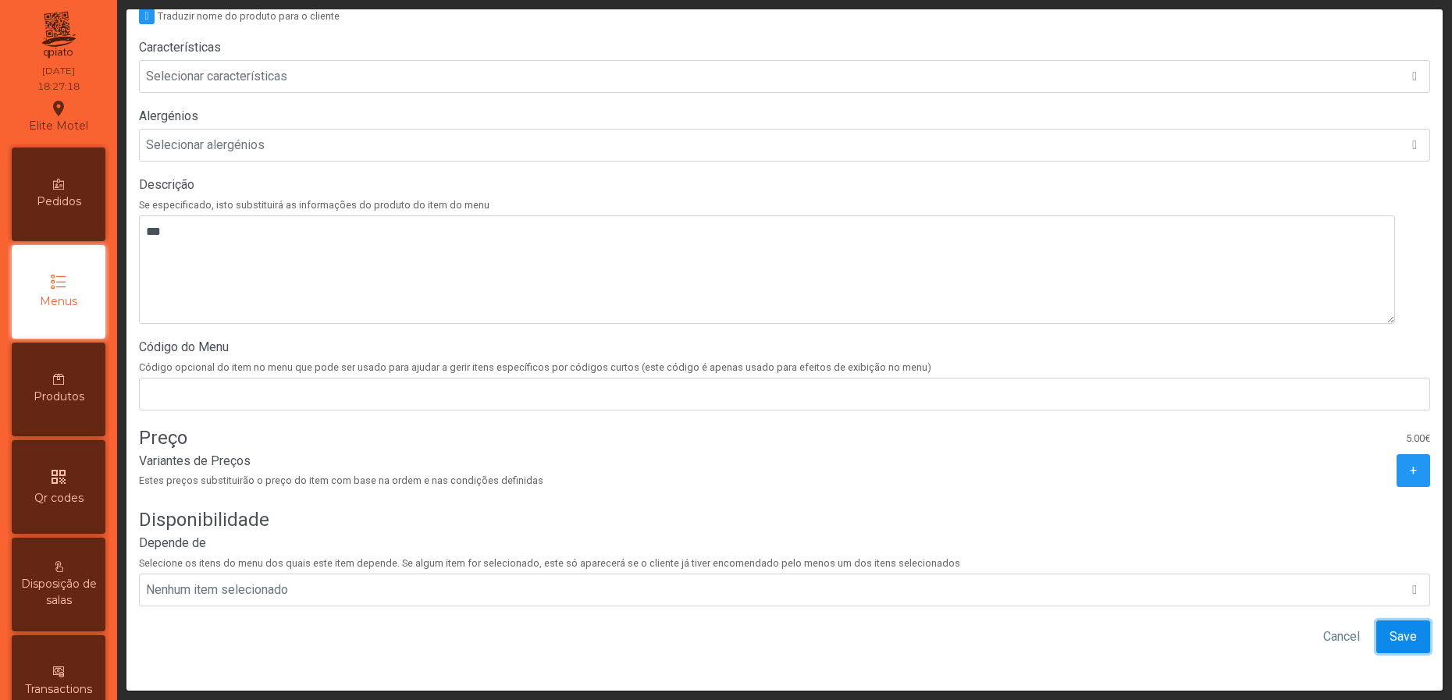
click at [1384, 620] on button "Save" at bounding box center [1403, 636] width 54 height 33
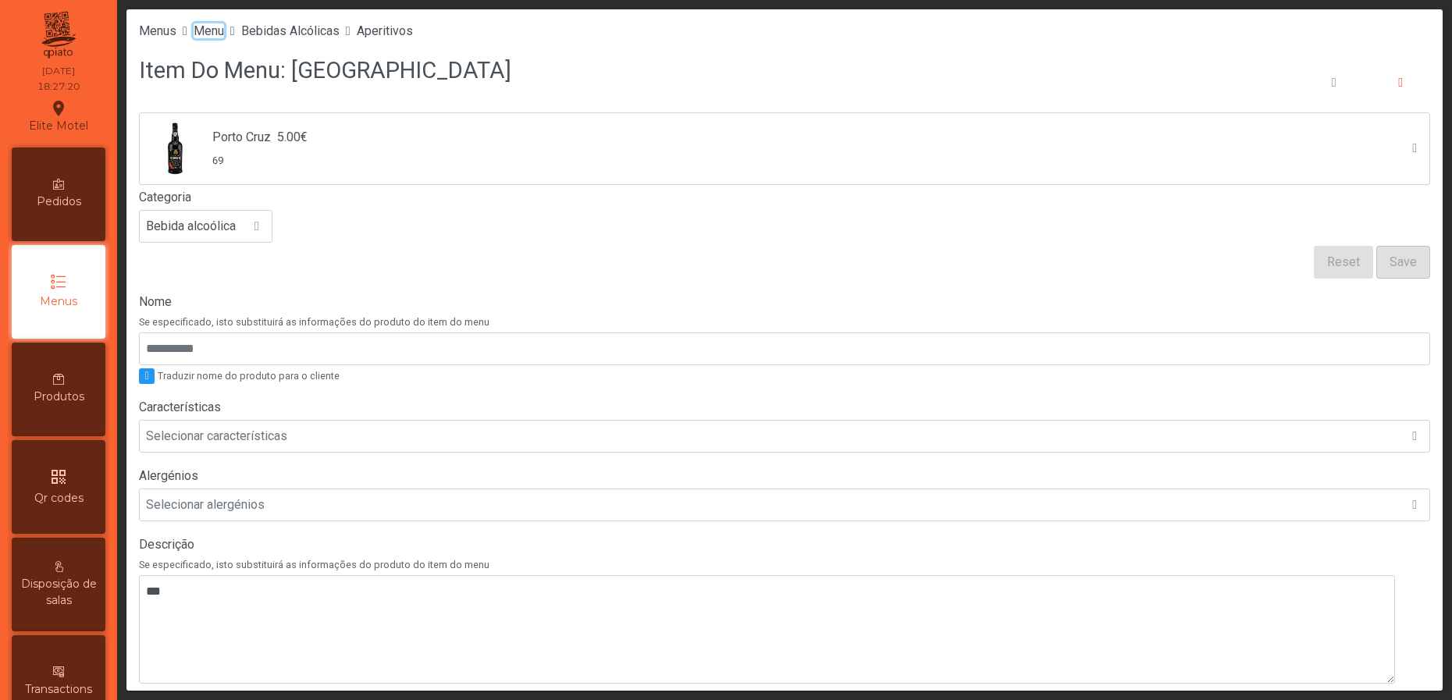
click at [220, 23] on span "Menu" at bounding box center [209, 30] width 30 height 15
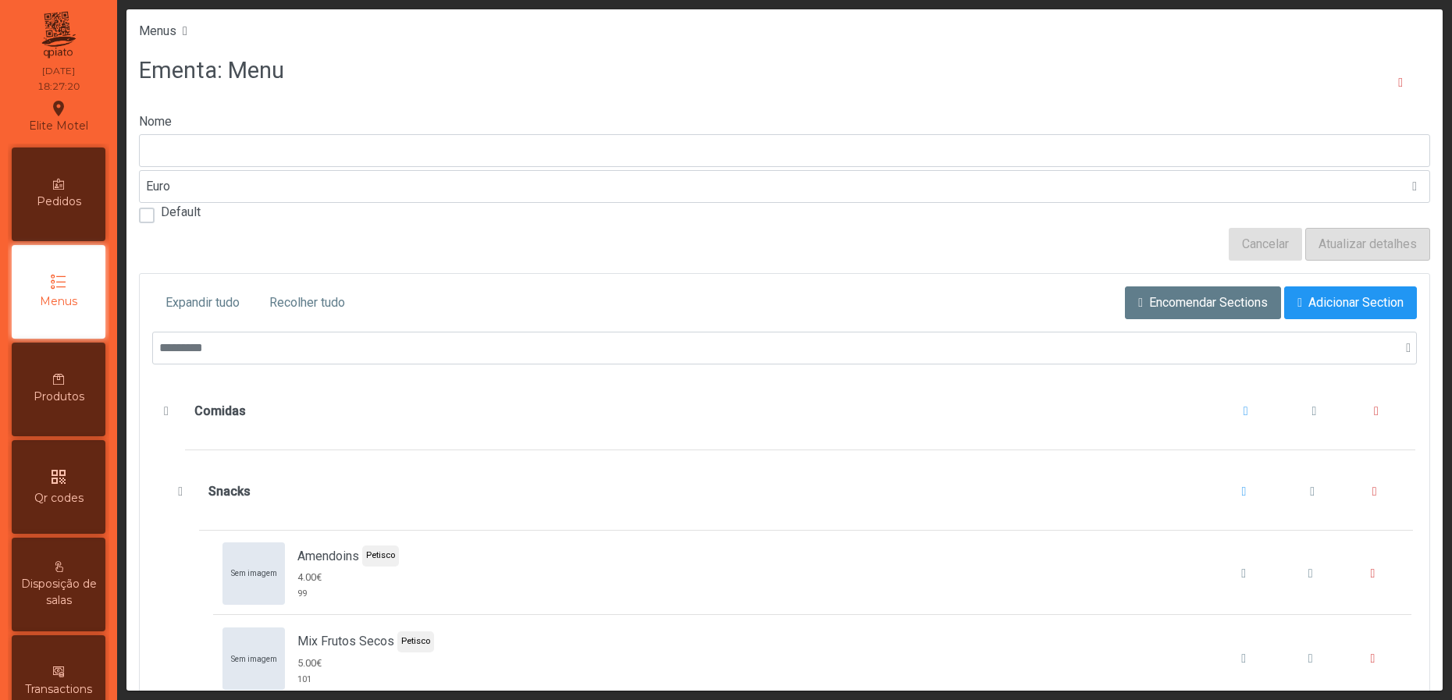
type input "****"
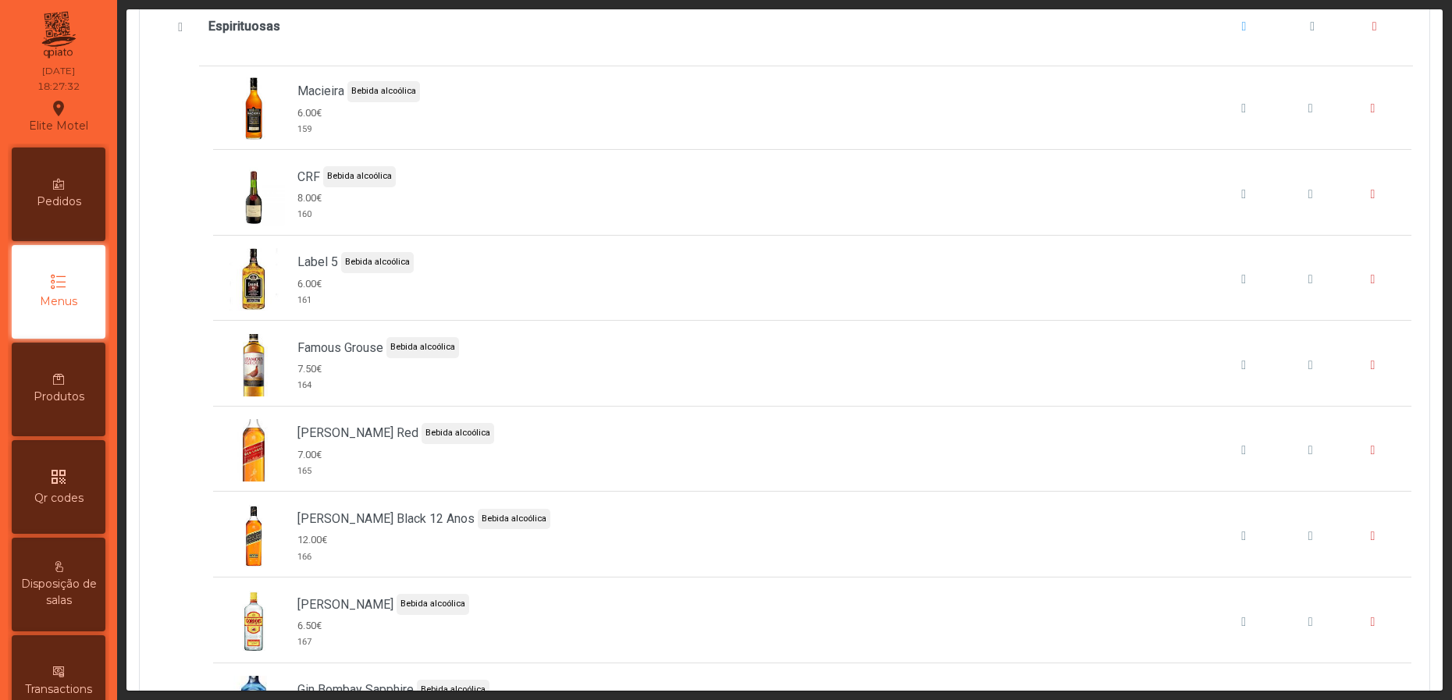
scroll to position [11593, 0]
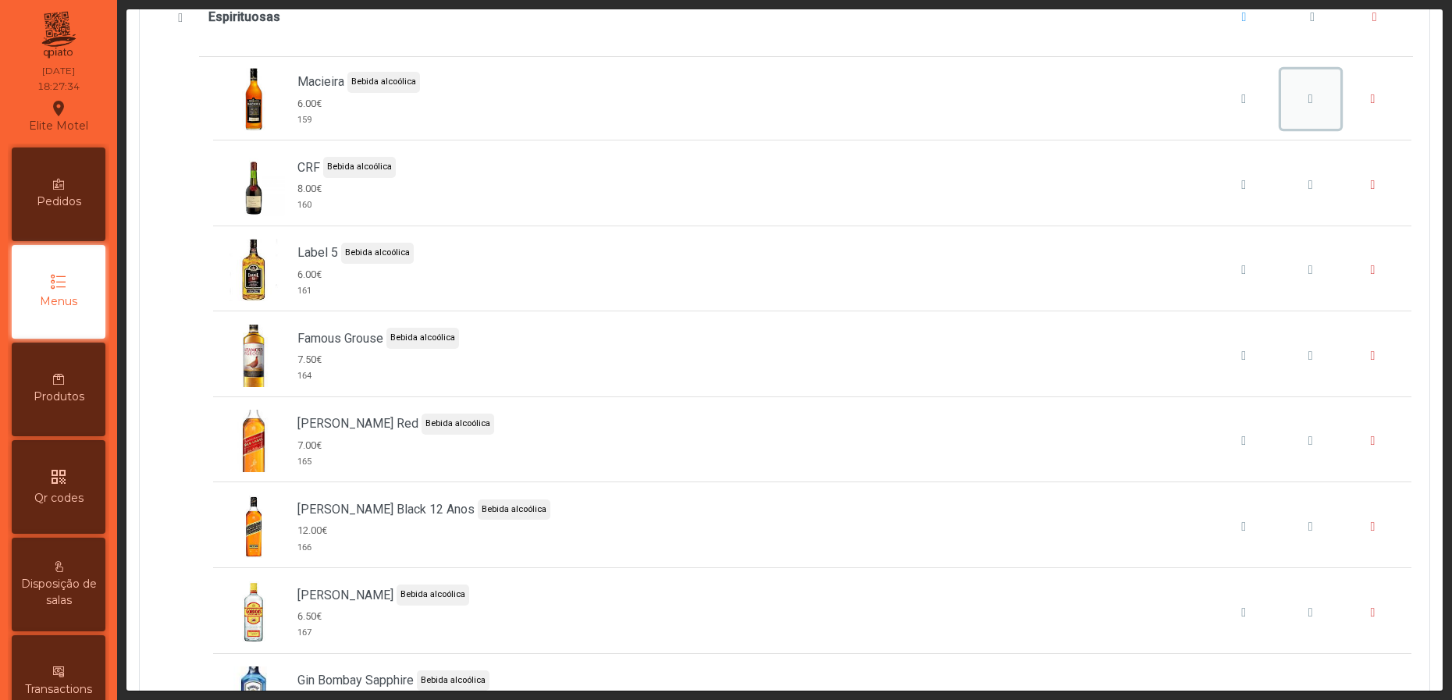
click at [1281, 129] on button "Macieira" at bounding box center [1310, 98] width 59 height 59
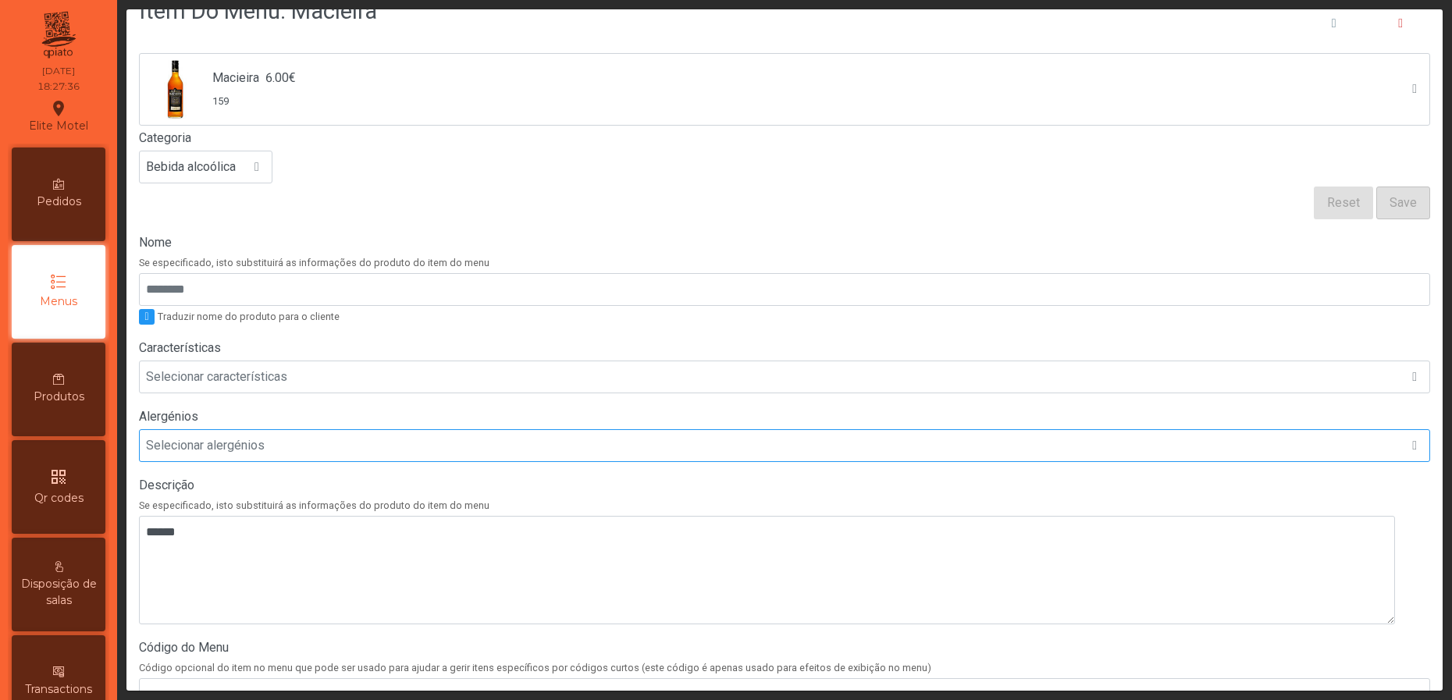
scroll to position [117, 0]
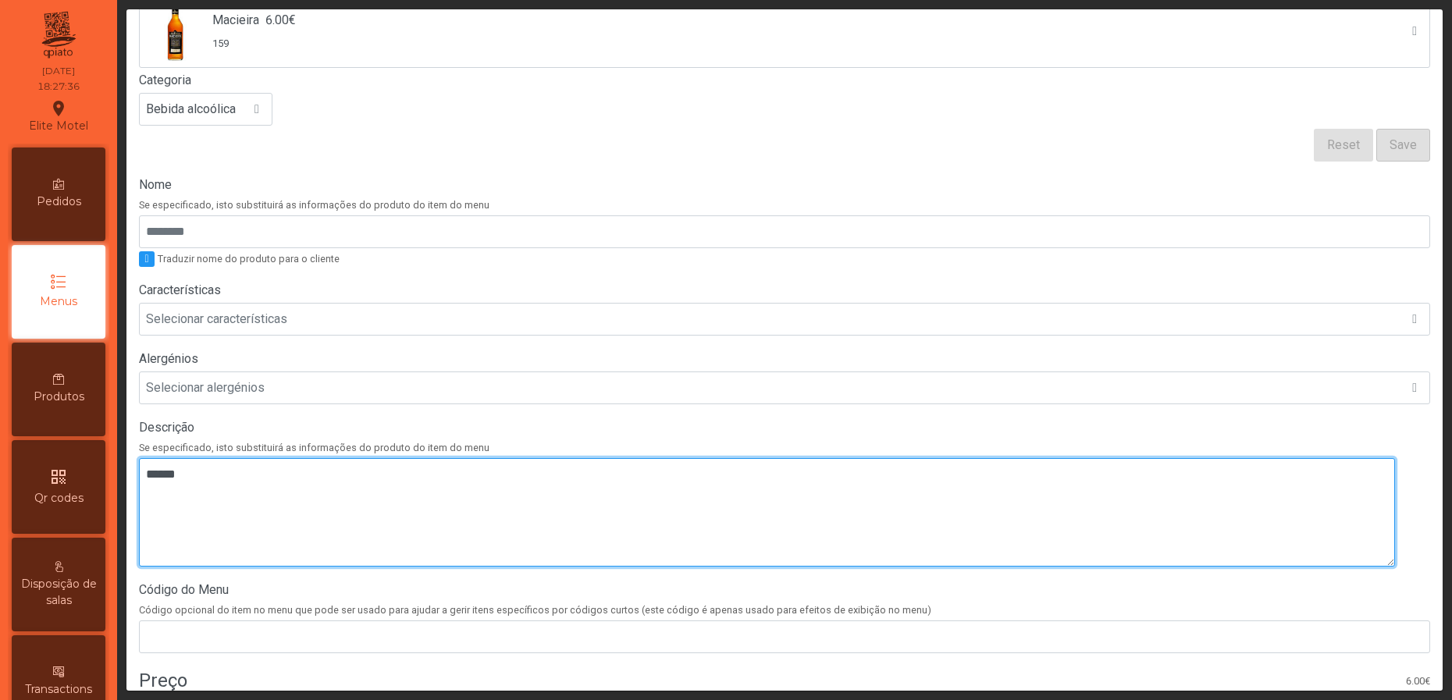
click at [329, 549] on textarea at bounding box center [767, 512] width 1256 height 108
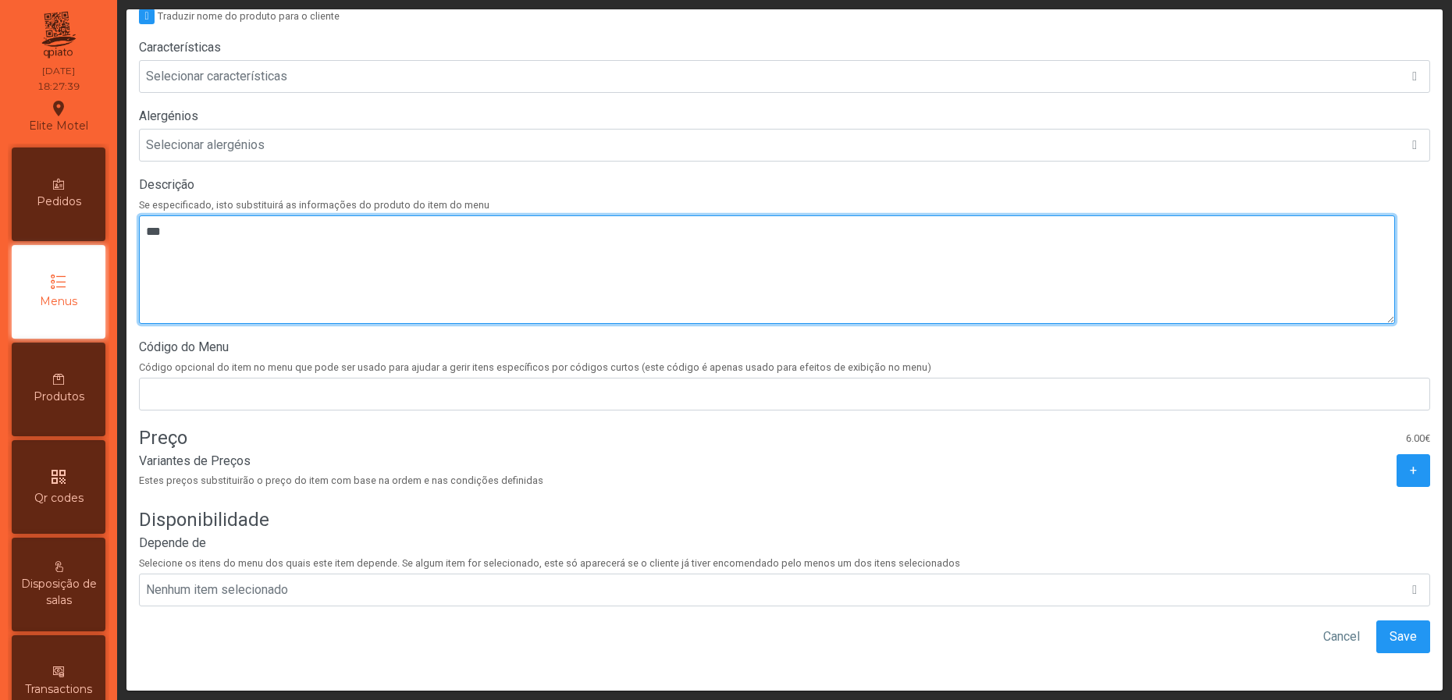
scroll to position [384, 0]
type textarea "***"
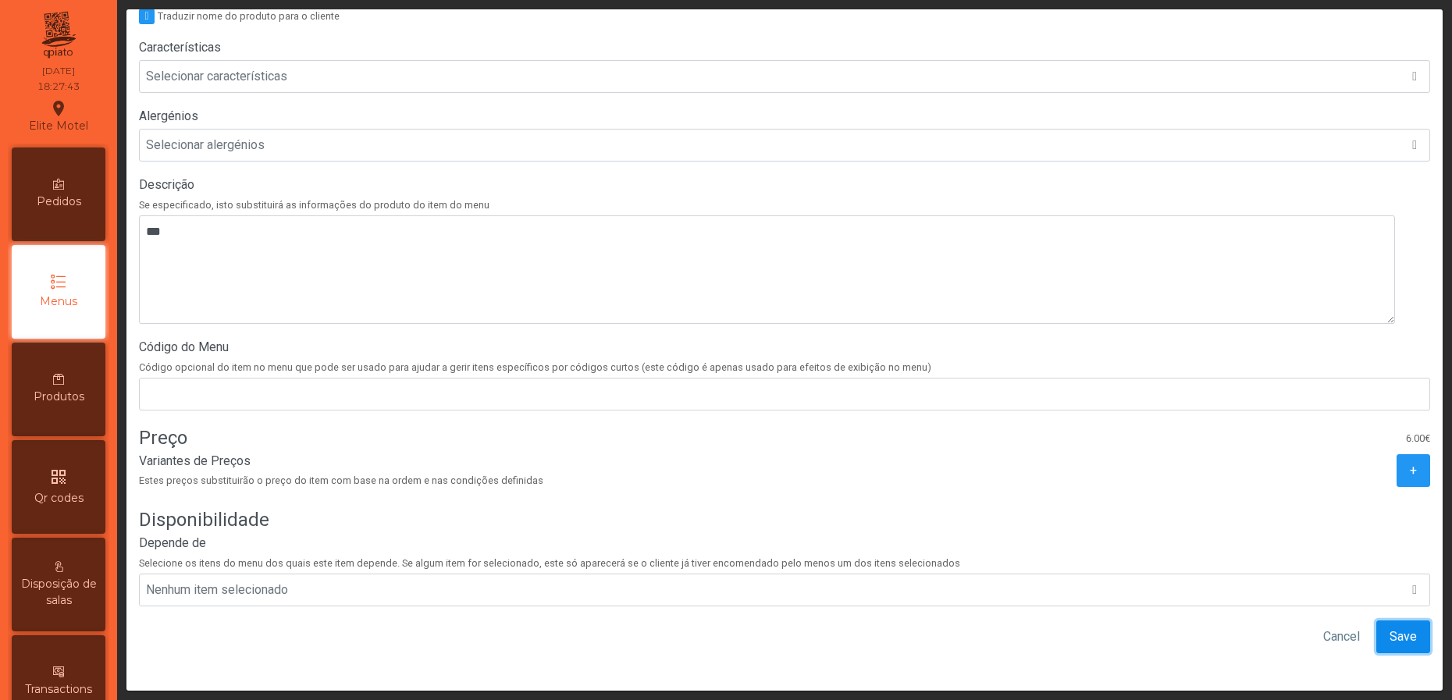
click at [1389, 627] on span "Save" at bounding box center [1402, 636] width 27 height 19
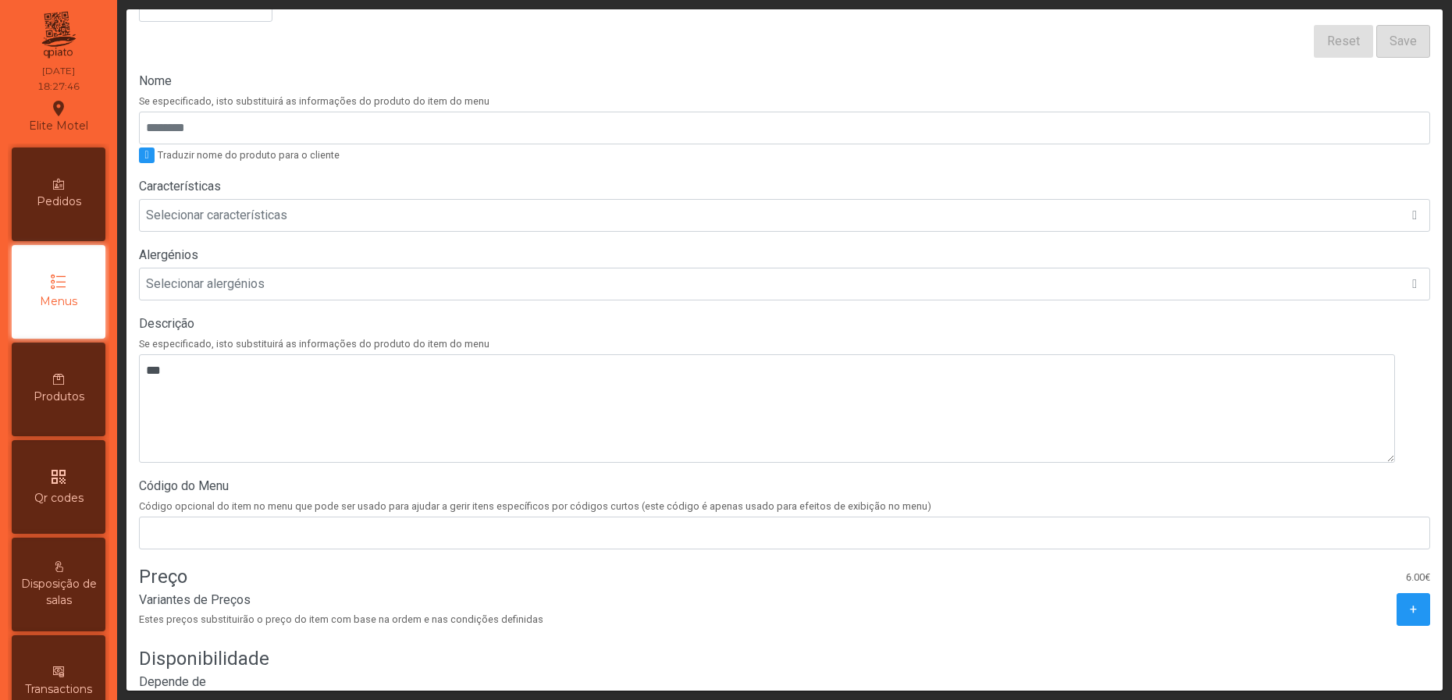
scroll to position [0, 0]
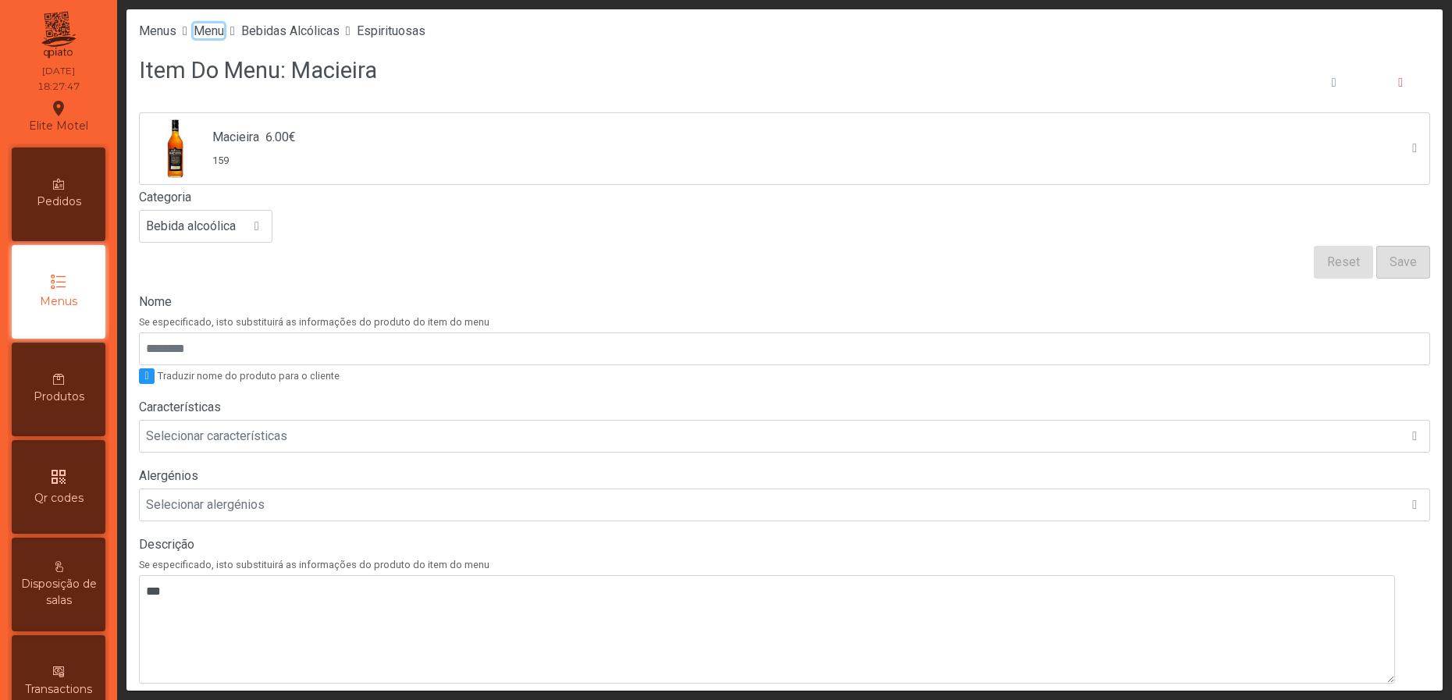
click at [212, 26] on span "Menu" at bounding box center [209, 30] width 30 height 15
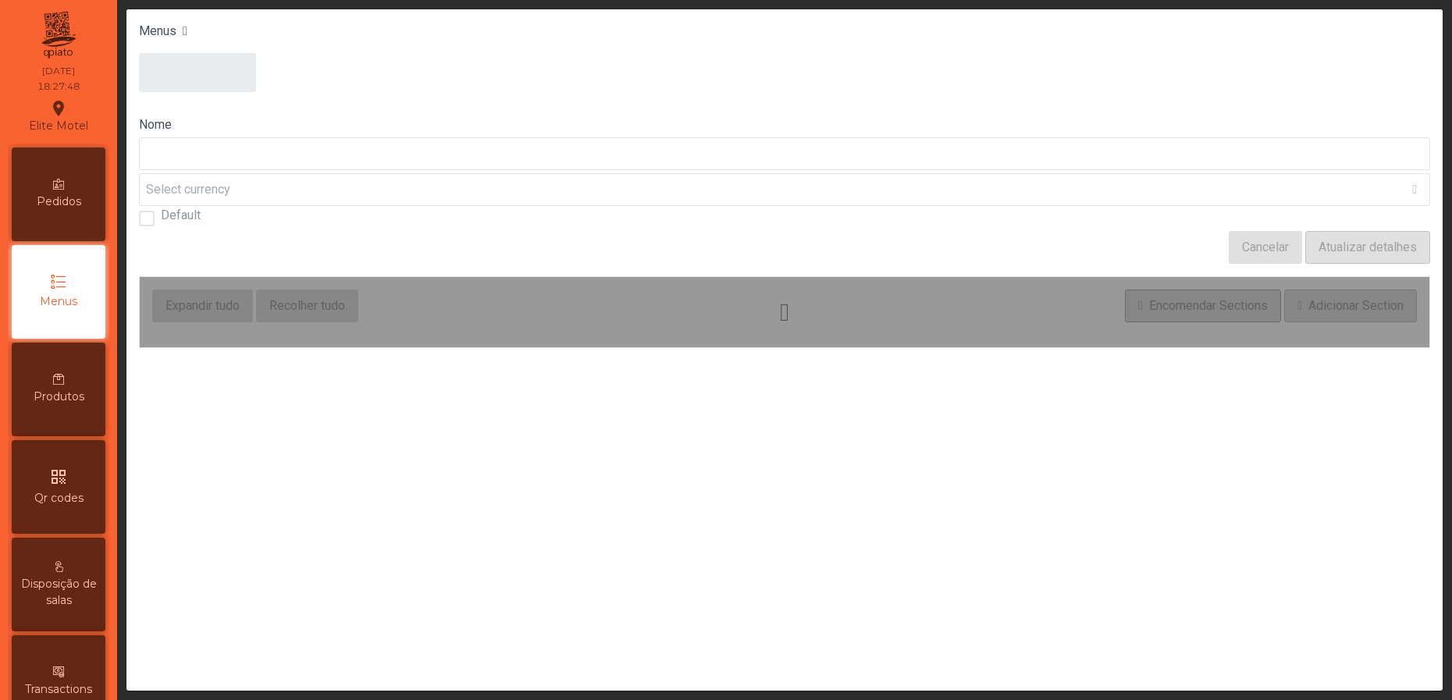
type input "****"
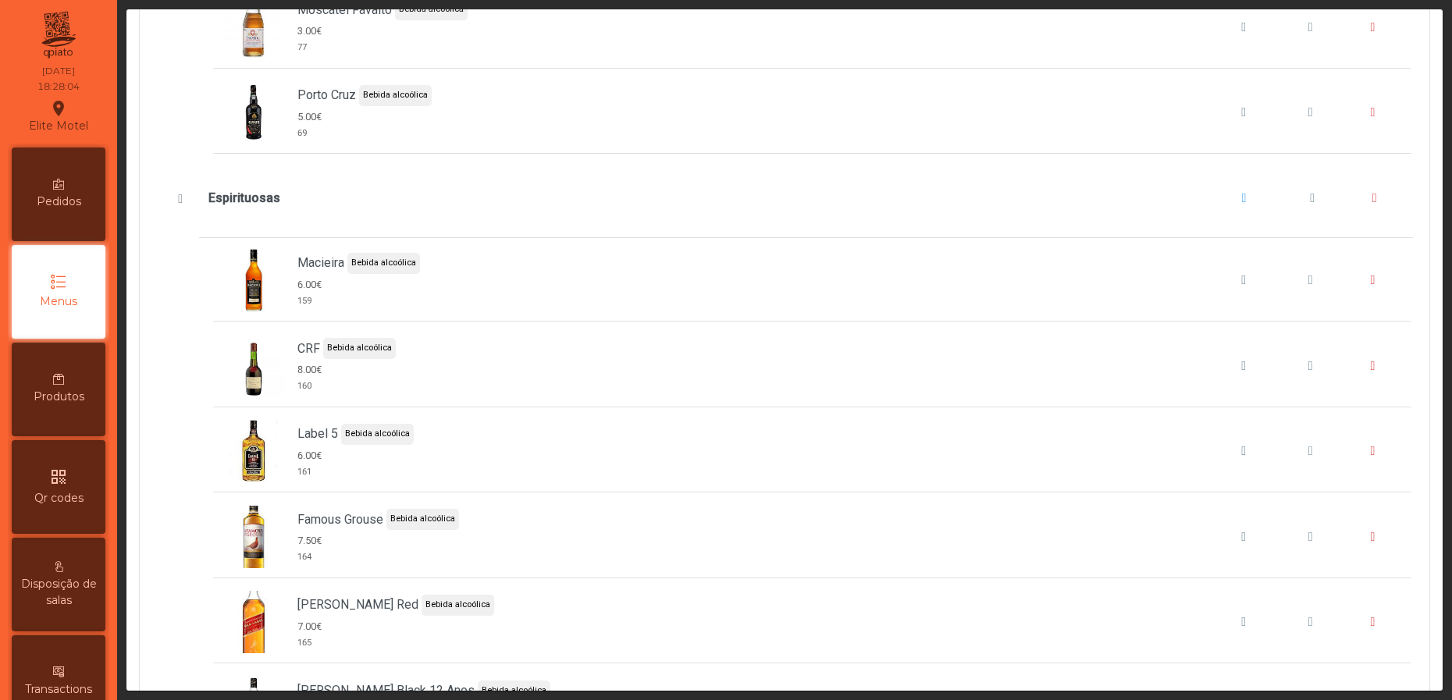
scroll to position [11448, 0]
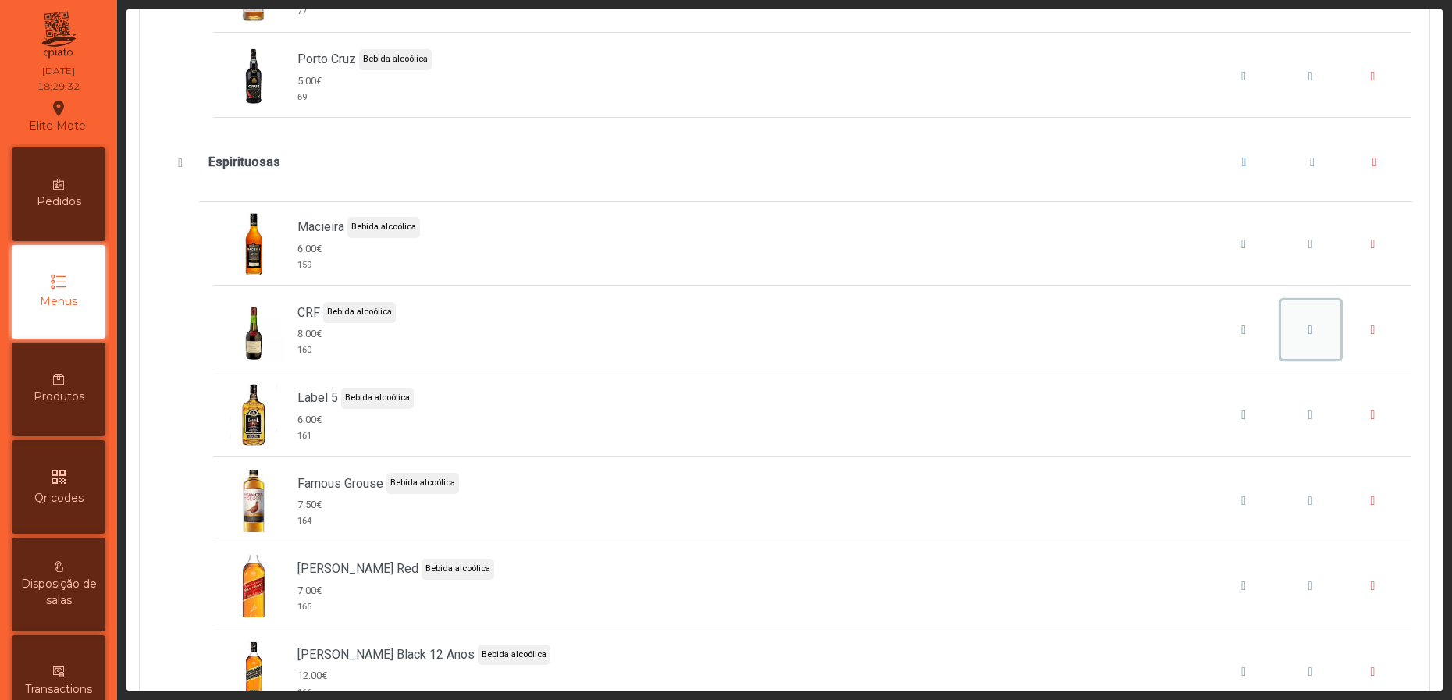
click at [1308, 336] on span "CRF" at bounding box center [1310, 330] width 5 height 12
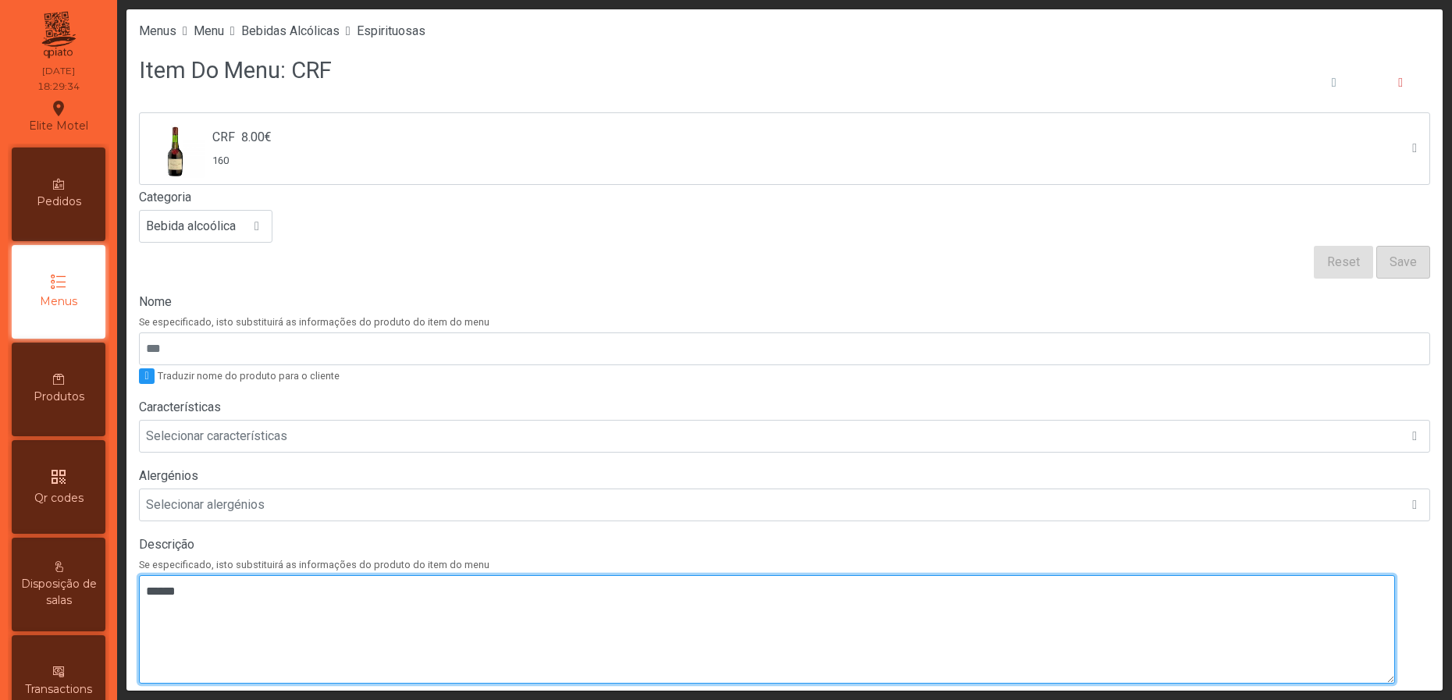
click at [272, 649] on textarea at bounding box center [767, 629] width 1256 height 108
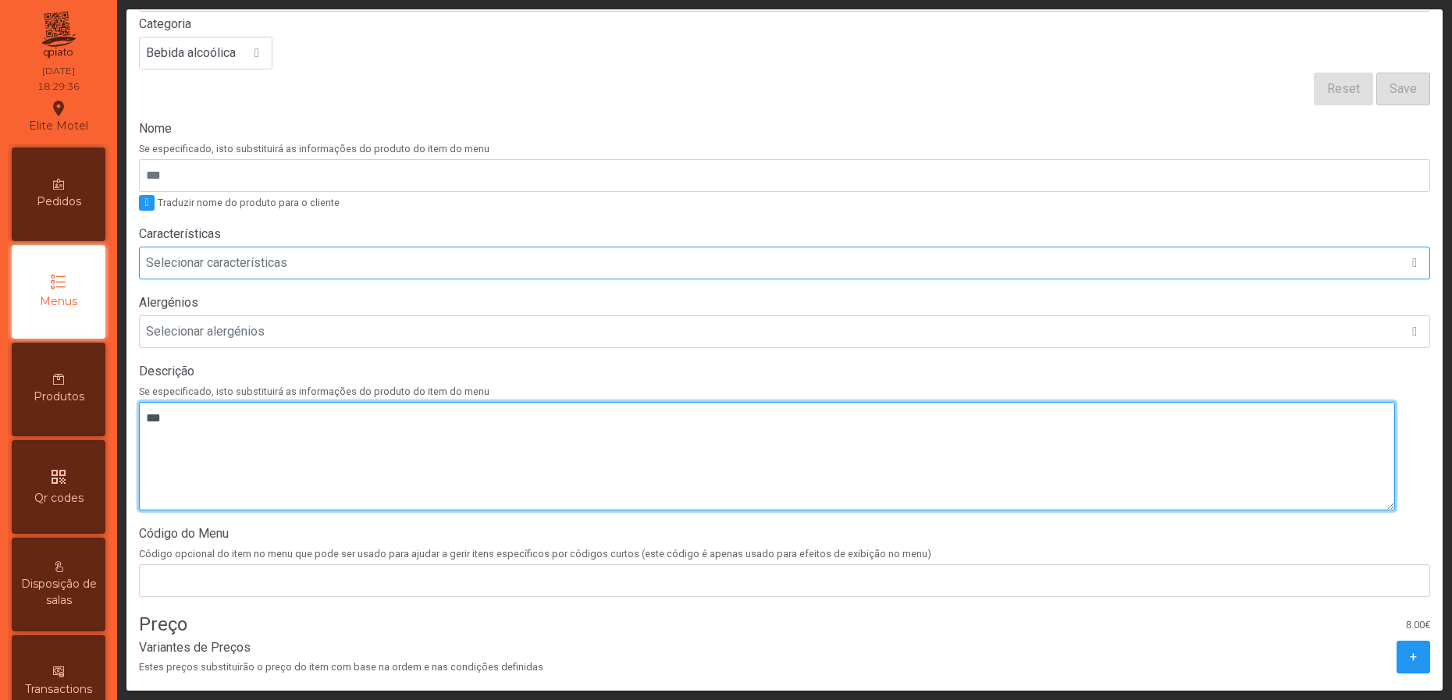
scroll to position [351, 0]
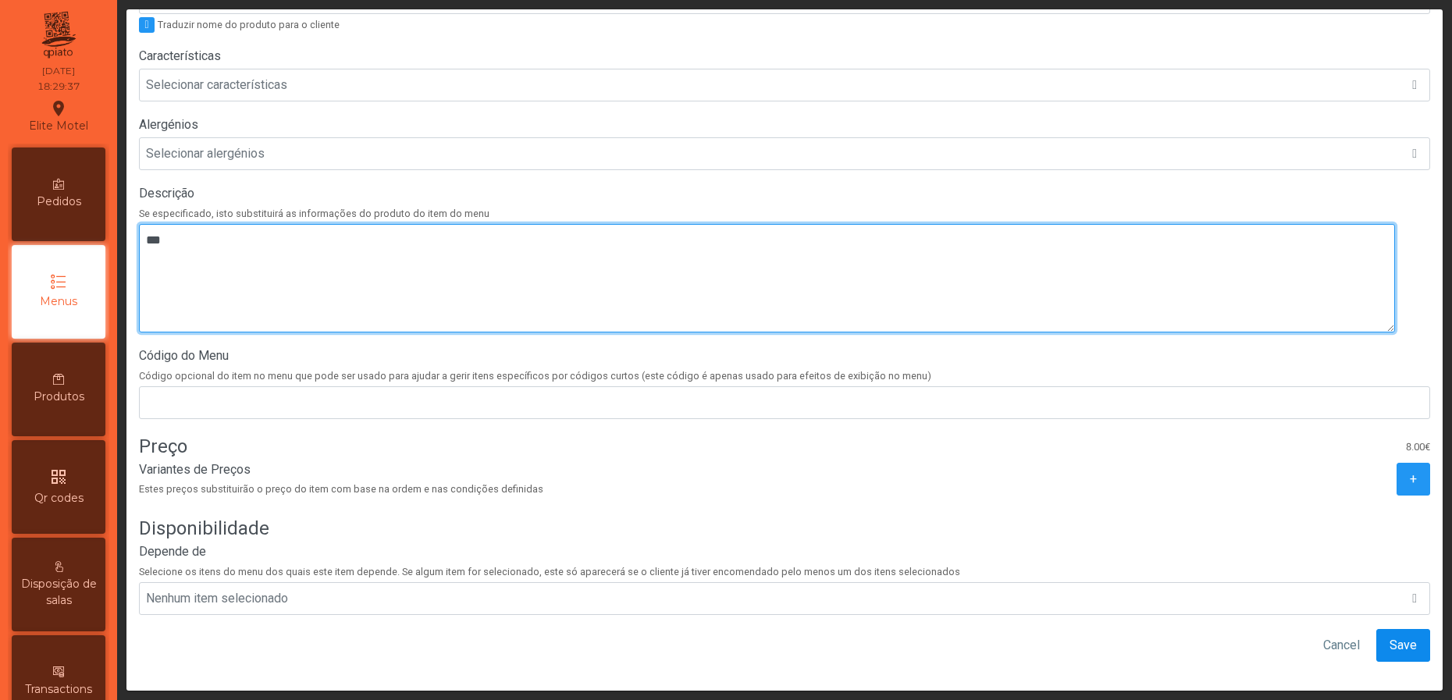
type textarea "***"
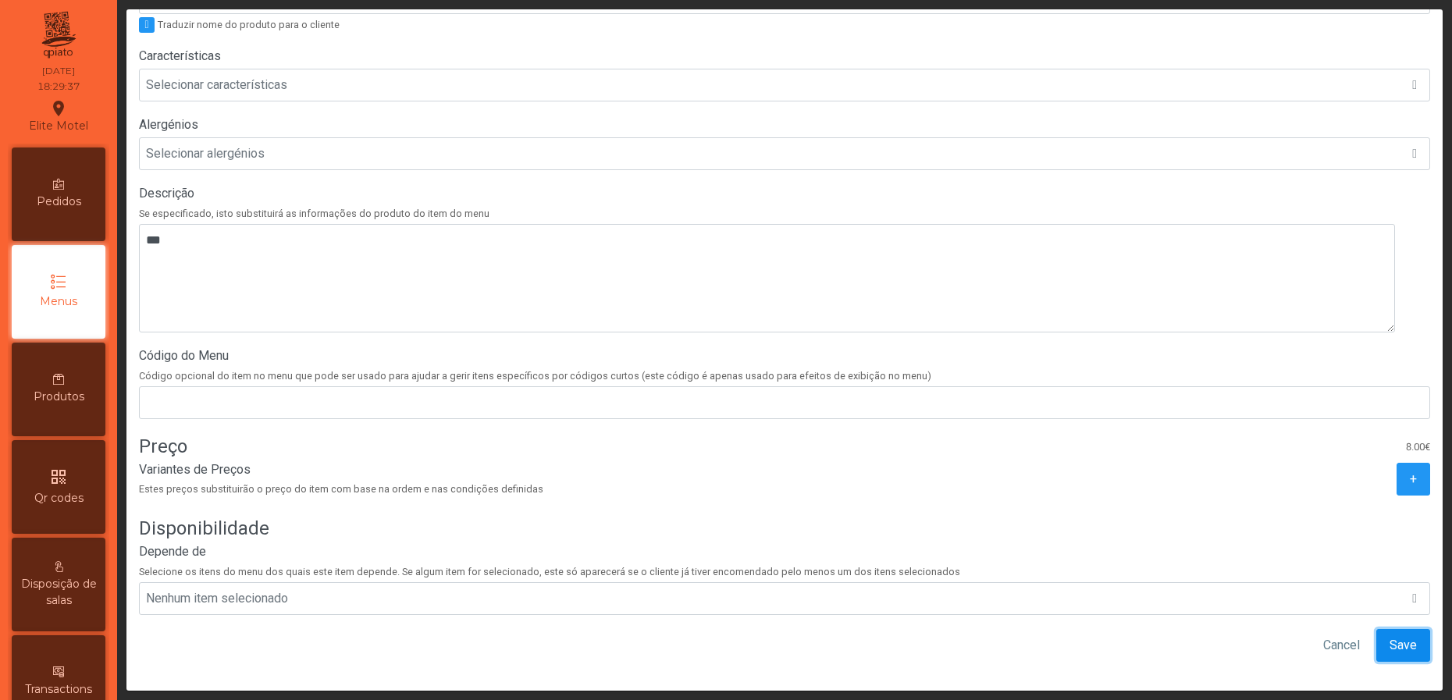
click at [1389, 651] on span "Save" at bounding box center [1402, 645] width 27 height 19
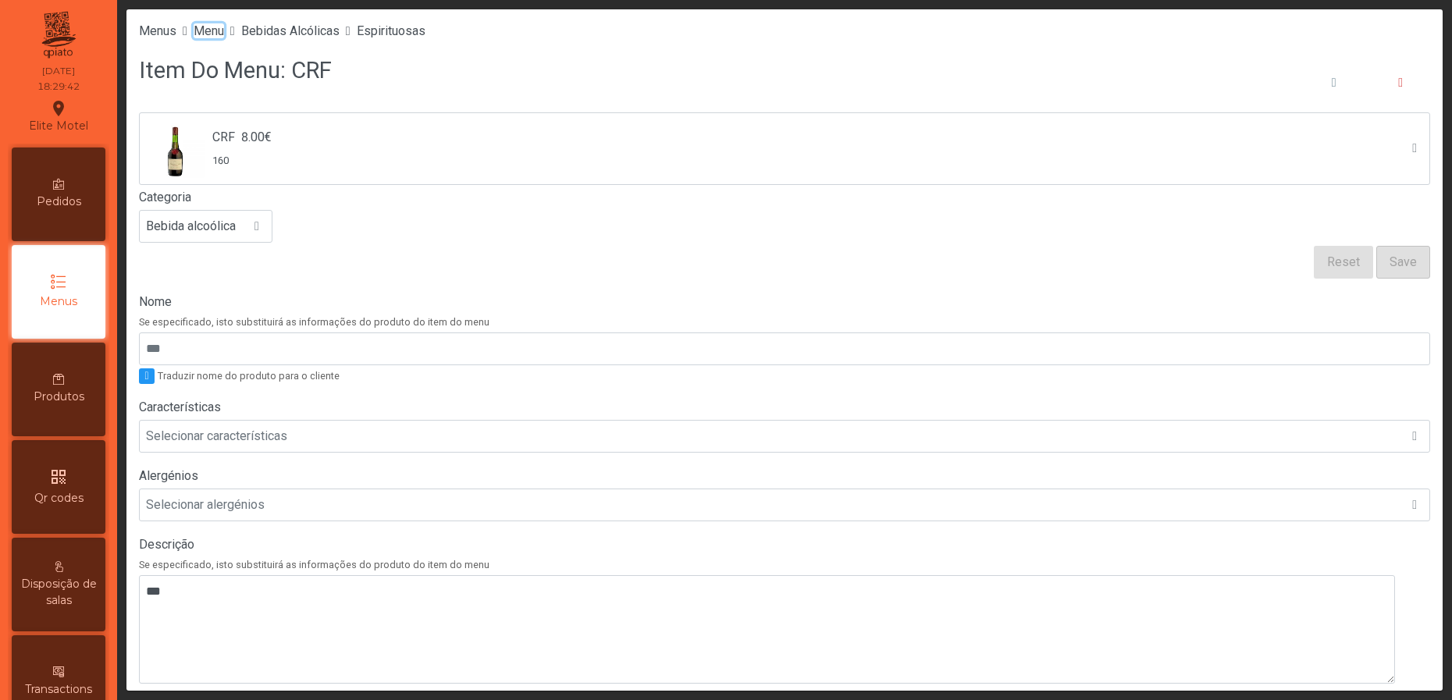
click at [212, 31] on span "Menu" at bounding box center [209, 30] width 30 height 15
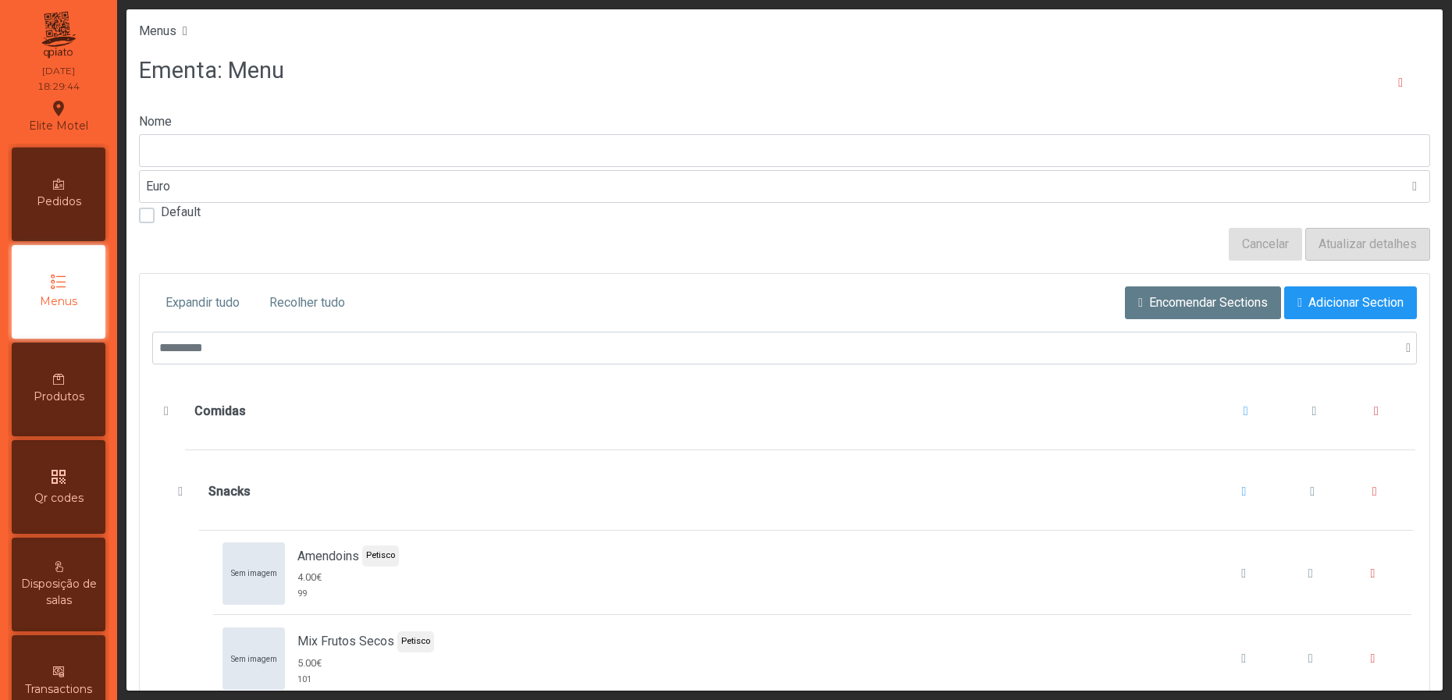
type input "****"
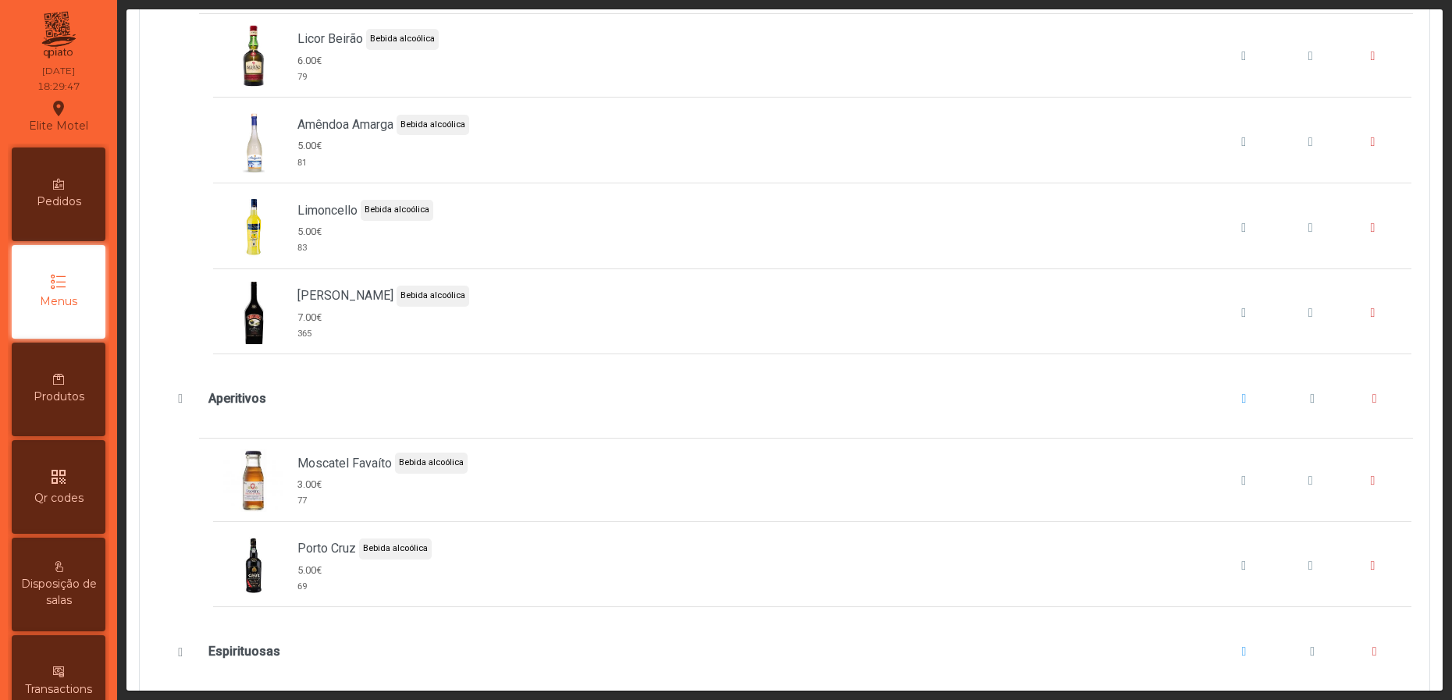
scroll to position [11611, 0]
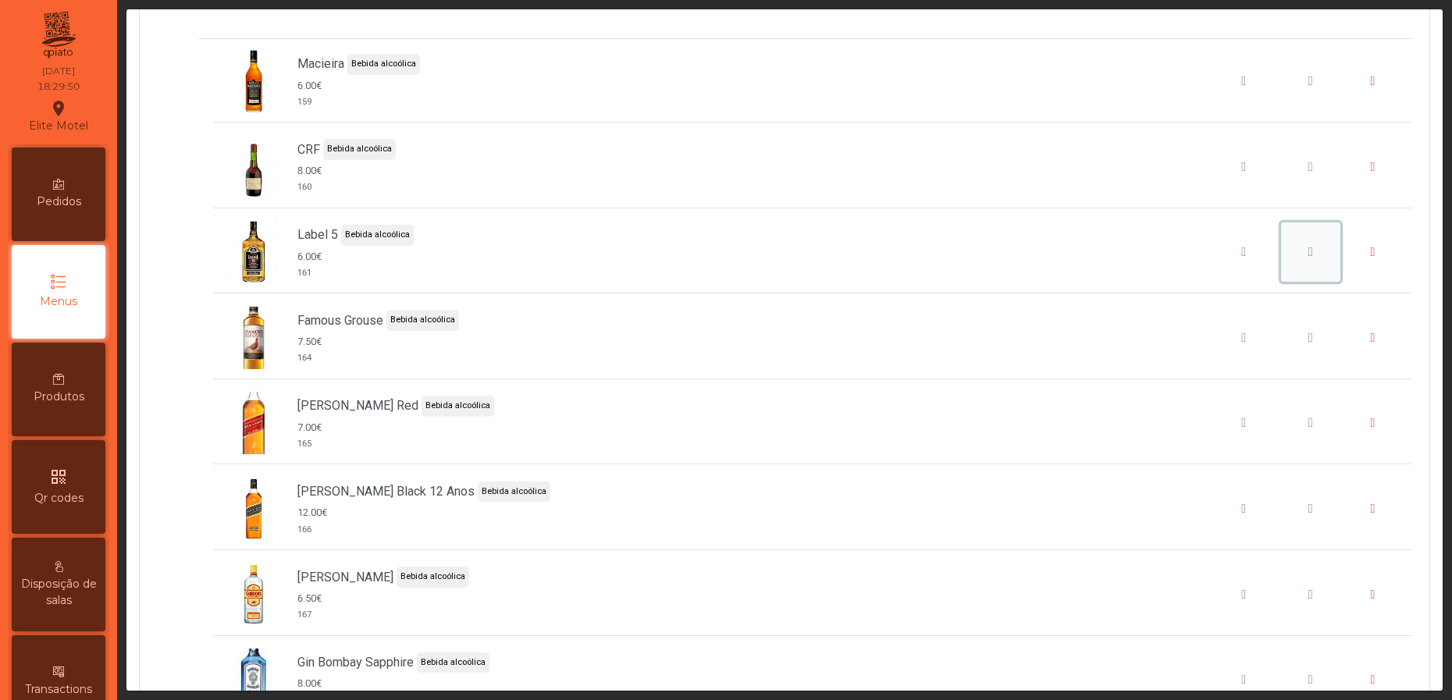
click at [1308, 258] on span "Label 5" at bounding box center [1310, 252] width 5 height 12
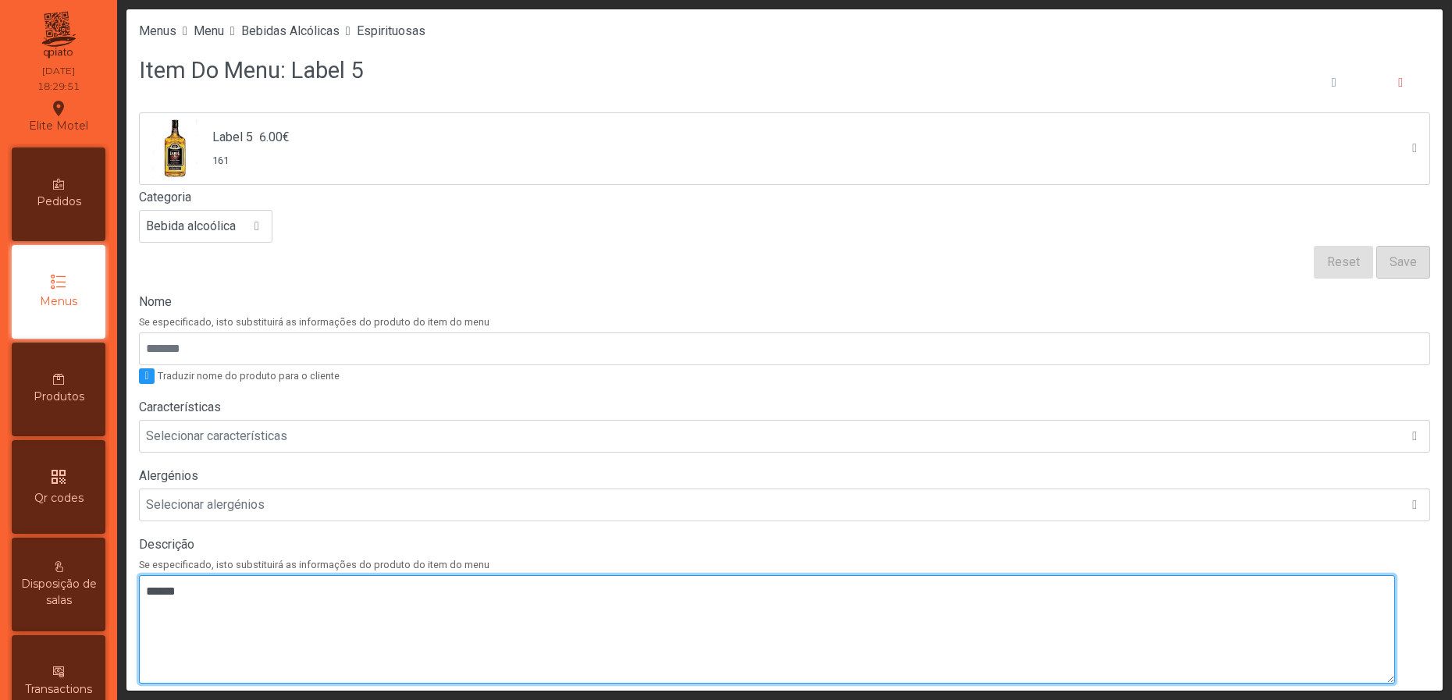
drag, startPoint x: 249, startPoint y: 635, endPoint x: 279, endPoint y: 632, distance: 29.7
click at [247, 635] on textarea at bounding box center [767, 629] width 1256 height 108
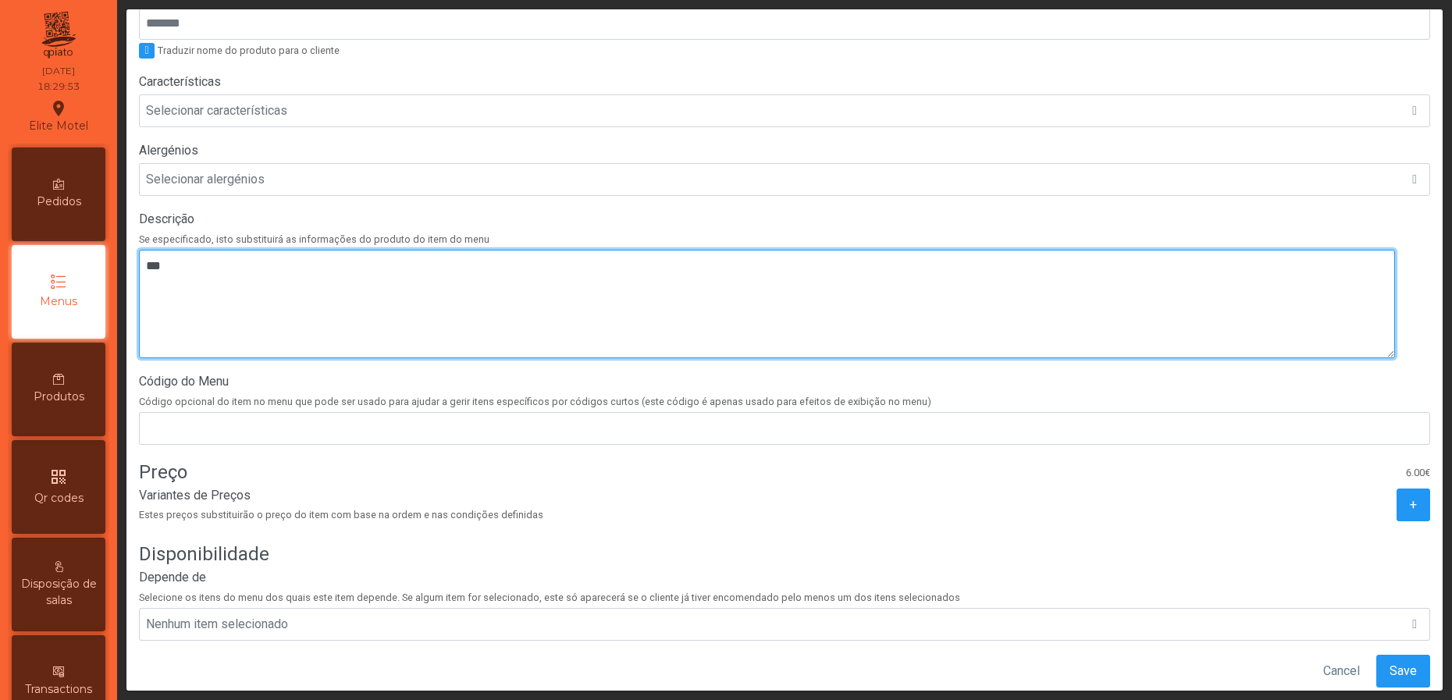
scroll to position [351, 0]
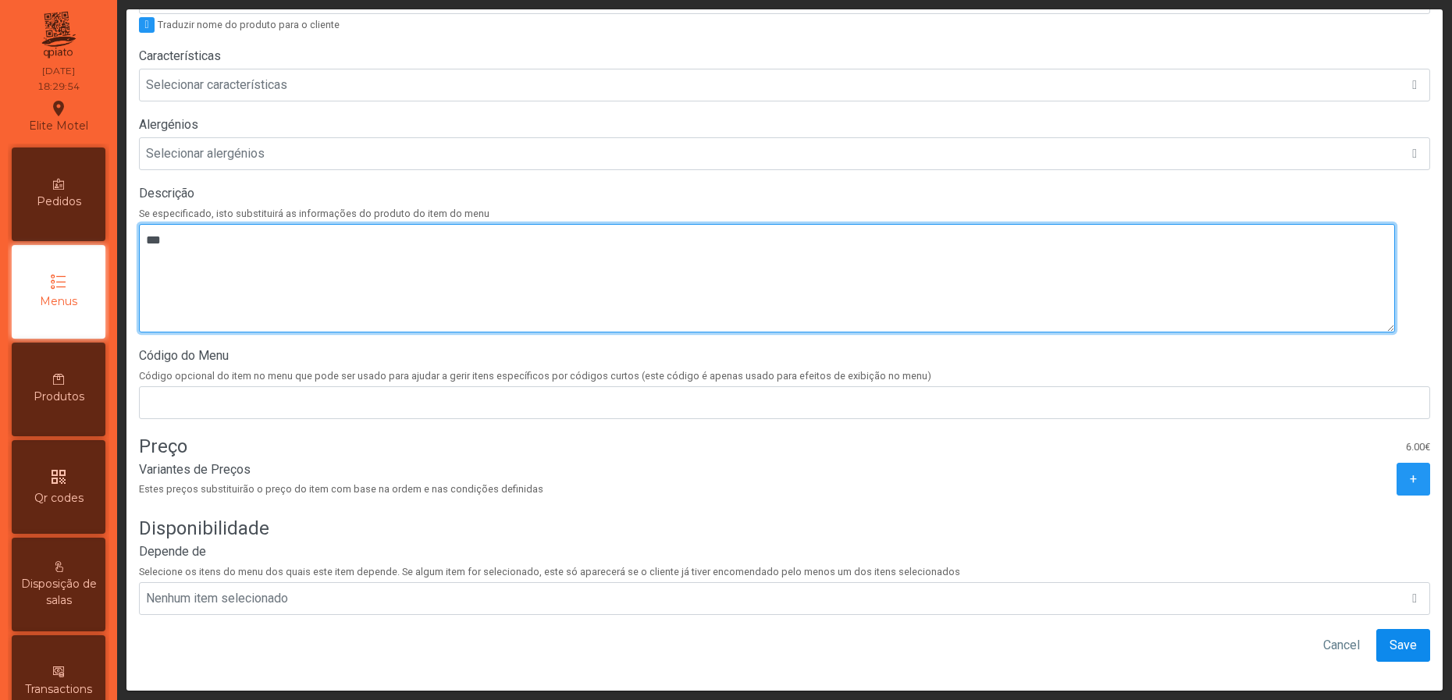
type textarea "***"
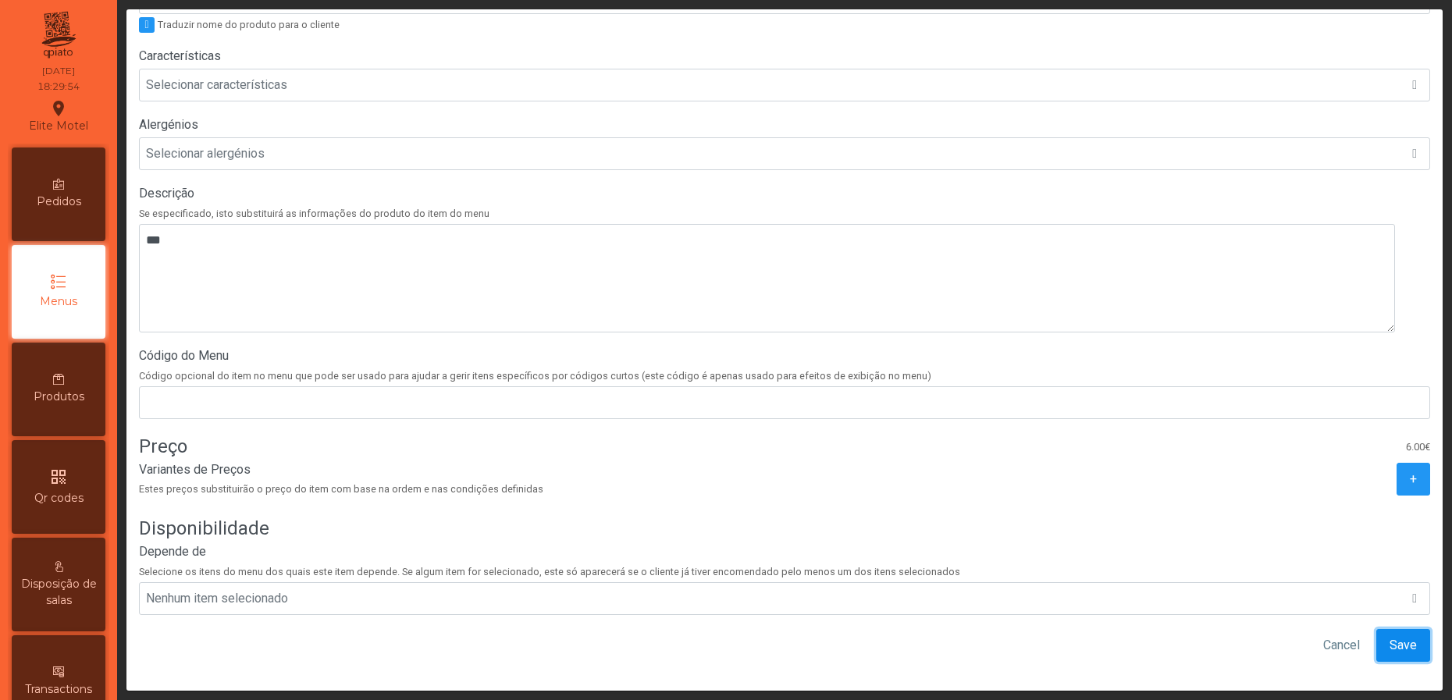
click at [1389, 654] on span "Save" at bounding box center [1402, 645] width 27 height 19
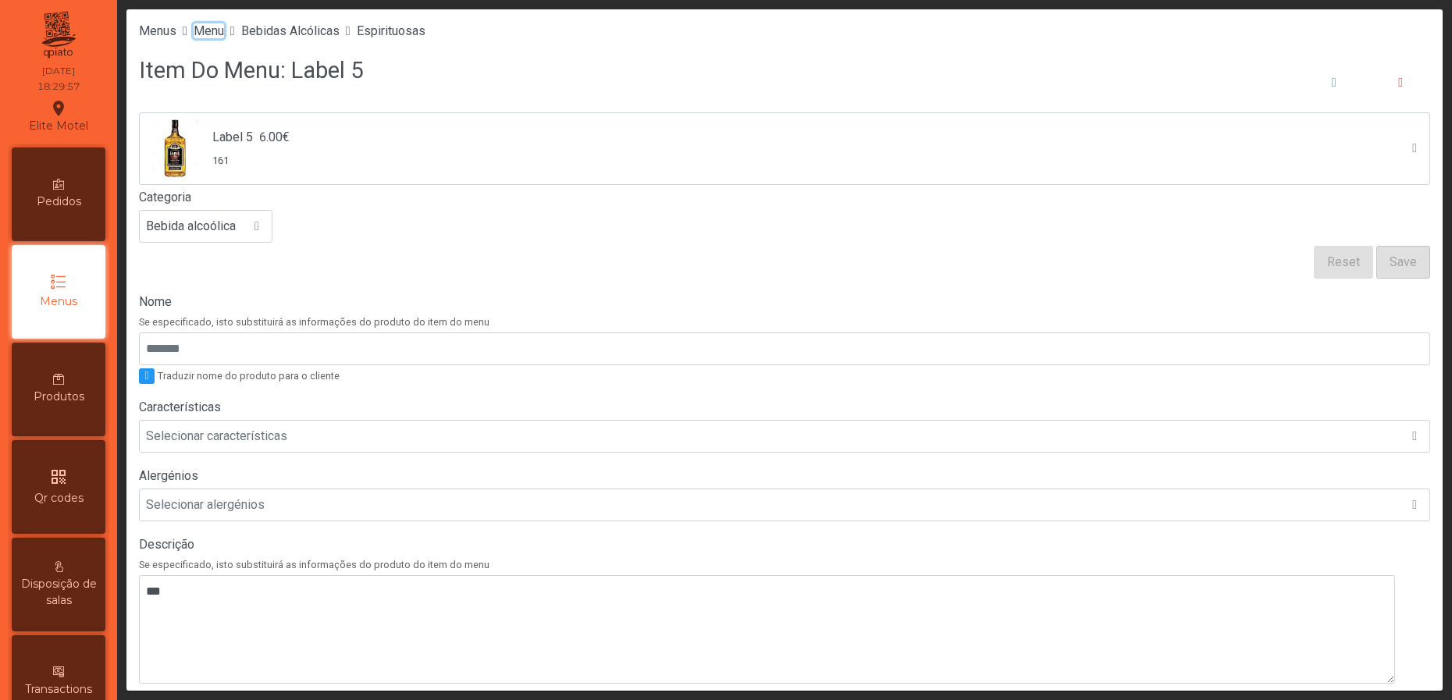
click at [218, 31] on span "Menu" at bounding box center [209, 30] width 30 height 15
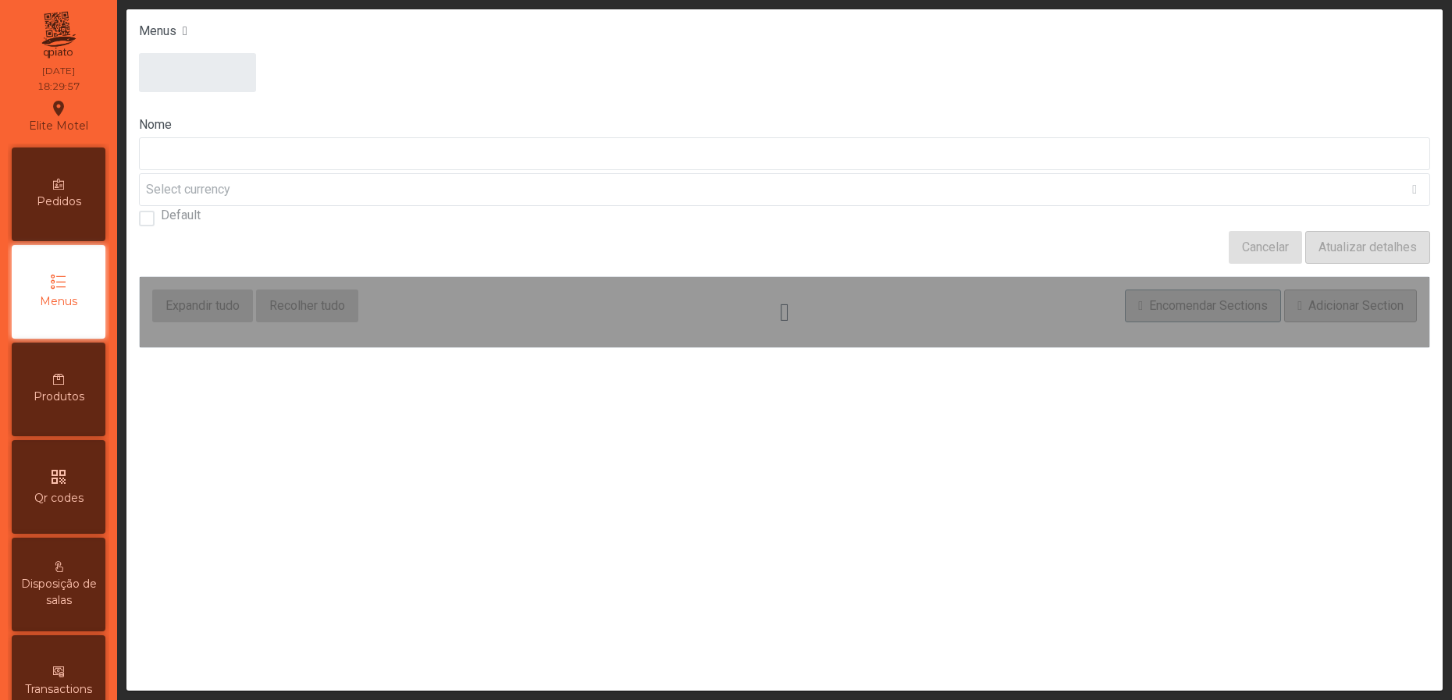
type input "****"
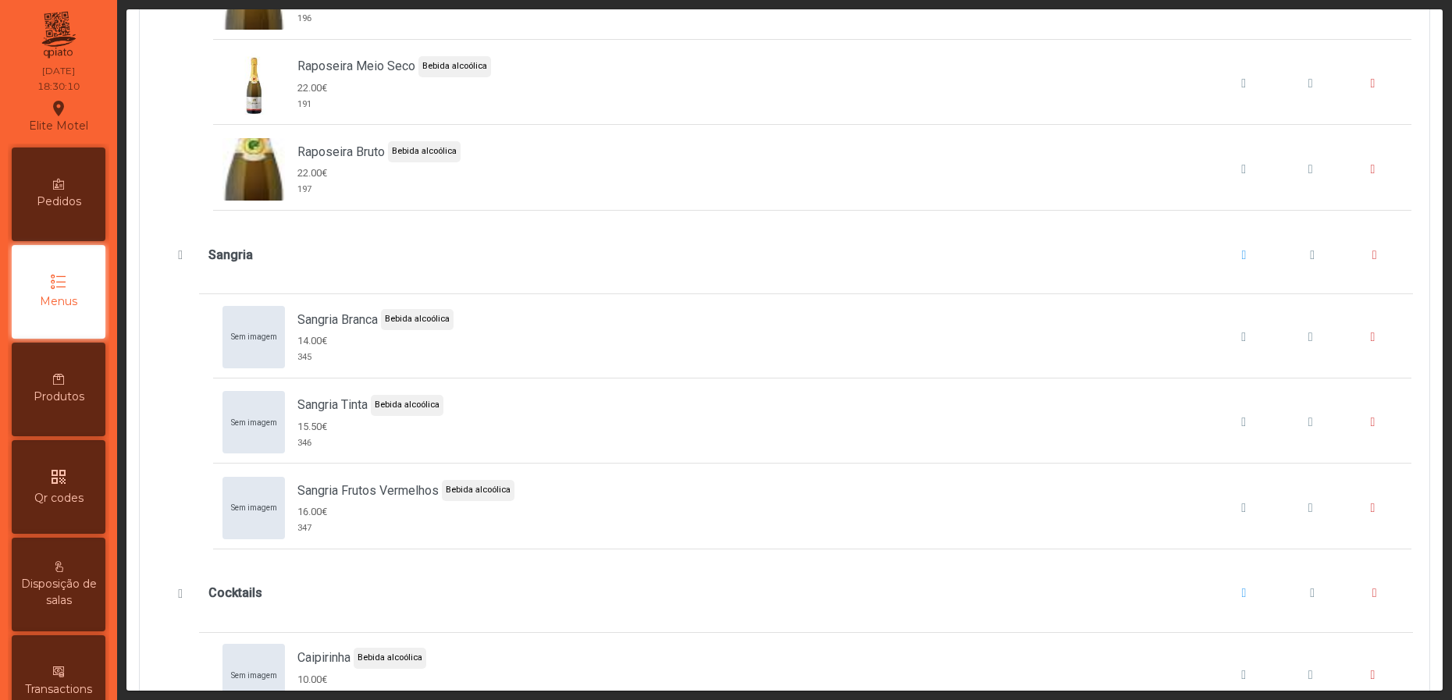
scroll to position [11766, 0]
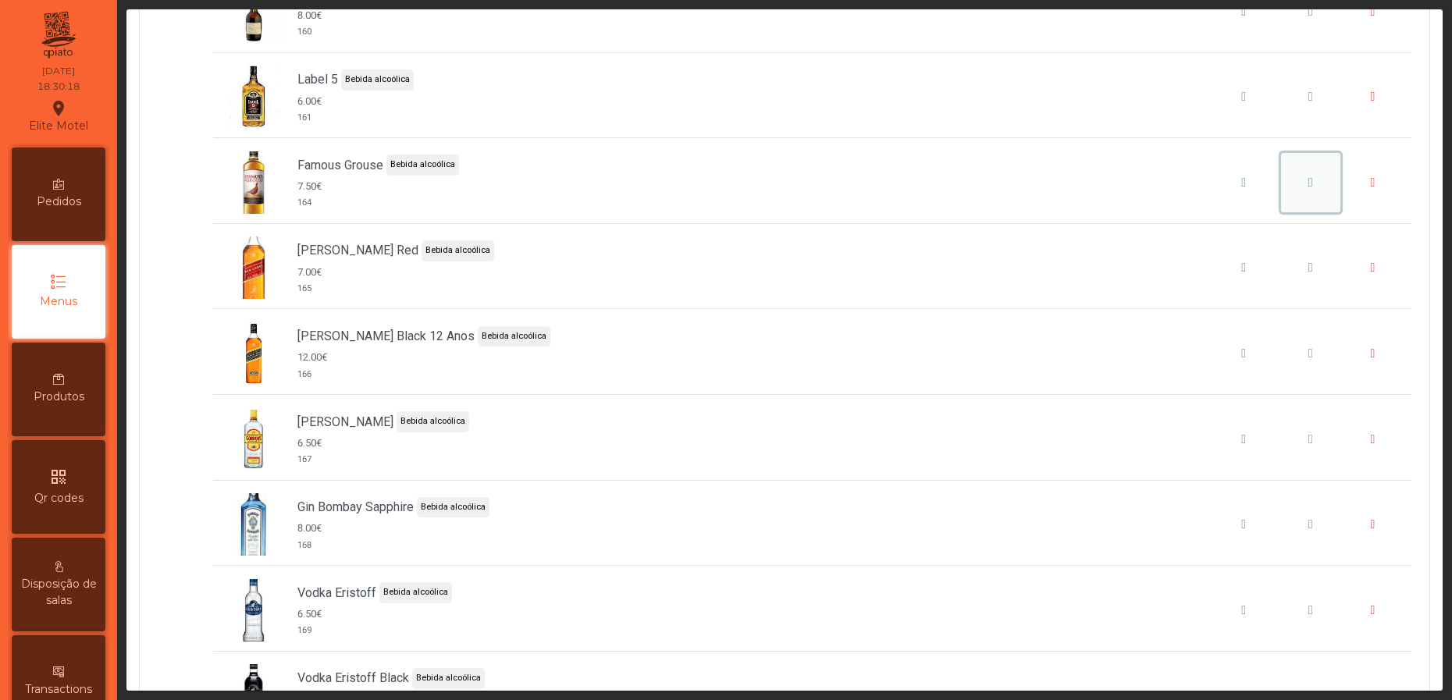
click at [1308, 189] on span "Famous Grouse" at bounding box center [1310, 182] width 5 height 12
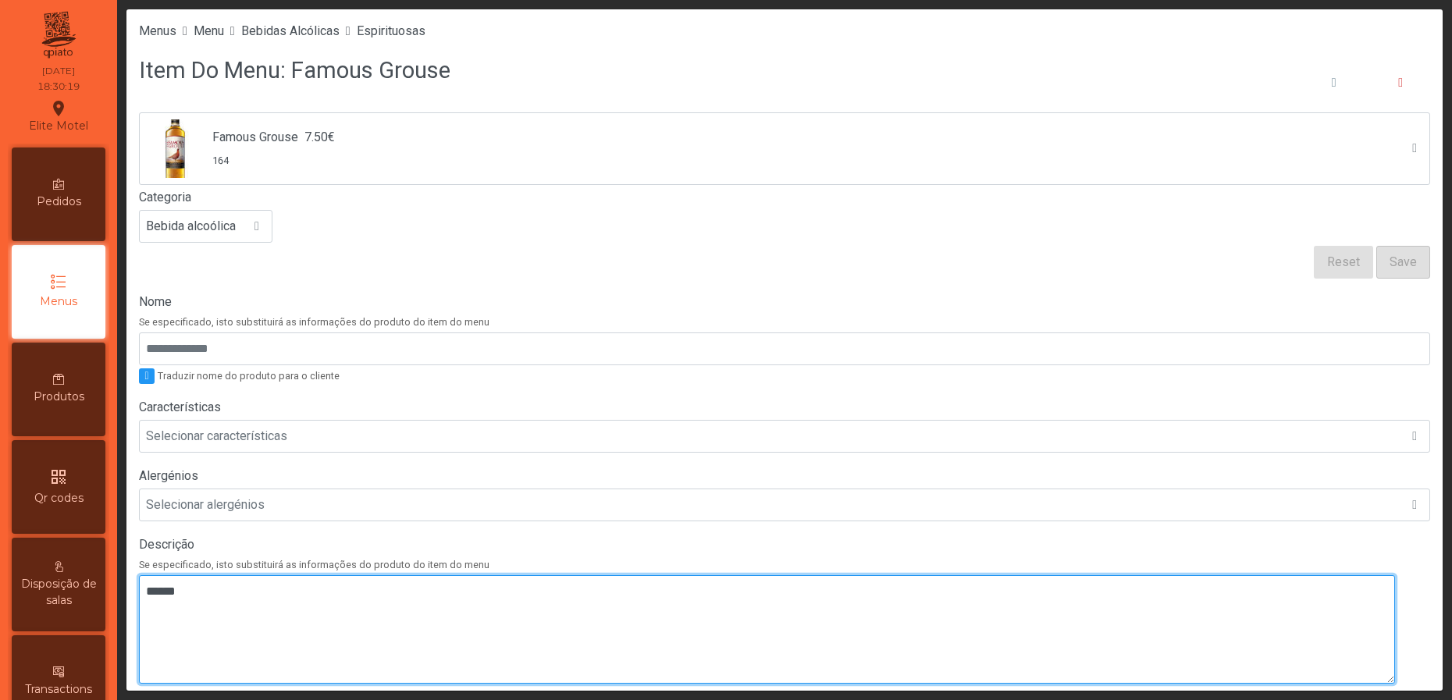
click at [254, 599] on textarea at bounding box center [767, 629] width 1256 height 108
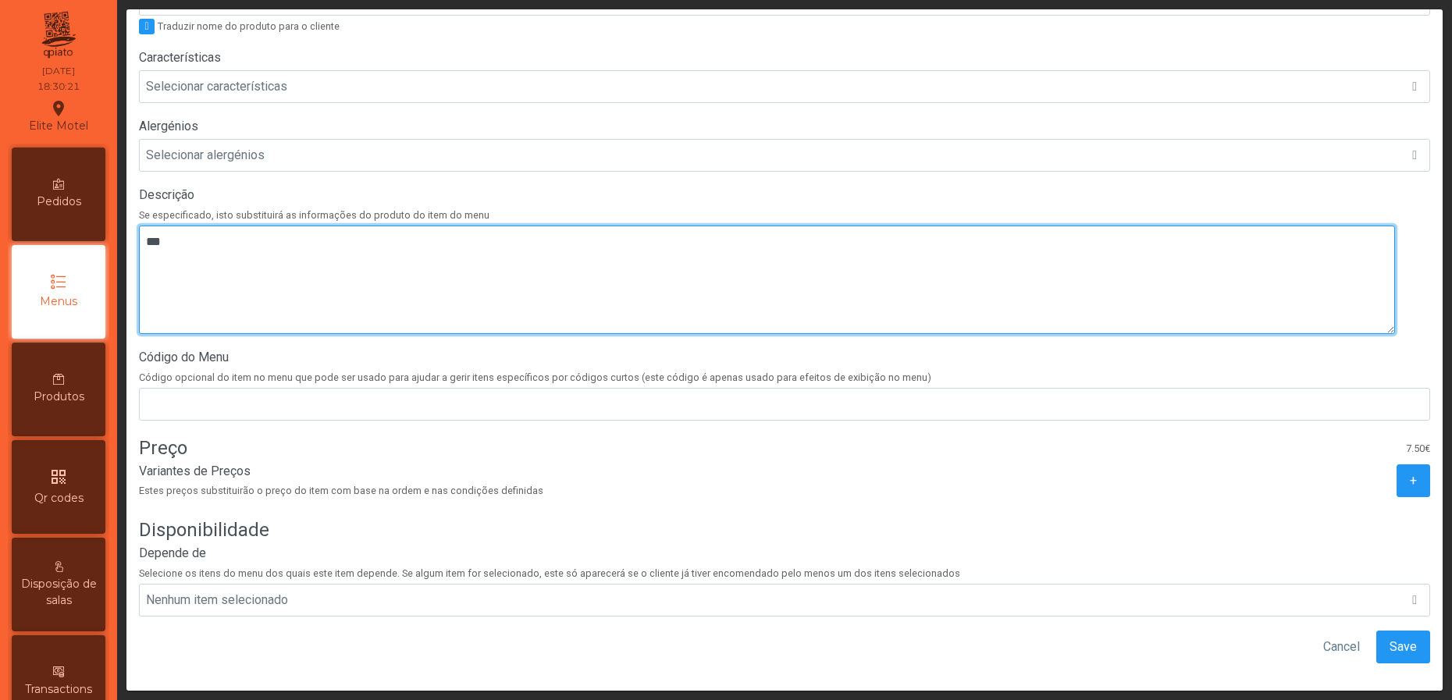
scroll to position [351, 0]
type textarea "***"
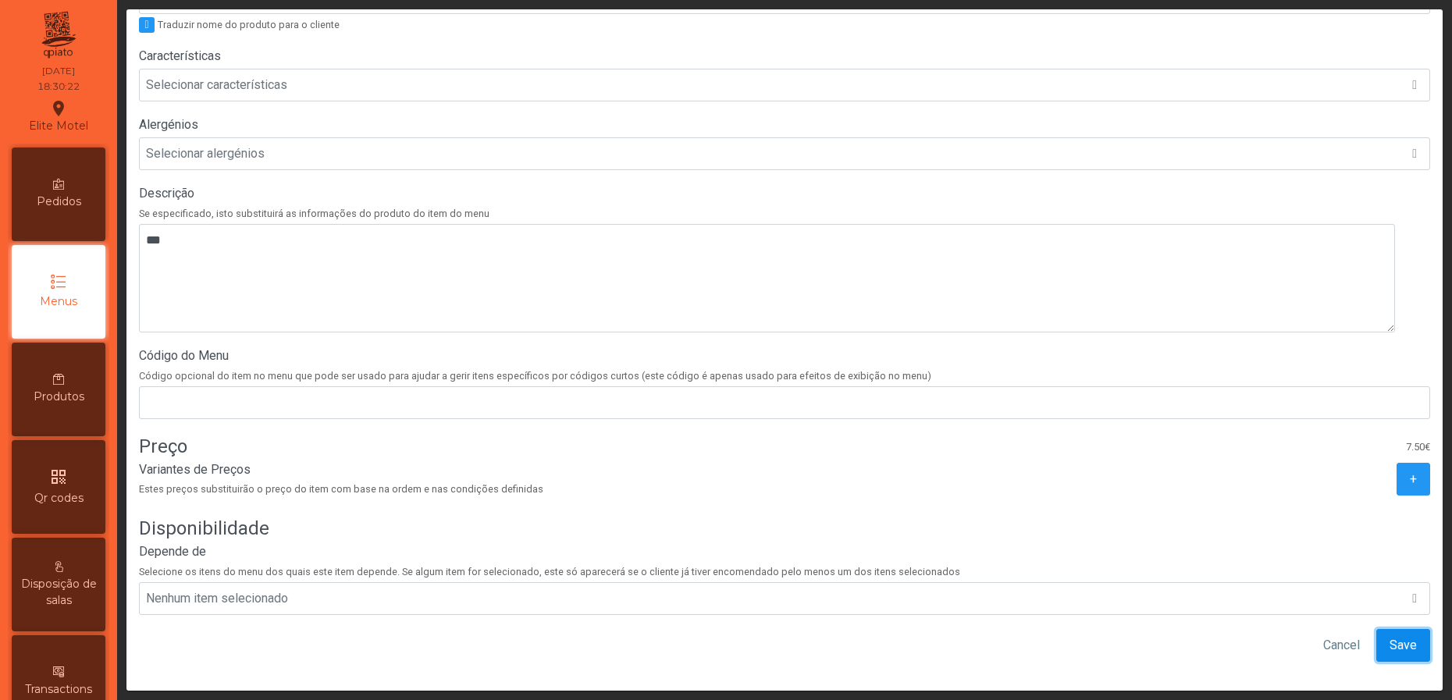
click at [1389, 649] on span "Save" at bounding box center [1402, 645] width 27 height 19
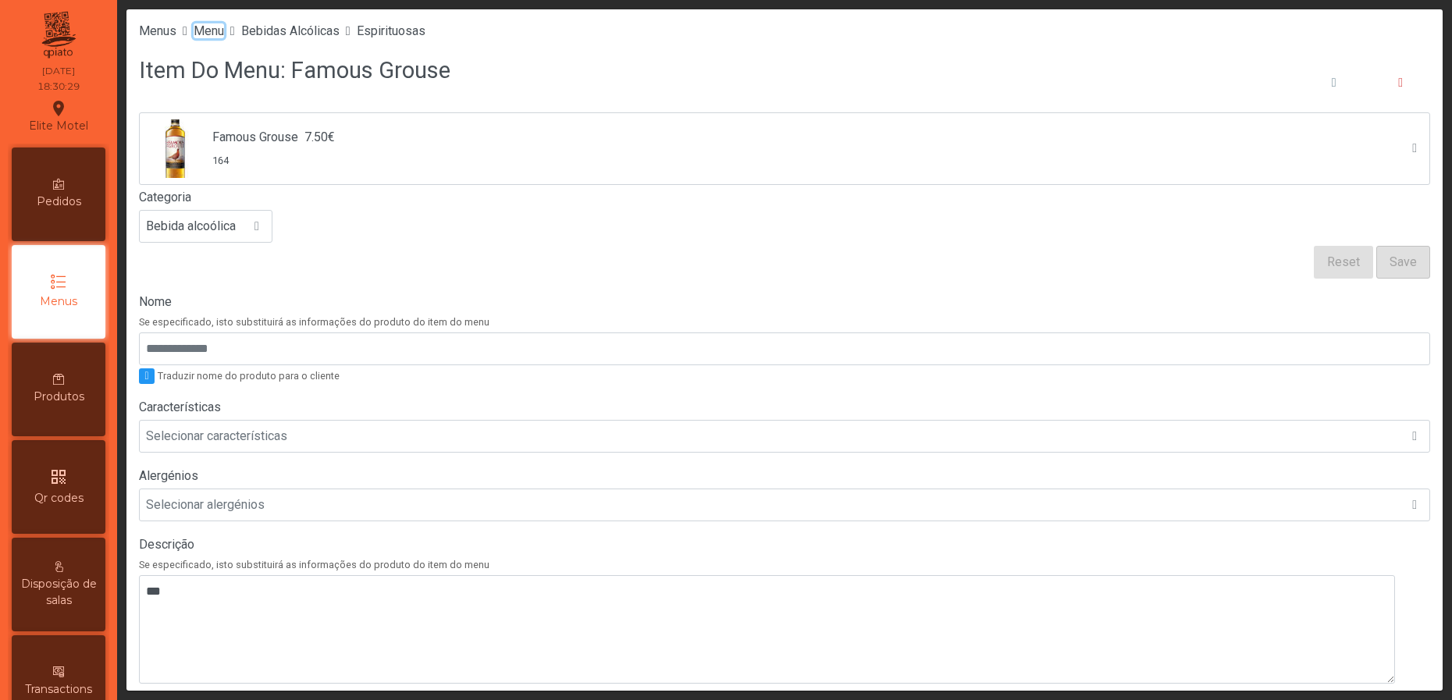
click at [224, 36] on span "Menu" at bounding box center [209, 30] width 30 height 15
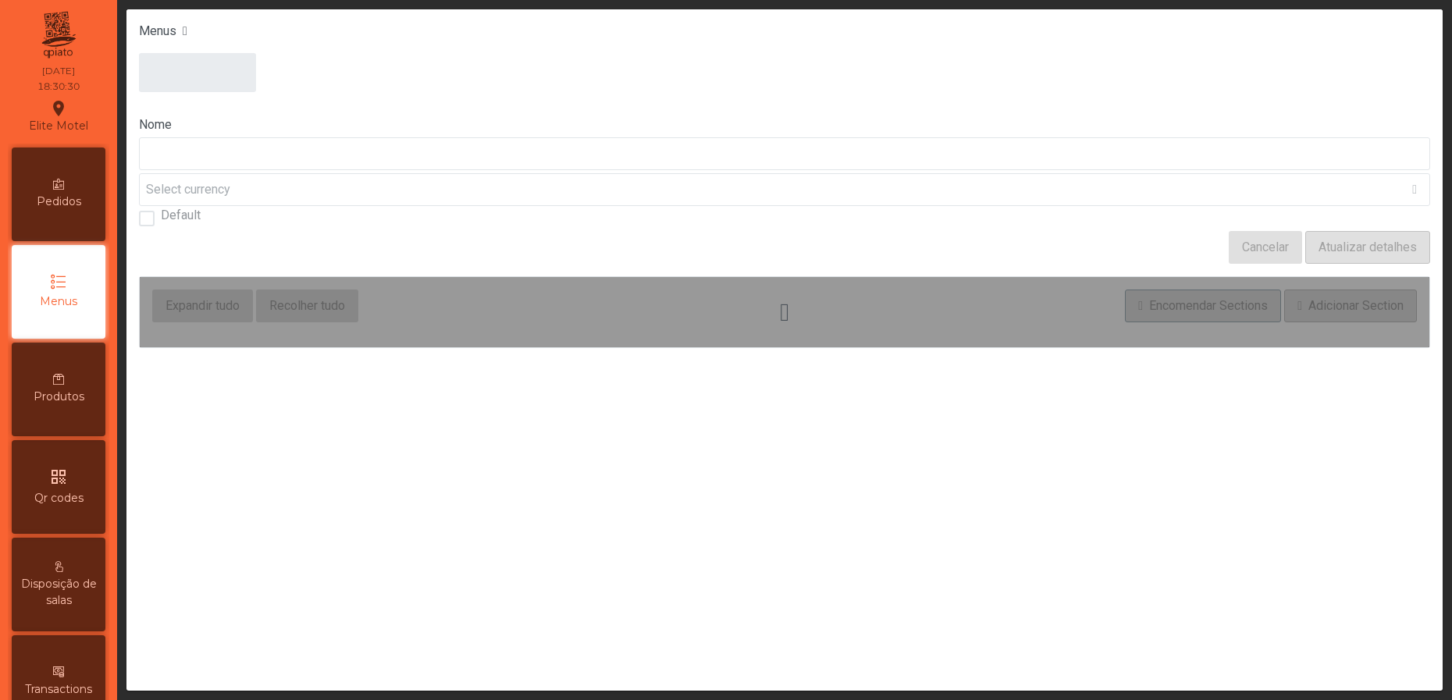
type input "****"
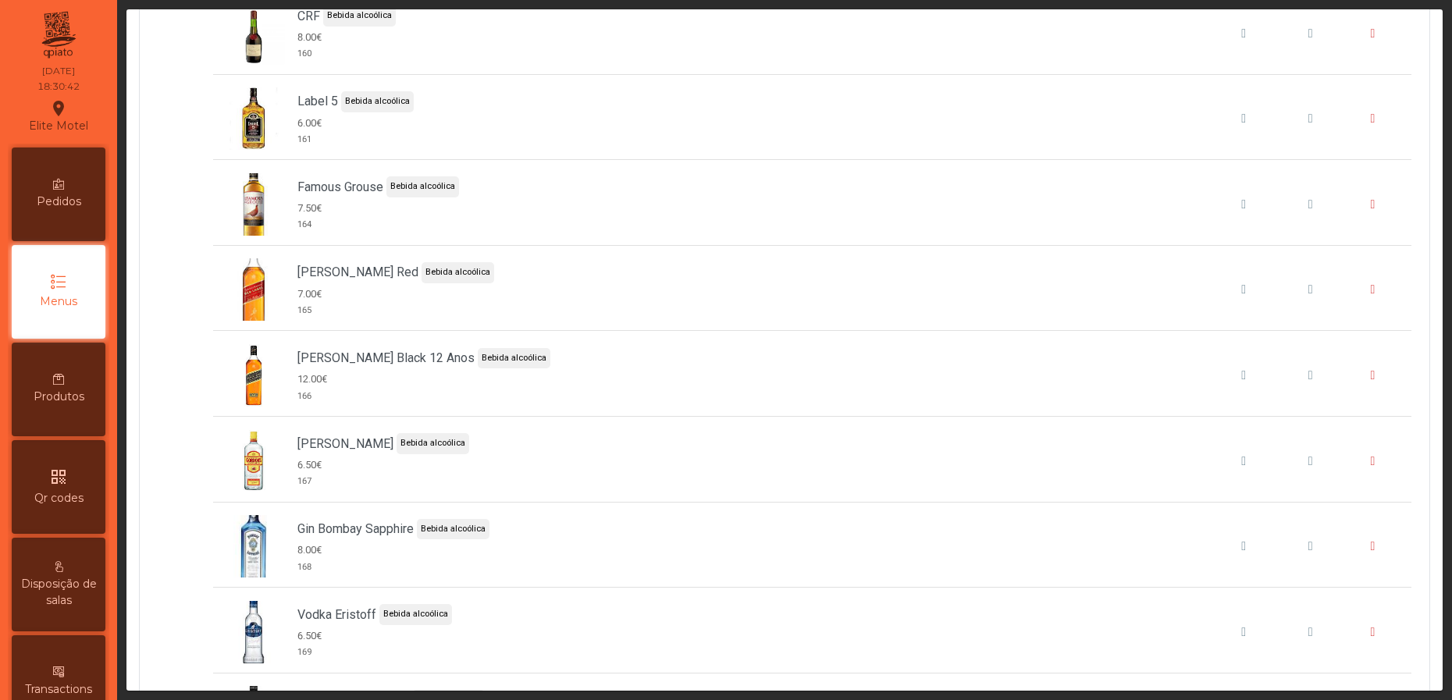
scroll to position [11824, 0]
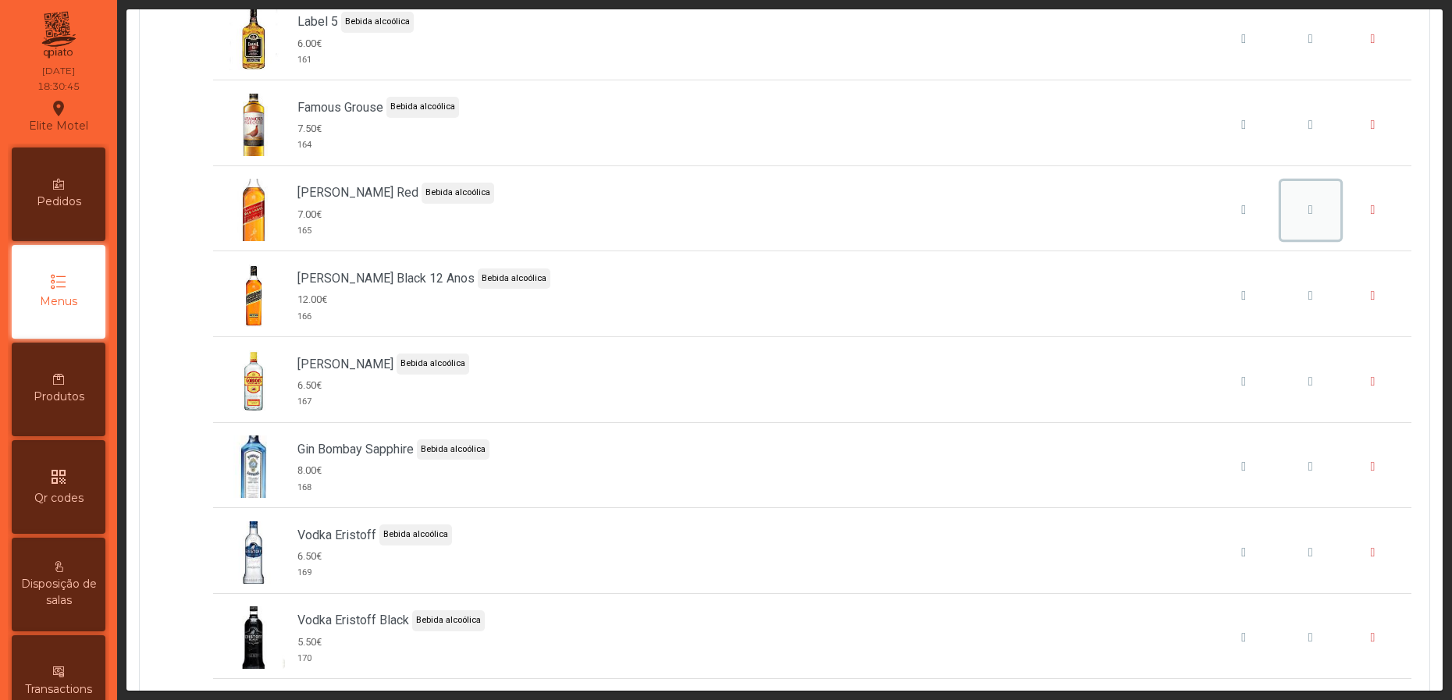
click at [1308, 216] on span "J Walker Red" at bounding box center [1310, 210] width 5 height 12
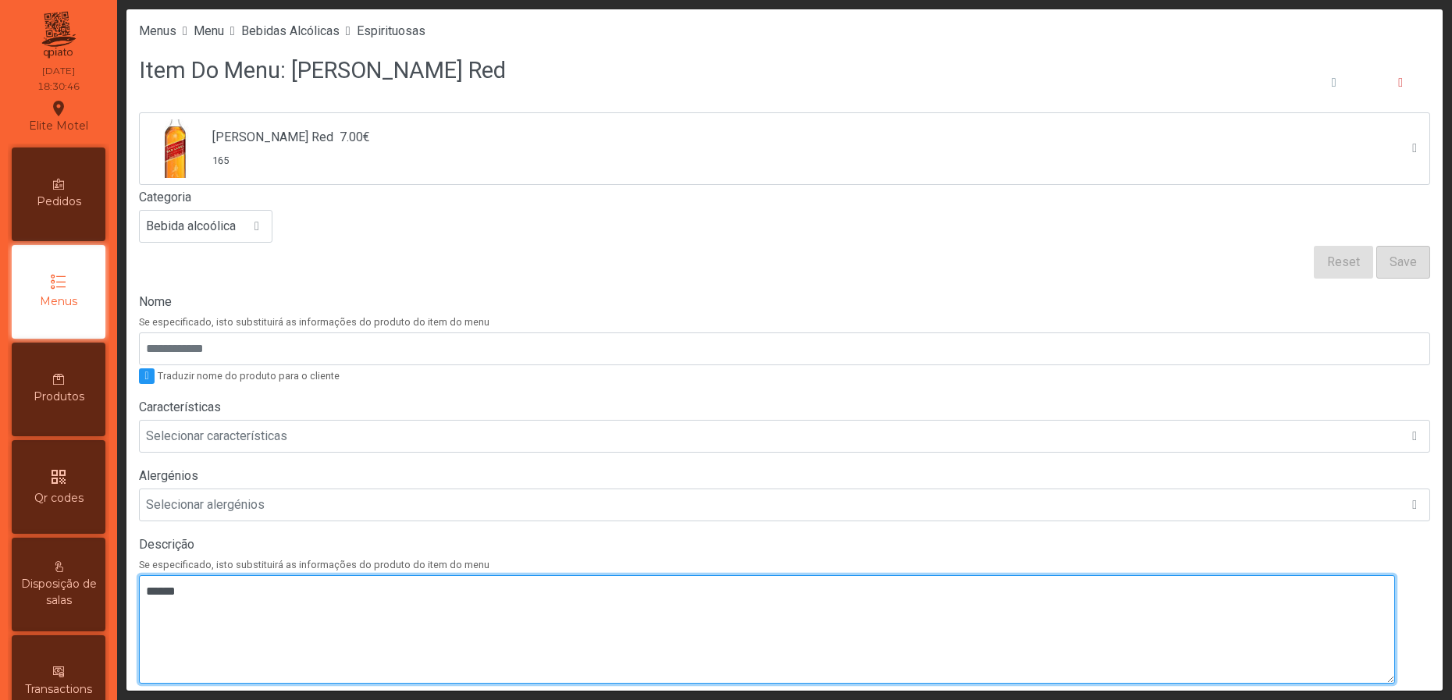
click at [305, 602] on textarea at bounding box center [767, 629] width 1256 height 108
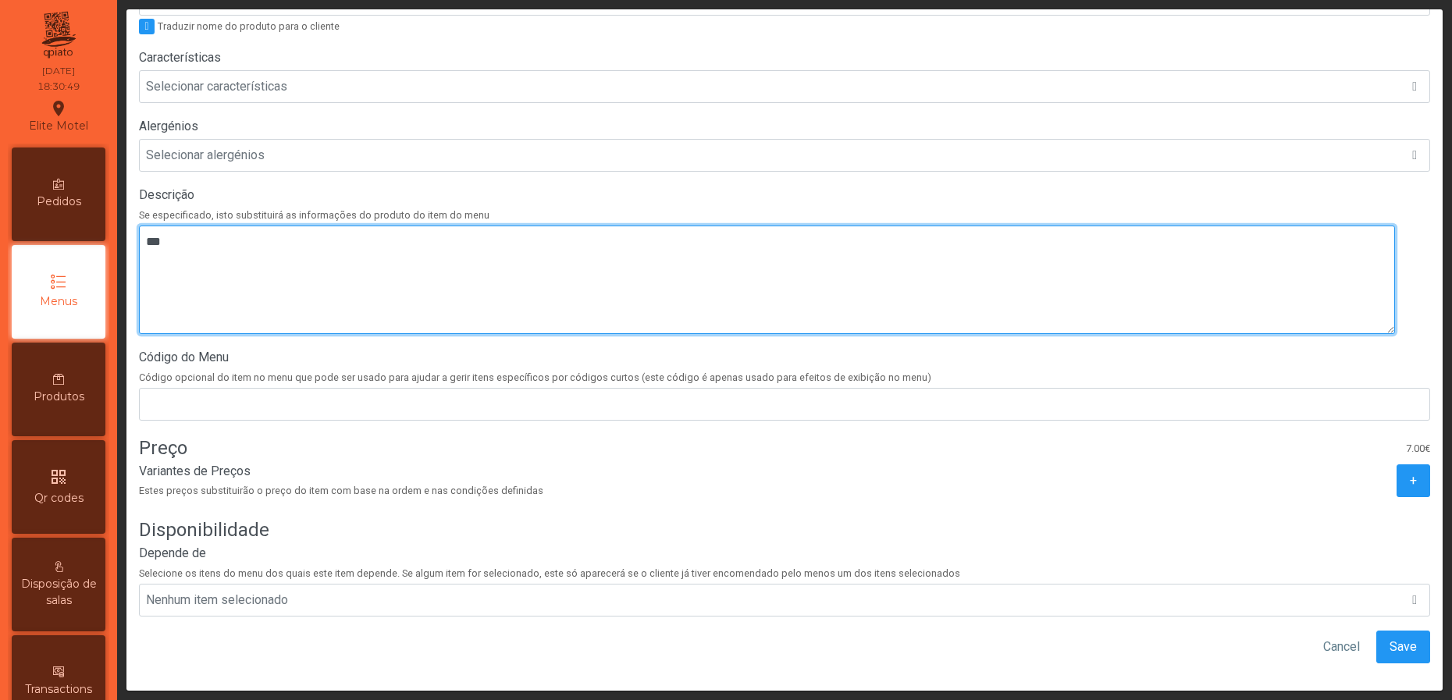
scroll to position [351, 0]
type textarea "***"
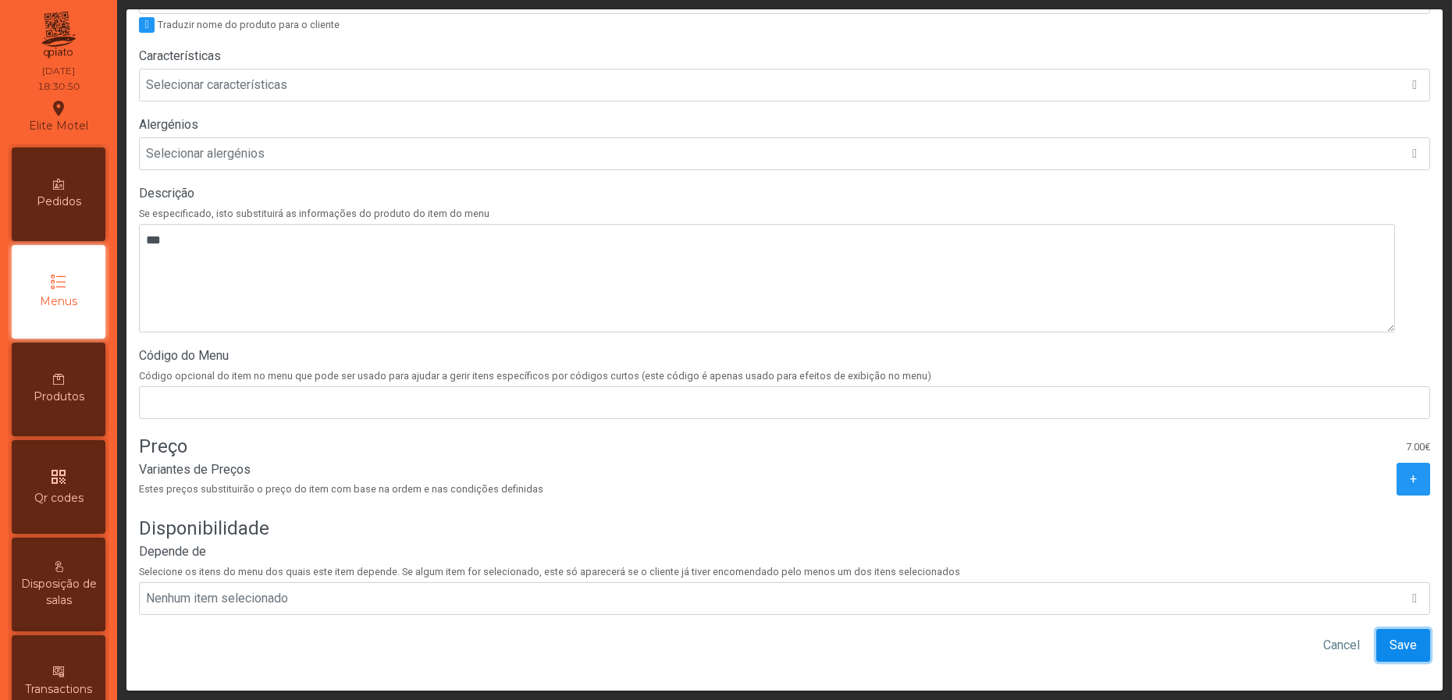
click at [1376, 640] on button "Save" at bounding box center [1403, 645] width 54 height 33
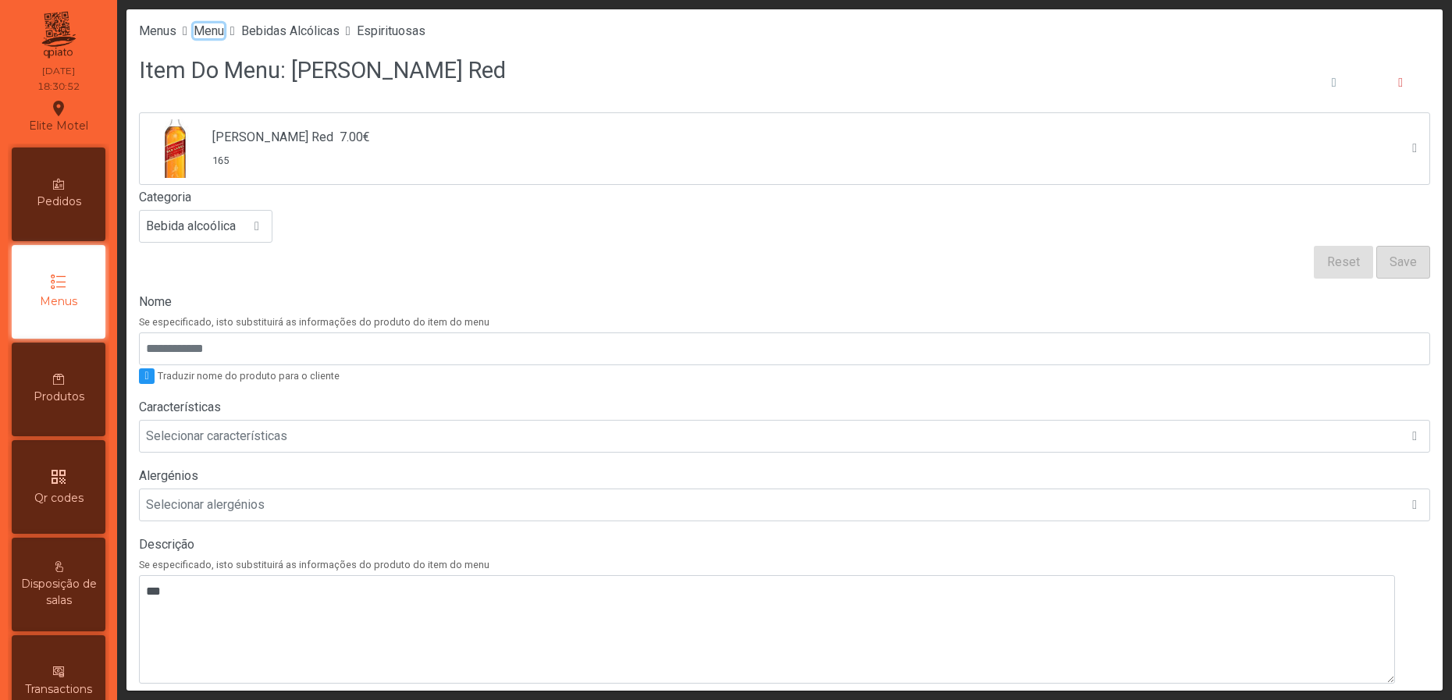
click at [214, 30] on span "Menu" at bounding box center [209, 30] width 30 height 15
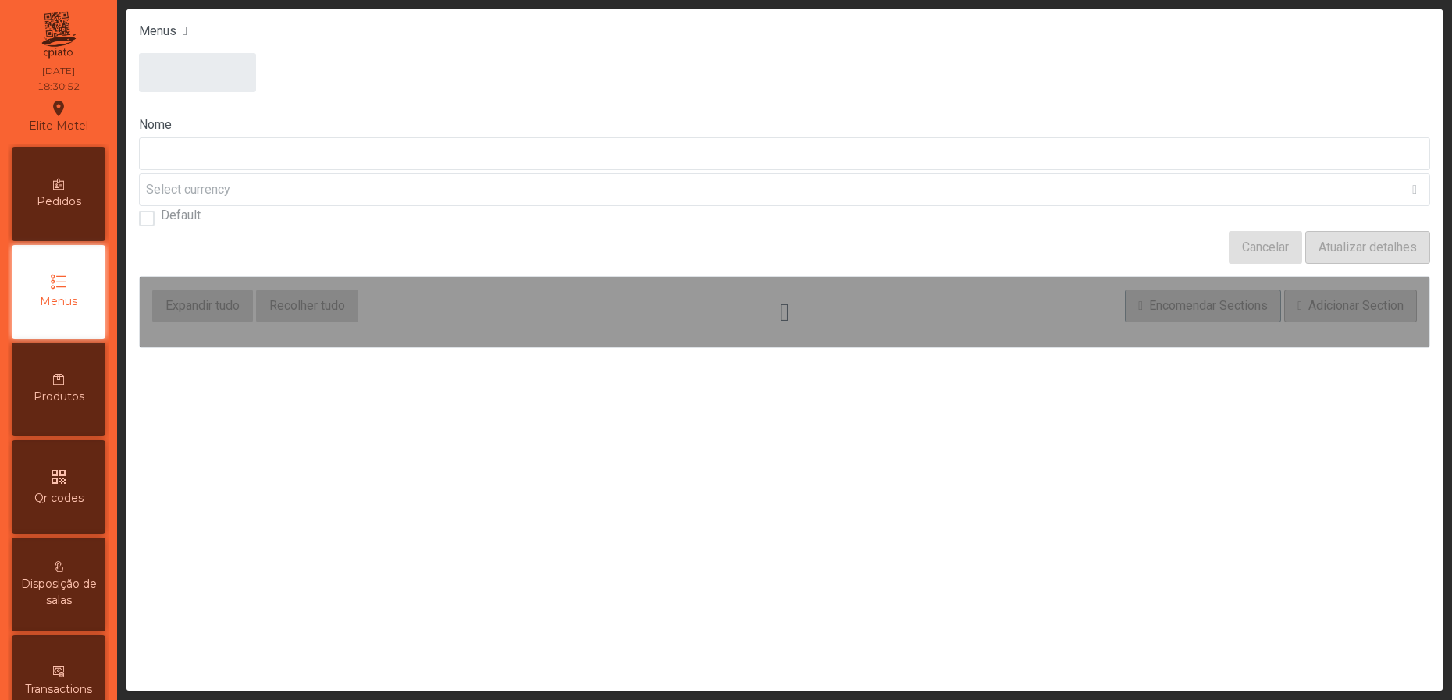
type input "****"
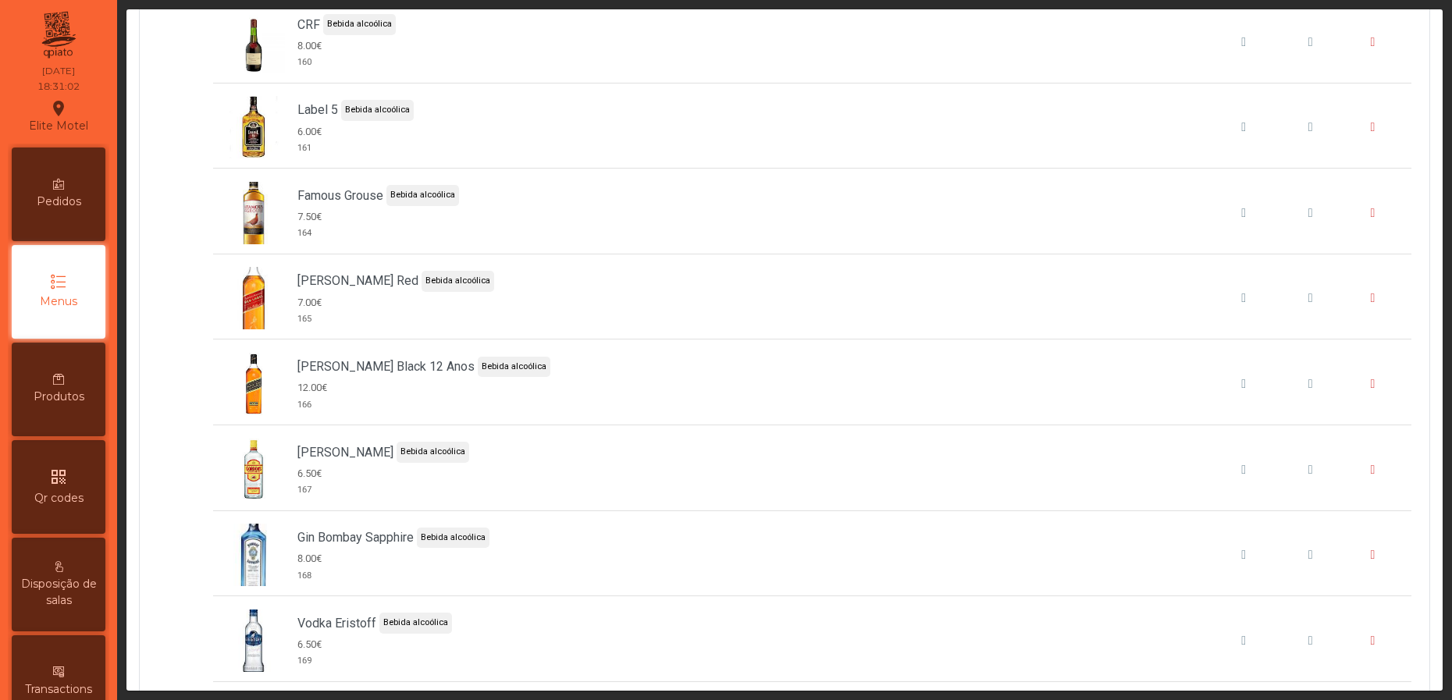
scroll to position [11824, 0]
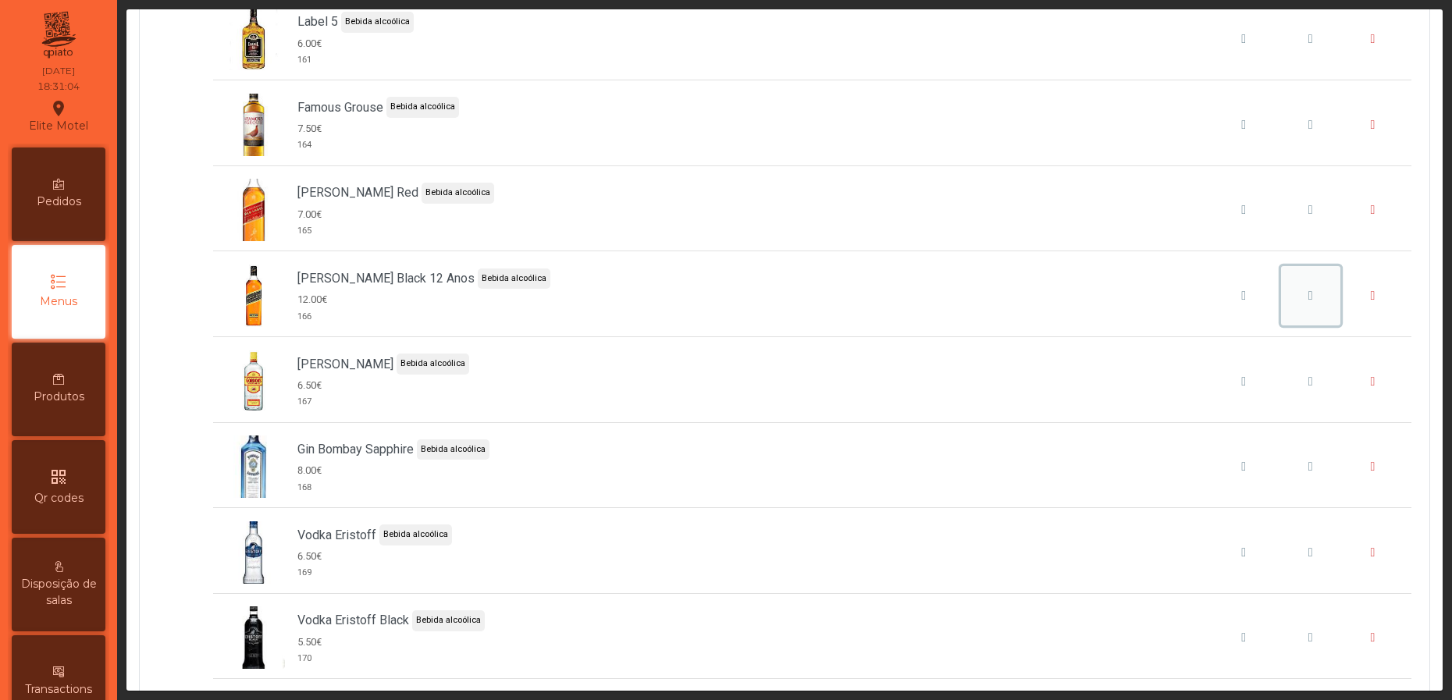
click at [1308, 302] on span "J Walker Black 12 Anos" at bounding box center [1310, 296] width 5 height 12
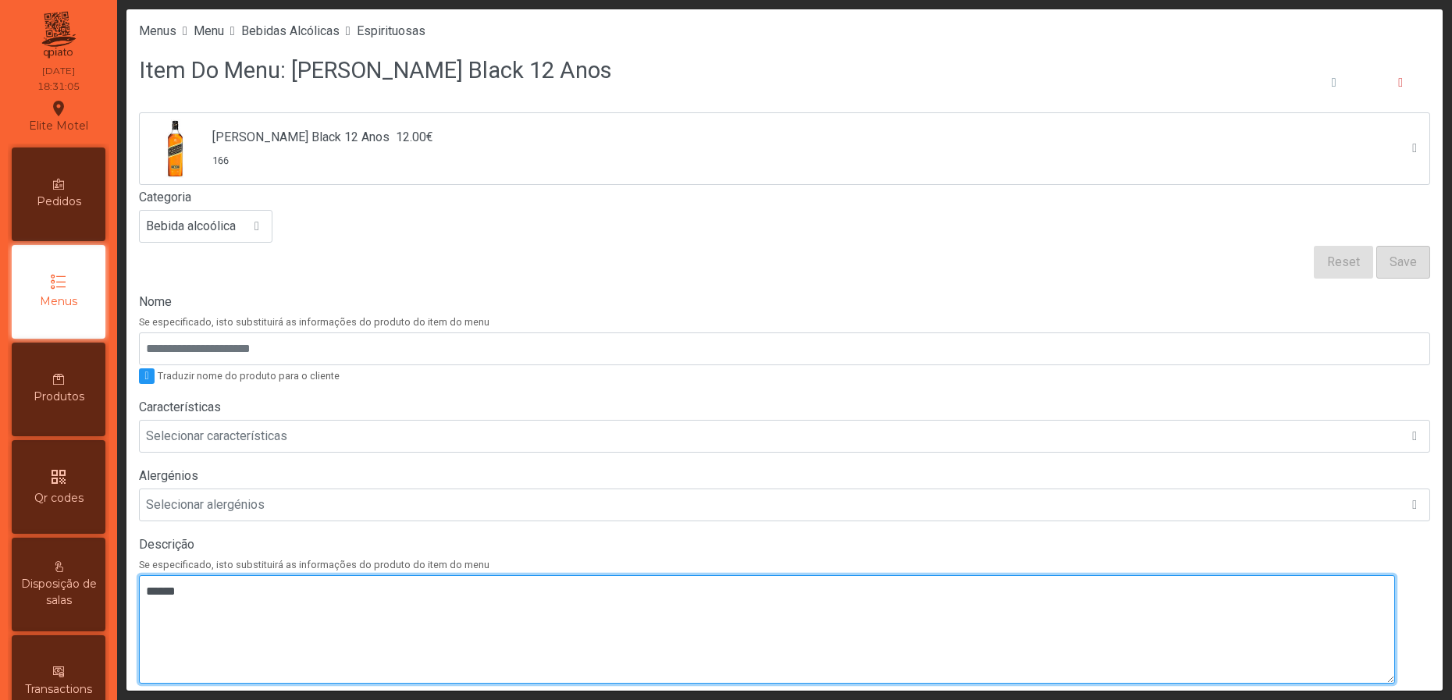
click at [286, 618] on textarea at bounding box center [767, 629] width 1256 height 108
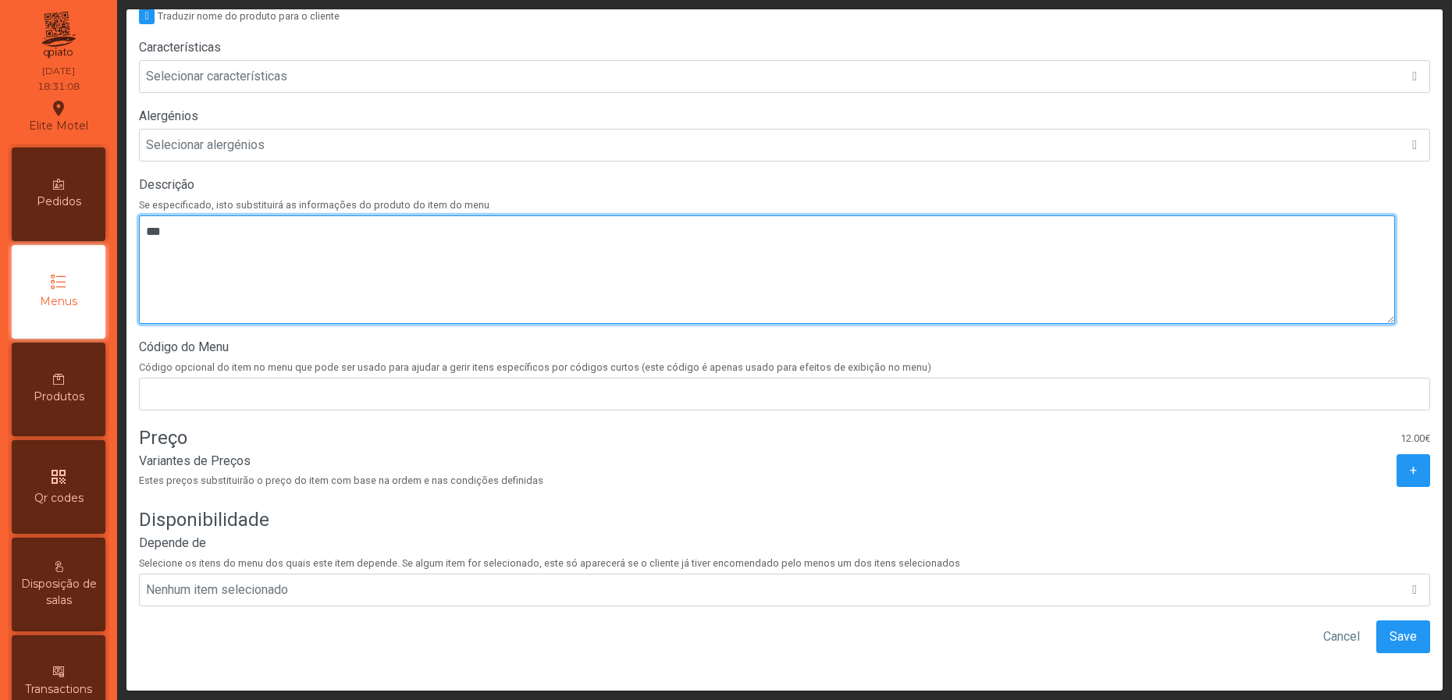
scroll to position [384, 0]
type textarea "***"
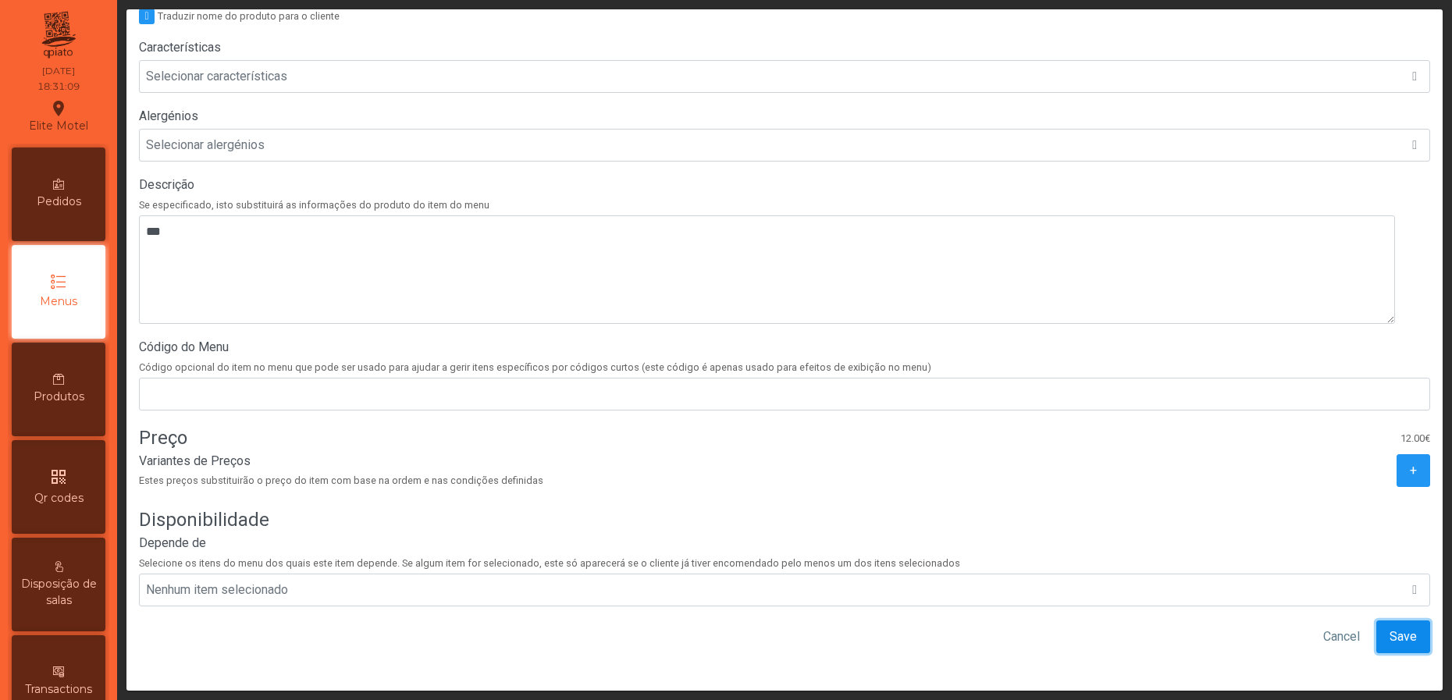
click at [1389, 627] on span "Save" at bounding box center [1402, 636] width 27 height 19
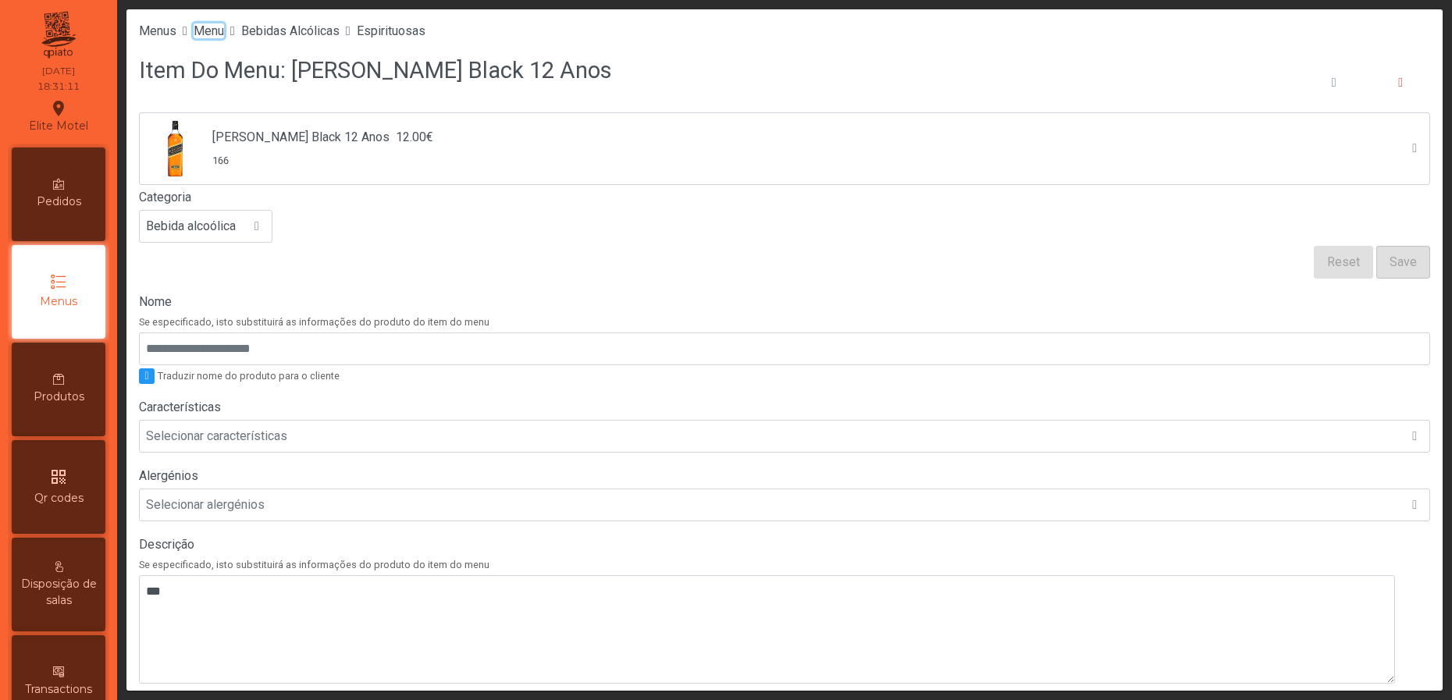
click at [222, 24] on span "Menu" at bounding box center [209, 30] width 30 height 15
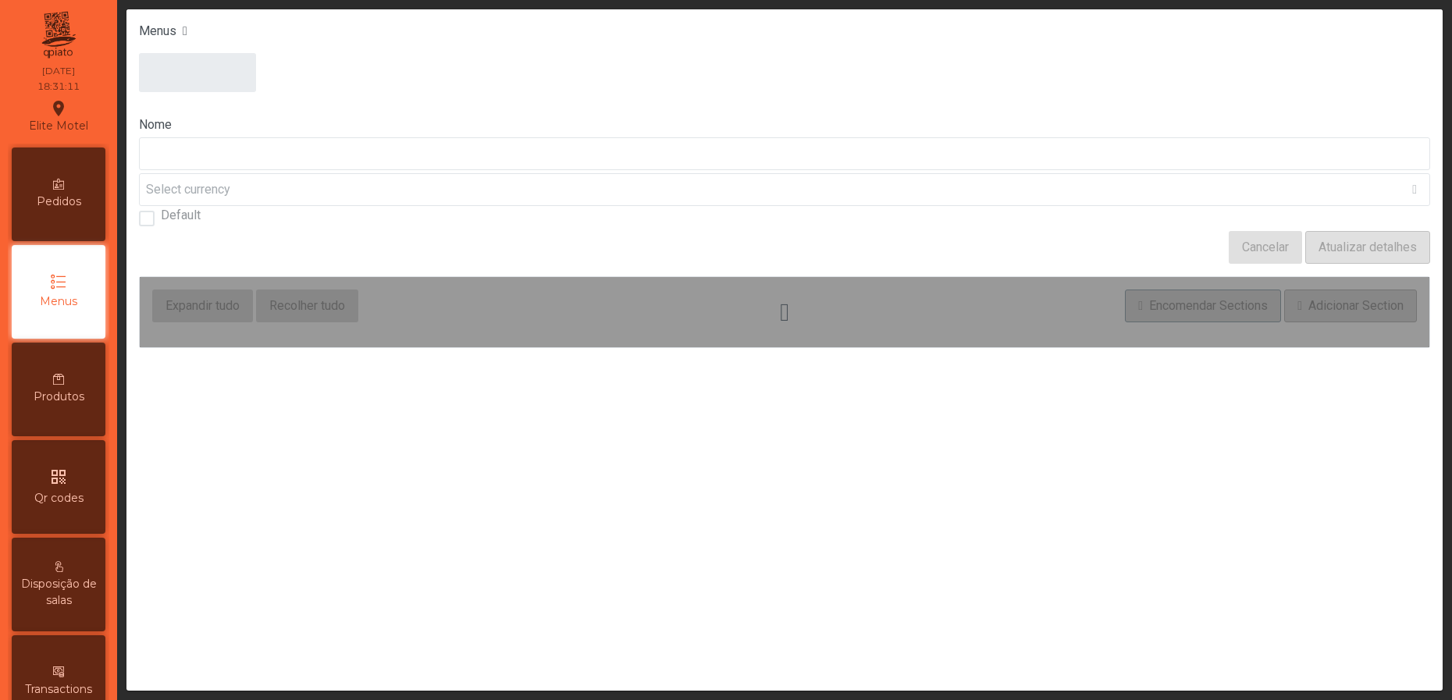
type input "****"
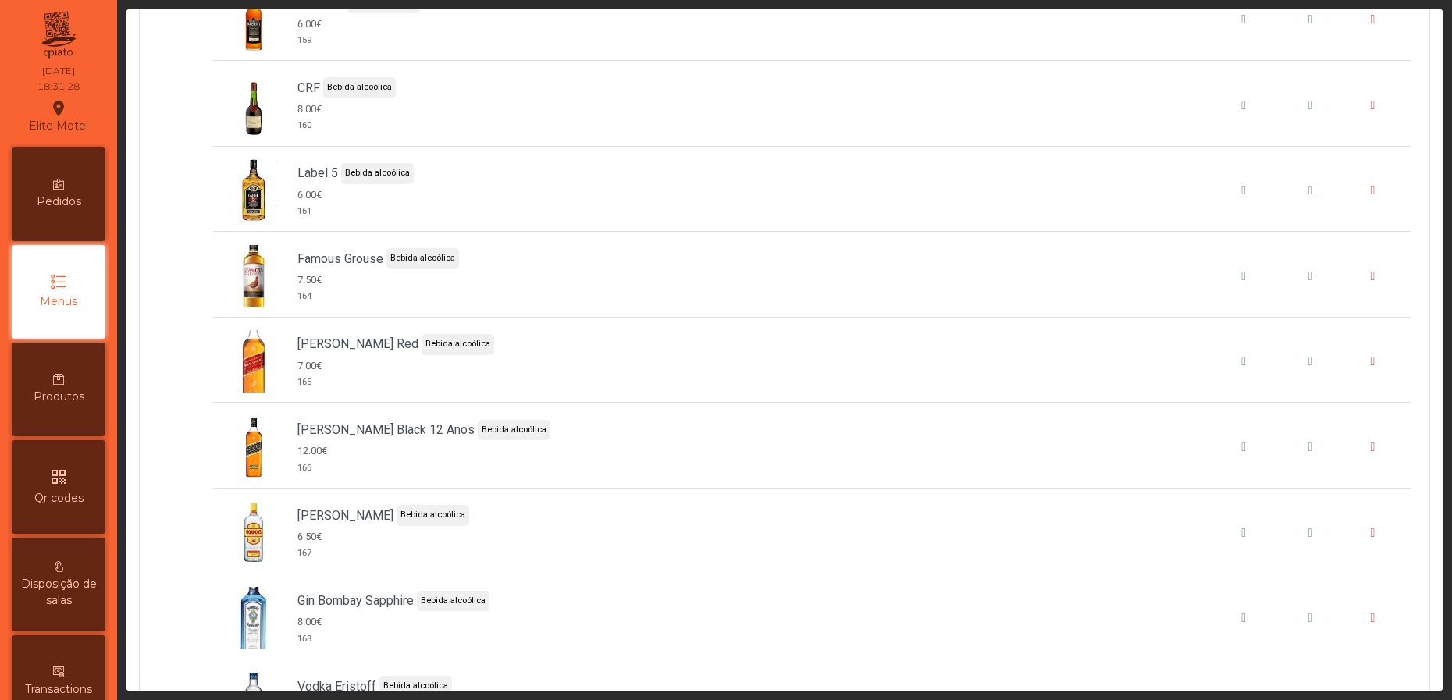
scroll to position [11707, 0]
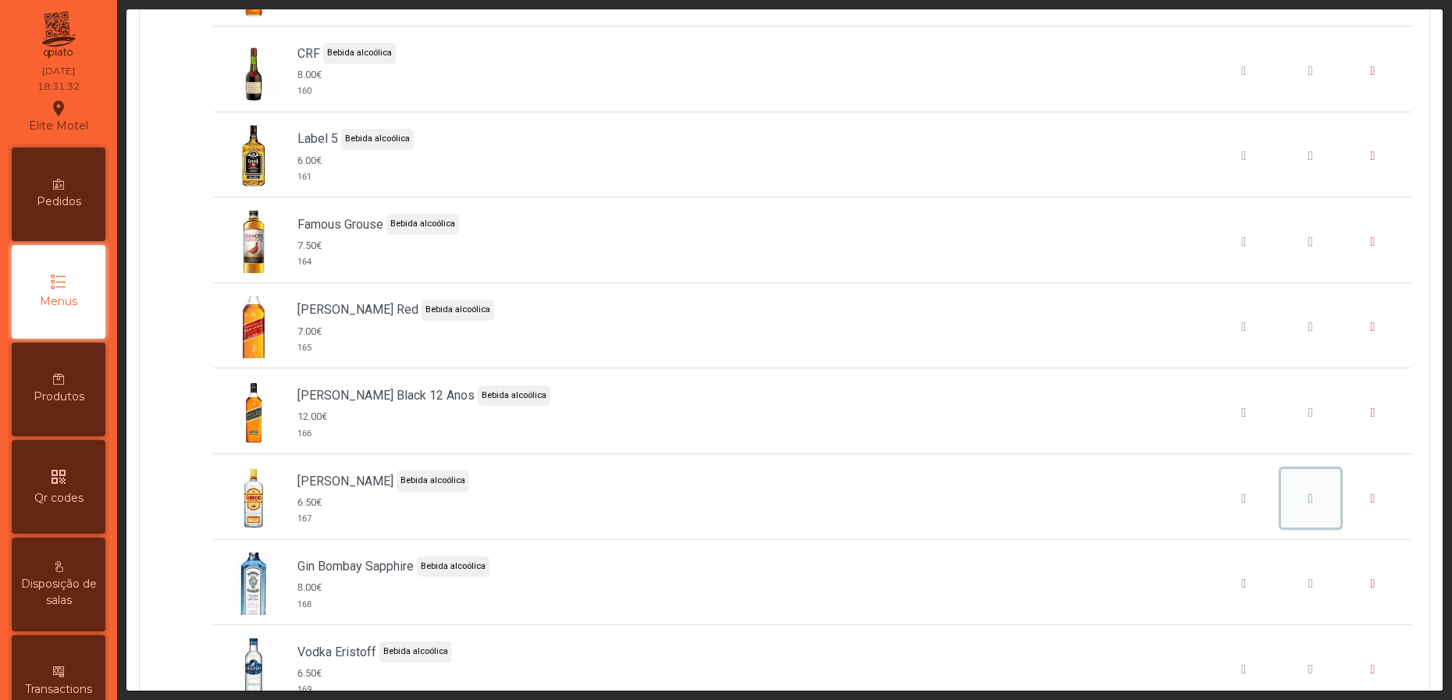
click at [1281, 528] on button "Gin Gordon" at bounding box center [1310, 498] width 59 height 59
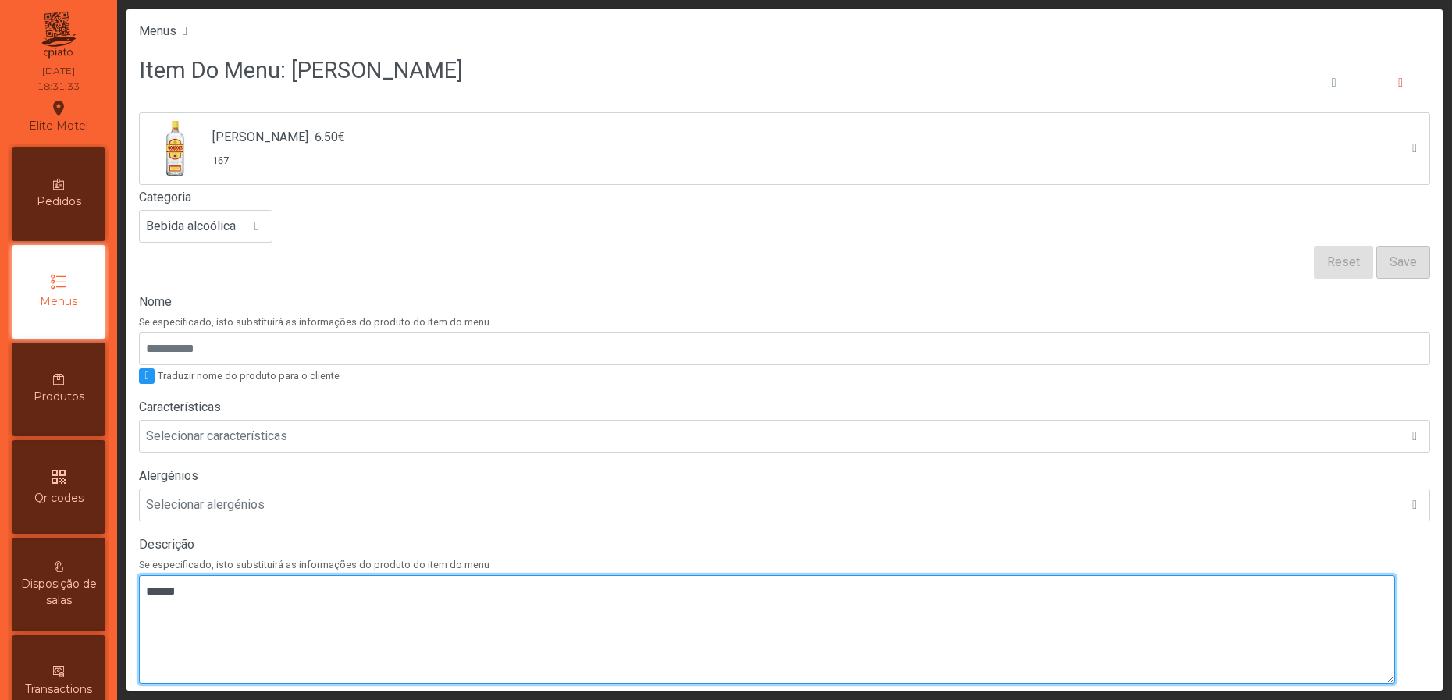
click at [363, 602] on textarea at bounding box center [767, 629] width 1256 height 108
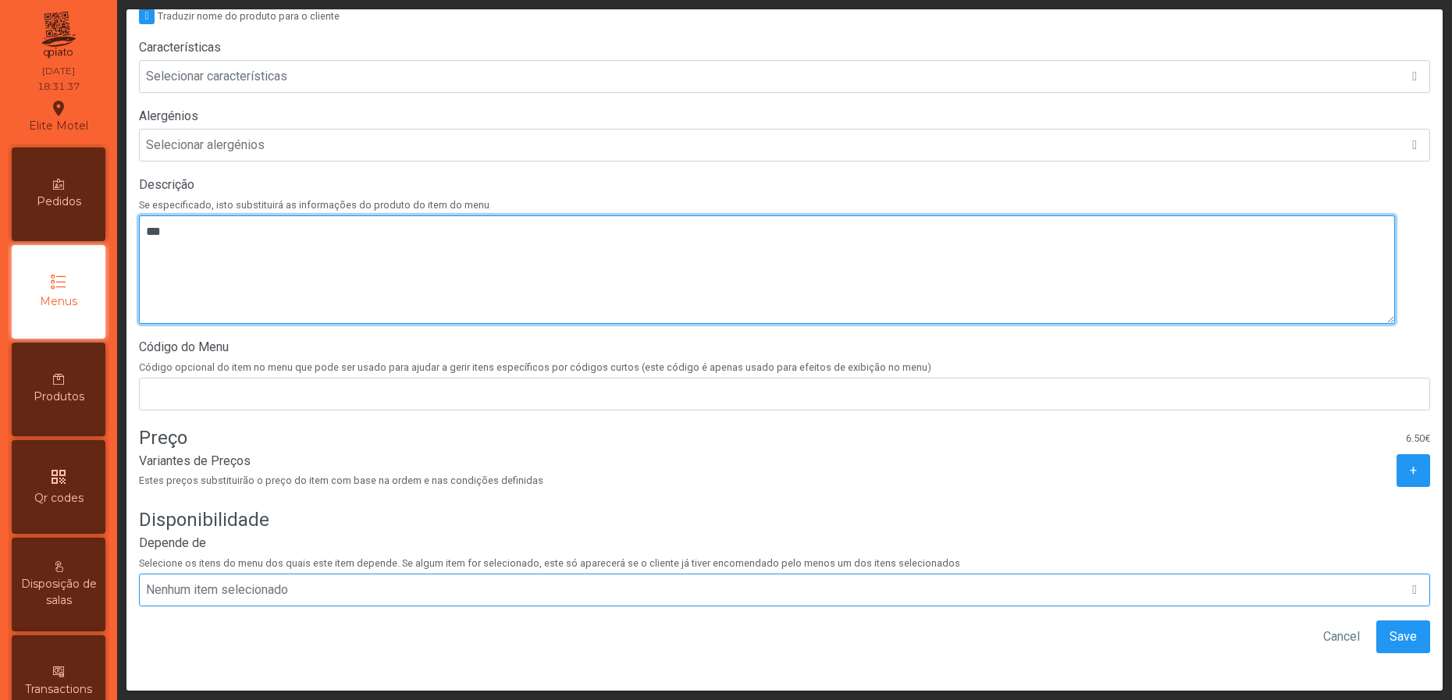
scroll to position [384, 0]
type textarea "***"
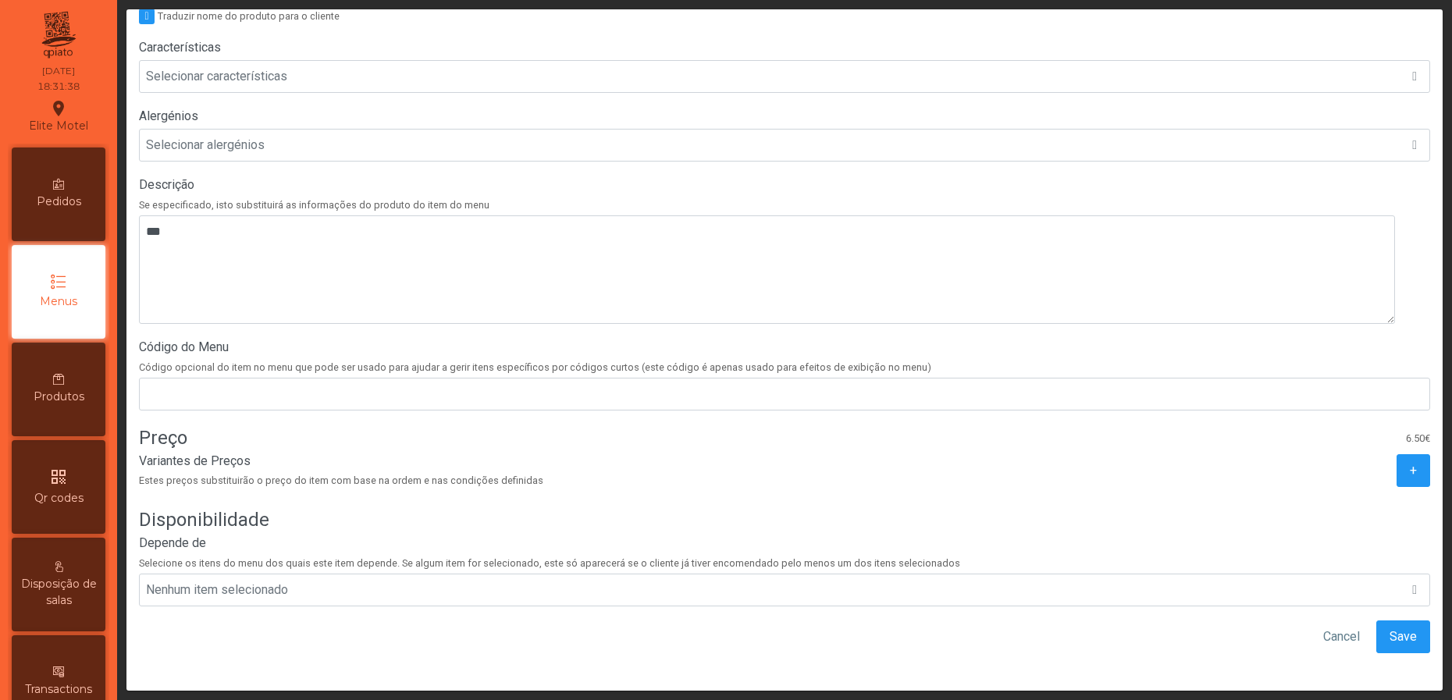
click at [1365, 600] on form "Nome Se especificado, isto substituirá as informações do produto do item do men…" at bounding box center [784, 293] width 1291 height 720
click at [1376, 620] on button "Save" at bounding box center [1403, 636] width 54 height 33
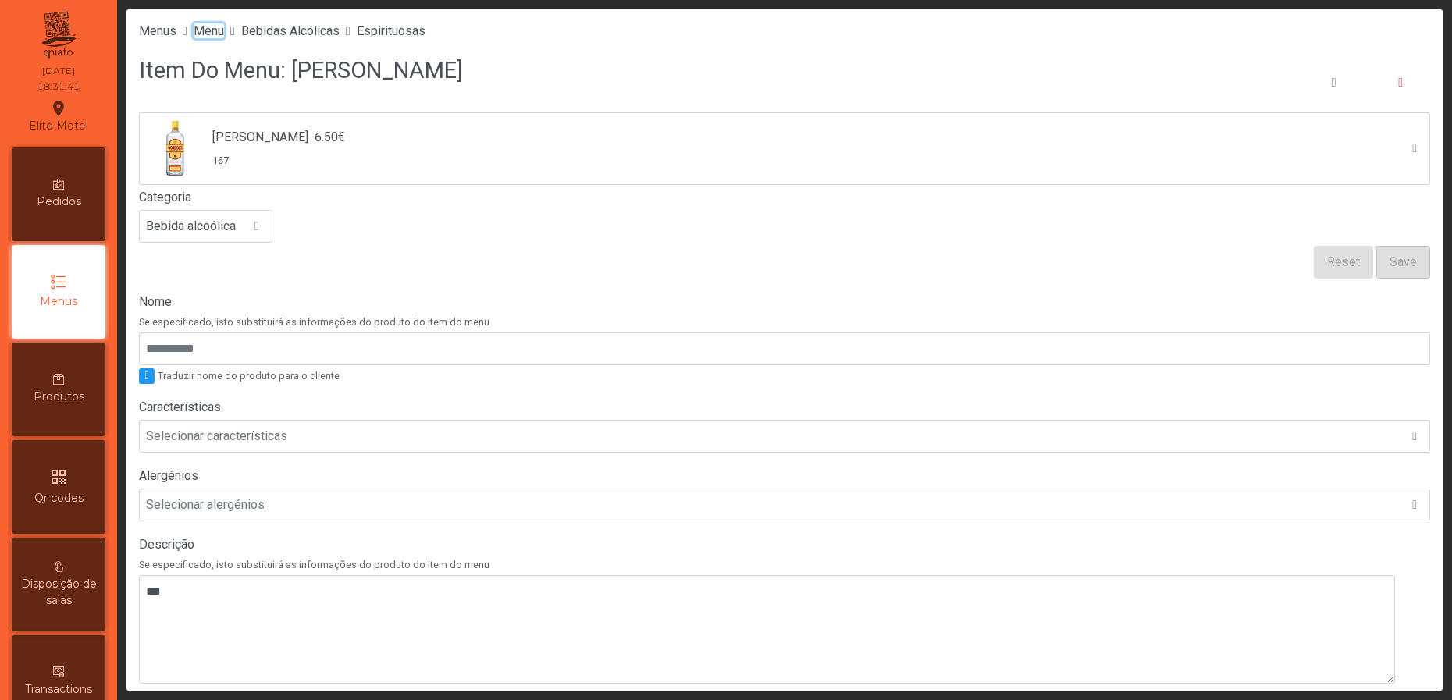
click at [216, 34] on span "Menu" at bounding box center [209, 30] width 30 height 15
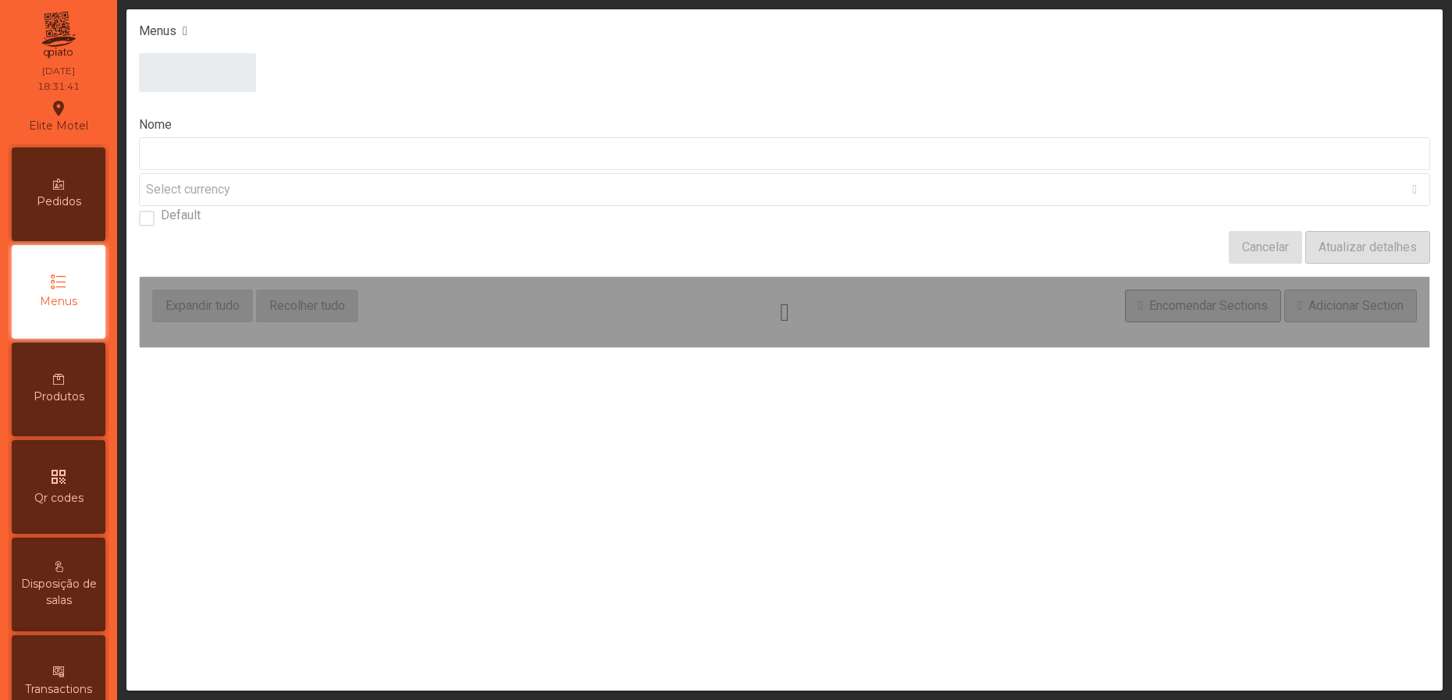
type input "****"
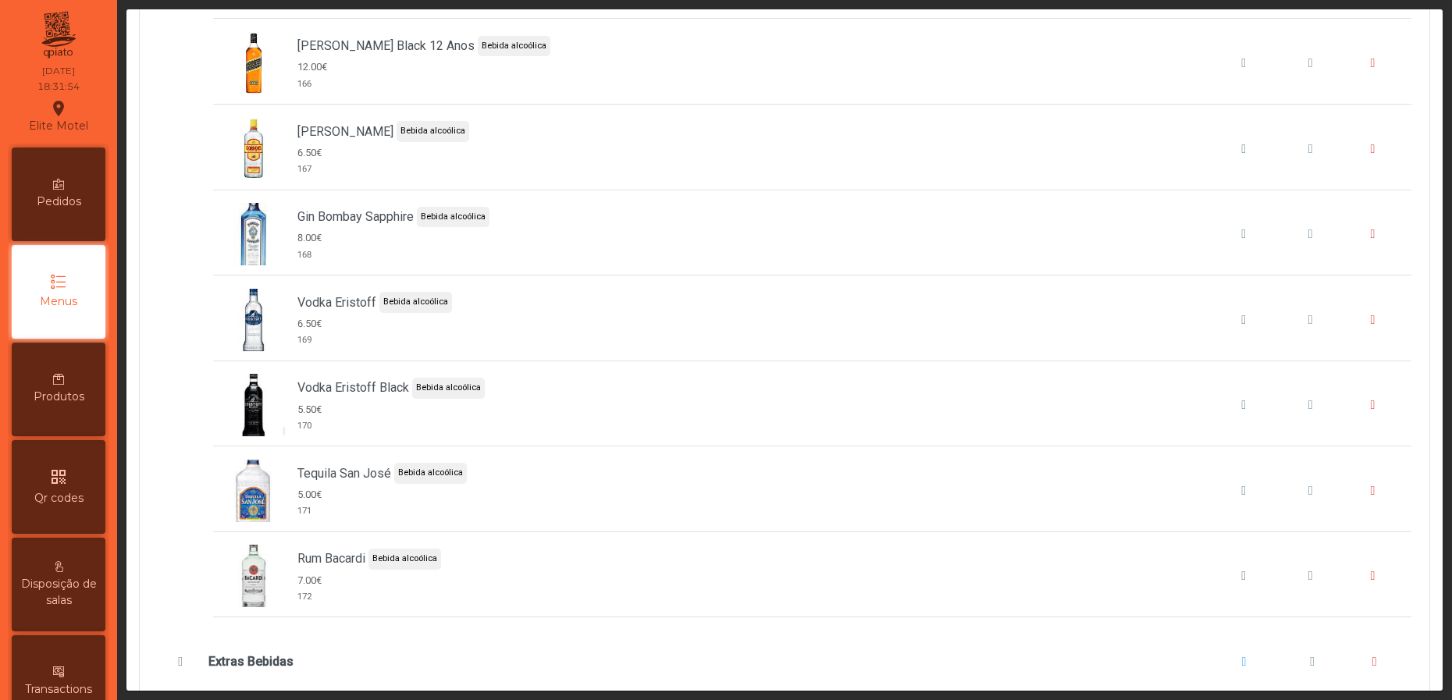
scroll to position [12058, 0]
click at [1281, 262] on button "Gin Bombay Sapphire" at bounding box center [1310, 232] width 59 height 59
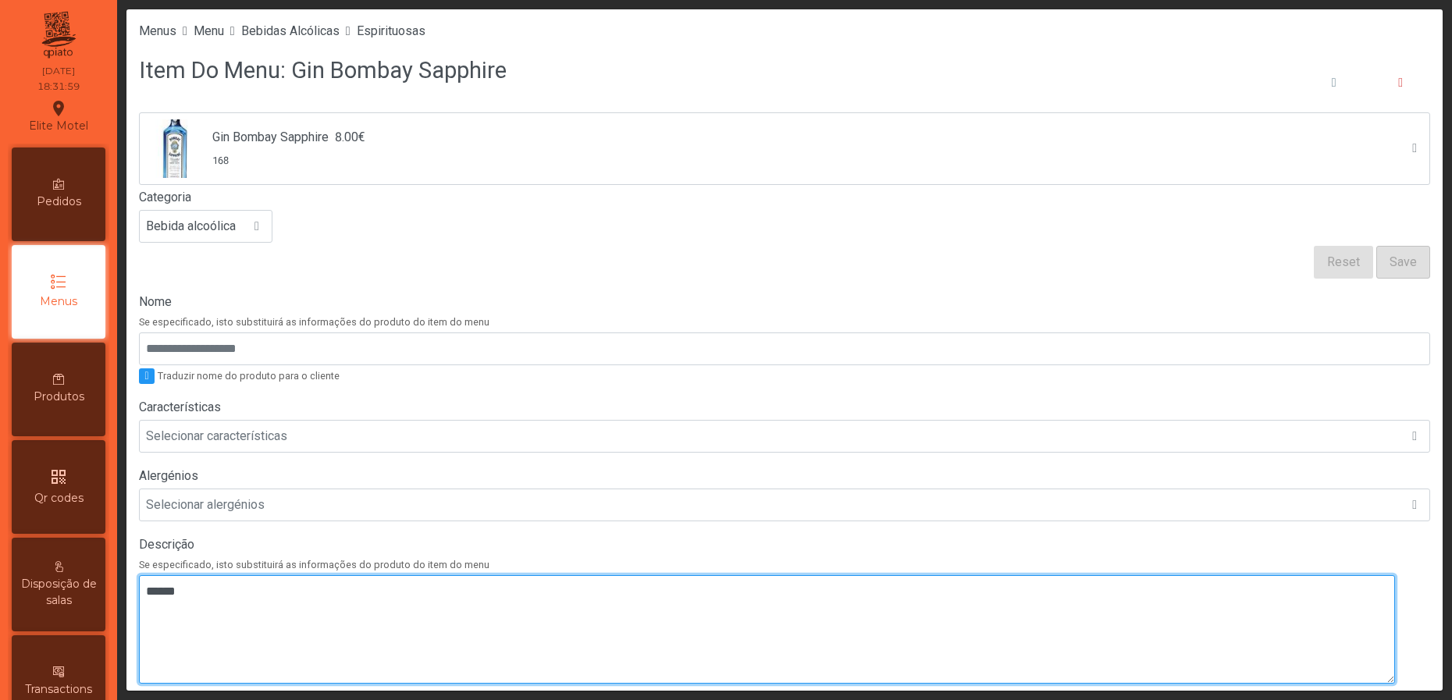
click at [342, 614] on textarea at bounding box center [767, 629] width 1256 height 108
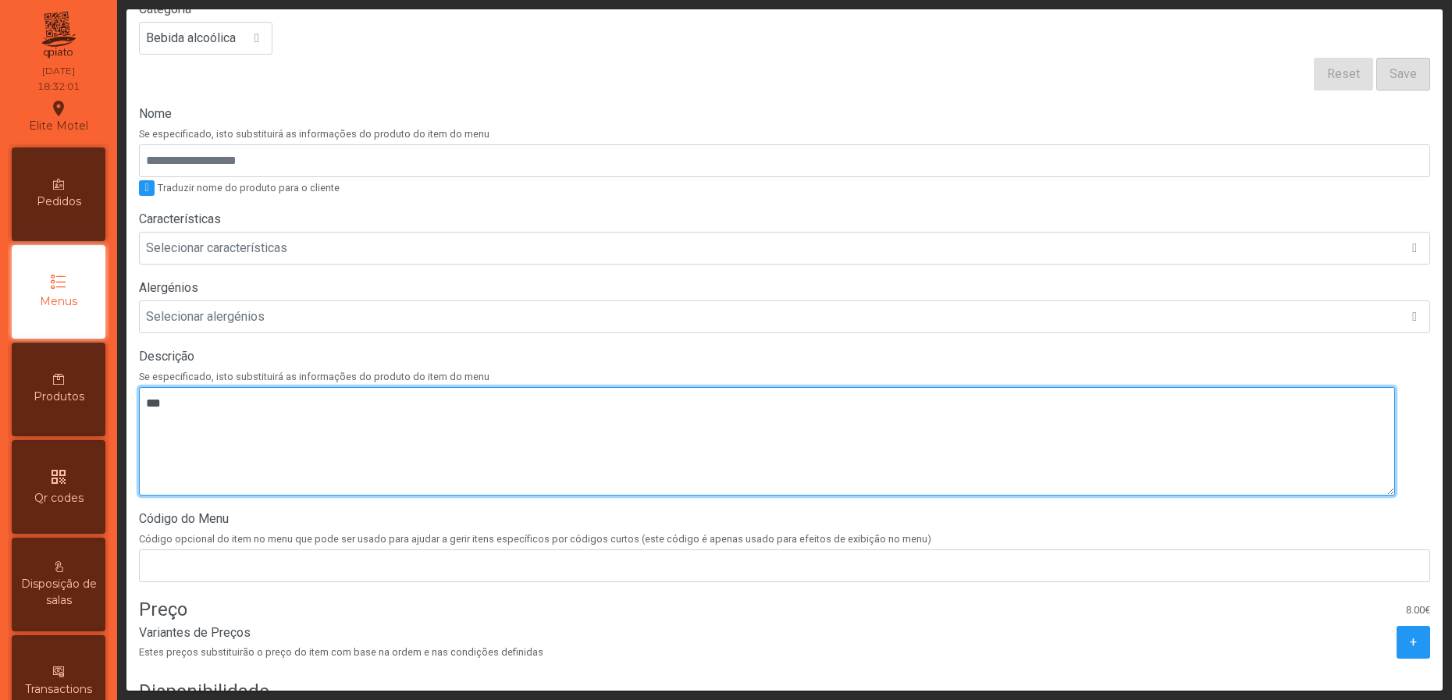
scroll to position [351, 0]
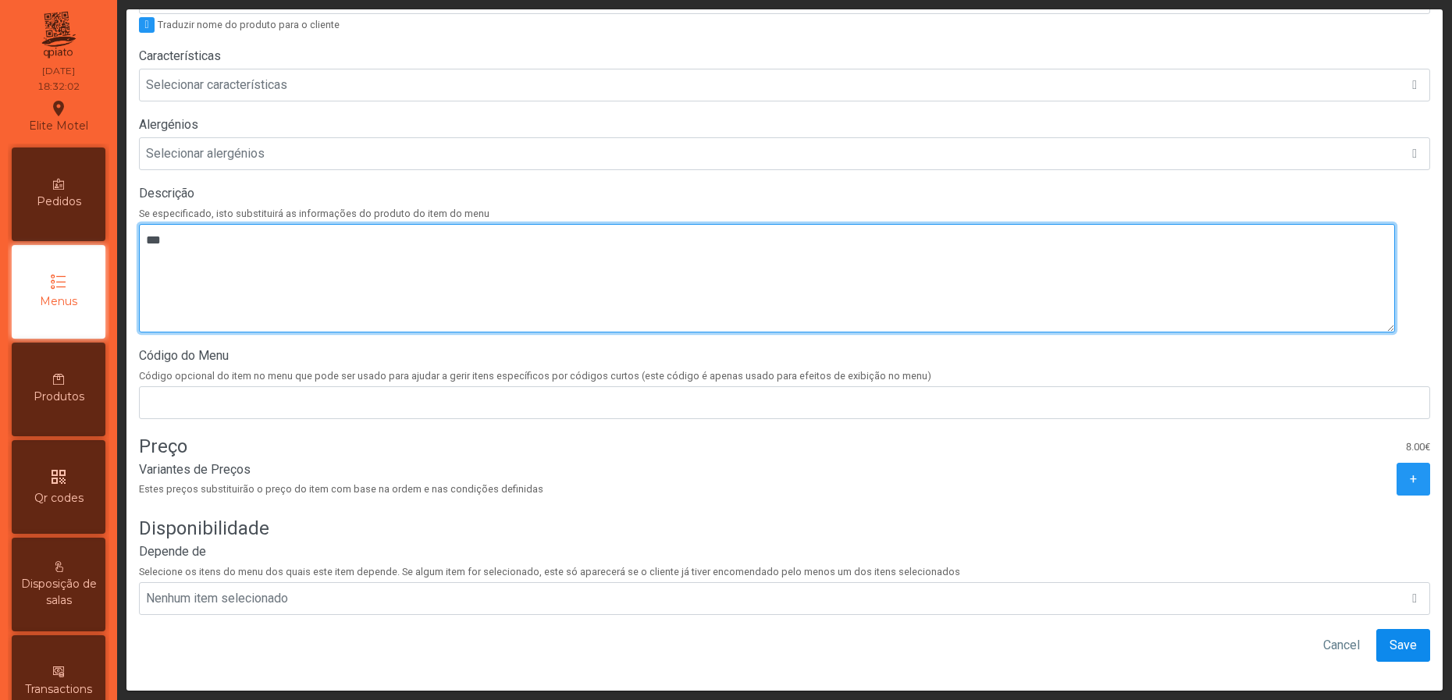
type textarea "***"
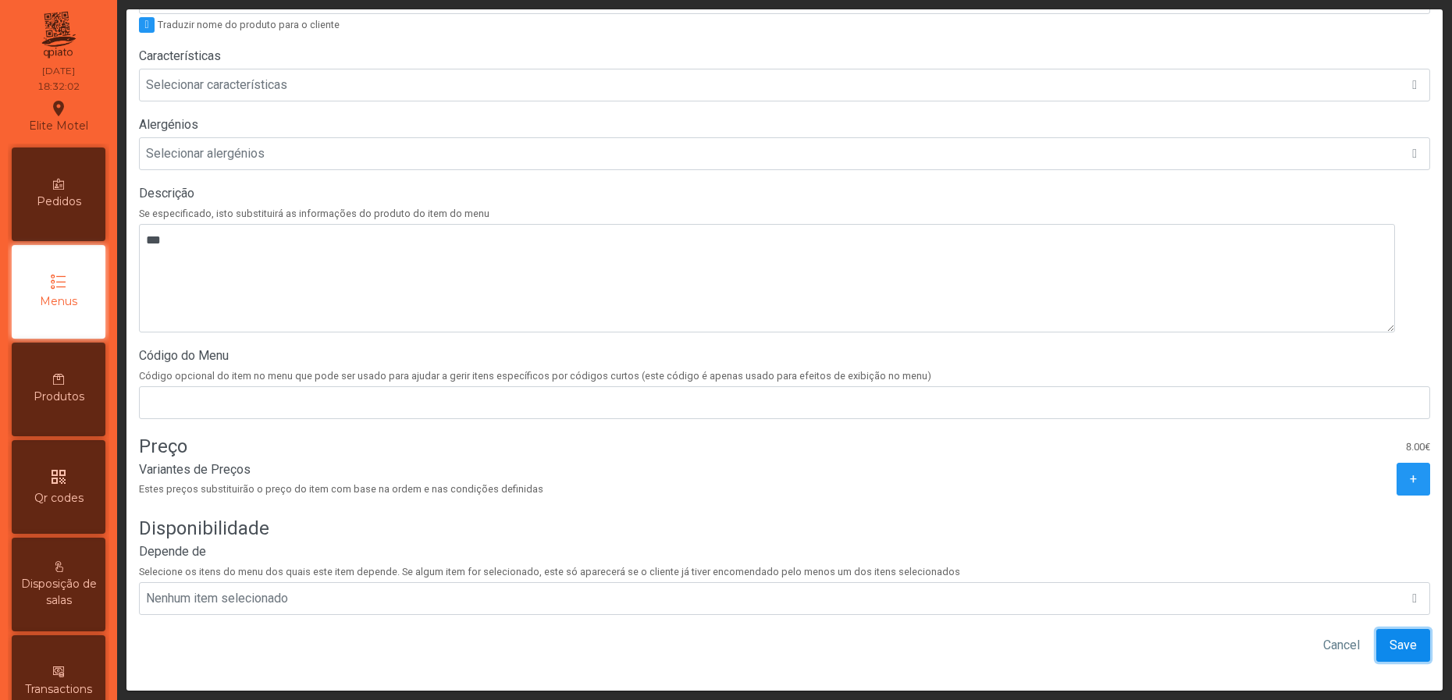
click at [1389, 646] on span "Save" at bounding box center [1402, 645] width 27 height 19
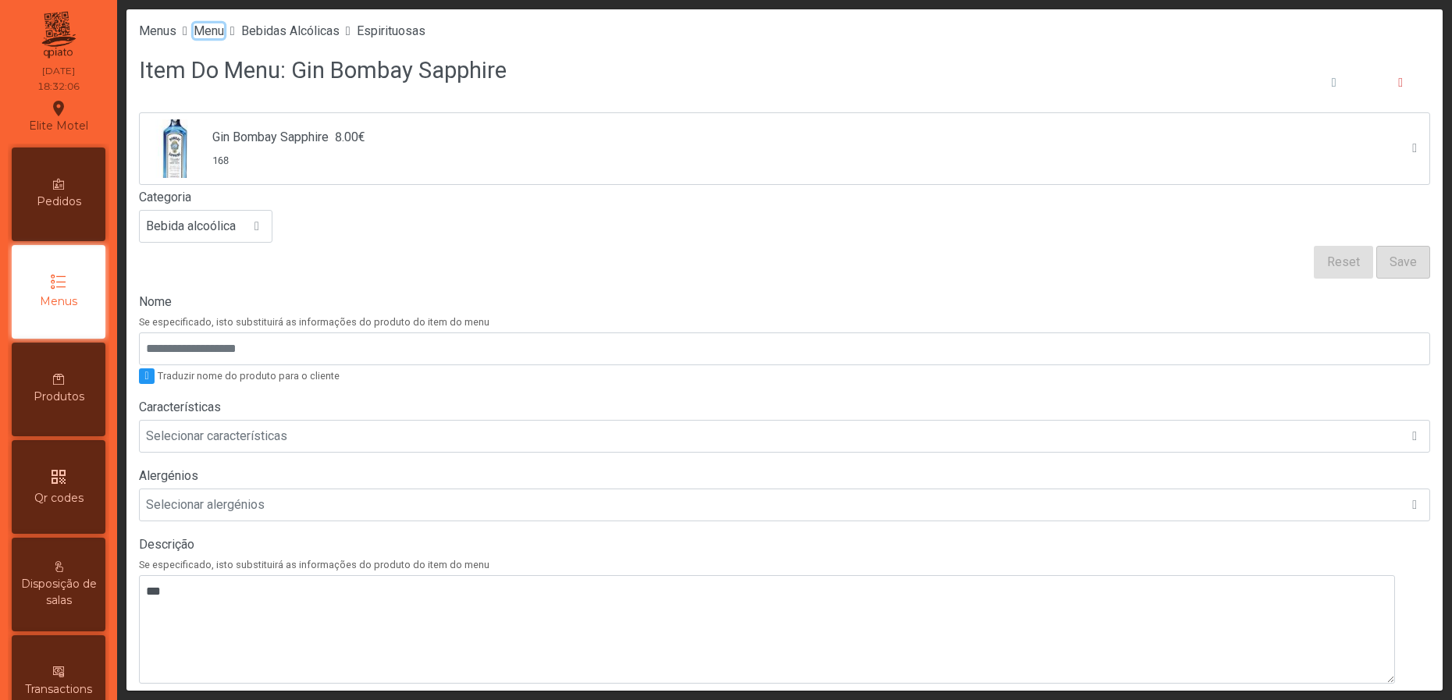
click at [224, 29] on span "Menu" at bounding box center [209, 30] width 30 height 15
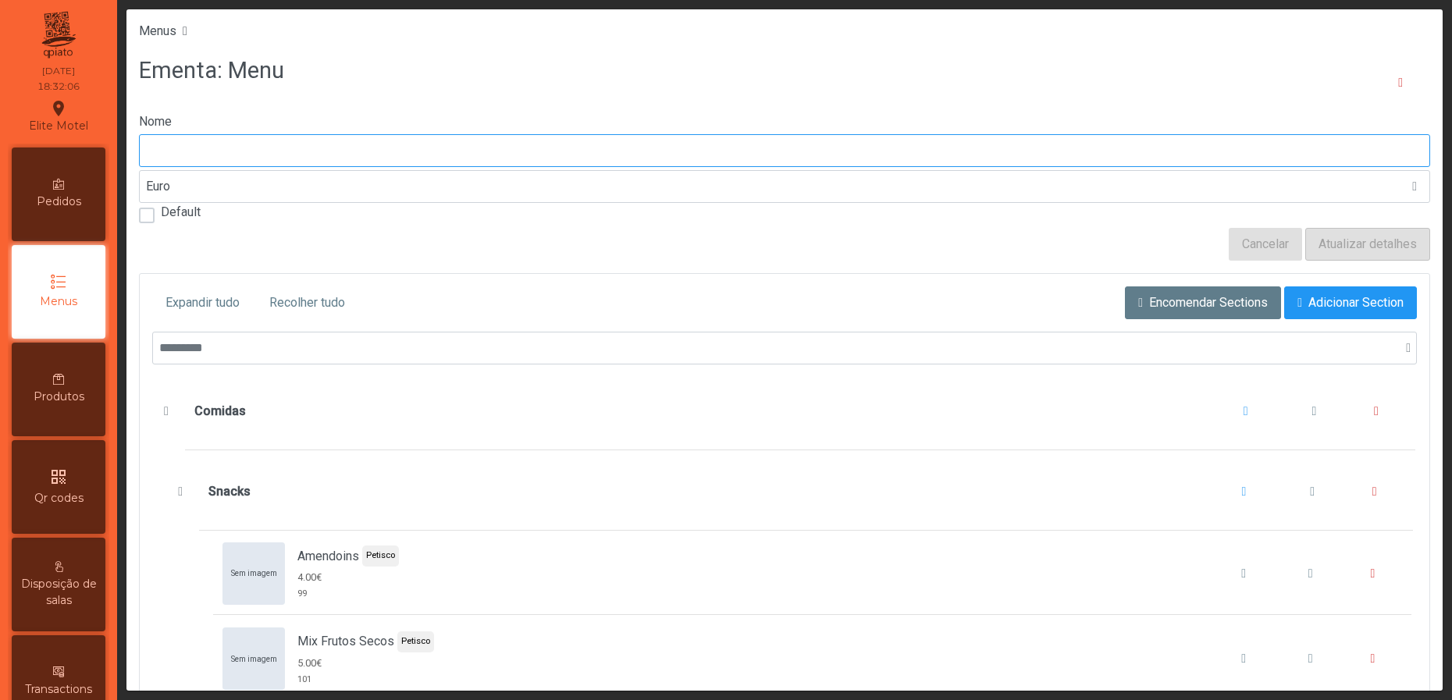
type input "****"
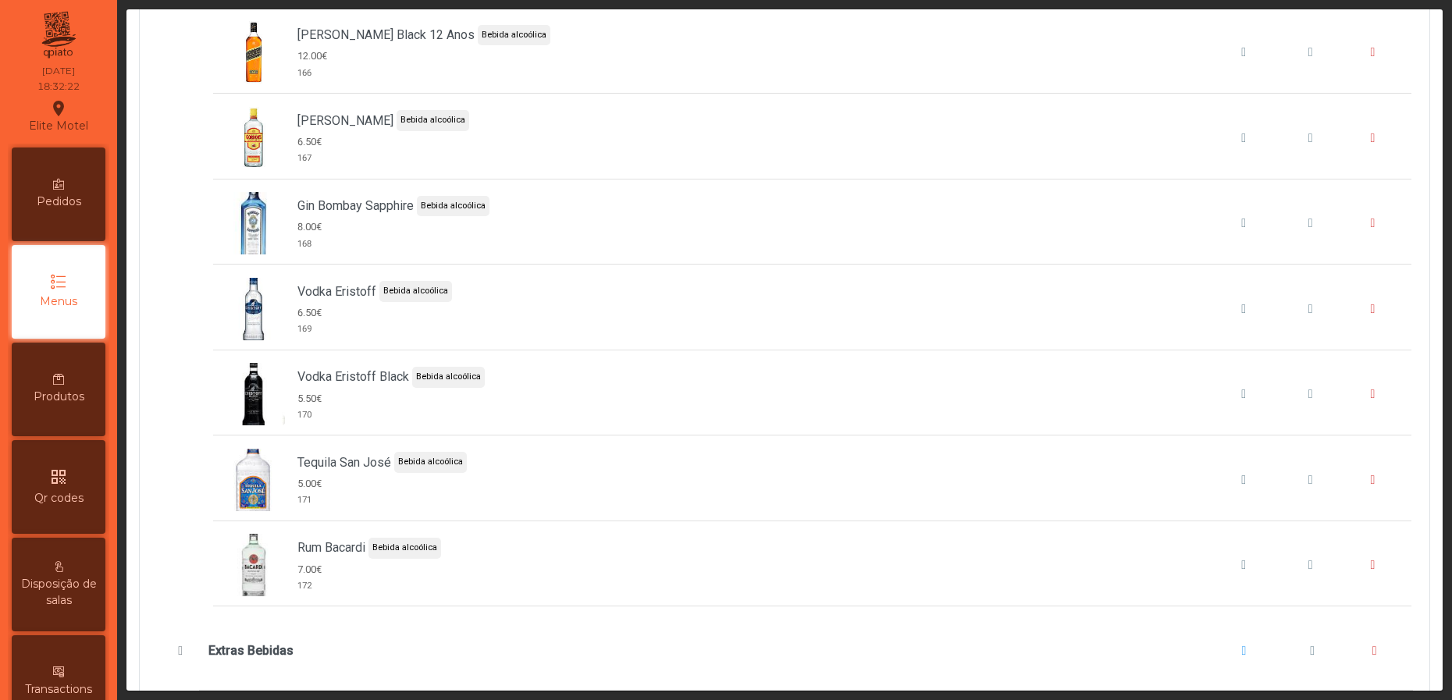
scroll to position [12058, 0]
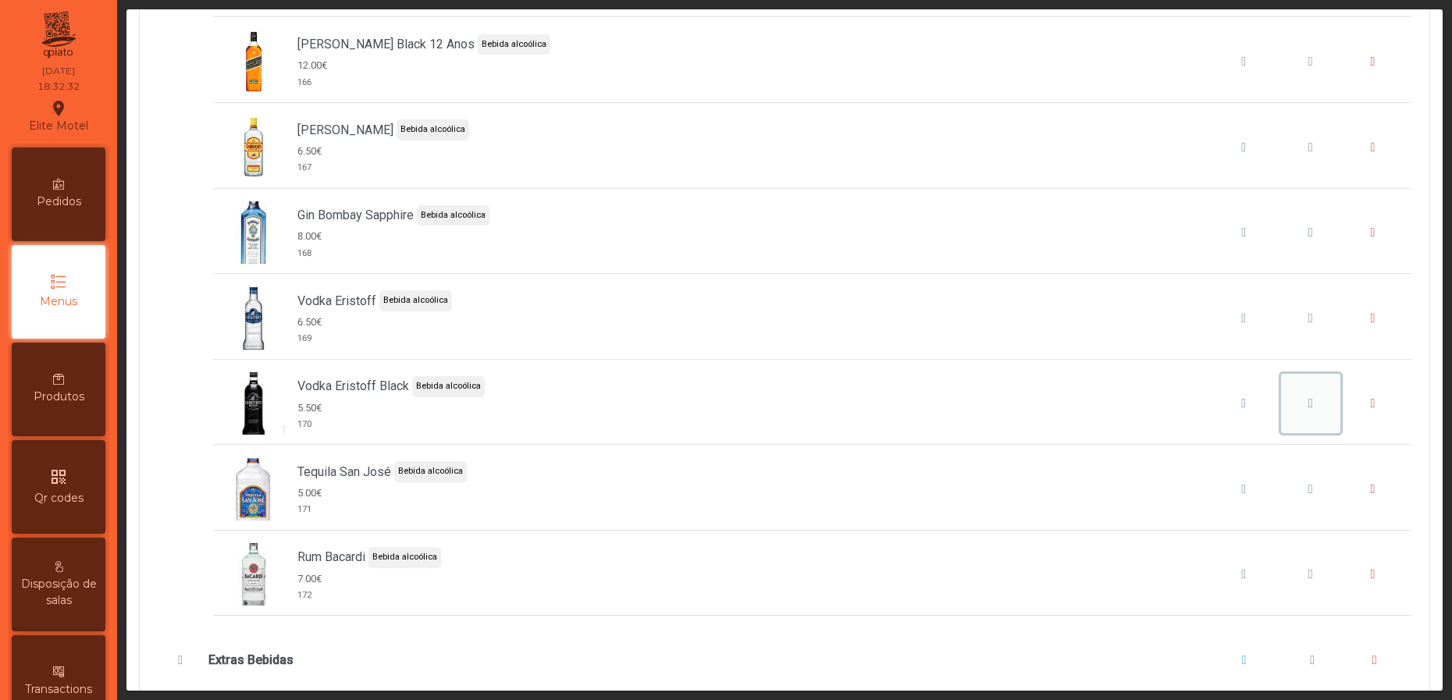
click at [1308, 410] on span "Vodka Eristoff Black" at bounding box center [1310, 403] width 5 height 12
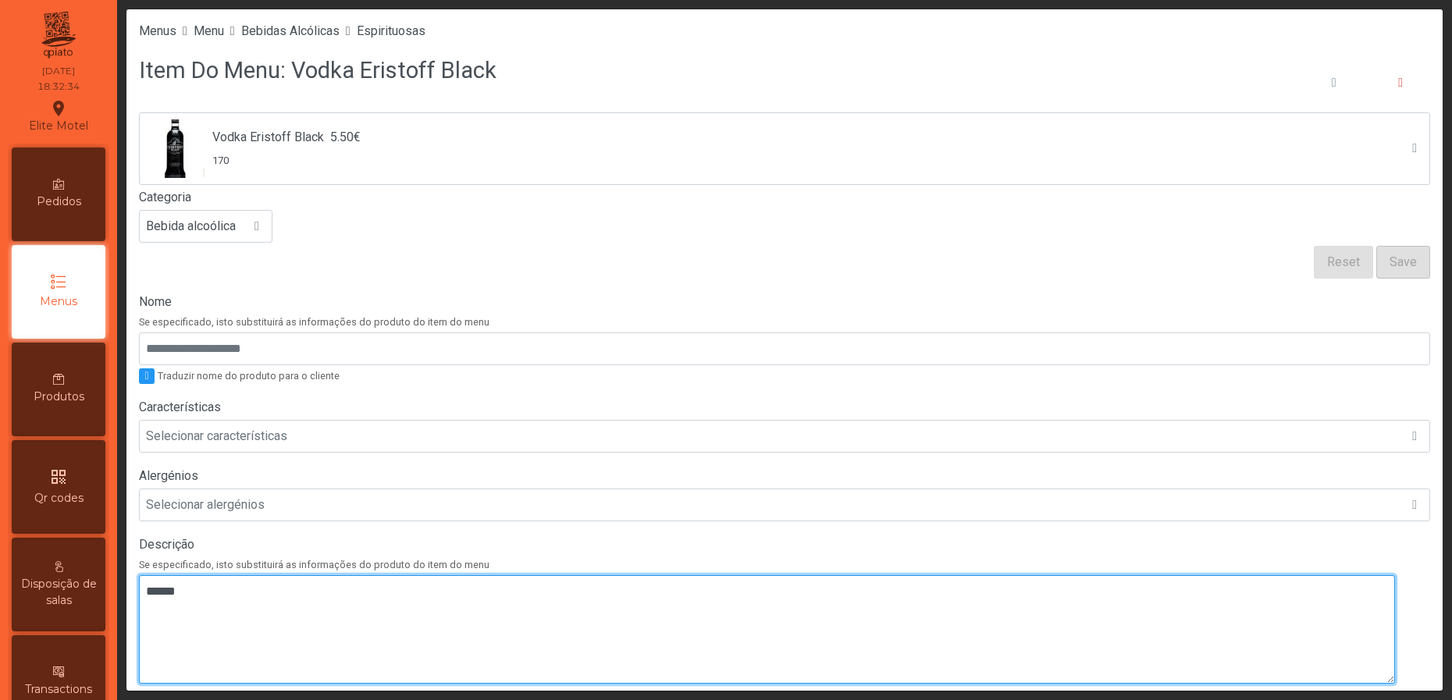
click at [253, 597] on textarea at bounding box center [767, 629] width 1256 height 108
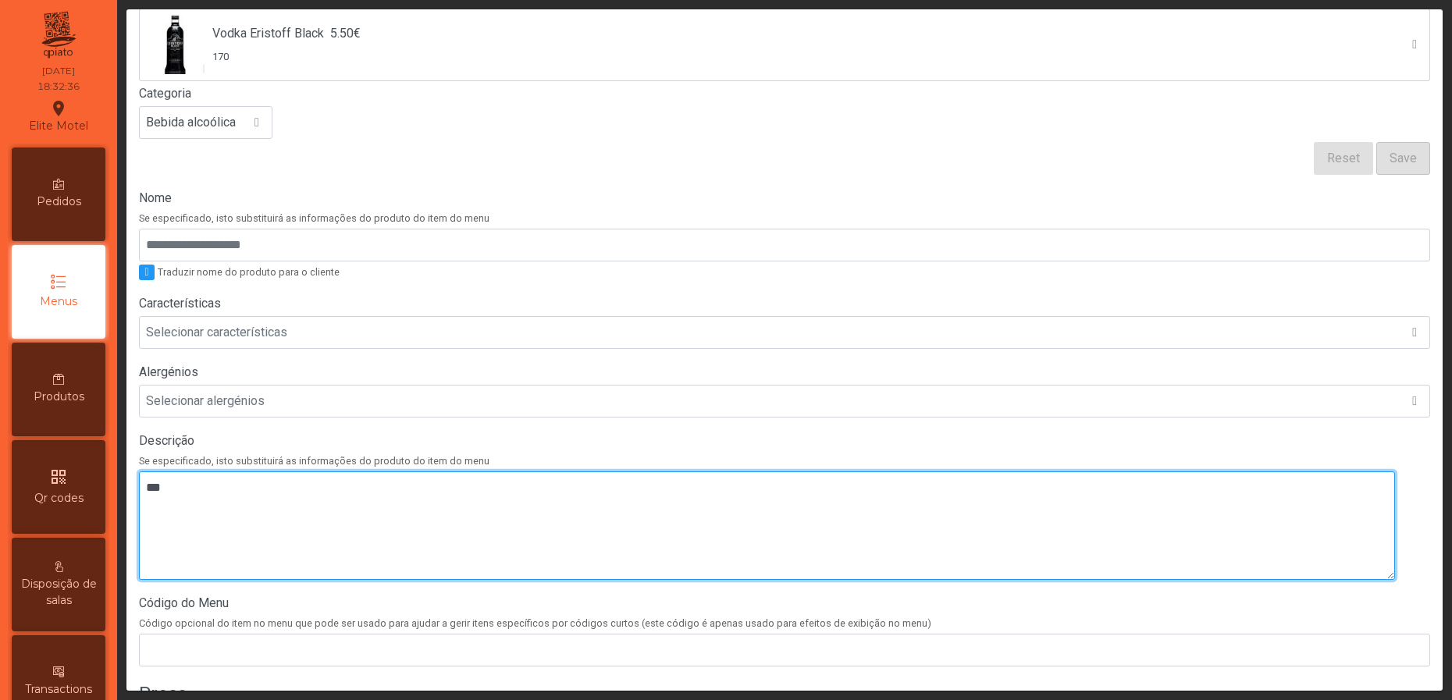
scroll to position [351, 0]
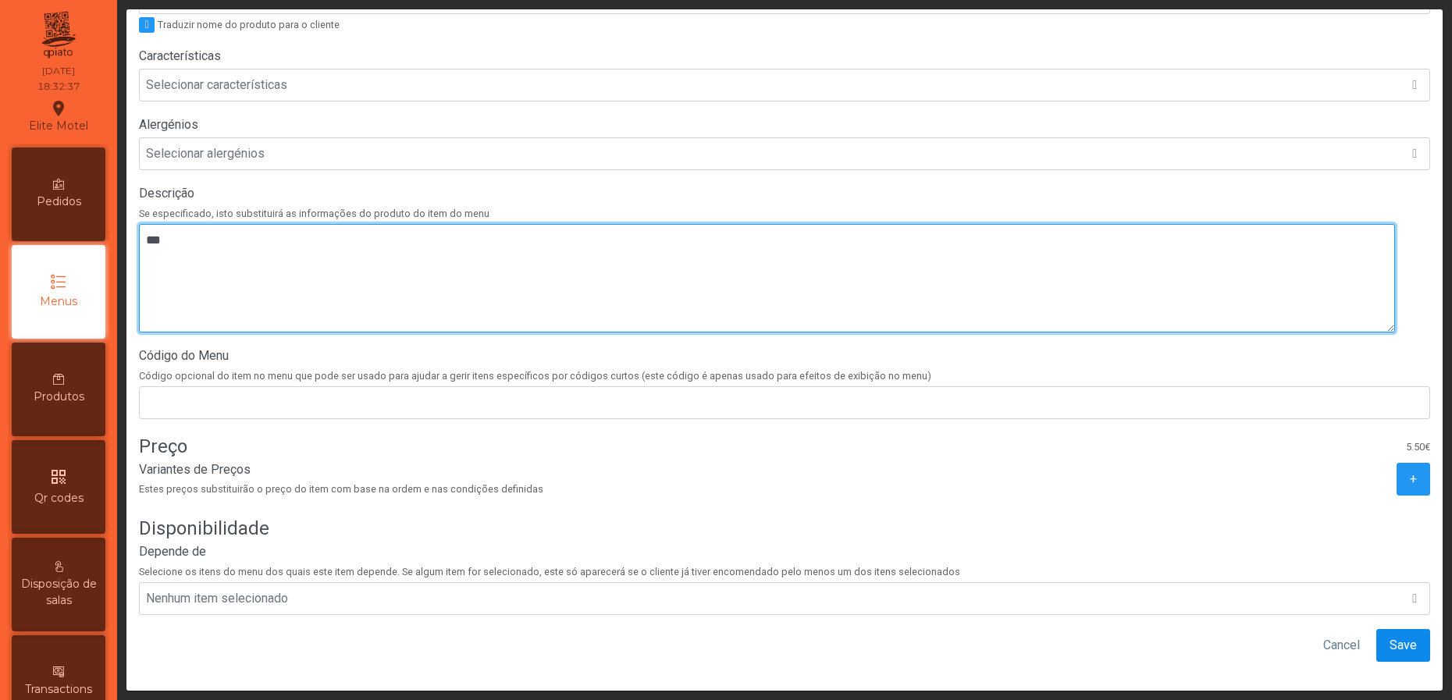
type textarea "***"
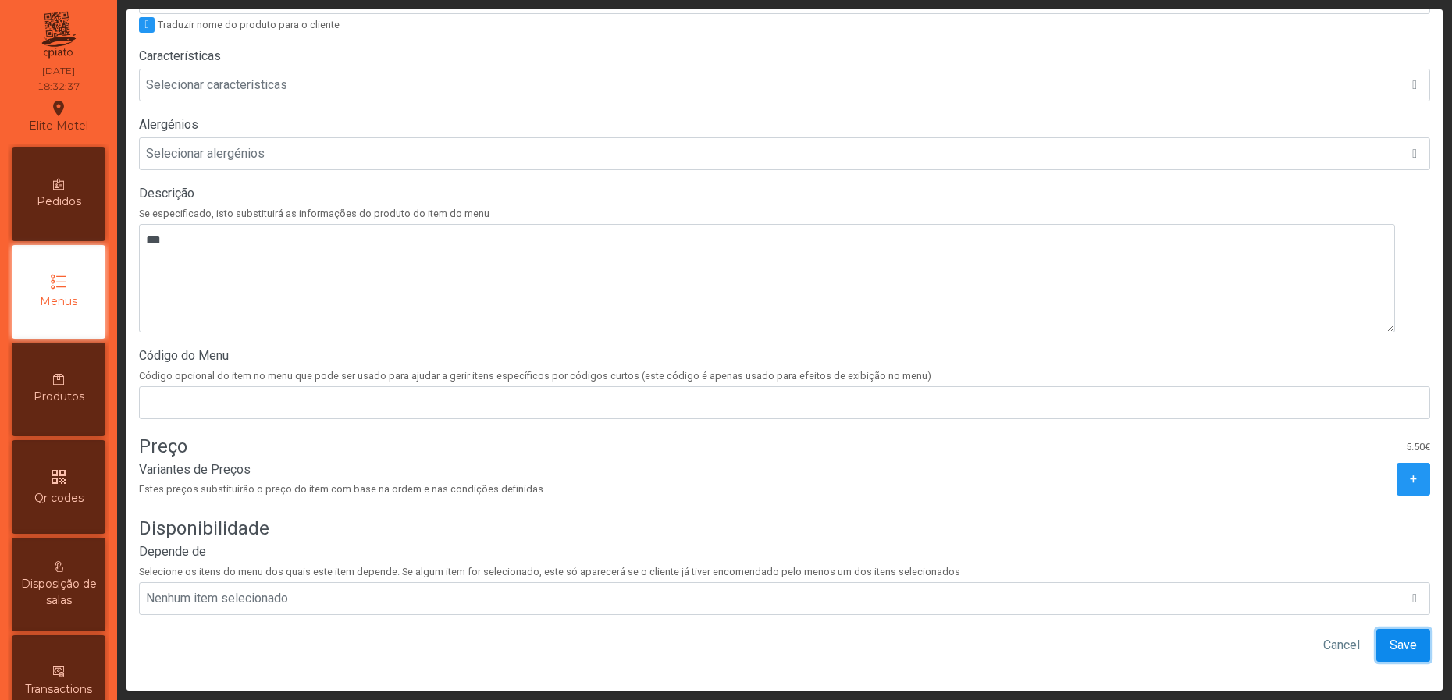
click at [1389, 654] on span "Save" at bounding box center [1402, 645] width 27 height 19
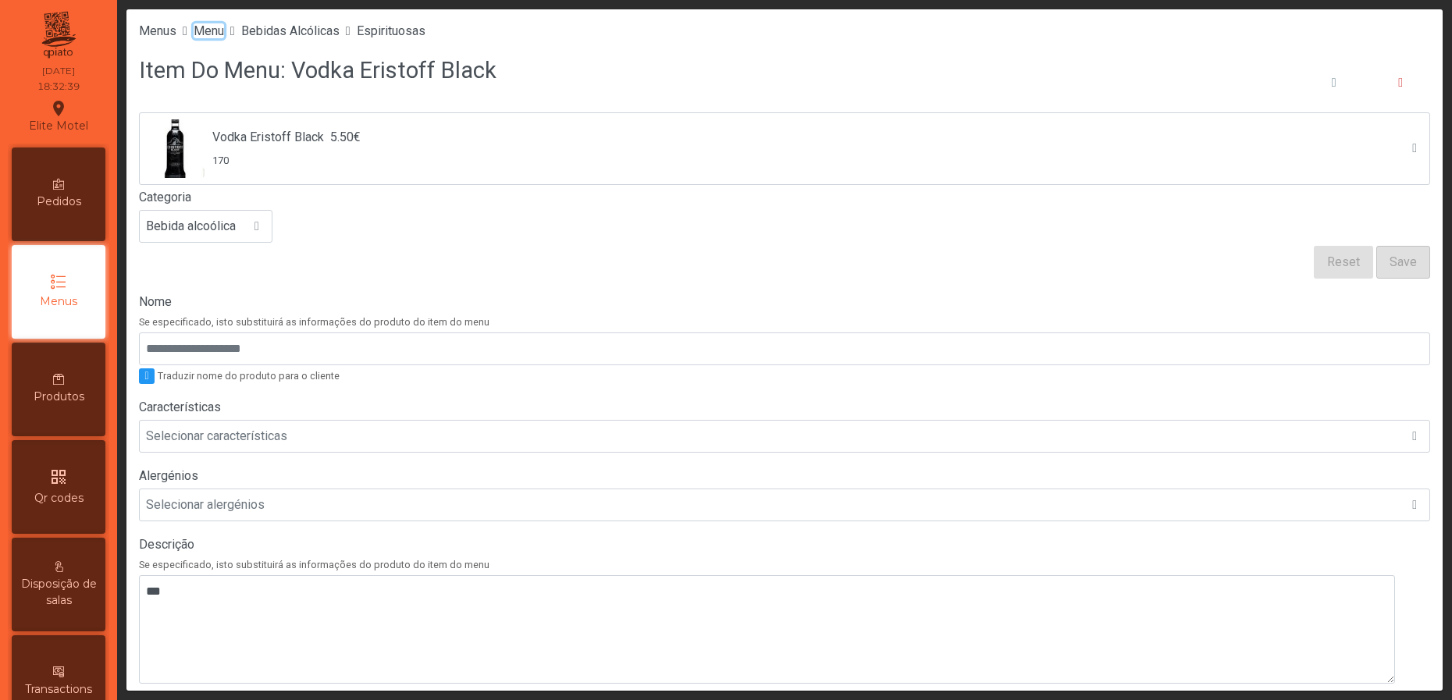
click at [220, 33] on span "Menu" at bounding box center [209, 30] width 30 height 15
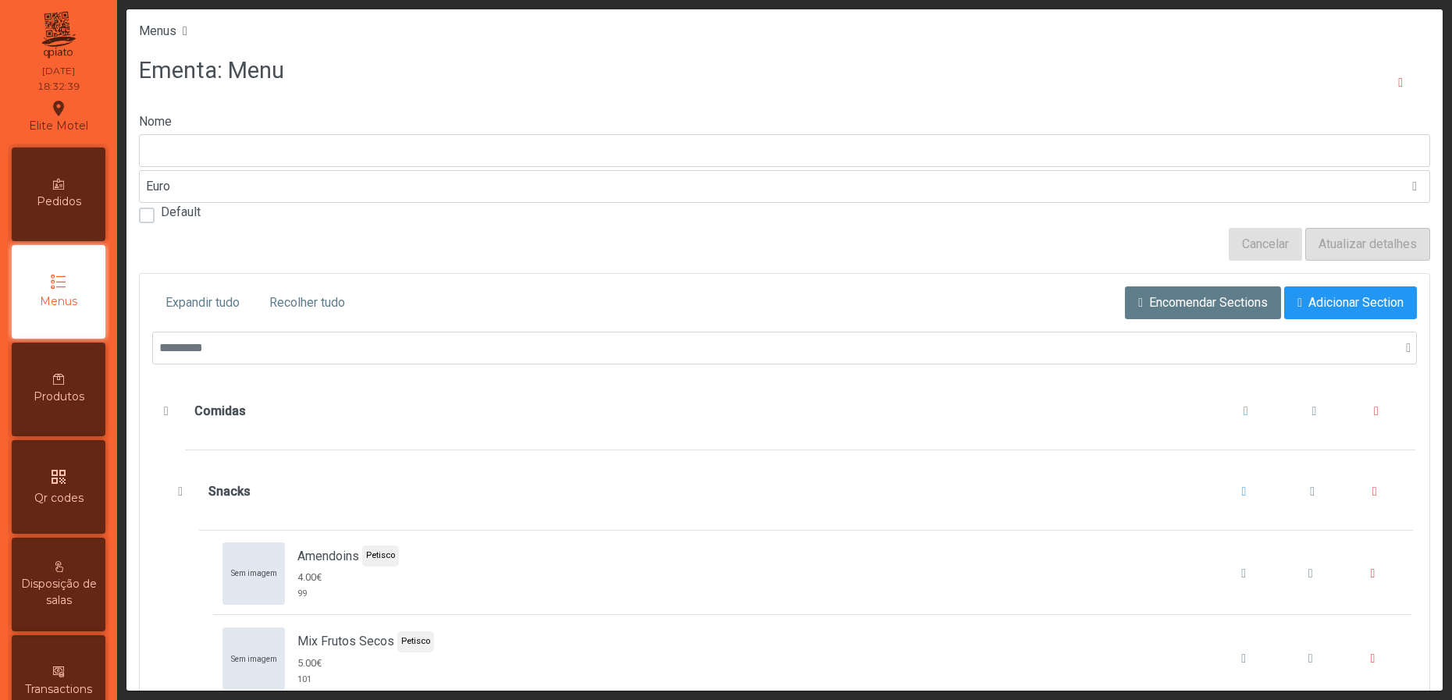
type input "****"
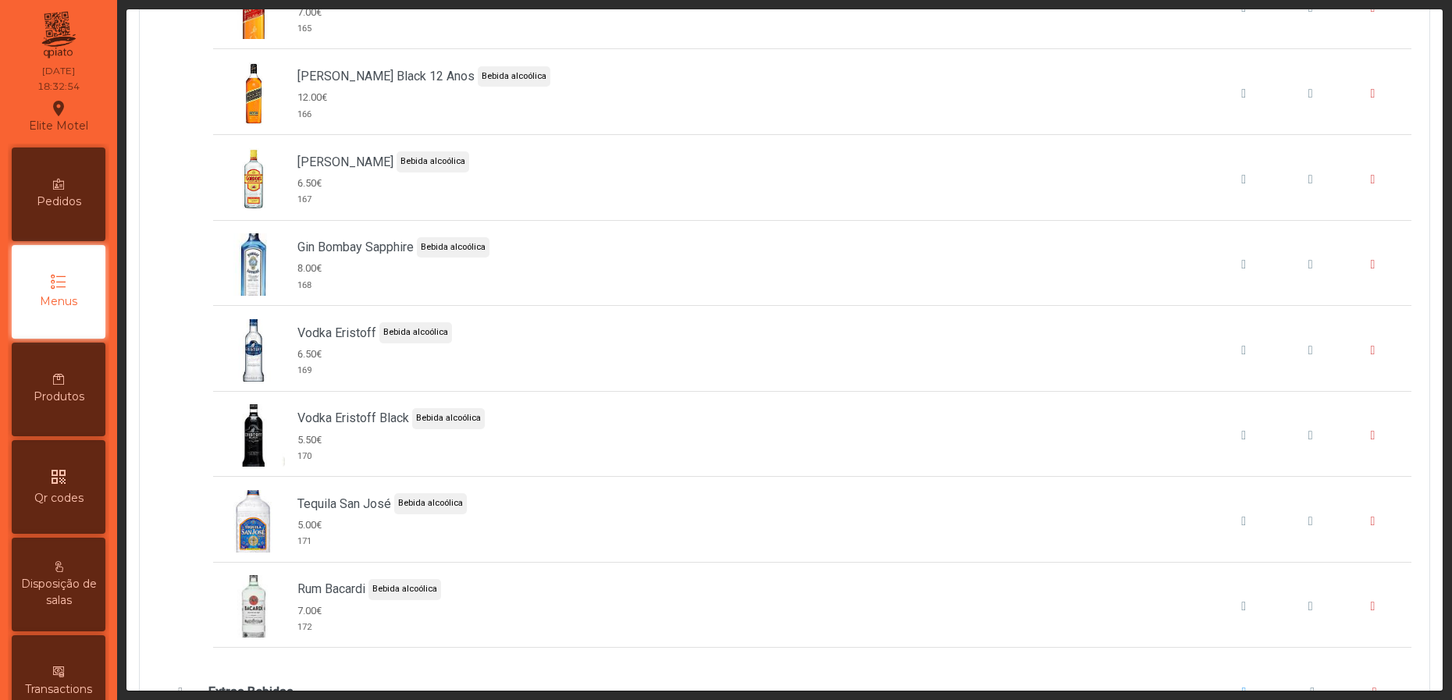
scroll to position [12175, 0]
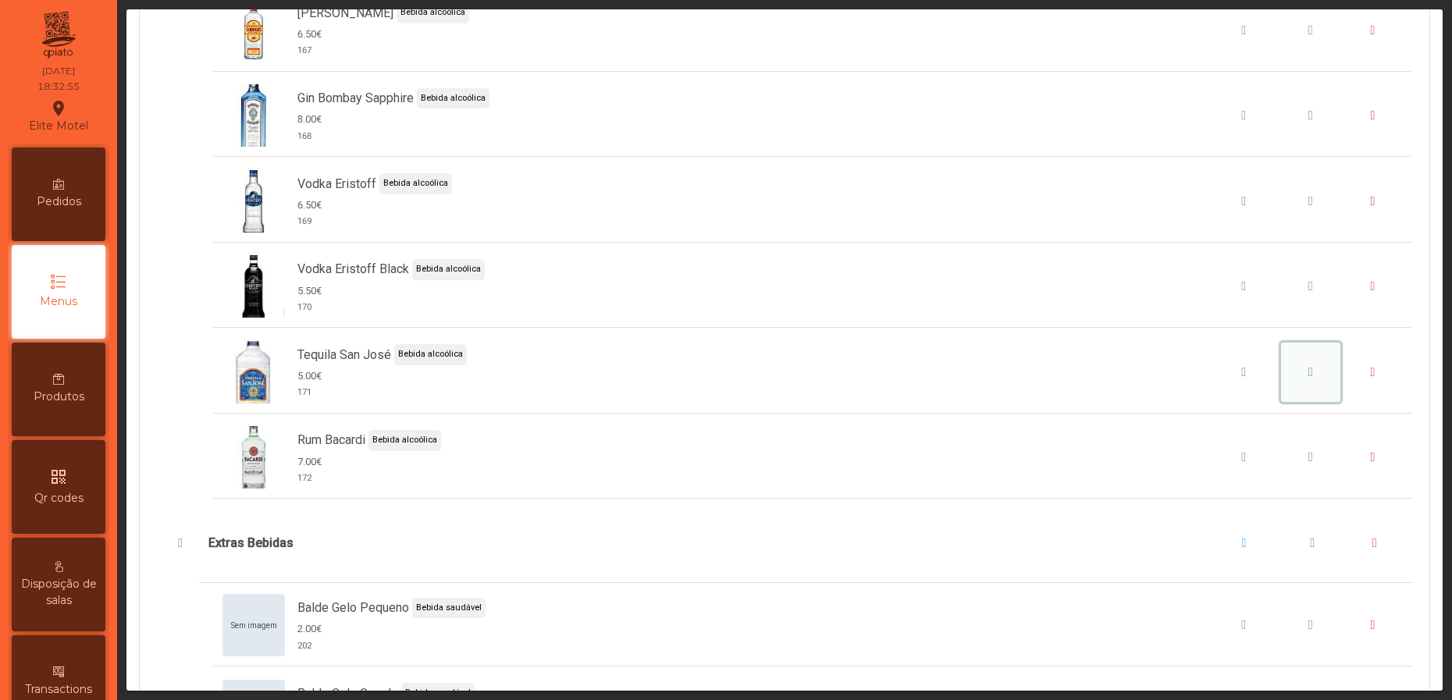
click at [1308, 379] on span "Tequila San José" at bounding box center [1310, 372] width 5 height 12
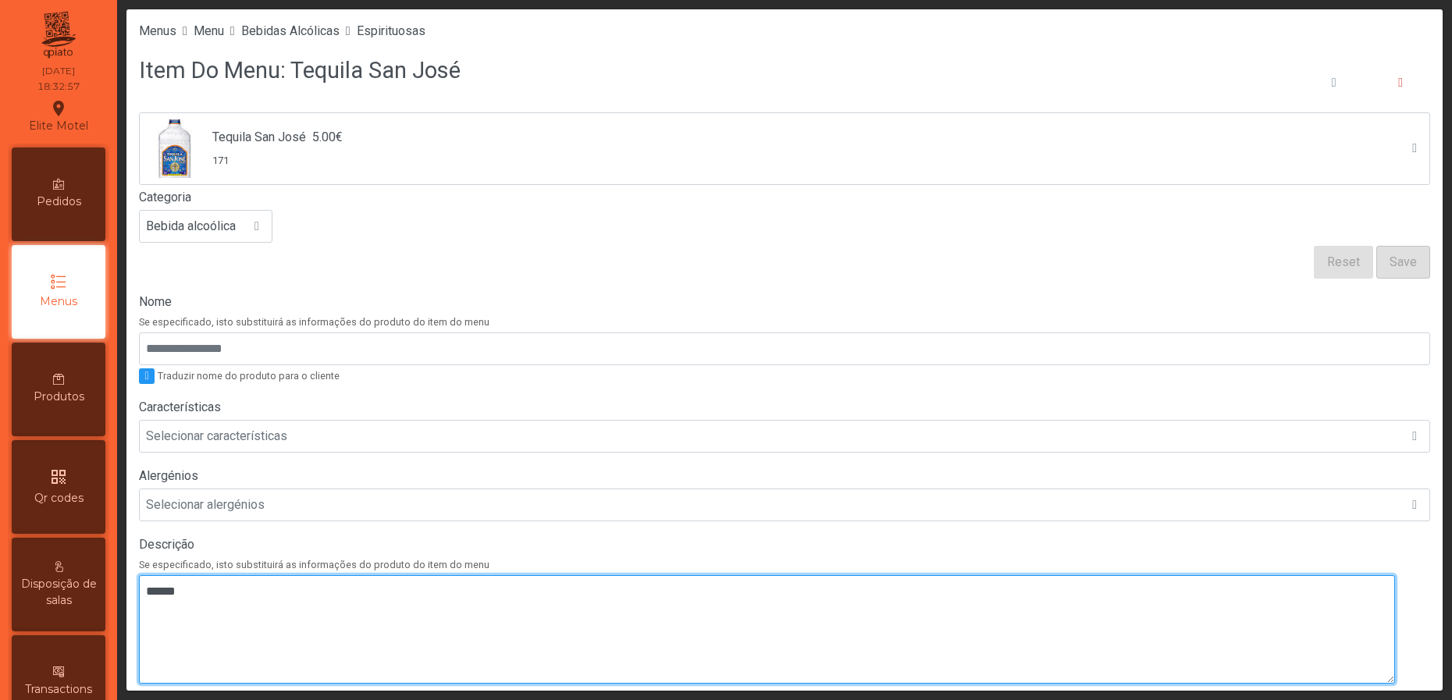
click at [403, 623] on textarea at bounding box center [767, 629] width 1256 height 108
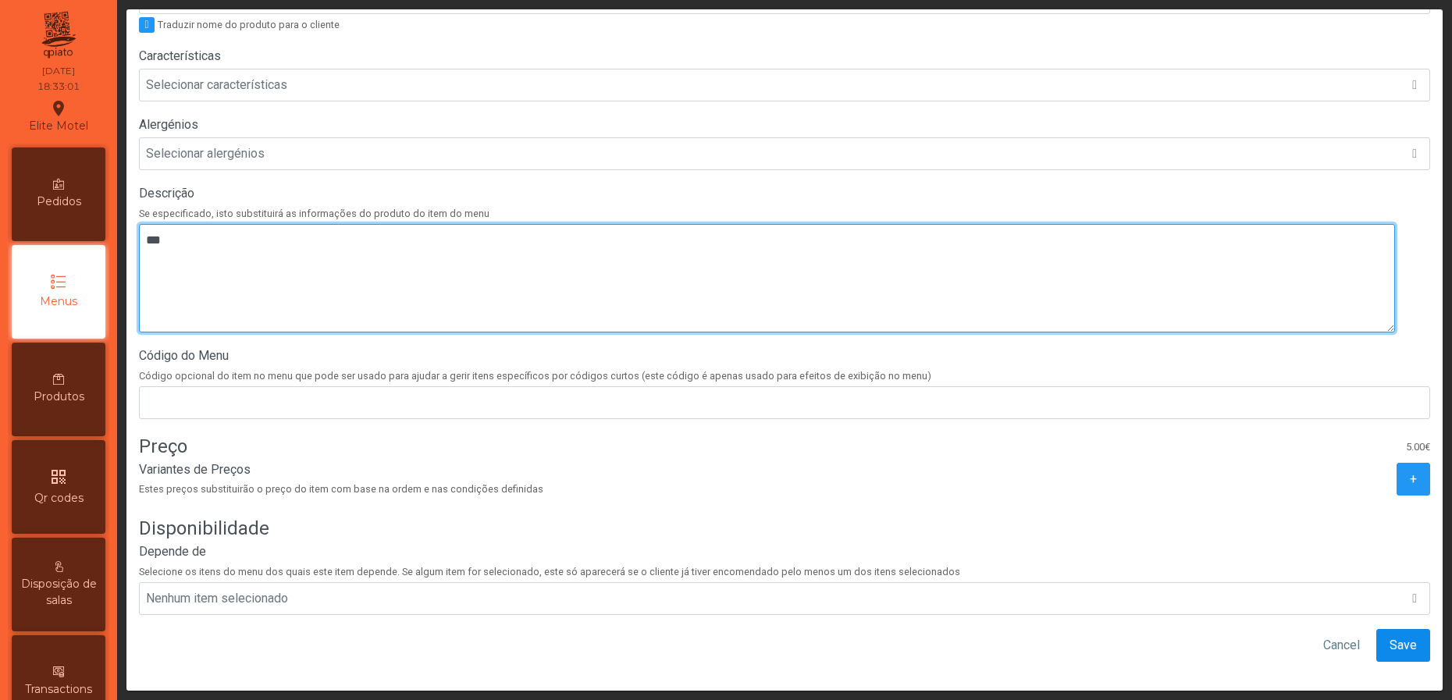
type textarea "***"
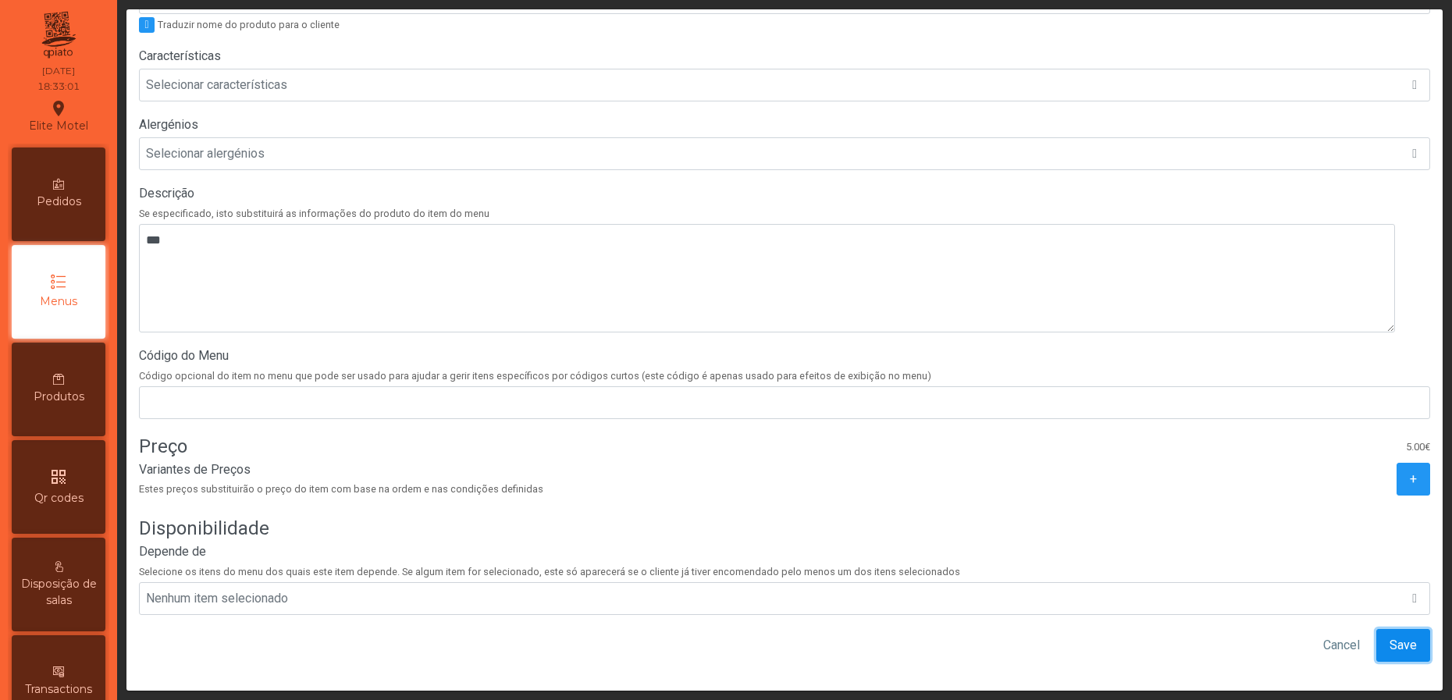
click at [1389, 655] on span "Save" at bounding box center [1402, 645] width 27 height 19
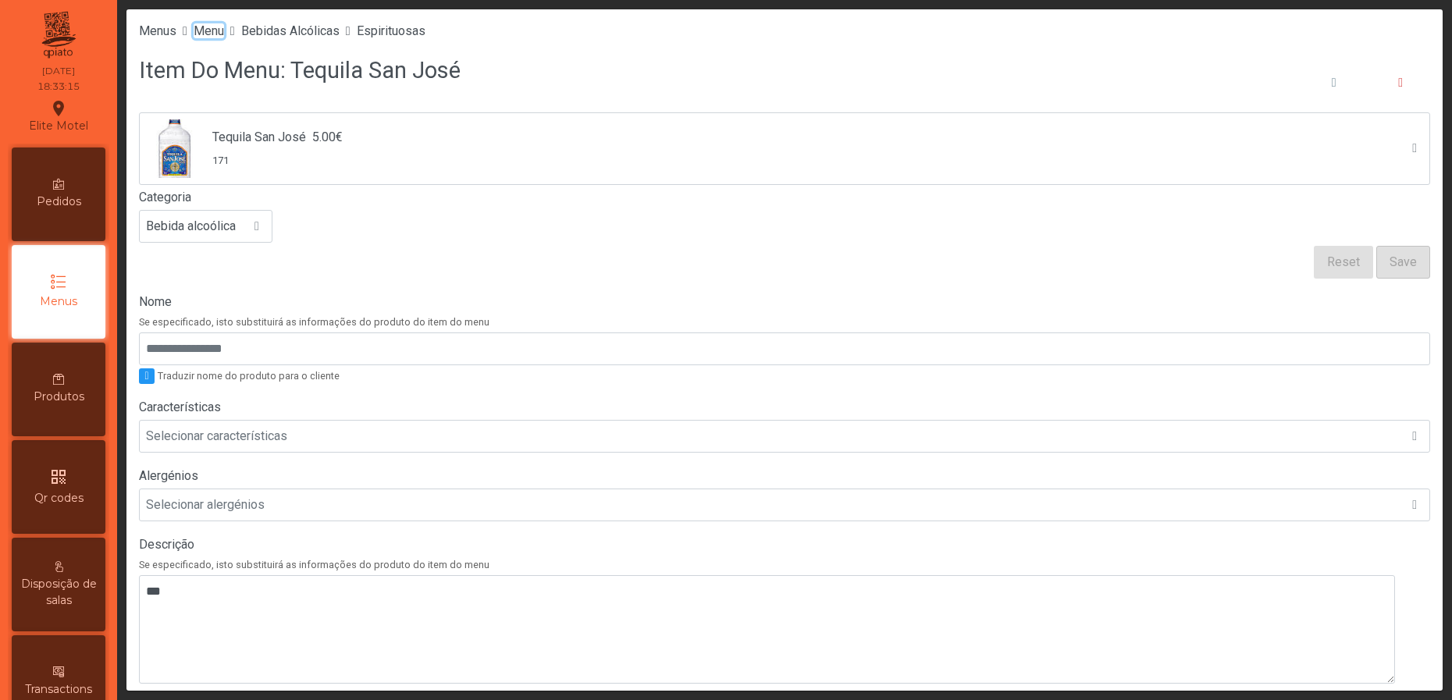
click at [219, 35] on span "Menu" at bounding box center [209, 30] width 30 height 15
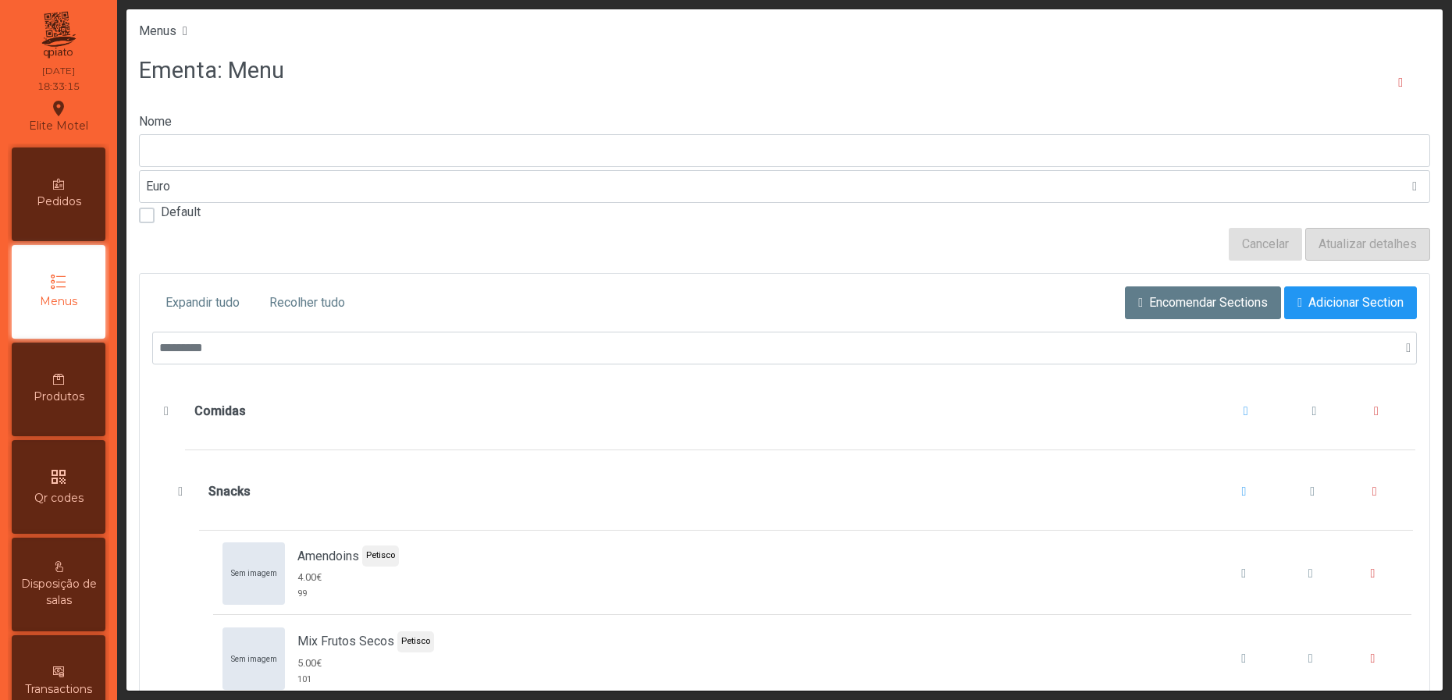
type input "****"
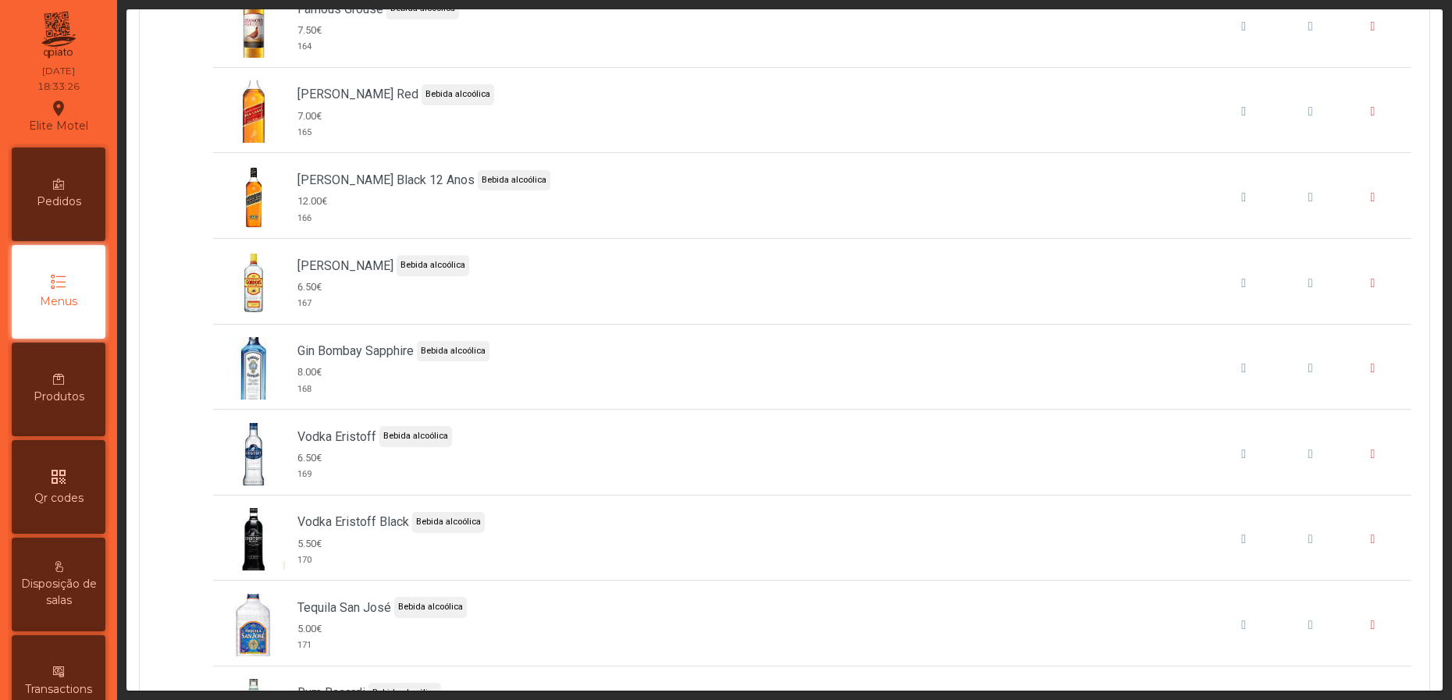
scroll to position [12248, 0]
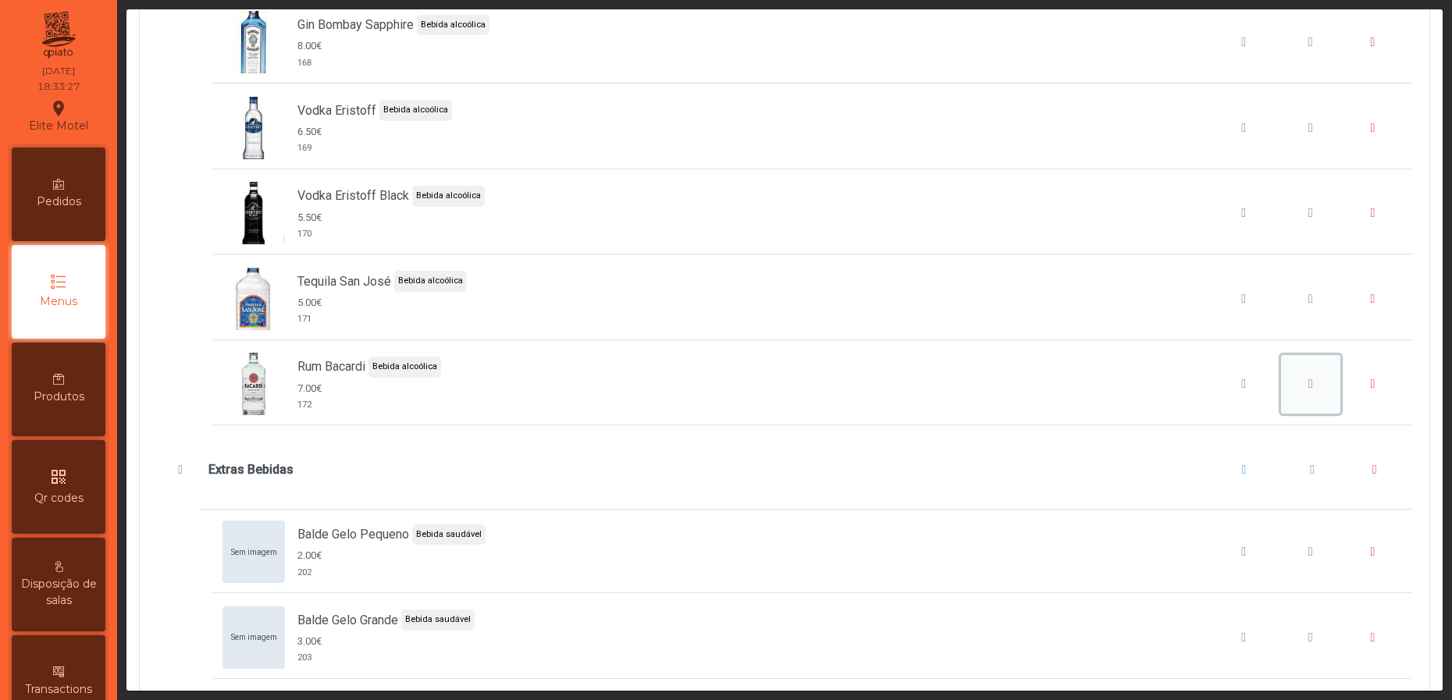
click at [1281, 414] on button "Rum Bacardi" at bounding box center [1310, 384] width 59 height 59
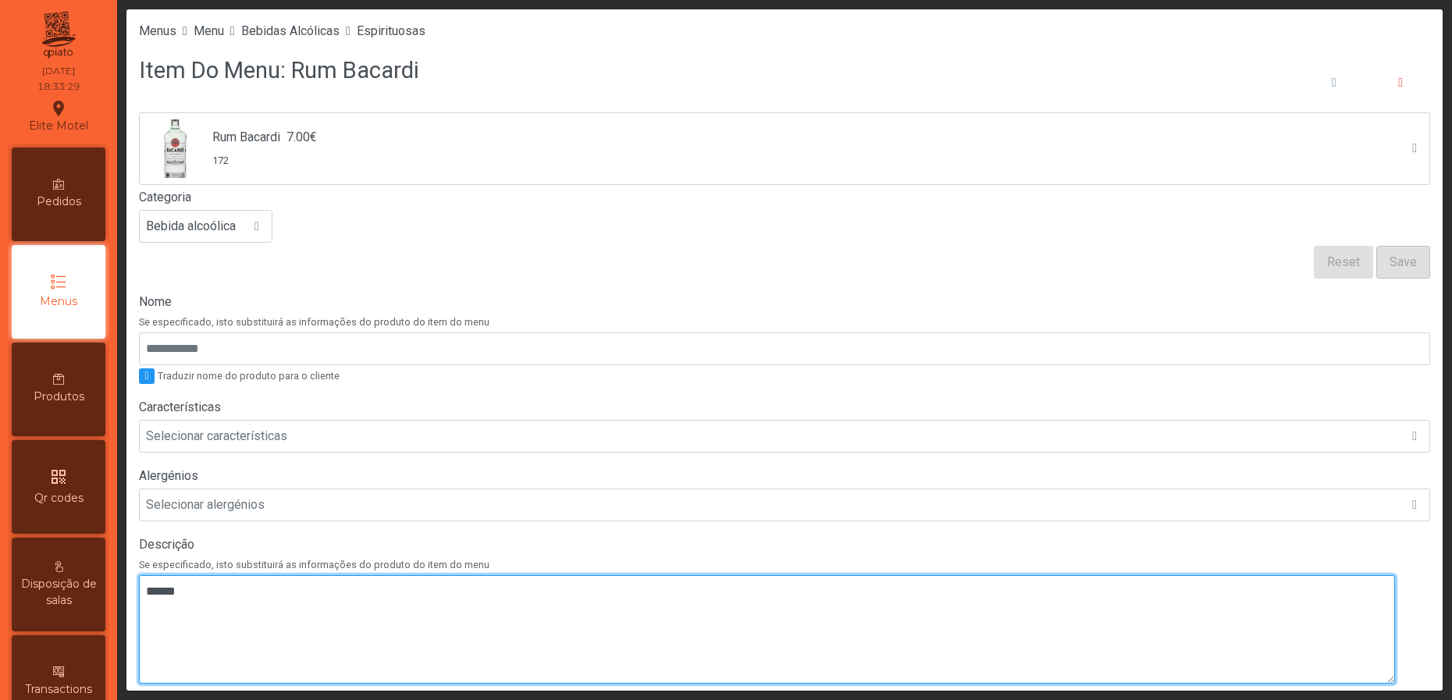
click at [357, 585] on textarea at bounding box center [767, 629] width 1256 height 108
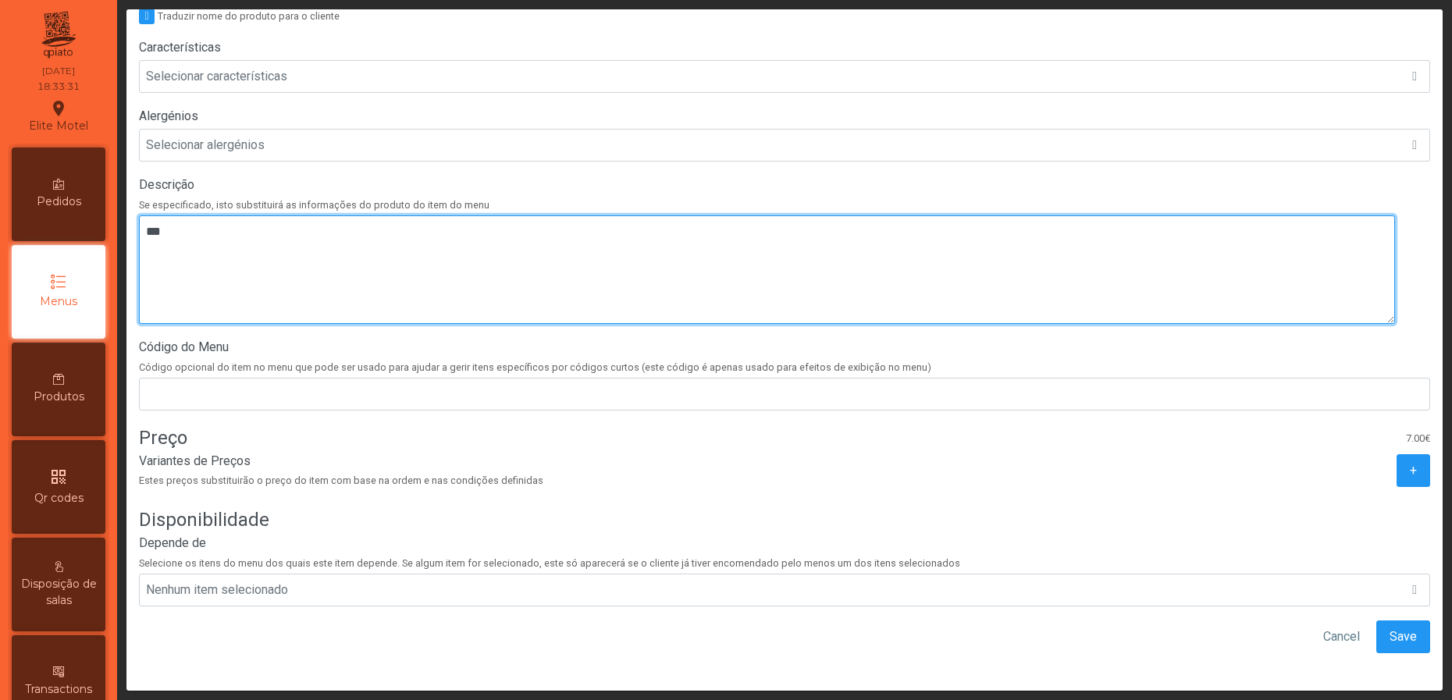
scroll to position [384, 0]
type textarea "***"
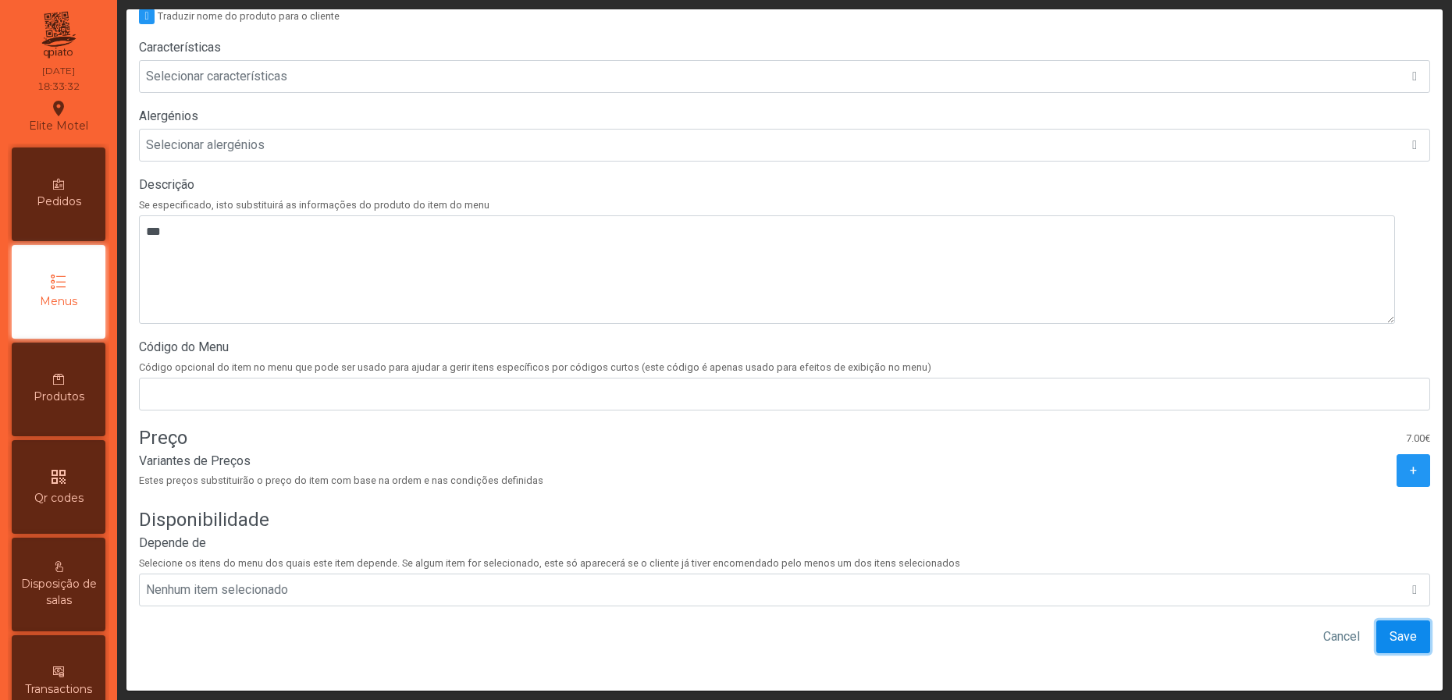
click at [1389, 627] on span "Save" at bounding box center [1402, 636] width 27 height 19
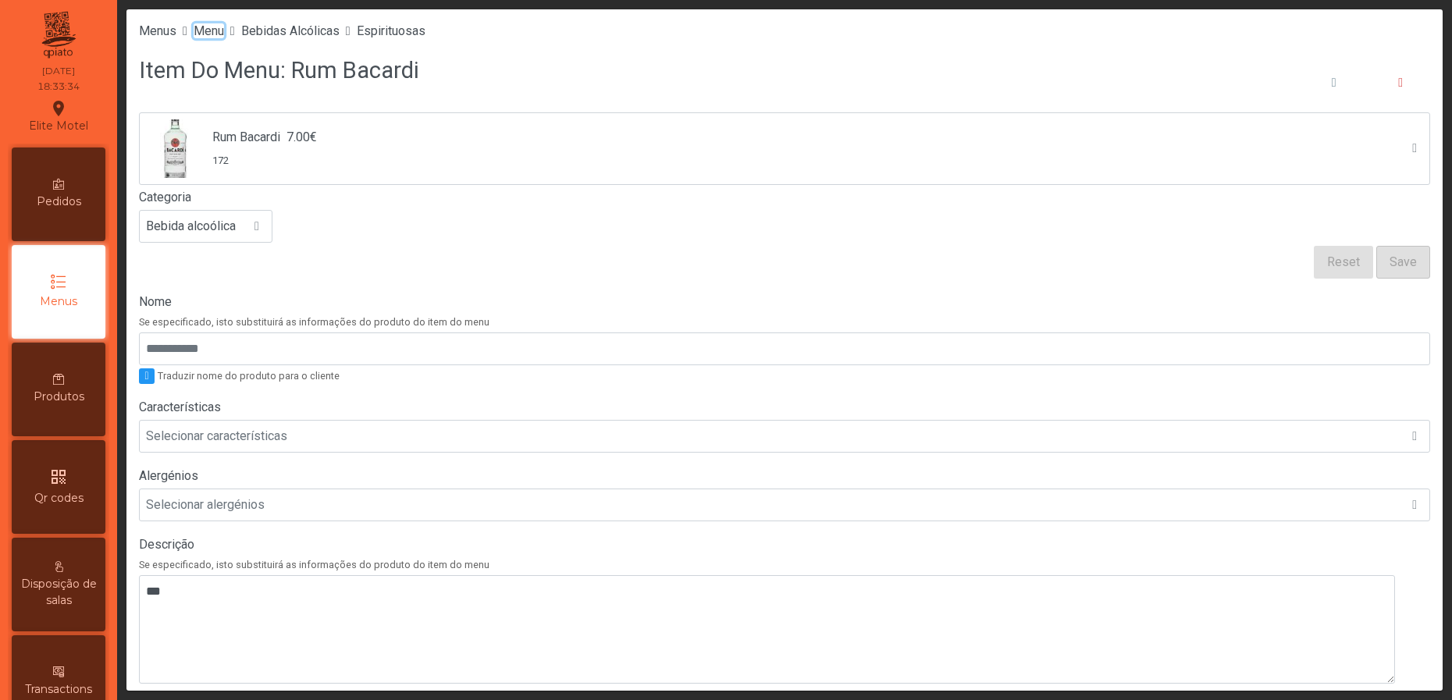
click at [220, 29] on span "Menu" at bounding box center [209, 30] width 30 height 15
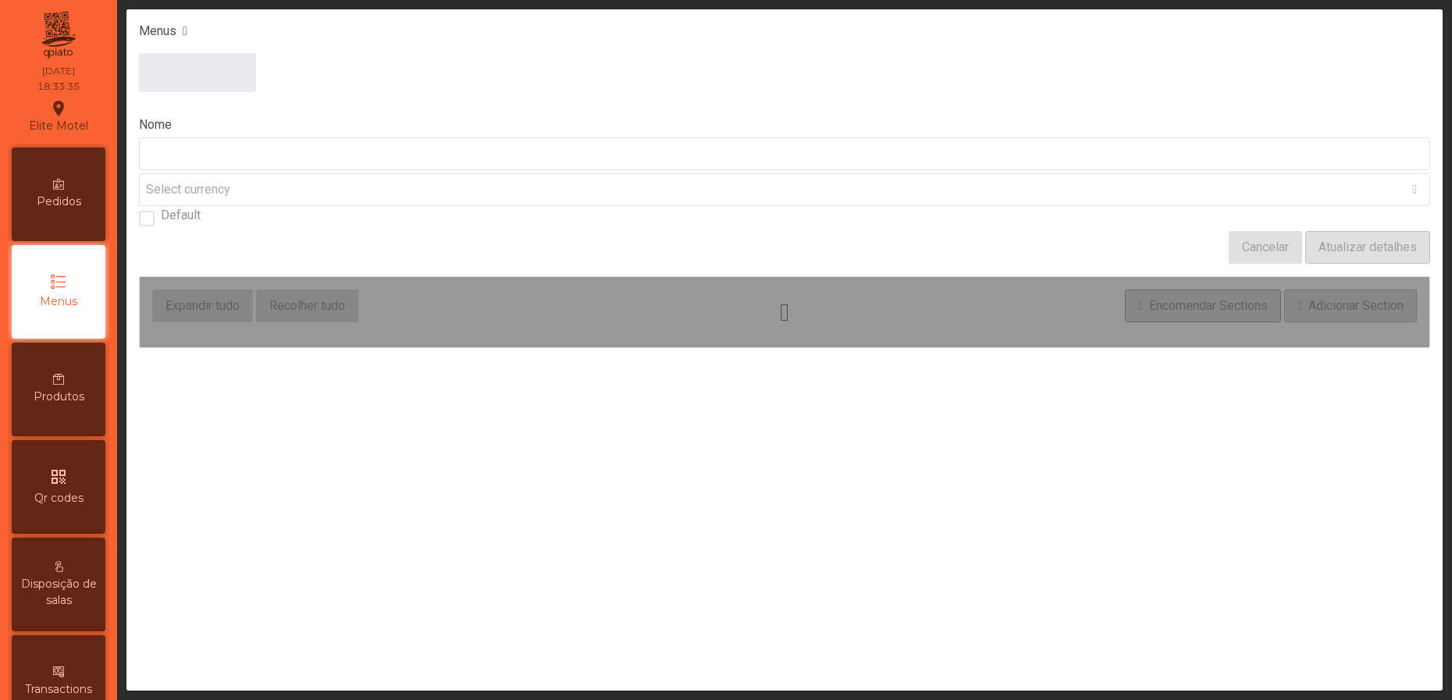
type input "****"
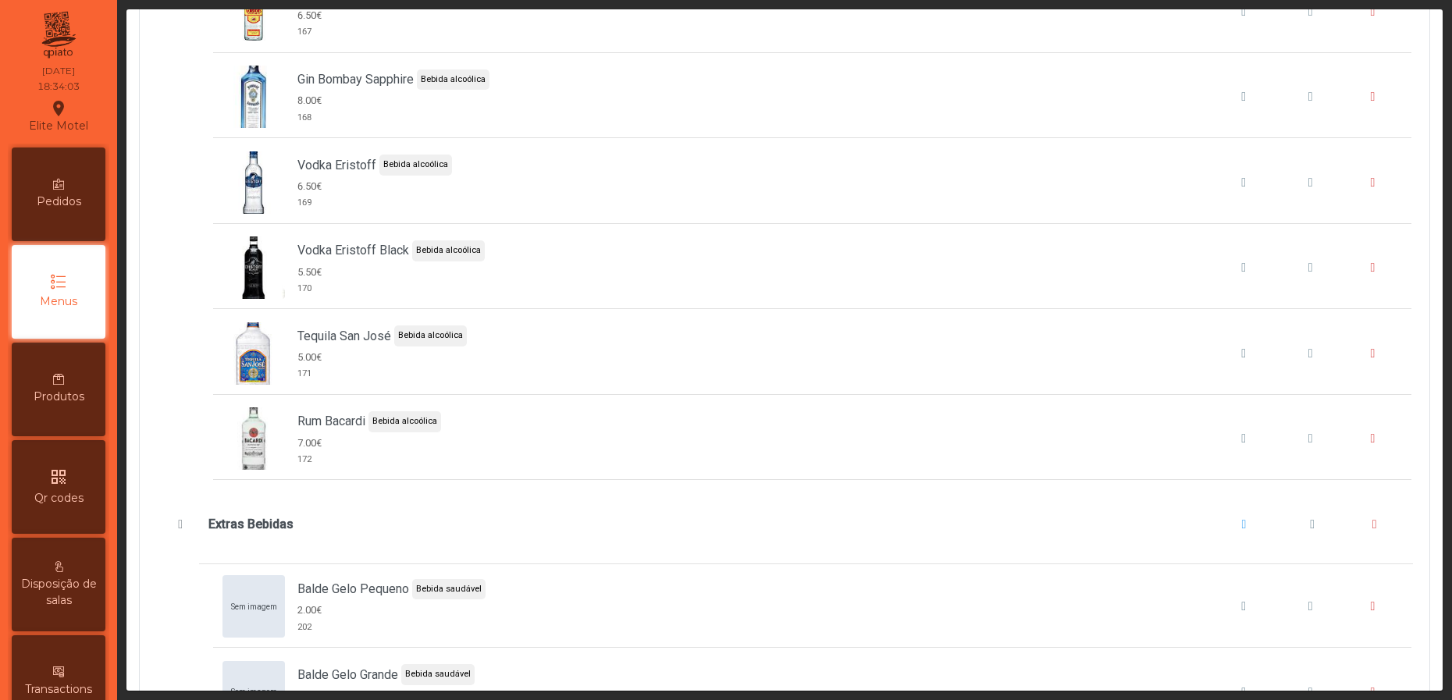
scroll to position [12545, 0]
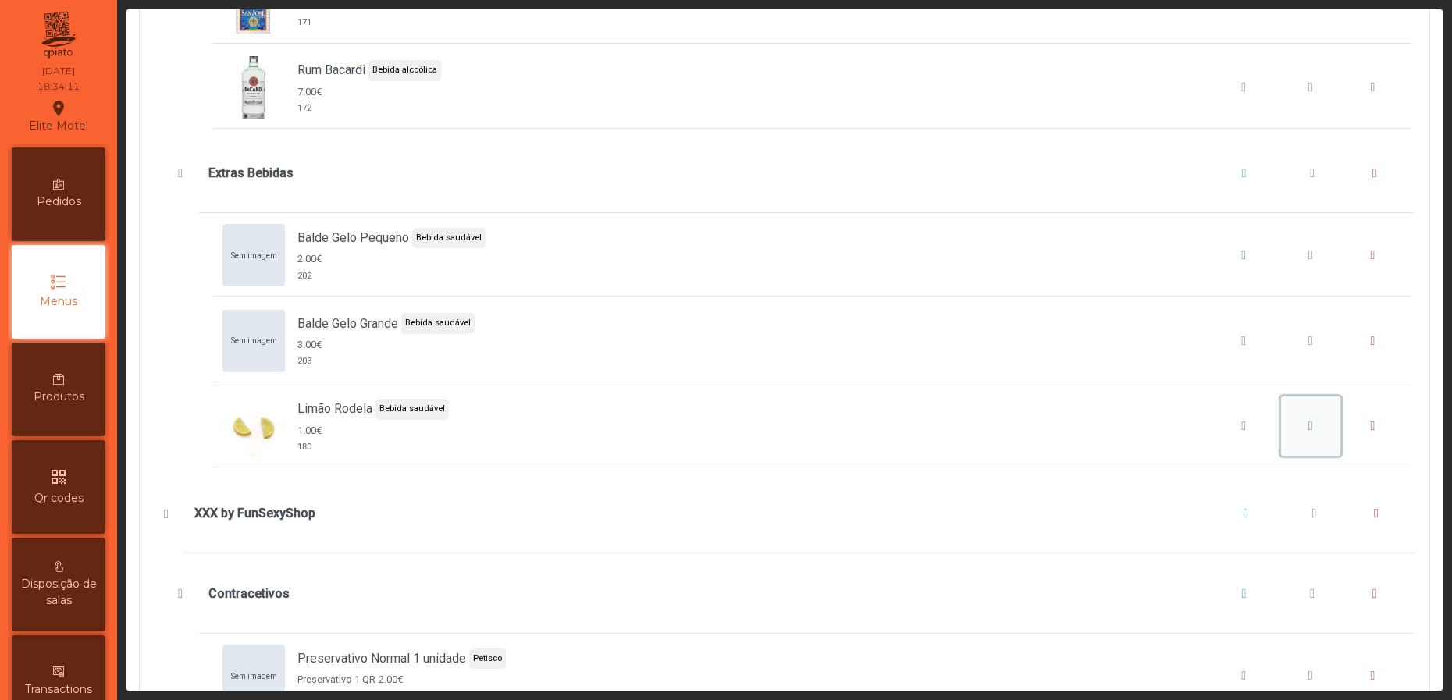
click at [1308, 432] on span "Limão Rodela" at bounding box center [1310, 426] width 5 height 12
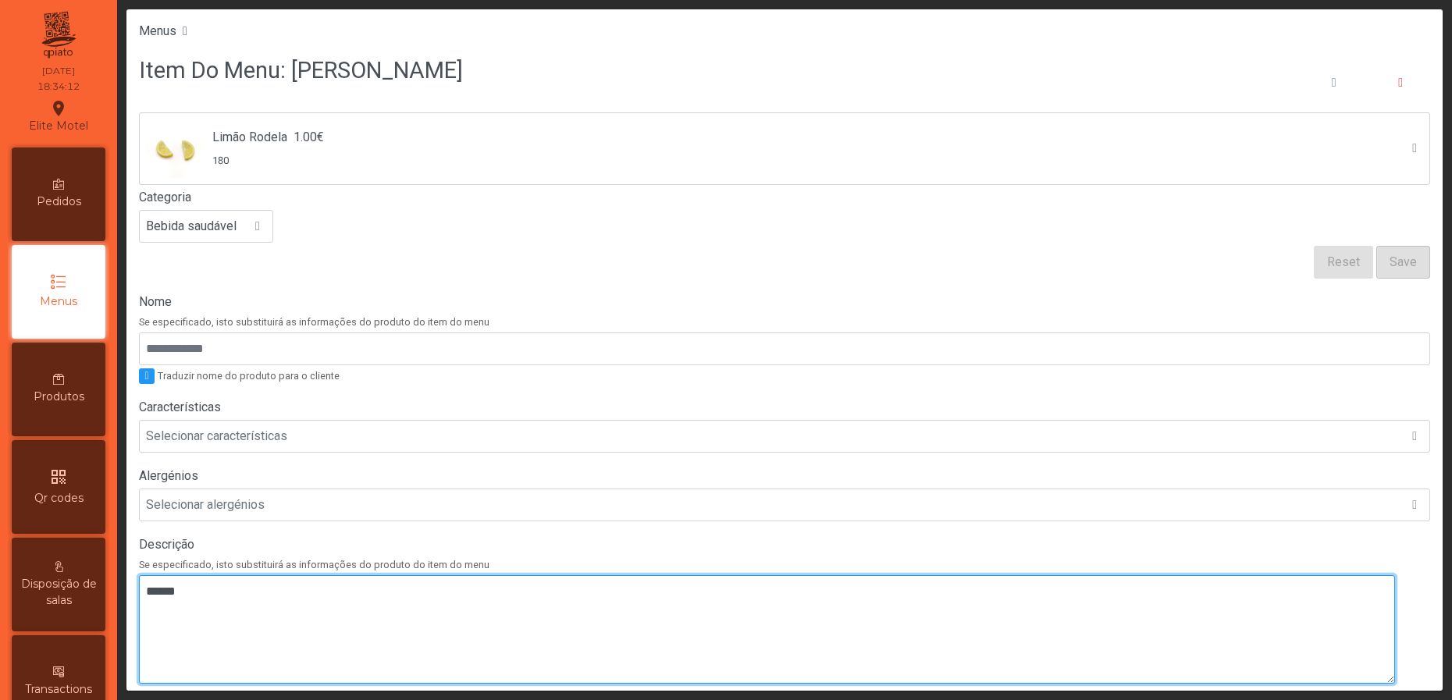
click at [275, 612] on textarea at bounding box center [767, 629] width 1256 height 108
click at [249, 610] on textarea at bounding box center [767, 629] width 1256 height 108
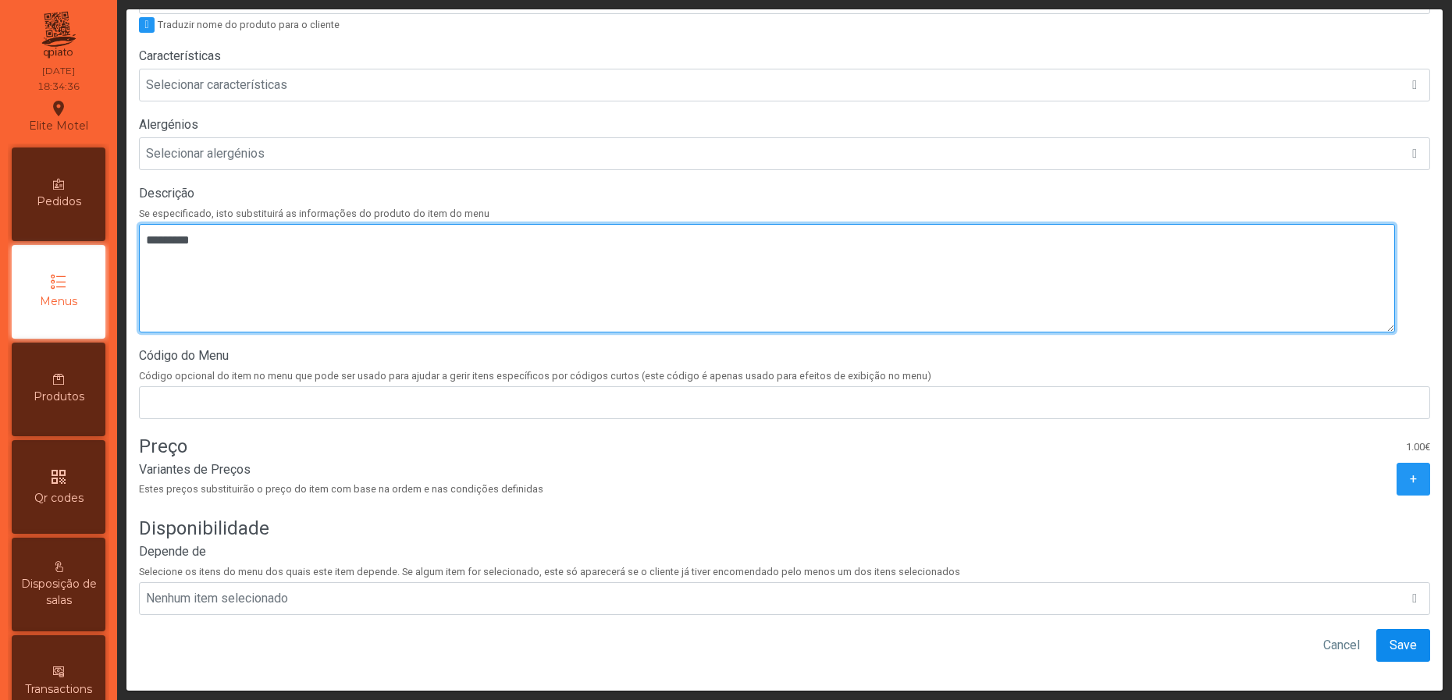
type textarea "*********"
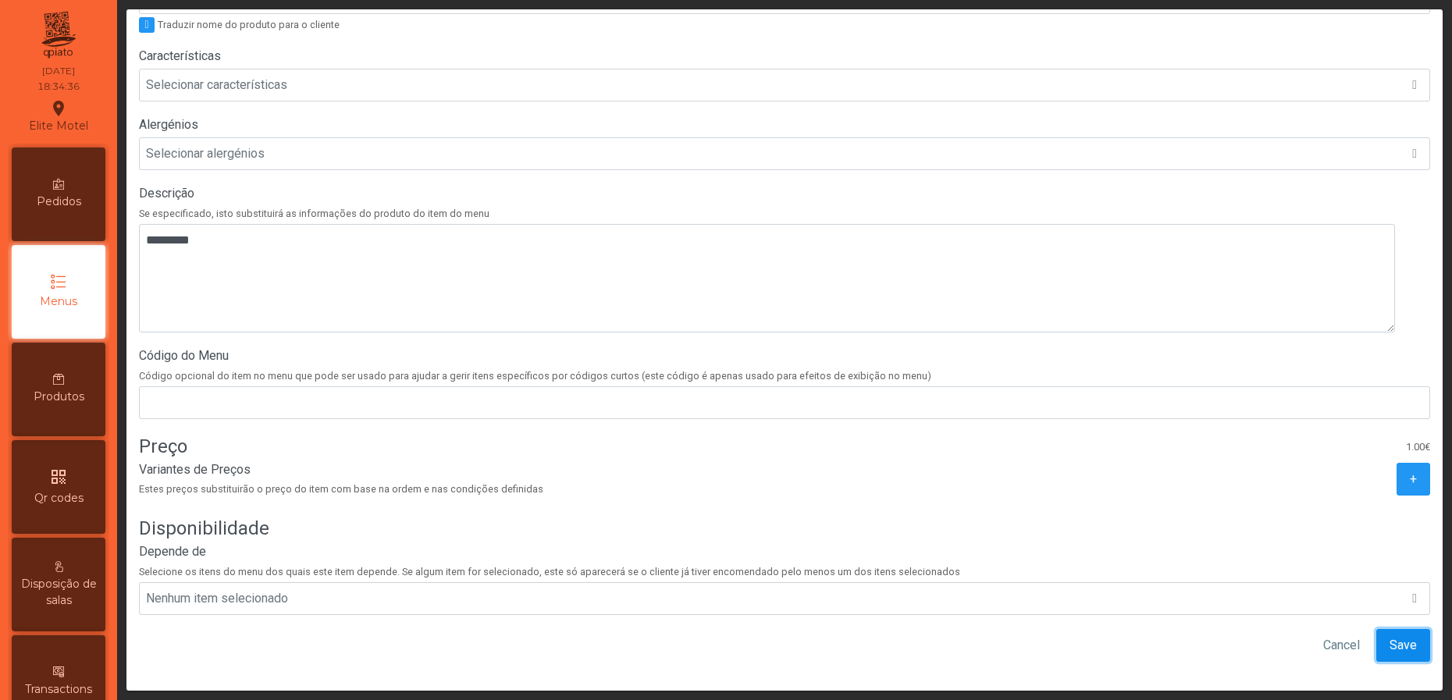
click at [1376, 638] on button "Save" at bounding box center [1403, 645] width 54 height 33
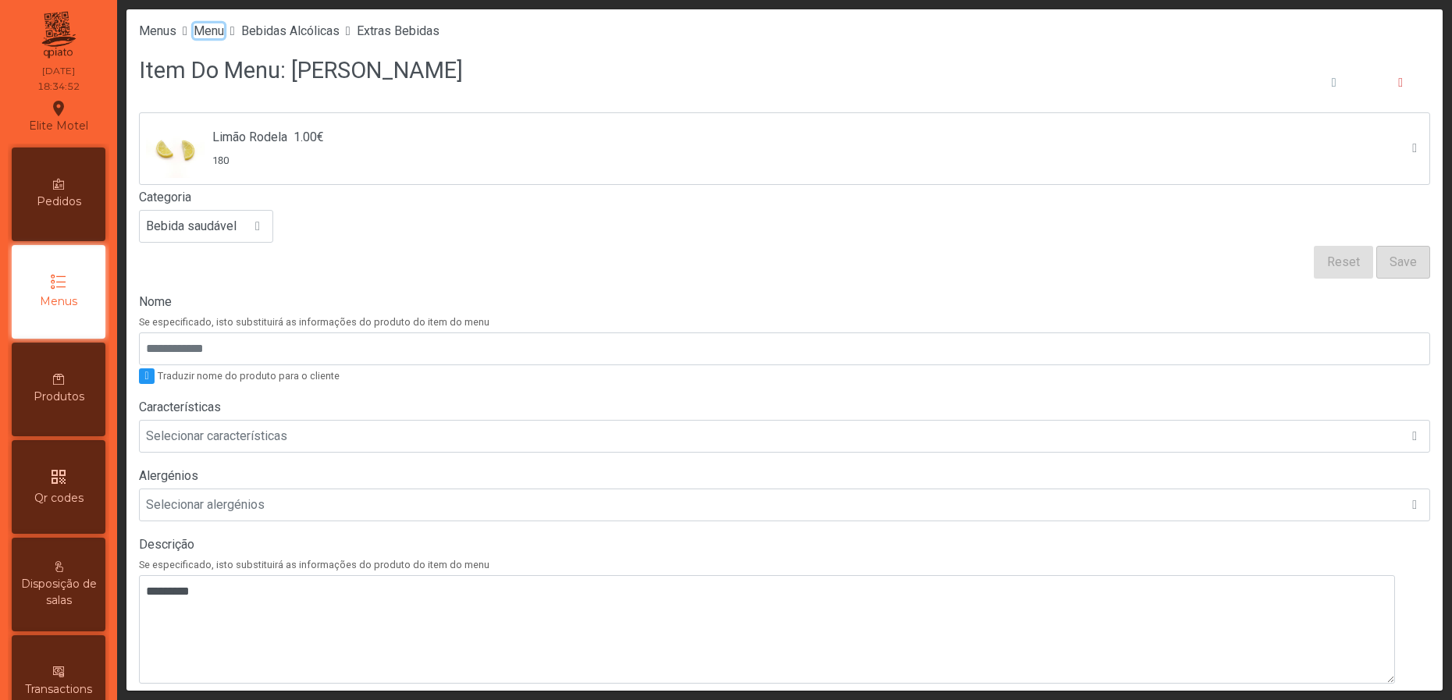
click at [213, 23] on span "Menu" at bounding box center [209, 30] width 30 height 15
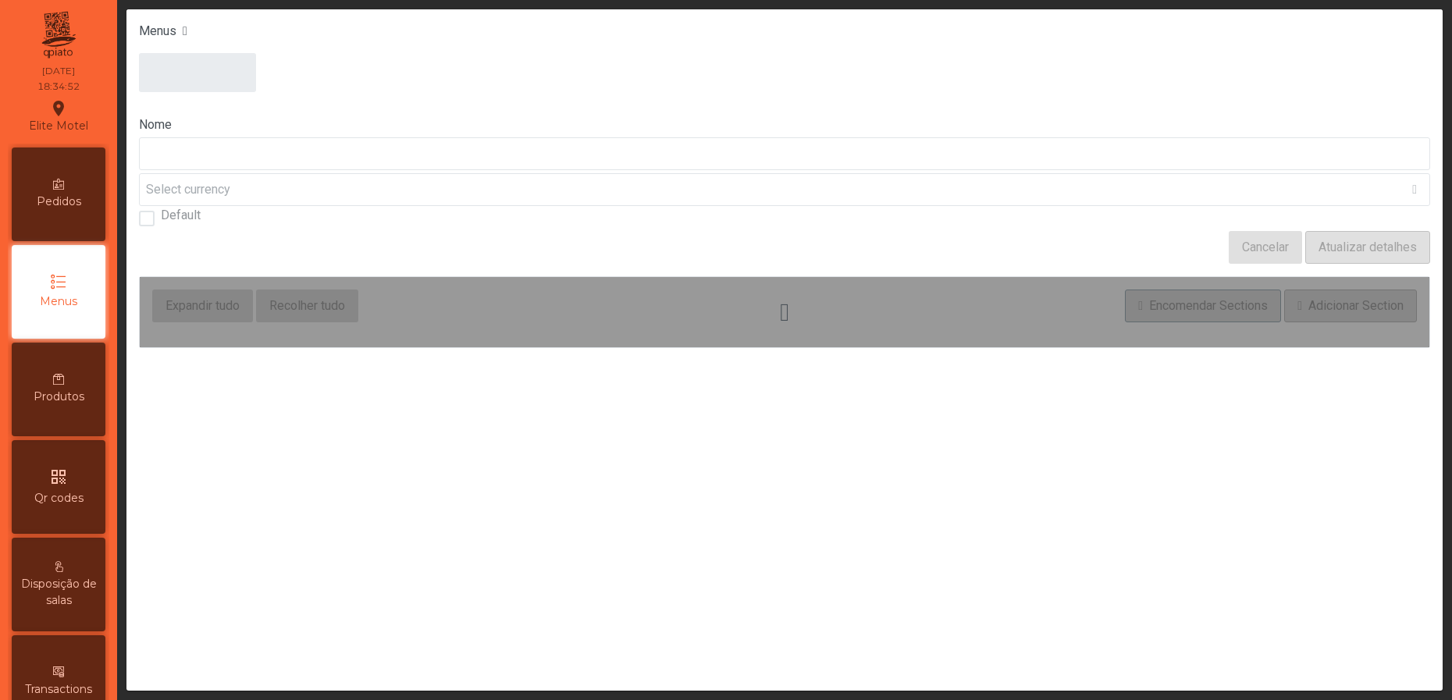
type input "****"
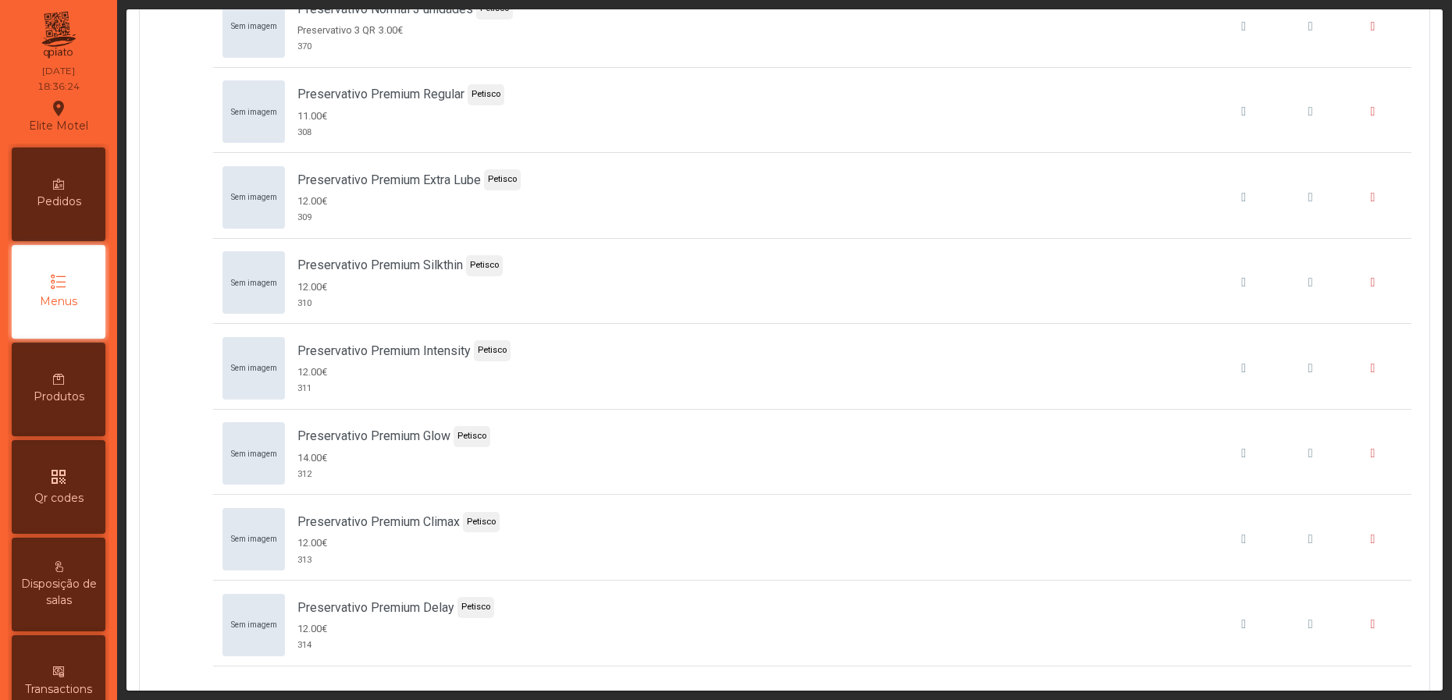
scroll to position [13111, 0]
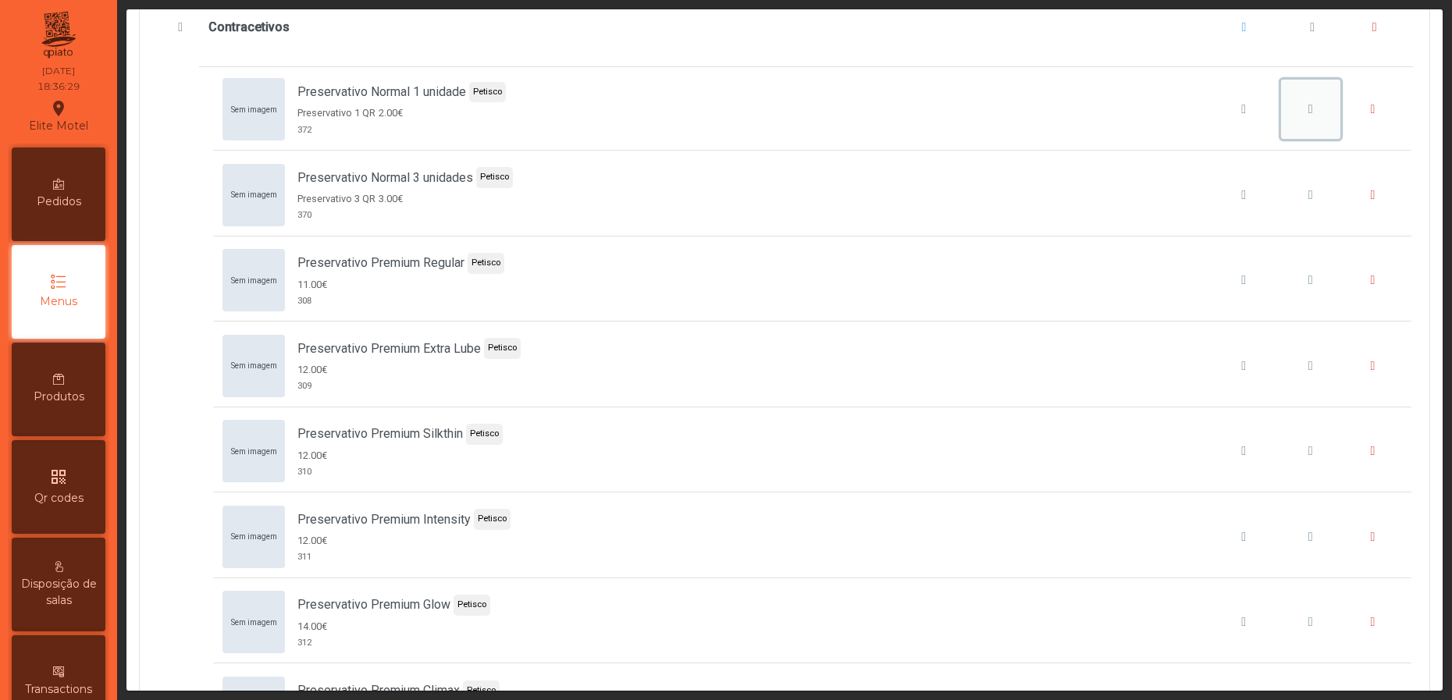
click at [1308, 116] on span "Preservativo Normal 1 unidade" at bounding box center [1310, 109] width 5 height 12
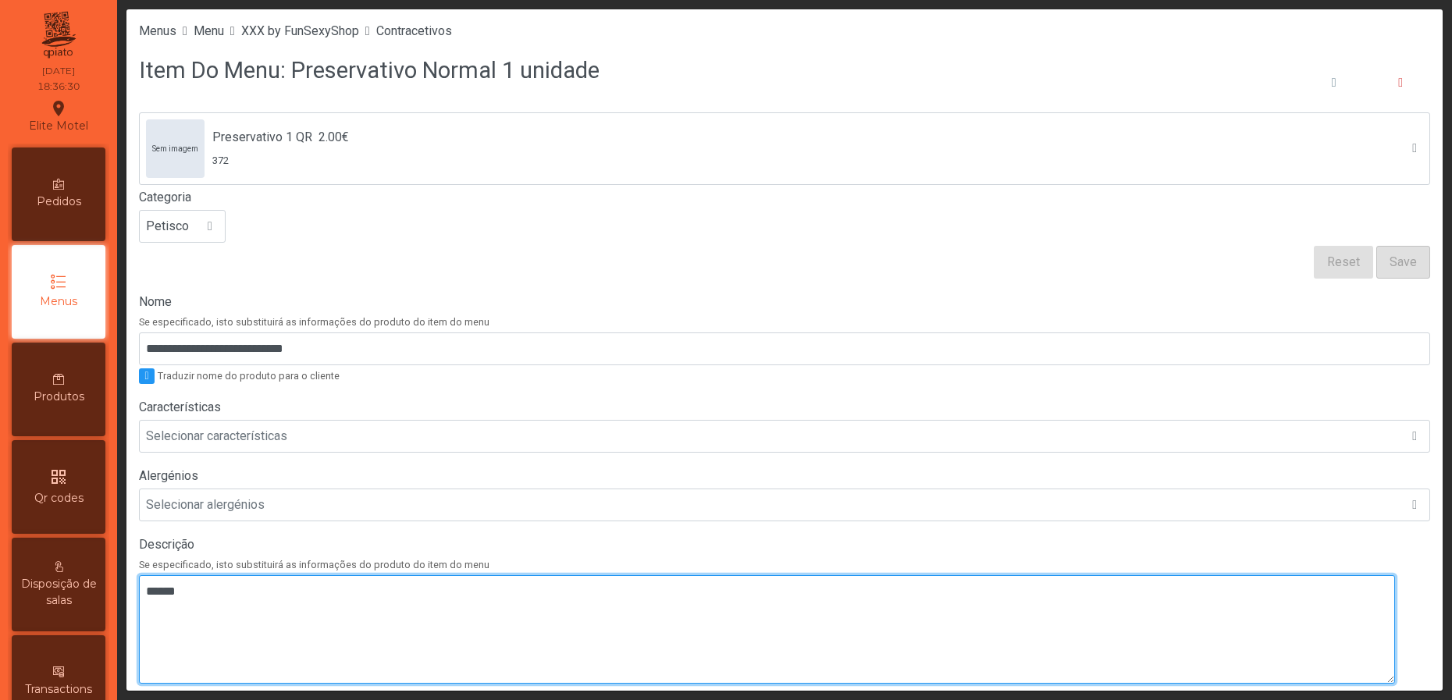
click at [251, 621] on textarea at bounding box center [767, 629] width 1256 height 108
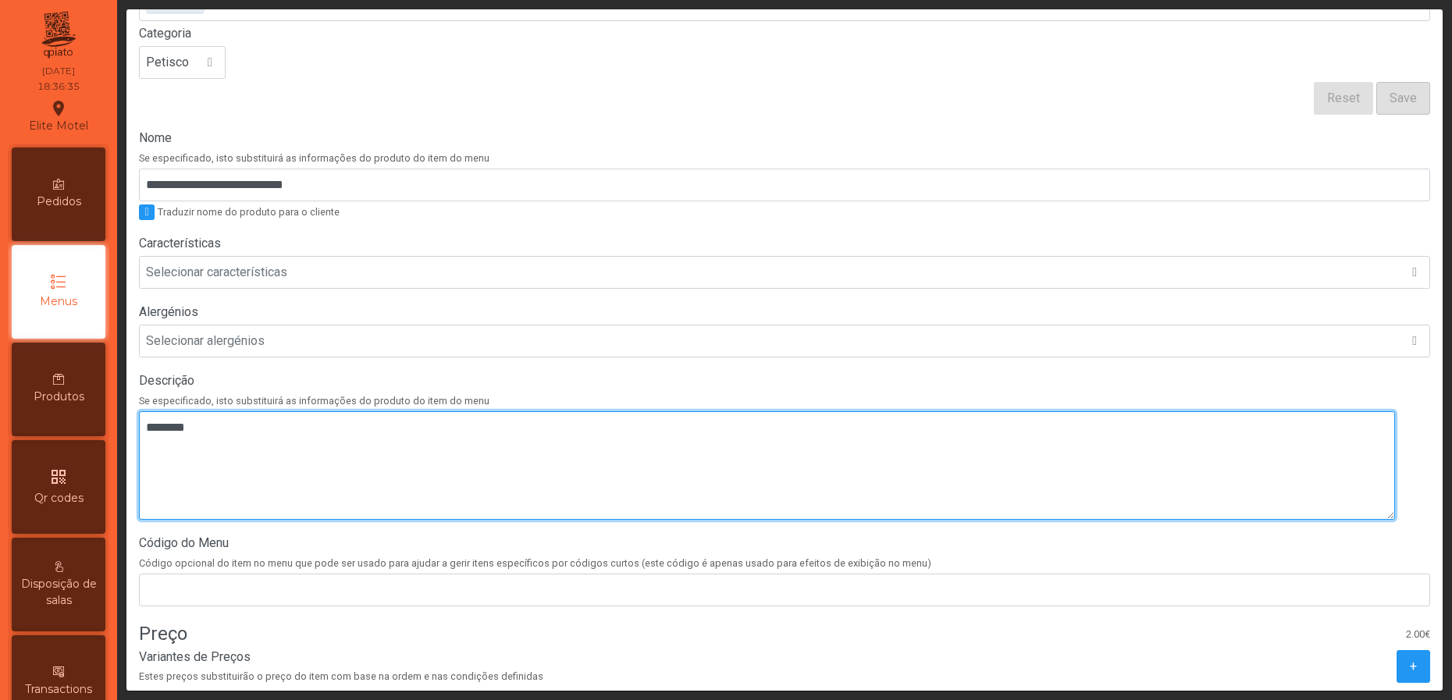
scroll to position [384, 0]
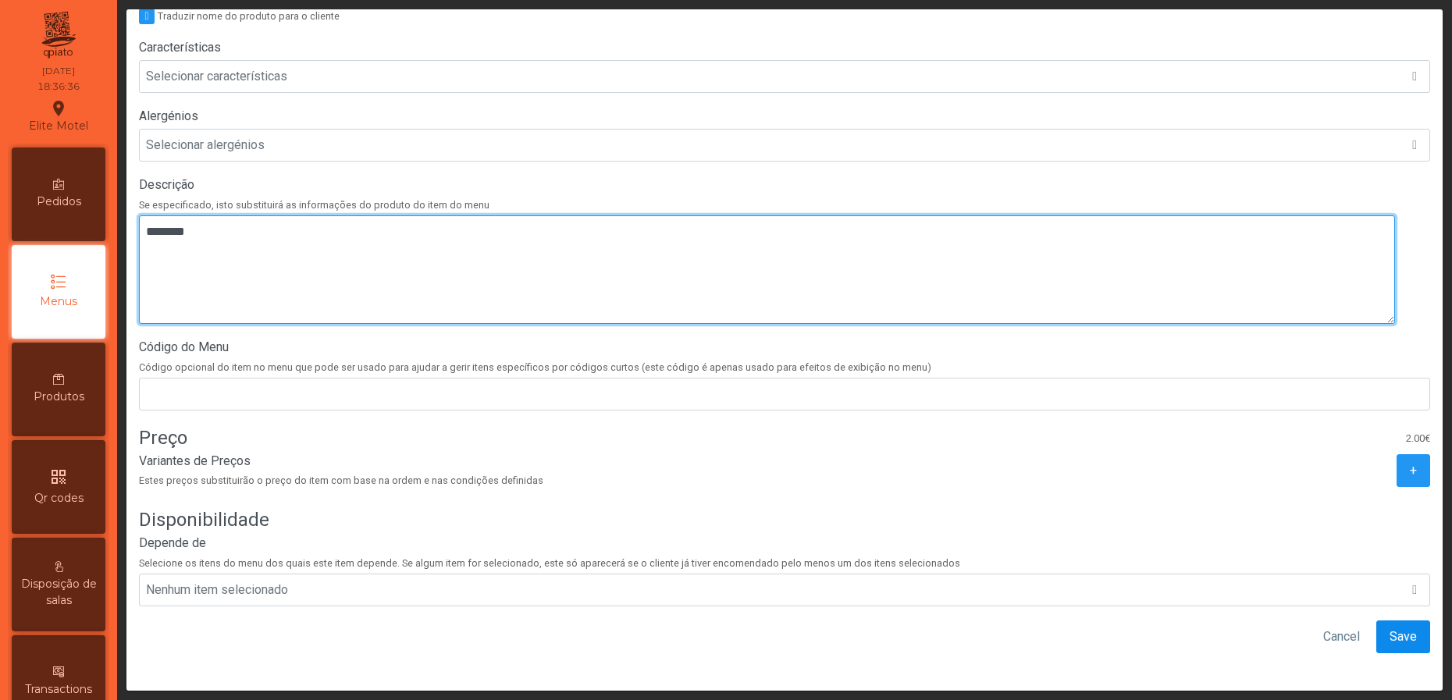
type textarea "********"
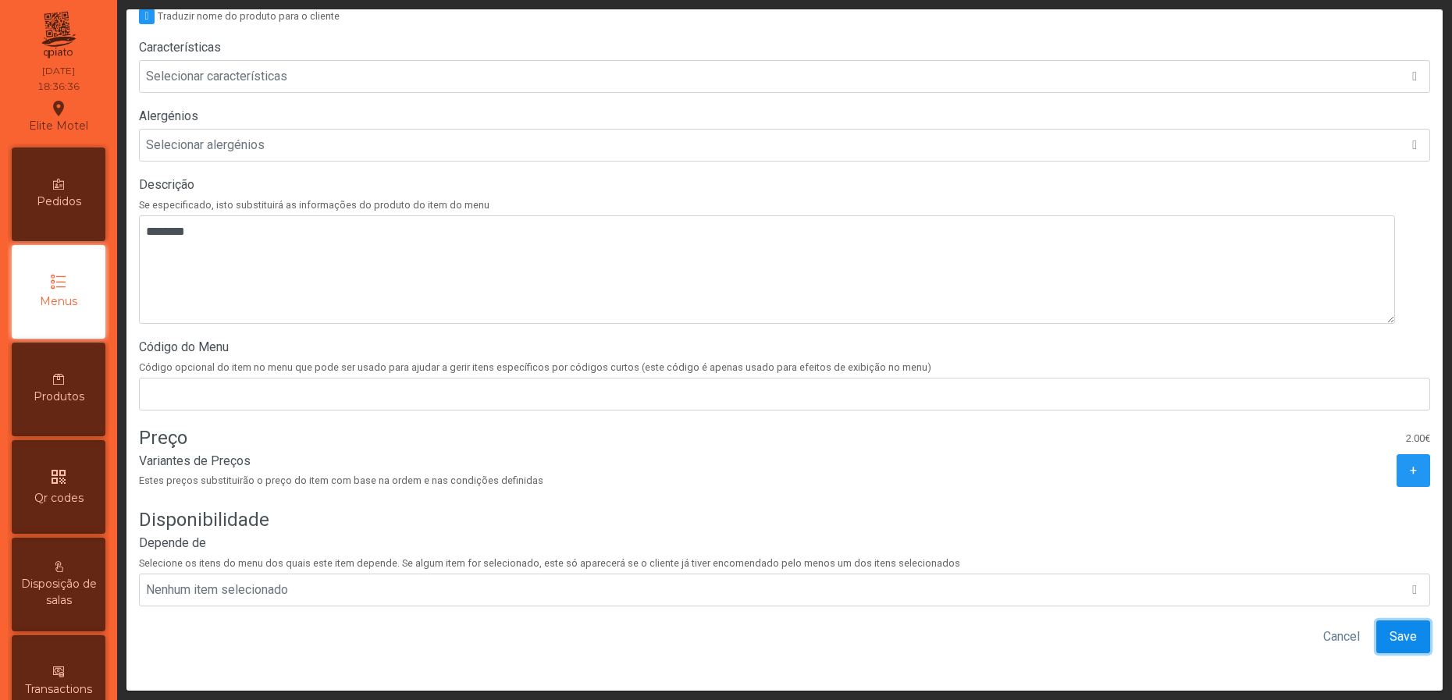
click at [1389, 627] on span "Save" at bounding box center [1402, 636] width 27 height 19
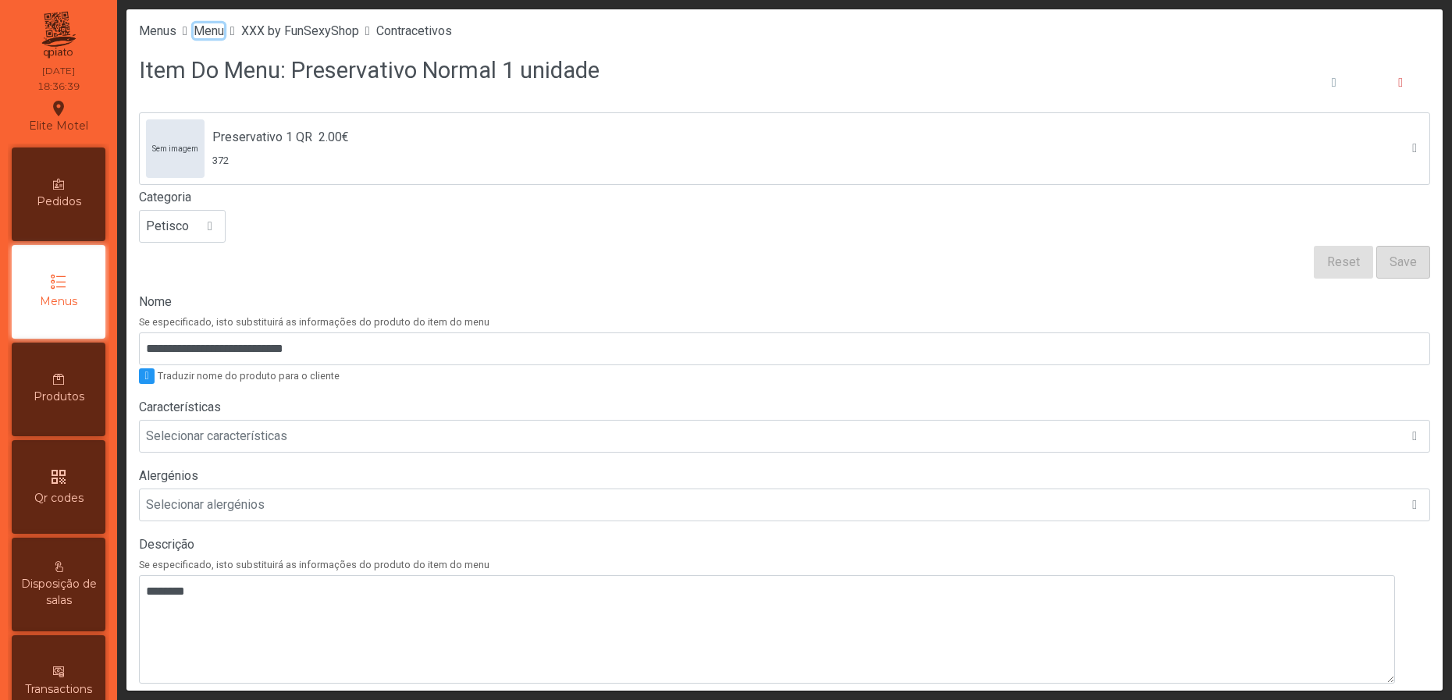
click at [220, 27] on span "Menu" at bounding box center [209, 30] width 30 height 15
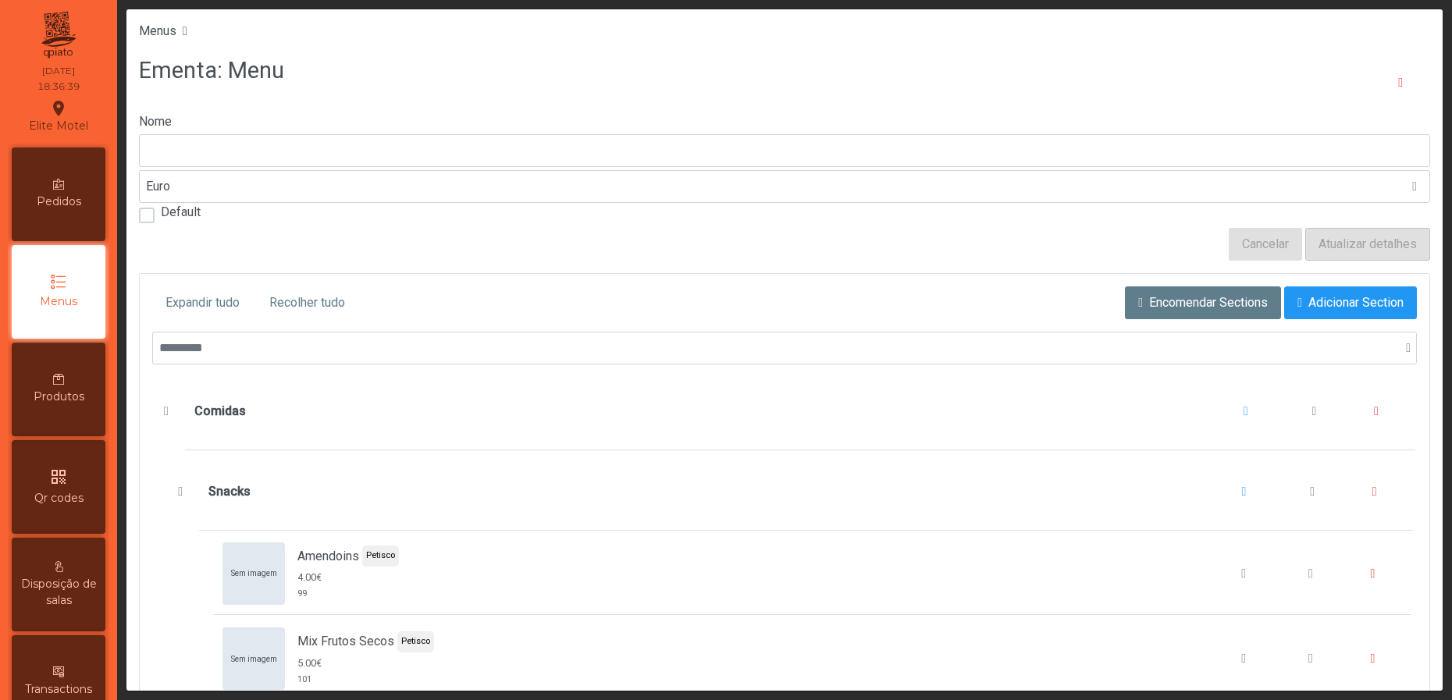
type input "****"
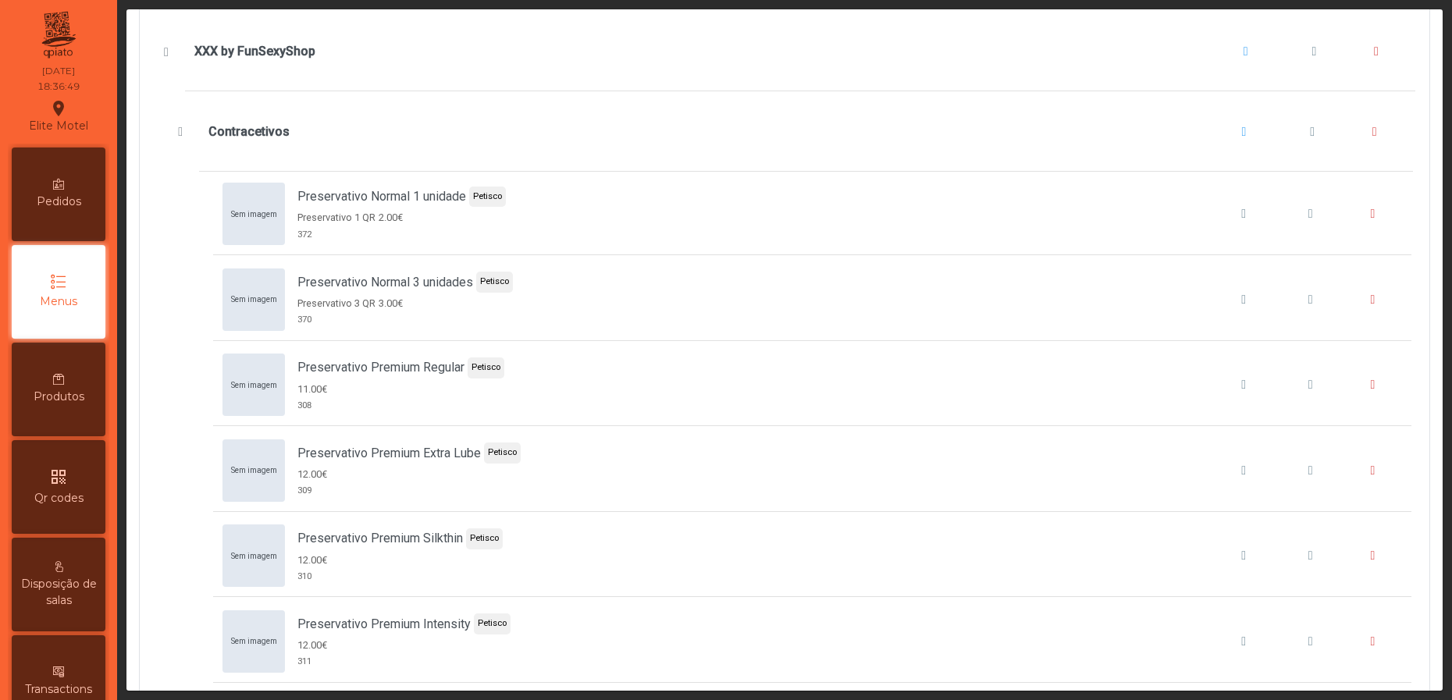
scroll to position [12877, 0]
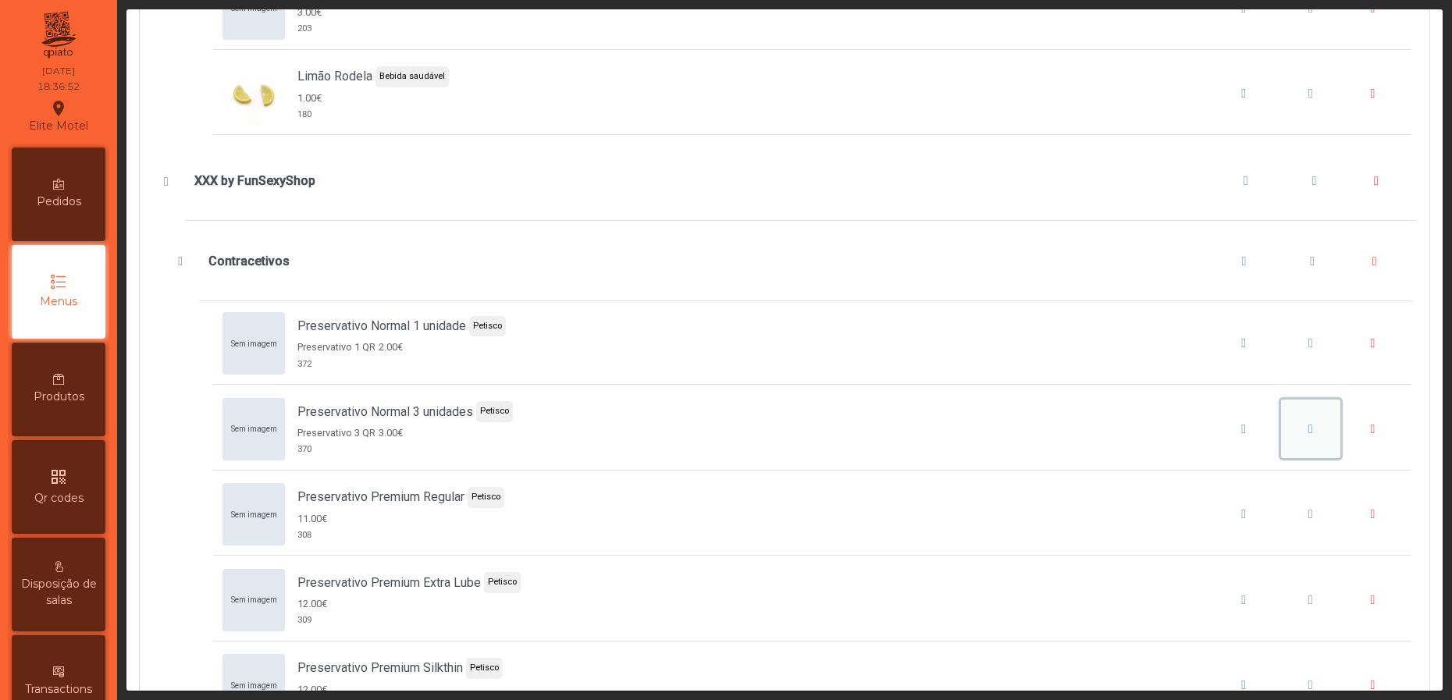
click at [1281, 459] on button "Preservativo Normal 3 unidades" at bounding box center [1310, 429] width 59 height 59
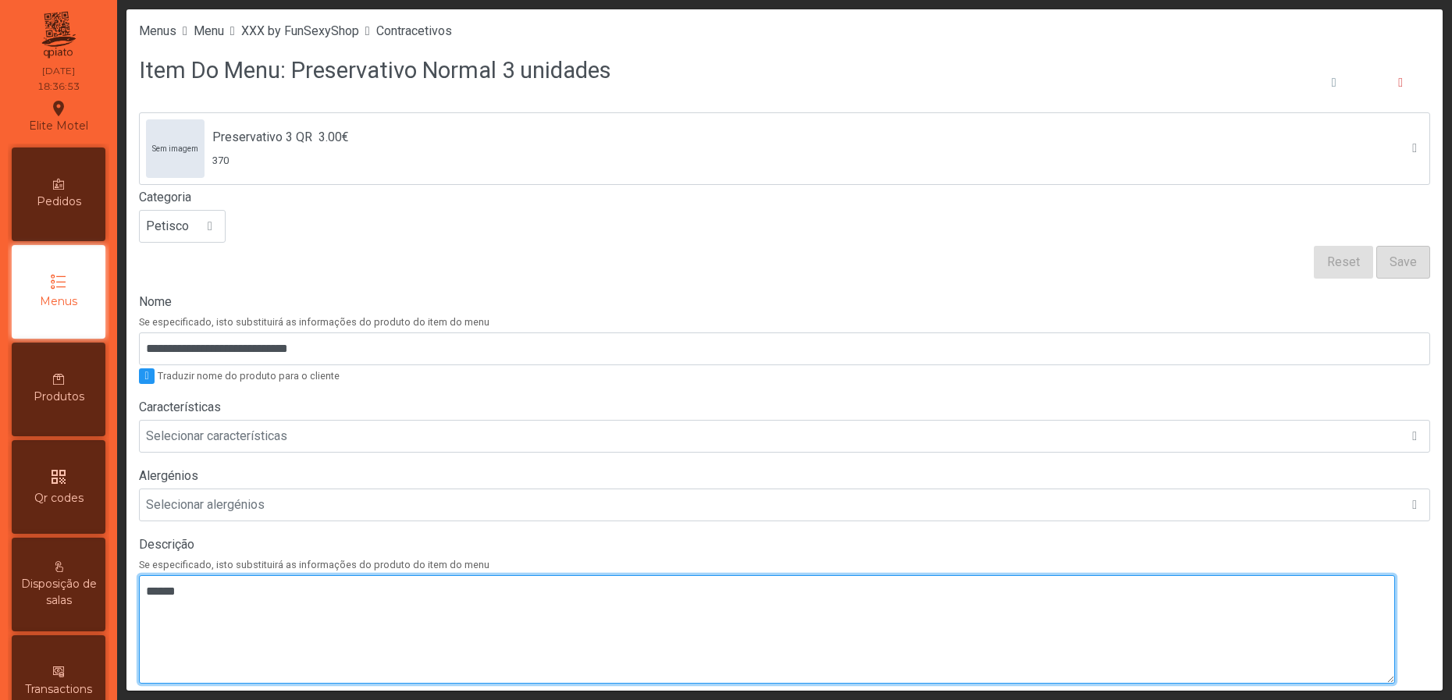
click at [307, 603] on textarea at bounding box center [767, 629] width 1256 height 108
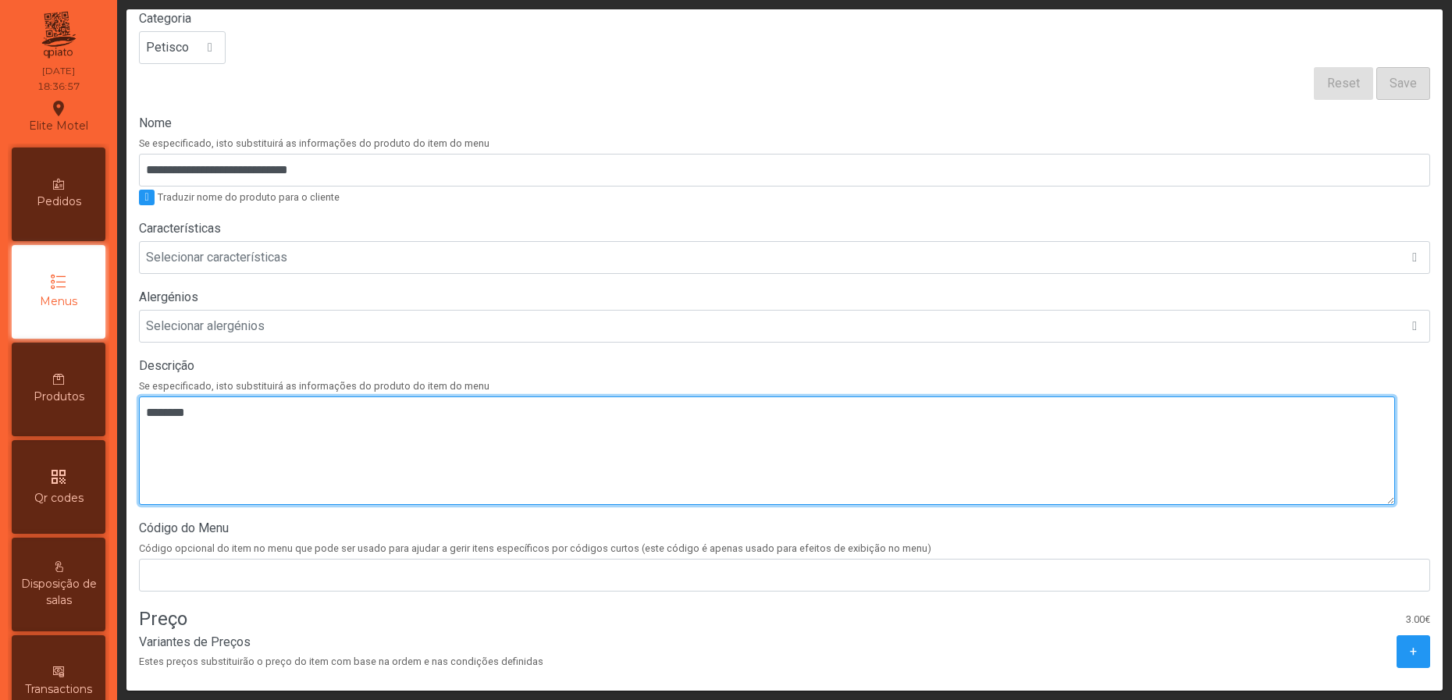
scroll to position [384, 0]
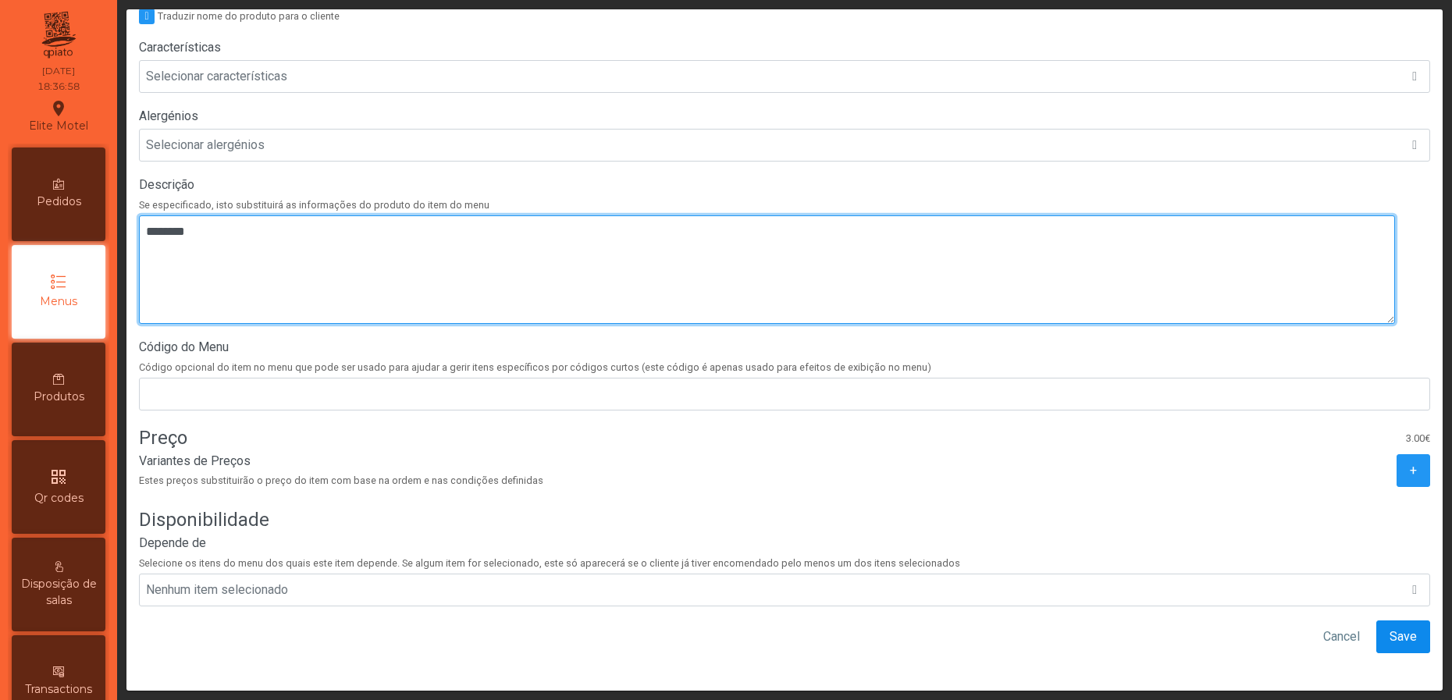
type textarea "********"
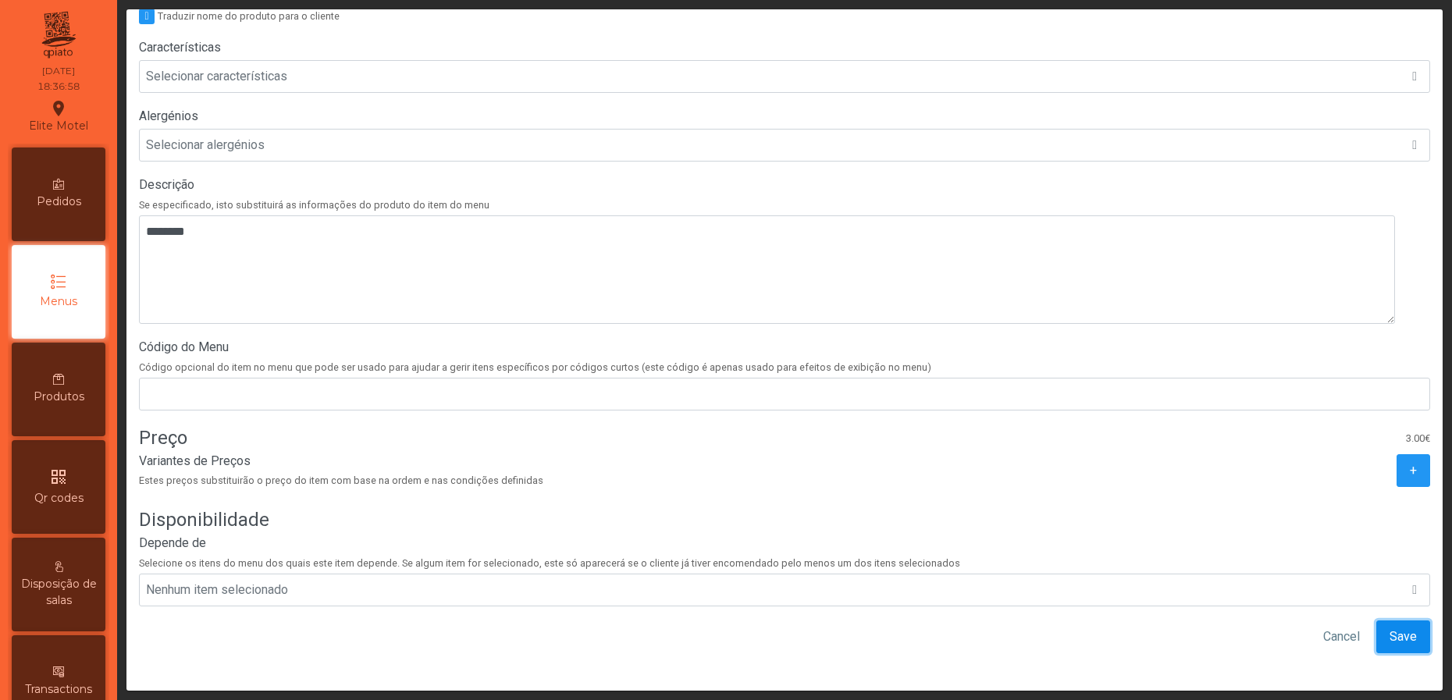
click at [1376, 620] on button "Save" at bounding box center [1403, 636] width 54 height 33
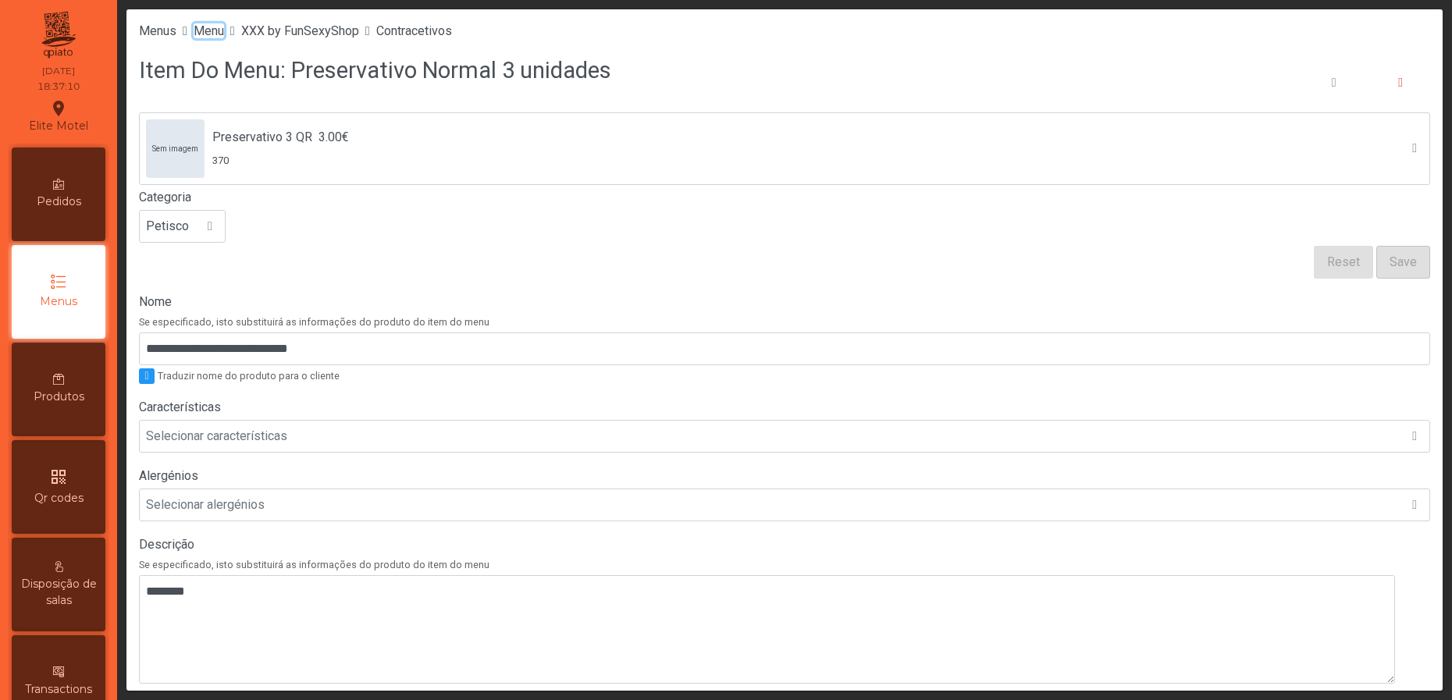
click at [219, 29] on span "Menu" at bounding box center [209, 30] width 30 height 15
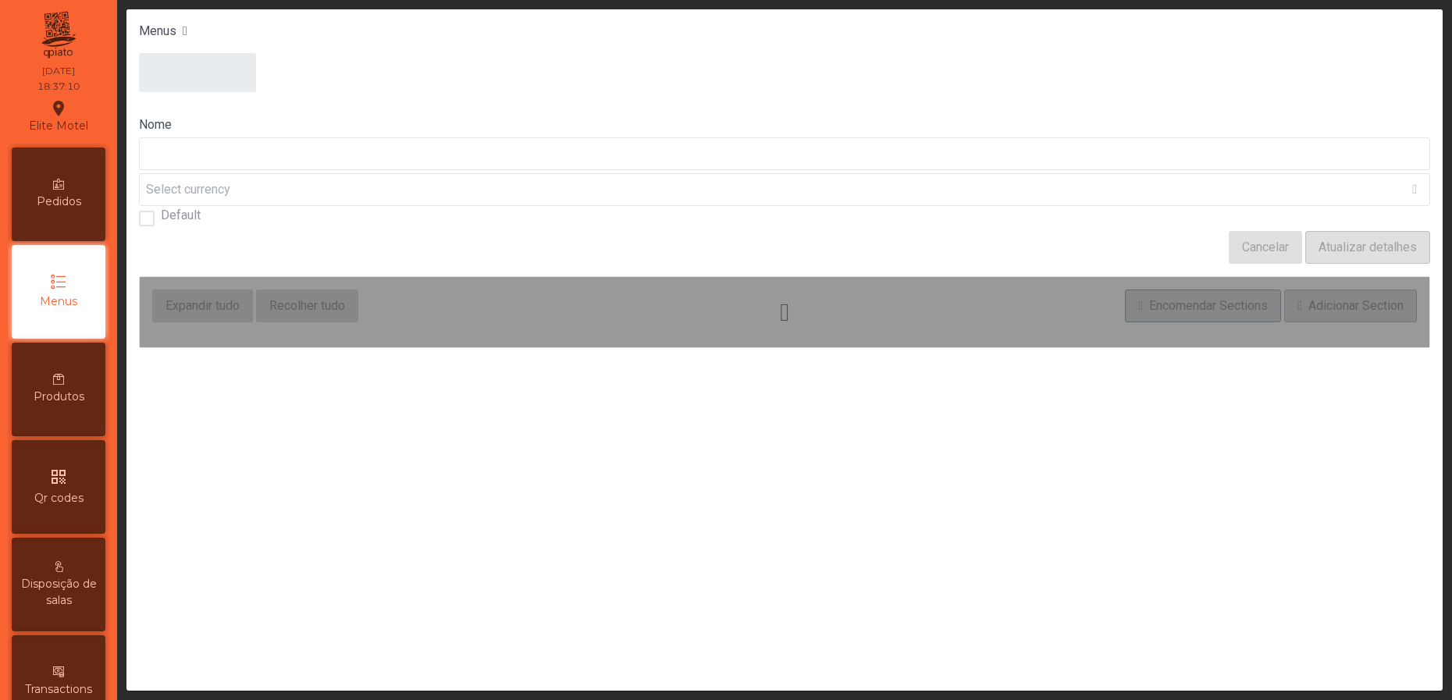
type input "****"
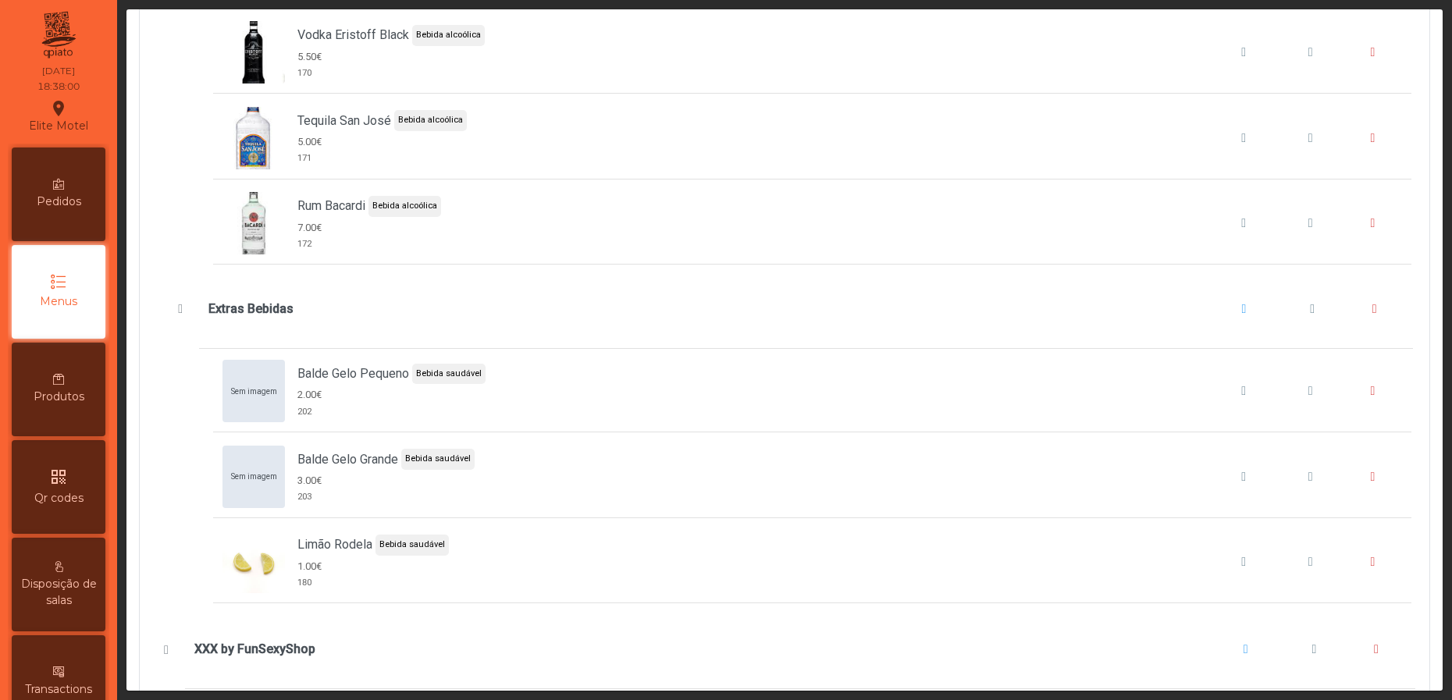
scroll to position [12994, 0]
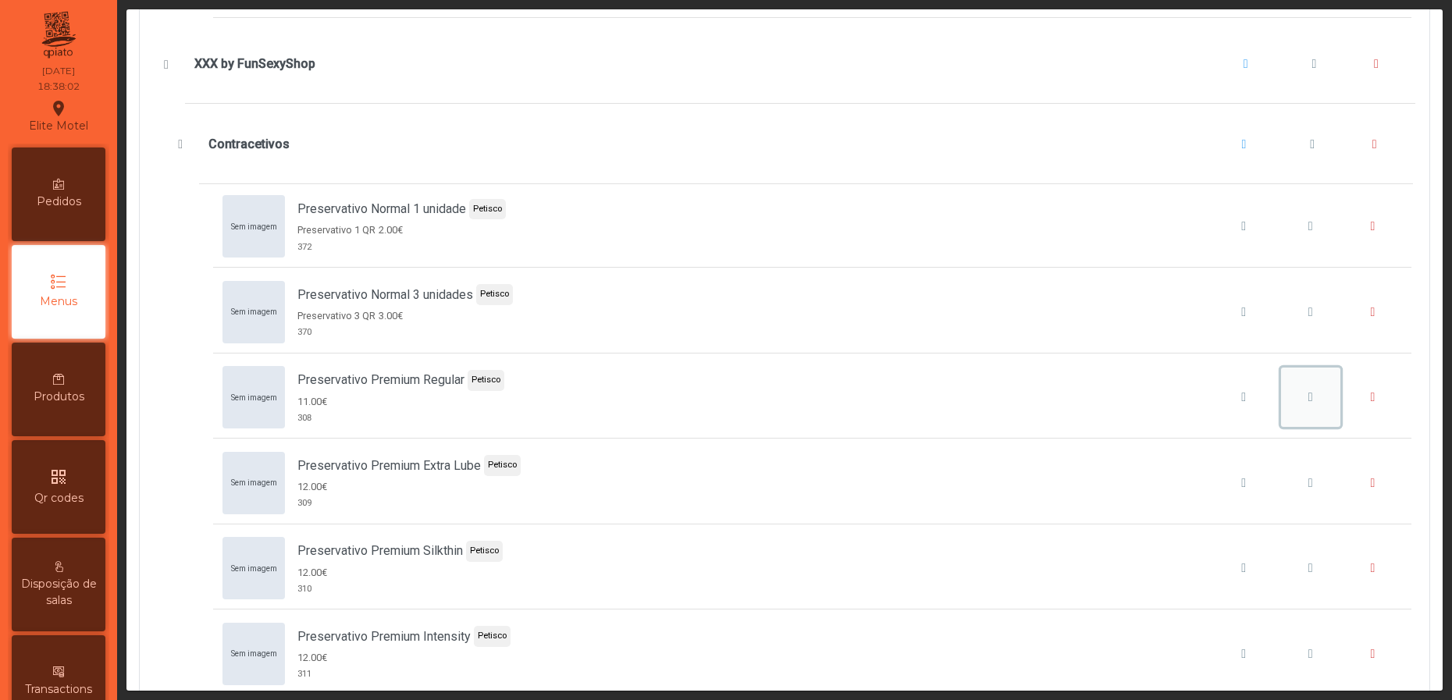
click at [1308, 403] on span "Preservativo Premium Regular" at bounding box center [1310, 397] width 5 height 12
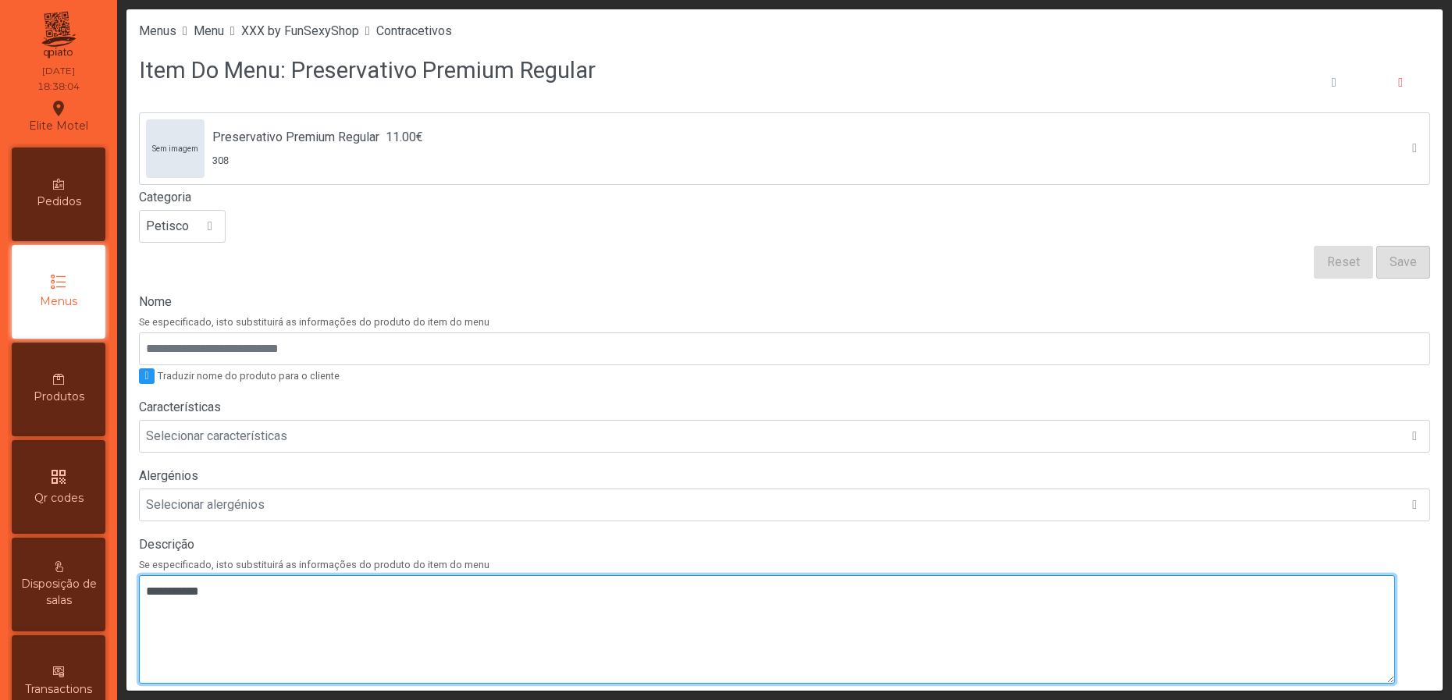
click at [270, 624] on textarea at bounding box center [767, 629] width 1256 height 108
paste textarea "**********"
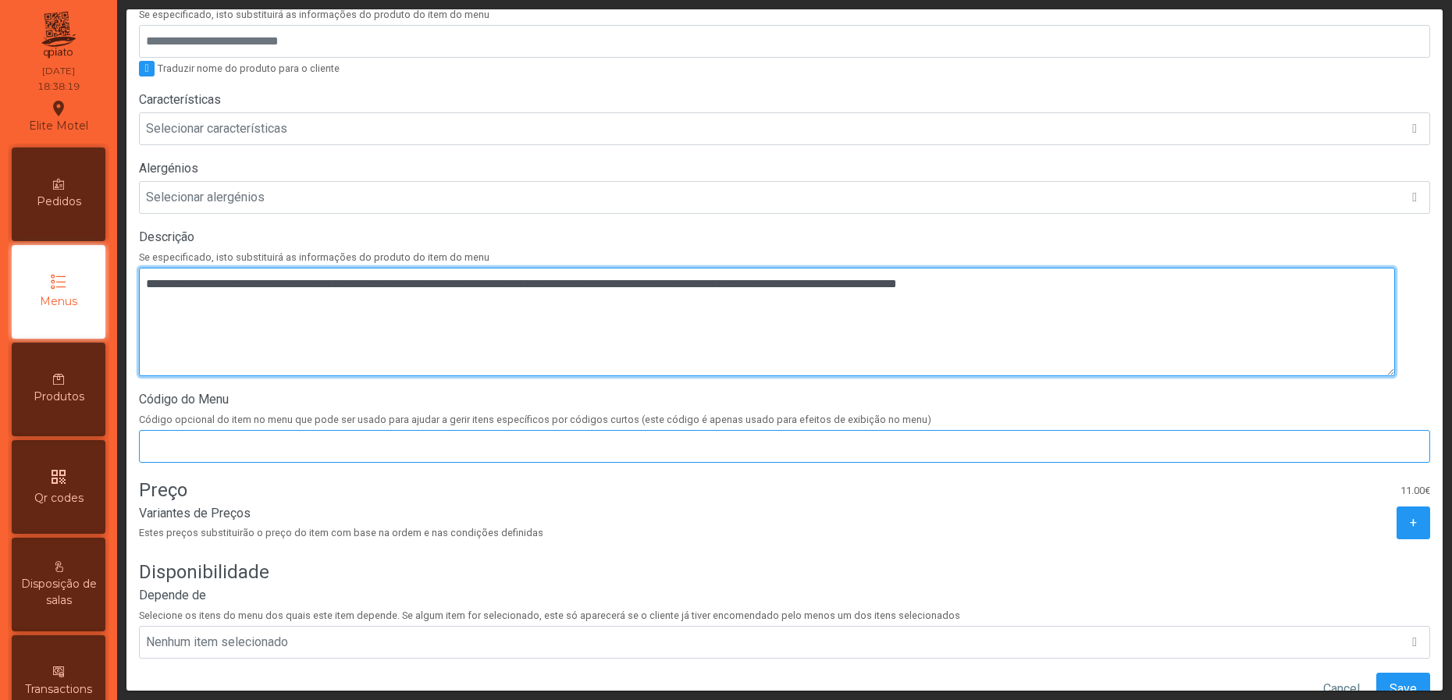
scroll to position [384, 0]
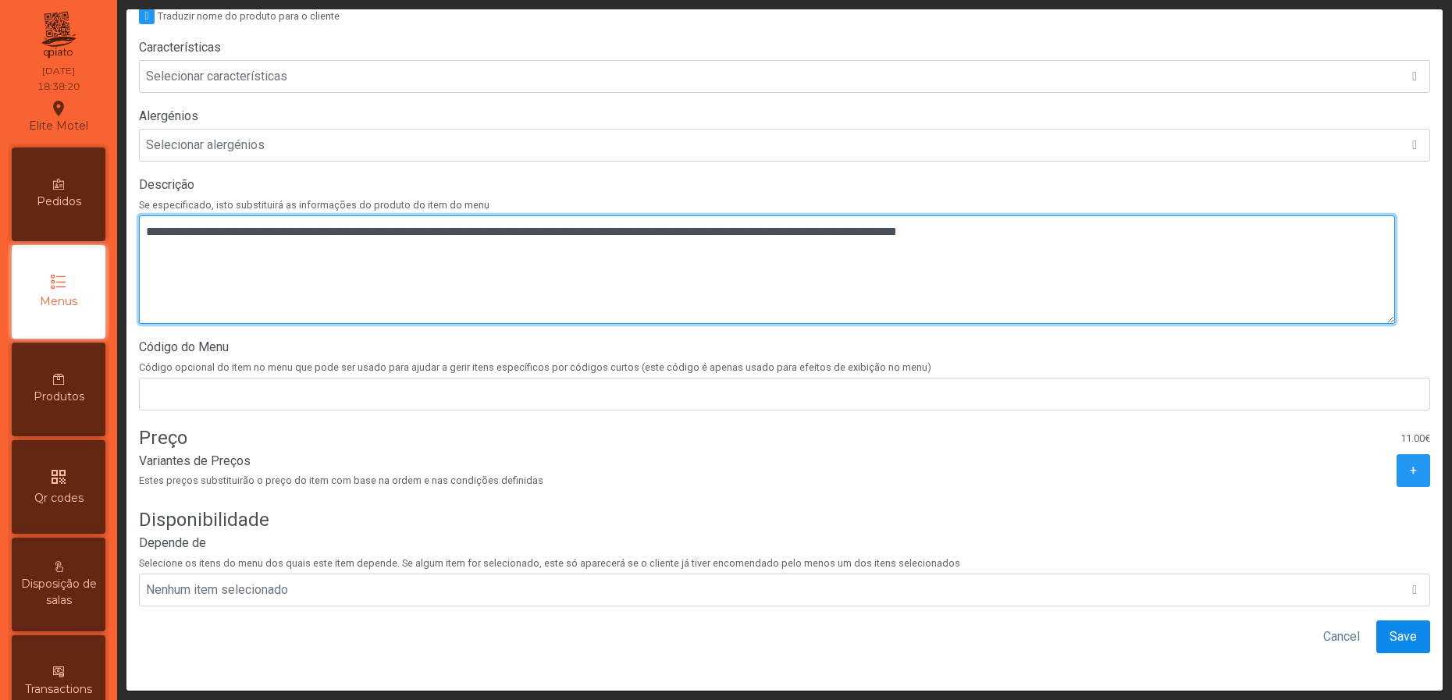
type textarea "**********"
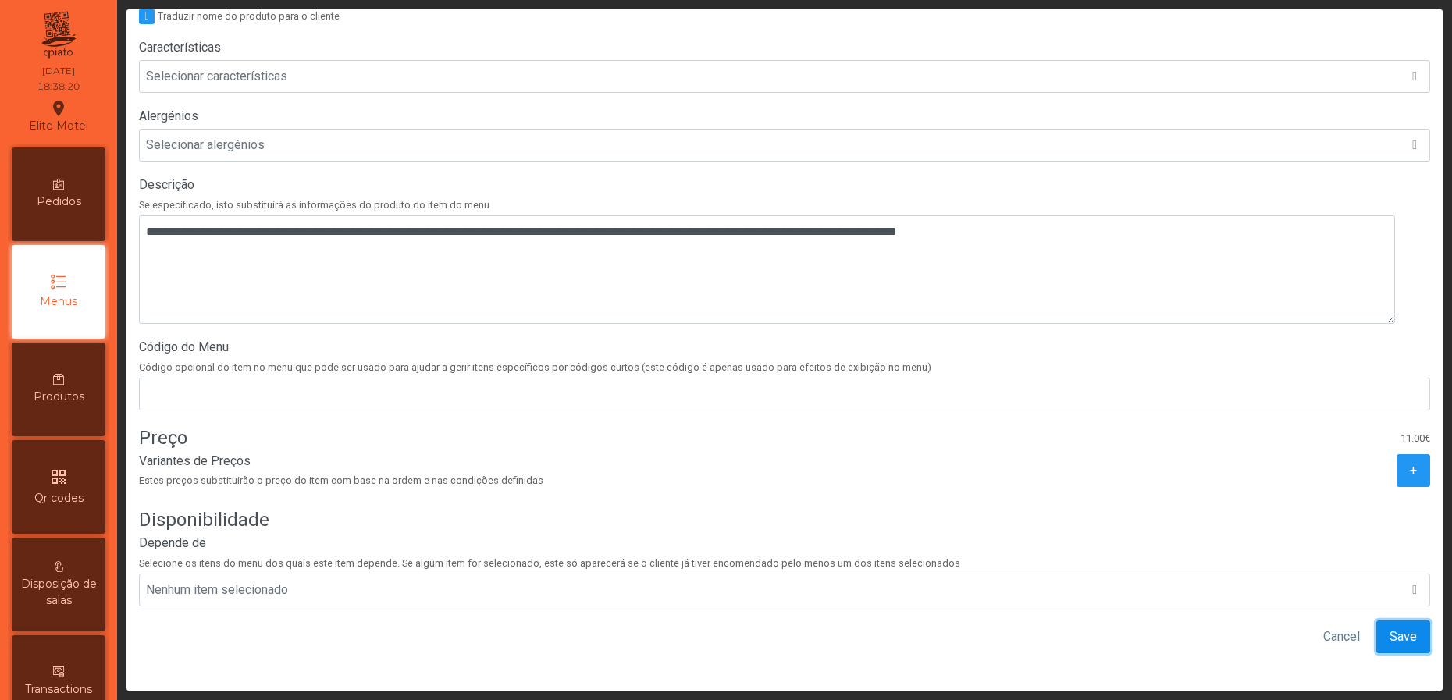
click at [1389, 620] on button "Save" at bounding box center [1403, 636] width 54 height 33
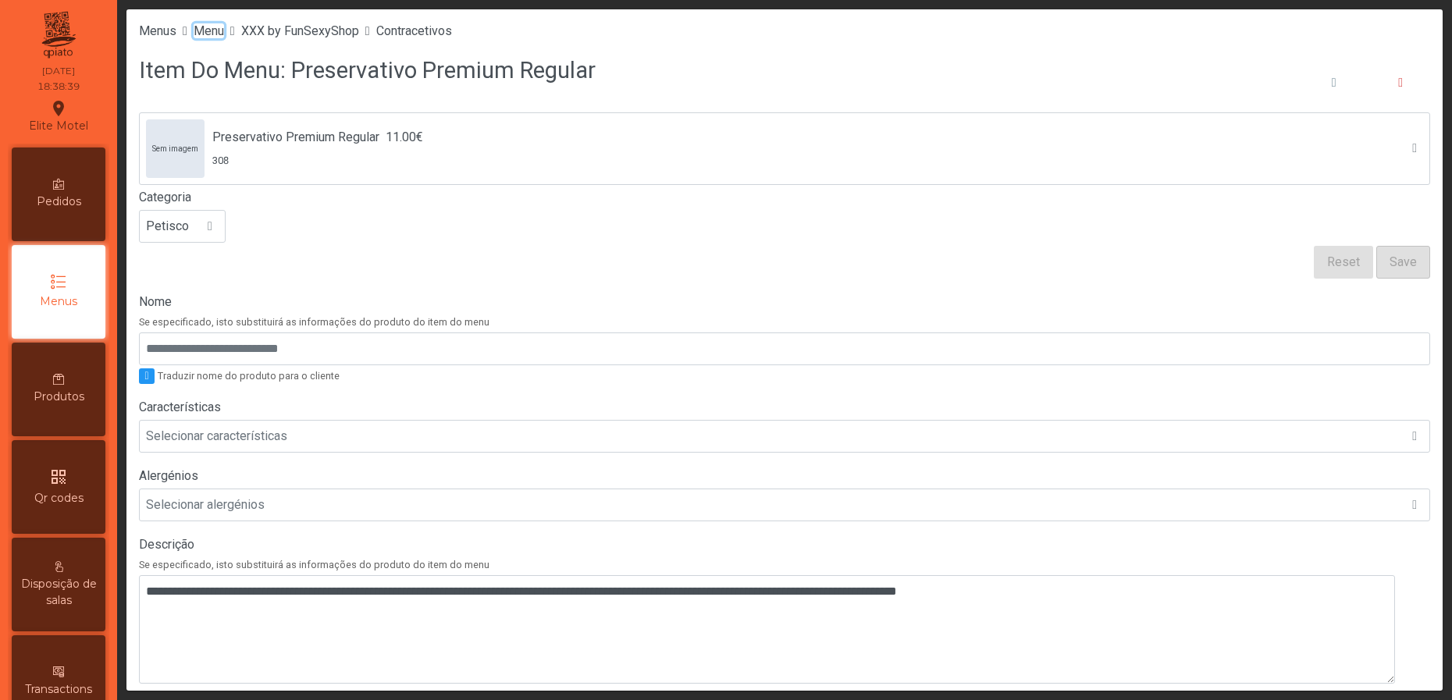
click at [222, 31] on span "Menu" at bounding box center [209, 30] width 30 height 15
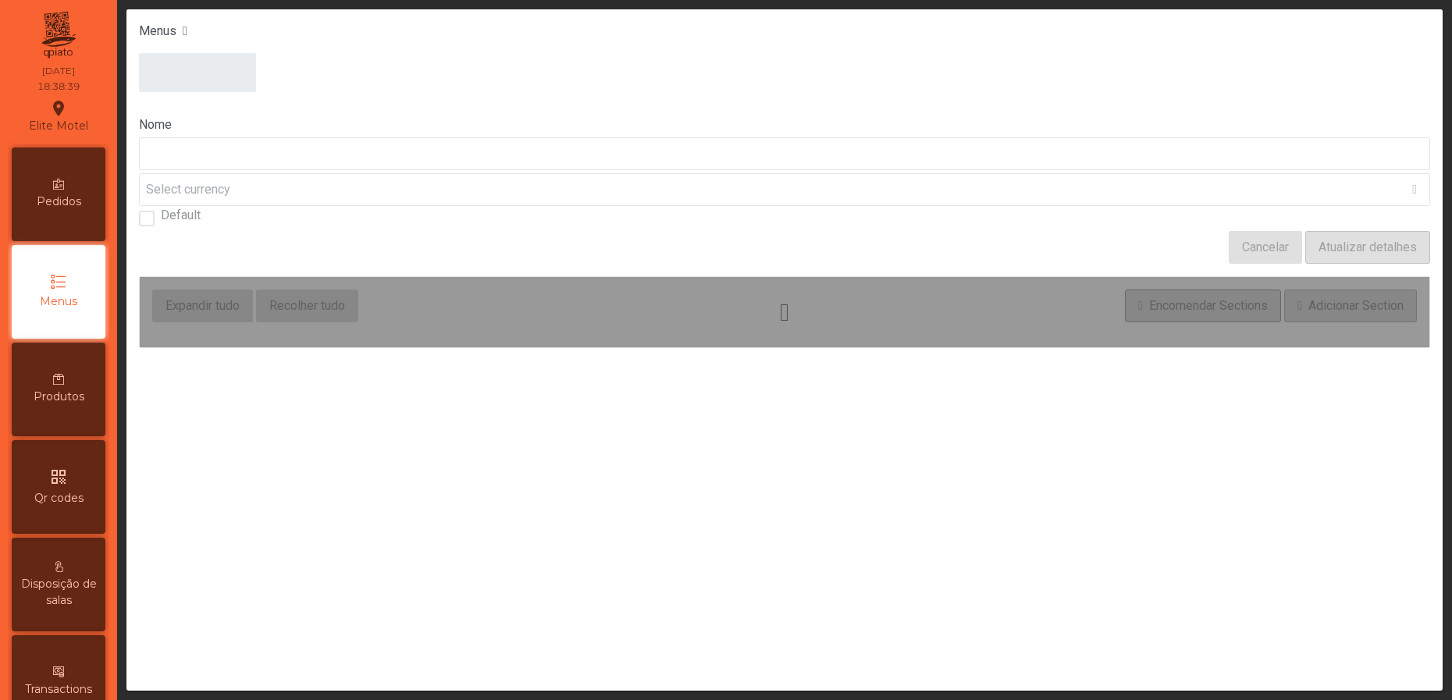
type input "****"
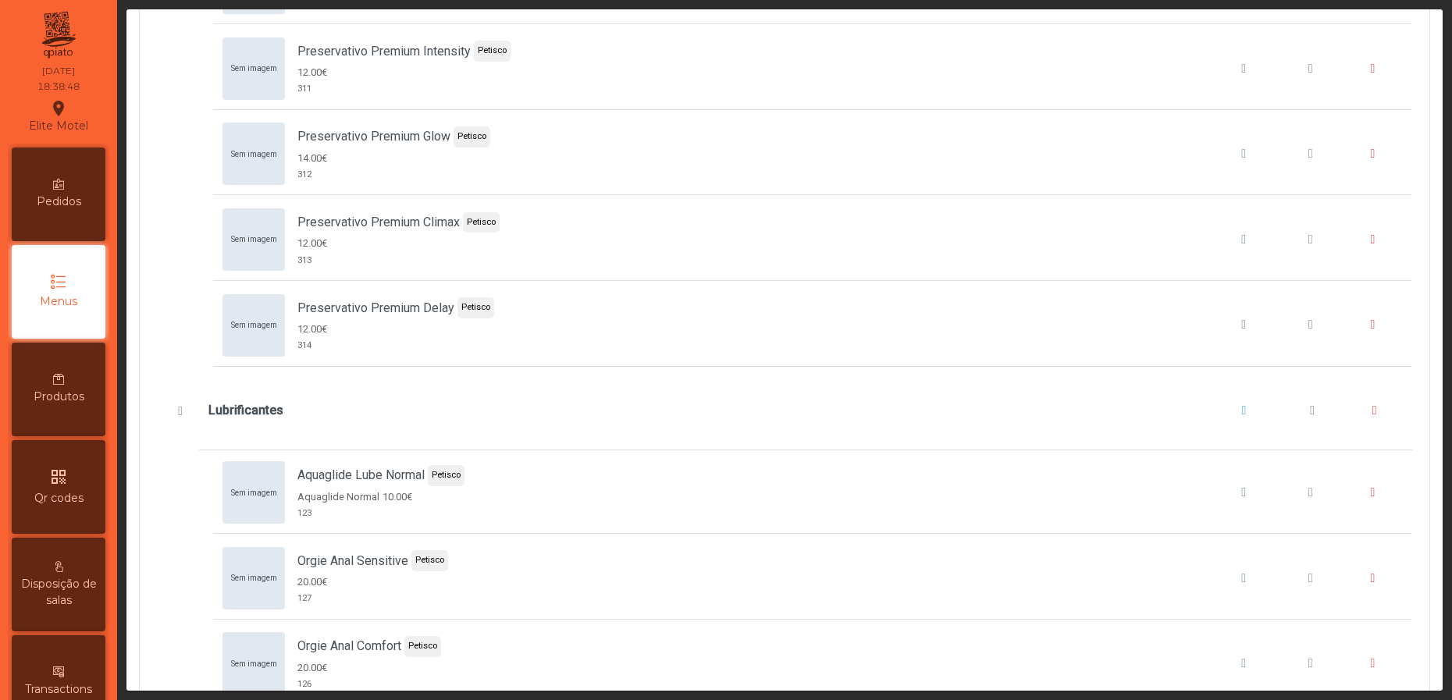
scroll to position [13111, 0]
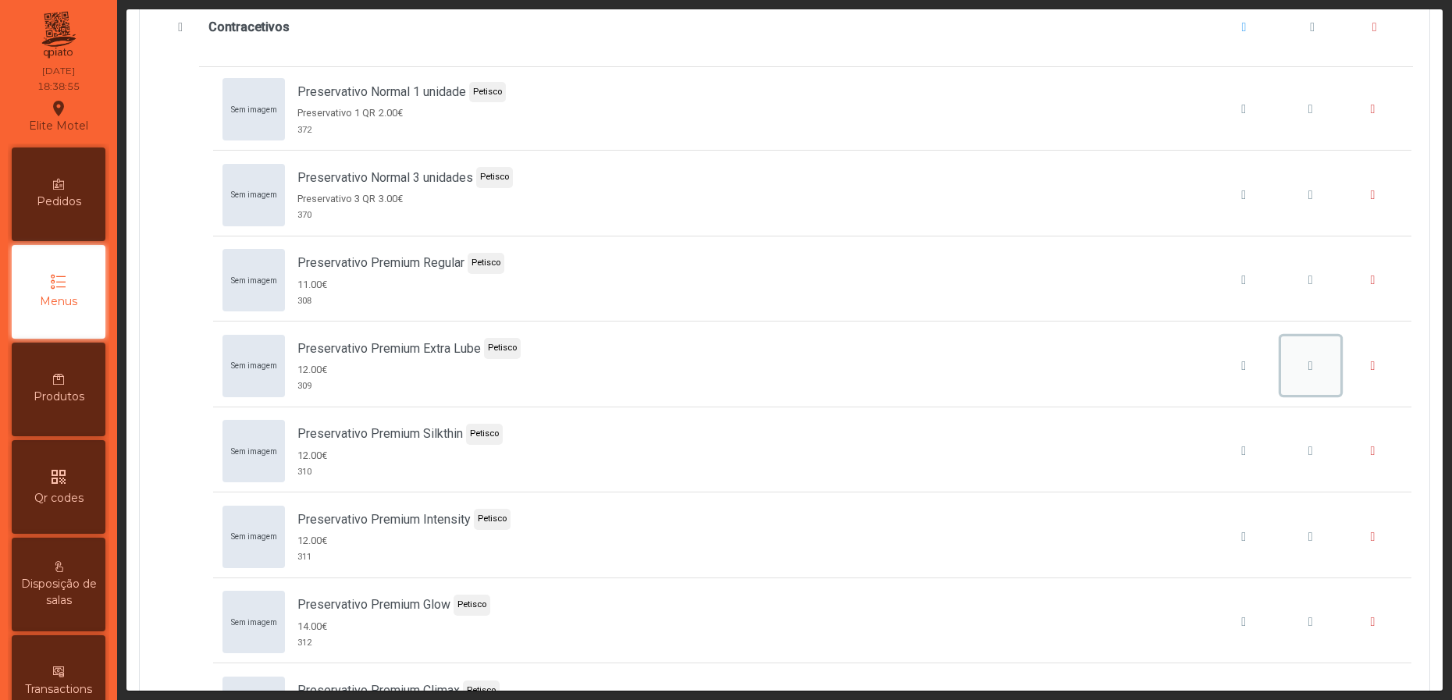
click at [1308, 372] on span "Preservativo Premium Extra Lube" at bounding box center [1310, 366] width 5 height 12
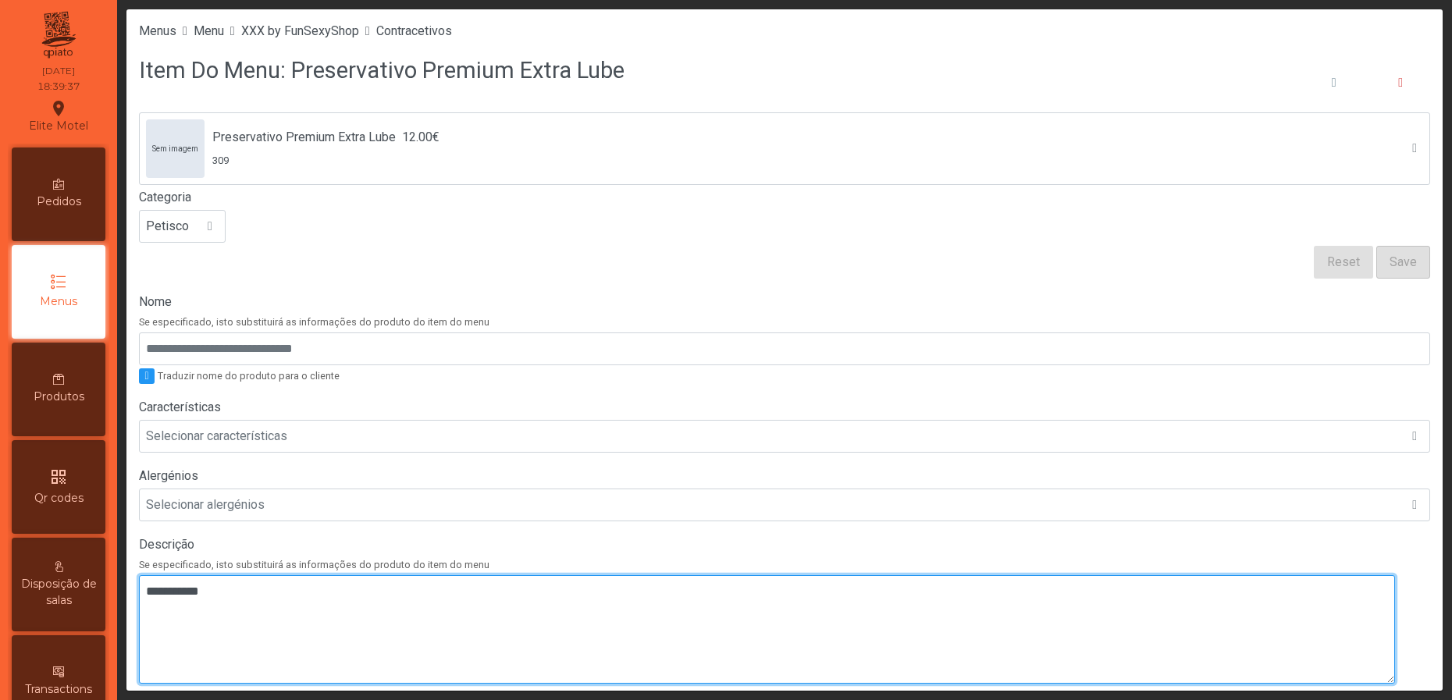
click at [255, 606] on textarea at bounding box center [767, 629] width 1256 height 108
click at [145, 600] on textarea at bounding box center [767, 629] width 1256 height 108
paste textarea "**********"
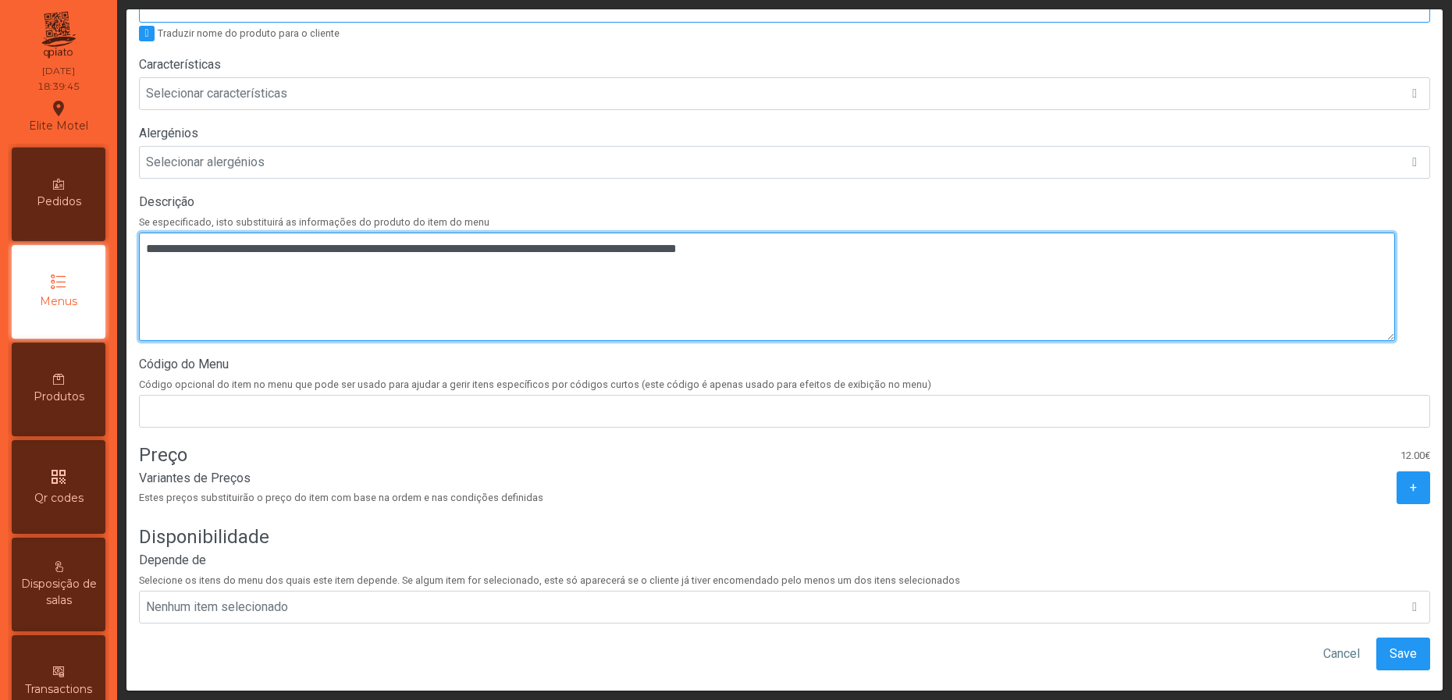
scroll to position [351, 0]
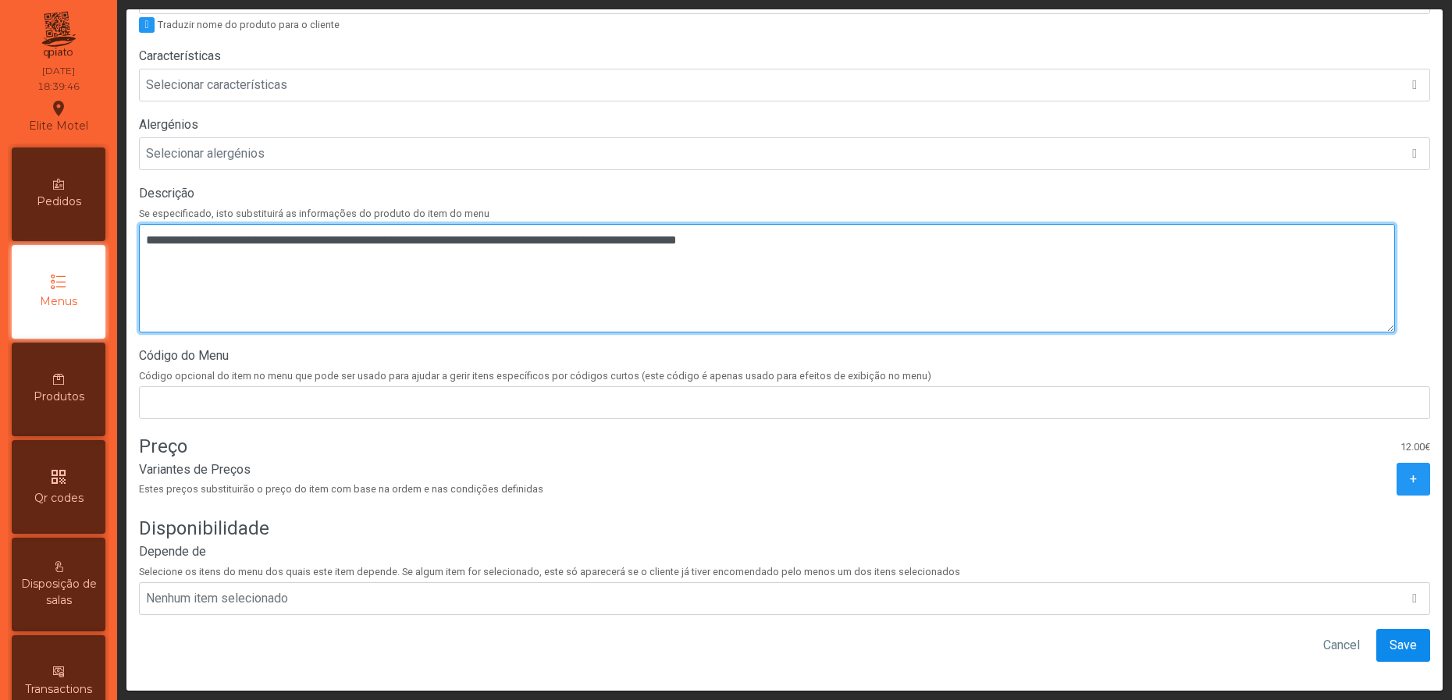
type textarea "**********"
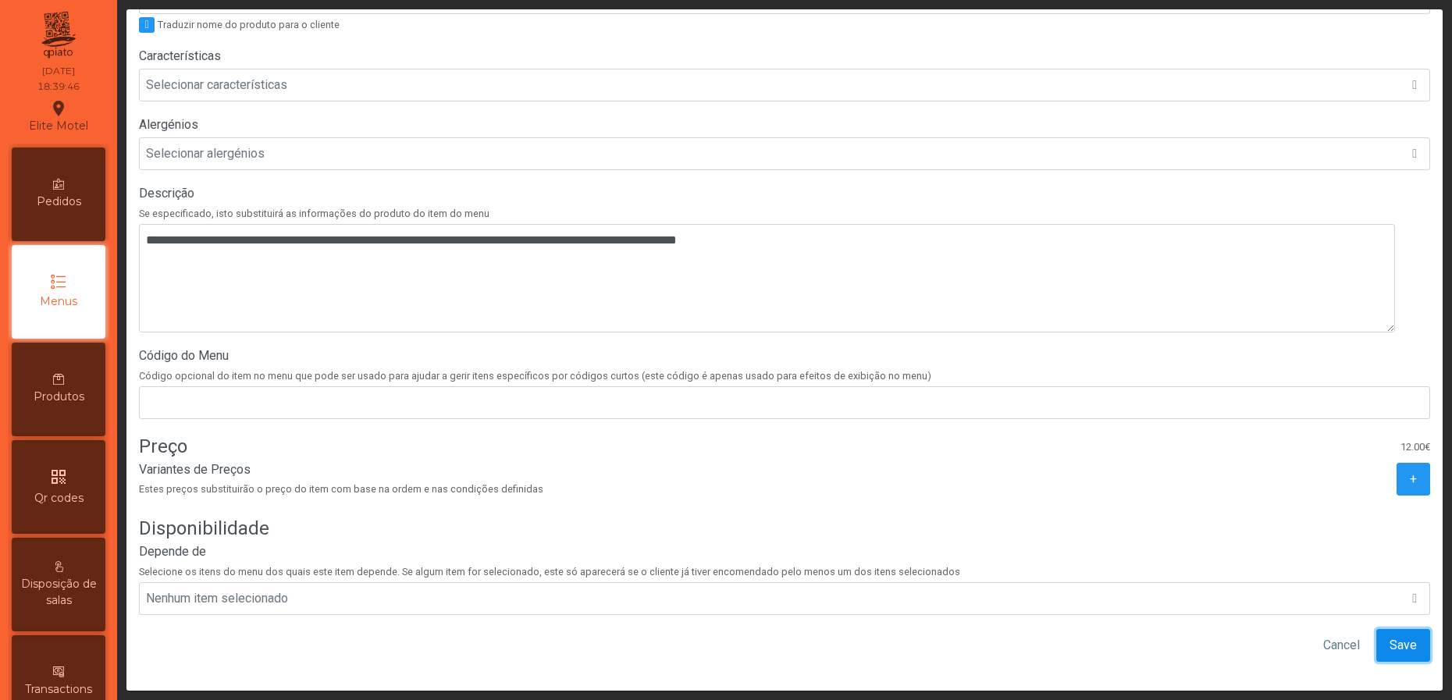
click at [1376, 647] on button "Save" at bounding box center [1403, 645] width 54 height 33
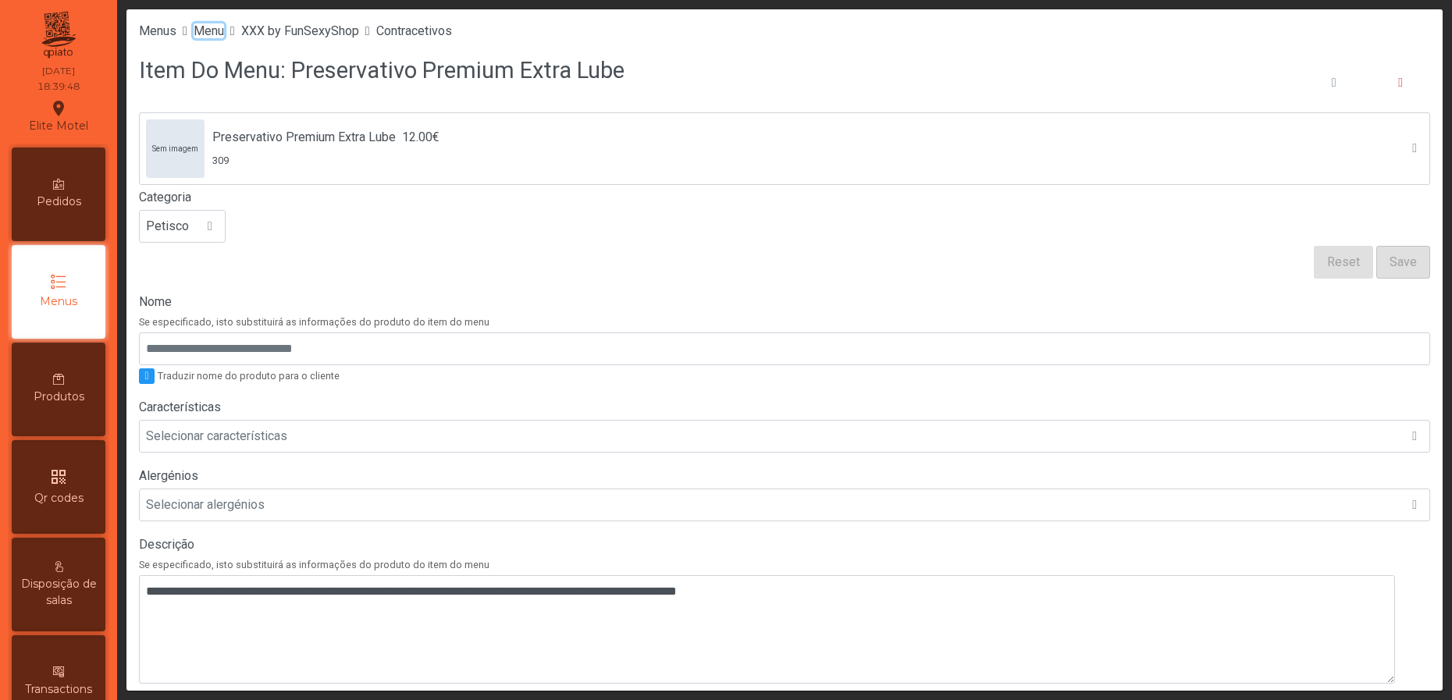
click at [216, 31] on span "Menu" at bounding box center [209, 30] width 30 height 15
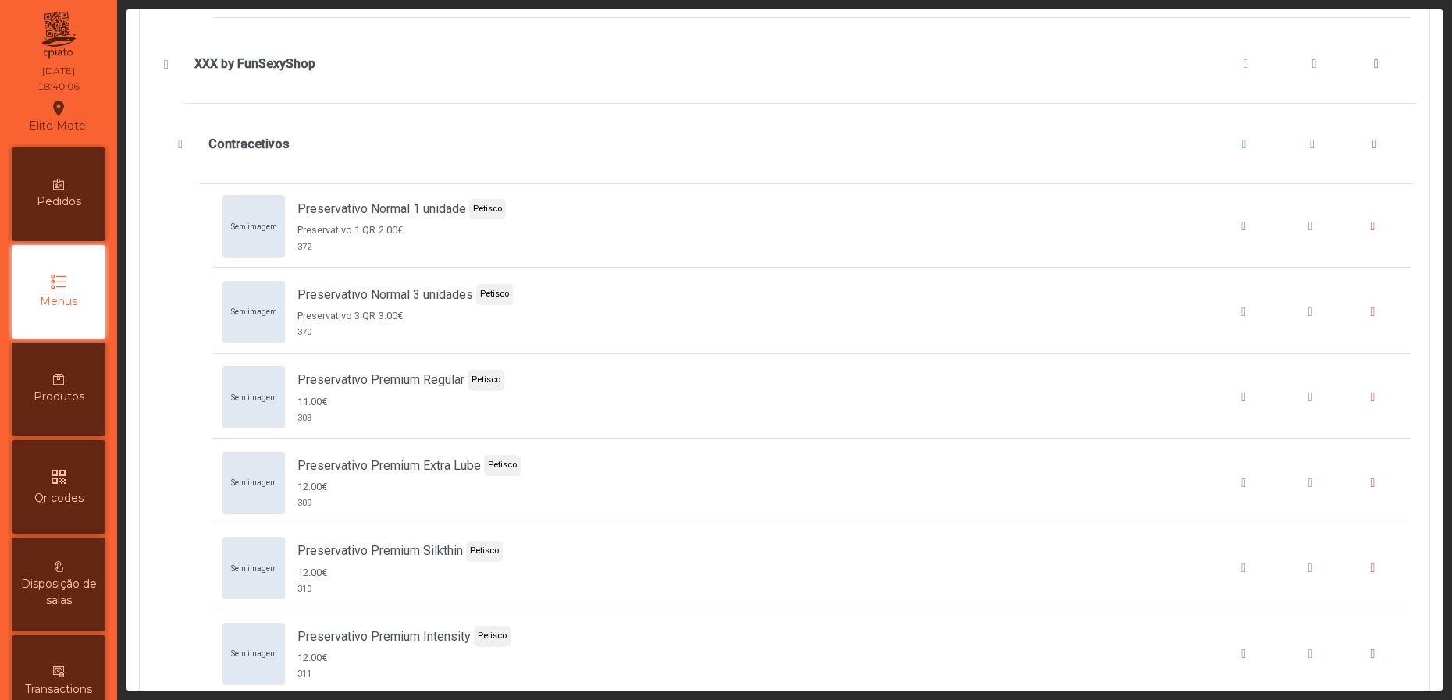
scroll to position [13111, 0]
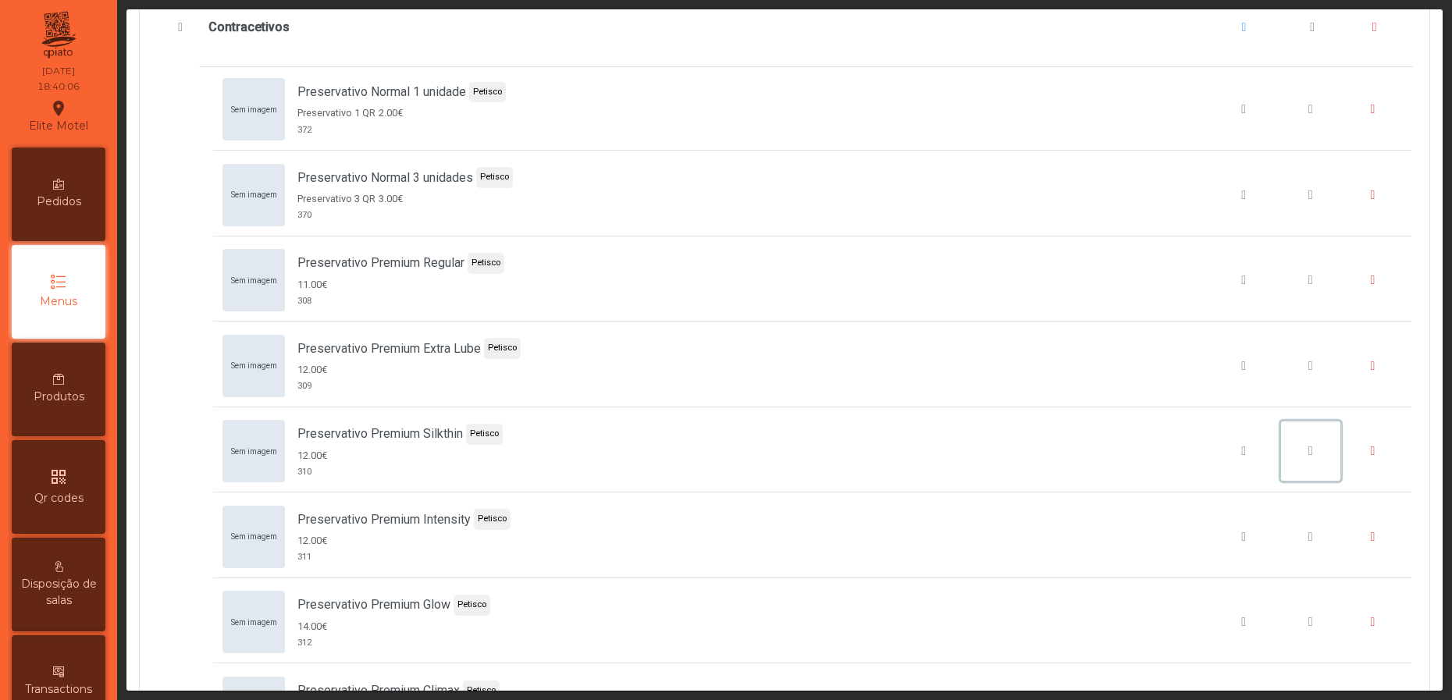
click at [1308, 457] on span "Preservativo Premium Silkthin" at bounding box center [1310, 451] width 5 height 12
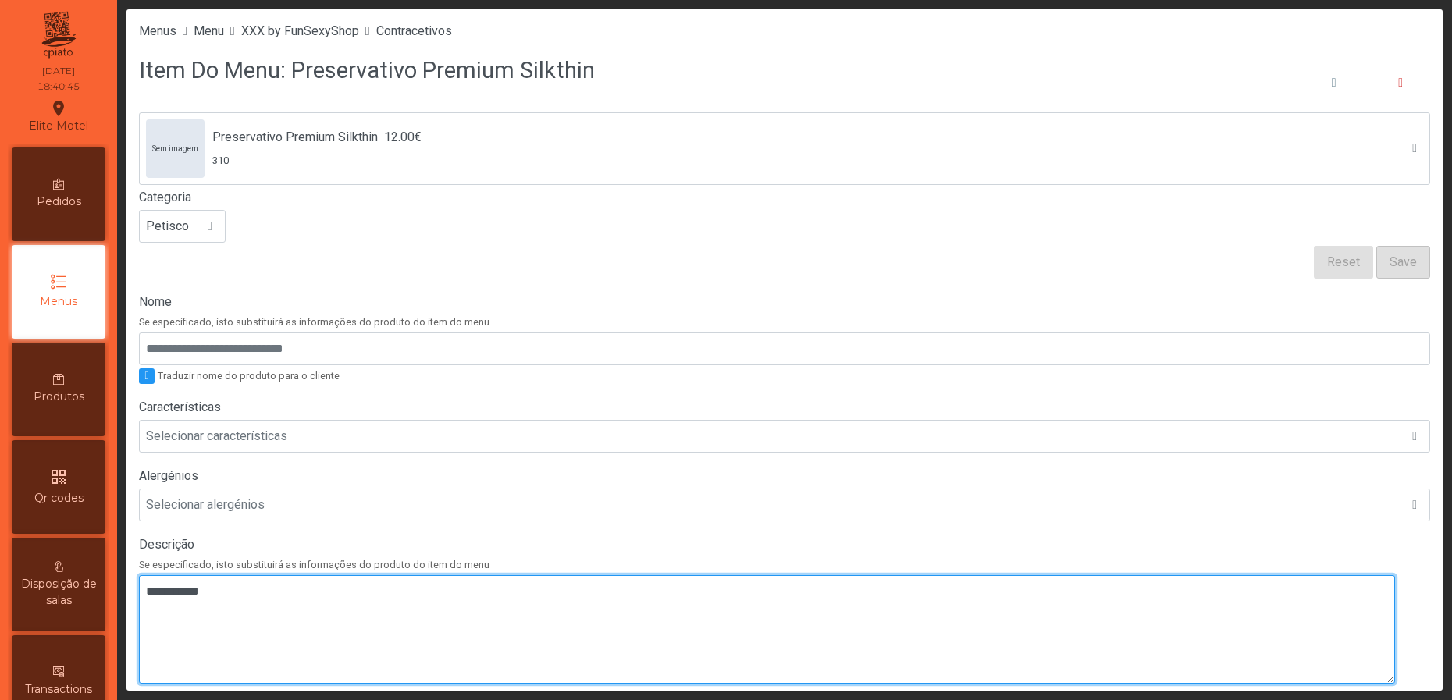
click at [146, 598] on textarea at bounding box center [767, 629] width 1256 height 108
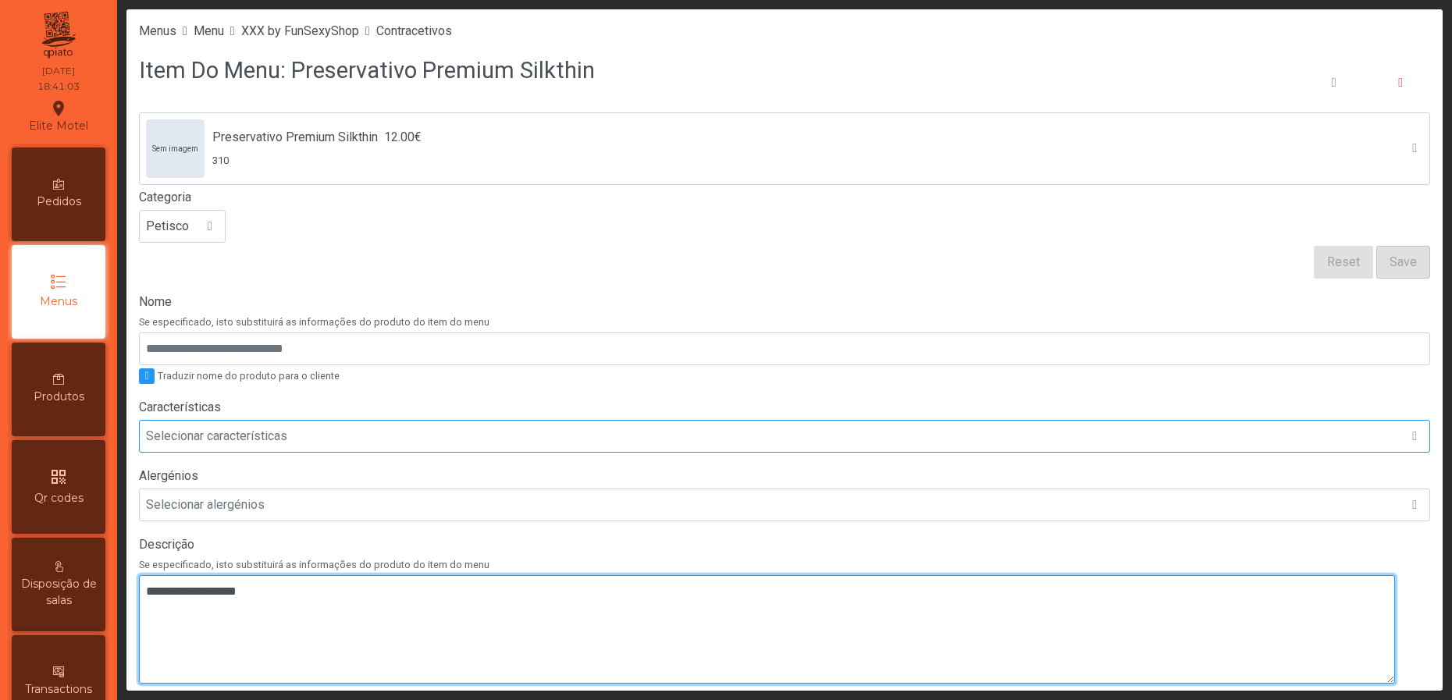
paste textarea "**********"
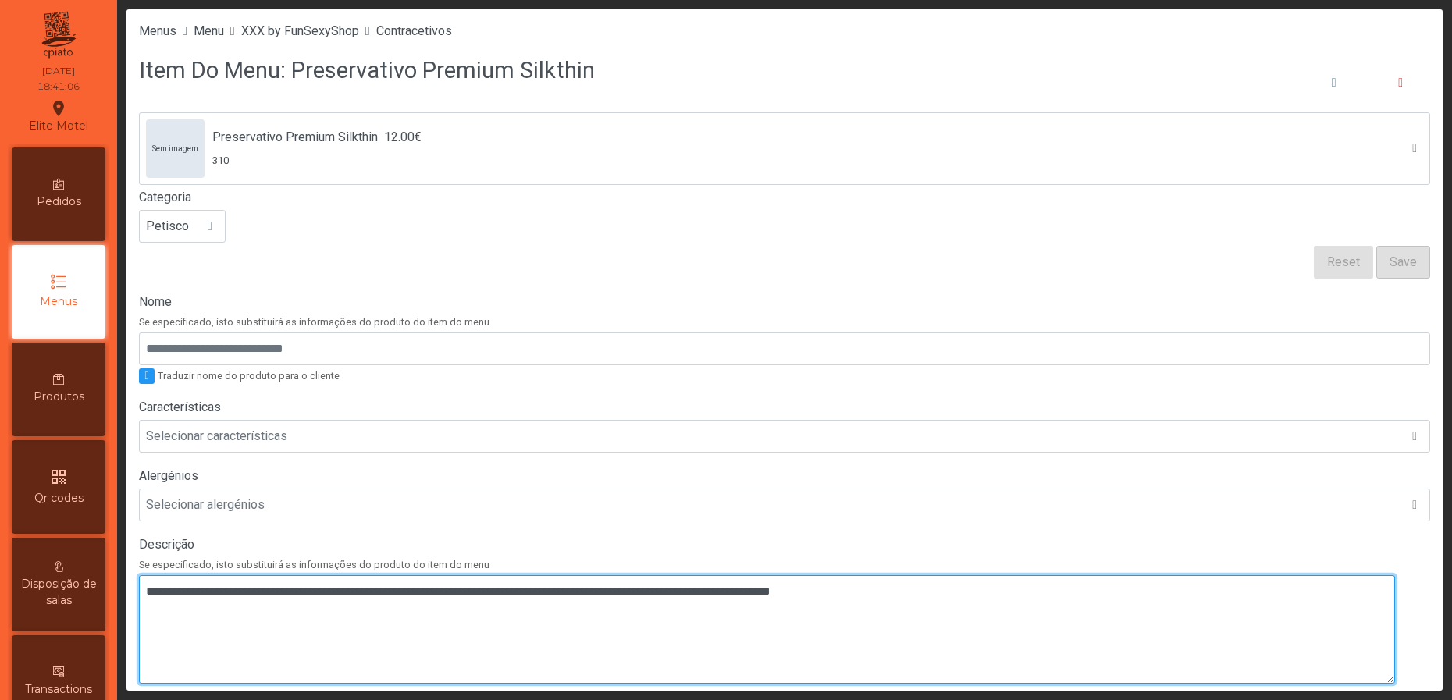
type textarea "**********"
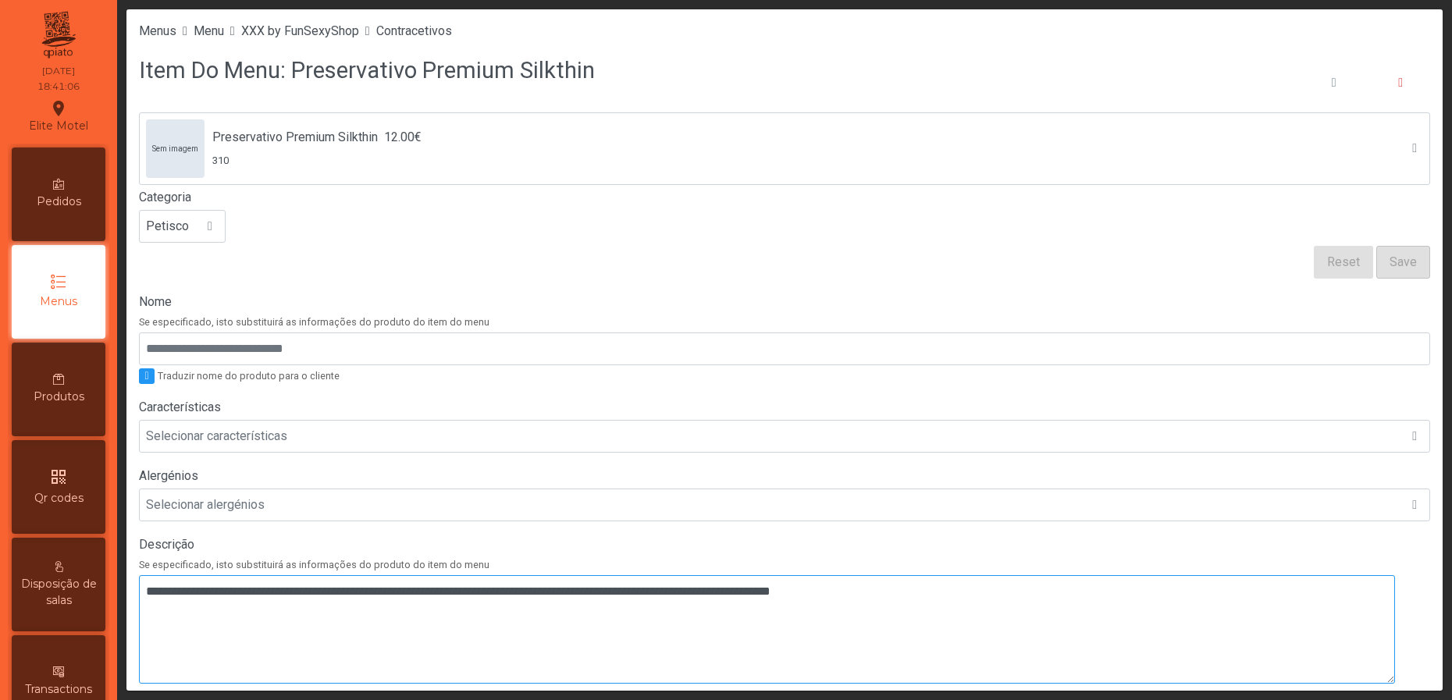
click at [805, 258] on form "Sem imagem Preservativo Premium Silkthin 12.00€ 310 Categoria Petisco Reset Save" at bounding box center [784, 195] width 1291 height 166
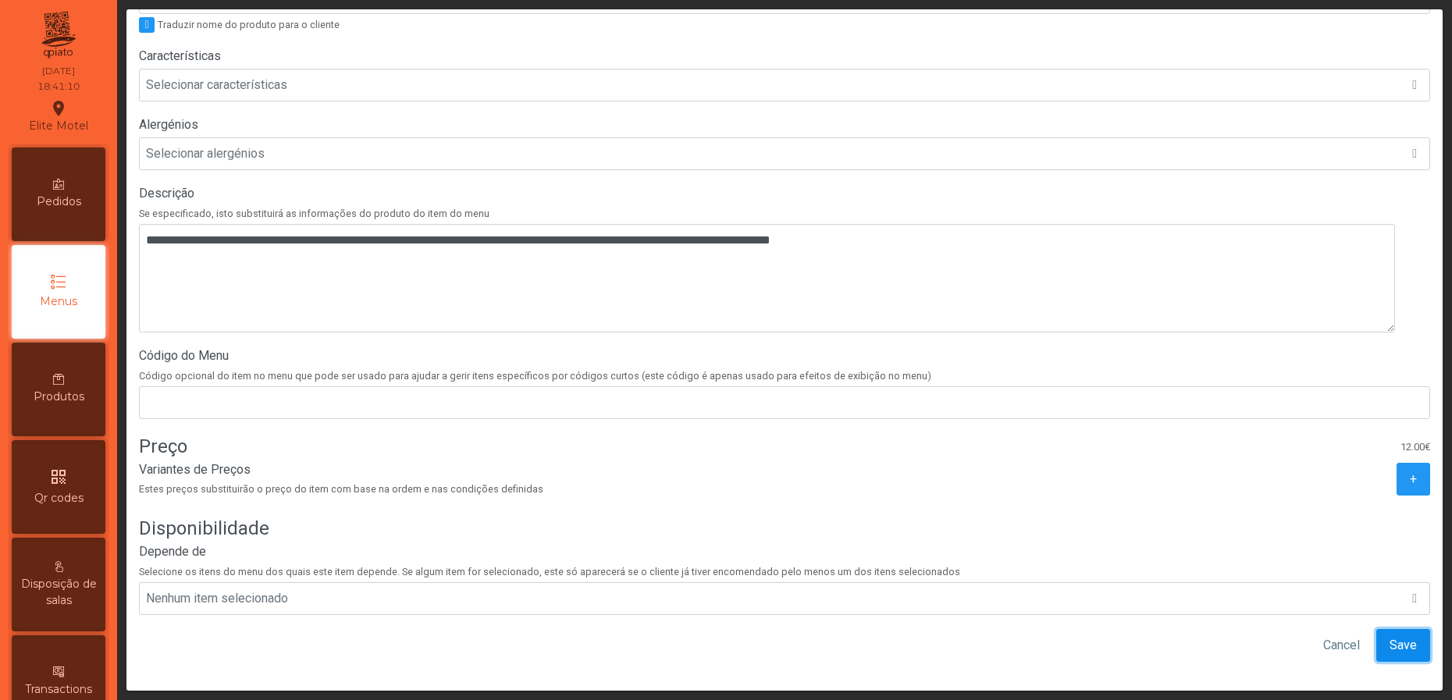
click at [1389, 652] on span "Save" at bounding box center [1402, 645] width 27 height 19
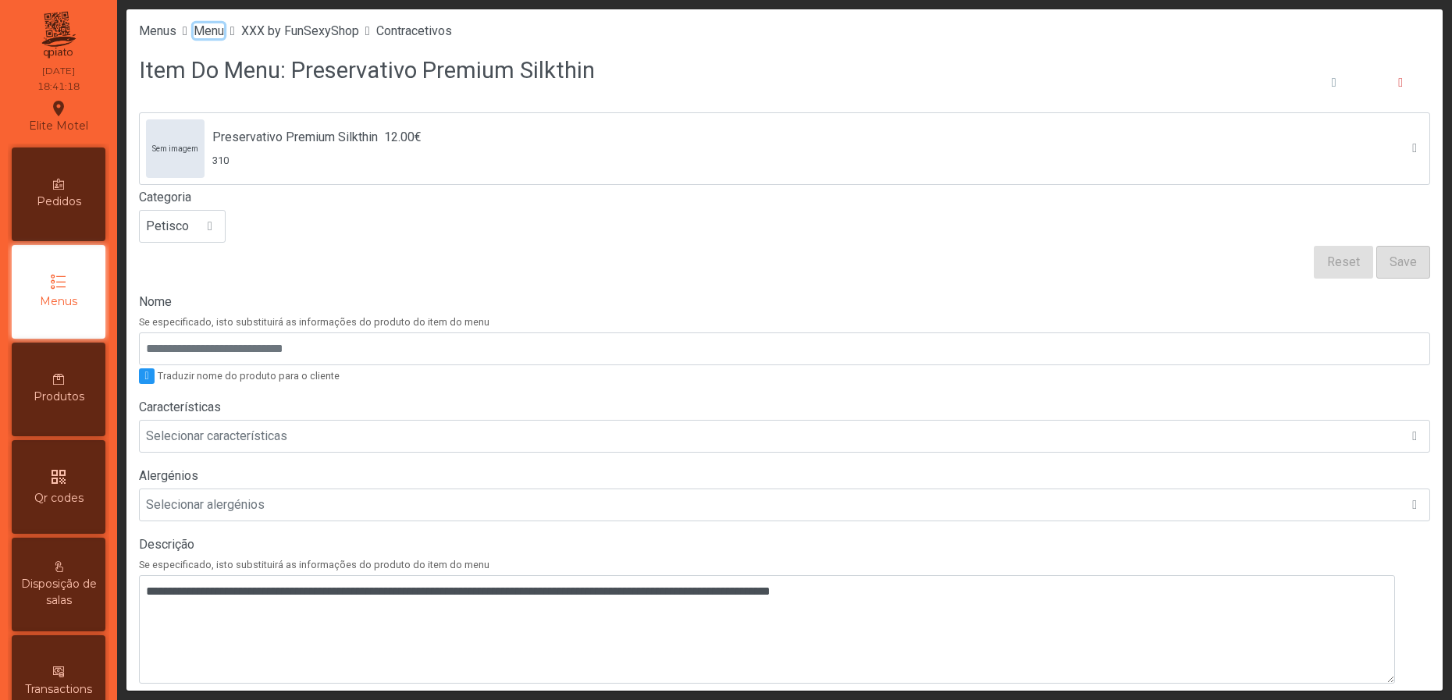
click at [204, 28] on span "Menu" at bounding box center [209, 30] width 30 height 15
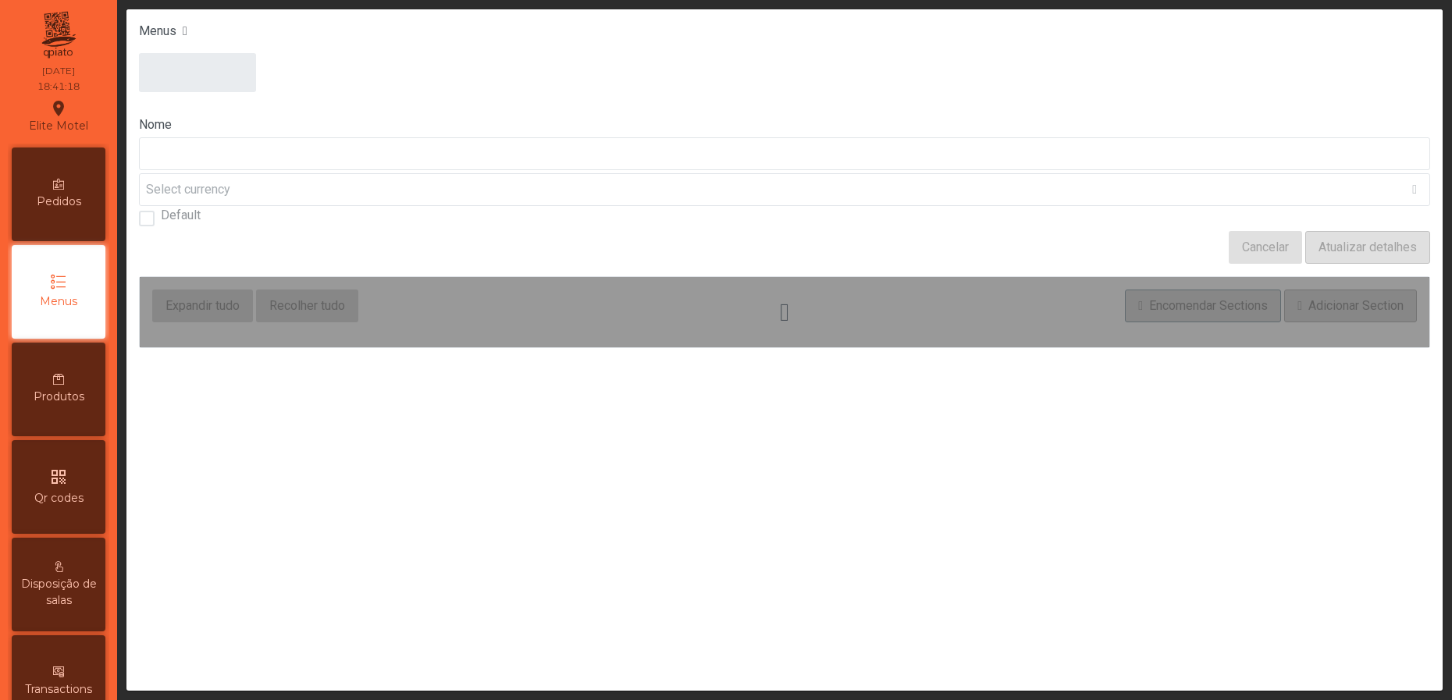
type input "****"
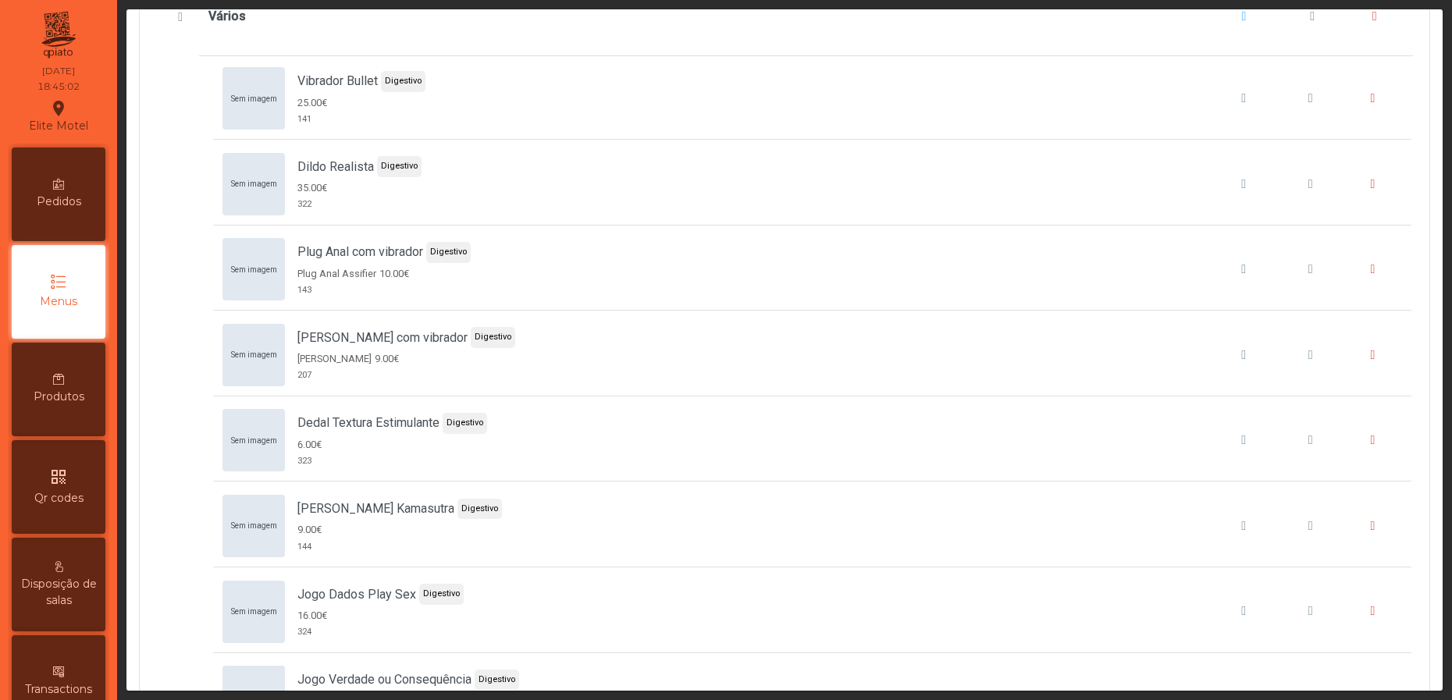
scroll to position [16623, 0]
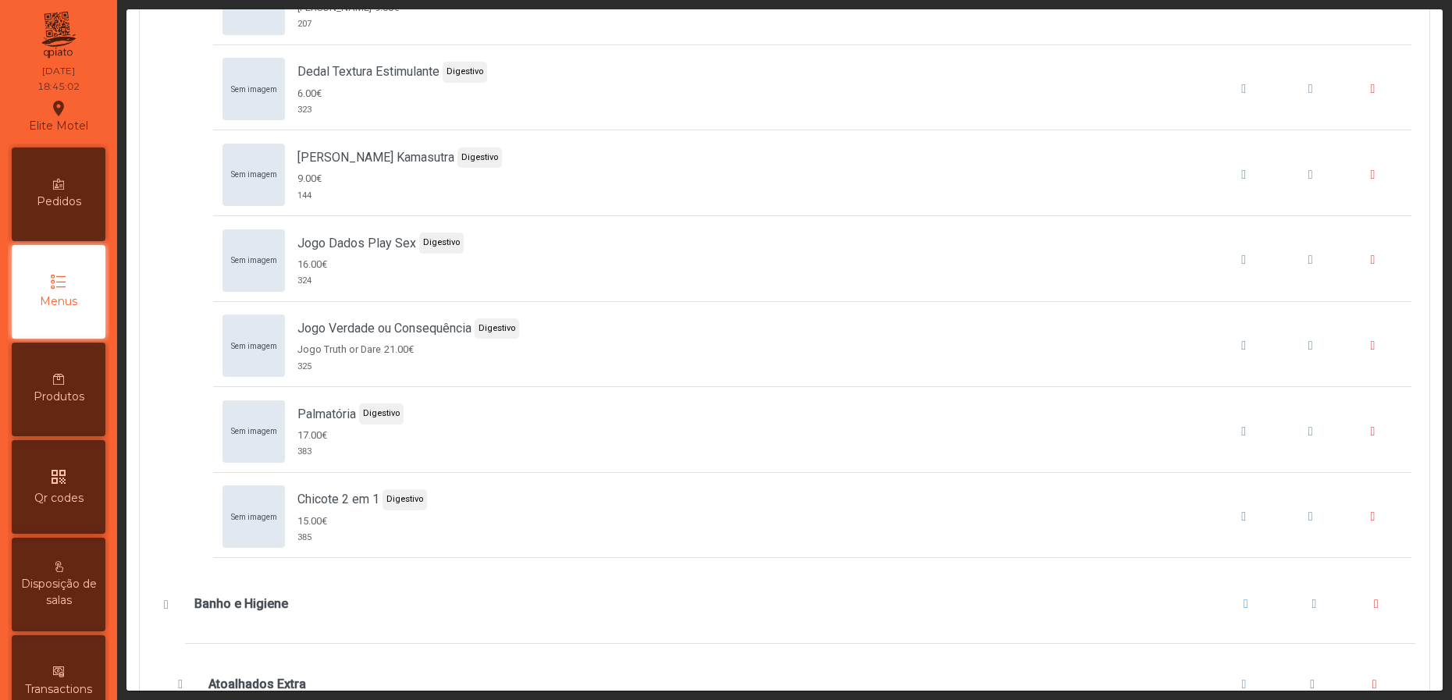
click at [69, 389] on span "Produtos" at bounding box center [59, 397] width 51 height 16
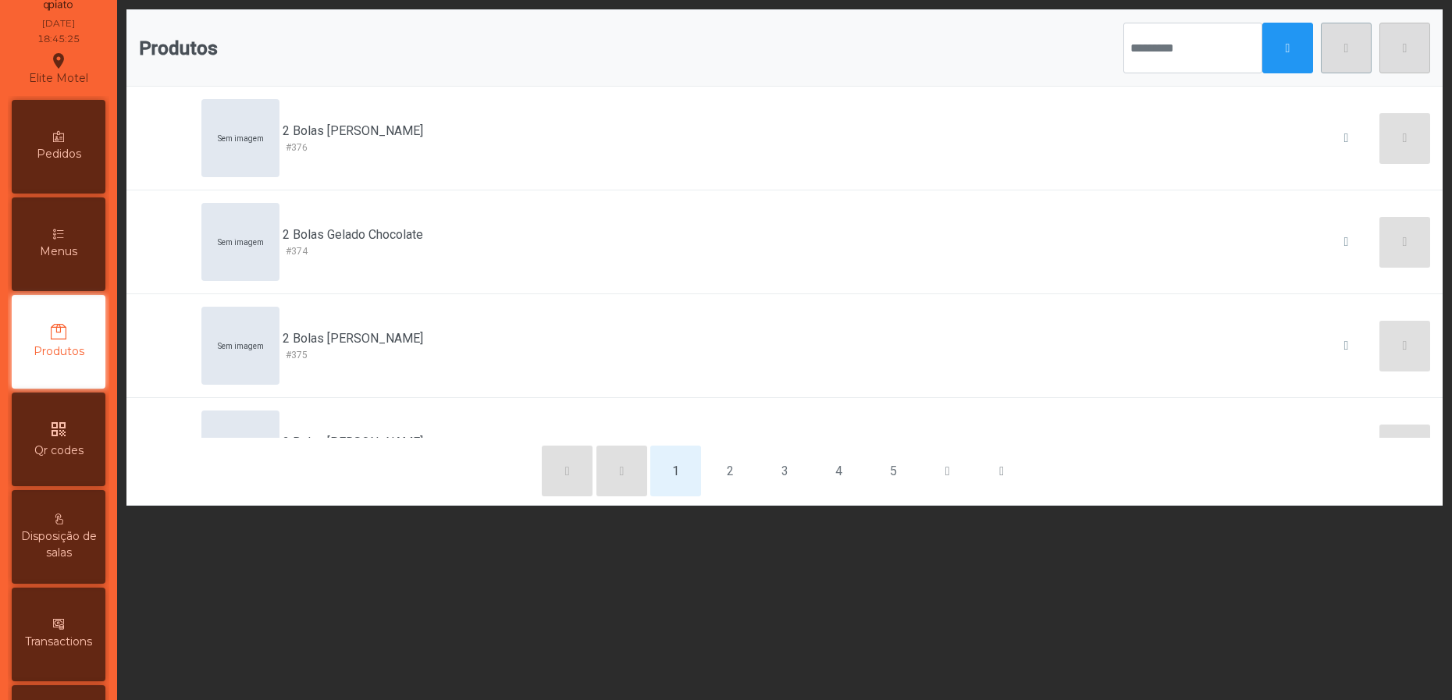
click at [64, 233] on icon at bounding box center [58, 234] width 11 height 11
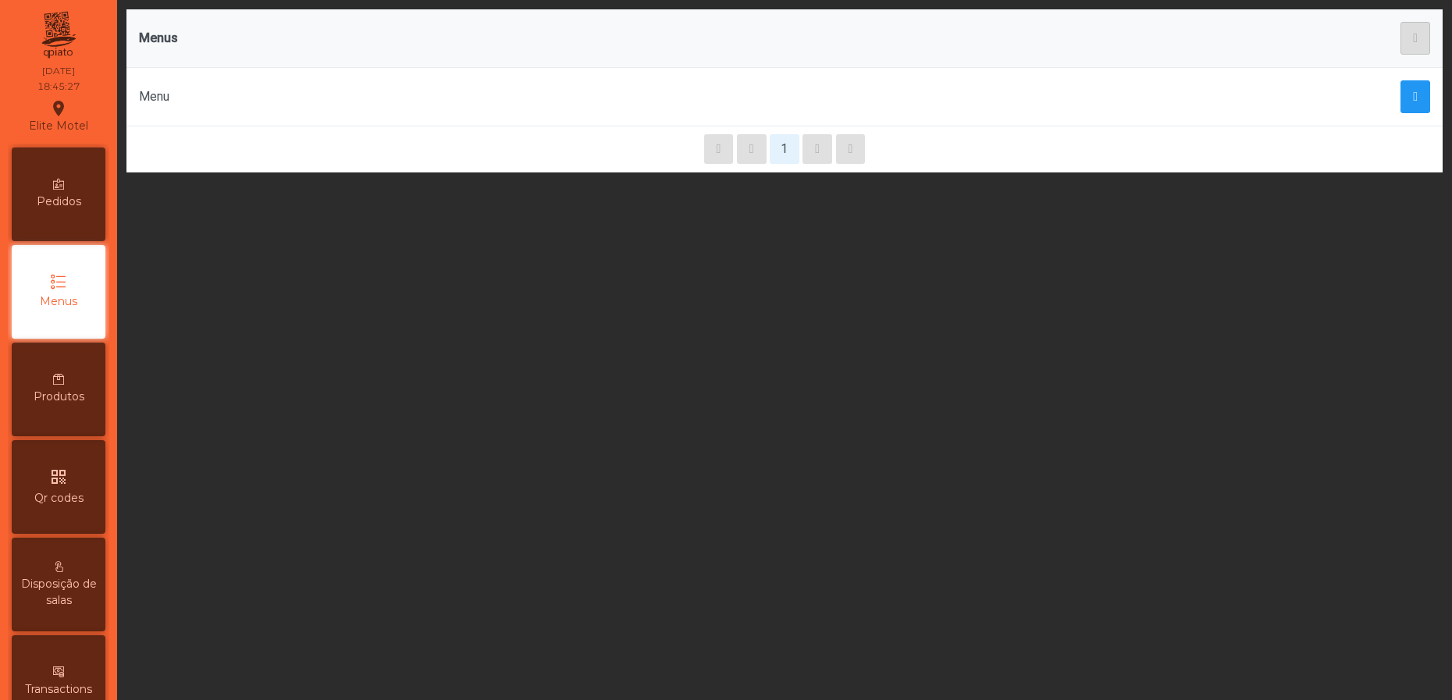
click at [66, 215] on div "Pedidos" at bounding box center [59, 195] width 94 height 94
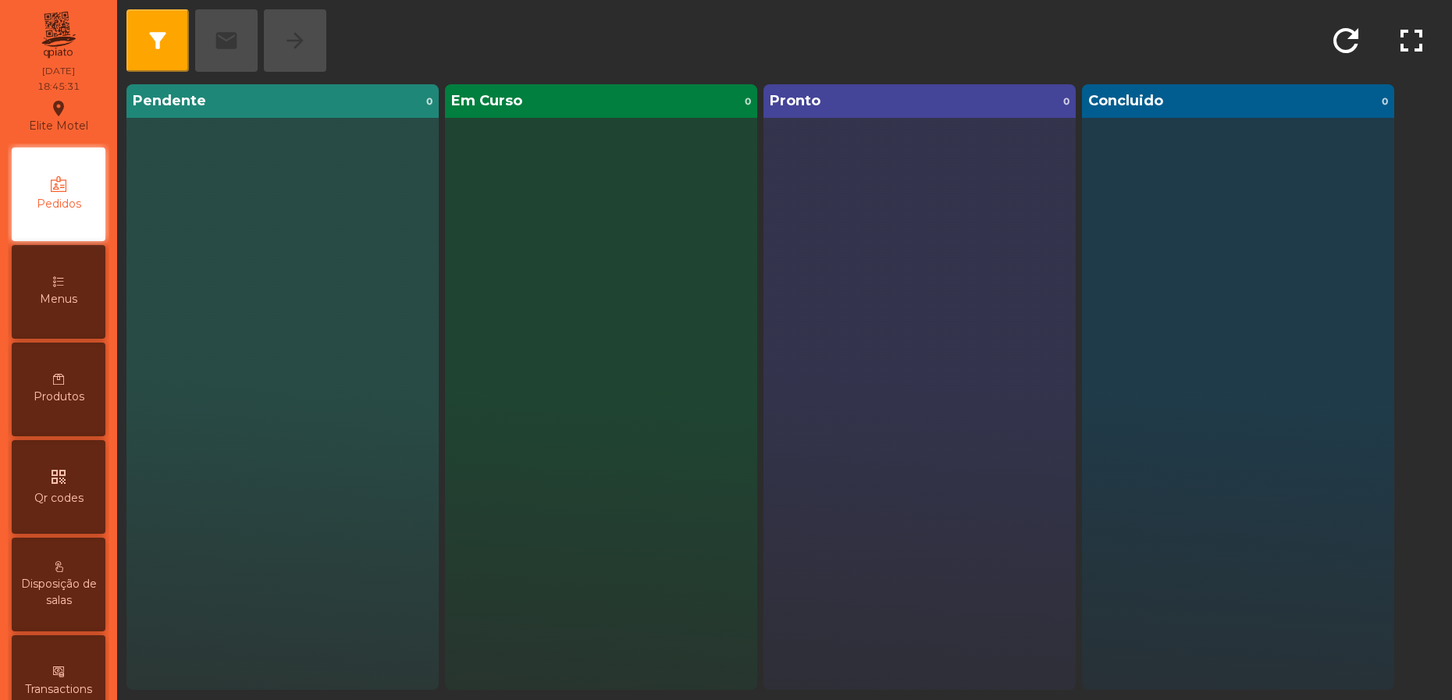
click at [104, 275] on div "Menus" at bounding box center [59, 292] width 94 height 94
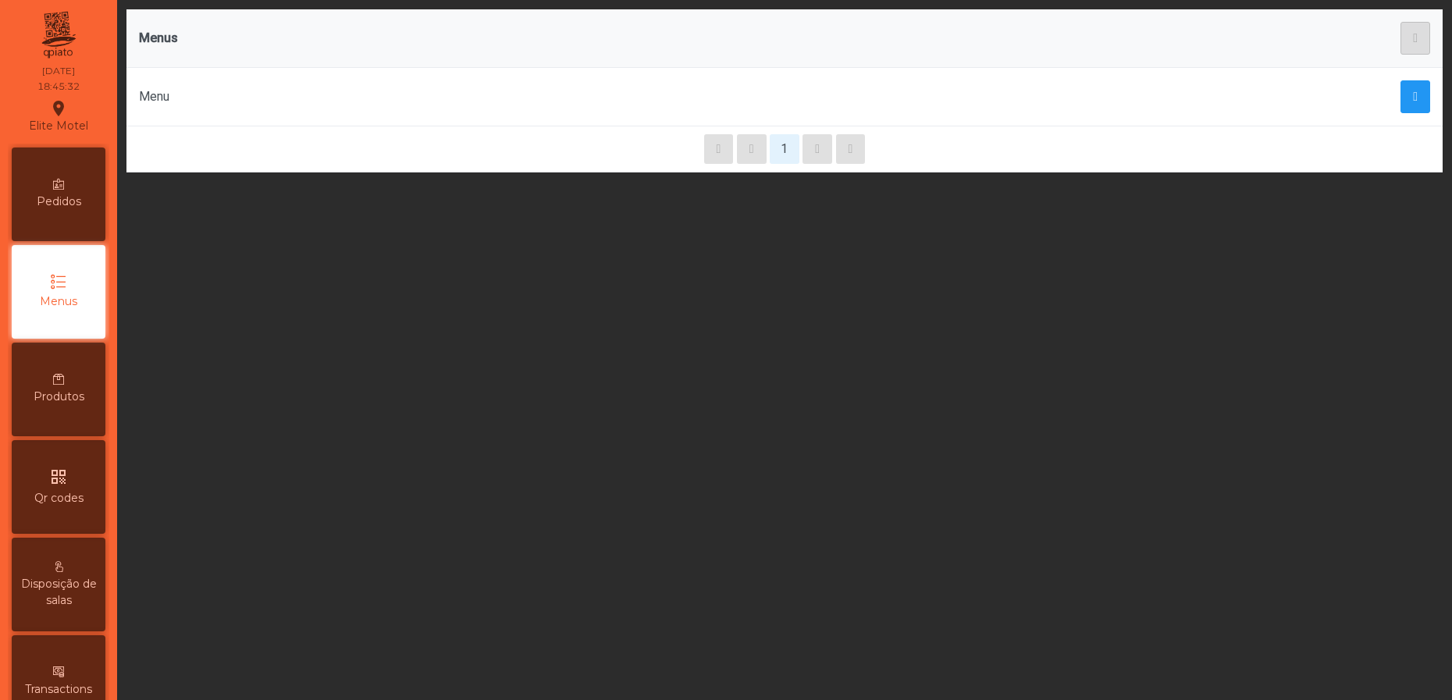
click at [97, 389] on div "Produtos" at bounding box center [59, 390] width 94 height 94
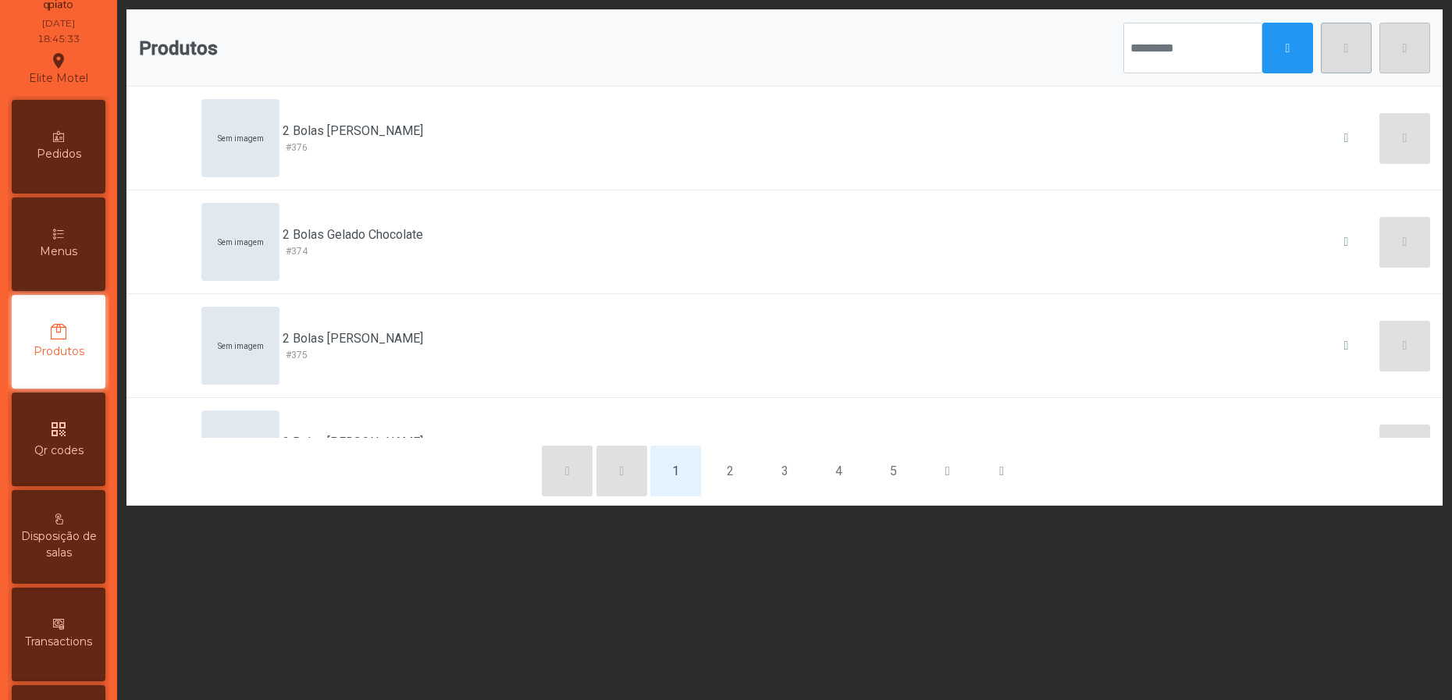
click at [68, 436] on icon "qr_code" at bounding box center [58, 429] width 19 height 19
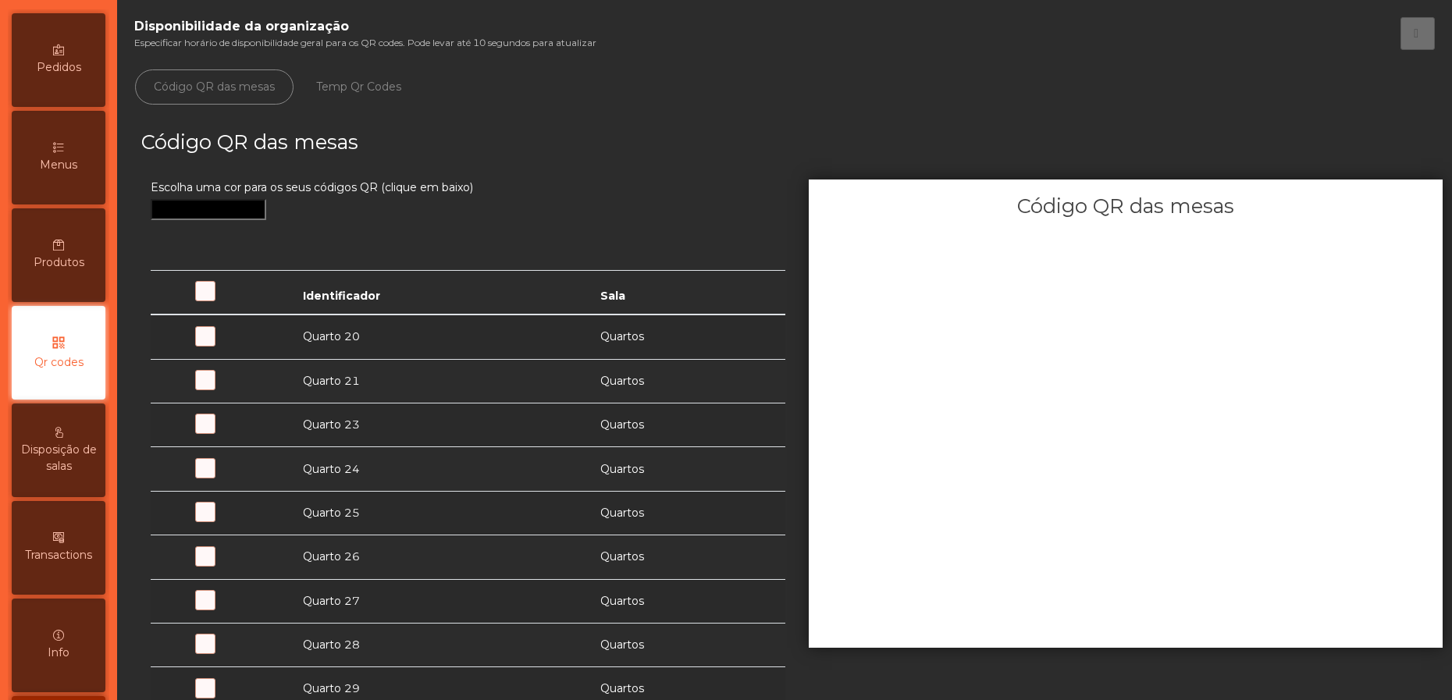
scroll to position [145, 0]
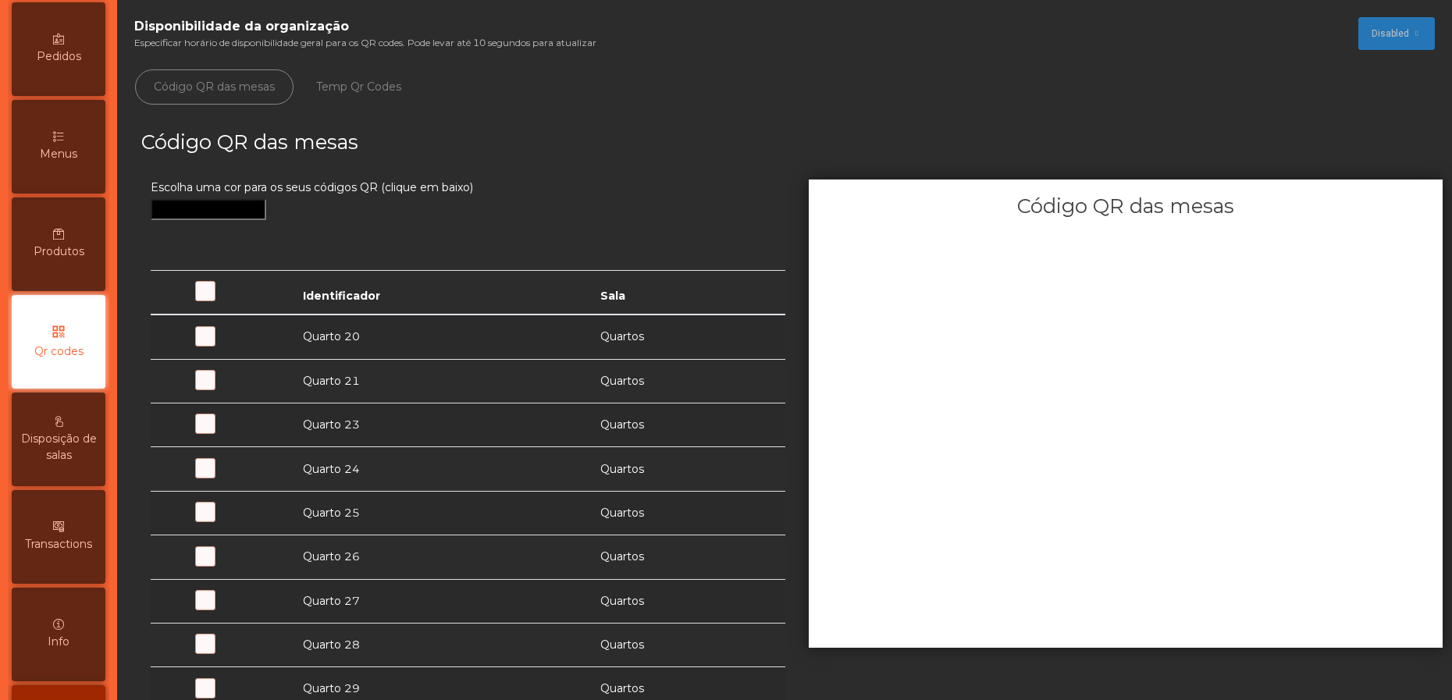
click at [64, 426] on icon at bounding box center [58, 421] width 11 height 11
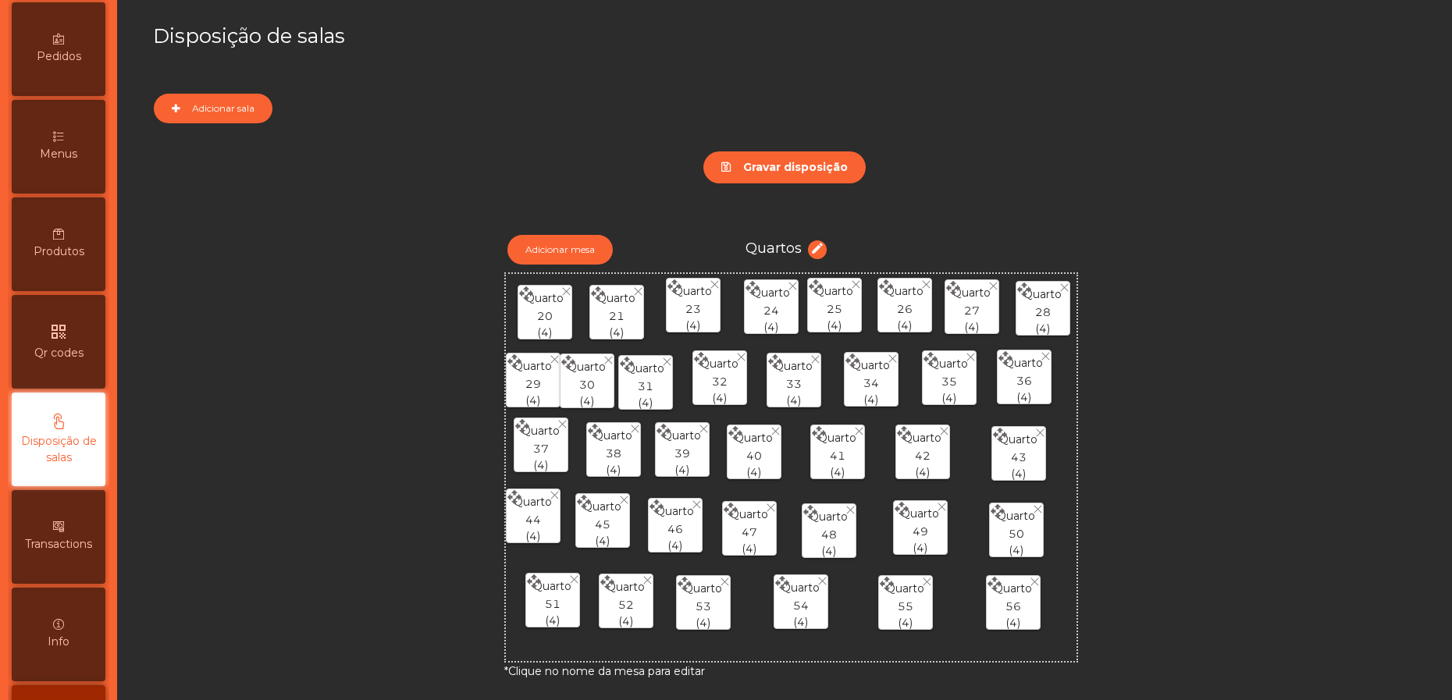
scroll to position [243, 0]
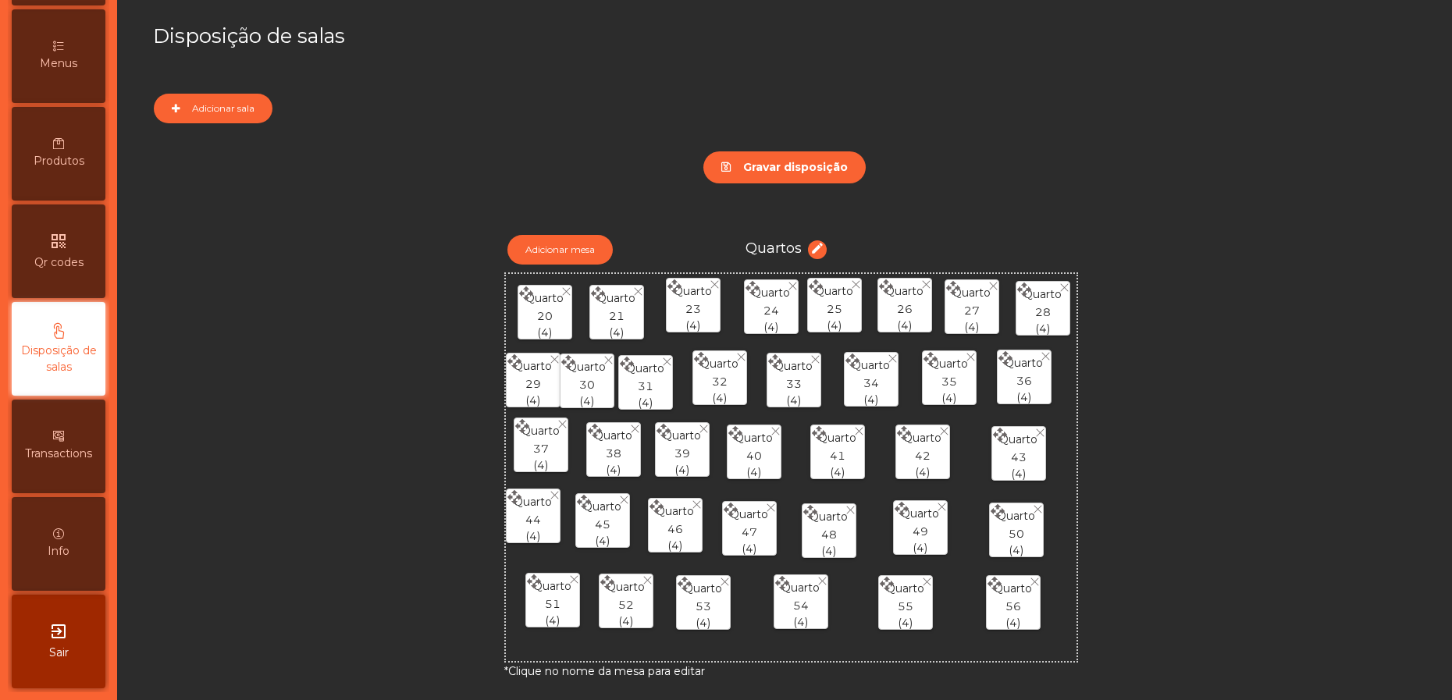
click at [77, 447] on span "Transactions" at bounding box center [58, 454] width 67 height 16
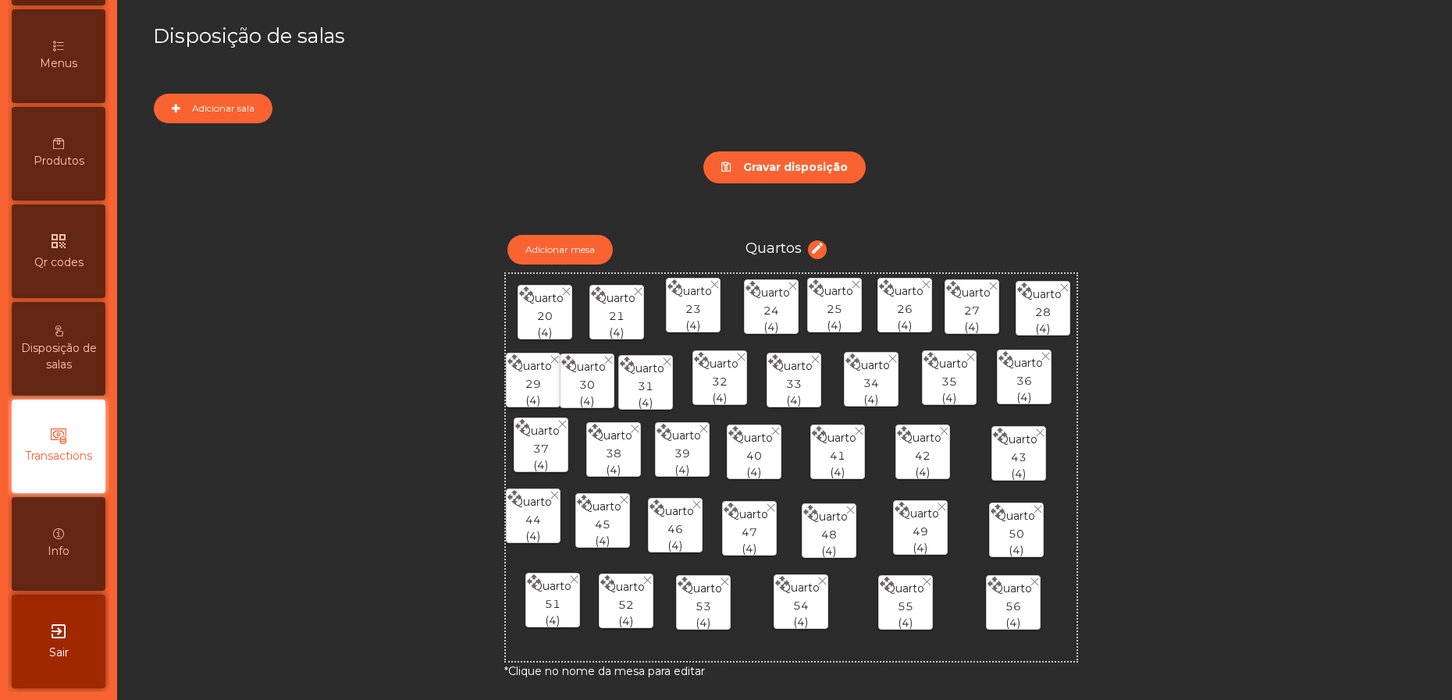
scroll to position [253, 0]
click at [76, 497] on div "Info" at bounding box center [59, 544] width 94 height 94
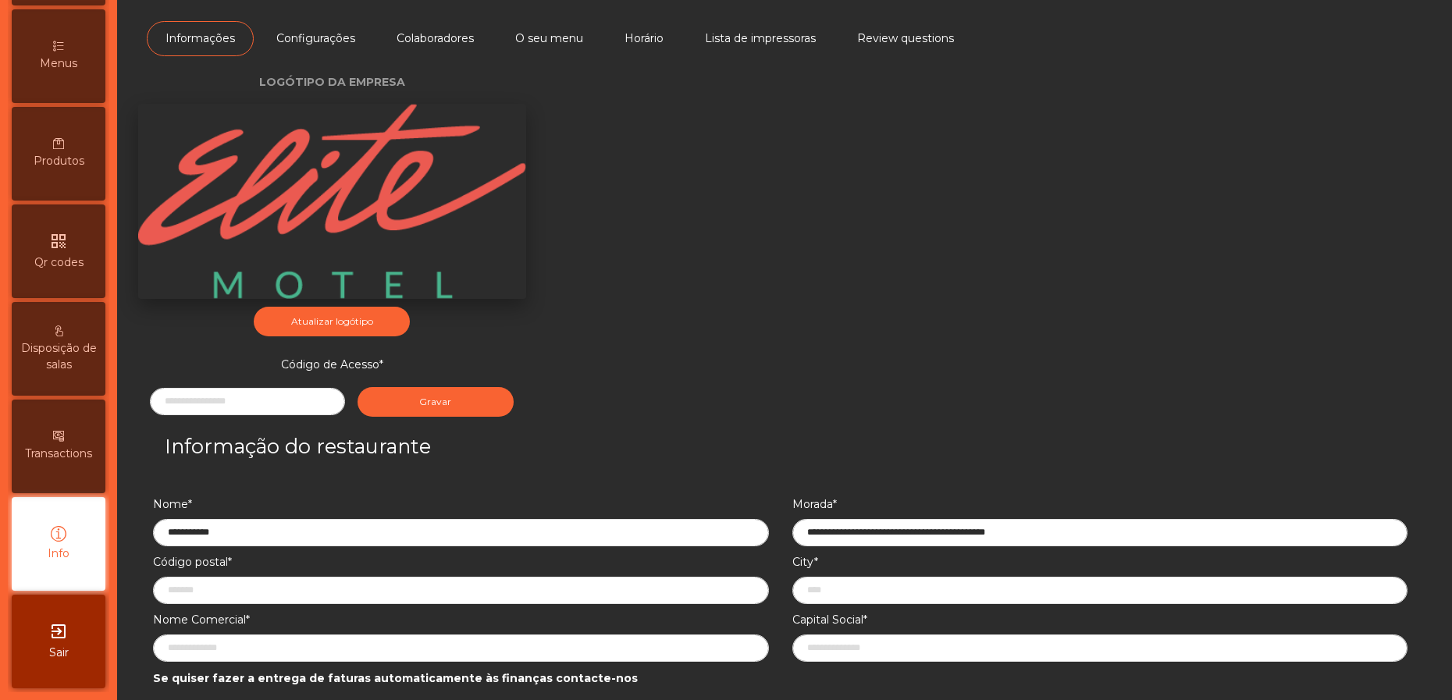
click at [78, 446] on span "Transactions" at bounding box center [58, 454] width 67 height 16
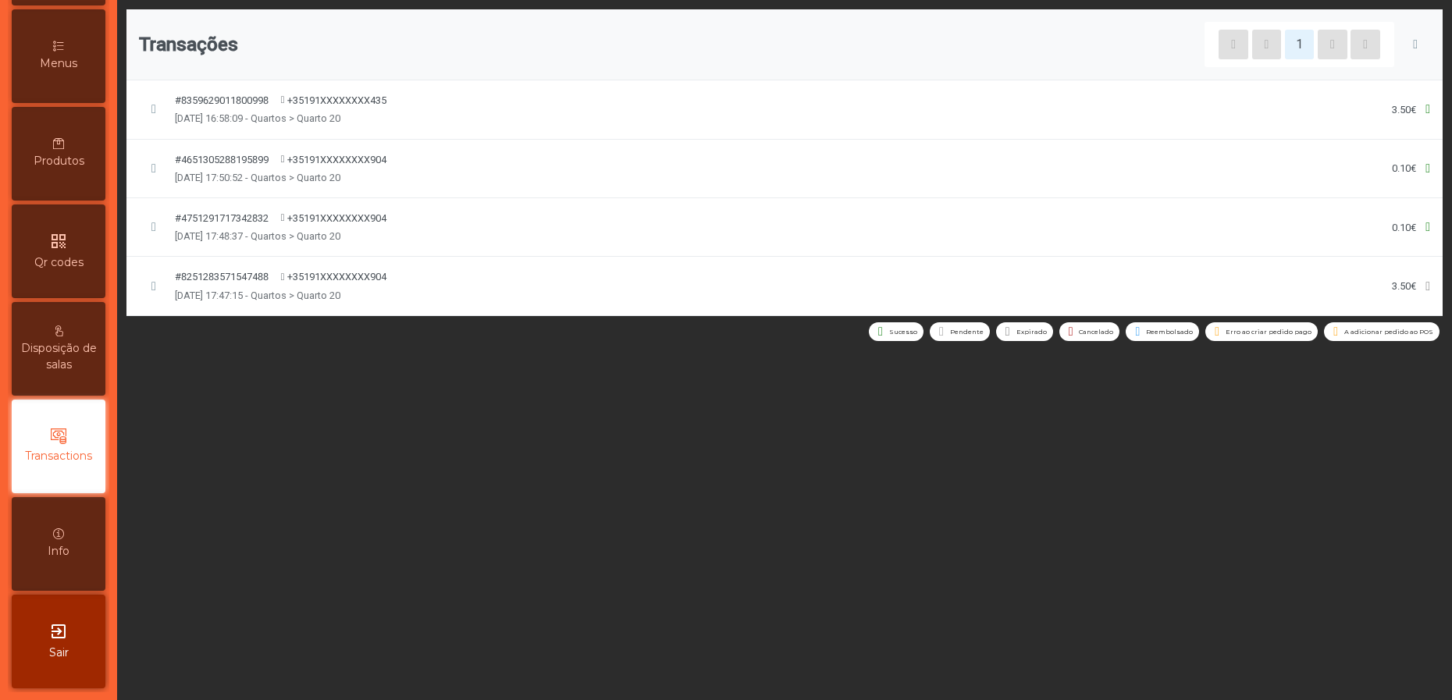
click at [64, 528] on icon at bounding box center [58, 533] width 11 height 11
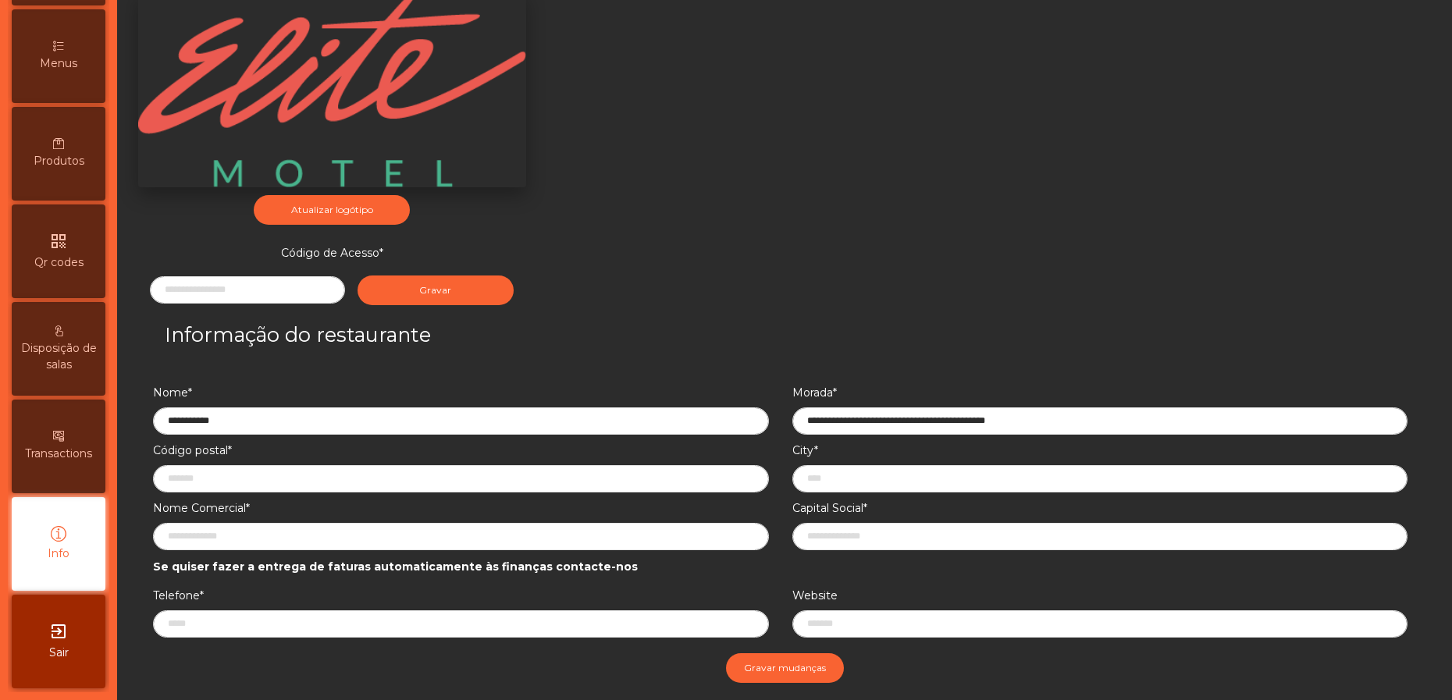
scroll to position [139, 0]
click at [841, 610] on input "text" at bounding box center [1100, 623] width 616 height 27
type input "**********"
click at [204, 610] on input "text" at bounding box center [461, 623] width 616 height 27
type input "*********"
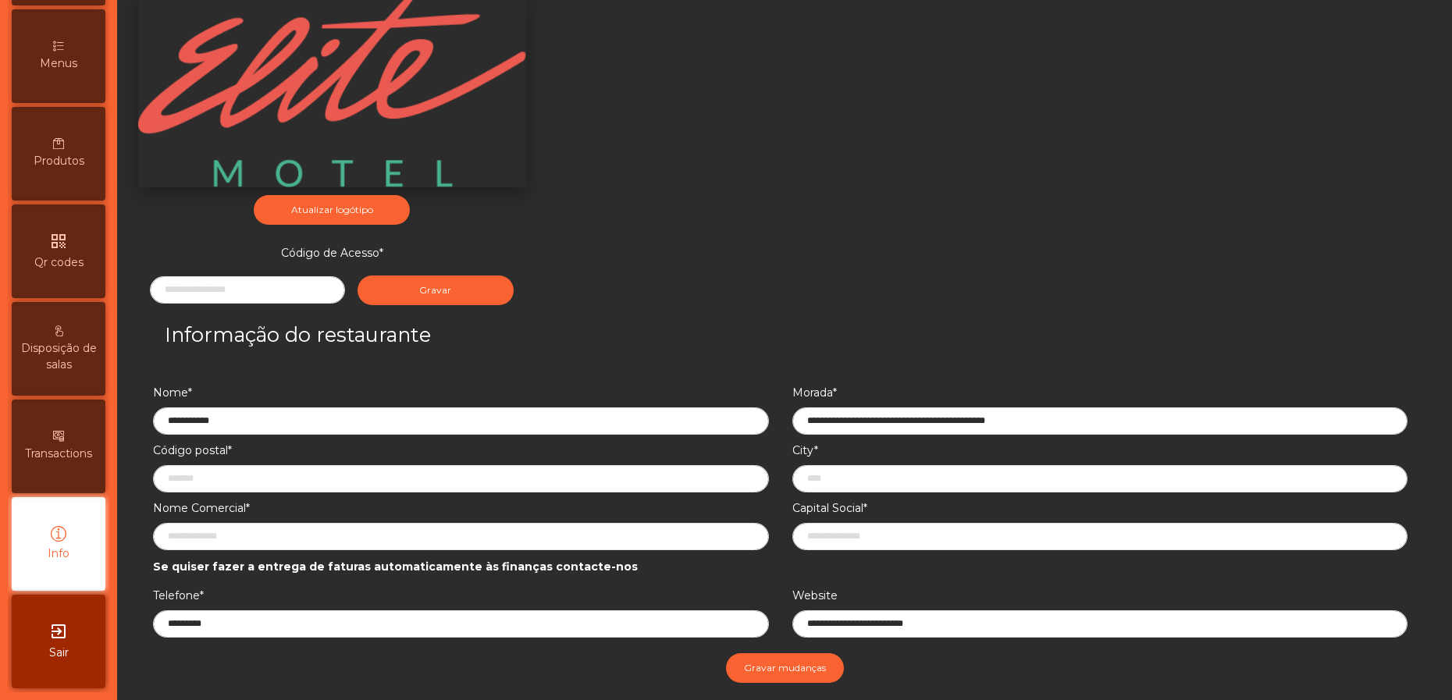
type input "**********"
drag, startPoint x: 286, startPoint y: 510, endPoint x: 110, endPoint y: 499, distance: 176.8
click at [110, 499] on div "**********" at bounding box center [726, 350] width 1452 height 700
click at [773, 653] on button "Gravar mudanças" at bounding box center [785, 668] width 118 height 30
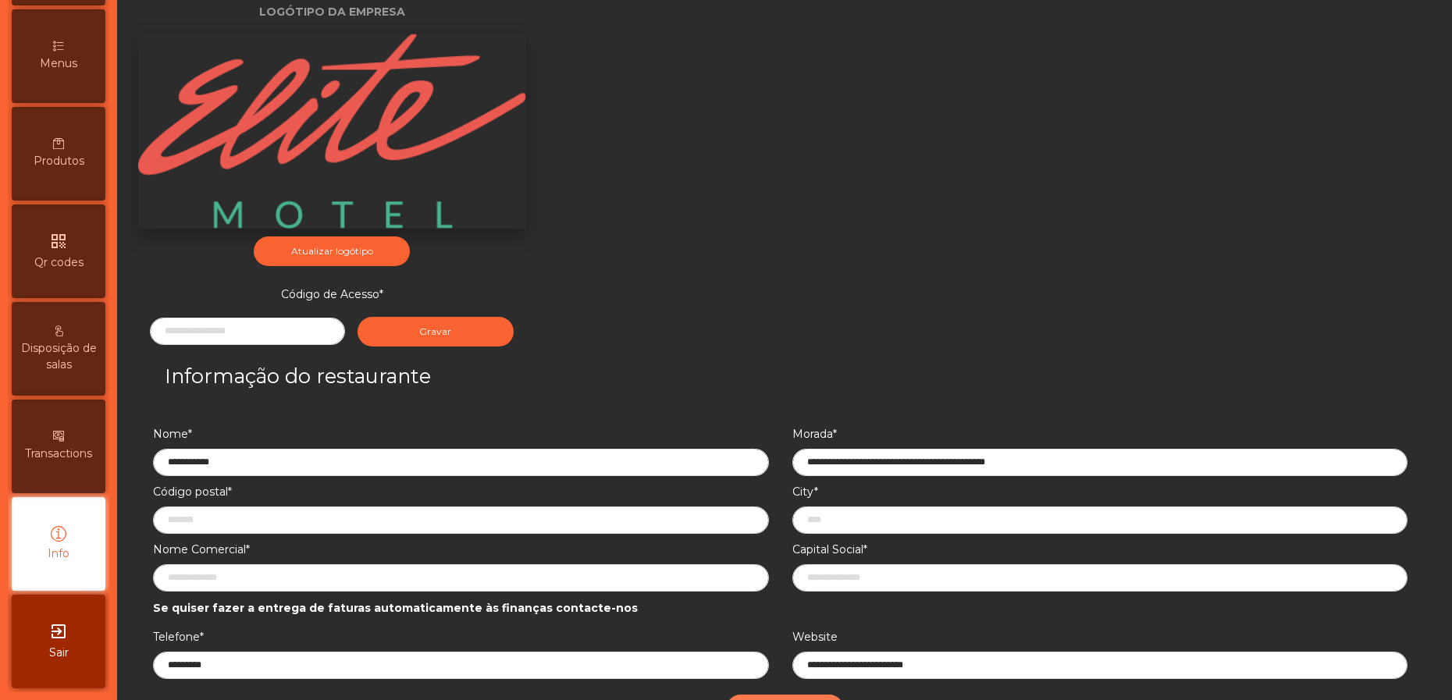
scroll to position [0, 0]
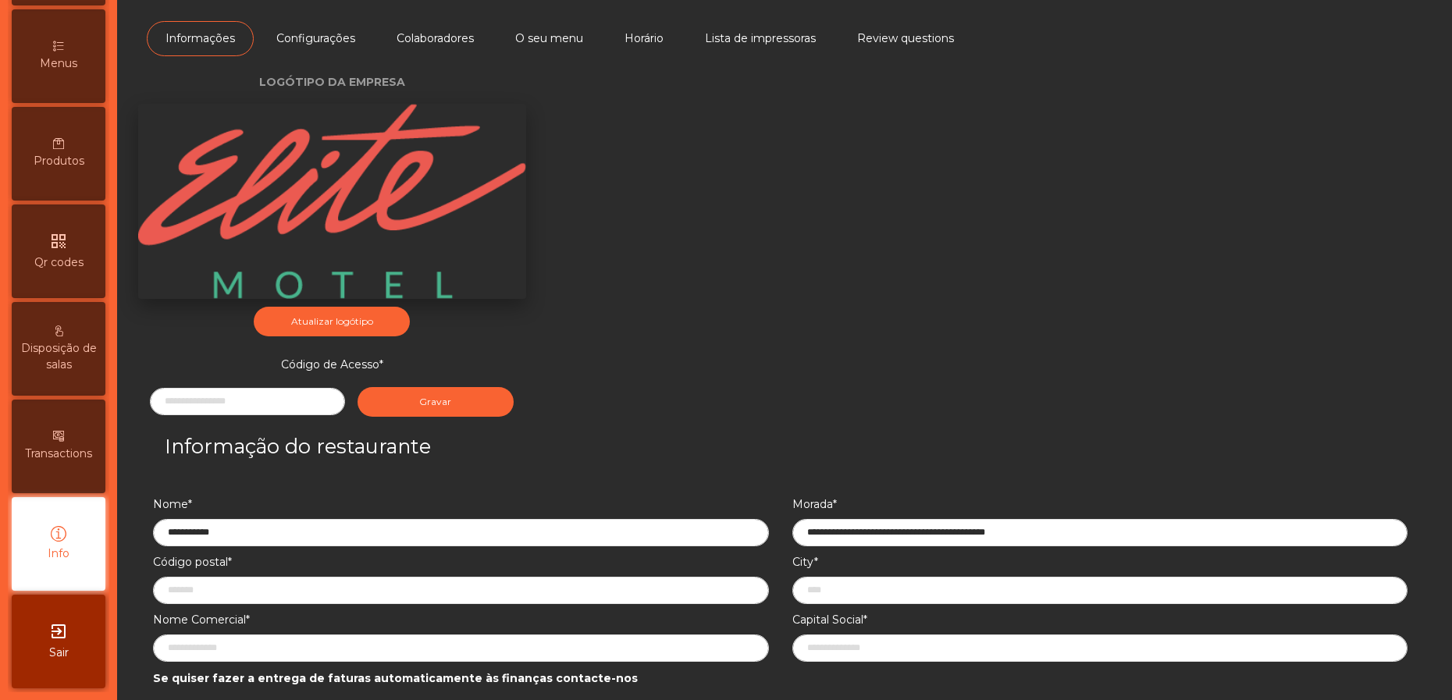
click at [340, 34] on link "Configurações" at bounding box center [316, 38] width 116 height 35
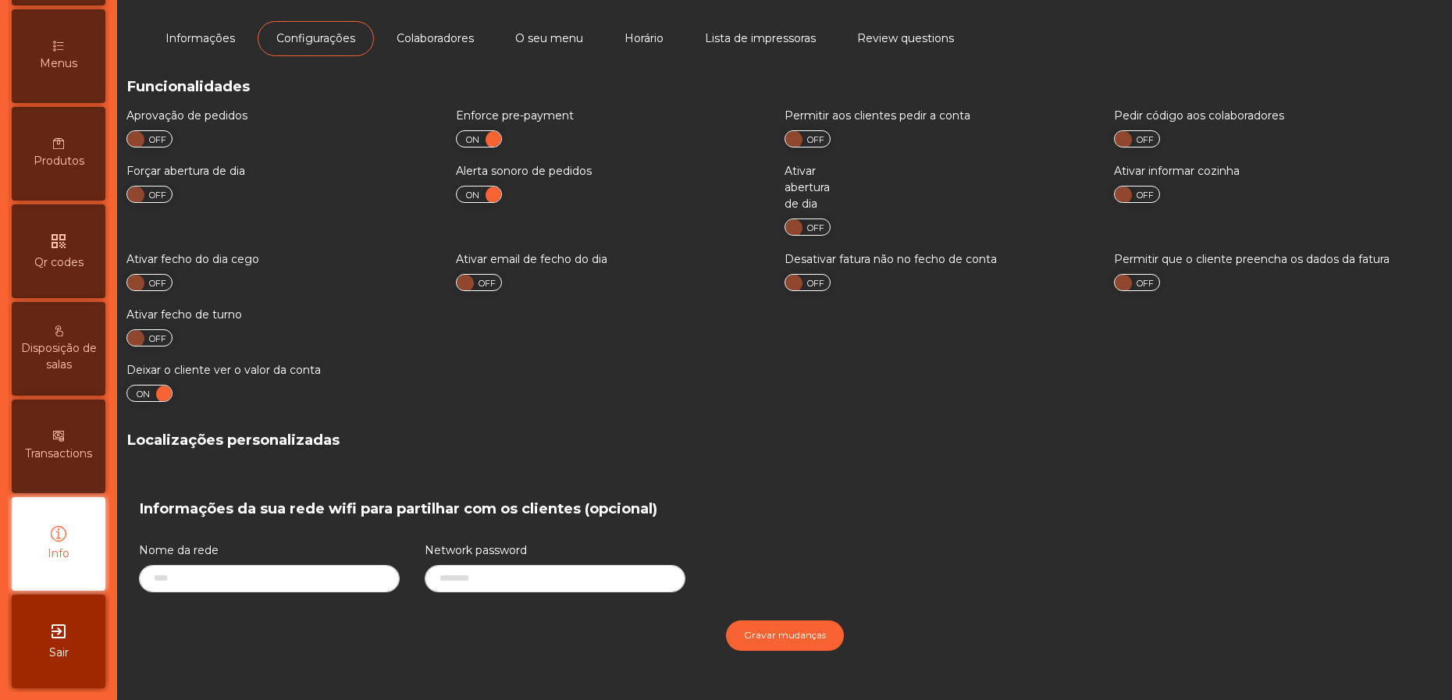
click at [428, 26] on link "Colaboradores" at bounding box center [435, 38] width 115 height 35
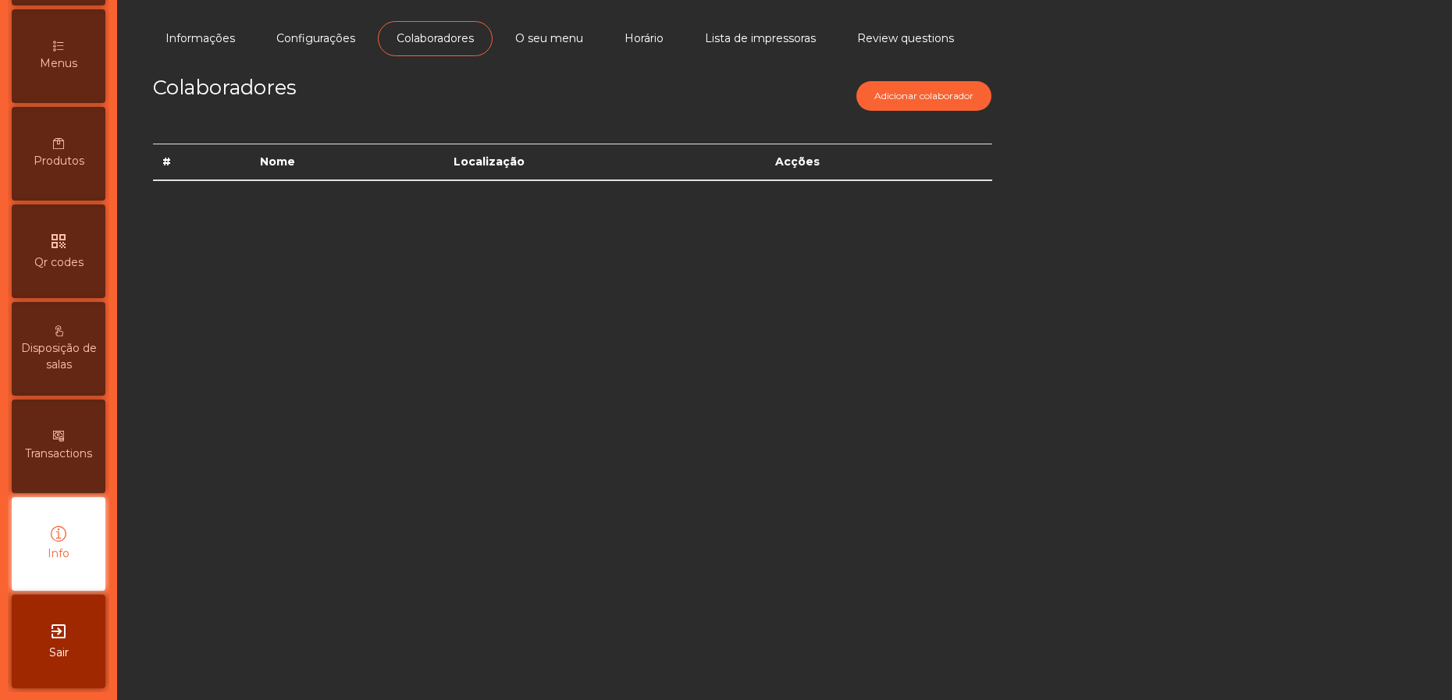
click at [560, 27] on link "O seu menu" at bounding box center [548, 38] width 105 height 35
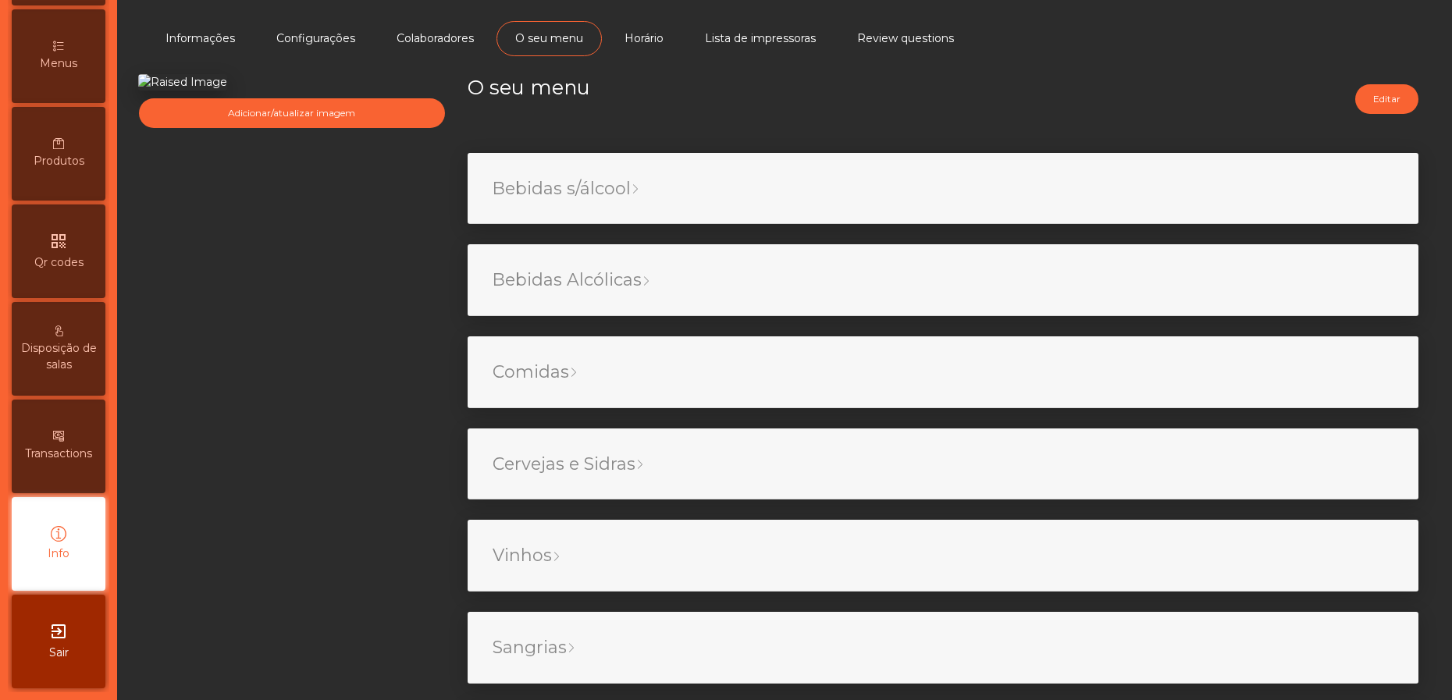
click at [646, 40] on link "Horário" at bounding box center [644, 38] width 76 height 35
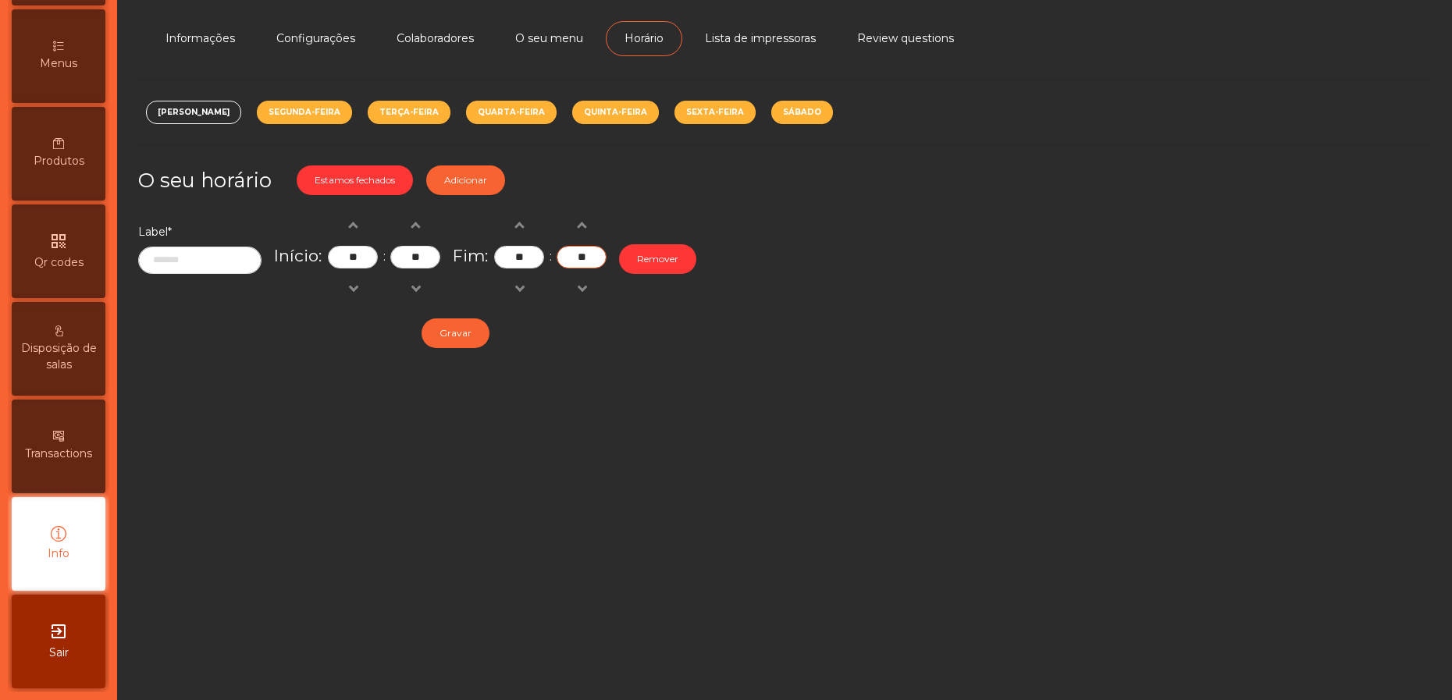
click at [606, 256] on input "**" at bounding box center [581, 257] width 50 height 23
drag, startPoint x: 612, startPoint y: 256, endPoint x: 565, endPoint y: 263, distance: 47.4
click at [565, 263] on div "Increment hours ** Decrement hours : Increment minutes ** Decrement minutes" at bounding box center [550, 257] width 112 height 108
type input "**"
click at [677, 326] on div "Gravar" at bounding box center [455, 333] width 658 height 45
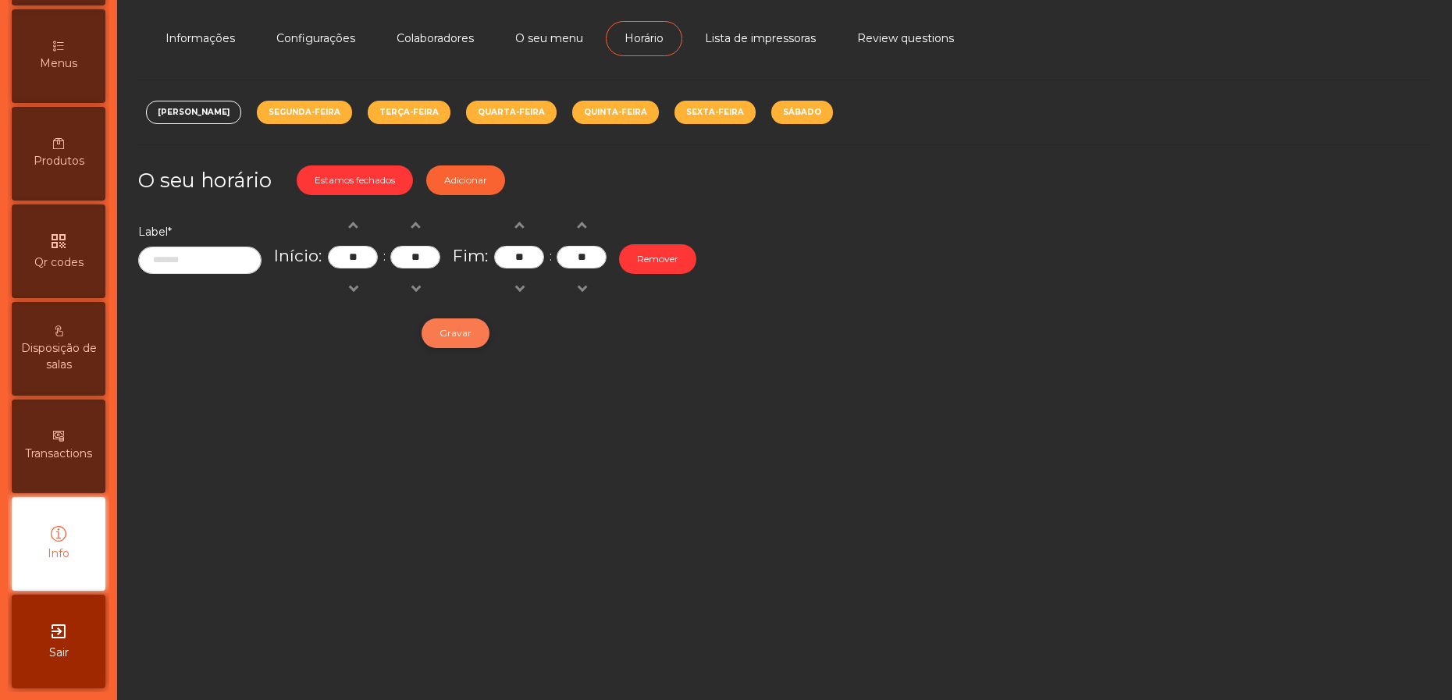
click at [441, 336] on button "Gravar" at bounding box center [455, 333] width 68 height 30
click at [378, 258] on input "**" at bounding box center [353, 257] width 50 height 23
type input "**"
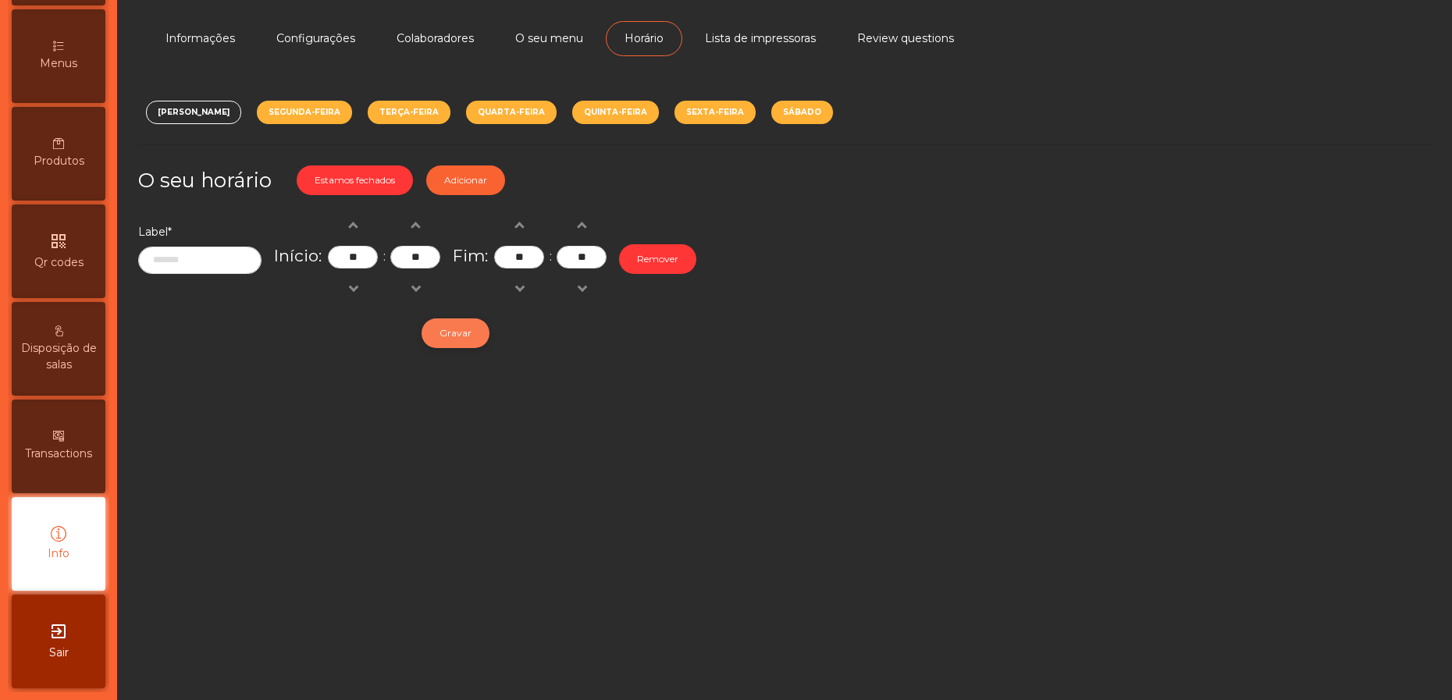
click at [466, 329] on button "Gravar" at bounding box center [455, 333] width 68 height 30
click at [282, 110] on span "Segunda-feira" at bounding box center [304, 112] width 95 height 23
click at [378, 263] on input "**" at bounding box center [353, 257] width 50 height 23
type input "**"
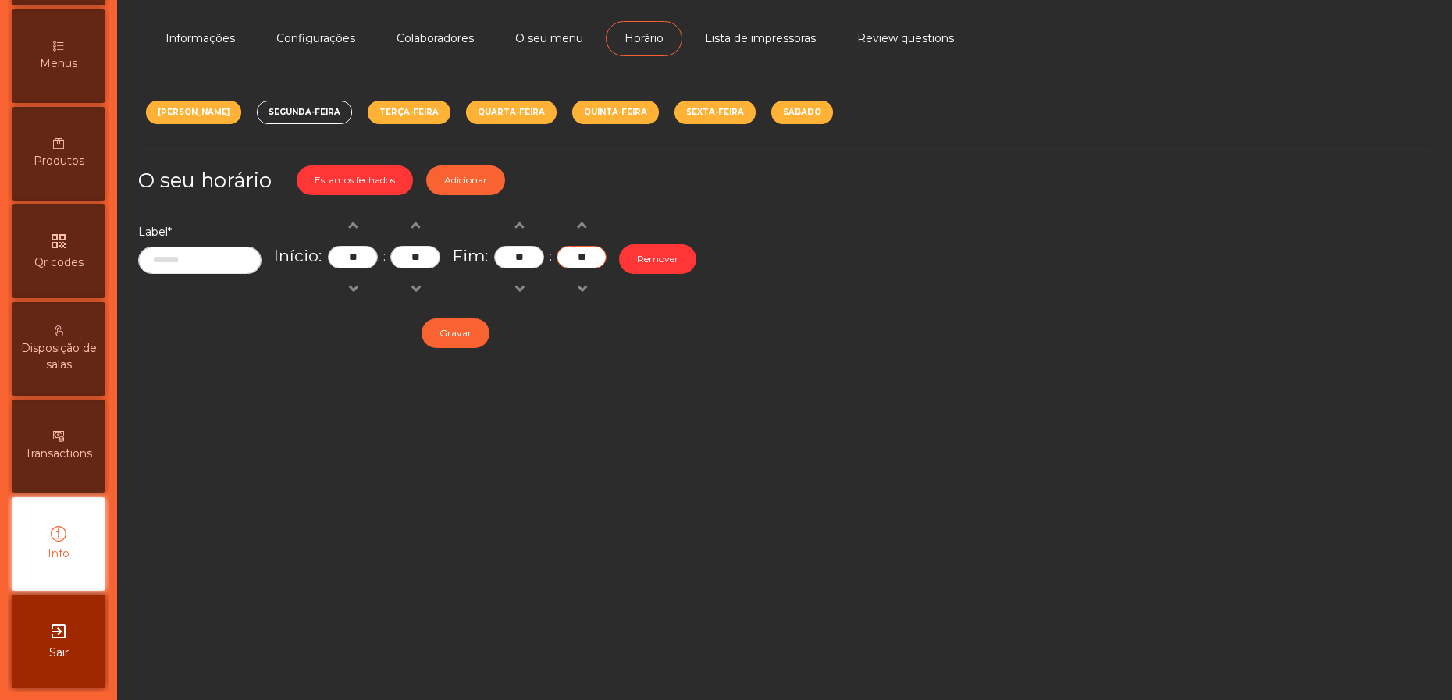
drag, startPoint x: 620, startPoint y: 261, endPoint x: 574, endPoint y: 261, distance: 46.8
click at [574, 261] on div "Increment hours ** Decrement hours : Increment minutes ** Decrement minutes" at bounding box center [550, 257] width 112 height 108
type input "**"
click at [452, 329] on button "Gravar" at bounding box center [455, 333] width 68 height 30
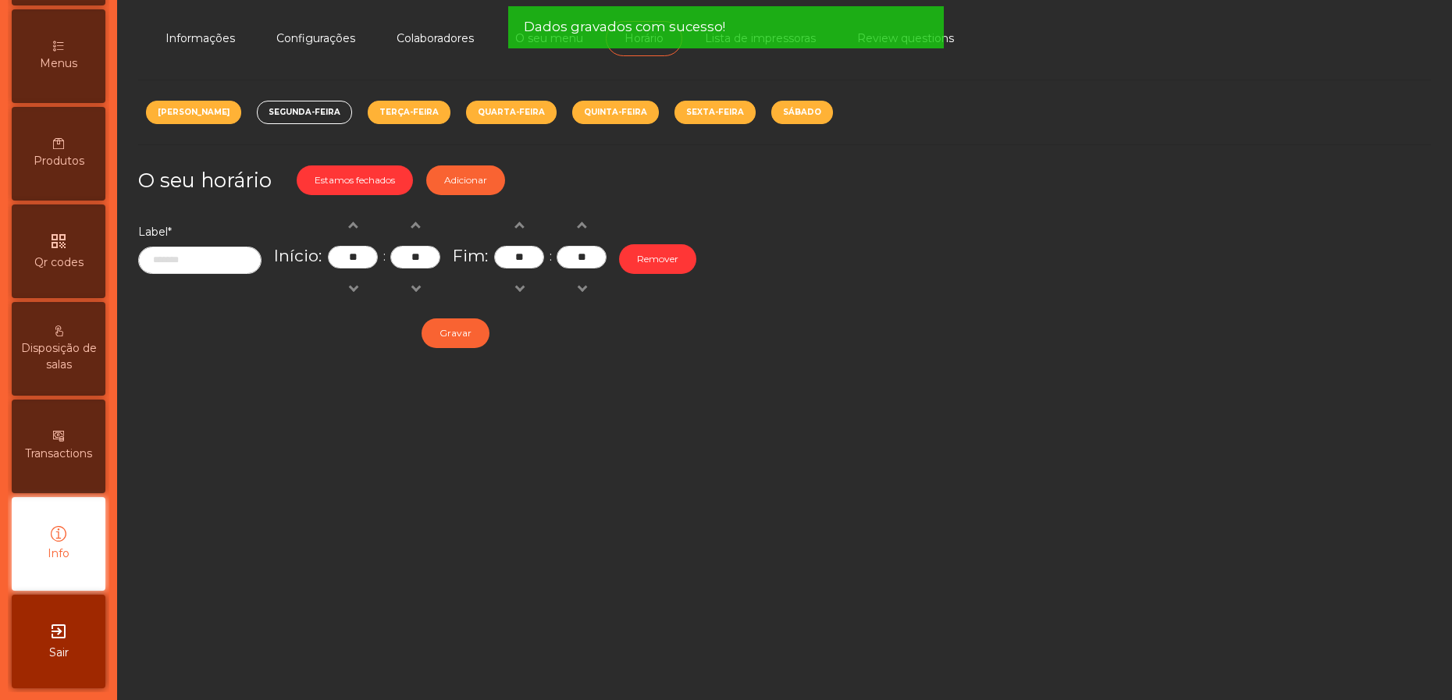
click at [377, 106] on span "Terça-feira" at bounding box center [409, 112] width 83 height 23
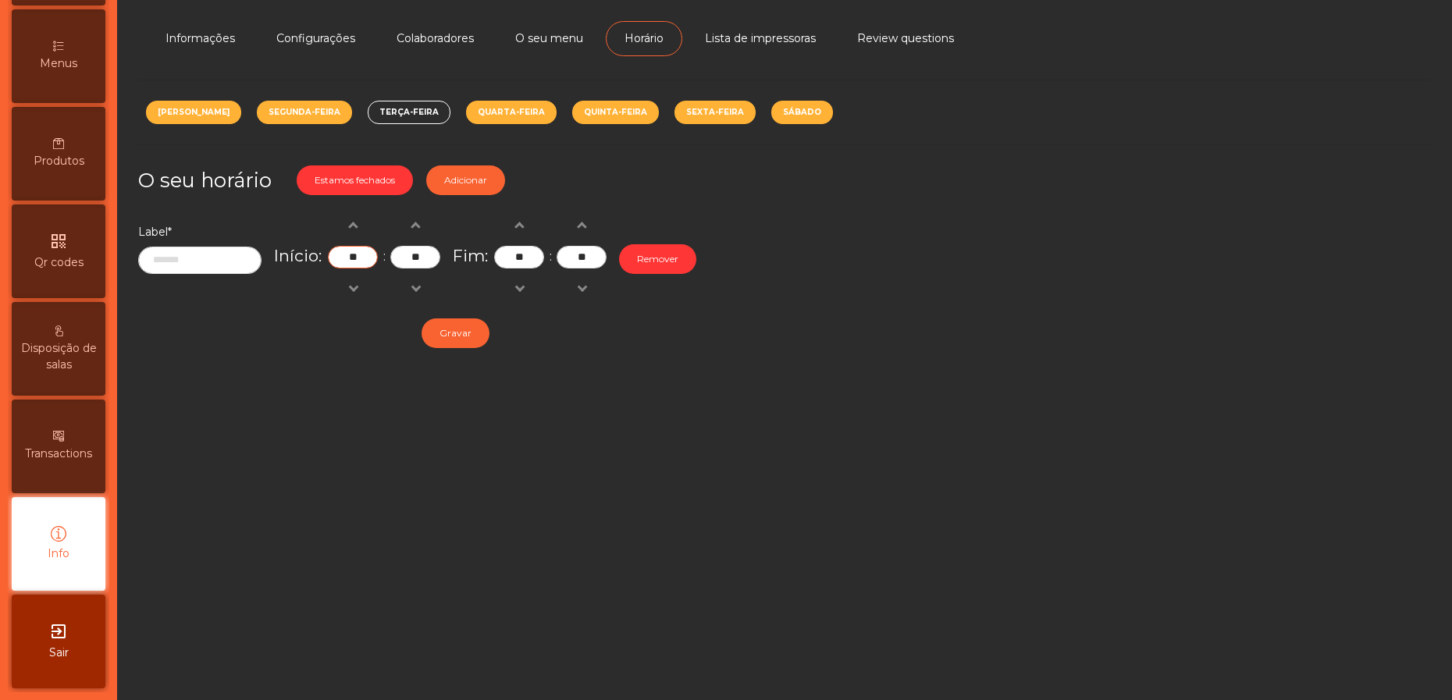
drag, startPoint x: 385, startPoint y: 265, endPoint x: 293, endPoint y: 251, distance: 92.3
click at [293, 253] on div "Início: Increment hours ** Decrement hours : Increment minutes ** Decrement min…" at bounding box center [350, 257] width 179 height 108
type input "**"
drag, startPoint x: 610, startPoint y: 253, endPoint x: 549, endPoint y: 265, distance: 62.1
click at [549, 265] on div "Increment hours ** Decrement hours : Increment minutes ** Decrement minutes" at bounding box center [550, 257] width 112 height 108
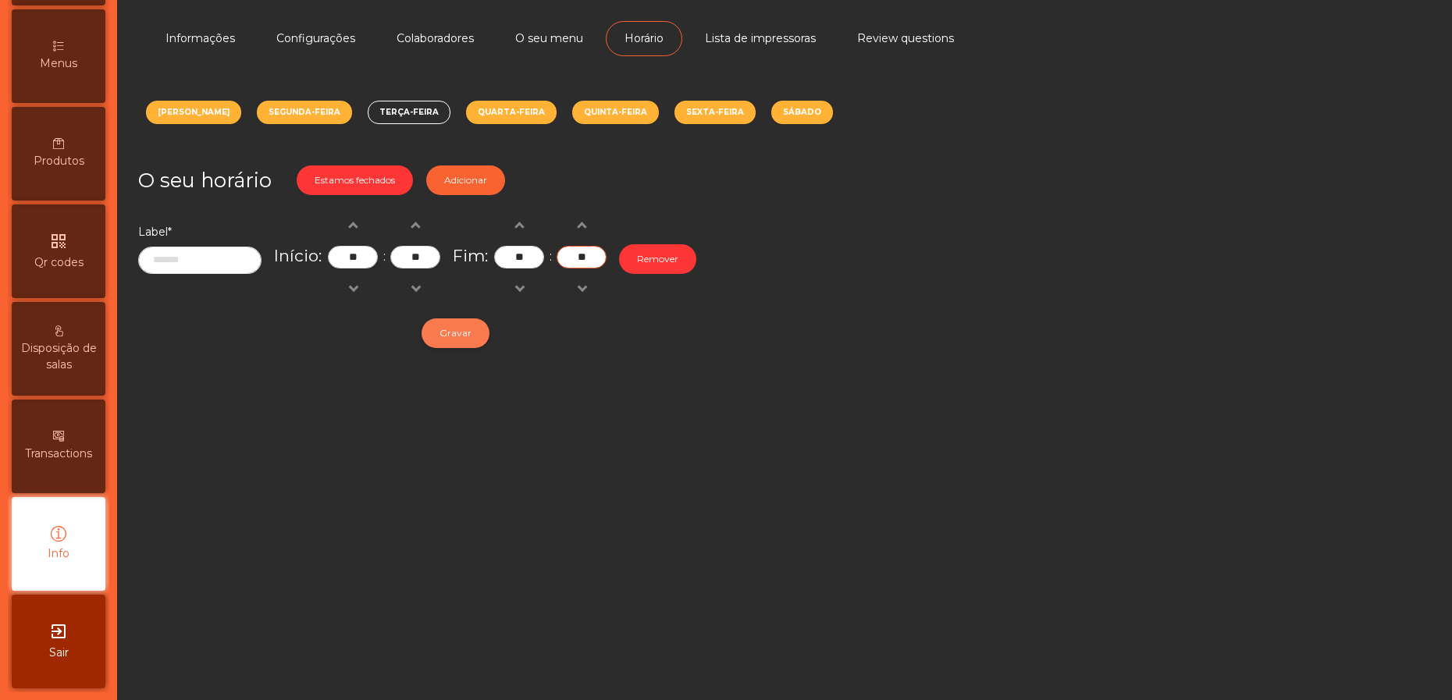
type input "**"
click at [450, 336] on button "Gravar" at bounding box center [455, 333] width 68 height 30
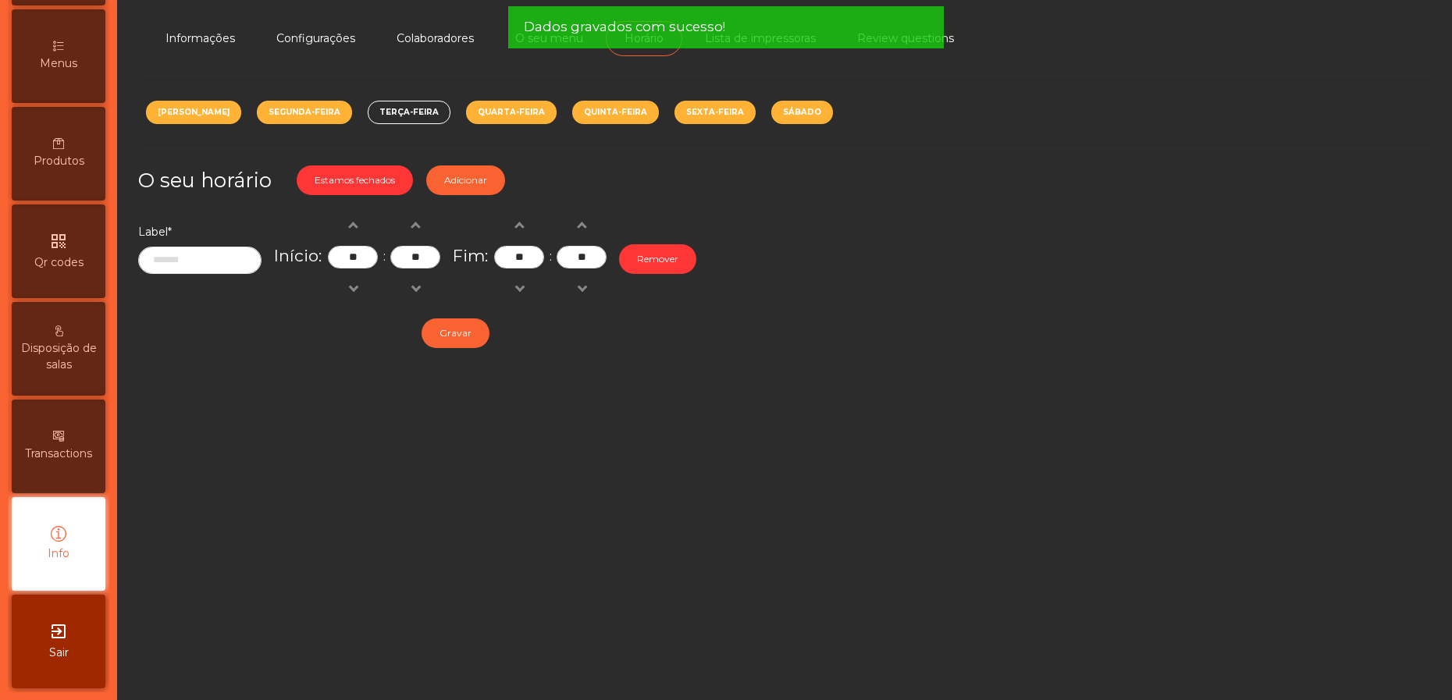
click at [482, 120] on span "Quarta-feira" at bounding box center [511, 112] width 91 height 23
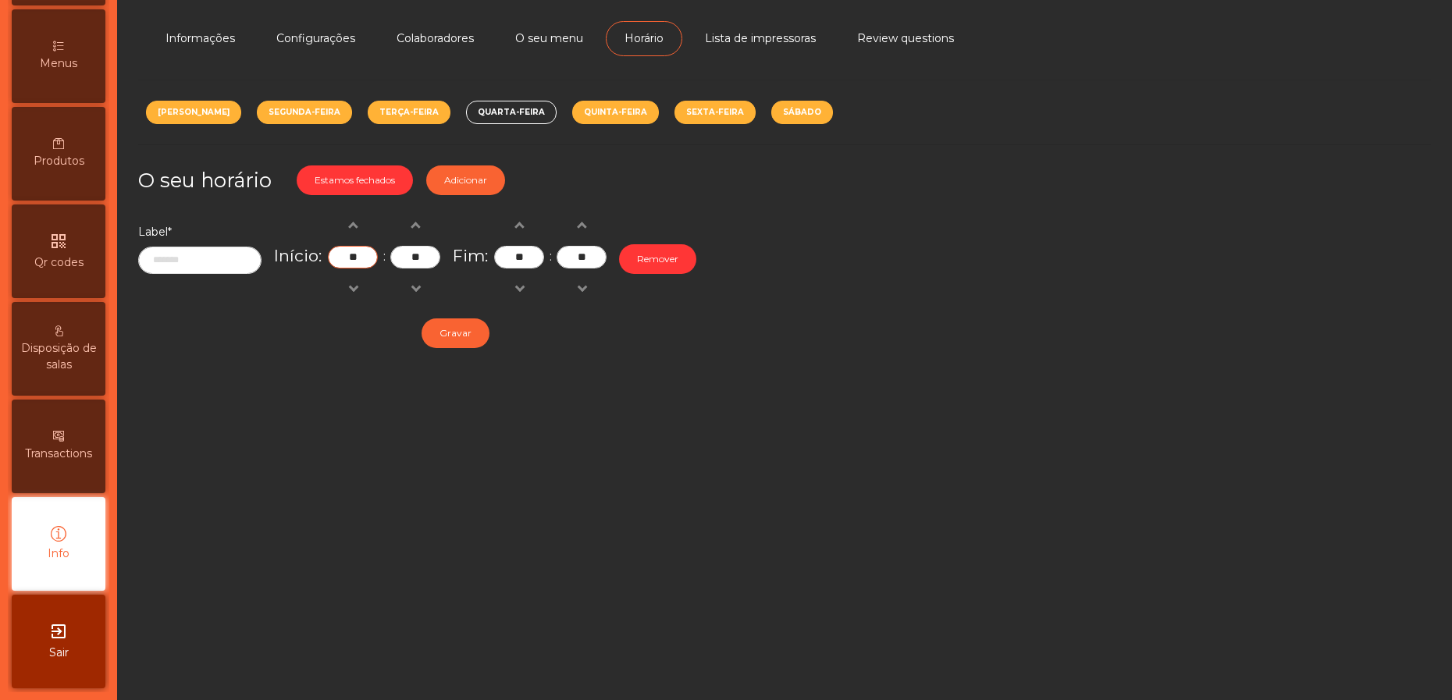
drag, startPoint x: 387, startPoint y: 265, endPoint x: 319, endPoint y: 258, distance: 68.2
click at [333, 260] on div "Início: Increment hours ** Decrement hours : Increment minutes ** Decrement min…" at bounding box center [350, 257] width 179 height 108
type input "**"
drag, startPoint x: 611, startPoint y: 253, endPoint x: 560, endPoint y: 256, distance: 50.8
click at [560, 256] on div "Increment hours ** Decrement hours : Increment minutes ** Decrement minutes" at bounding box center [550, 257] width 112 height 108
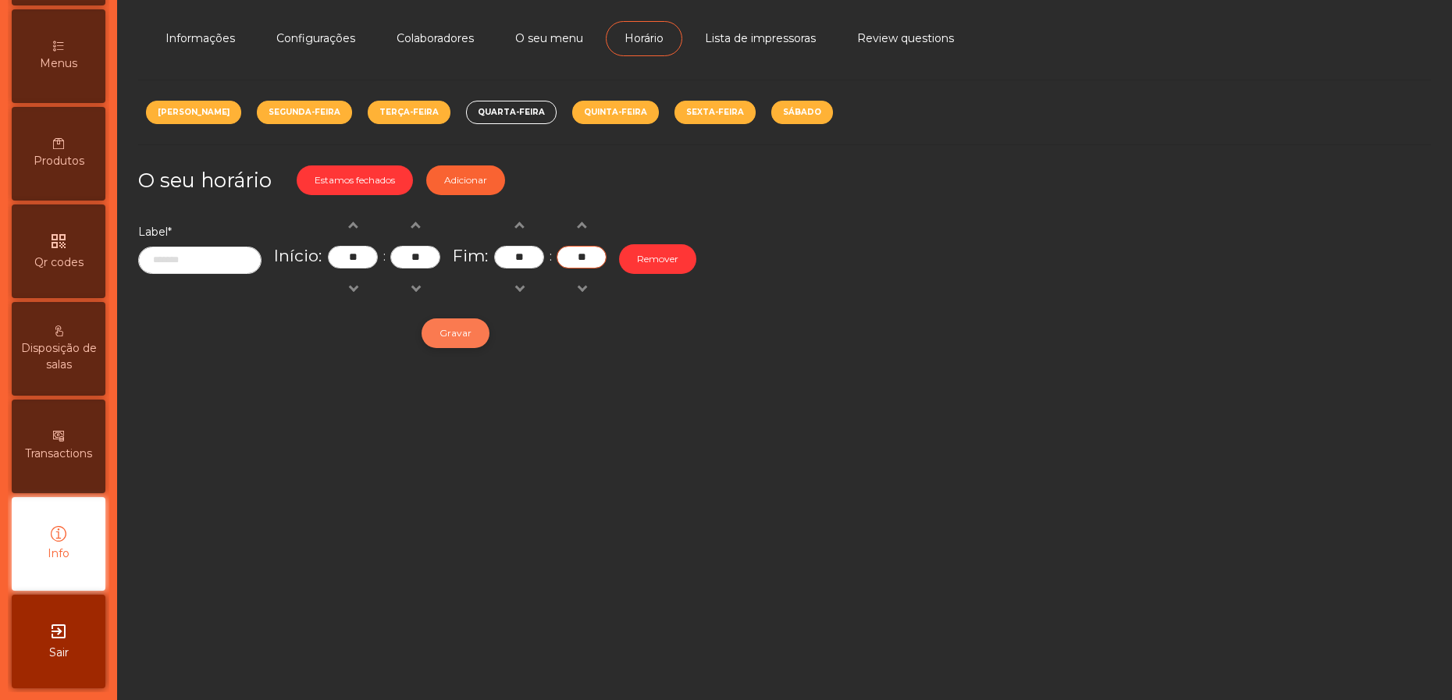
type input "**"
click at [453, 336] on button "Gravar" at bounding box center [455, 333] width 68 height 30
click at [581, 124] on span "Quinta-feira" at bounding box center [615, 112] width 87 height 23
drag, startPoint x: 385, startPoint y: 261, endPoint x: 274, endPoint y: 255, distance: 111.0
click at [277, 255] on div "Label* Início: Increment hours ** Decrement hours : Increment minutes ** Decrem…" at bounding box center [784, 257] width 1292 height 108
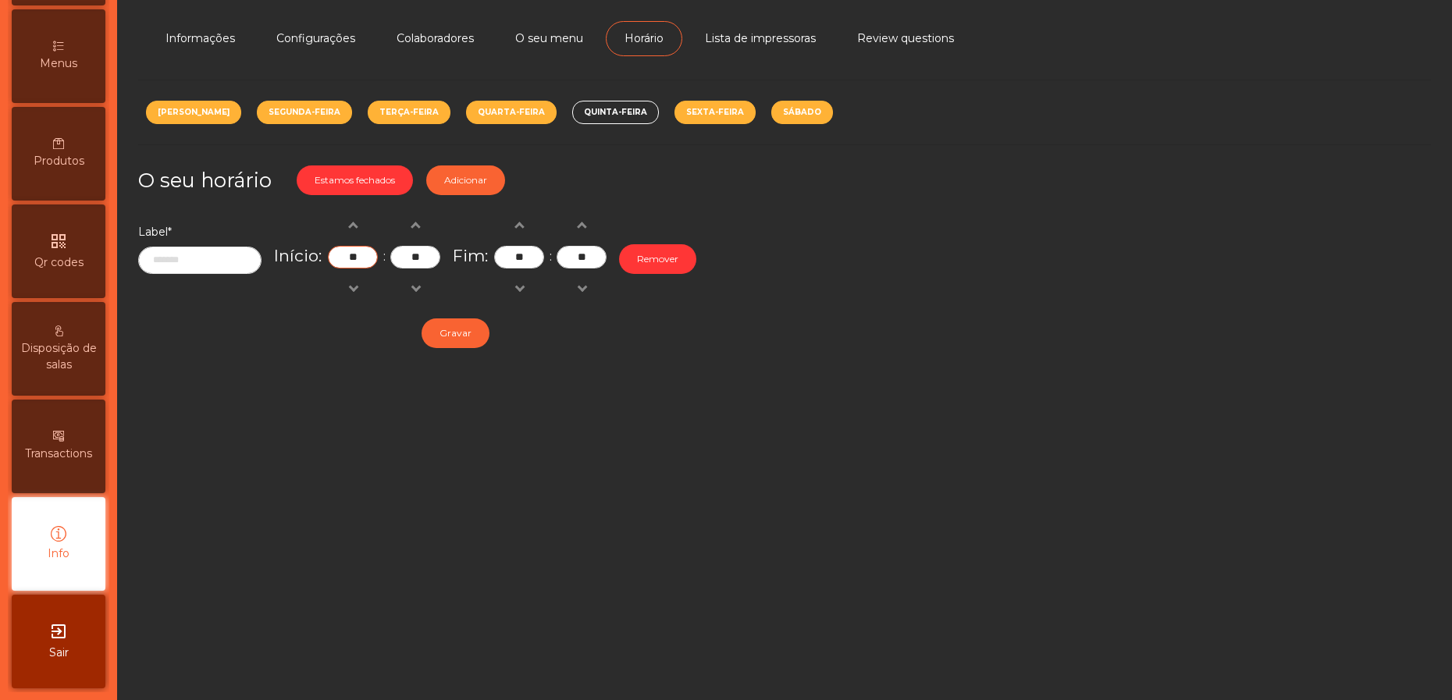
type input "**"
drag, startPoint x: 610, startPoint y: 258, endPoint x: 571, endPoint y: 265, distance: 38.9
click at [571, 265] on div "Increment hours ** Decrement hours : Increment minutes ** Decrement minutes" at bounding box center [550, 257] width 112 height 108
type input "**"
click at [441, 342] on button "Gravar" at bounding box center [455, 333] width 68 height 30
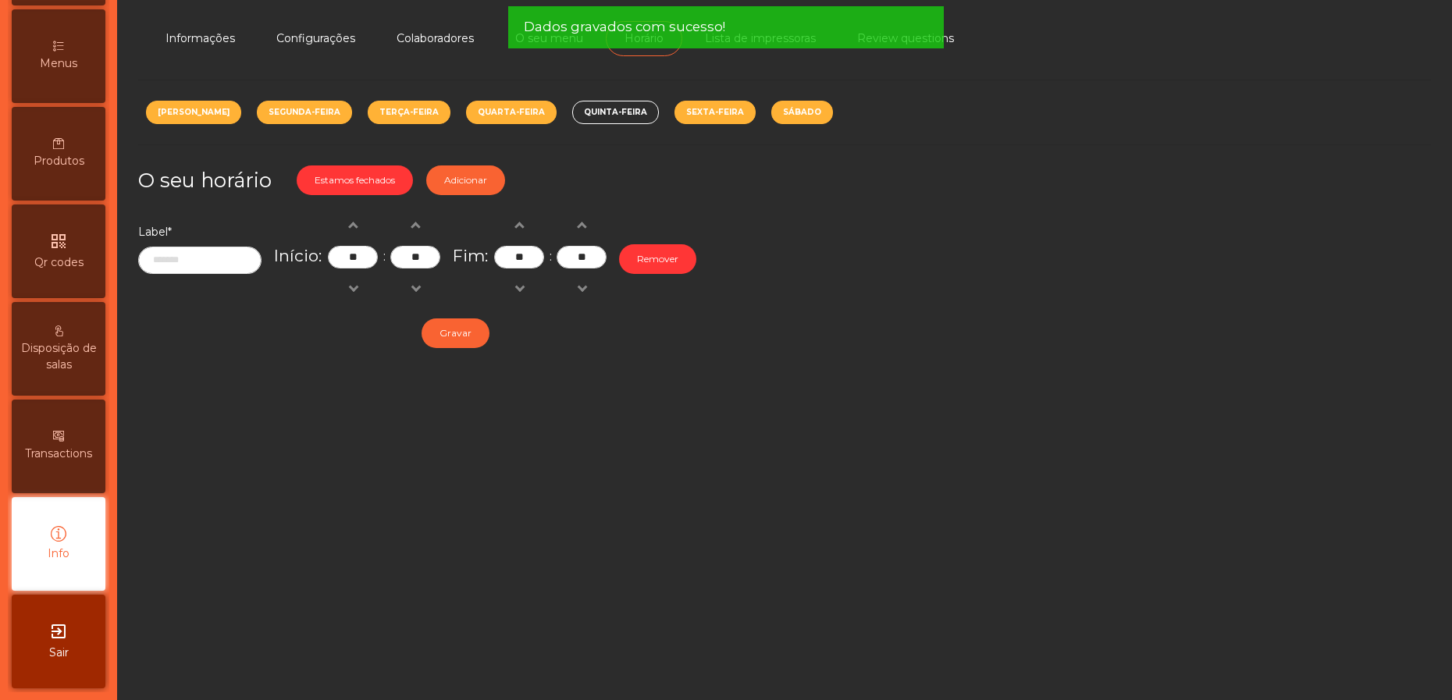
click at [674, 116] on span "Sexta-feira" at bounding box center [714, 112] width 81 height 23
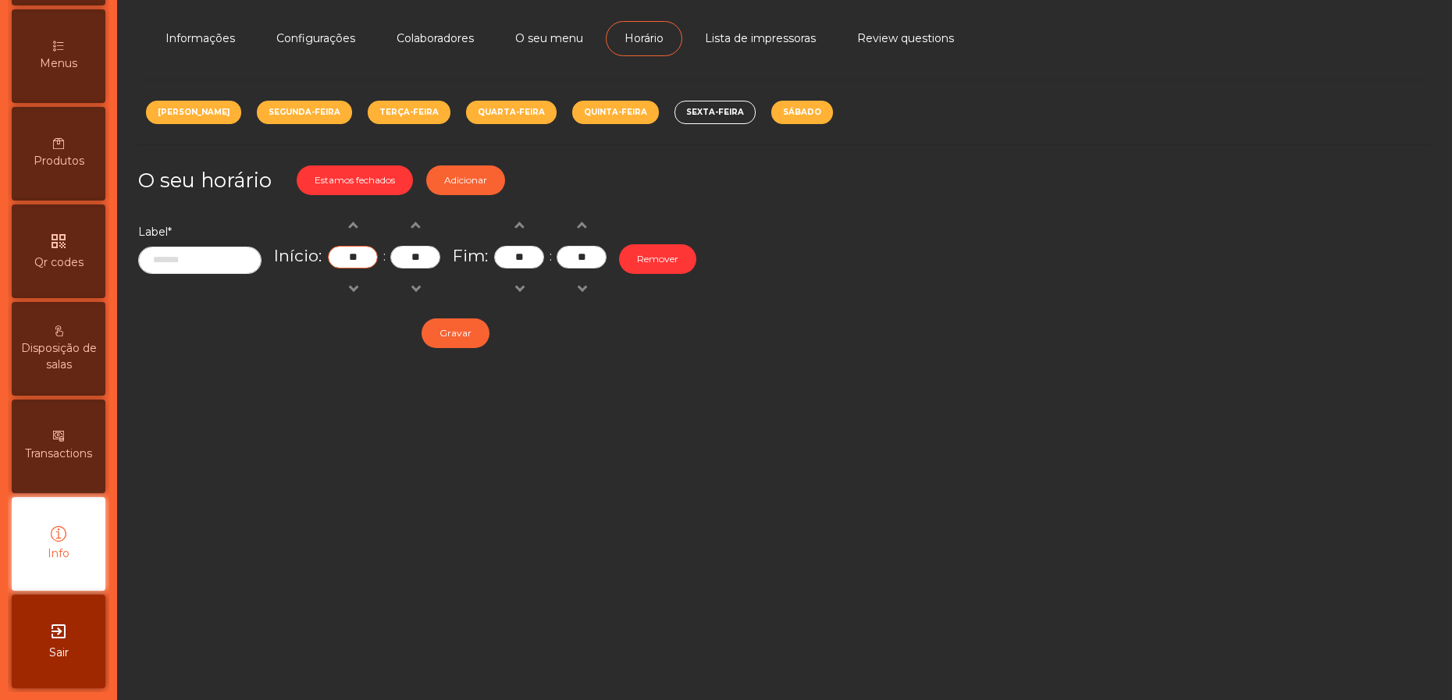
drag, startPoint x: 372, startPoint y: 260, endPoint x: 293, endPoint y: 246, distance: 80.8
click at [293, 246] on div "Início: Increment hours ** Decrement hours : Increment minutes ** Decrement min…" at bounding box center [350, 257] width 179 height 108
type input "**"
drag, startPoint x: 620, startPoint y: 258, endPoint x: 492, endPoint y: 255, distance: 128.0
click at [492, 255] on div "Fim: Increment hours ** Decrement hours : Increment minutes ** Decrement minutes" at bounding box center [523, 257] width 166 height 108
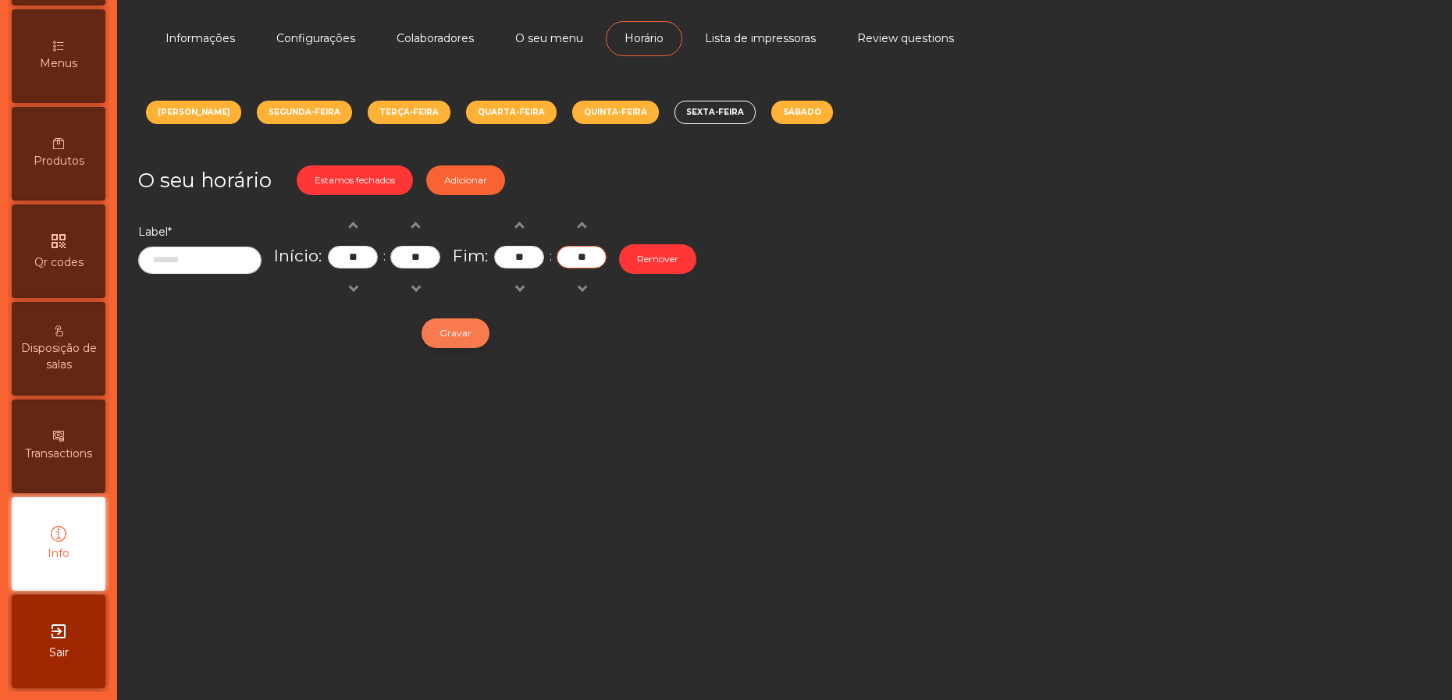
type input "**"
click at [440, 342] on button "Gravar" at bounding box center [455, 333] width 68 height 30
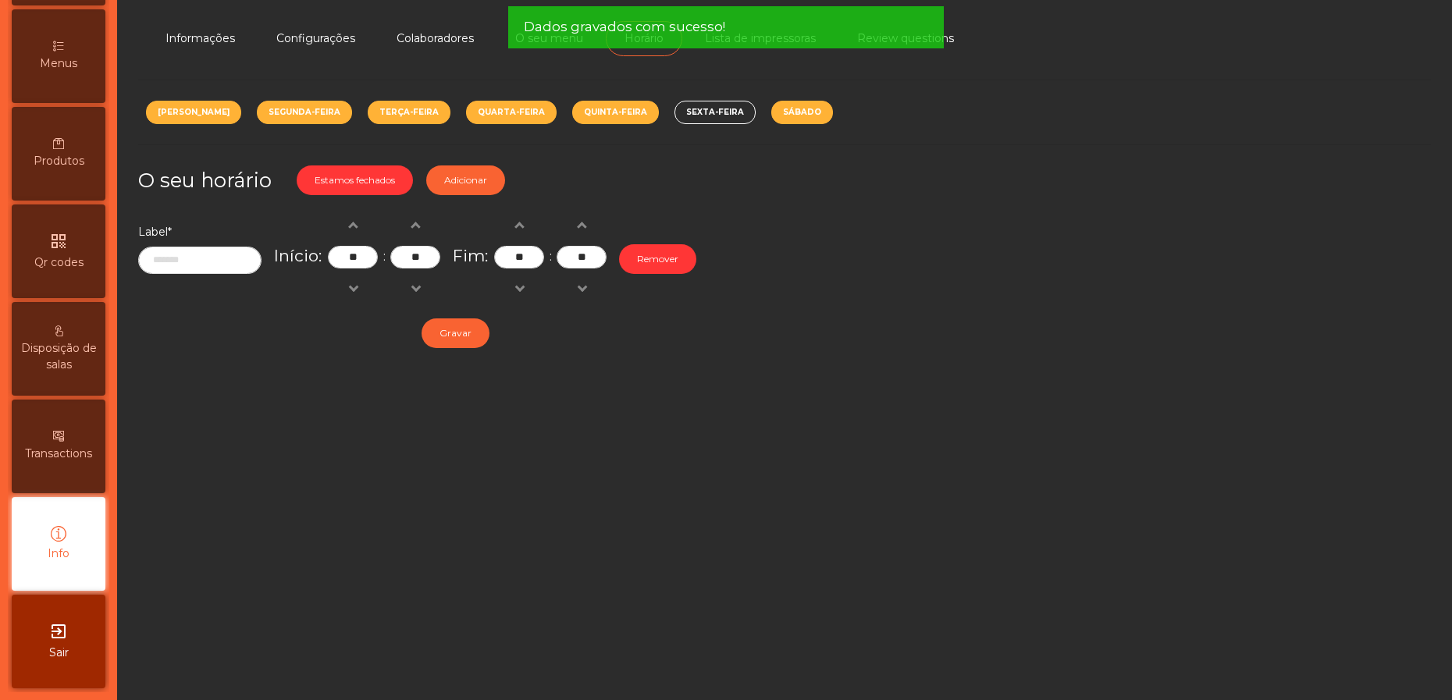
click at [771, 113] on span "Sábado" at bounding box center [802, 112] width 62 height 23
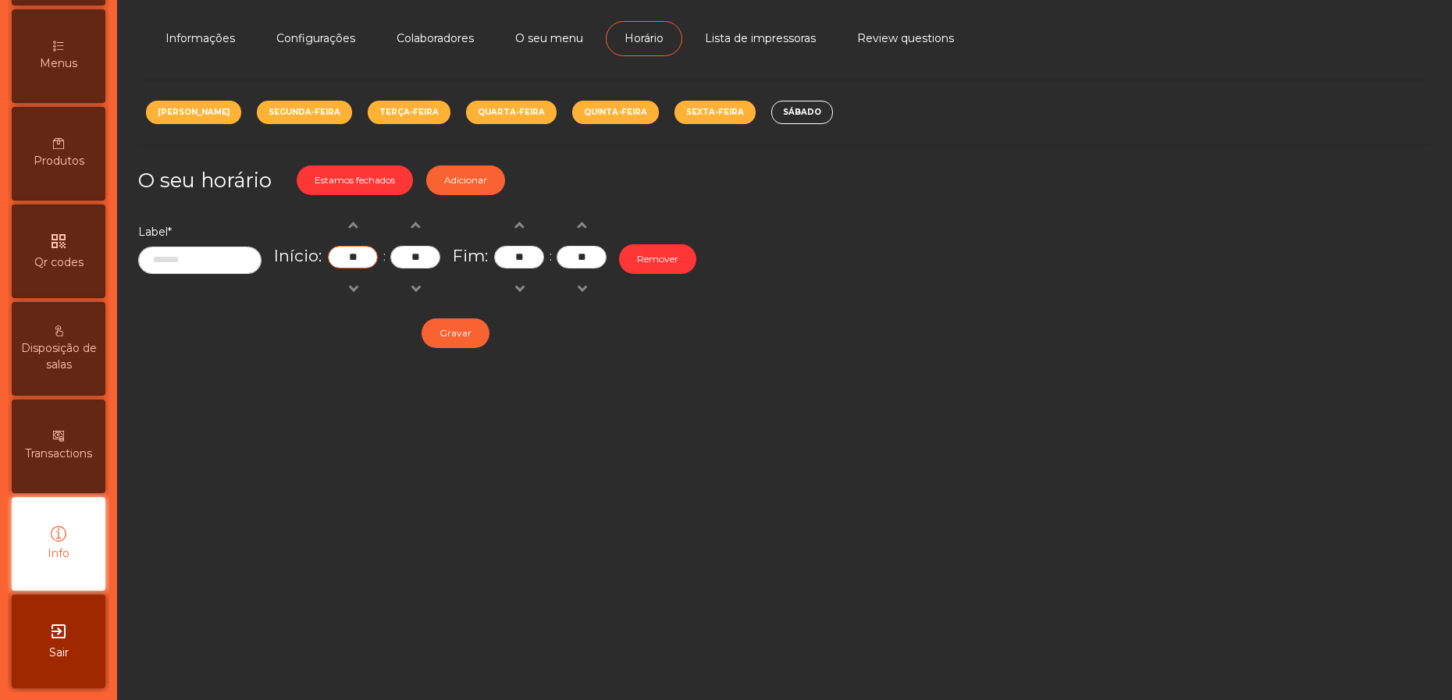
click at [276, 260] on div "Label* Início: Increment hours ** Decrement hours : Increment minutes ** Decrem…" at bounding box center [784, 257] width 1292 height 108
type input "**"
drag, startPoint x: 611, startPoint y: 258, endPoint x: 534, endPoint y: 256, distance: 77.3
click at [535, 256] on div "Increment hours ** Decrement hours : Increment minutes ** Decrement minutes" at bounding box center [550, 257] width 112 height 108
type input "**"
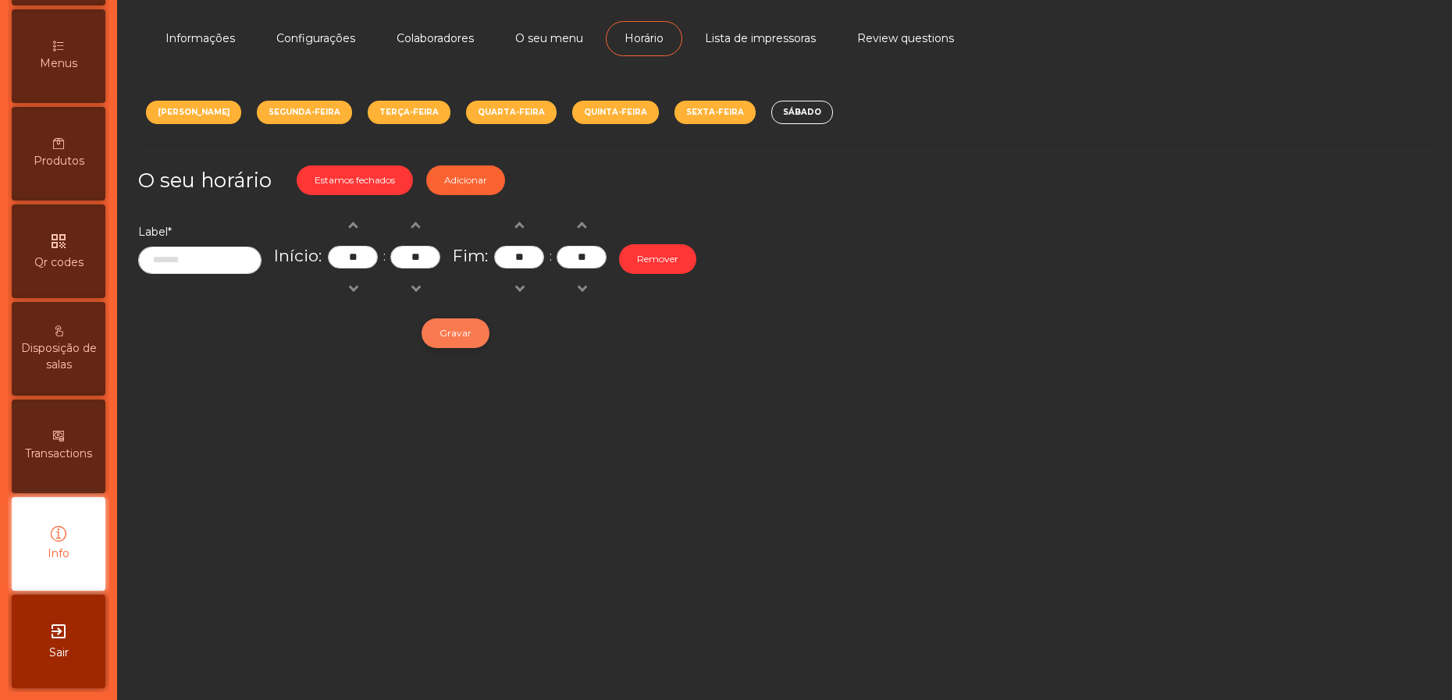
click at [454, 338] on button "Gravar" at bounding box center [455, 333] width 68 height 30
click at [574, 414] on div "Informações Configurações Colaboradores O seu menu Horário Lista de impressoras…" at bounding box center [784, 350] width 1335 height 700
click at [752, 42] on link "Lista de impressoras" at bounding box center [760, 38] width 148 height 35
select select "***"
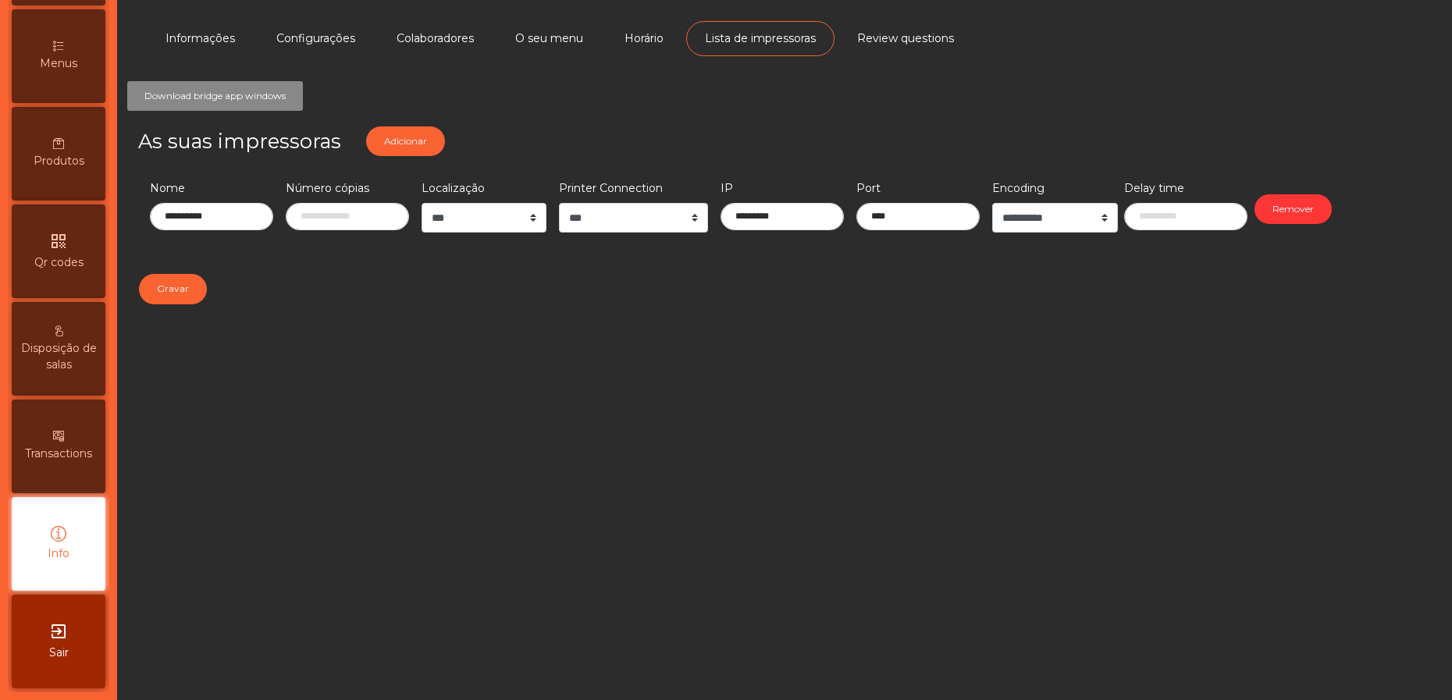
click at [899, 37] on link "Review questions" at bounding box center [905, 38] width 134 height 35
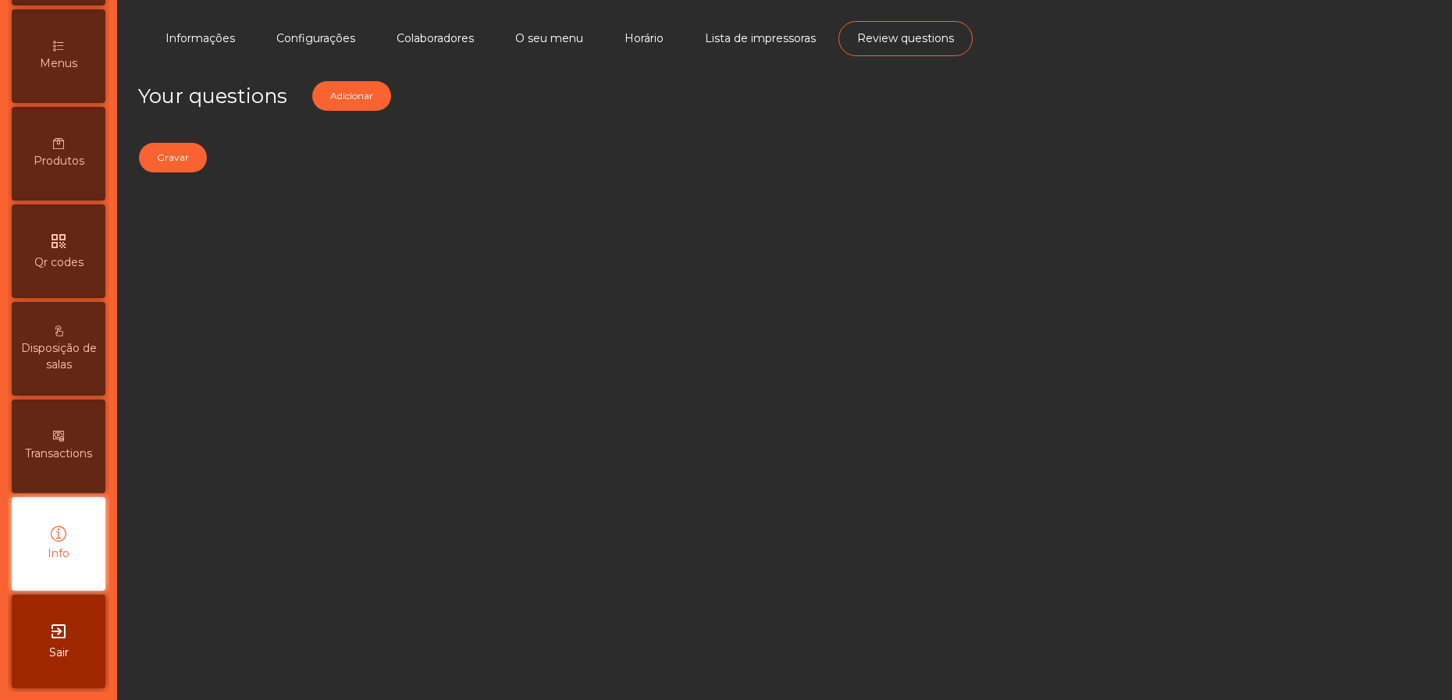
click at [190, 38] on link "Informações" at bounding box center [200, 38] width 107 height 35
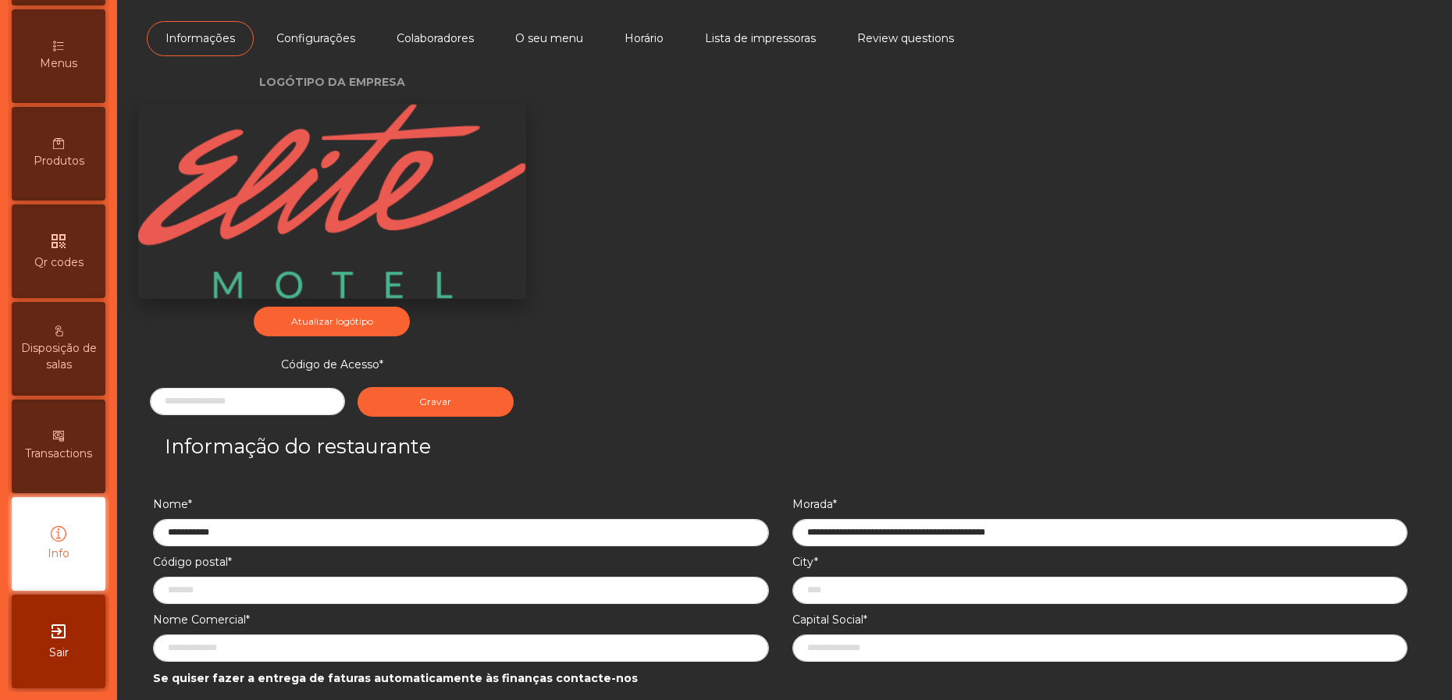
click at [61, 431] on icon at bounding box center [58, 436] width 11 height 11
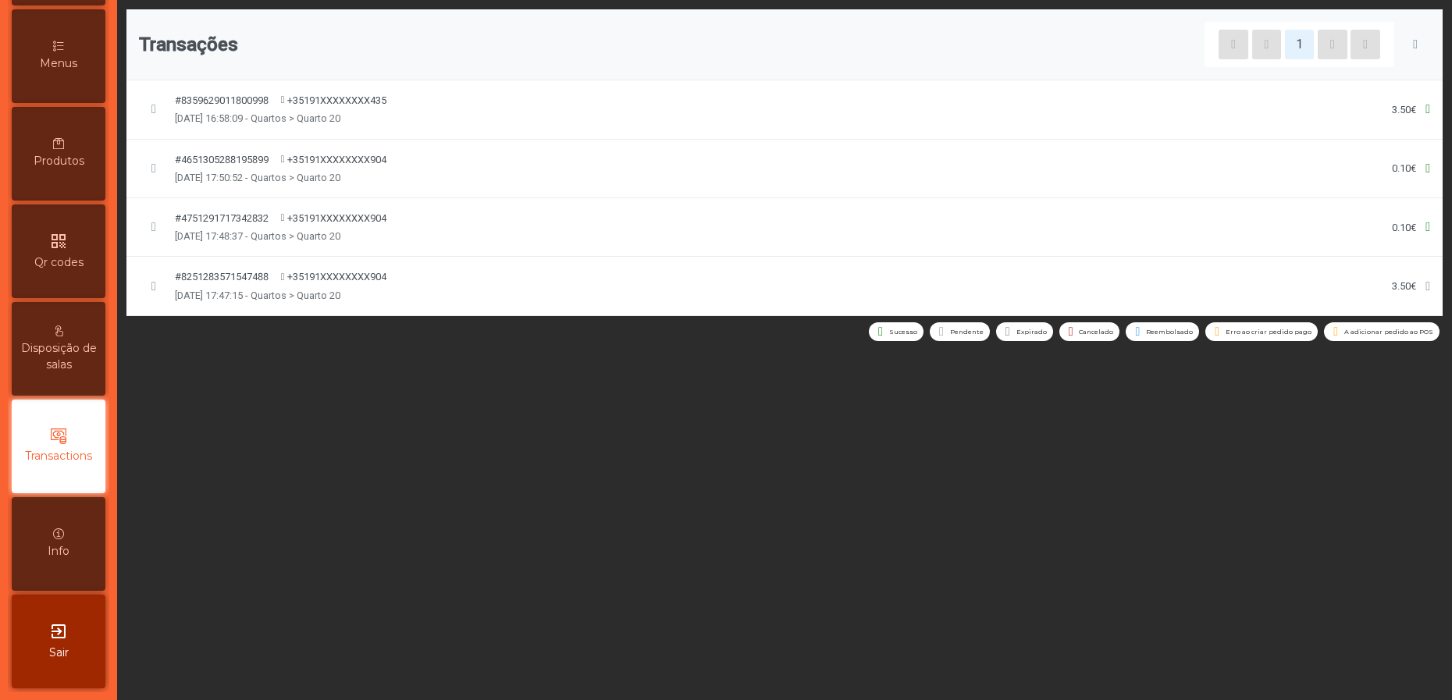
click at [73, 340] on span "Disposição de salas" at bounding box center [59, 356] width 86 height 33
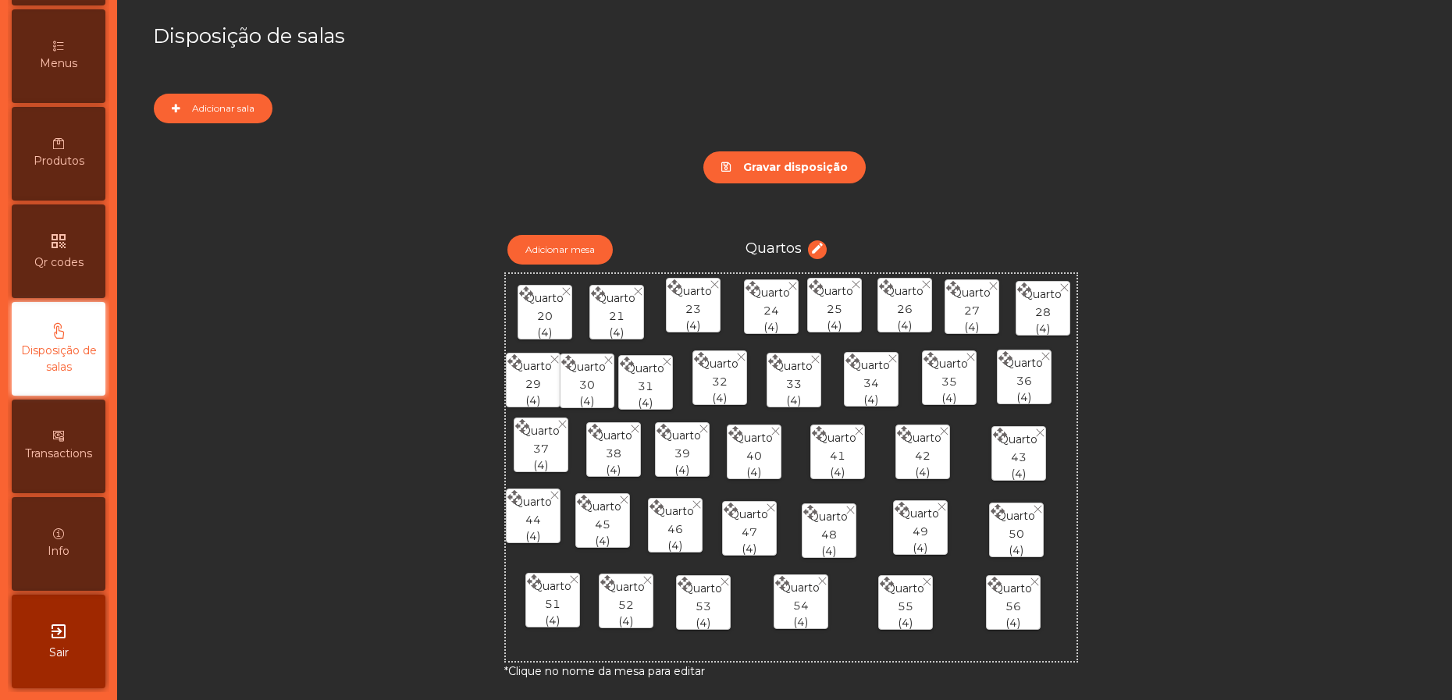
scroll to position [243, 0]
click at [66, 261] on span "Qr codes" at bounding box center [58, 262] width 49 height 16
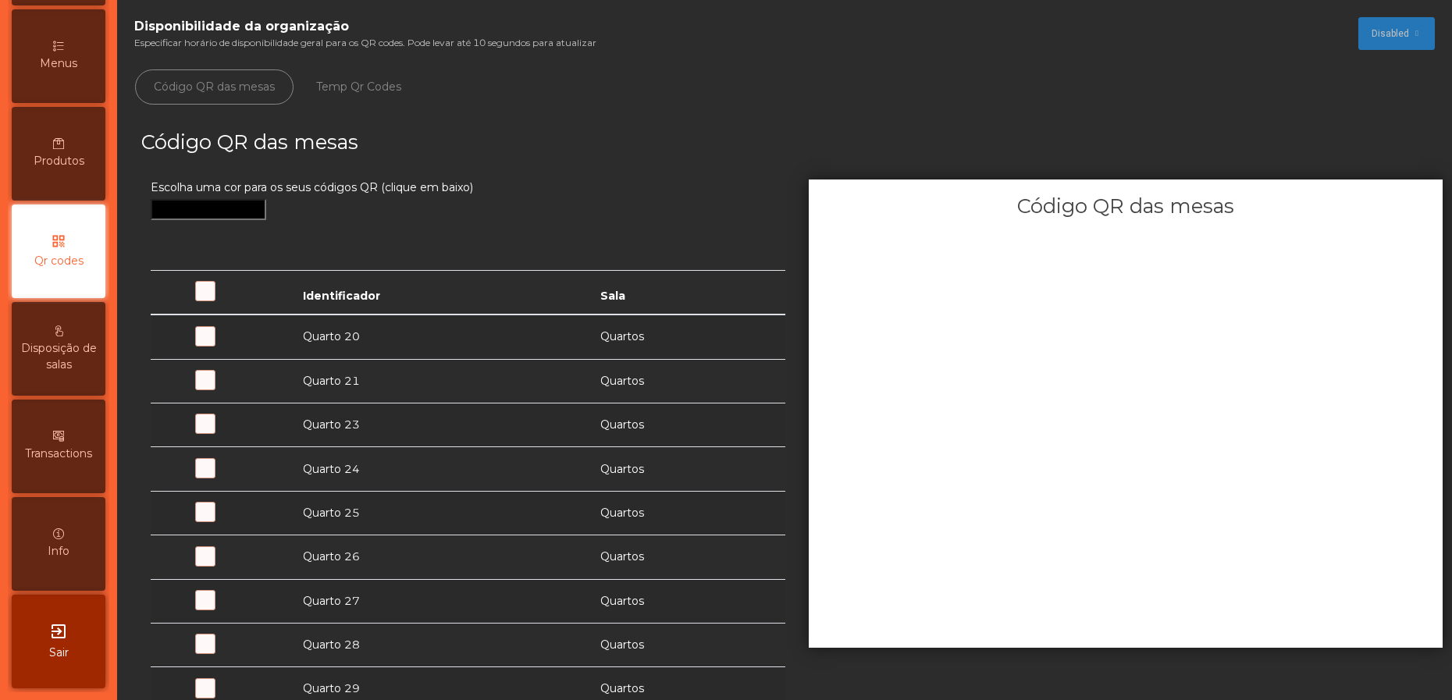
scroll to position [145, 0]
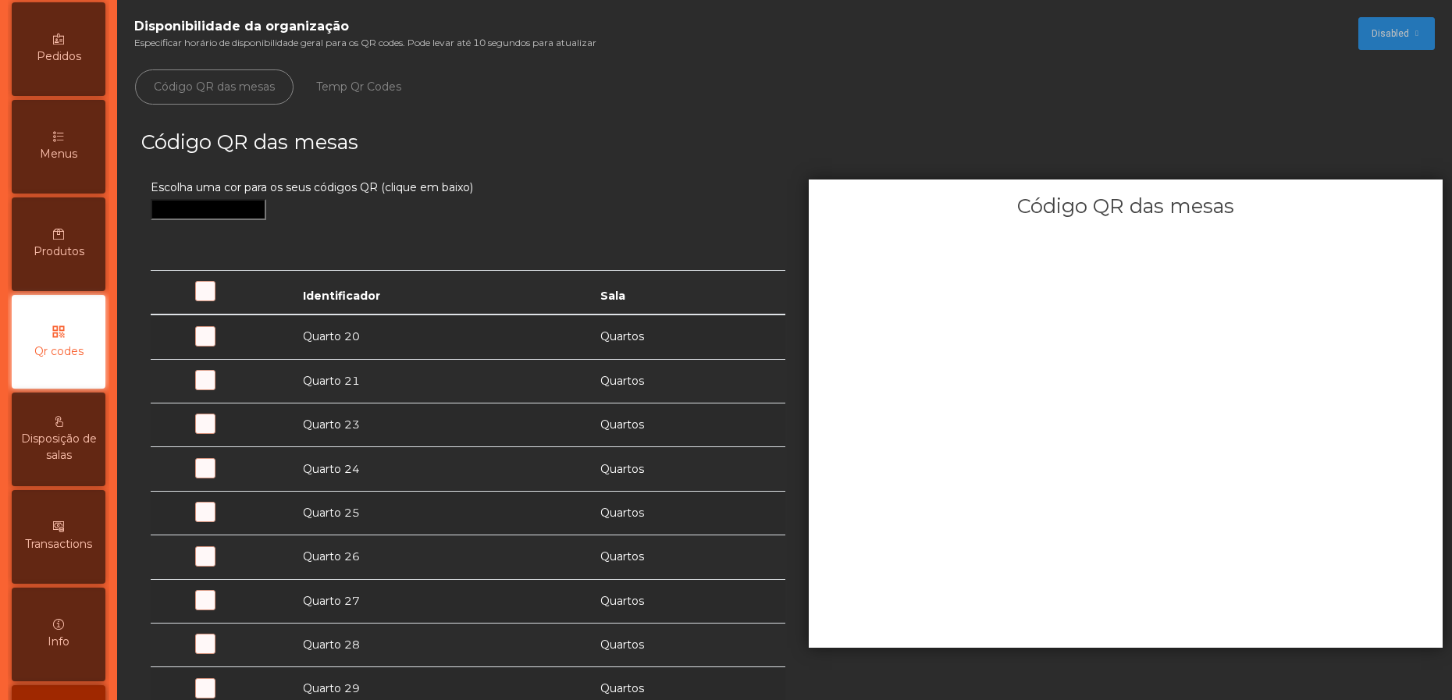
click at [71, 243] on span "Produtos" at bounding box center [59, 251] width 51 height 16
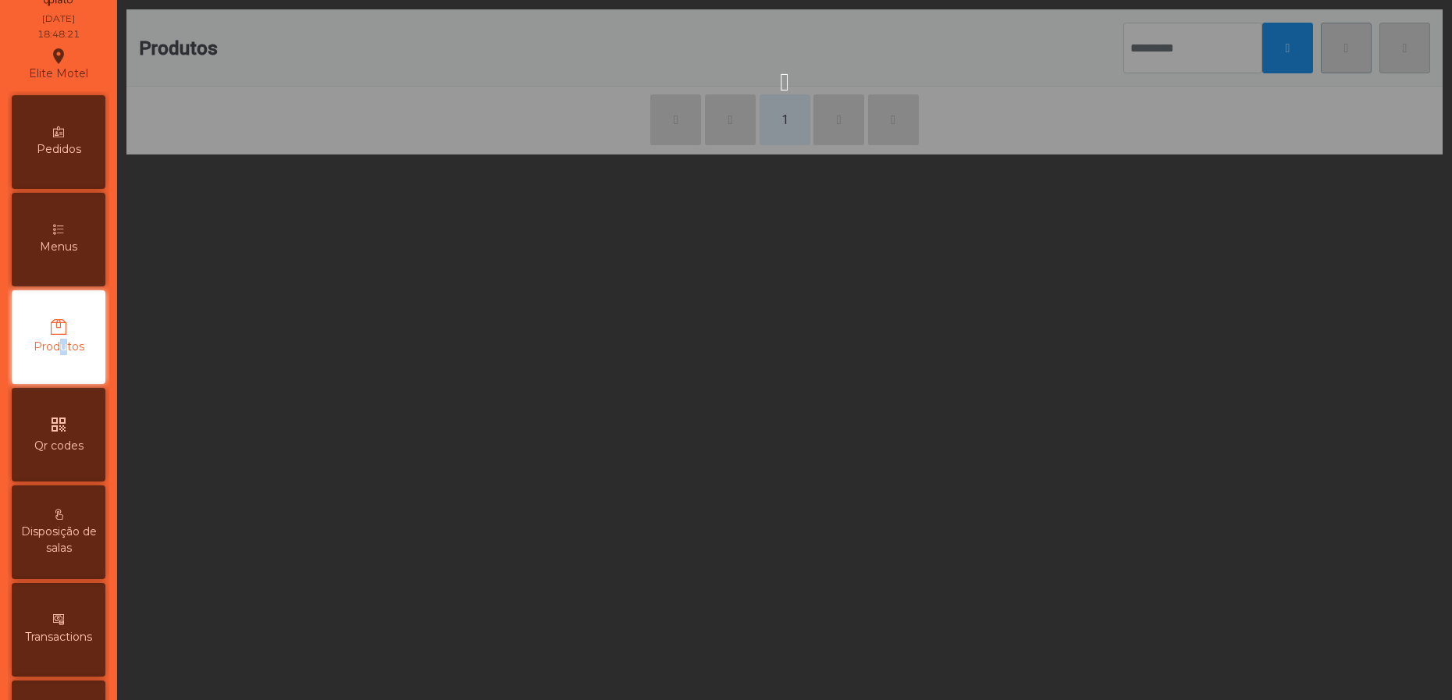
scroll to position [48, 0]
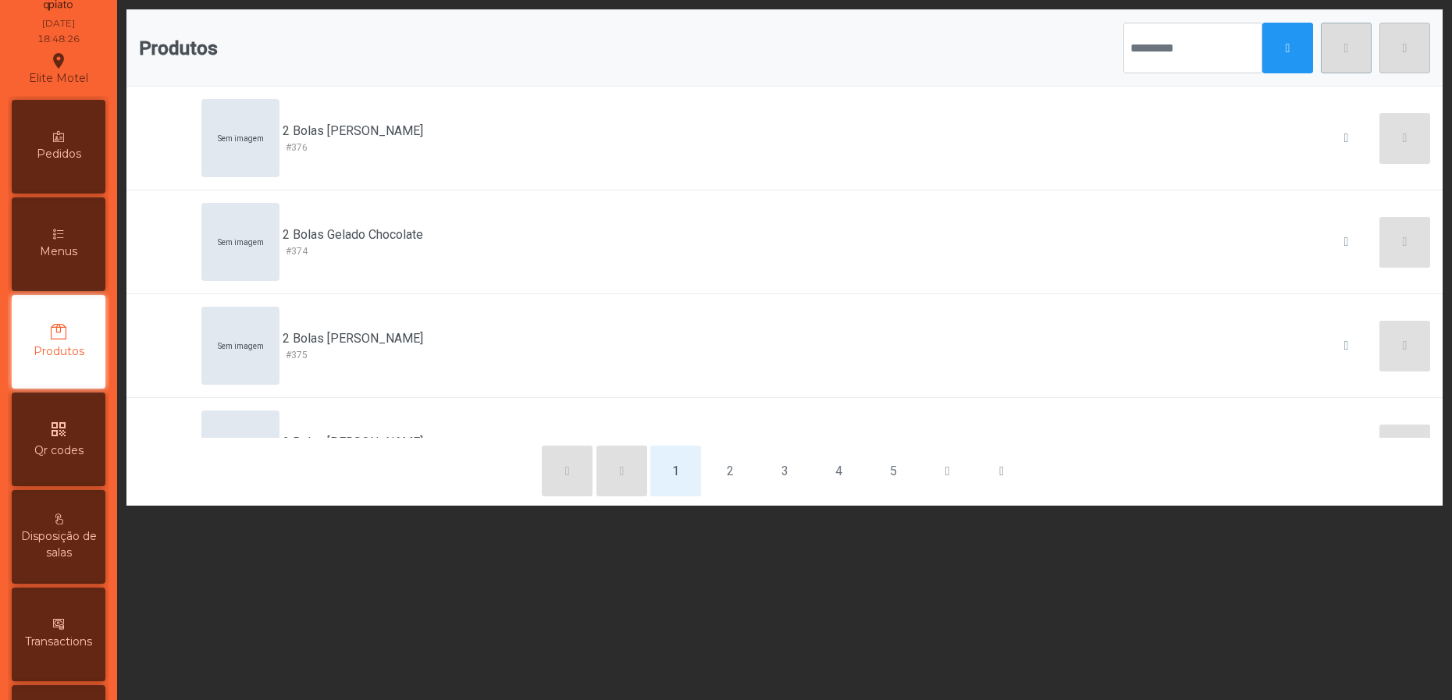
click at [50, 258] on span "Menus" at bounding box center [58, 251] width 37 height 16
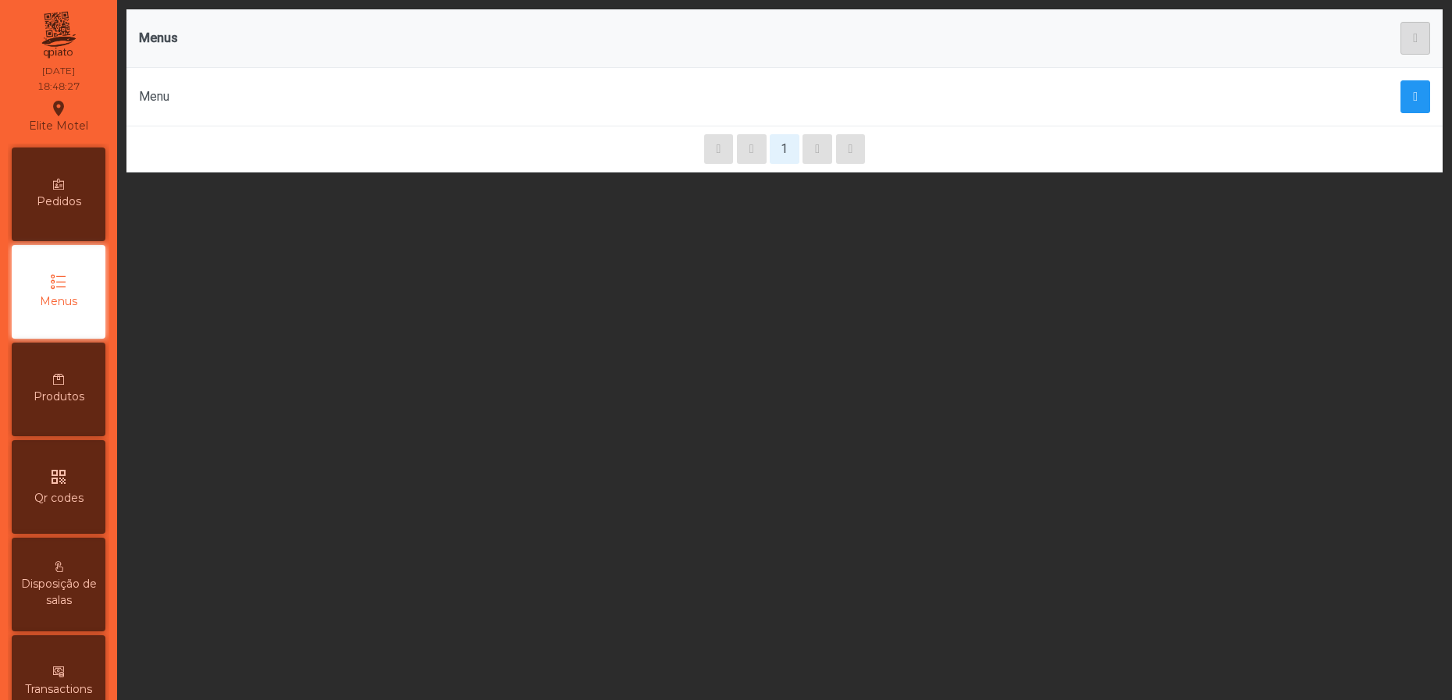
click at [59, 229] on div "Pedidos" at bounding box center [59, 195] width 94 height 94
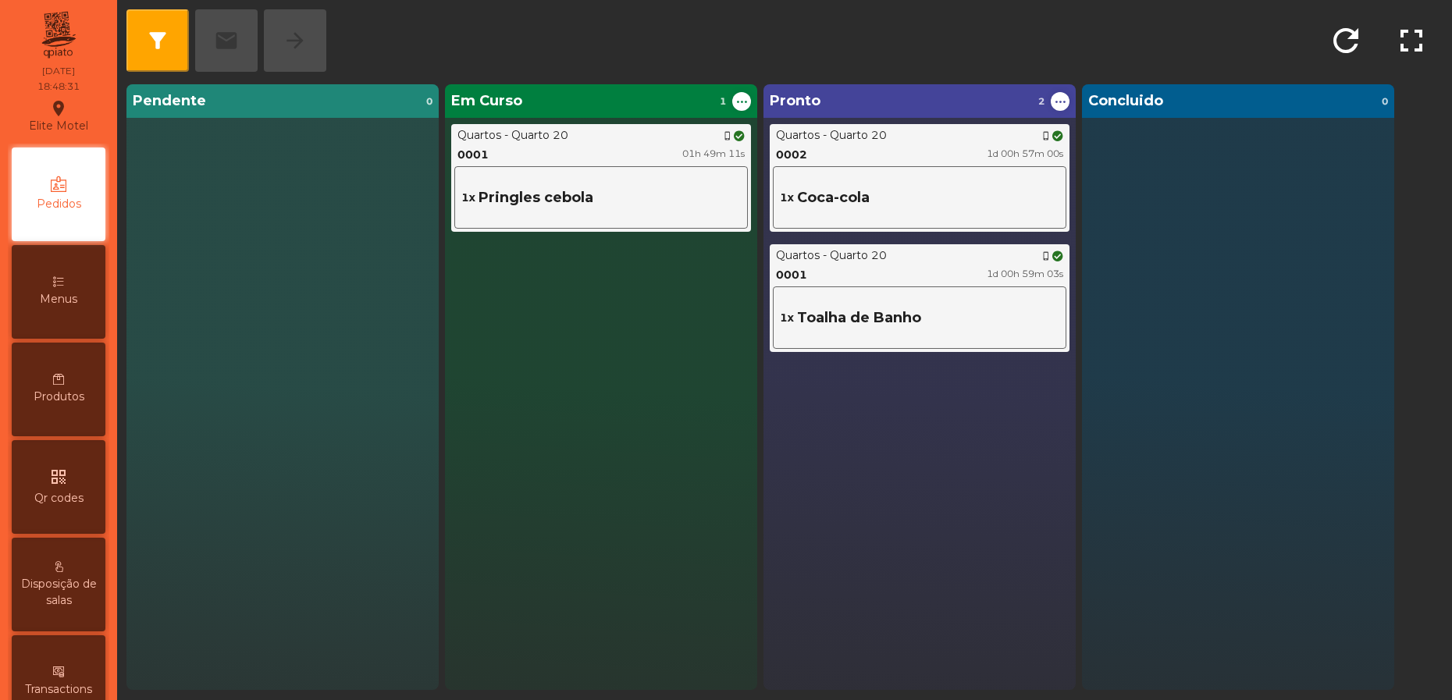
click at [570, 151] on div "0001 01h 49m 11s" at bounding box center [600, 155] width 287 height 16
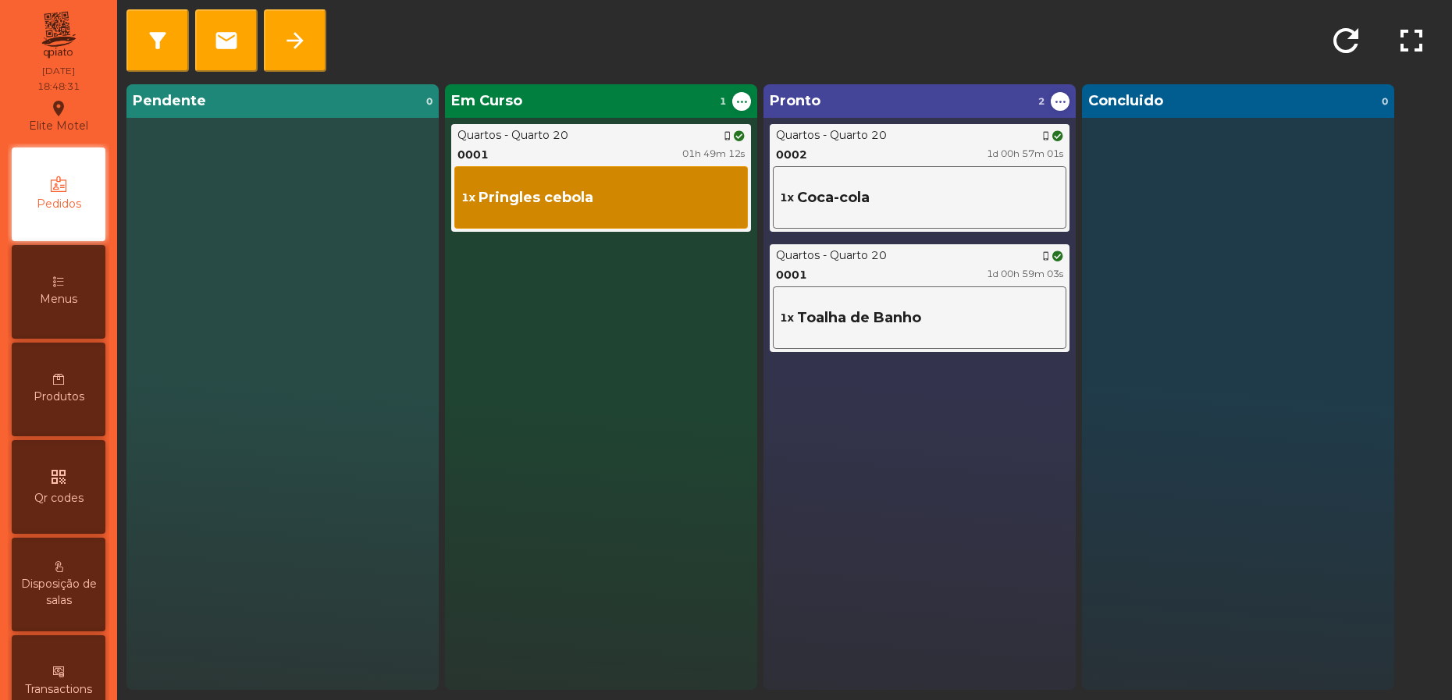
scroll to position [16, 0]
drag, startPoint x: 570, startPoint y: 151, endPoint x: 469, endPoint y: 125, distance: 103.9
click at [469, 127] on div "Quartos -" at bounding box center [482, 135] width 51 height 16
click at [300, 225] on div "Pendente 0" at bounding box center [282, 387] width 312 height 606
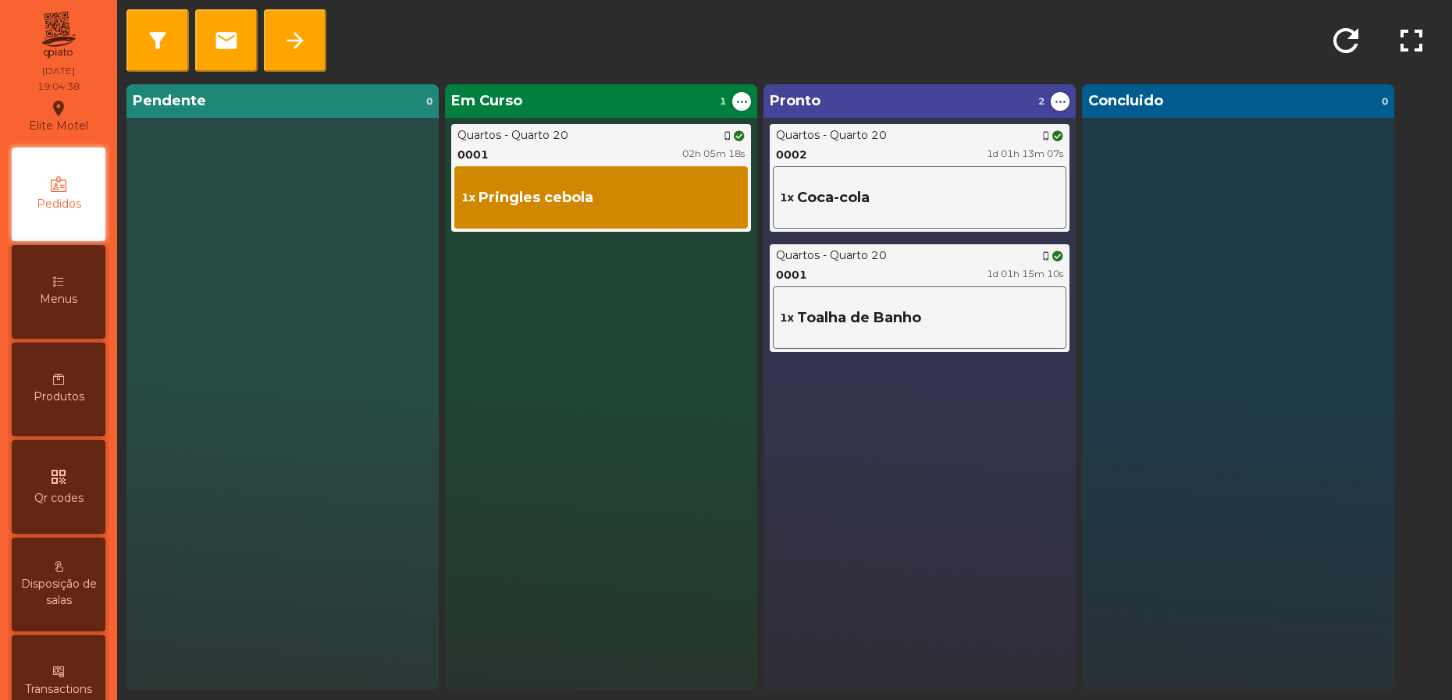
click at [57, 378] on div "Produtos" at bounding box center [59, 390] width 94 height 94
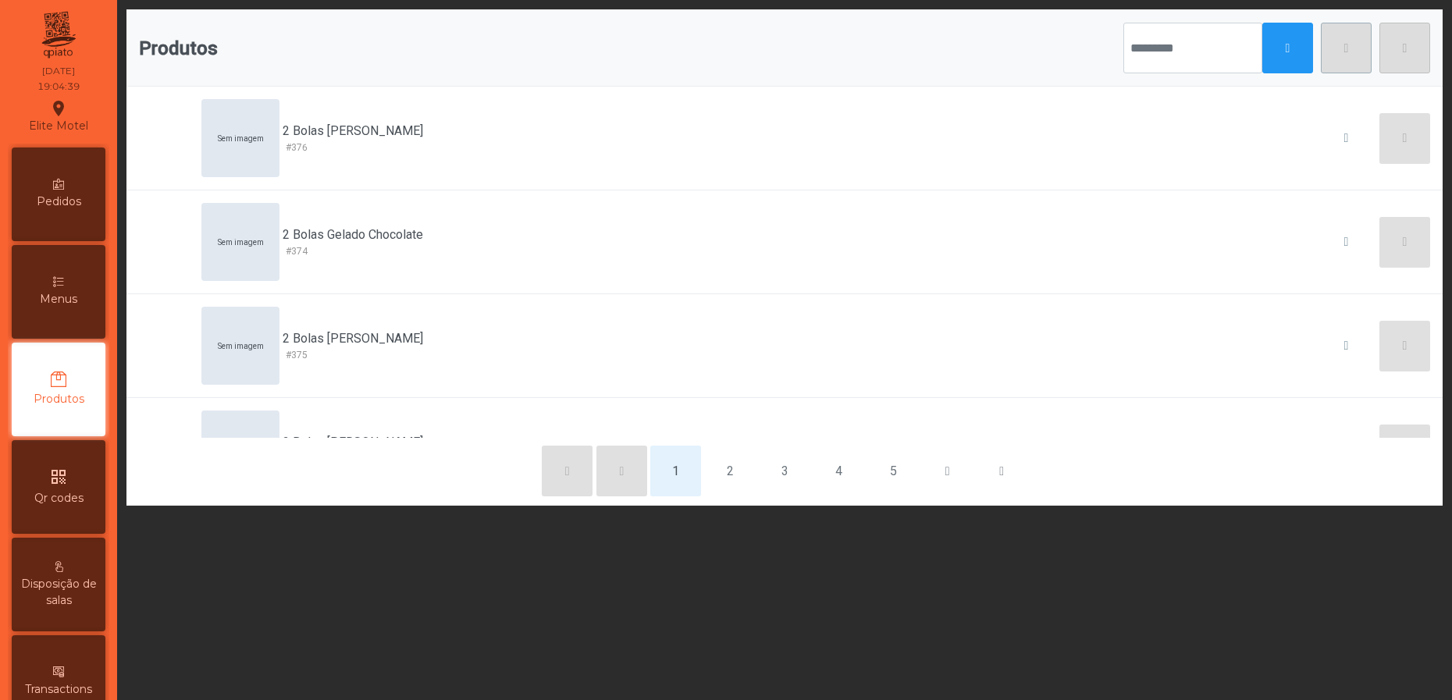
scroll to position [48, 0]
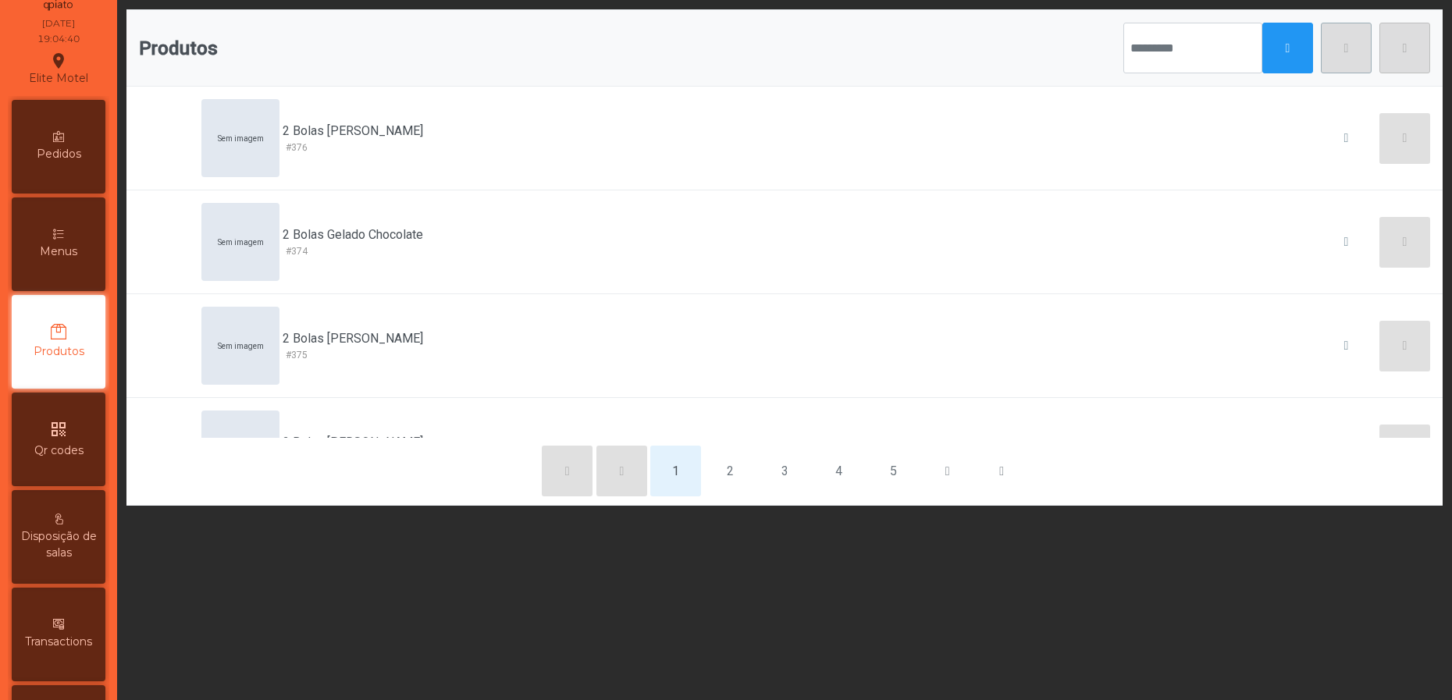
click at [77, 256] on span "Menus" at bounding box center [58, 251] width 37 height 16
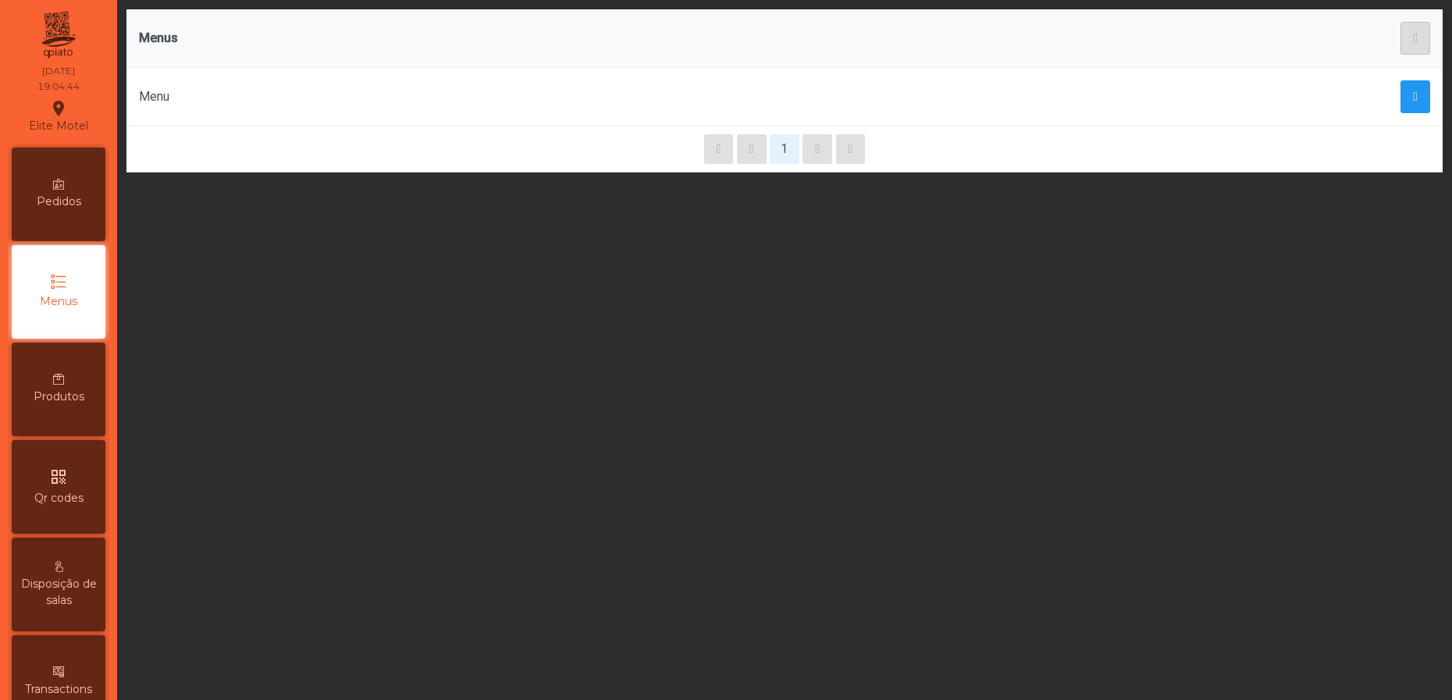
click at [66, 281] on icon at bounding box center [59, 282] width 16 height 16
click at [1413, 97] on span "button" at bounding box center [1415, 97] width 5 height 12
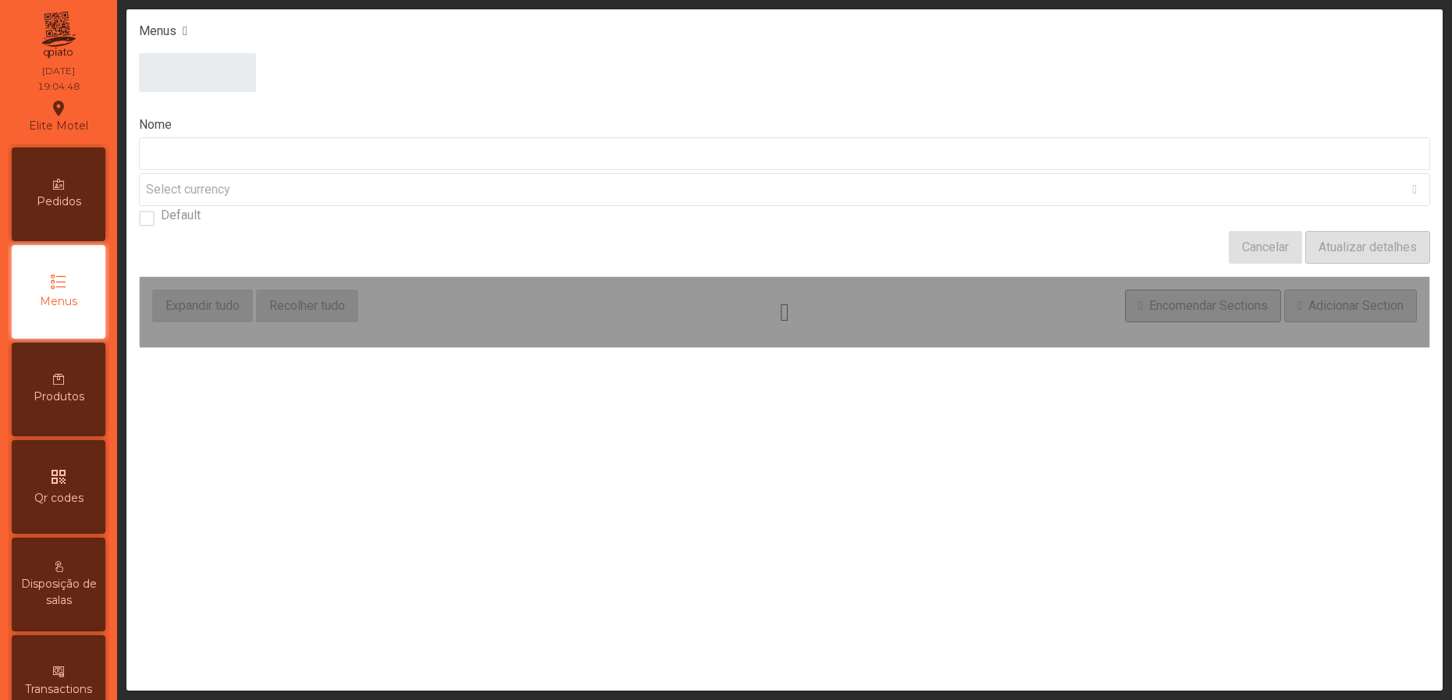
type input "****"
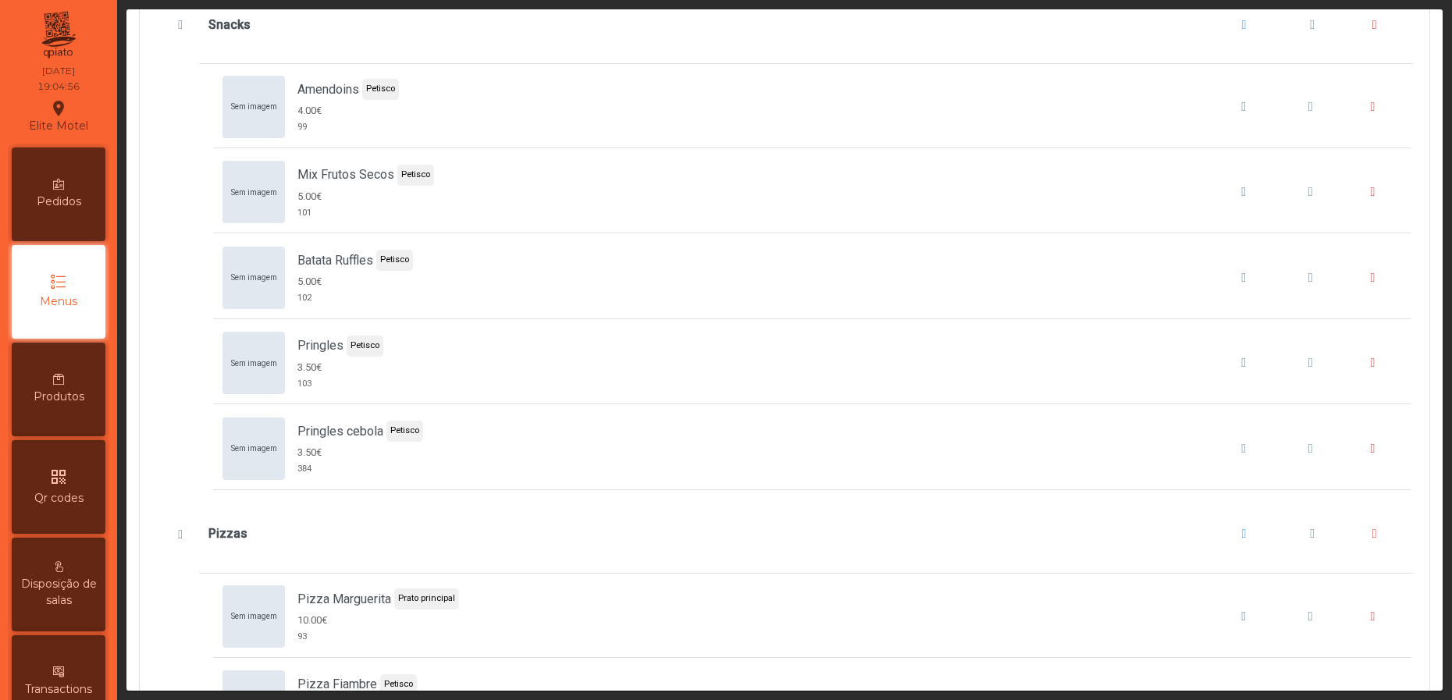
scroll to position [468, 0]
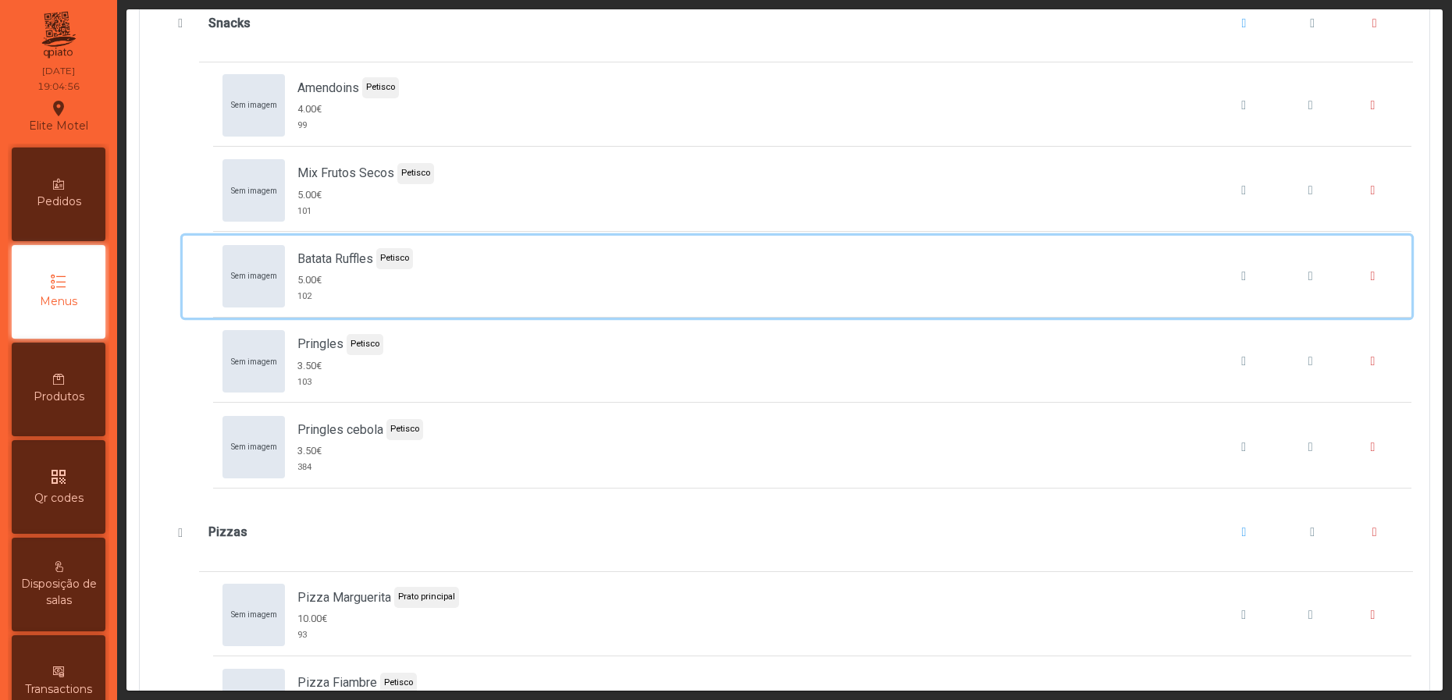
click at [482, 286] on div "Sem imagem Batata Ruffles Petisco 5.00€ 102" at bounding box center [811, 276] width 1179 height 62
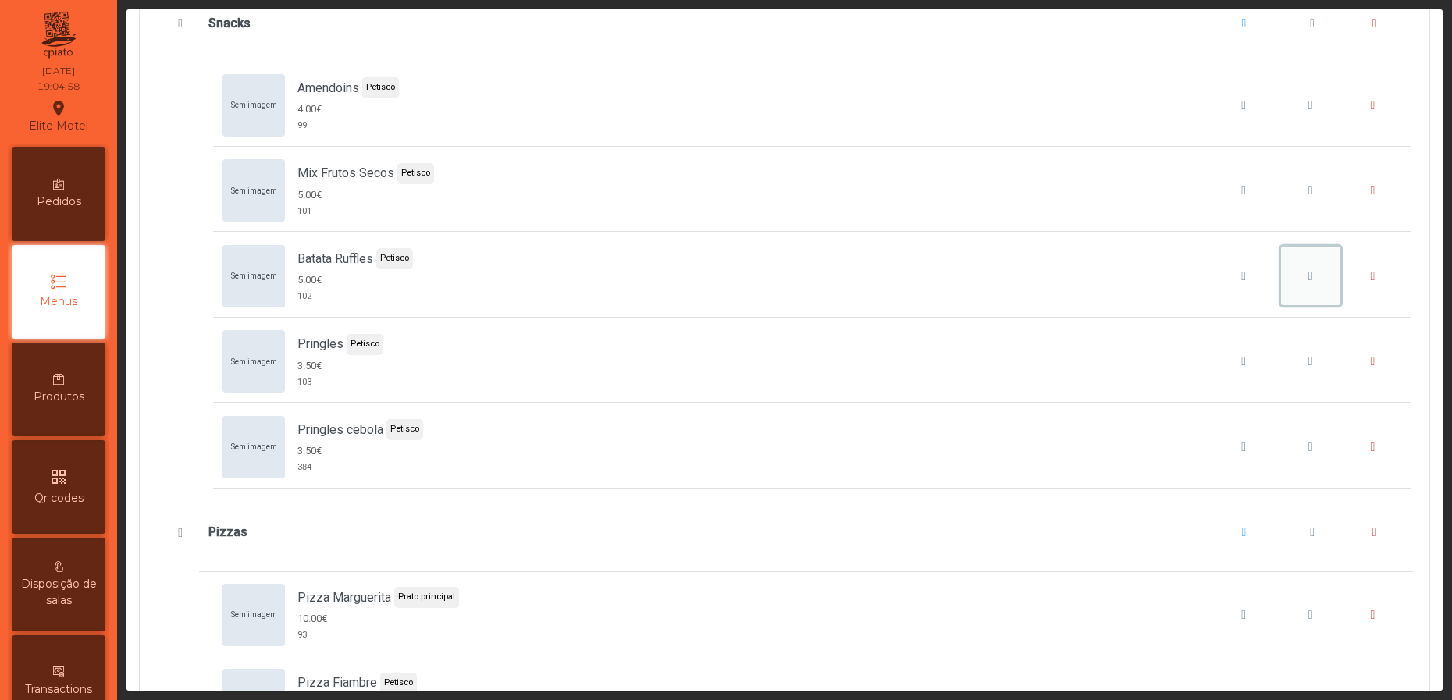
click at [1281, 279] on button "Batata Ruffles" at bounding box center [1310, 276] width 59 height 59
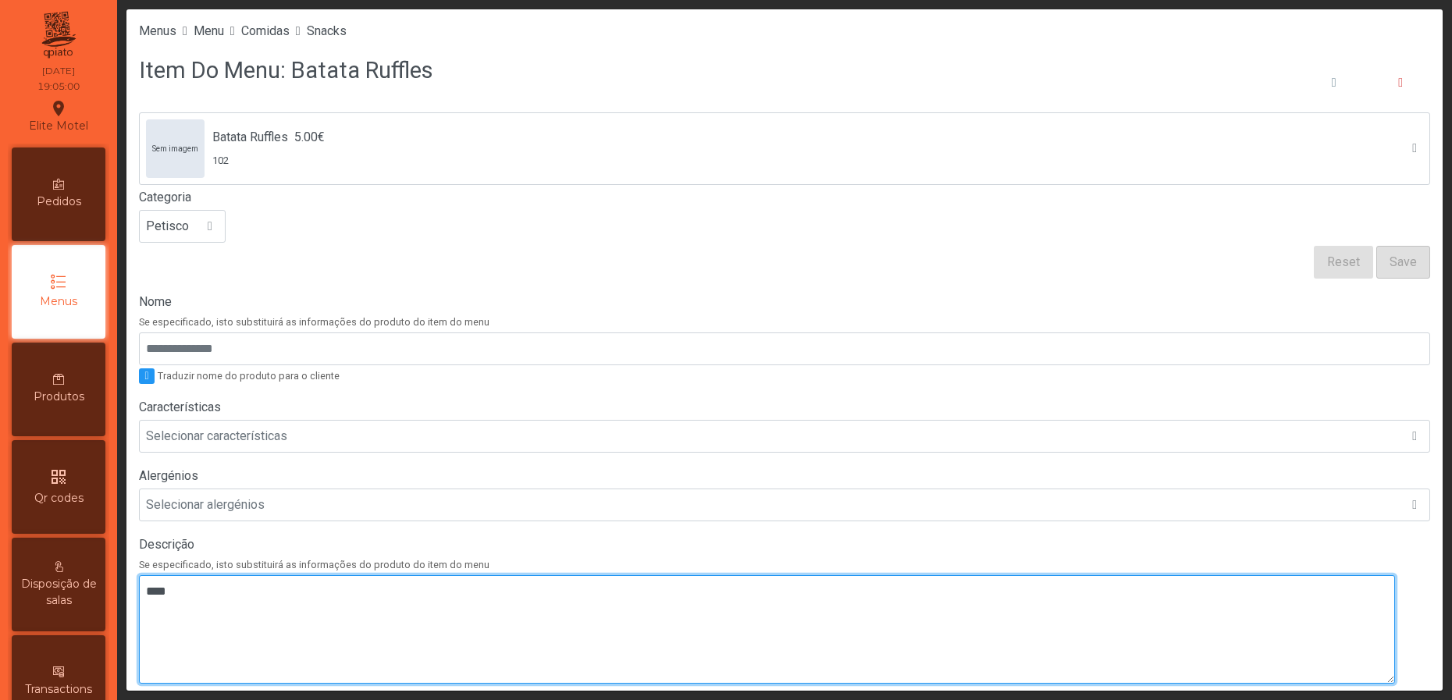
click at [158, 597] on textarea at bounding box center [767, 629] width 1256 height 108
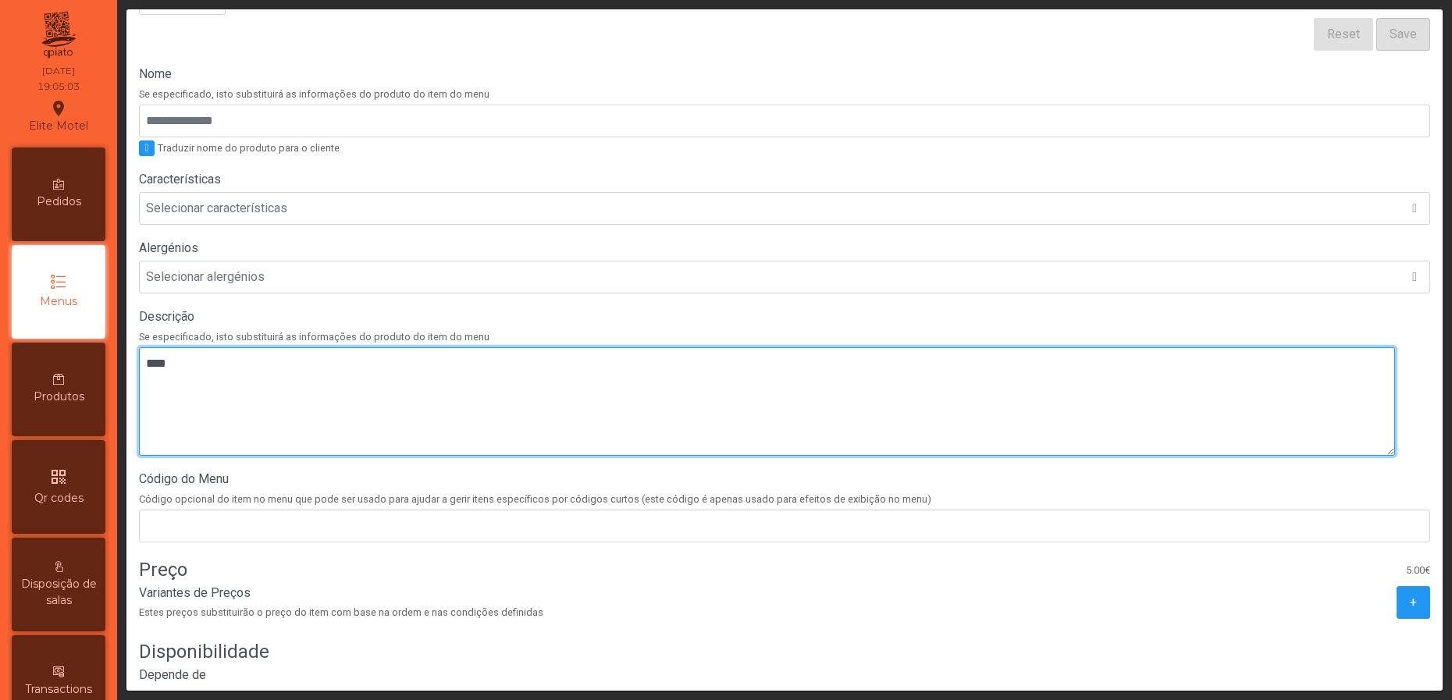
scroll to position [384, 0]
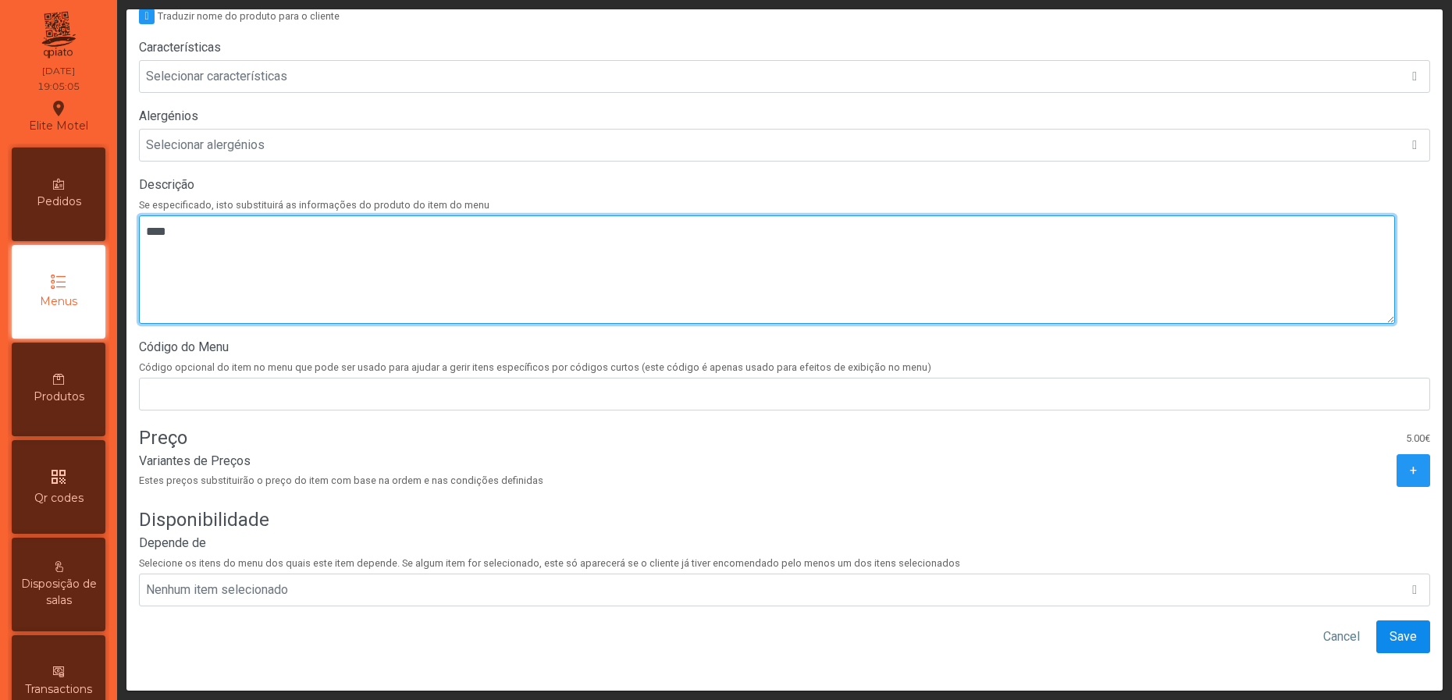
type textarea "****"
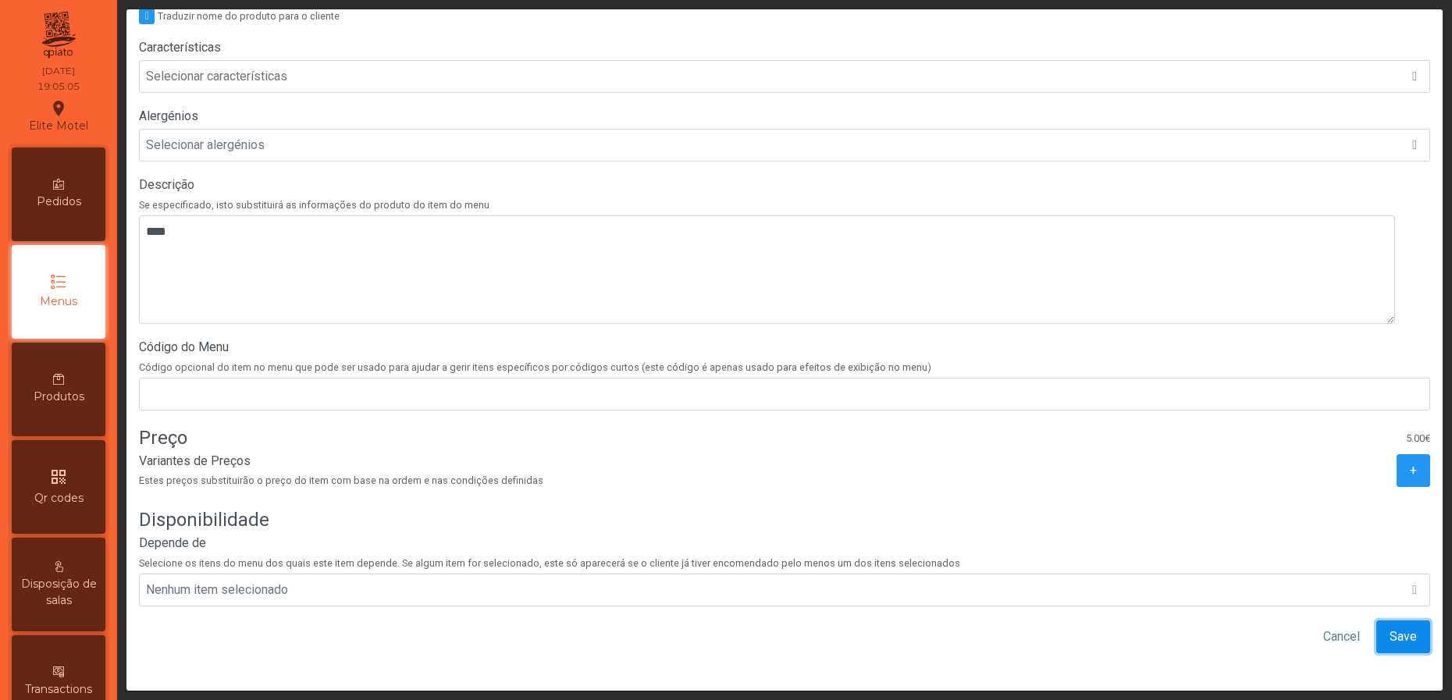
click at [1389, 627] on span "Save" at bounding box center [1402, 636] width 27 height 19
